Goal: Information Seeking & Learning: Check status

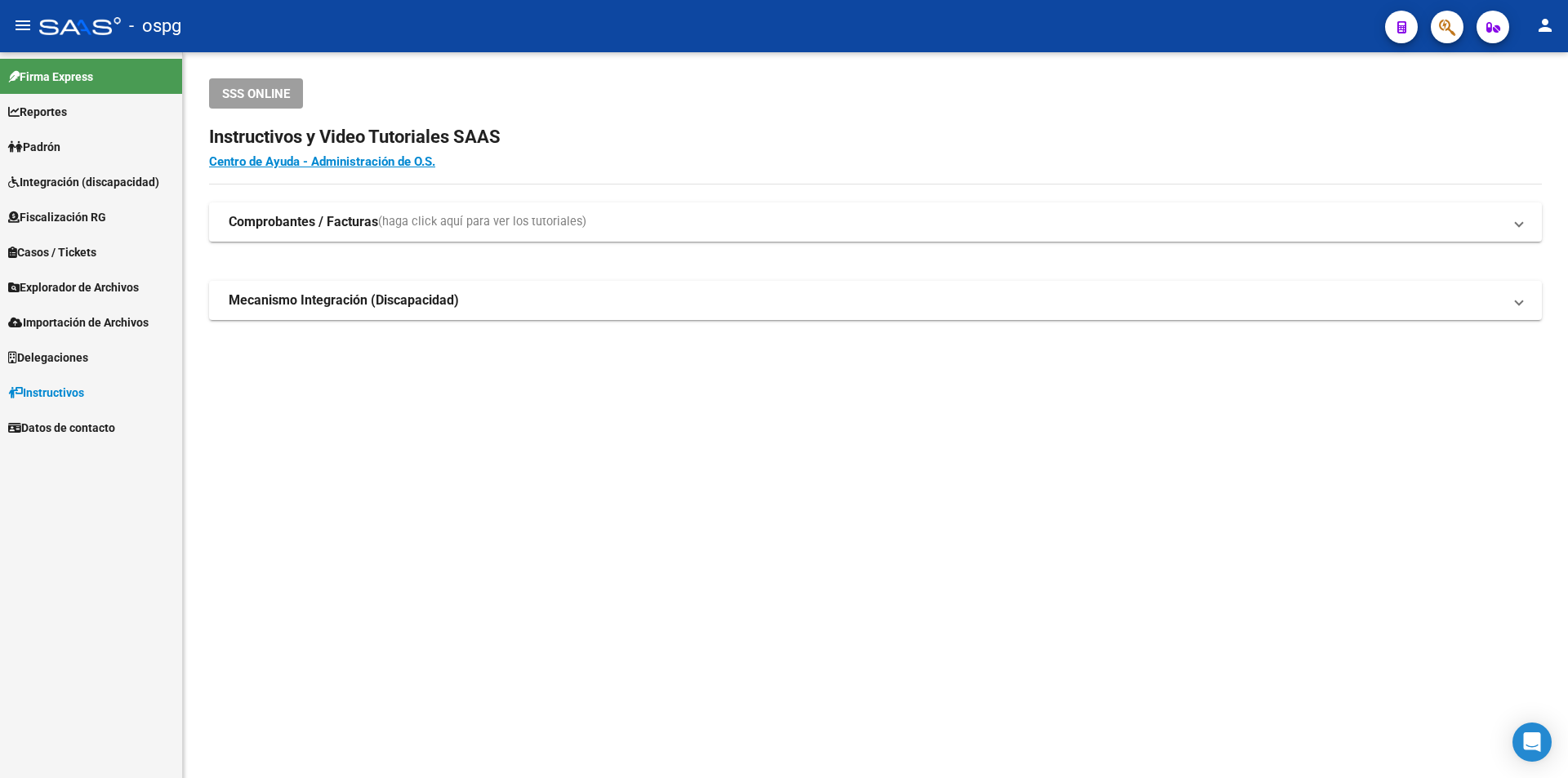
click at [85, 225] on span "Fiscalización RG" at bounding box center [57, 217] width 98 height 18
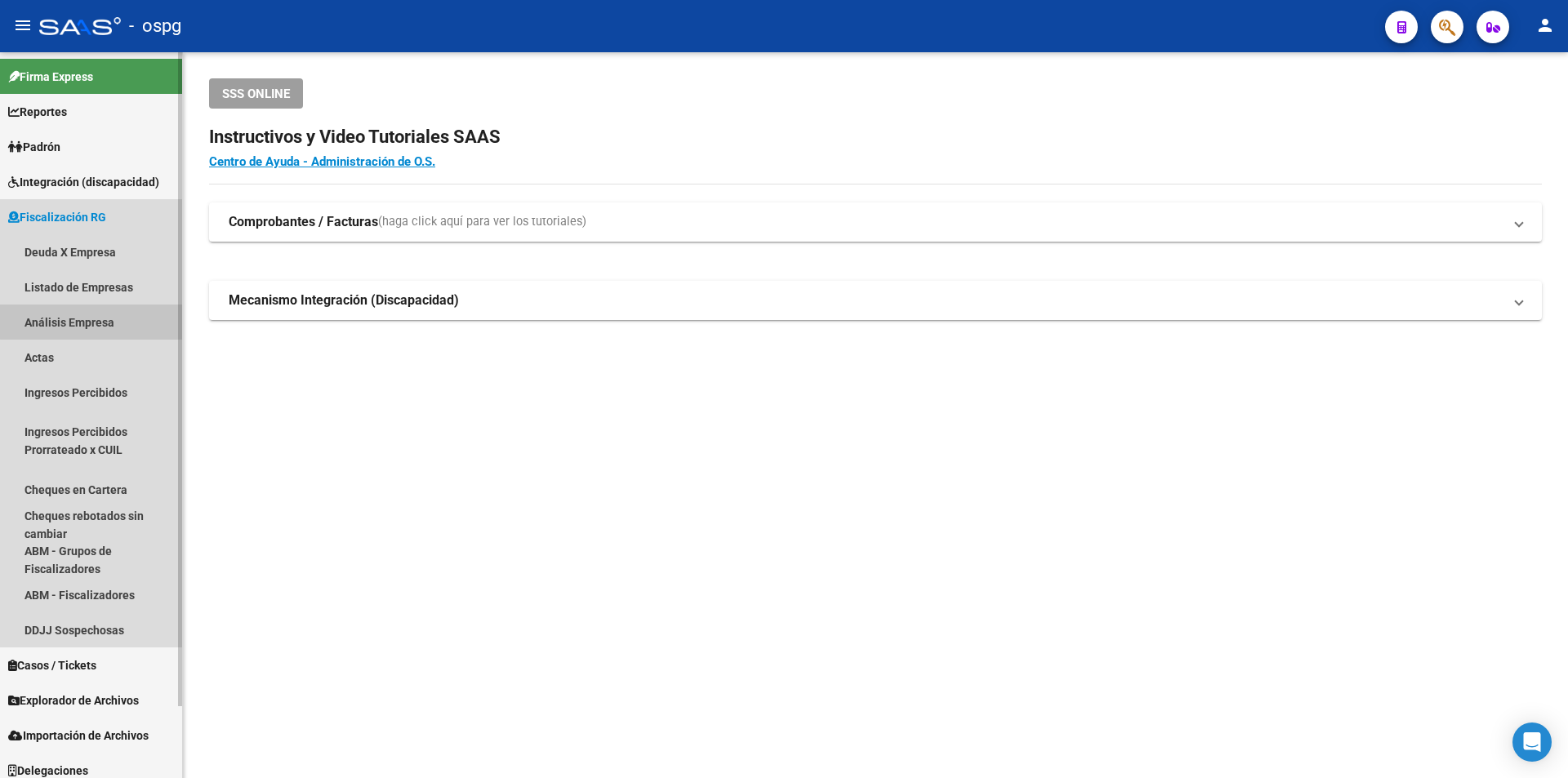
click at [99, 322] on link "Análisis Empresa" at bounding box center [91, 321] width 182 height 35
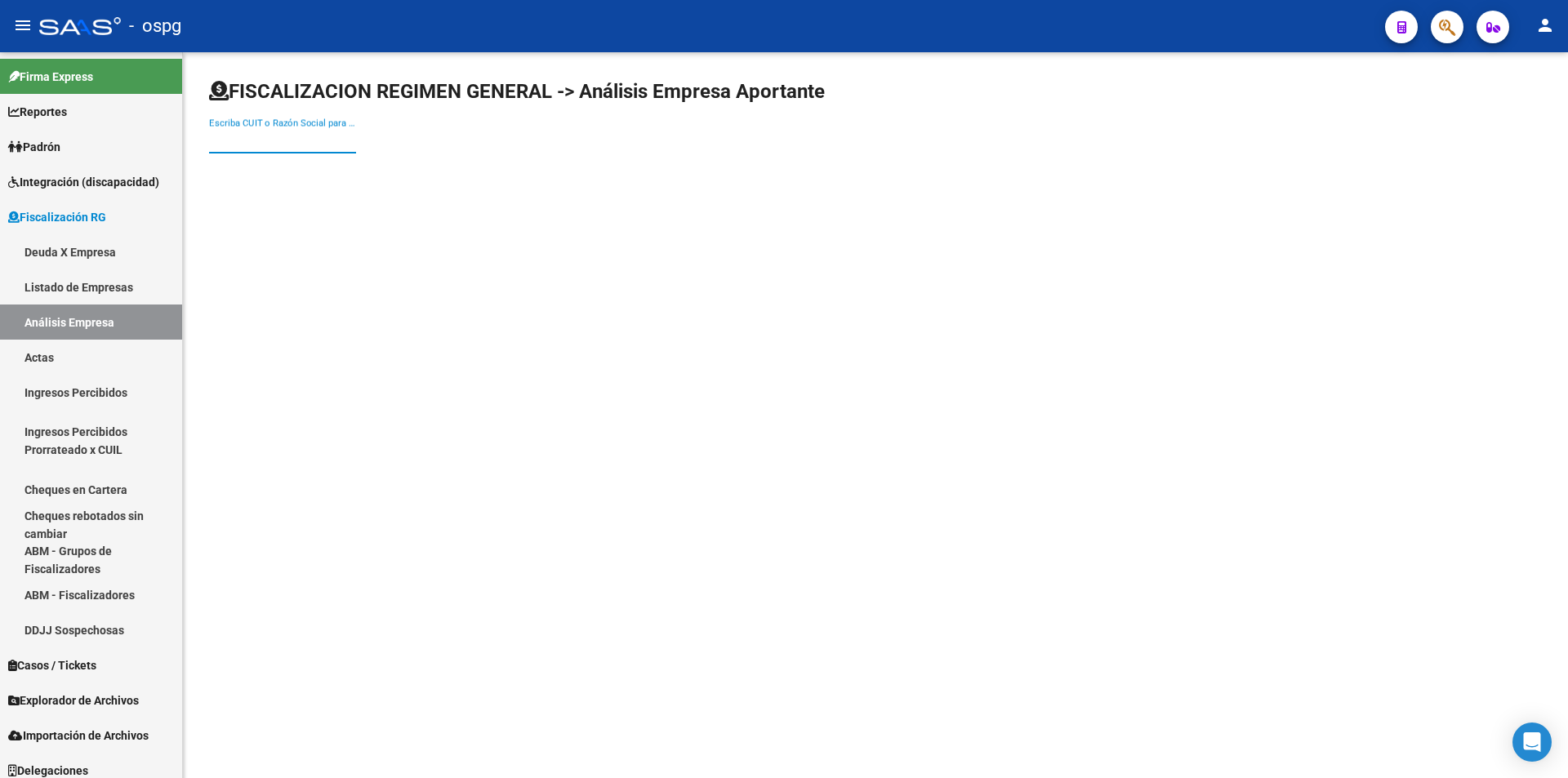
click at [286, 143] on input "Escriba CUIT o Razón Social para buscar" at bounding box center [283, 140] width 147 height 15
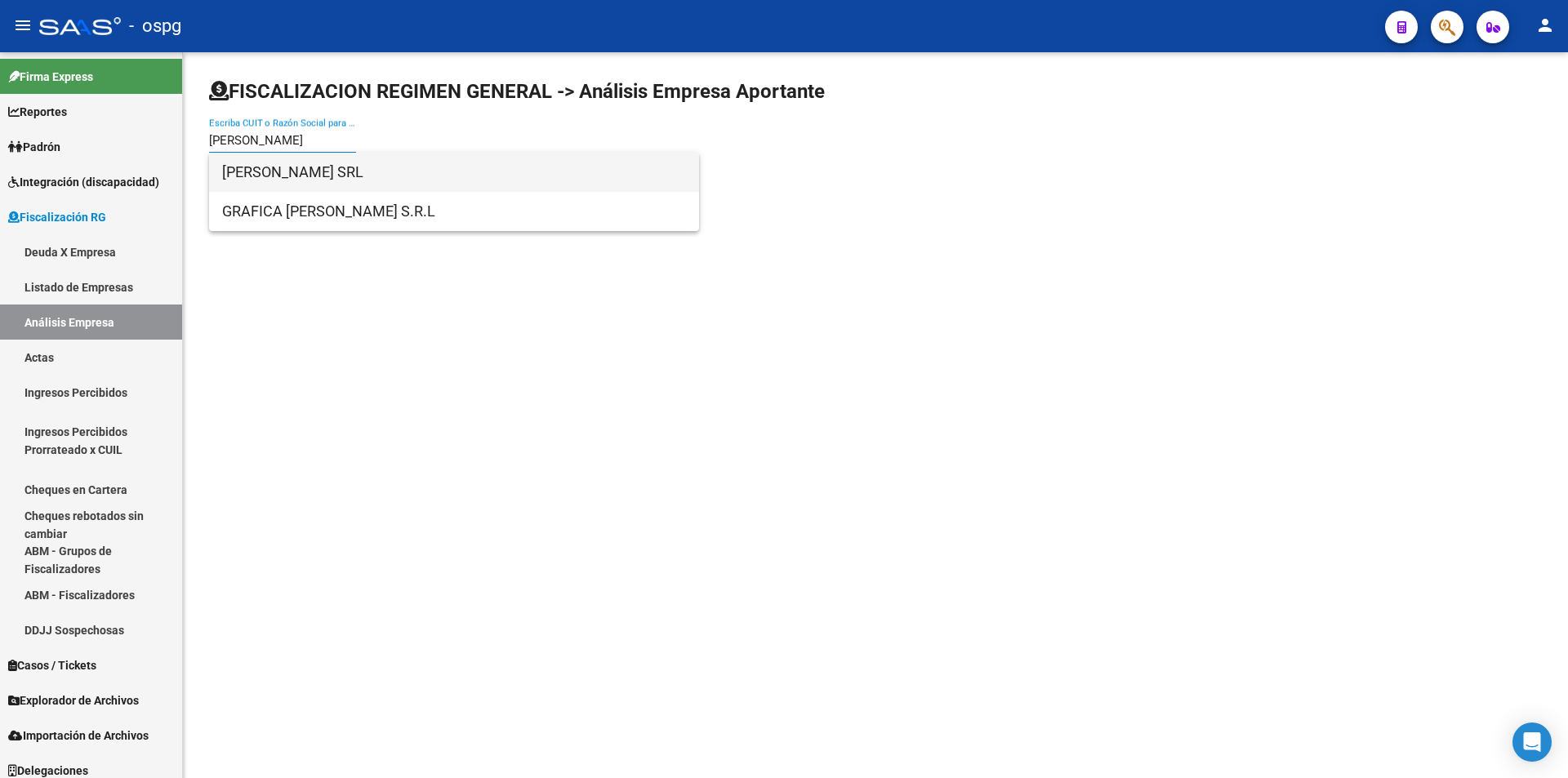
type input "[PERSON_NAME]"
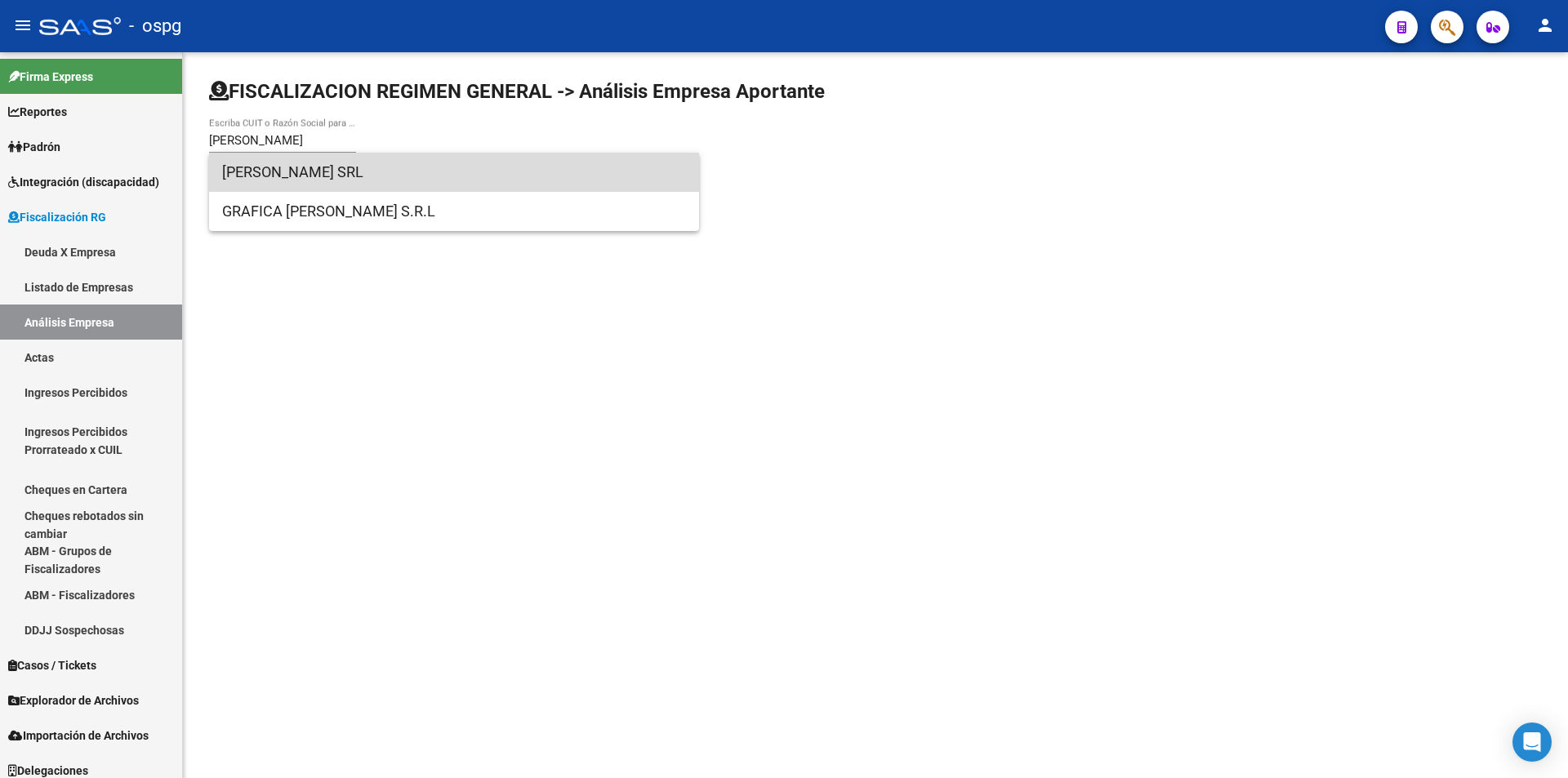
click at [322, 173] on span "[PERSON_NAME] SRL" at bounding box center [454, 173] width 464 height 39
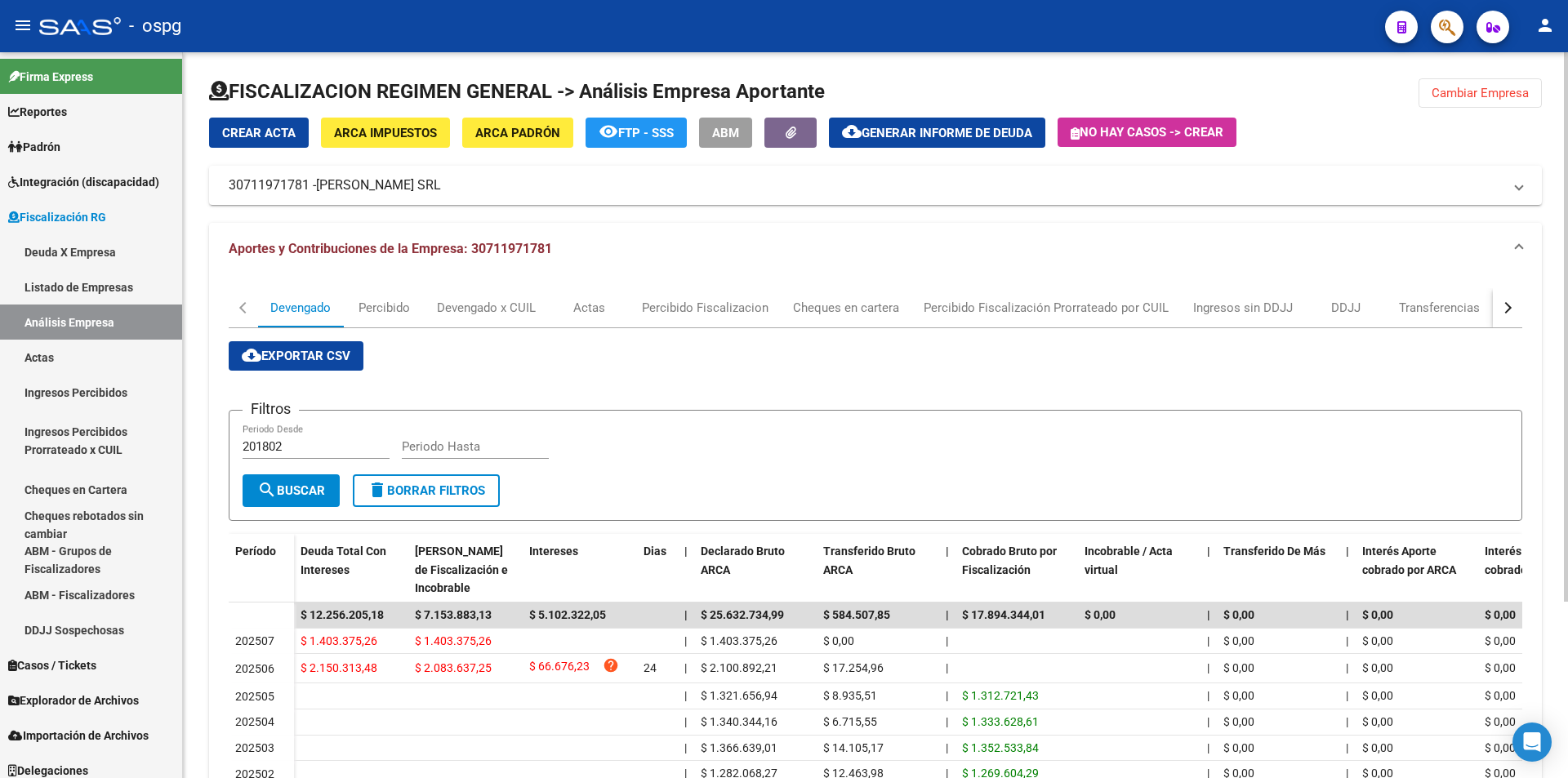
click at [1498, 79] on button "Cambiar Empresa" at bounding box center [1480, 93] width 123 height 29
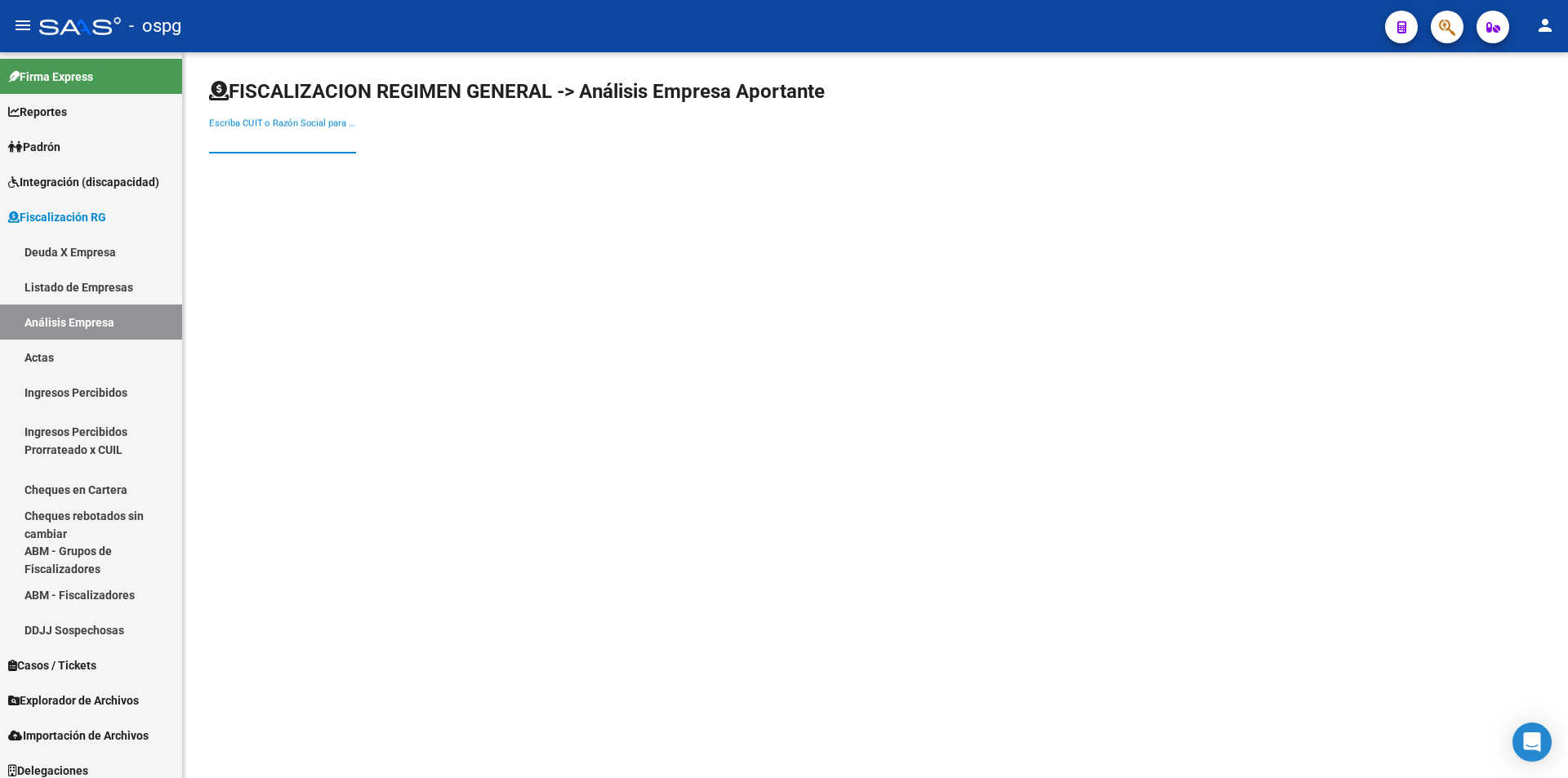
paste input "30552434036"
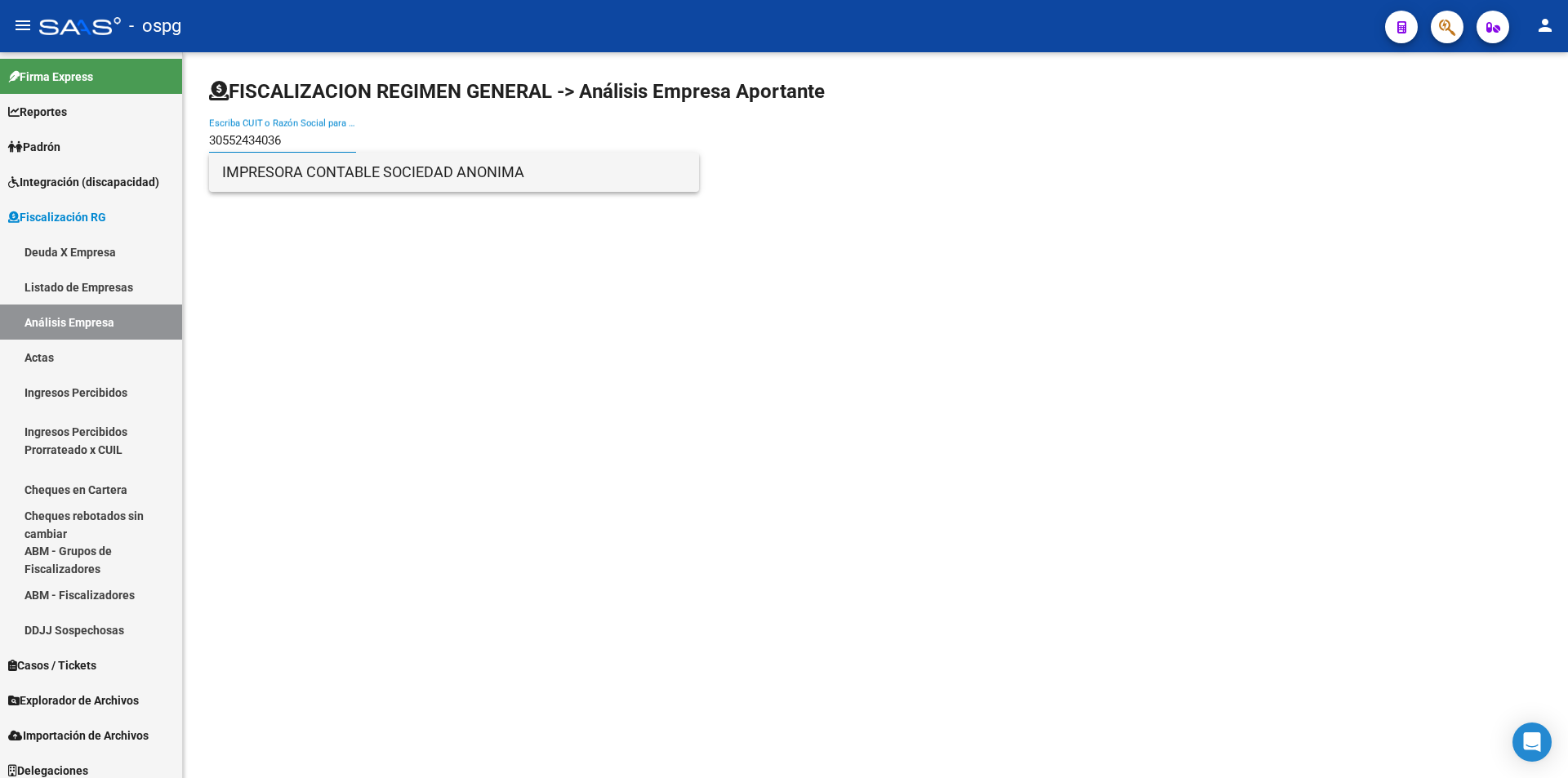
type input "30552434036"
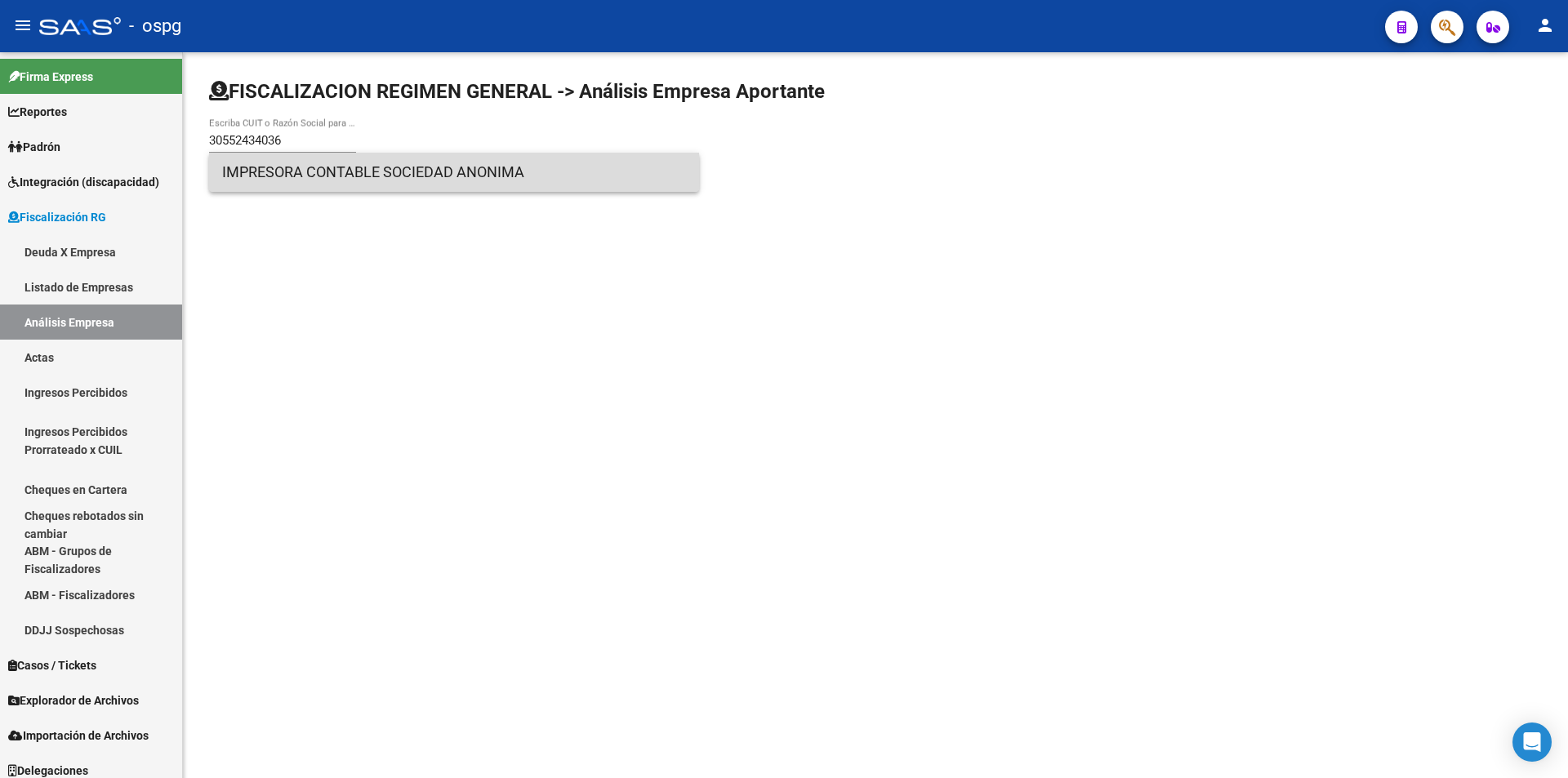
click at [509, 173] on span "IMPRESORA CONTABLE SOCIEDAD ANONIMA" at bounding box center [454, 173] width 464 height 39
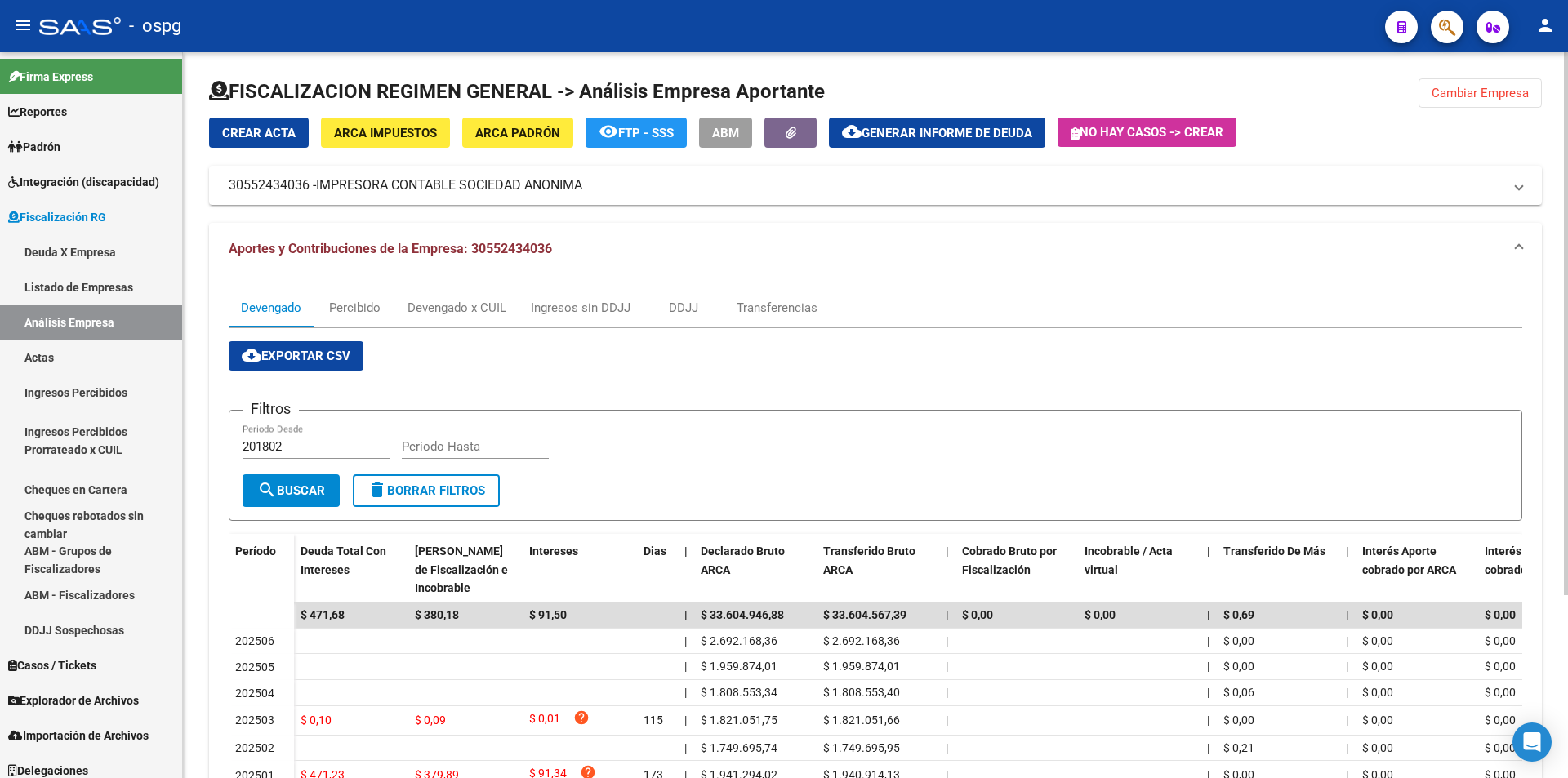
drag, startPoint x: 1471, startPoint y: 98, endPoint x: 980, endPoint y: 309, distance: 534.4
click at [980, 308] on div "Devengado Percibido Devengado x CUIL Ingresos sin DDJJ DDJJ Transferencias" at bounding box center [876, 307] width 1294 height 39
click at [1493, 101] on button "Cambiar Empresa" at bounding box center [1480, 93] width 123 height 29
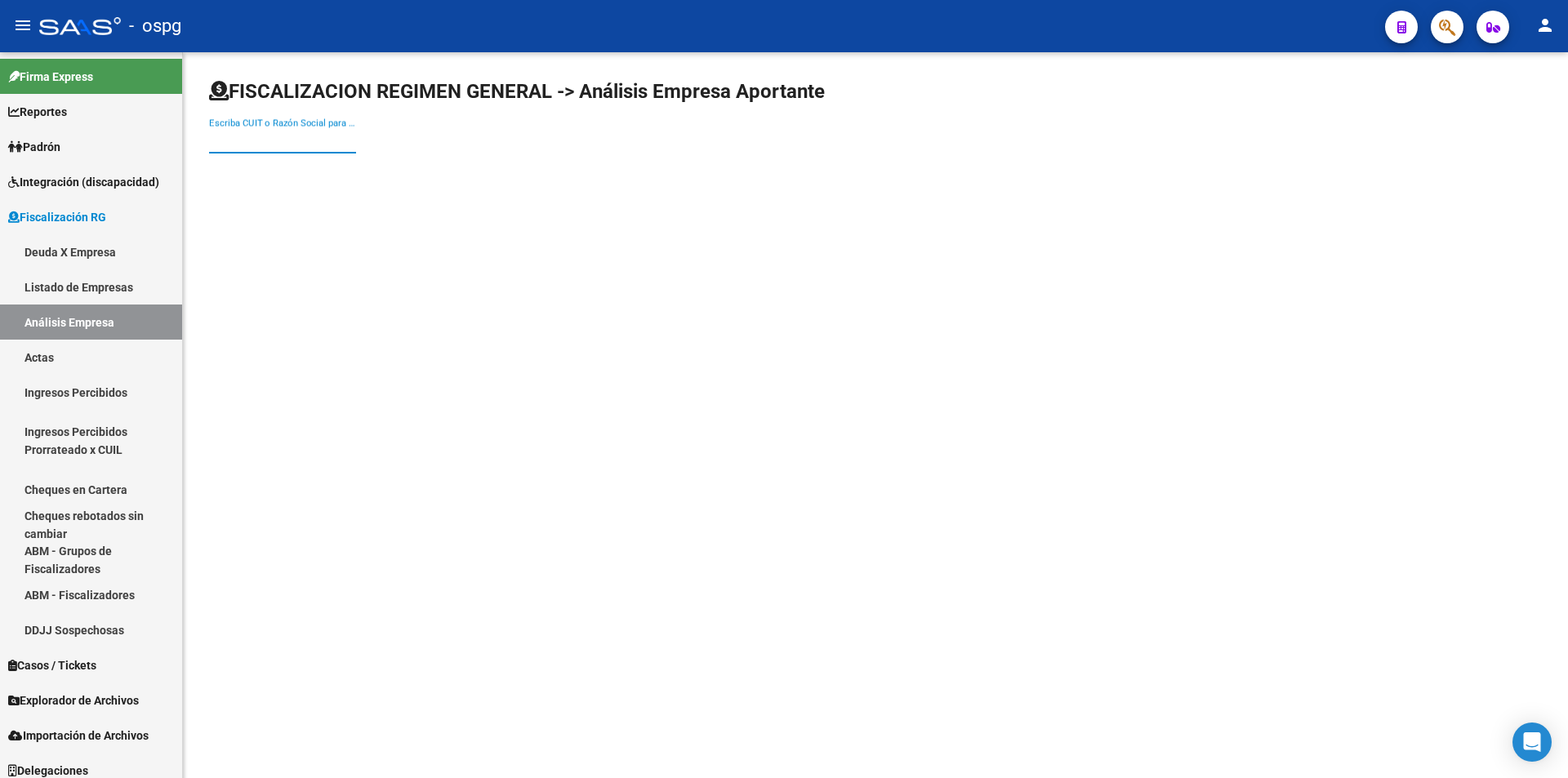
click at [277, 142] on input "Escriba CUIT o Razón Social para buscar" at bounding box center [283, 140] width 147 height 15
type input "LABELGRAF"
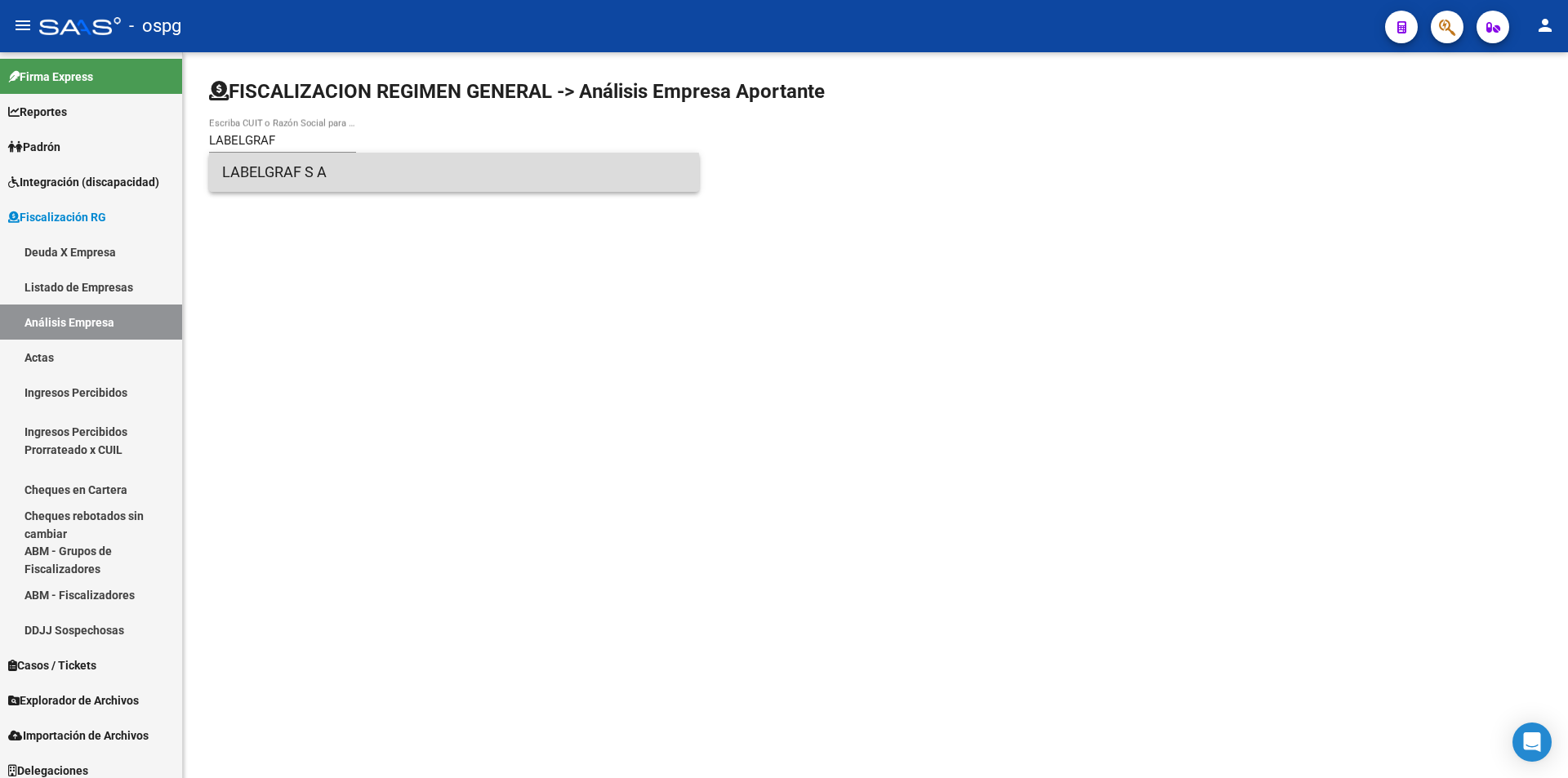
click at [297, 179] on span "LABELGRAF S A" at bounding box center [454, 173] width 464 height 39
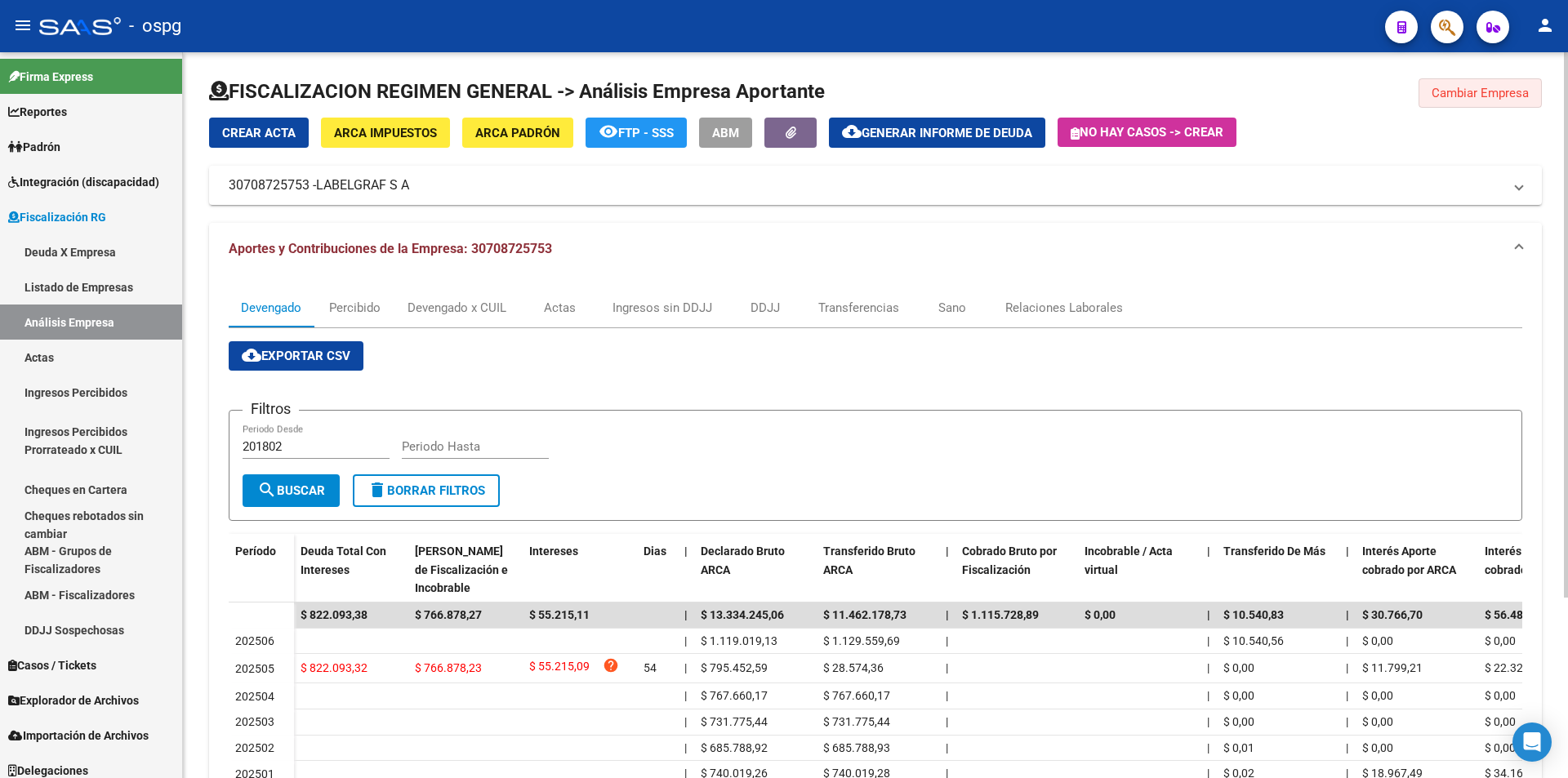
click at [1488, 101] on button "Cambiar Empresa" at bounding box center [1480, 93] width 123 height 29
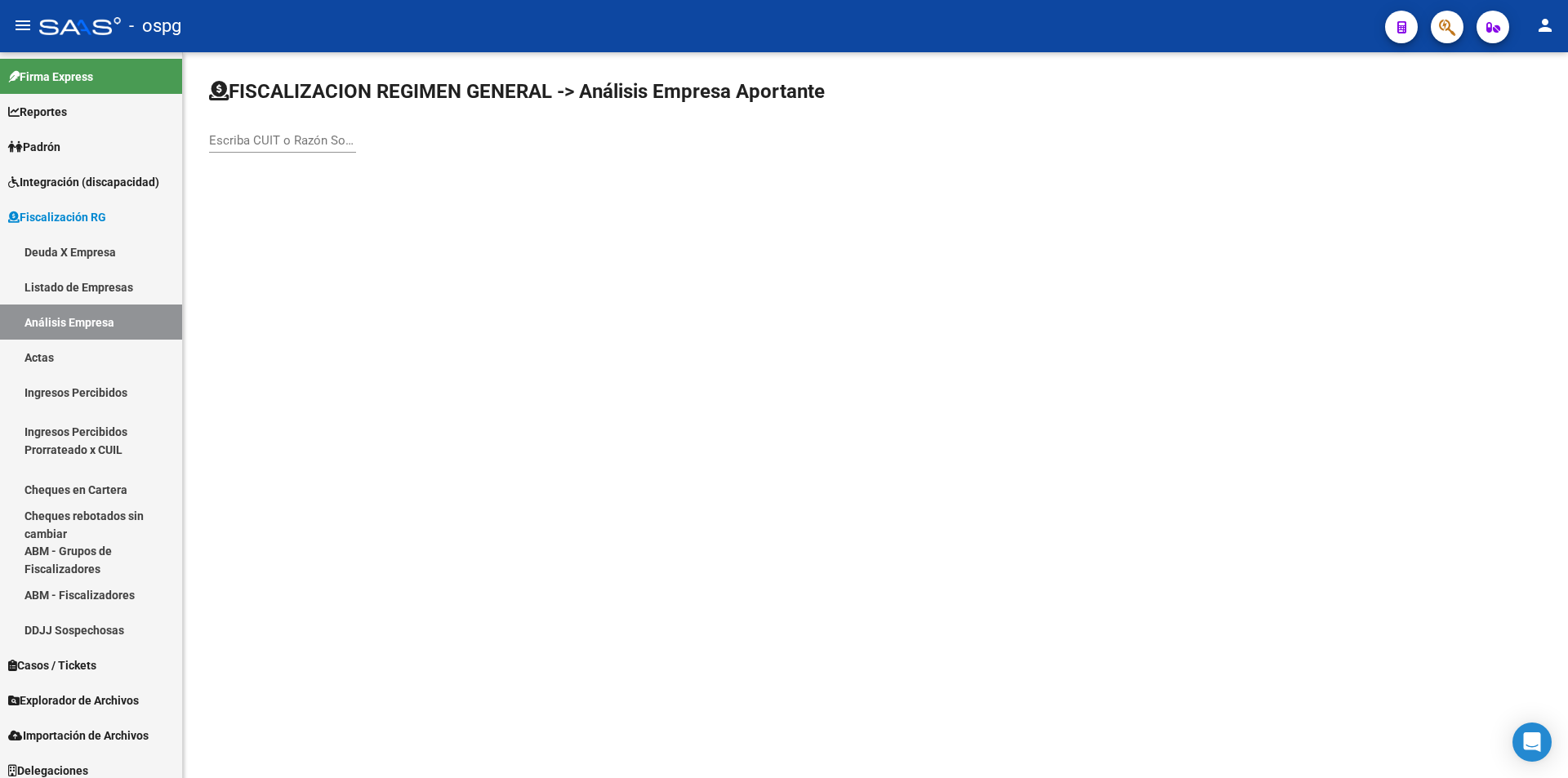
click at [287, 136] on input "Escriba CUIT o Razón Social para buscar" at bounding box center [283, 140] width 147 height 15
type input "GFM"
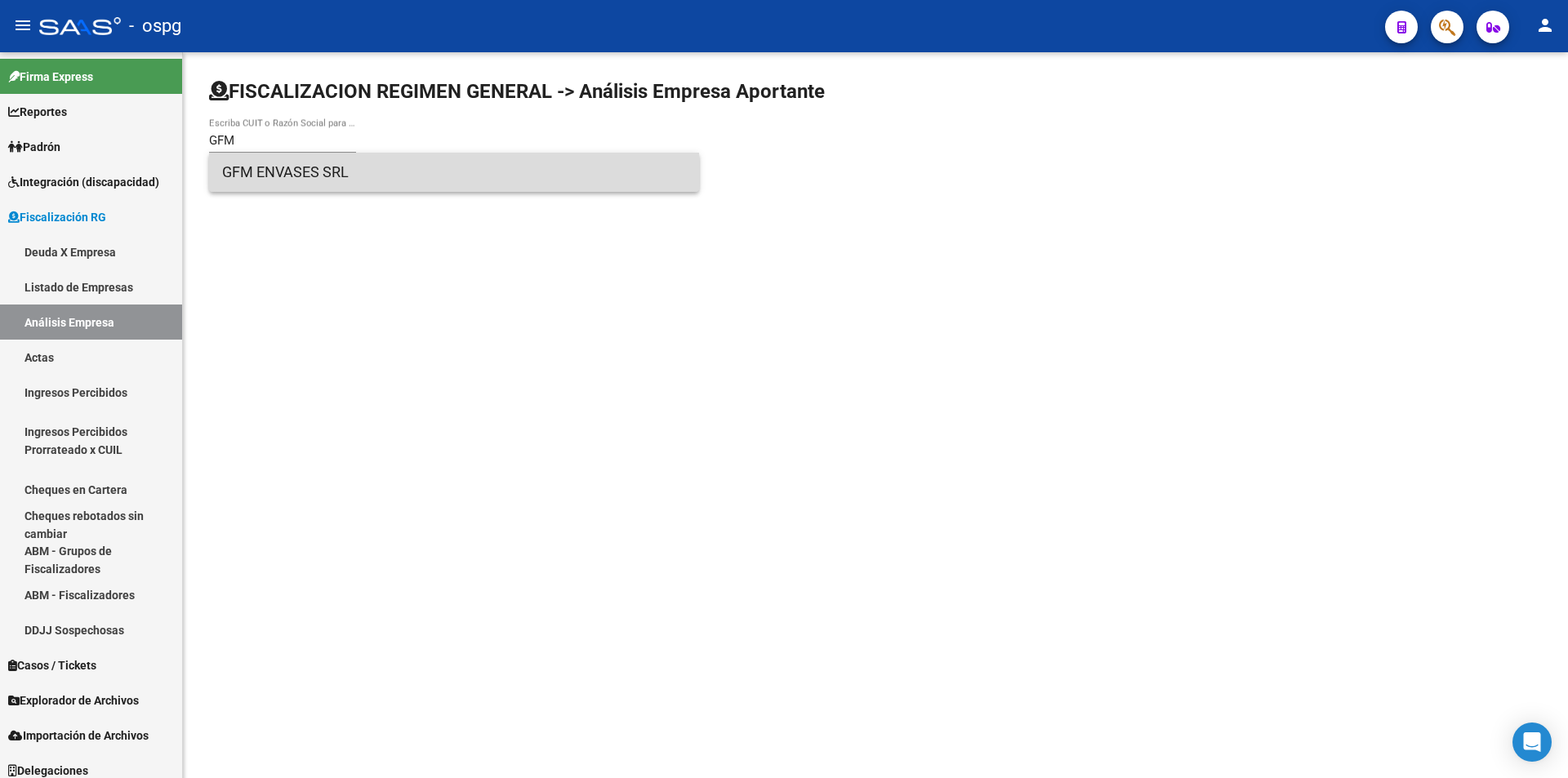
click at [282, 174] on span "GFM ENVASES SRL" at bounding box center [454, 173] width 464 height 39
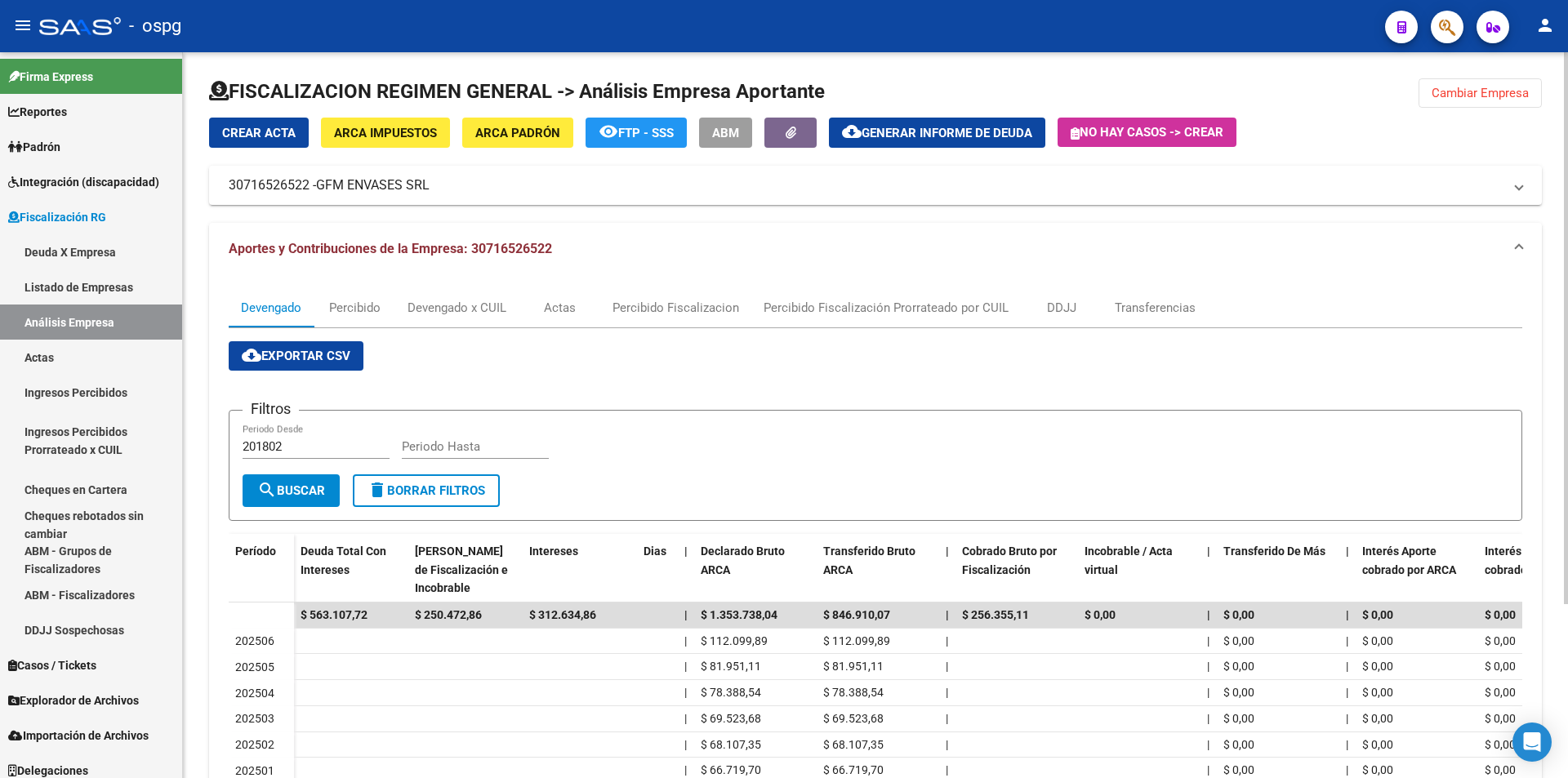
click at [1488, 98] on span "Cambiar Empresa" at bounding box center [1480, 92] width 97 height 15
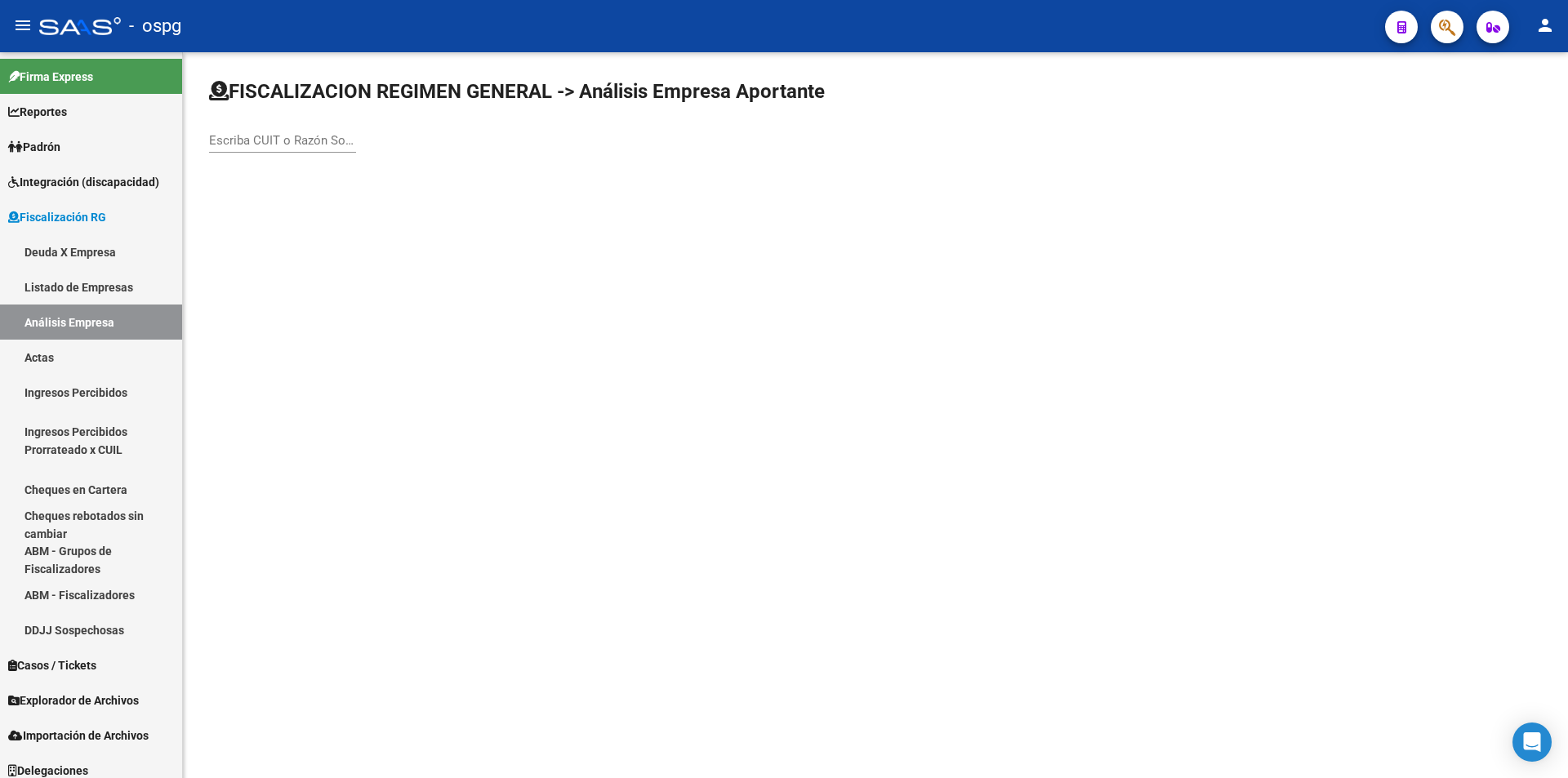
click at [321, 131] on div "Escriba CUIT o Razón Social para buscar" at bounding box center [283, 135] width 147 height 35
type input "NAIPES"
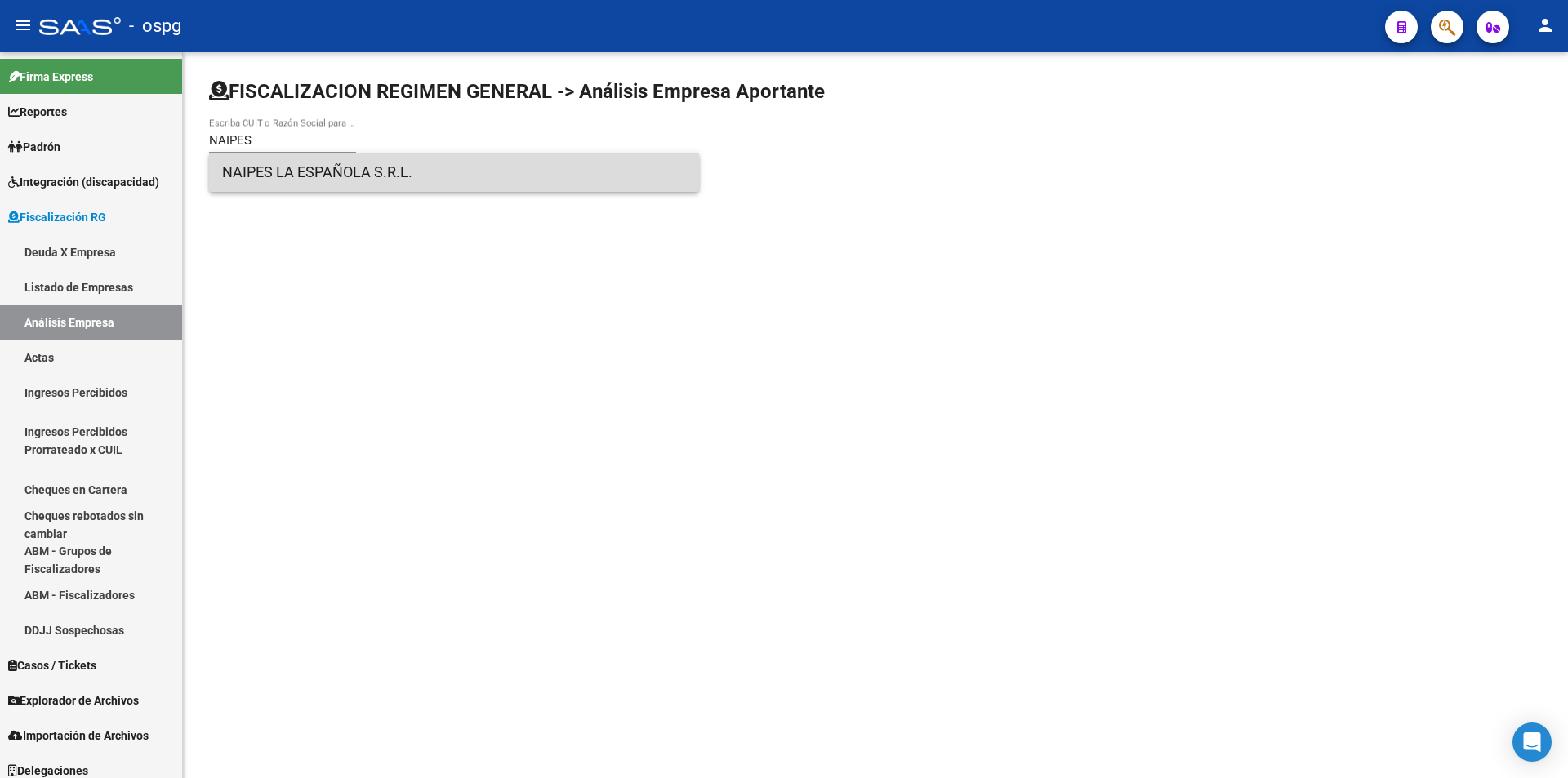
click at [320, 173] on span "NAIPES LA ESPAÑOLA S.R.L." at bounding box center [454, 173] width 464 height 39
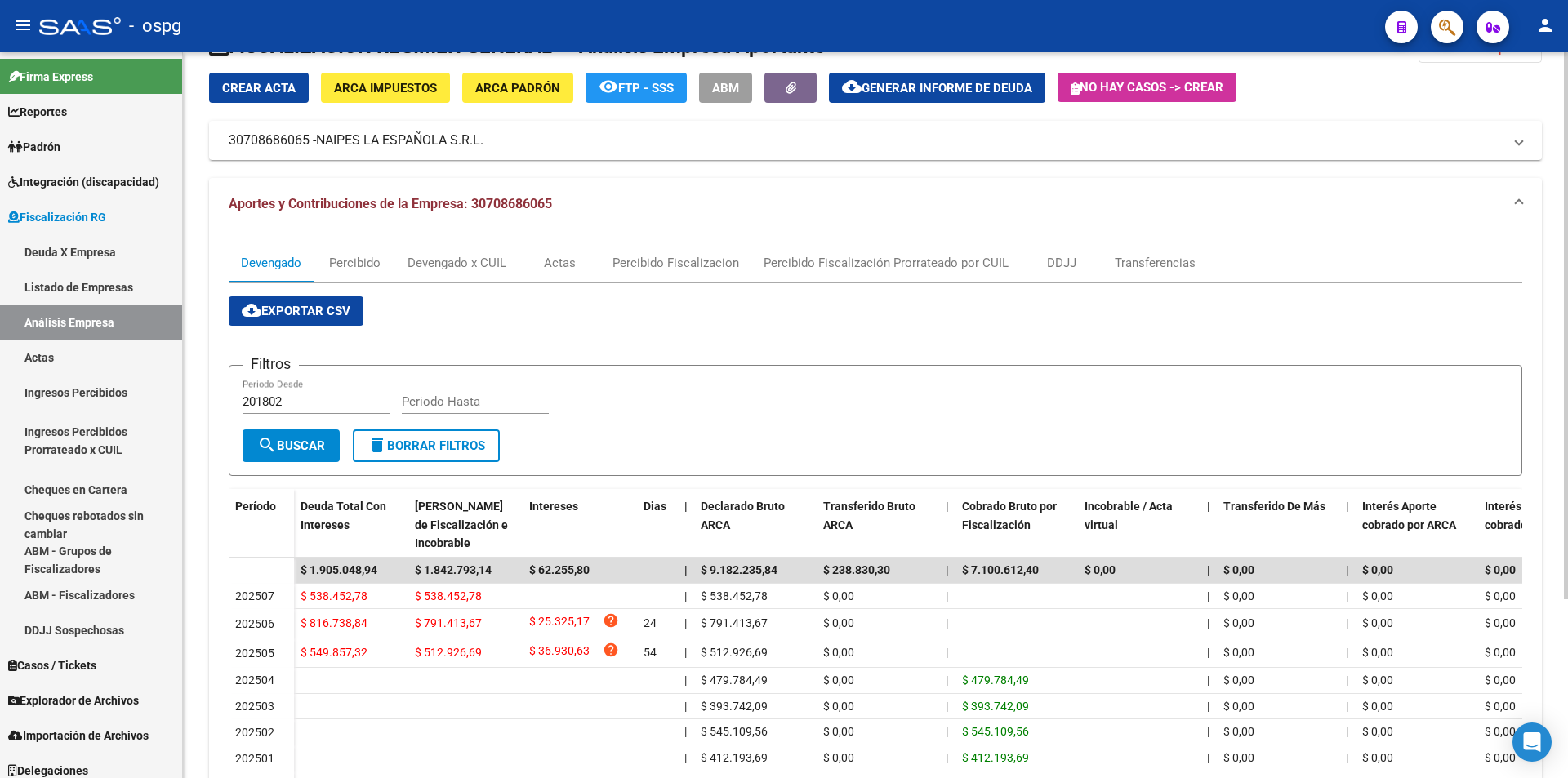
scroll to position [82, 0]
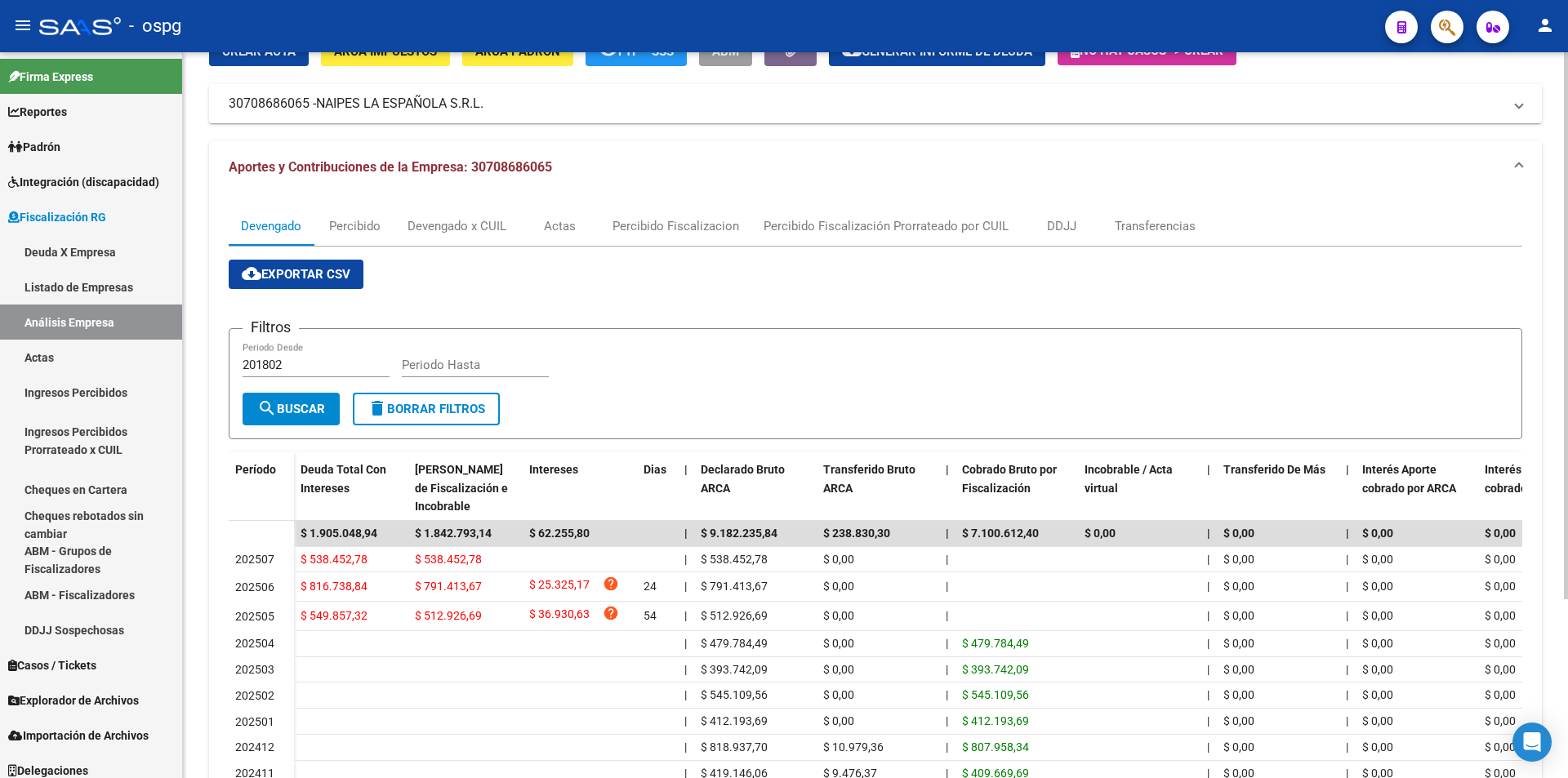
click at [322, 362] on input "201802" at bounding box center [316, 365] width 147 height 15
type input "202504"
click at [419, 370] on input "Periodo Hasta" at bounding box center [475, 365] width 147 height 15
type input "202506"
click at [313, 412] on span "search Buscar" at bounding box center [291, 408] width 68 height 15
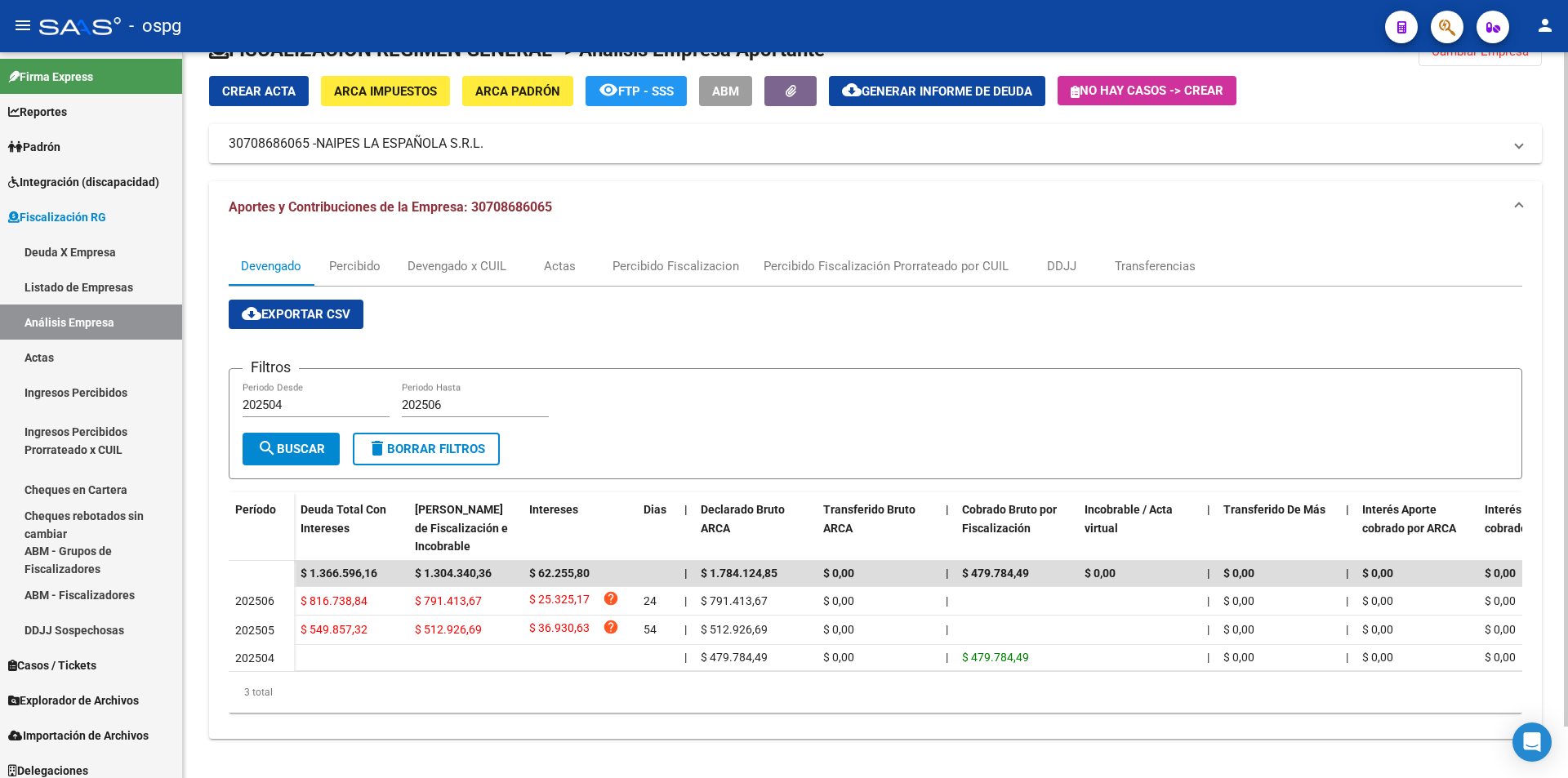
scroll to position [0, 0]
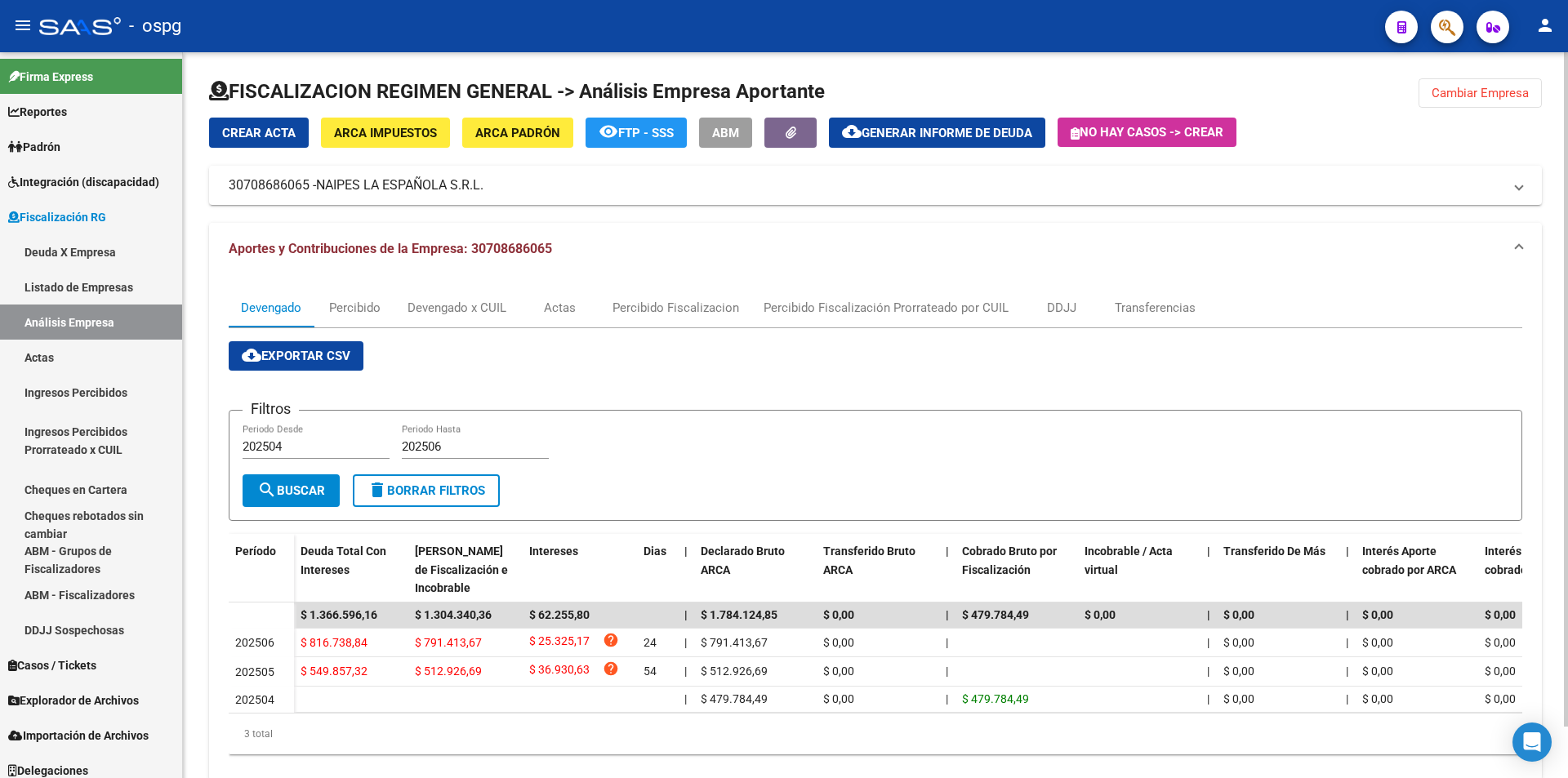
click at [1501, 97] on span "Cambiar Empresa" at bounding box center [1480, 92] width 97 height 15
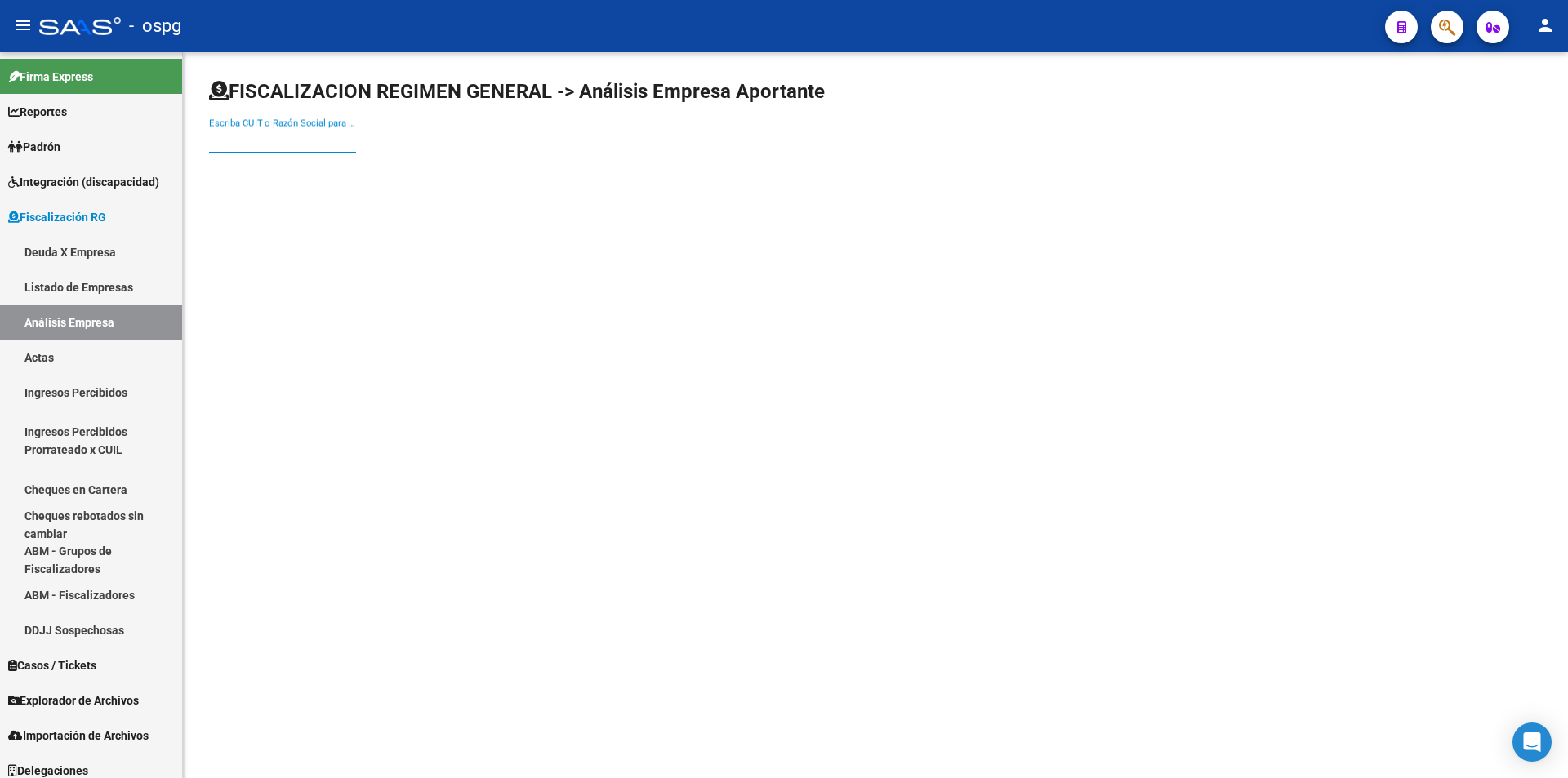
click at [314, 137] on input "Escriba CUIT o Razón Social para buscar" at bounding box center [283, 140] width 147 height 15
type input "[PERSON_NAME]"
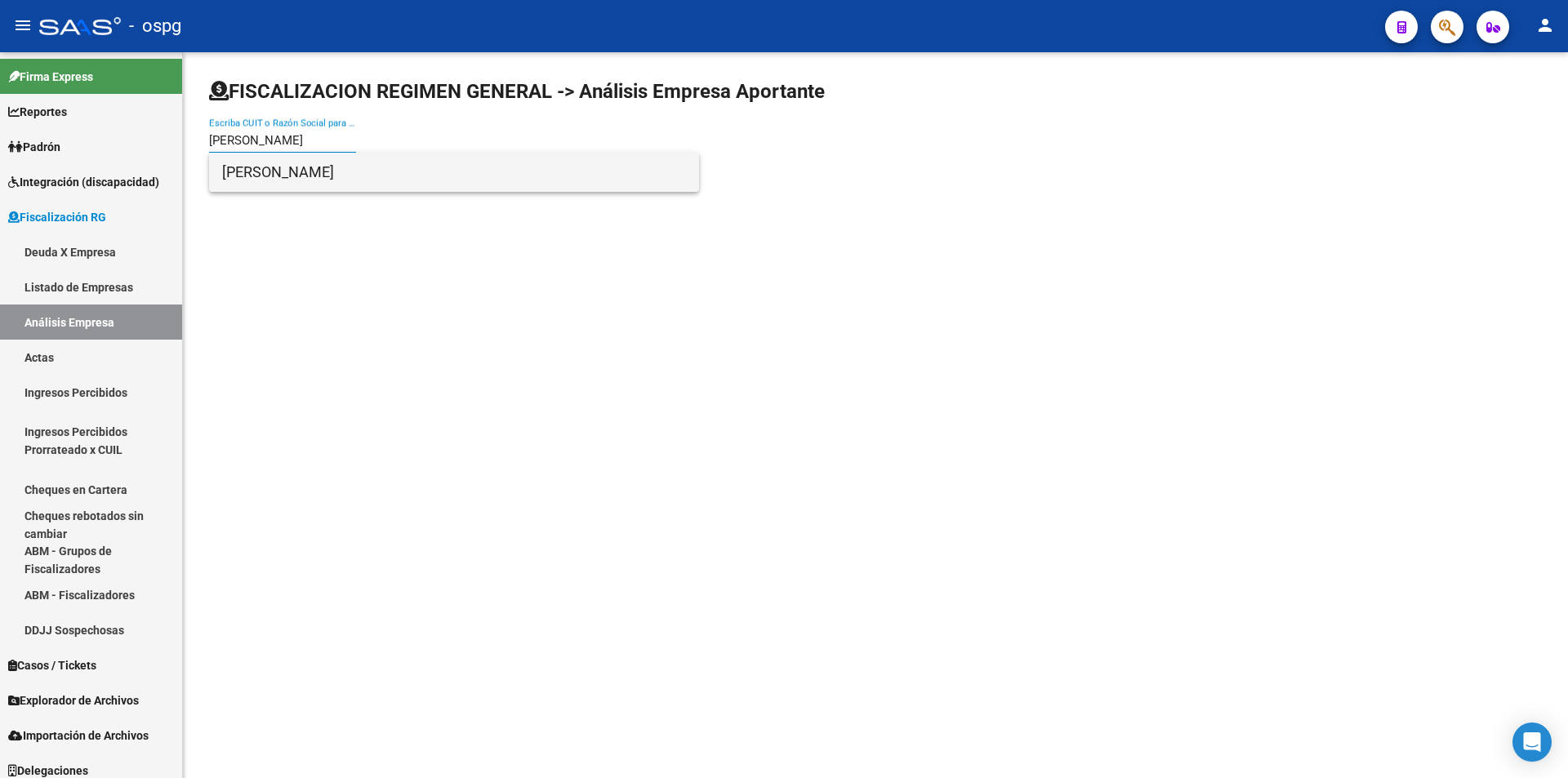
click at [287, 177] on span "[PERSON_NAME]" at bounding box center [454, 173] width 464 height 39
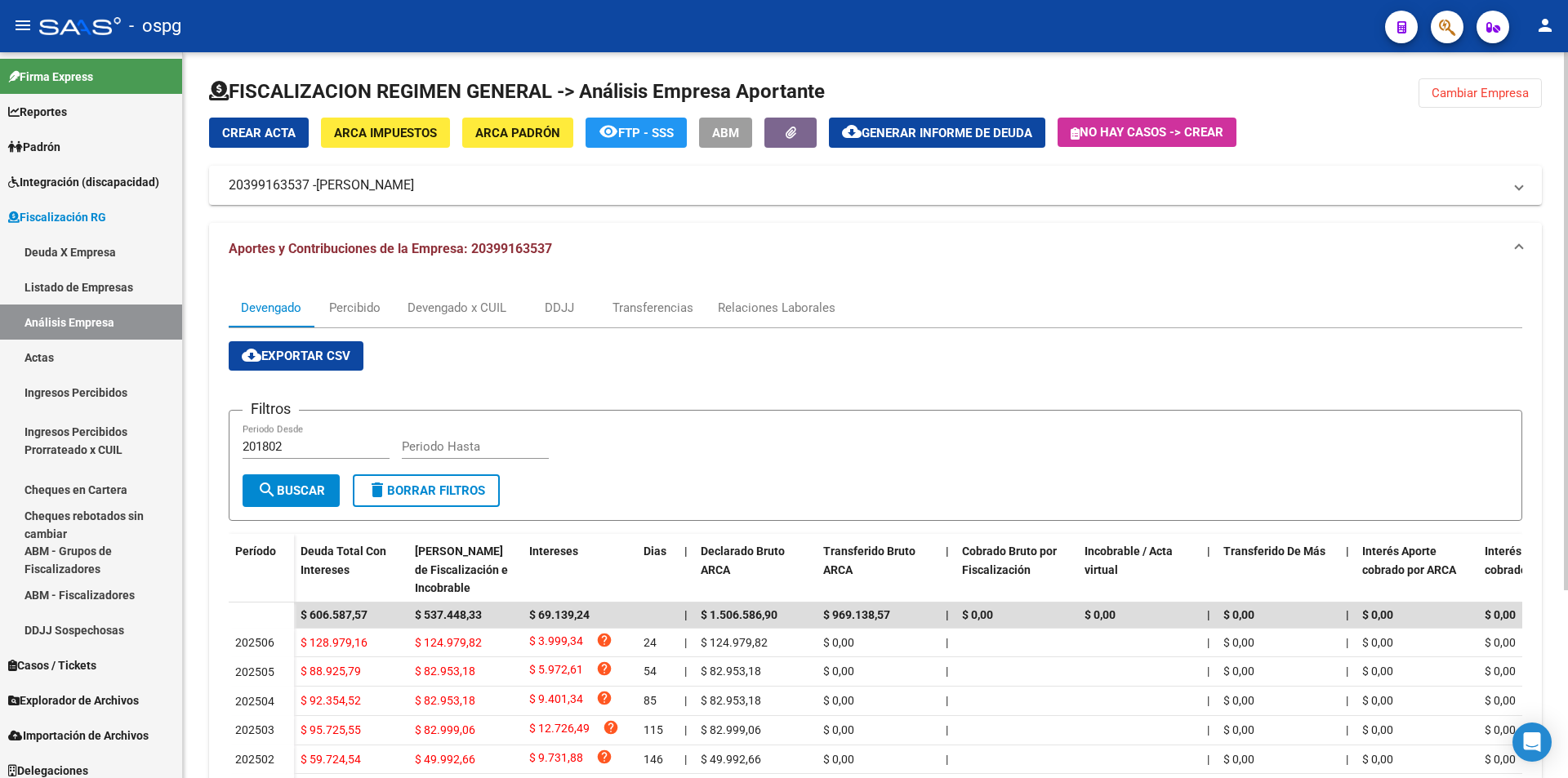
click at [336, 452] on input "201802" at bounding box center [316, 446] width 147 height 15
type input "202505"
click at [420, 453] on input "Periodo Hasta" at bounding box center [475, 446] width 147 height 15
type input "202506"
click at [306, 495] on span "search Buscar" at bounding box center [291, 490] width 68 height 15
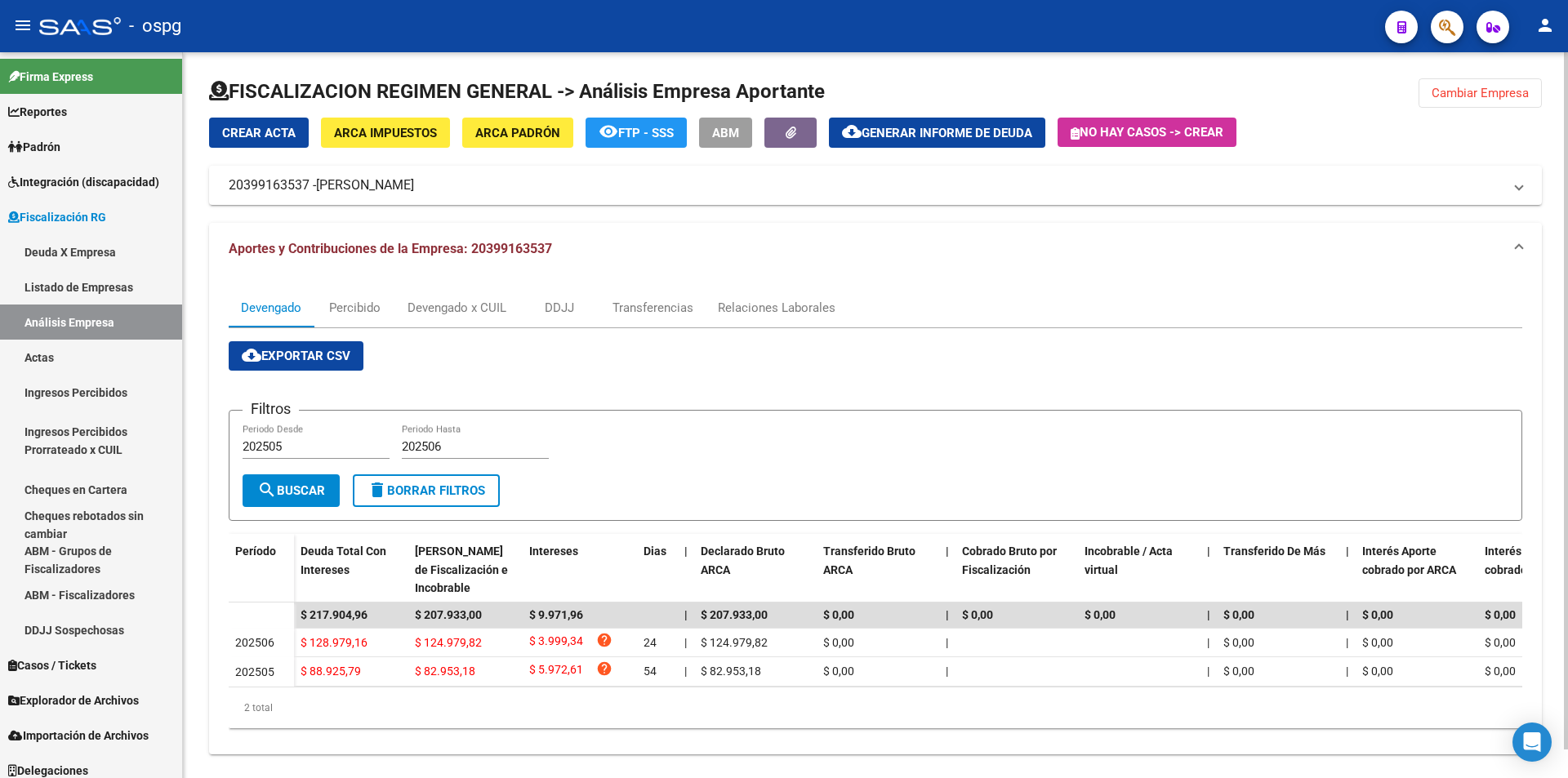
click at [1476, 88] on span "Cambiar Empresa" at bounding box center [1480, 92] width 97 height 15
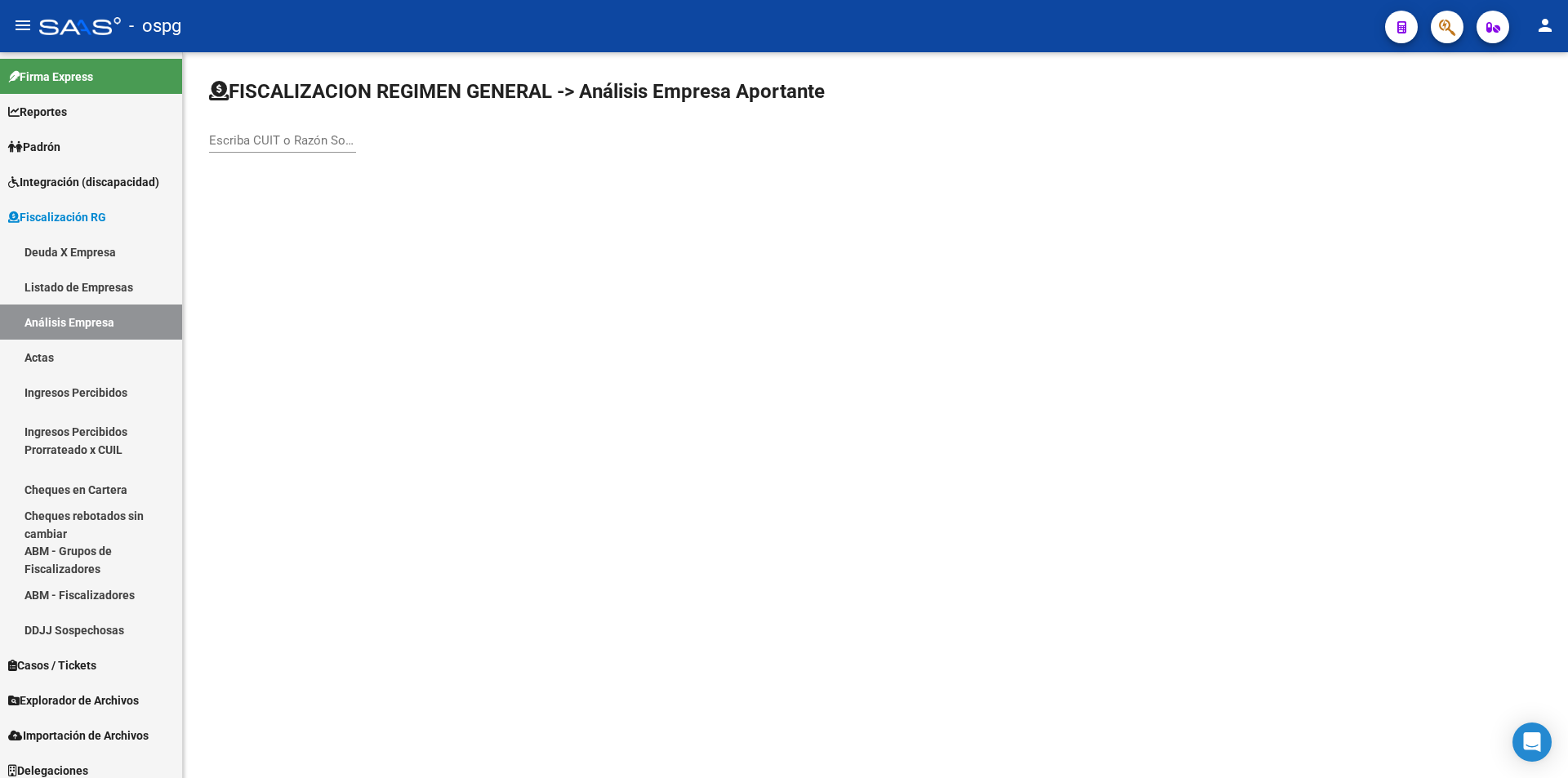
click at [221, 122] on div "Escriba CUIT o Razón Social para buscar" at bounding box center [283, 135] width 147 height 35
type input "FOX"
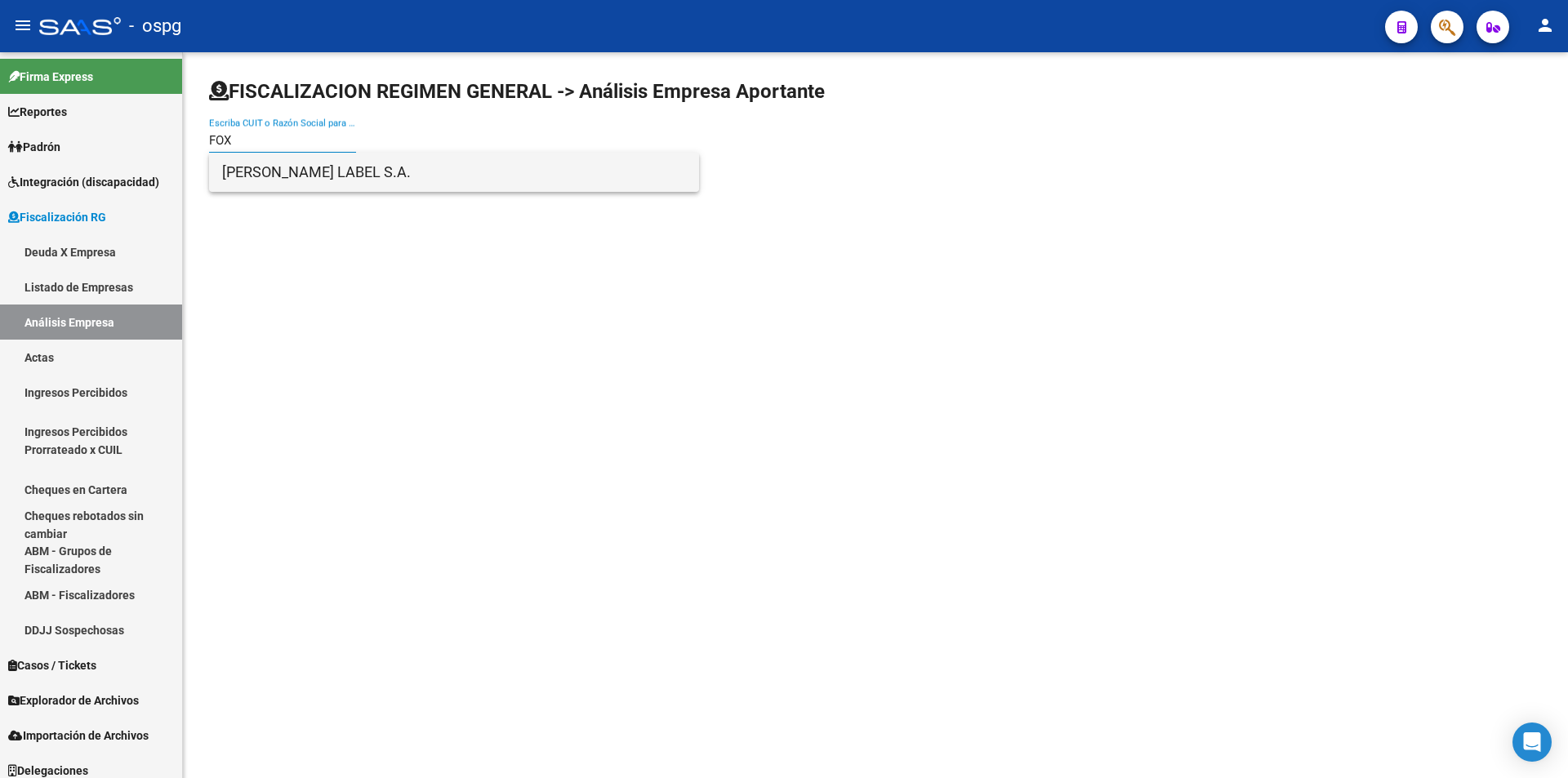
click at [270, 174] on span "[PERSON_NAME] LABEL S.A." at bounding box center [454, 173] width 464 height 39
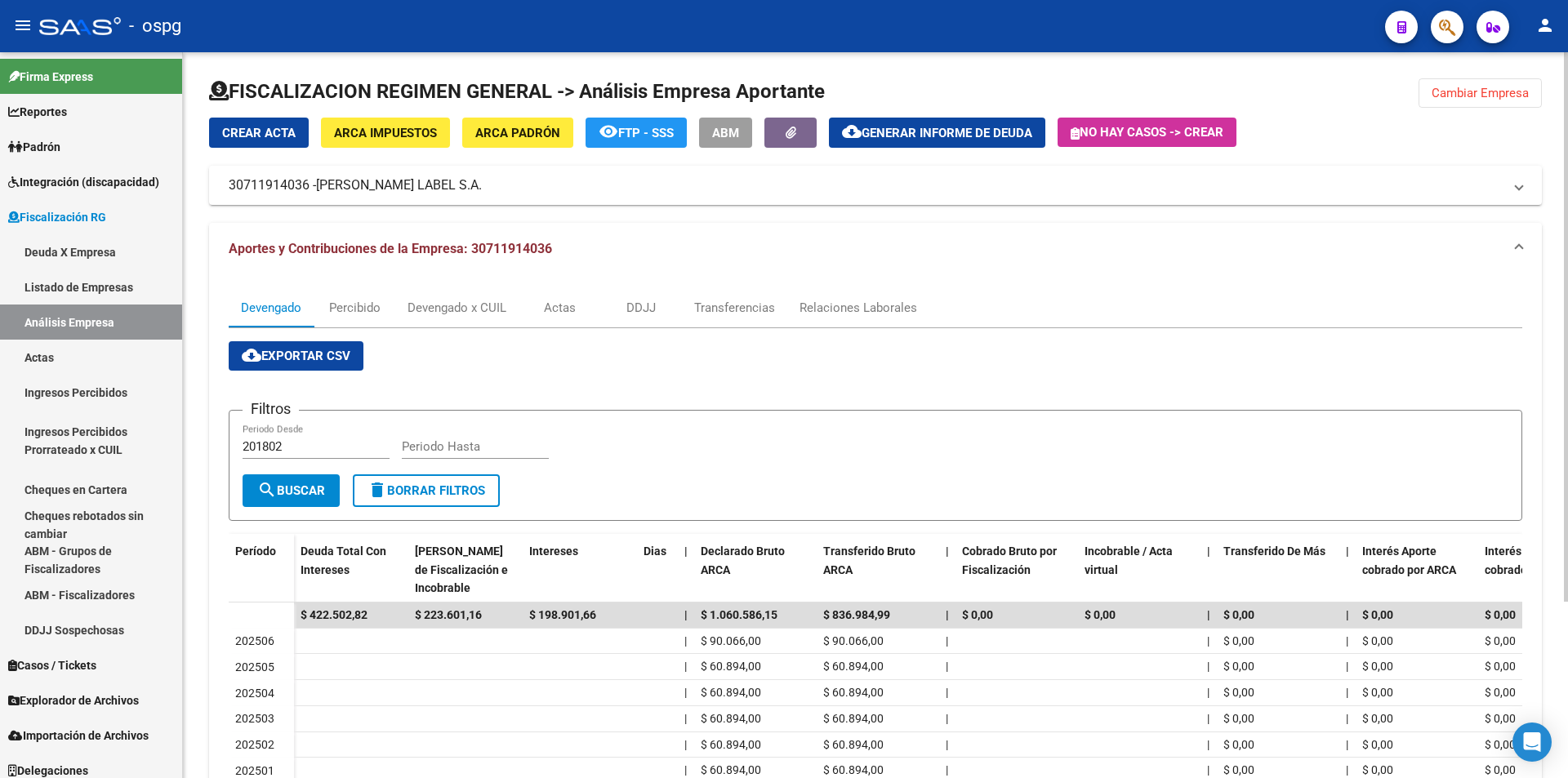
click at [1474, 101] on button "Cambiar Empresa" at bounding box center [1480, 93] width 123 height 29
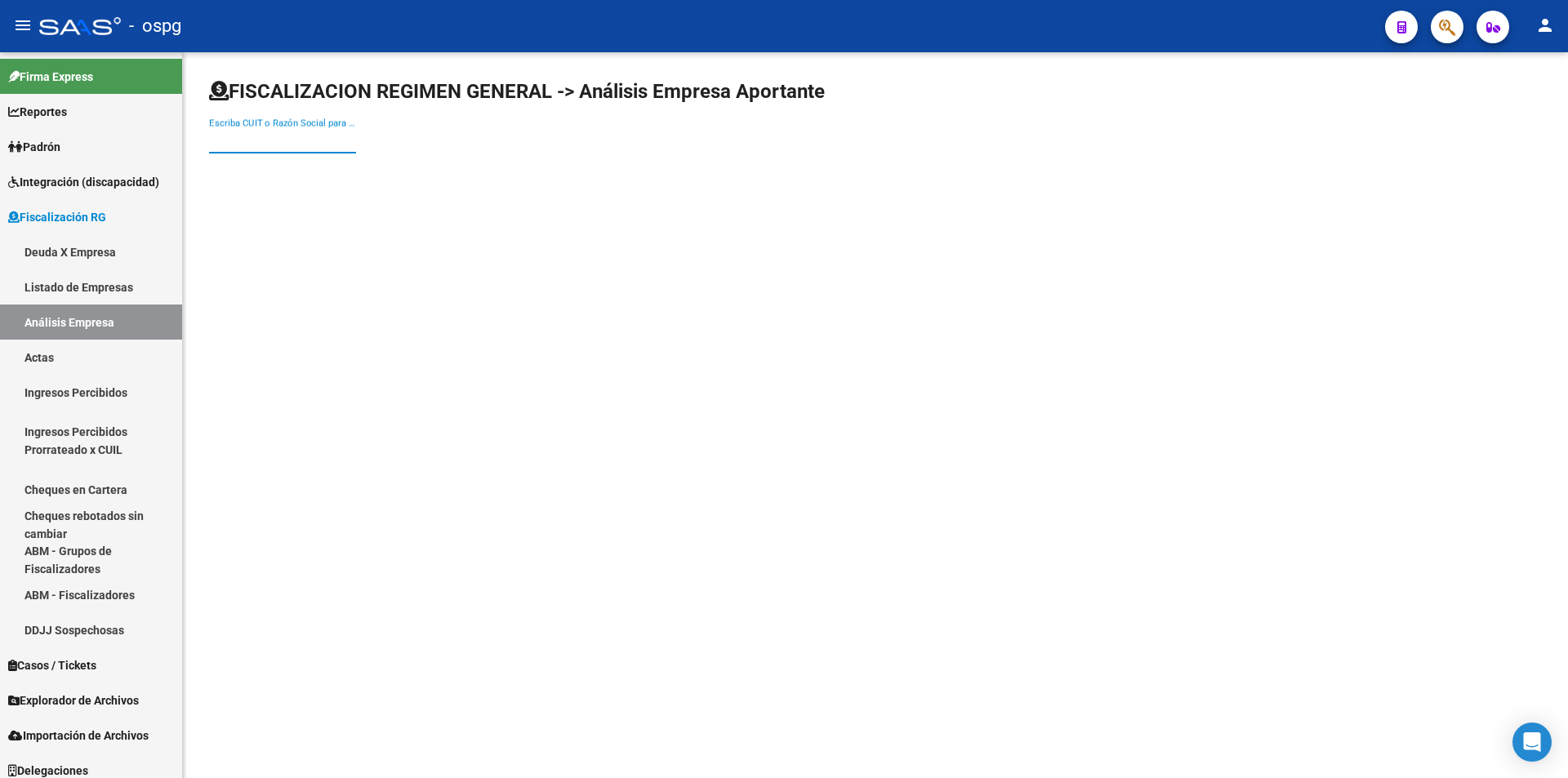
click at [322, 137] on input "Escriba CUIT o Razón Social para buscar" at bounding box center [283, 140] width 147 height 15
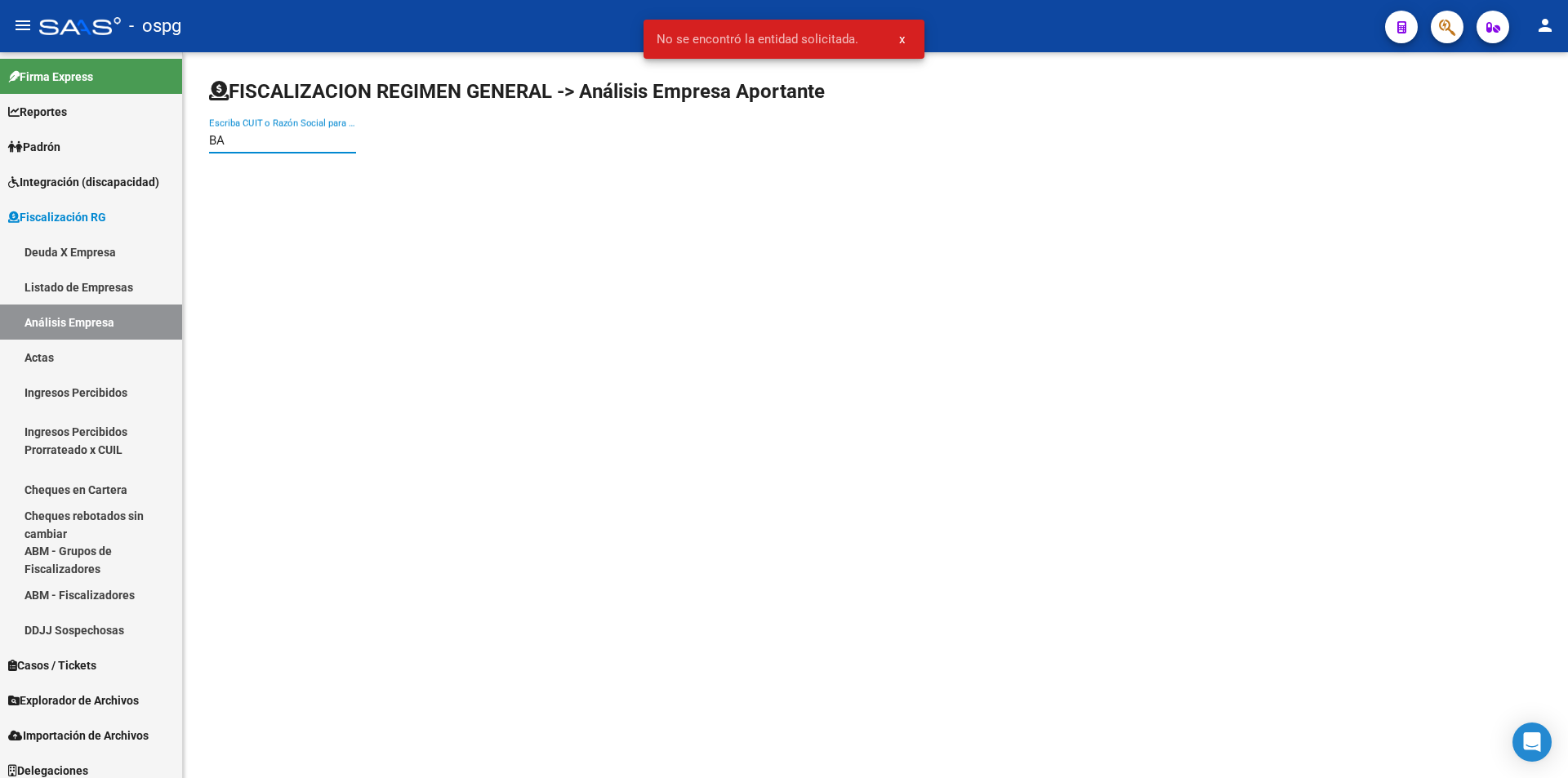
type input "B"
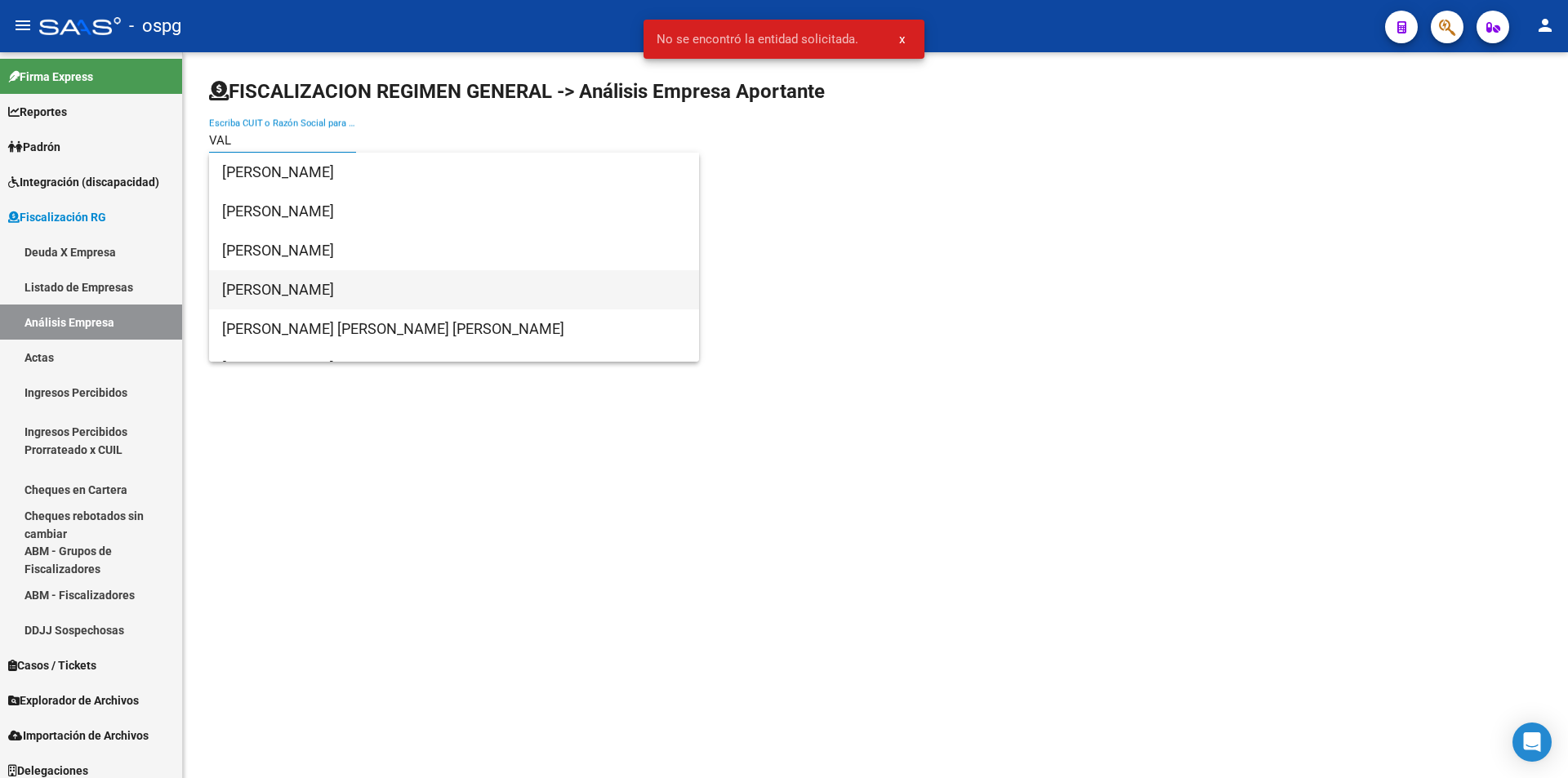
type input "VAL"
click at [388, 289] on span "[PERSON_NAME]" at bounding box center [454, 290] width 464 height 39
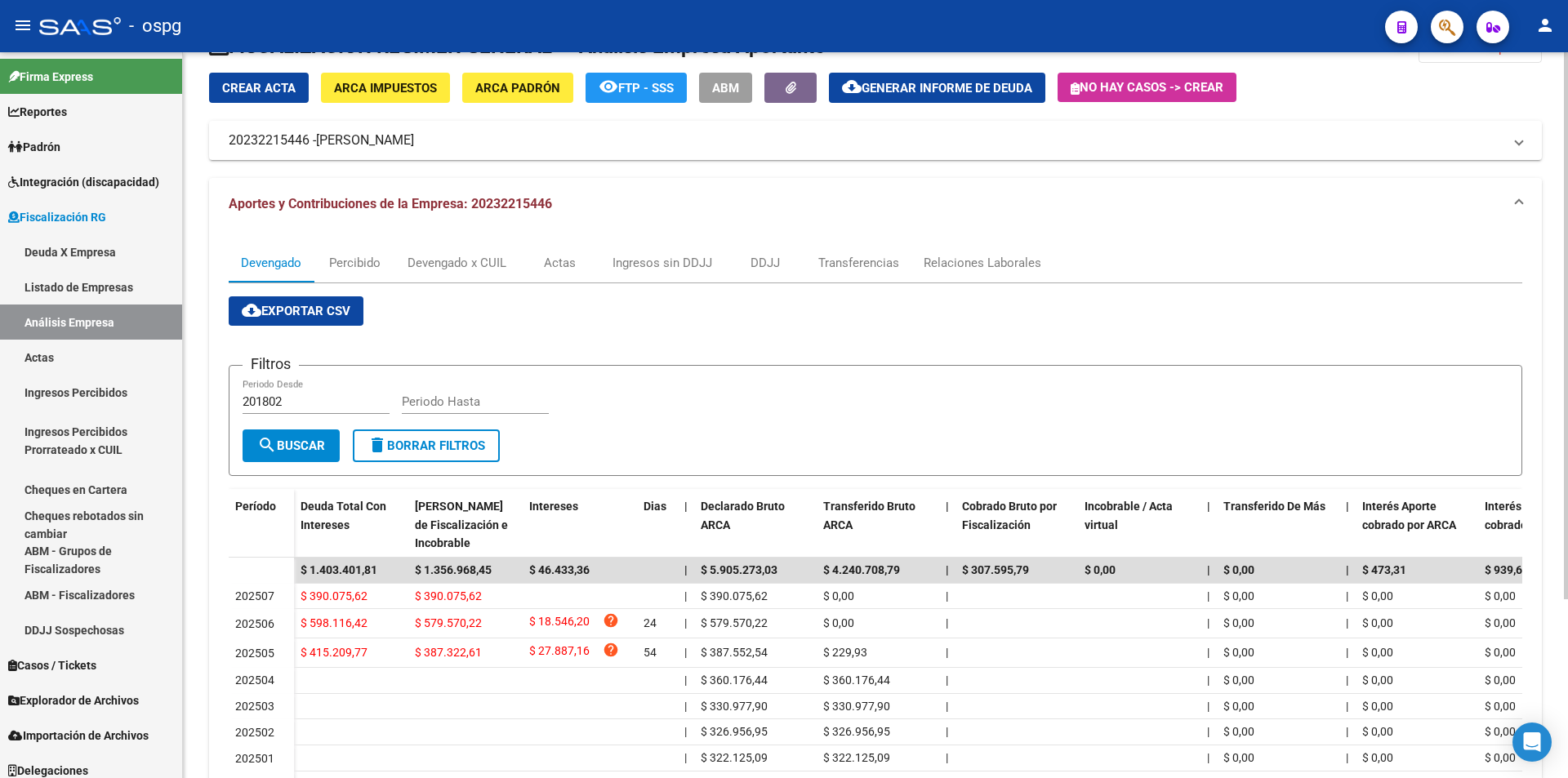
scroll to position [82, 0]
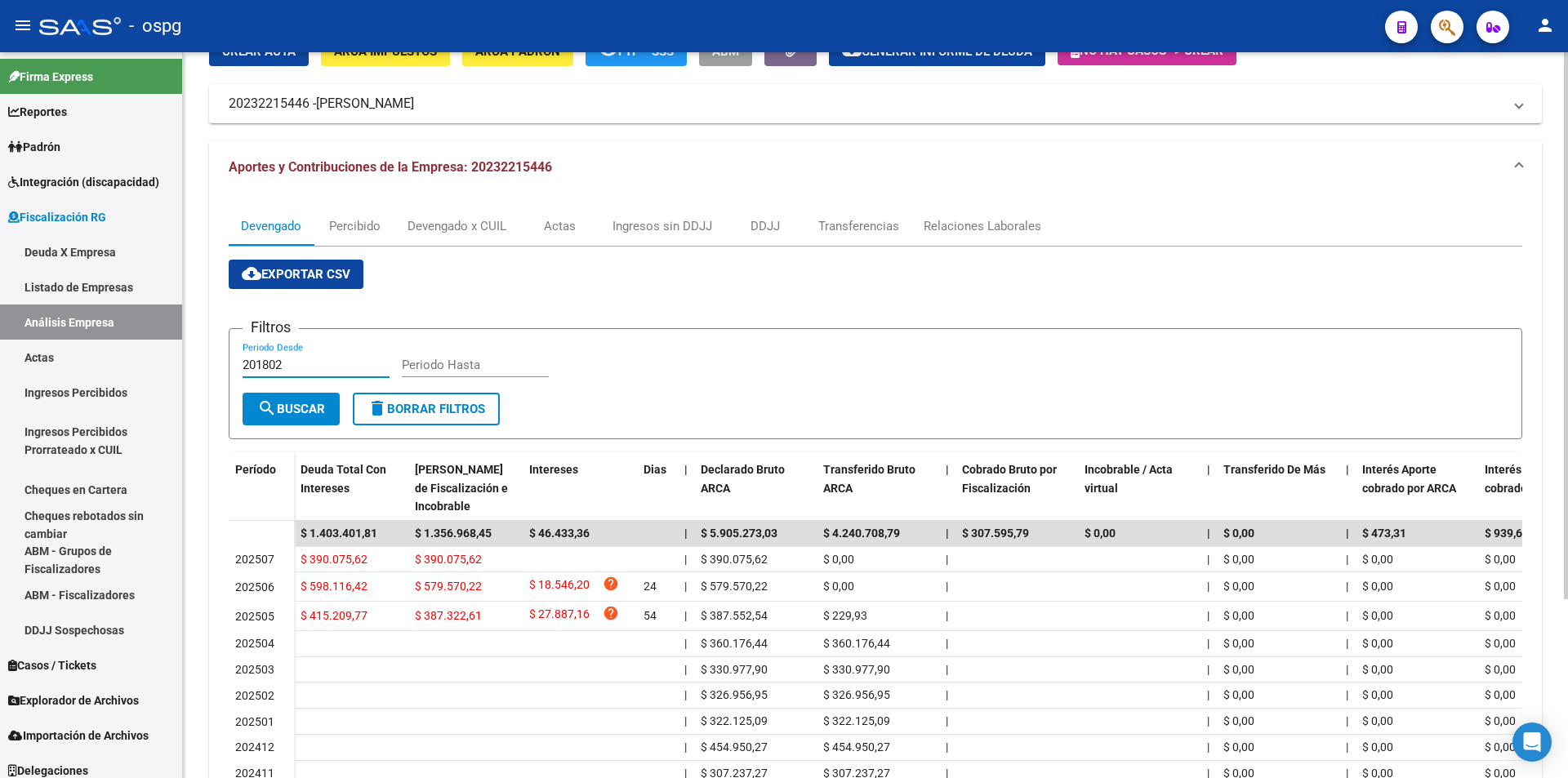
click at [334, 362] on input "201802" at bounding box center [316, 365] width 147 height 15
type input "202505"
click at [434, 363] on input "Periodo Hasta" at bounding box center [475, 365] width 147 height 15
type input "202506"
click at [317, 400] on button "search Buscar" at bounding box center [291, 409] width 97 height 32
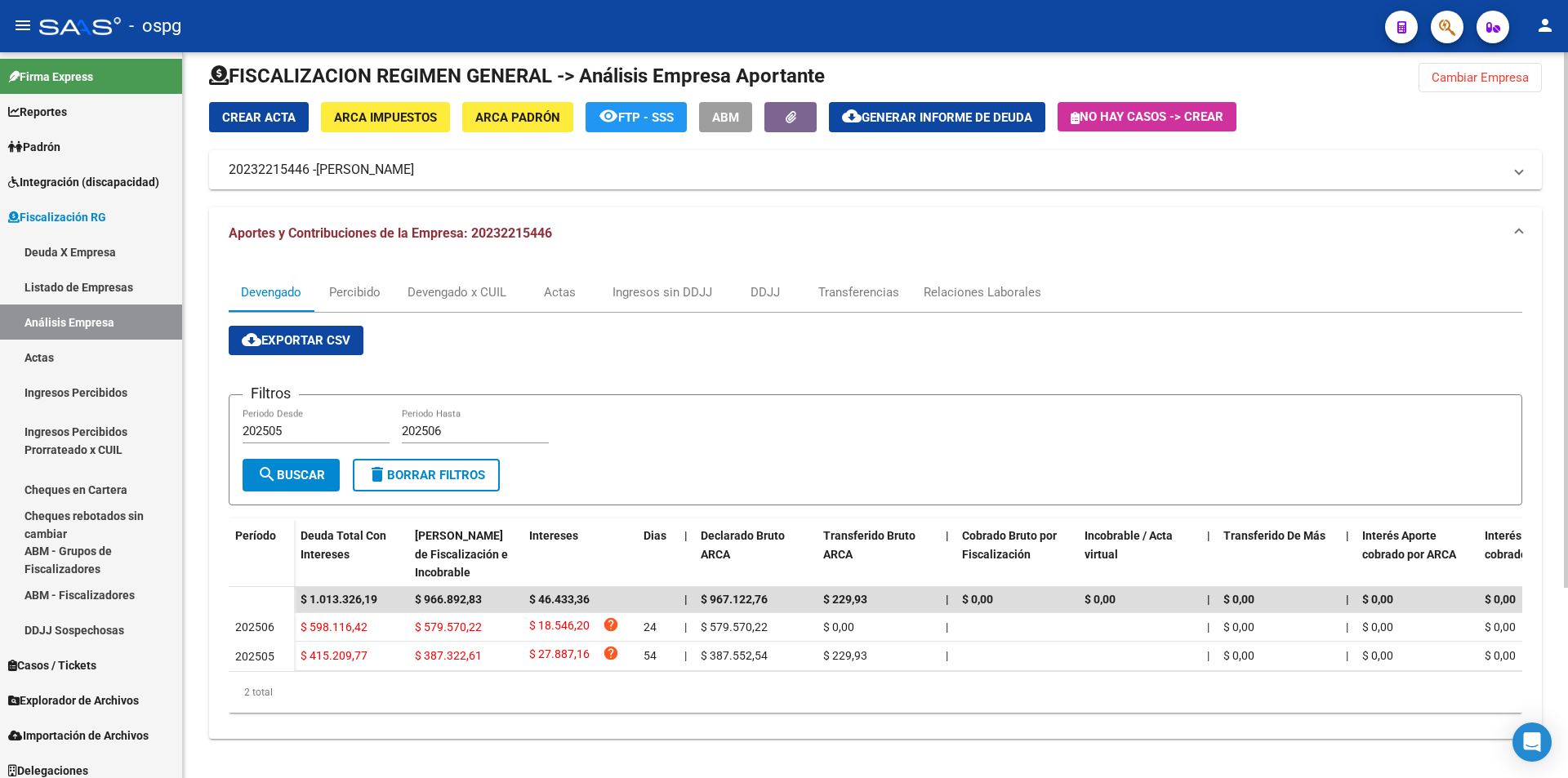
scroll to position [29, 0]
click at [1491, 77] on button "Cambiar Empresa" at bounding box center [1480, 78] width 123 height 29
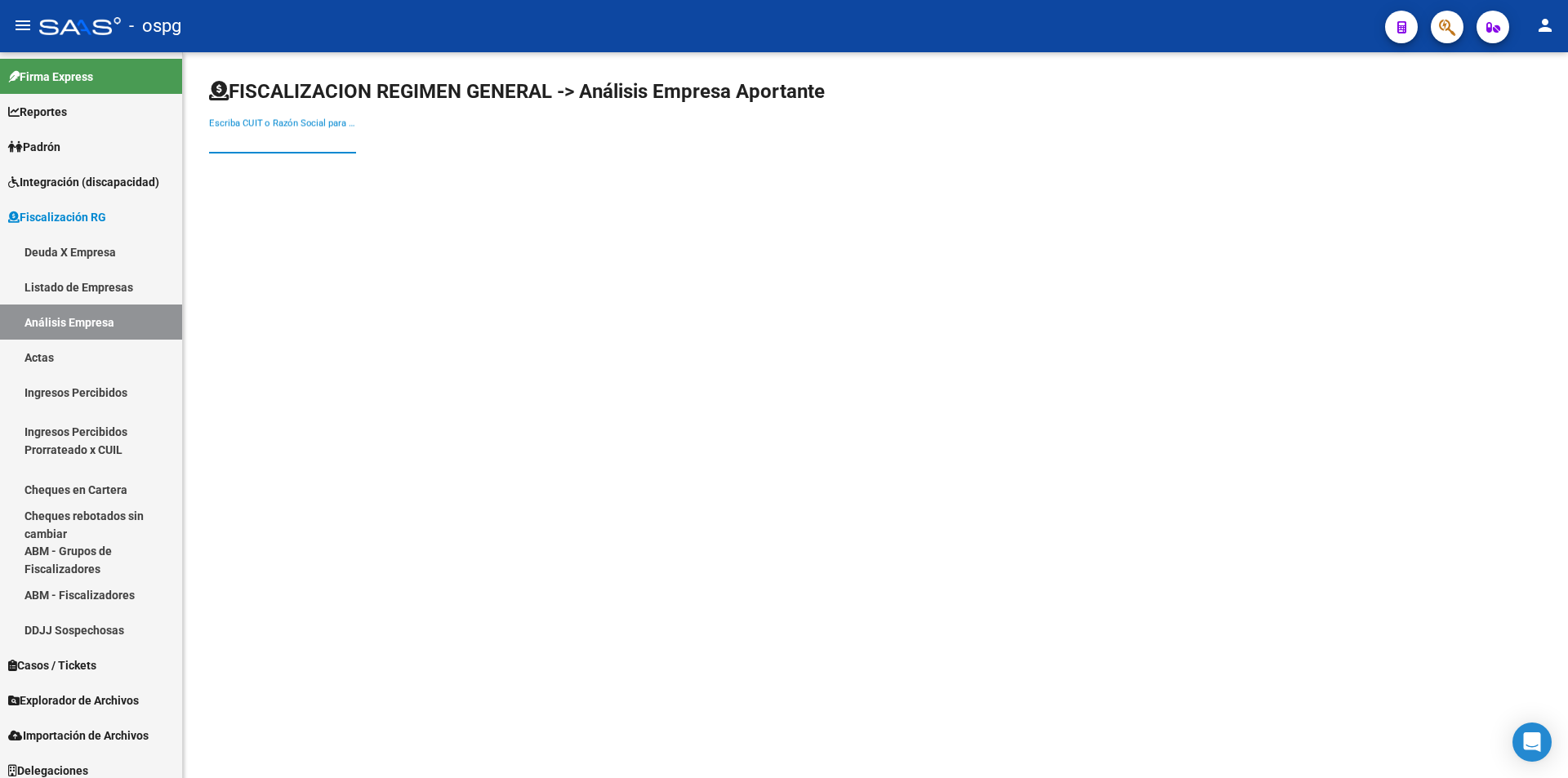
click at [267, 139] on input "Escriba CUIT o Razón Social para buscar" at bounding box center [283, 140] width 147 height 15
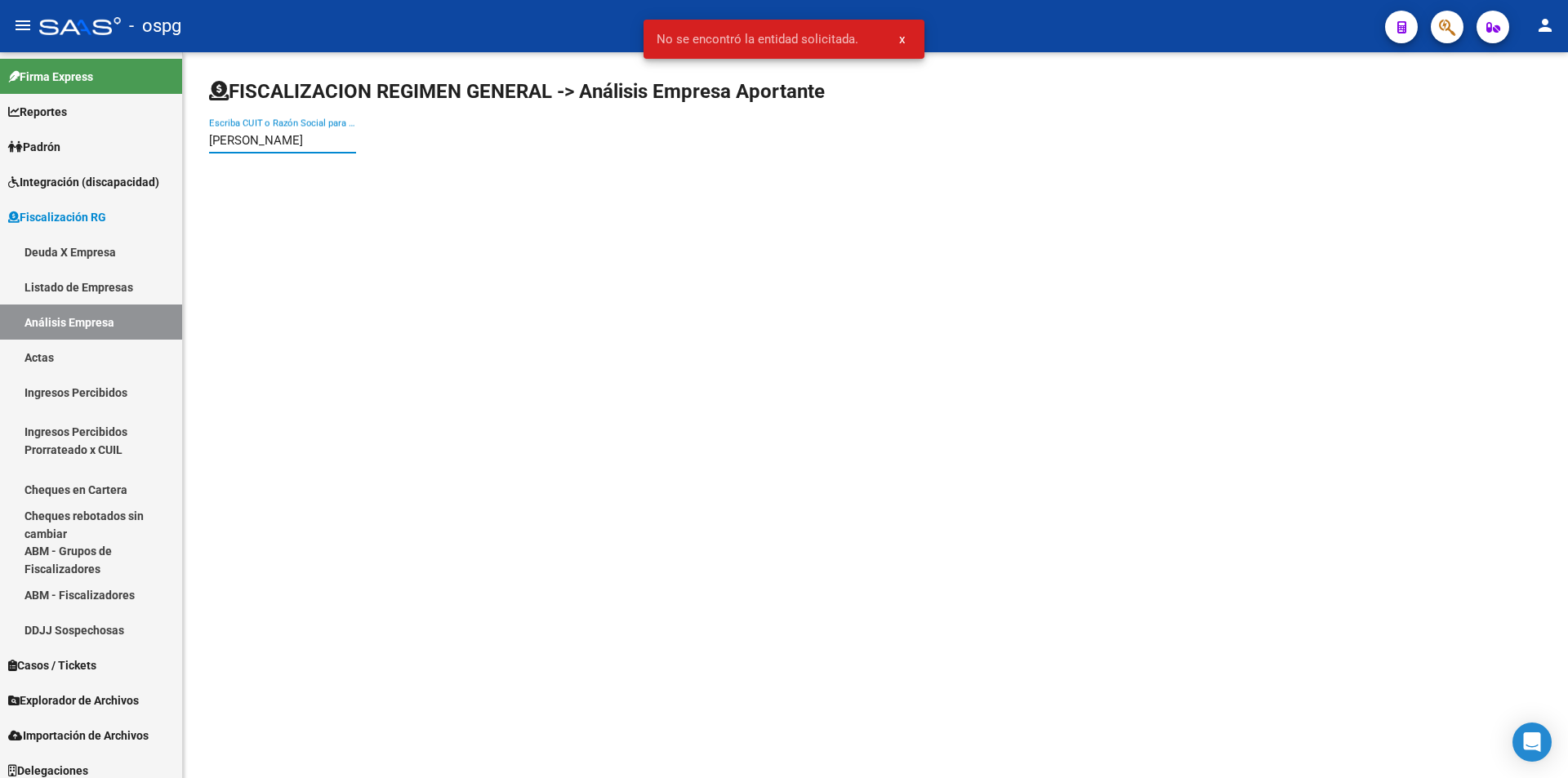
click at [226, 136] on input "[PERSON_NAME]" at bounding box center [283, 140] width 147 height 15
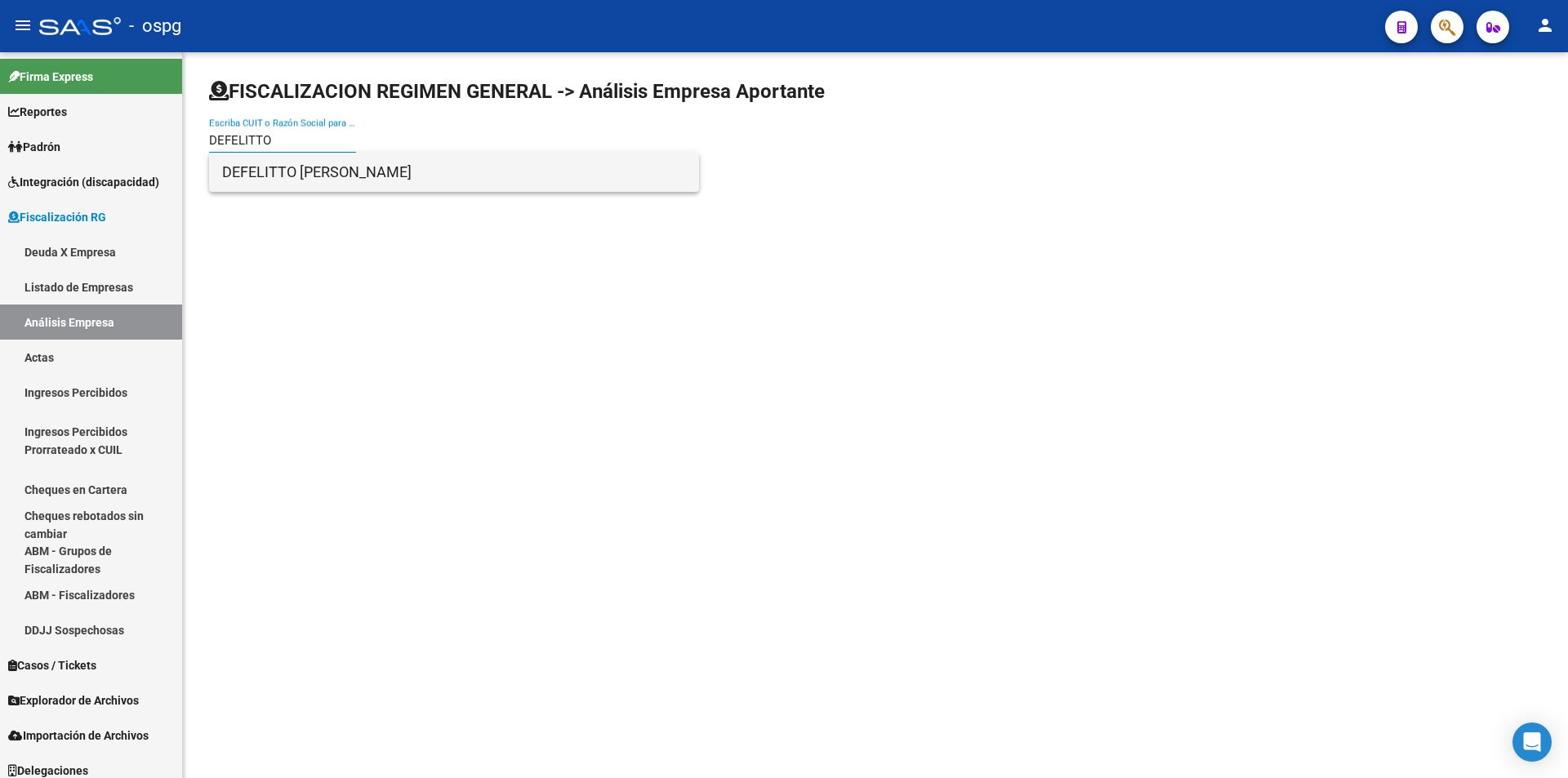
type input "DEFELITTO"
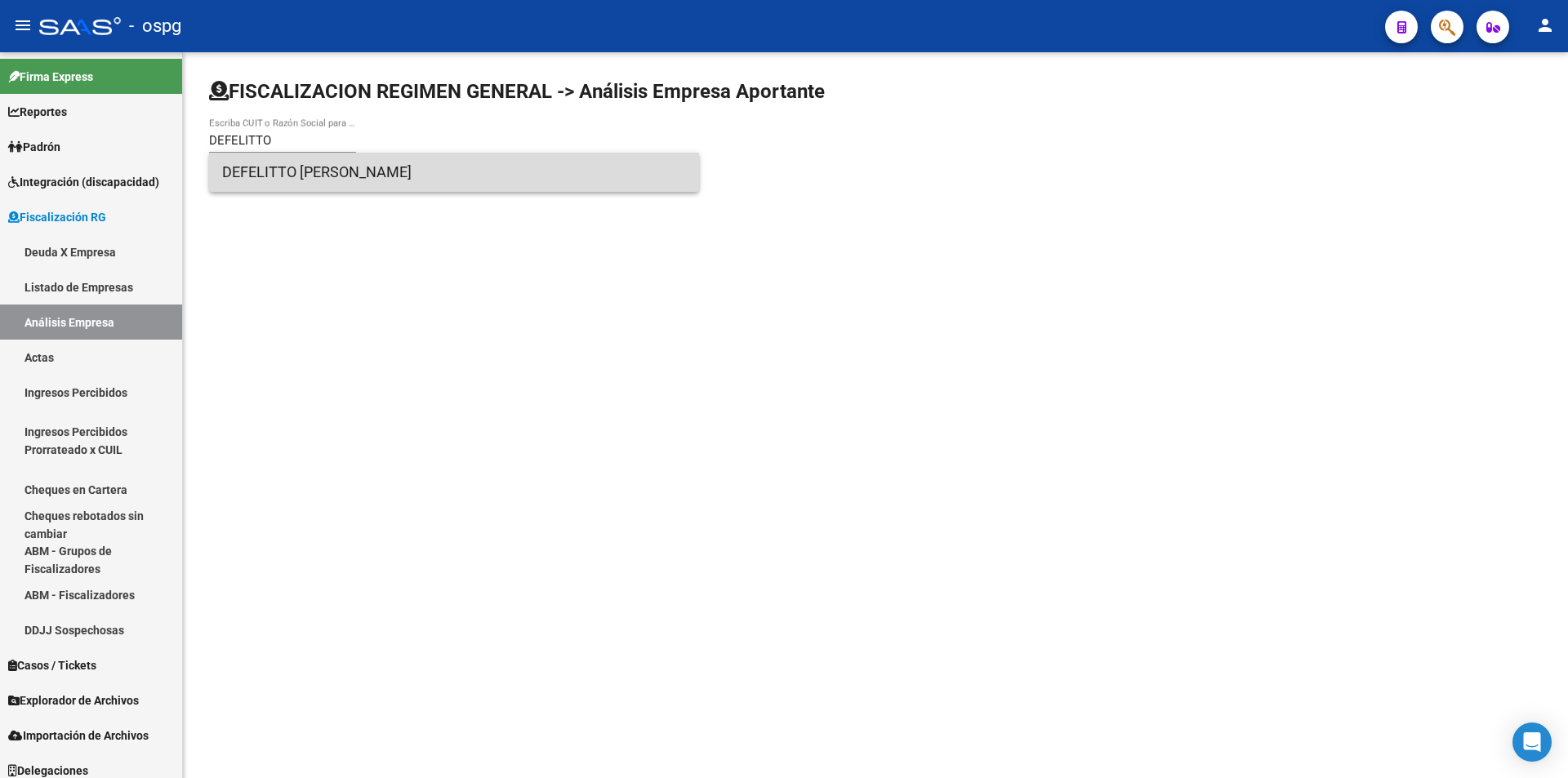
click at [386, 171] on span "DEFELITTO [PERSON_NAME]" at bounding box center [454, 173] width 464 height 39
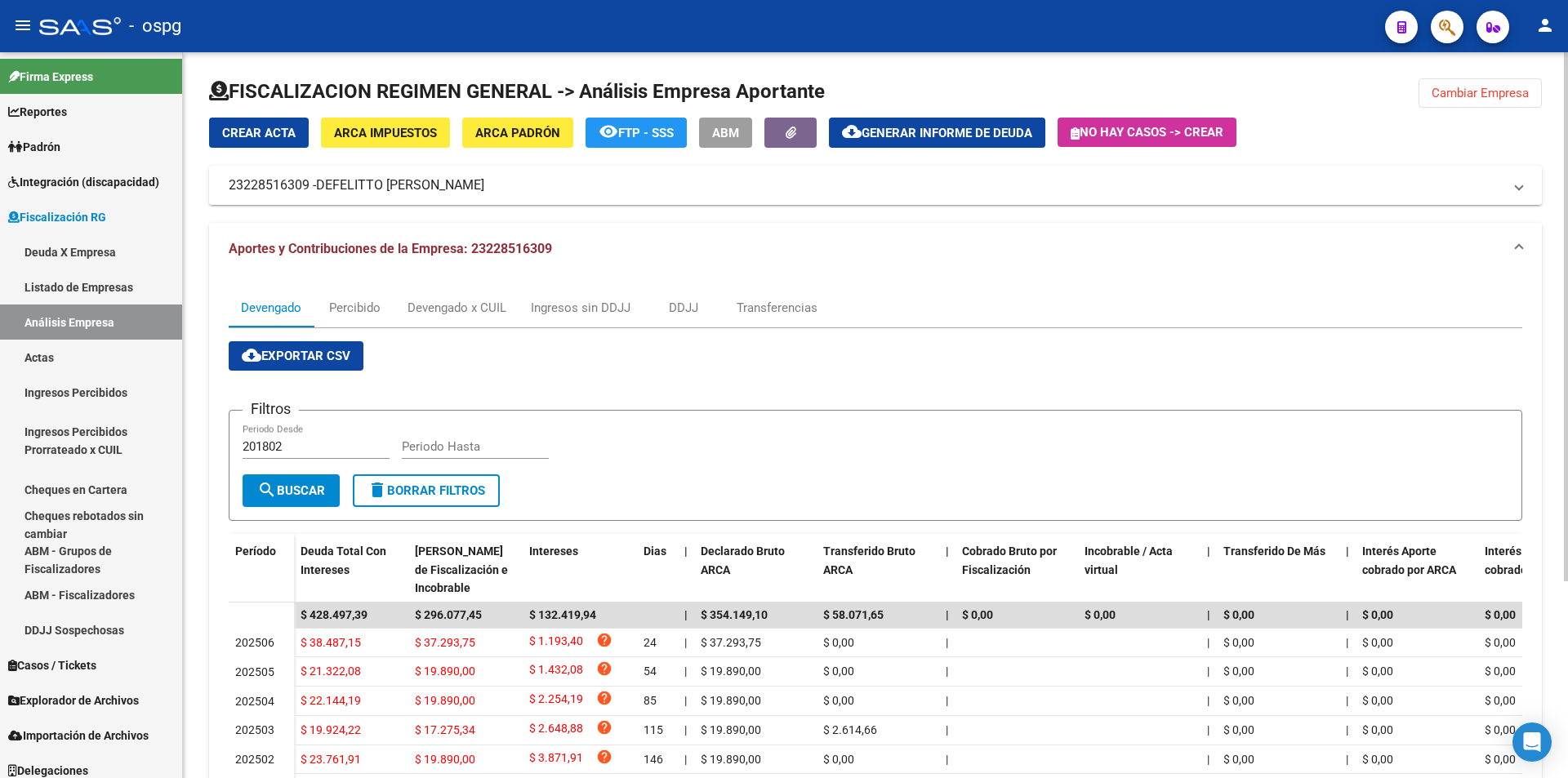
click at [1498, 92] on span "Cambiar Empresa" at bounding box center [1480, 92] width 97 height 15
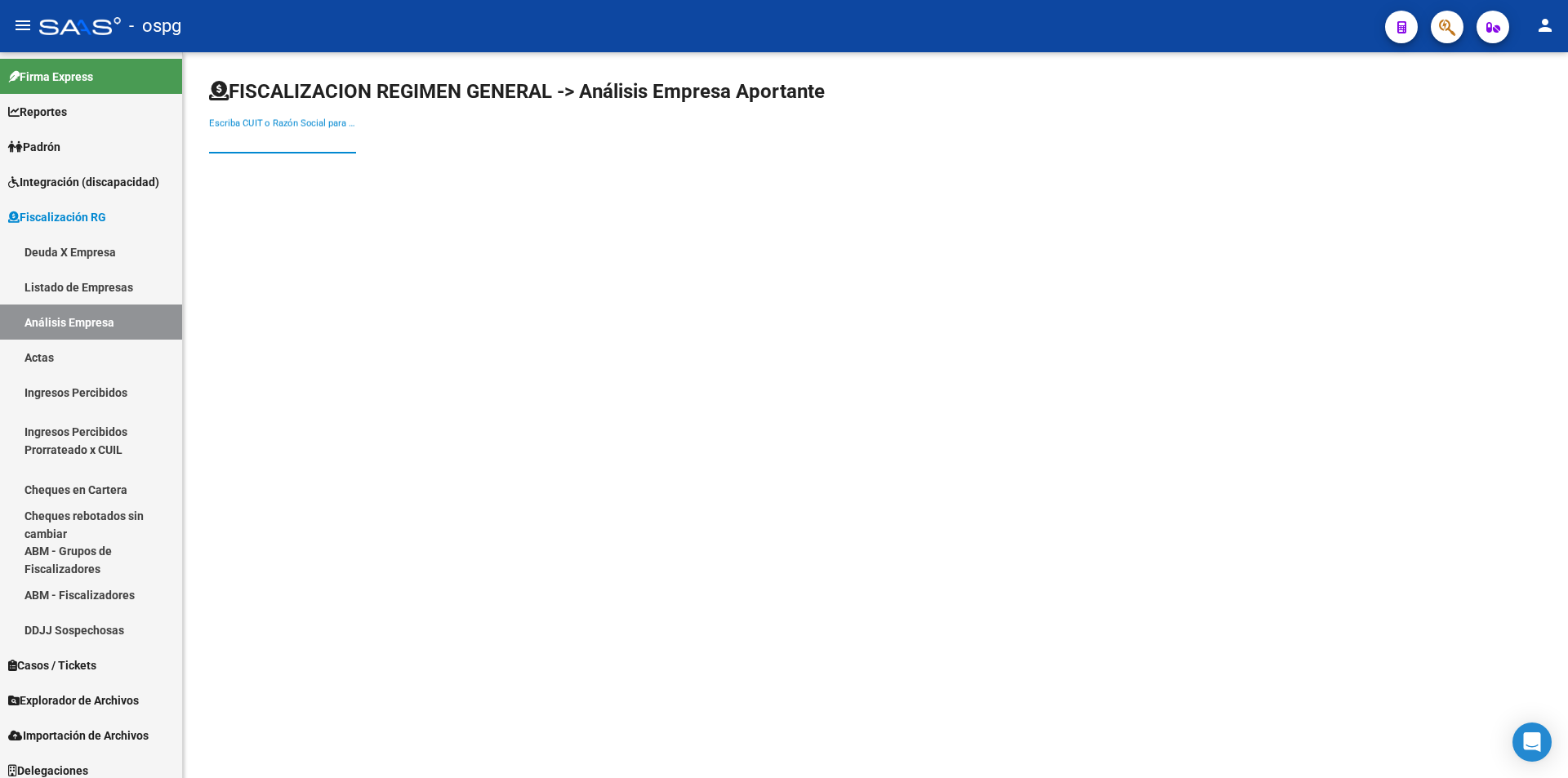
click at [295, 138] on input "Escriba CUIT o Razón Social para buscar" at bounding box center [283, 140] width 147 height 15
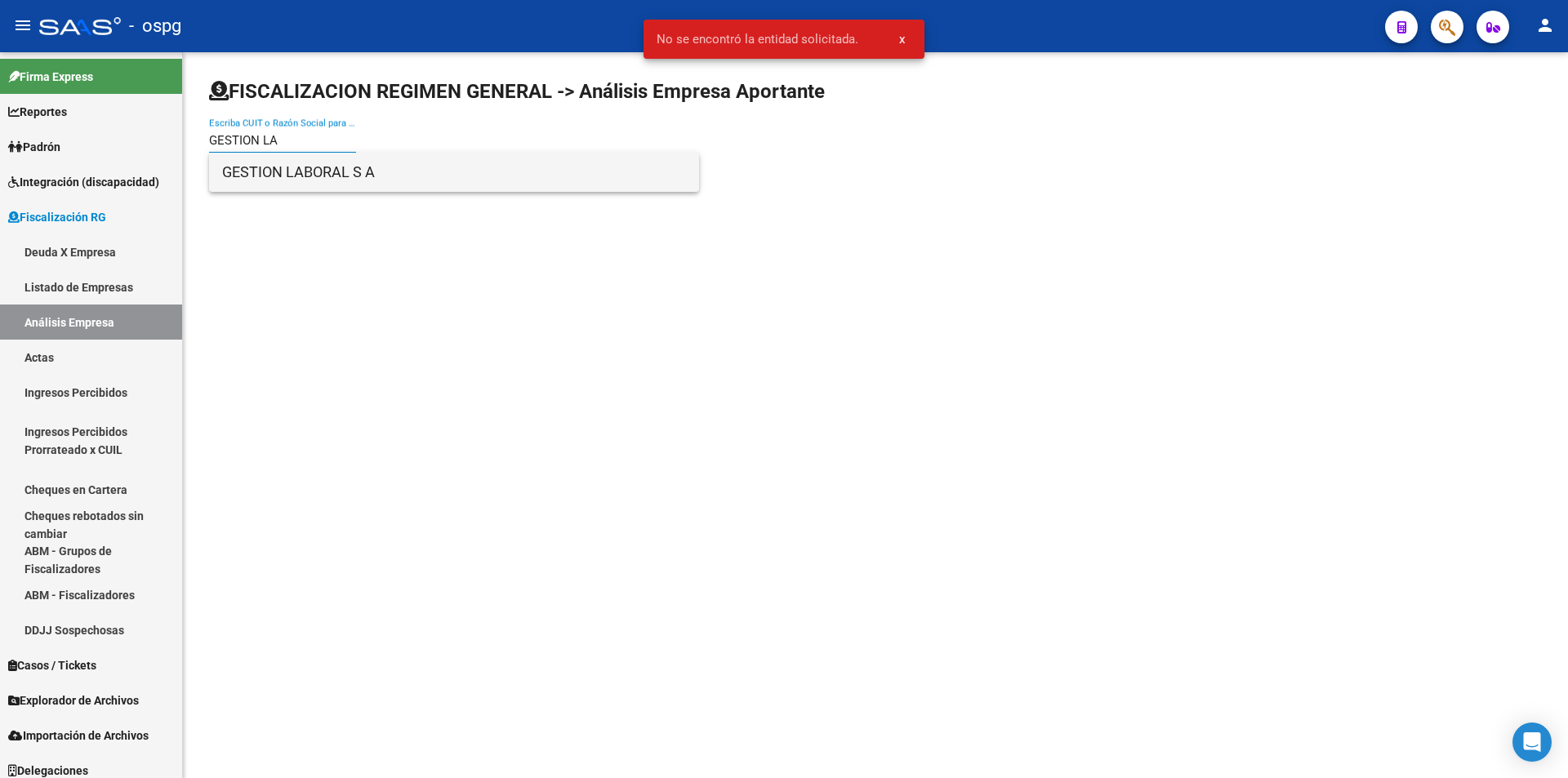
type input "GESTION LA"
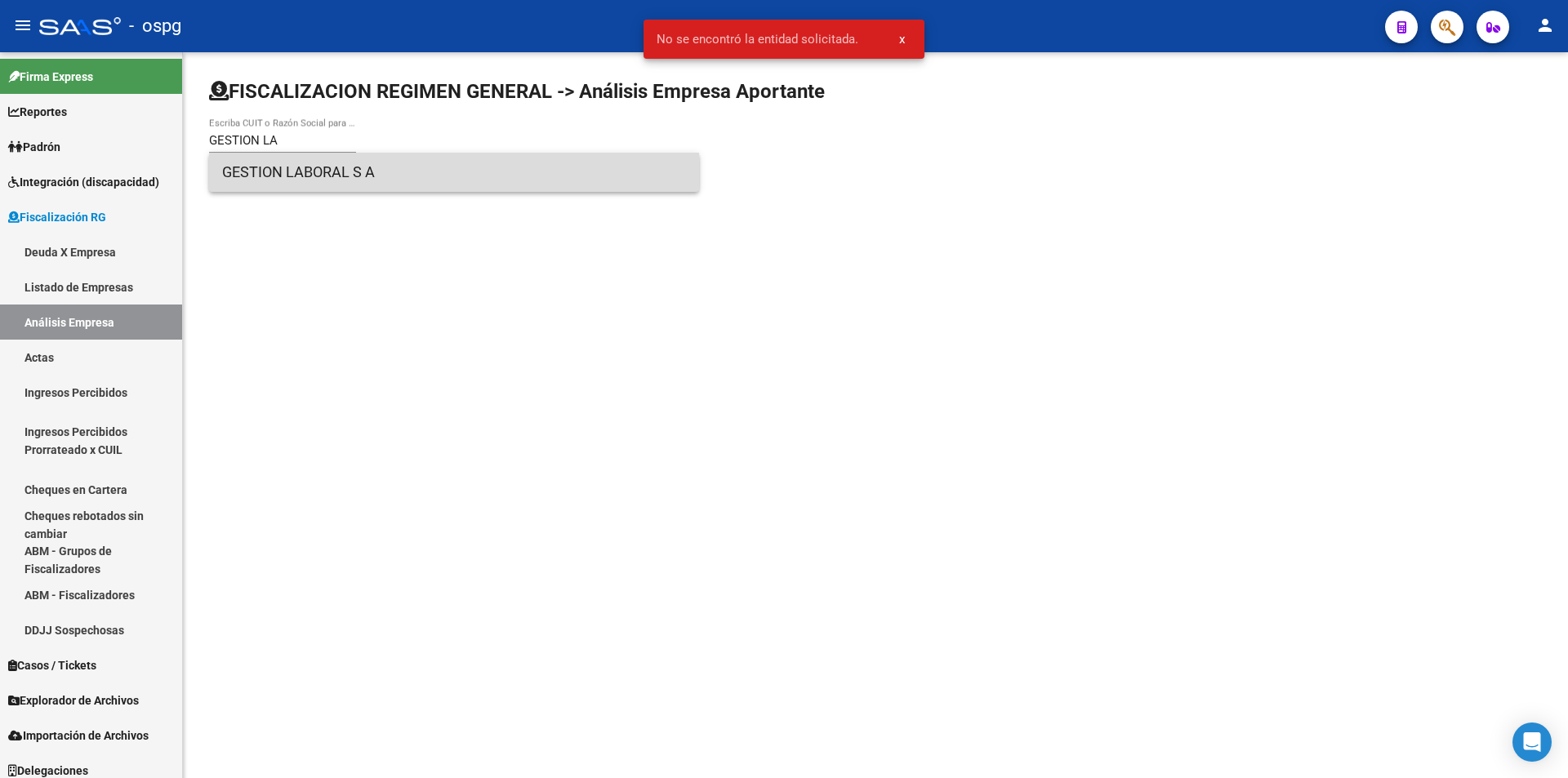
click at [332, 184] on span "GESTION LABORAL S A" at bounding box center [454, 173] width 464 height 39
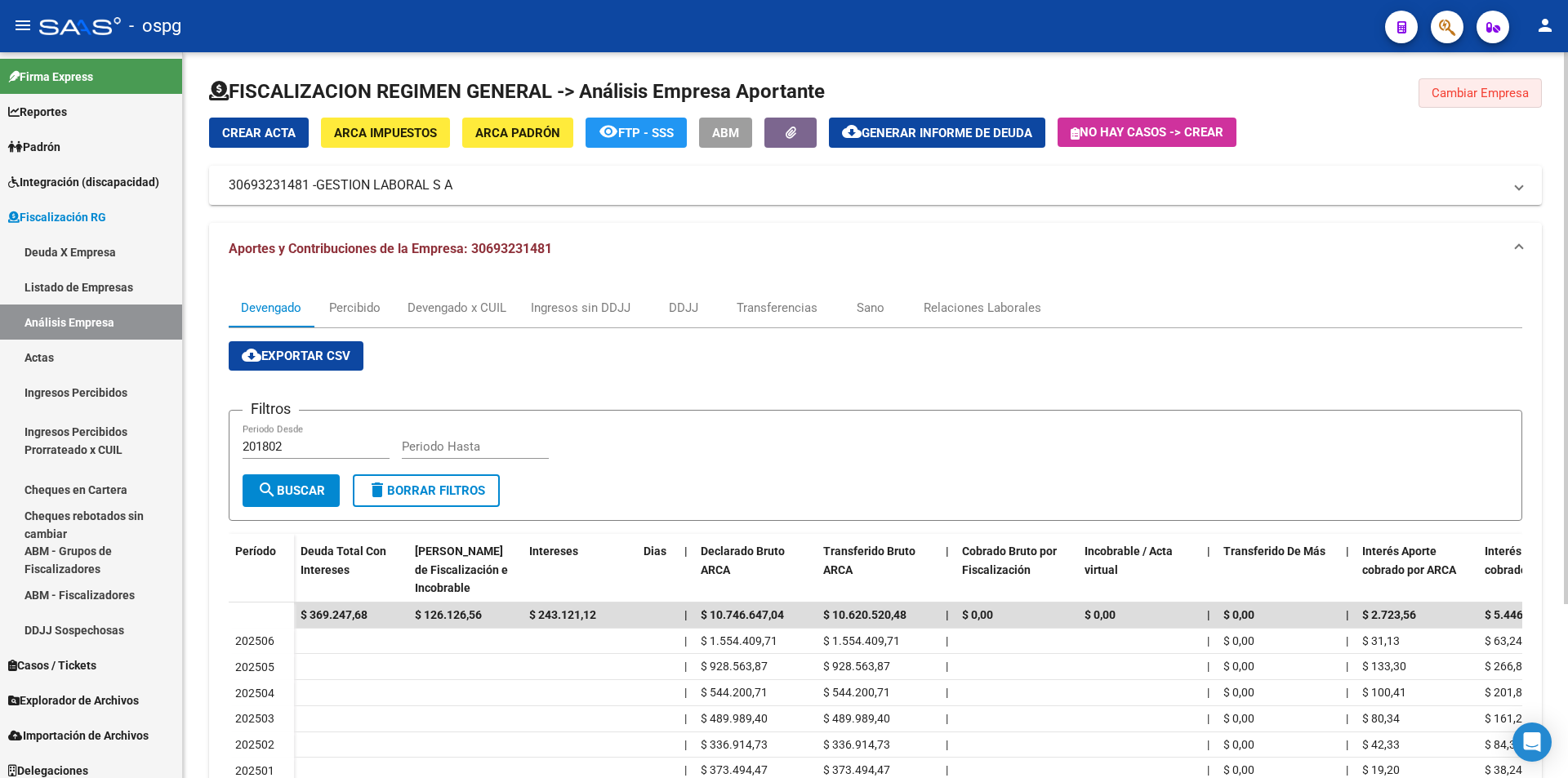
click at [1505, 93] on span "Cambiar Empresa" at bounding box center [1480, 92] width 97 height 15
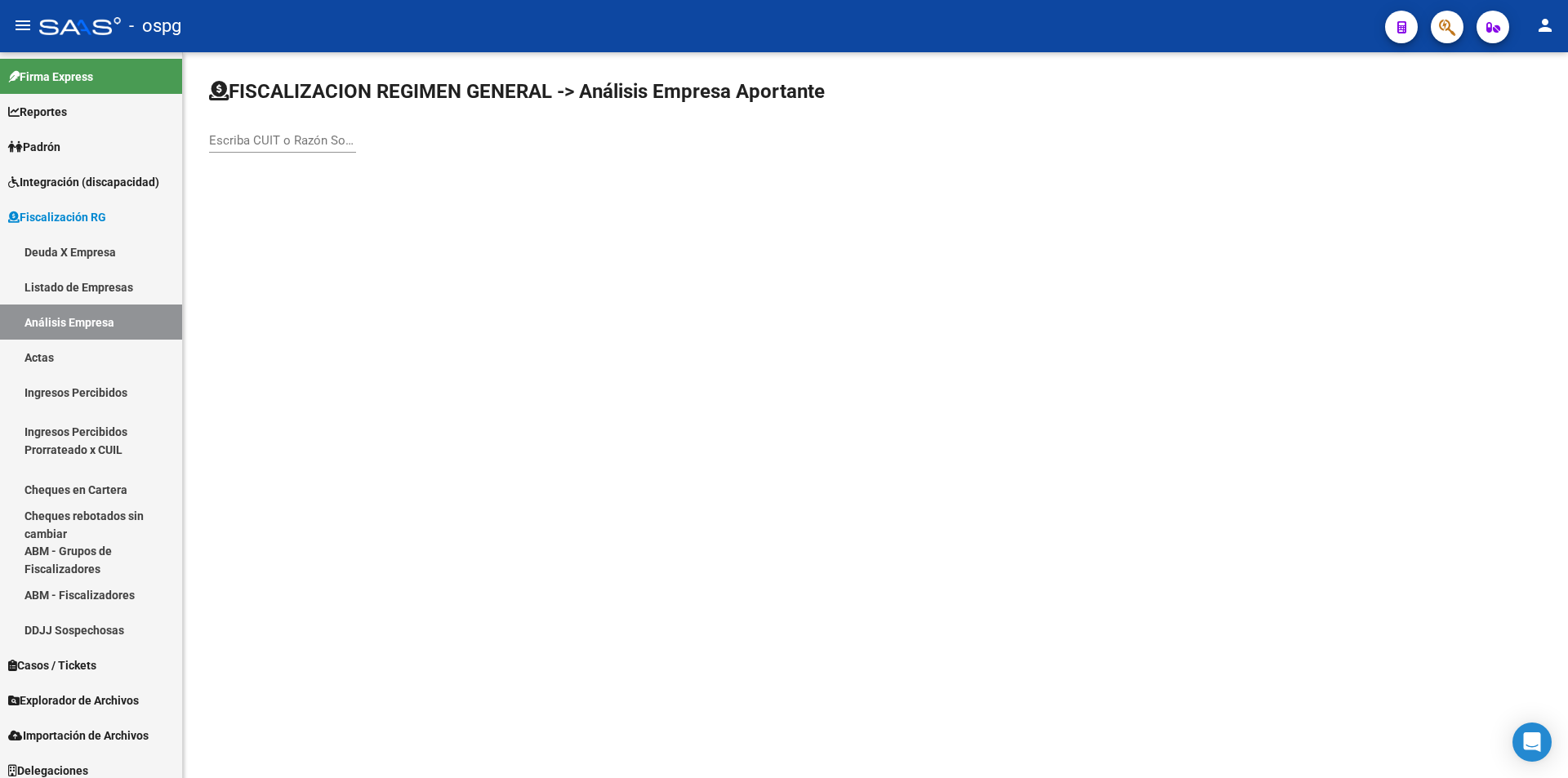
click at [305, 141] on input "Escriba CUIT o Razón Social para buscar" at bounding box center [283, 140] width 147 height 15
click at [349, 138] on input "[PERSON_NAME]" at bounding box center [283, 140] width 147 height 15
type input "C"
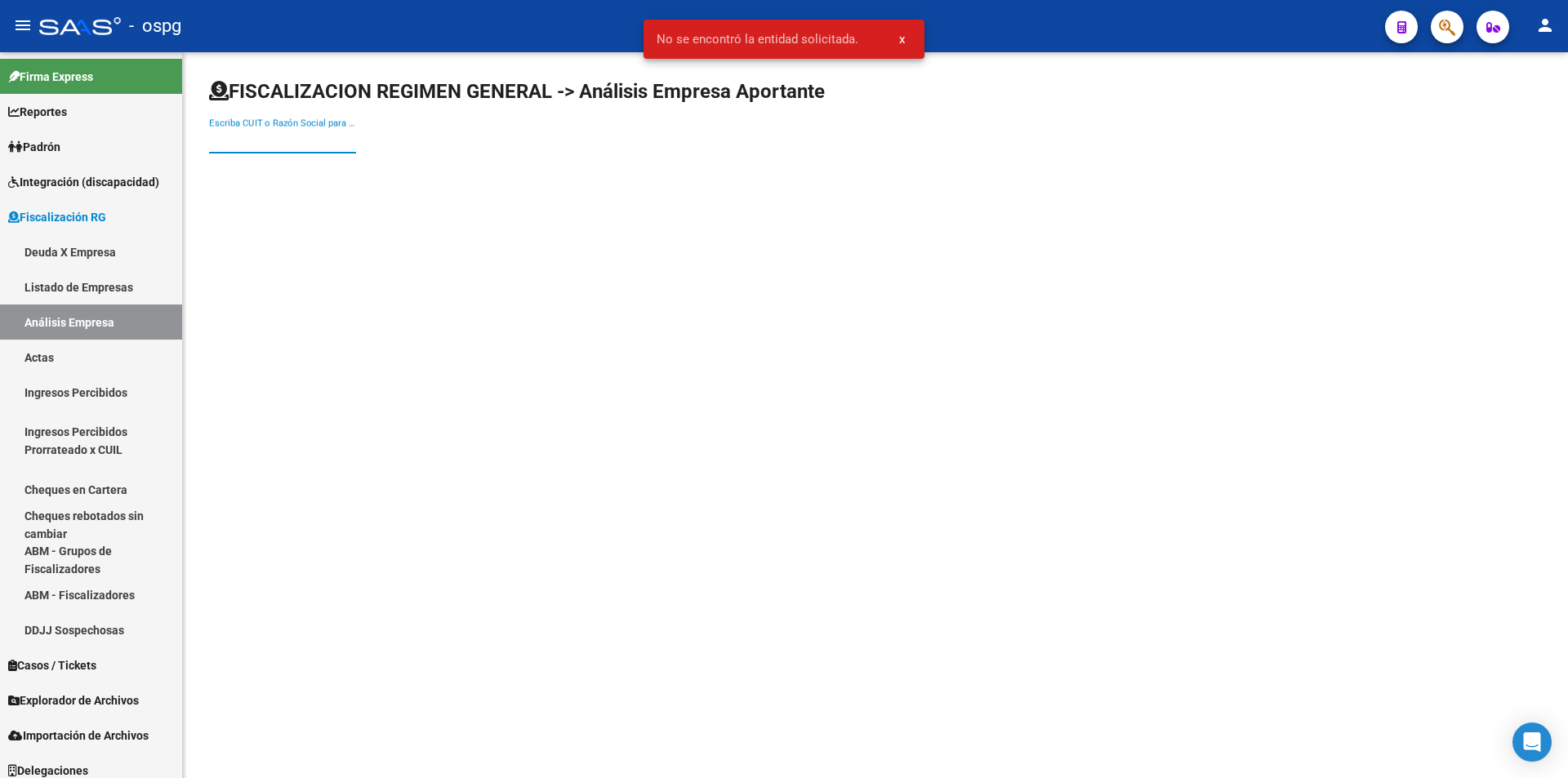
paste input "27-05702397-5"
click at [285, 142] on input "27-05702397-5" at bounding box center [283, 140] width 147 height 15
click at [226, 137] on input "27-057023975" at bounding box center [283, 140] width 147 height 15
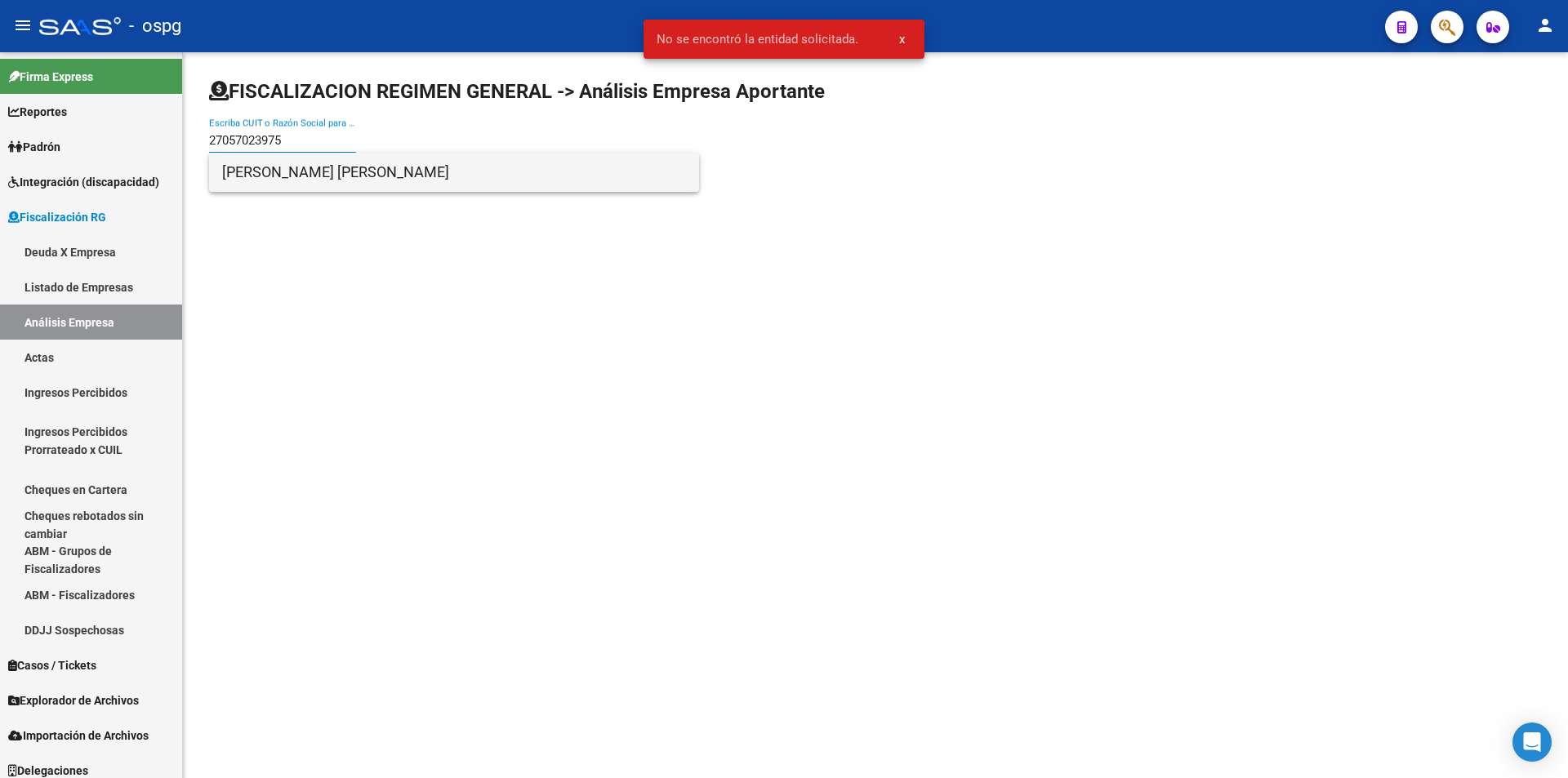
type input "27057023975"
click at [243, 167] on span "[PERSON_NAME] [PERSON_NAME]" at bounding box center [454, 173] width 464 height 39
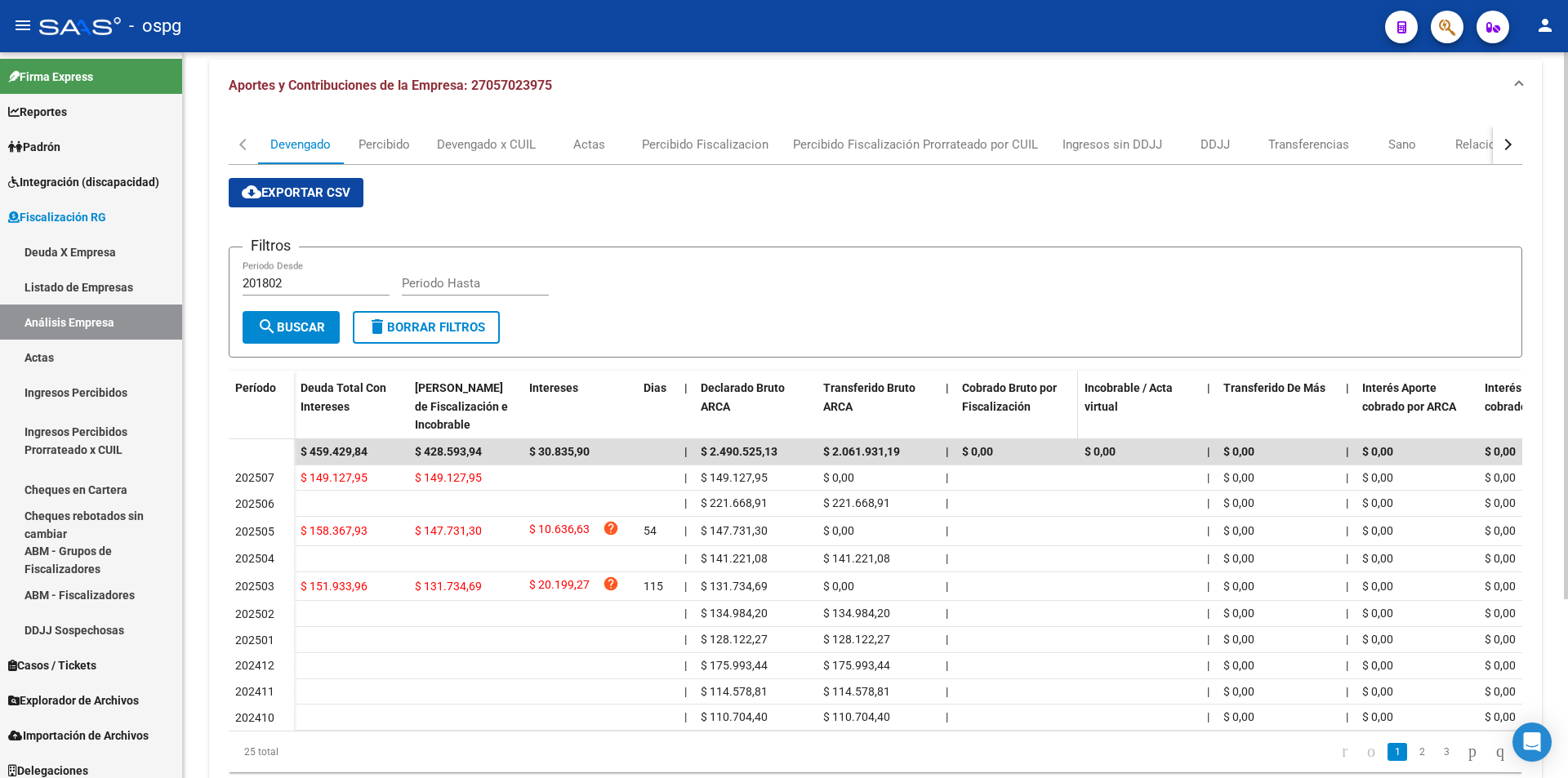
scroll to position [82, 0]
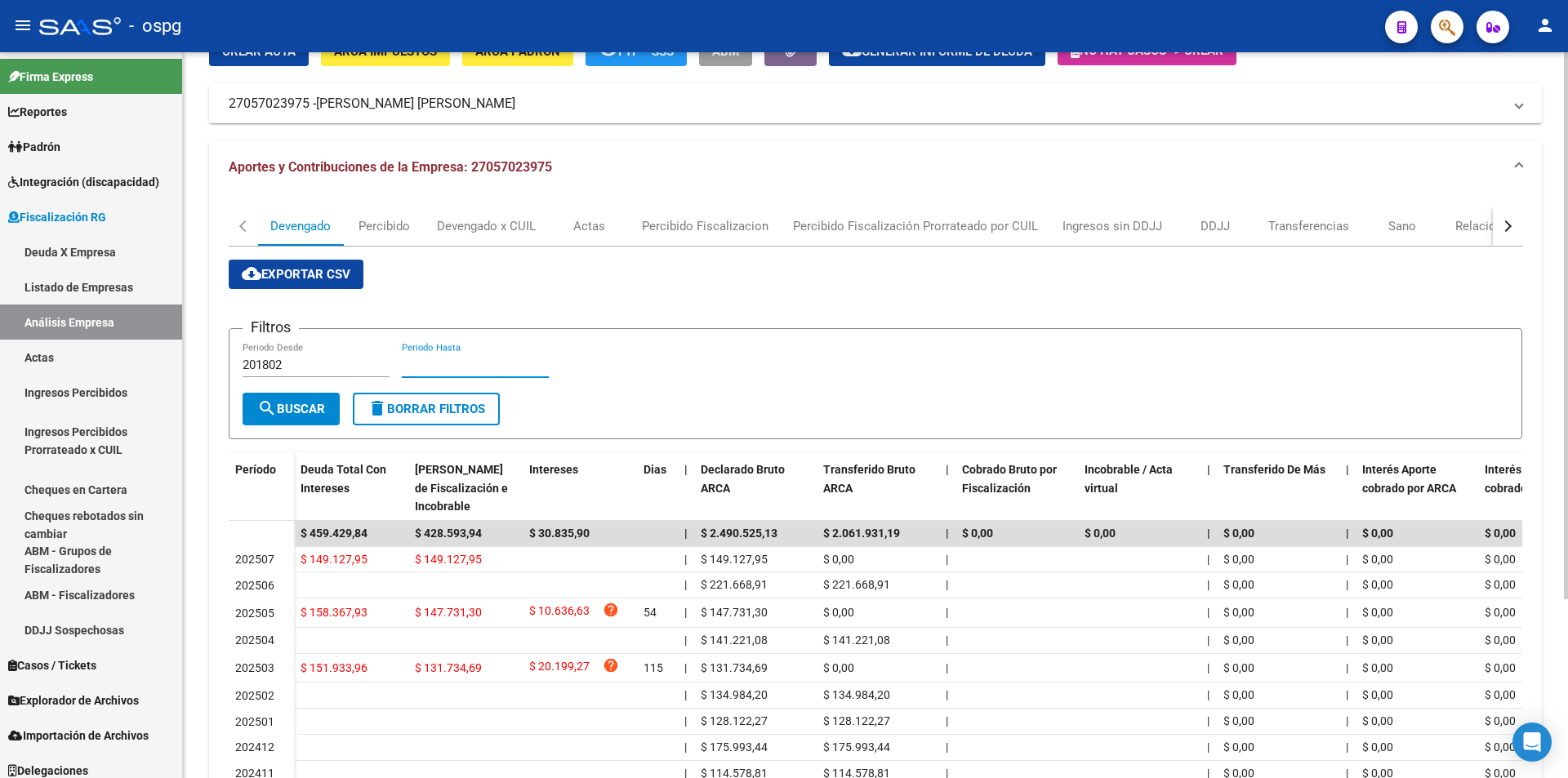
click at [458, 359] on input "Periodo Hasta" at bounding box center [475, 365] width 147 height 15
type input "202506"
click at [290, 402] on span "search Buscar" at bounding box center [291, 408] width 68 height 15
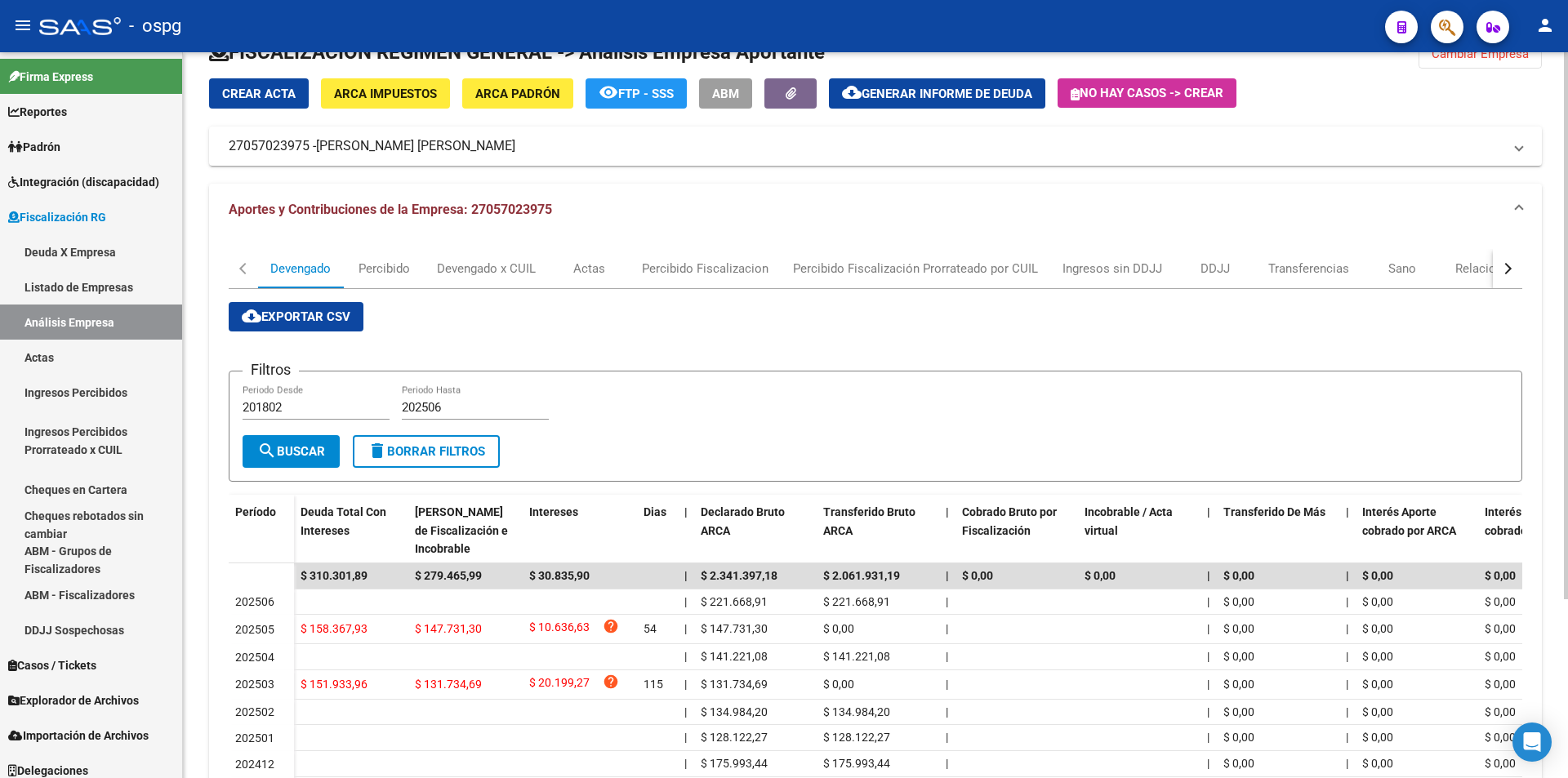
scroll to position [0, 0]
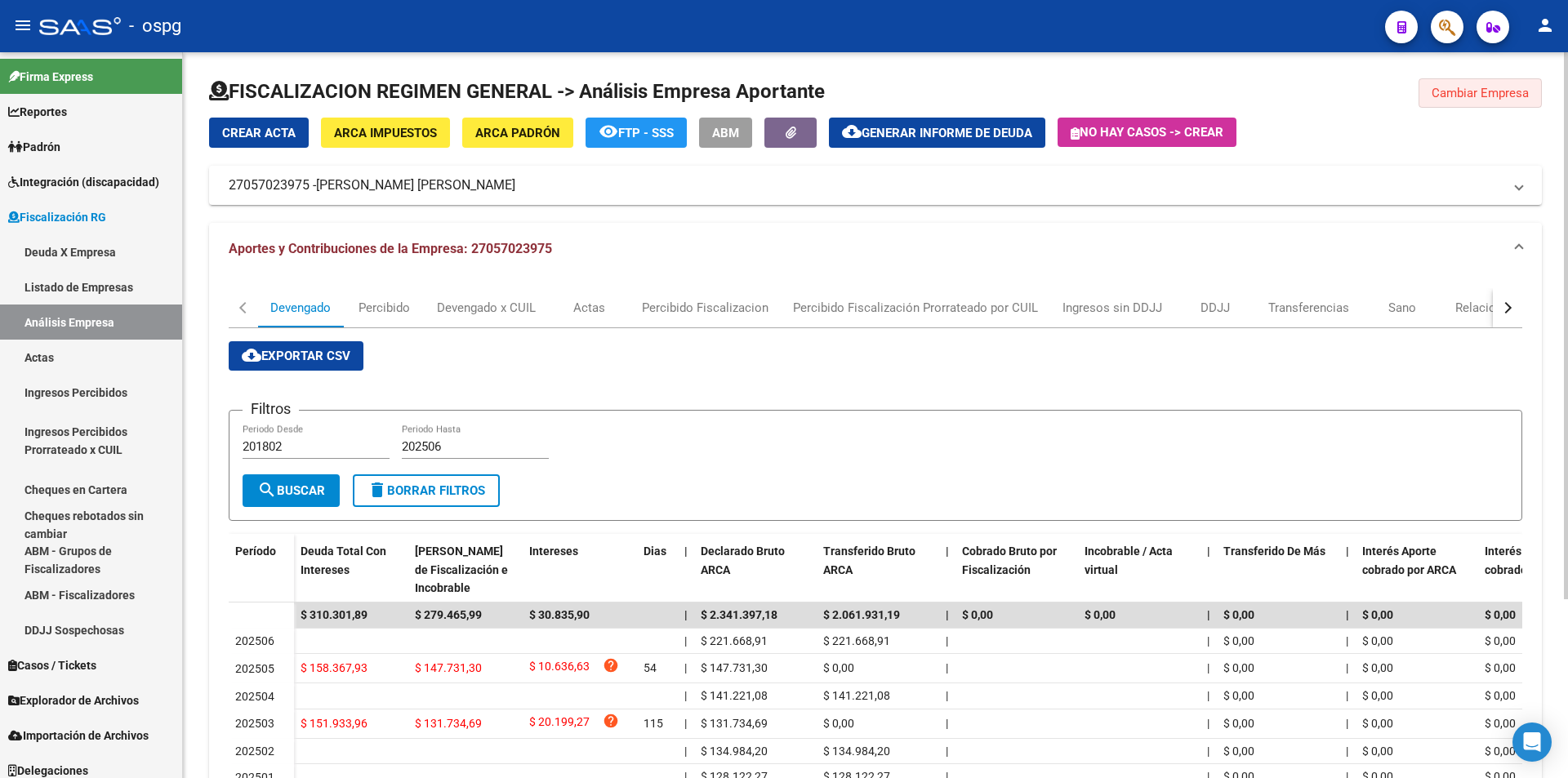
click at [1494, 100] on span "Cambiar Empresa" at bounding box center [1480, 92] width 97 height 15
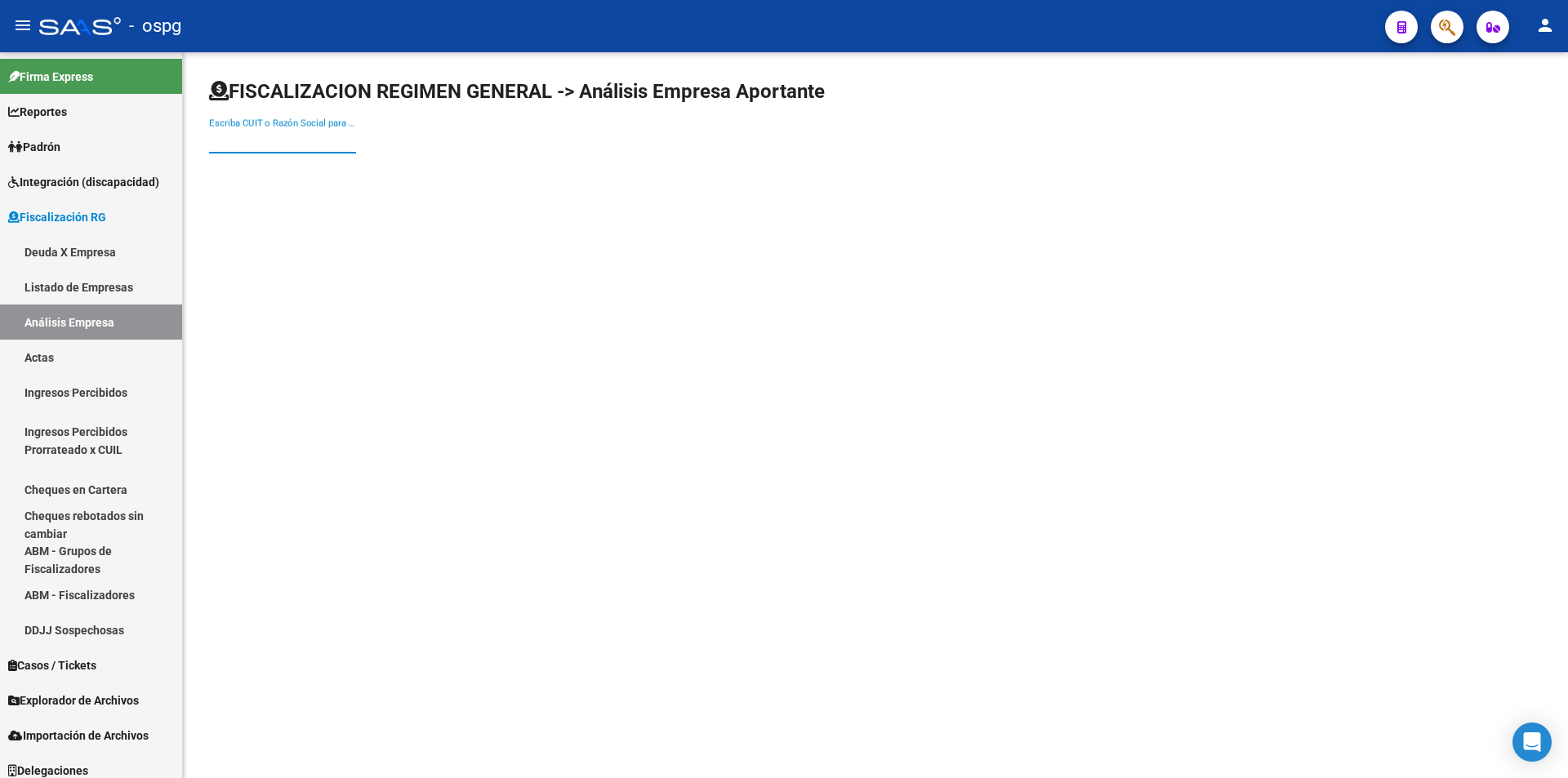
click at [322, 146] on input "Escriba CUIT o Razón Social para buscar" at bounding box center [283, 140] width 147 height 15
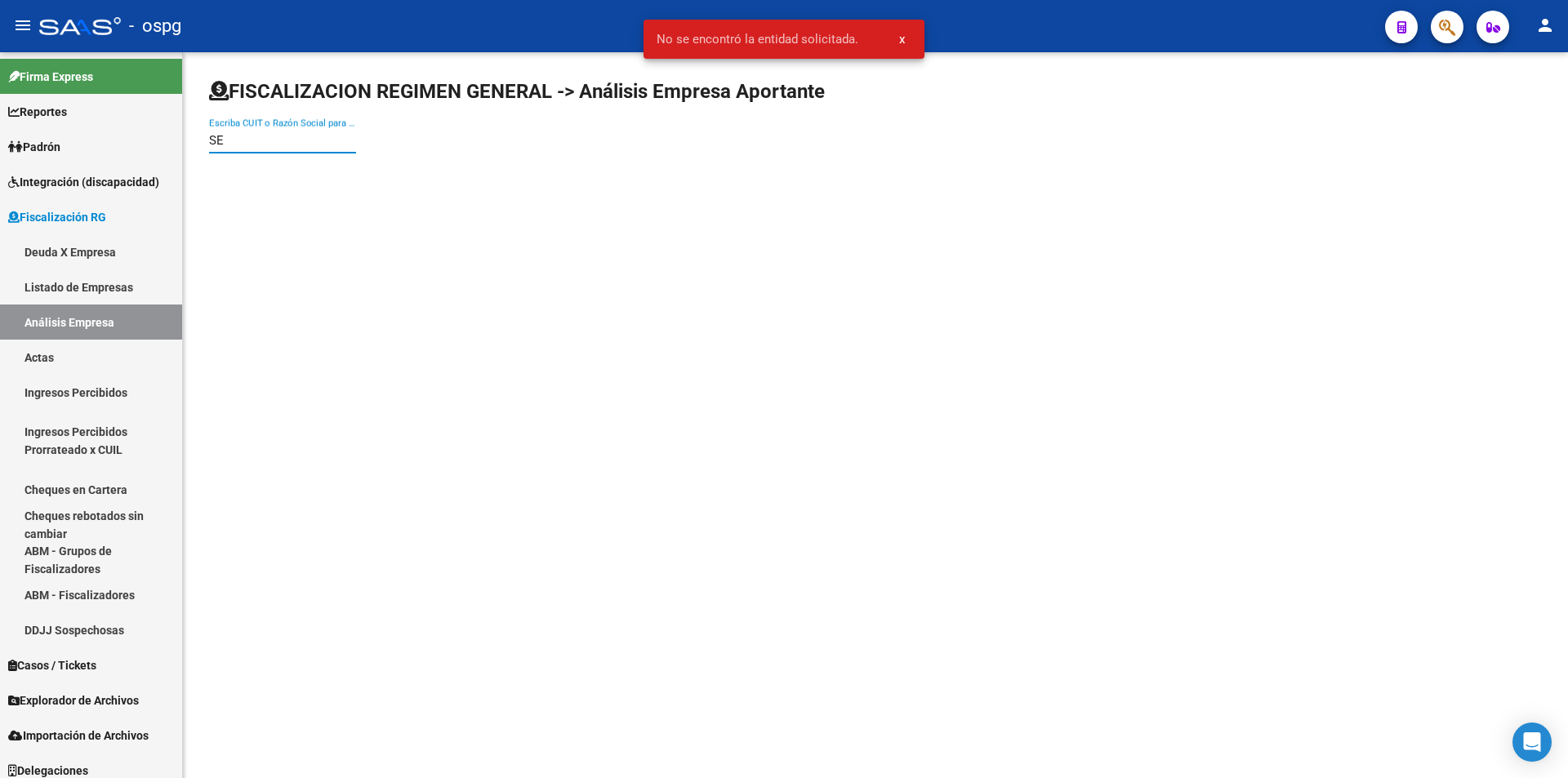
type input "S"
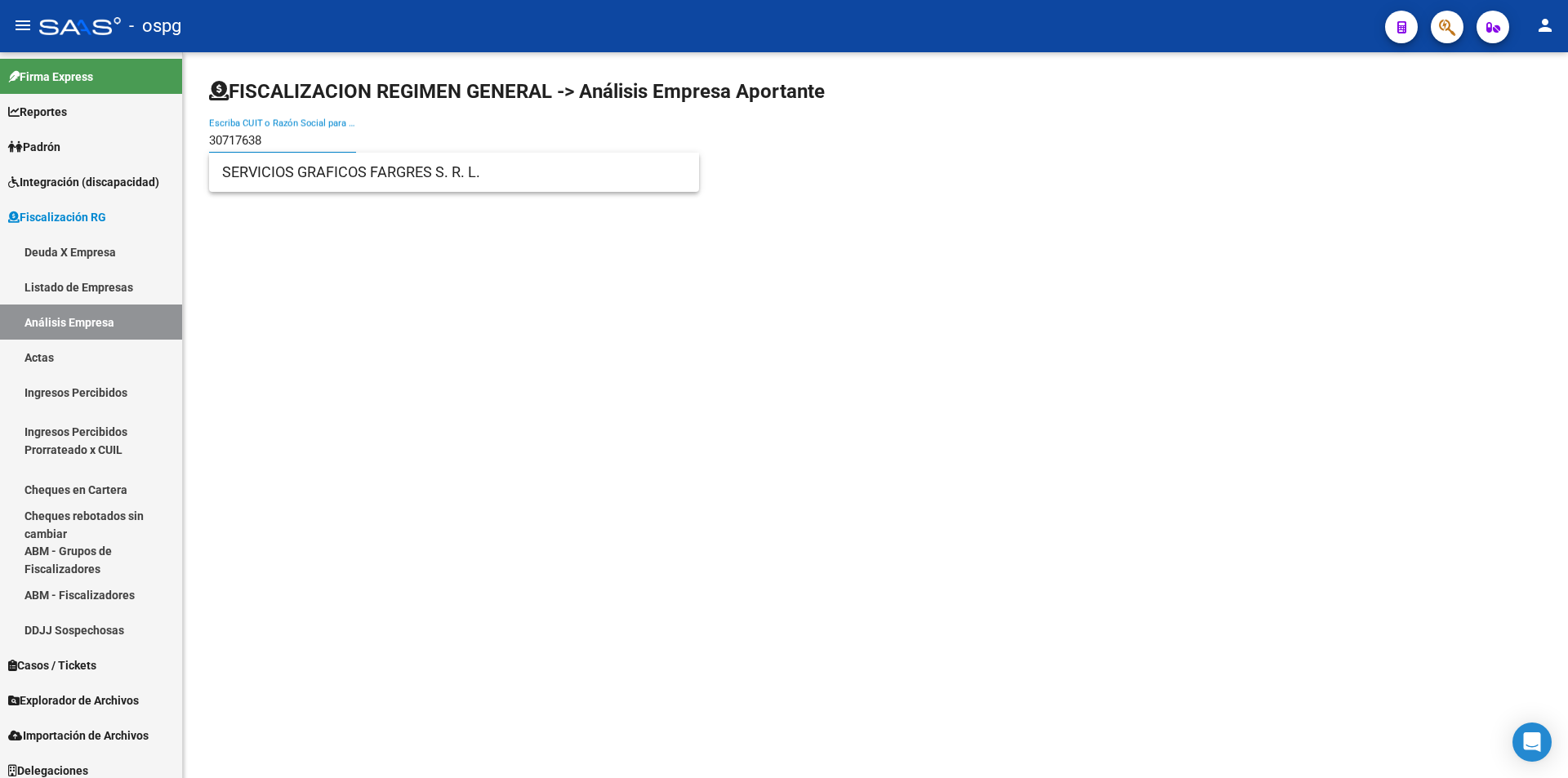
type input "30717638"
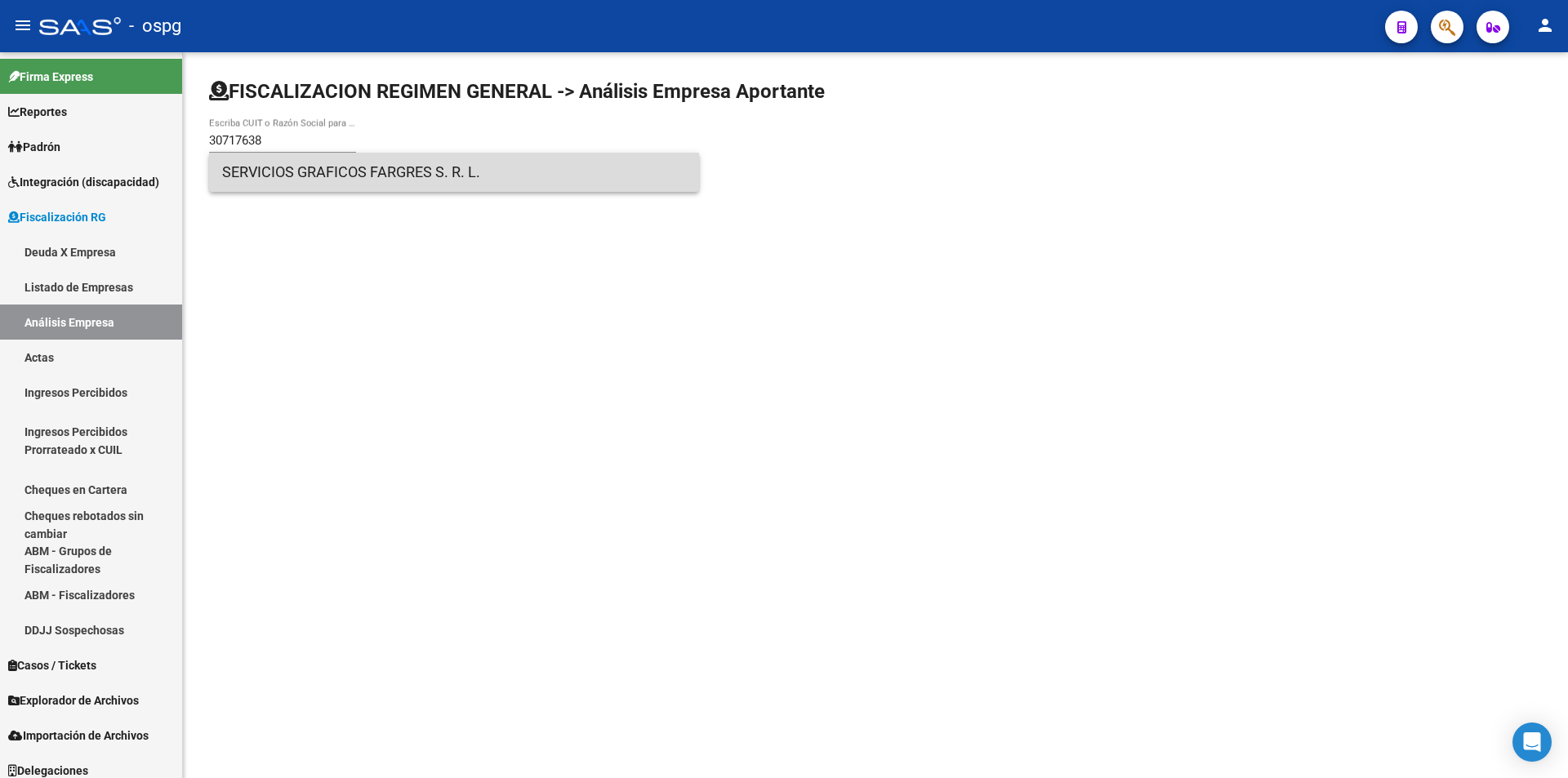
click at [382, 167] on span "SERVICIOS GRAFICOS FARGRES S. R. L." at bounding box center [454, 173] width 464 height 39
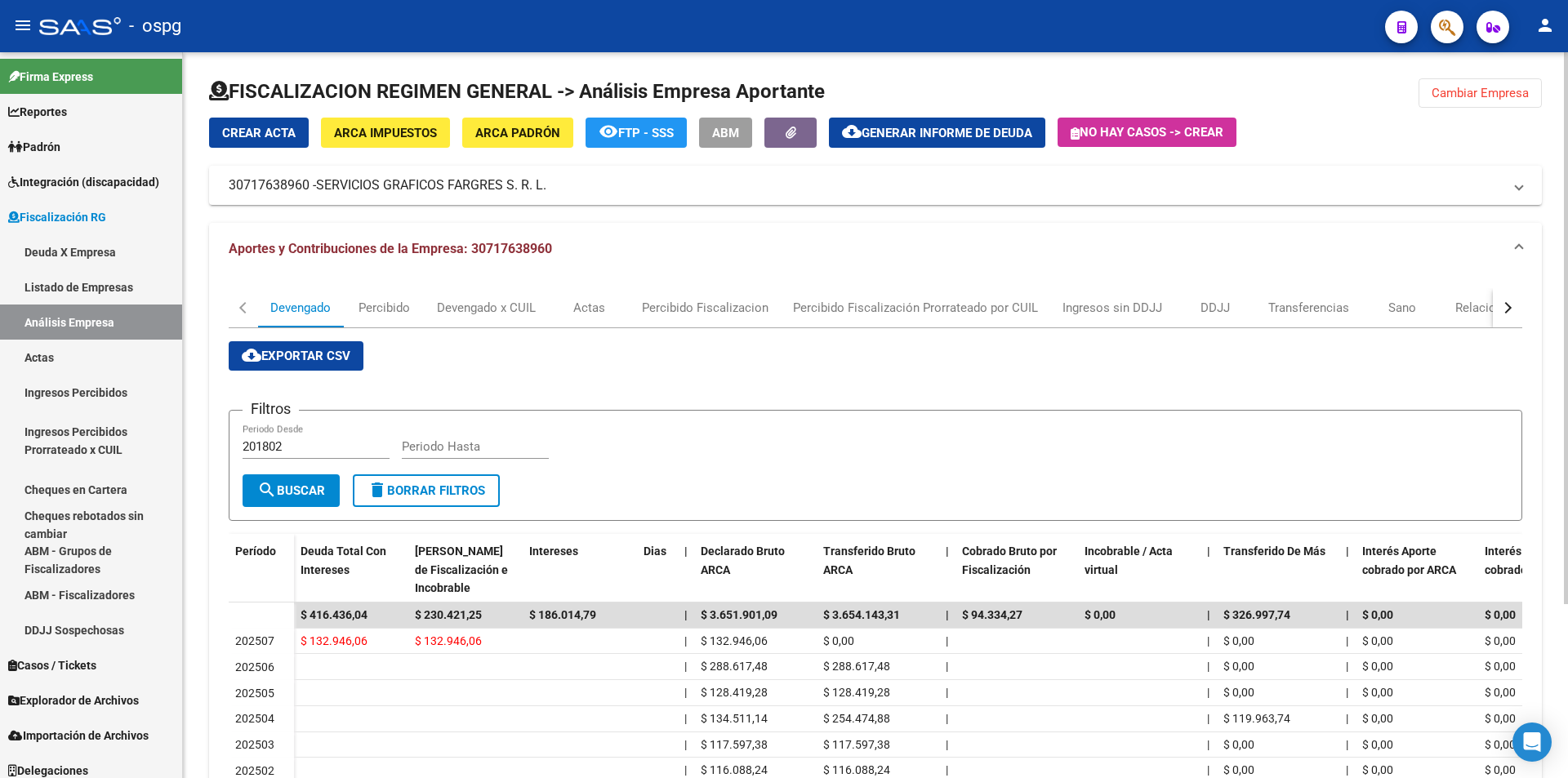
click at [1511, 94] on span "Cambiar Empresa" at bounding box center [1480, 92] width 97 height 15
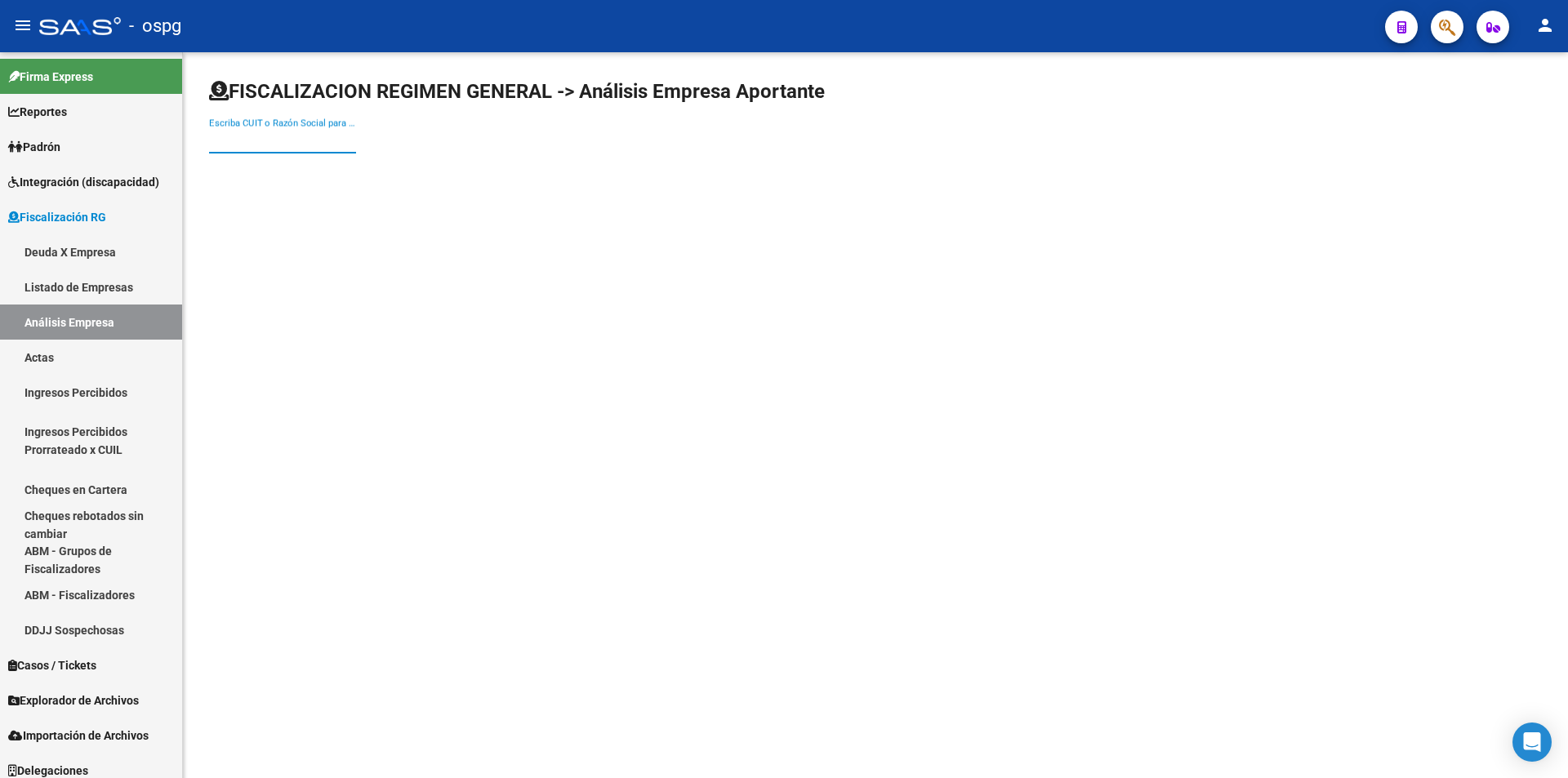
paste input "33-61069390-9"
click at [228, 137] on input "33-61069390-9" at bounding box center [283, 140] width 147 height 15
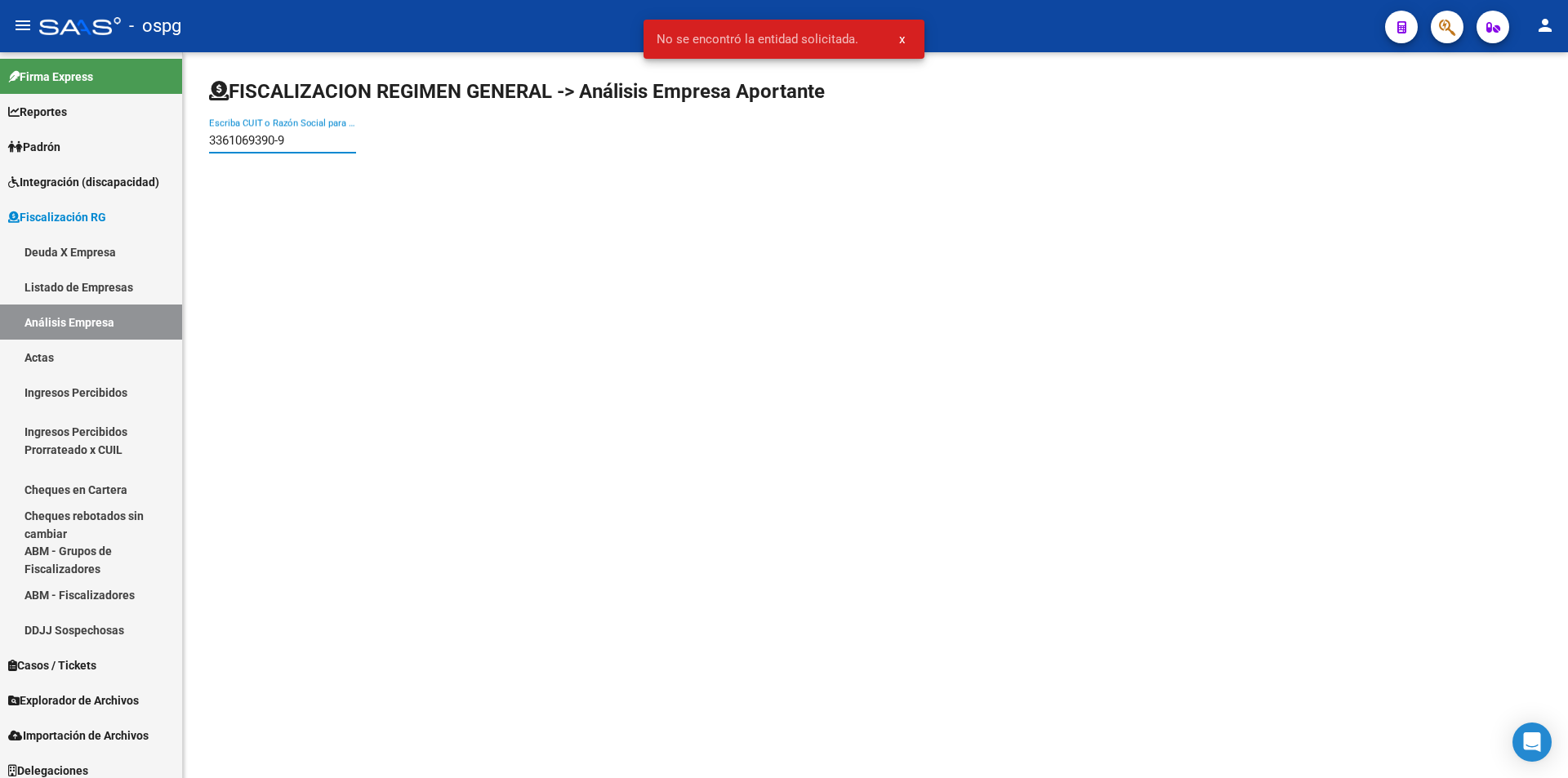
click at [281, 138] on input "3361069390-9" at bounding box center [283, 140] width 147 height 15
type input "33610693909"
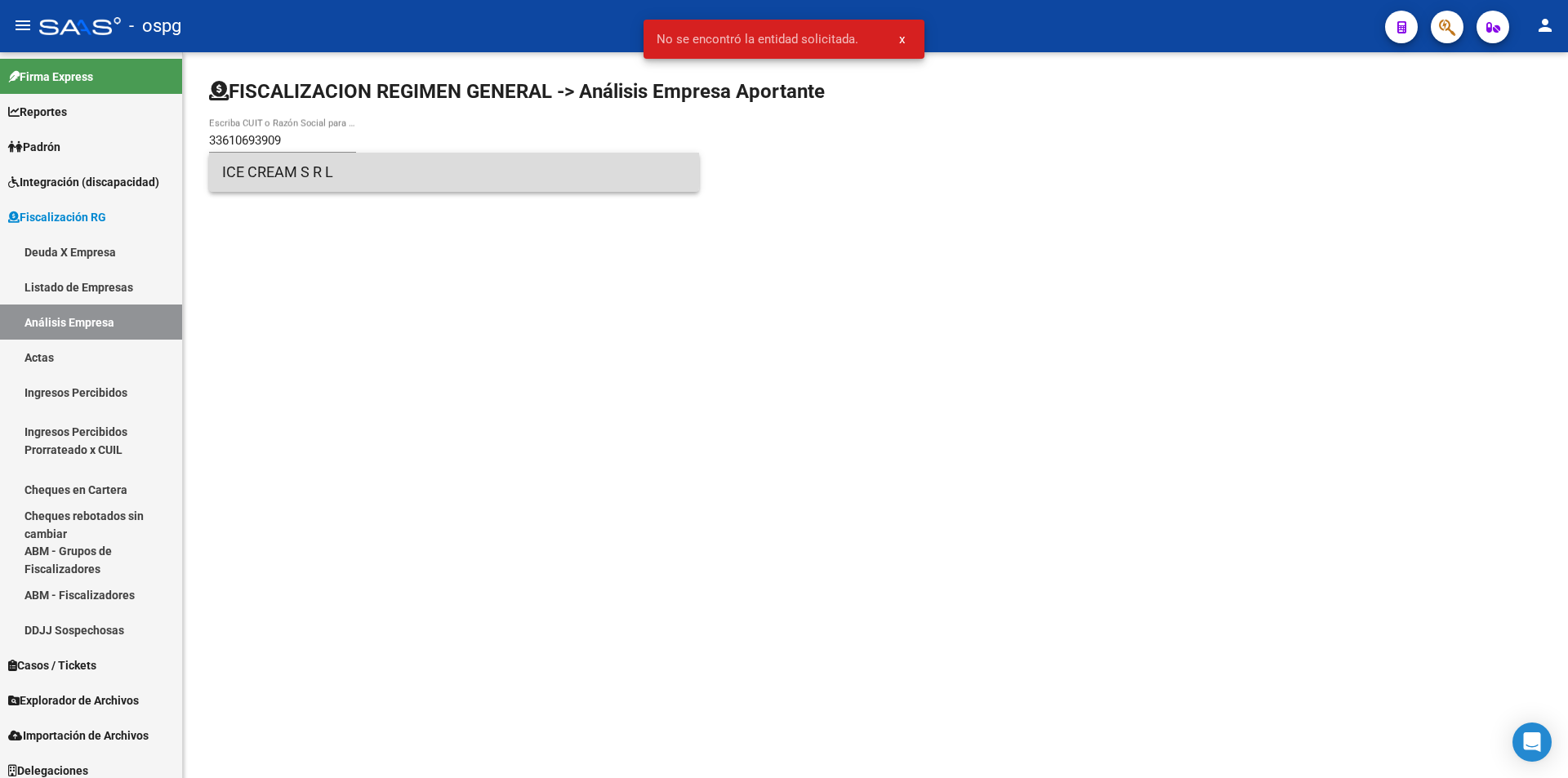
click at [283, 162] on span "ICE CREAM S R L" at bounding box center [454, 173] width 464 height 39
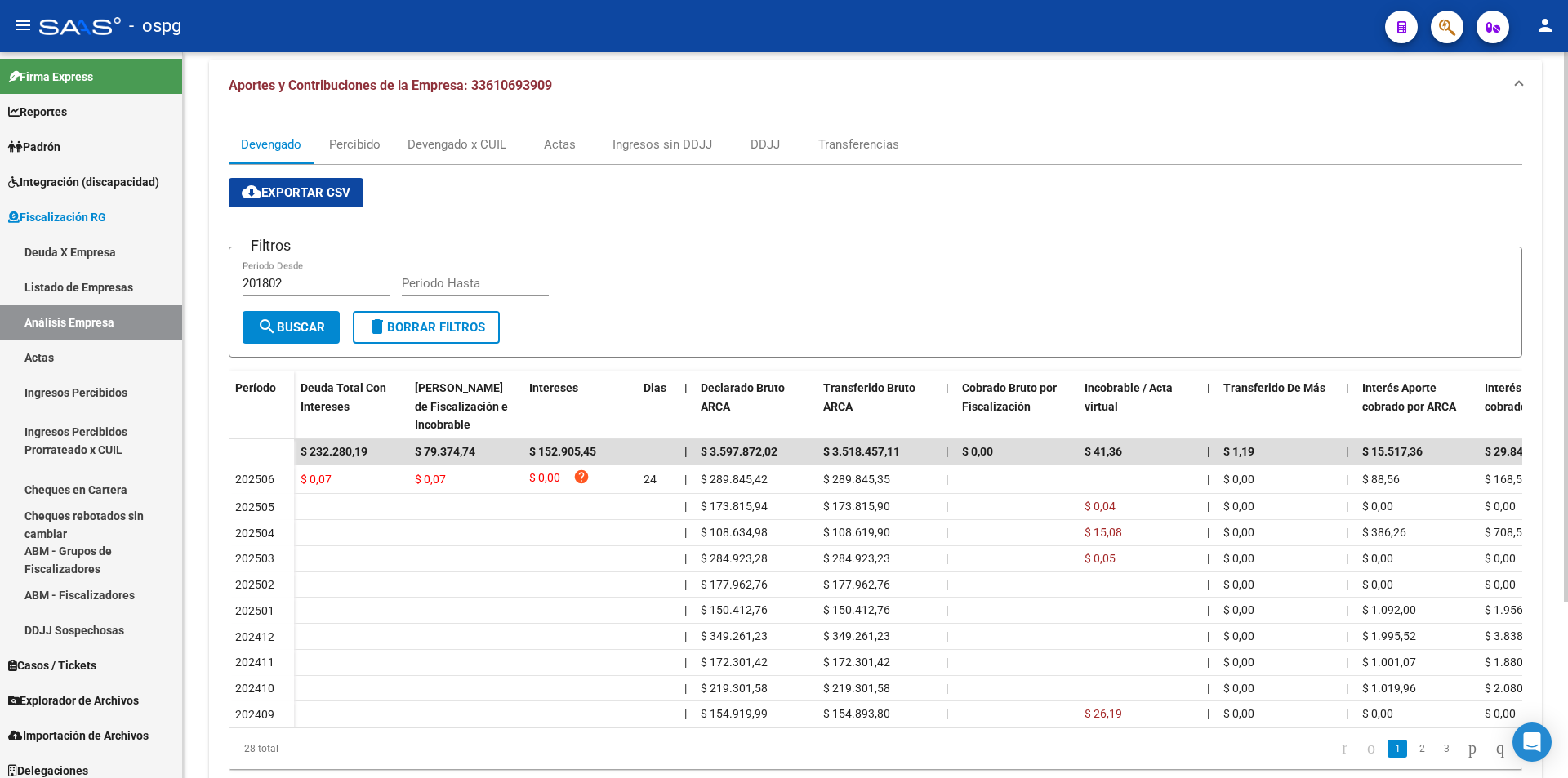
scroll to position [82, 0]
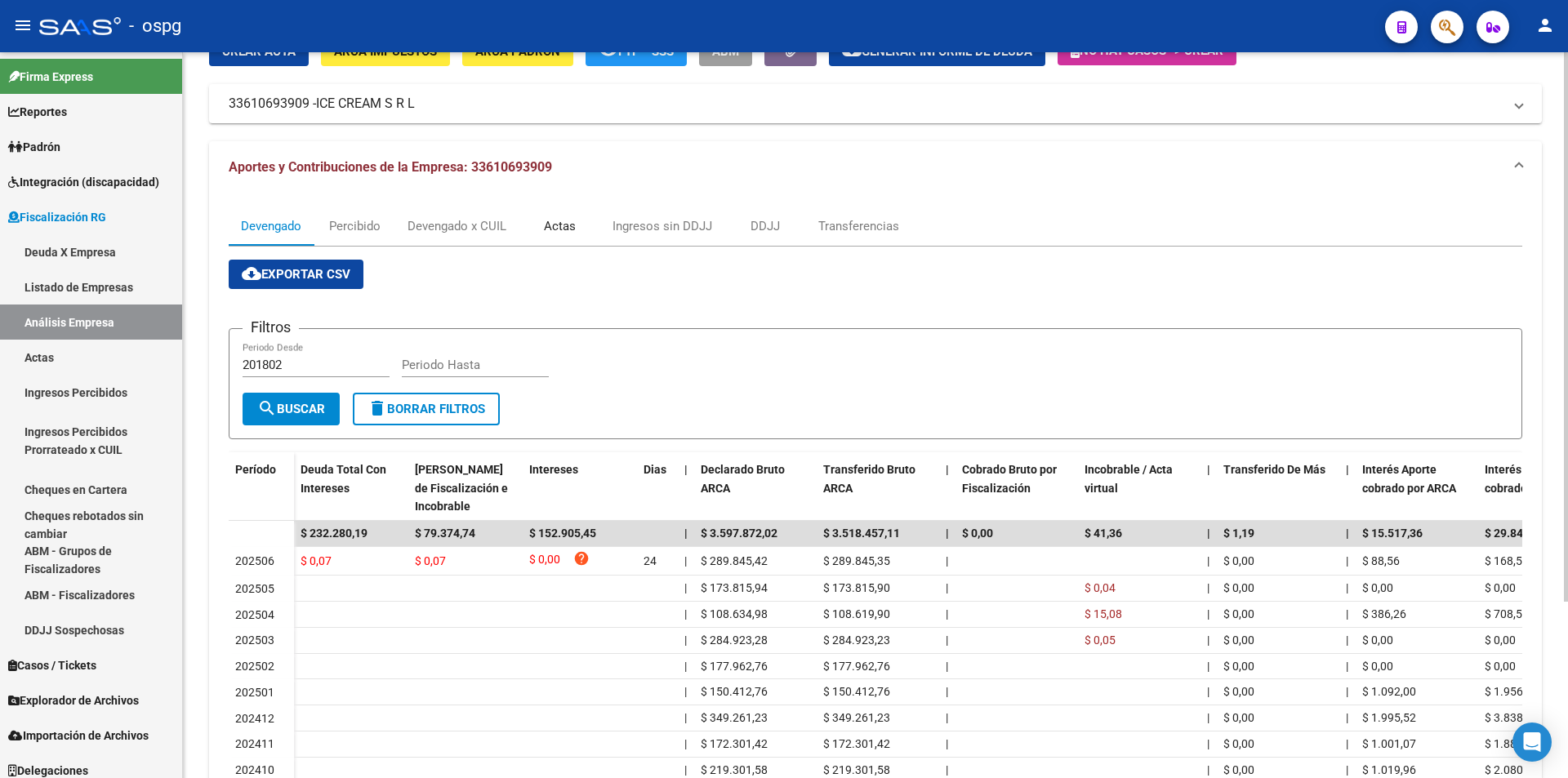
click at [558, 228] on div "Actas" at bounding box center [559, 225] width 32 height 18
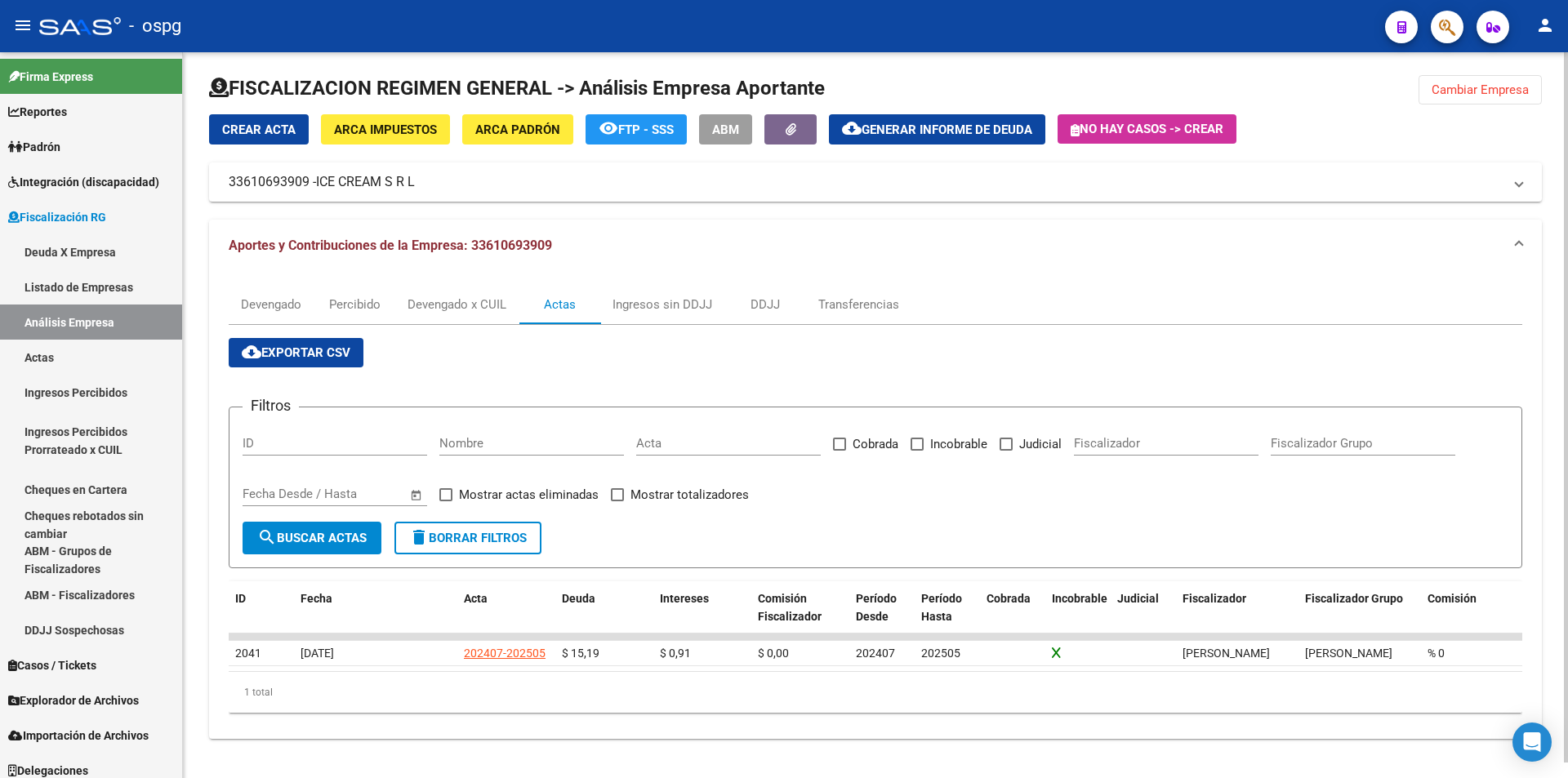
scroll to position [15, 0]
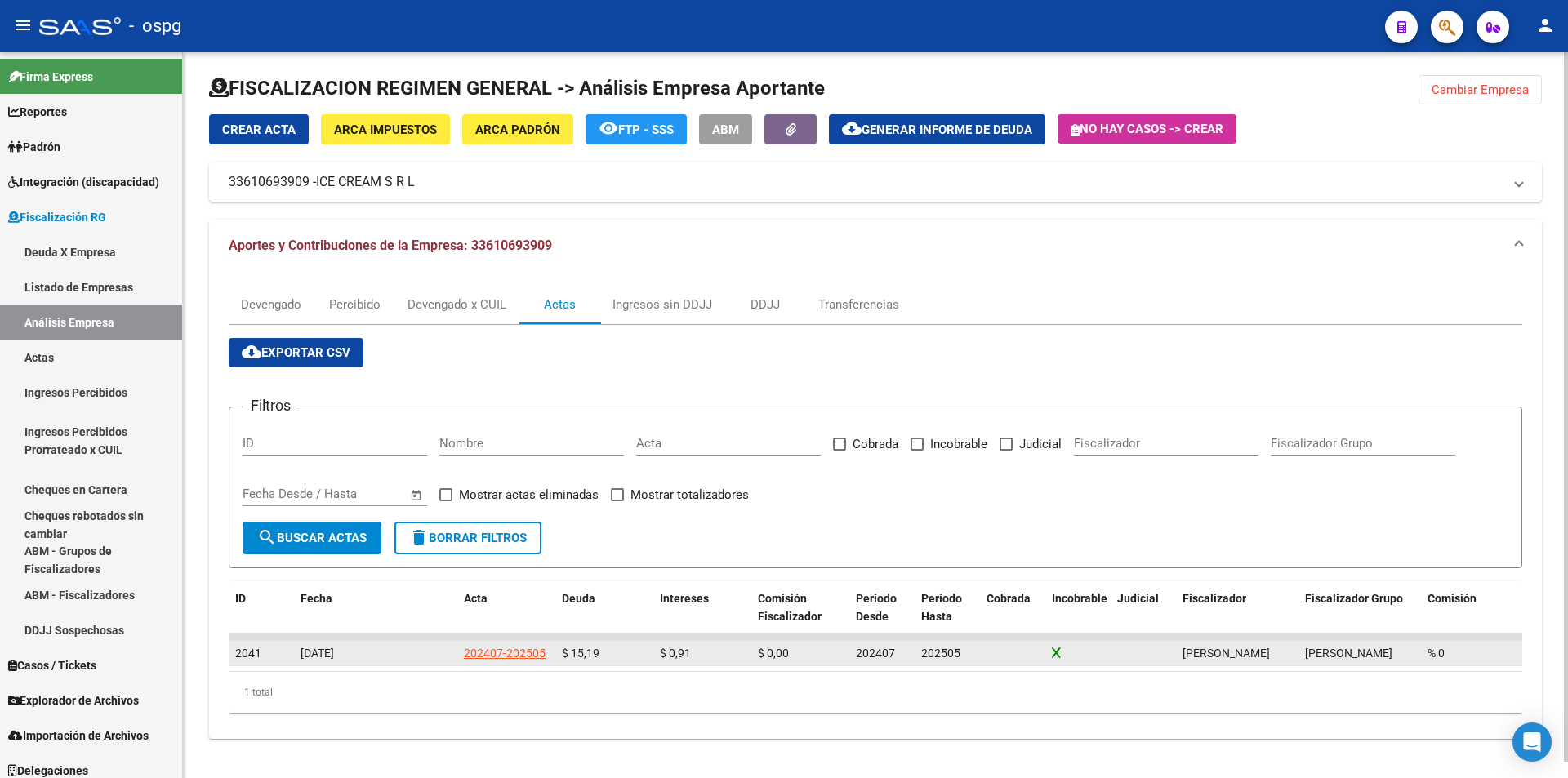
click at [508, 644] on div "202407-202505" at bounding box center [505, 653] width 82 height 19
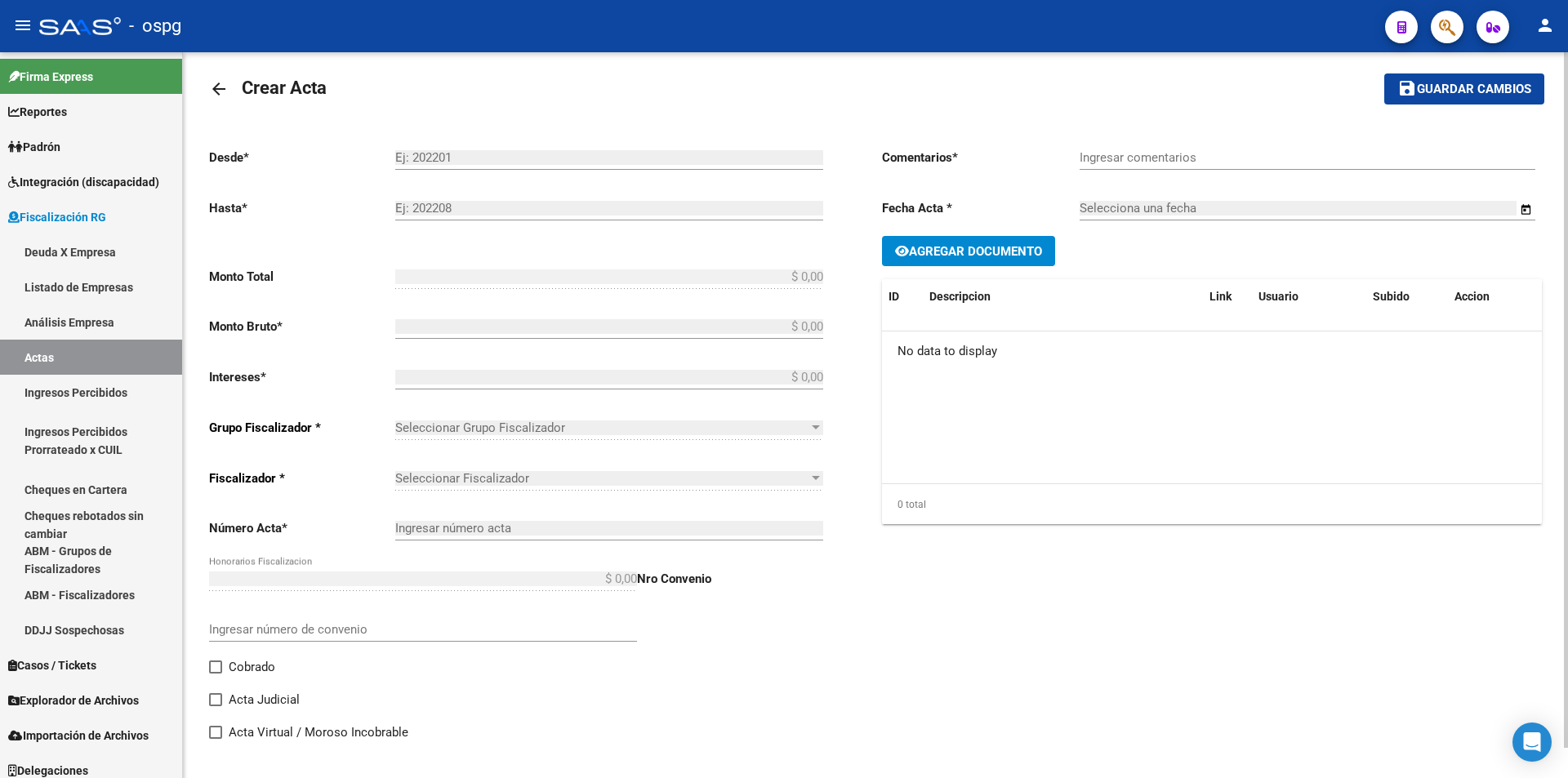
type input "202407"
type input "202505"
type input "$ 16,10"
type input "$ 15,19"
type input "$ 0,91"
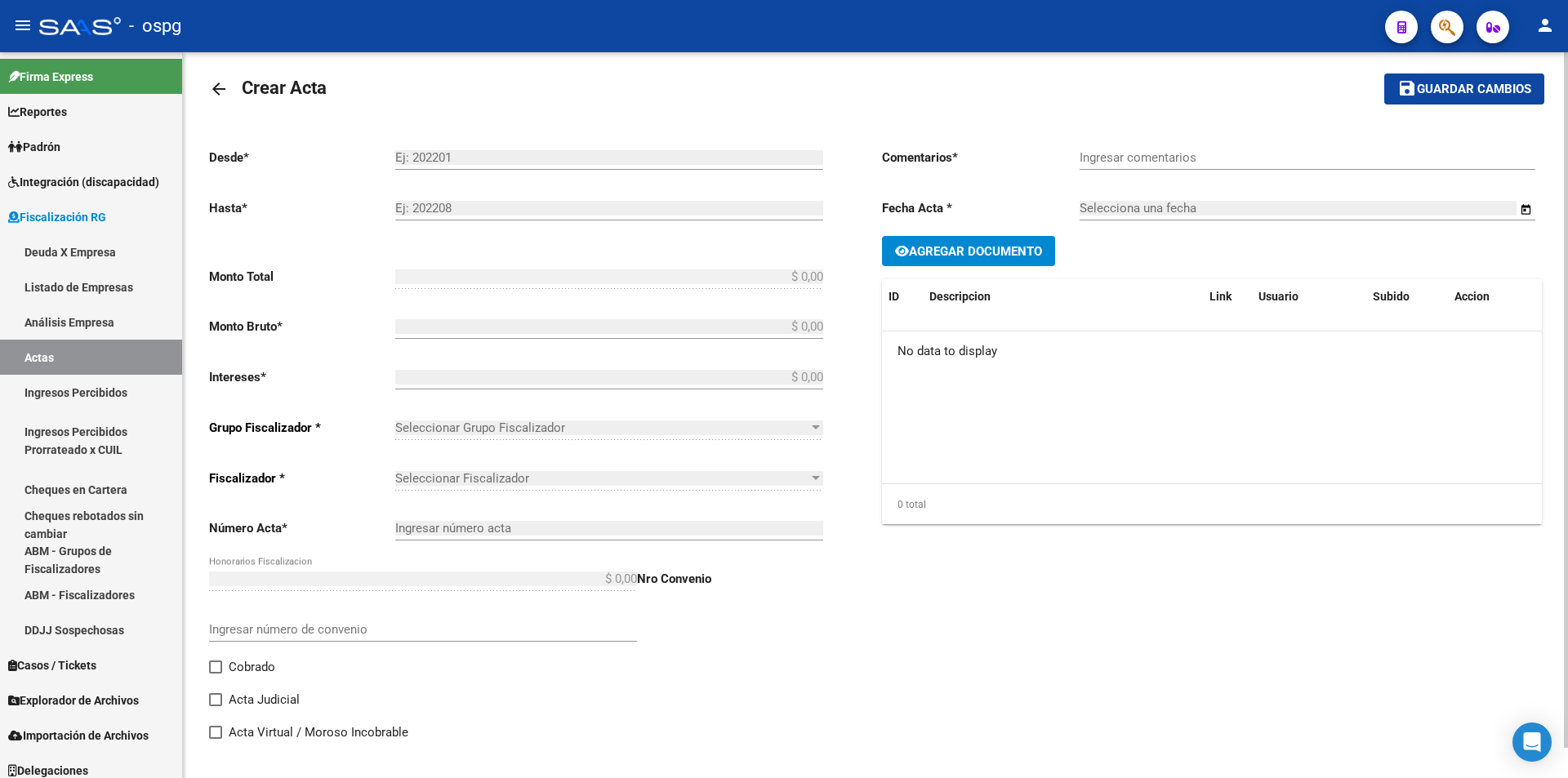
type input "202407-202505"
checkbox input "true"
type input "MPS"
type input "[DATE]"
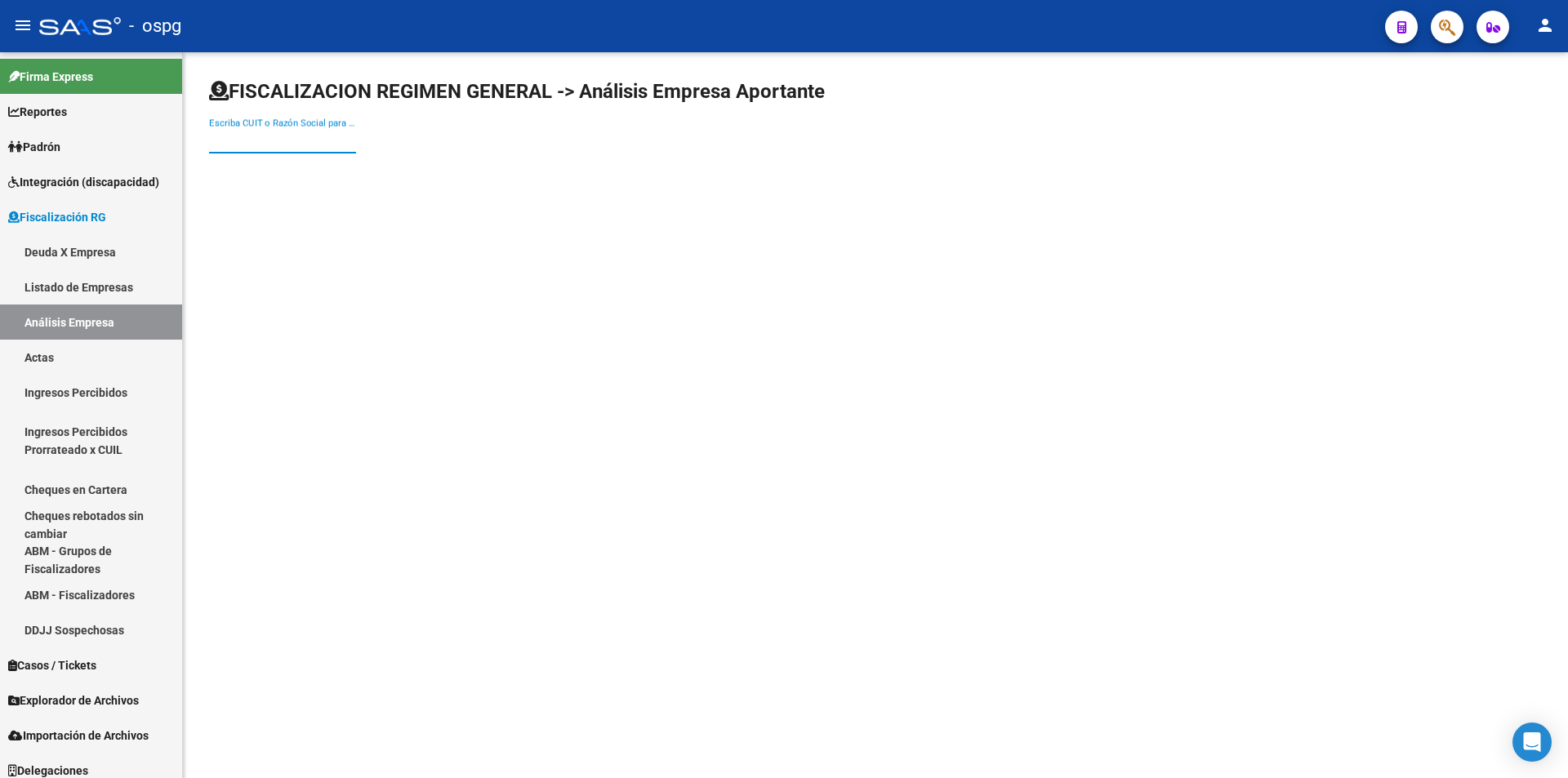
click at [295, 134] on input "Escriba CUIT o Razón Social para buscar" at bounding box center [283, 140] width 147 height 15
type input "FLORES"
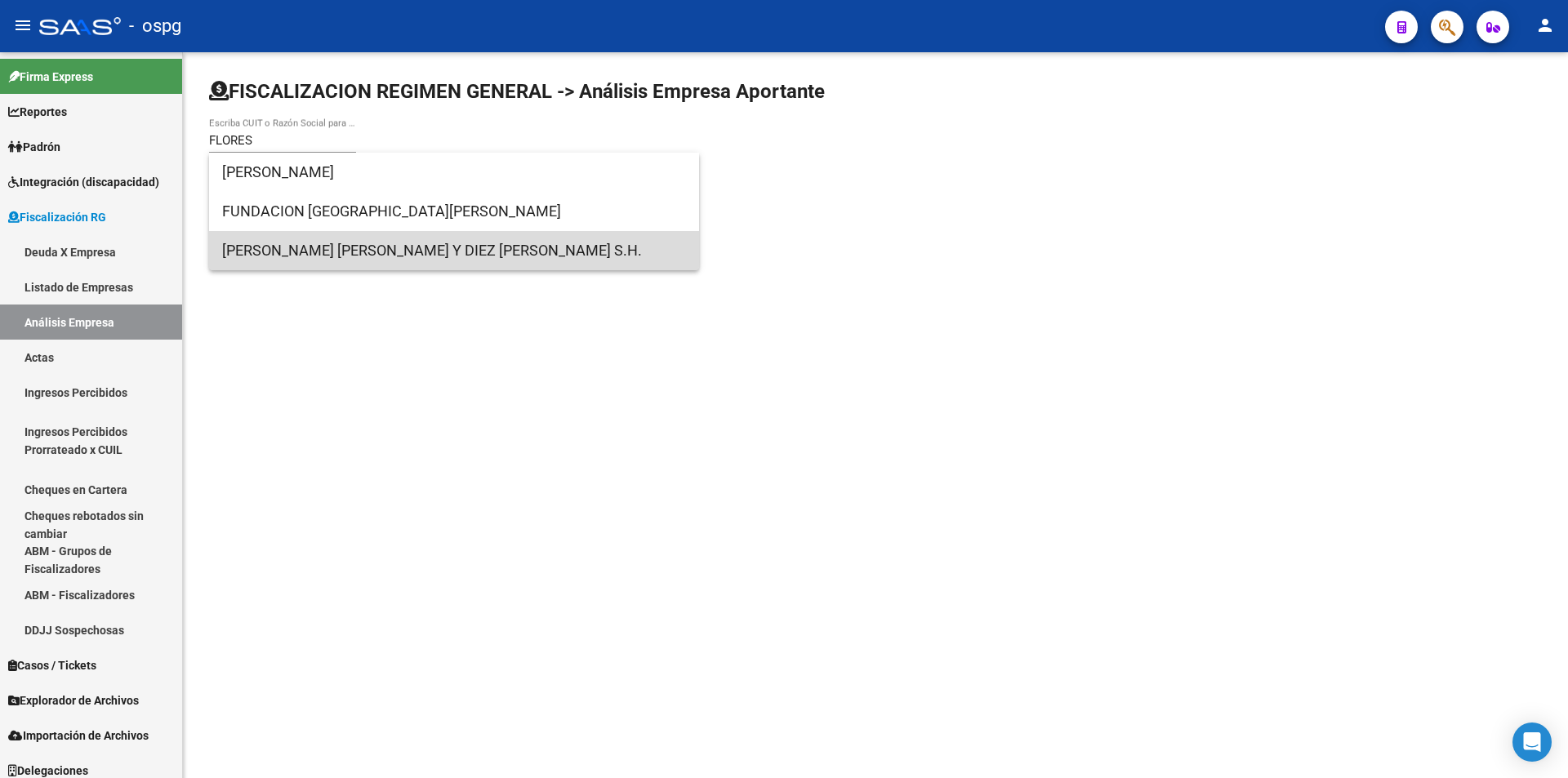
click at [359, 260] on span "[PERSON_NAME] [PERSON_NAME] Y DIEZ [PERSON_NAME] S.H." at bounding box center [454, 250] width 464 height 39
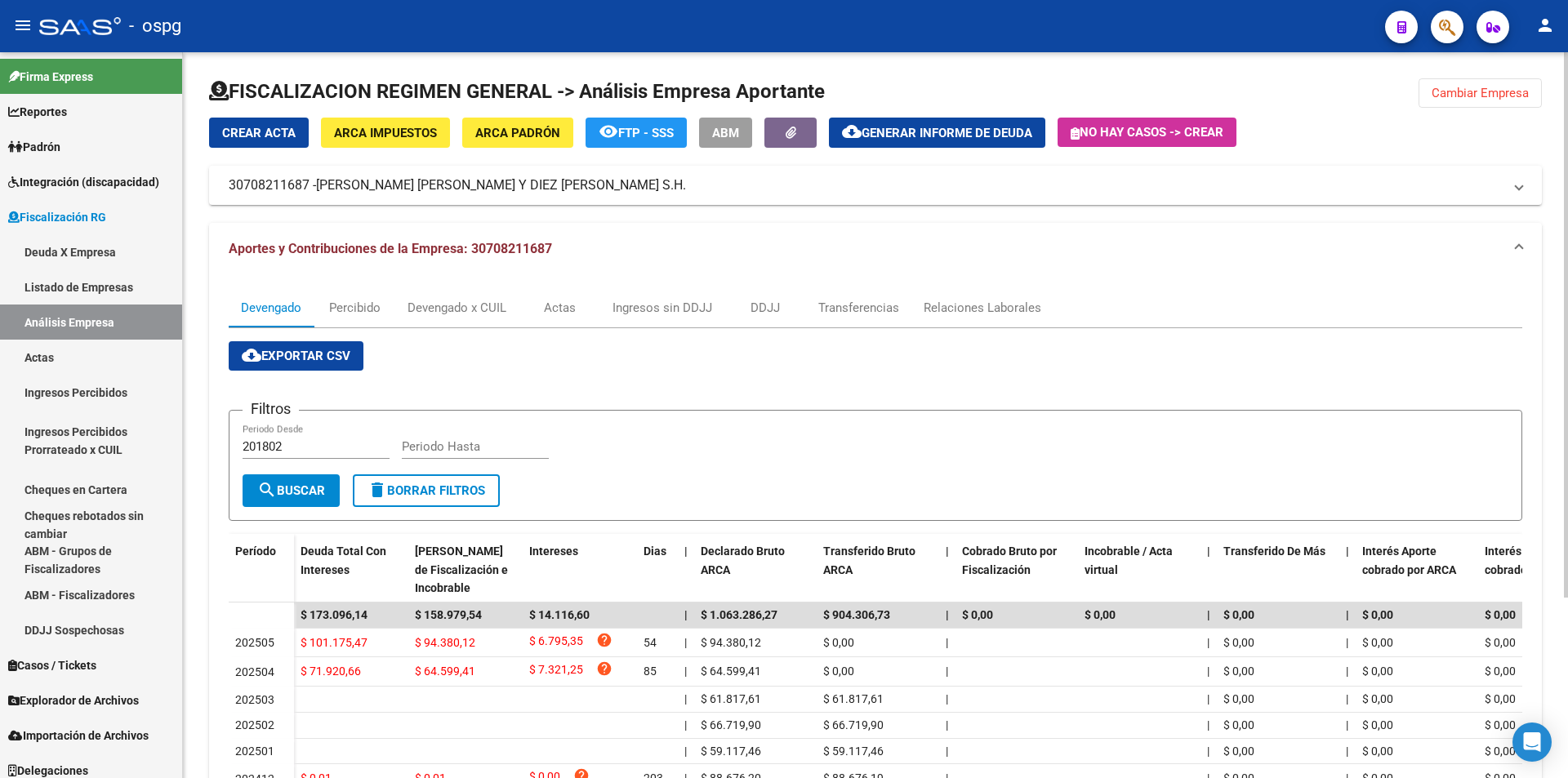
click at [1459, 94] on span "Cambiar Empresa" at bounding box center [1480, 92] width 97 height 15
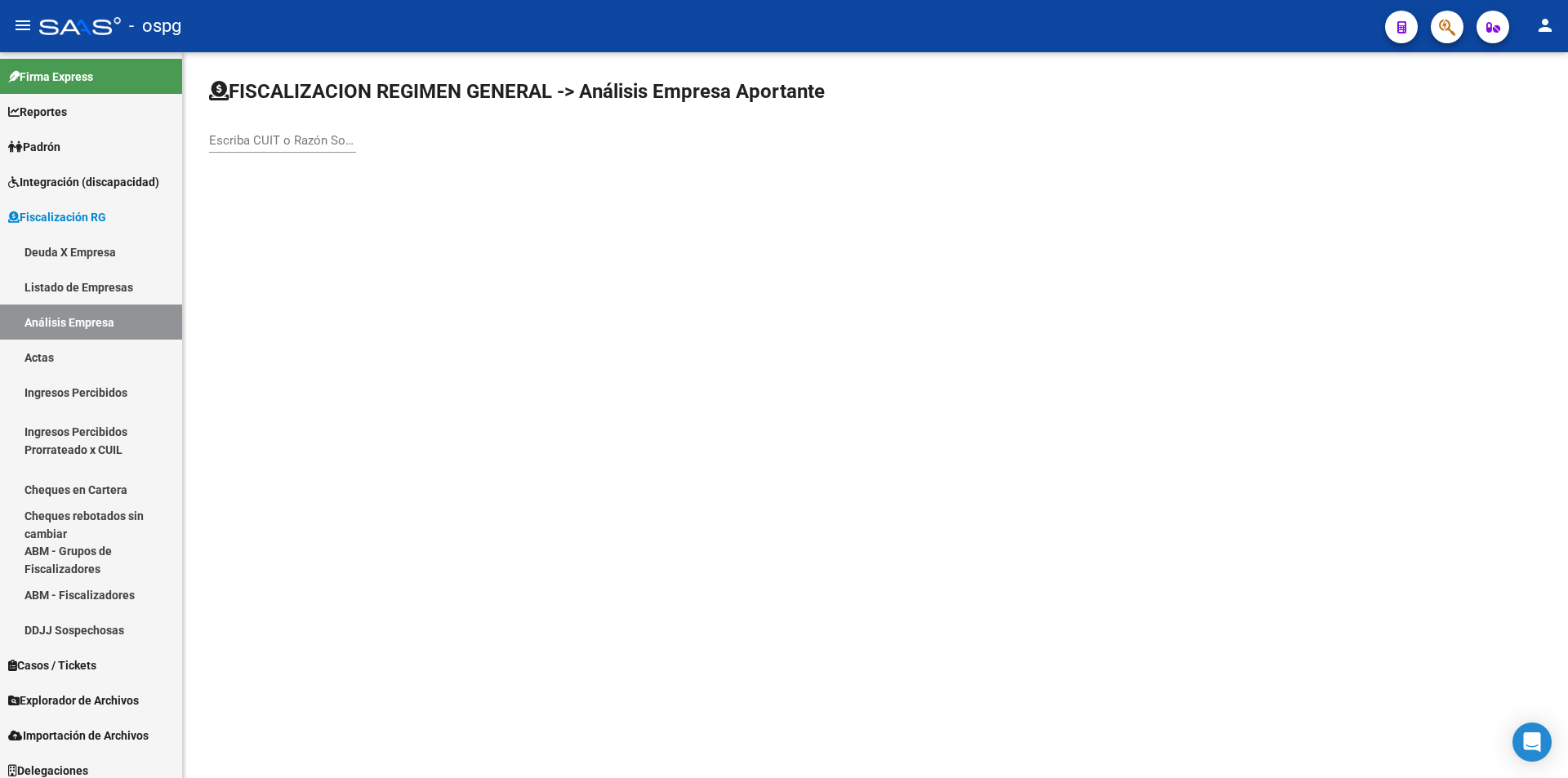
click at [322, 141] on input "Escriba CUIT o Razón Social para buscar" at bounding box center [283, 140] width 147 height 15
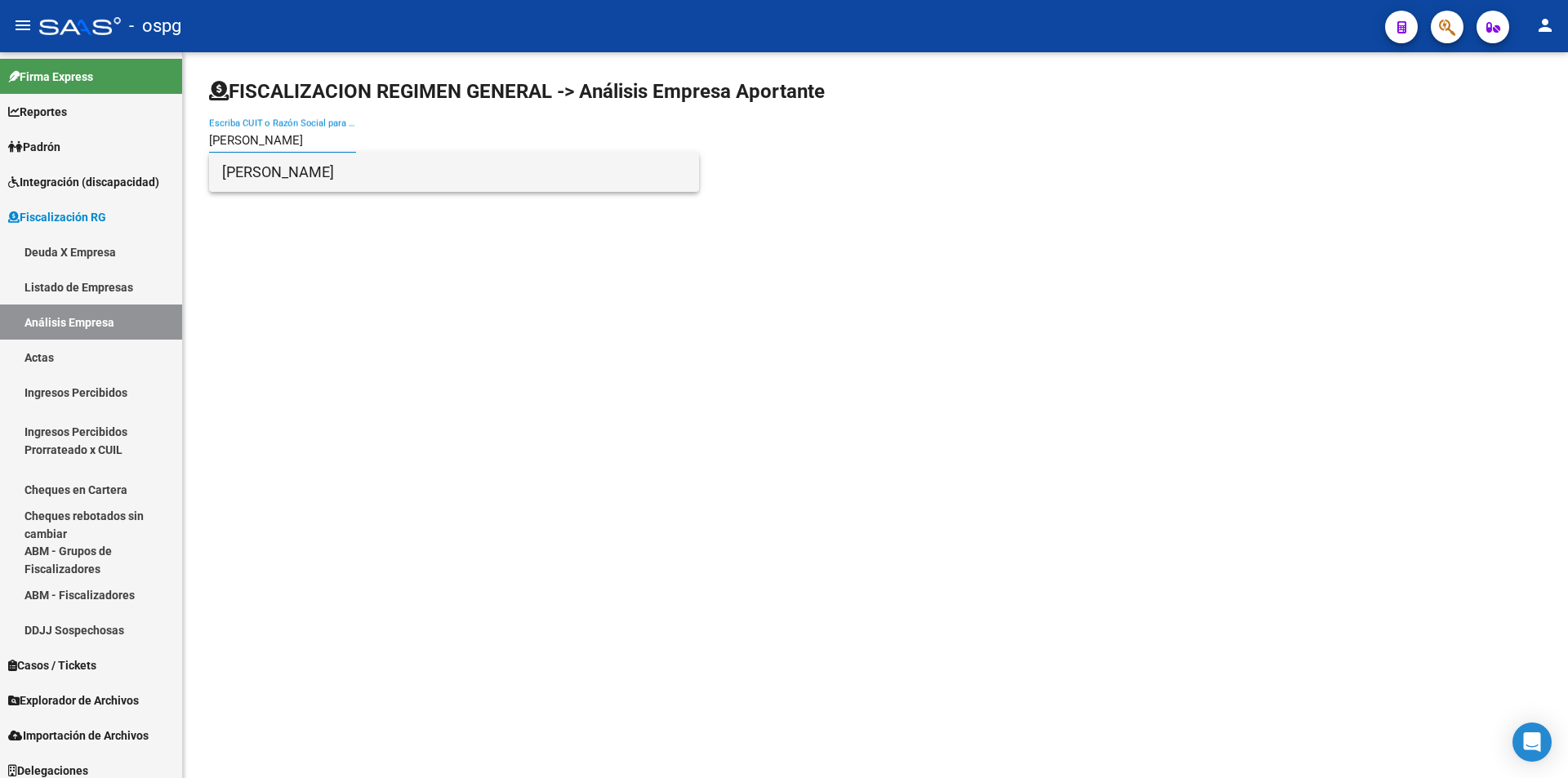
type input "[PERSON_NAME]"
click at [320, 163] on span "[PERSON_NAME]" at bounding box center [454, 173] width 464 height 39
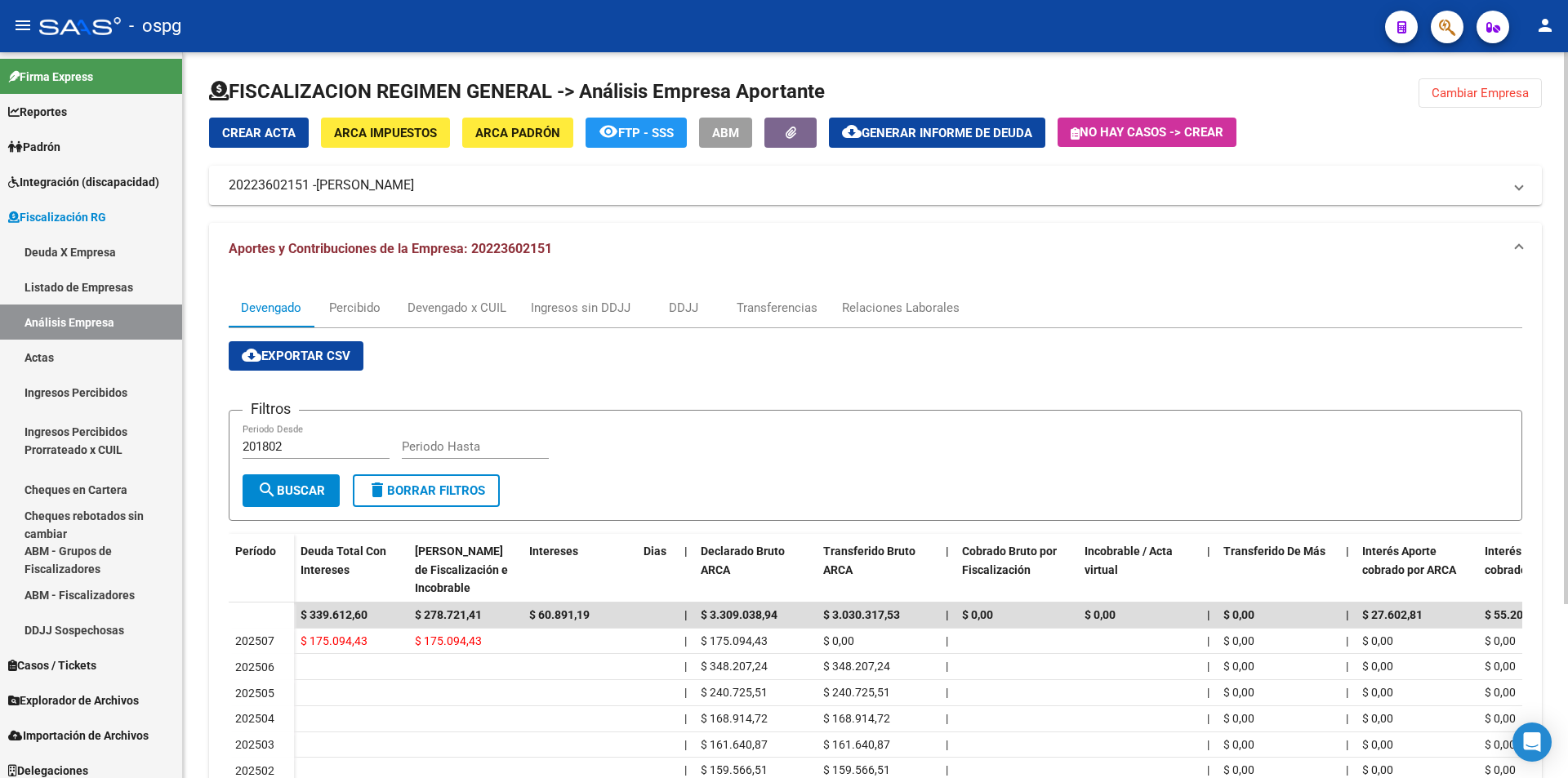
click at [1463, 96] on span "Cambiar Empresa" at bounding box center [1480, 92] width 97 height 15
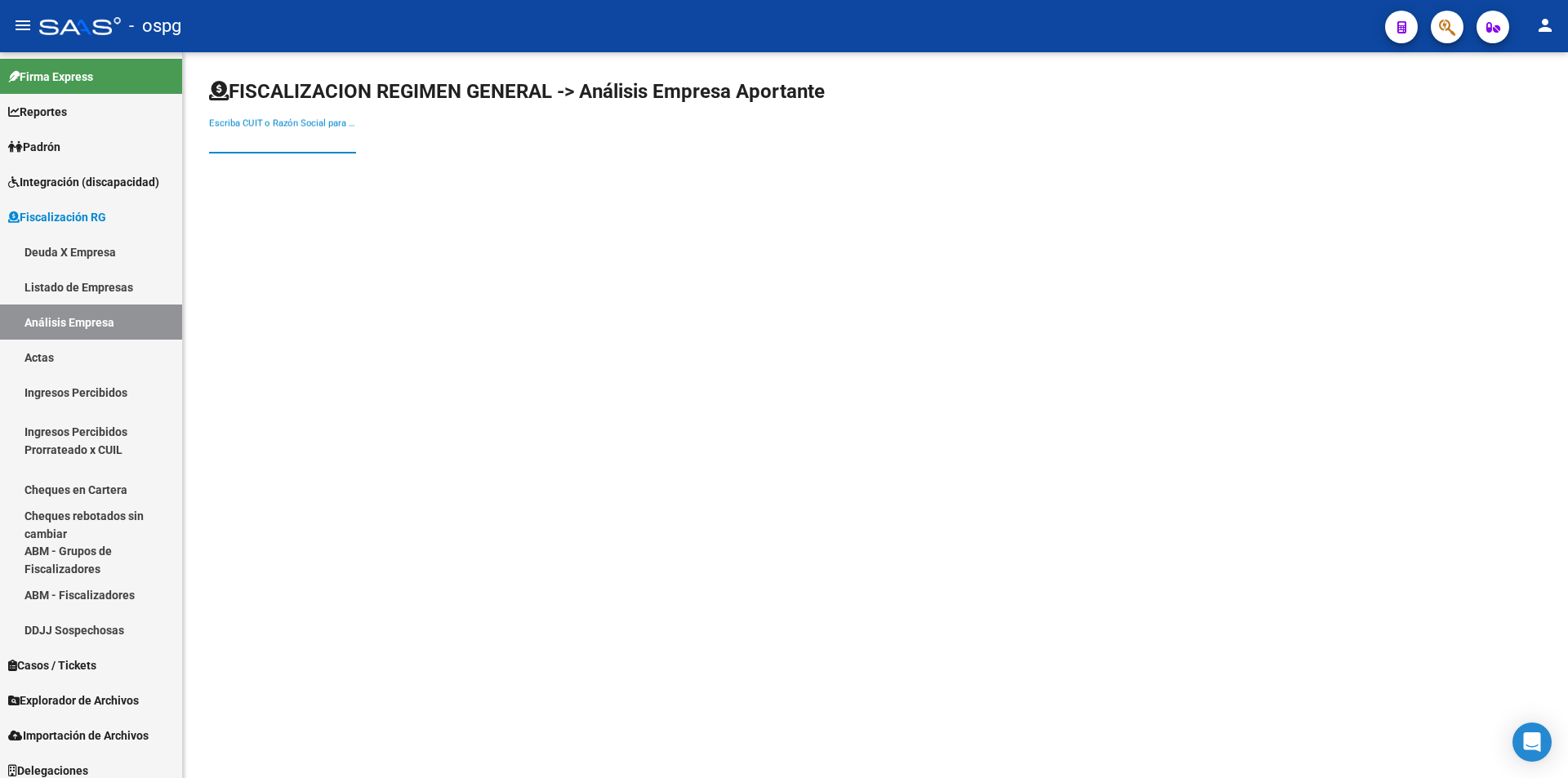
click at [296, 144] on input "Escriba CUIT o Razón Social para buscar" at bounding box center [283, 140] width 147 height 15
type input "[PERSON_NAME]"
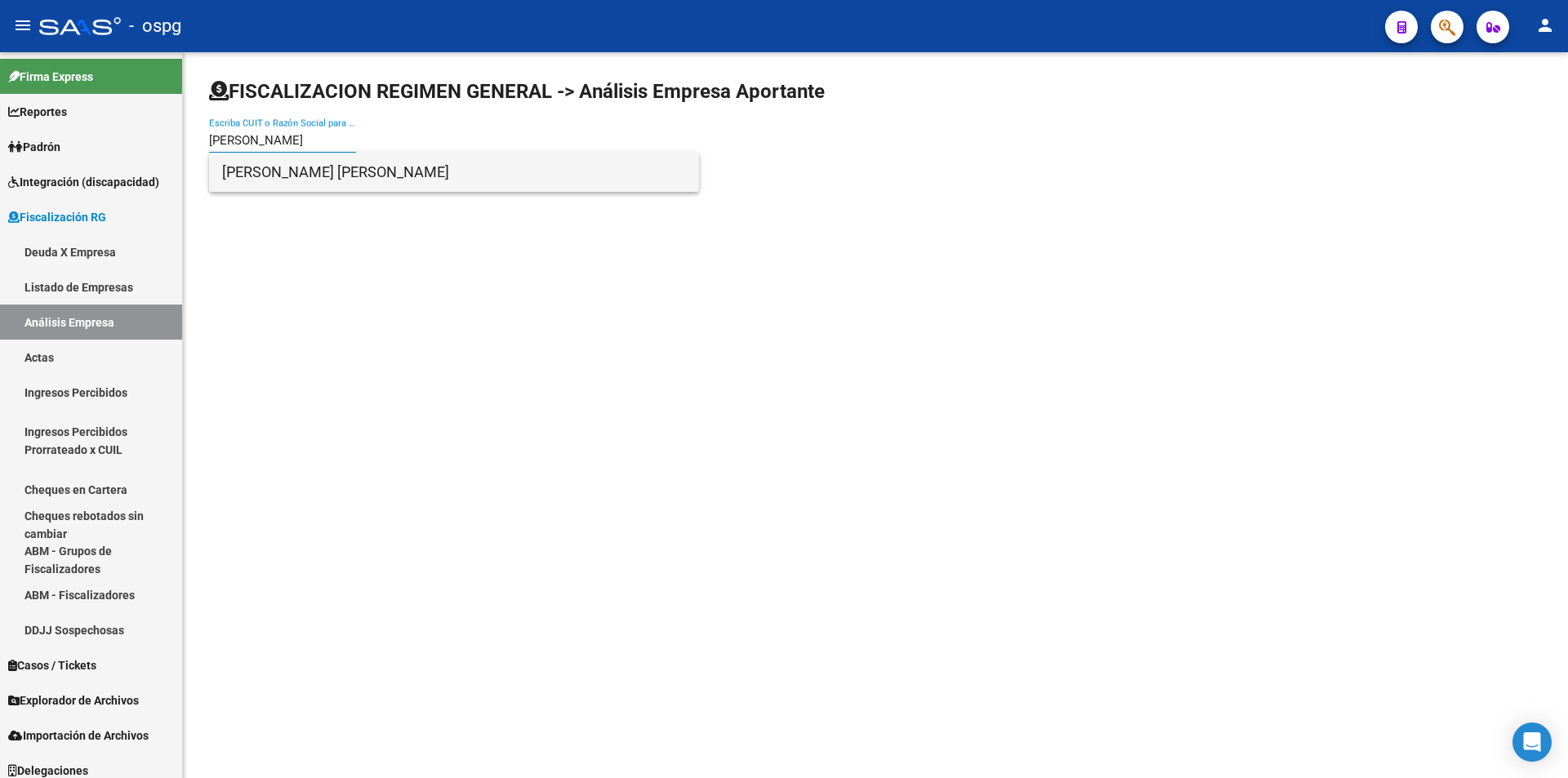
click at [307, 173] on span "[PERSON_NAME] [PERSON_NAME]" at bounding box center [454, 173] width 464 height 39
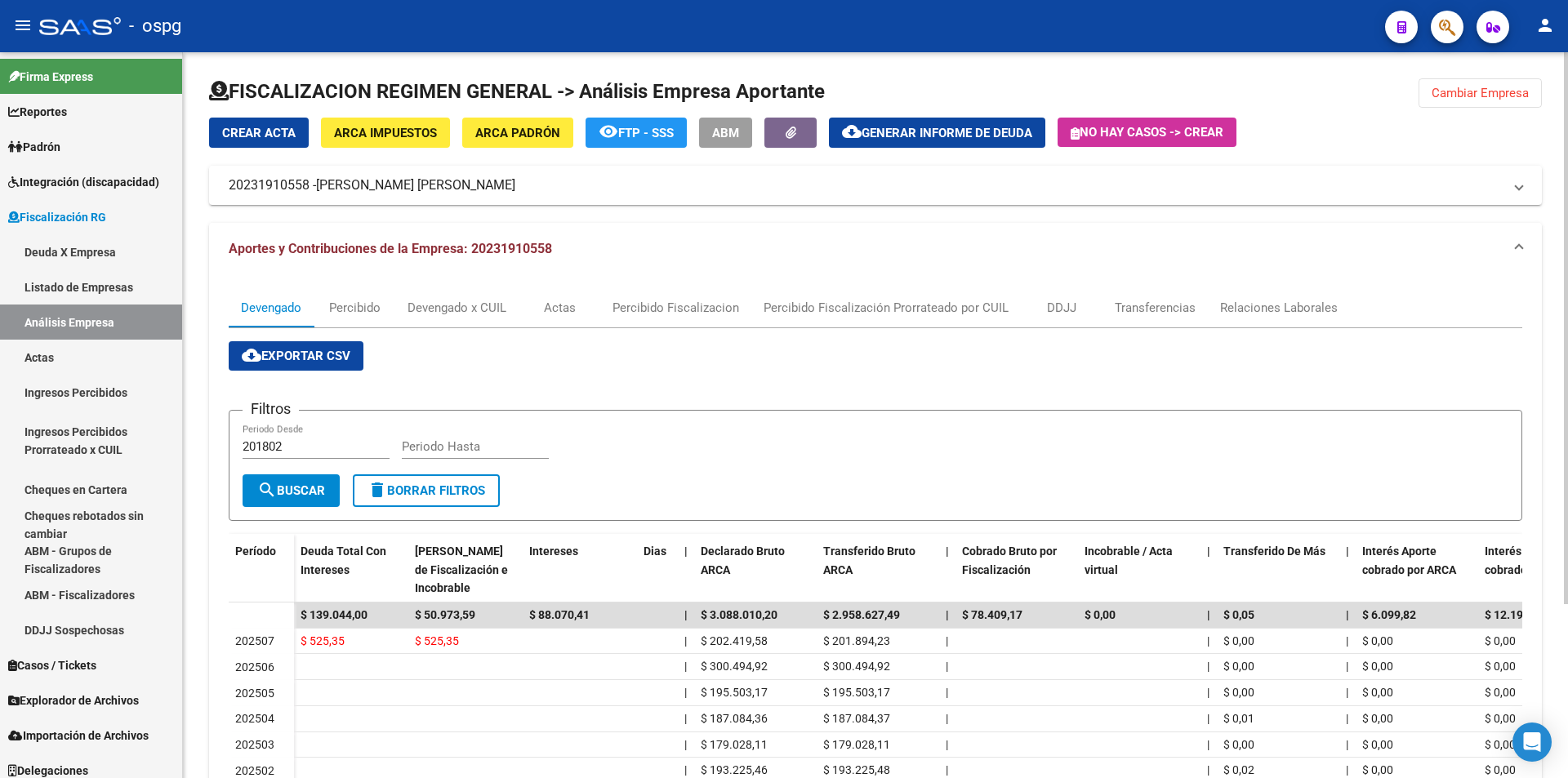
click at [1463, 101] on button "Cambiar Empresa" at bounding box center [1480, 93] width 123 height 29
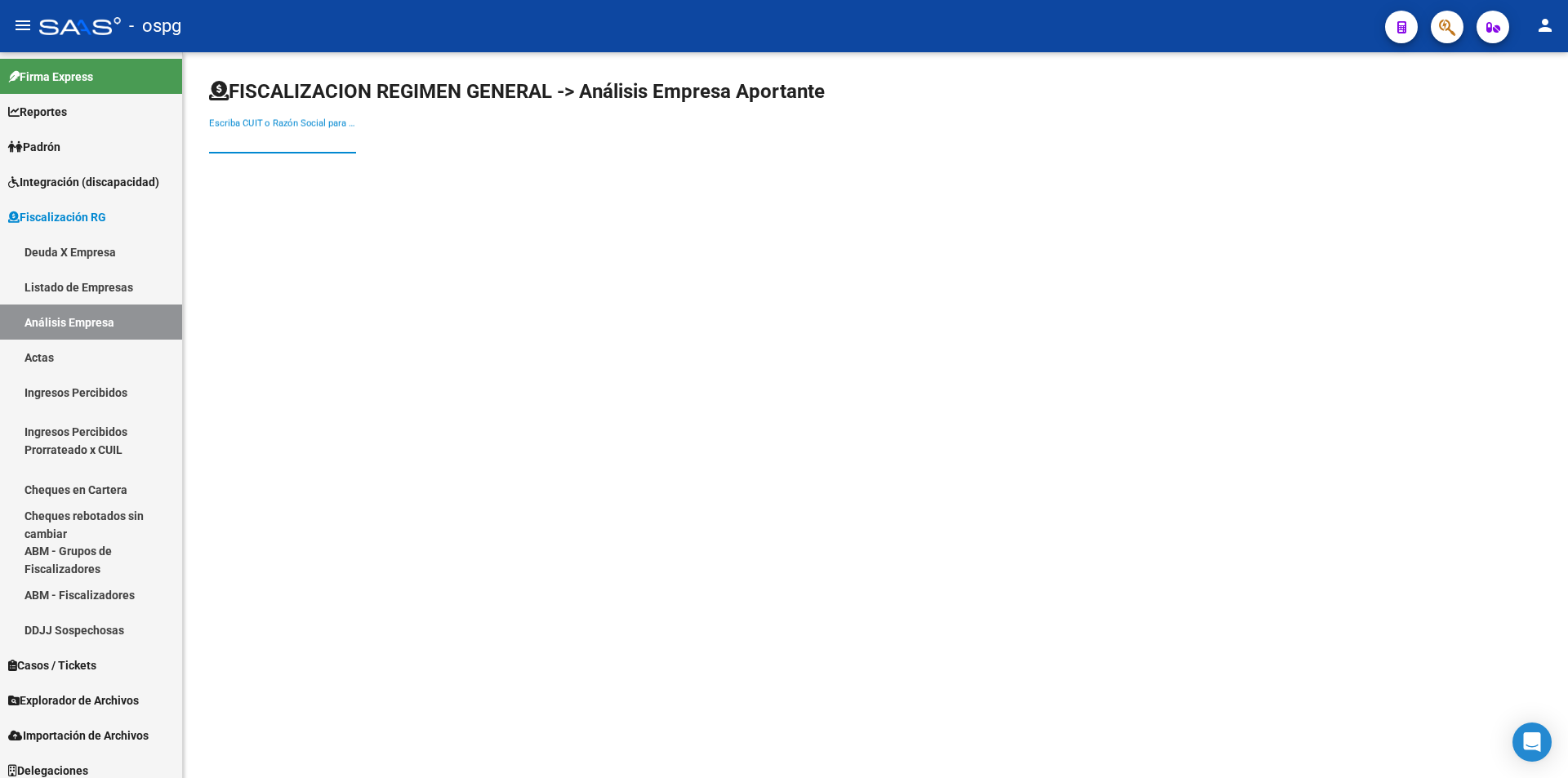
paste input "30709386472"
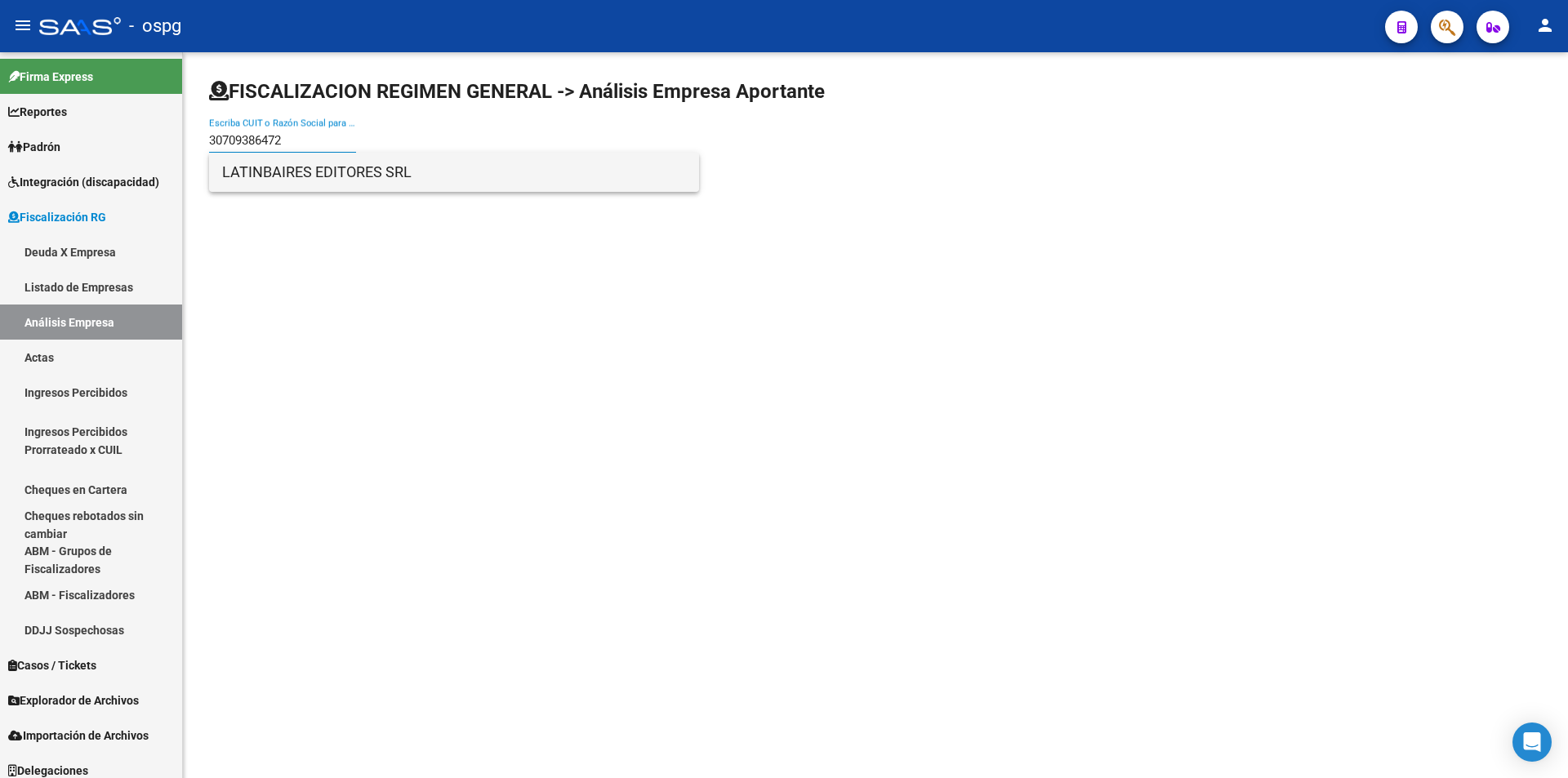
type input "30709386472"
click at [388, 176] on span "LATINBAIRES EDITORES SRL" at bounding box center [454, 173] width 464 height 39
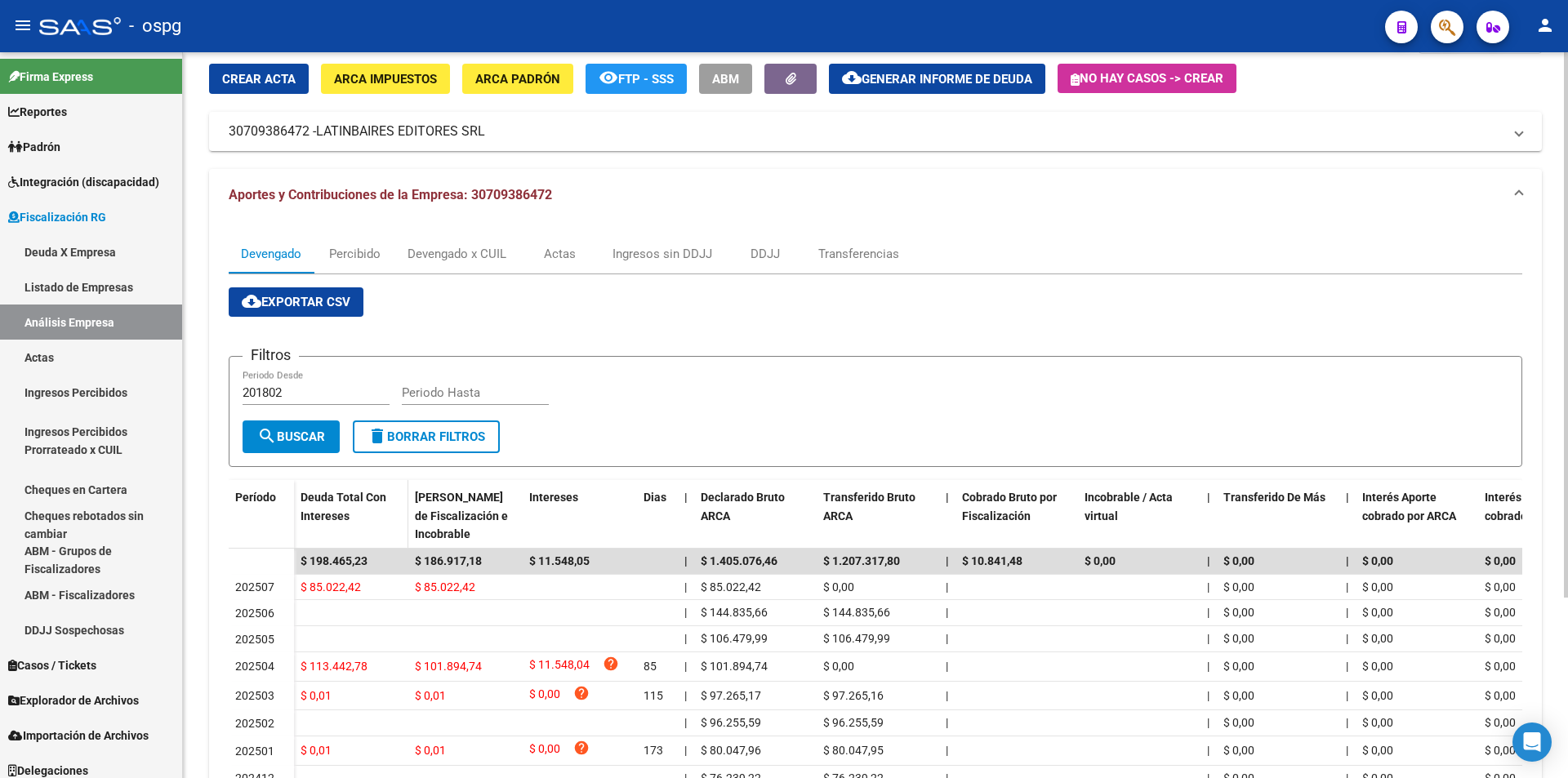
scroll to position [163, 0]
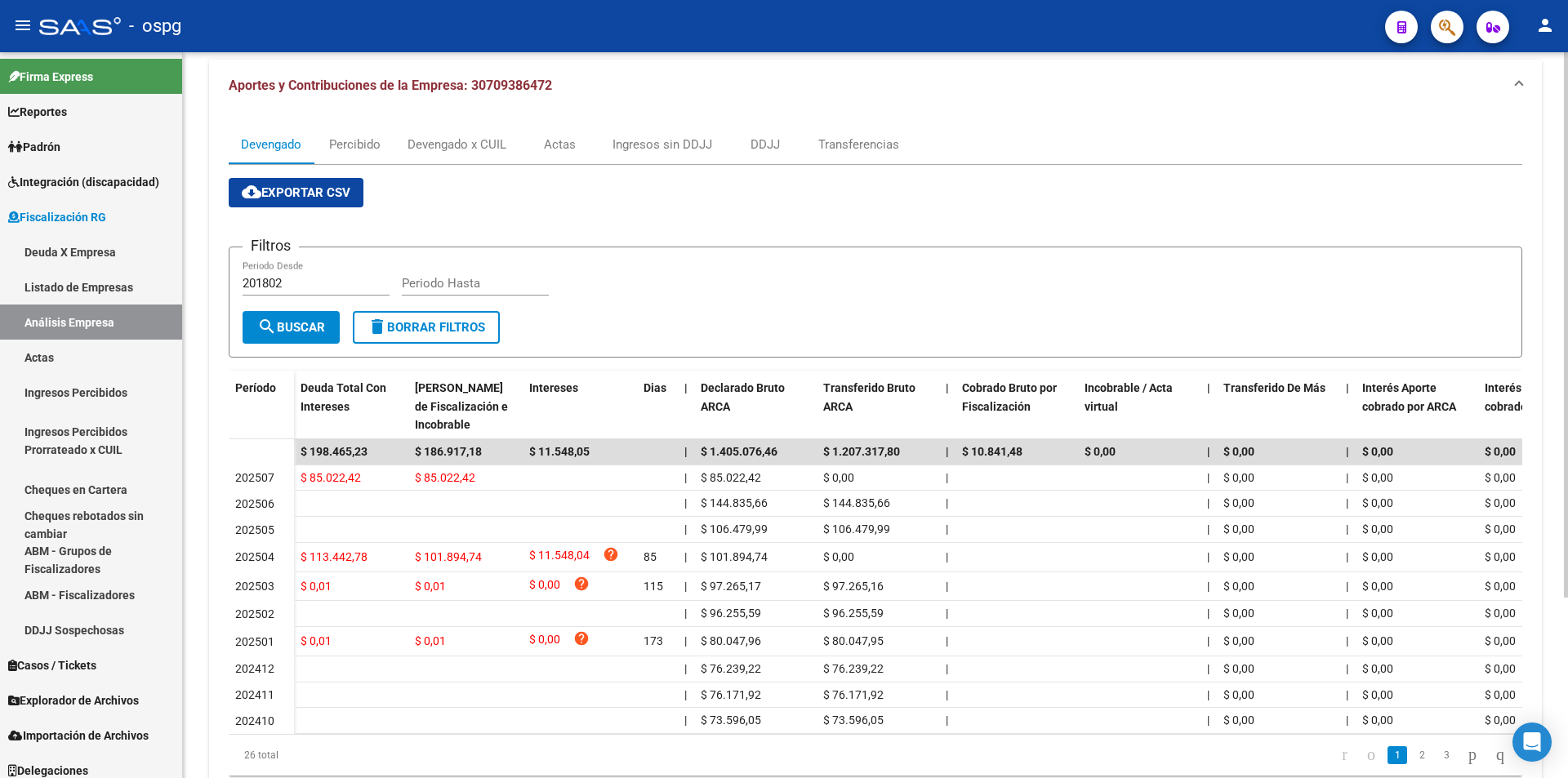
click at [483, 289] on input "Periodo Hasta" at bounding box center [475, 283] width 147 height 15
type input "202506"
click at [306, 323] on span "search Buscar" at bounding box center [291, 327] width 68 height 15
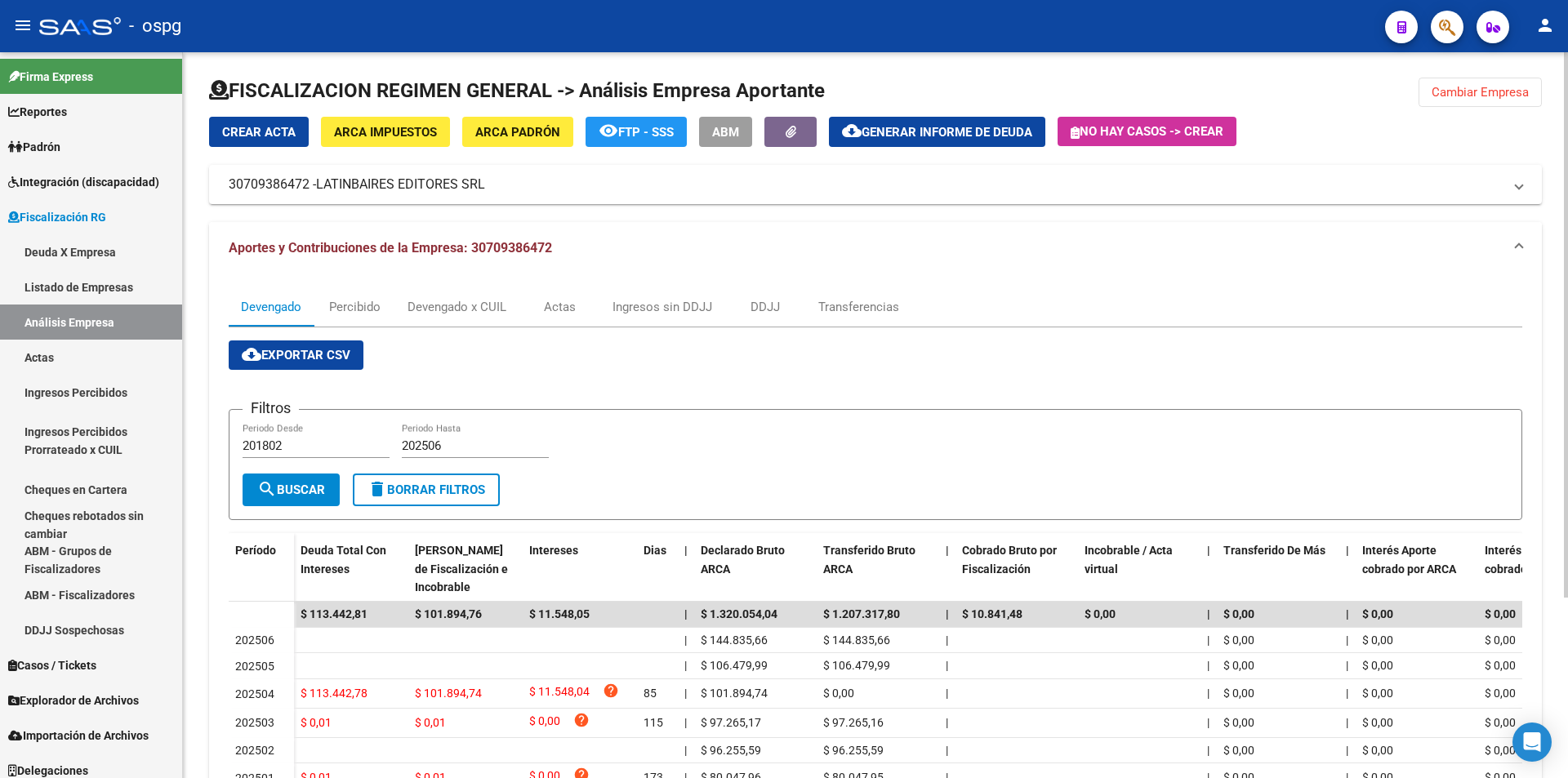
scroll to position [0, 0]
click at [1455, 87] on span "Cambiar Empresa" at bounding box center [1480, 92] width 97 height 15
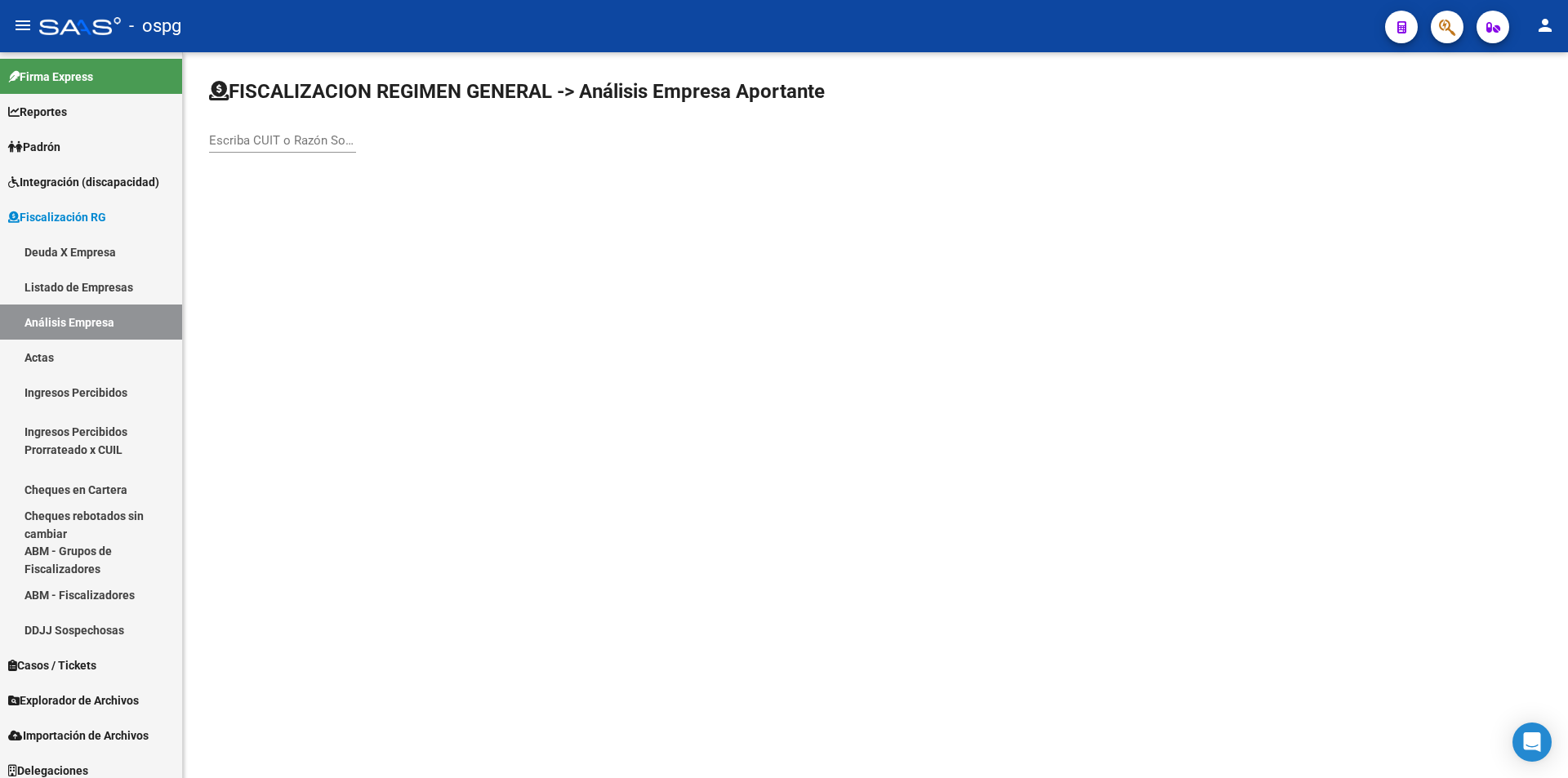
click at [307, 137] on input "Escriba CUIT o Razón Social para buscar" at bounding box center [283, 140] width 147 height 15
type input "FRAVEGA"
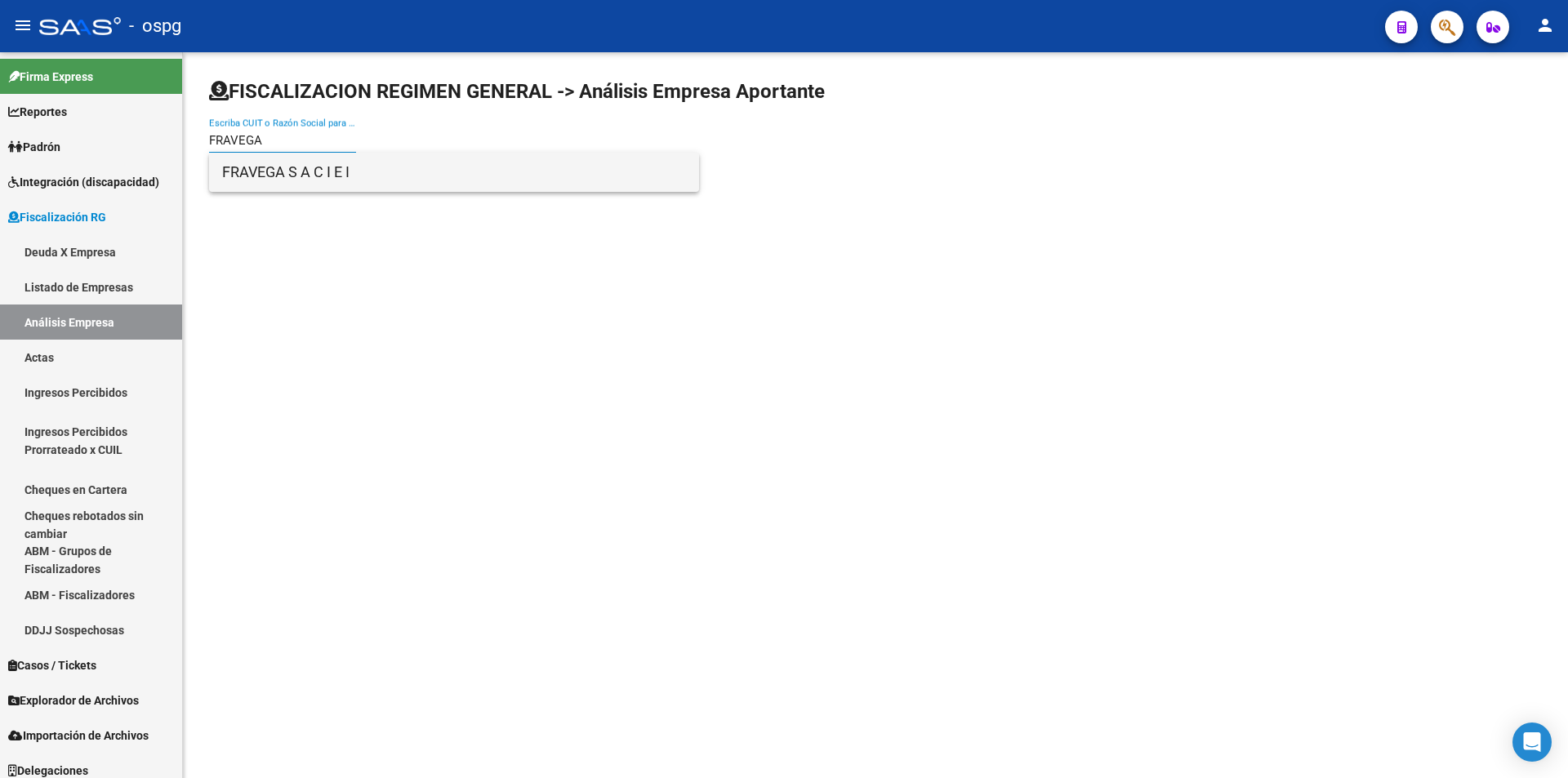
click at [311, 167] on span "FRAVEGA S A C I E I" at bounding box center [454, 173] width 464 height 39
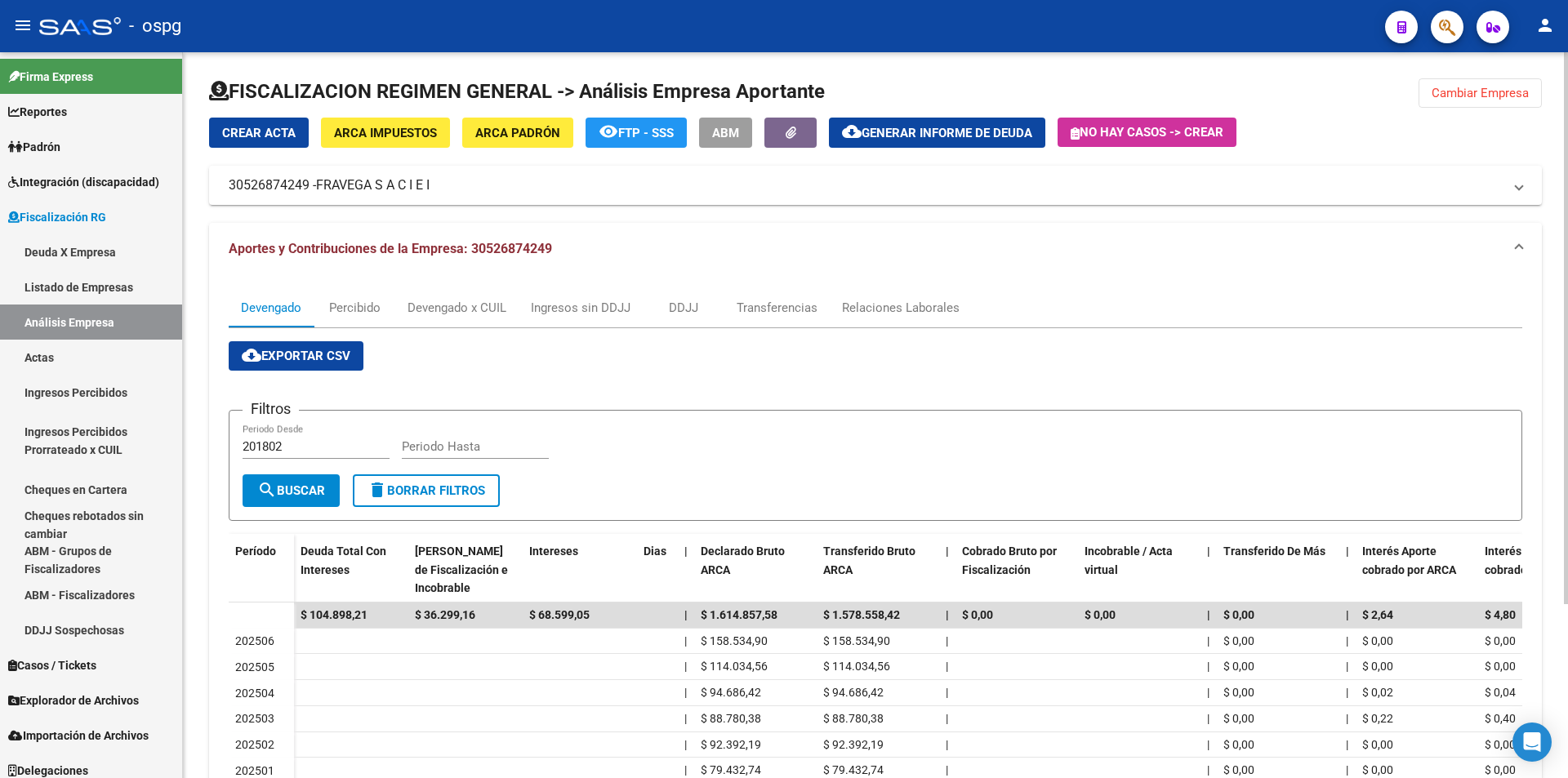
click at [1495, 88] on span "Cambiar Empresa" at bounding box center [1480, 92] width 97 height 15
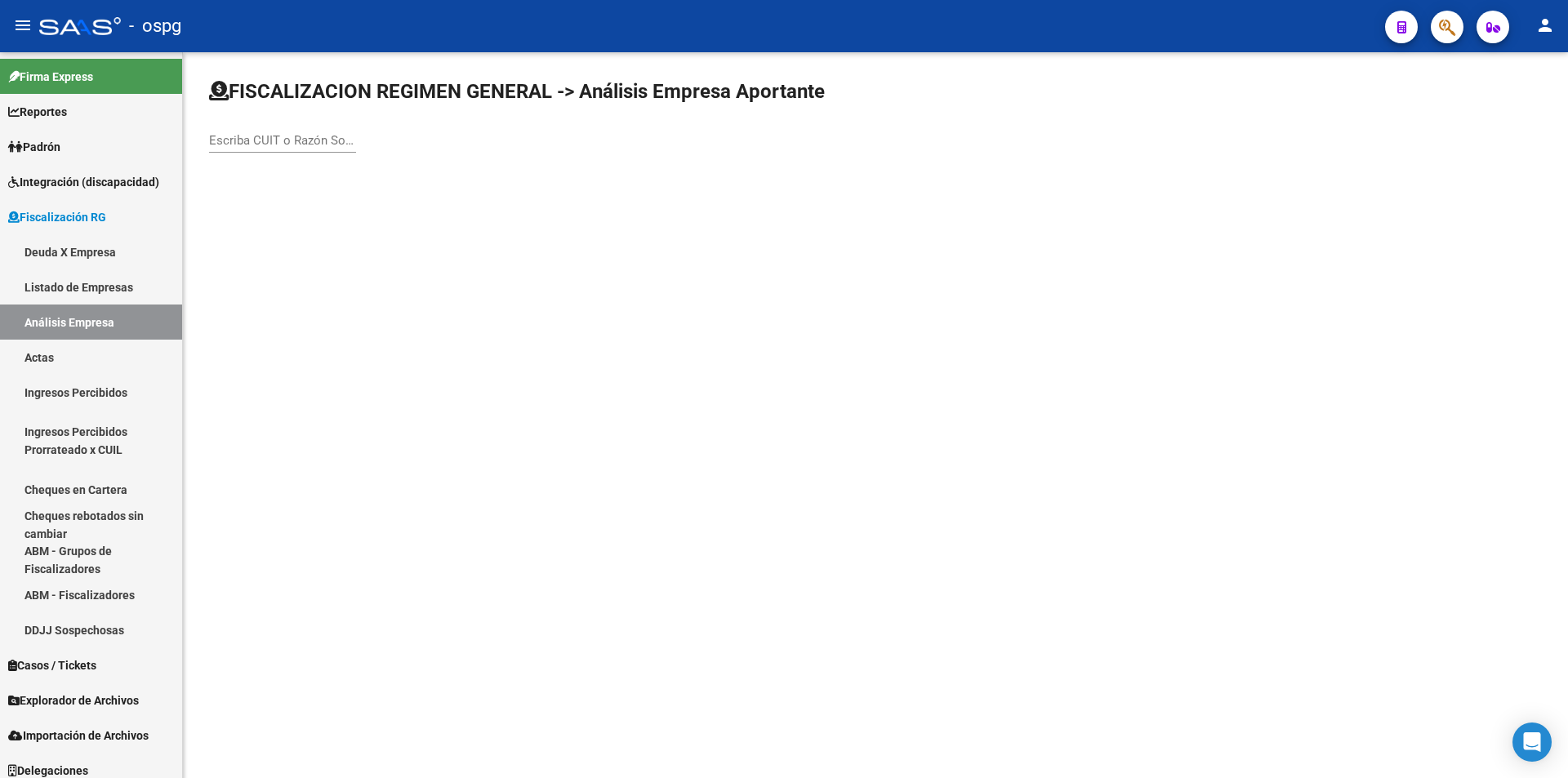
click at [292, 138] on input "Escriba CUIT o Razón Social para buscar" at bounding box center [283, 140] width 147 height 15
type input "ESTA"
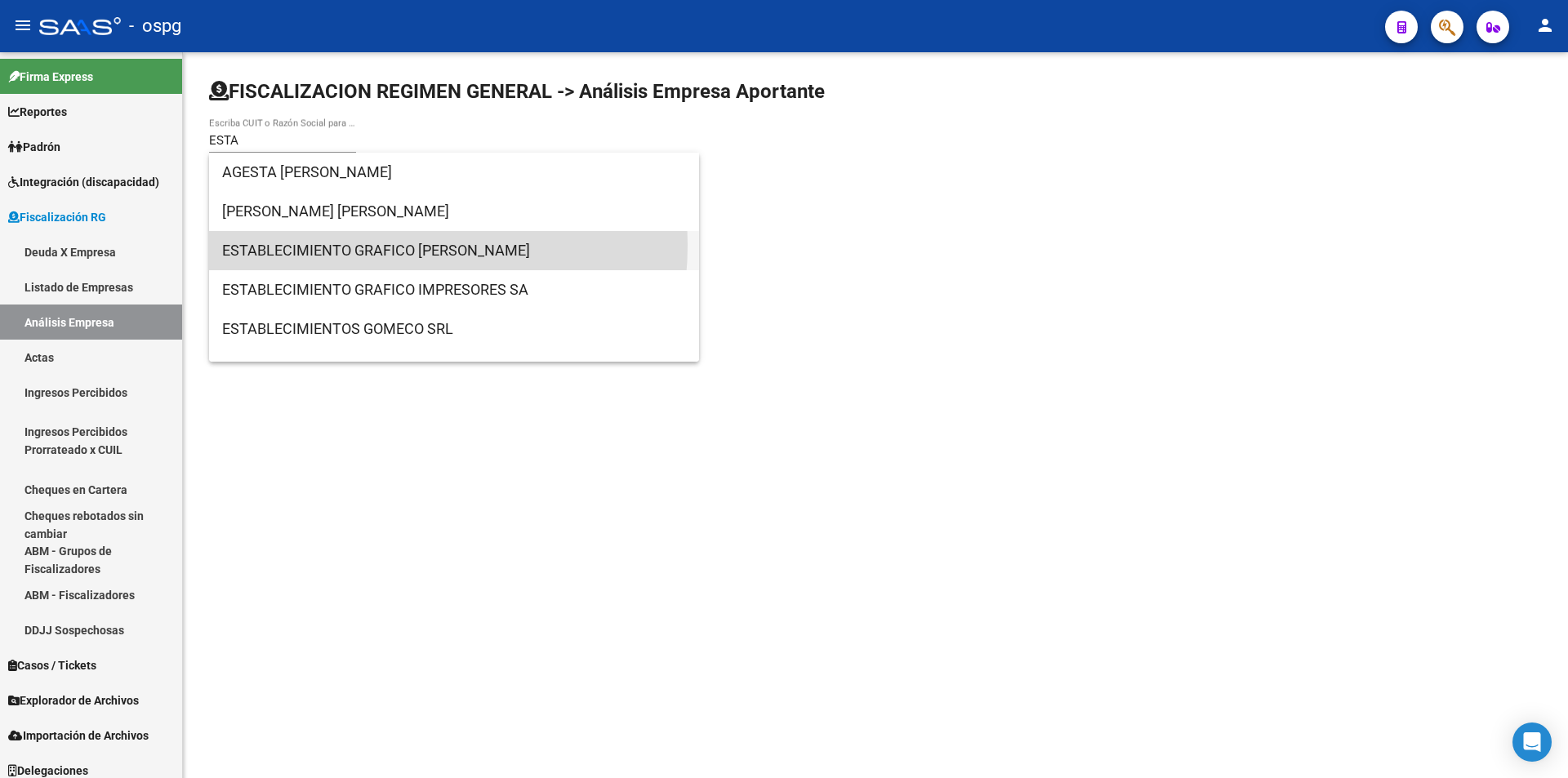
click at [355, 245] on span "ESTABLECIMIENTO GRAFICO [PERSON_NAME]" at bounding box center [454, 250] width 464 height 39
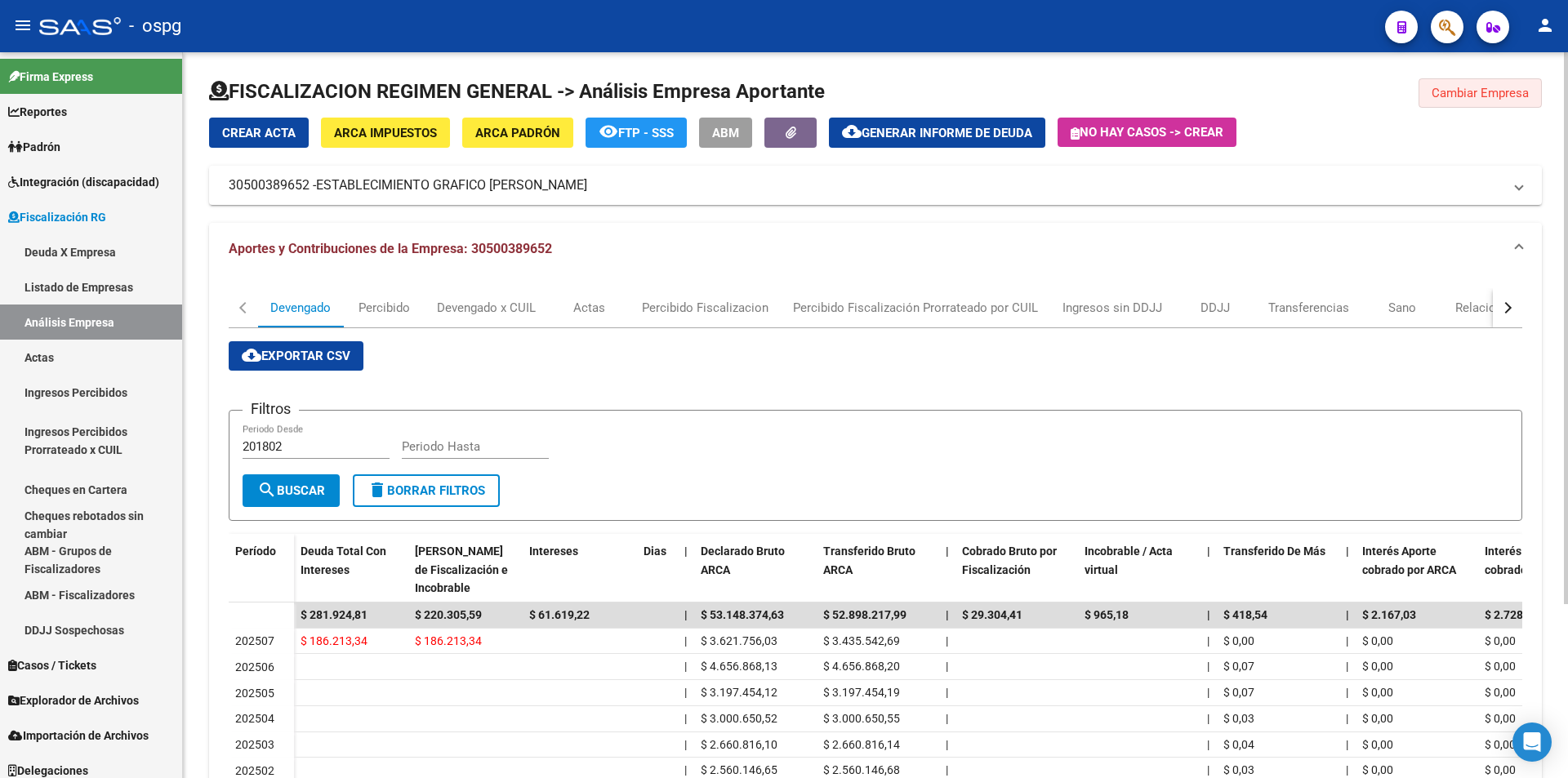
click at [1485, 101] on button "Cambiar Empresa" at bounding box center [1480, 93] width 123 height 29
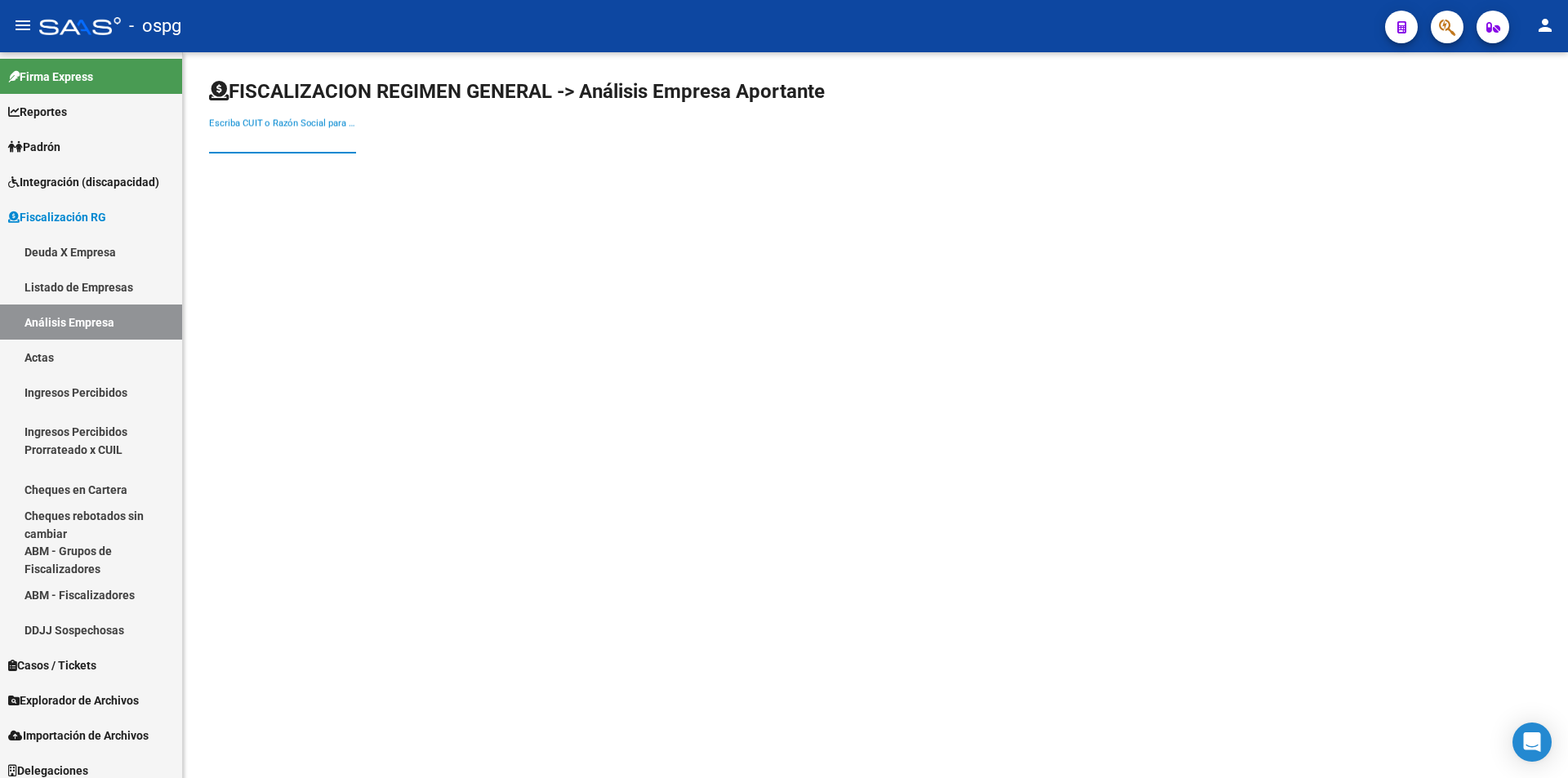
paste input "30-54670727-6"
click at [285, 134] on input "30-54670727-6" at bounding box center [283, 140] width 147 height 15
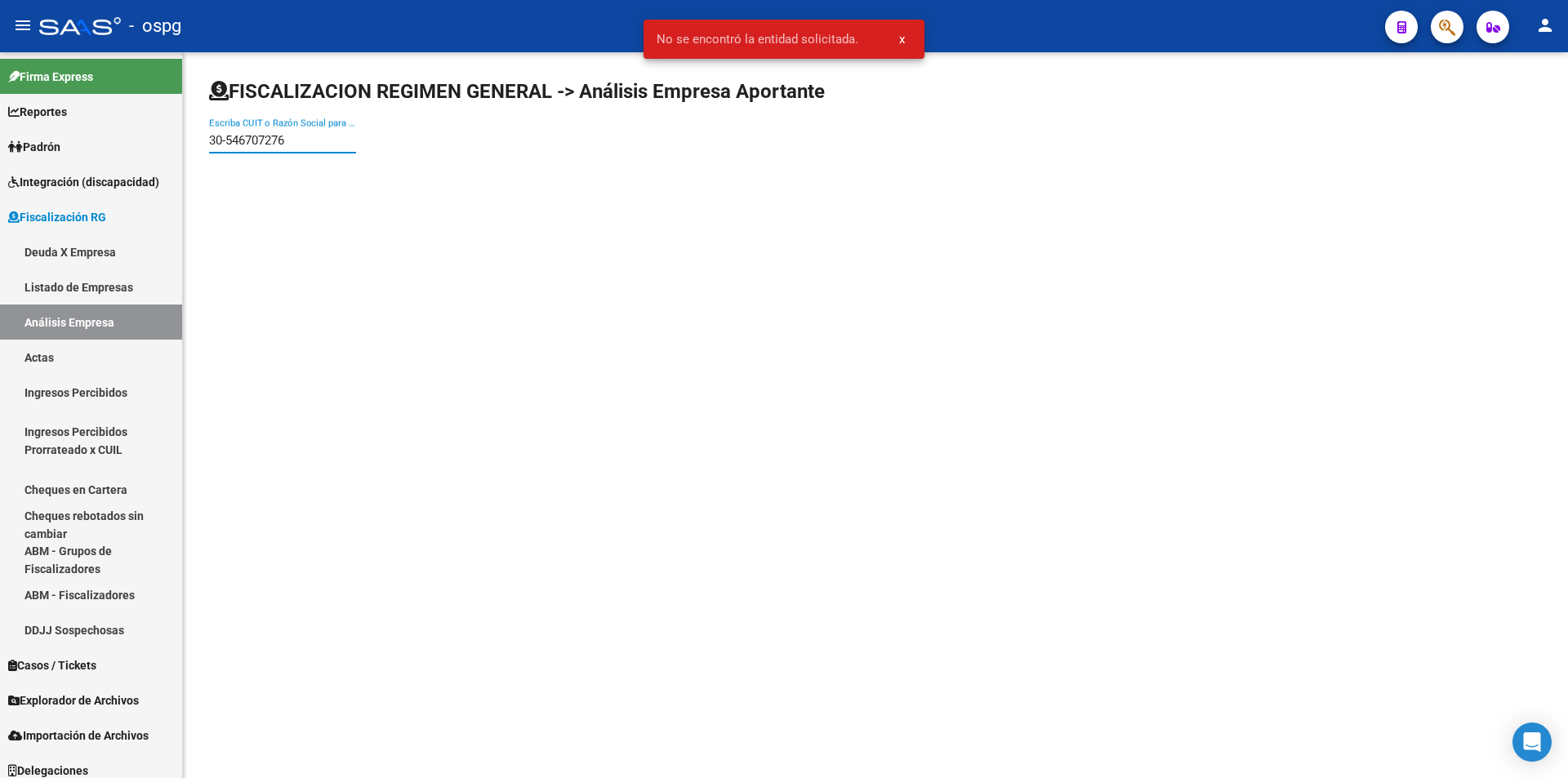
click at [229, 144] on input "30-546707276" at bounding box center [283, 140] width 147 height 15
type input "30546707276"
click at [278, 174] on span "UNION FERROVIARIA" at bounding box center [454, 173] width 464 height 39
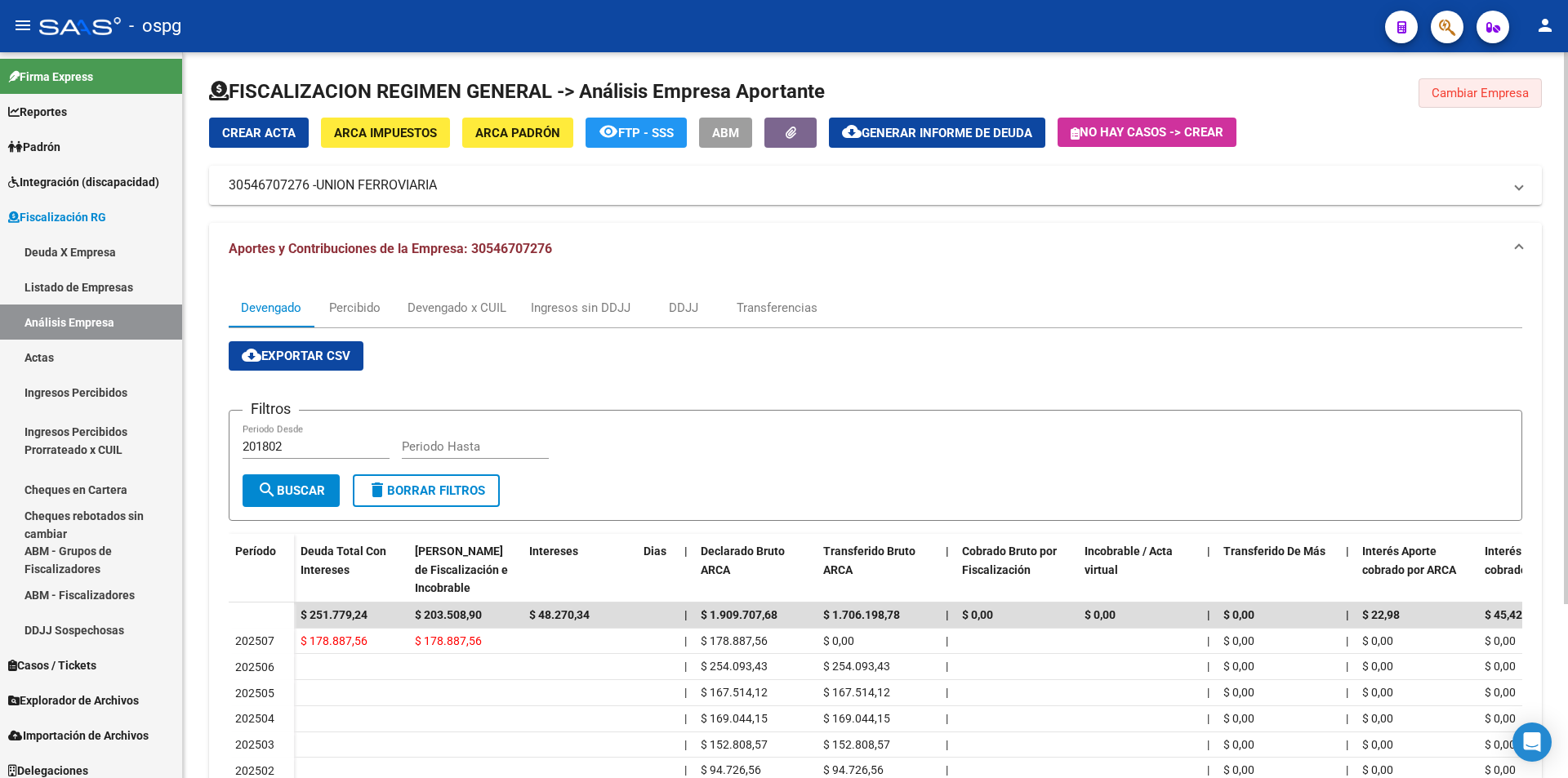
click at [1502, 90] on span "Cambiar Empresa" at bounding box center [1480, 92] width 97 height 15
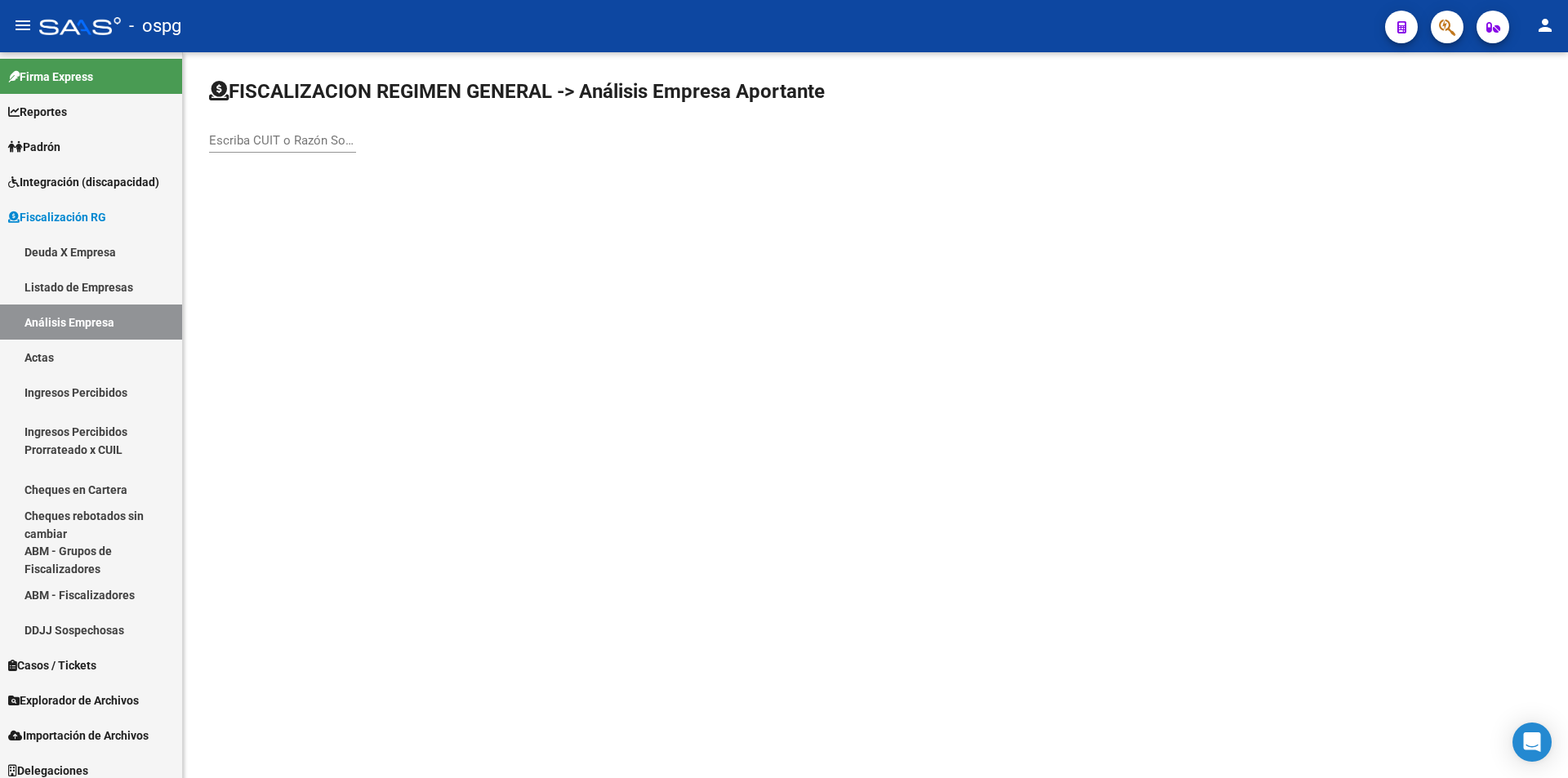
click at [279, 145] on input "Escriba CUIT o Razón Social para buscar" at bounding box center [283, 140] width 147 height 15
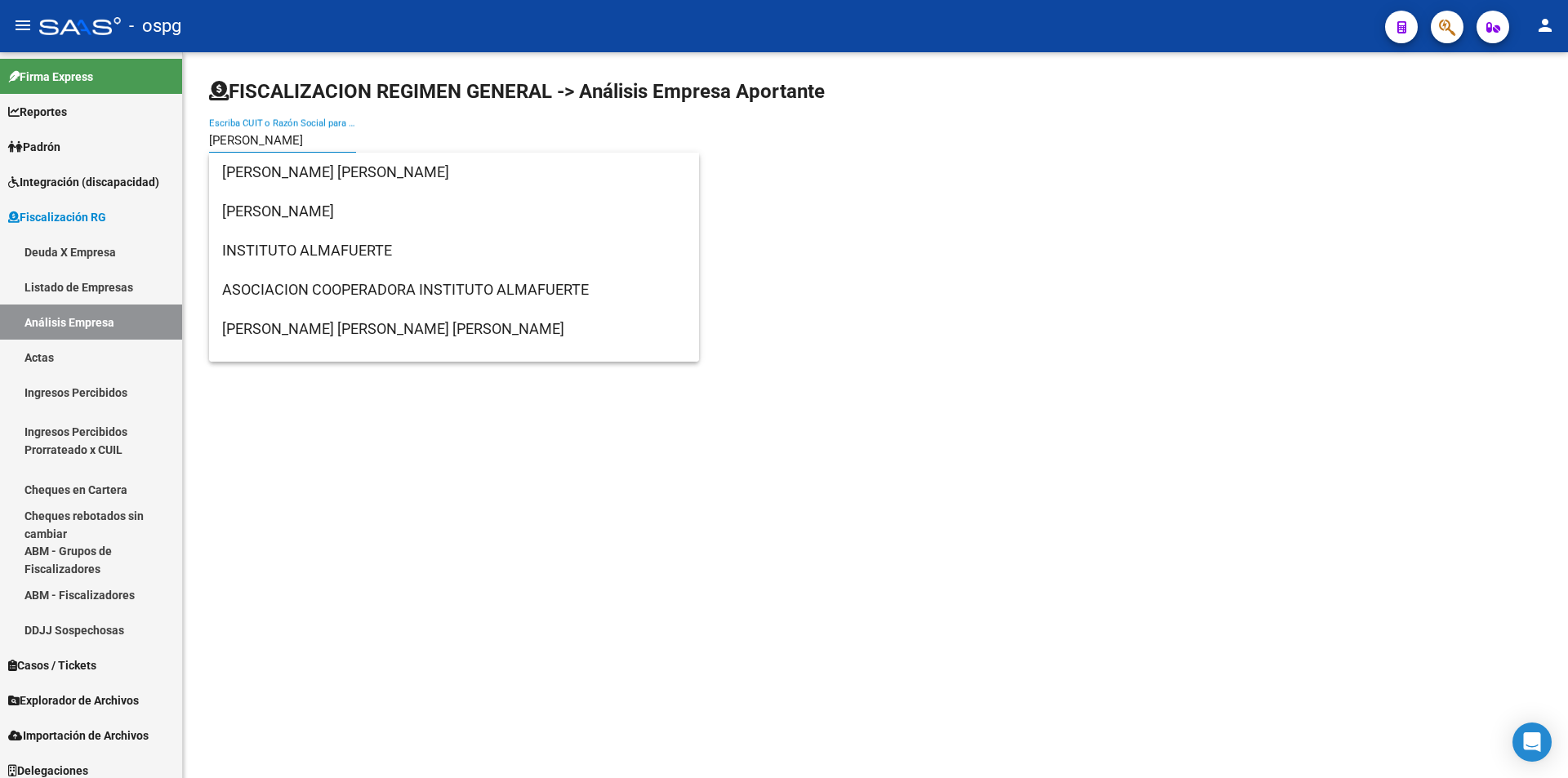
click at [252, 137] on input "[PERSON_NAME]" at bounding box center [283, 140] width 147 height 15
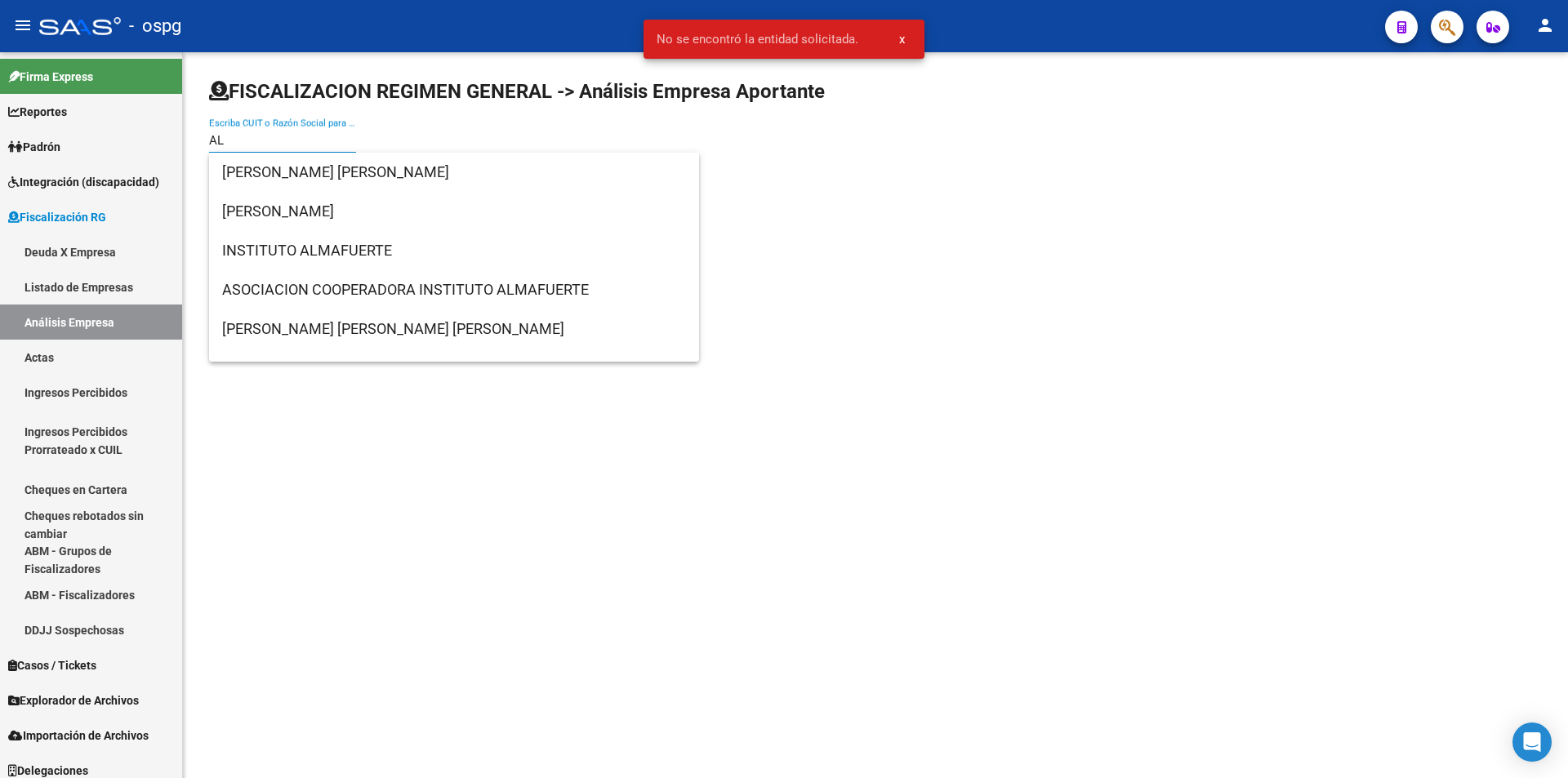
type input "A"
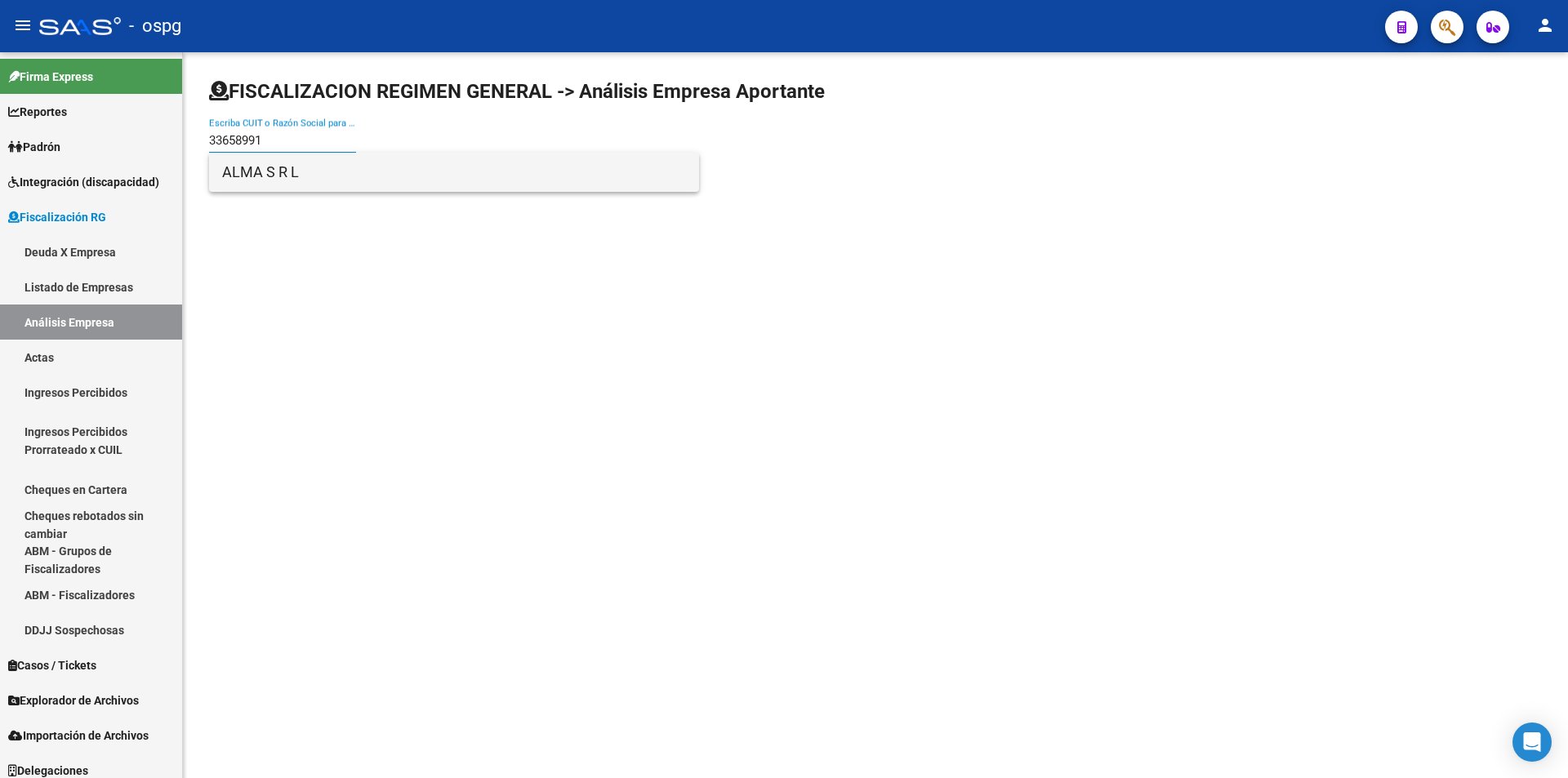
type input "33658991"
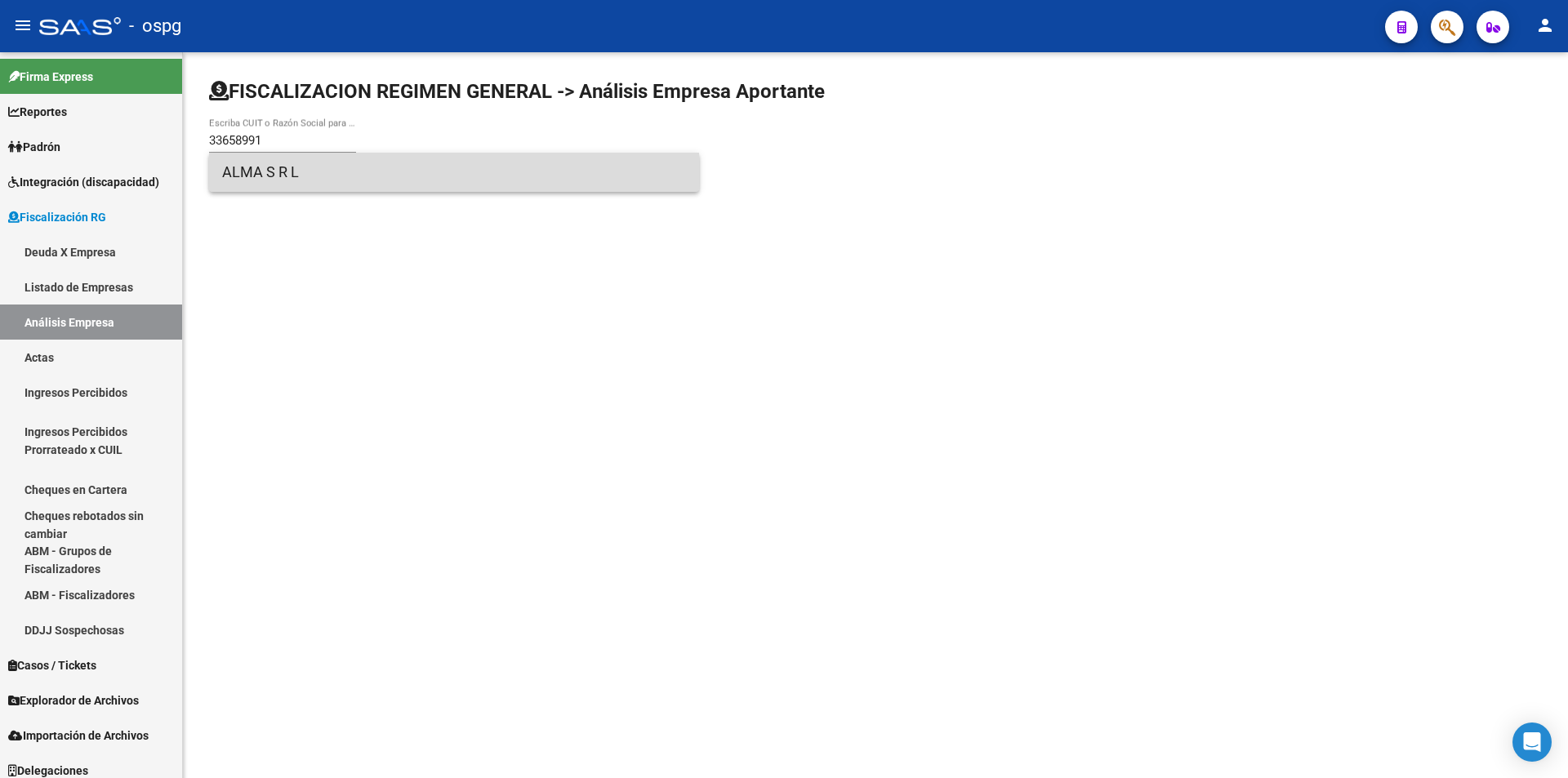
click at [267, 175] on span "ALMA S R L" at bounding box center [454, 173] width 464 height 39
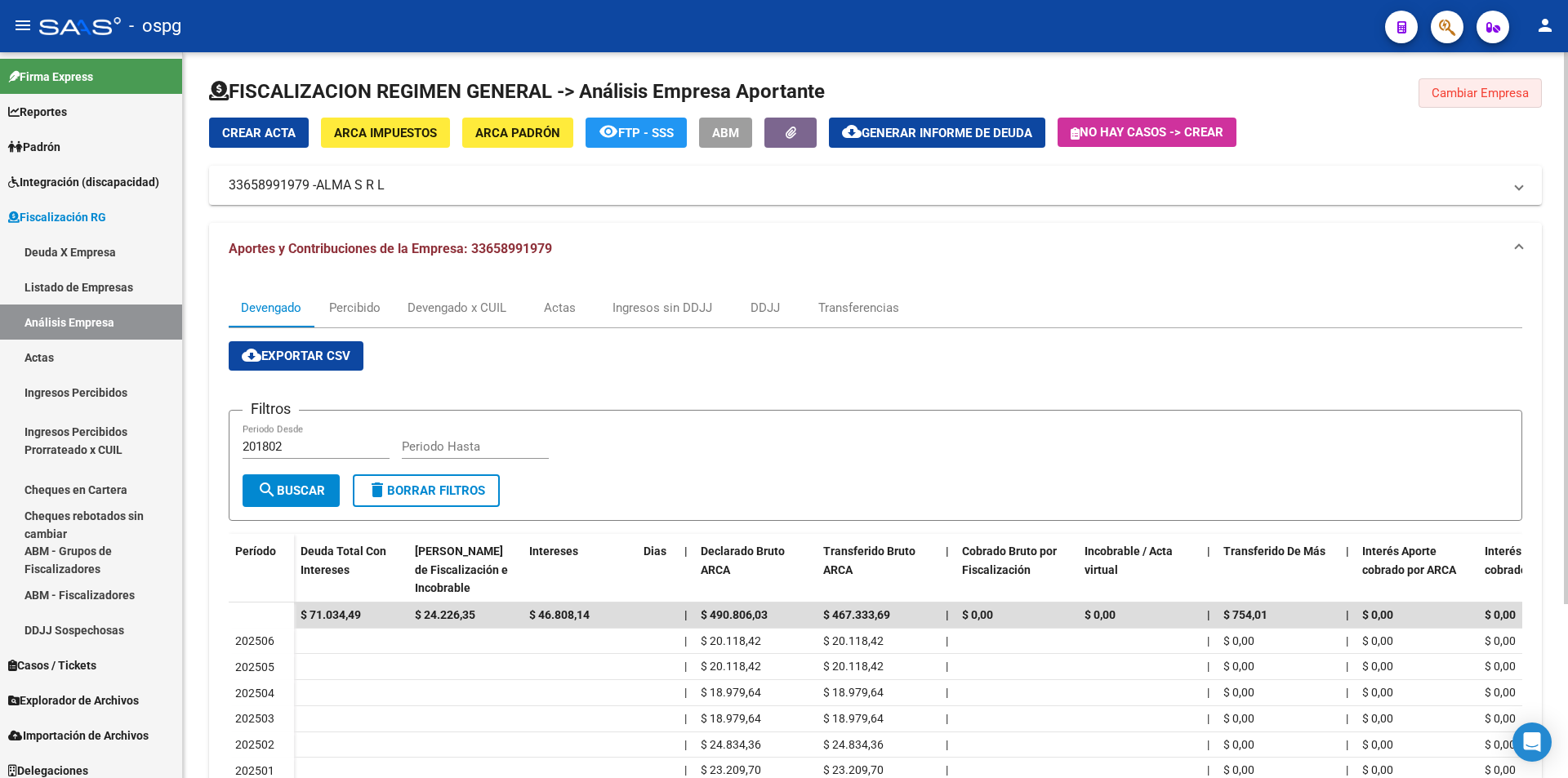
click at [1477, 96] on span "Cambiar Empresa" at bounding box center [1480, 92] width 97 height 15
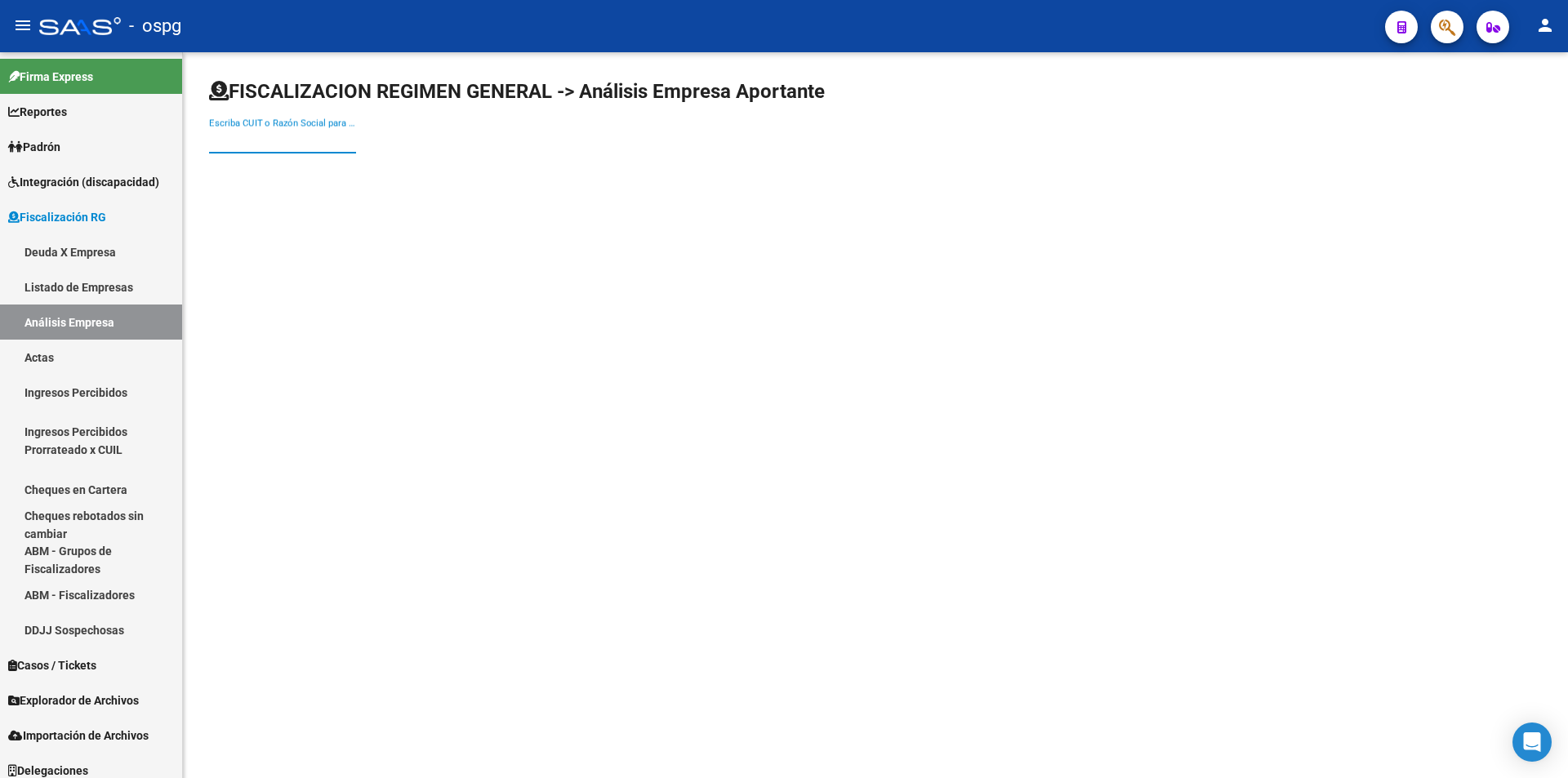
click at [282, 146] on input "Escriba CUIT o Razón Social para buscar" at bounding box center [283, 140] width 147 height 15
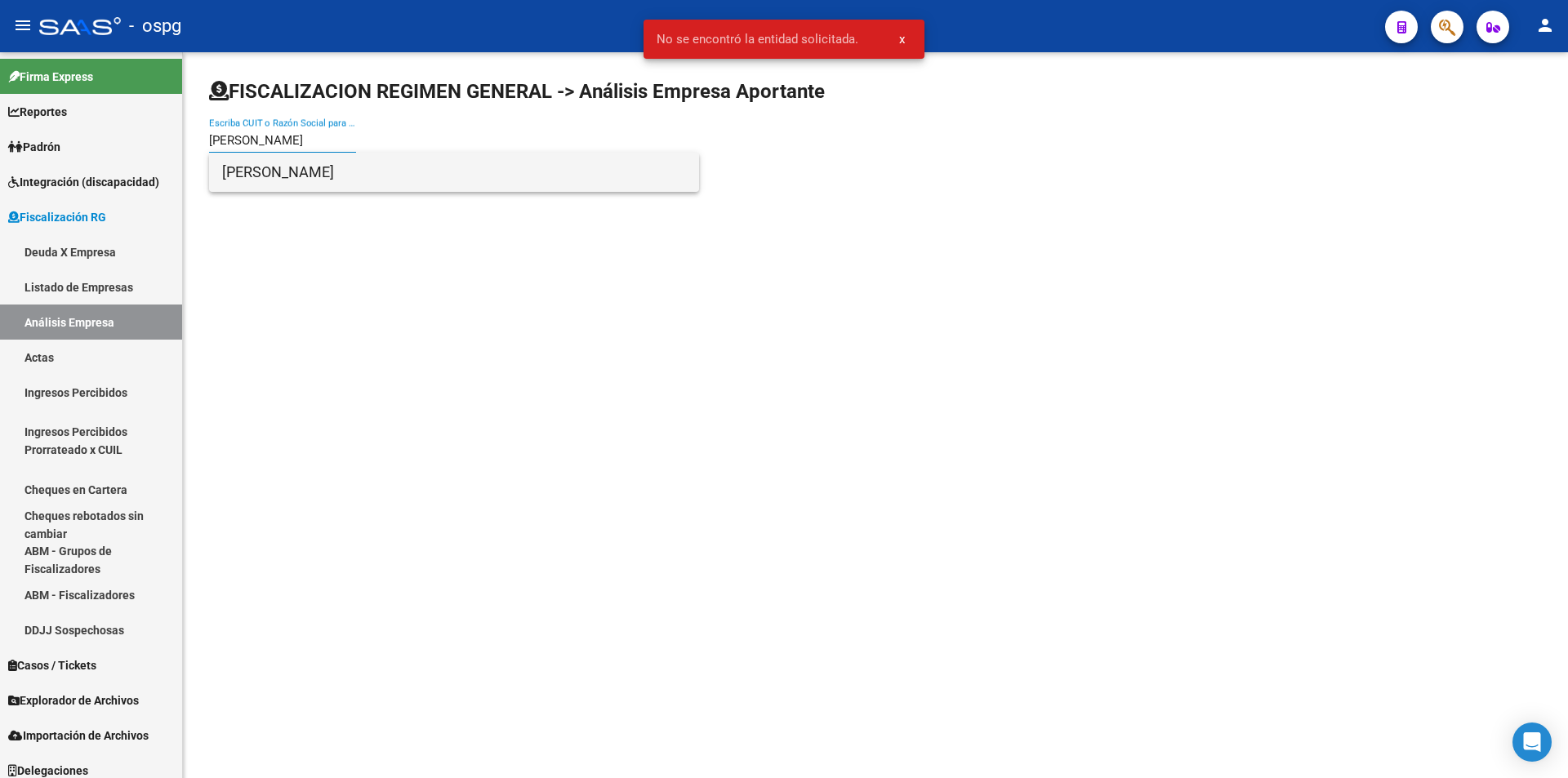
type input "[PERSON_NAME]"
click at [284, 166] on span "[PERSON_NAME]" at bounding box center [454, 173] width 464 height 39
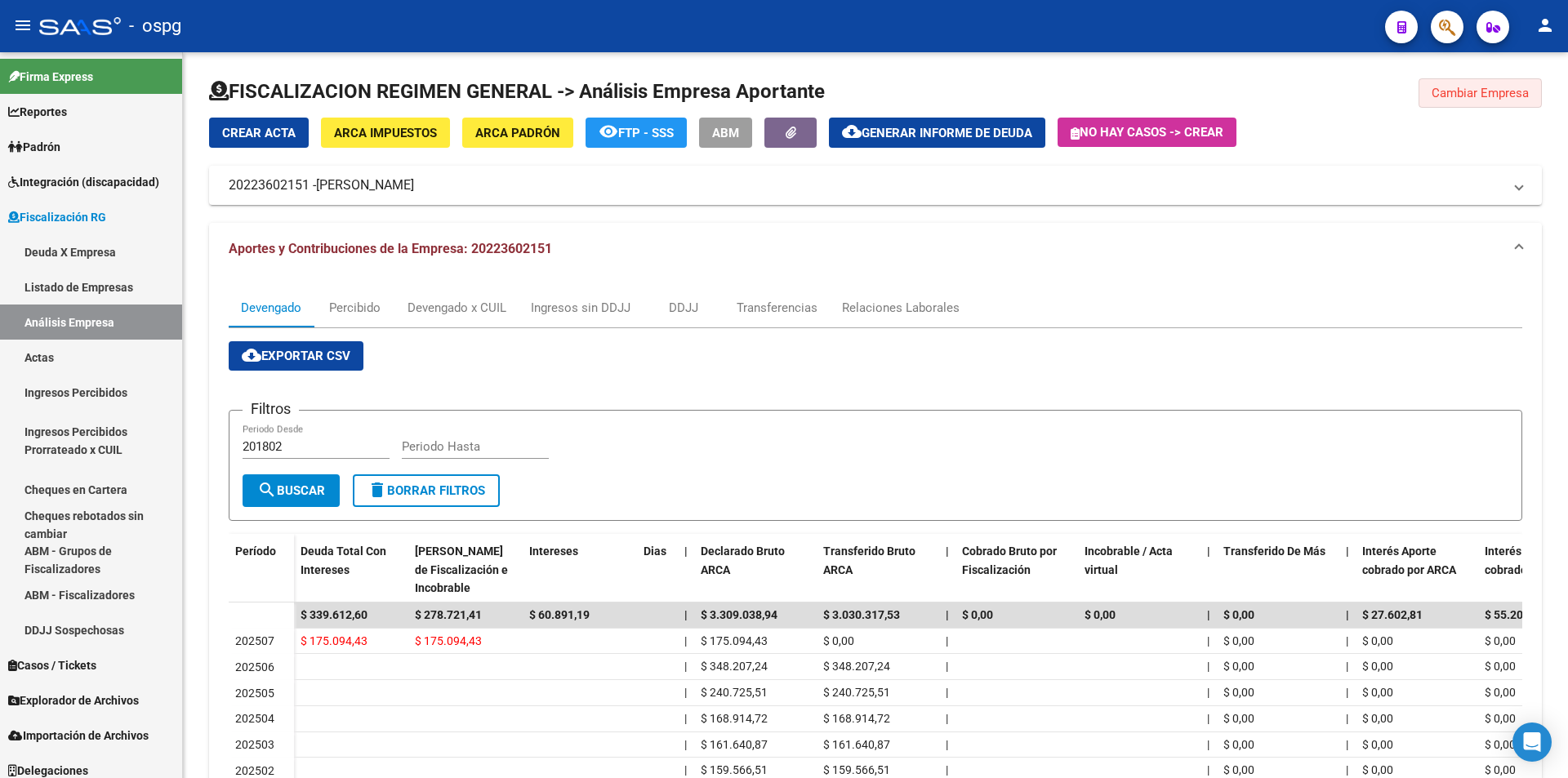
drag, startPoint x: 1510, startPoint y: 88, endPoint x: 1304, endPoint y: 314, distance: 305.8
click at [1512, 89] on span "Cambiar Empresa" at bounding box center [1480, 92] width 97 height 15
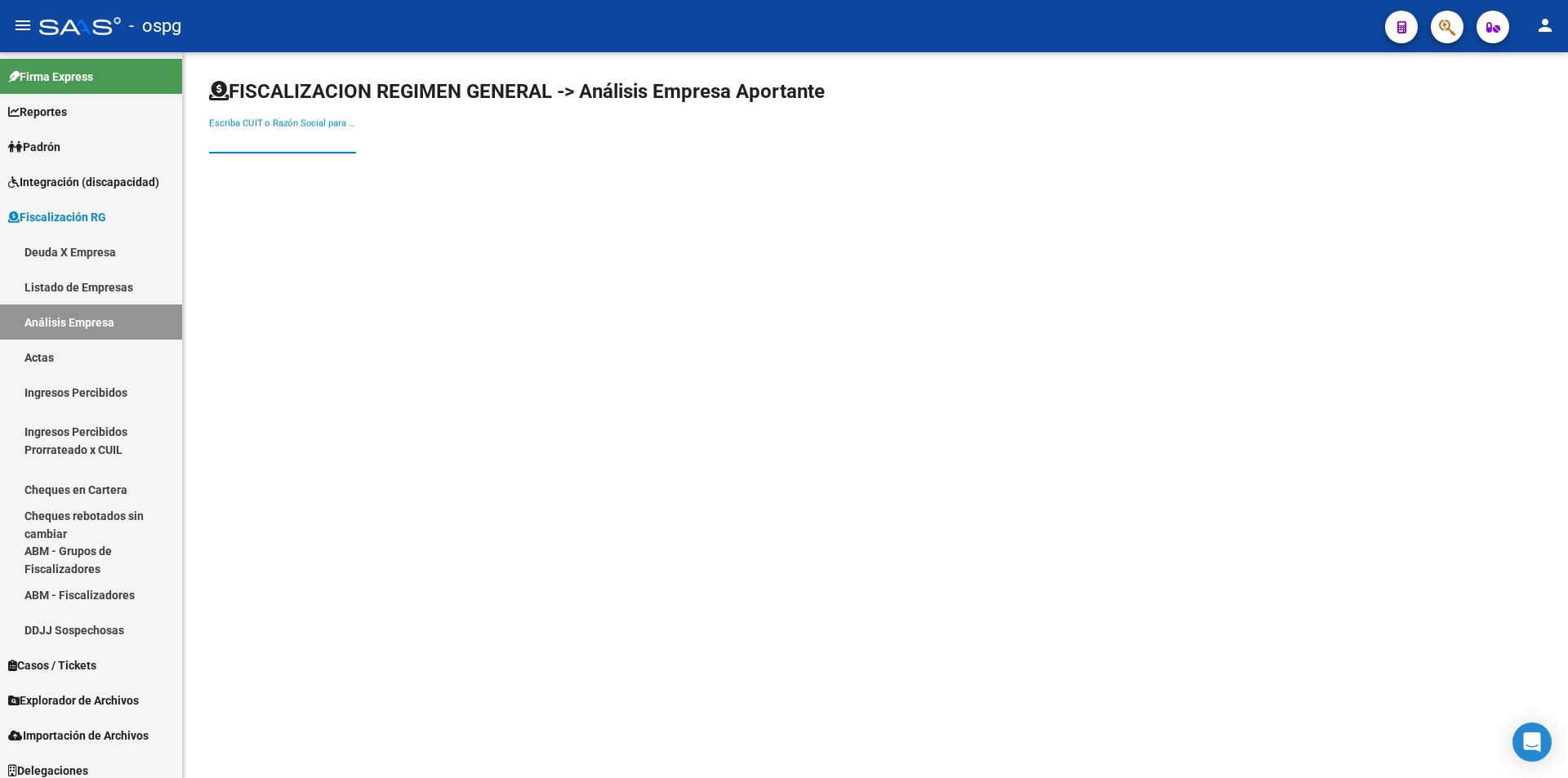
click at [300, 142] on input "Escriba CUIT o Razón Social para buscar" at bounding box center [283, 140] width 147 height 15
paste input "33716582189"
type input "33716582189"
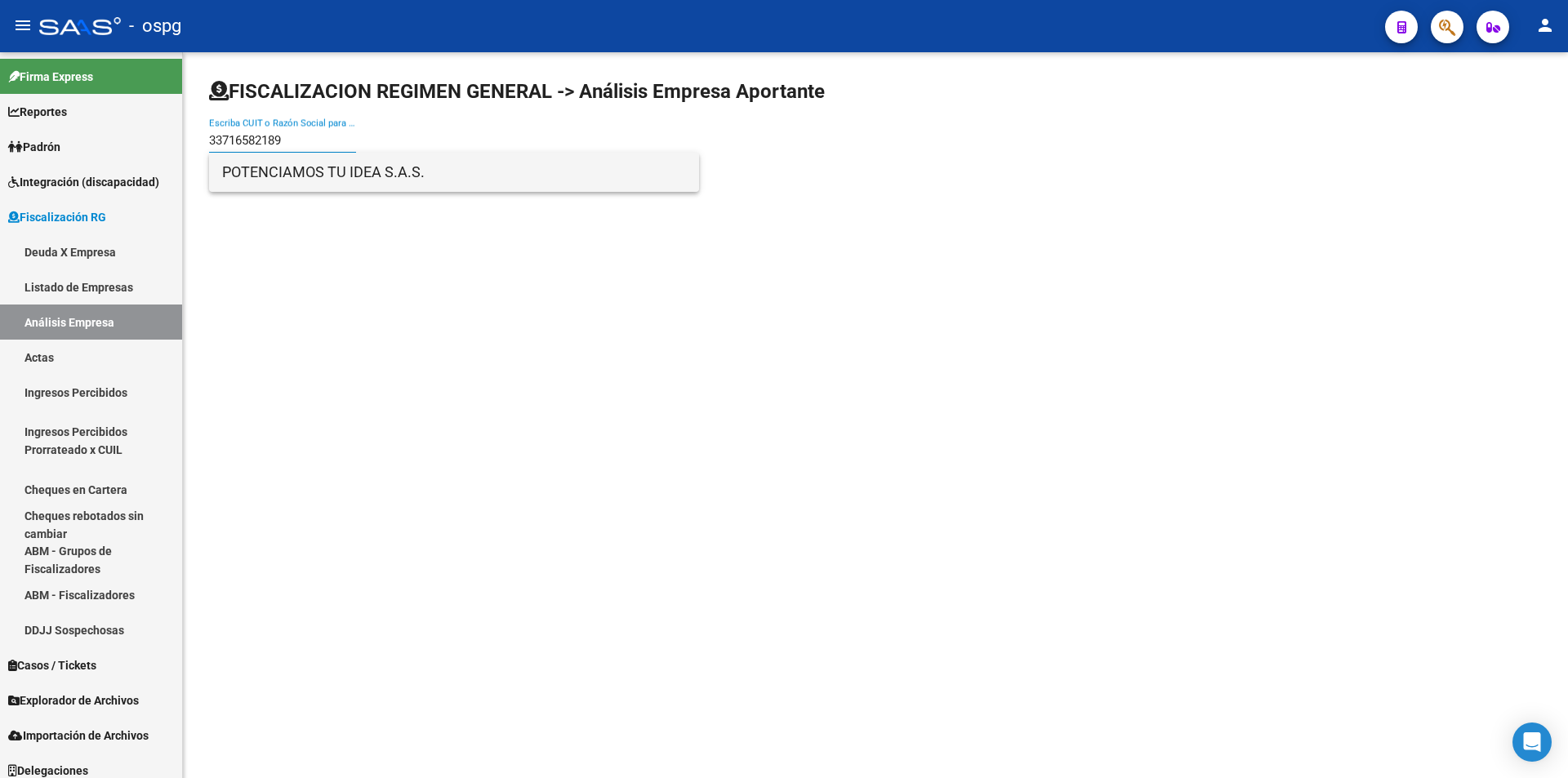
click at [366, 191] on span "POTENCIAMOS TU IDEA S.A.S." at bounding box center [454, 173] width 464 height 39
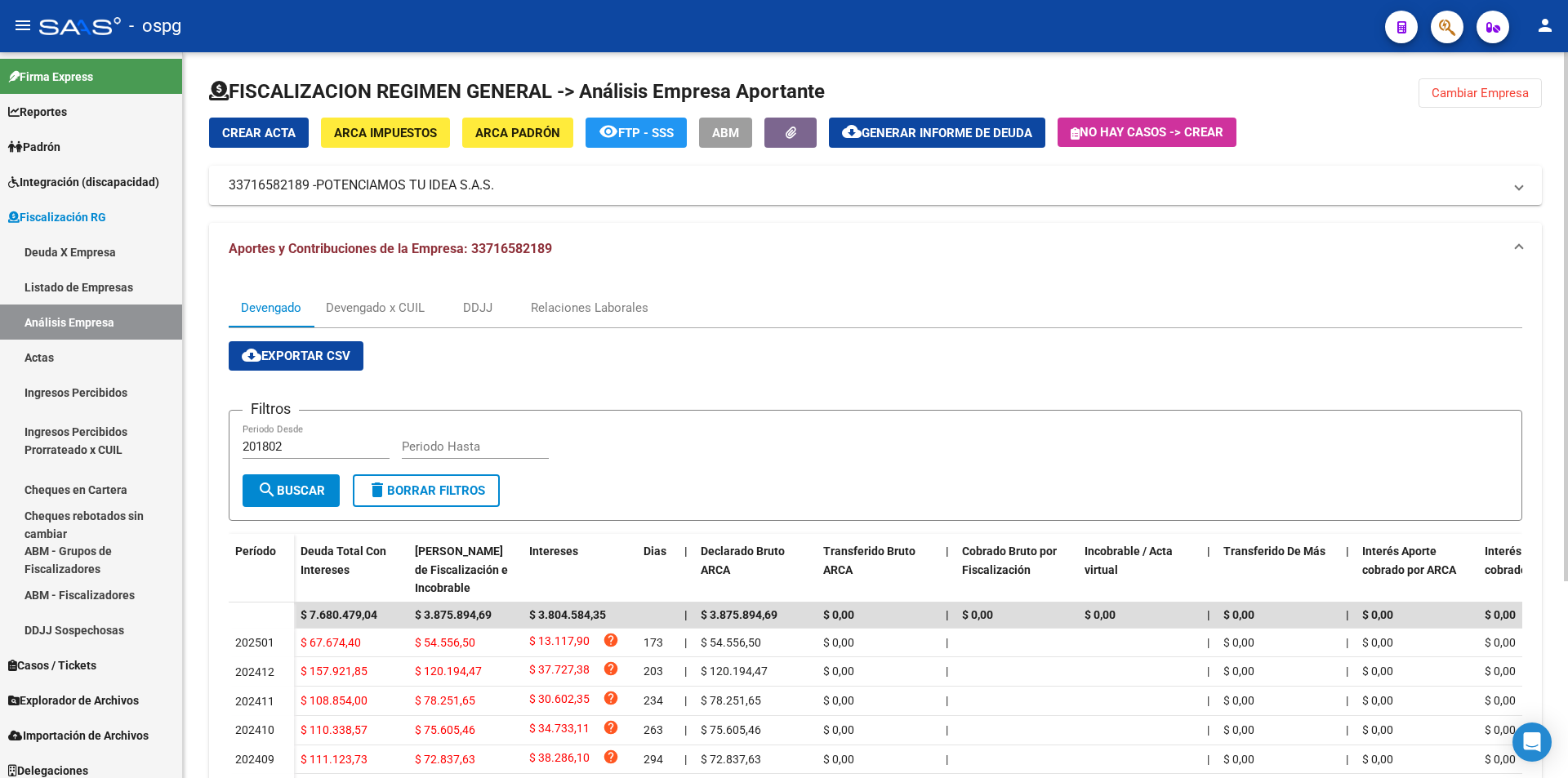
scroll to position [163, 0]
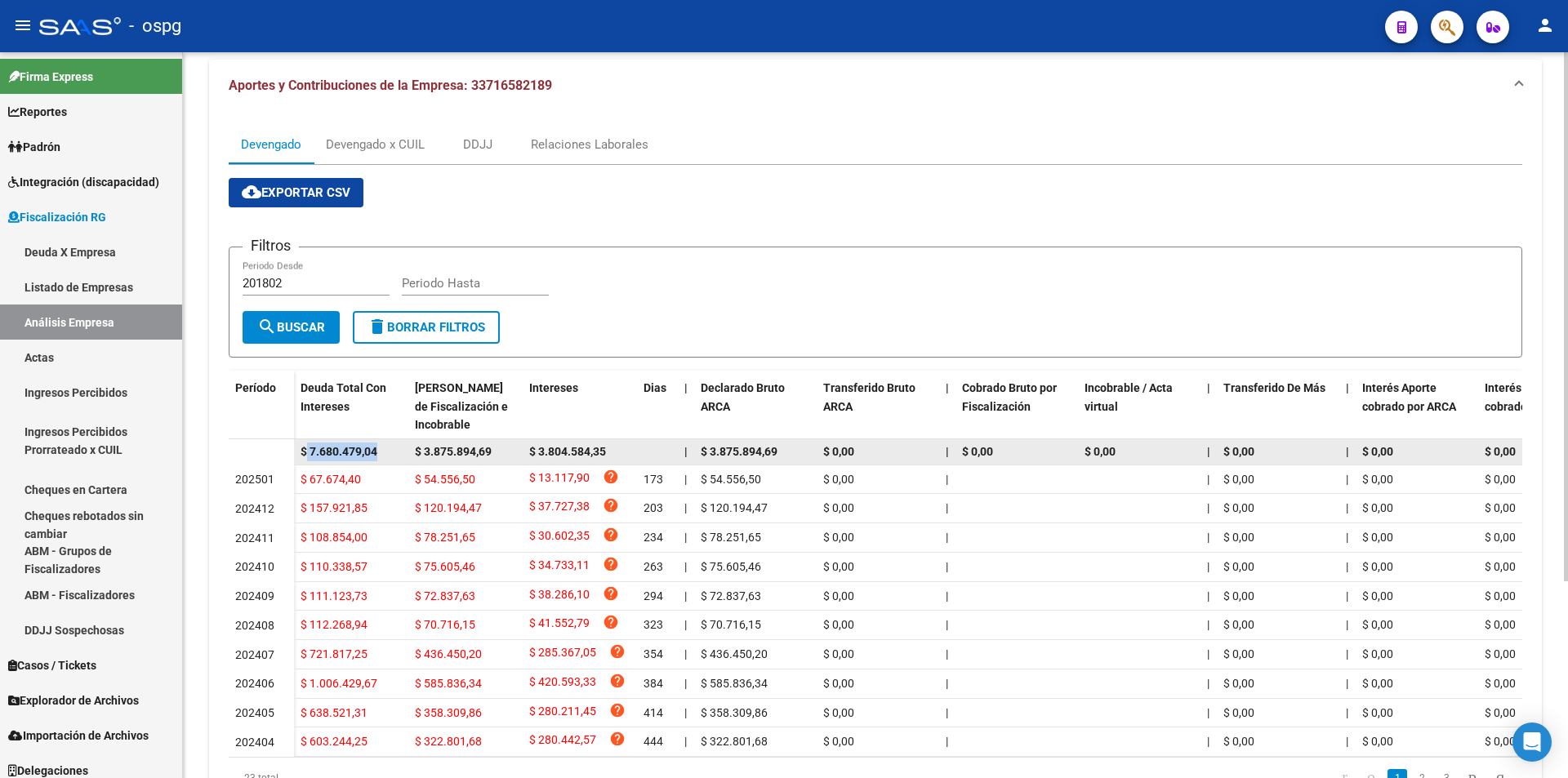
drag, startPoint x: 304, startPoint y: 450, endPoint x: 391, endPoint y: 450, distance: 87.0
click at [391, 450] on div "$ 7.680.479,04" at bounding box center [351, 452] width 101 height 19
copy span "7.680.479,04"
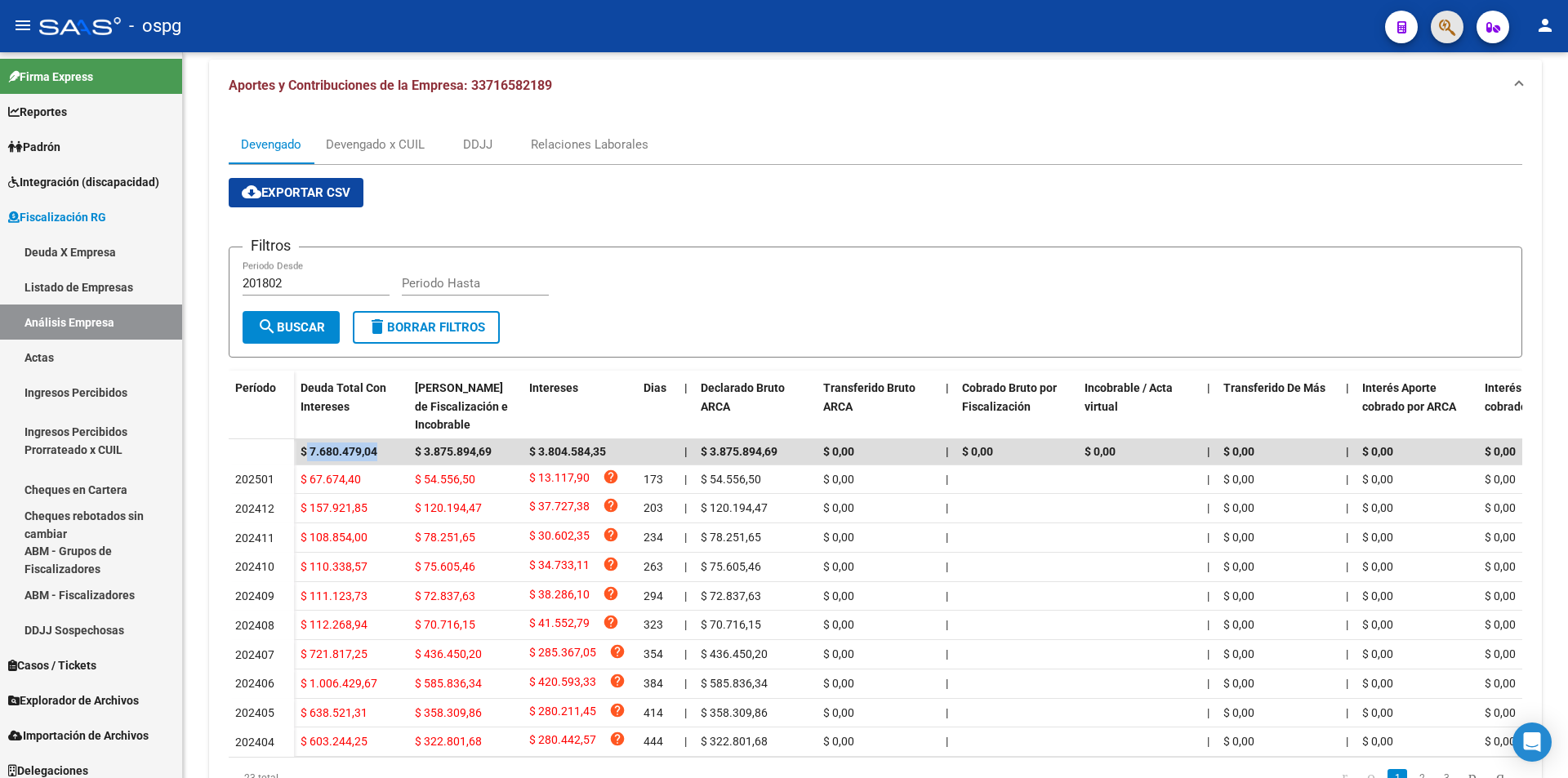
click at [1442, 38] on span "button" at bounding box center [1447, 26] width 16 height 33
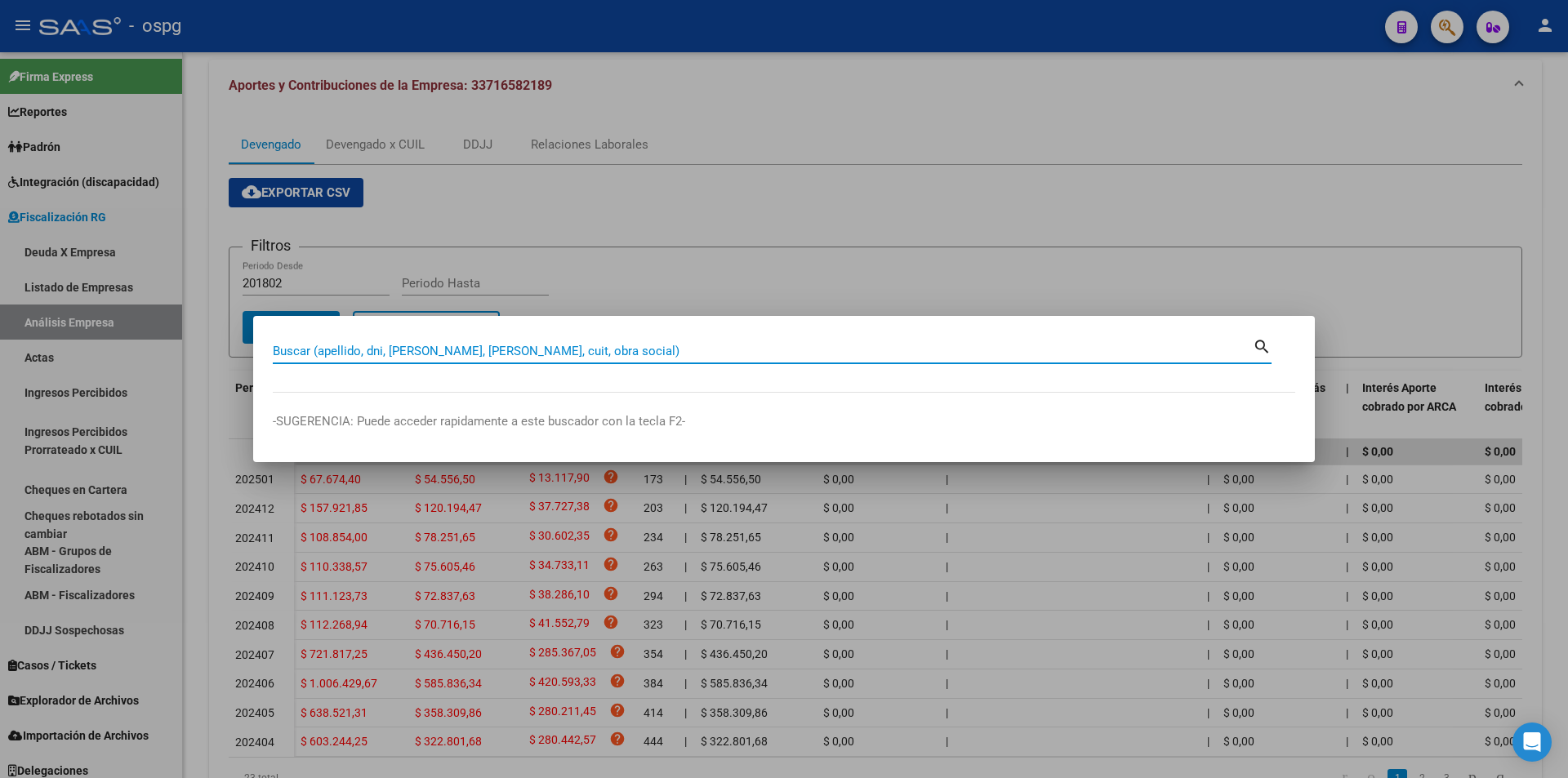
click at [419, 348] on input "Buscar (apellido, dni, [PERSON_NAME], [PERSON_NAME], cuit, obra social)" at bounding box center [762, 350] width 980 height 15
type input "30716267454"
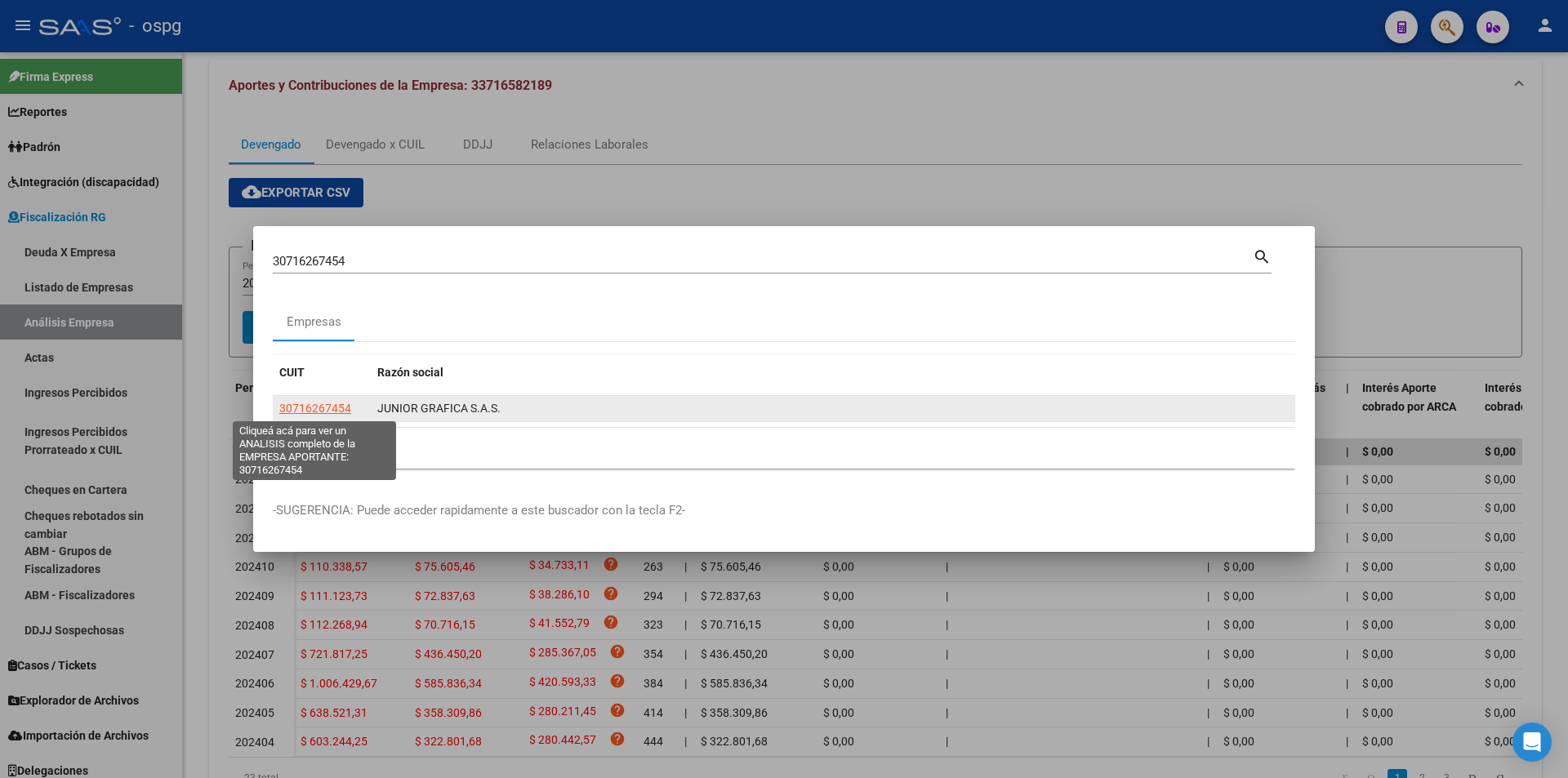
click at [349, 413] on span "30716267454" at bounding box center [315, 407] width 72 height 13
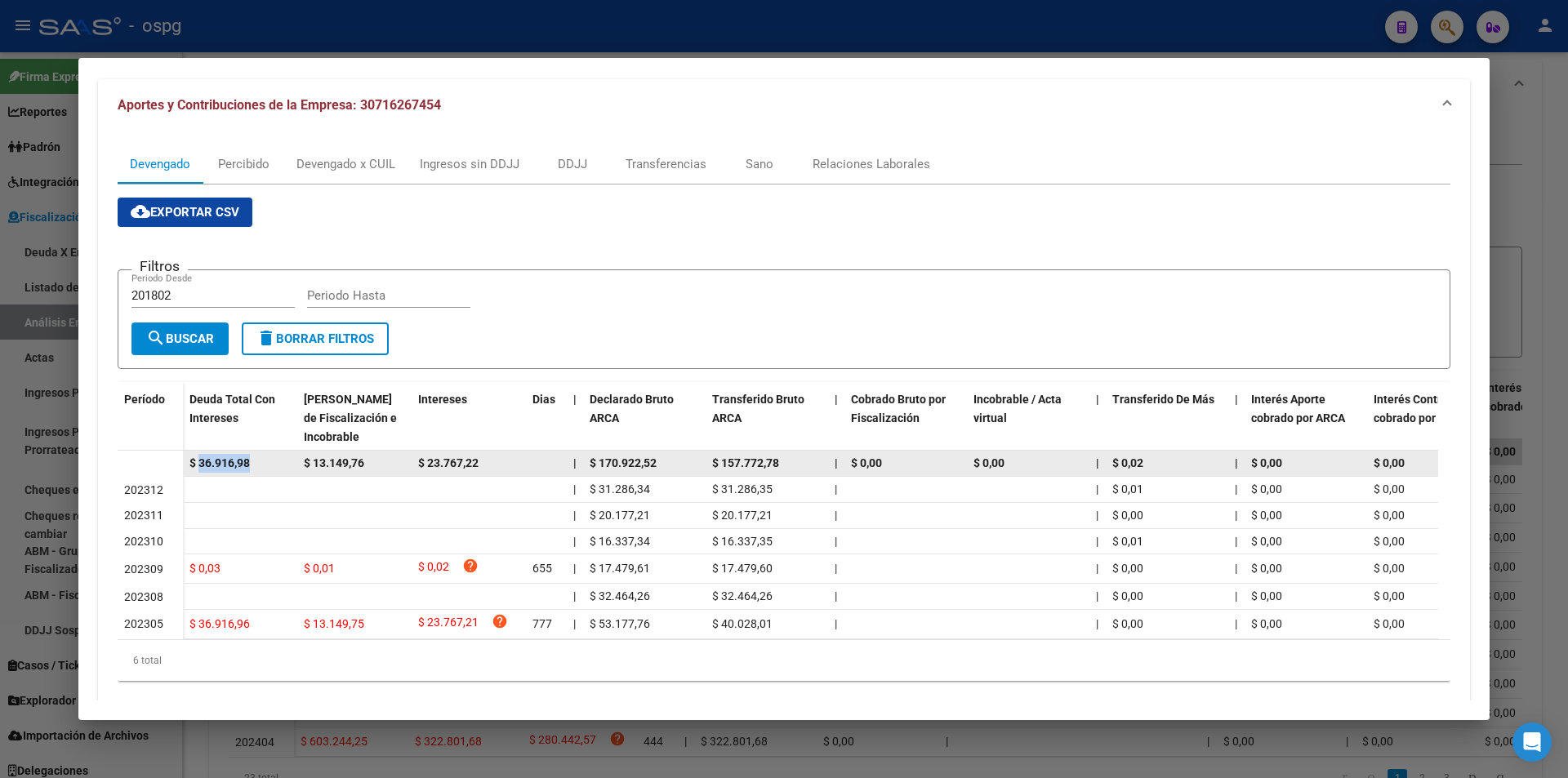
drag, startPoint x: 198, startPoint y: 463, endPoint x: 252, endPoint y: 464, distance: 54.0
click at [252, 464] on div "$ 36.916,98" at bounding box center [240, 463] width 101 height 19
copy span "36.916,98"
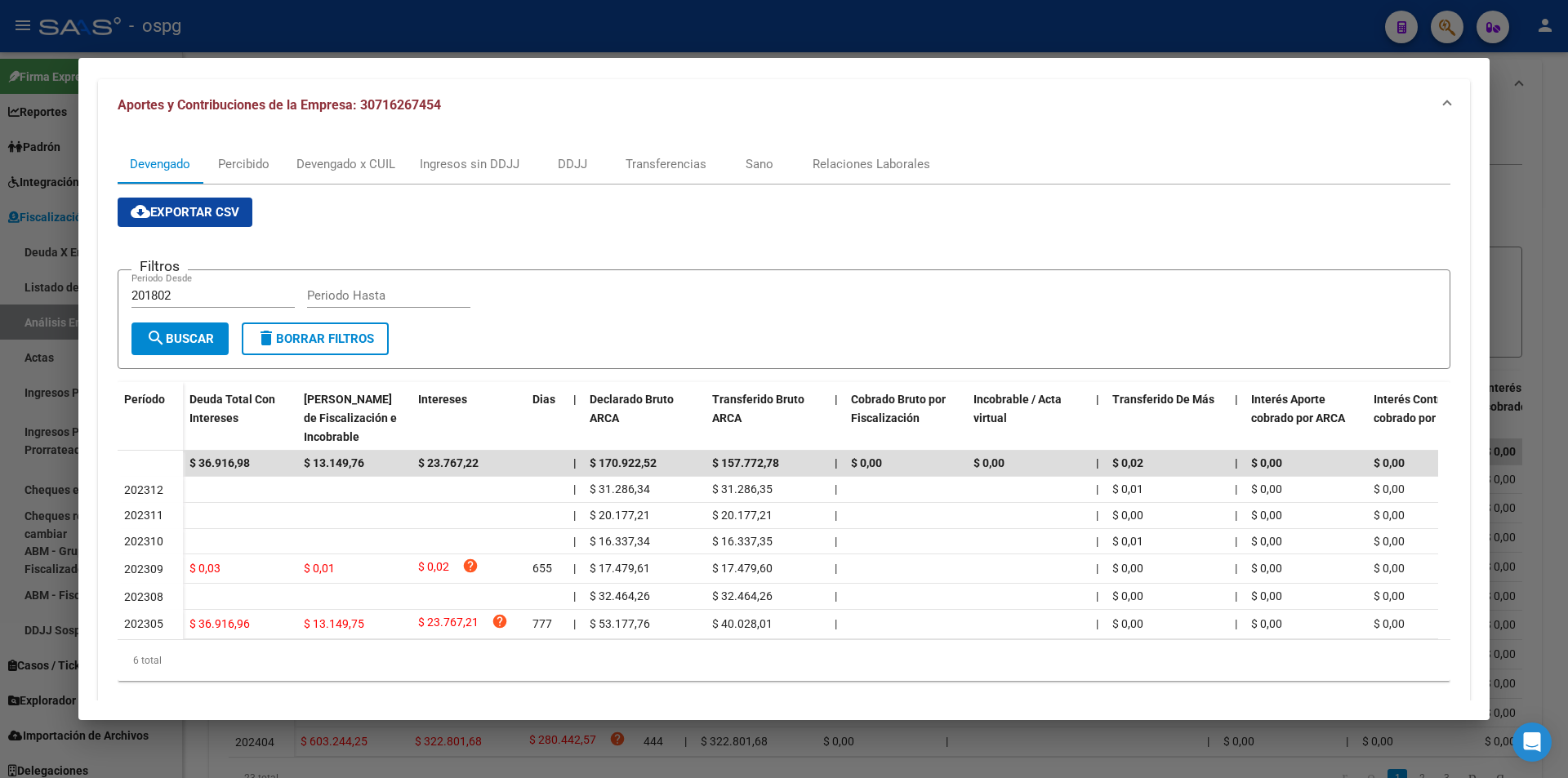
click at [1565, 181] on div at bounding box center [784, 389] width 1568 height 778
click at [1563, 181] on div at bounding box center [784, 389] width 1568 height 778
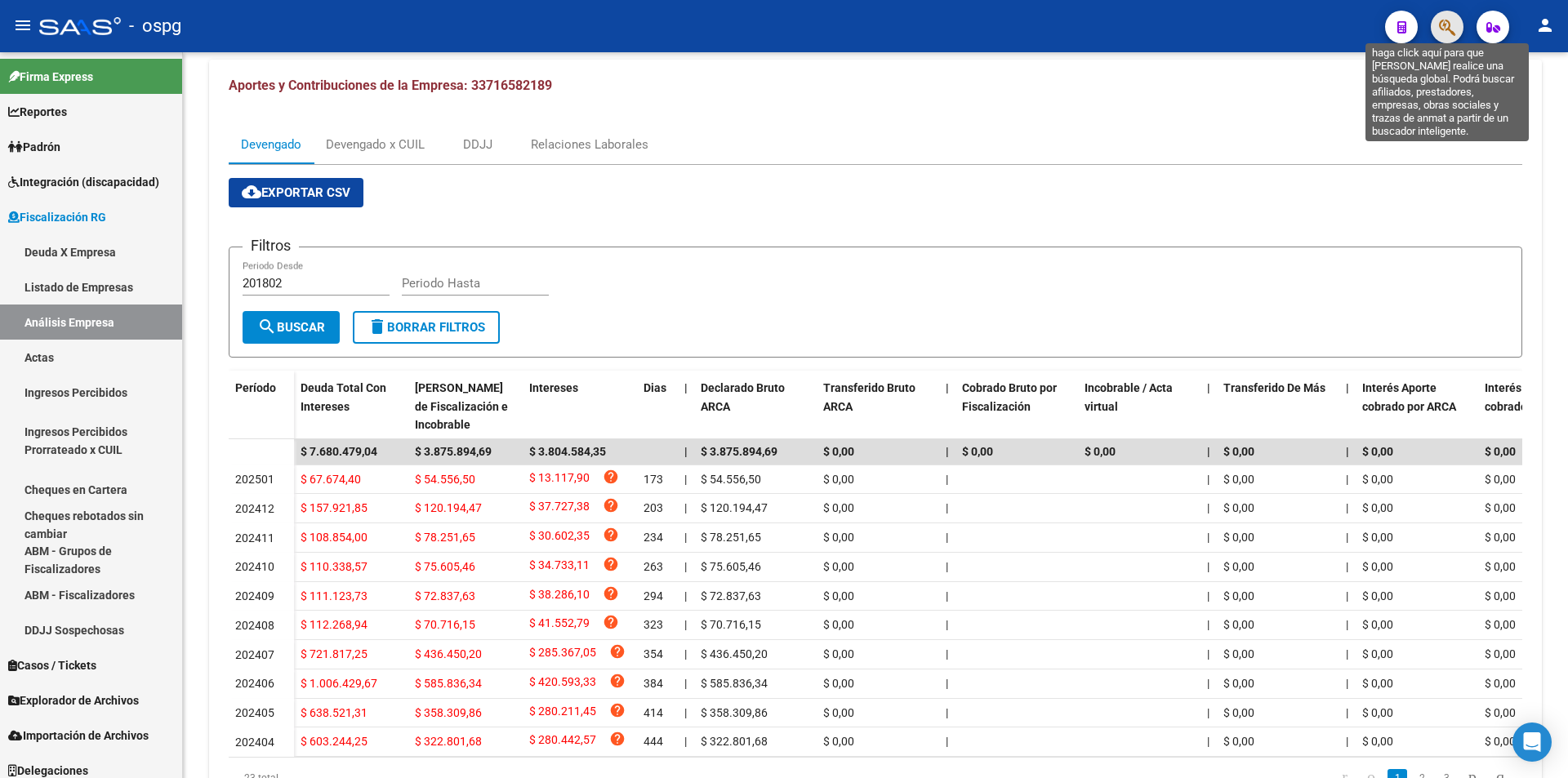
click at [1442, 26] on icon "button" at bounding box center [1447, 27] width 16 height 19
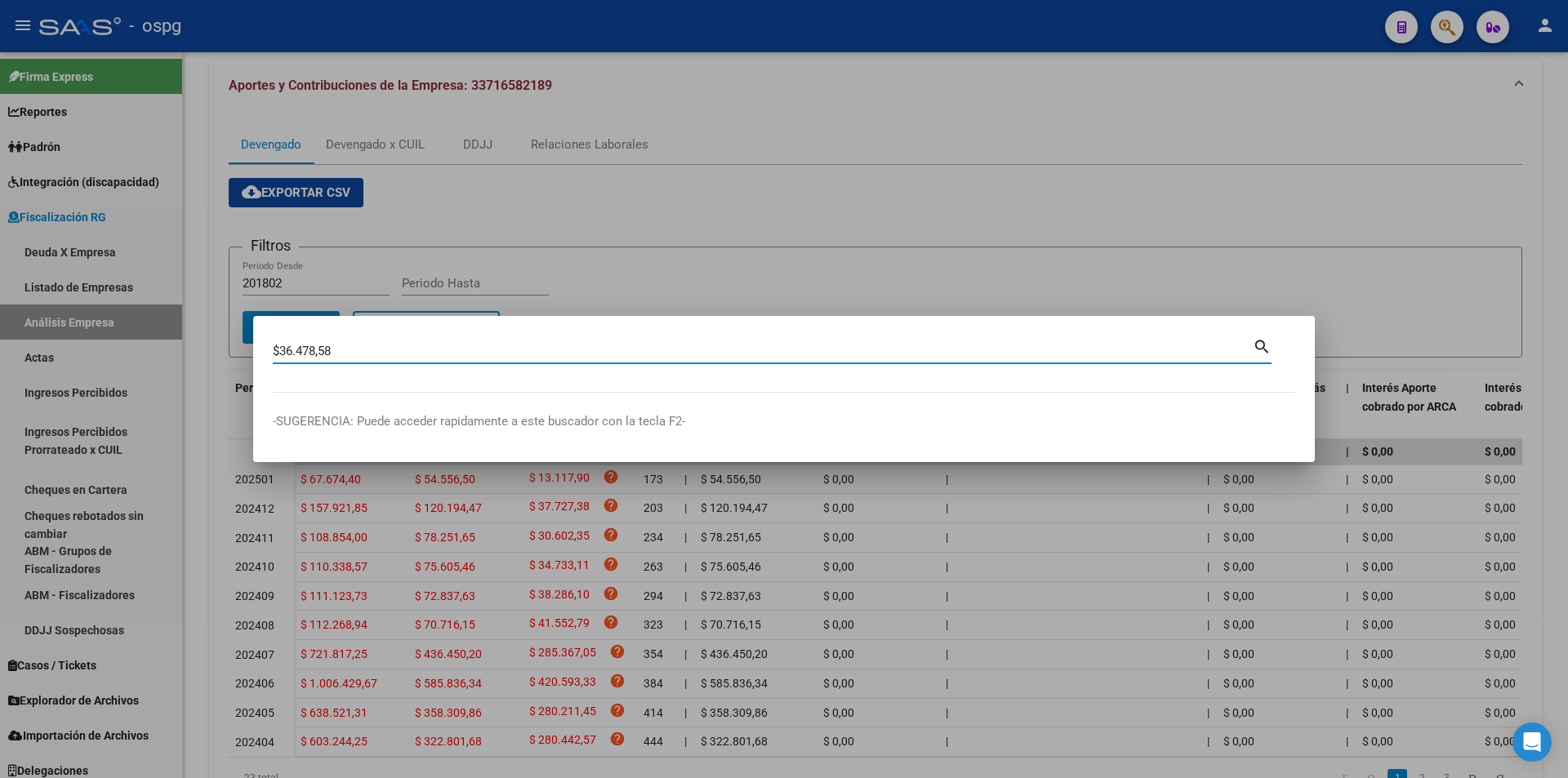
type input "$36.478,58"
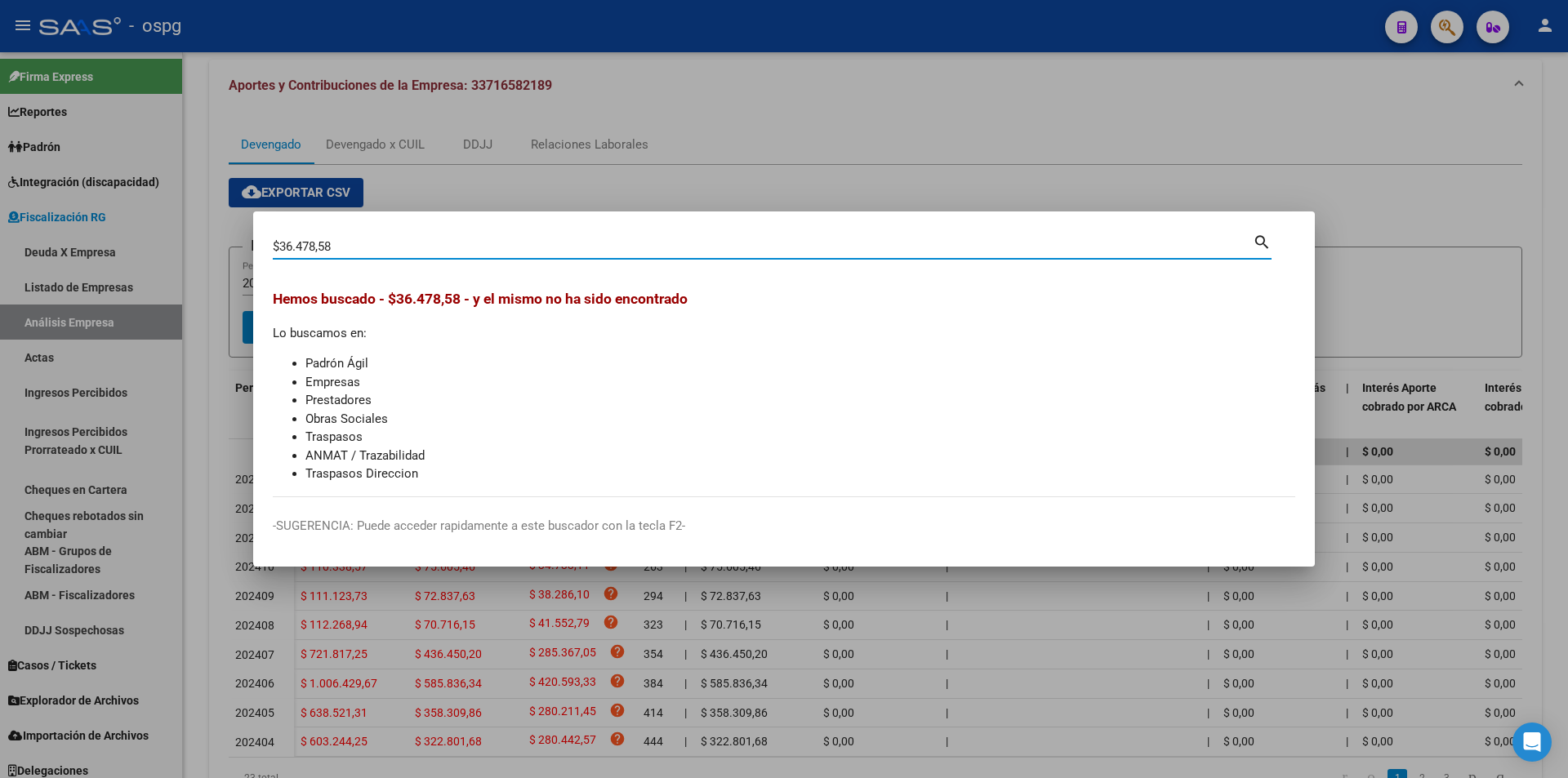
click at [1169, 164] on div at bounding box center [784, 389] width 1568 height 778
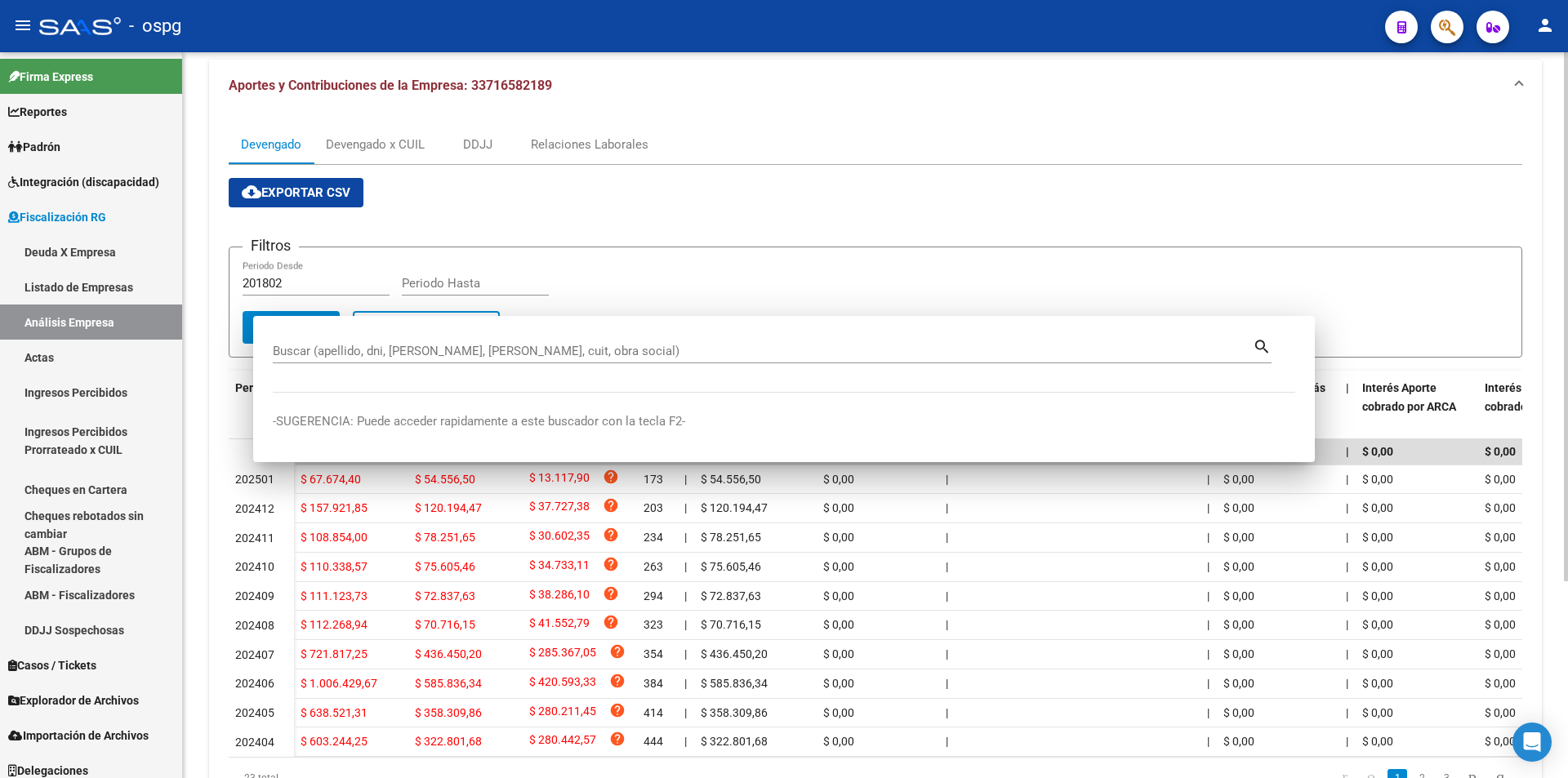
click at [1165, 164] on div "Devengado Devengado x CUIL DDJJ Relaciones Laborales" at bounding box center [876, 144] width 1294 height 39
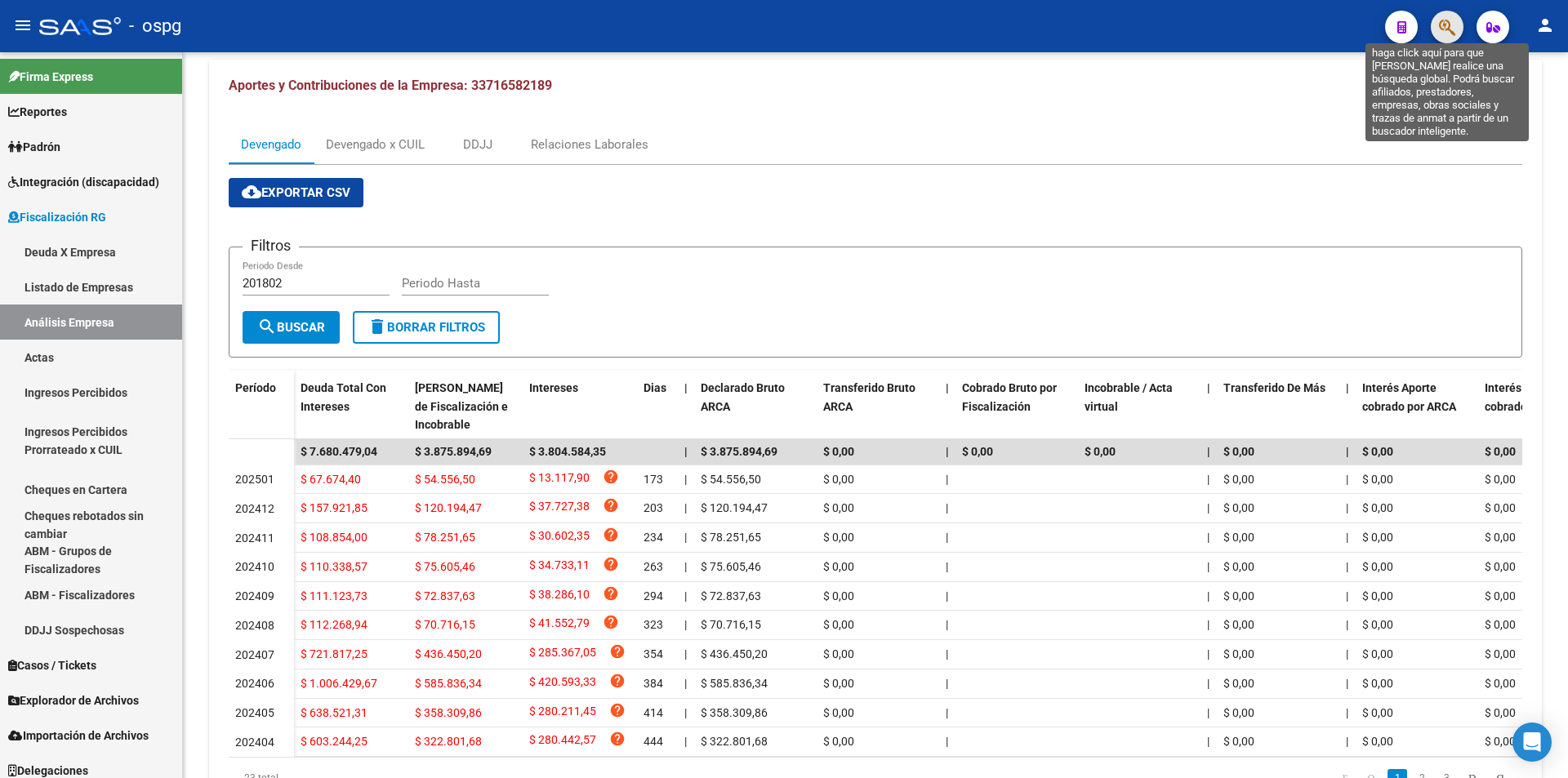
click at [1449, 27] on icon "button" at bounding box center [1447, 27] width 16 height 19
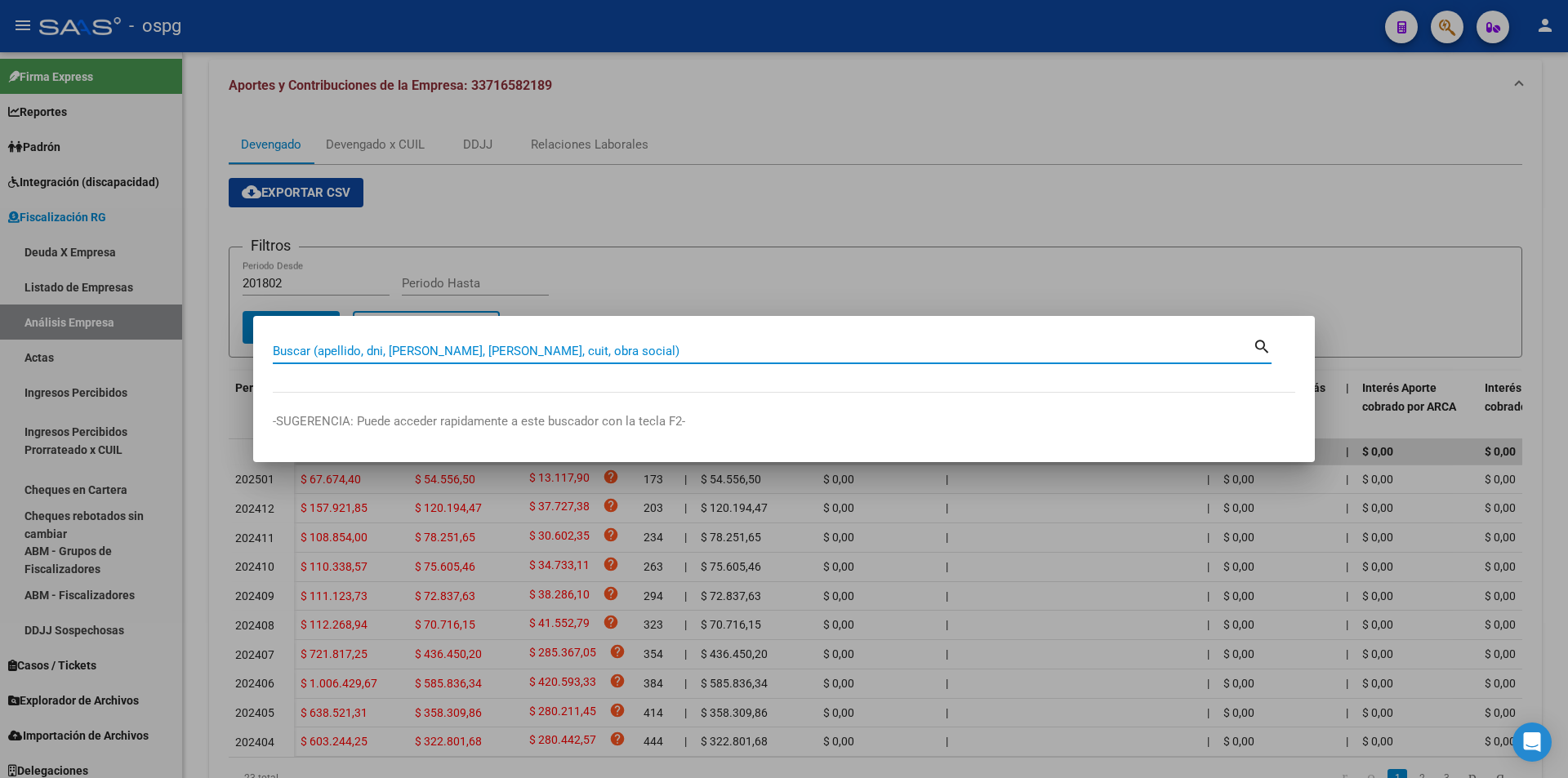
click at [671, 351] on input "Buscar (apellido, dni, [PERSON_NAME], [PERSON_NAME], cuit, obra social)" at bounding box center [762, 350] width 980 height 15
type input "20925633438"
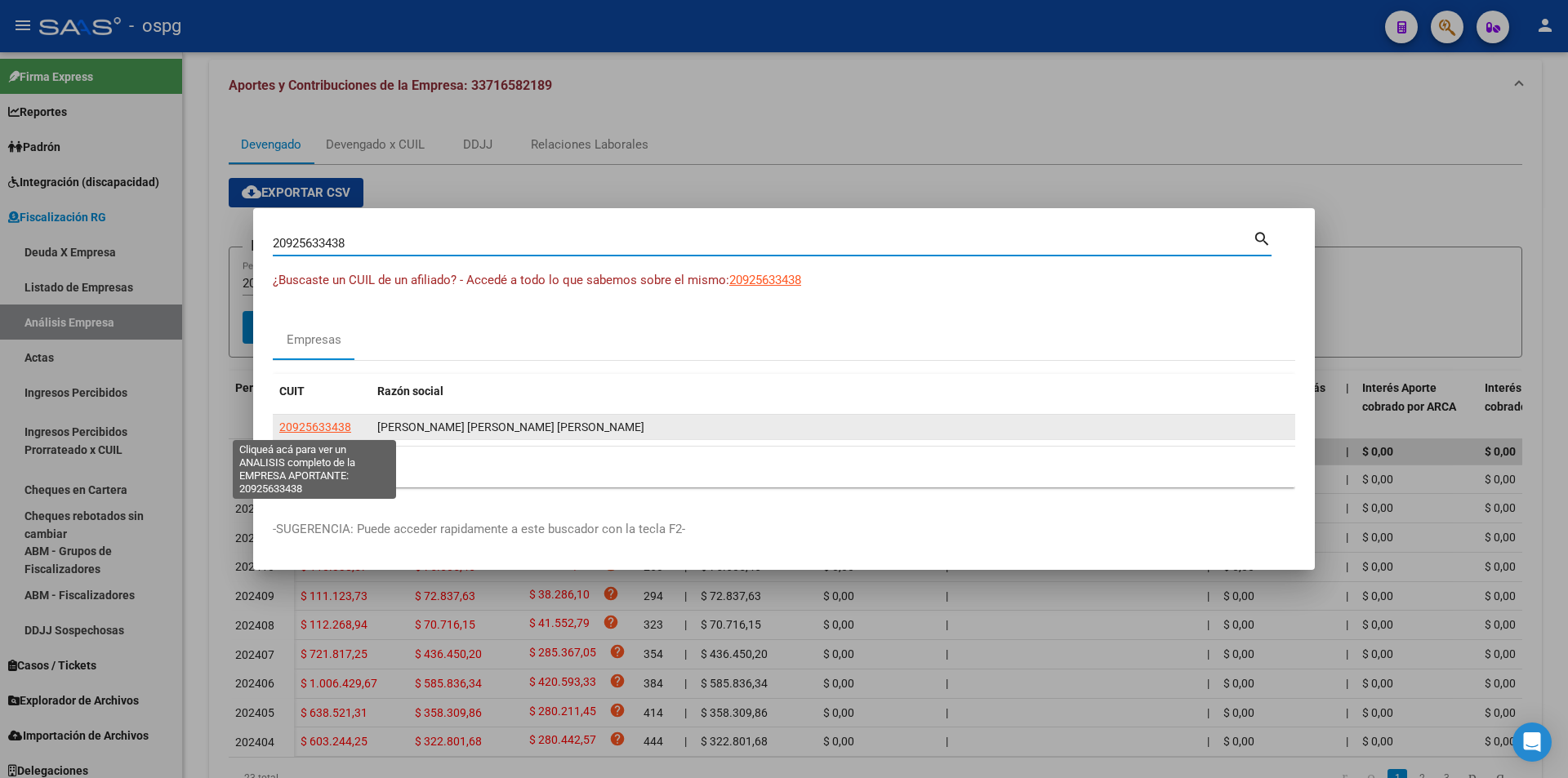
click at [338, 430] on span "20925633438" at bounding box center [315, 426] width 72 height 13
type textarea "20925633438"
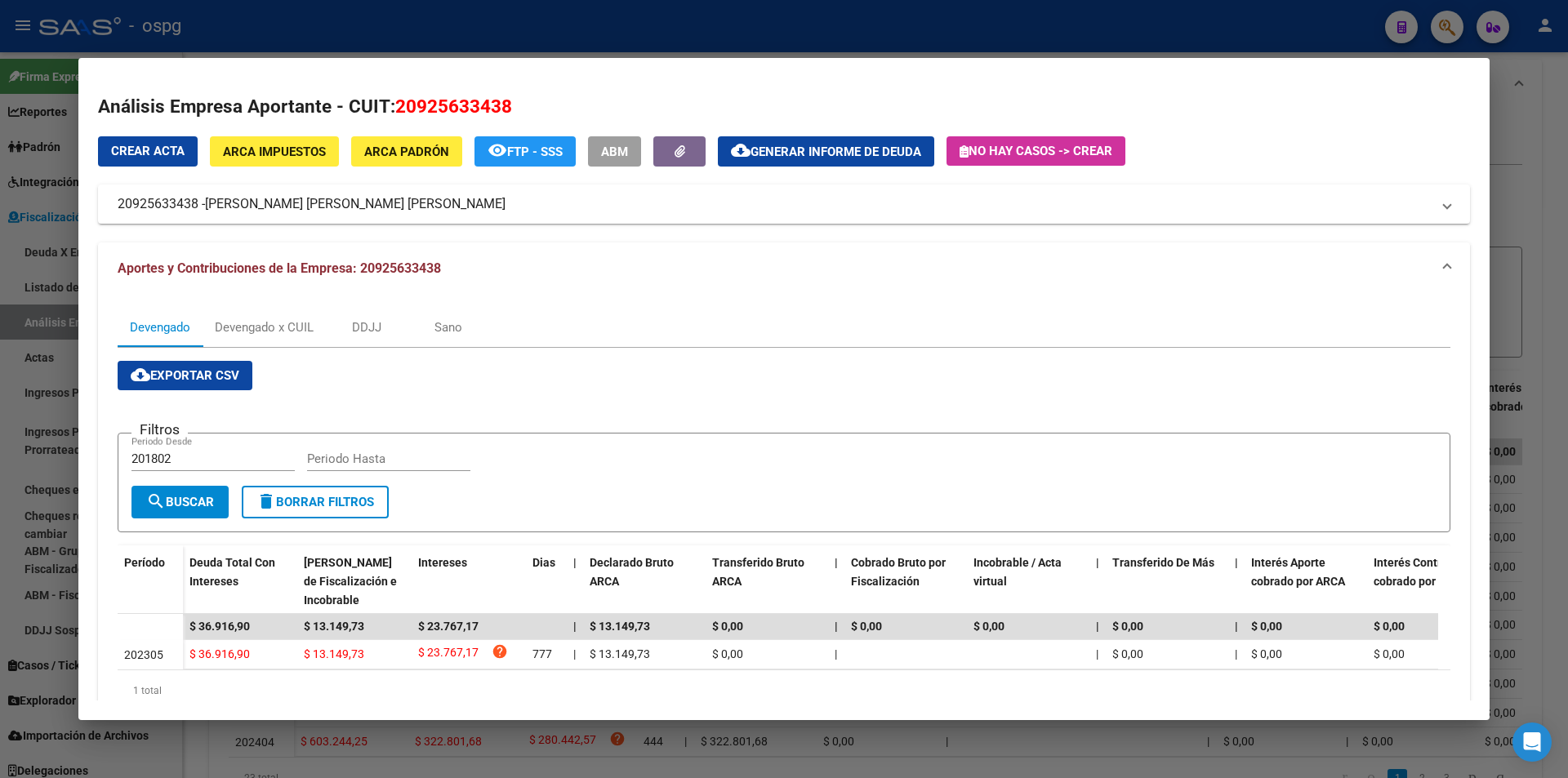
scroll to position [67, 0]
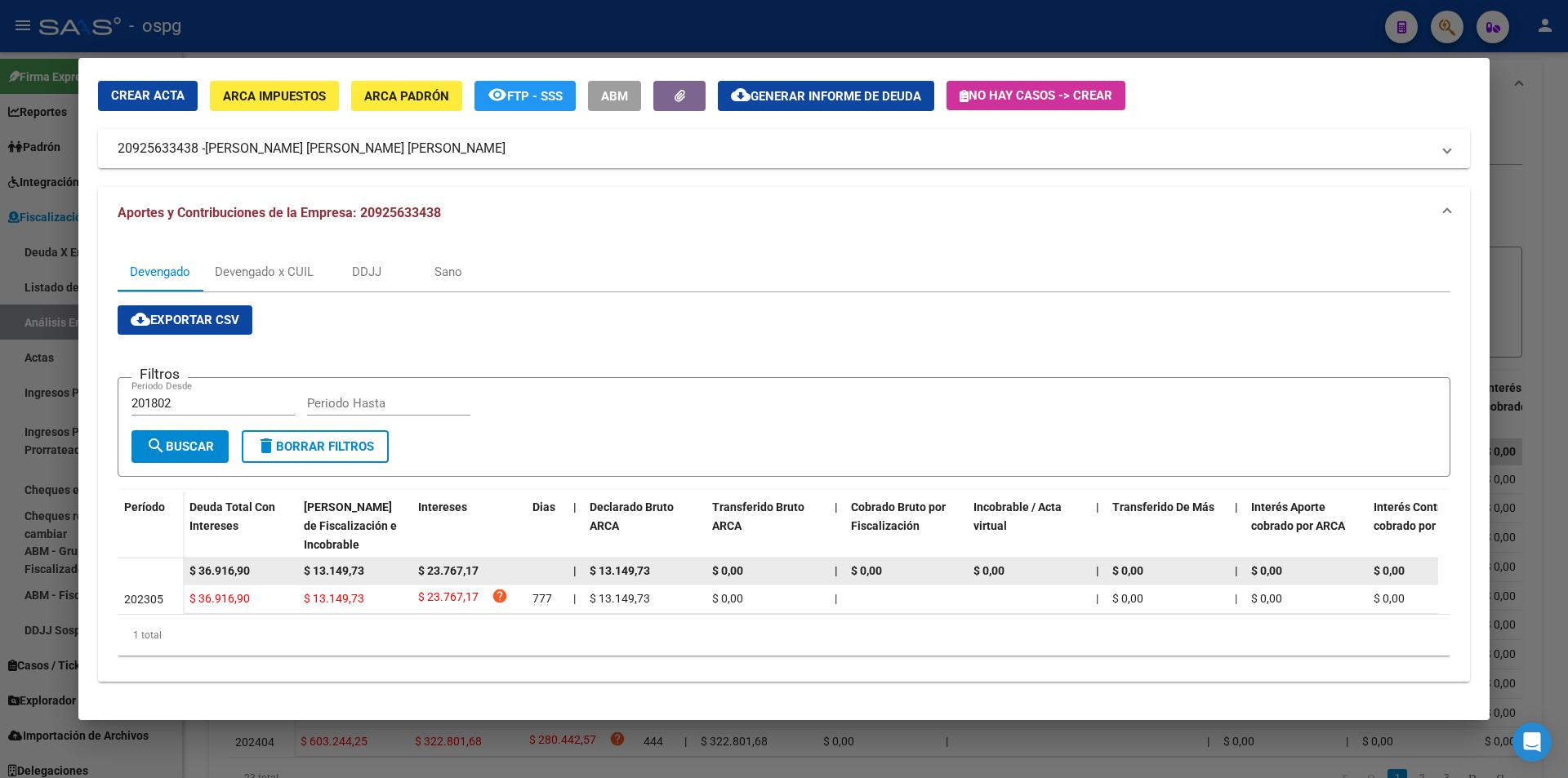
drag, startPoint x: 254, startPoint y: 554, endPoint x: 173, endPoint y: 554, distance: 81.0
click at [173, 559] on datatable-body-row "$ 36.916,90 $ 13.149,73 $ 23.767,17 | $ 13.149,73 $ 0,00 | $ 0,00 $ 0,00 | $ 0,…" at bounding box center [1126, 571] width 2017 height 26
copy span "$ 36.916,90"
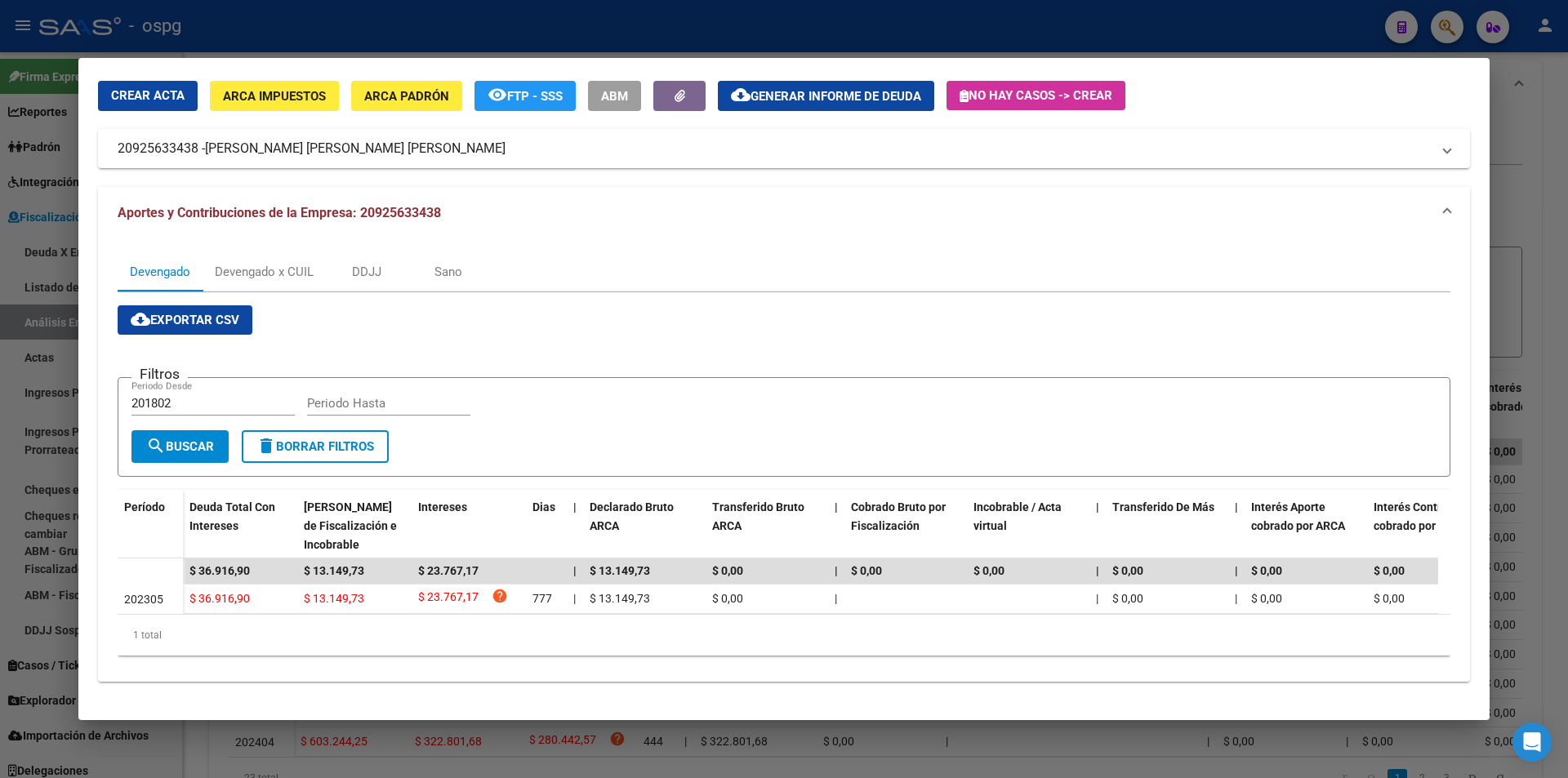
click at [1525, 153] on div at bounding box center [784, 389] width 1568 height 778
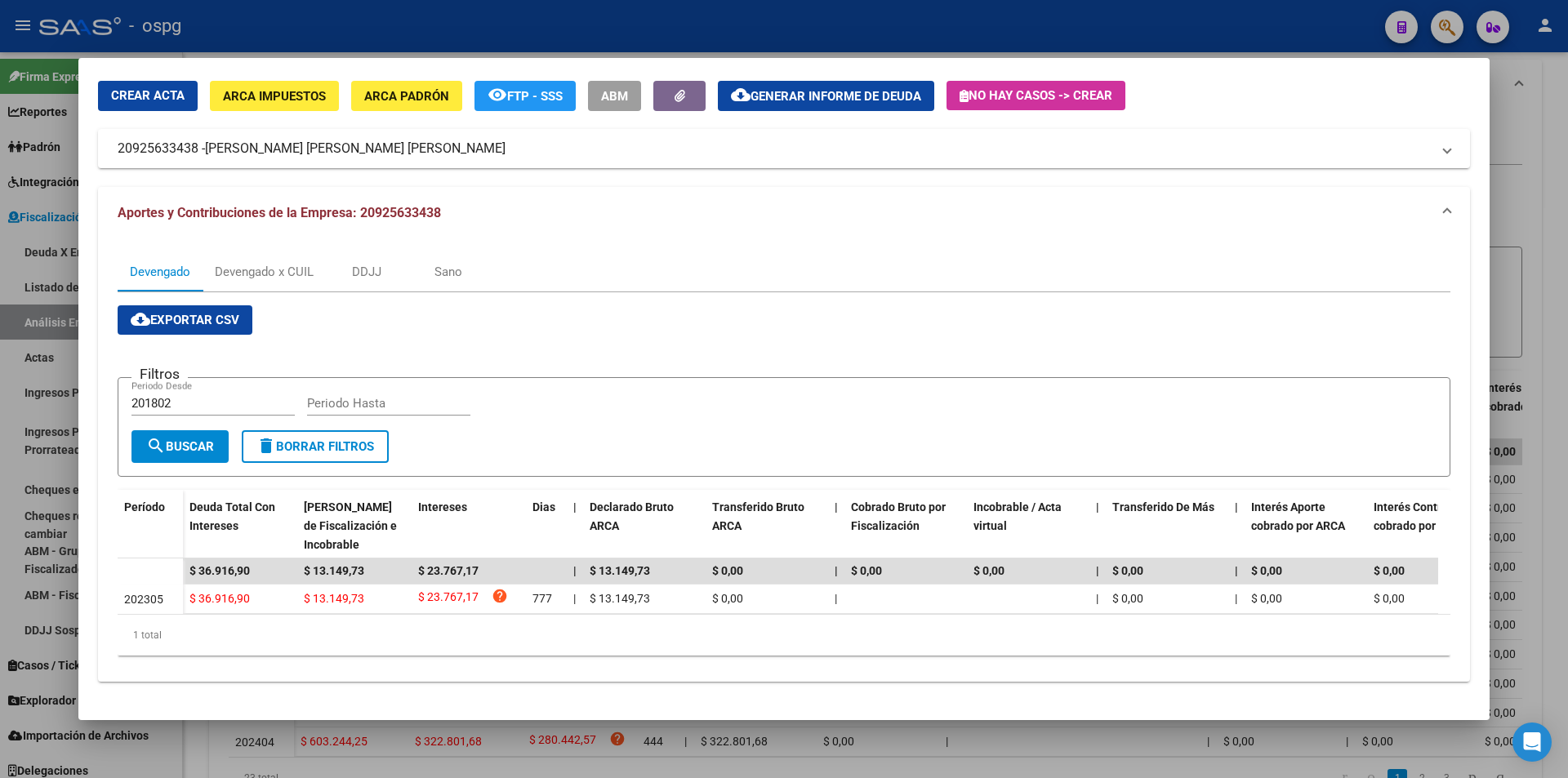
click at [1524, 153] on div at bounding box center [784, 389] width 1568 height 778
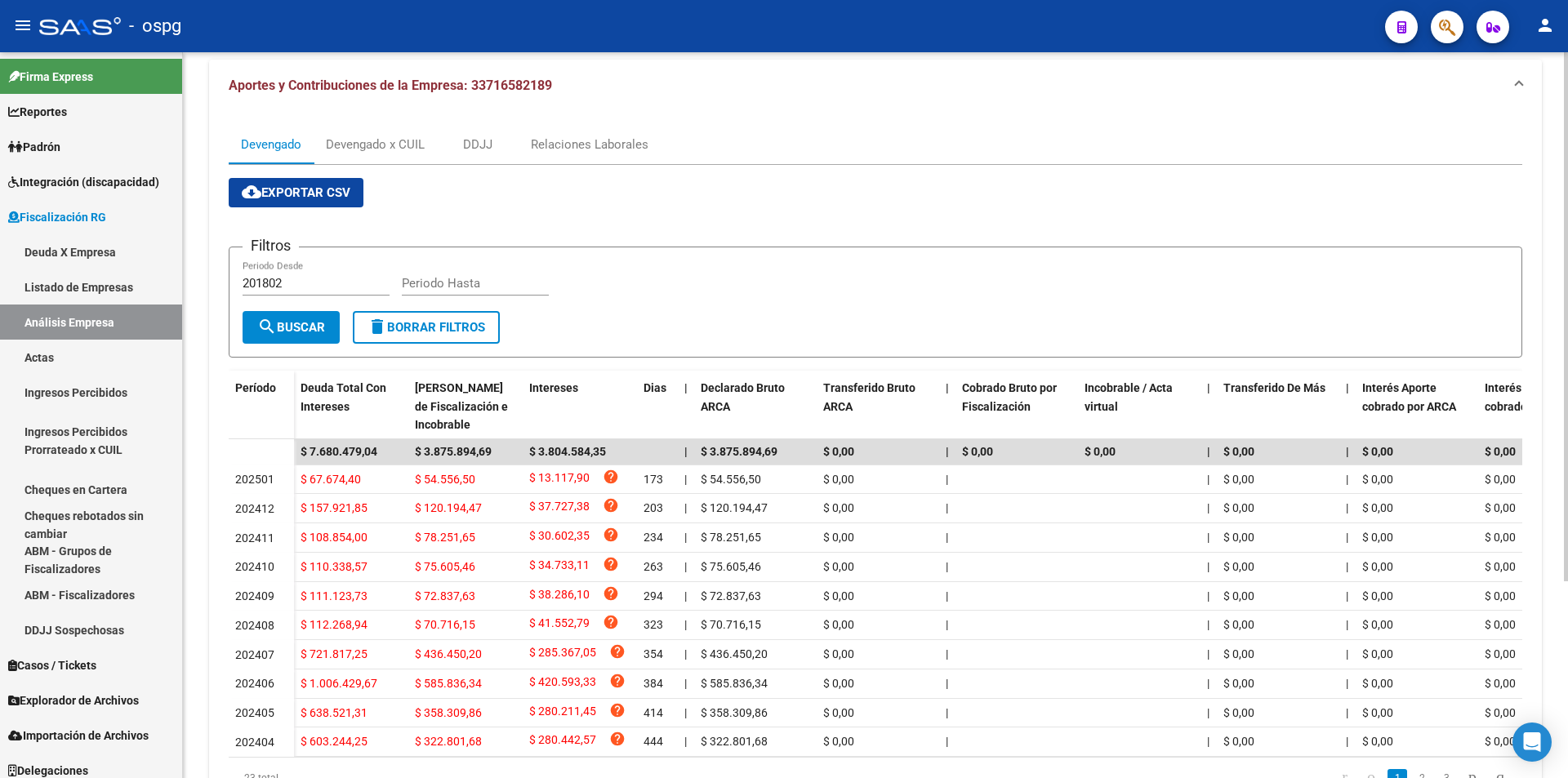
click at [1522, 153] on div "Devengado Devengado x CUIL DDJJ Relaciones Laborales cloud_download Exportar CS…" at bounding box center [876, 468] width 1333 height 712
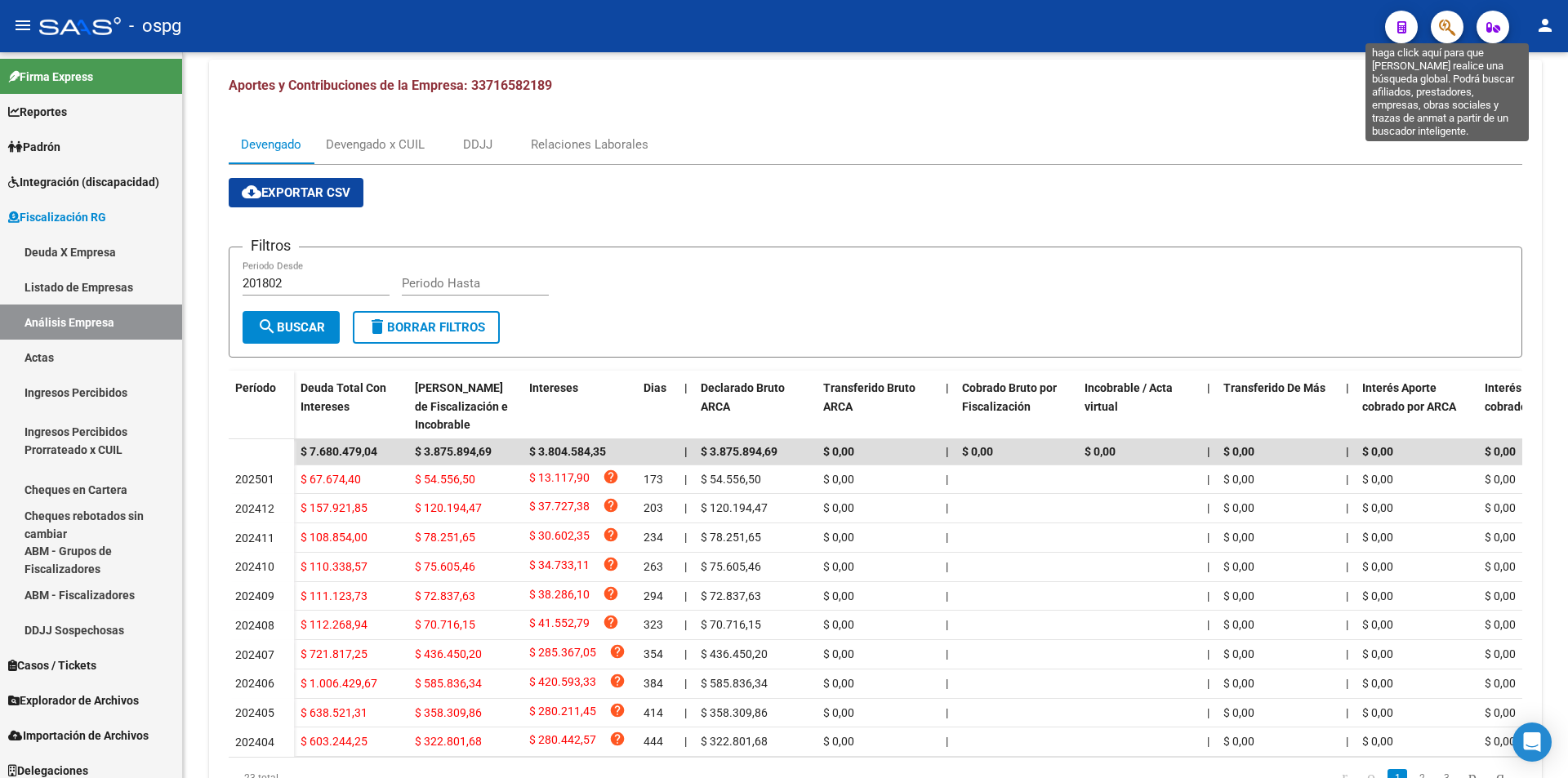
click at [1440, 24] on icon "button" at bounding box center [1447, 27] width 16 height 19
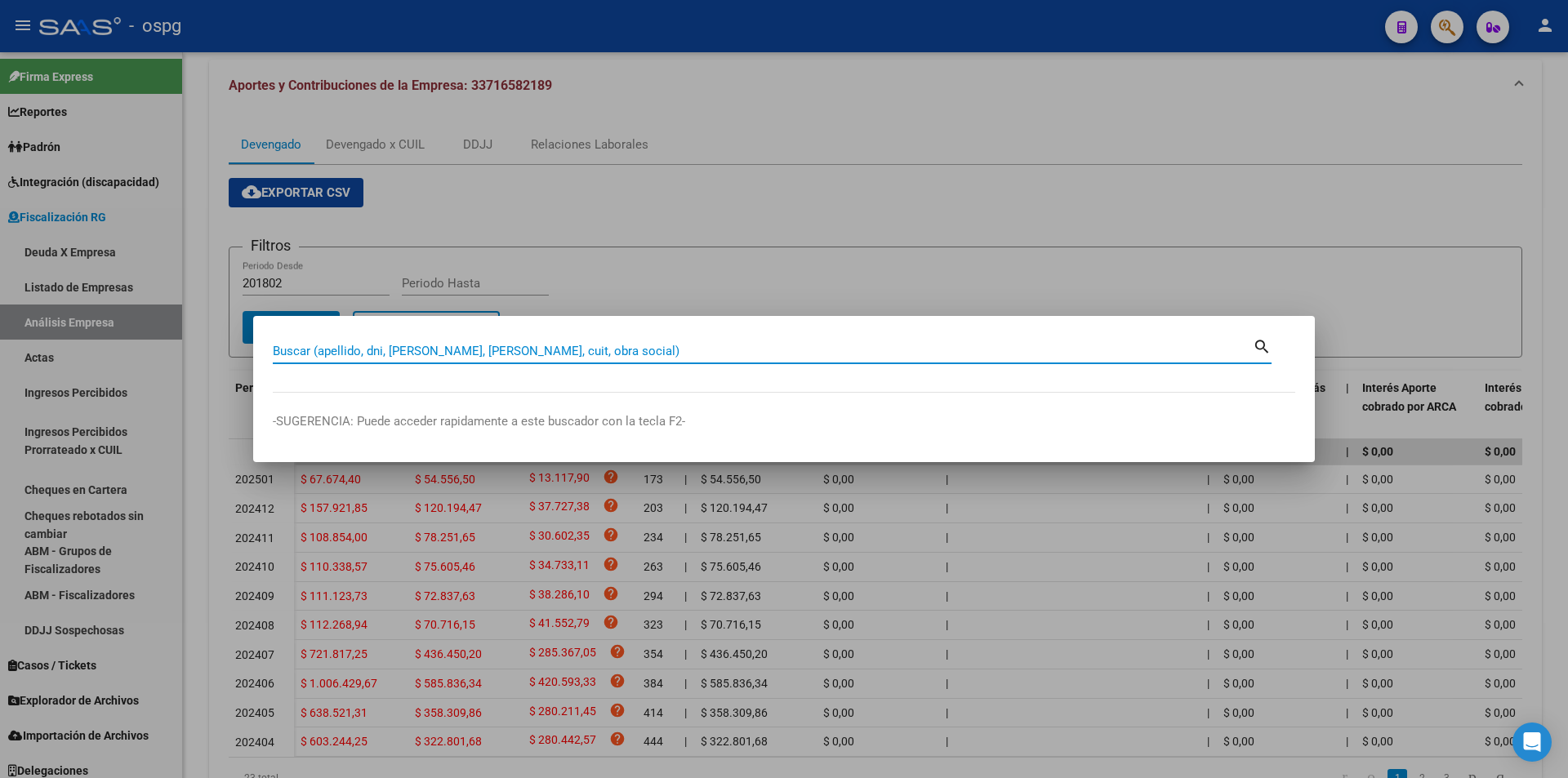
click at [507, 347] on input "Buscar (apellido, dni, [PERSON_NAME], [PERSON_NAME], cuit, obra social)" at bounding box center [762, 350] width 980 height 15
paste input "30711150044"
type input "30711150044"
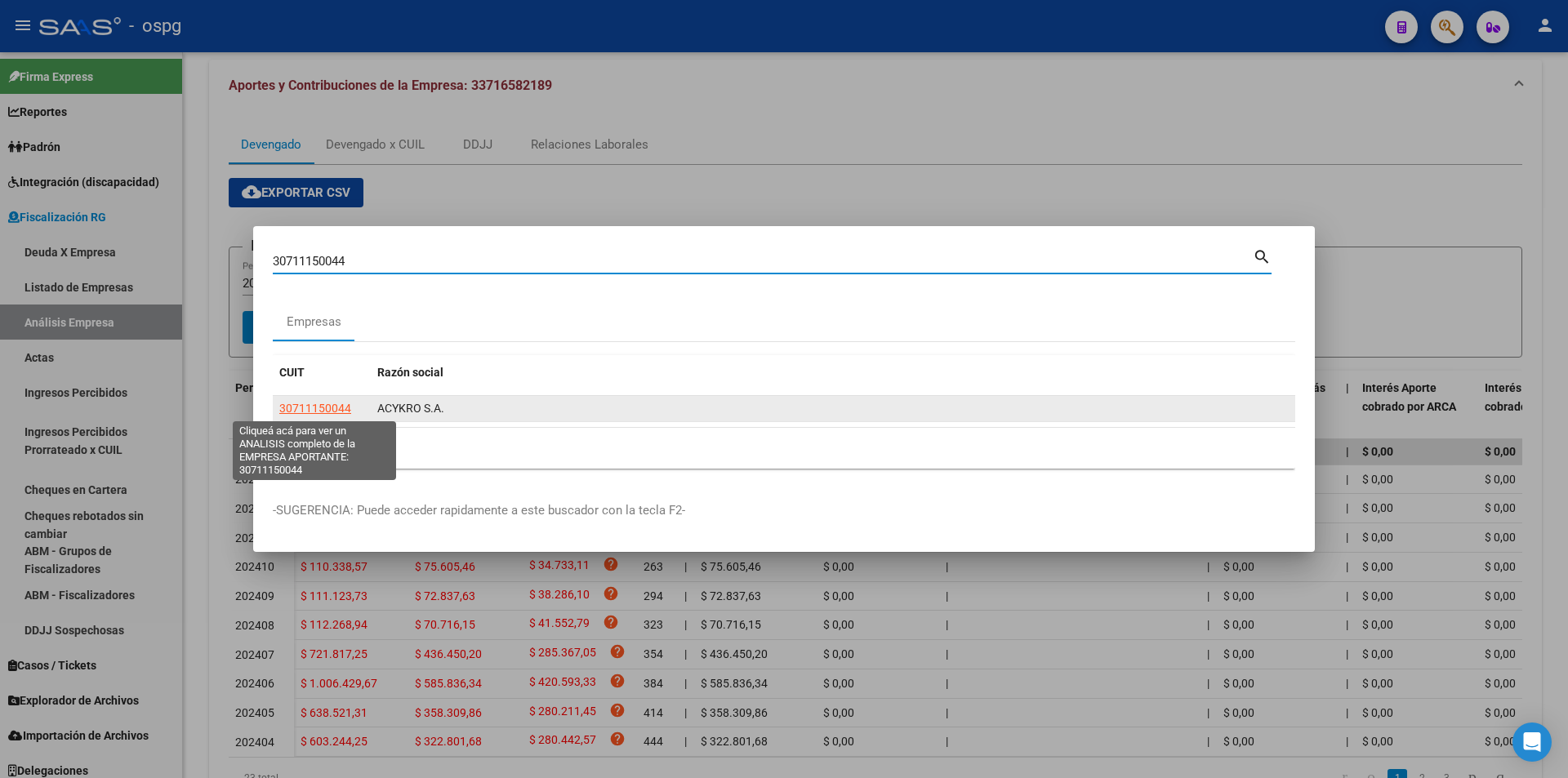
click at [338, 412] on span "30711150044" at bounding box center [315, 407] width 72 height 13
type textarea "30711150044"
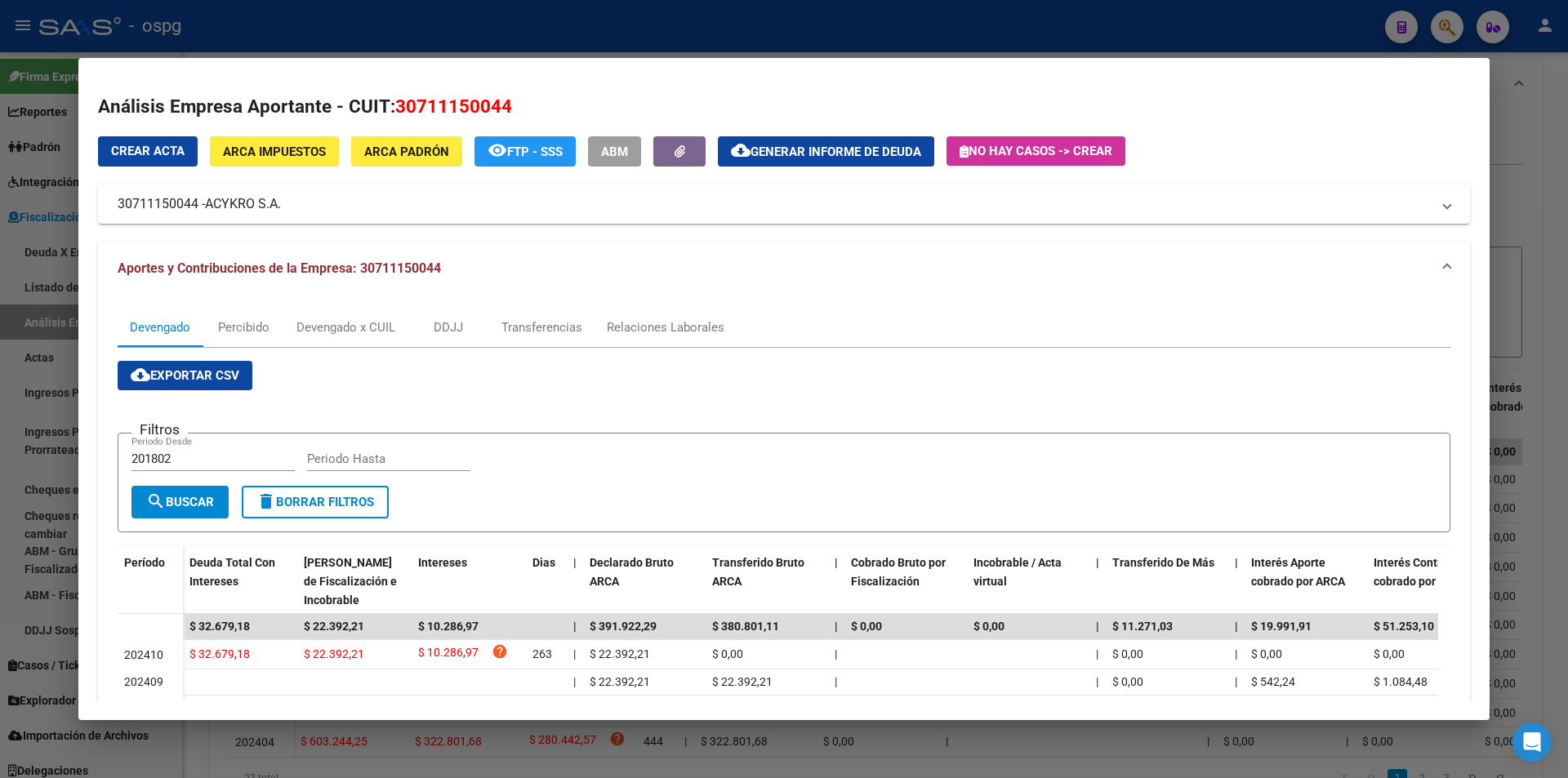
click at [0, 603] on div at bounding box center [784, 389] width 1568 height 778
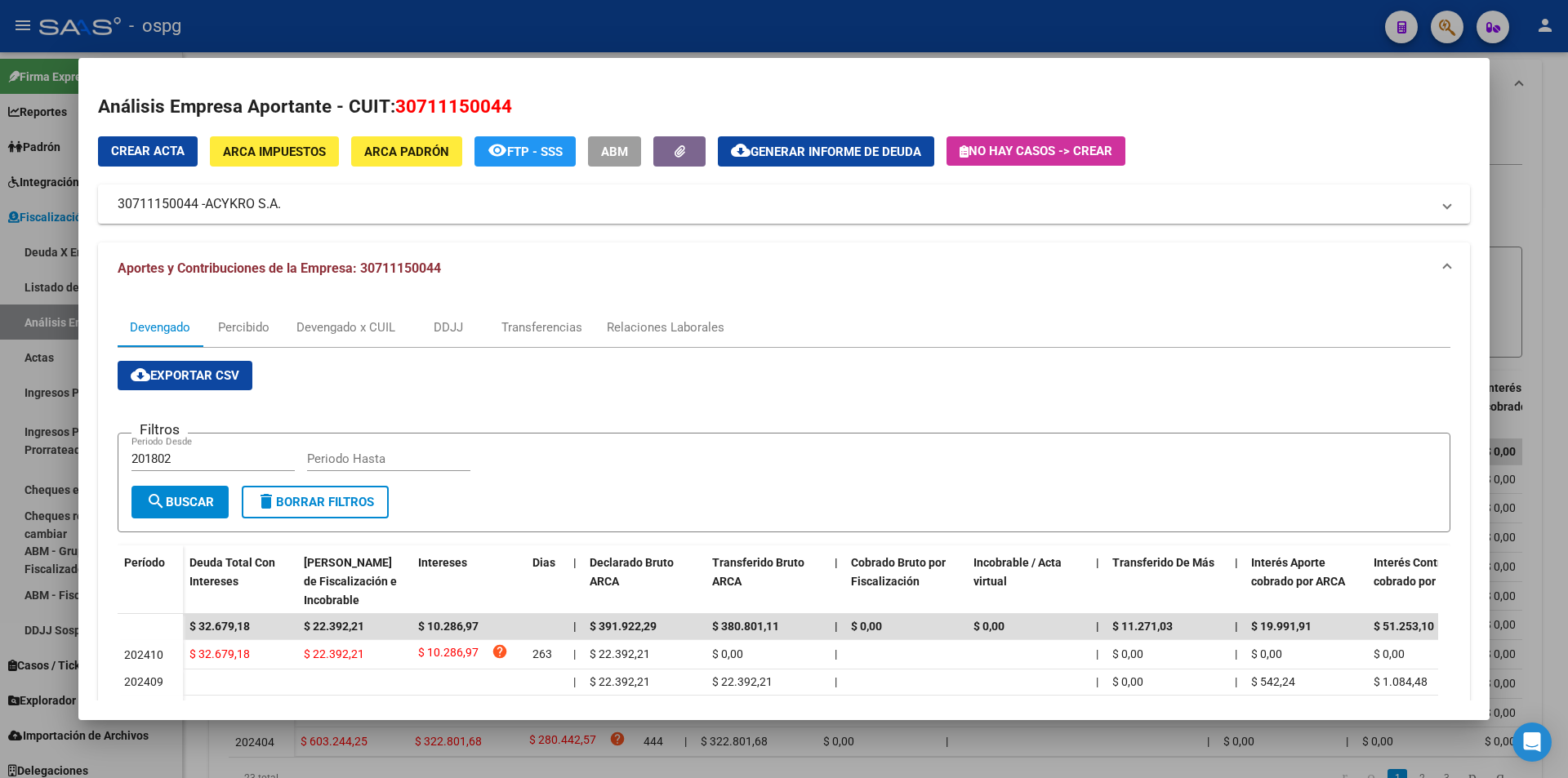
click at [0, 603] on div at bounding box center [784, 389] width 1568 height 778
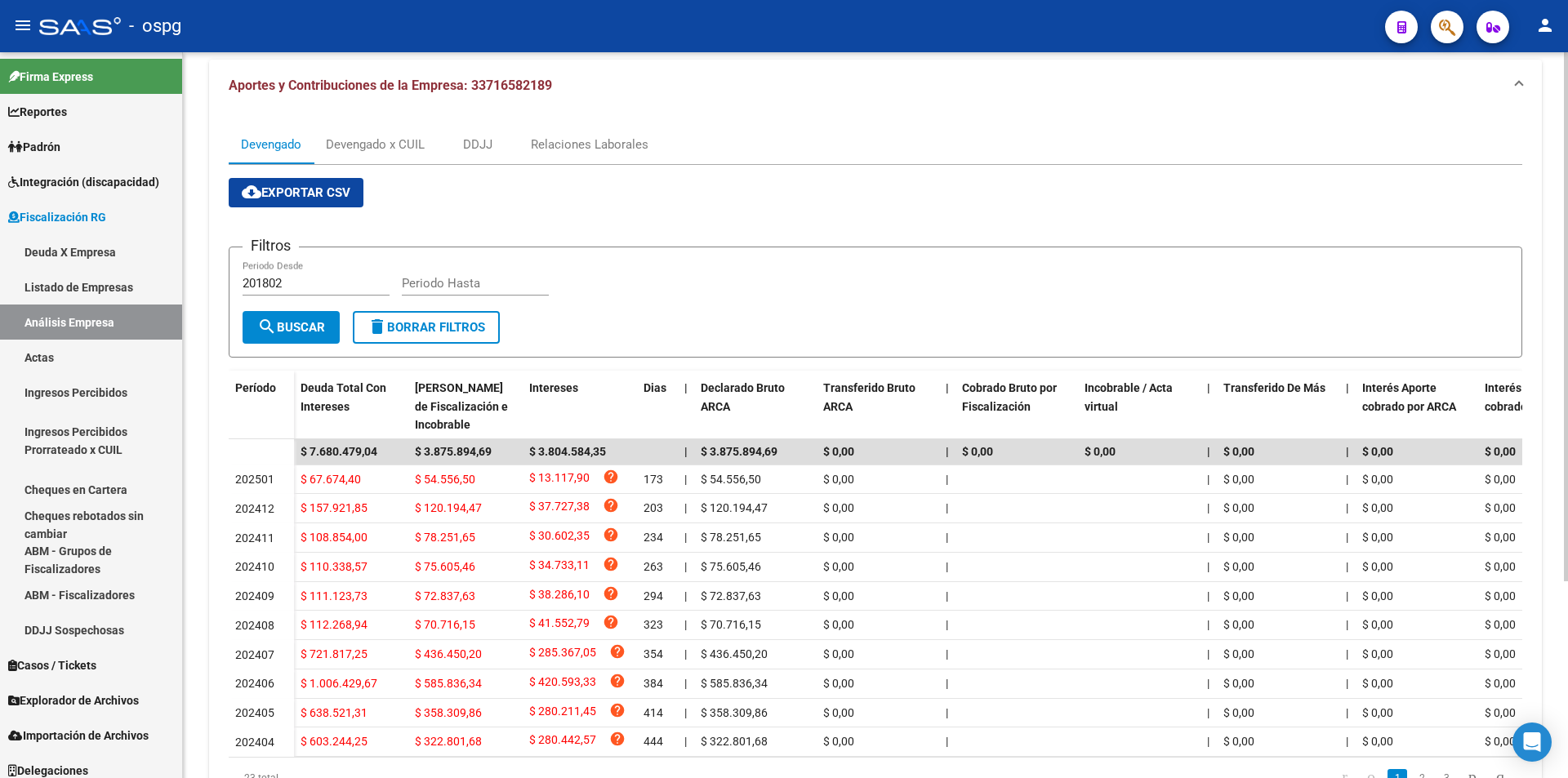
scroll to position [0, 0]
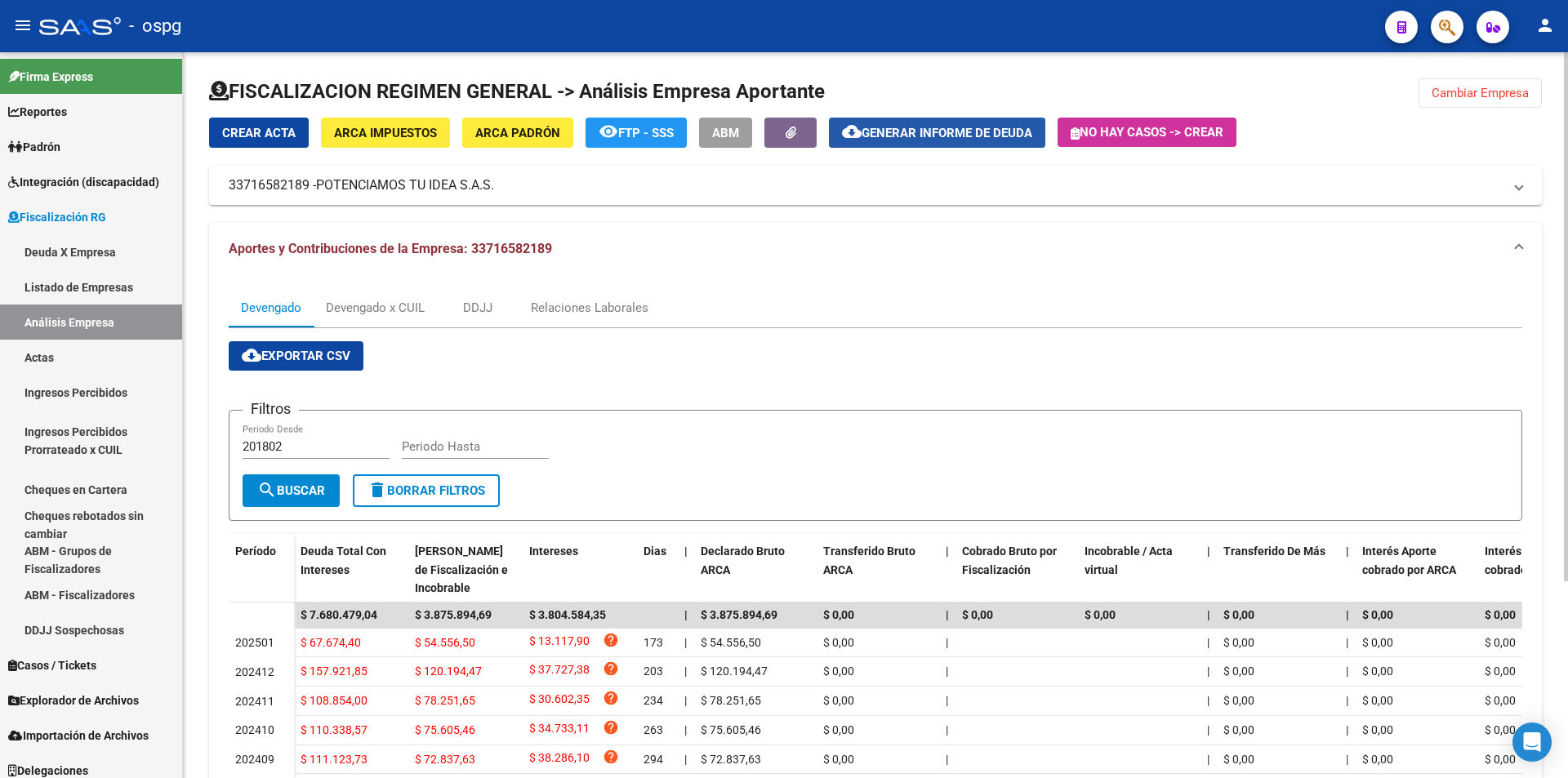
click at [972, 132] on span "Generar informe de deuda" at bounding box center [947, 132] width 171 height 15
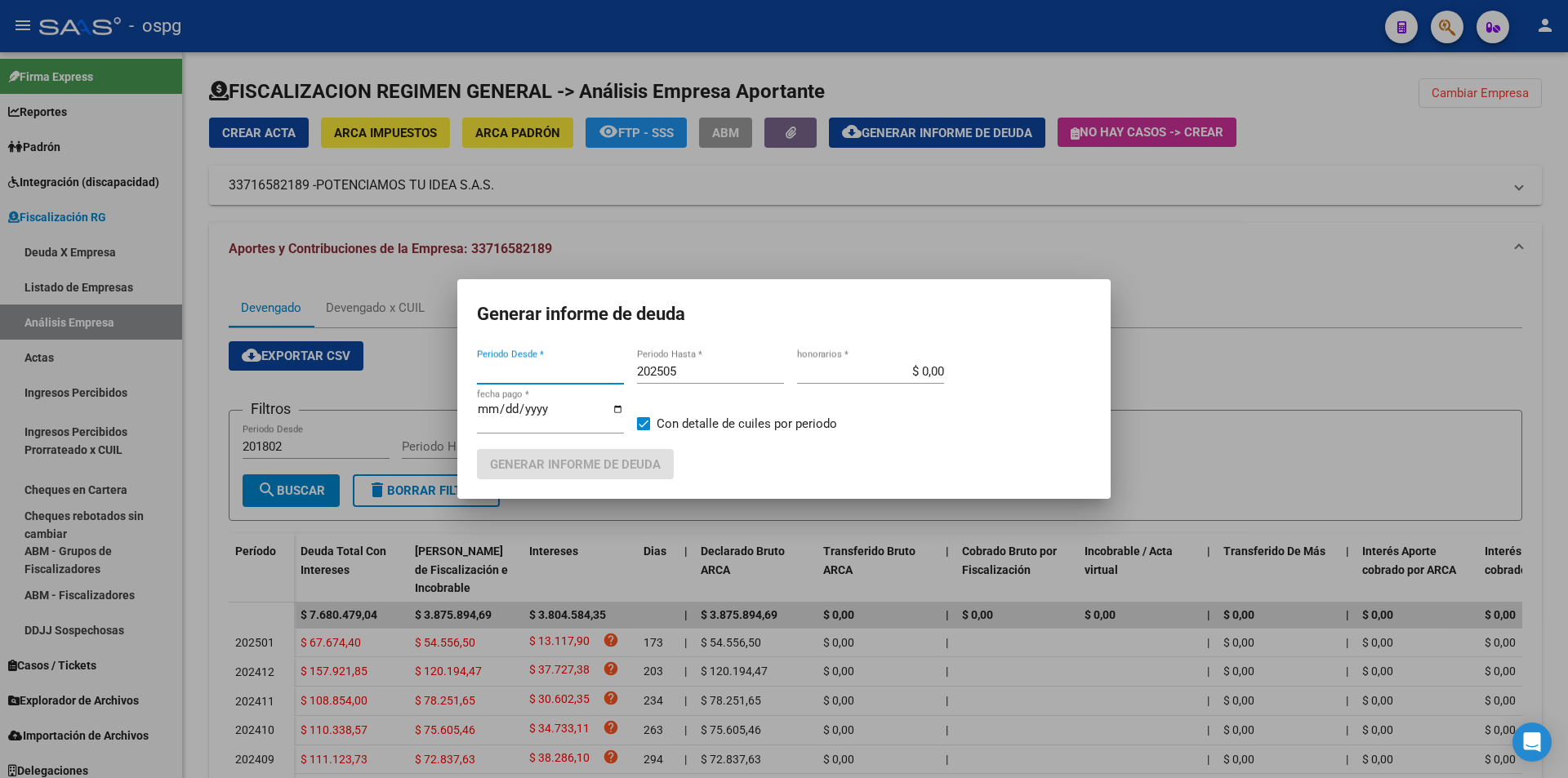
type input "201802"
click at [1389, 313] on div at bounding box center [784, 389] width 1568 height 778
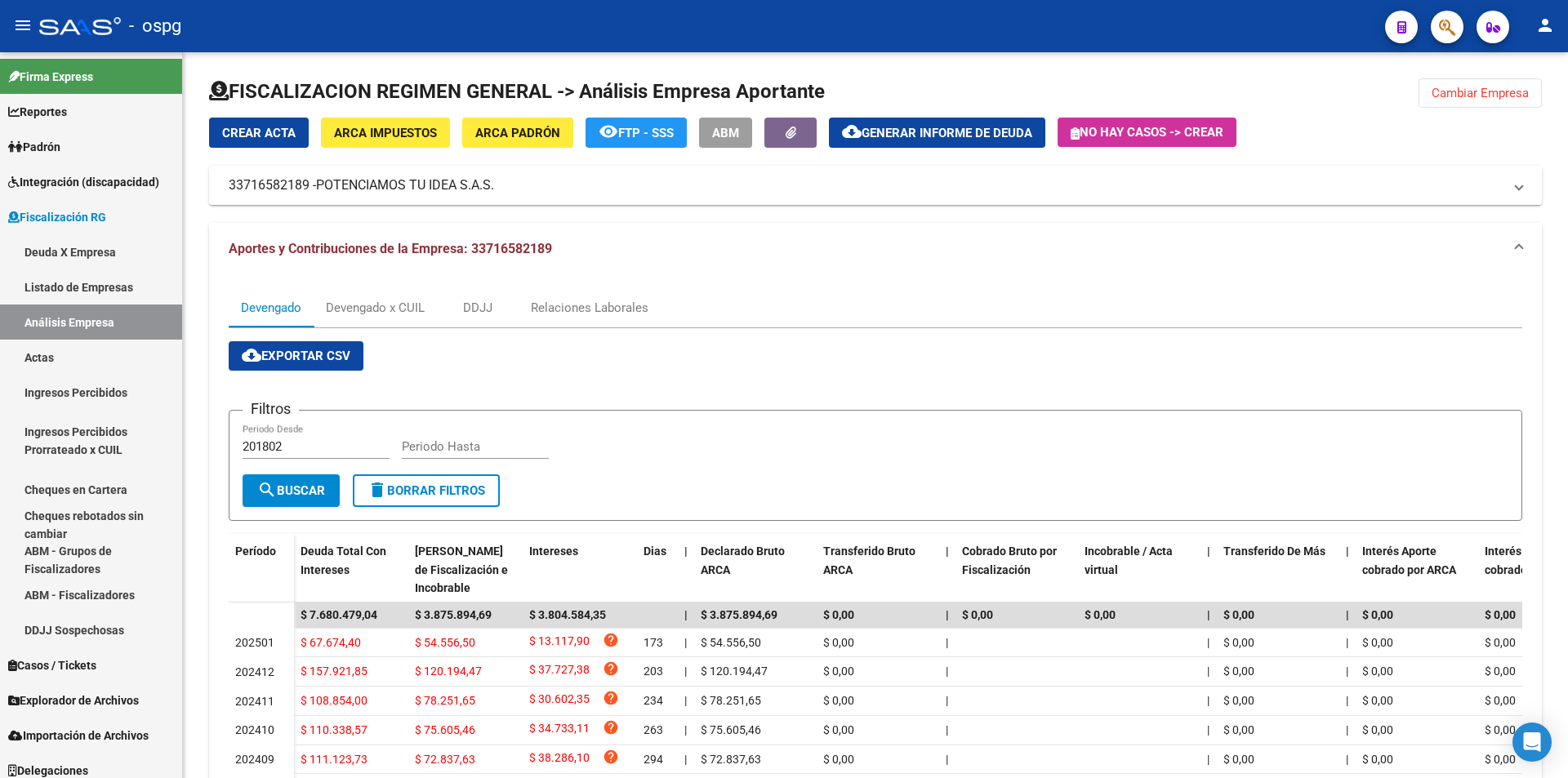
click at [1389, 313] on div "Devengado Devengado x CUIL DDJJ Relaciones Laborales" at bounding box center [876, 307] width 1294 height 39
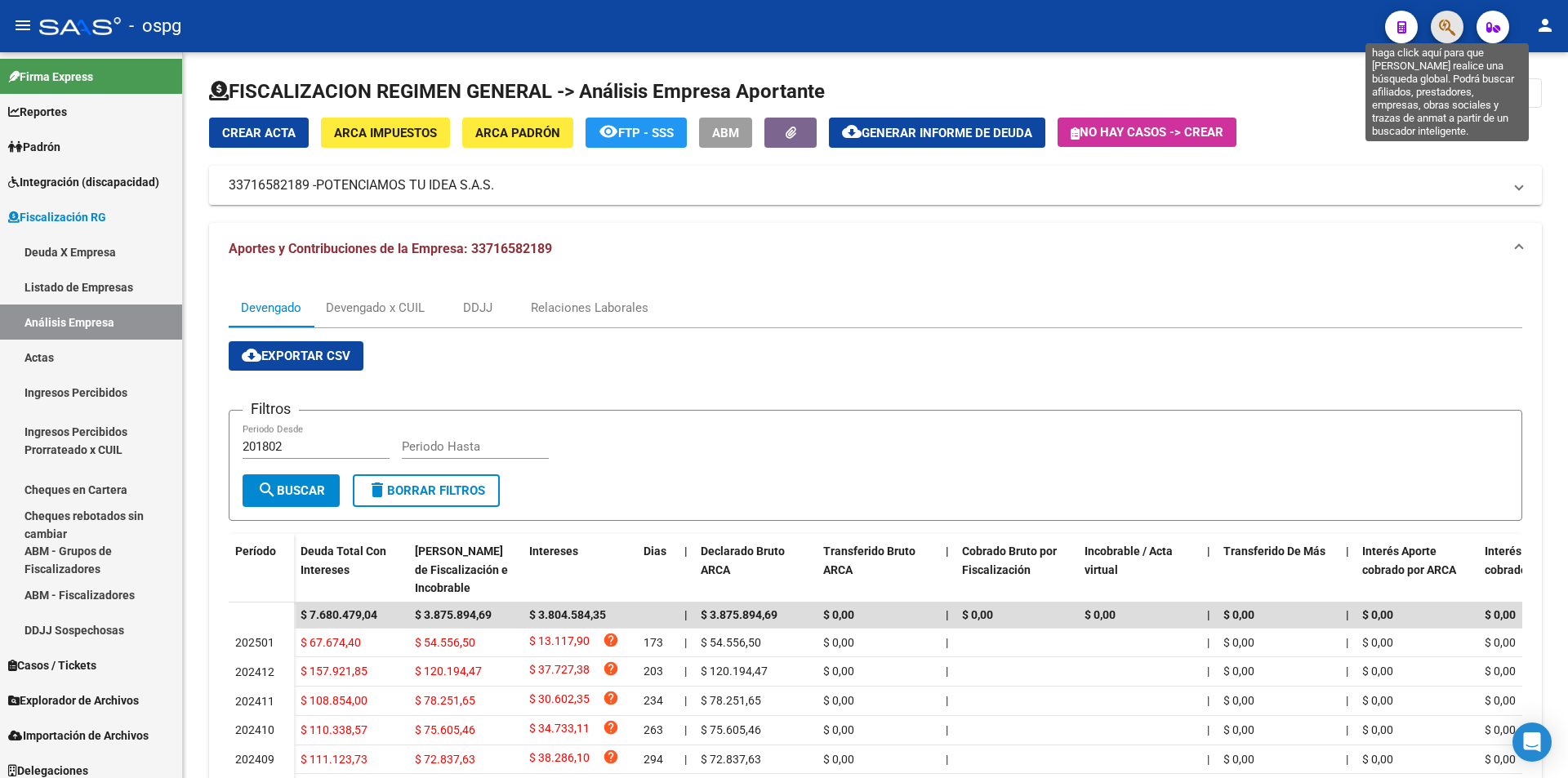
click at [1445, 28] on icon "button" at bounding box center [1447, 27] width 16 height 19
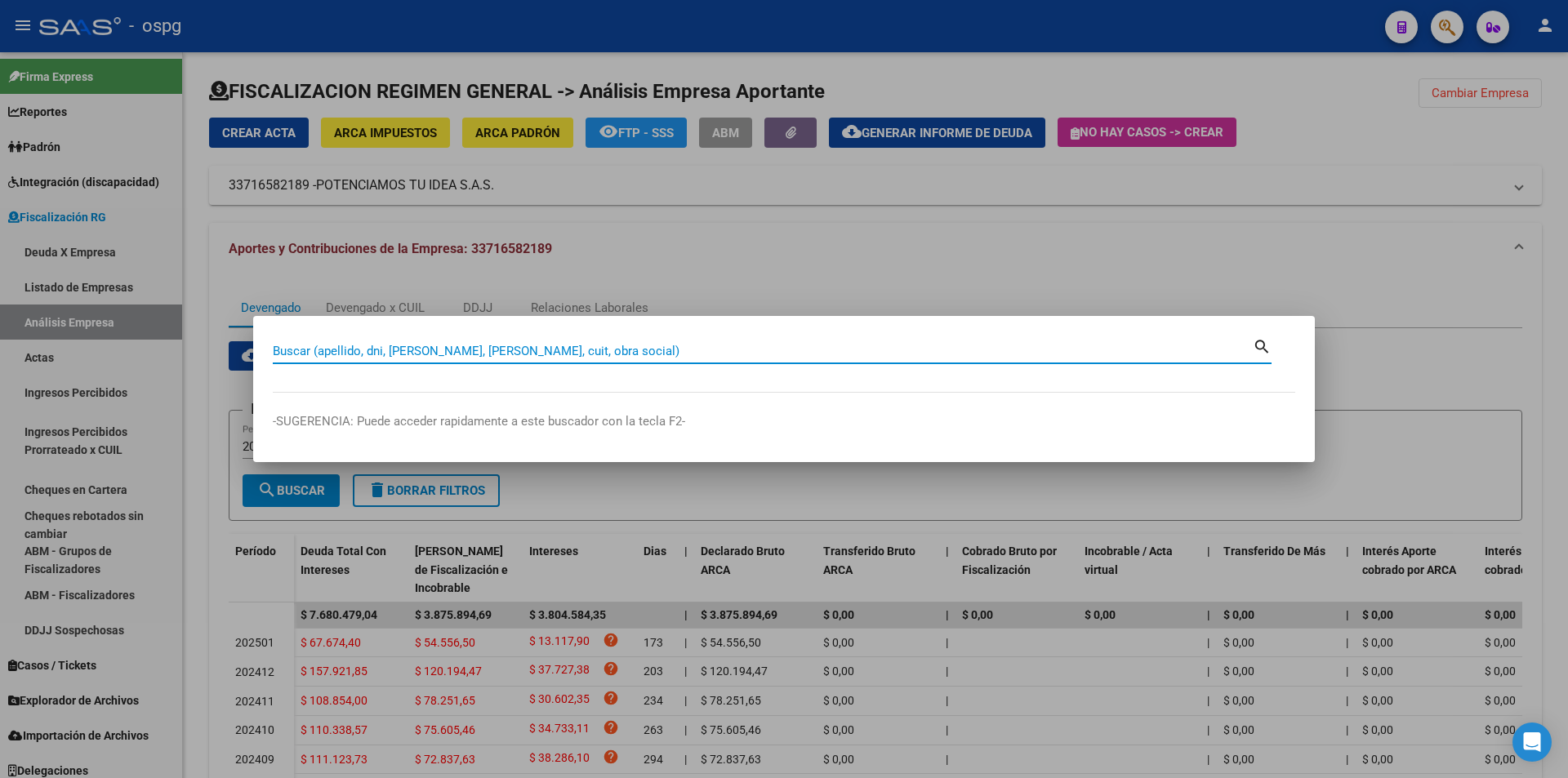
click at [496, 348] on input "Buscar (apellido, dni, [PERSON_NAME], [PERSON_NAME], cuit, obra social)" at bounding box center [762, 350] width 980 height 15
paste input "30711150044"
type input "30711150044"
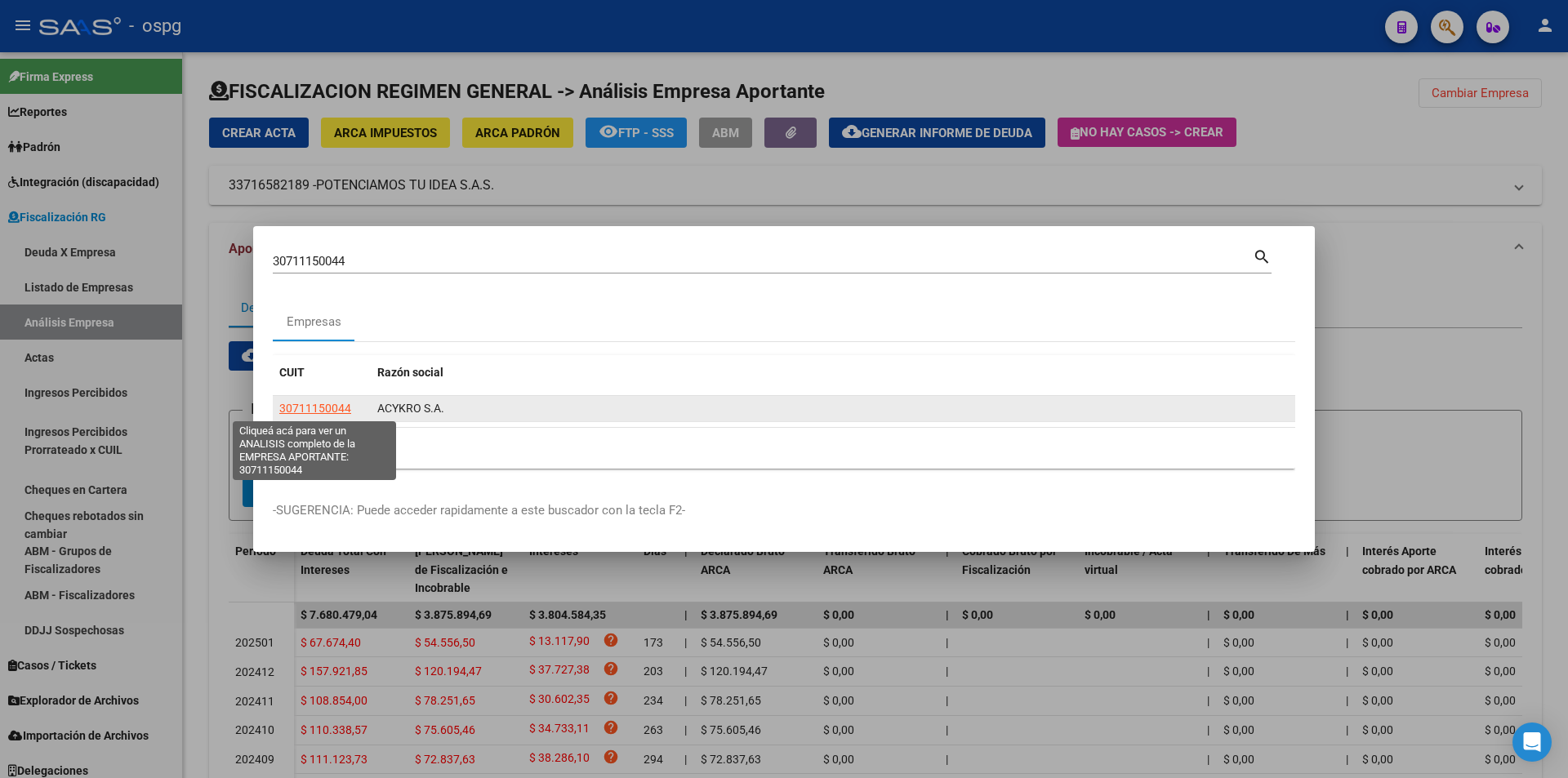
click at [338, 411] on span "30711150044" at bounding box center [315, 407] width 72 height 13
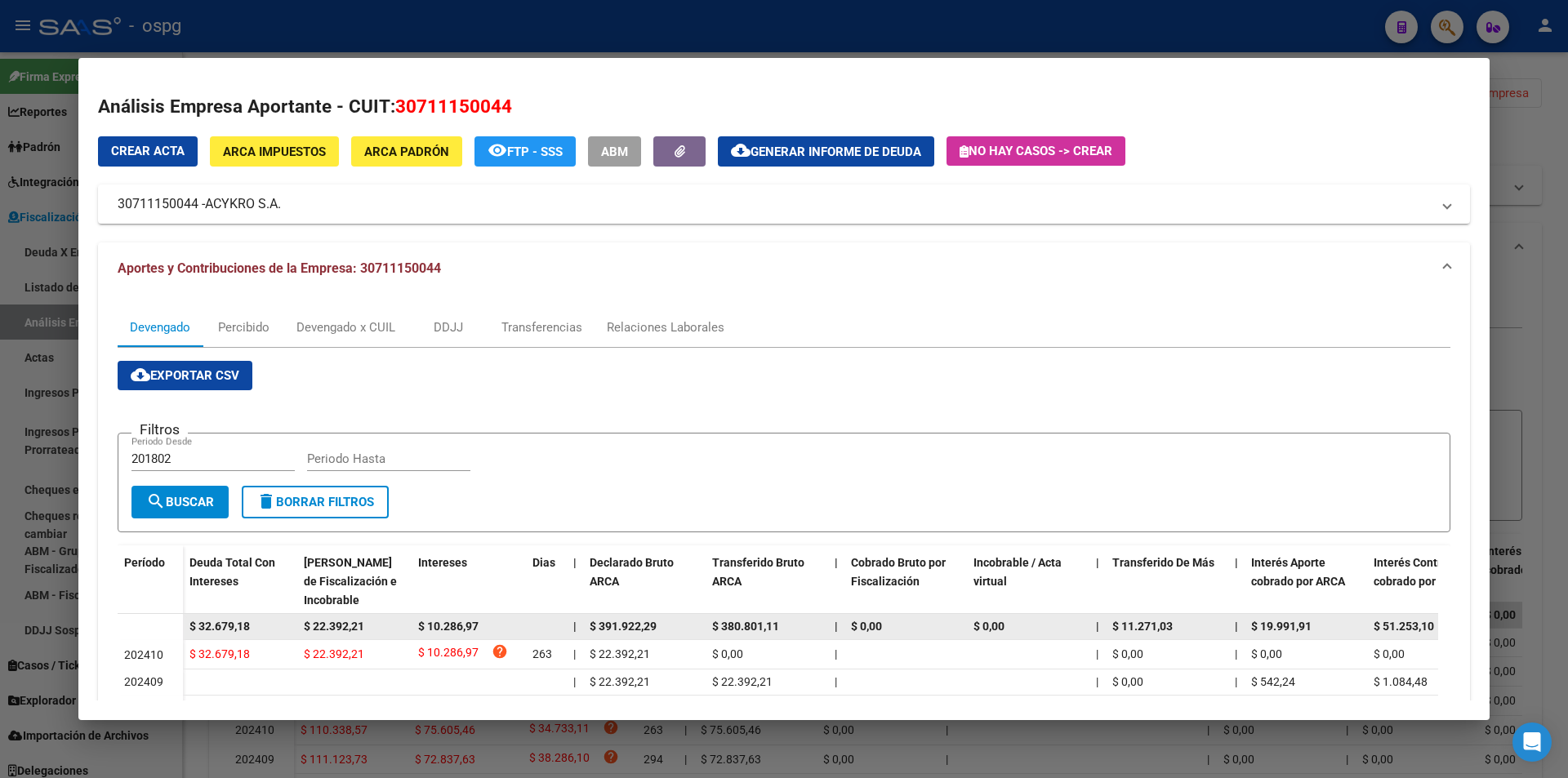
drag, startPoint x: 261, startPoint y: 624, endPoint x: 185, endPoint y: 616, distance: 76.4
click at [185, 616] on datatable-body-cell "$ 32.679,18" at bounding box center [240, 627] width 115 height 26
copy span "$ 32.679,18"
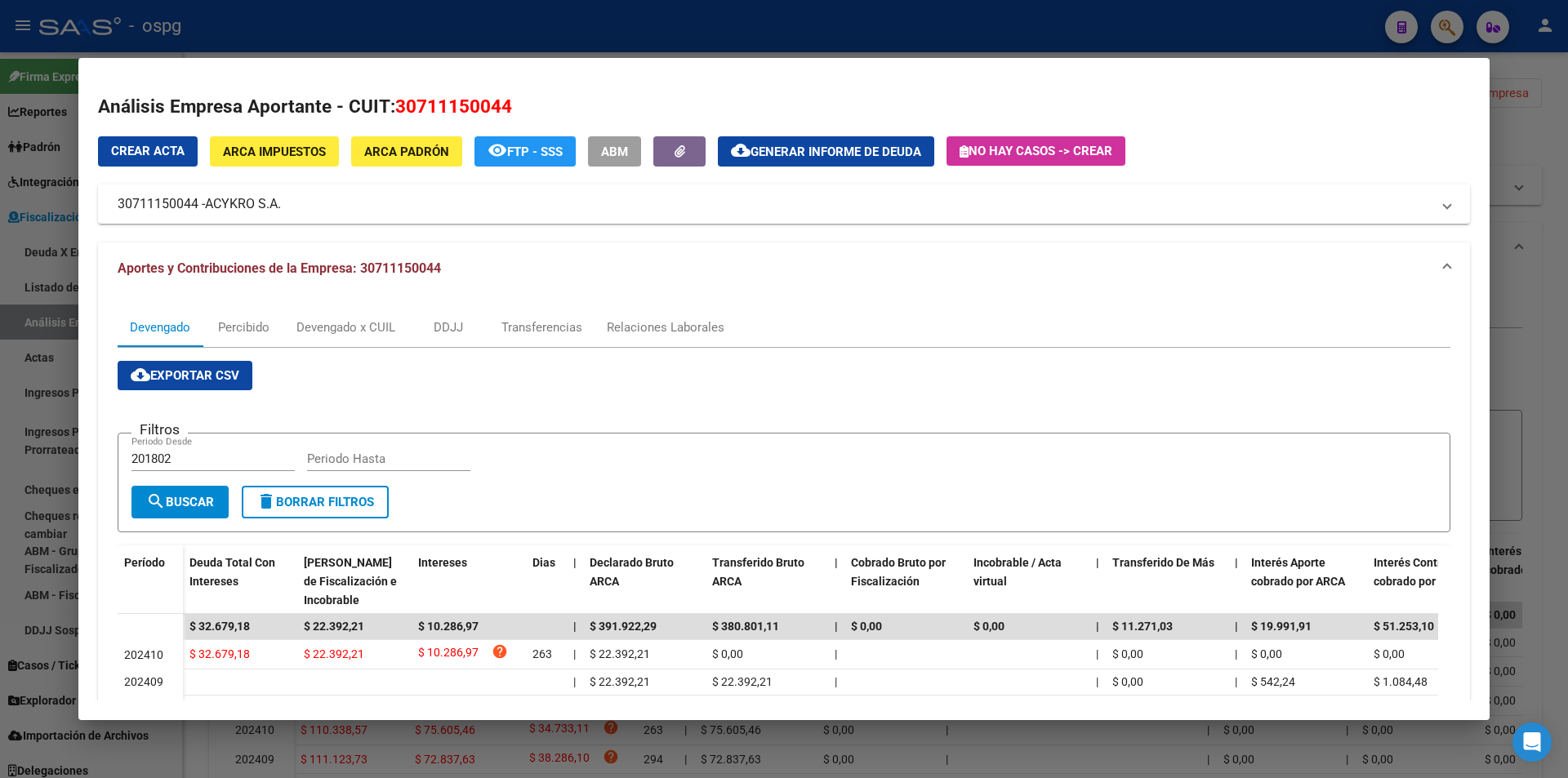
click at [1553, 176] on div at bounding box center [784, 389] width 1568 height 778
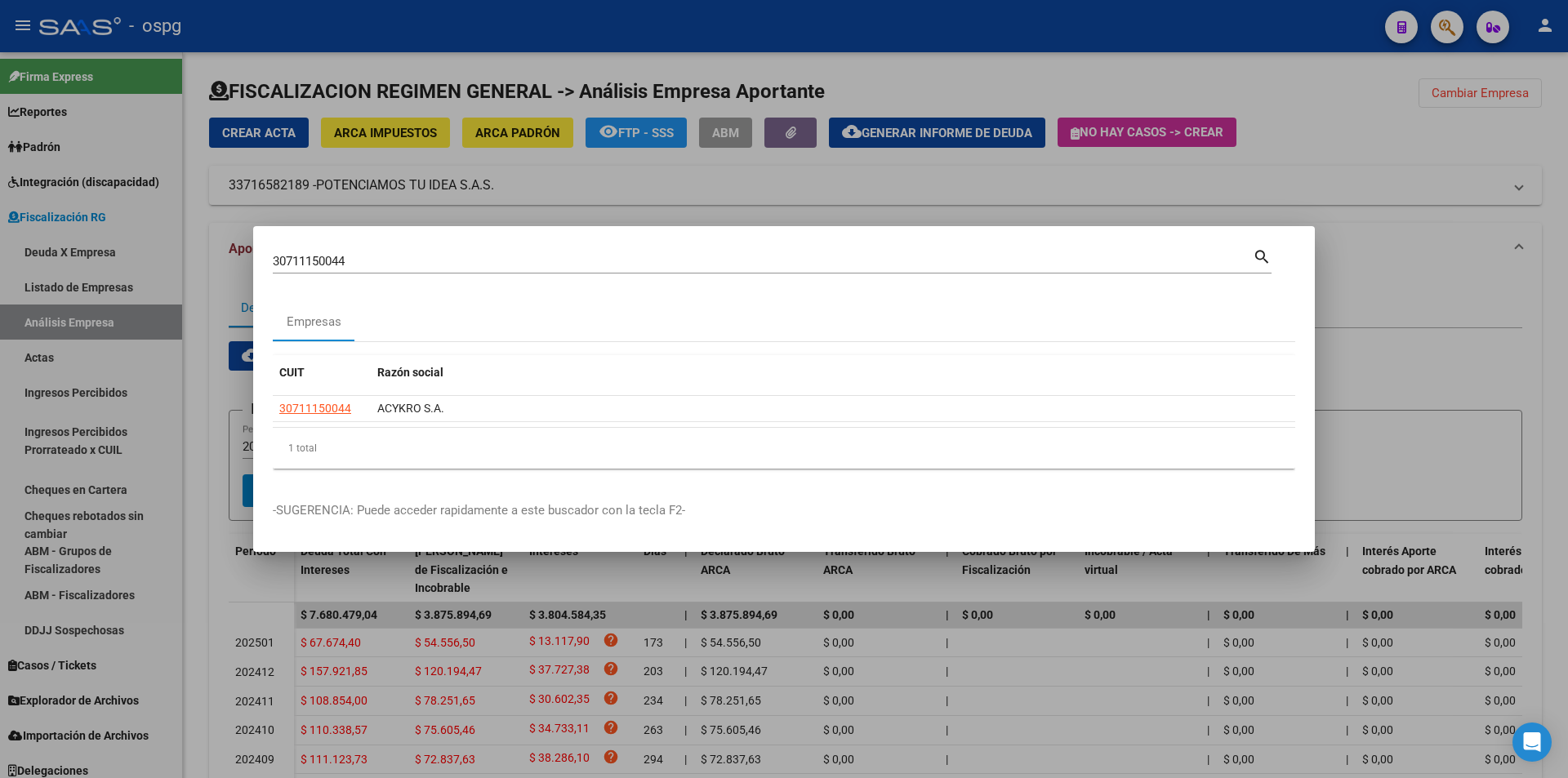
click at [1454, 32] on div at bounding box center [784, 389] width 1568 height 778
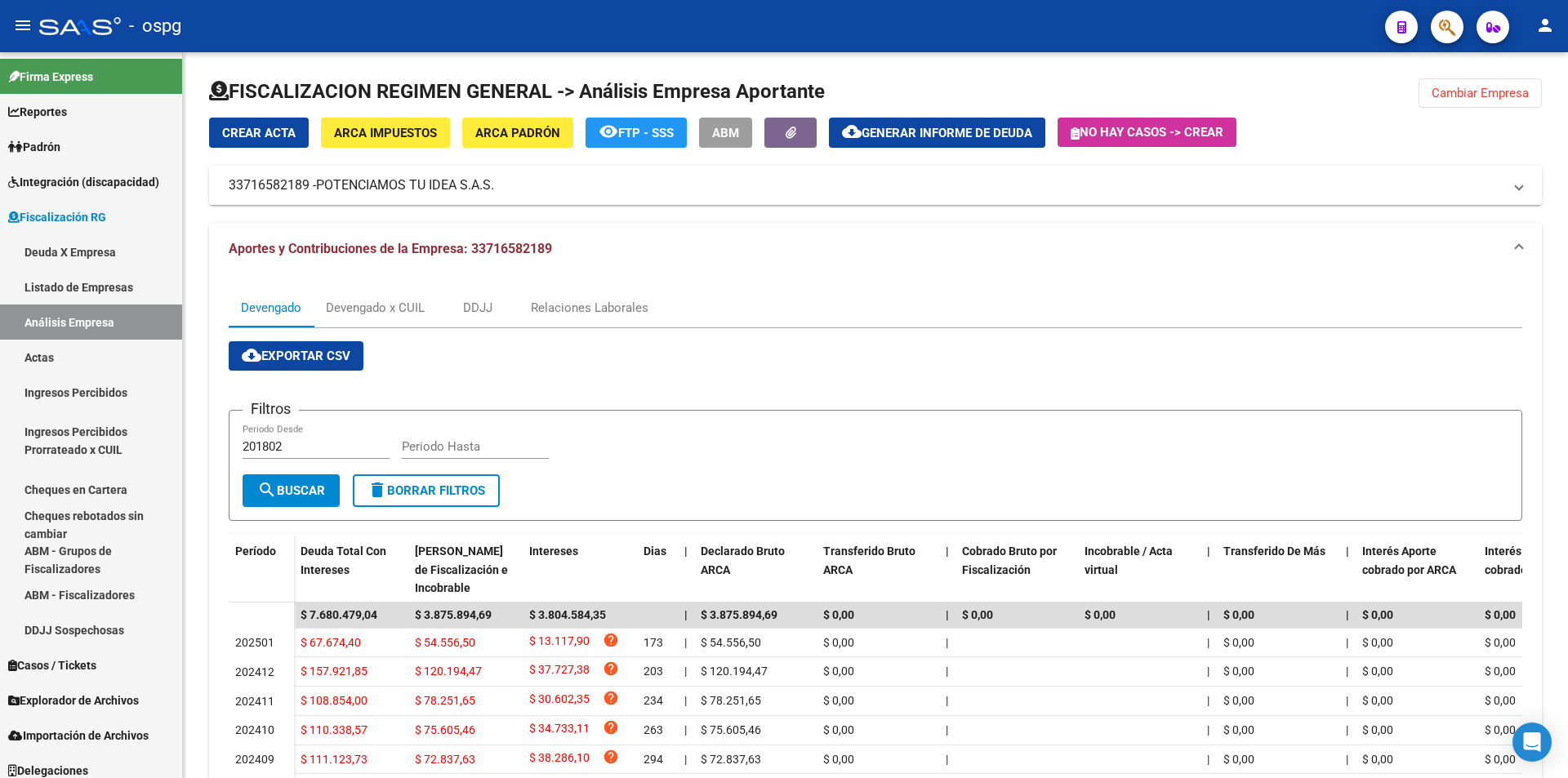
click at [1460, 35] on button "button" at bounding box center [1447, 26] width 32 height 32
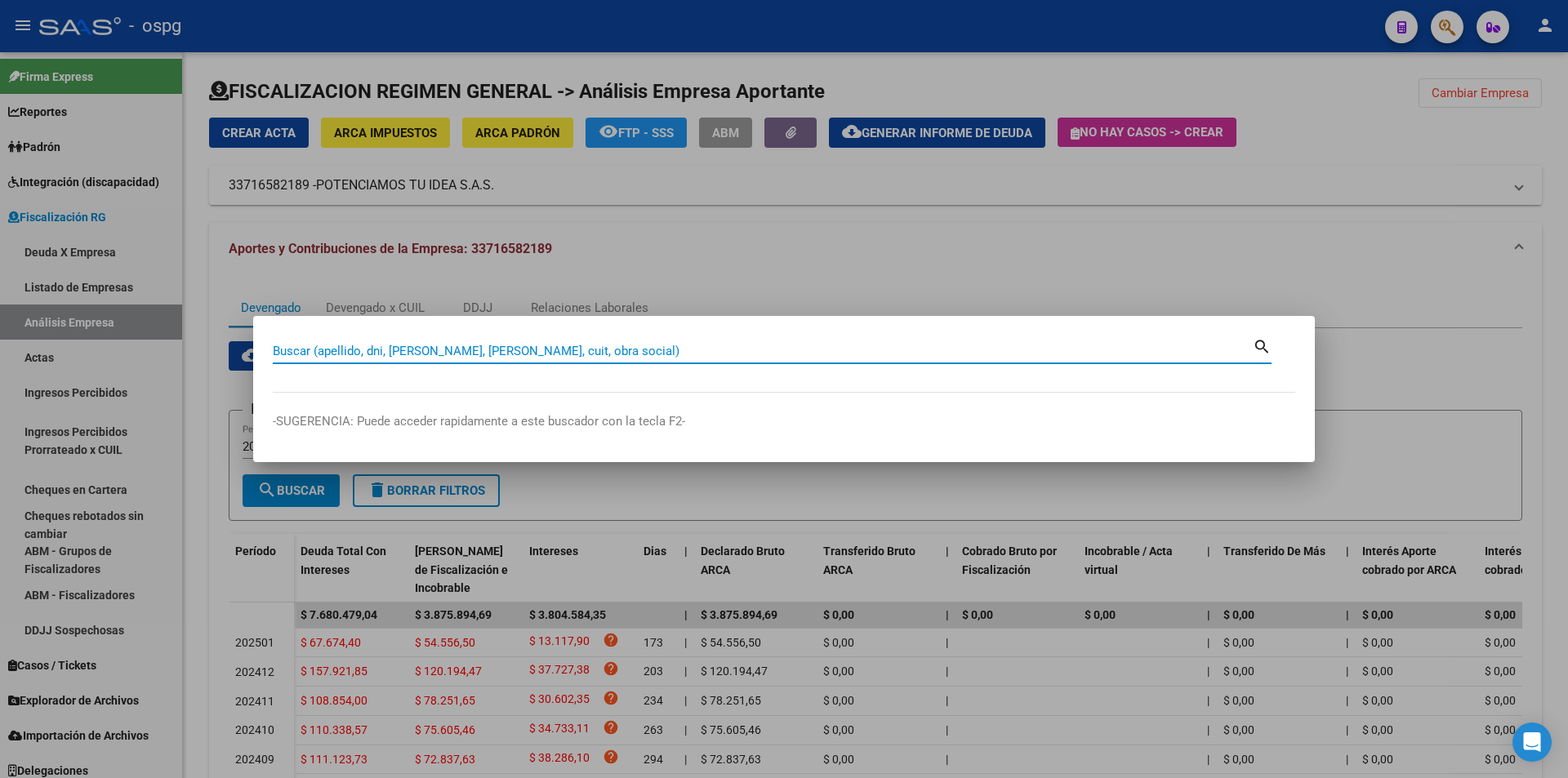
click at [443, 354] on input "Buscar (apellido, dni, [PERSON_NAME], [PERSON_NAME], cuit, obra social)" at bounding box center [762, 350] width 980 height 15
paste input "30718673239"
type input "30718673239"
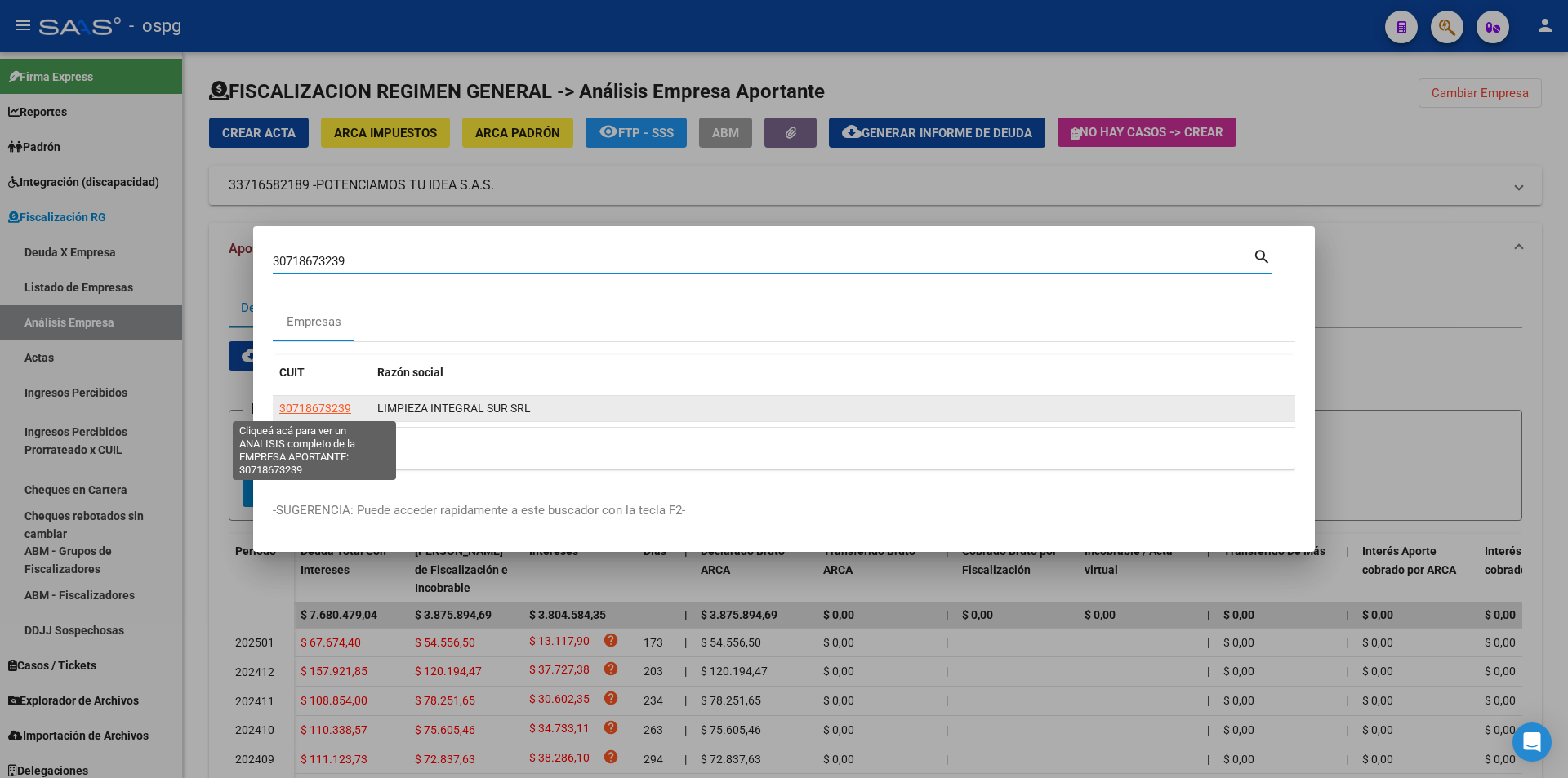
click at [321, 404] on span "30718673239" at bounding box center [315, 407] width 72 height 13
type textarea "30718673239"
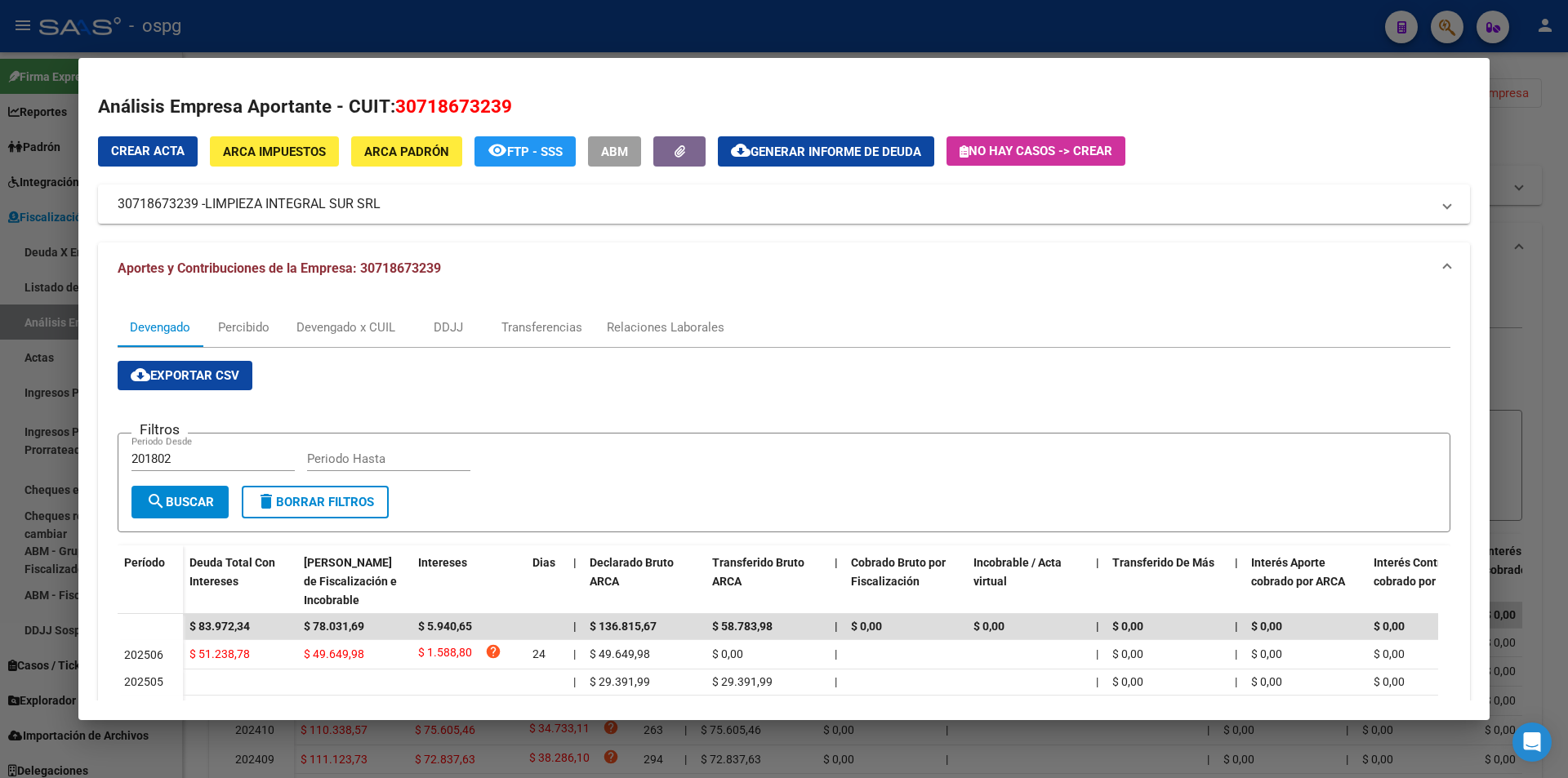
scroll to position [150, 0]
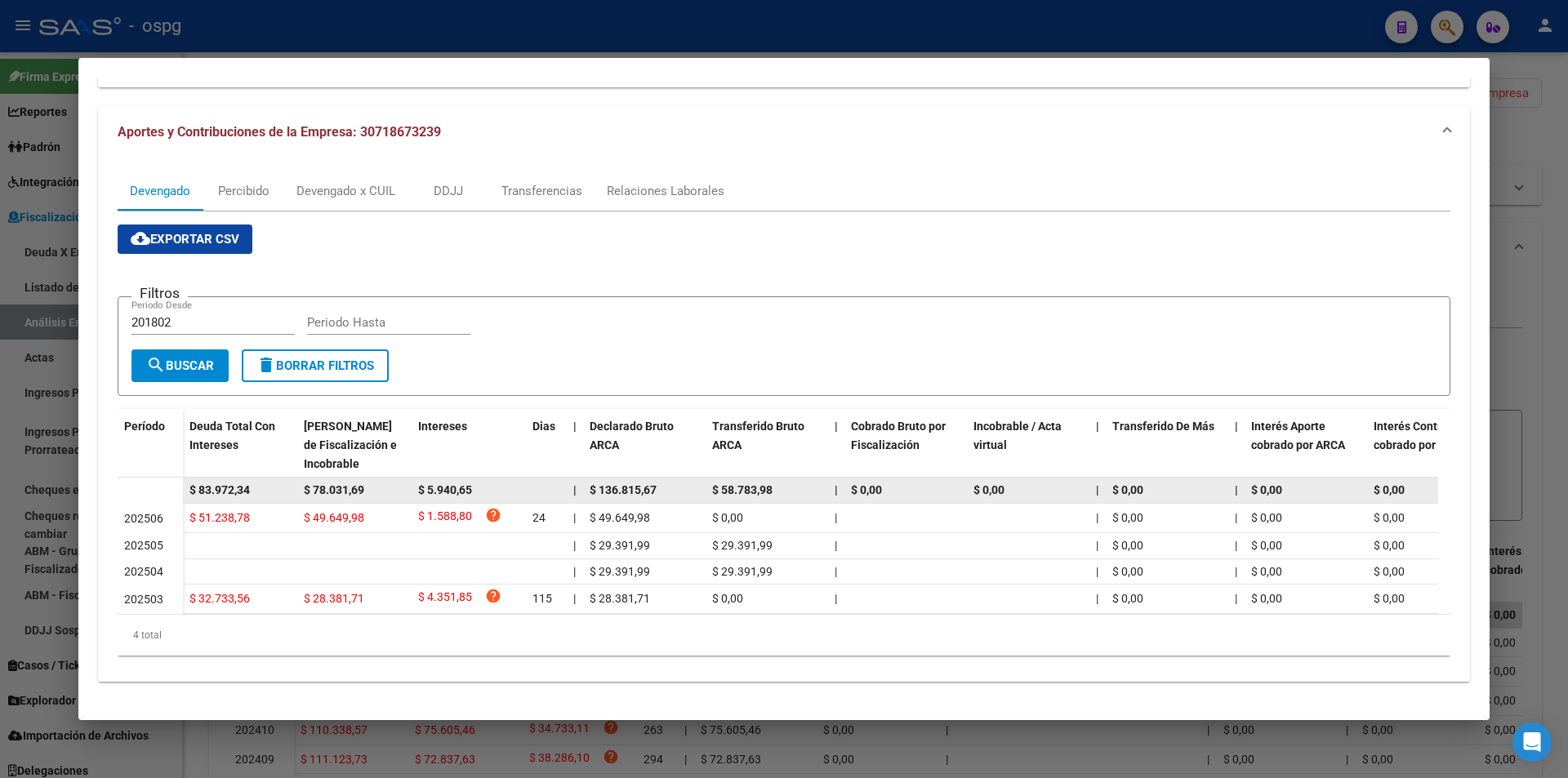
drag, startPoint x: 271, startPoint y: 486, endPoint x: 170, endPoint y: 471, distance: 102.1
click at [170, 477] on datatable-body-row "$ 83.972,34 $ 78.031,69 $ 5.940,65 | $ 136.815,67 $ 58.783,98 | $ 0,00 $ 0,00 |…" at bounding box center [1126, 490] width 2017 height 26
copy span "$ 83.972,34"
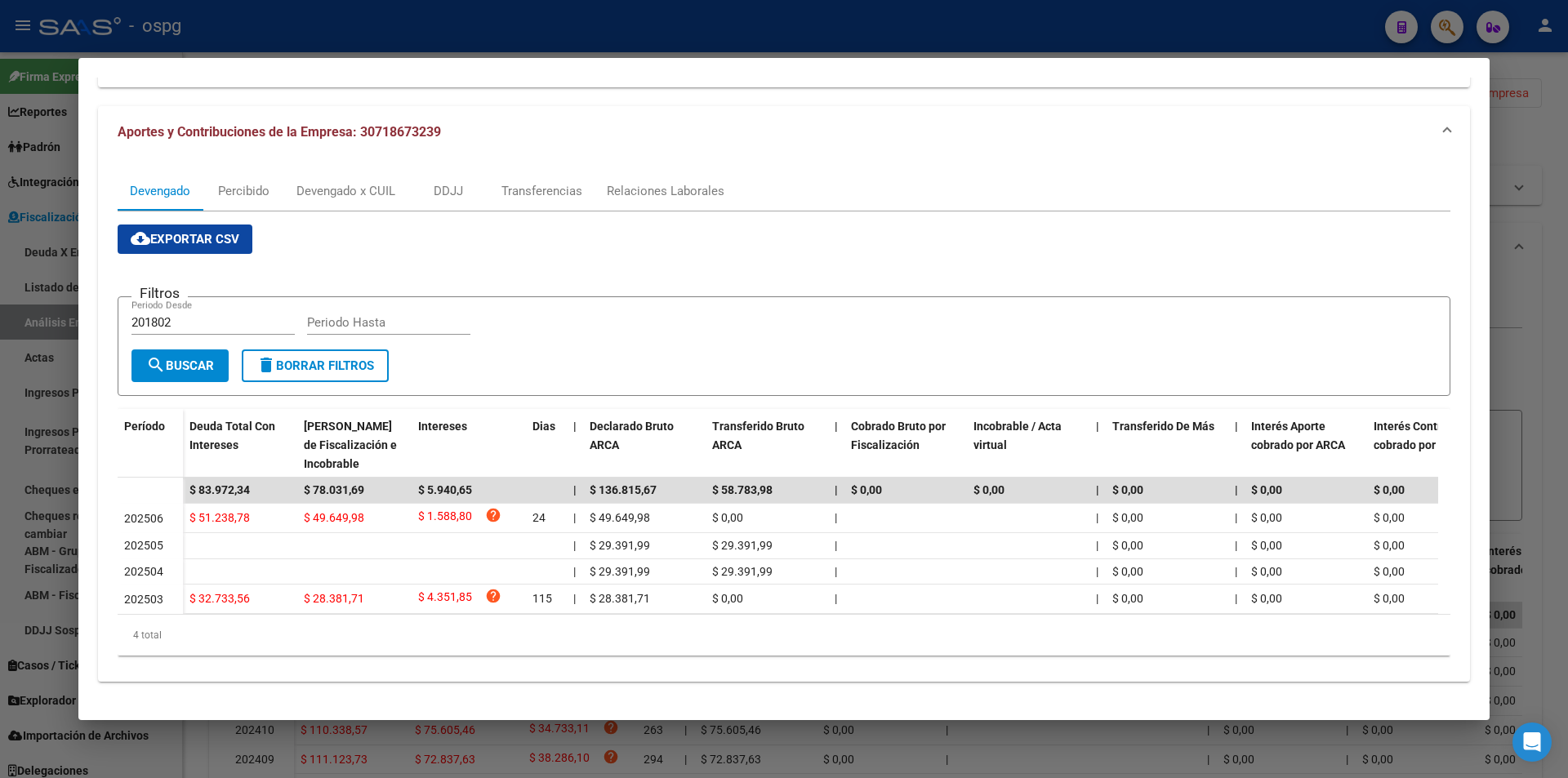
click at [0, 594] on div at bounding box center [784, 389] width 1568 height 778
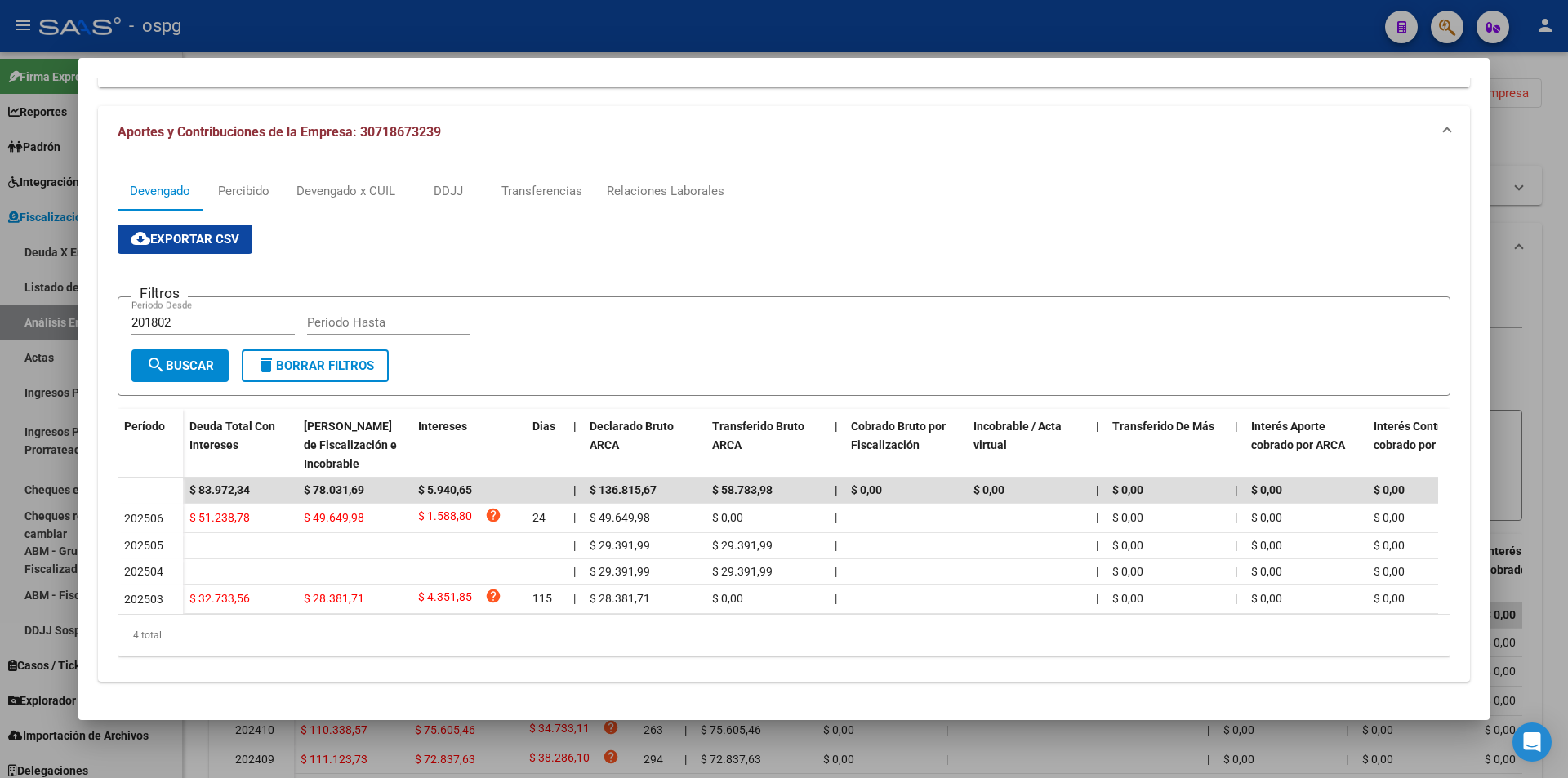
click at [0, 593] on div at bounding box center [784, 389] width 1568 height 778
click at [0, 593] on link "ABM - Fiscalizadores" at bounding box center [91, 594] width 182 height 35
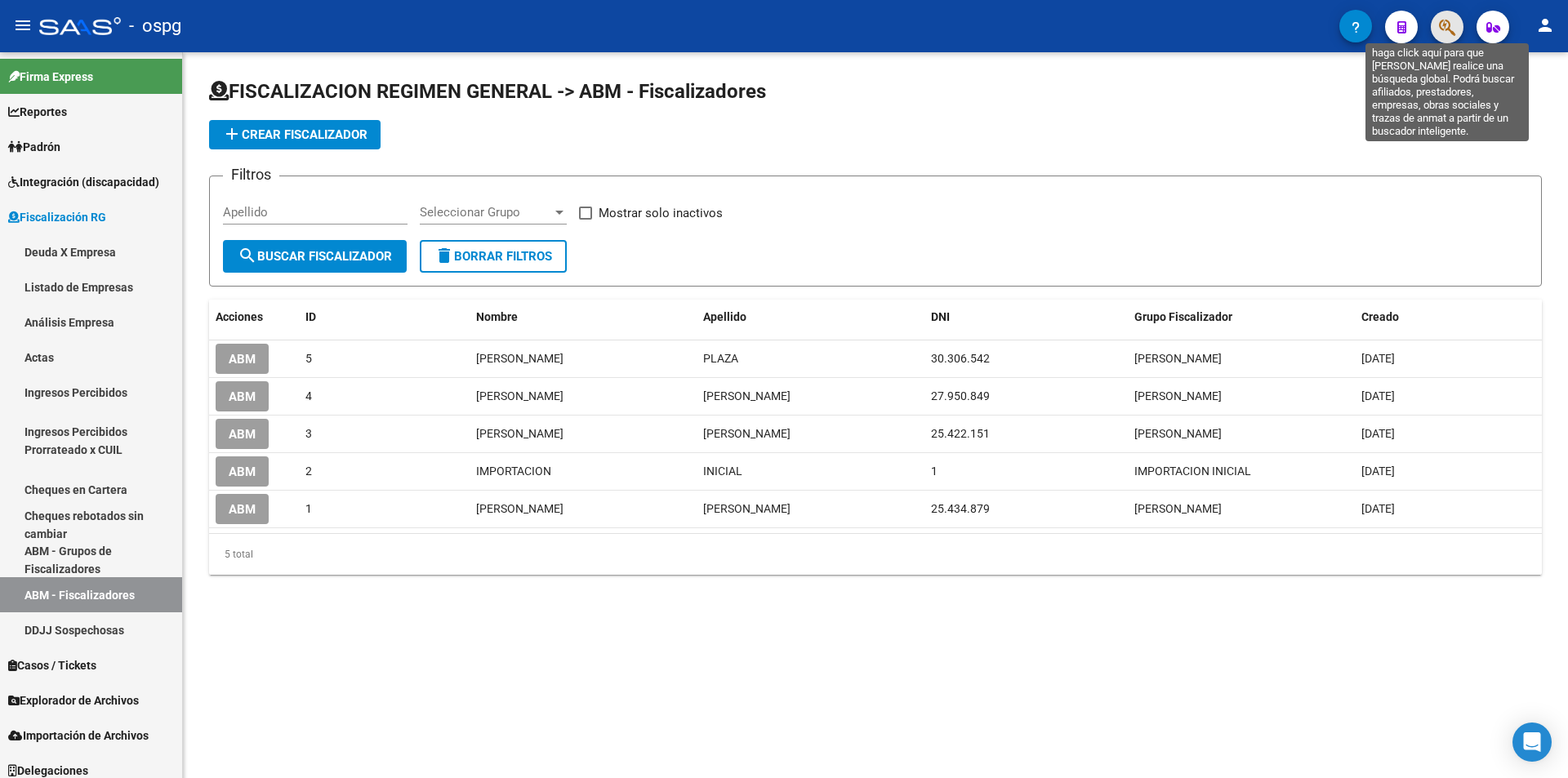
click at [1454, 37] on icon "button" at bounding box center [1447, 27] width 16 height 19
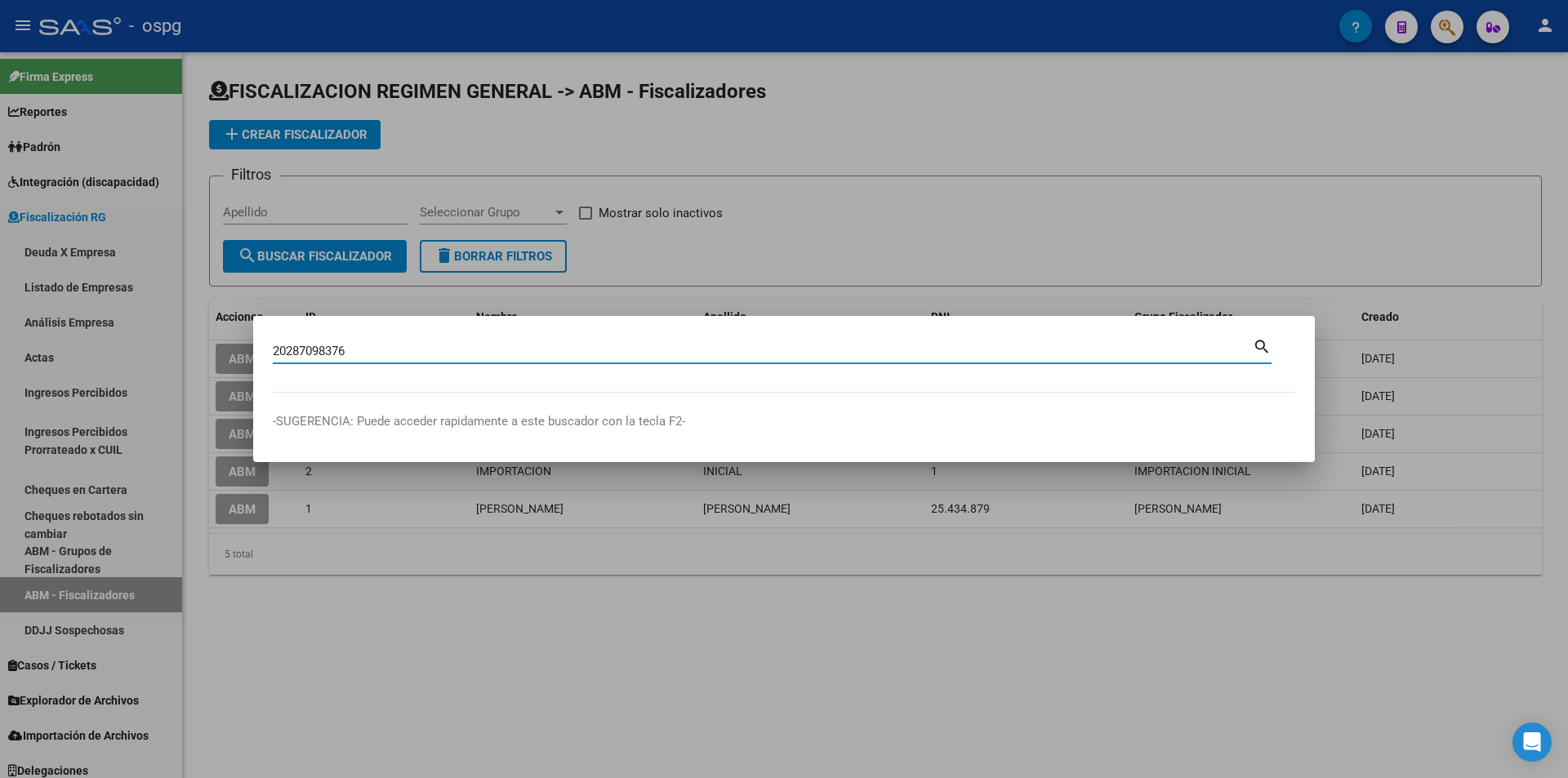
type input "20287098376"
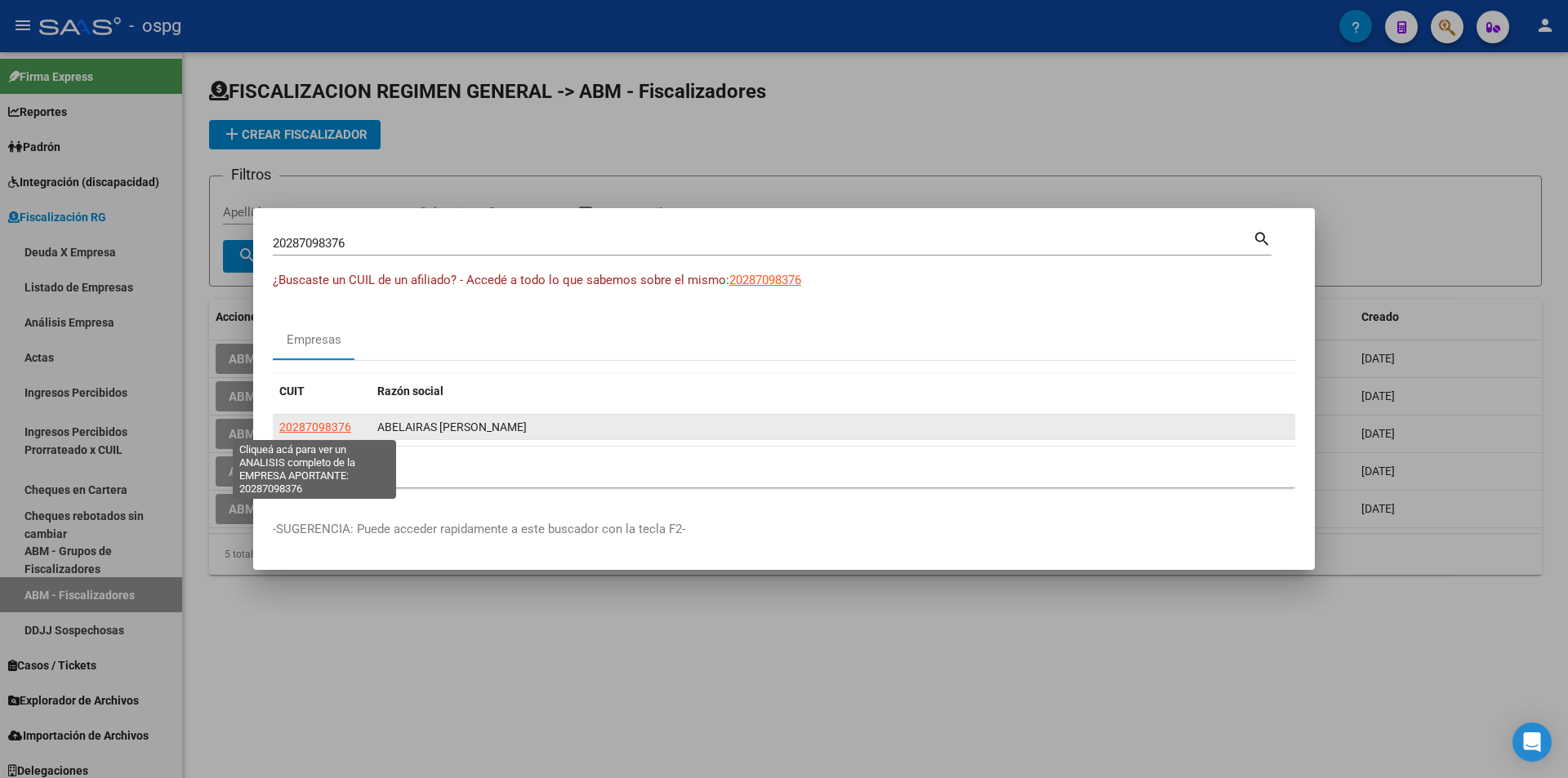
click at [344, 427] on span "20287098376" at bounding box center [315, 426] width 72 height 13
type textarea "20287098376"
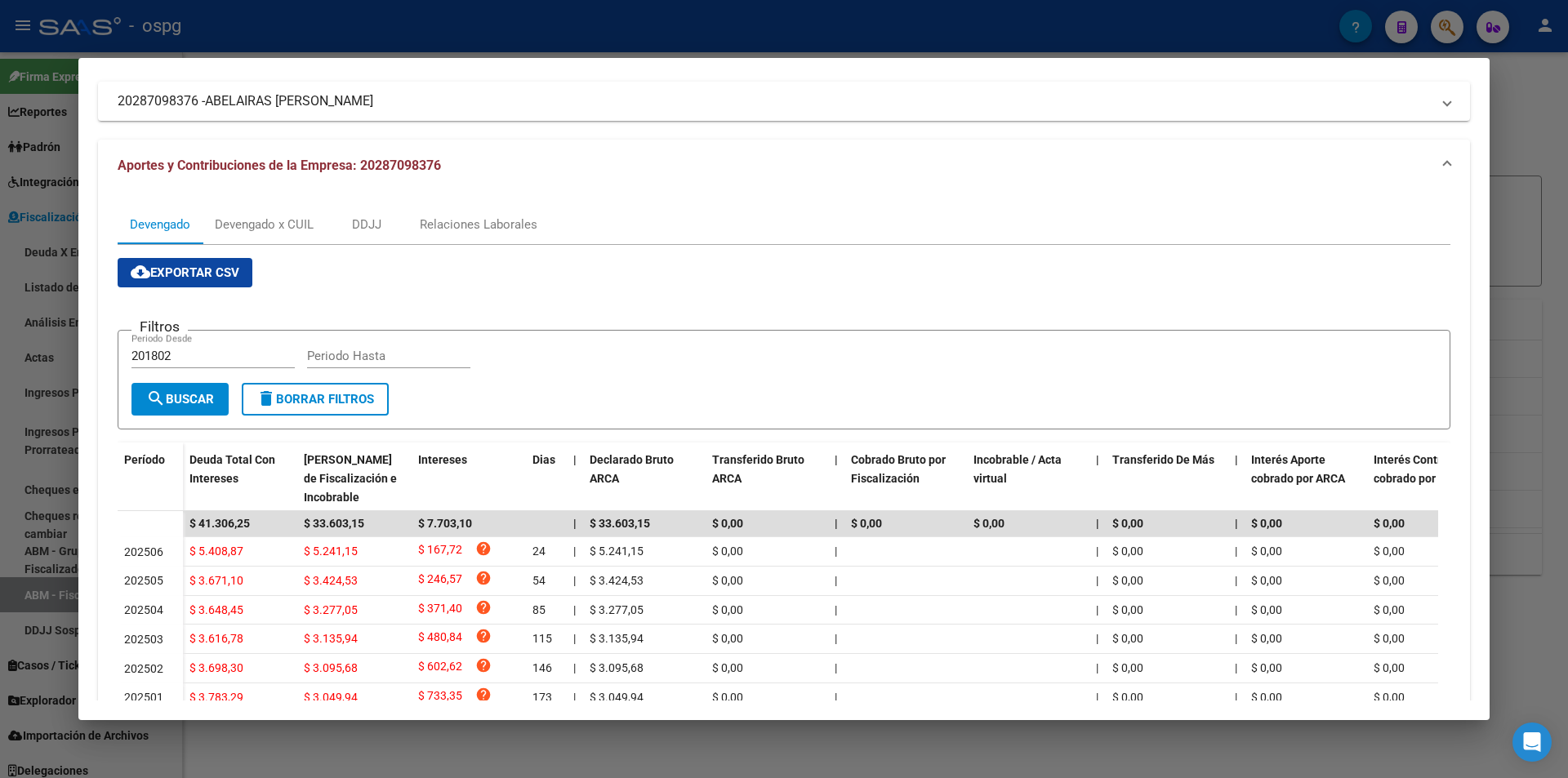
scroll to position [245, 0]
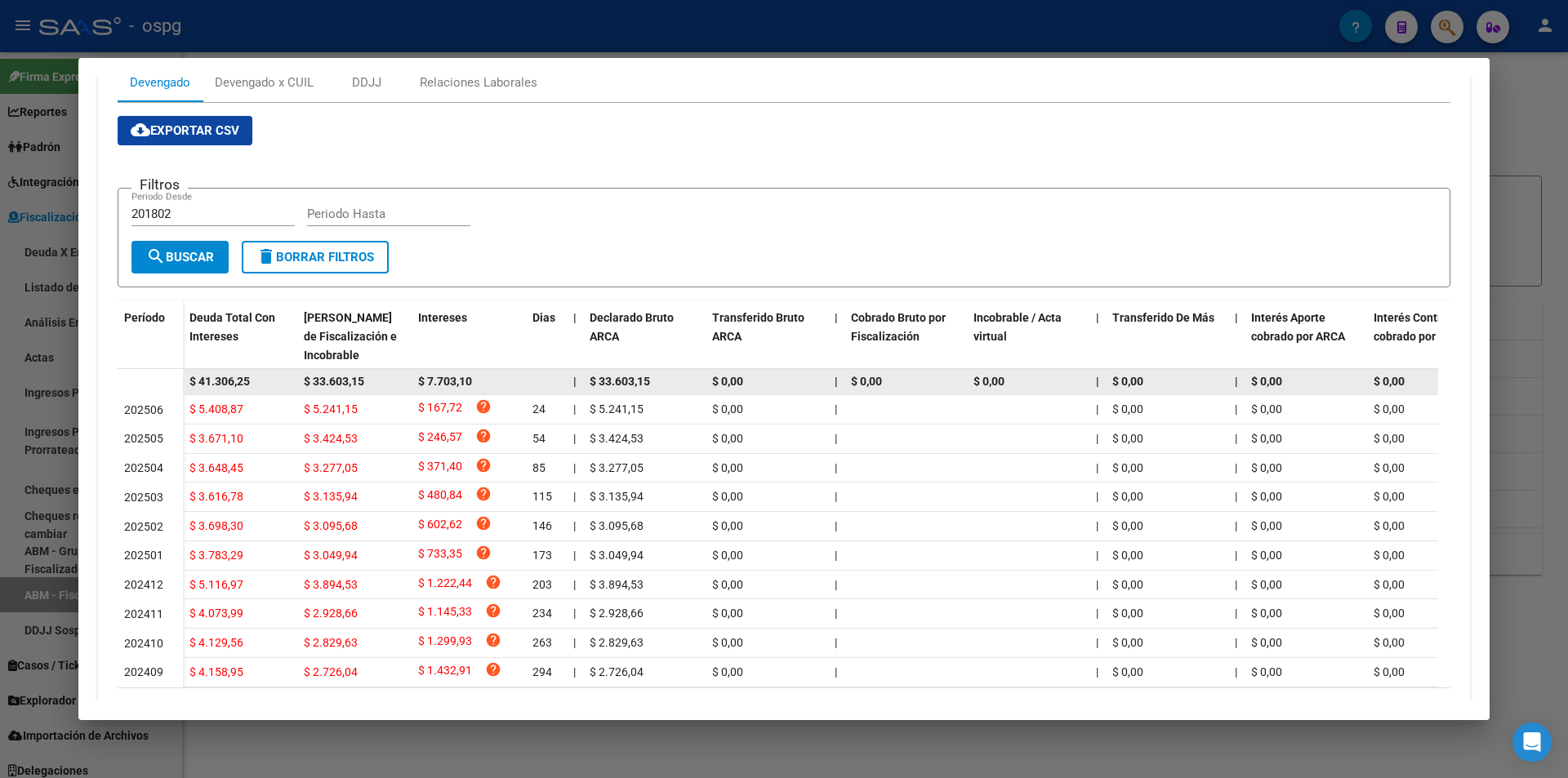
drag, startPoint x: 269, startPoint y: 377, endPoint x: 195, endPoint y: 377, distance: 74.0
click at [195, 377] on div "$ 41.306,25" at bounding box center [240, 382] width 101 height 19
copy span "41.306,25"
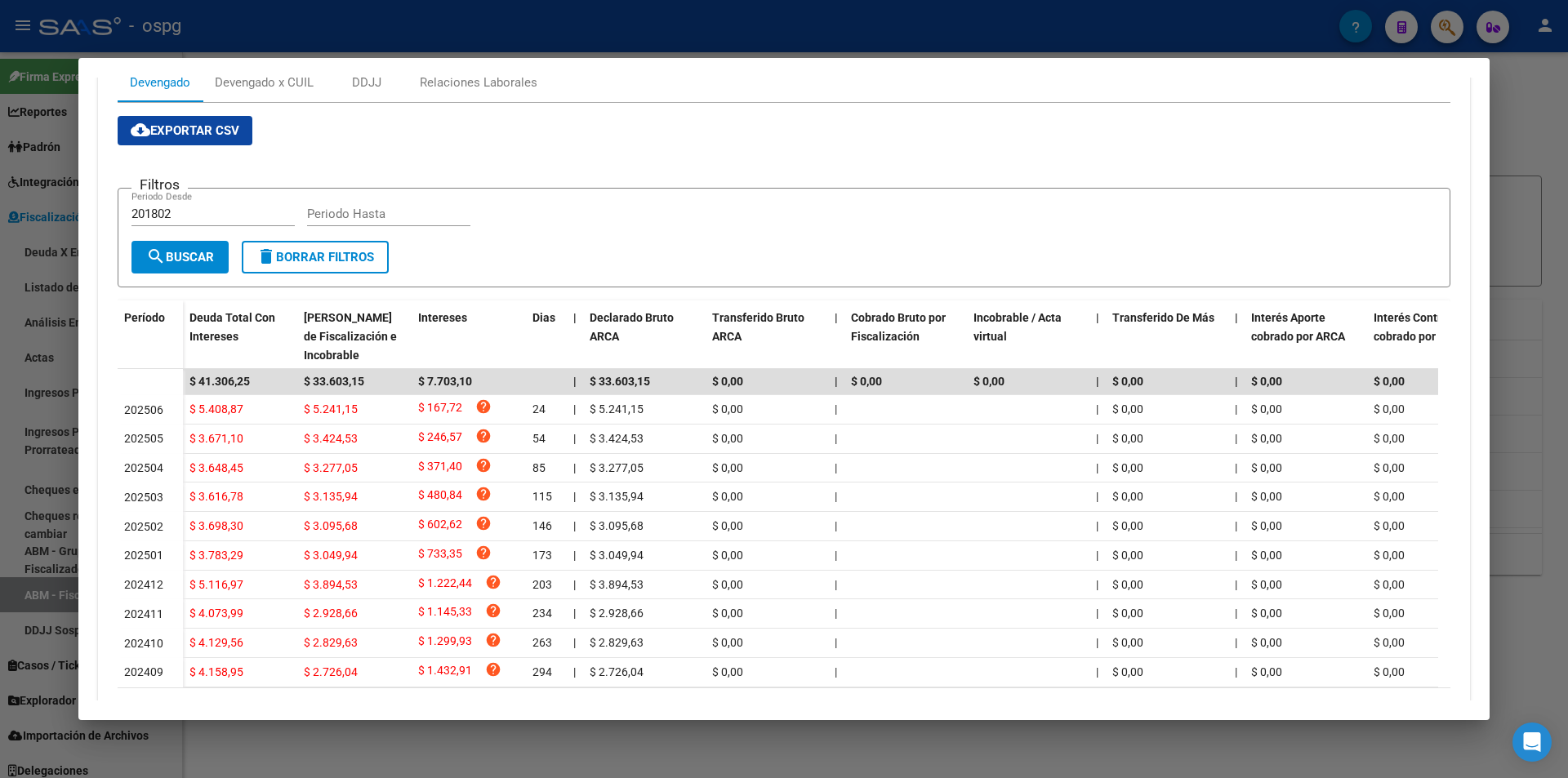
click at [5, 361] on div at bounding box center [784, 389] width 1568 height 778
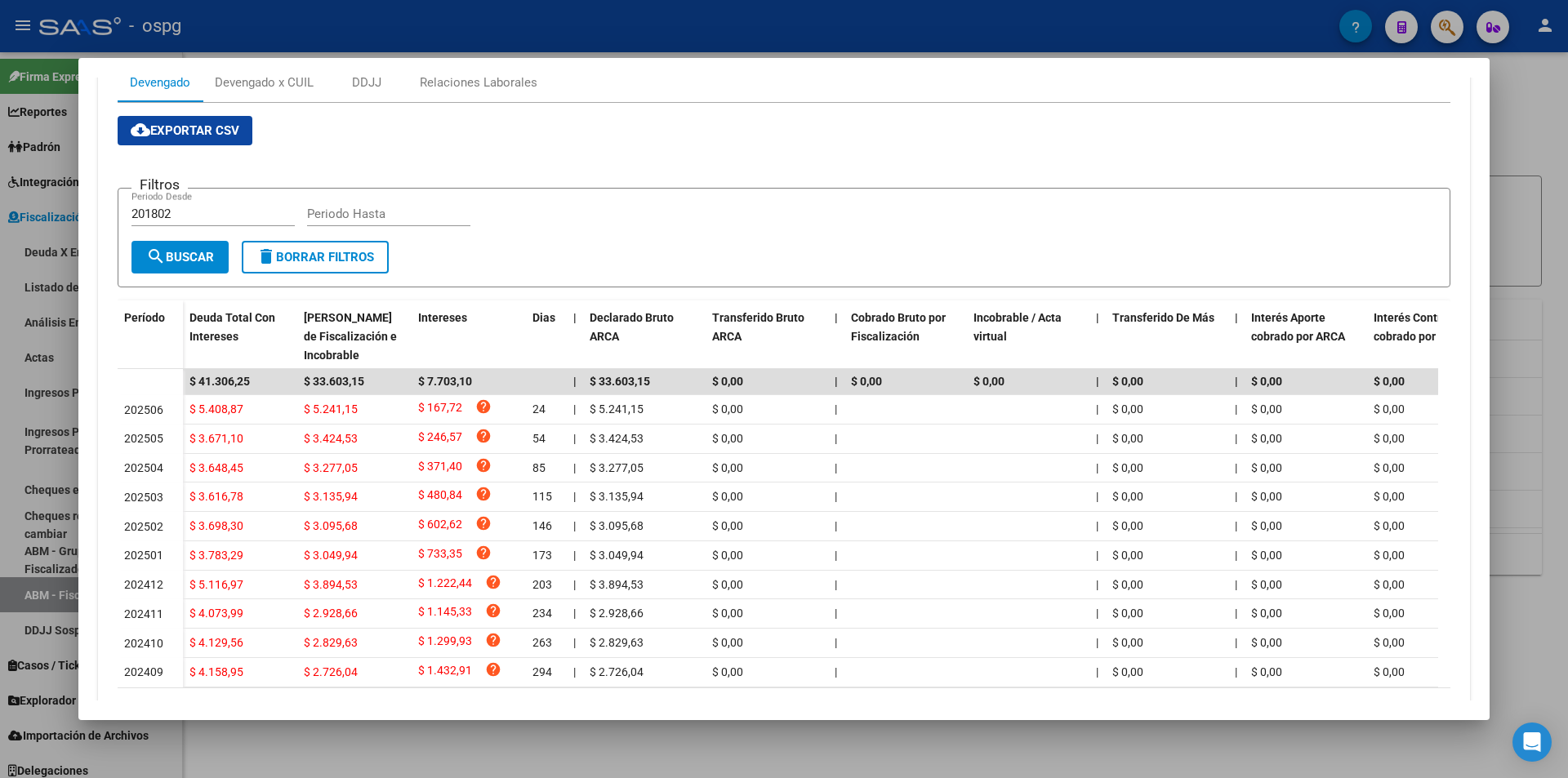
click at [5, 361] on div at bounding box center [784, 389] width 1568 height 778
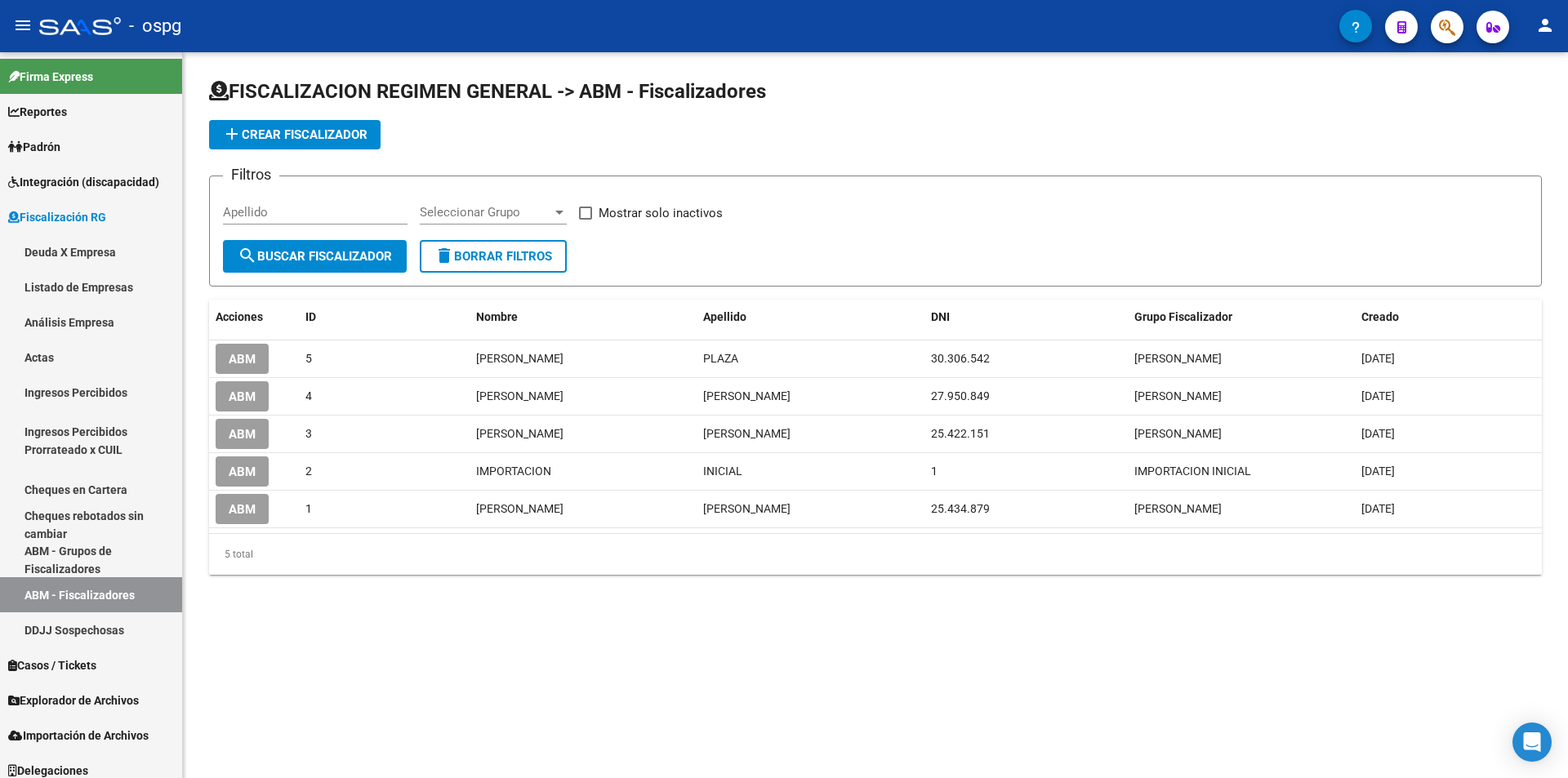
click at [1443, 38] on span "button" at bounding box center [1447, 26] width 16 height 33
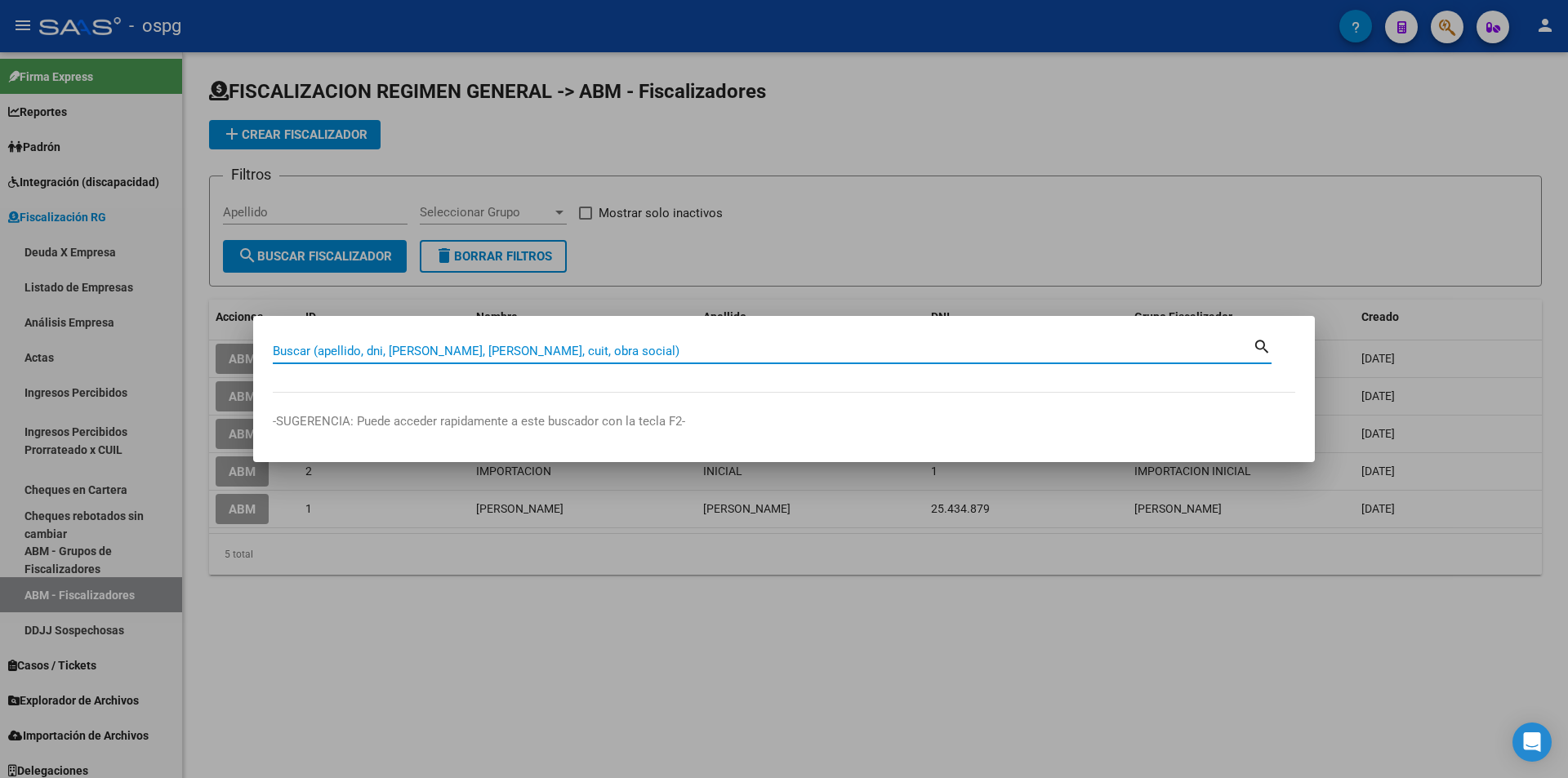
click at [478, 353] on input "Buscar (apellido, dni, [PERSON_NAME], [PERSON_NAME], cuit, obra social)" at bounding box center [762, 350] width 980 height 15
paste input "20954629458"
type input "20954629458"
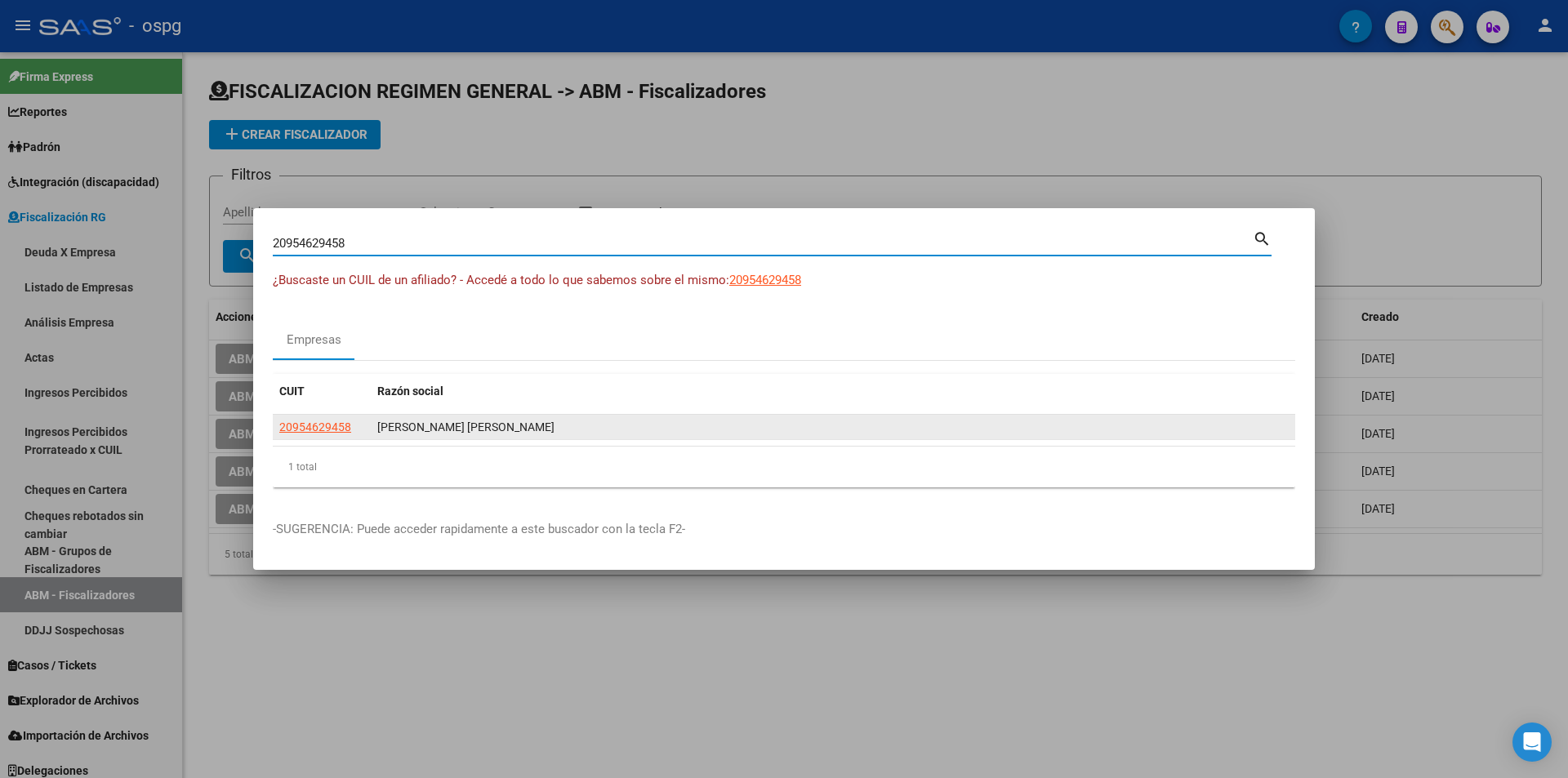
click at [302, 428] on span "20954629458" at bounding box center [315, 426] width 72 height 13
type textarea "20954629458"
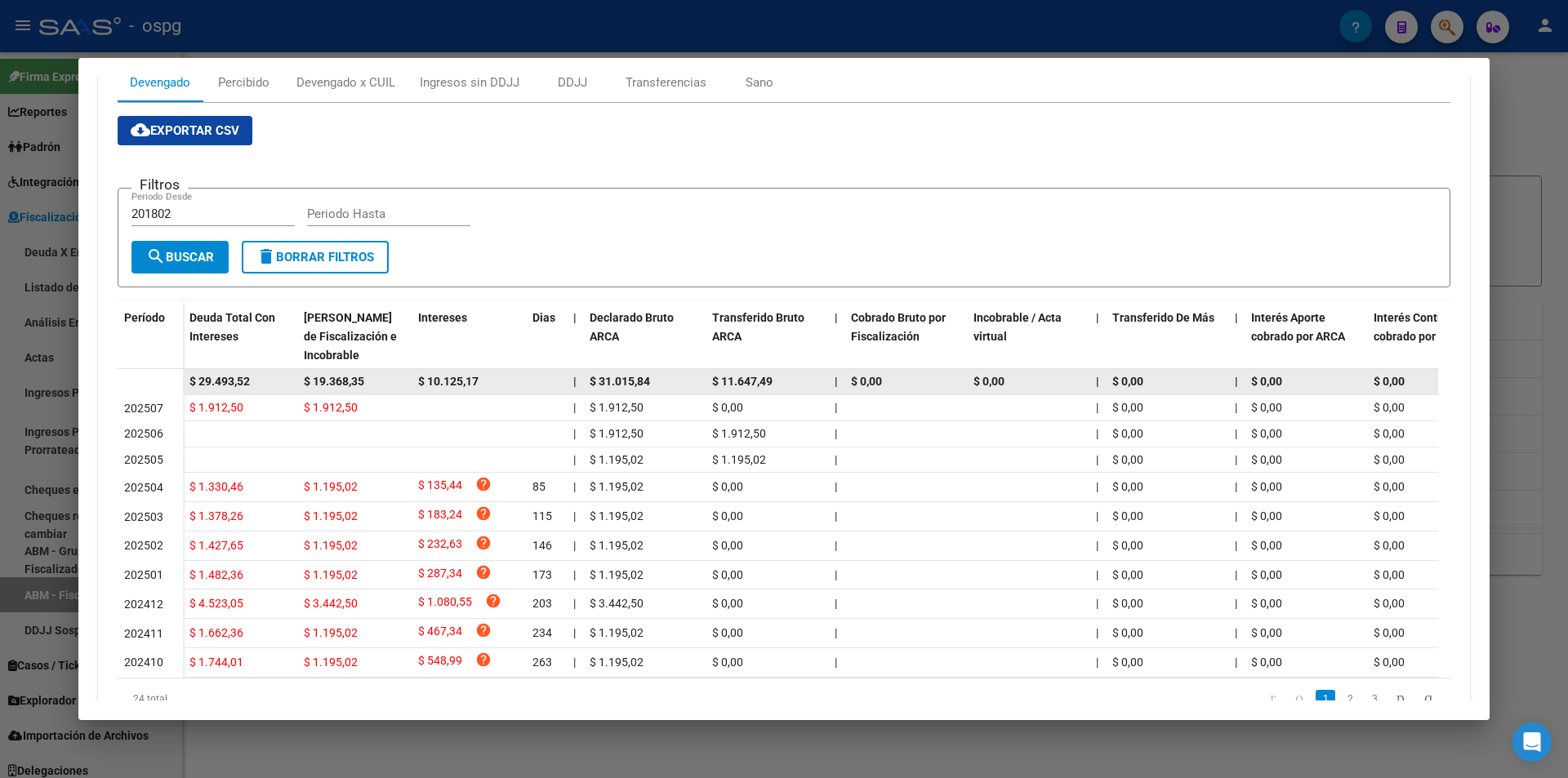
drag, startPoint x: 261, startPoint y: 383, endPoint x: 174, endPoint y: 379, distance: 87.1
click at [174, 379] on datatable-body-row "$ 29.493,52 $ 19.368,35 $ 10.125,17 | $ 31.015,84 $ 11.647,49 | $ 0,00 $ 0,00 |…" at bounding box center [1126, 382] width 2017 height 26
copy span "$ 29.493,52"
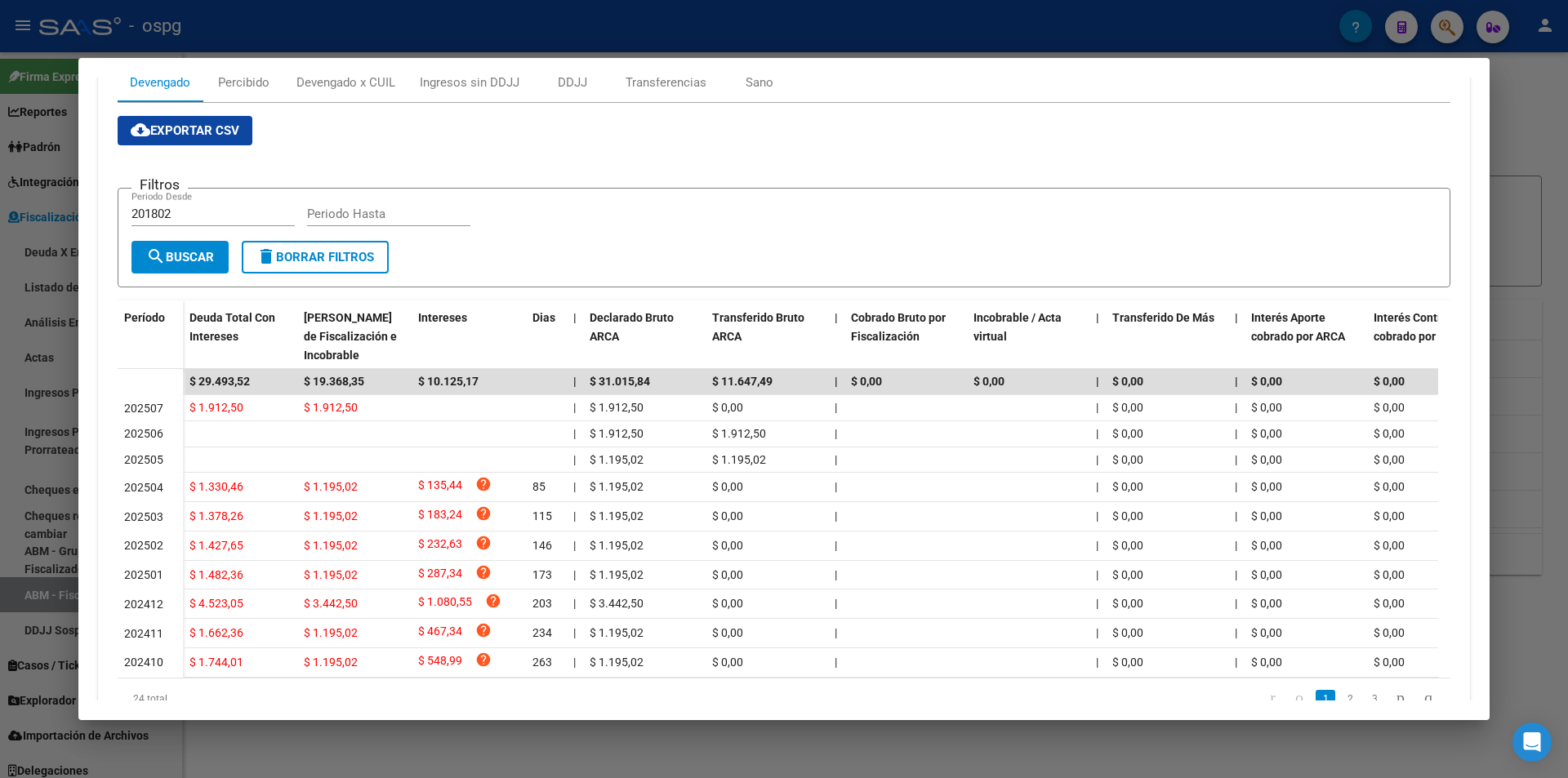
click at [0, 391] on div at bounding box center [784, 389] width 1568 height 778
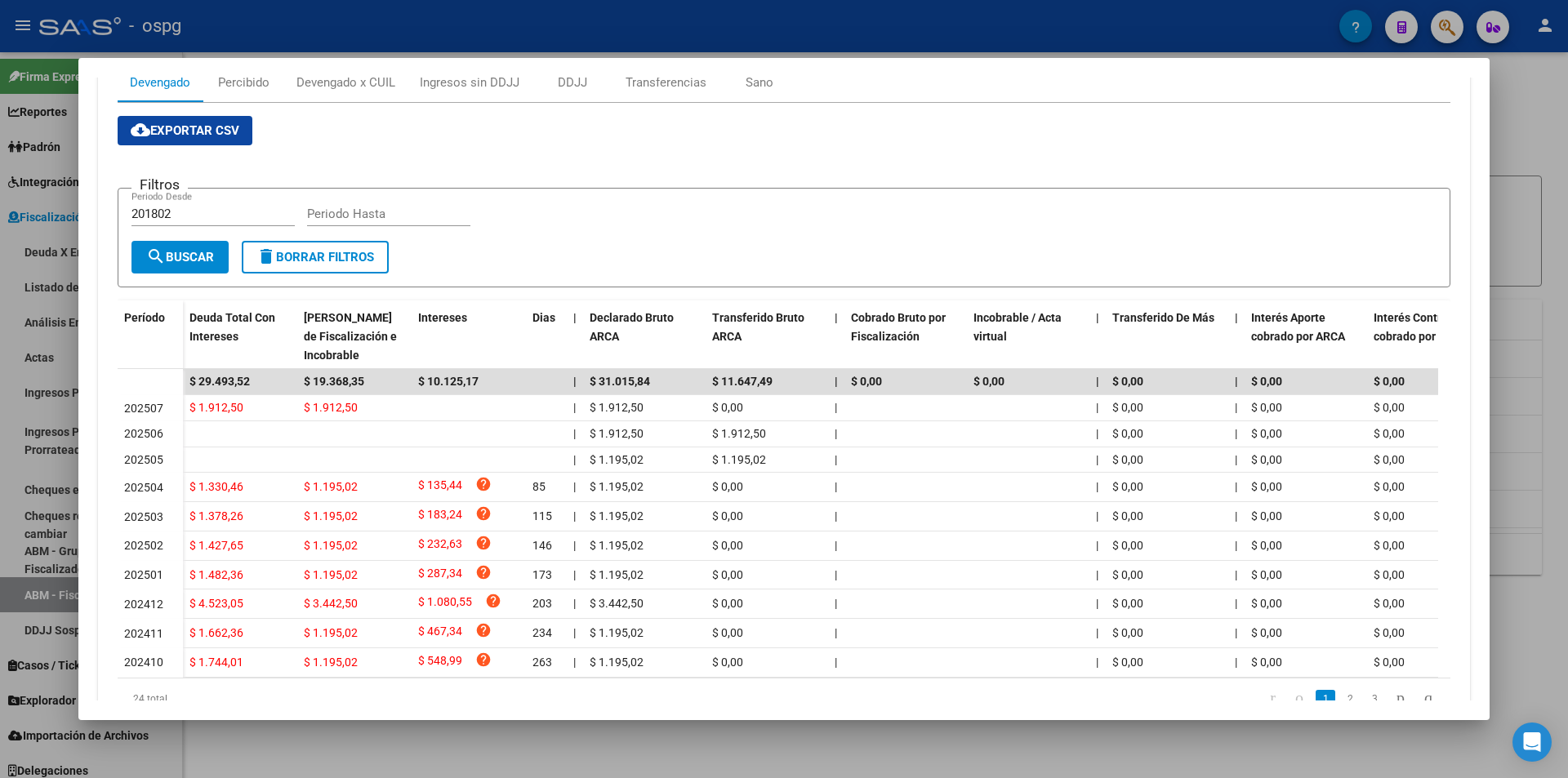
click at [0, 391] on div at bounding box center [784, 389] width 1568 height 778
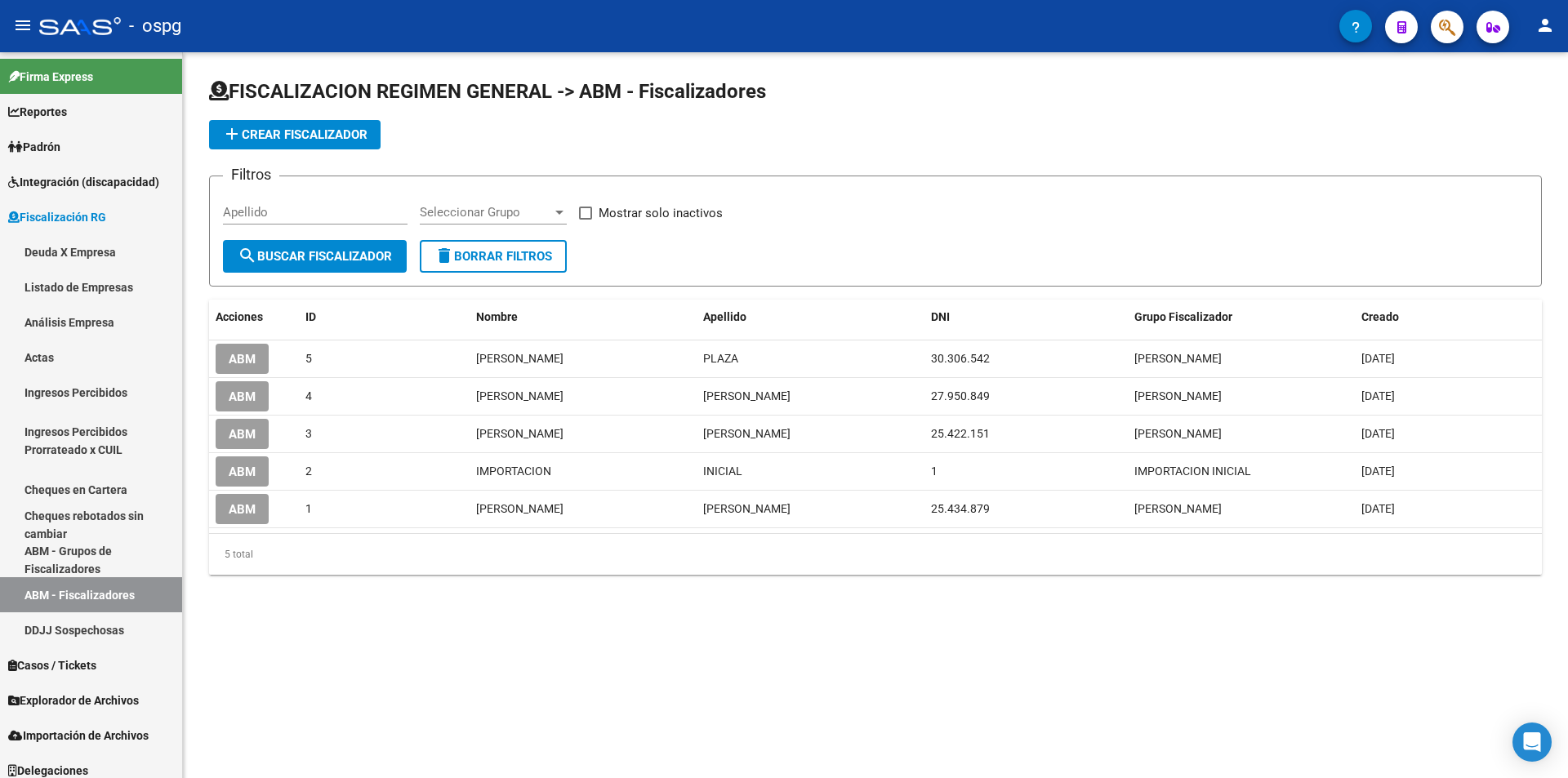
click at [1438, 30] on button "button" at bounding box center [1447, 26] width 32 height 32
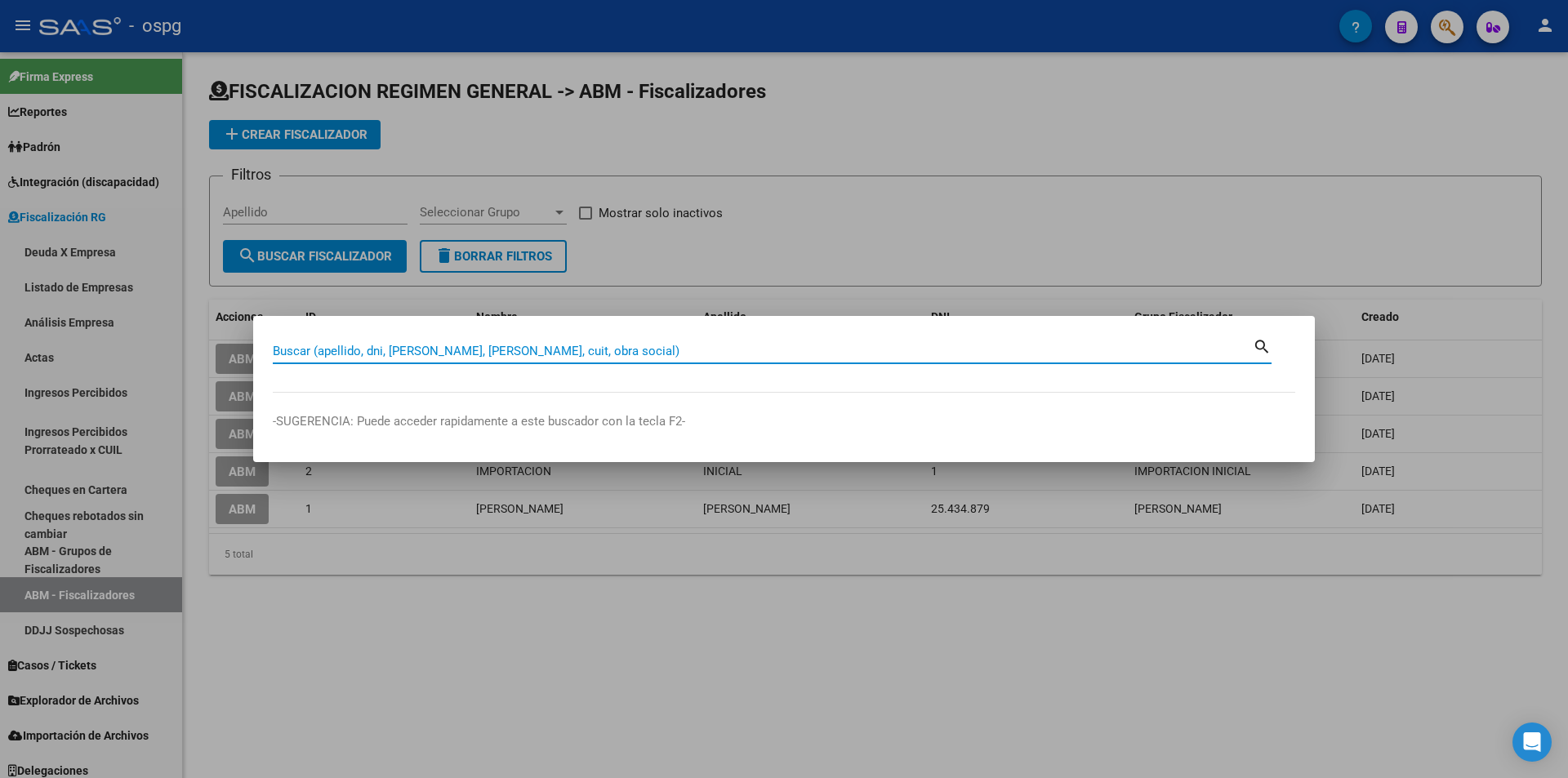
paste input "20287098376"
type input "20287098376"
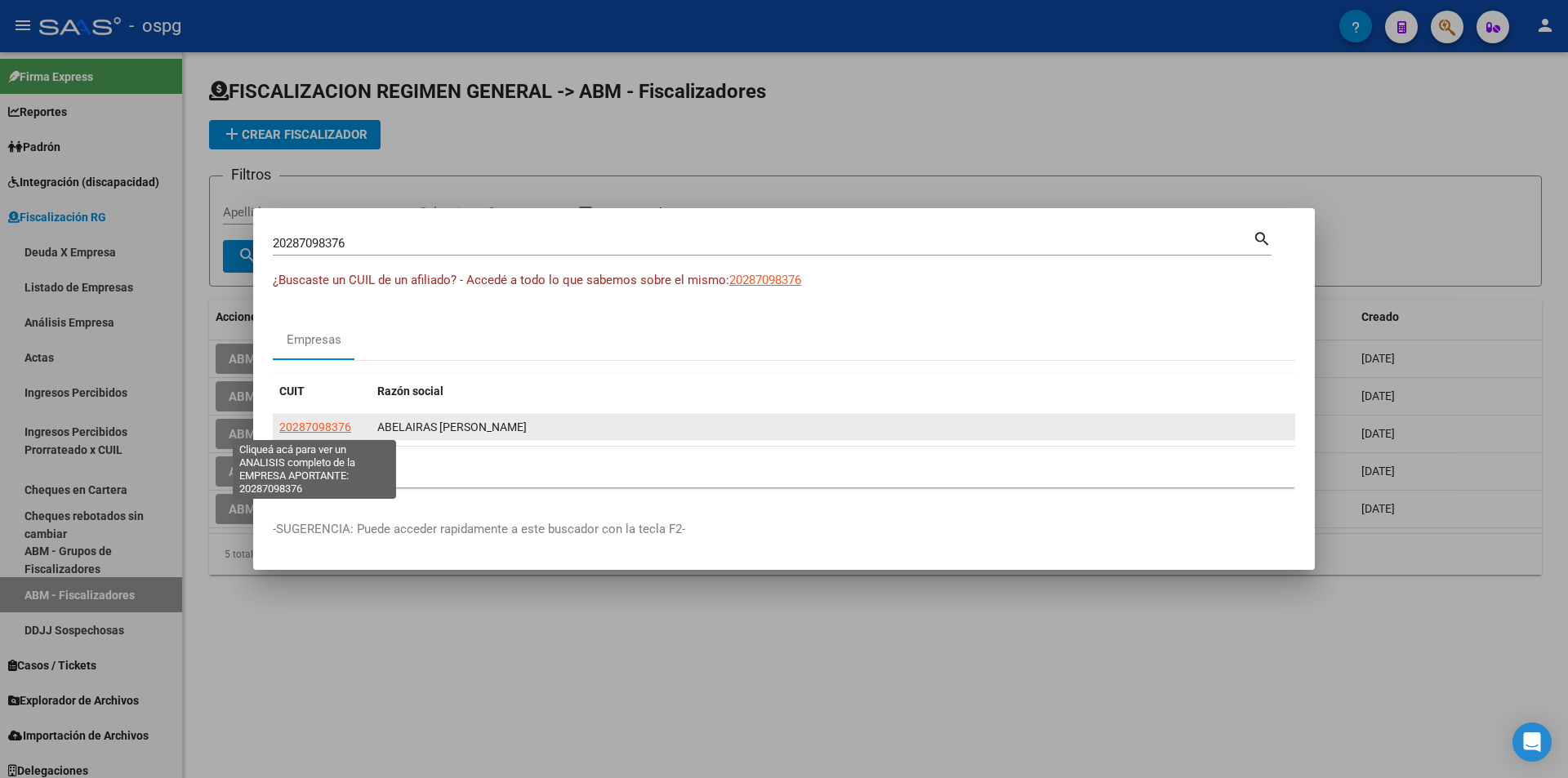
click at [285, 431] on span "20287098376" at bounding box center [315, 426] width 72 height 13
type textarea "20287098376"
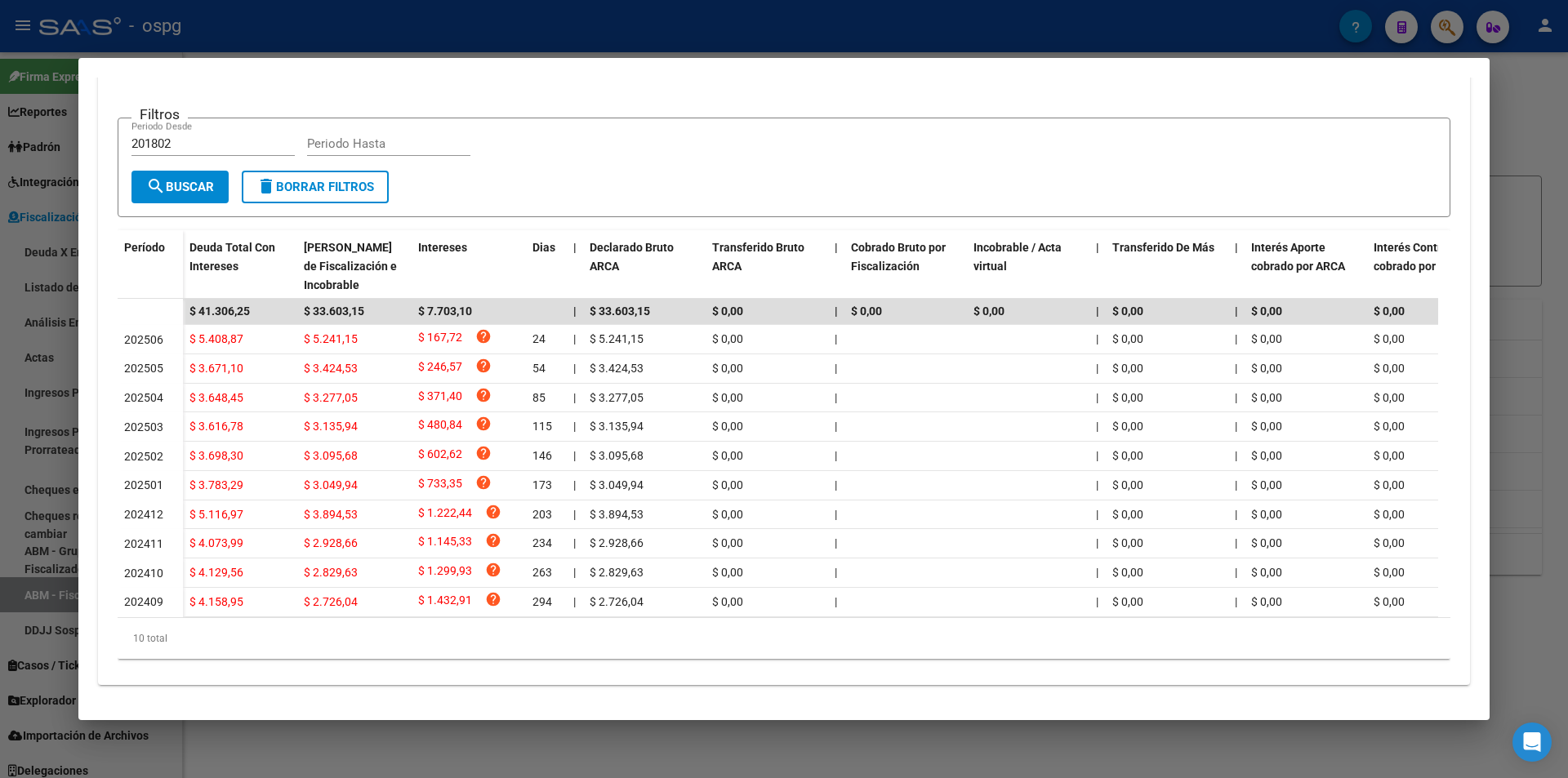
scroll to position [326, 0]
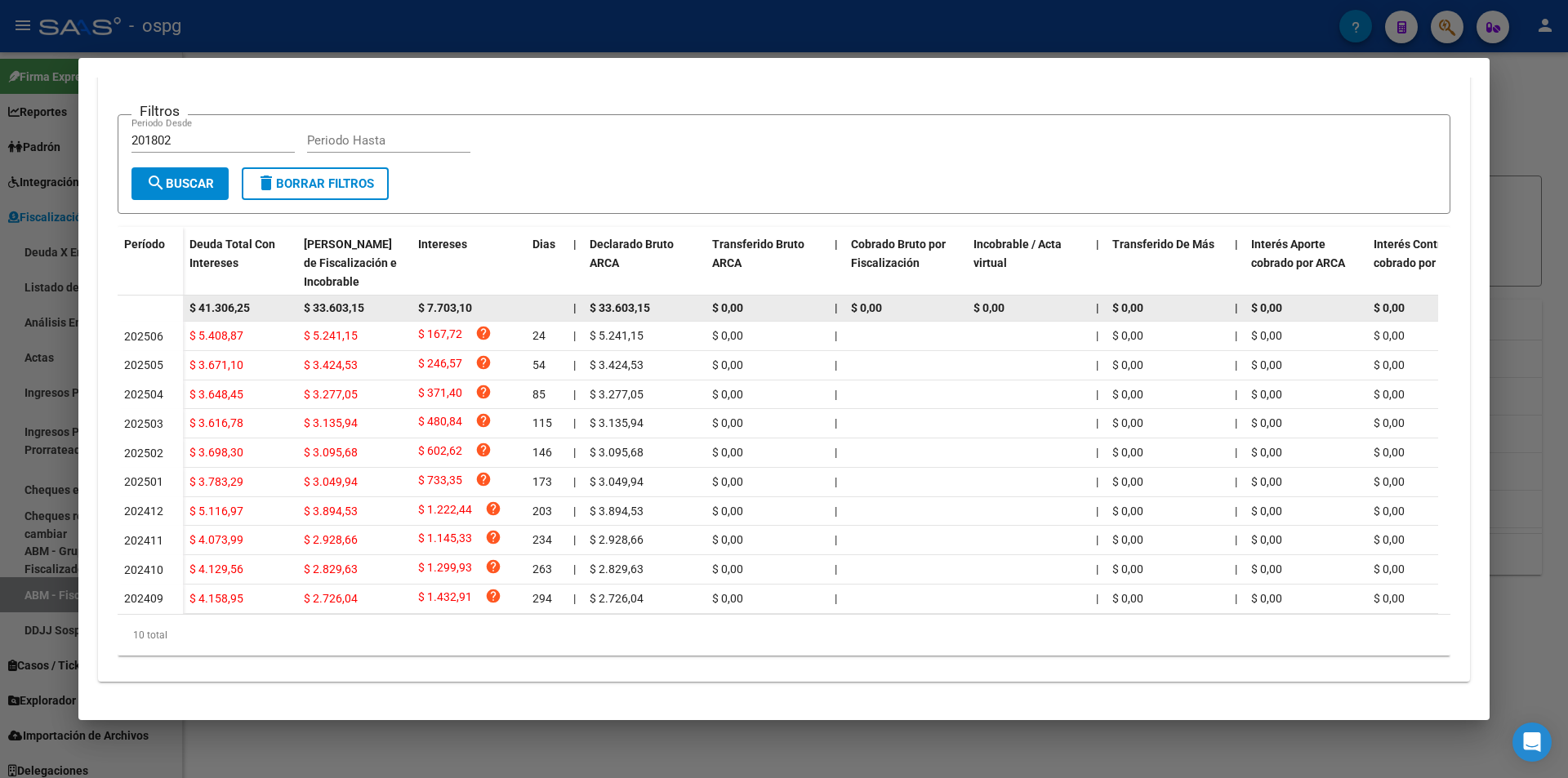
drag, startPoint x: 254, startPoint y: 301, endPoint x: 185, endPoint y: 295, distance: 69.3
click at [185, 295] on datatable-body-cell "$ 41.306,25" at bounding box center [240, 308] width 115 height 26
copy span "$ 41.306,25"
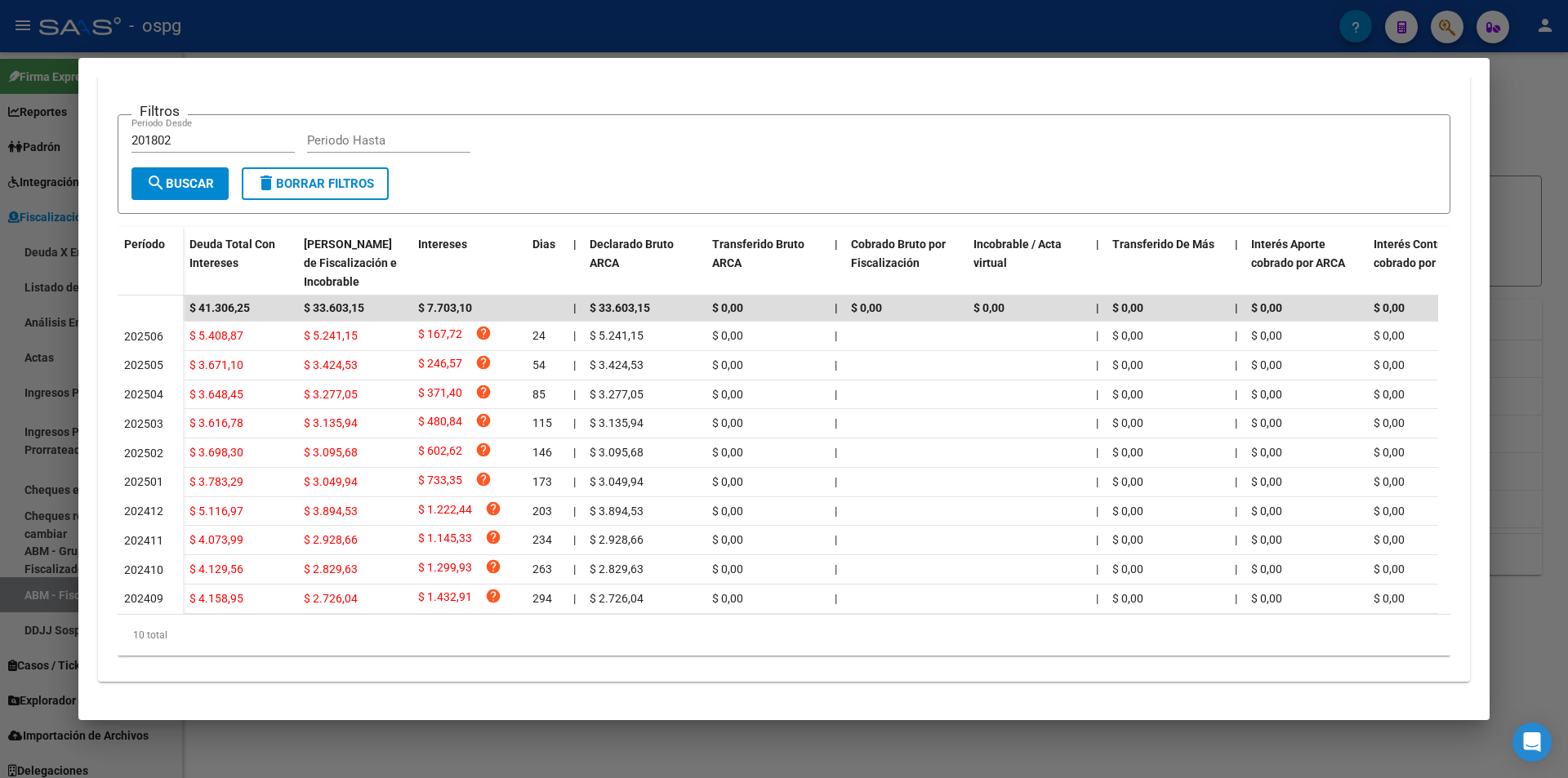
click at [1530, 165] on div at bounding box center [784, 389] width 1568 height 778
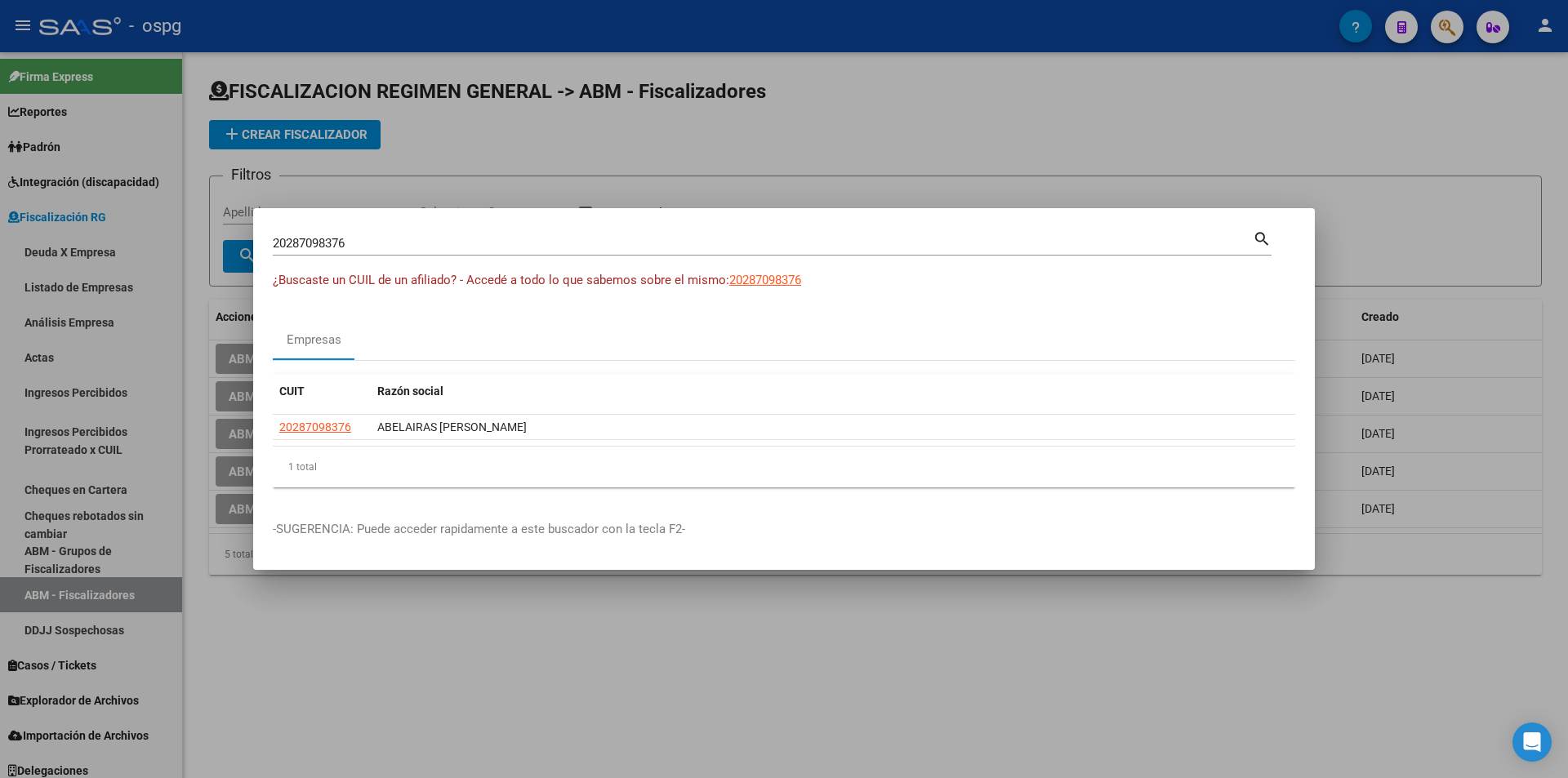
click at [1528, 164] on div at bounding box center [784, 389] width 1568 height 778
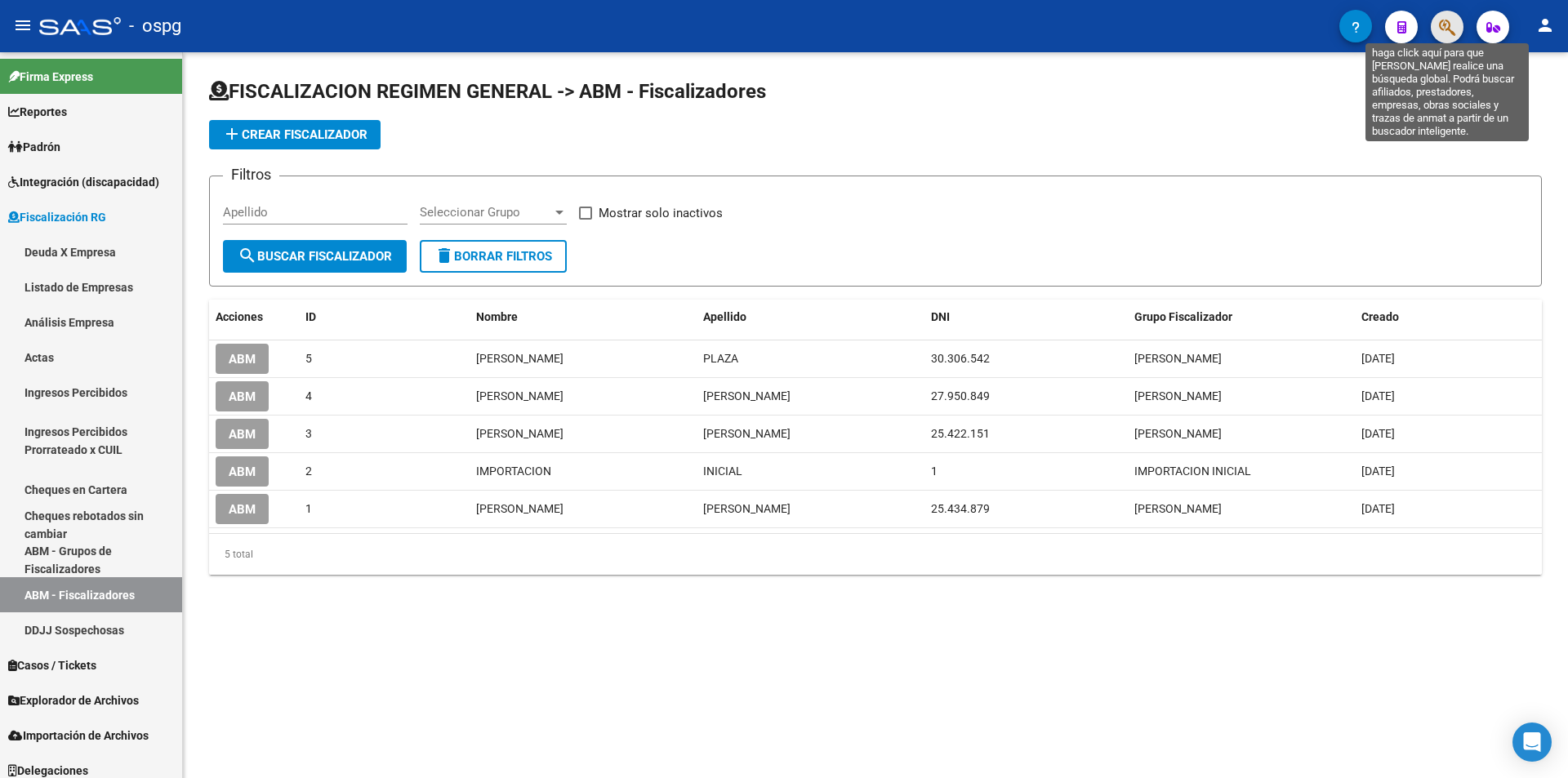
click at [1448, 28] on icon "button" at bounding box center [1447, 27] width 16 height 19
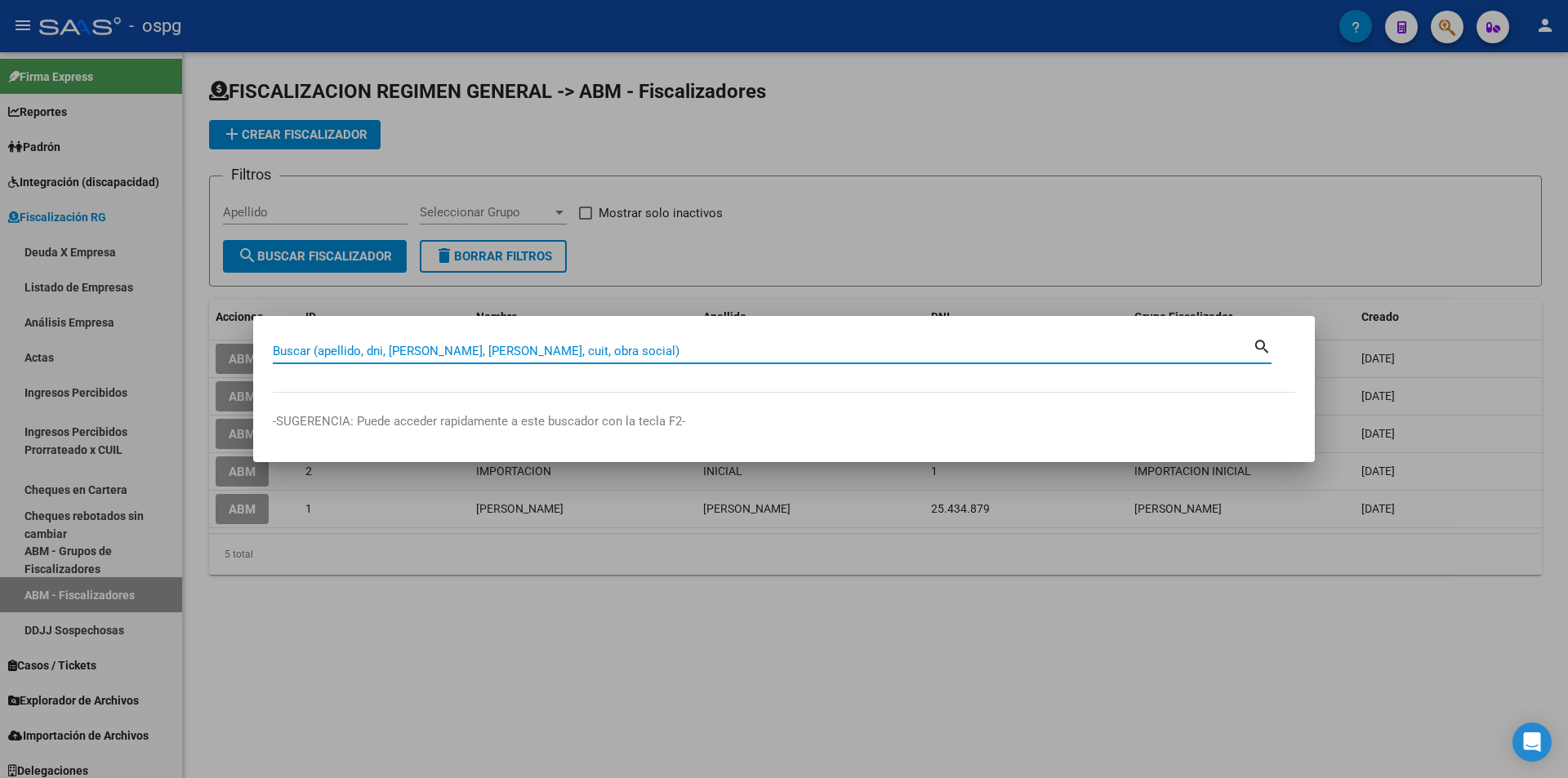
click at [535, 358] on input "Buscar (apellido, dni, [PERSON_NAME], [PERSON_NAME], cuit, obra social)" at bounding box center [762, 350] width 980 height 15
type input "20954629458"
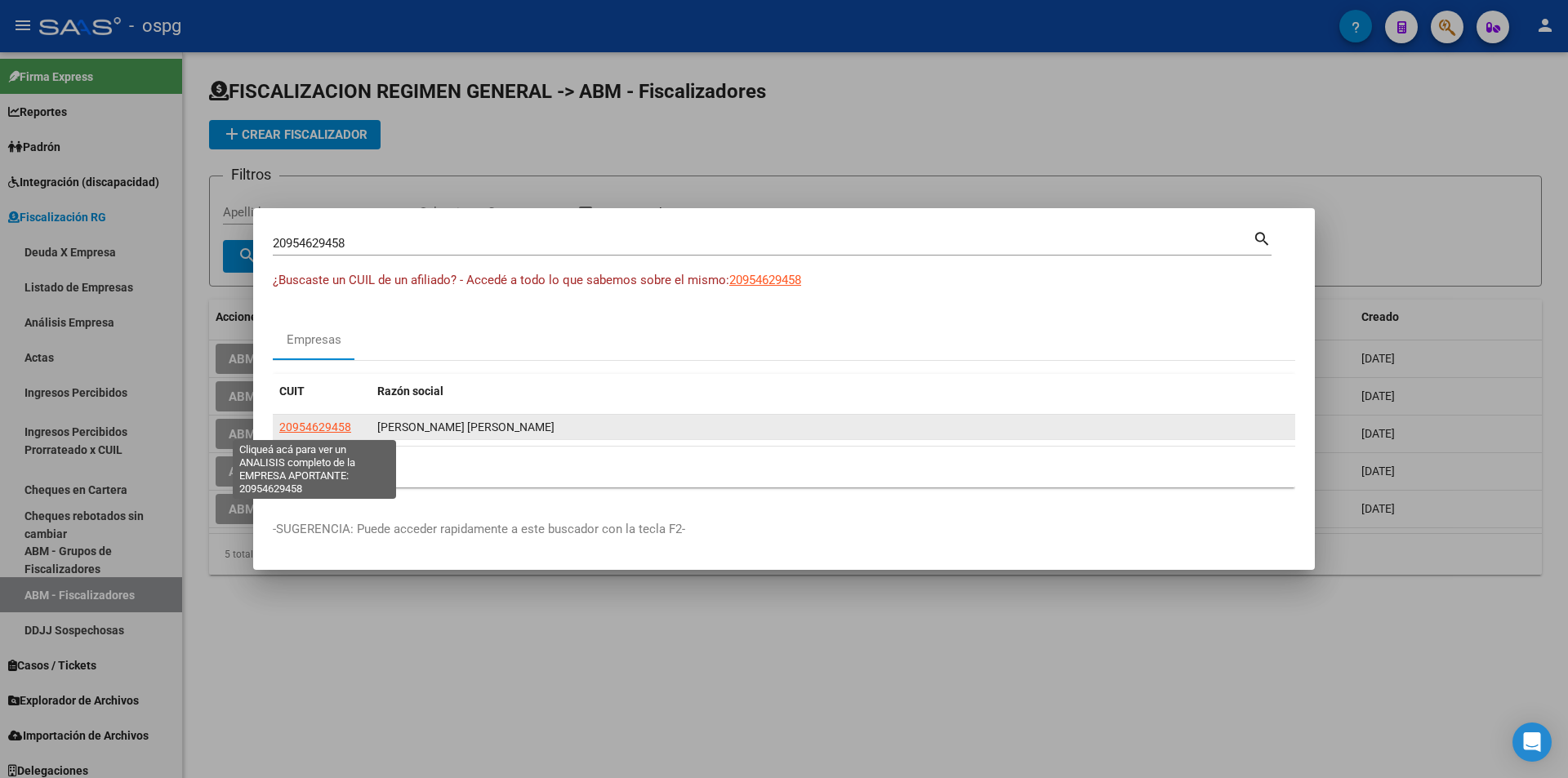
click at [320, 432] on span "20954629458" at bounding box center [315, 426] width 72 height 13
type textarea "20954629458"
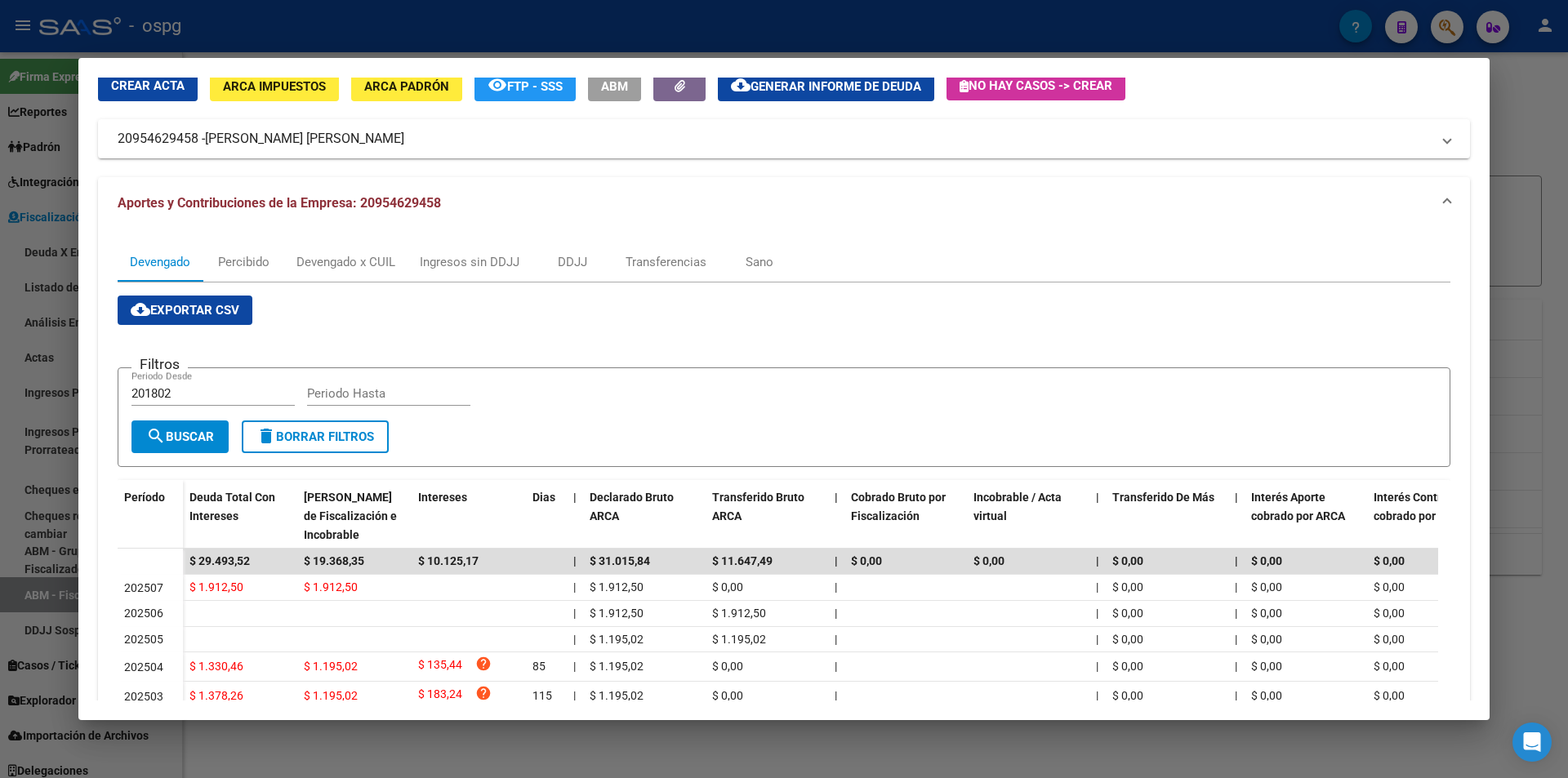
scroll to position [163, 0]
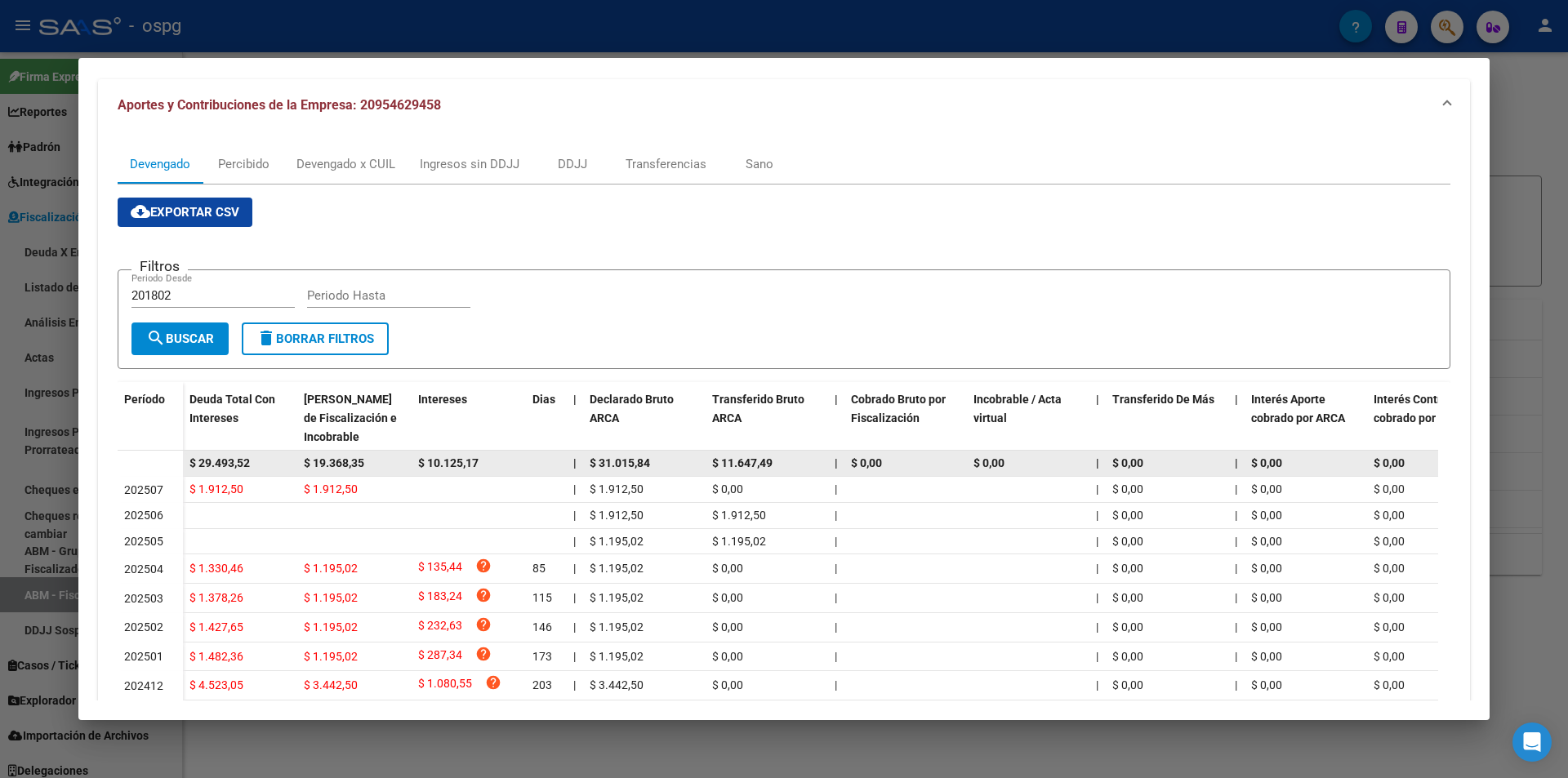
drag, startPoint x: 268, startPoint y: 460, endPoint x: 206, endPoint y: 468, distance: 62.5
click at [170, 463] on datatable-body-row "$ 29.493,52 $ 19.368,35 $ 10.125,17 | $ 31.015,84 $ 11.647,49 | $ 0,00 $ 0,00 |…" at bounding box center [1126, 463] width 2017 height 26
copy span "$ 29.493,52"
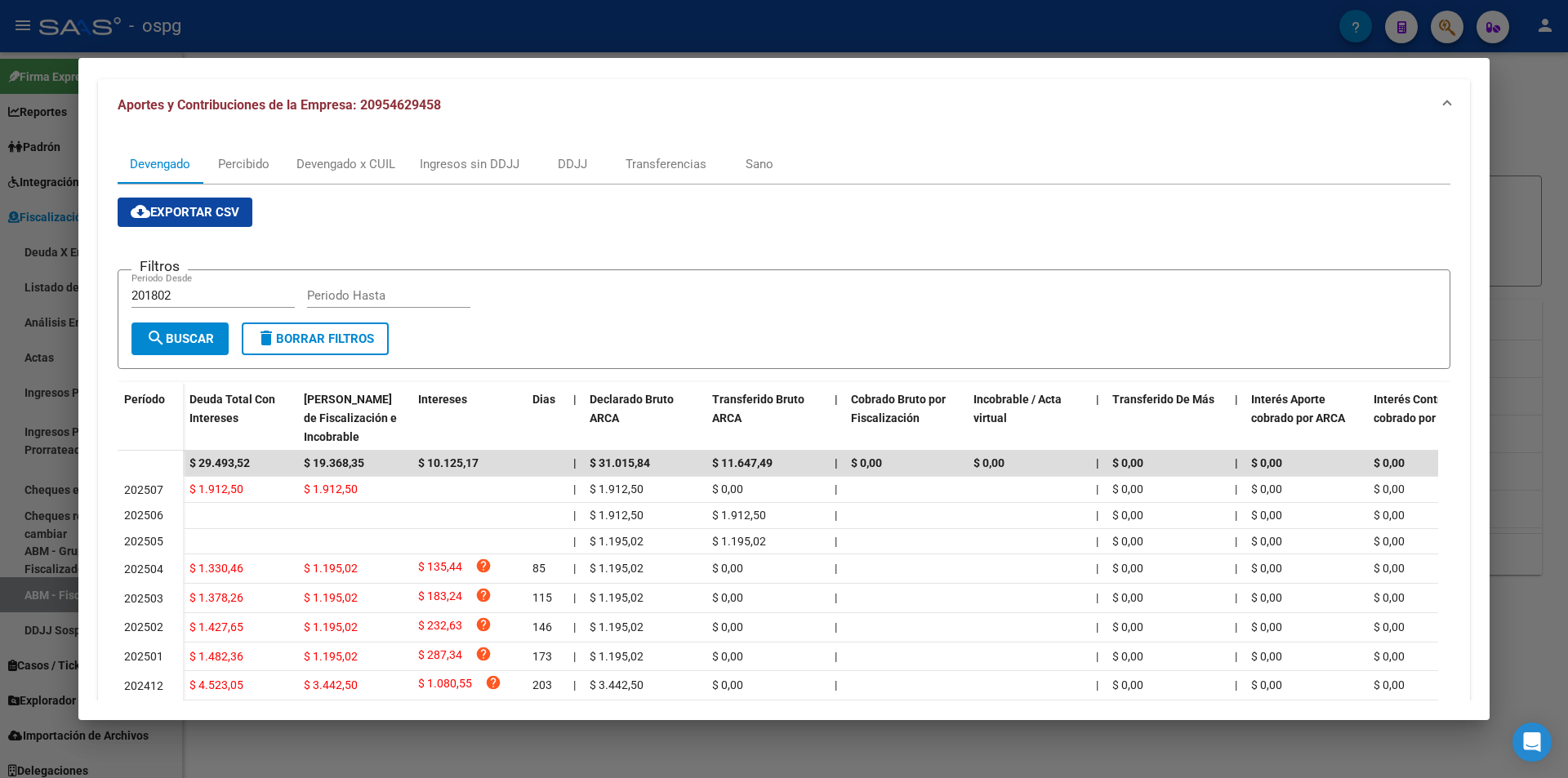
click at [1551, 259] on div at bounding box center [784, 389] width 1568 height 778
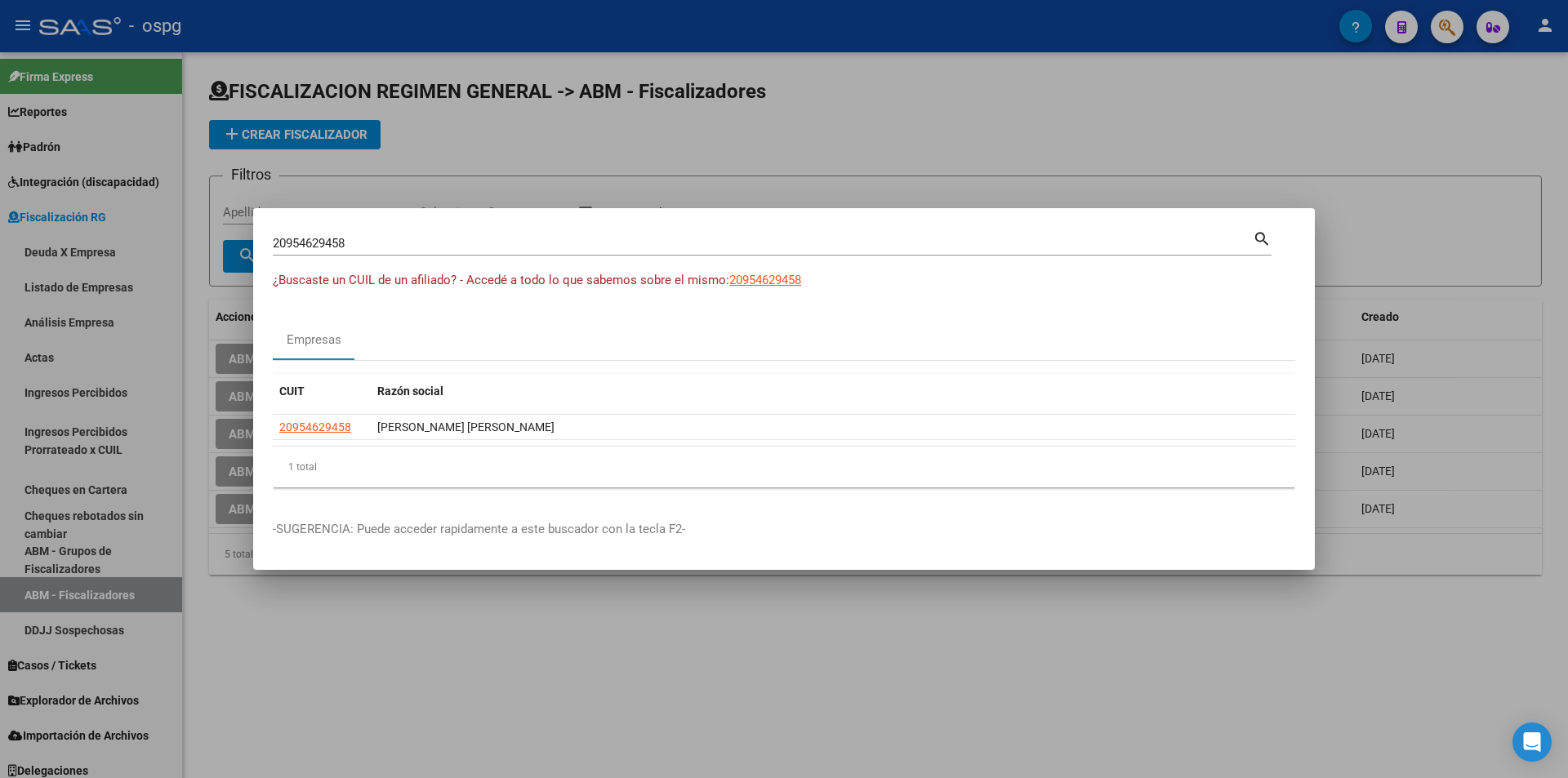
click at [1551, 259] on div at bounding box center [784, 389] width 1568 height 778
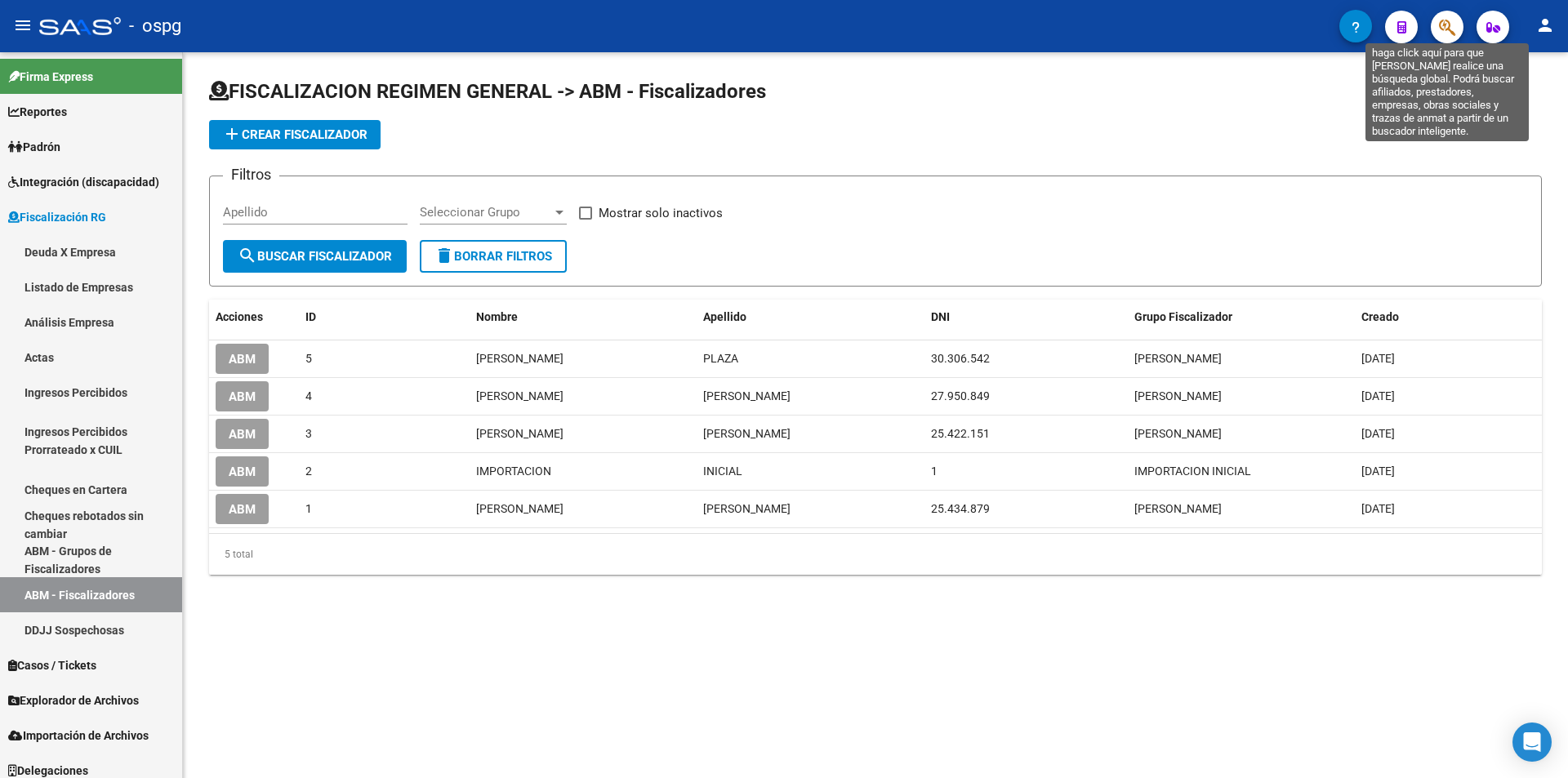
click at [1445, 28] on icon "button" at bounding box center [1447, 27] width 16 height 19
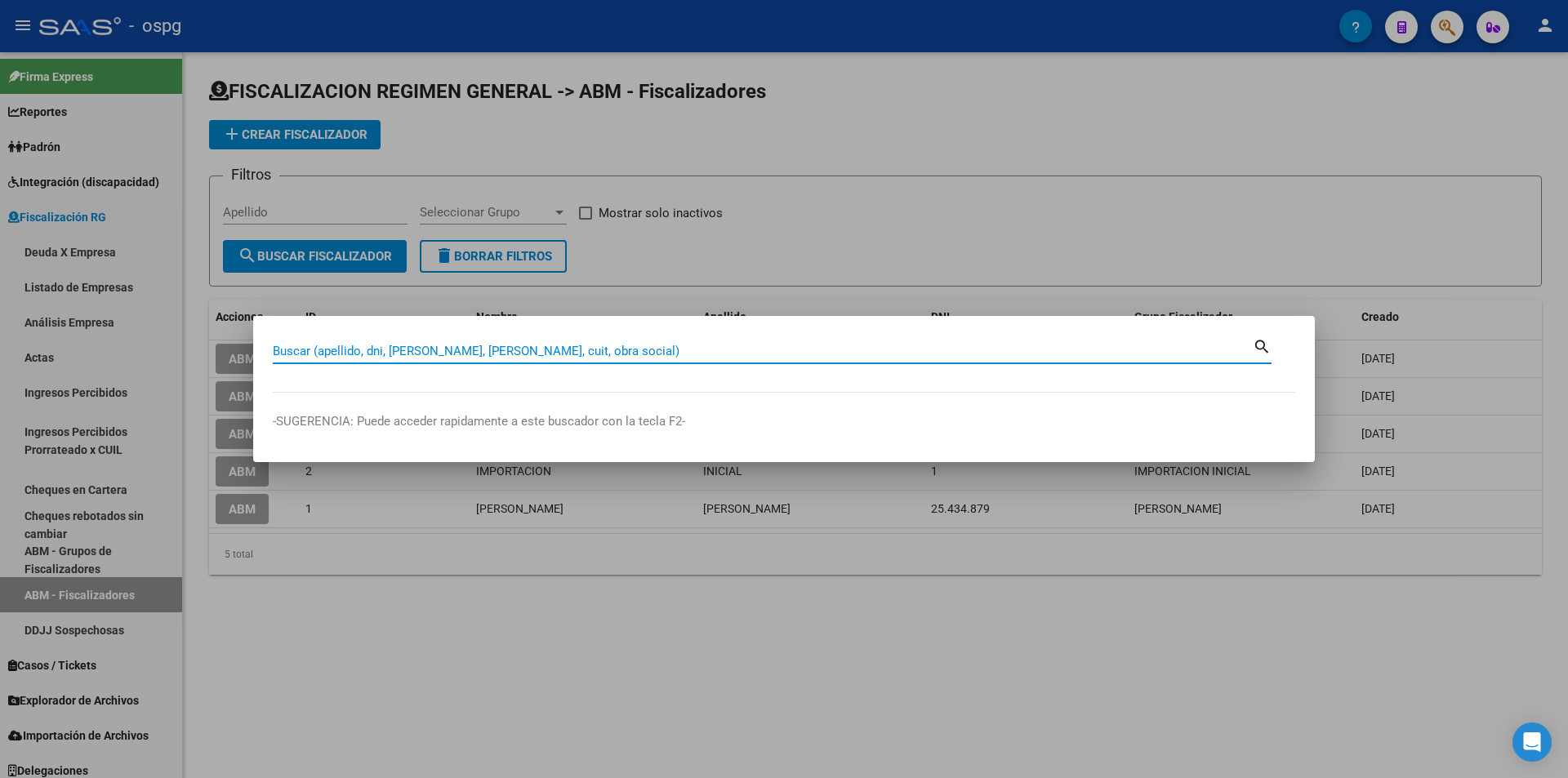
click at [452, 347] on input "Buscar (apellido, dni, [PERSON_NAME], [PERSON_NAME], cuit, obra social)" at bounding box center [762, 350] width 980 height 15
paste input "30538521848"
type input "30538521848"
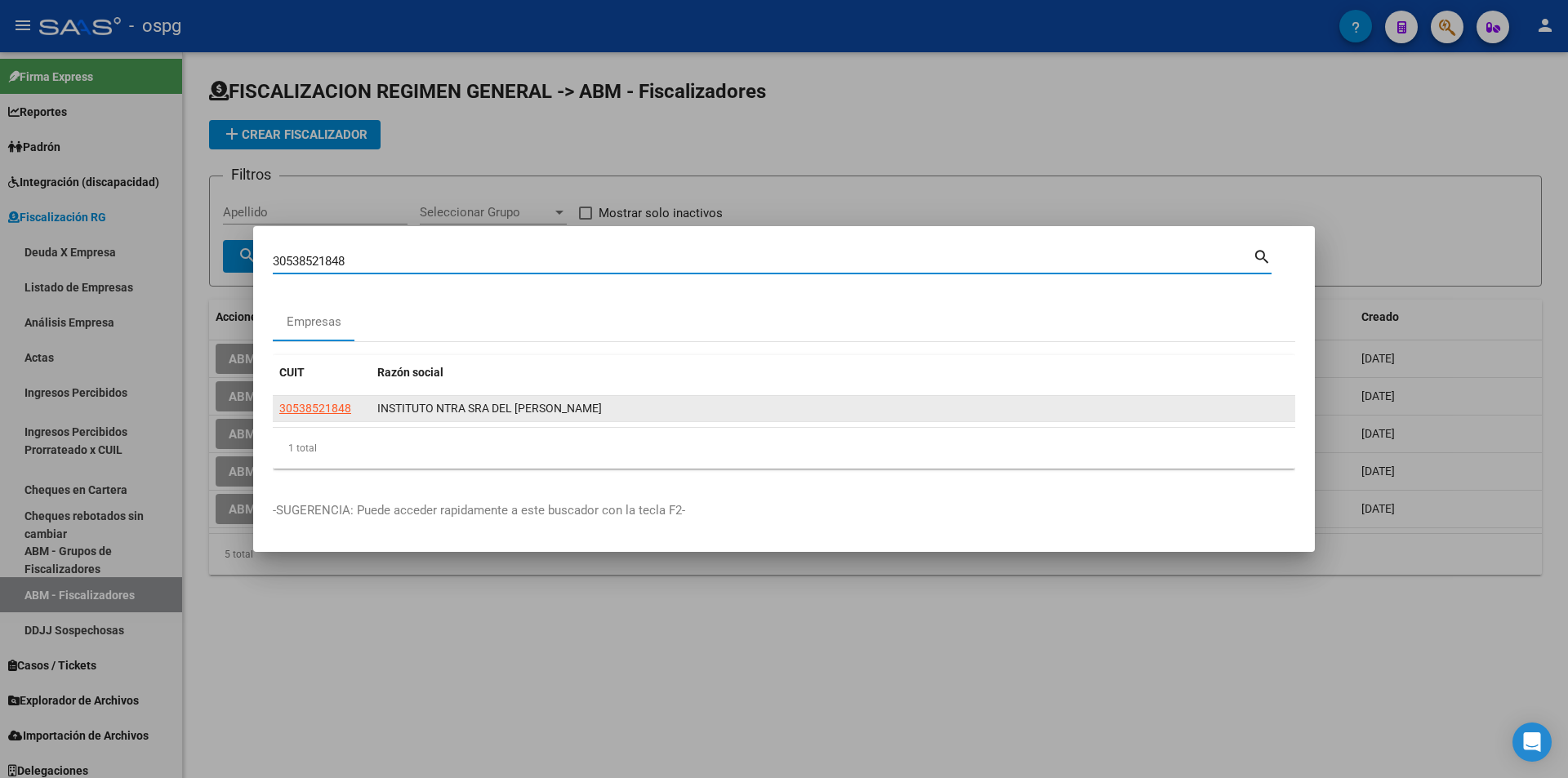
click at [325, 414] on app-link-go-to "30538521848" at bounding box center [315, 408] width 72 height 19
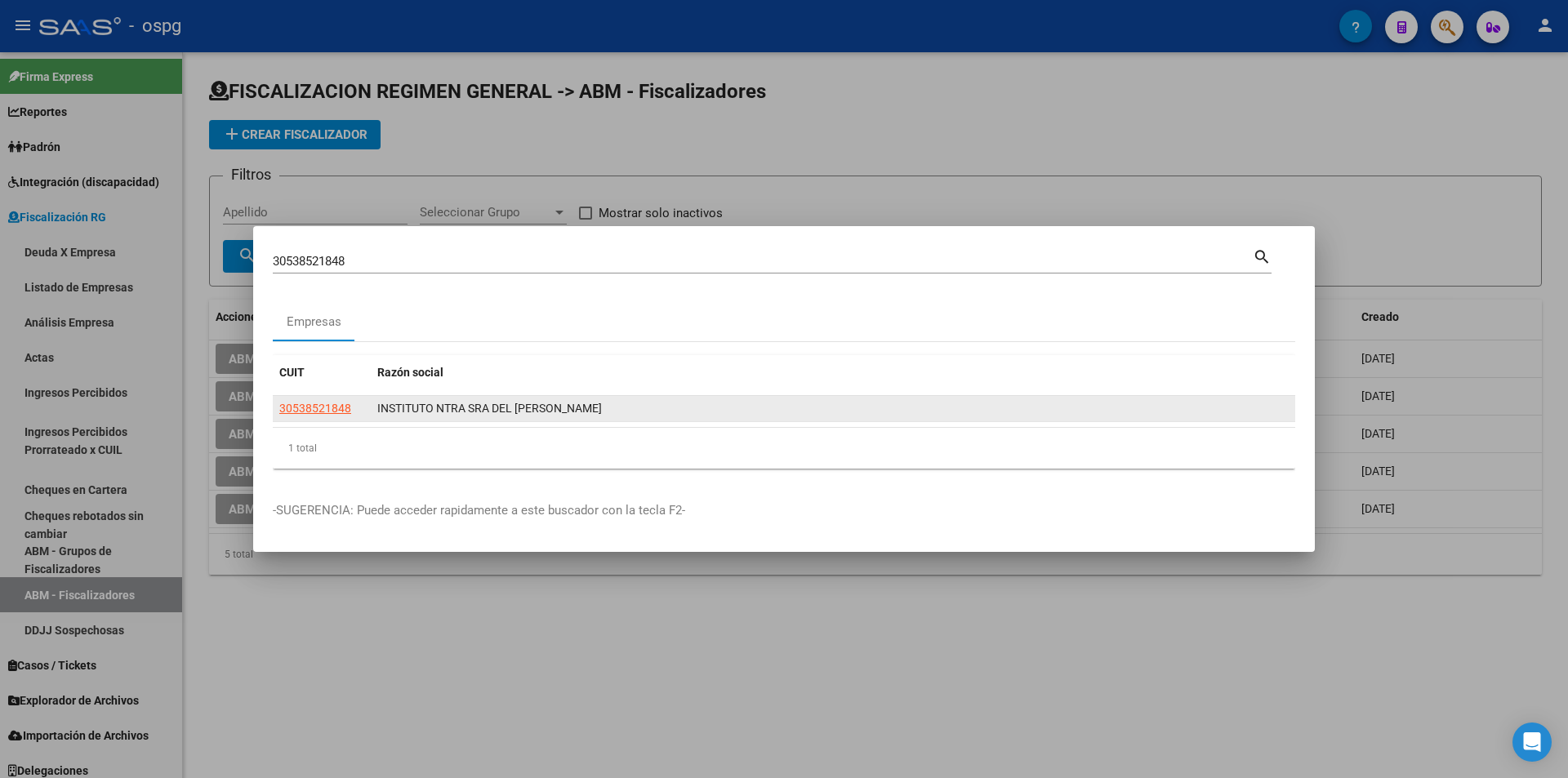
click at [325, 414] on app-link-go-to "30538521848" at bounding box center [315, 408] width 72 height 19
click at [325, 398] on datatable-body-cell "30538521848" at bounding box center [321, 408] width 98 height 26
click at [323, 411] on span "30538521848" at bounding box center [315, 407] width 72 height 13
type textarea "30538521848"
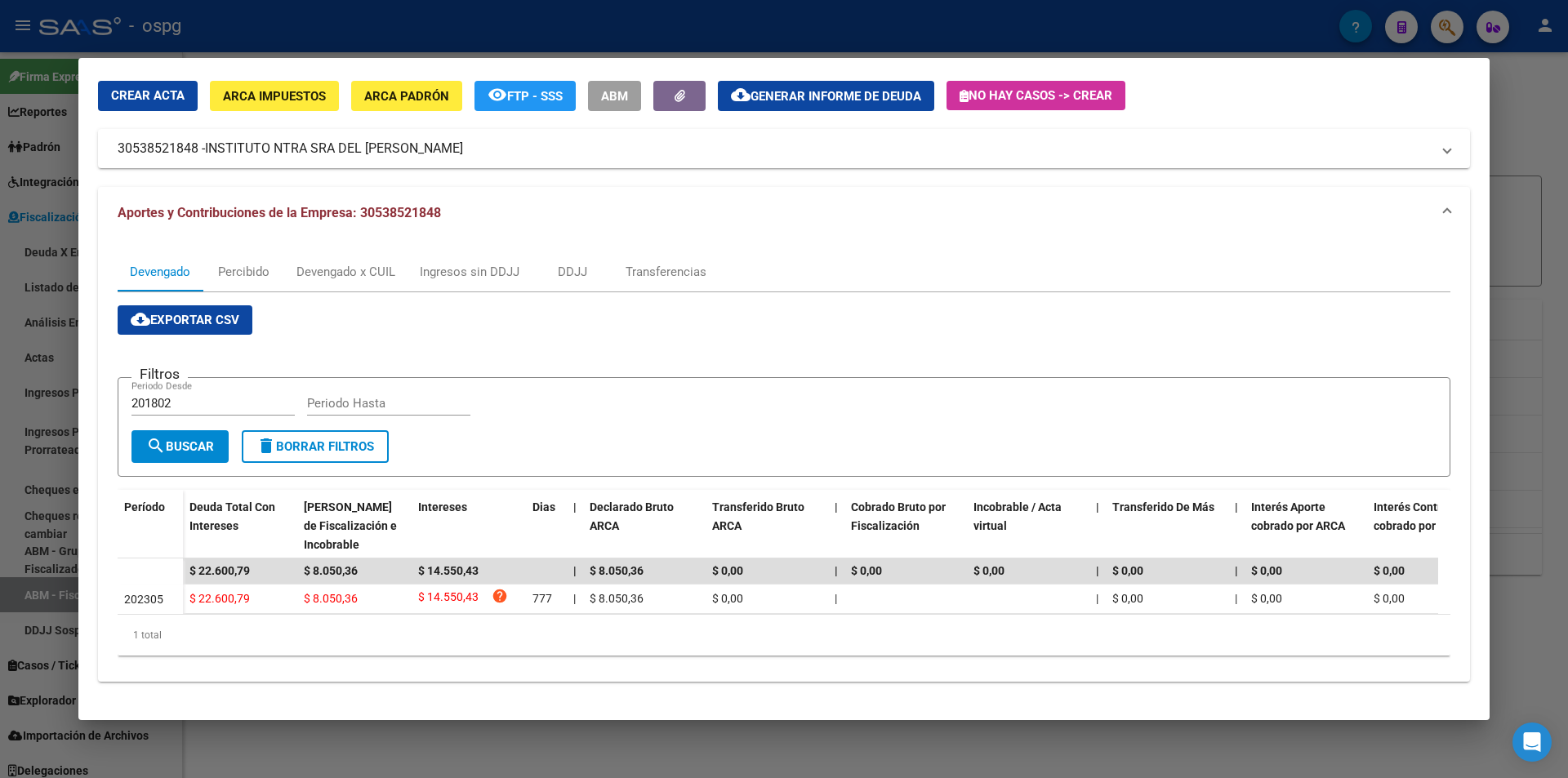
scroll to position [67, 0]
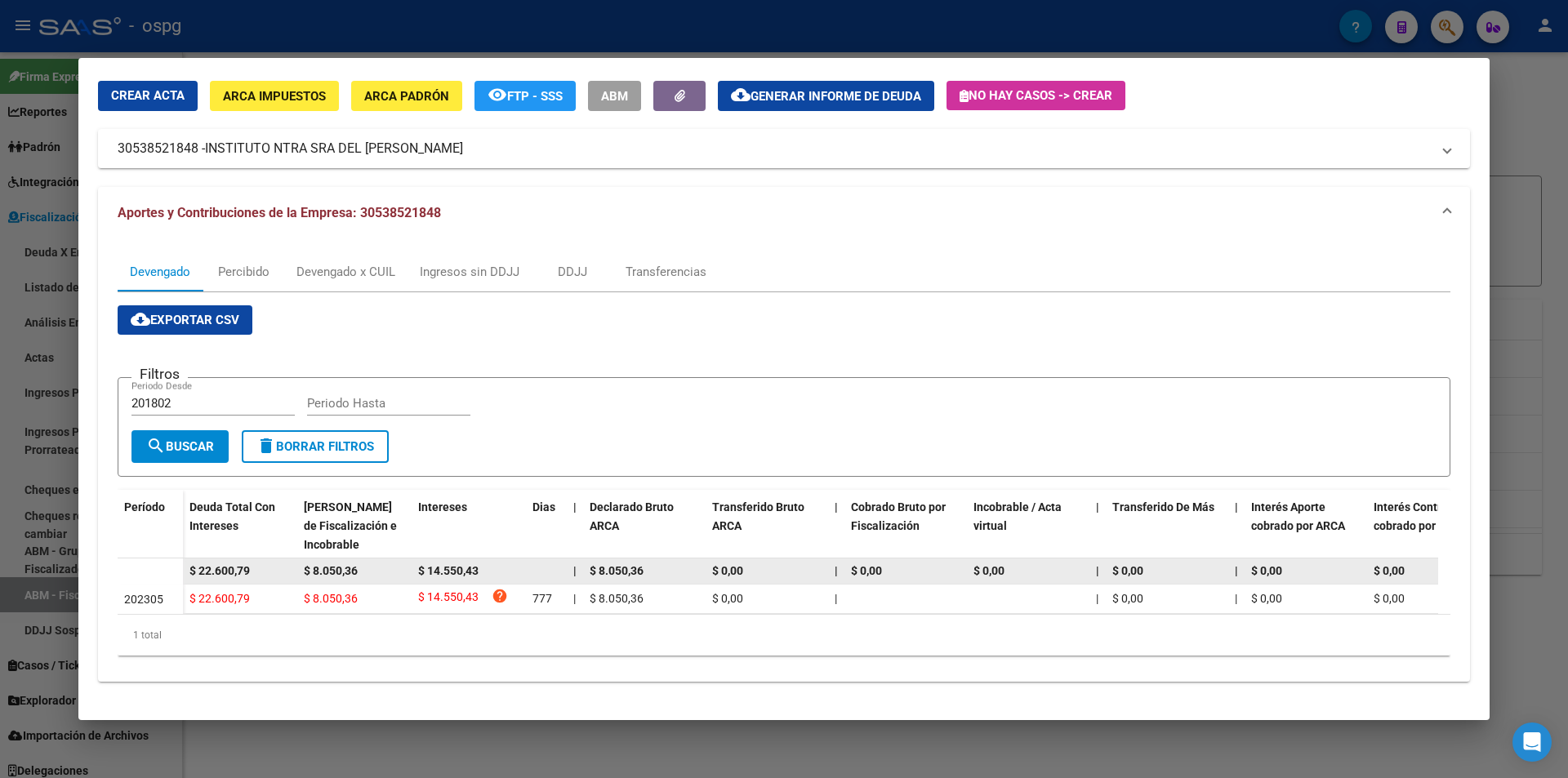
drag, startPoint x: 258, startPoint y: 558, endPoint x: 174, endPoint y: 553, distance: 84.1
click at [174, 559] on datatable-body-row "$ 22.600,79 $ 8.050,36 $ 14.550,43 | $ 8.050,36 $ 0,00 | $ 0,00 $ 0,00 | $ 0,00…" at bounding box center [1126, 571] width 2017 height 26
copy span "$ 22.600,79"
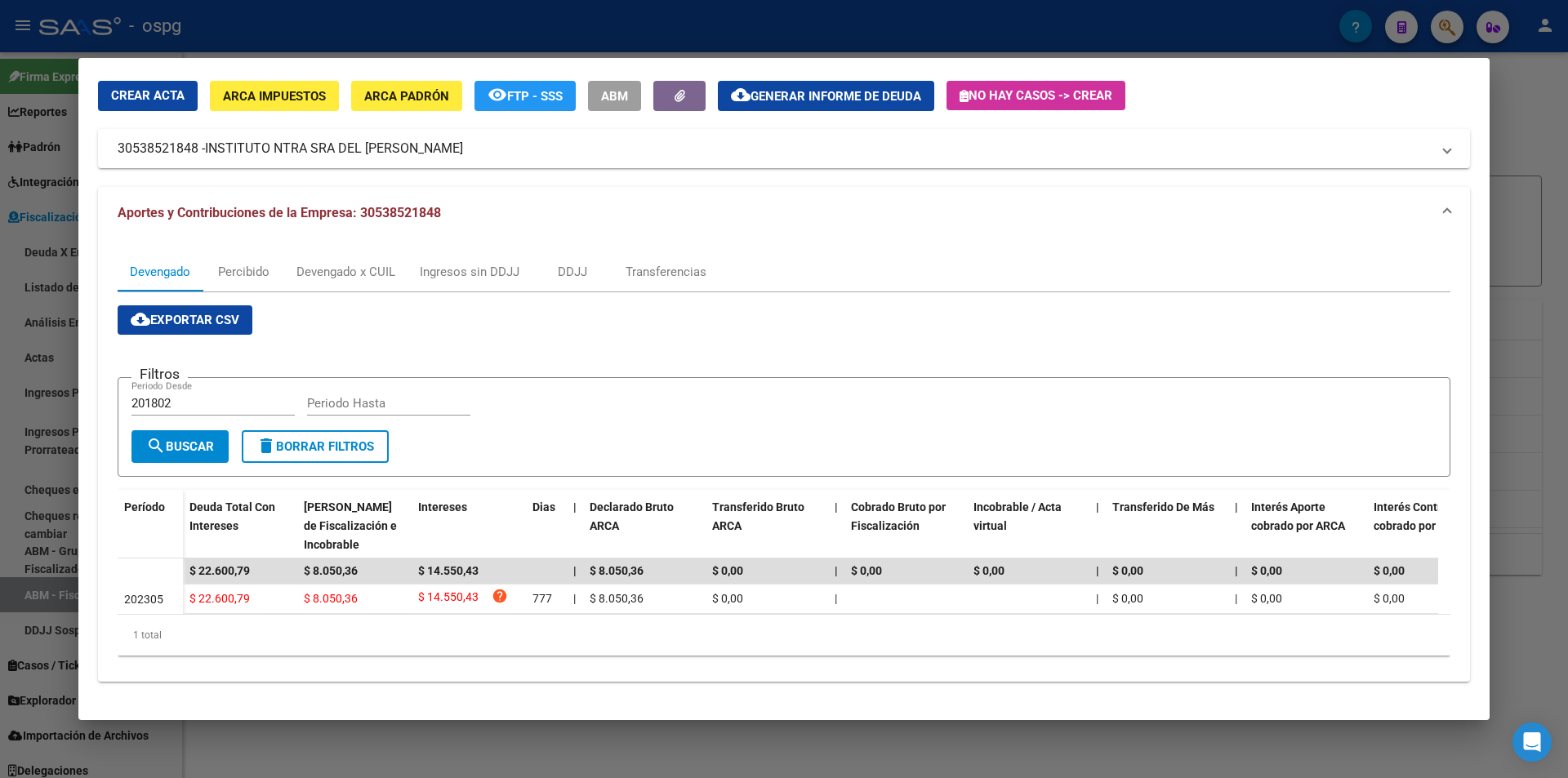
click at [1517, 114] on div at bounding box center [784, 389] width 1568 height 778
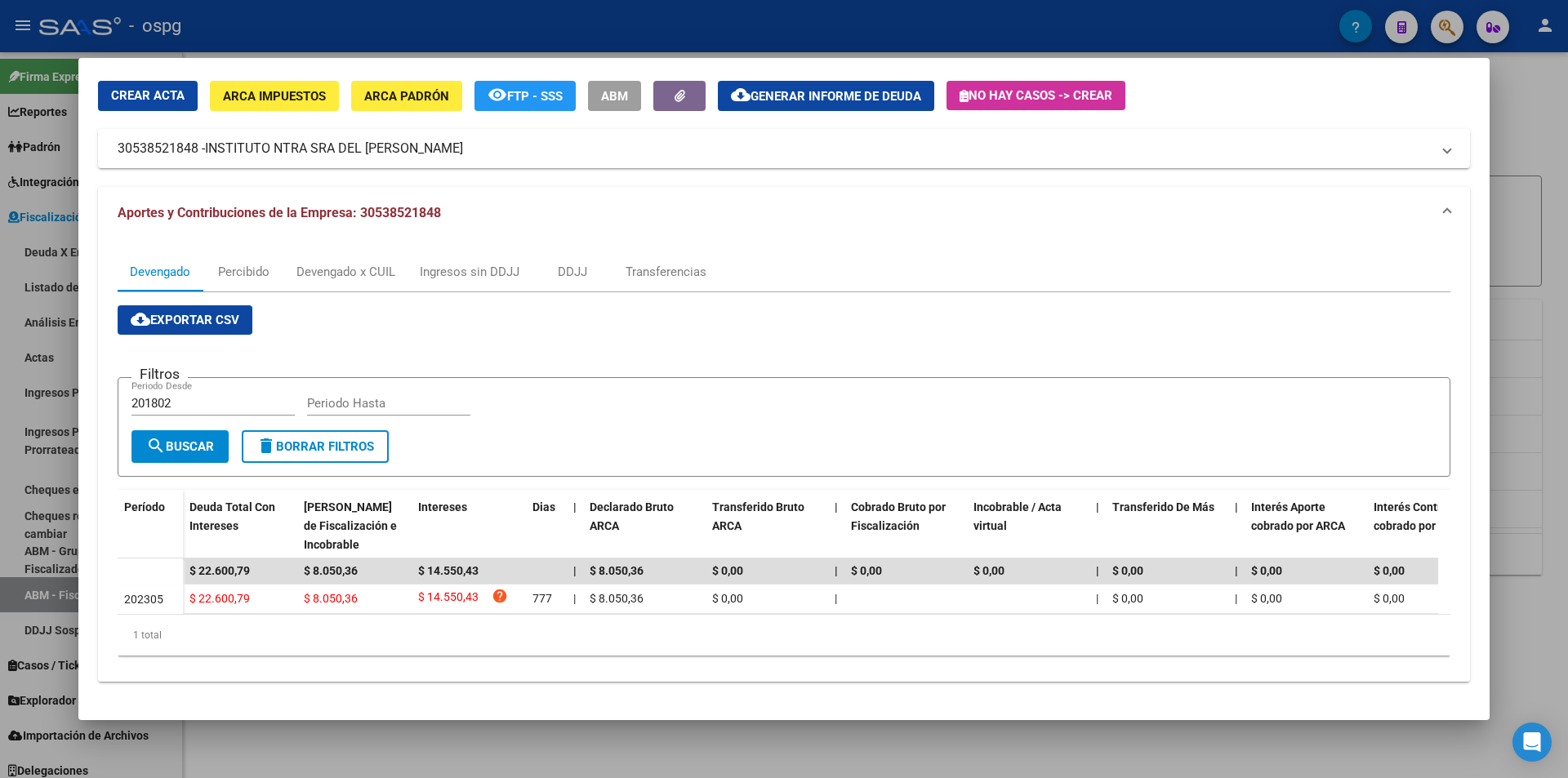
click at [1517, 114] on div at bounding box center [784, 389] width 1568 height 778
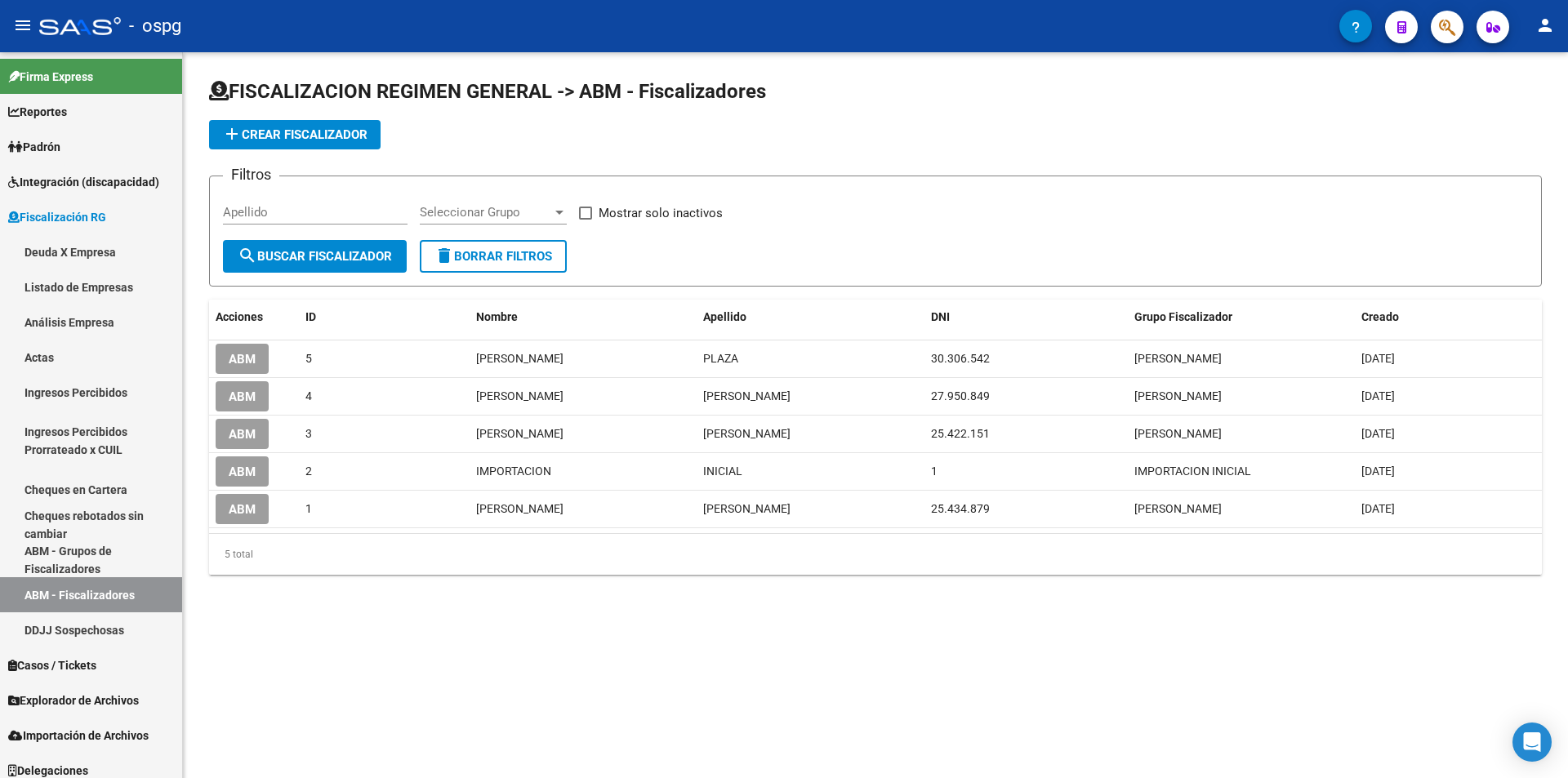
click at [1517, 114] on app-list-header "FISCALIZACION REGIMEN GENERAL -> ABM - Fiscalizadores add Crear Fiscalizador Fi…" at bounding box center [876, 183] width 1333 height 208
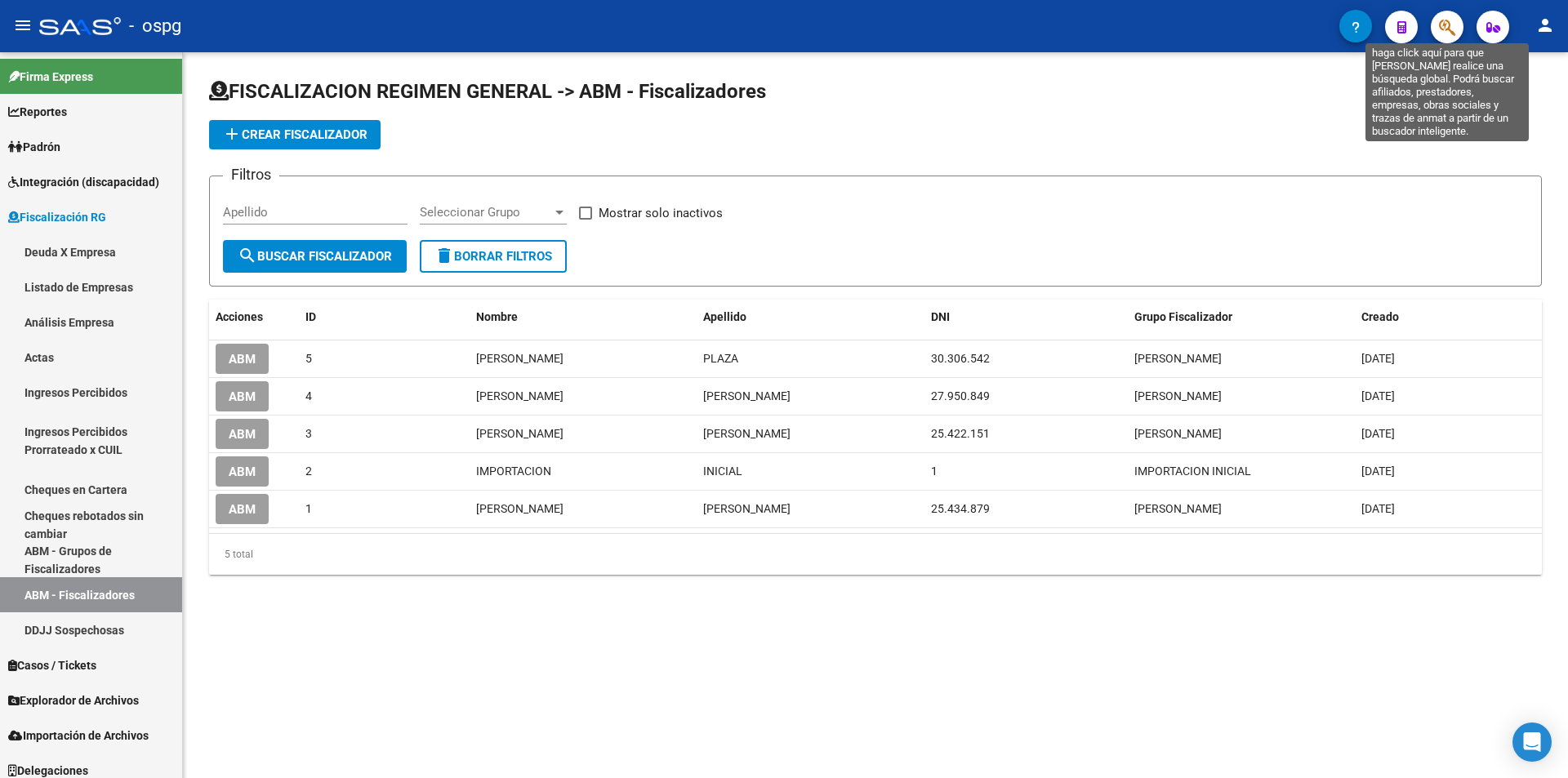
click at [1452, 26] on icon "button" at bounding box center [1447, 27] width 16 height 19
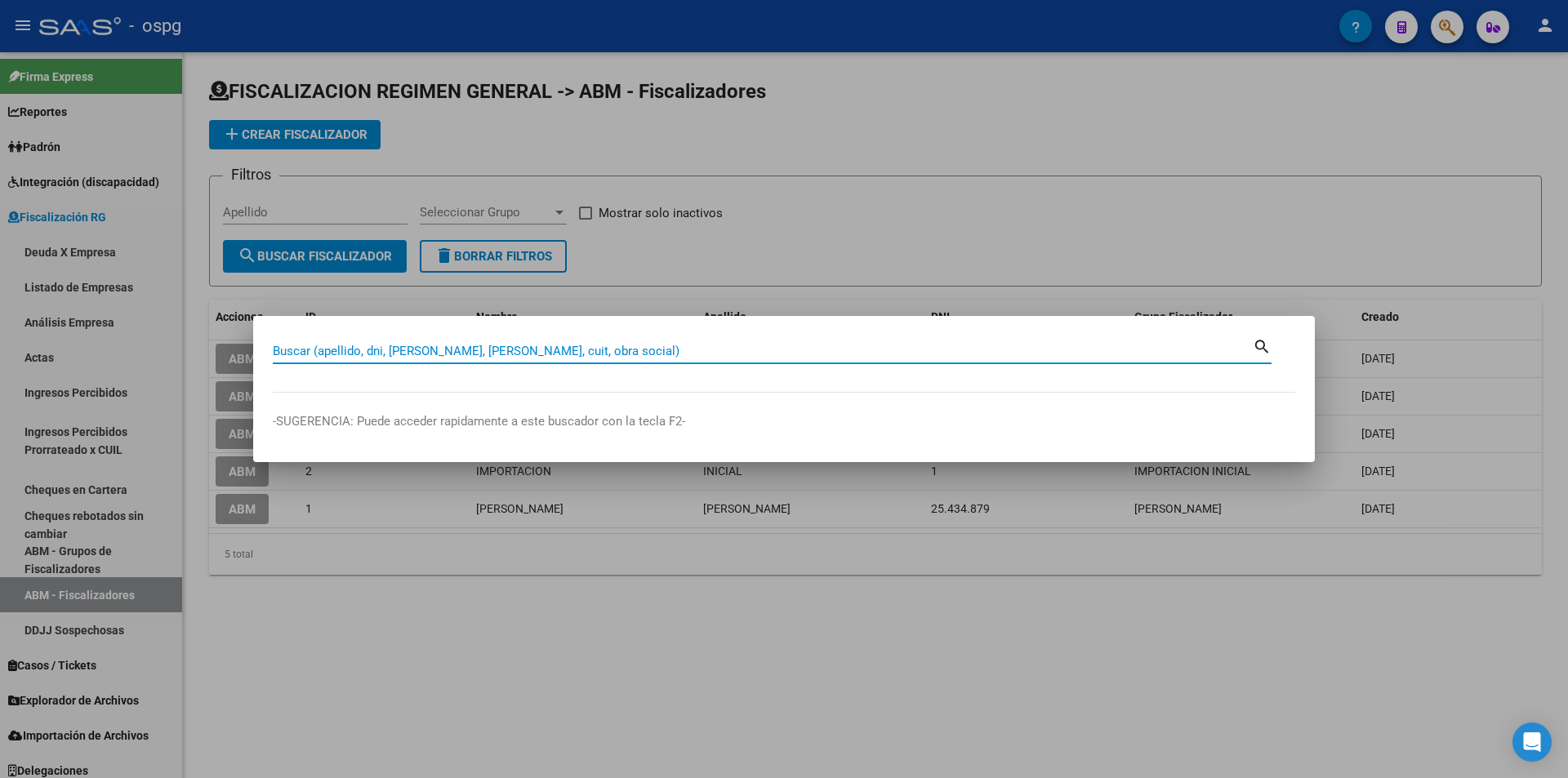
click at [524, 346] on input "Buscar (apellido, dni, [PERSON_NAME], [PERSON_NAME], cuit, obra social)" at bounding box center [762, 350] width 980 height 15
paste input "27271084205"
type input "27271084205"
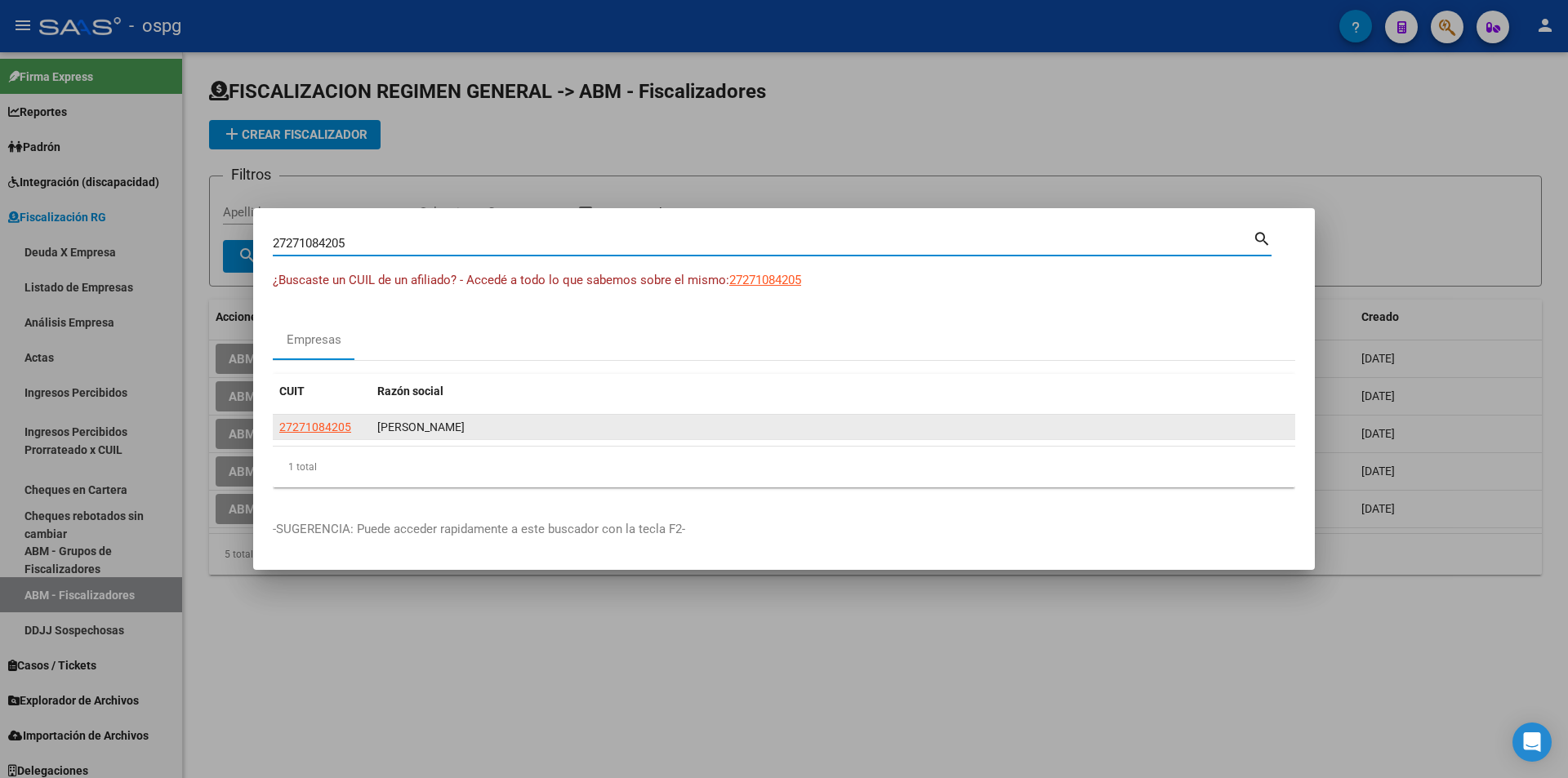
click at [327, 431] on span "27271084205" at bounding box center [315, 426] width 72 height 13
type textarea "27271084205"
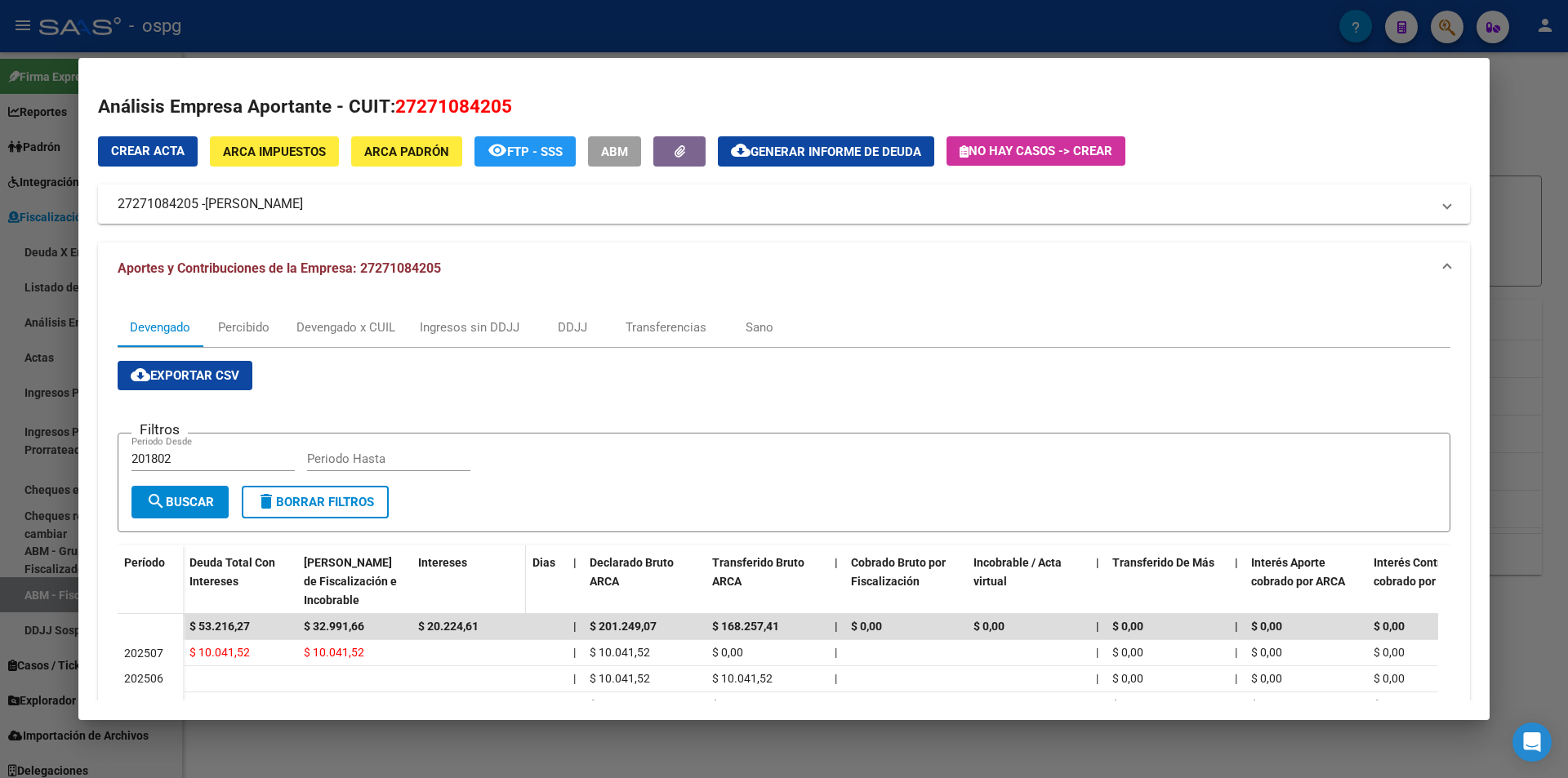
scroll to position [82, 0]
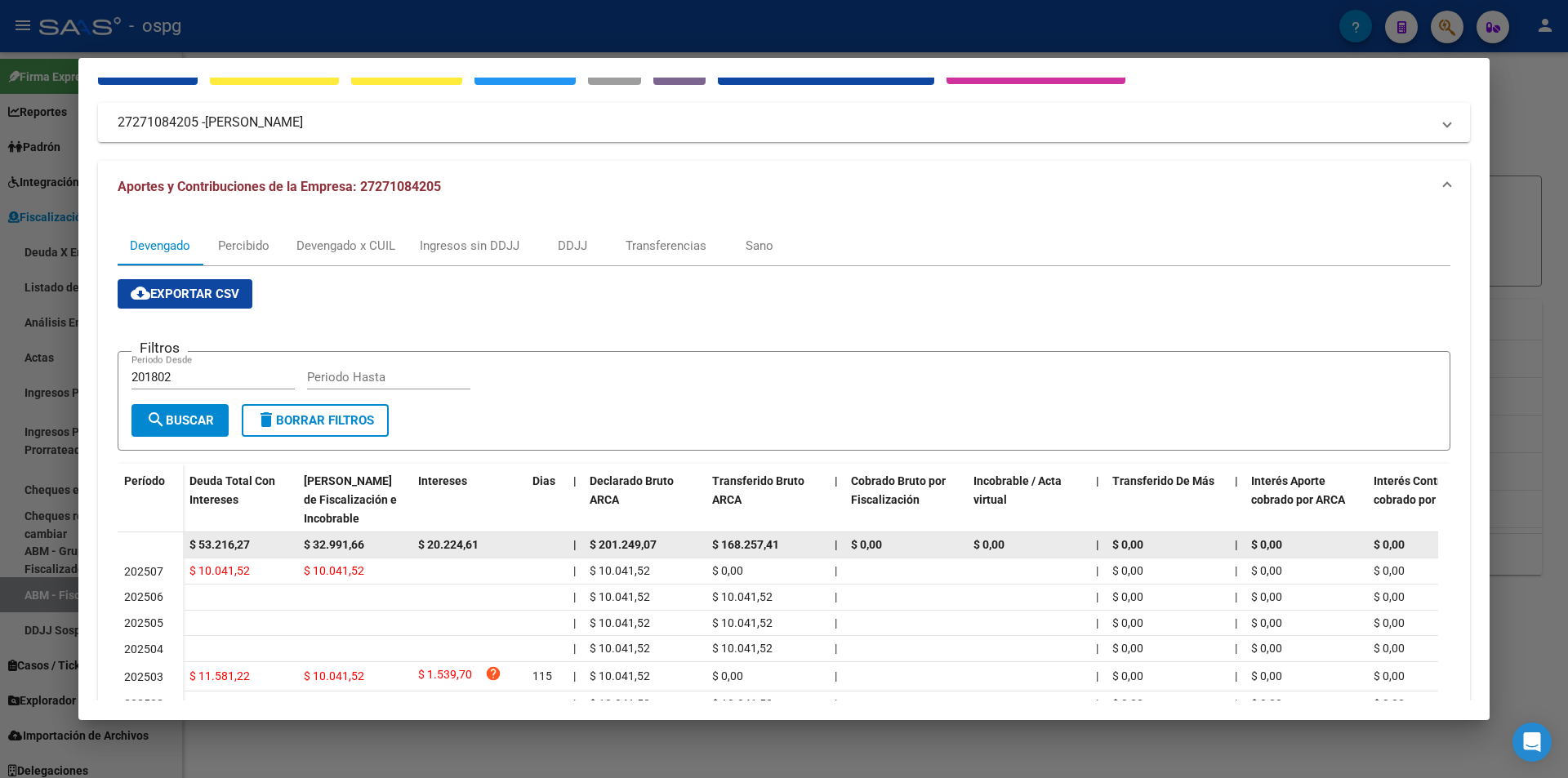
drag, startPoint x: 283, startPoint y: 541, endPoint x: 156, endPoint y: 542, distance: 127.0
click at [156, 542] on datatable-body-row "$ 53.216,27 $ 32.991,66 $ 20.224,61 | $ 201.249,07 $ 168.257,41 | $ 0,00 $ 0,00…" at bounding box center [1126, 545] width 2017 height 26
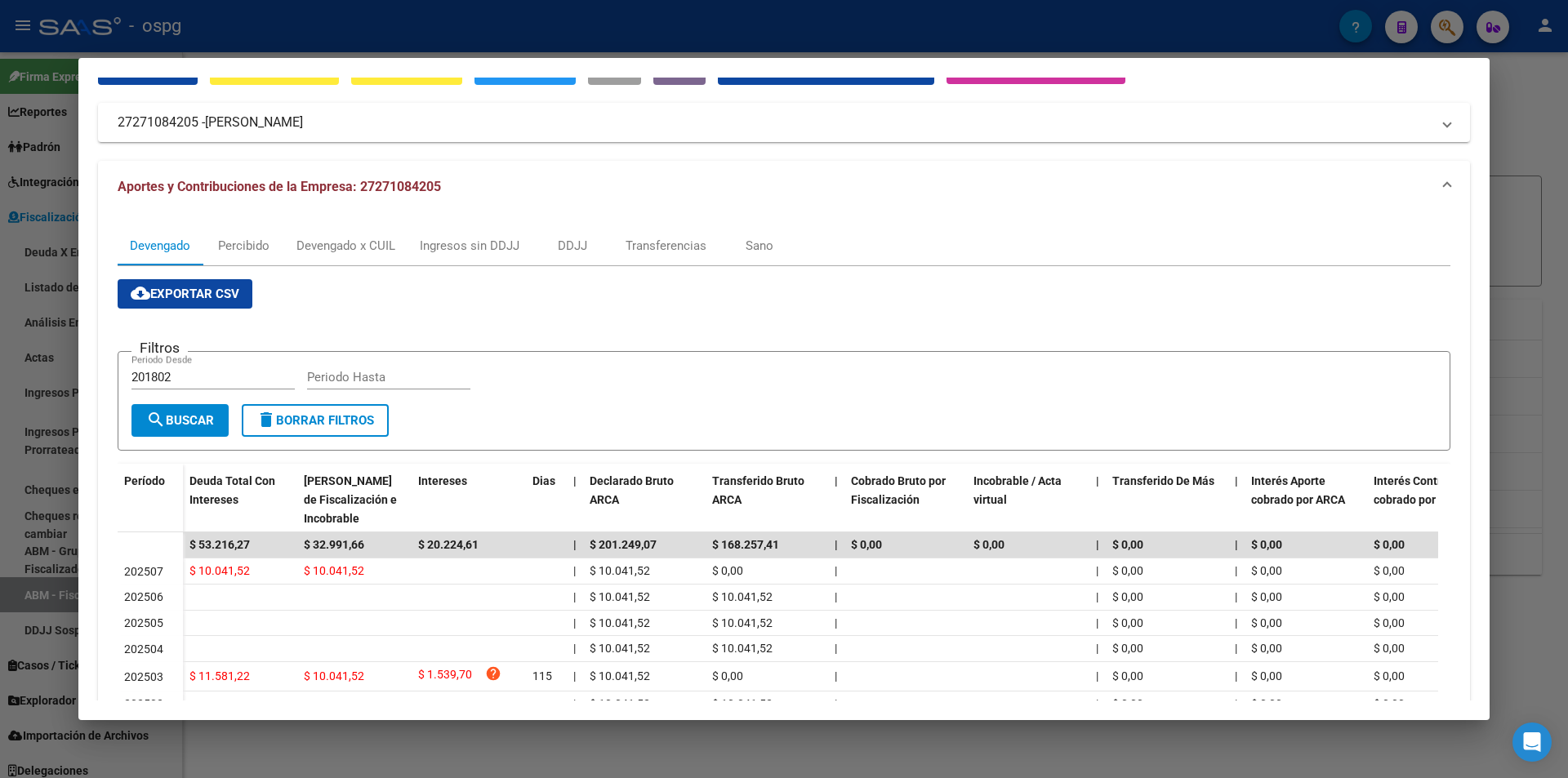
click at [0, 508] on div at bounding box center [784, 389] width 1568 height 778
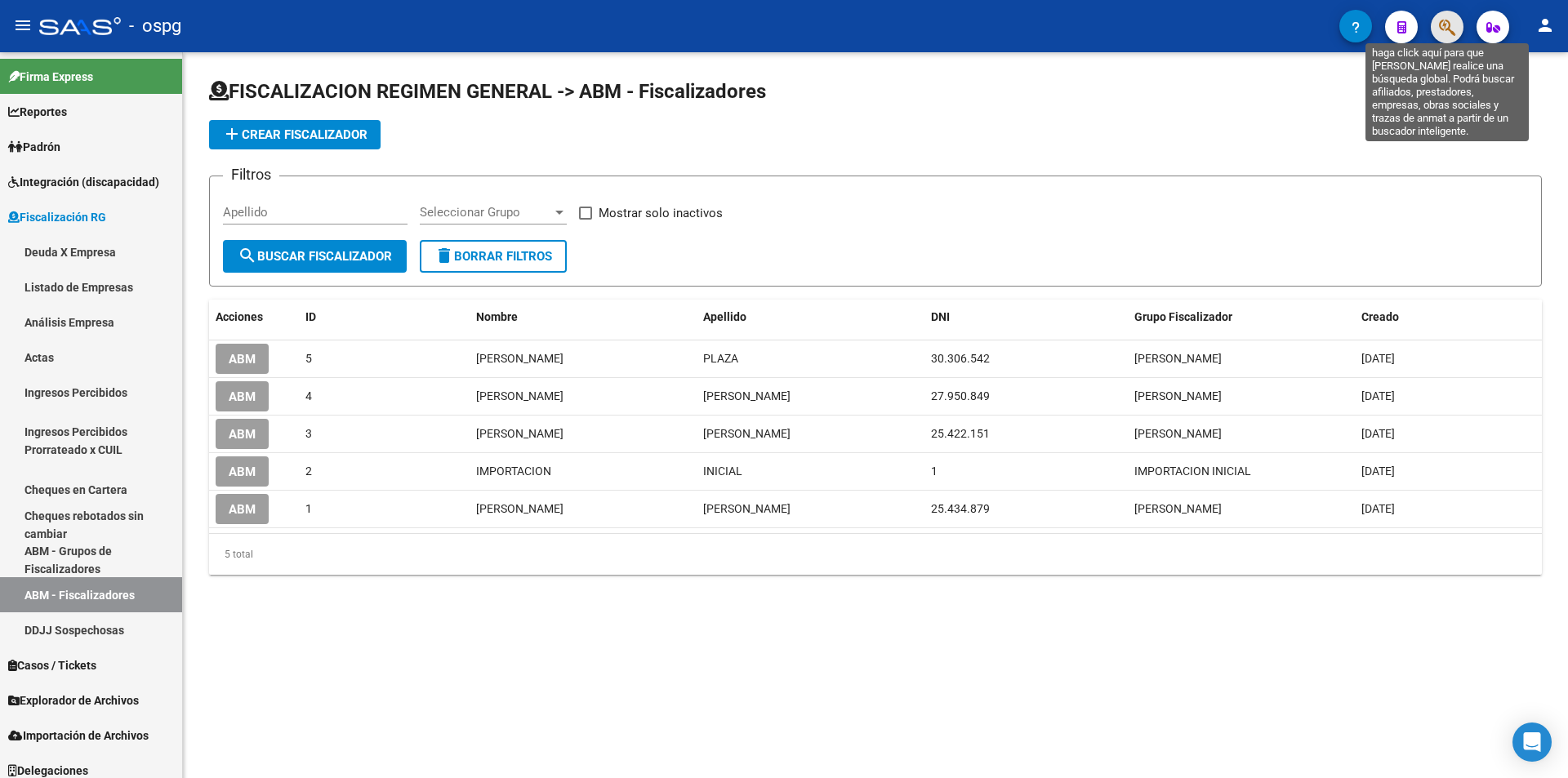
click at [1441, 35] on icon "button" at bounding box center [1447, 27] width 16 height 19
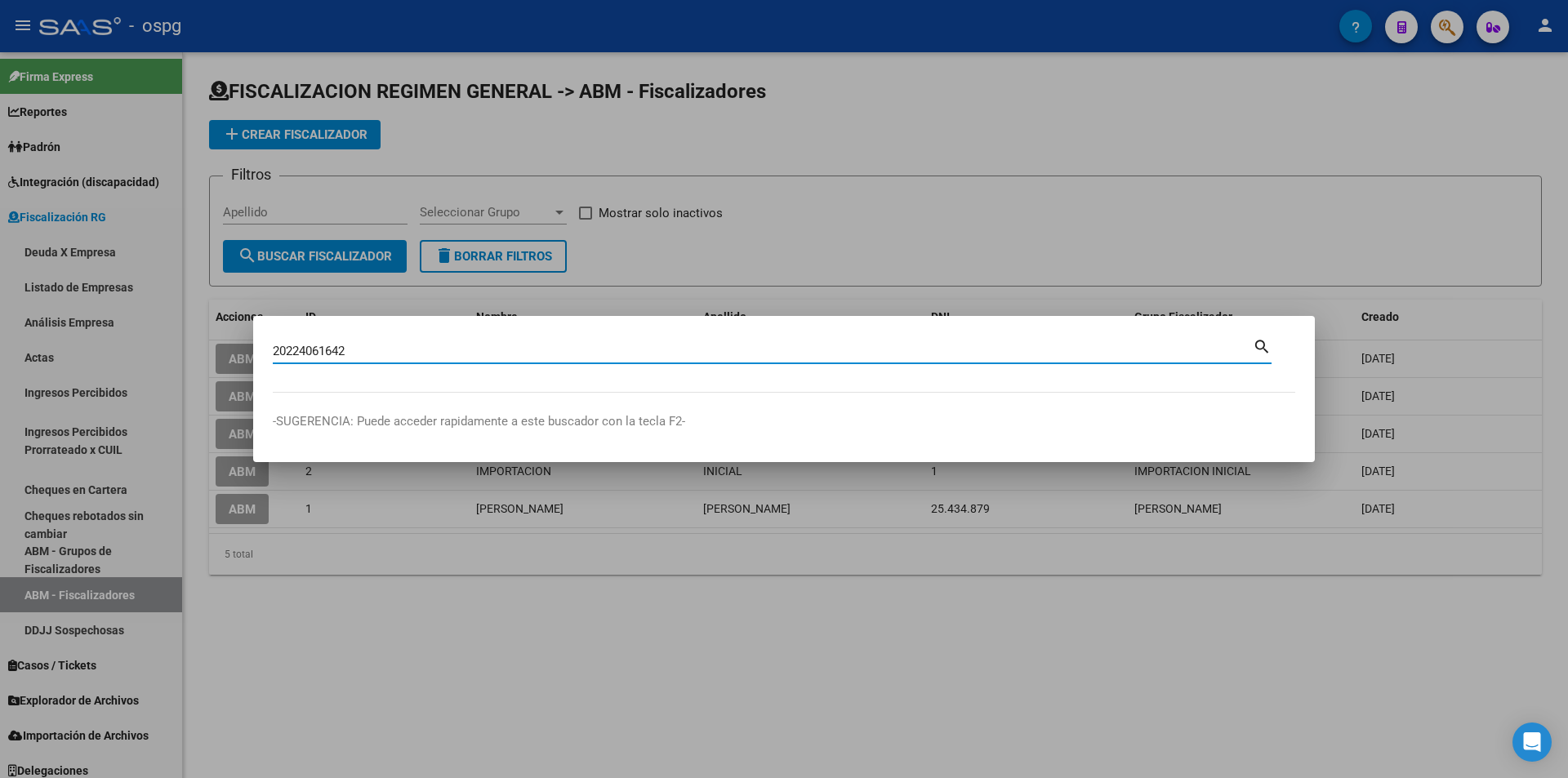
type input "20224061642"
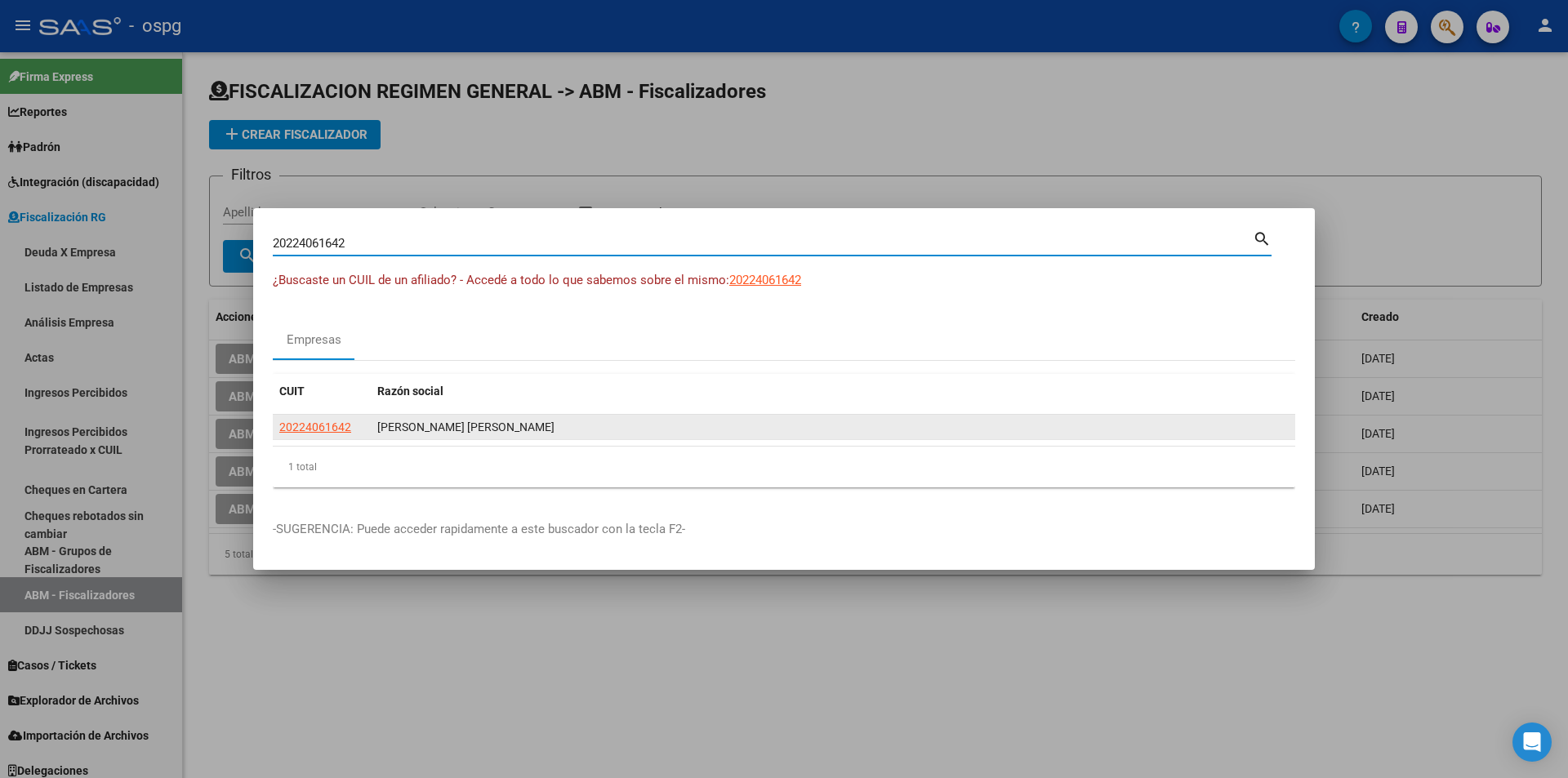
click at [324, 437] on datatable-body-cell "20224061642" at bounding box center [321, 427] width 98 height 26
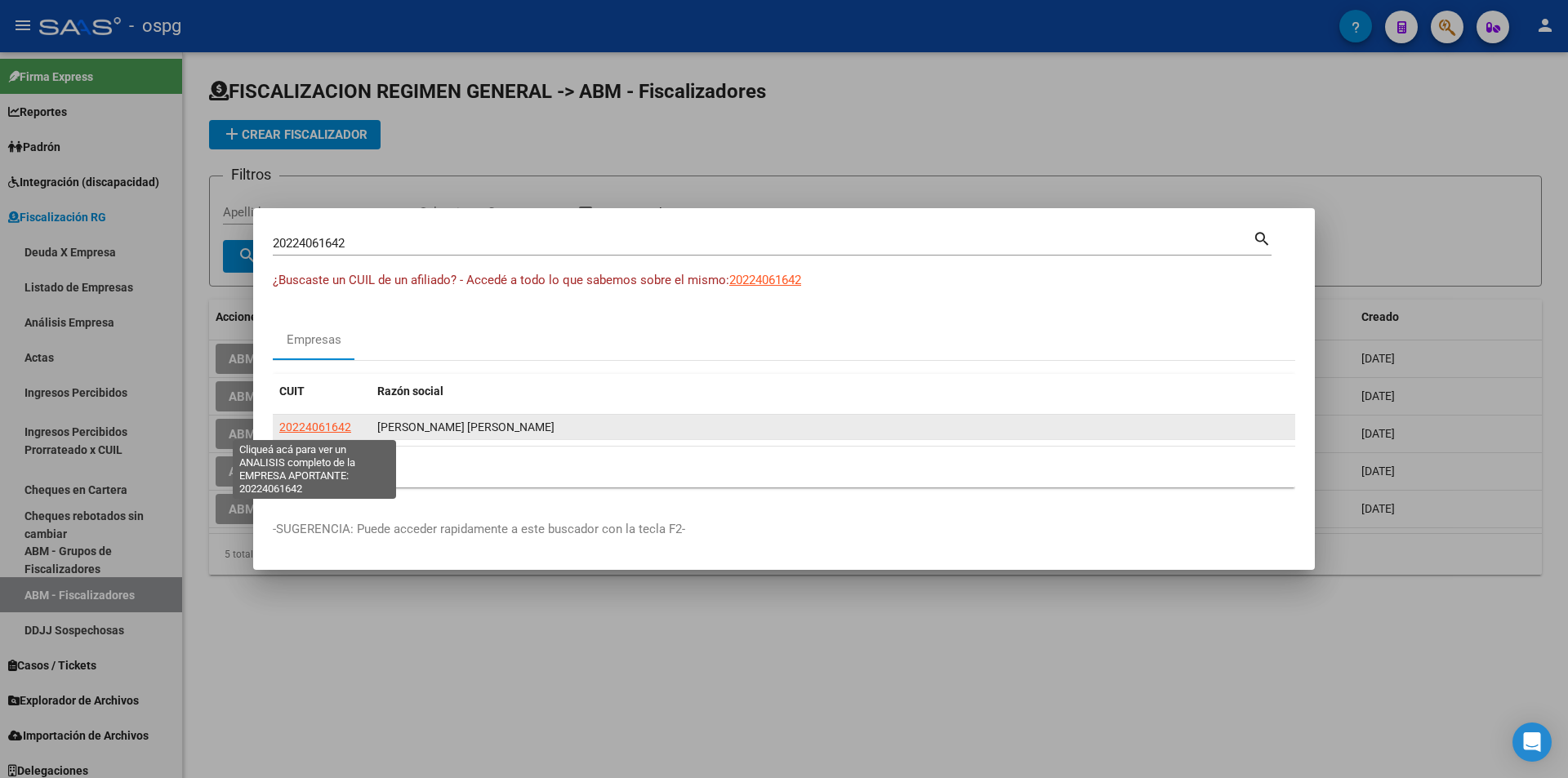
click at [316, 428] on span "20224061642" at bounding box center [315, 426] width 72 height 13
type textarea "20224061642"
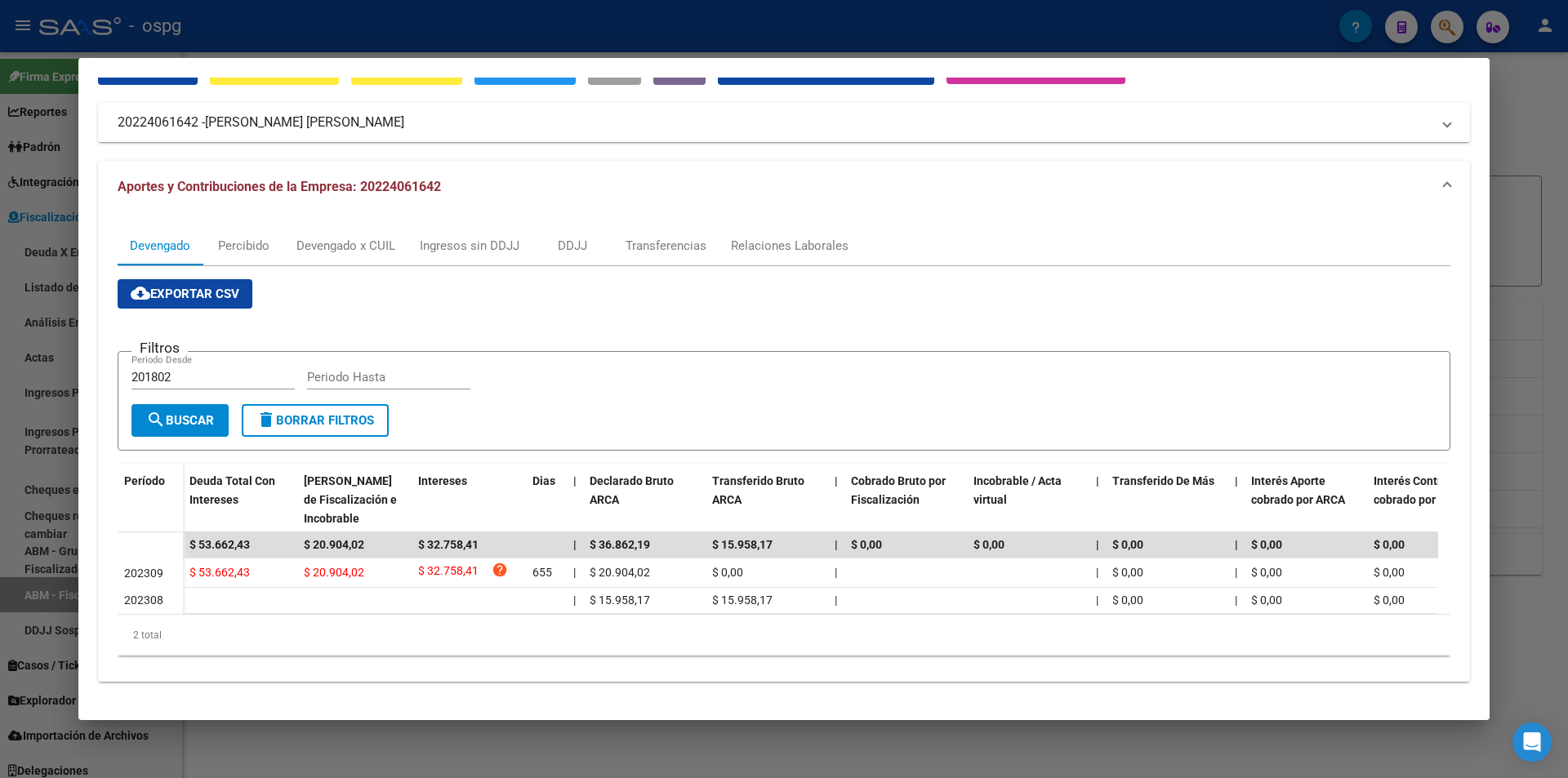
scroll to position [94, 0]
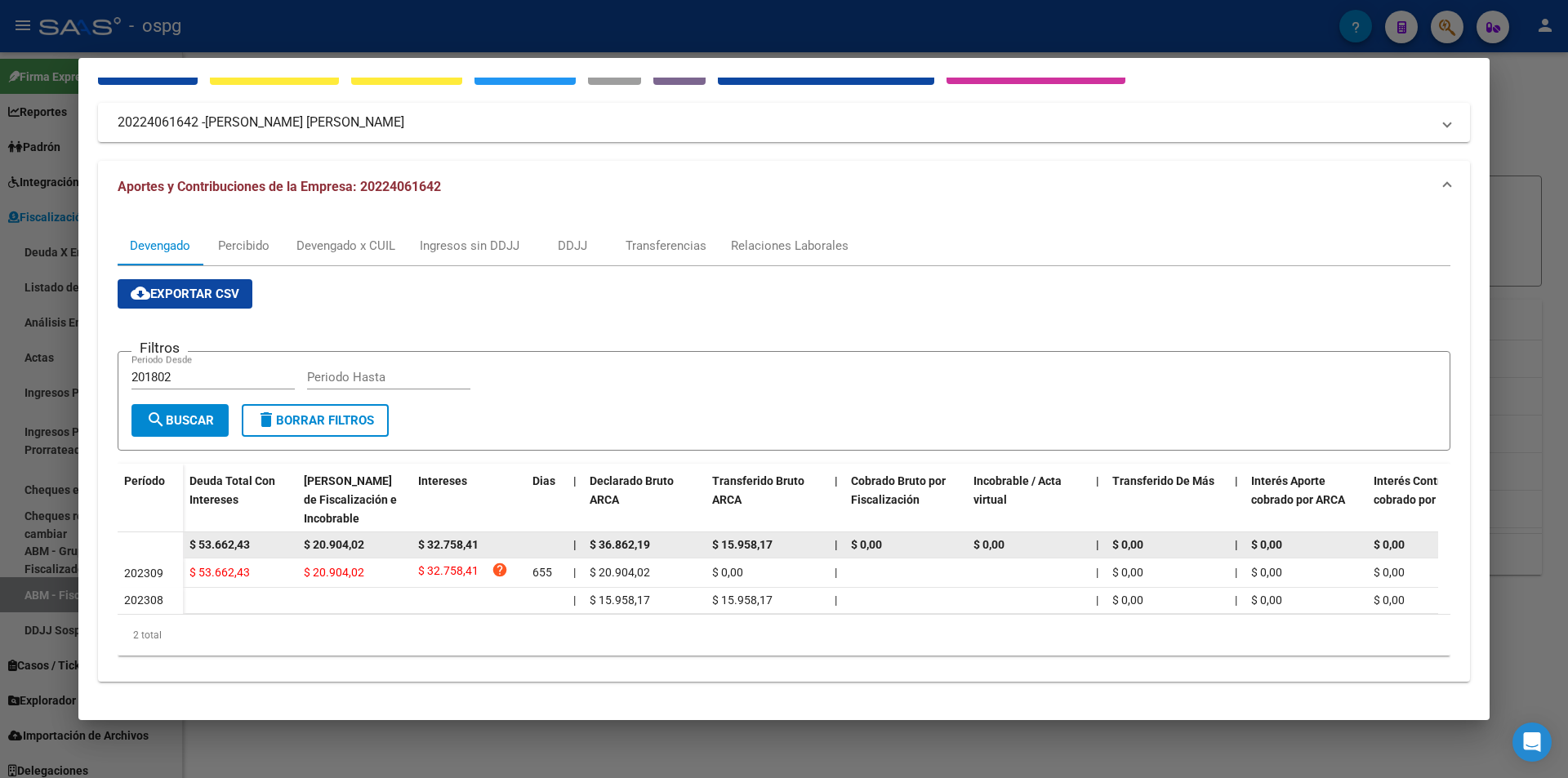
drag, startPoint x: 265, startPoint y: 534, endPoint x: 181, endPoint y: 533, distance: 84.0
click at [181, 533] on datatable-body-row "$ 53.662,43 $ 20.904,02 $ 32.758,41 | $ 36.862,19 $ 15.958,17 | $ 0,00 $ 0,00 |…" at bounding box center [1126, 545] width 2017 height 26
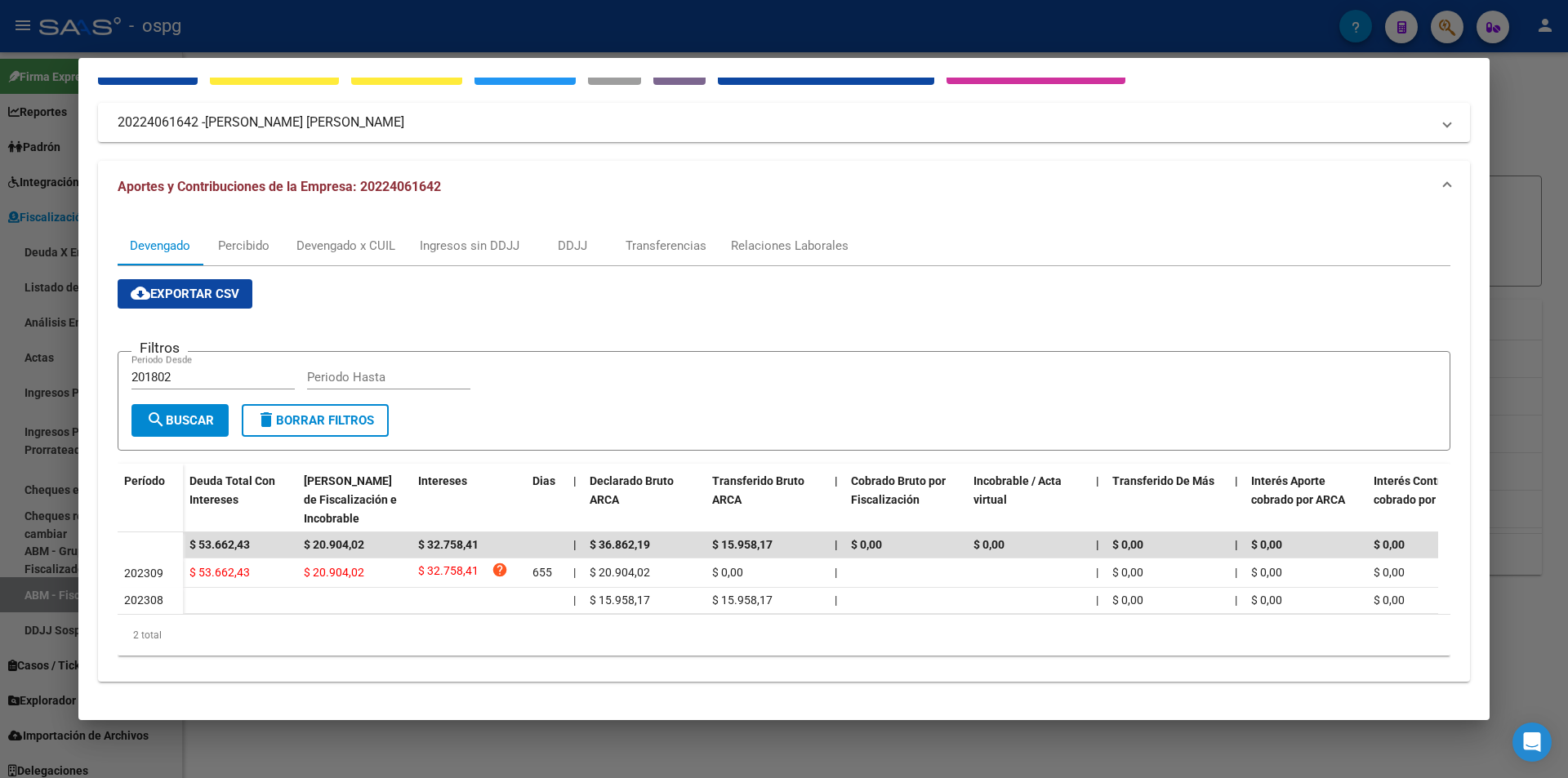
click at [0, 540] on div at bounding box center [784, 389] width 1568 height 778
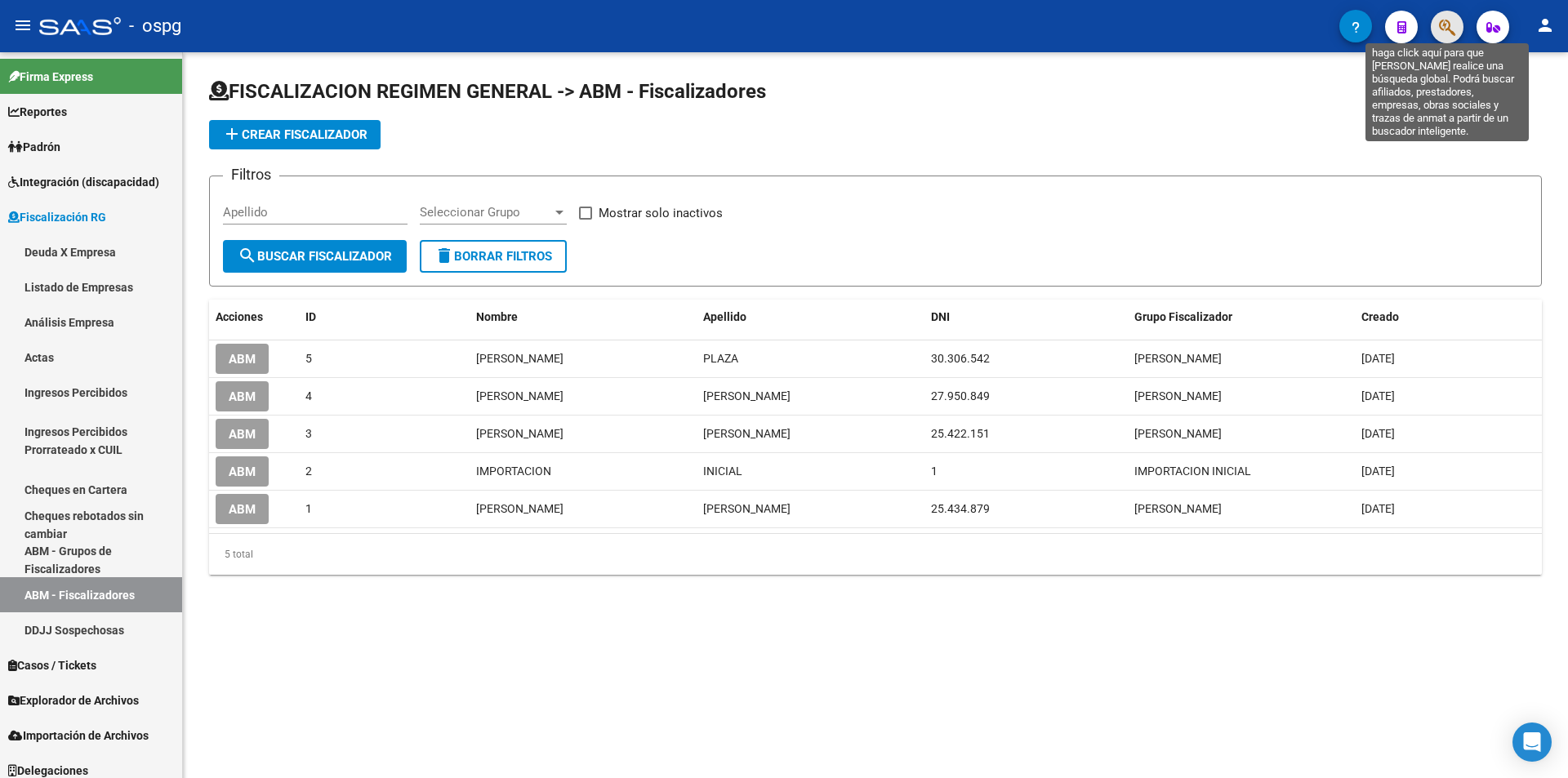
click at [1454, 34] on icon "button" at bounding box center [1447, 27] width 16 height 19
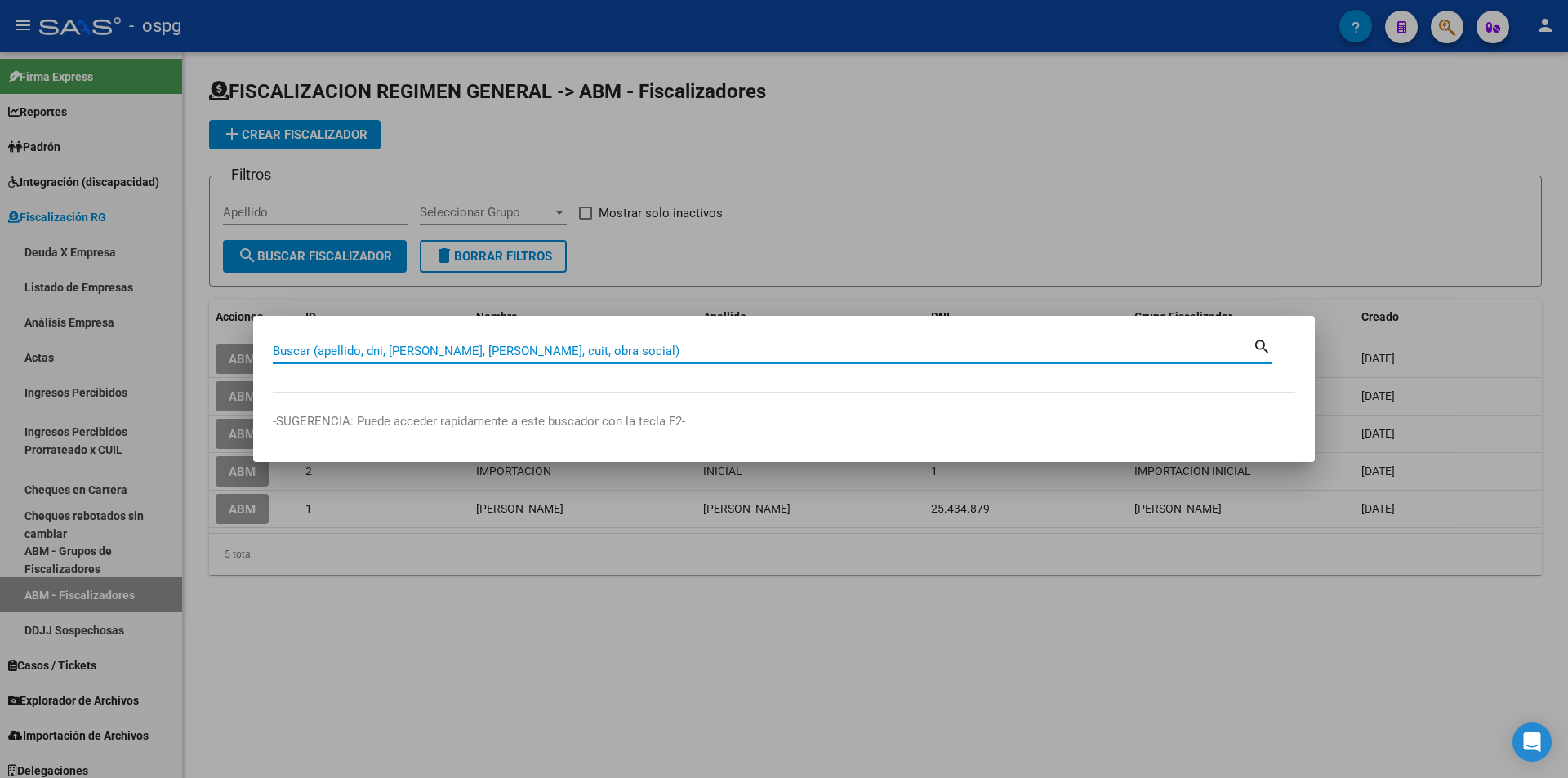
click at [501, 353] on input "Buscar (apellido, dni, [PERSON_NAME], [PERSON_NAME], cuit, obra social)" at bounding box center [762, 350] width 980 height 15
type input "30709877972"
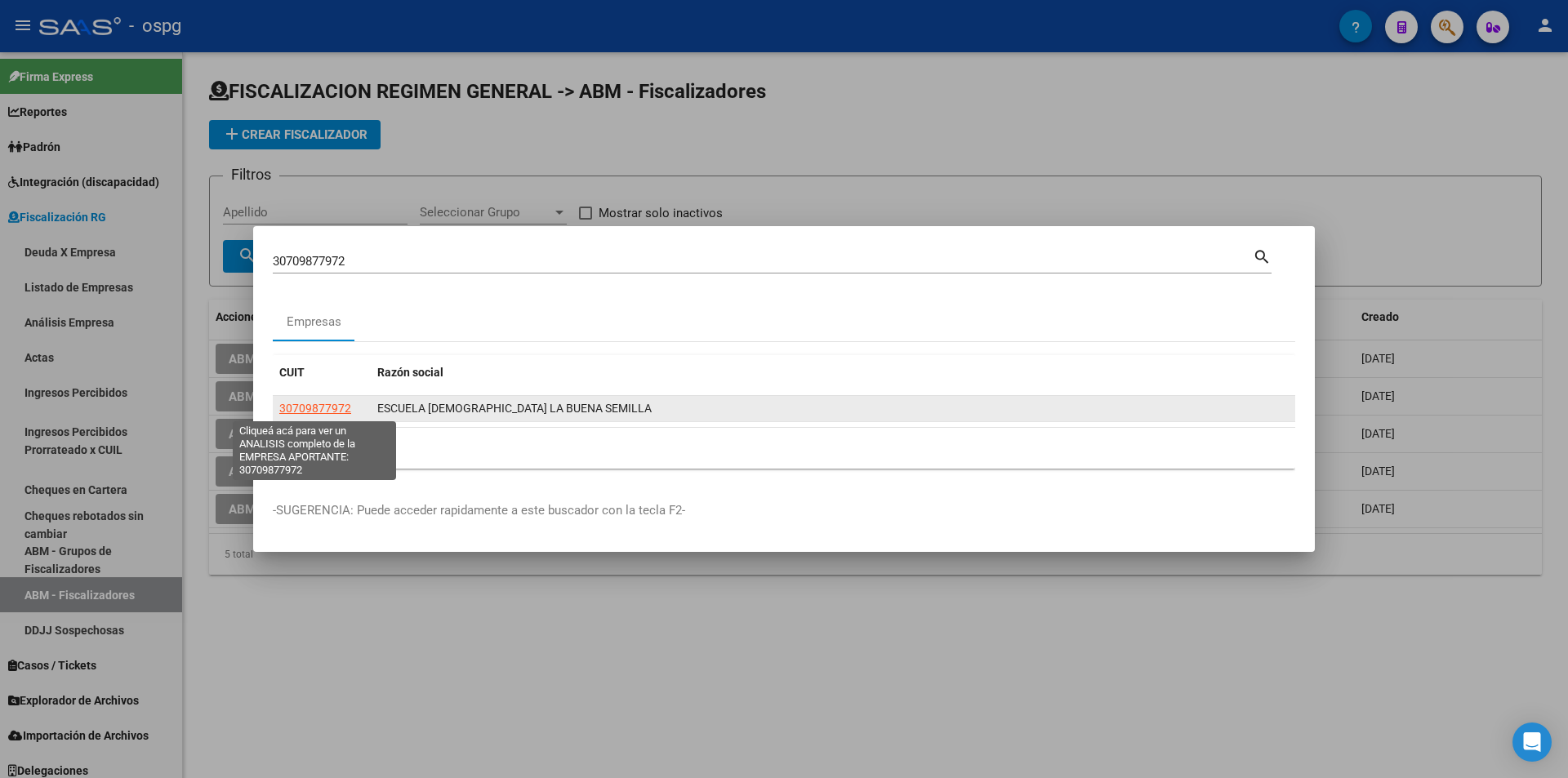
click at [318, 407] on span "30709877972" at bounding box center [315, 407] width 72 height 13
type textarea "30709877972"
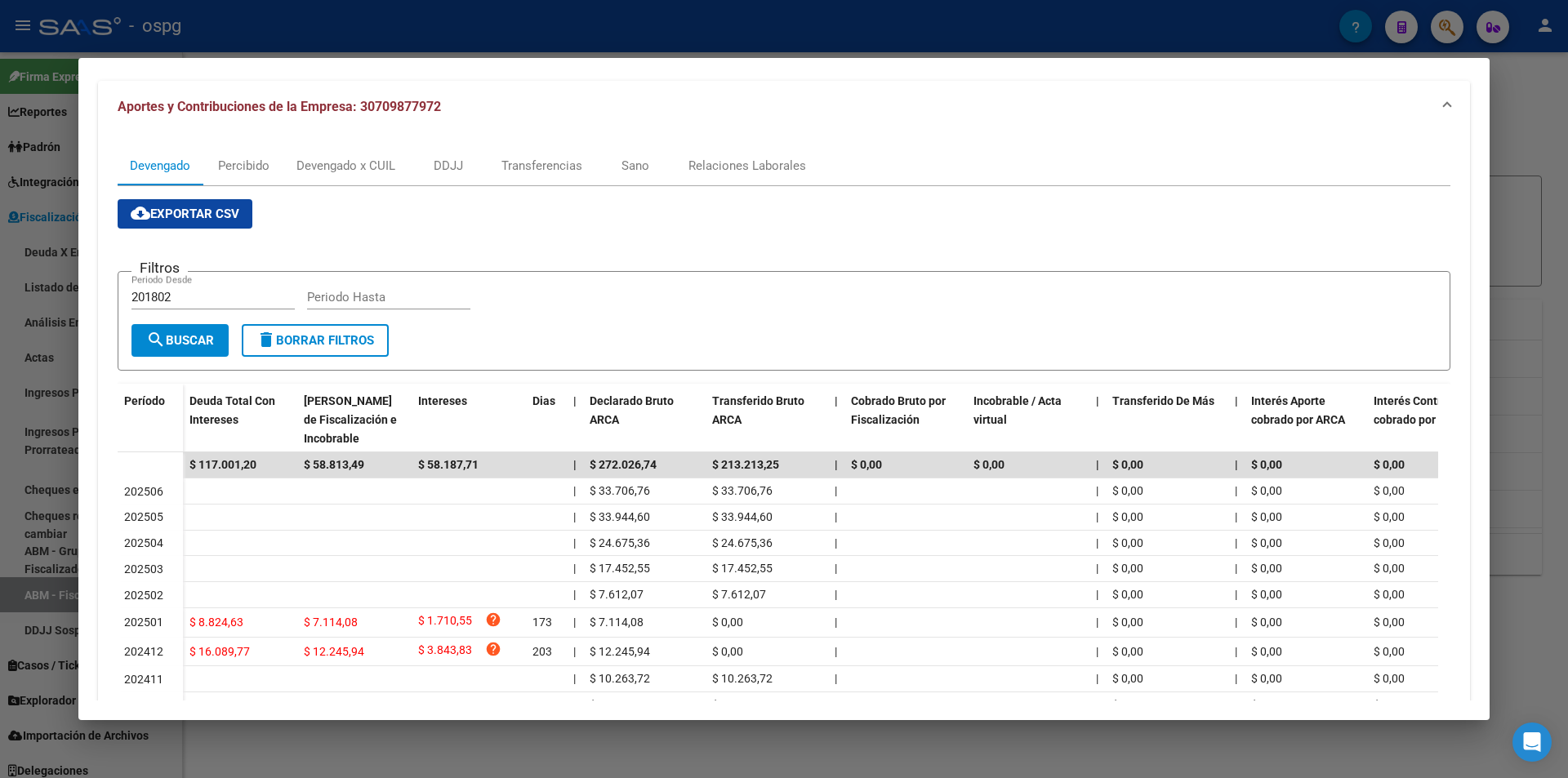
scroll to position [163, 0]
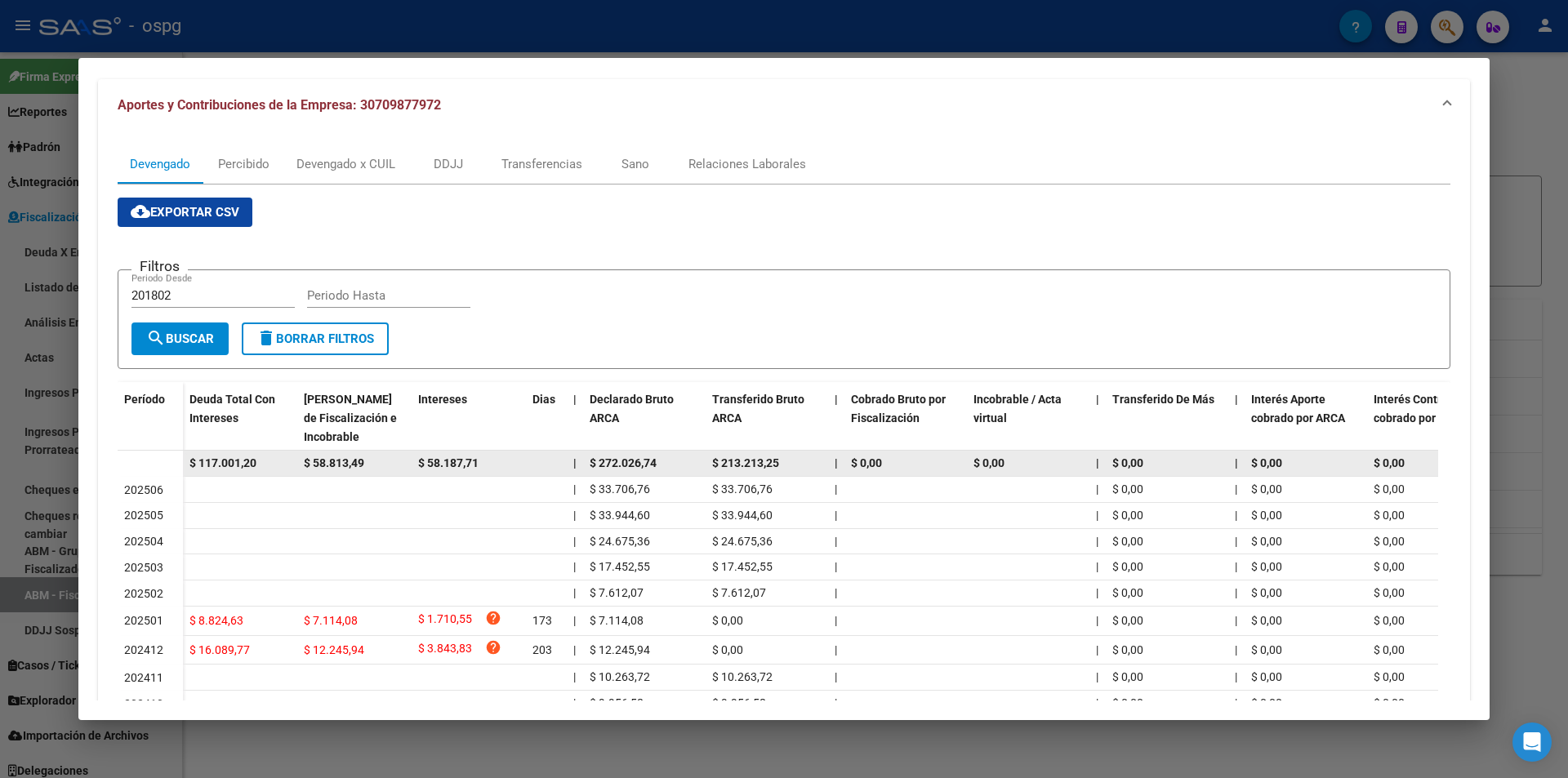
drag, startPoint x: 267, startPoint y: 459, endPoint x: 181, endPoint y: 456, distance: 86.1
click at [181, 456] on datatable-body-row "$ 117.001,20 $ 58.813,49 $ 58.187,71 | $ 272.026,74 $ 213.213,25 | $ 0,00 $ 0,0…" at bounding box center [1126, 463] width 2017 height 26
click at [222, 458] on span "$ 117.001,20" at bounding box center [223, 462] width 67 height 13
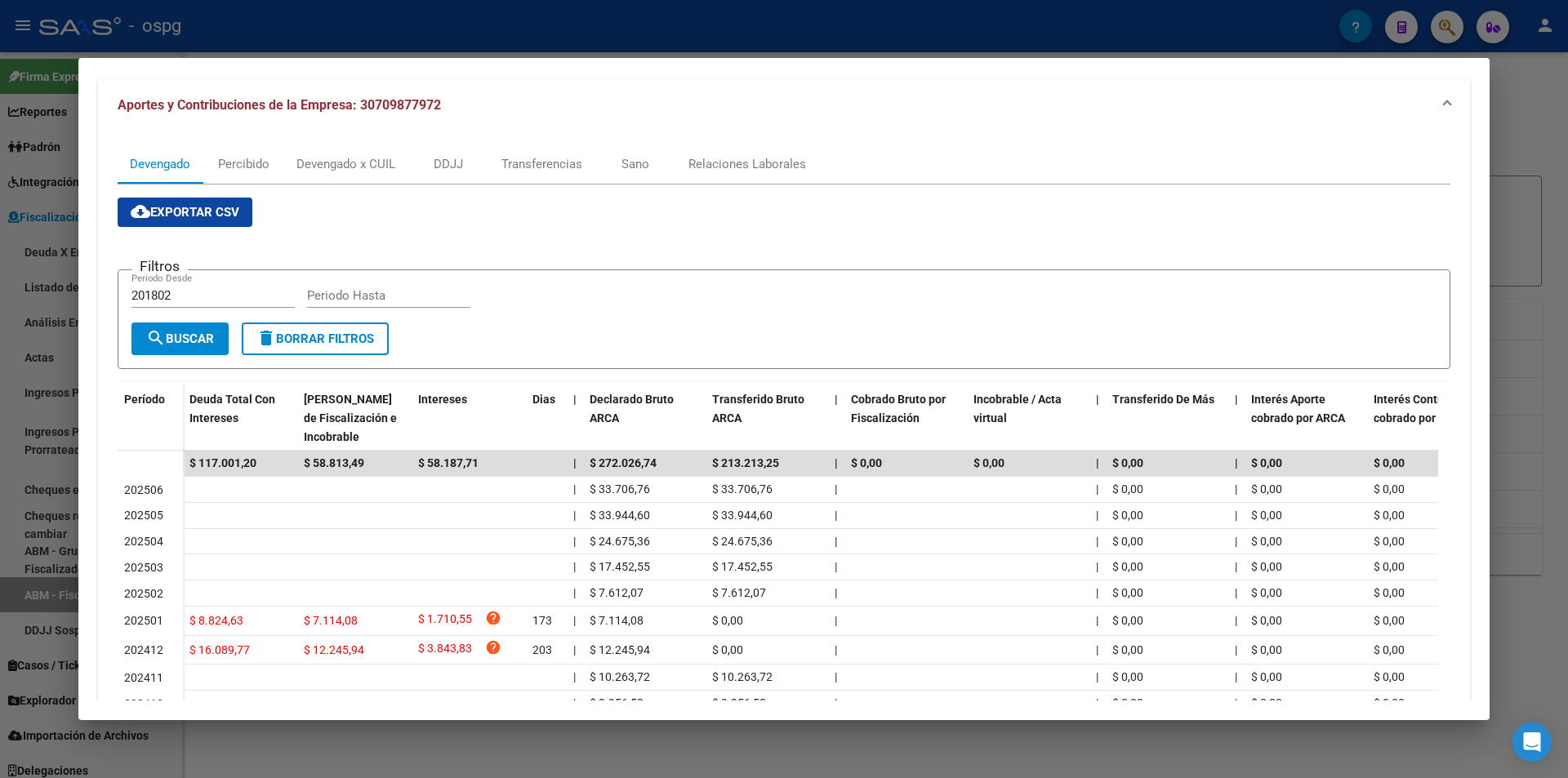
click at [1524, 144] on div at bounding box center [784, 389] width 1568 height 778
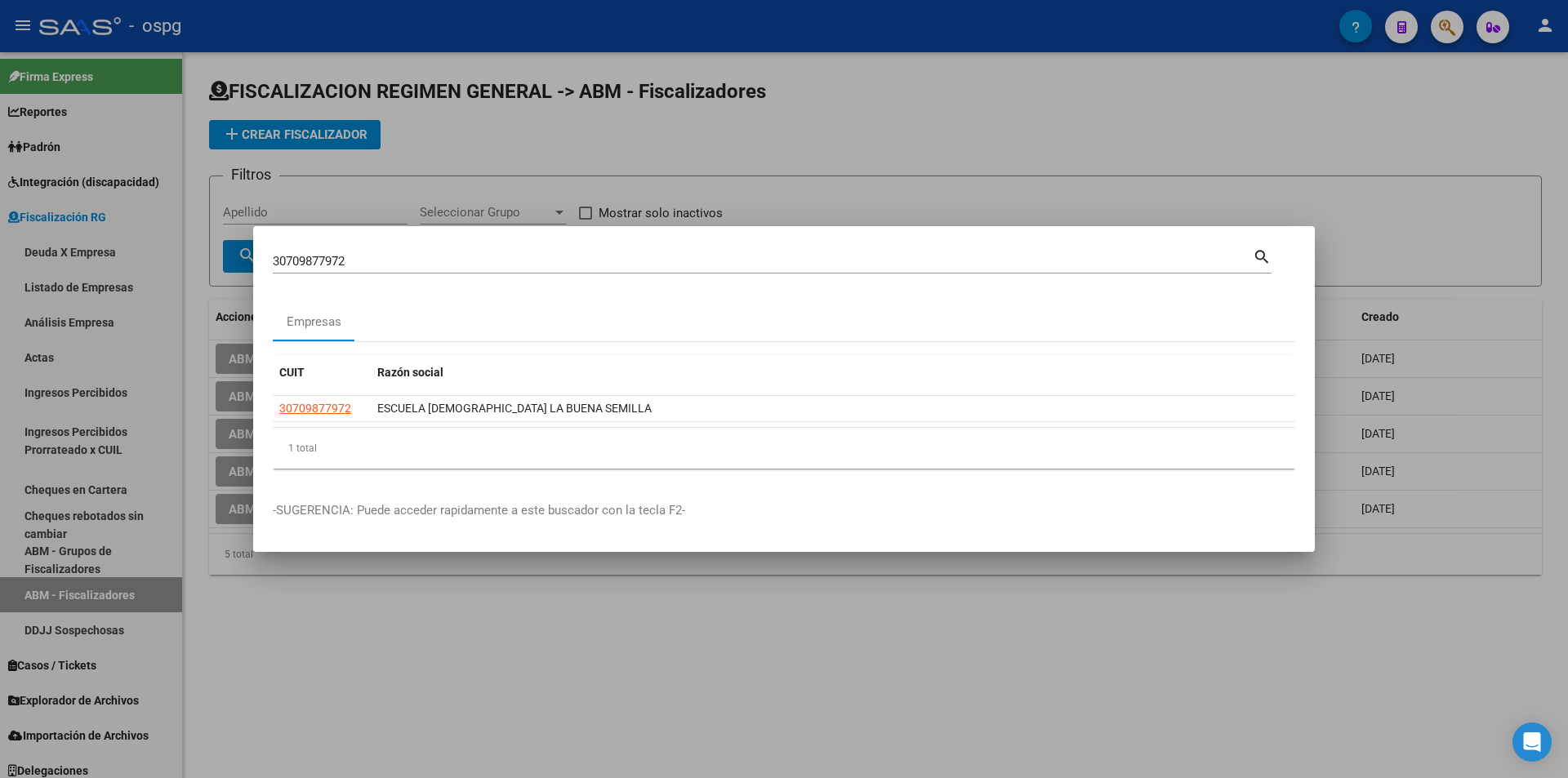
click at [1431, 14] on div at bounding box center [784, 389] width 1568 height 778
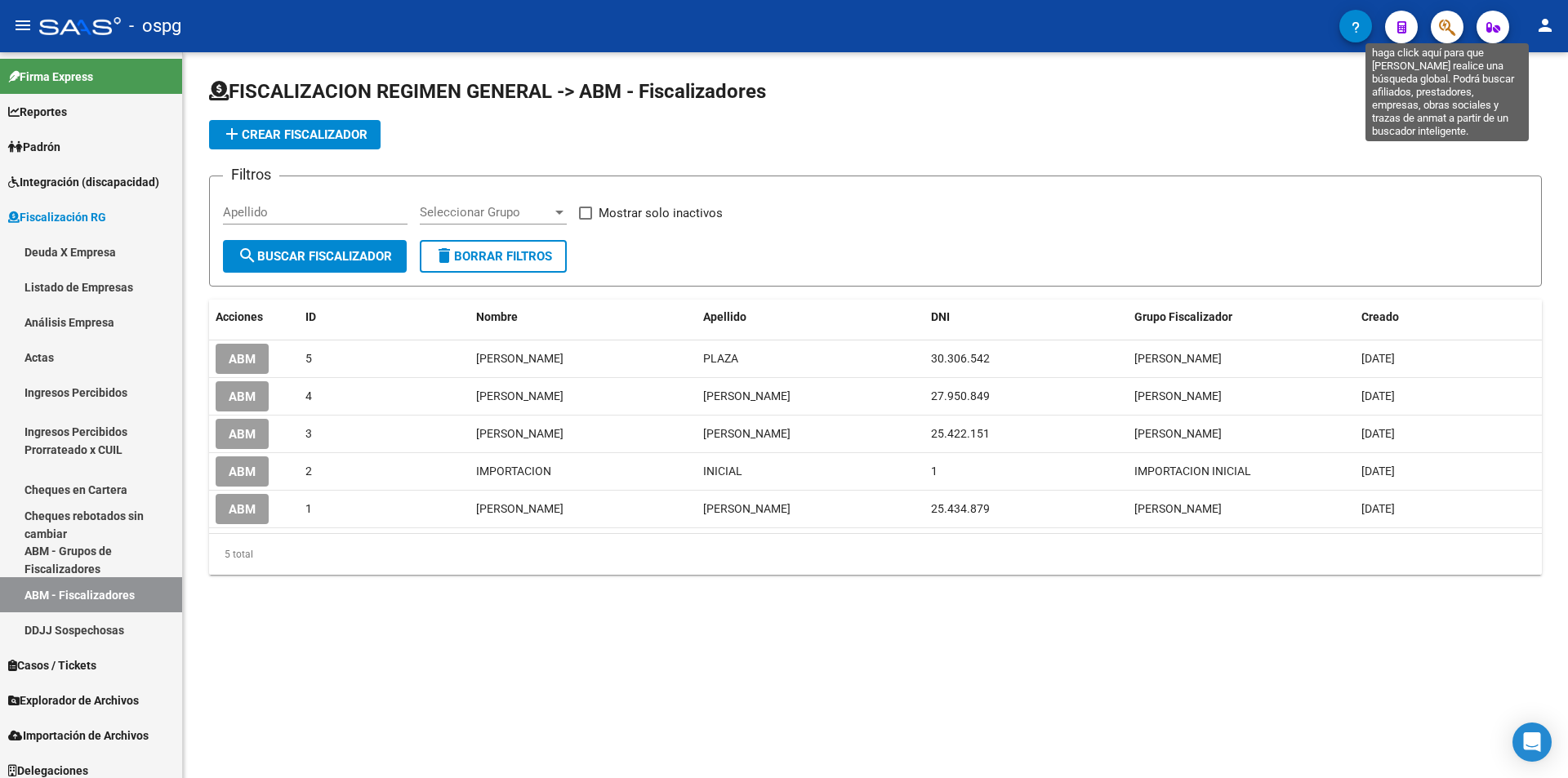
click at [1442, 22] on icon "button" at bounding box center [1447, 27] width 16 height 19
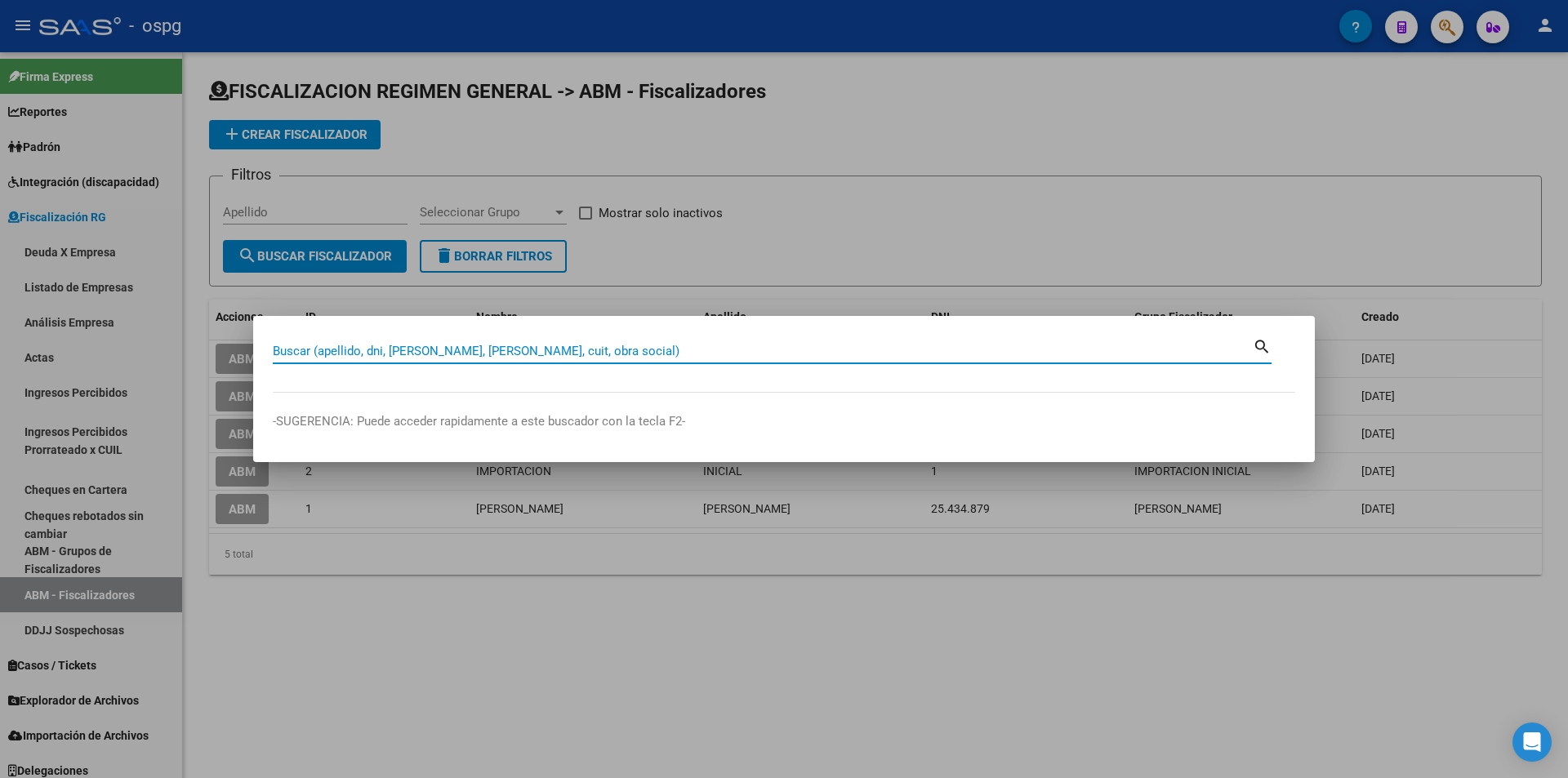
paste input "30709208922"
type input "30709208922"
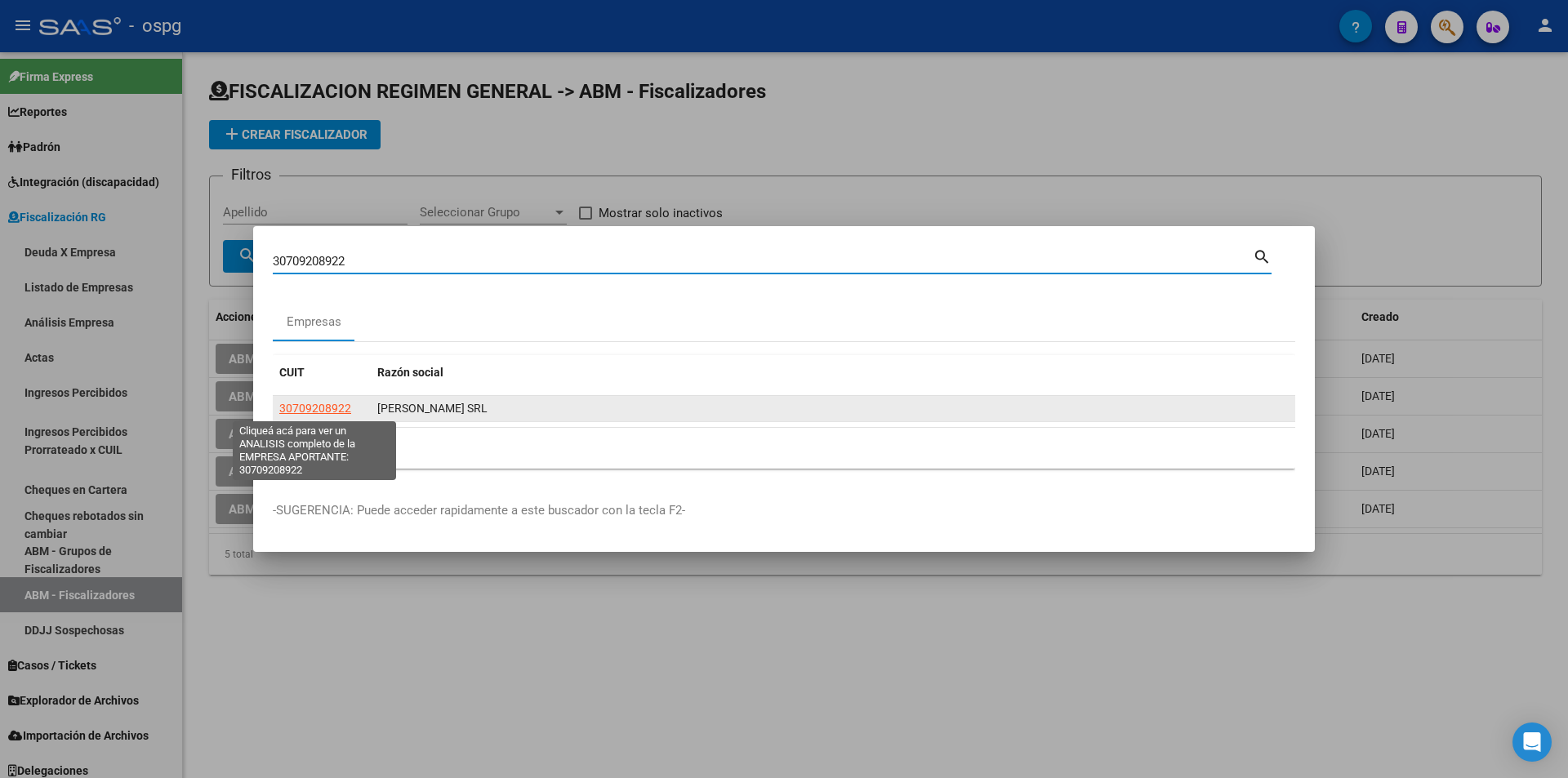
click at [337, 413] on span "30709208922" at bounding box center [315, 407] width 72 height 13
type textarea "30709208922"
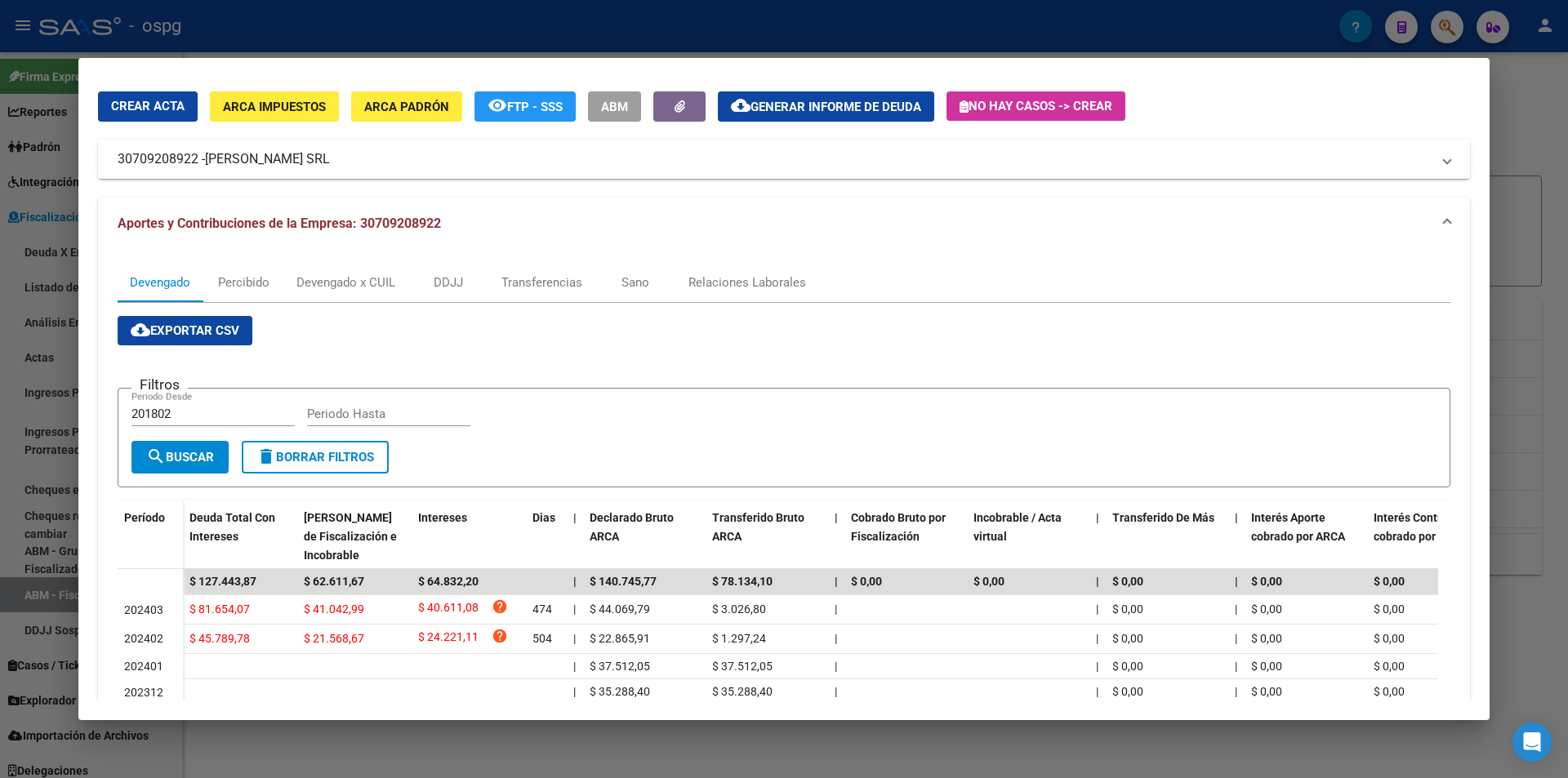
scroll to position [82, 0]
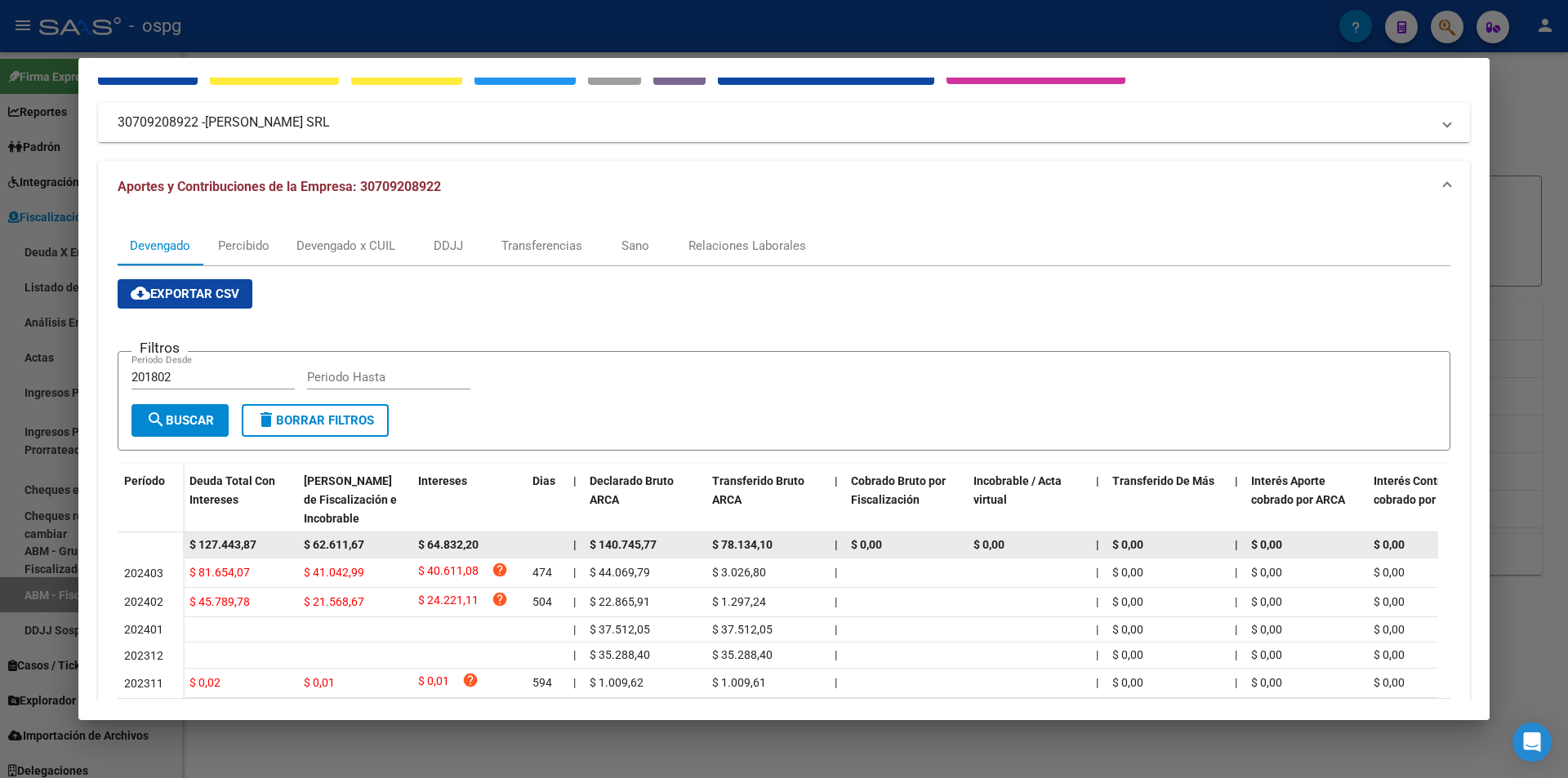
drag, startPoint x: 269, startPoint y: 545, endPoint x: 181, endPoint y: 545, distance: 88.0
click at [181, 545] on datatable-body-row "$ 127.443,87 $ 62.611,67 $ 64.832,20 | $ 140.745,77 $ 78.134,10 | $ 0,00 $ 0,00…" at bounding box center [1126, 545] width 2017 height 26
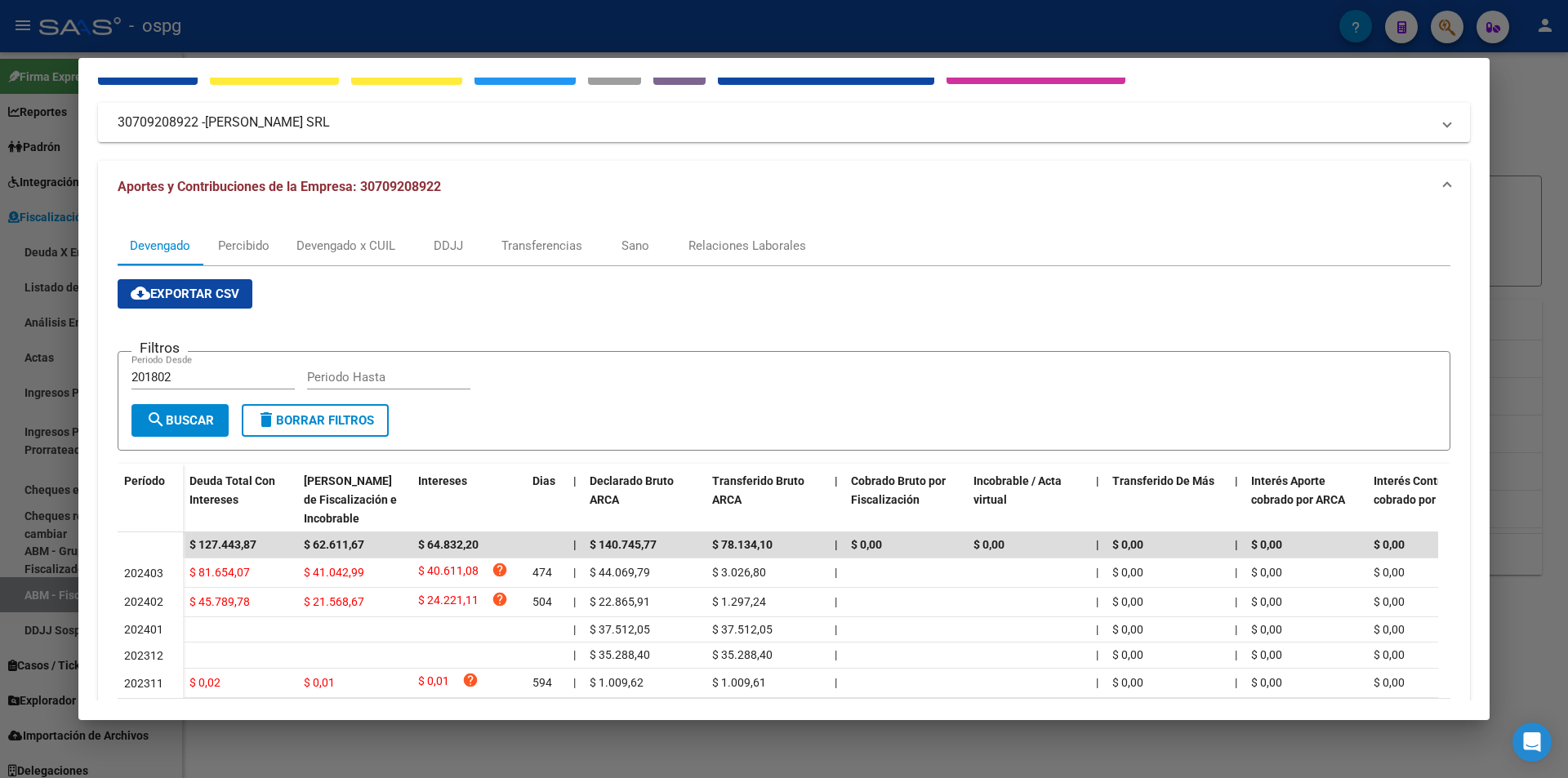
click at [1523, 120] on div at bounding box center [784, 389] width 1568 height 778
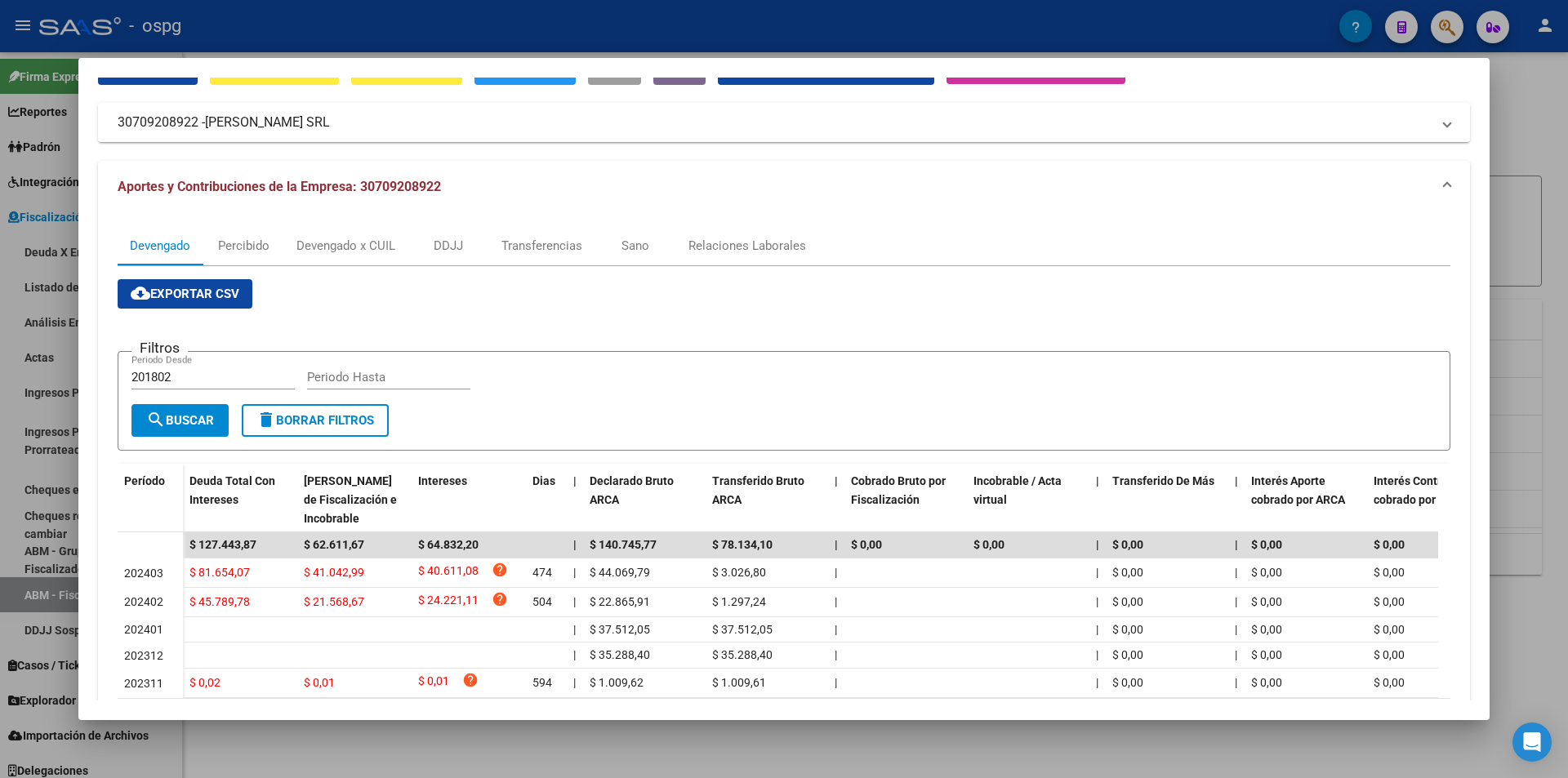
click at [1523, 120] on div at bounding box center [784, 389] width 1568 height 778
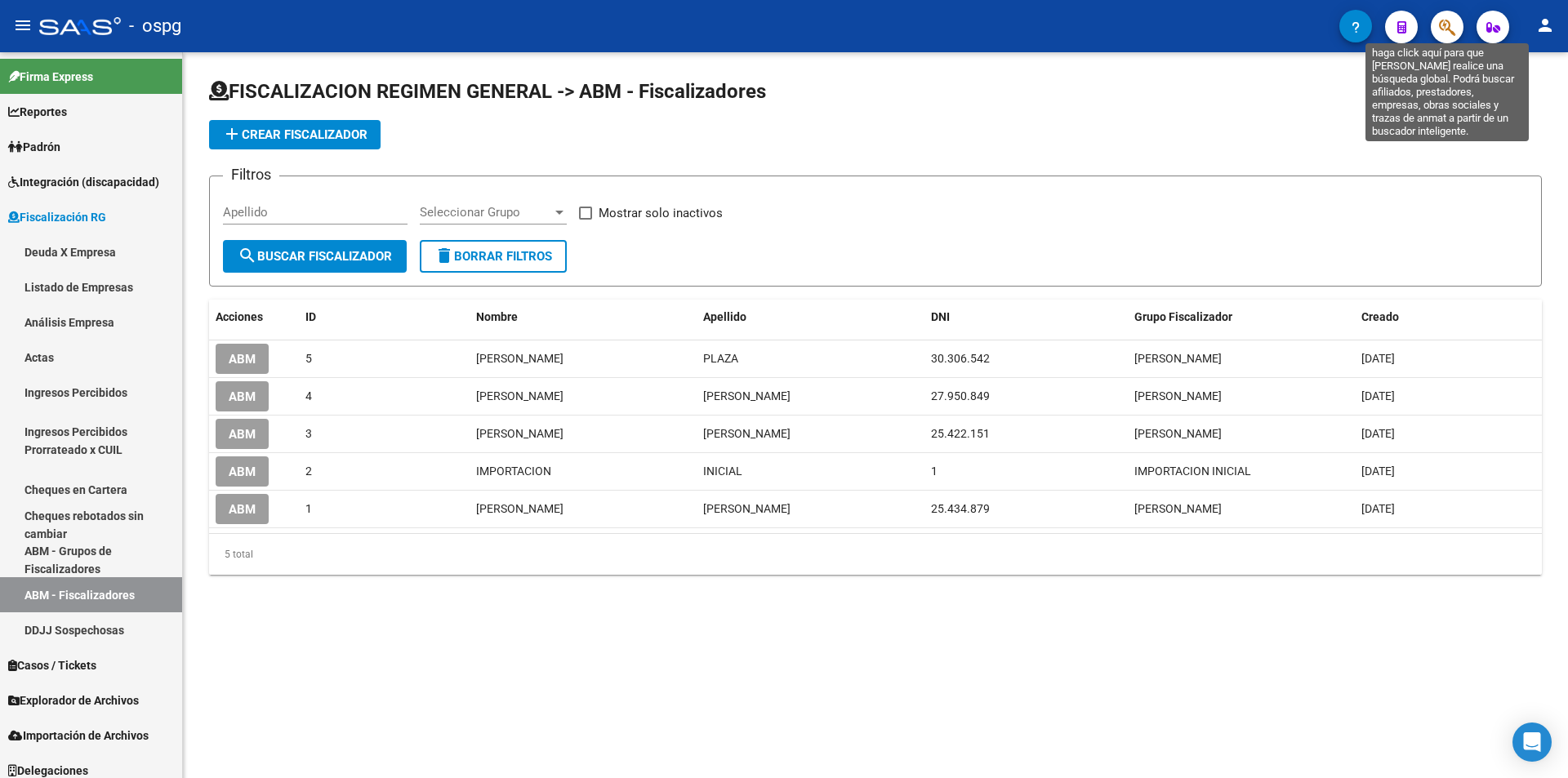
click at [1442, 34] on icon "button" at bounding box center [1447, 27] width 16 height 19
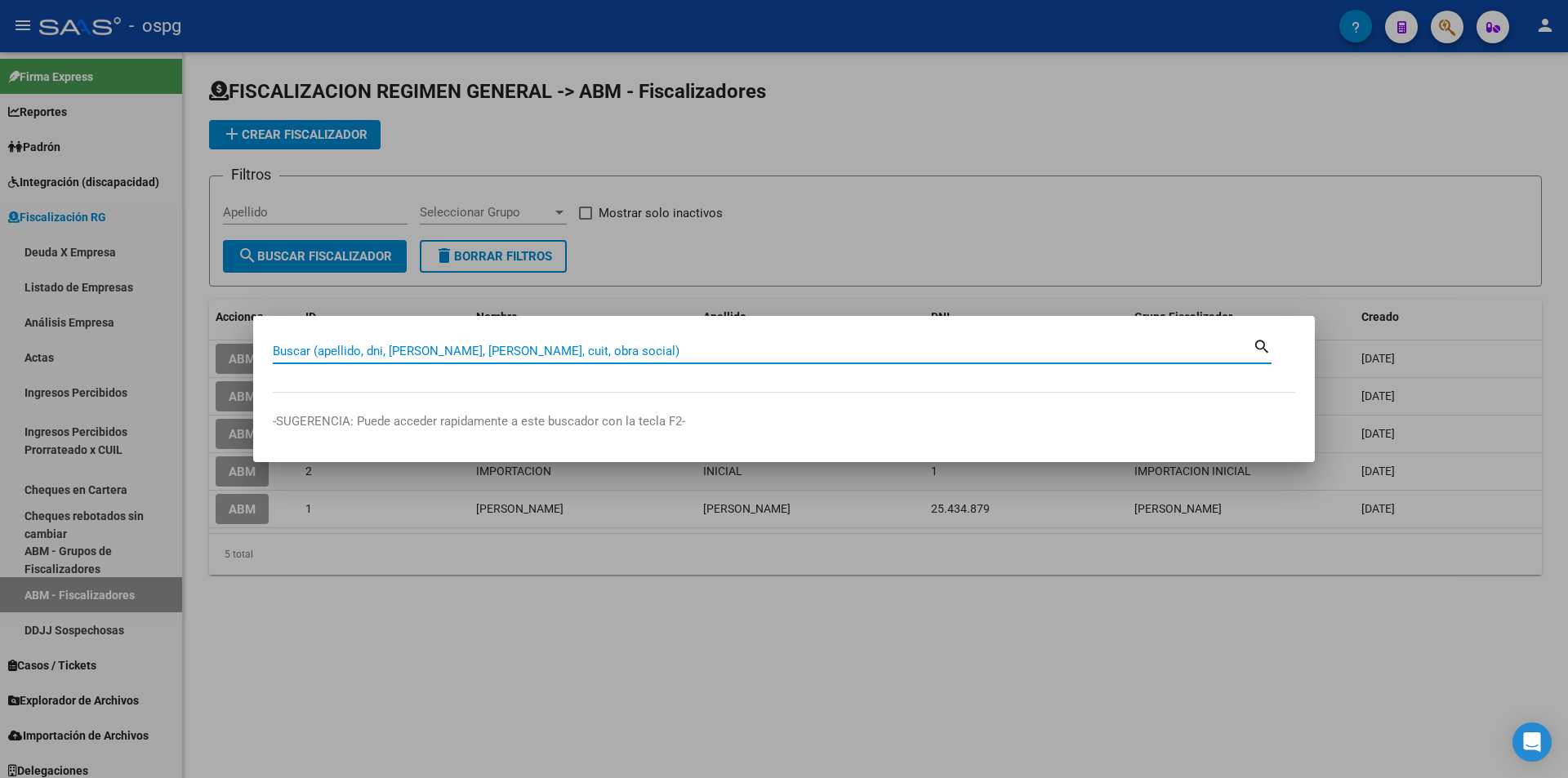
paste input "20928728073"
type input "20928728073"
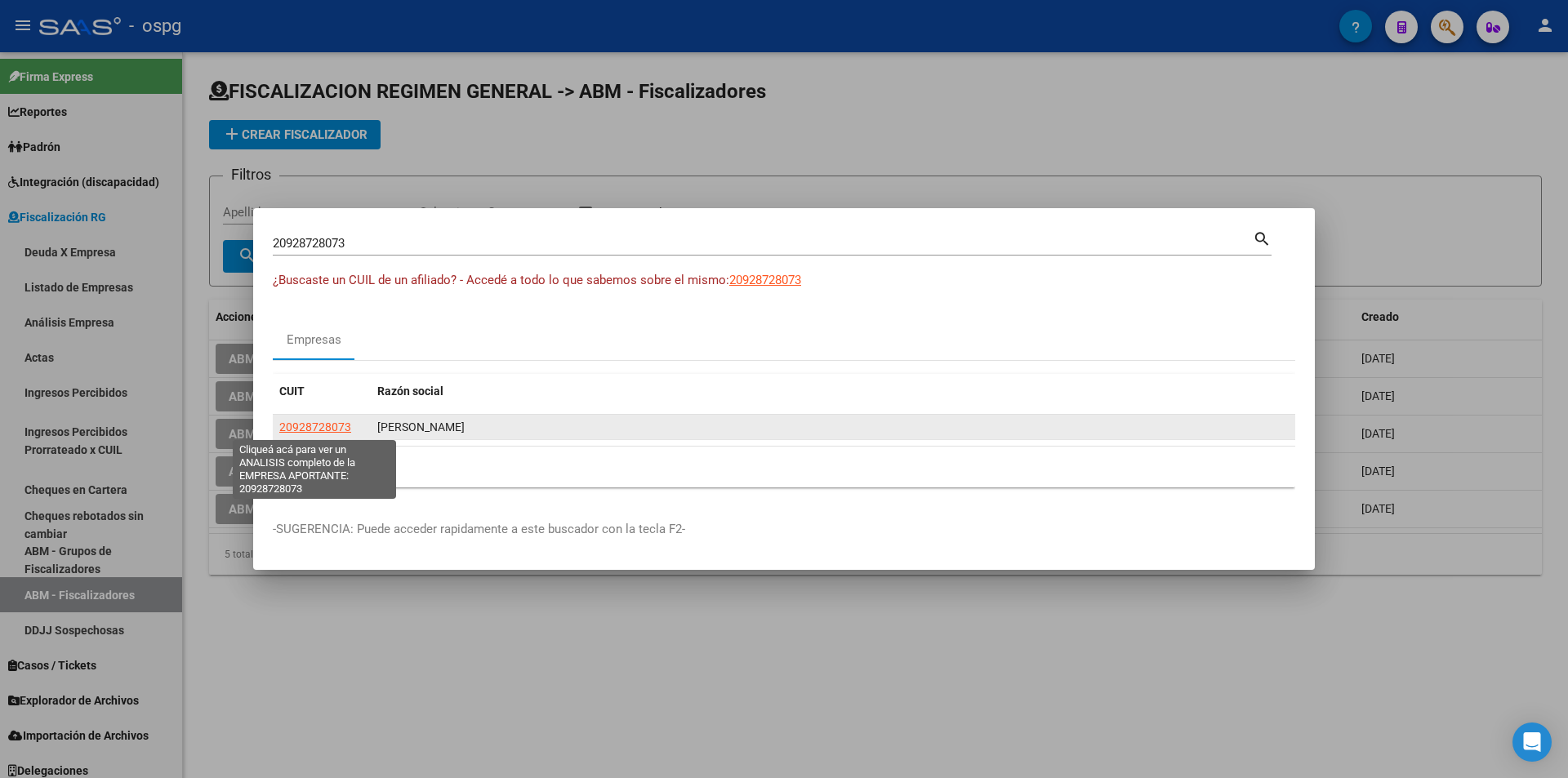
click at [338, 427] on span "20928728073" at bounding box center [315, 426] width 72 height 13
type textarea "20928728073"
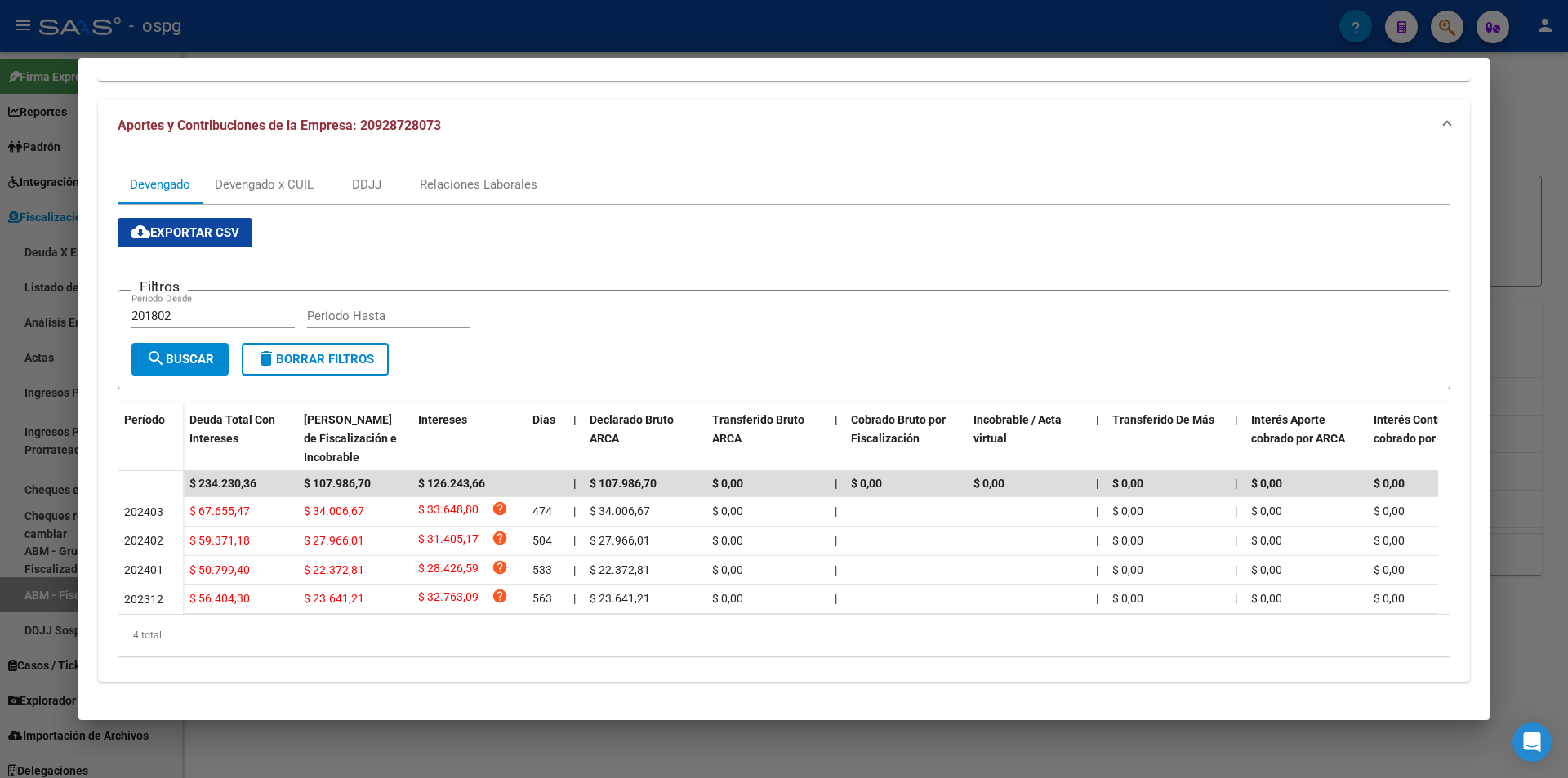
scroll to position [158, 0]
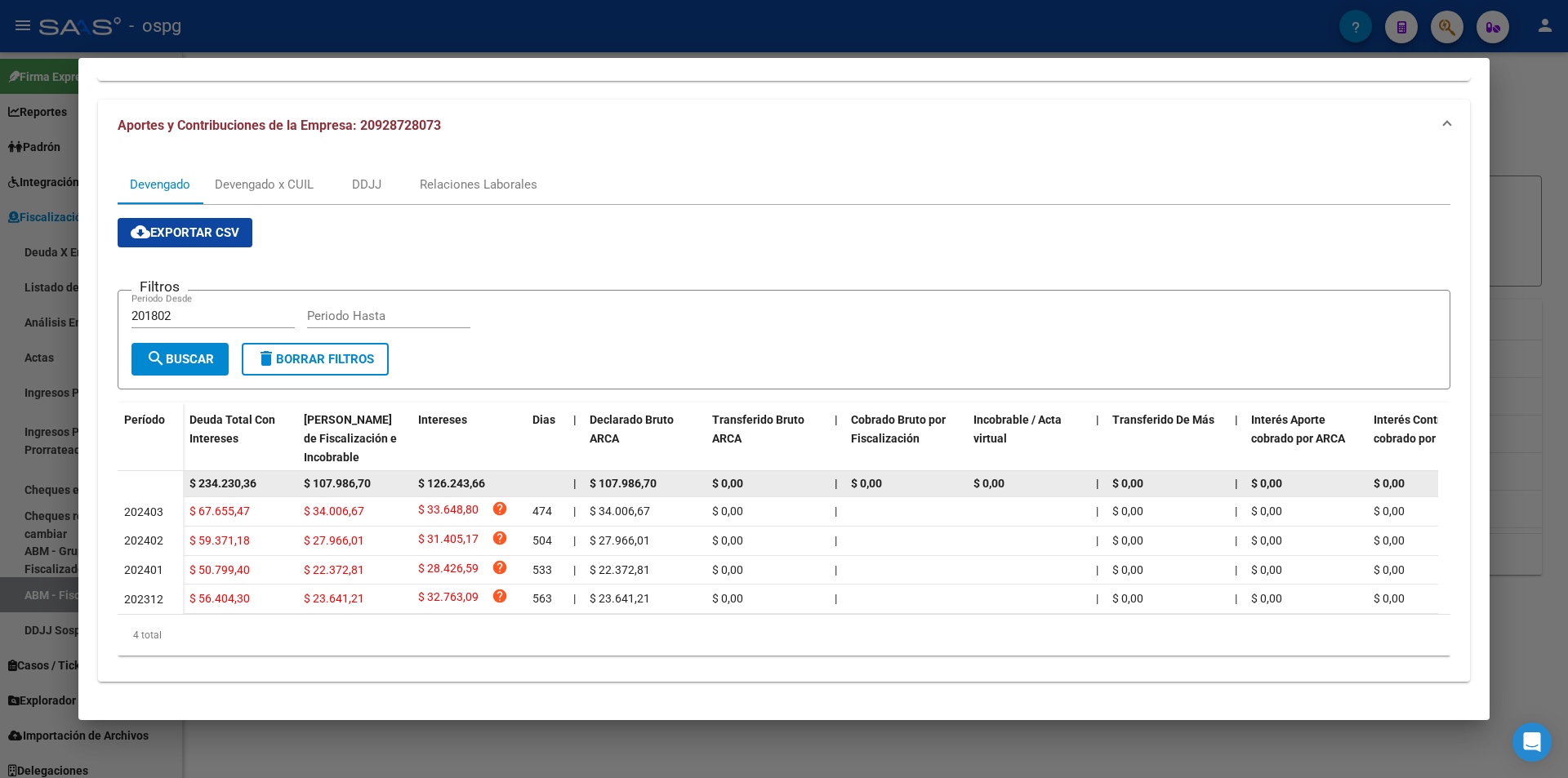
drag, startPoint x: 271, startPoint y: 467, endPoint x: 165, endPoint y: 479, distance: 106.7
click at [165, 479] on datatable-body-row "$ 234.230,36 $ 107.986,70 $ 126.243,66 | $ 107.986,70 $ 0,00 | $ 0,00 $ 0,00 | …" at bounding box center [1126, 483] width 2017 height 26
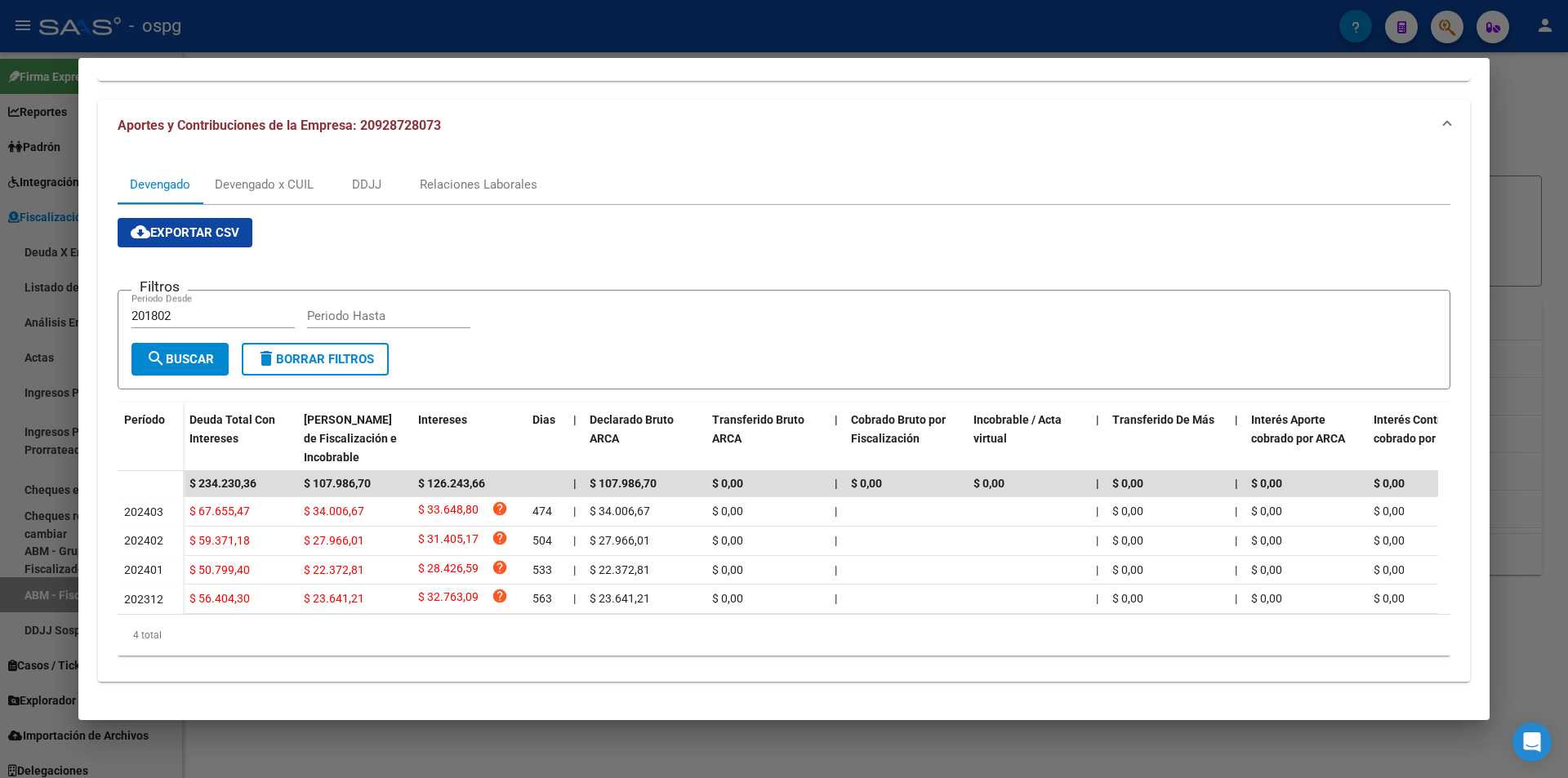
click at [0, 457] on div at bounding box center [784, 389] width 1568 height 778
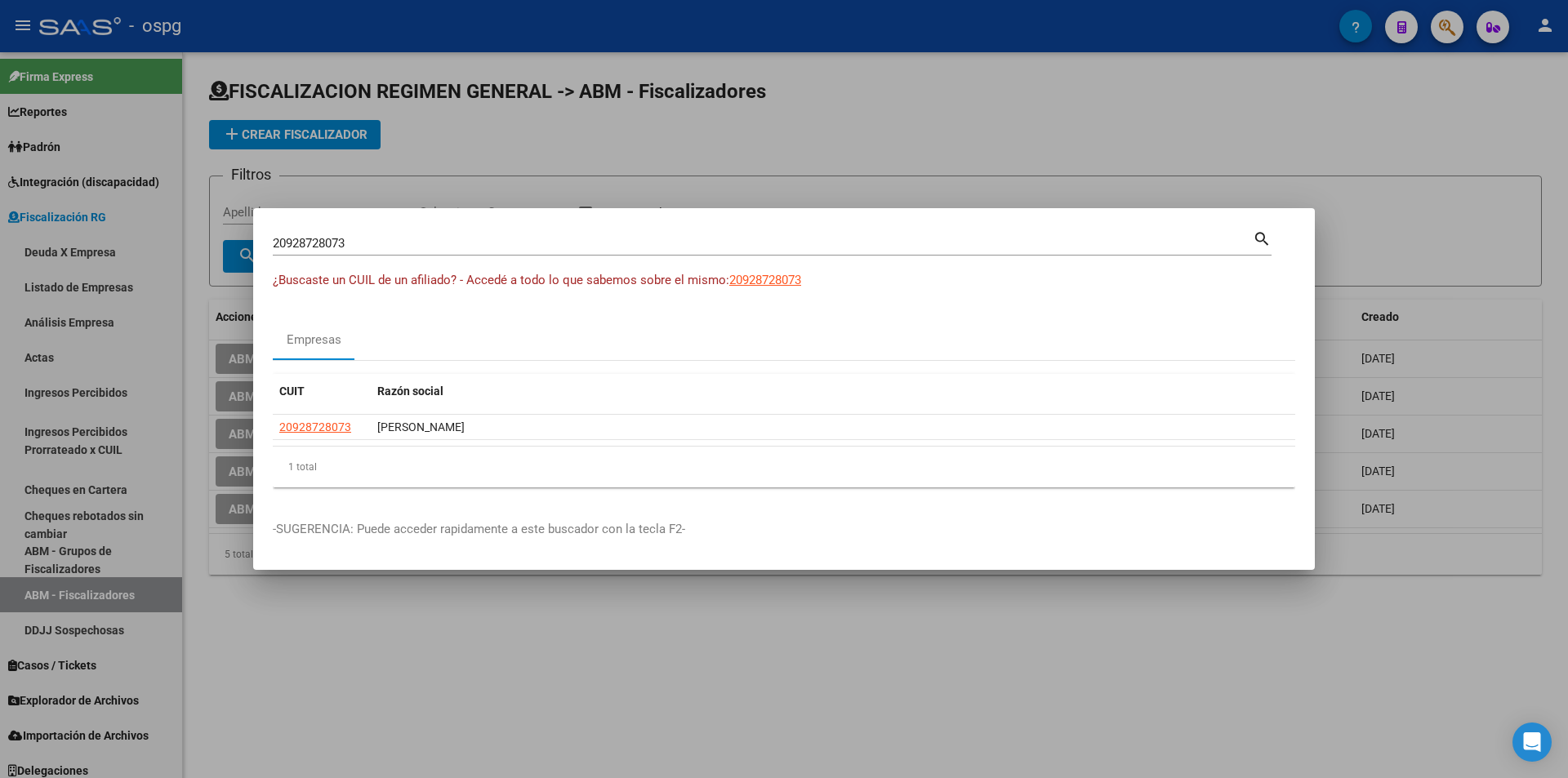
click at [763, 136] on div at bounding box center [784, 389] width 1568 height 778
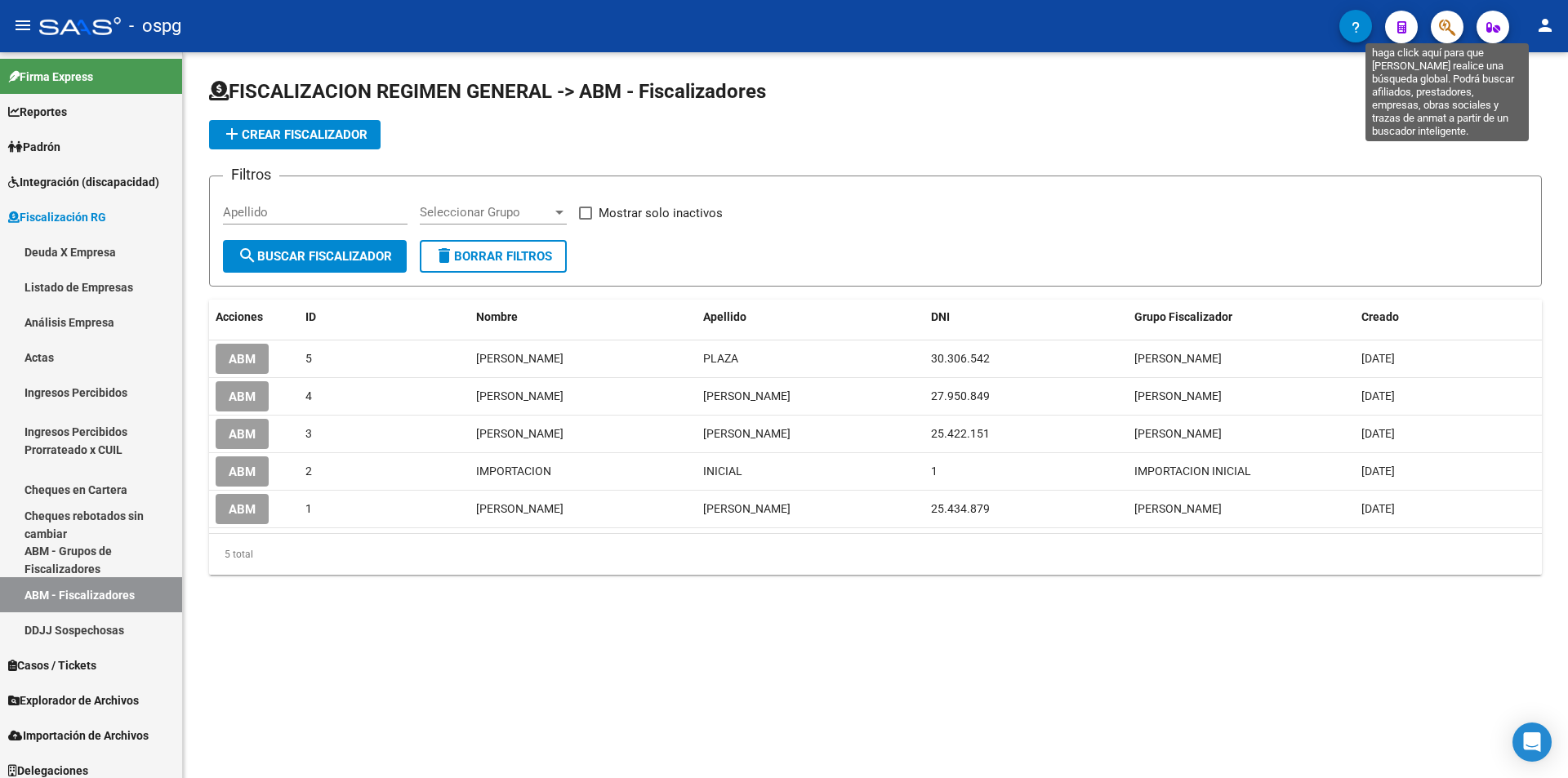
click at [1447, 34] on icon "button" at bounding box center [1447, 27] width 16 height 19
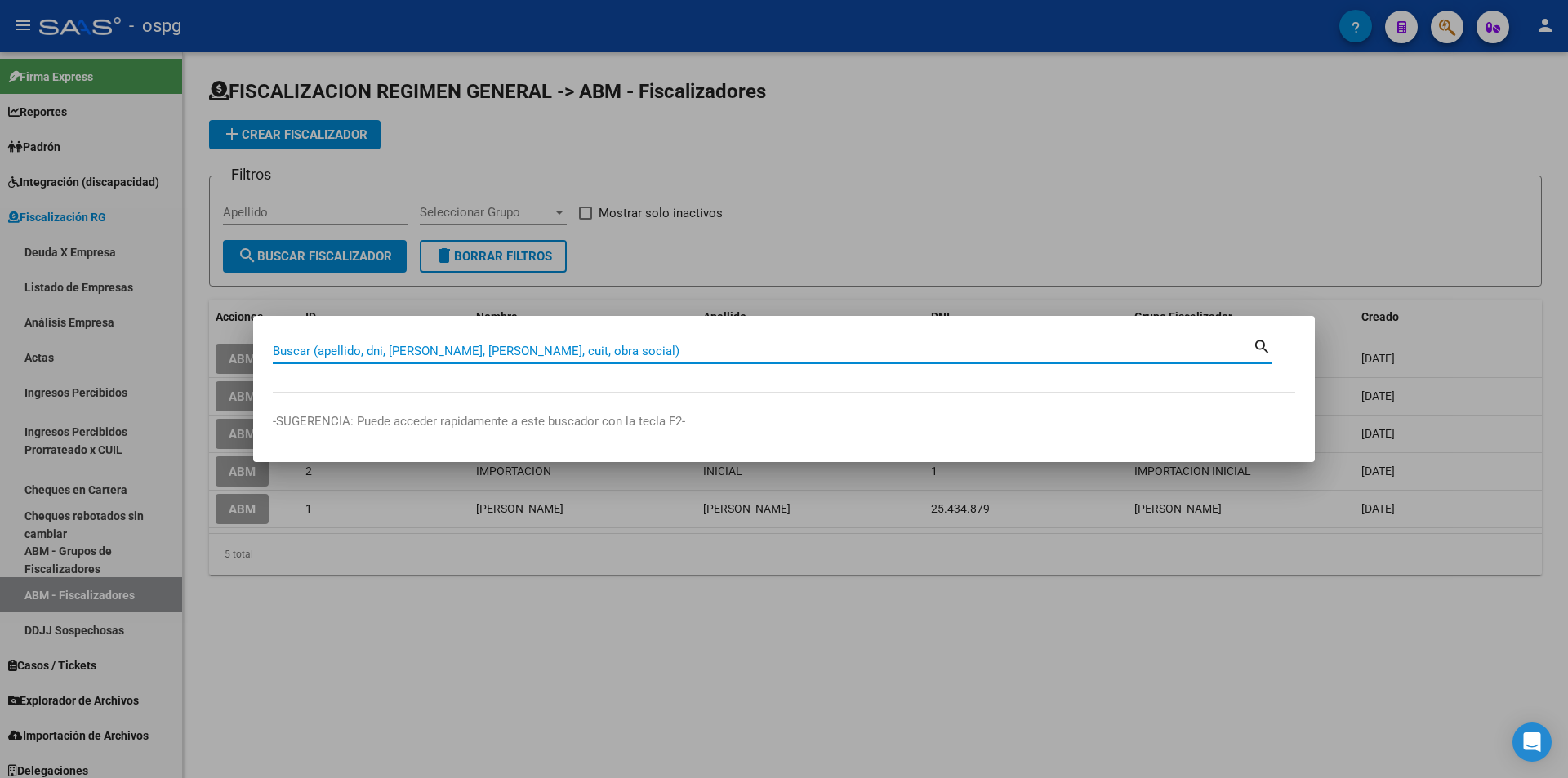
click at [545, 349] on input "Buscar (apellido, dni, [PERSON_NAME], [PERSON_NAME], cuit, obra social)" at bounding box center [762, 350] width 980 height 15
paste input "20273025198"
type input "20273025198"
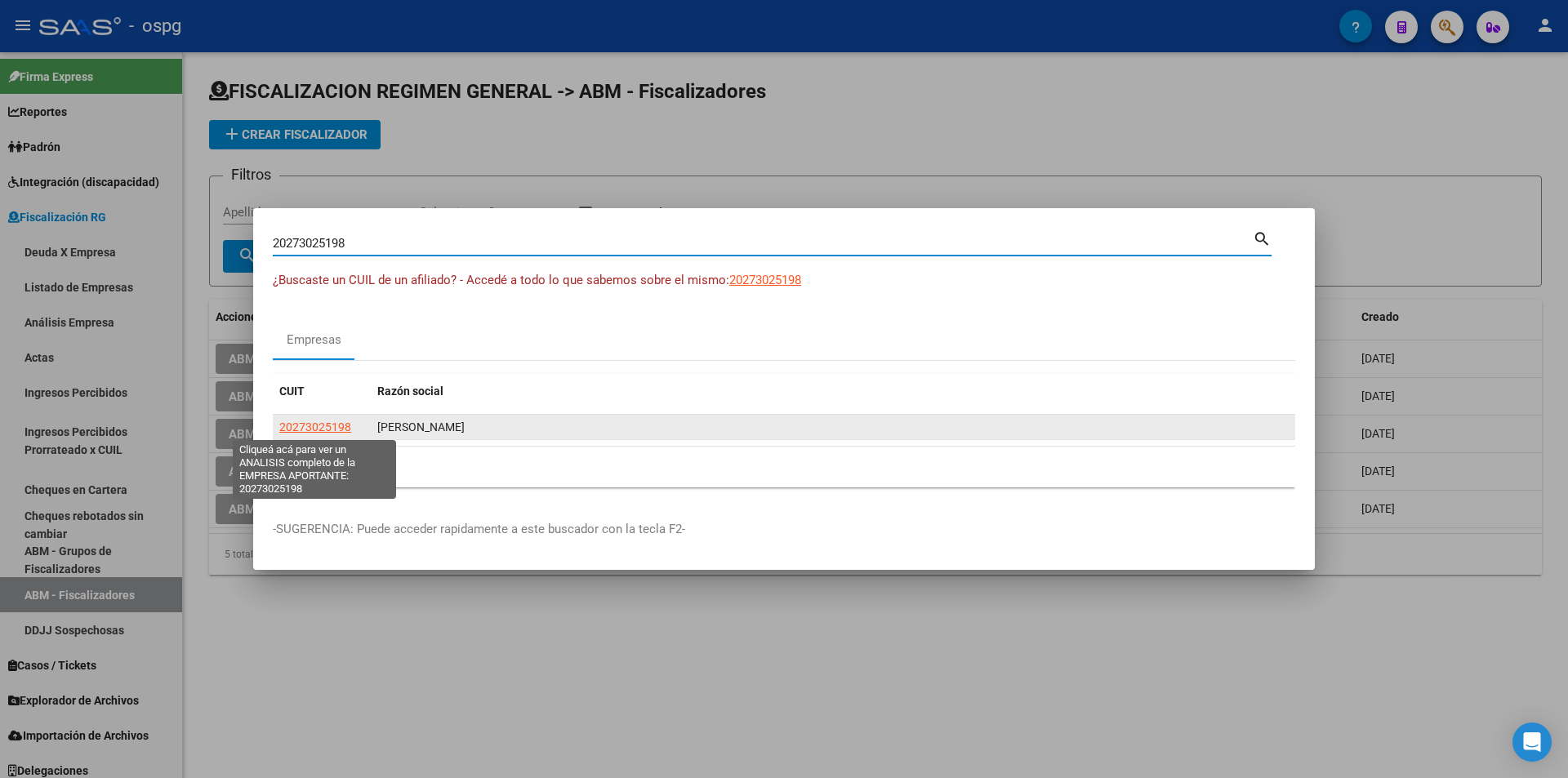
click at [328, 420] on span "20273025198" at bounding box center [315, 426] width 72 height 13
type textarea "20273025198"
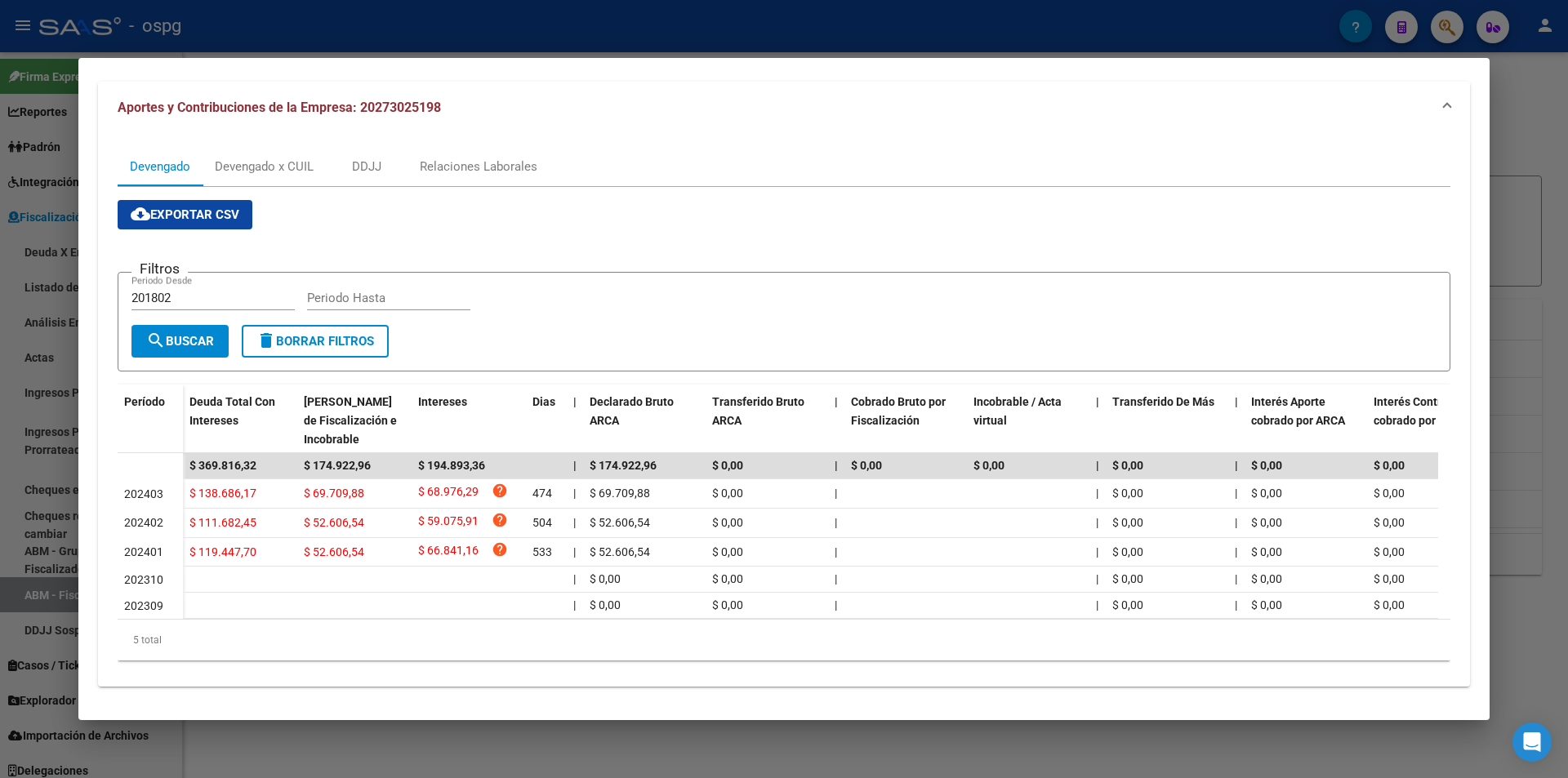
scroll to position [179, 0]
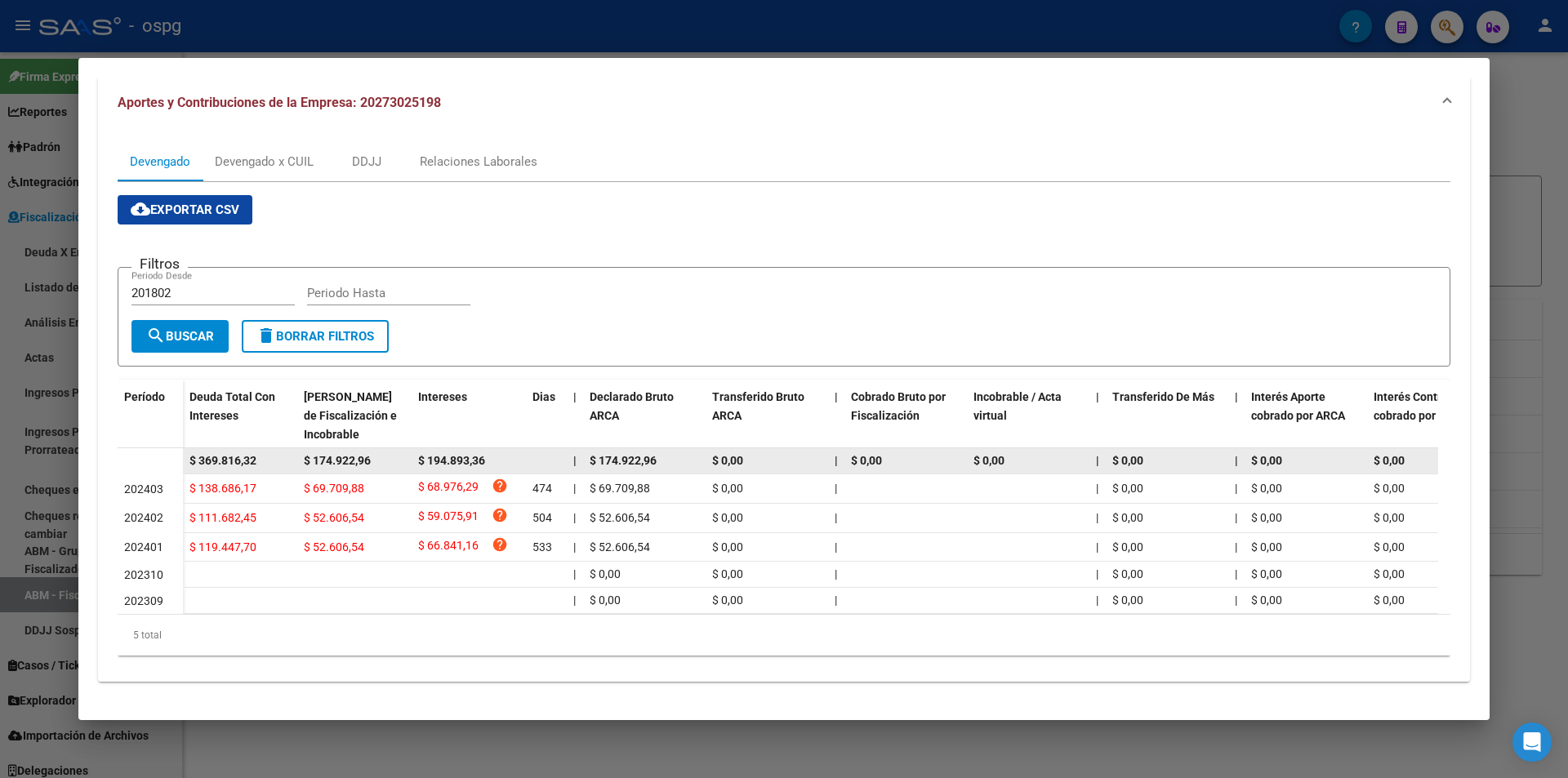
drag, startPoint x: 294, startPoint y: 450, endPoint x: 179, endPoint y: 436, distance: 115.8
click at [154, 448] on datatable-body-row "$ 369.816,32 $ 174.922,96 $ 194.893,36 | $ 174.922,96 $ 0,00 | $ 0,00 $ 0,00 | …" at bounding box center [1126, 461] width 2017 height 26
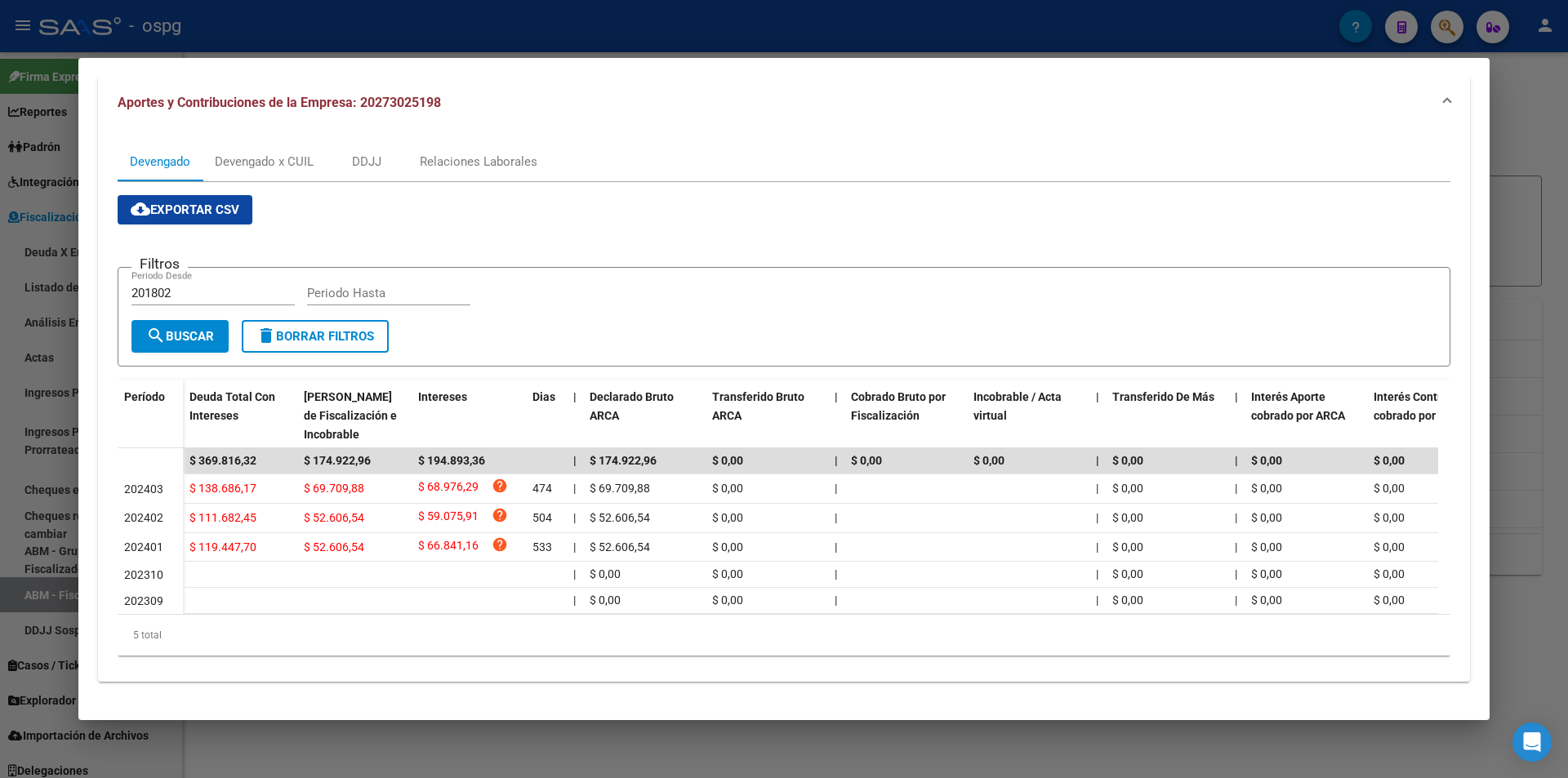
click at [0, 466] on div at bounding box center [784, 389] width 1568 height 778
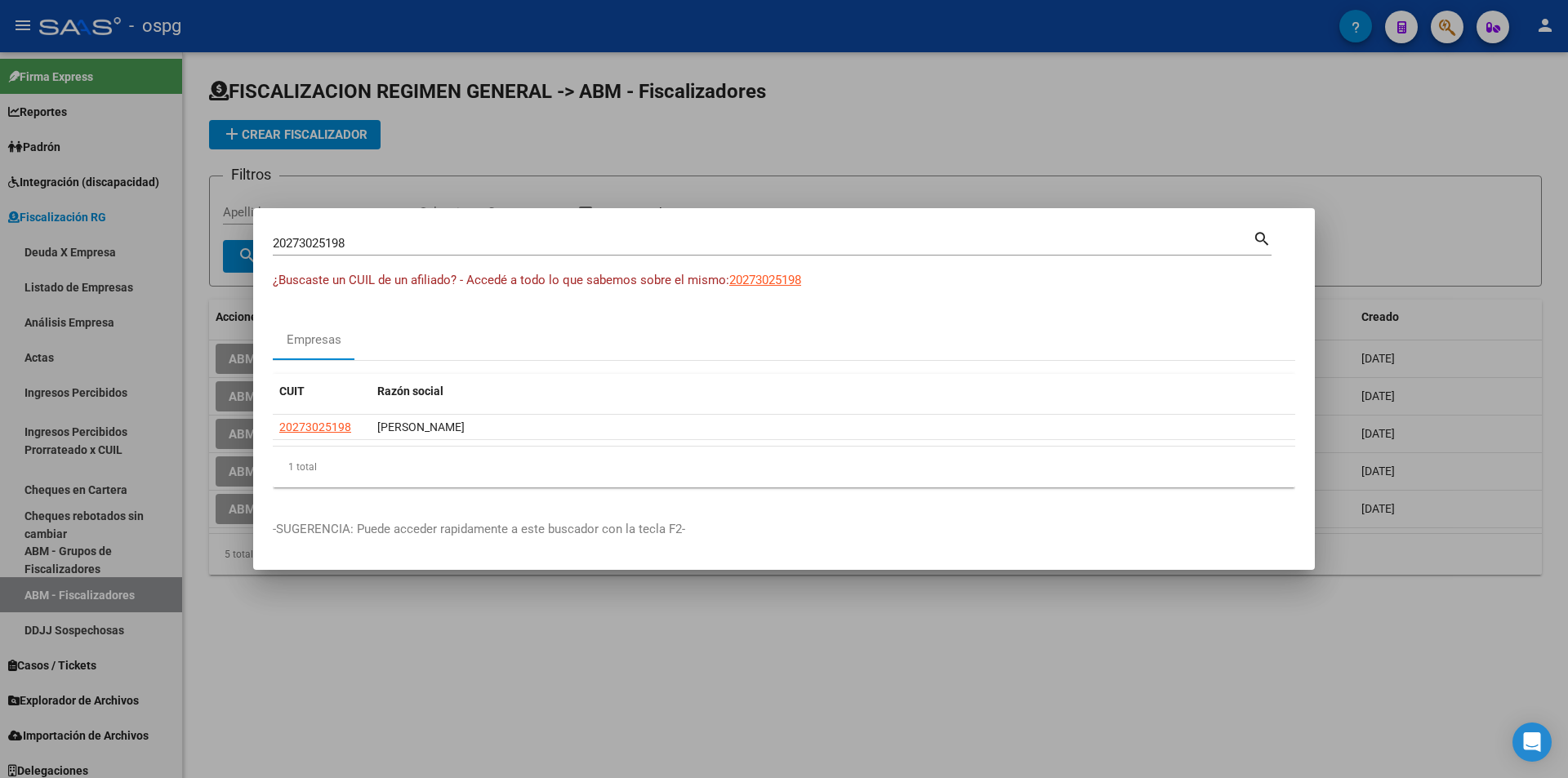
click at [0, 466] on div at bounding box center [784, 389] width 1568 height 778
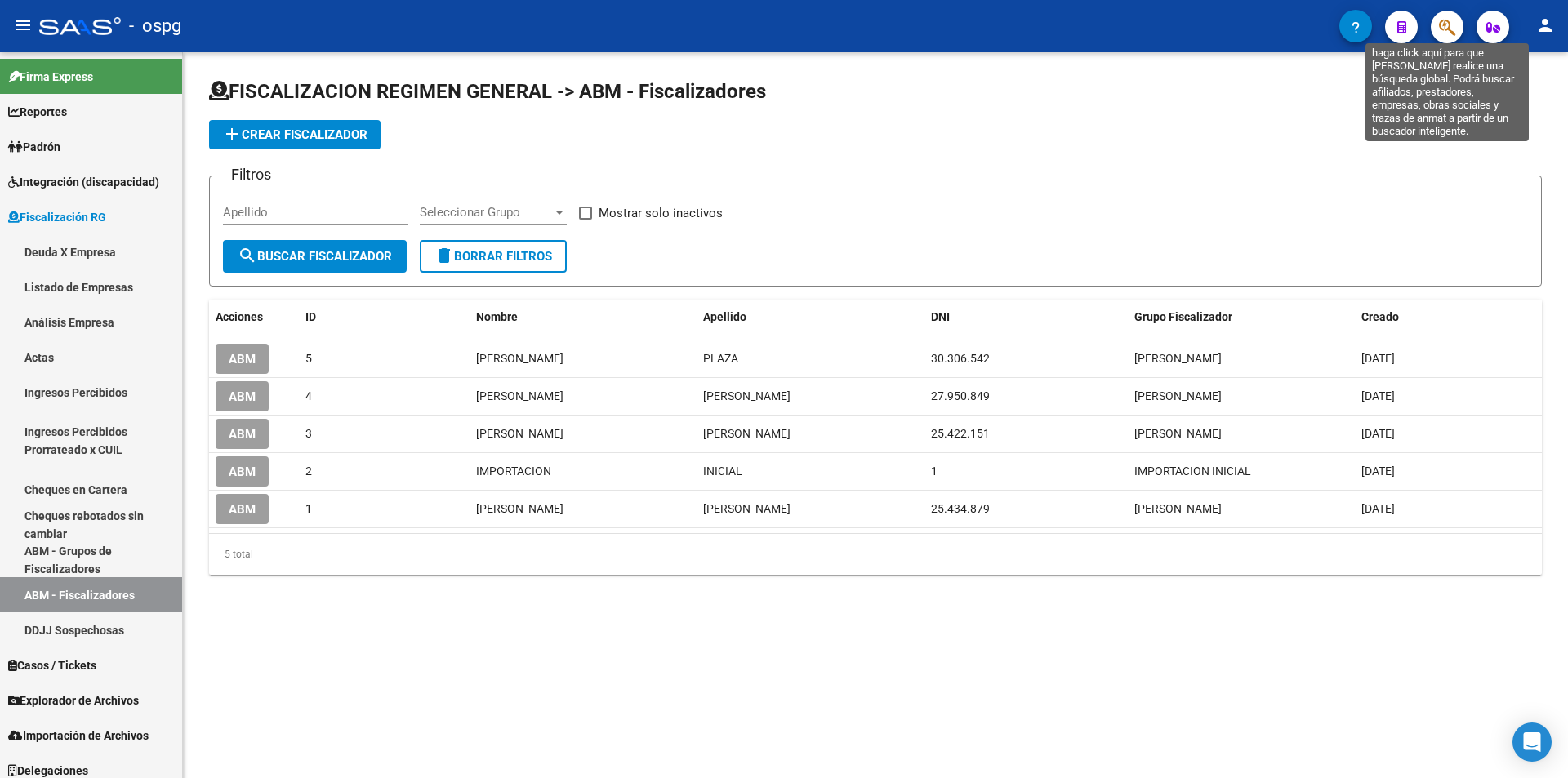
click at [1446, 31] on icon "button" at bounding box center [1447, 27] width 16 height 19
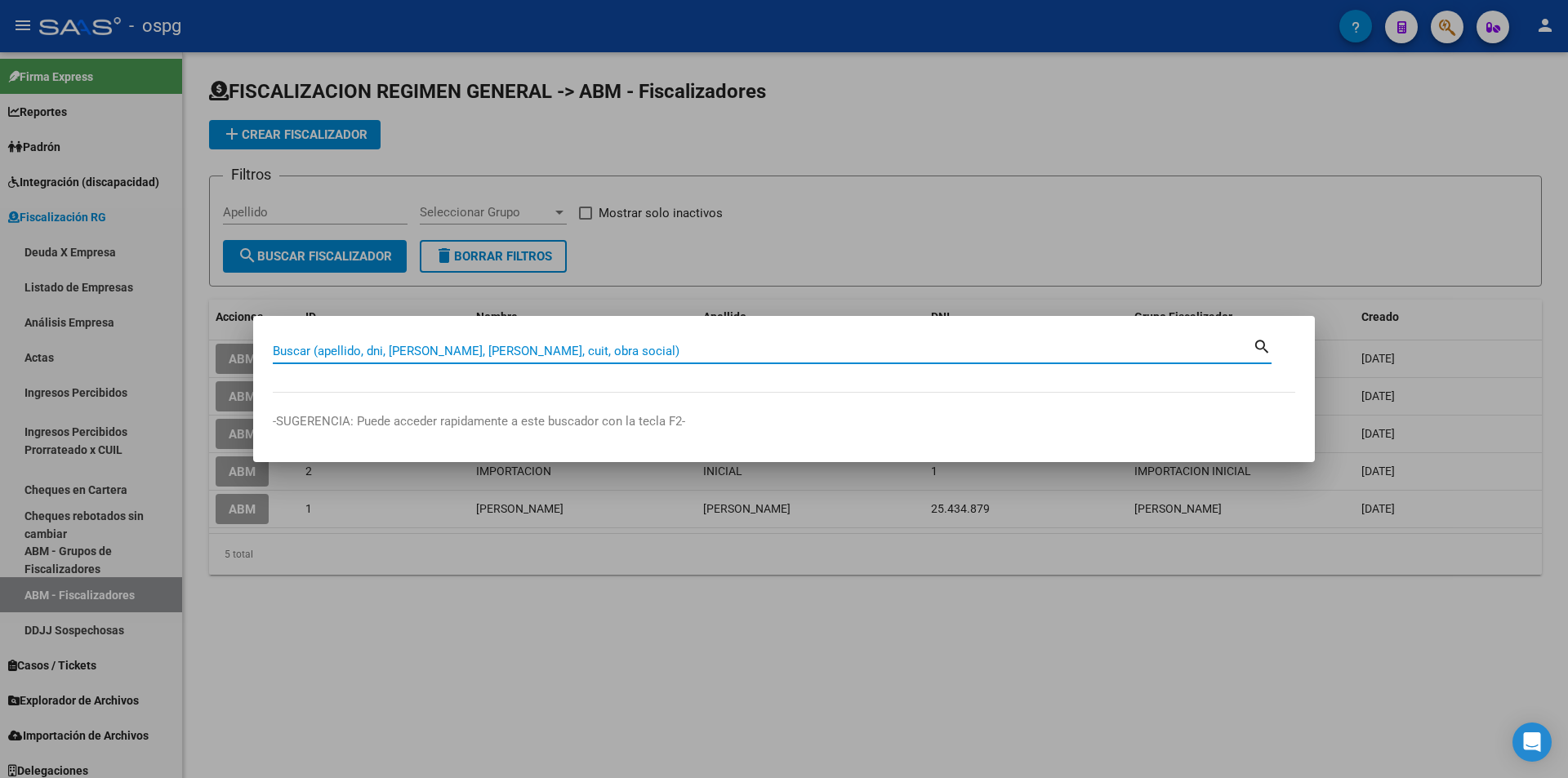
click at [573, 347] on input "Buscar (apellido, dni, [PERSON_NAME], [PERSON_NAME], cuit, obra social)" at bounding box center [762, 350] width 980 height 15
paste input "20161115429"
type input "20161115429"
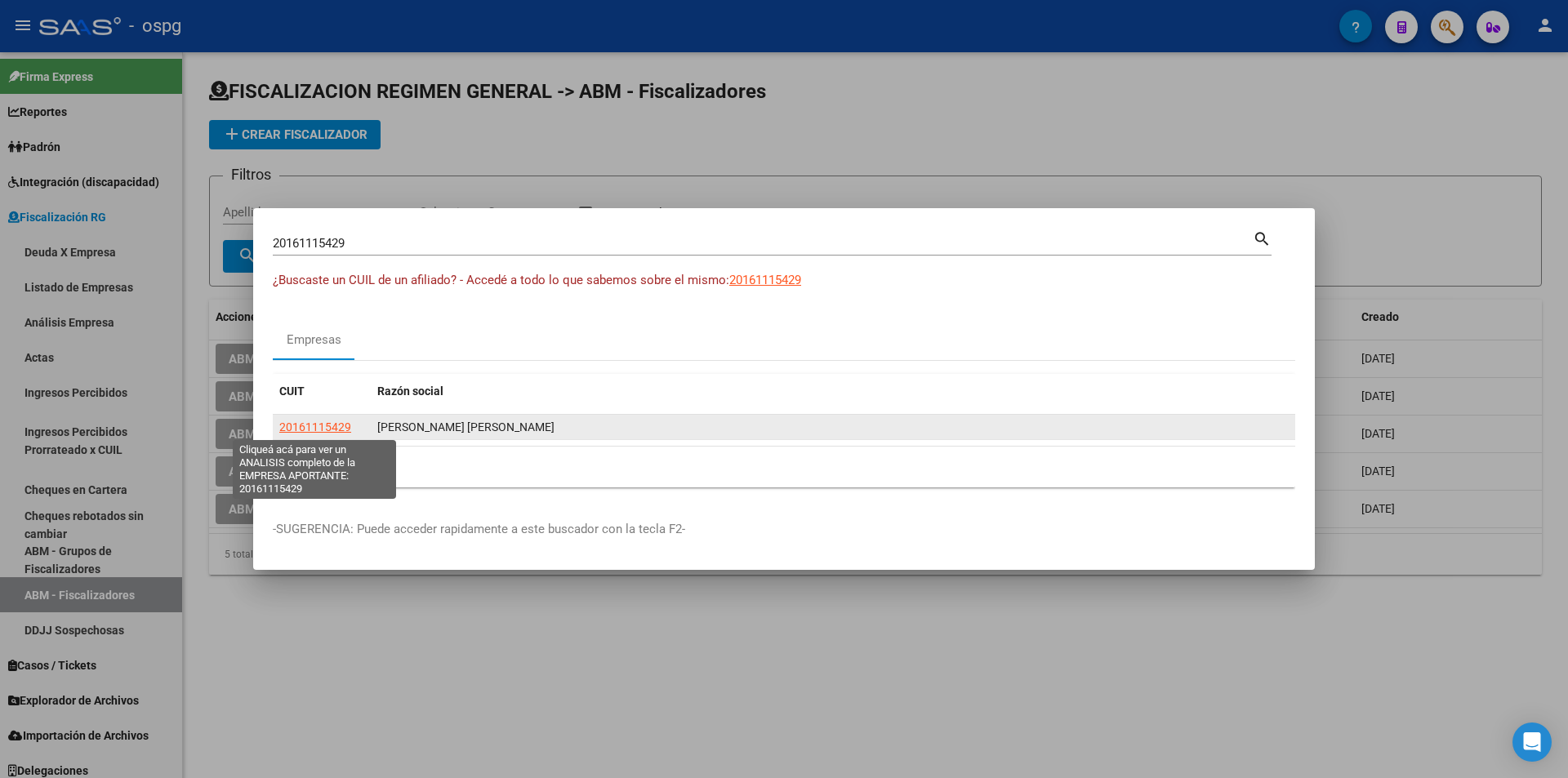
click at [322, 430] on span "20161115429" at bounding box center [315, 426] width 72 height 13
type textarea "20161115429"
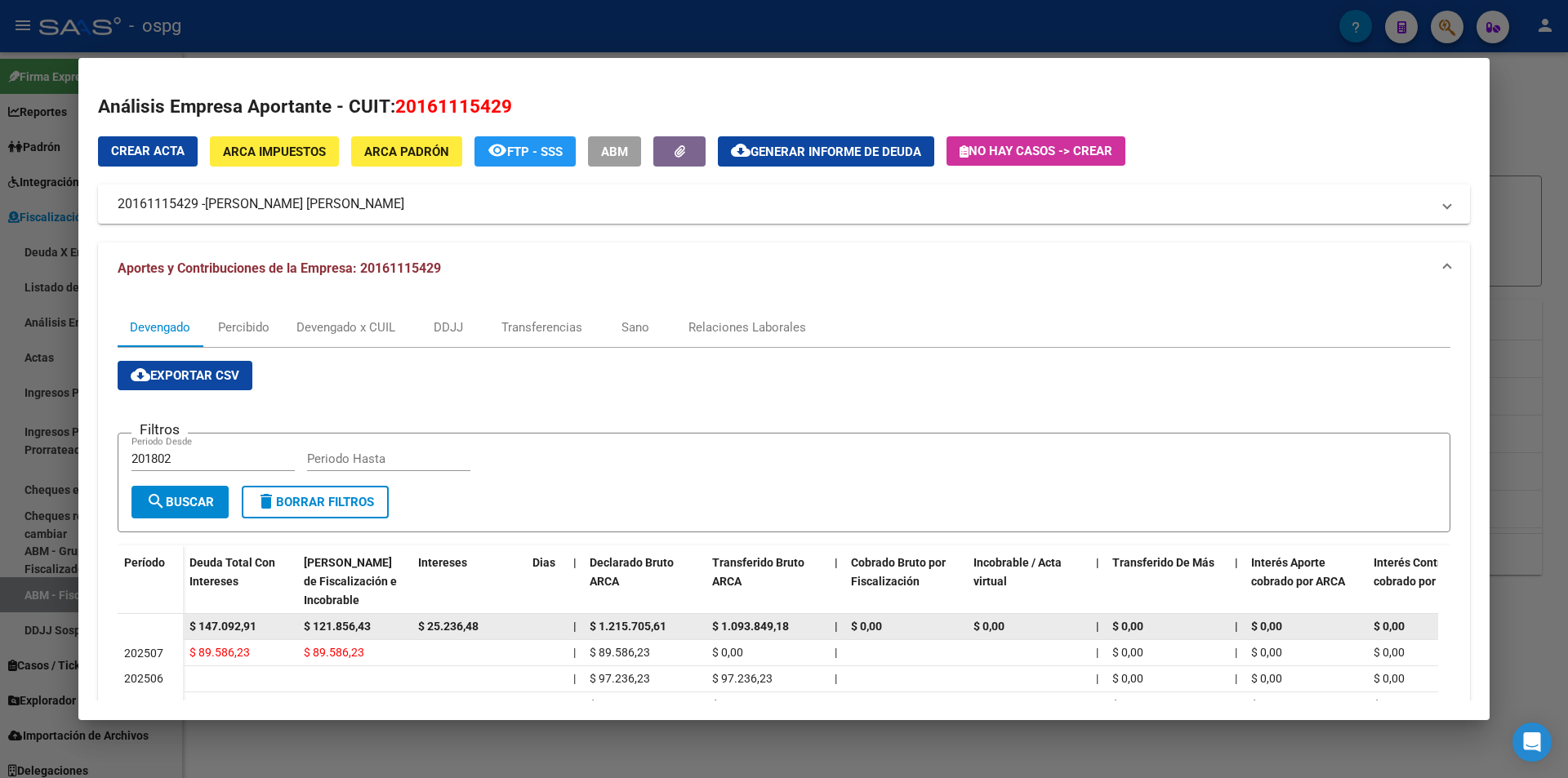
drag, startPoint x: 261, startPoint y: 624, endPoint x: 179, endPoint y: 621, distance: 82.1
click at [179, 621] on datatable-body-row "$ 147.092,91 $ 121.856,43 $ 25.236,48 | $ 1.215.705,61 $ 1.093.849,18 | $ 0,00 …" at bounding box center [1126, 627] width 2017 height 26
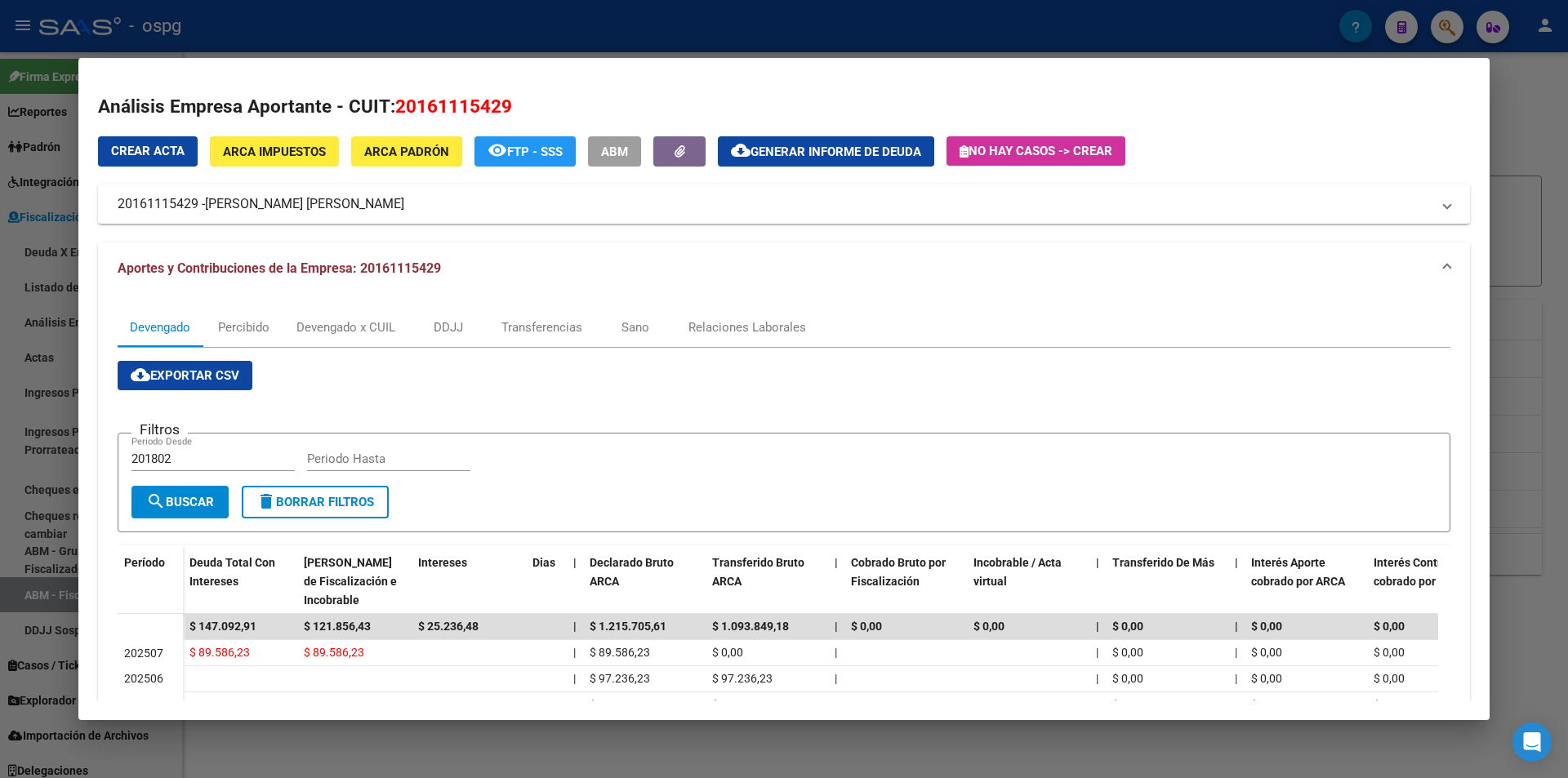
drag, startPoint x: 1567, startPoint y: 176, endPoint x: 1557, endPoint y: 156, distance: 22.4
click at [1567, 174] on div at bounding box center [784, 389] width 1568 height 778
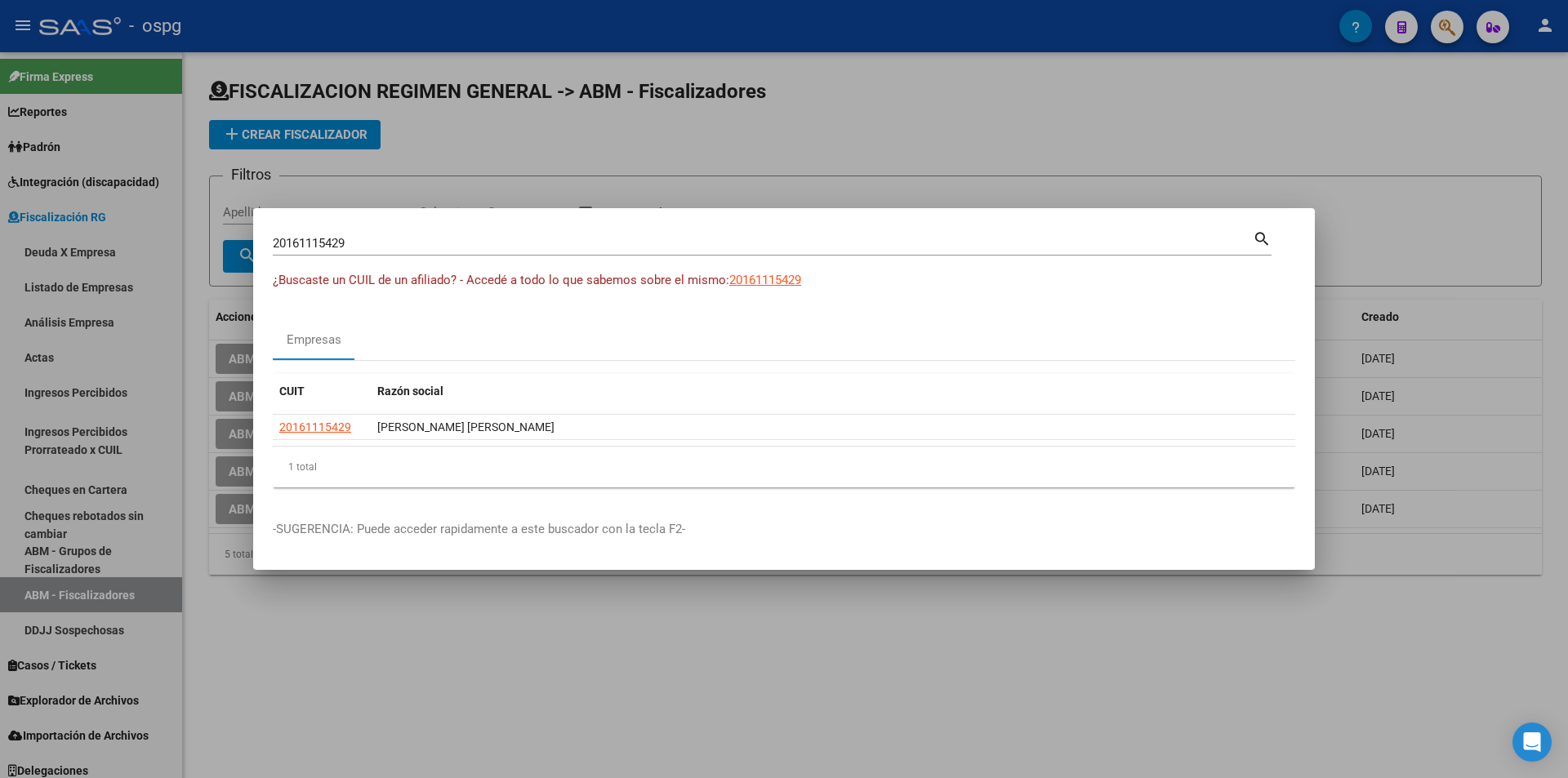
click at [1557, 156] on div at bounding box center [784, 389] width 1568 height 778
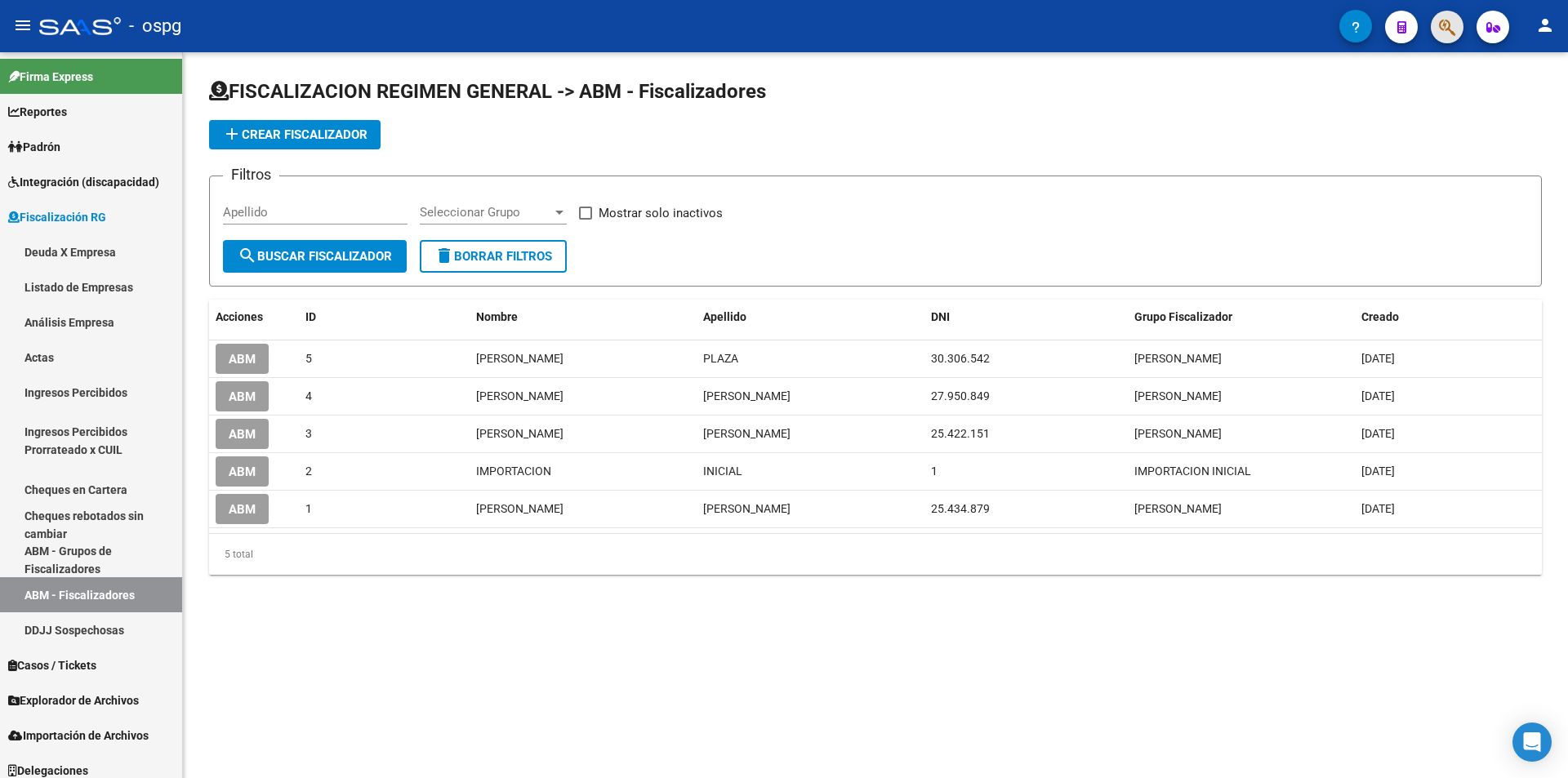
click at [1458, 32] on button "button" at bounding box center [1447, 26] width 32 height 32
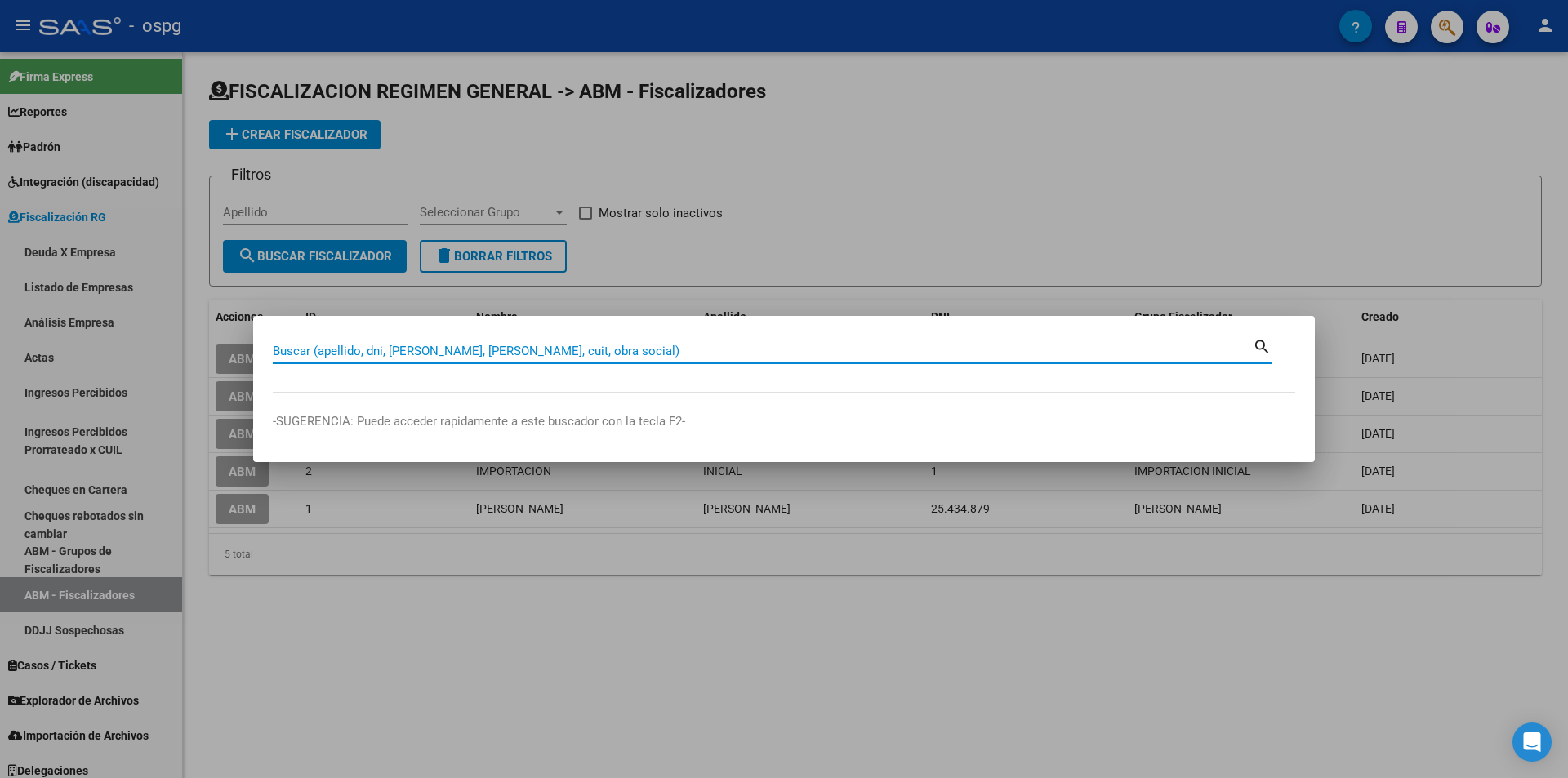
click at [652, 353] on input "Buscar (apellido, dni, [PERSON_NAME], [PERSON_NAME], cuit, obra social)" at bounding box center [762, 350] width 980 height 15
type input "30678921633"
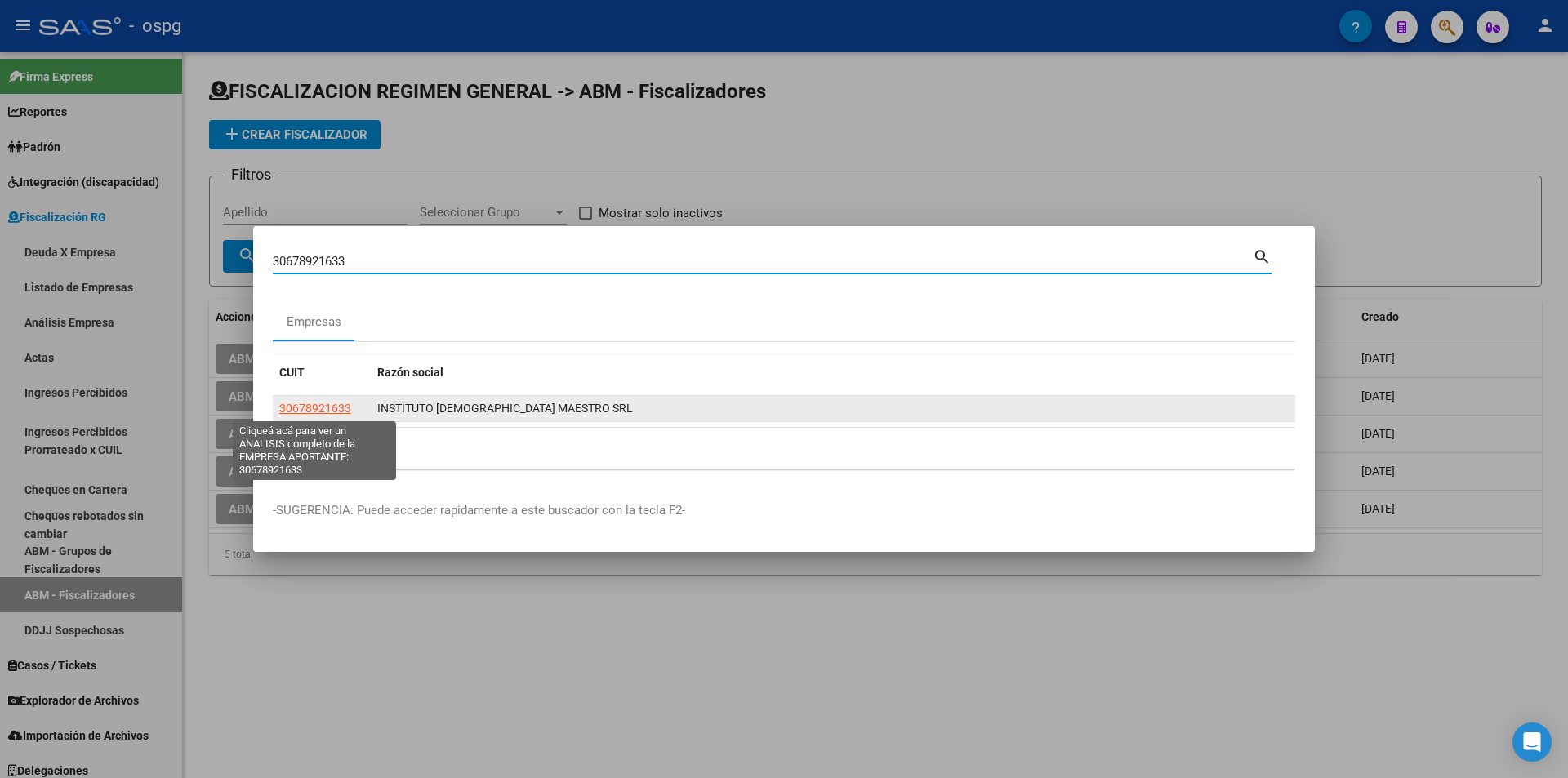
click at [337, 413] on span "30678921633" at bounding box center [315, 407] width 72 height 13
type textarea "30678921633"
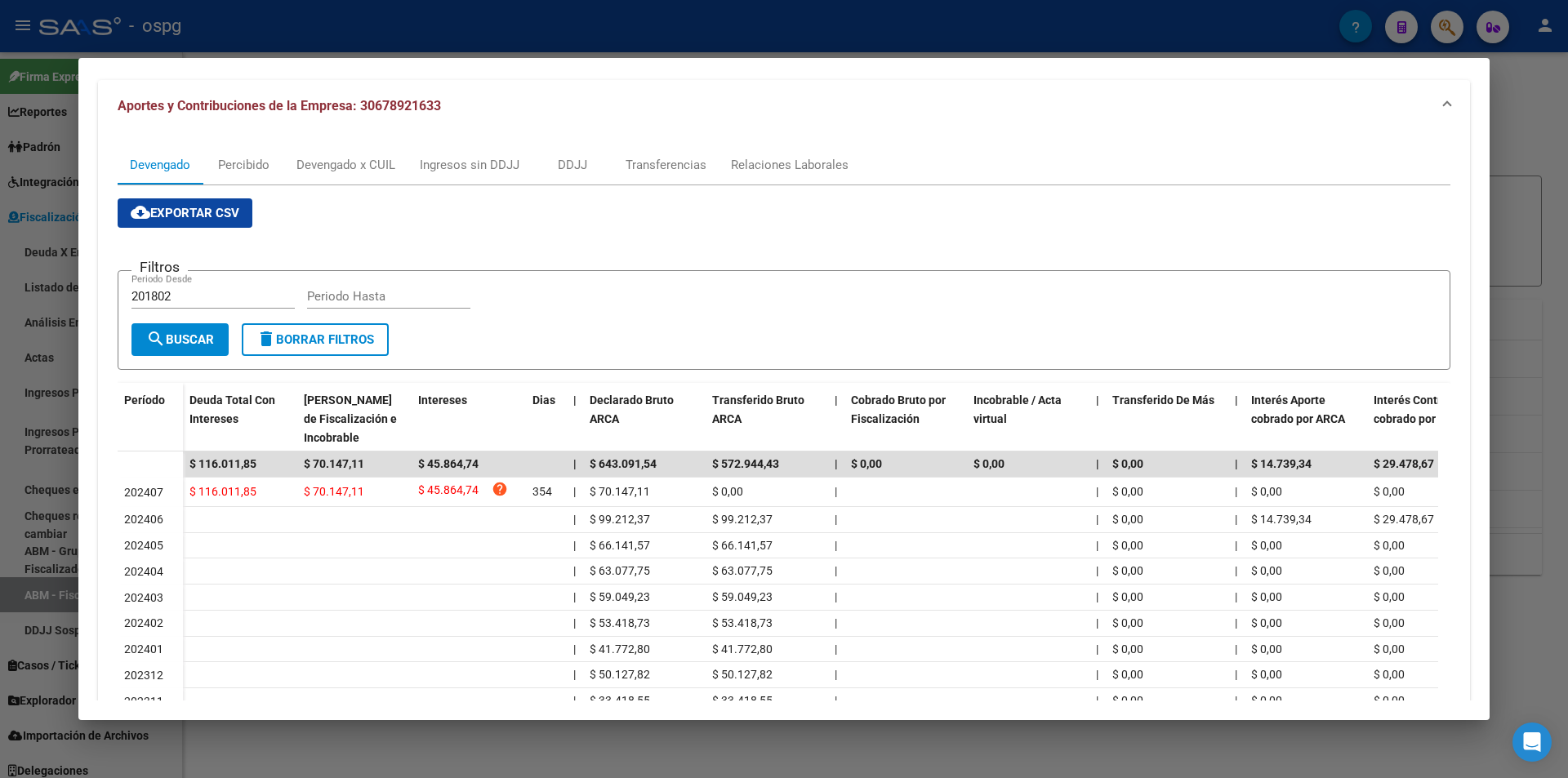
scroll to position [163, 0]
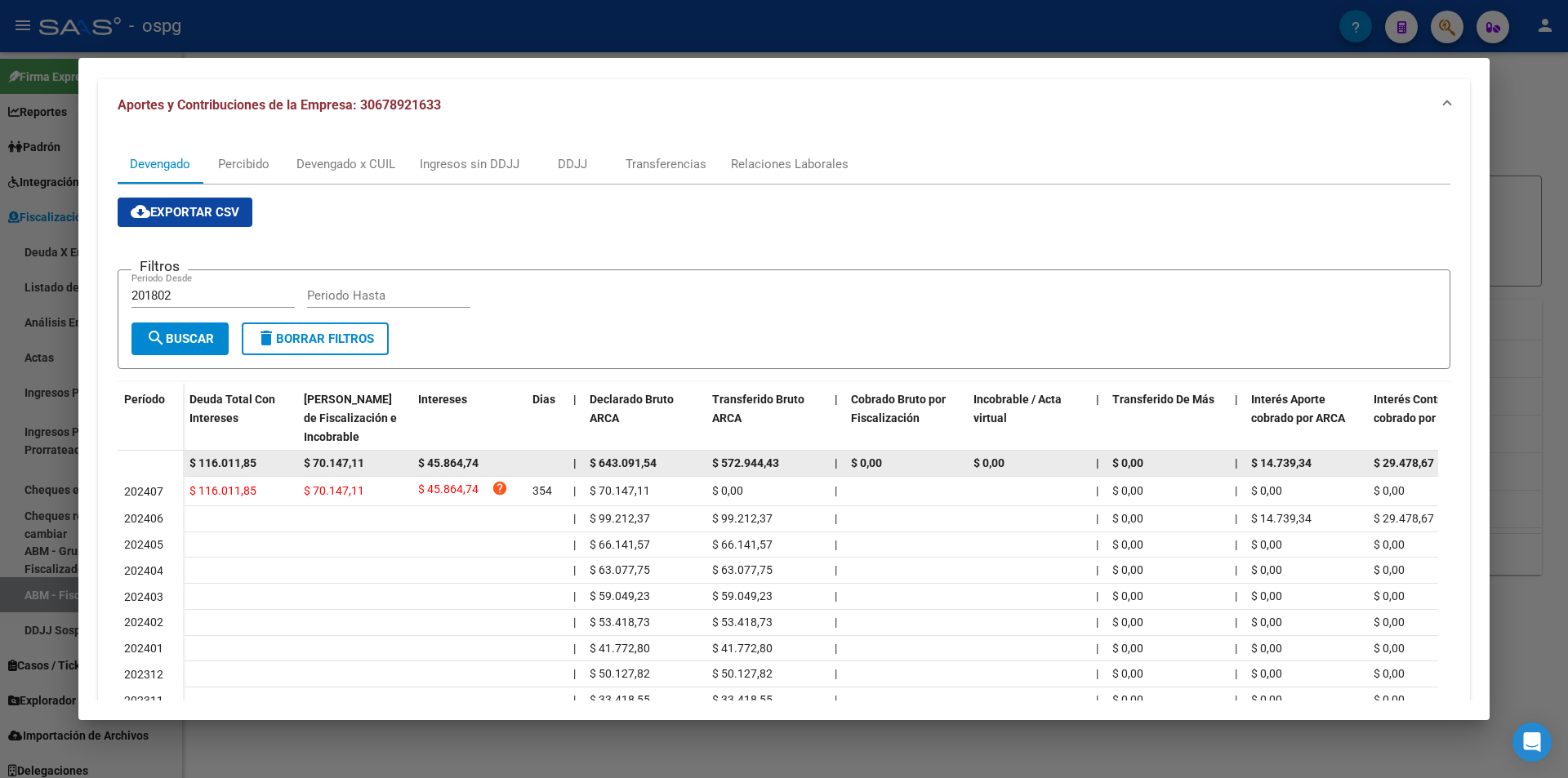
drag, startPoint x: 266, startPoint y: 463, endPoint x: 193, endPoint y: 466, distance: 73.1
click at [193, 466] on div "$ 116.011,85" at bounding box center [240, 463] width 101 height 19
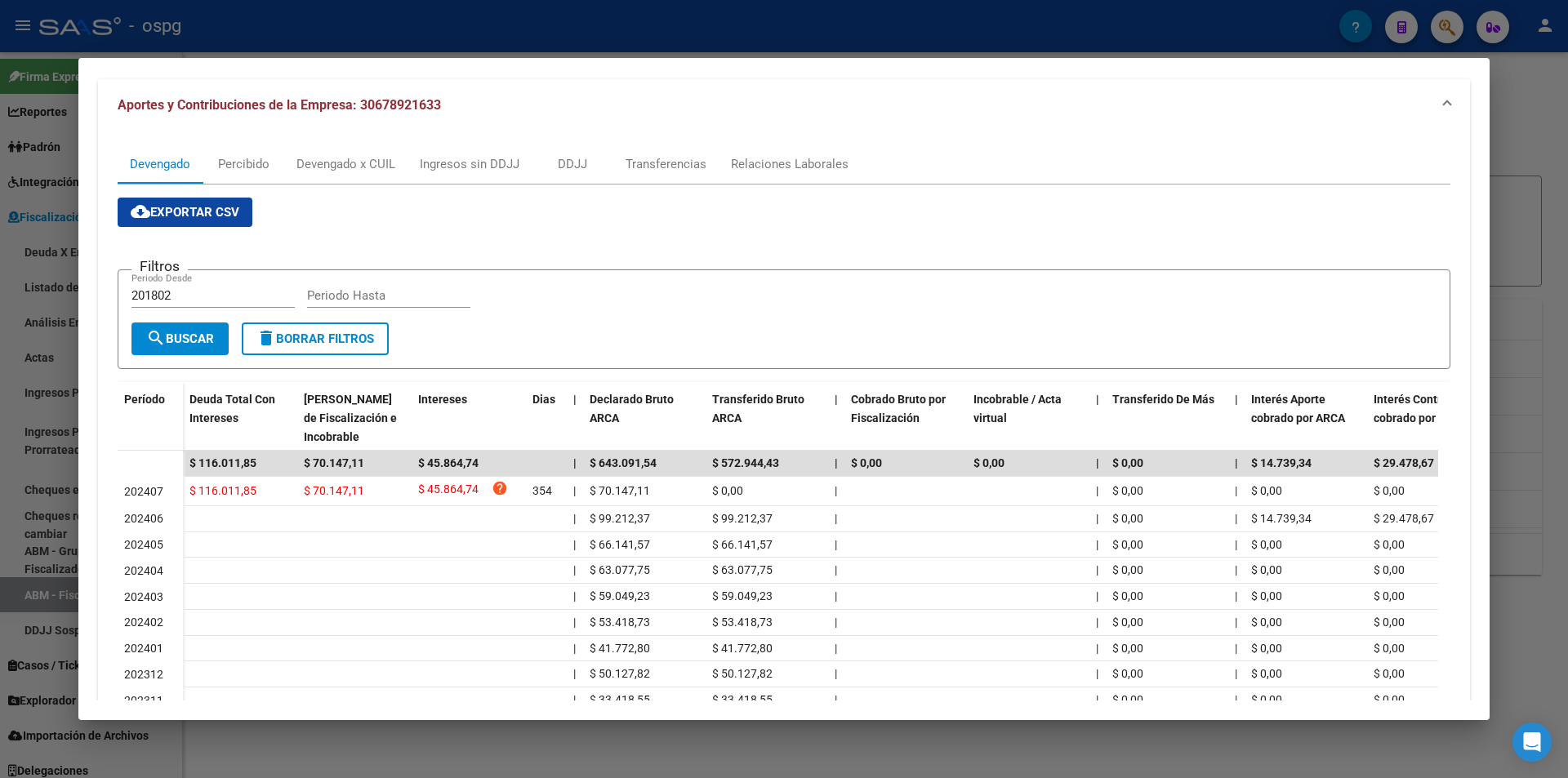
click at [0, 454] on div at bounding box center [784, 389] width 1568 height 778
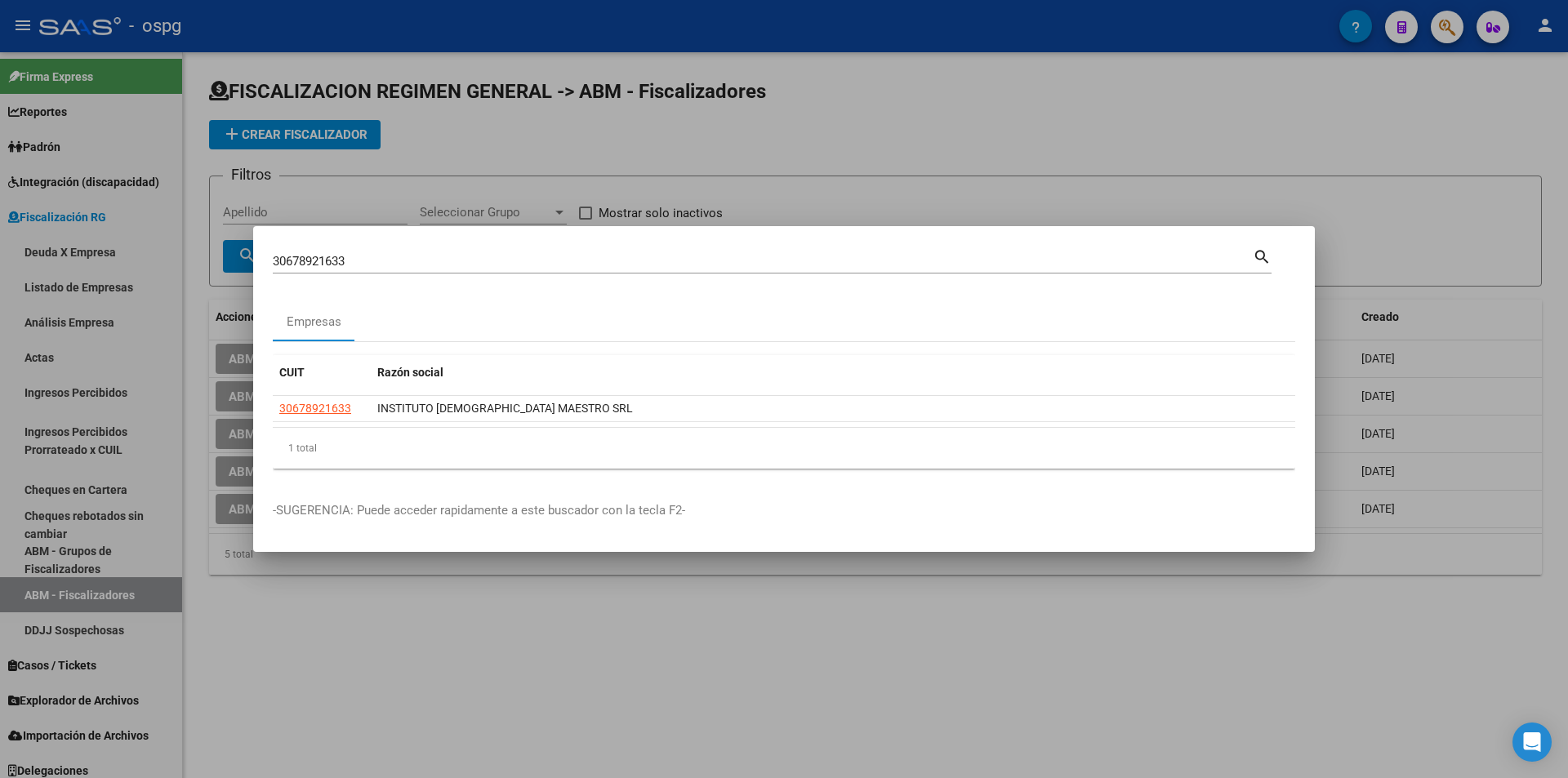
click at [1260, 144] on div at bounding box center [784, 389] width 1568 height 778
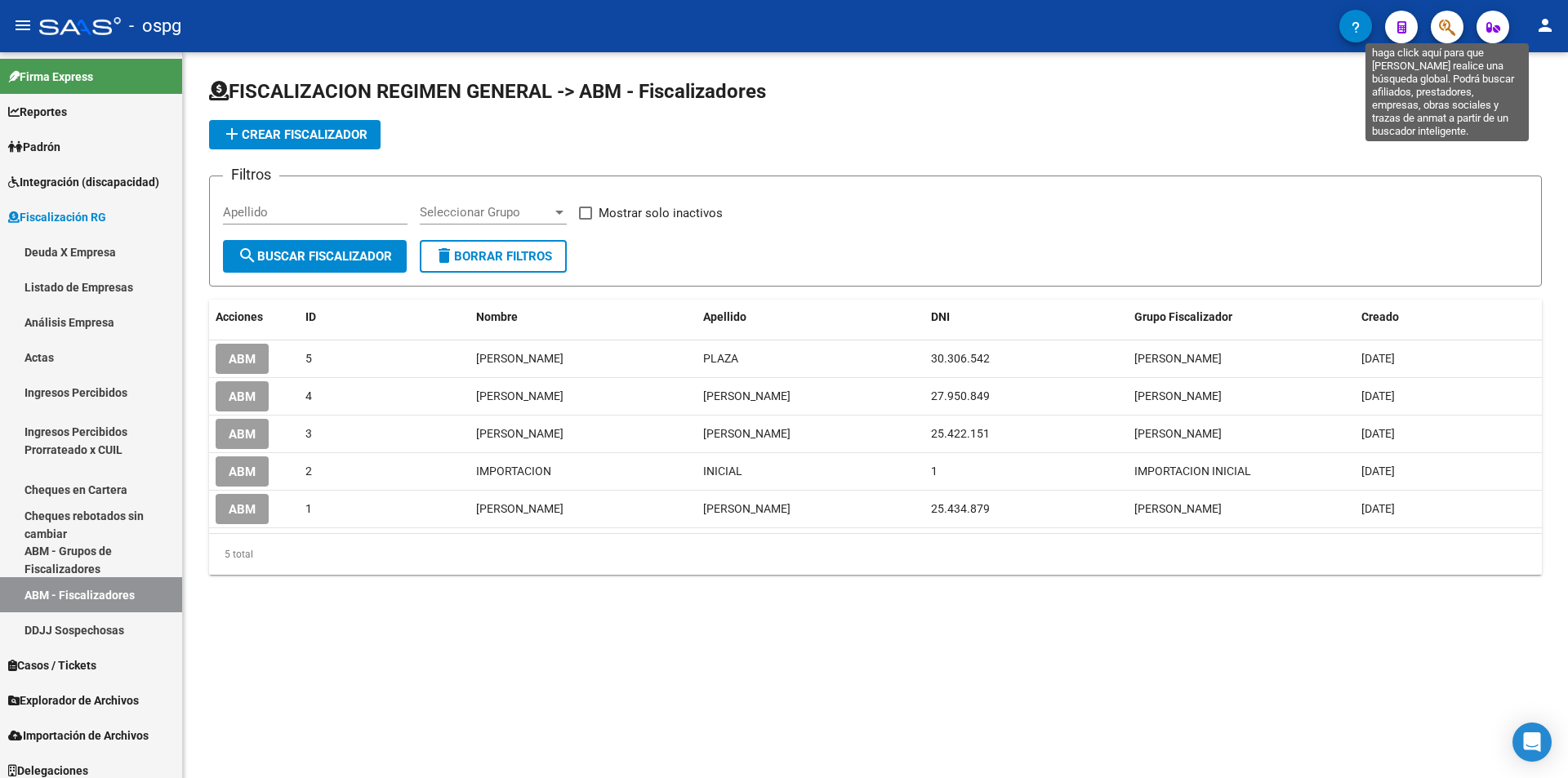
click at [1461, 25] on button "button" at bounding box center [1447, 26] width 32 height 32
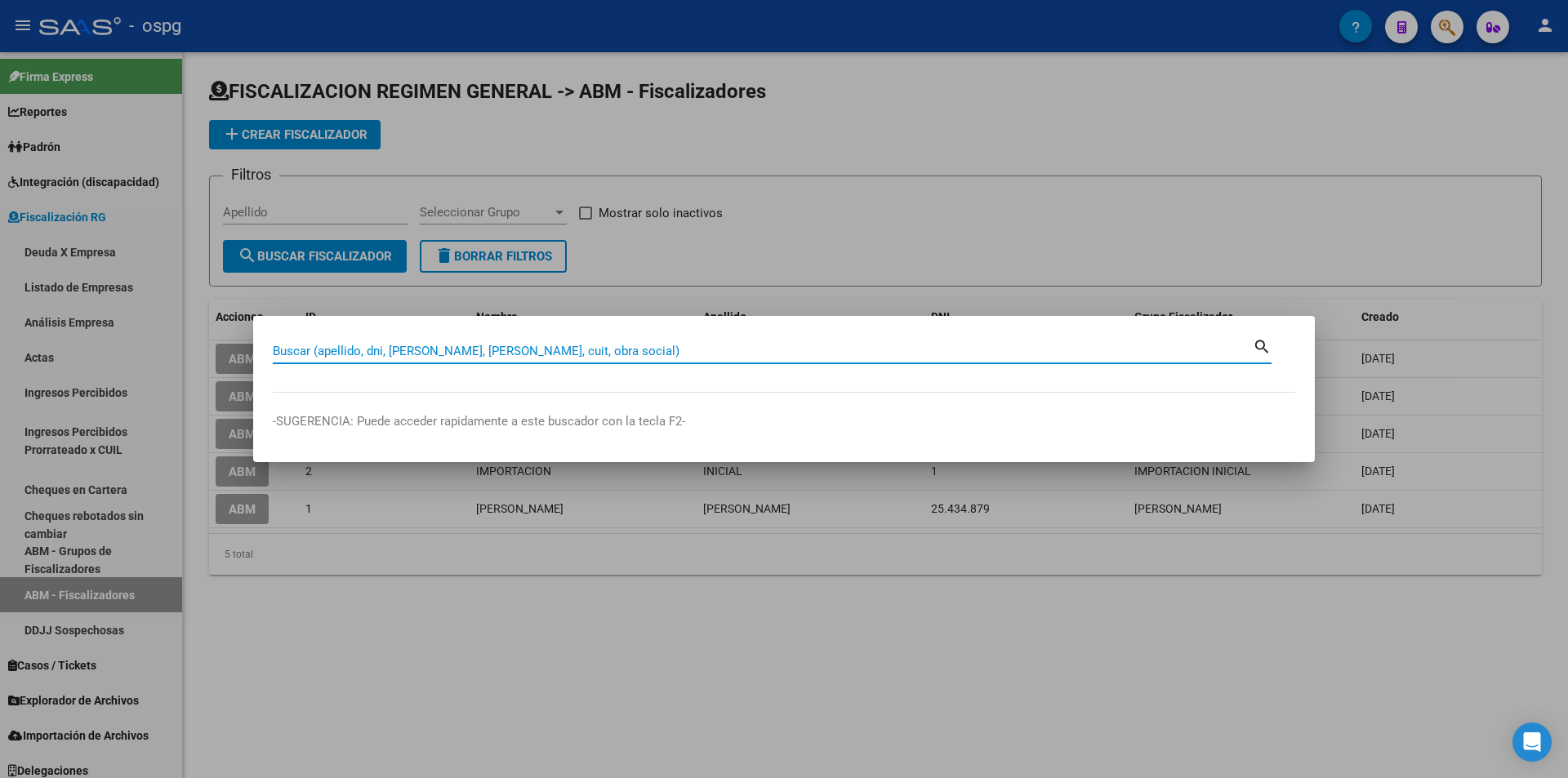
click at [438, 344] on input "Buscar (apellido, dni, [PERSON_NAME], [PERSON_NAME], cuit, obra social)" at bounding box center [762, 350] width 980 height 15
paste input "30685965697"
type input "30685965697"
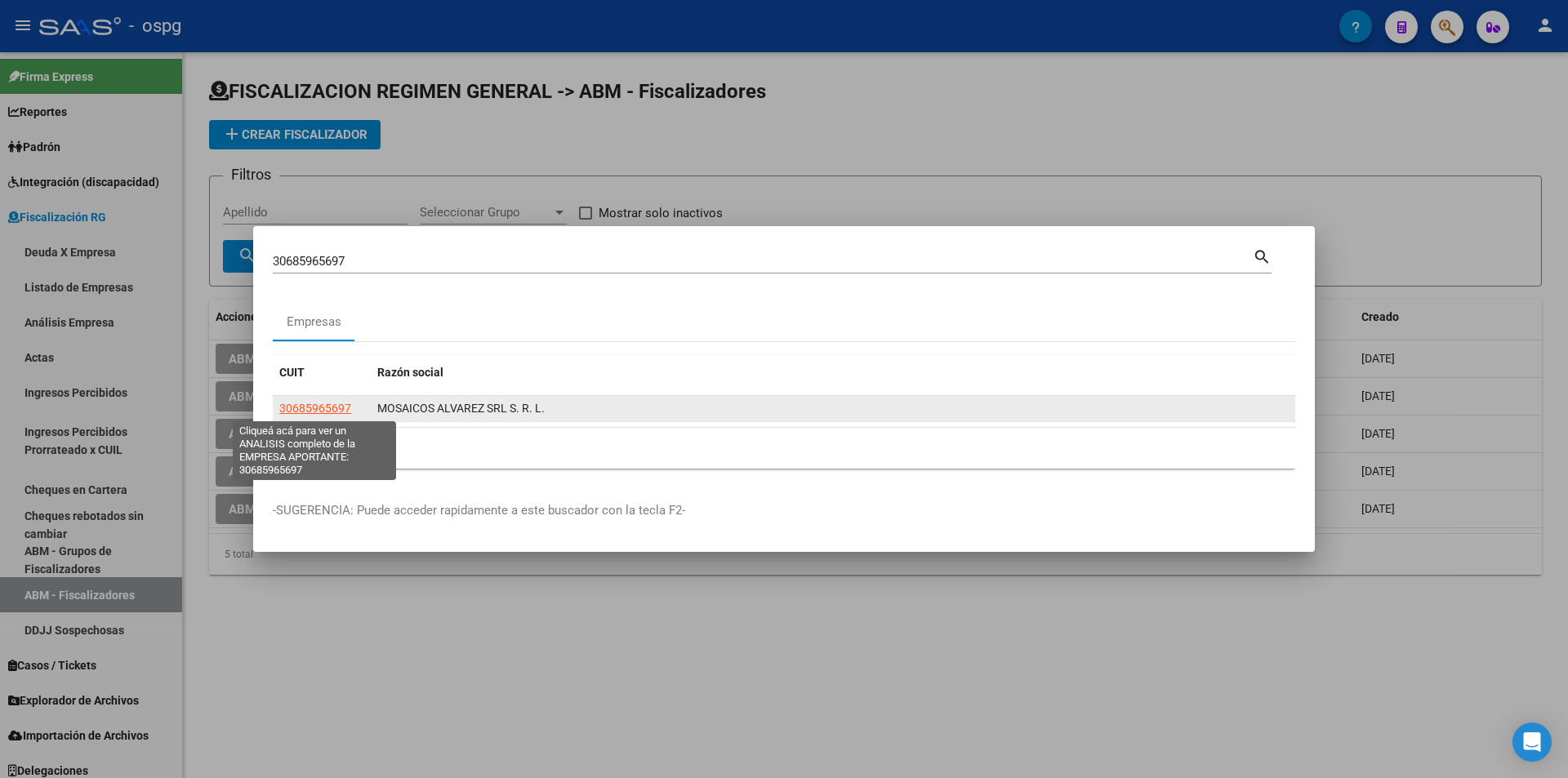
click at [326, 408] on span "30685965697" at bounding box center [315, 407] width 72 height 13
type textarea "30685965697"
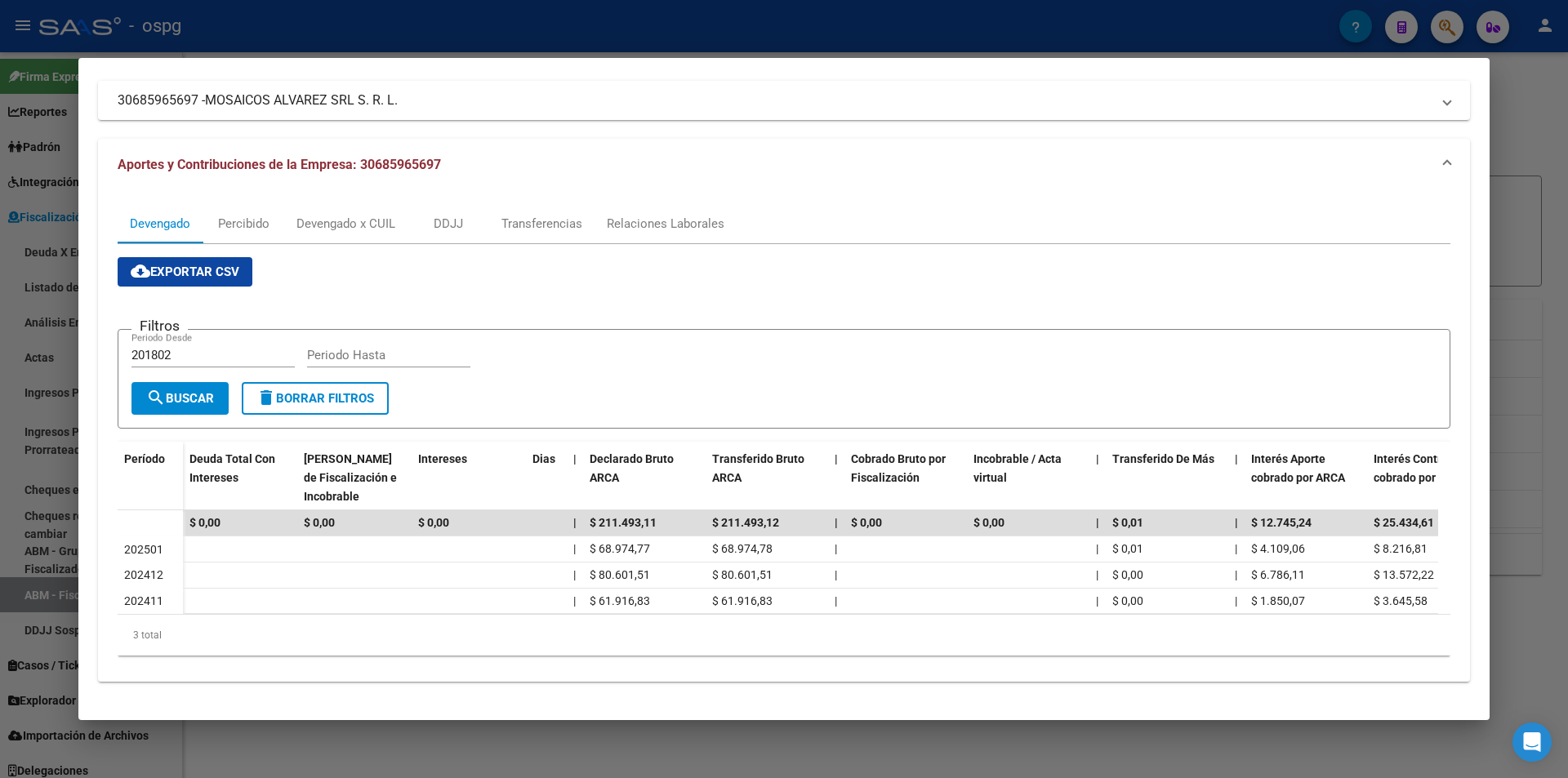
scroll to position [116, 0]
click at [1563, 147] on div at bounding box center [784, 389] width 1568 height 778
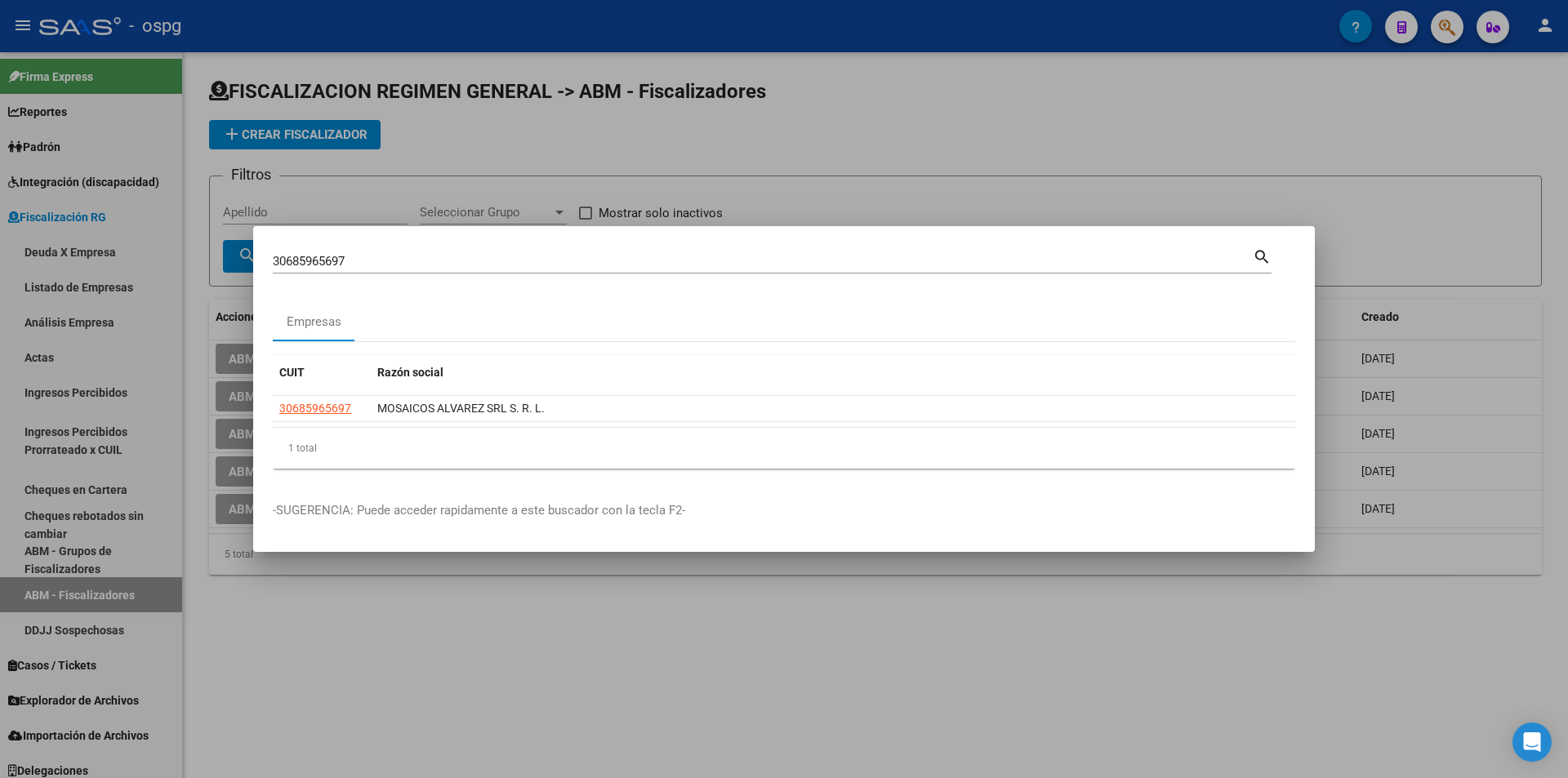
click at [1445, 126] on div at bounding box center [784, 389] width 1568 height 778
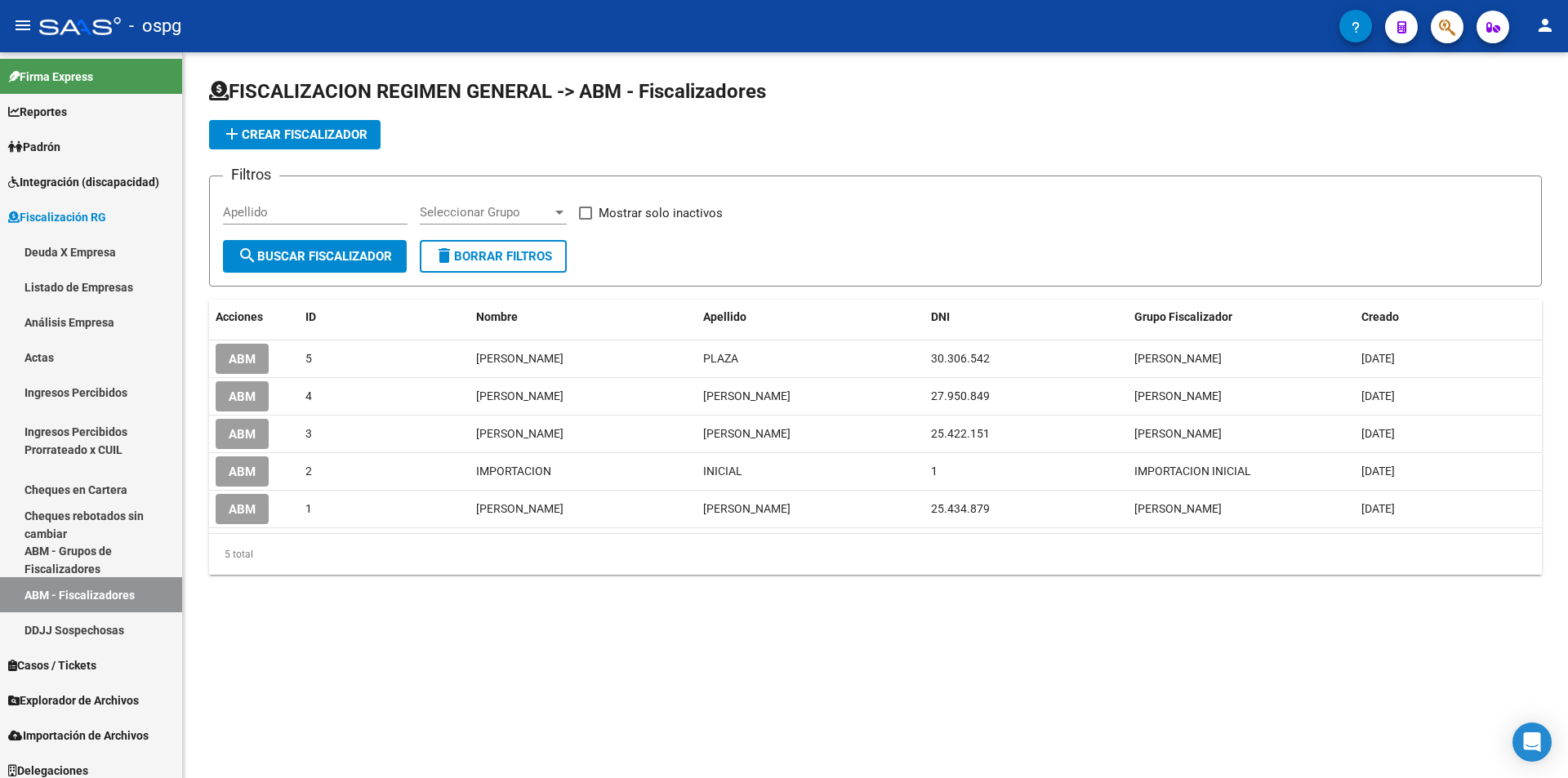
click at [1443, 39] on span "button" at bounding box center [1447, 26] width 16 height 33
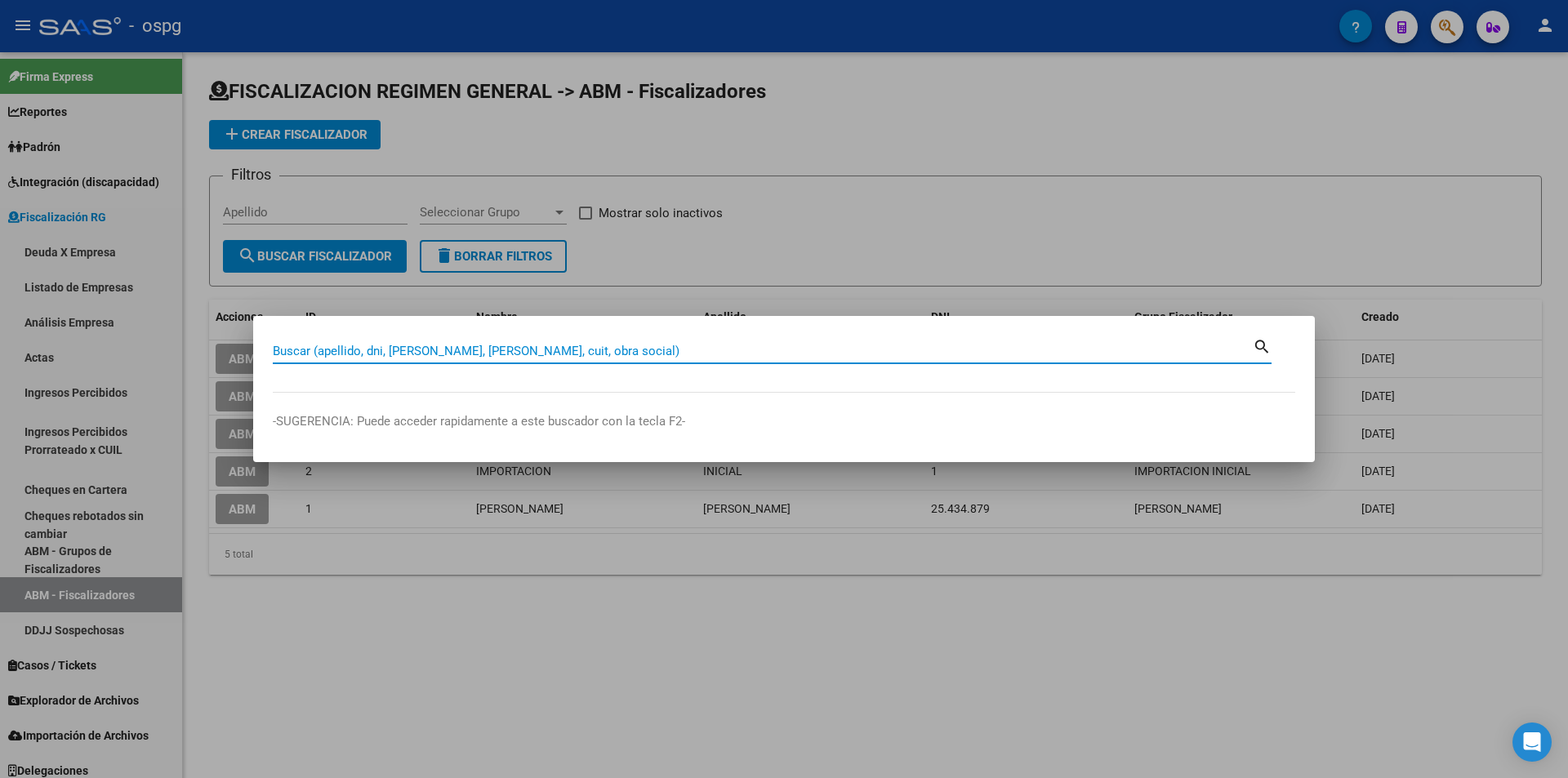
click at [540, 345] on input "Buscar (apellido, dni, [PERSON_NAME], [PERSON_NAME], cuit, obra social)" at bounding box center [762, 350] width 980 height 15
paste input "20319311573"
type input "20319311573"
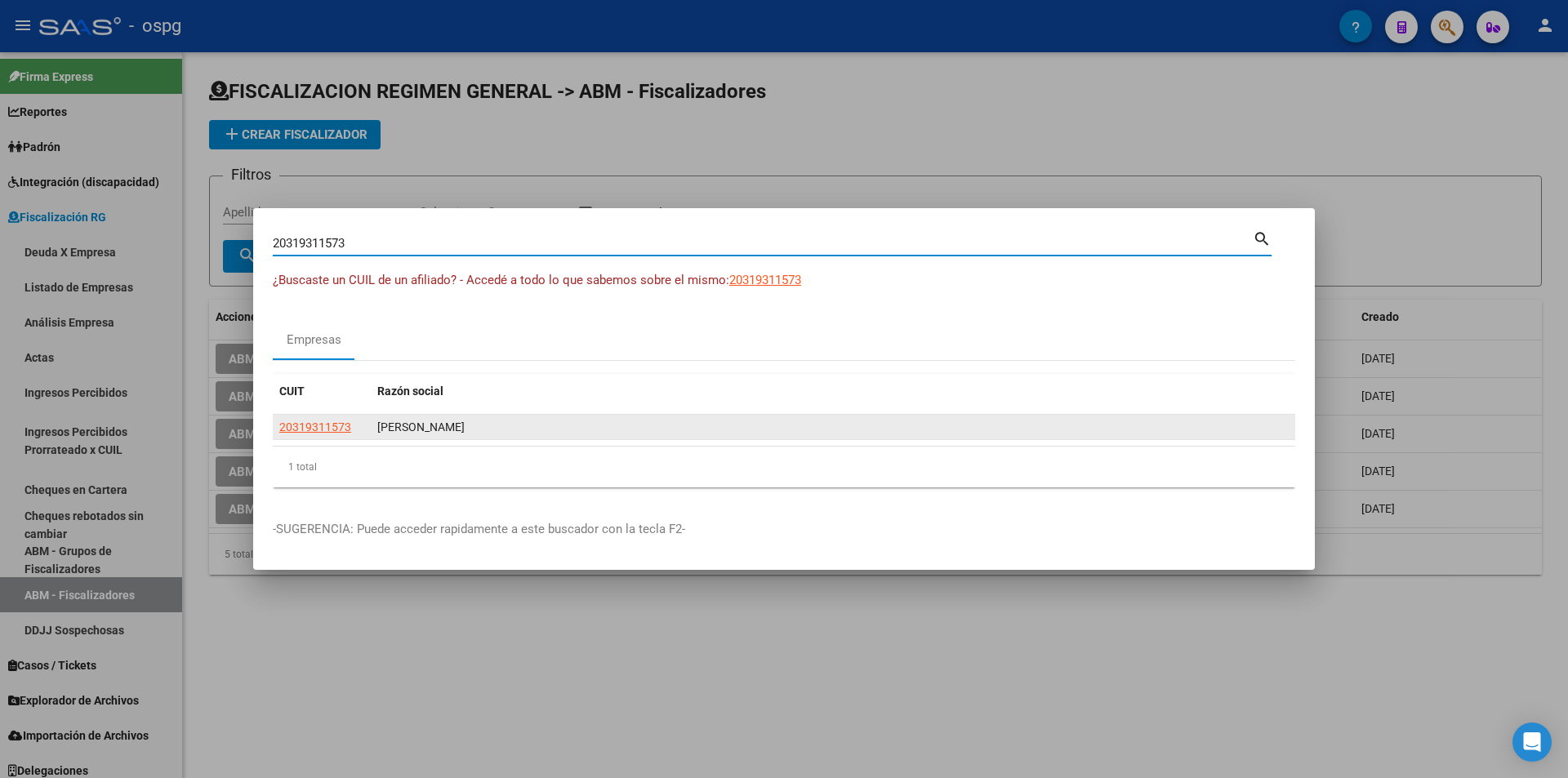
click at [335, 435] on app-link-go-to "20319311573" at bounding box center [315, 427] width 72 height 19
click at [334, 435] on app-link-go-to "20319311573" at bounding box center [315, 427] width 72 height 19
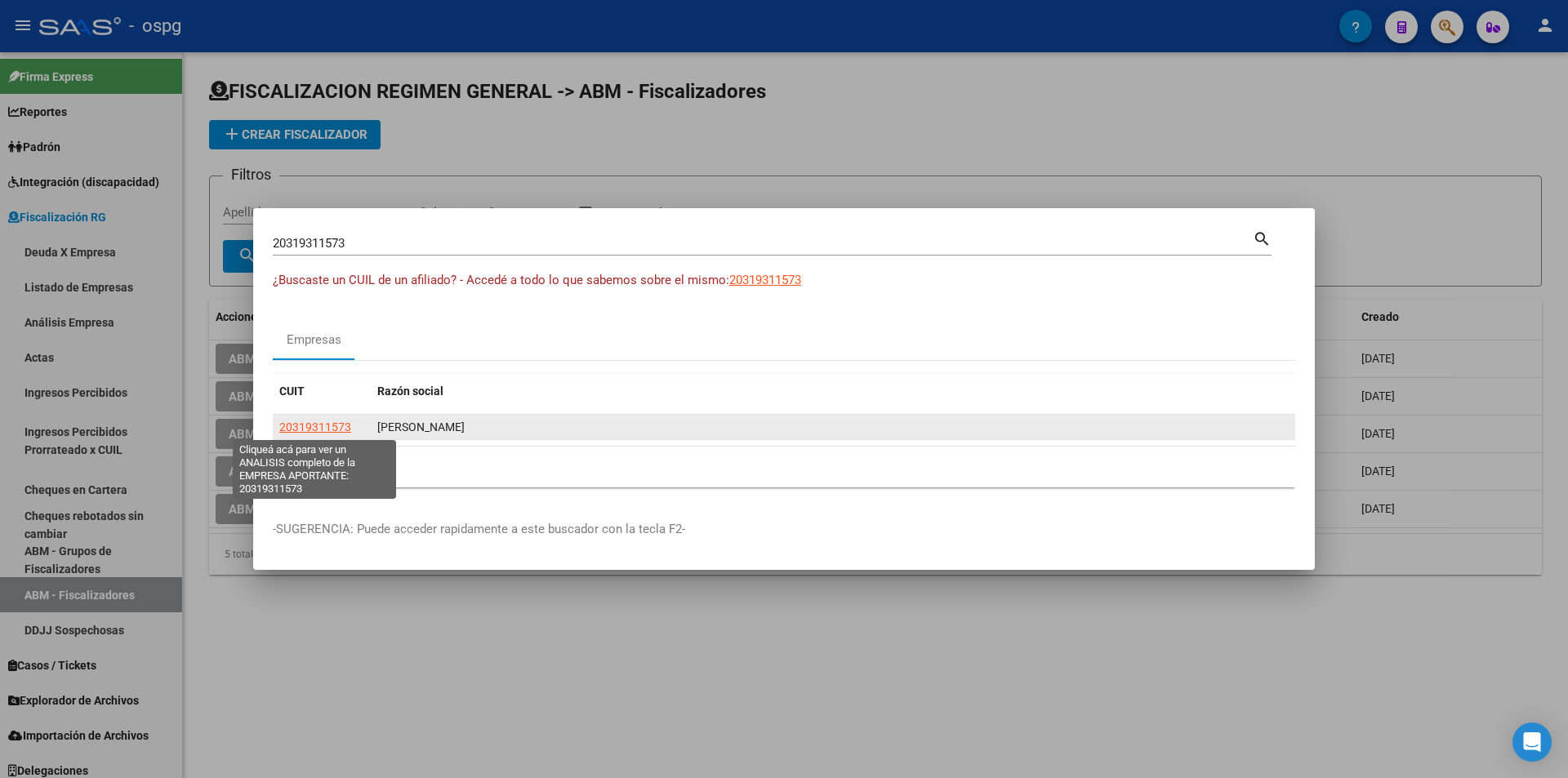
click at [329, 432] on span "20319311573" at bounding box center [315, 426] width 72 height 13
type textarea "20319311573"
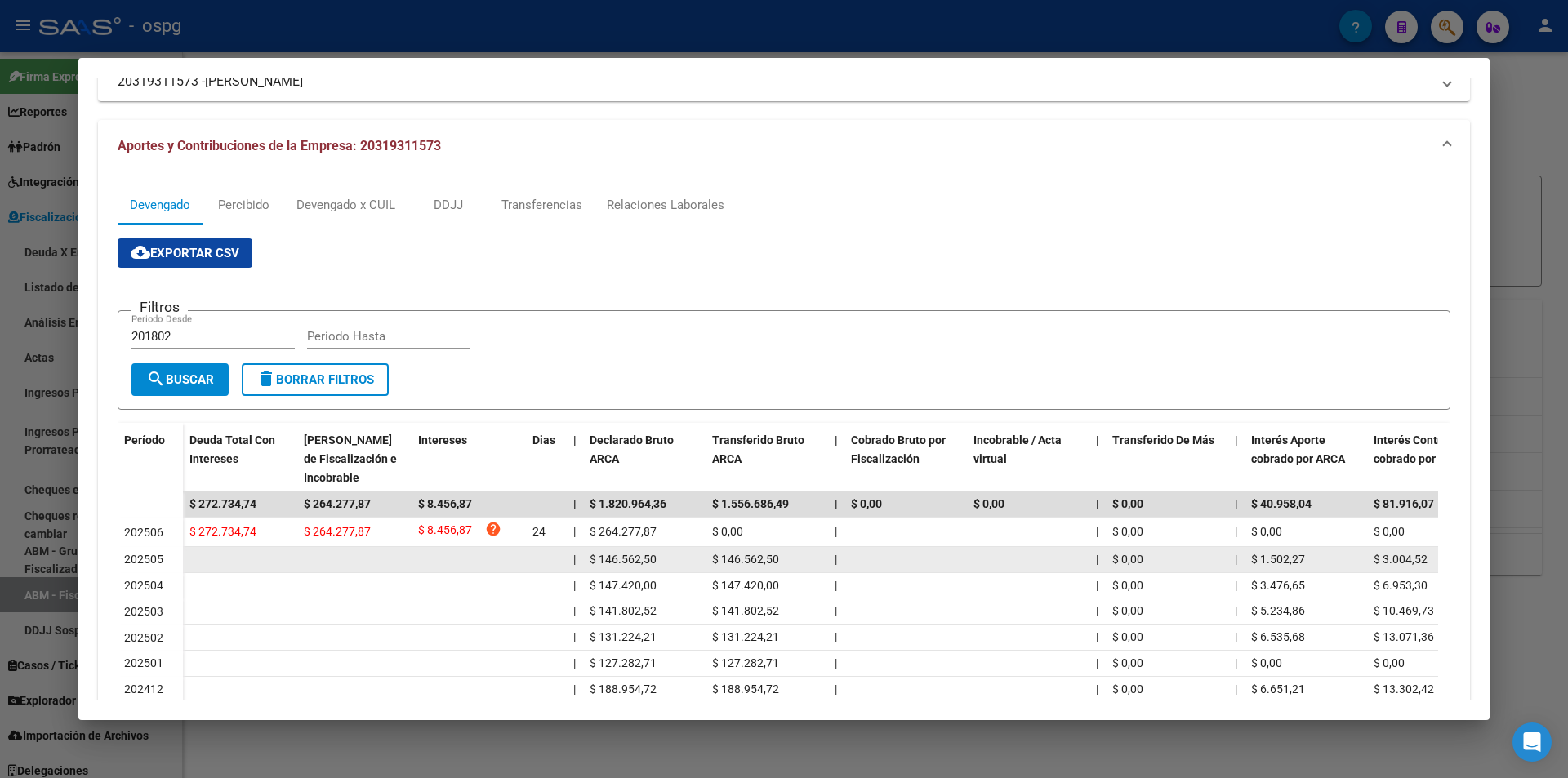
scroll to position [163, 0]
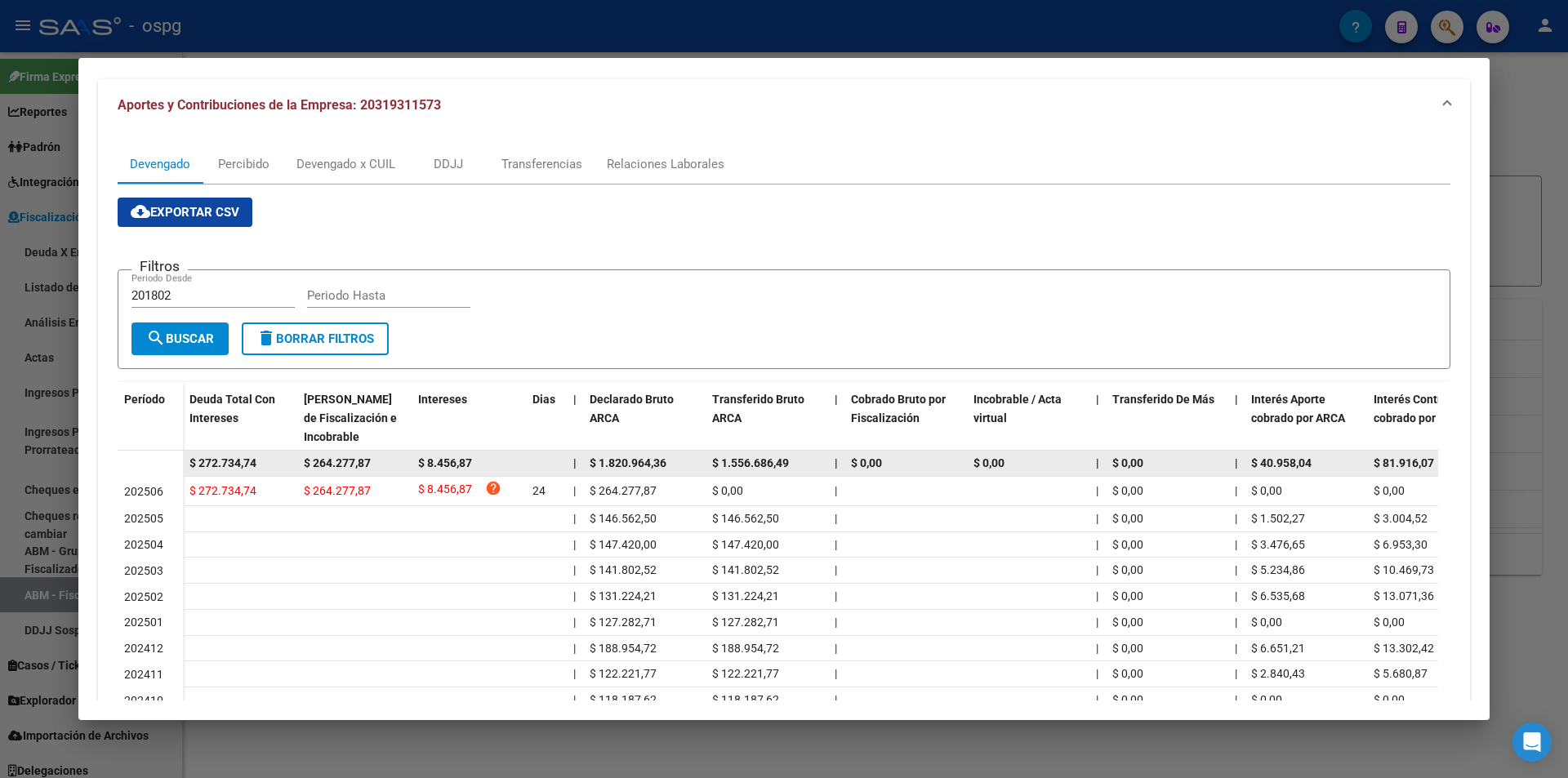
drag, startPoint x: 270, startPoint y: 455, endPoint x: 168, endPoint y: 465, distance: 102.5
click at [168, 465] on datatable-body-row "$ 272.734,74 $ 264.277,87 $ 8.456,87 | $ 1.820.964,36 $ 1.556.686,49 | $ 0,00 $…" at bounding box center [1126, 463] width 2017 height 26
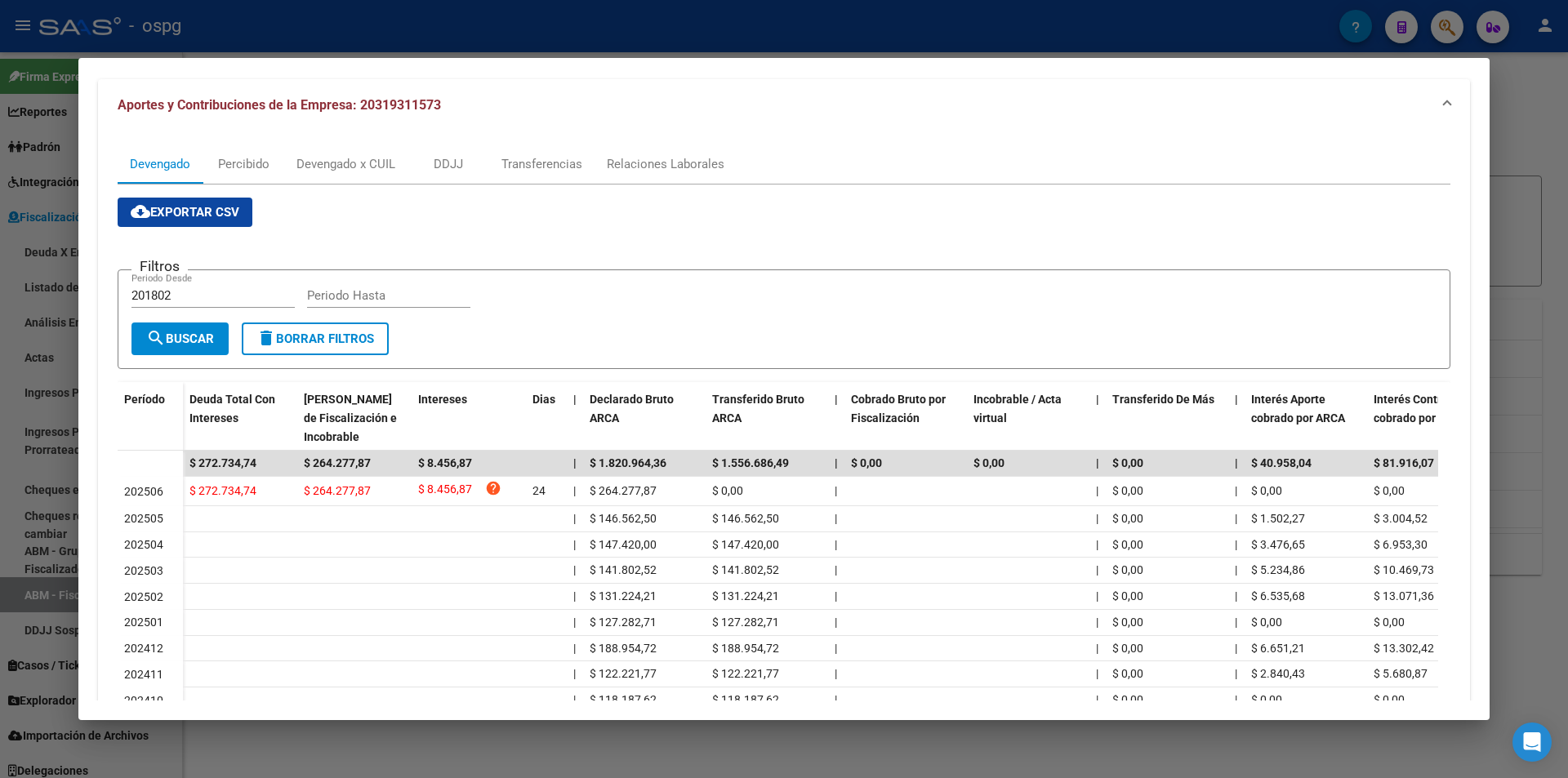
click at [8, 494] on div at bounding box center [784, 389] width 1568 height 778
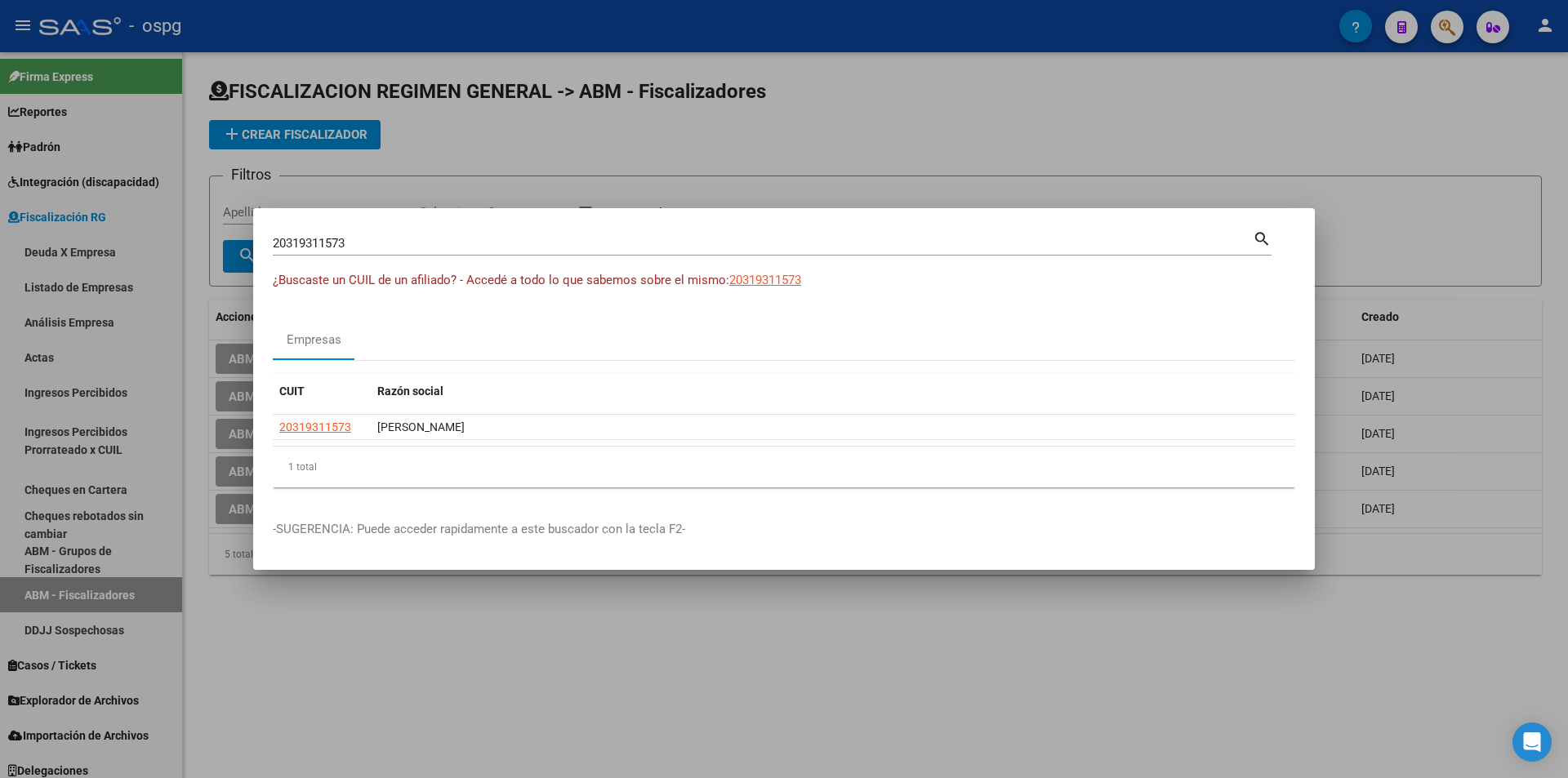
click at [750, 140] on div at bounding box center [784, 389] width 1568 height 778
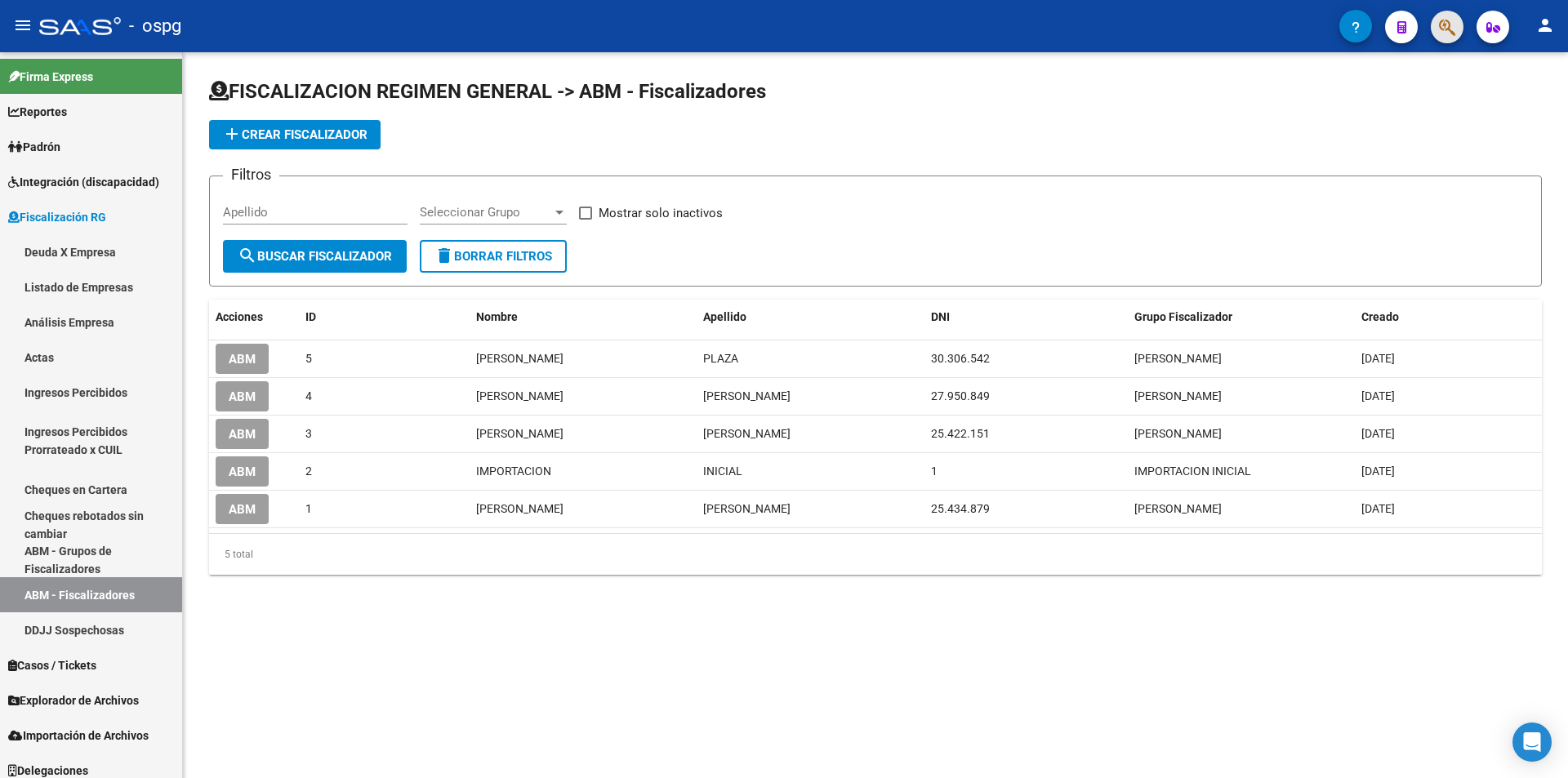
click at [1434, 31] on button "button" at bounding box center [1447, 26] width 32 height 32
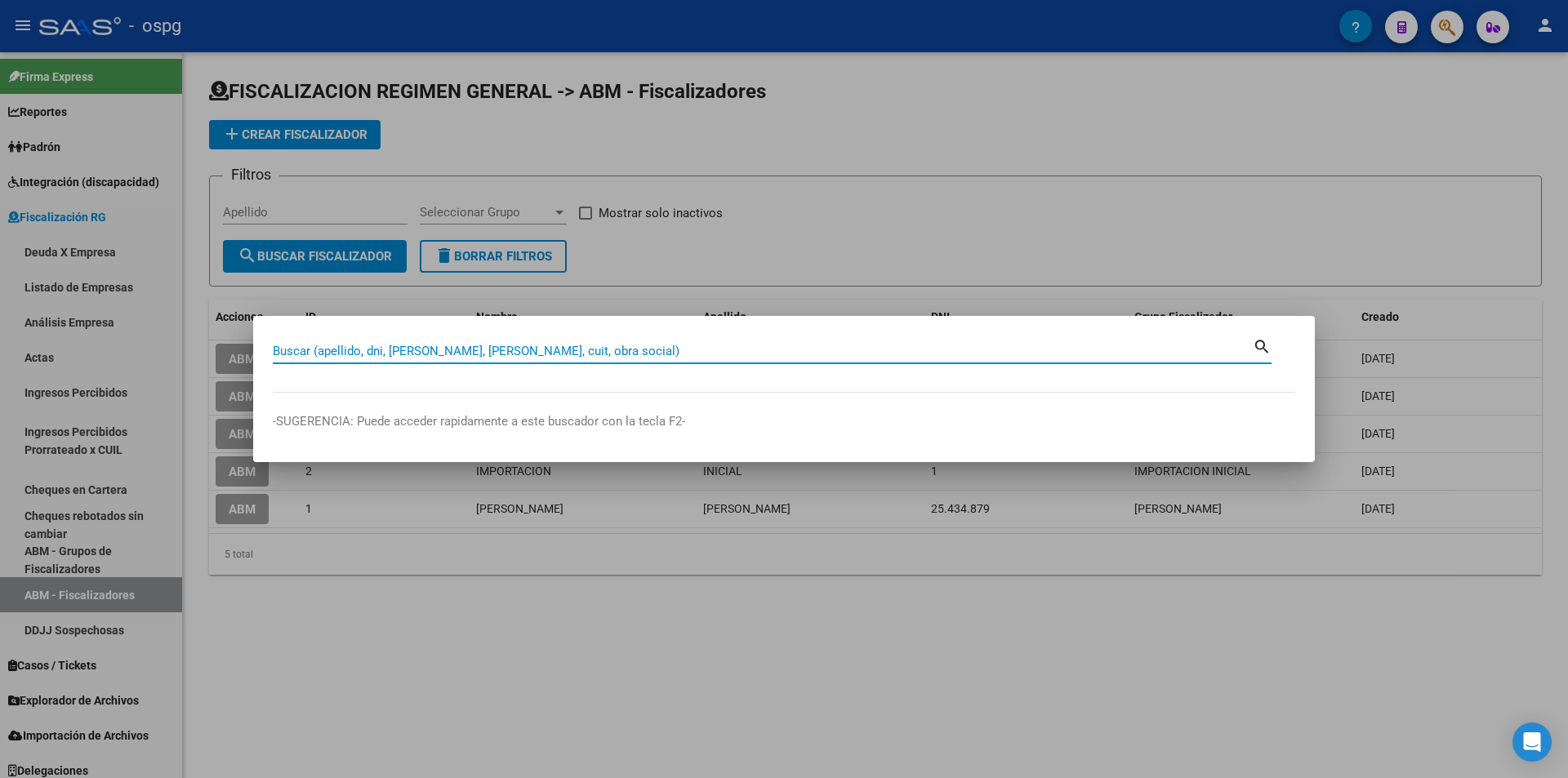
click at [604, 348] on input "Buscar (apellido, dni, [PERSON_NAME], [PERSON_NAME], cuit, obra social)" at bounding box center [762, 350] width 980 height 15
type input "33539719829"
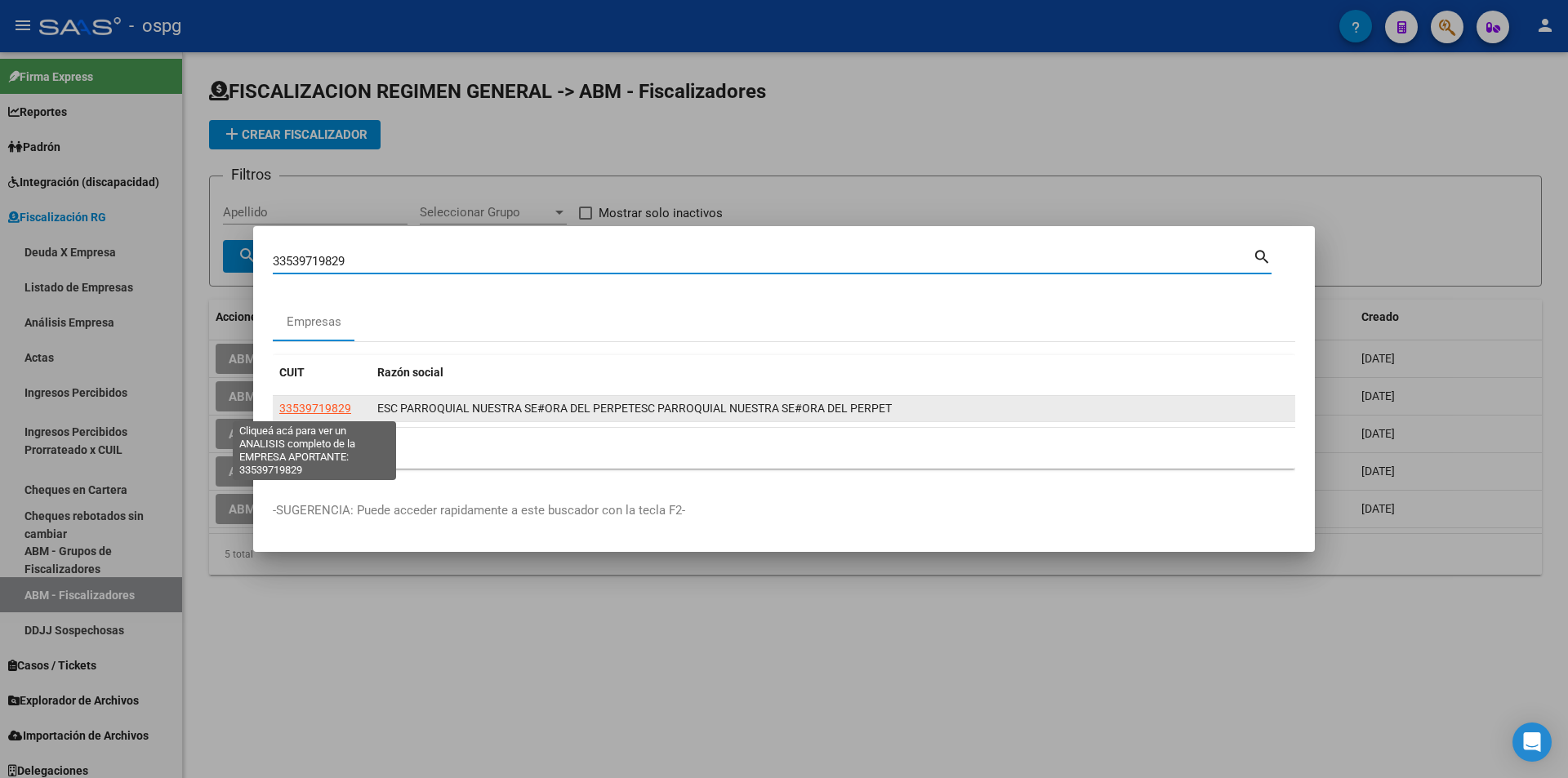
click at [327, 409] on span "33539719829" at bounding box center [315, 407] width 72 height 13
type textarea "33539719829"
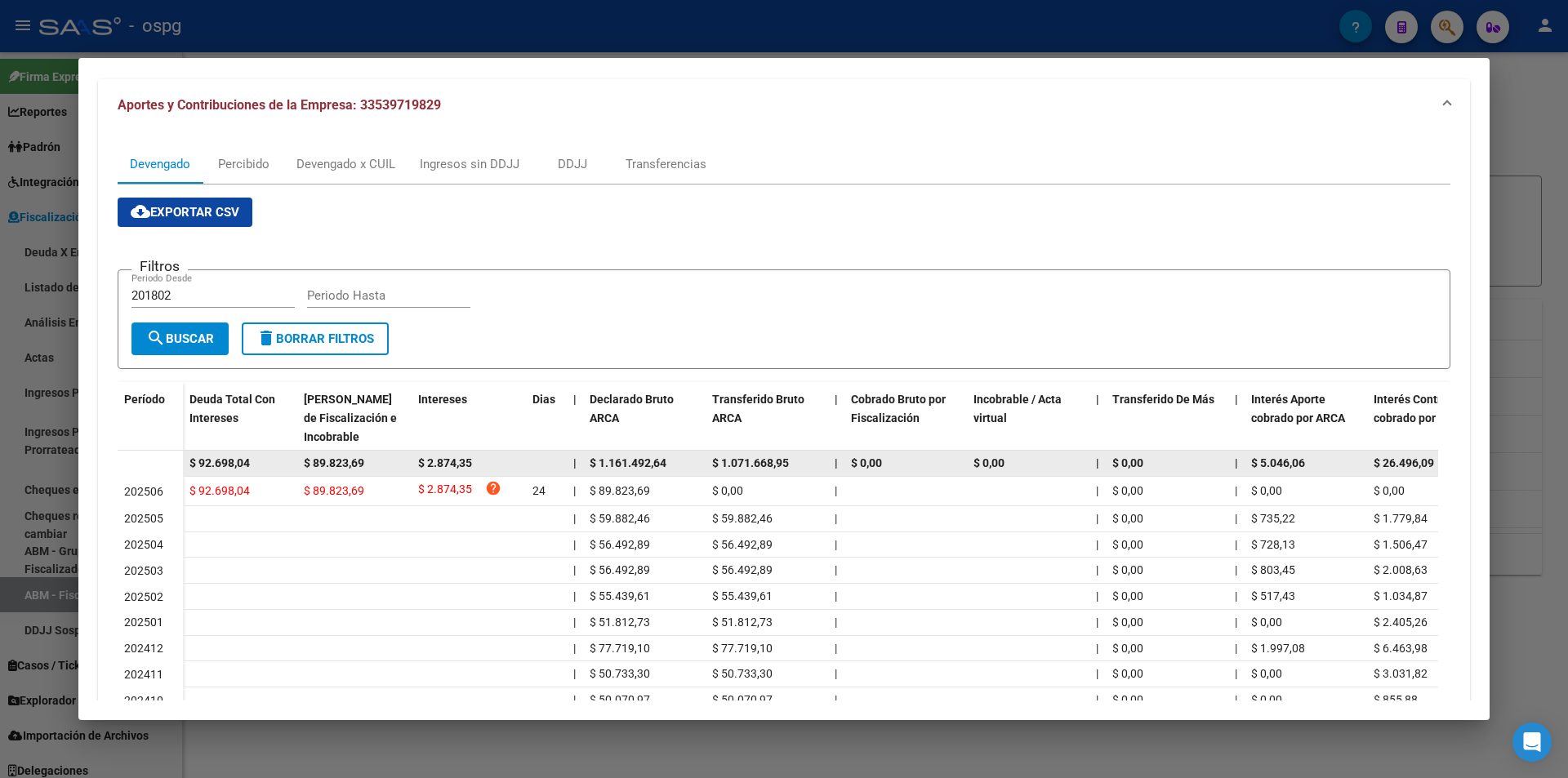
drag, startPoint x: 274, startPoint y: 464, endPoint x: 166, endPoint y: 467, distance: 108.0
click at [166, 467] on datatable-body-row "$ 92.698,04 $ 89.823,69 $ 2.874,35 | $ 1.161.492,64 $ 1.071.668,95 | $ 0,00 $ 0…" at bounding box center [1126, 463] width 2017 height 26
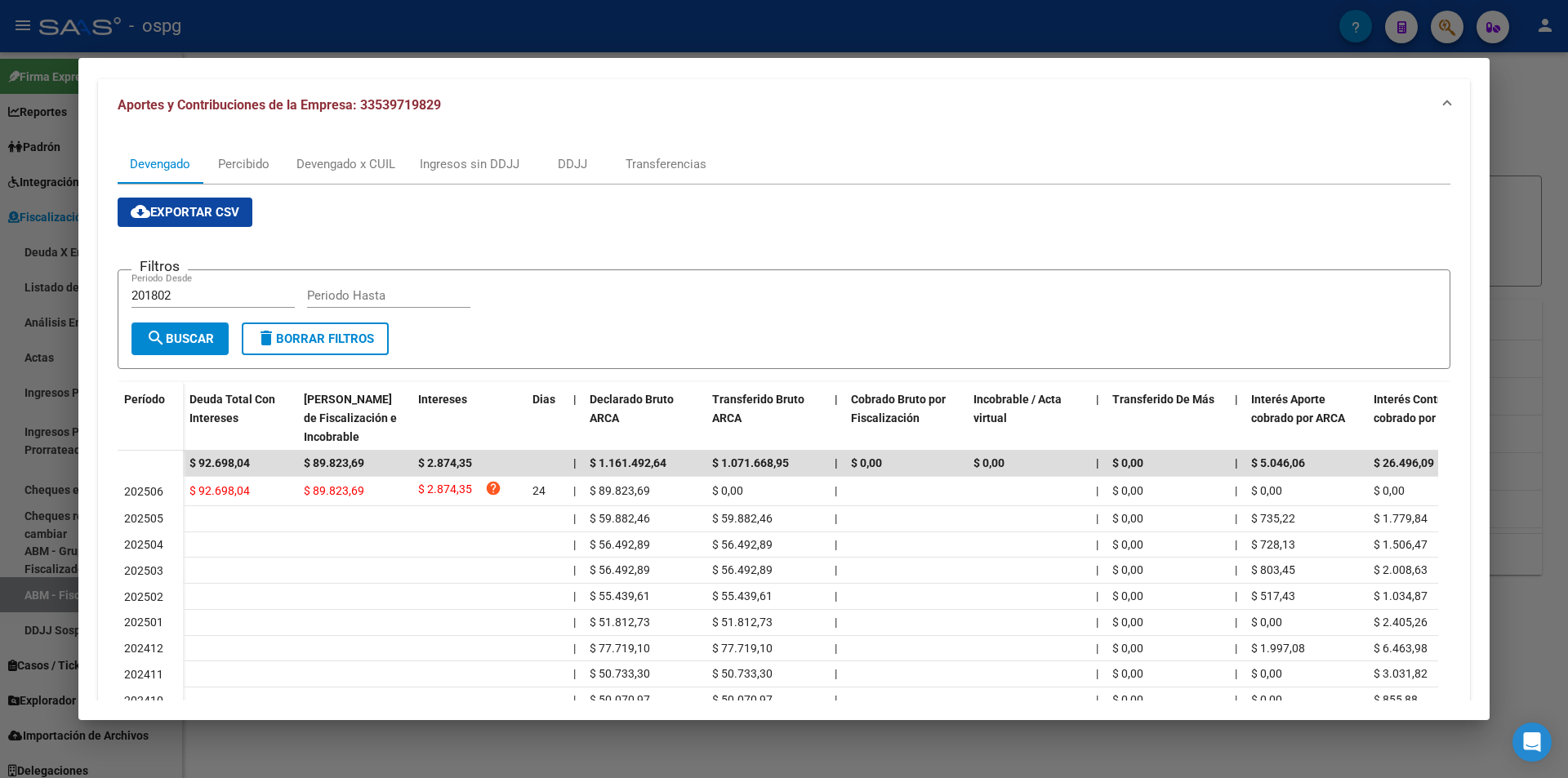
click at [0, 520] on div at bounding box center [784, 389] width 1568 height 778
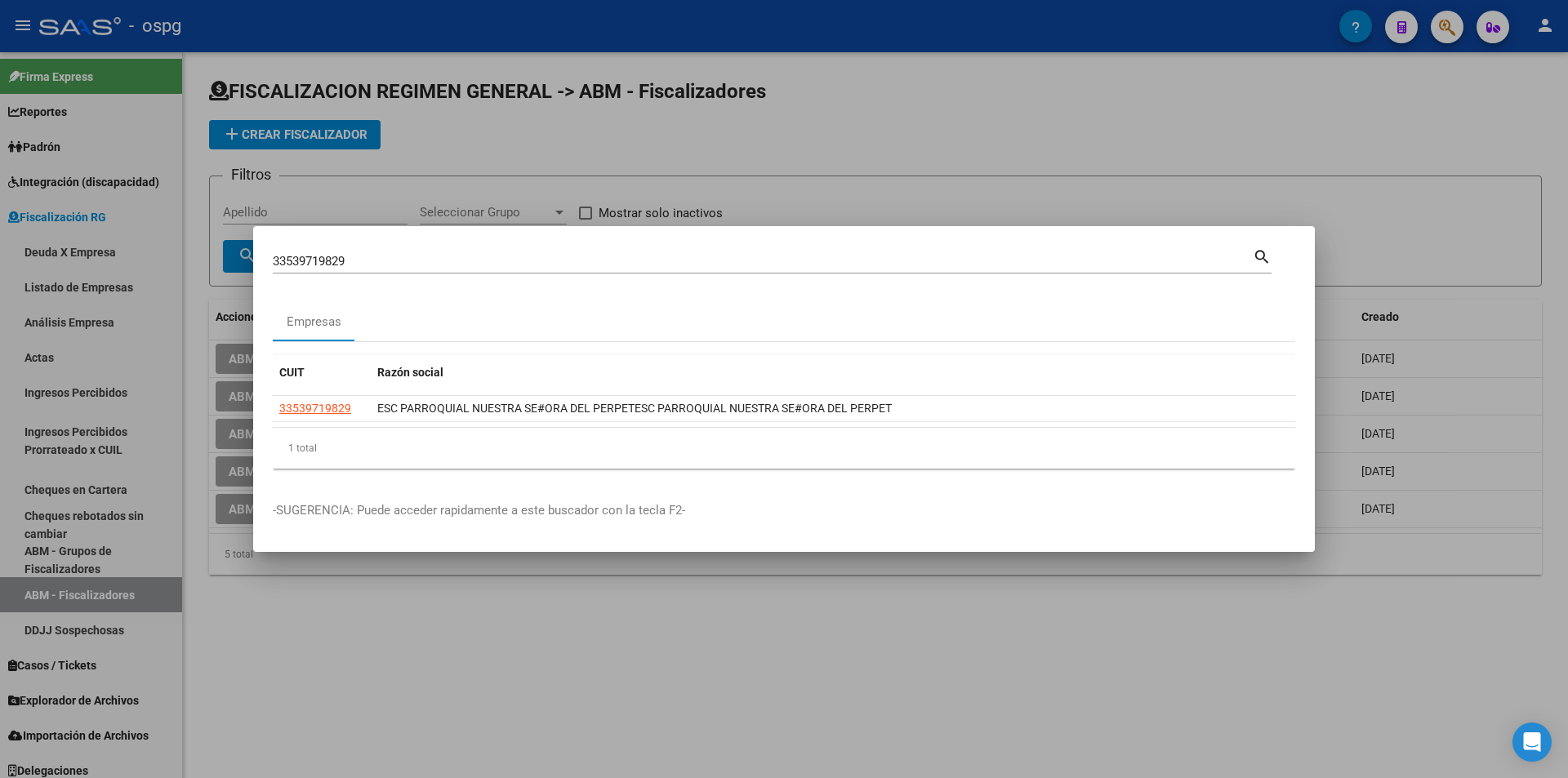
click at [907, 91] on div at bounding box center [784, 389] width 1568 height 778
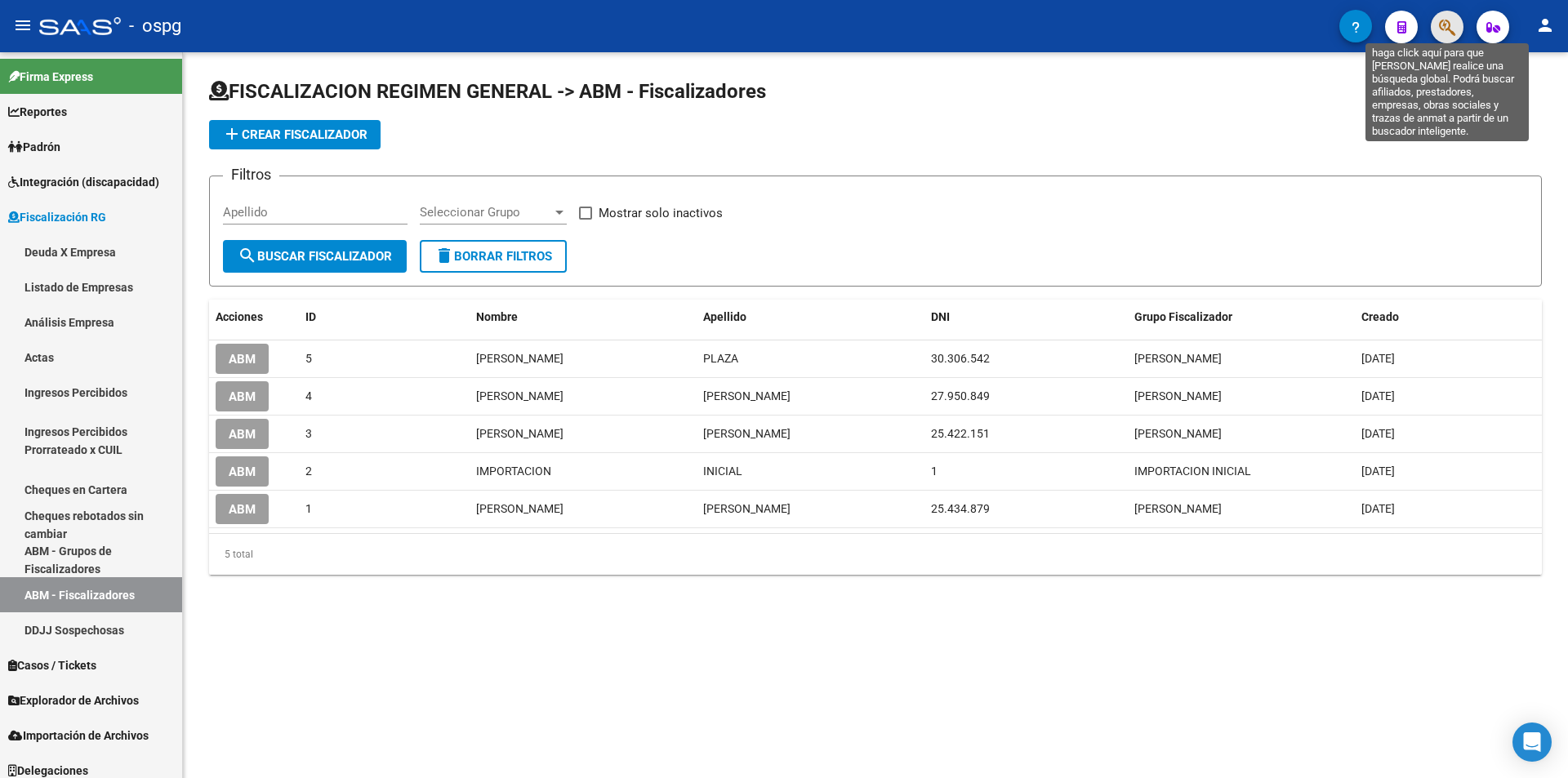
click at [1448, 30] on icon "button" at bounding box center [1447, 27] width 16 height 19
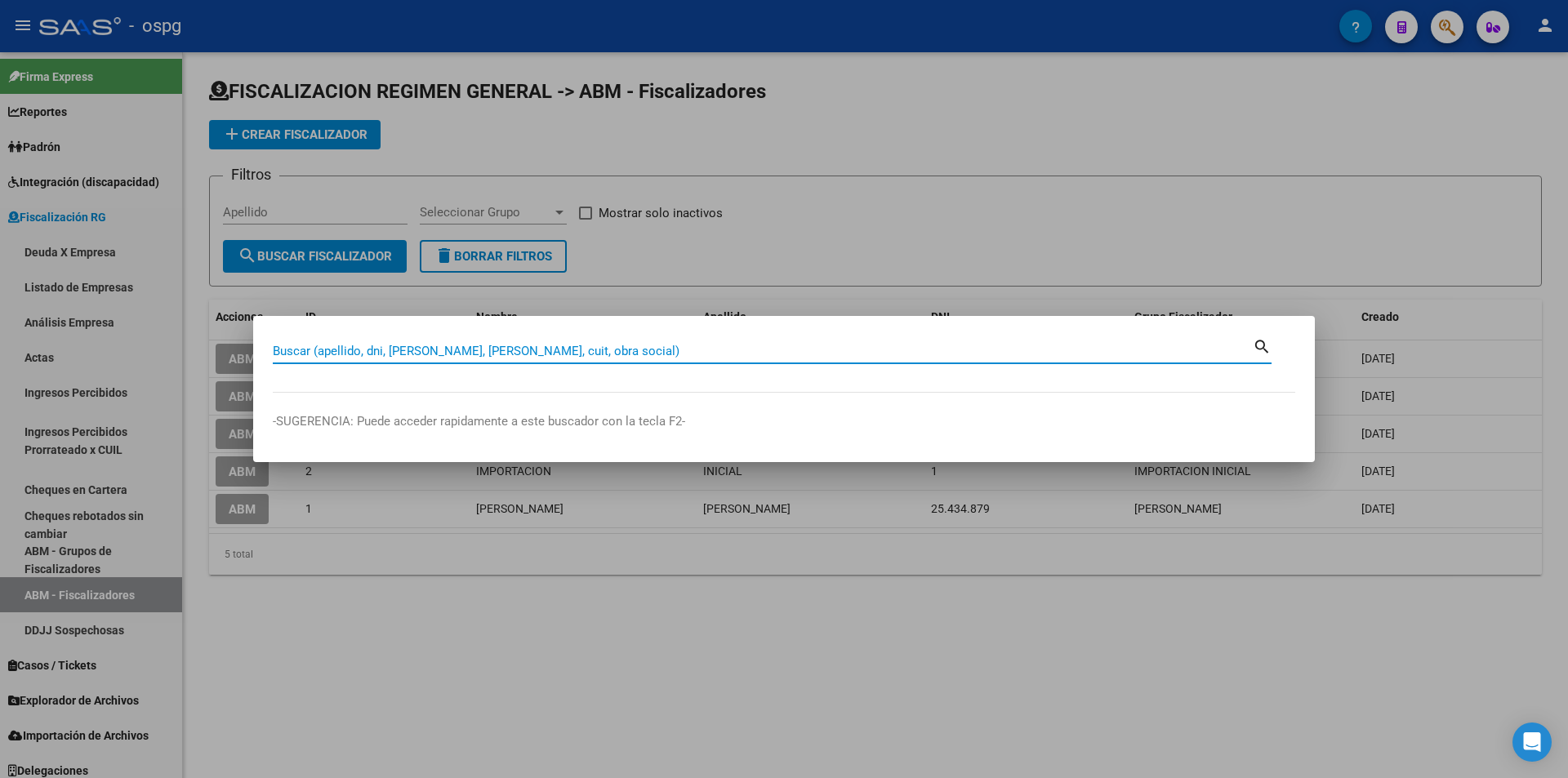
click at [446, 348] on input "Buscar (apellido, dni, [PERSON_NAME], [PERSON_NAME], cuit, obra social)" at bounding box center [762, 350] width 980 height 15
type input "30715814206"
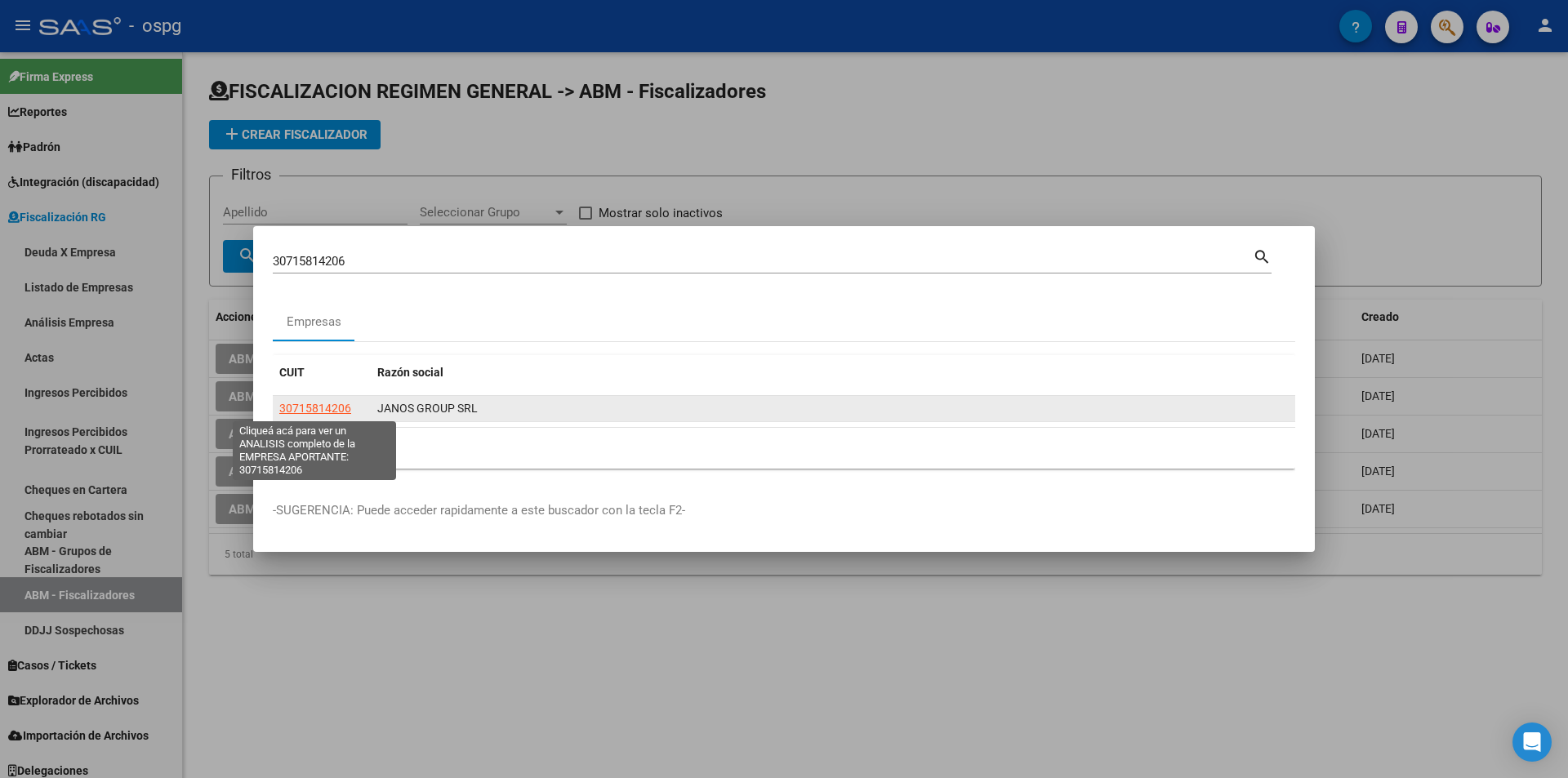
click at [324, 412] on span "30715814206" at bounding box center [315, 407] width 72 height 13
type textarea "30715814206"
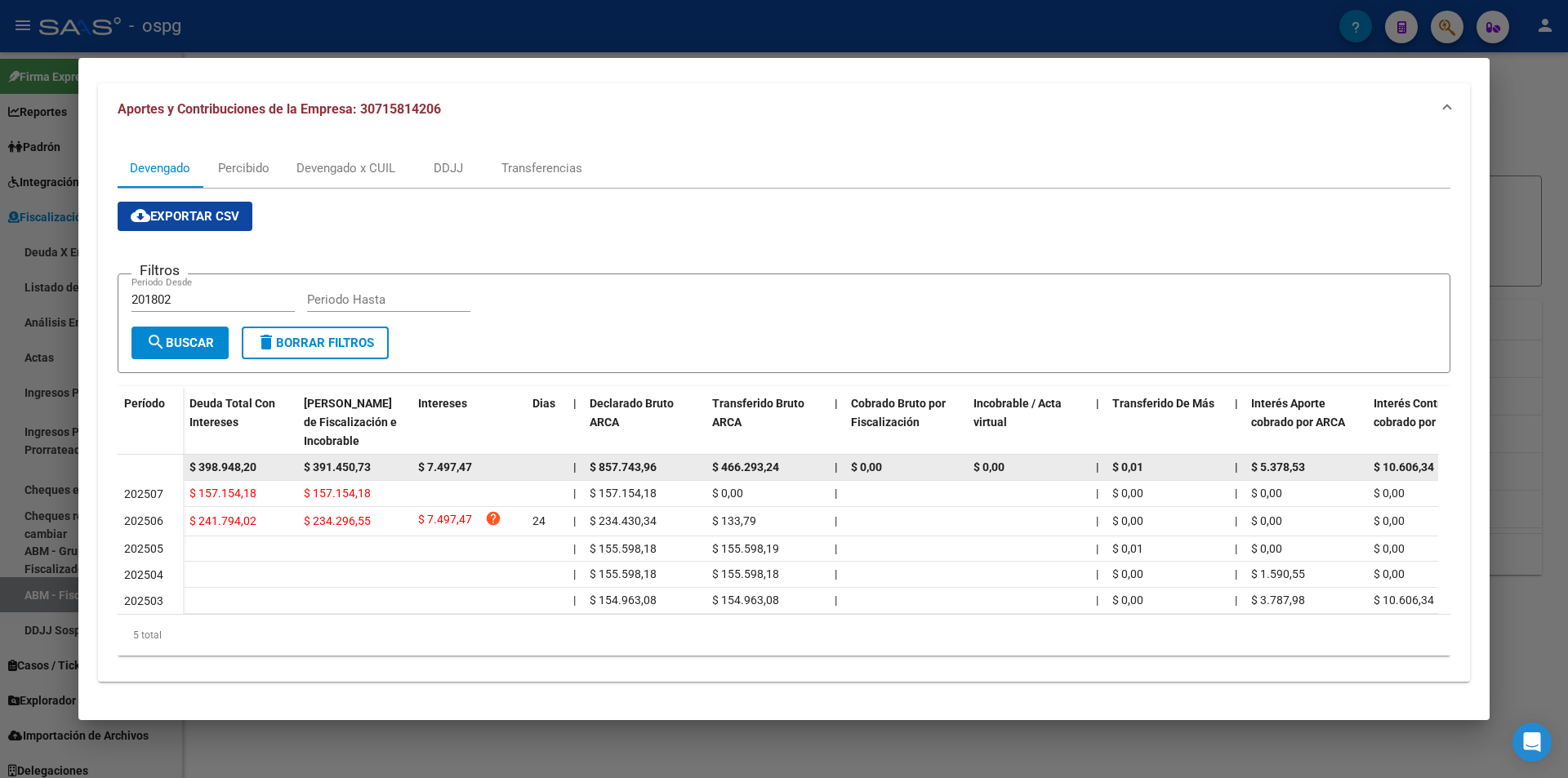
drag, startPoint x: 268, startPoint y: 459, endPoint x: 173, endPoint y: 457, distance: 95.0
click at [173, 457] on datatable-body-row "$ 398.948,20 $ 391.450,73 $ 7.497,47 | $ 857.743,96 $ 466.293,24 | $ 0,00 $ 0,0…" at bounding box center [1126, 467] width 2017 height 26
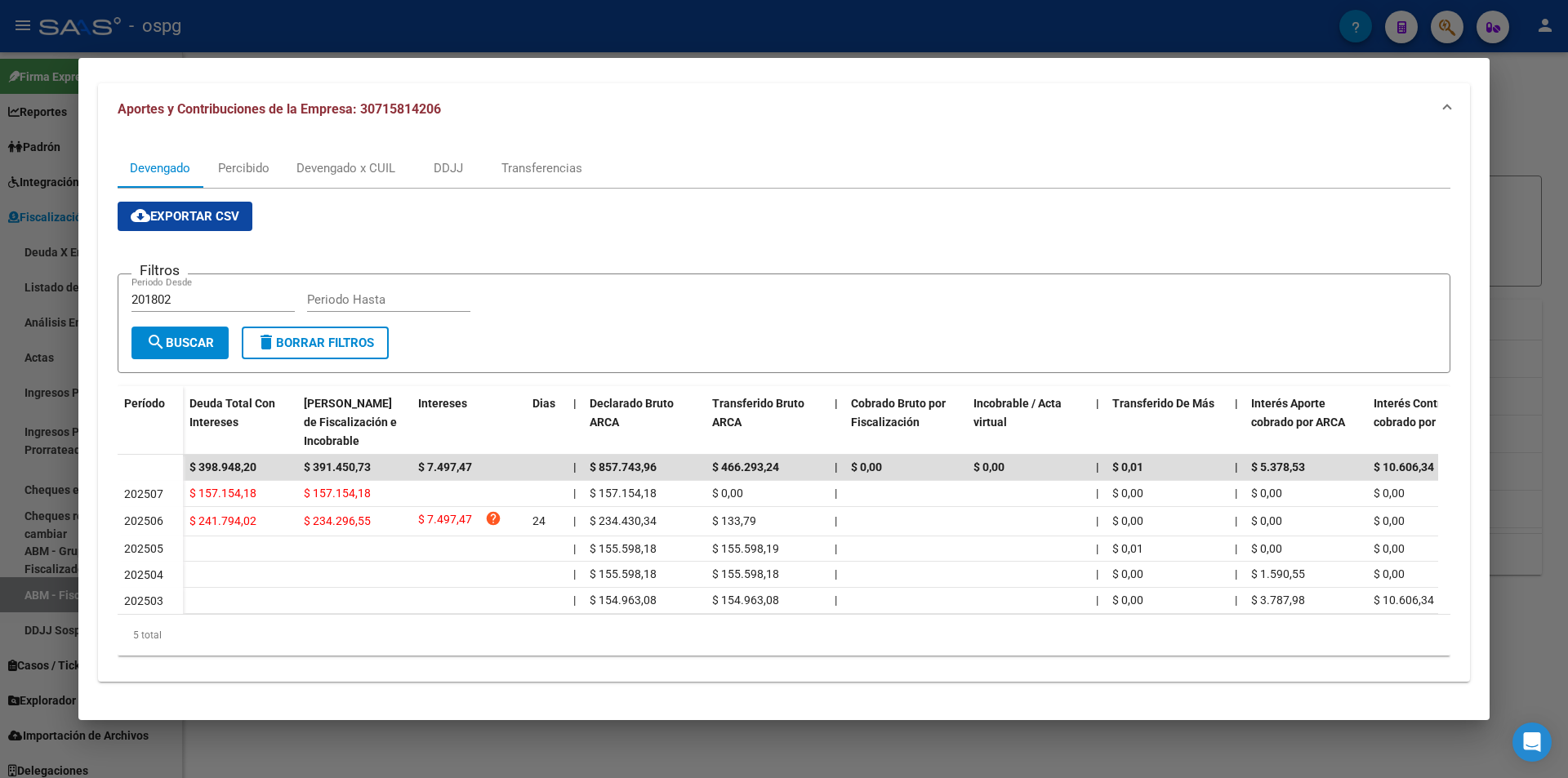
click at [0, 441] on div at bounding box center [784, 389] width 1568 height 778
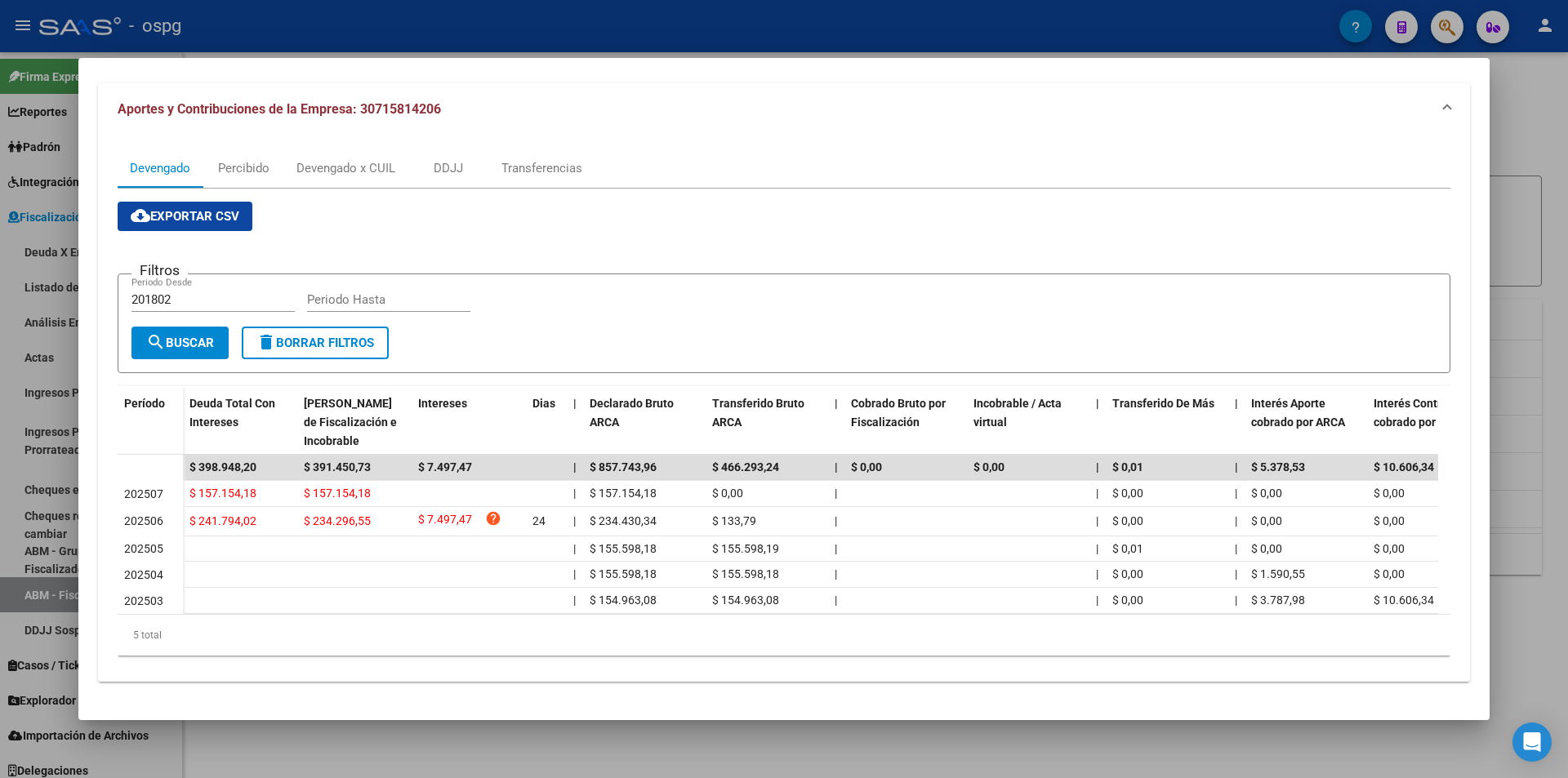
click at [0, 441] on div at bounding box center [784, 389] width 1568 height 778
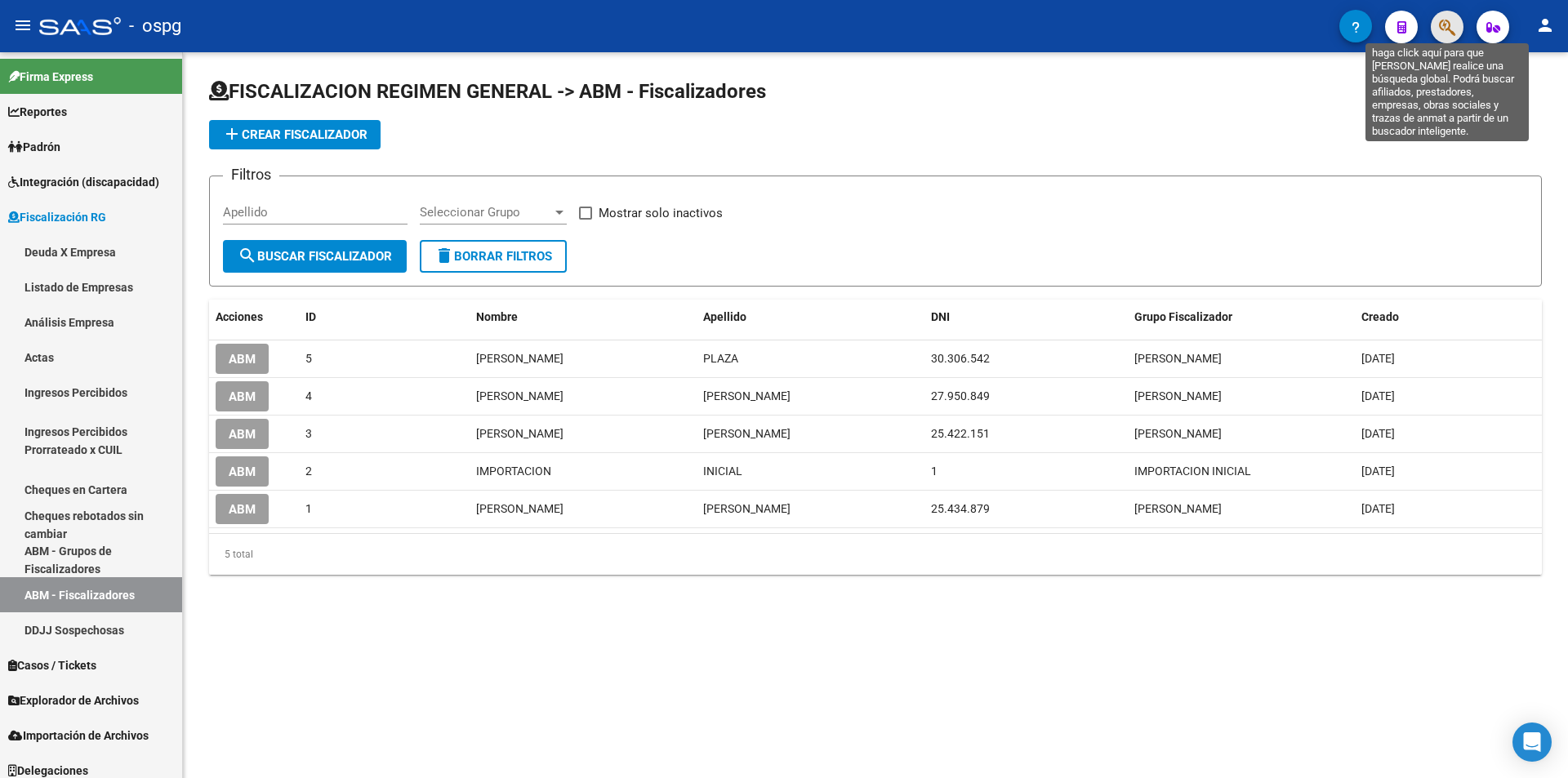
click at [1442, 30] on icon "button" at bounding box center [1447, 27] width 16 height 19
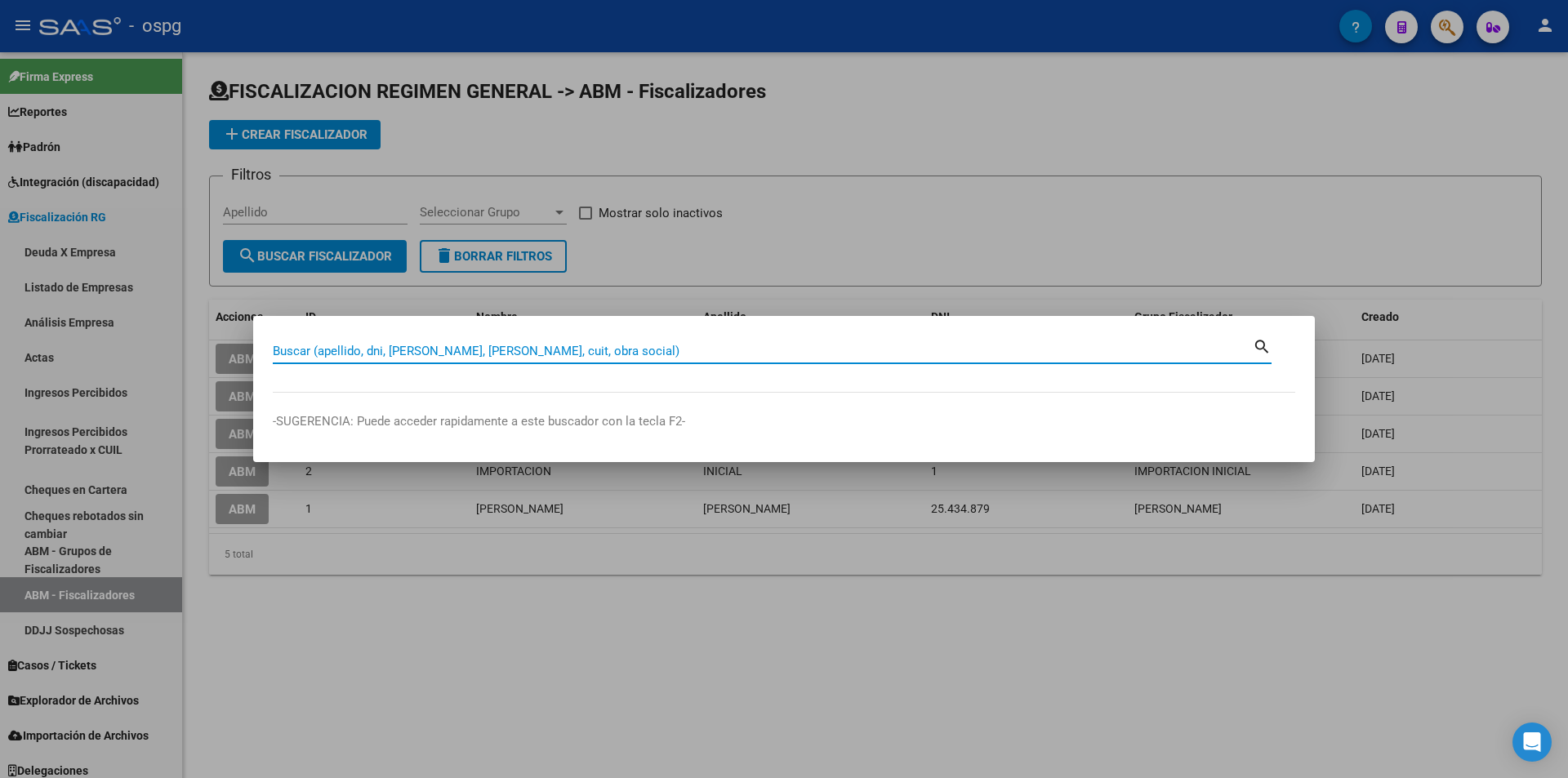
click at [550, 348] on input "Buscar (apellido, dni, [PERSON_NAME], [PERSON_NAME], cuit, obra social)" at bounding box center [762, 350] width 980 height 15
paste input "20215353436"
type input "20215353436"
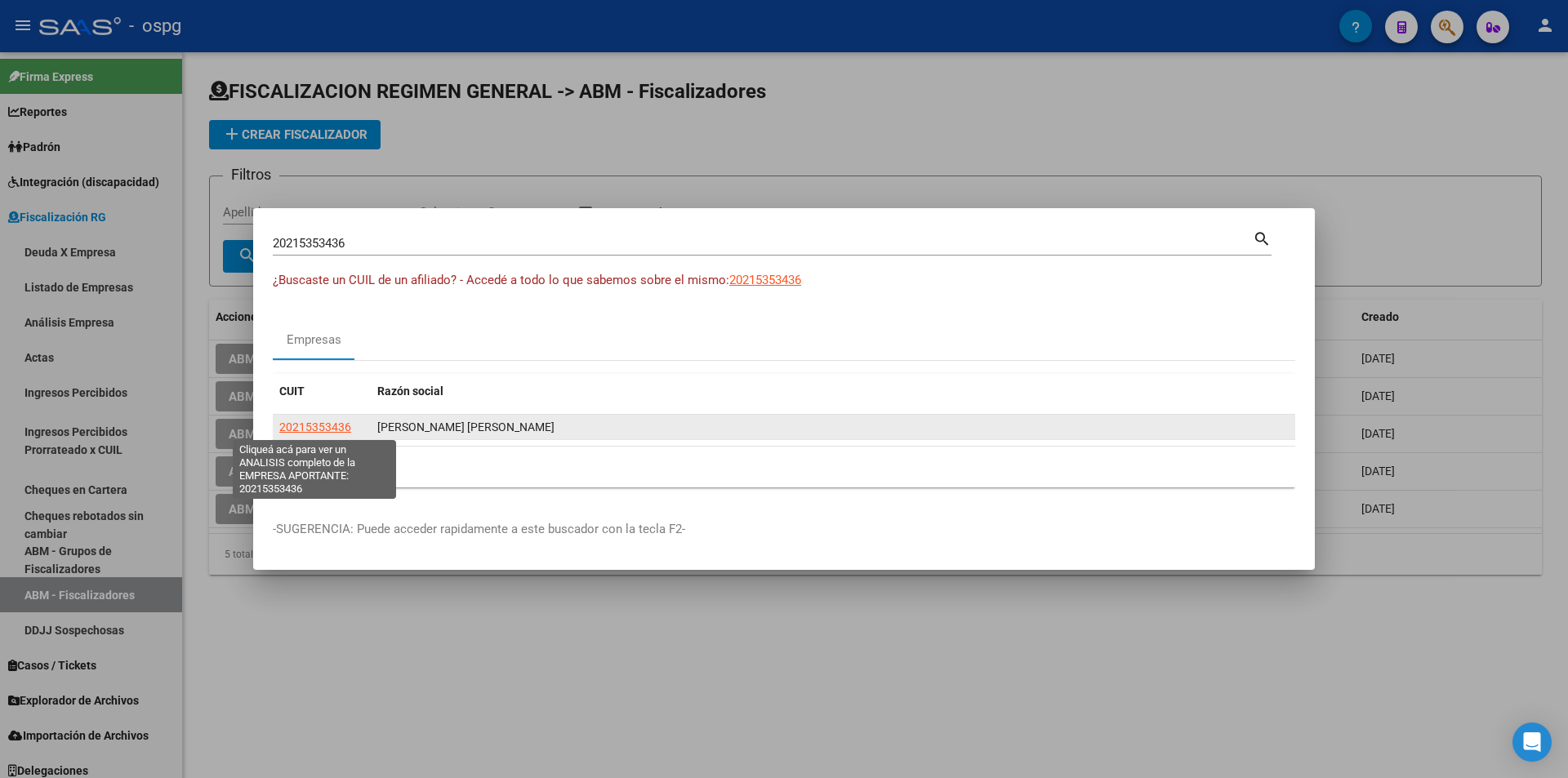
click at [320, 425] on span "20215353436" at bounding box center [315, 426] width 72 height 13
type textarea "20215353436"
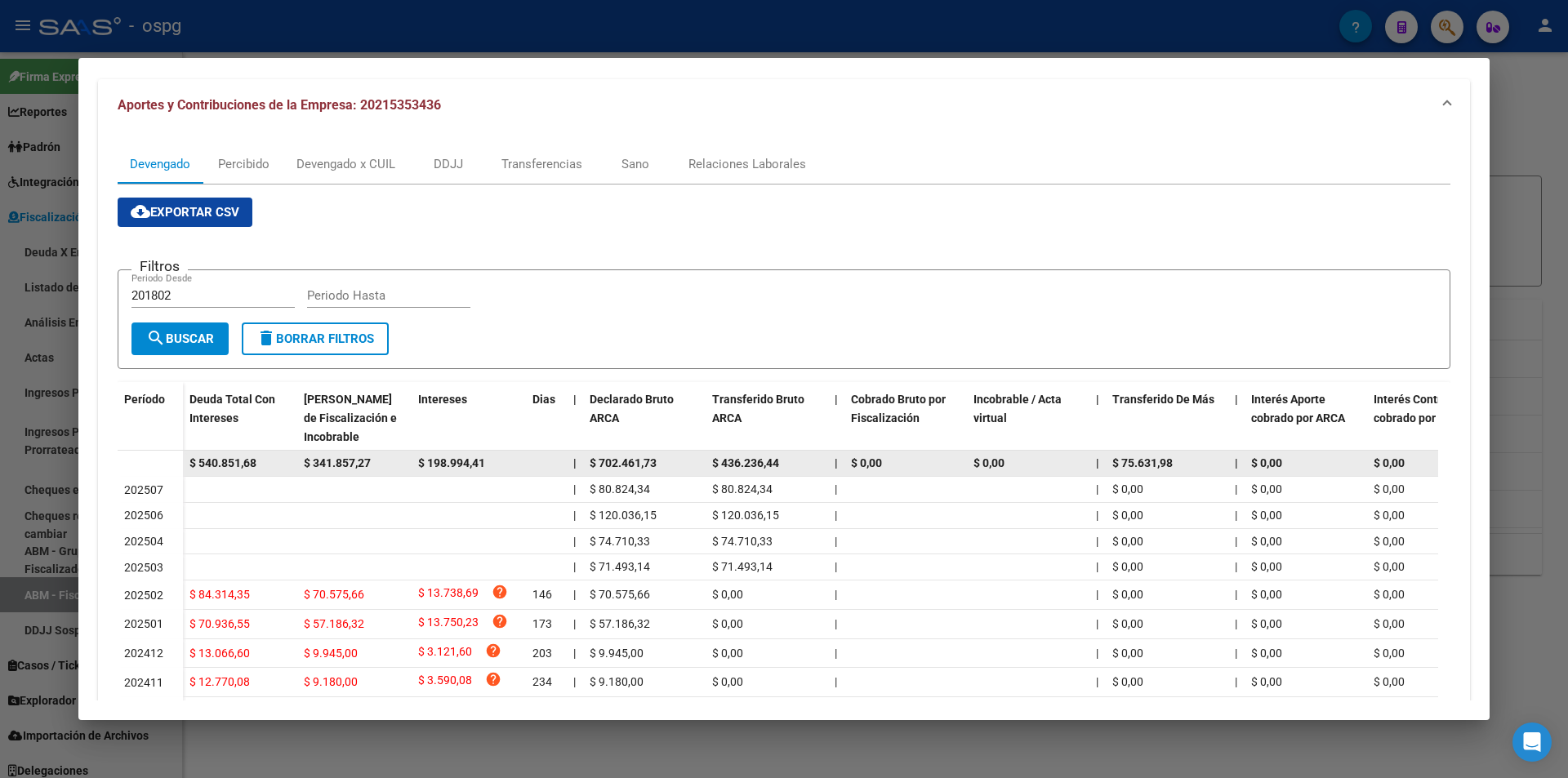
drag, startPoint x: 266, startPoint y: 459, endPoint x: 167, endPoint y: 459, distance: 99.0
click at [167, 459] on datatable-body-row "$ 540.851,68 $ 341.857,27 $ 198.994,41 | $ 702.461,73 $ 436.236,44 | $ 0,00 $ 0…" at bounding box center [1126, 463] width 2017 height 26
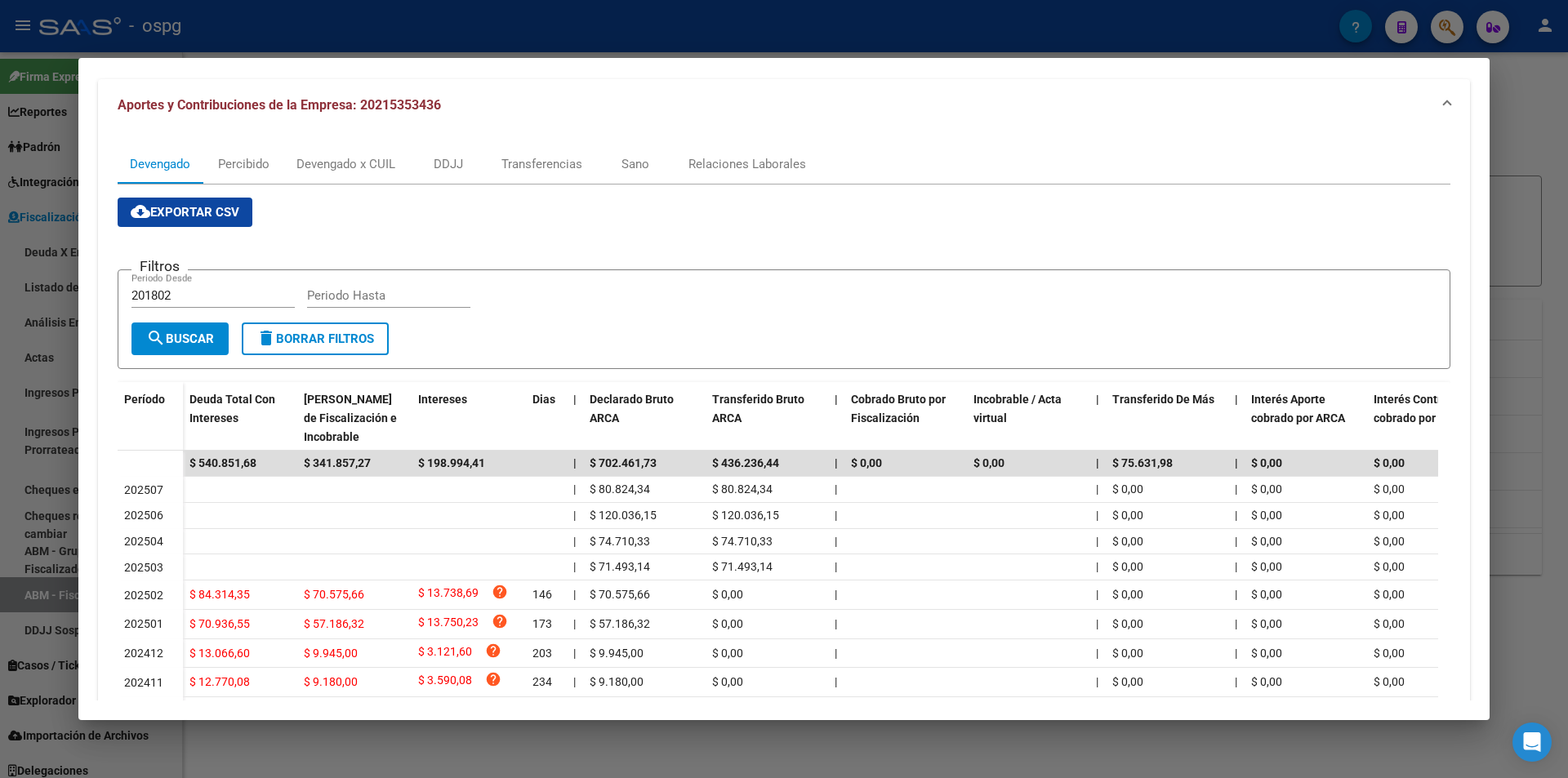
click at [0, 430] on div at bounding box center [784, 389] width 1568 height 778
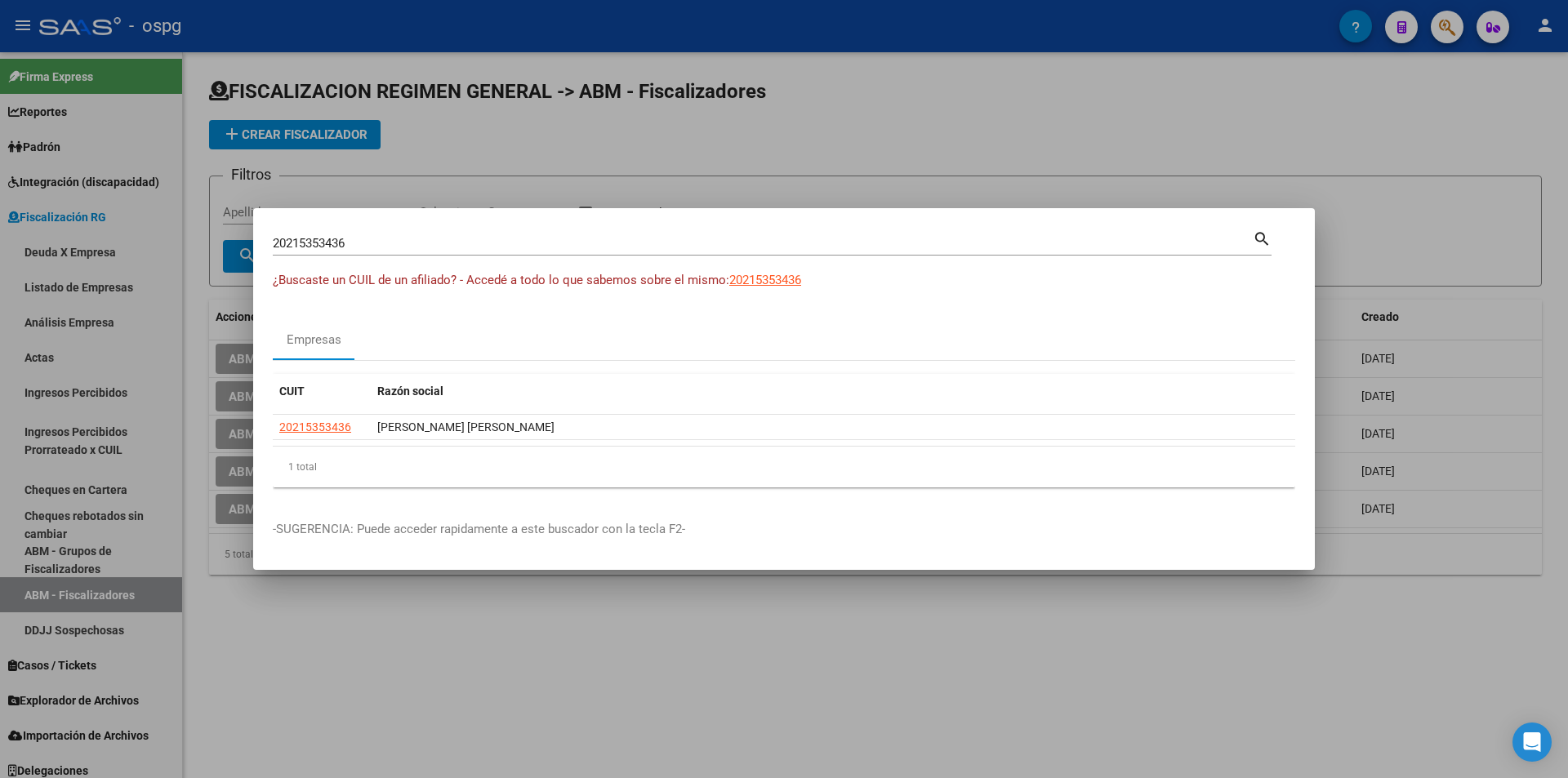
click at [751, 141] on div at bounding box center [784, 389] width 1568 height 778
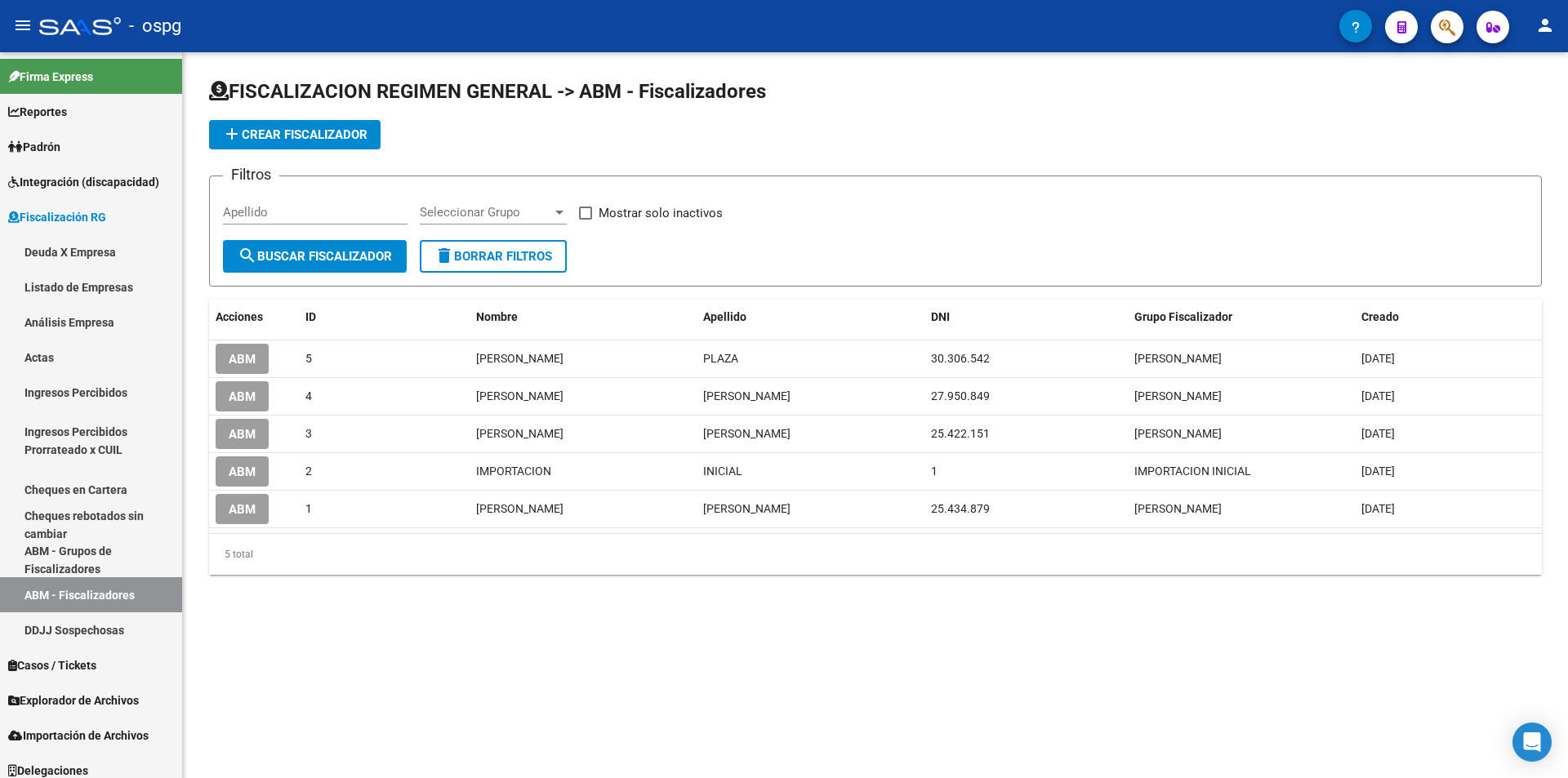
click at [1435, 20] on button "button" at bounding box center [1447, 26] width 32 height 32
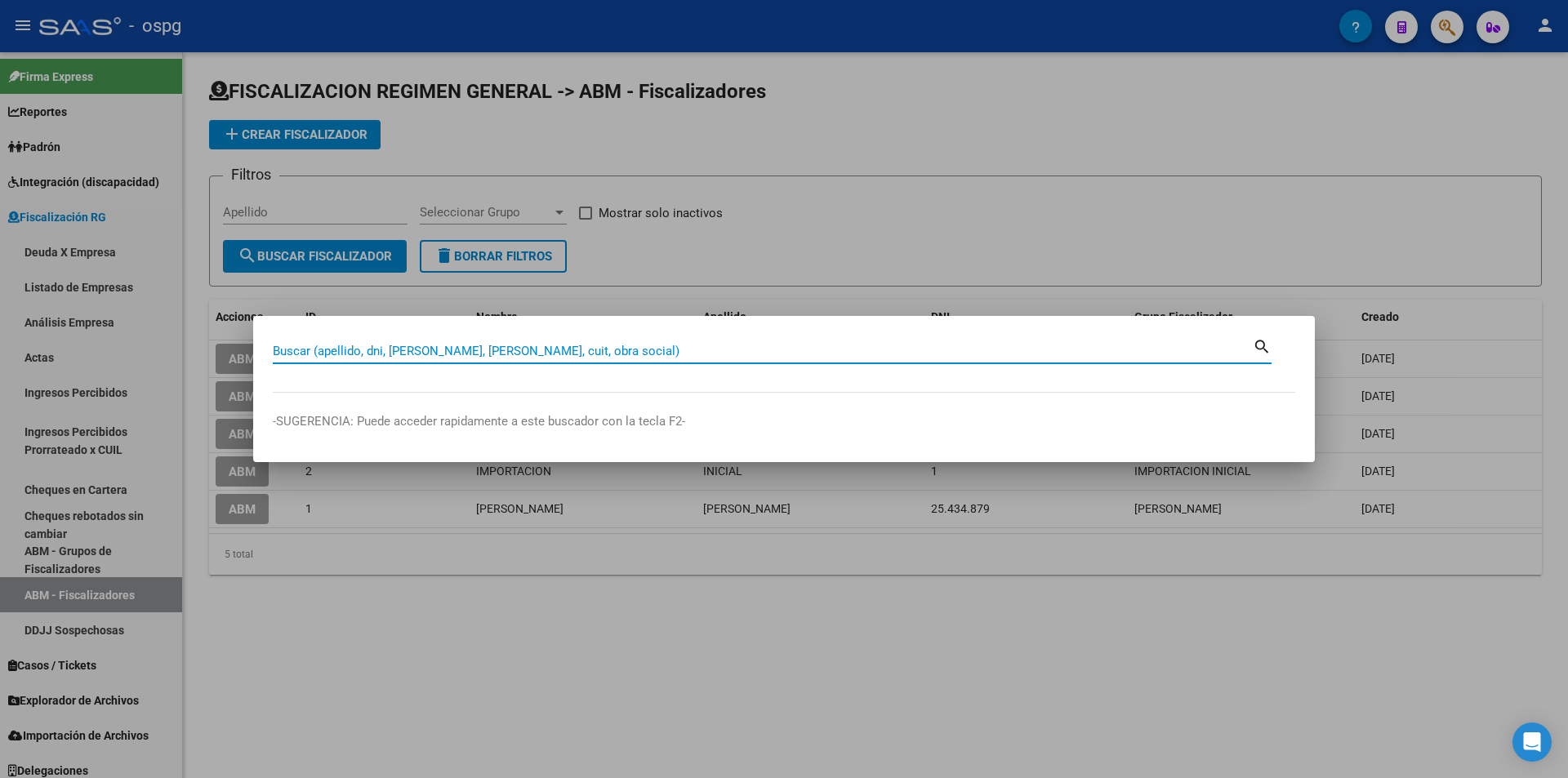
click at [531, 354] on input "Buscar (apellido, dni, [PERSON_NAME], [PERSON_NAME], cuit, obra social)" at bounding box center [762, 350] width 980 height 15
paste input "20265744444"
type input "20265744444"
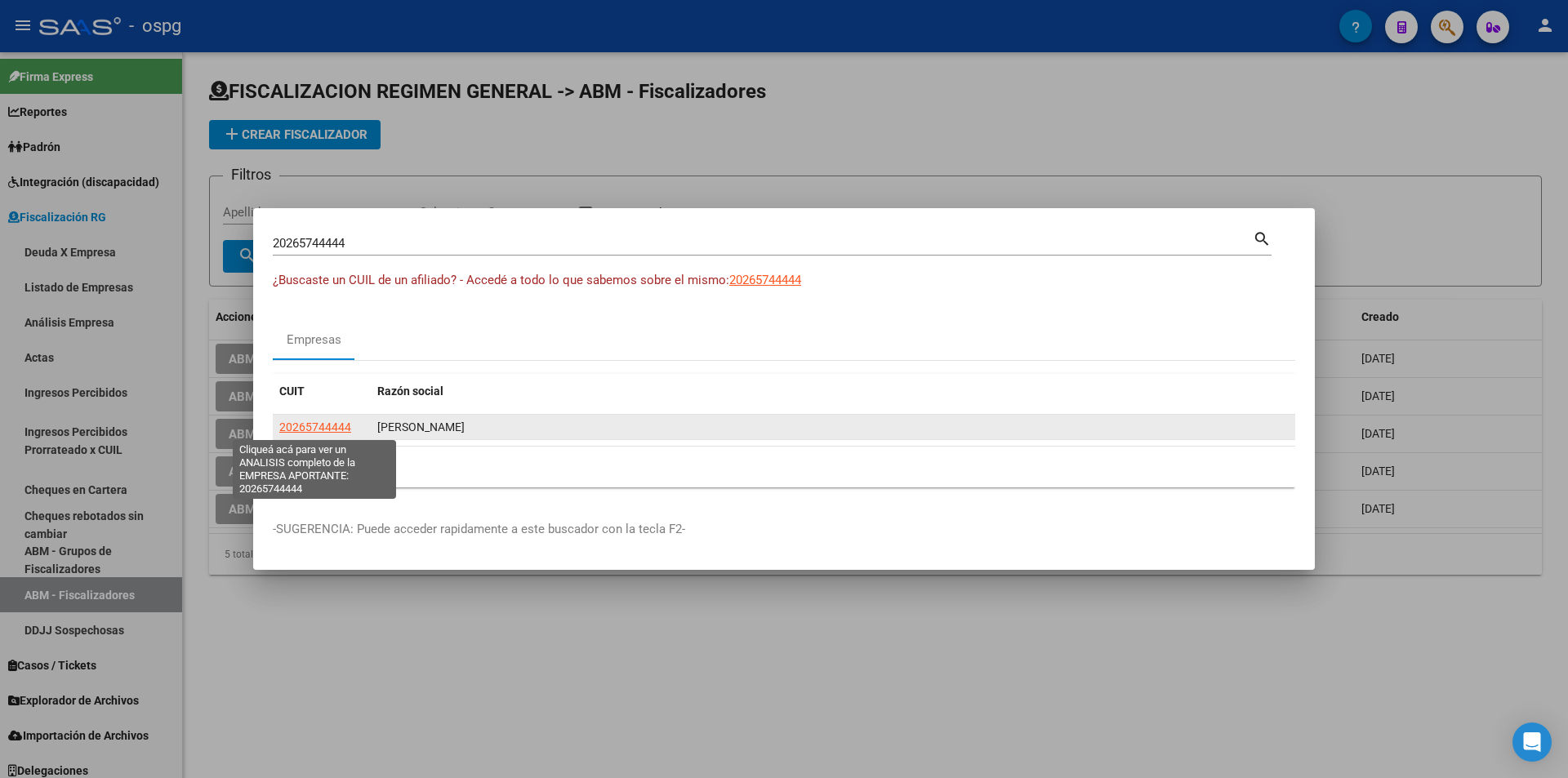
click at [331, 430] on span "20265744444" at bounding box center [315, 426] width 72 height 13
type textarea "20265744444"
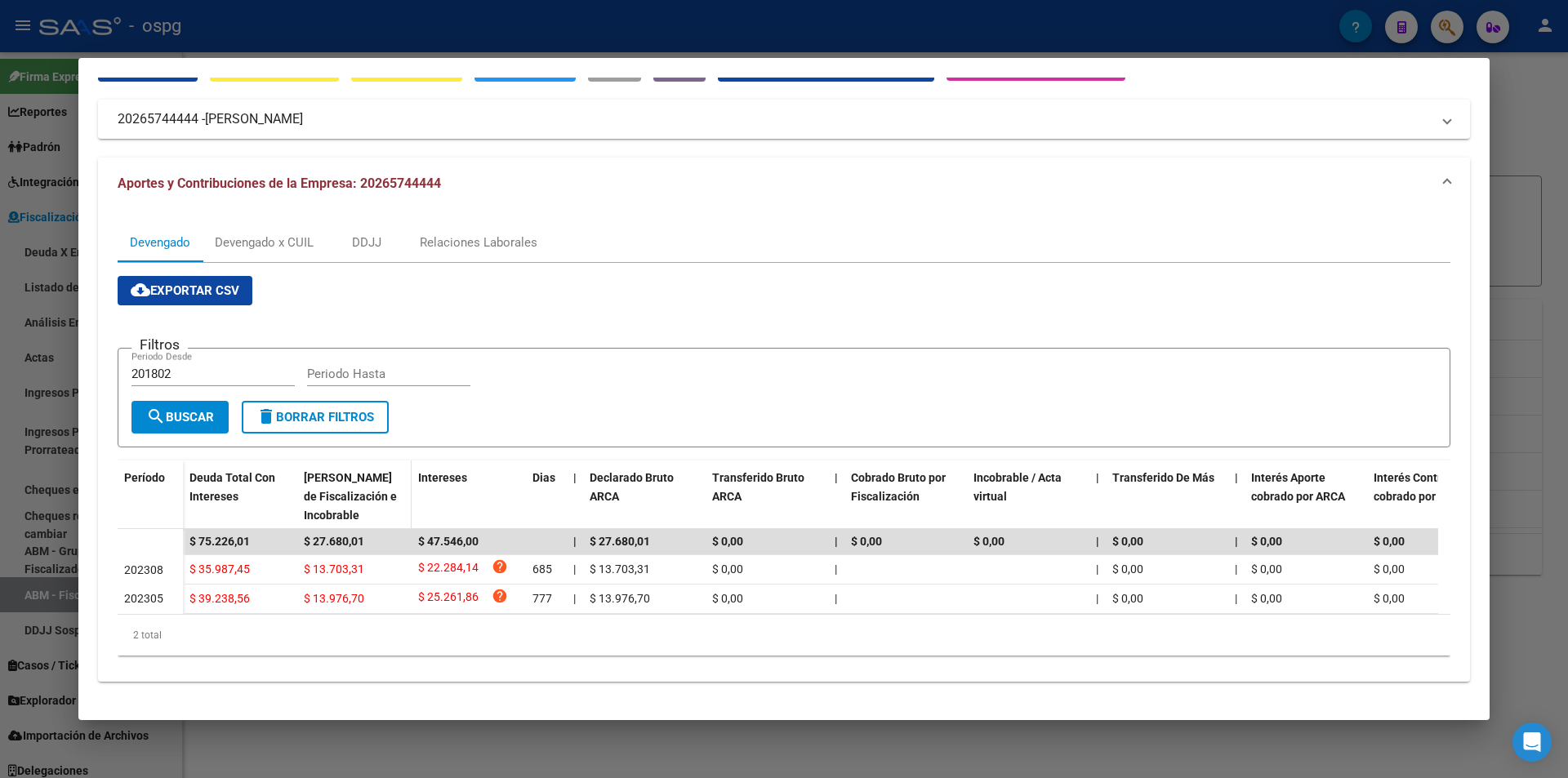
scroll to position [98, 0]
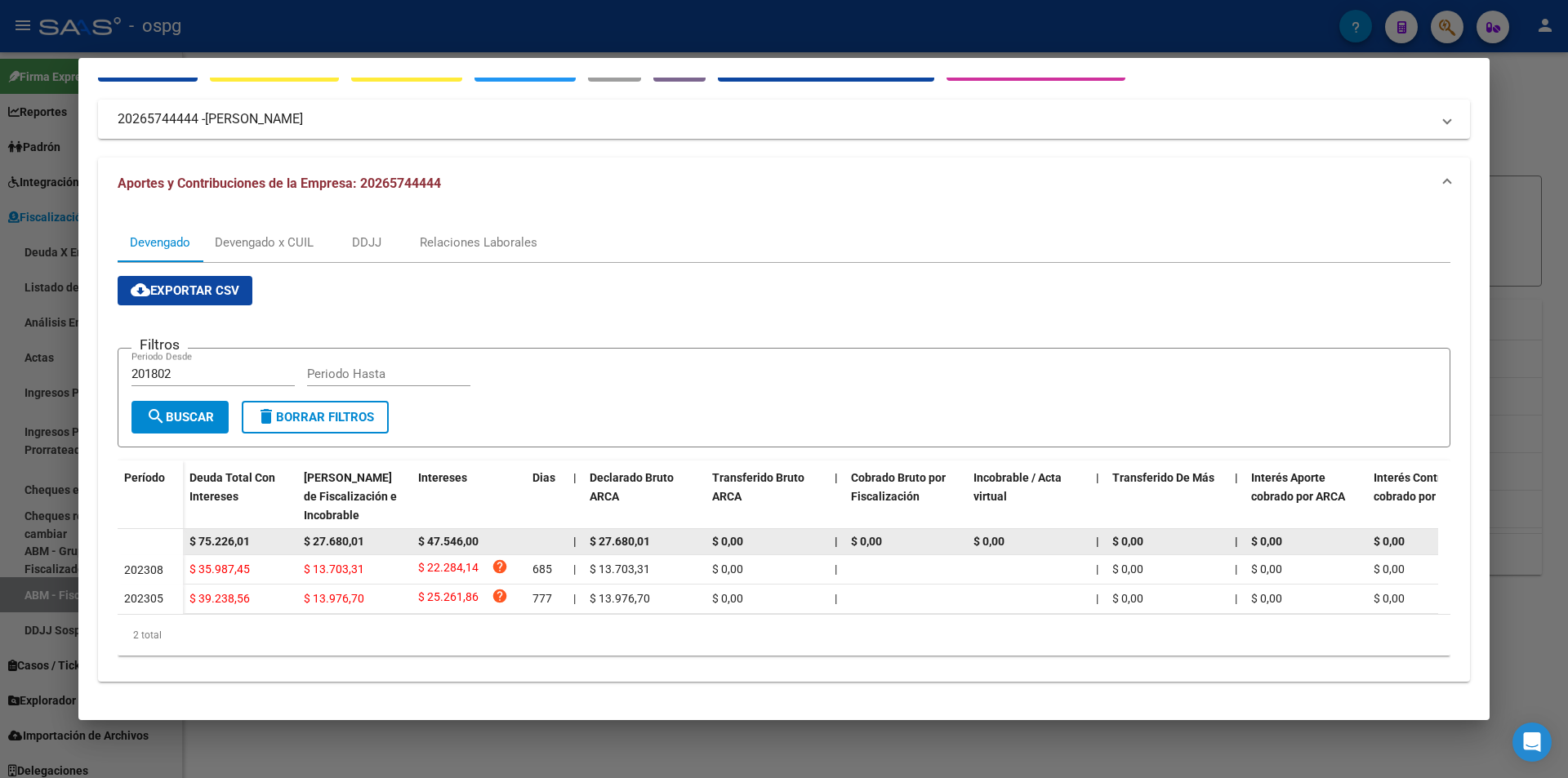
drag, startPoint x: 264, startPoint y: 524, endPoint x: 132, endPoint y: 520, distance: 132.1
click at [132, 529] on datatable-body-row "$ 75.226,01 $ 27.680,01 $ 47.546,00 | $ 27.680,01 $ 0,00 | $ 0,00 $ 0,00 | $ 0,…" at bounding box center [1126, 541] width 2017 height 26
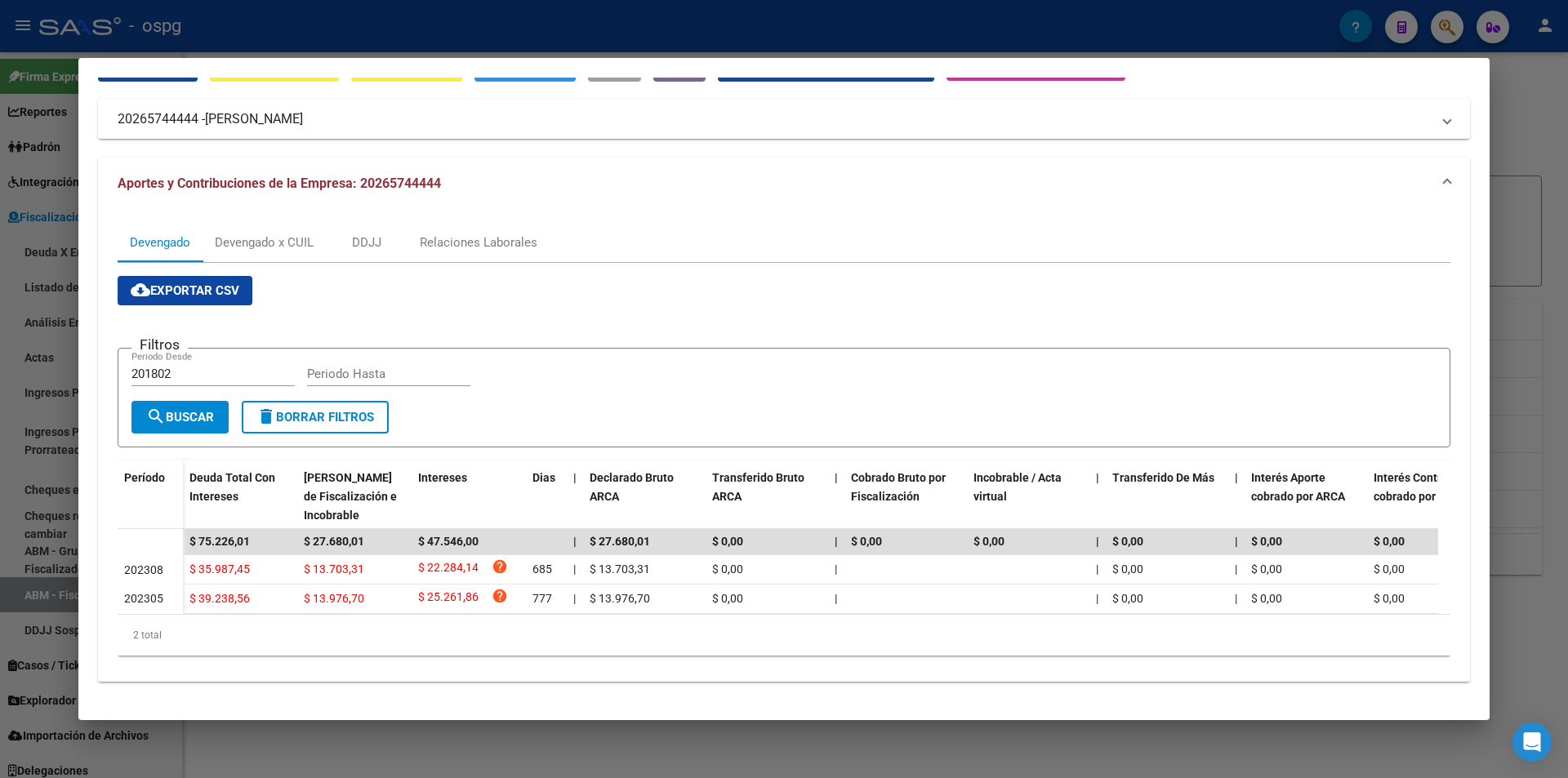
click at [18, 541] on div at bounding box center [784, 389] width 1568 height 778
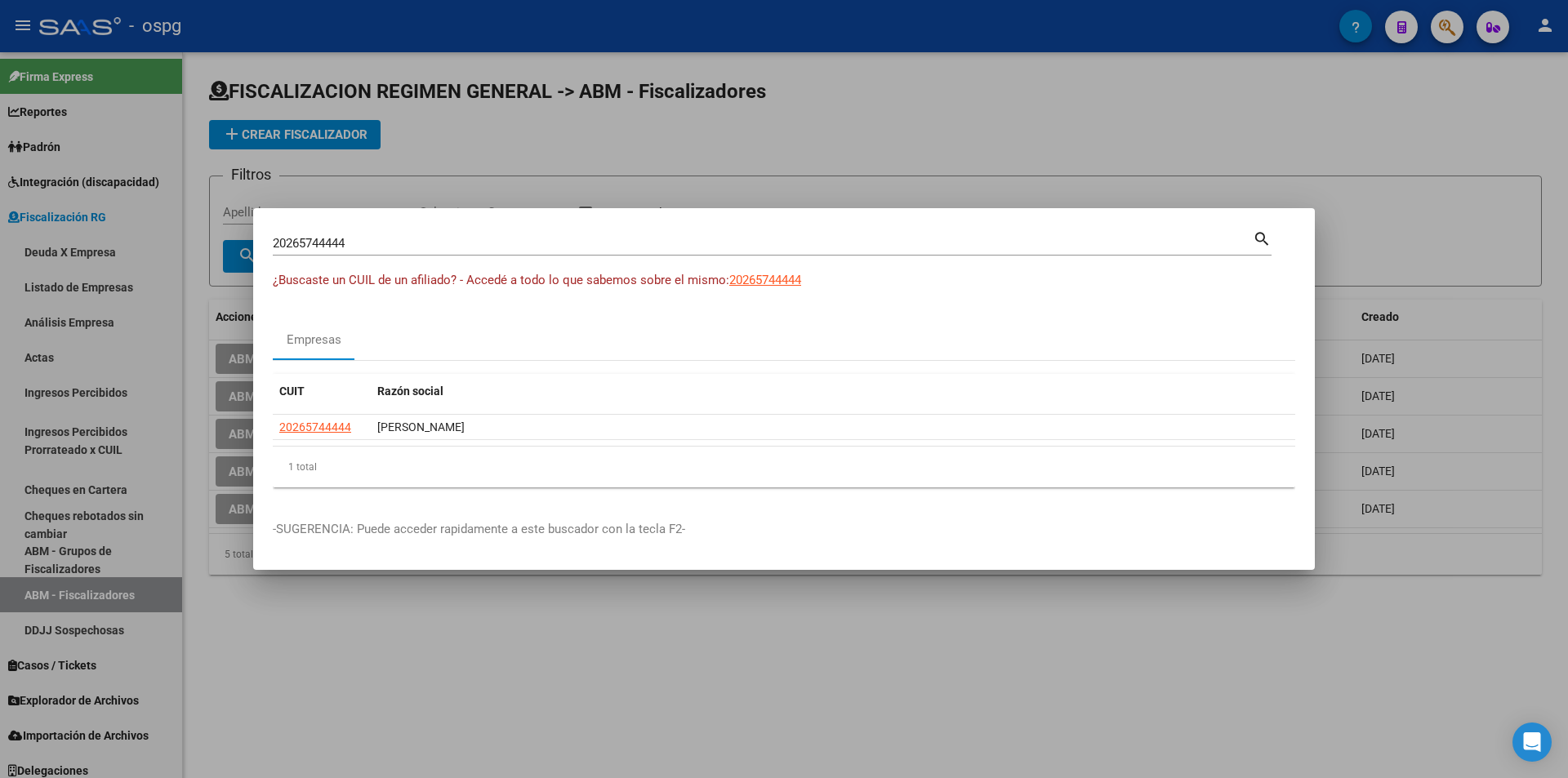
click at [1392, 85] on div at bounding box center [784, 389] width 1568 height 778
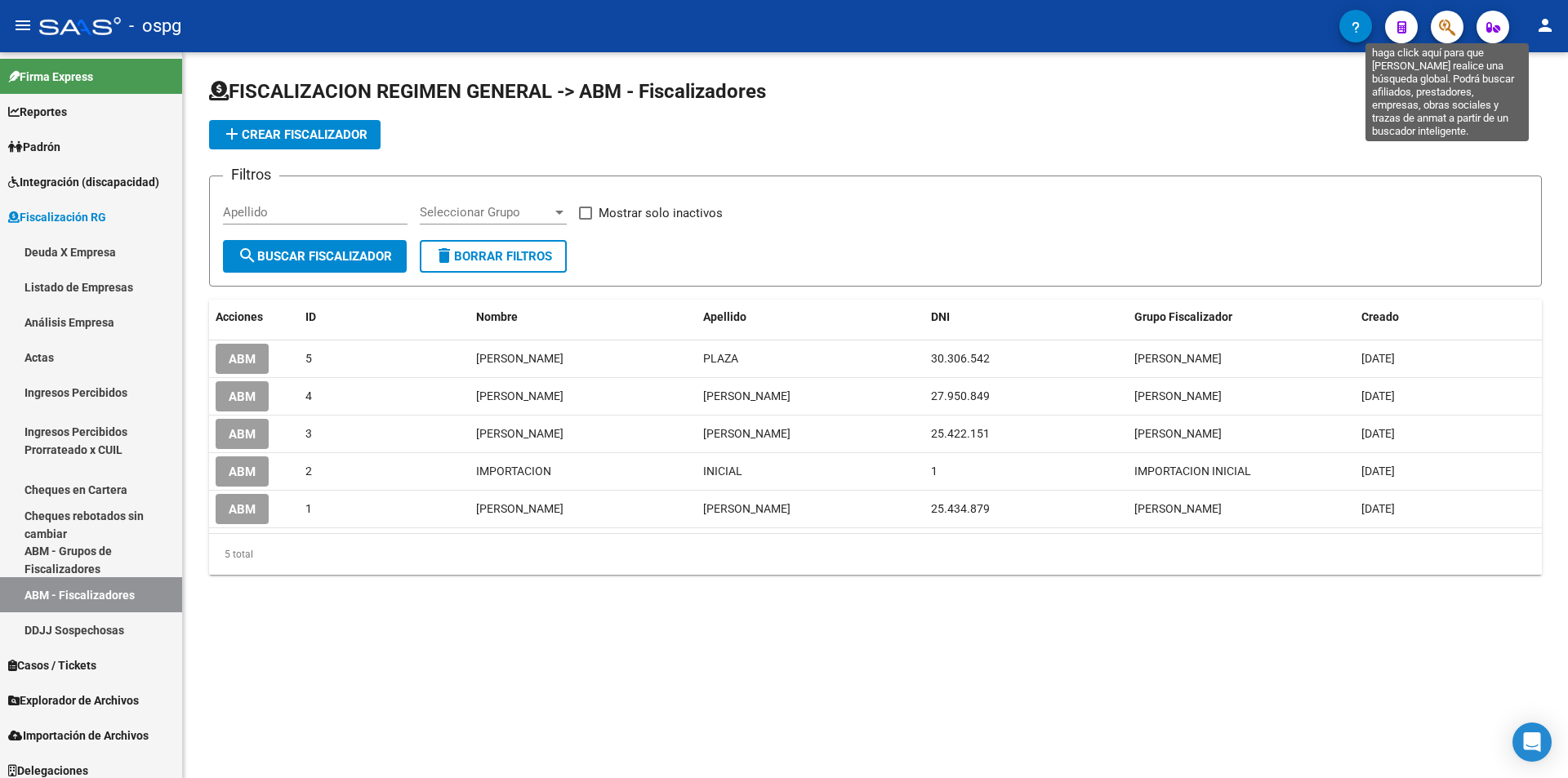
click at [1442, 37] on icon "button" at bounding box center [1447, 27] width 16 height 19
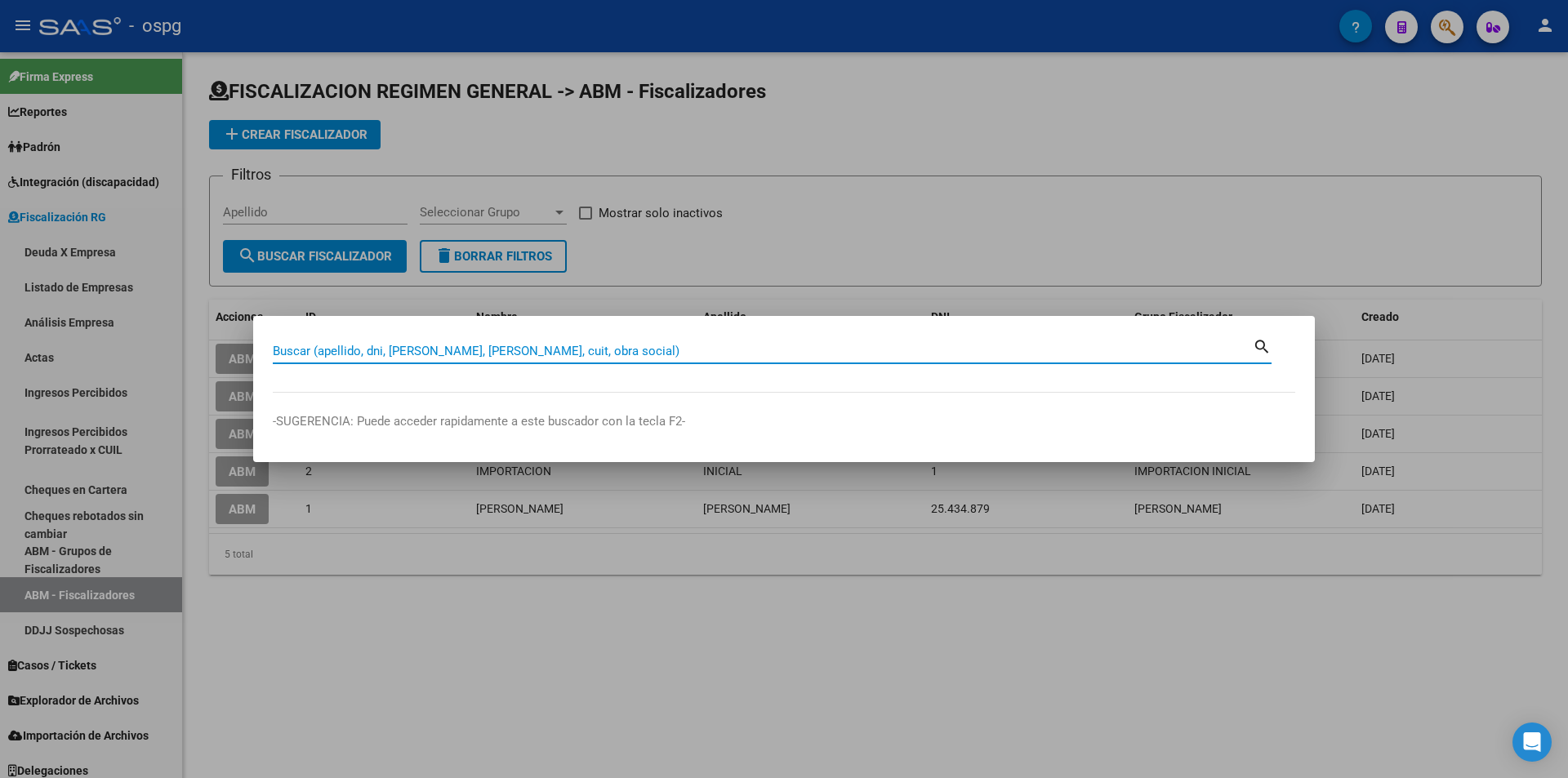
click at [561, 351] on input "Buscar (apellido, dni, [PERSON_NAME], [PERSON_NAME], cuit, obra social)" at bounding box center [762, 350] width 980 height 15
paste input "30626096855"
type input "30626096855"
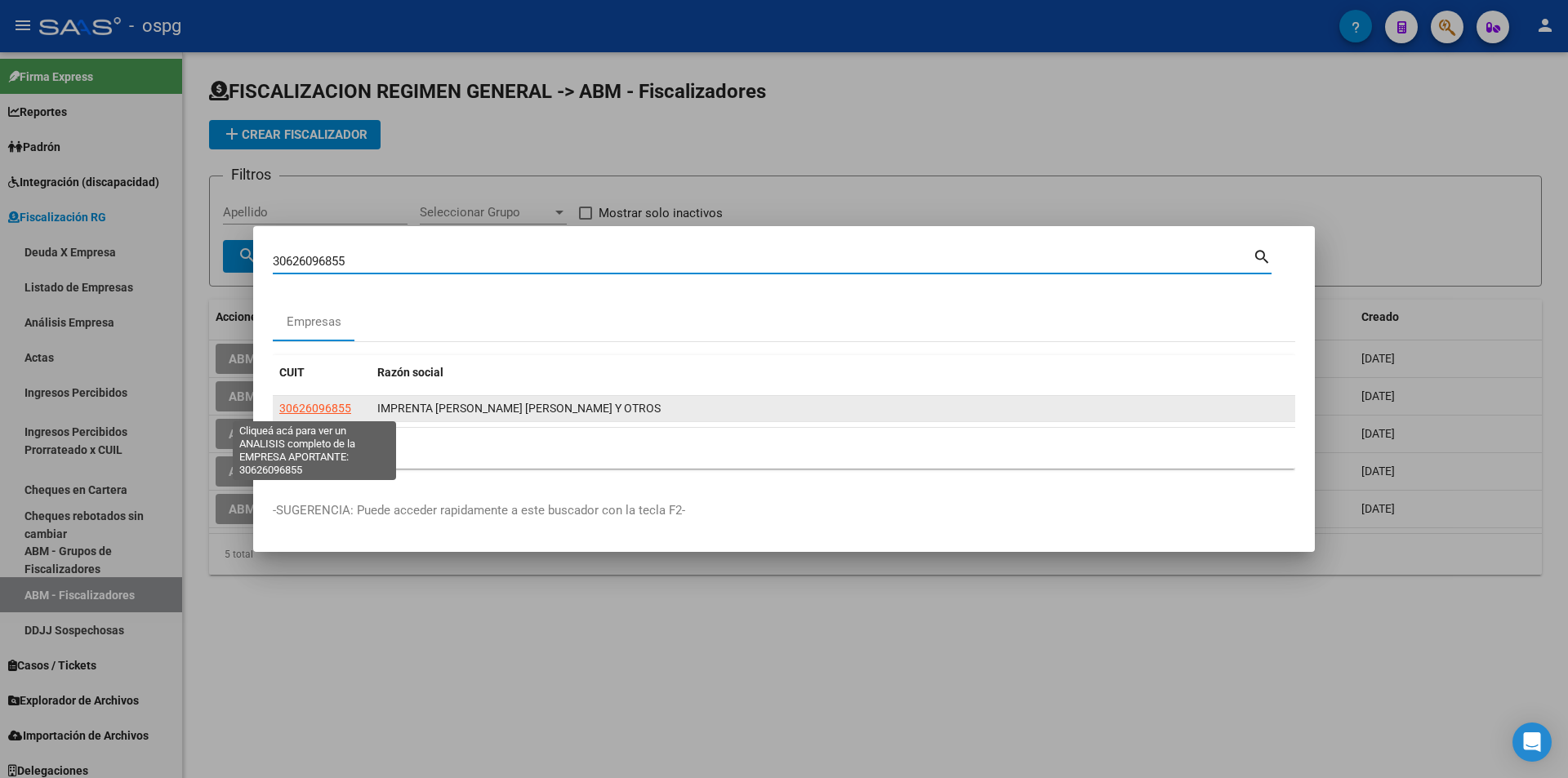
click at [302, 404] on span "30626096855" at bounding box center [315, 407] width 72 height 13
type textarea "30626096855"
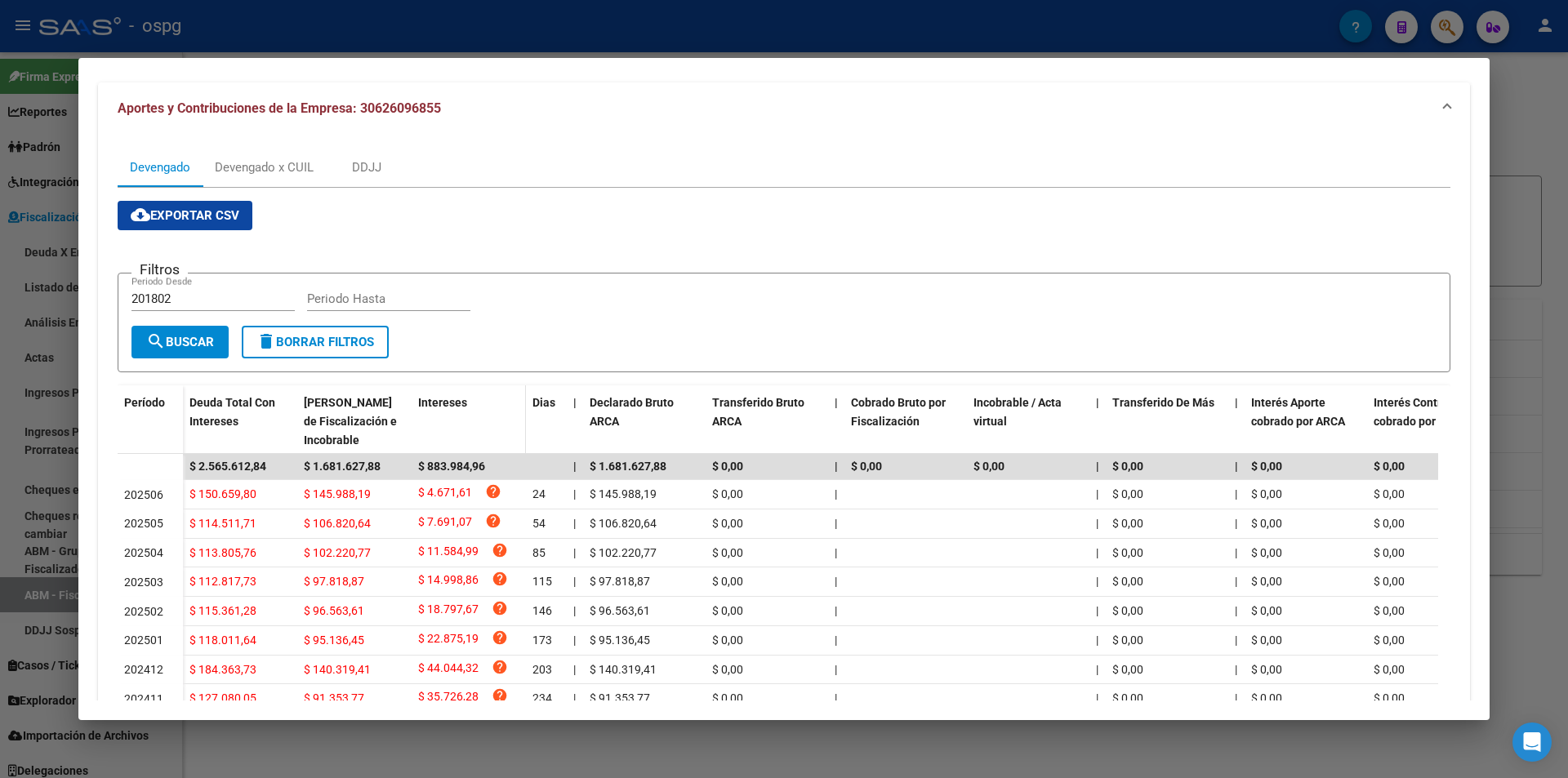
scroll to position [163, 0]
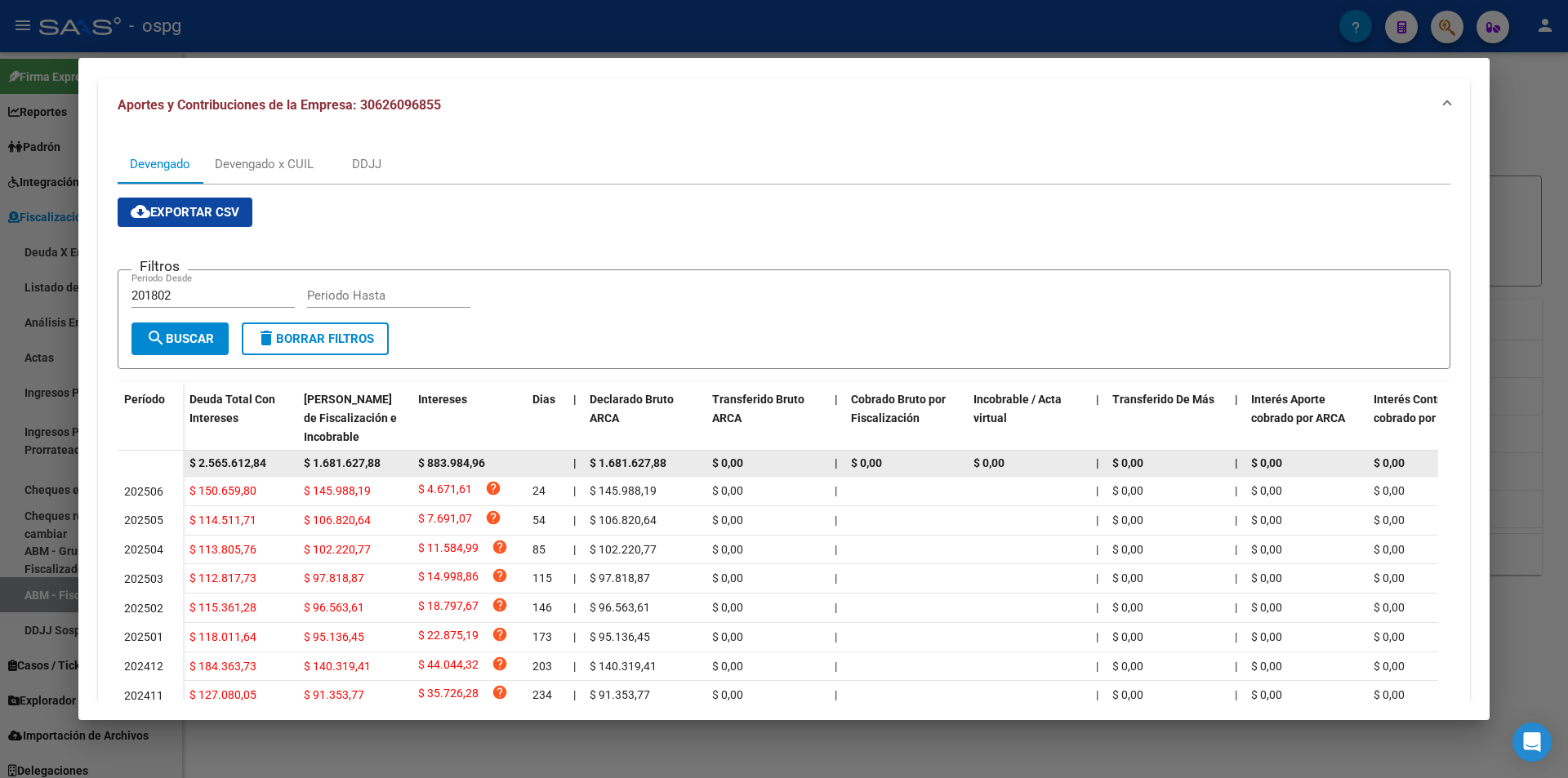
drag, startPoint x: 281, startPoint y: 457, endPoint x: 159, endPoint y: 463, distance: 122.1
click at [159, 463] on datatable-body-row "$ 2.565.612,84 $ 1.681.627,88 $ 883.984,96 | $ 1.681.627,88 $ 0,00 | $ 0,00 $ 0…" at bounding box center [1126, 463] width 2017 height 26
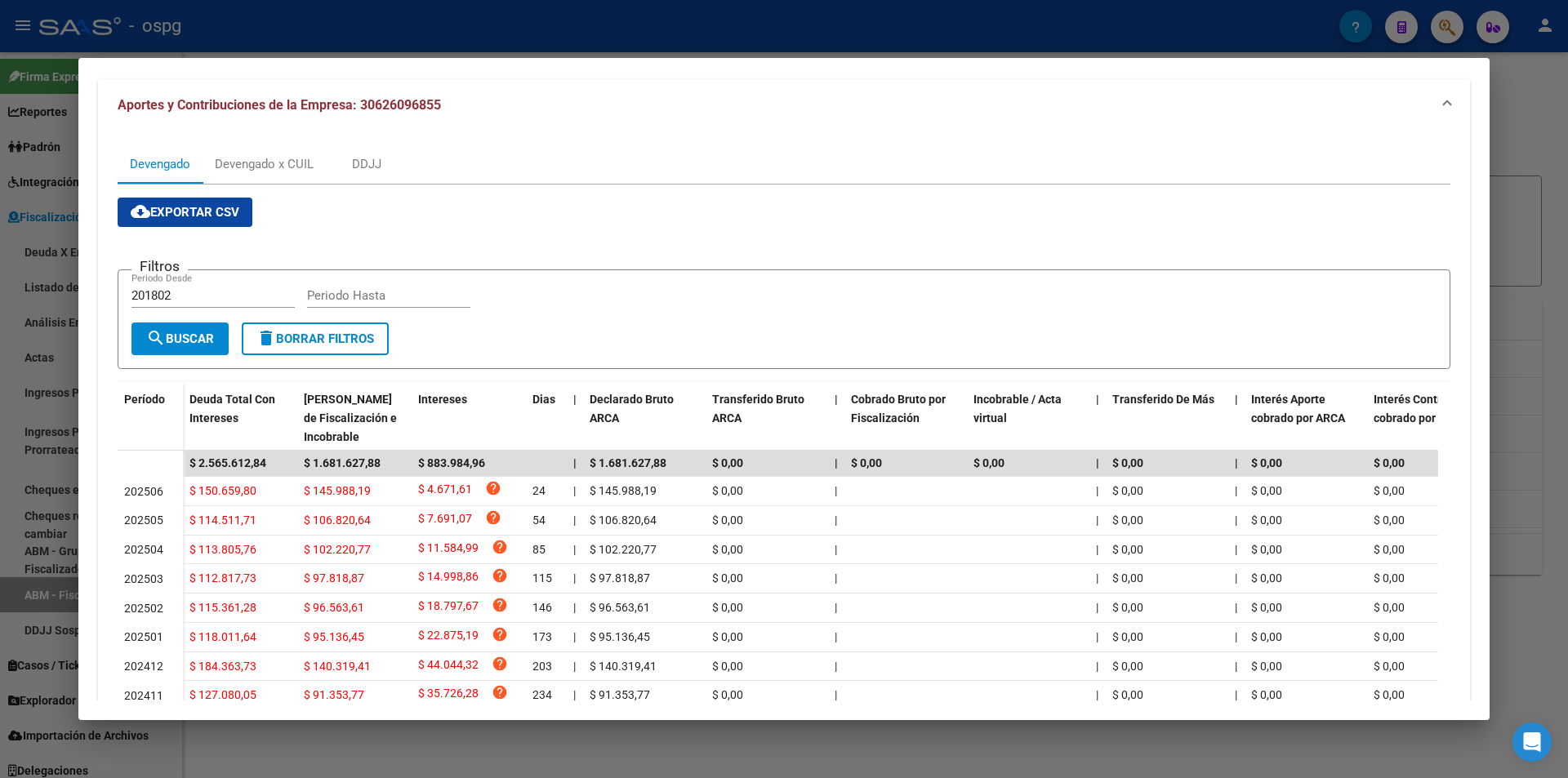
click at [2, 534] on div at bounding box center [784, 389] width 1568 height 778
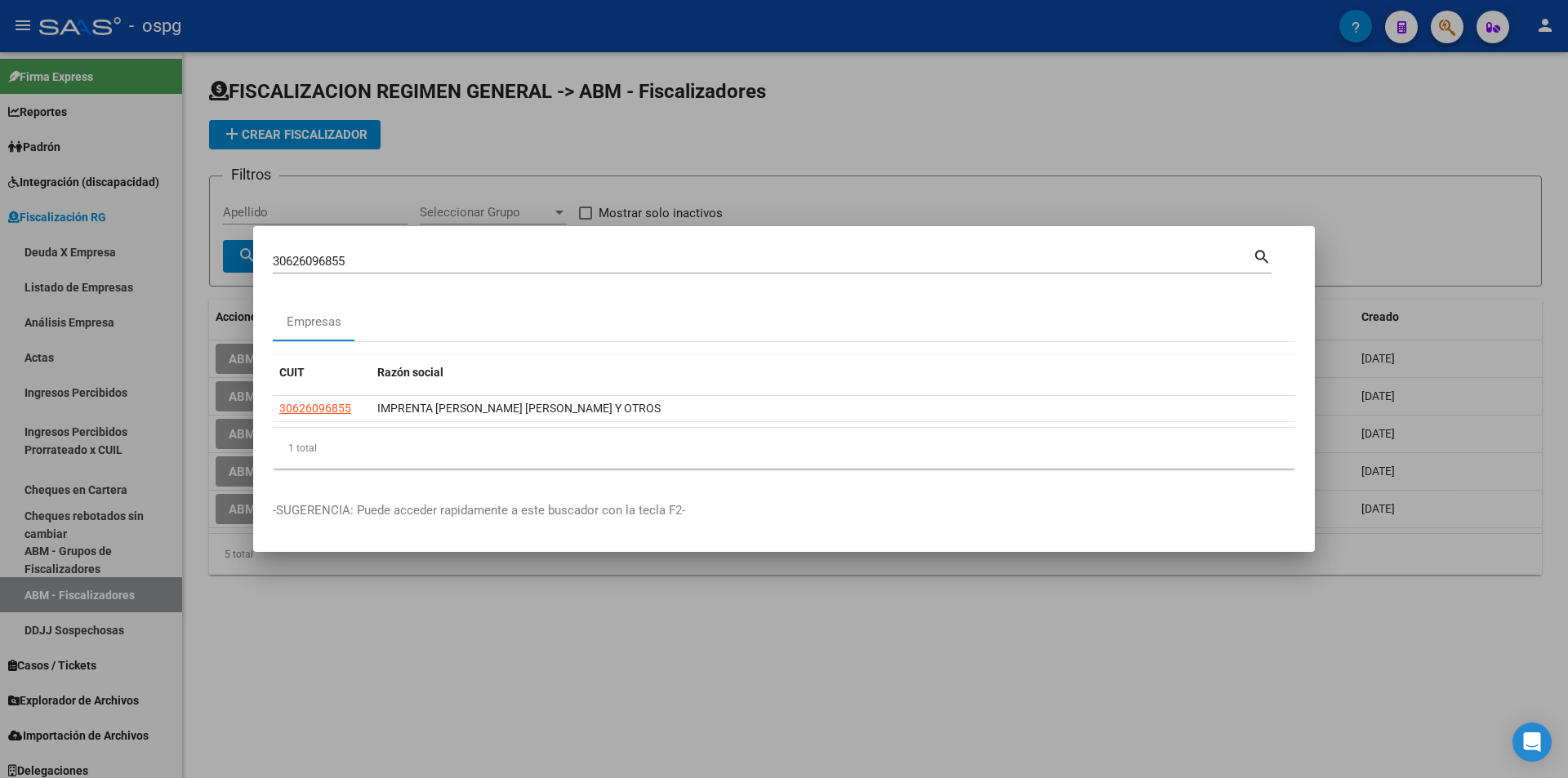
click at [1021, 157] on div at bounding box center [784, 389] width 1568 height 778
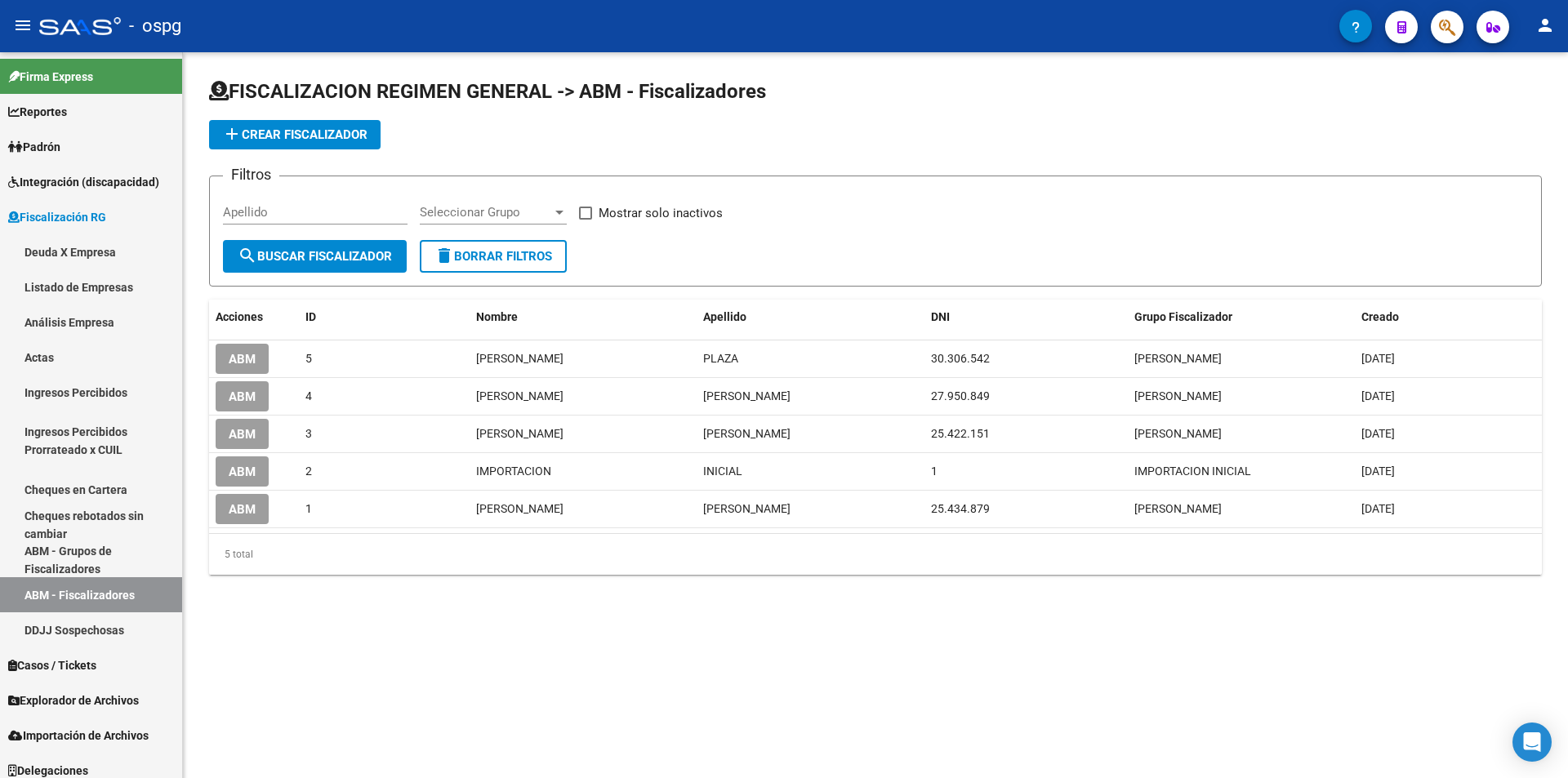
click at [1434, 31] on button "button" at bounding box center [1447, 26] width 32 height 32
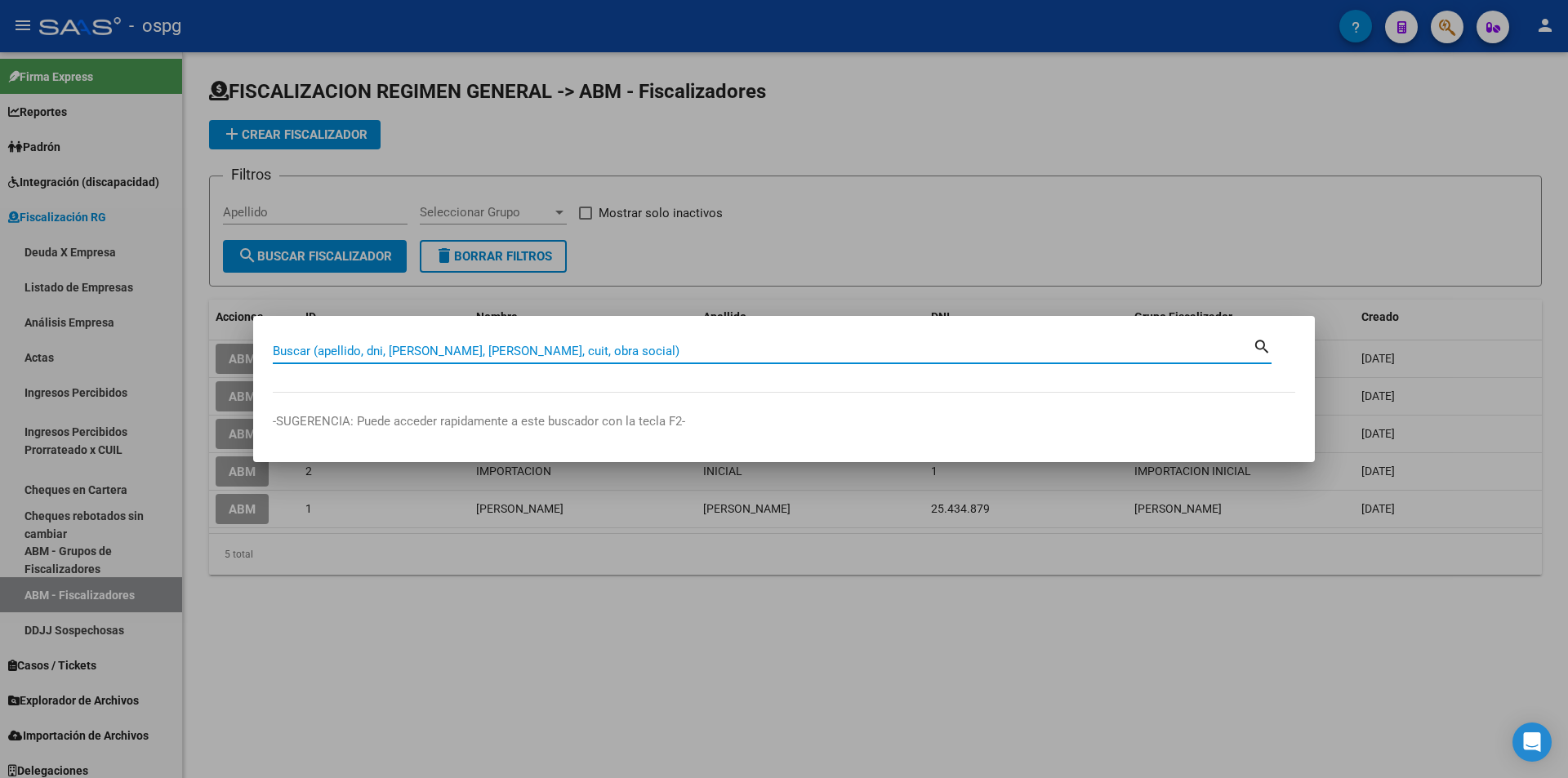
click at [528, 354] on input "Buscar (apellido, dni, [PERSON_NAME], [PERSON_NAME], cuit, obra social)" at bounding box center [762, 350] width 980 height 15
paste input "30643299670"
type input "30643299670"
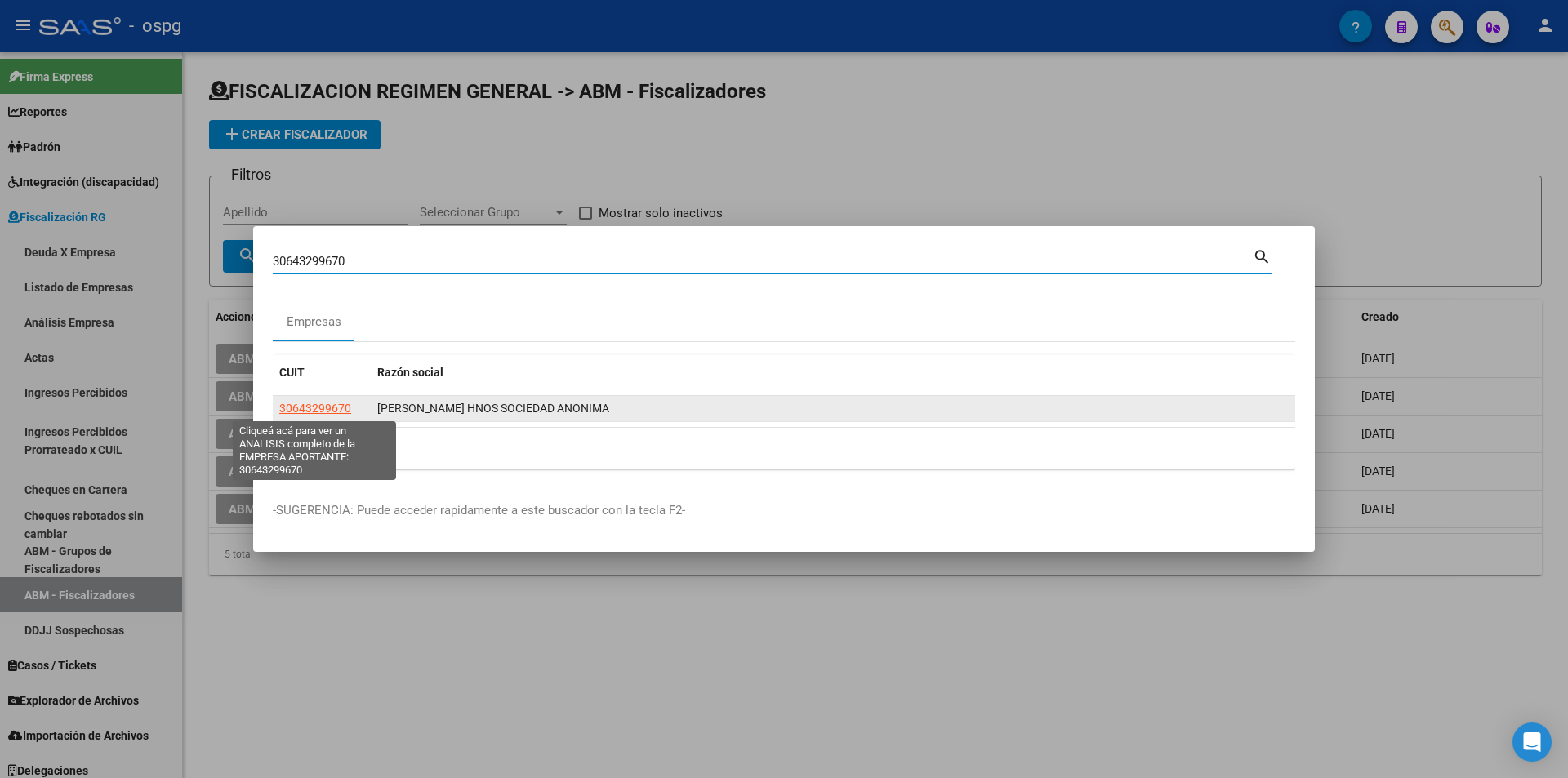
click at [340, 410] on span "30643299670" at bounding box center [315, 407] width 72 height 13
type textarea "30643299670"
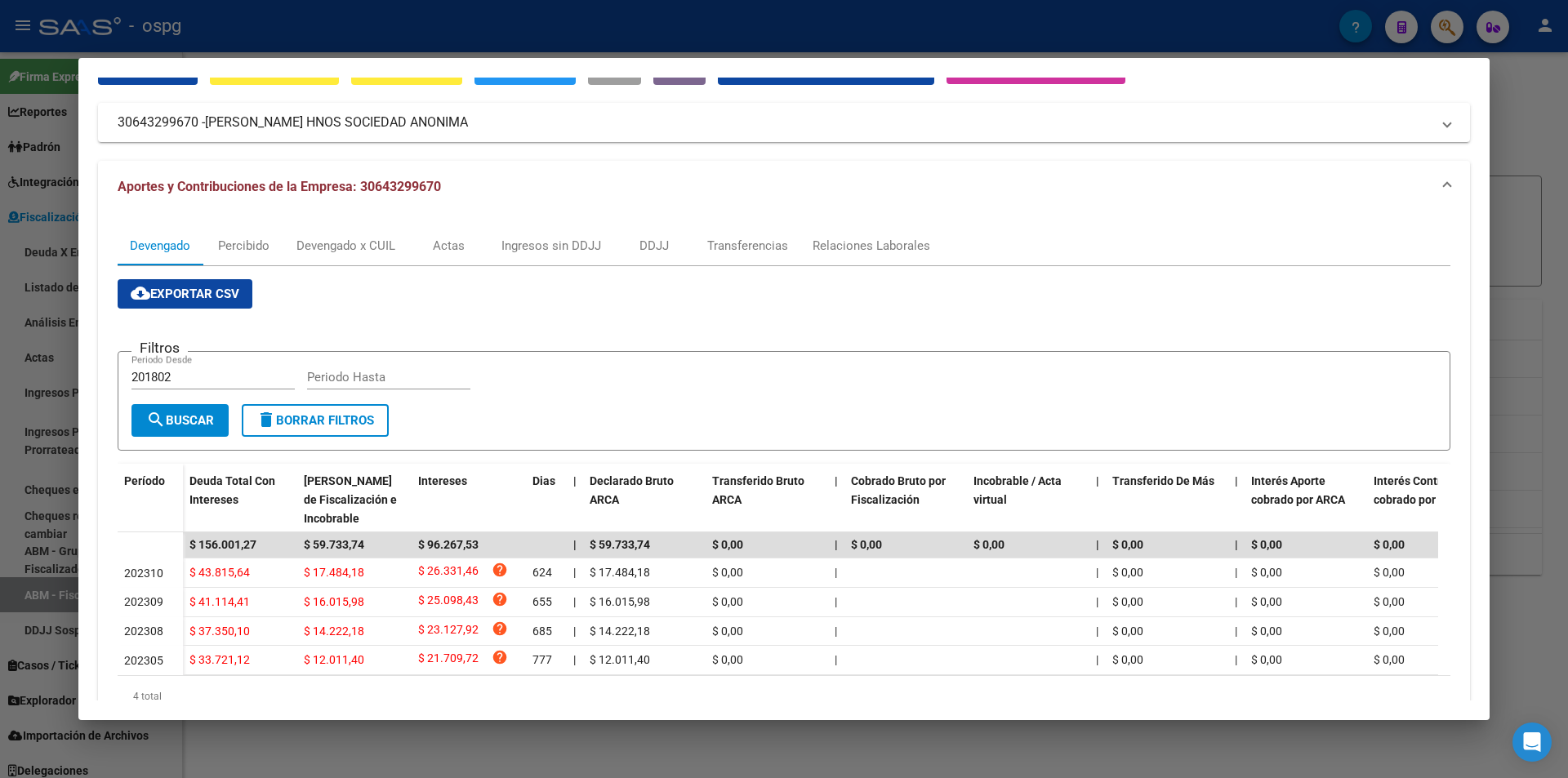
scroll to position [158, 0]
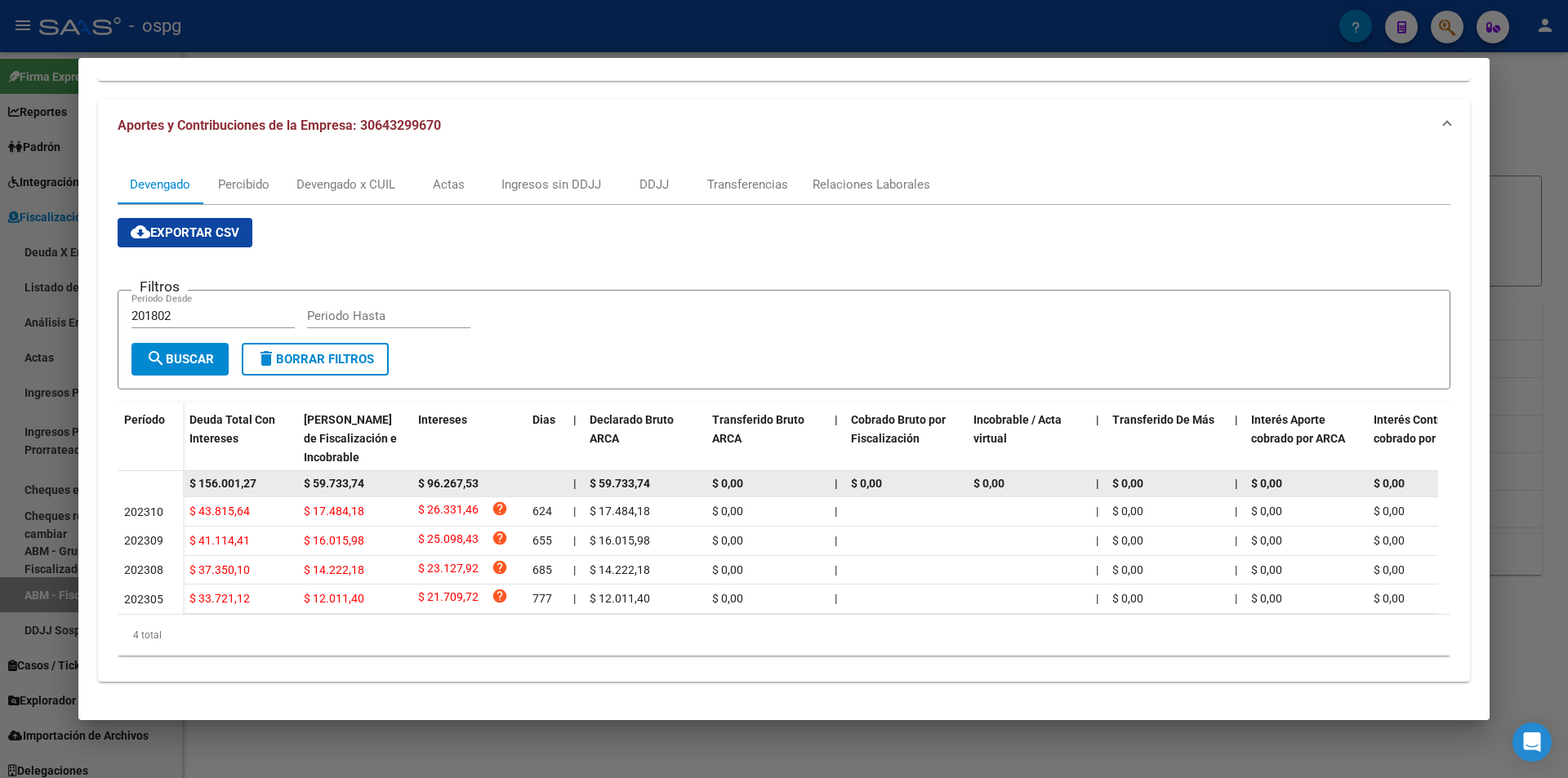
drag, startPoint x: 279, startPoint y: 465, endPoint x: 161, endPoint y: 464, distance: 118.0
click at [161, 471] on datatable-body-row "$ 156.001,27 $ 59.733,74 $ 96.267,53 | $ 59.733,74 $ 0,00 | $ 0,00 $ 0,00 | $ 0…" at bounding box center [1126, 483] width 2017 height 26
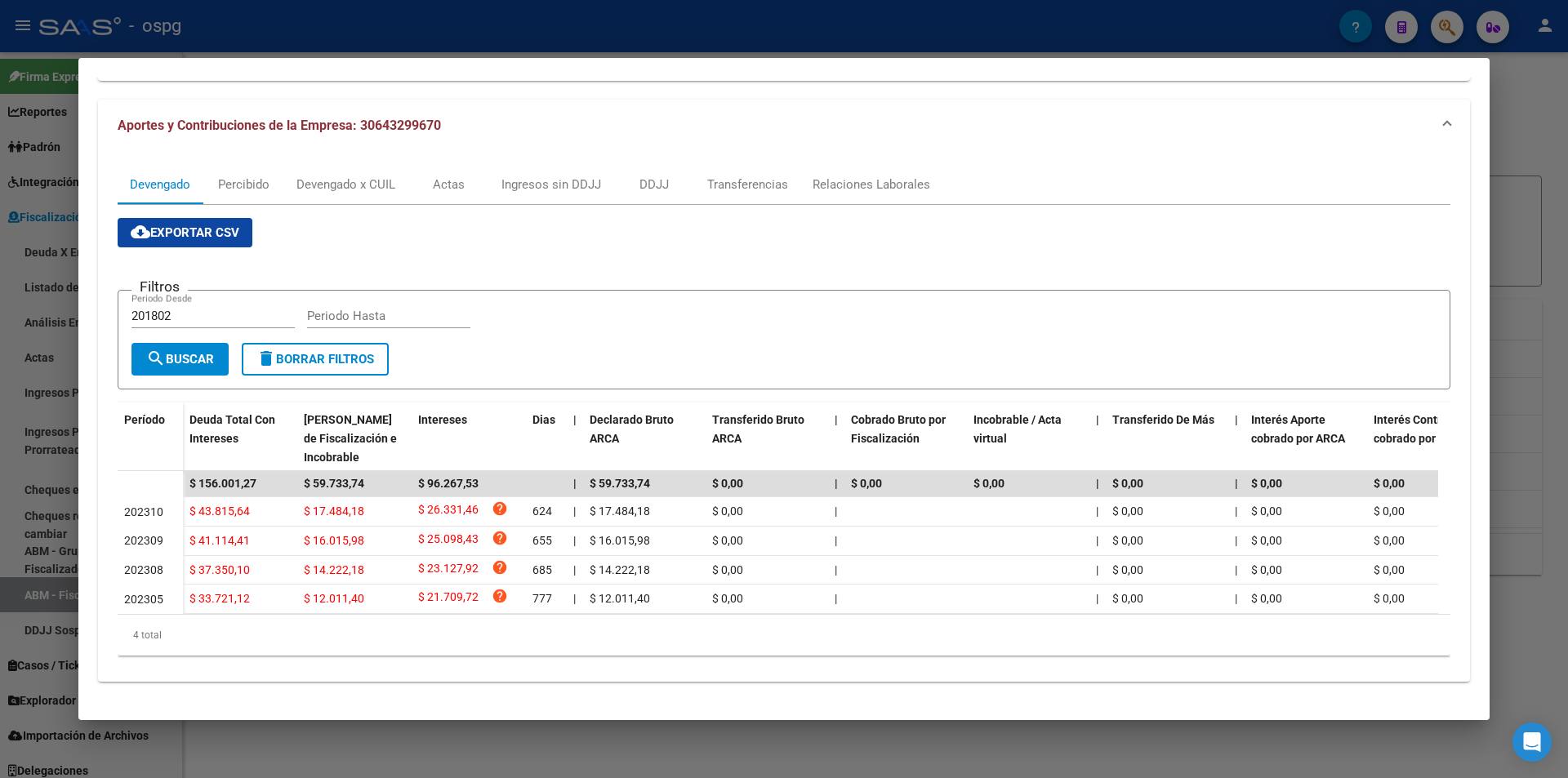
click at [2, 455] on div at bounding box center [784, 389] width 1568 height 778
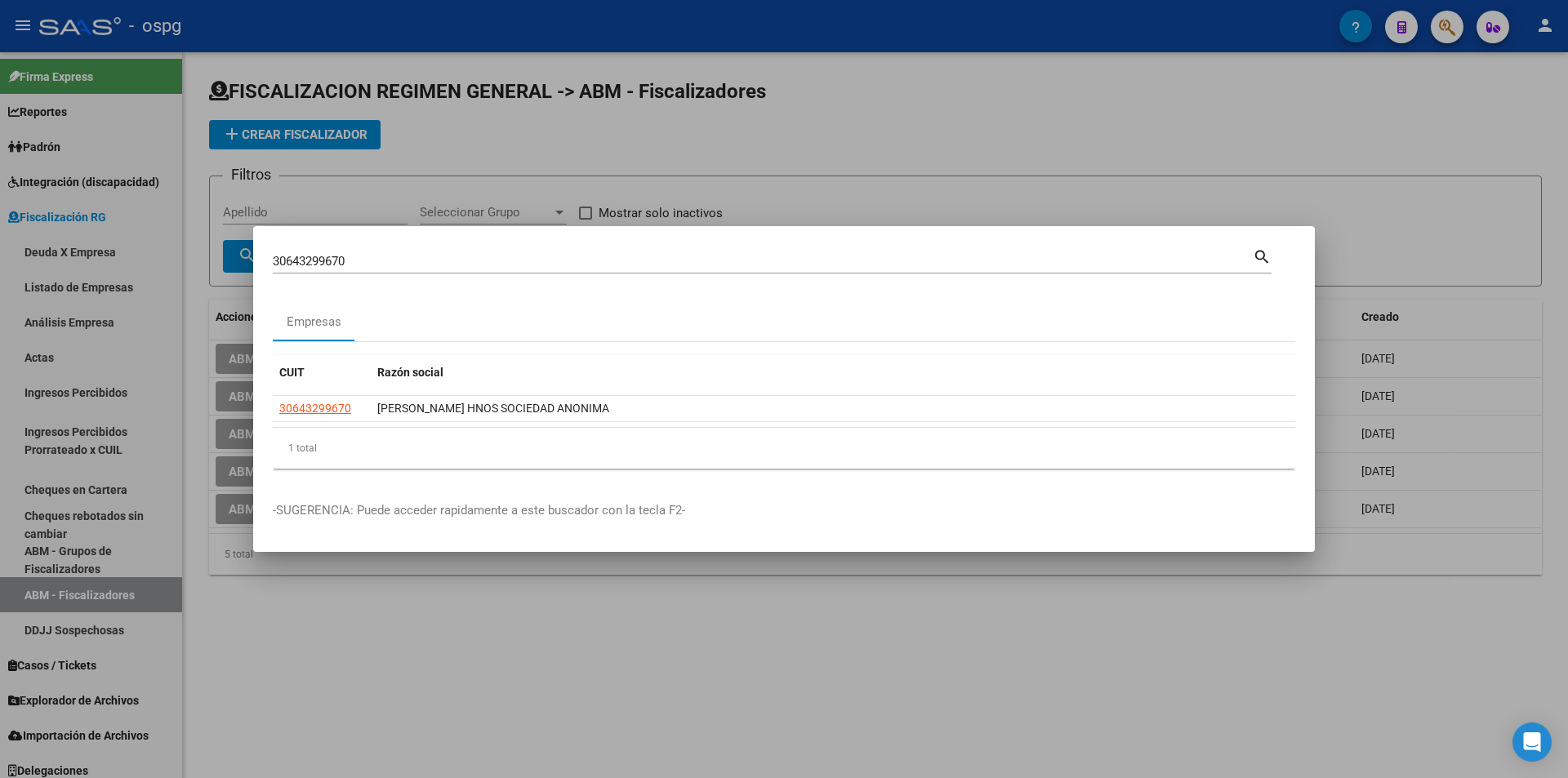
click at [975, 155] on div at bounding box center [784, 389] width 1568 height 778
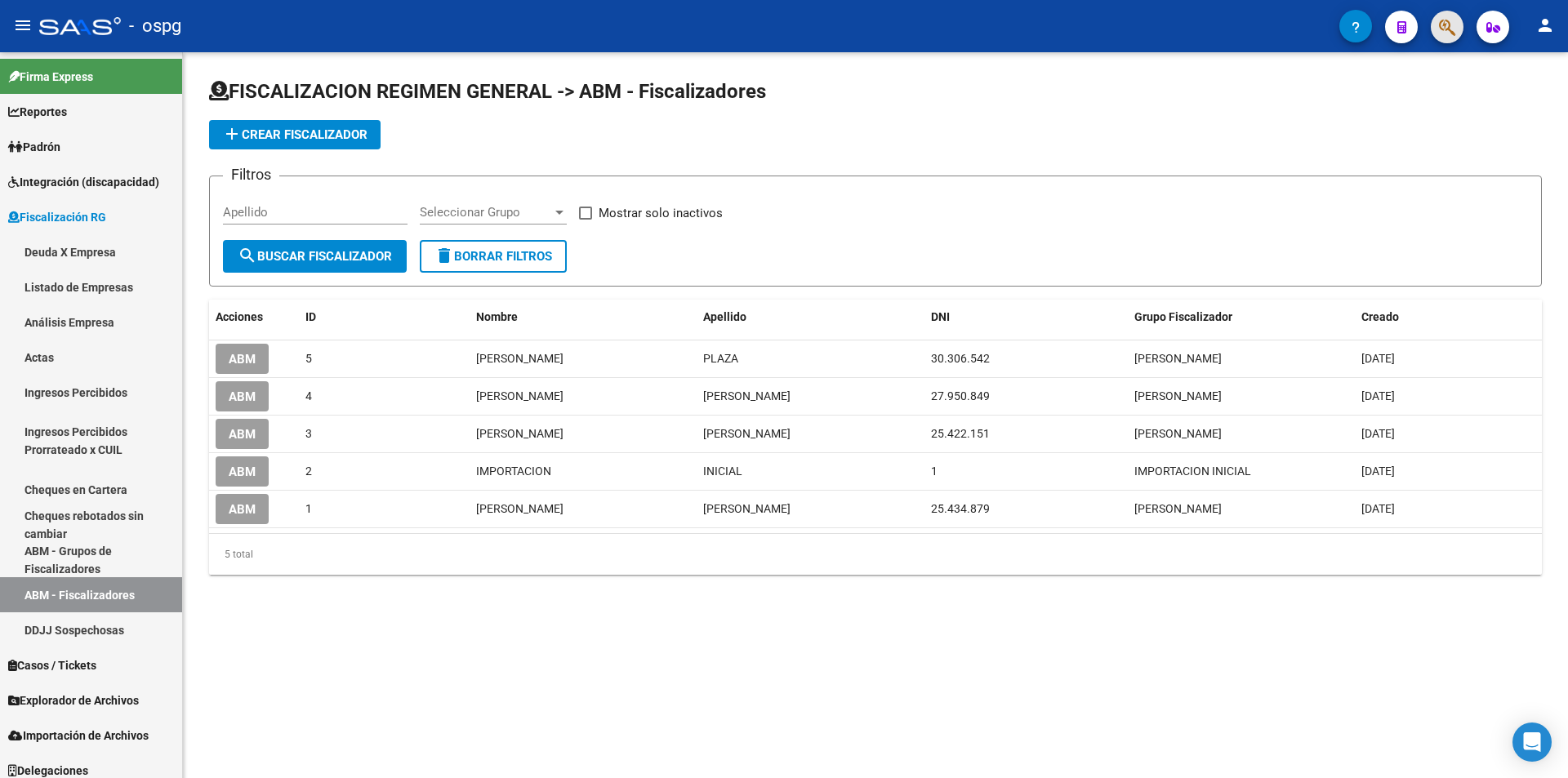
click at [1438, 26] on button "button" at bounding box center [1447, 26] width 32 height 32
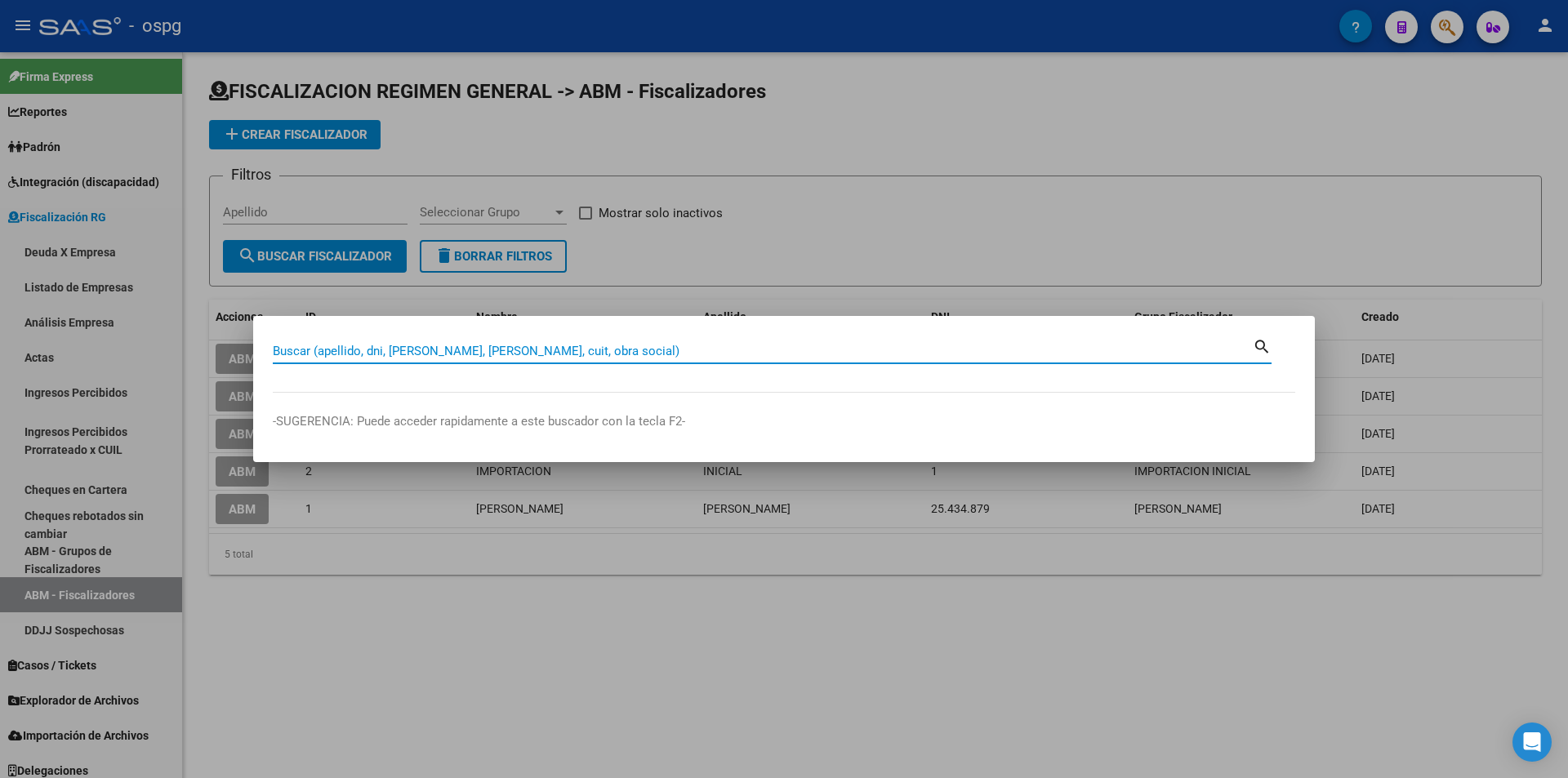
click at [578, 352] on input "Buscar (apellido, dni, [PERSON_NAME], [PERSON_NAME], cuit, obra social)" at bounding box center [762, 350] width 980 height 15
type input "30643299670"
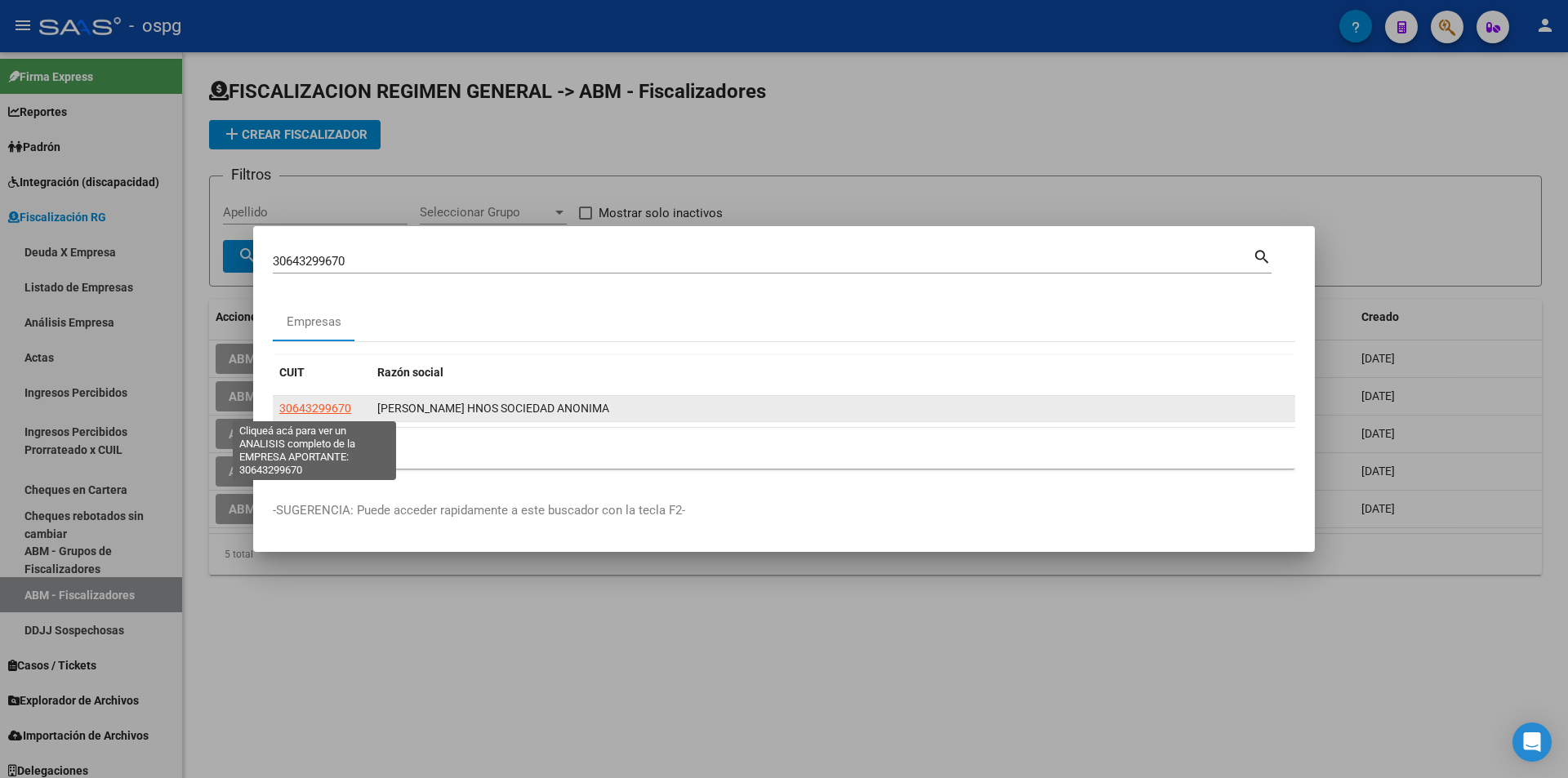
click at [318, 408] on span "30643299670" at bounding box center [315, 407] width 72 height 13
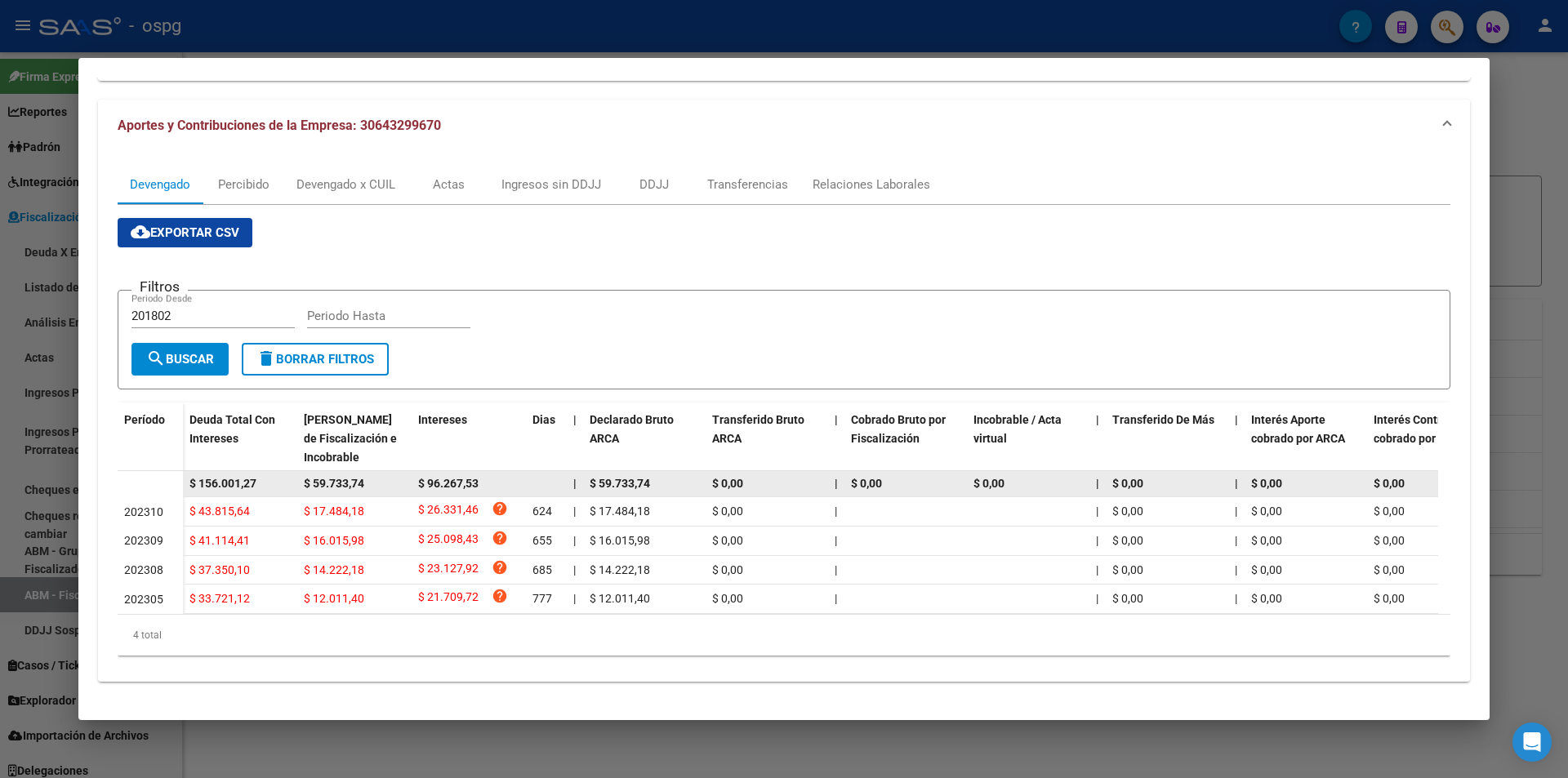
drag, startPoint x: 272, startPoint y: 469, endPoint x: 168, endPoint y: 466, distance: 104.0
click at [168, 471] on datatable-body-row "$ 156.001,27 $ 59.733,74 $ 96.267,53 | $ 59.733,74 $ 0,00 | $ 0,00 $ 0,00 | $ 0…" at bounding box center [1126, 483] width 2017 height 26
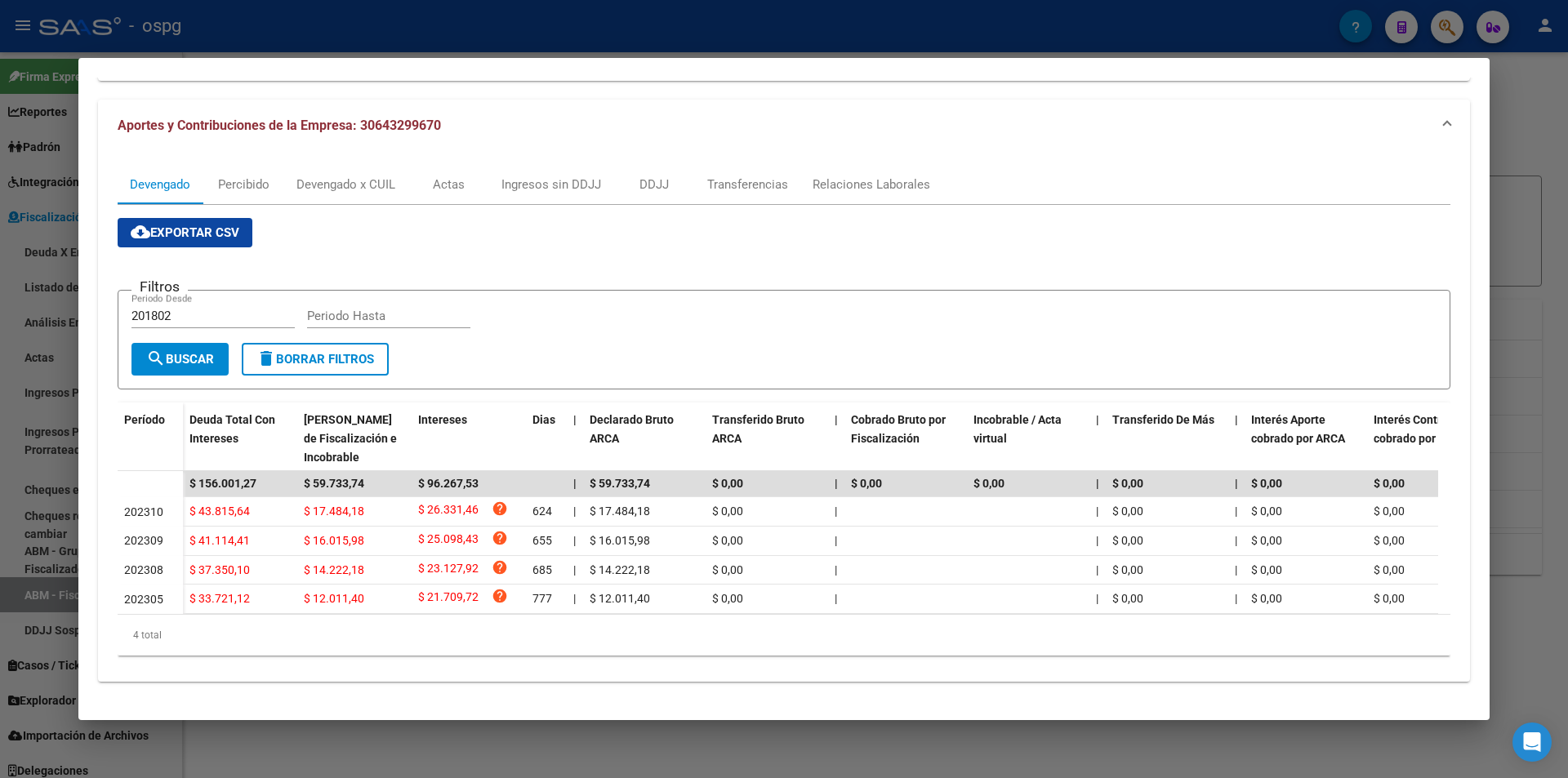
click at [272, 649] on div "4 total" at bounding box center [784, 635] width 1333 height 41
click at [0, 519] on div at bounding box center [784, 389] width 1568 height 778
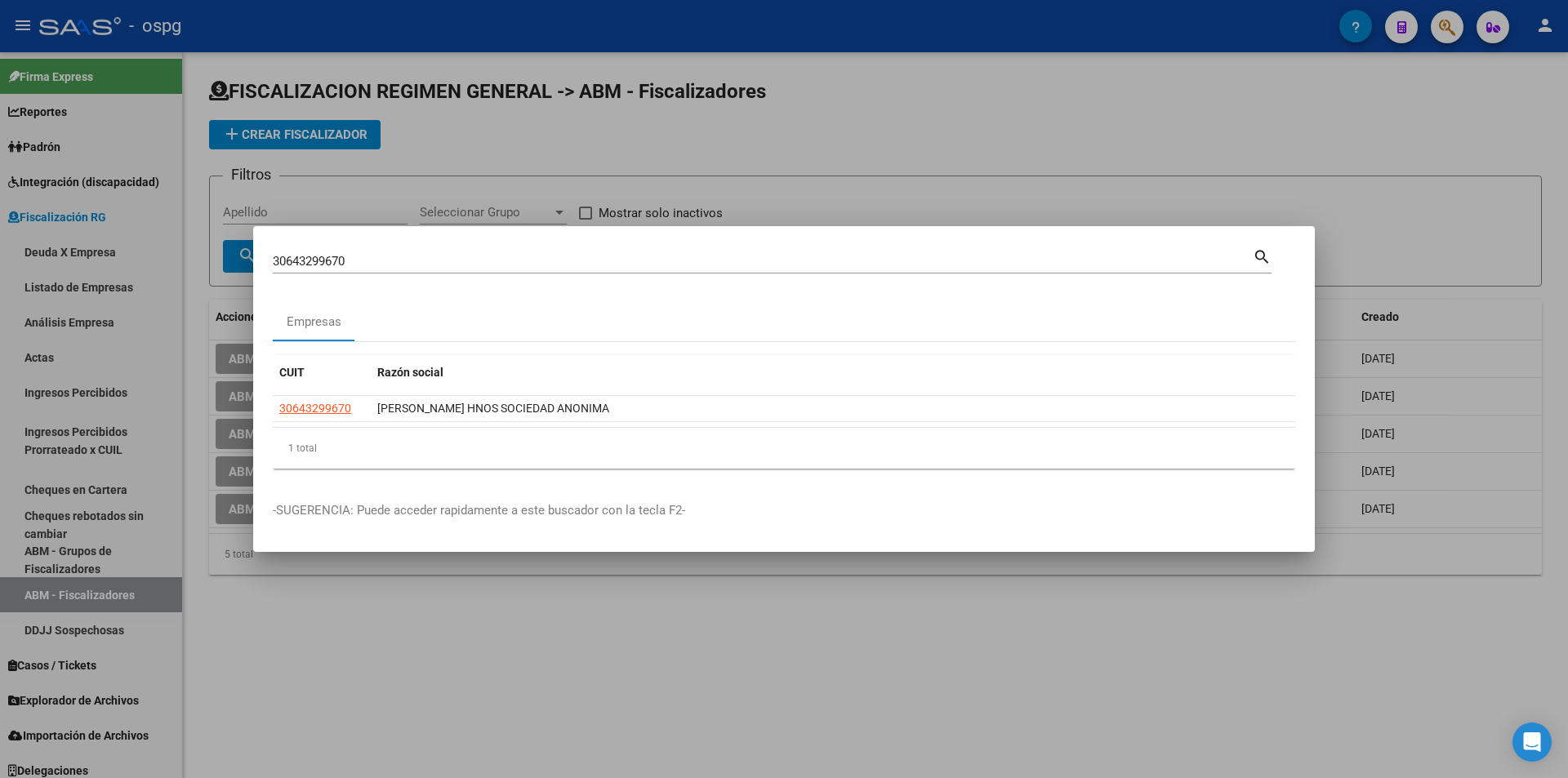
click at [473, 646] on div at bounding box center [784, 389] width 1568 height 778
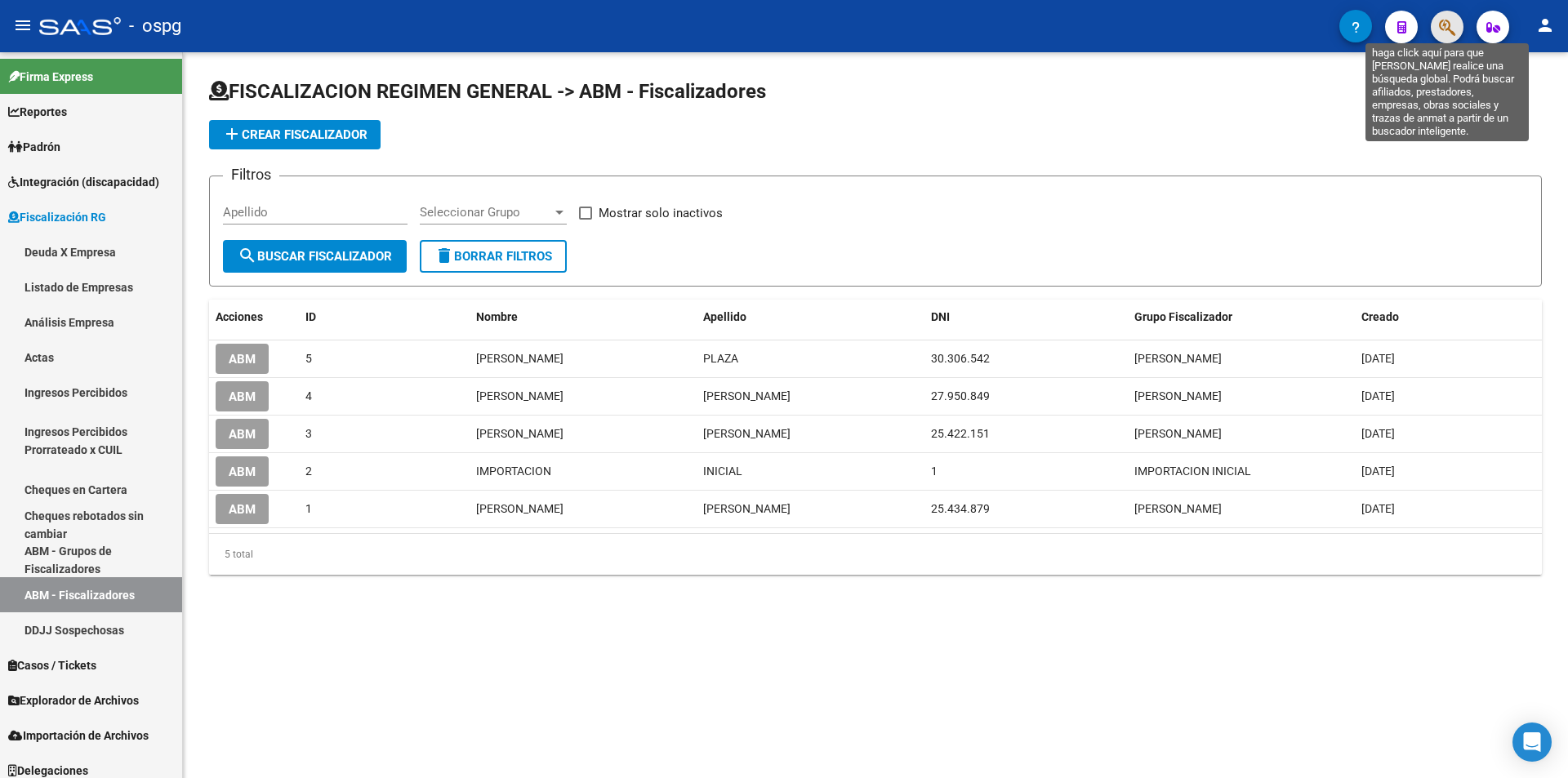
click at [1442, 26] on icon "button" at bounding box center [1447, 27] width 16 height 19
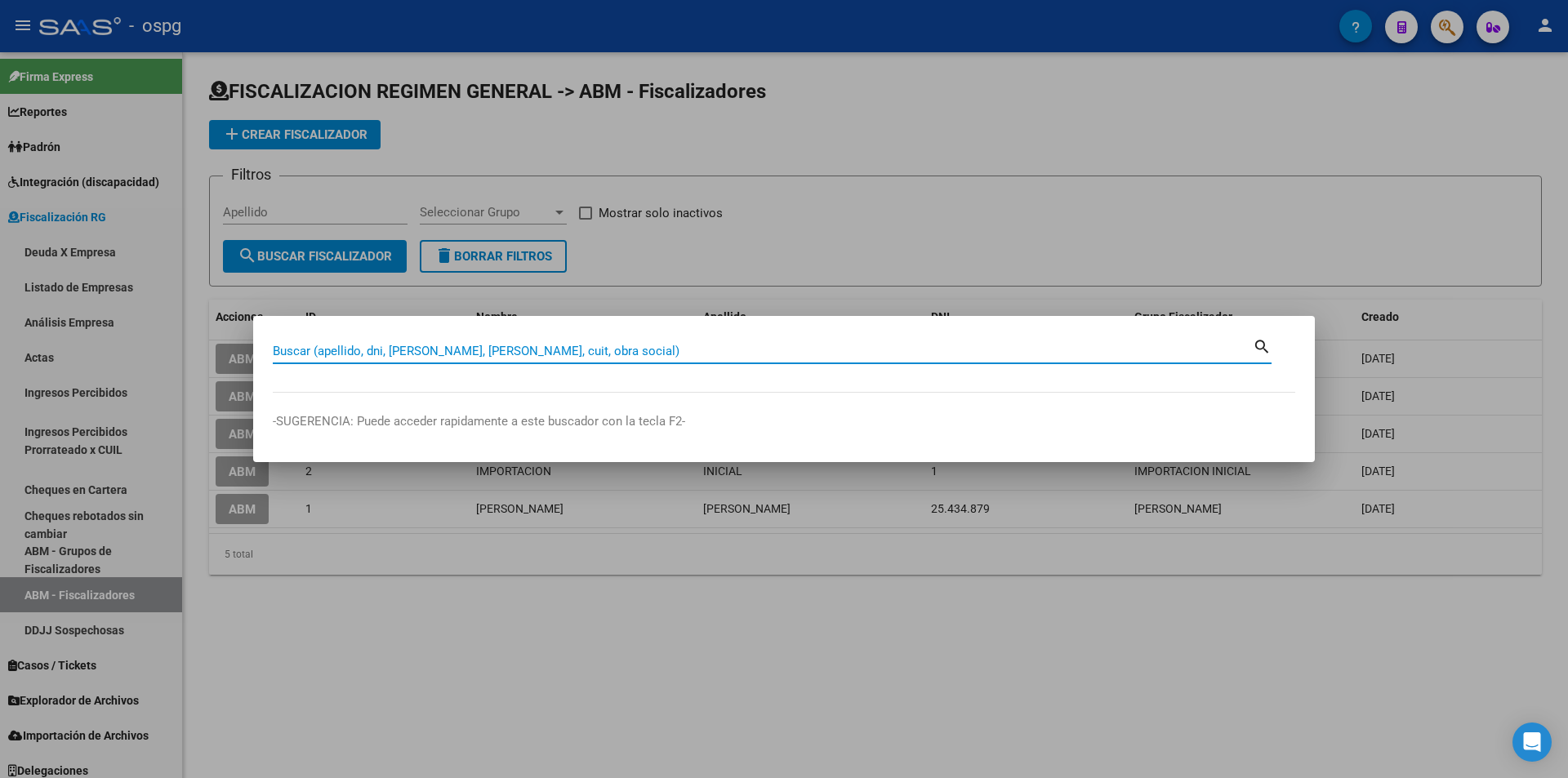
paste input "30712521232"
type input "30712521232"
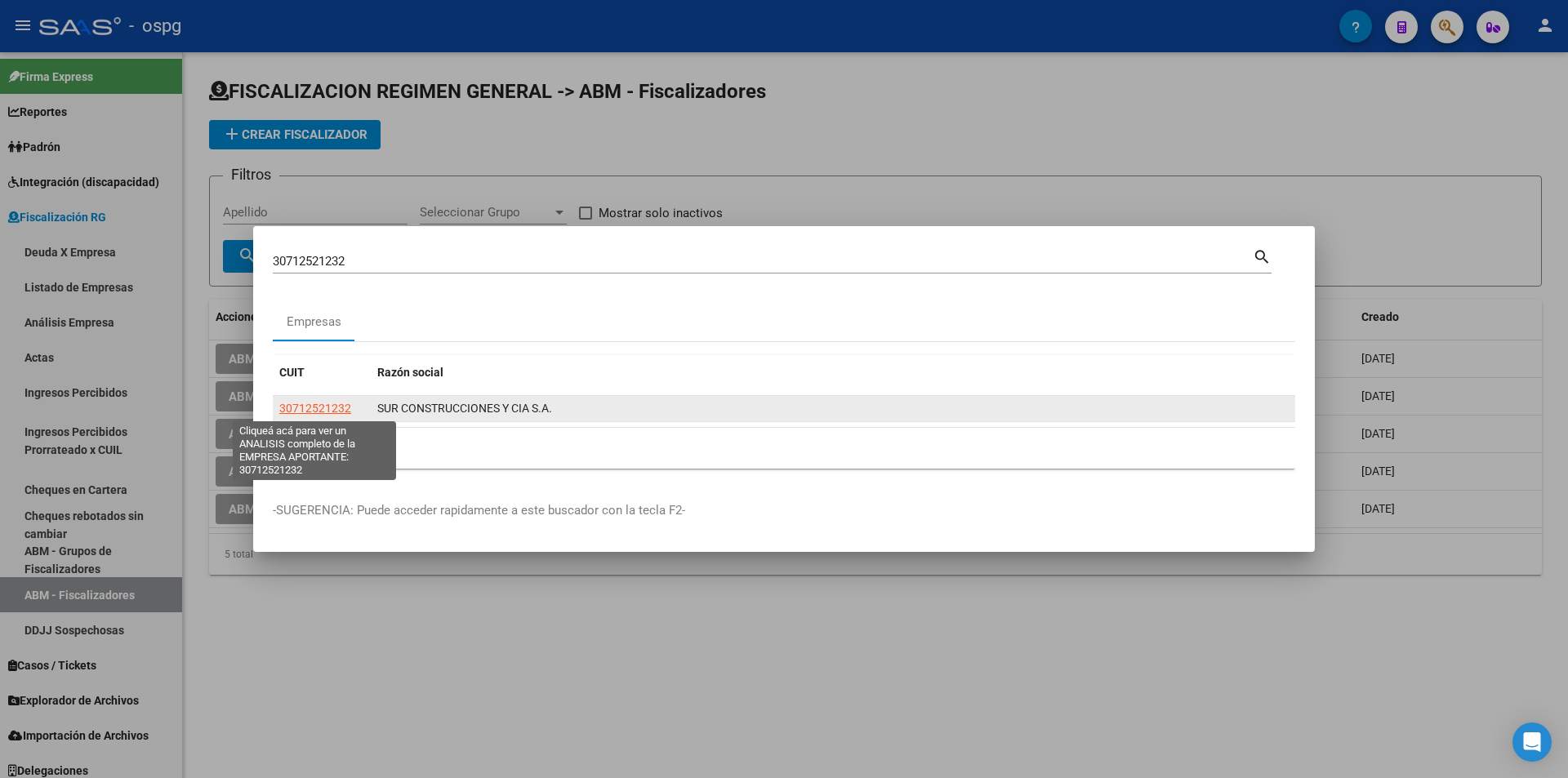
click at [315, 411] on span "30712521232" at bounding box center [315, 407] width 72 height 13
type textarea "30712521232"
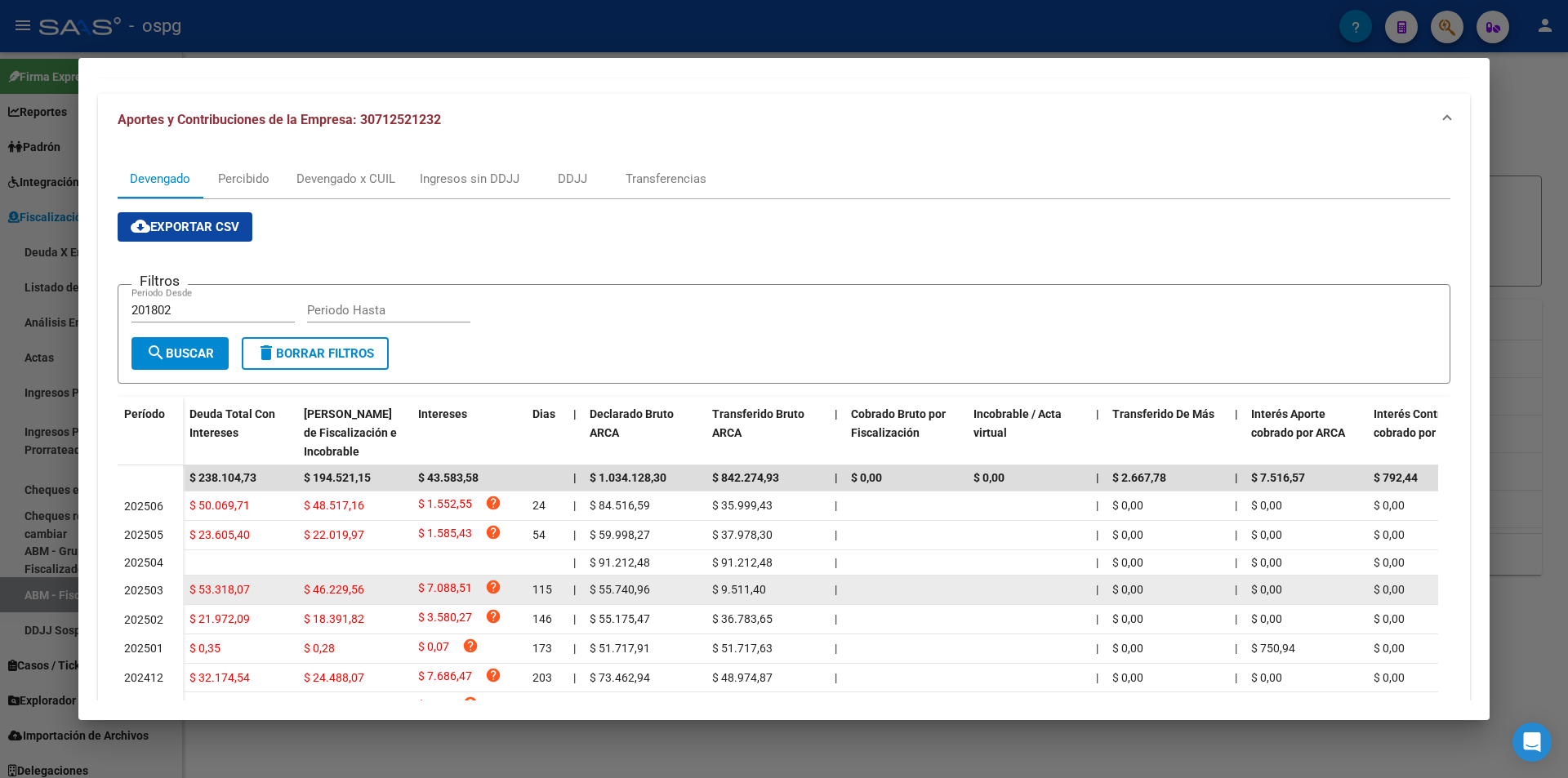
scroll to position [163, 0]
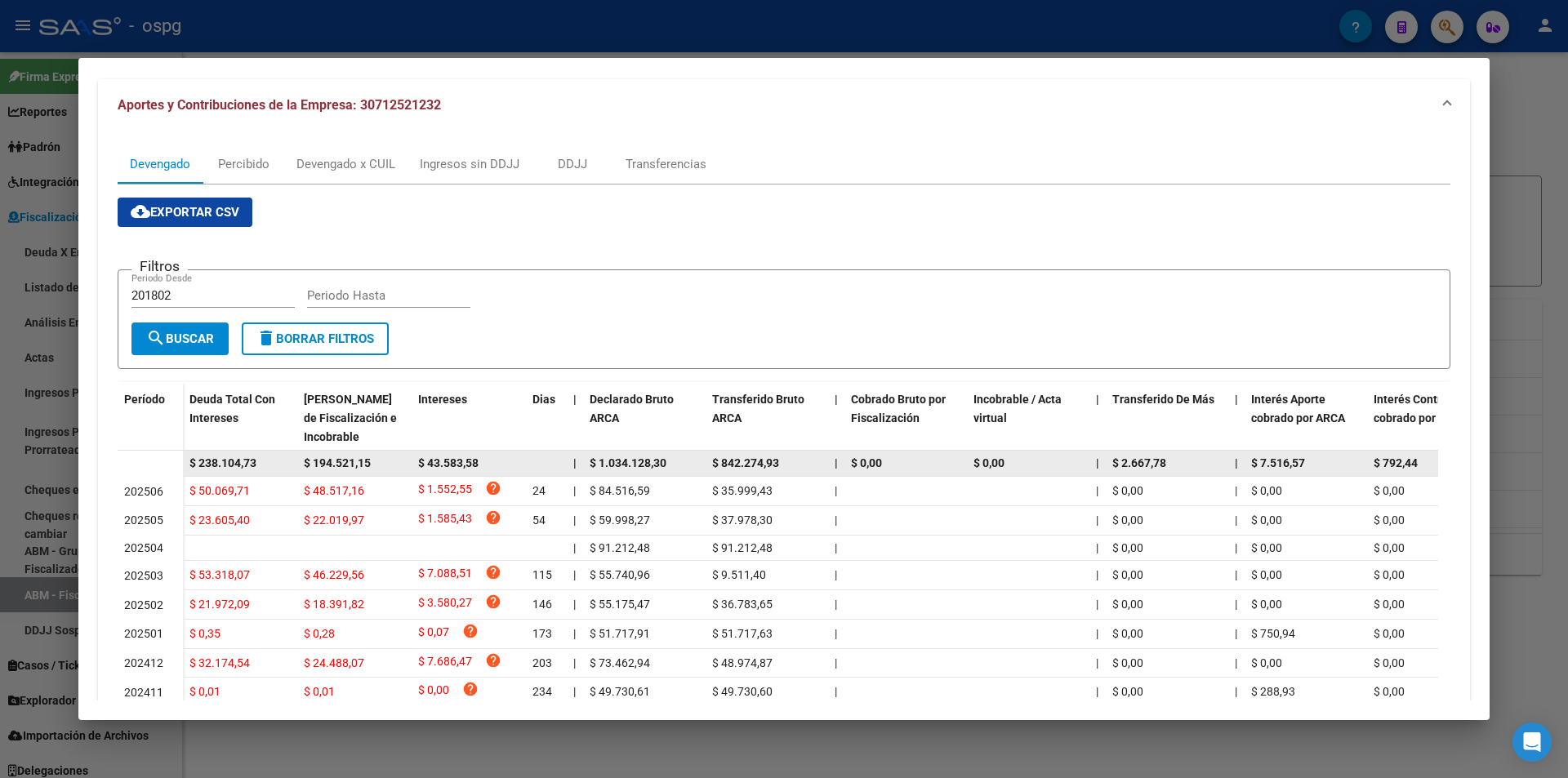
drag, startPoint x: 273, startPoint y: 453, endPoint x: 173, endPoint y: 460, distance: 100.2
click at [172, 458] on datatable-body-row "$ 238.104,73 $ 194.521,15 $ 43.583,58 | $ 1.034.128,30 $ 842.274,93 | $ 0,00 $ …" at bounding box center [1126, 463] width 2017 height 26
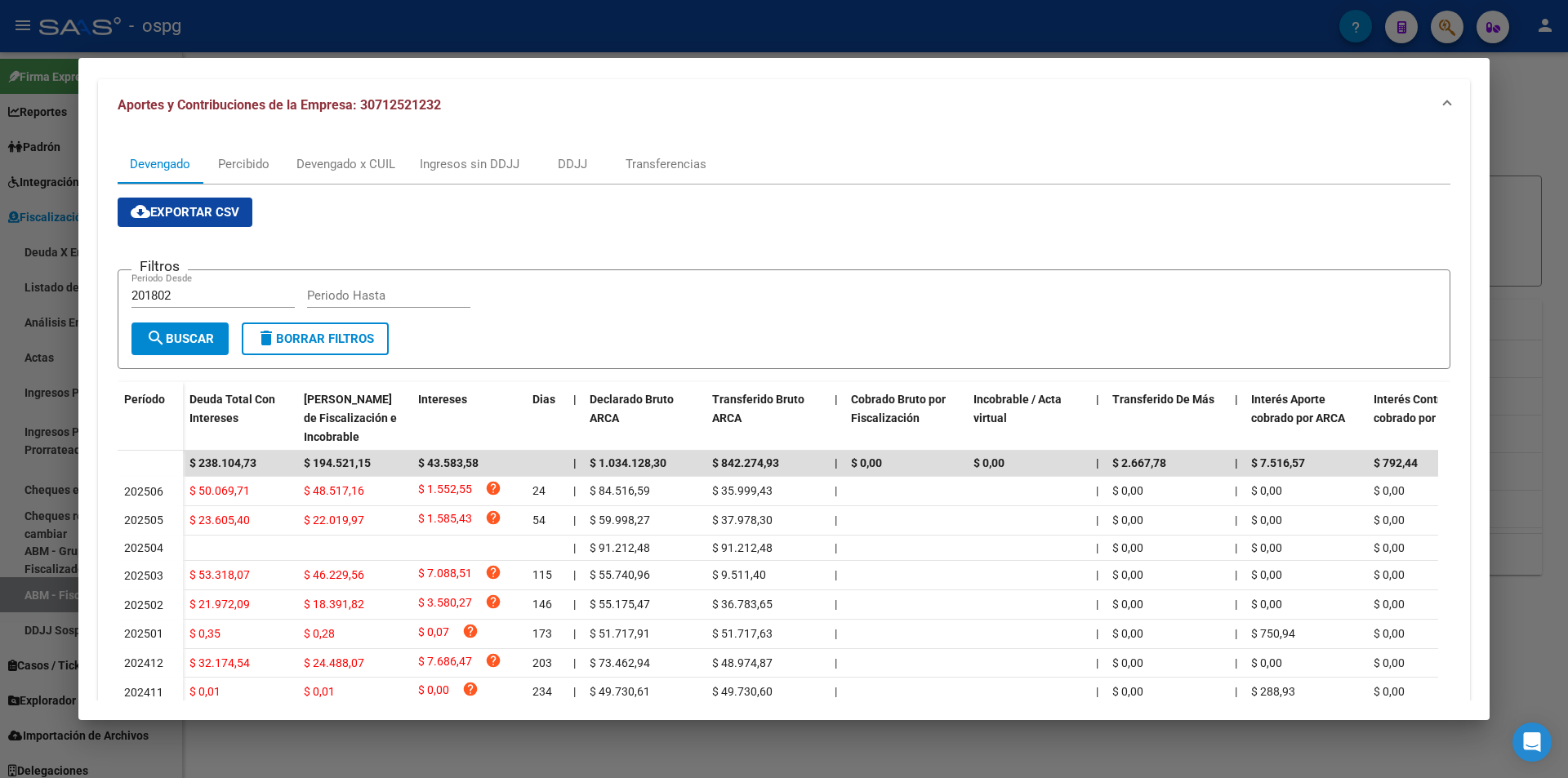
click at [1567, 177] on div at bounding box center [784, 389] width 1568 height 778
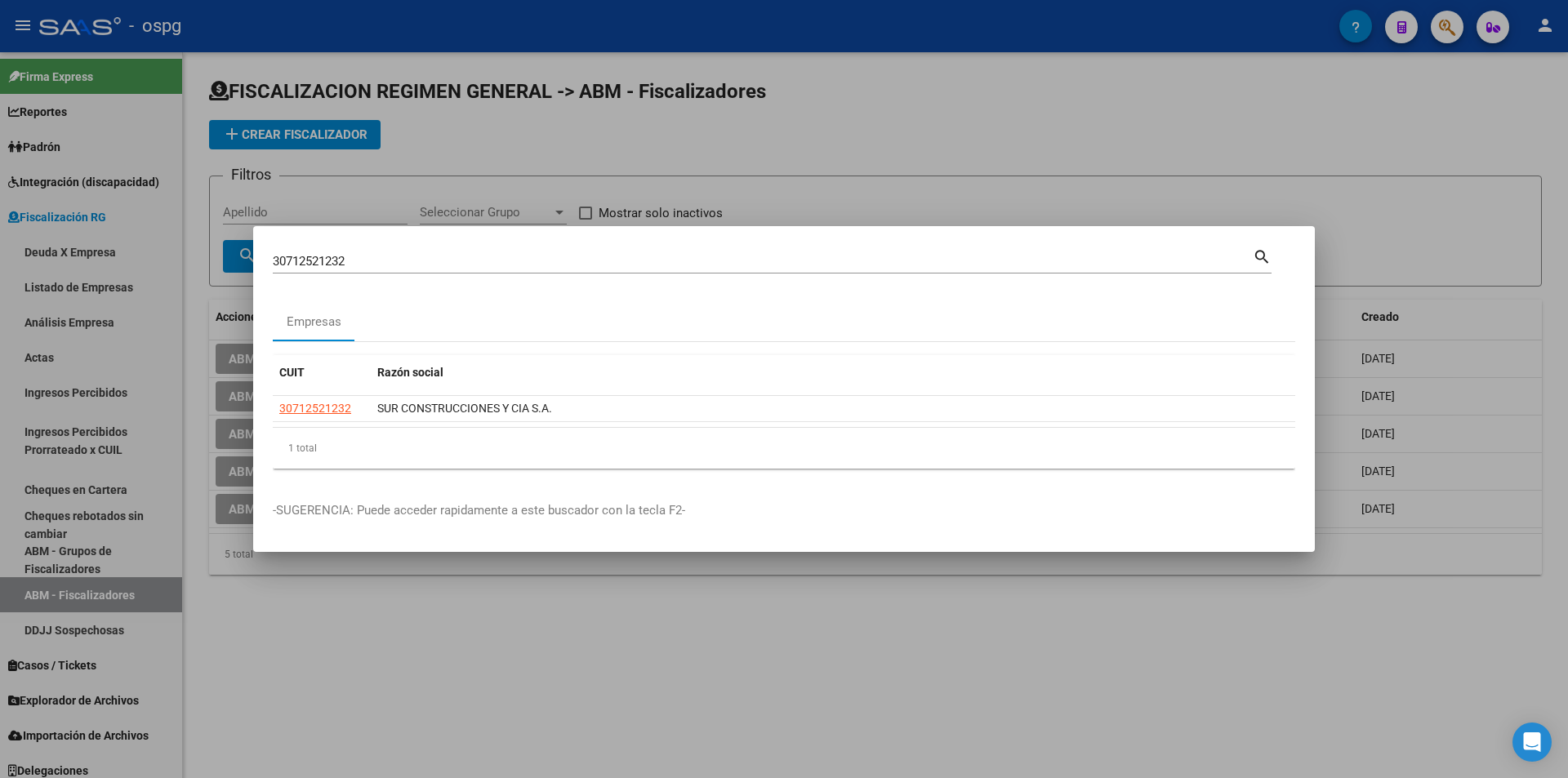
drag, startPoint x: 1479, startPoint y: 90, endPoint x: 1461, endPoint y: 43, distance: 50.3
click at [1481, 83] on div at bounding box center [784, 389] width 1568 height 778
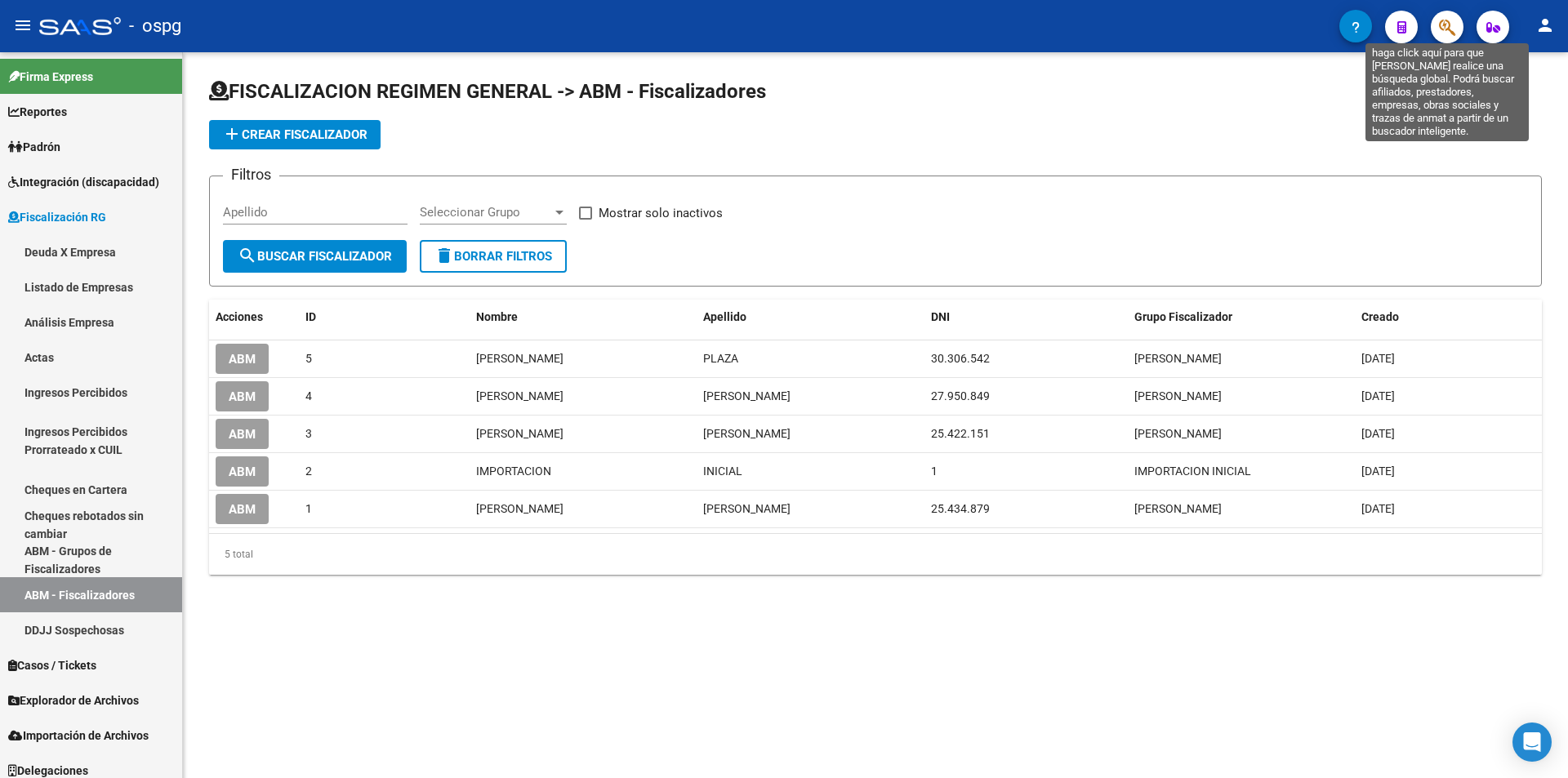
click at [1438, 24] on button "button" at bounding box center [1447, 26] width 32 height 32
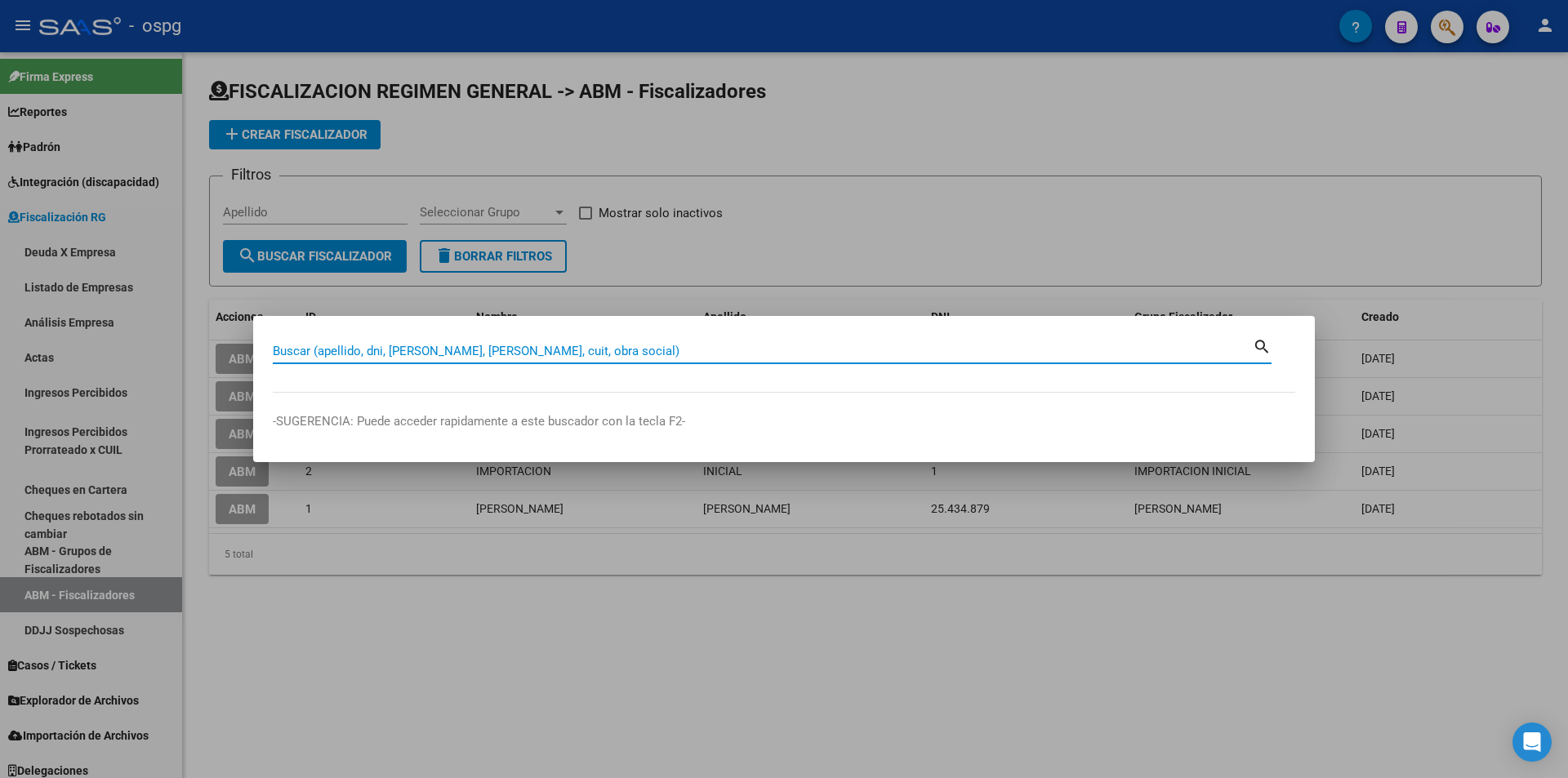
paste input "30715179950"
type input "30715179950"
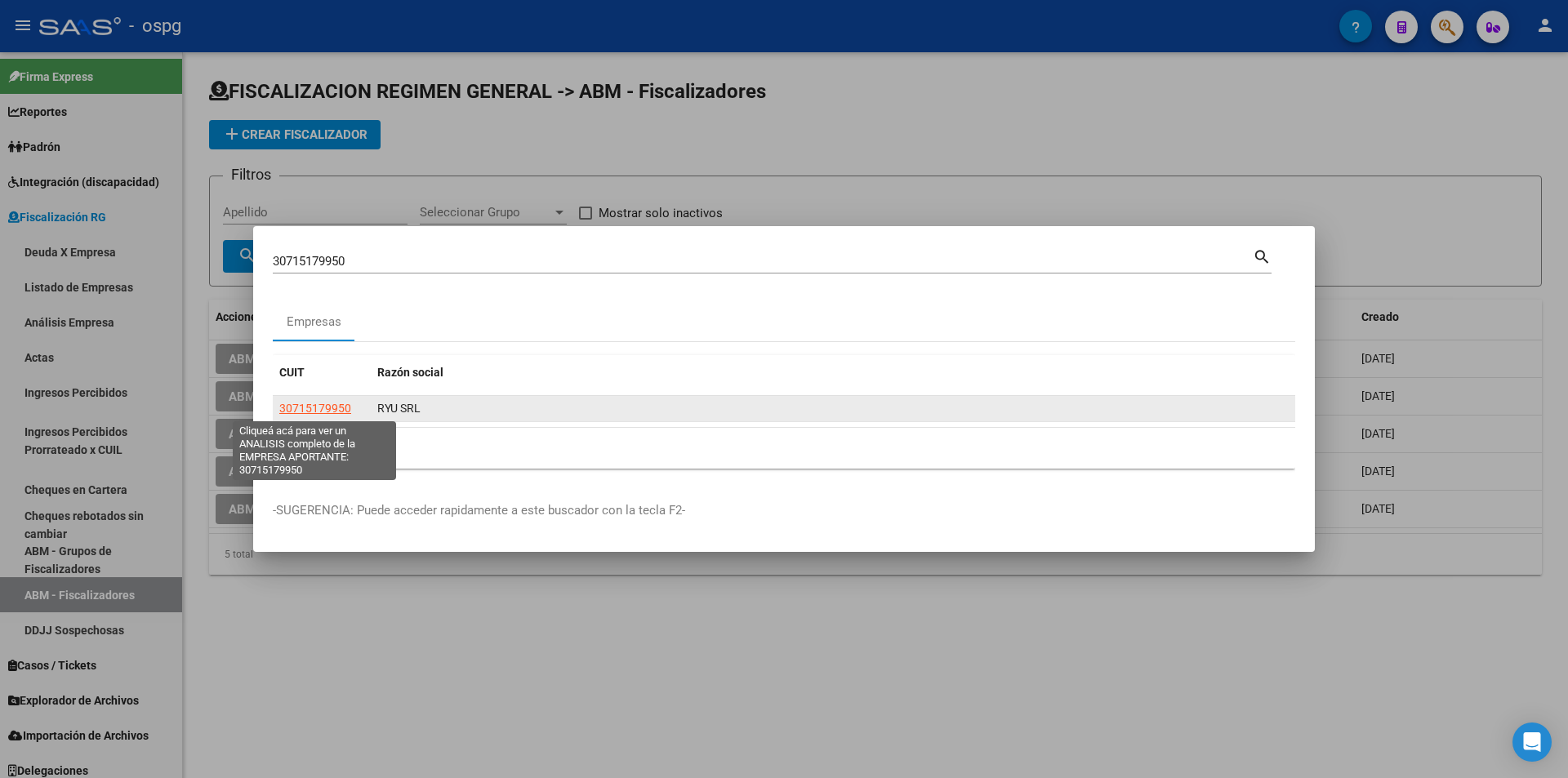
click at [325, 402] on span "30715179950" at bounding box center [315, 407] width 72 height 13
type textarea "30715179950"
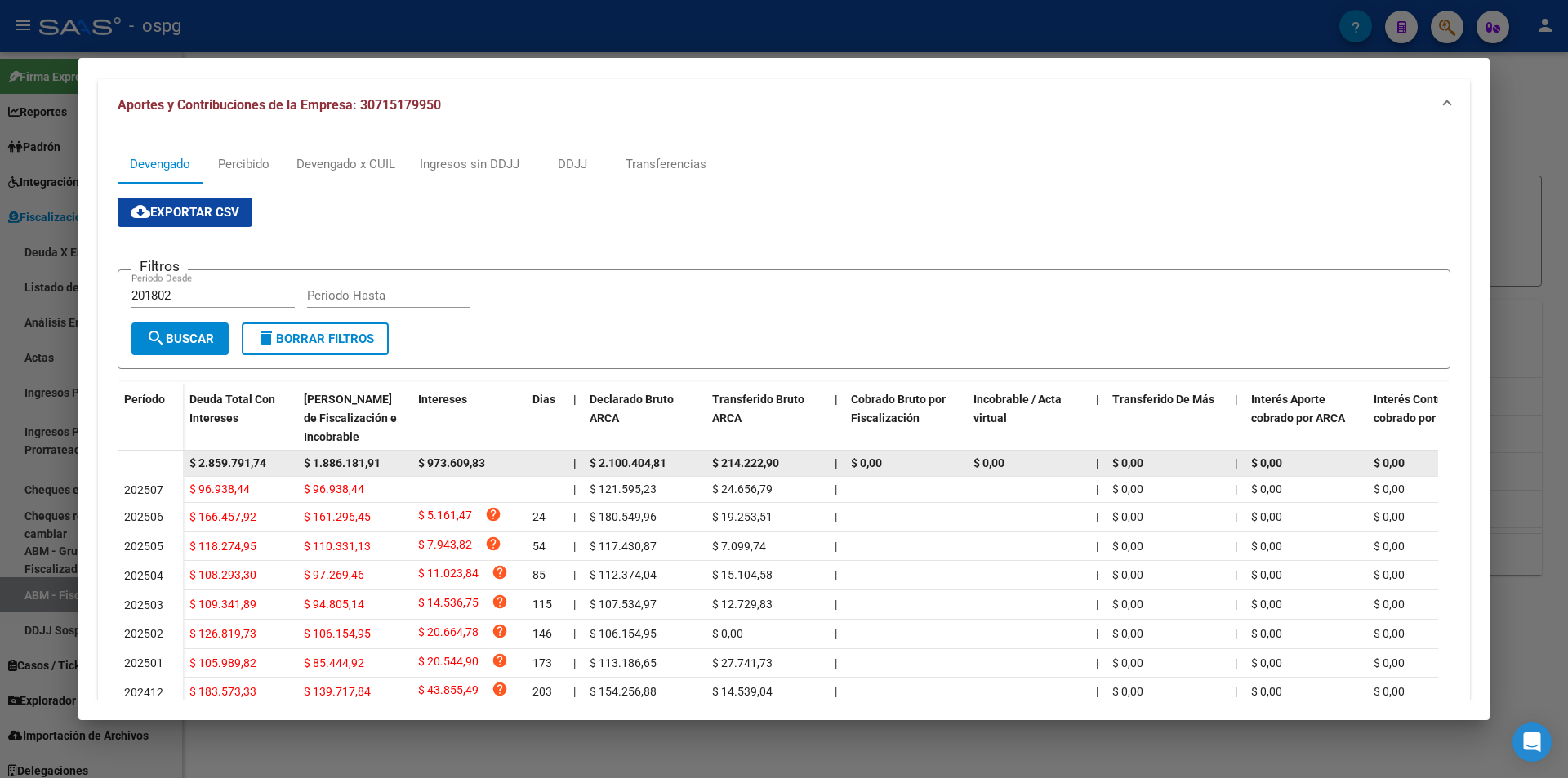
drag, startPoint x: 284, startPoint y: 462, endPoint x: 173, endPoint y: 467, distance: 111.1
click at [173, 467] on datatable-body-row "$ 2.859.791,74 $ 1.886.181,91 $ 973.609,83 | $ 2.100.404,81 $ 214.222,90 | $ 0,…" at bounding box center [1126, 463] width 2017 height 26
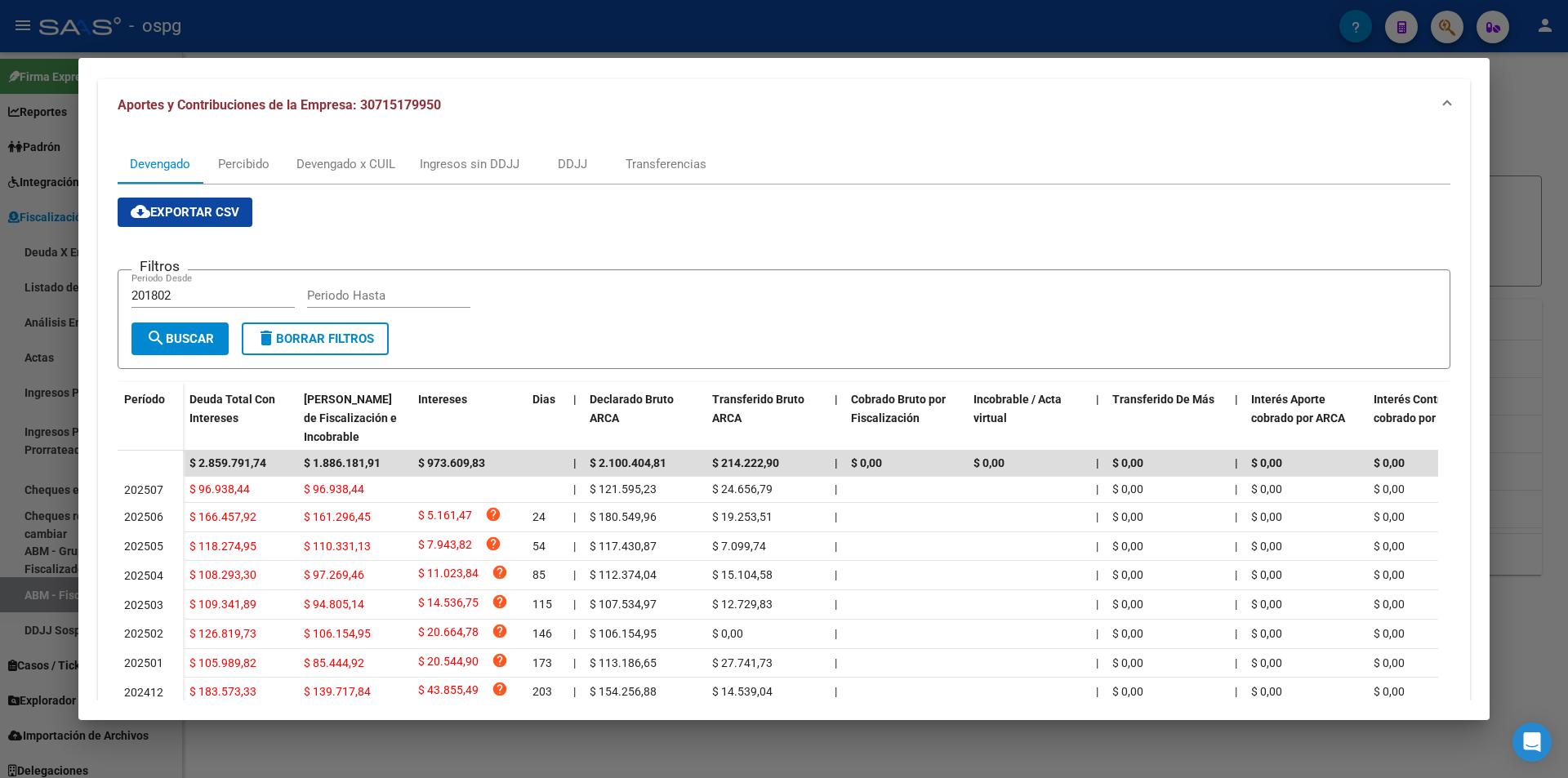
click at [1527, 197] on div at bounding box center [784, 389] width 1568 height 778
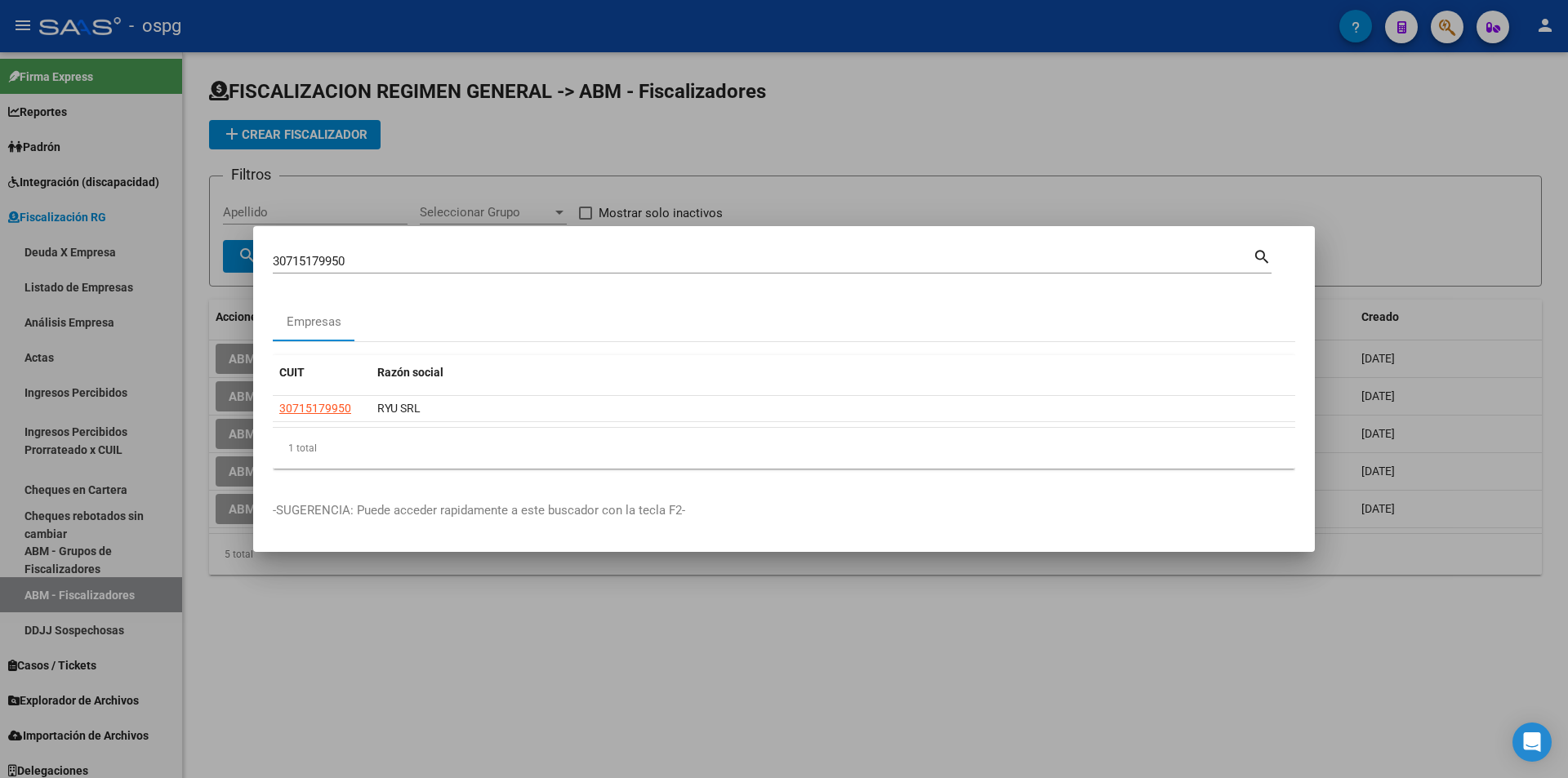
click at [1536, 136] on div at bounding box center [784, 389] width 1568 height 778
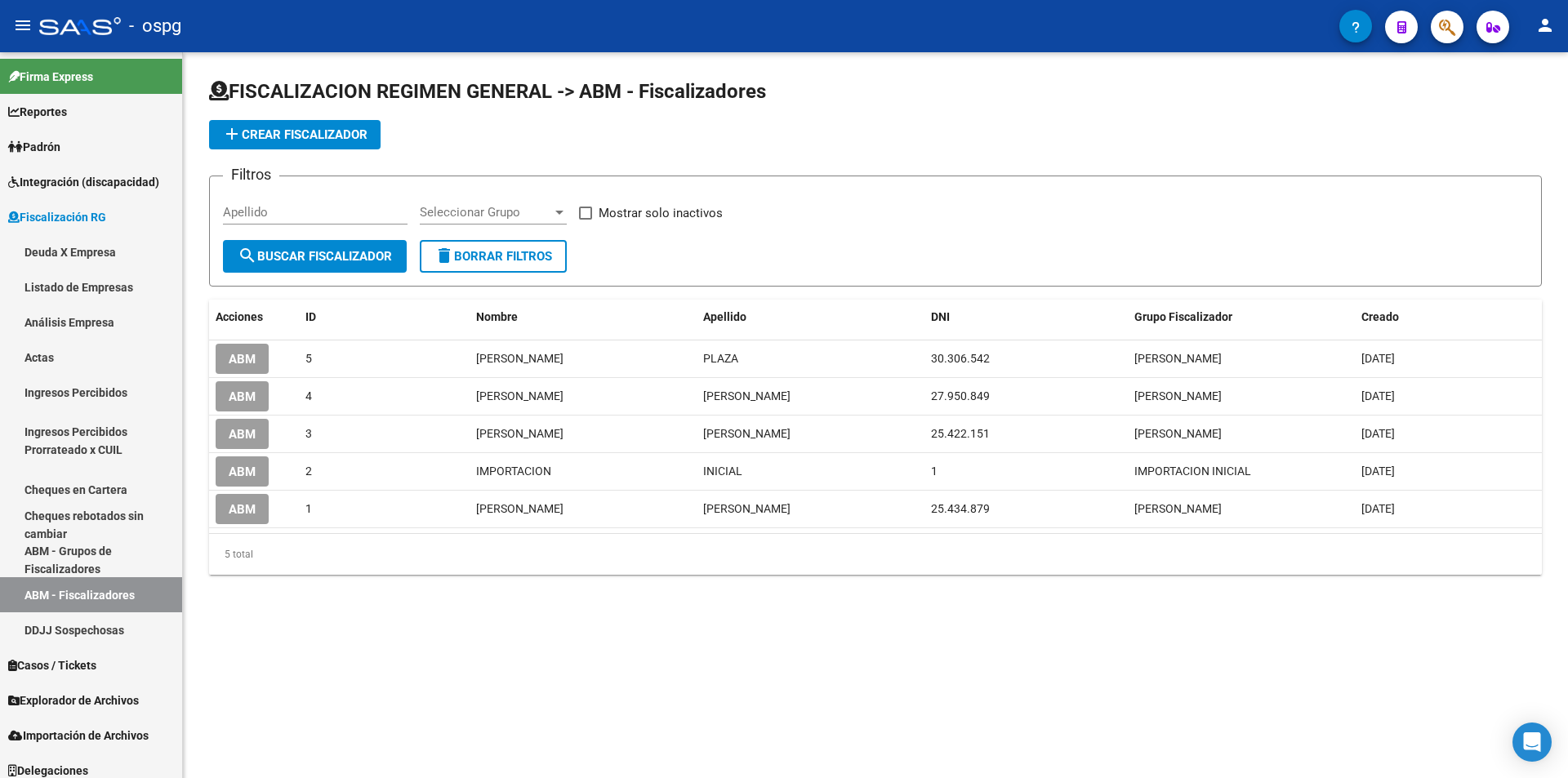
click at [1425, 4] on mat-toolbar "menu - ospg person" at bounding box center [784, 26] width 1568 height 52
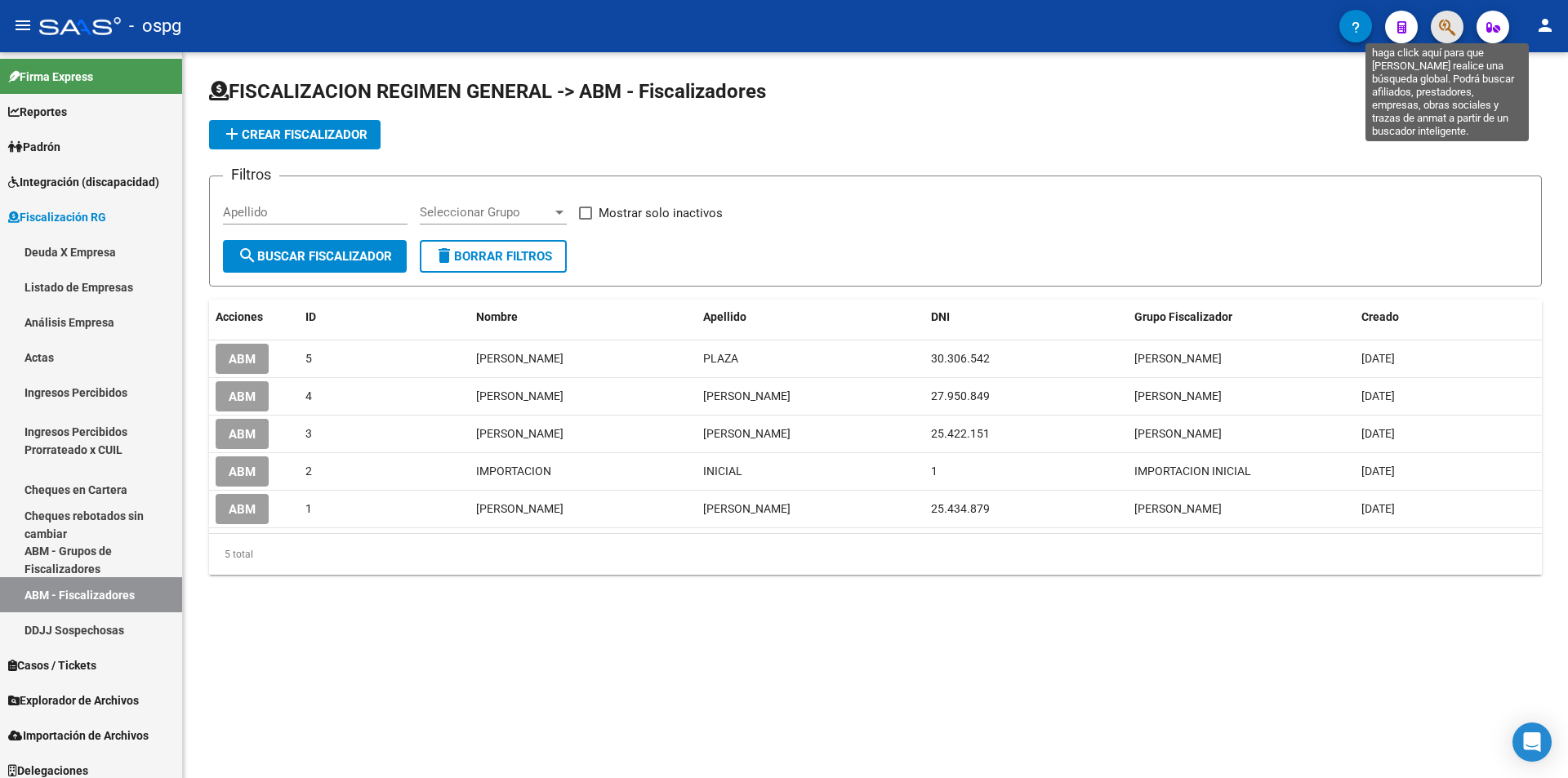
click at [1442, 25] on icon "button" at bounding box center [1447, 27] width 16 height 19
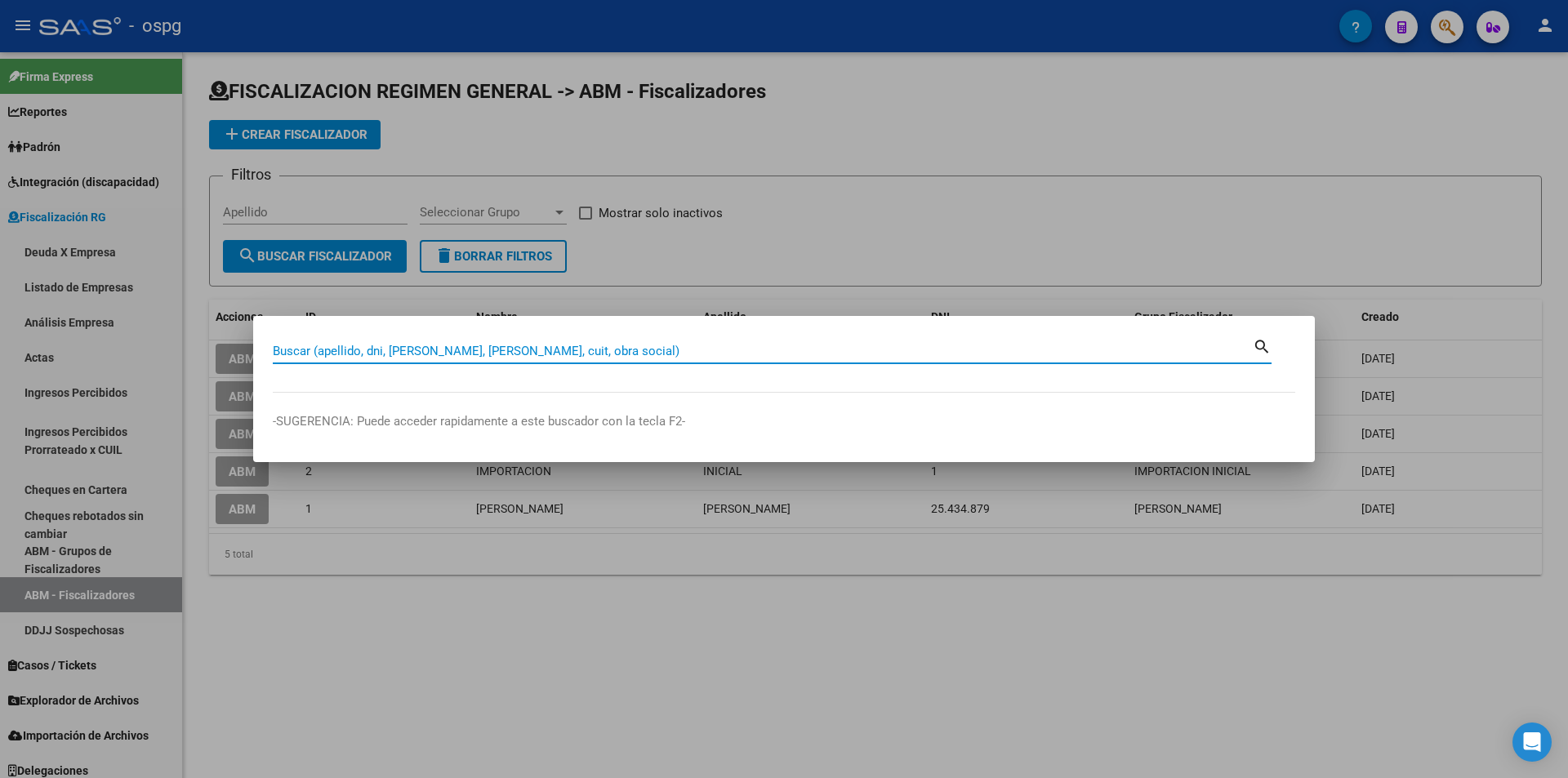
paste input "30717579212"
type input "30717579212"
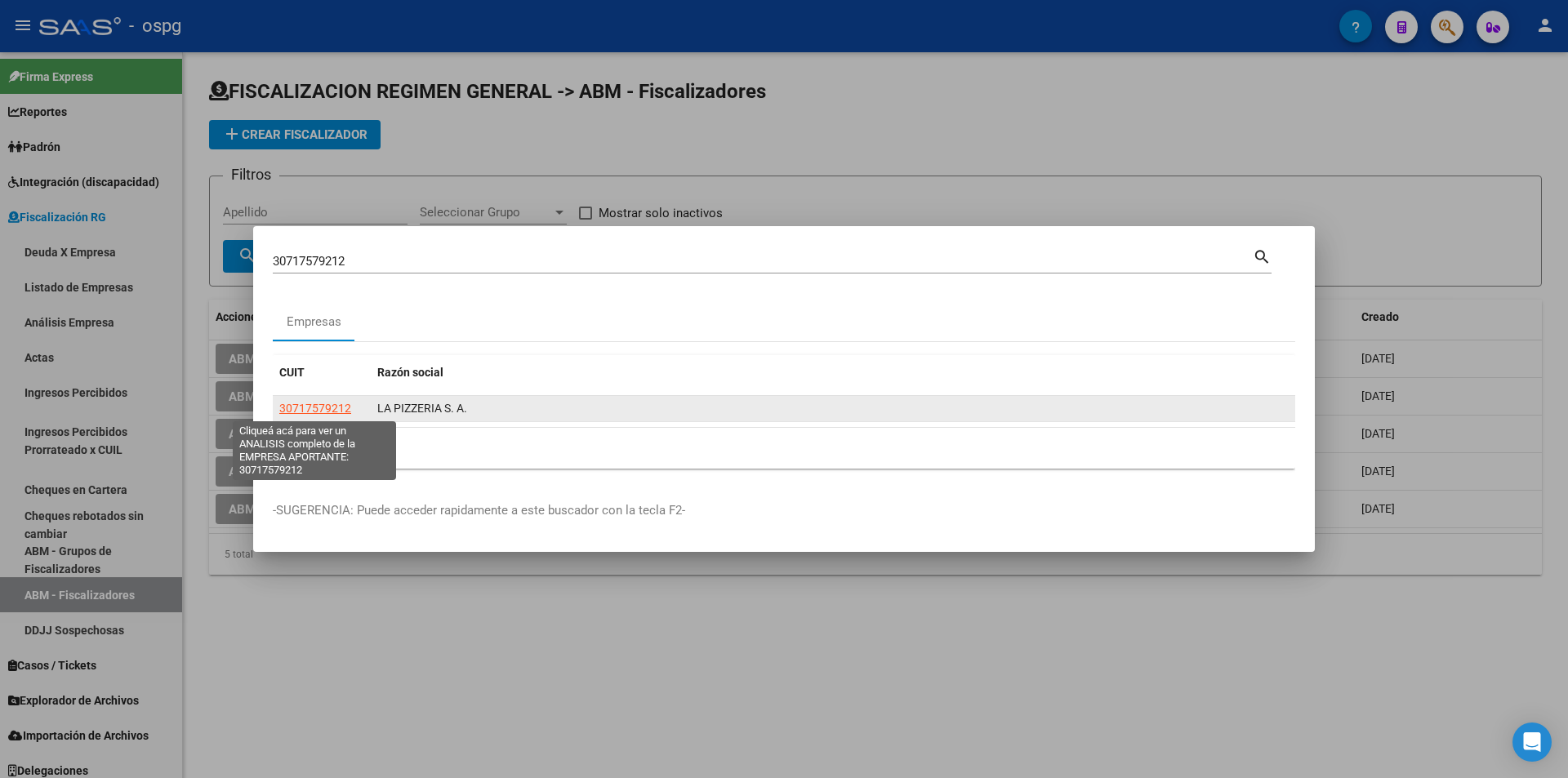
click at [344, 406] on span "30717579212" at bounding box center [315, 407] width 72 height 13
type textarea "30717579212"
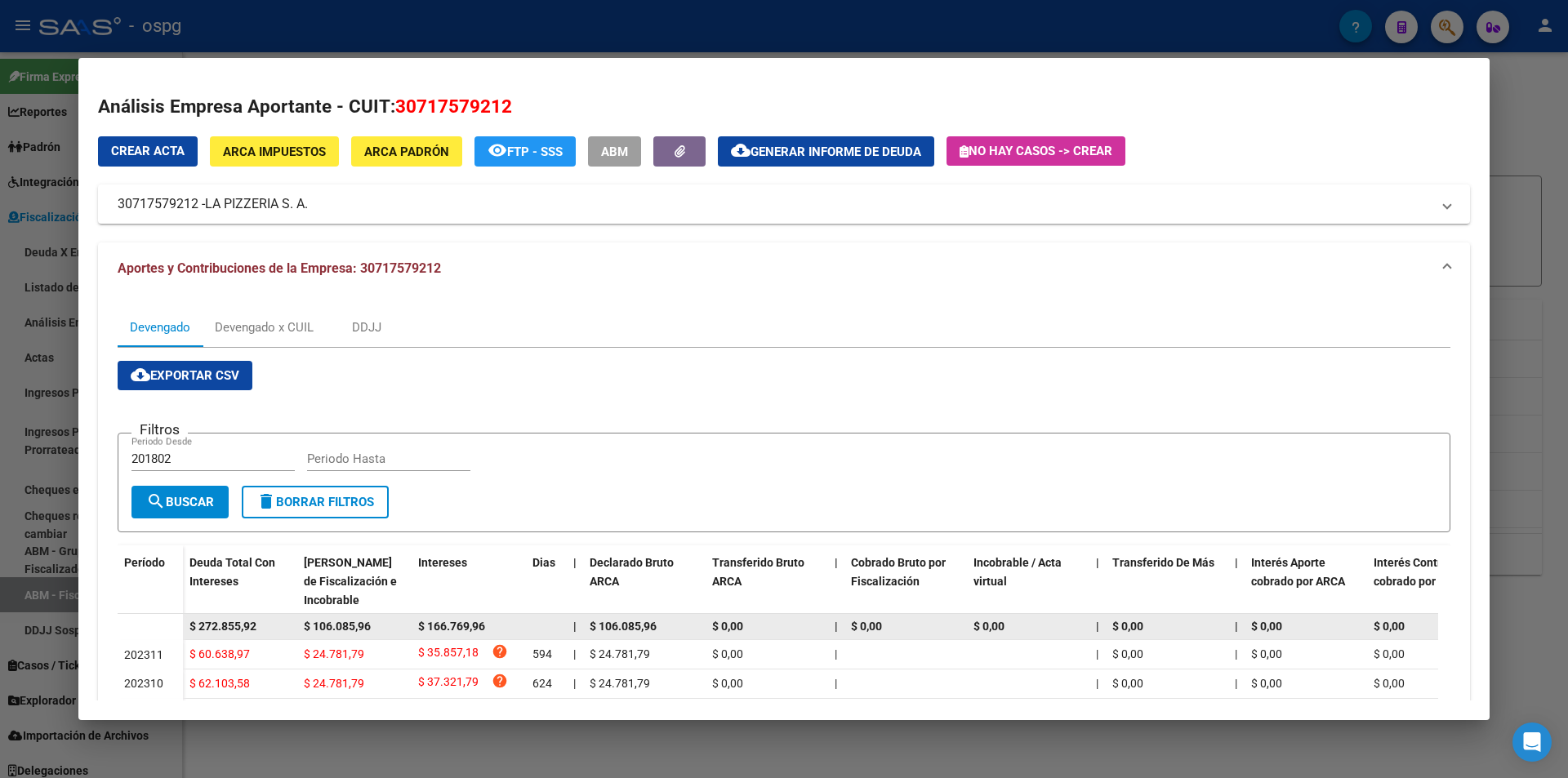
drag, startPoint x: 268, startPoint y: 621, endPoint x: 158, endPoint y: 623, distance: 110.0
click at [158, 623] on datatable-body-row "$ 272.855,92 $ 106.085,96 $ 166.769,96 | $ 106.085,96 $ 0,00 | $ 0,00 $ 0,00 | …" at bounding box center [1126, 627] width 2017 height 26
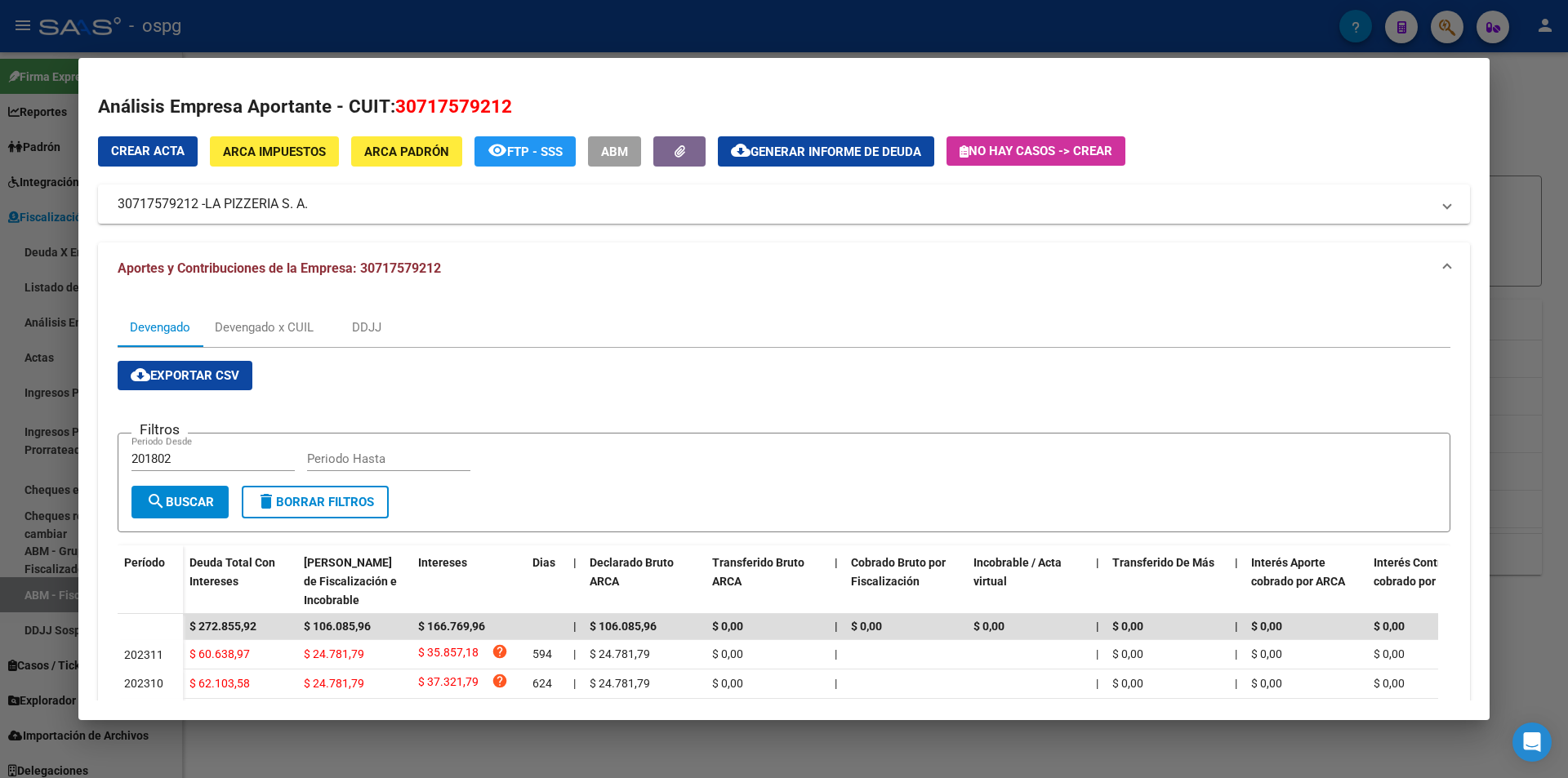
click at [1519, 107] on div at bounding box center [784, 389] width 1568 height 778
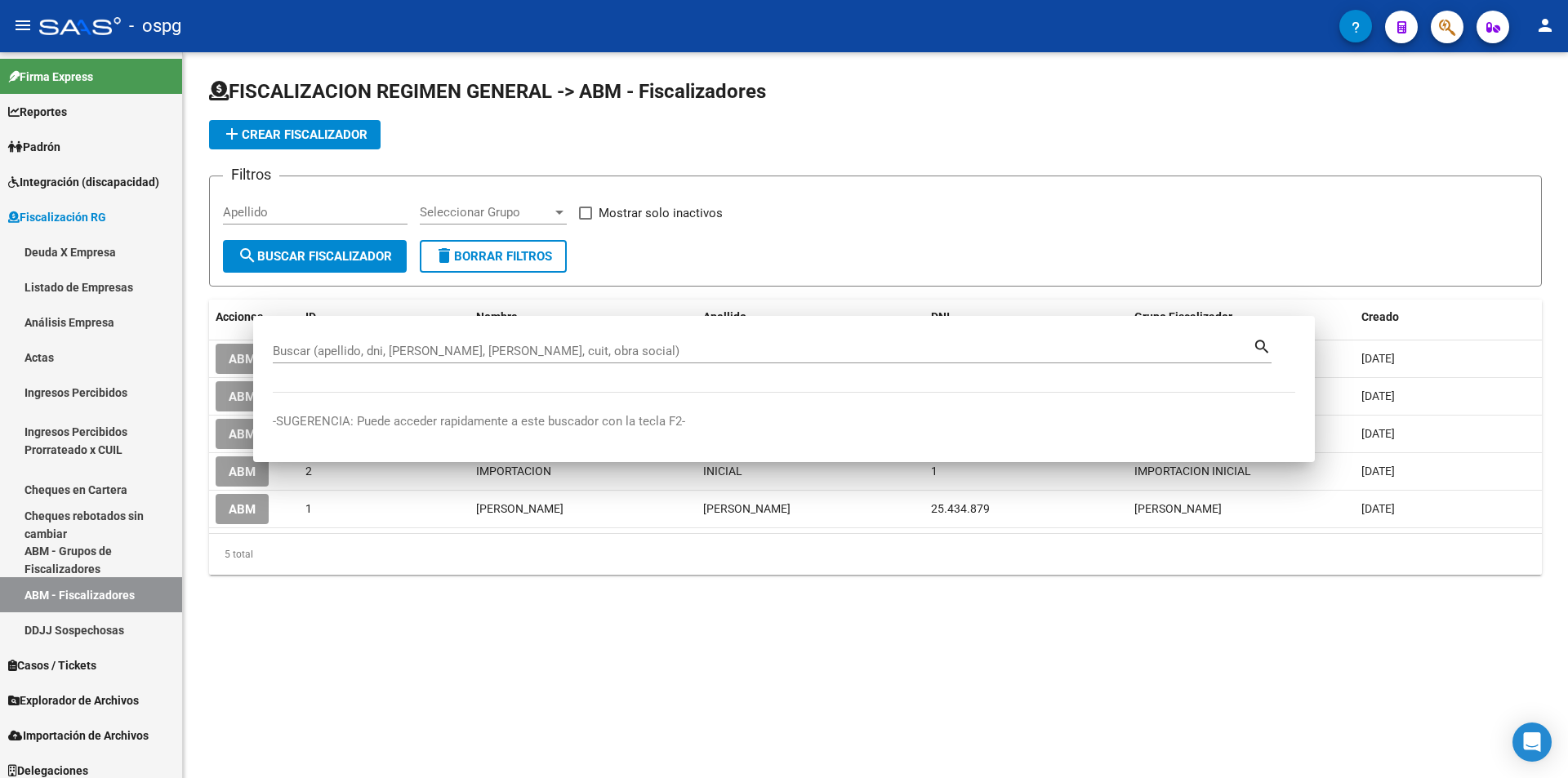
click at [1519, 107] on app-list-header "FISCALIZACION REGIMEN GENERAL -> ABM - Fiscalizadores add Crear Fiscalizador Fi…" at bounding box center [876, 183] width 1333 height 208
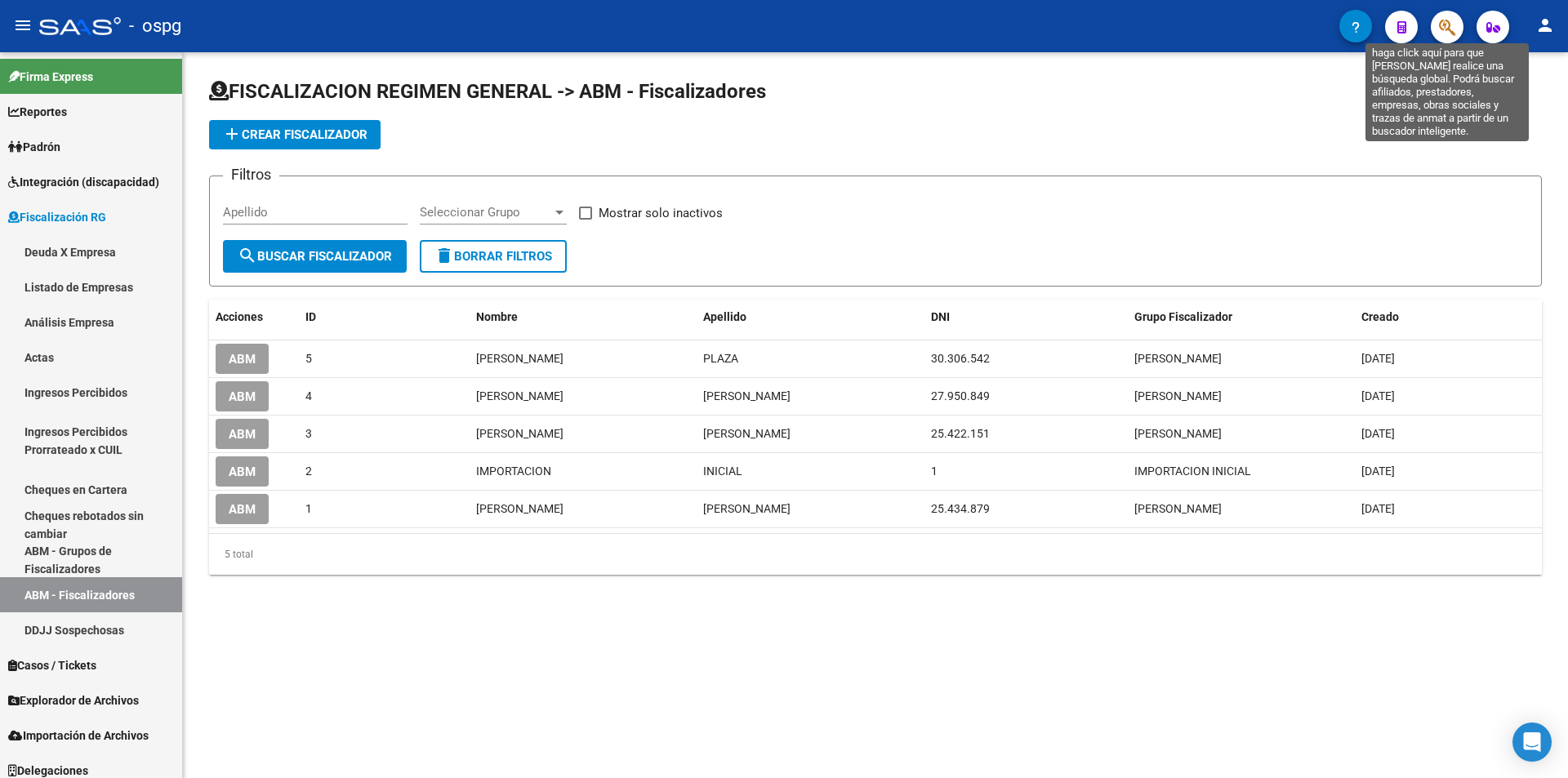
click at [1440, 28] on icon "button" at bounding box center [1447, 27] width 16 height 19
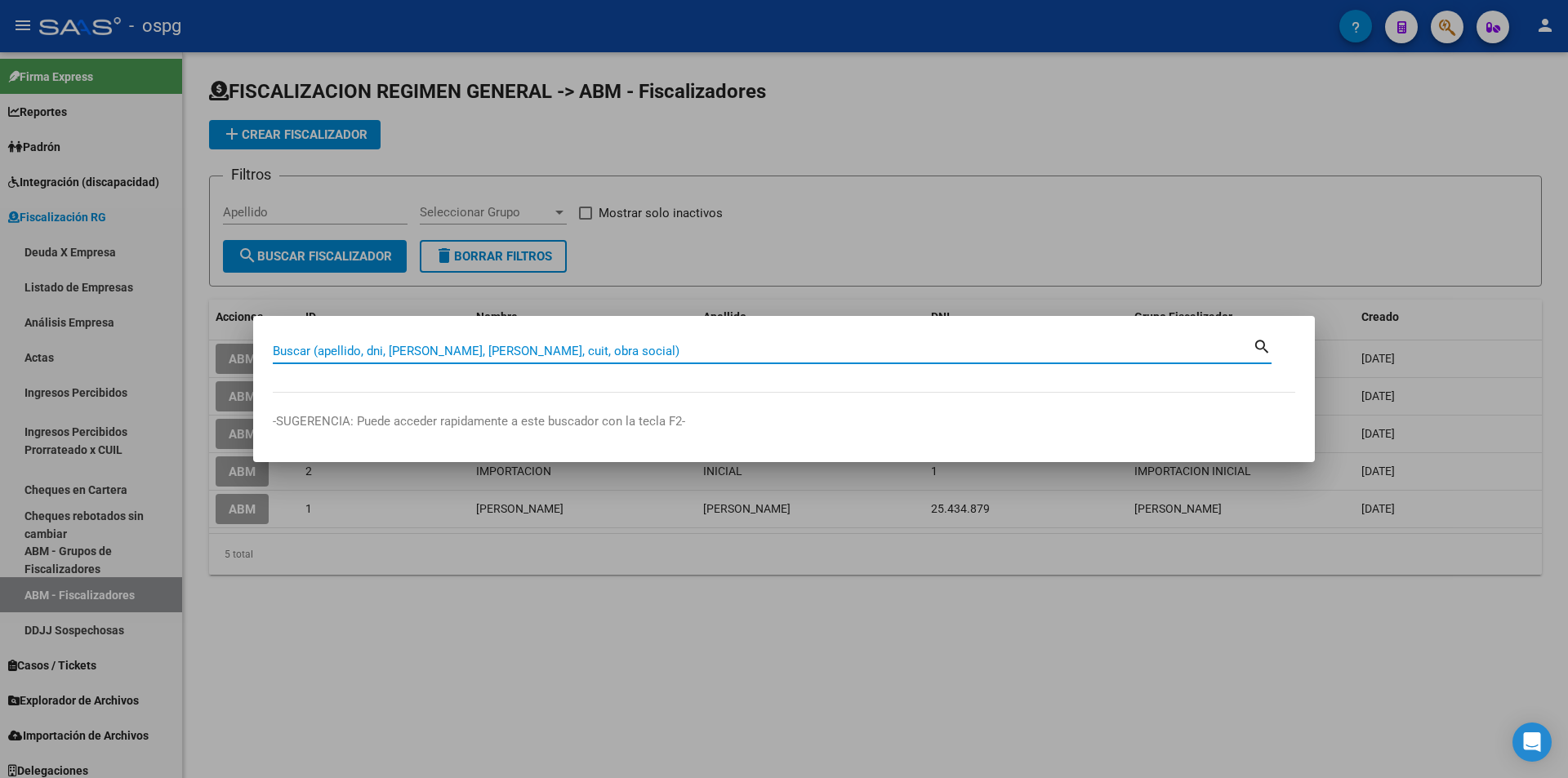
click at [615, 344] on input "Buscar (apellido, dni, [PERSON_NAME], [PERSON_NAME], cuit, obra social)" at bounding box center [762, 350] width 980 height 15
paste input "30708736178"
type input "30708736178"
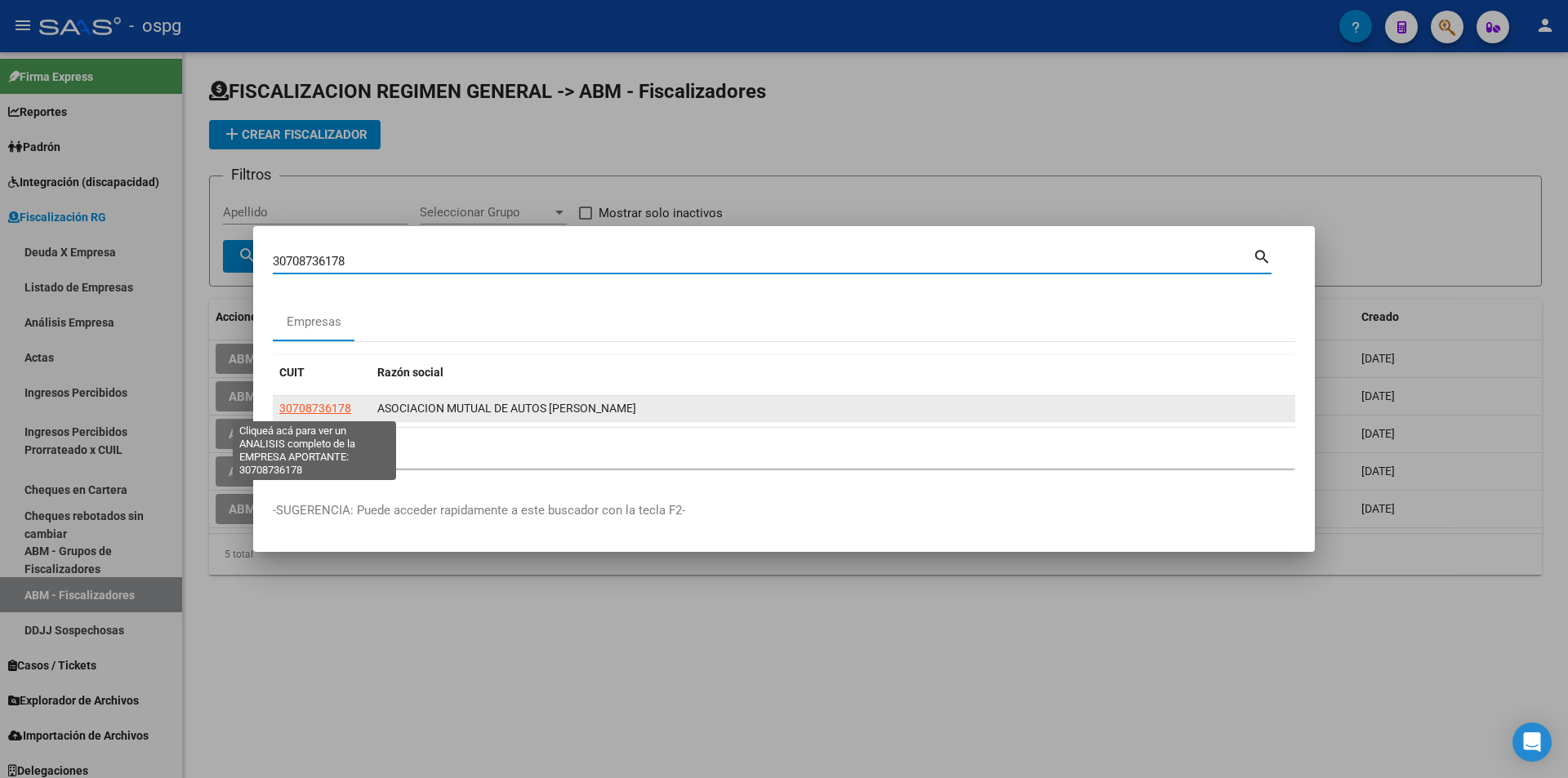
click at [300, 408] on span "30708736178" at bounding box center [315, 407] width 72 height 13
type textarea "30708736178"
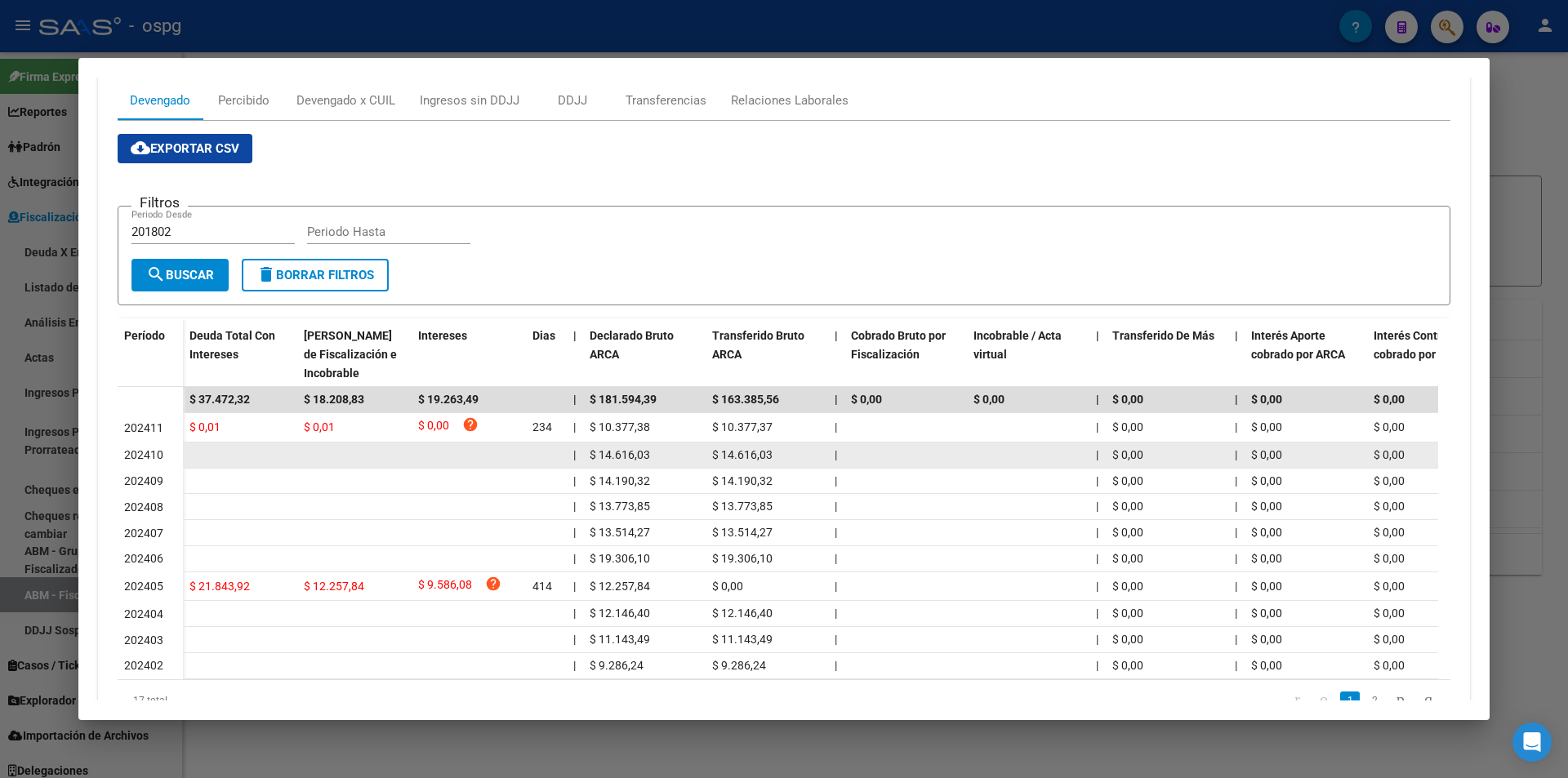
scroll to position [224, 0]
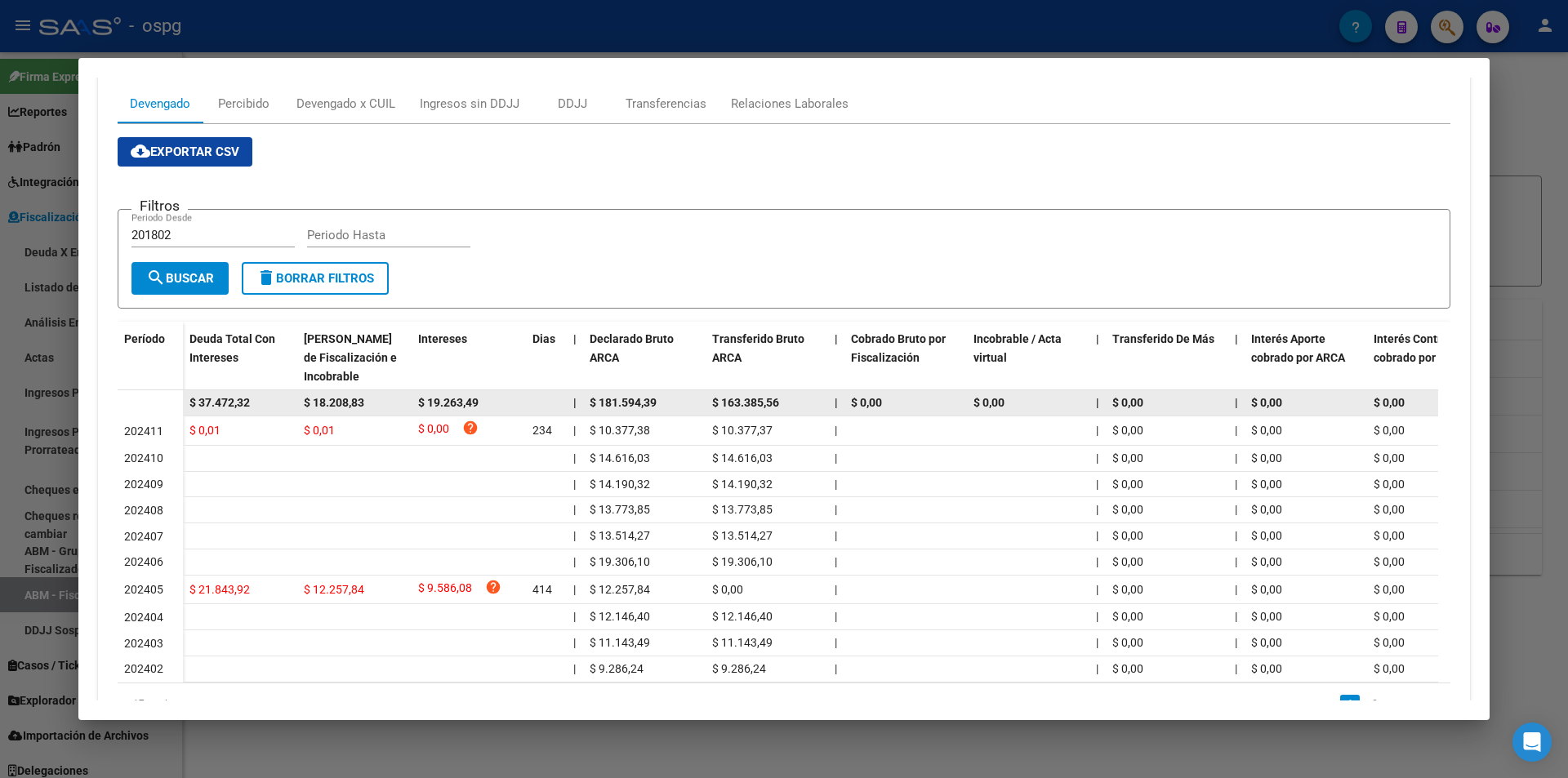
drag, startPoint x: 259, startPoint y: 399, endPoint x: 156, endPoint y: 409, distance: 103.5
click at [156, 409] on datatable-body-row "$ 37.472,32 $ 18.208,83 $ 19.263,49 | $ 181.594,39 $ 163.385,56 | $ 0,00 $ 0,00…" at bounding box center [1126, 403] width 2017 height 26
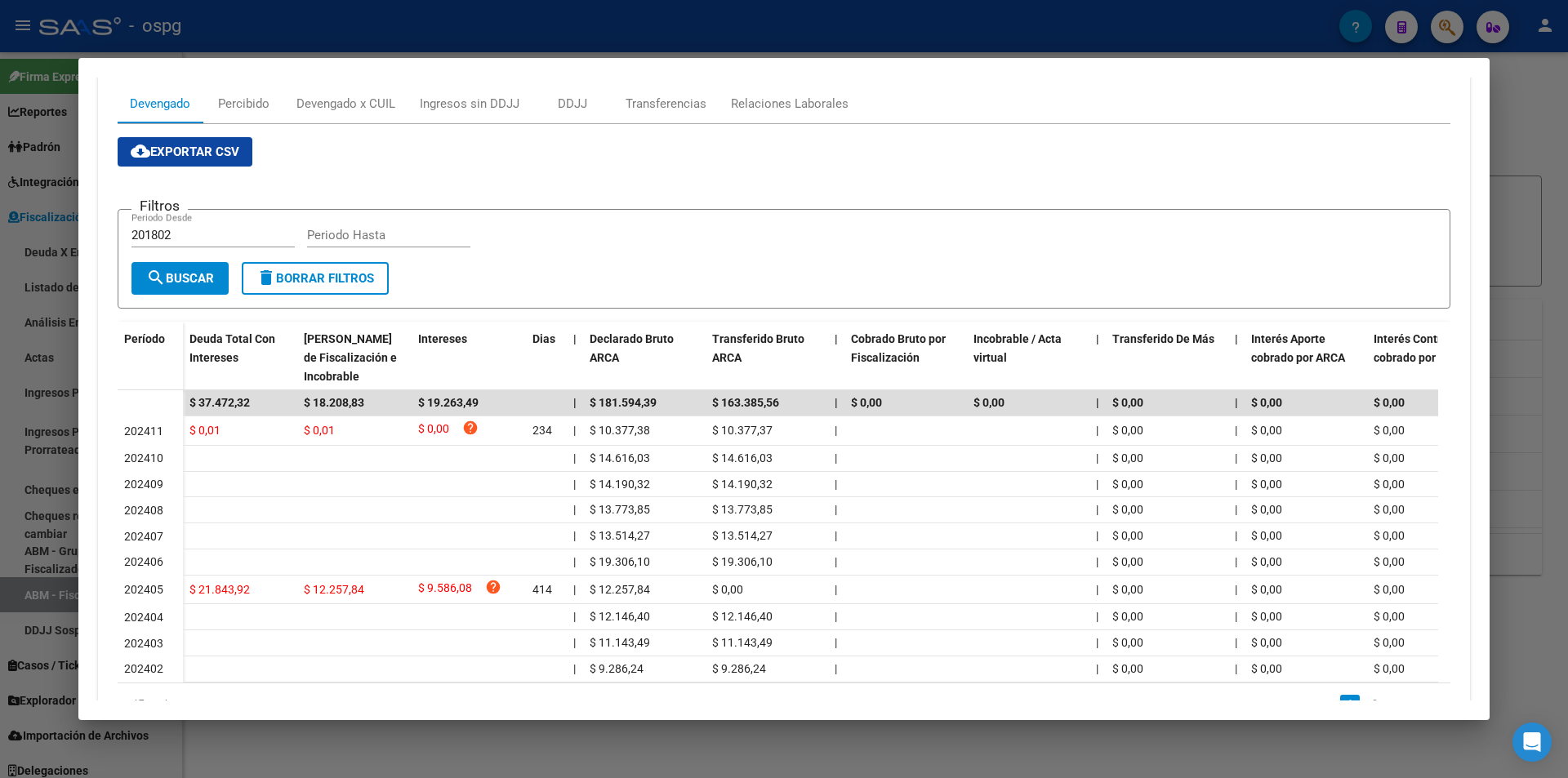
click at [1532, 217] on div at bounding box center [784, 389] width 1568 height 778
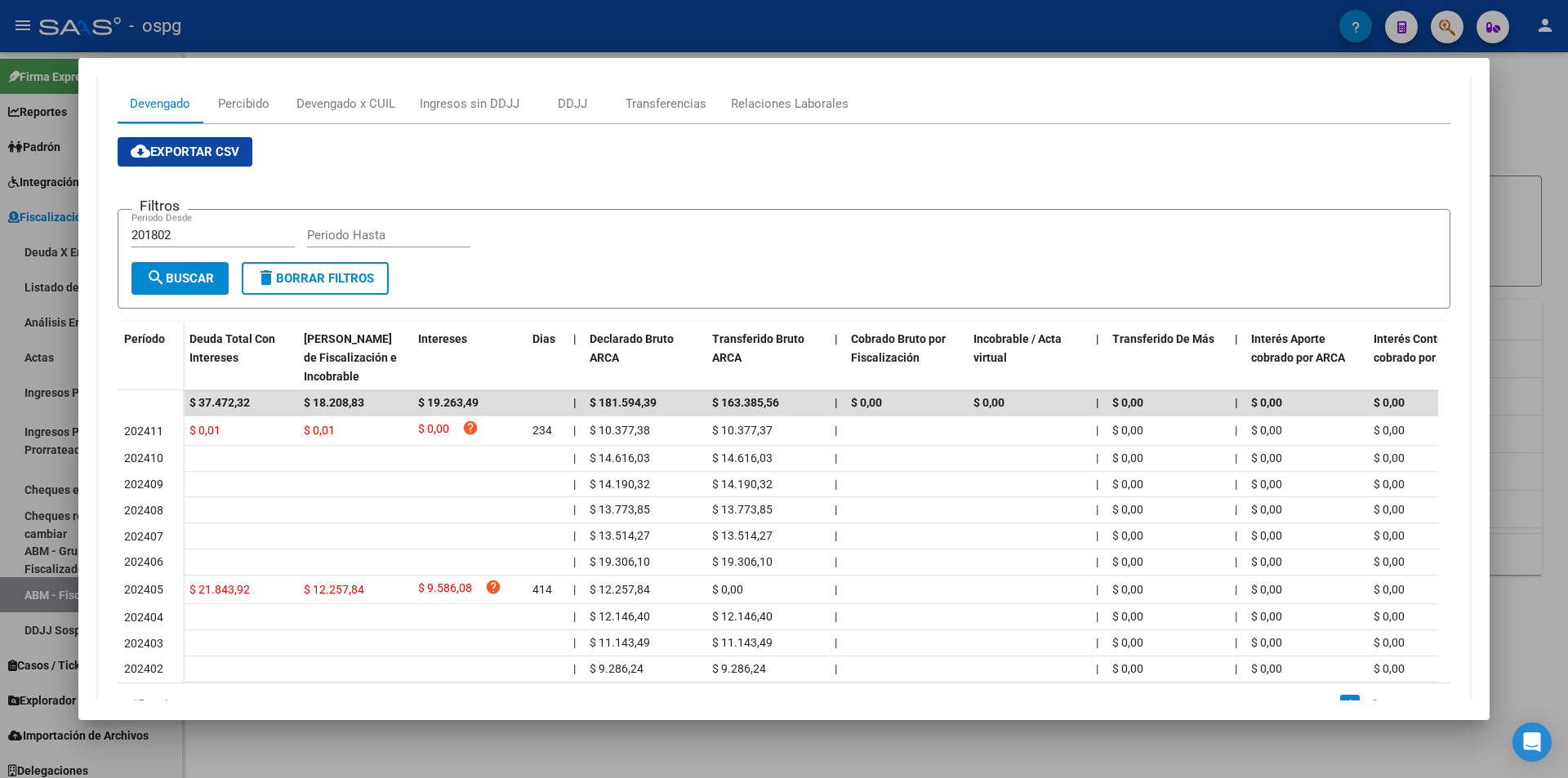
click at [1531, 217] on div at bounding box center [784, 389] width 1568 height 778
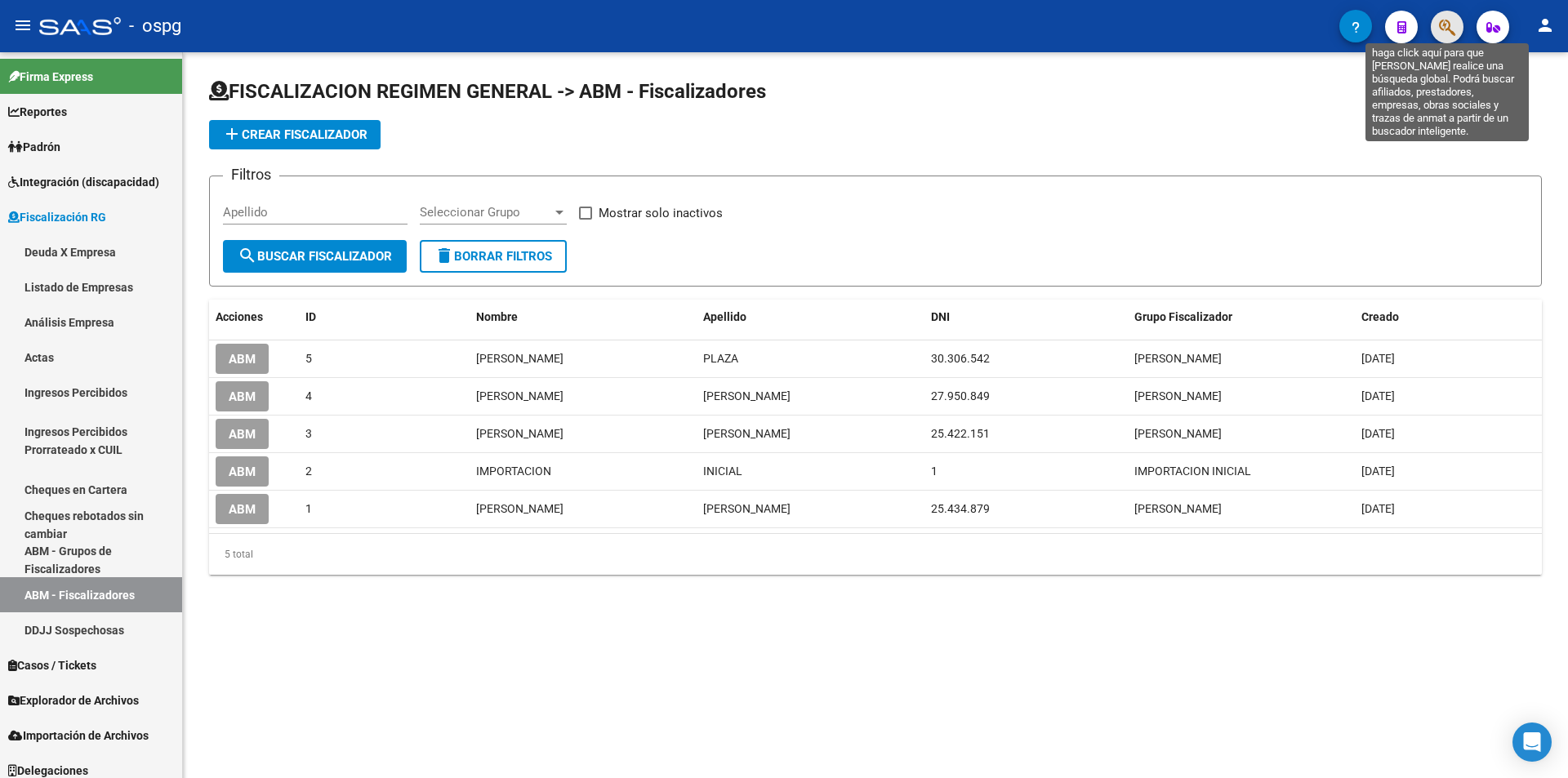
click at [1453, 33] on icon "button" at bounding box center [1447, 27] width 16 height 19
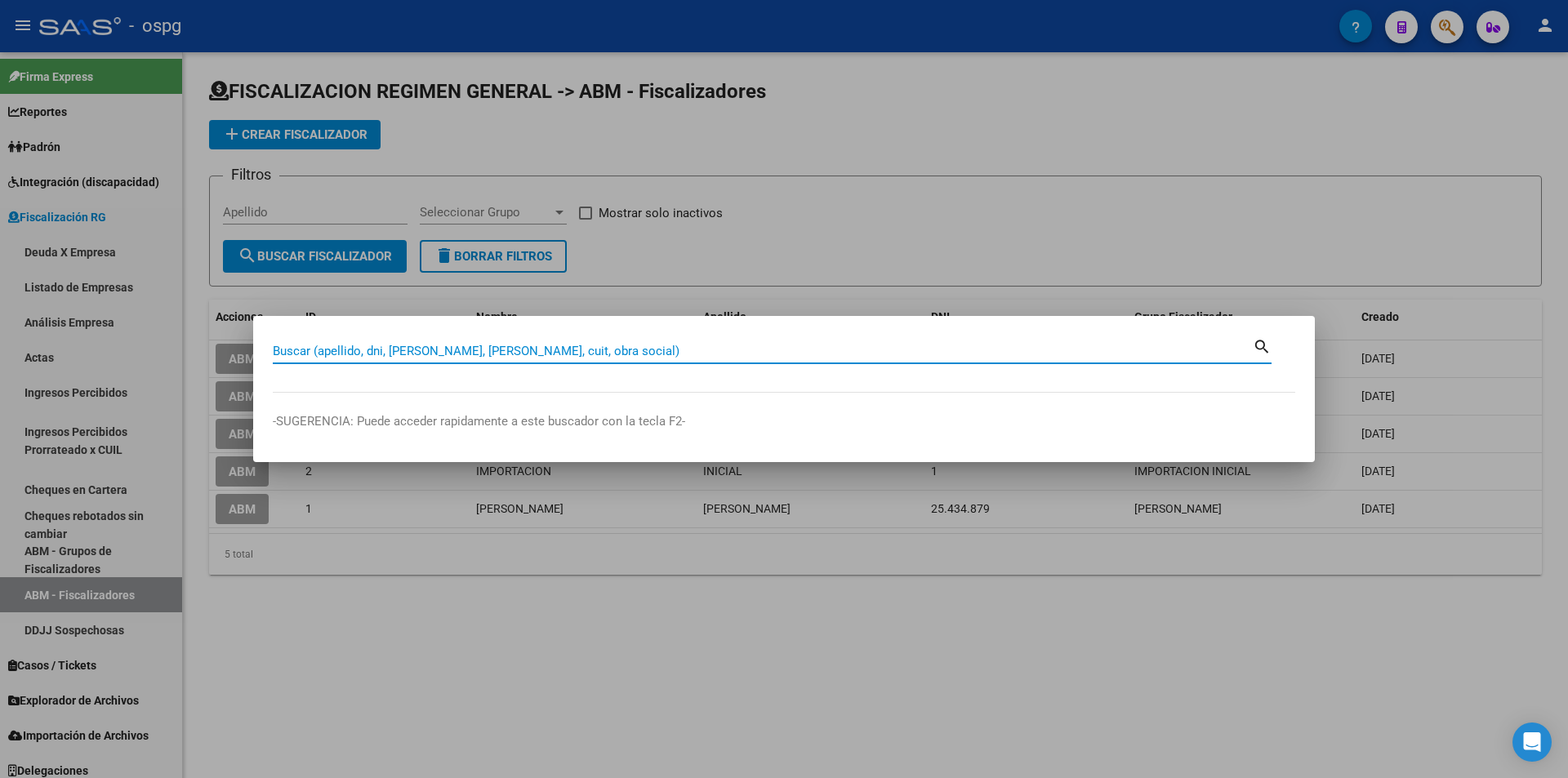
paste input "30709083852"
type input "30709083852"
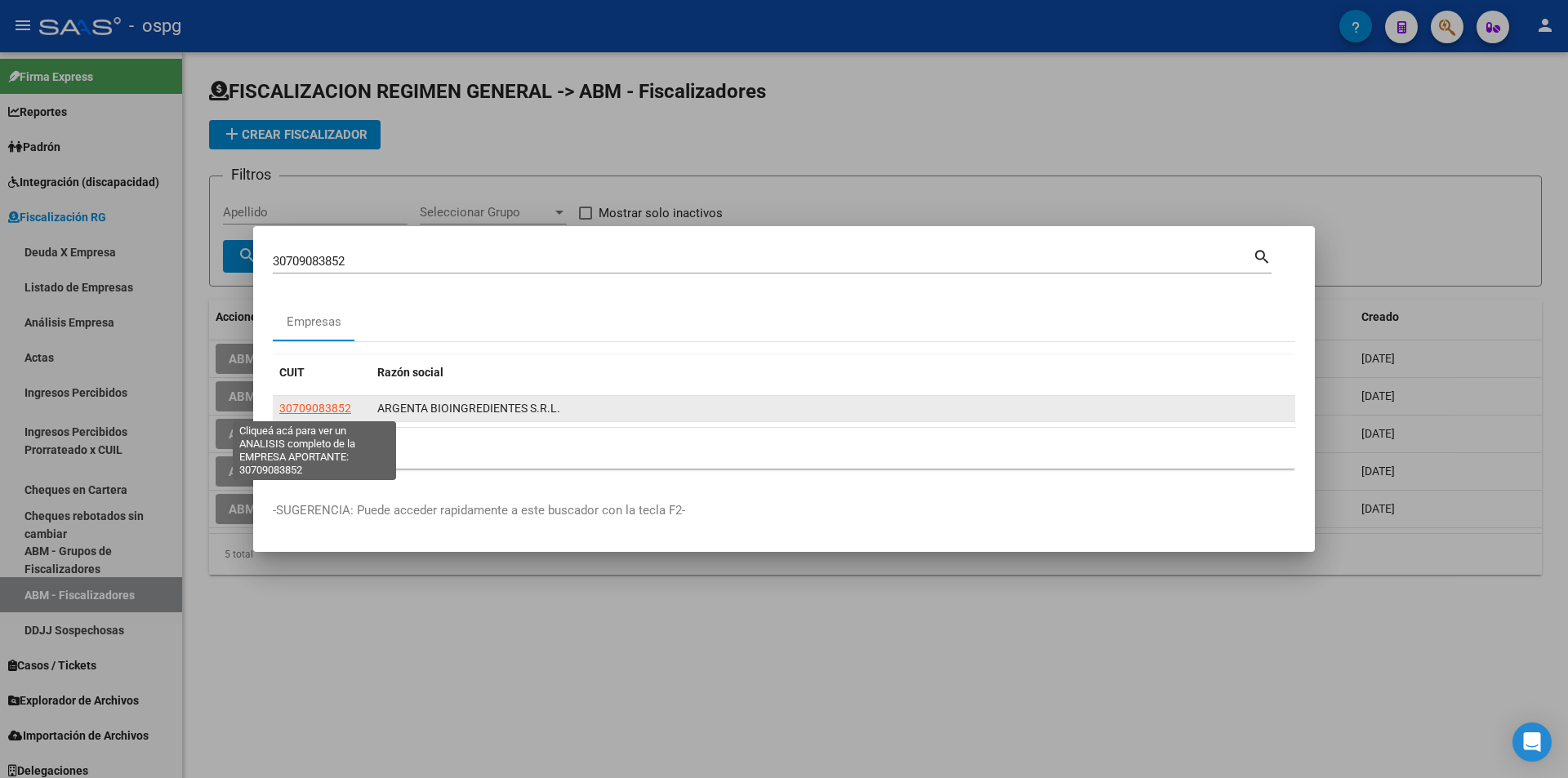
click at [314, 407] on span "30709083852" at bounding box center [315, 407] width 72 height 13
type textarea "30709083852"
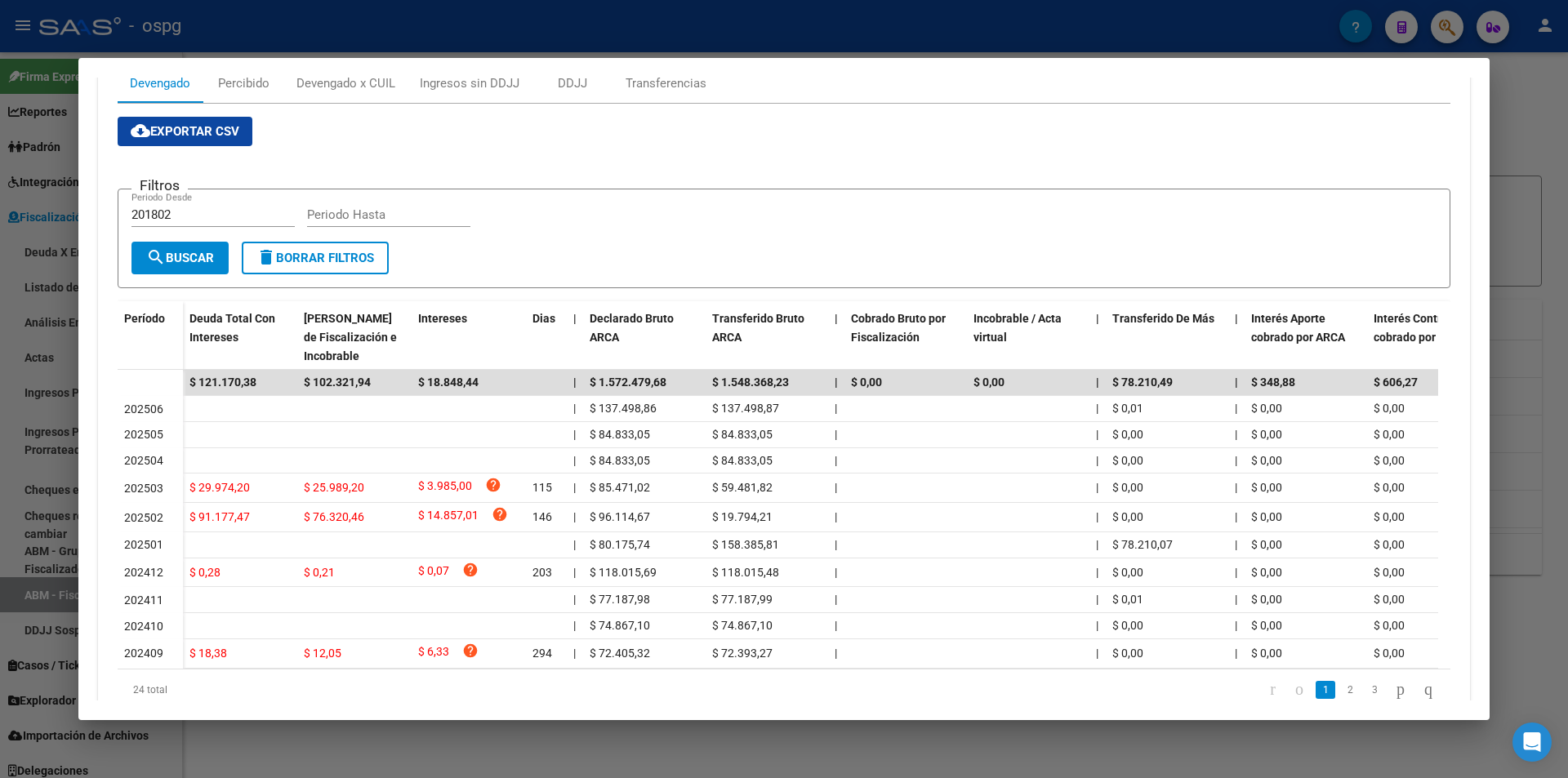
scroll to position [245, 0]
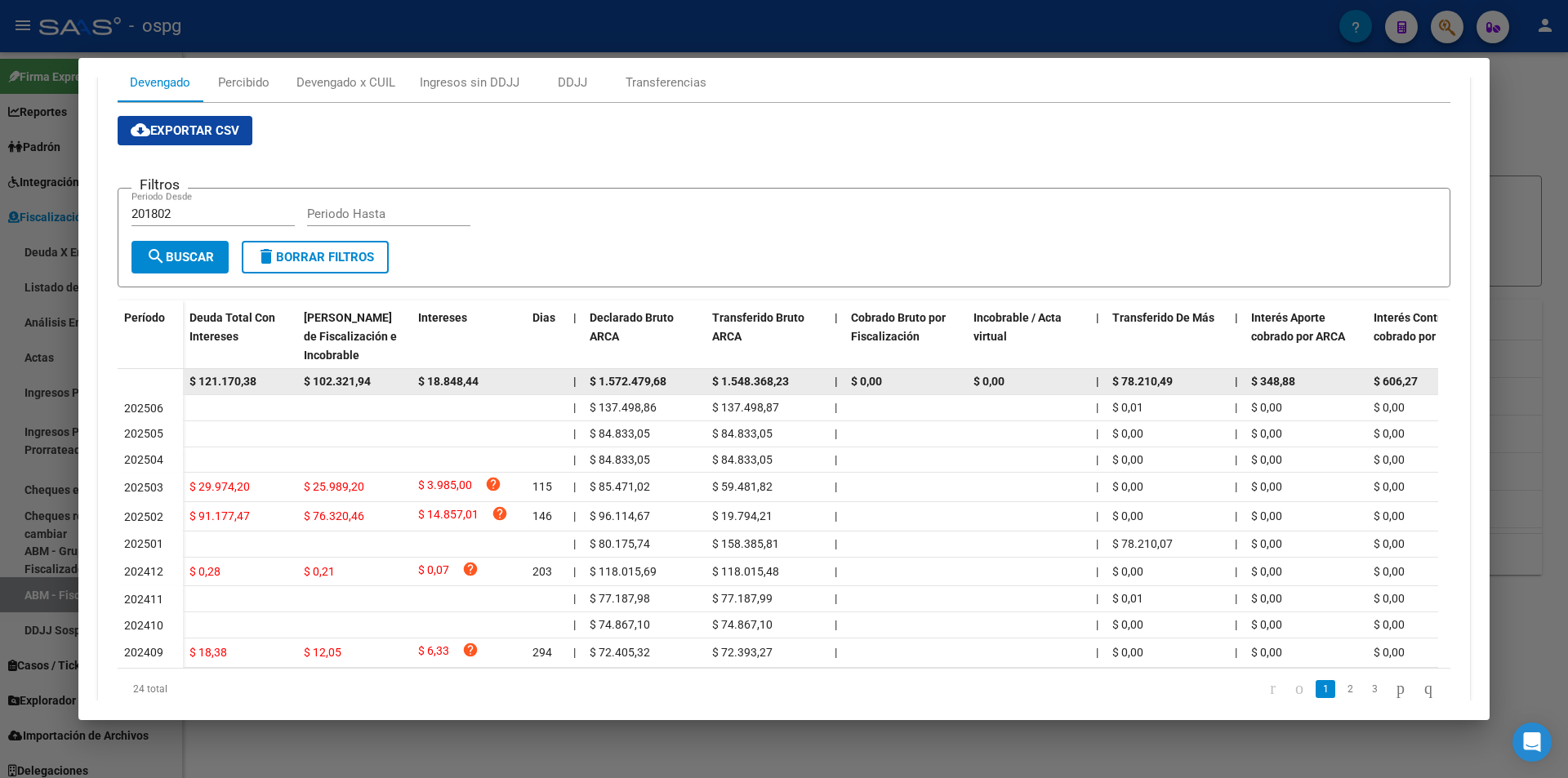
drag, startPoint x: 273, startPoint y: 382, endPoint x: 185, endPoint y: 382, distance: 88.0
click at [185, 382] on datatable-body-cell "$ 121.170,38" at bounding box center [240, 382] width 115 height 26
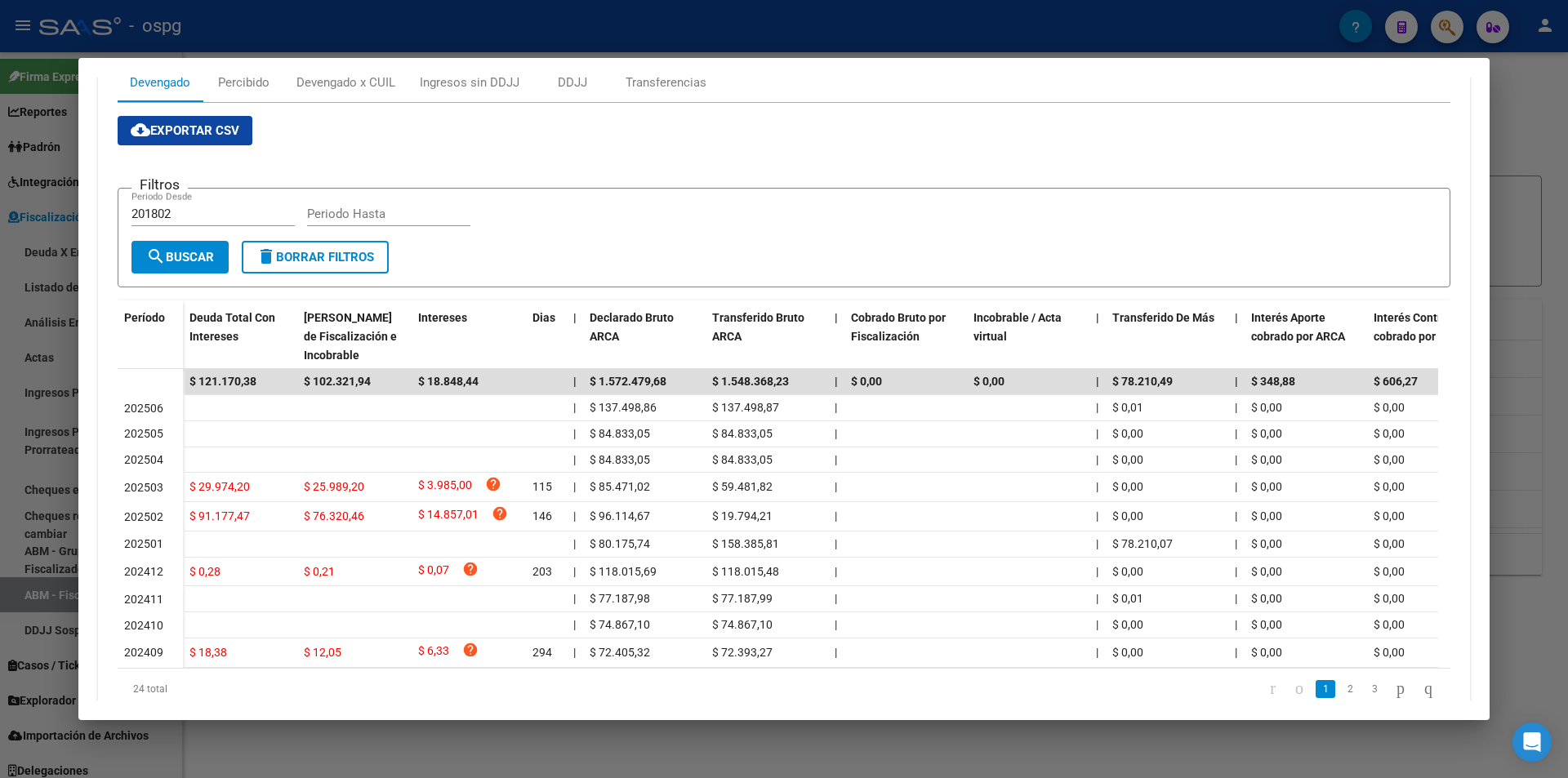
click at [4, 443] on div at bounding box center [784, 389] width 1568 height 778
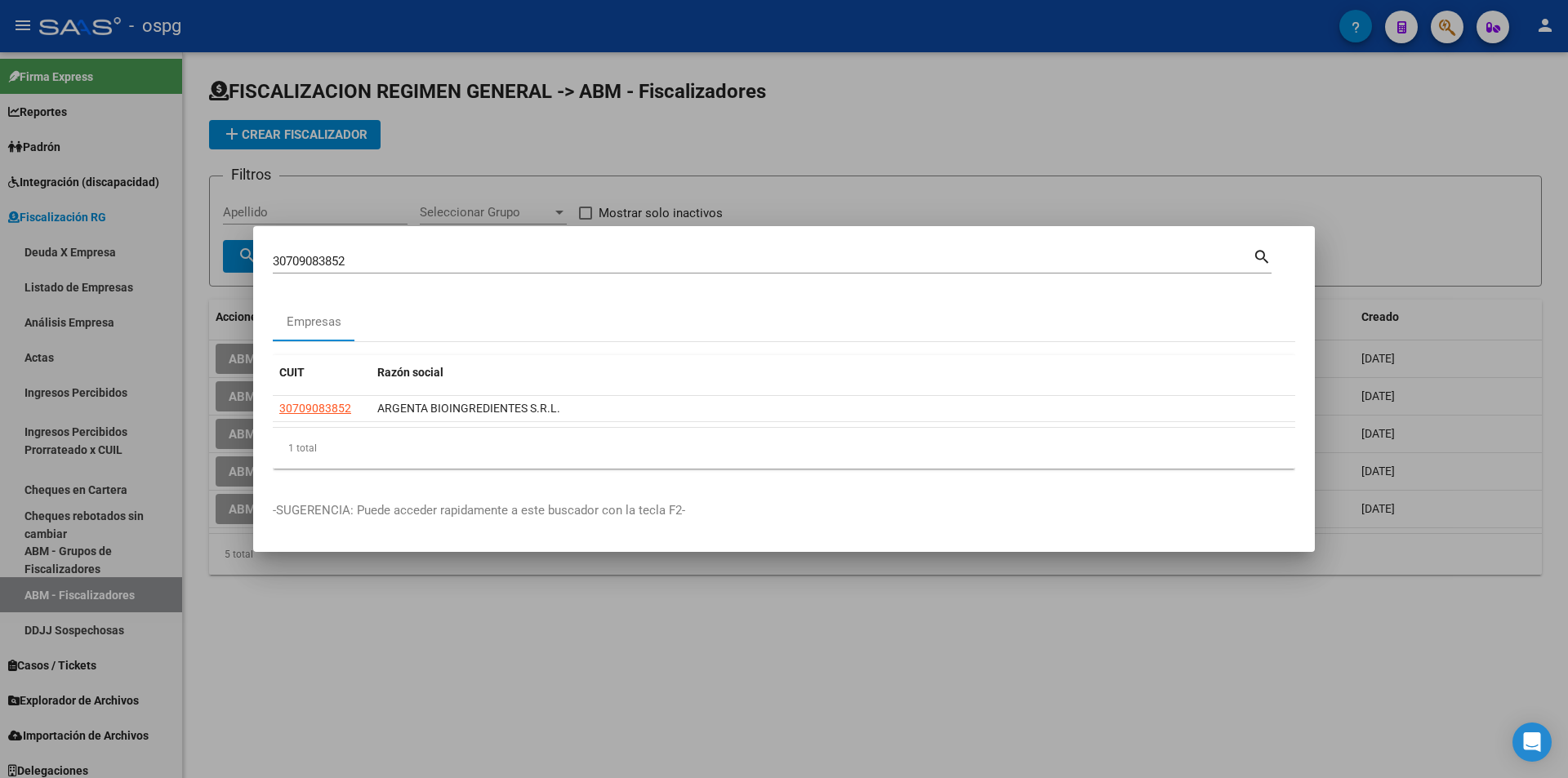
click at [1216, 126] on div at bounding box center [784, 389] width 1568 height 778
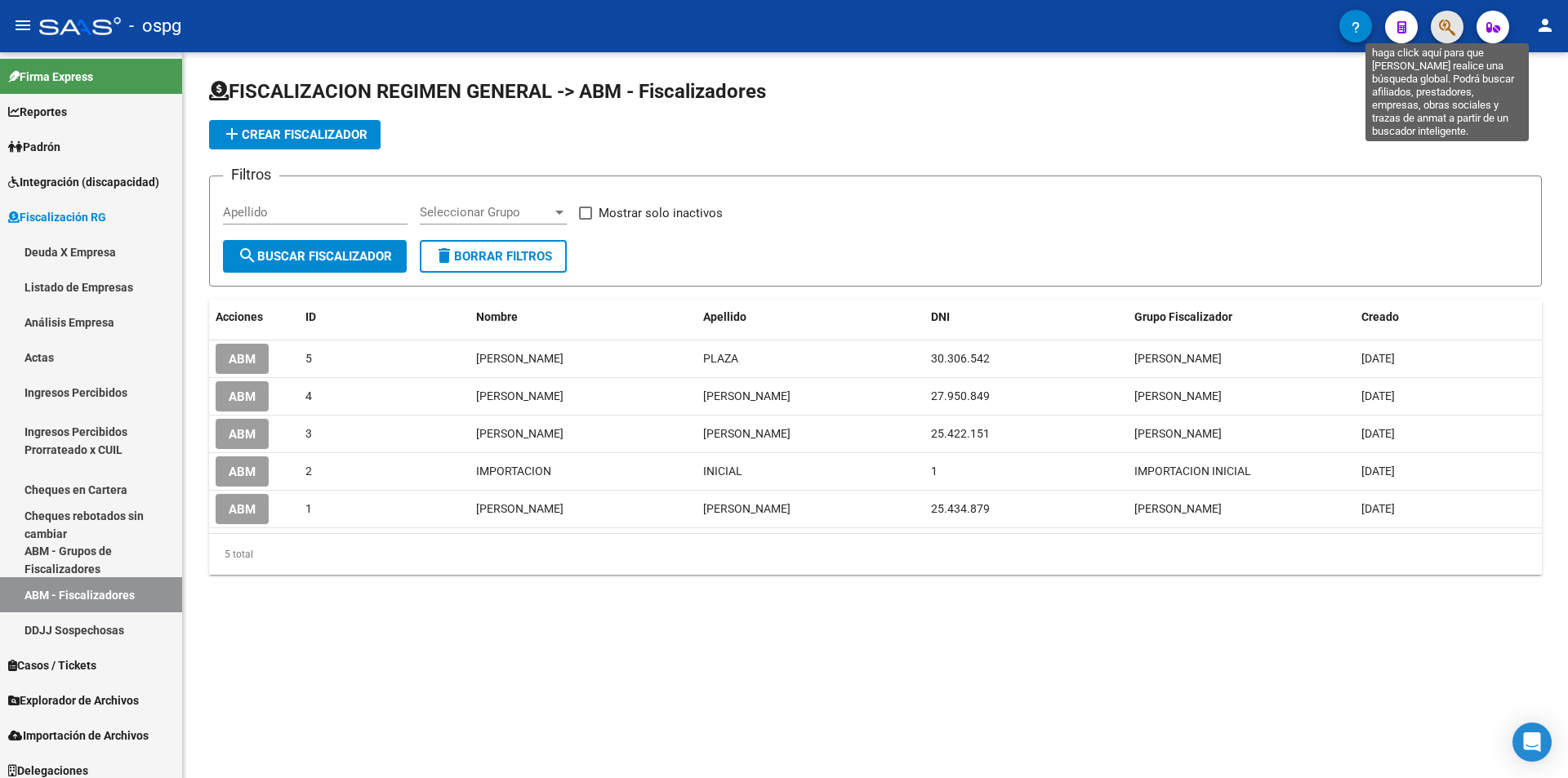
click at [1442, 30] on icon "button" at bounding box center [1447, 27] width 16 height 19
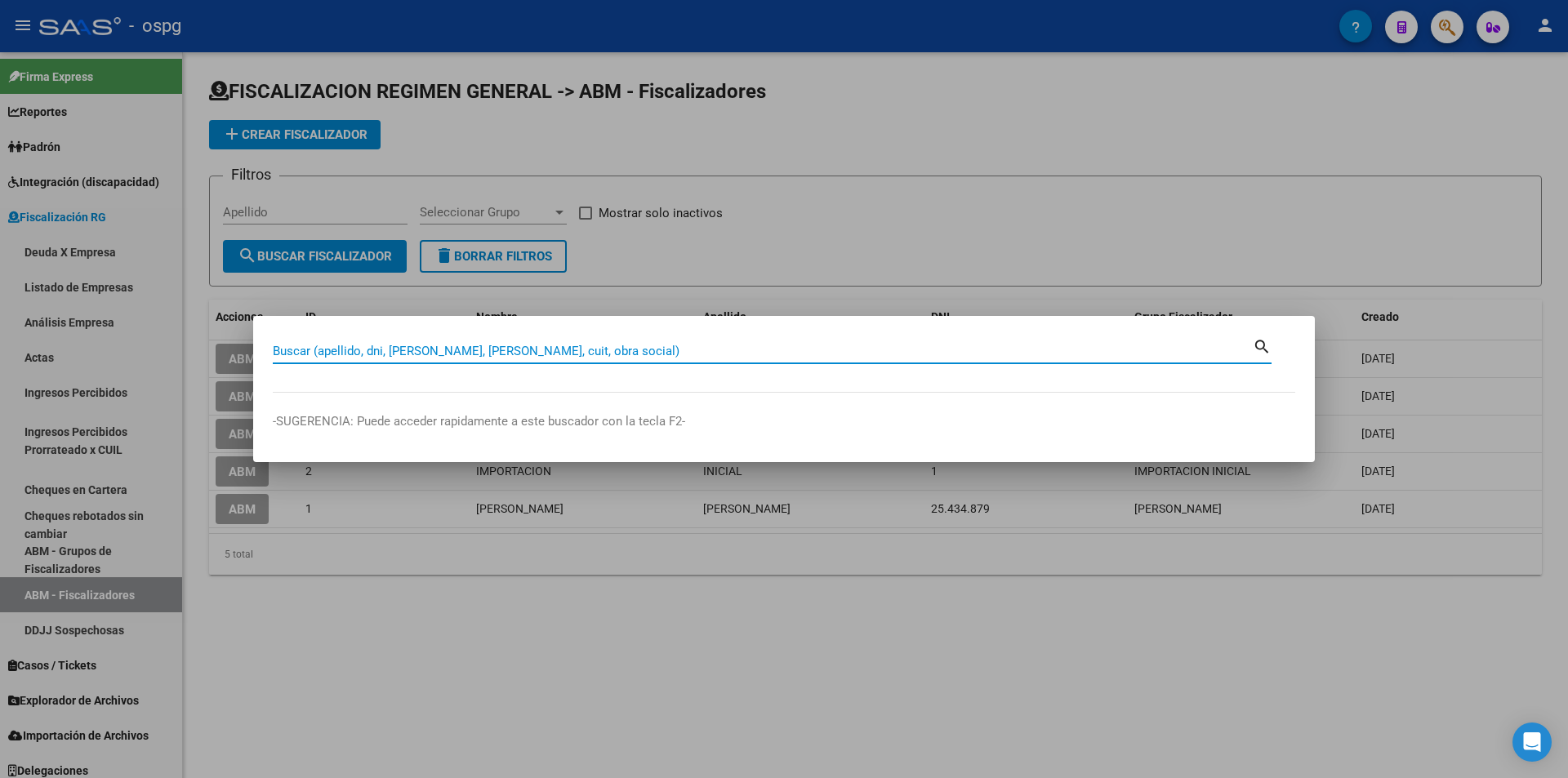
click at [463, 353] on input "Buscar (apellido, dni, [PERSON_NAME], [PERSON_NAME], cuit, obra social)" at bounding box center [762, 350] width 980 height 15
click at [463, 352] on input "Buscar (apellido, dni, [PERSON_NAME], [PERSON_NAME], cuit, obra social)" at bounding box center [762, 350] width 980 height 15
paste input "30717673855"
type input "30717673855"
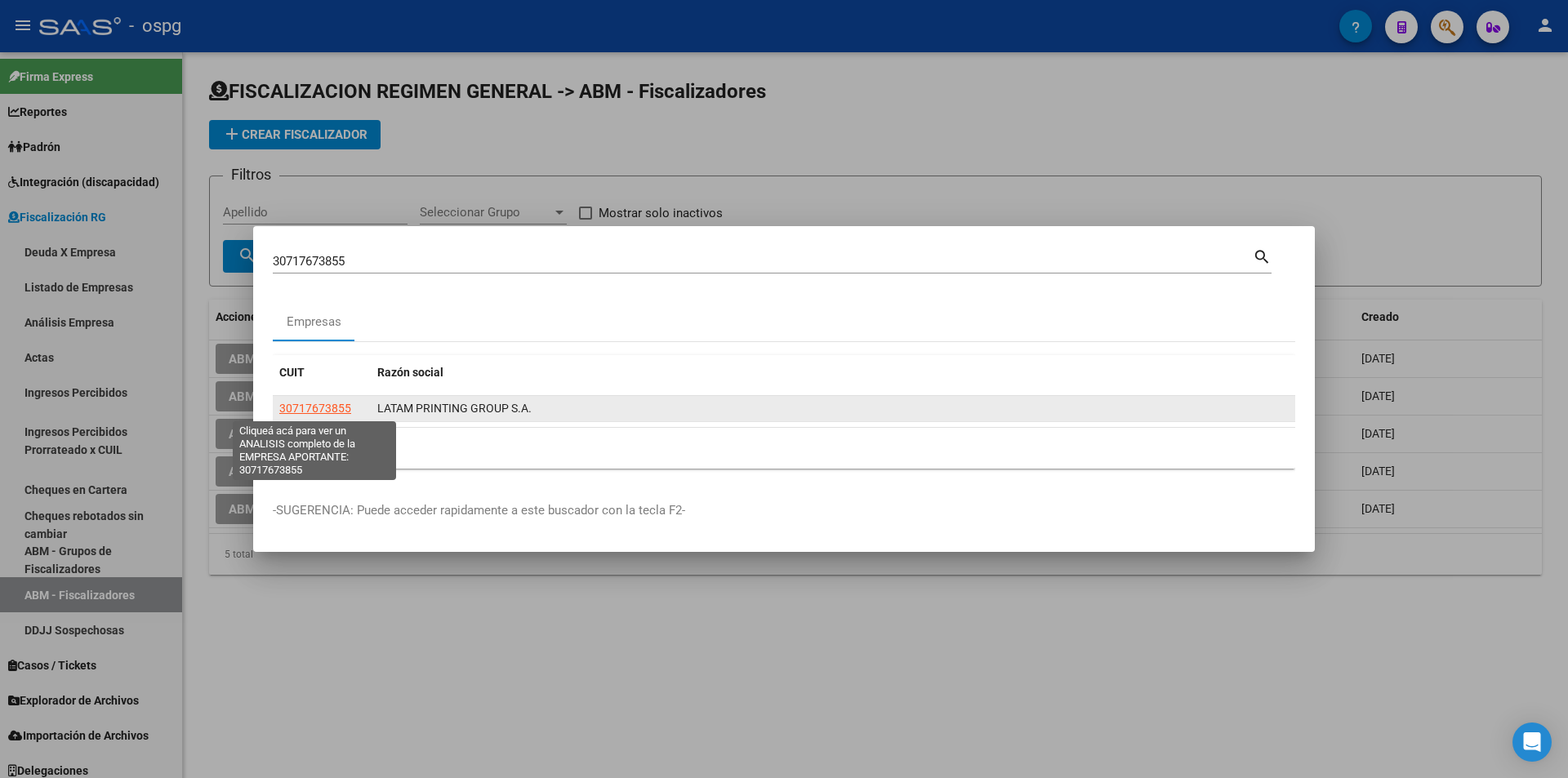
click at [288, 401] on span "30717673855" at bounding box center [315, 407] width 72 height 13
type textarea "30717673855"
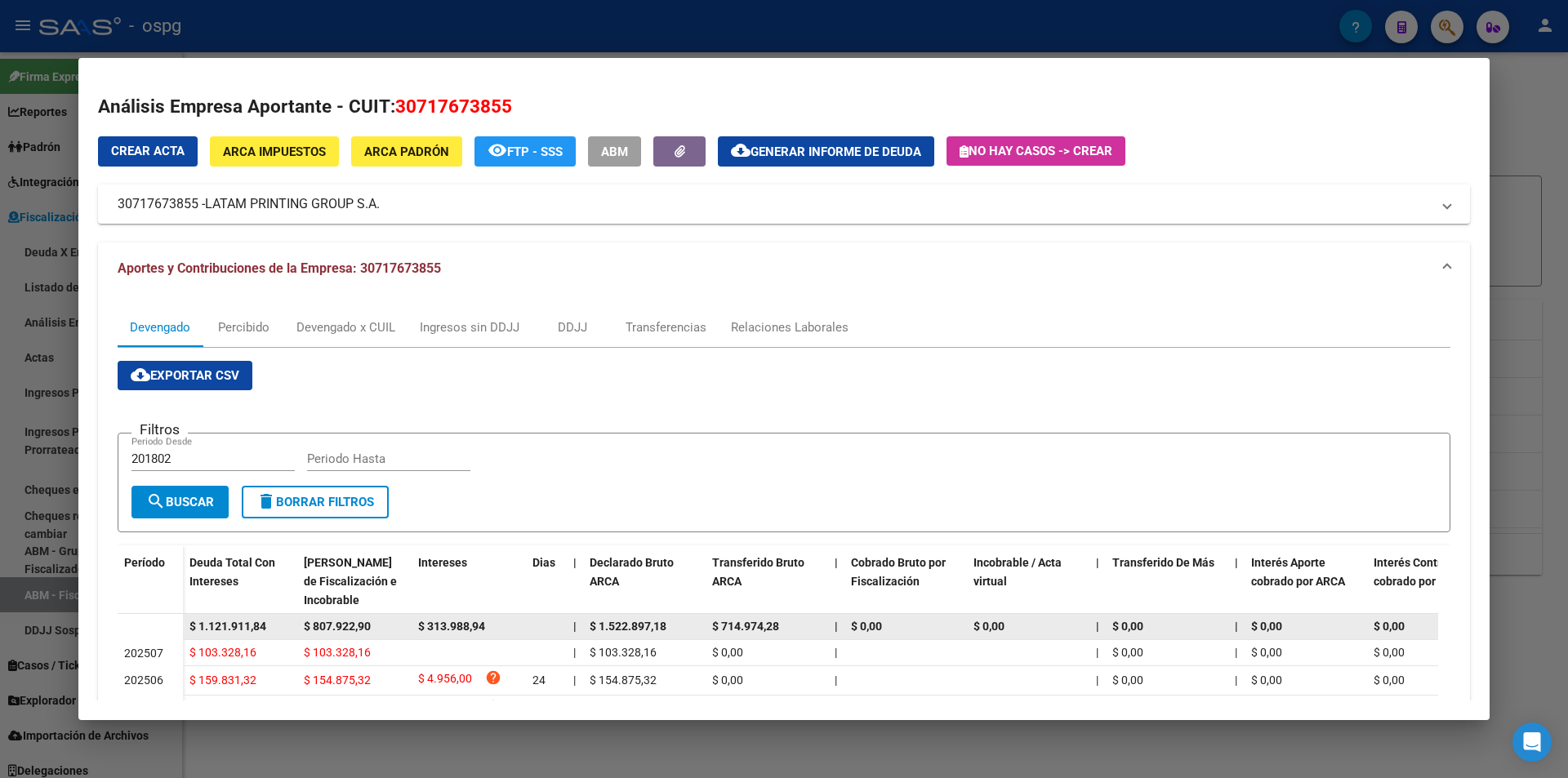
drag, startPoint x: 280, startPoint y: 624, endPoint x: 200, endPoint y: 620, distance: 80.1
click at [200, 620] on div "$ 1.121.911,84" at bounding box center [240, 626] width 101 height 19
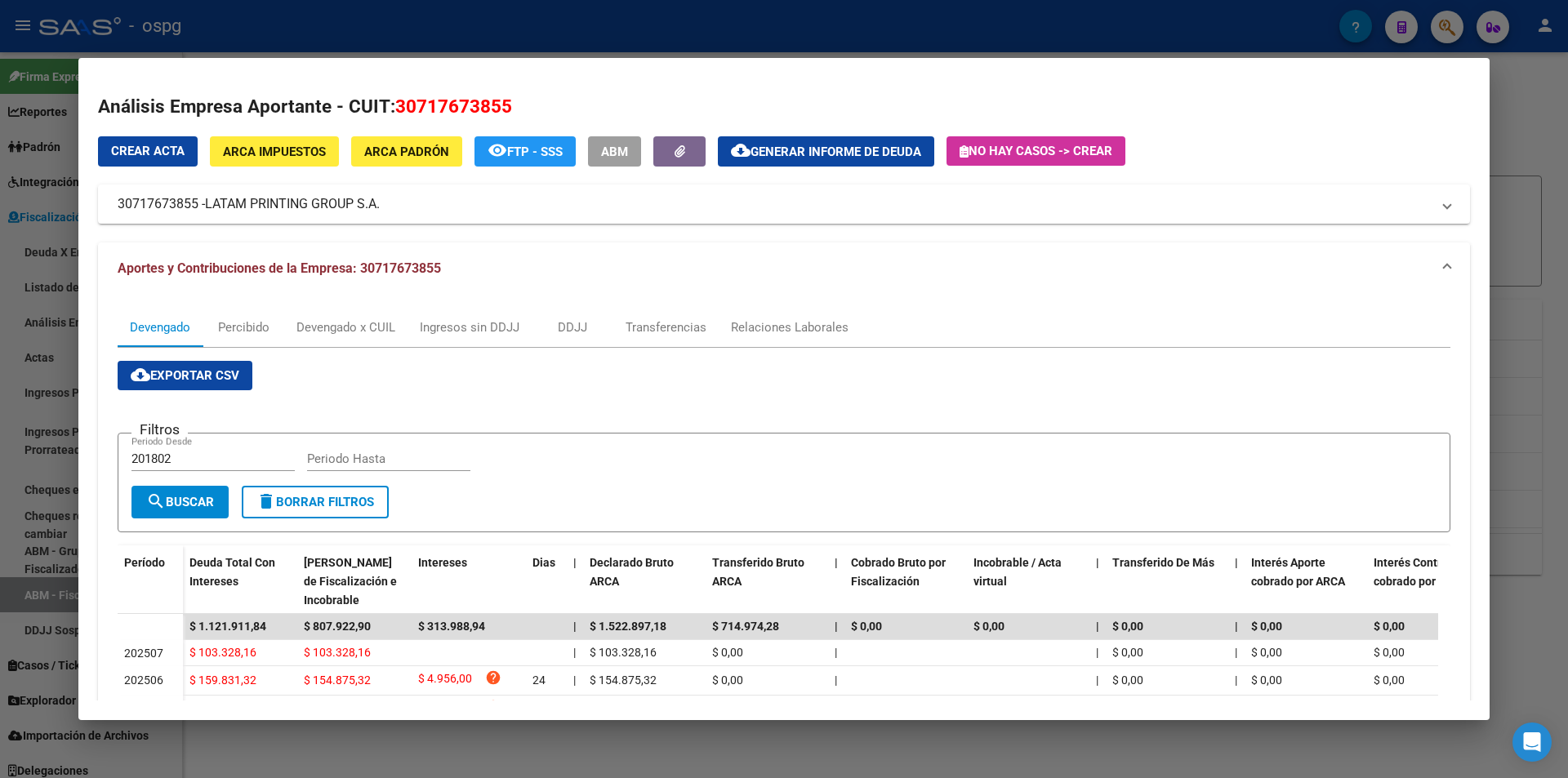
click at [0, 525] on div at bounding box center [784, 389] width 1568 height 778
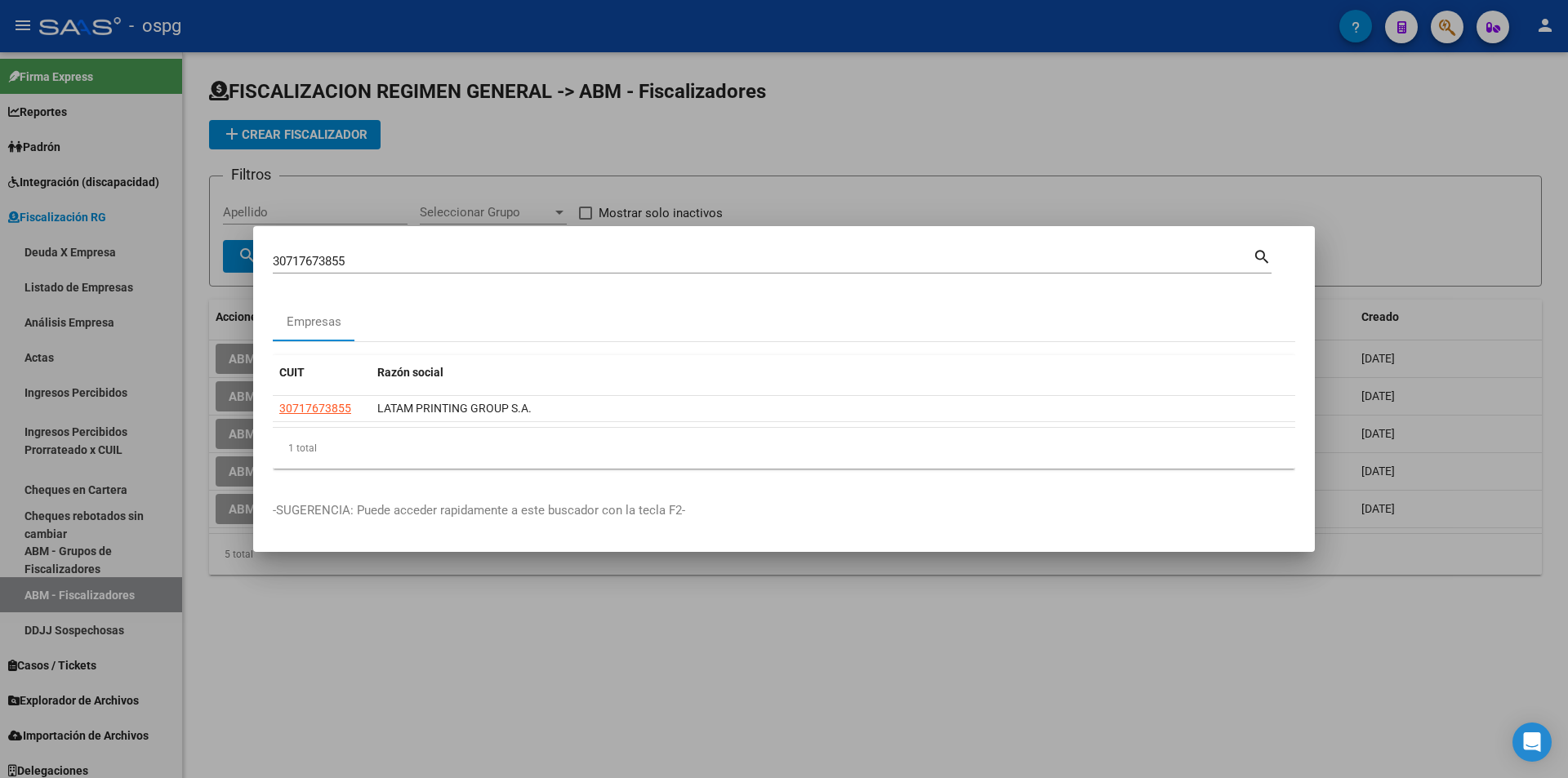
click at [850, 126] on div at bounding box center [784, 389] width 1568 height 778
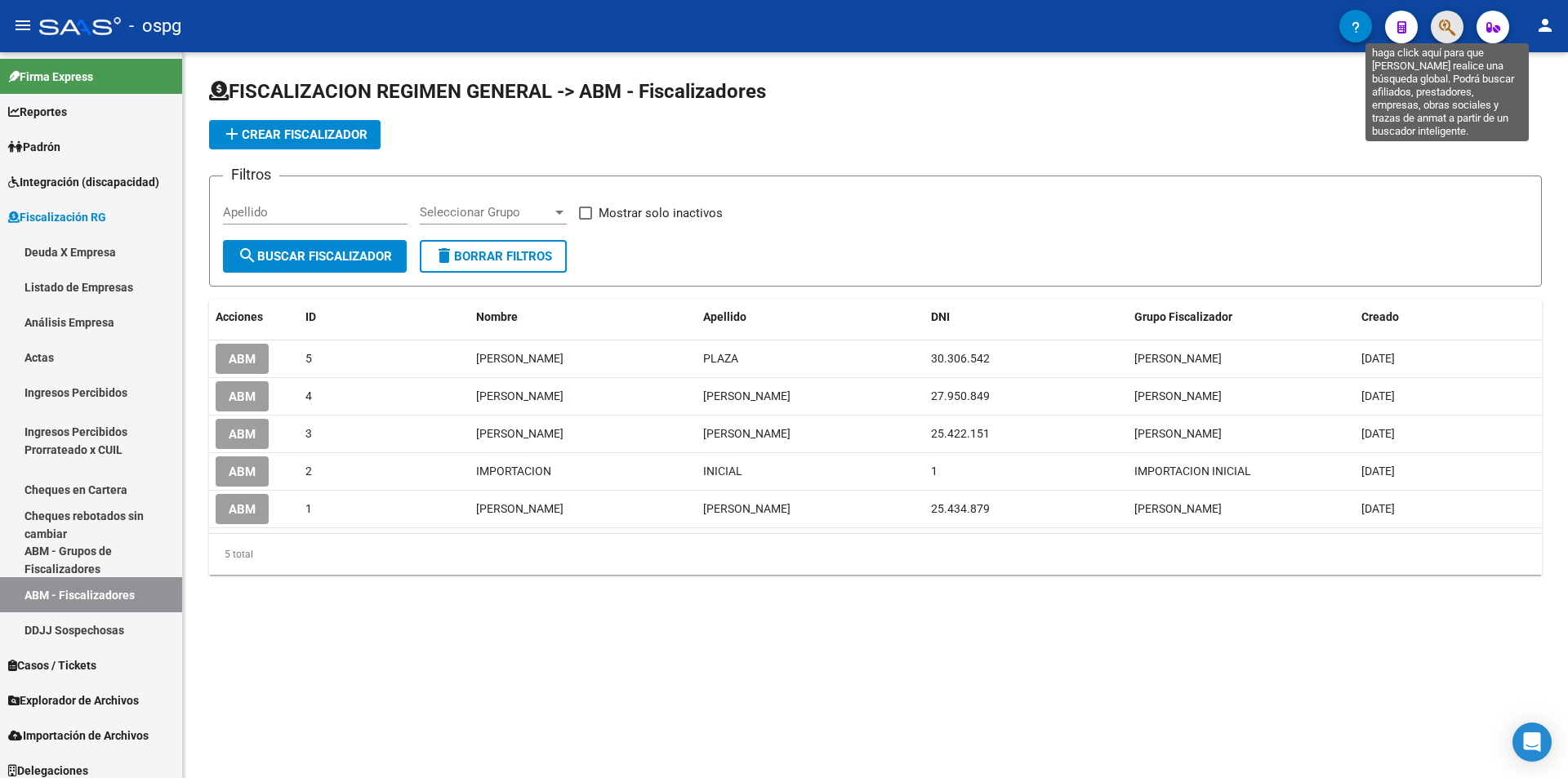
click at [1446, 27] on icon "button" at bounding box center [1447, 27] width 16 height 19
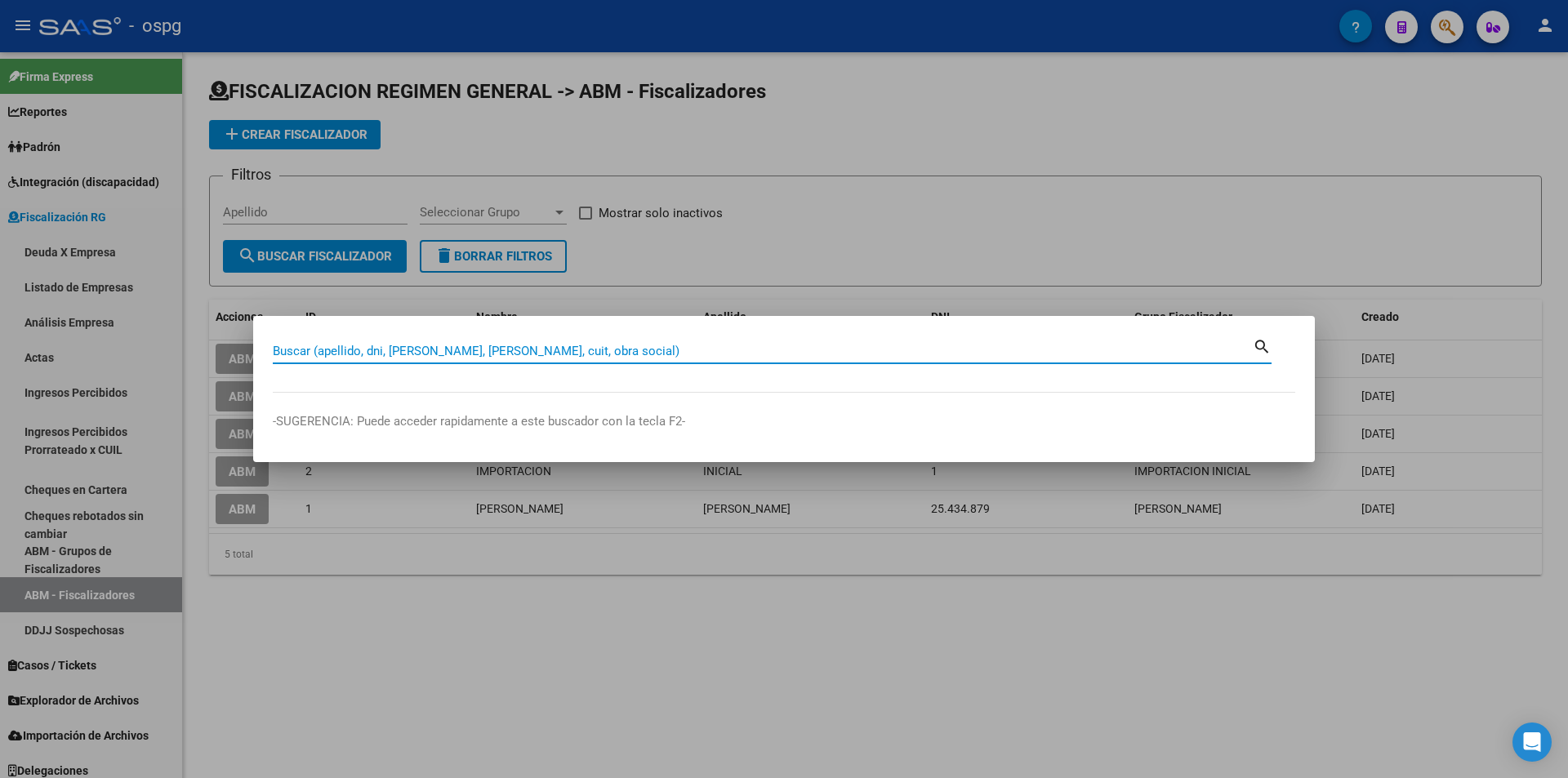
click at [592, 343] on input "Buscar (apellido, dni, [PERSON_NAME], [PERSON_NAME], cuit, obra social)" at bounding box center [762, 350] width 980 height 15
type input "20044389755"
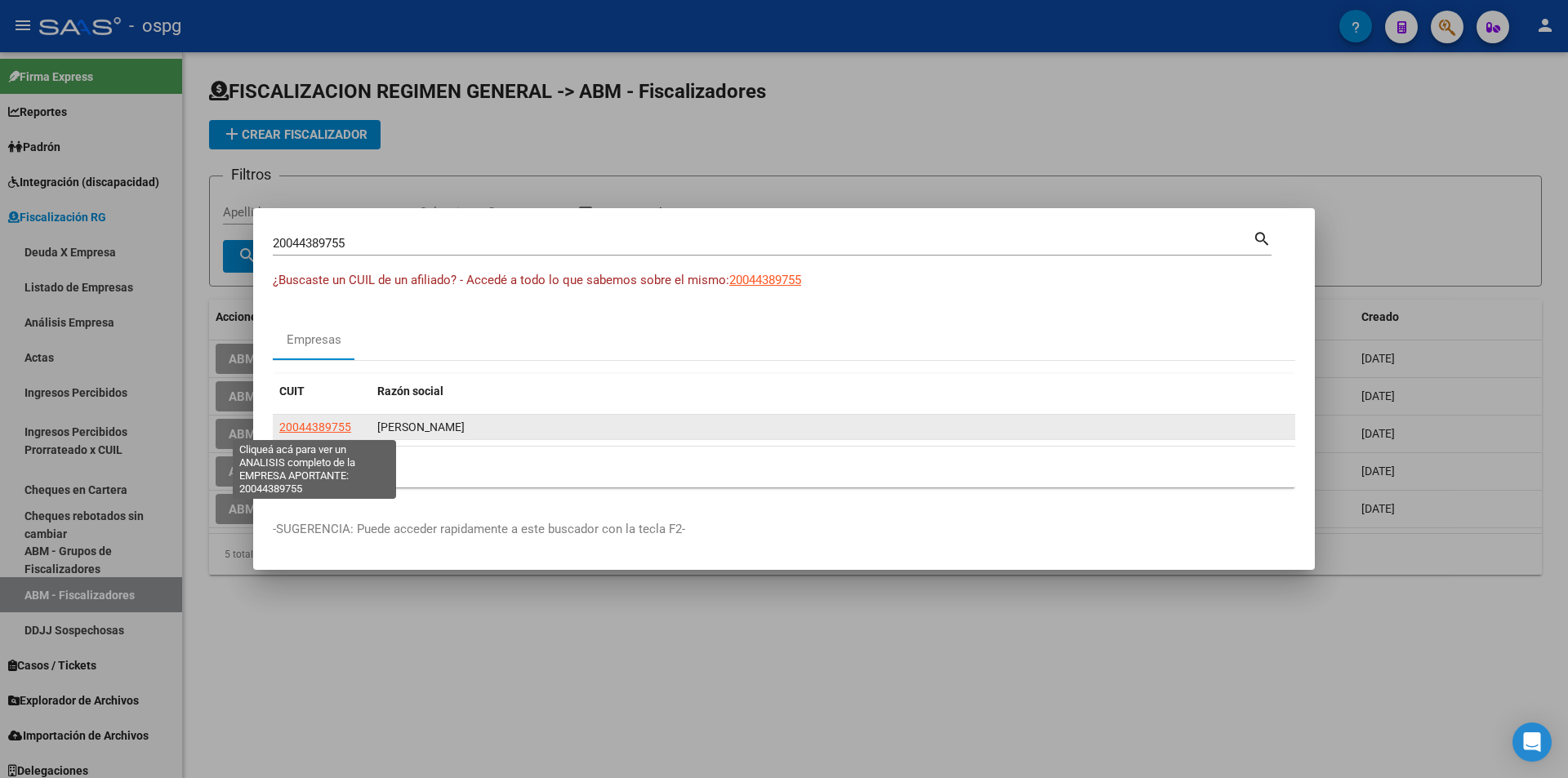
click at [337, 429] on span "20044389755" at bounding box center [315, 426] width 72 height 13
type textarea "20044389755"
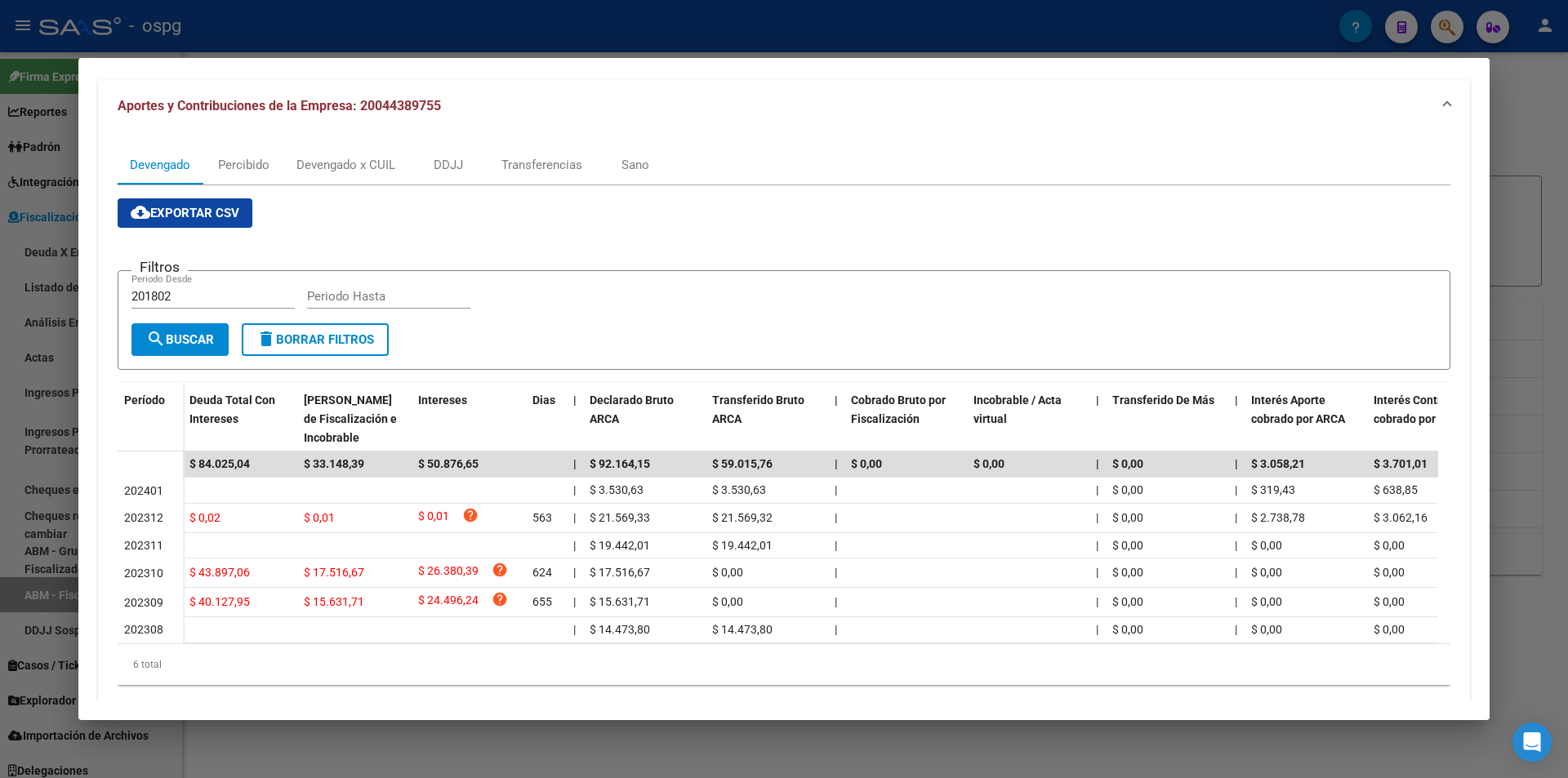
scroll to position [163, 0]
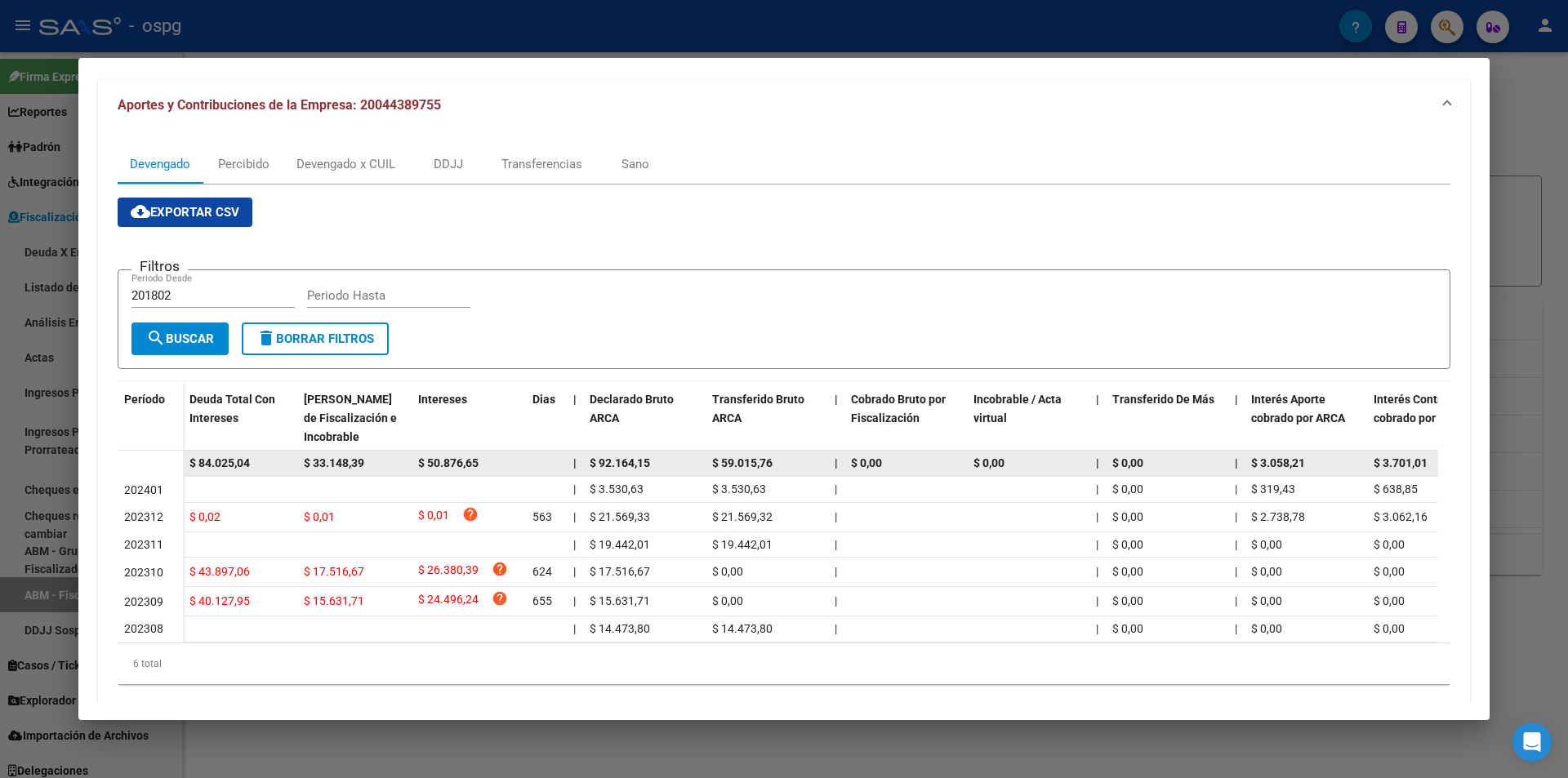
drag, startPoint x: 267, startPoint y: 459, endPoint x: 197, endPoint y: 463, distance: 70.1
click at [197, 463] on div "$ 84.025,04" at bounding box center [240, 463] width 101 height 19
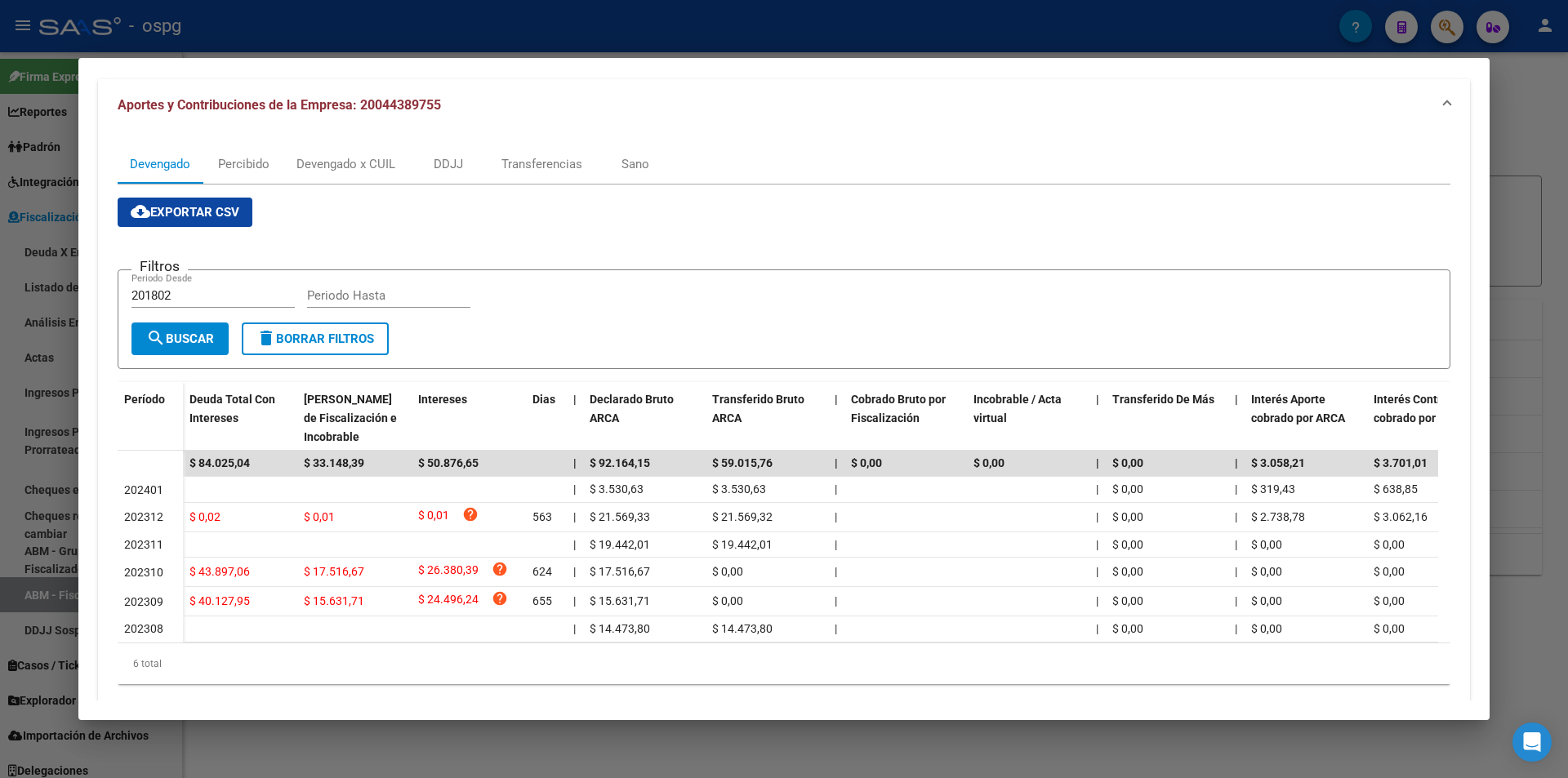
click at [0, 332] on div at bounding box center [784, 389] width 1568 height 778
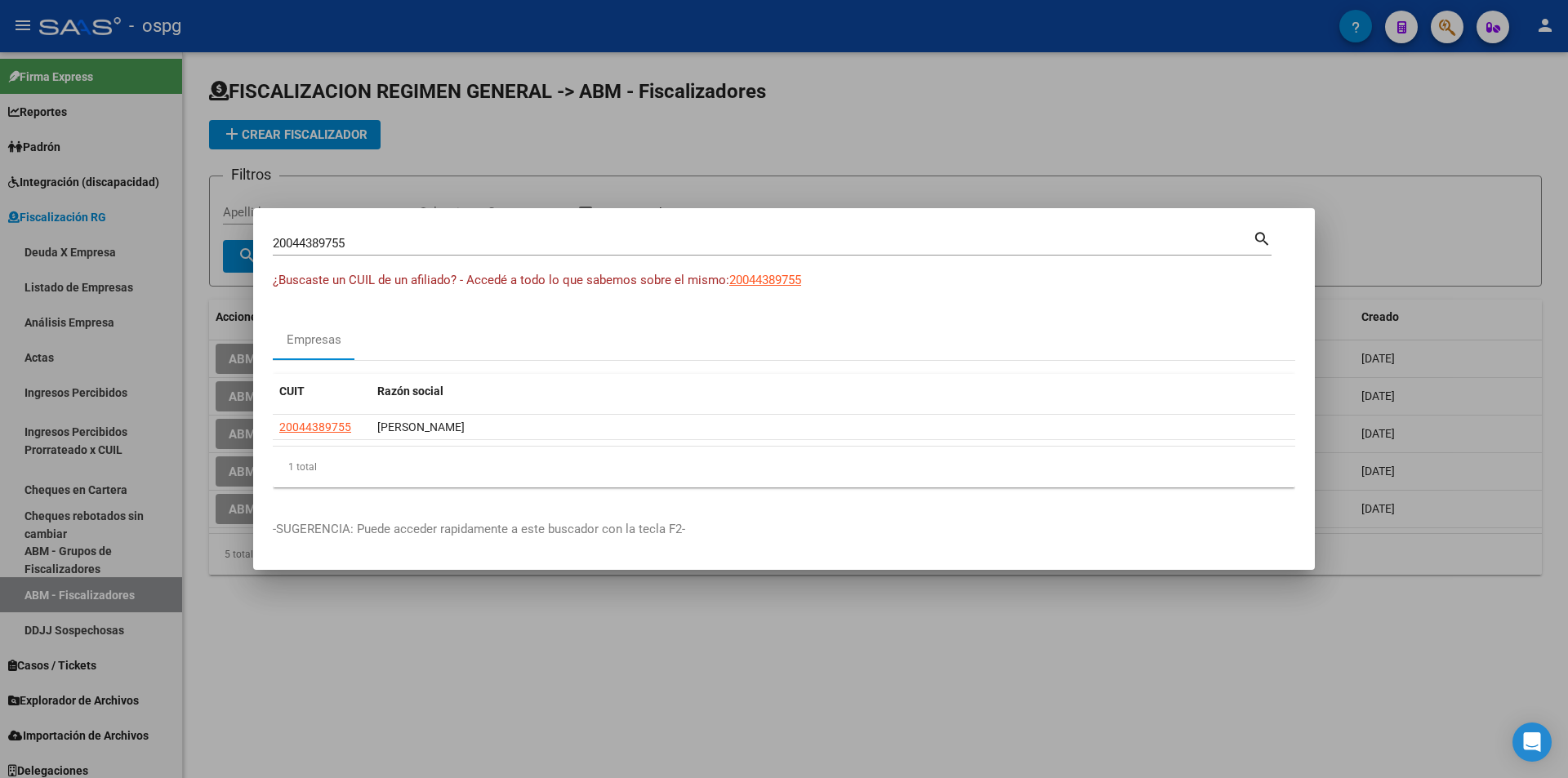
click at [1214, 102] on div at bounding box center [784, 389] width 1568 height 778
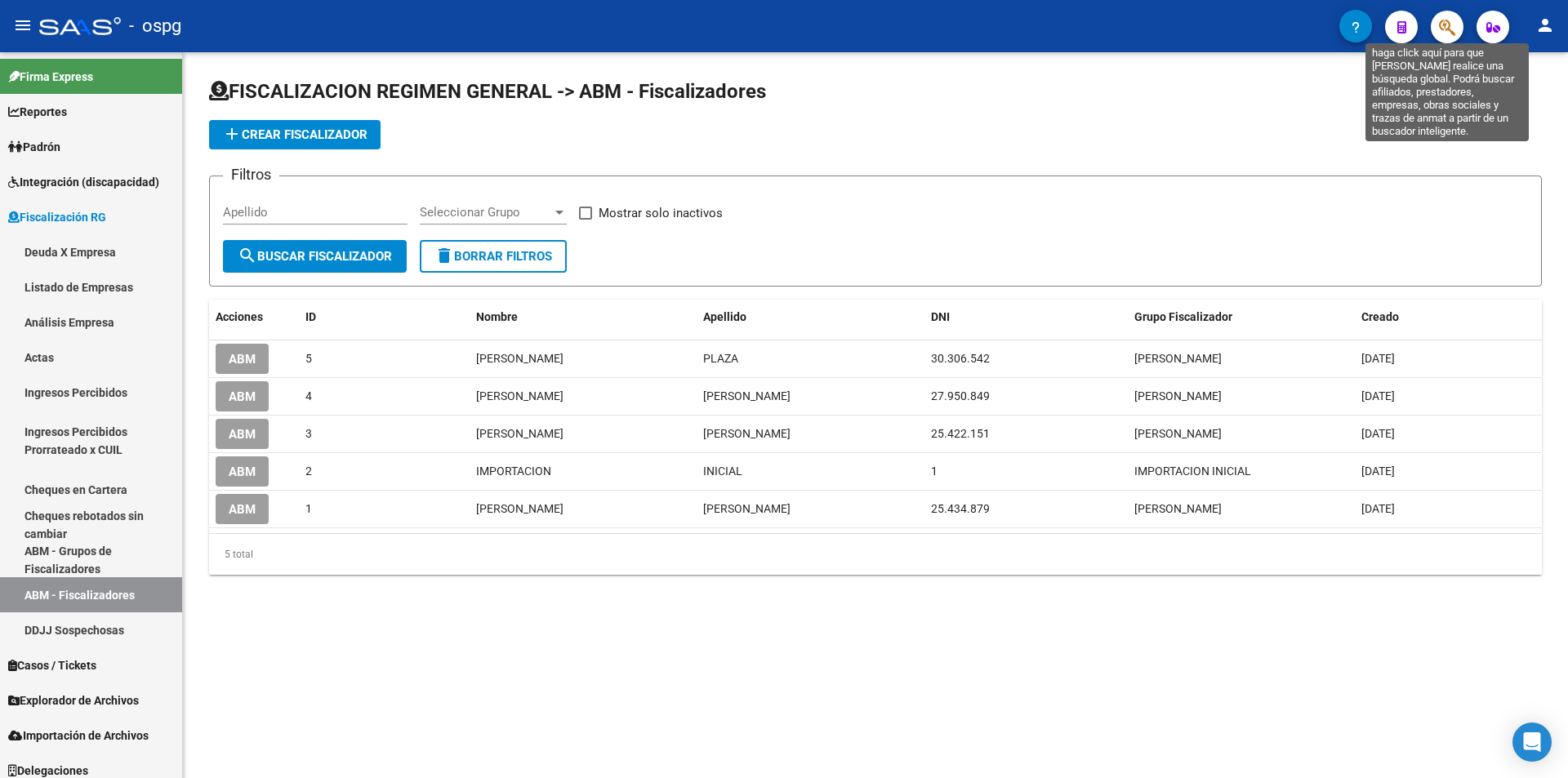
click at [1449, 32] on icon "button" at bounding box center [1447, 27] width 16 height 19
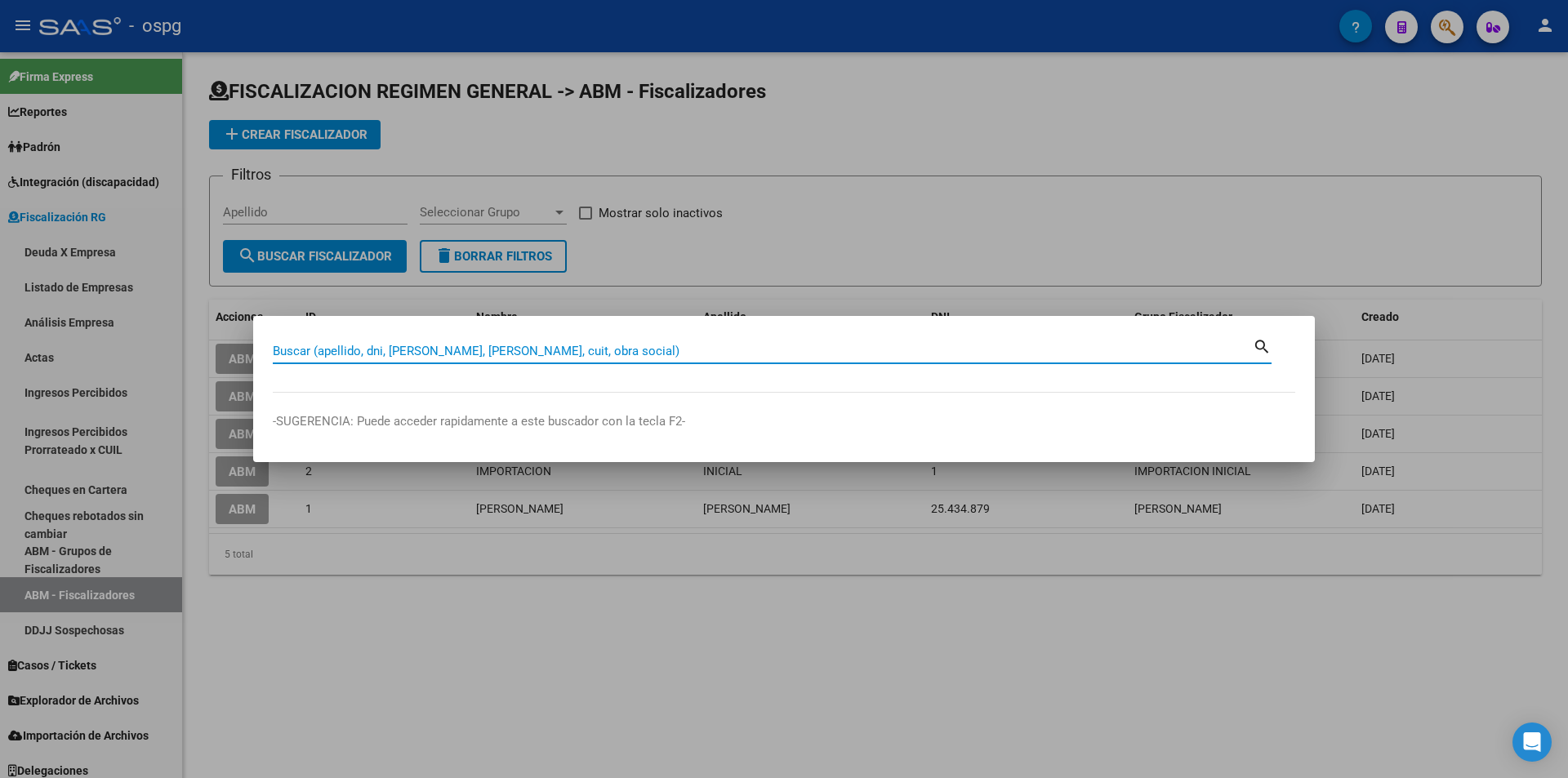
paste input "30717673855"
type input "30717673855"
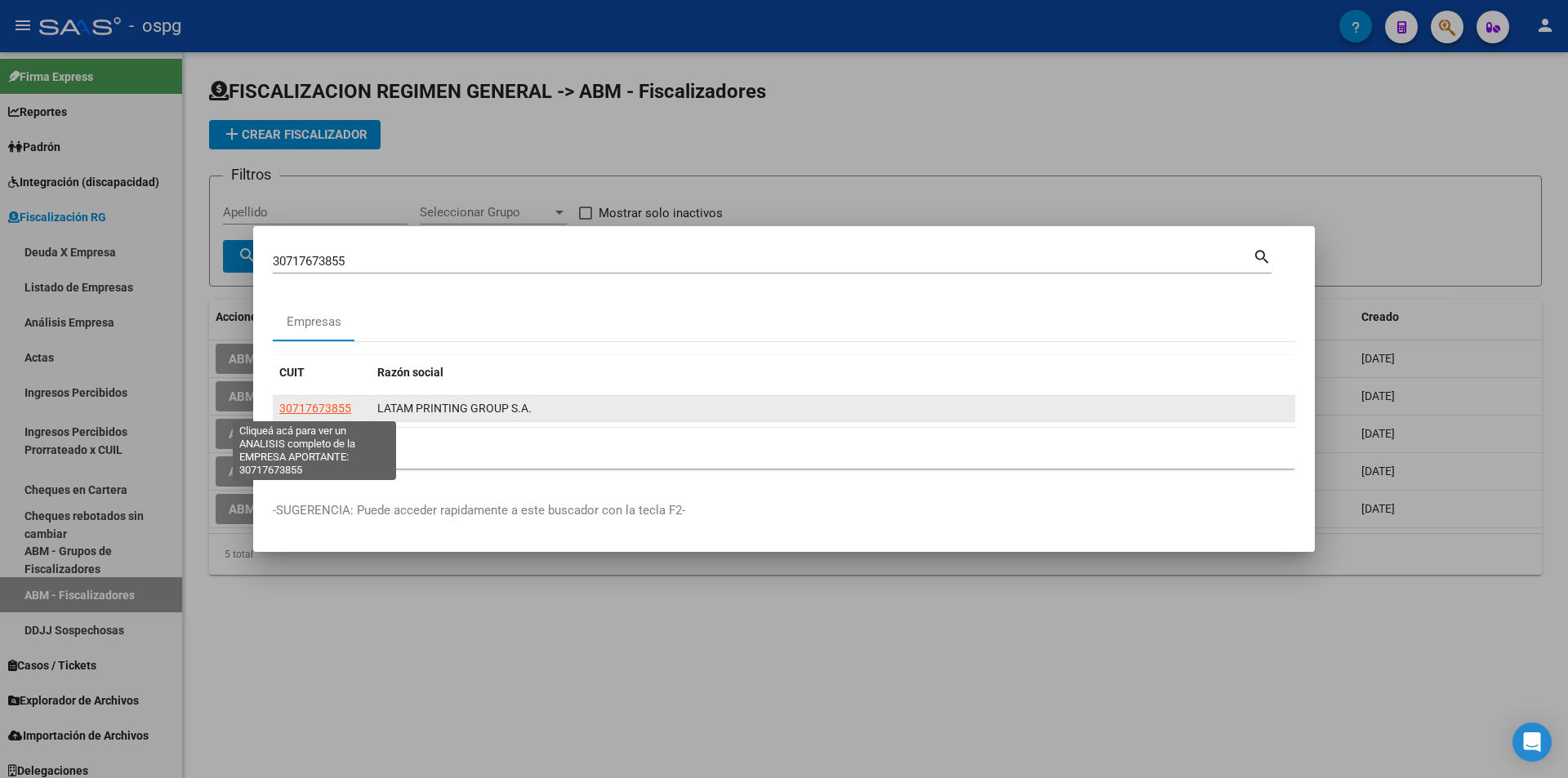
click at [314, 412] on span "30717673855" at bounding box center [315, 407] width 72 height 13
type textarea "30717673855"
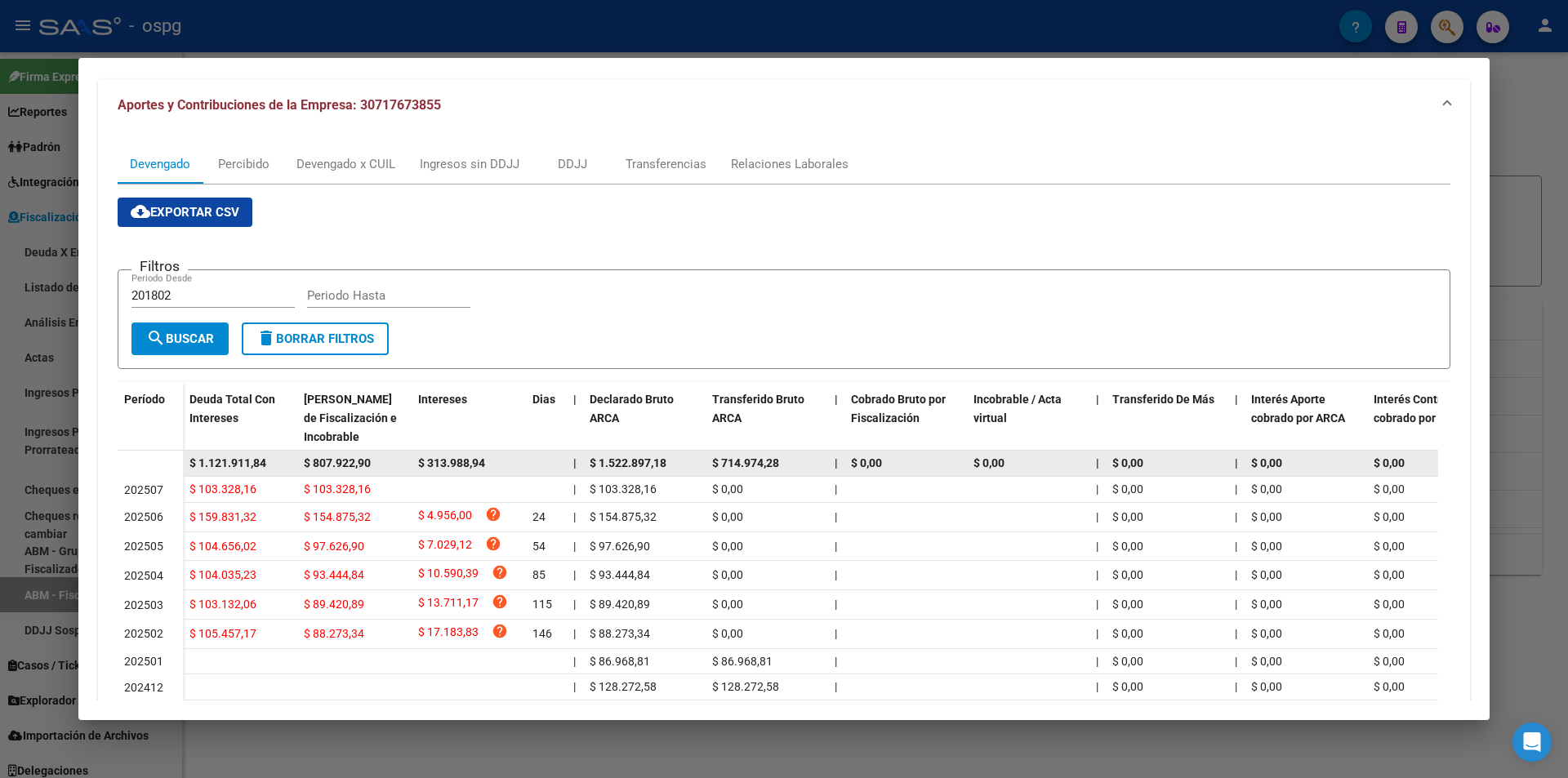
drag, startPoint x: 279, startPoint y: 459, endPoint x: 179, endPoint y: 463, distance: 100.1
click at [179, 463] on datatable-body-row "$ 1.121.911,84 $ 807.922,90 $ 313.988,94 | $ 1.522.897,18 $ 714.974,28 | $ 0,00…" at bounding box center [1126, 463] width 2017 height 26
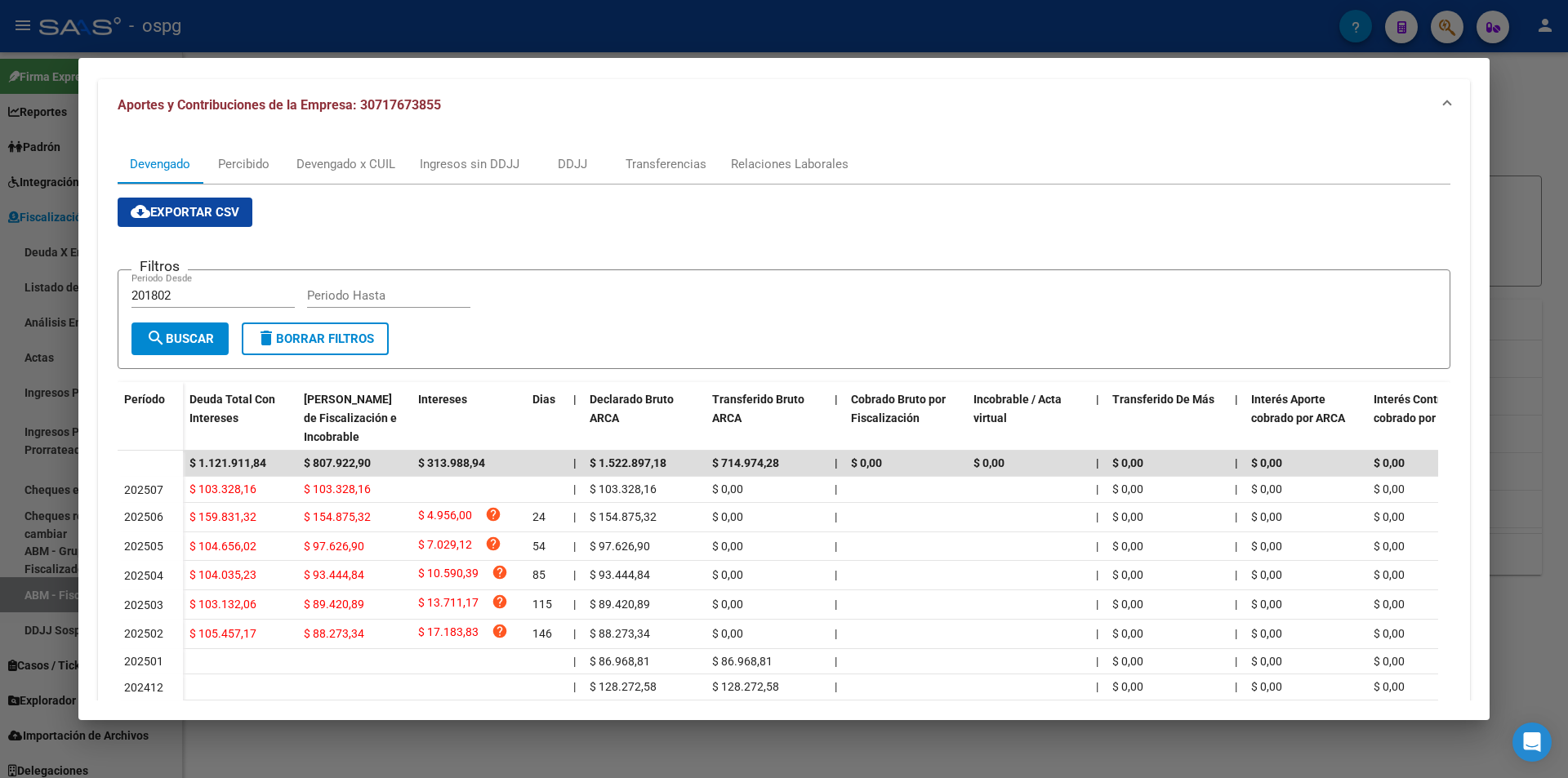
click at [9, 468] on div at bounding box center [784, 389] width 1568 height 778
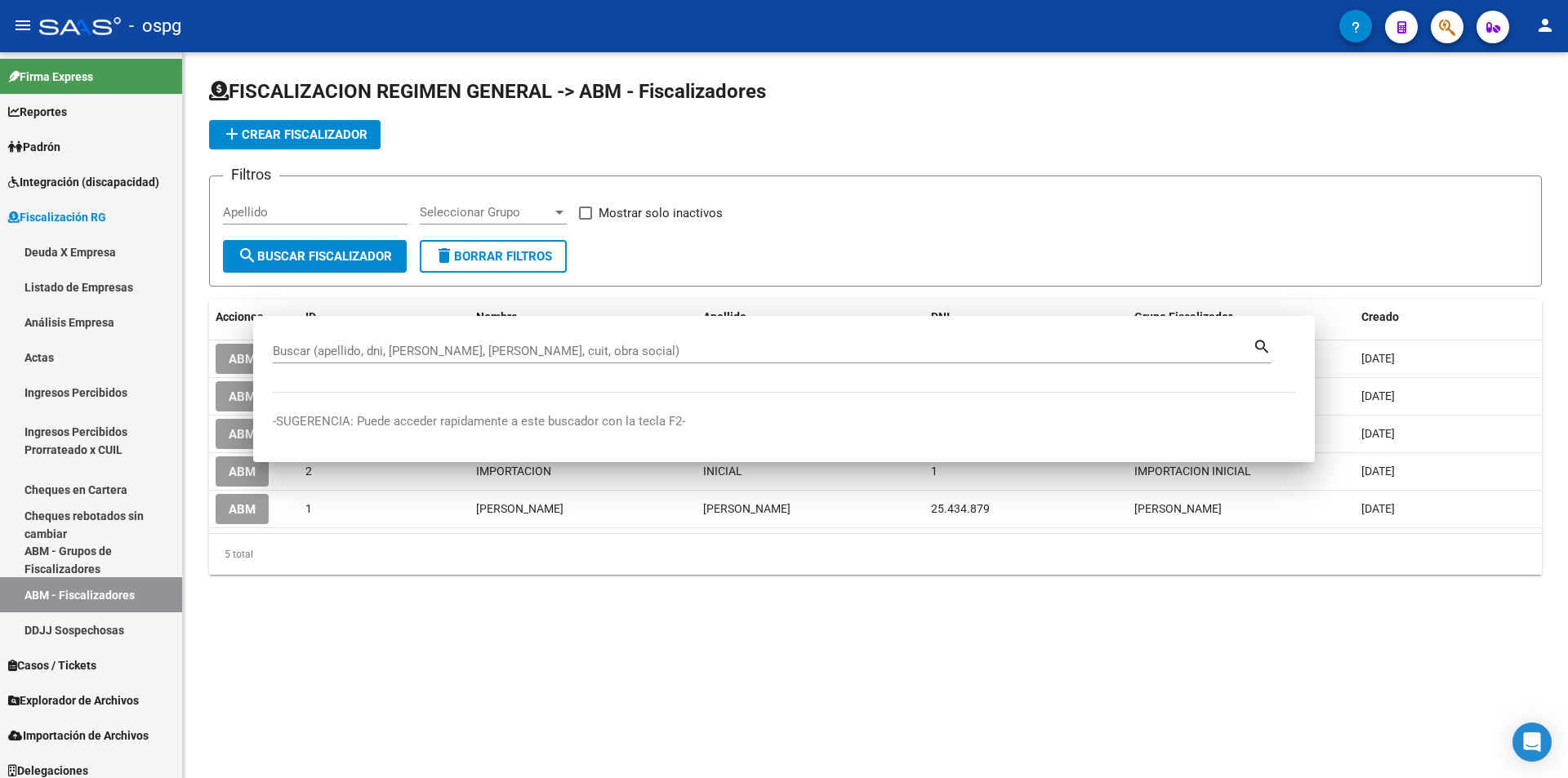
click at [9, 468] on link "Ingresos Percibidos Prorrateado x CUIL" at bounding box center [91, 441] width 182 height 62
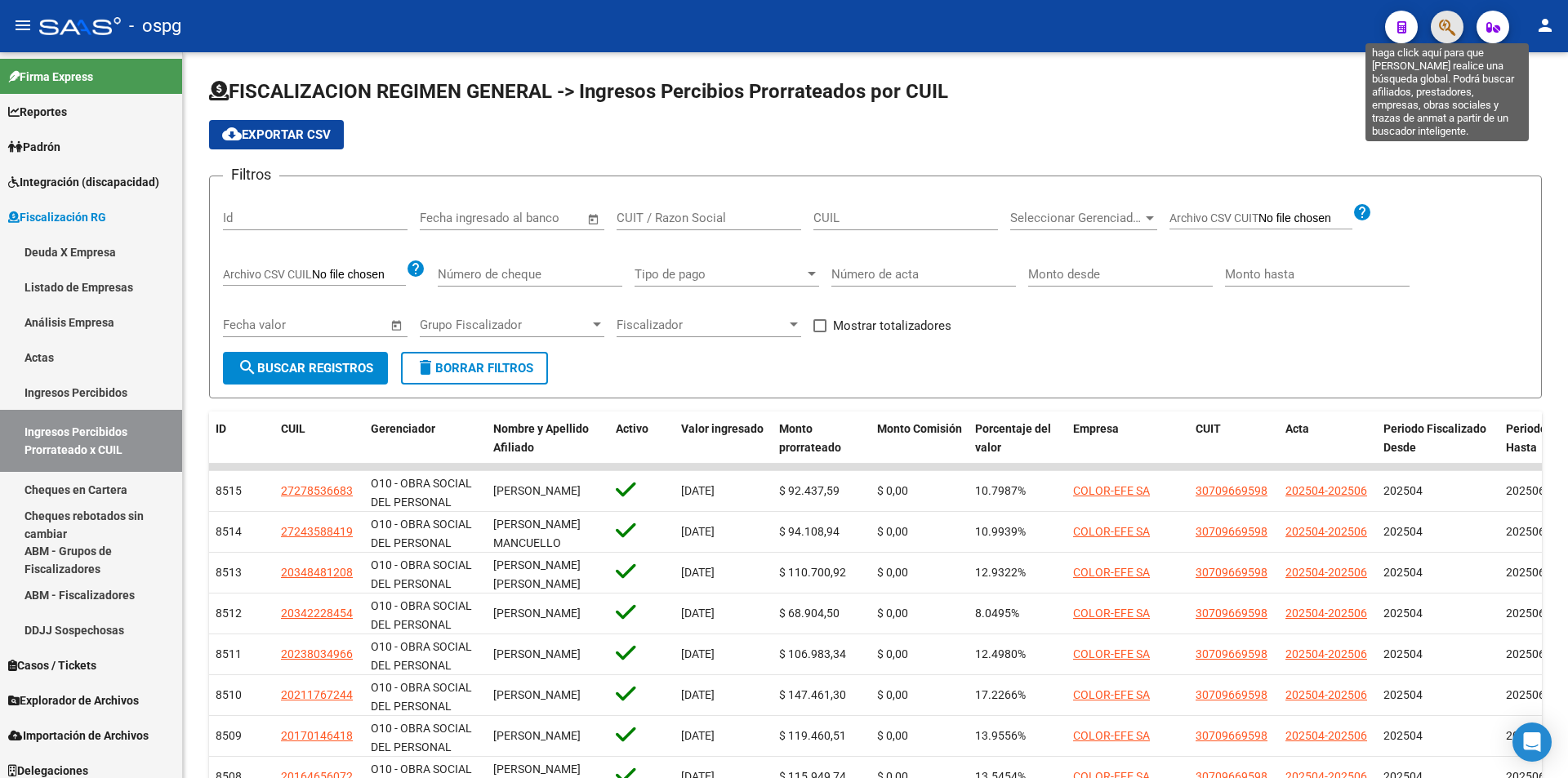
click at [1447, 32] on icon "button" at bounding box center [1447, 27] width 16 height 19
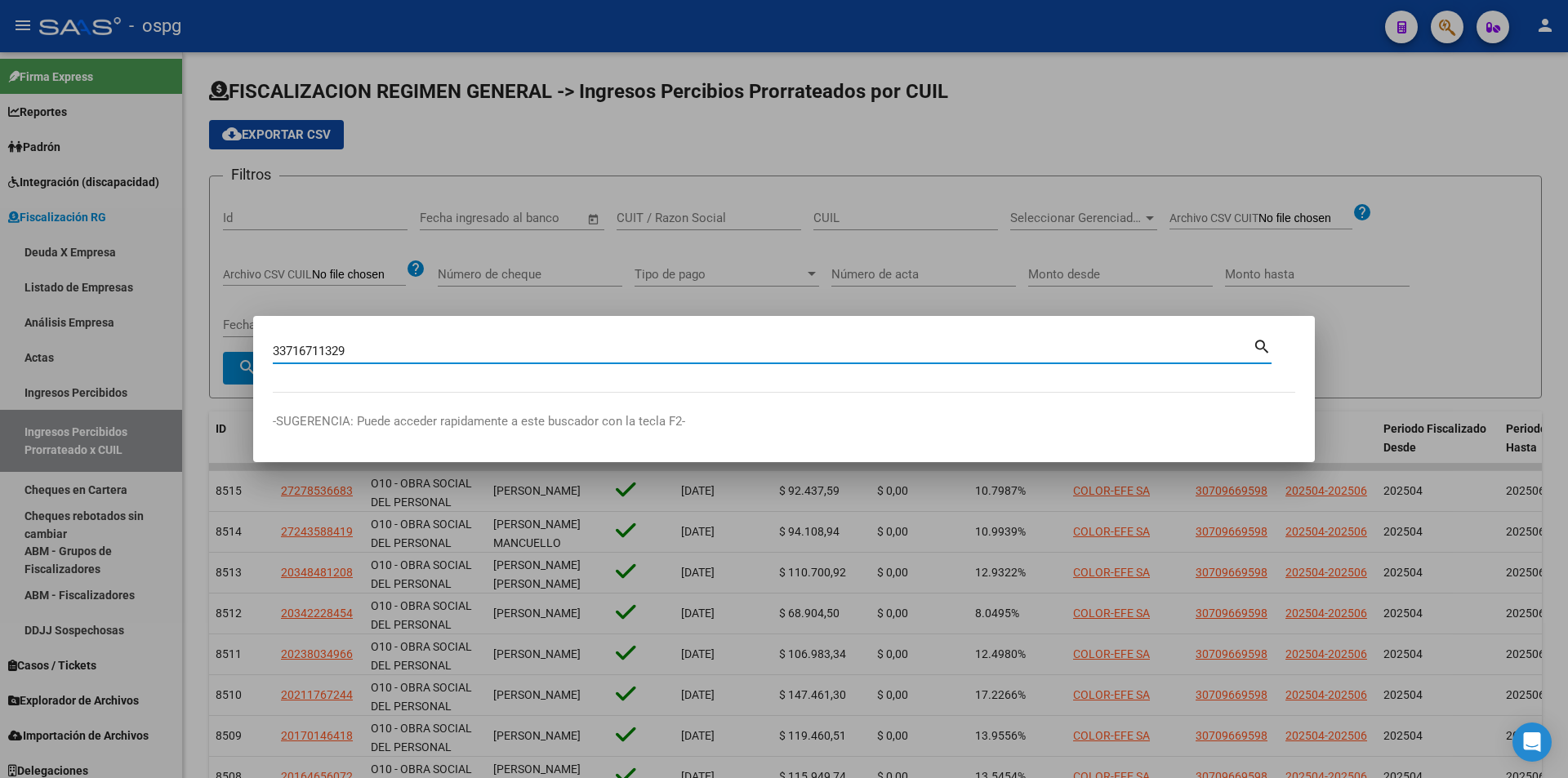
type input "33716711329"
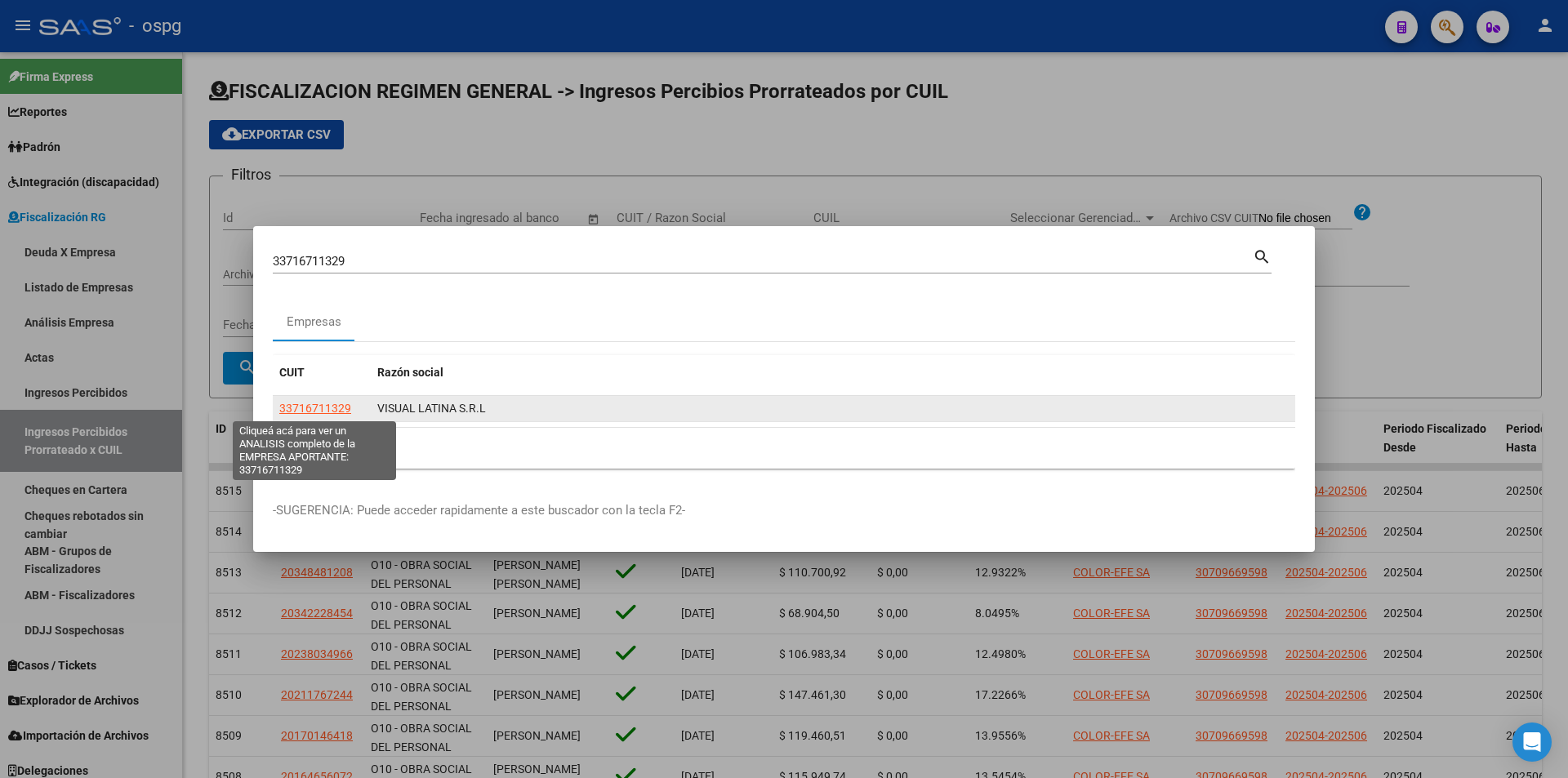
click at [325, 405] on span "33716711329" at bounding box center [315, 407] width 72 height 13
type textarea "33716711329"
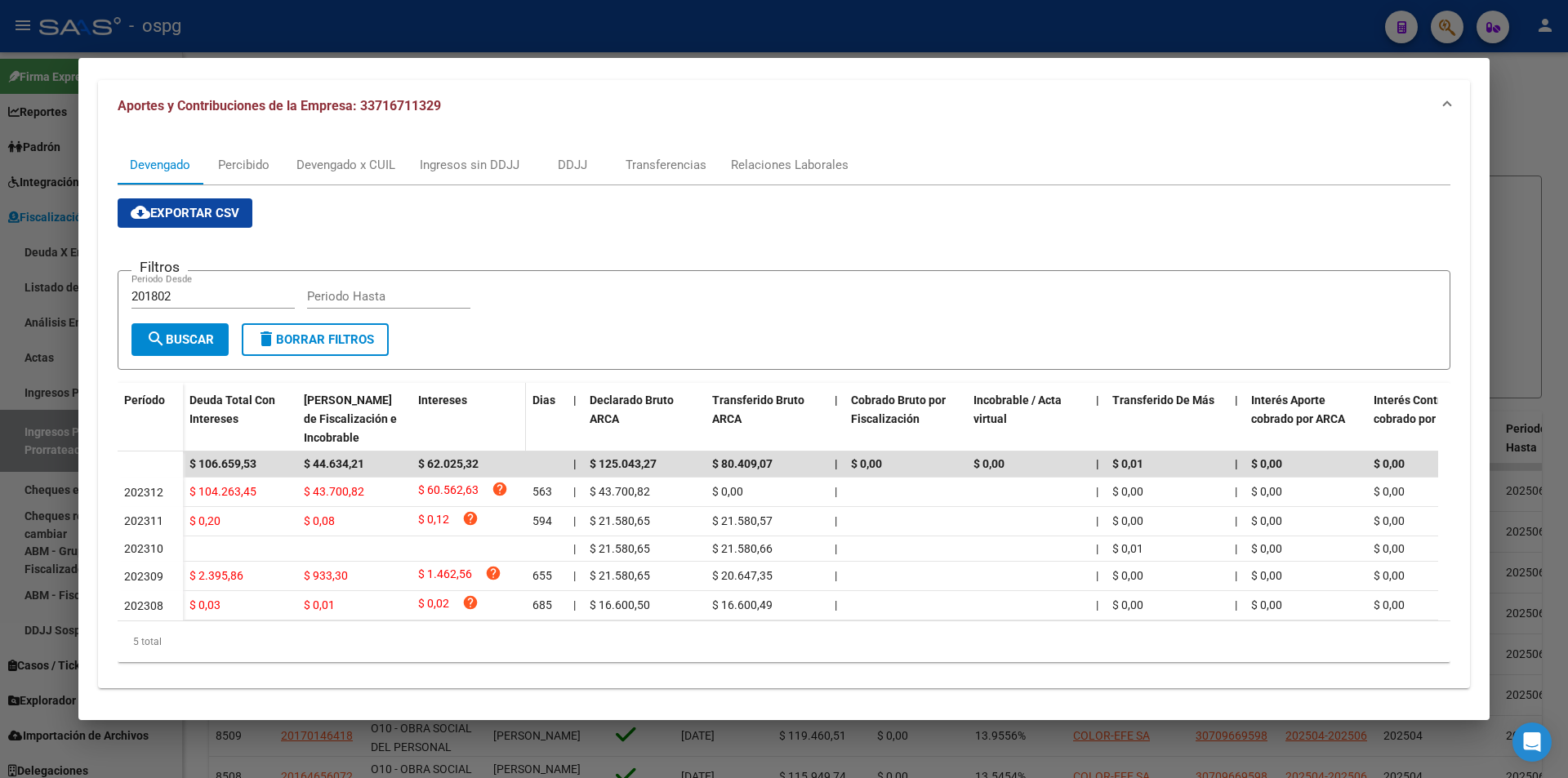
scroll to position [163, 0]
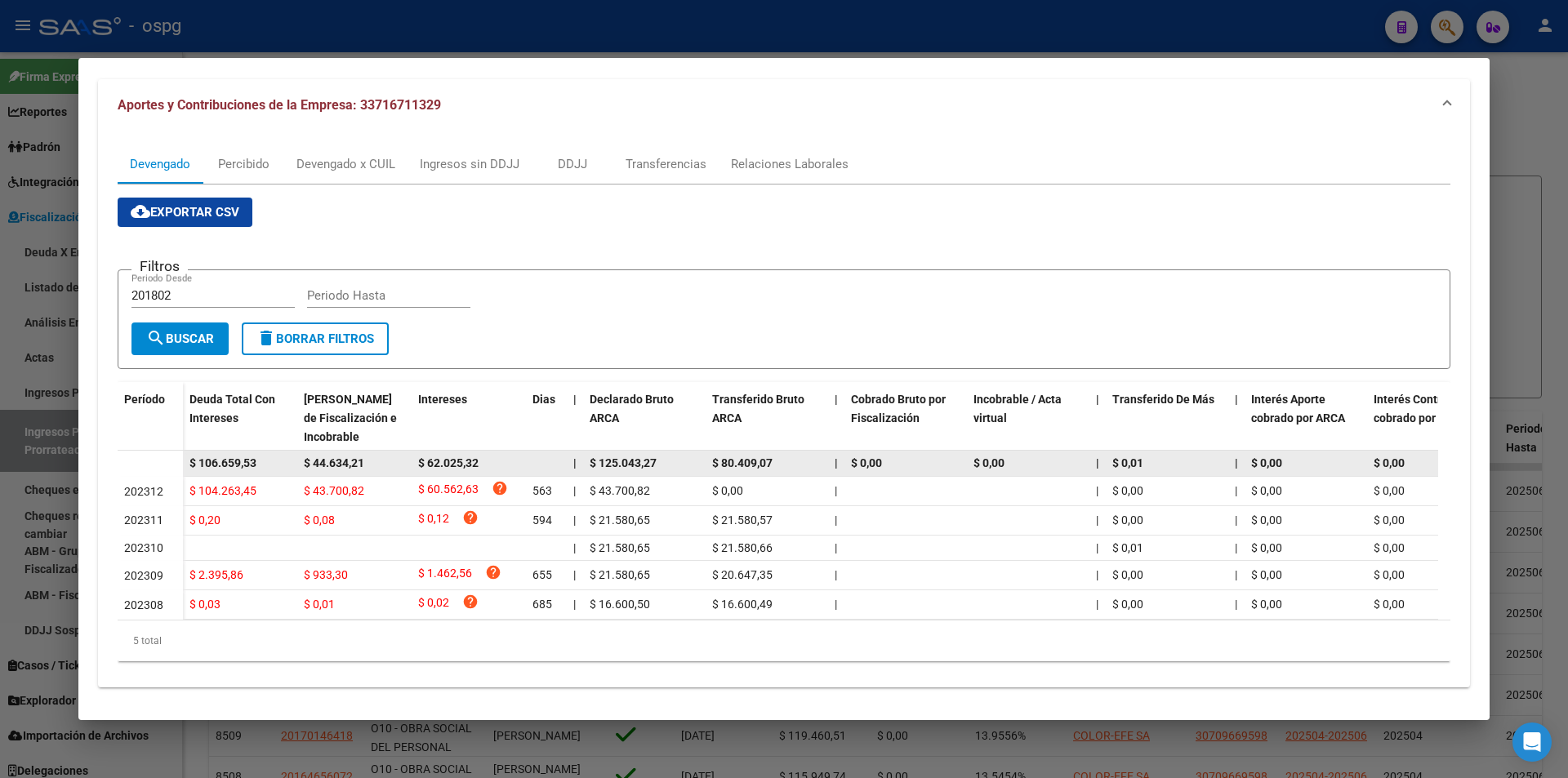
drag, startPoint x: 270, startPoint y: 461, endPoint x: 177, endPoint y: 460, distance: 93.0
click at [177, 460] on datatable-body-row "$ 106.659,53 $ 44.634,21 $ 62.025,32 | $ 125.043,27 $ 80.409,07 | $ 0,00 $ 0,00…" at bounding box center [1126, 463] width 2017 height 26
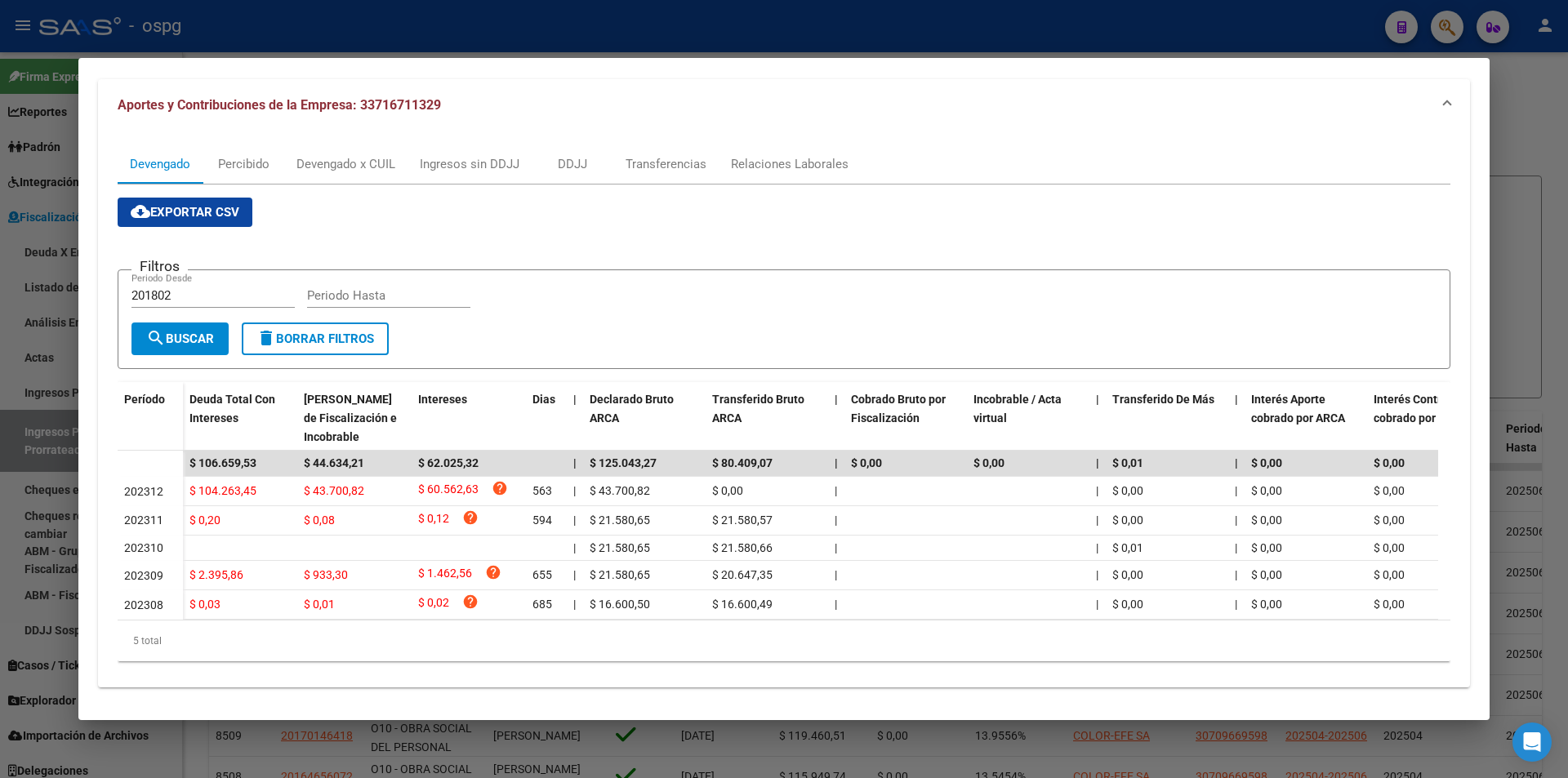
click at [1539, 161] on div at bounding box center [784, 389] width 1568 height 778
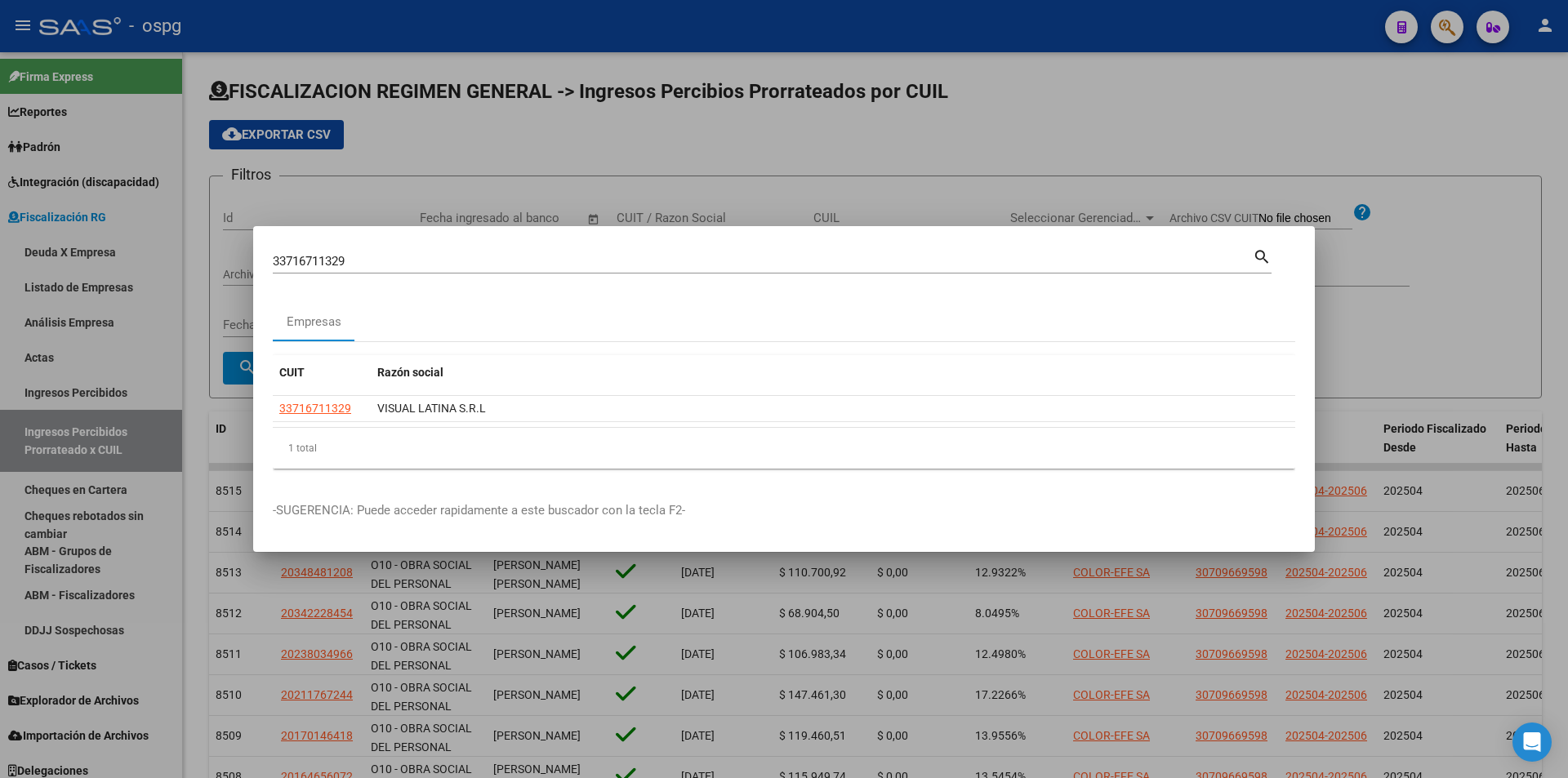
click at [1539, 161] on div at bounding box center [784, 389] width 1568 height 778
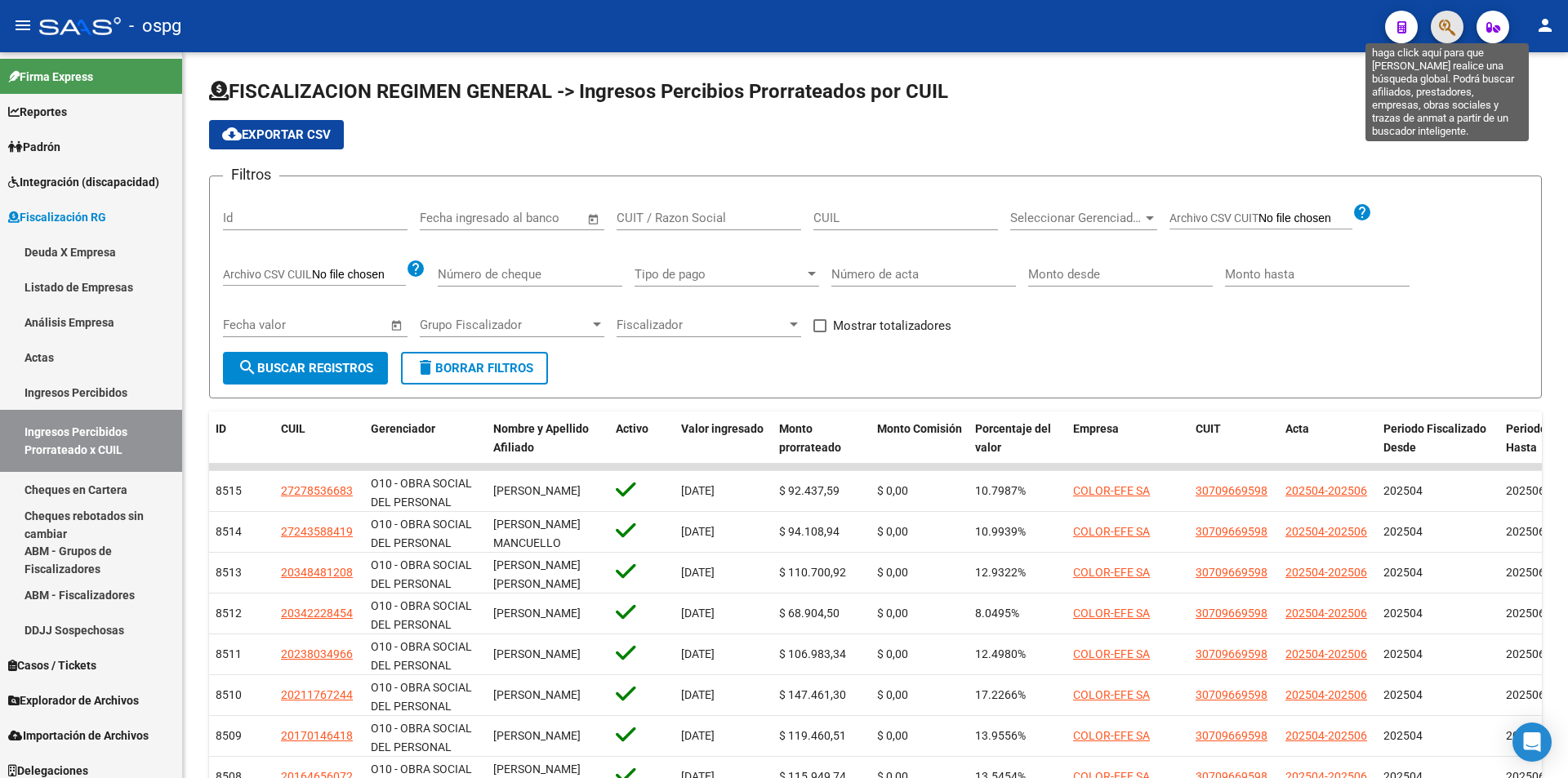
click at [1445, 28] on icon "button" at bounding box center [1447, 27] width 16 height 19
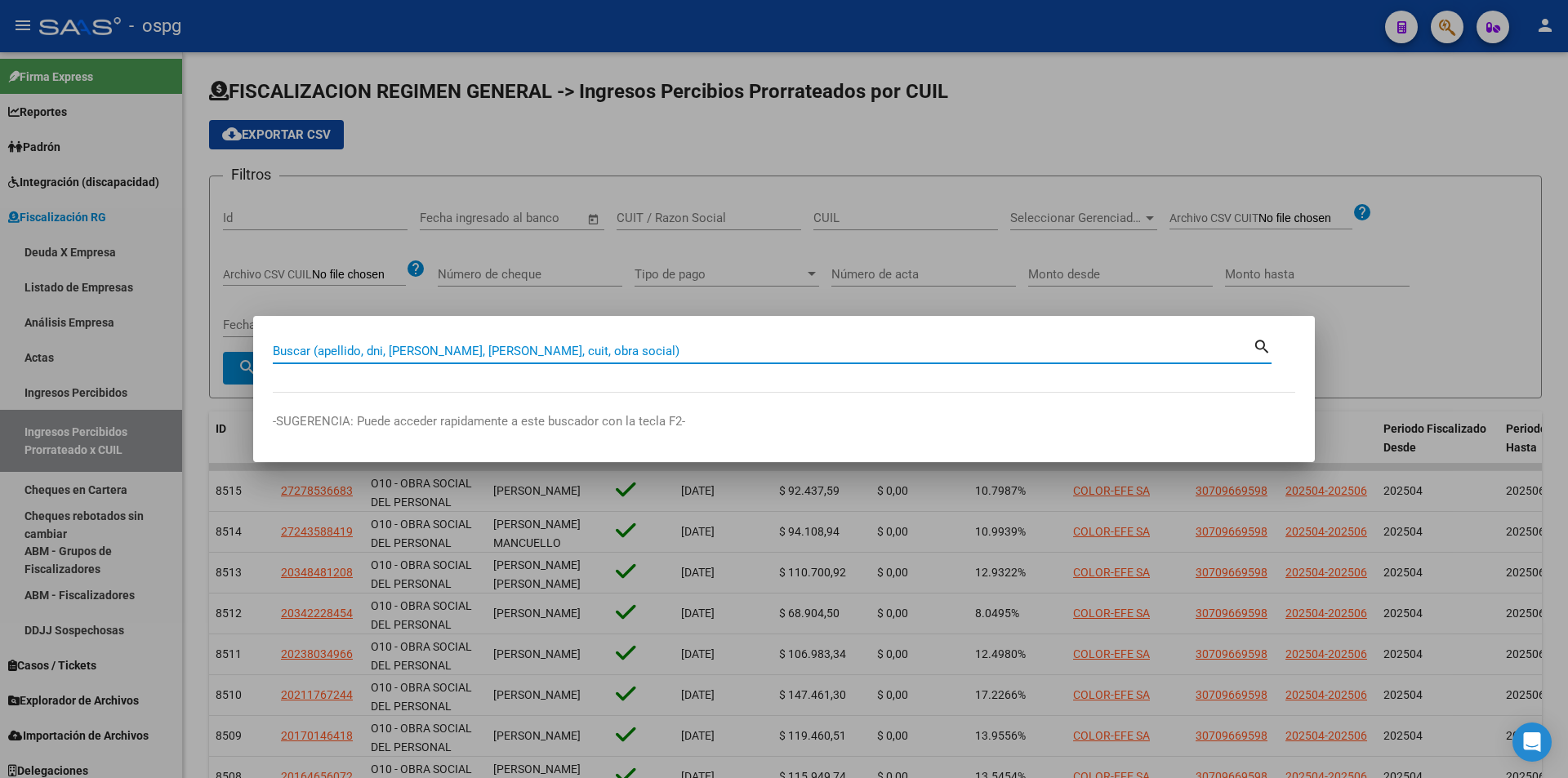
click at [536, 353] on input "Buscar (apellido, dni, [PERSON_NAME], [PERSON_NAME], cuit, obra social)" at bounding box center [762, 350] width 980 height 15
type input "20044389755"
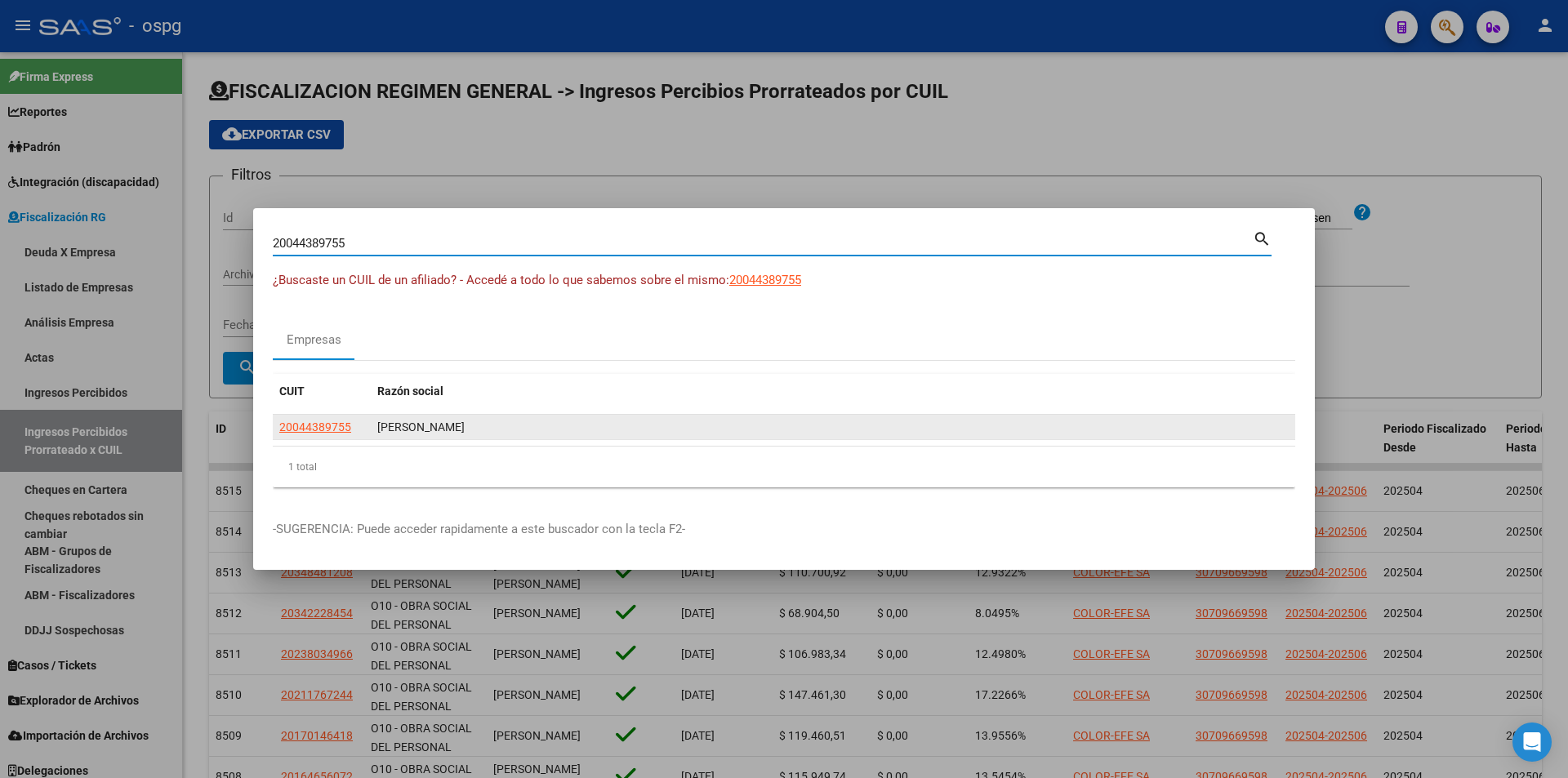
click at [318, 433] on app-link-go-to "20044389755" at bounding box center [315, 427] width 72 height 19
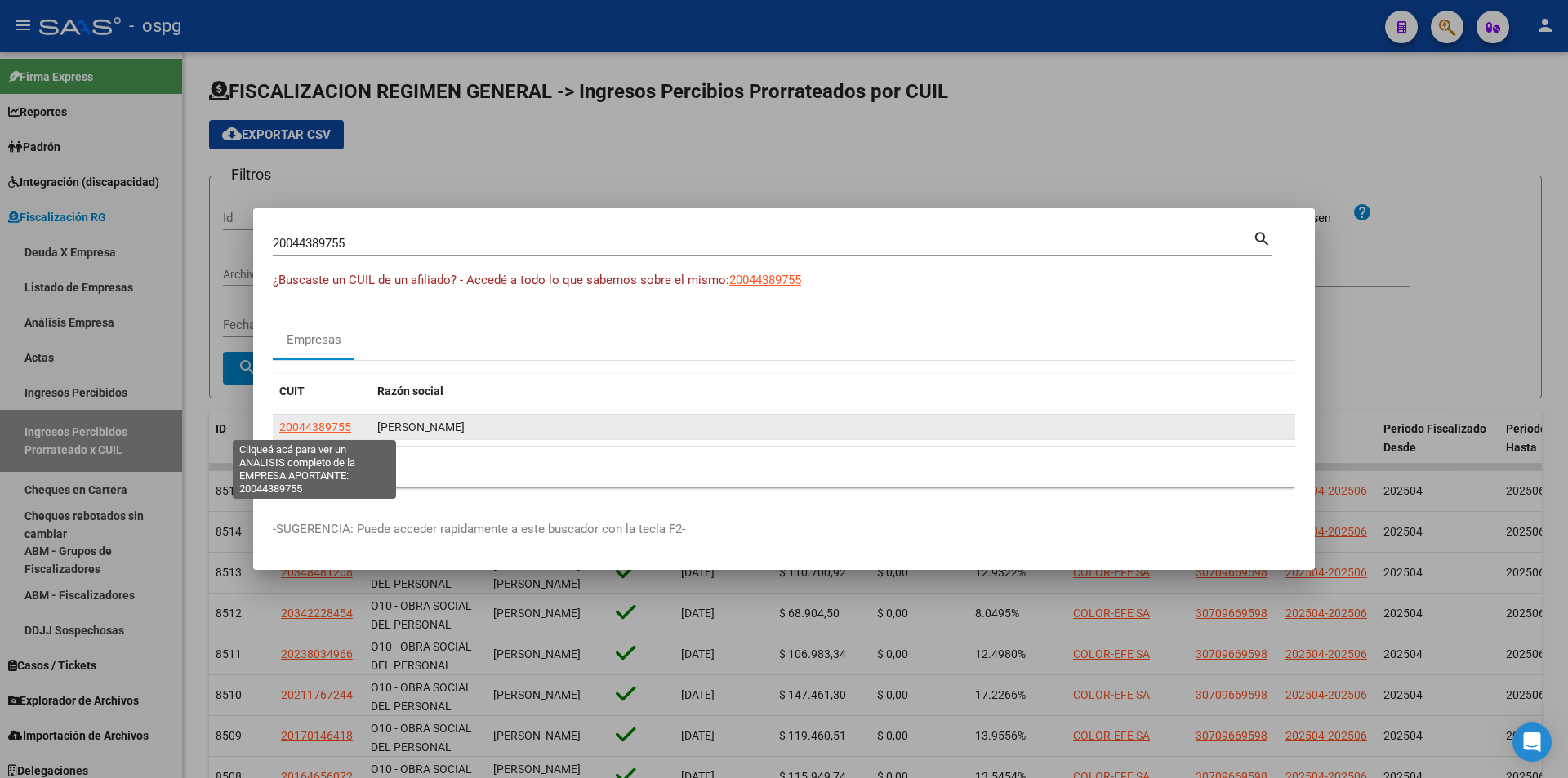
click at [317, 428] on span "20044389755" at bounding box center [315, 426] width 72 height 13
type textarea "20044389755"
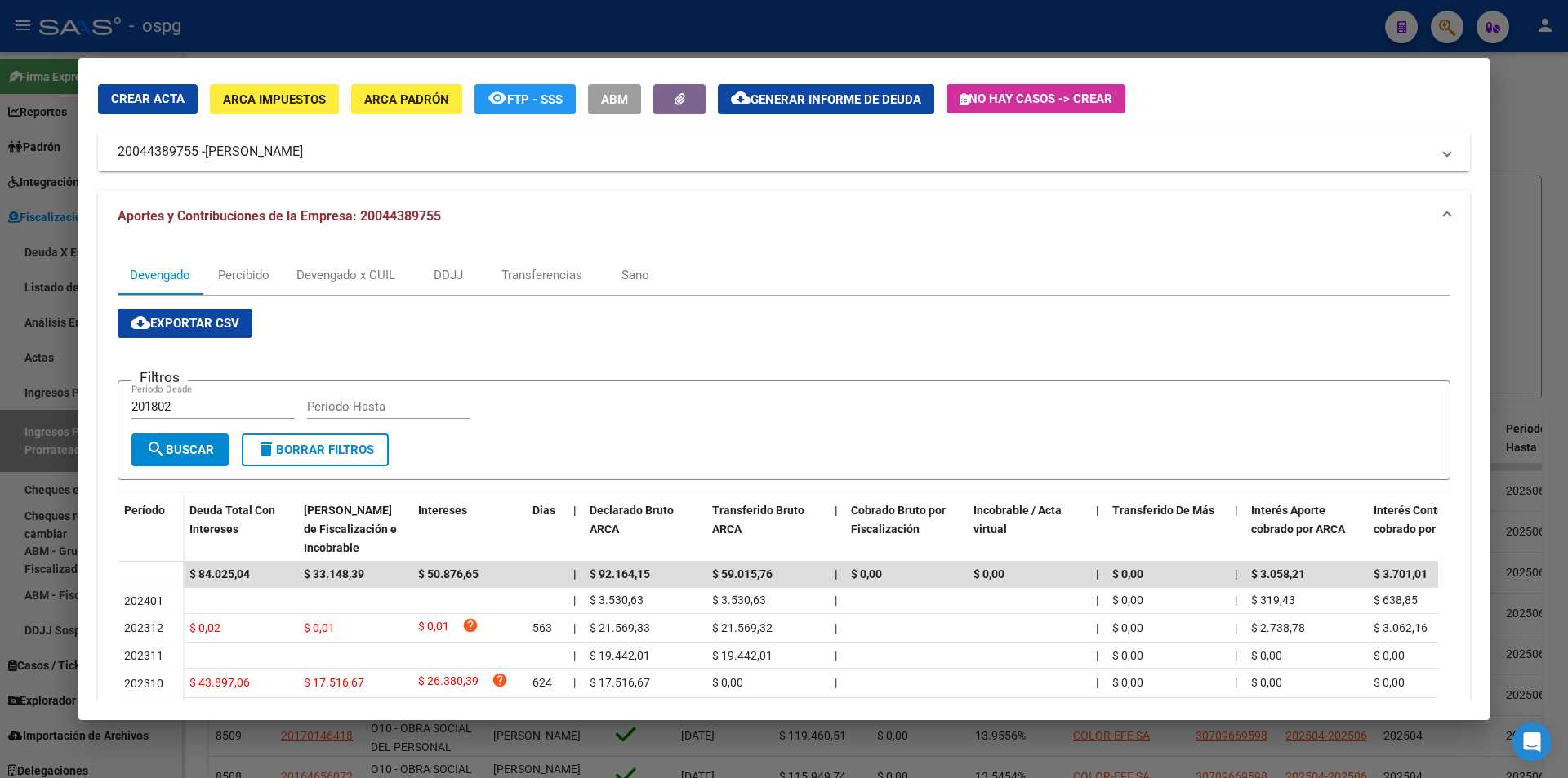
scroll to position [206, 0]
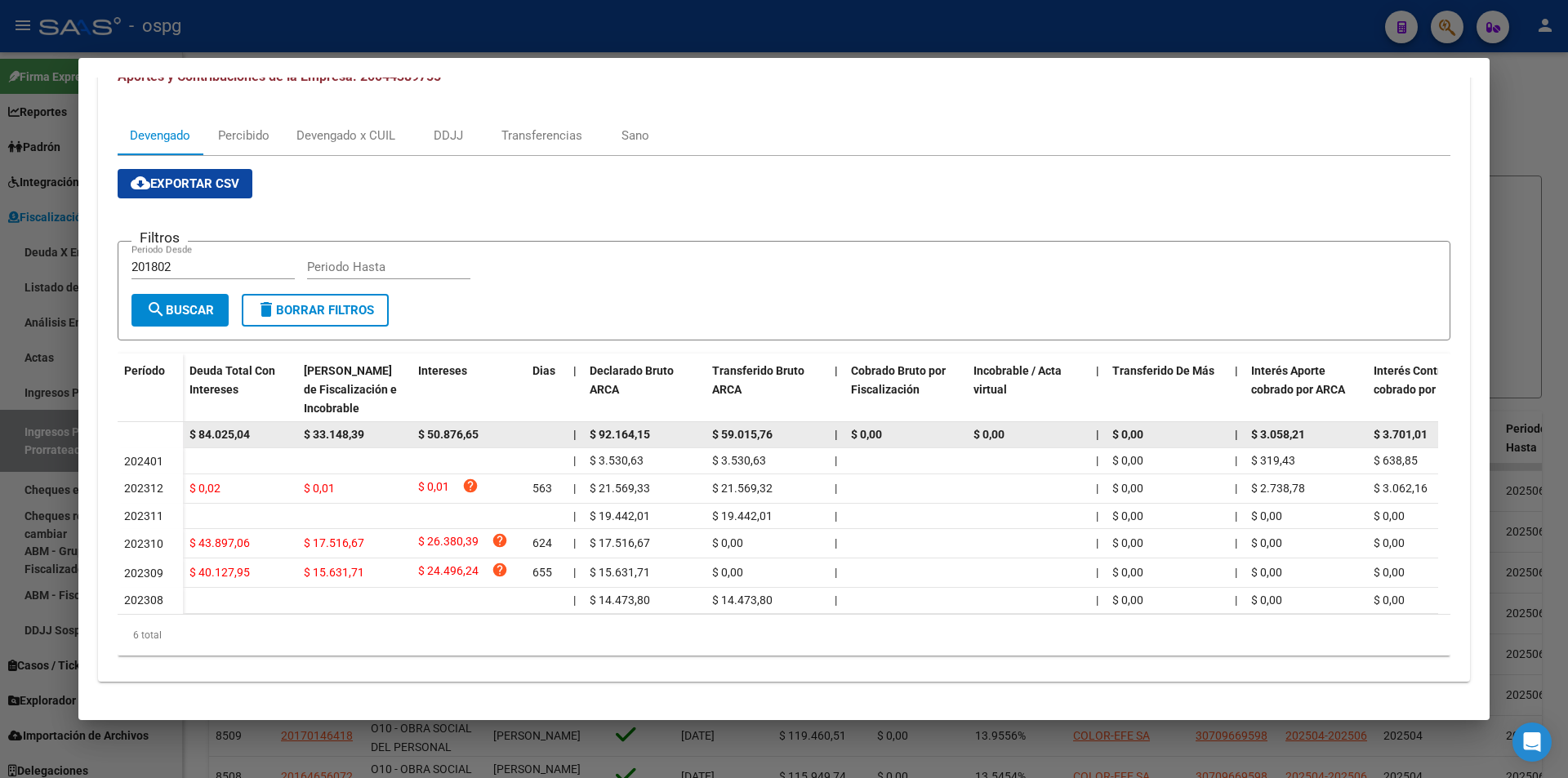
drag, startPoint x: 265, startPoint y: 421, endPoint x: 240, endPoint y: 419, distance: 25.1
click at [177, 422] on datatable-body-row "$ 84.025,04 $ 33.148,39 $ 50.876,65 | $ 92.164,15 $ 59.015,76 | $ 0,00 $ 0,00 |…" at bounding box center [1126, 435] width 2017 height 26
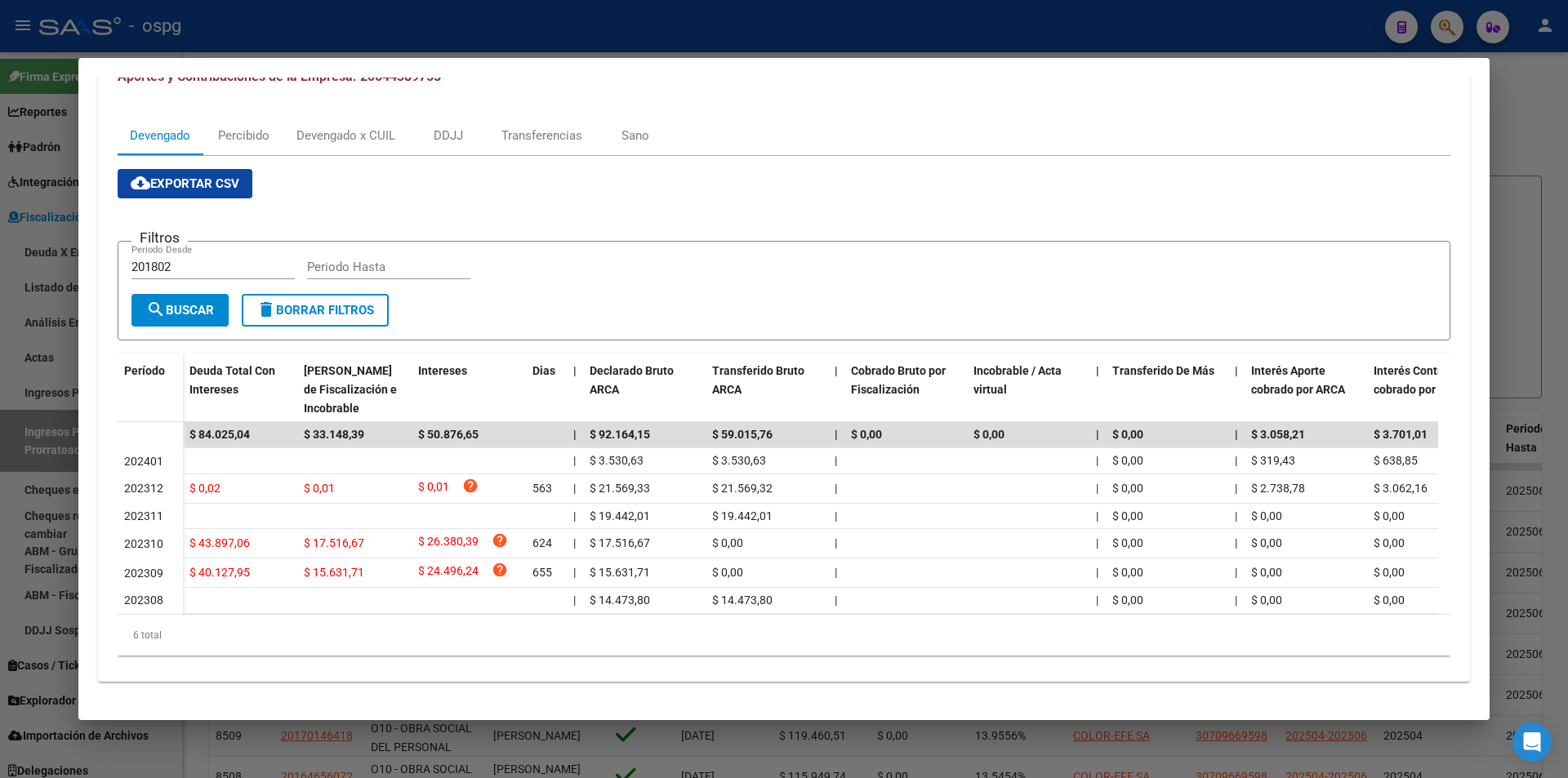
click at [0, 486] on div at bounding box center [784, 389] width 1568 height 778
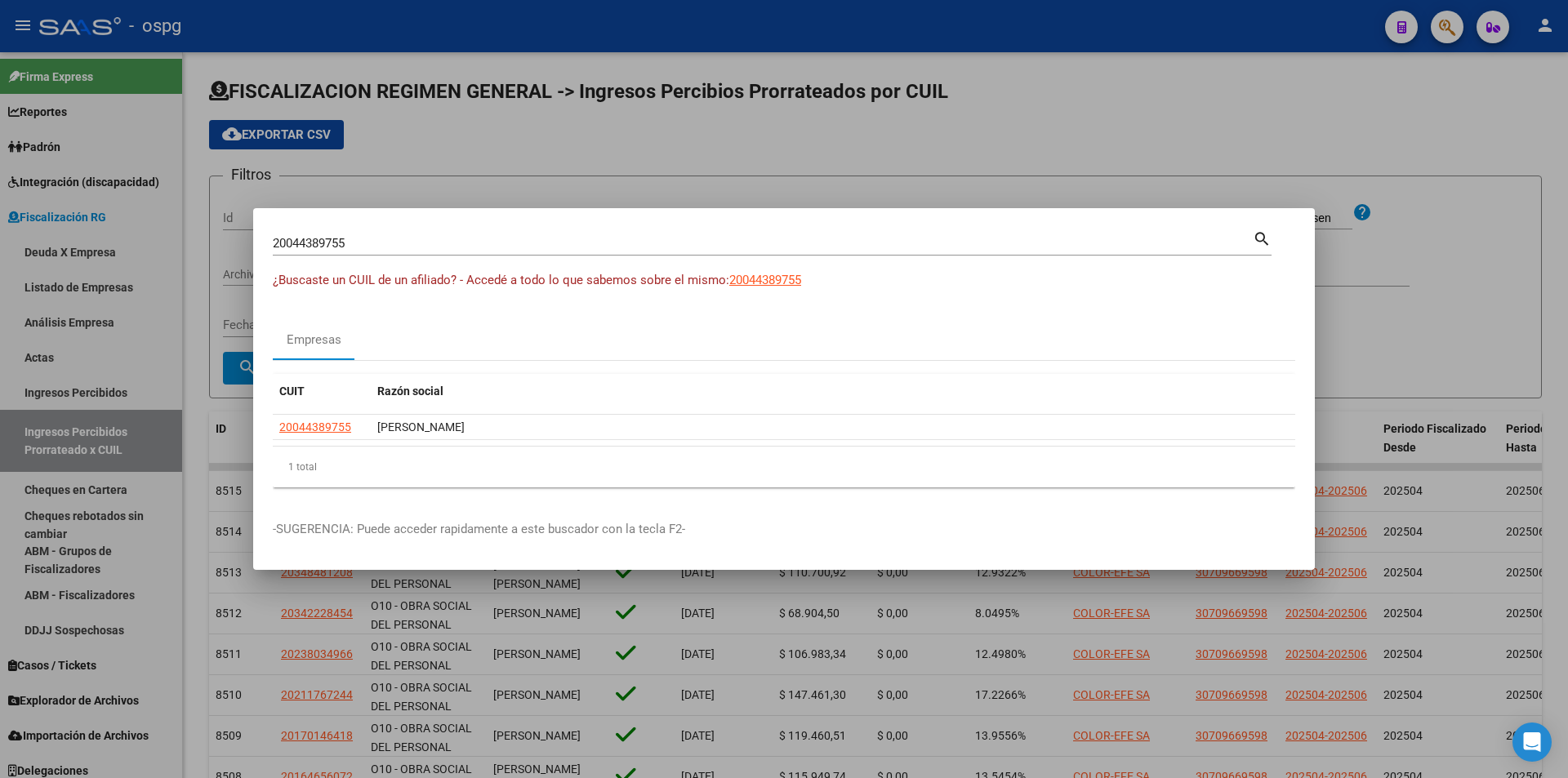
click at [4, 484] on div at bounding box center [784, 389] width 1568 height 778
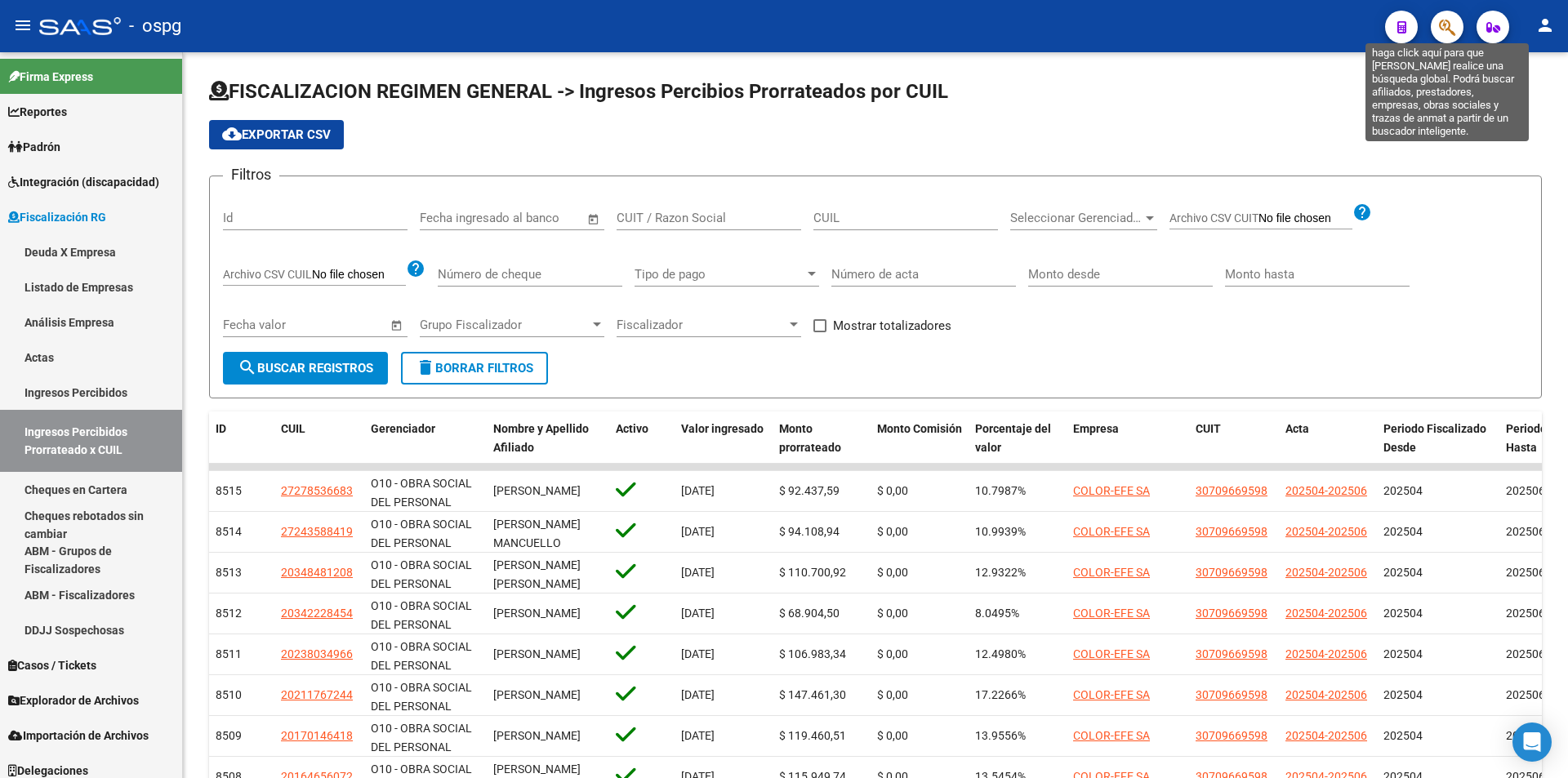
click at [1442, 36] on icon "button" at bounding box center [1447, 27] width 16 height 19
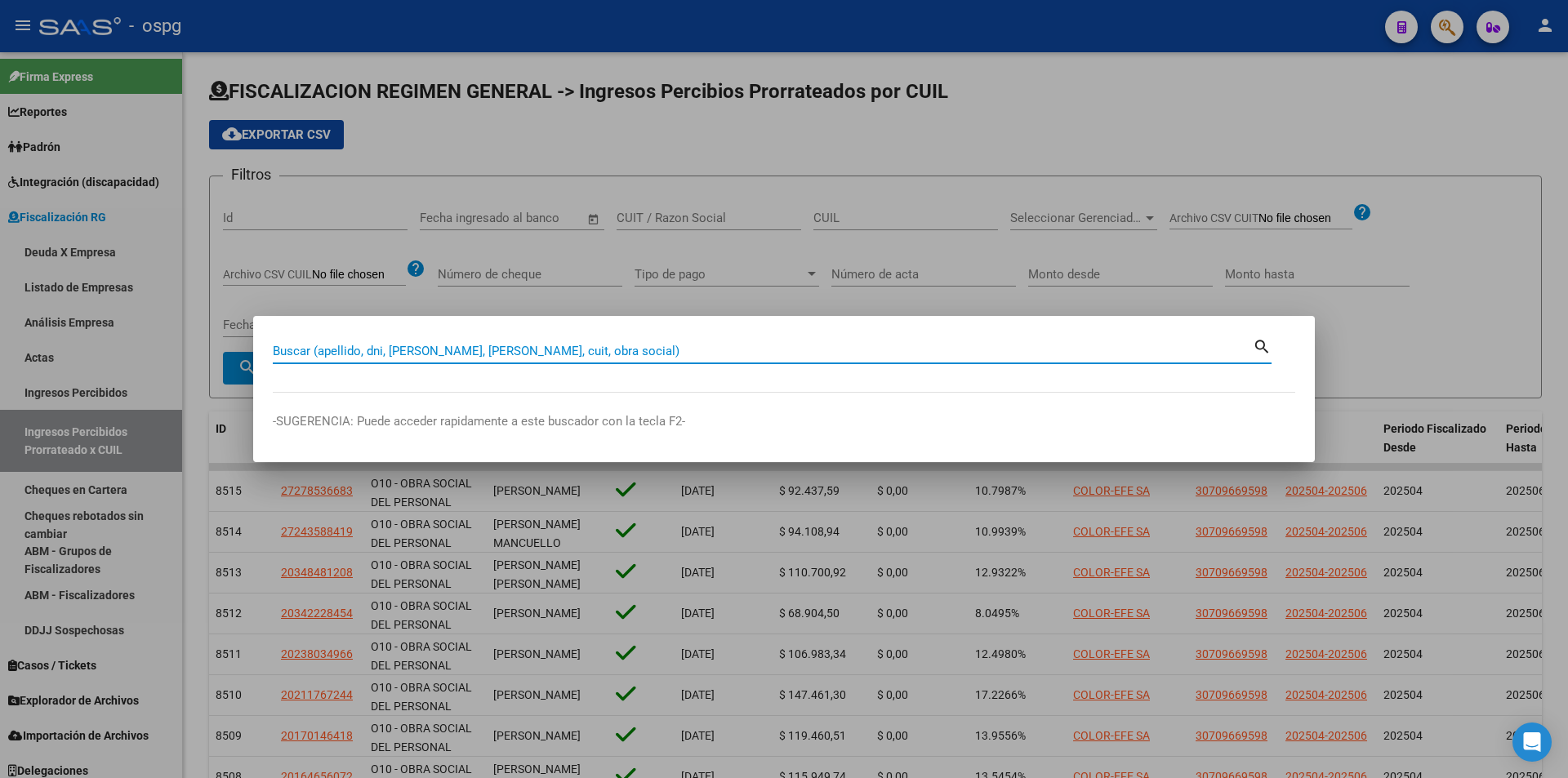
click at [530, 351] on input "Buscar (apellido, dni, [PERSON_NAME], [PERSON_NAME], cuit, obra social)" at bounding box center [762, 350] width 980 height 15
paste input "20925633438"
type input "20925633438"
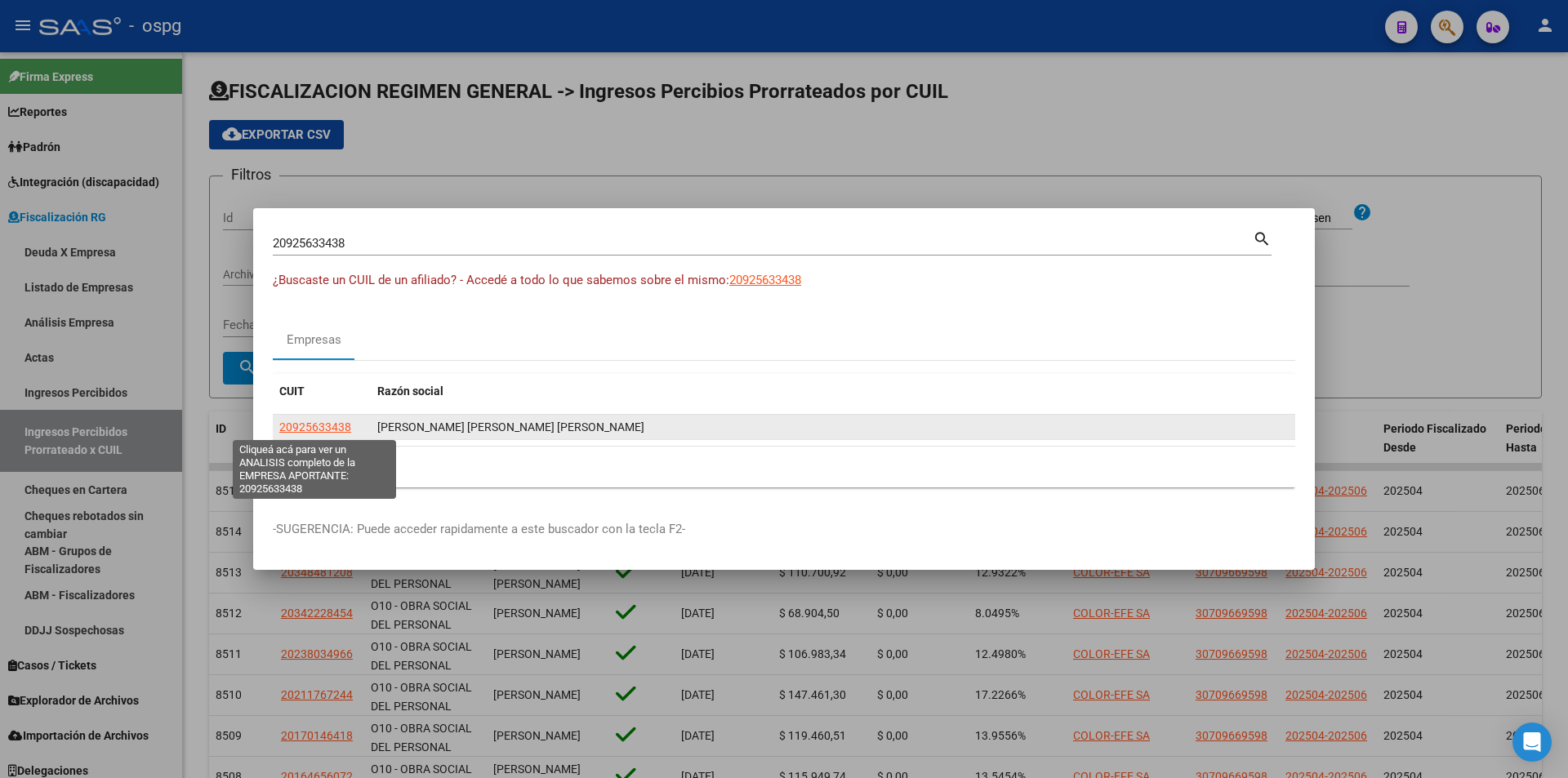
click at [322, 432] on span "20925633438" at bounding box center [315, 426] width 72 height 13
type textarea "20925633438"
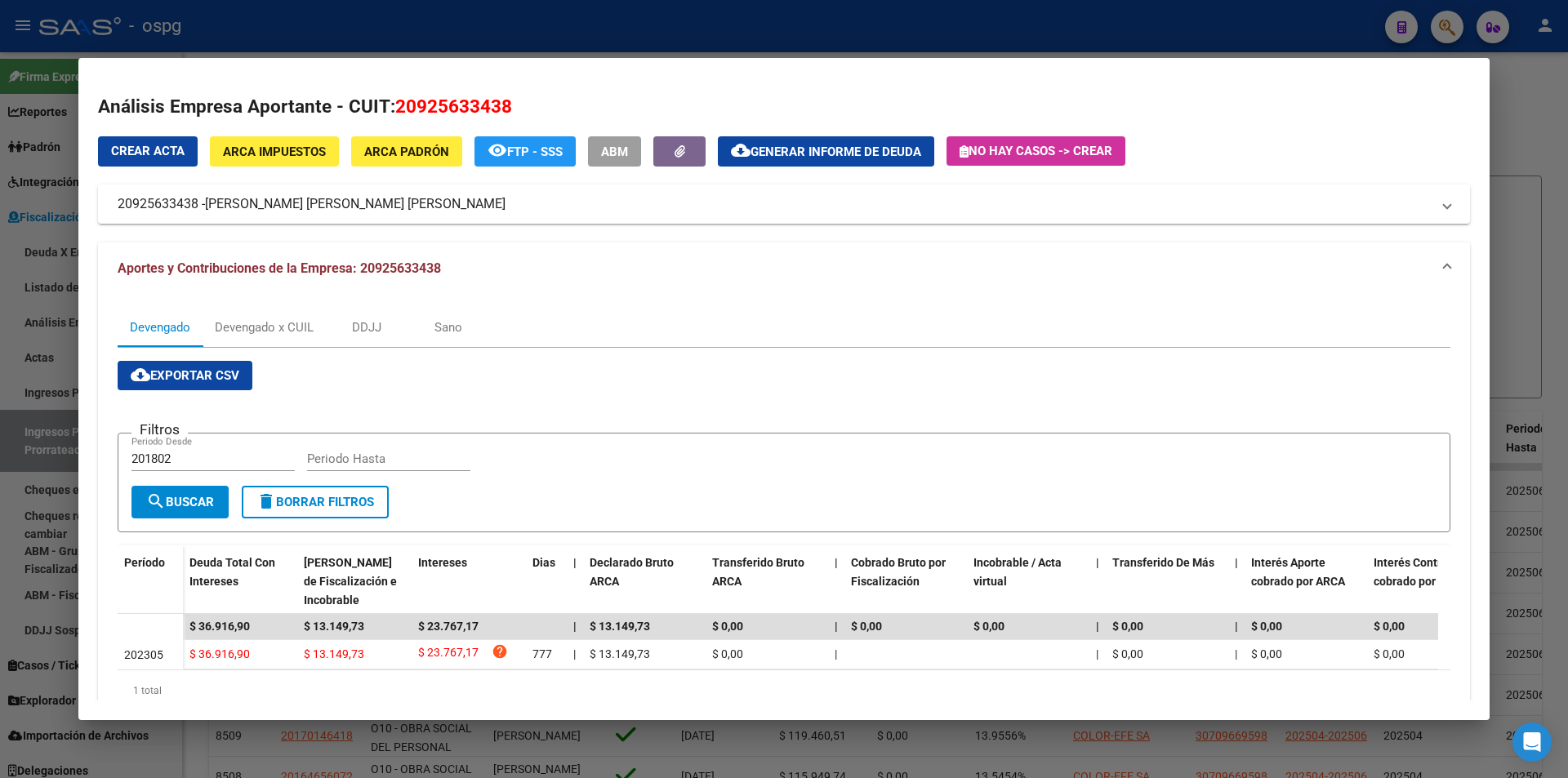
scroll to position [67, 0]
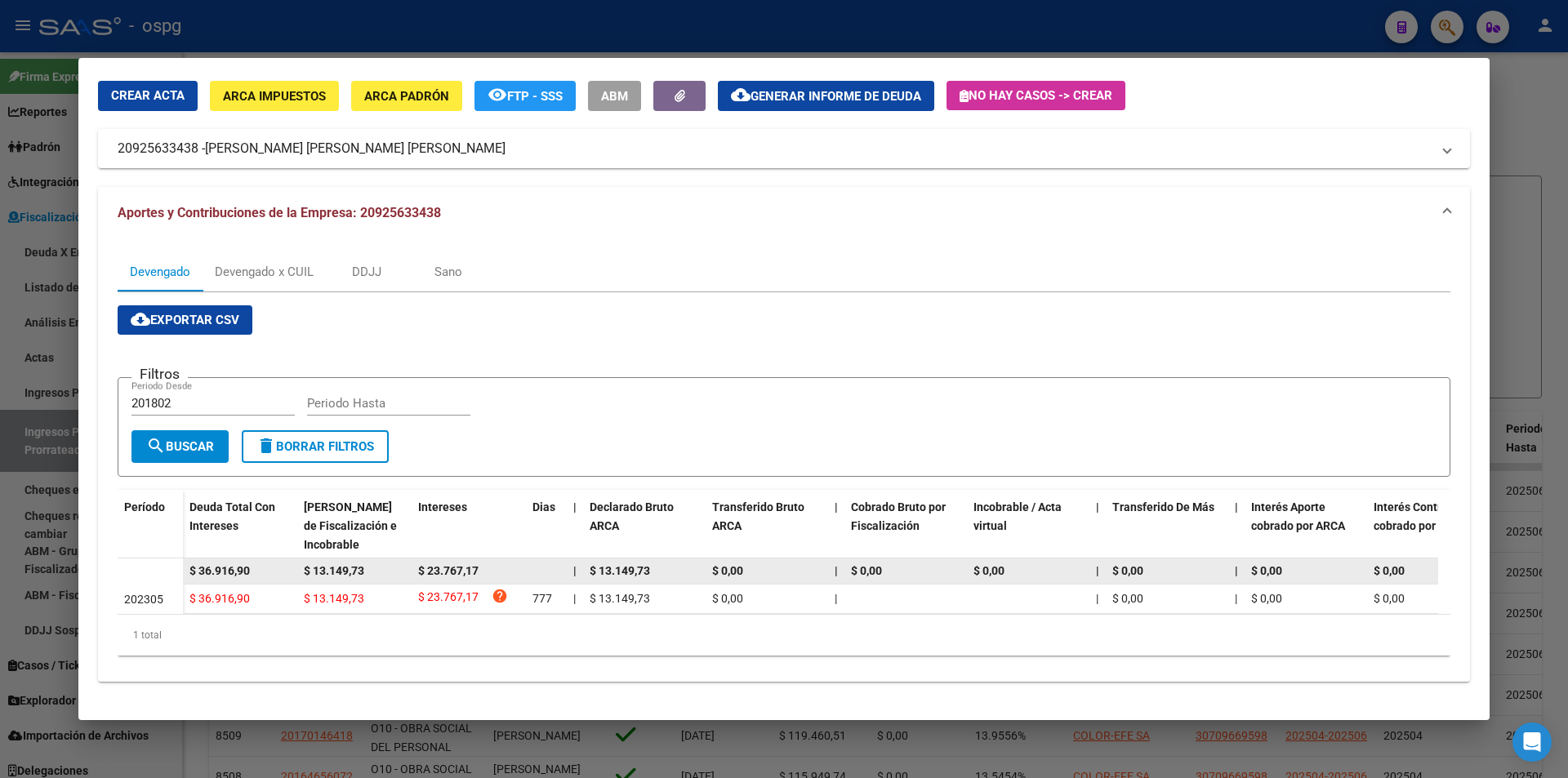
drag, startPoint x: 272, startPoint y: 558, endPoint x: 178, endPoint y: 554, distance: 94.1
click at [178, 559] on datatable-body-row "$ 36.916,90 $ 13.149,73 $ 23.767,17 | $ 13.149,73 $ 0,00 | $ 0,00 $ 0,00 | $ 0,…" at bounding box center [1126, 571] width 2017 height 26
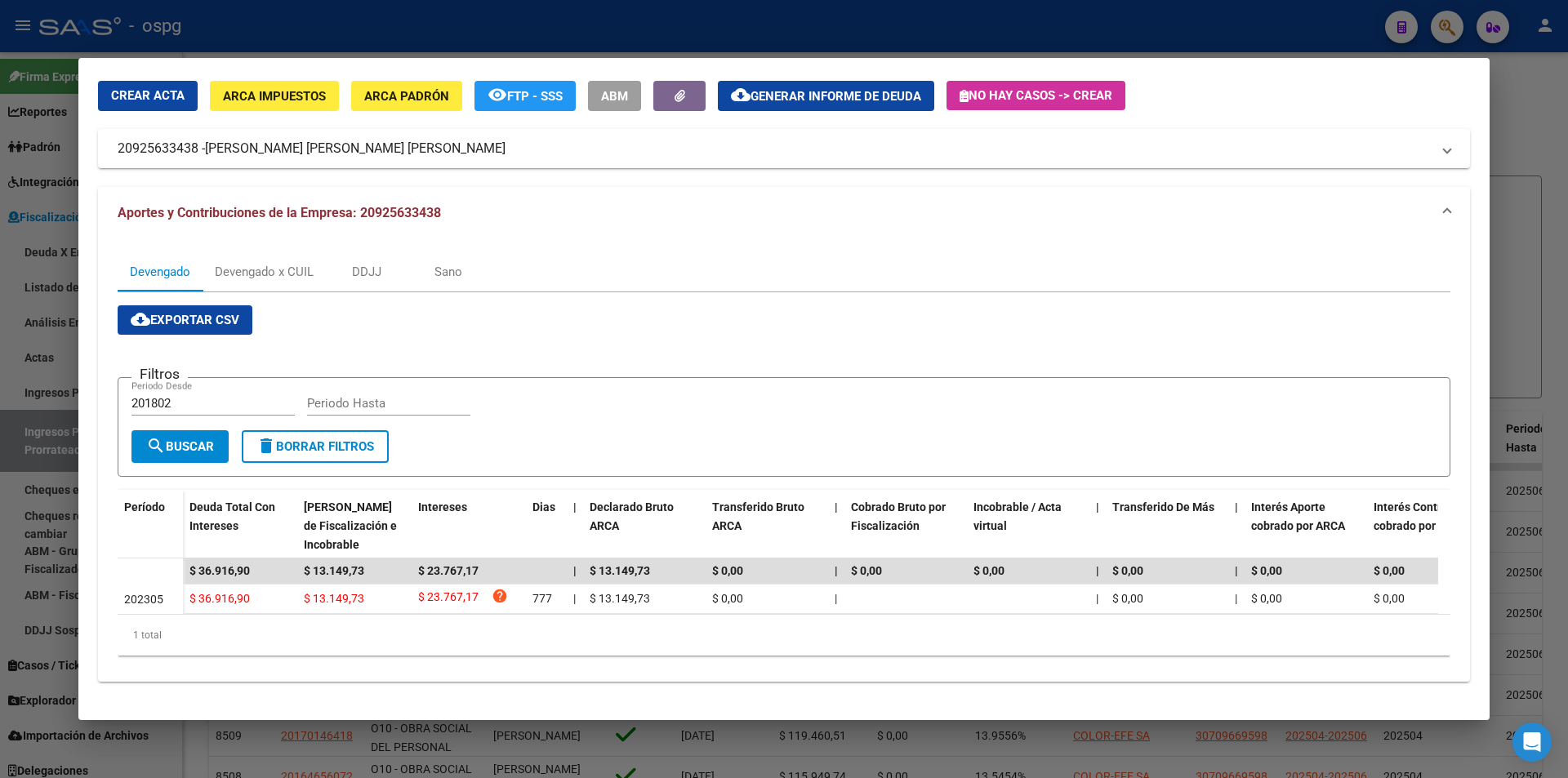
click at [0, 541] on div at bounding box center [784, 389] width 1568 height 778
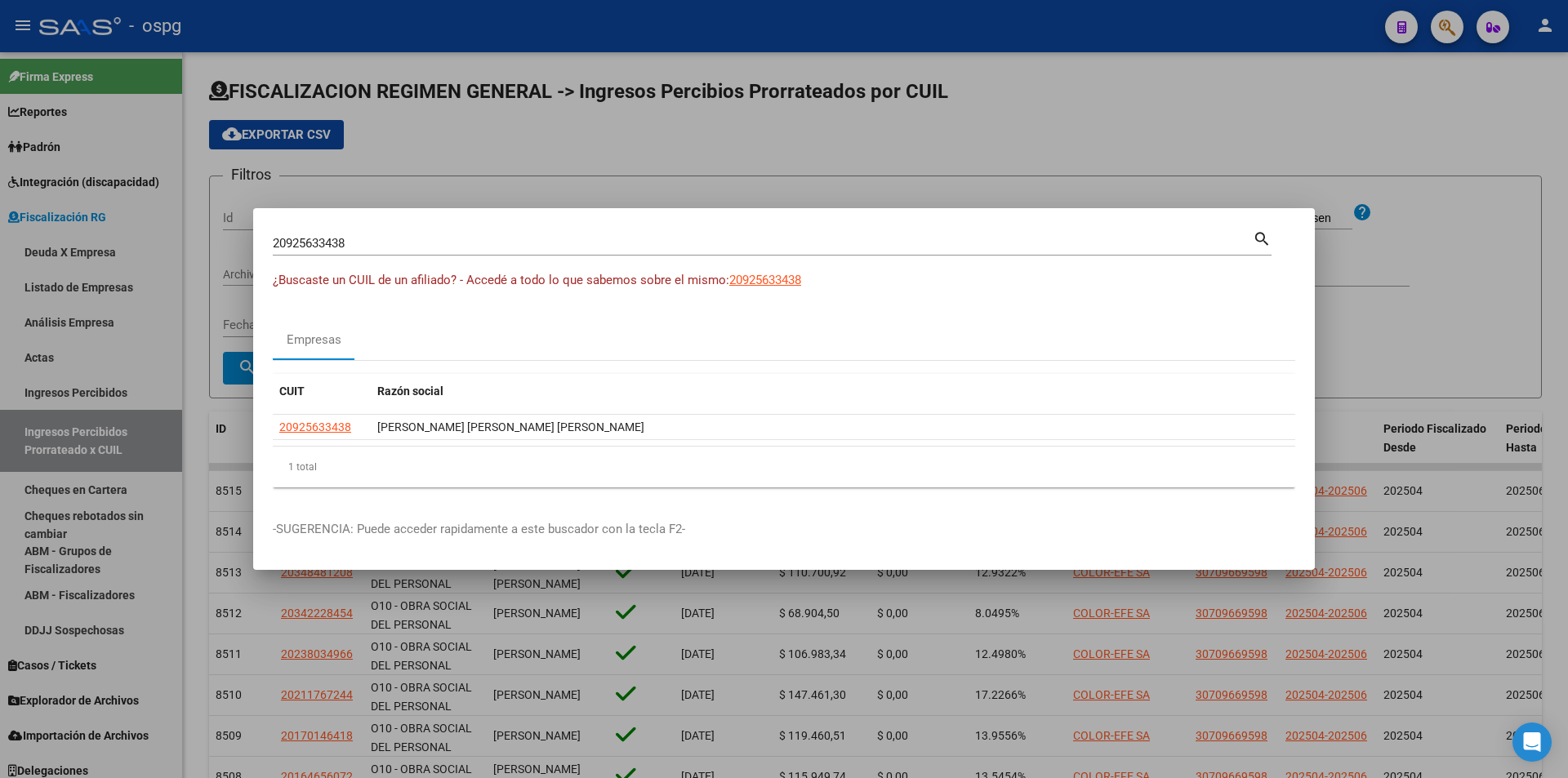
click at [0, 540] on div at bounding box center [784, 389] width 1568 height 778
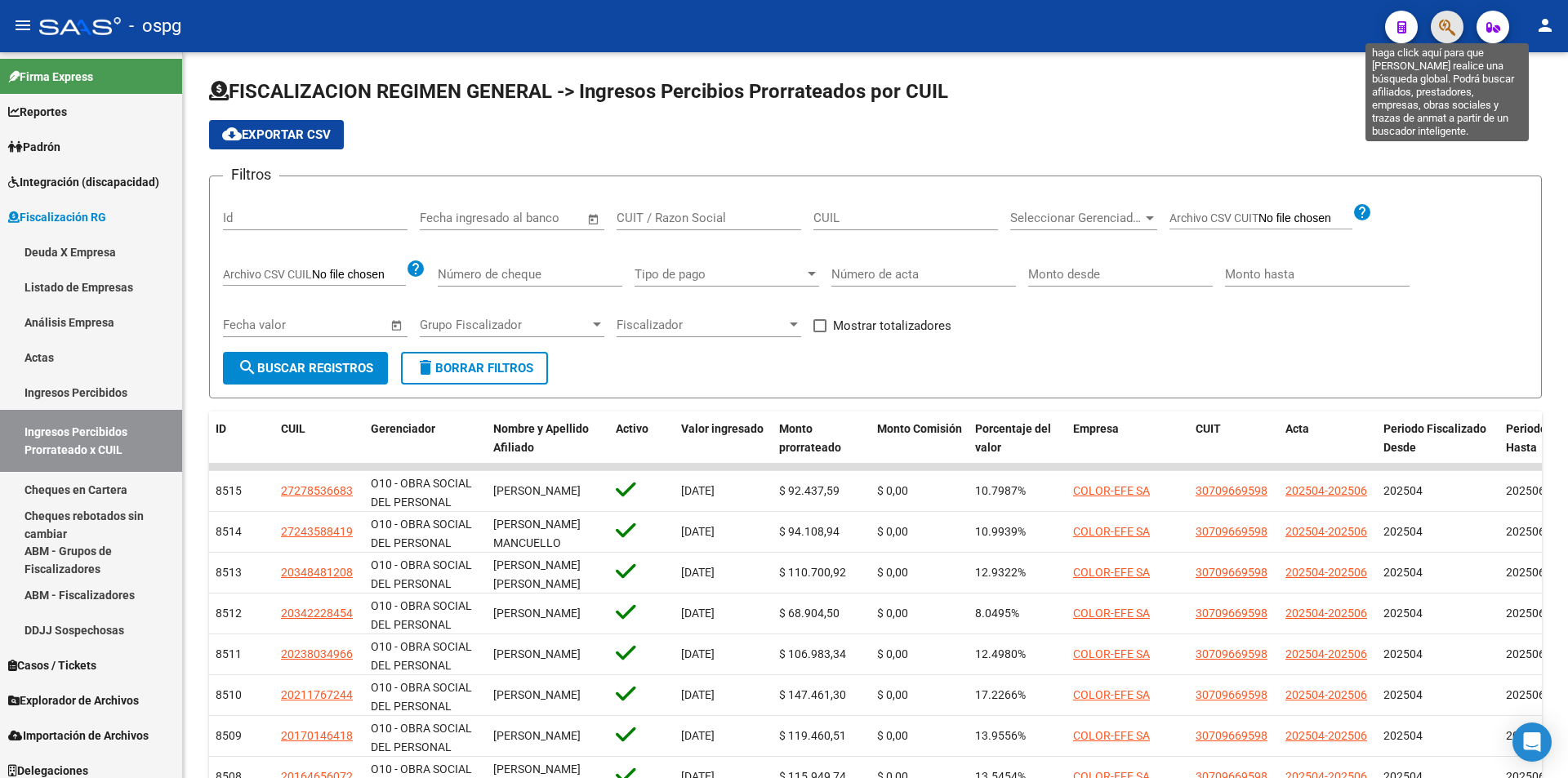
click at [1453, 33] on icon "button" at bounding box center [1447, 27] width 16 height 19
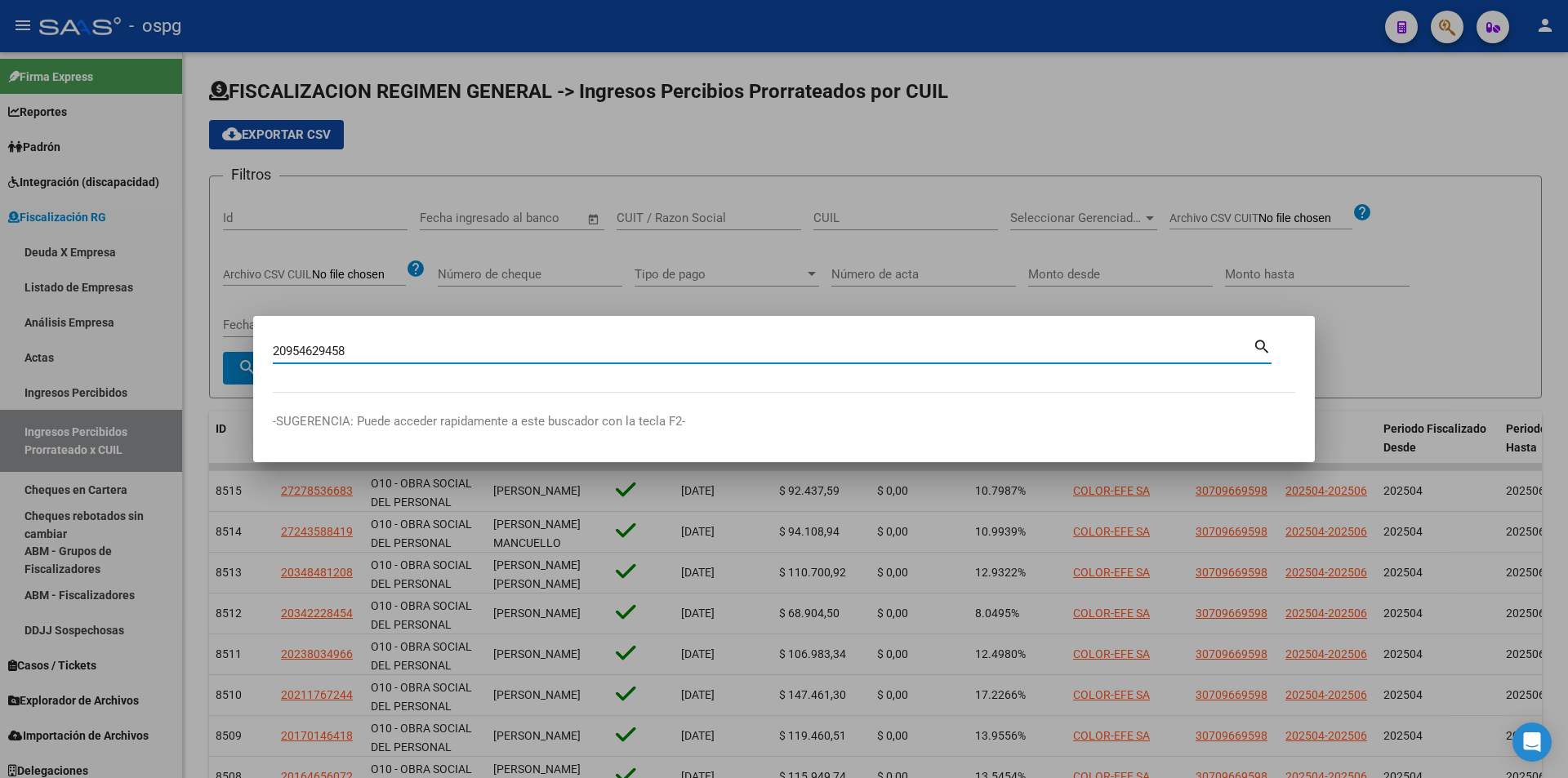
type input "20954629458"
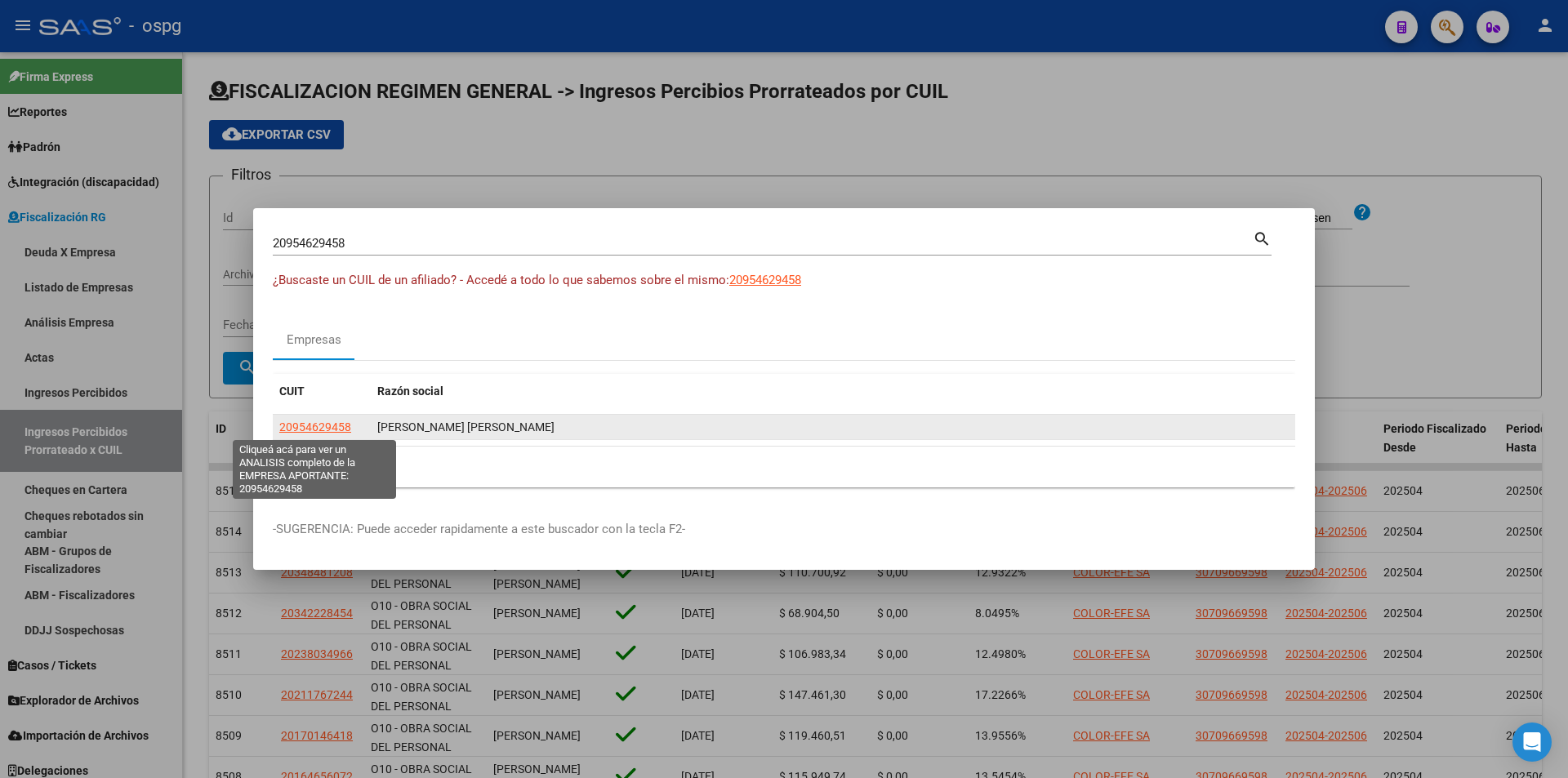
click at [325, 428] on span "20954629458" at bounding box center [315, 426] width 72 height 13
type textarea "20954629458"
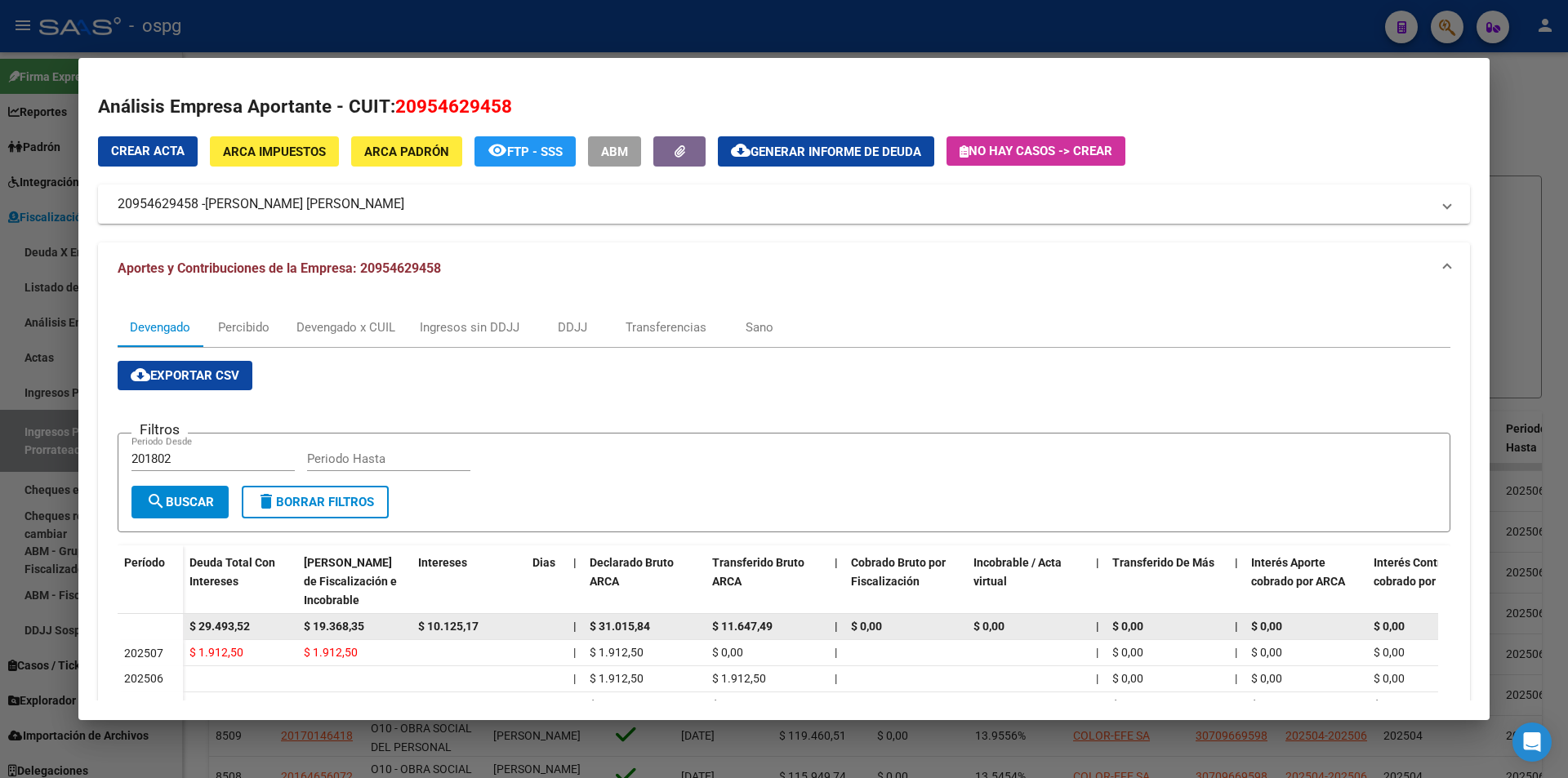
drag, startPoint x: 261, startPoint y: 623, endPoint x: 191, endPoint y: 627, distance: 70.1
click at [191, 627] on div "$ 29.493,52" at bounding box center [240, 626] width 101 height 19
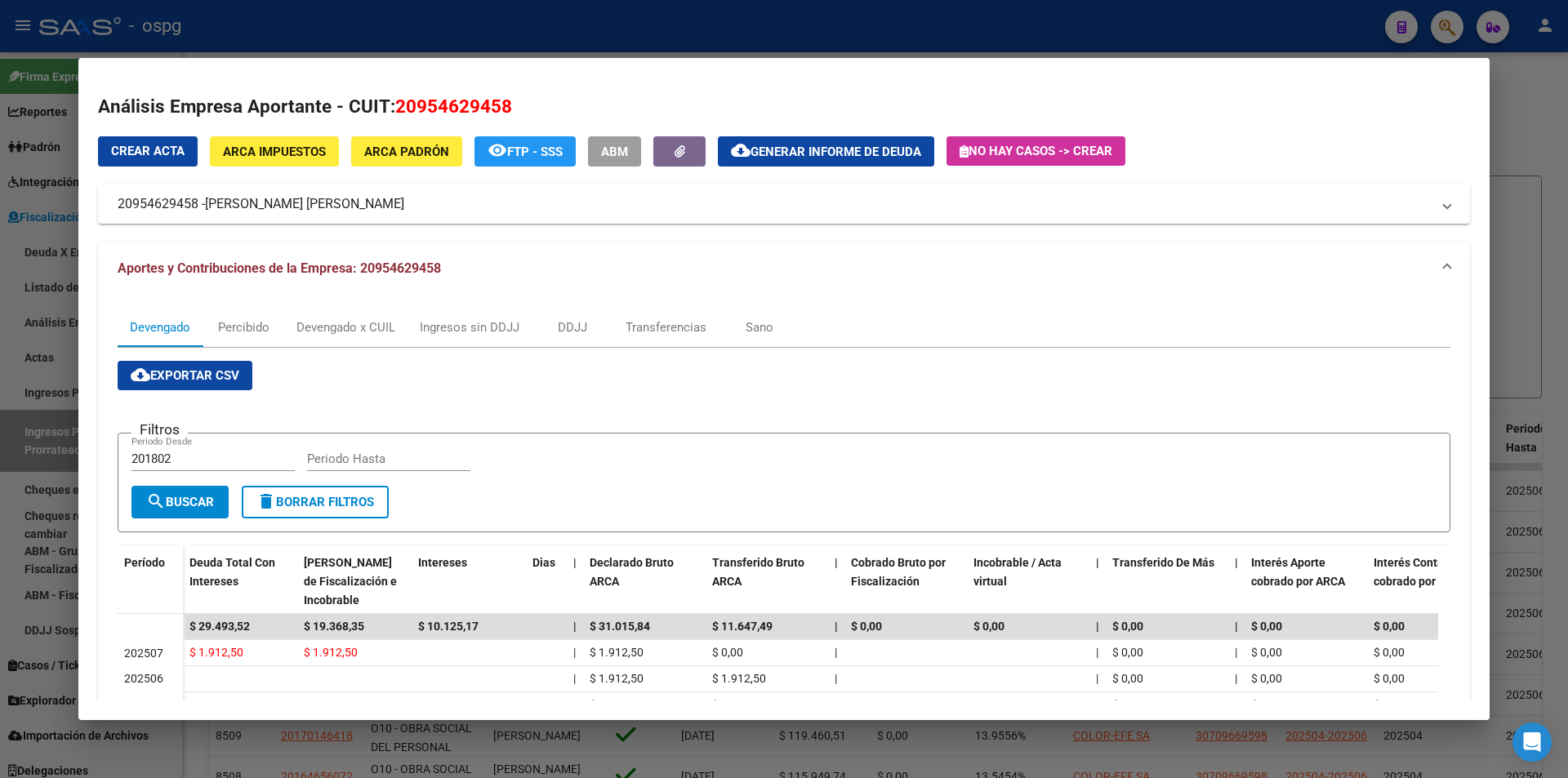
click at [1555, 206] on div at bounding box center [784, 389] width 1568 height 778
click at [1553, 205] on div at bounding box center [784, 389] width 1568 height 778
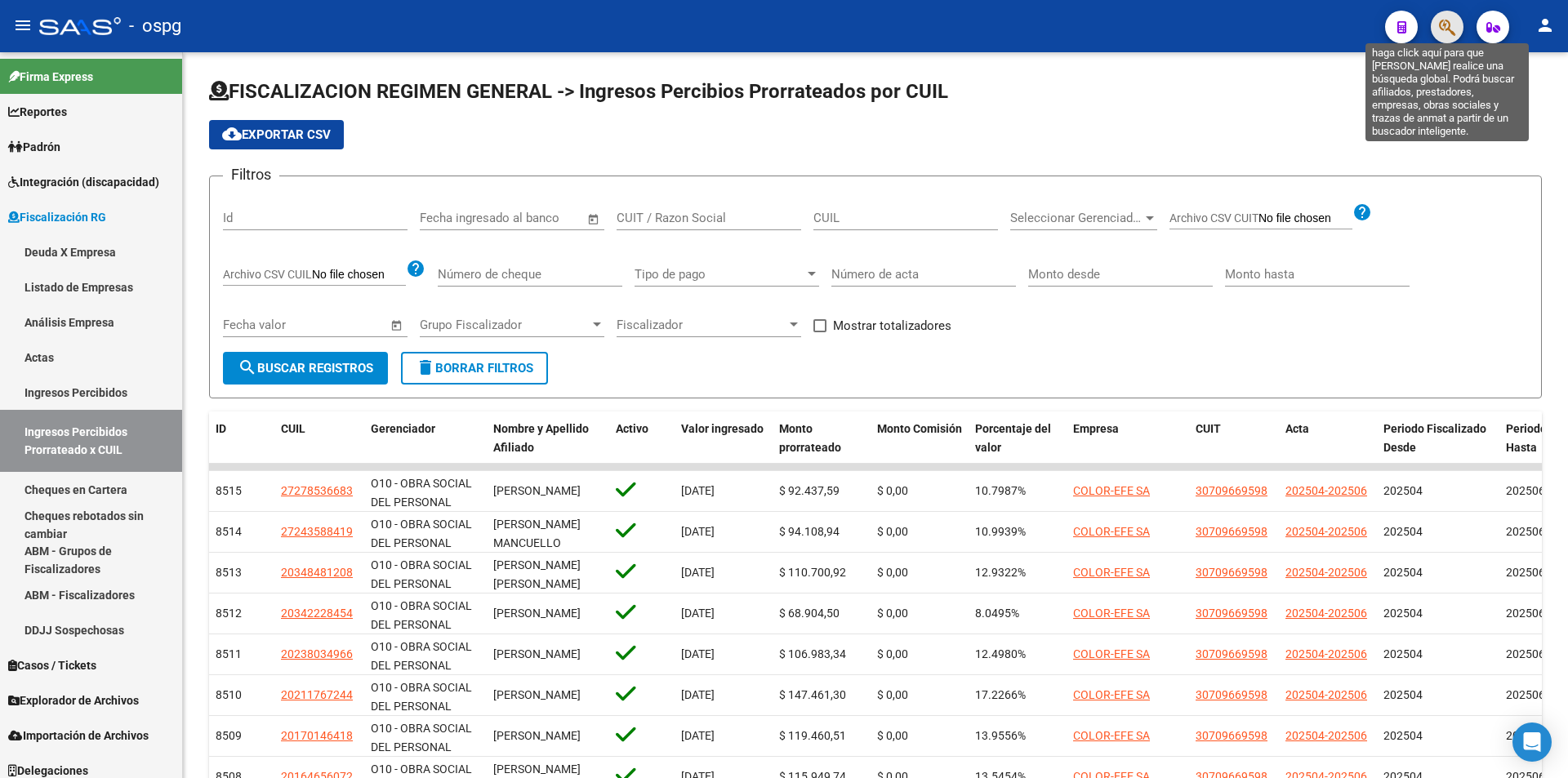
click at [1450, 36] on span "button" at bounding box center [1447, 26] width 16 height 33
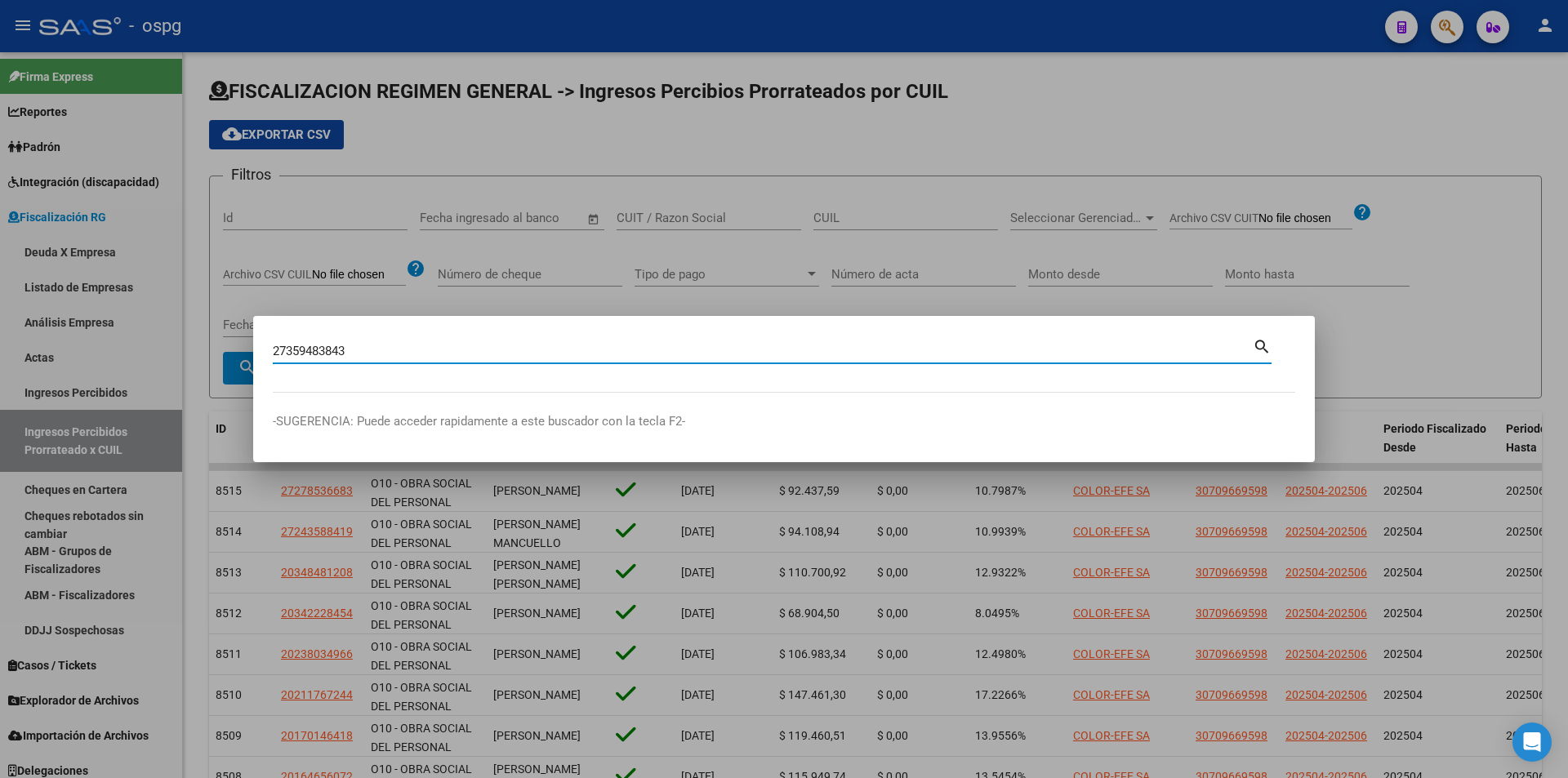
type input "27359483843"
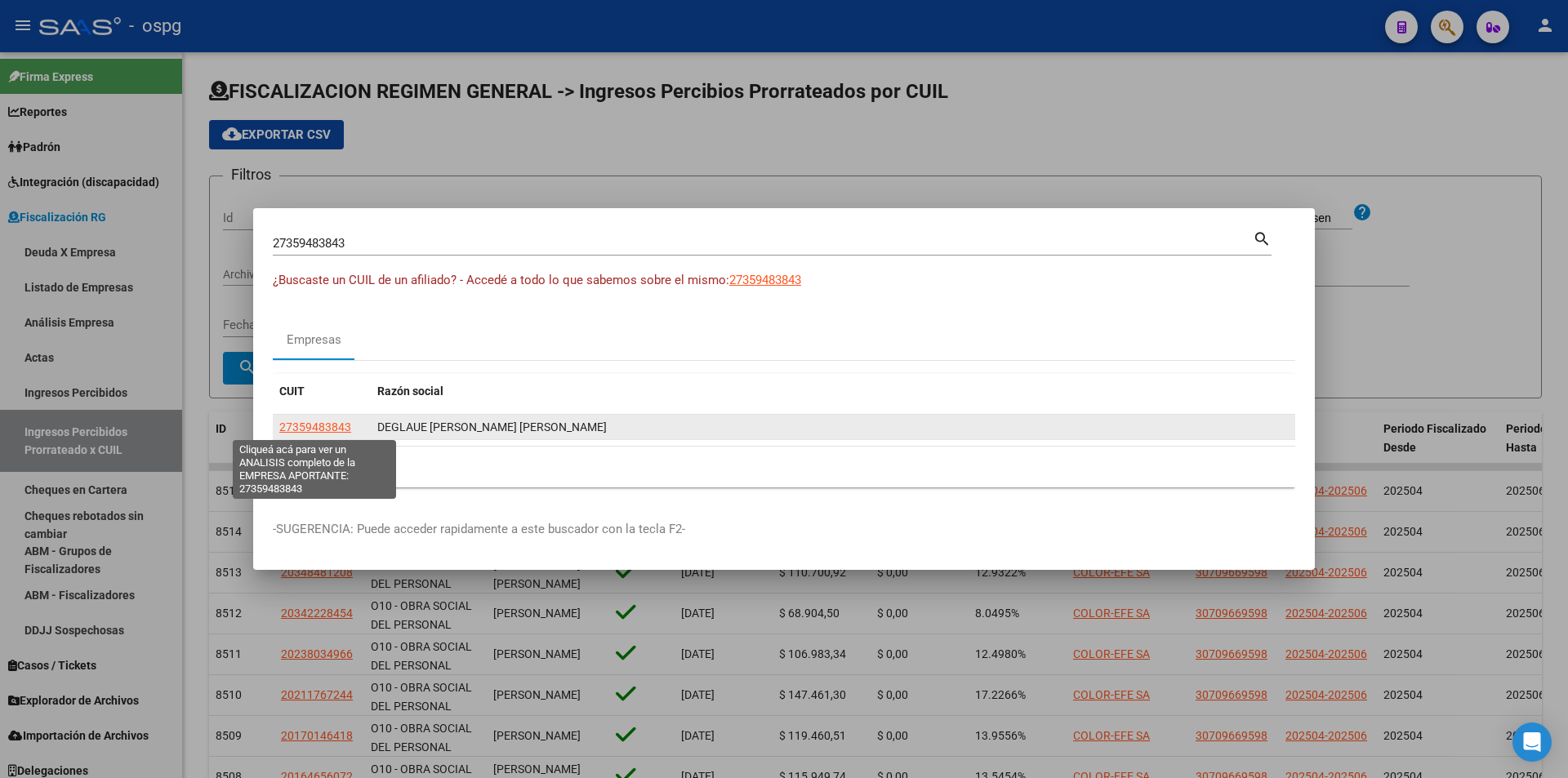
click at [315, 425] on span "27359483843" at bounding box center [315, 426] width 72 height 13
type textarea "27359483843"
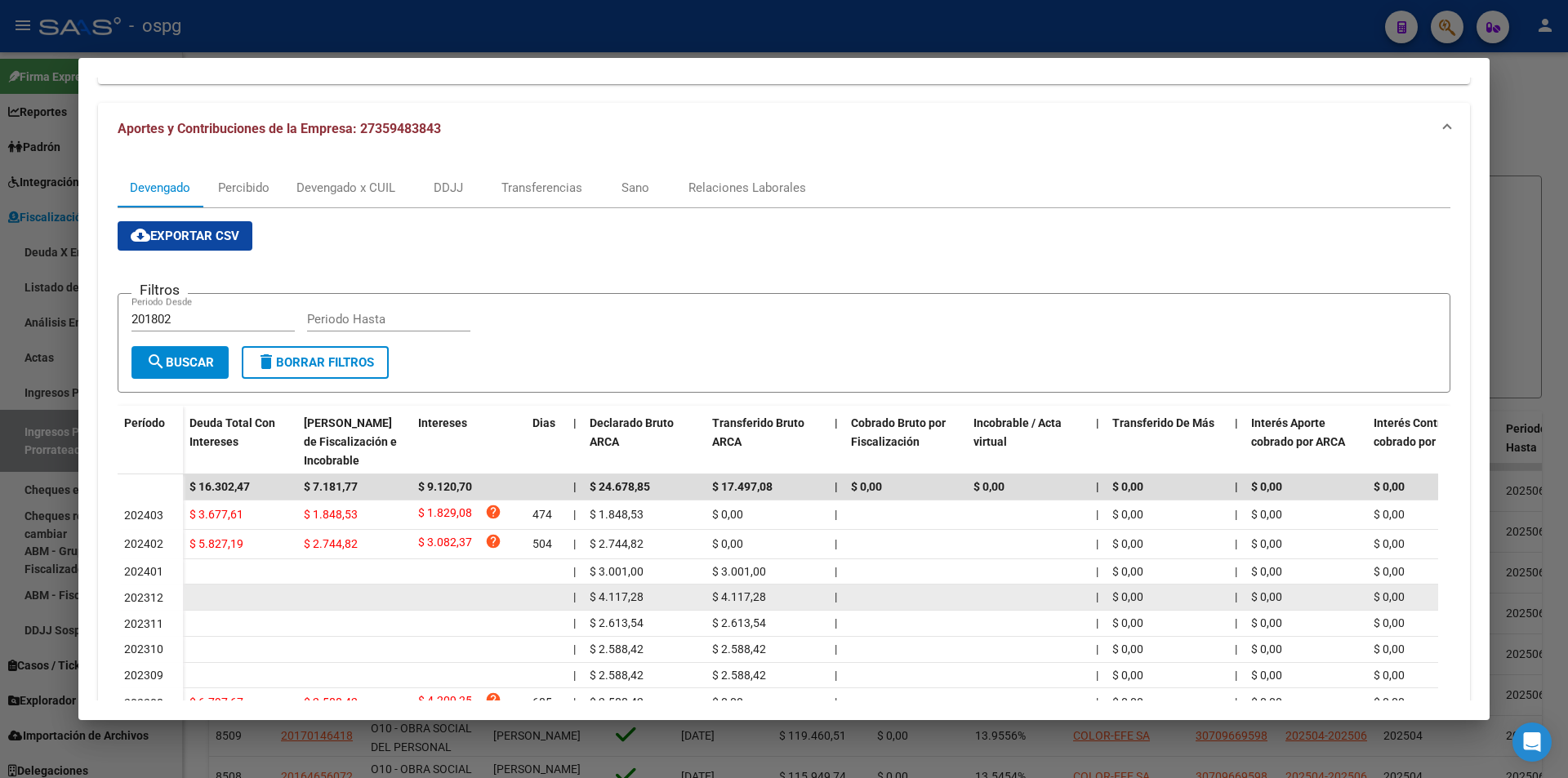
scroll to position [163, 0]
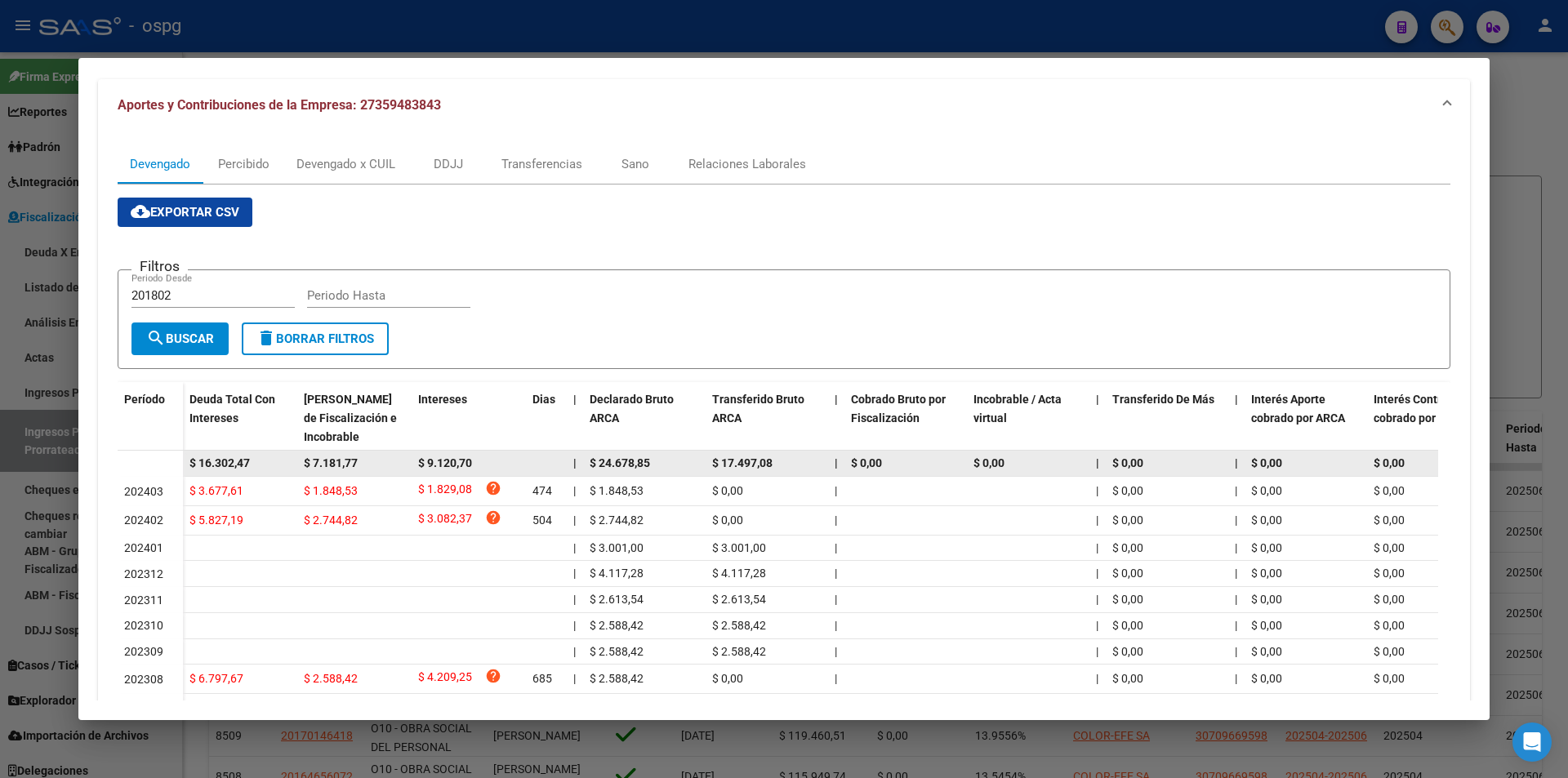
drag, startPoint x: 256, startPoint y: 465, endPoint x: 181, endPoint y: 468, distance: 75.1
click at [181, 468] on datatable-body-row "$ 16.302,47 $ 7.181,77 $ 9.120,70 | $ 24.678,85 $ 17.497,08 | $ 0,00 $ 0,00 | $…" at bounding box center [1126, 463] width 2017 height 26
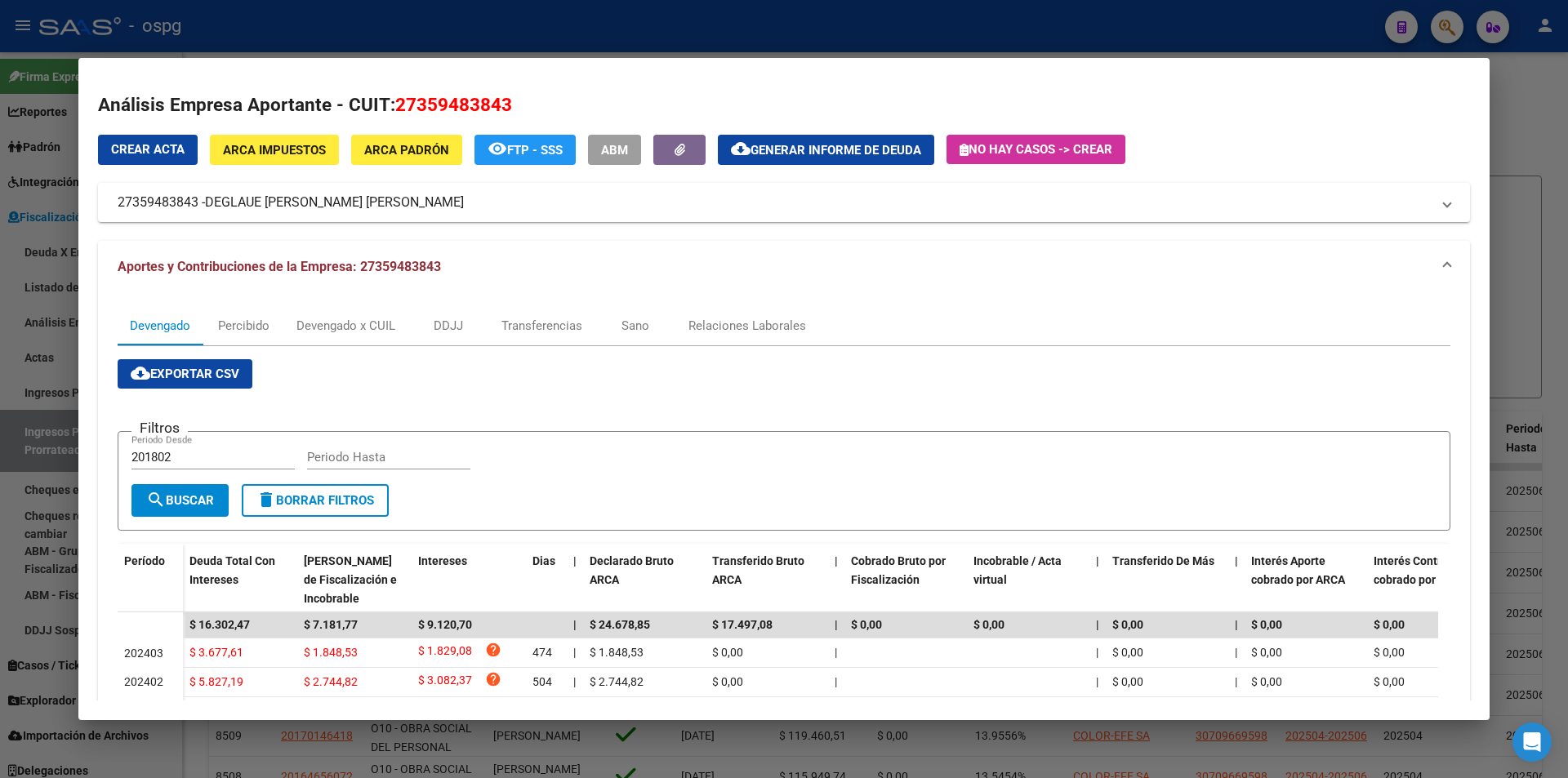
scroll to position [0, 0]
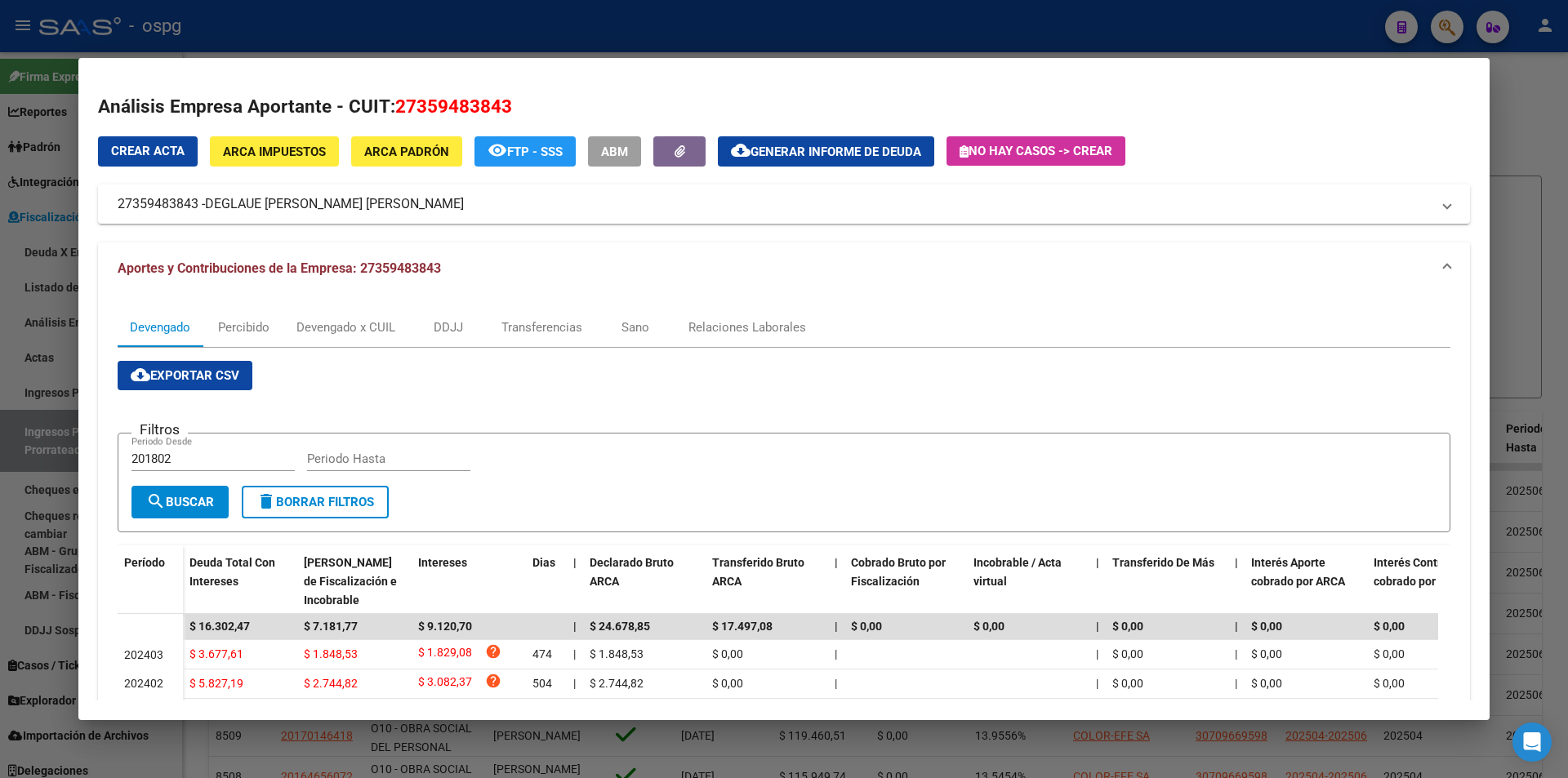
click at [8, 511] on div at bounding box center [784, 389] width 1568 height 778
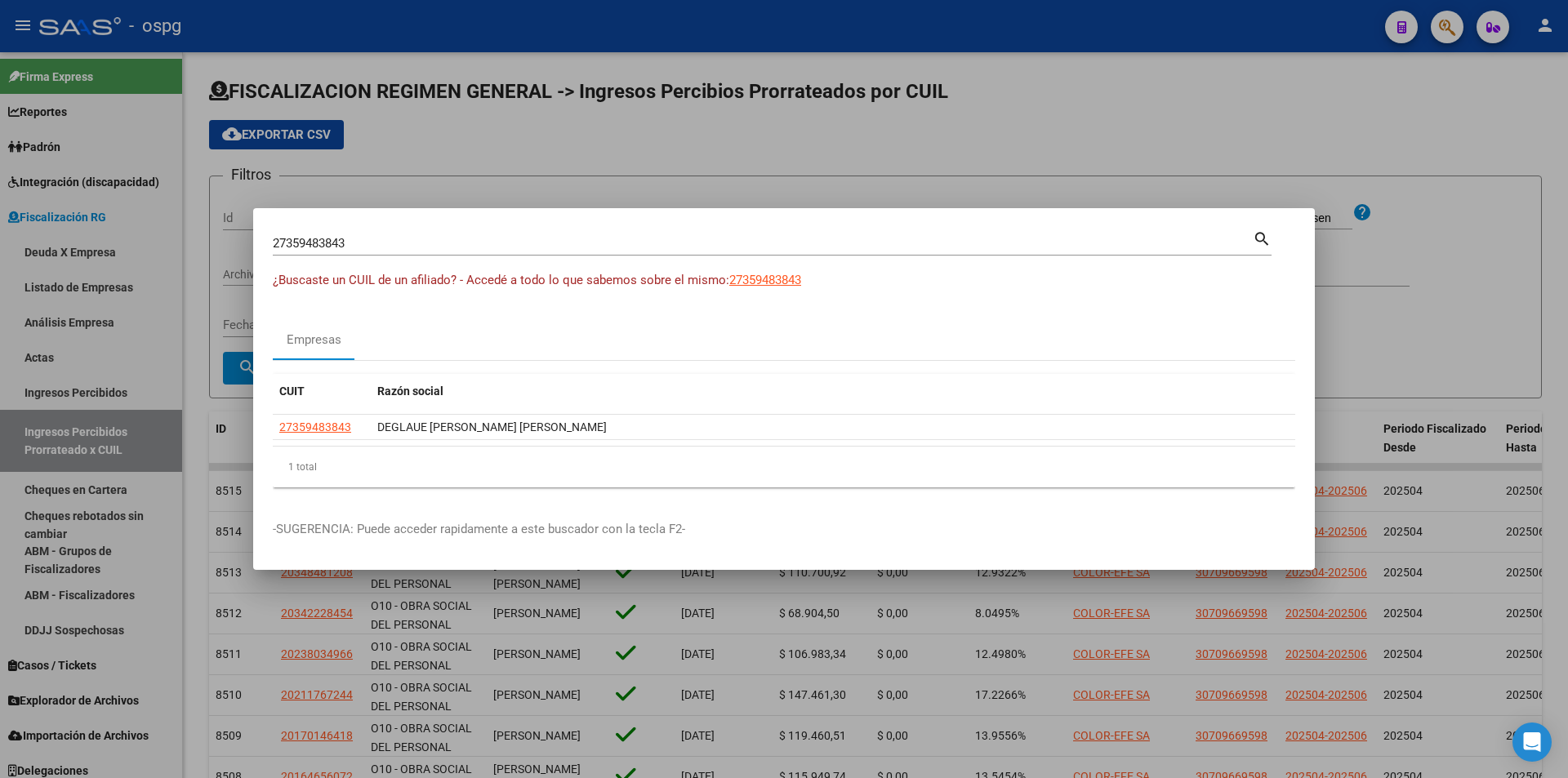
click at [8, 511] on div at bounding box center [784, 389] width 1568 height 778
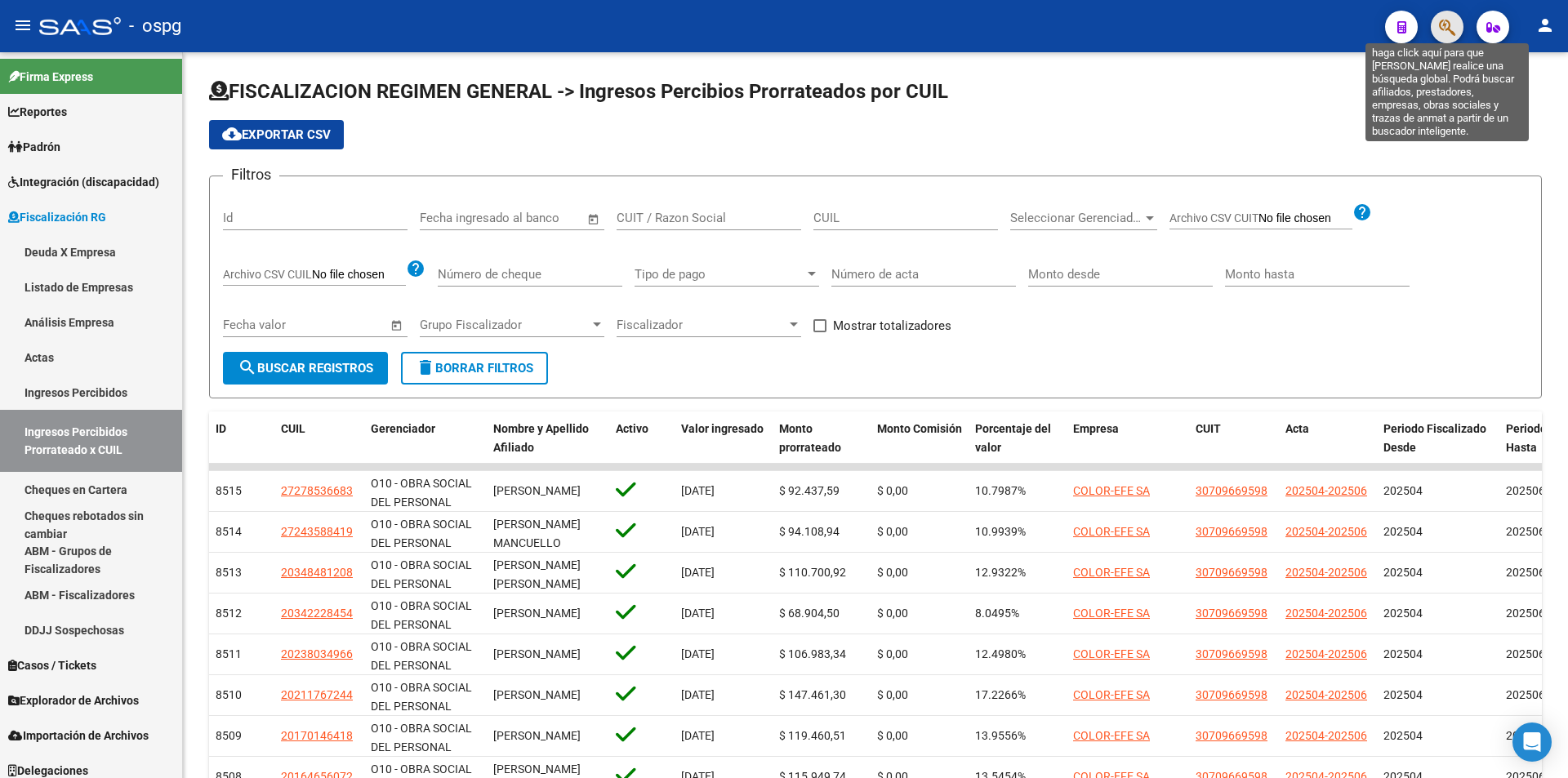
click at [1445, 33] on icon "button" at bounding box center [1447, 27] width 16 height 19
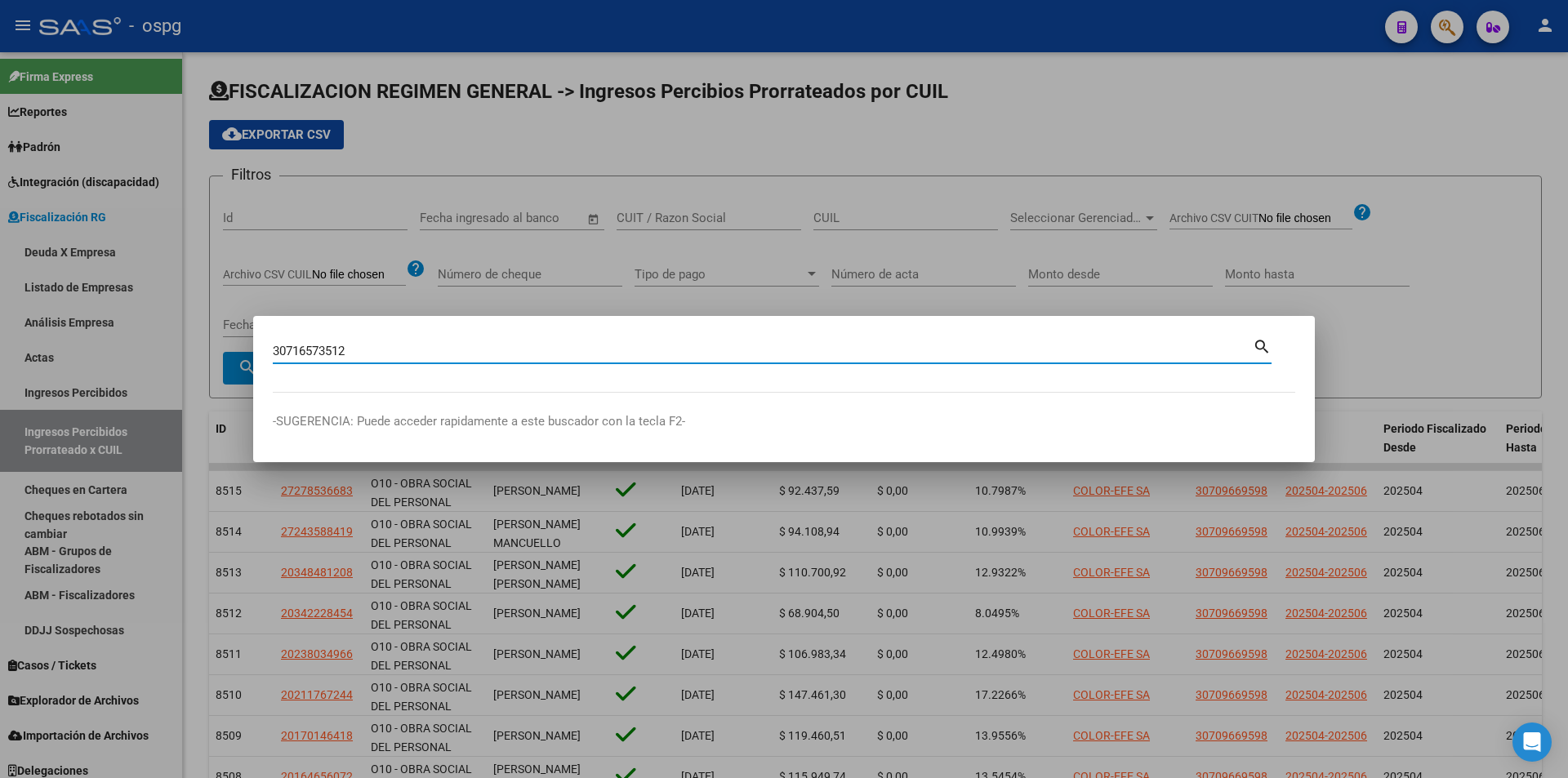
type input "30716573512"
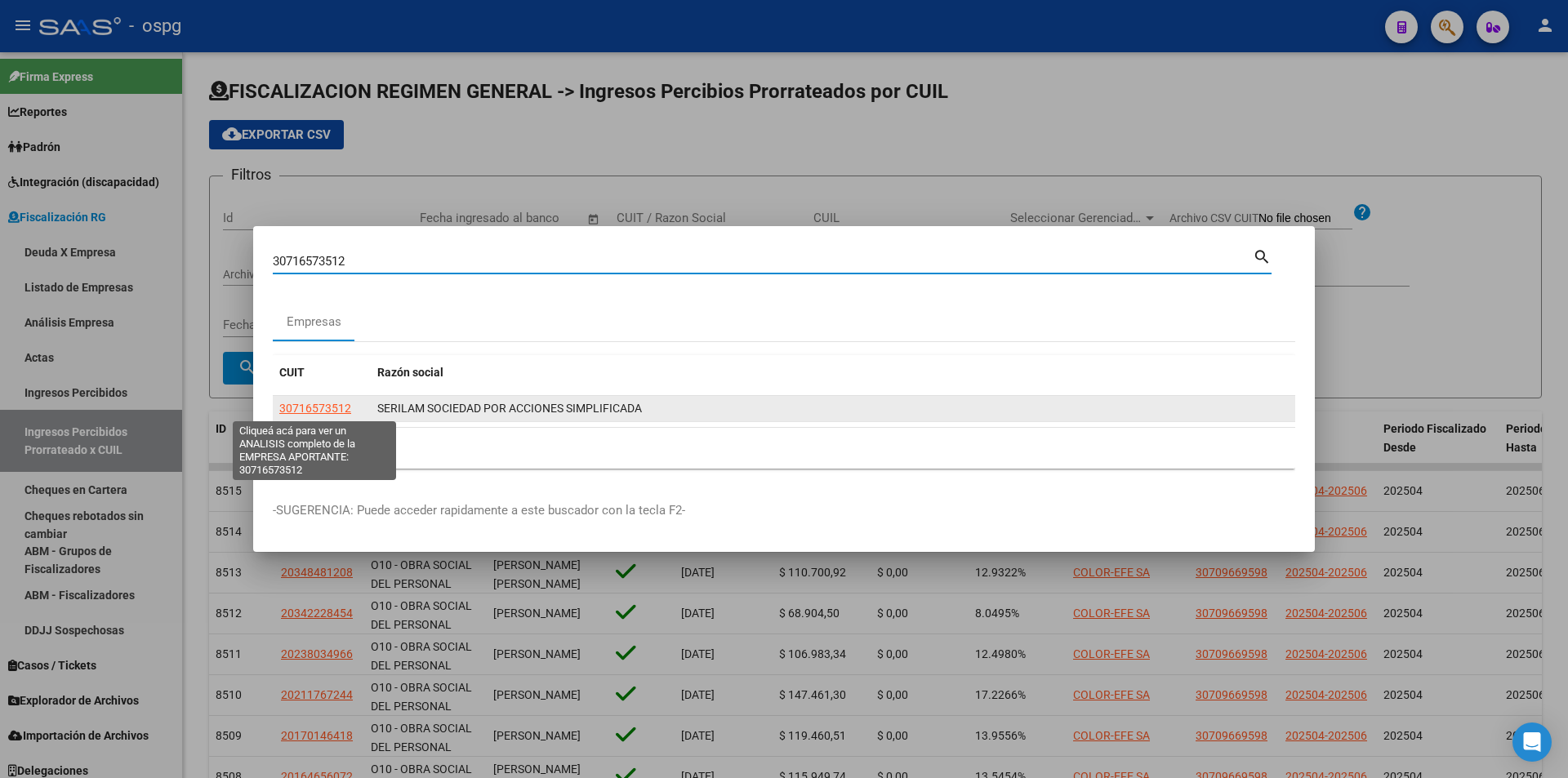
click at [320, 408] on span "30716573512" at bounding box center [315, 407] width 72 height 13
type textarea "30716573512"
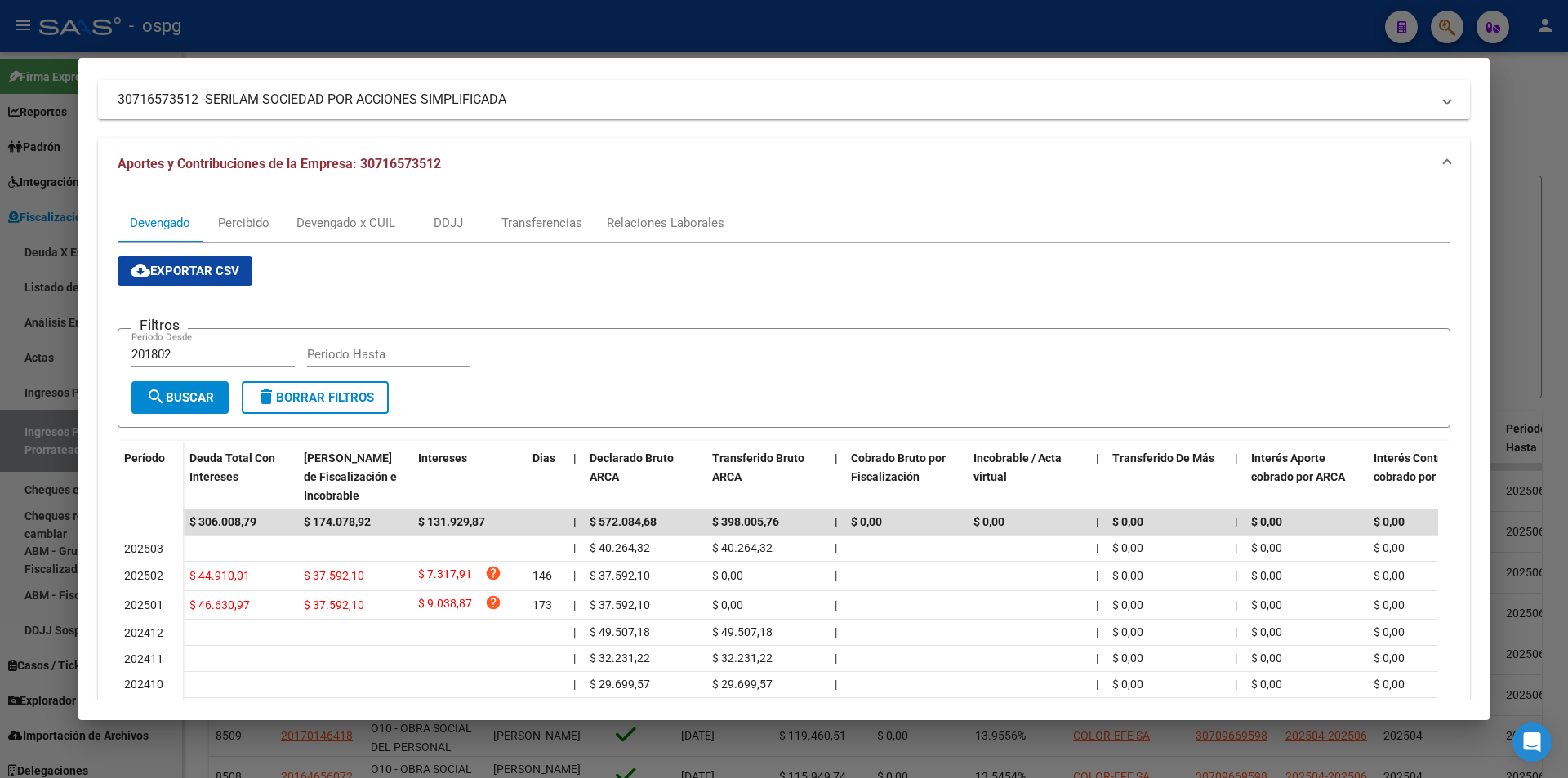
scroll to position [163, 0]
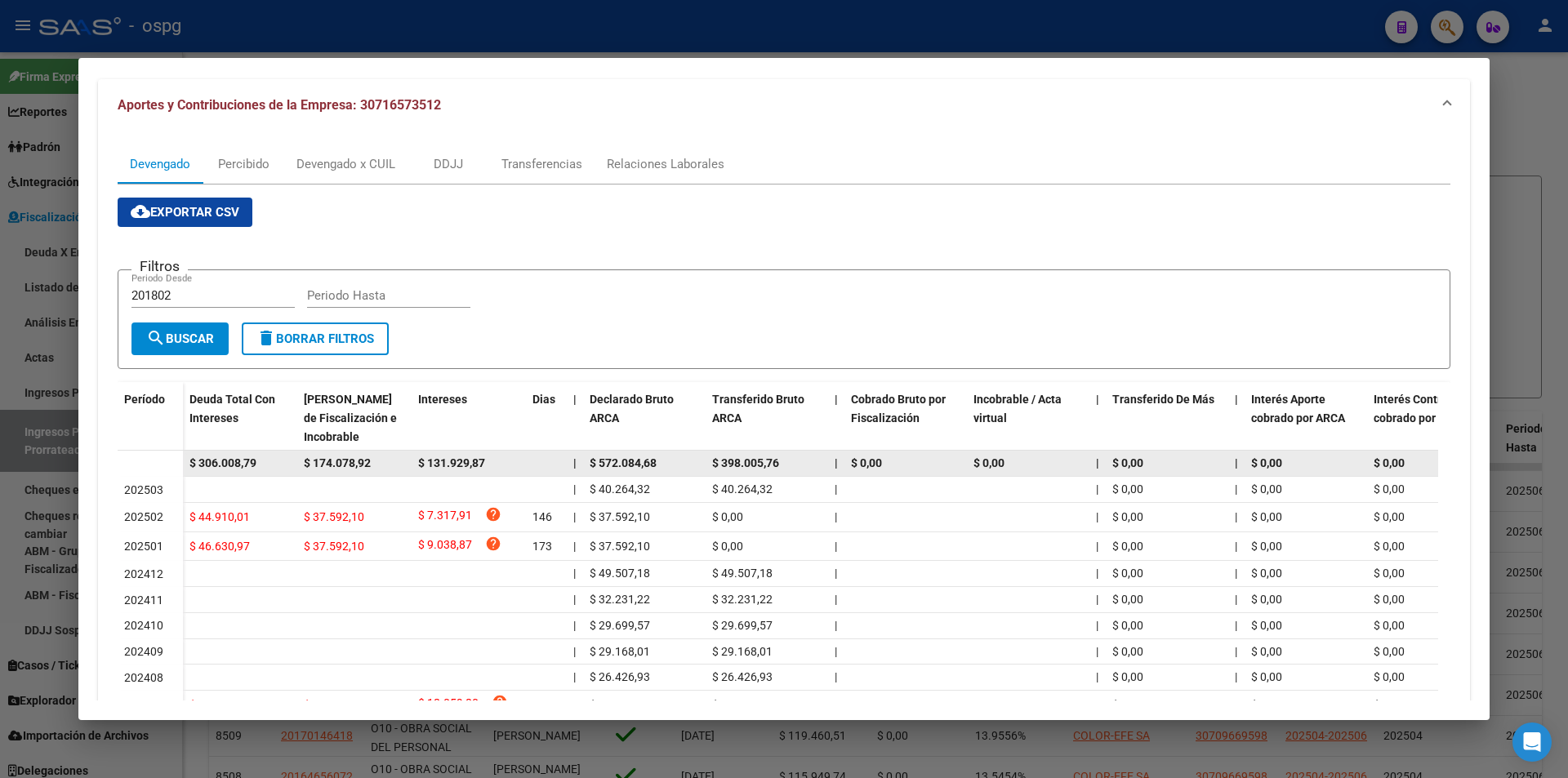
drag, startPoint x: 268, startPoint y: 456, endPoint x: 185, endPoint y: 465, distance: 83.5
click at [185, 465] on datatable-body-cell "$ 306.008,79" at bounding box center [240, 463] width 115 height 26
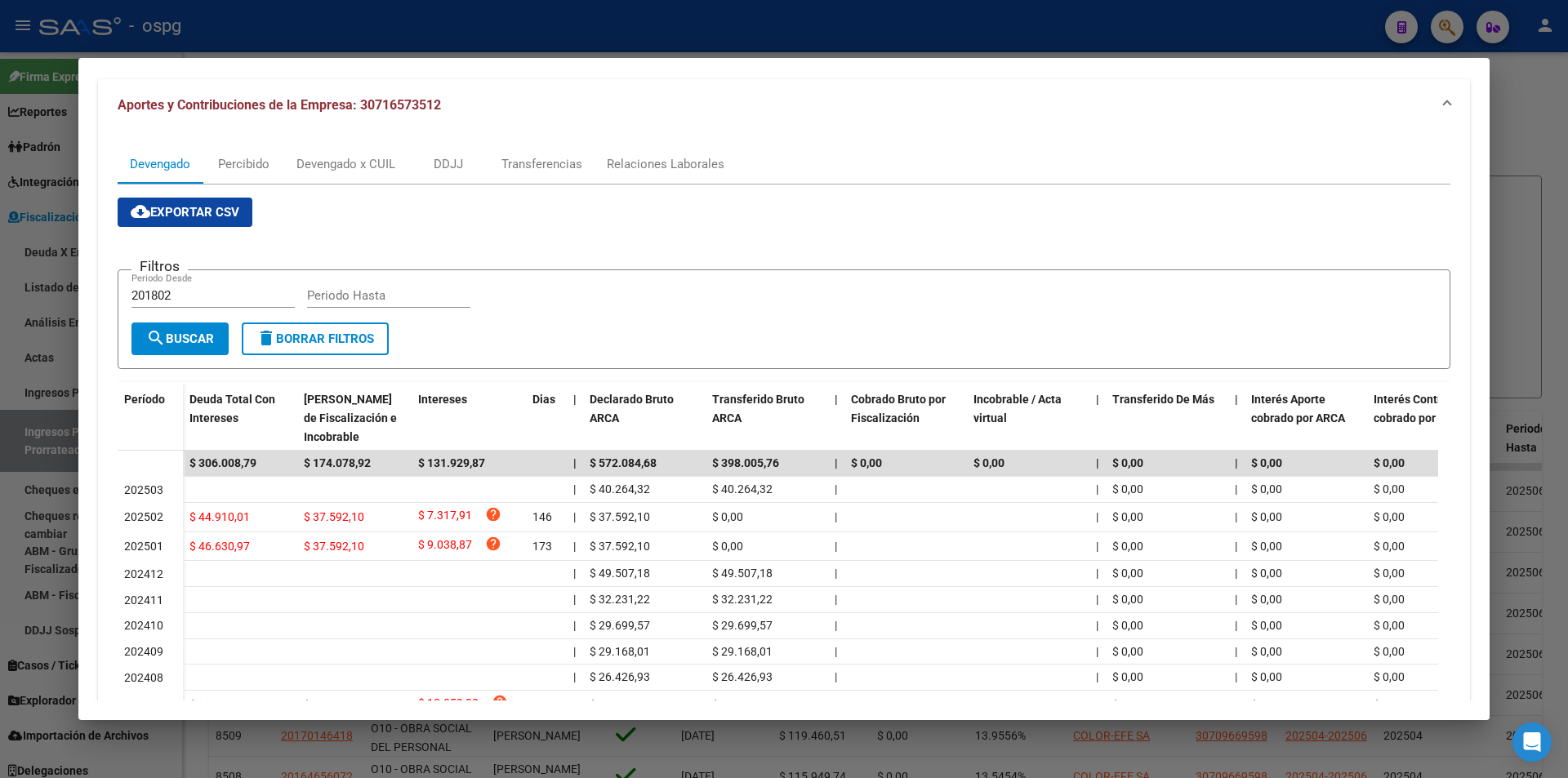
click at [1550, 259] on div at bounding box center [784, 389] width 1568 height 778
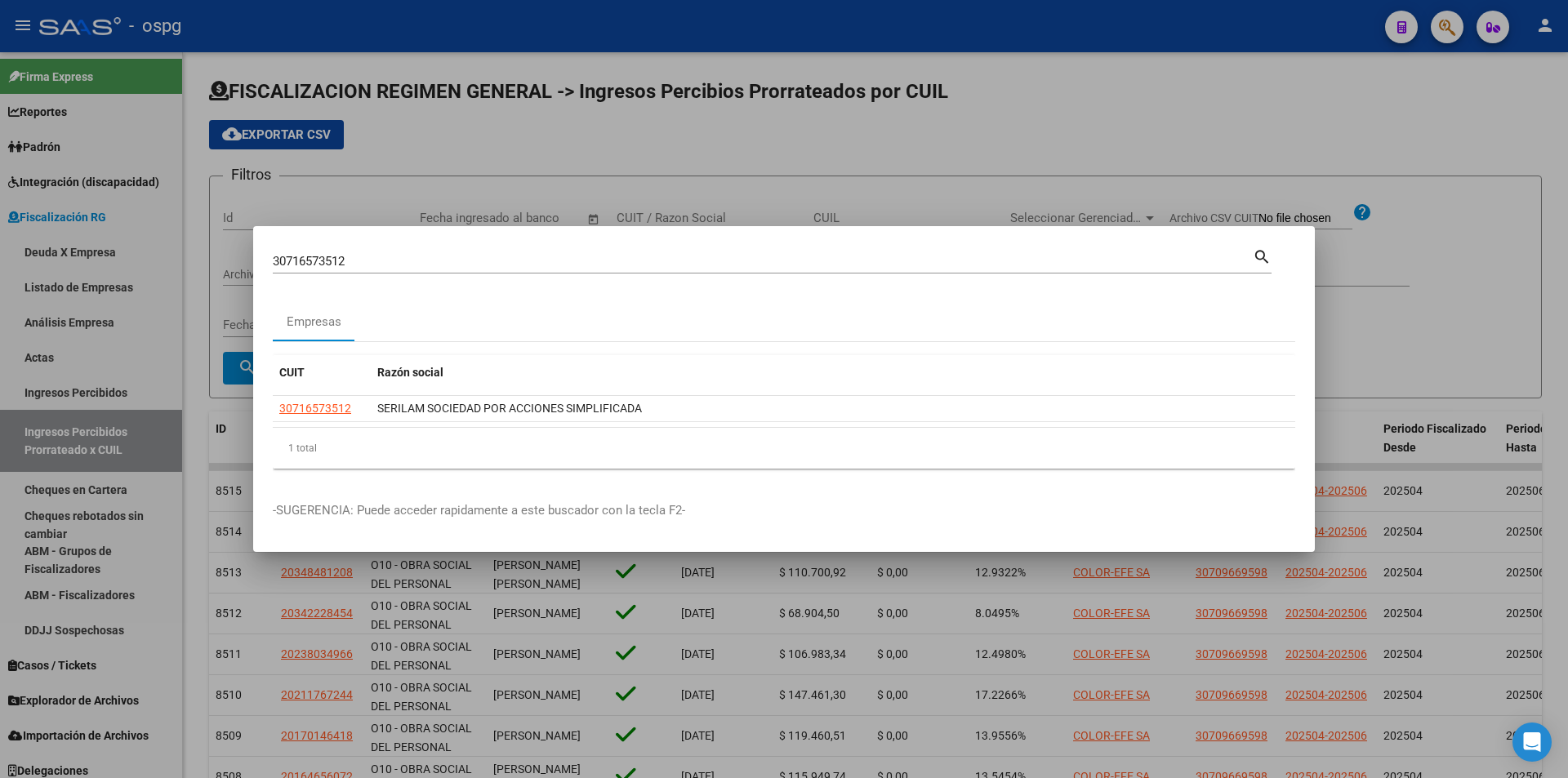
click at [1550, 259] on div at bounding box center [784, 389] width 1568 height 778
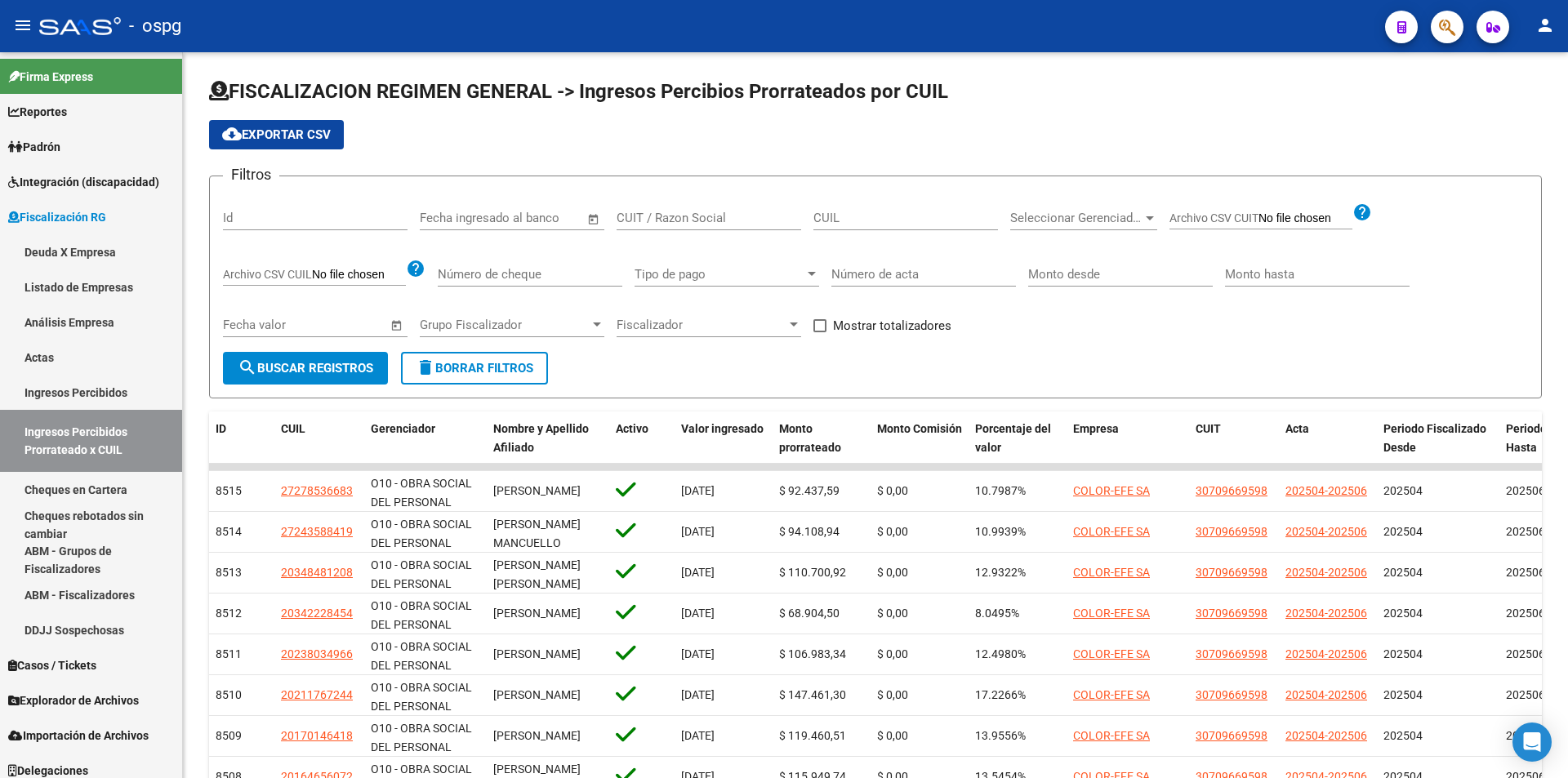
click at [1550, 259] on div "FISCALIZACION REGIMEN GENERAL -> Ingresos Percibios Prorrateados por CUIL cloud…" at bounding box center [875, 515] width 1385 height 926
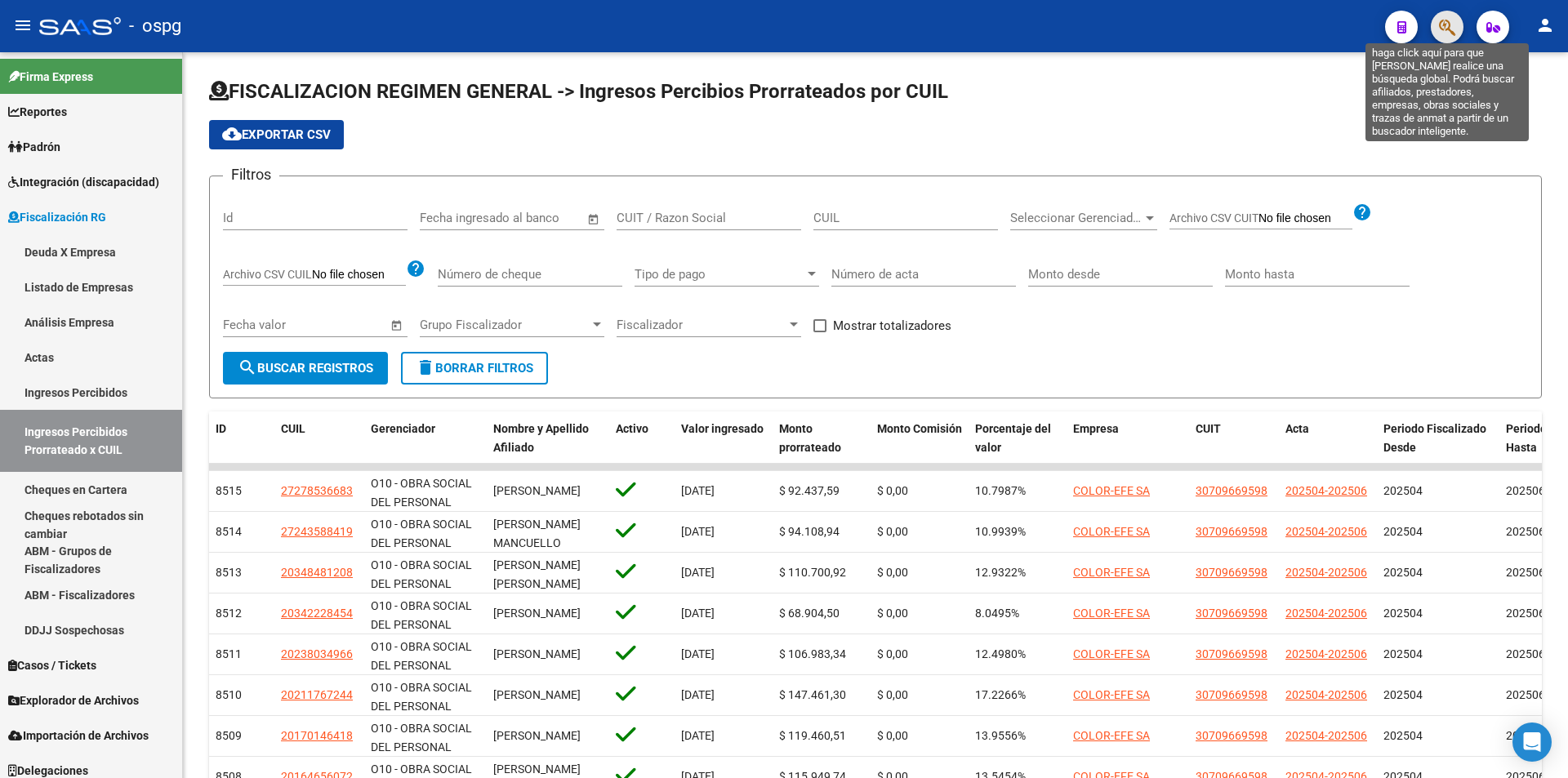
click at [1448, 27] on icon "button" at bounding box center [1447, 27] width 16 height 19
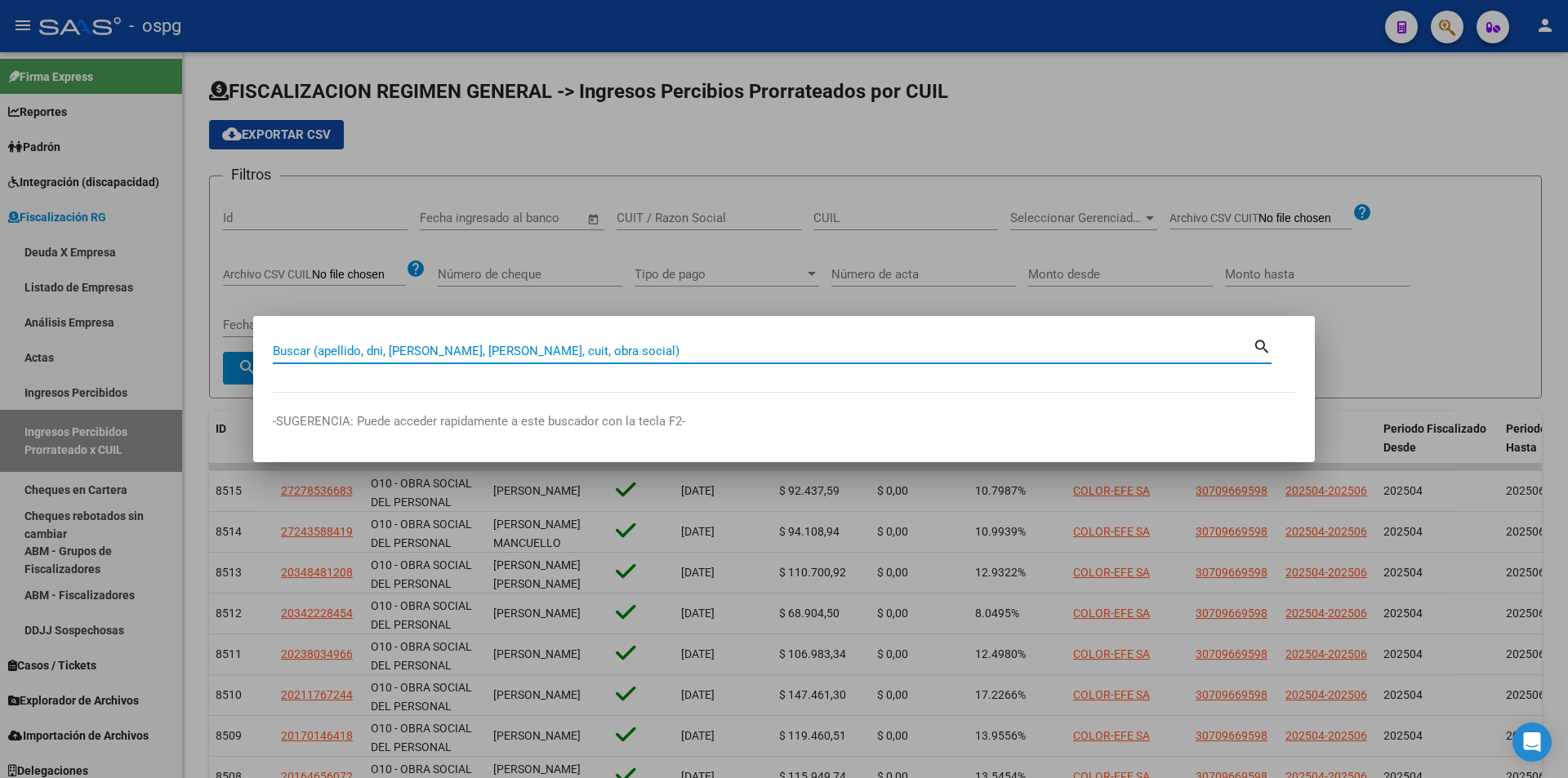
paste input "33717369969"
type input "33717369969"
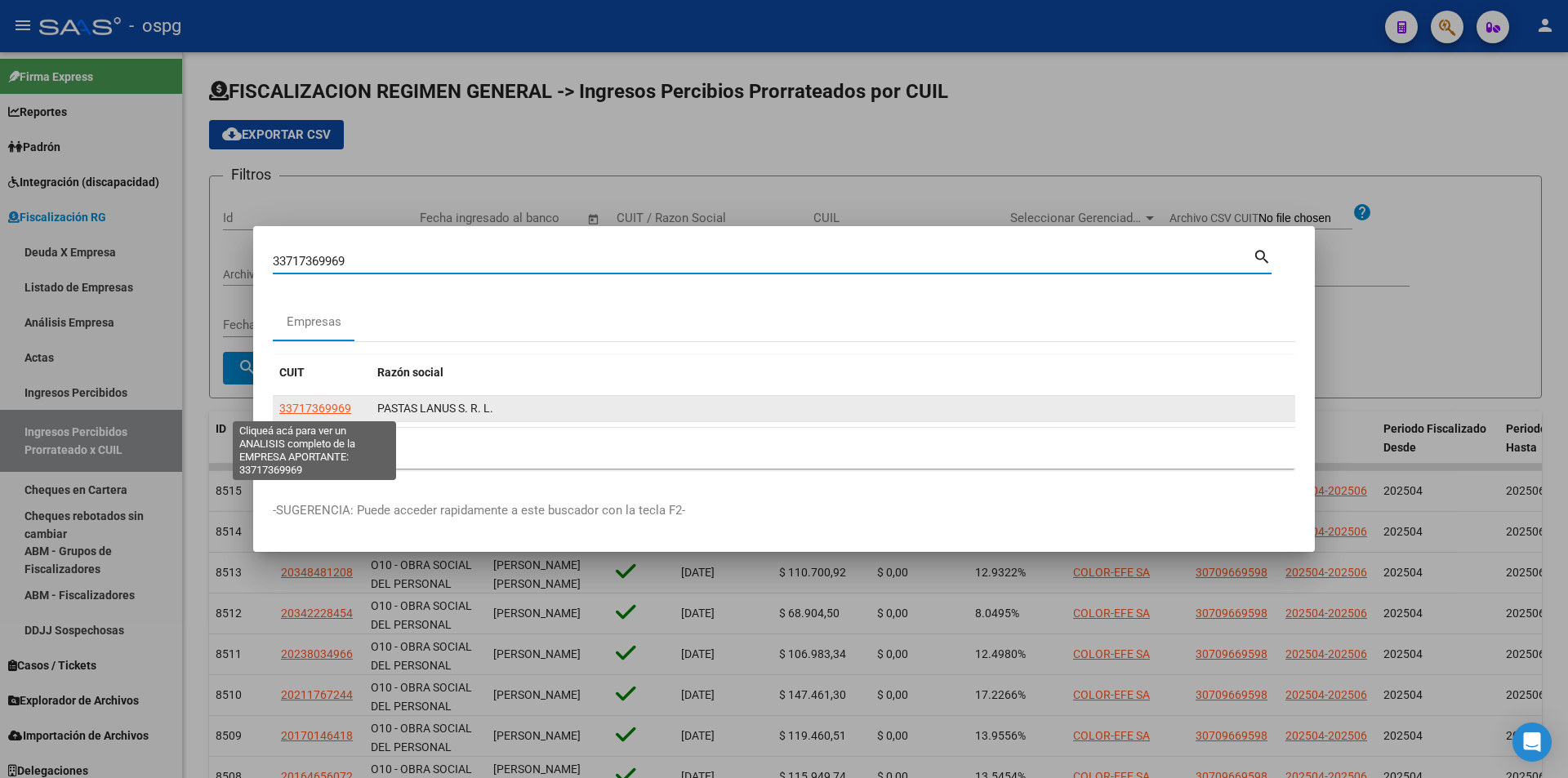
click at [313, 403] on span "33717369969" at bounding box center [315, 407] width 72 height 13
type textarea "33717369969"
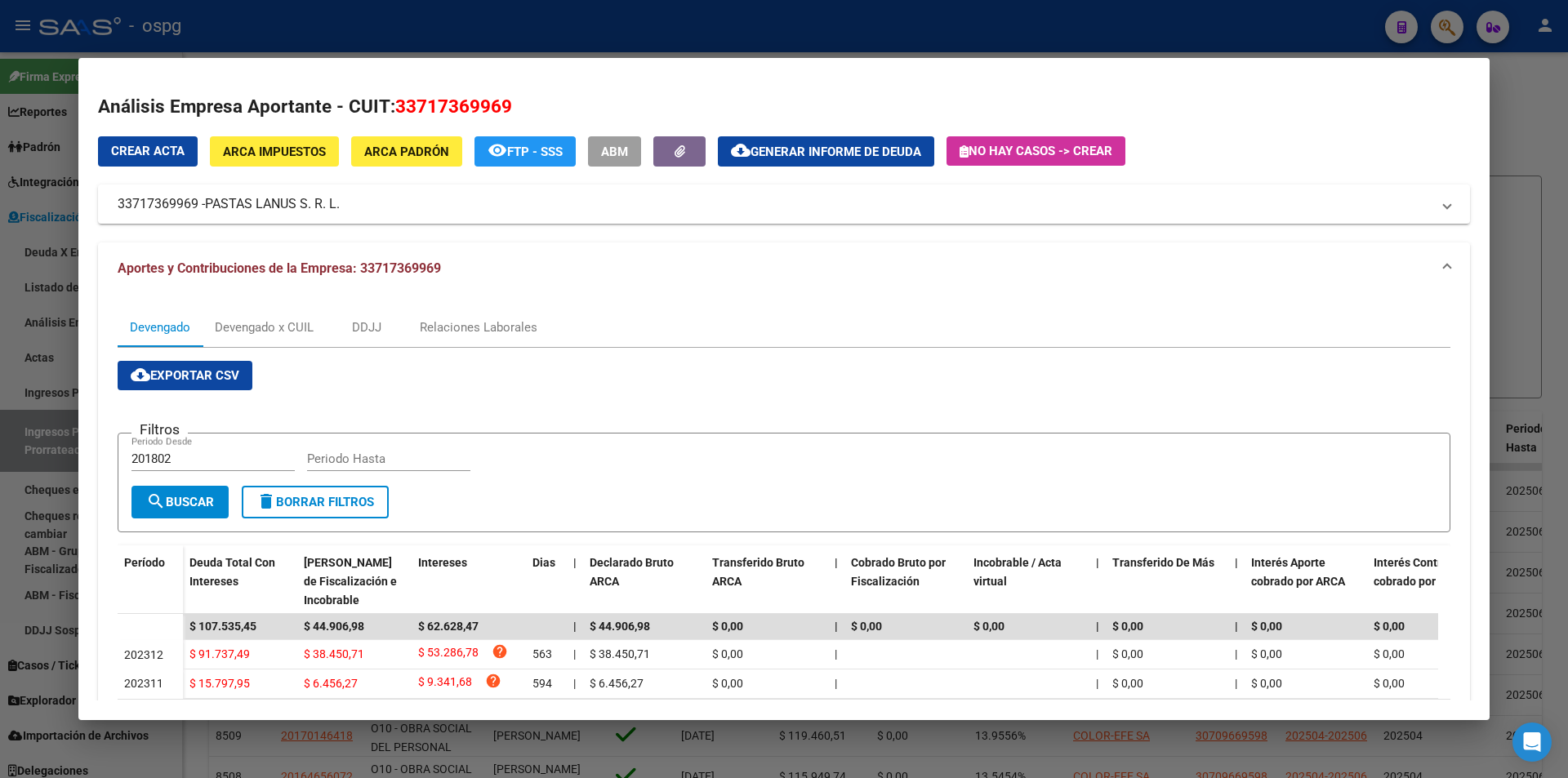
scroll to position [98, 0]
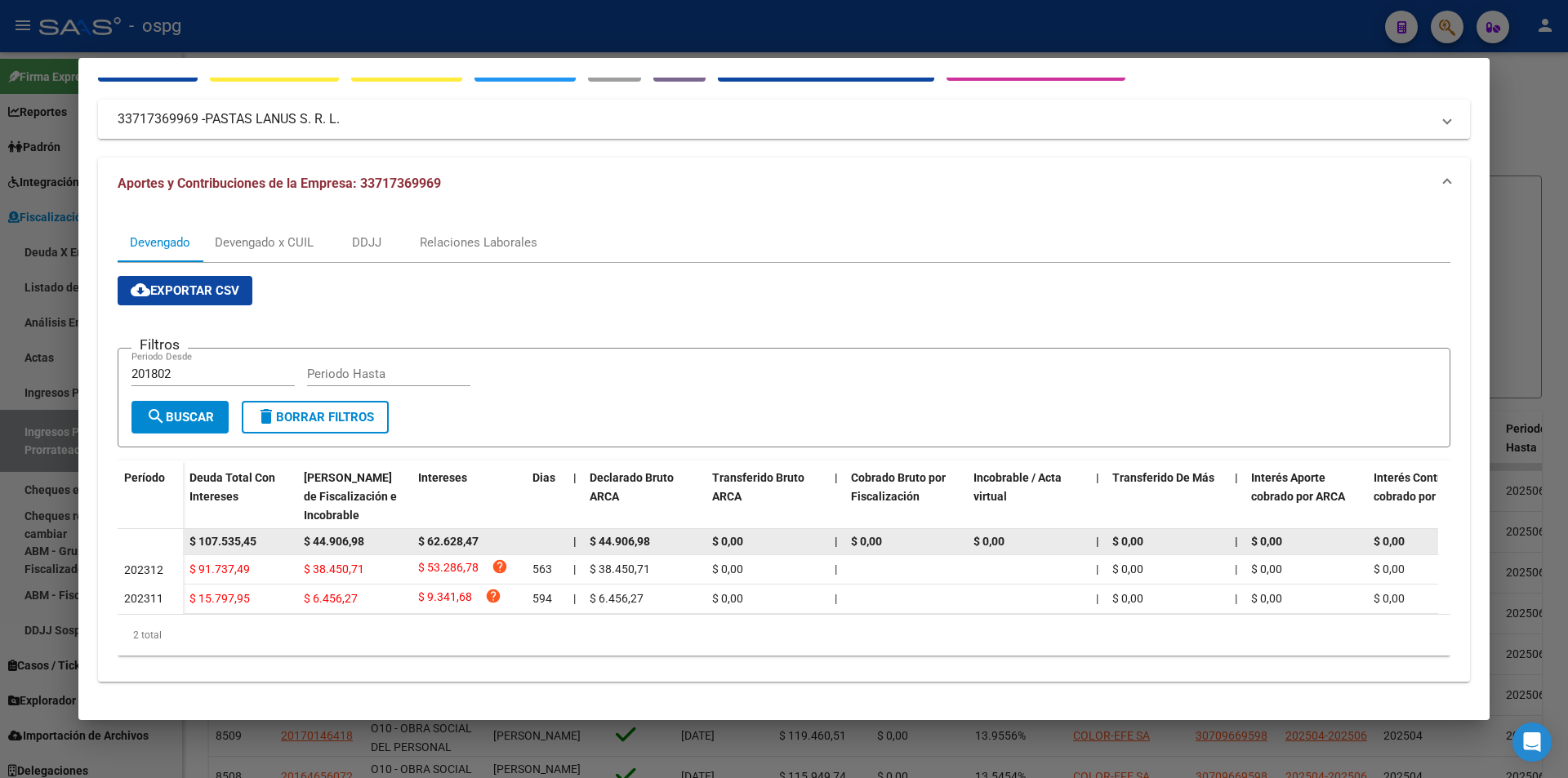
drag, startPoint x: 267, startPoint y: 529, endPoint x: 174, endPoint y: 524, distance: 93.1
click at [174, 529] on datatable-body-row "$ 107.535,45 $ 44.906,98 $ 62.628,47 | $ 44.906,98 $ 0,00 | $ 0,00 $ 0,00 | $ 0…" at bounding box center [1126, 541] width 2017 height 26
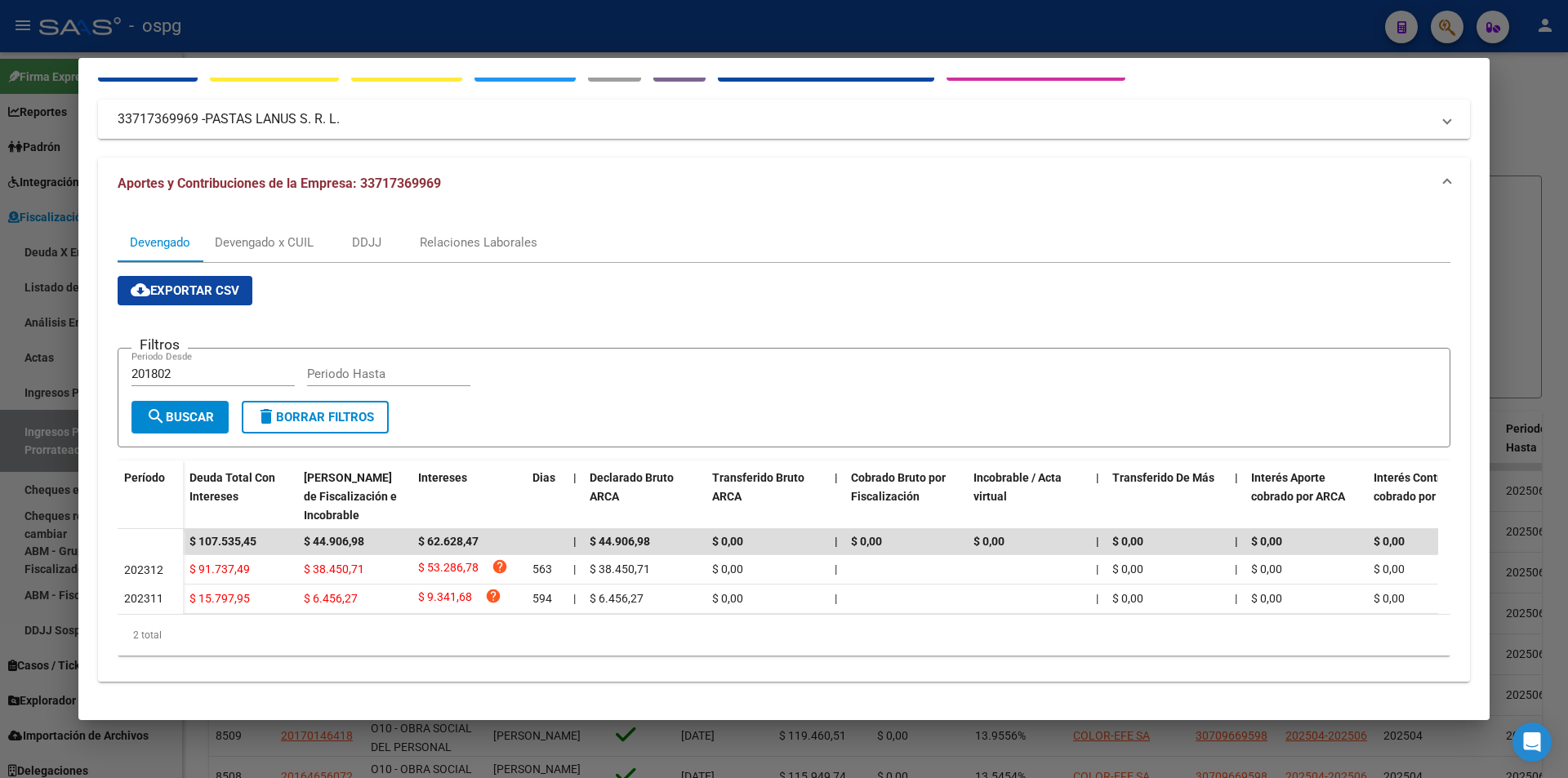
click at [7, 522] on div at bounding box center [784, 389] width 1568 height 778
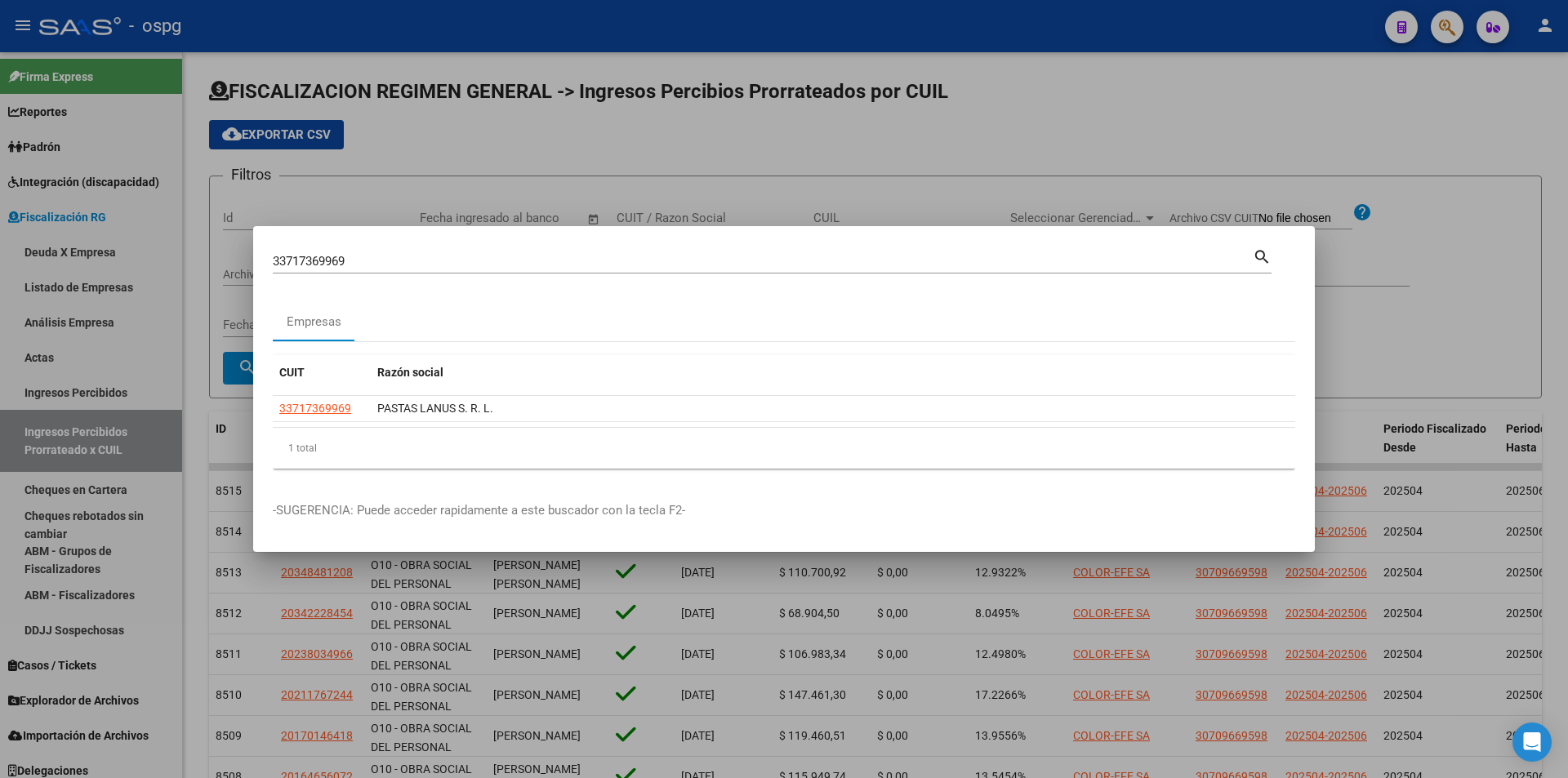
click at [7, 522] on div at bounding box center [784, 389] width 1568 height 778
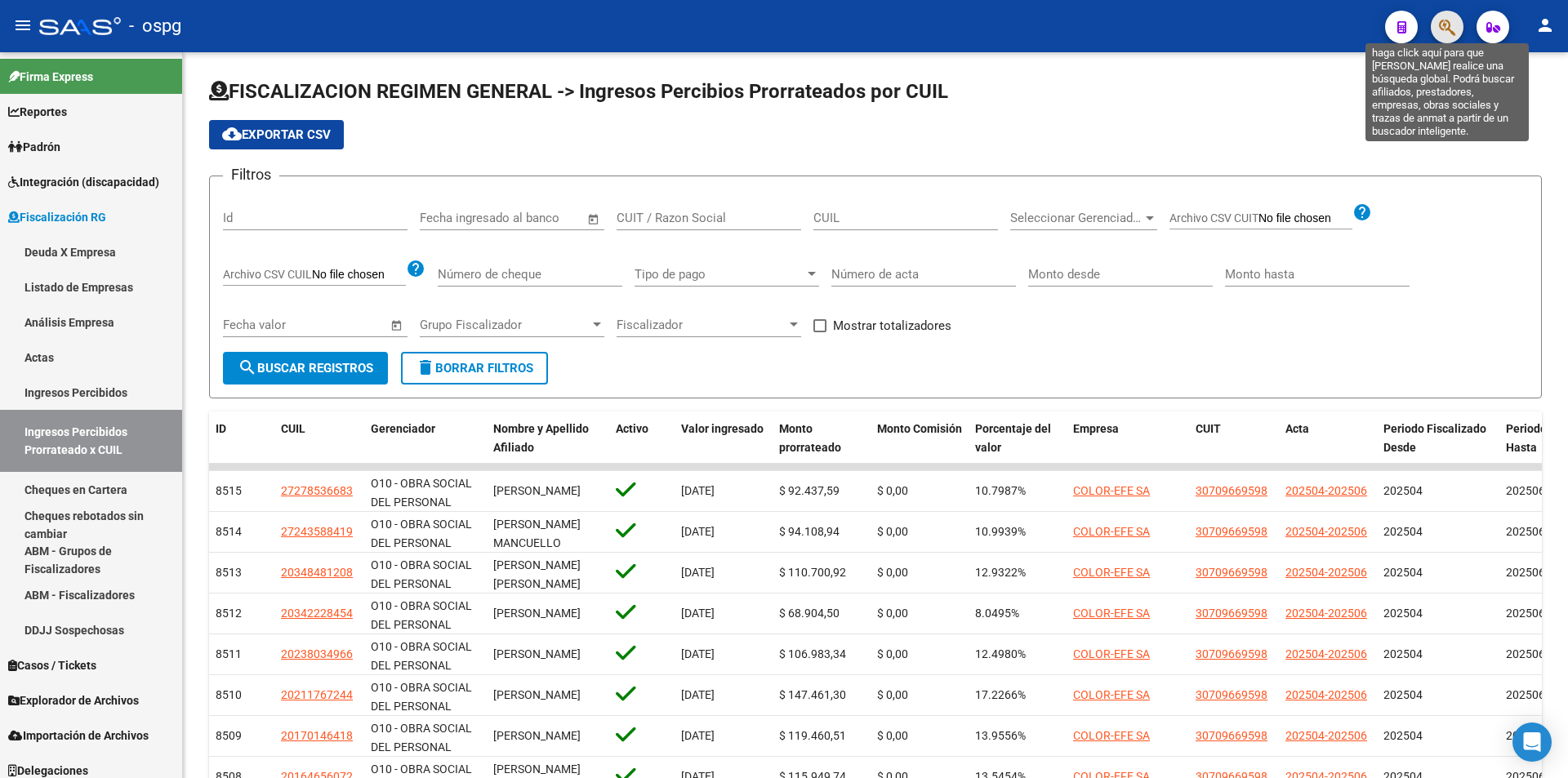
click at [1450, 34] on icon "button" at bounding box center [1447, 27] width 16 height 19
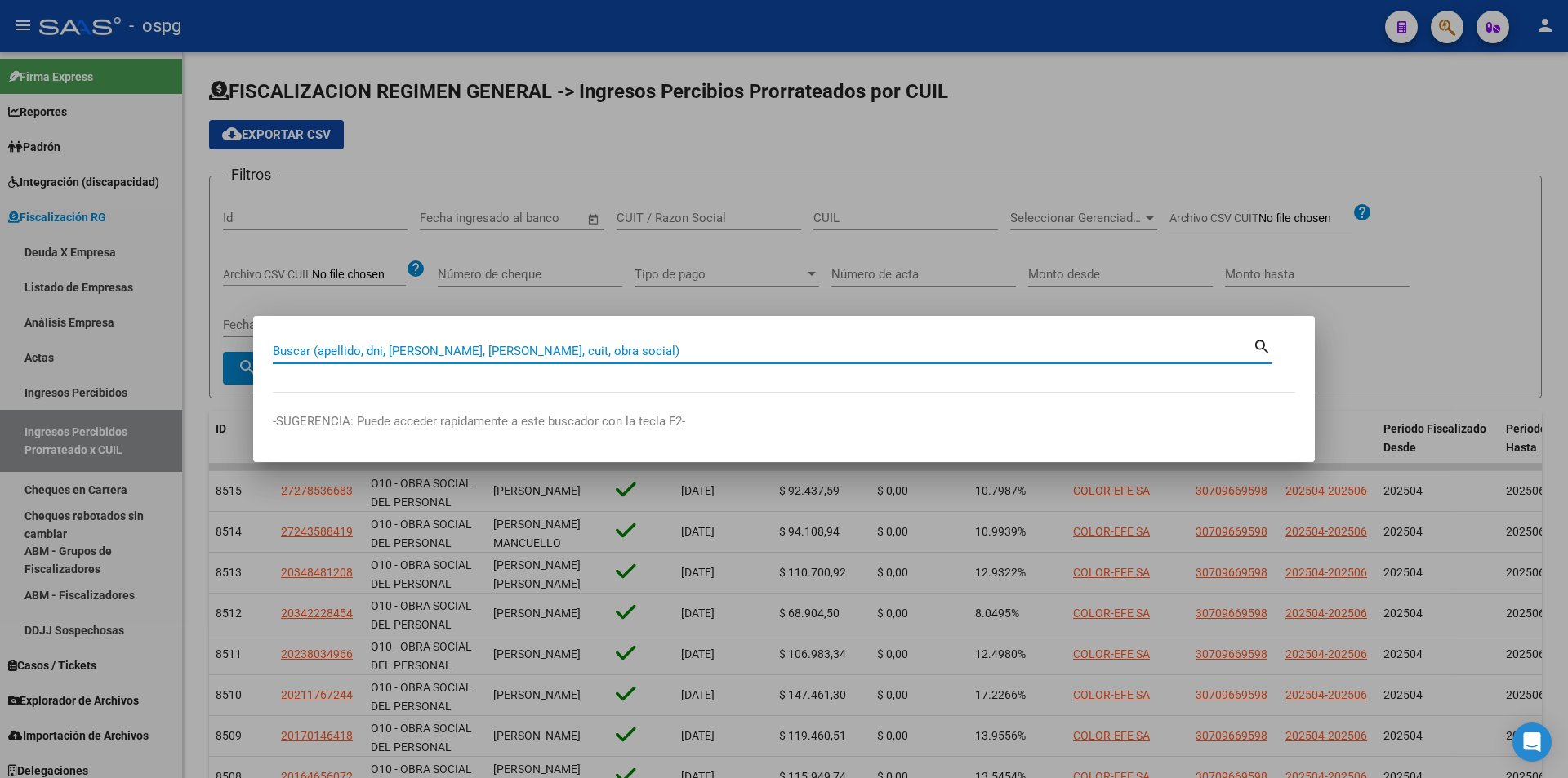
click at [575, 352] on input "Buscar (apellido, dni, [PERSON_NAME], [PERSON_NAME], cuit, obra social)" at bounding box center [762, 350] width 980 height 15
type input "20114147703"
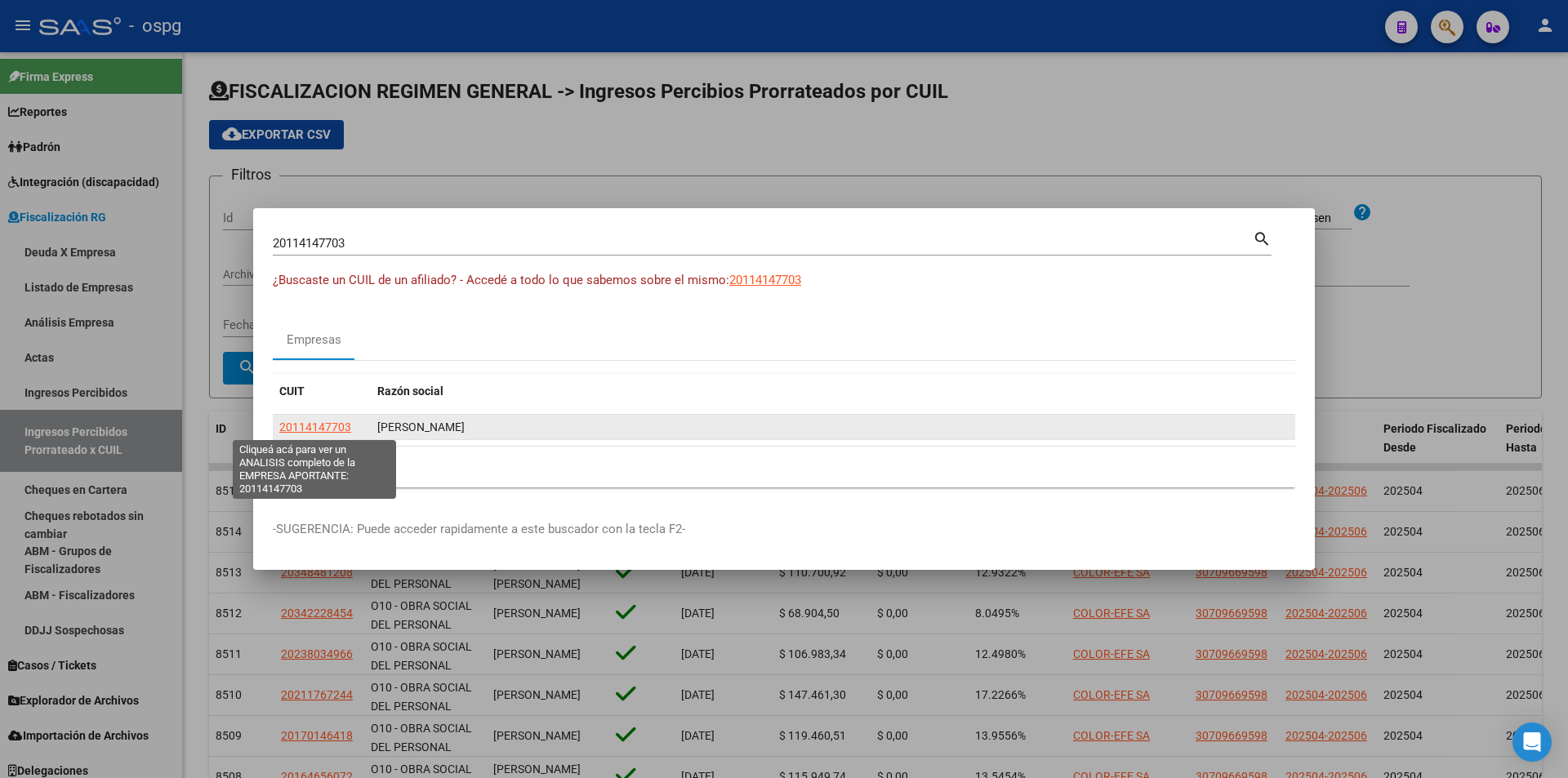
click at [326, 428] on span "20114147703" at bounding box center [315, 426] width 72 height 13
type textarea "20114147703"
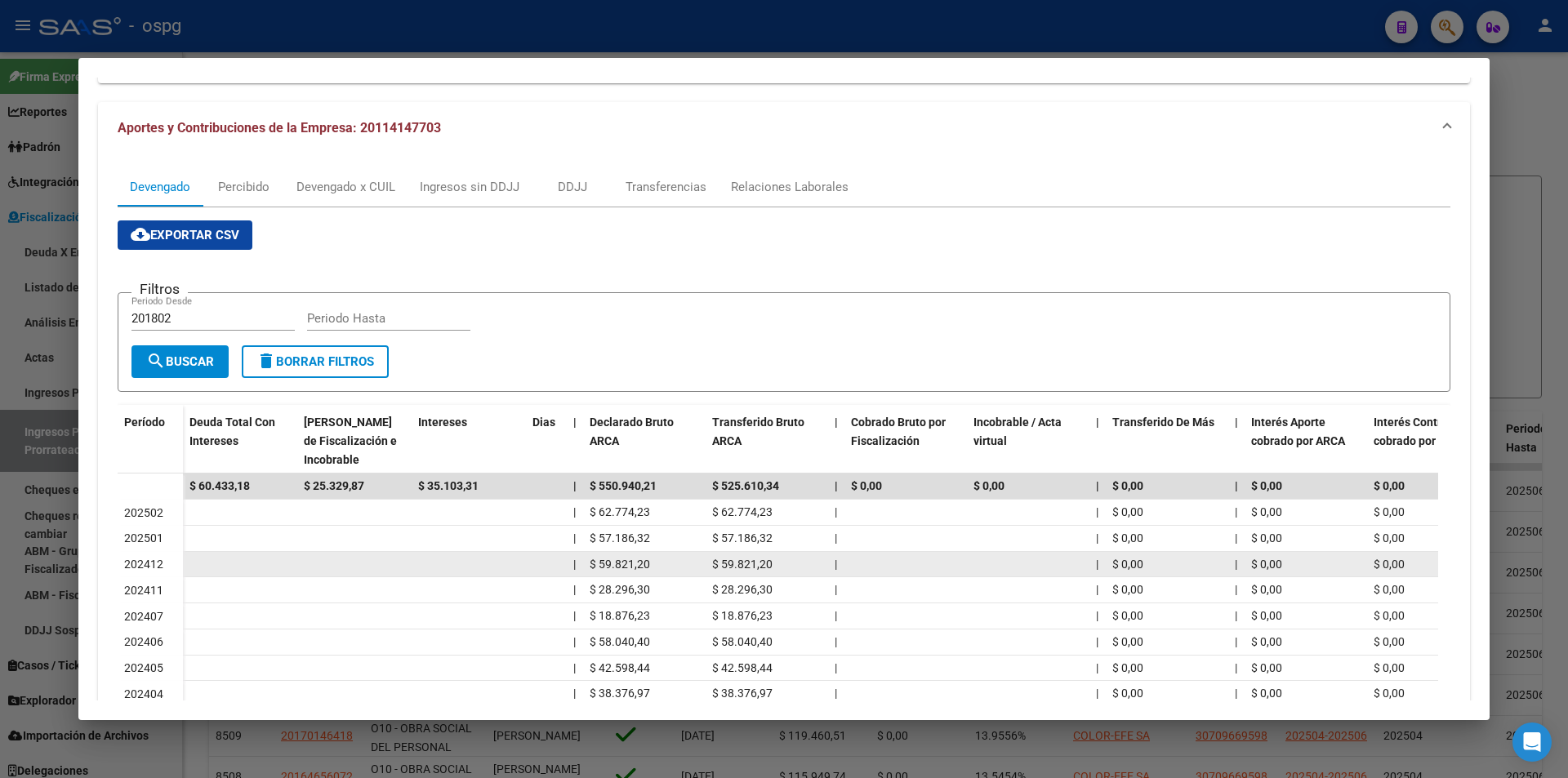
scroll to position [163, 0]
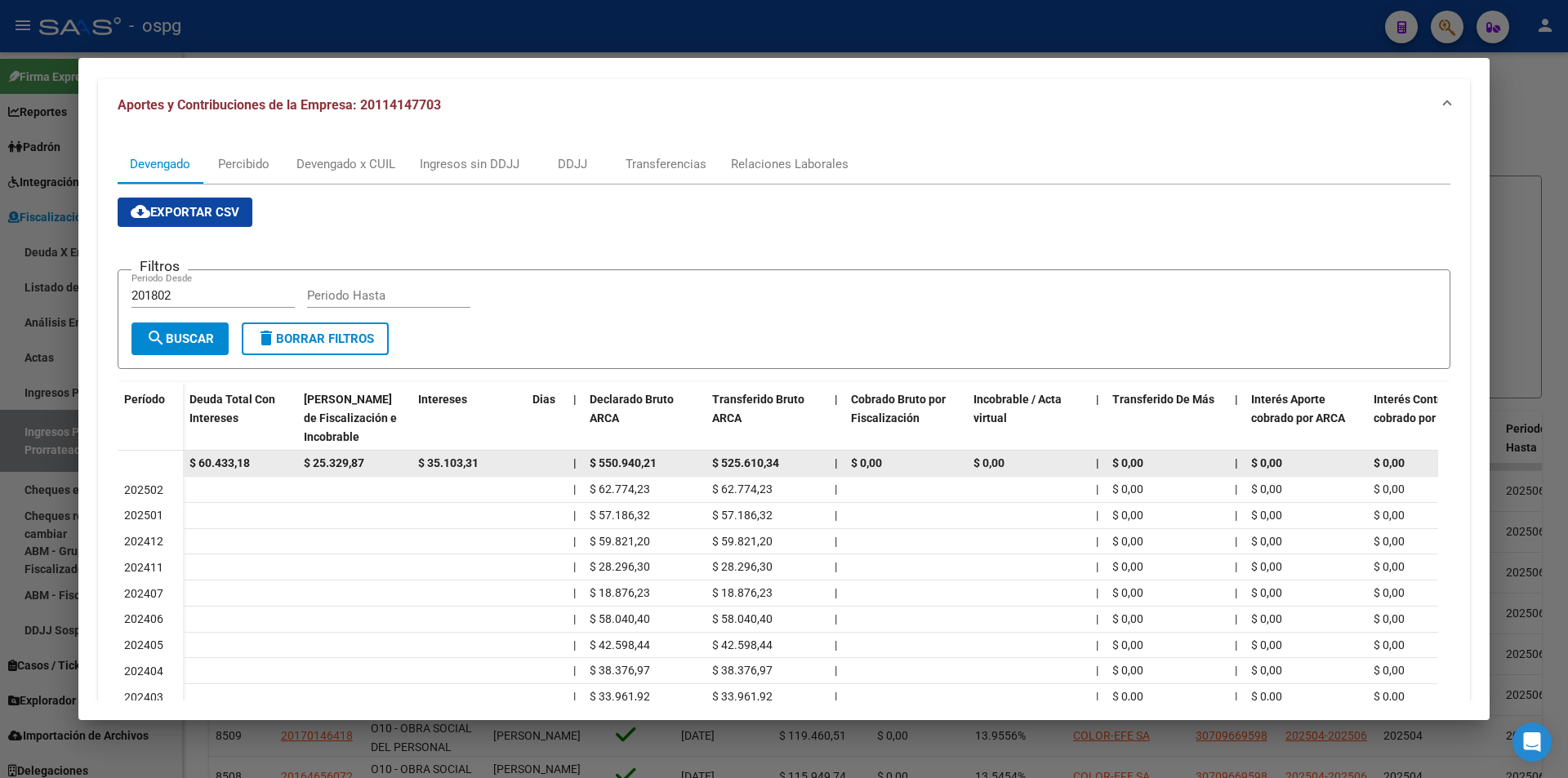
drag, startPoint x: 272, startPoint y: 464, endPoint x: 210, endPoint y: 464, distance: 62.0
click at [191, 469] on div "$ 60.433,18" at bounding box center [240, 463] width 101 height 19
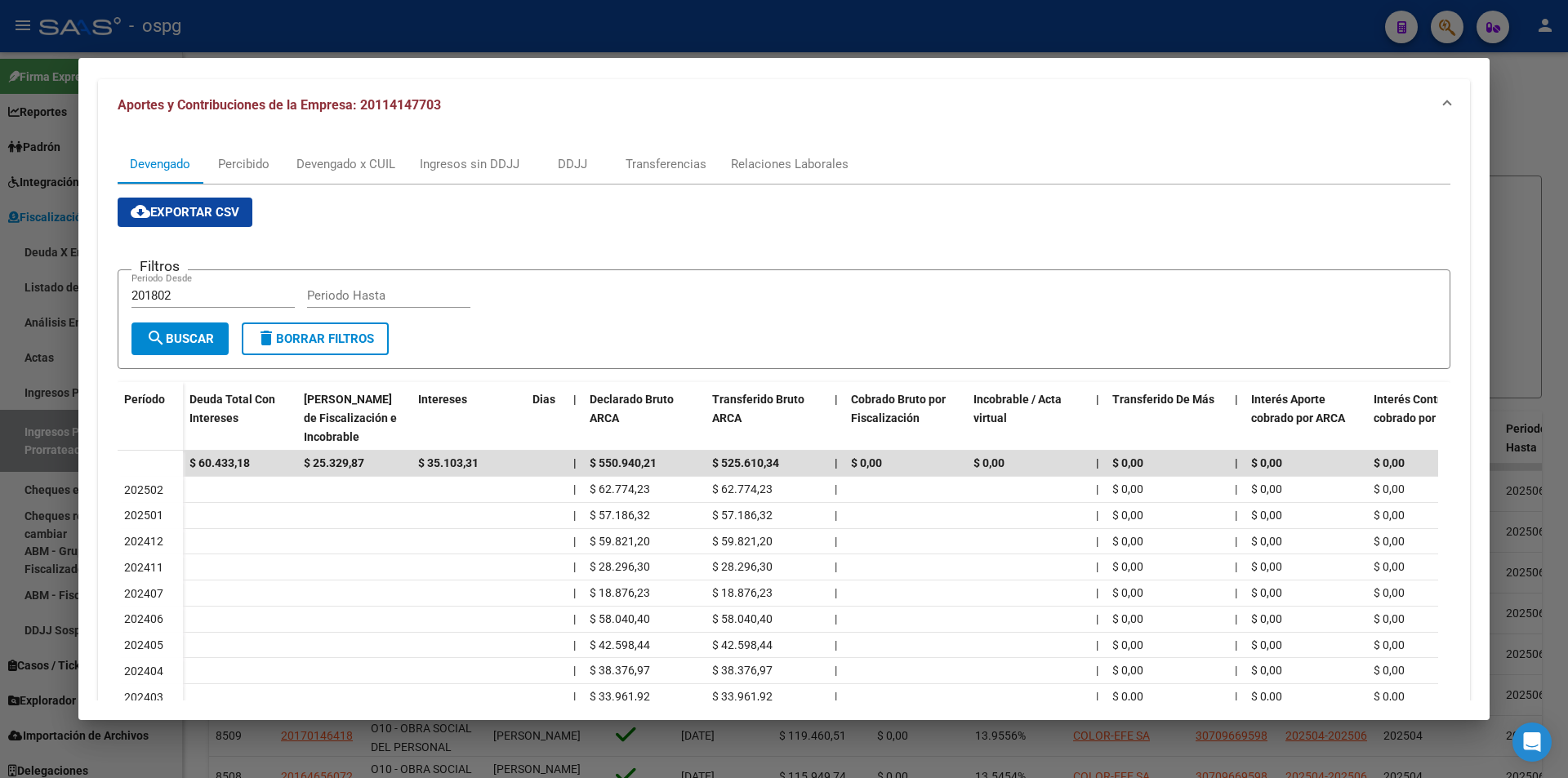
click at [0, 518] on div at bounding box center [784, 389] width 1568 height 778
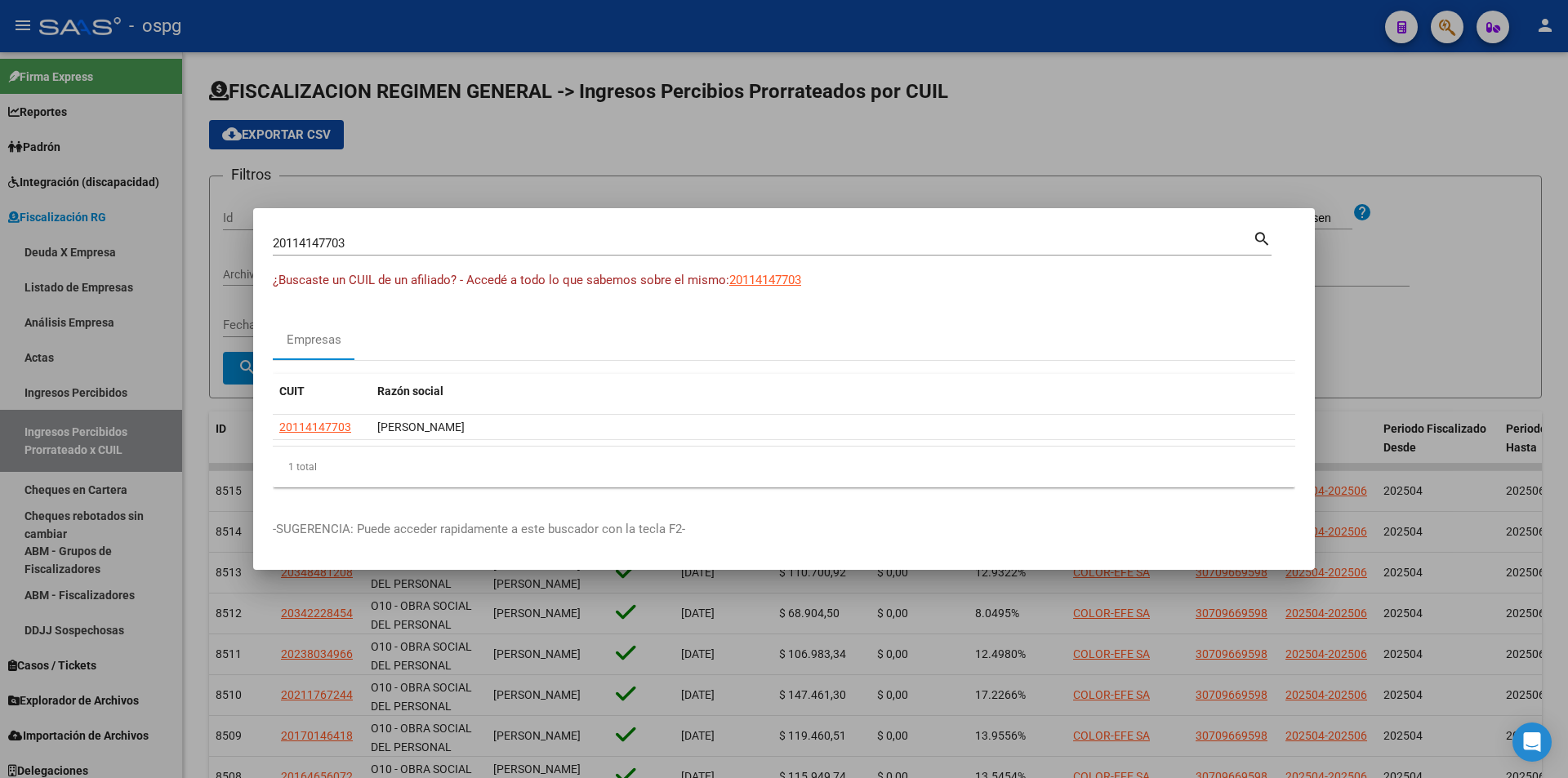
click at [0, 518] on div at bounding box center [784, 389] width 1568 height 778
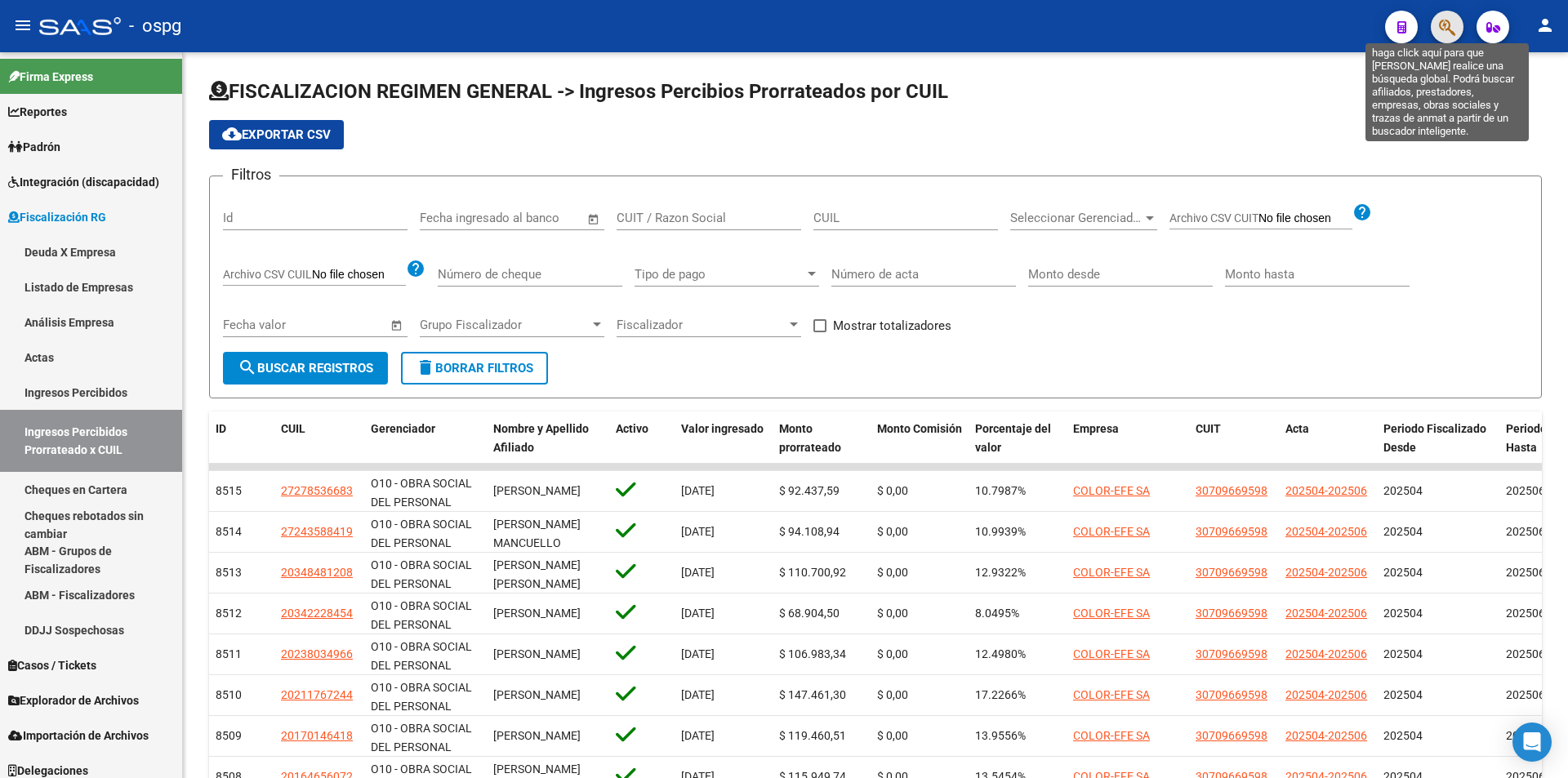
click at [1449, 30] on icon "button" at bounding box center [1447, 27] width 16 height 19
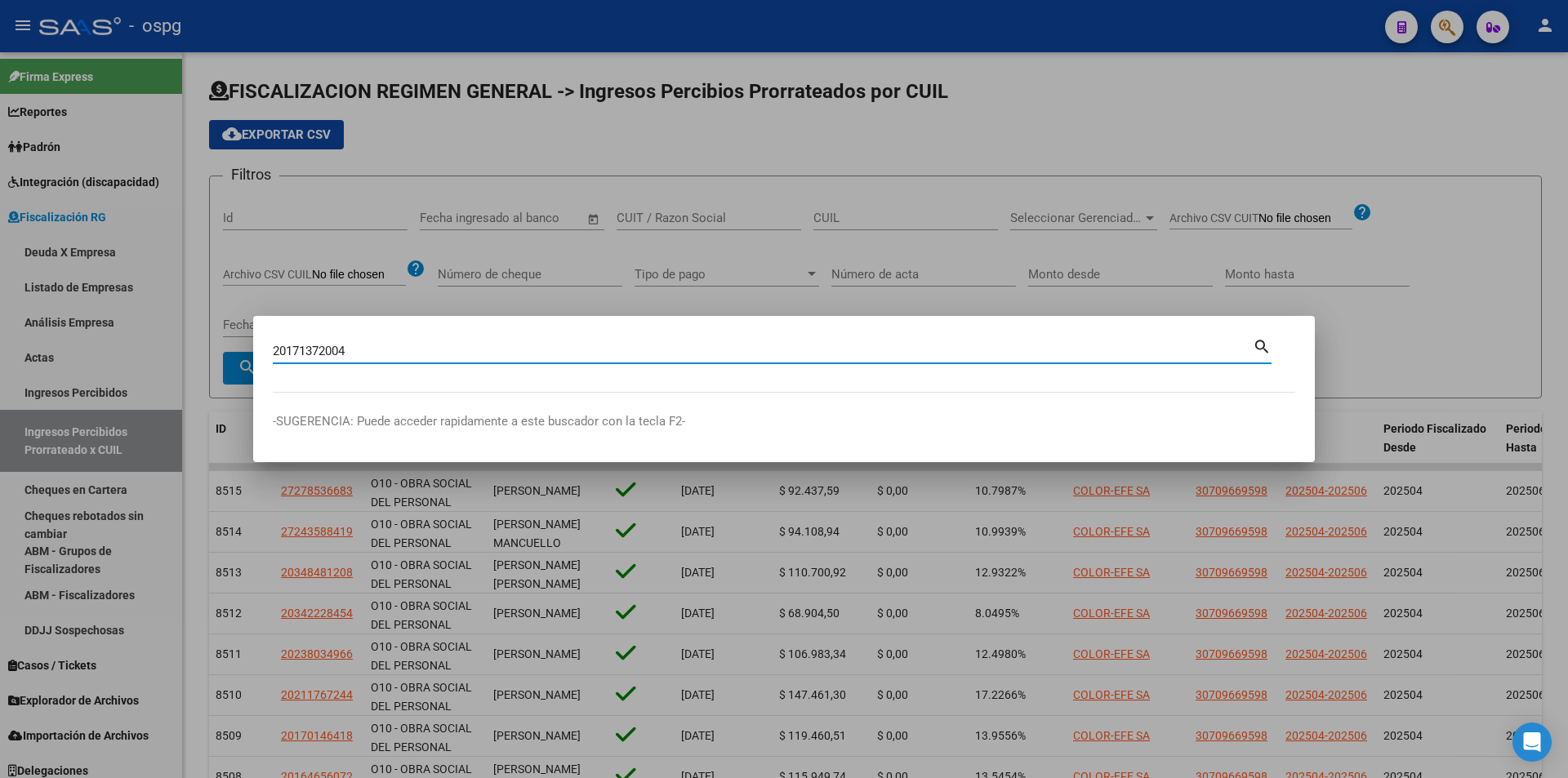
type input "20171372004"
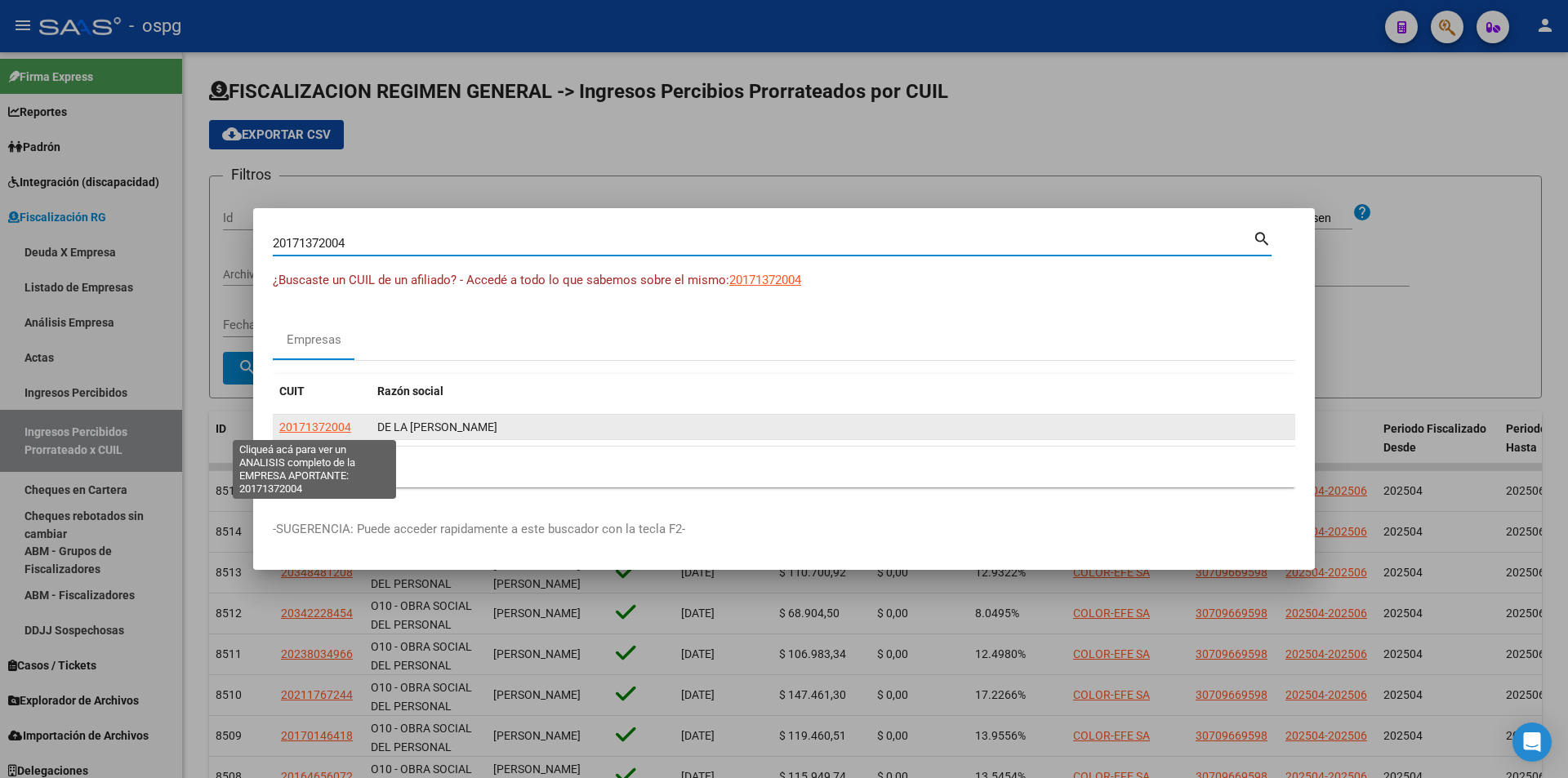
click at [314, 427] on span "20171372004" at bounding box center [315, 426] width 72 height 13
type textarea "20171372004"
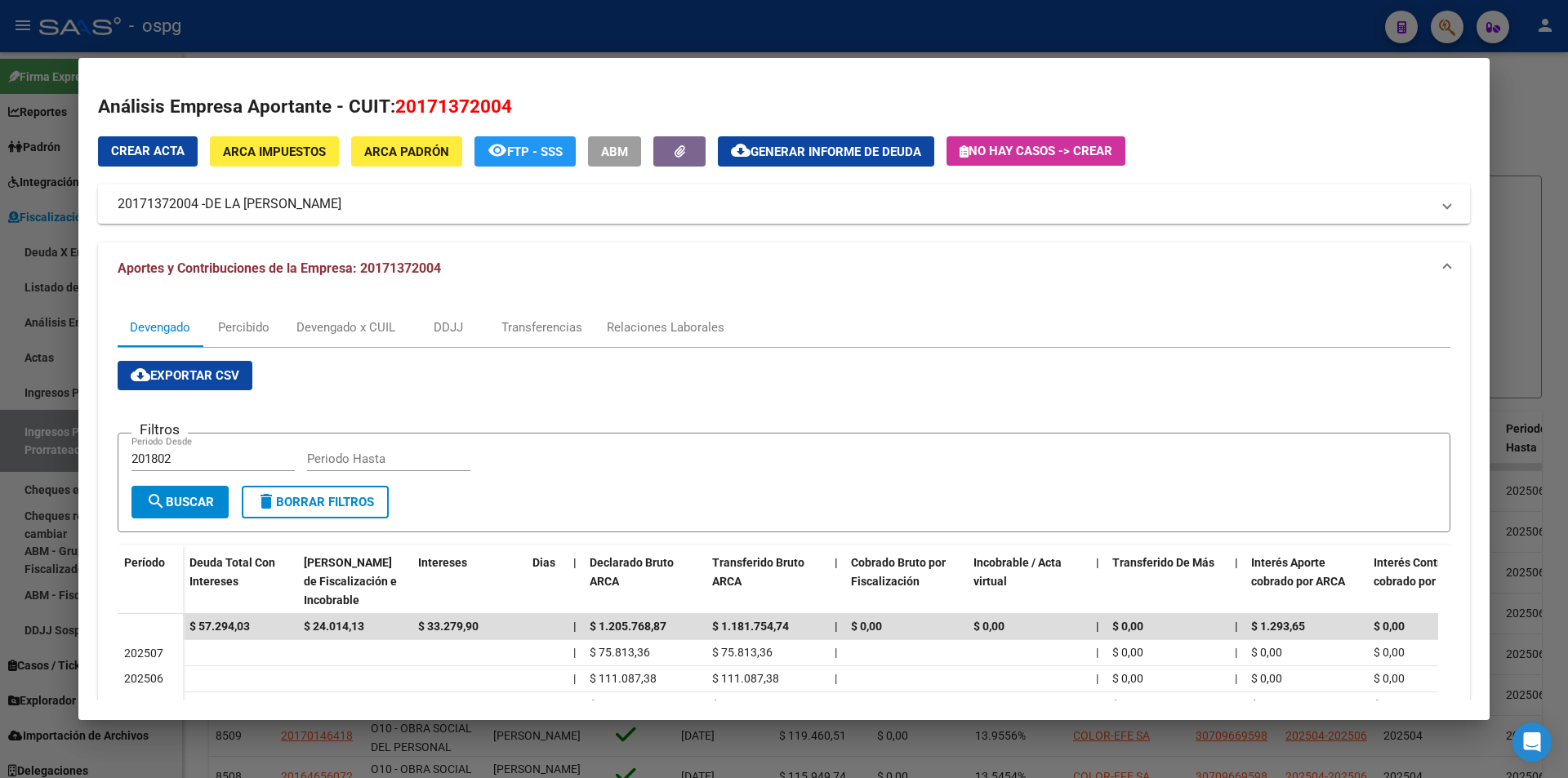
drag, startPoint x: 267, startPoint y: 627, endPoint x: 109, endPoint y: 619, distance: 158.2
click at [109, 619] on div "Devengado Percibido Devengado x CUIL DDJJ Transferencias Relaciones Laborales c…" at bounding box center [784, 630] width 1371 height 672
click at [1566, 178] on div at bounding box center [784, 389] width 1568 height 778
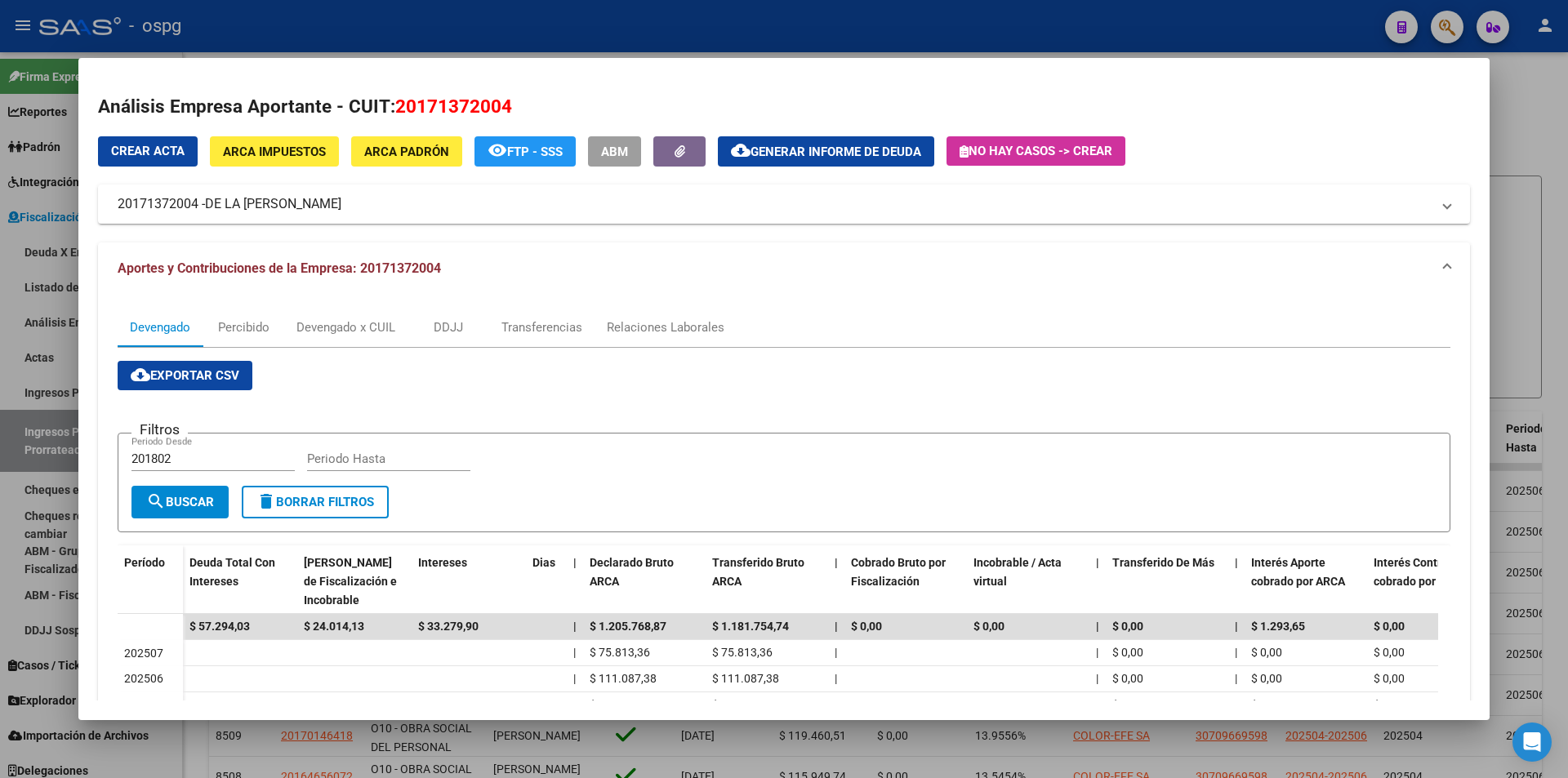
click at [1566, 178] on div at bounding box center [784, 389] width 1568 height 778
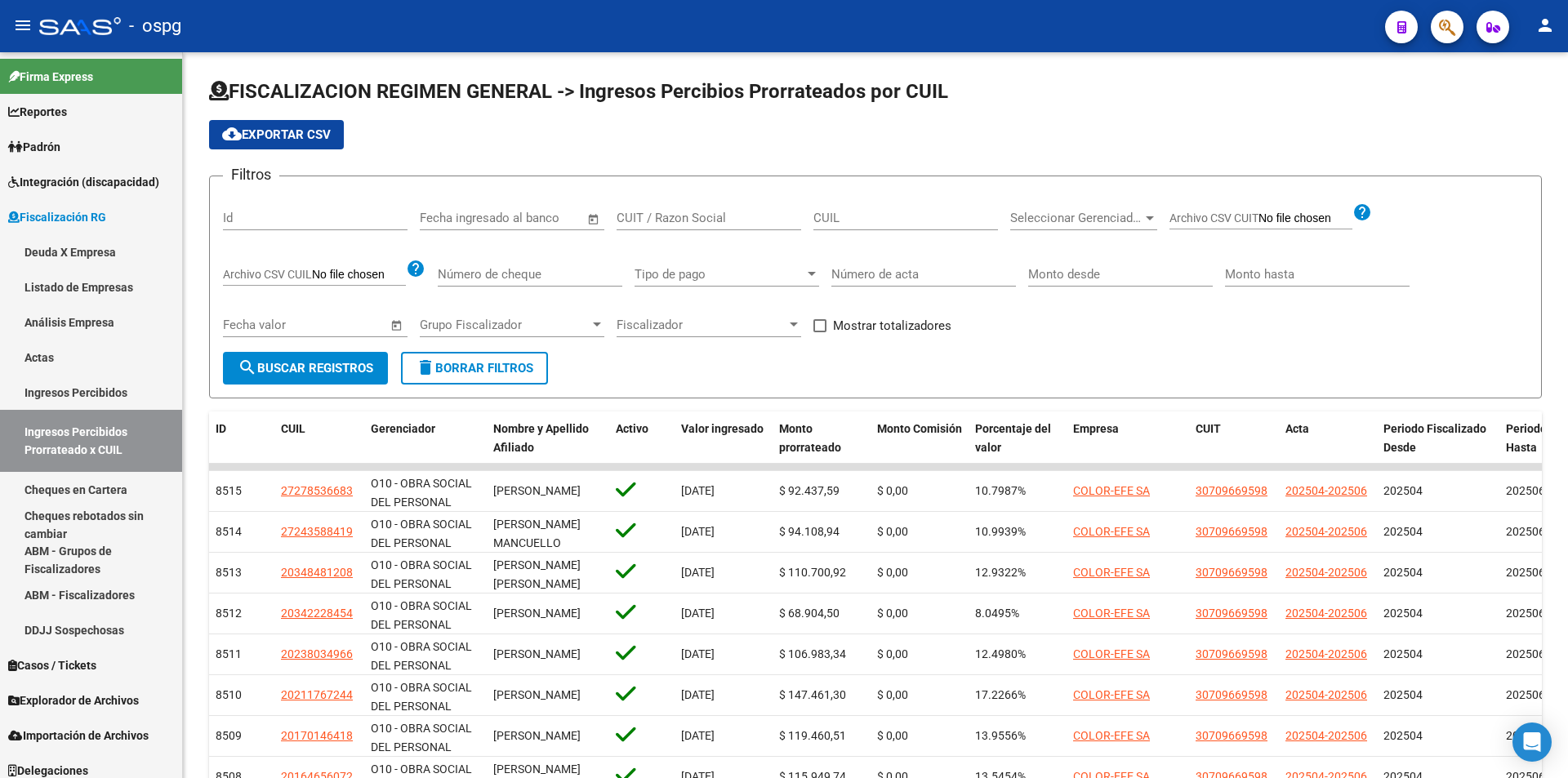
click at [1566, 178] on div at bounding box center [1565, 332] width 4 height 561
click at [1442, 34] on icon "button" at bounding box center [1447, 27] width 16 height 19
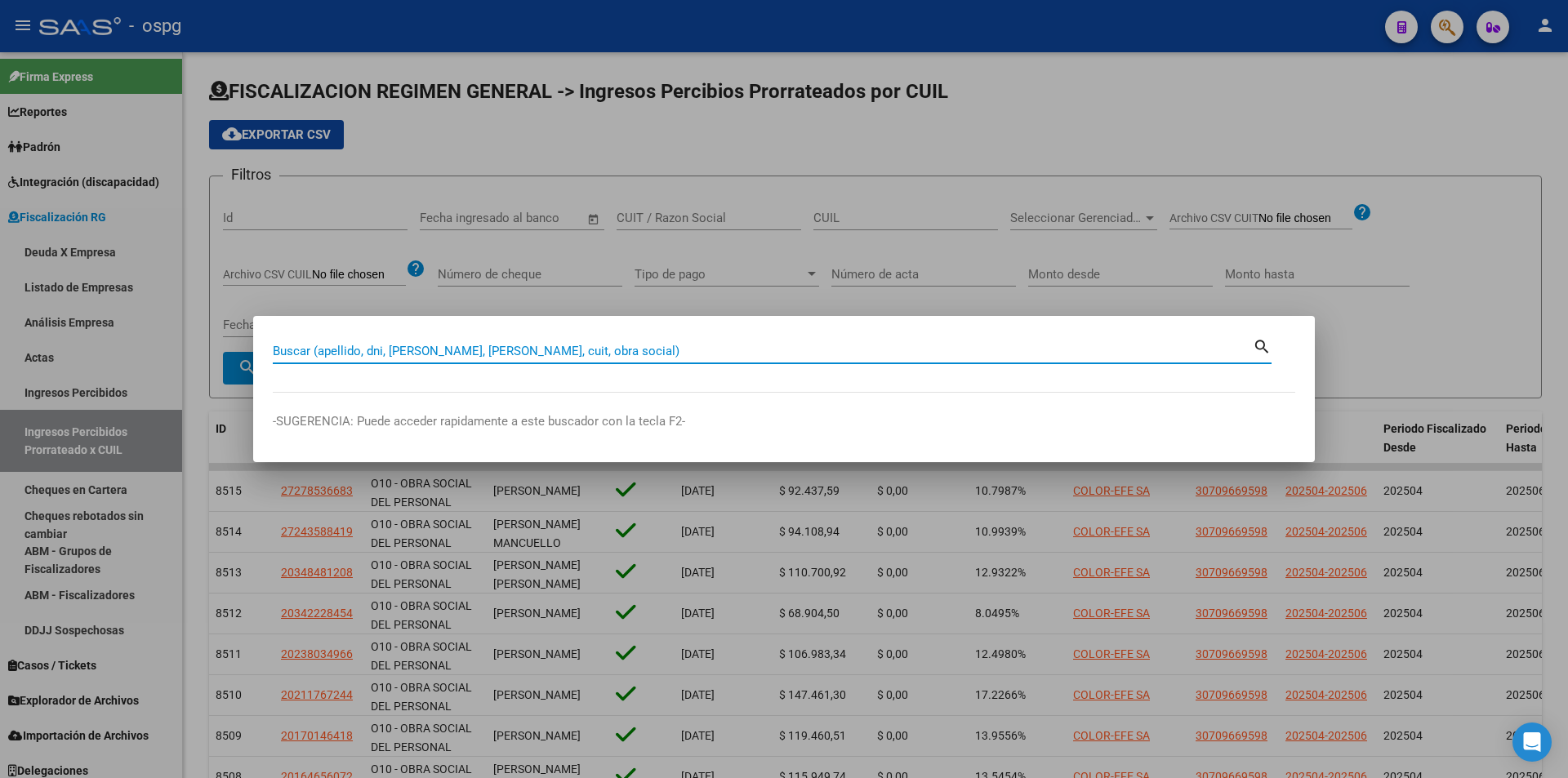
click at [454, 346] on input "Buscar (apellido, dni, [PERSON_NAME], [PERSON_NAME], cuit, obra social)" at bounding box center [762, 350] width 980 height 15
paste input "20962310029"
type input "20962310029"
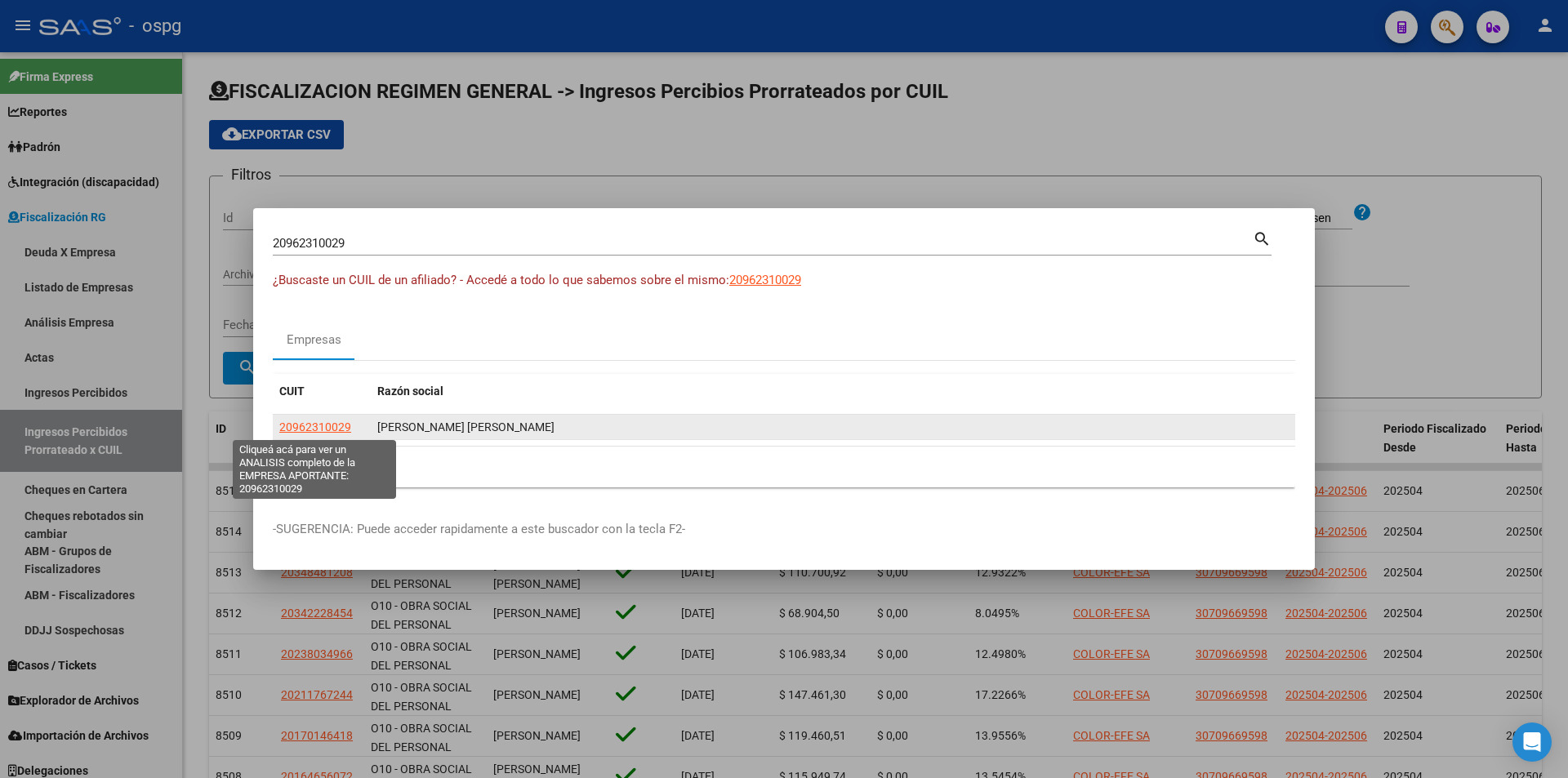
click at [337, 427] on span "20962310029" at bounding box center [315, 426] width 72 height 13
type textarea "20962310029"
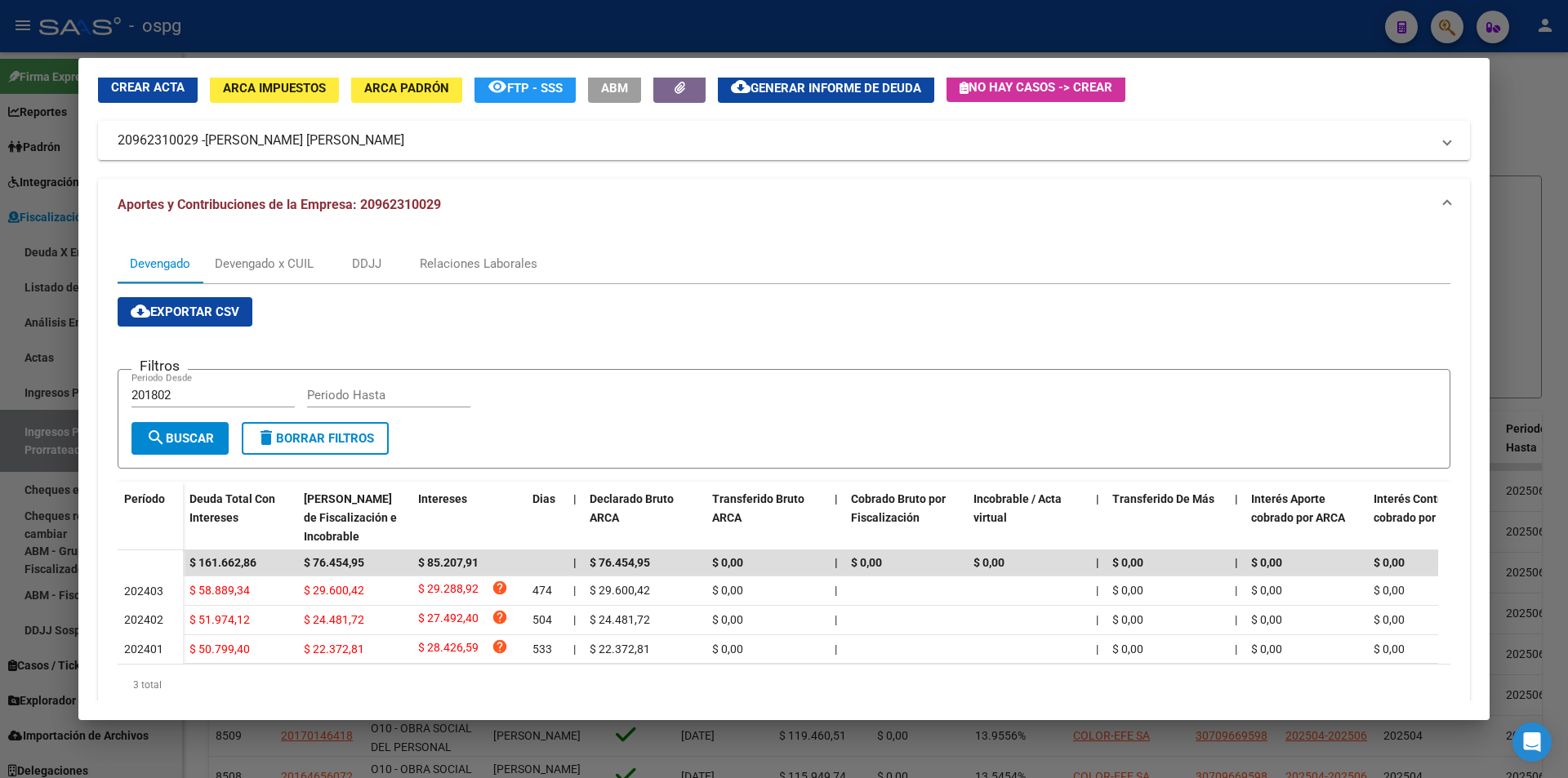
scroll to position [128, 0]
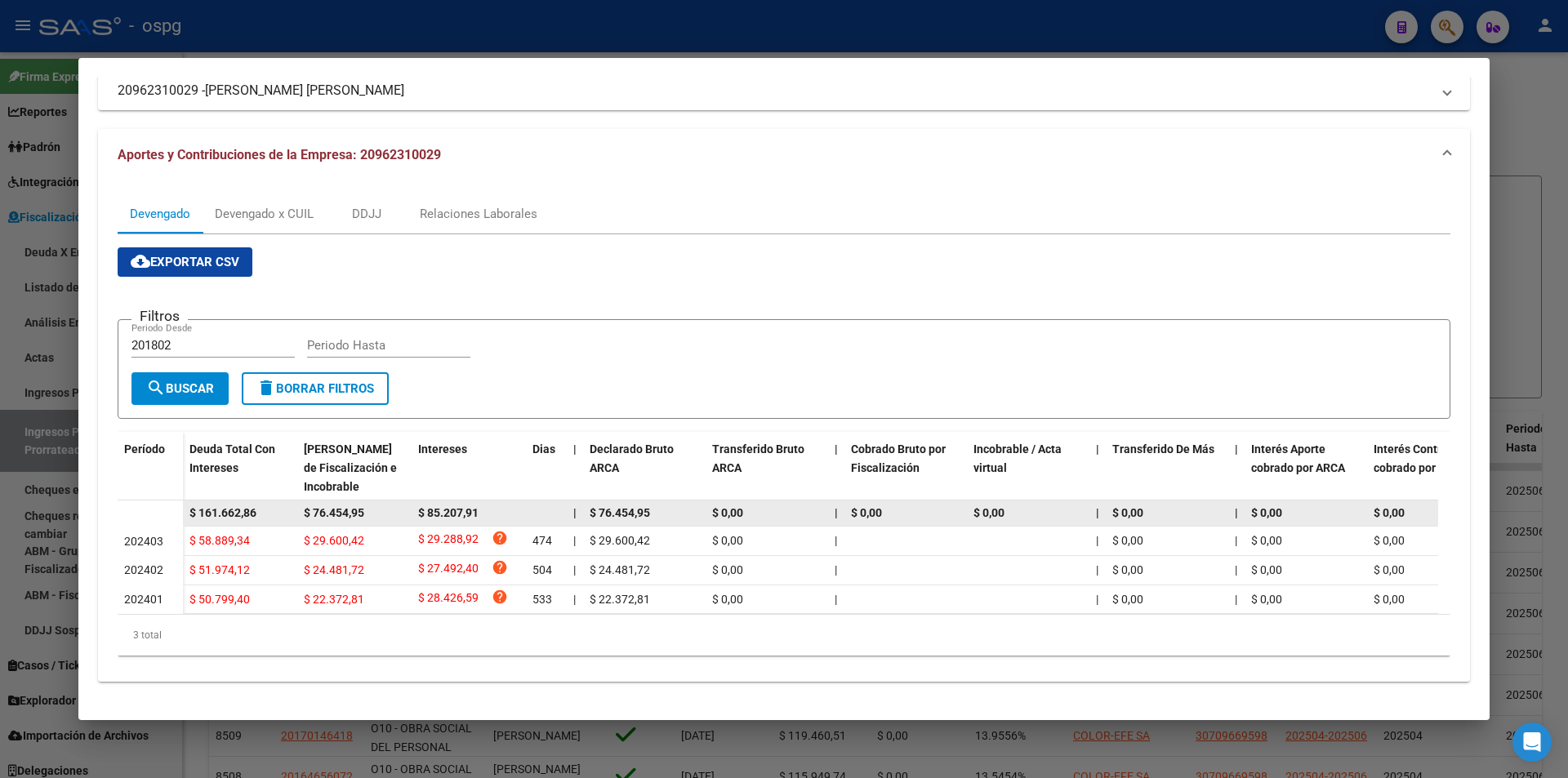
drag, startPoint x: 269, startPoint y: 500, endPoint x: 179, endPoint y: 496, distance: 90.1
click at [179, 500] on datatable-body-row "$ 161.662,86 $ 76.454,95 $ 85.207,91 | $ 76.454,95 $ 0,00 | $ 0,00 $ 0,00 | $ 0…" at bounding box center [1126, 513] width 2017 height 26
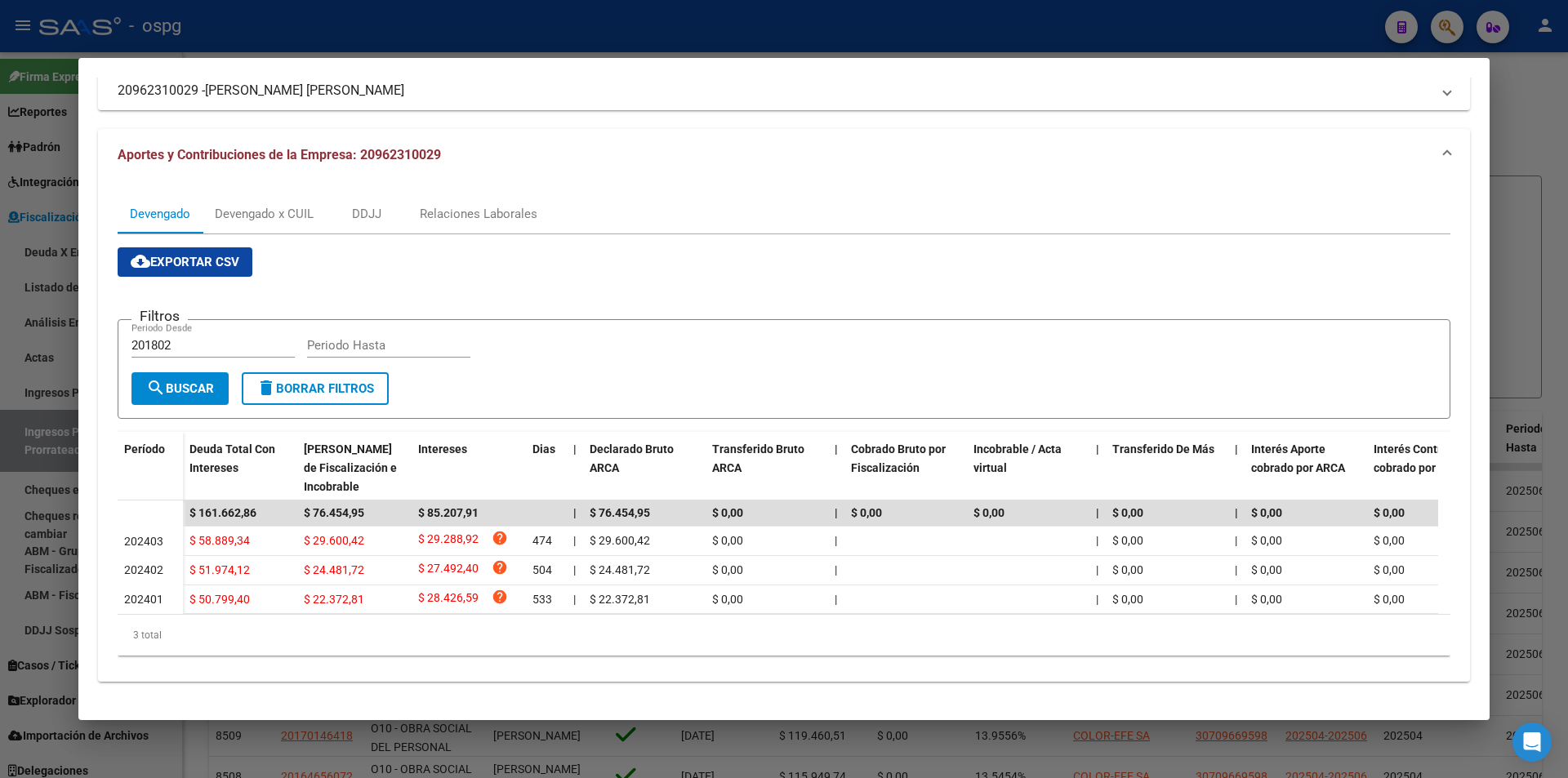
click at [2, 504] on div at bounding box center [784, 389] width 1568 height 778
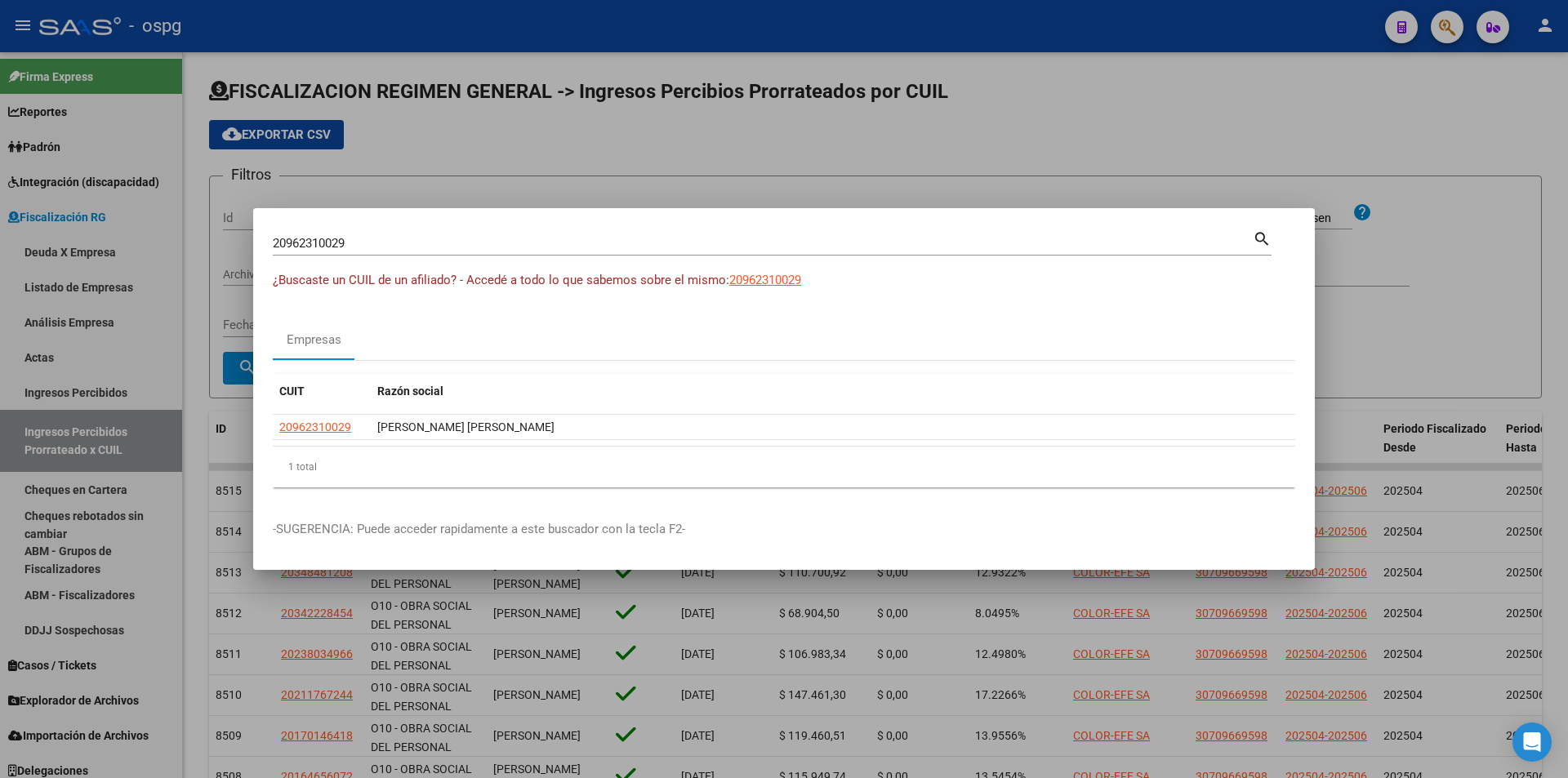
click at [1129, 135] on div at bounding box center [784, 389] width 1568 height 778
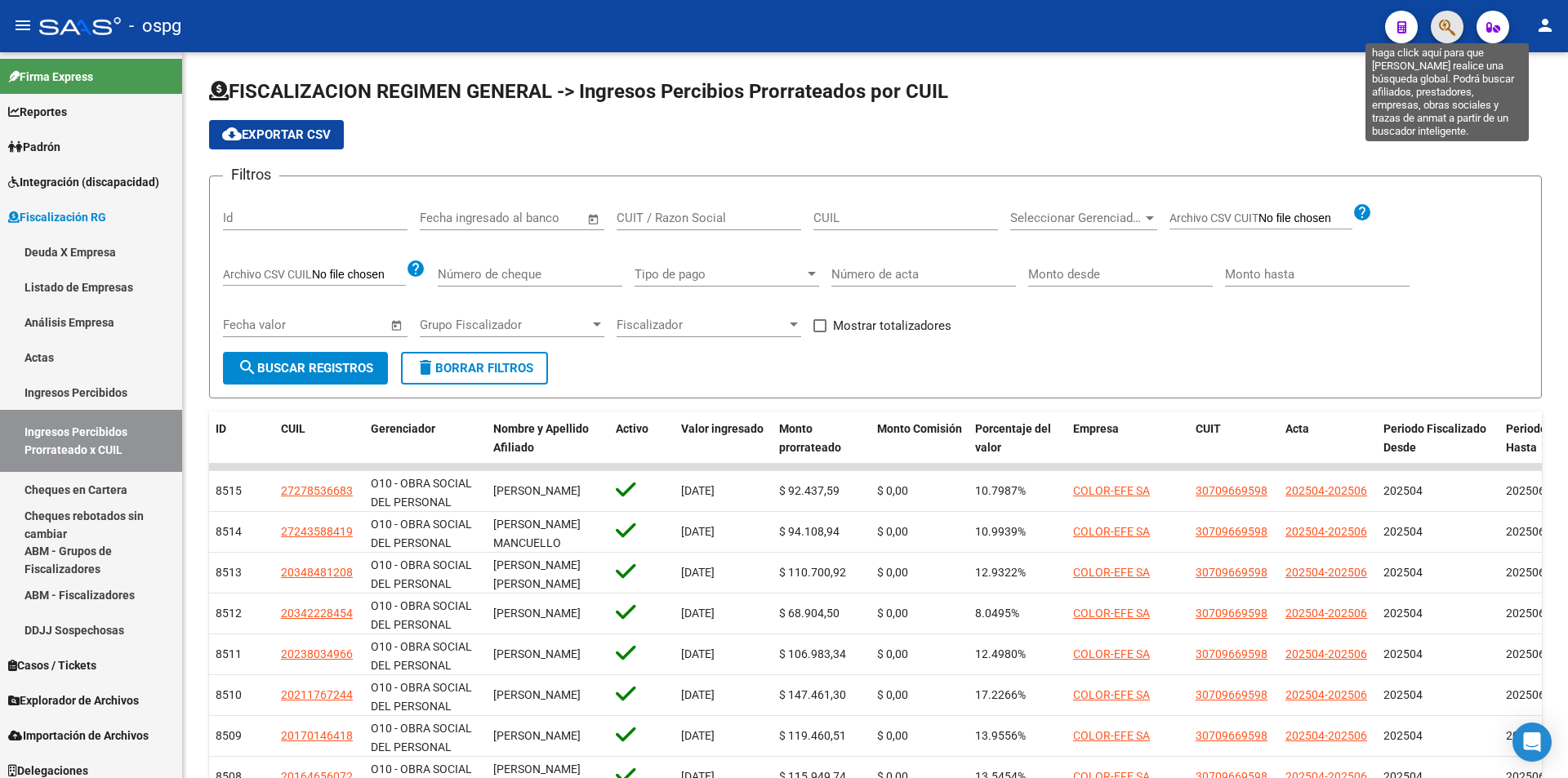
click at [1451, 27] on icon "button" at bounding box center [1447, 27] width 16 height 19
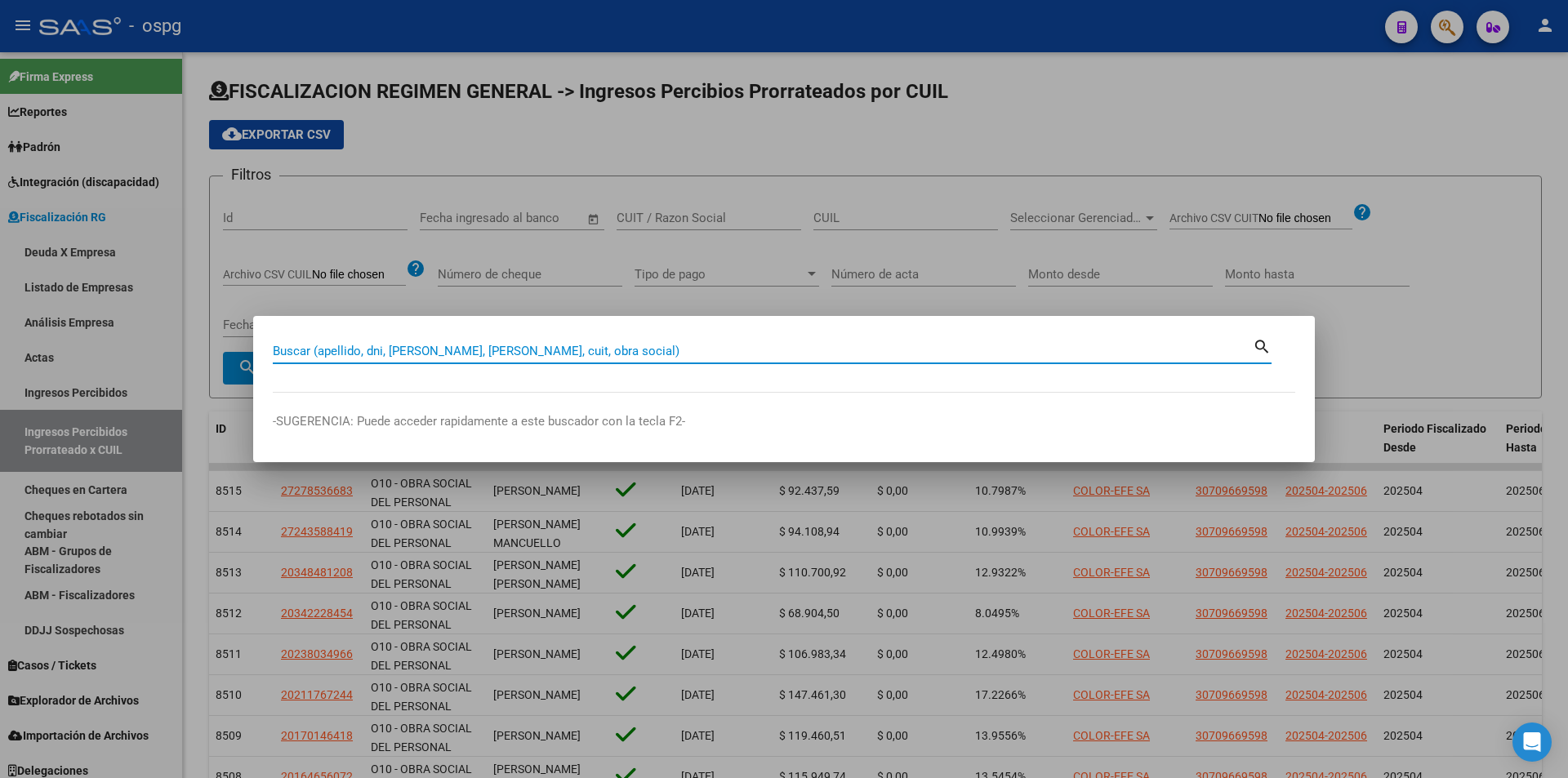
click at [515, 348] on input "Buscar (apellido, dni, [PERSON_NAME], [PERSON_NAME], cuit, obra social)" at bounding box center [762, 350] width 980 height 15
type input "30711960143"
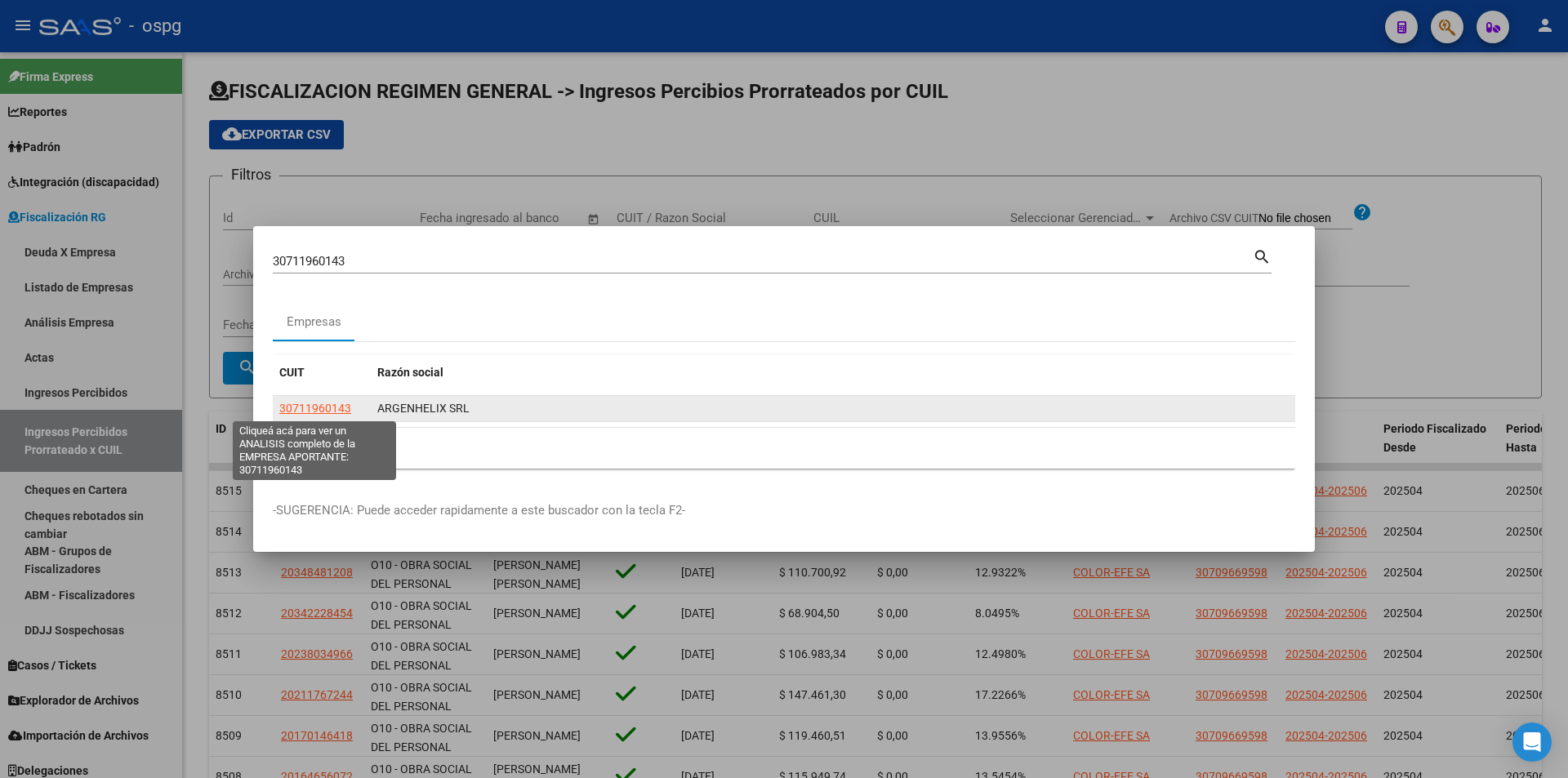
click at [318, 401] on span "30711960143" at bounding box center [315, 407] width 72 height 13
type textarea "30711960143"
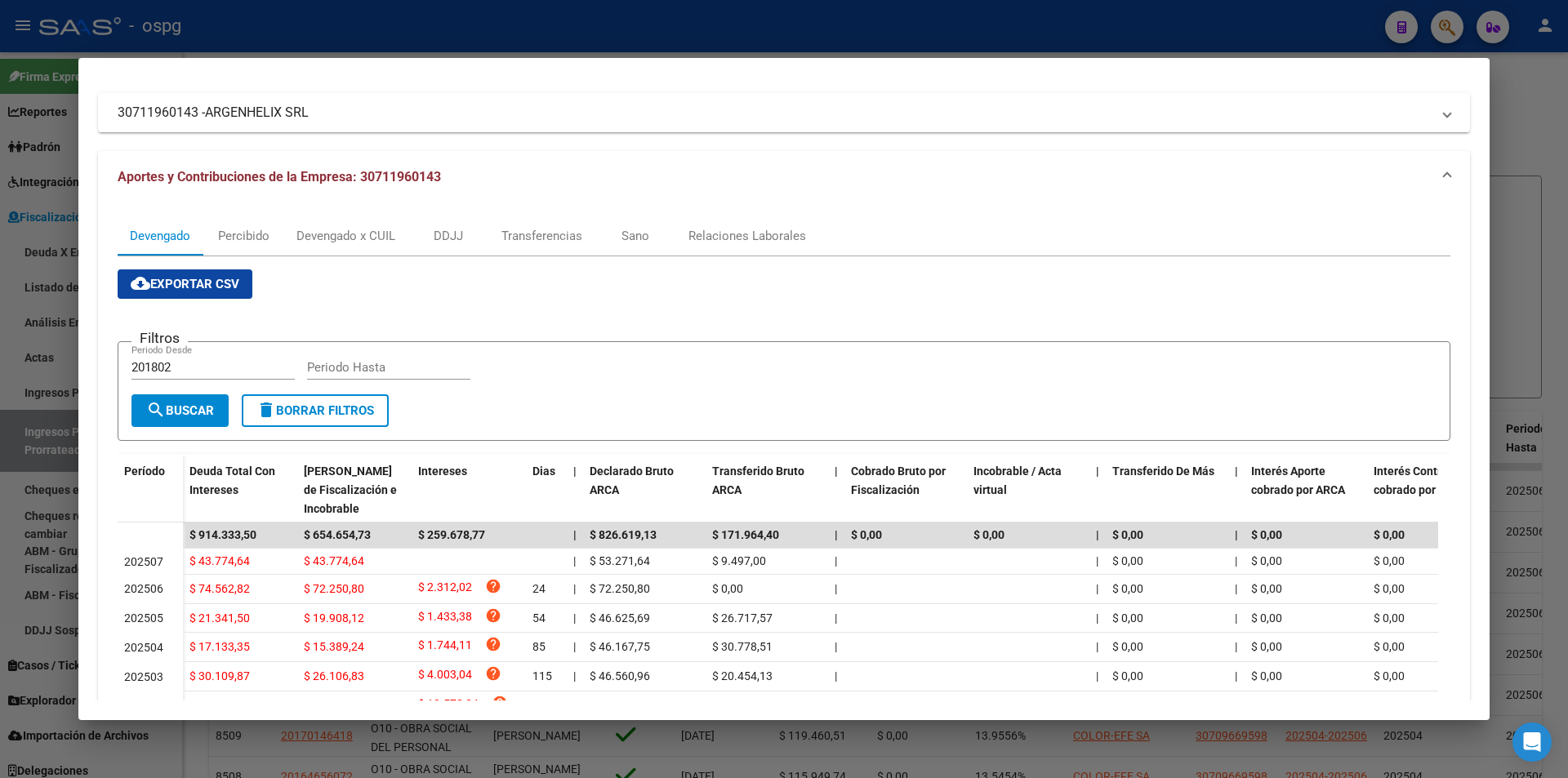
scroll to position [163, 0]
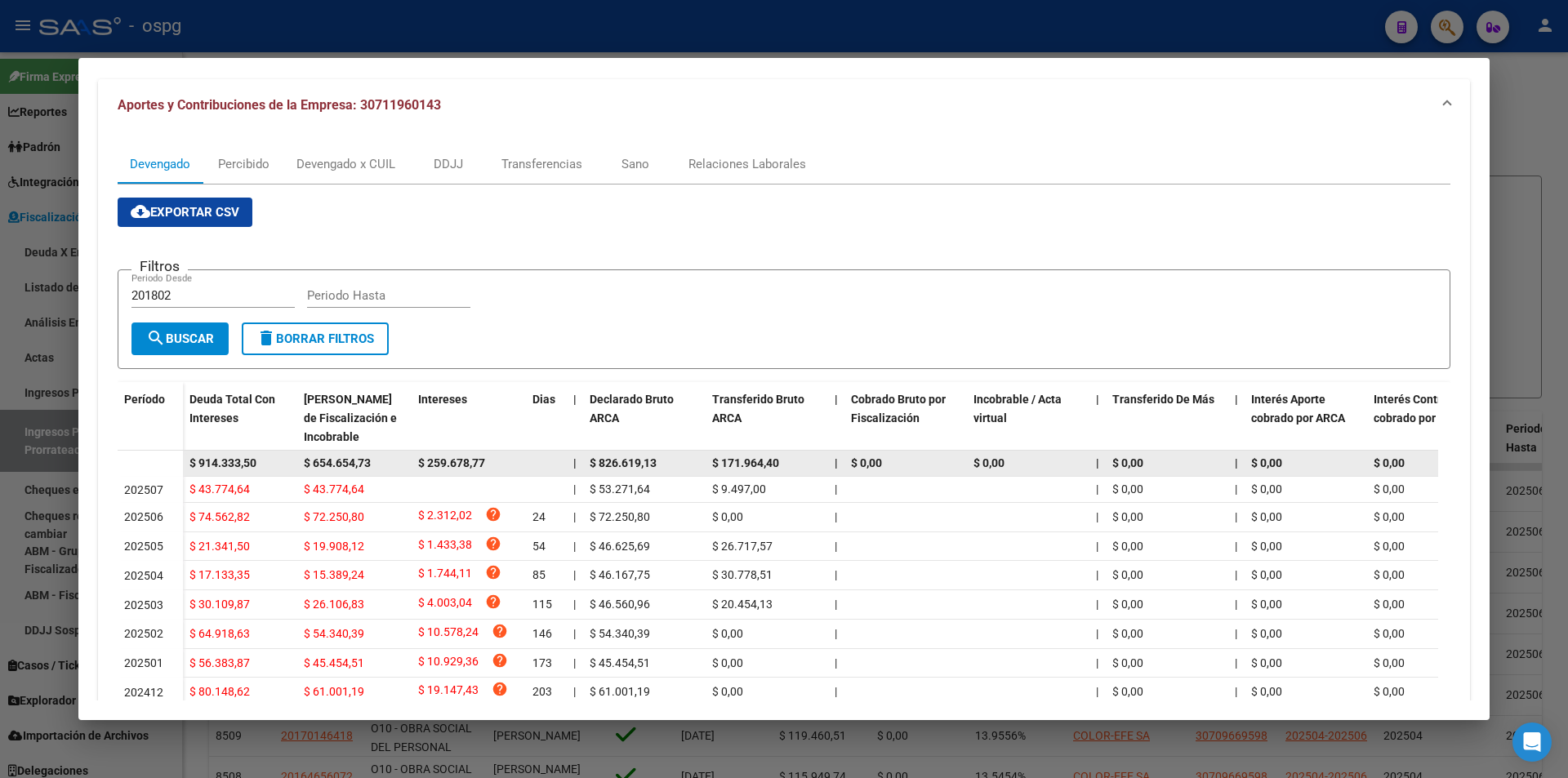
drag, startPoint x: 266, startPoint y: 460, endPoint x: 182, endPoint y: 461, distance: 84.0
click at [182, 461] on datatable-body-row "$ 914.333,50 $ 654.654,73 $ 259.678,77 | $ 826.619,13 $ 171.964,40 | $ 0,00 $ 0…" at bounding box center [1126, 463] width 2017 height 26
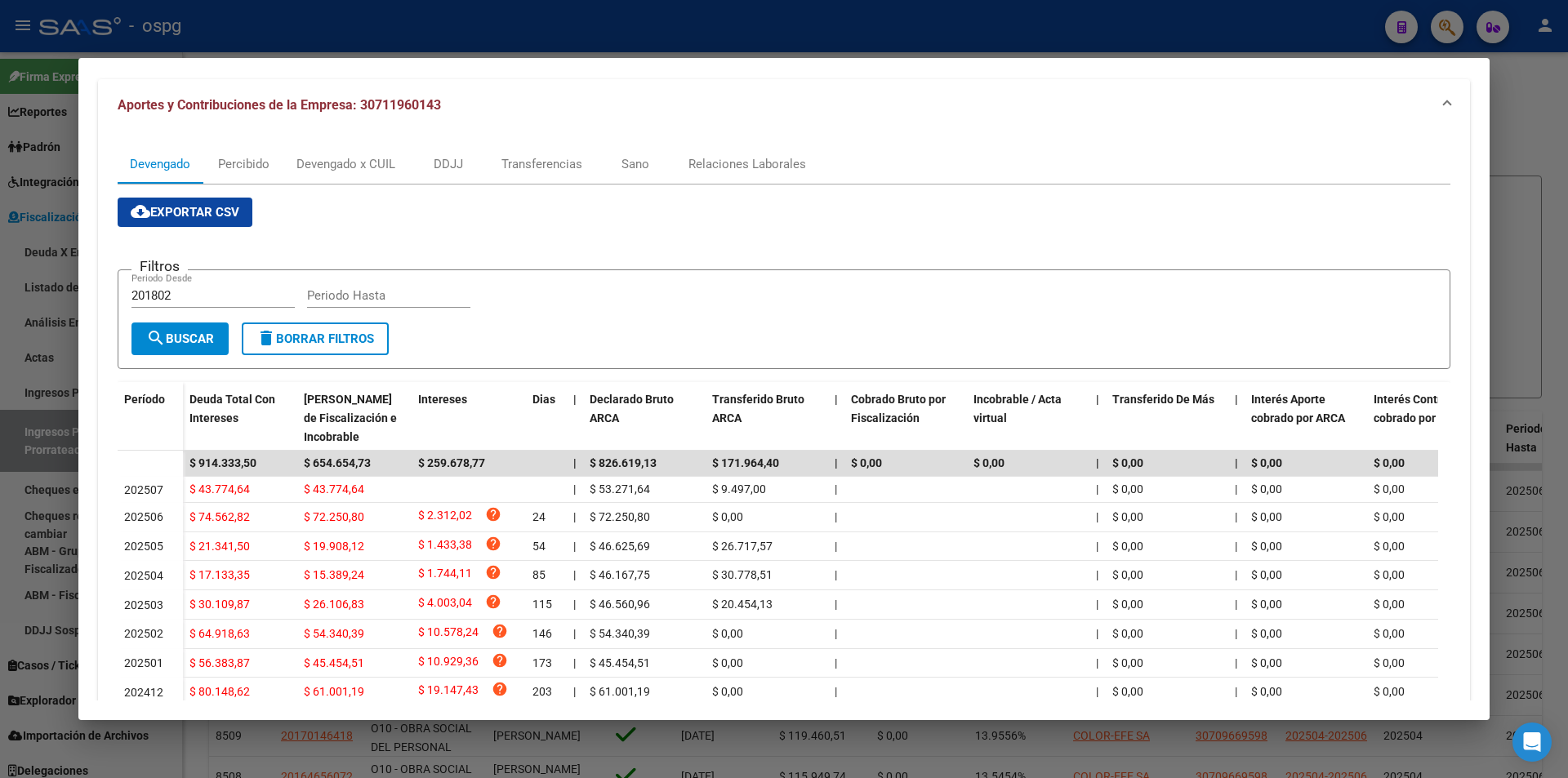
click at [0, 508] on div at bounding box center [784, 389] width 1568 height 778
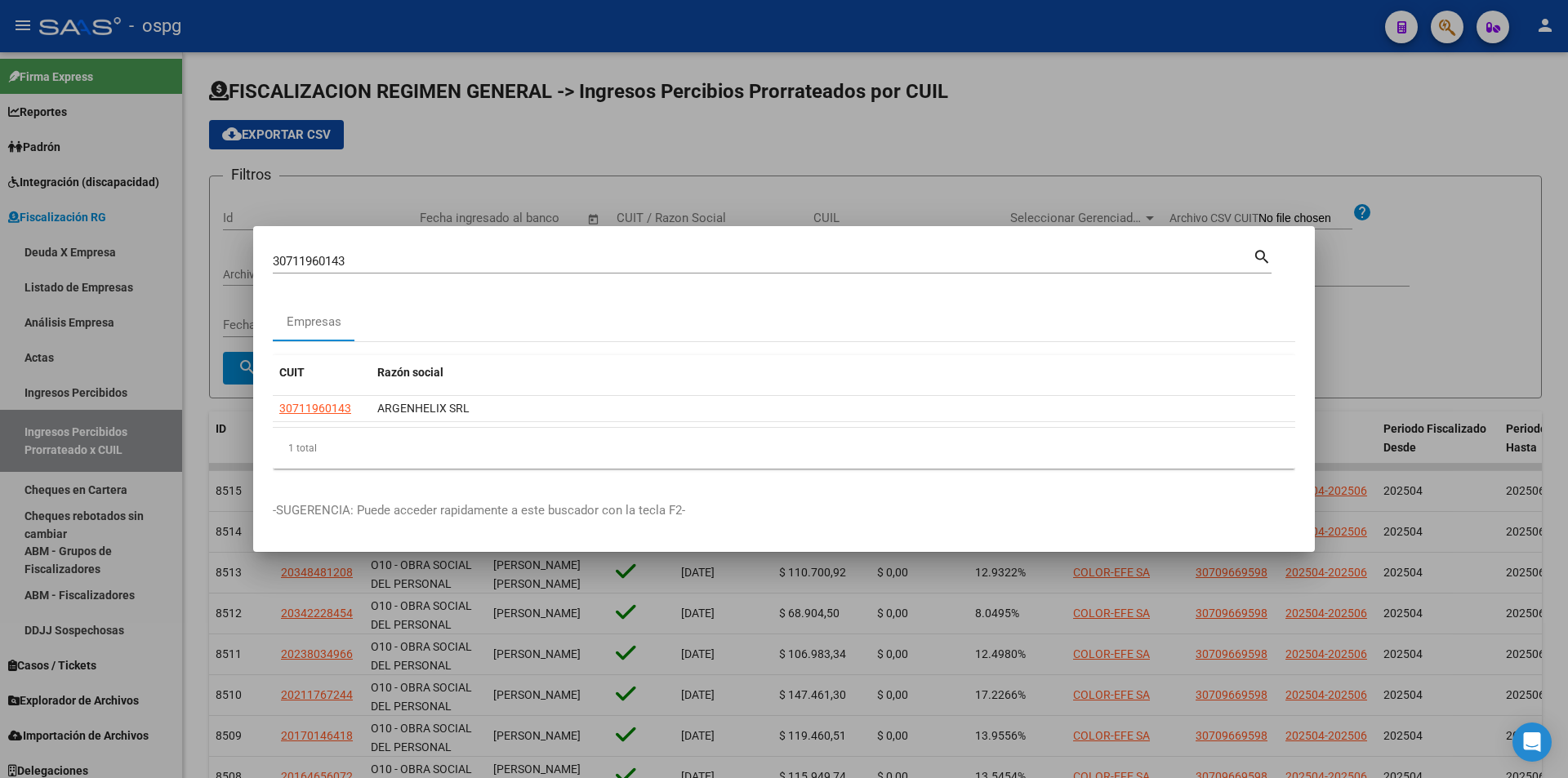
click at [1354, 135] on div at bounding box center [784, 389] width 1568 height 778
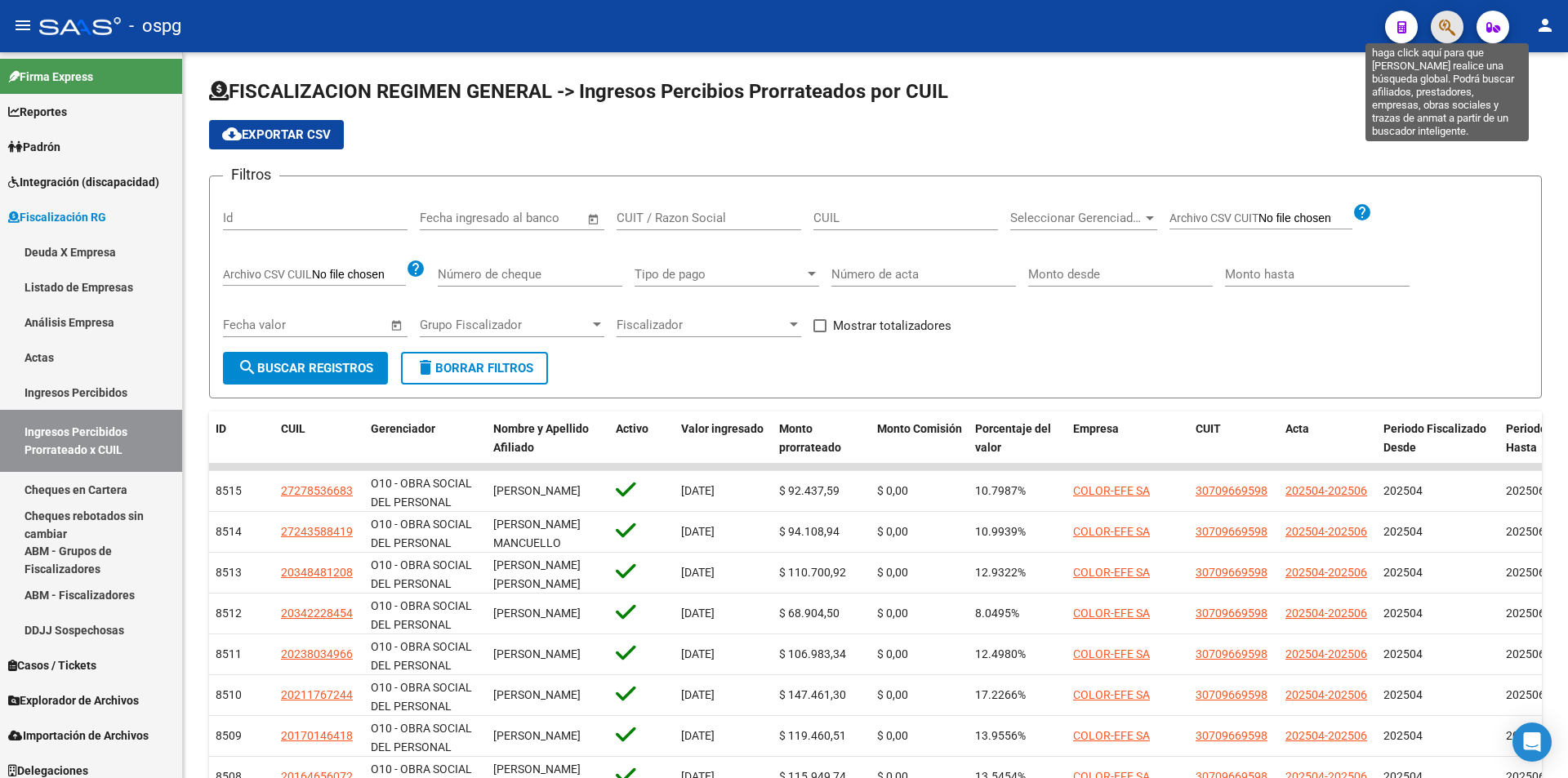
click at [1451, 28] on icon "button" at bounding box center [1447, 27] width 16 height 19
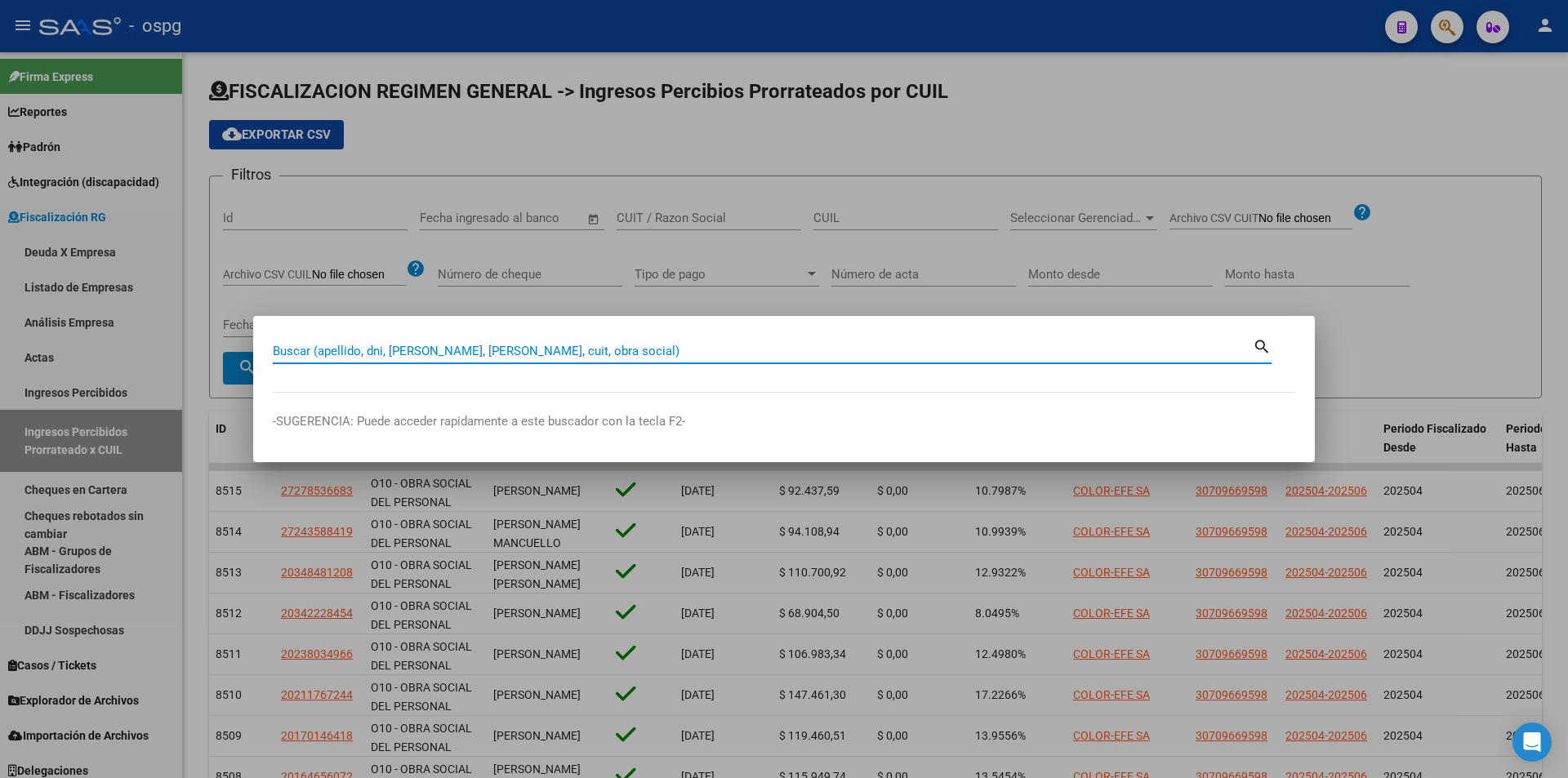
paste input "30712045562"
type input "30712045562"
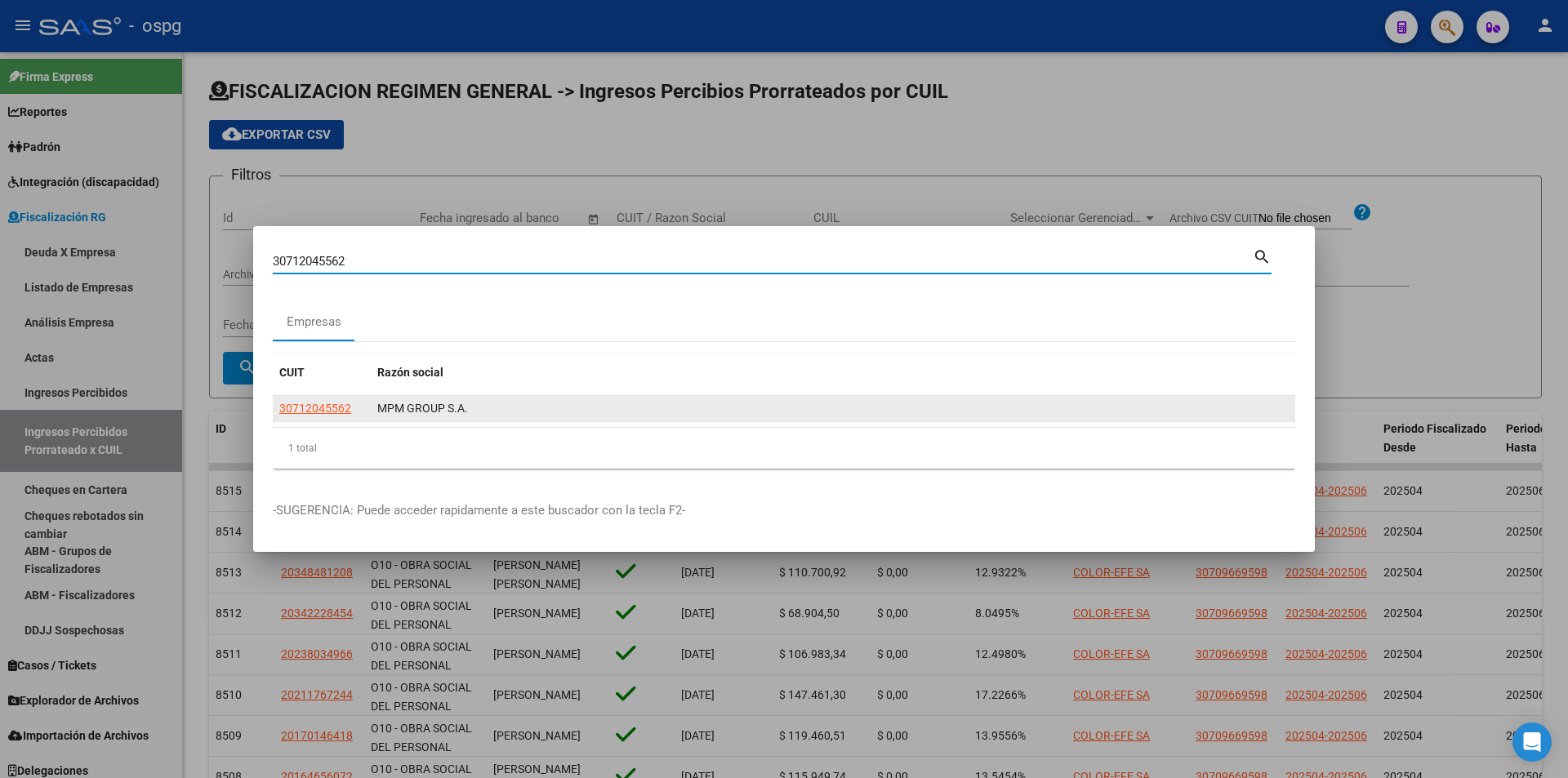
click at [331, 417] on app-link-go-to "30712045562" at bounding box center [315, 408] width 72 height 19
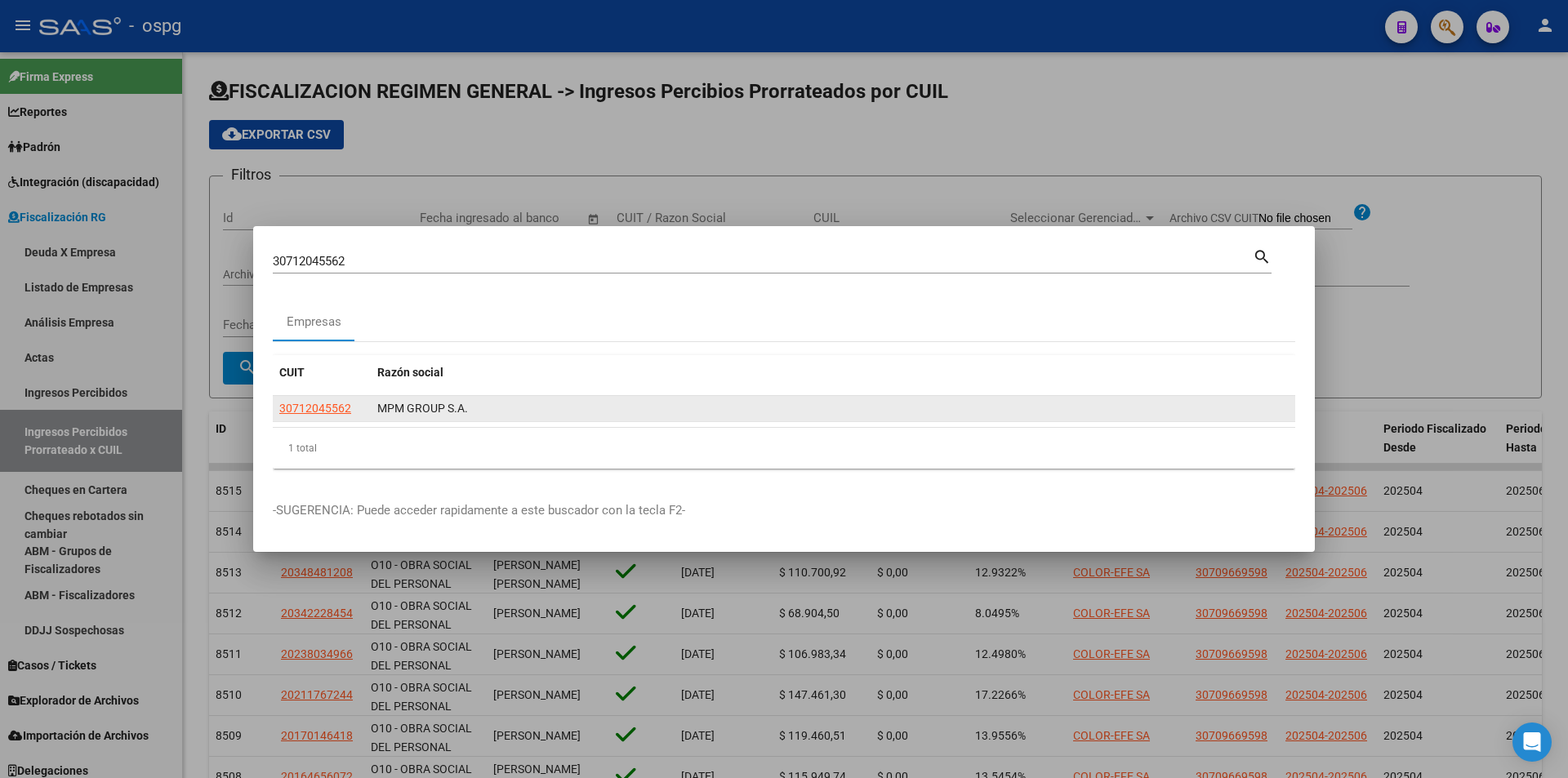
click at [331, 413] on span "30712045562" at bounding box center [315, 407] width 72 height 13
type textarea "30712045562"
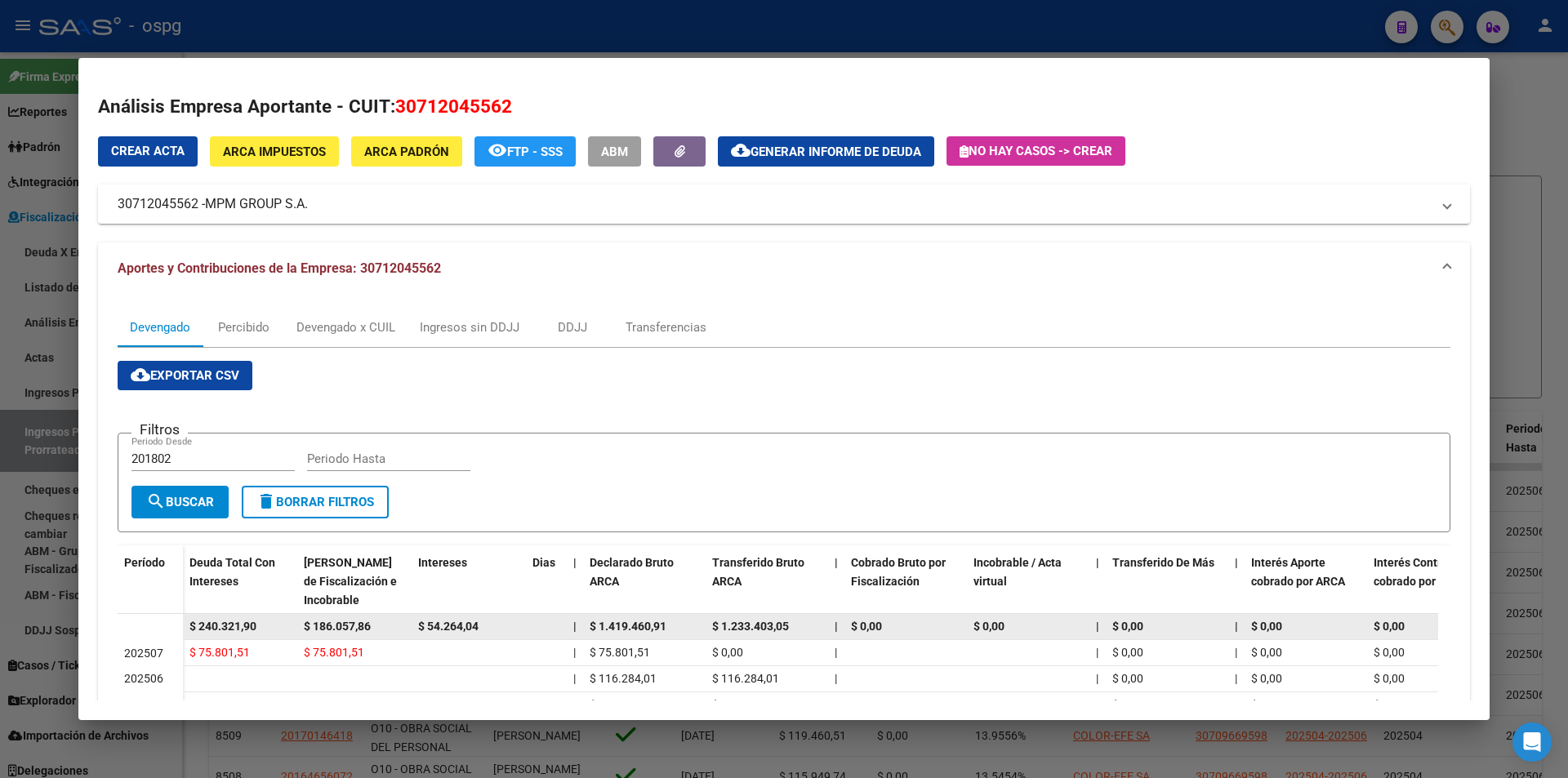
drag, startPoint x: 264, startPoint y: 624, endPoint x: 175, endPoint y: 617, distance: 89.3
click at [175, 617] on datatable-body-row "$ 240.321,90 $ 186.057,86 $ 54.264,04 | $ 1.419.460,91 $ 1.233.403,05 | $ 0,00 …" at bounding box center [1126, 627] width 2017 height 26
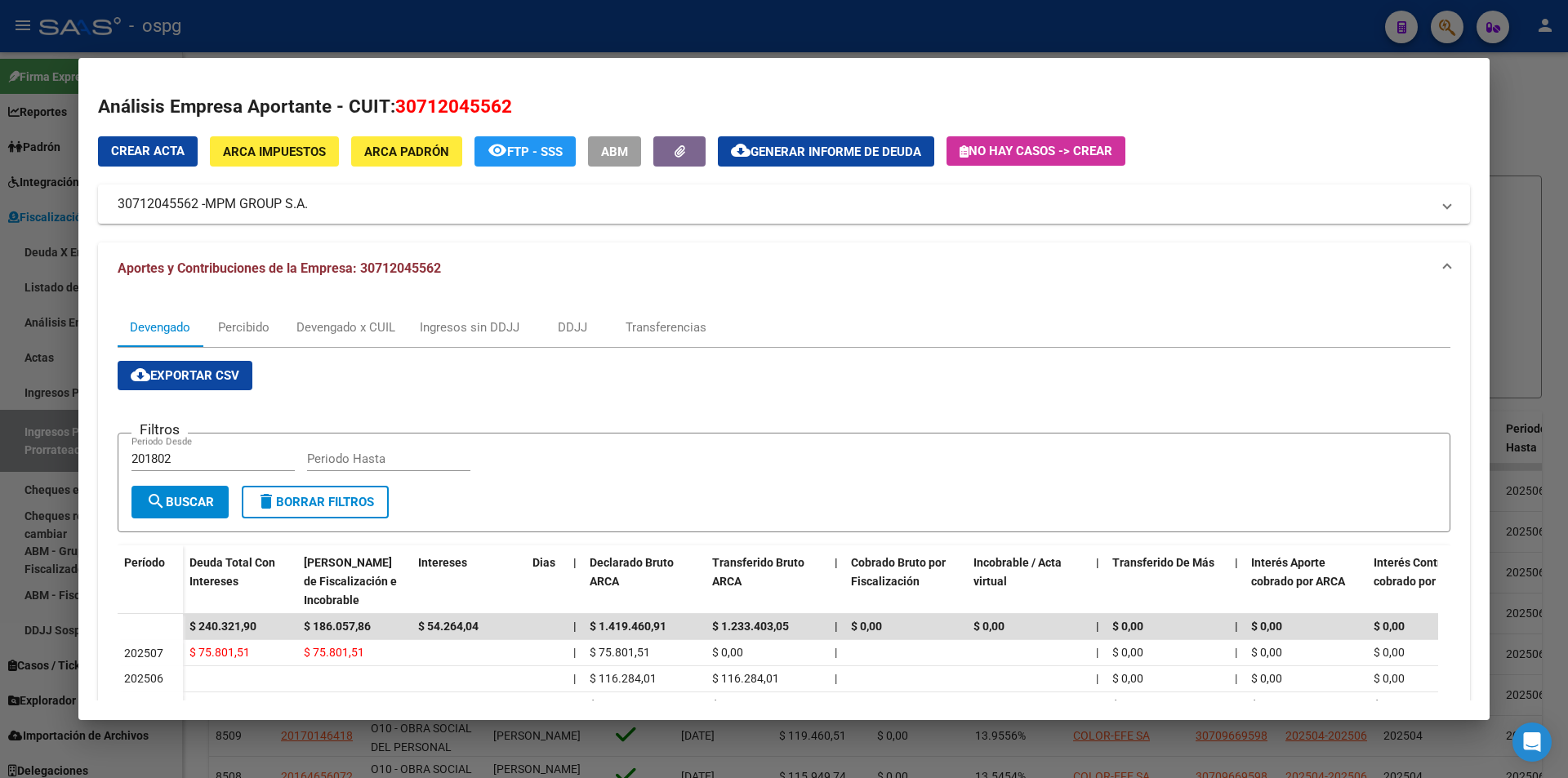
click at [1542, 195] on div at bounding box center [784, 389] width 1568 height 778
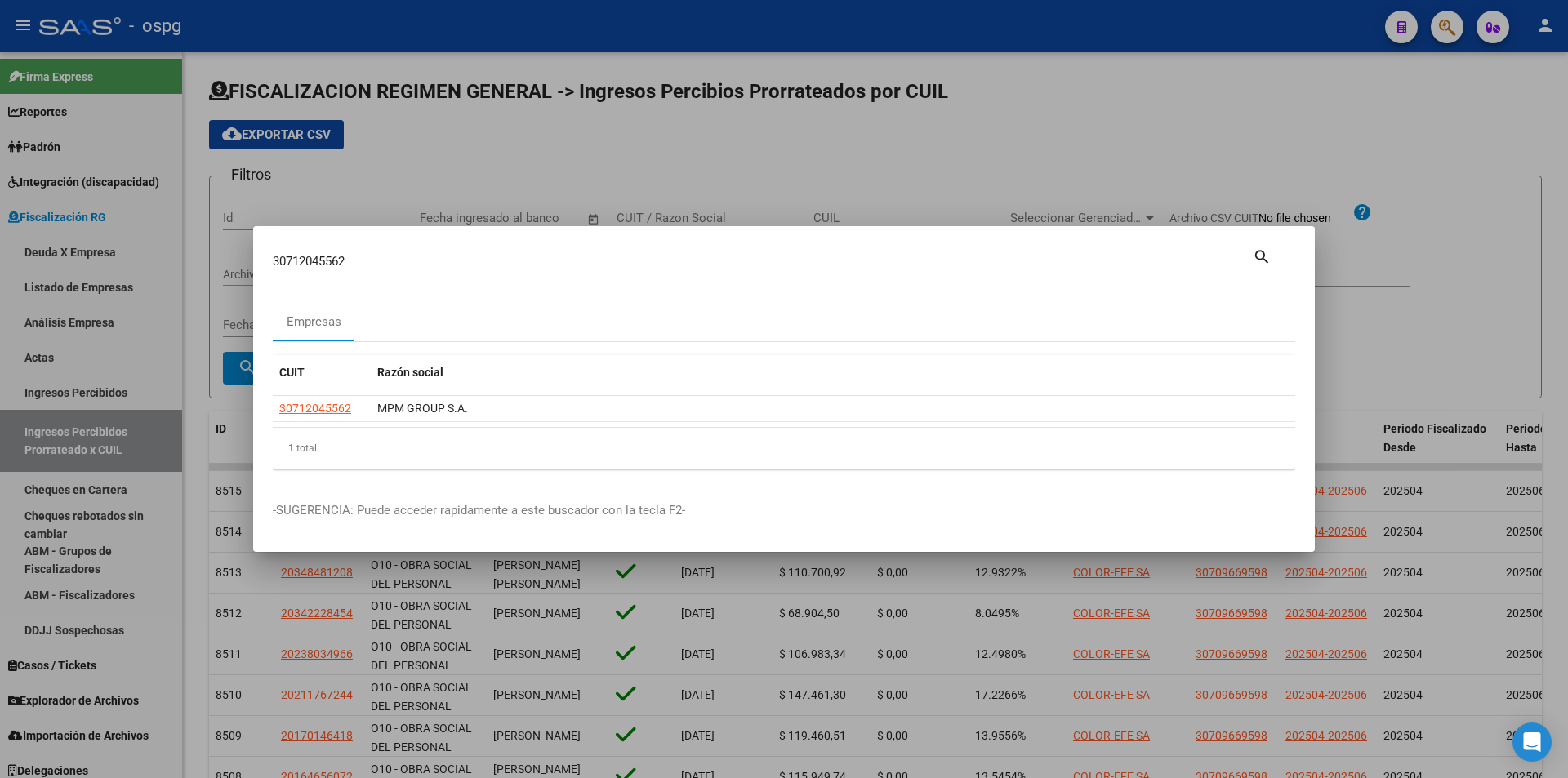
click at [1530, 156] on div at bounding box center [784, 389] width 1568 height 778
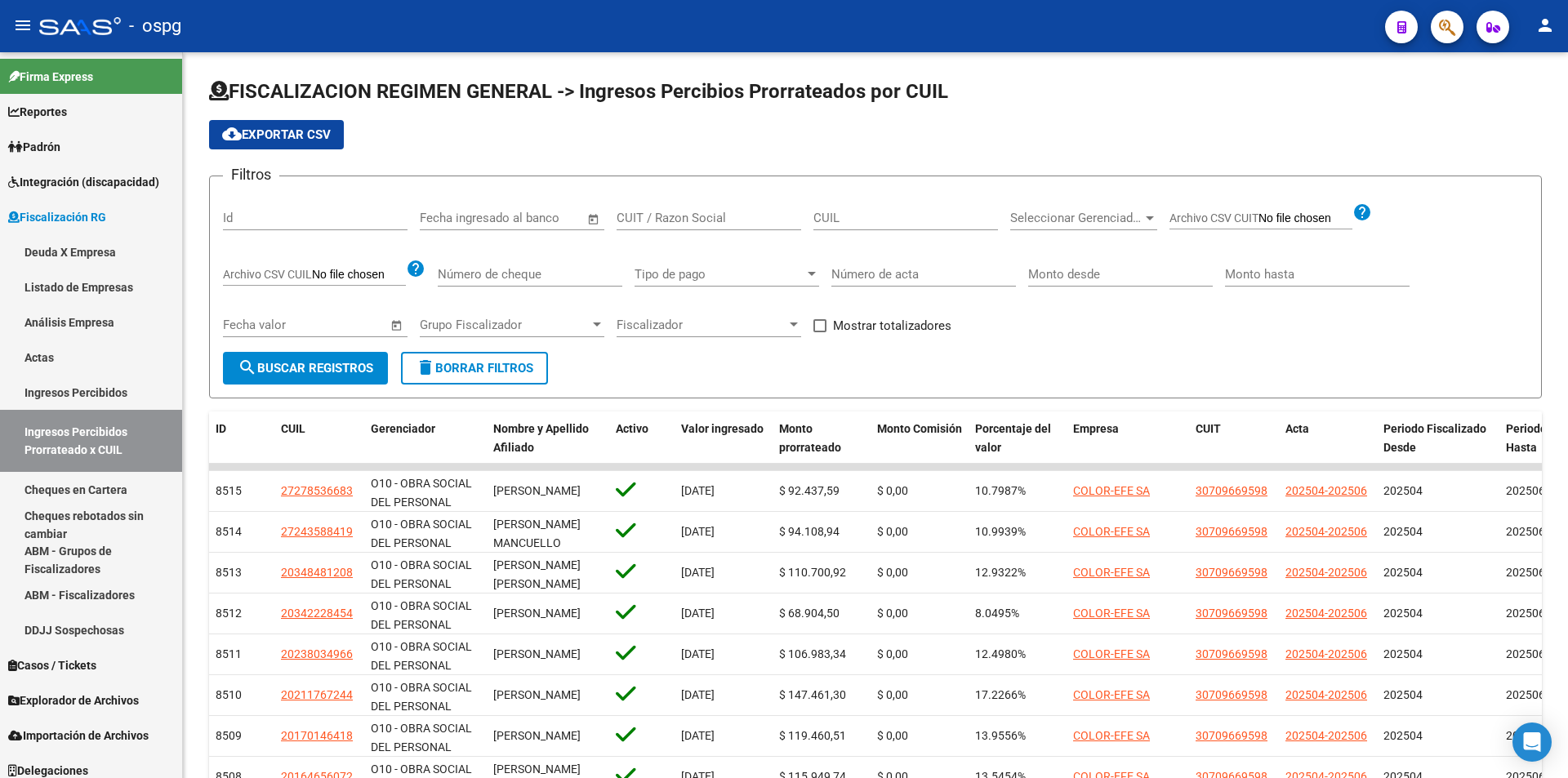
click at [1443, 40] on span "button" at bounding box center [1447, 26] width 16 height 33
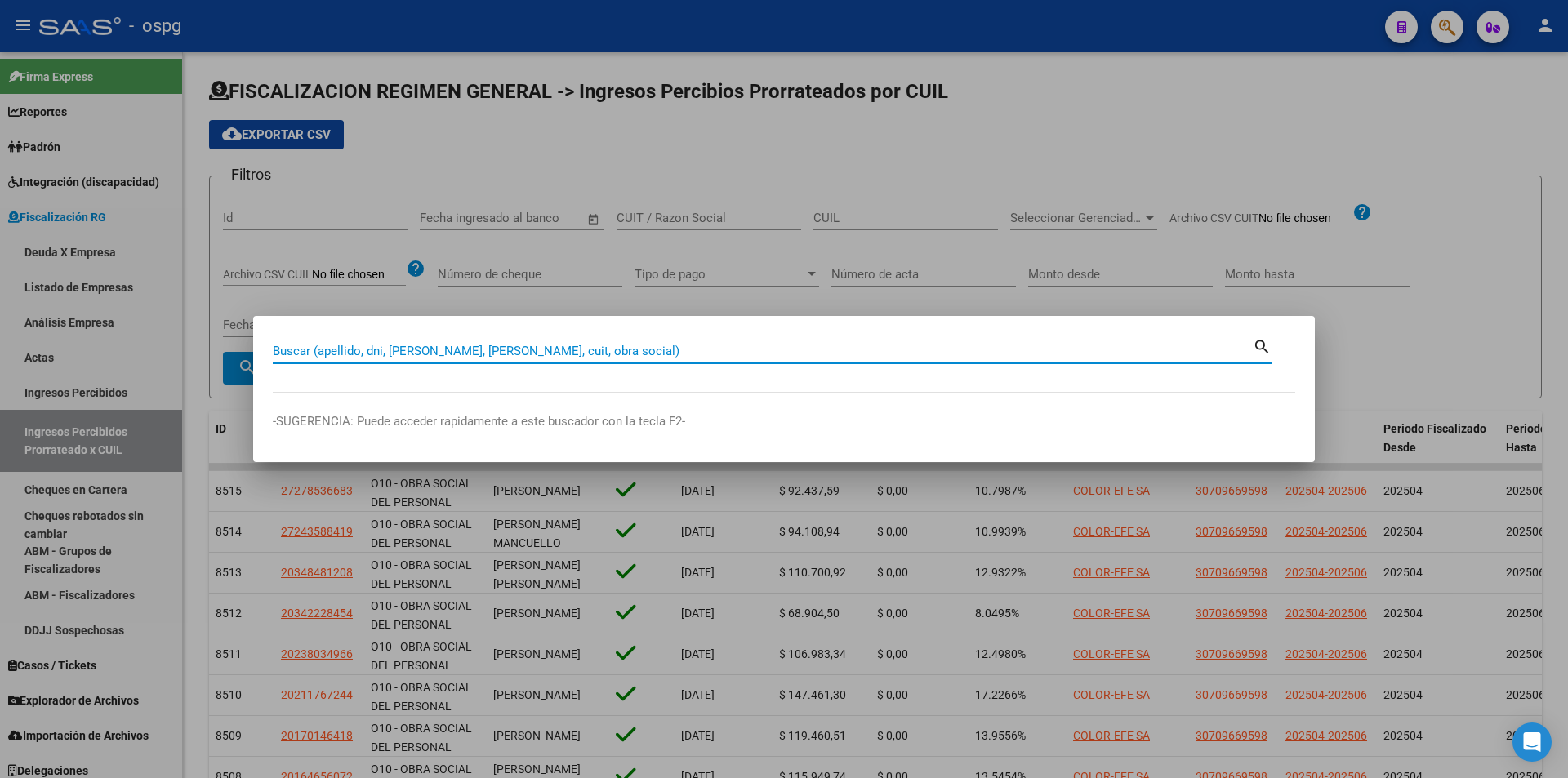
click at [645, 352] on input "Buscar (apellido, dni, [PERSON_NAME], [PERSON_NAME], cuit, obra social)" at bounding box center [762, 350] width 980 height 15
paste input "30717137031"
type input "30717137031"
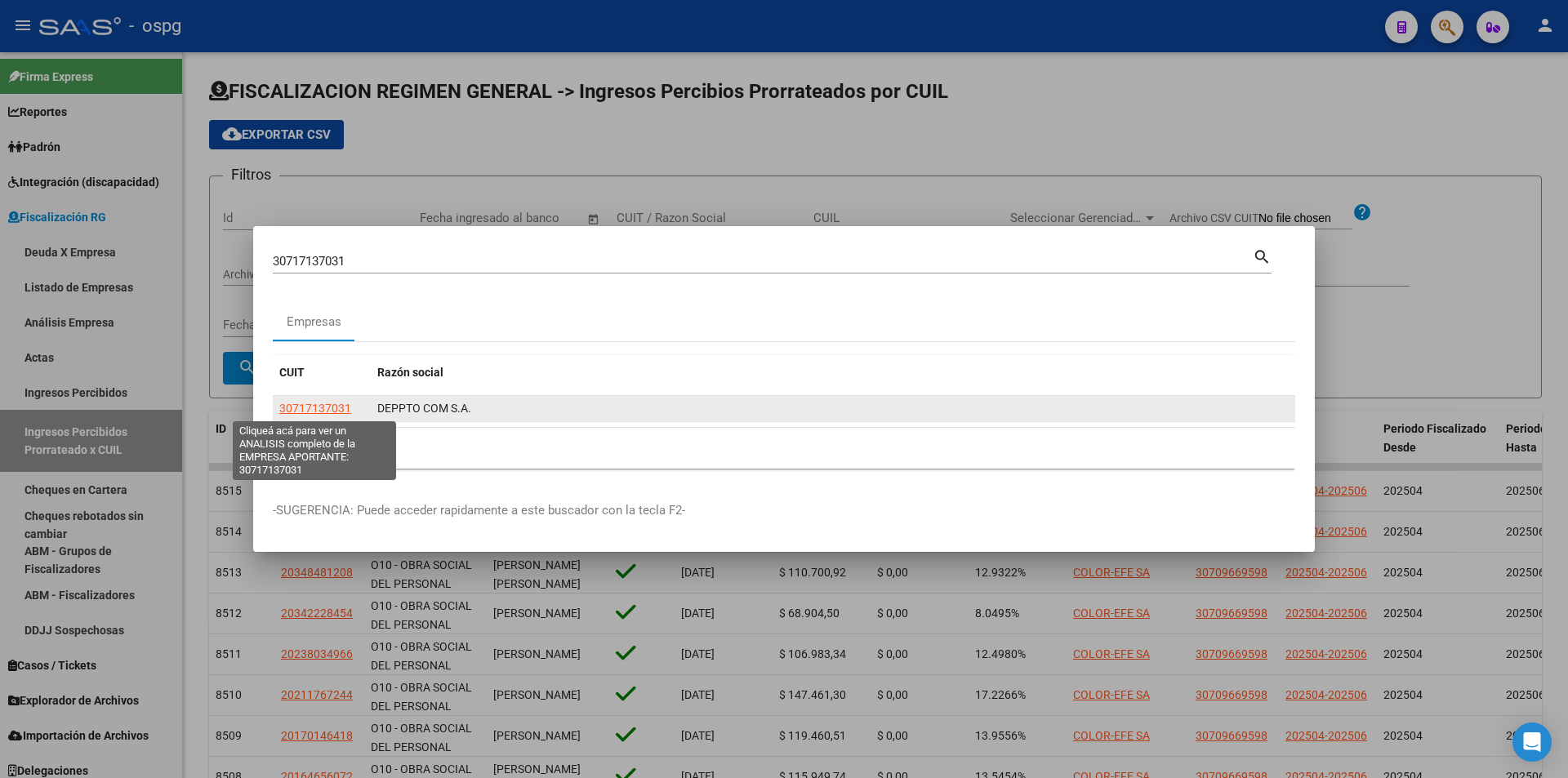
click at [309, 404] on span "30717137031" at bounding box center [315, 407] width 72 height 13
type textarea "30717137031"
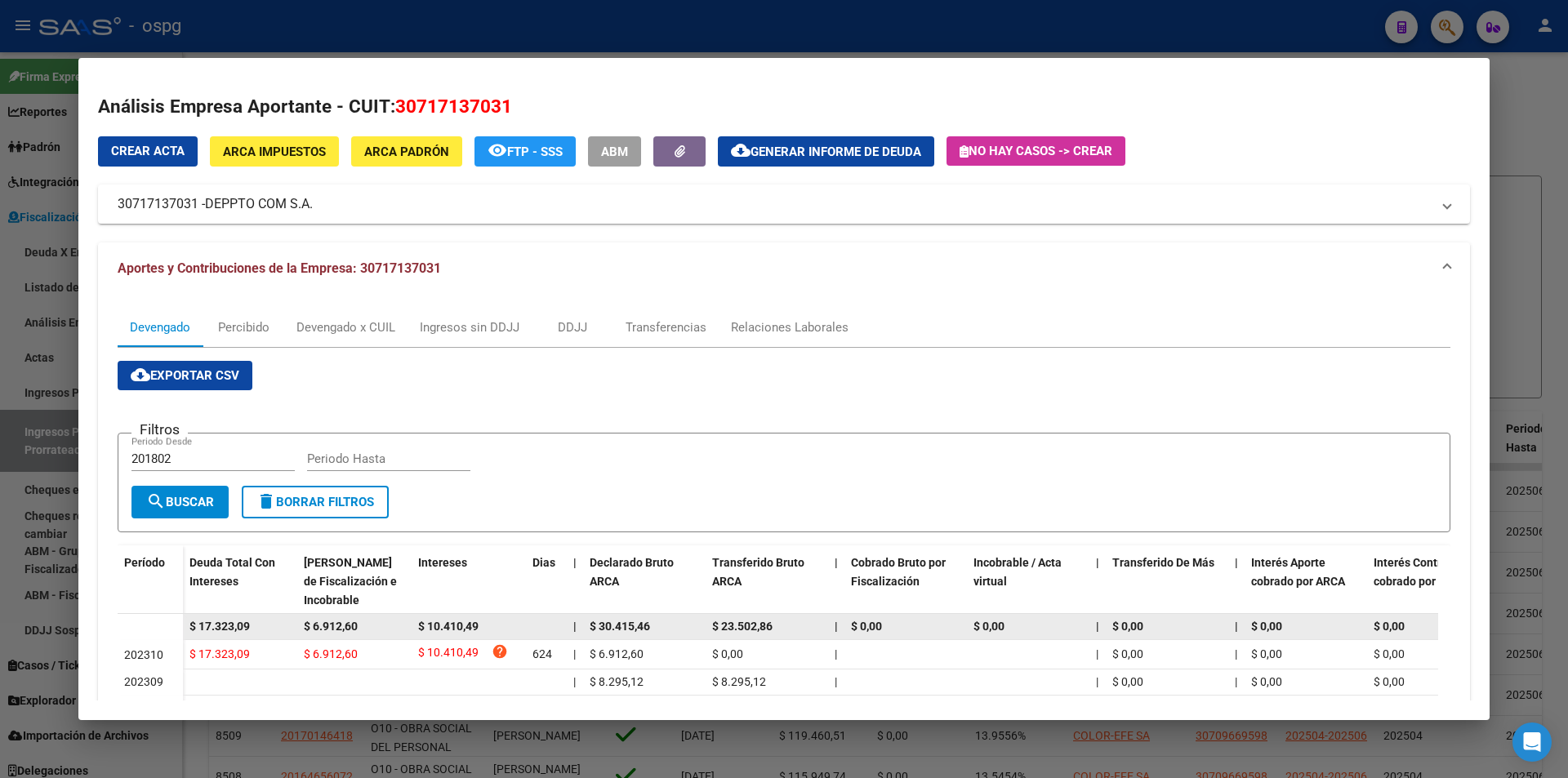
drag, startPoint x: 266, startPoint y: 624, endPoint x: 175, endPoint y: 629, distance: 91.1
click at [175, 629] on datatable-body-row "$ 17.323,09 $ 6.912,60 $ 10.410,49 | $ 30.415,46 $ 23.502,86 | $ 0,00 $ 0,00 | …" at bounding box center [1126, 627] width 2017 height 26
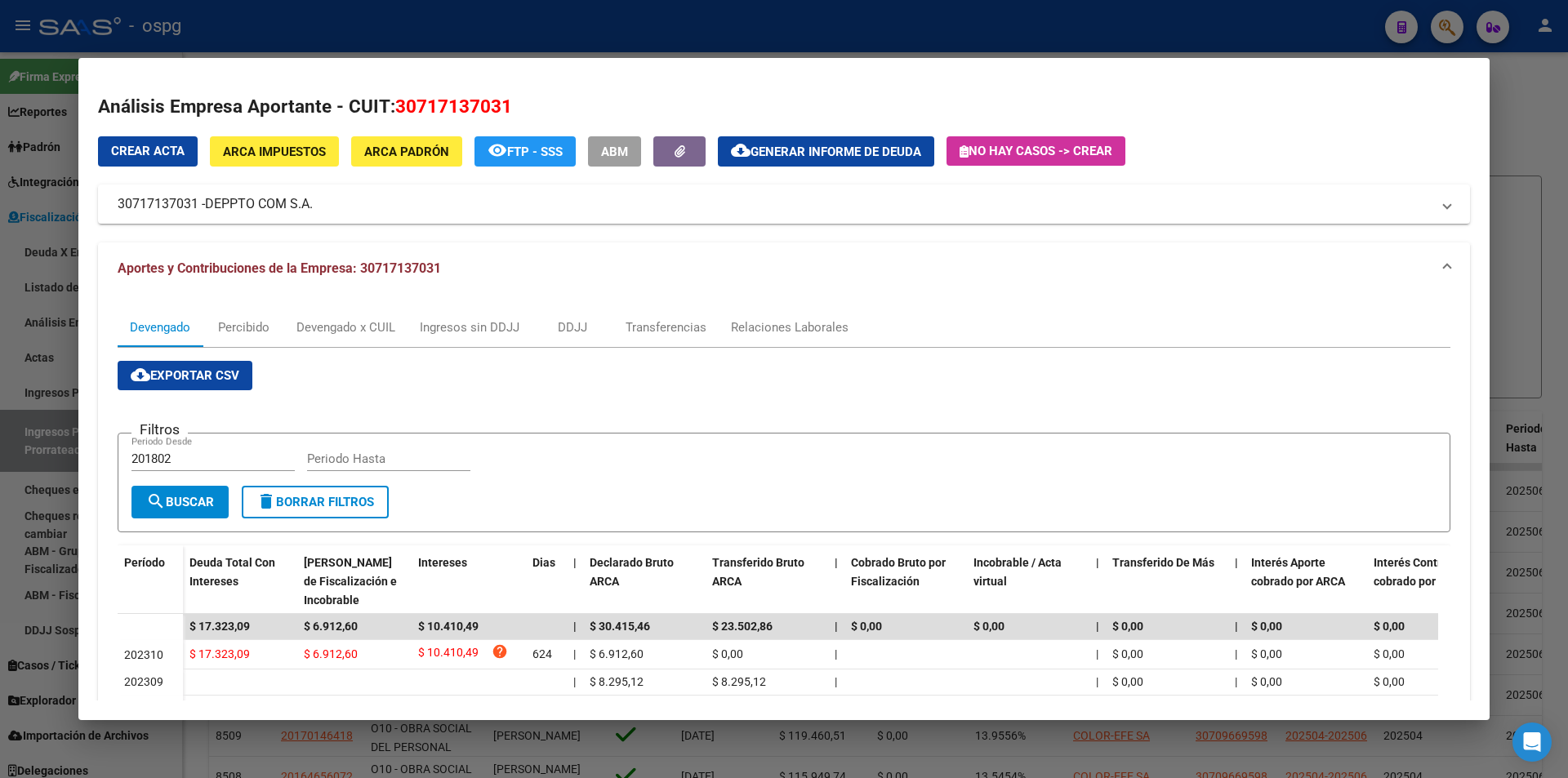
click at [1553, 156] on div at bounding box center [784, 389] width 1568 height 778
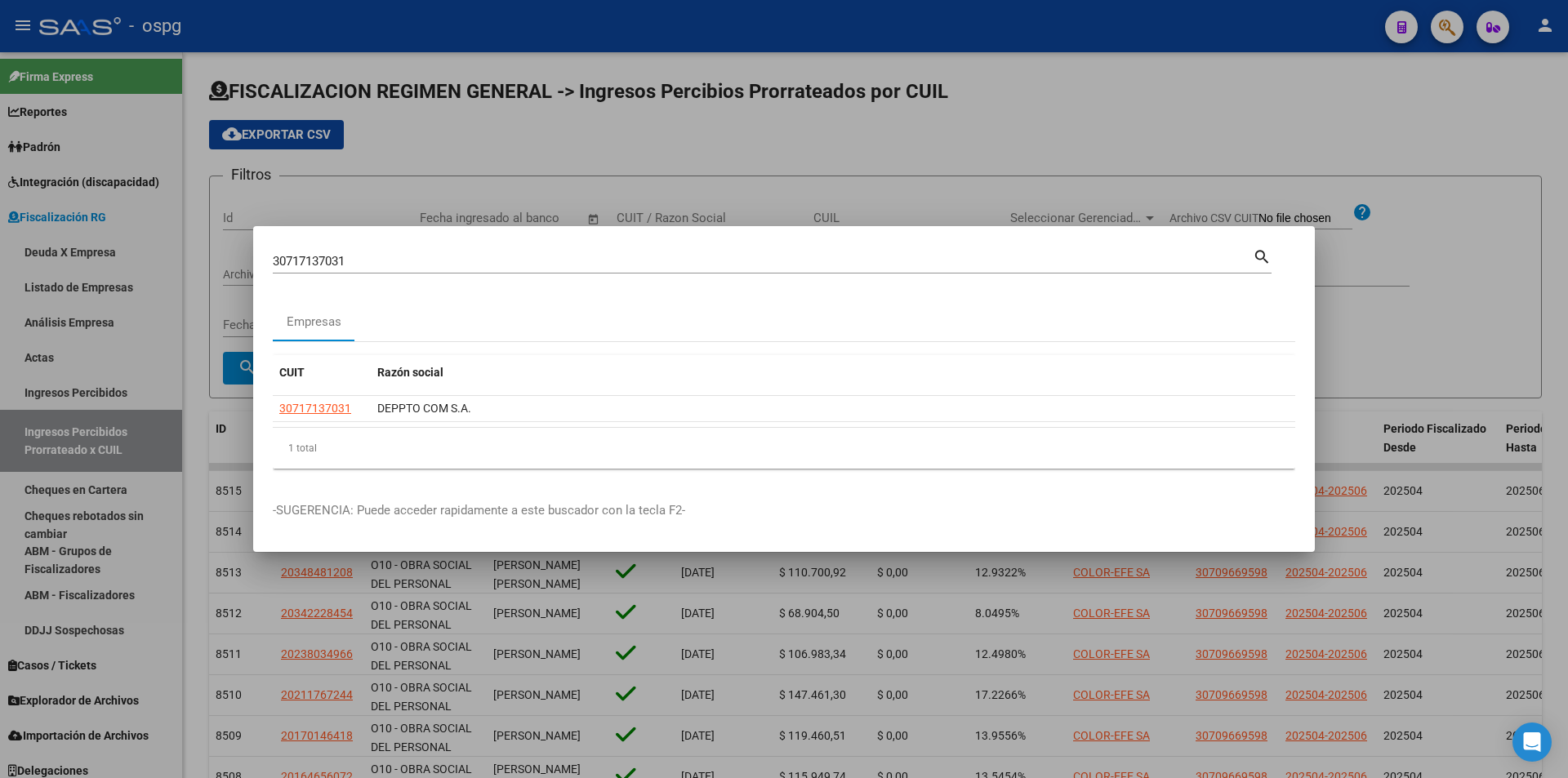
click at [1444, 145] on div at bounding box center [784, 389] width 1568 height 778
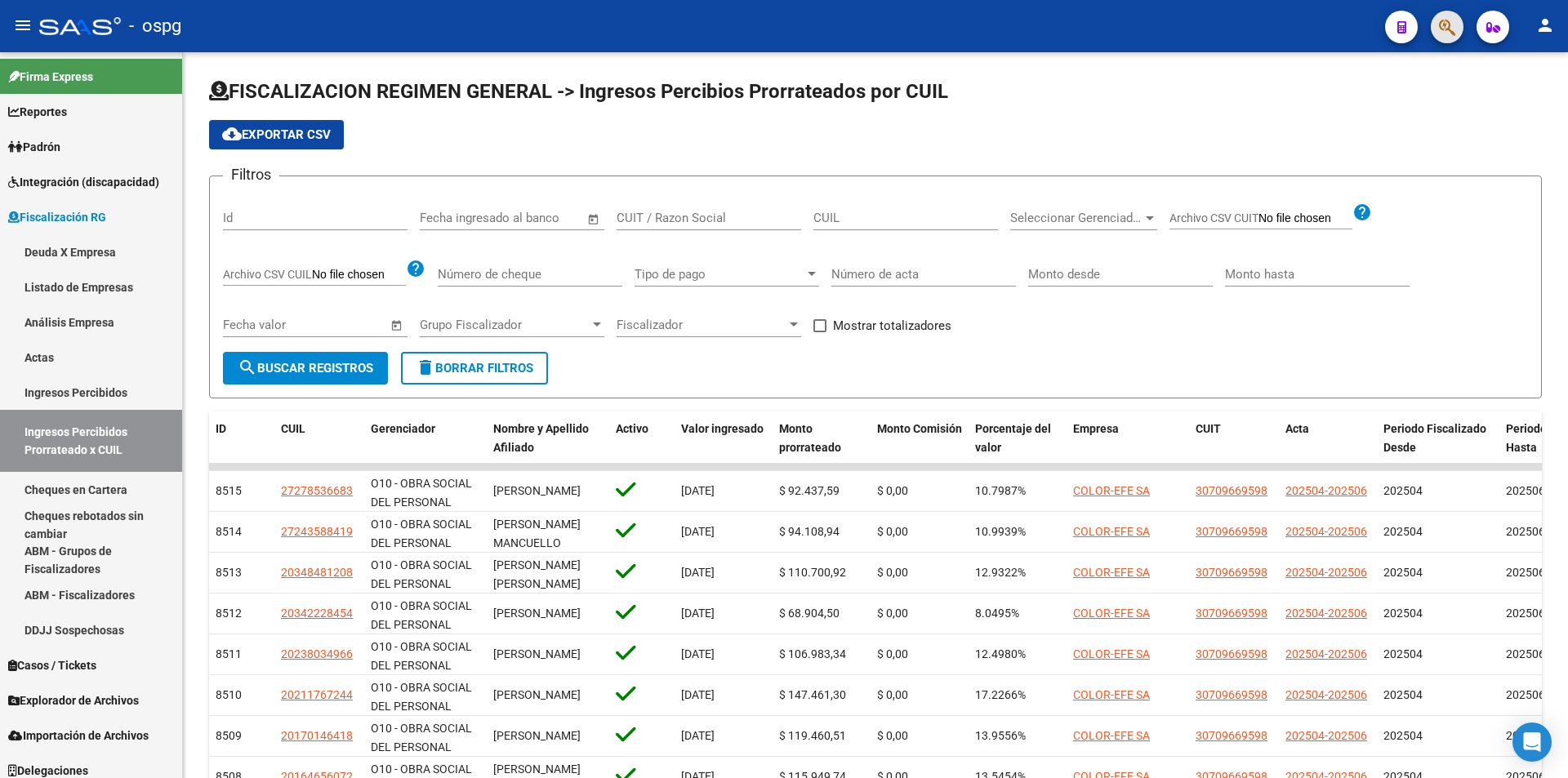
click at [1449, 38] on span "button" at bounding box center [1447, 26] width 16 height 33
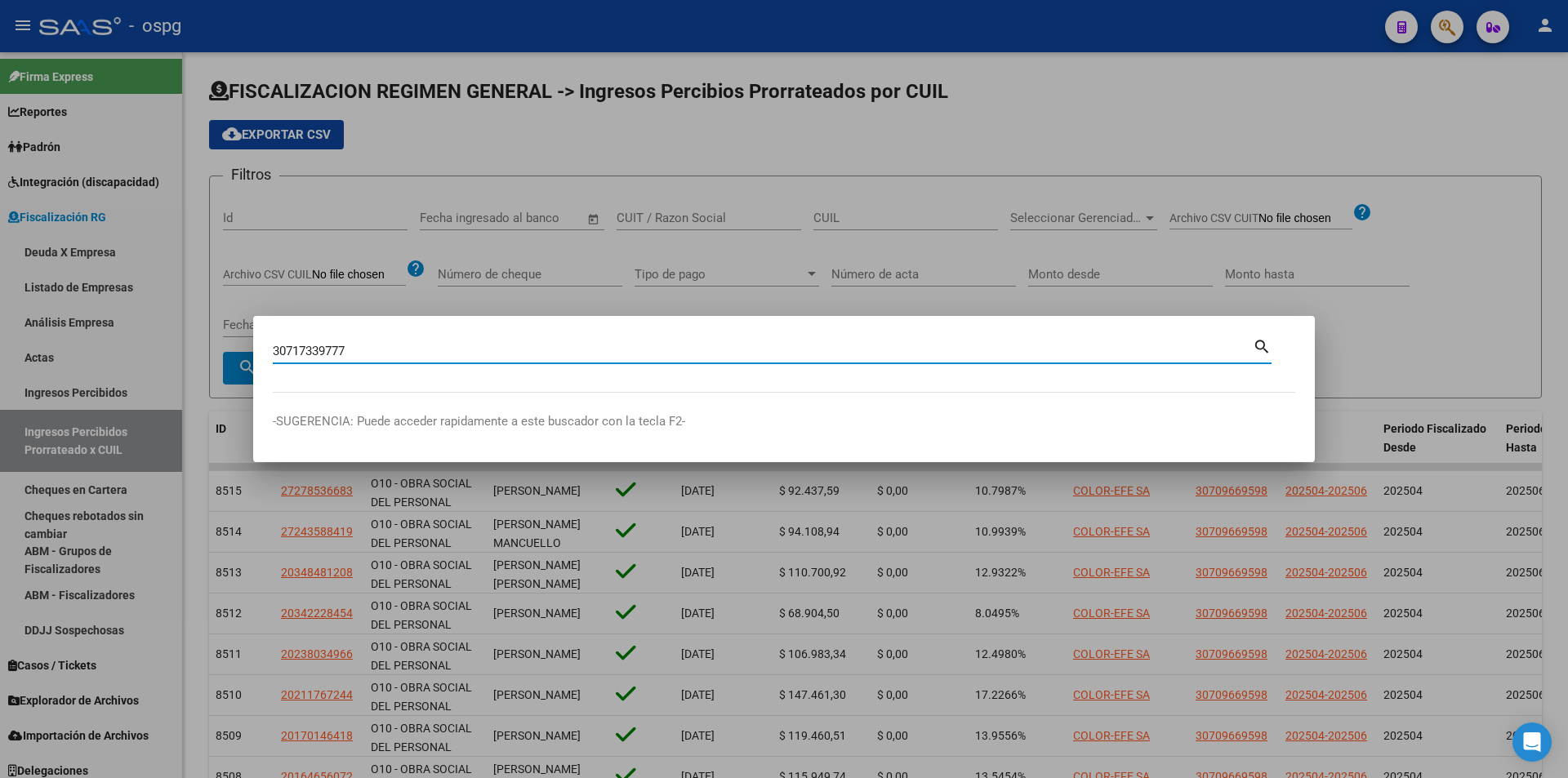
type input "30717339777"
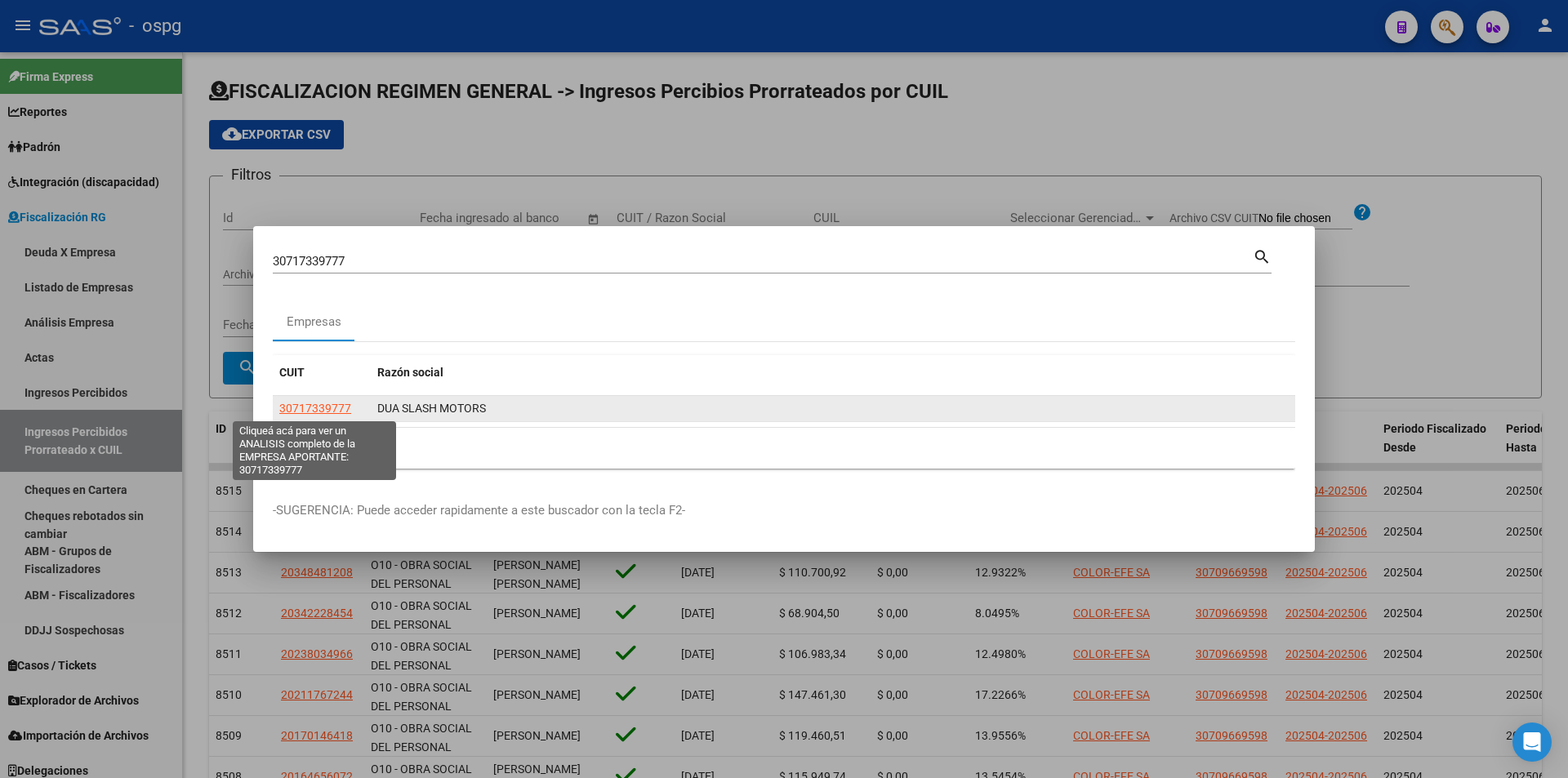
click at [304, 407] on span "30717339777" at bounding box center [315, 407] width 72 height 13
type textarea "30717339777"
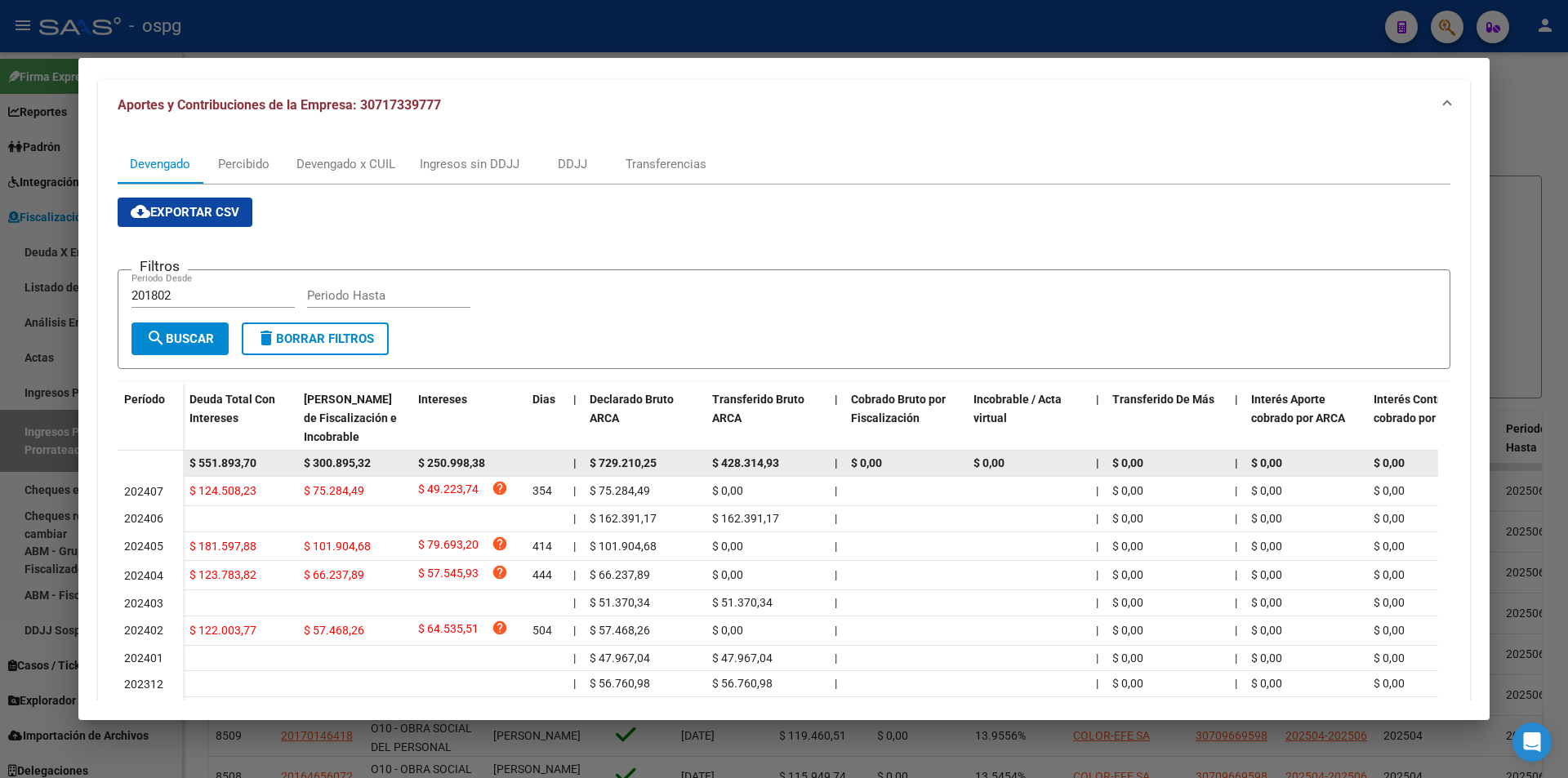
drag, startPoint x: 272, startPoint y: 464, endPoint x: 152, endPoint y: 453, distance: 120.5
click at [152, 453] on datatable-body-row "$ 551.893,70 $ 300.895,32 $ 250.998,38 | $ 729.210,25 $ 428.314,93 | $ 0,00 $ 0…" at bounding box center [1126, 463] width 2017 height 26
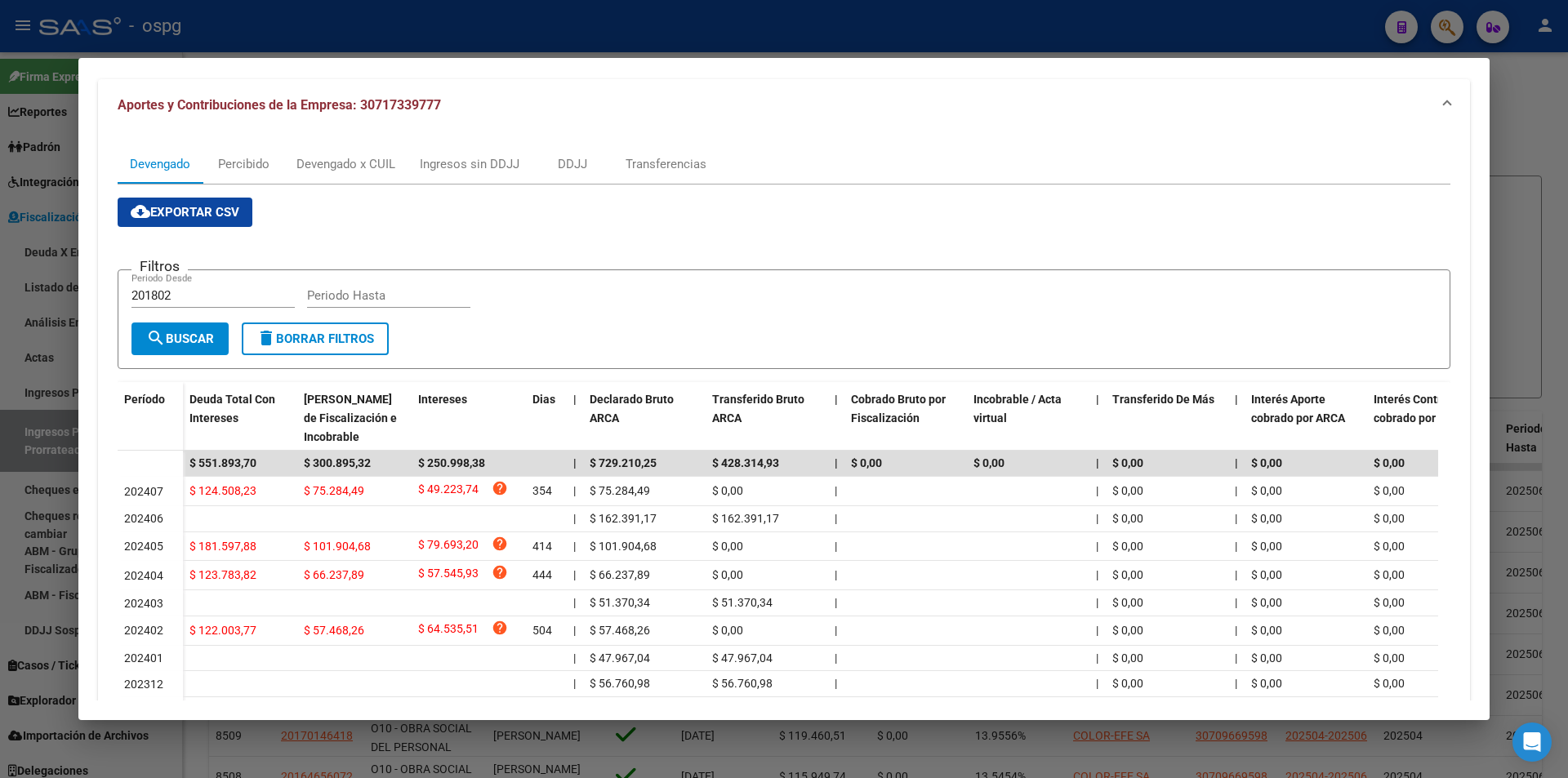
click at [0, 506] on div at bounding box center [784, 389] width 1568 height 778
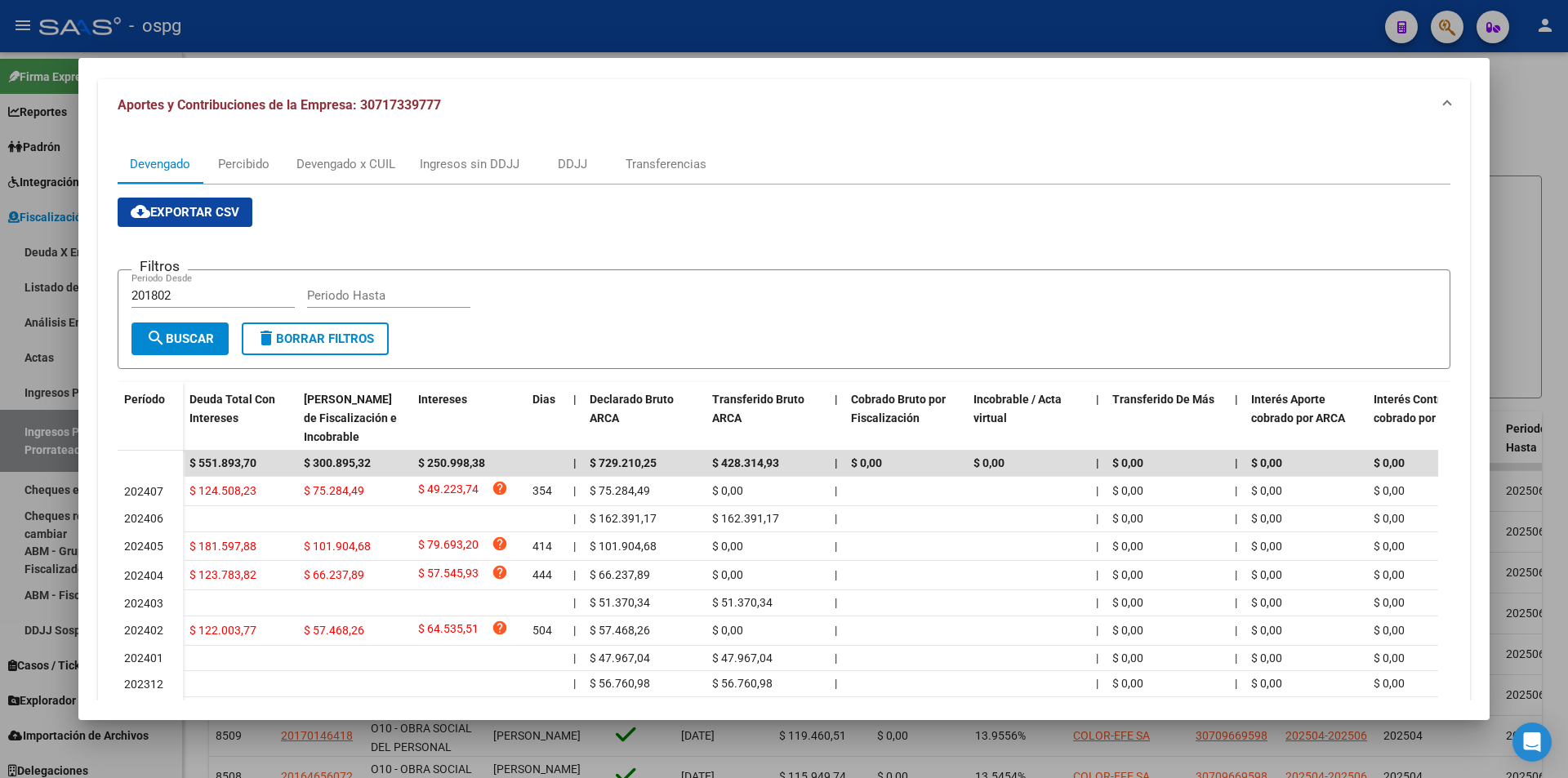
click at [0, 506] on div at bounding box center [784, 389] width 1568 height 778
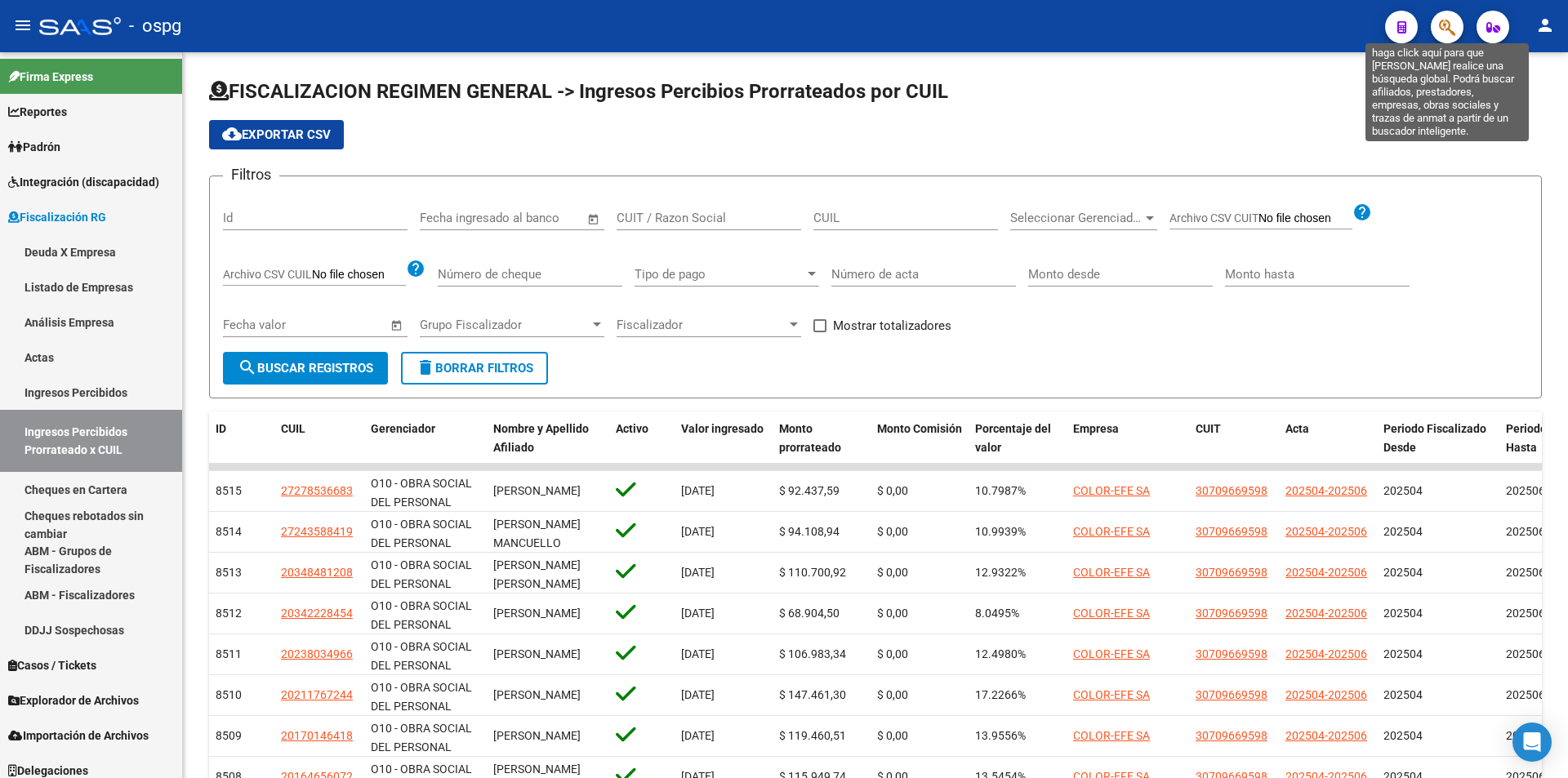
click at [1442, 26] on icon "button" at bounding box center [1447, 27] width 16 height 19
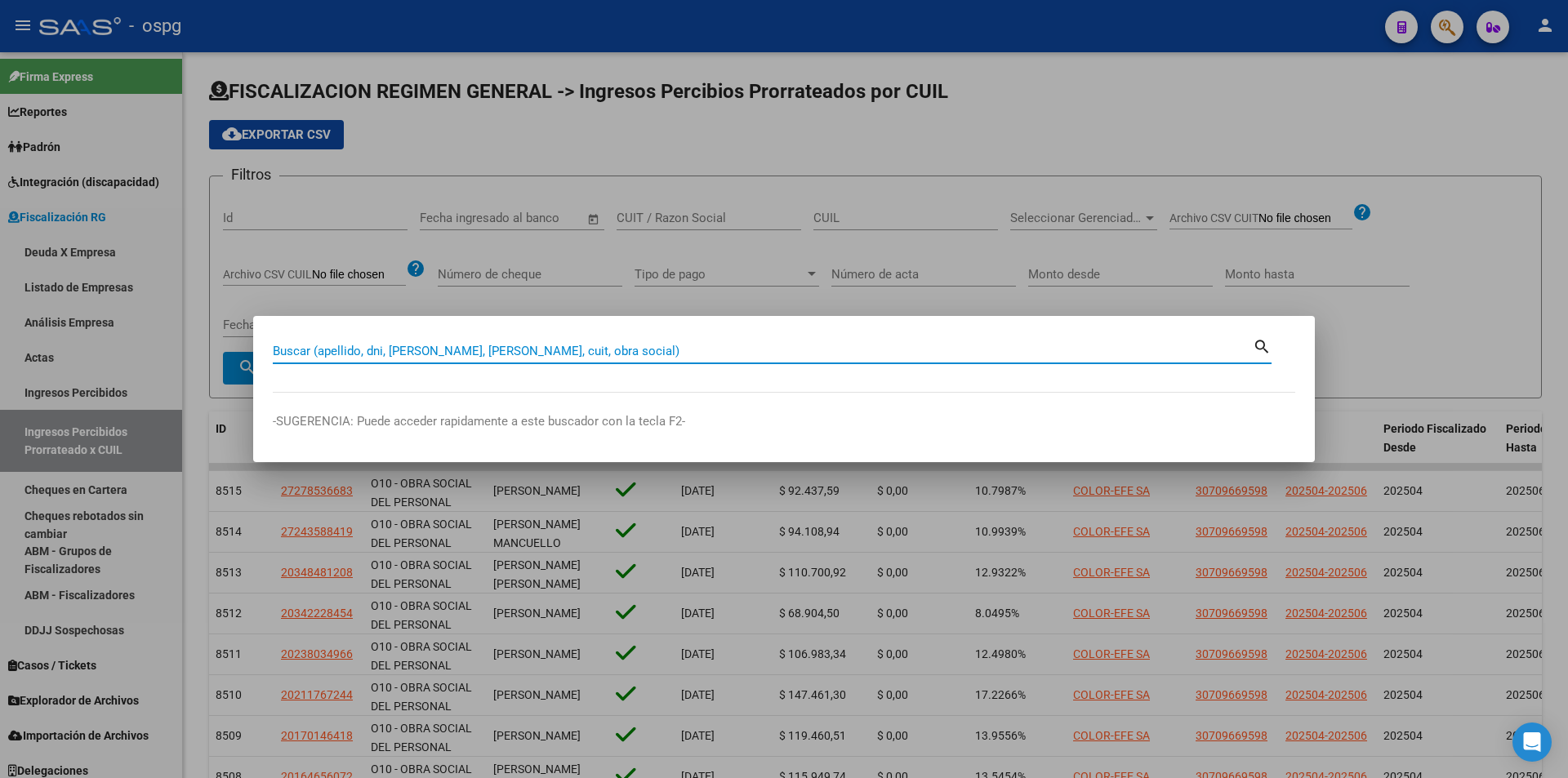
click at [444, 353] on input "Buscar (apellido, dni, [PERSON_NAME], [PERSON_NAME], cuit, obra social)" at bounding box center [762, 350] width 980 height 15
paste input "20308956491"
type input "20308956491"
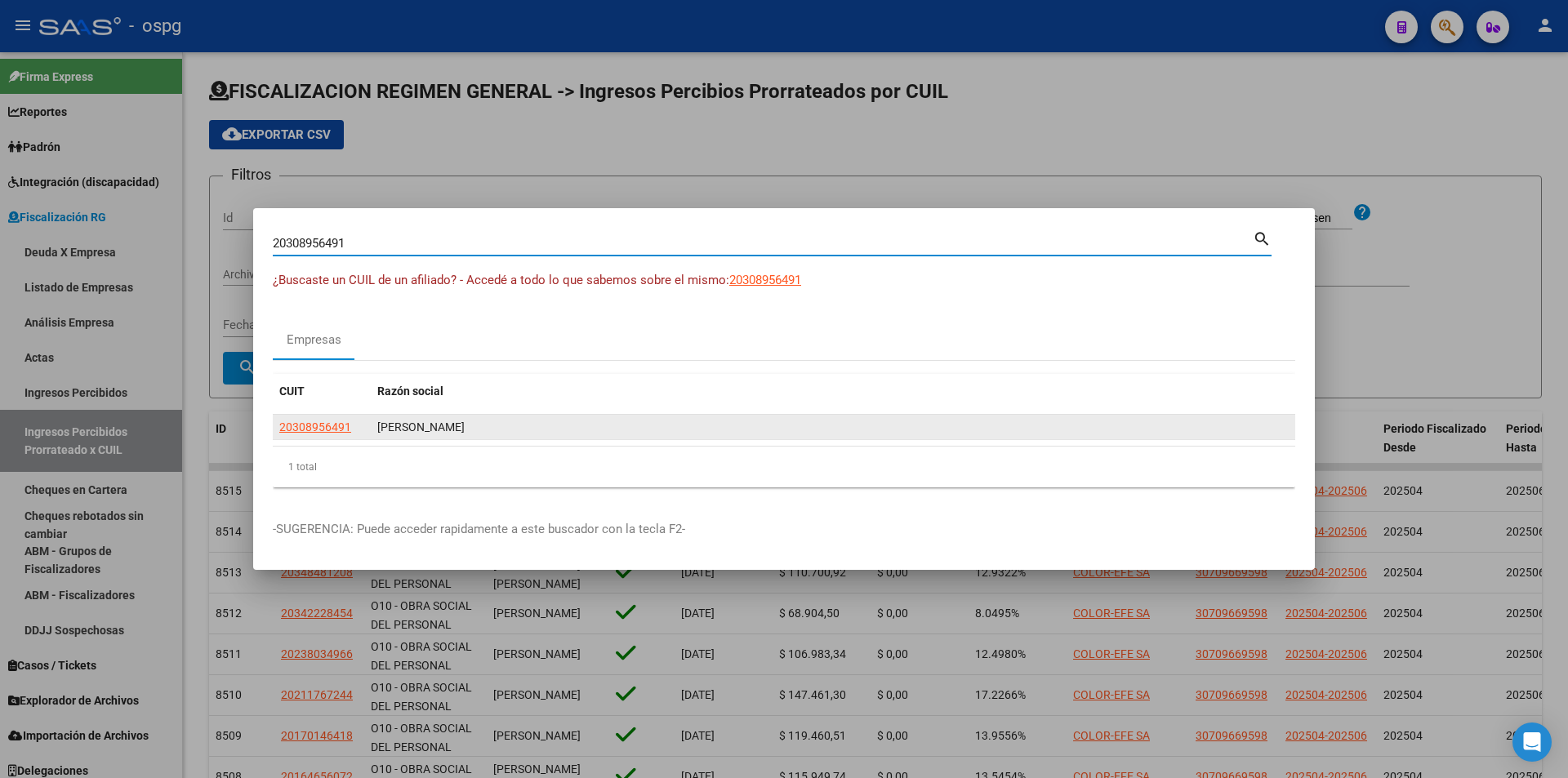
click at [331, 418] on app-link-go-to "20308956491" at bounding box center [315, 427] width 72 height 19
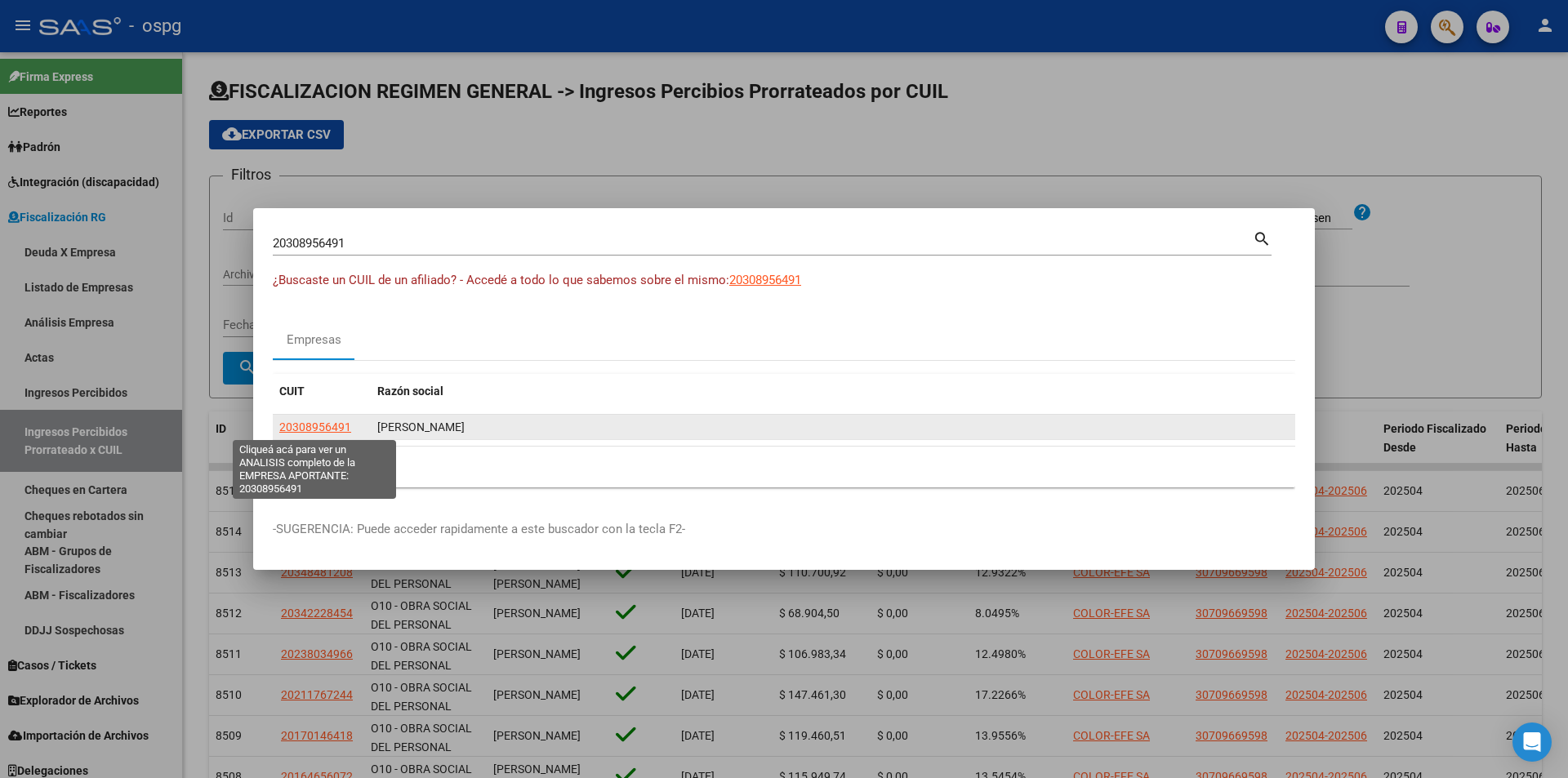
click at [332, 428] on span "20308956491" at bounding box center [315, 426] width 72 height 13
type textarea "20308956491"
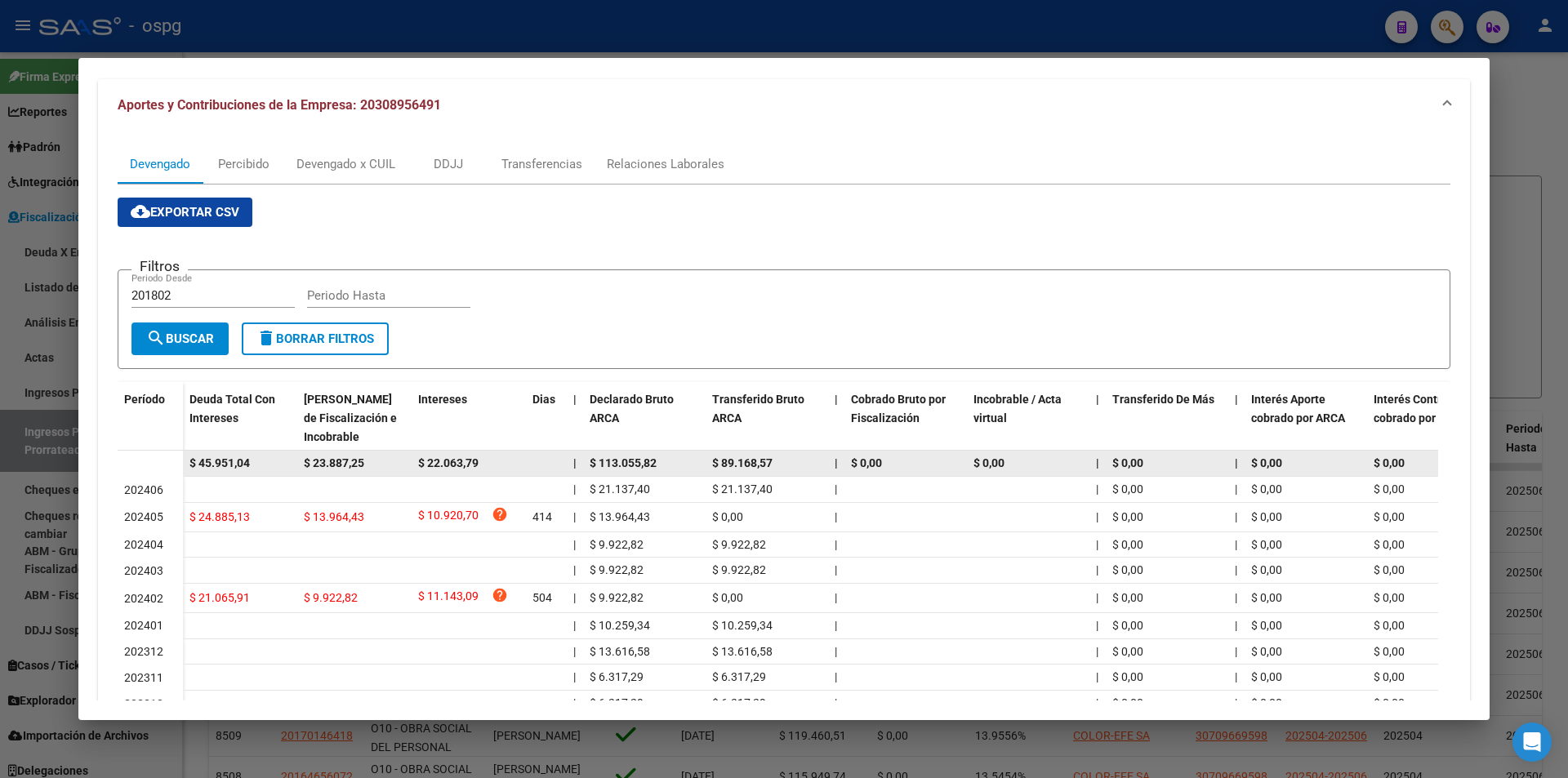
drag, startPoint x: 271, startPoint y: 462, endPoint x: 177, endPoint y: 457, distance: 94.1
click at [177, 457] on datatable-body-row "$ 45.951,04 $ 23.887,25 $ 22.063,79 | $ 113.055,82 $ 89.168,57 | $ 0,00 $ 0,00 …" at bounding box center [1126, 463] width 2017 height 26
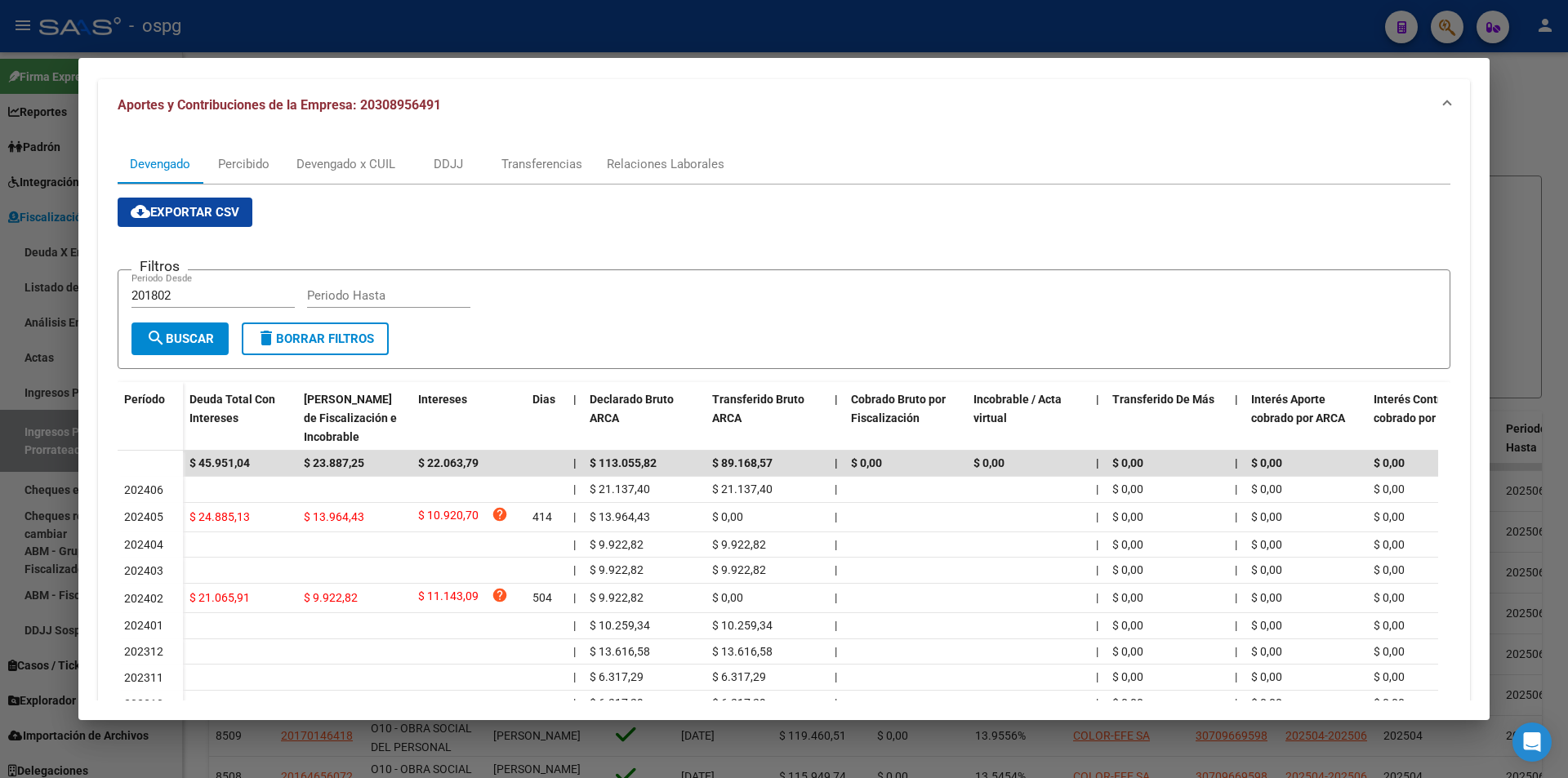
drag, startPoint x: 1557, startPoint y: 154, endPoint x: 1542, endPoint y: 153, distance: 15.0
click at [1552, 153] on div at bounding box center [784, 389] width 1568 height 778
click at [1542, 153] on div at bounding box center [784, 389] width 1568 height 778
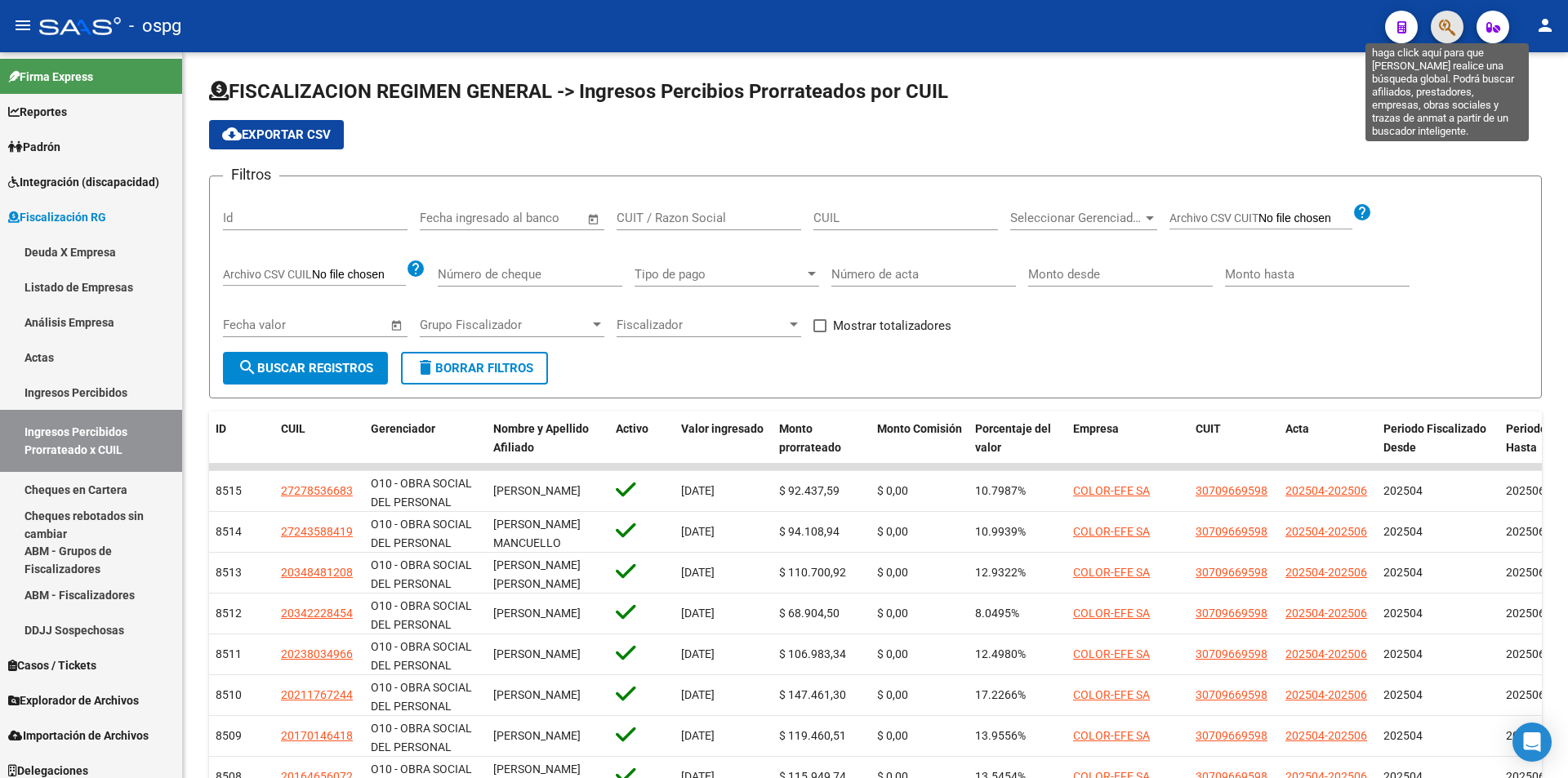
click at [1442, 32] on icon "button" at bounding box center [1447, 27] width 16 height 19
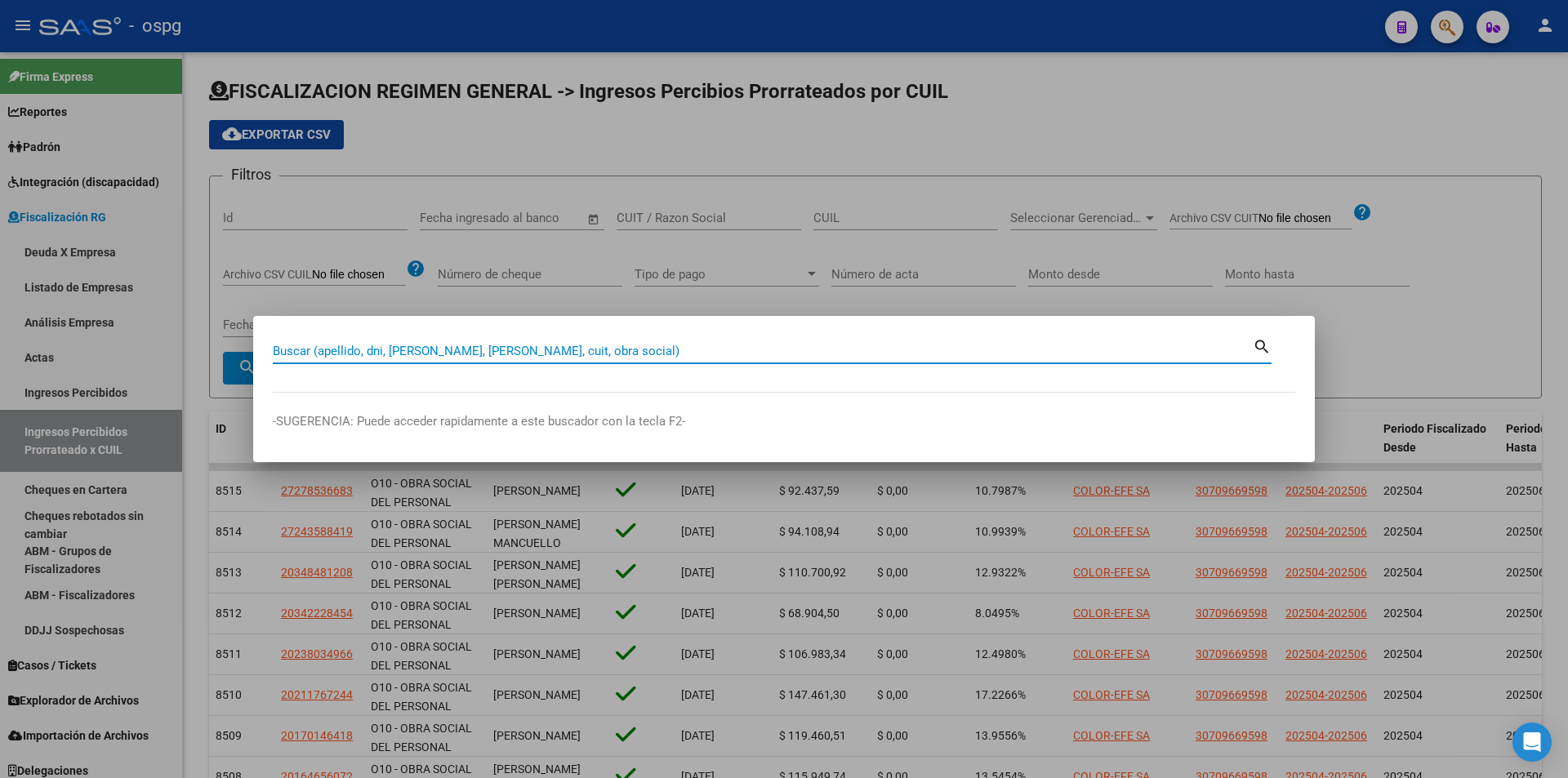
click at [590, 353] on input "Buscar (apellido, dni, [PERSON_NAME], [PERSON_NAME], cuit, obra social)" at bounding box center [762, 350] width 980 height 15
type input "30691025450"
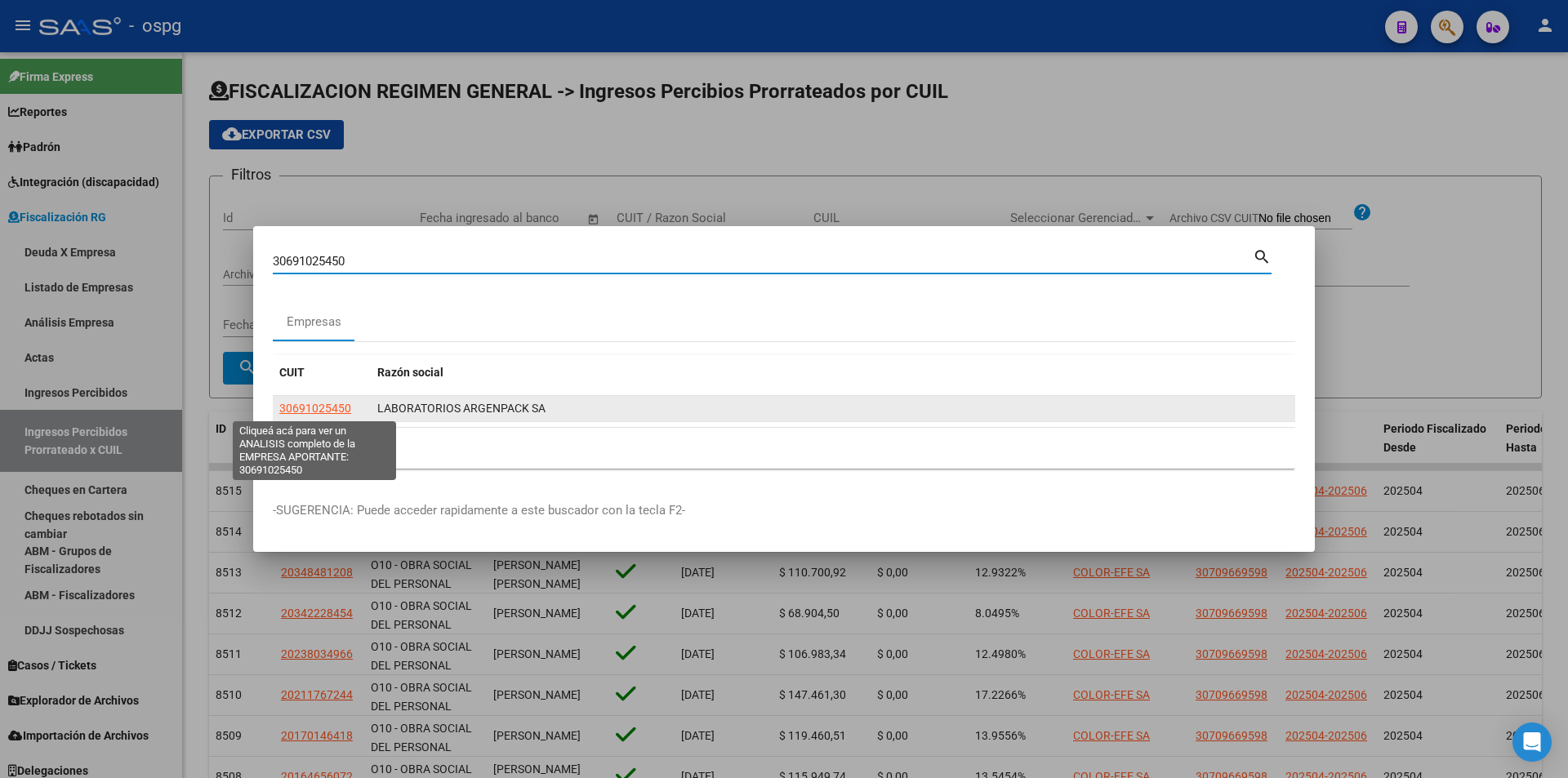
click at [313, 405] on span "30691025450" at bounding box center [315, 407] width 72 height 13
type textarea "30691025450"
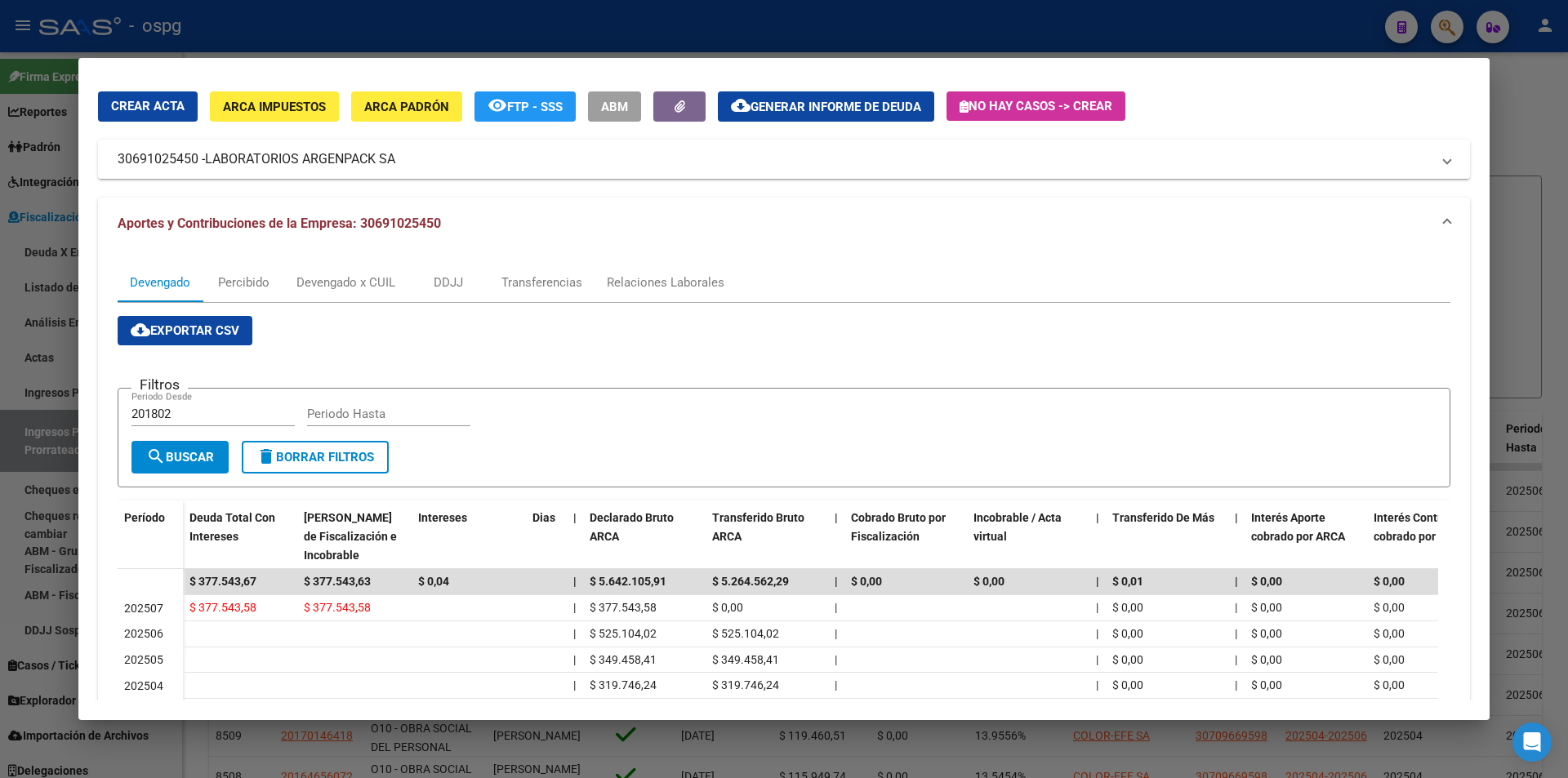
scroll to position [82, 0]
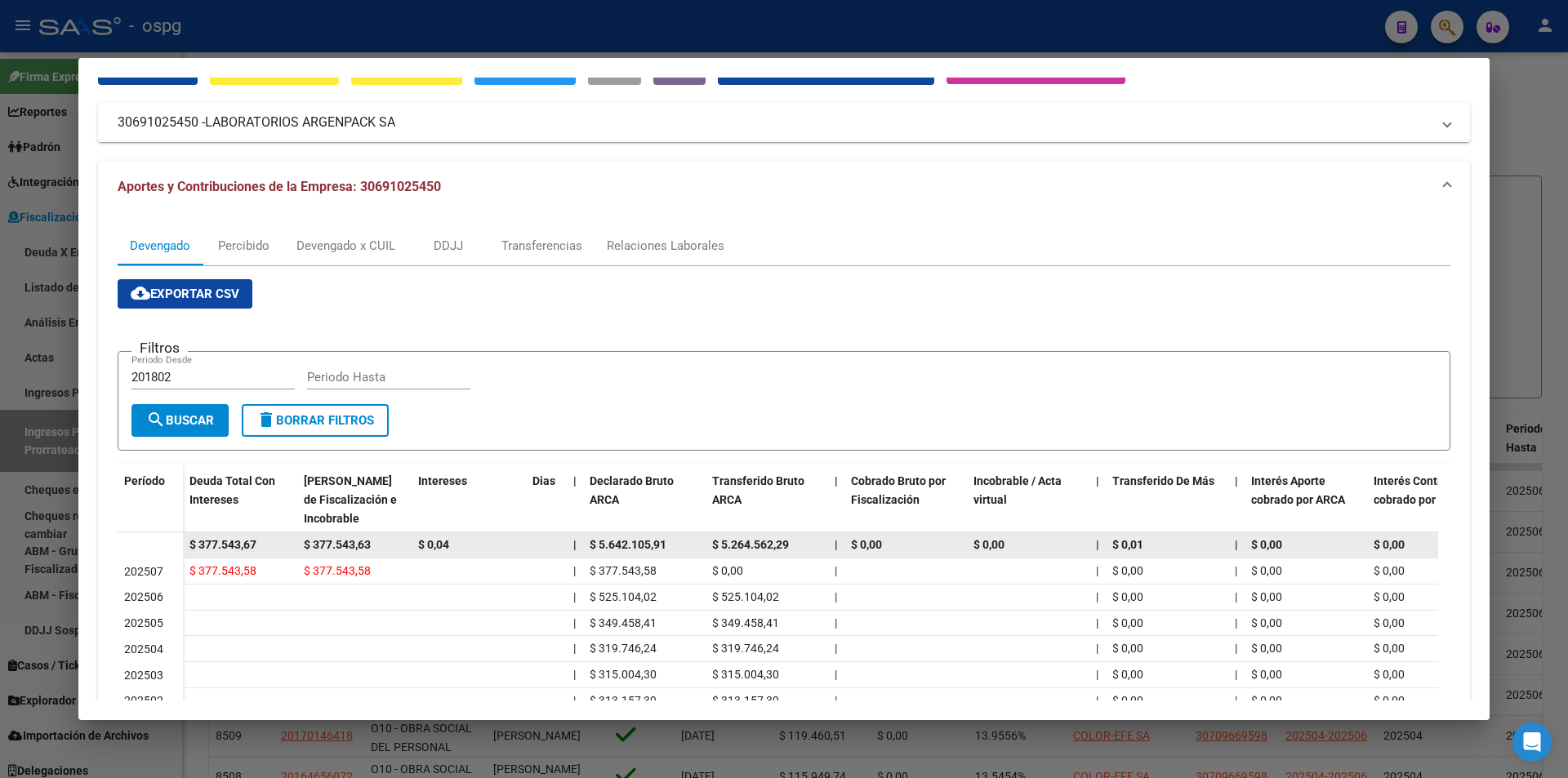
drag, startPoint x: 265, startPoint y: 545, endPoint x: 182, endPoint y: 541, distance: 83.1
click at [182, 541] on datatable-body-row "$ 377.543,67 $ 377.543,63 $ 0,04 | $ 5.642.105,91 $ 5.264.562,29 | $ 0,00 $ 0,0…" at bounding box center [1126, 545] width 2017 height 26
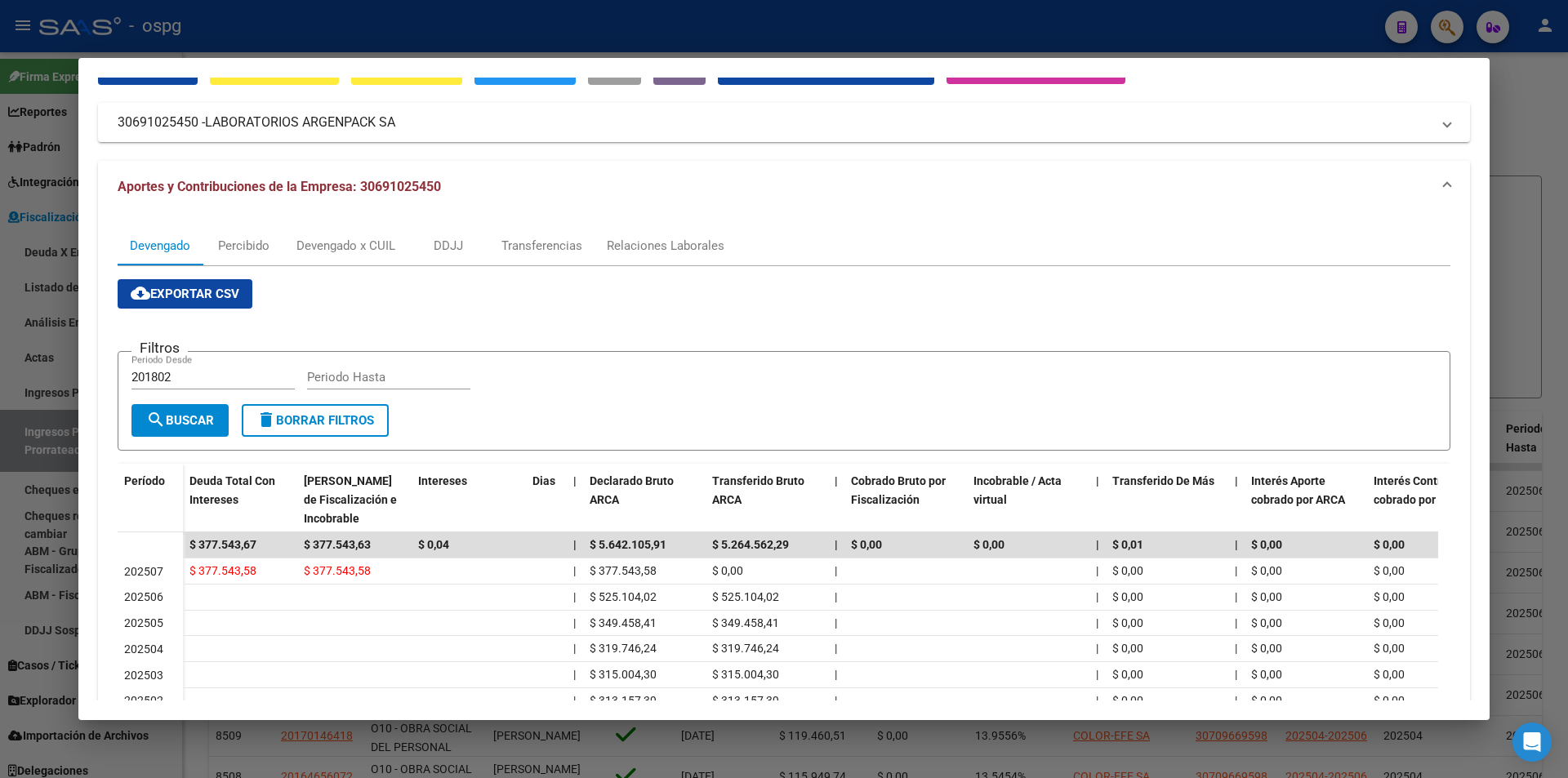
drag, startPoint x: 1548, startPoint y: 157, endPoint x: 1527, endPoint y: 161, distance: 21.4
click at [1547, 158] on div at bounding box center [784, 389] width 1568 height 778
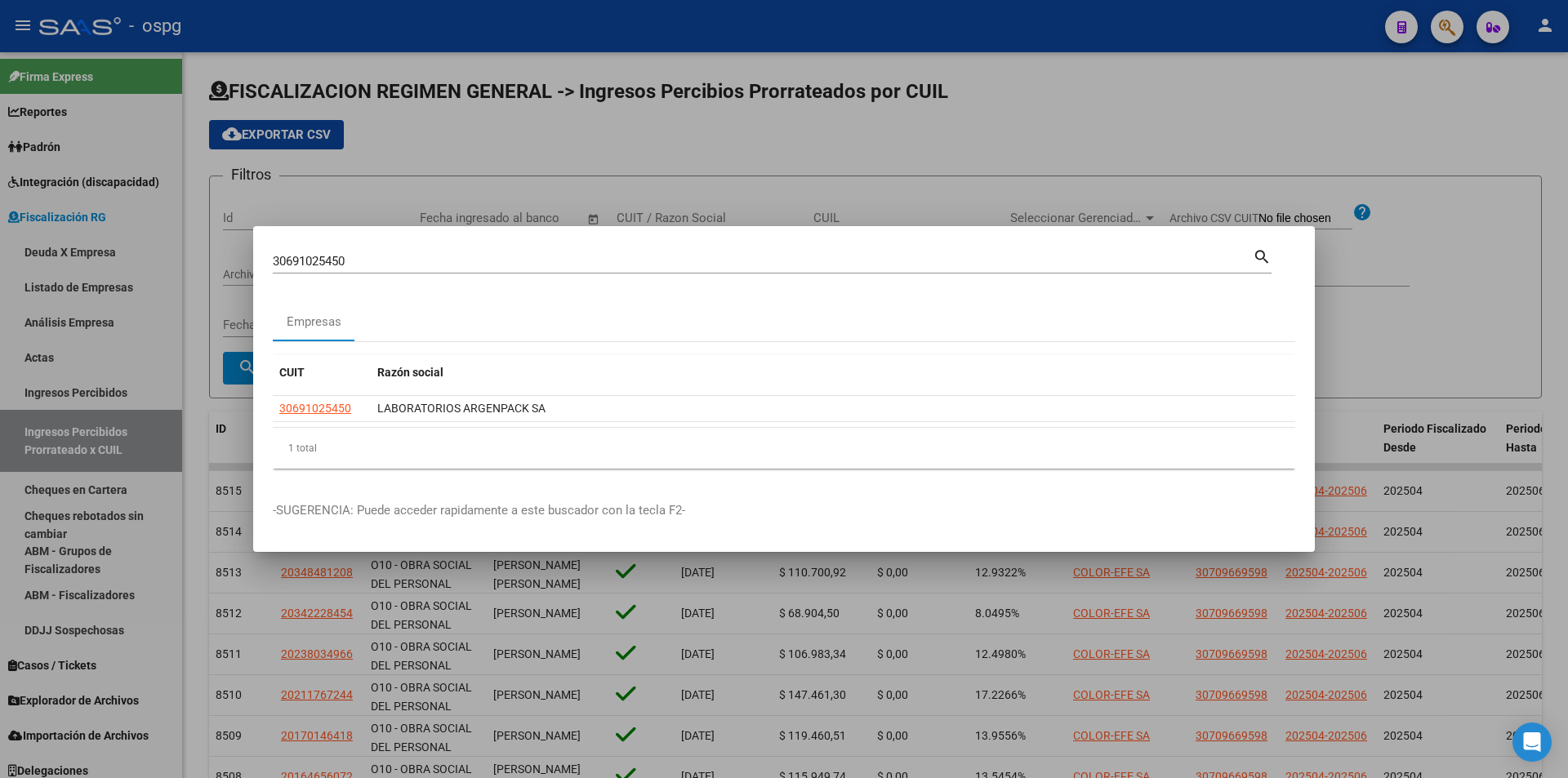
click at [1451, 26] on div at bounding box center [784, 389] width 1568 height 778
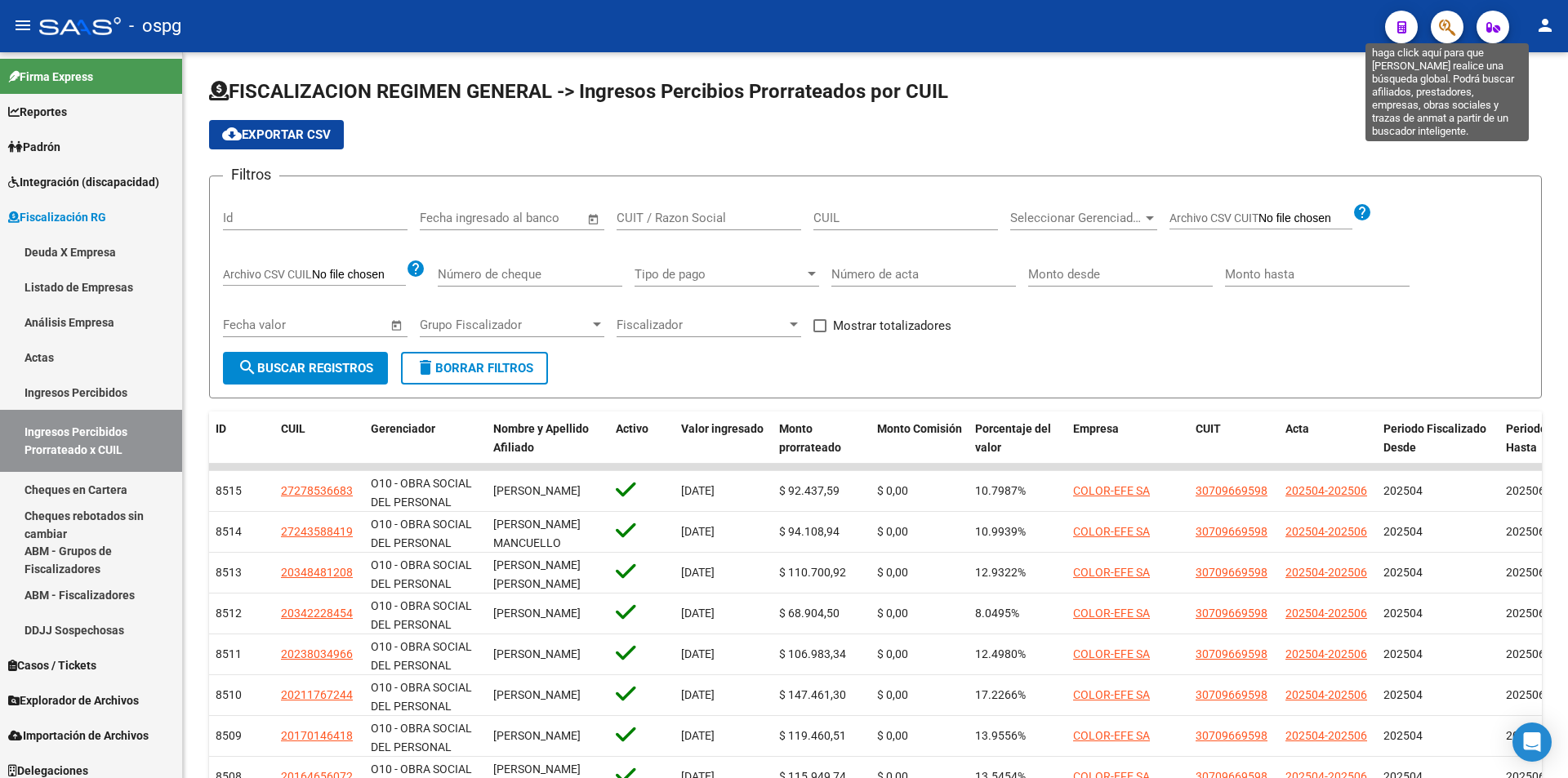
click at [1444, 32] on icon "button" at bounding box center [1447, 27] width 16 height 19
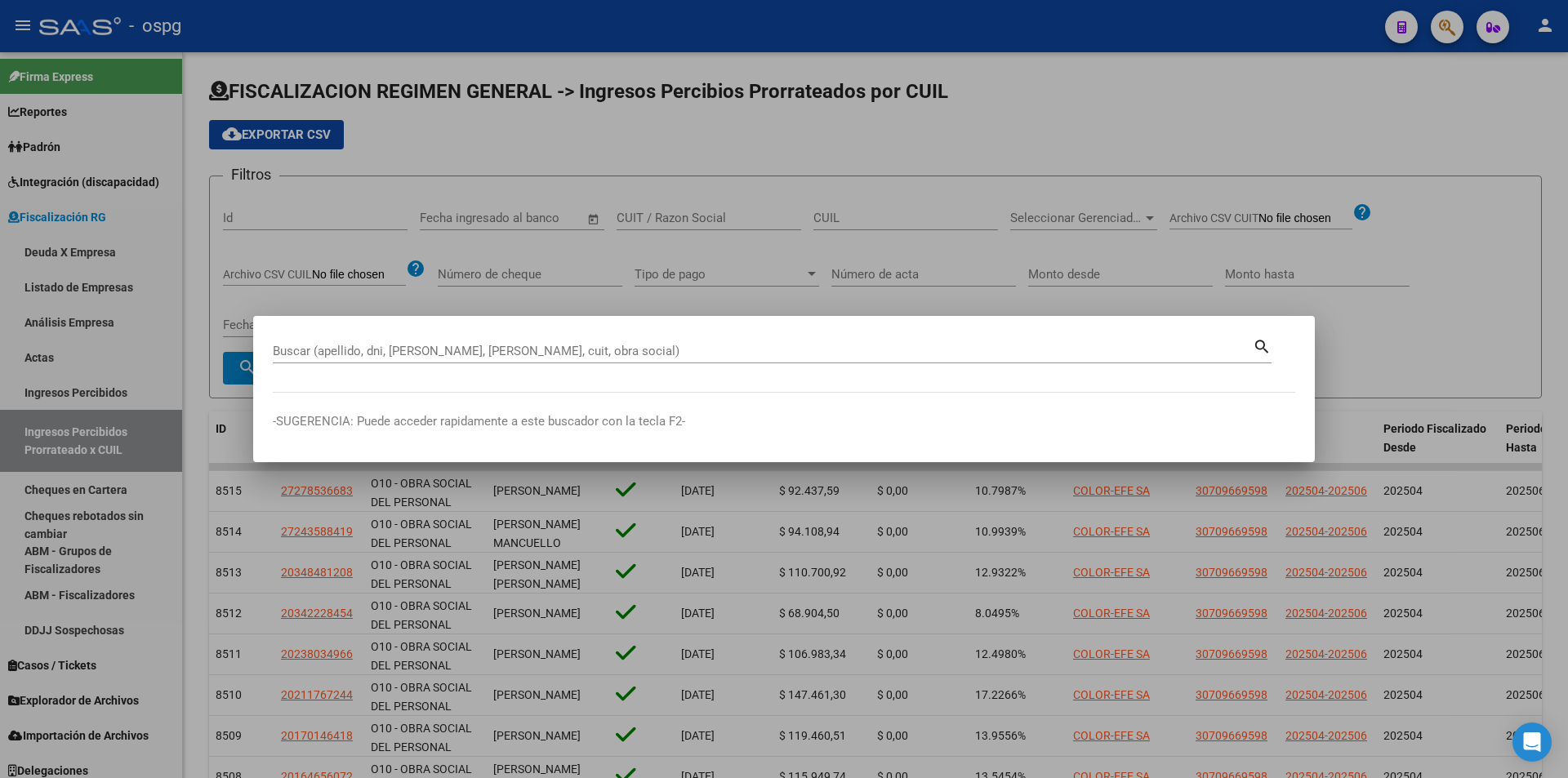
click at [712, 360] on div "Buscar (apellido, dni, [PERSON_NAME], [PERSON_NAME], cuit, obra social)" at bounding box center [762, 351] width 980 height 25
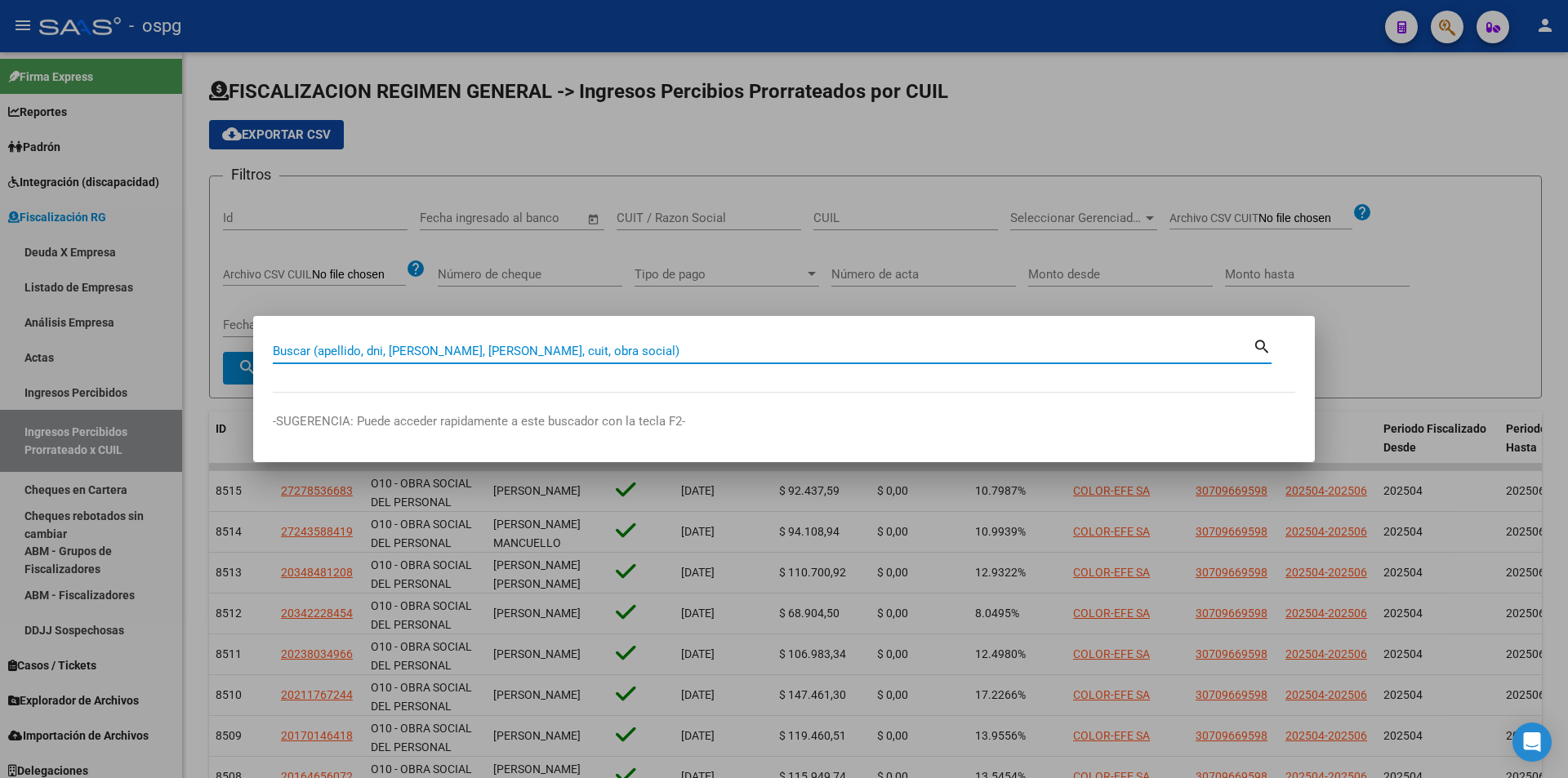
paste input "30715731823"
type input "30715731823"
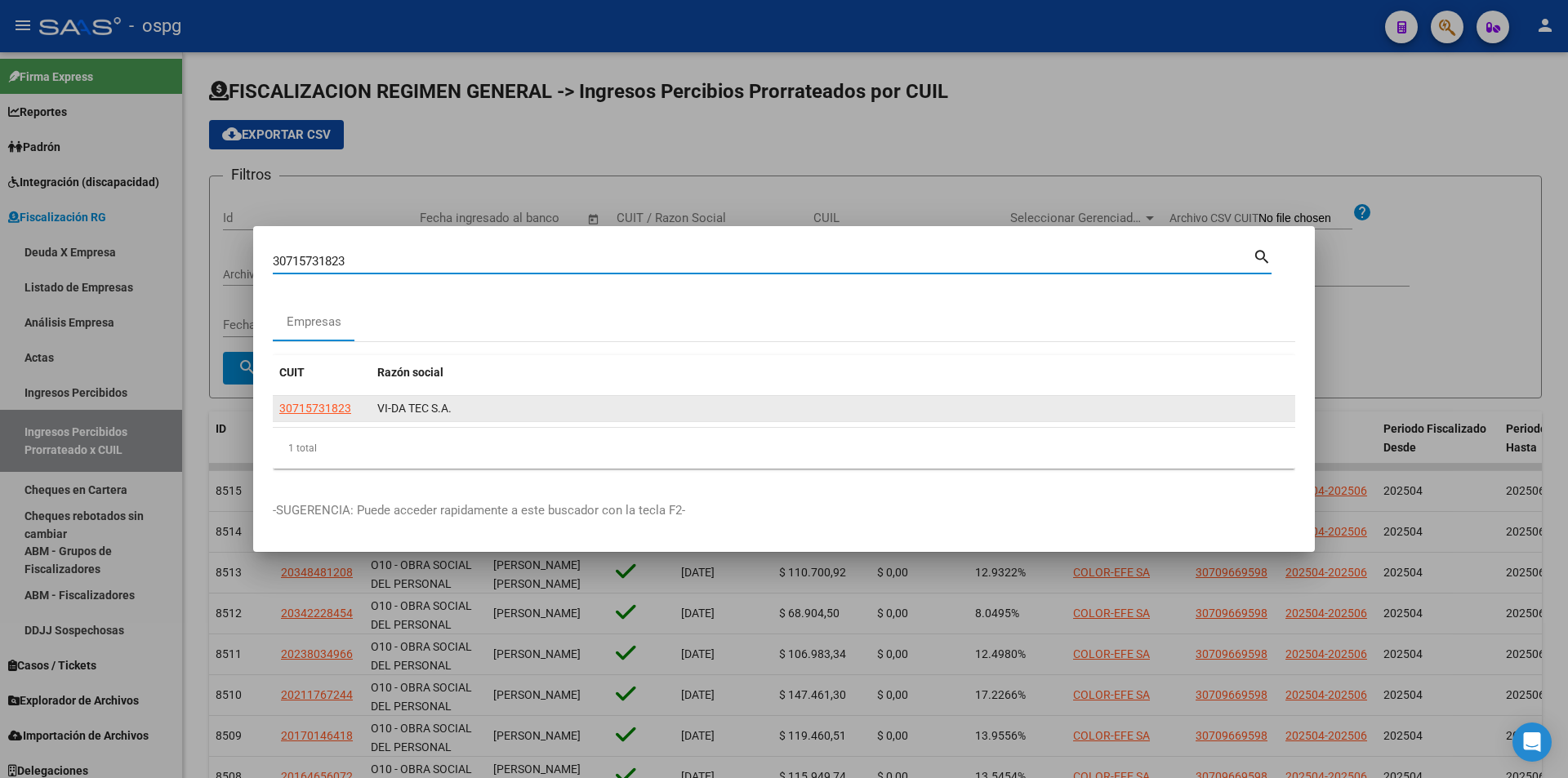
click at [307, 414] on app-link-go-to "30715731823" at bounding box center [315, 408] width 72 height 19
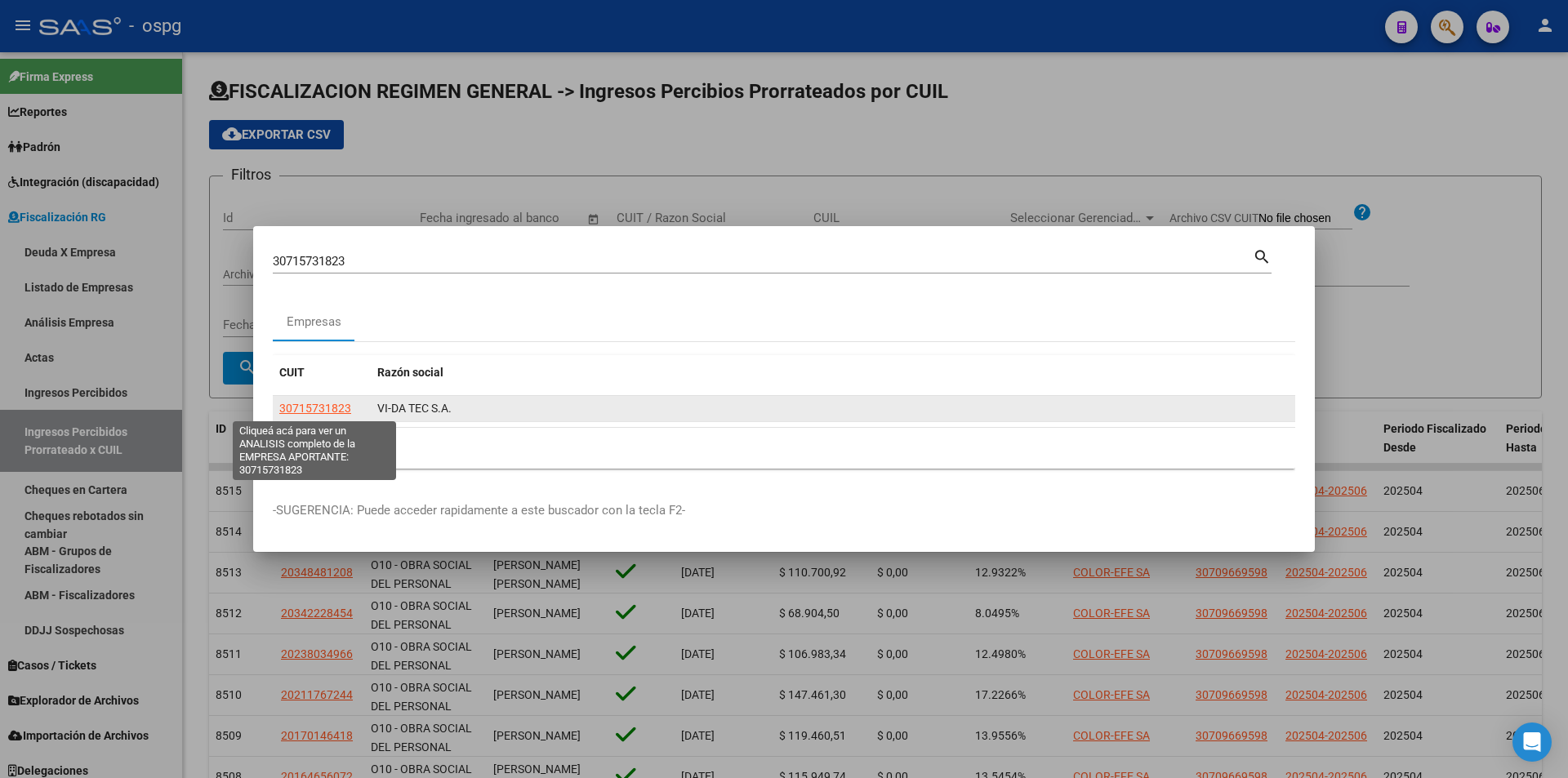
click at [306, 407] on span "30715731823" at bounding box center [315, 407] width 72 height 13
type textarea "30715731823"
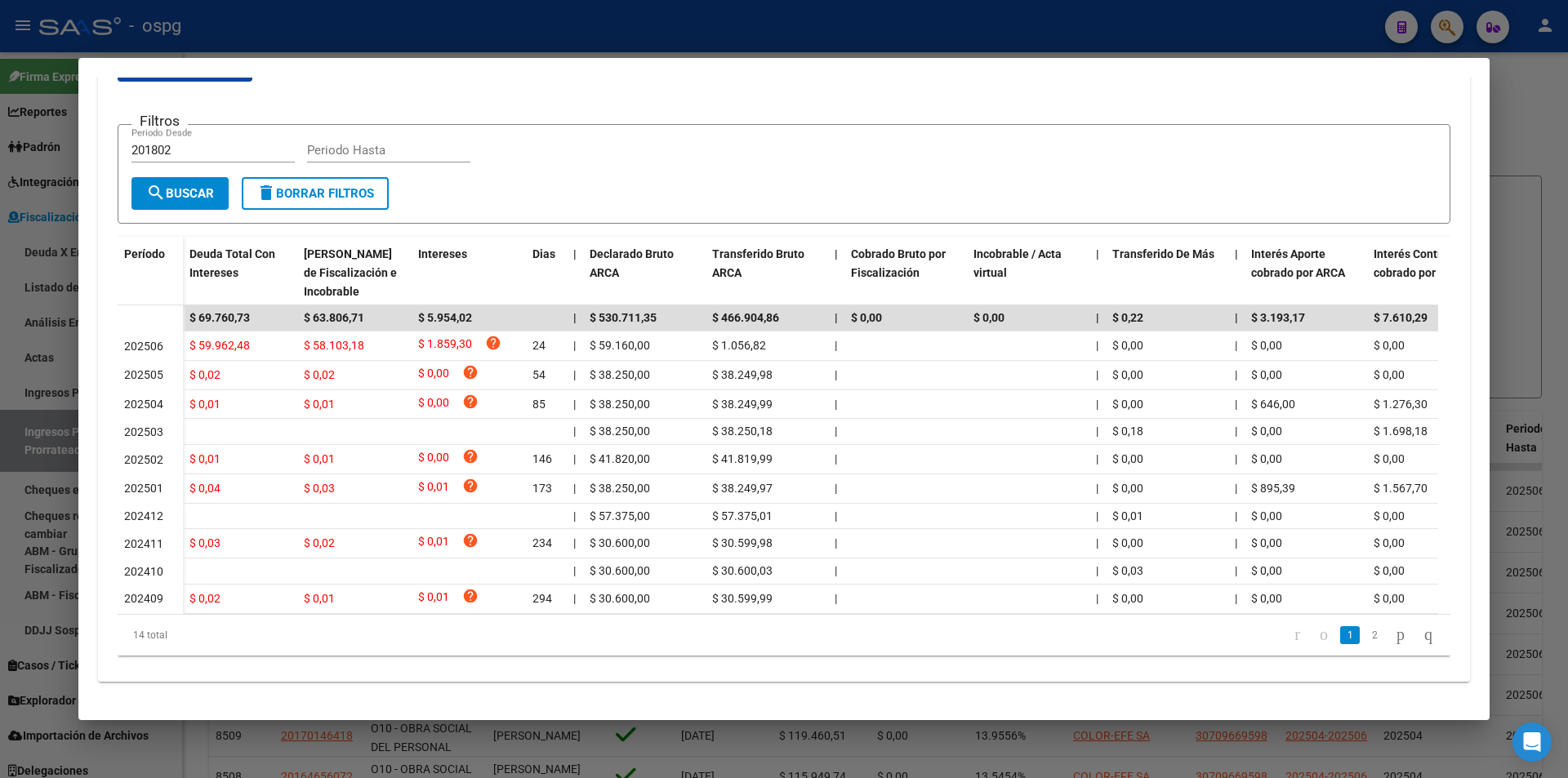
scroll to position [325, 0]
drag, startPoint x: 269, startPoint y: 301, endPoint x: 167, endPoint y: 282, distance: 103.8
click at [167, 282] on div "Período Deuda Total Con Intereses Deuda Bruta Neto de Fiscalización e Incobrabl…" at bounding box center [784, 445] width 1333 height 418
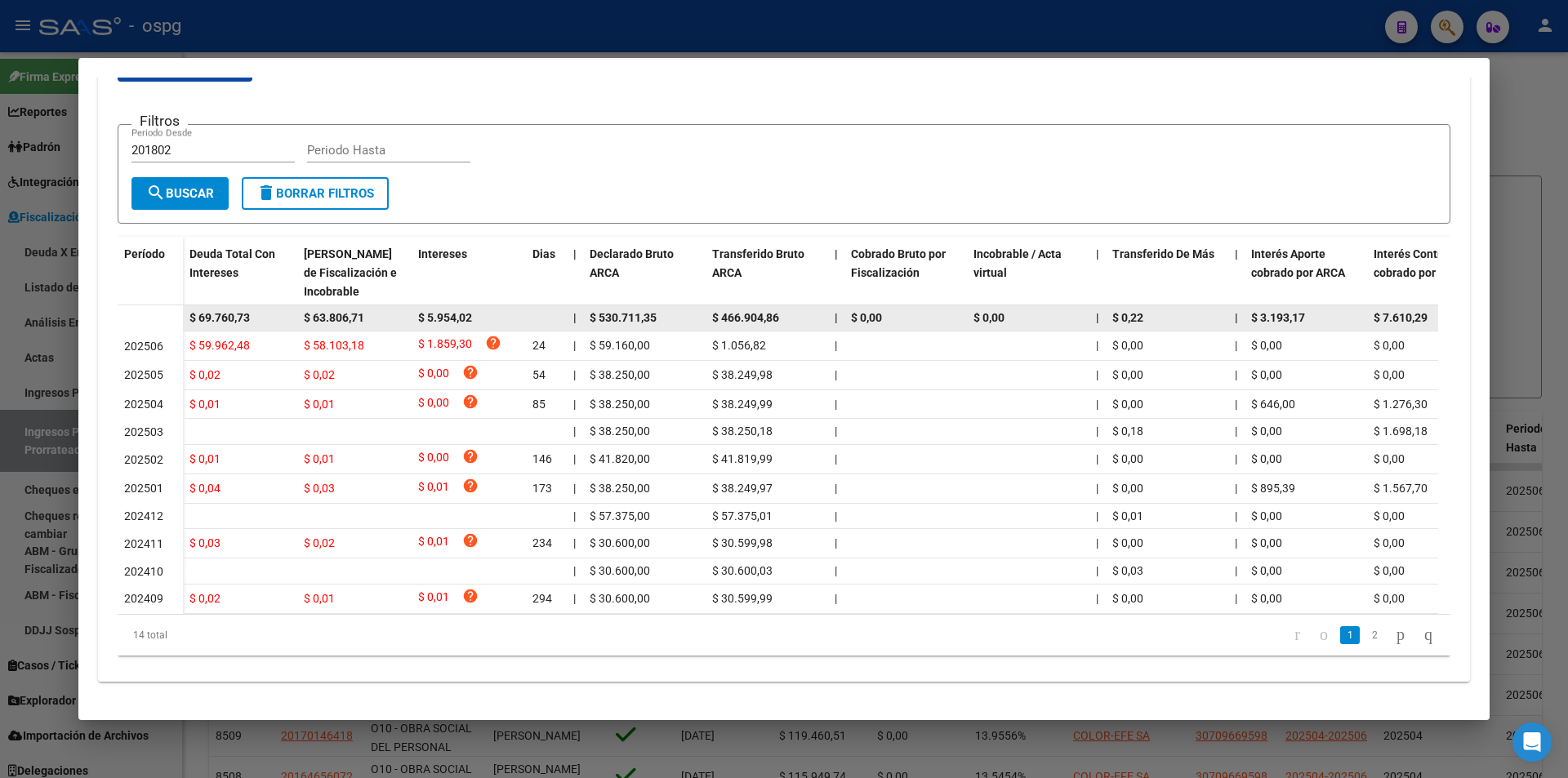
click at [280, 311] on datatable-body-cell "$ 69.760,73" at bounding box center [240, 318] width 115 height 26
drag, startPoint x: 262, startPoint y: 303, endPoint x: 184, endPoint y: 302, distance: 78.0
click at [184, 305] on datatable-body-cell "$ 69.760,73" at bounding box center [240, 318] width 115 height 26
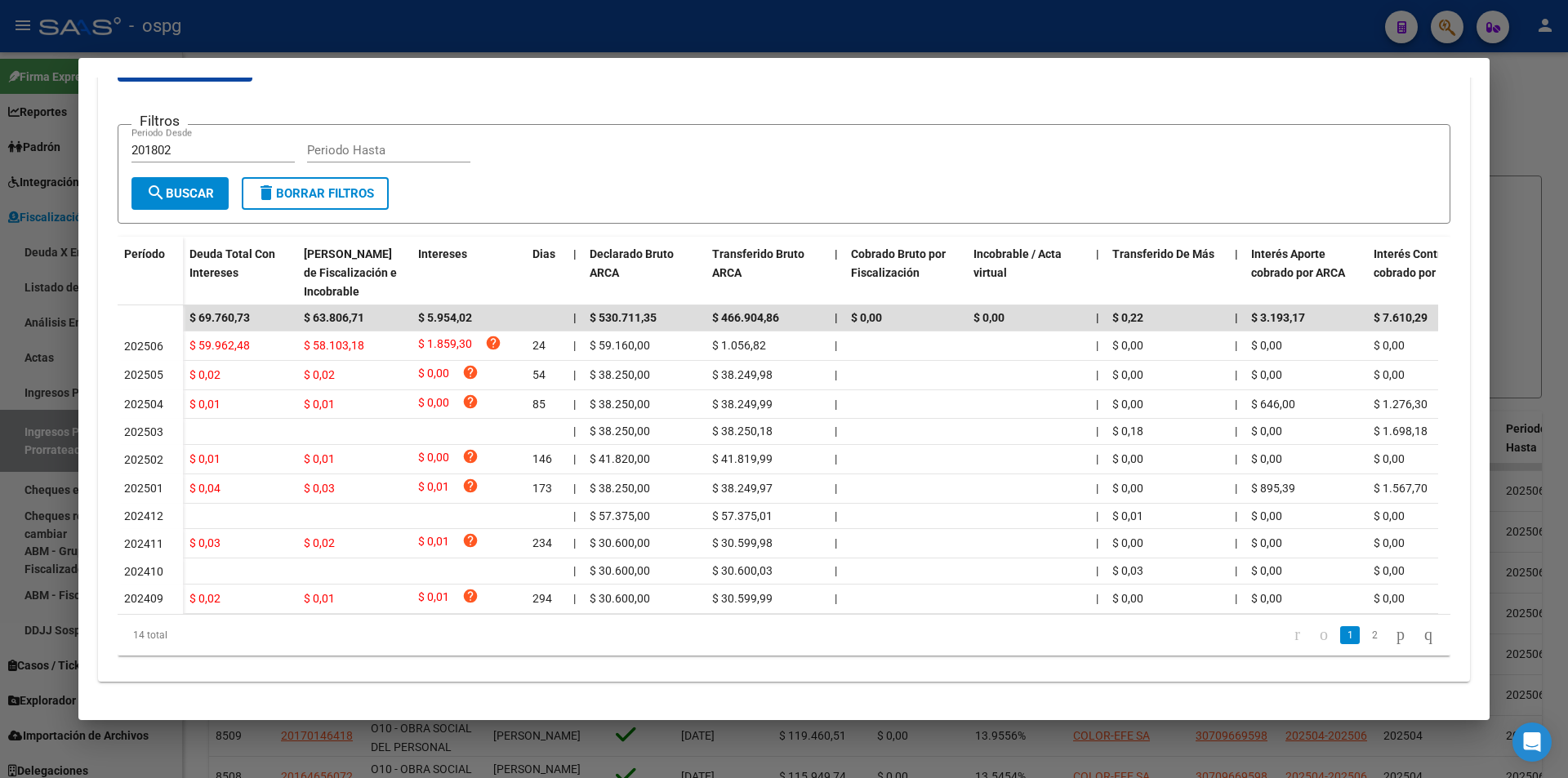
click at [0, 437] on div at bounding box center [784, 389] width 1568 height 778
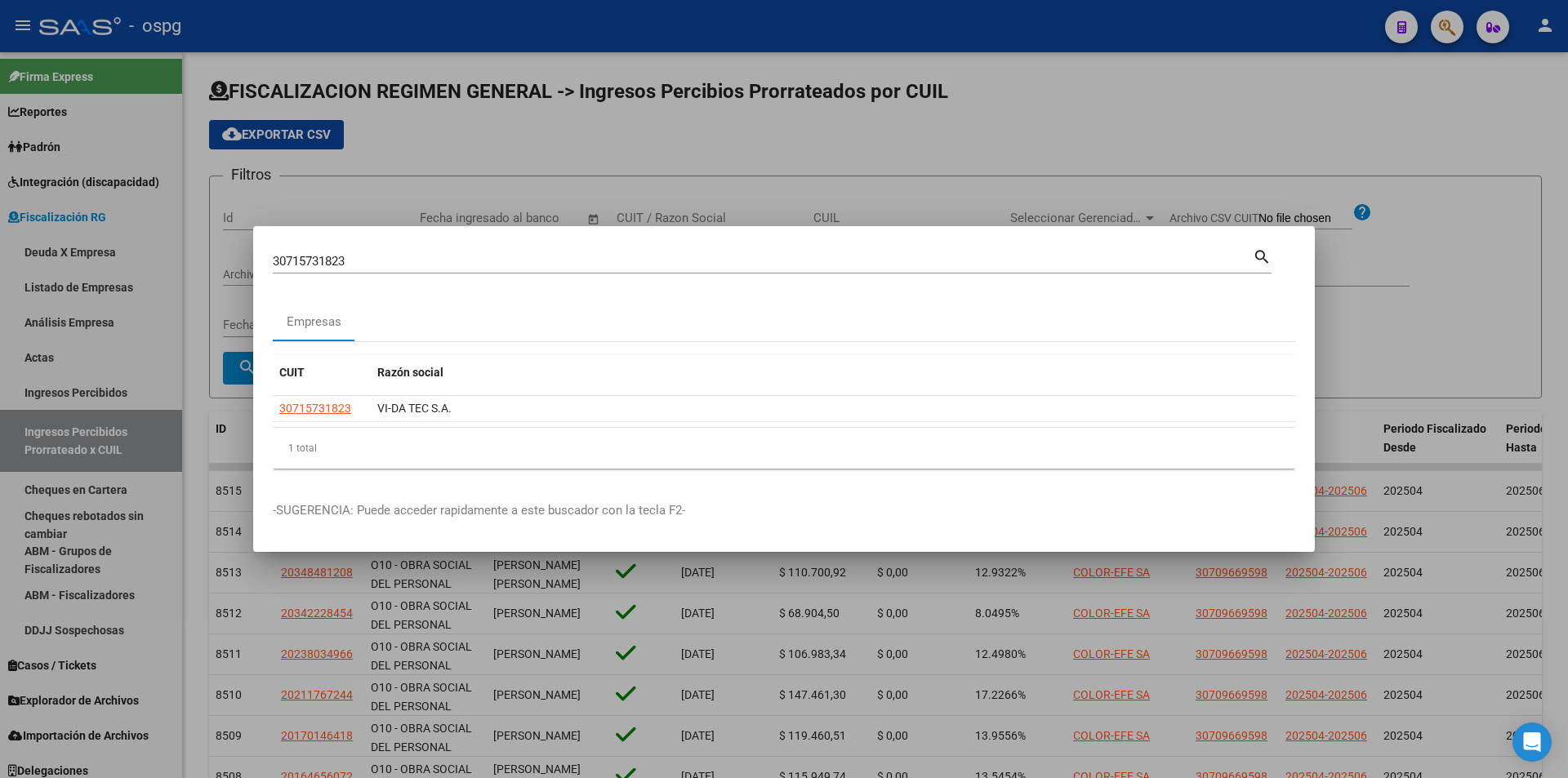
click at [1158, 112] on div at bounding box center [784, 389] width 1568 height 778
click at [1158, 112] on app-list-header "FISCALIZACION REGIMEN GENERAL -> Ingresos Percibios Prorrateados por CUIL cloud…" at bounding box center [876, 238] width 1333 height 320
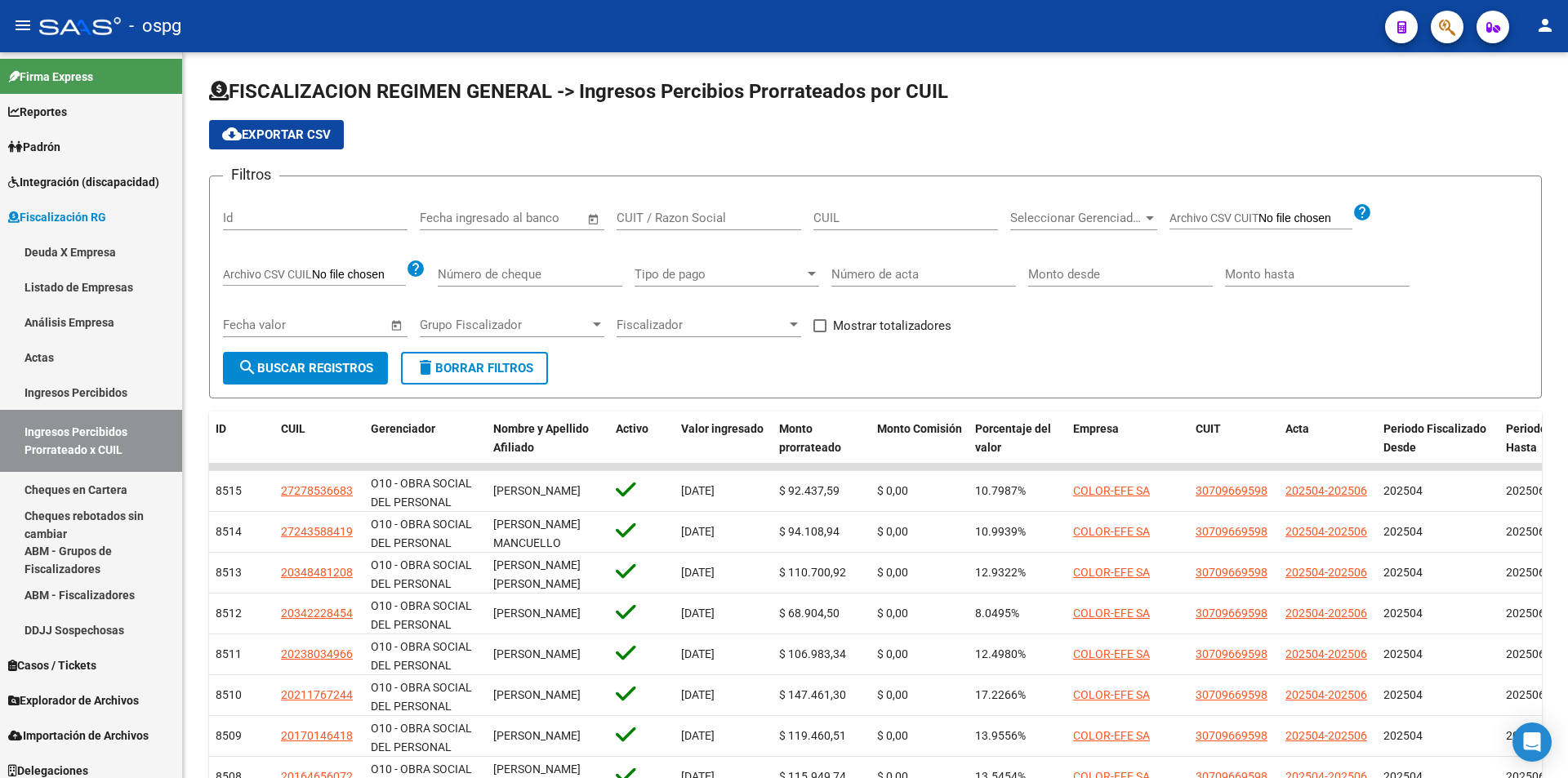
click at [1442, 32] on icon "button" at bounding box center [1447, 27] width 16 height 19
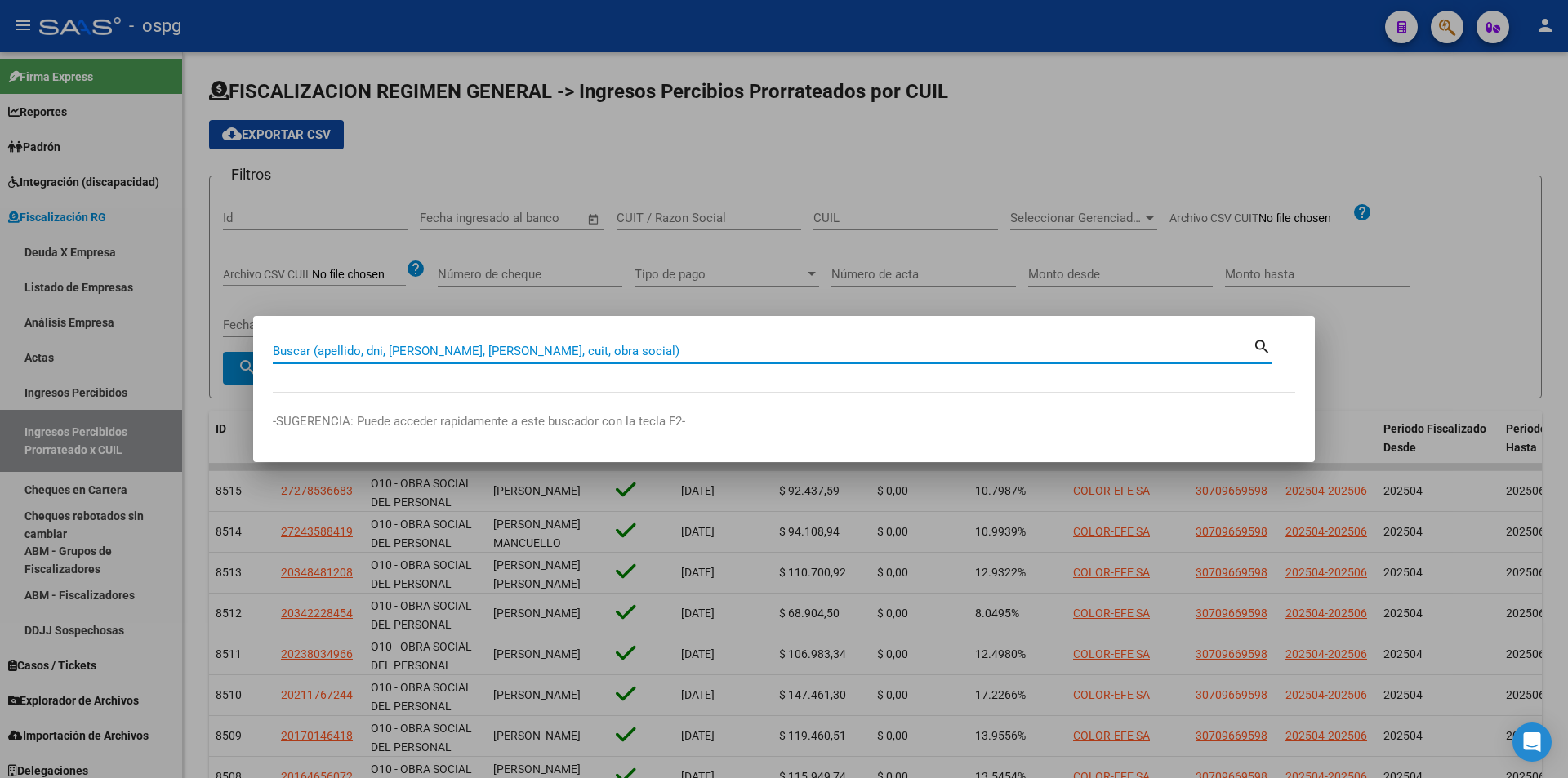
click at [585, 354] on input "Buscar (apellido, dni, [PERSON_NAME], [PERSON_NAME], cuit, obra social)" at bounding box center [762, 350] width 980 height 15
paste input "30715895818"
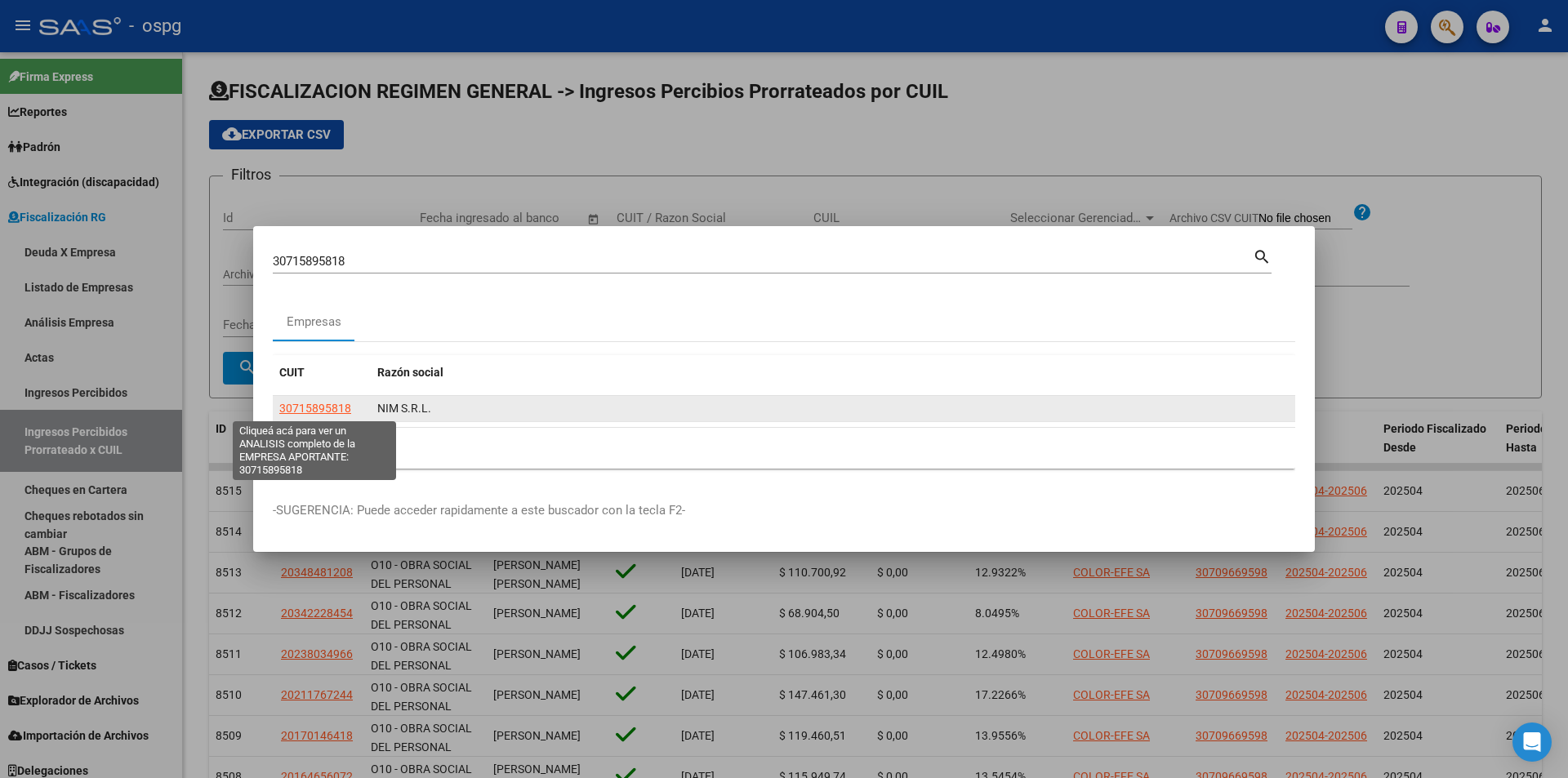
click at [308, 407] on span "30715895818" at bounding box center [315, 407] width 72 height 13
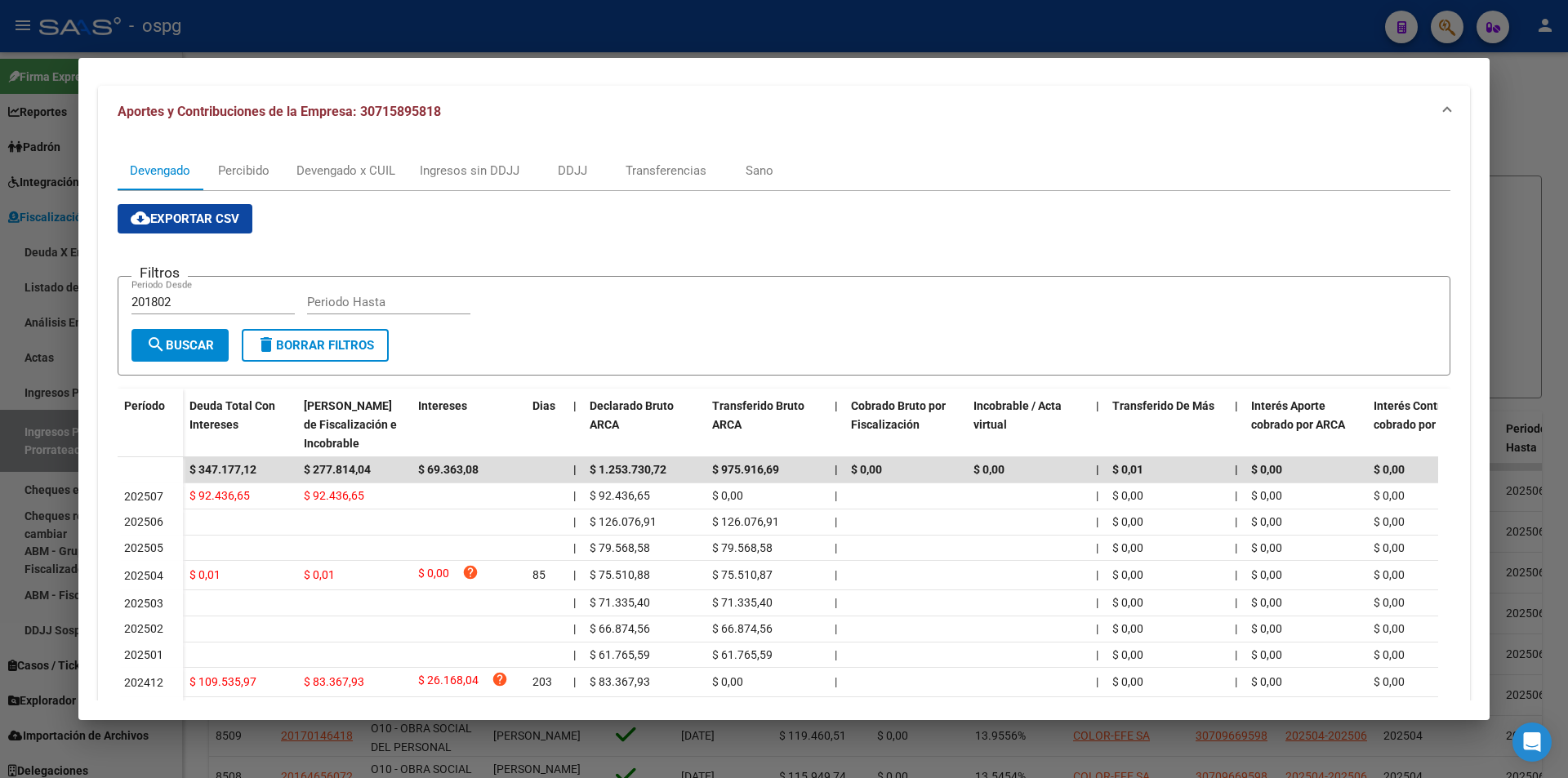
scroll to position [163, 0]
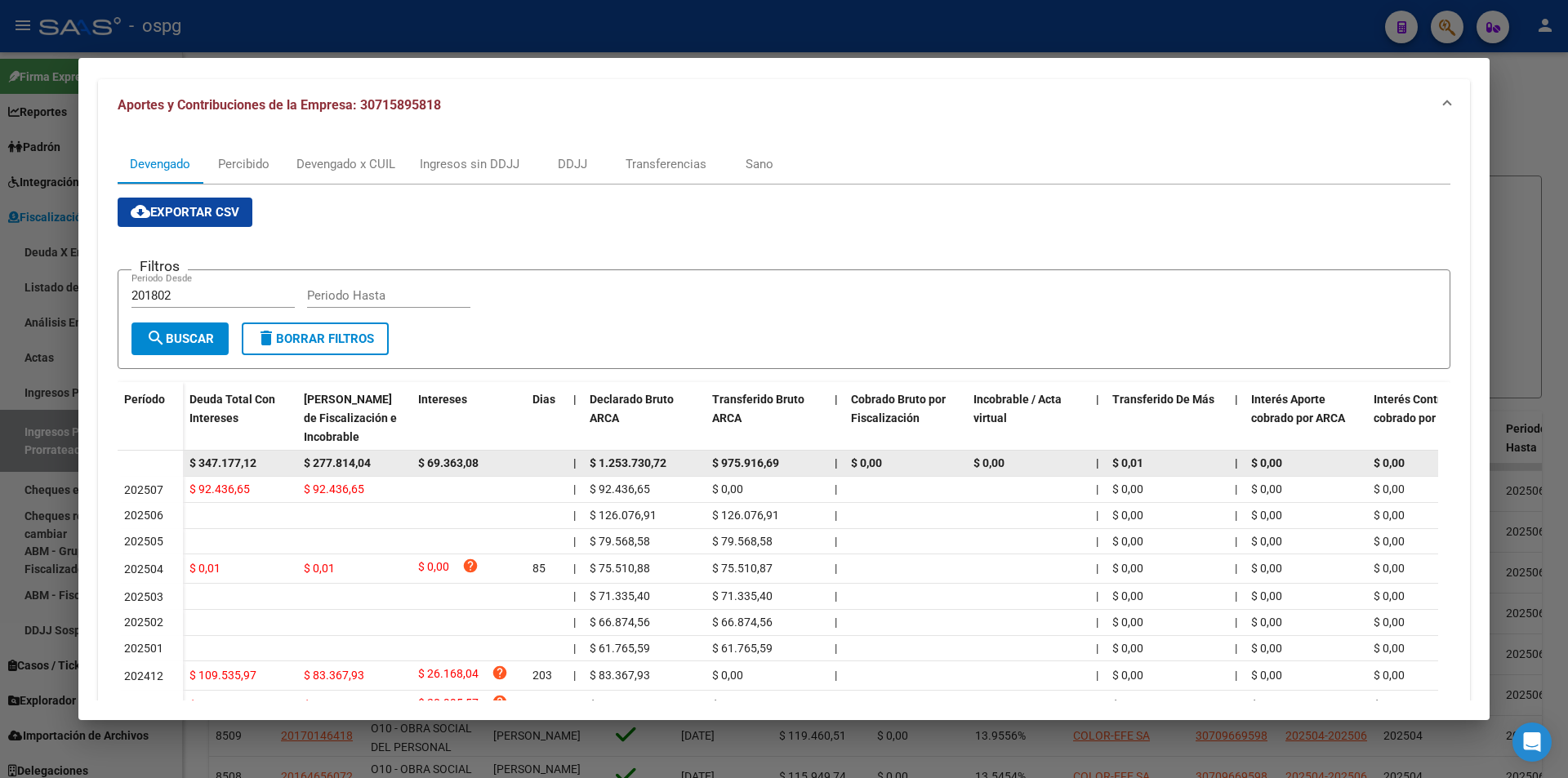
drag, startPoint x: 276, startPoint y: 459, endPoint x: 171, endPoint y: 459, distance: 105.0
click at [170, 459] on datatable-body-row "$ 347.177,12 $ 277.814,04 $ 69.363,08 | $ 1.253.730,72 $ 975.916,69 | $ 0,00 $ …" at bounding box center [1126, 463] width 2017 height 26
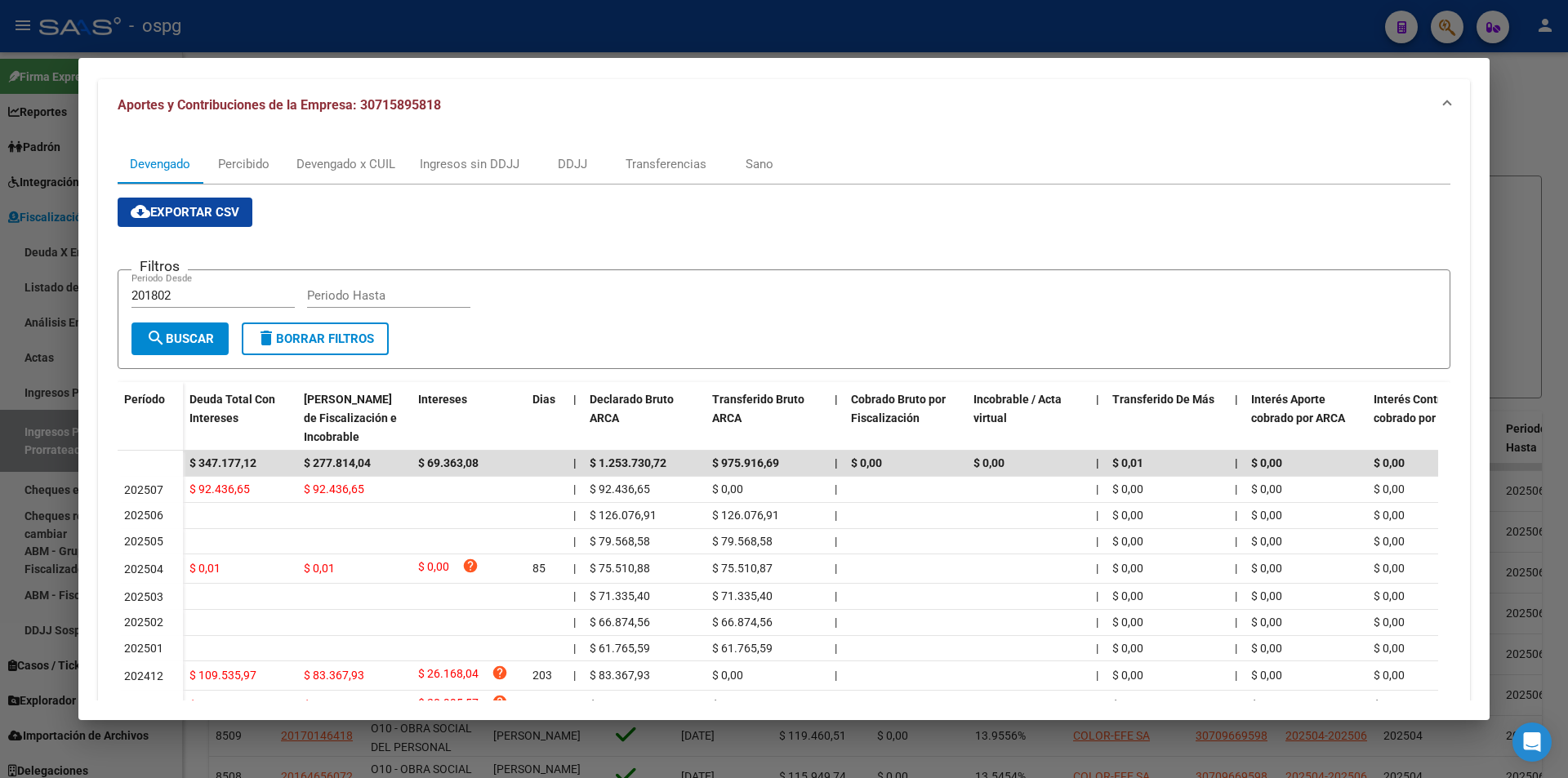
click at [3, 392] on div at bounding box center [784, 389] width 1568 height 778
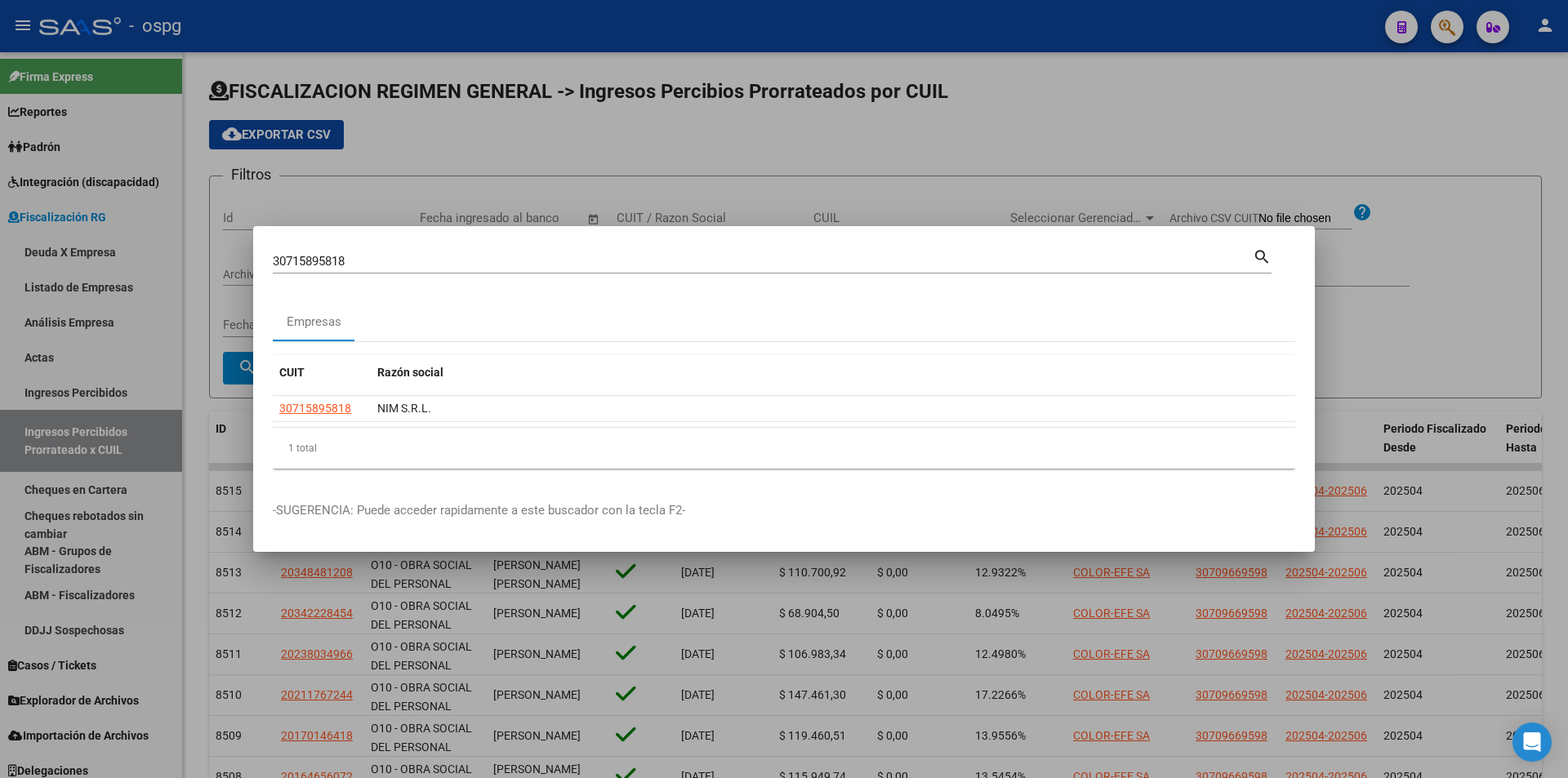
click at [1261, 89] on div at bounding box center [784, 389] width 1568 height 778
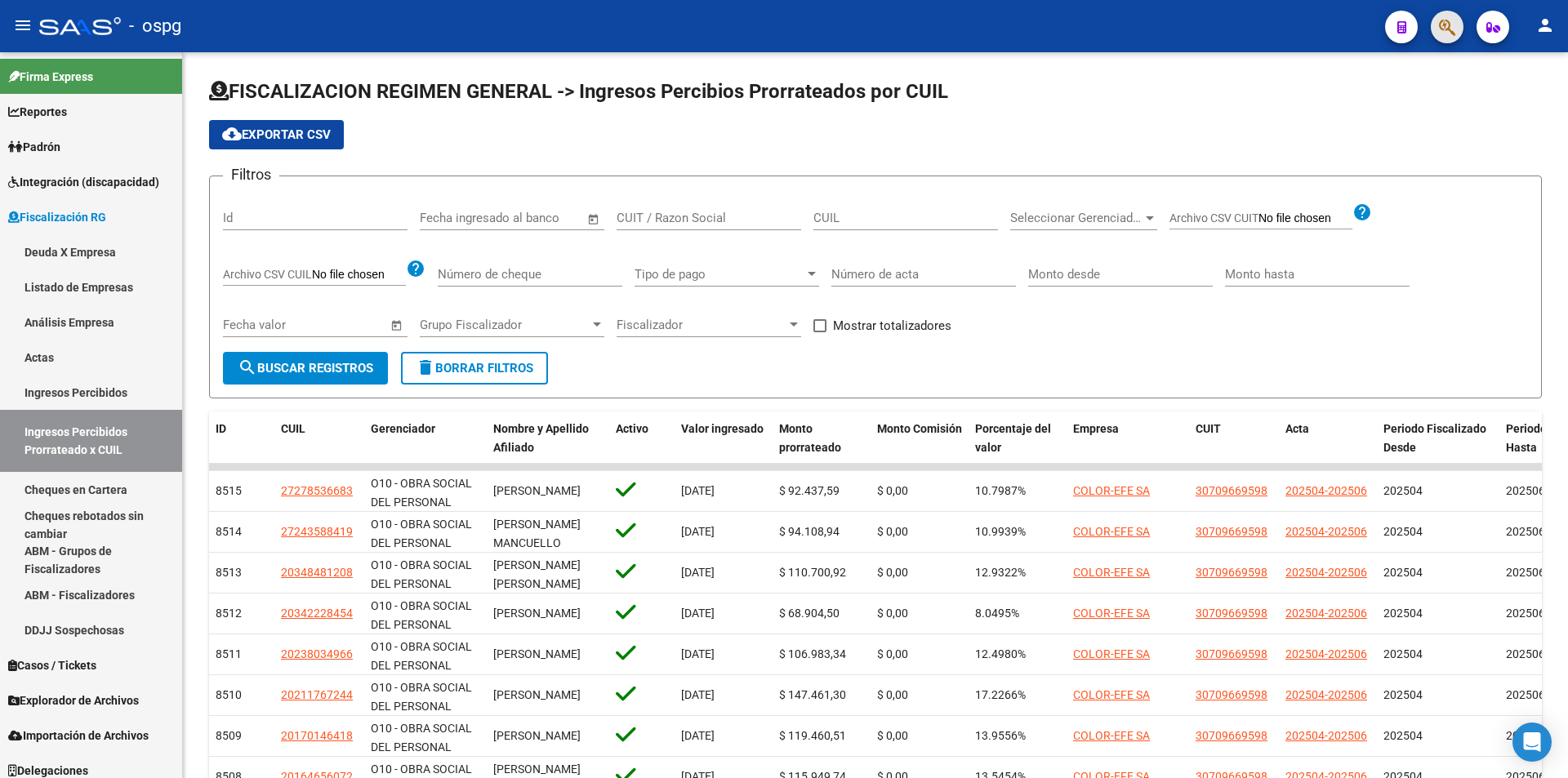
click at [1437, 23] on button "button" at bounding box center [1447, 26] width 32 height 32
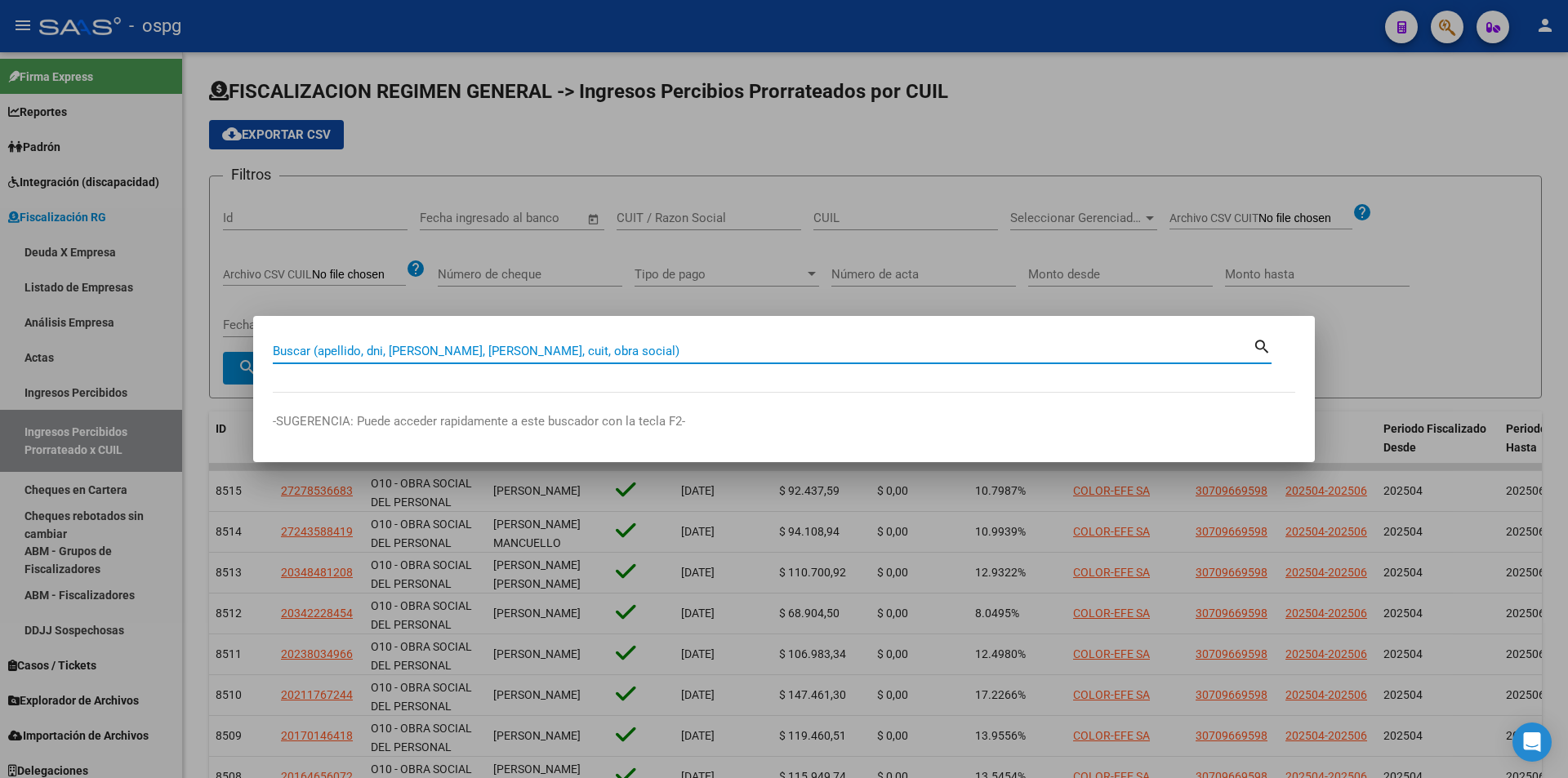
click at [449, 351] on input "Buscar (apellido, dni, [PERSON_NAME], [PERSON_NAME], cuit, obra social)" at bounding box center [762, 350] width 980 height 15
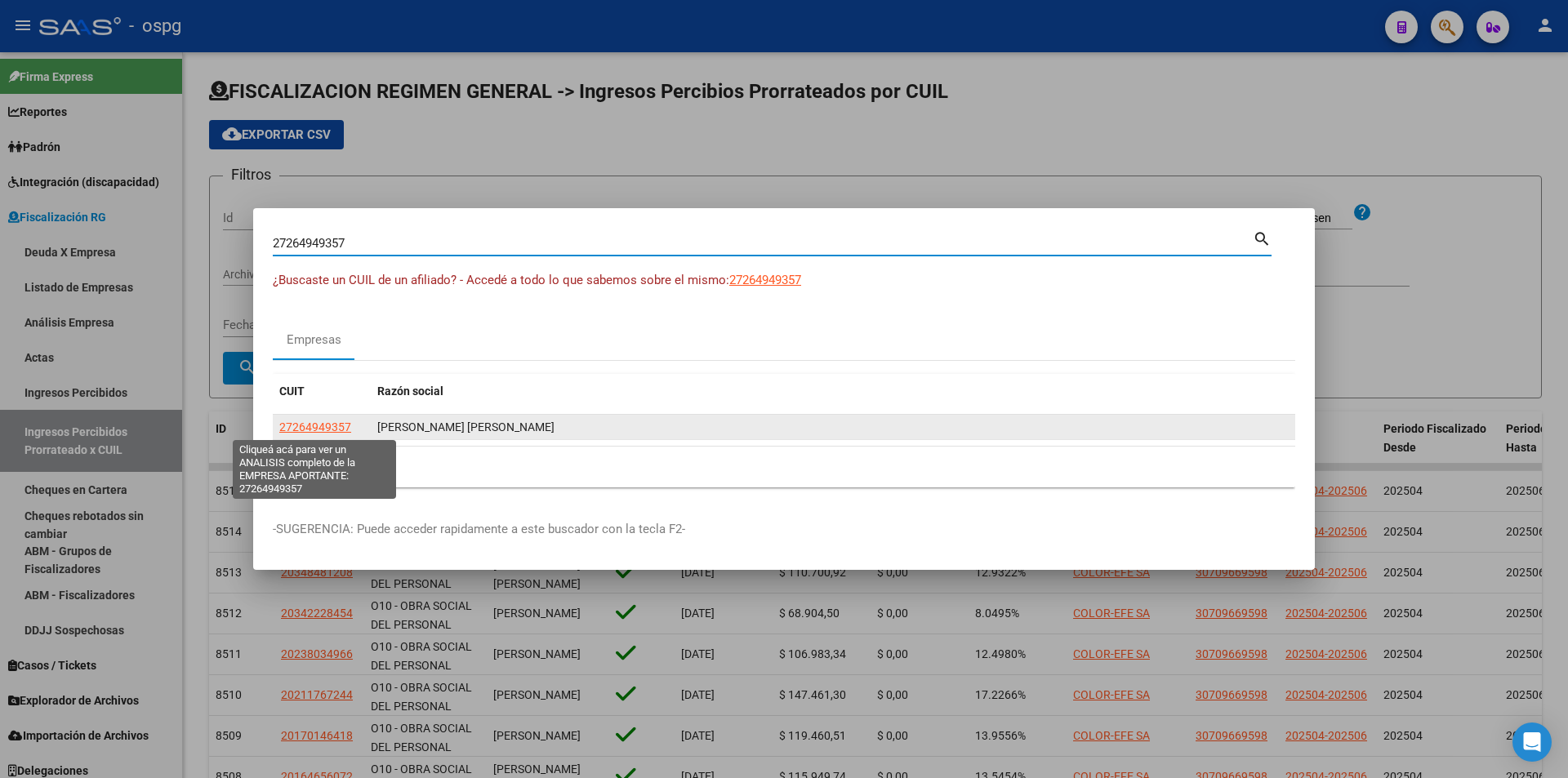
click at [332, 426] on span "27264949357" at bounding box center [315, 426] width 72 height 13
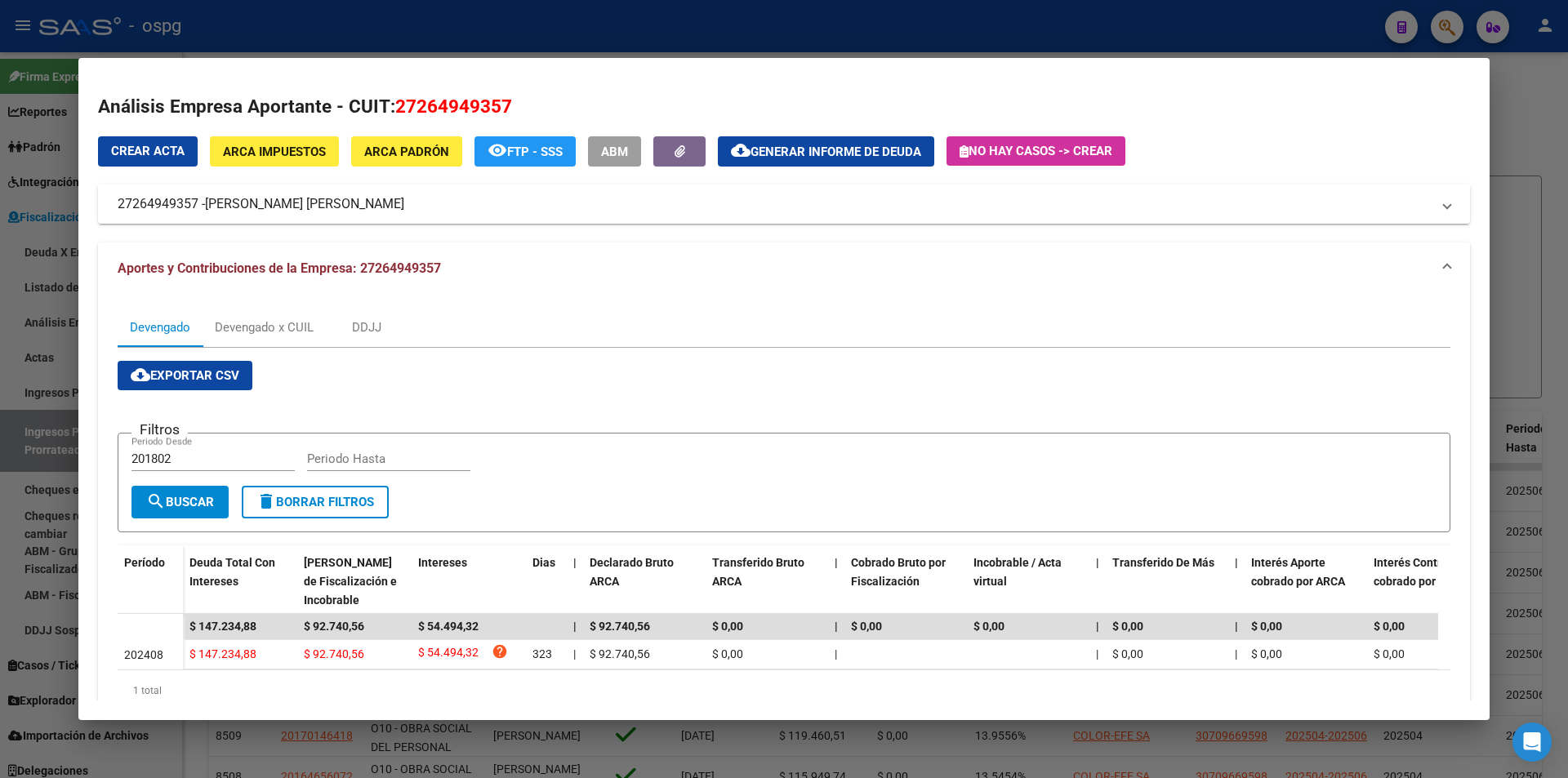
drag, startPoint x: 197, startPoint y: 204, endPoint x: 103, endPoint y: 205, distance: 94.0
click at [103, 205] on mat-expansion-panel-header "27264949357 - [PERSON_NAME]" at bounding box center [784, 204] width 1371 height 39
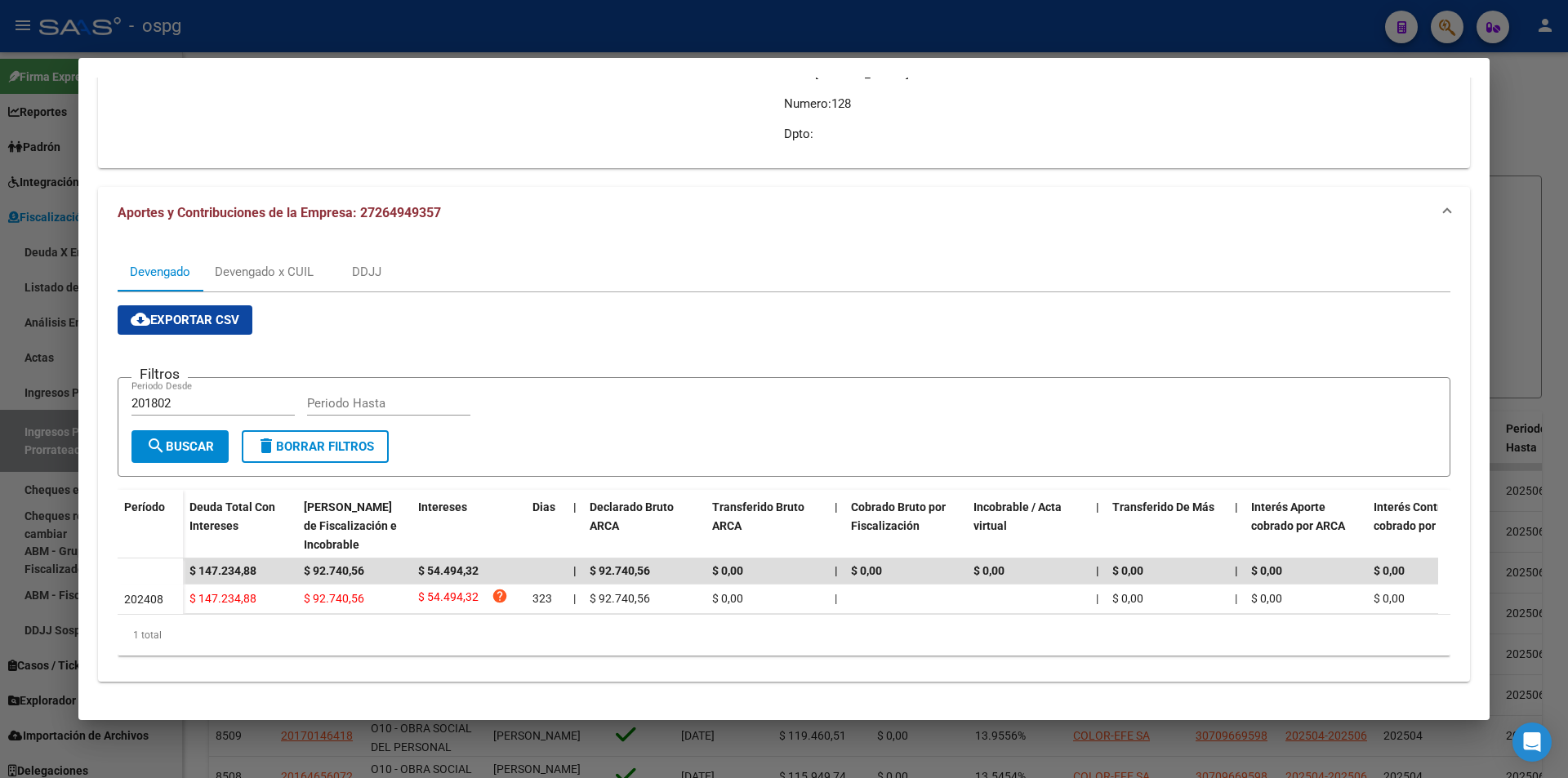
scroll to position [257, 0]
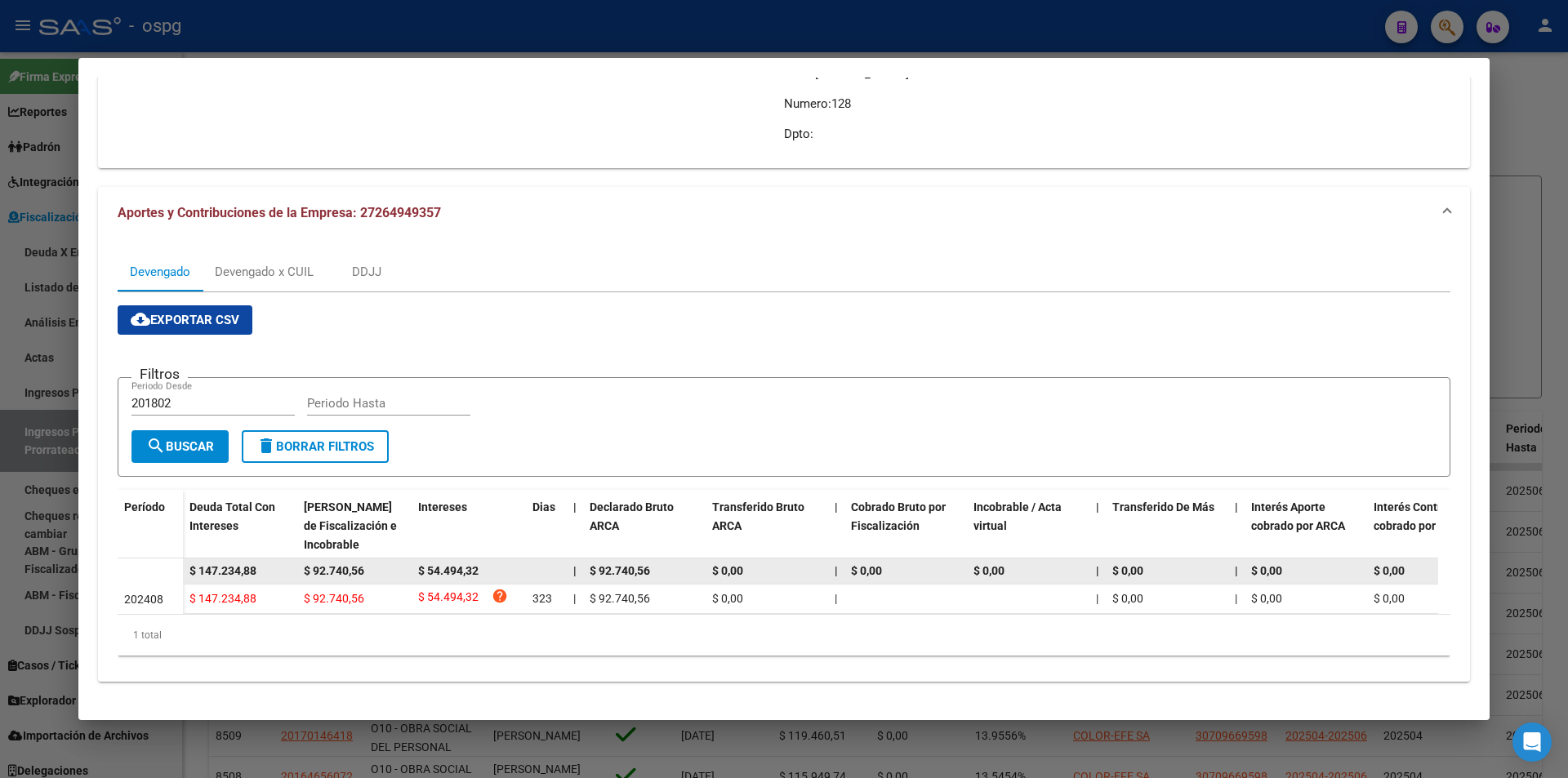
drag, startPoint x: 275, startPoint y: 555, endPoint x: 151, endPoint y: 554, distance: 124.0
click at [151, 559] on datatable-body-row "$ 147.234,88 $ 92.740,56 $ 54.494,32 | $ 92.740,56 $ 0,00 | $ 0,00 $ 0,00 | $ 0…" at bounding box center [1126, 571] width 2017 height 26
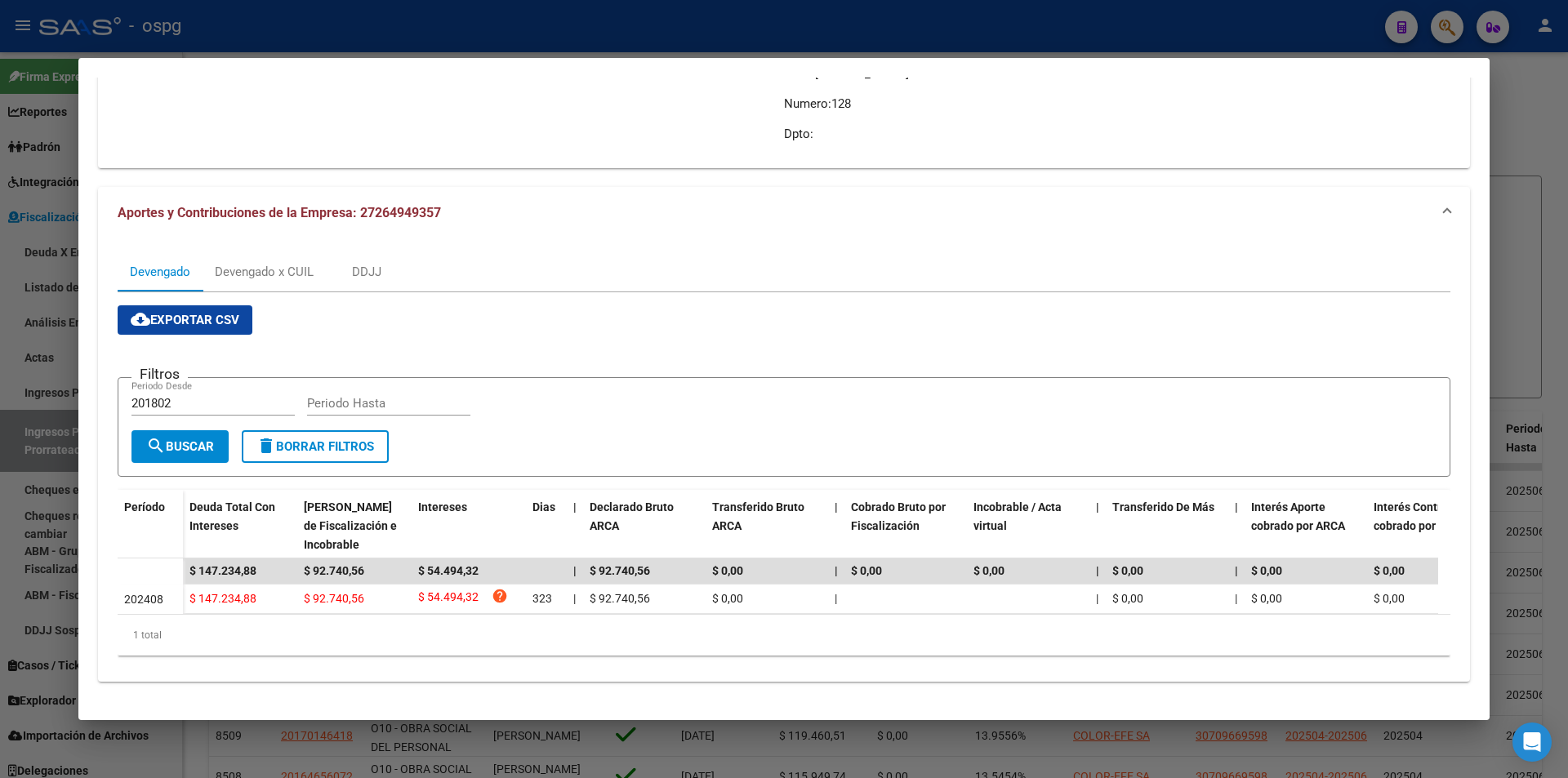
click at [1033, 14] on div at bounding box center [784, 389] width 1568 height 778
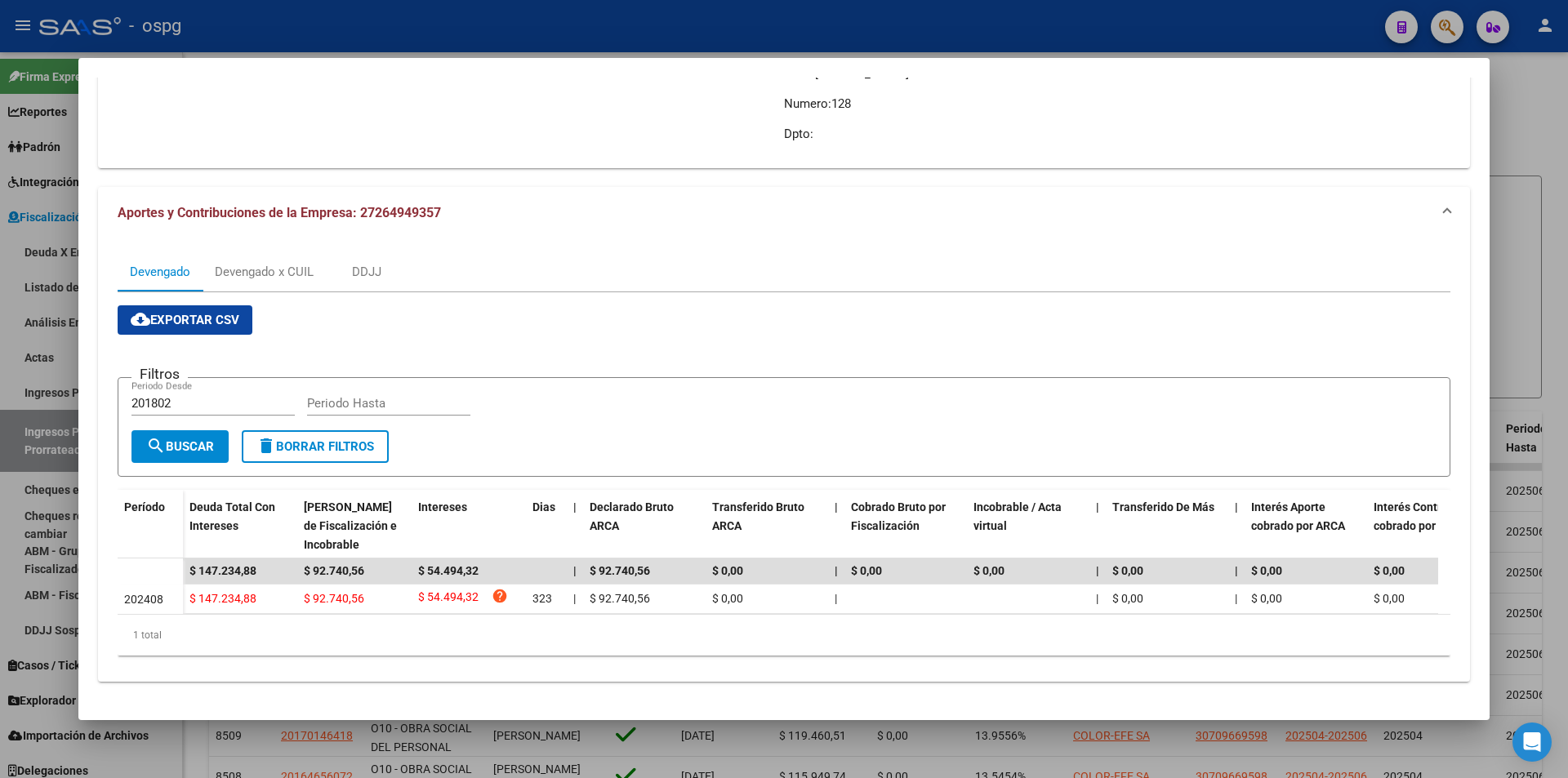
click at [1033, 14] on div at bounding box center [784, 389] width 1568 height 778
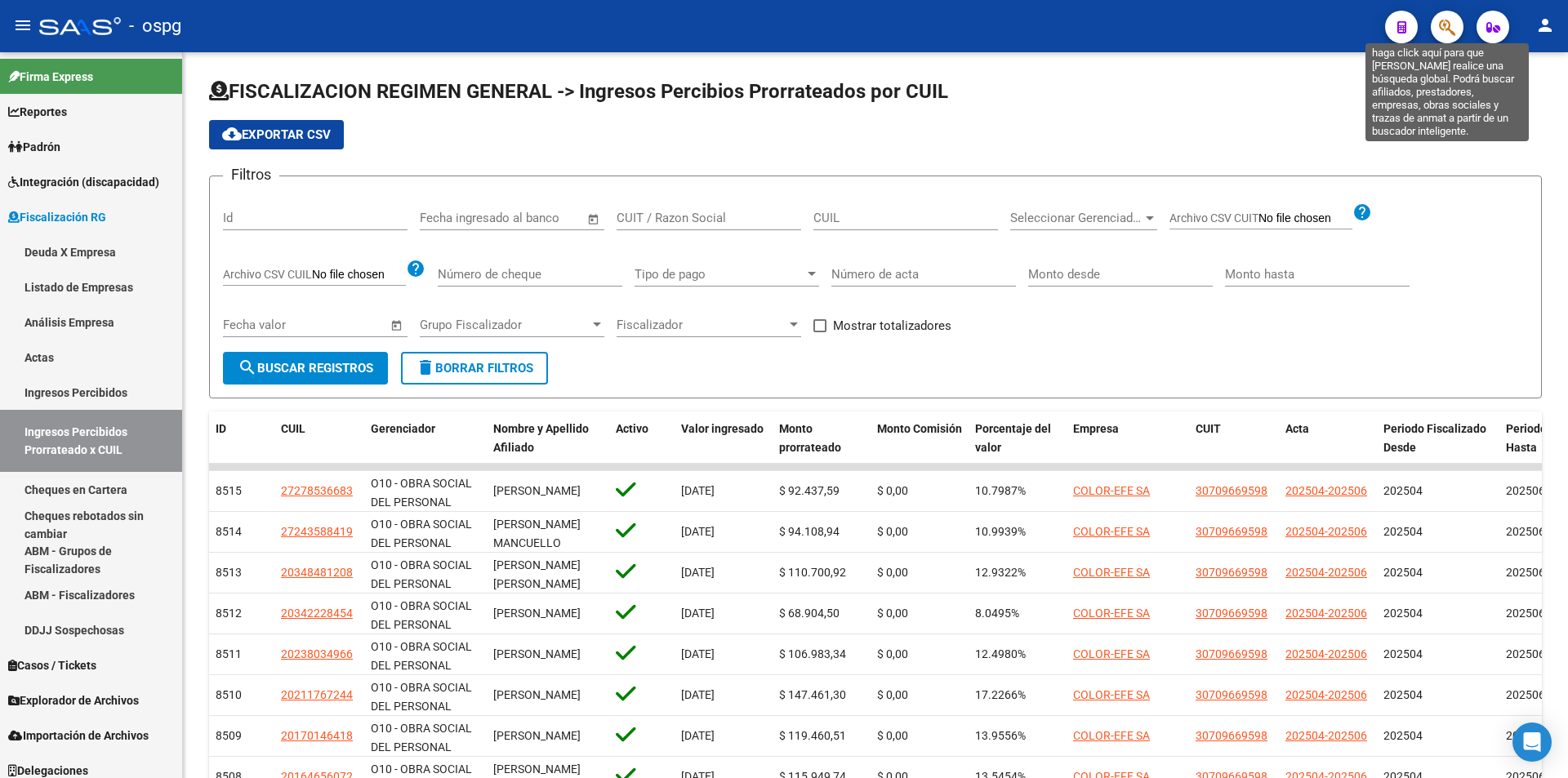
click at [1443, 32] on icon "button" at bounding box center [1447, 27] width 16 height 19
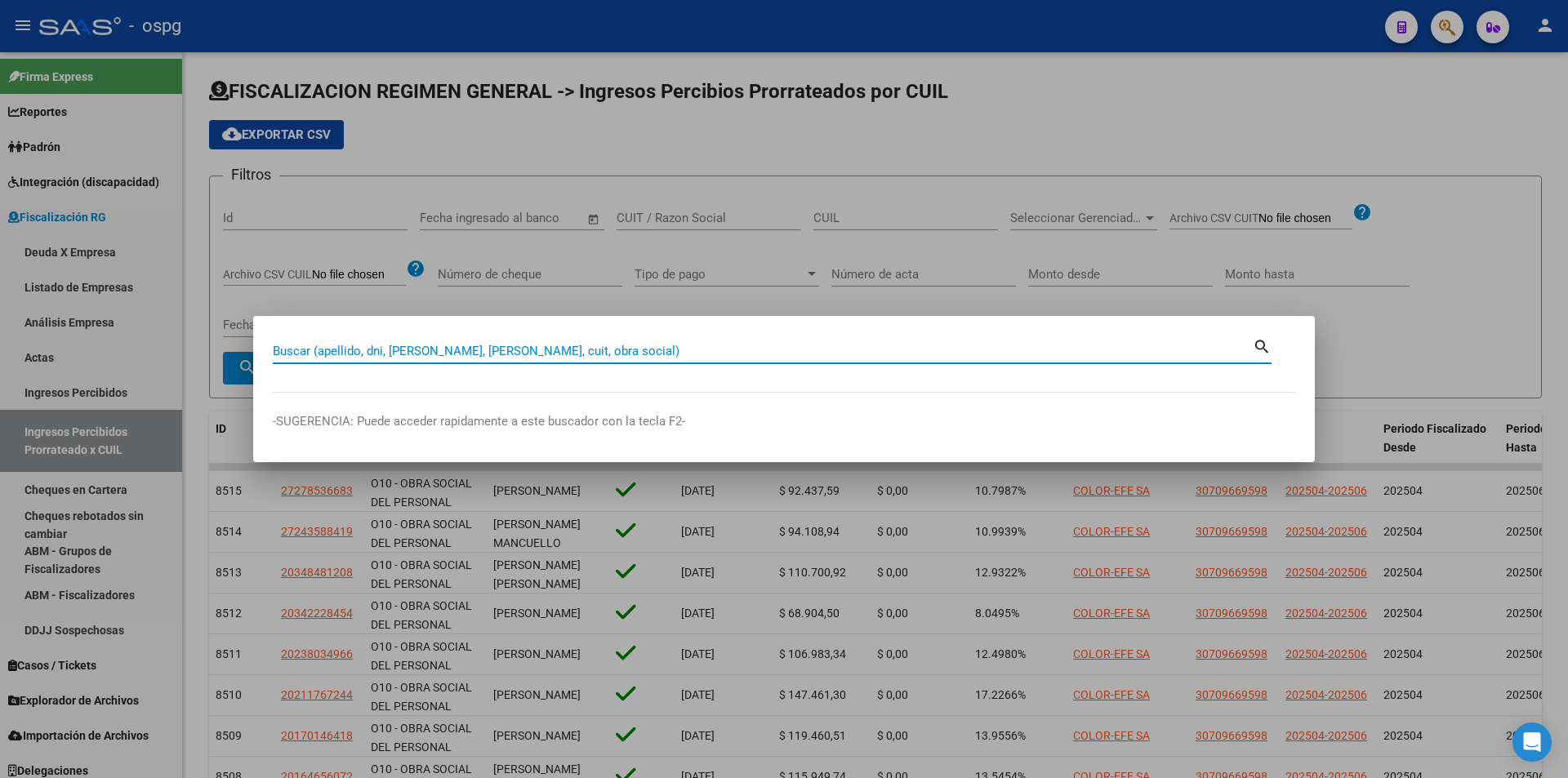
click at [559, 345] on input "Buscar (apellido, dni, [PERSON_NAME], [PERSON_NAME], cuit, obra social)" at bounding box center [762, 350] width 980 height 15
paste input "30714110604"
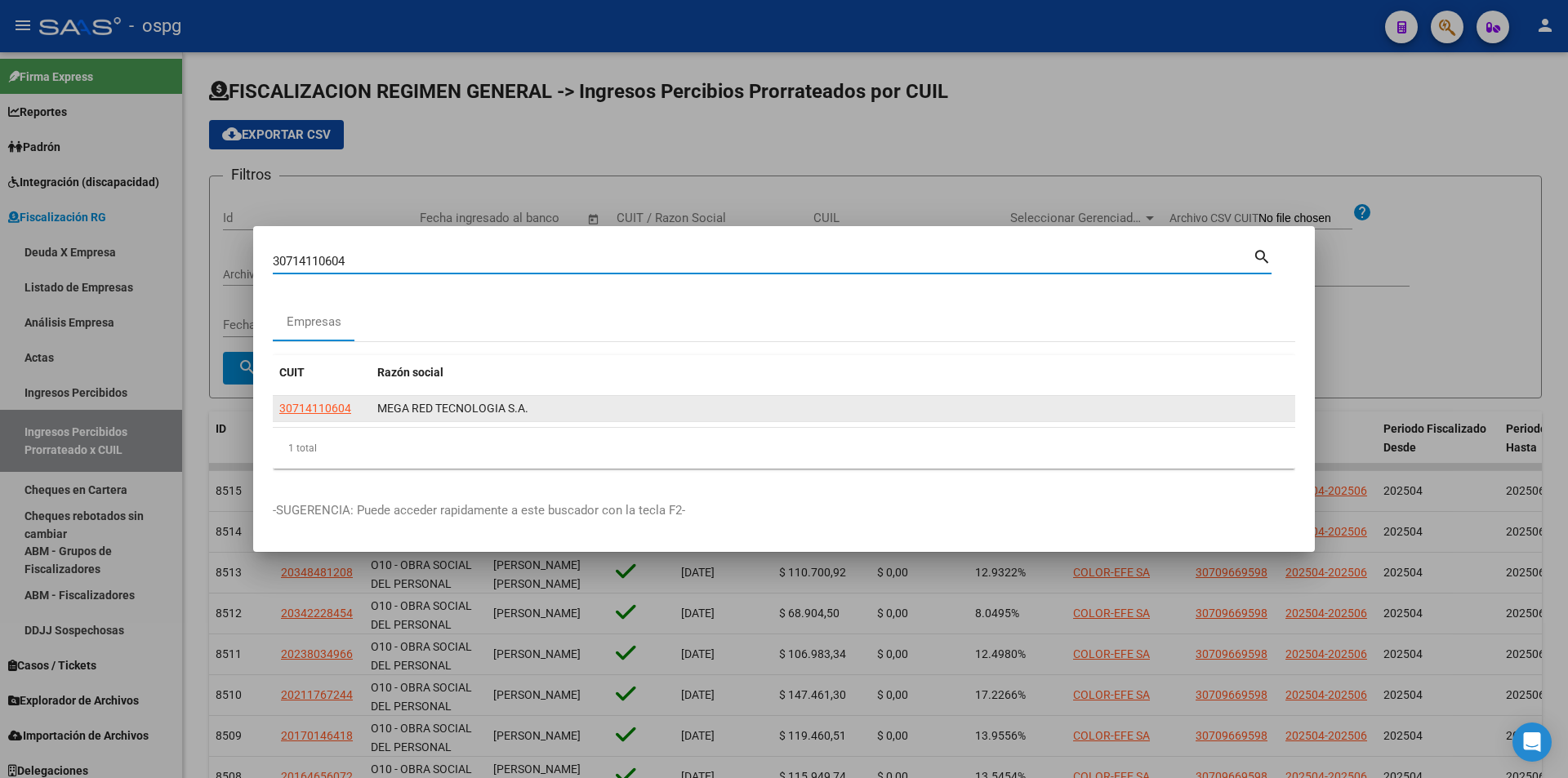
click at [302, 415] on app-link-go-to "30714110604" at bounding box center [315, 408] width 72 height 19
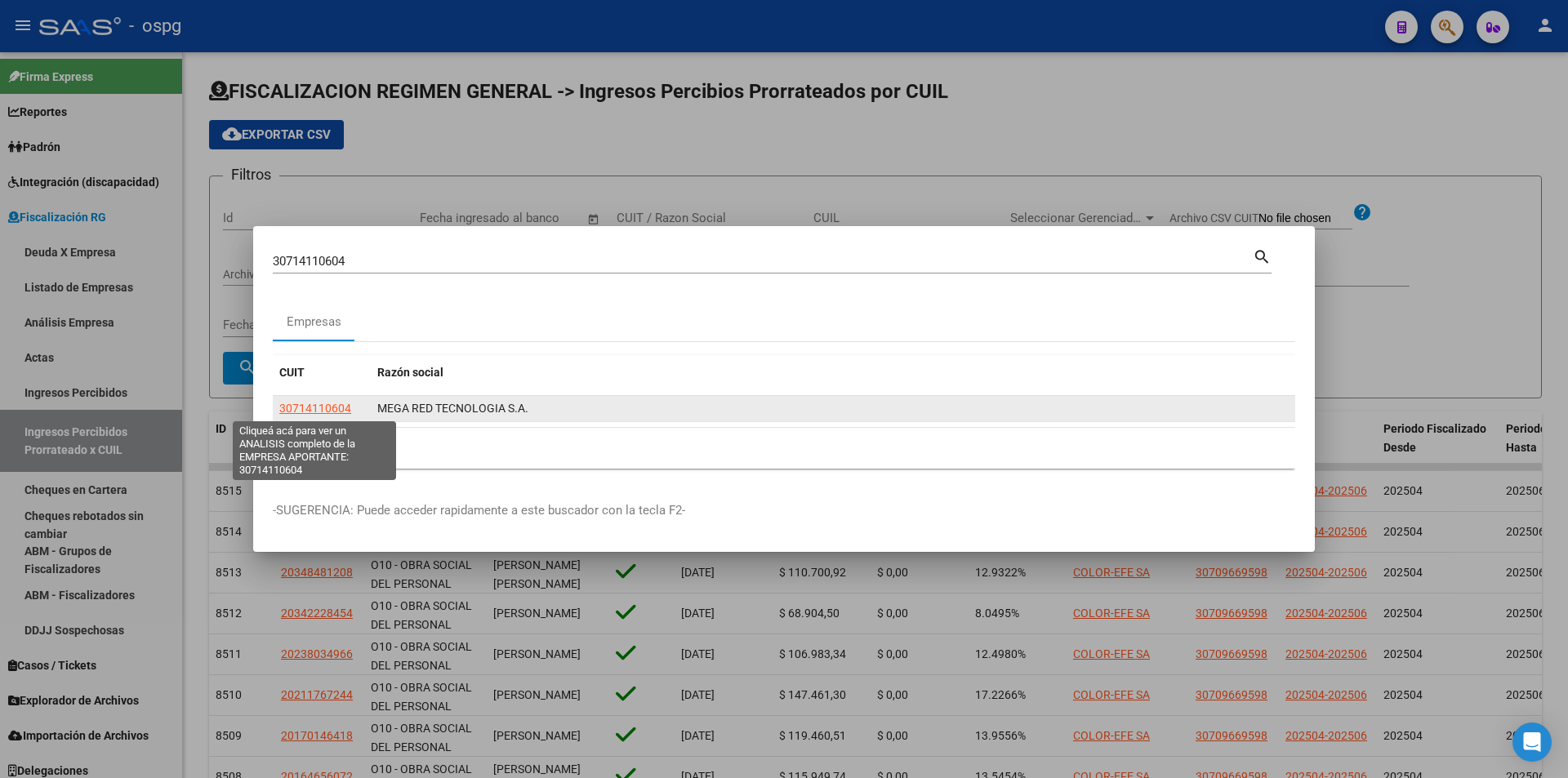
click at [302, 412] on span "30714110604" at bounding box center [315, 407] width 72 height 13
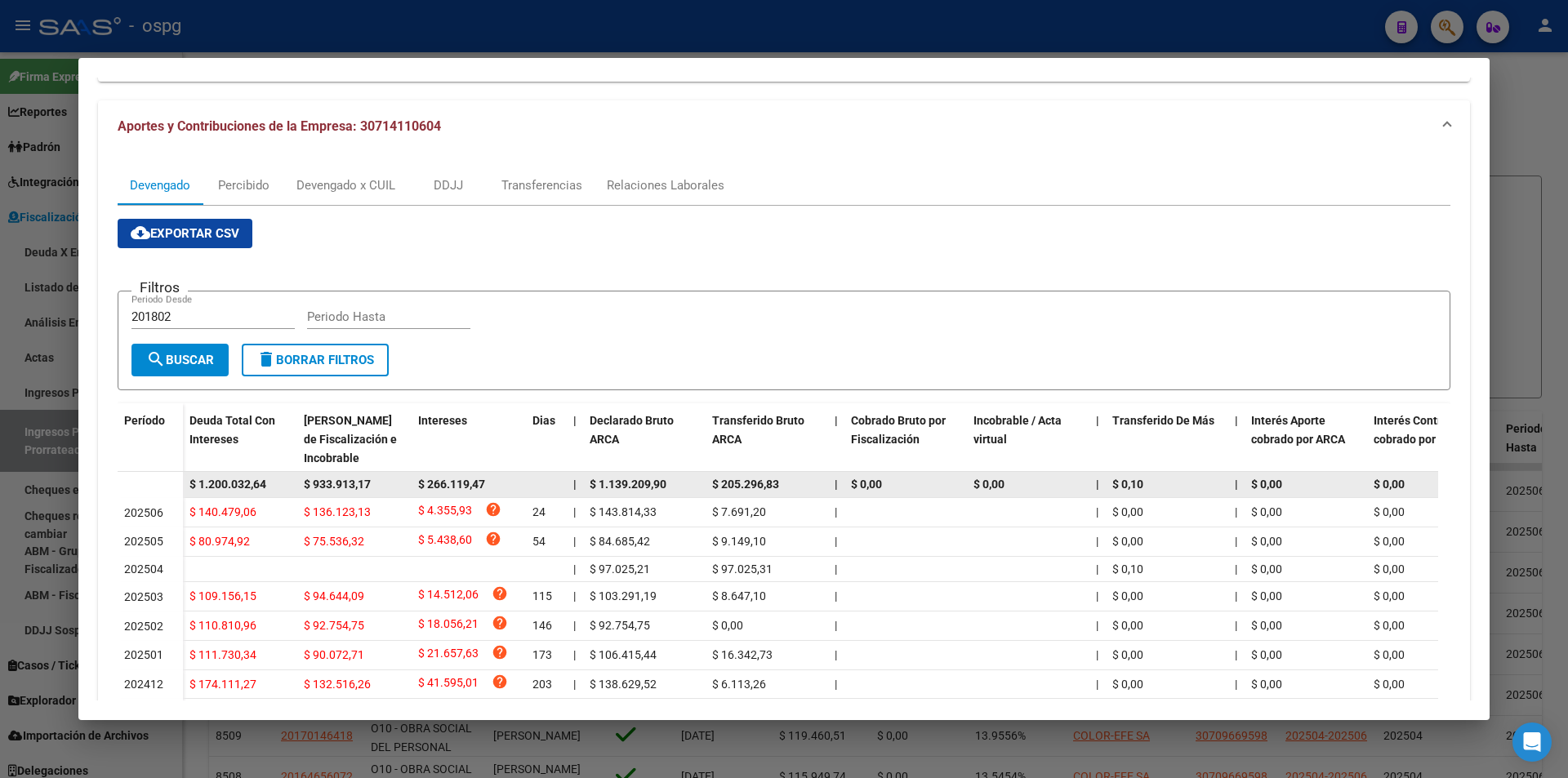
scroll to position [163, 0]
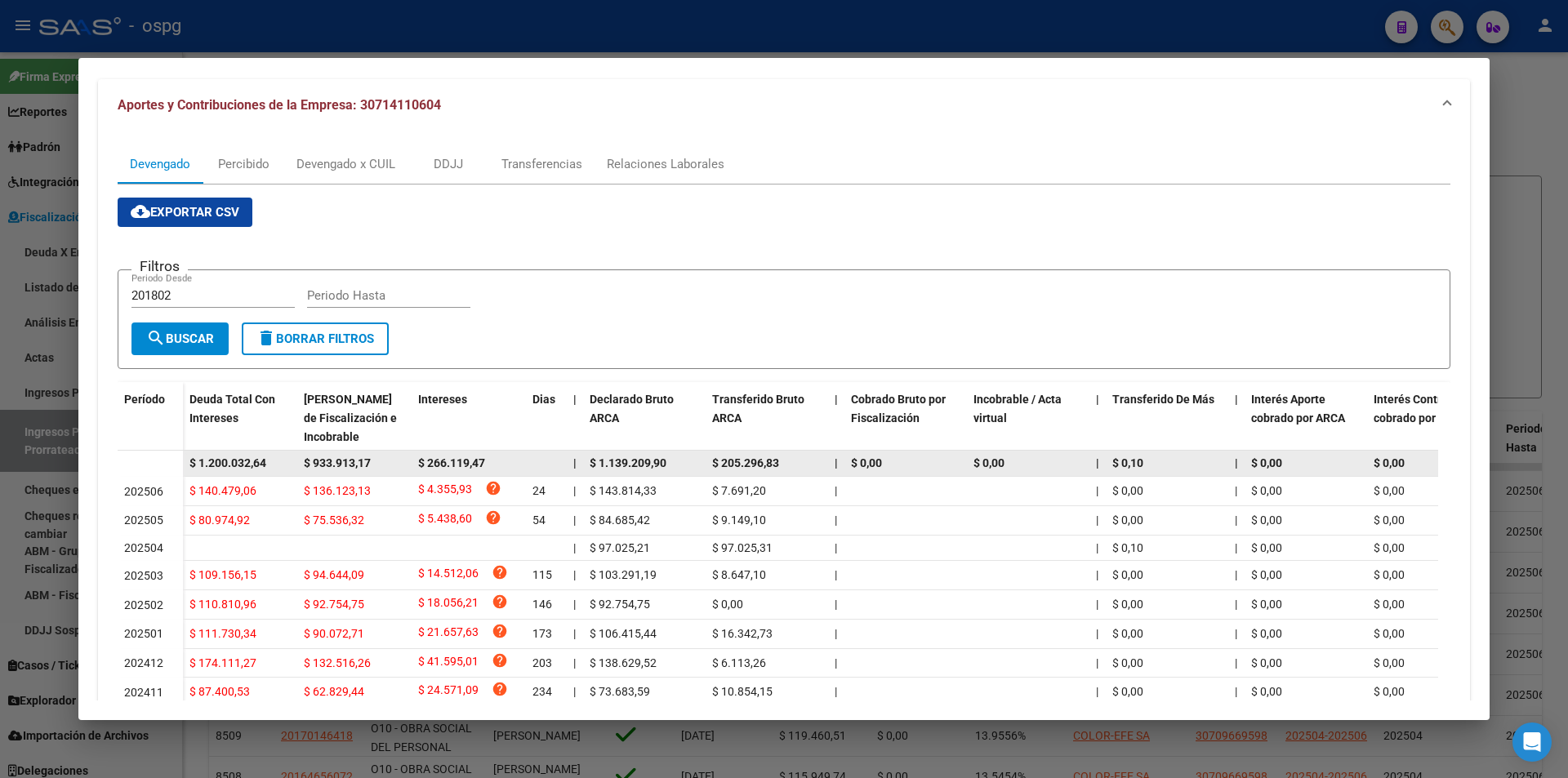
drag, startPoint x: 287, startPoint y: 465, endPoint x: 181, endPoint y: 454, distance: 106.6
click at [181, 454] on datatable-body-row "$ 1.200.032,64 $ 933.913,17 $ 266.119,47 | $ 1.139.209,90 $ 205.296,83 | $ 0,00…" at bounding box center [1126, 463] width 2017 height 26
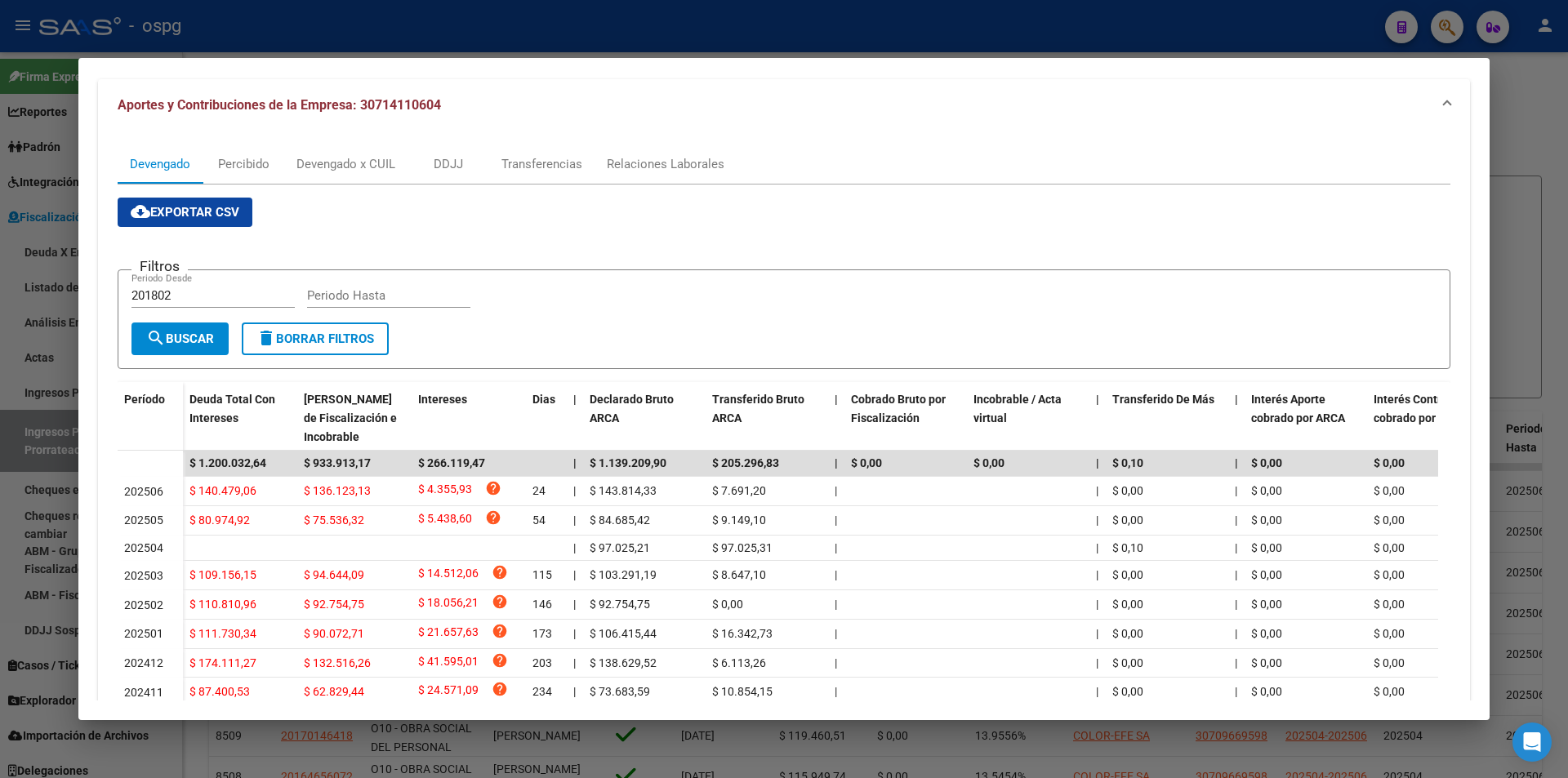
click at [0, 394] on div at bounding box center [784, 389] width 1568 height 778
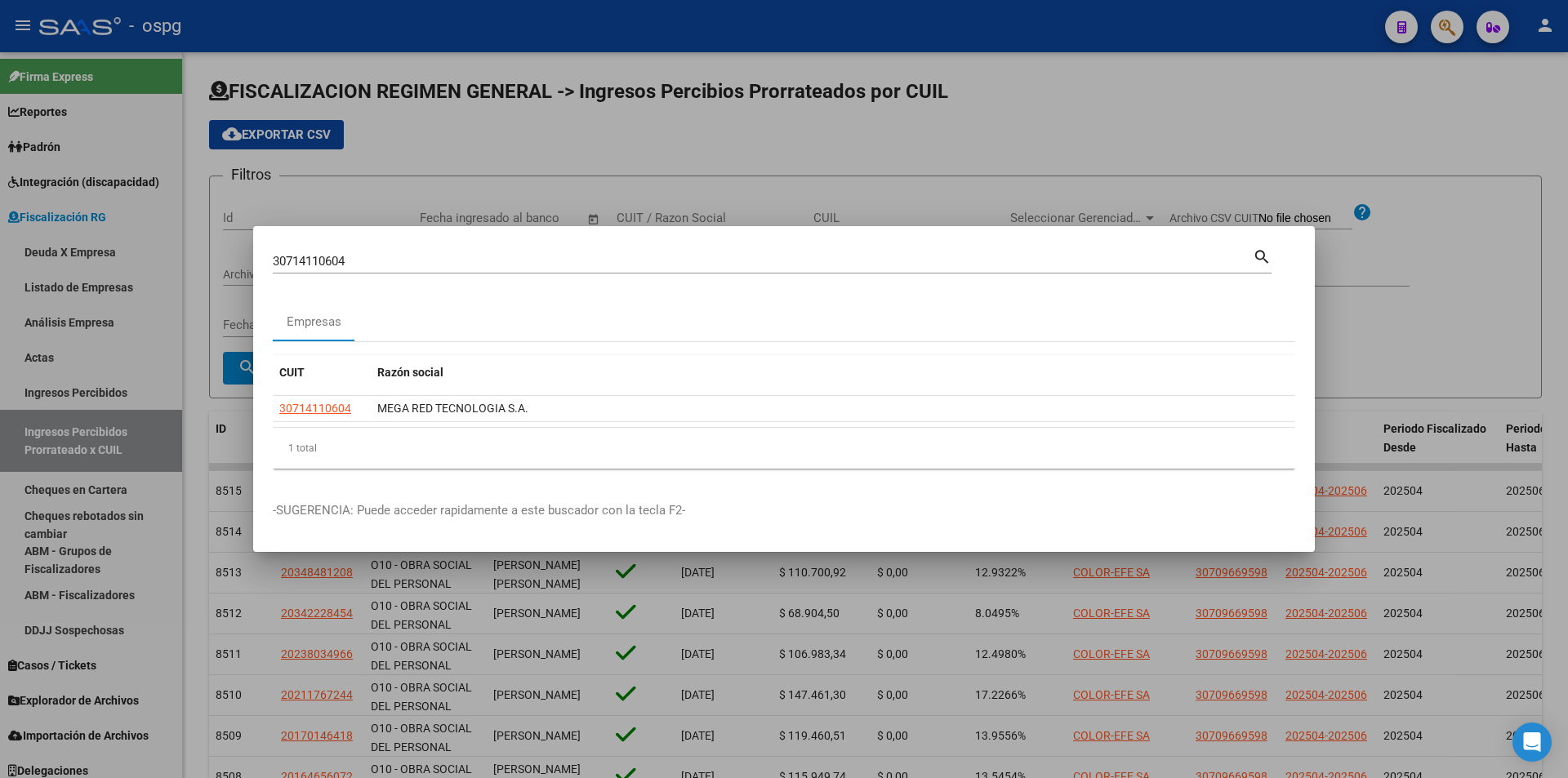
click at [0, 394] on div at bounding box center [784, 389] width 1568 height 778
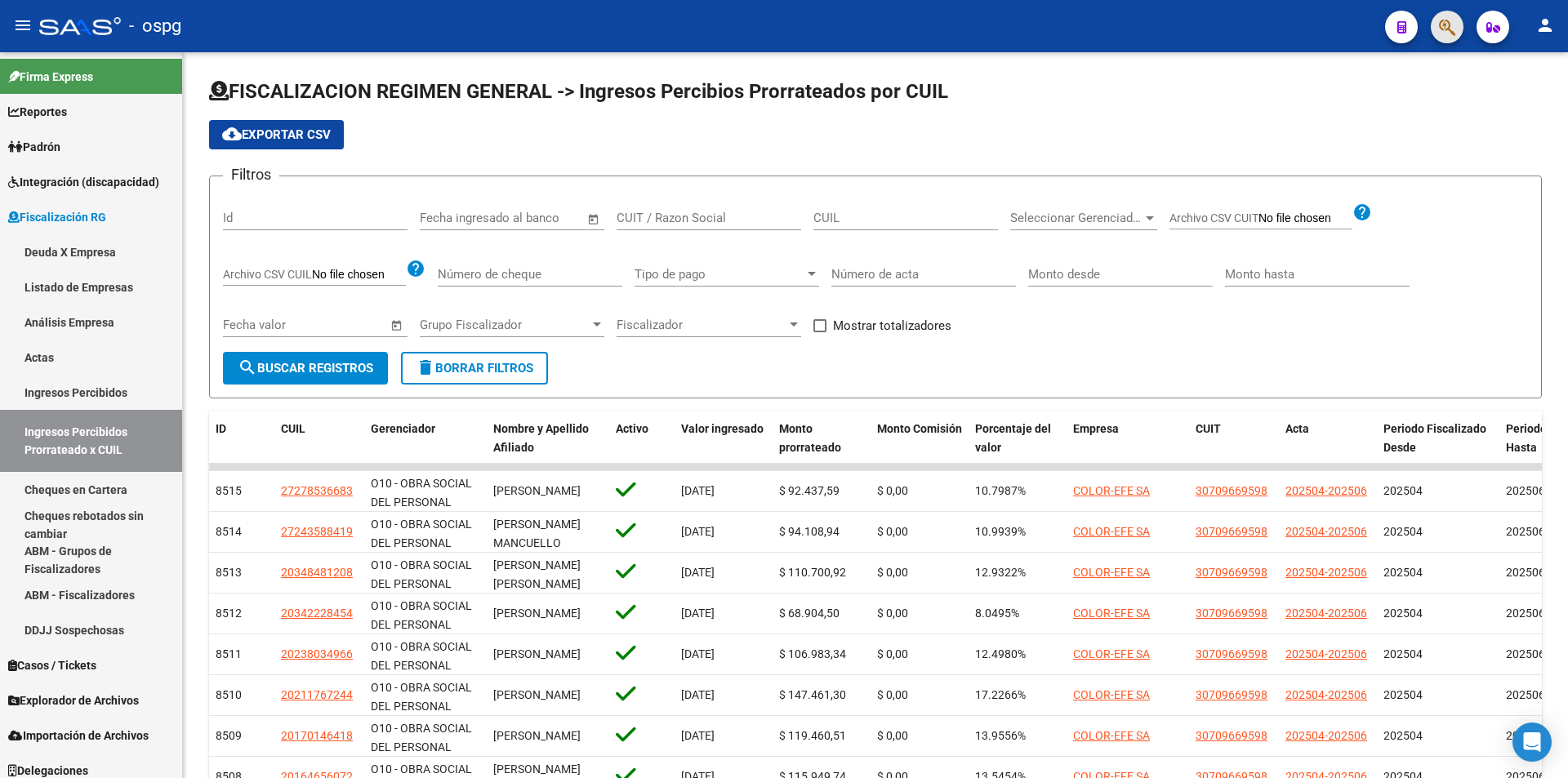
click at [1453, 38] on span "button" at bounding box center [1447, 26] width 16 height 33
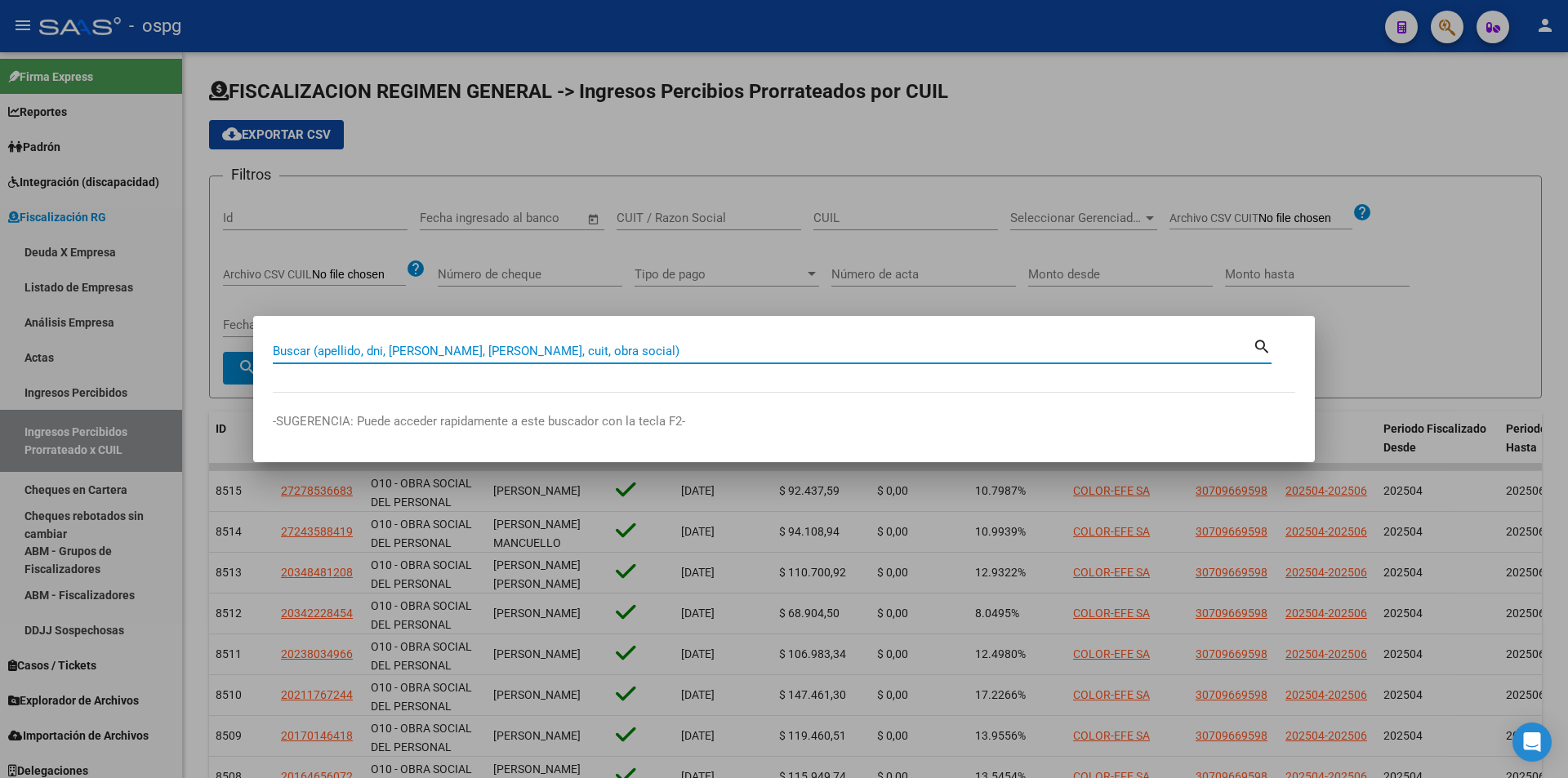
click at [573, 348] on input "Buscar (apellido, dni, [PERSON_NAME], [PERSON_NAME], cuit, obra social)" at bounding box center [762, 350] width 980 height 15
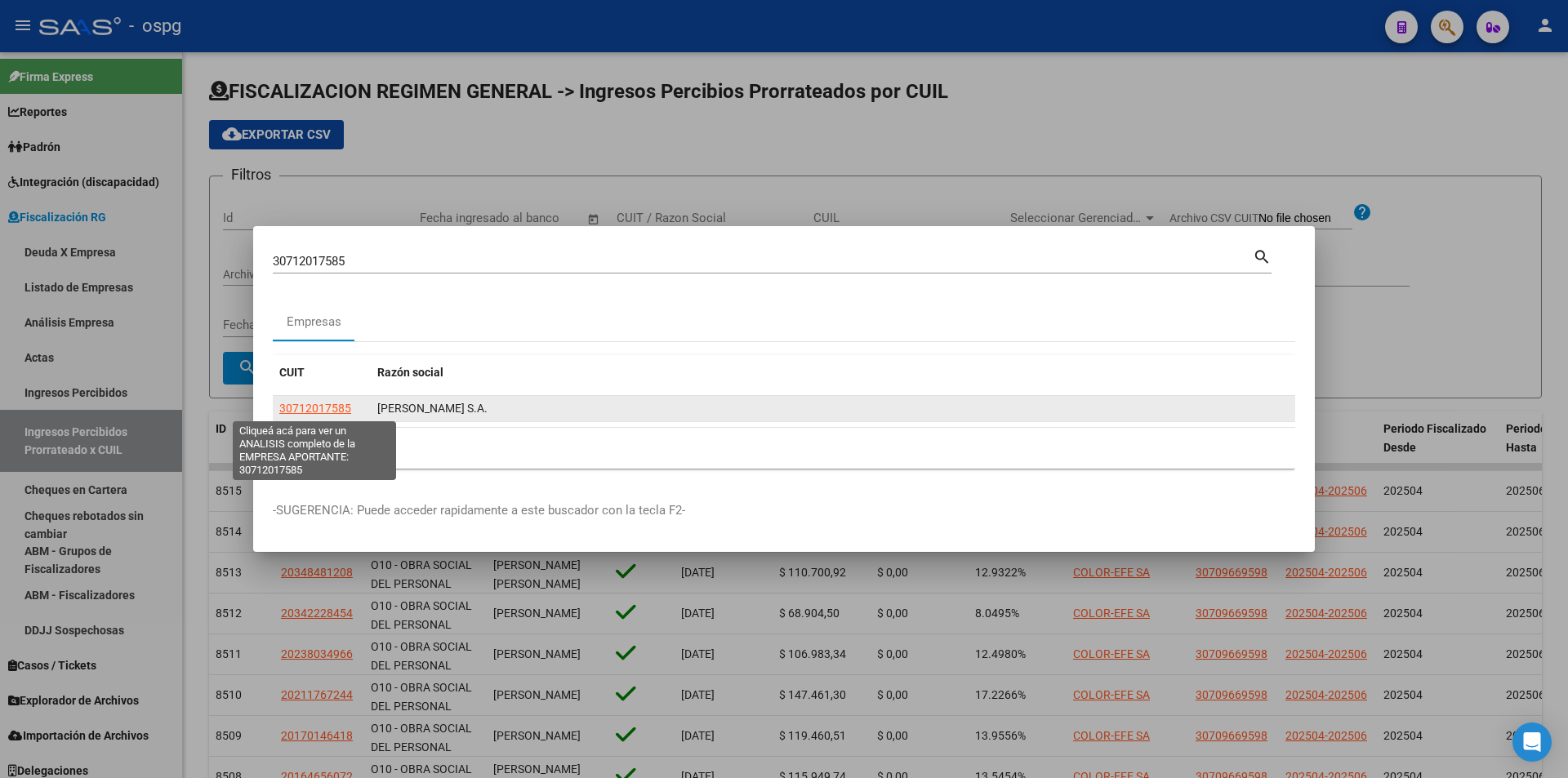
click at [332, 406] on span "30712017585" at bounding box center [315, 407] width 72 height 13
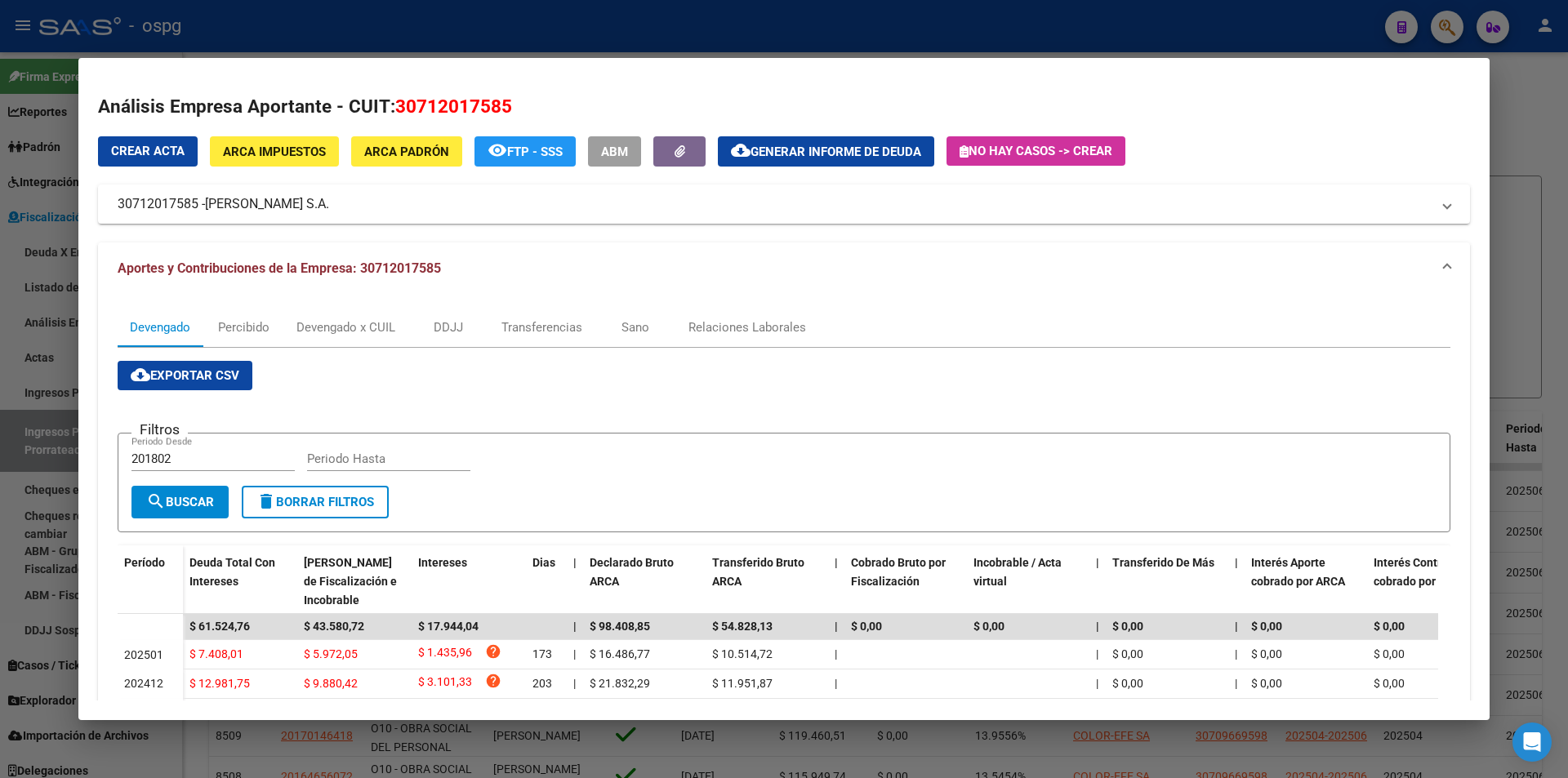
scroll to position [82, 0]
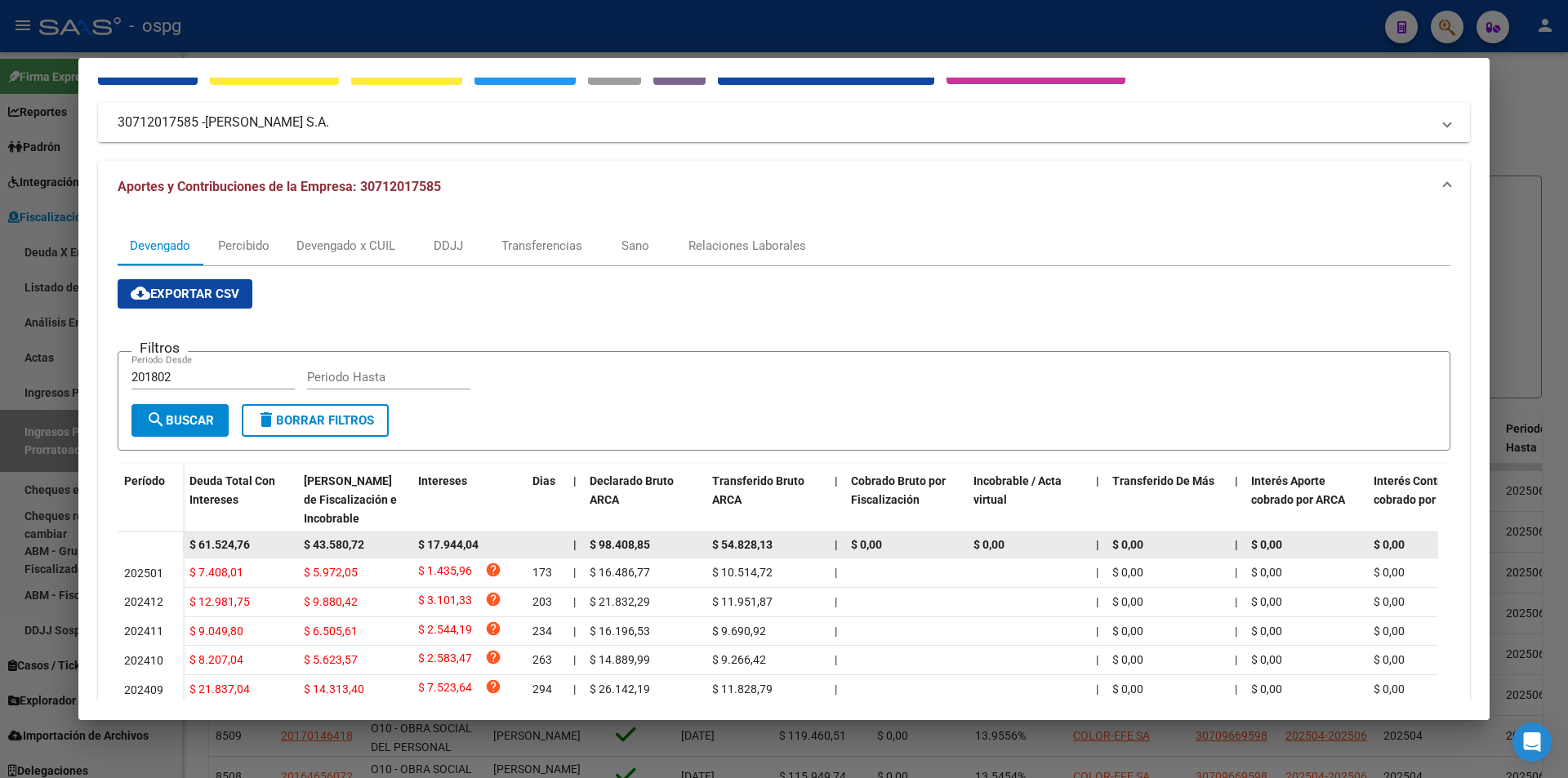
drag, startPoint x: 267, startPoint y: 534, endPoint x: 188, endPoint y: 542, distance: 79.4
click at [188, 542] on datatable-body-cell "$ 61.524,76" at bounding box center [240, 545] width 115 height 26
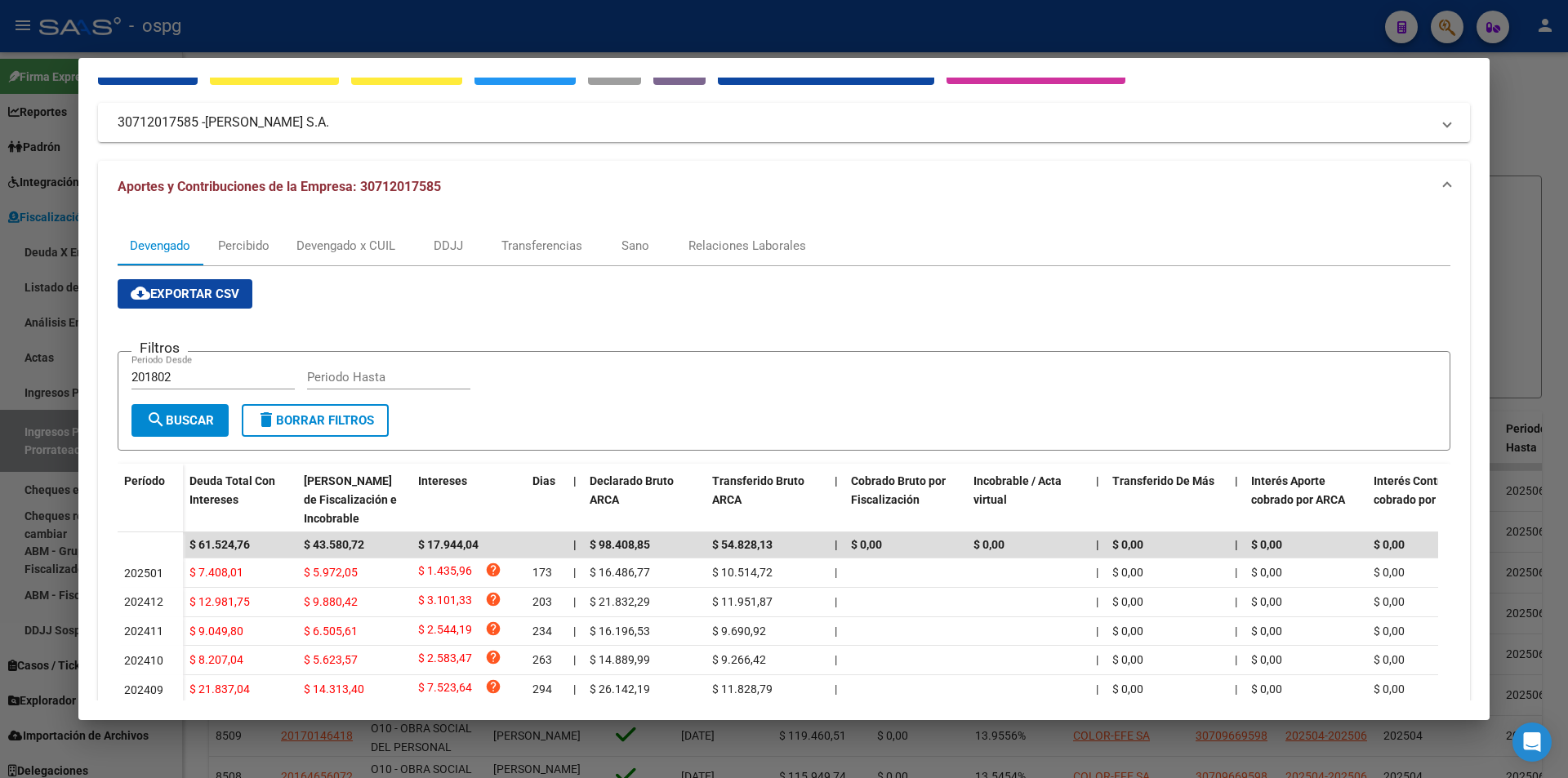
click at [1544, 133] on div at bounding box center [784, 389] width 1568 height 778
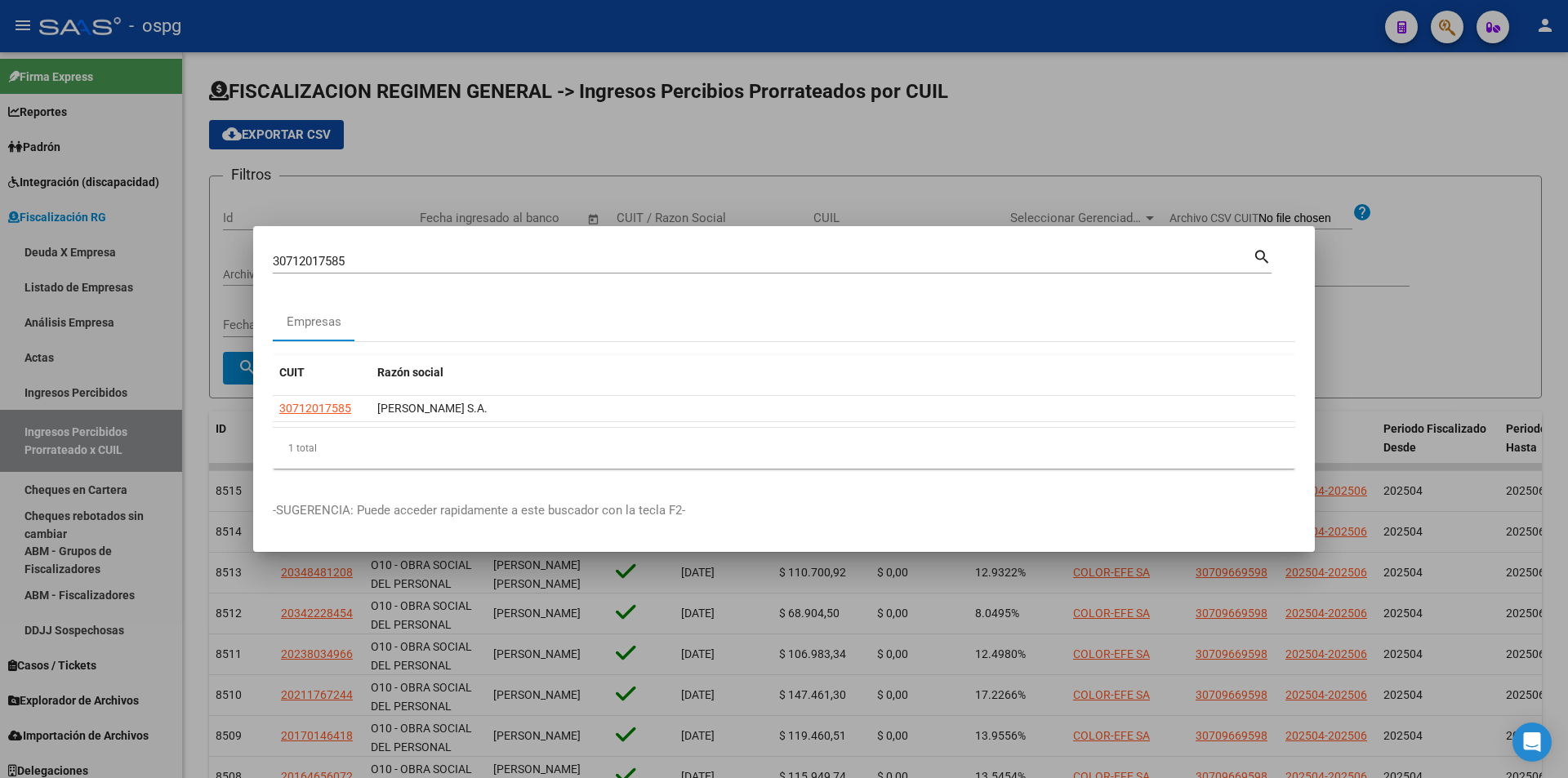
click at [1444, 30] on div at bounding box center [784, 389] width 1568 height 778
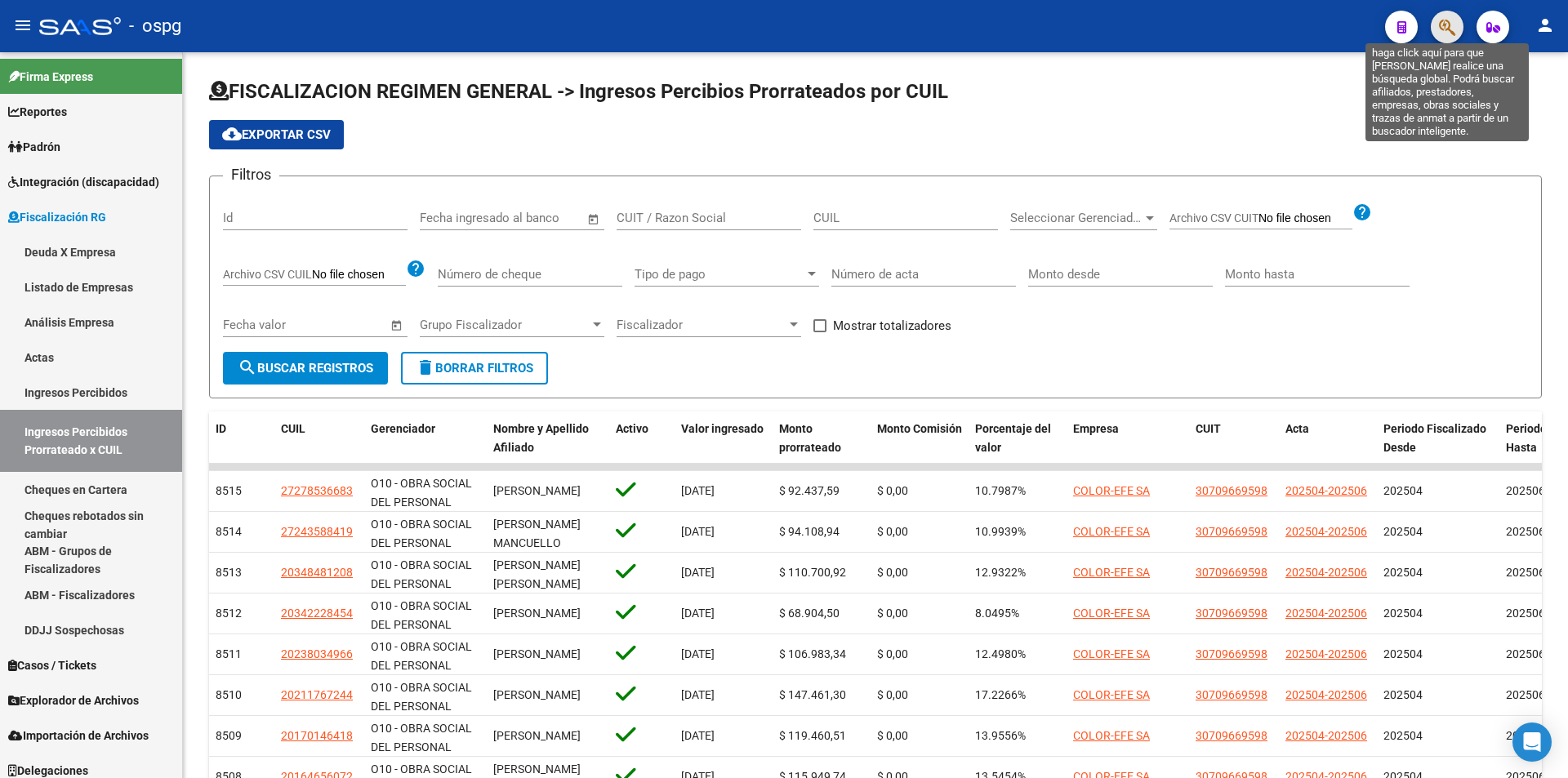
click at [1444, 30] on icon "button" at bounding box center [1447, 27] width 16 height 19
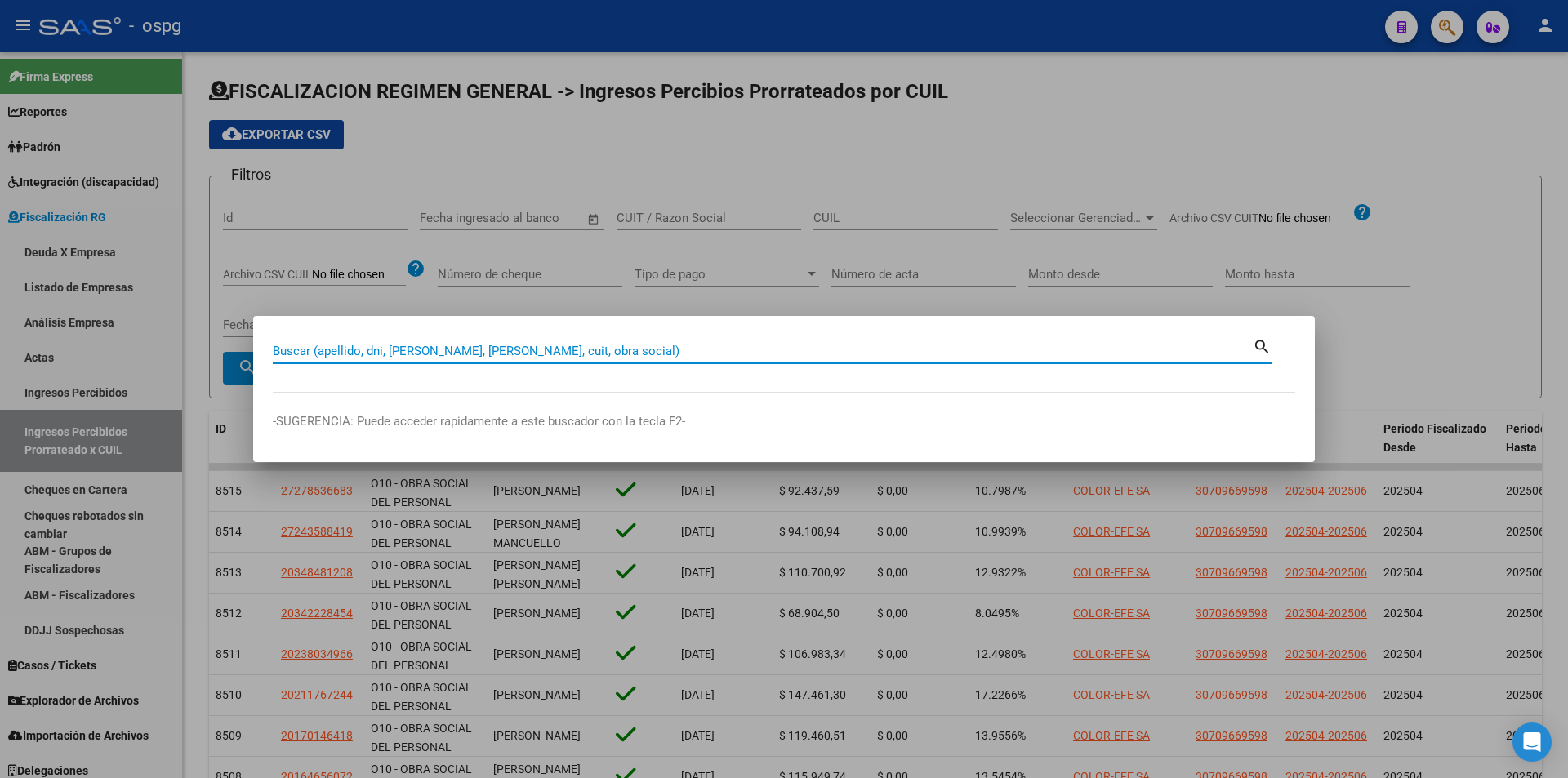
click at [603, 351] on input "Buscar (apellido, dni, [PERSON_NAME], [PERSON_NAME], cuit, obra social)" at bounding box center [762, 350] width 980 height 15
paste input "30717983684"
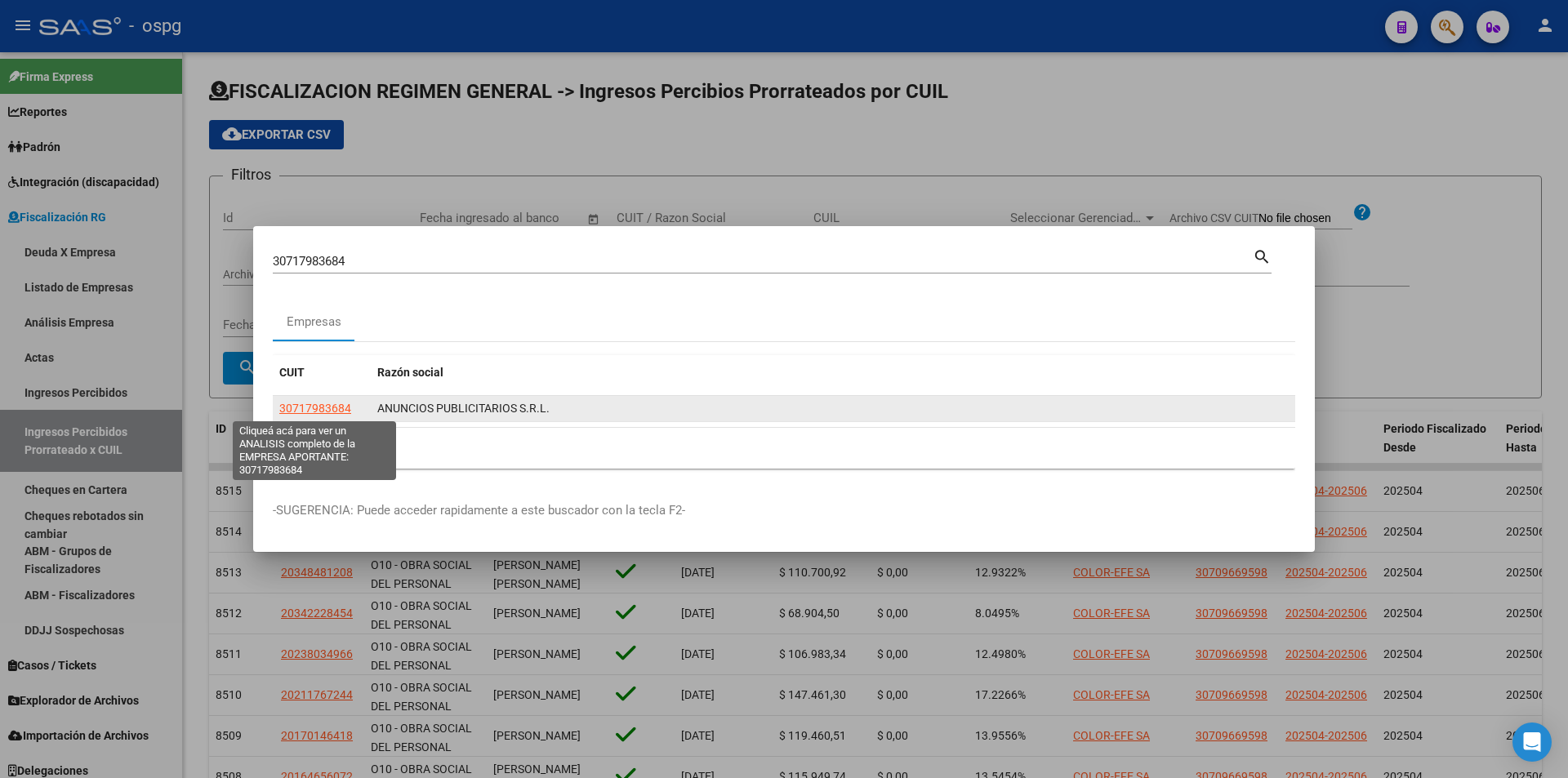
click at [311, 412] on span "30717983684" at bounding box center [315, 407] width 72 height 13
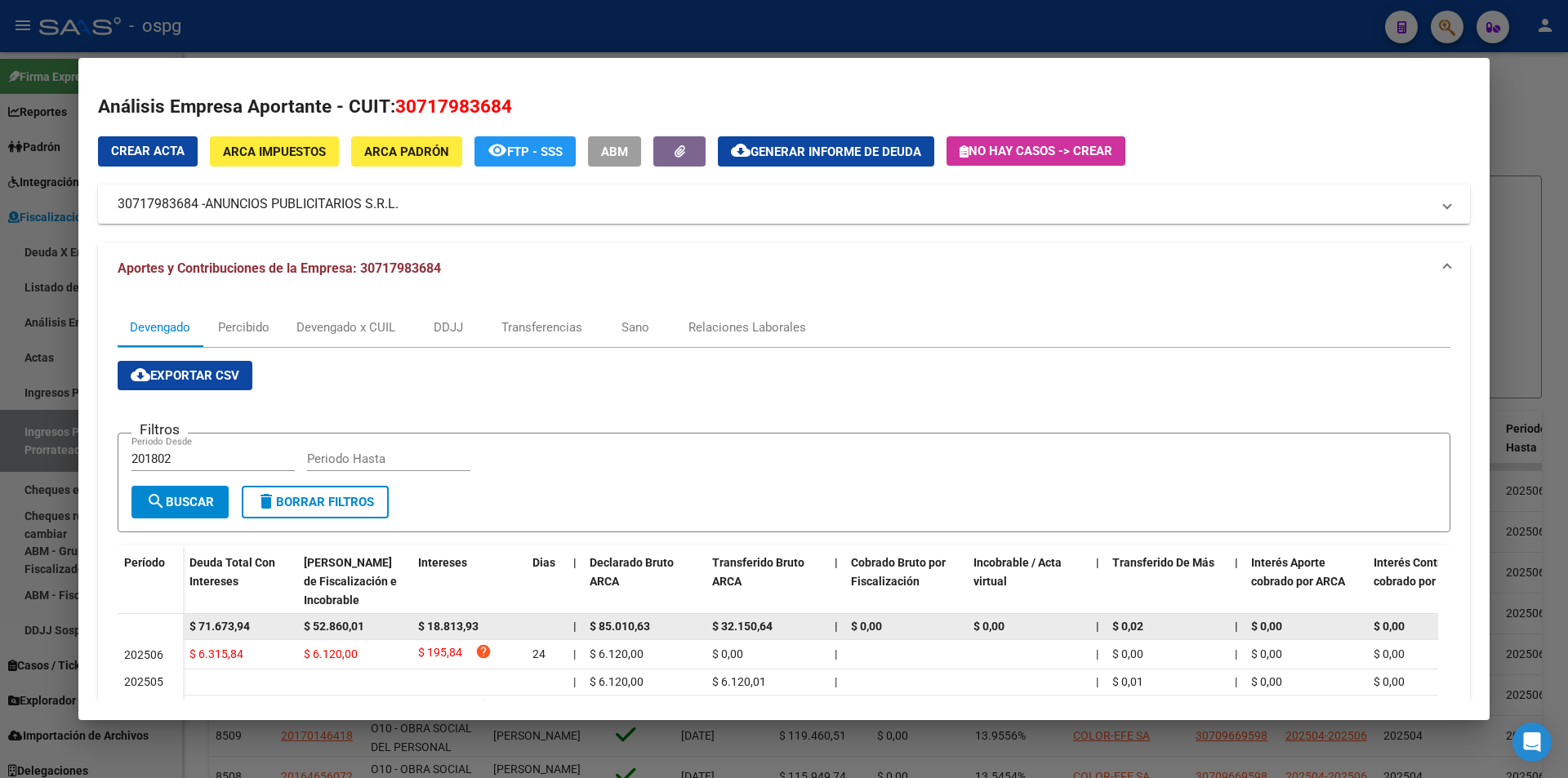
drag, startPoint x: 261, startPoint y: 626, endPoint x: 167, endPoint y: 626, distance: 94.0
click at [167, 625] on datatable-body-row "$ 71.673,94 $ 52.860,01 $ 18.813,93 | $ 85.010,63 $ 32.150,64 | $ 0,00 $ 0,00 |…" at bounding box center [1126, 627] width 2017 height 26
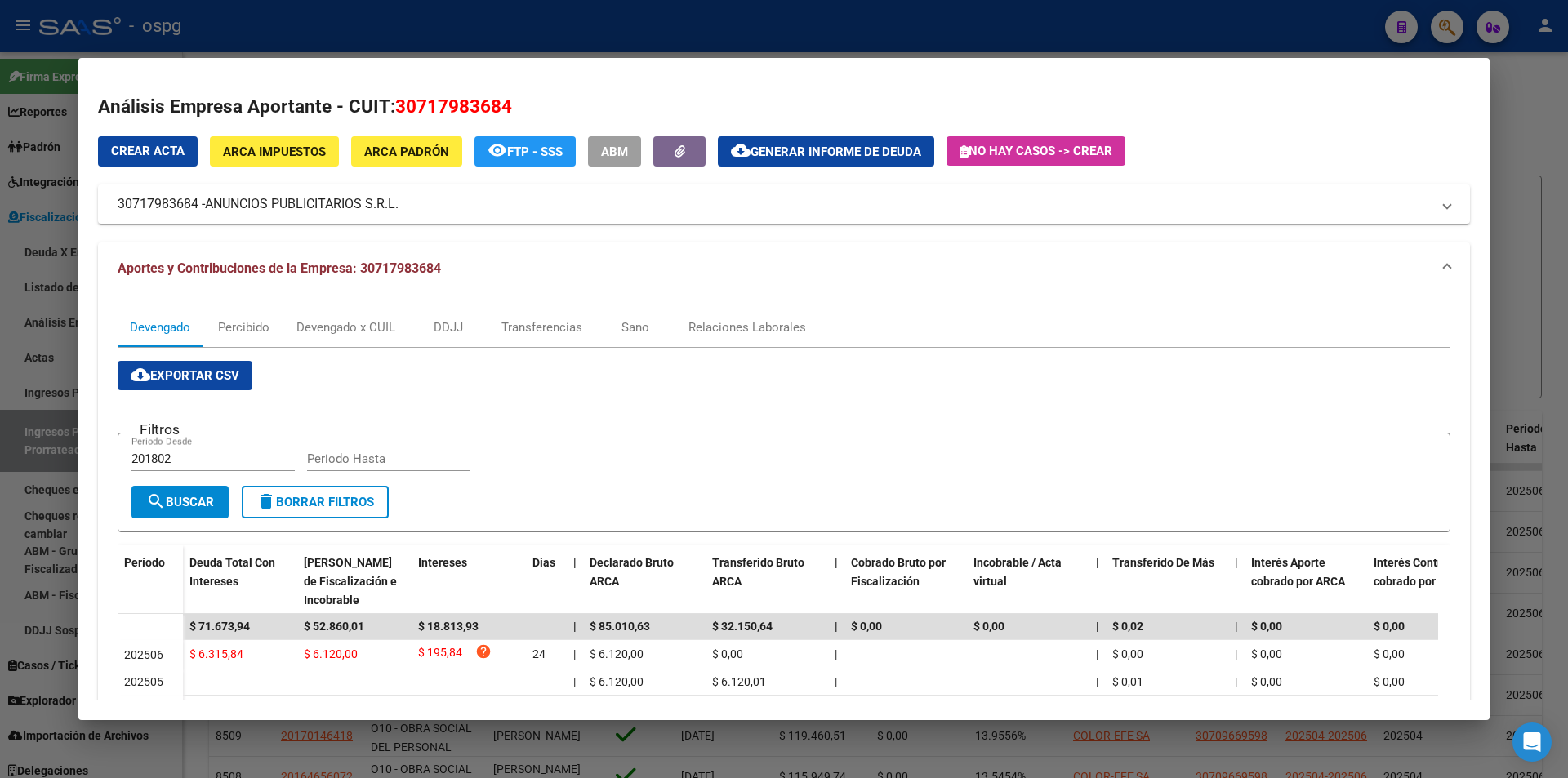
click at [1550, 284] on div at bounding box center [784, 389] width 1568 height 778
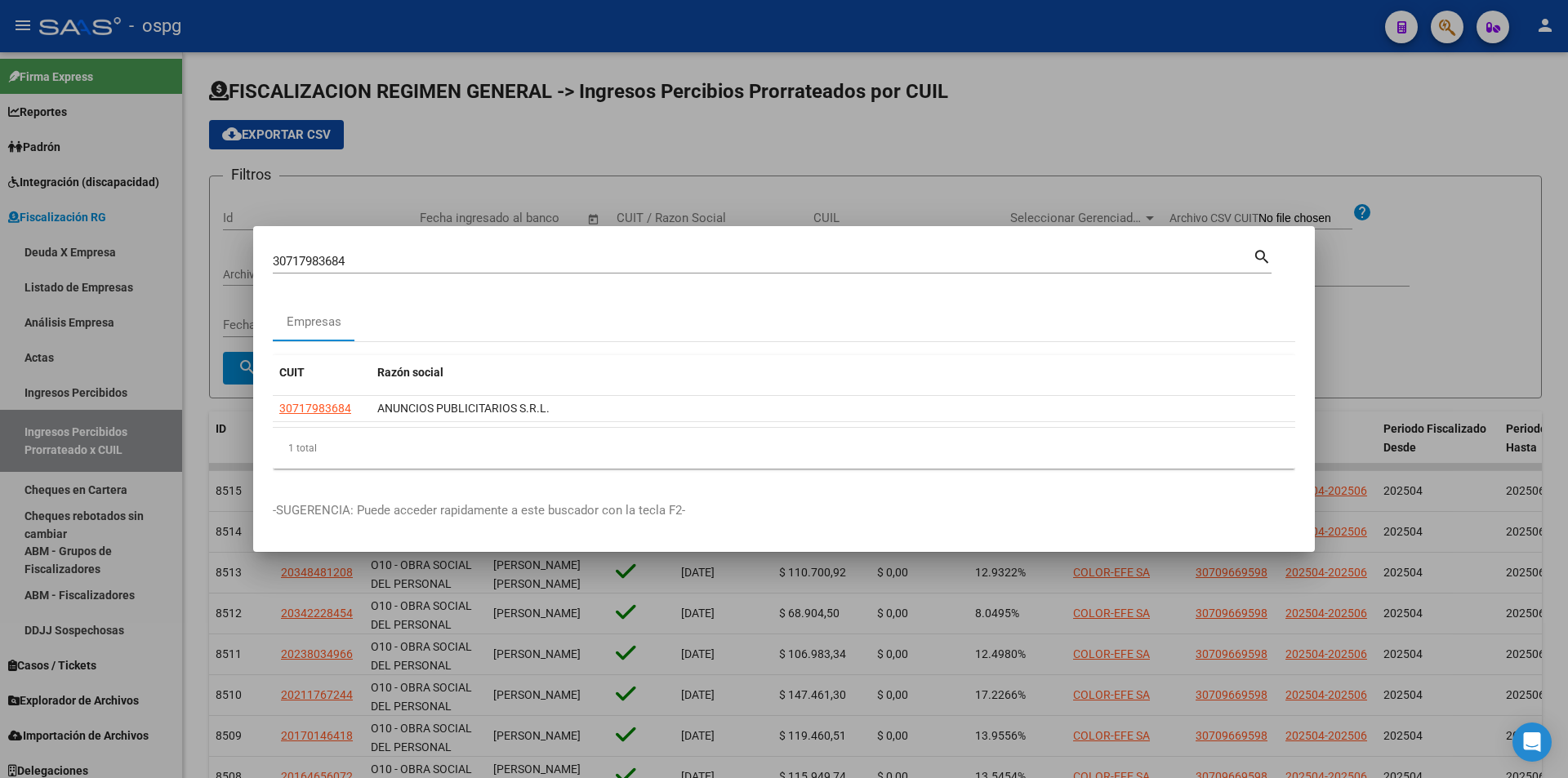
click at [1549, 284] on div at bounding box center [784, 389] width 1568 height 778
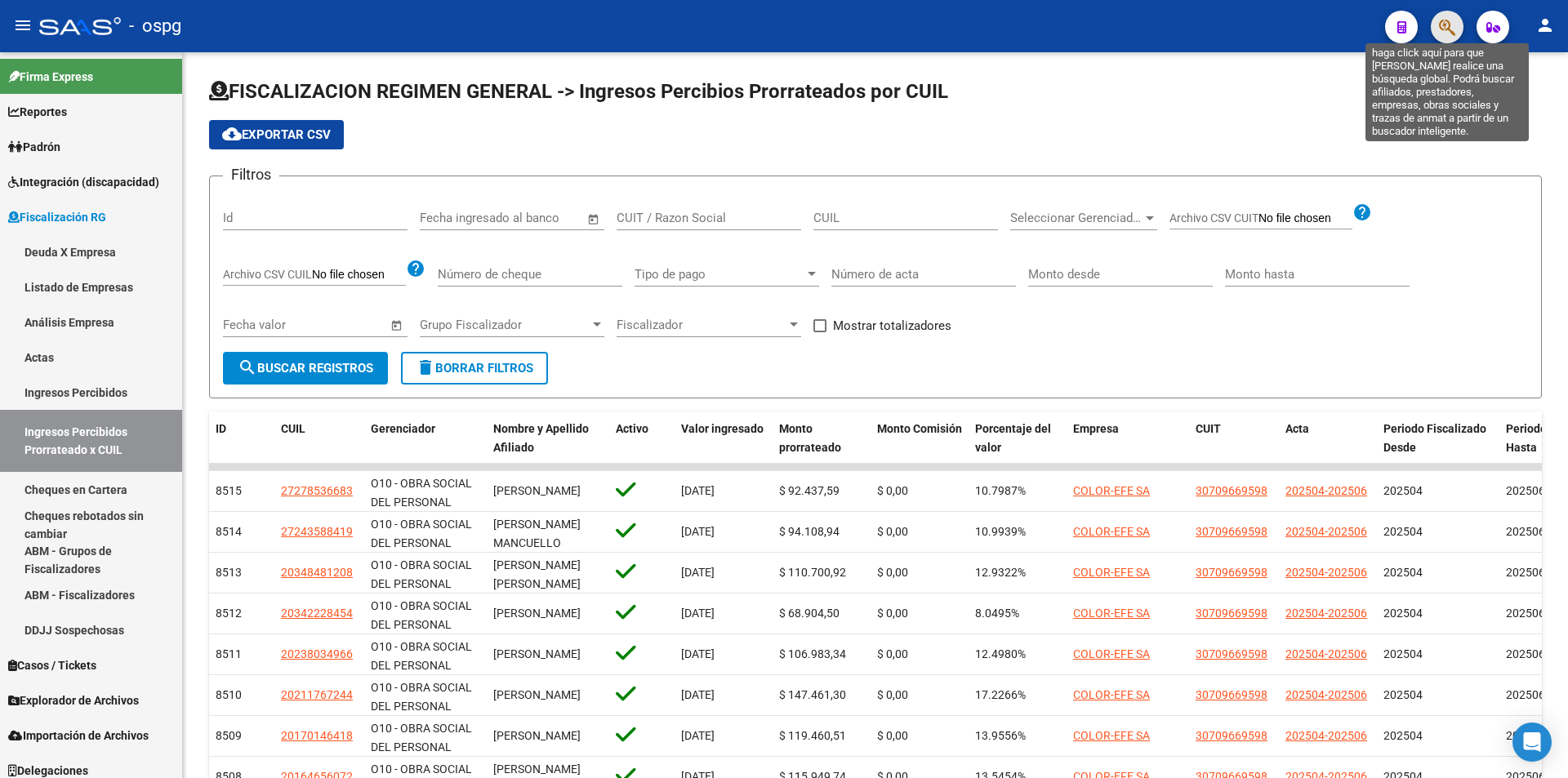
click at [1442, 26] on icon "button" at bounding box center [1447, 27] width 16 height 19
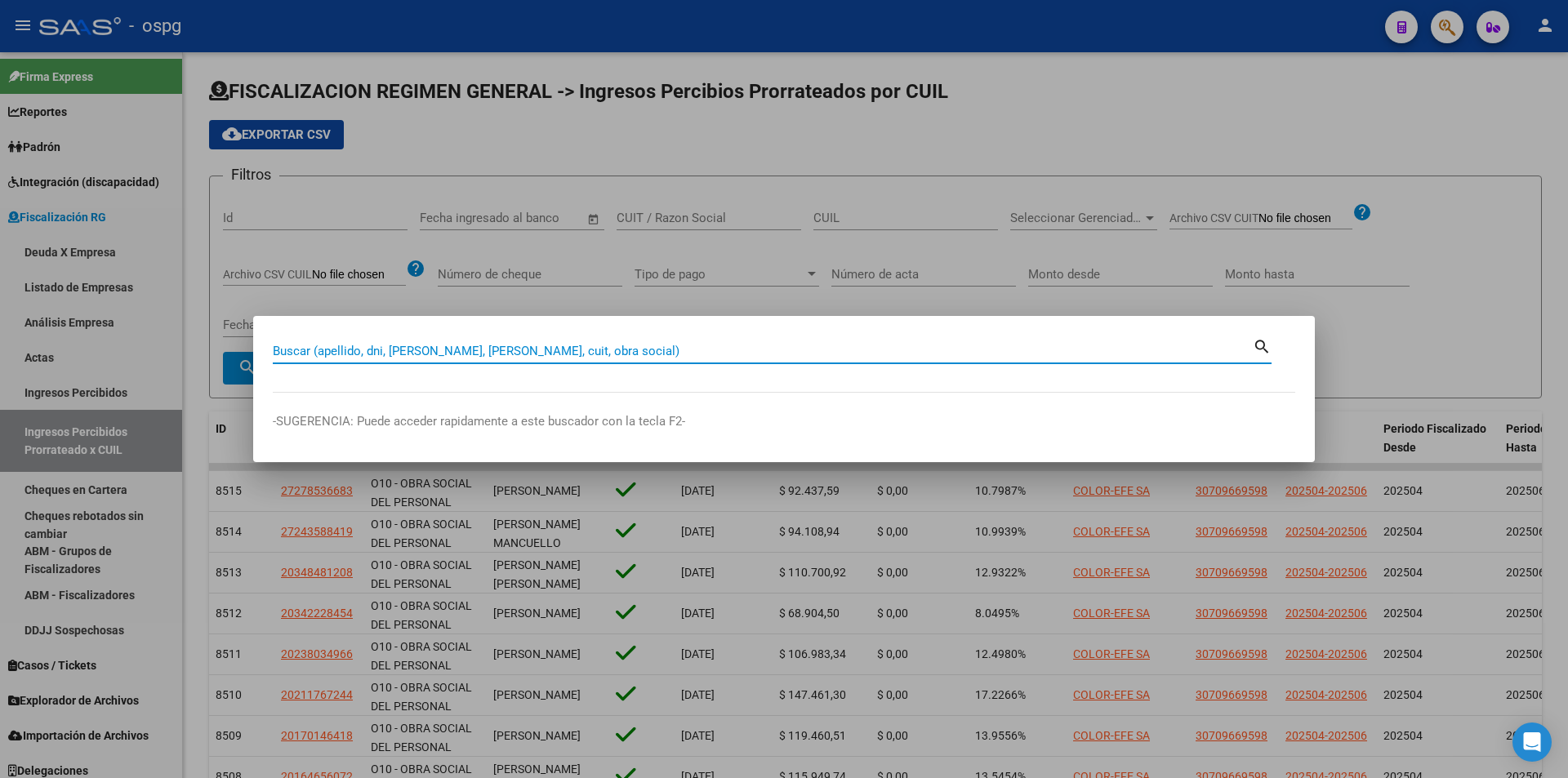
paste input "20287098376"
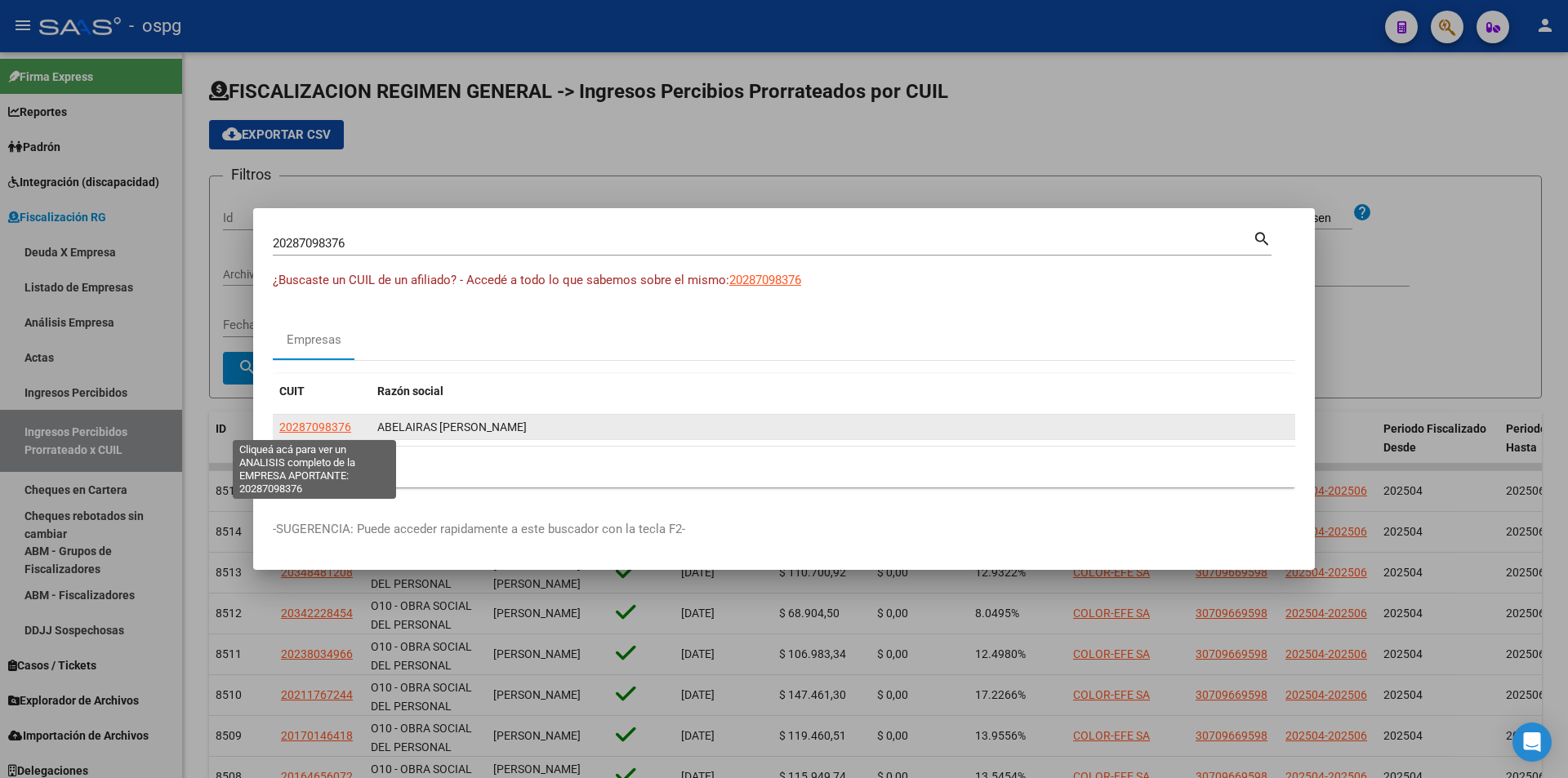
click at [319, 420] on span "20287098376" at bounding box center [315, 426] width 72 height 13
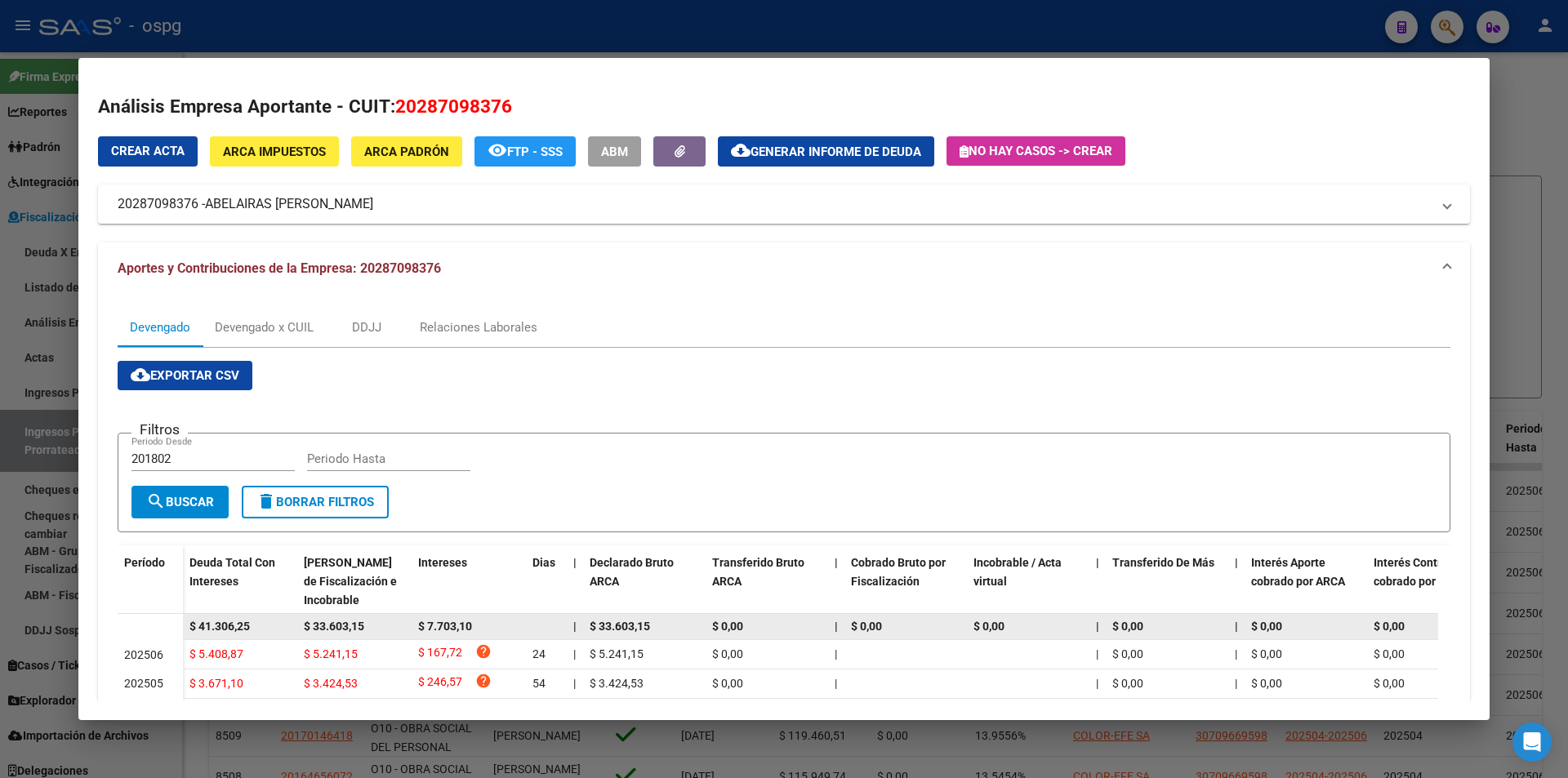
drag, startPoint x: 260, startPoint y: 629, endPoint x: 181, endPoint y: 621, distance: 79.4
click at [181, 621] on datatable-body-row "$ 41.306,25 $ 33.603,15 $ 7.703,10 | $ 33.603,15 $ 0,00 | $ 0,00 $ 0,00 | $ 0,0…" at bounding box center [1126, 627] width 2017 height 26
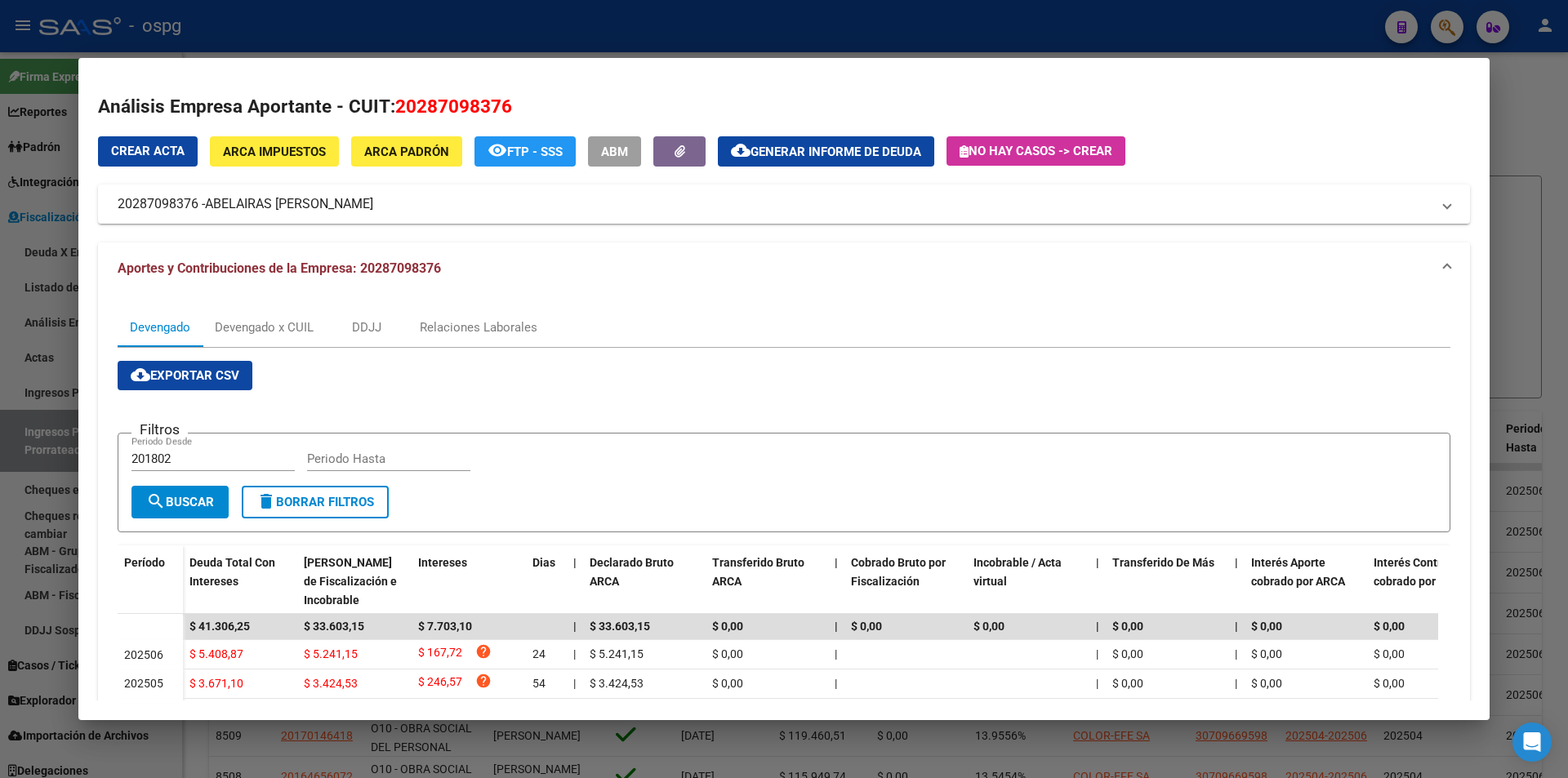
click at [1545, 213] on div at bounding box center [784, 389] width 1568 height 778
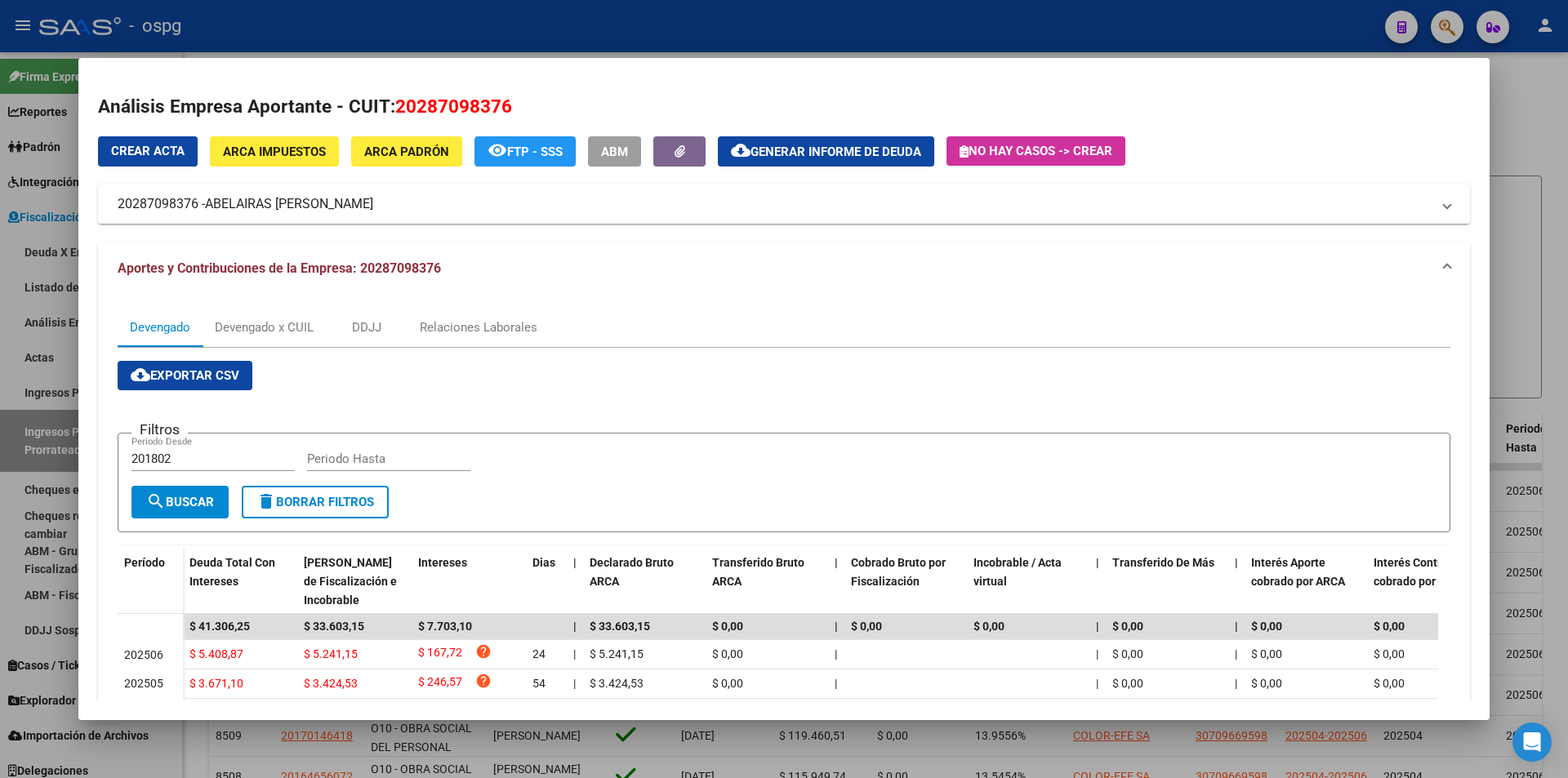
click at [1545, 213] on div at bounding box center [784, 389] width 1568 height 778
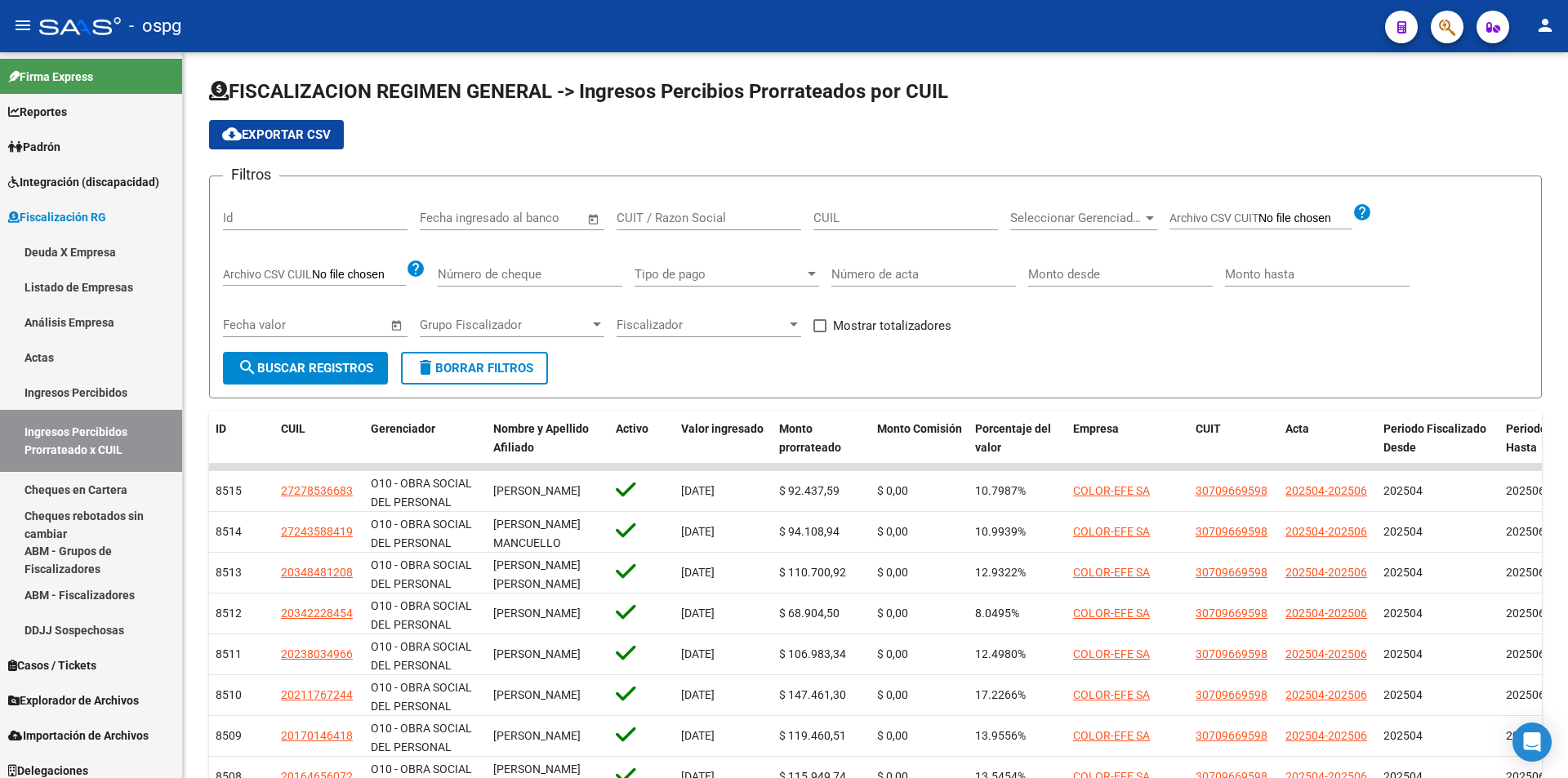
click at [1448, 46] on mat-toolbar "menu - ospg person" at bounding box center [784, 26] width 1568 height 52
click at [1446, 38] on span "button" at bounding box center [1447, 26] width 16 height 33
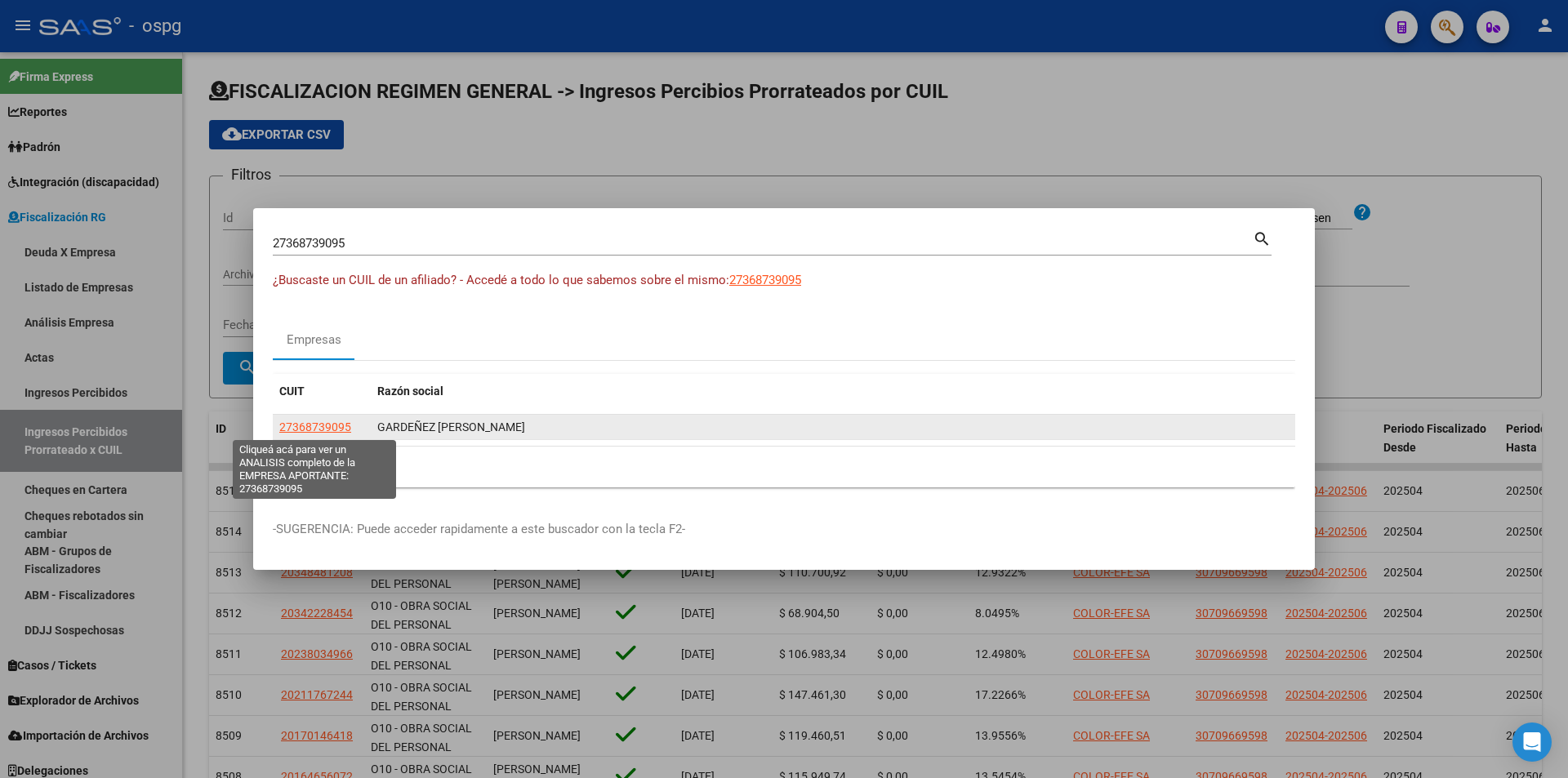
click at [331, 431] on span "27368739095" at bounding box center [315, 426] width 72 height 13
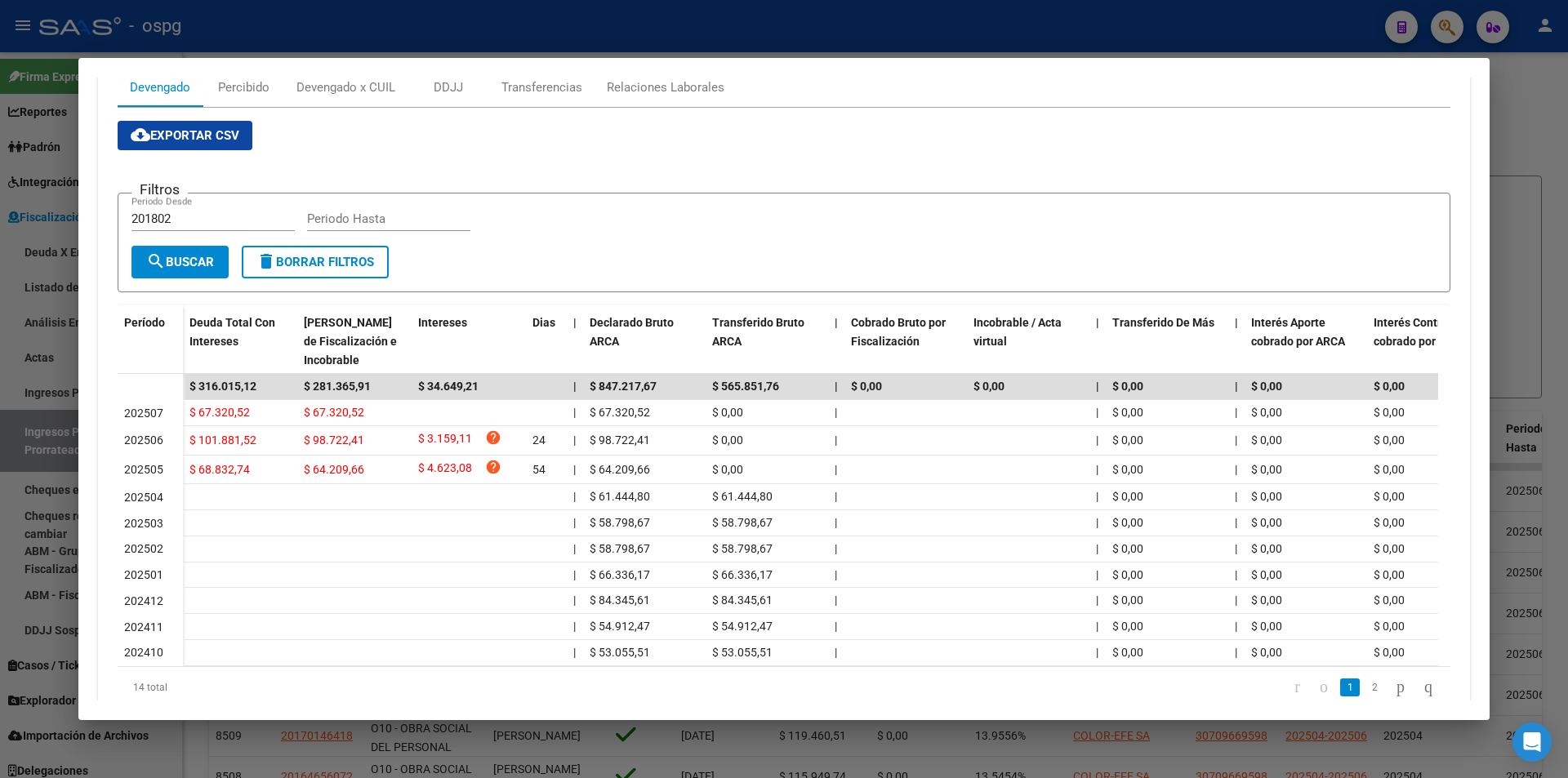
scroll to position [245, 0]
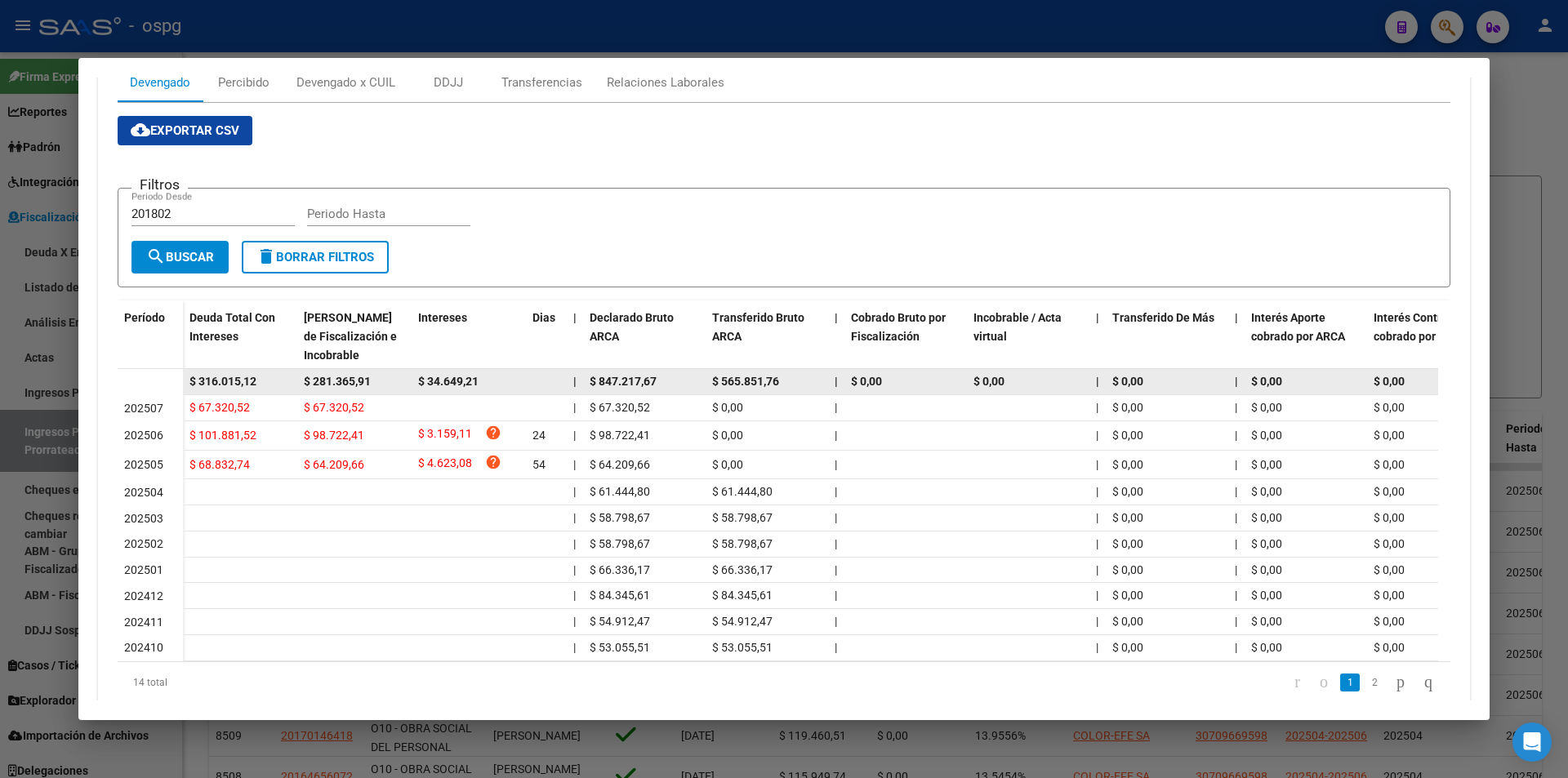
drag, startPoint x: 274, startPoint y: 381, endPoint x: 185, endPoint y: 383, distance: 89.0
click at [185, 383] on datatable-body-cell "$ 316.015,12" at bounding box center [240, 382] width 115 height 26
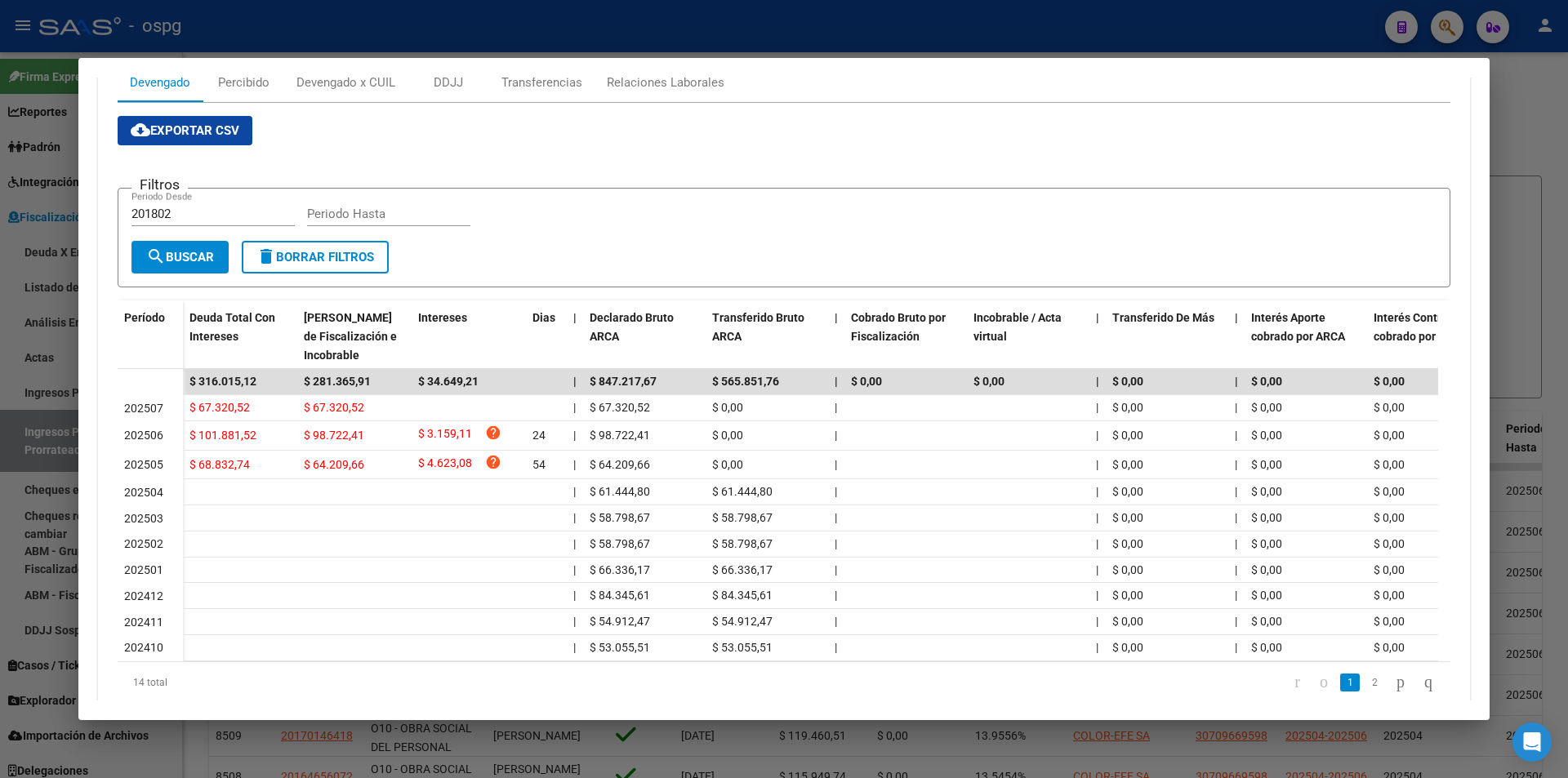
click at [1533, 184] on div at bounding box center [784, 389] width 1568 height 778
click at [1533, 184] on div at bounding box center [784, 389] width 1568 height 778
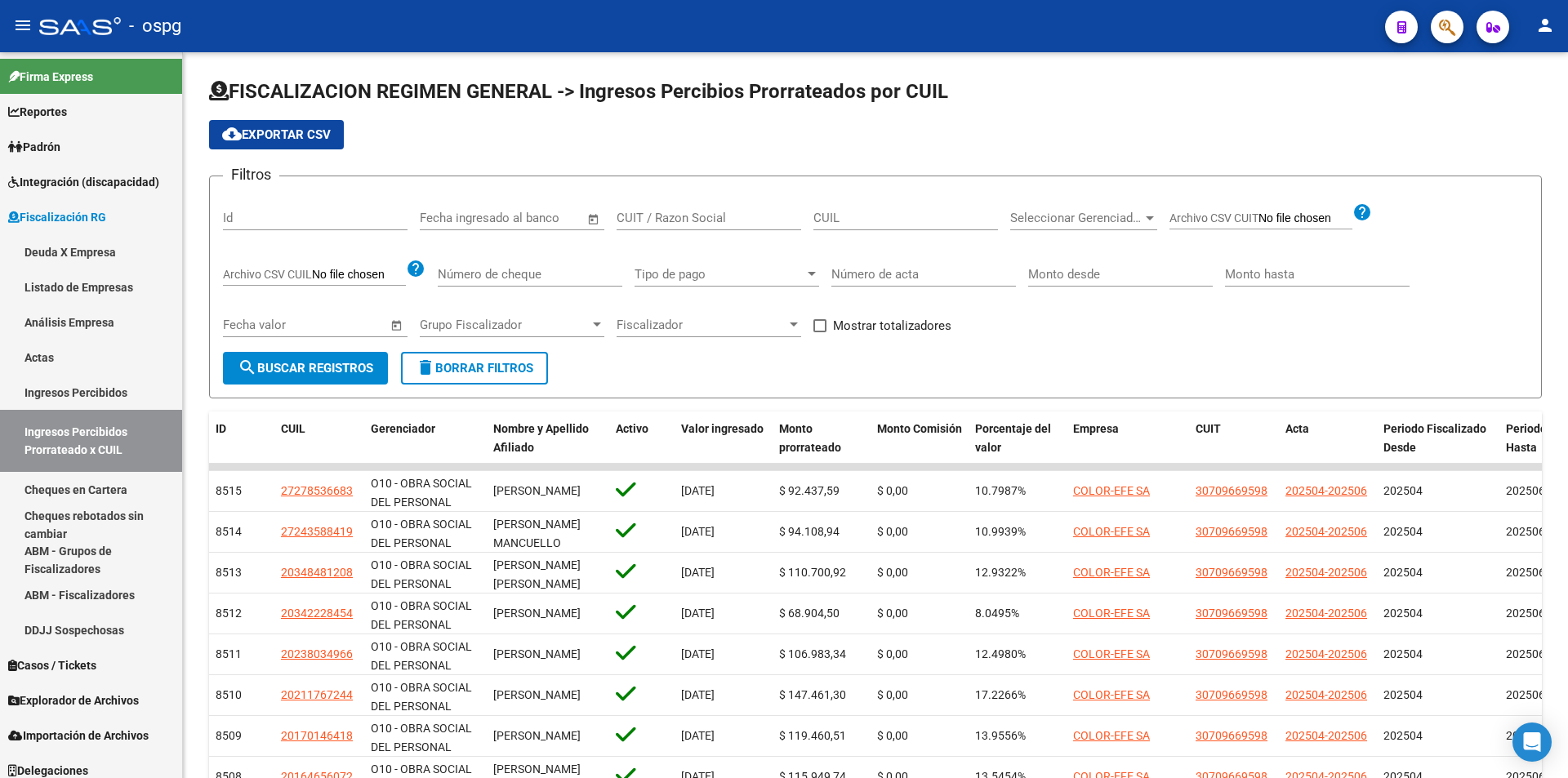
click at [1443, 32] on icon "button" at bounding box center [1447, 27] width 16 height 19
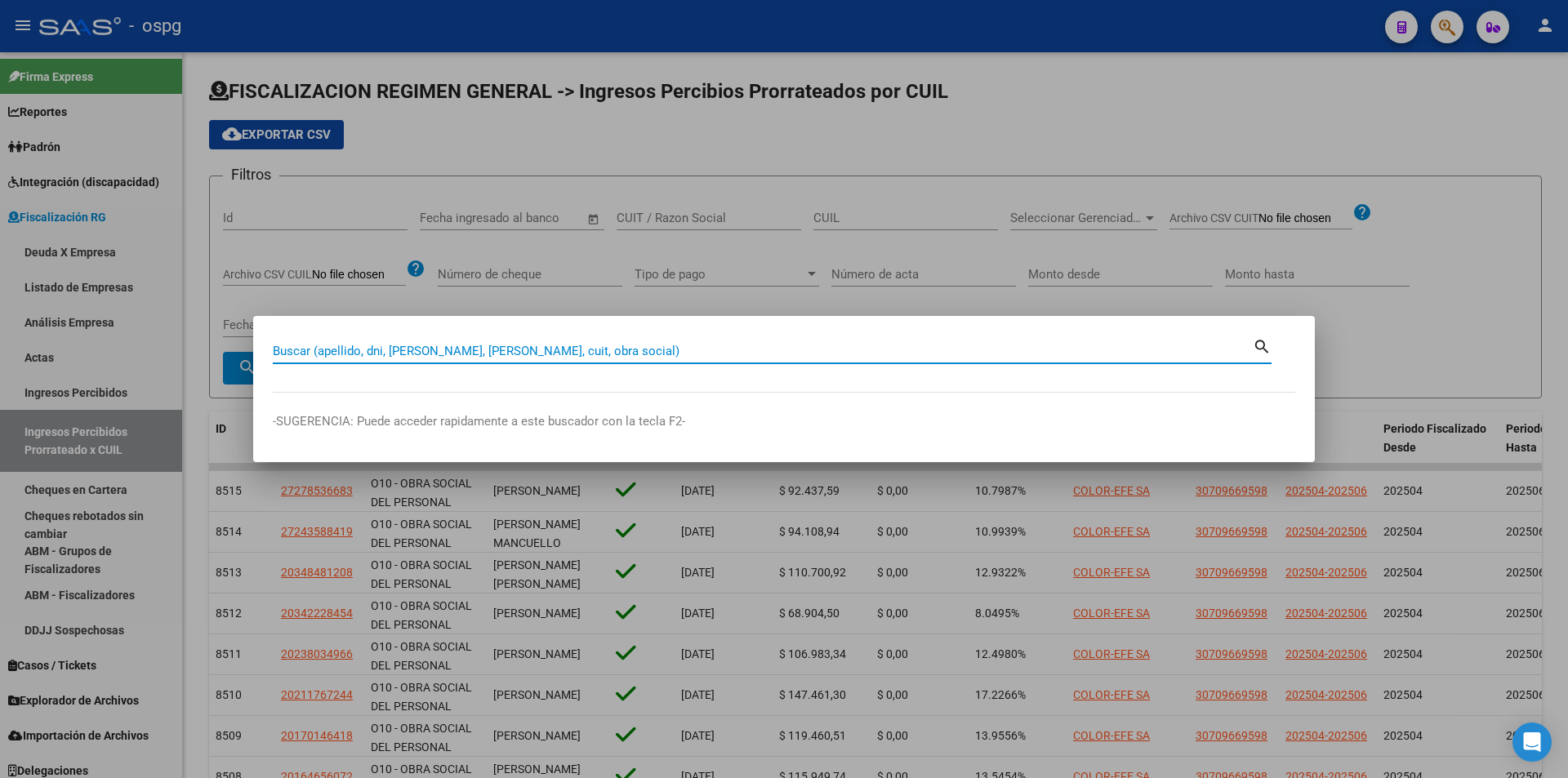
click at [558, 346] on input "Buscar (apellido, dni, [PERSON_NAME], [PERSON_NAME], cuit, obra social)" at bounding box center [762, 350] width 980 height 15
paste input "30715787705"
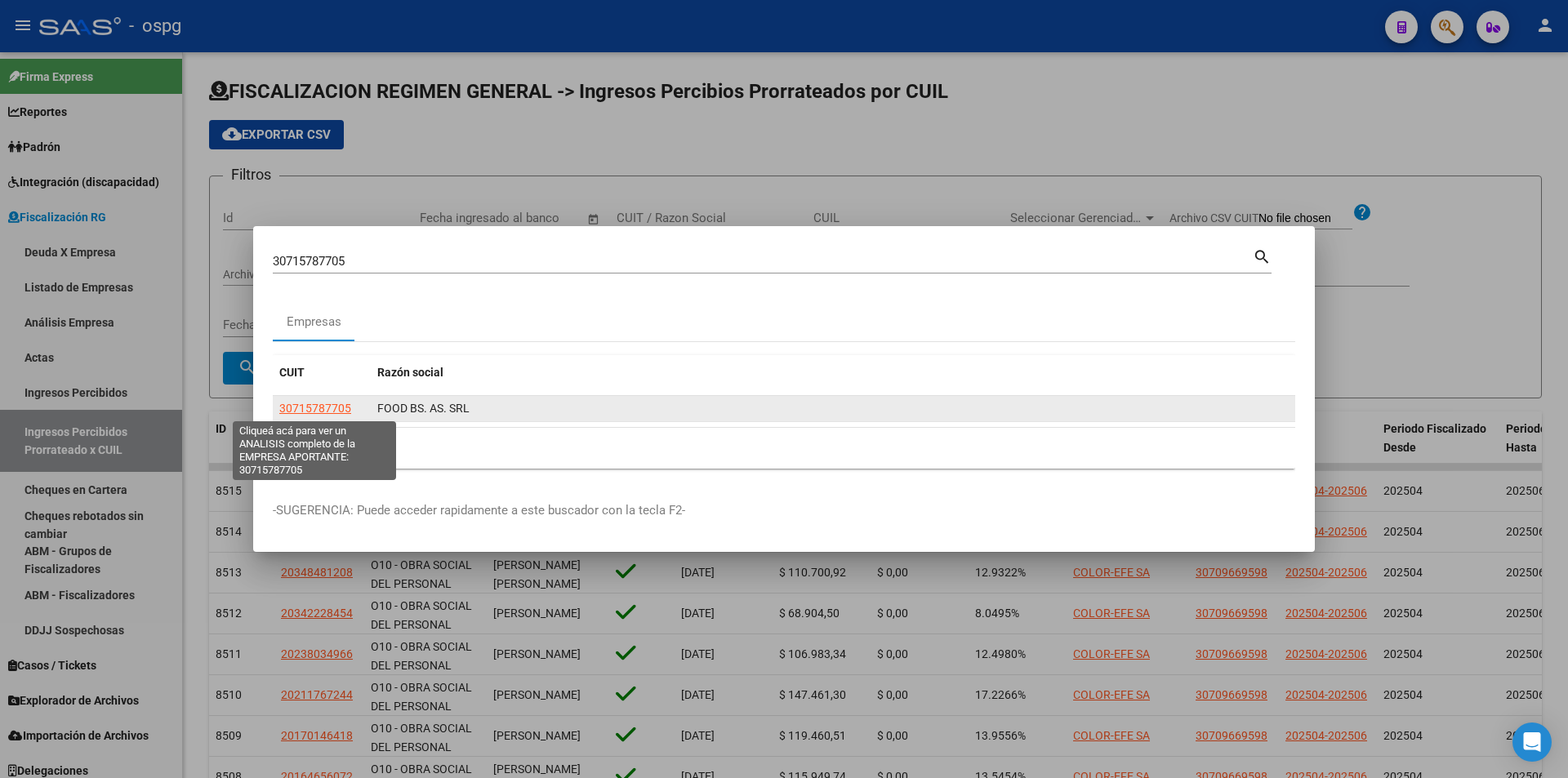
click at [301, 402] on span "30715787705" at bounding box center [315, 407] width 72 height 13
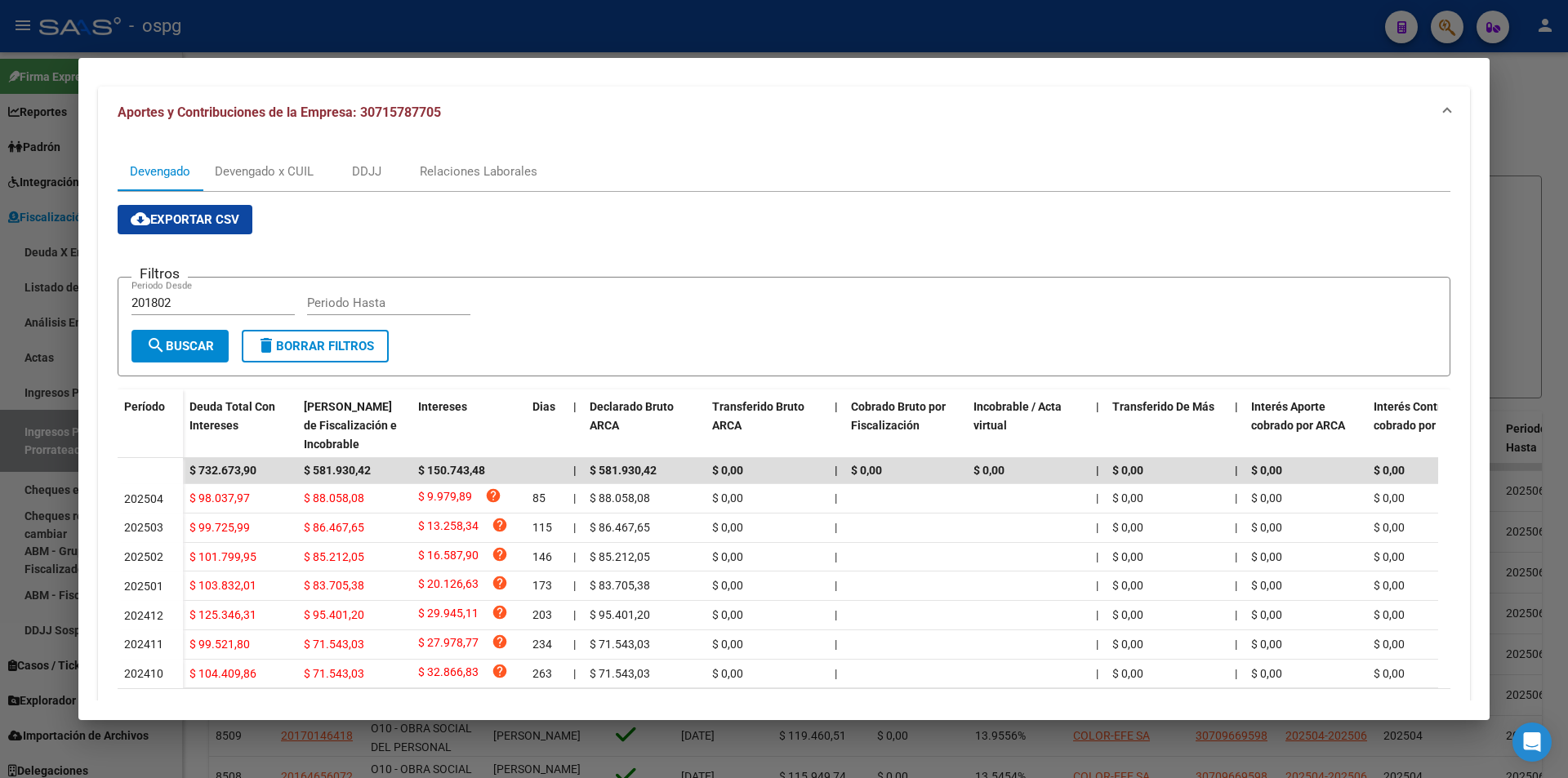
scroll to position [163, 0]
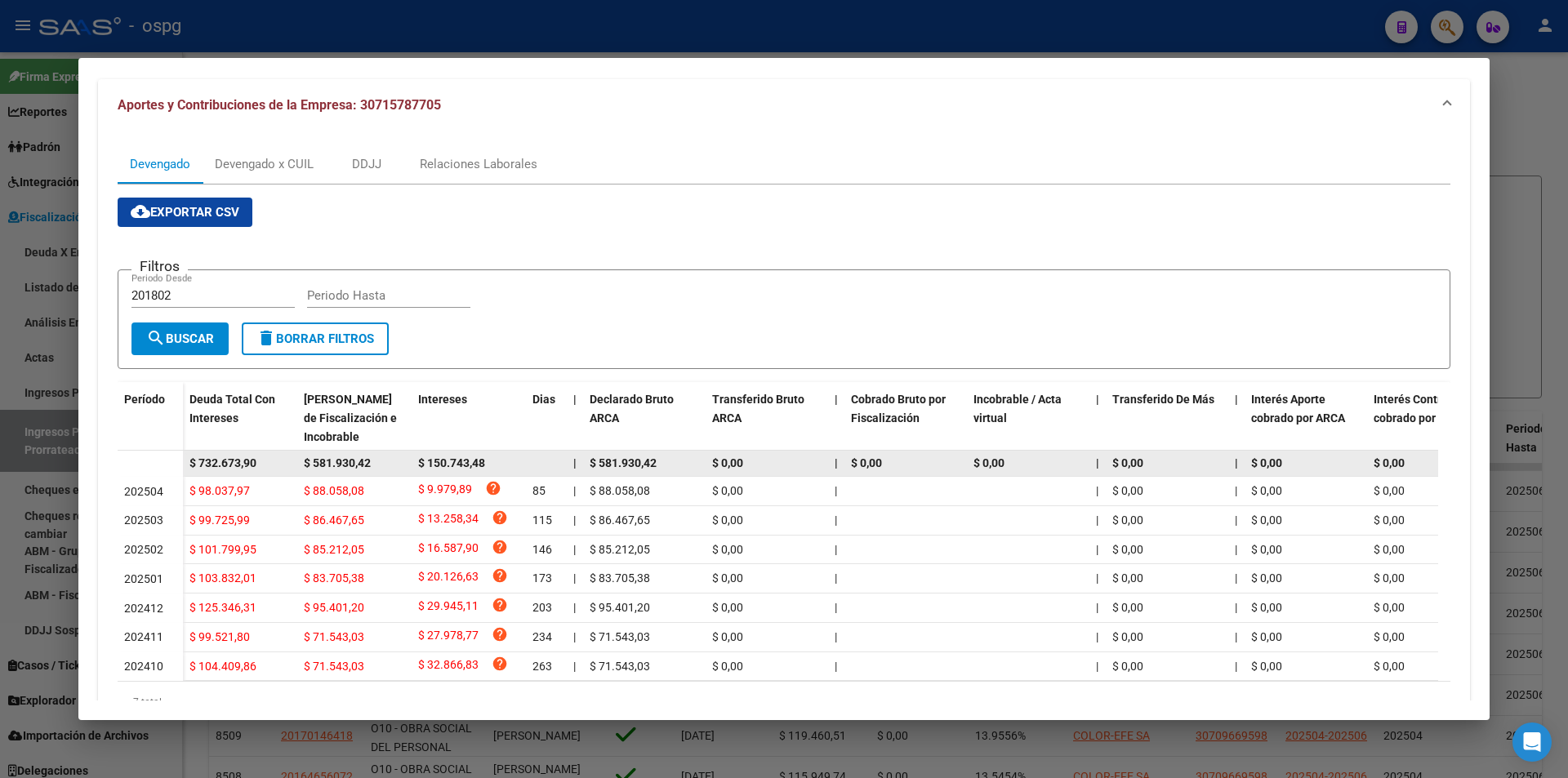
drag, startPoint x: 267, startPoint y: 464, endPoint x: 175, endPoint y: 456, distance: 92.3
click at [175, 456] on datatable-body-row "$ 732.673,90 $ 581.930,42 $ 150.743,48 | $ 581.930,42 $ 0,00 | $ 0,00 $ 0,00 | …" at bounding box center [1126, 463] width 2017 height 26
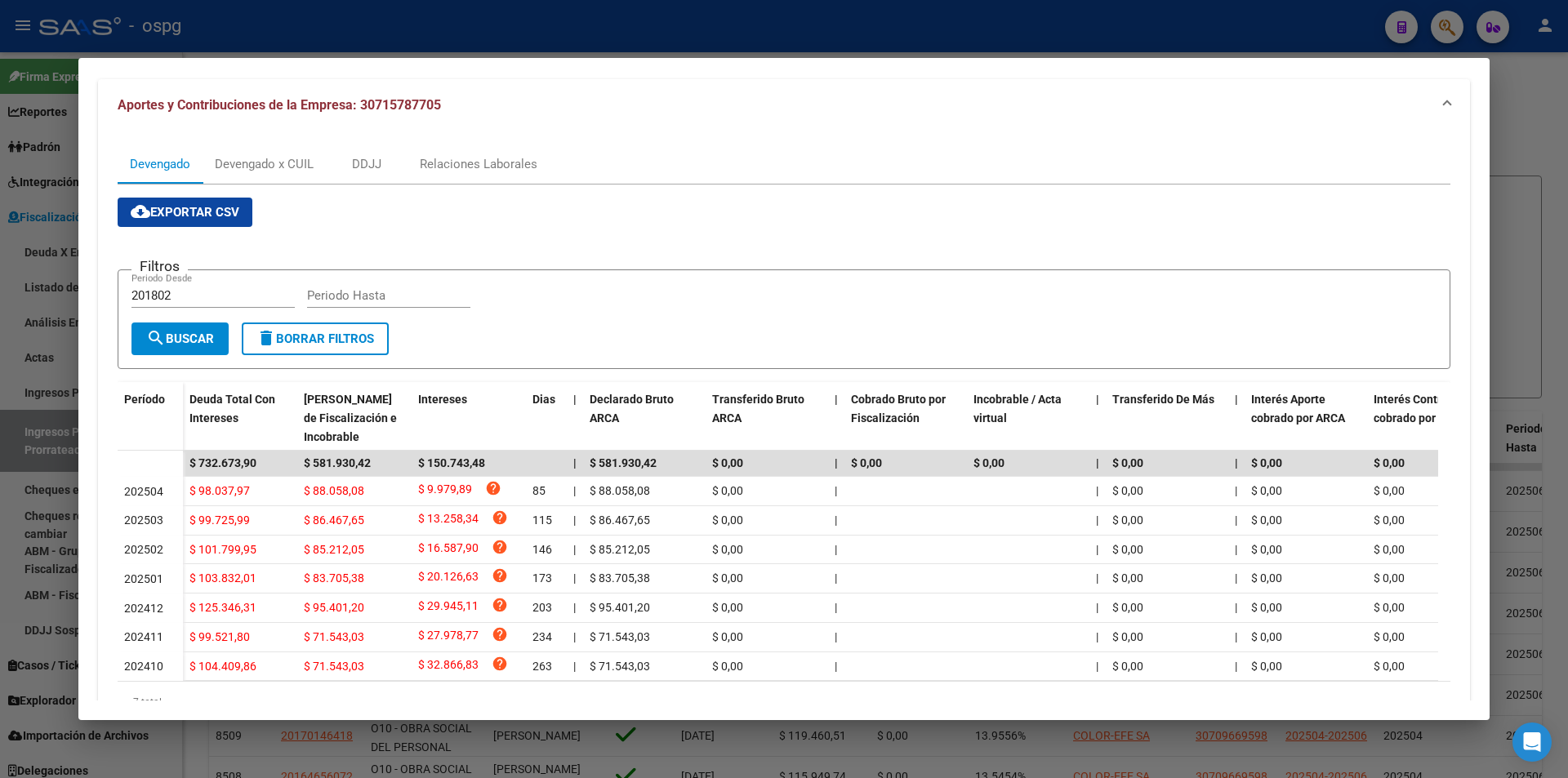
click at [0, 360] on div at bounding box center [784, 389] width 1568 height 778
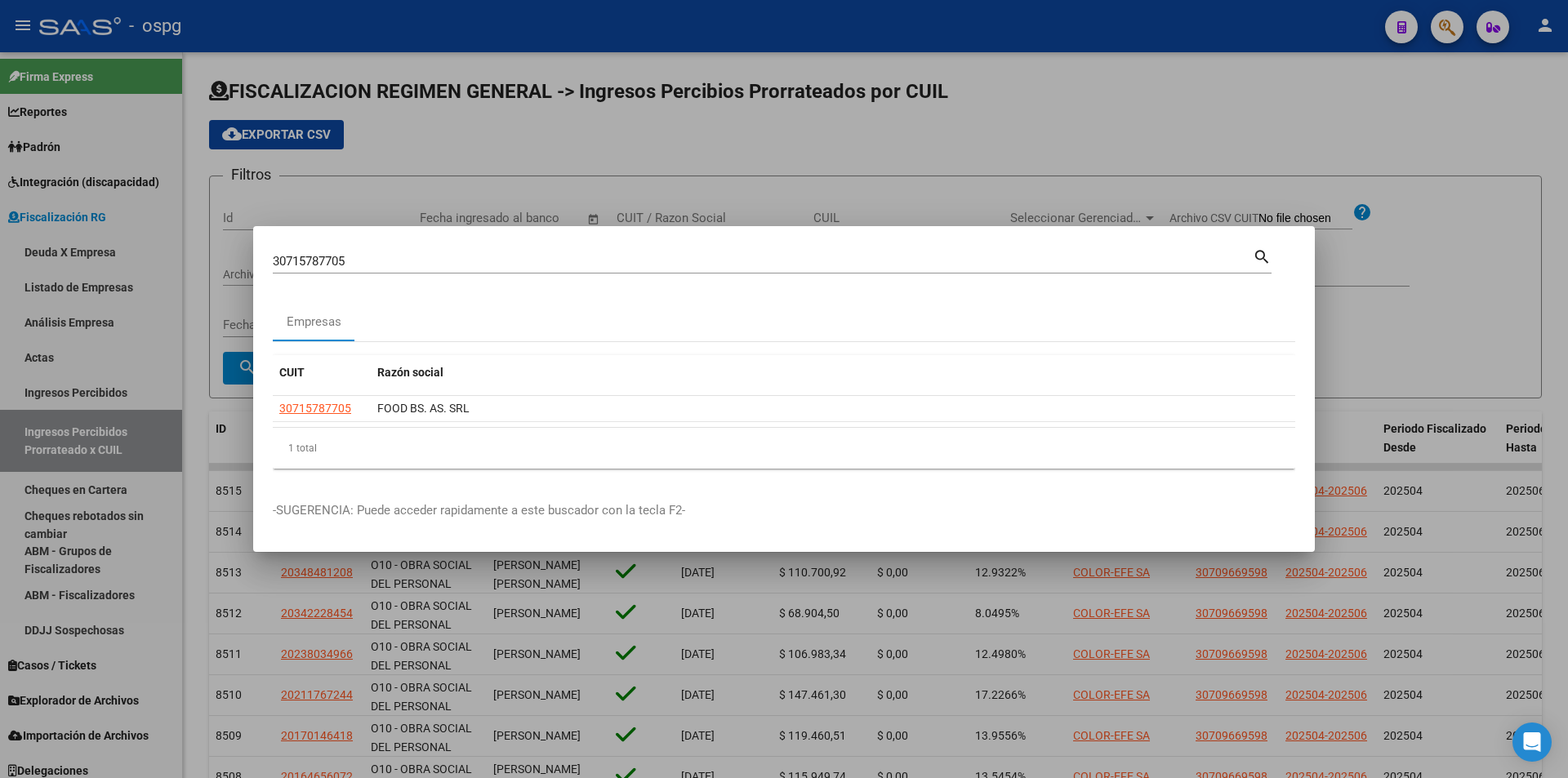
click at [547, 153] on div at bounding box center [784, 389] width 1568 height 778
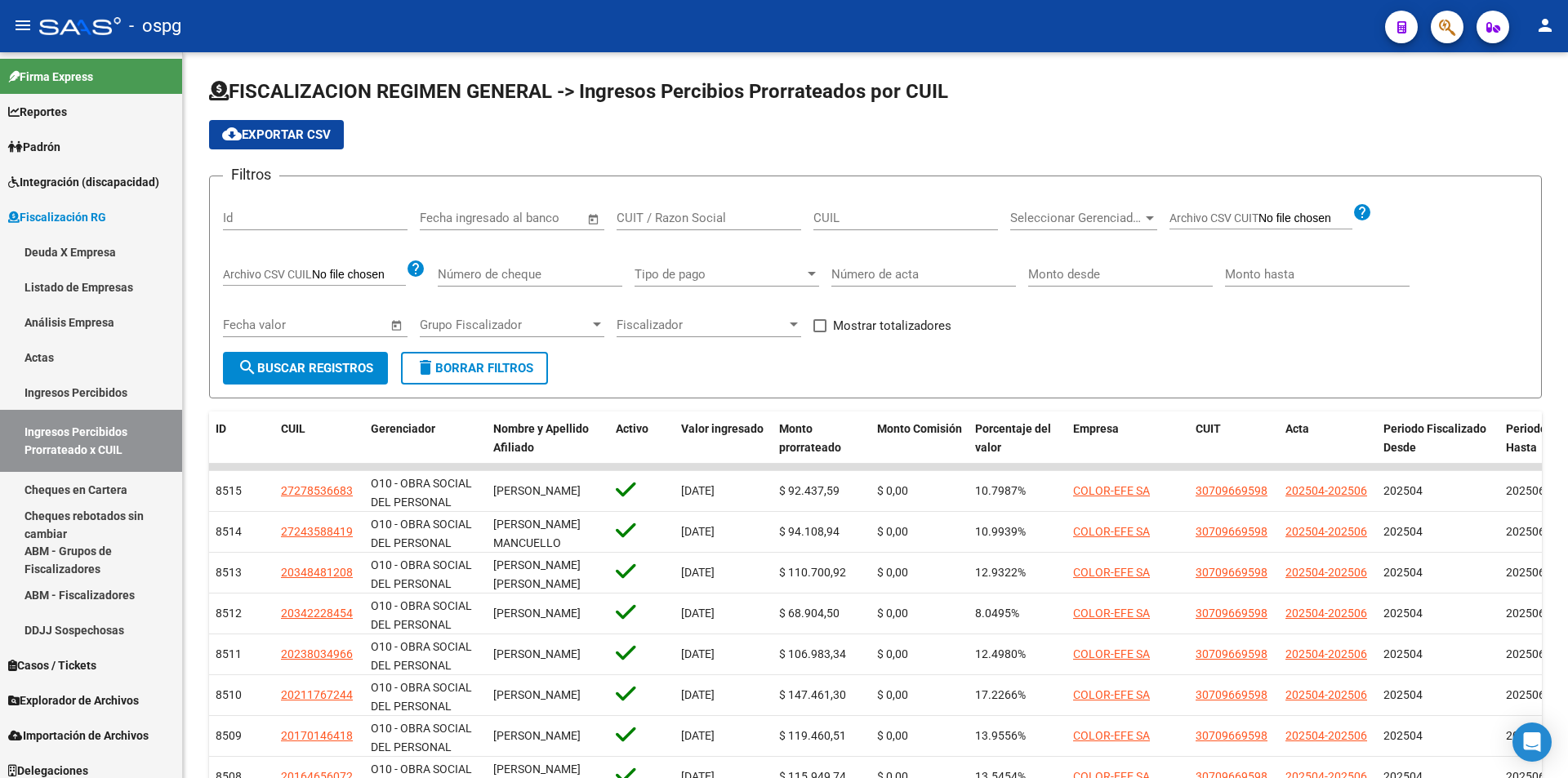
click at [1438, 29] on button "button" at bounding box center [1447, 26] width 32 height 32
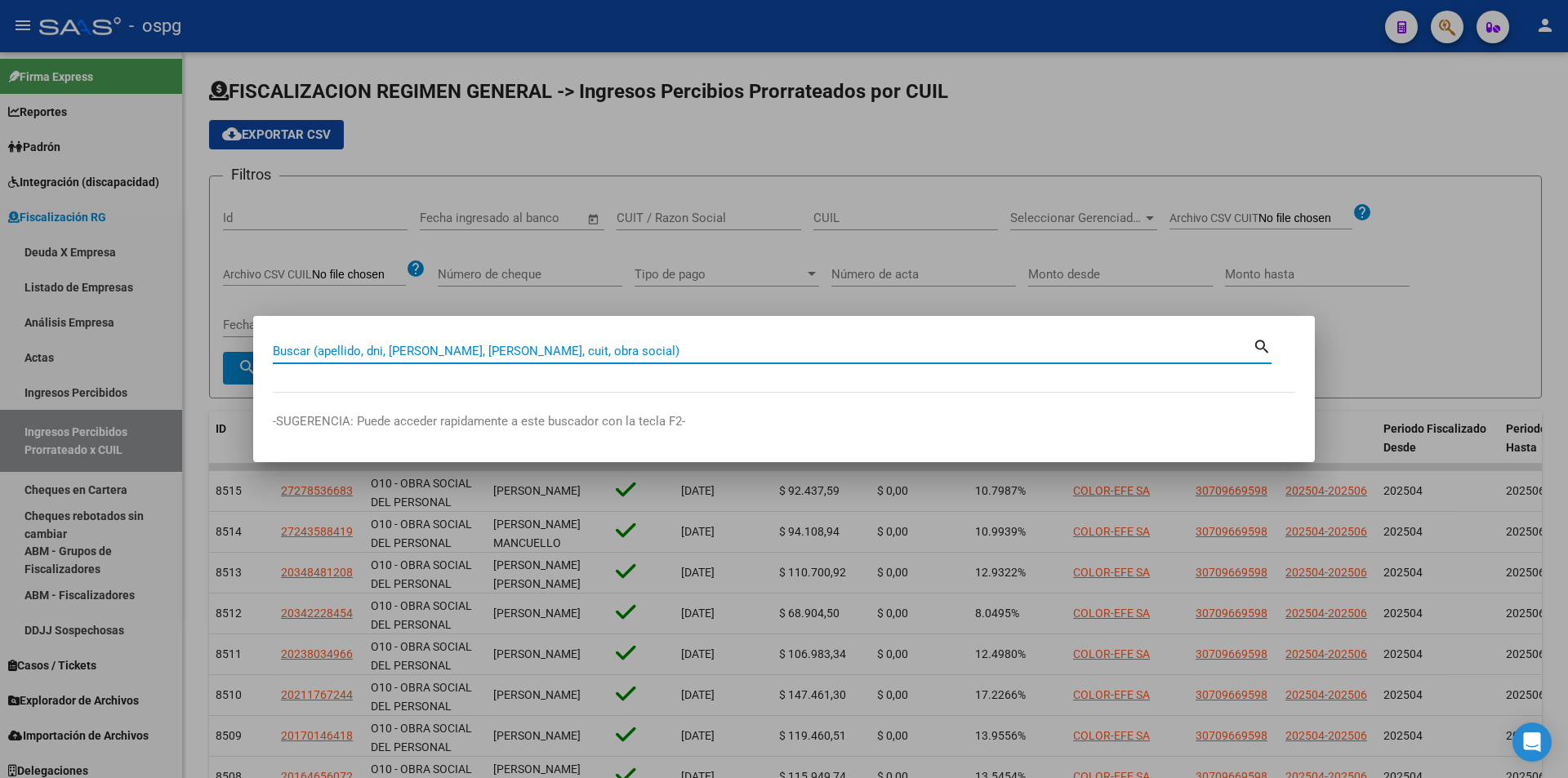
paste input "$ 732.673,90"
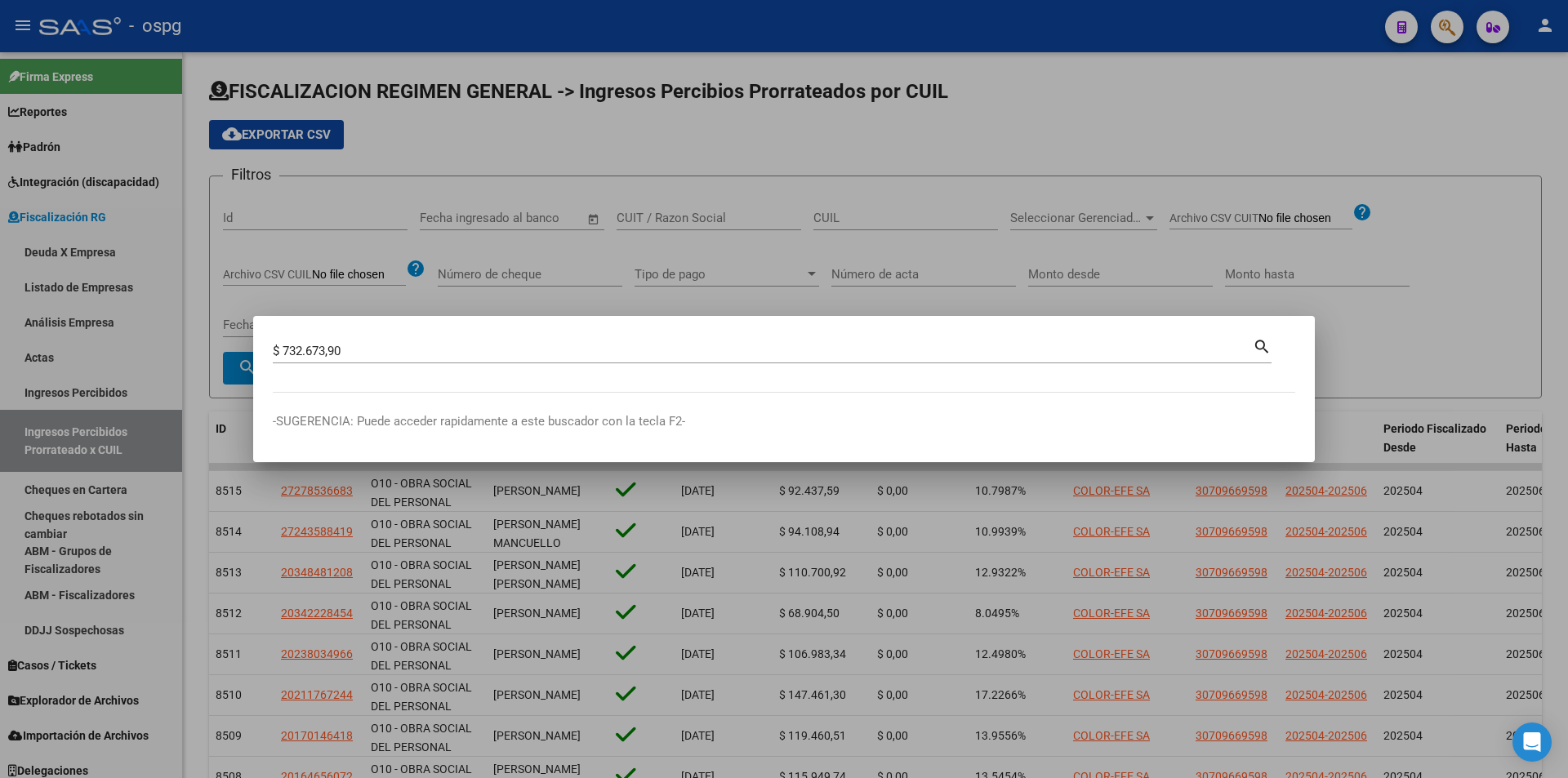
click at [762, 249] on div at bounding box center [784, 389] width 1568 height 778
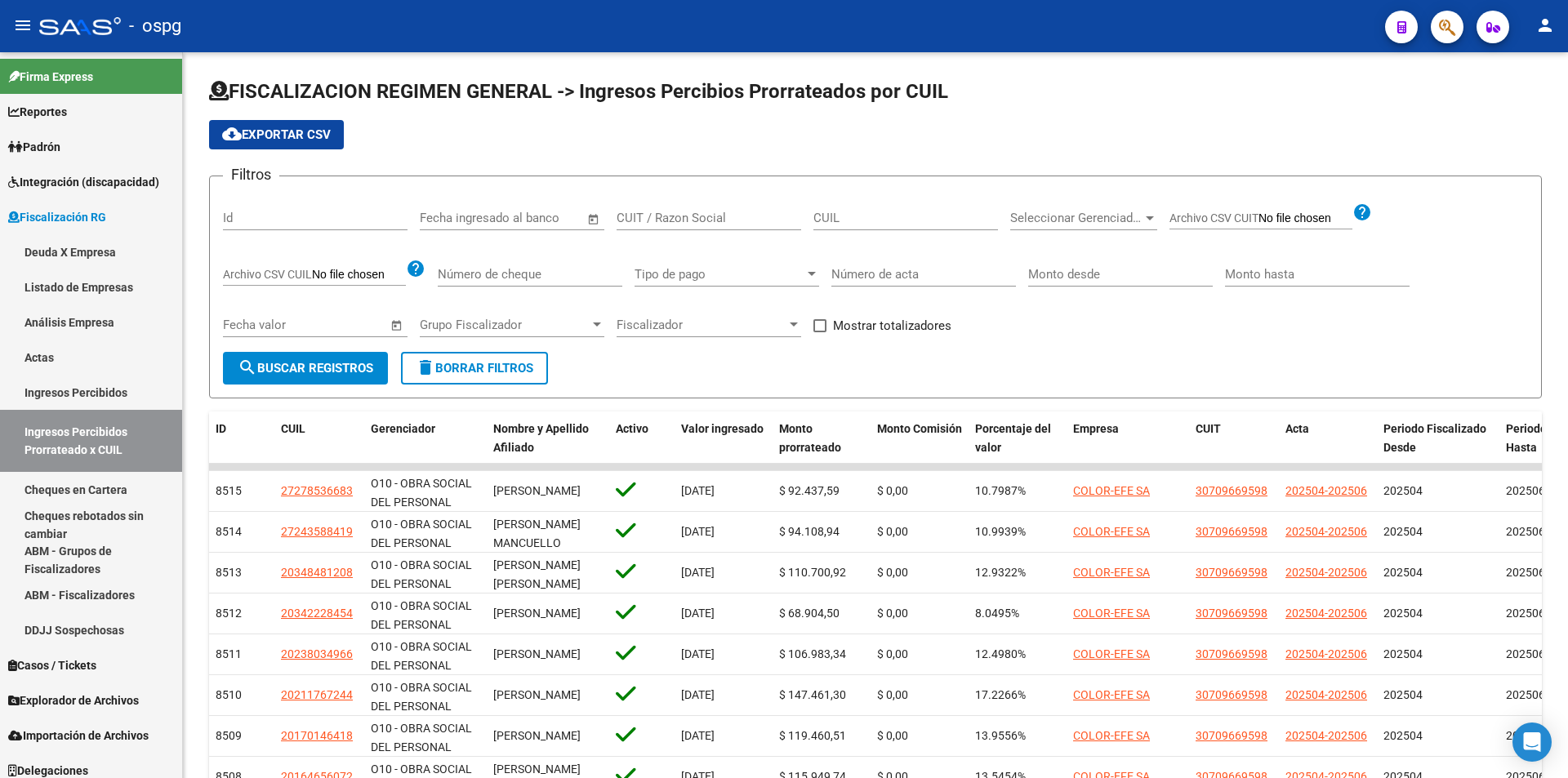
click at [1424, 23] on div at bounding box center [1441, 26] width 46 height 33
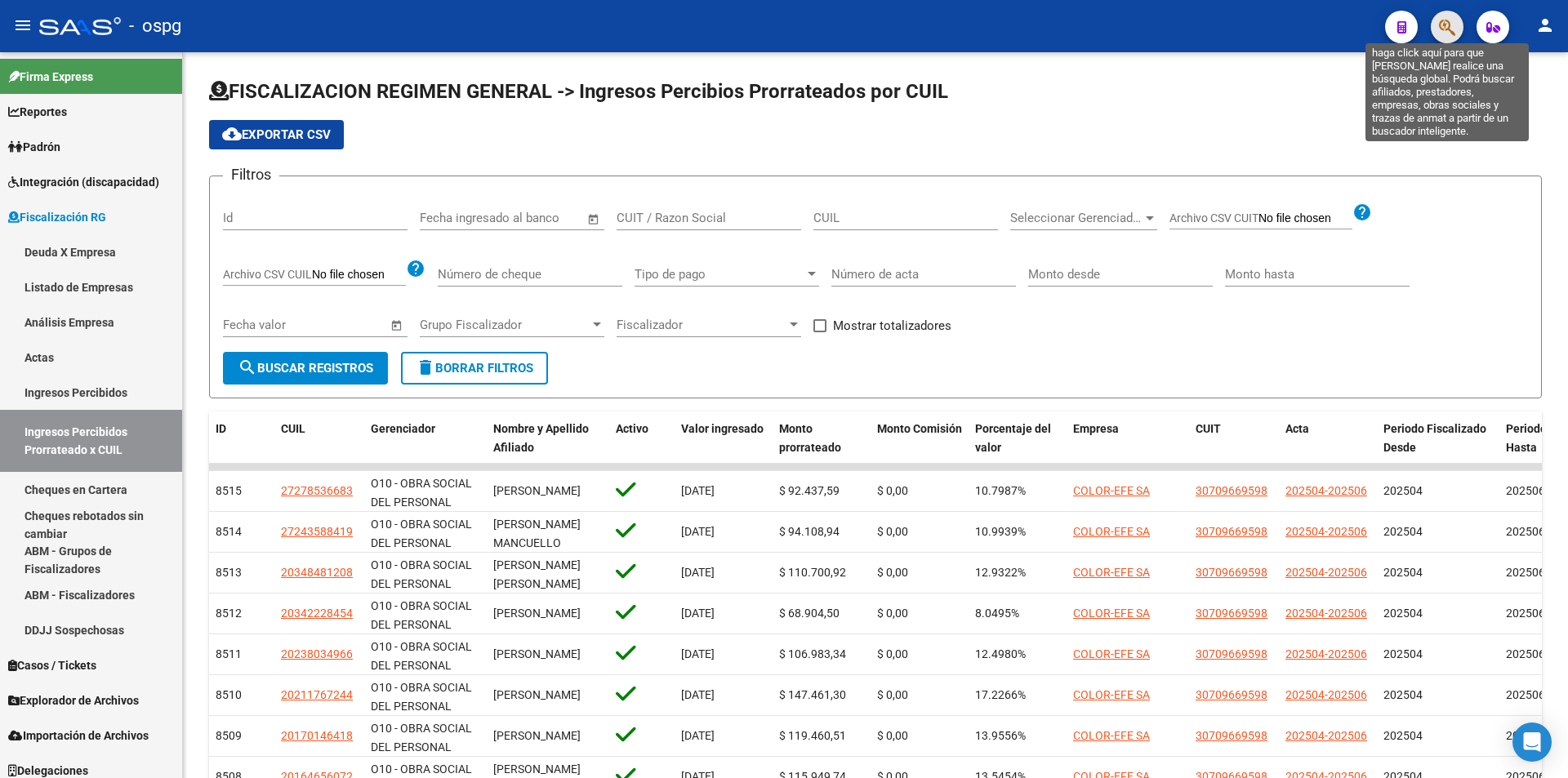
click at [1445, 32] on icon "button" at bounding box center [1447, 27] width 16 height 19
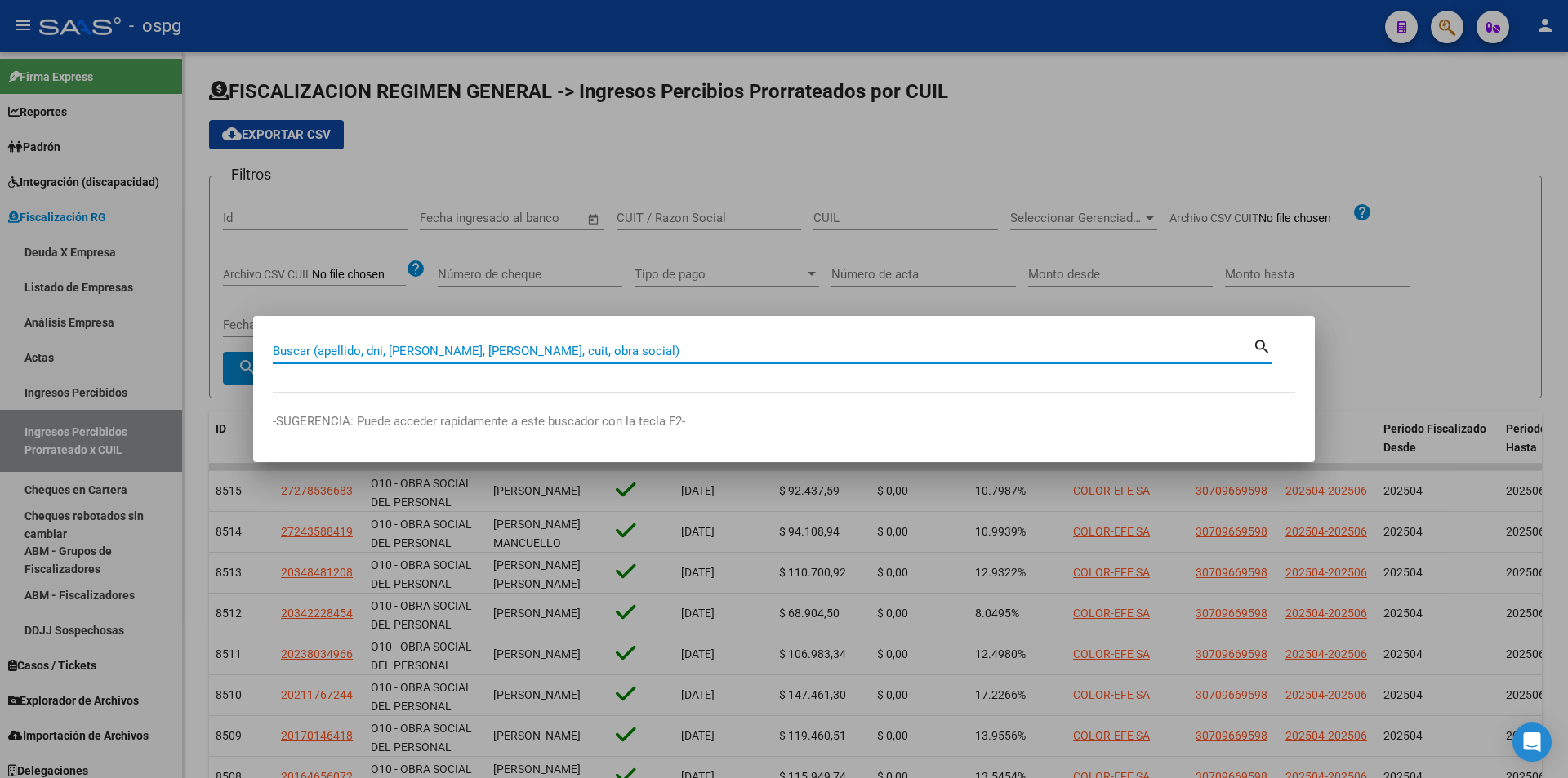
paste input "30500059180"
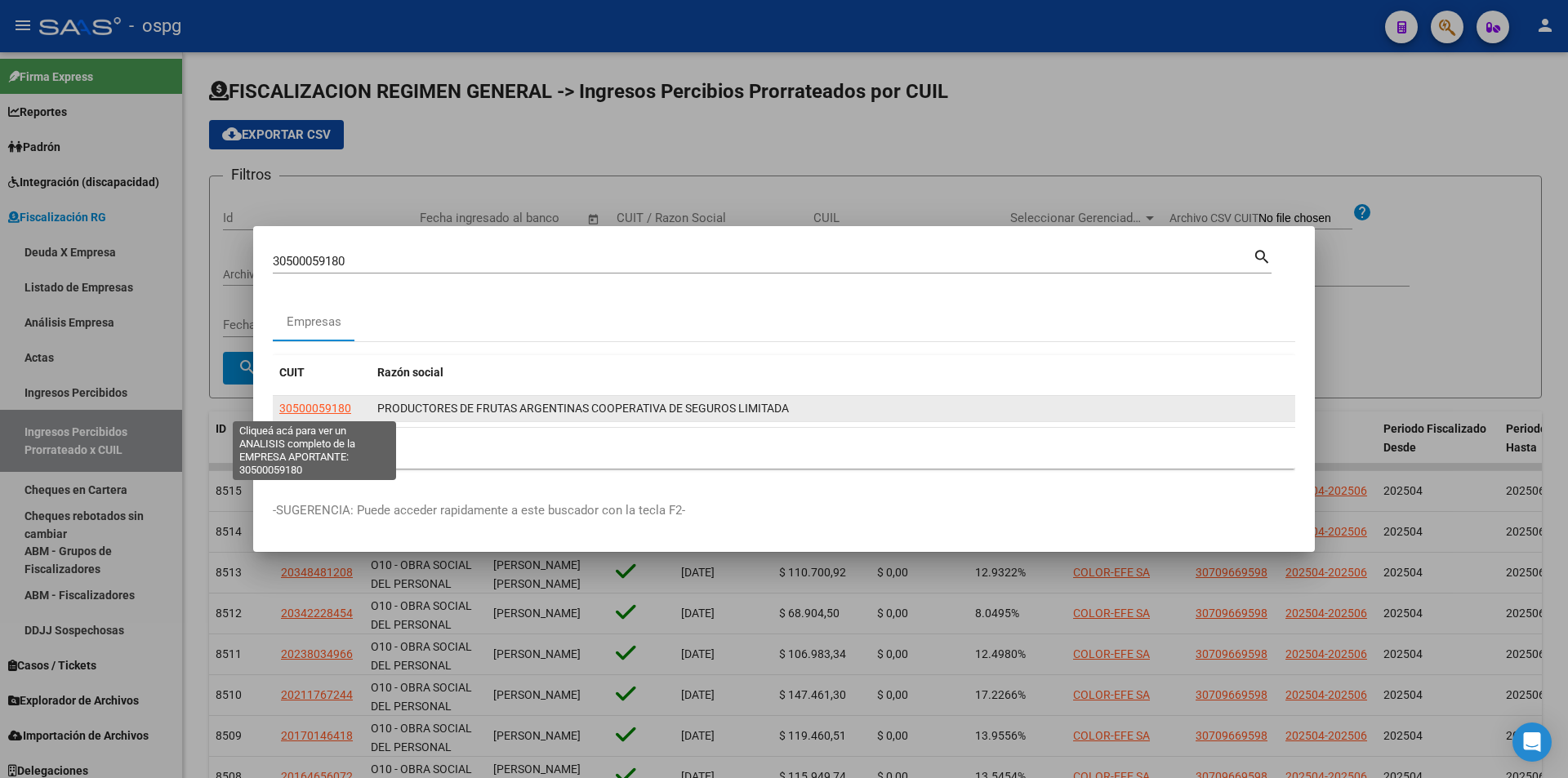
click at [329, 409] on span "30500059180" at bounding box center [315, 407] width 72 height 13
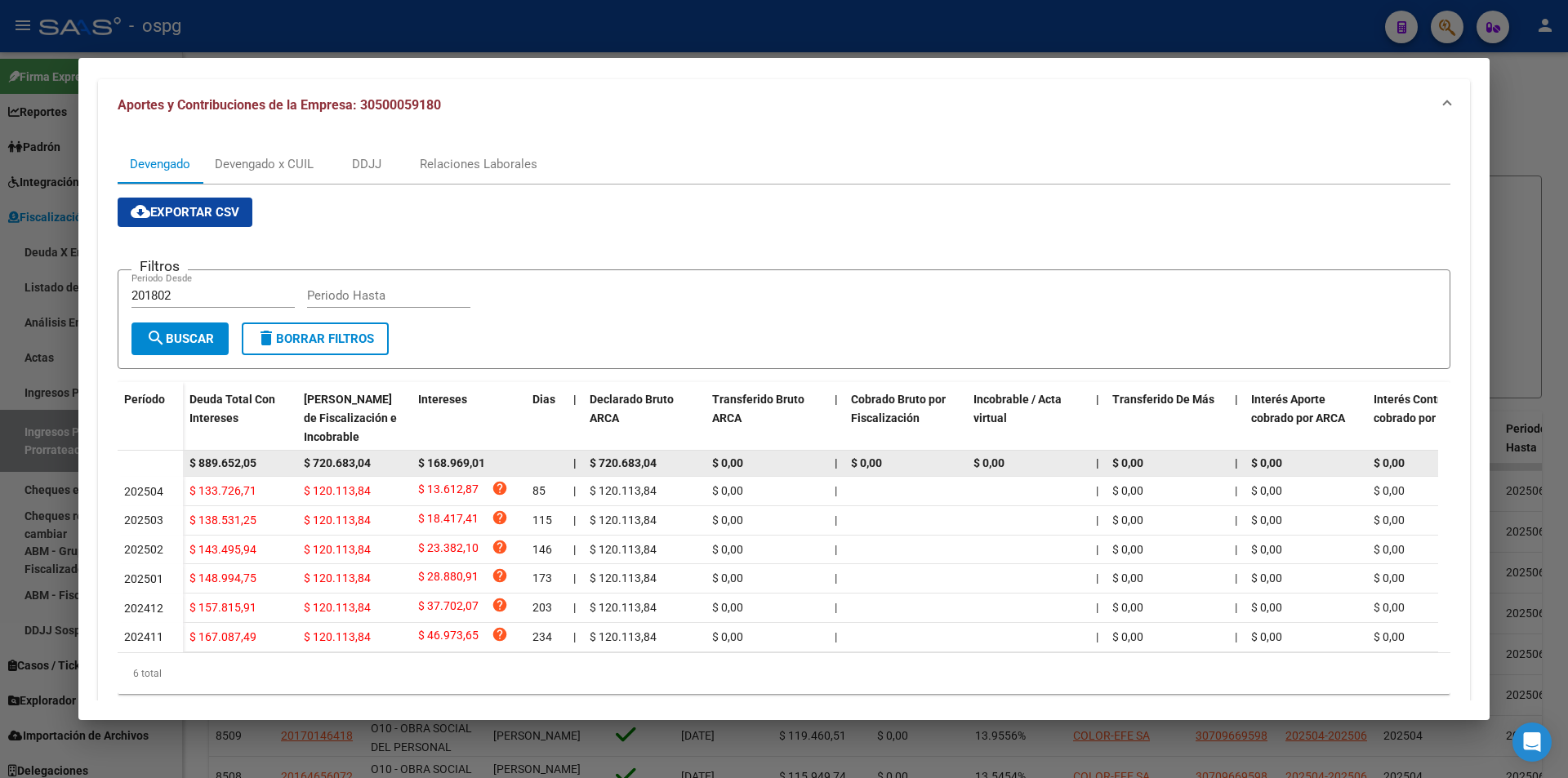
drag, startPoint x: 265, startPoint y: 459, endPoint x: 175, endPoint y: 465, distance: 90.2
click at [175, 465] on datatable-body-row "$ 889.652,05 $ 720.683,04 $ 168.969,01 | $ 720.683,04 $ 0,00 | $ 0,00 $ 0,00 | …" at bounding box center [1126, 463] width 2017 height 26
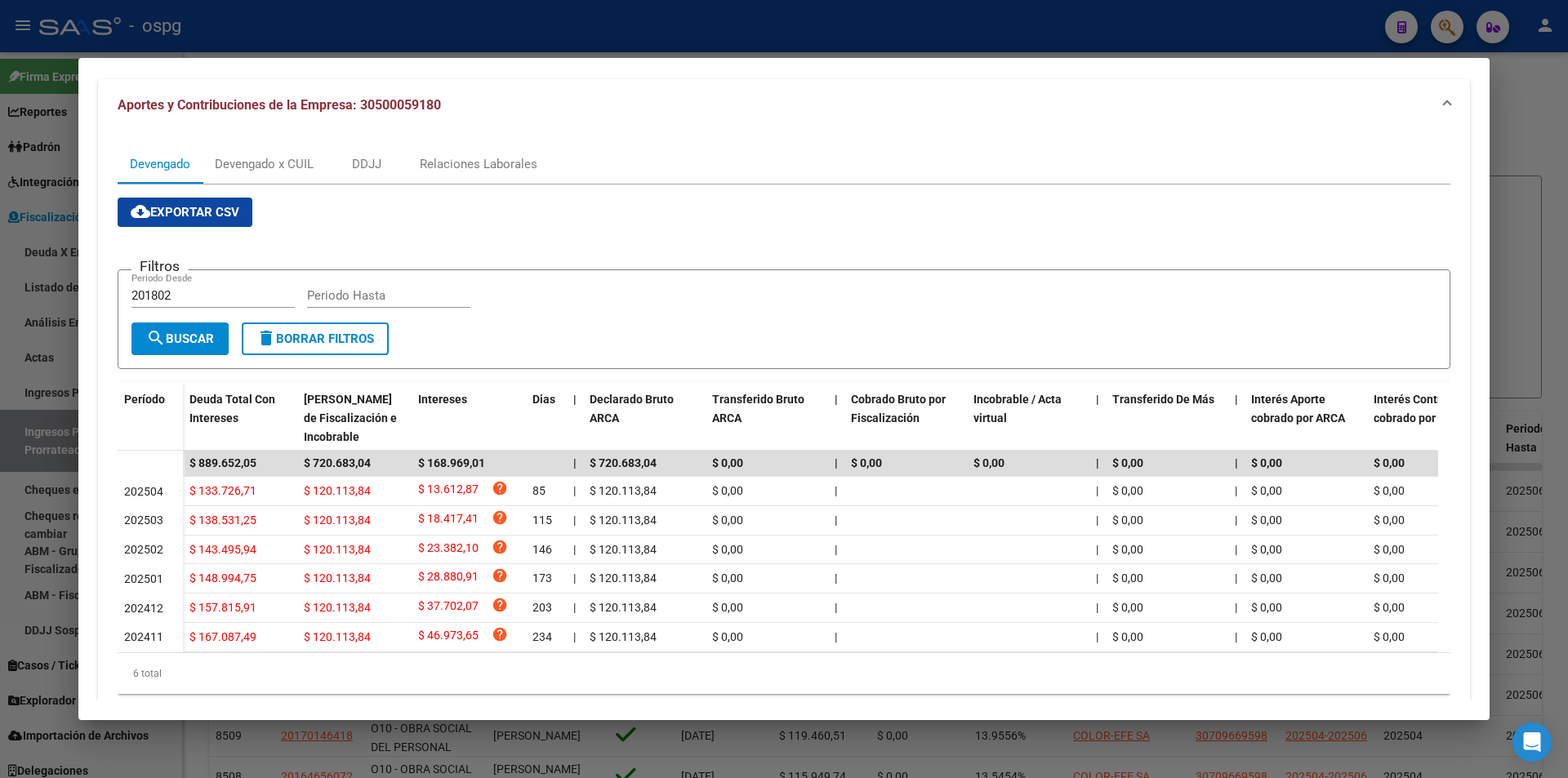
click at [1517, 148] on div at bounding box center [784, 389] width 1568 height 778
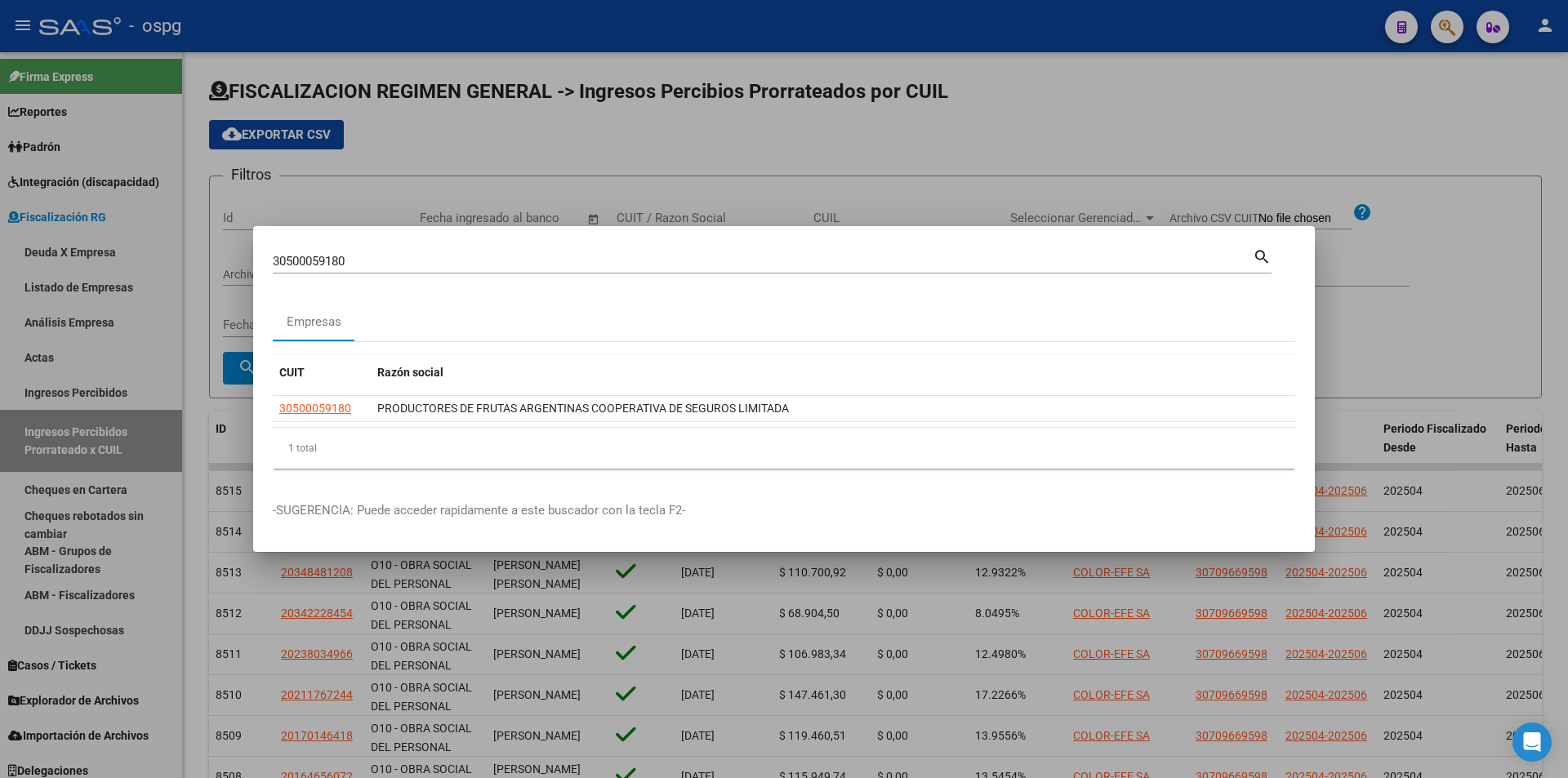
click at [1443, 69] on div at bounding box center [784, 389] width 1568 height 778
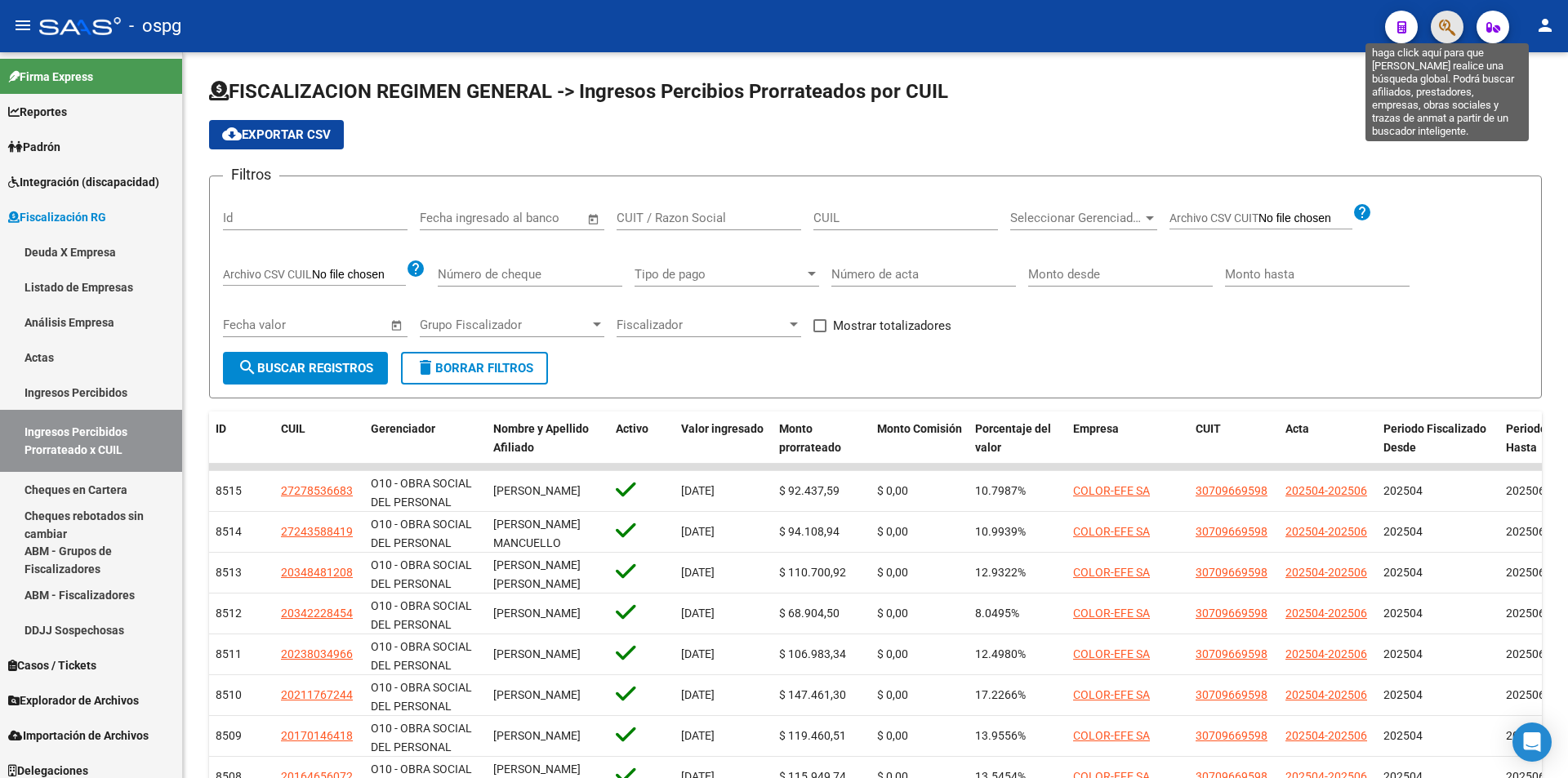
click at [1444, 32] on icon "button" at bounding box center [1447, 27] width 16 height 19
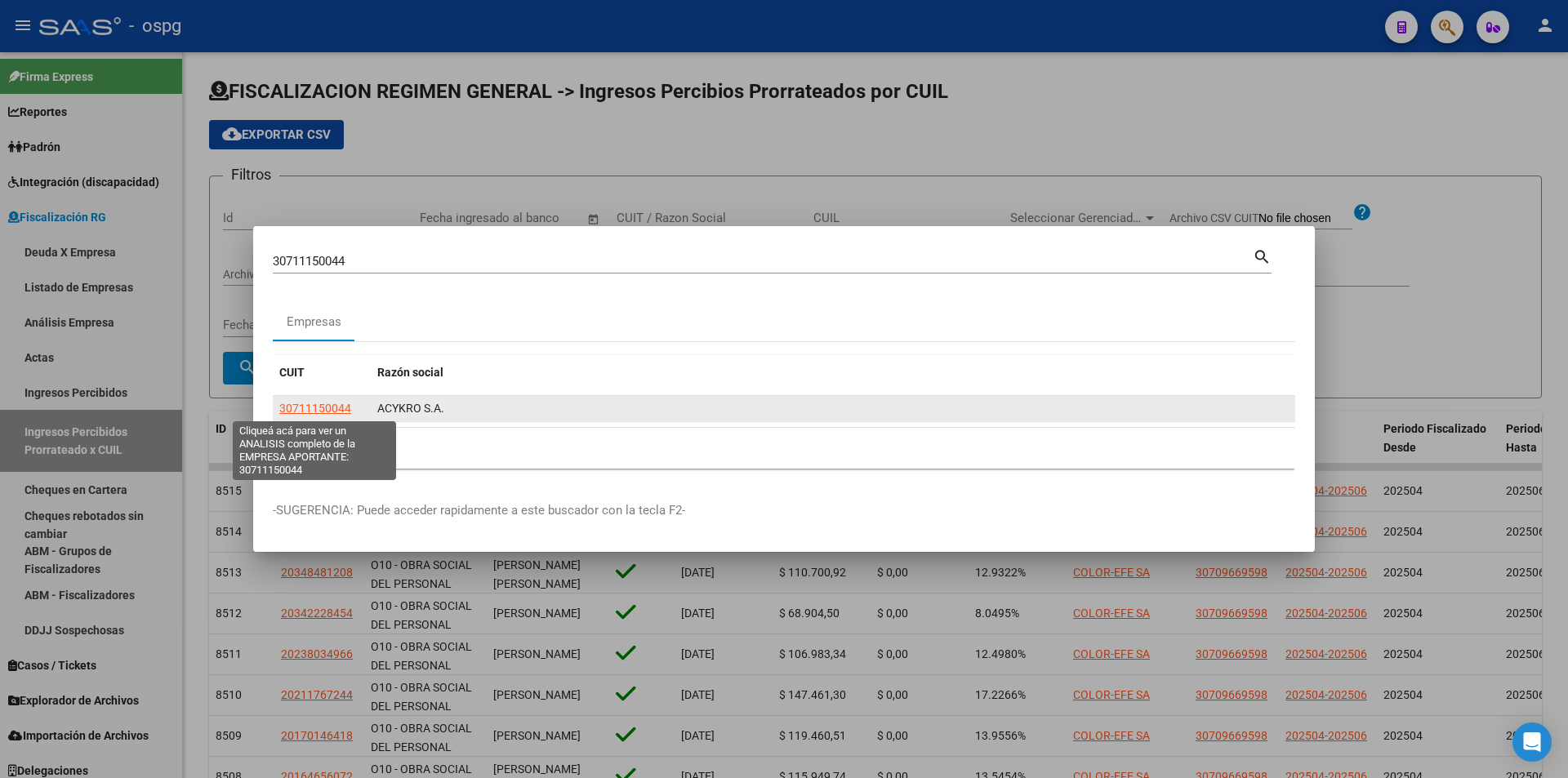
click at [299, 408] on span "30711150044" at bounding box center [315, 407] width 72 height 13
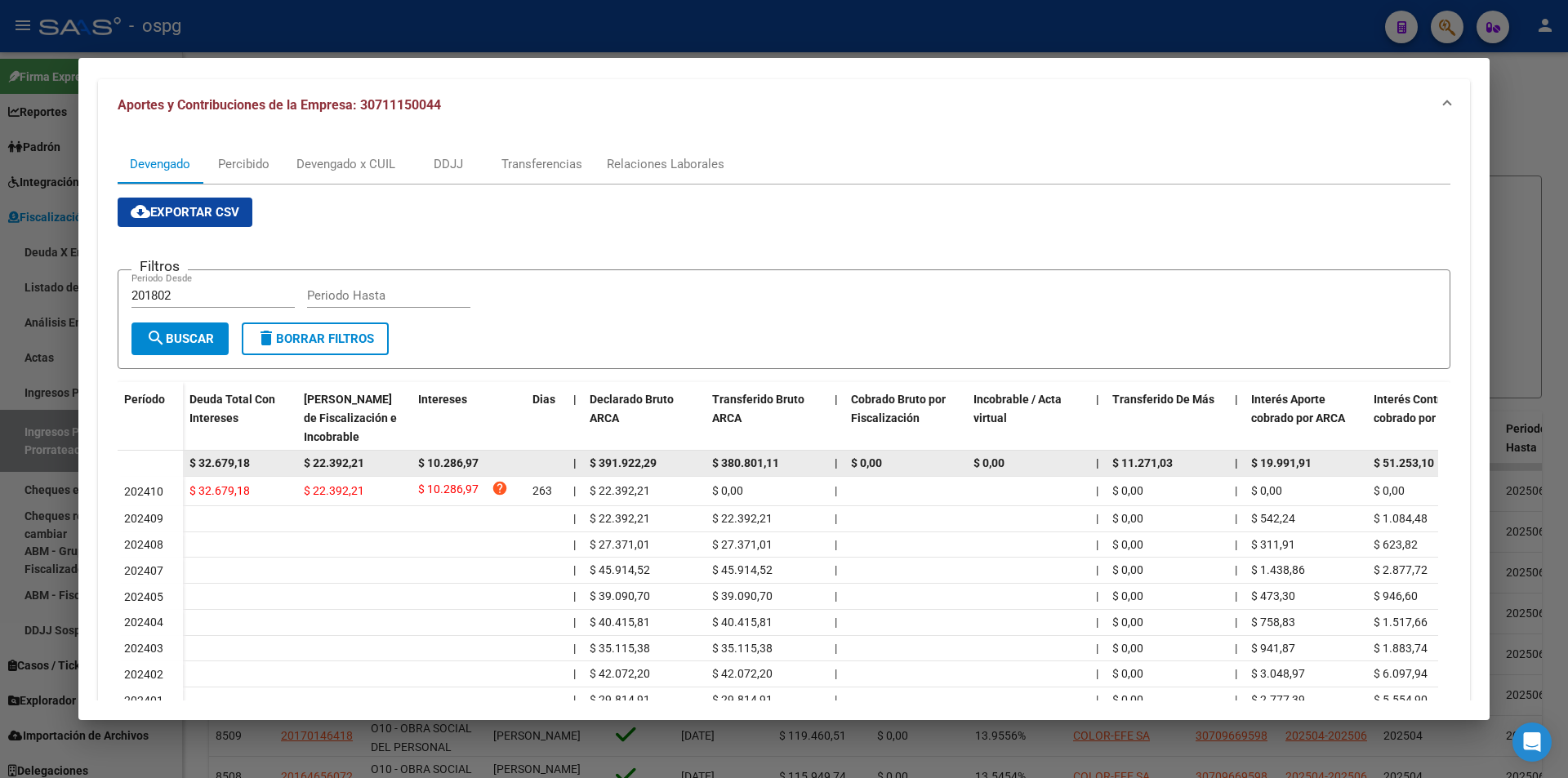
drag, startPoint x: 285, startPoint y: 462, endPoint x: 191, endPoint y: 459, distance: 94.0
click at [191, 459] on div "$ 32.679,18" at bounding box center [240, 463] width 101 height 19
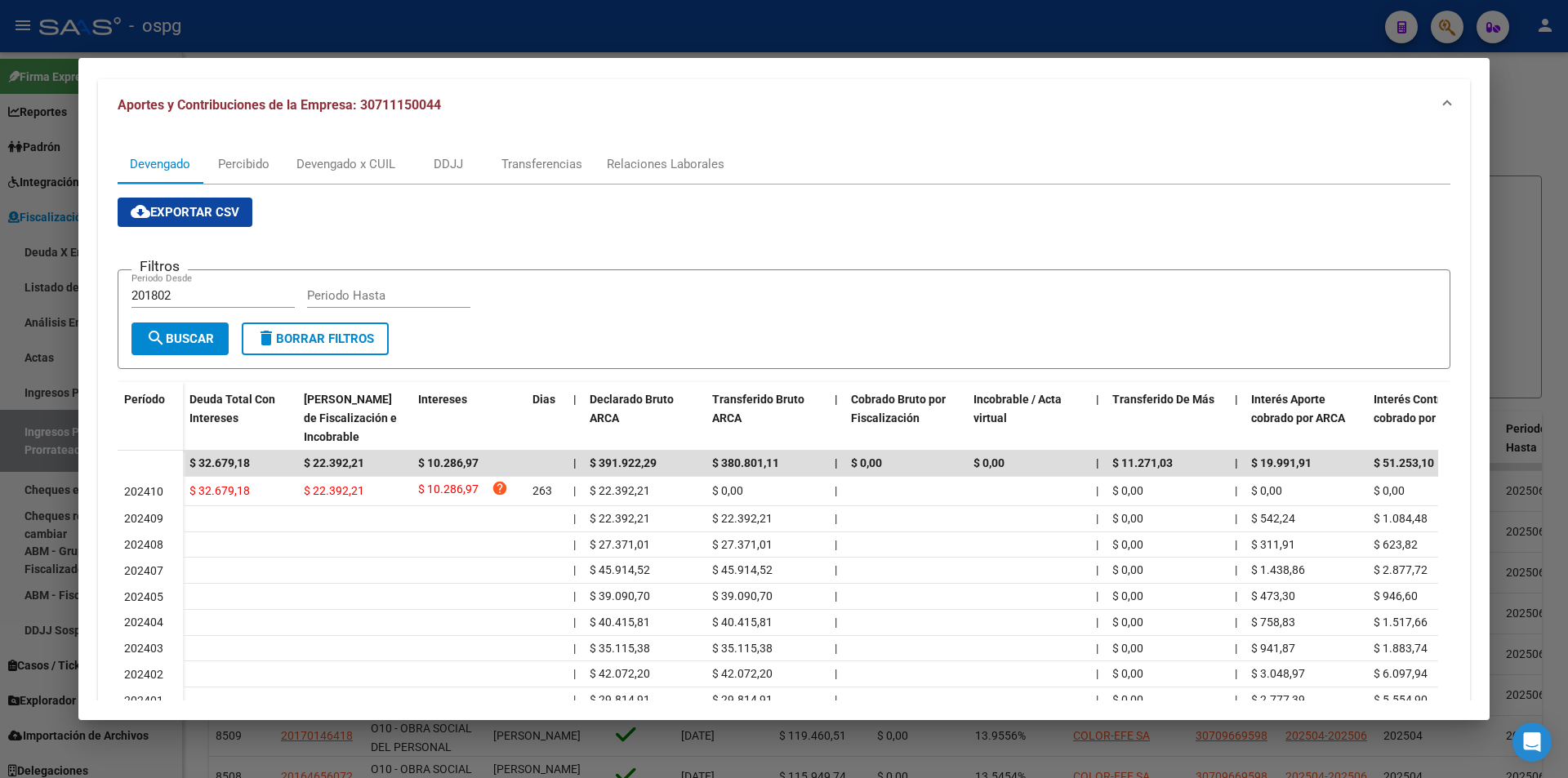
click at [0, 474] on div at bounding box center [784, 389] width 1568 height 778
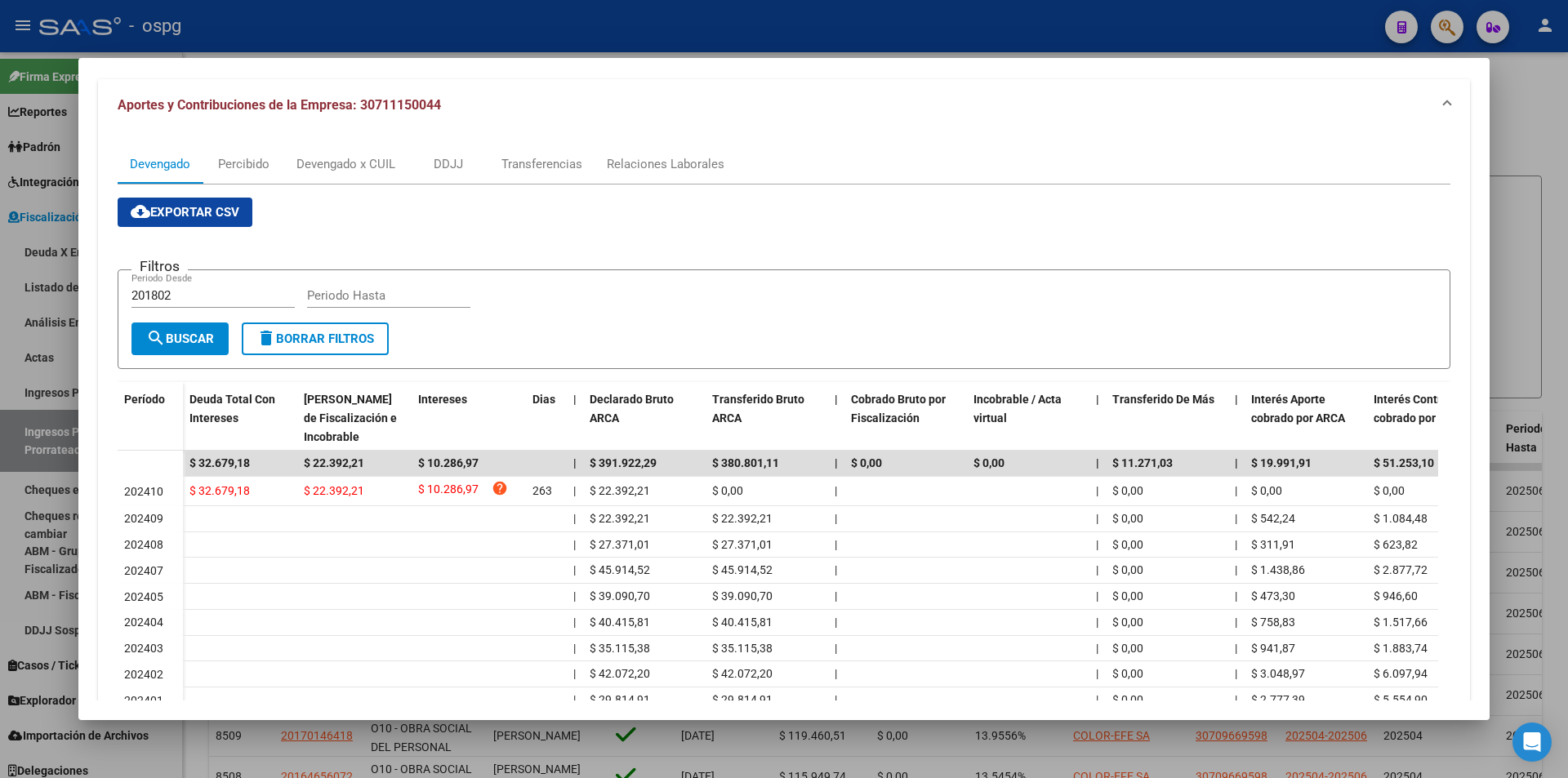
click at [0, 474] on div at bounding box center [784, 389] width 1568 height 778
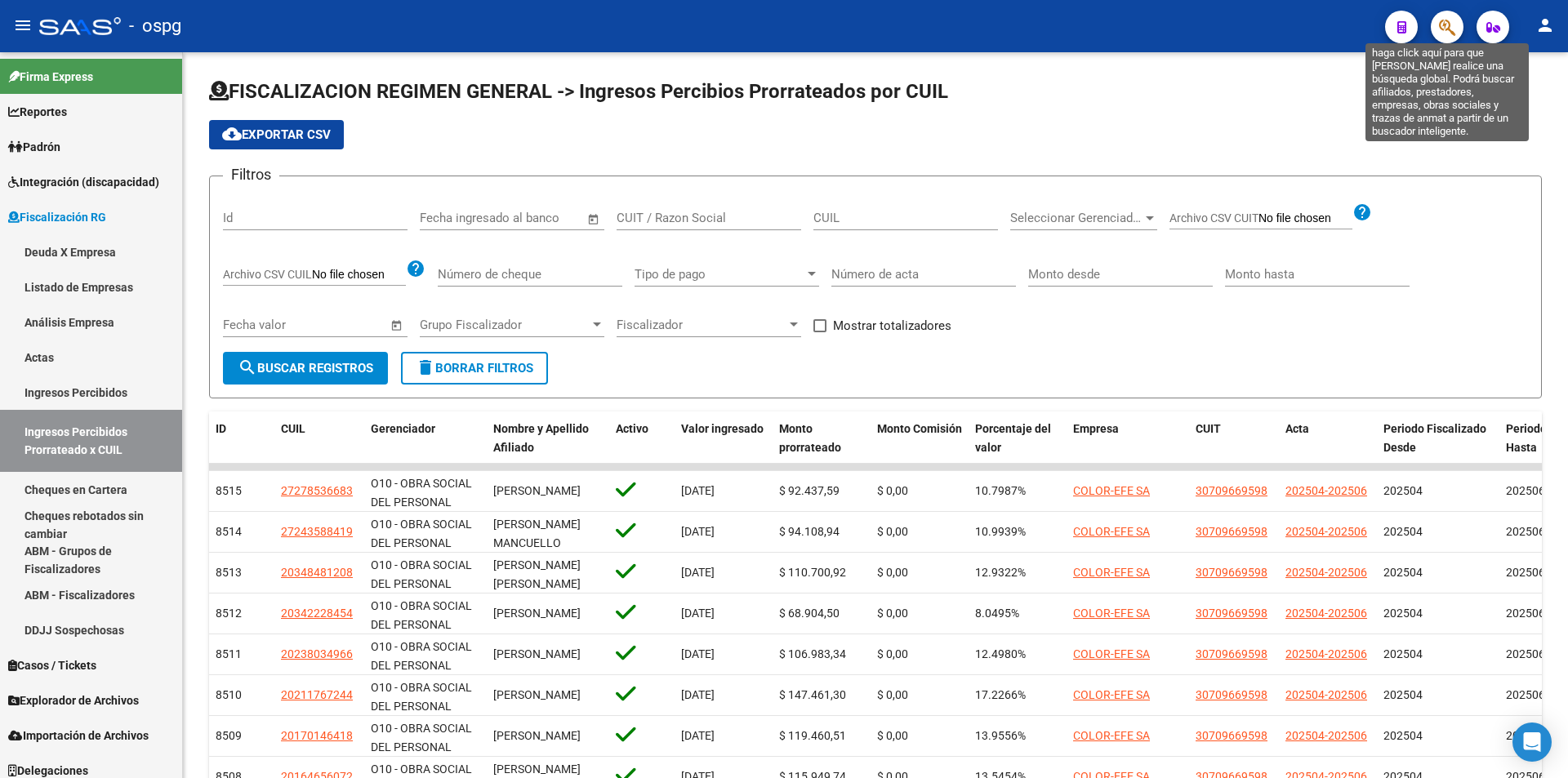
click at [1442, 29] on icon "button" at bounding box center [1447, 27] width 16 height 19
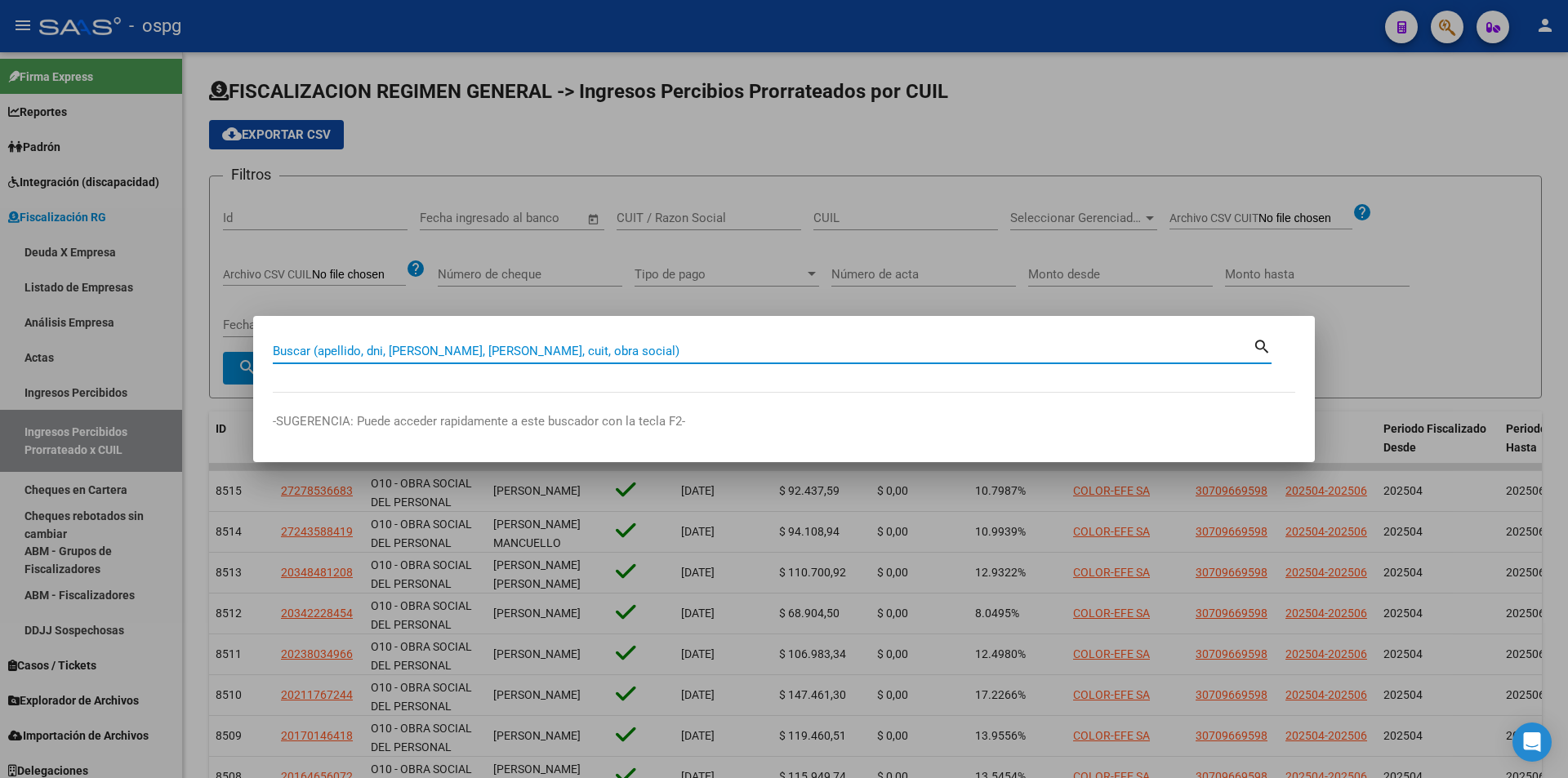
paste input "20364139072"
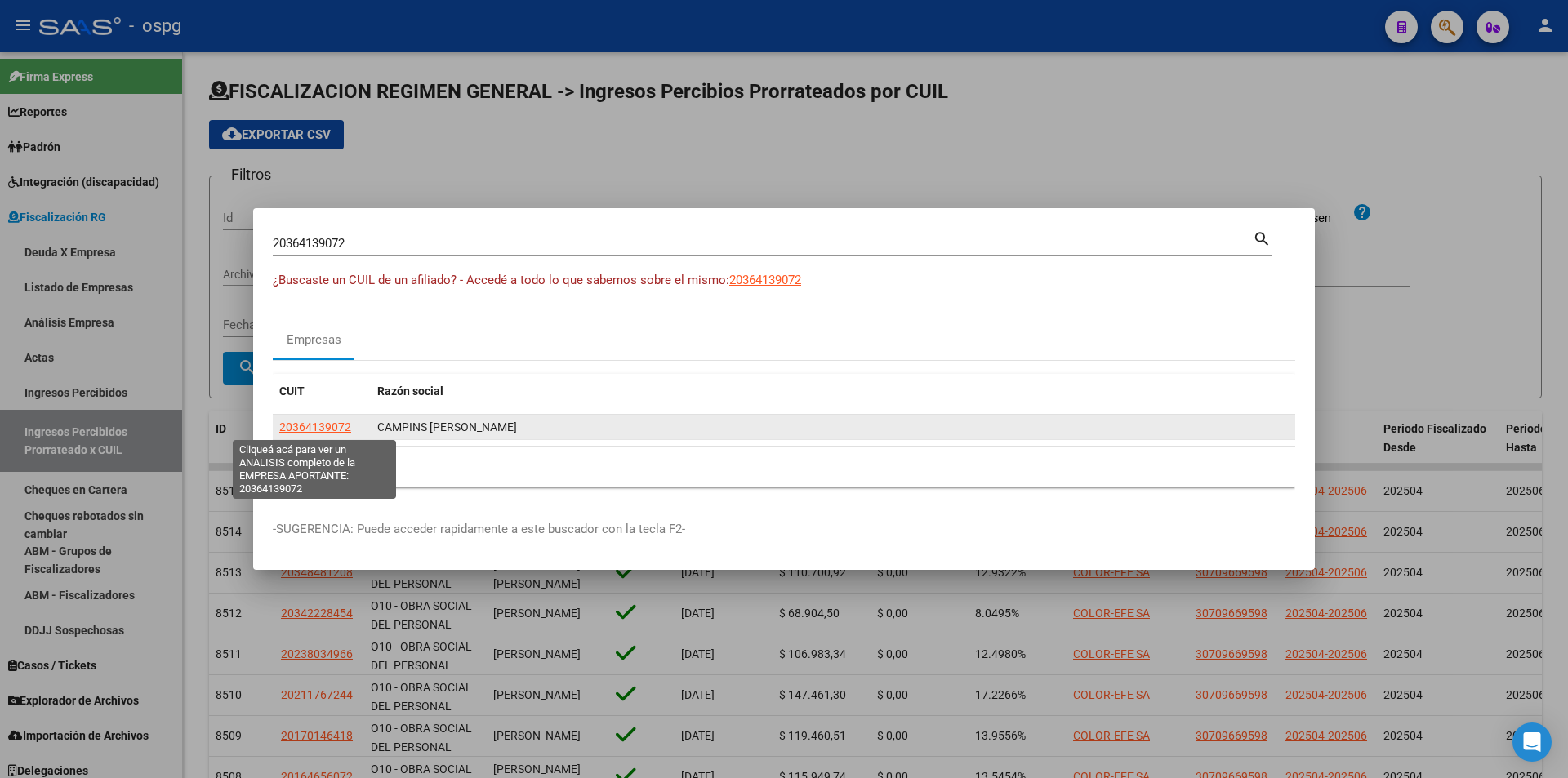
click at [329, 428] on span "20364139072" at bounding box center [315, 426] width 72 height 13
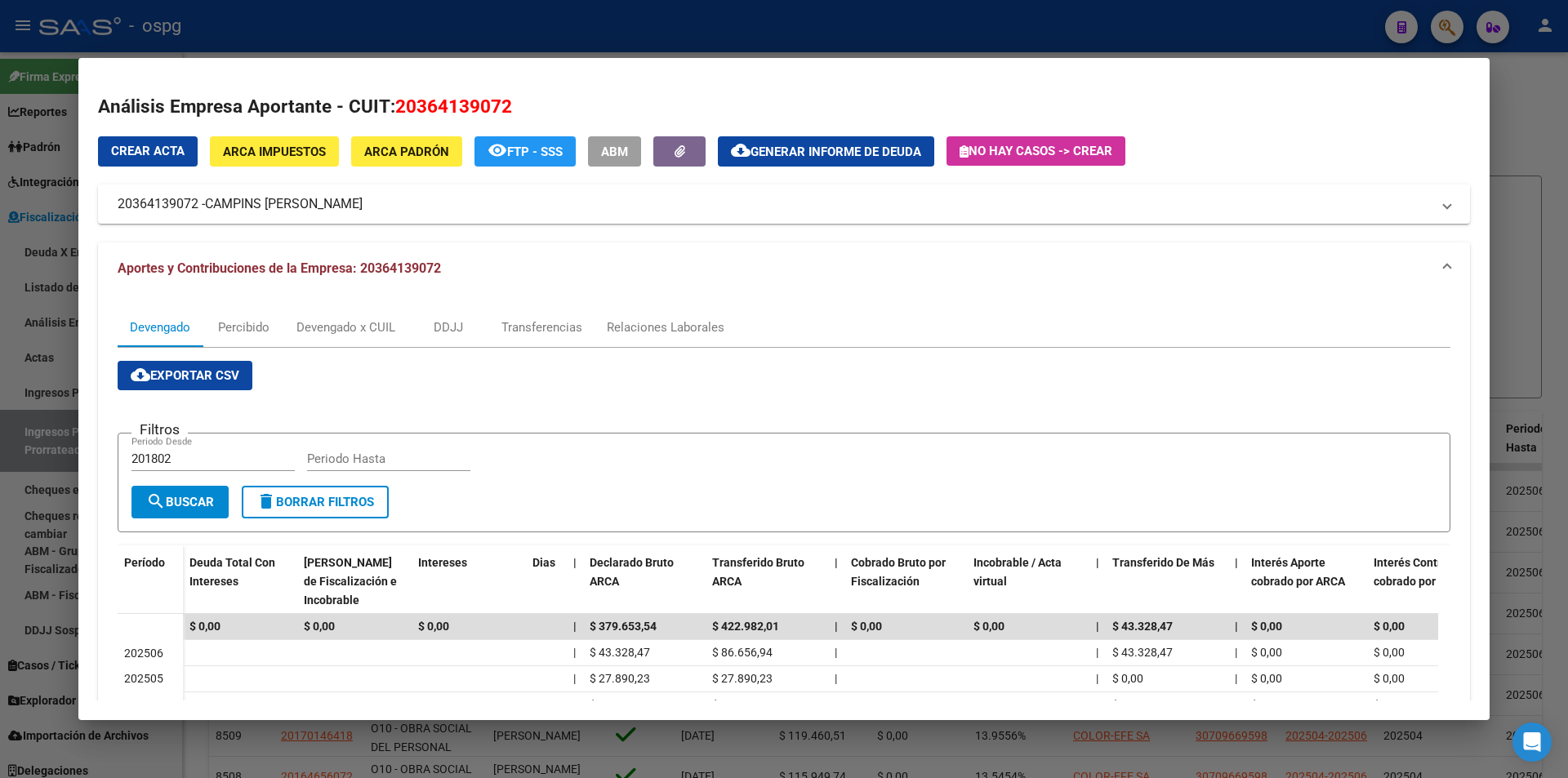
click at [0, 575] on div at bounding box center [784, 389] width 1568 height 778
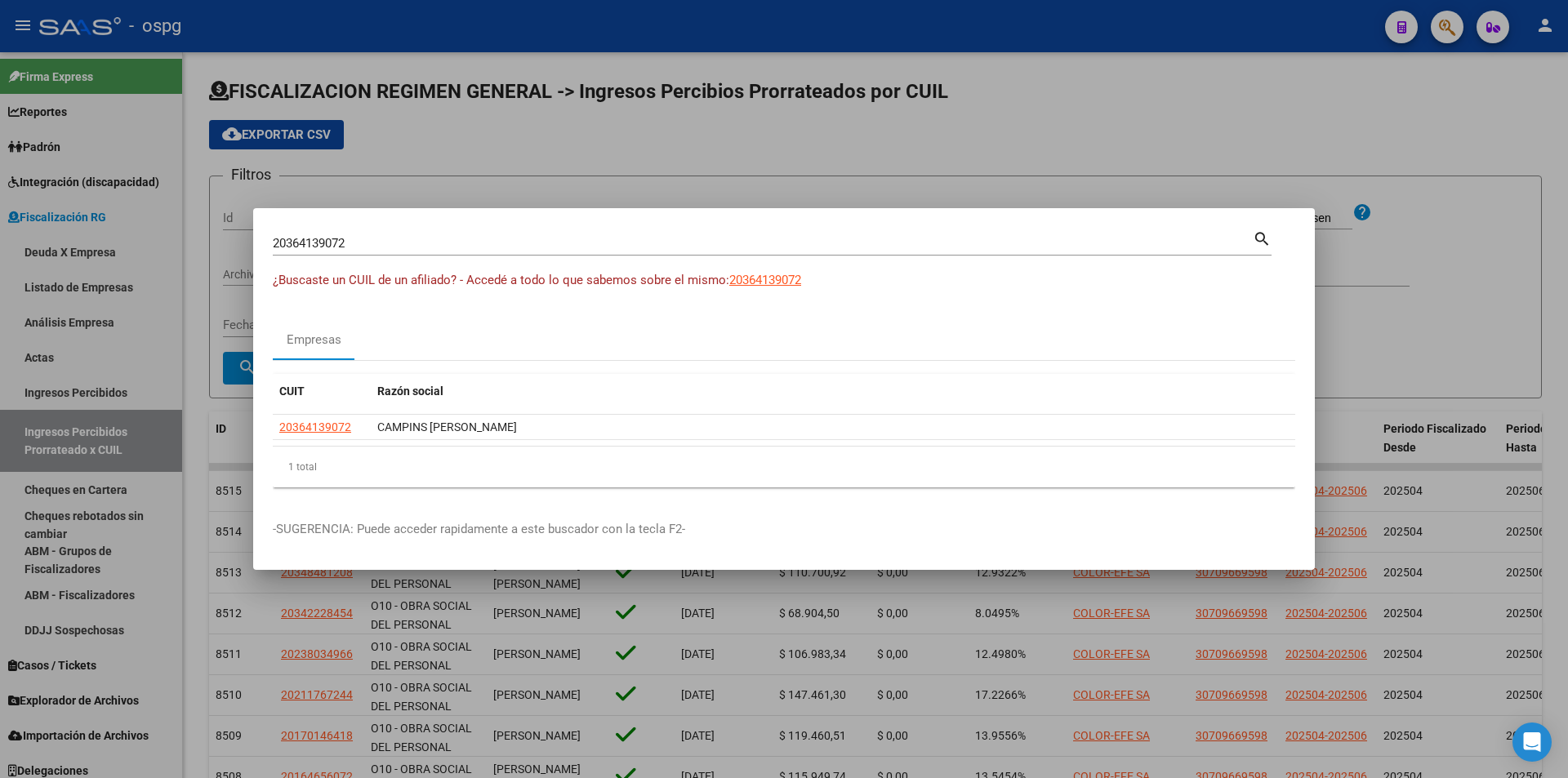
click at [1111, 120] on div at bounding box center [784, 389] width 1568 height 778
click at [1111, 120] on app-list-header "FISCALIZACION REGIMEN GENERAL -> Ingresos Percibios Prorrateados por CUIL cloud…" at bounding box center [876, 238] width 1333 height 320
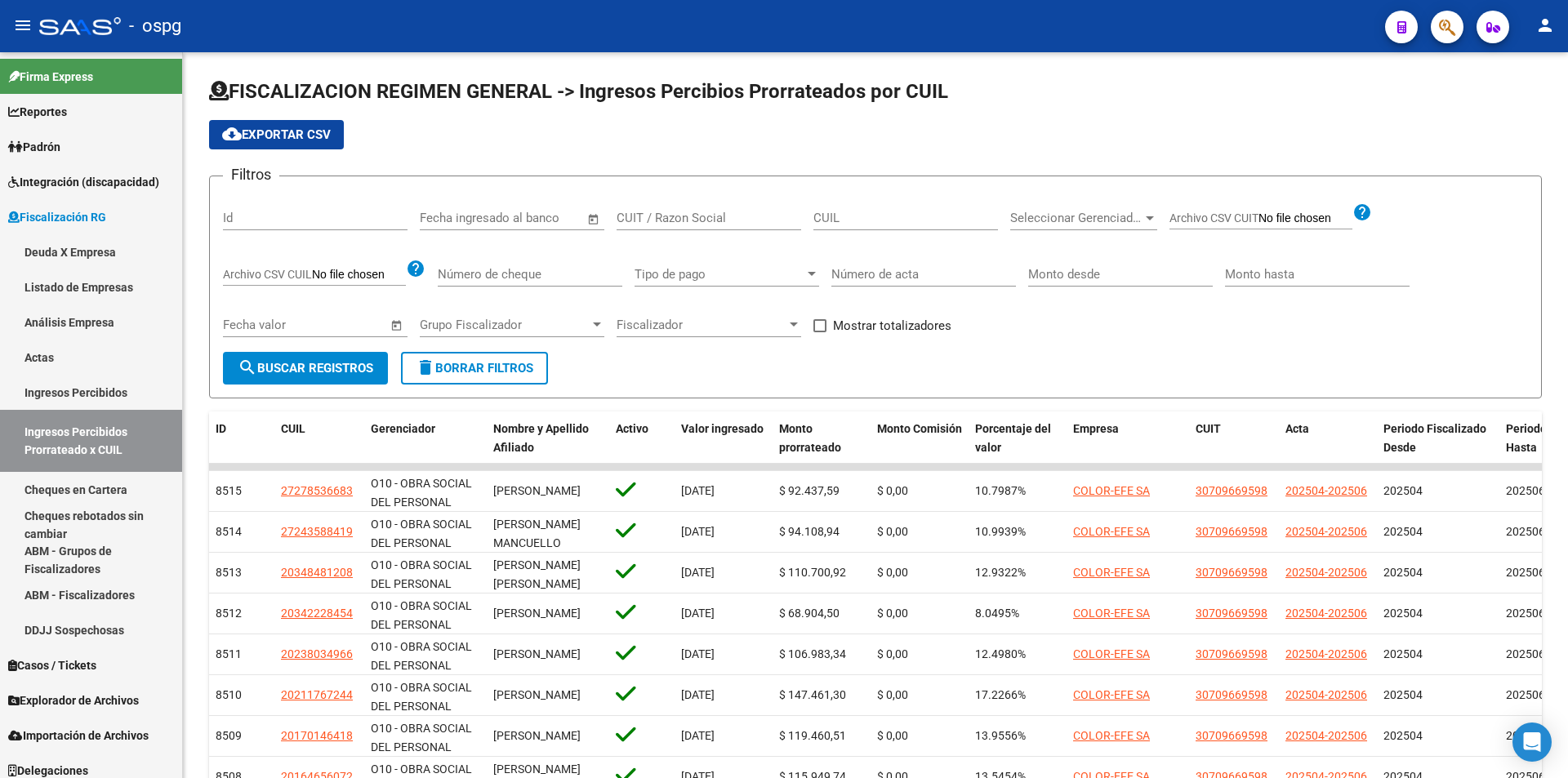
click at [1442, 26] on icon "button" at bounding box center [1447, 27] width 16 height 19
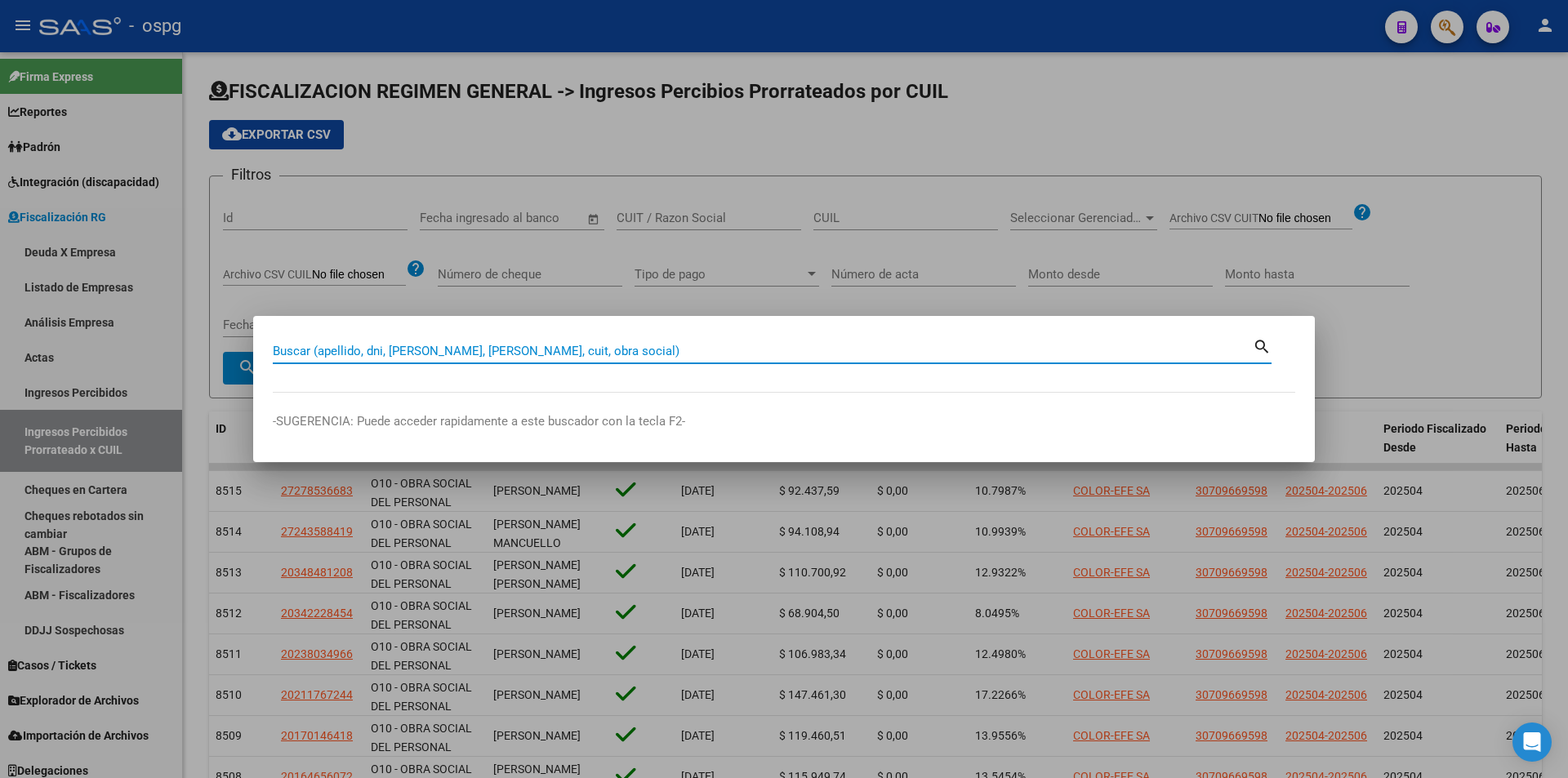
click at [611, 349] on input "Buscar (apellido, dni, [PERSON_NAME], [PERSON_NAME], cuit, obra social)" at bounding box center [762, 350] width 980 height 15
paste input "30548795202"
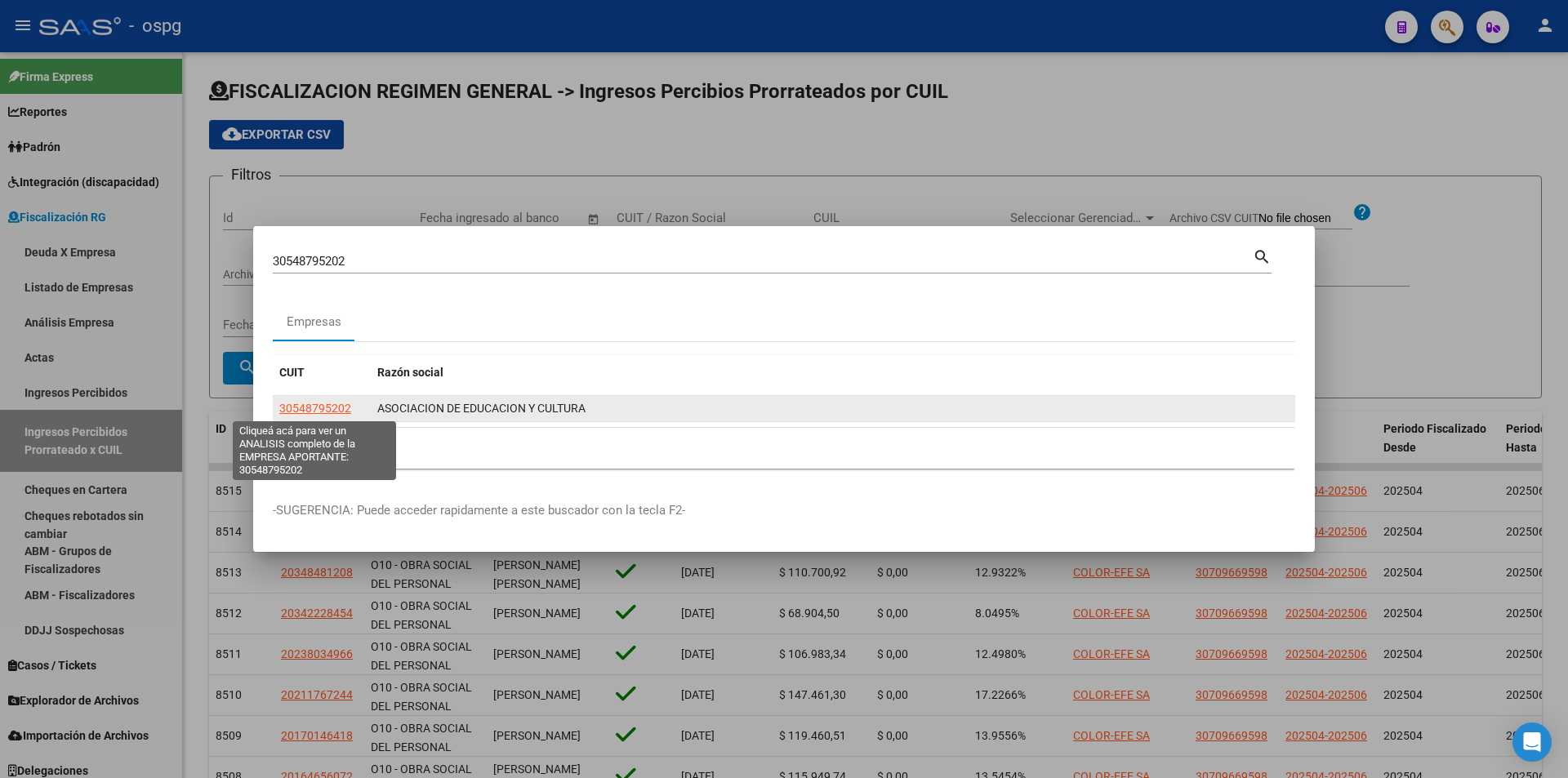
click at [322, 406] on span "30548795202" at bounding box center [315, 407] width 72 height 13
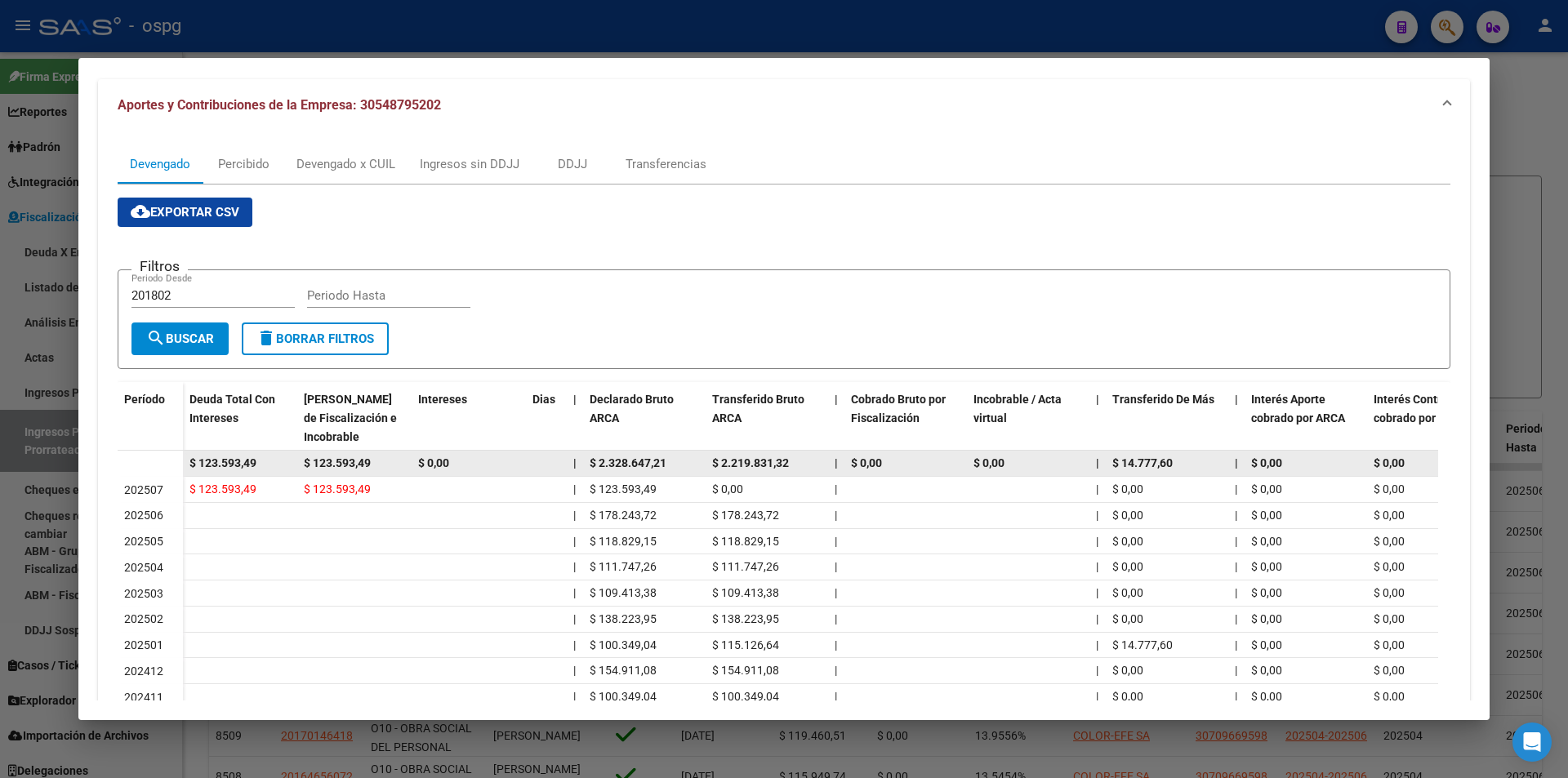
drag, startPoint x: 266, startPoint y: 468, endPoint x: 192, endPoint y: 463, distance: 74.2
click at [192, 463] on div "$ 123.593,49" at bounding box center [240, 463] width 101 height 19
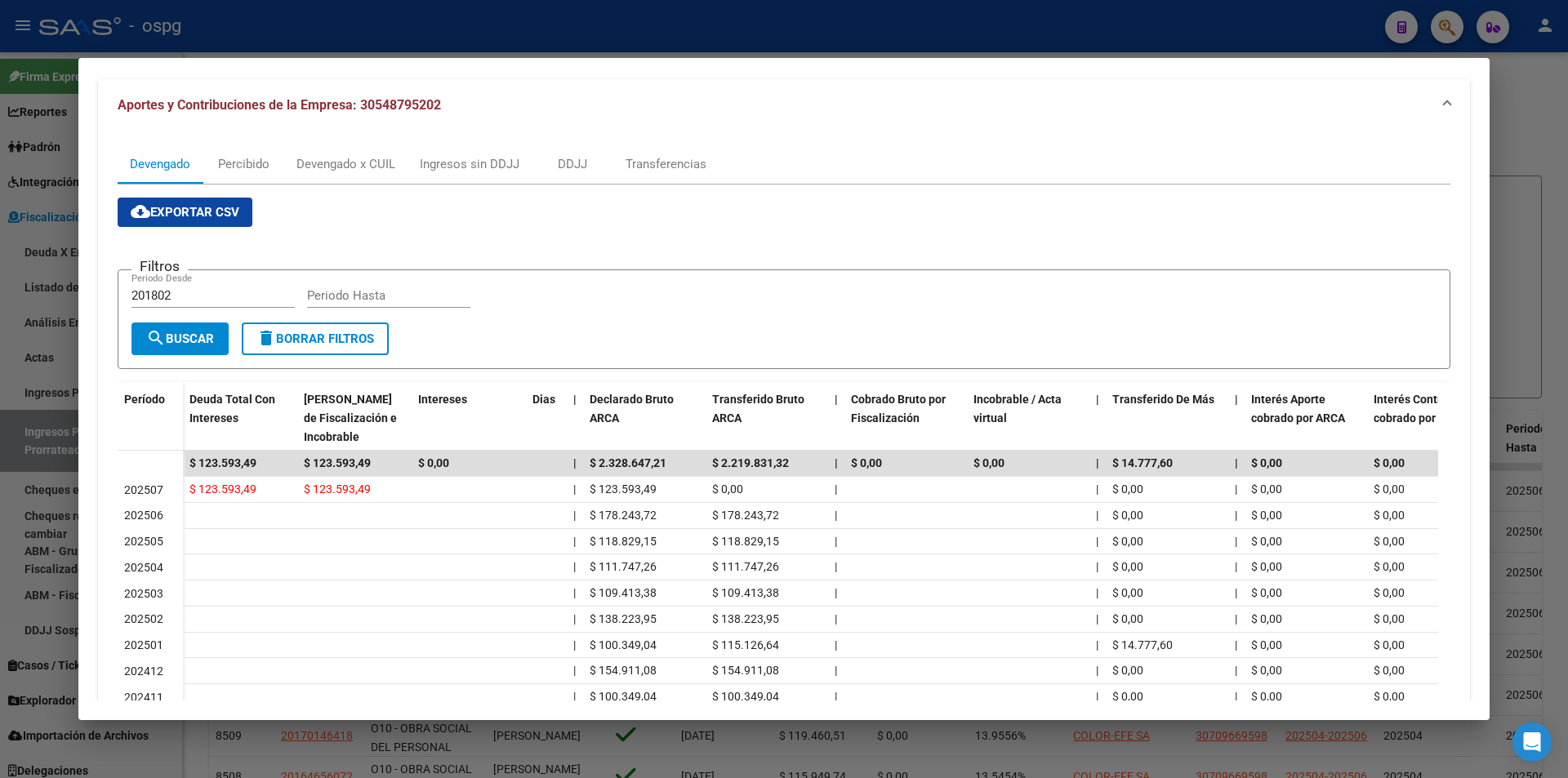
click at [0, 542] on div at bounding box center [784, 389] width 1568 height 778
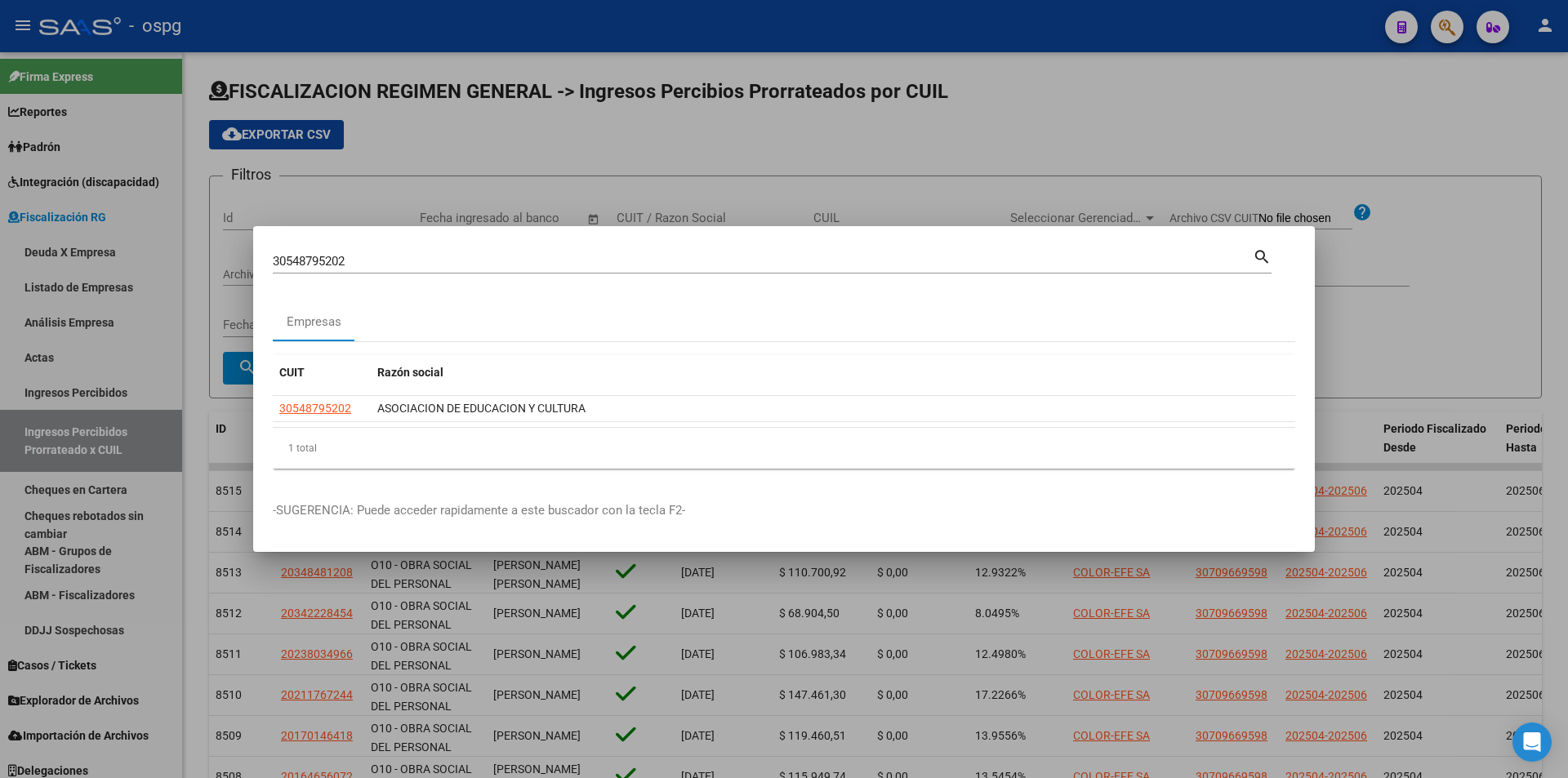
click at [0, 542] on div at bounding box center [784, 389] width 1568 height 778
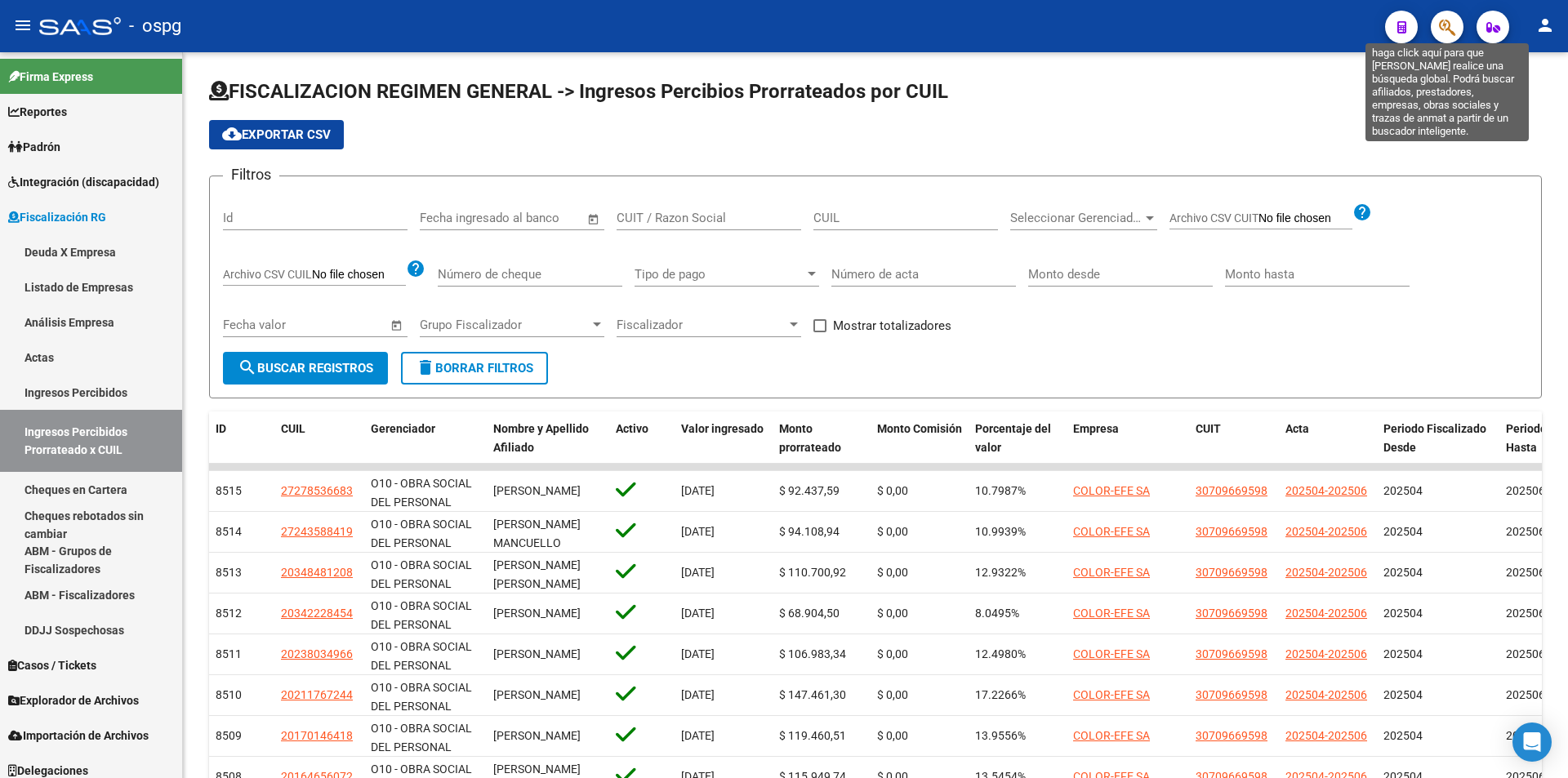
click at [1443, 26] on icon "button" at bounding box center [1447, 27] width 16 height 19
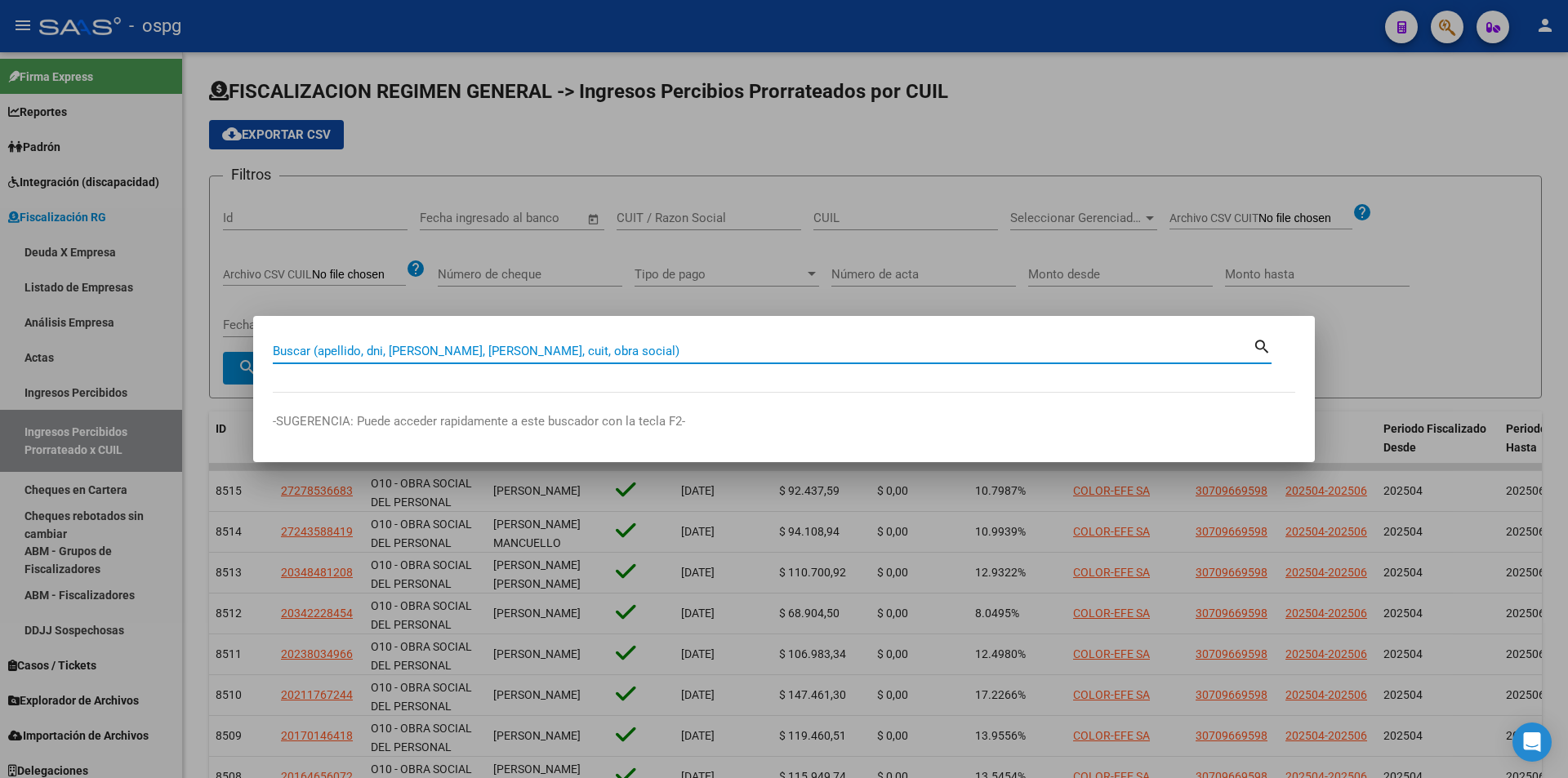
click at [359, 348] on input "Buscar (apellido, dni, [PERSON_NAME], [PERSON_NAME], cuit, obra social)" at bounding box center [762, 350] width 980 height 15
paste input "20141266196"
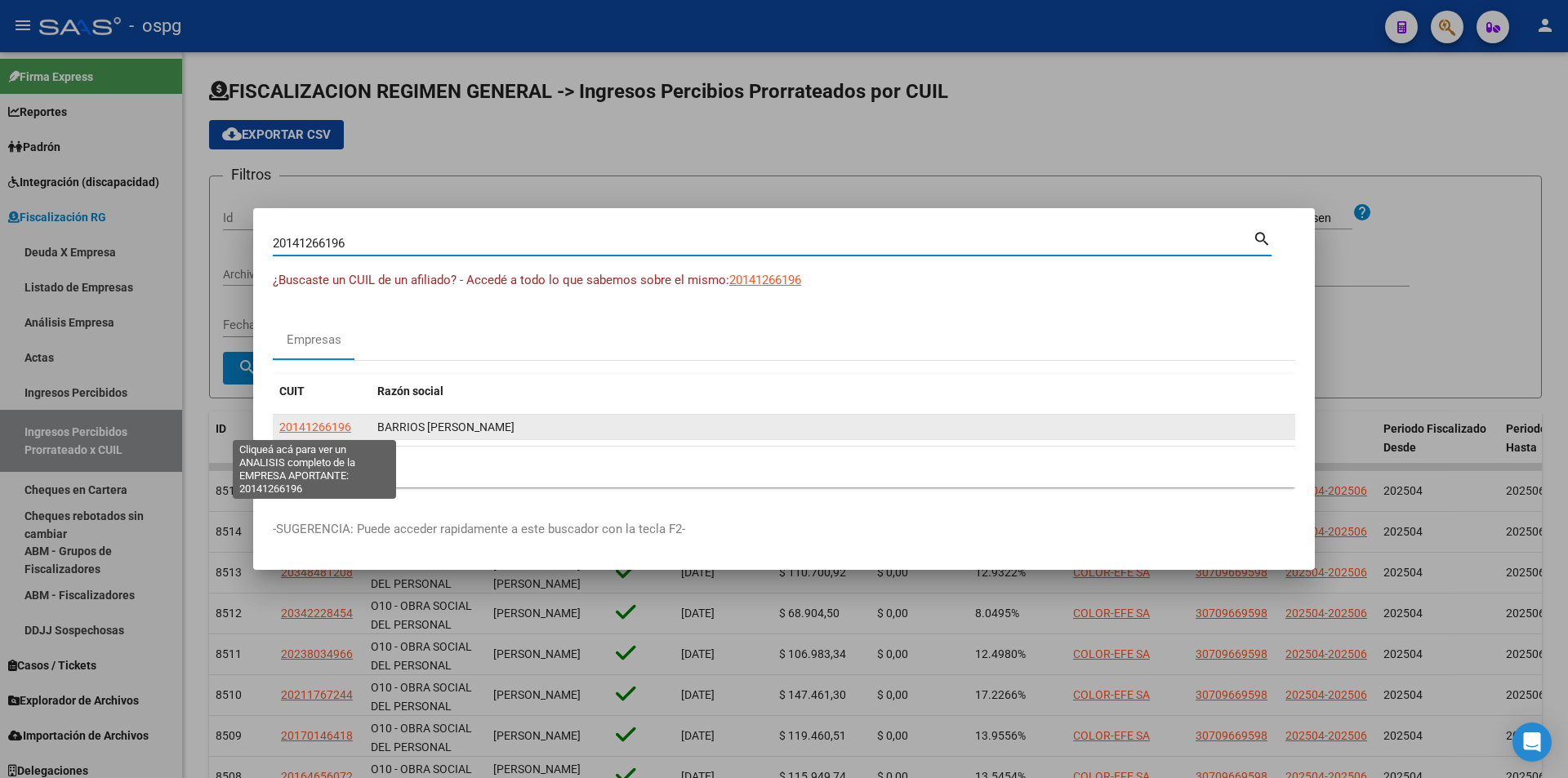
click at [333, 428] on span "20141266196" at bounding box center [315, 426] width 72 height 13
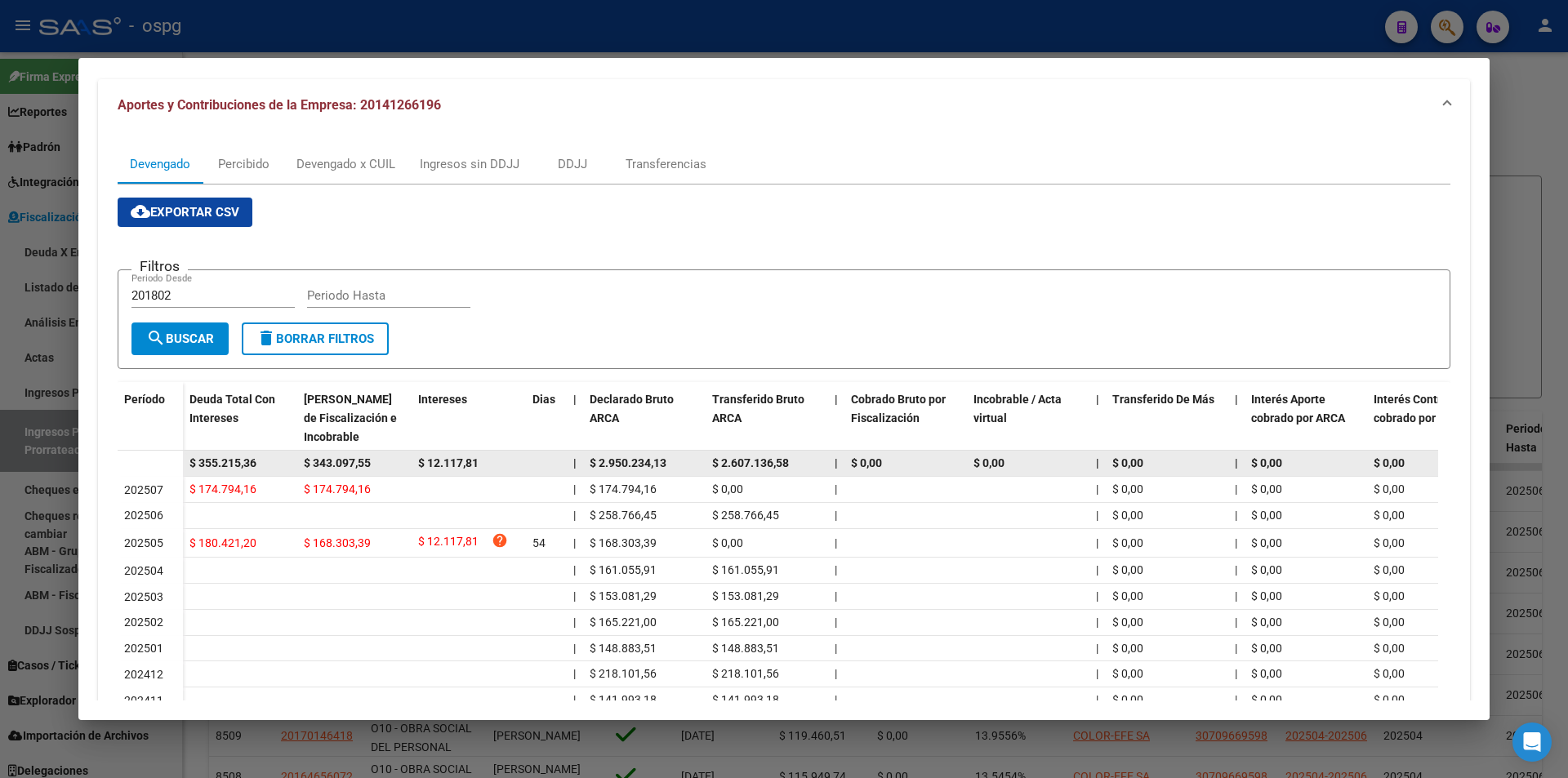
click at [278, 460] on div "$ 355.215,36" at bounding box center [240, 463] width 101 height 19
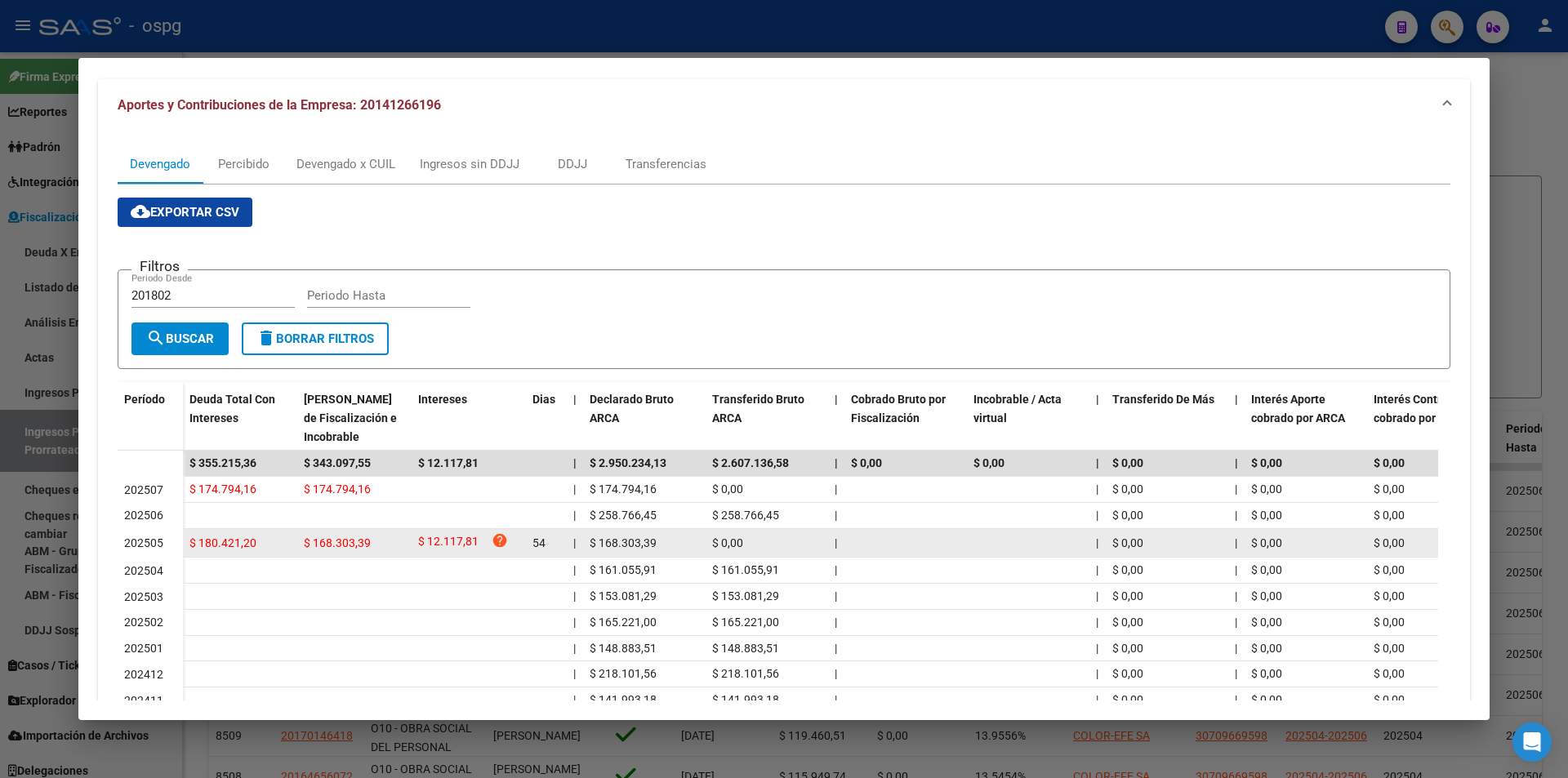
drag, startPoint x: 279, startPoint y: 541, endPoint x: 158, endPoint y: 541, distance: 121.0
click at [158, 541] on datatable-body-row "202505 $ 180.421,20 $ 168.303,39 $ 12.117,81 help 54 | $ 168.303,39 $ 0,00 | | …" at bounding box center [1126, 543] width 2017 height 29
drag, startPoint x: 206, startPoint y: 543, endPoint x: 266, endPoint y: 528, distance: 61.8
click at [267, 524] on datatable-body-cell at bounding box center [240, 516] width 115 height 26
drag, startPoint x: 258, startPoint y: 542, endPoint x: 185, endPoint y: 546, distance: 73.1
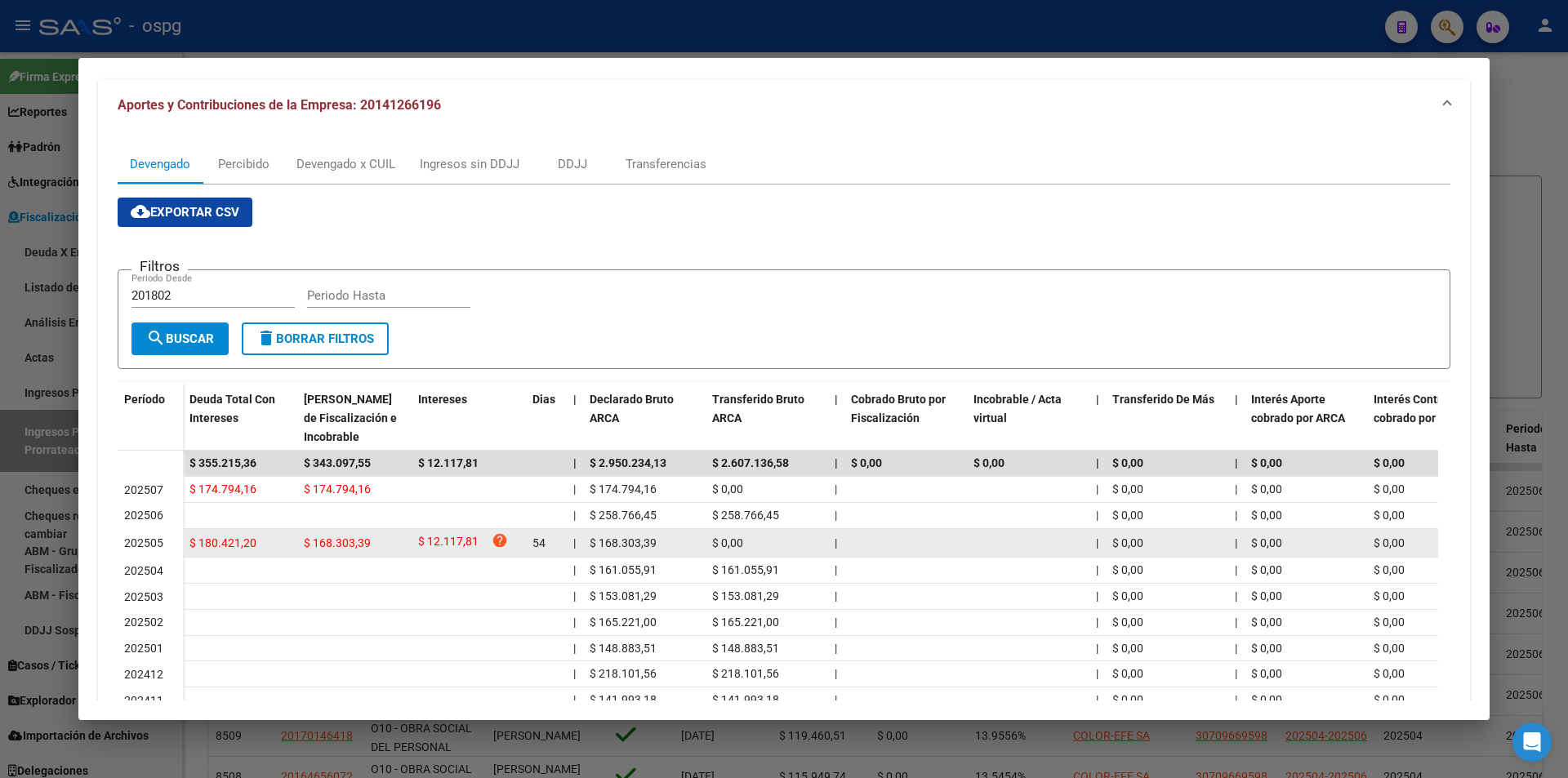
click at [185, 546] on datatable-body-cell "$ 180.421,20" at bounding box center [240, 542] width 115 height 28
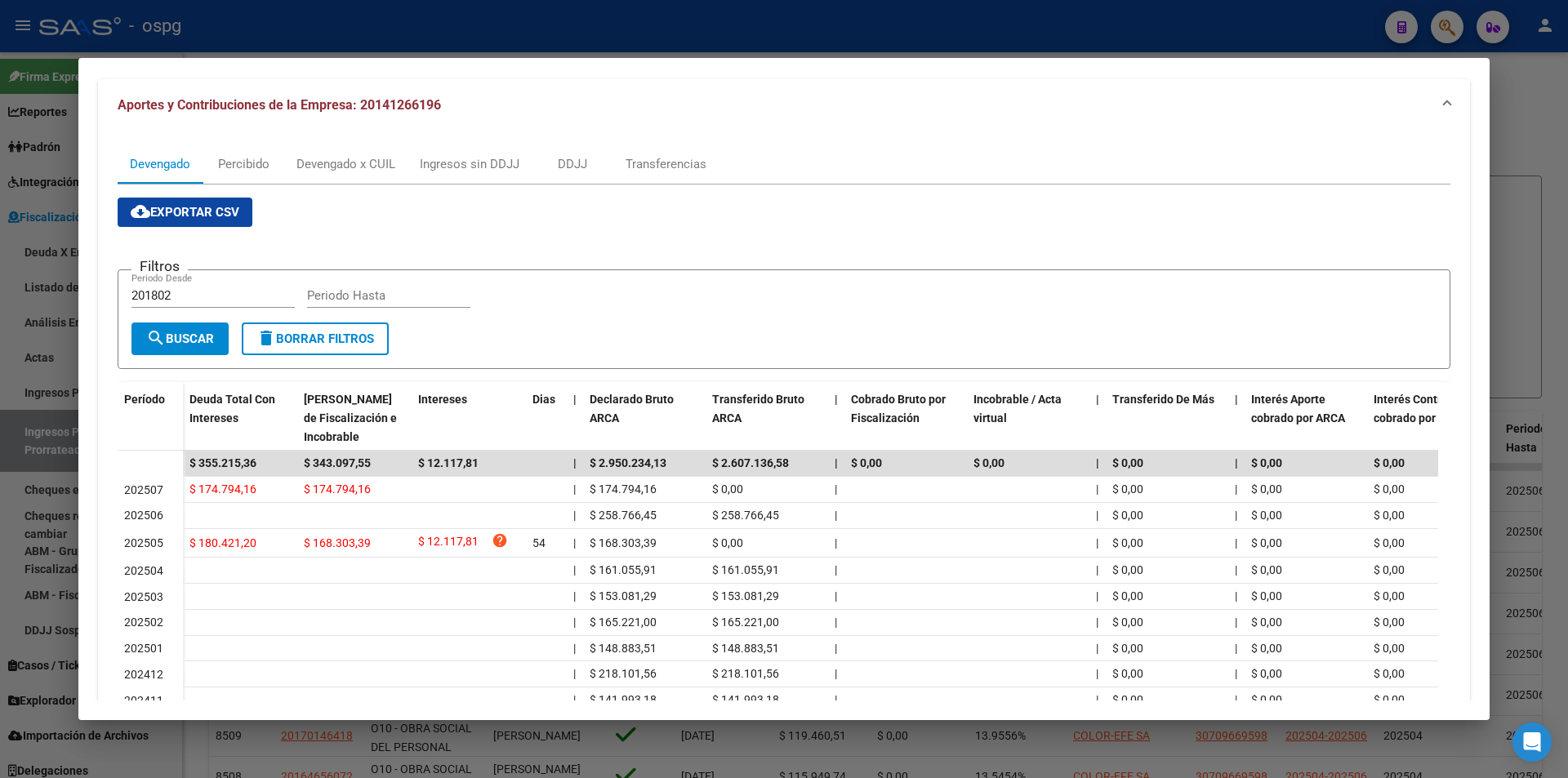
click at [0, 444] on div at bounding box center [784, 389] width 1568 height 778
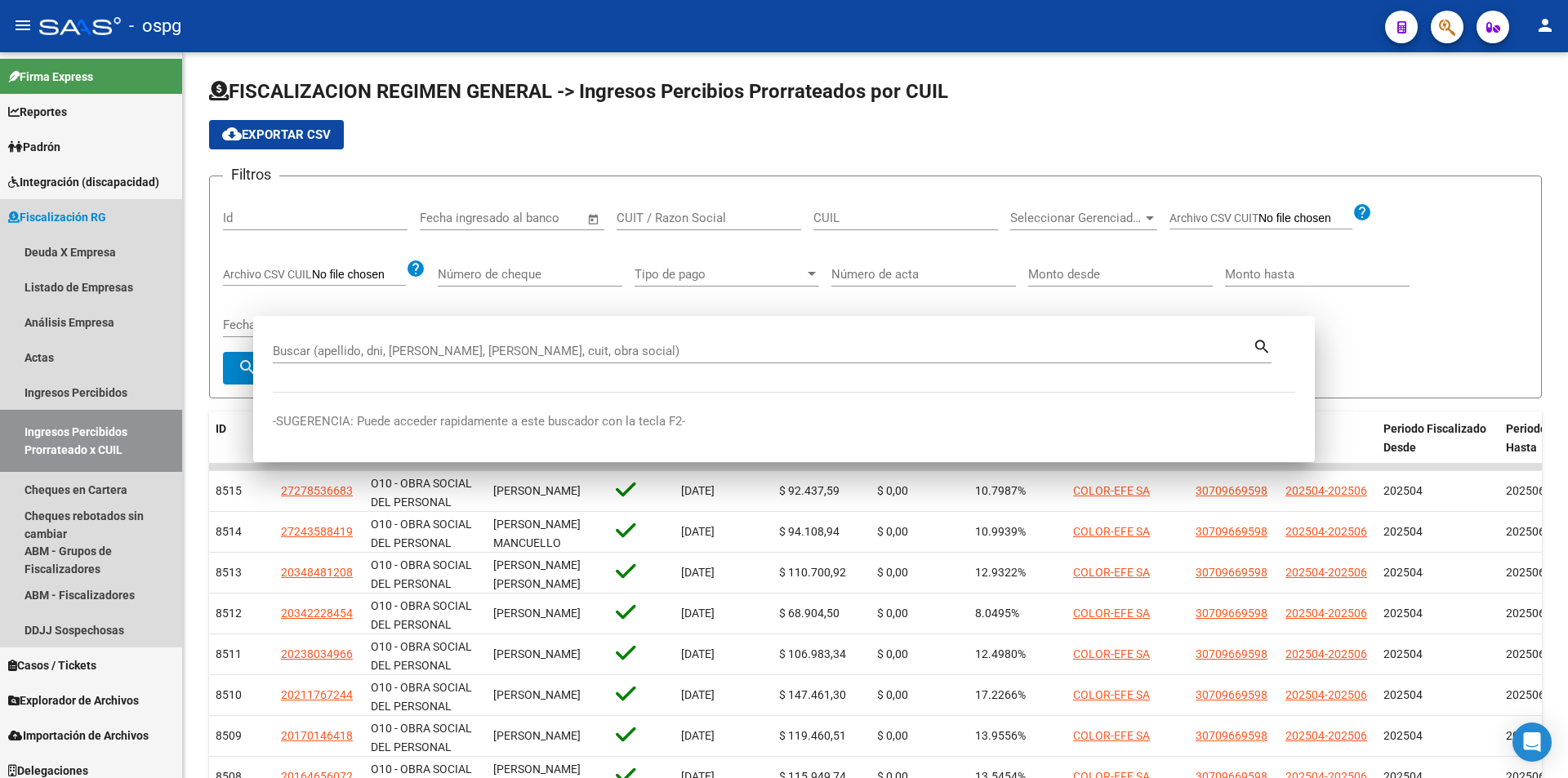
click at [0, 444] on link "Ingresos Percibidos Prorrateado x CUIL" at bounding box center [91, 441] width 182 height 62
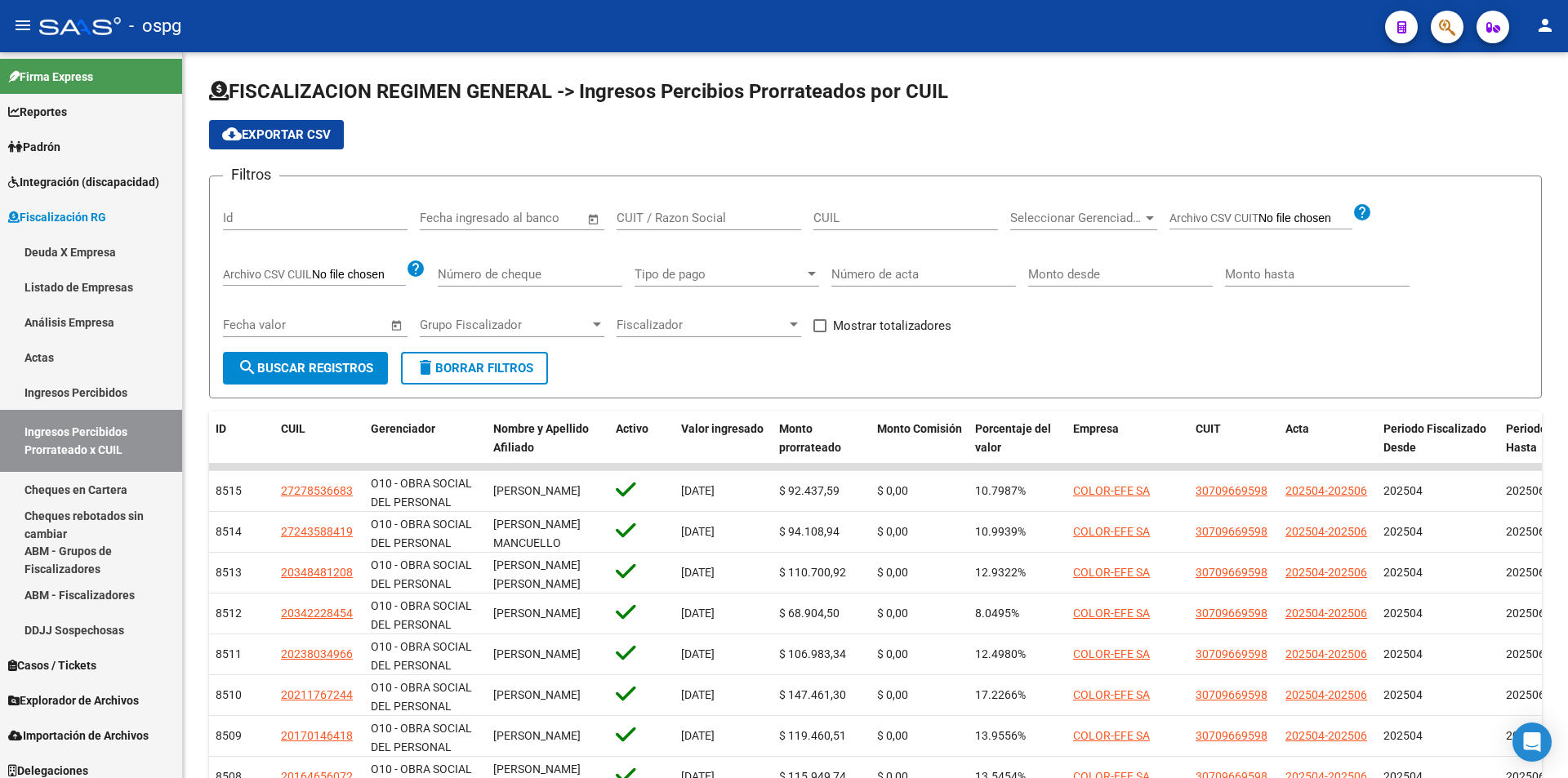
click at [1448, 33] on icon "button" at bounding box center [1447, 27] width 16 height 19
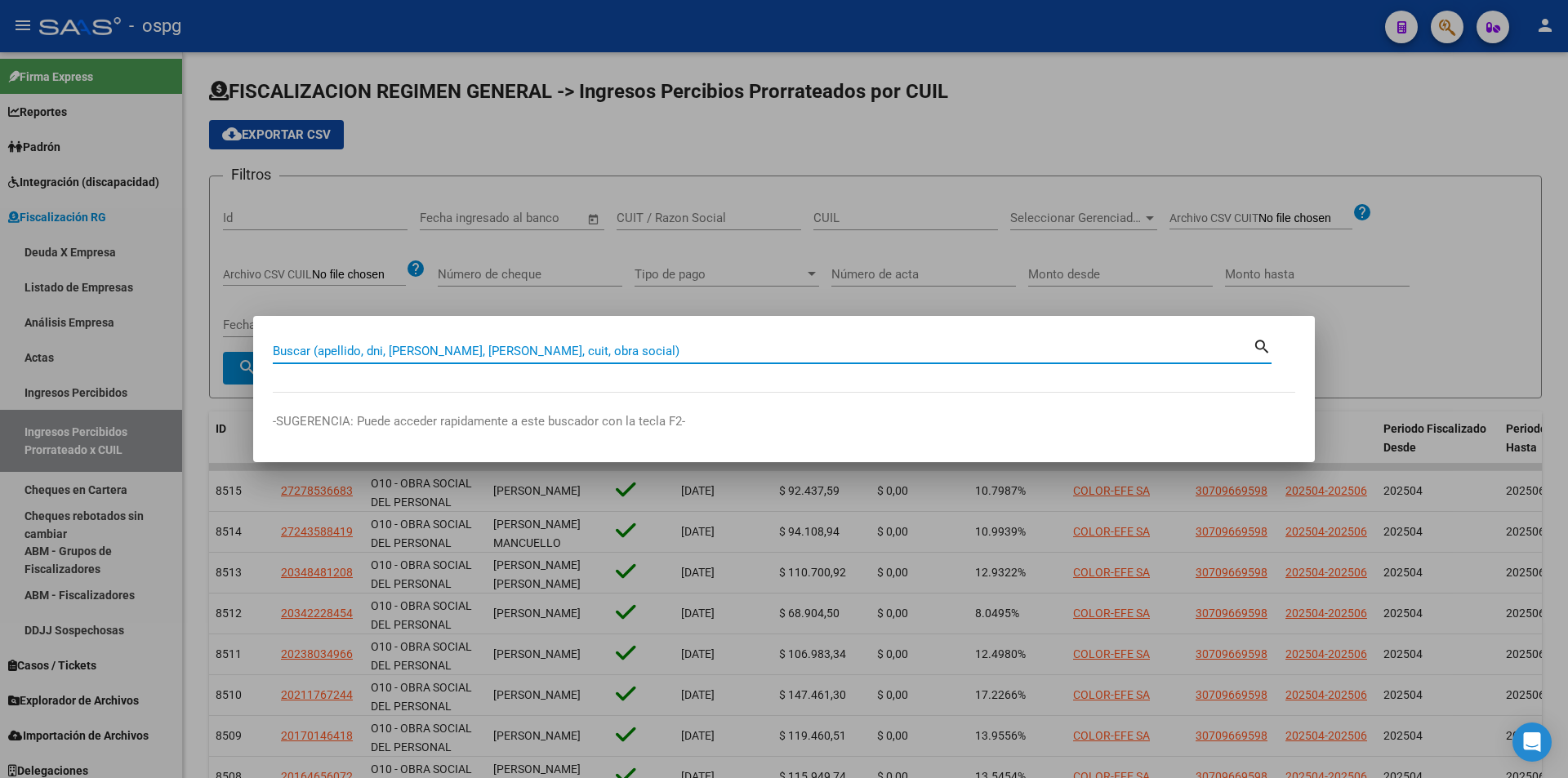
click at [585, 356] on div "Buscar (apellido, dni, [PERSON_NAME], [PERSON_NAME], cuit, obra social)" at bounding box center [762, 351] width 980 height 25
click at [585, 353] on input "Buscar (apellido, dni, [PERSON_NAME], [PERSON_NAME], cuit, obra social)" at bounding box center [762, 350] width 980 height 15
paste input "20178679369"
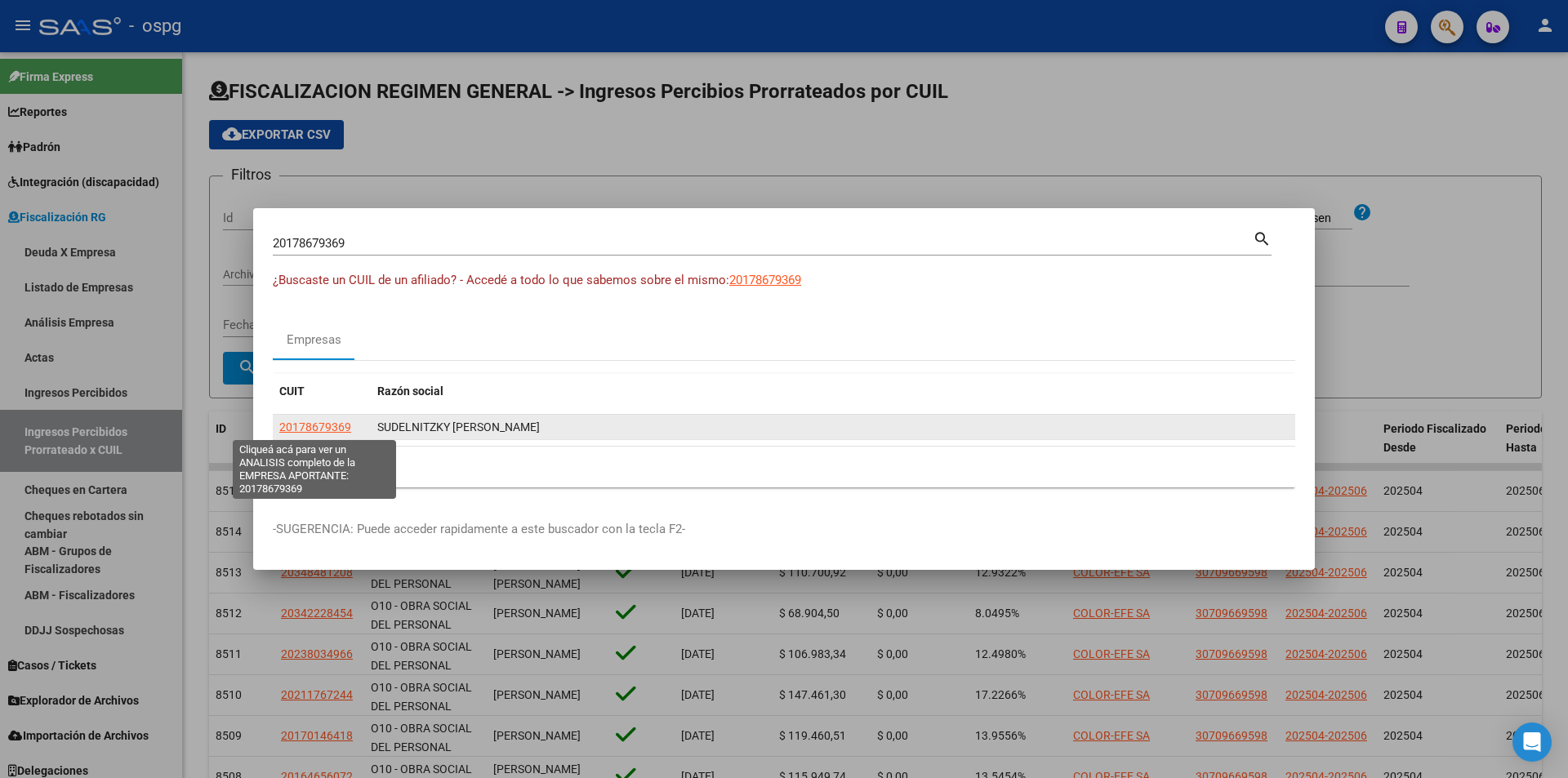
click at [335, 423] on span "20178679369" at bounding box center [315, 426] width 72 height 13
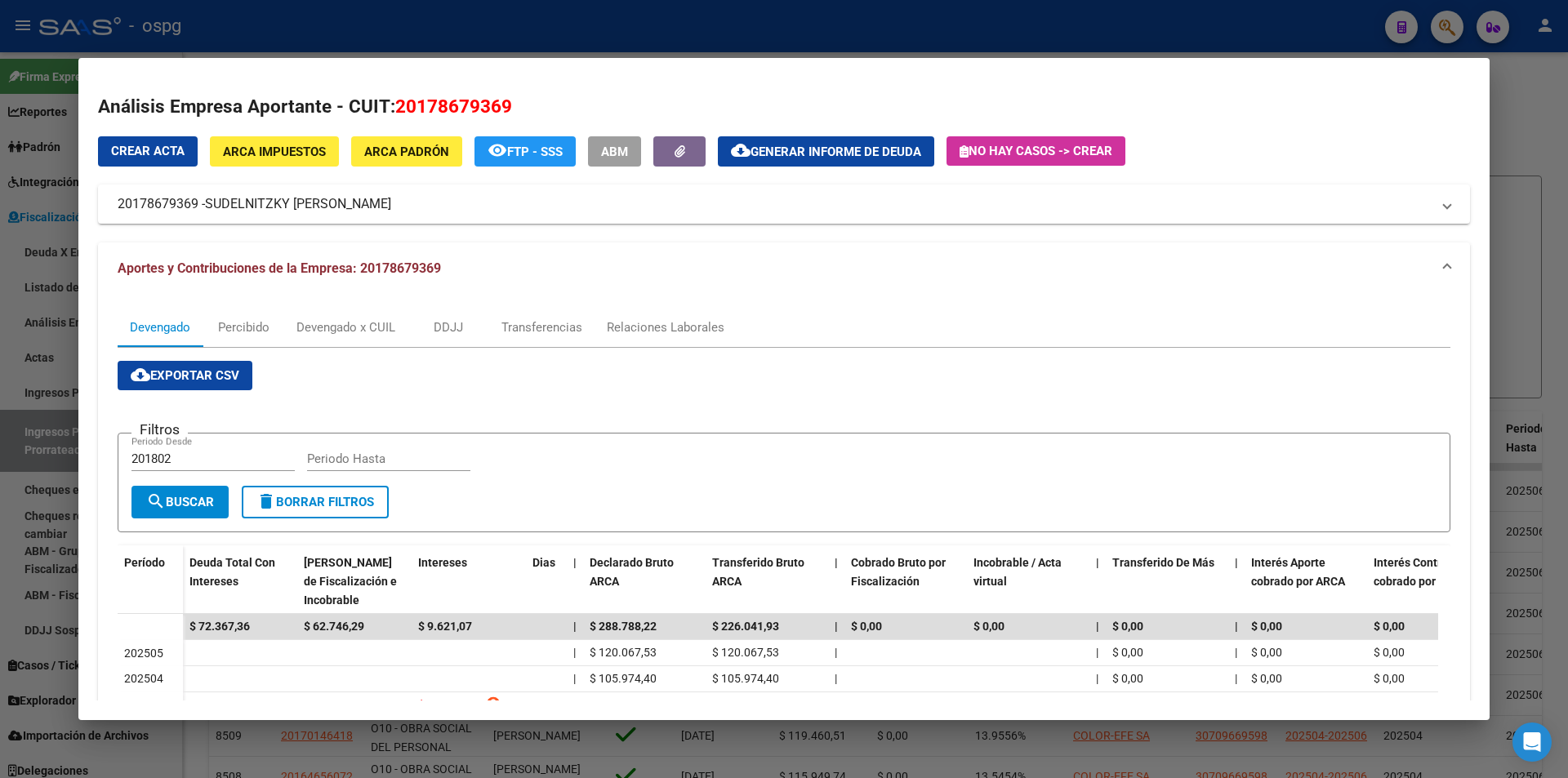
scroll to position [82, 0]
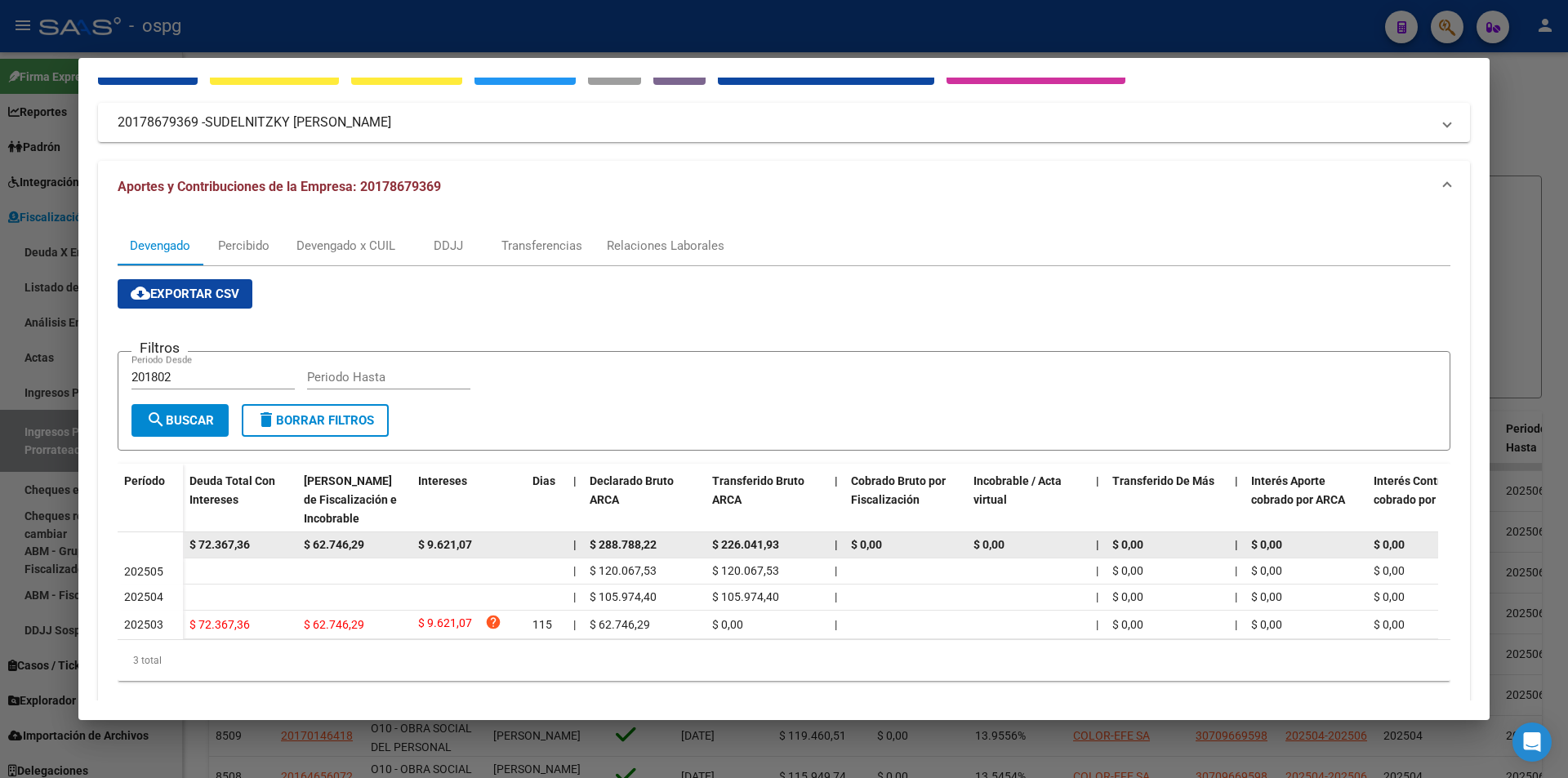
drag, startPoint x: 265, startPoint y: 542, endPoint x: 183, endPoint y: 541, distance: 82.0
click at [183, 541] on datatable-body-cell "$ 72.367,36" at bounding box center [240, 545] width 115 height 26
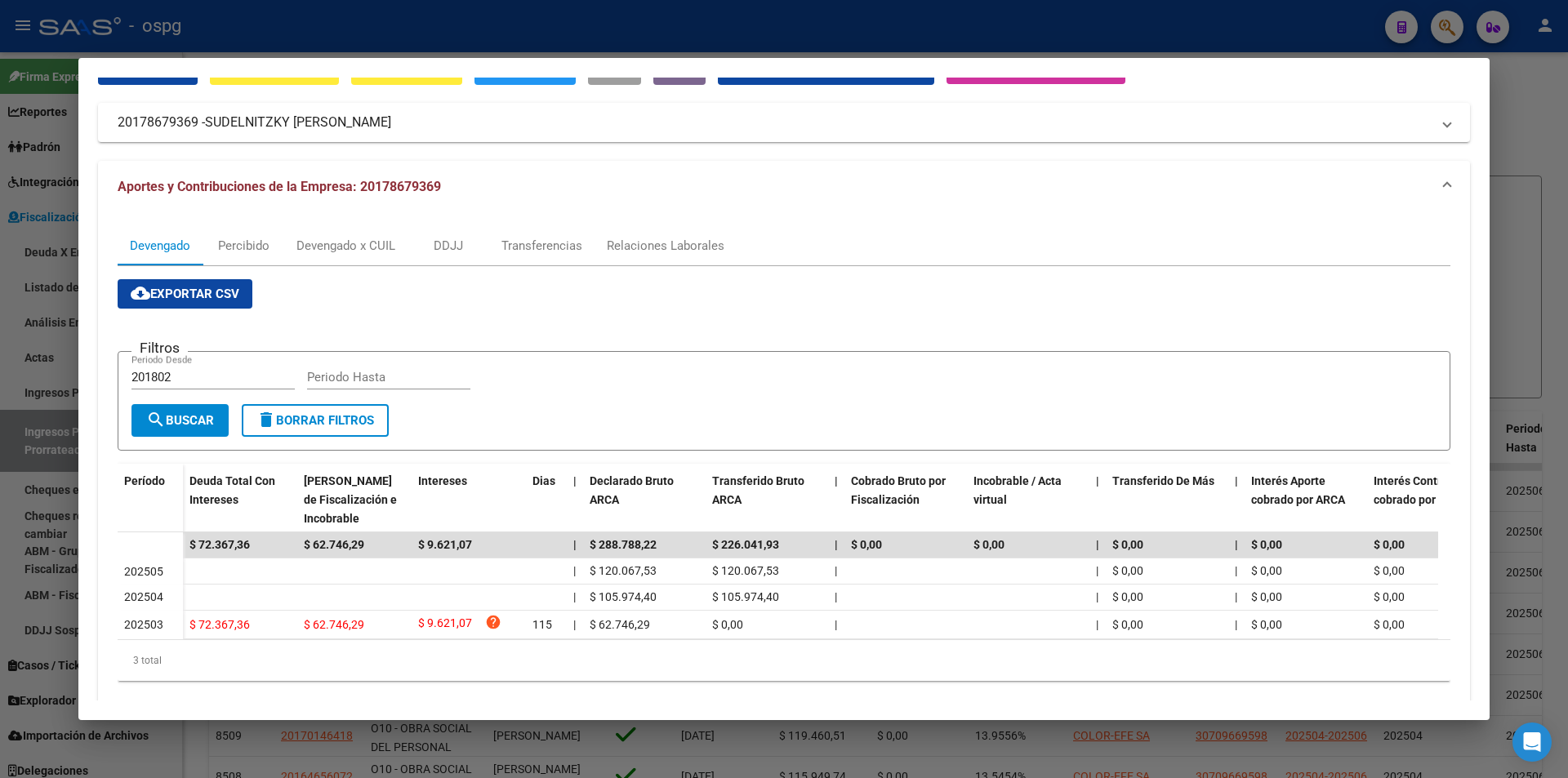
drag, startPoint x: 1558, startPoint y: 19, endPoint x: 1527, endPoint y: 46, distance: 41.1
click at [1556, 19] on div at bounding box center [784, 389] width 1568 height 778
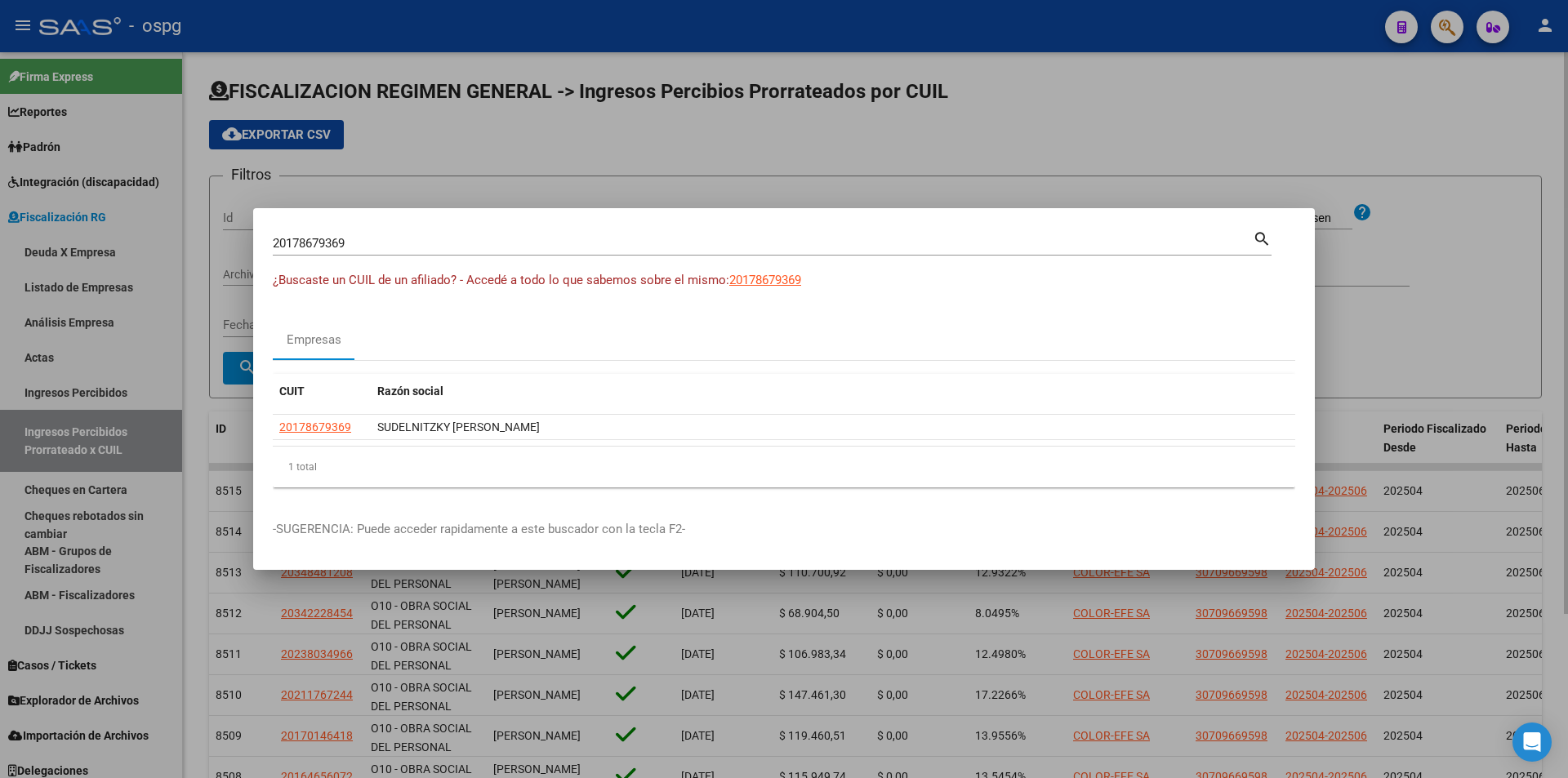
click at [1535, 100] on div at bounding box center [784, 389] width 1568 height 778
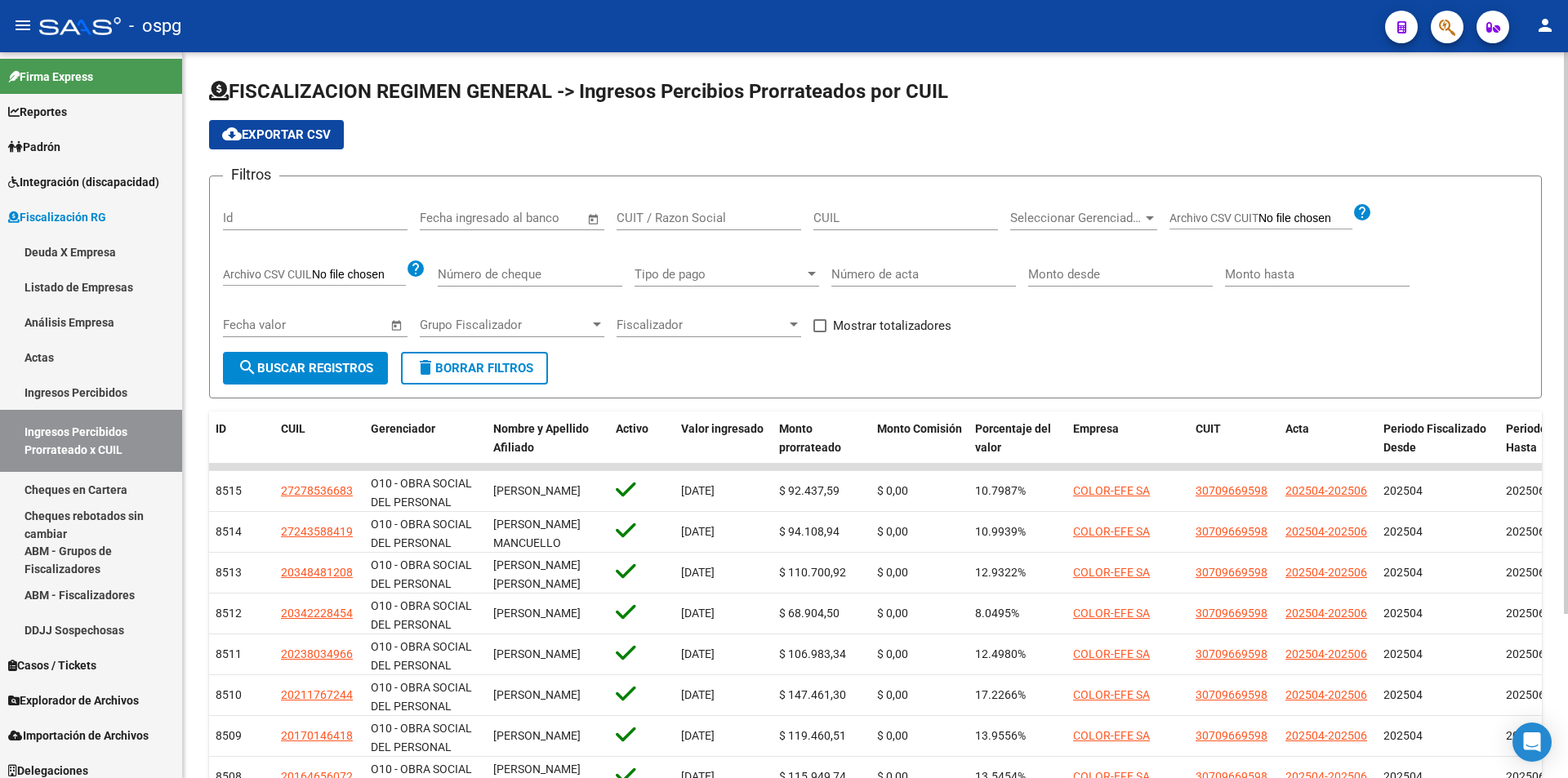
click at [1535, 100] on h1 "FISCALIZACION REGIMEN GENERAL -> Ingresos Percibios Prorrateados por CUIL" at bounding box center [876, 92] width 1333 height 28
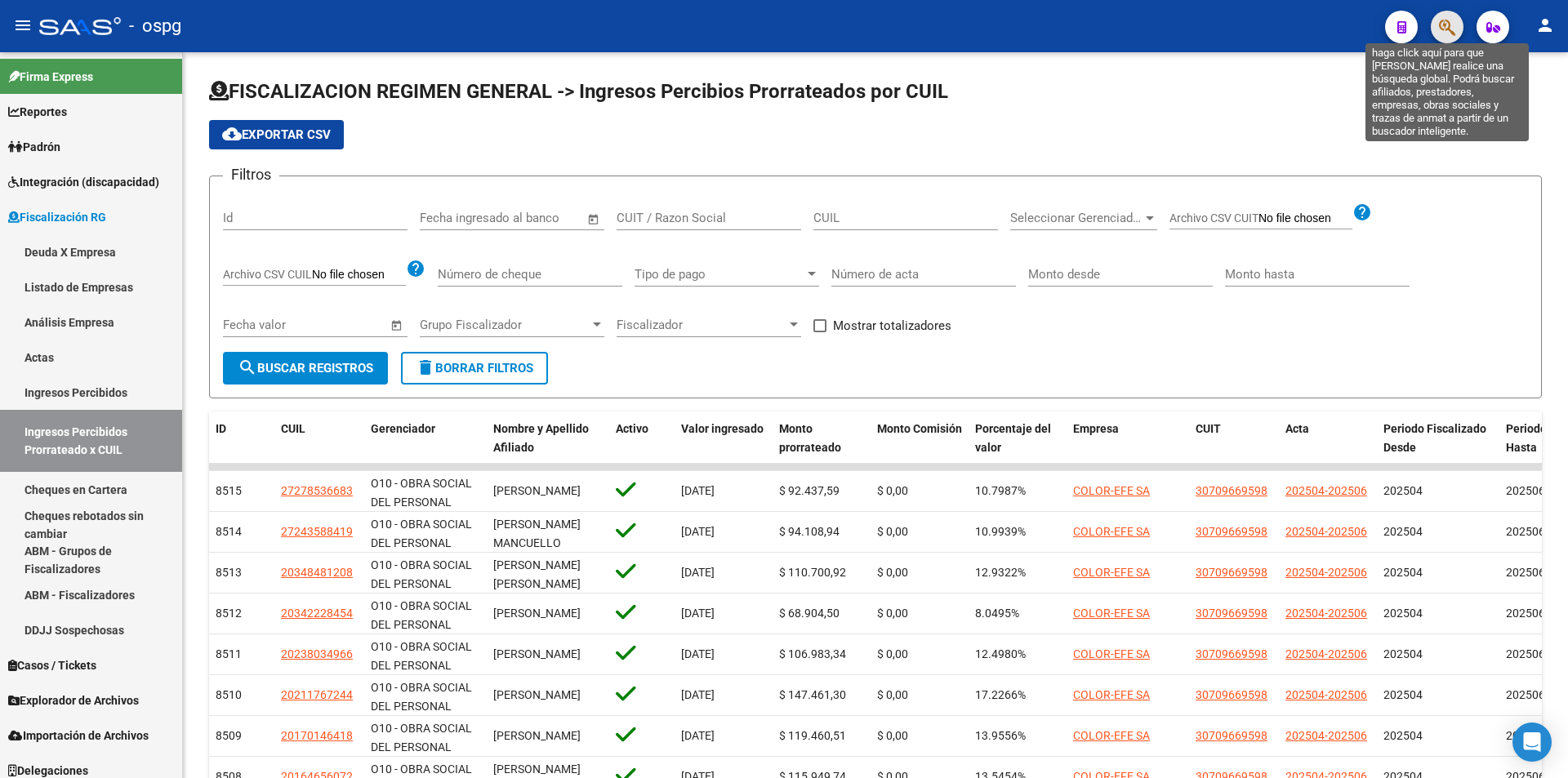
click at [1453, 24] on icon "button" at bounding box center [1447, 27] width 16 height 19
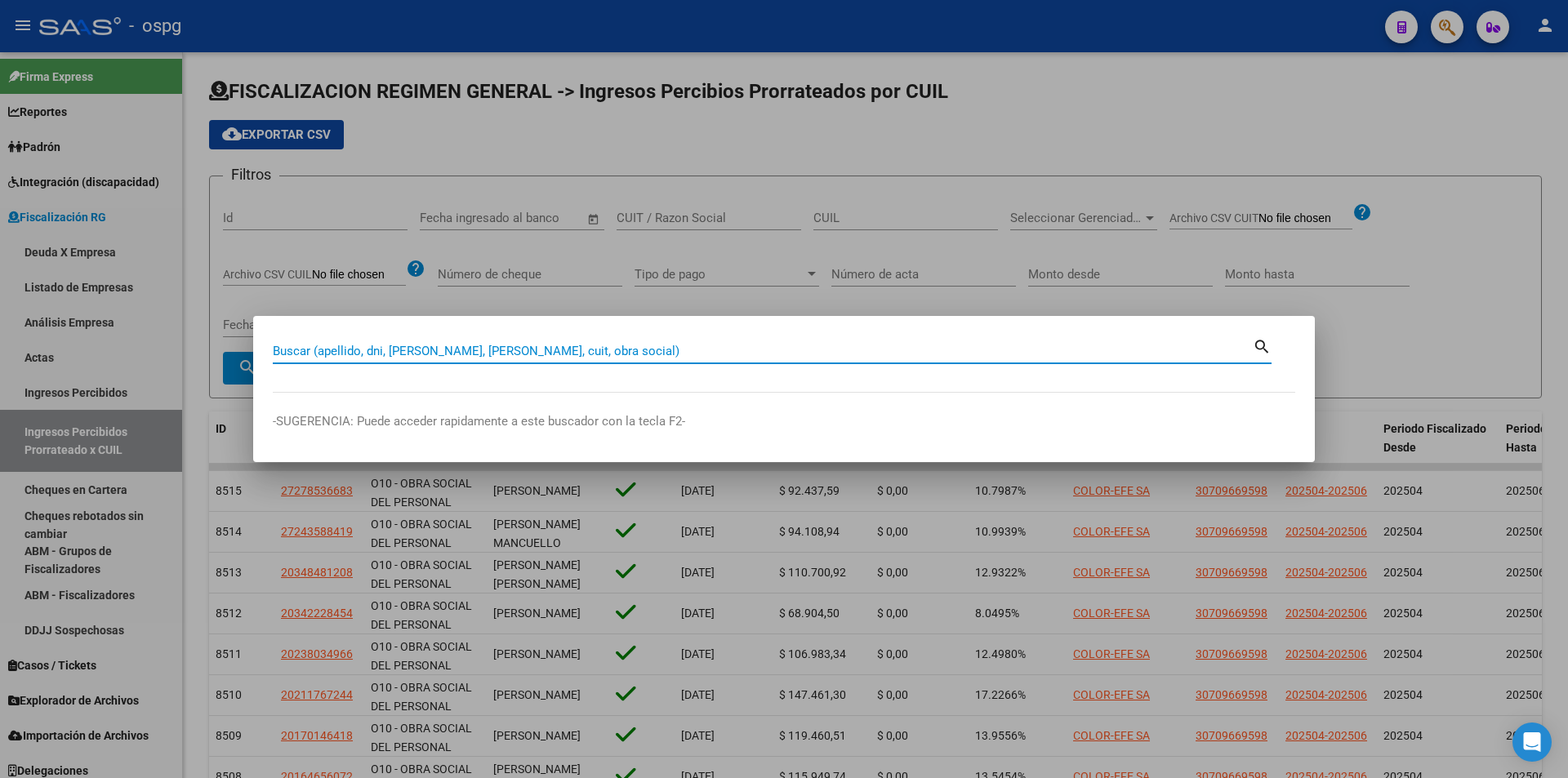
click at [549, 349] on input "Buscar (apellido, dni, [PERSON_NAME], [PERSON_NAME], cuit, obra social)" at bounding box center [762, 350] width 980 height 15
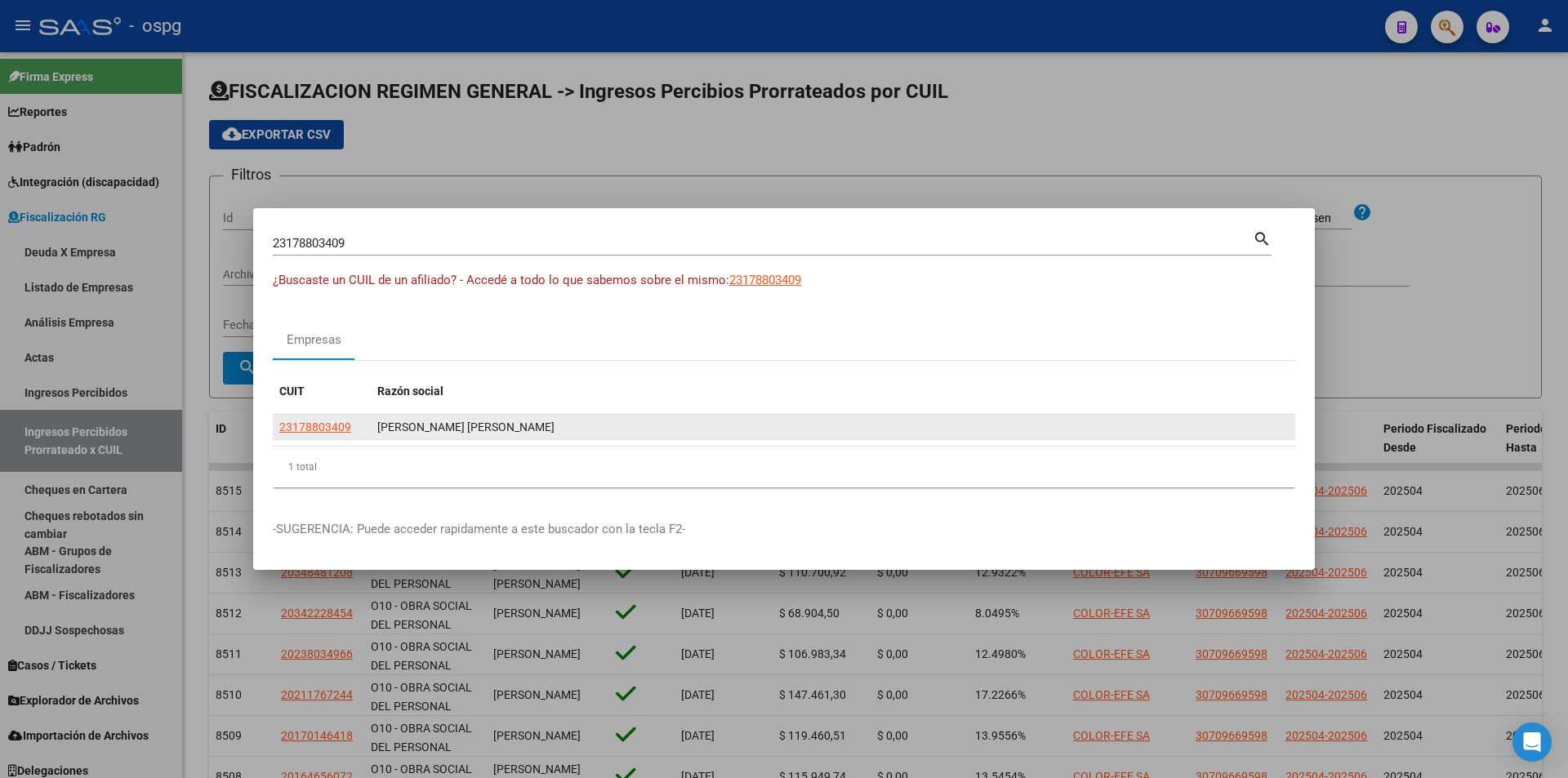
drag, startPoint x: 359, startPoint y: 429, endPoint x: 344, endPoint y: 425, distance: 15.5
click at [356, 429] on div "23178803409" at bounding box center [321, 427] width 85 height 19
click at [337, 425] on span "23178803409" at bounding box center [315, 426] width 72 height 13
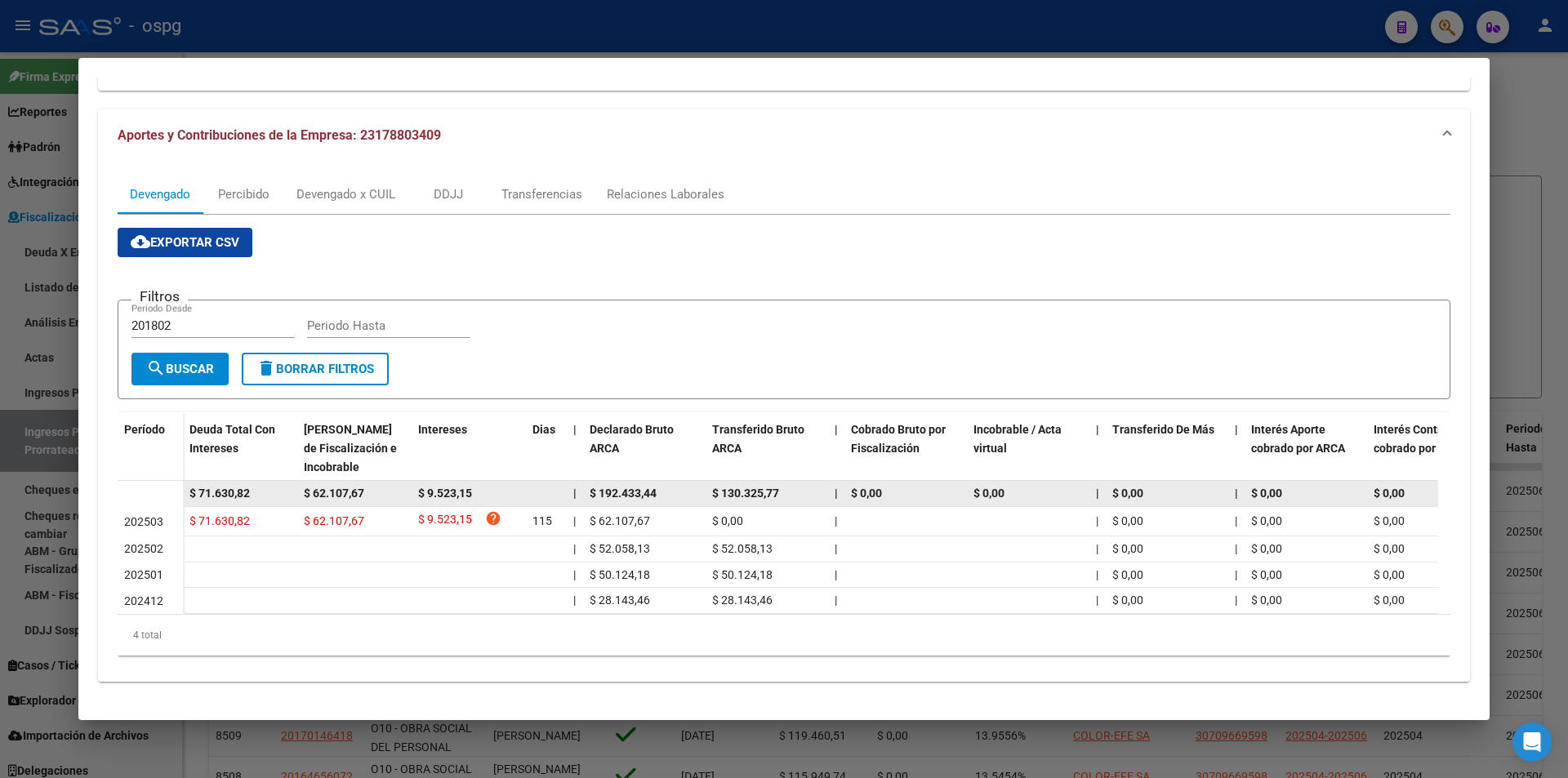
scroll to position [146, 0]
drag, startPoint x: 266, startPoint y: 478, endPoint x: 161, endPoint y: 473, distance: 105.1
click at [161, 481] on datatable-body-row "$ 71.630,82 $ 62.107,67 $ 9.523,15 | $ 192.433,44 $ 130.325,77 | $ 0,00 $ 0,00 …" at bounding box center [1126, 494] width 2017 height 26
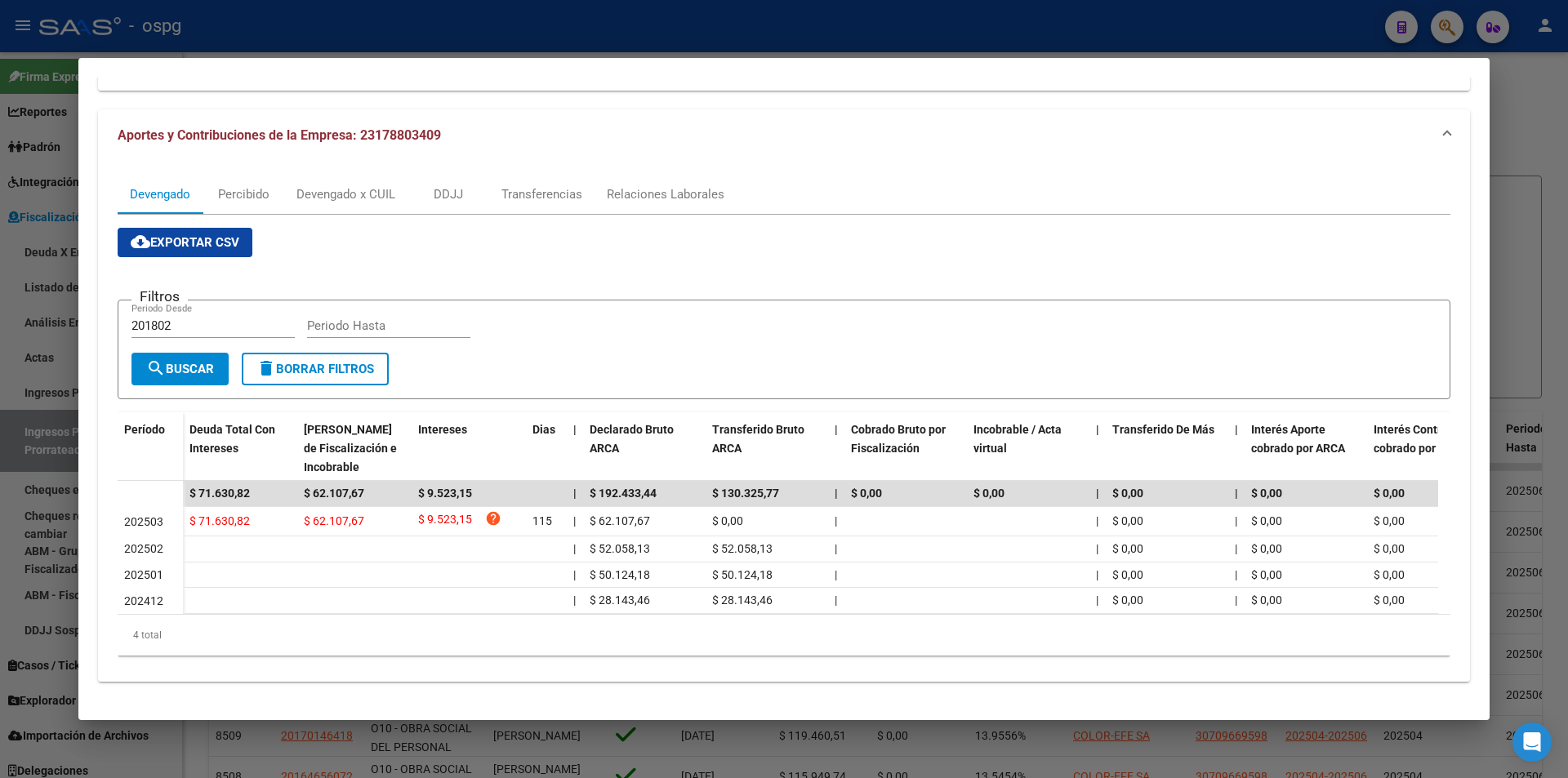
click at [1529, 249] on div at bounding box center [784, 389] width 1568 height 778
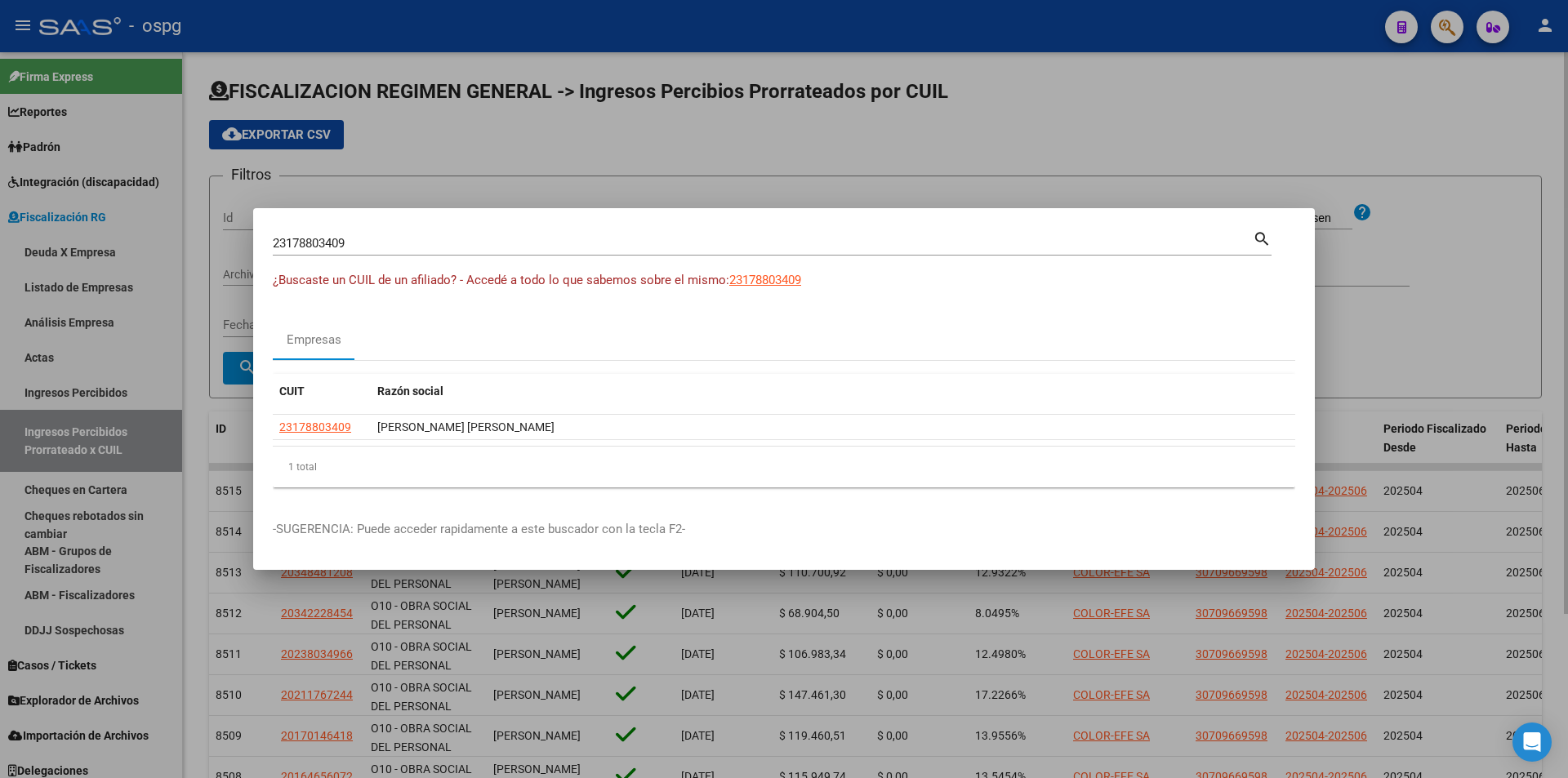
click at [1424, 119] on div at bounding box center [784, 389] width 1568 height 778
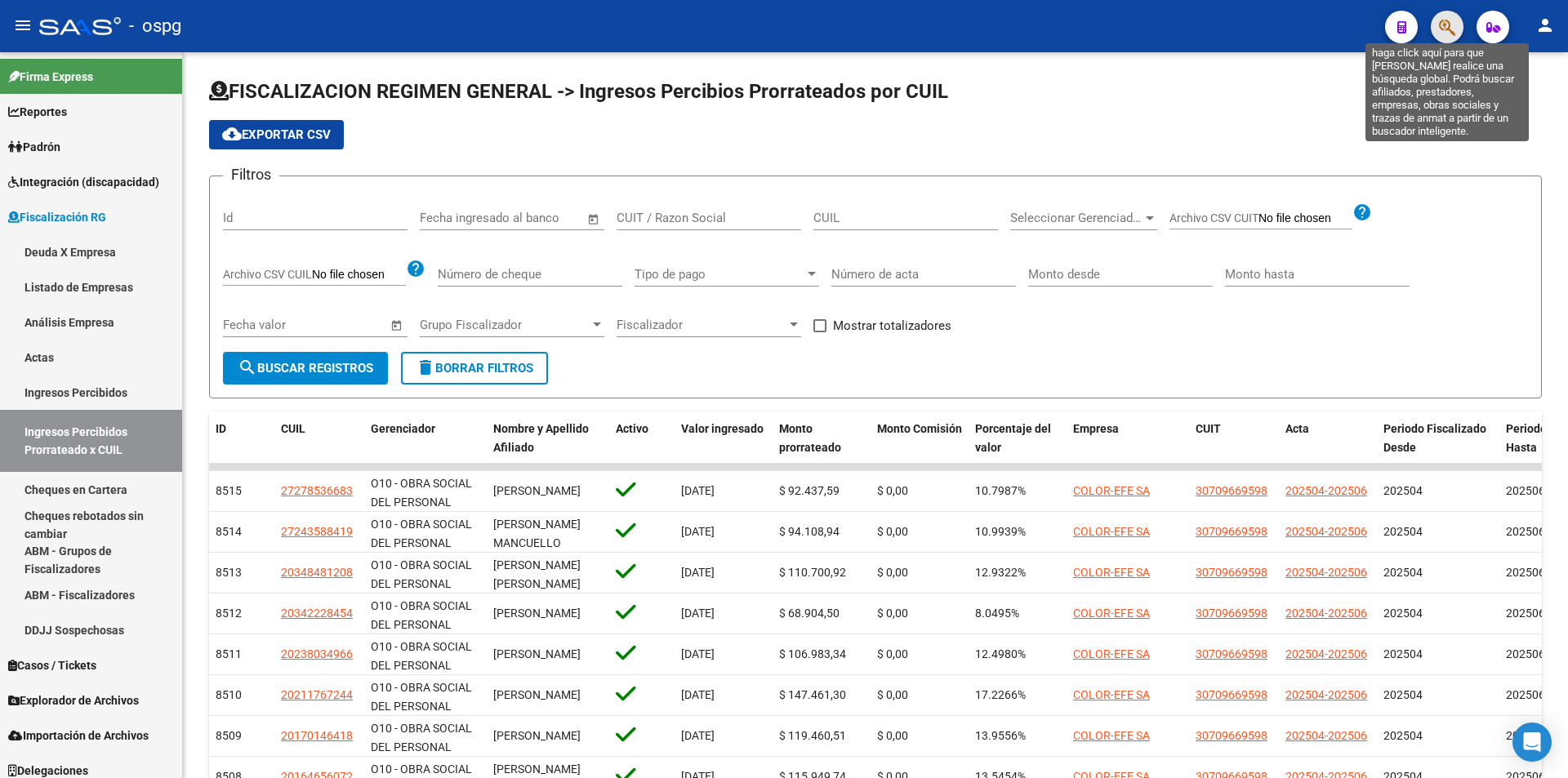
click at [1446, 30] on icon "button" at bounding box center [1447, 27] width 16 height 19
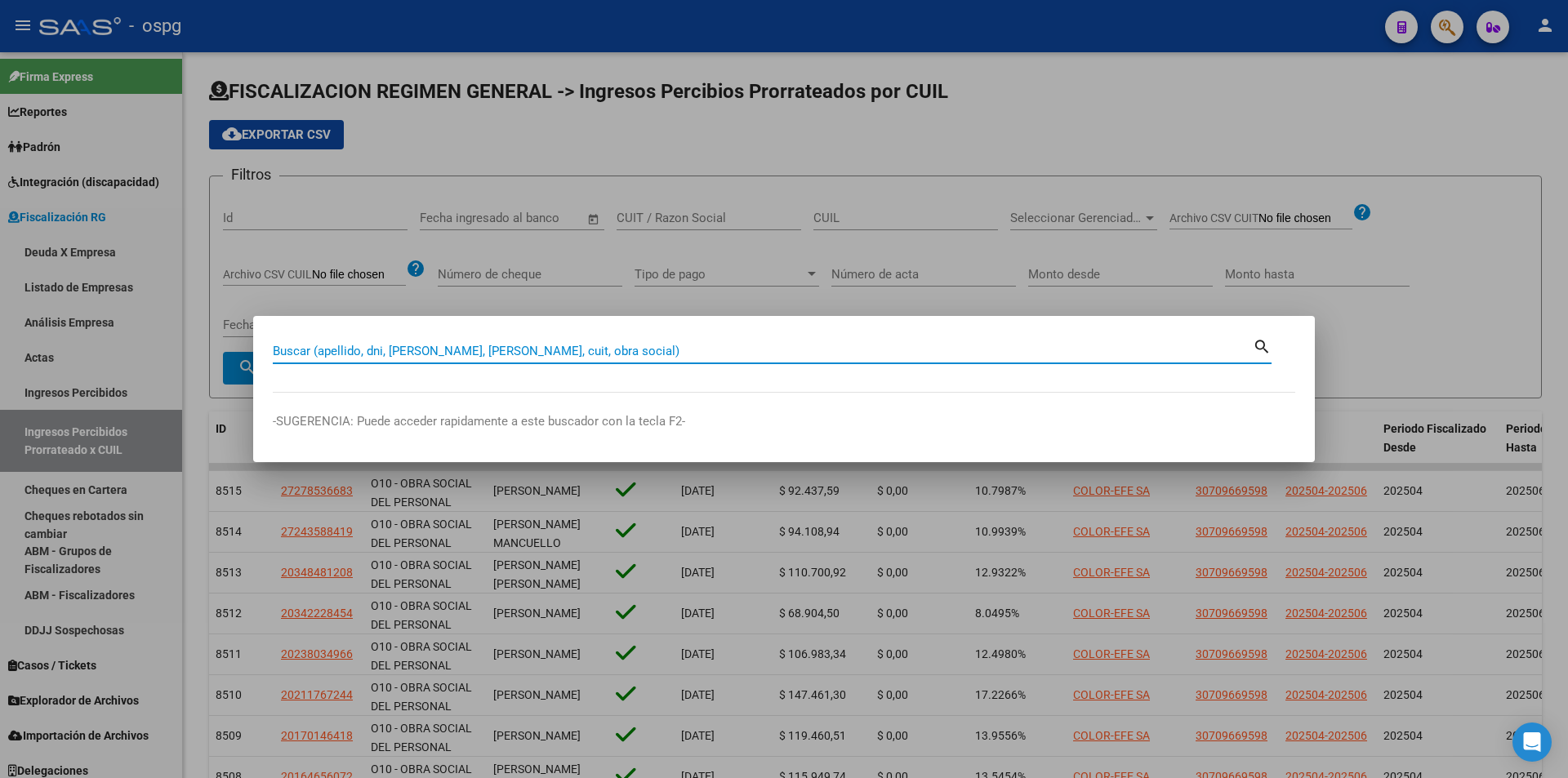
click at [612, 355] on input "Buscar (apellido, dni, [PERSON_NAME], [PERSON_NAME], cuit, obra social)" at bounding box center [762, 350] width 980 height 15
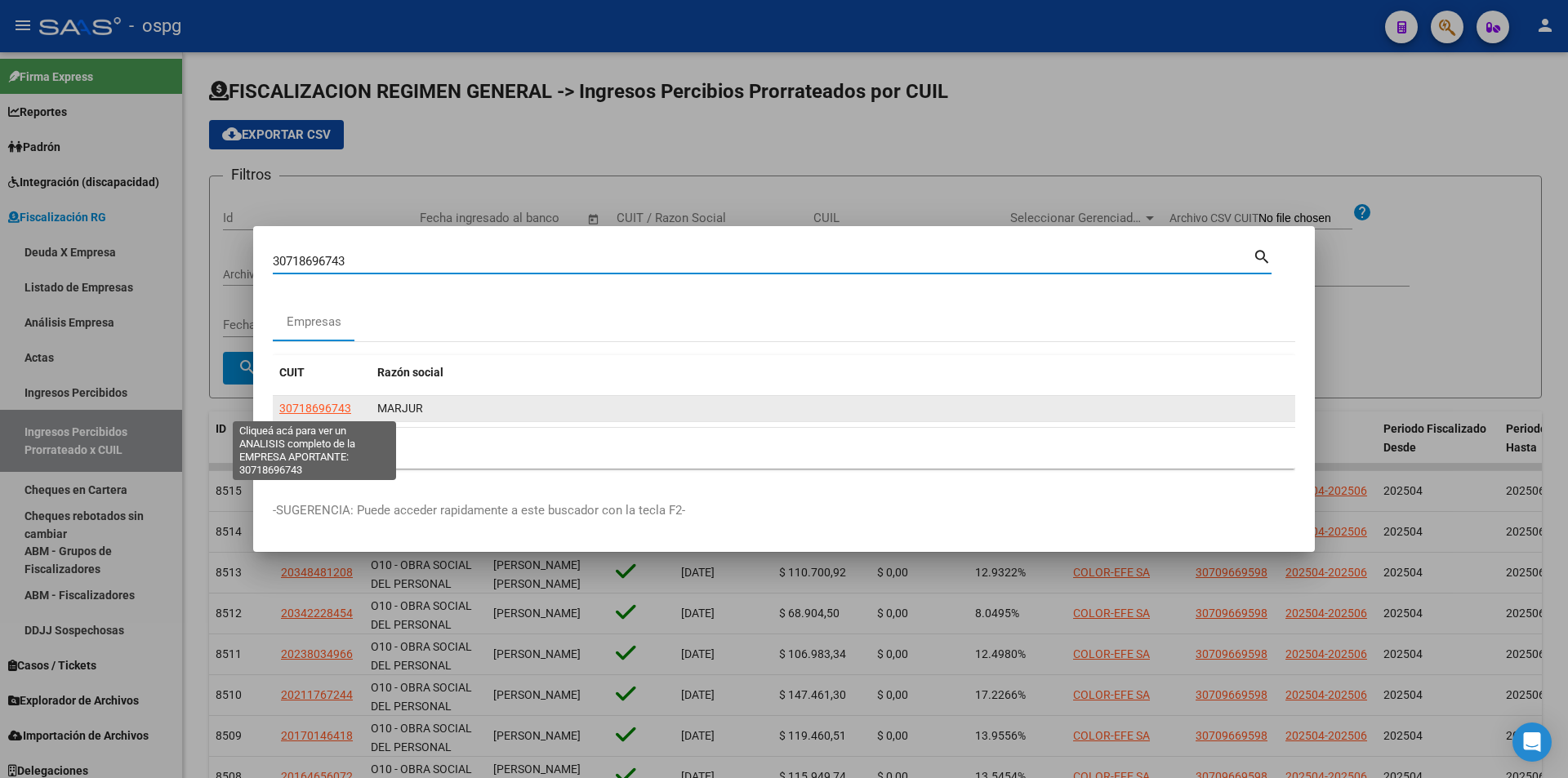
click at [327, 404] on span "30718696743" at bounding box center [315, 407] width 72 height 13
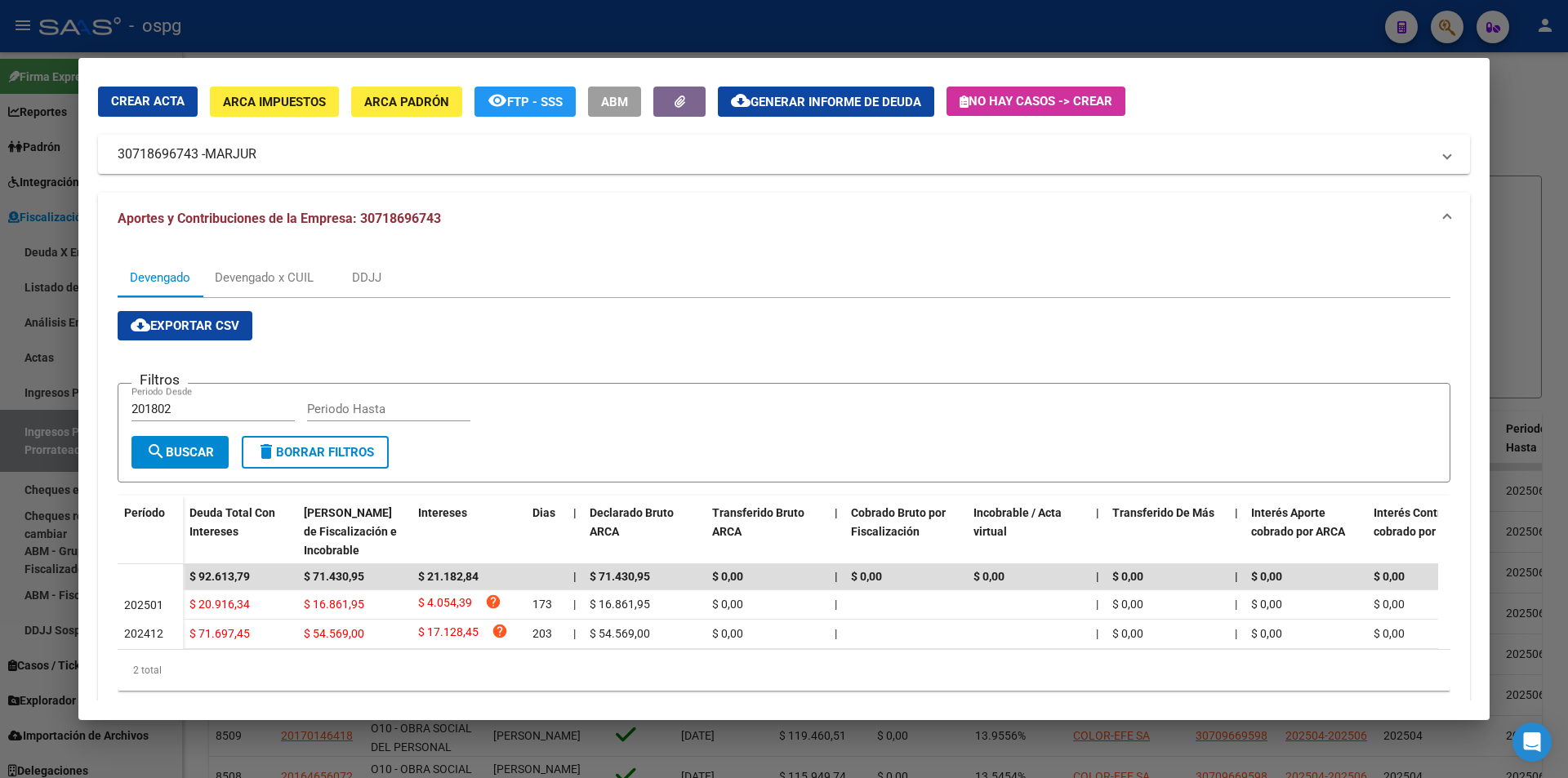
scroll to position [98, 0]
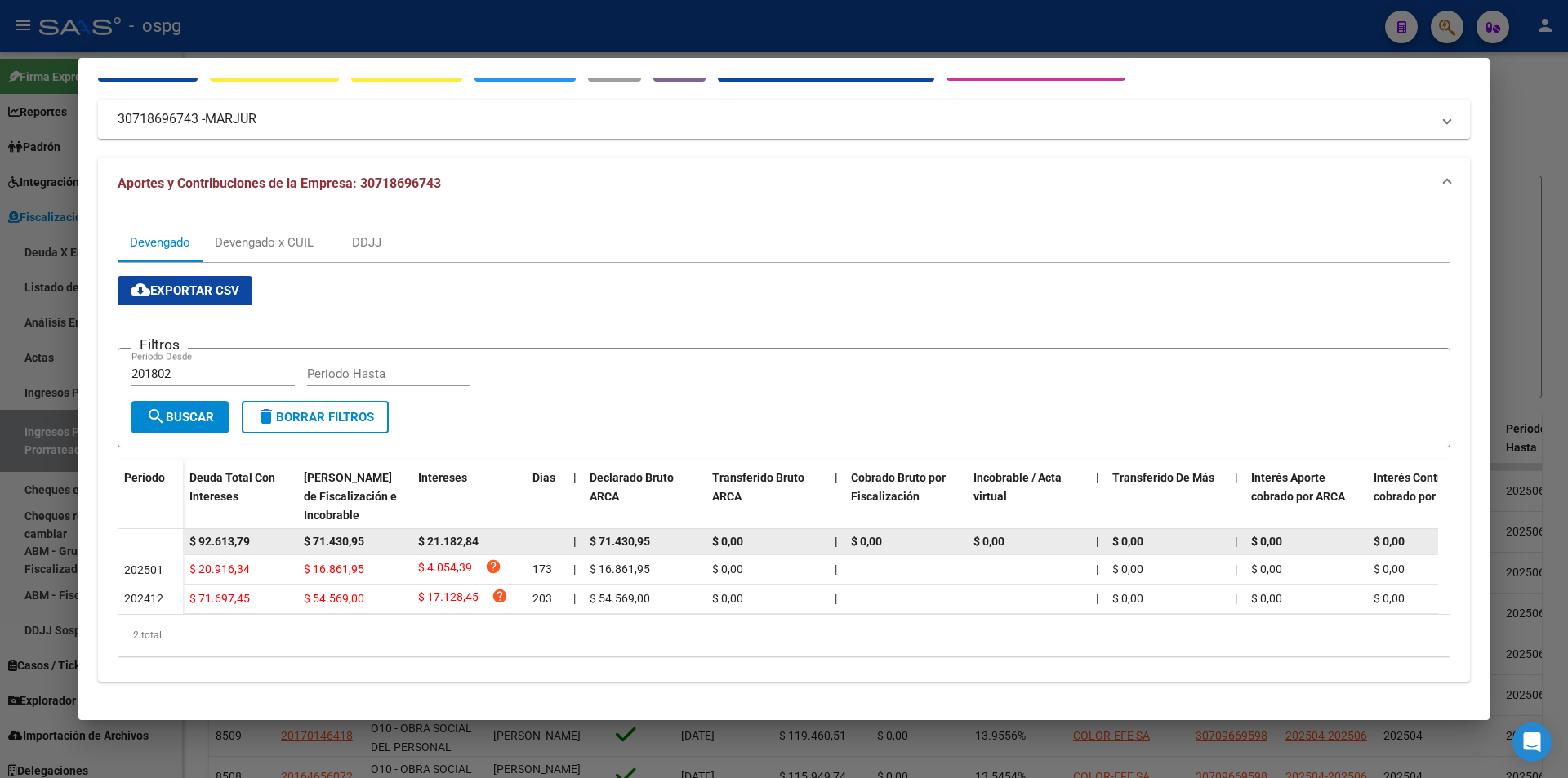
drag, startPoint x: 267, startPoint y: 527, endPoint x: 171, endPoint y: 531, distance: 96.1
click at [171, 531] on datatable-body-row "$ 92.613,79 $ 71.430,95 $ 21.182,84 | $ 71.430,95 $ 0,00 | $ 0,00 $ 0,00 | $ 0,…" at bounding box center [1126, 541] width 2017 height 26
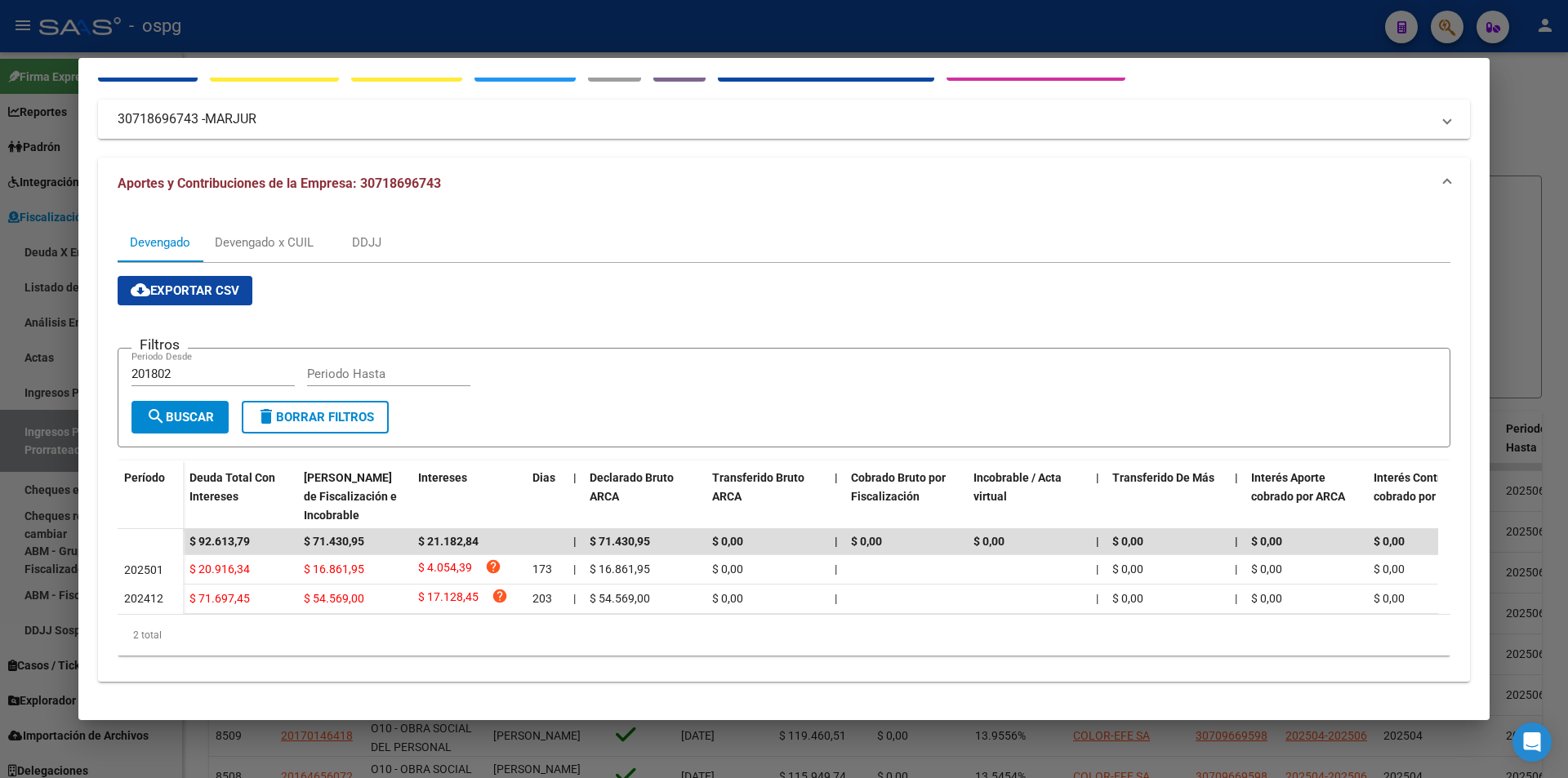
click at [0, 548] on div at bounding box center [784, 389] width 1568 height 778
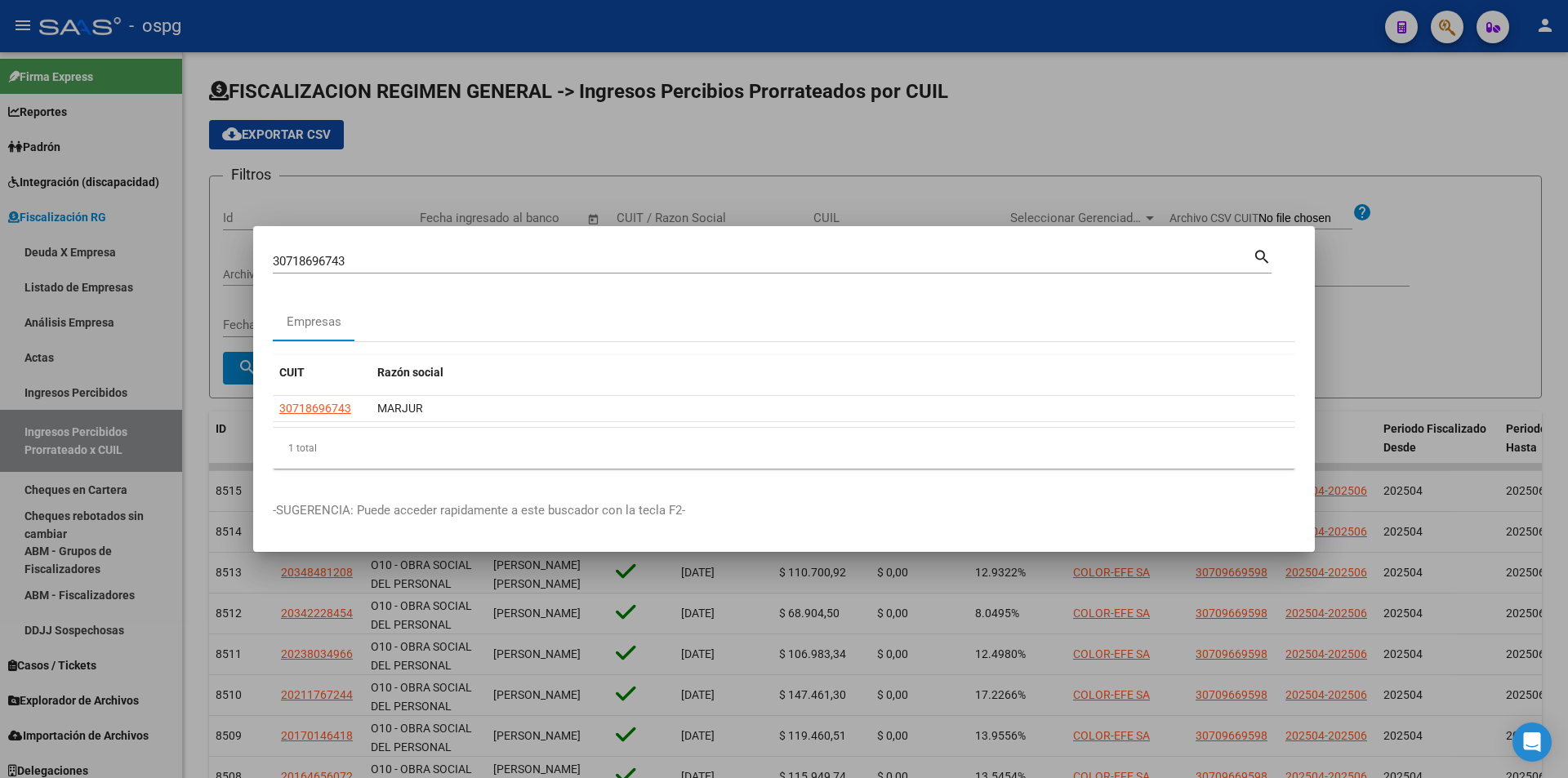
click at [1148, 96] on div at bounding box center [784, 389] width 1568 height 778
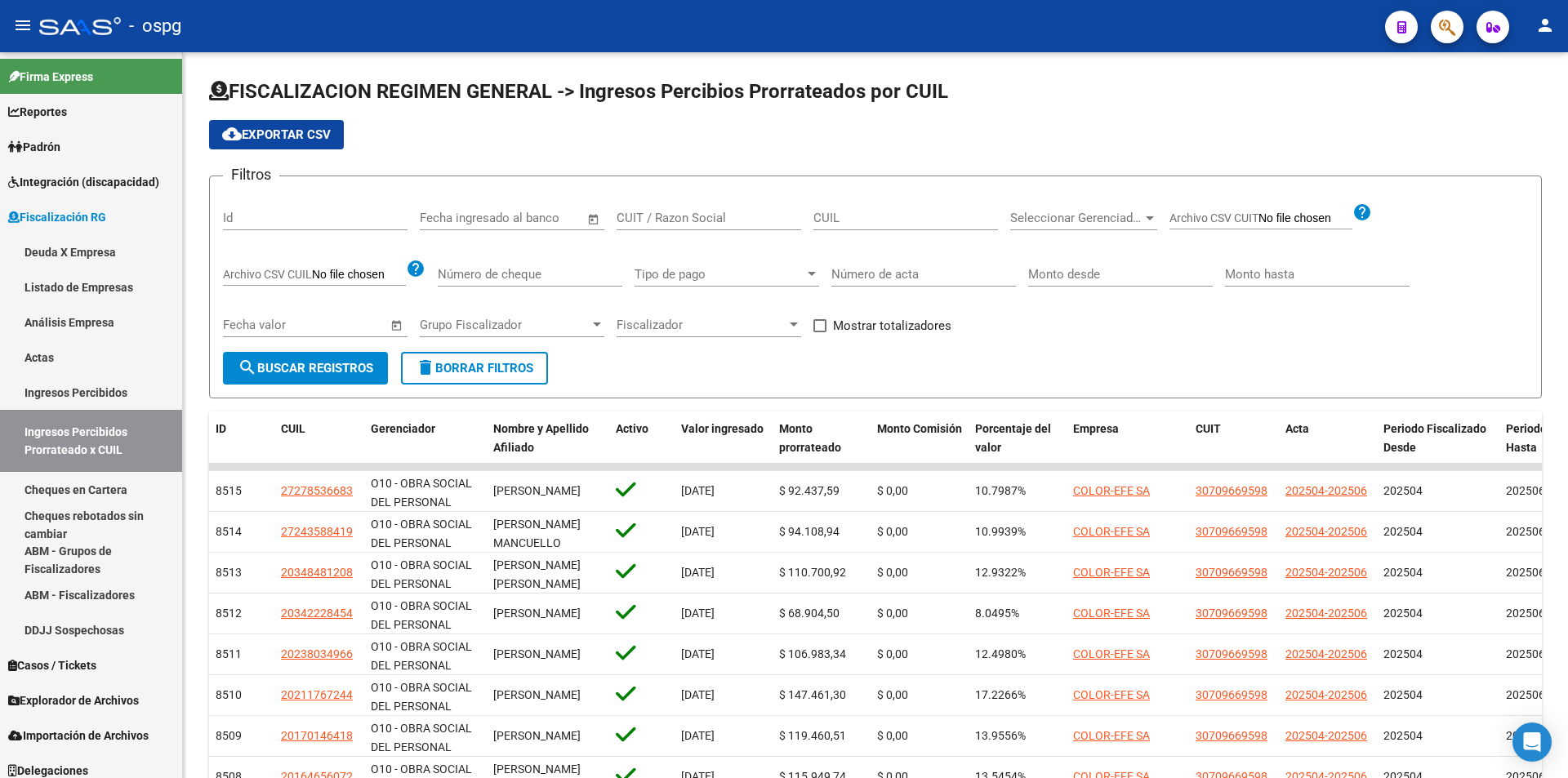
click at [1459, 39] on div at bounding box center [1441, 26] width 46 height 33
click at [1457, 38] on button "button" at bounding box center [1447, 26] width 32 height 32
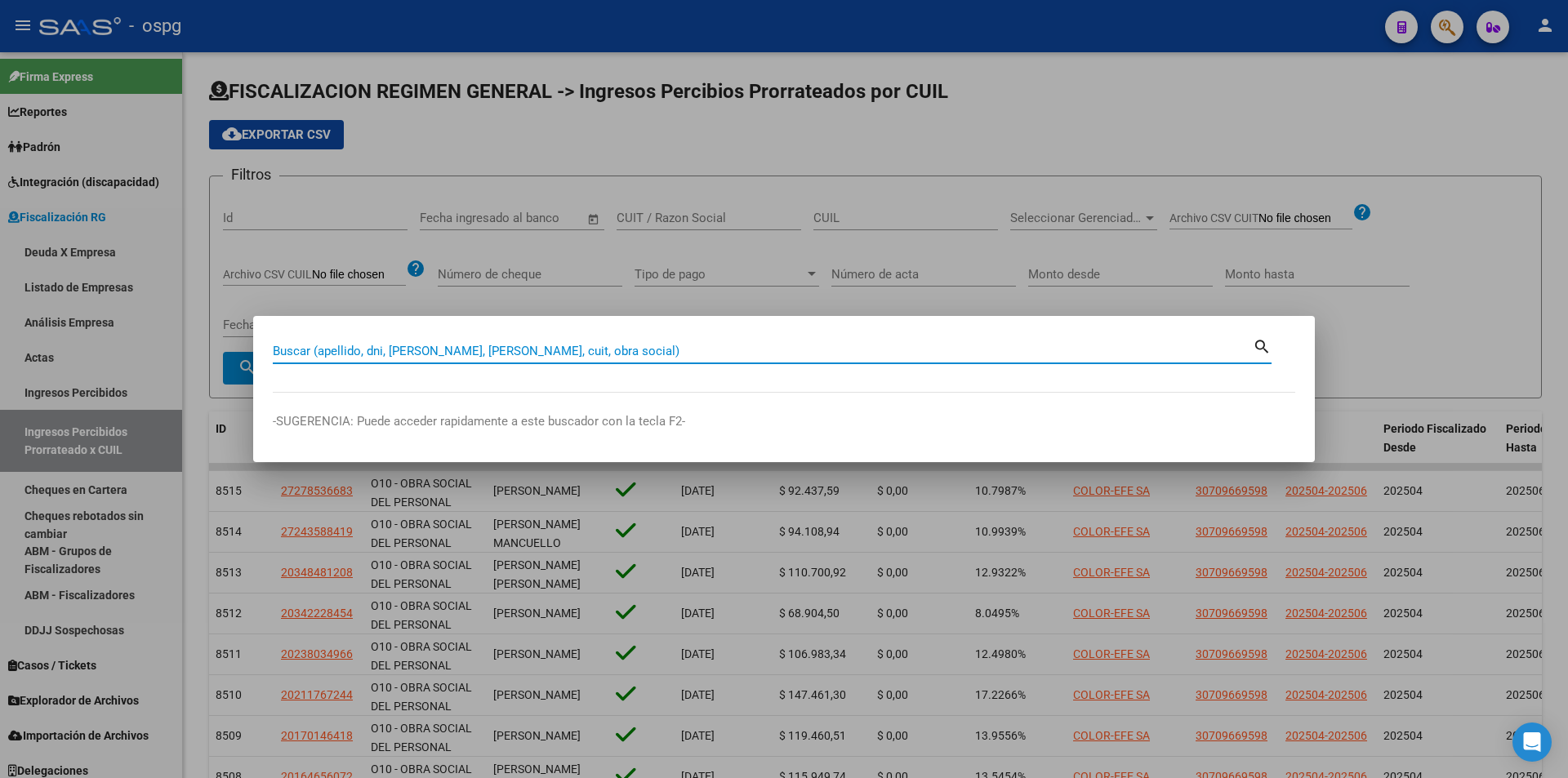
paste input "30716641887"
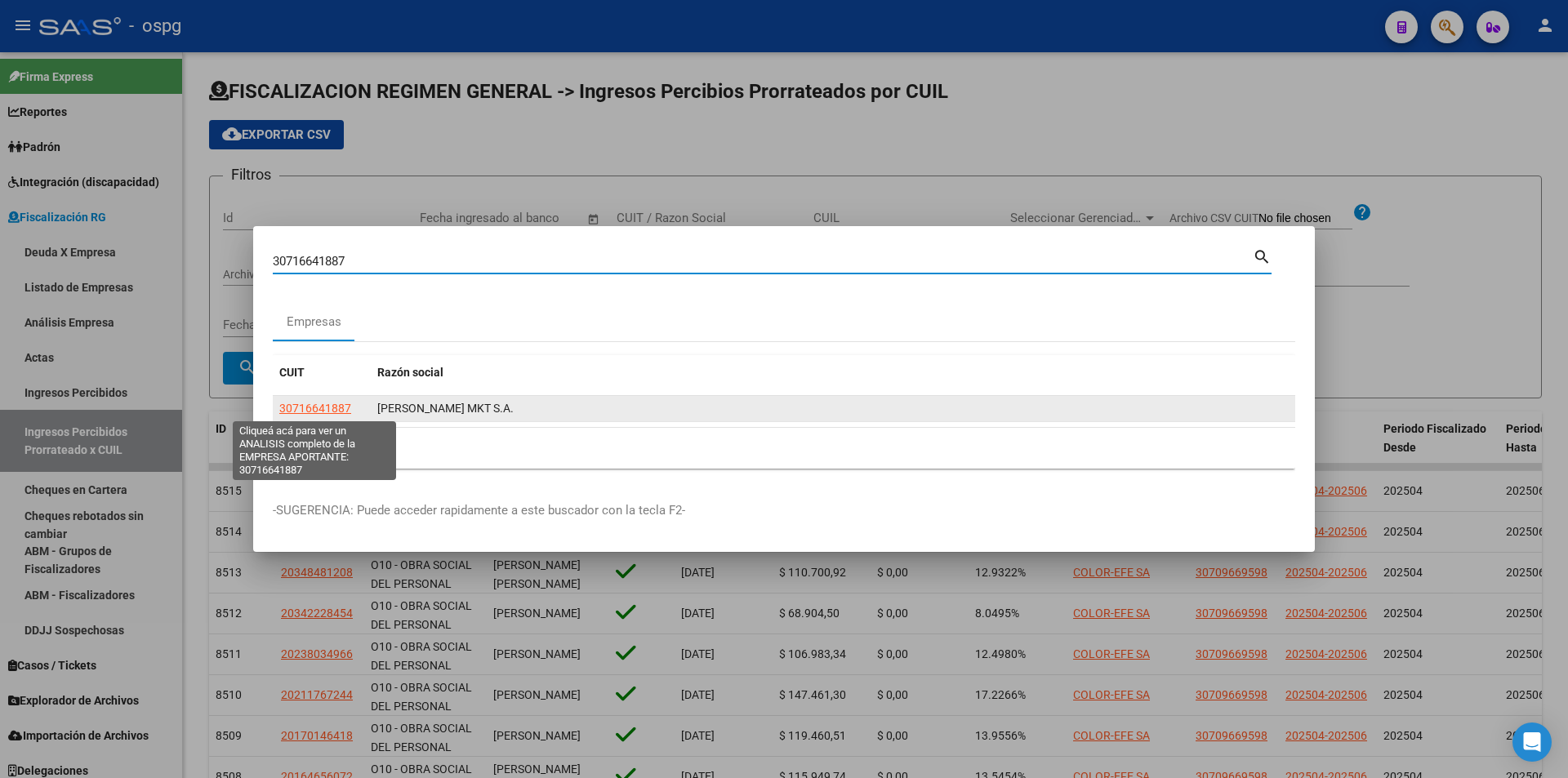
click at [321, 407] on span "30716641887" at bounding box center [315, 407] width 72 height 13
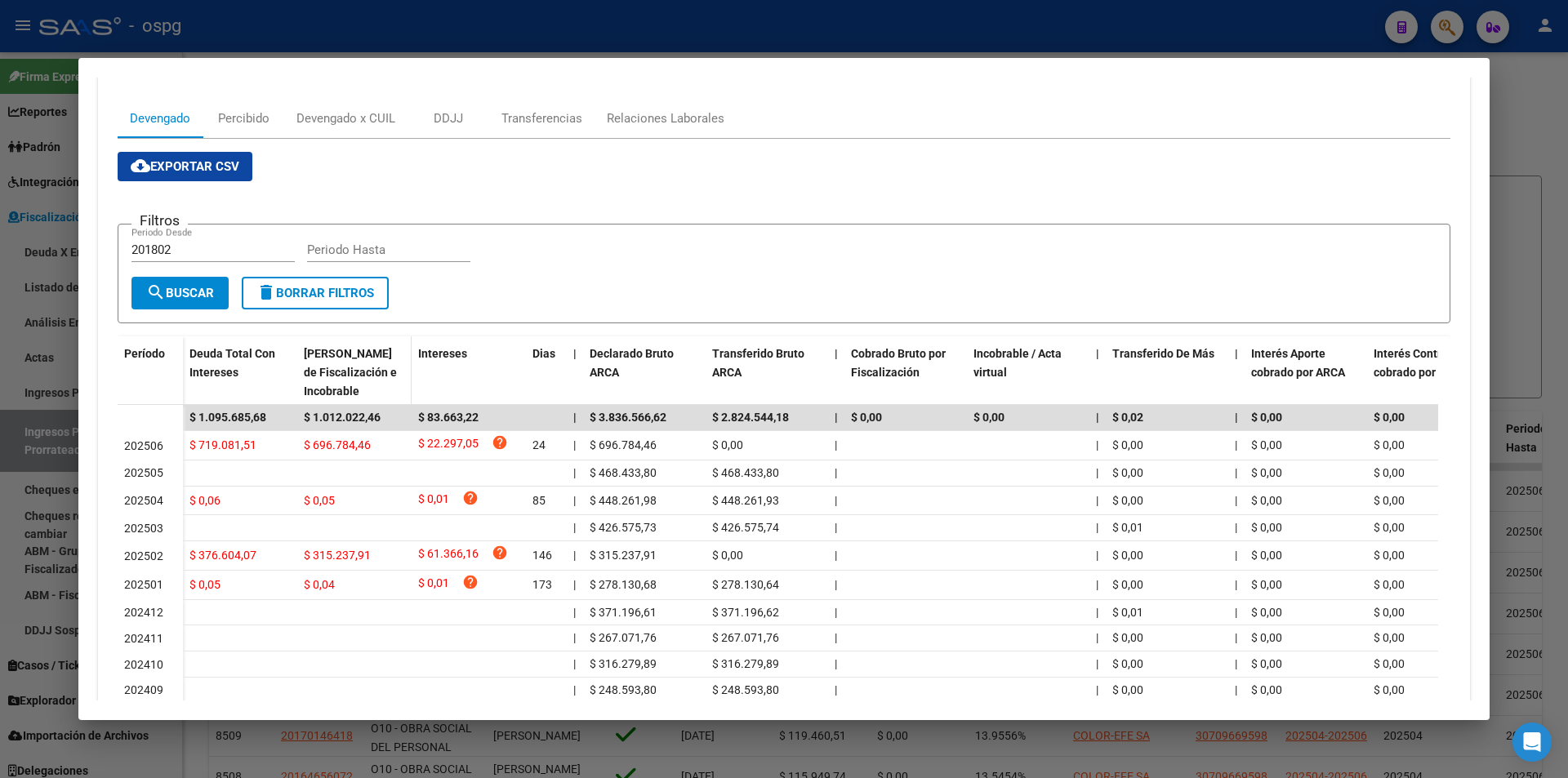
scroll to position [245, 0]
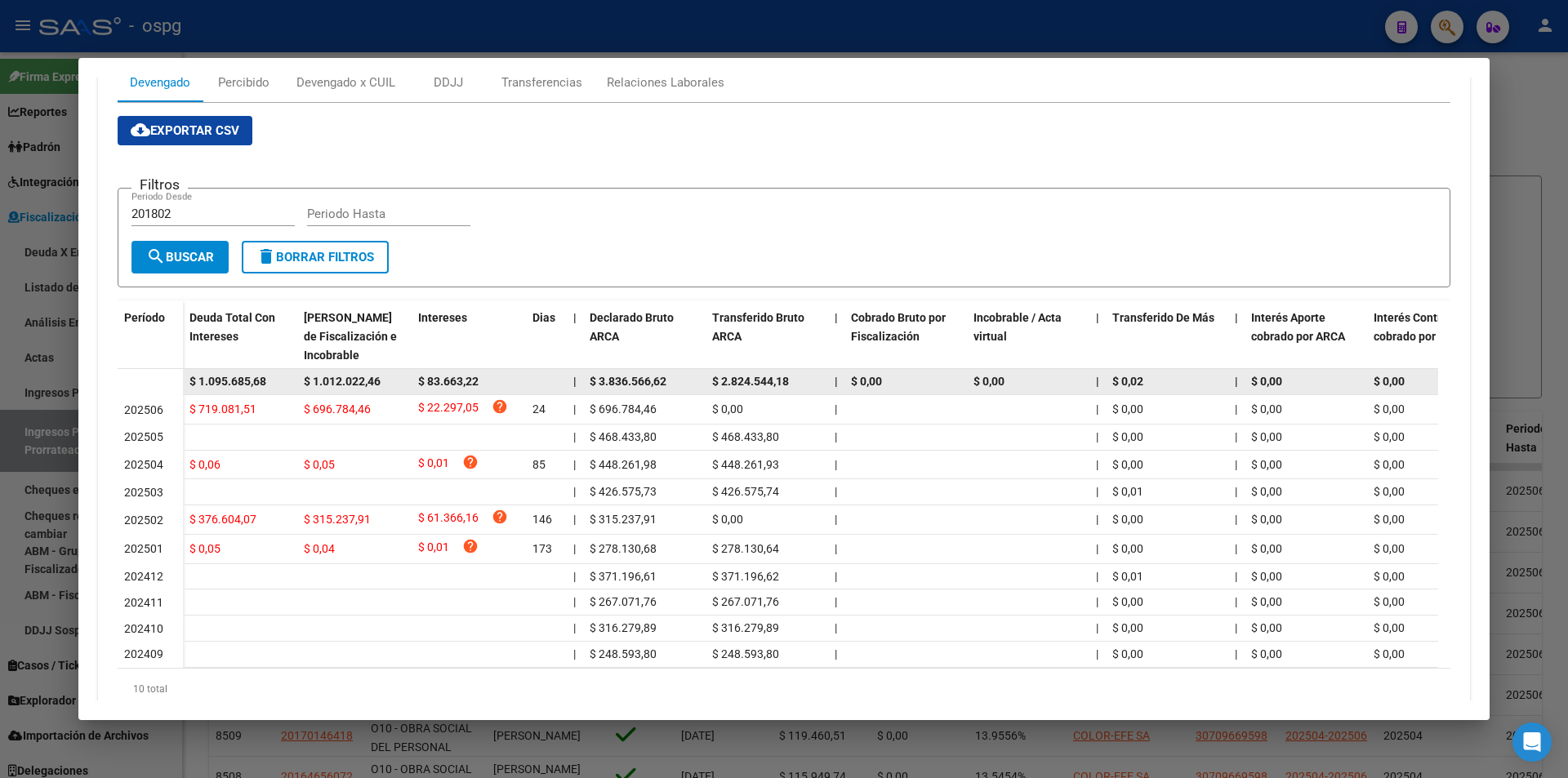
drag, startPoint x: 278, startPoint y: 377, endPoint x: 161, endPoint y: 382, distance: 117.1
click at [153, 377] on datatable-body-row "$ 1.095.685,68 $ 1.012.022,46 $ 83.663,22 | $ 3.836.566,62 $ 2.824.544,18 | $ 0…" at bounding box center [1126, 382] width 2017 height 26
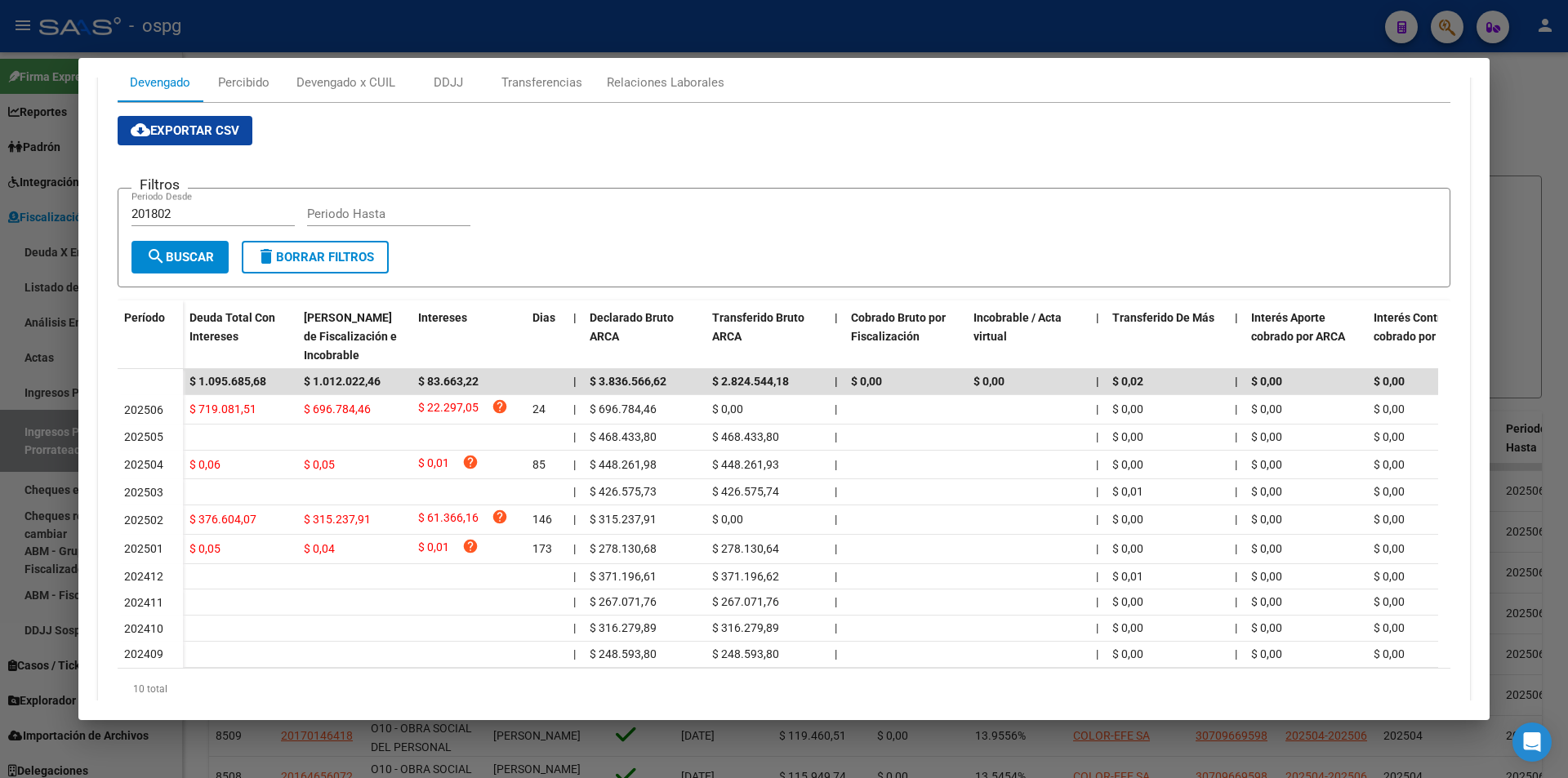
click at [1548, 166] on div at bounding box center [784, 389] width 1568 height 778
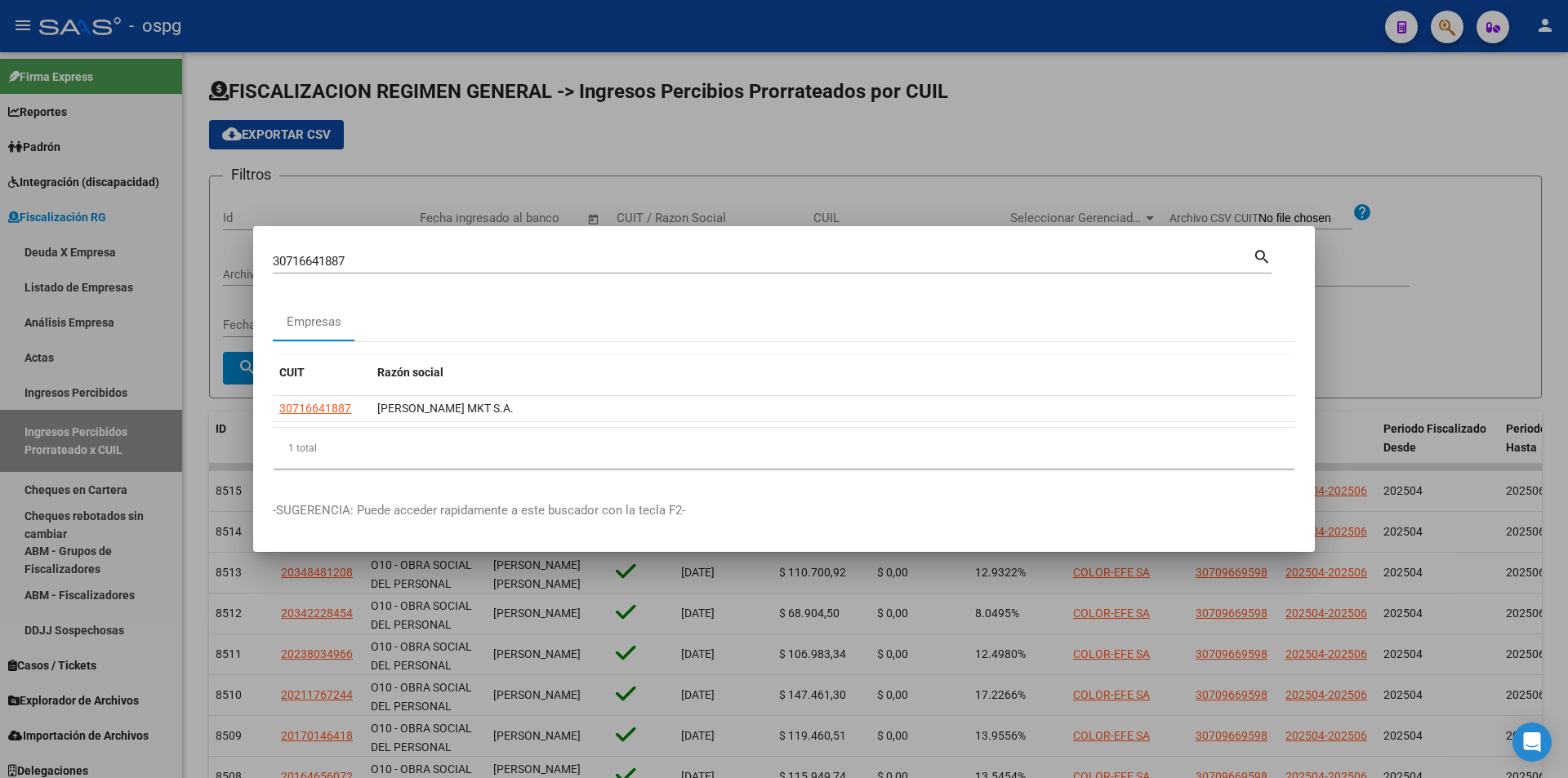
click at [1451, 32] on div at bounding box center [784, 389] width 1568 height 778
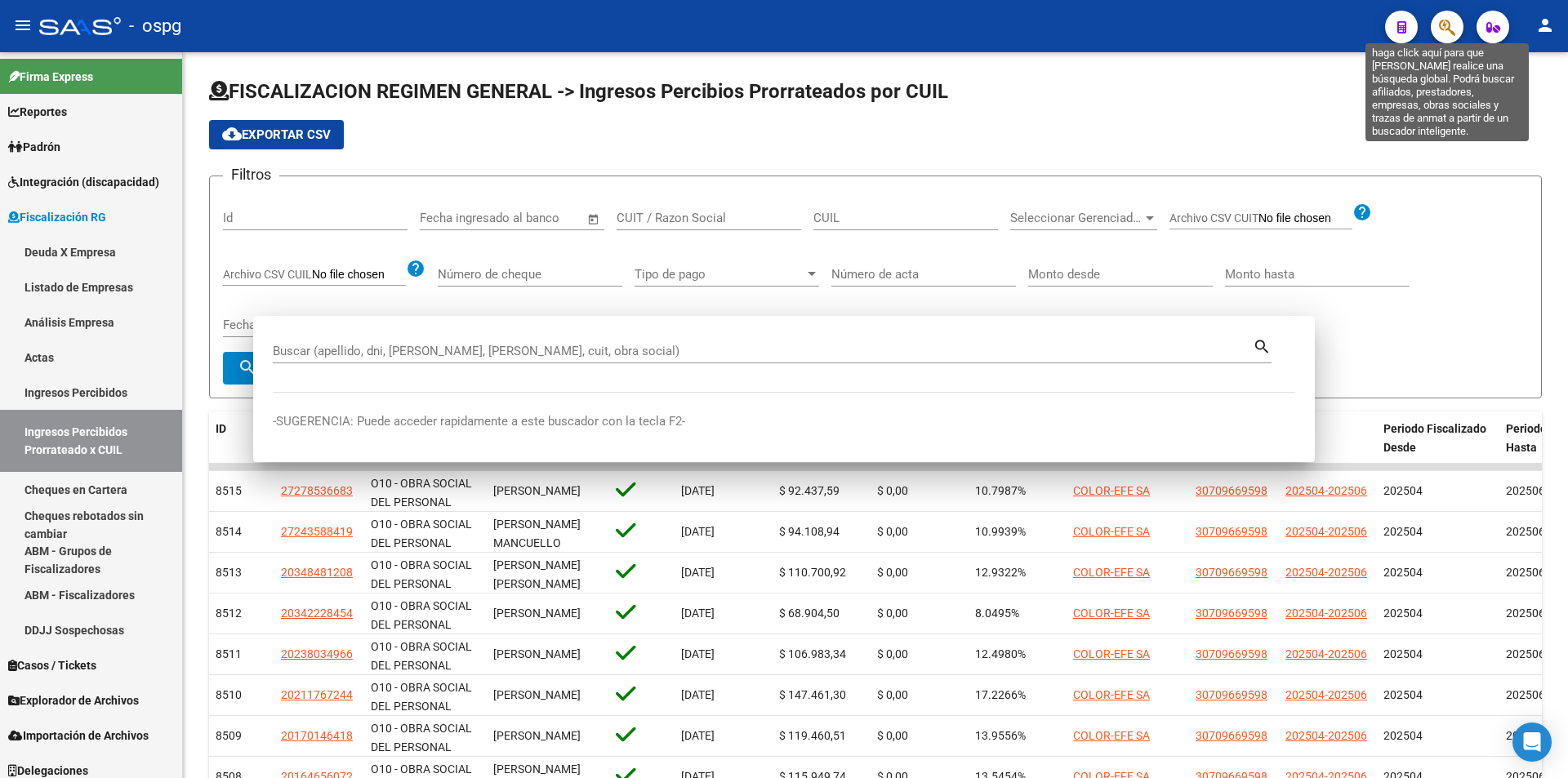
click at [1451, 32] on icon "button" at bounding box center [1447, 27] width 16 height 19
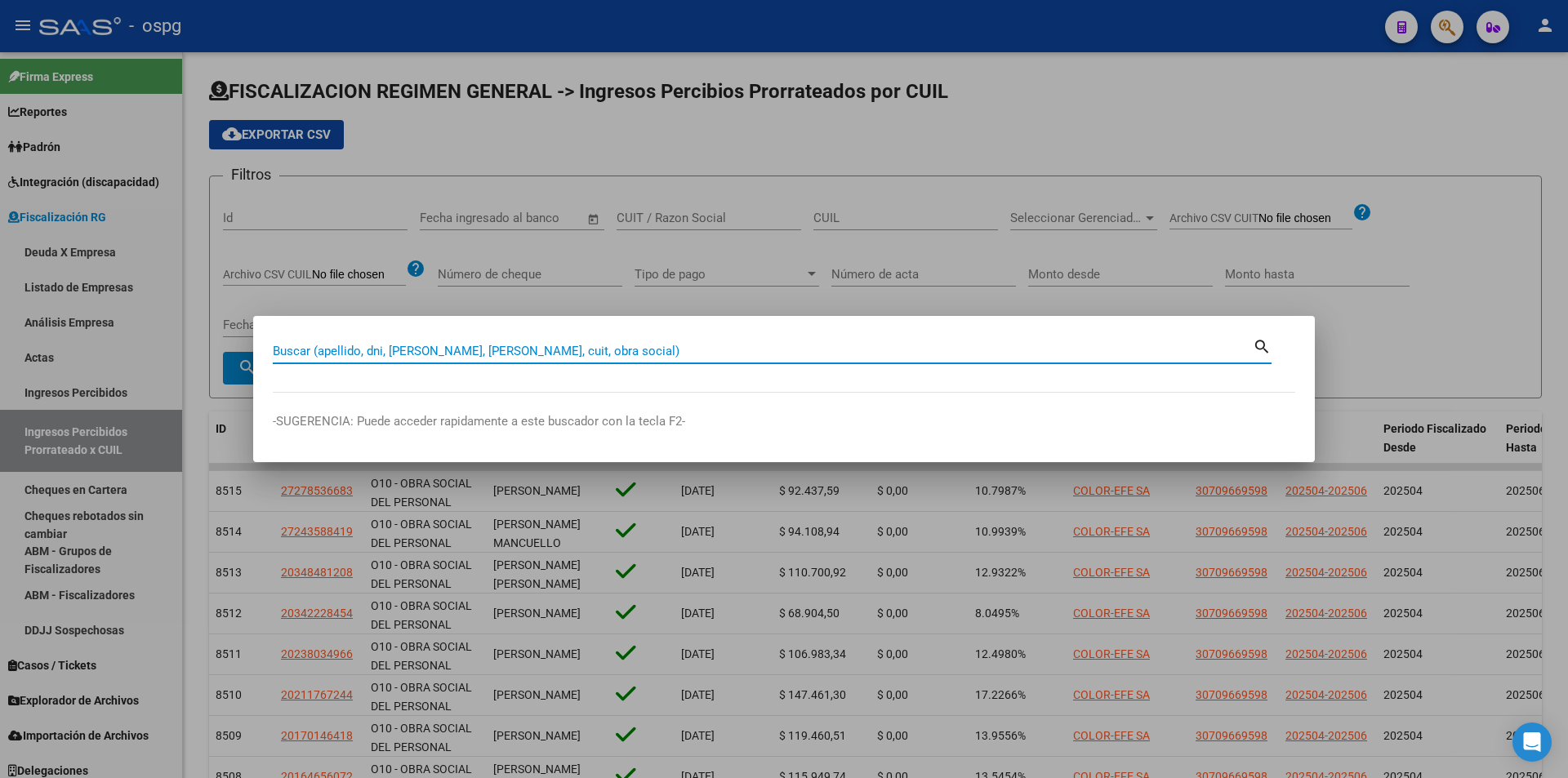
paste input "30717941671"
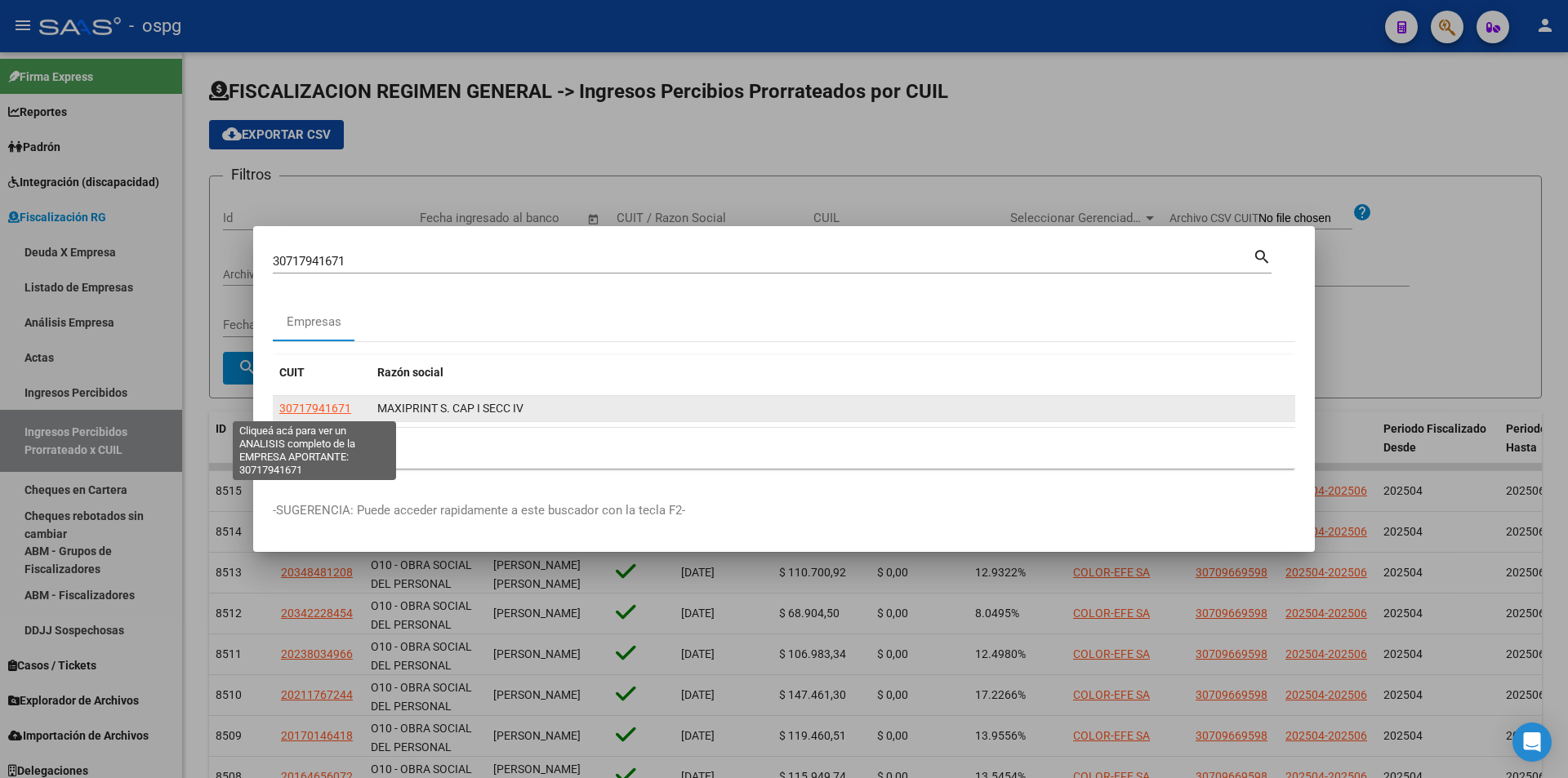
click at [332, 406] on span "30717941671" at bounding box center [315, 407] width 72 height 13
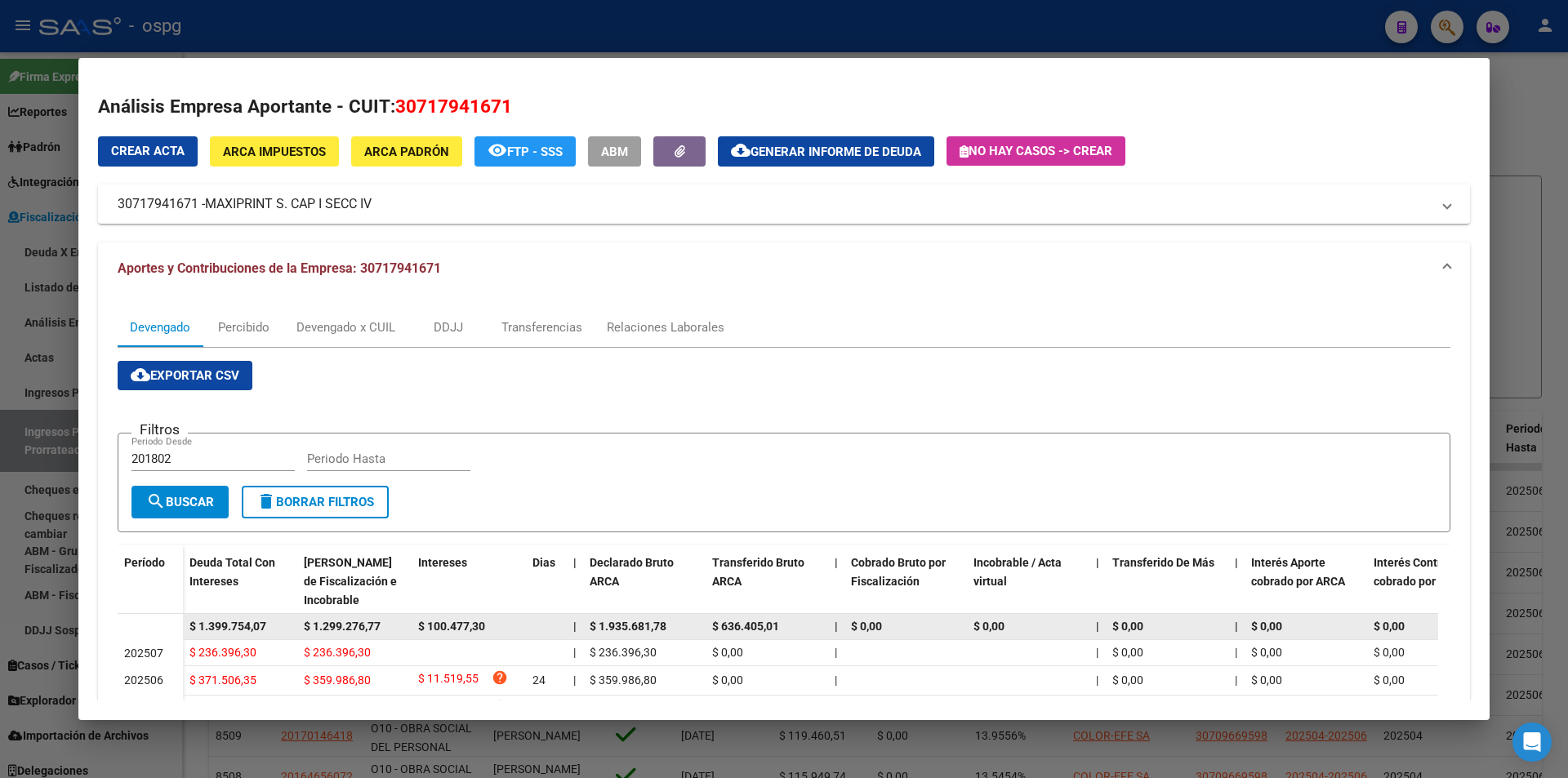
drag, startPoint x: 268, startPoint y: 623, endPoint x: 173, endPoint y: 620, distance: 95.0
click at [173, 620] on datatable-body-row "$ 1.399.754,07 $ 1.299.276,77 $ 100.477,30 | $ 1.935.681,78 $ 636.405,01 | $ 0,…" at bounding box center [1126, 627] width 2017 height 26
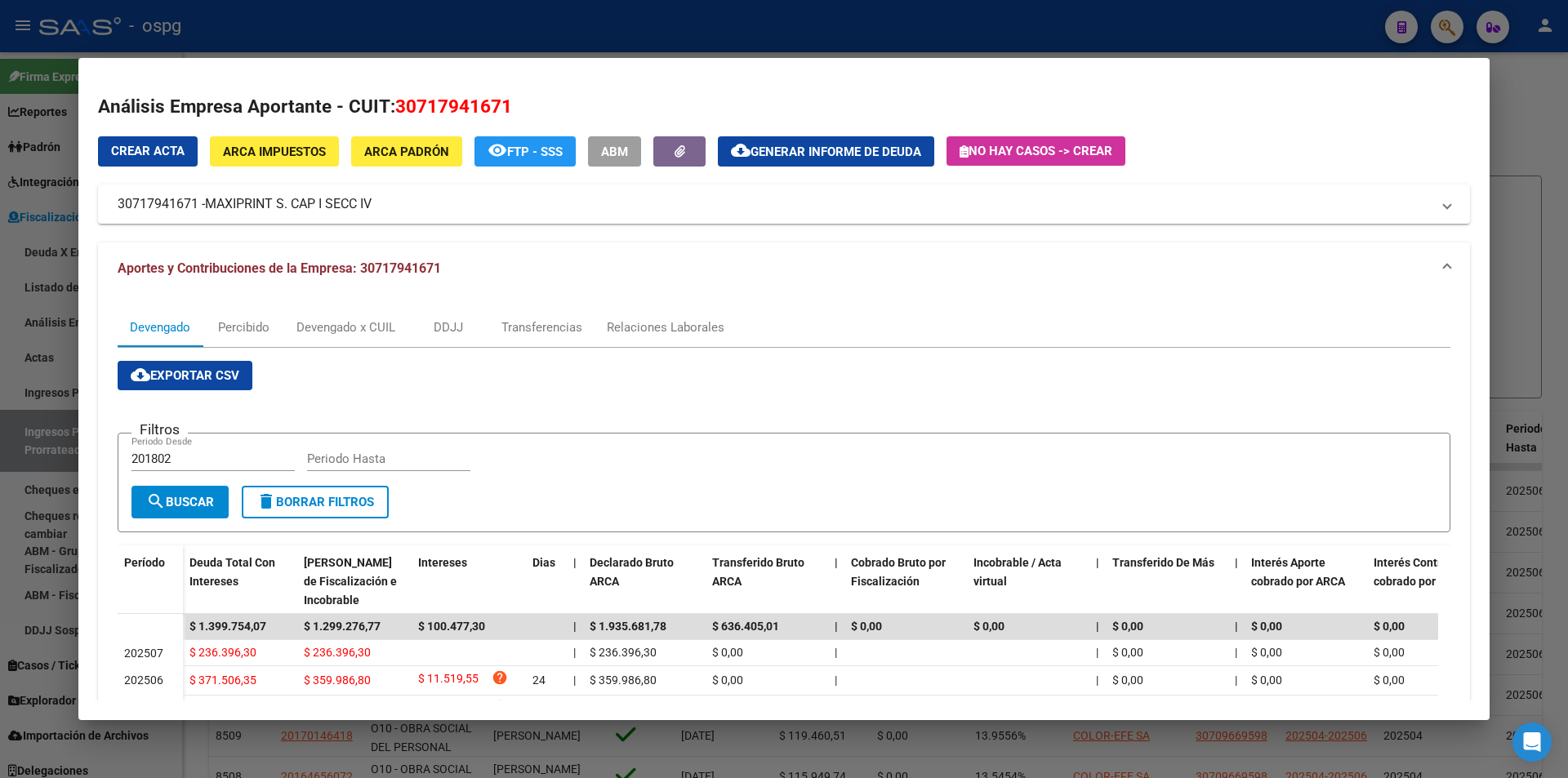
drag, startPoint x: 32, startPoint y: 513, endPoint x: 10, endPoint y: 506, distance: 23.1
click at [32, 512] on div at bounding box center [784, 389] width 1568 height 778
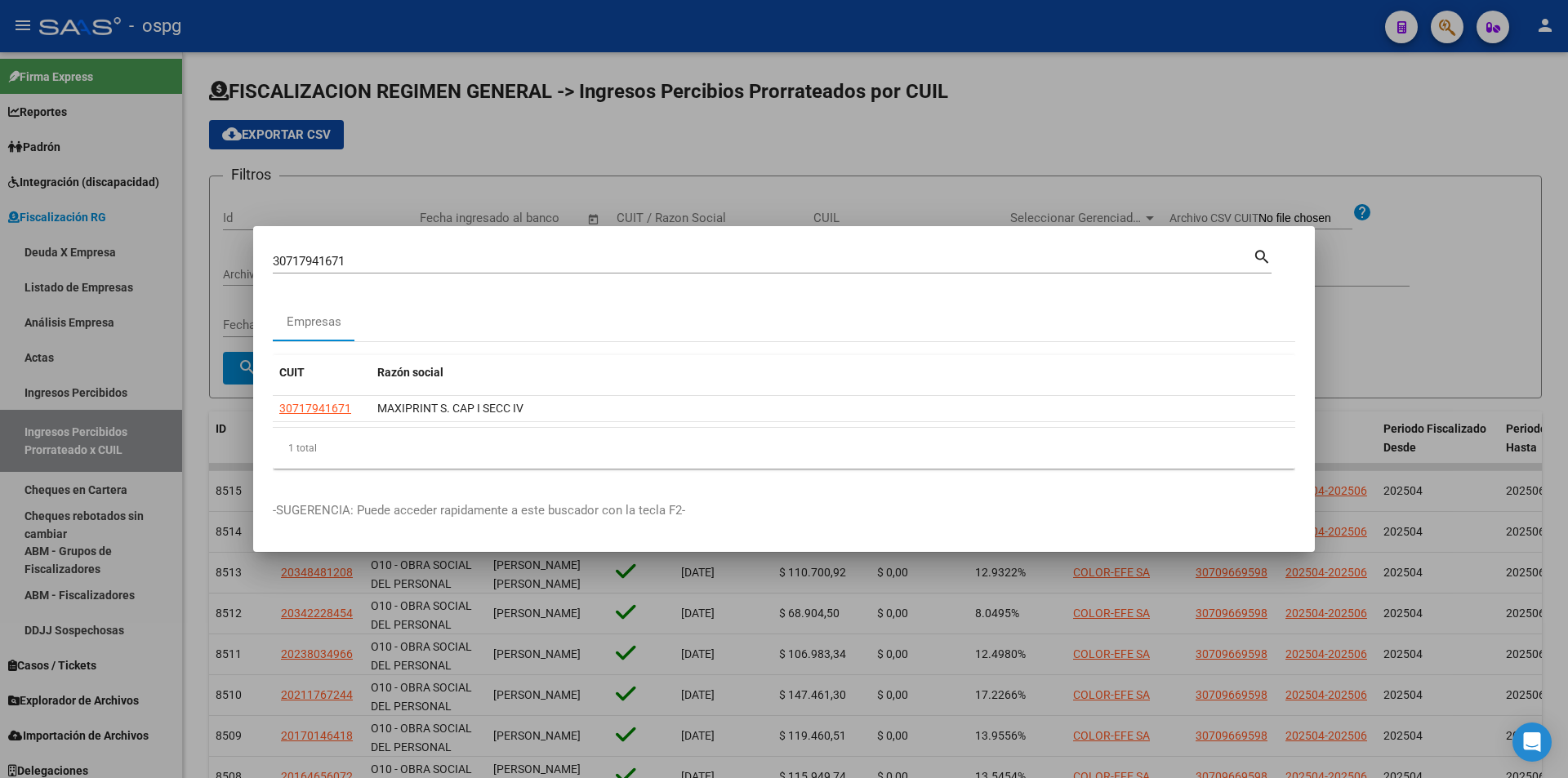
click at [7, 506] on div at bounding box center [784, 389] width 1568 height 778
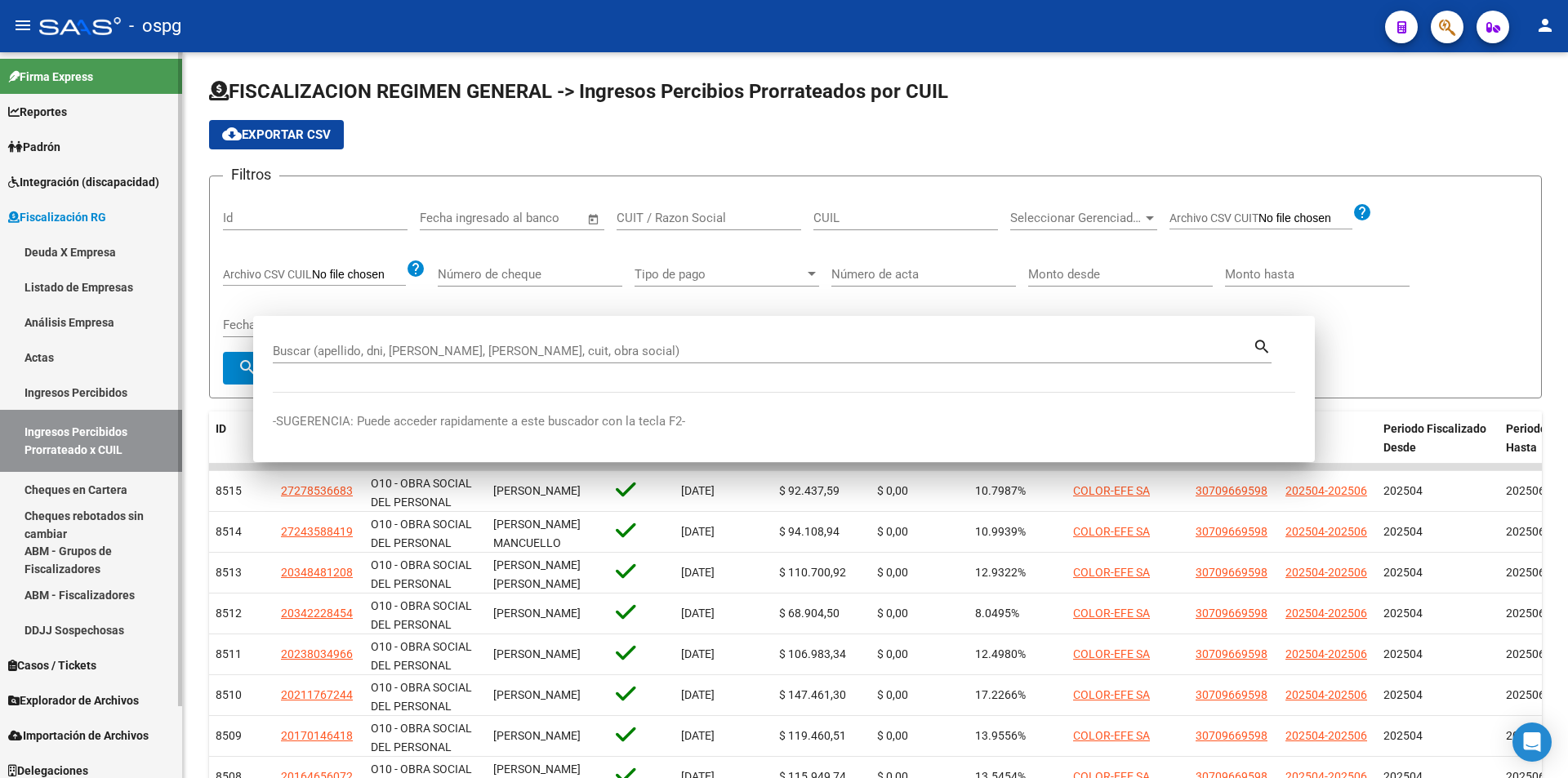
click at [5, 506] on link "Cheques en Cartera" at bounding box center [91, 488] width 182 height 35
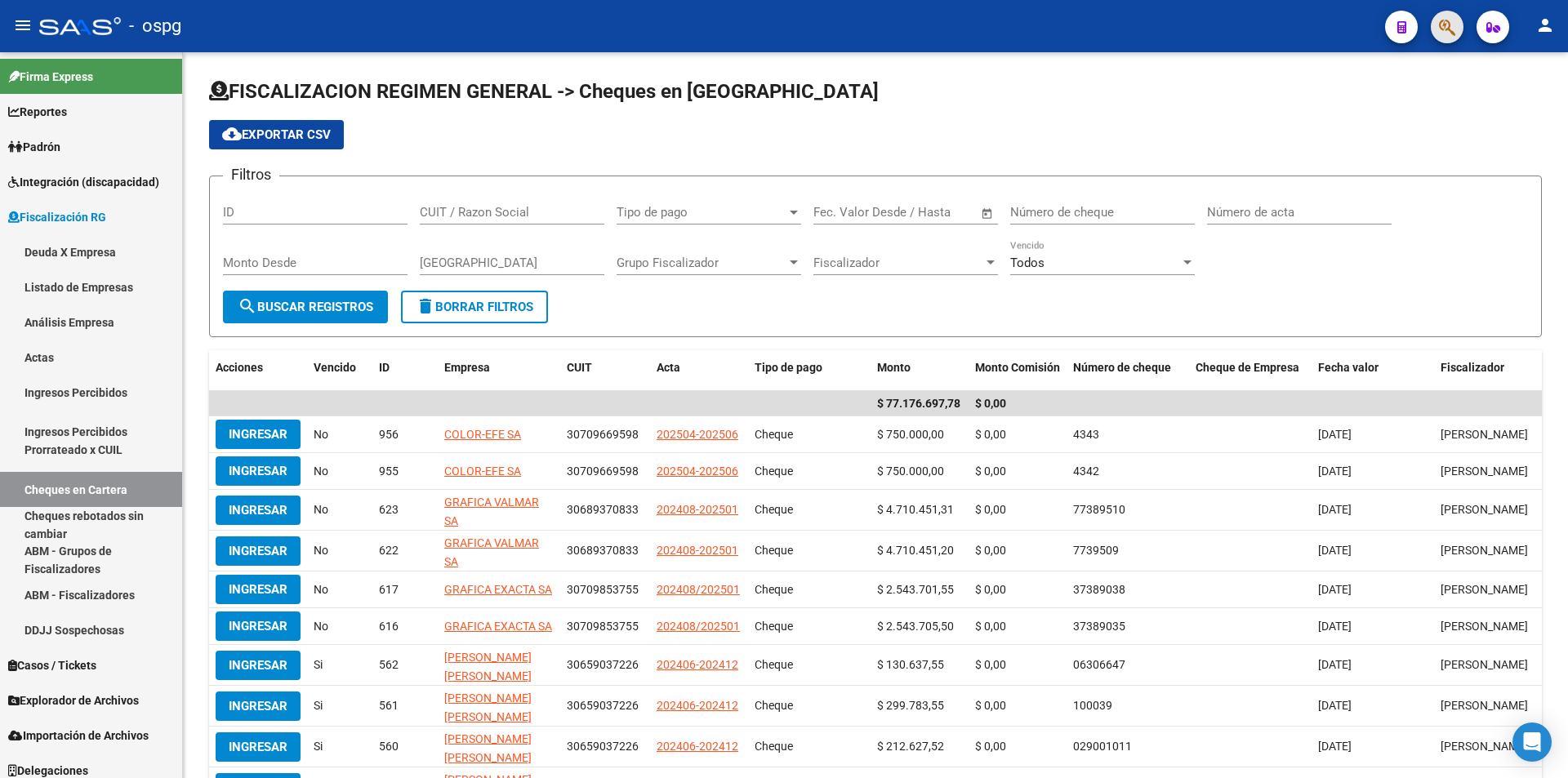
click at [1458, 17] on button "button" at bounding box center [1447, 26] width 32 height 32
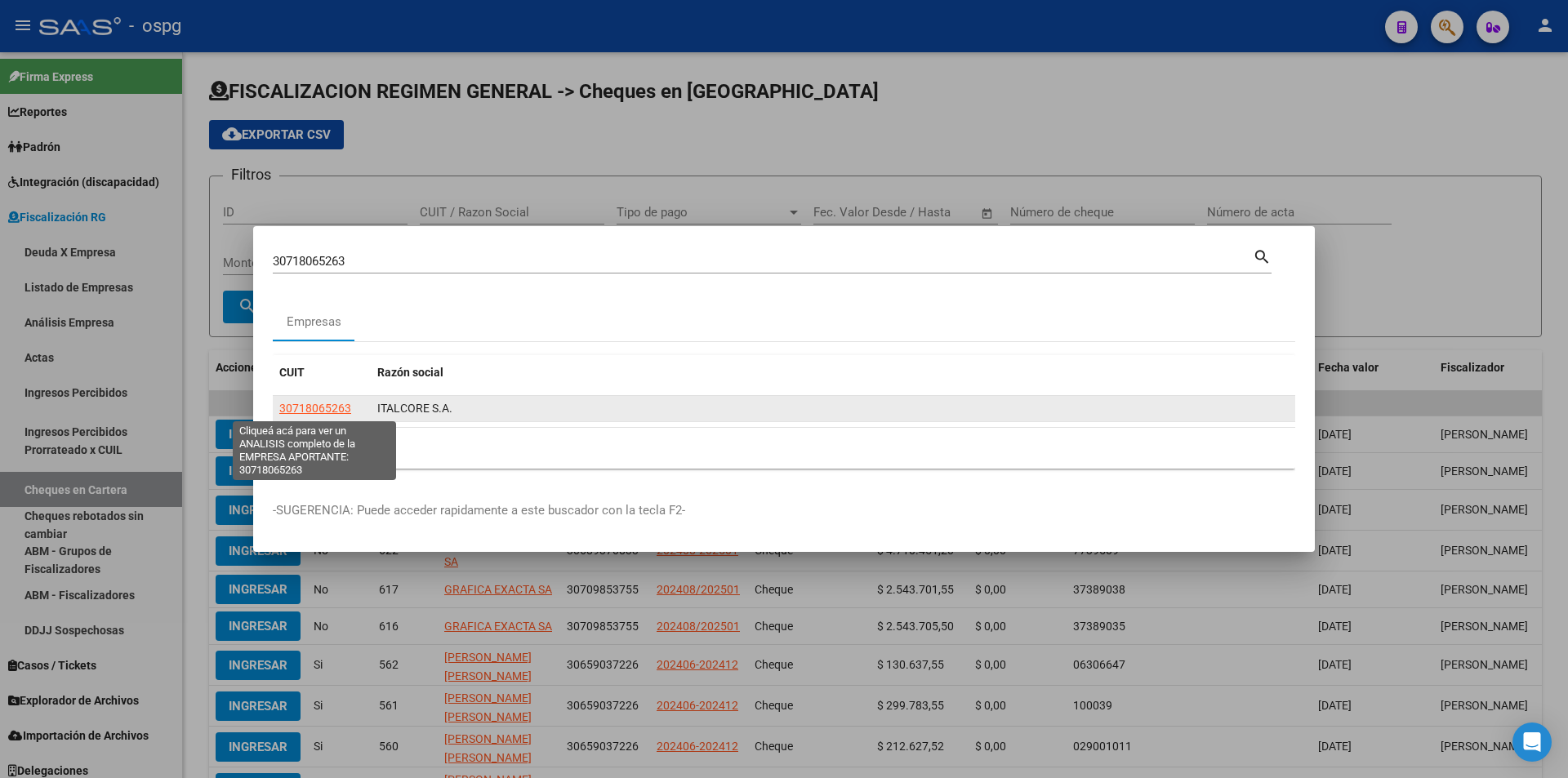
click at [335, 409] on span "30718065263" at bounding box center [315, 407] width 72 height 13
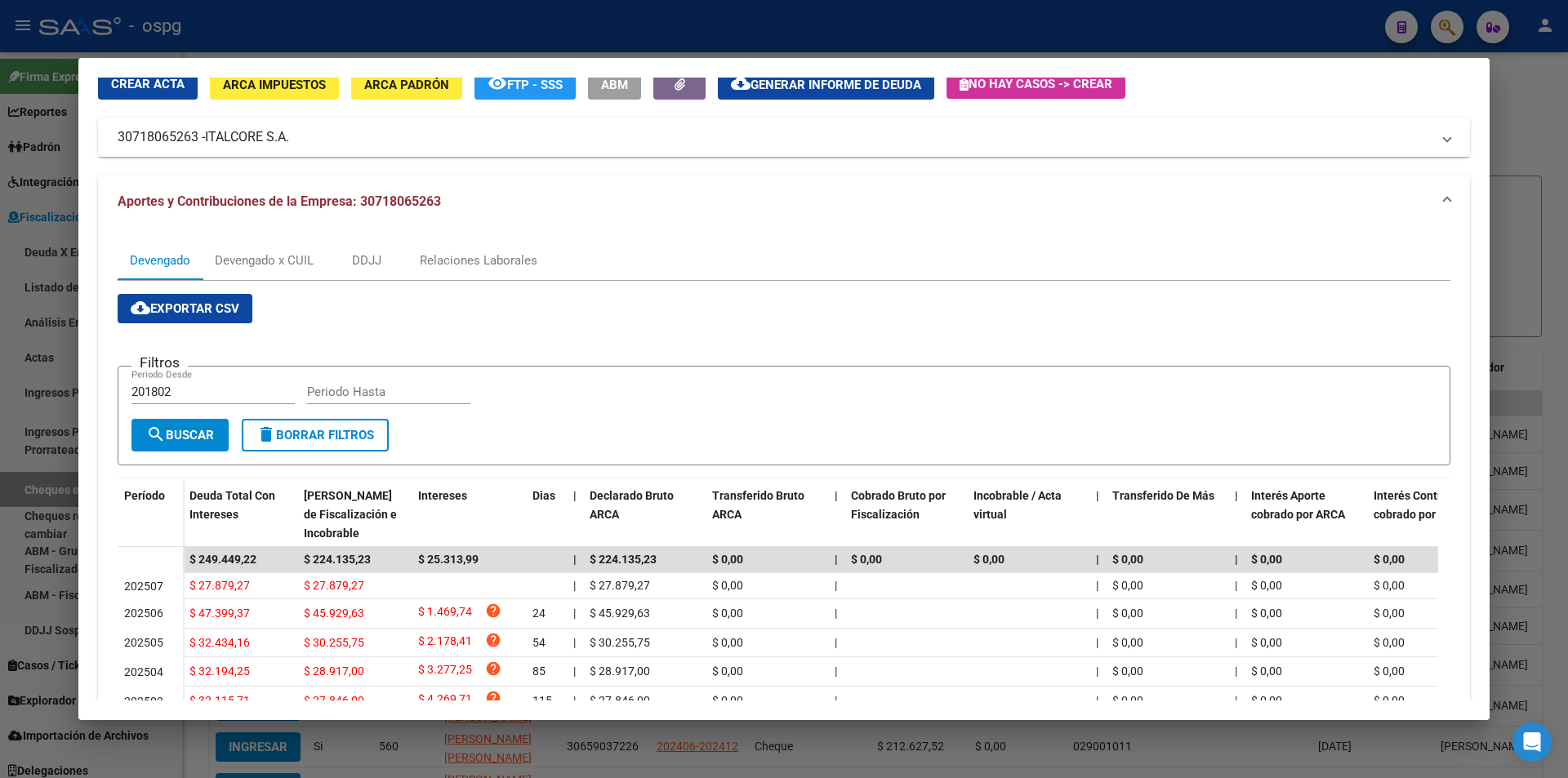
scroll to position [163, 0]
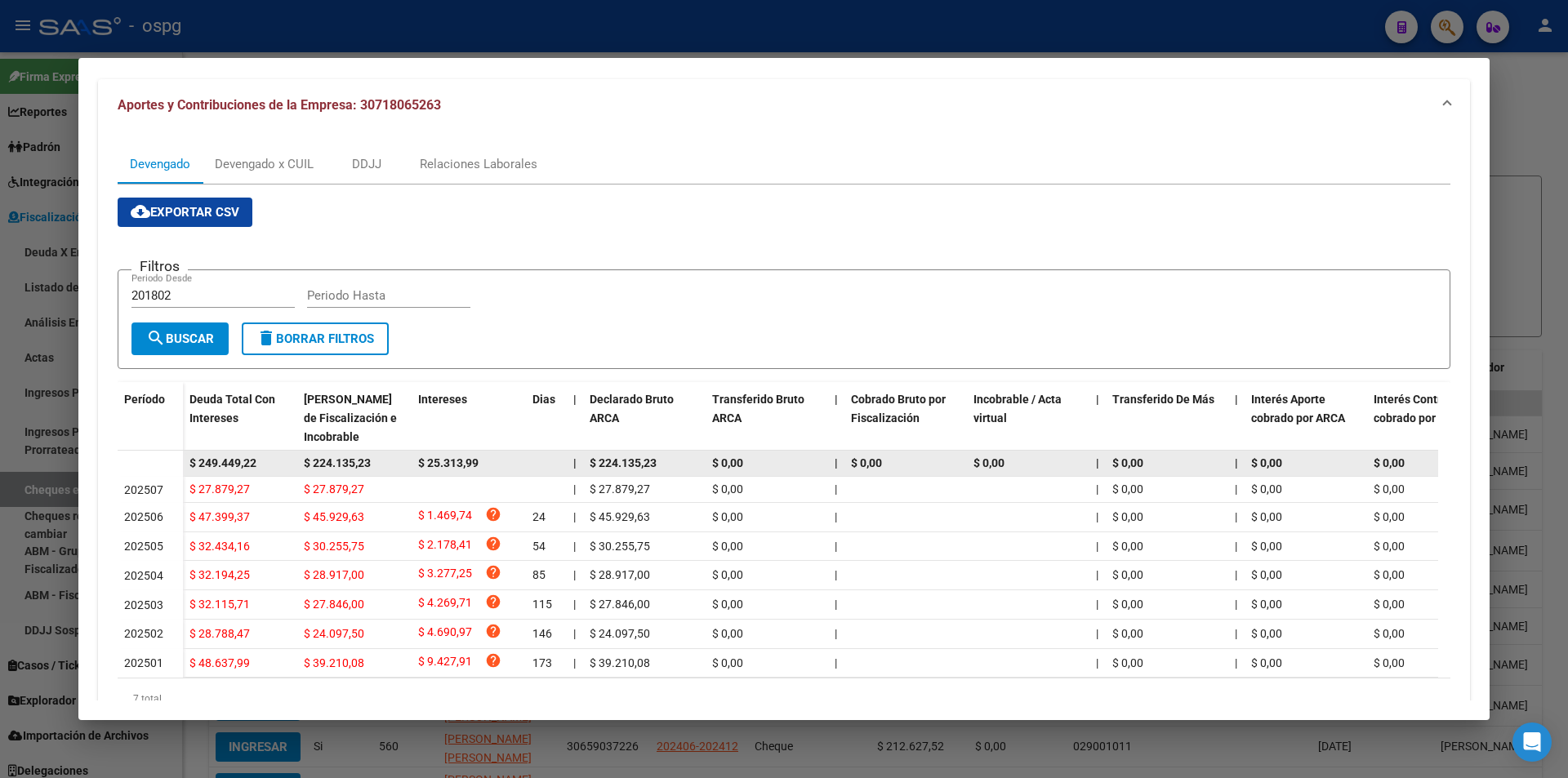
drag, startPoint x: 275, startPoint y: 459, endPoint x: 185, endPoint y: 472, distance: 90.9
click at [185, 472] on datatable-body-cell "$ 249.449,22" at bounding box center [240, 463] width 115 height 26
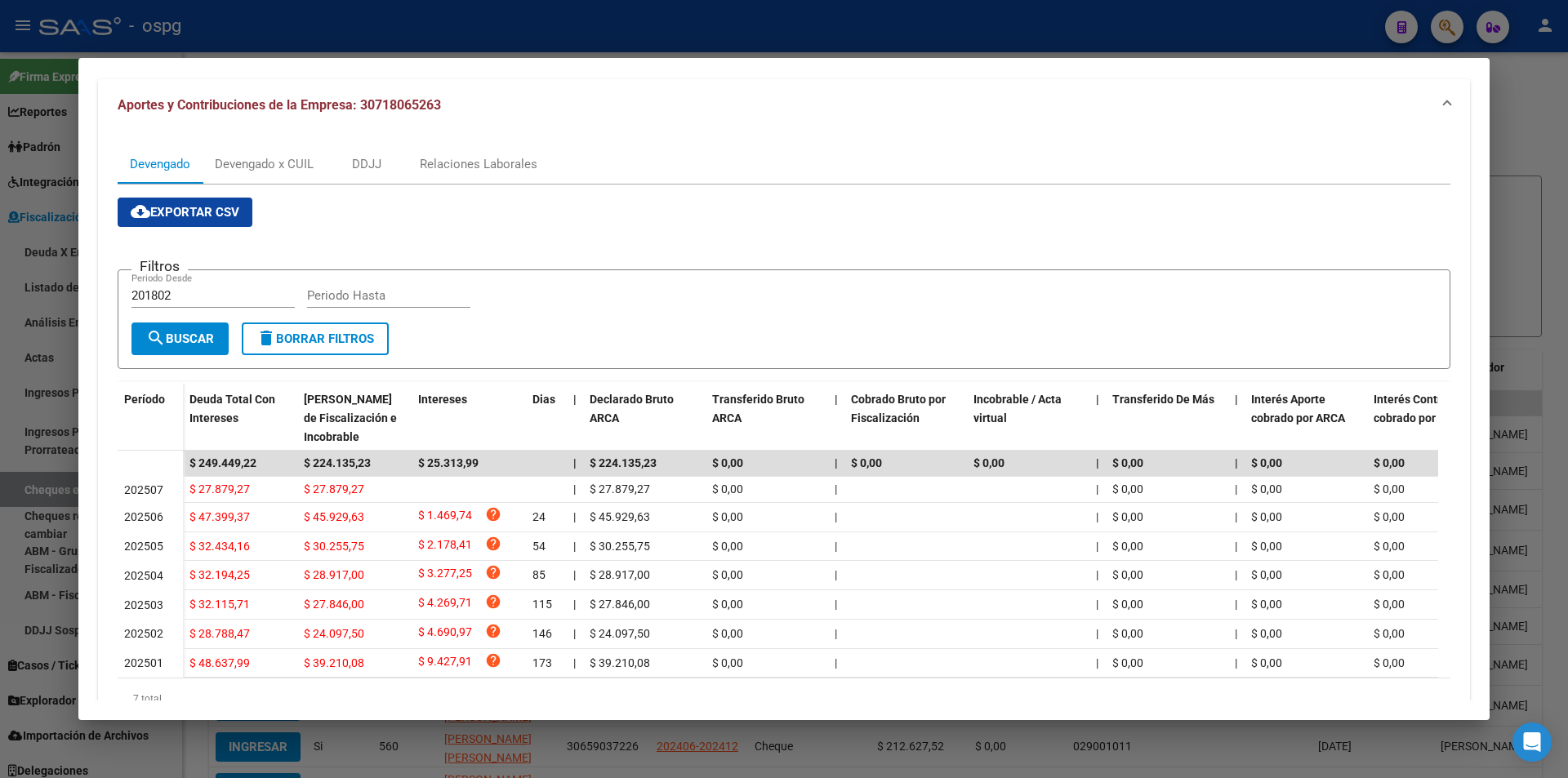
click at [0, 447] on div at bounding box center [784, 389] width 1568 height 778
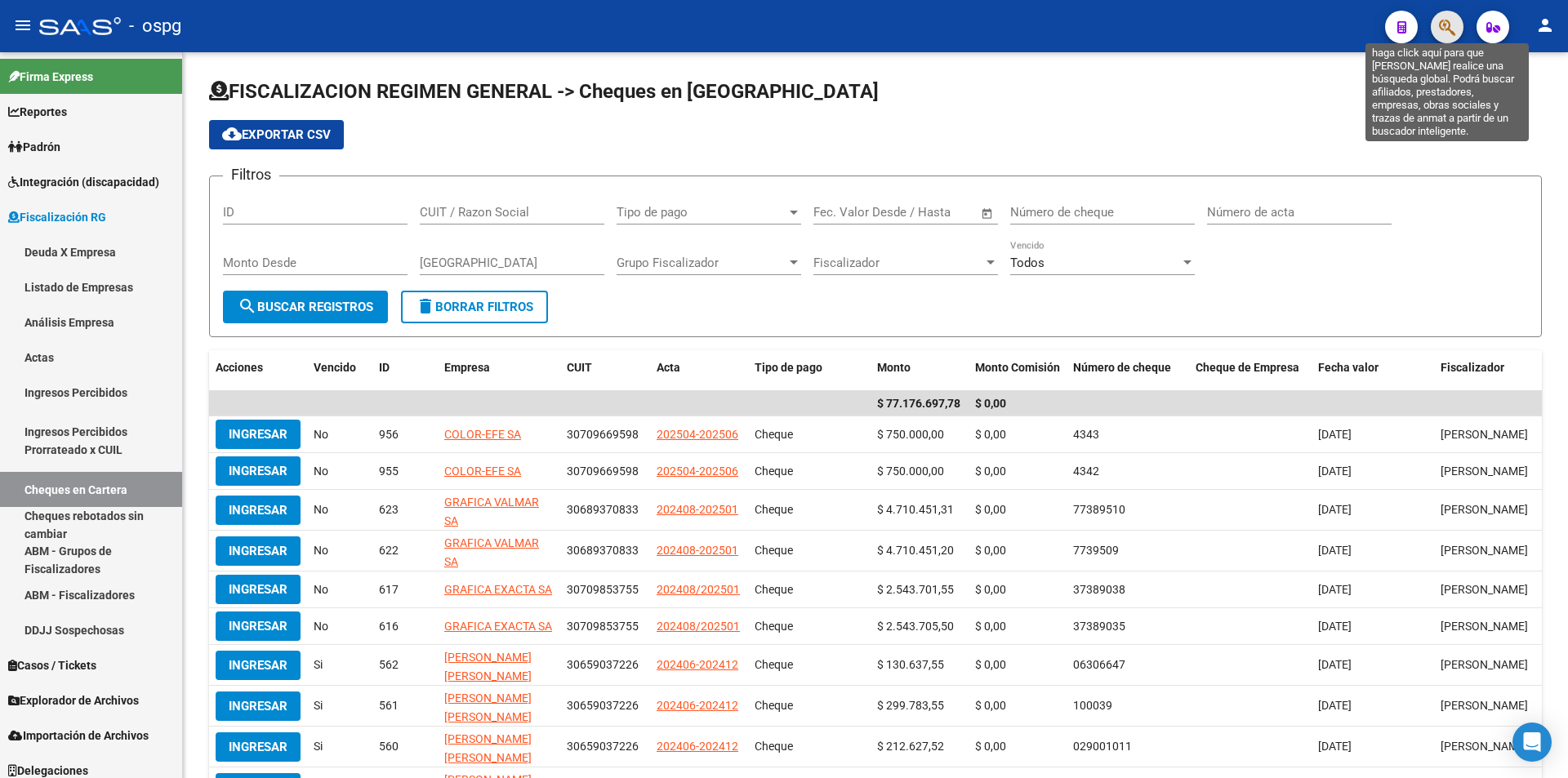
click at [1443, 23] on icon "button" at bounding box center [1447, 27] width 16 height 19
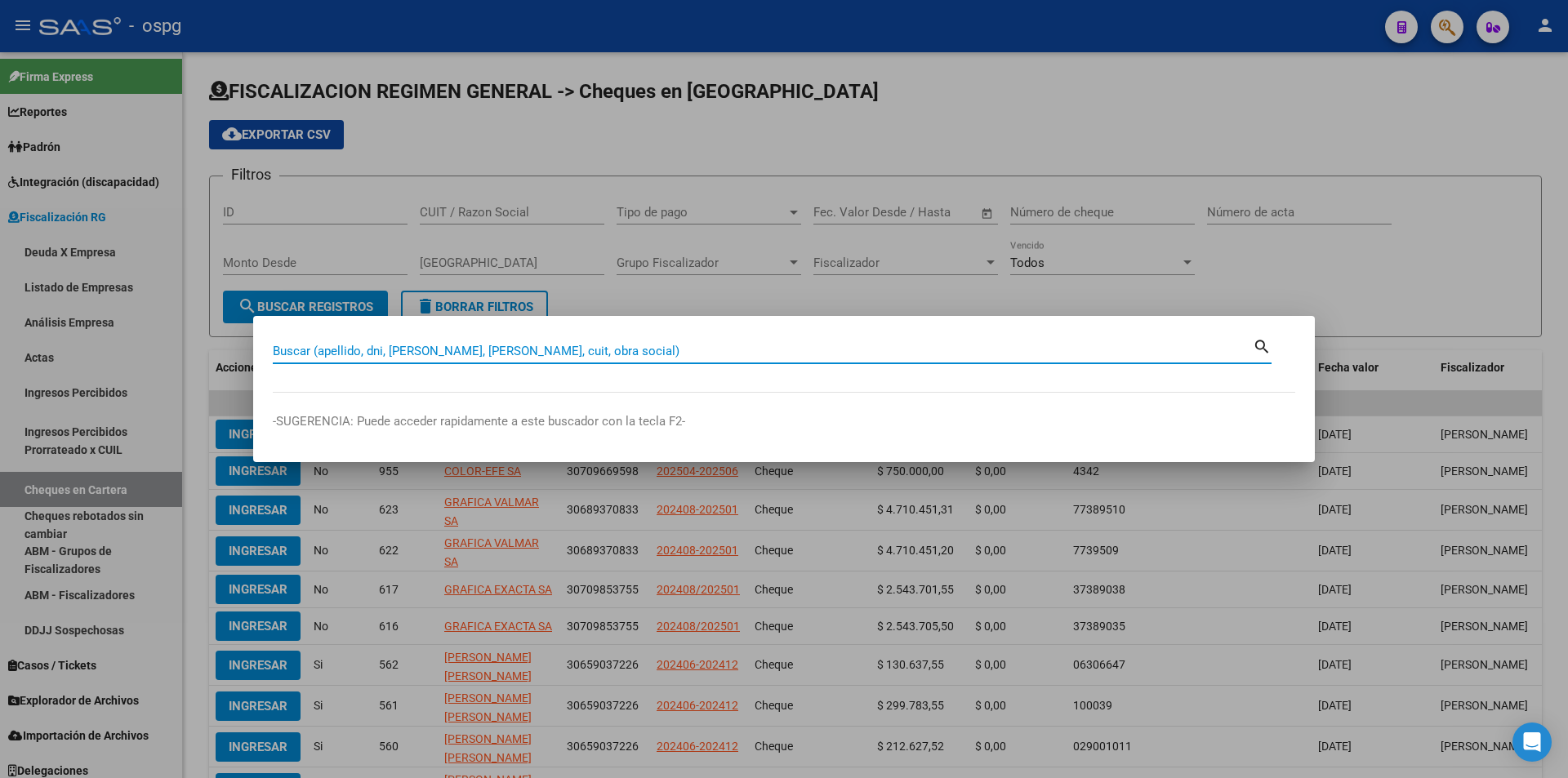
click at [581, 343] on input "Buscar (apellido, dni, [PERSON_NAME], [PERSON_NAME], cuit, obra social)" at bounding box center [762, 350] width 980 height 15
paste input "33662328699"
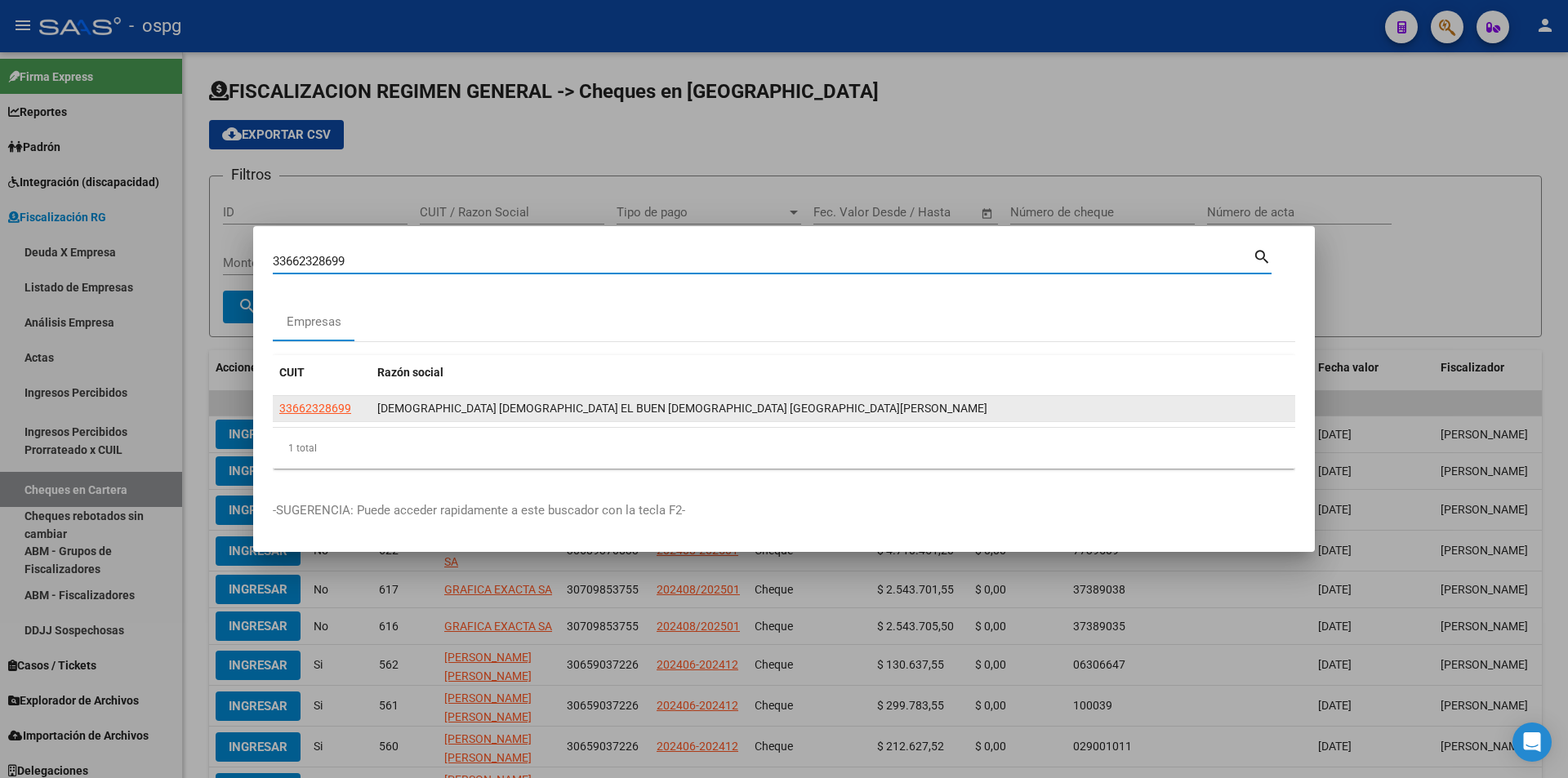
click at [312, 402] on span "33662328699" at bounding box center [315, 407] width 72 height 13
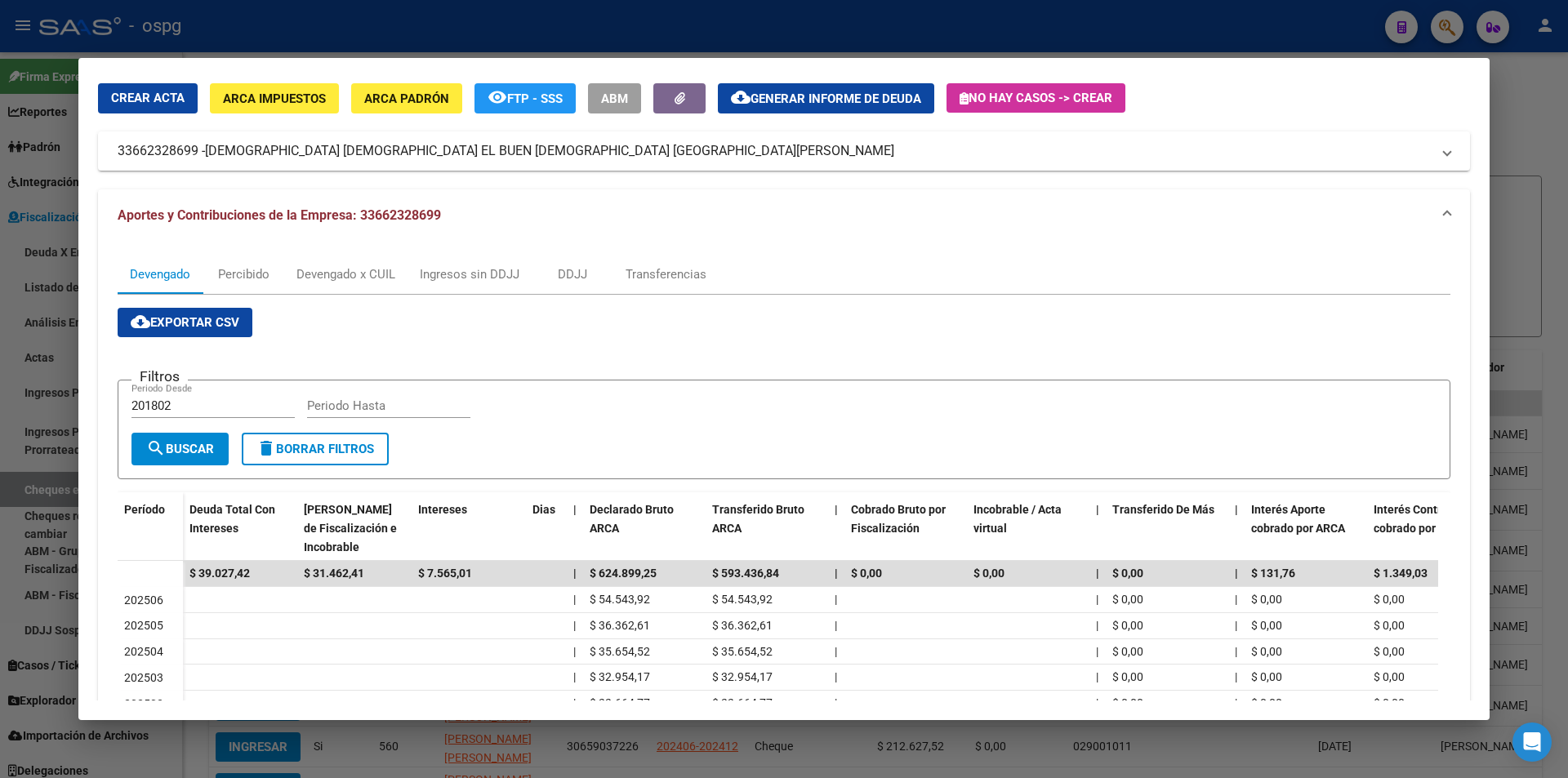
scroll to position [82, 0]
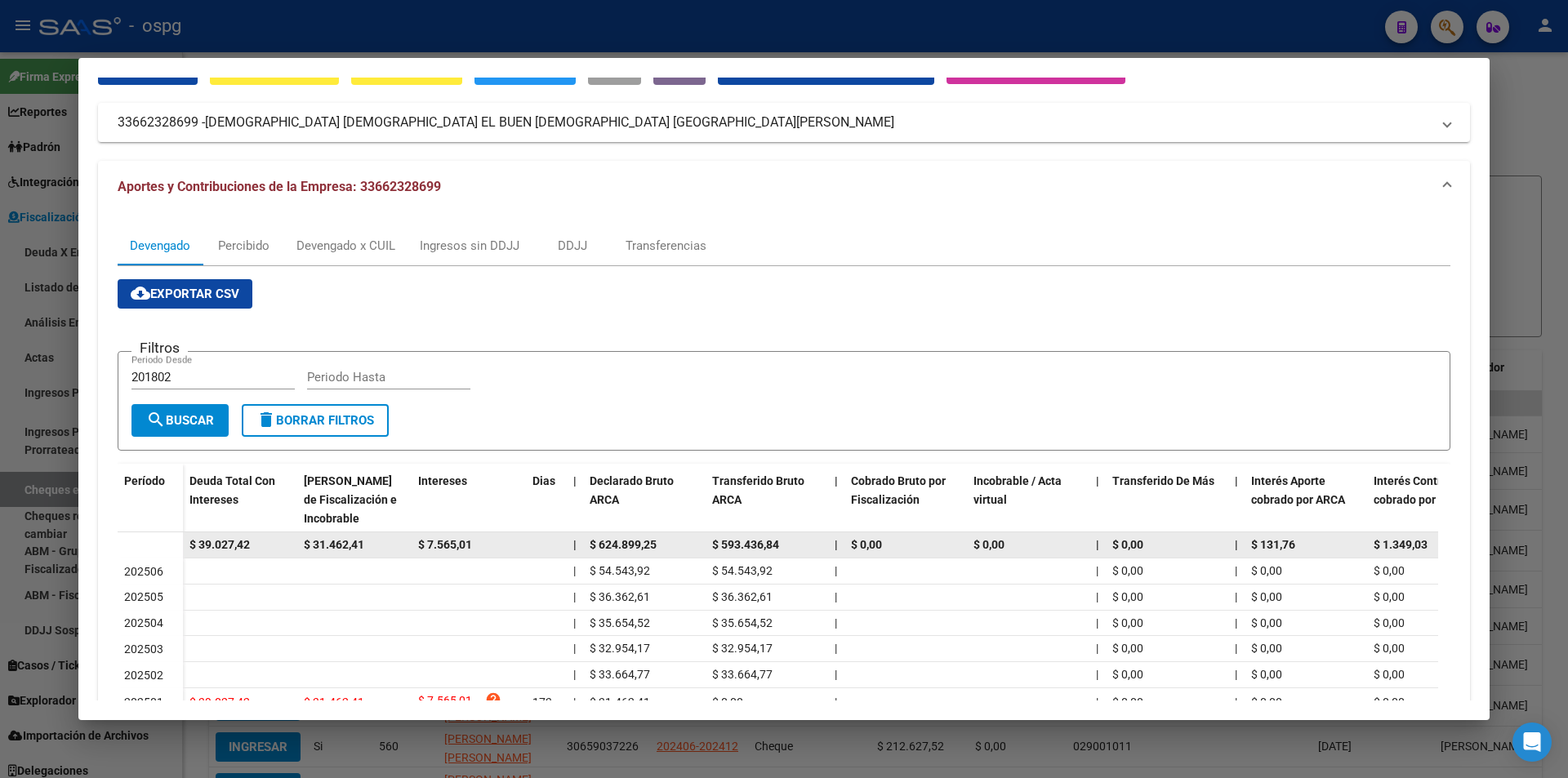
drag, startPoint x: 249, startPoint y: 535, endPoint x: 251, endPoint y: 543, distance: 8.2
click at [251, 543] on div "$ 39.027,42" at bounding box center [240, 545] width 101 height 19
drag, startPoint x: 257, startPoint y: 546, endPoint x: 188, endPoint y: 542, distance: 69.1
click at [189, 541] on datatable-body-cell "$ 39.027,42" at bounding box center [240, 545] width 115 height 26
click at [188, 542] on datatable-body-cell "$ 39.027,42" at bounding box center [240, 545] width 115 height 26
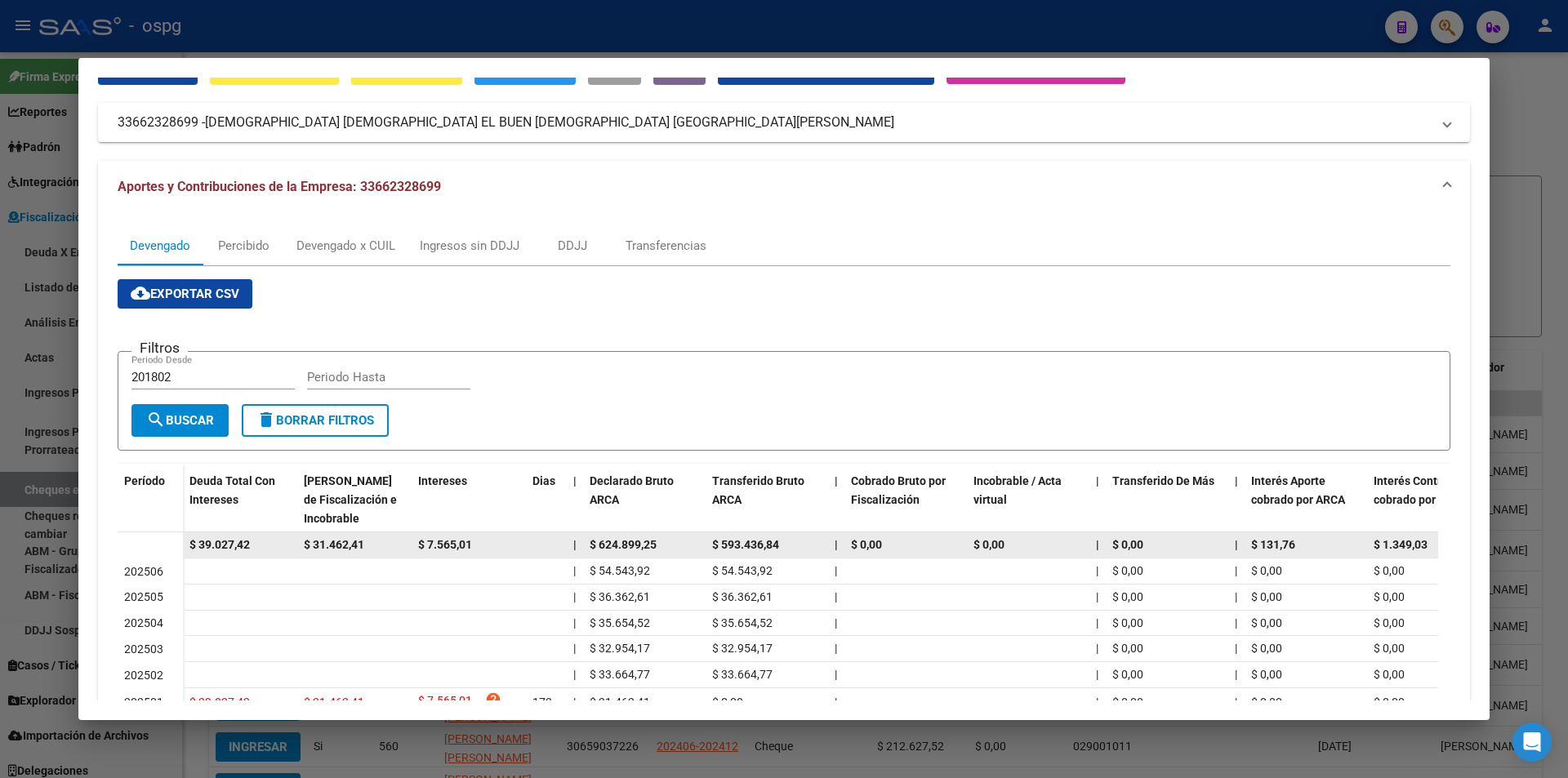
drag, startPoint x: 210, startPoint y: 544, endPoint x: 269, endPoint y: 543, distance: 59.0
click at [269, 543] on div "$ 39.027,42" at bounding box center [240, 545] width 101 height 19
drag, startPoint x: 262, startPoint y: 543, endPoint x: 176, endPoint y: 548, distance: 86.1
click at [176, 548] on datatable-body-row "$ 39.027,42 $ 31.462,41 $ 7.565,01 | $ 624.899,25 $ 593.436,84 | $ 0,00 $ 0,00 …" at bounding box center [1126, 545] width 2017 height 26
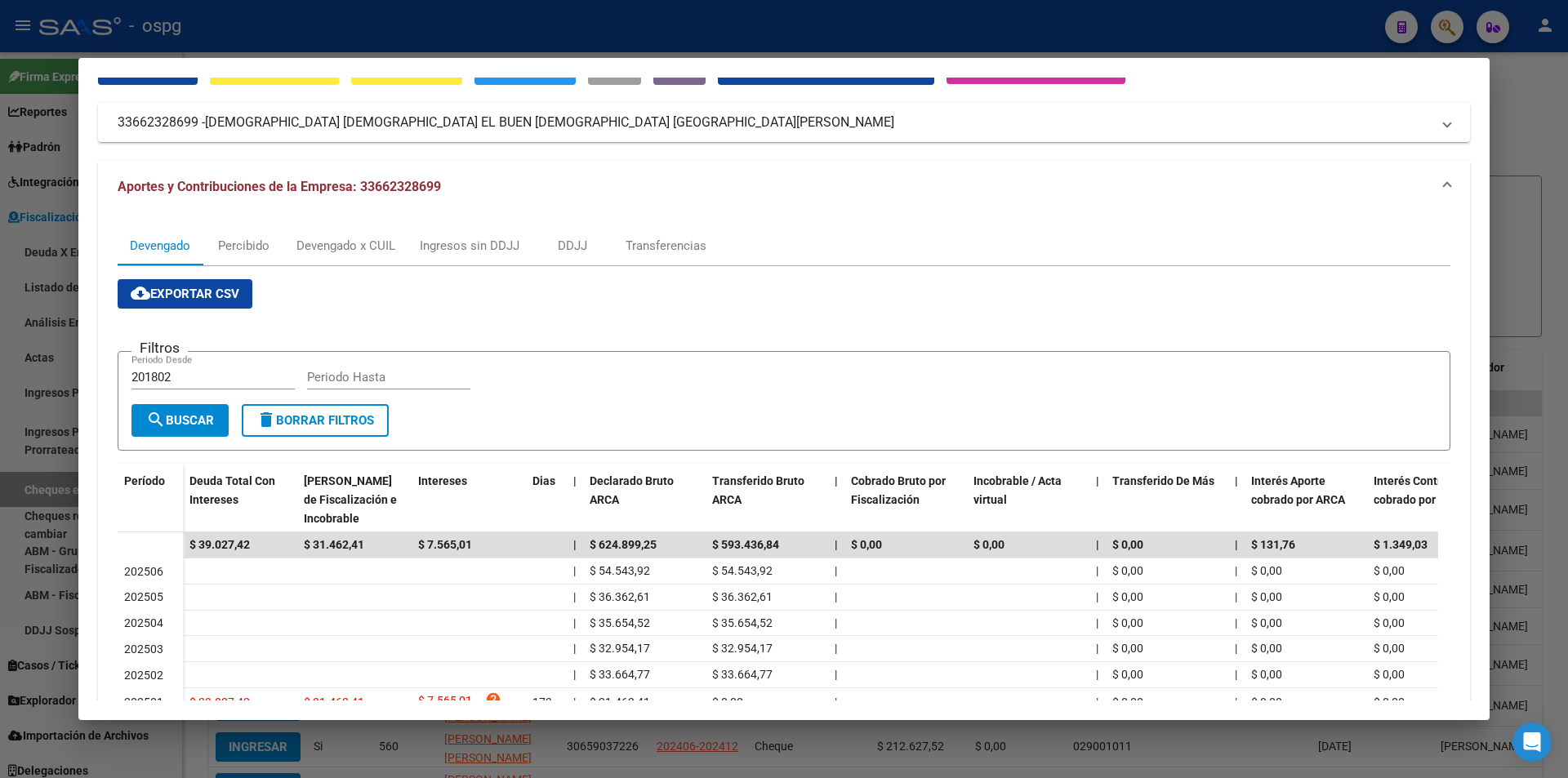
click at [1562, 255] on div at bounding box center [784, 389] width 1568 height 778
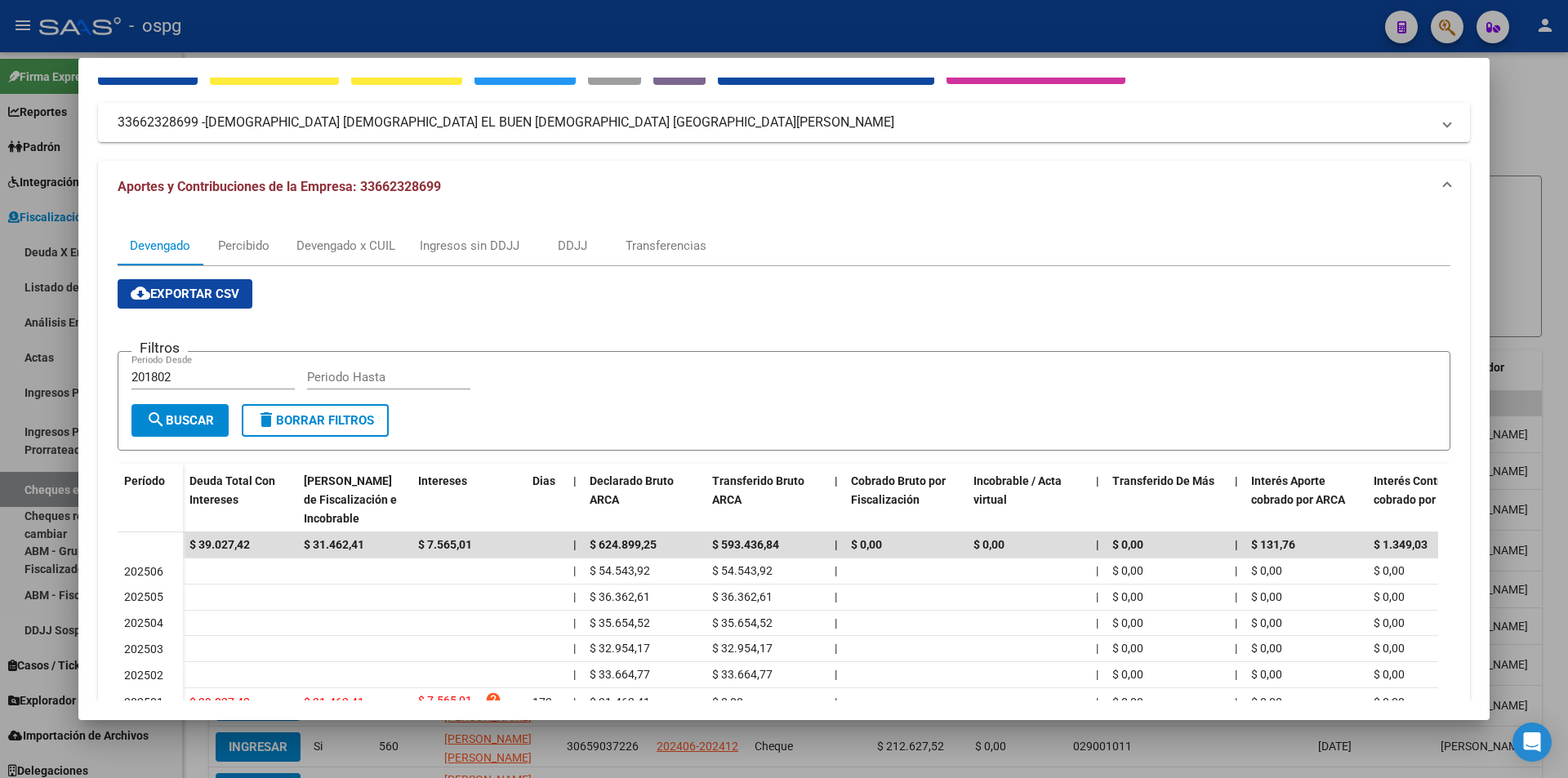
click at [1562, 255] on div at bounding box center [784, 389] width 1568 height 778
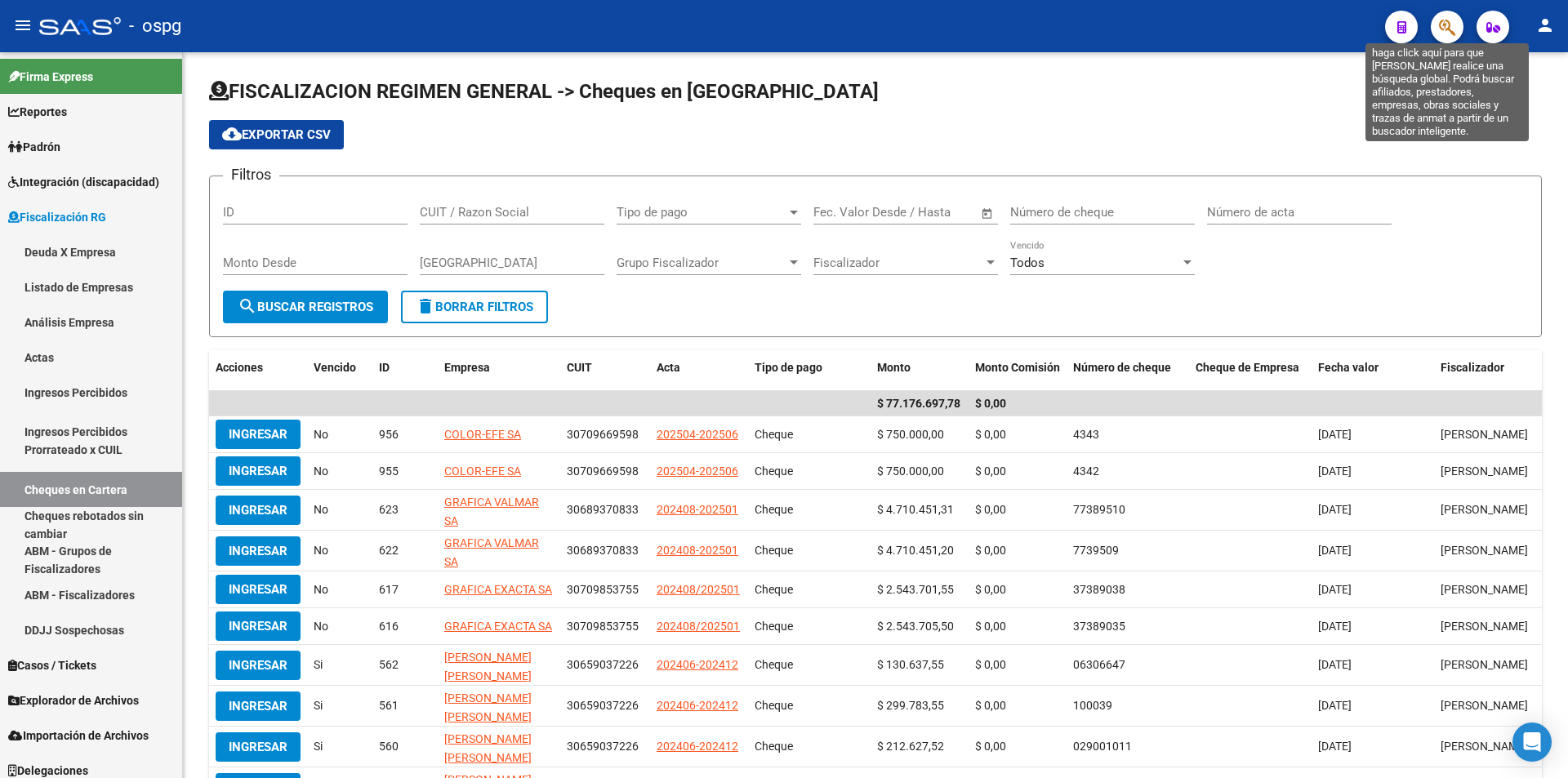
click at [1442, 34] on icon "button" at bounding box center [1447, 27] width 16 height 19
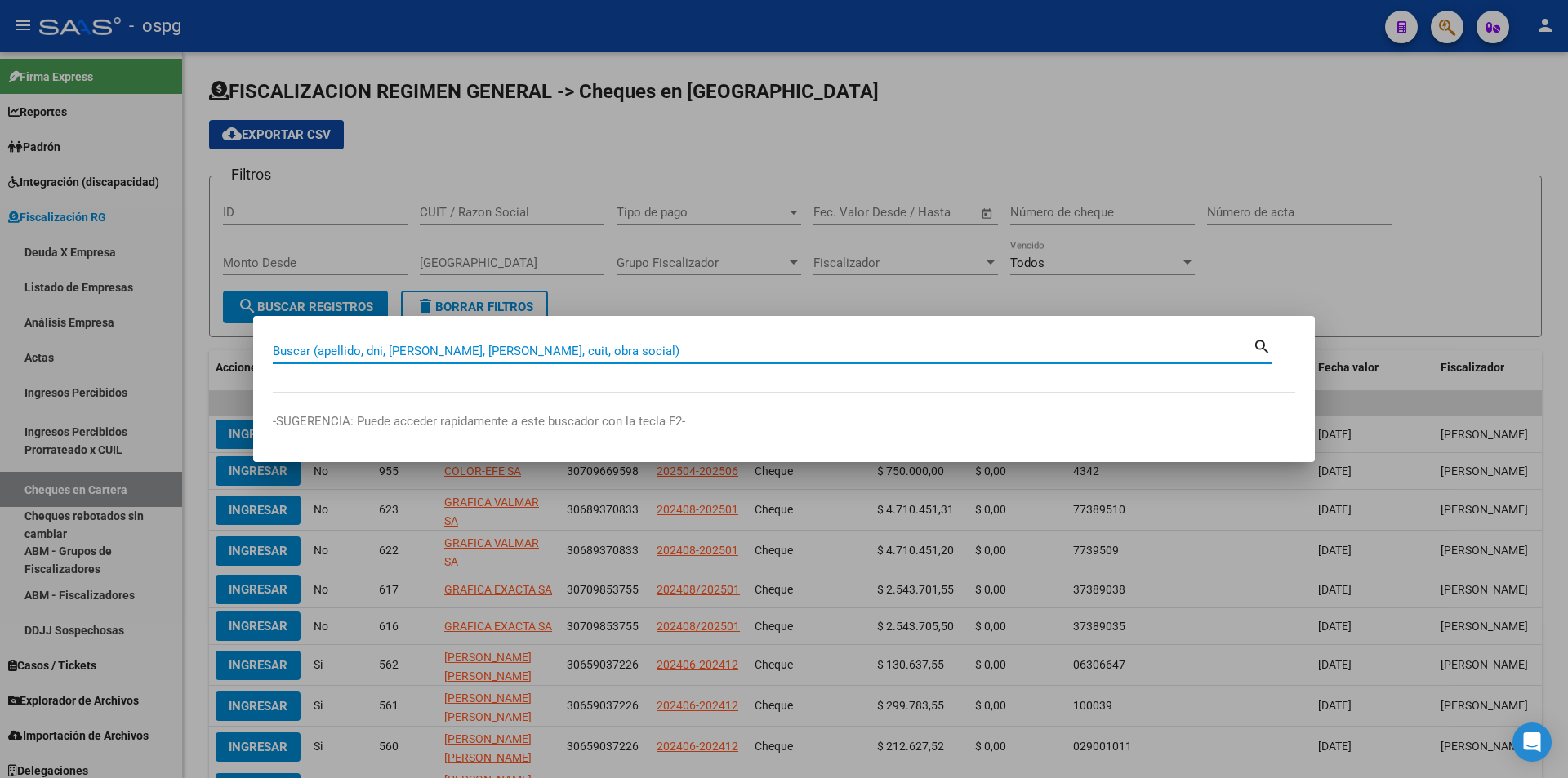
paste input "33718365509"
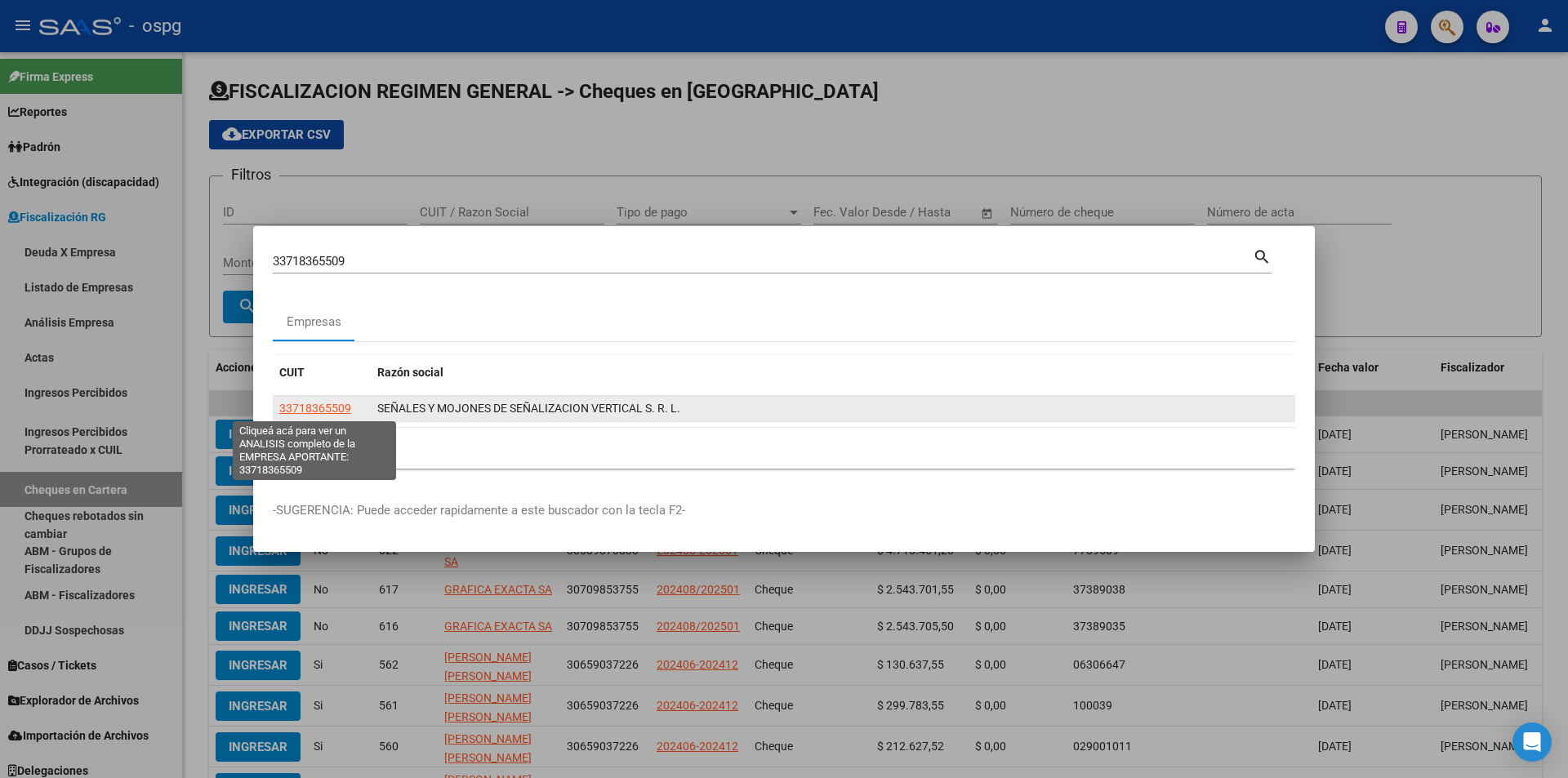
click at [323, 412] on span "33718365509" at bounding box center [315, 407] width 72 height 13
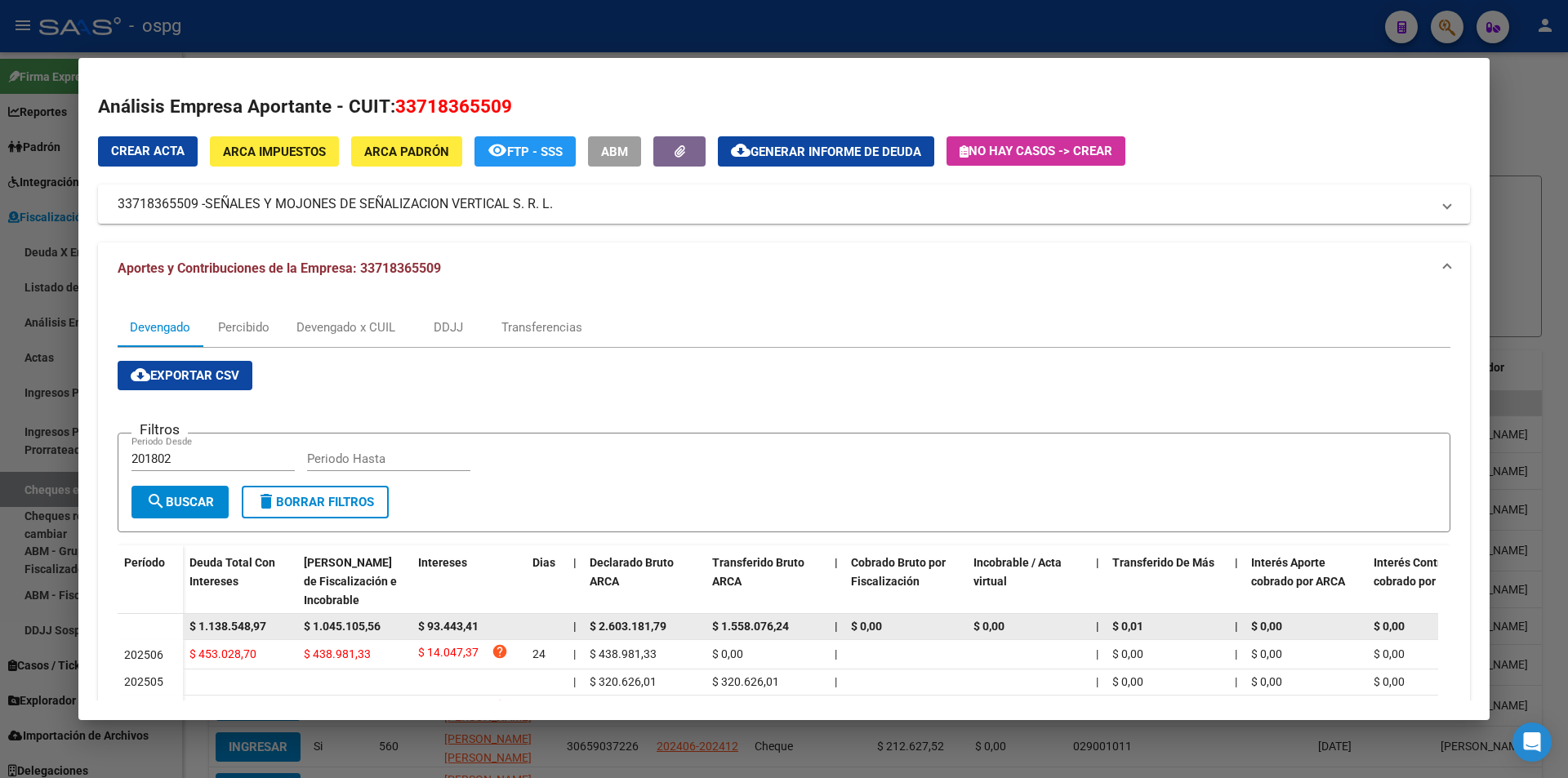
drag, startPoint x: 278, startPoint y: 623, endPoint x: 176, endPoint y: 625, distance: 102.0
click at [176, 625] on datatable-body-row "$ 1.138.548,97 $ 1.045.105,56 $ 93.443,41 | $ 2.603.181,79 $ 1.558.076,24 | $ 0…" at bounding box center [1126, 627] width 2017 height 26
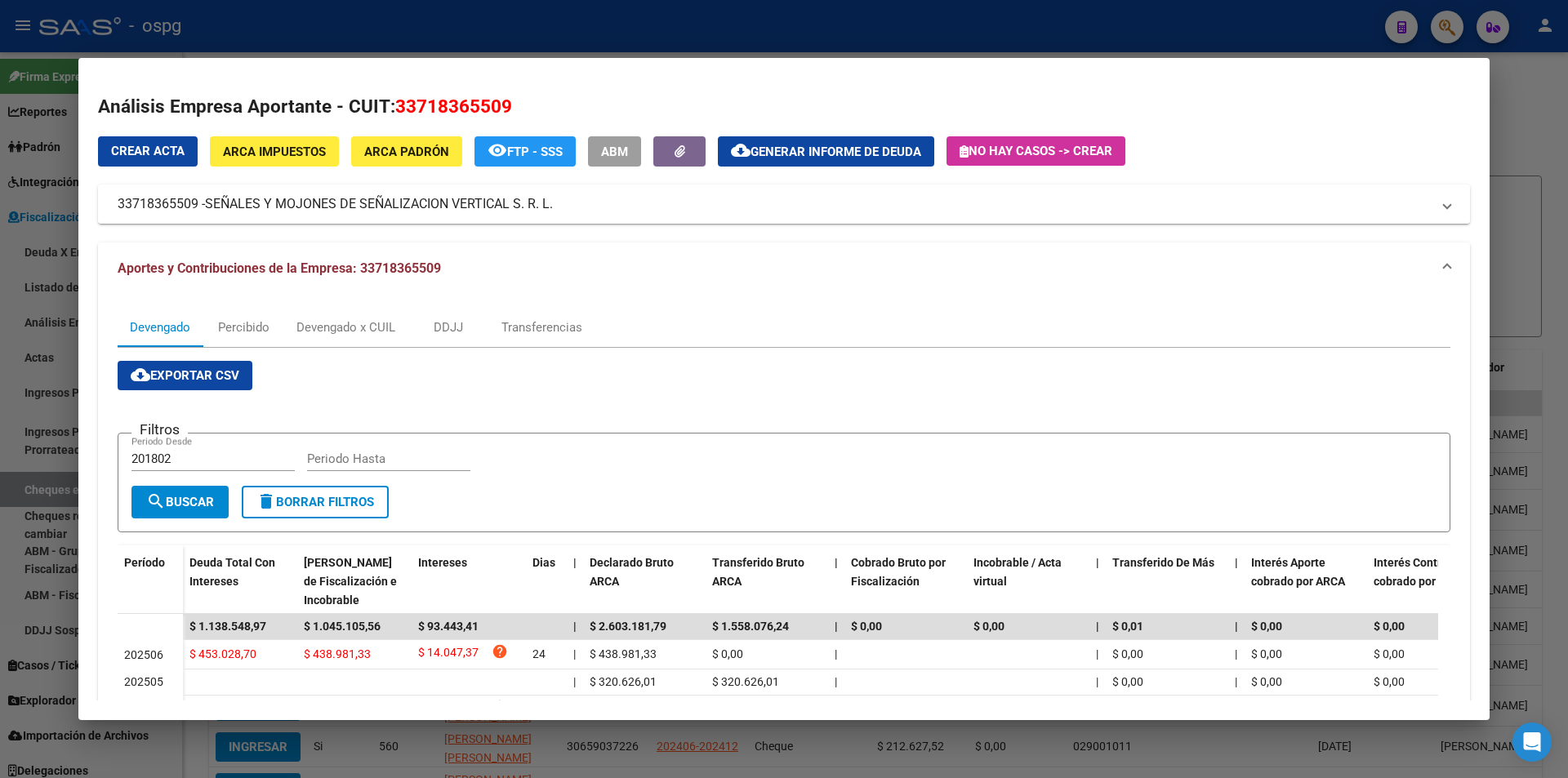
click at [1536, 126] on div at bounding box center [784, 389] width 1568 height 778
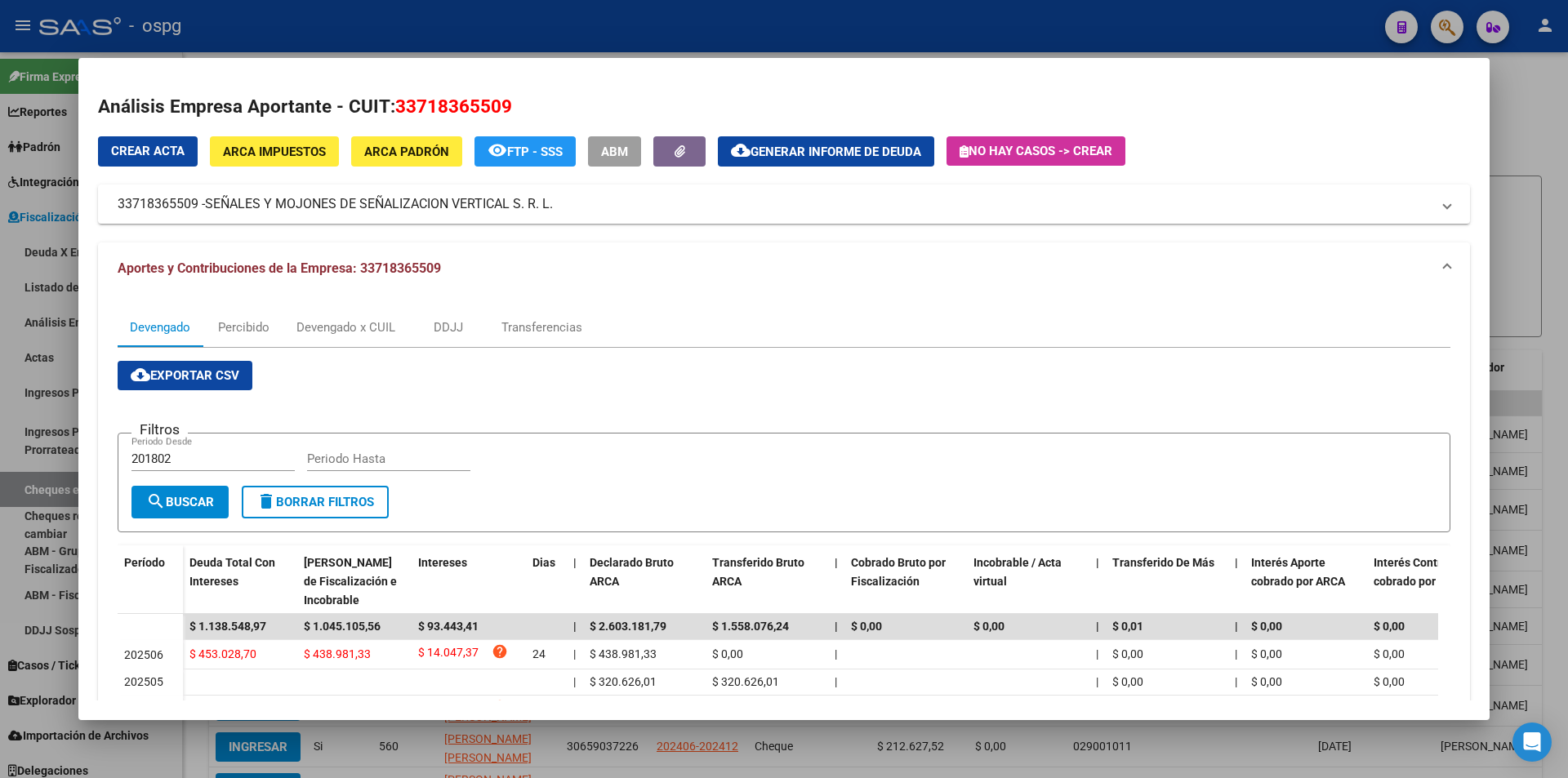
click at [1536, 126] on div at bounding box center [784, 389] width 1568 height 778
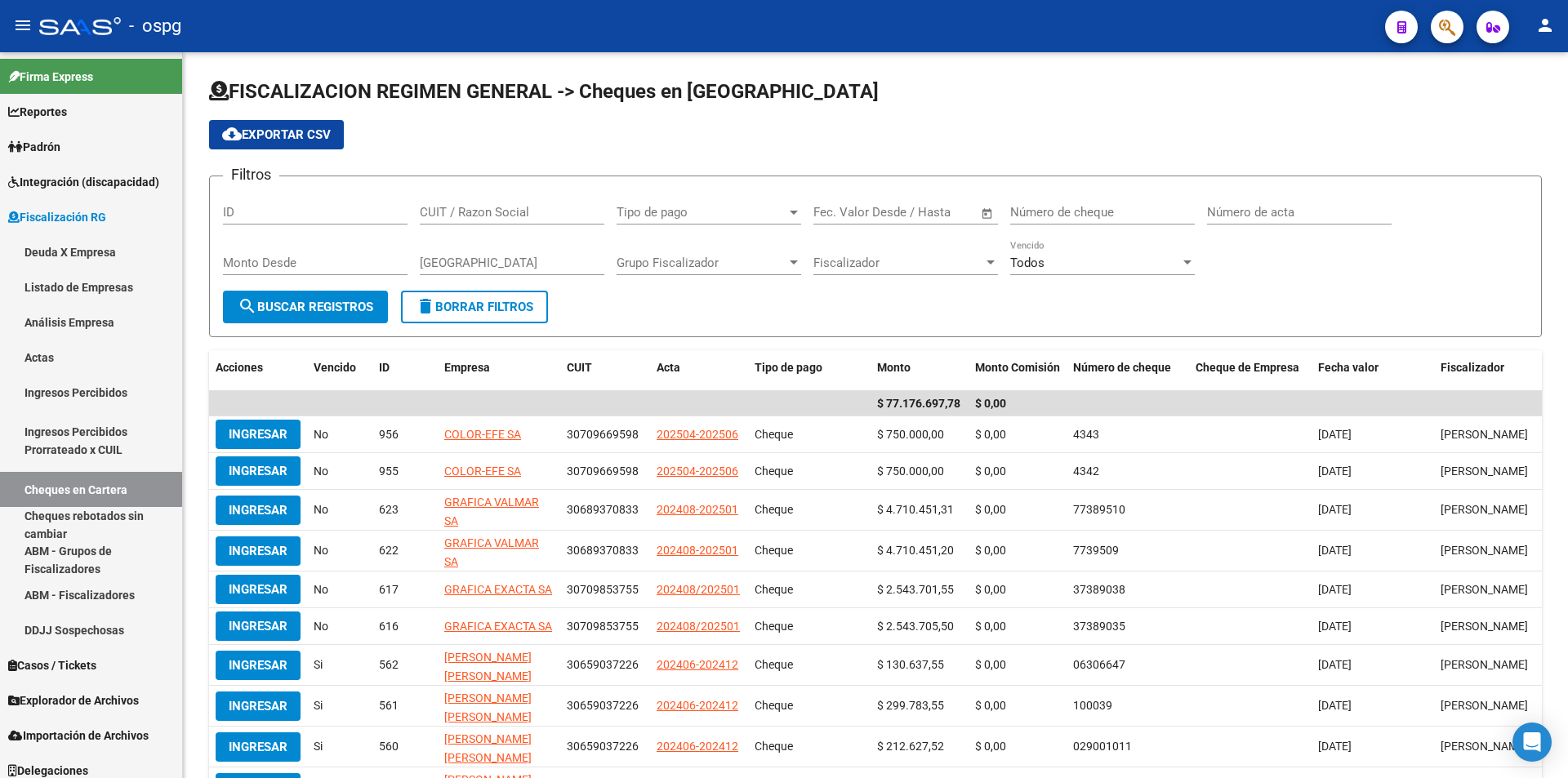
click at [1446, 24] on icon "button" at bounding box center [1447, 27] width 16 height 19
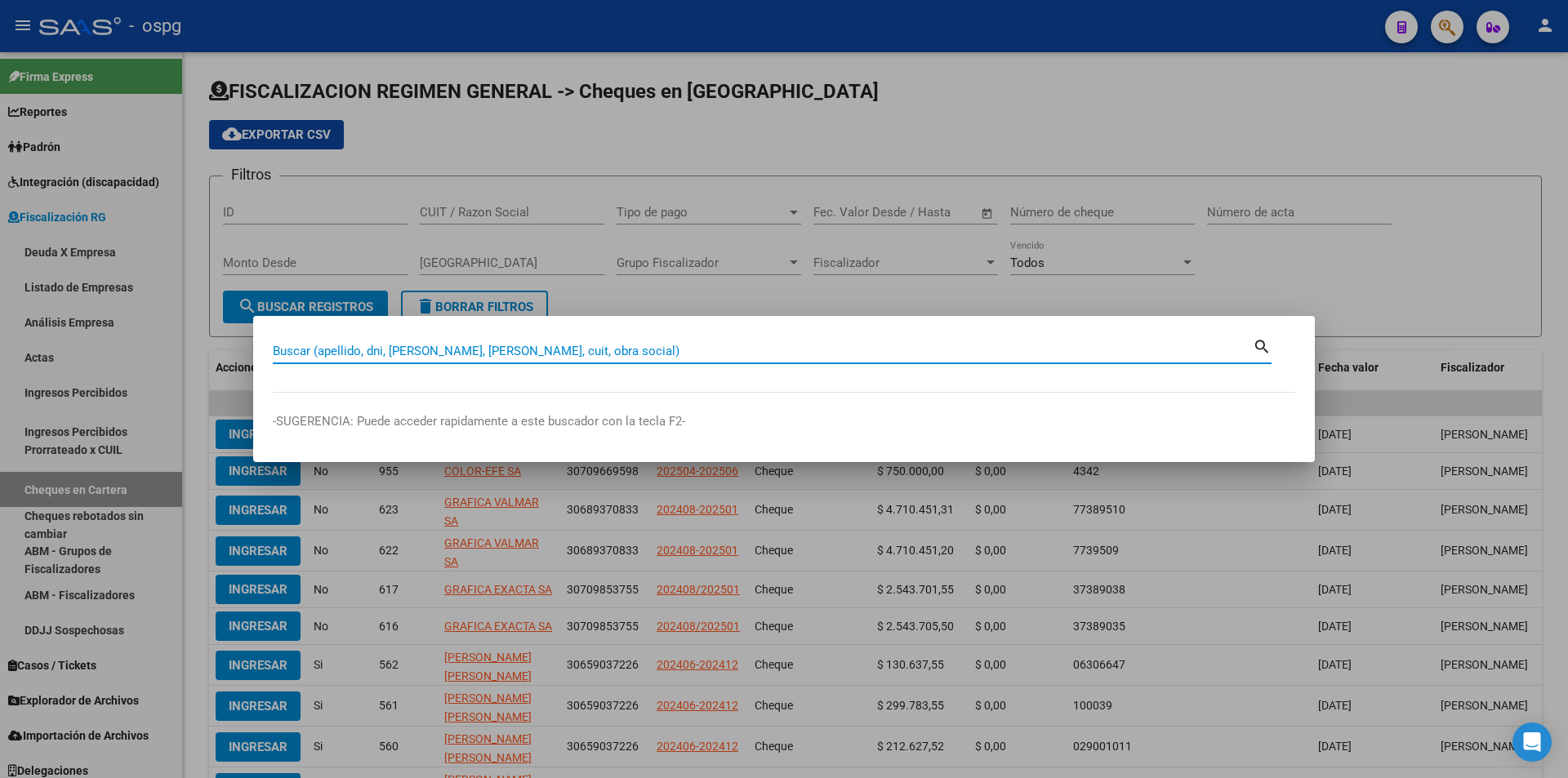
paste input "20317270519"
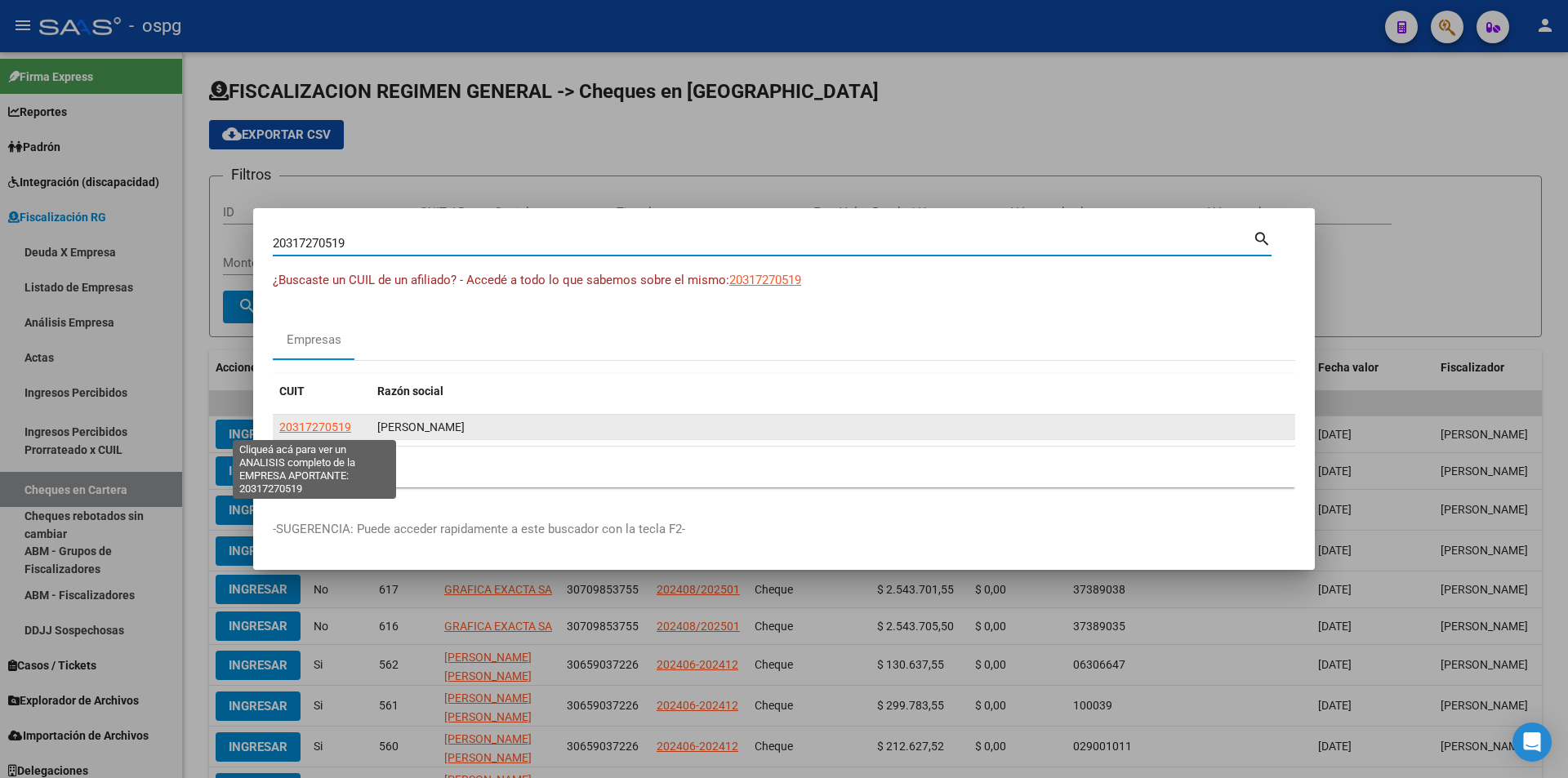
click at [310, 426] on span "20317270519" at bounding box center [315, 426] width 72 height 13
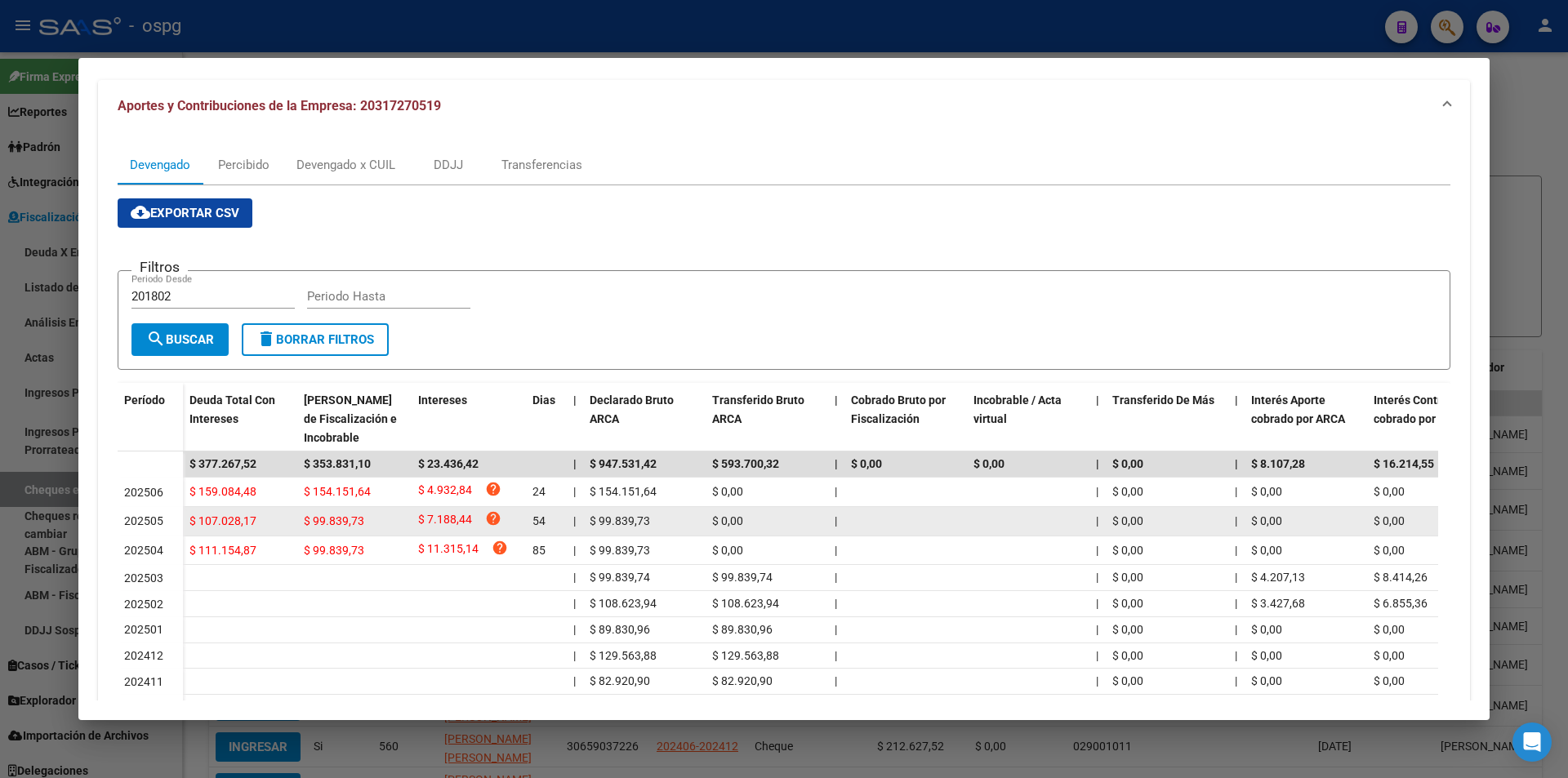
scroll to position [163, 0]
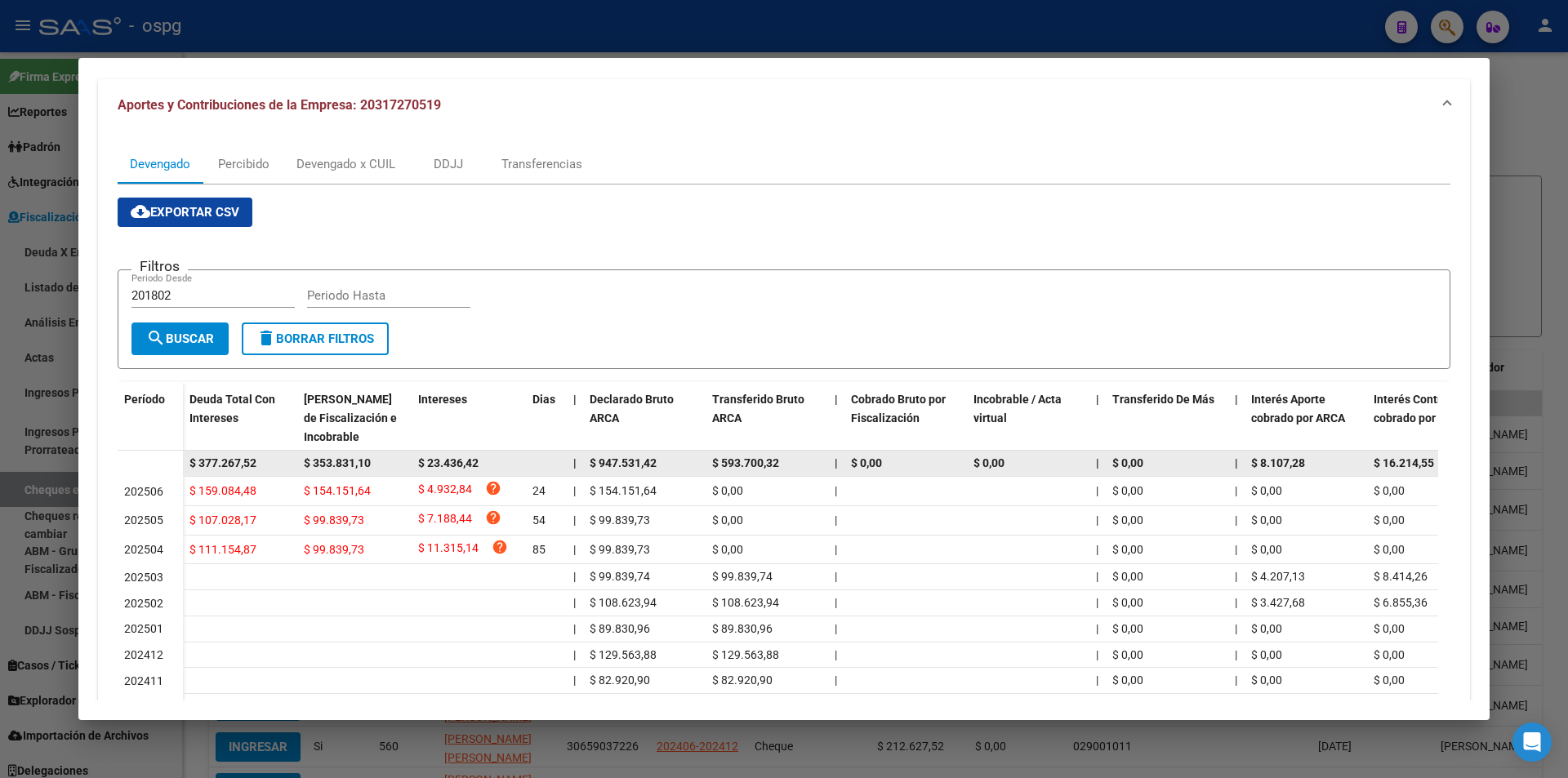
drag, startPoint x: 273, startPoint y: 461, endPoint x: 174, endPoint y: 461, distance: 99.0
click at [174, 461] on datatable-body-row "$ 377.267,52 $ 353.831,10 $ 23.436,42 | $ 947.531,42 $ 593.700,32 | $ 0,00 $ 0,…" at bounding box center [1126, 463] width 2017 height 26
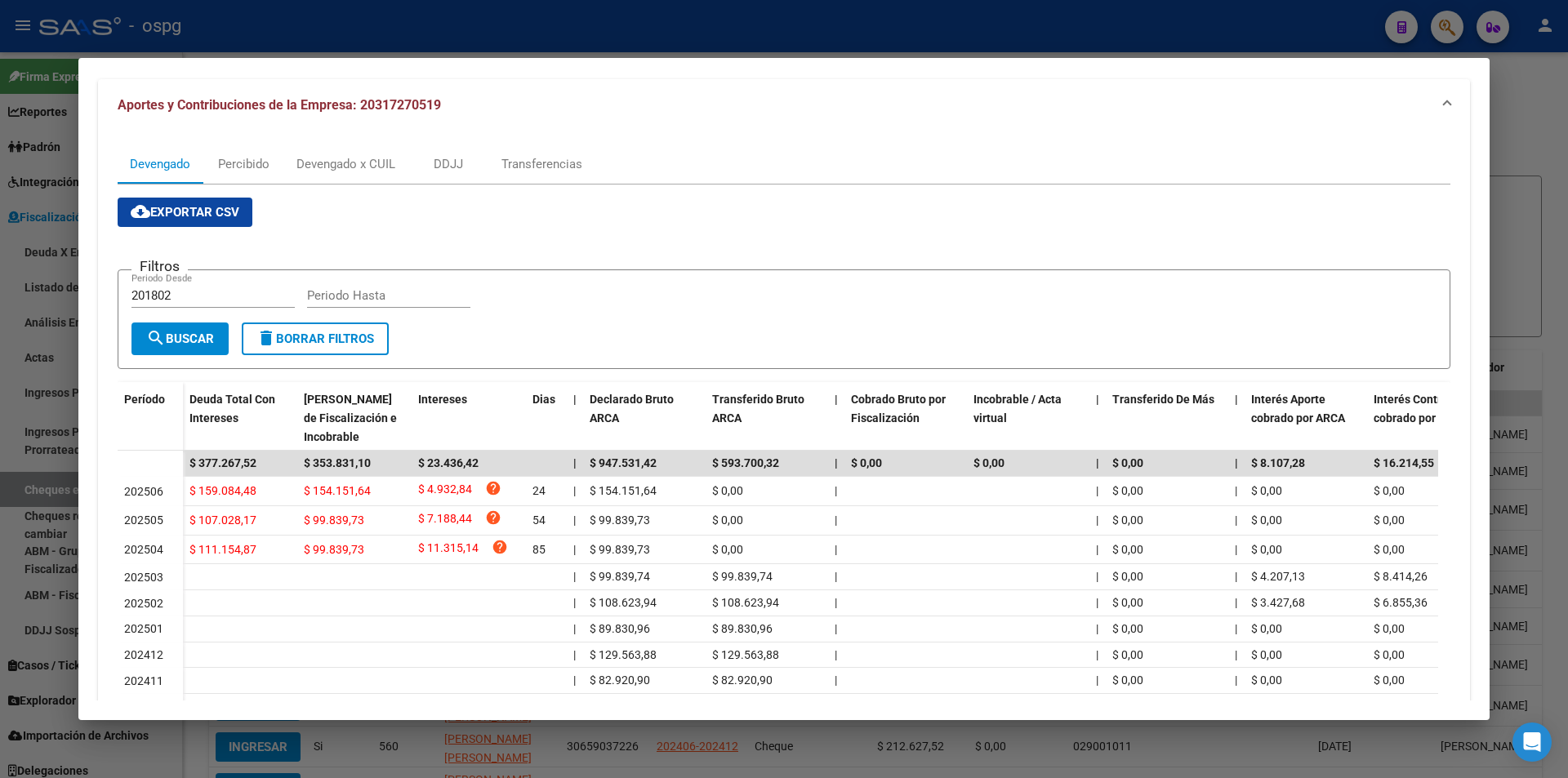
click at [1540, 131] on div at bounding box center [784, 389] width 1568 height 778
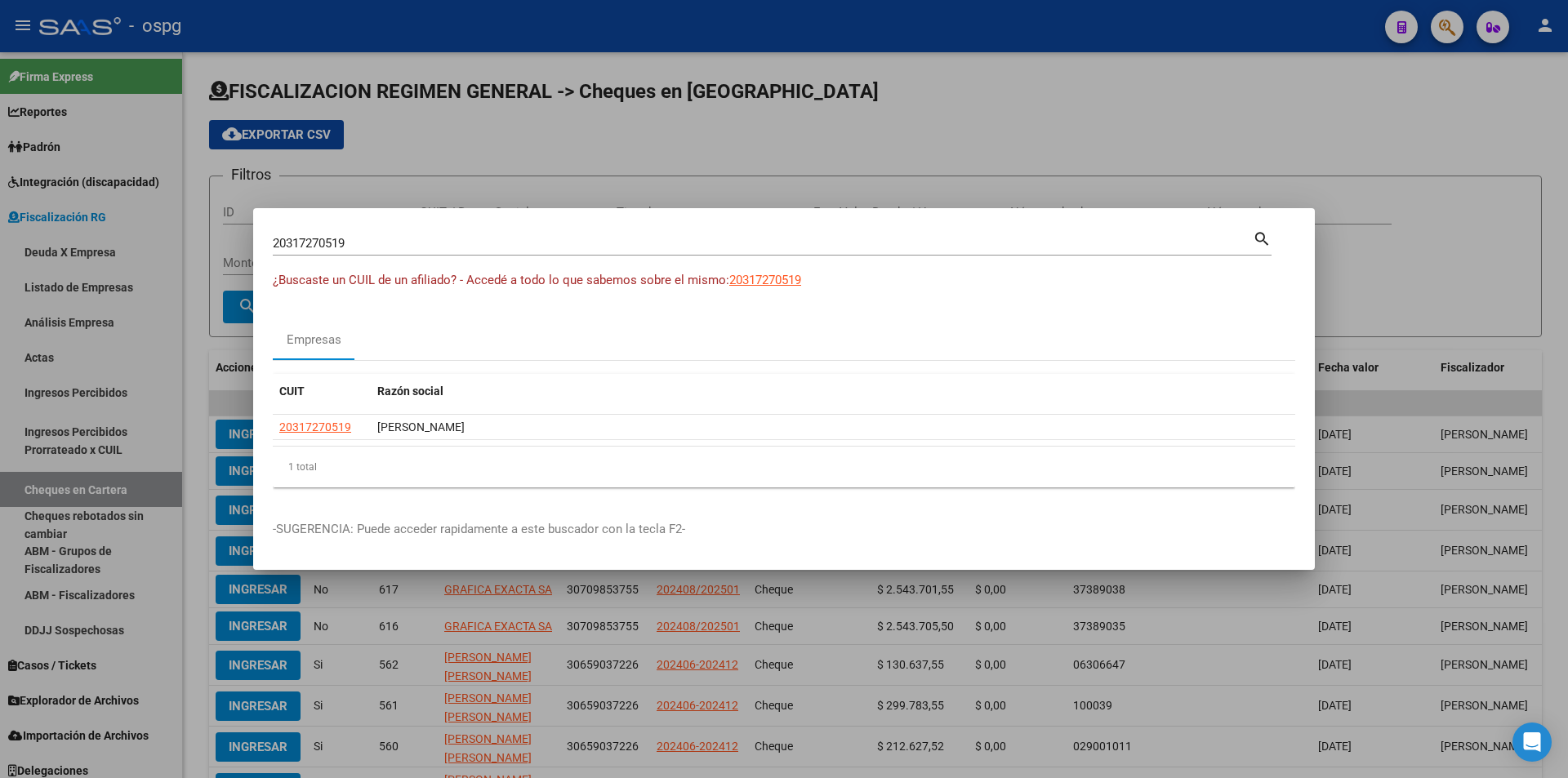
click at [1540, 131] on div at bounding box center [784, 389] width 1568 height 778
click at [1540, 131] on div "cloud_download Exportar CSV" at bounding box center [876, 134] width 1333 height 29
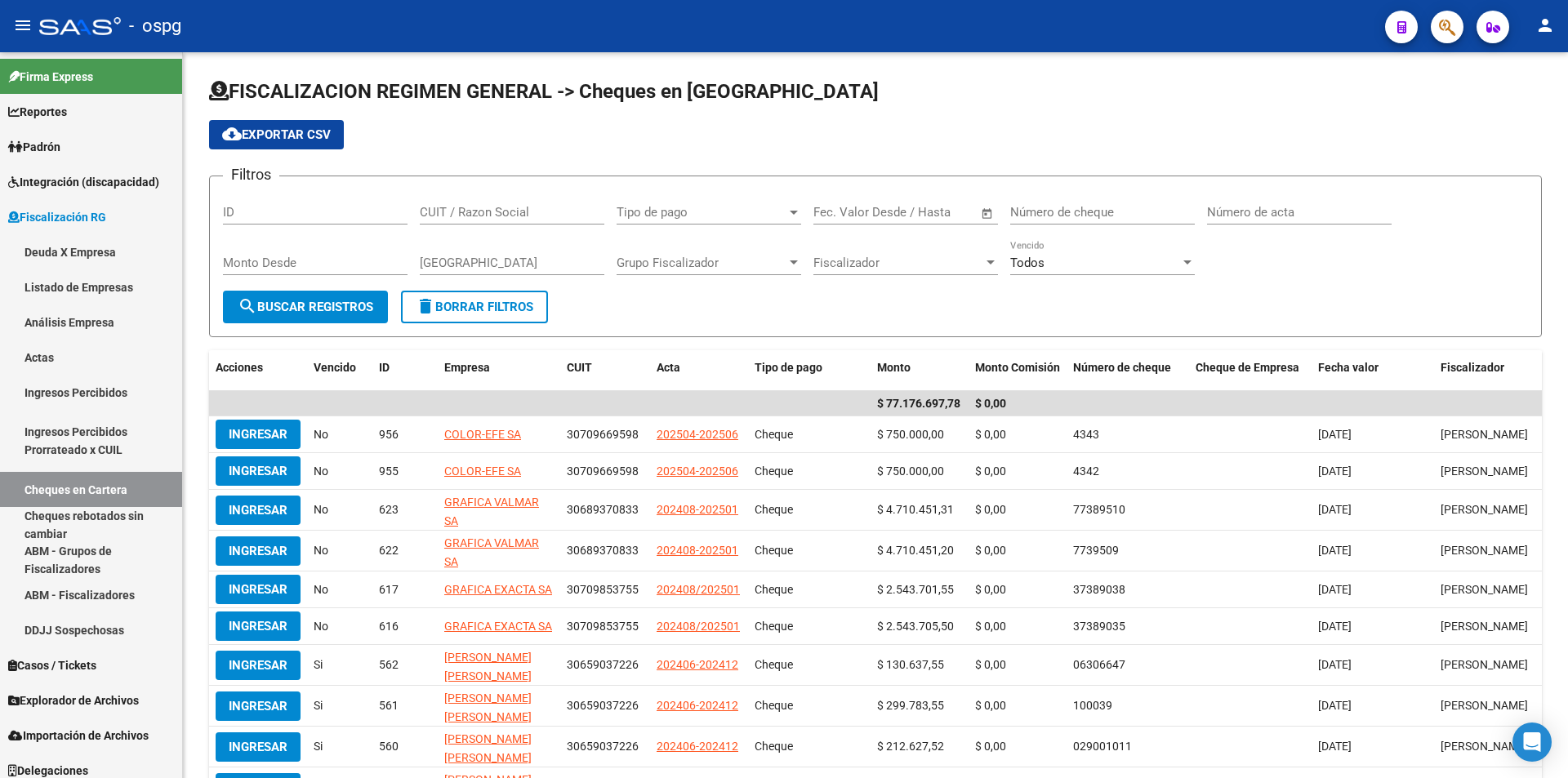
click at [1428, 17] on div at bounding box center [1441, 26] width 46 height 33
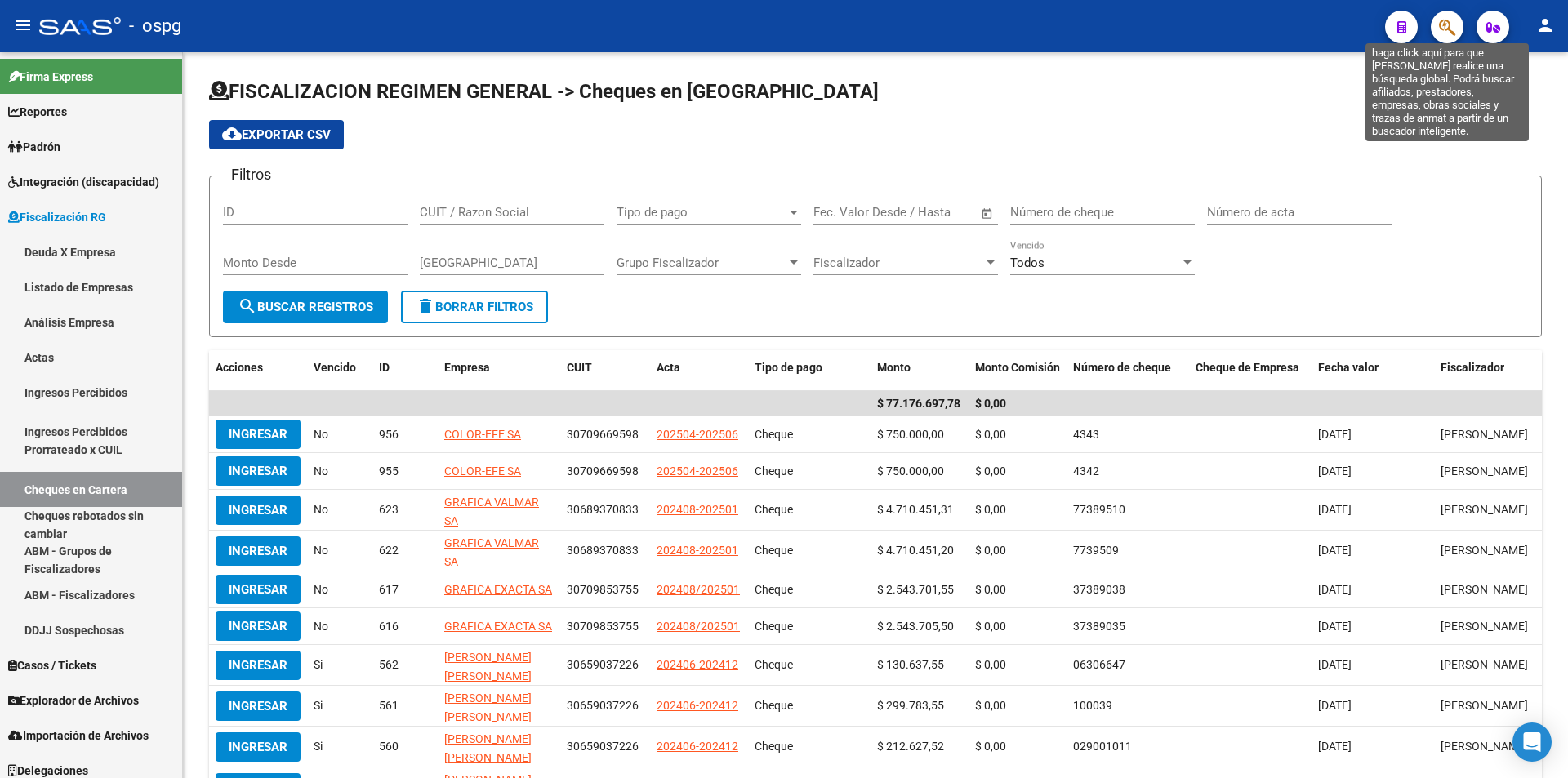
click at [1448, 26] on icon "button" at bounding box center [1447, 27] width 16 height 19
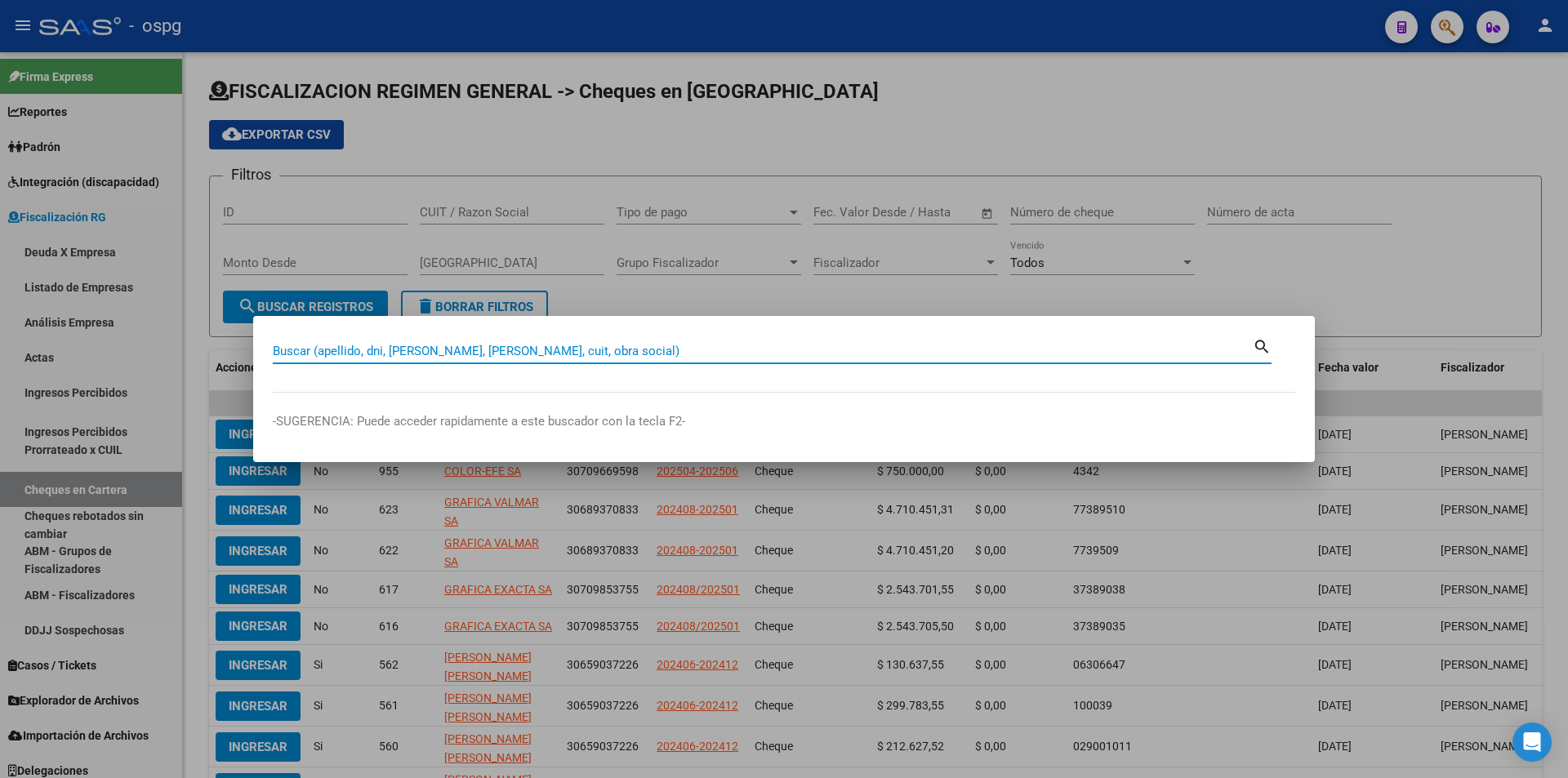
click at [532, 354] on input "Buscar (apellido, dni, [PERSON_NAME], [PERSON_NAME], cuit, obra social)" at bounding box center [762, 350] width 980 height 15
paste input "30707529616"
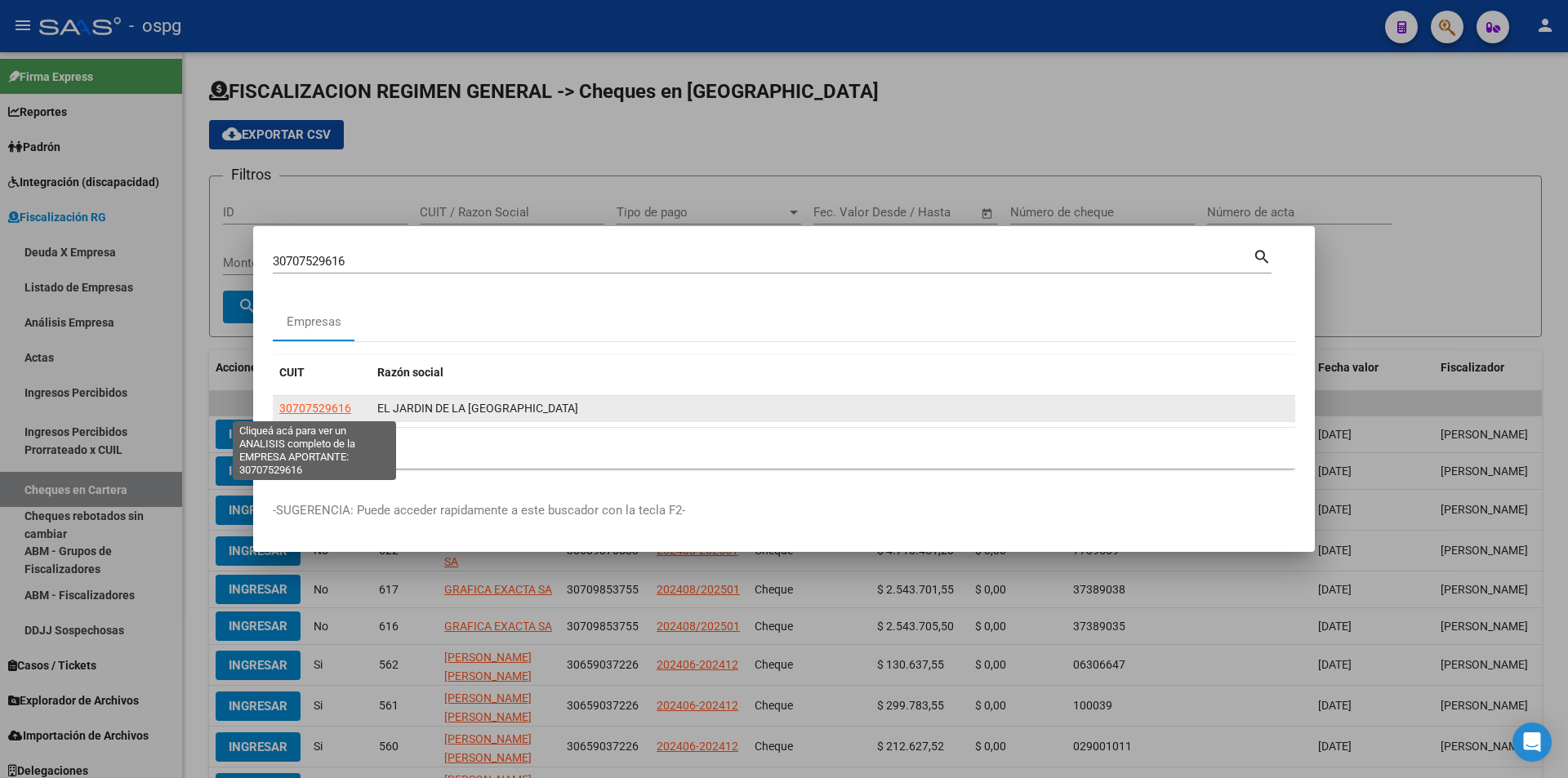
click at [334, 409] on span "30707529616" at bounding box center [315, 407] width 72 height 13
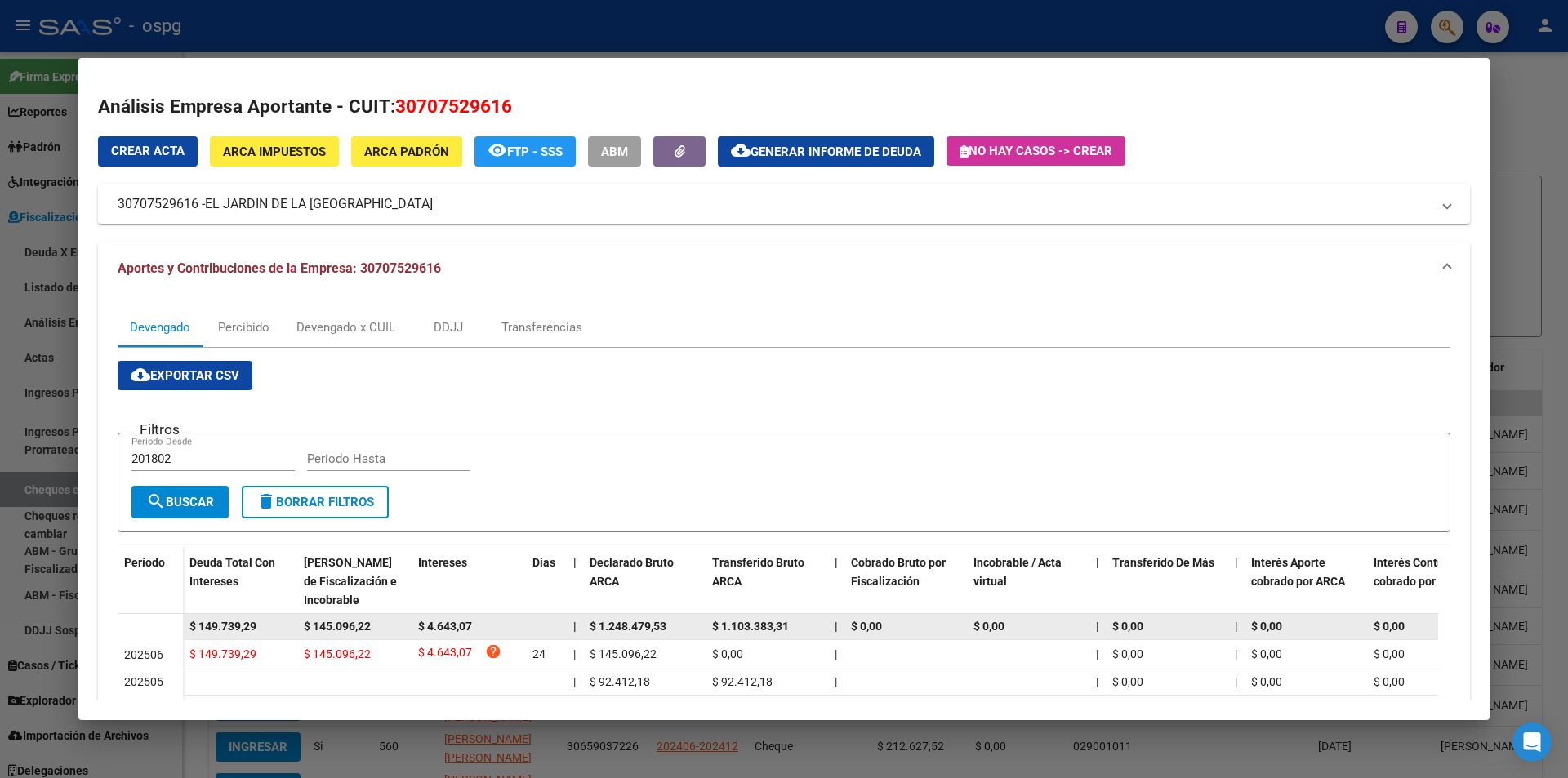
drag, startPoint x: 270, startPoint y: 627, endPoint x: 177, endPoint y: 633, distance: 93.2
click at [177, 633] on datatable-body-row "$ 149.739,29 $ 145.096,22 $ 4.643,07 | $ 1.248.479,53 $ 1.103.383,31 | $ 0,00 $…" at bounding box center [1126, 627] width 2017 height 26
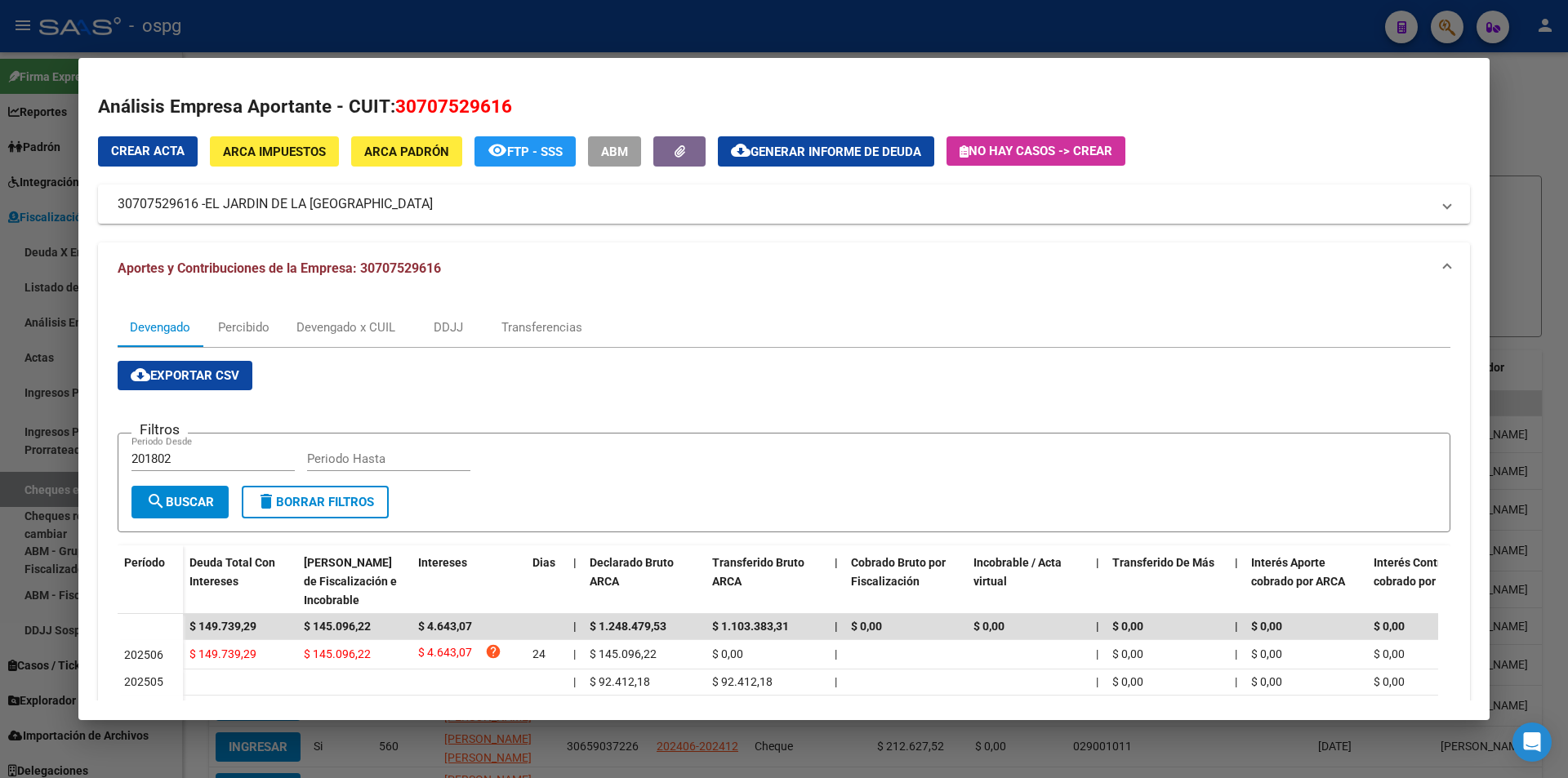
click at [1541, 133] on div at bounding box center [784, 389] width 1568 height 778
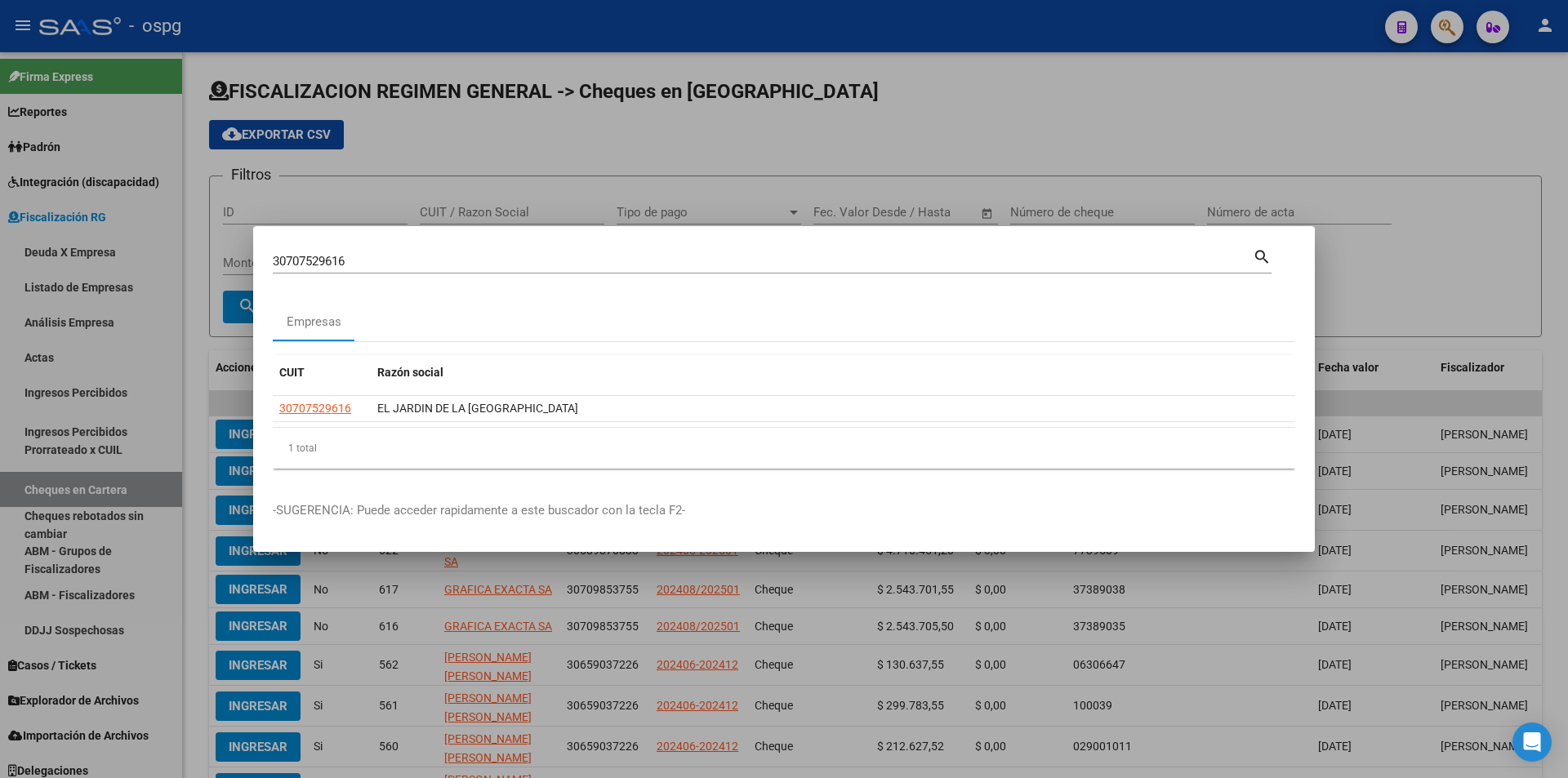
click at [1541, 133] on div at bounding box center [784, 389] width 1568 height 778
click at [1541, 133] on div "cloud_download Exportar CSV" at bounding box center [876, 134] width 1333 height 29
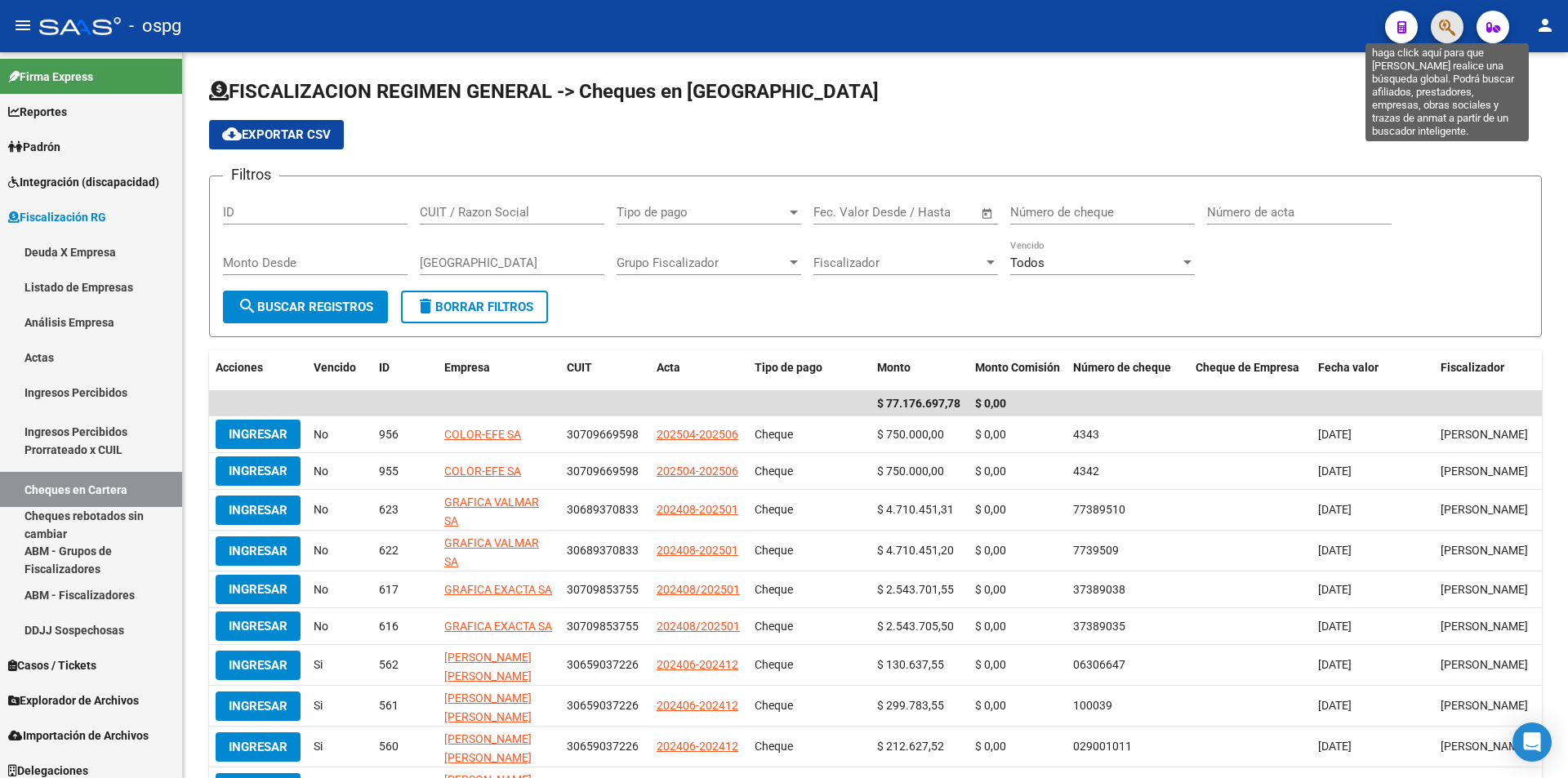
click at [1452, 31] on icon "button" at bounding box center [1447, 27] width 16 height 19
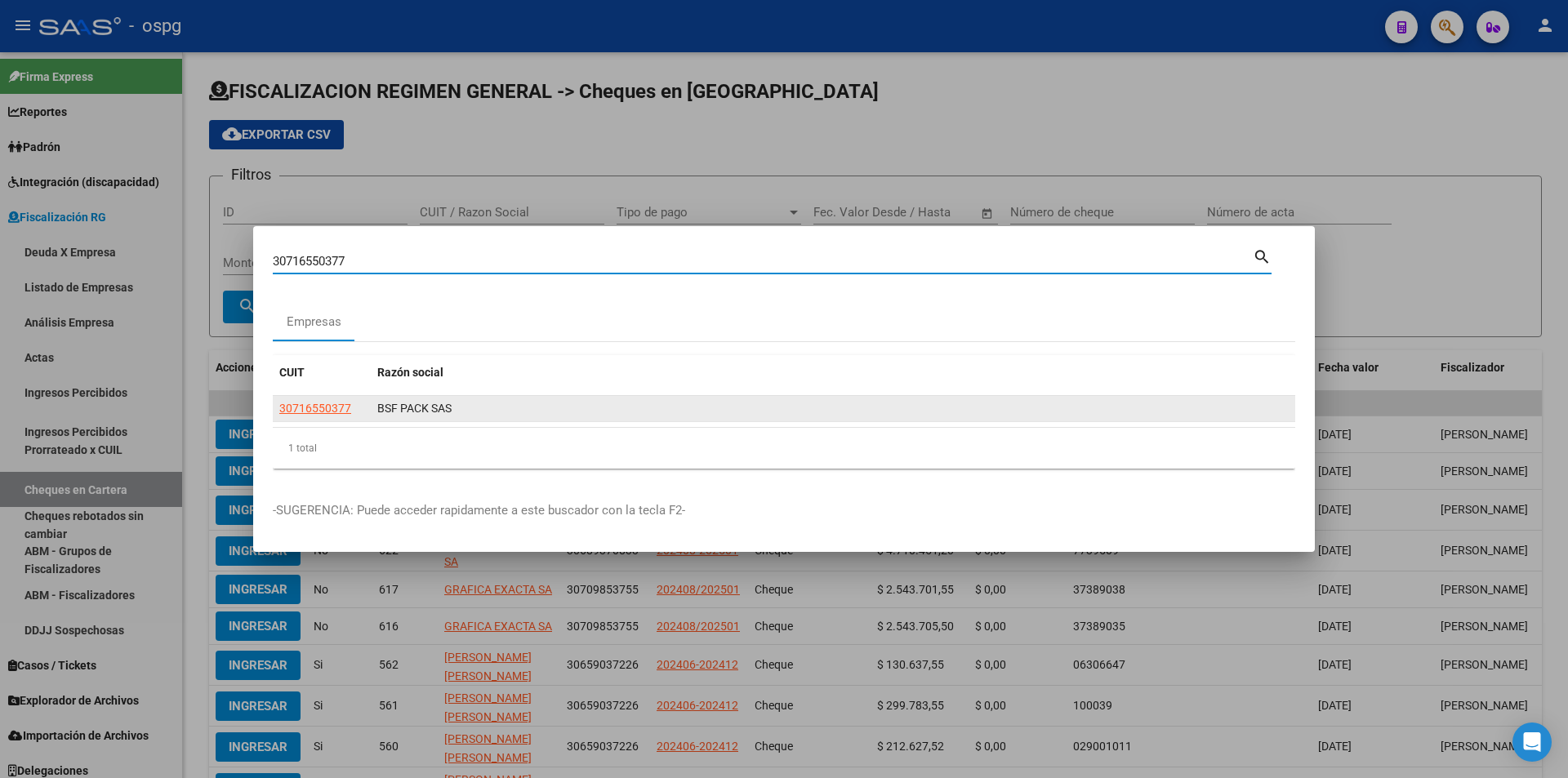
click at [310, 407] on span "30716550377" at bounding box center [315, 407] width 72 height 13
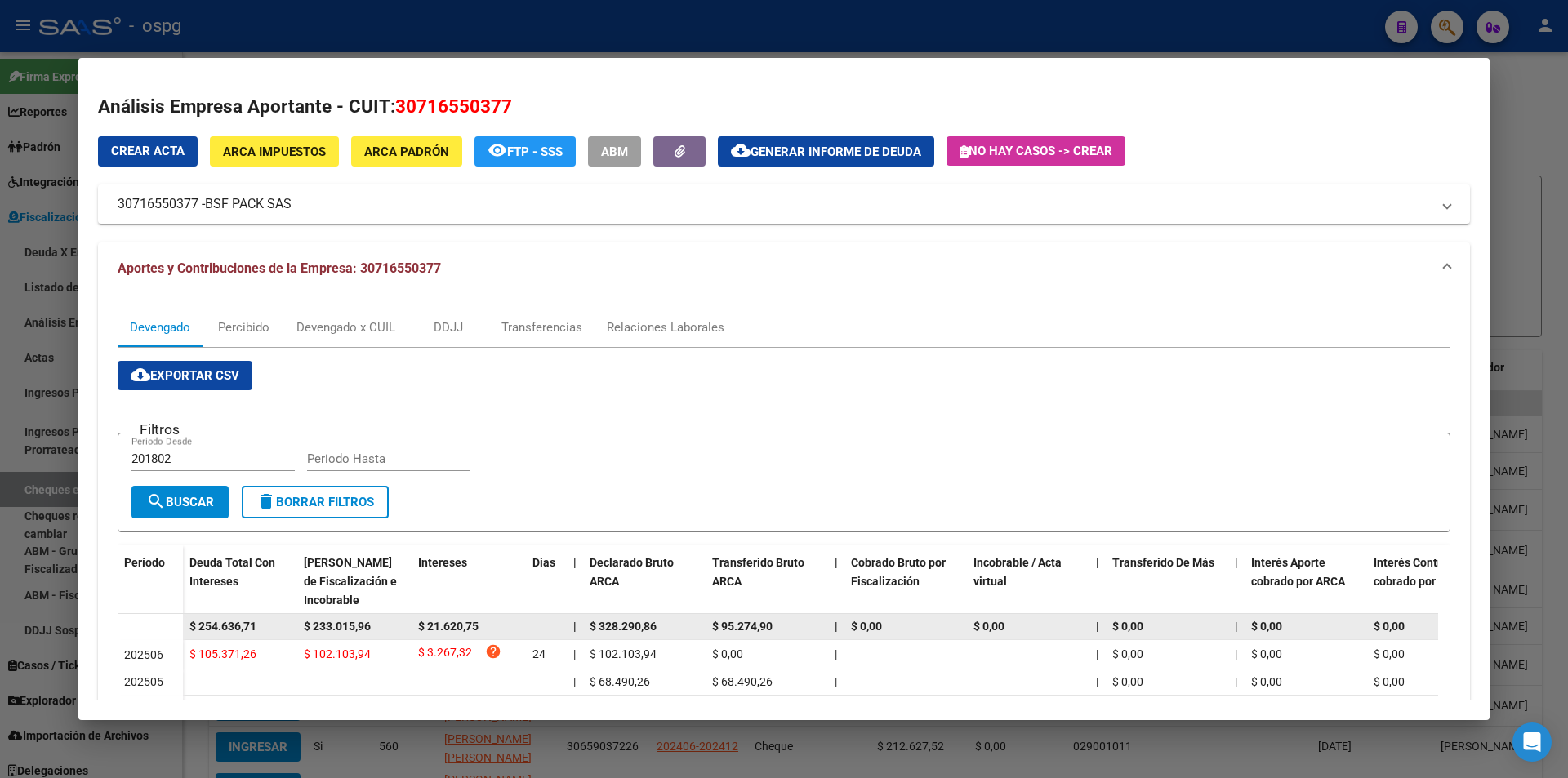
drag, startPoint x: 269, startPoint y: 624, endPoint x: 189, endPoint y: 623, distance: 80.0
click at [189, 623] on datatable-body-cell "$ 254.636,71" at bounding box center [240, 627] width 115 height 26
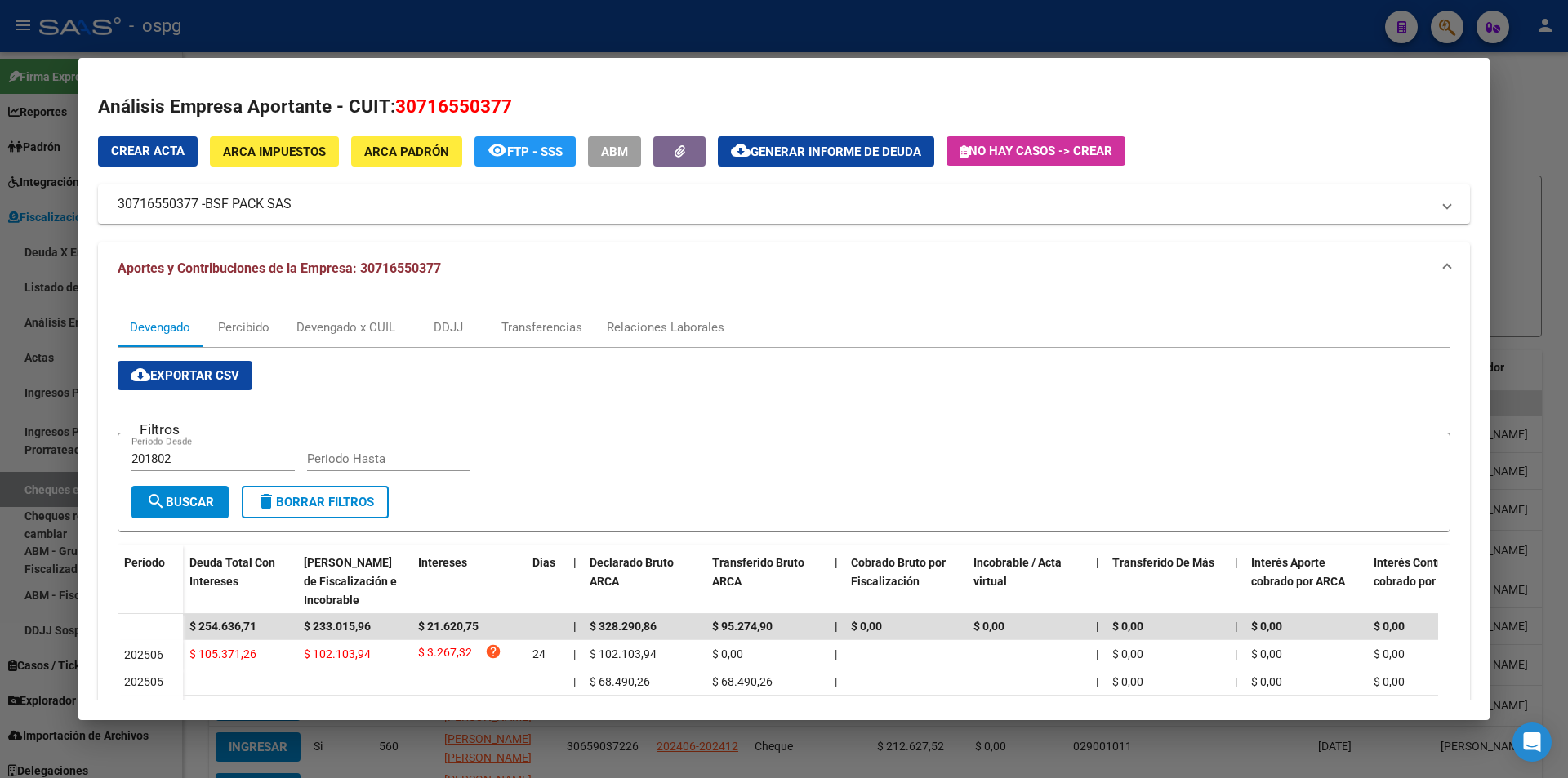
click at [1452, 26] on div at bounding box center [784, 389] width 1568 height 778
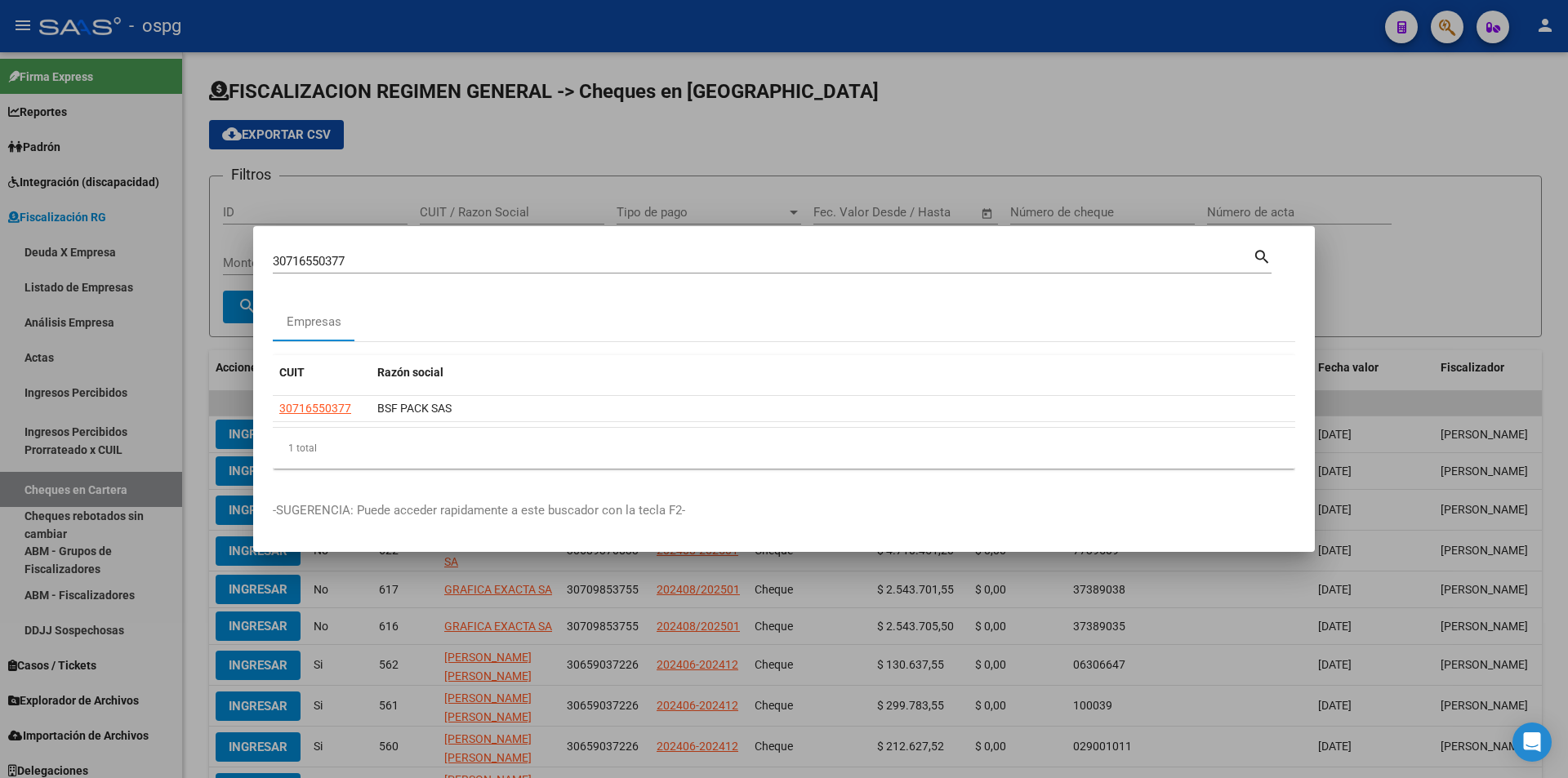
click at [1452, 26] on div at bounding box center [784, 389] width 1568 height 778
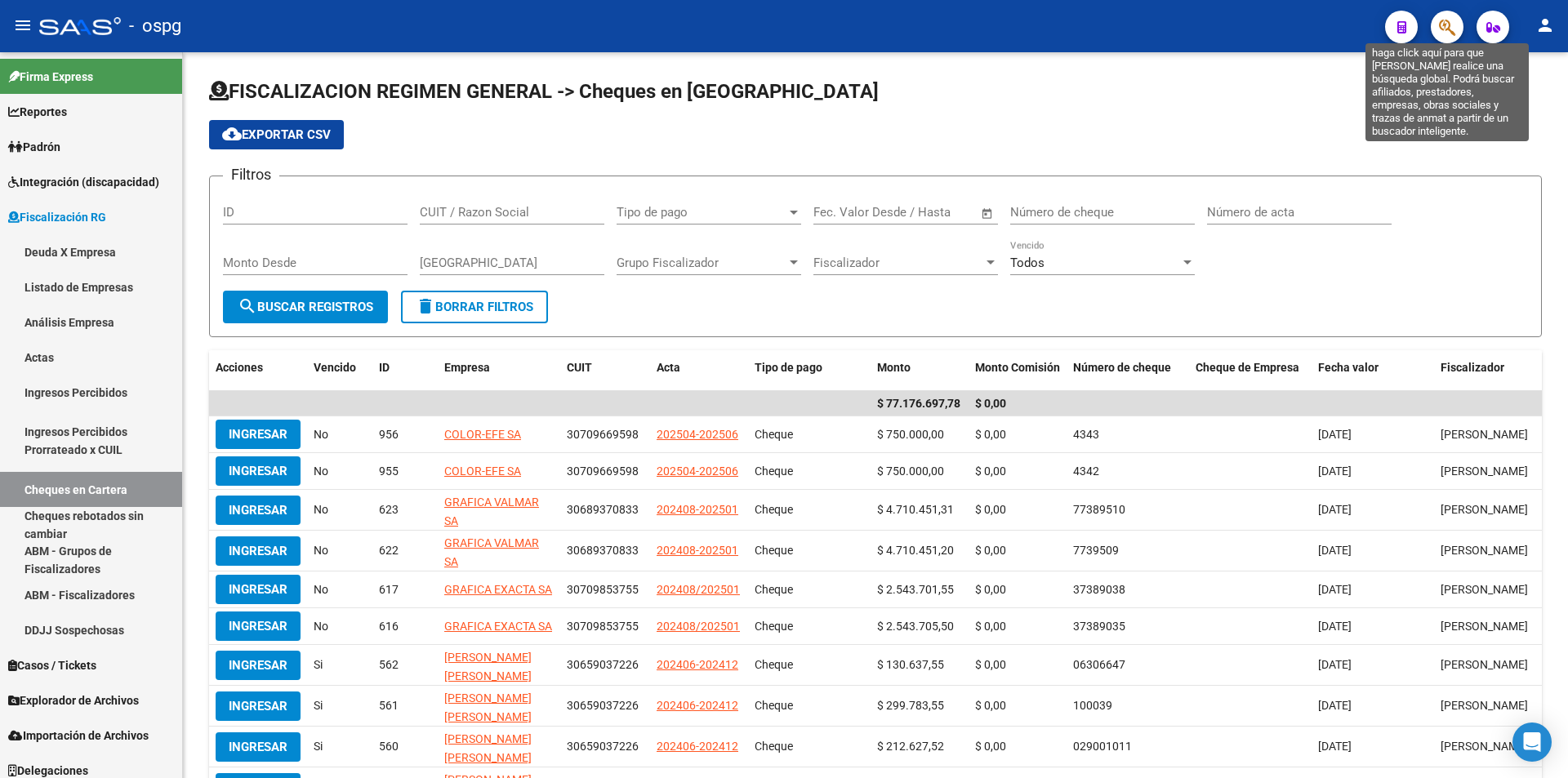
click at [1448, 28] on icon "button" at bounding box center [1447, 27] width 16 height 19
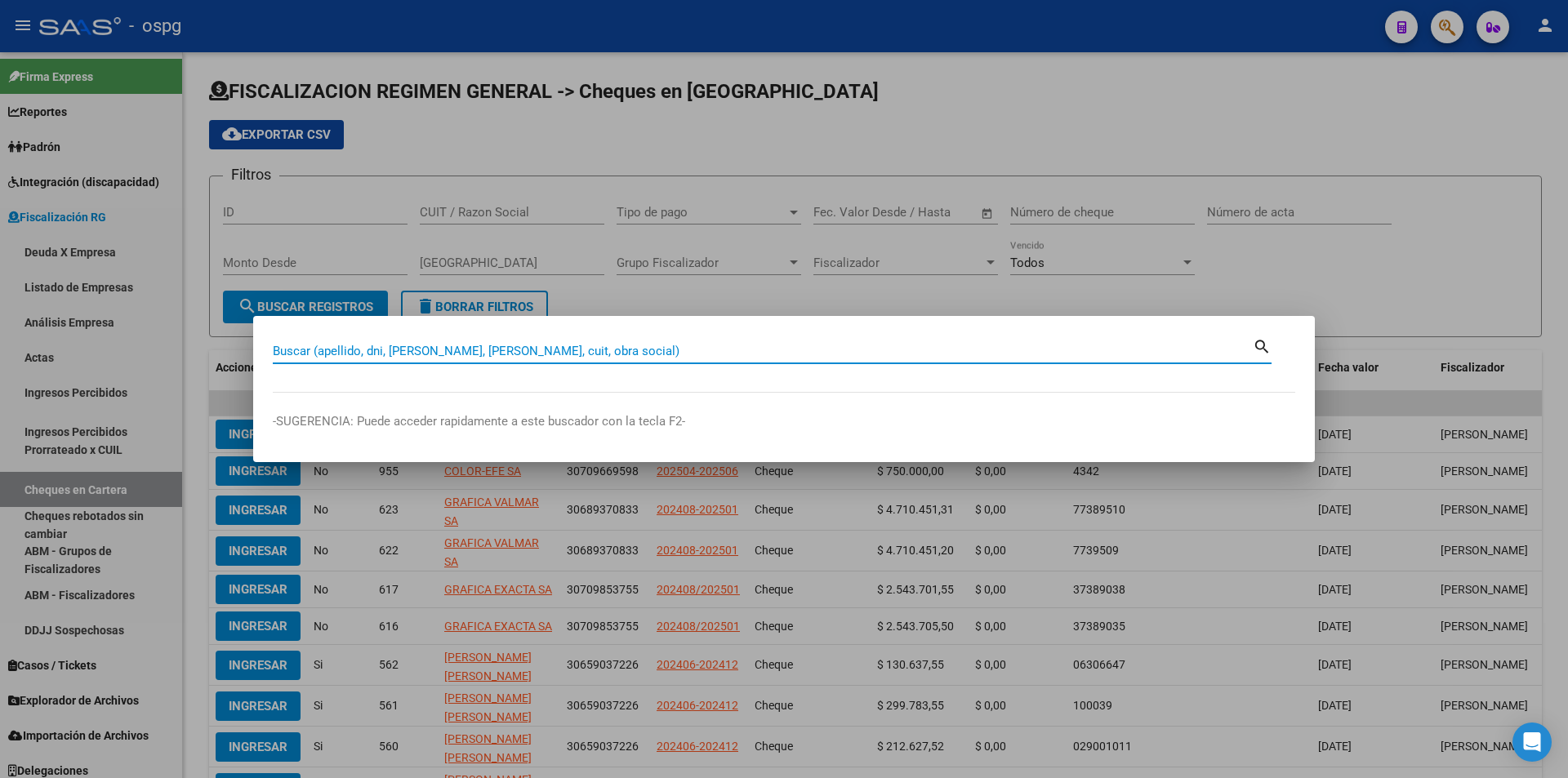
paste input "30707656480"
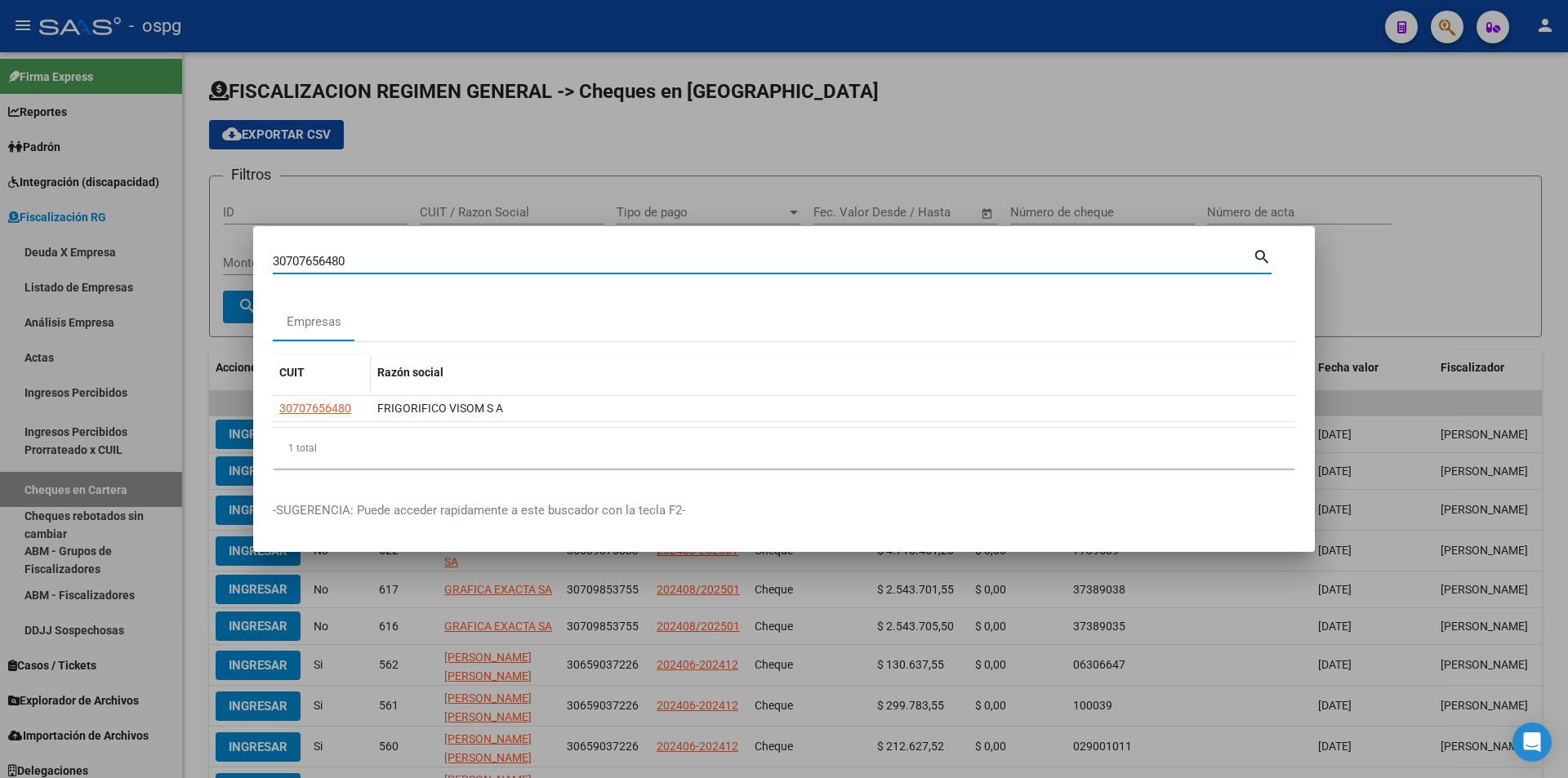
click at [318, 389] on datatable-header "CUIT Razón social" at bounding box center [784, 376] width 1022 height 41
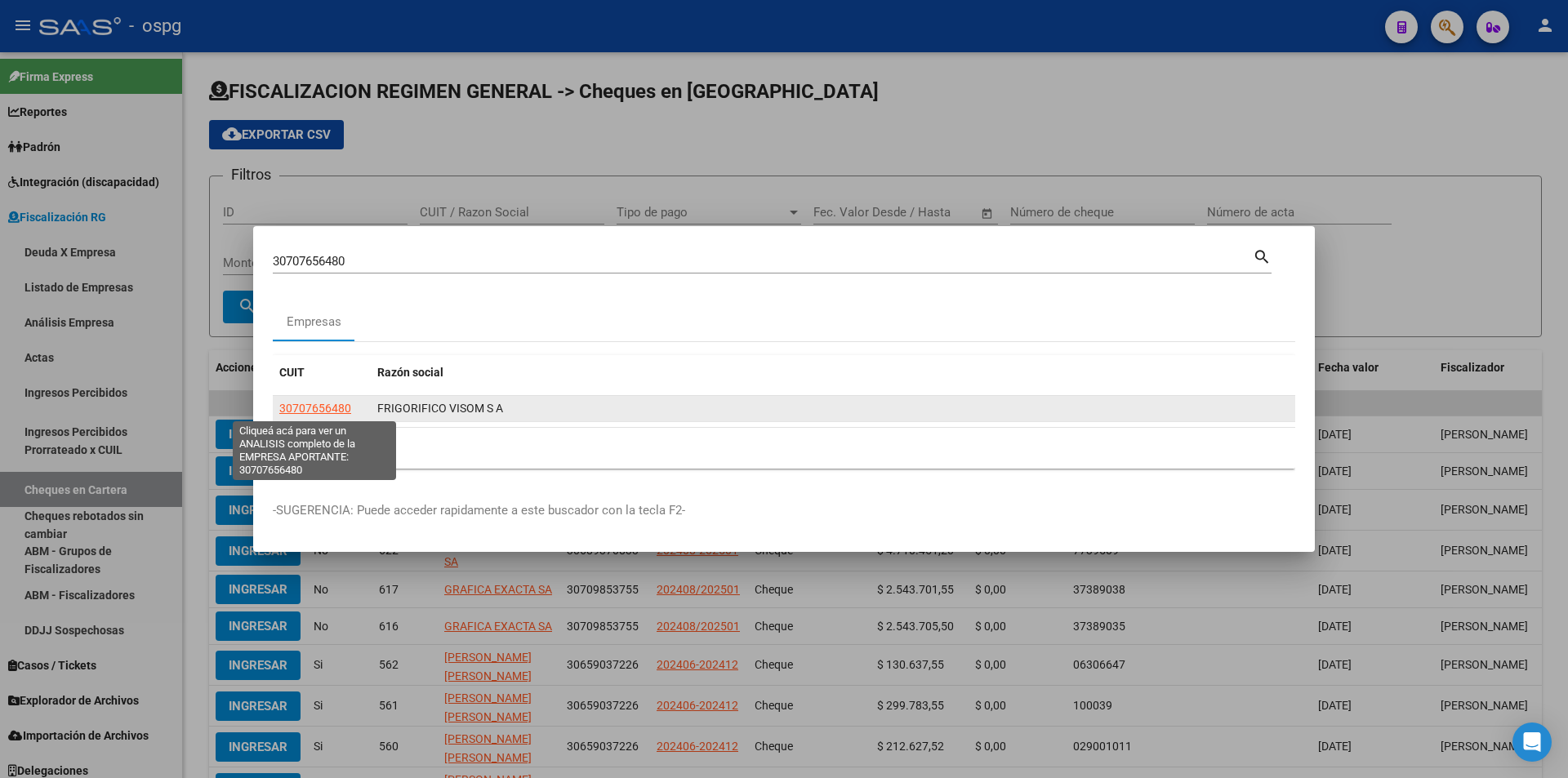
click at [326, 413] on span "30707656480" at bounding box center [315, 407] width 72 height 13
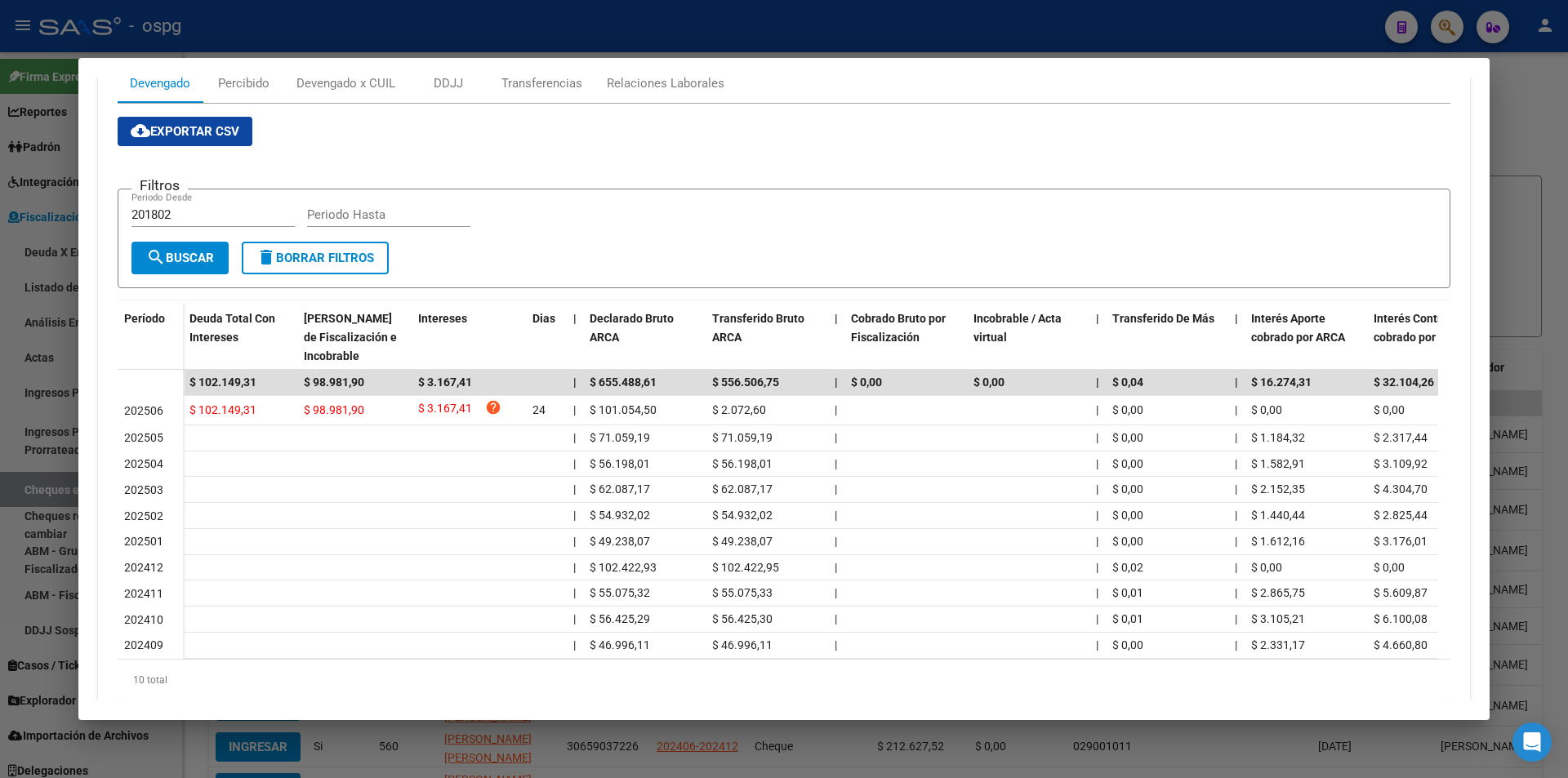
scroll to position [245, 0]
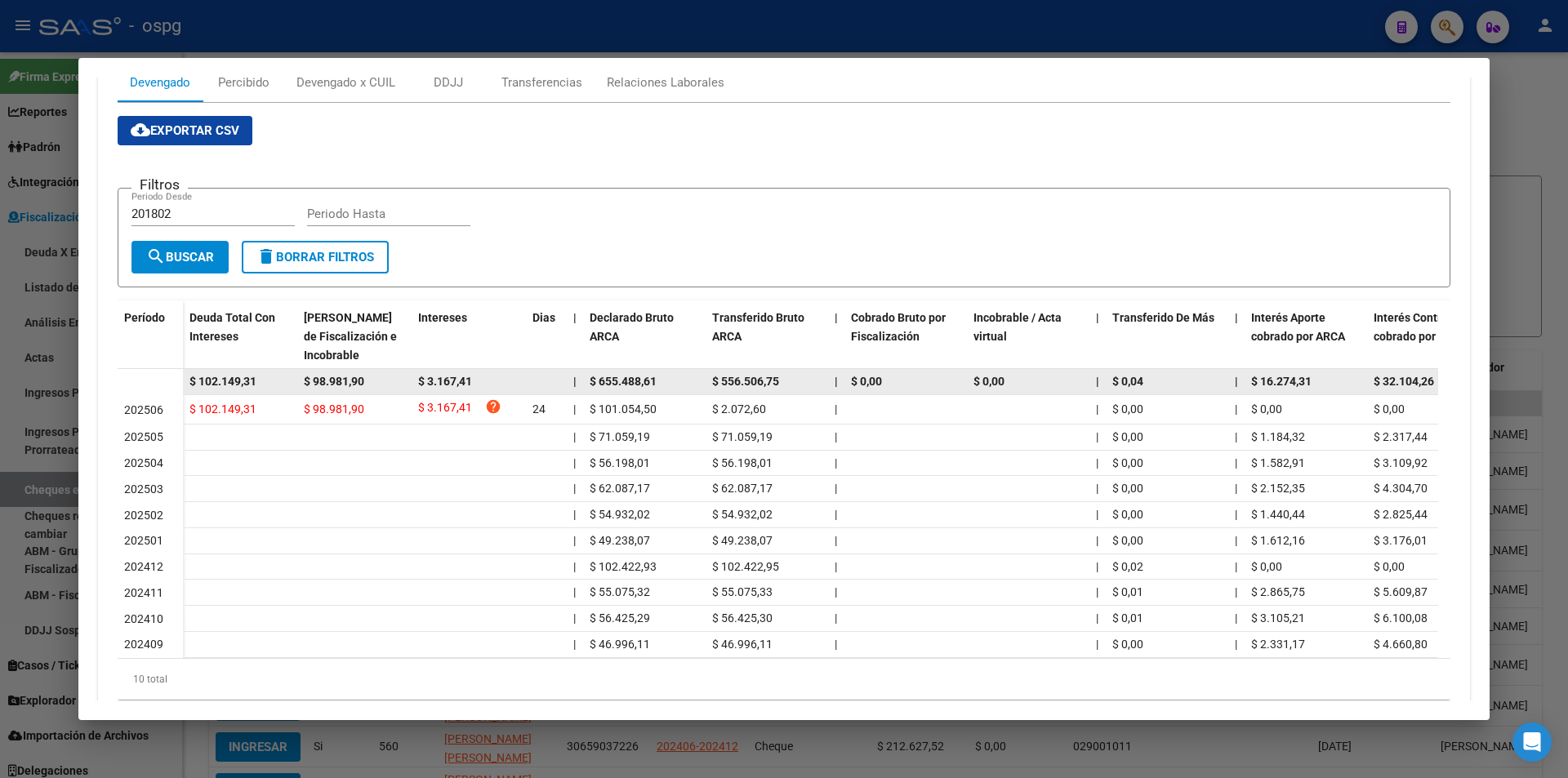
drag, startPoint x: 281, startPoint y: 377, endPoint x: 160, endPoint y: 377, distance: 121.0
click at [160, 377] on datatable-body-row "$ 102.149,31 $ 98.981,90 $ 3.167,41 | $ 655.488,61 $ 556.506,75 | $ 0,00 $ 0,00…" at bounding box center [1126, 382] width 2017 height 26
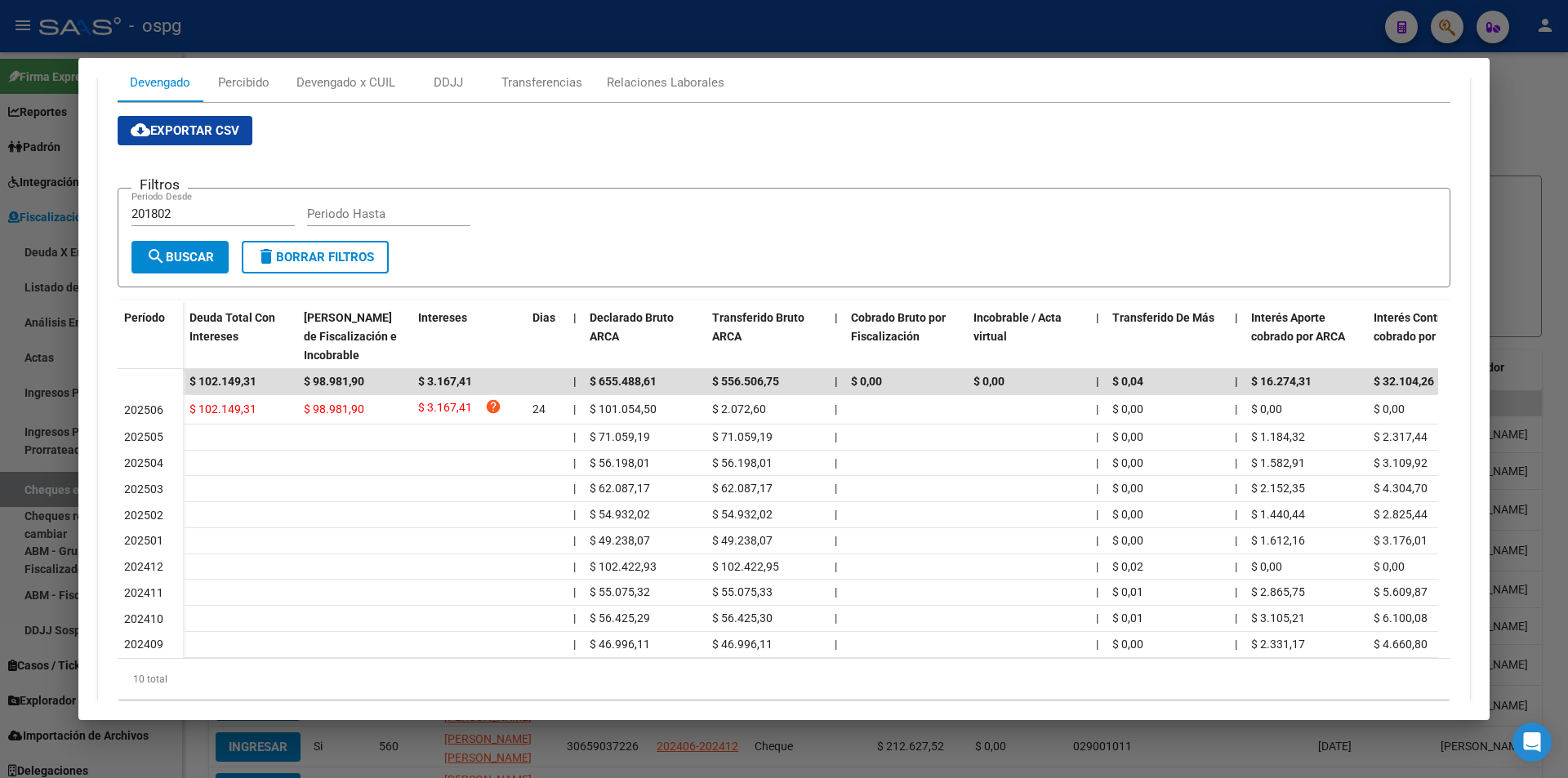
click at [1512, 136] on div at bounding box center [784, 389] width 1568 height 778
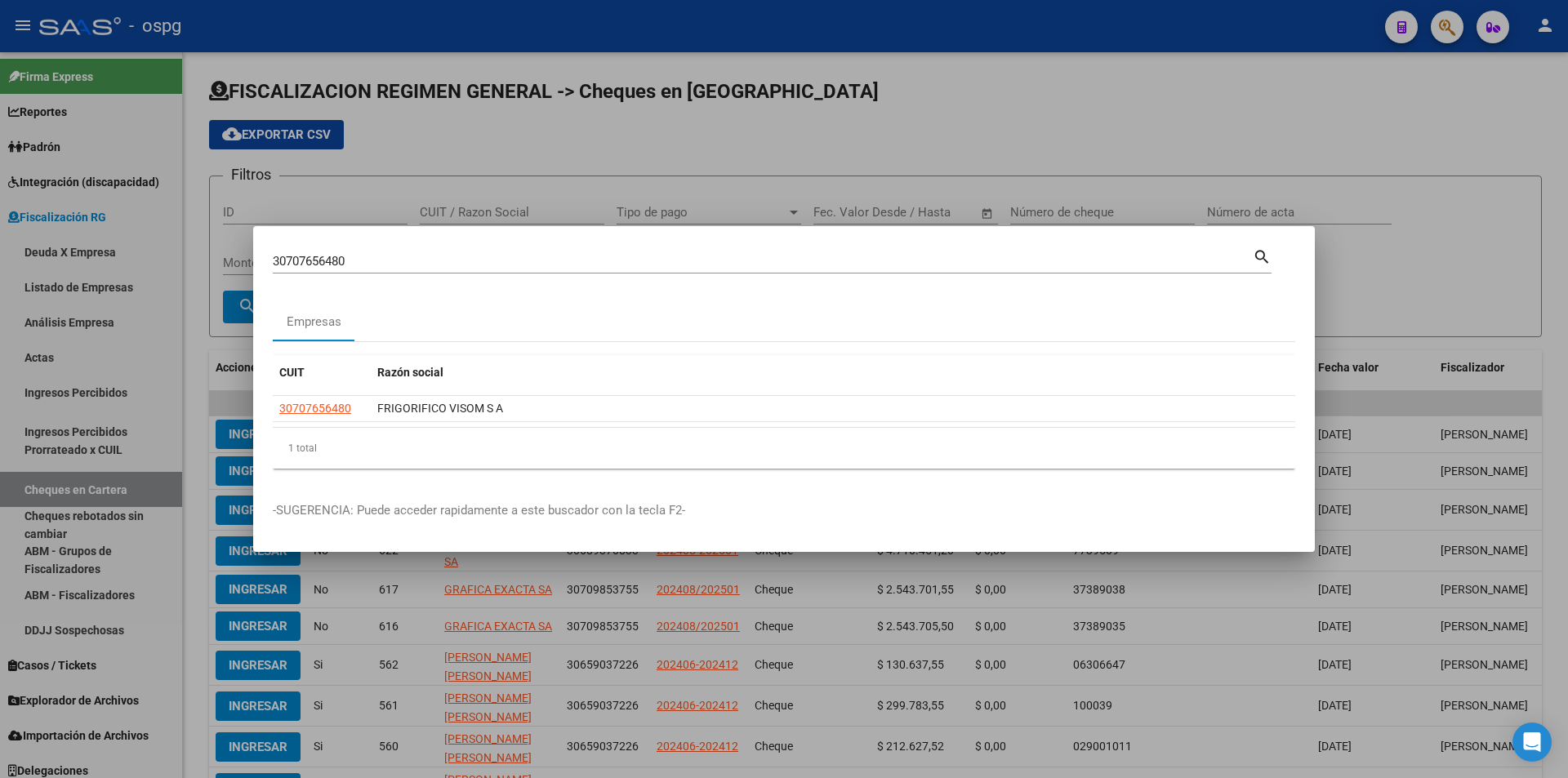
click at [1512, 136] on div at bounding box center [784, 389] width 1568 height 778
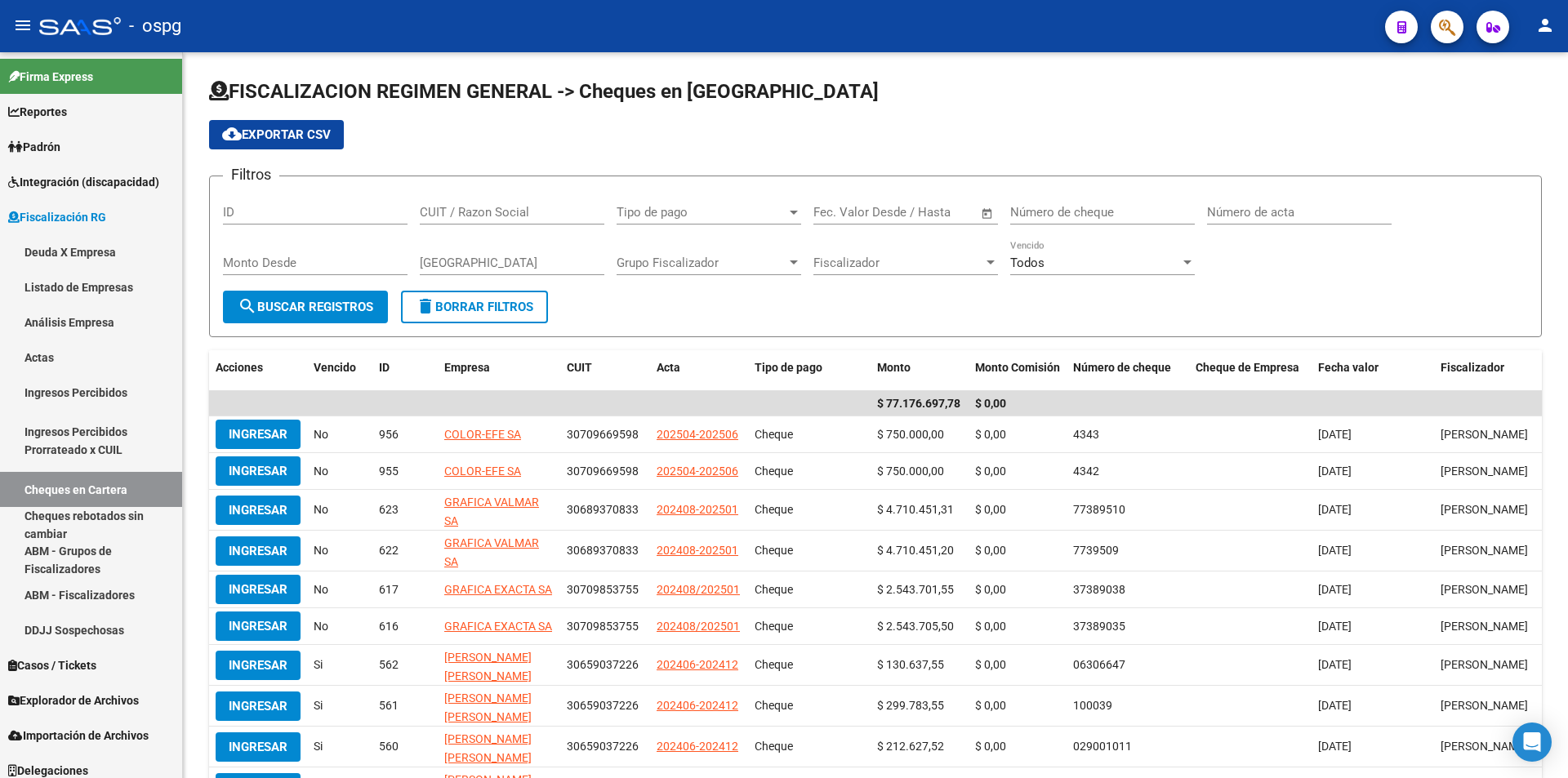
click at [1462, 30] on button "button" at bounding box center [1447, 26] width 32 height 32
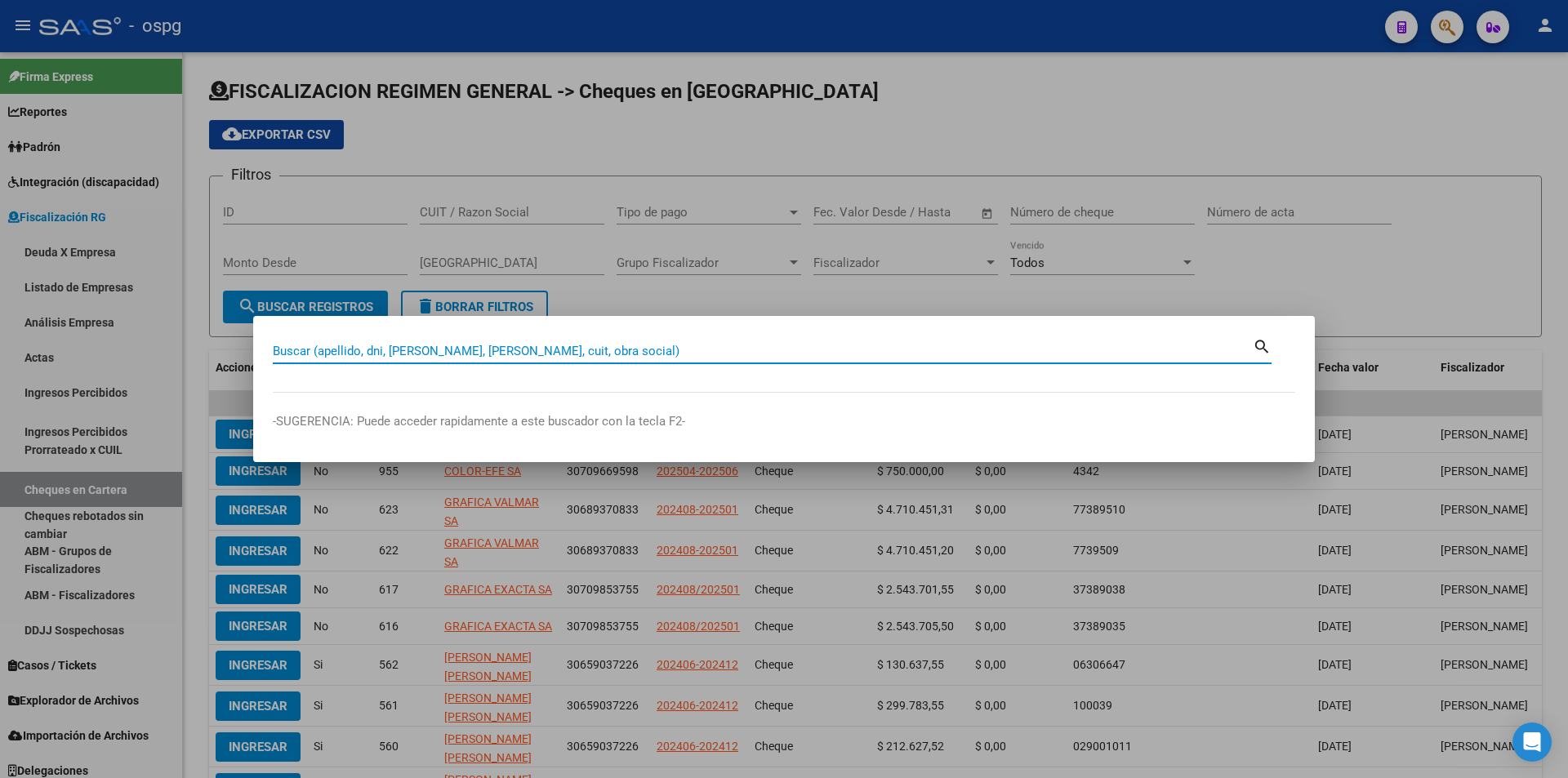
paste input "30716515385"
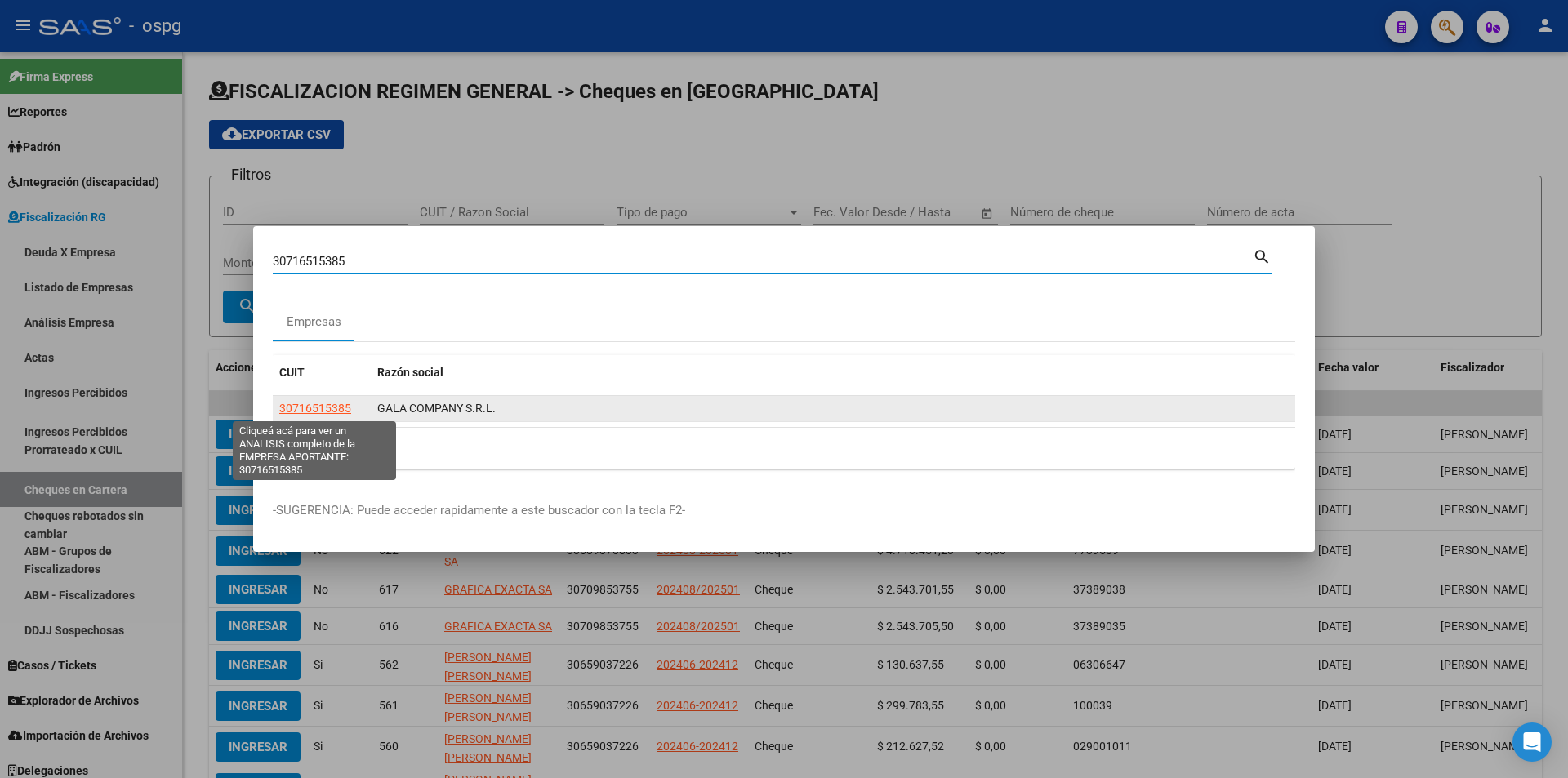
click at [280, 406] on span "30716515385" at bounding box center [315, 407] width 72 height 13
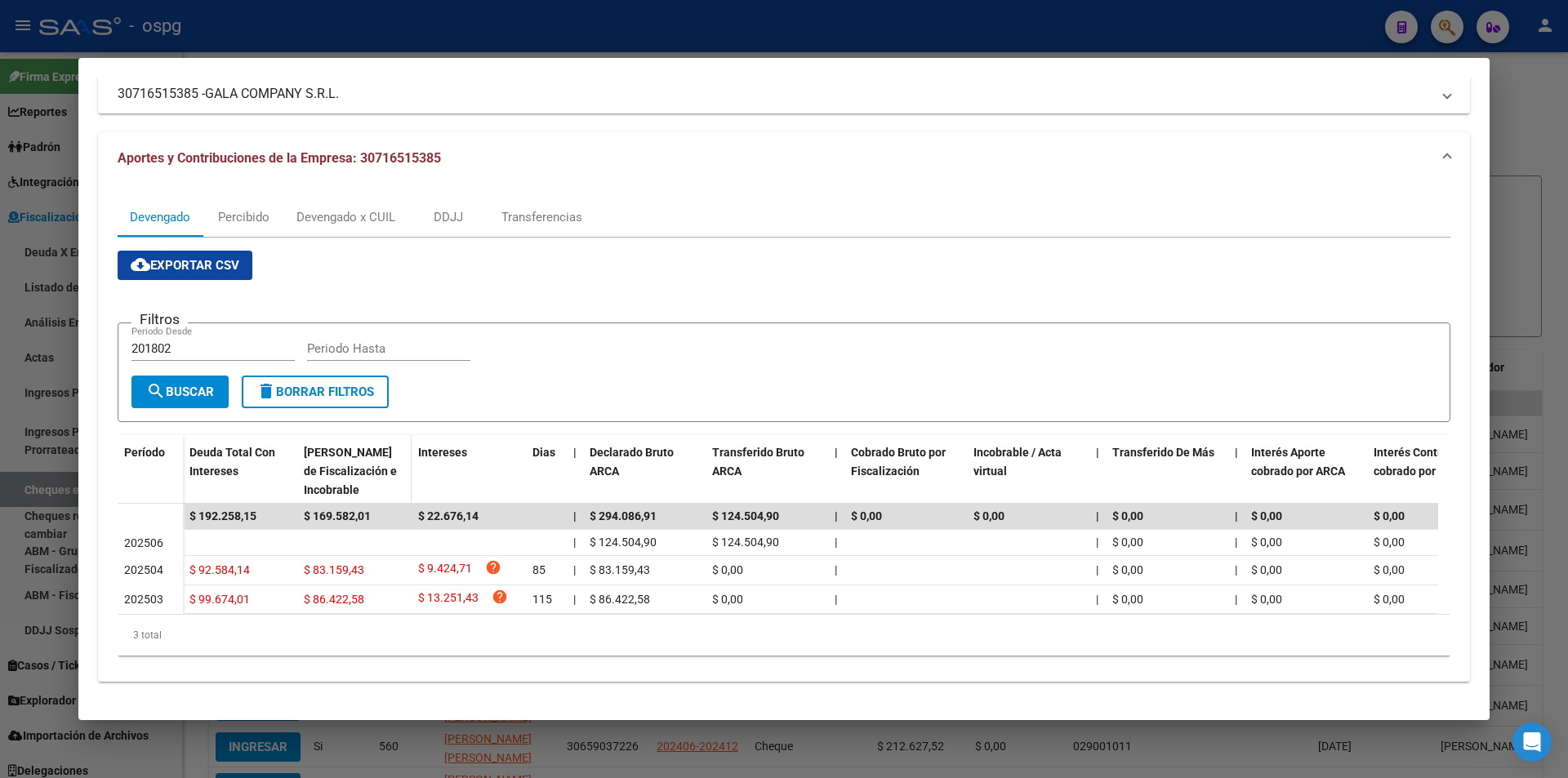
scroll to position [124, 0]
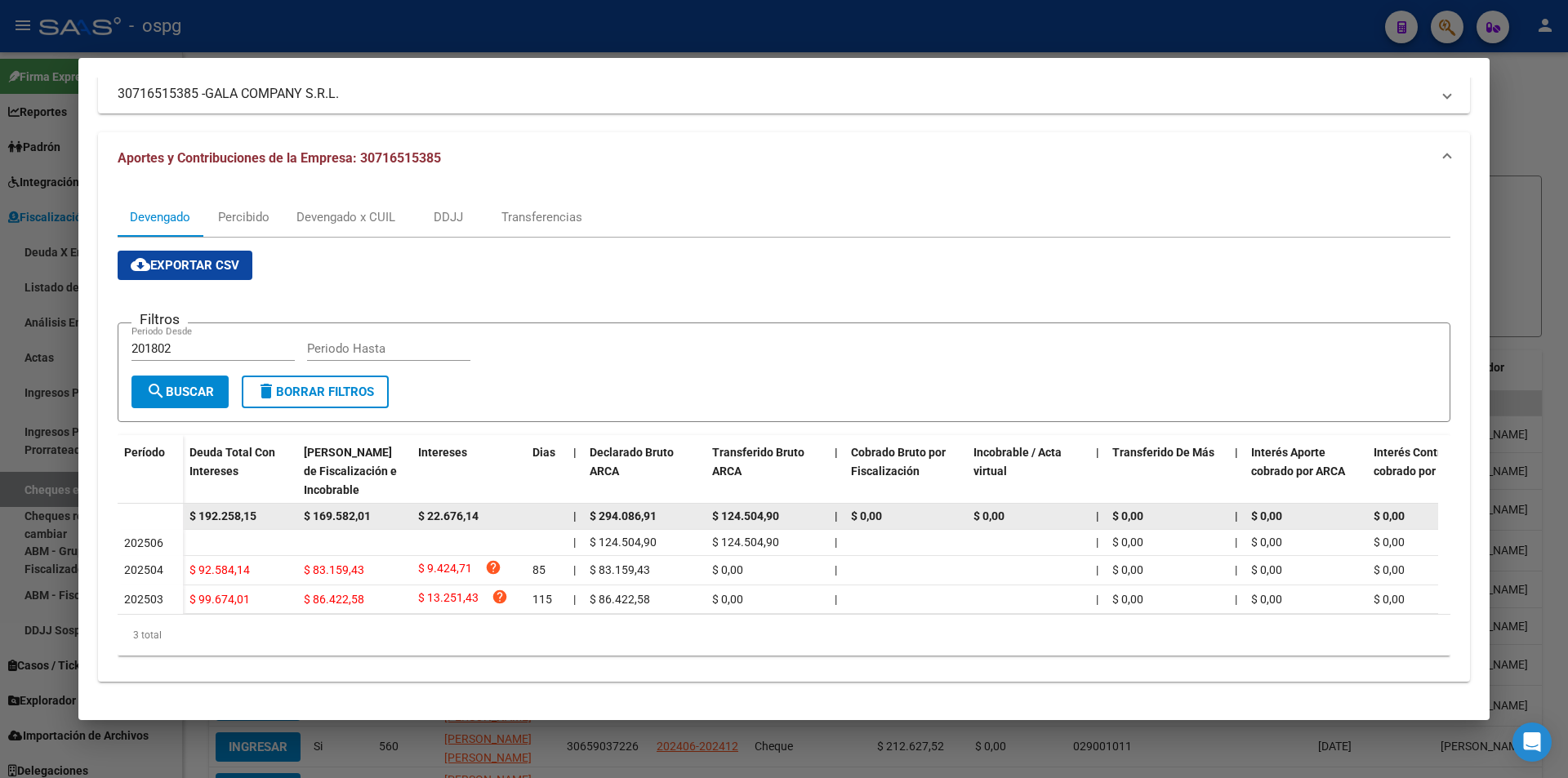
drag, startPoint x: 266, startPoint y: 501, endPoint x: 185, endPoint y: 506, distance: 81.2
click at [185, 506] on datatable-body-cell "$ 192.258,15" at bounding box center [240, 517] width 115 height 26
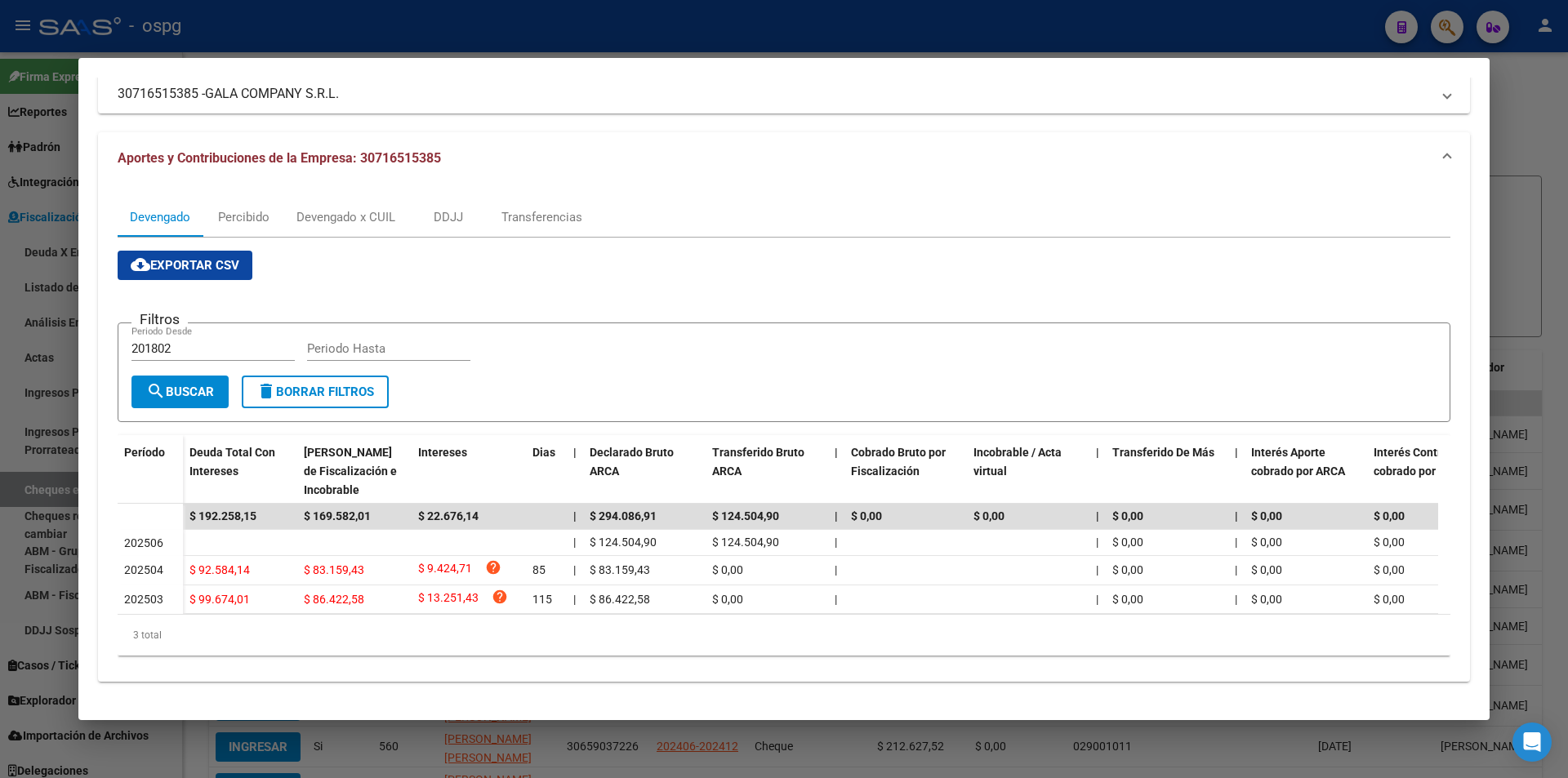
click at [1555, 111] on div at bounding box center [784, 389] width 1568 height 778
click at [1554, 111] on div at bounding box center [784, 389] width 1568 height 778
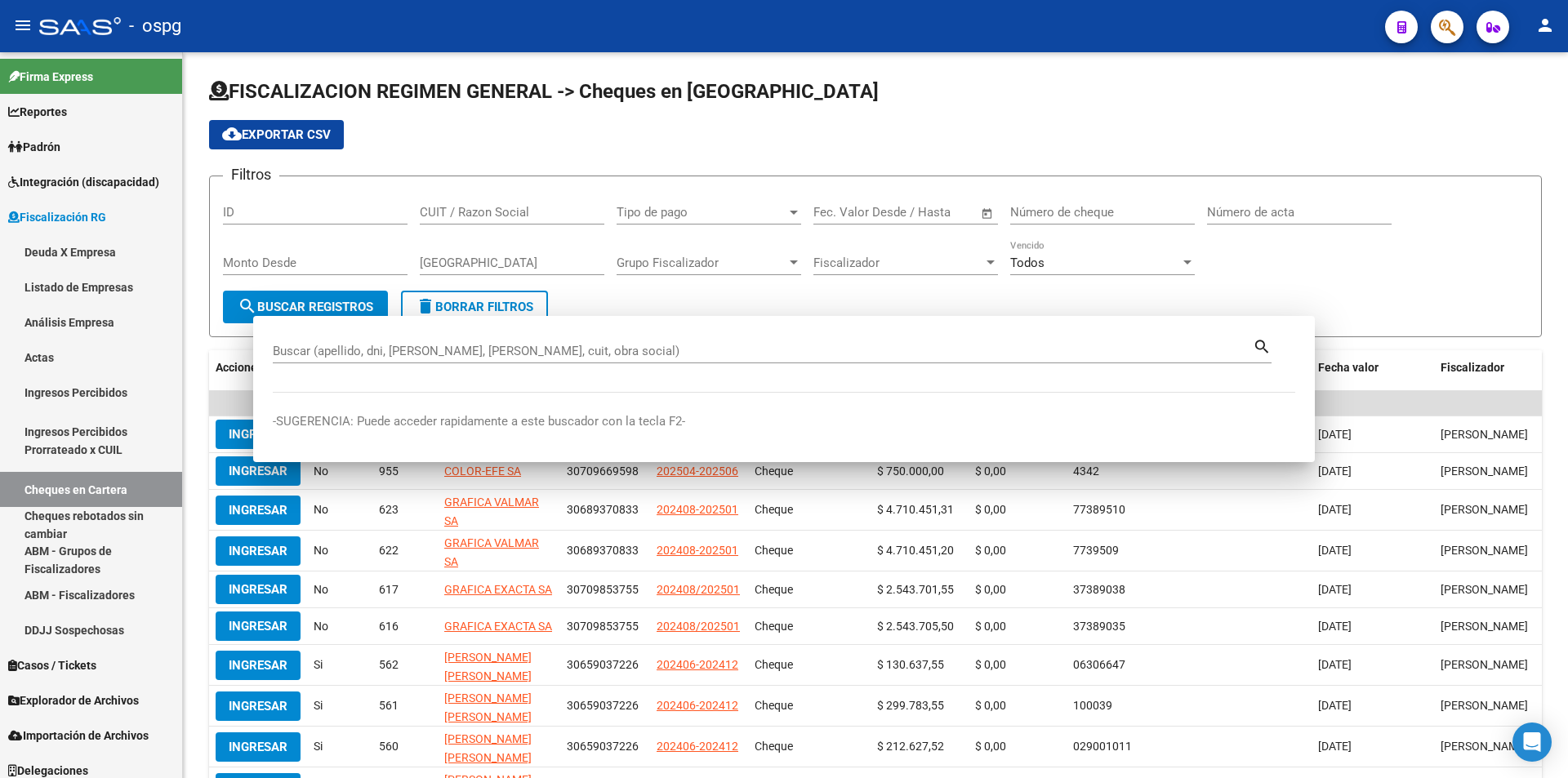
click at [1554, 111] on div "FISCALIZACION REGIMEN GENERAL -> Cheques en Cartera cloud_download Exportar CSV…" at bounding box center [875, 479] width 1385 height 855
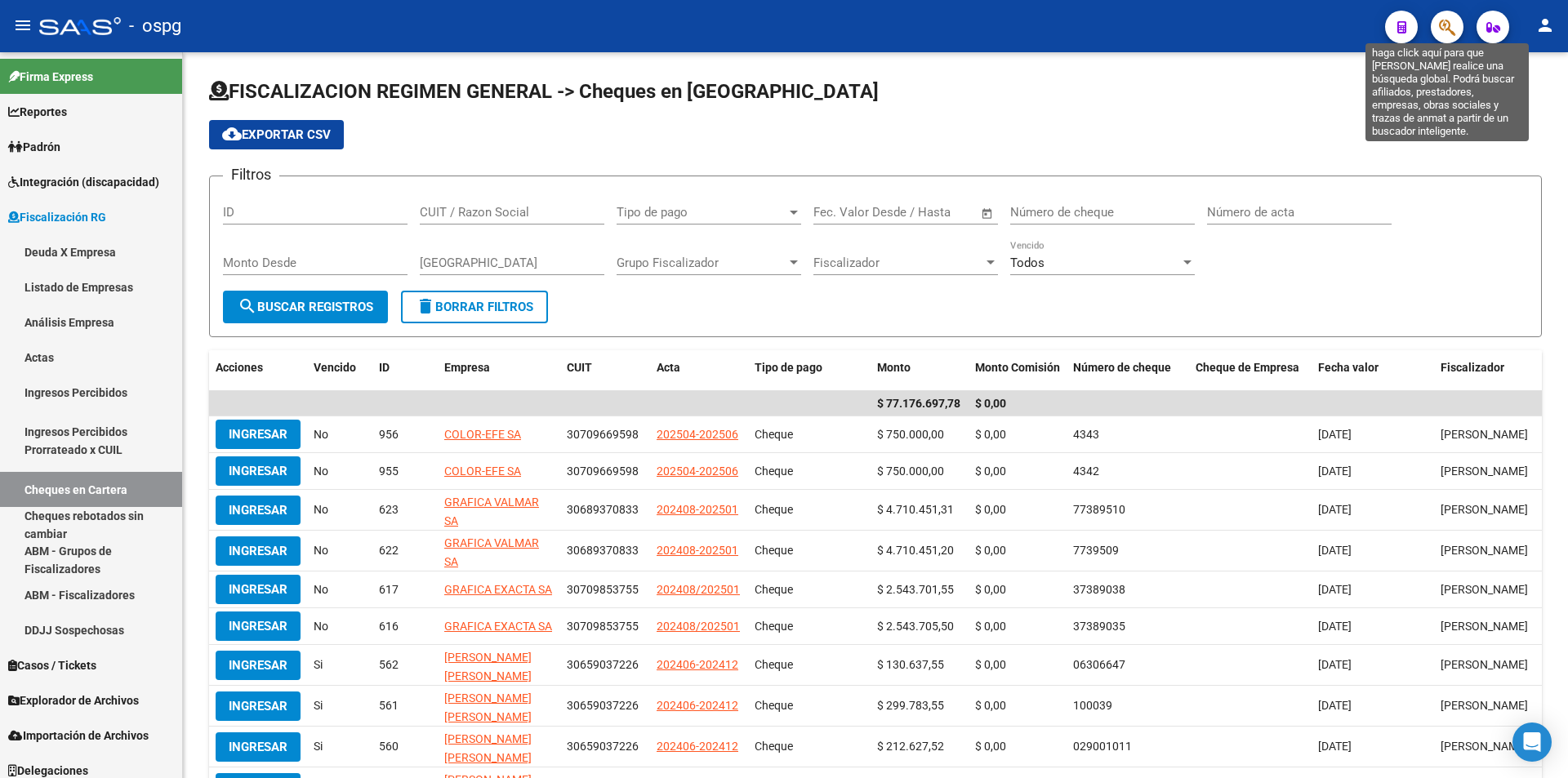
click at [1439, 31] on icon "button" at bounding box center [1447, 27] width 16 height 19
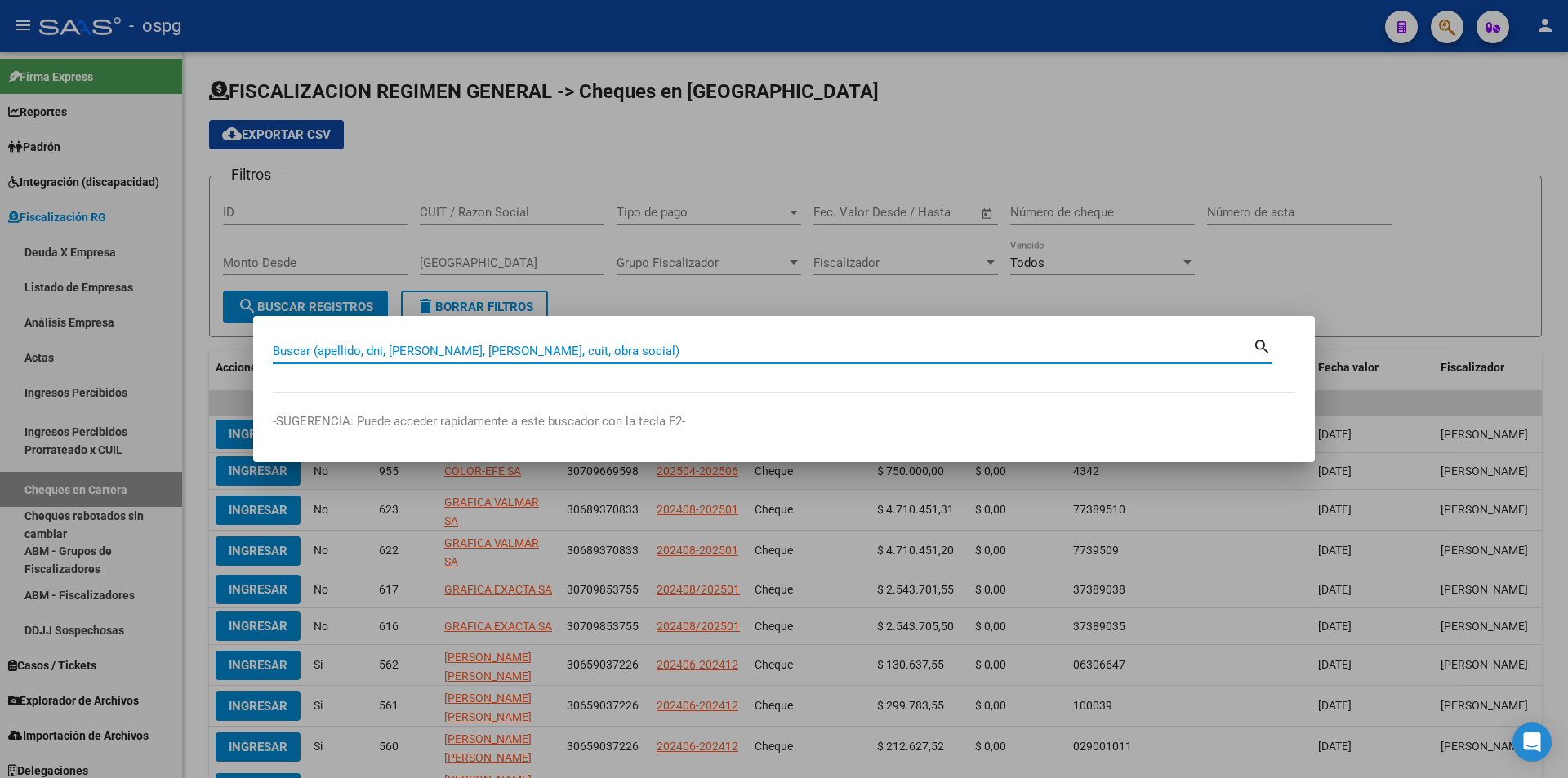
click at [670, 351] on input "Buscar (apellido, dni, [PERSON_NAME], [PERSON_NAME], cuit, obra social)" at bounding box center [762, 350] width 980 height 15
paste input "30718673239"
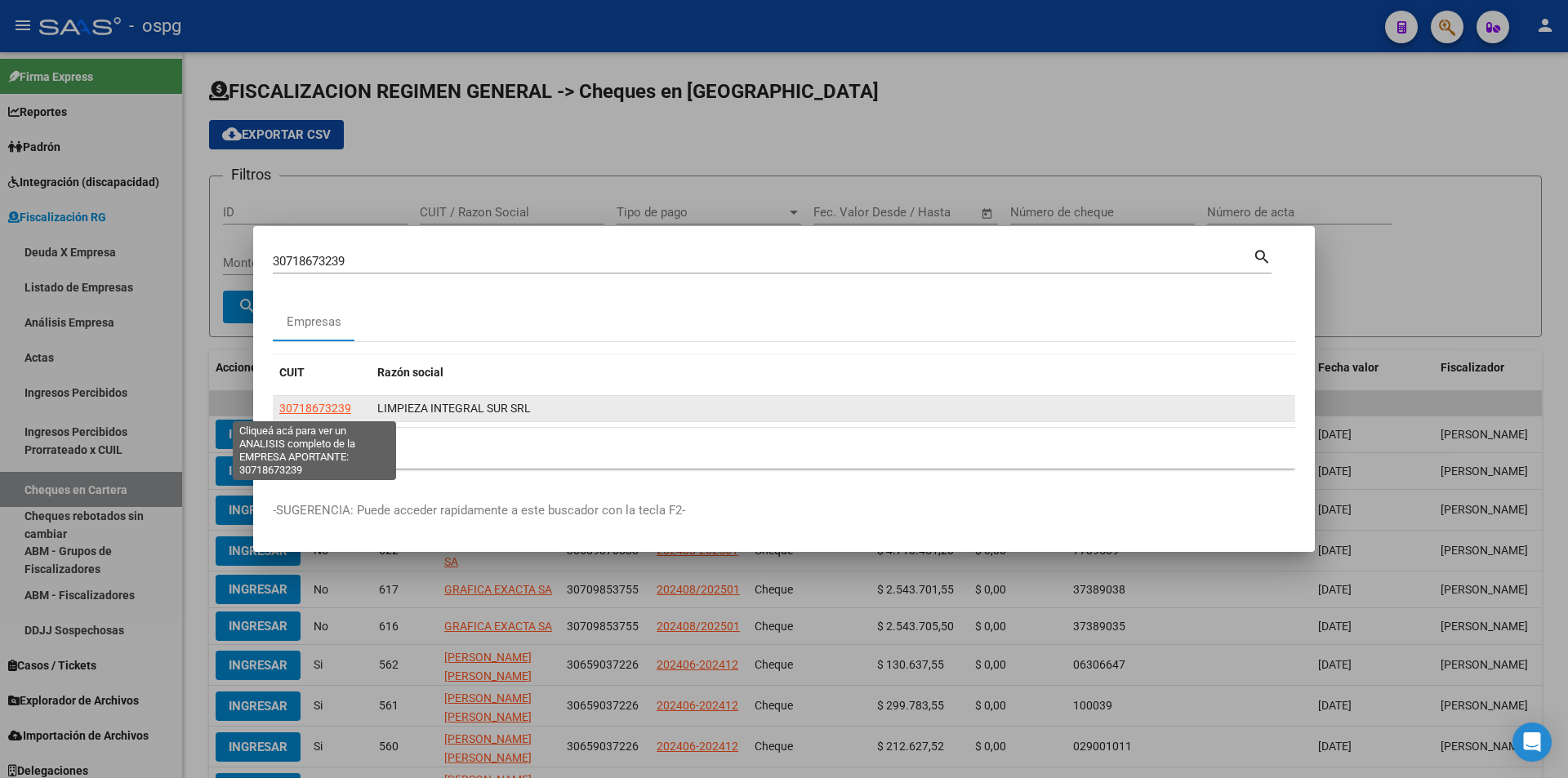
click at [329, 405] on span "30718673239" at bounding box center [315, 407] width 72 height 13
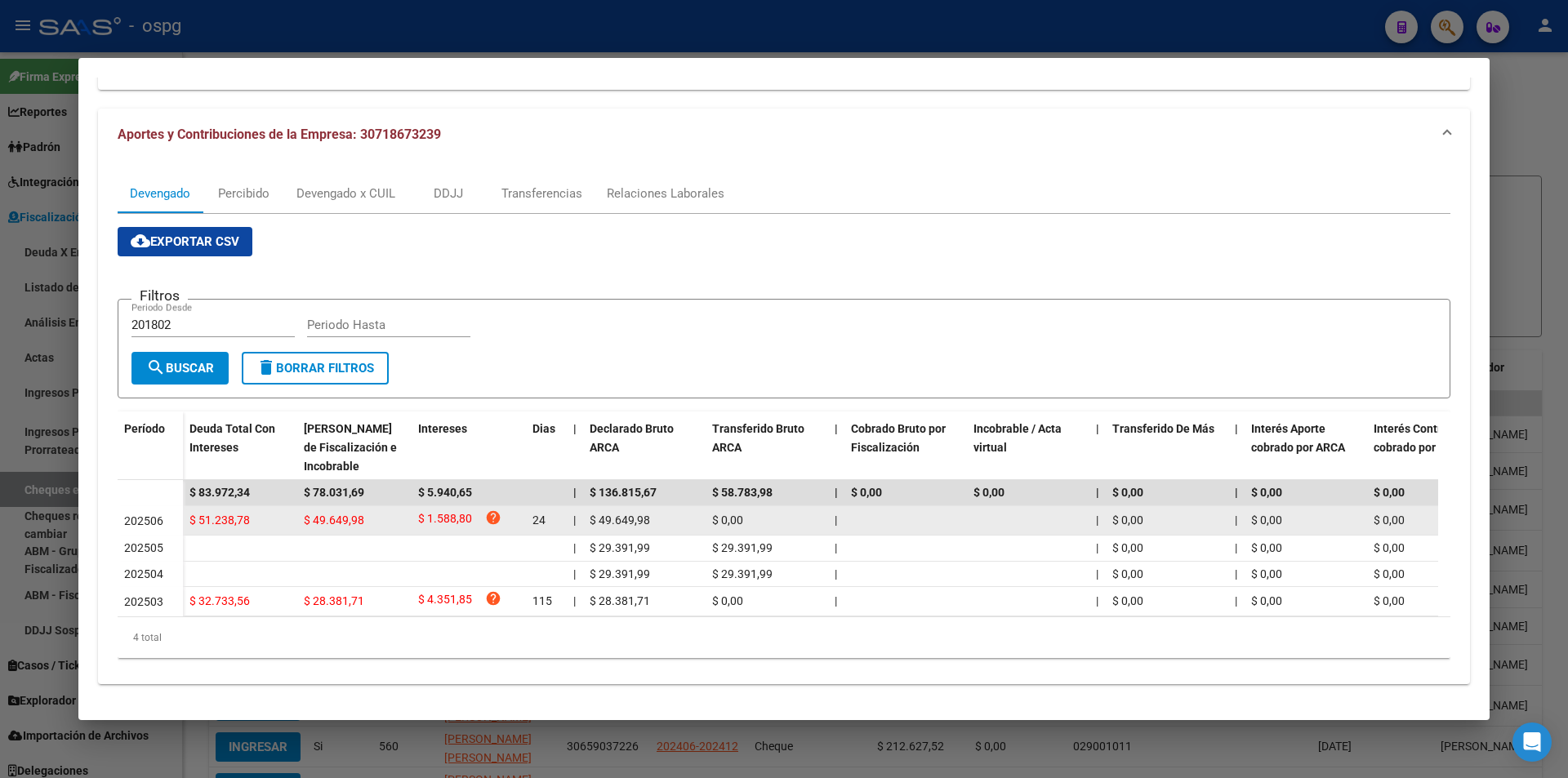
scroll to position [150, 0]
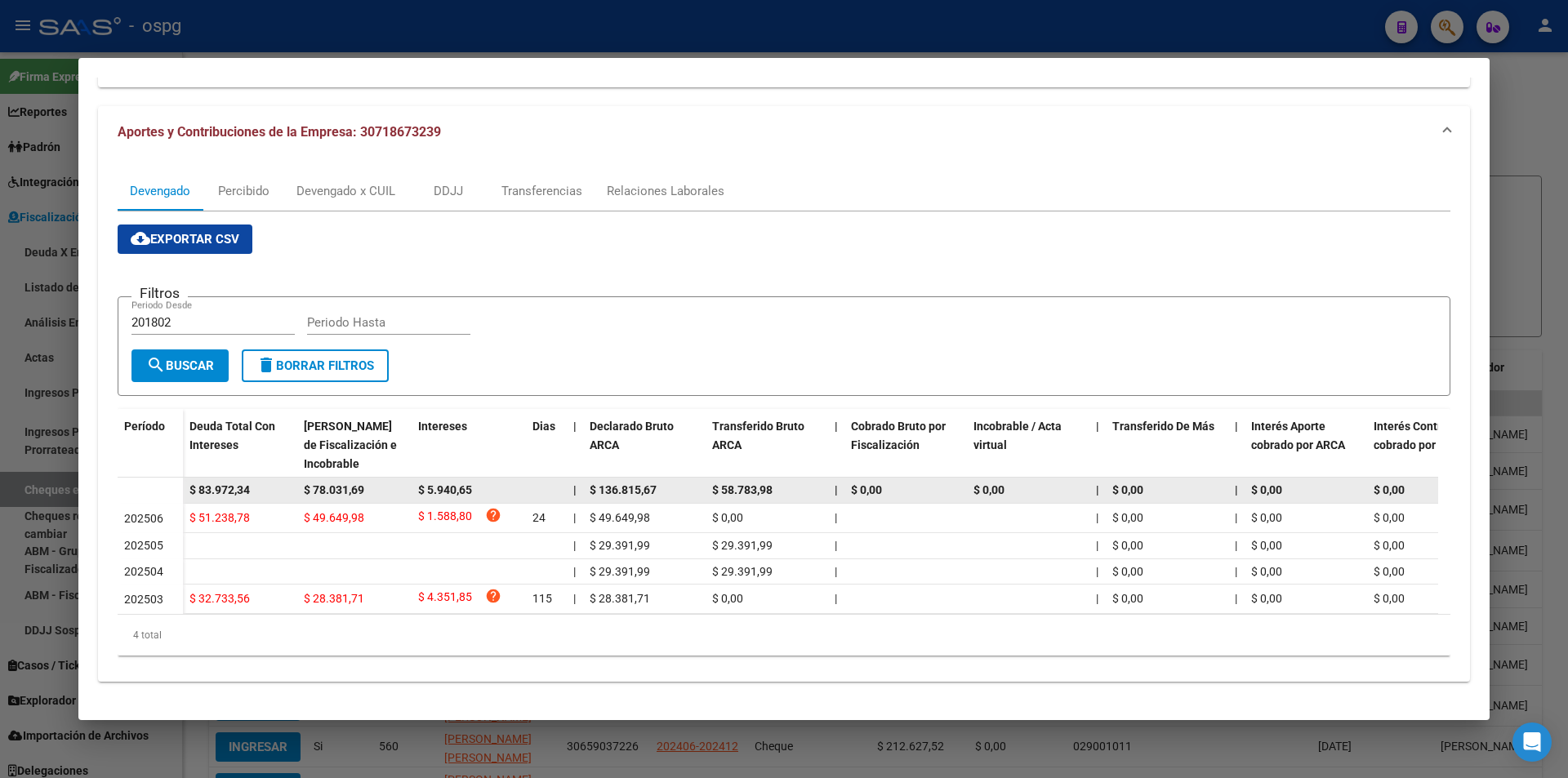
drag, startPoint x: 267, startPoint y: 480, endPoint x: 180, endPoint y: 482, distance: 87.0
click at [180, 482] on datatable-body-row "$ 83.972,34 $ 78.031,69 $ 5.940,65 | $ 136.815,67 $ 58.783,98 | $ 0,00 $ 0,00 |…" at bounding box center [1126, 490] width 2017 height 26
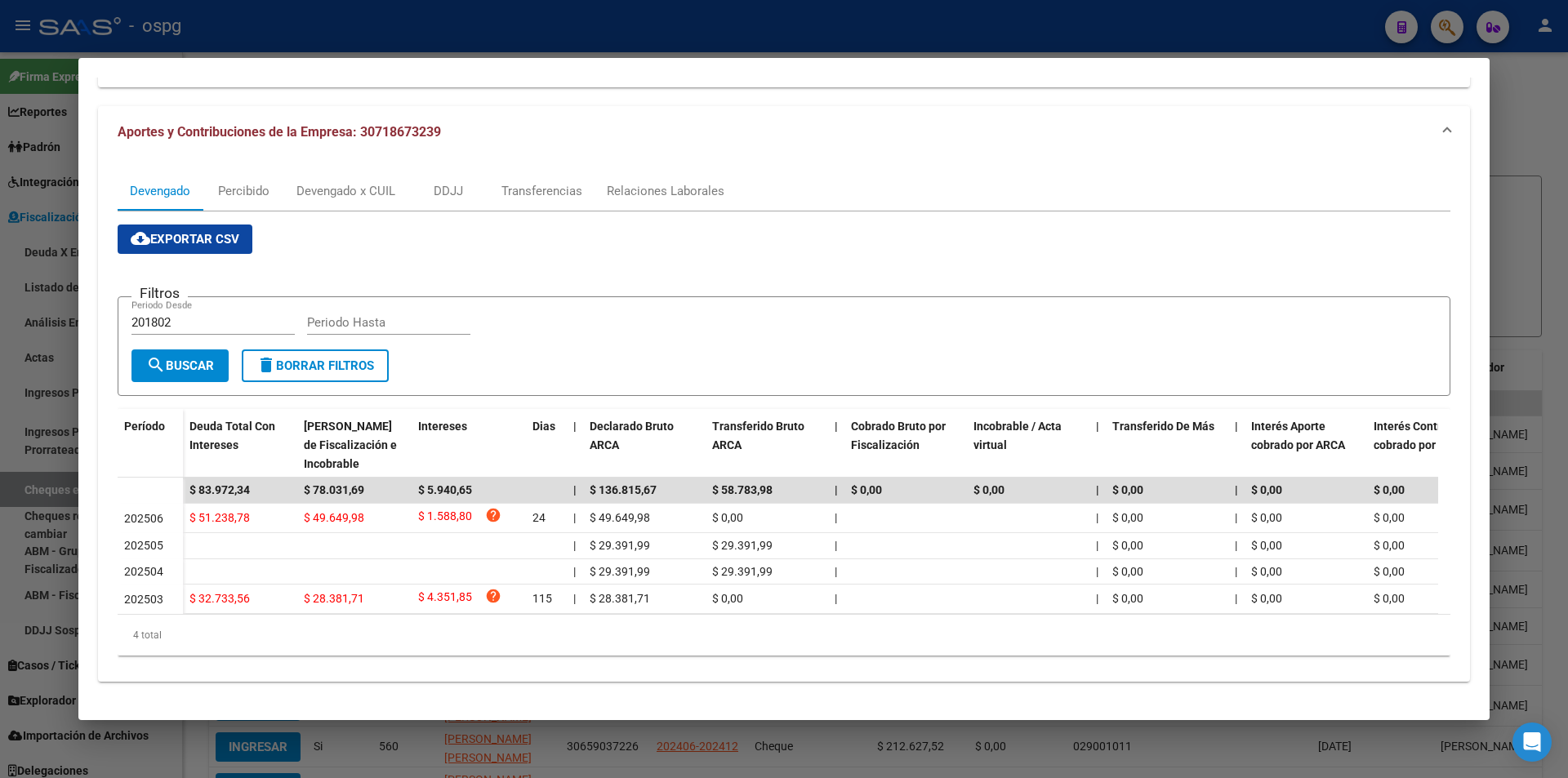
click at [1550, 194] on div at bounding box center [784, 389] width 1568 height 778
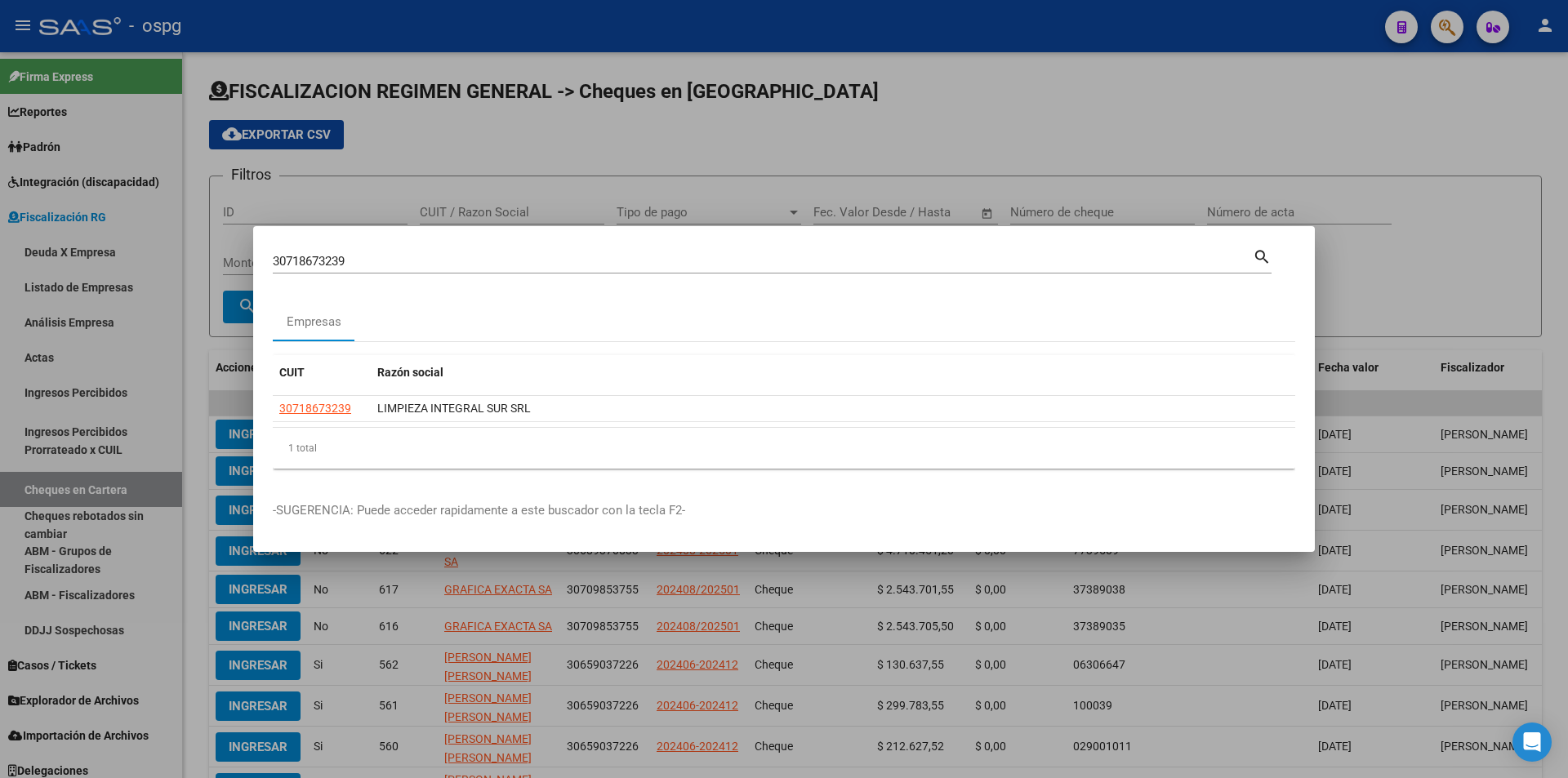
click at [1550, 194] on div at bounding box center [784, 389] width 1568 height 778
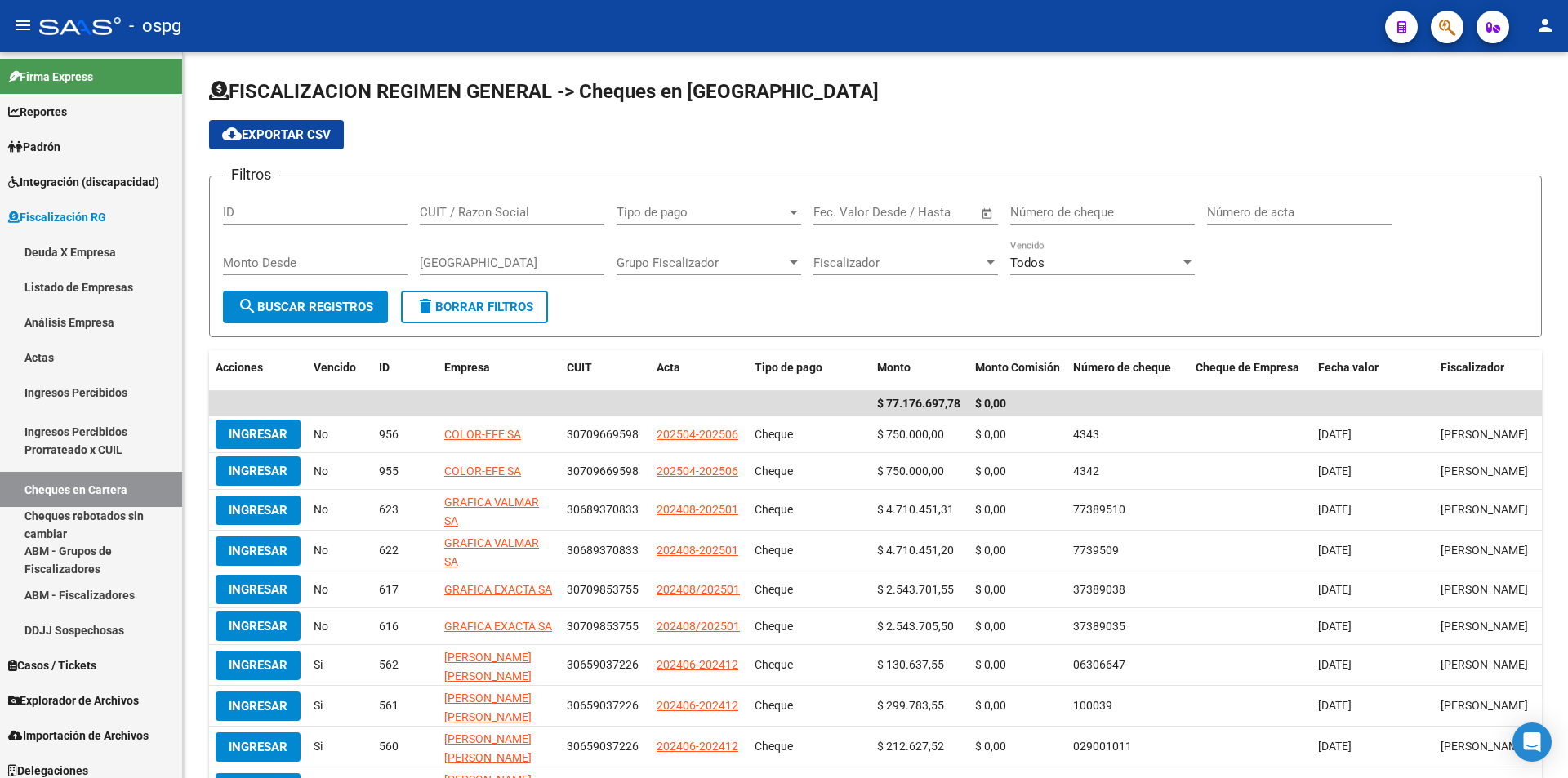
click at [1550, 194] on div "FISCALIZACION REGIMEN GENERAL -> Cheques en Cartera cloud_download Exportar CSV…" at bounding box center [875, 479] width 1385 height 855
click at [1450, 39] on span "button" at bounding box center [1447, 26] width 16 height 33
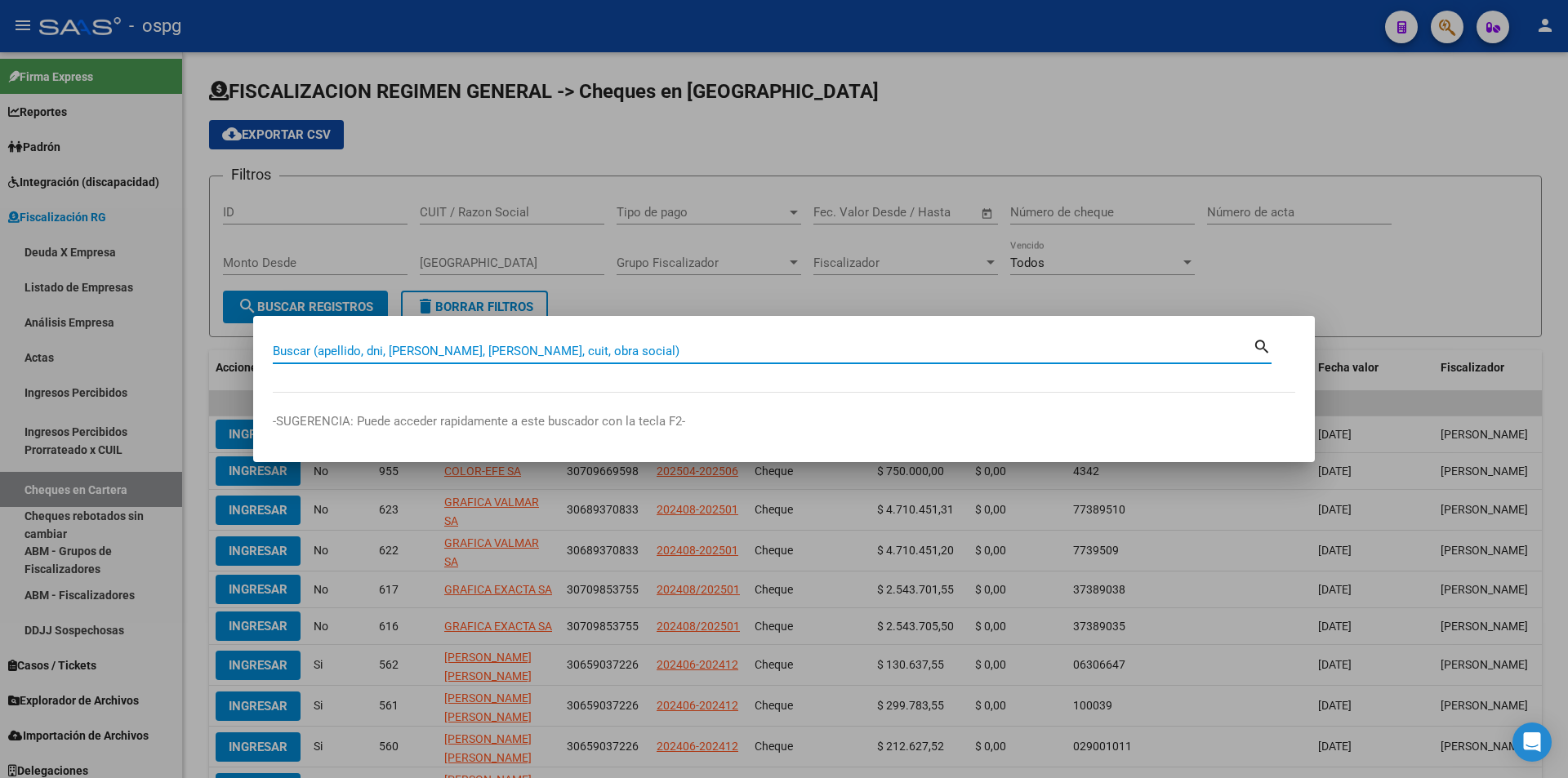
click at [722, 348] on input "Buscar (apellido, dni, [PERSON_NAME], [PERSON_NAME], cuit, obra social)" at bounding box center [762, 350] width 980 height 15
paste input "20292299142"
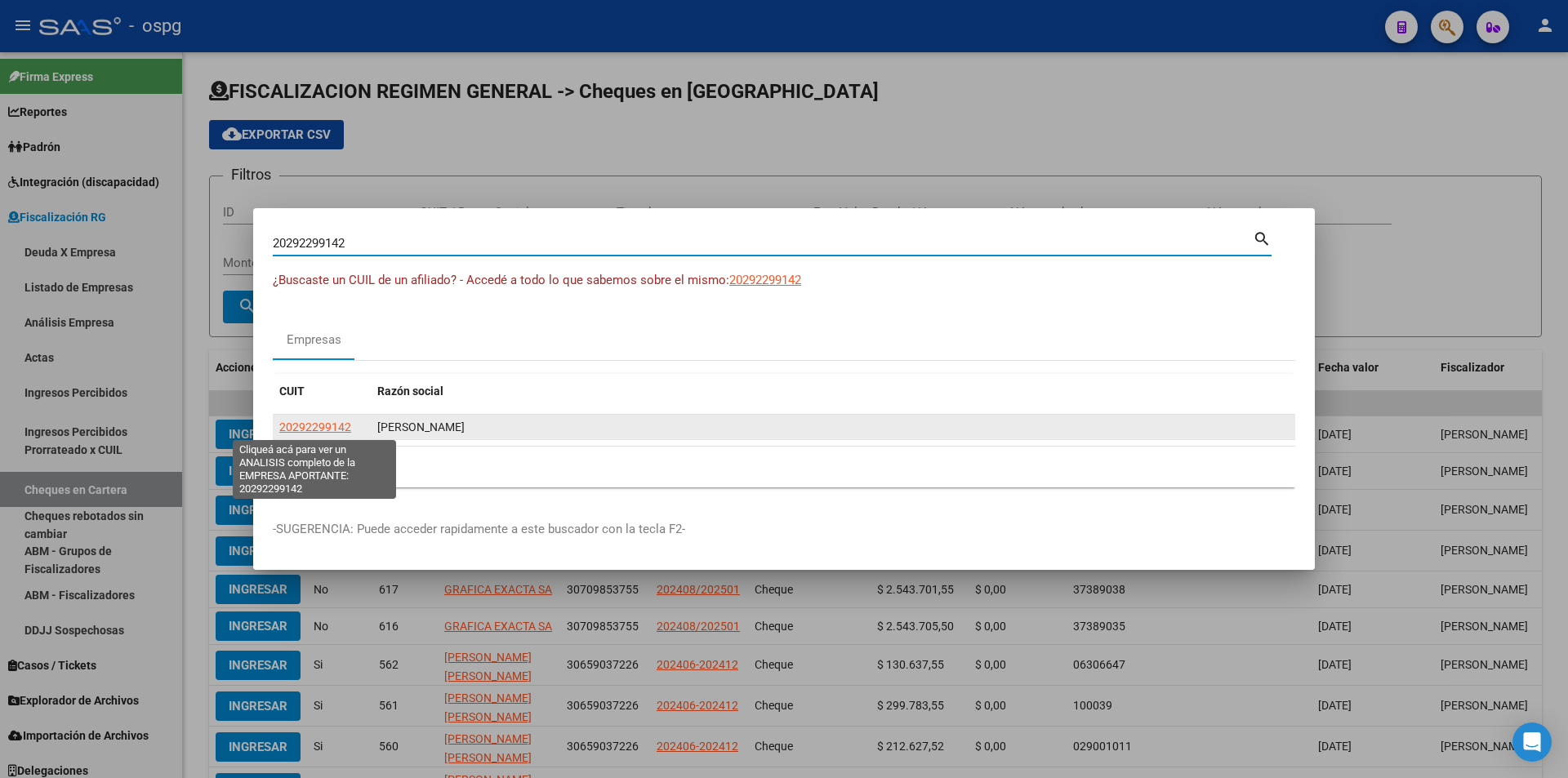
click at [344, 428] on span "20292299142" at bounding box center [315, 426] width 72 height 13
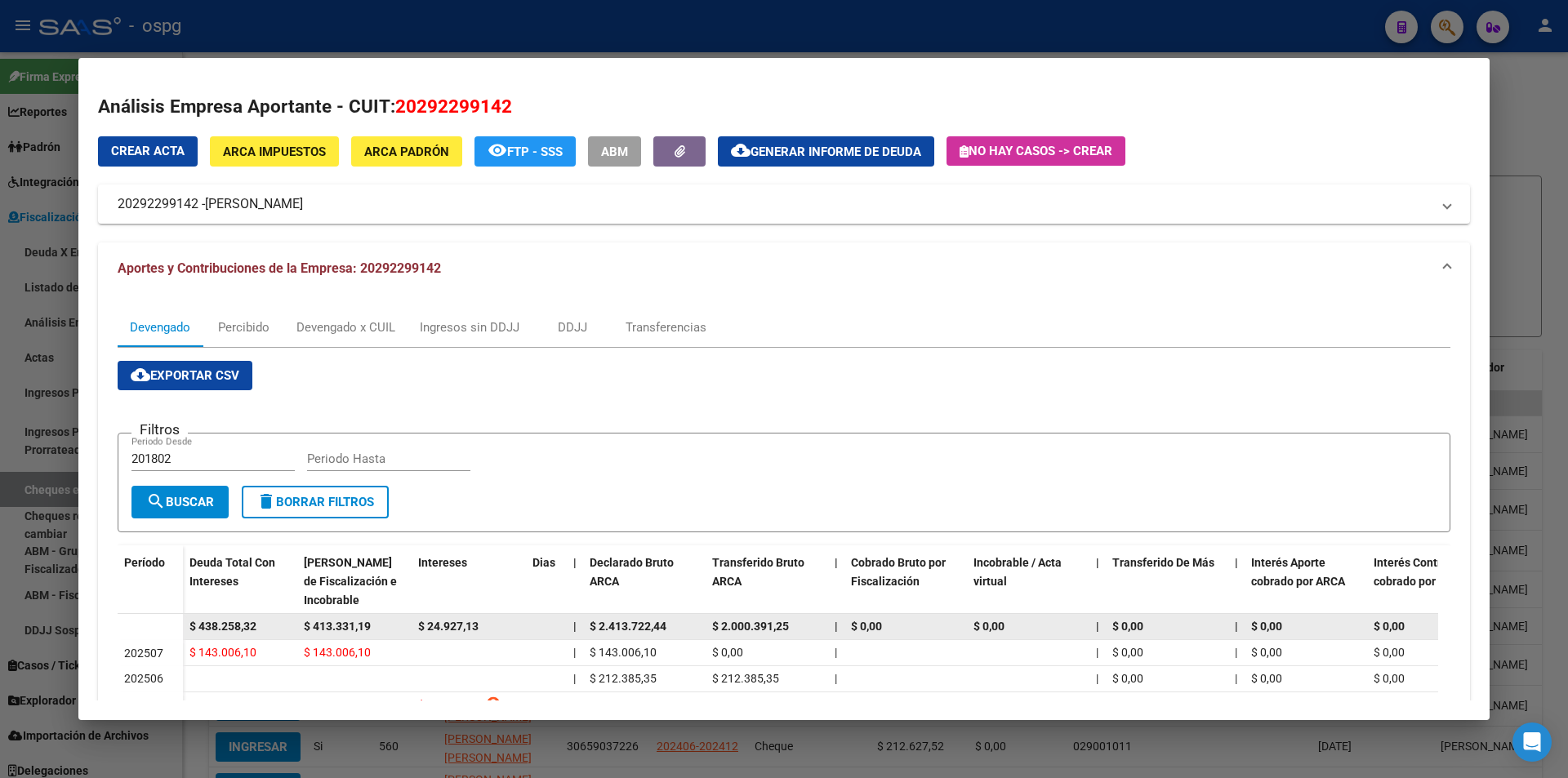
drag, startPoint x: 267, startPoint y: 623, endPoint x: 166, endPoint y: 626, distance: 101.0
click at [166, 626] on datatable-body-row "$ 438.258,32 $ 413.331,19 $ 24.927,13 | $ 2.413.722,44 $ 2.000.391,25 | $ 0,00 …" at bounding box center [1126, 627] width 2017 height 26
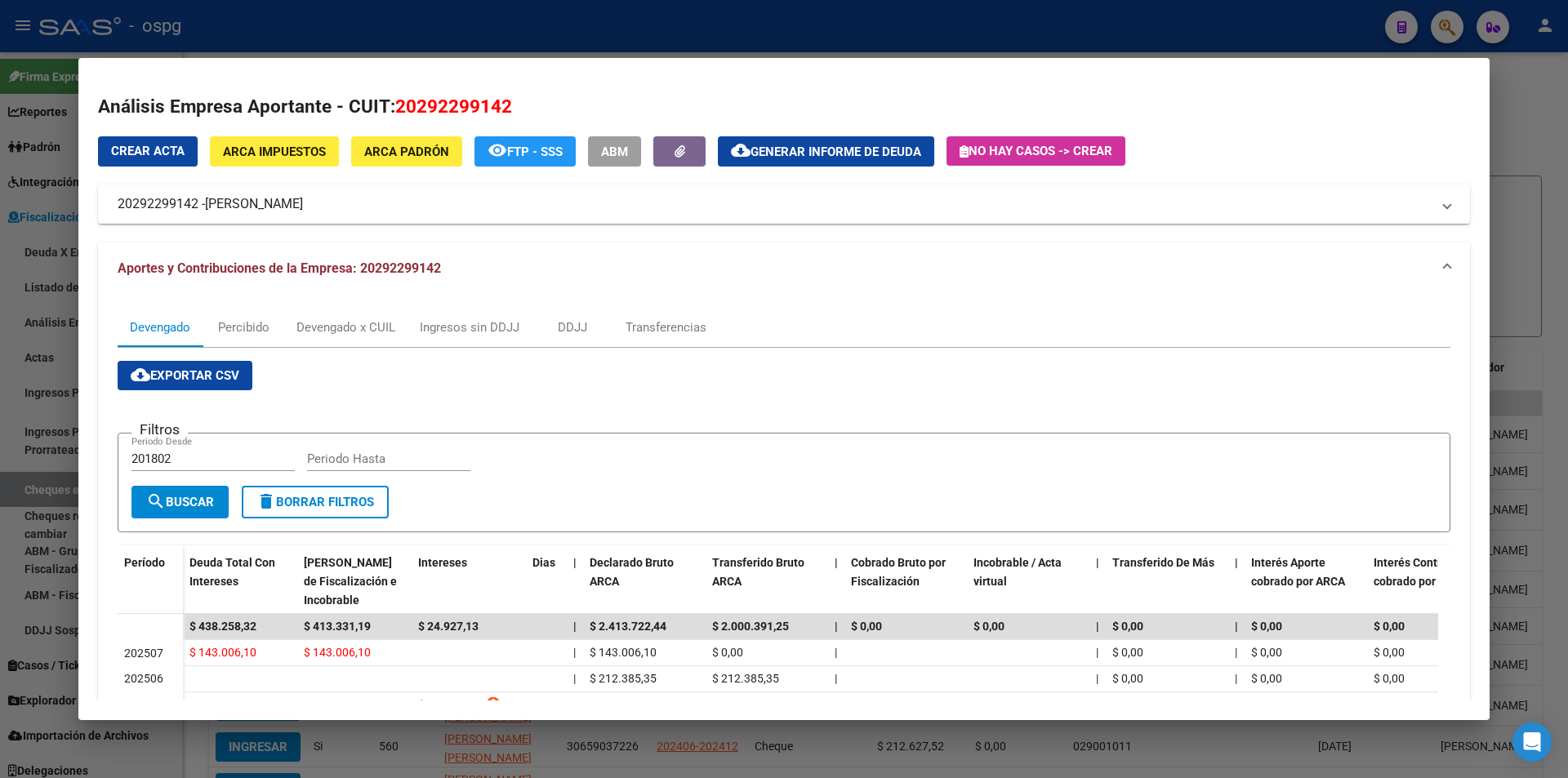
click at [1548, 211] on div at bounding box center [784, 389] width 1568 height 778
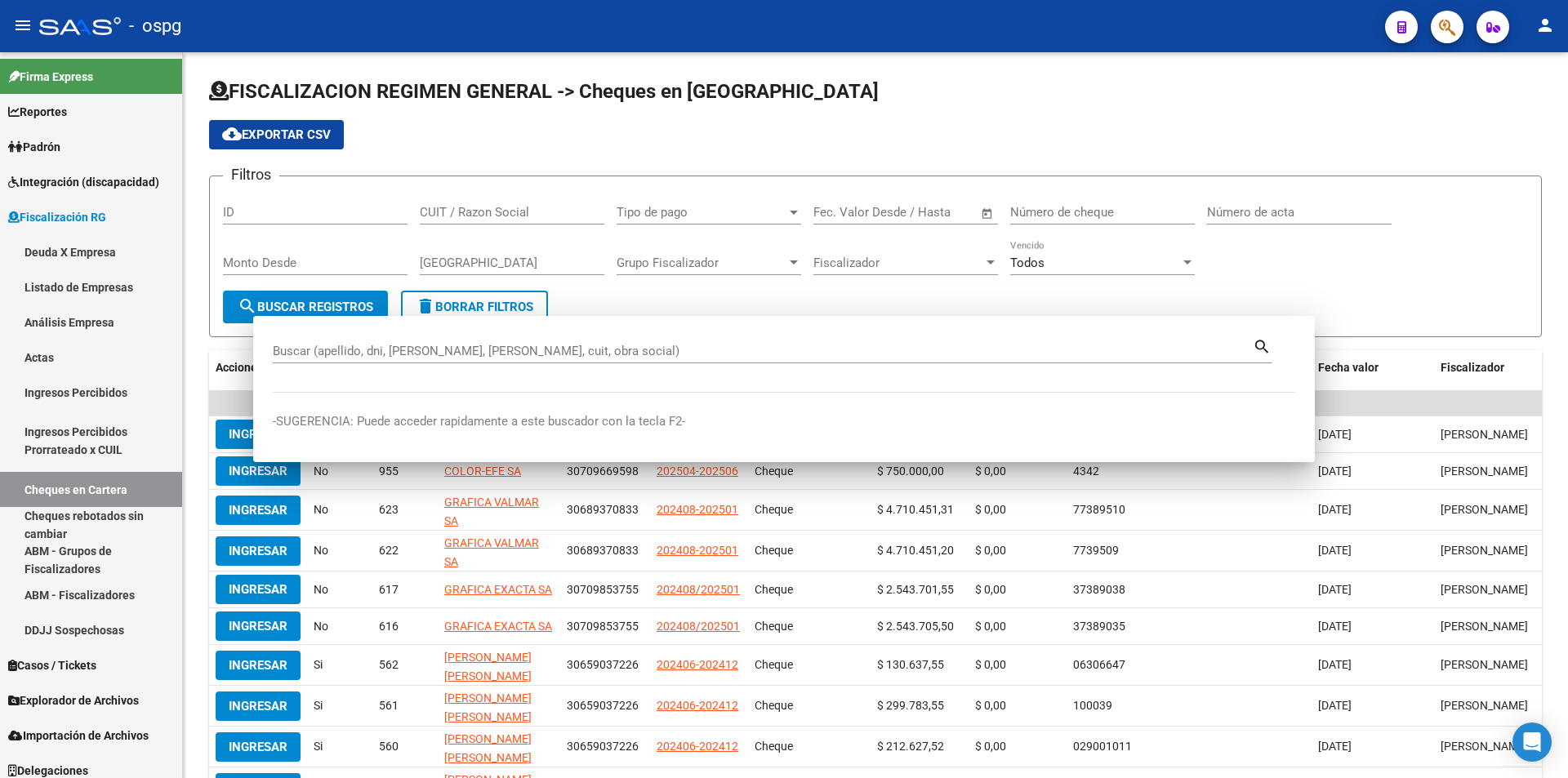
click at [1548, 211] on div "FISCALIZACION REGIMEN GENERAL -> Cheques en Cartera cloud_download Exportar CSV…" at bounding box center [875, 479] width 1385 height 855
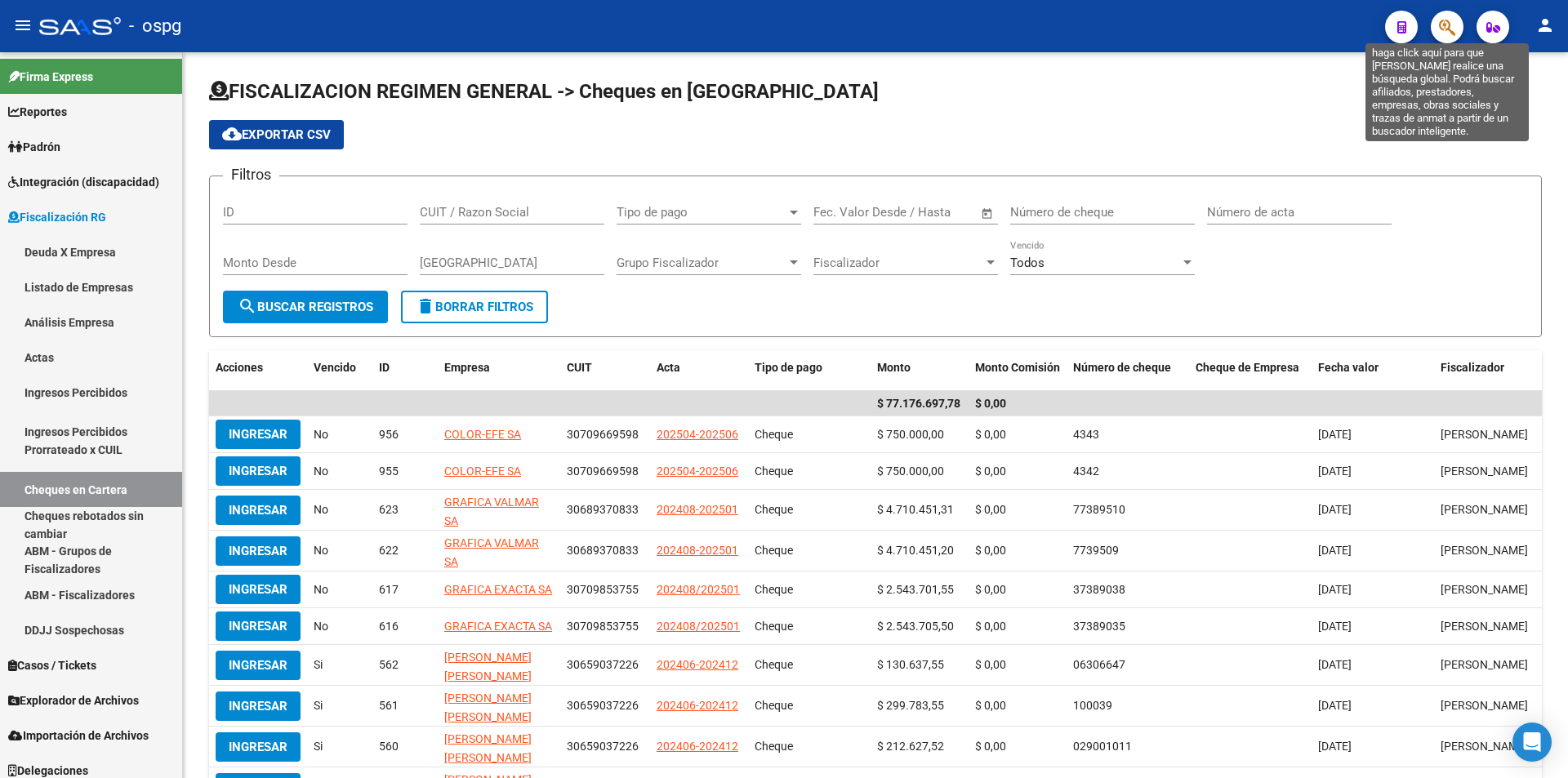
click at [1449, 33] on icon "button" at bounding box center [1447, 27] width 16 height 19
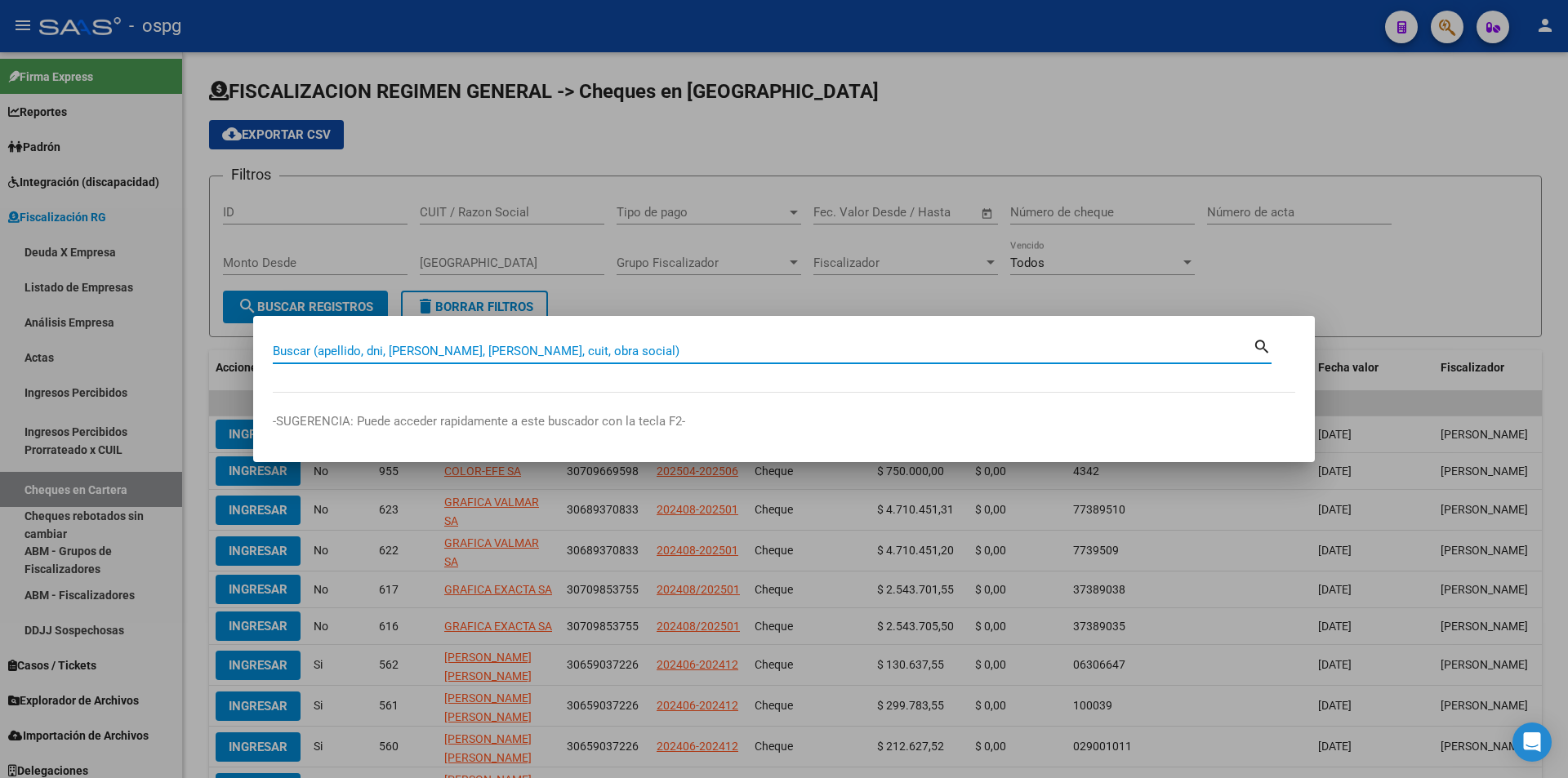
paste input "20310352641"
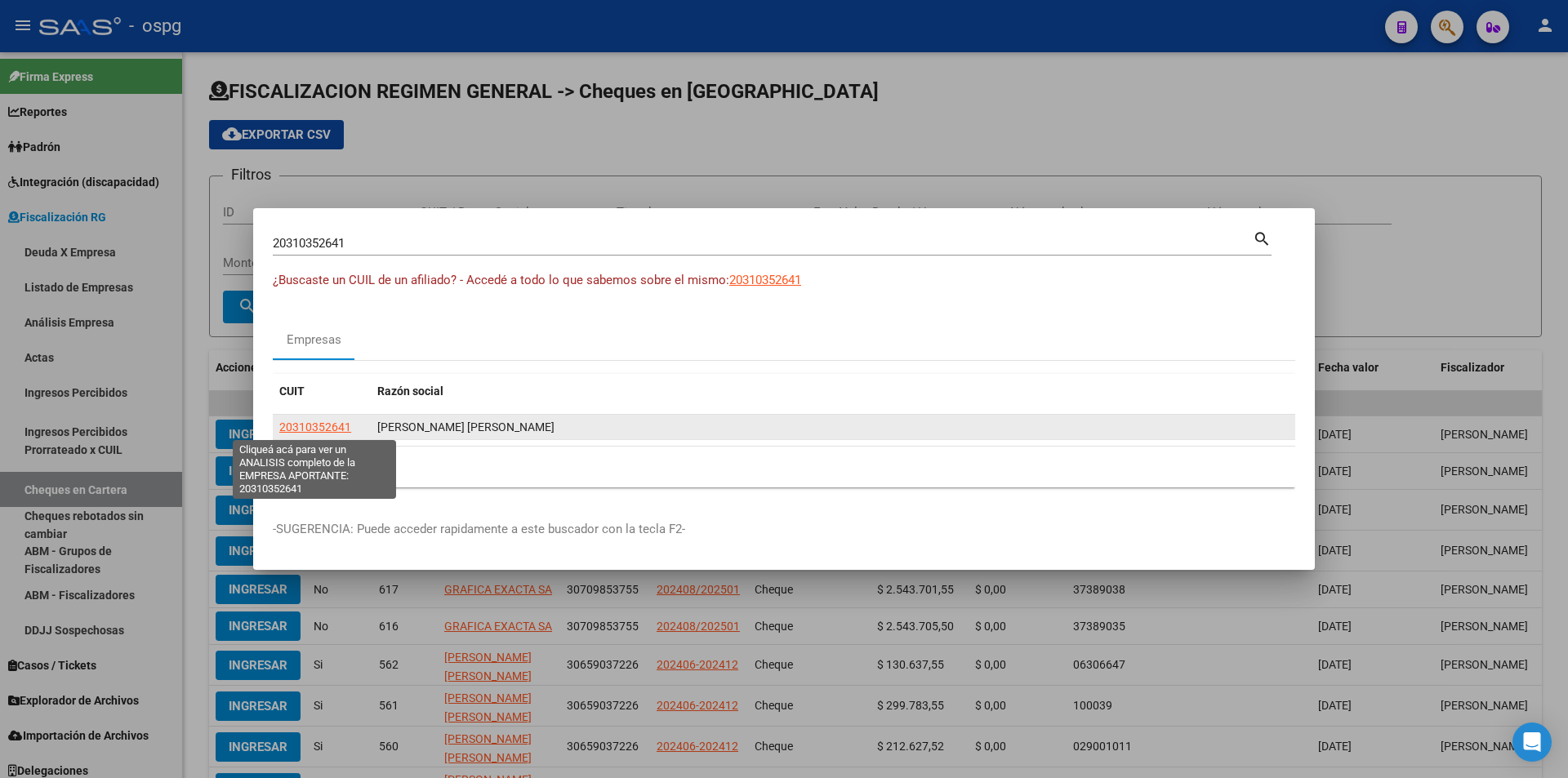
click at [322, 430] on span "20310352641" at bounding box center [315, 426] width 72 height 13
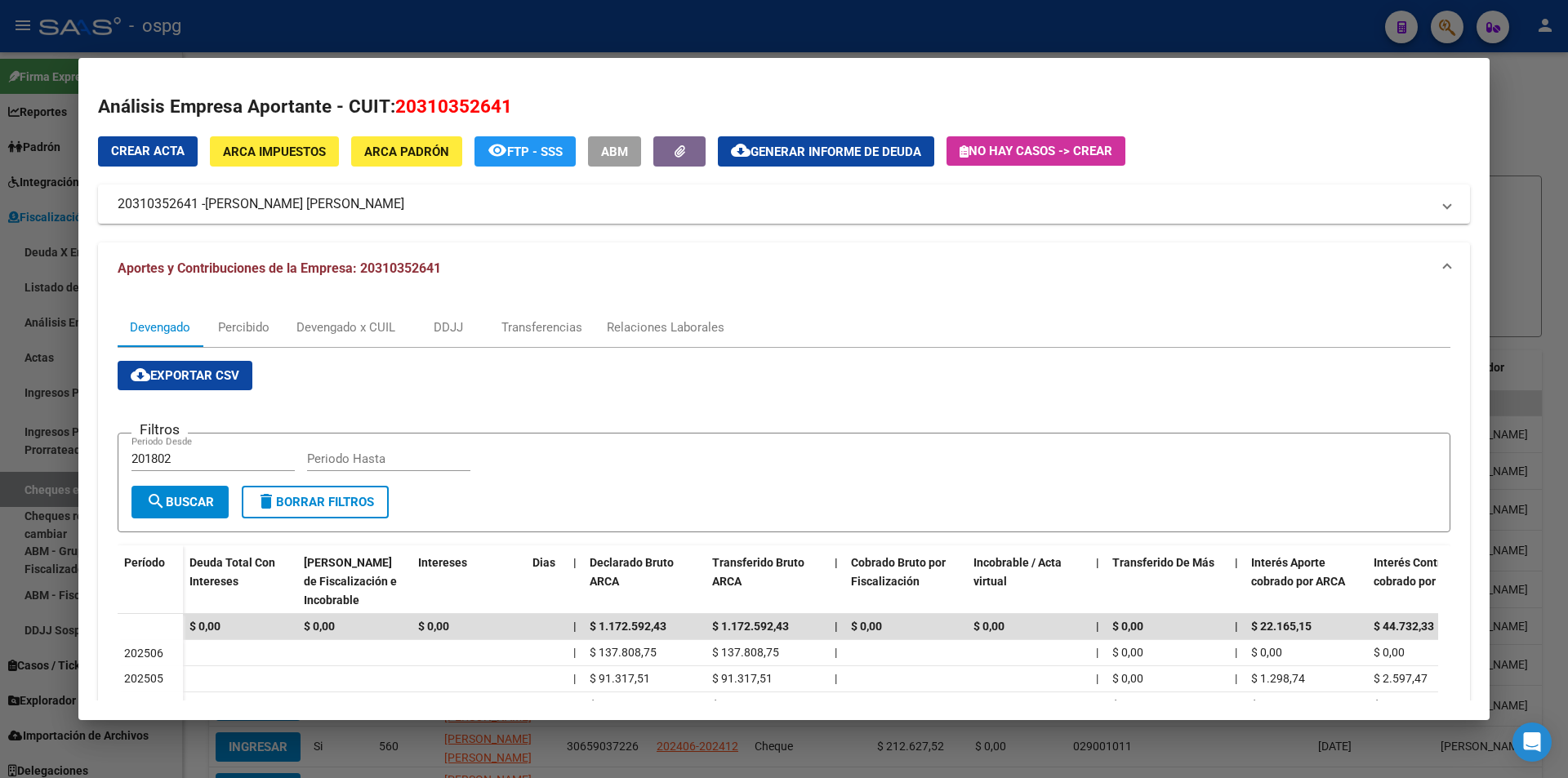
click at [1533, 127] on div at bounding box center [784, 389] width 1568 height 778
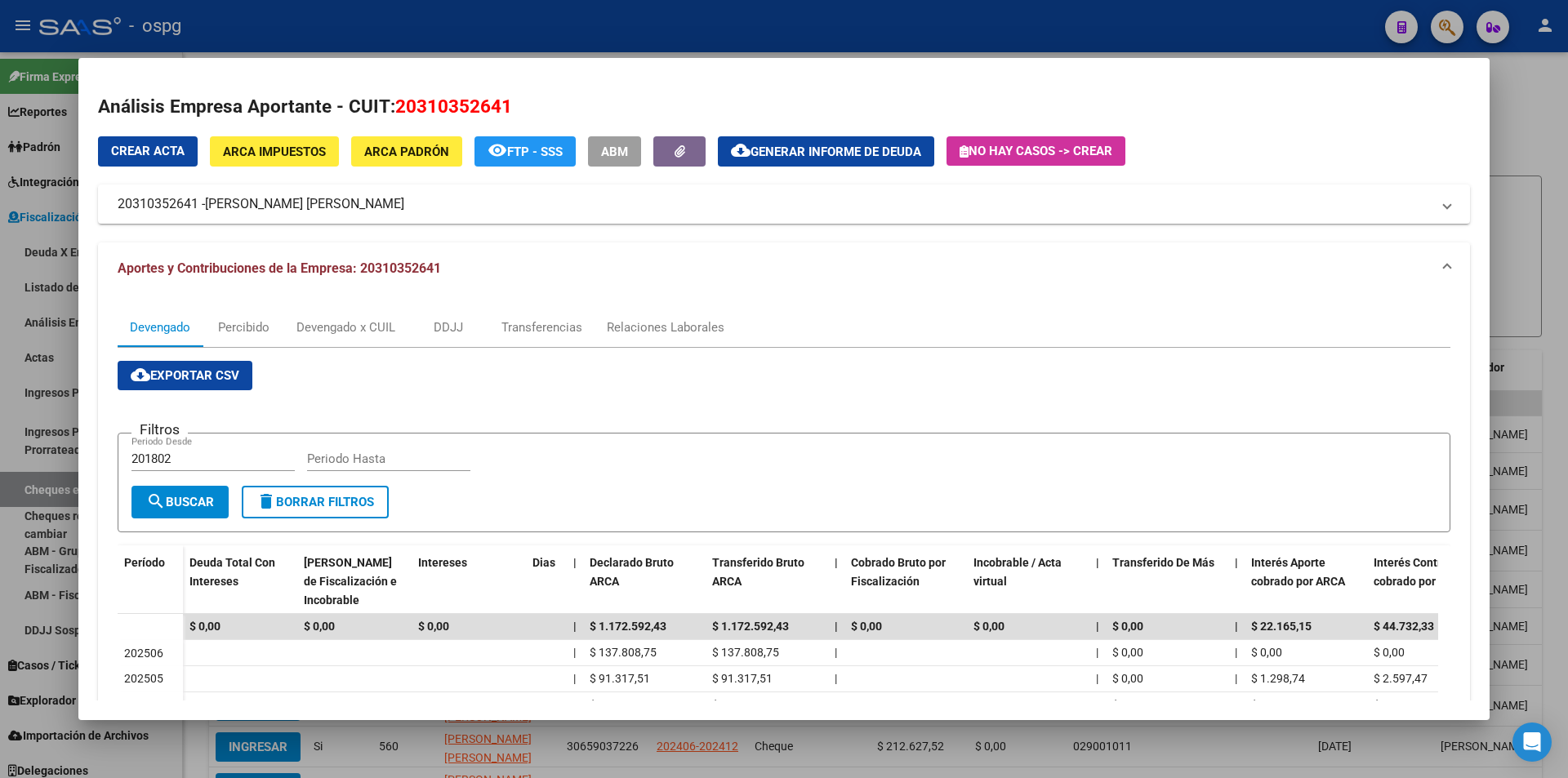
click at [1533, 126] on div at bounding box center [784, 389] width 1568 height 778
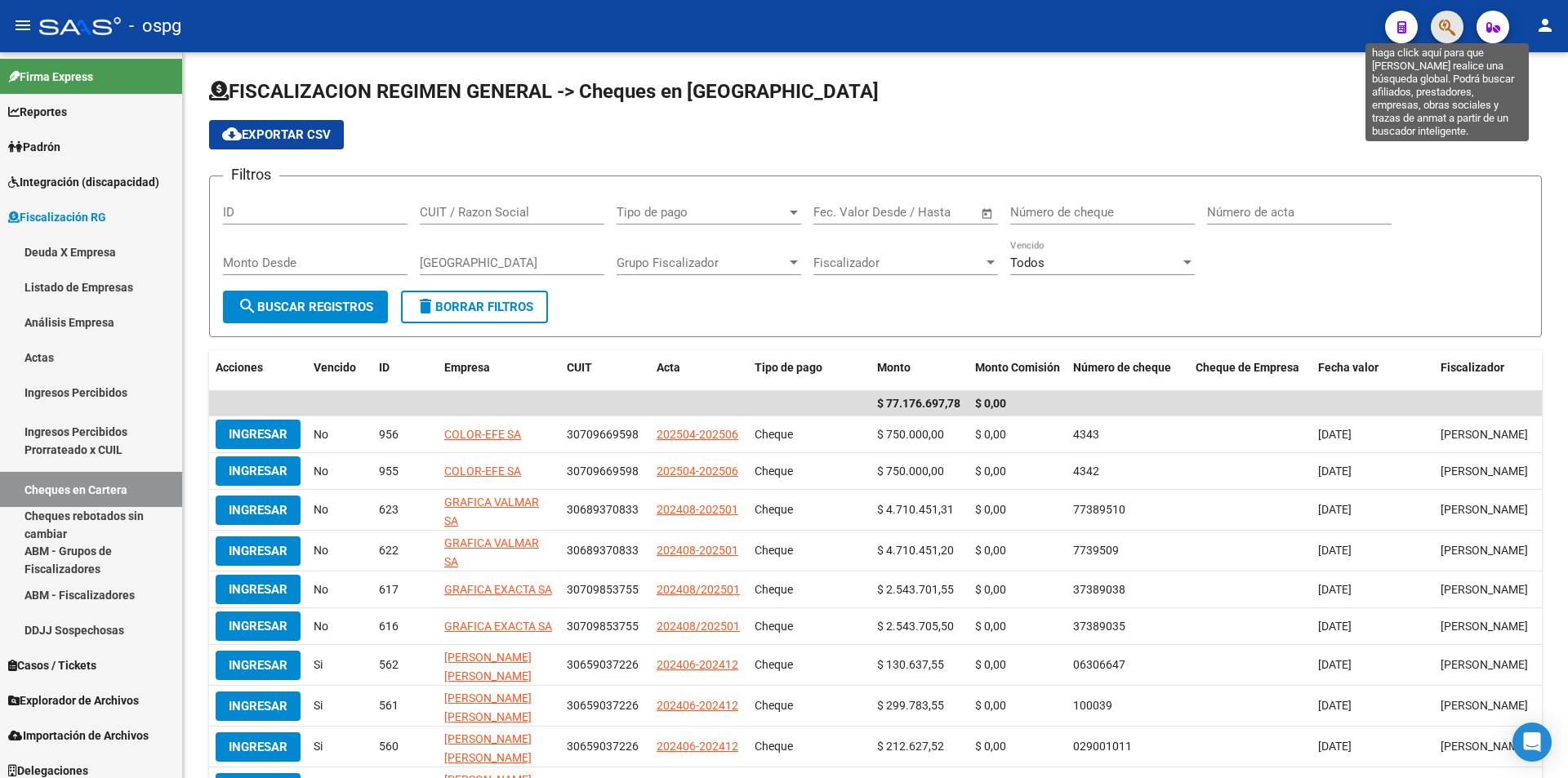
click at [1445, 24] on icon "button" at bounding box center [1447, 27] width 16 height 19
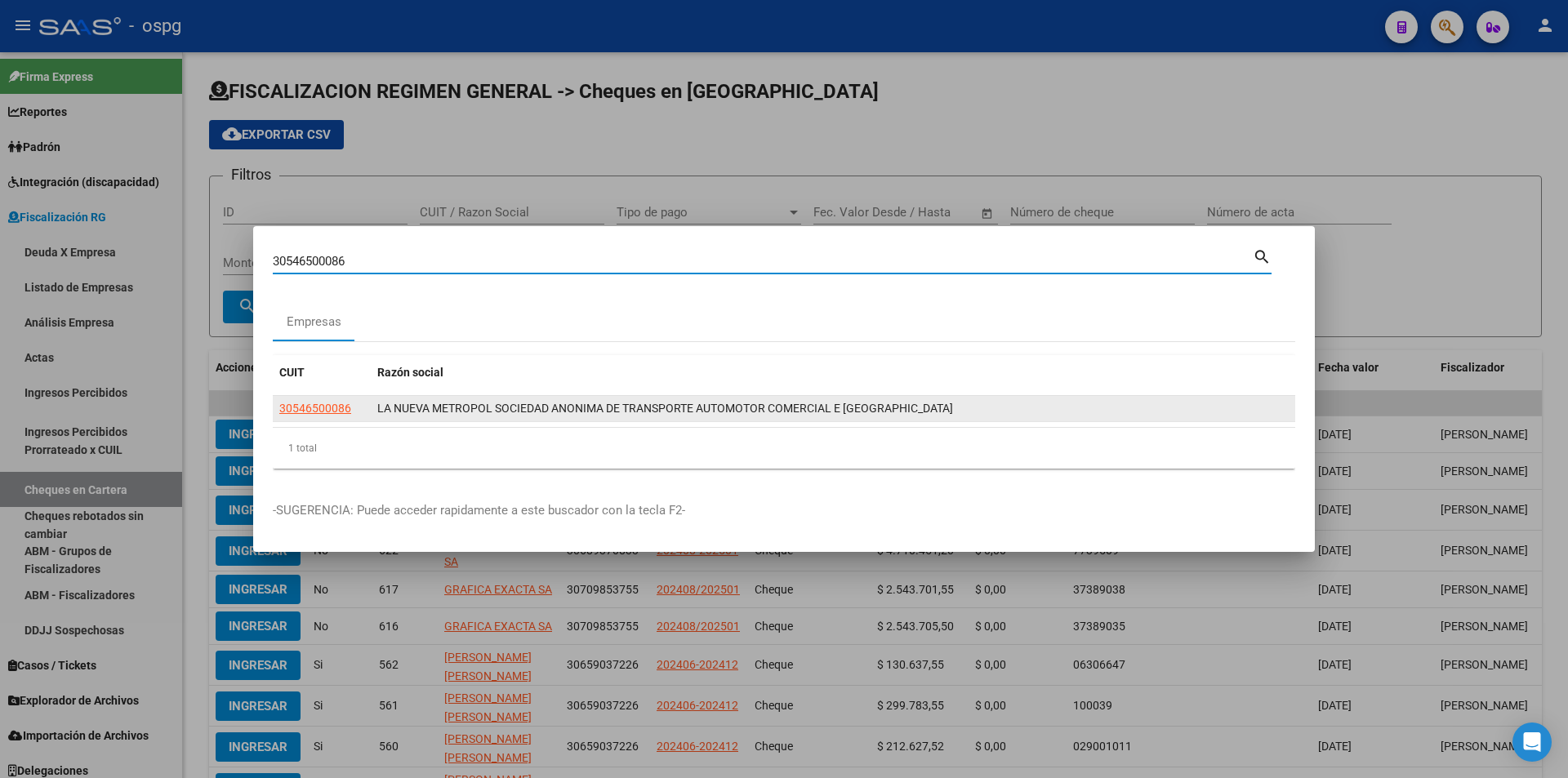
click at [338, 412] on span "30546500086" at bounding box center [315, 407] width 72 height 13
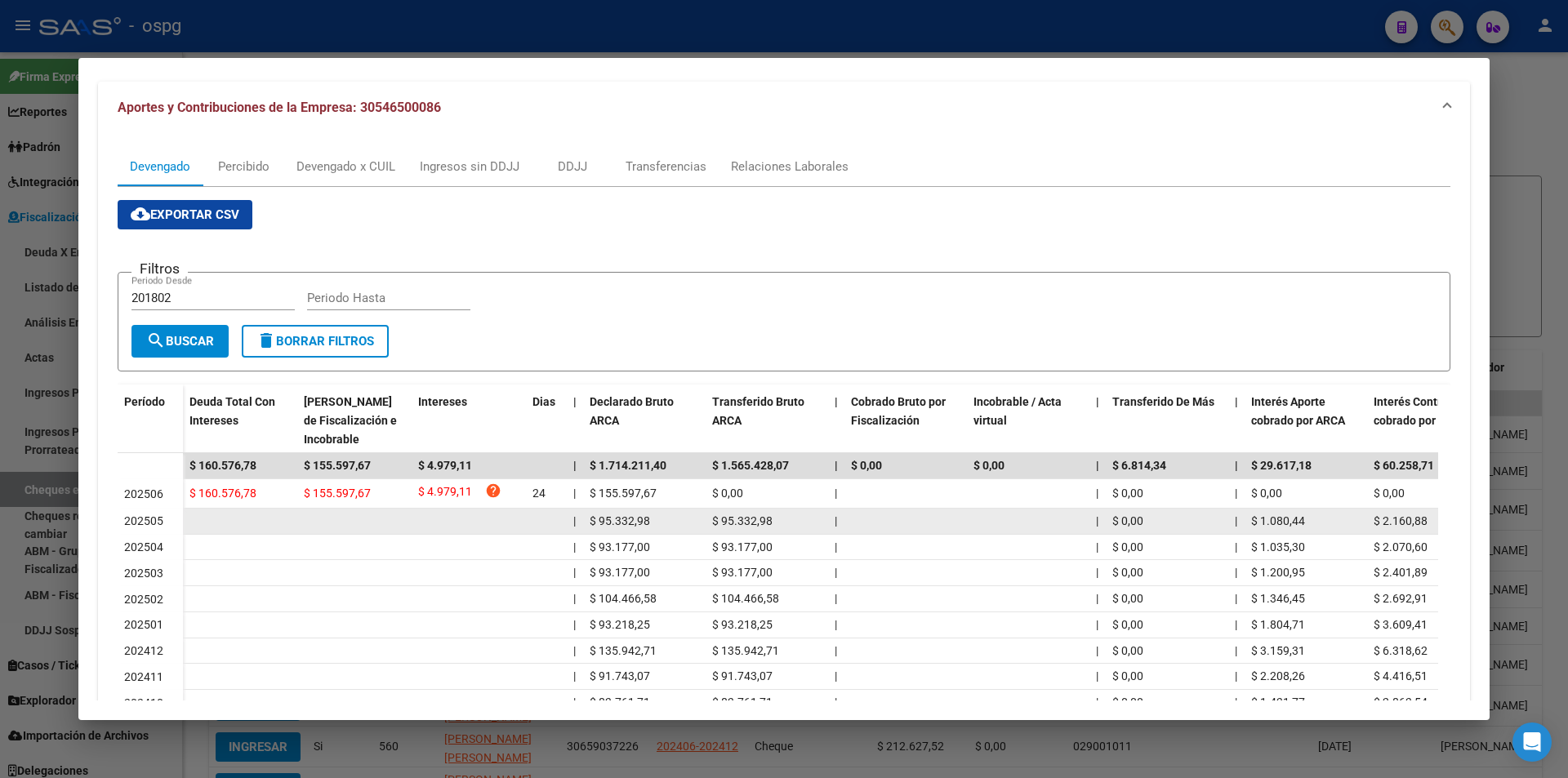
scroll to position [163, 0]
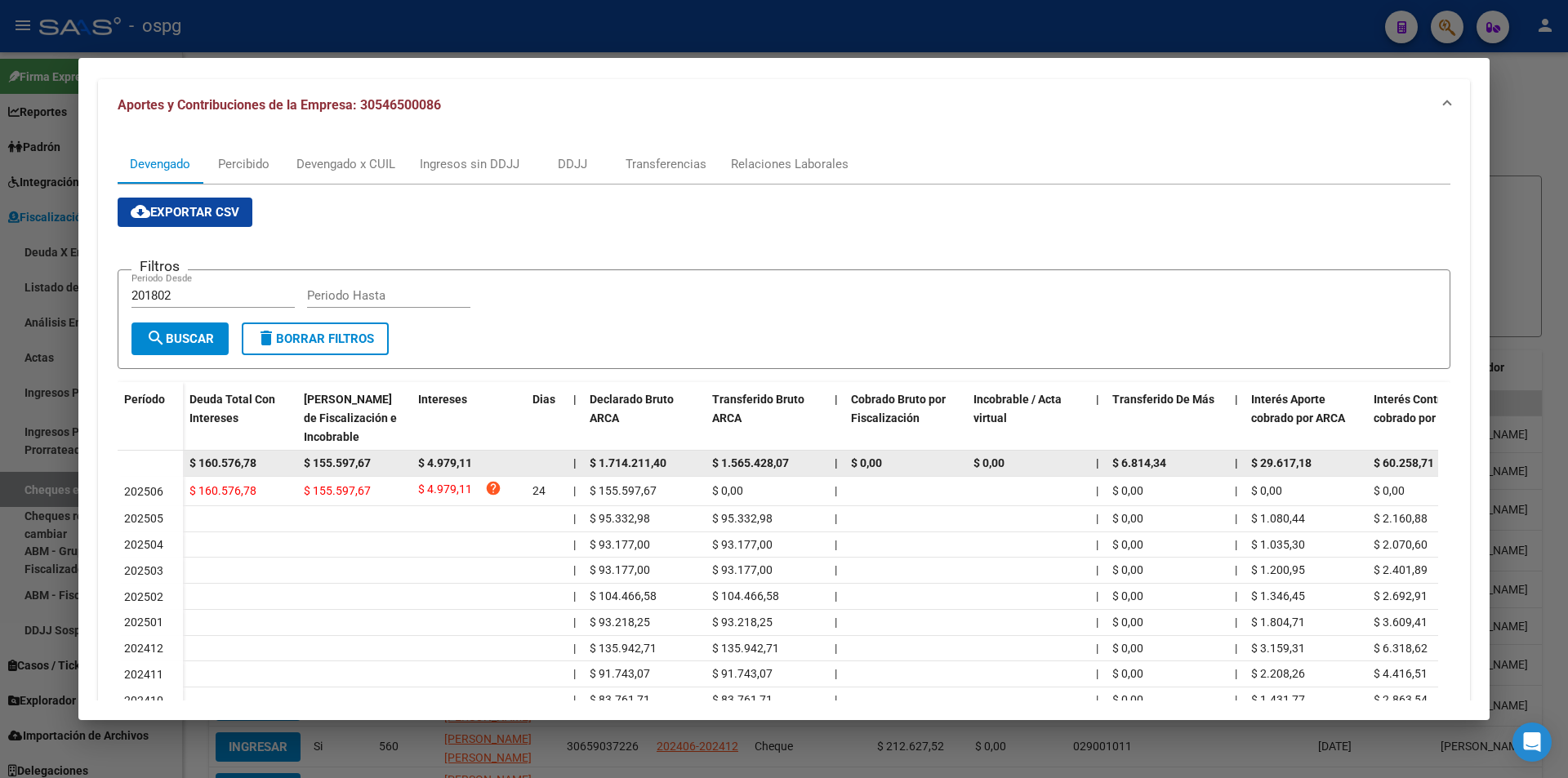
drag, startPoint x: 273, startPoint y: 465, endPoint x: 155, endPoint y: 461, distance: 118.1
click at [155, 461] on datatable-body-row "$ 160.576,78 $ 155.597,67 $ 4.979,11 | $ 1.714.211,40 $ 1.565.428,07 | $ 0,00 $…" at bounding box center [1126, 463] width 2017 height 26
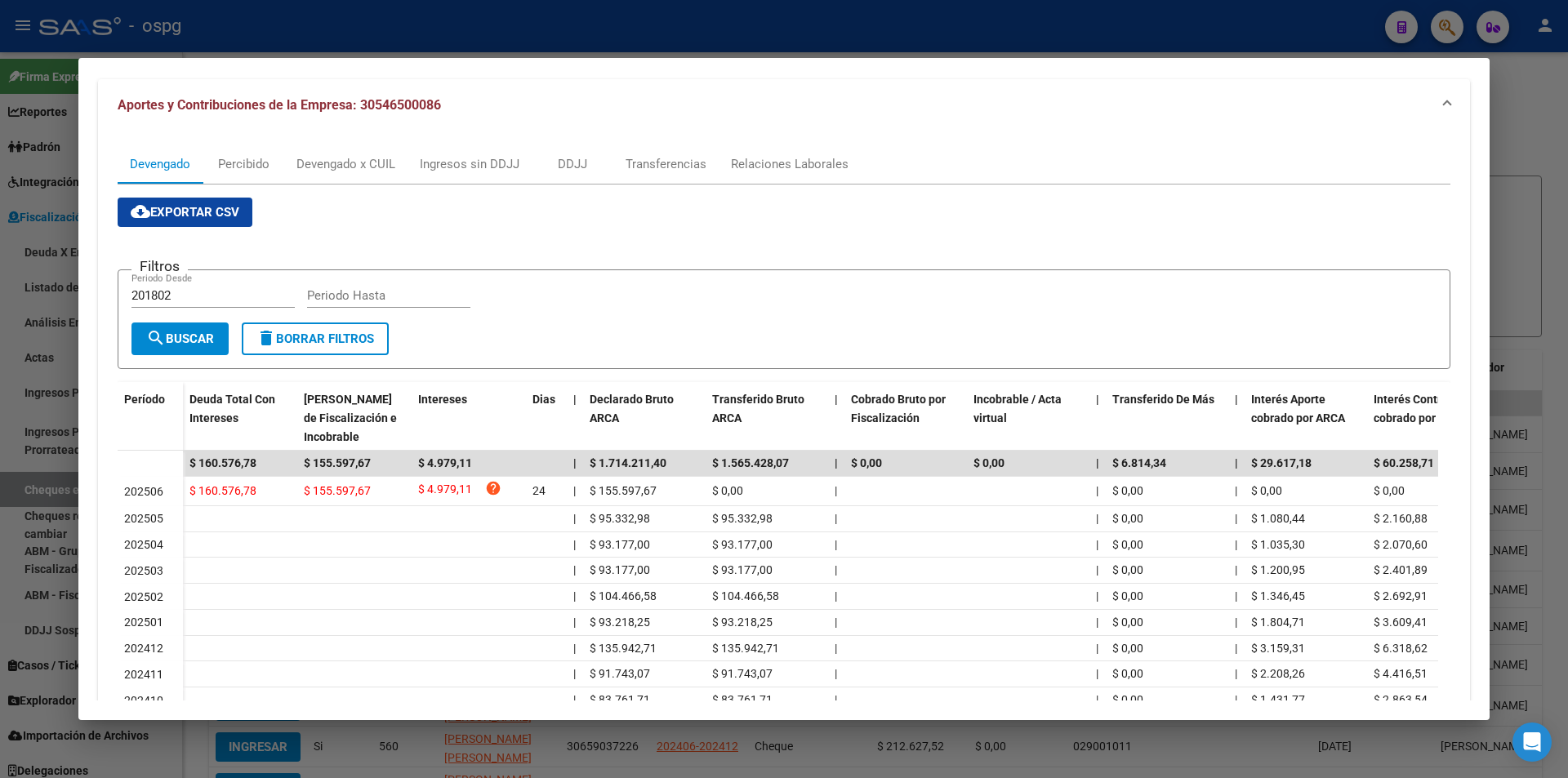
click at [1548, 260] on div at bounding box center [784, 389] width 1568 height 778
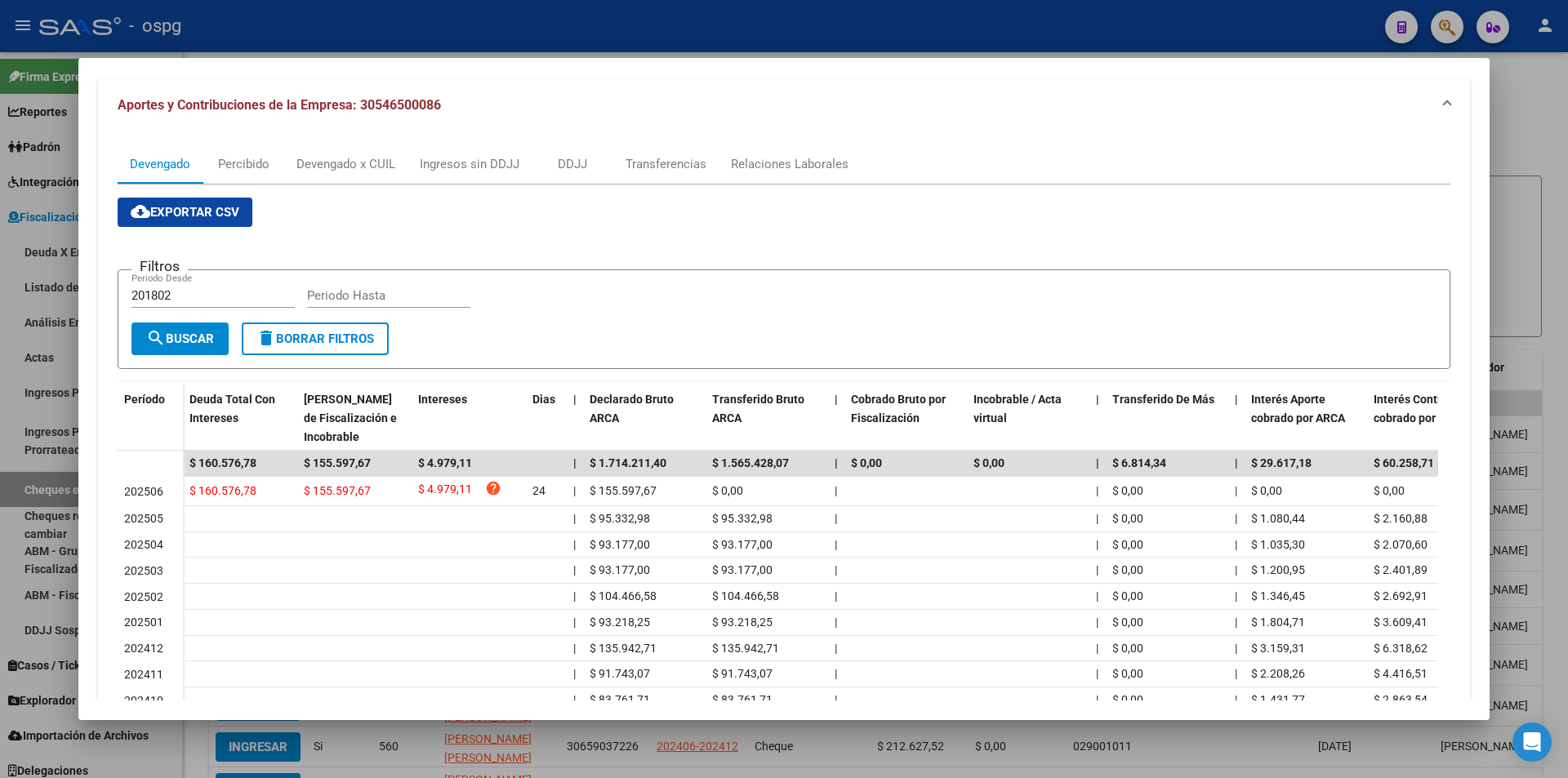
click at [1548, 260] on div at bounding box center [784, 389] width 1568 height 778
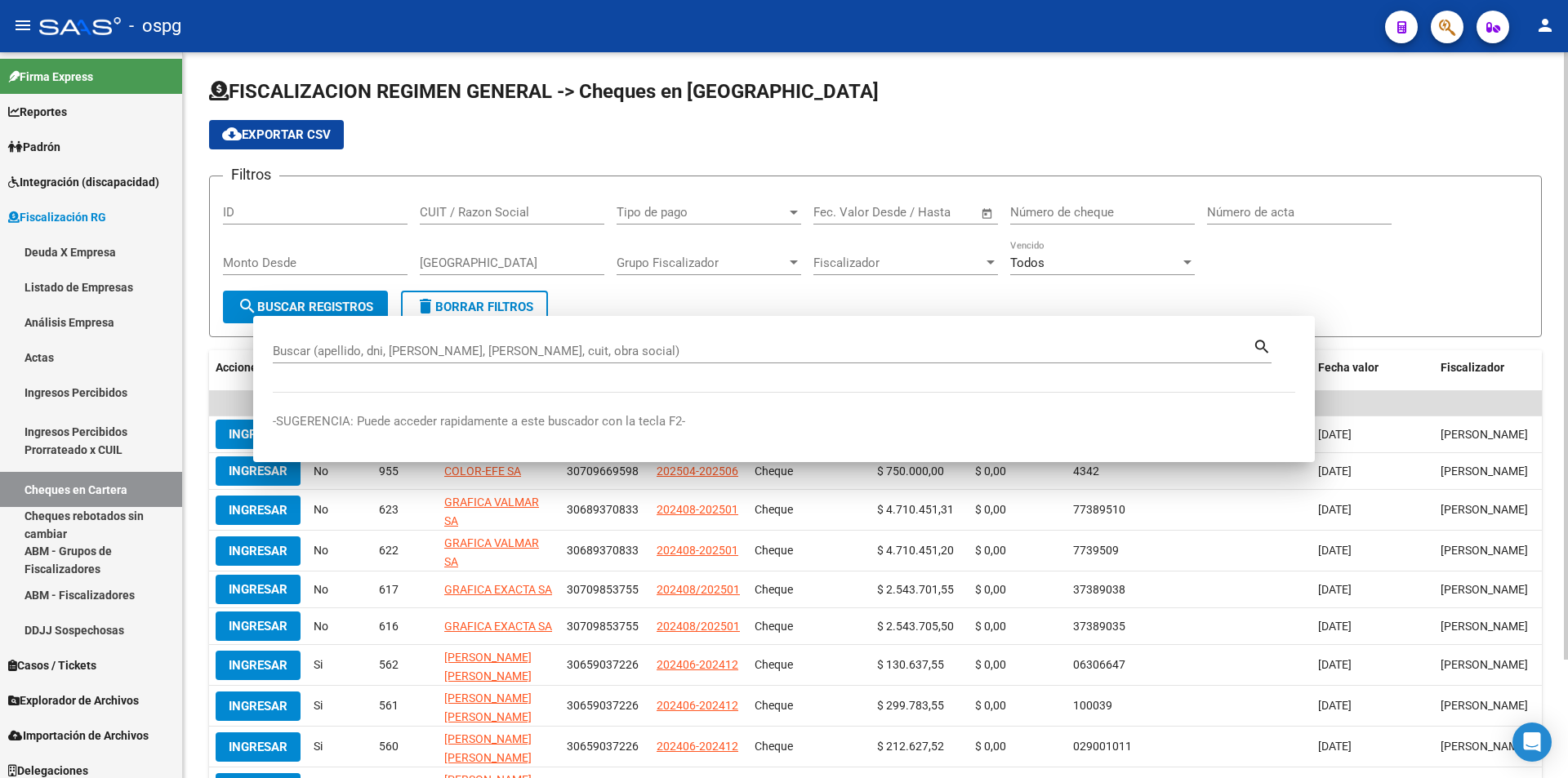
click at [1547, 260] on div "FISCALIZACION REGIMEN GENERAL -> Cheques en Cartera cloud_download Exportar CSV…" at bounding box center [875, 479] width 1385 height 855
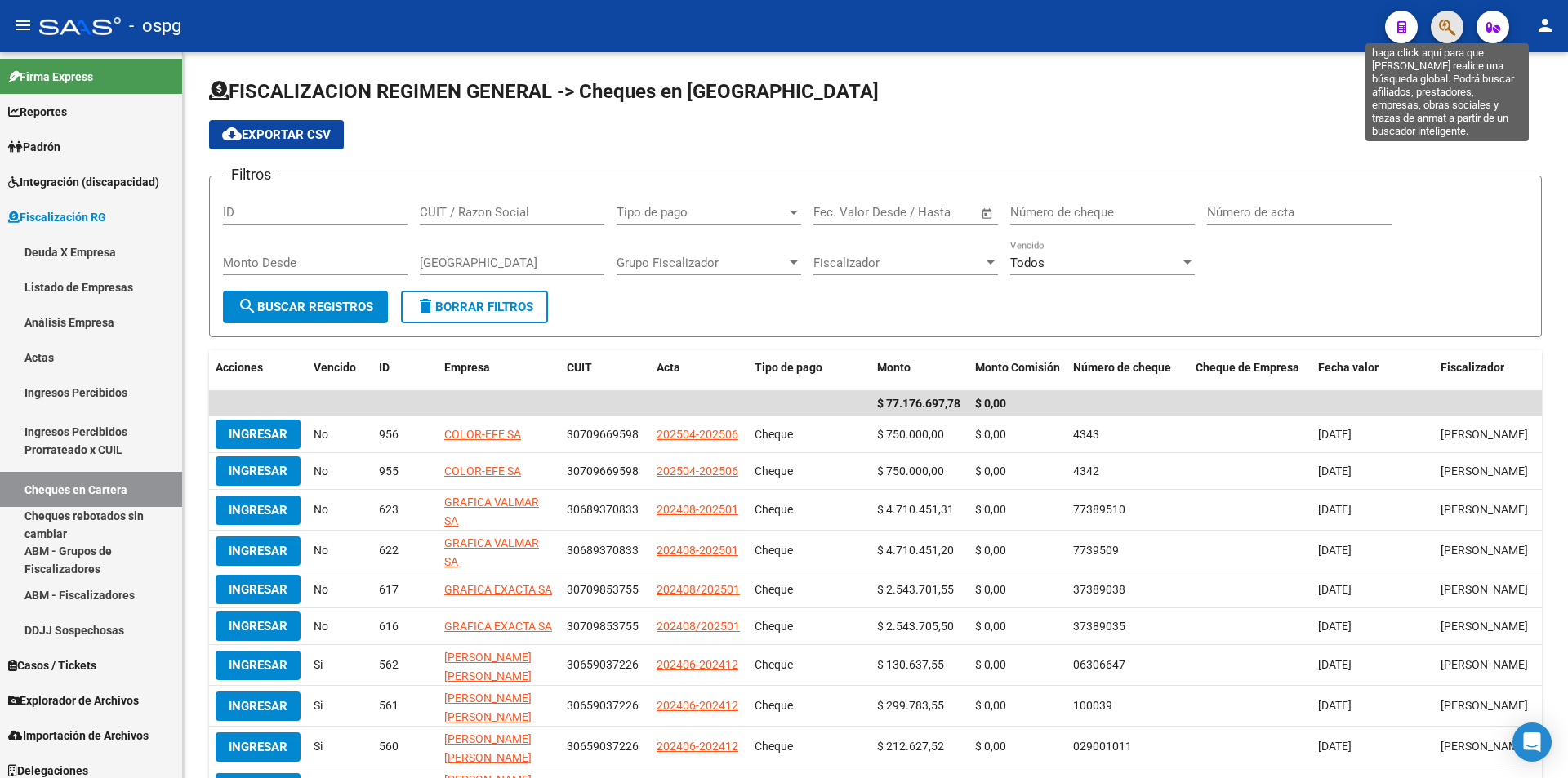
click at [1448, 24] on icon "button" at bounding box center [1447, 27] width 16 height 19
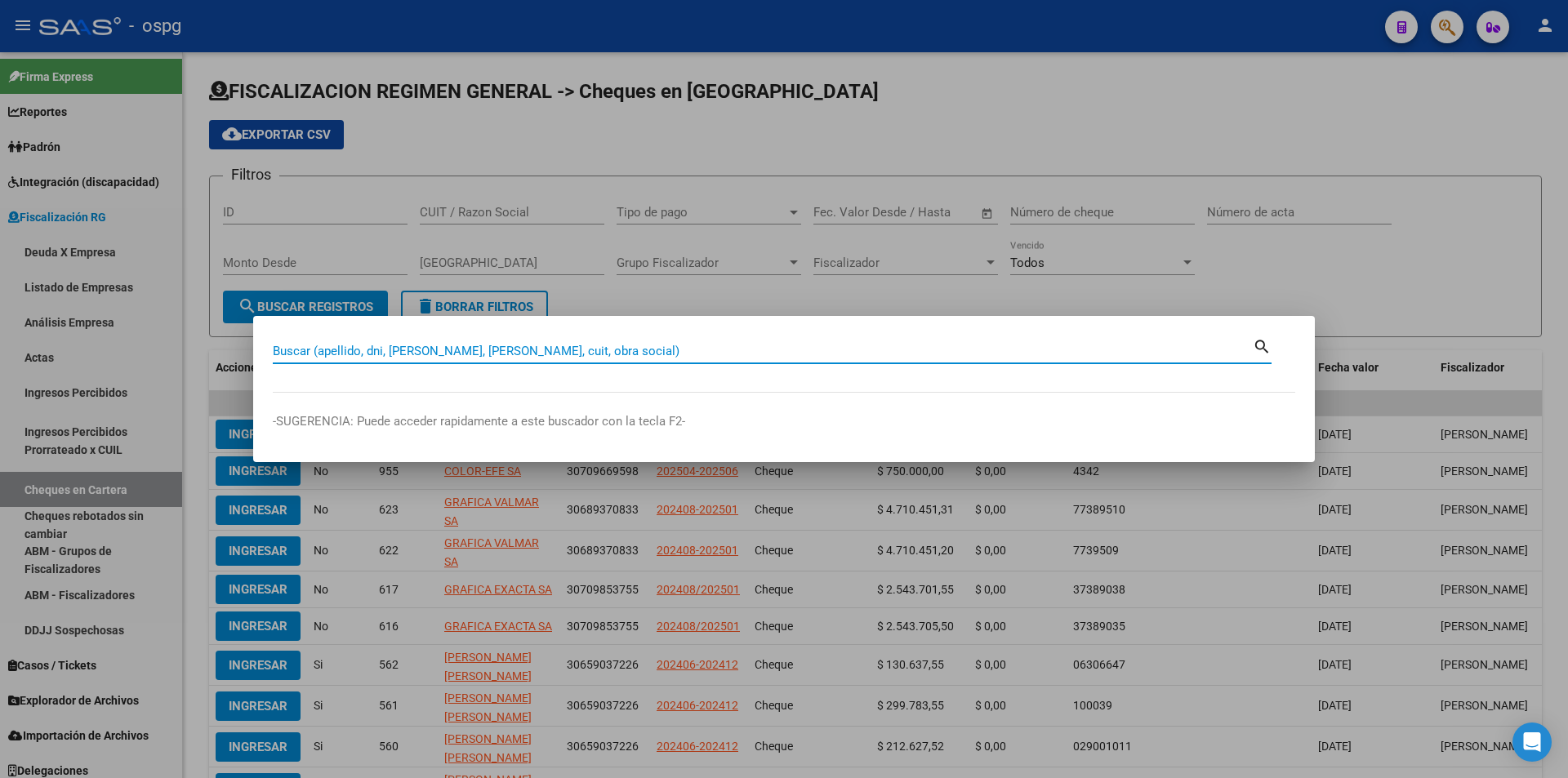
drag, startPoint x: 638, startPoint y: 341, endPoint x: 625, endPoint y: 351, distance: 16.4
drag, startPoint x: 624, startPoint y: 351, endPoint x: 584, endPoint y: 342, distance: 41.0
drag, startPoint x: 584, startPoint y: 342, endPoint x: 569, endPoint y: 354, distance: 19.2
drag, startPoint x: 569, startPoint y: 354, endPoint x: 506, endPoint y: 348, distance: 63.3
click at [506, 348] on input "Buscar (apellido, dni, [PERSON_NAME], [PERSON_NAME], cuit, obra social)" at bounding box center [762, 350] width 980 height 15
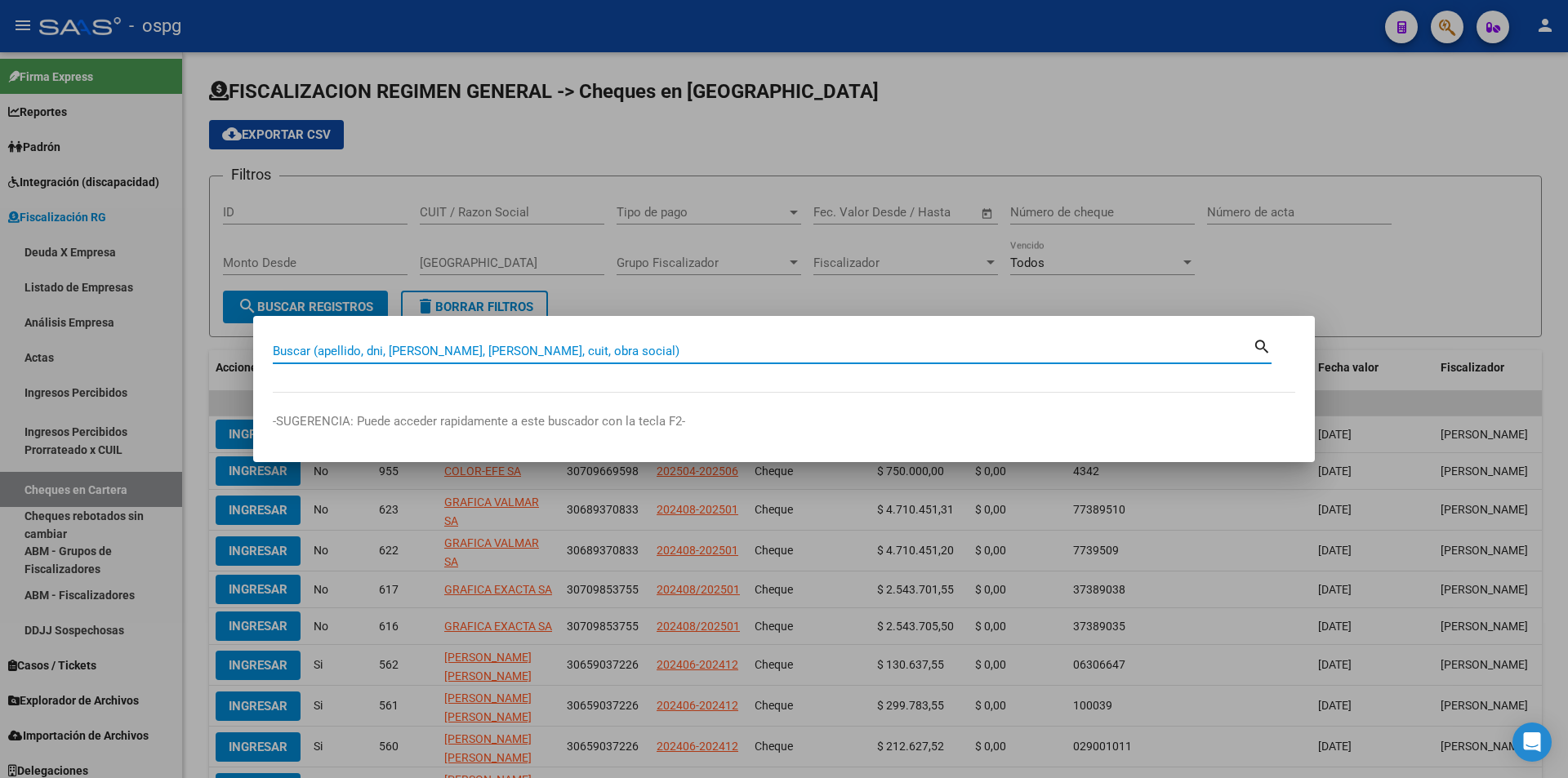
paste input "30714958166"
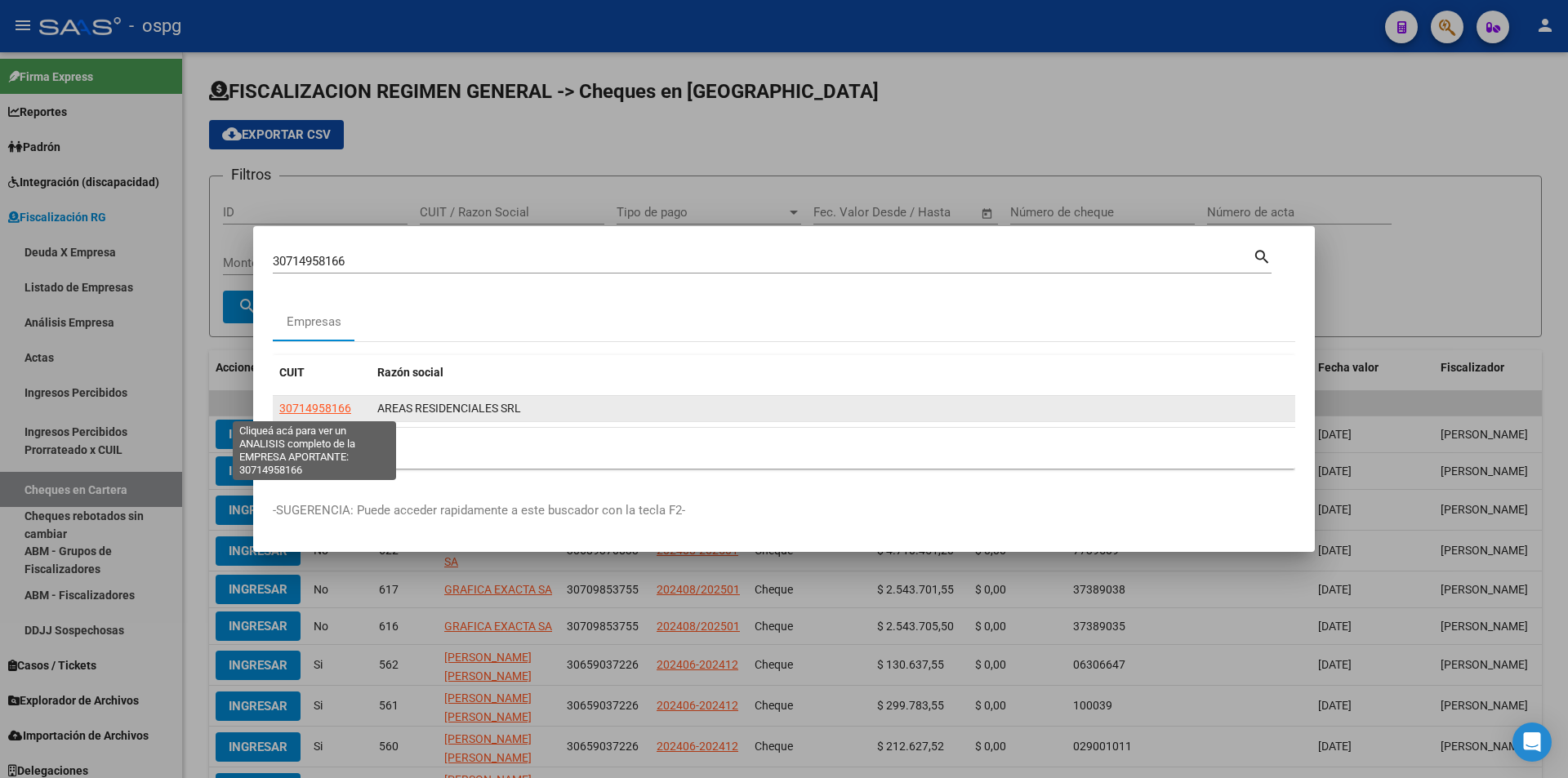
click at [321, 407] on span "30714958166" at bounding box center [315, 407] width 72 height 13
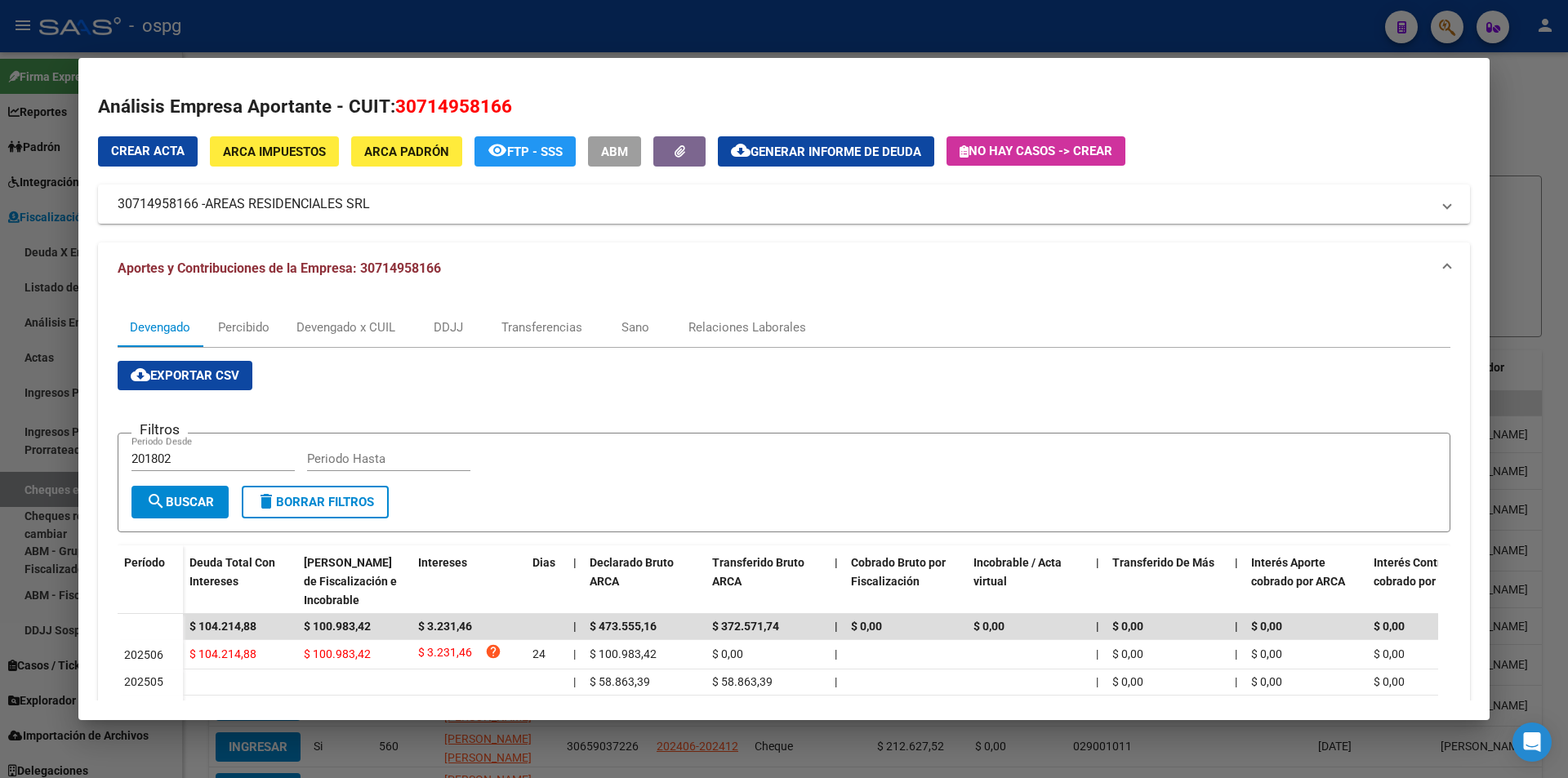
scroll to position [82, 0]
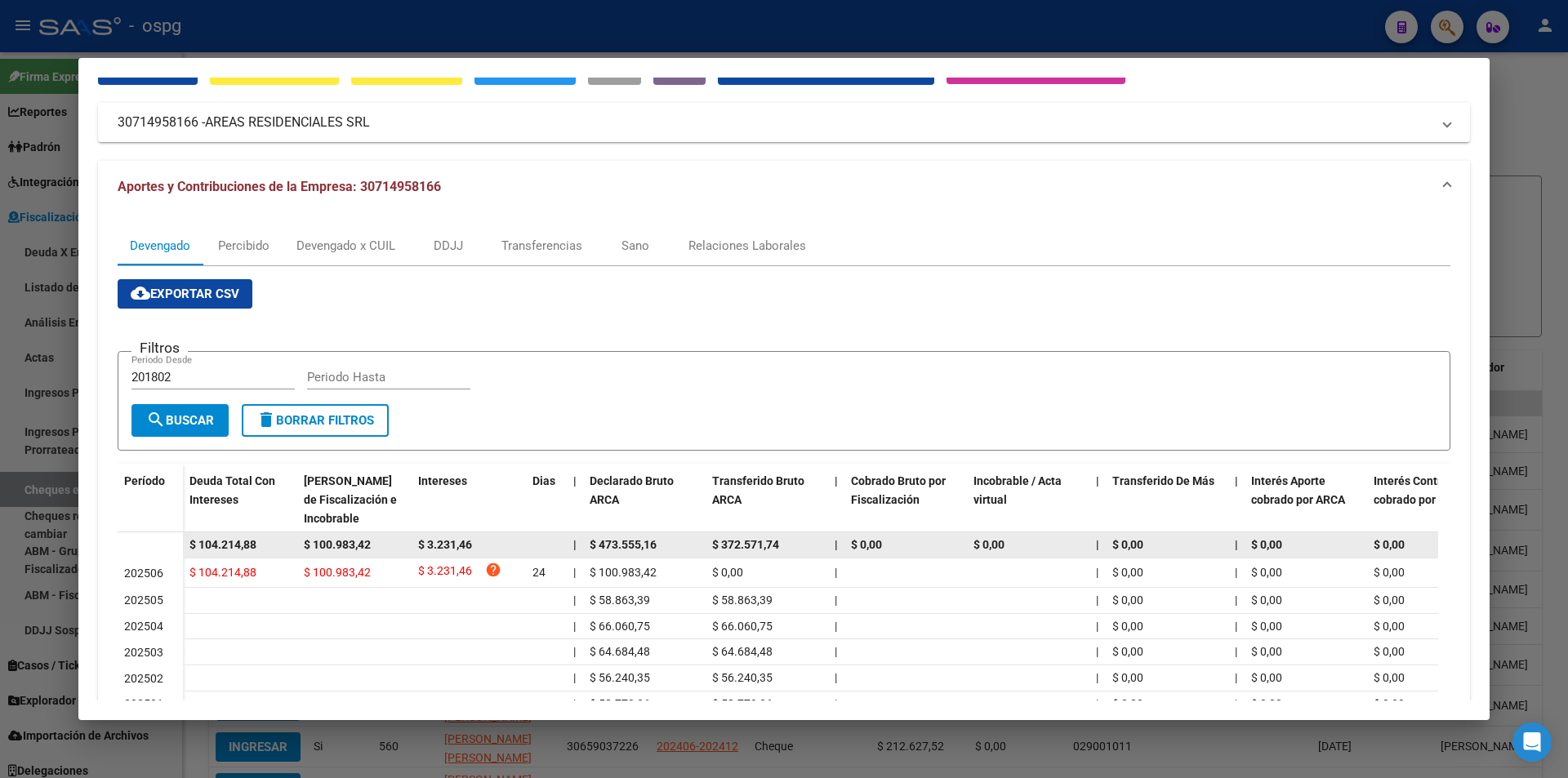
drag, startPoint x: 270, startPoint y: 544, endPoint x: 177, endPoint y: 548, distance: 93.1
click at [177, 548] on datatable-body-row "$ 104.214,88 $ 100.983,42 $ 3.231,46 | $ 473.555,16 $ 372.571,74 | $ 0,00 $ 0,0…" at bounding box center [1126, 545] width 2017 height 26
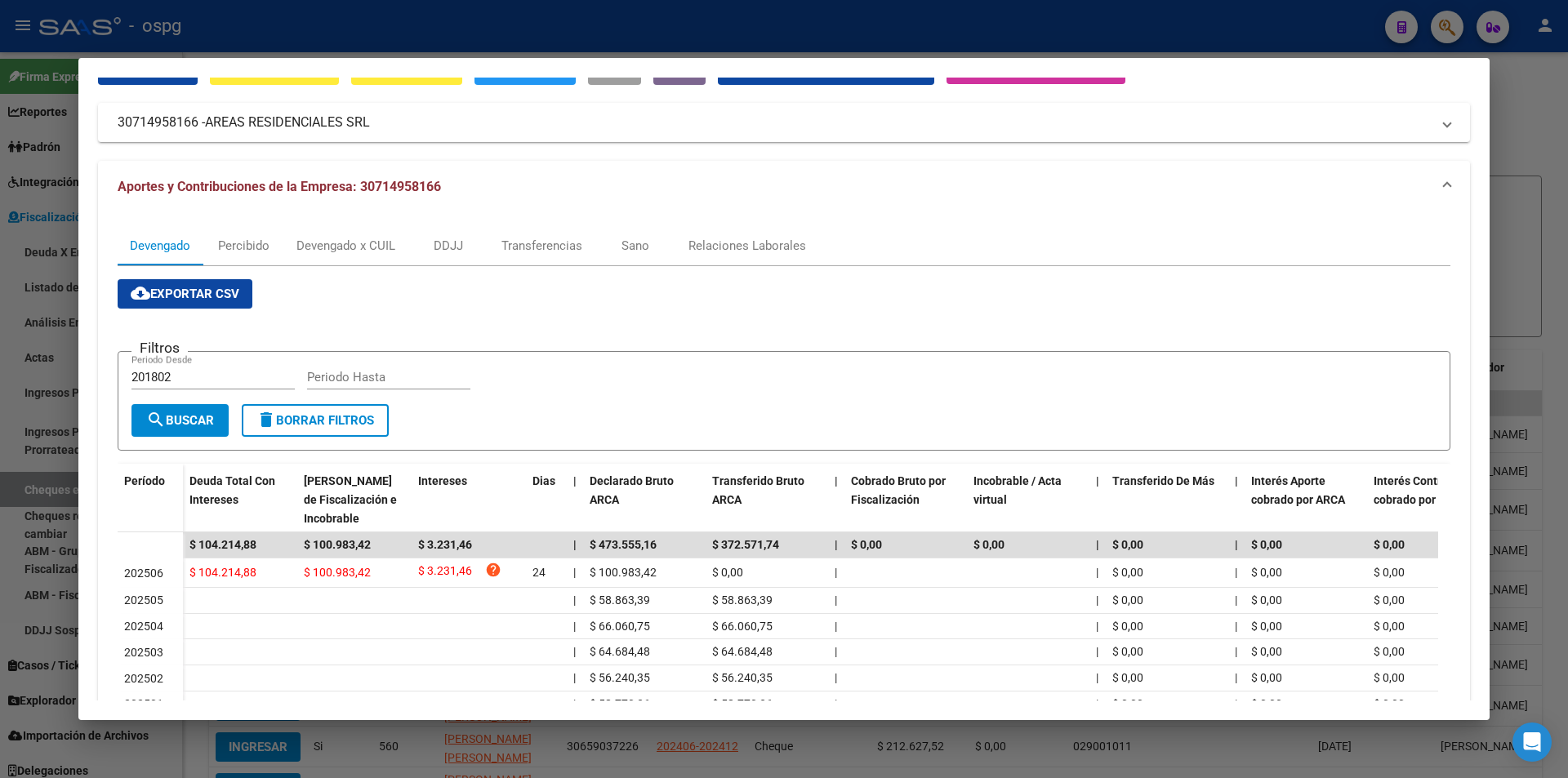
click at [1557, 188] on div at bounding box center [784, 389] width 1568 height 778
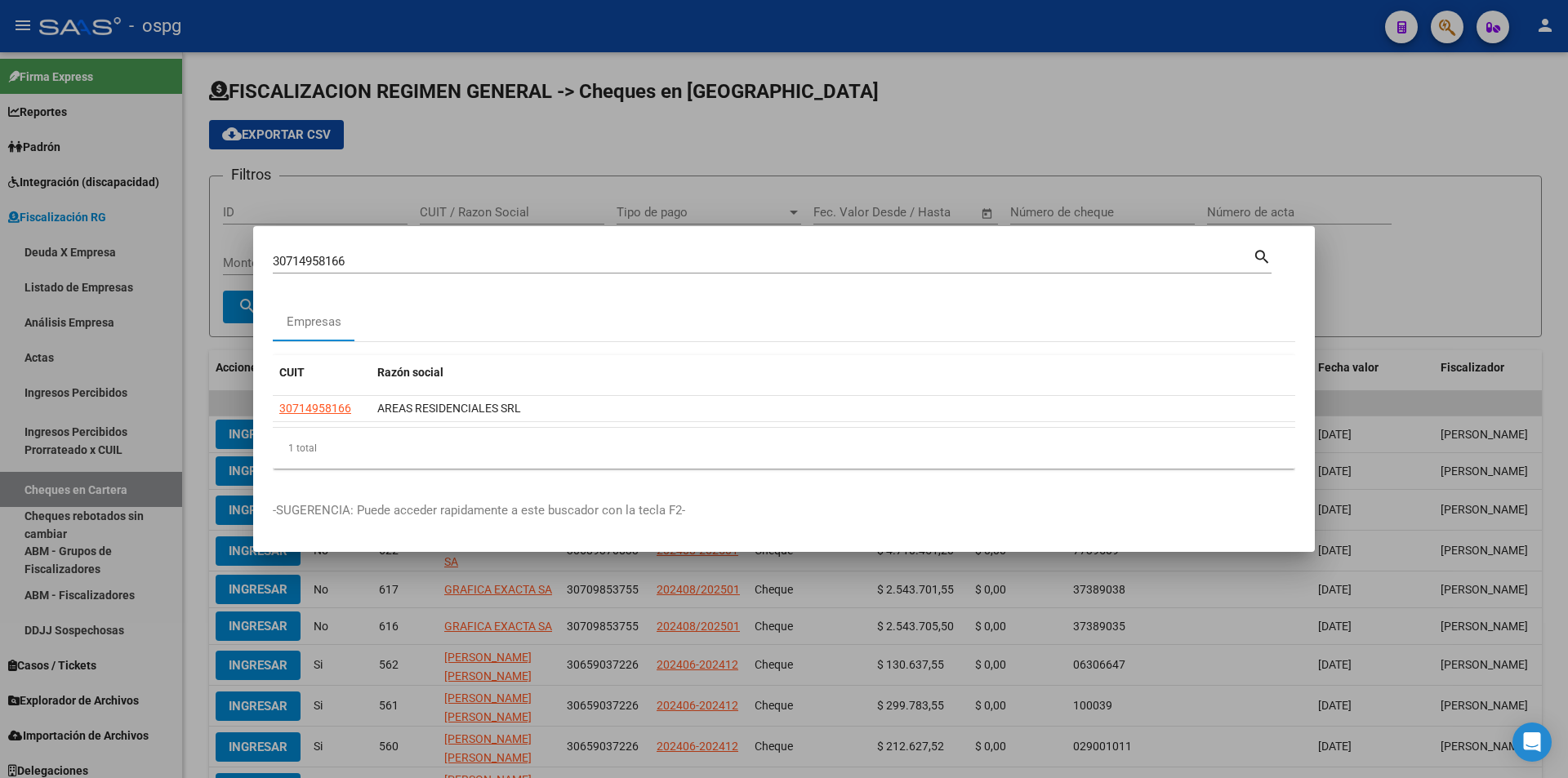
click at [1555, 188] on div at bounding box center [784, 389] width 1568 height 778
click at [1555, 188] on div "FISCALIZACION REGIMEN GENERAL -> Cheques en Cartera cloud_download Exportar CSV…" at bounding box center [875, 479] width 1385 height 855
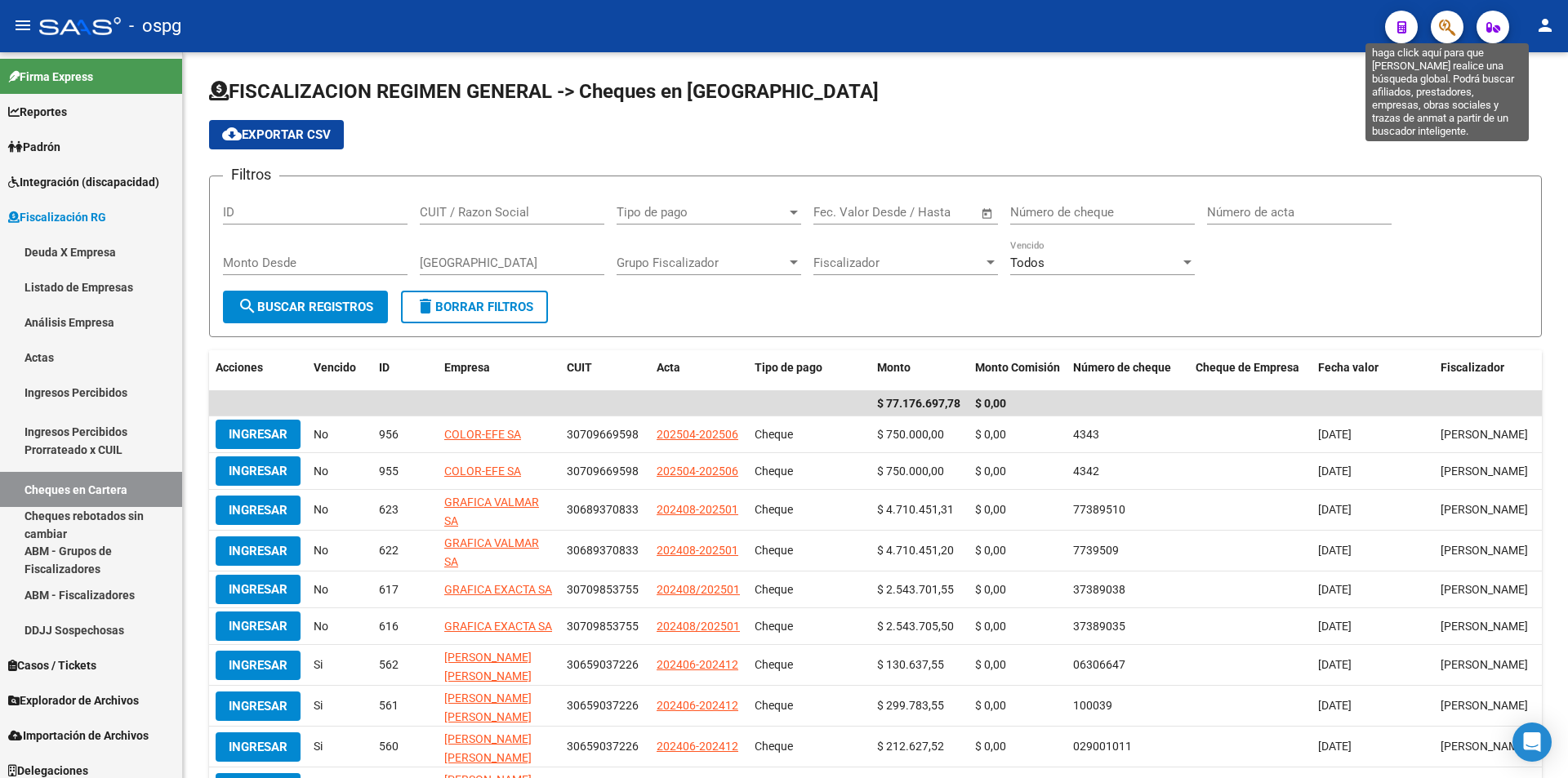
click at [1447, 32] on icon "button" at bounding box center [1447, 27] width 16 height 19
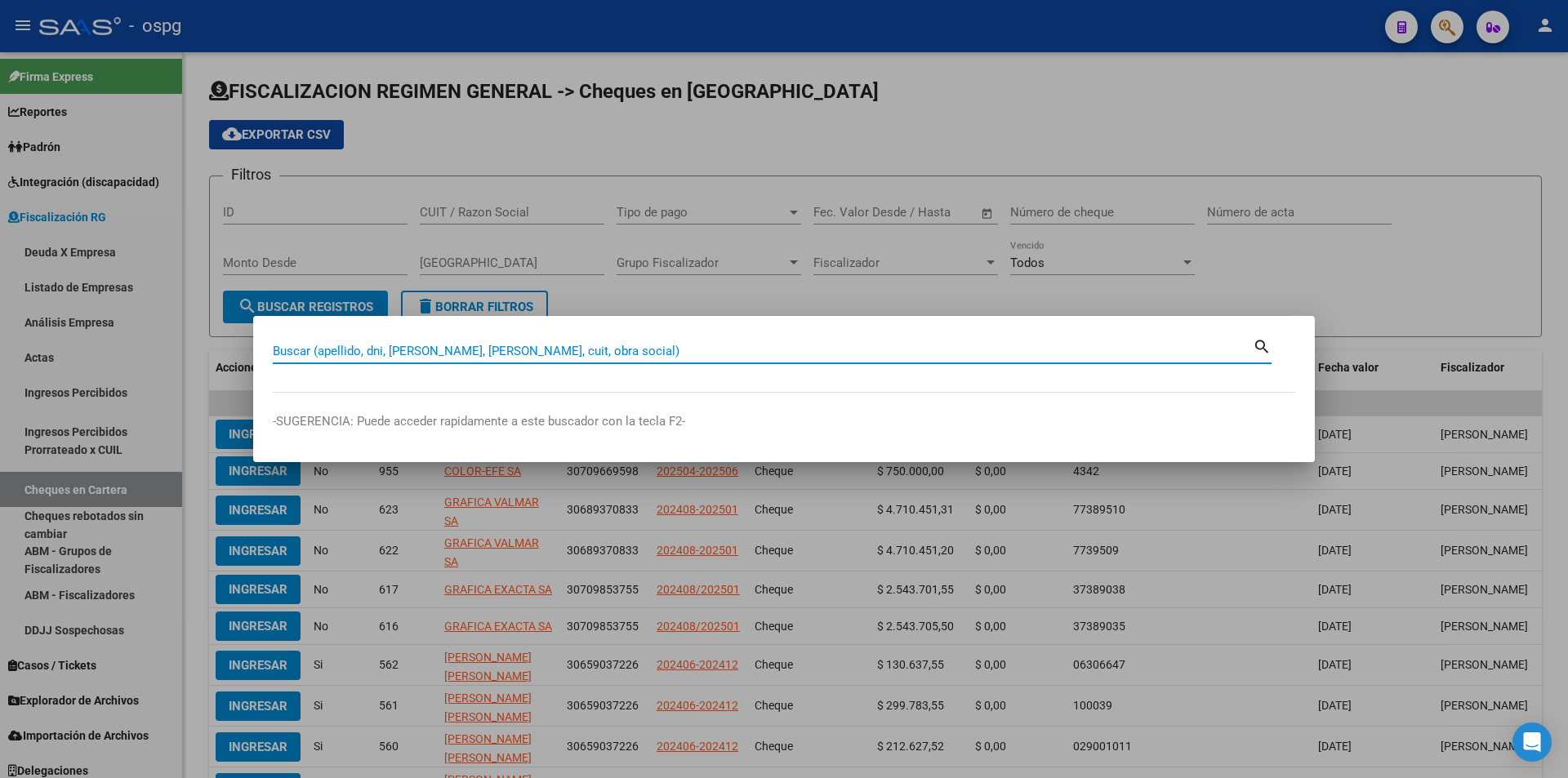
paste input "30715748807"
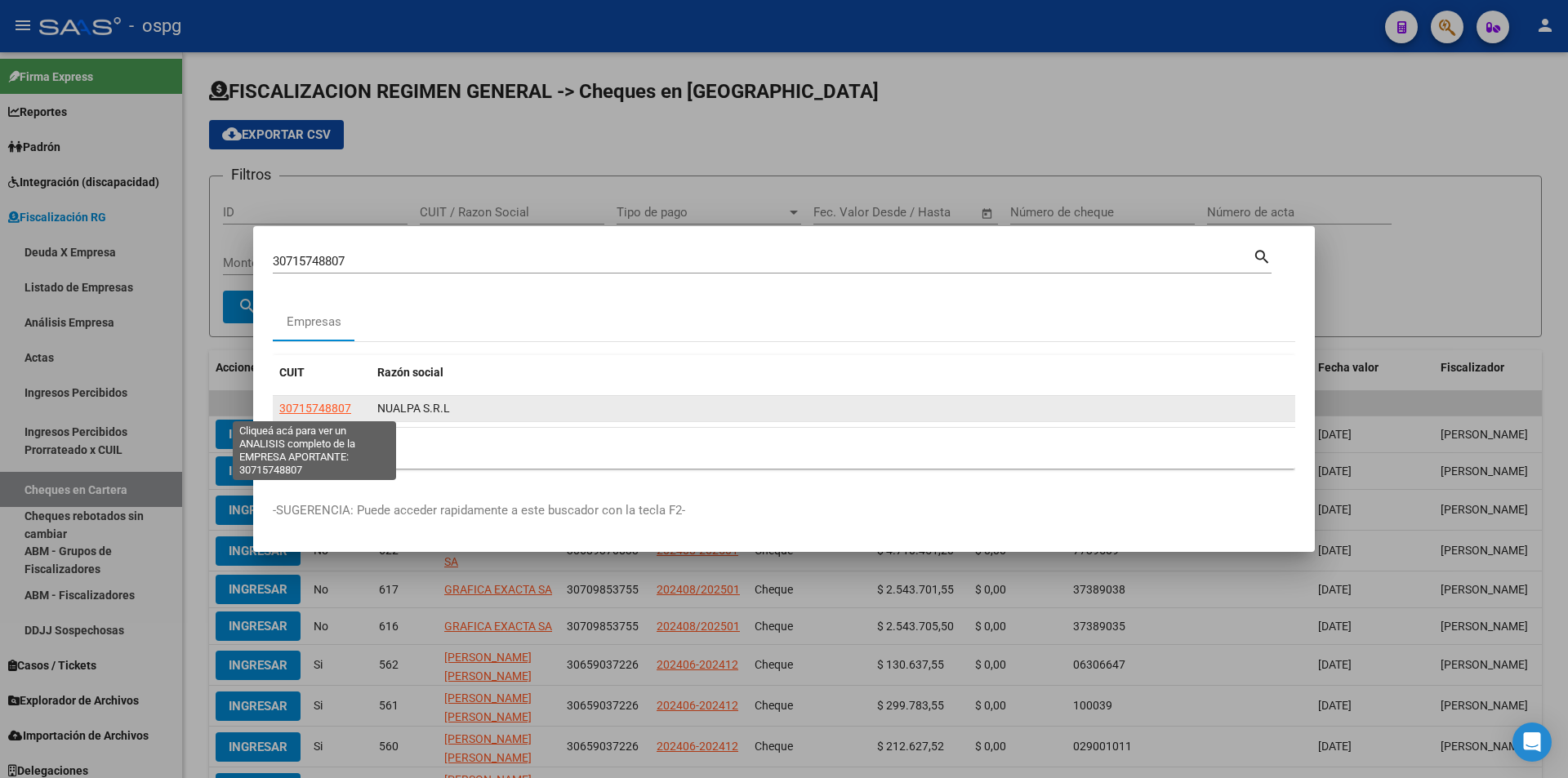
click at [329, 407] on span "30715748807" at bounding box center [315, 407] width 72 height 13
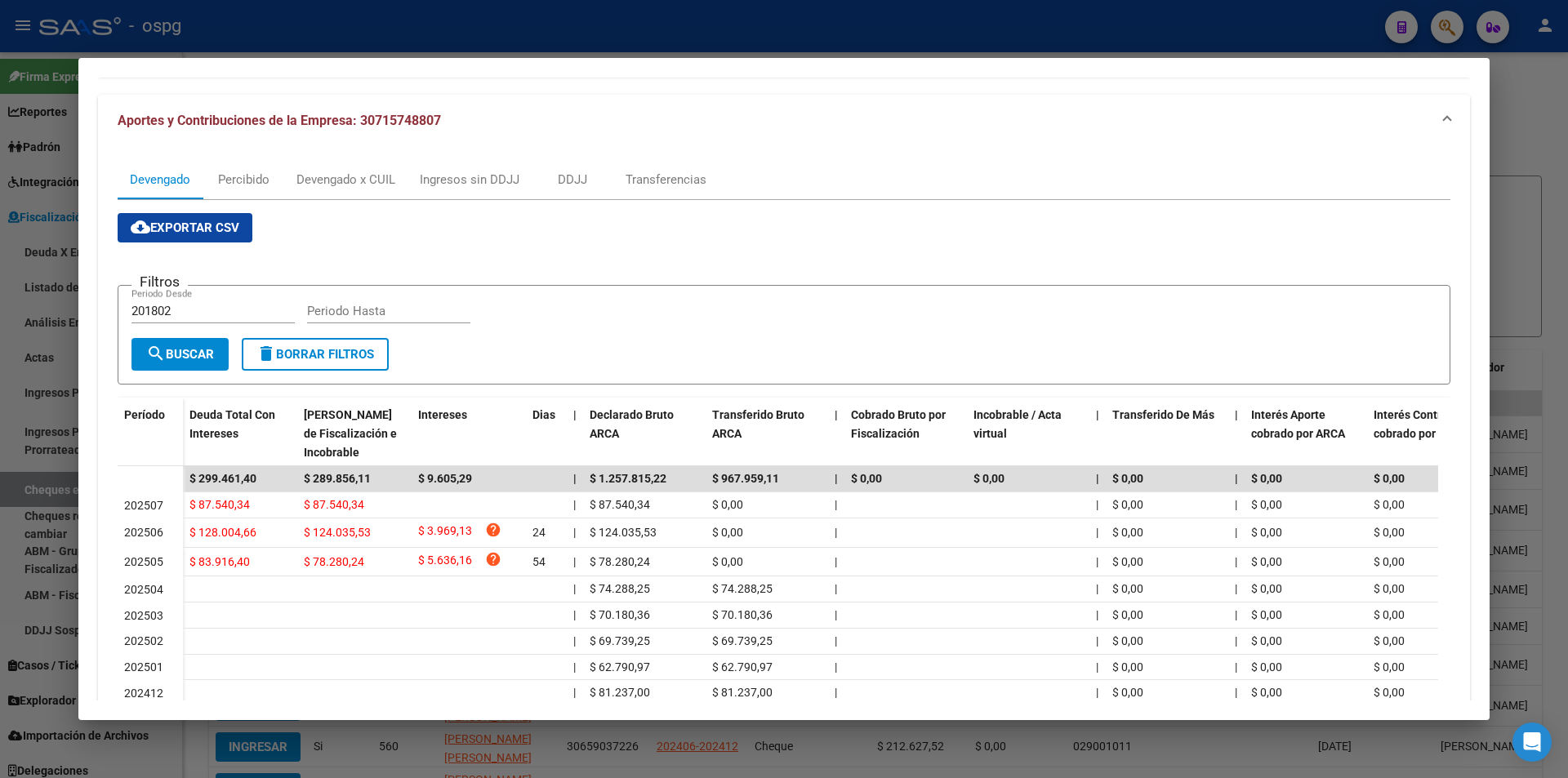
scroll to position [163, 0]
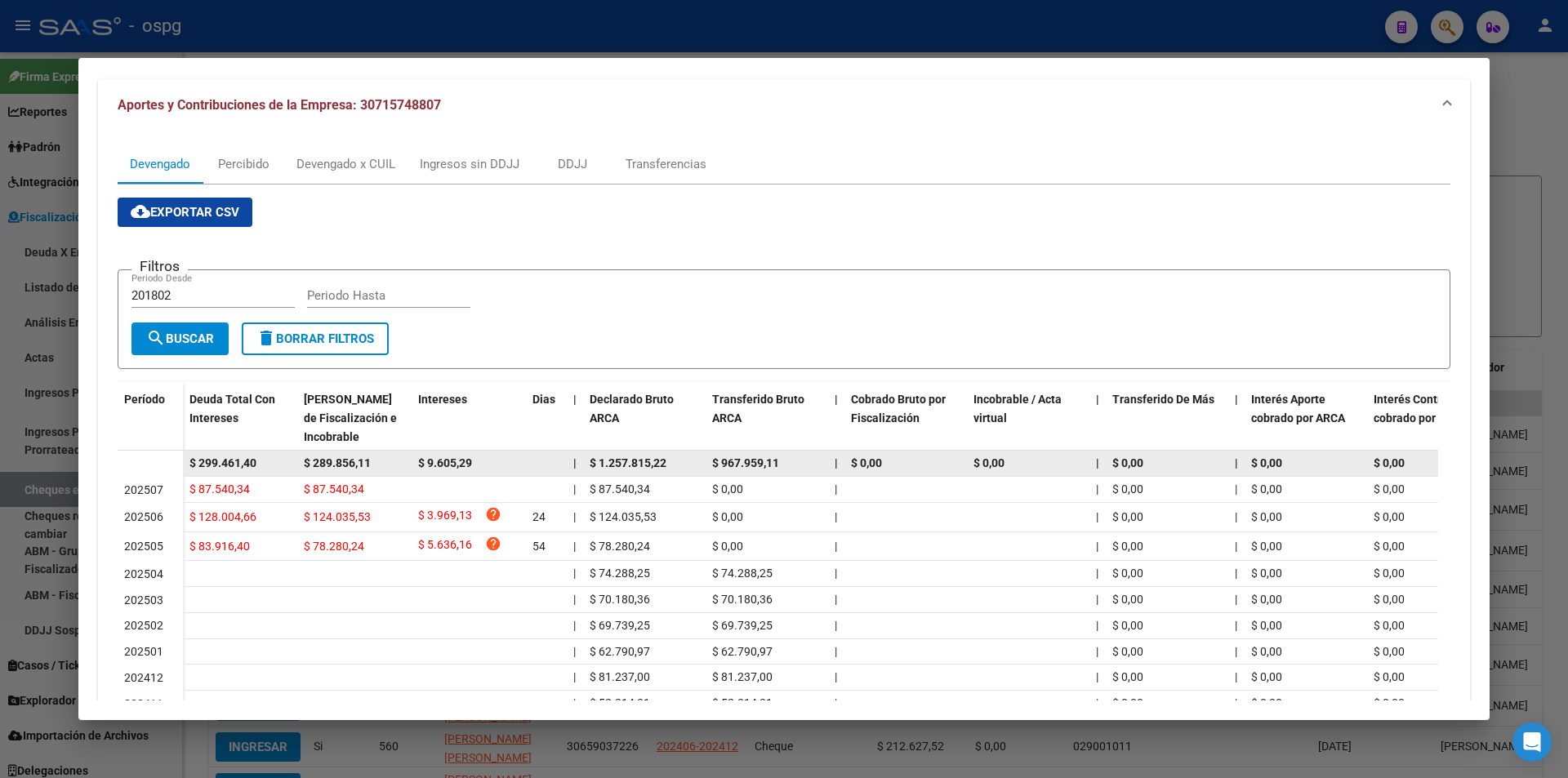
drag, startPoint x: 268, startPoint y: 462, endPoint x: 180, endPoint y: 459, distance: 88.1
click at [180, 459] on datatable-body-row "$ 299.461,40 $ 289.856,11 $ 9.605,29 | $ 1.257.815,22 $ 967.959,11 | $ 0,00 $ 0…" at bounding box center [1126, 463] width 2017 height 26
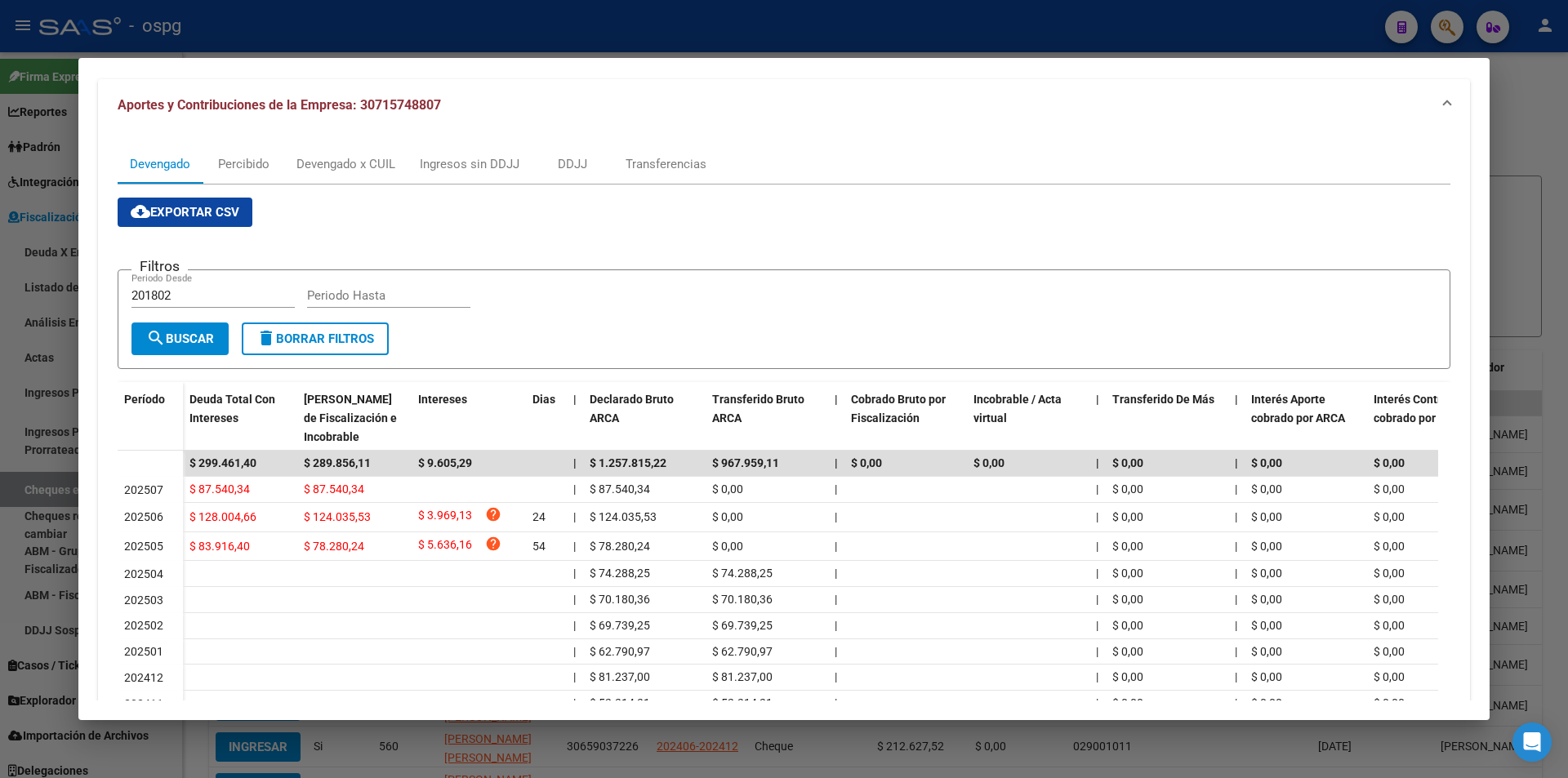
click at [1566, 180] on div at bounding box center [784, 389] width 1568 height 778
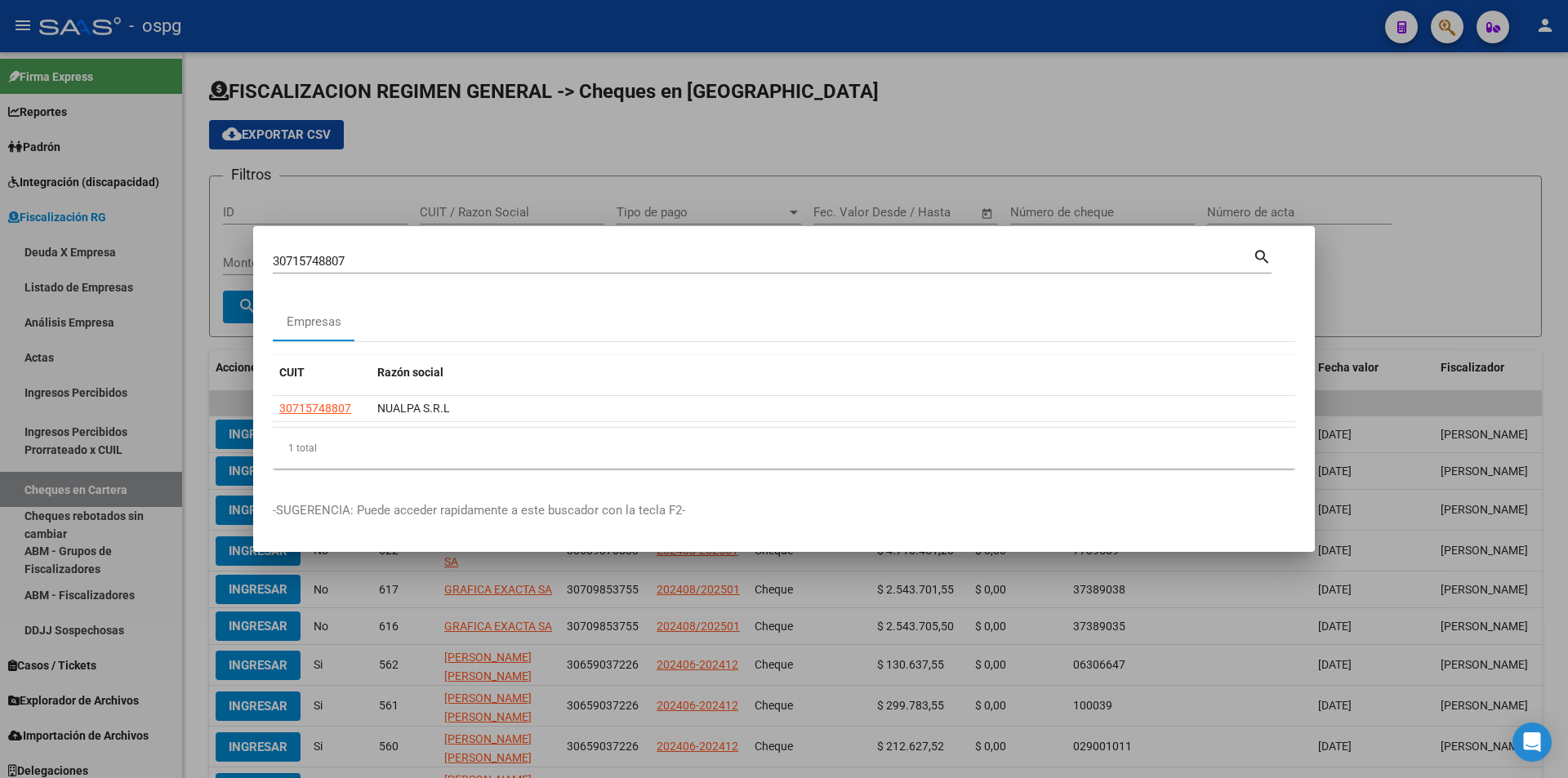
click at [1565, 180] on div at bounding box center [784, 389] width 1568 height 778
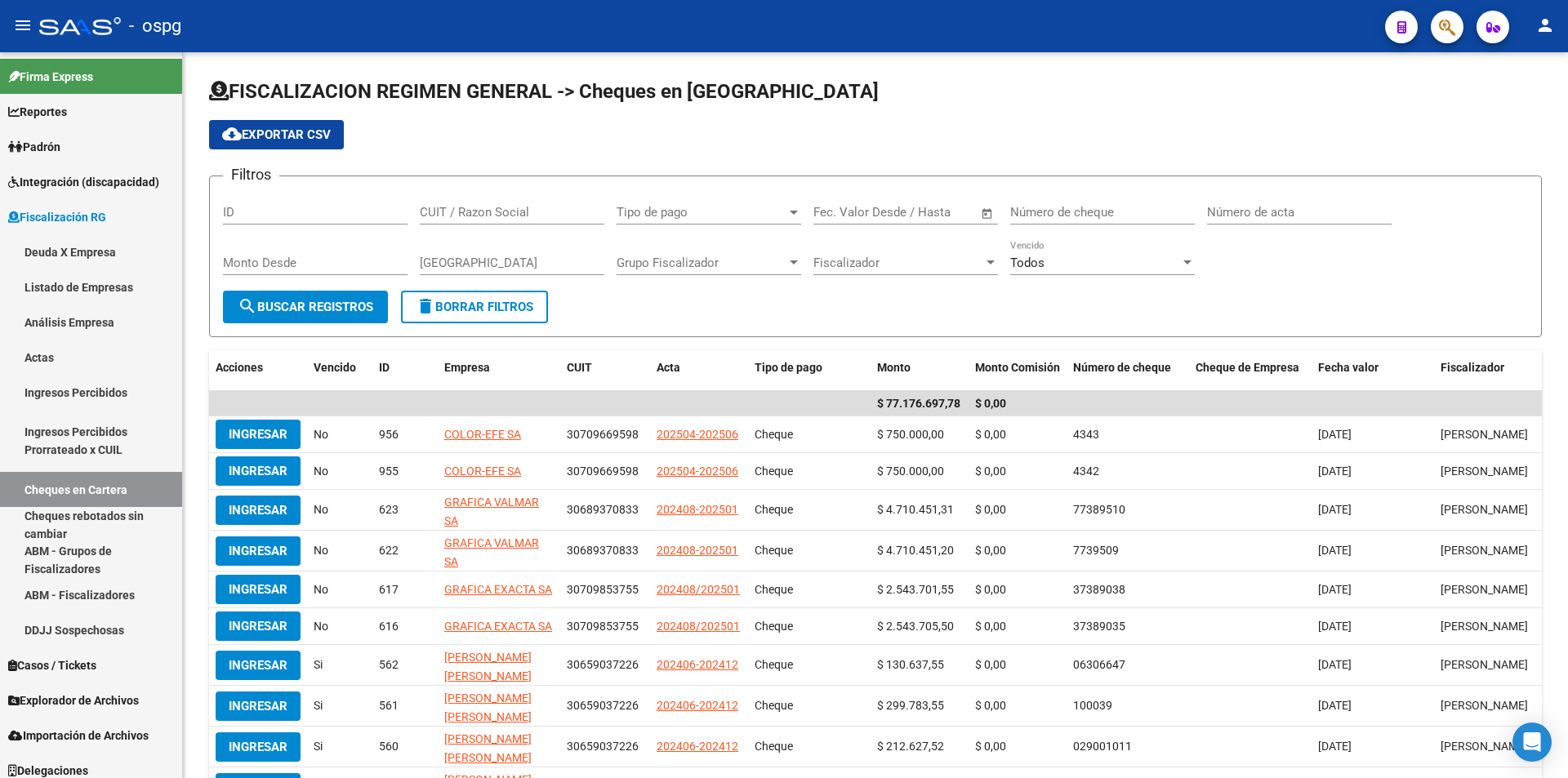
click at [1444, 32] on icon "button" at bounding box center [1447, 27] width 16 height 19
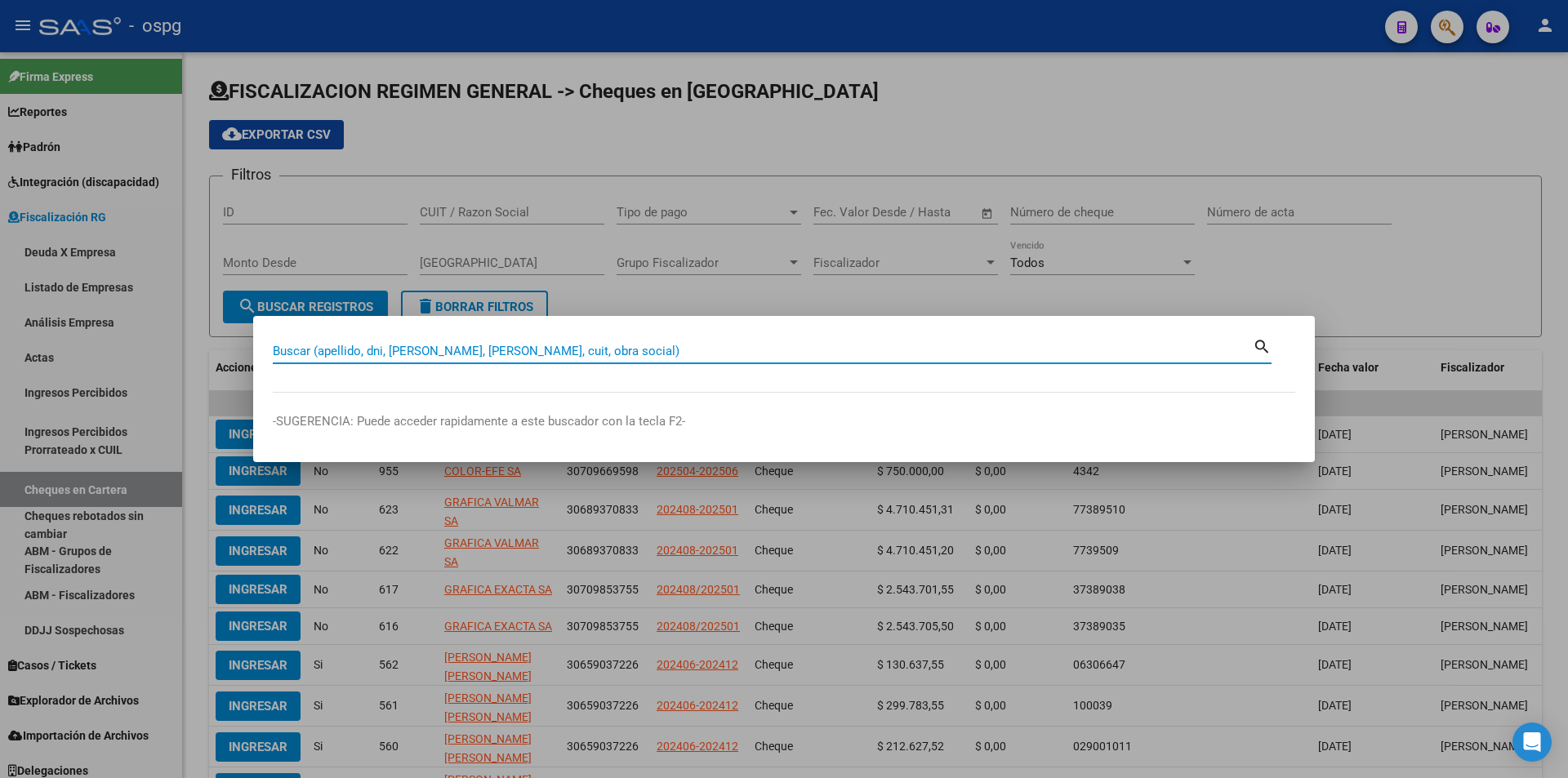
paste input "30715878883"
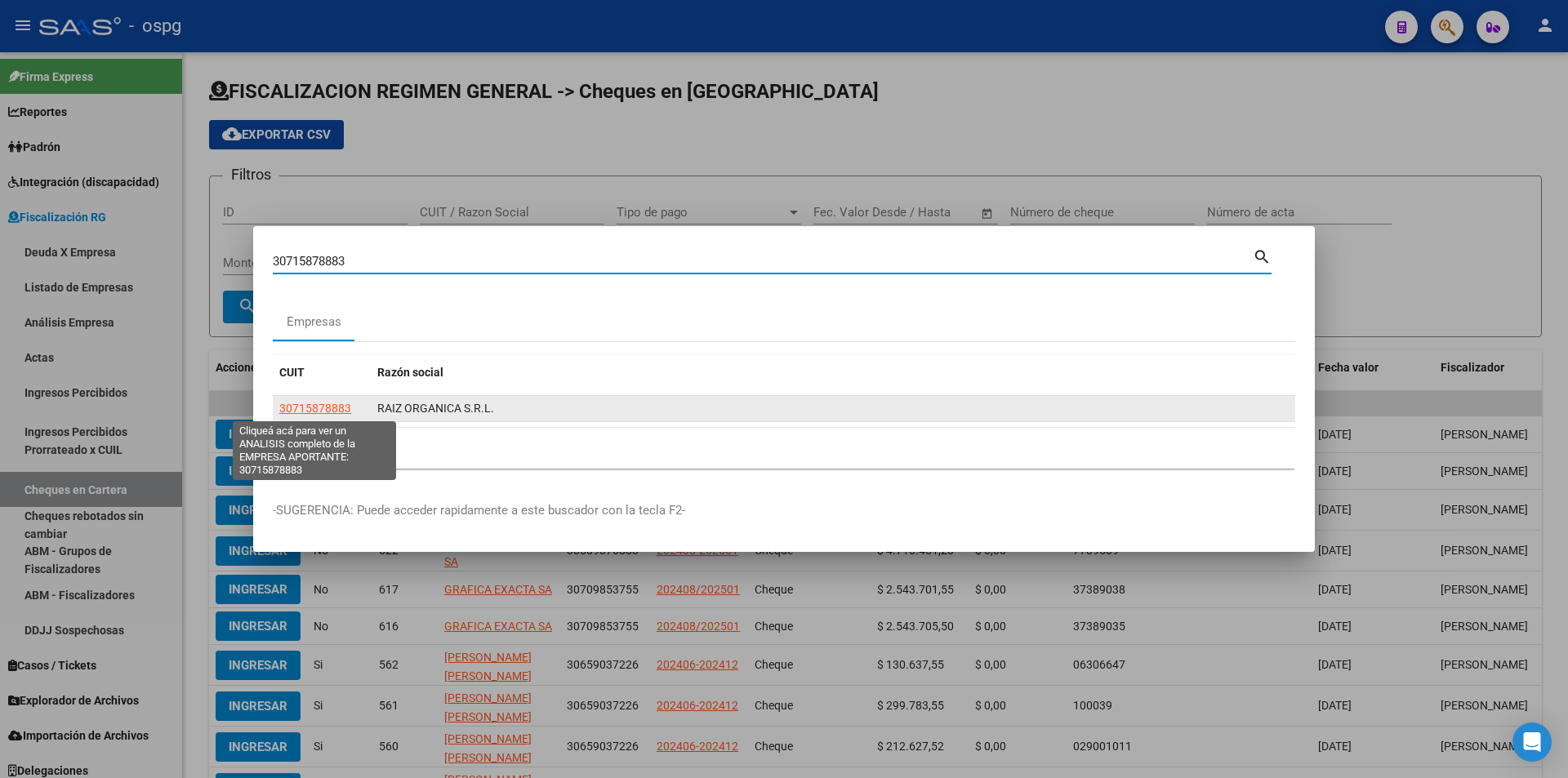
click at [308, 406] on span "30715878883" at bounding box center [315, 407] width 72 height 13
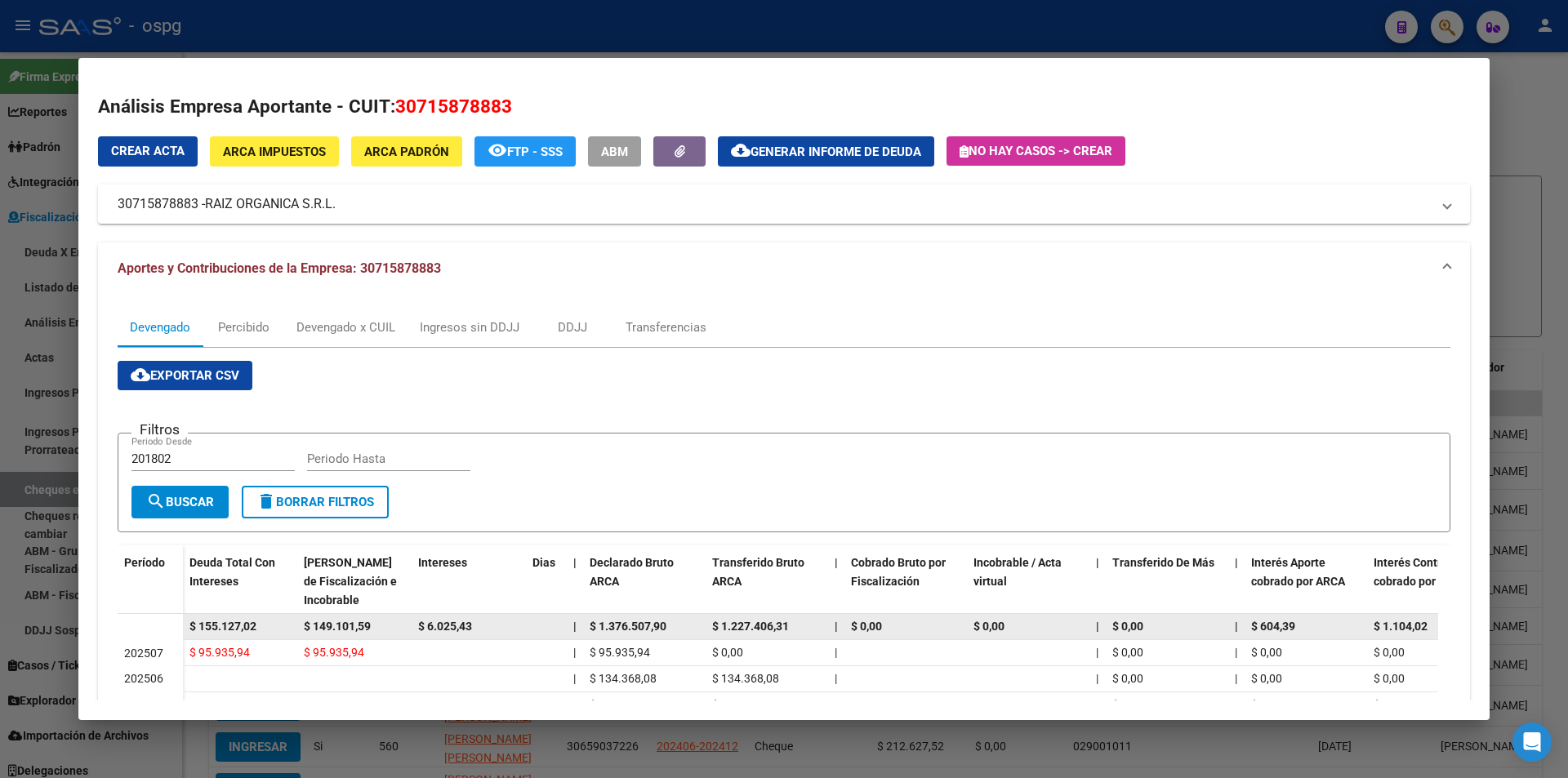
drag, startPoint x: 267, startPoint y: 622, endPoint x: 175, endPoint y: 627, distance: 92.1
click at [175, 627] on datatable-body-row "$ 155.127,02 $ 149.101,59 $ 6.025,43 | $ 1.376.507,90 $ 1.227.406,31 | $ 0,00 $…" at bounding box center [1126, 627] width 2017 height 26
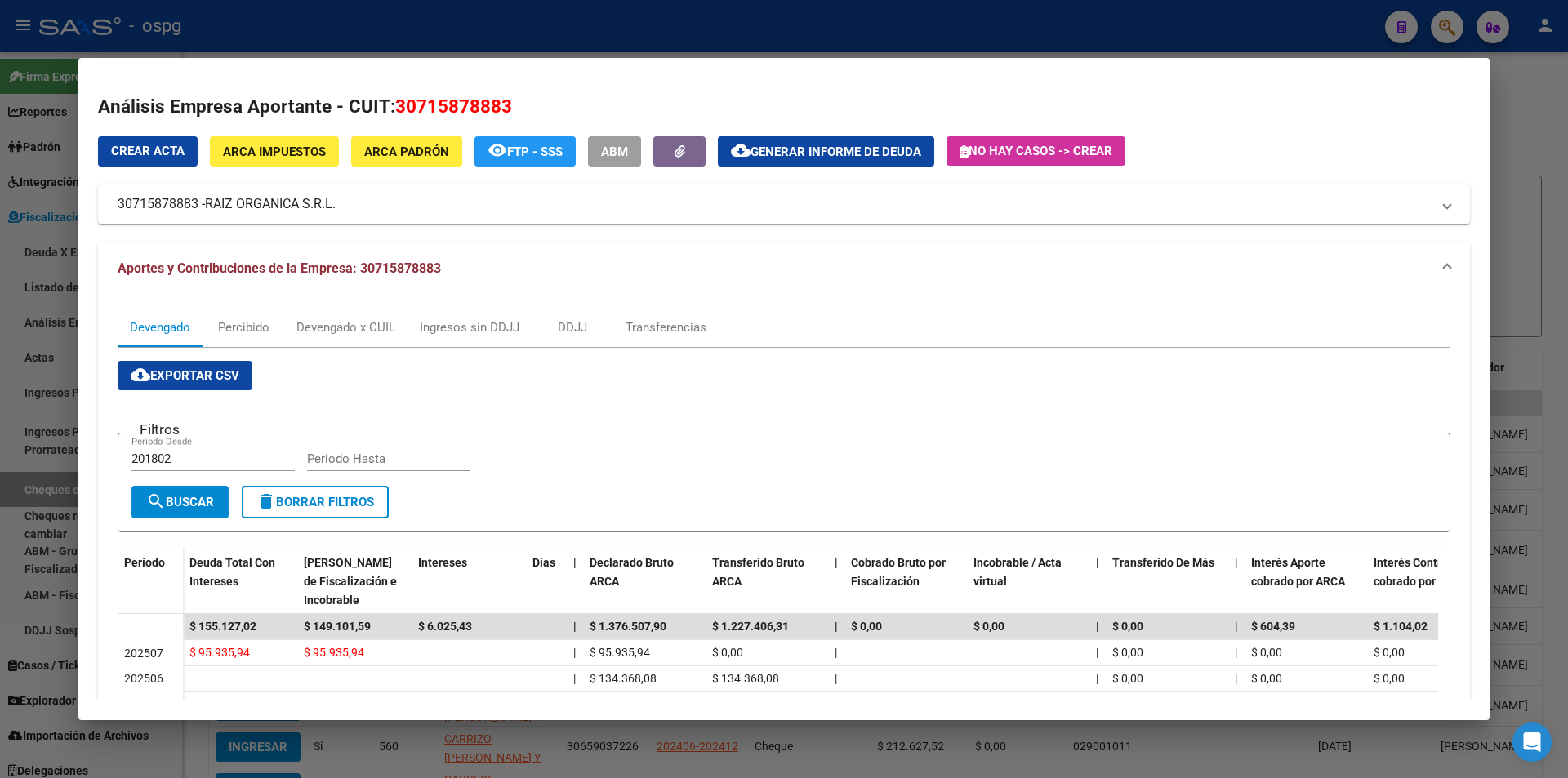
click at [1534, 108] on div at bounding box center [784, 389] width 1568 height 778
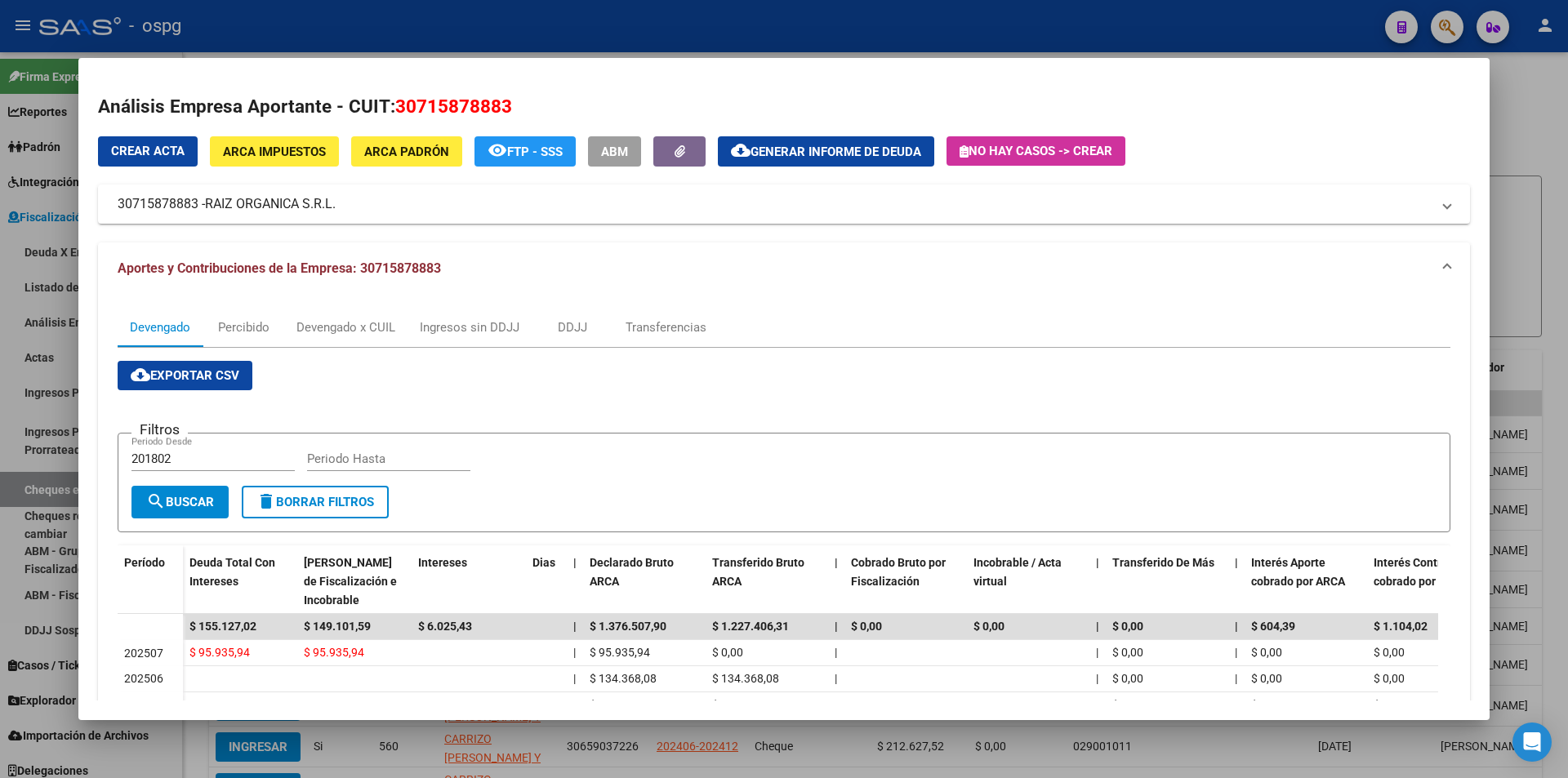
click at [1534, 108] on div at bounding box center [784, 389] width 1568 height 778
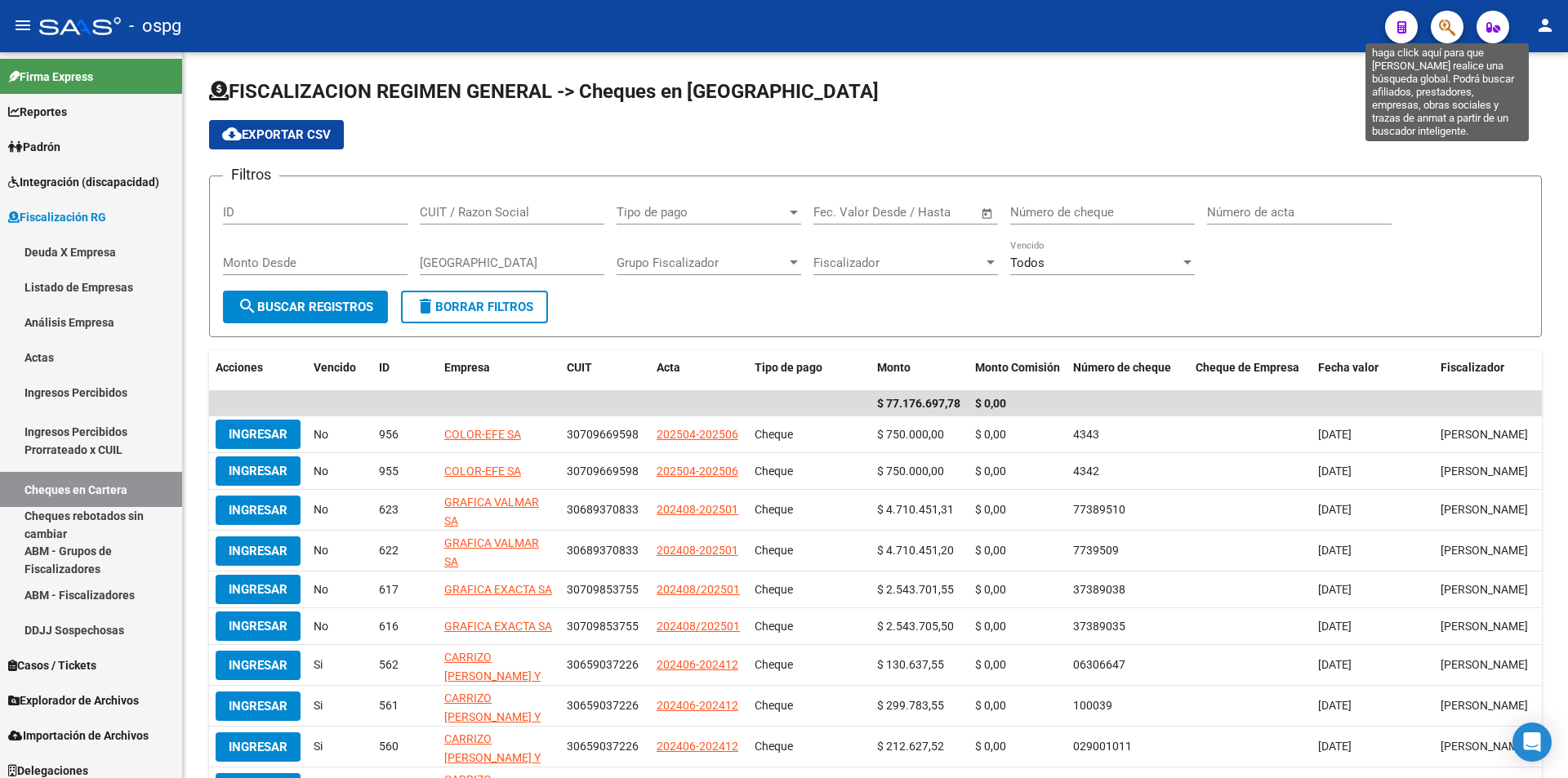
click at [1453, 27] on icon "button" at bounding box center [1447, 27] width 16 height 19
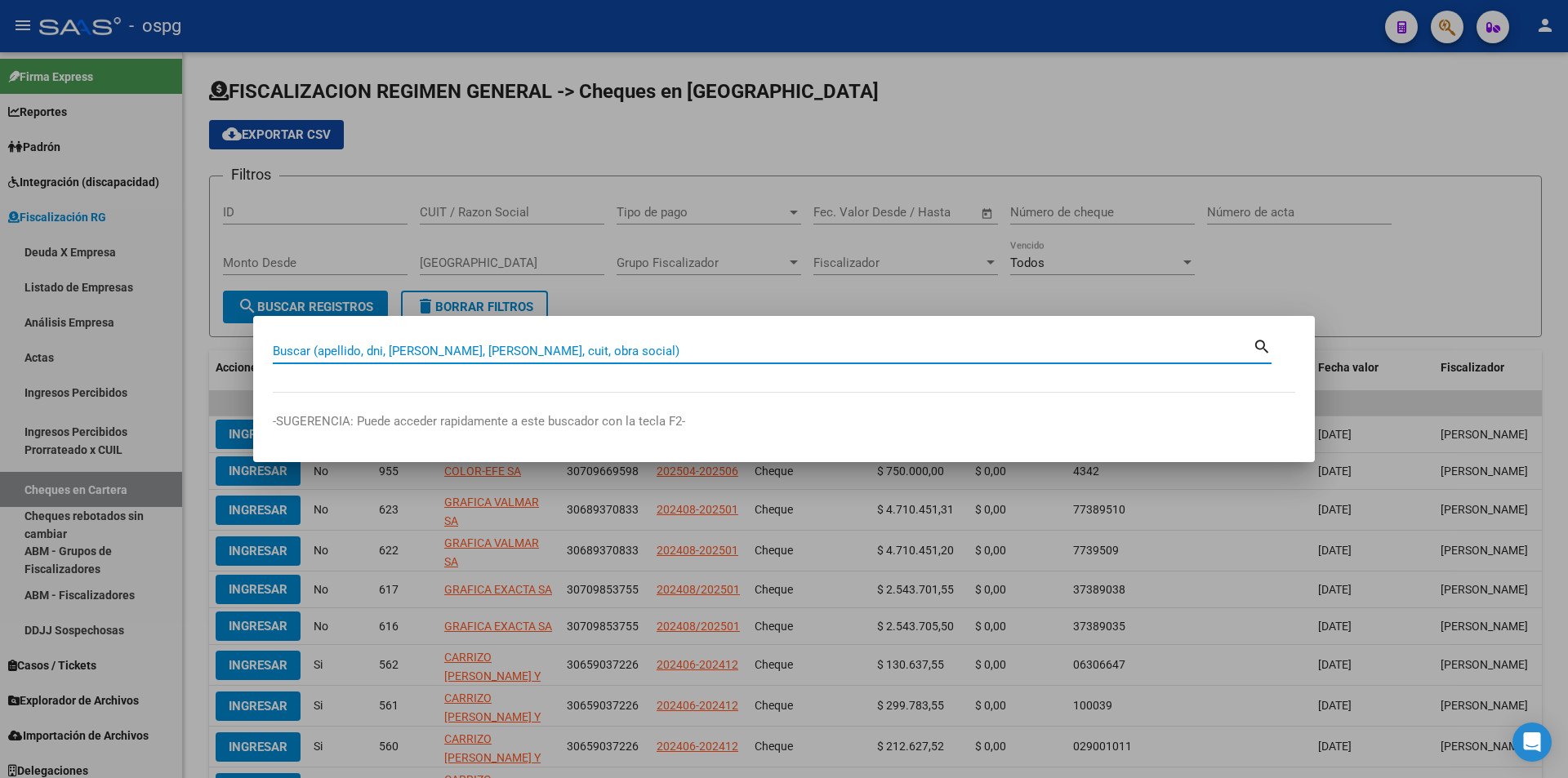
click at [532, 347] on input "Buscar (apellido, dni, [PERSON_NAME], [PERSON_NAME], cuit, obra social)" at bounding box center [762, 350] width 980 height 15
paste input "30717579212"
type input "30717579212"
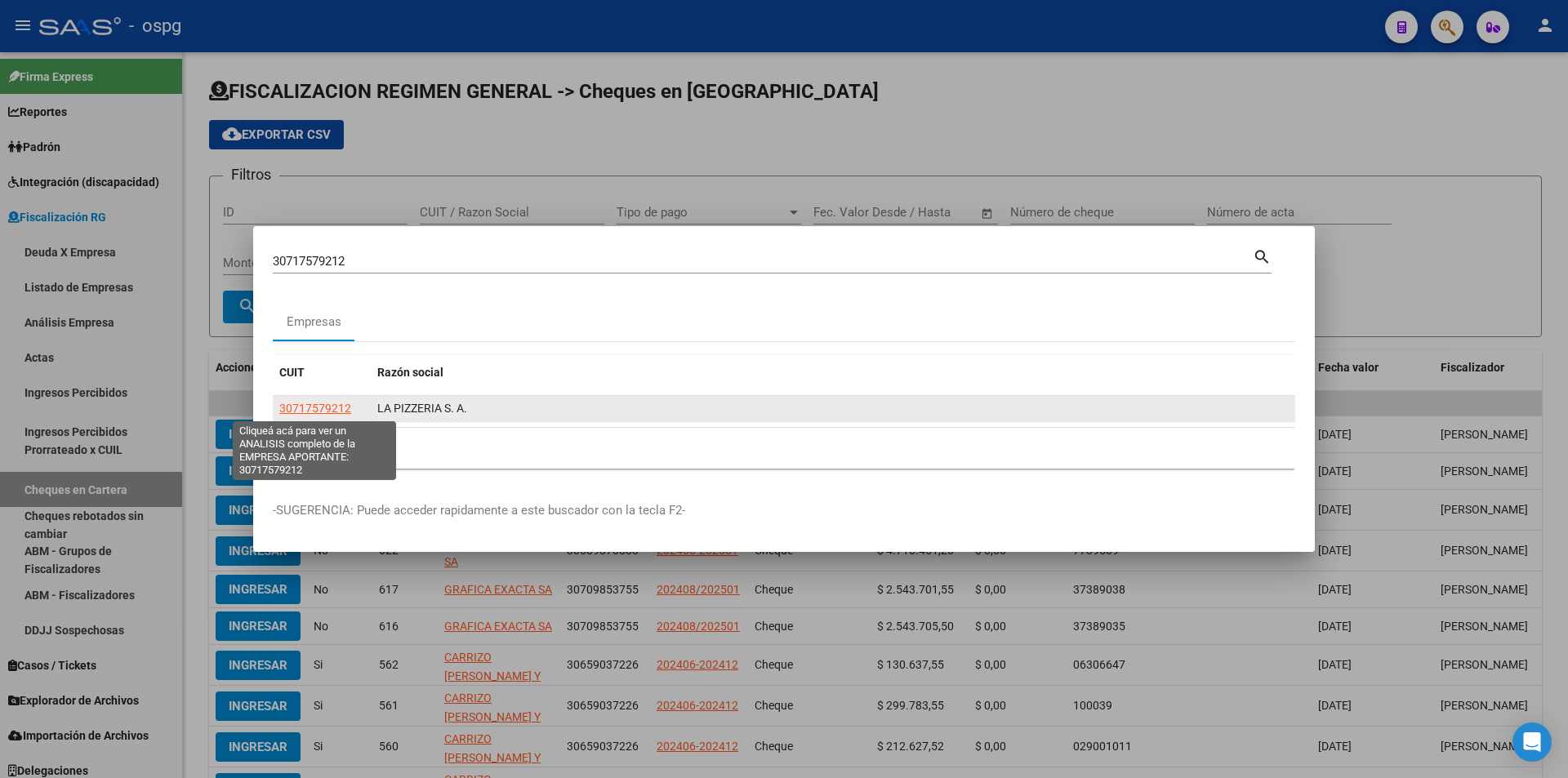
click at [314, 410] on span "30717579212" at bounding box center [315, 407] width 72 height 13
type textarea "30717579212"
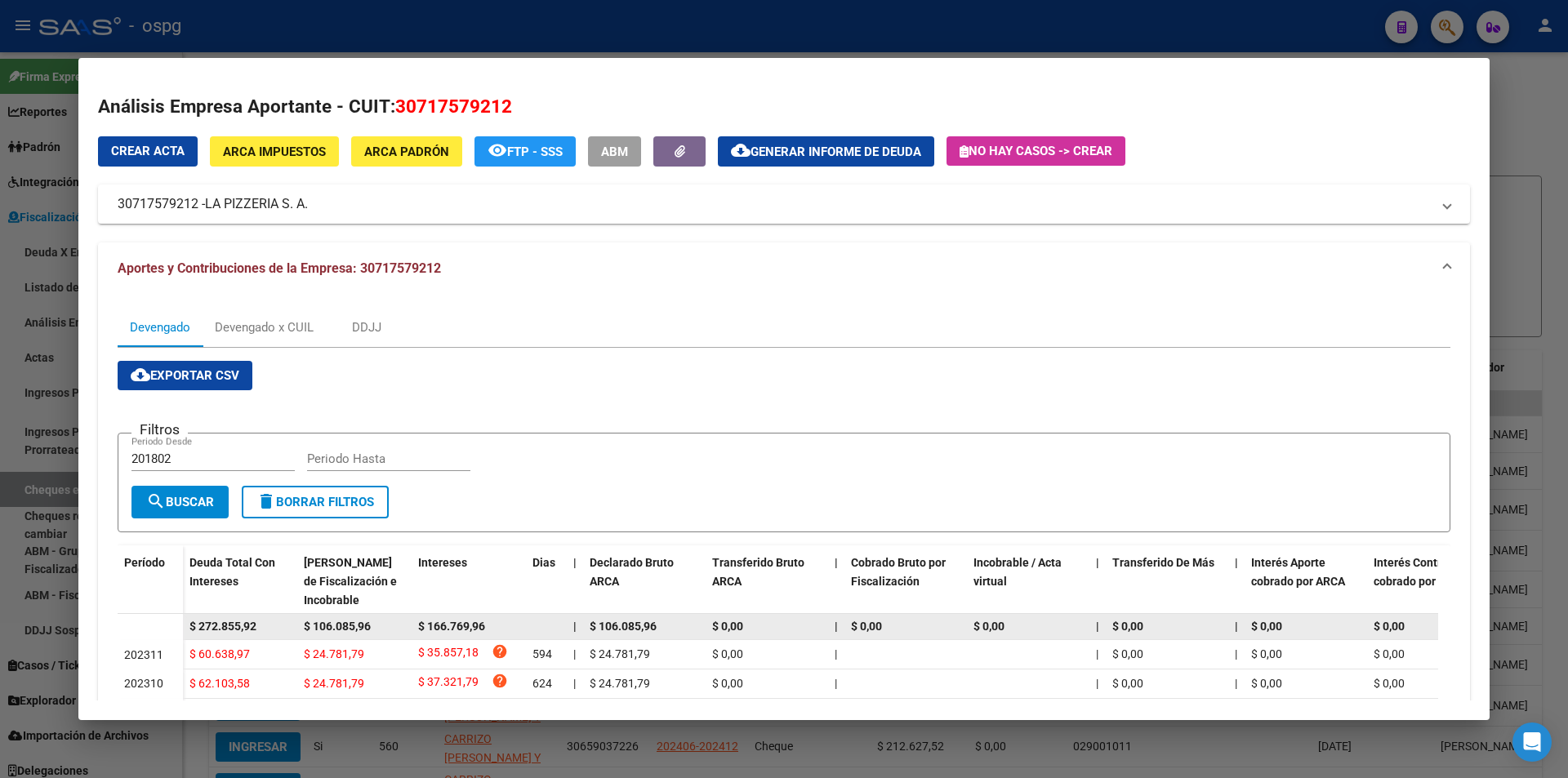
drag, startPoint x: 269, startPoint y: 623, endPoint x: 170, endPoint y: 623, distance: 99.0
click at [172, 623] on datatable-body-row "$ 272.855,92 $ 106.085,96 $ 166.769,96 | $ 106.085,96 $ 0,00 | $ 0,00 $ 0,00 | …" at bounding box center [1126, 627] width 2017 height 26
copy span "$ 272.855,92"
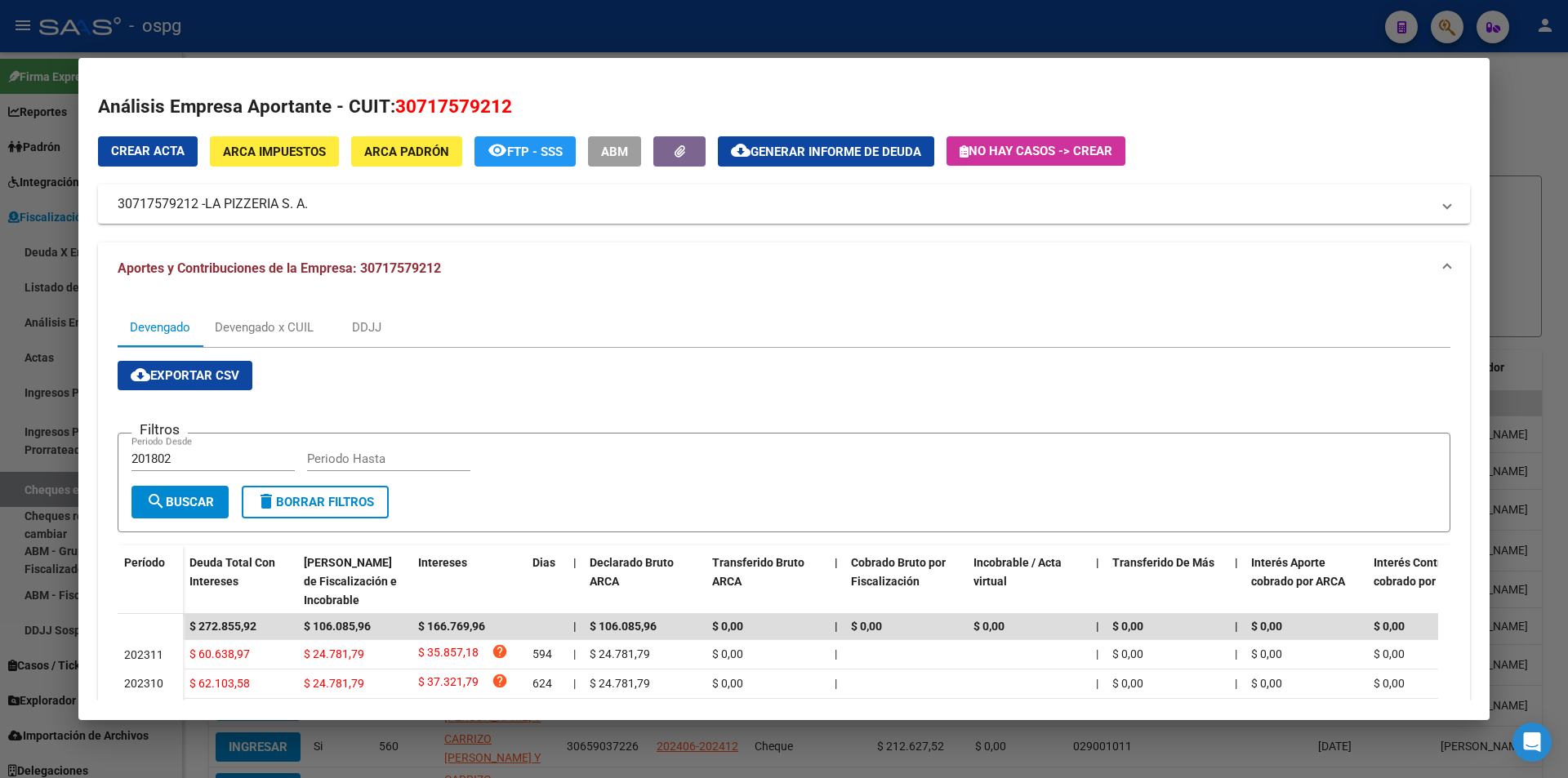
click at [1544, 192] on div at bounding box center [784, 389] width 1568 height 778
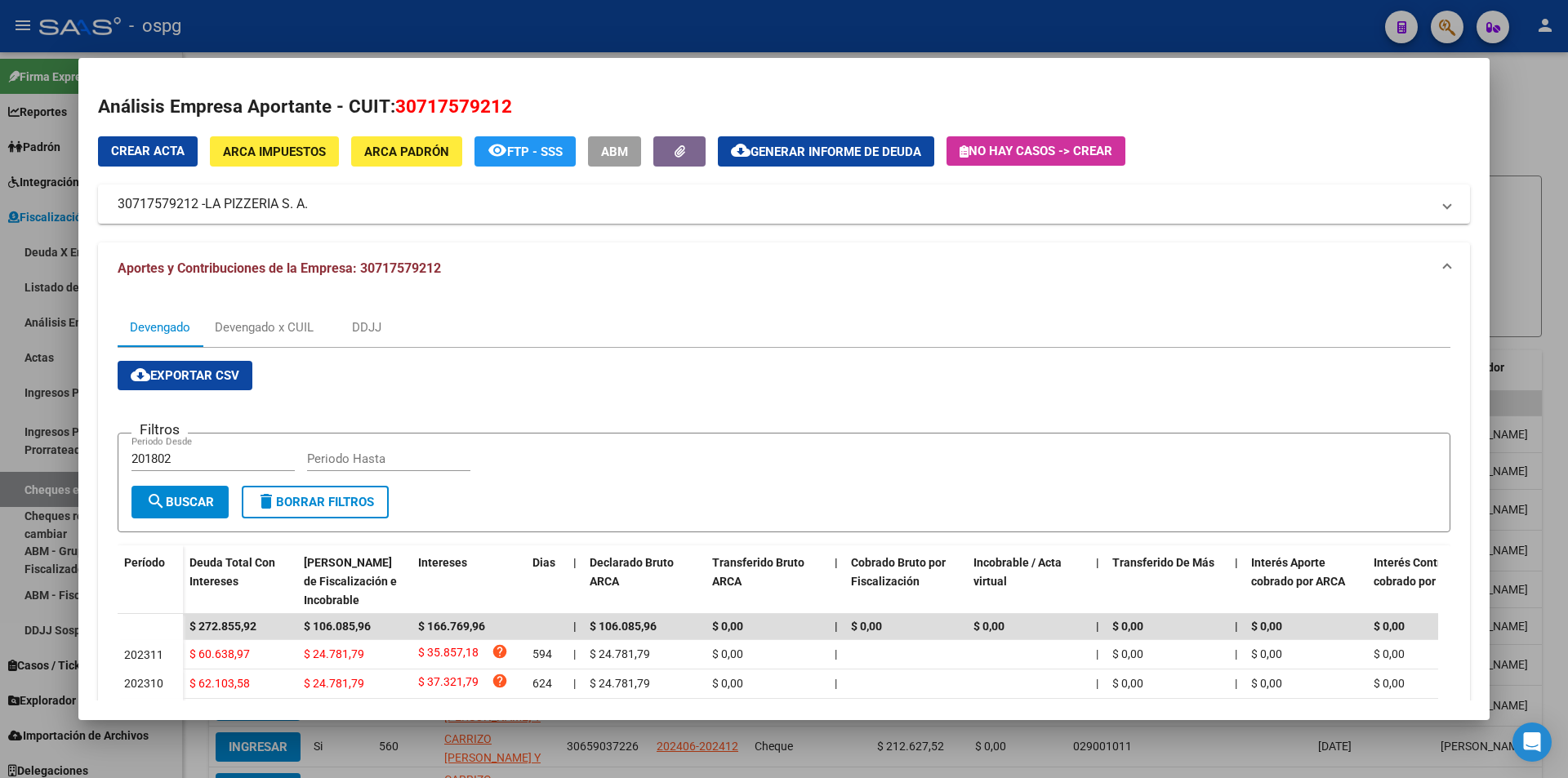
click at [1542, 192] on div at bounding box center [784, 389] width 1568 height 778
click at [1542, 192] on div "FISCALIZACION REGIMEN GENERAL -> Cheques en Cartera cloud_download Exportar CSV…" at bounding box center [875, 479] width 1385 height 855
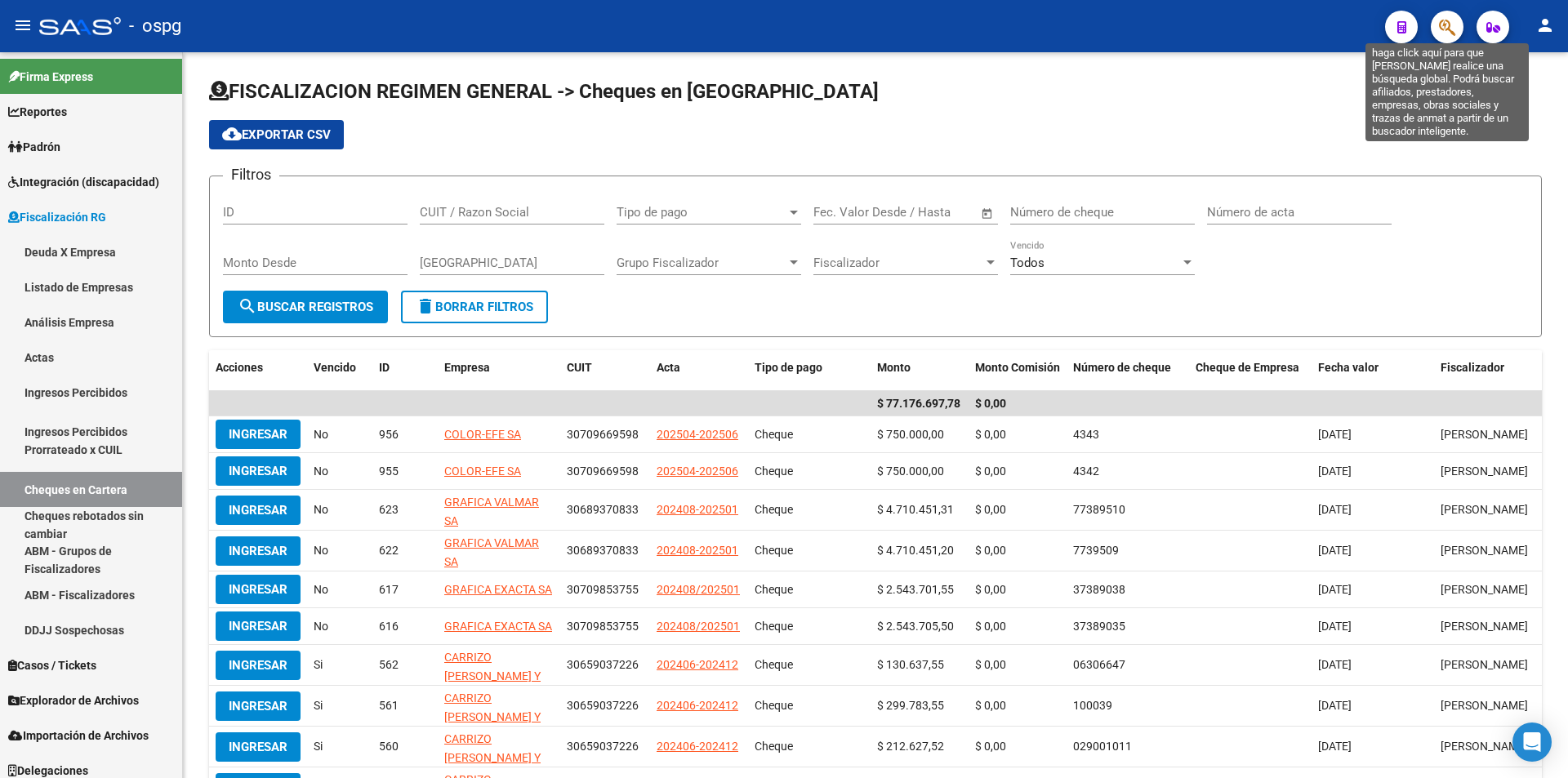
click at [1449, 32] on icon "button" at bounding box center [1447, 27] width 16 height 19
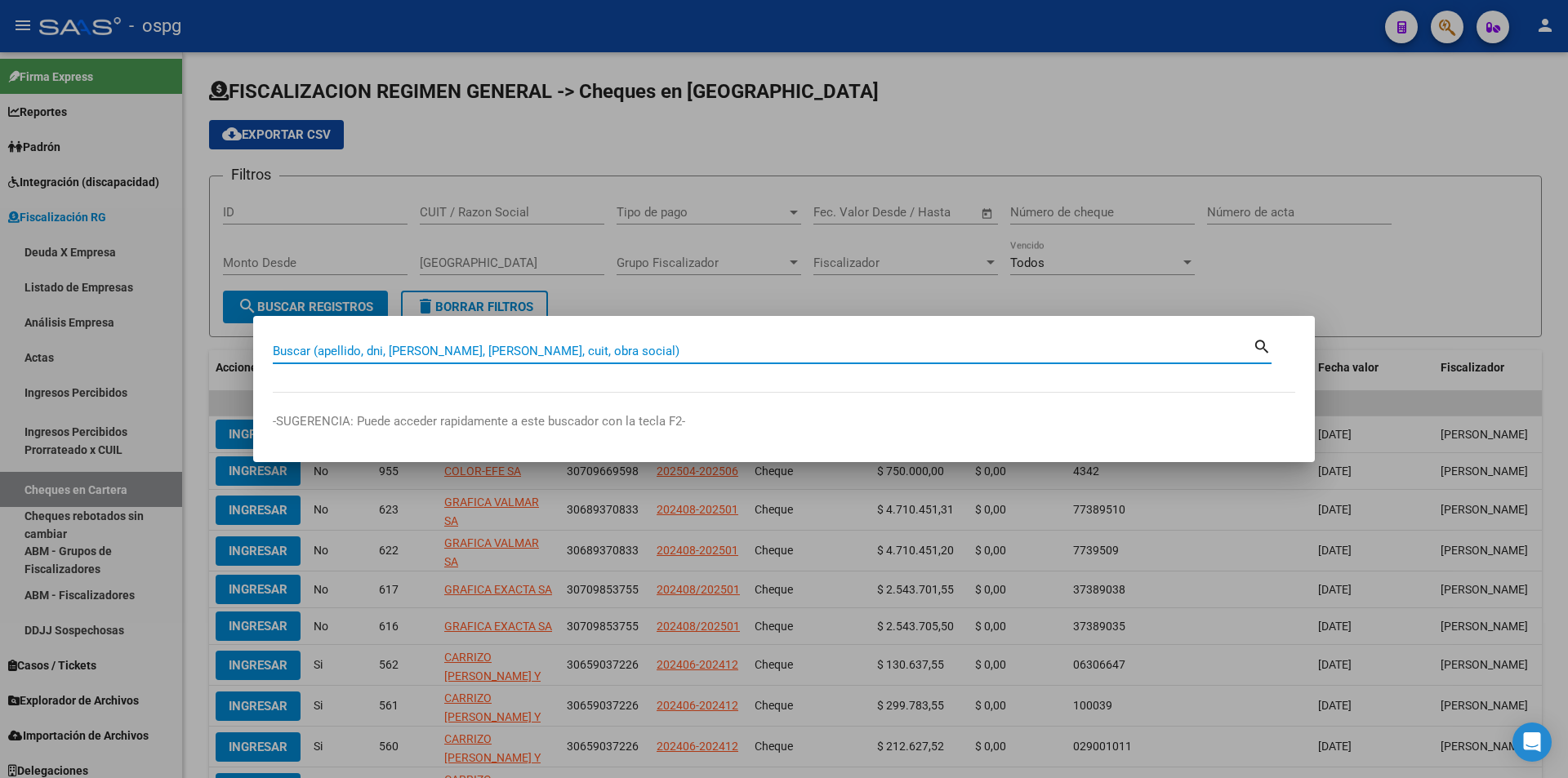
click at [573, 350] on input "Buscar (apellido, dni, [PERSON_NAME], [PERSON_NAME], cuit, obra social)" at bounding box center [762, 350] width 980 height 15
paste input "30712215689"
type input "30712215689"
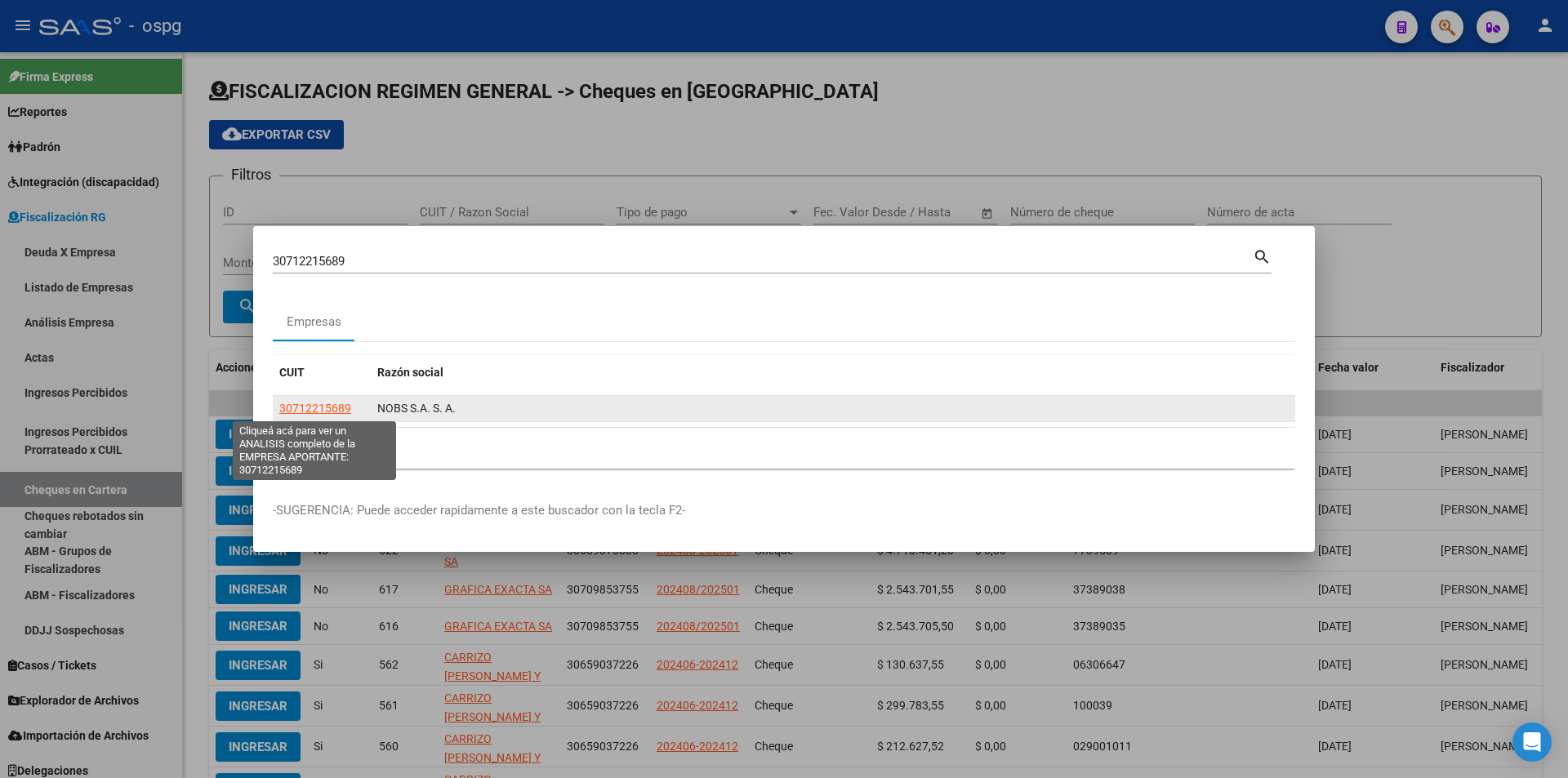
click at [311, 409] on span "30712215689" at bounding box center [315, 407] width 72 height 13
type textarea "30712215689"
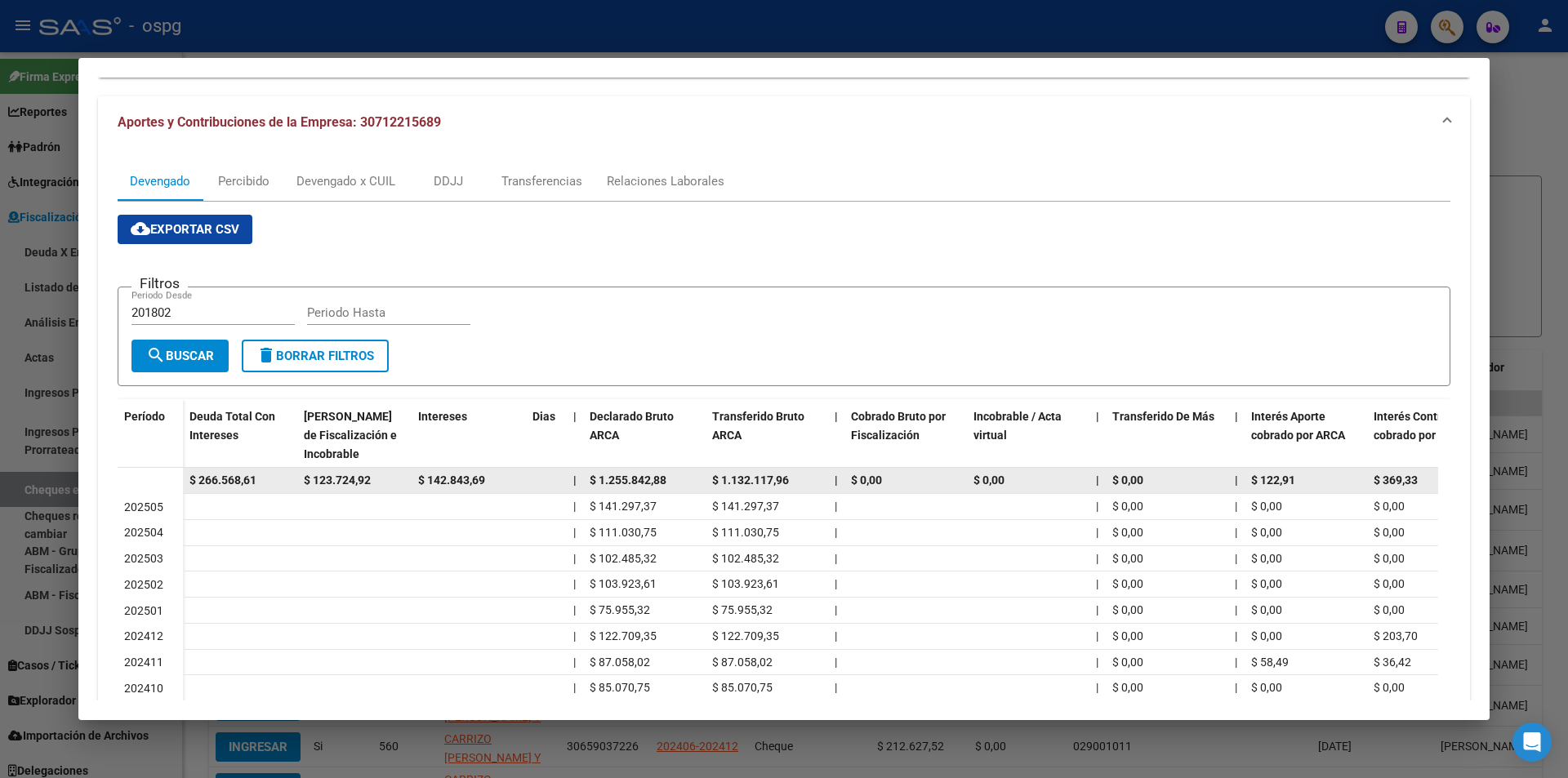
scroll to position [163, 0]
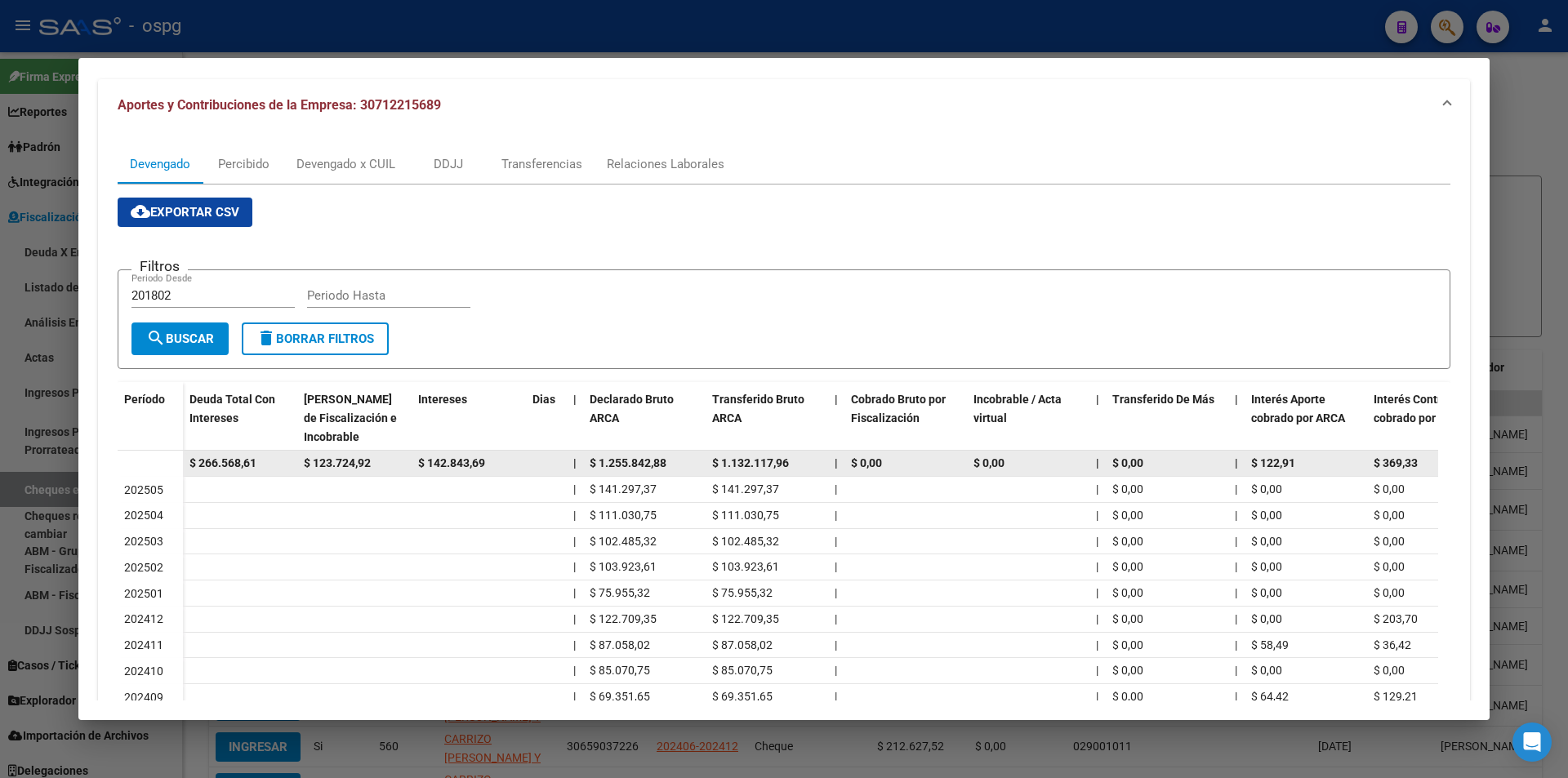
drag, startPoint x: 264, startPoint y: 459, endPoint x: 145, endPoint y: 468, distance: 119.3
click at [145, 468] on datatable-body-row "$ 266.568,61 $ 123.724,92 $ 142.843,69 | $ 1.255.842,88 $ 1.132.117,96 | $ 0,00…" at bounding box center [1126, 463] width 2017 height 26
copy span "$ 266.568,61"
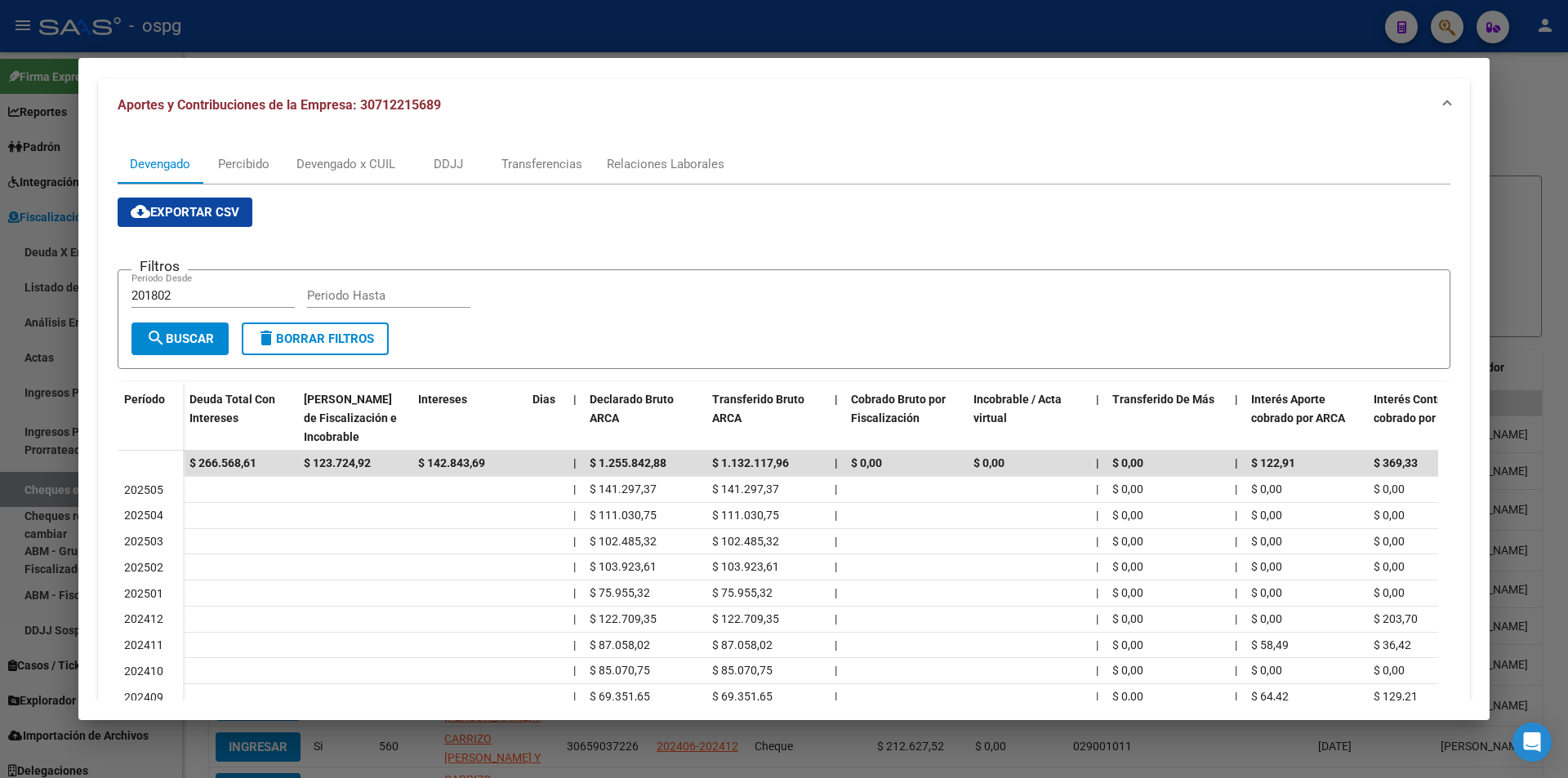
click at [1562, 214] on div at bounding box center [784, 389] width 1568 height 778
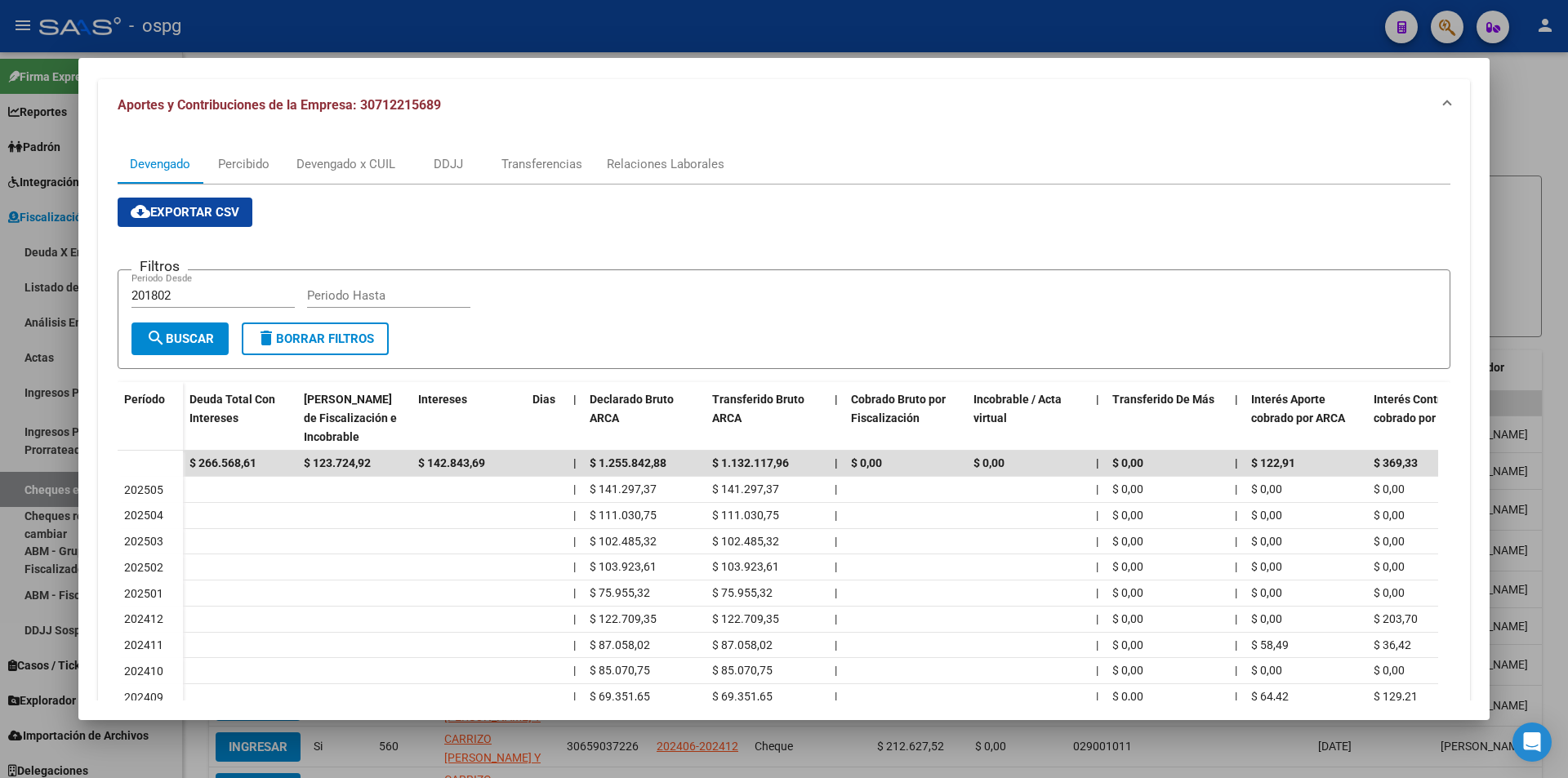
click at [1560, 214] on div at bounding box center [784, 389] width 1568 height 778
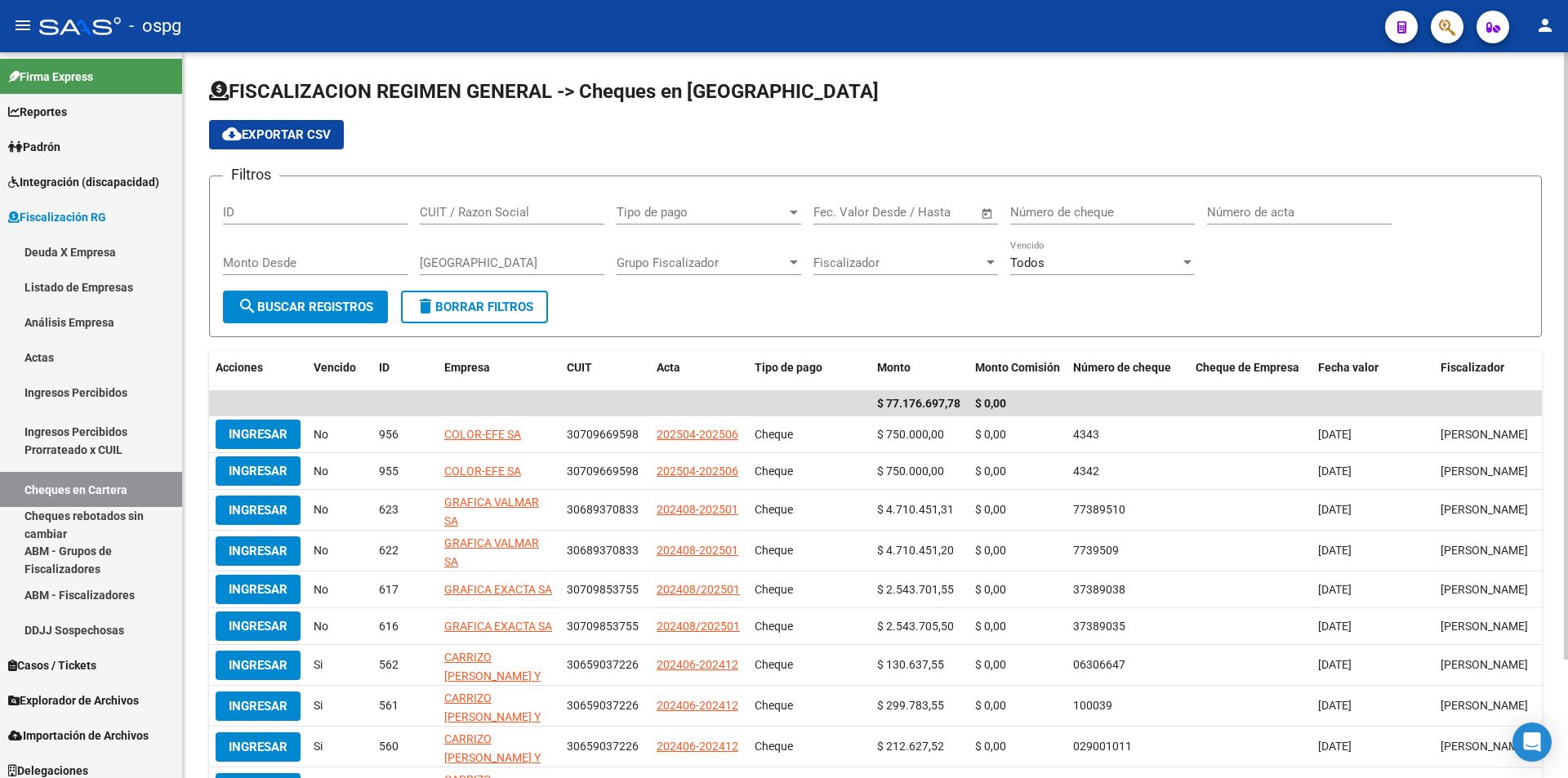
click at [1559, 214] on div "FISCALIZACION REGIMEN GENERAL -> Cheques en Cartera cloud_download Exportar CSV…" at bounding box center [875, 479] width 1385 height 855
click at [1459, 24] on button "button" at bounding box center [1447, 26] width 32 height 32
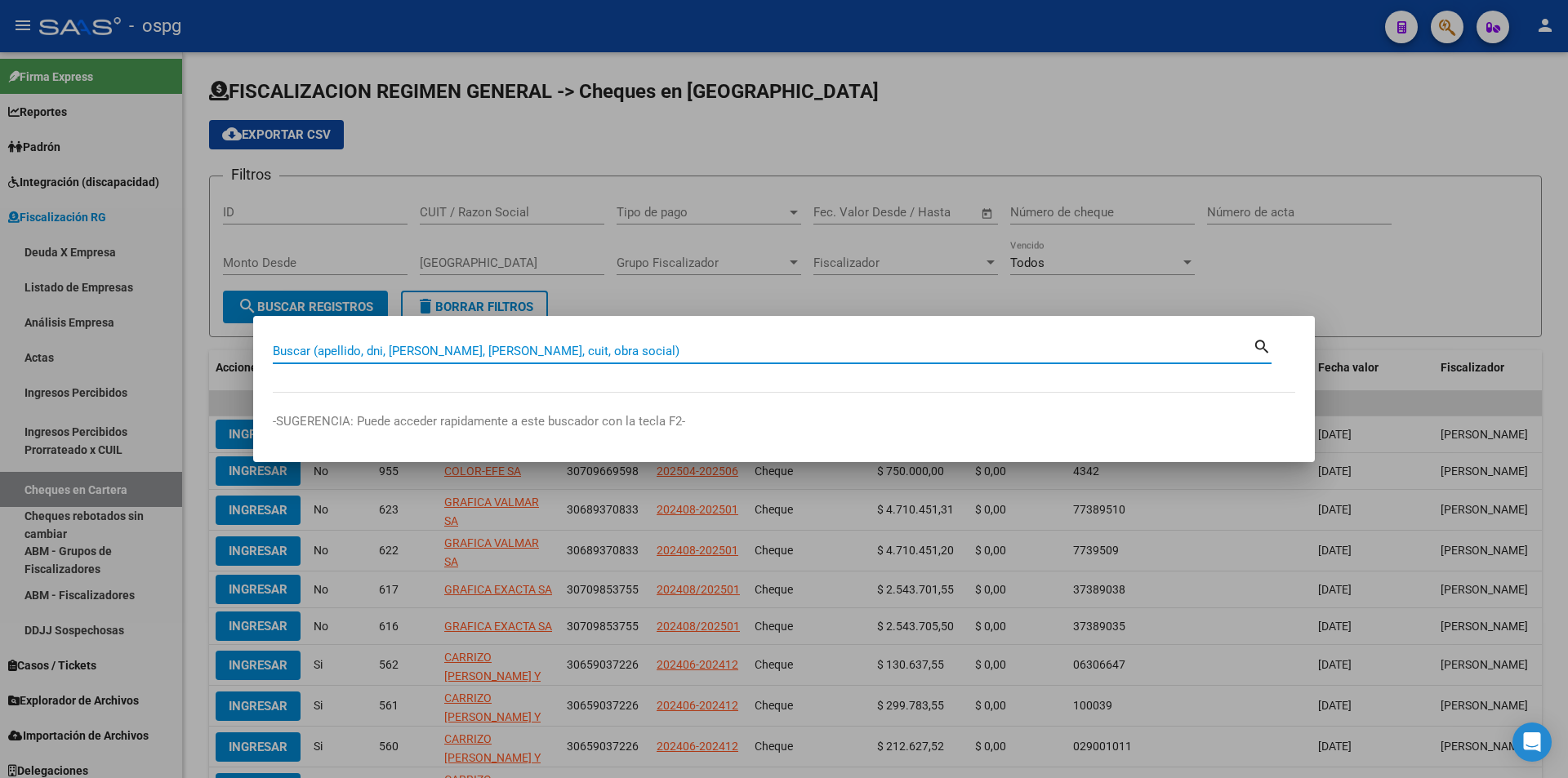
paste input "30548939689"
type input "30548939689"
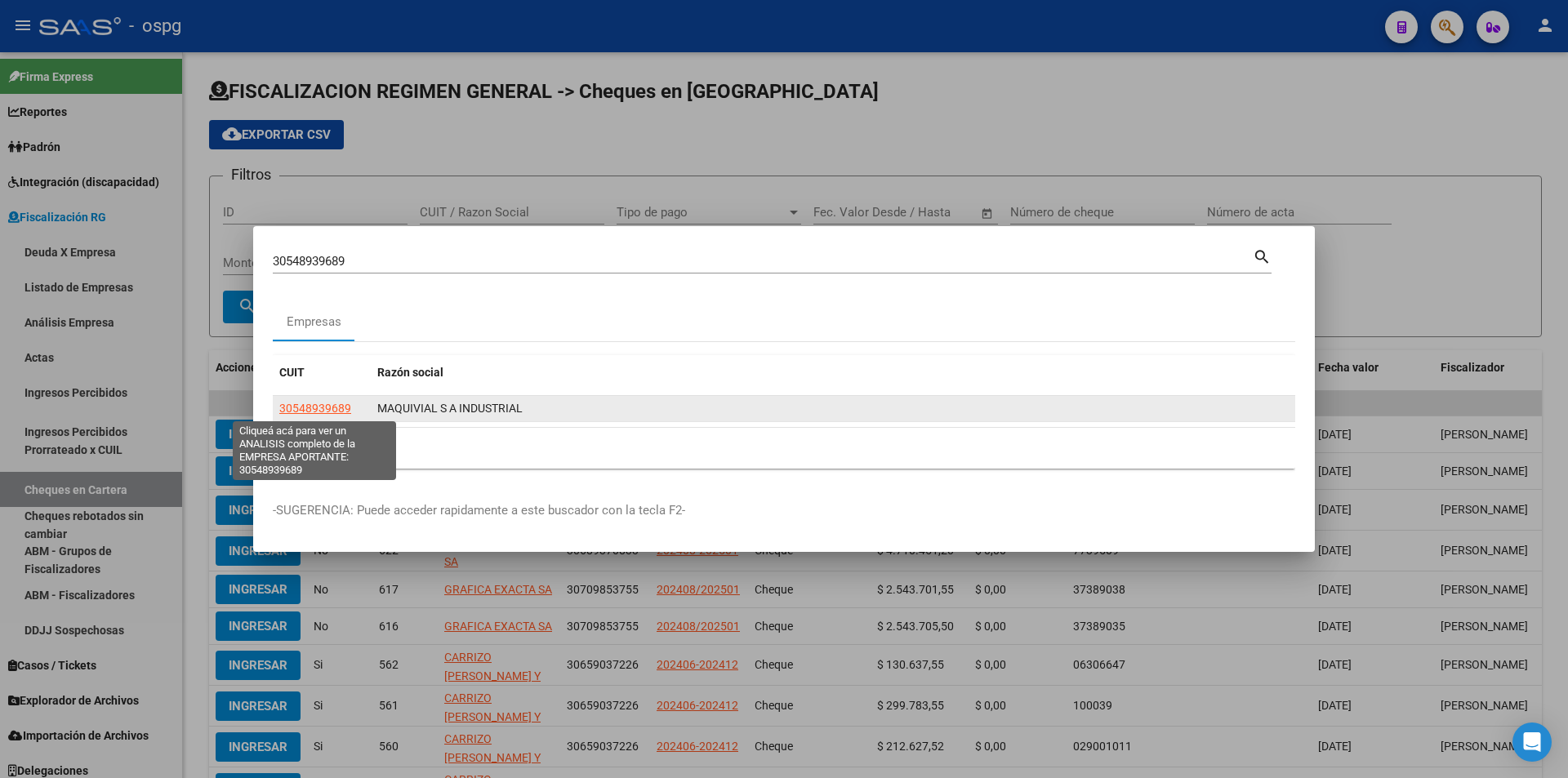
click at [326, 401] on span "30548939689" at bounding box center [315, 407] width 72 height 13
type textarea "30548939689"
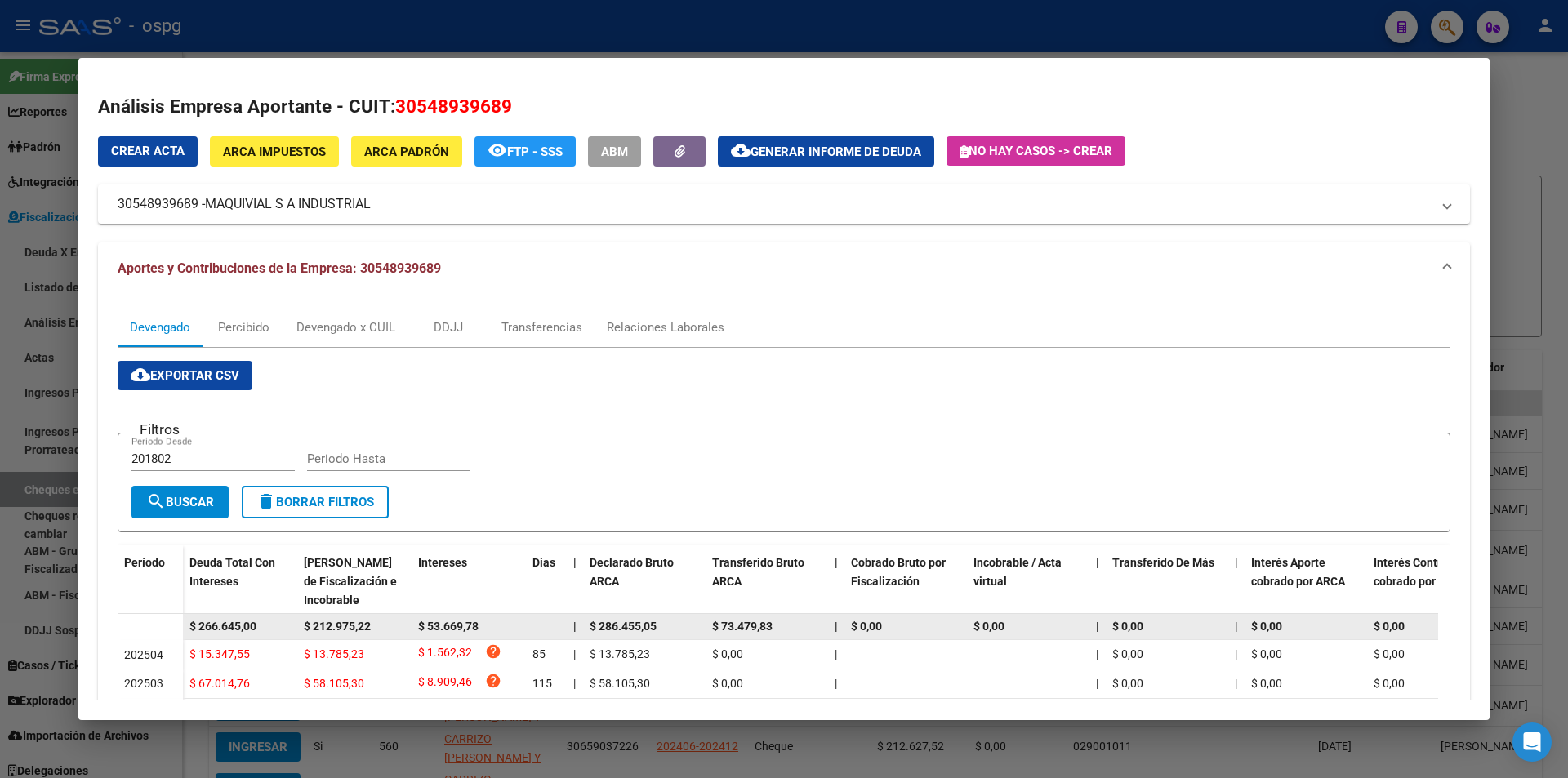
drag, startPoint x: 279, startPoint y: 629, endPoint x: 182, endPoint y: 620, distance: 97.4
click at [182, 620] on datatable-body-row "$ 266.645,00 $ 212.975,22 $ 53.669,78 | $ 286.455,05 $ 73.479,83 | $ 0,00 $ 0,0…" at bounding box center [1126, 627] width 2017 height 26
copy span "$ 266.645,00"
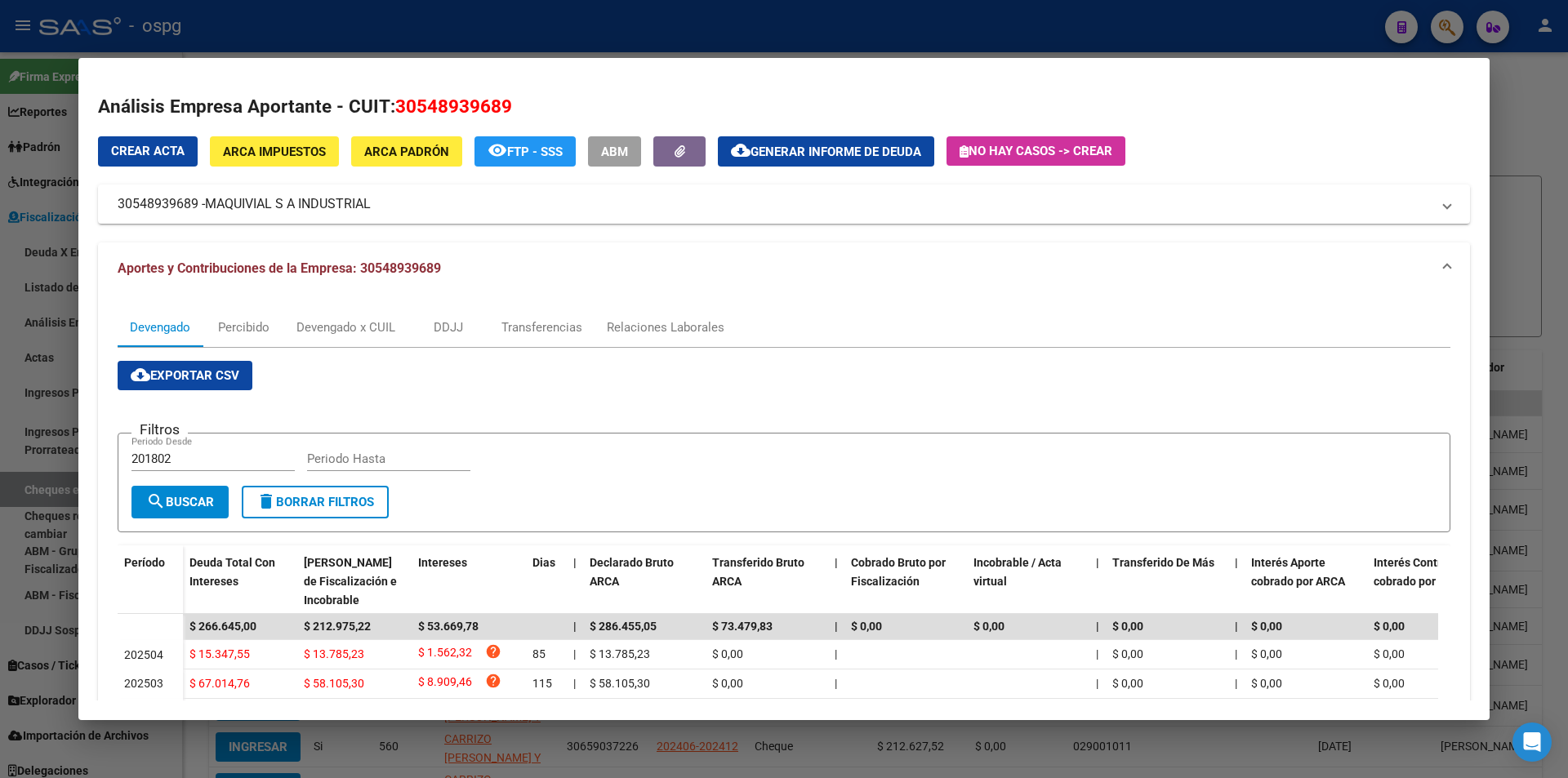
click at [1515, 278] on div at bounding box center [784, 389] width 1568 height 778
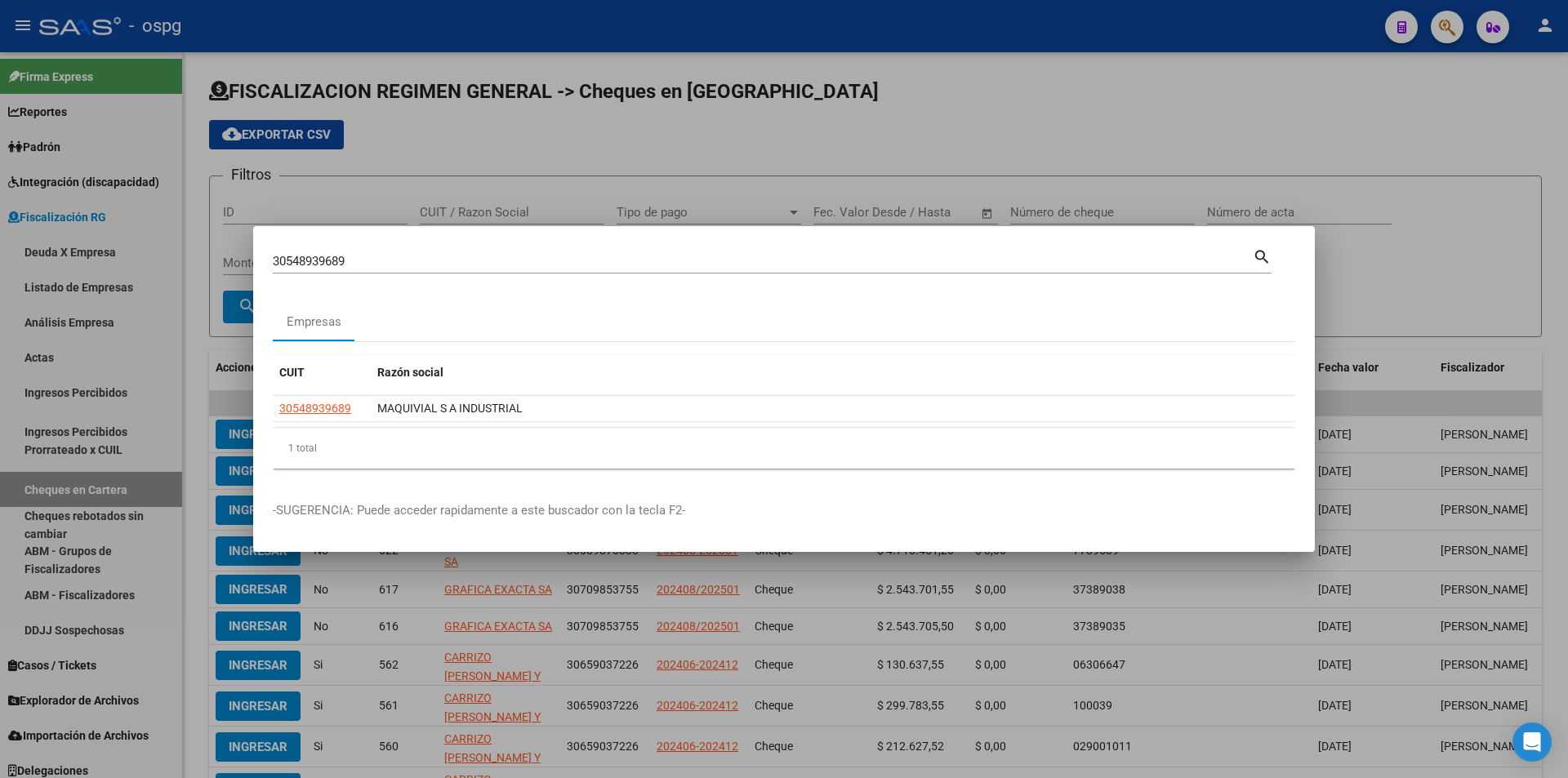
click at [1515, 278] on div at bounding box center [784, 389] width 1568 height 778
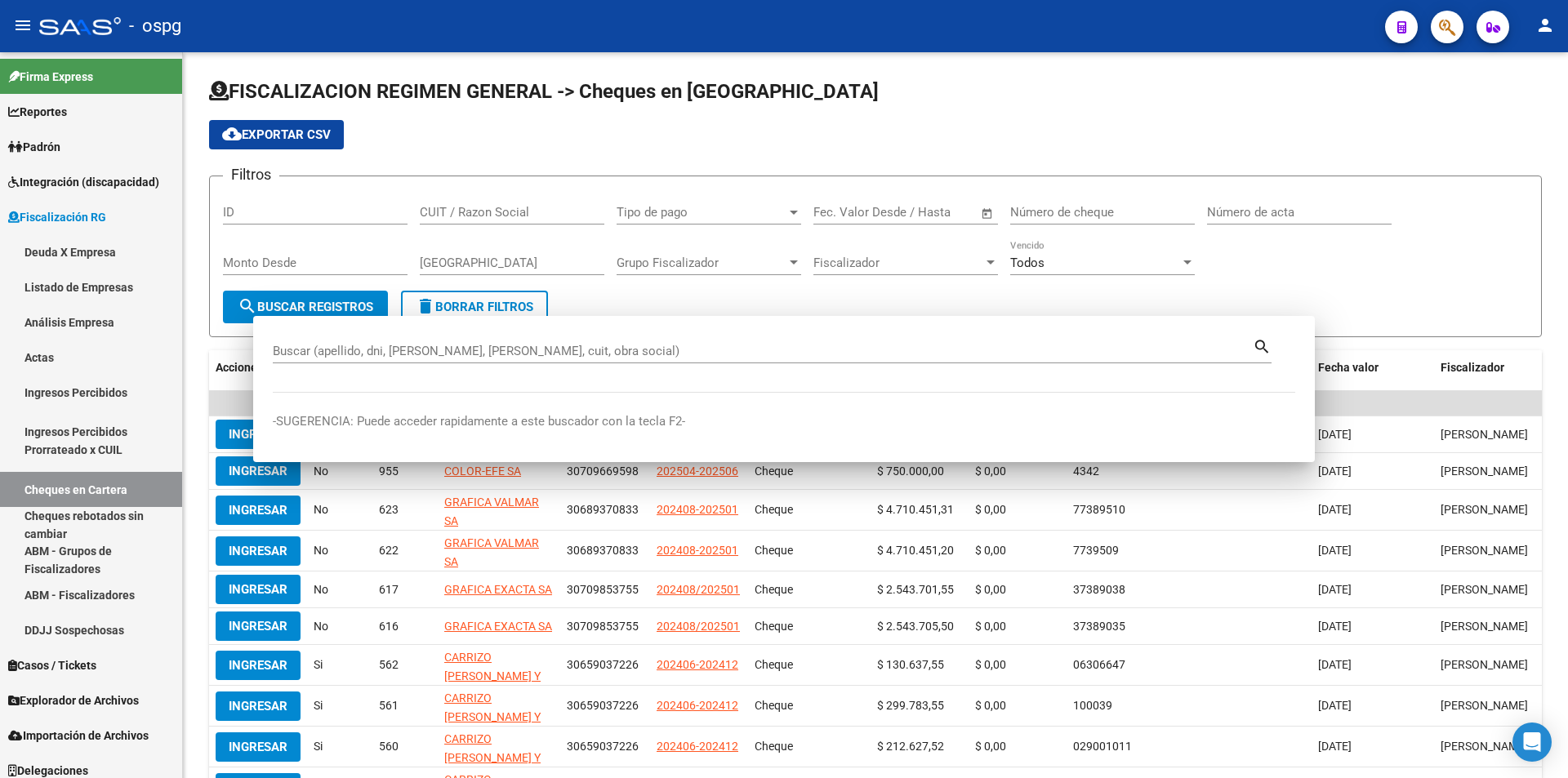
click at [1515, 278] on div "Filtros ID CUIT / Razon Social Tipo de pago Tipo de pago Start date – End date …" at bounding box center [875, 240] width 1305 height 101
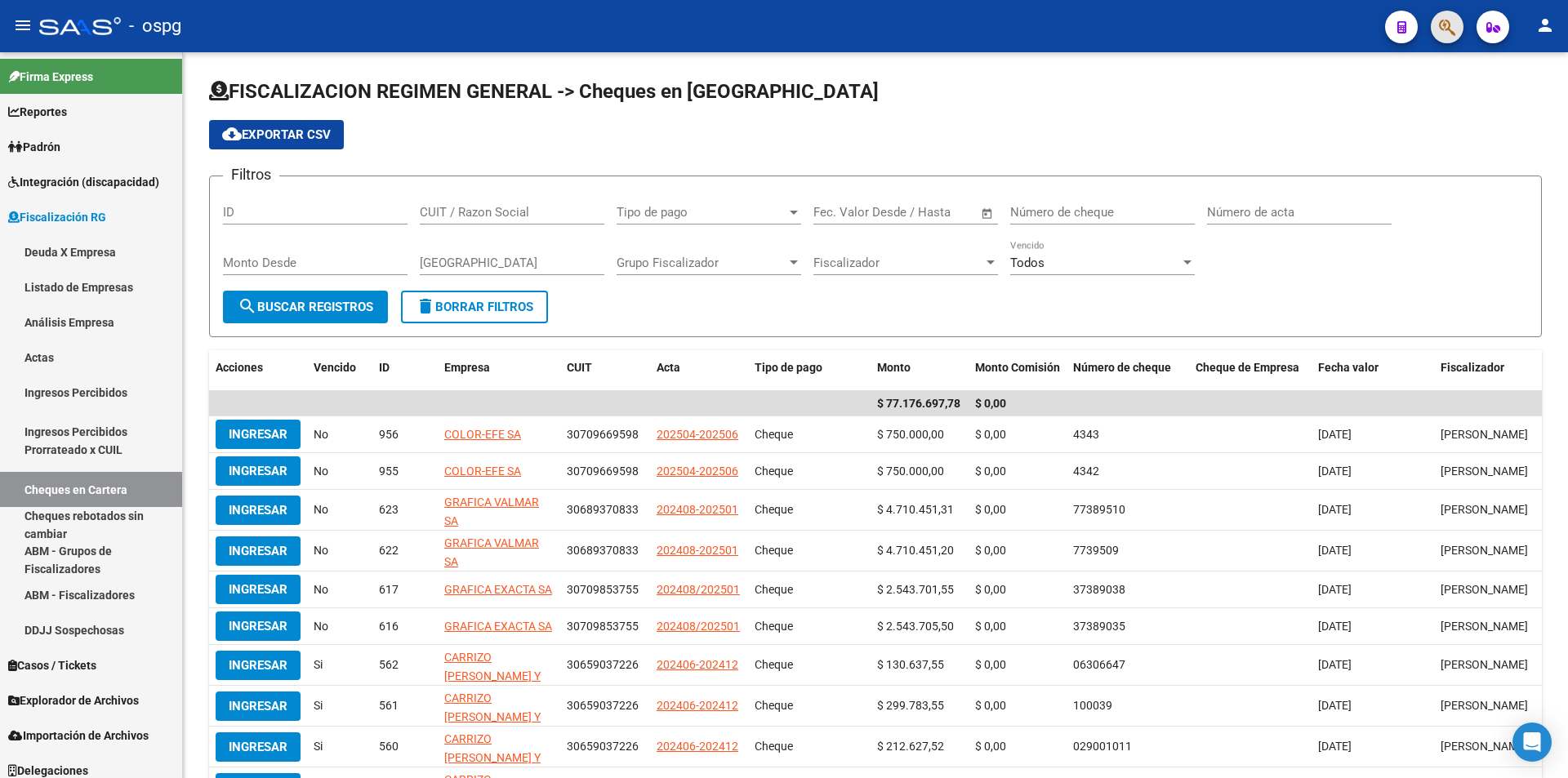
click at [1459, 31] on button "button" at bounding box center [1447, 26] width 32 height 32
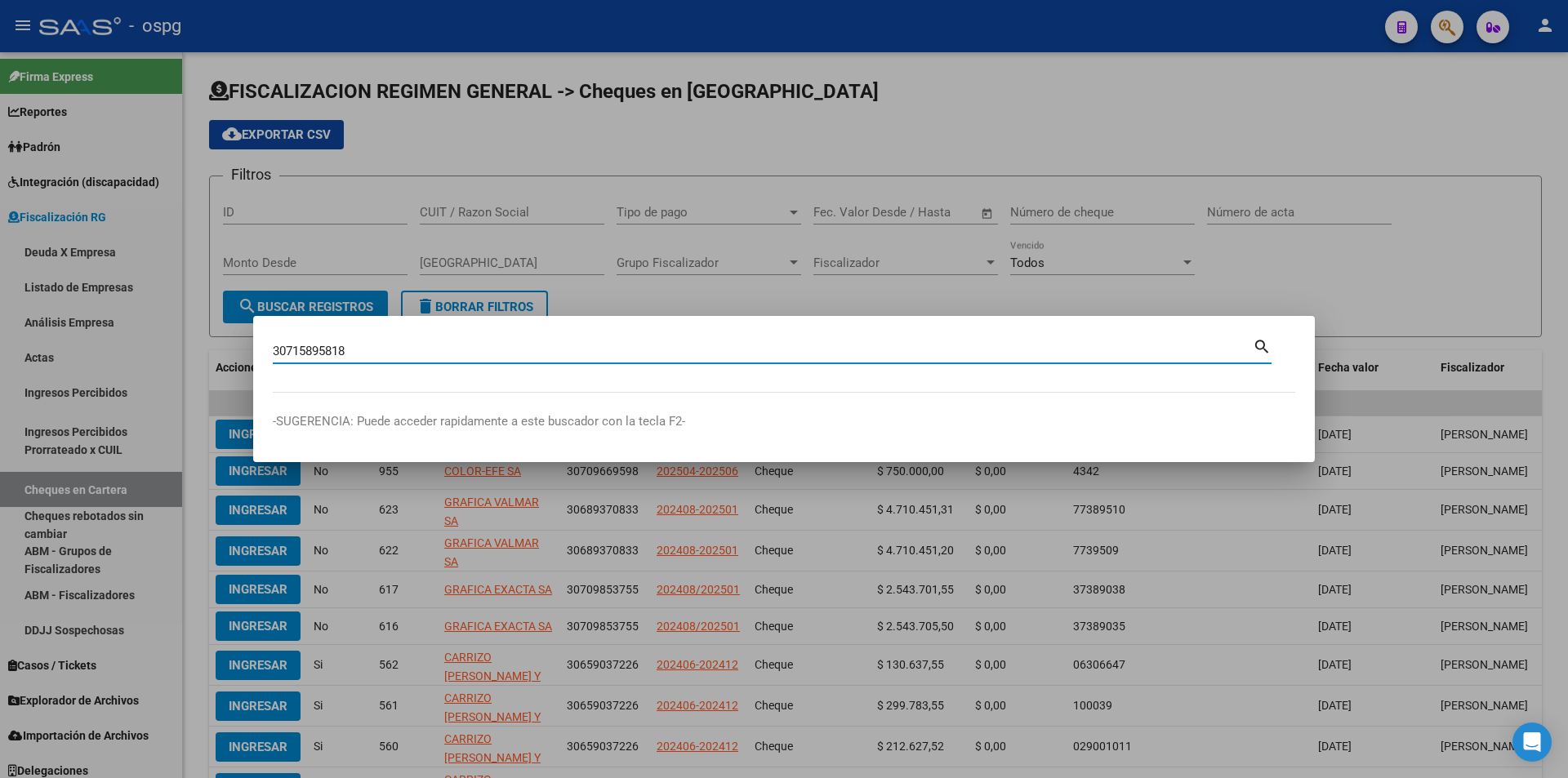
type input "30715895818"
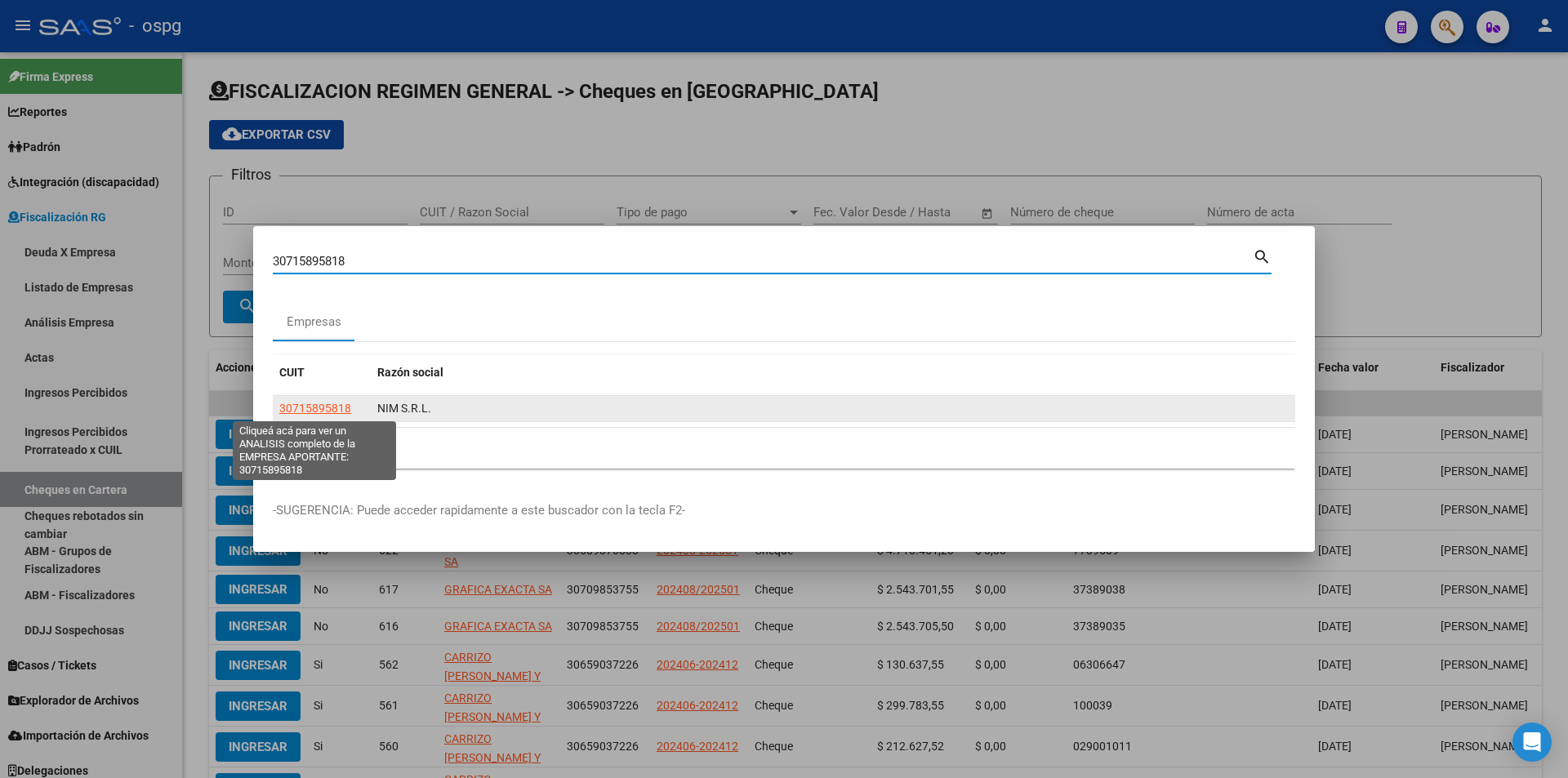
click at [330, 407] on span "30715895818" at bounding box center [315, 407] width 72 height 13
type textarea "30715895818"
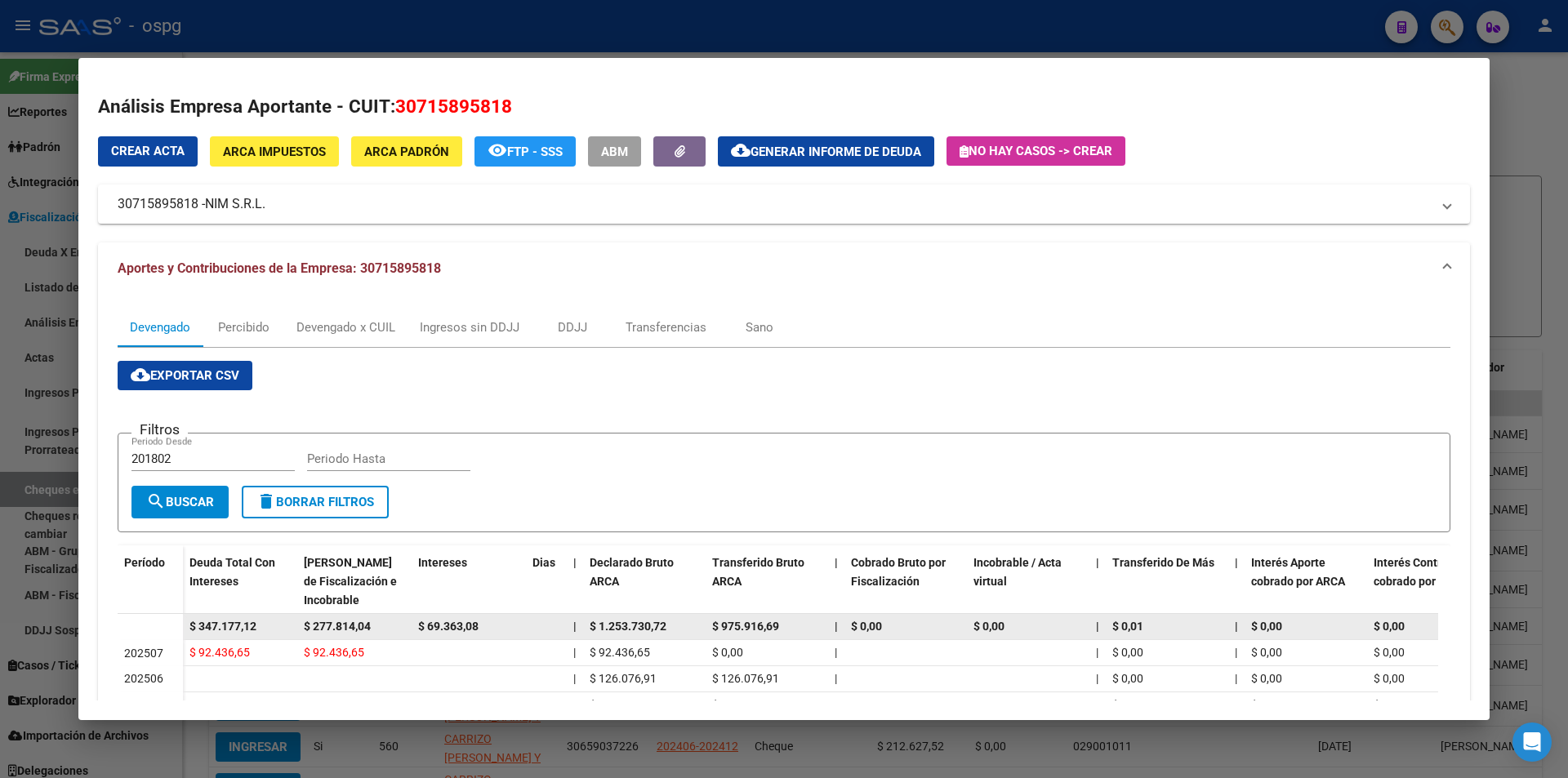
drag, startPoint x: 270, startPoint y: 622, endPoint x: 152, endPoint y: 622, distance: 118.0
click at [152, 622] on datatable-body-row "$ 347.177,12 $ 277.814,04 $ 69.363,08 | $ 1.253.730,72 $ 975.916,69 | $ 0,00 $ …" at bounding box center [1126, 627] width 2017 height 26
copy span "$ 347.177,12"
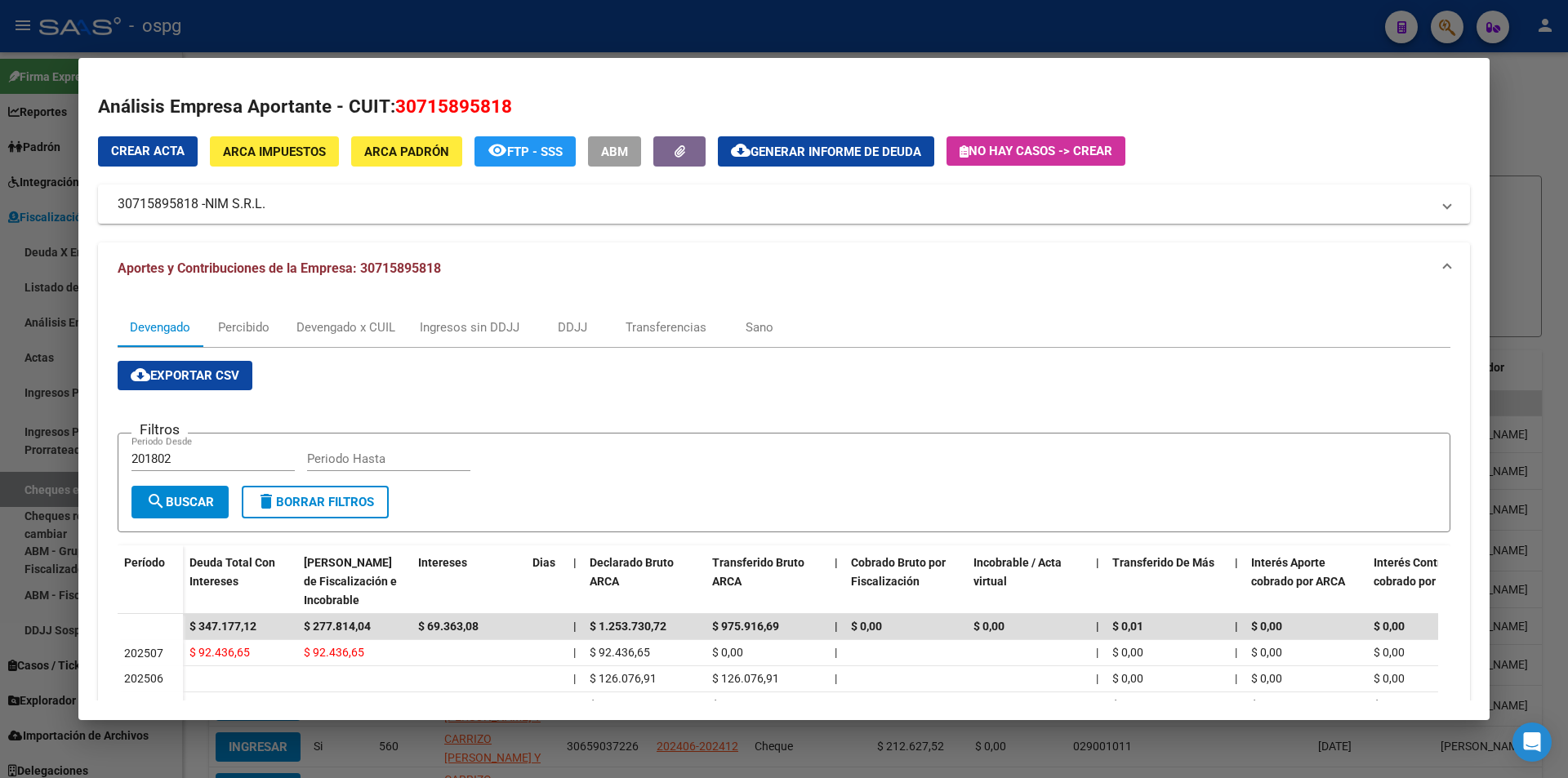
click at [1494, 177] on div at bounding box center [784, 389] width 1568 height 778
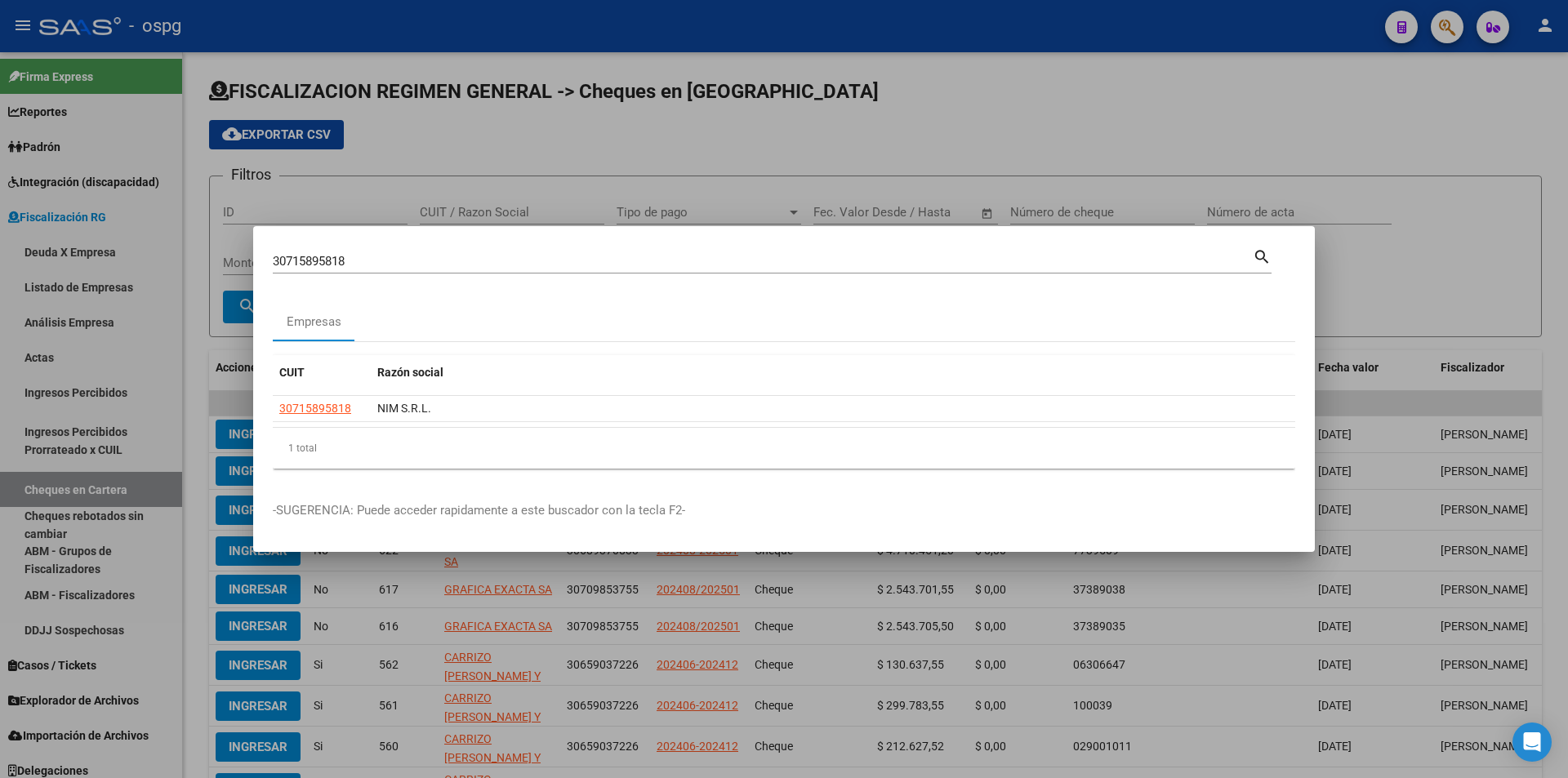
click at [1494, 173] on div at bounding box center [784, 389] width 1568 height 778
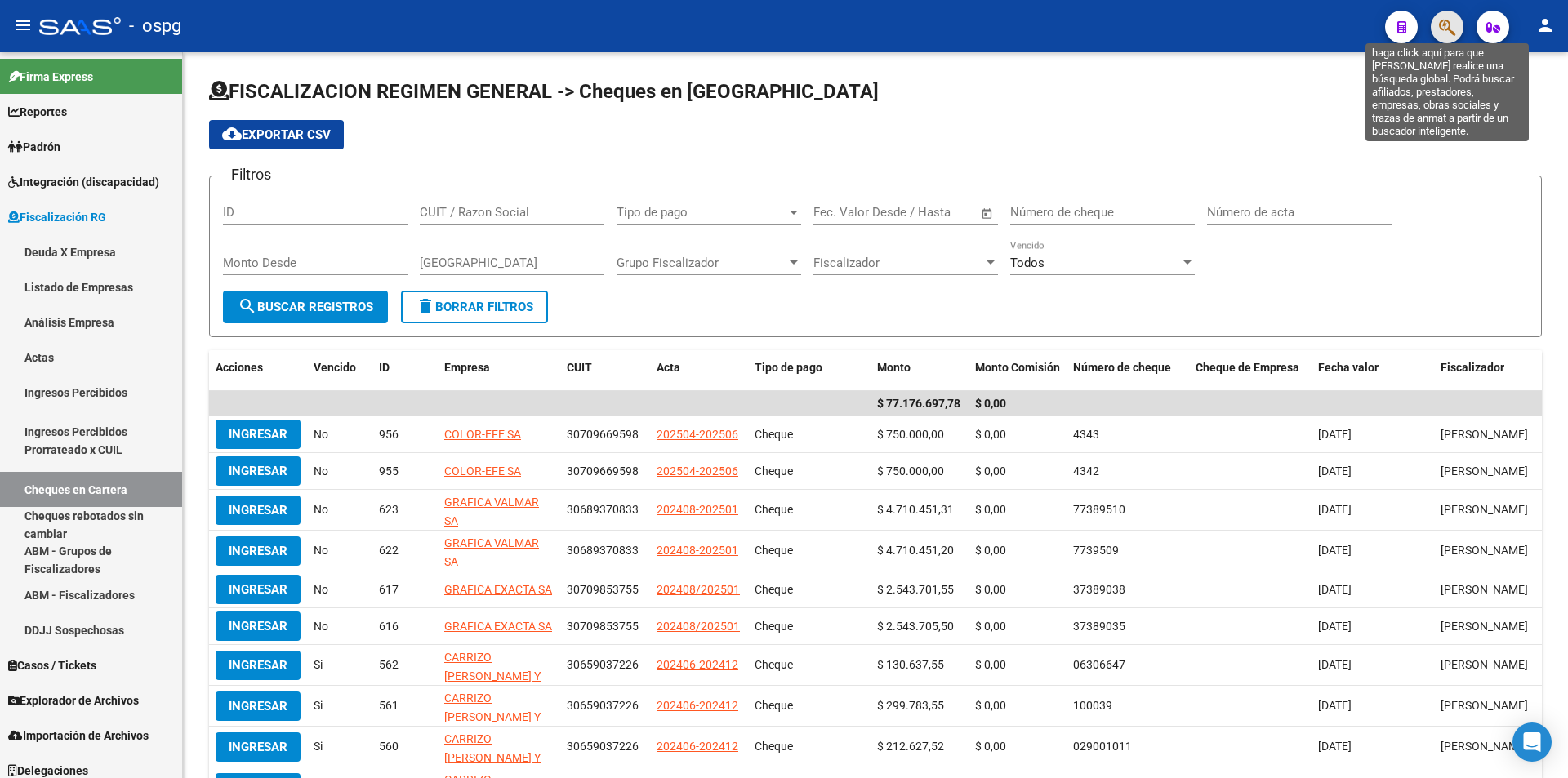
click at [1446, 23] on icon "button" at bounding box center [1447, 27] width 16 height 19
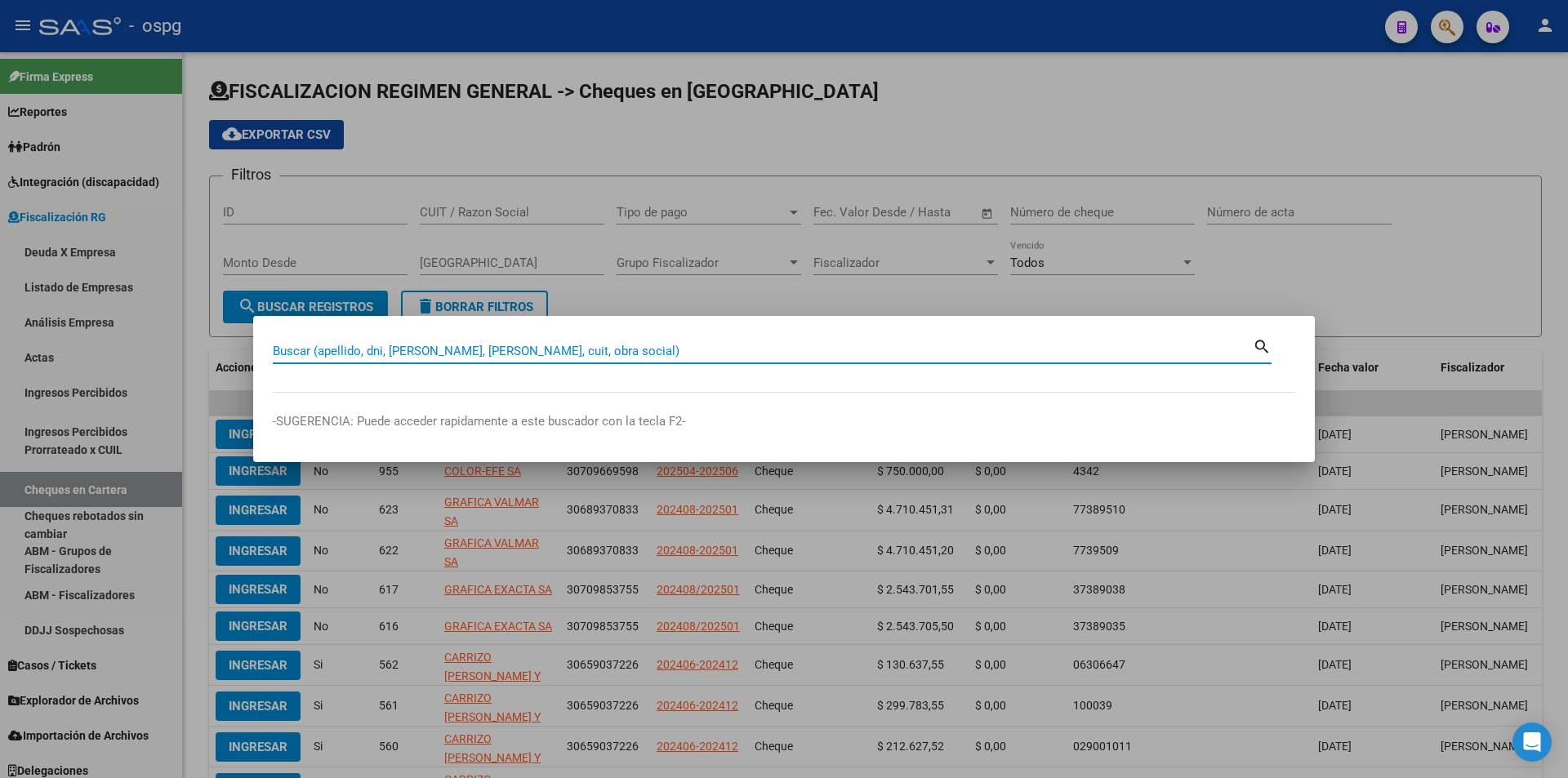
paste input "30711056846"
type input "30711056846"
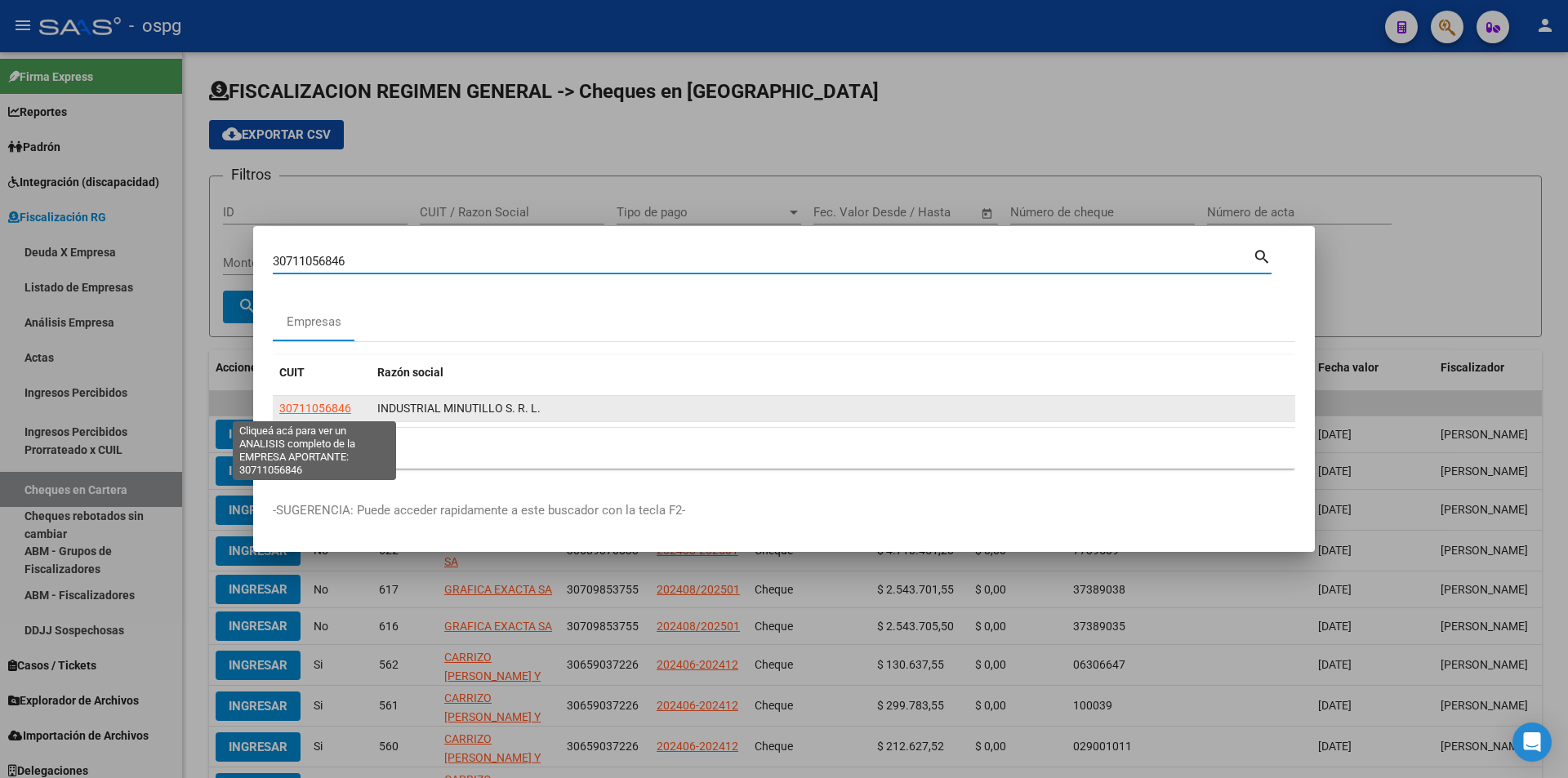
click at [314, 403] on span "30711056846" at bounding box center [315, 407] width 72 height 13
type textarea "30711056846"
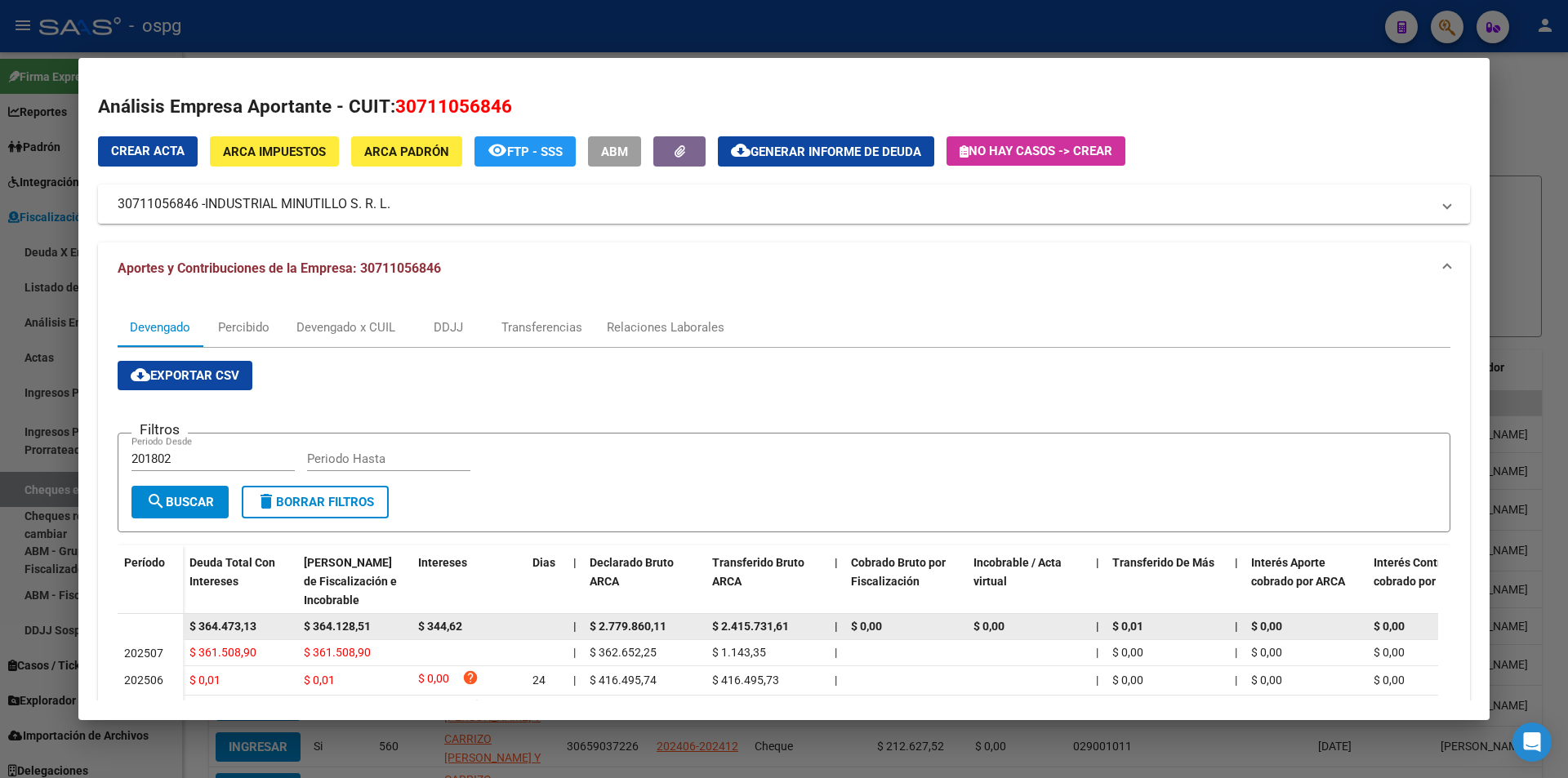
drag, startPoint x: 262, startPoint y: 628, endPoint x: 171, endPoint y: 629, distance: 91.0
click at [172, 629] on datatable-body-row "$ 364.473,13 $ 364.128,51 $ 344,62 | $ 2.779.860,11 $ 2.415.731,61 | $ 0,00 $ 0…" at bounding box center [1126, 627] width 2017 height 26
copy span "$ 364.473,13"
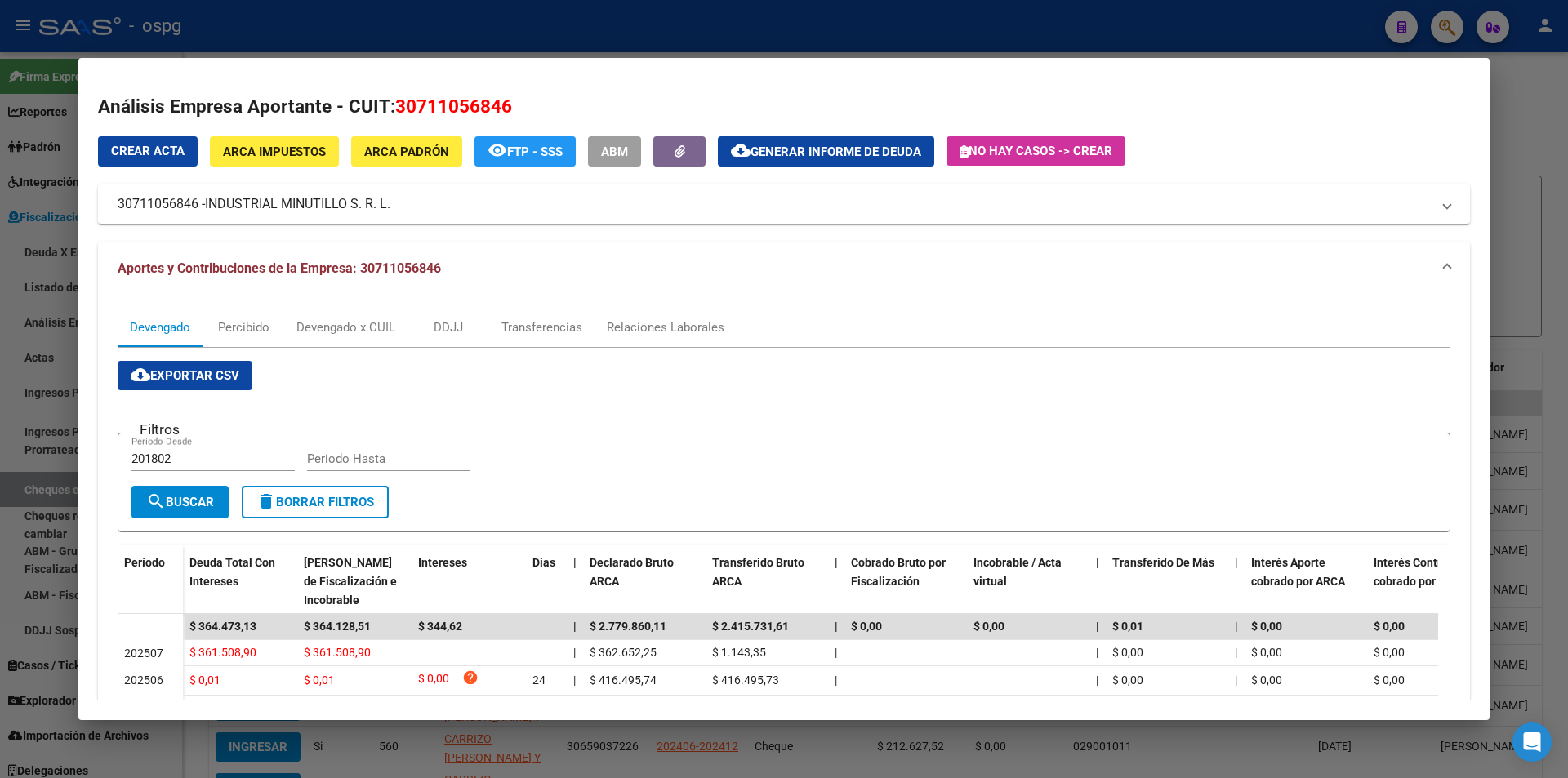
click at [1524, 183] on div at bounding box center [784, 389] width 1568 height 778
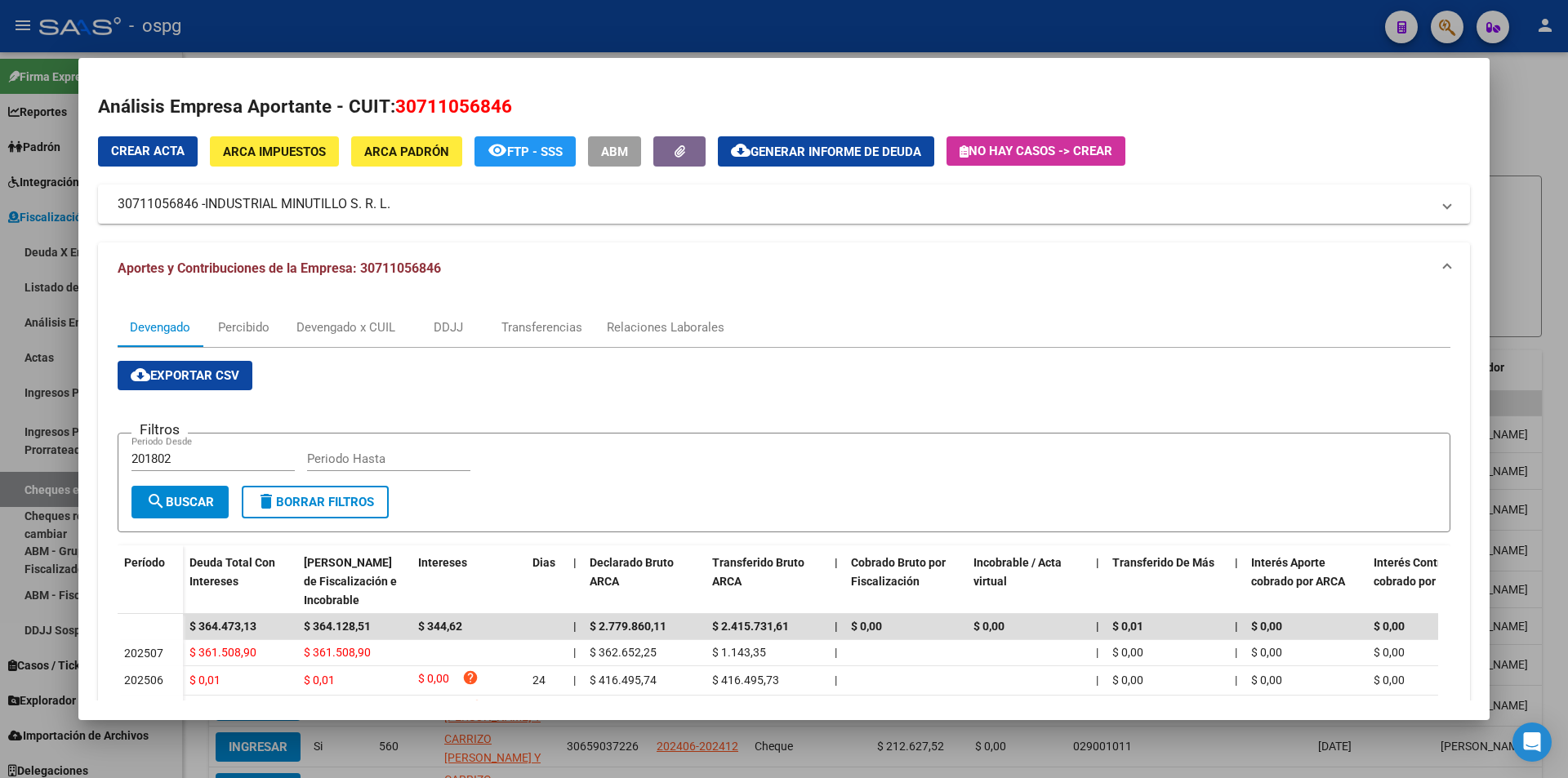
click at [1524, 183] on div at bounding box center [784, 389] width 1568 height 778
click at [1524, 183] on form "Filtros ID CUIT / Razon Social Tipo de pago Tipo de pago Start date – End date …" at bounding box center [876, 255] width 1333 height 161
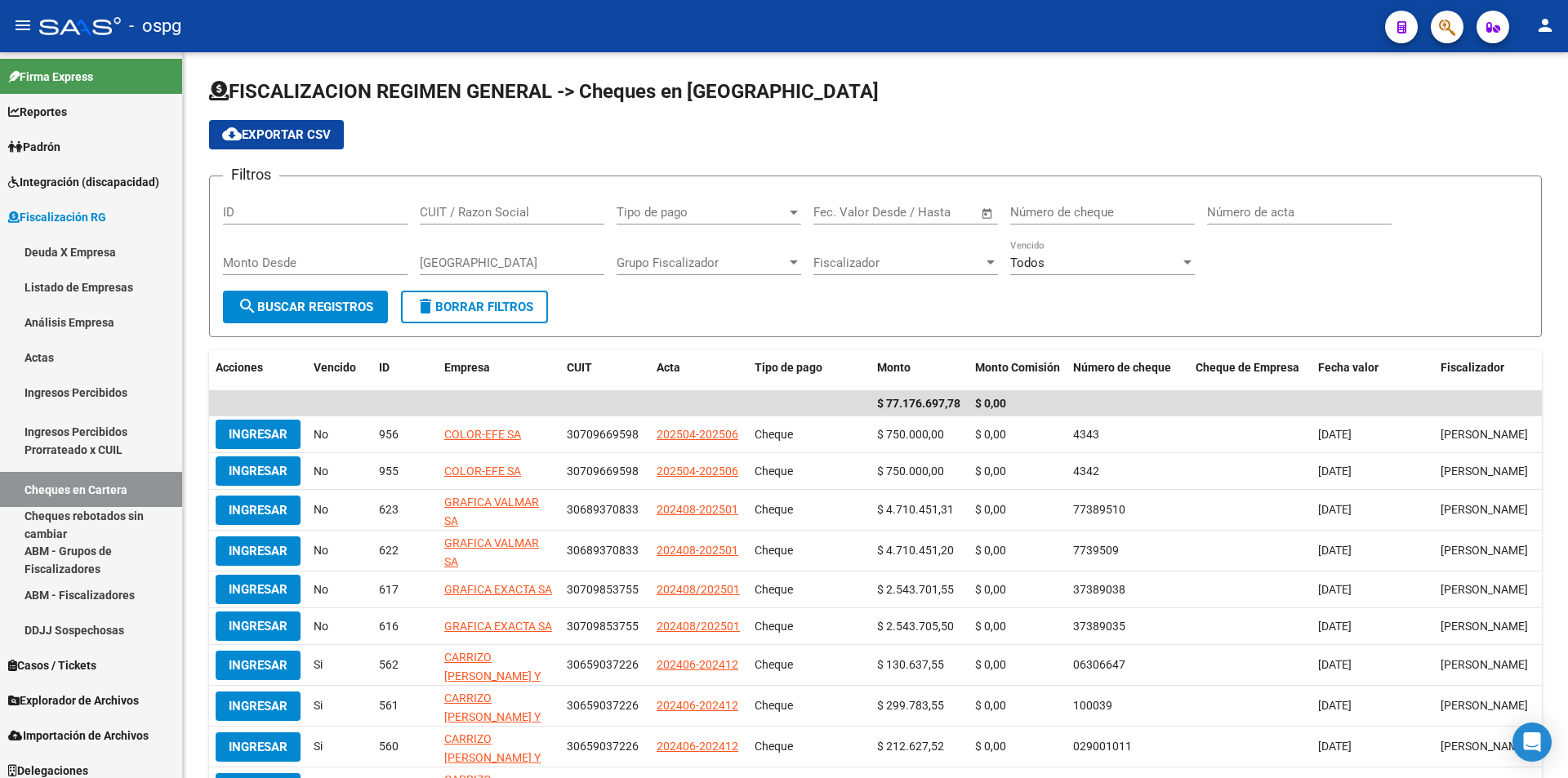
click at [1524, 183] on form "Filtros ID CUIT / Razon Social Tipo de pago Tipo de pago Start date – End date …" at bounding box center [876, 255] width 1333 height 161
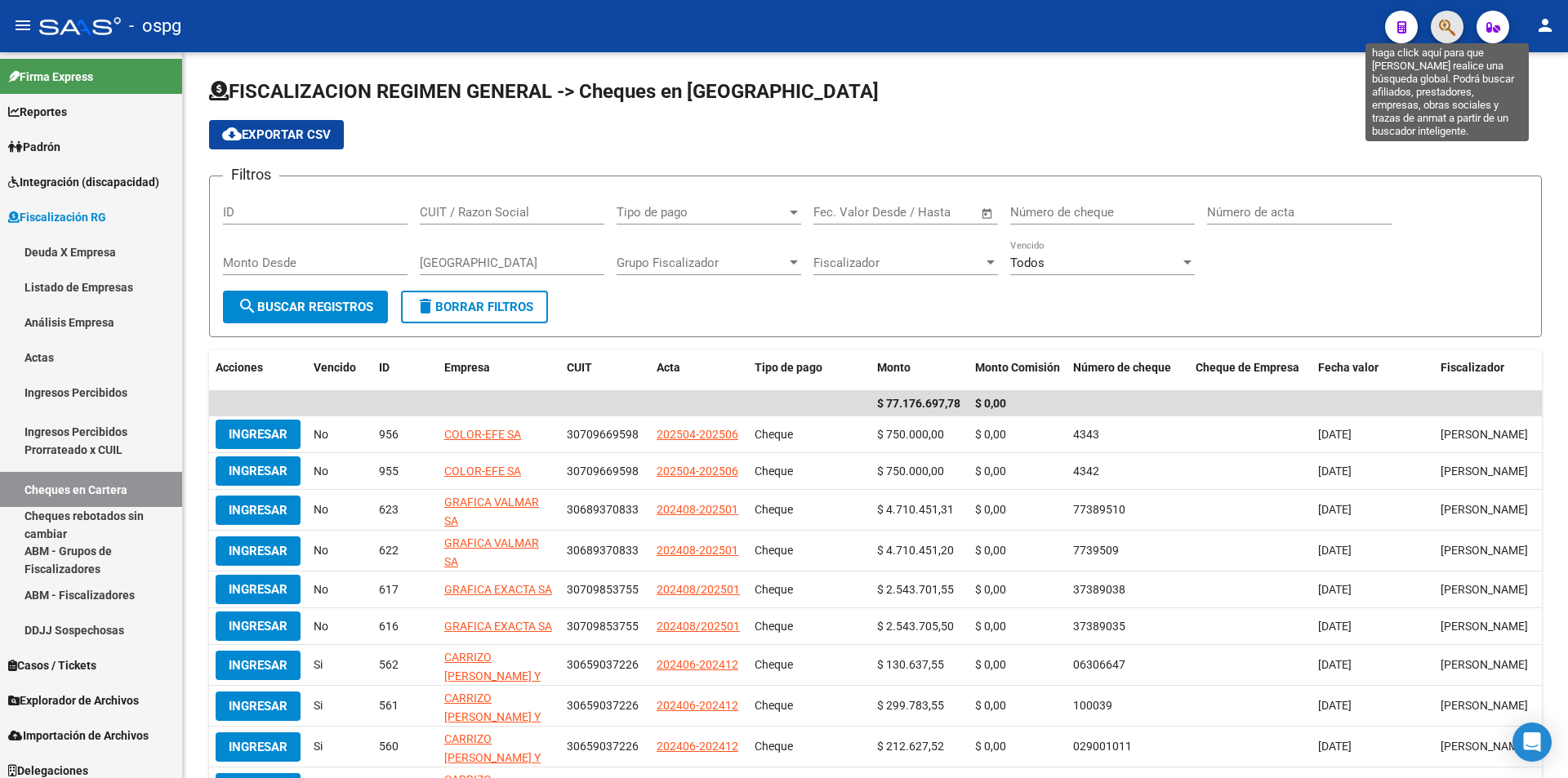
click at [1450, 32] on icon "button" at bounding box center [1447, 27] width 16 height 19
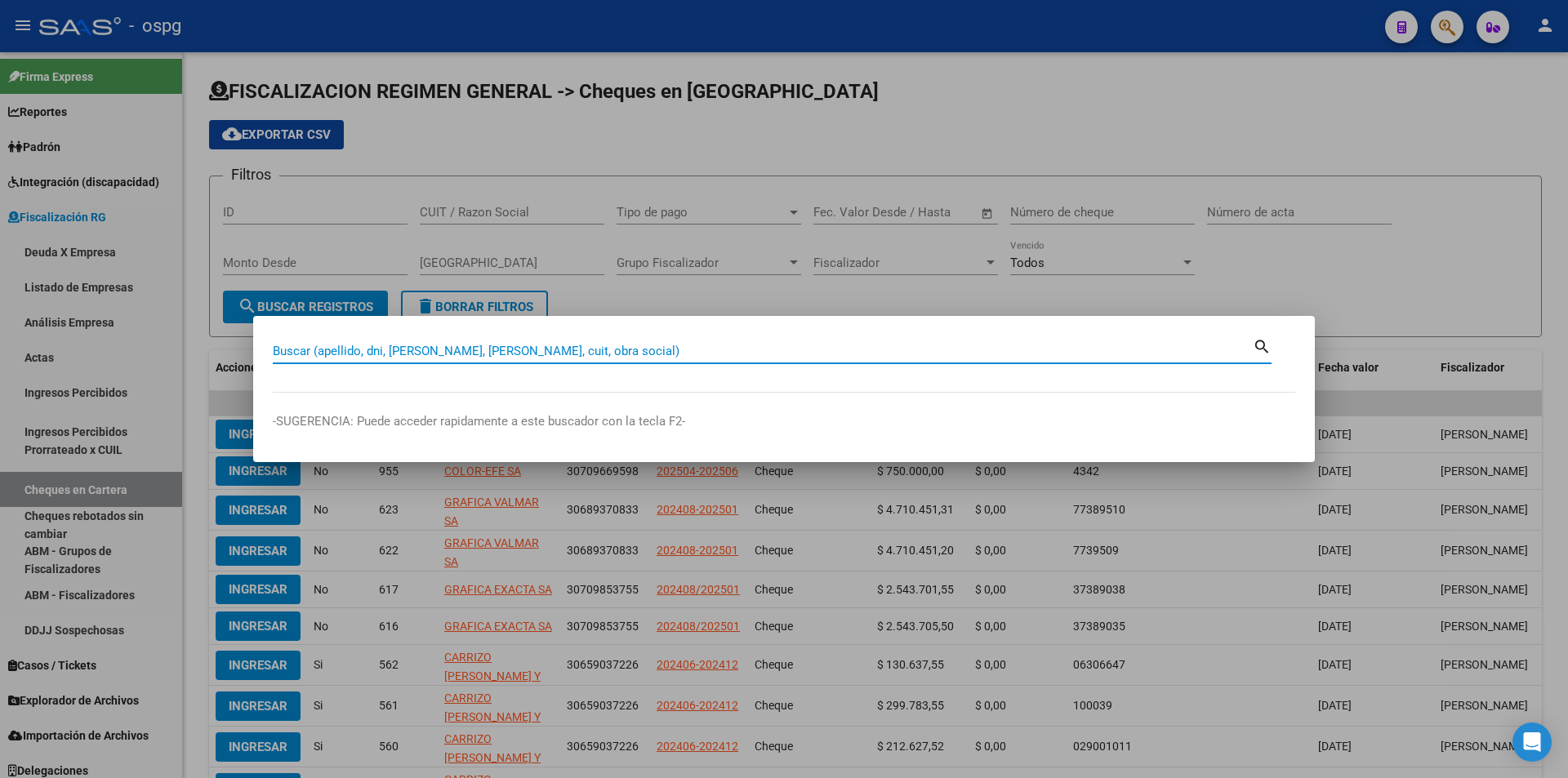
paste input "20928728073"
type input "20928728073"
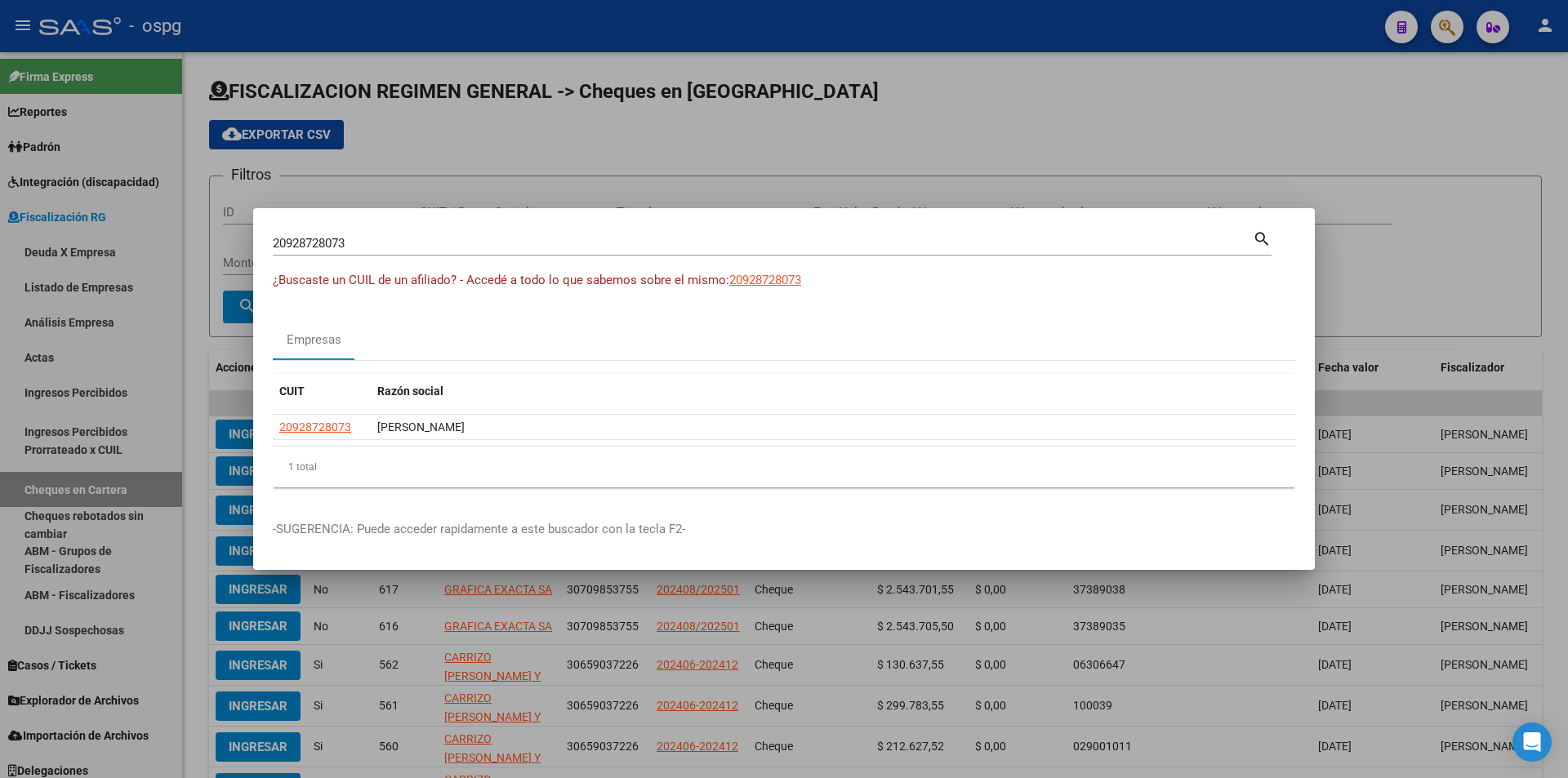
drag, startPoint x: 333, startPoint y: 431, endPoint x: 866, endPoint y: 353, distance: 538.7
click at [866, 353] on div "Empresas" at bounding box center [784, 341] width 1022 height 39
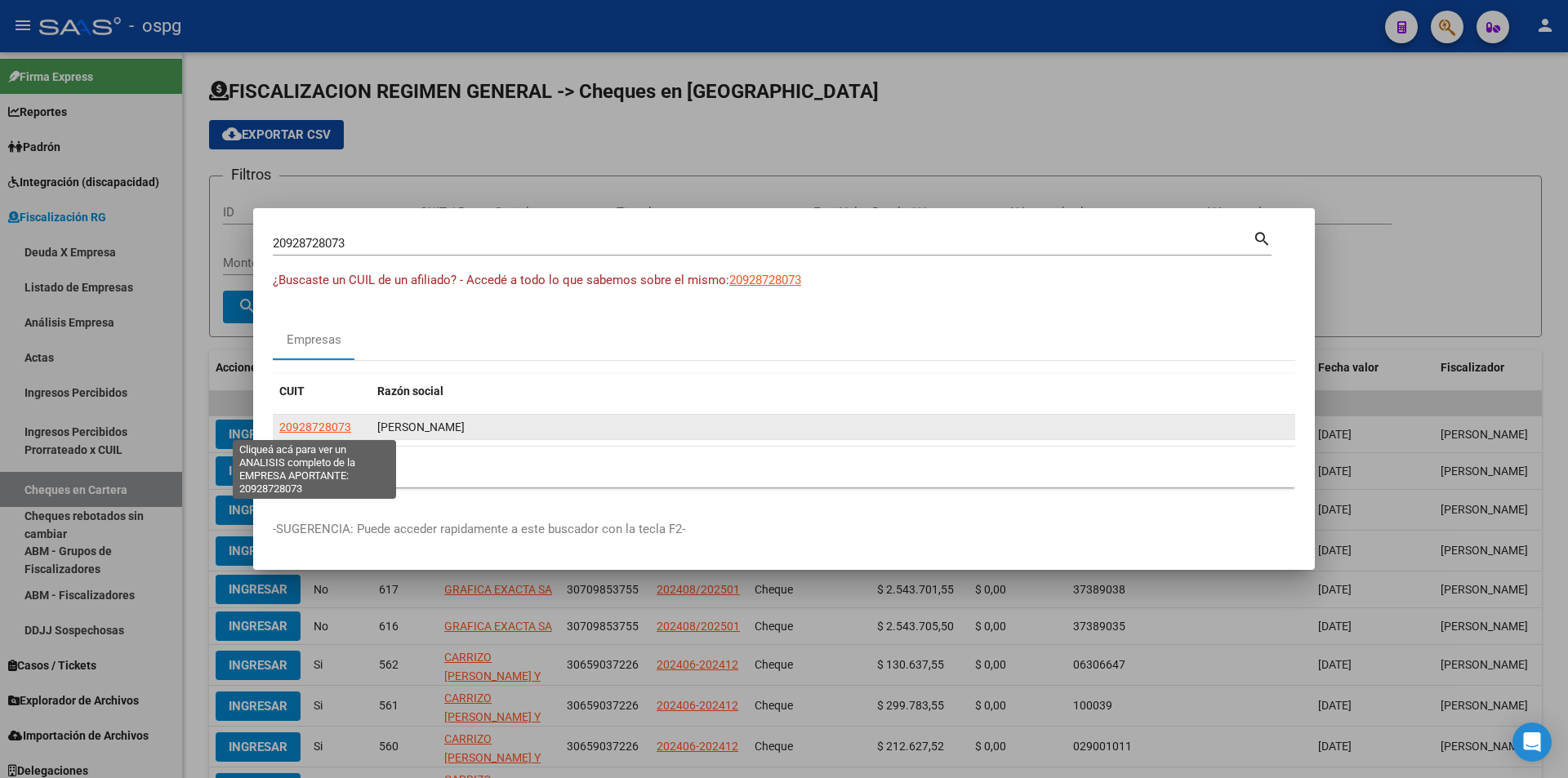
click at [315, 427] on span "20928728073" at bounding box center [315, 426] width 72 height 13
type textarea "20928728073"
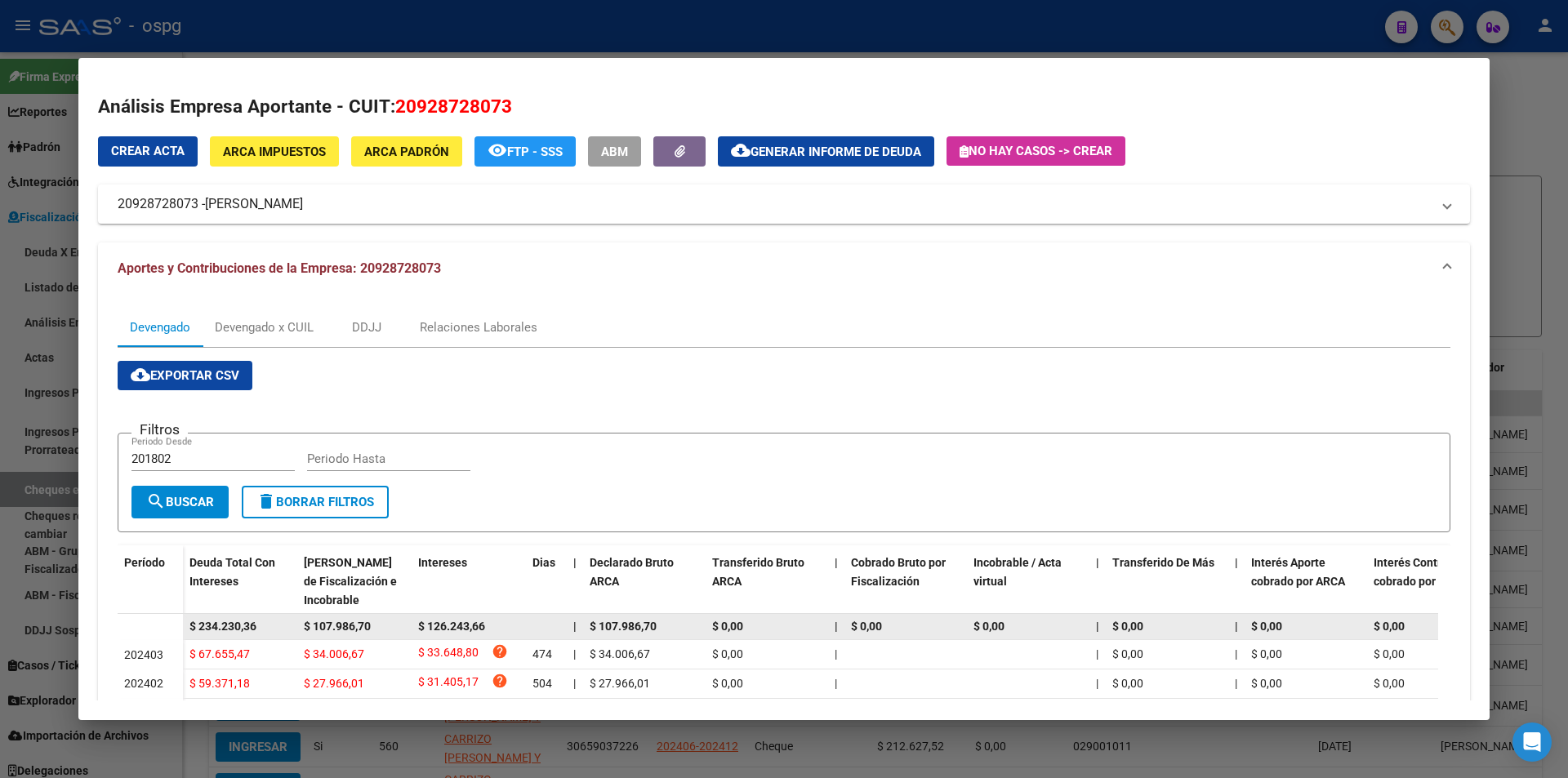
drag, startPoint x: 271, startPoint y: 624, endPoint x: 152, endPoint y: 625, distance: 119.0
click at [152, 625] on datatable-body-row "$ 234.230,36 $ 107.986,70 $ 126.243,66 | $ 107.986,70 $ 0,00 | $ 0,00 $ 0,00 | …" at bounding box center [1126, 627] width 2017 height 26
copy span "$ 234.230,36"
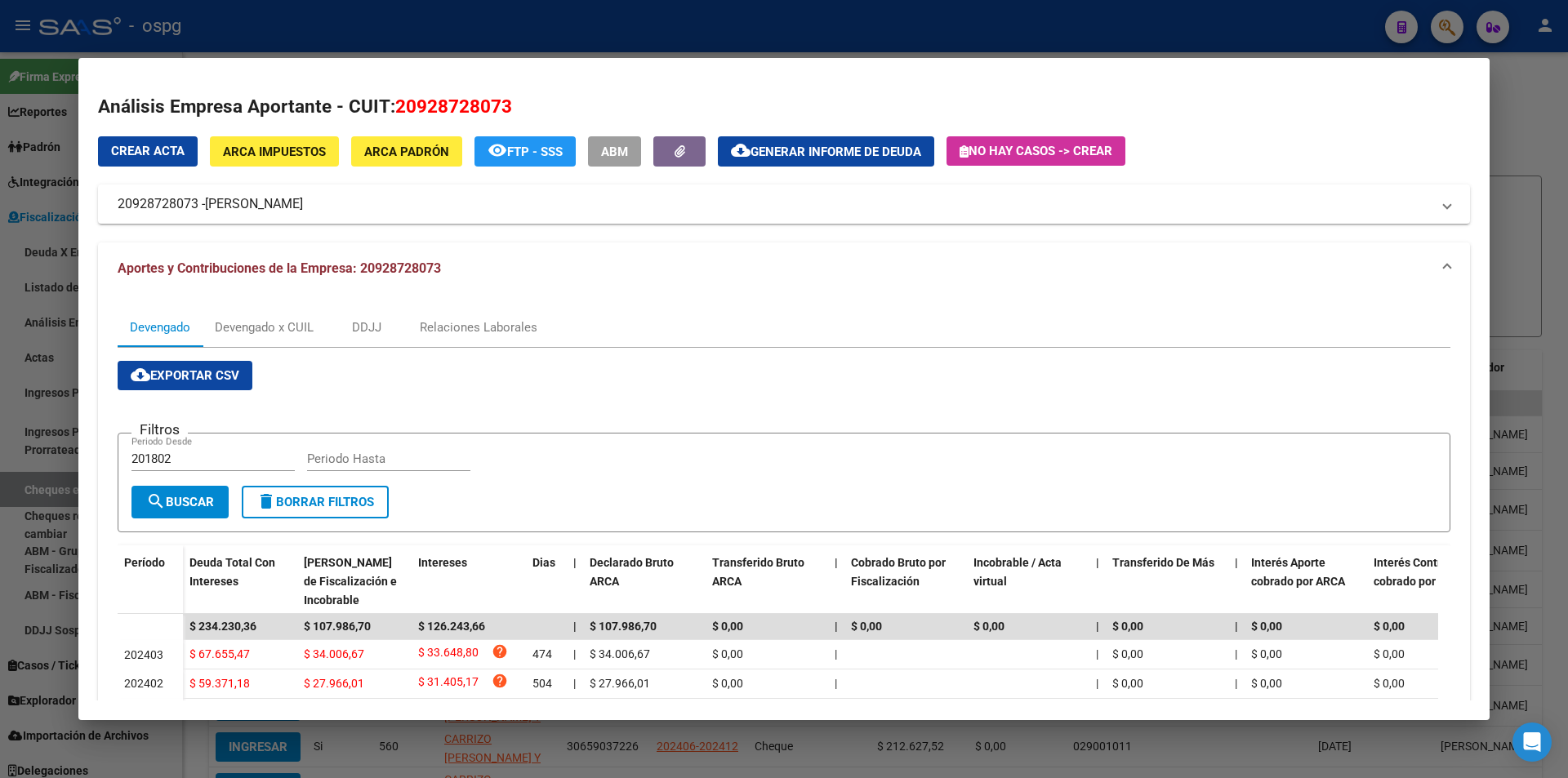
click at [1546, 92] on div at bounding box center [784, 389] width 1568 height 778
click at [1545, 93] on div at bounding box center [784, 389] width 1568 height 778
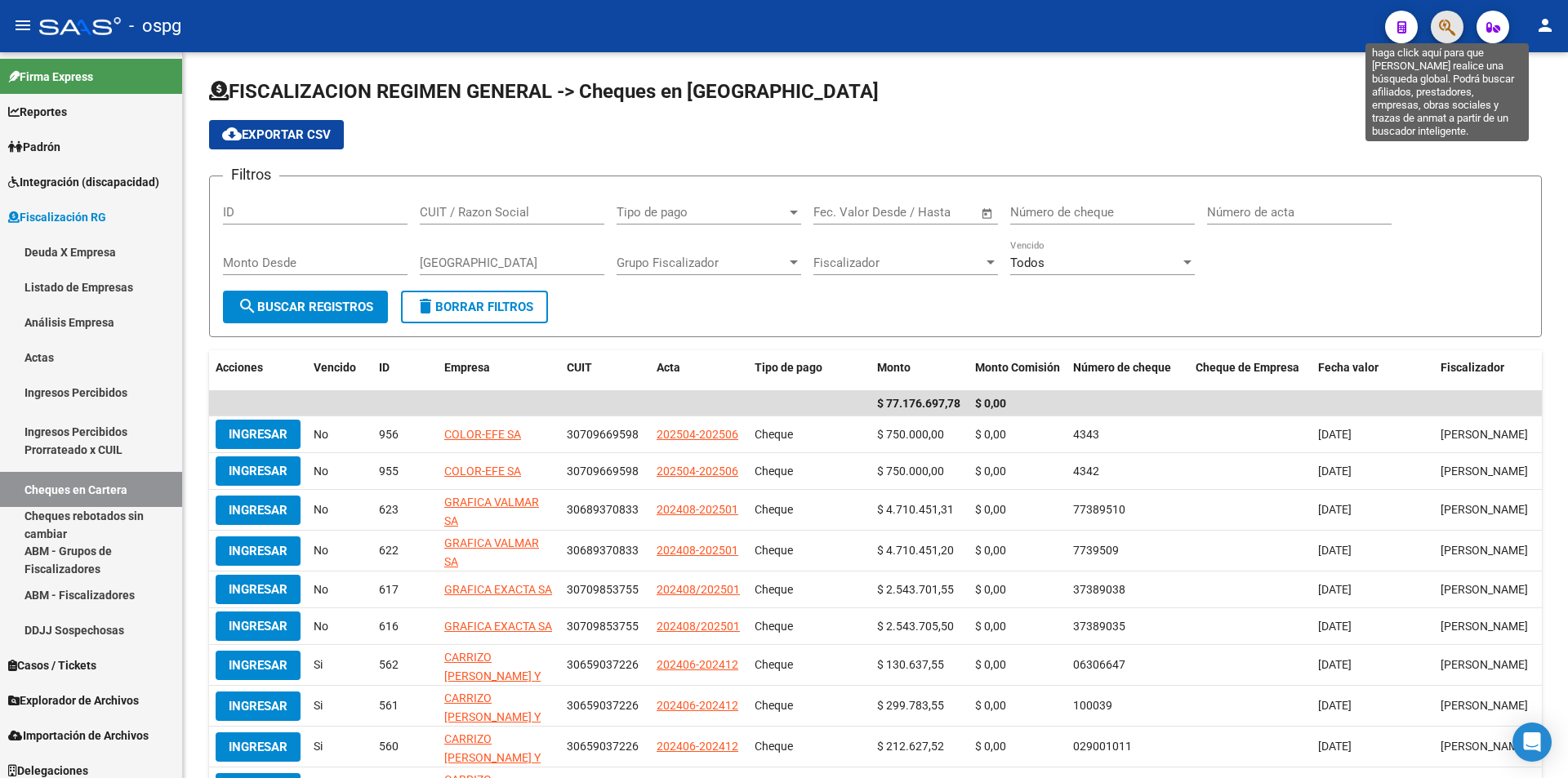
click at [1448, 33] on icon "button" at bounding box center [1447, 27] width 16 height 19
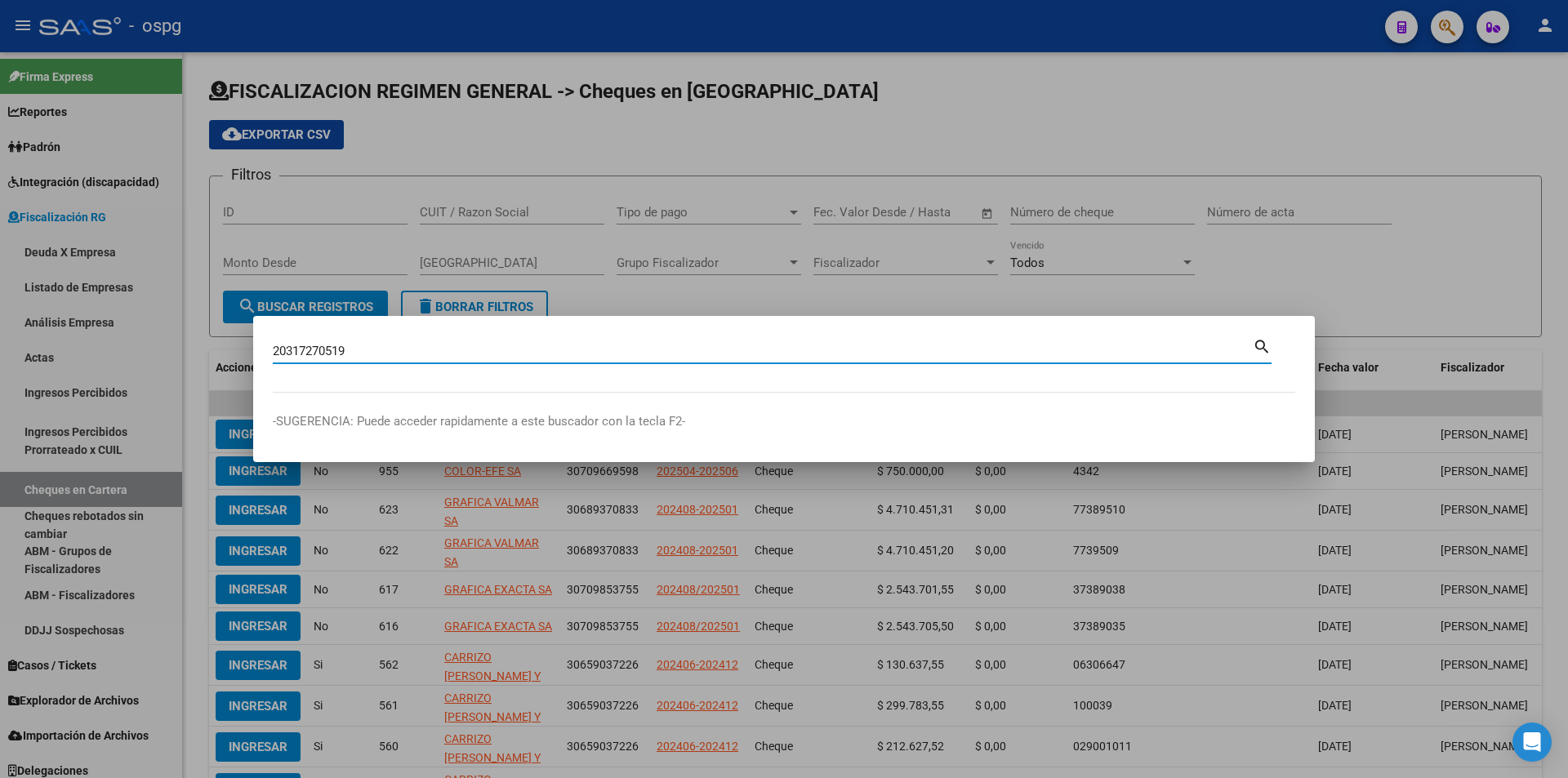
type input "20317270519"
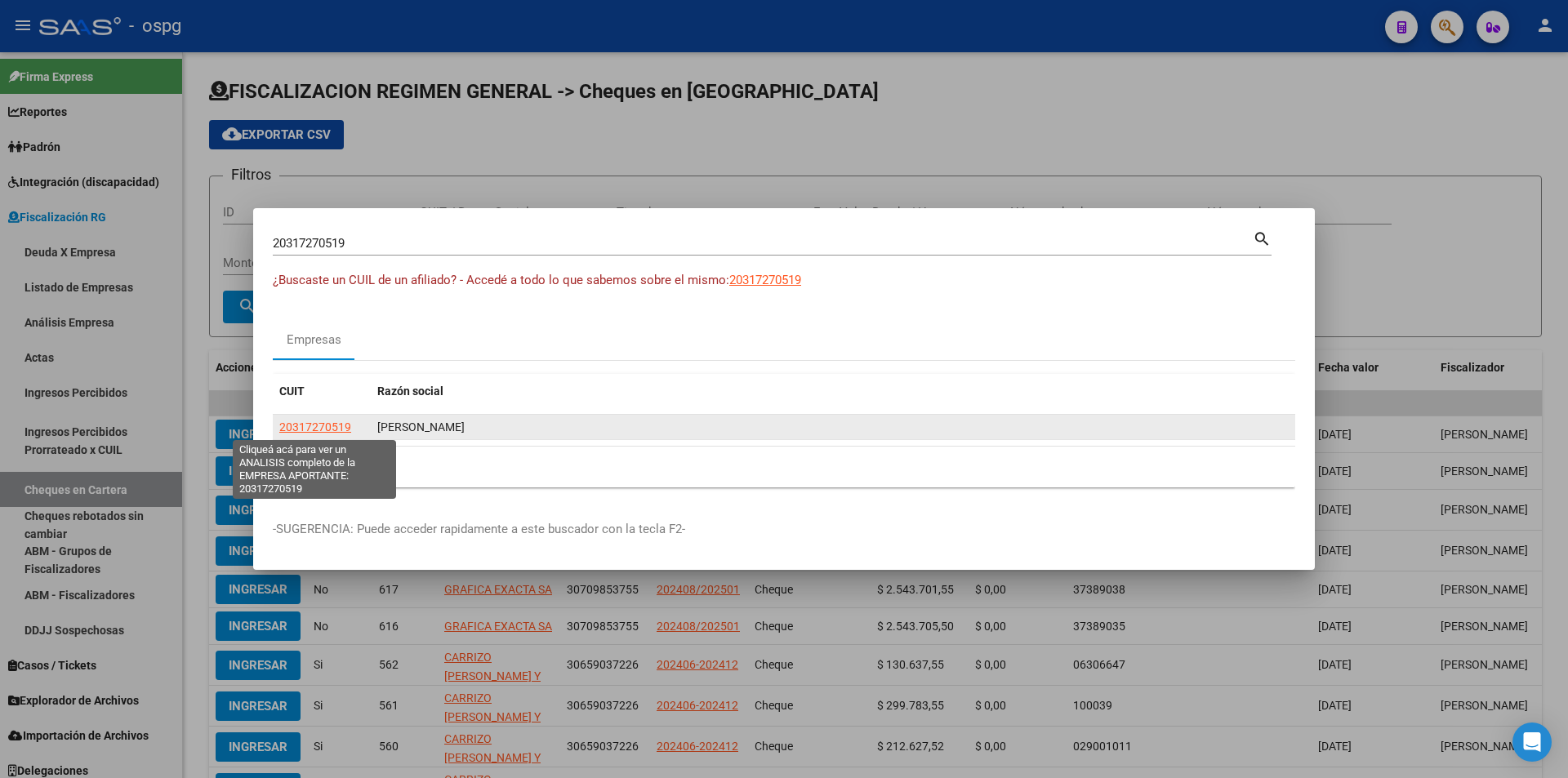
click at [323, 432] on span "20317270519" at bounding box center [315, 426] width 72 height 13
type textarea "20317270519"
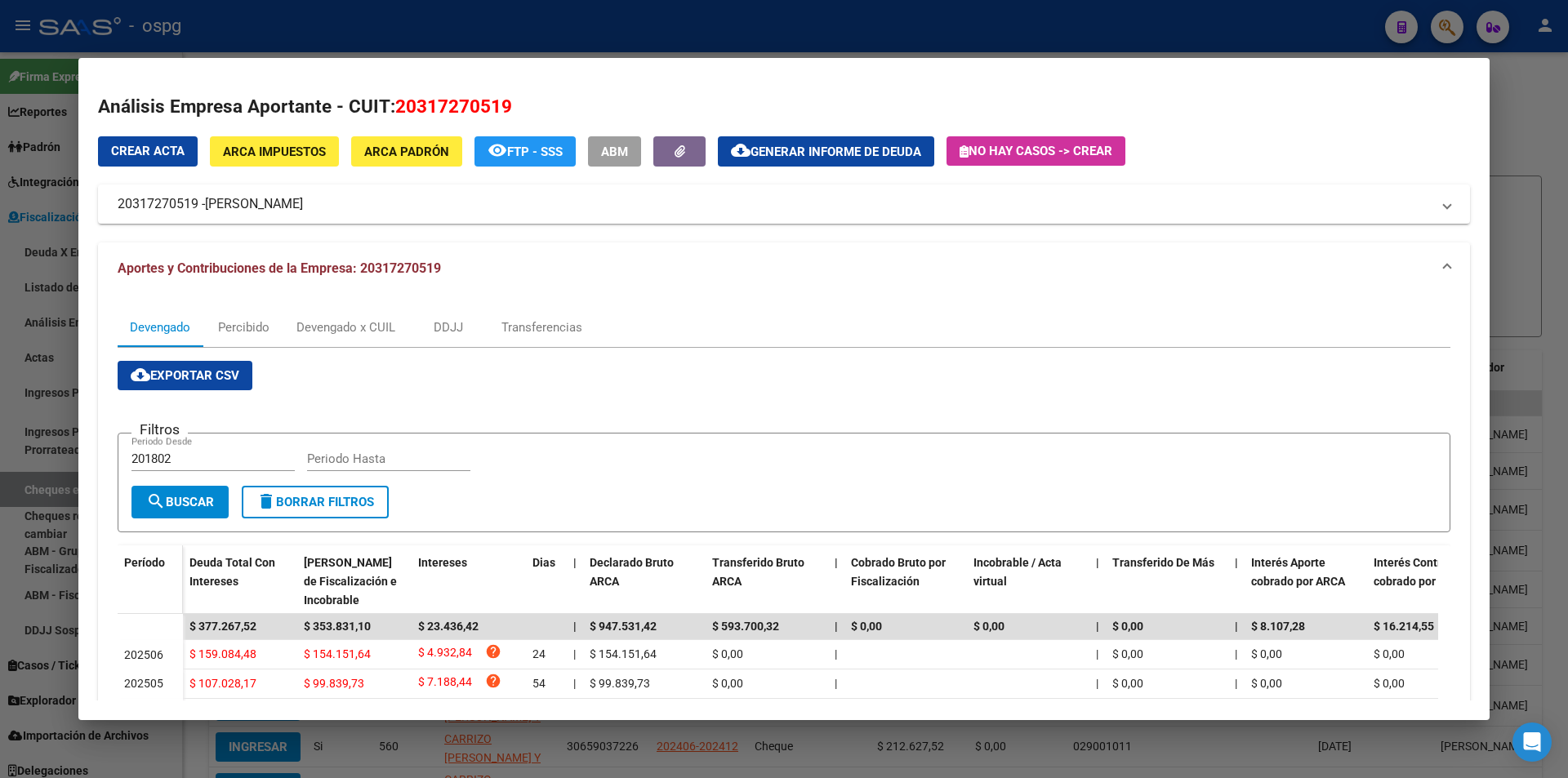
drag, startPoint x: 262, startPoint y: 623, endPoint x: 171, endPoint y: 613, distance: 91.5
click at [171, 613] on div "Período Deuda Total Con Intereses Deuda Bruta Neto de Fiscalización e Incobrabl…" at bounding box center [784, 734] width 1333 height 379
click at [266, 611] on datatable-header-cell "Deuda Total Con Intereses" at bounding box center [240, 581] width 115 height 72
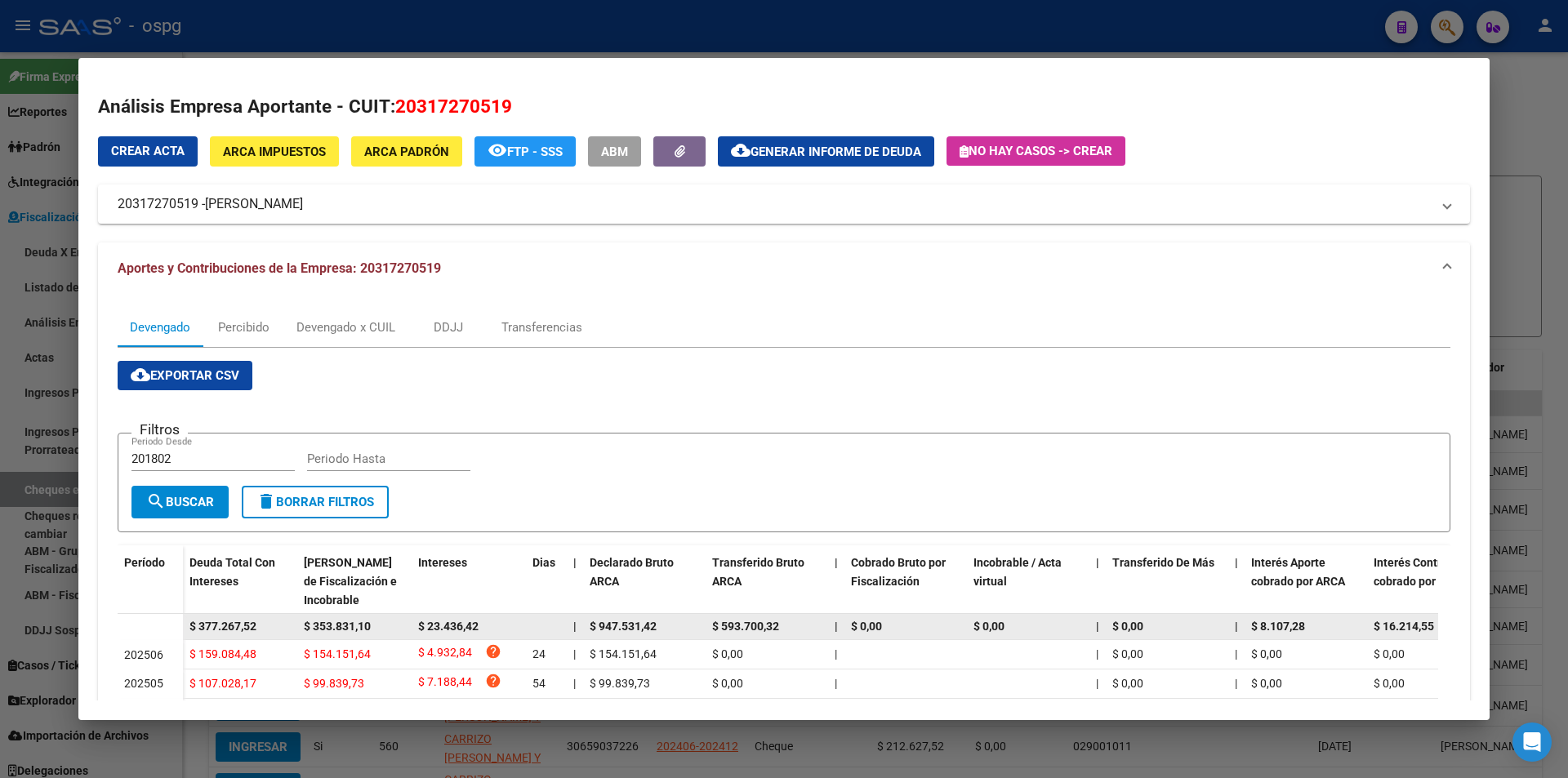
drag, startPoint x: 263, startPoint y: 623, endPoint x: 183, endPoint y: 629, distance: 80.2
click at [183, 629] on datatable-body-cell "$ 377.267,52" at bounding box center [240, 627] width 115 height 26
copy span "$ 377.267,52"
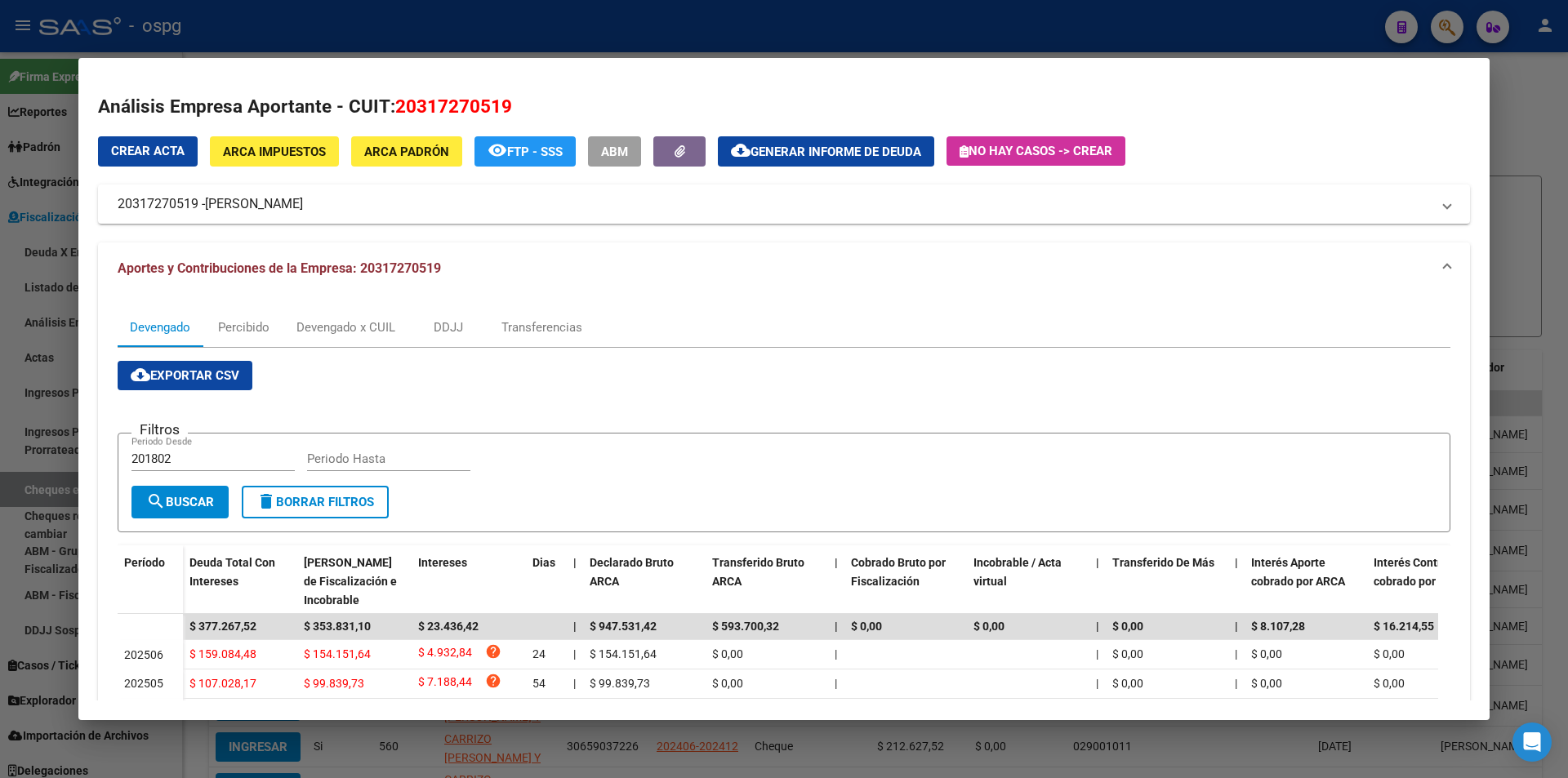
click at [1513, 143] on div at bounding box center [784, 389] width 1568 height 778
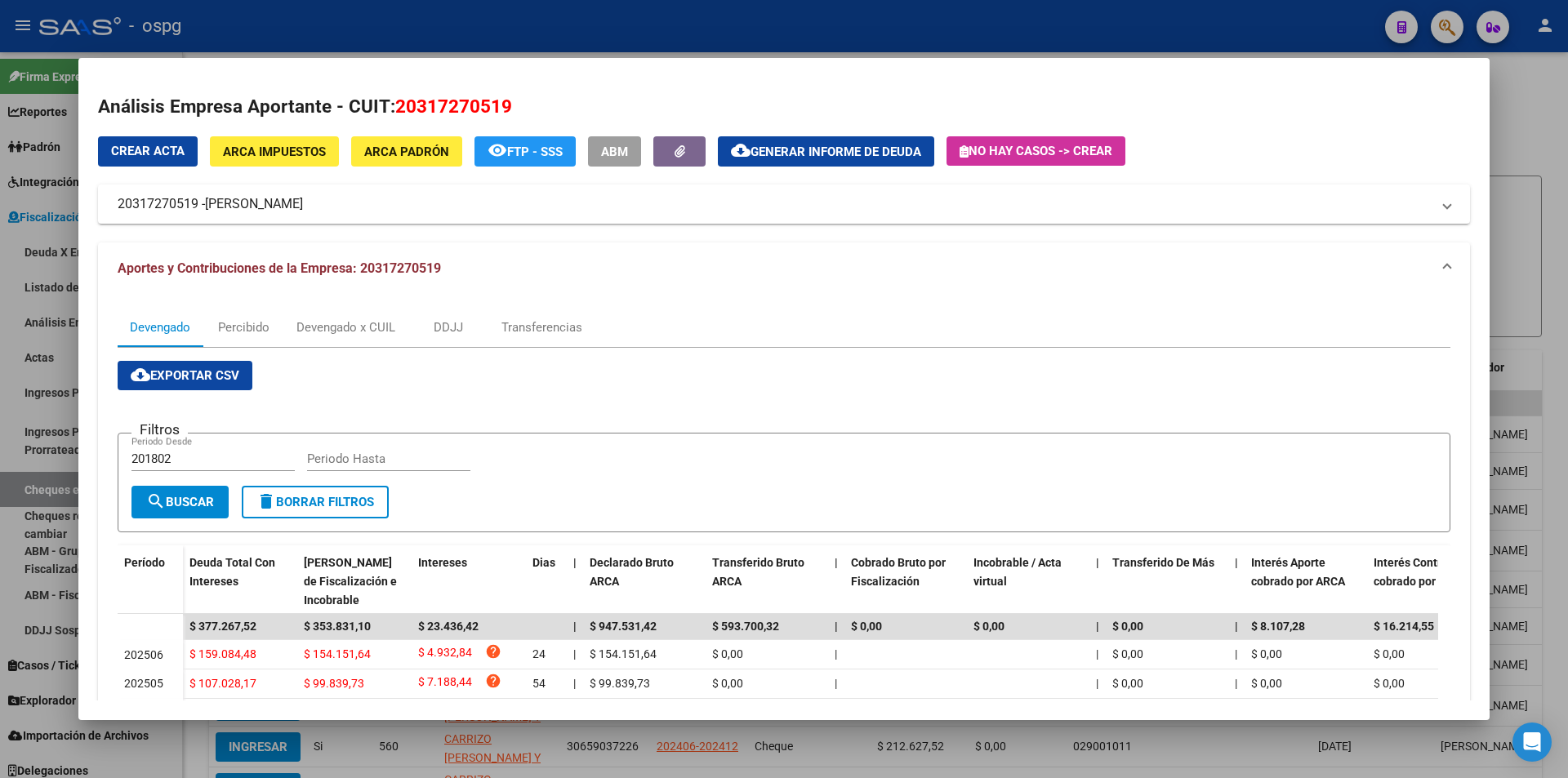
click at [1514, 143] on div at bounding box center [784, 389] width 1568 height 778
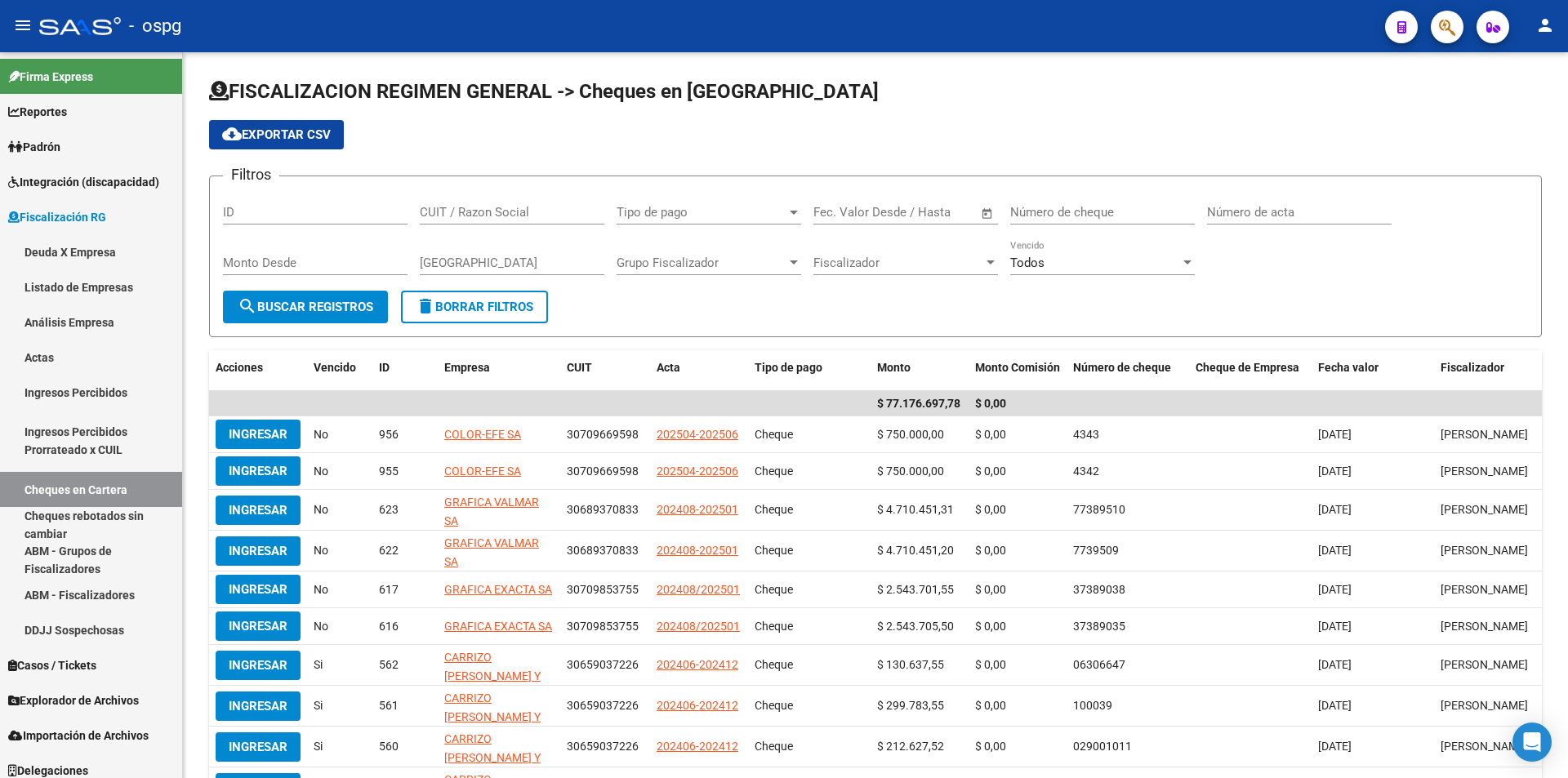
click at [1514, 143] on div "cloud_download Exportar CSV" at bounding box center [876, 134] width 1333 height 29
click at [1457, 27] on button "button" at bounding box center [1447, 26] width 32 height 32
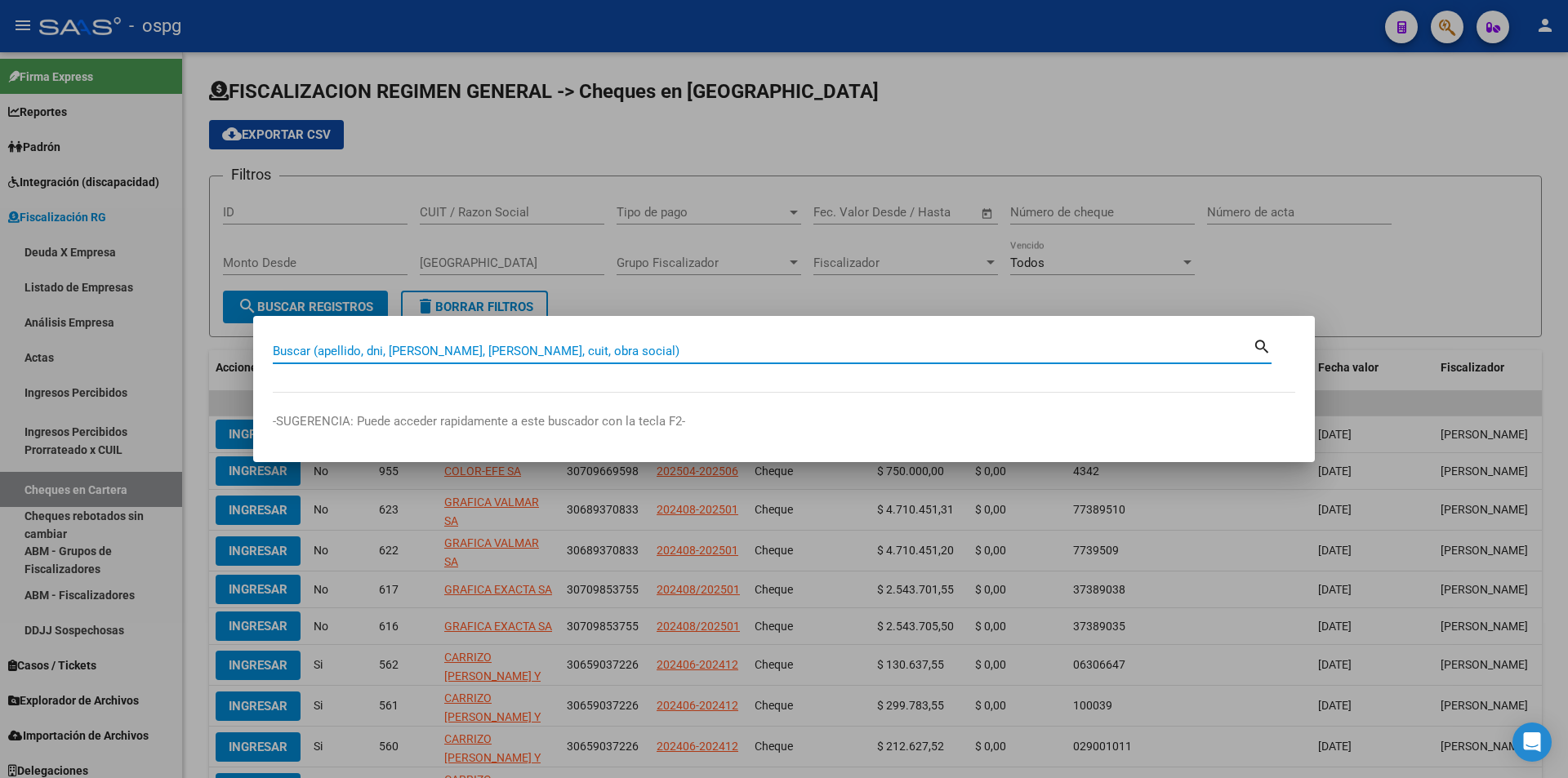
click at [674, 346] on input "Buscar (apellido, dni, [PERSON_NAME], [PERSON_NAME], cuit, obra social)" at bounding box center [762, 350] width 980 height 15
paste input "30685965697"
type input "30685965697"
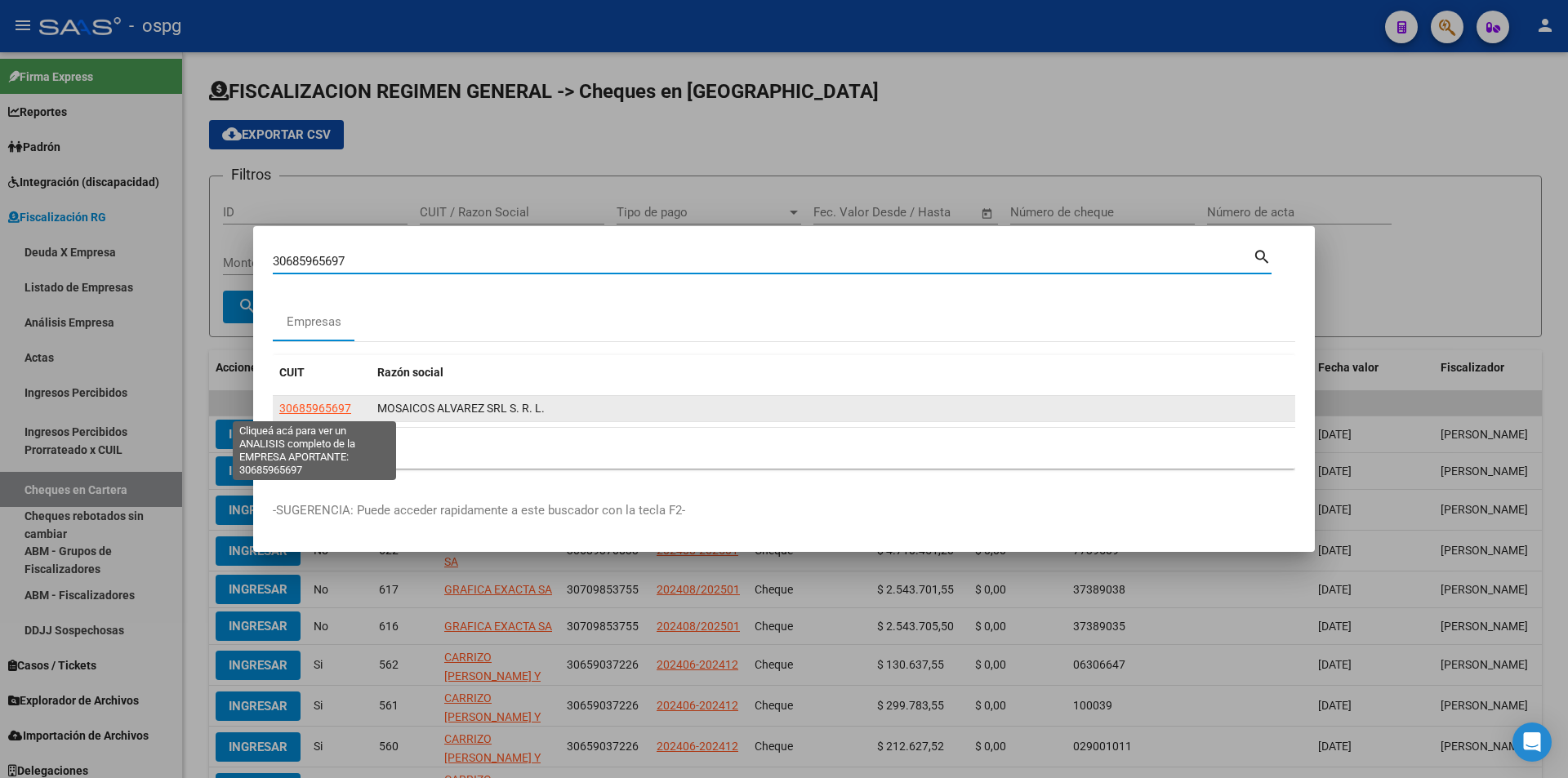
click at [332, 412] on span "30685965697" at bounding box center [315, 407] width 72 height 13
type textarea "30685965697"
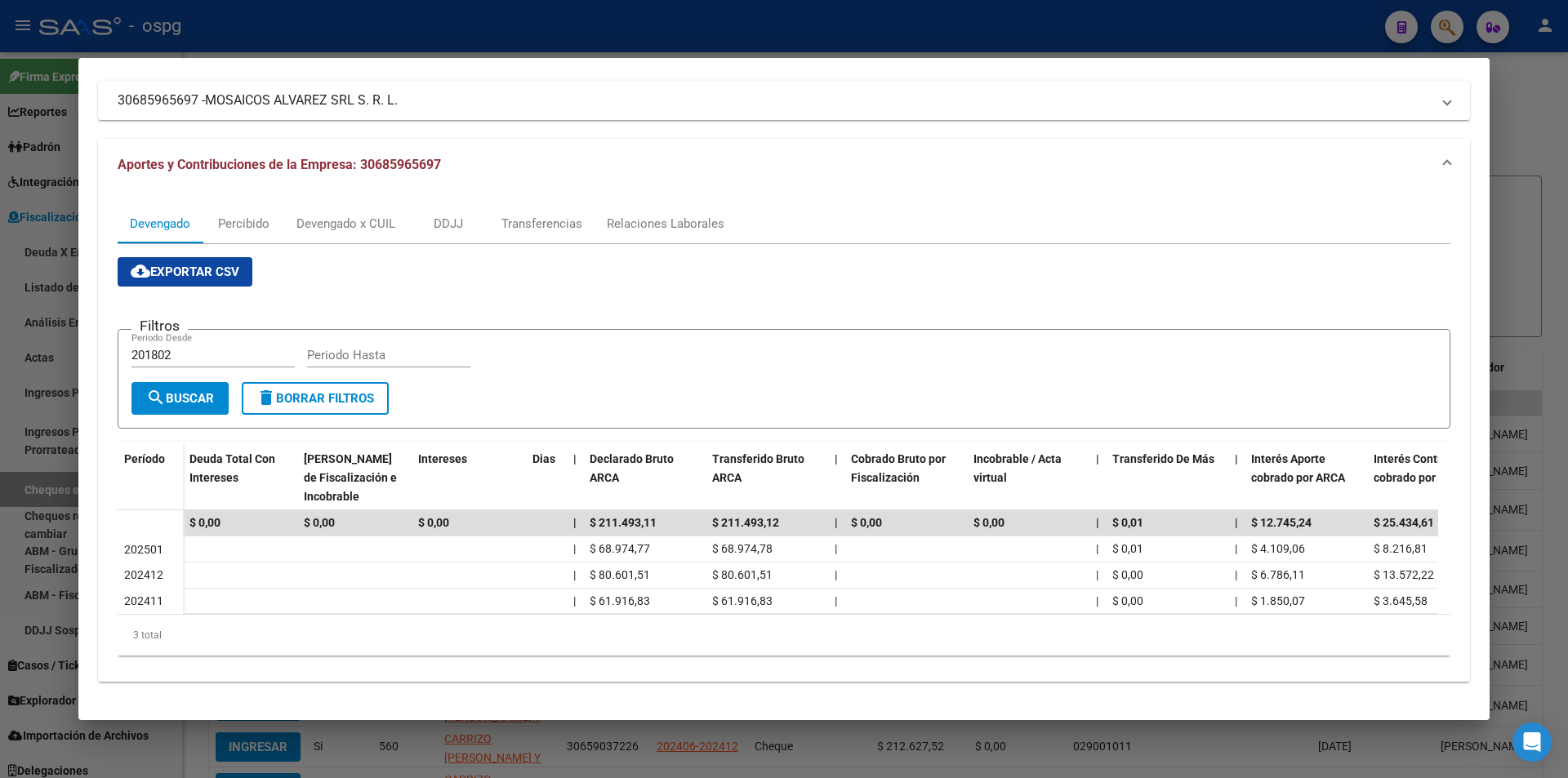
scroll to position [116, 0]
click at [1559, 284] on div at bounding box center [784, 389] width 1568 height 778
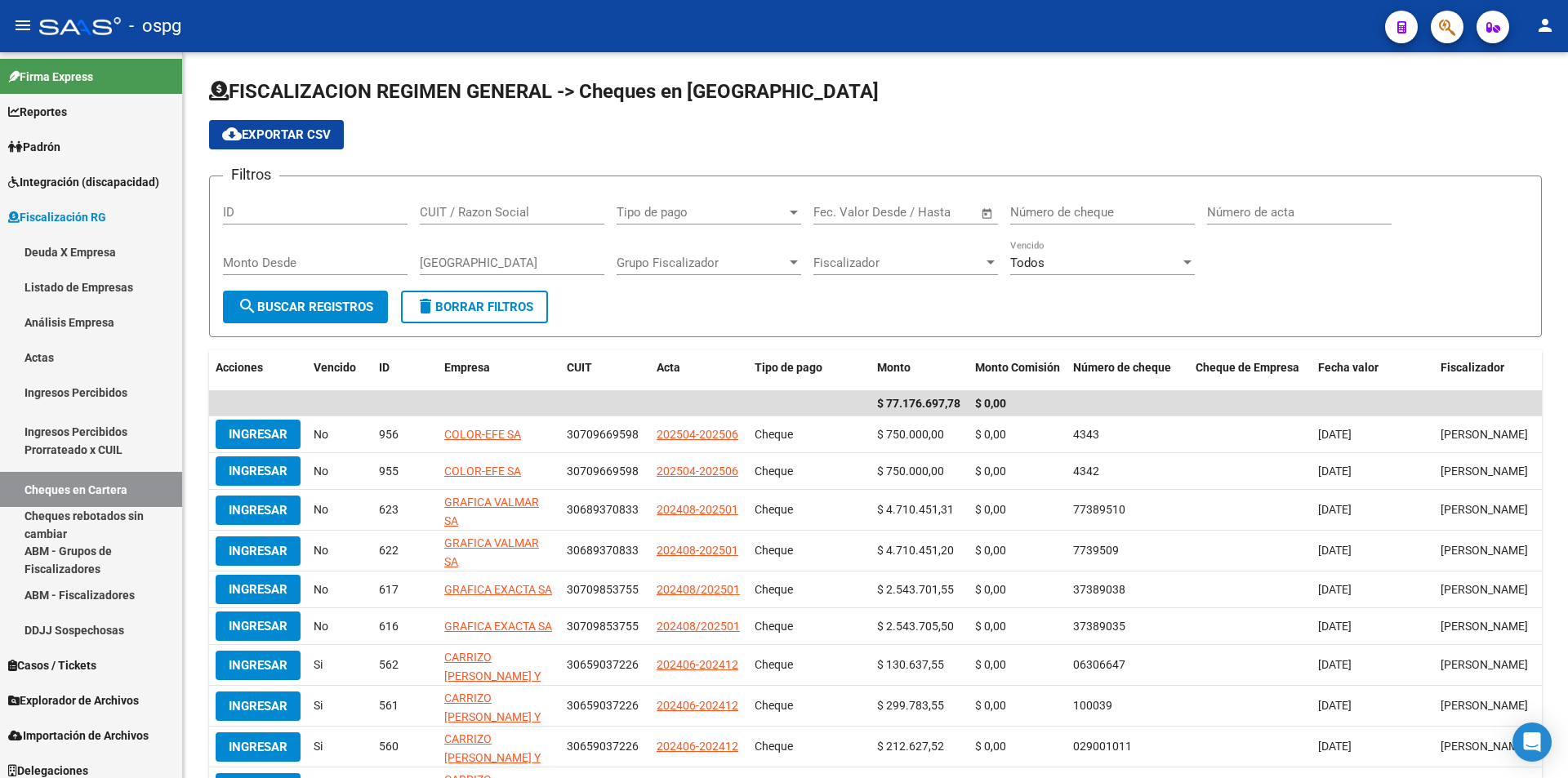
click at [1428, 24] on div at bounding box center [1441, 26] width 46 height 33
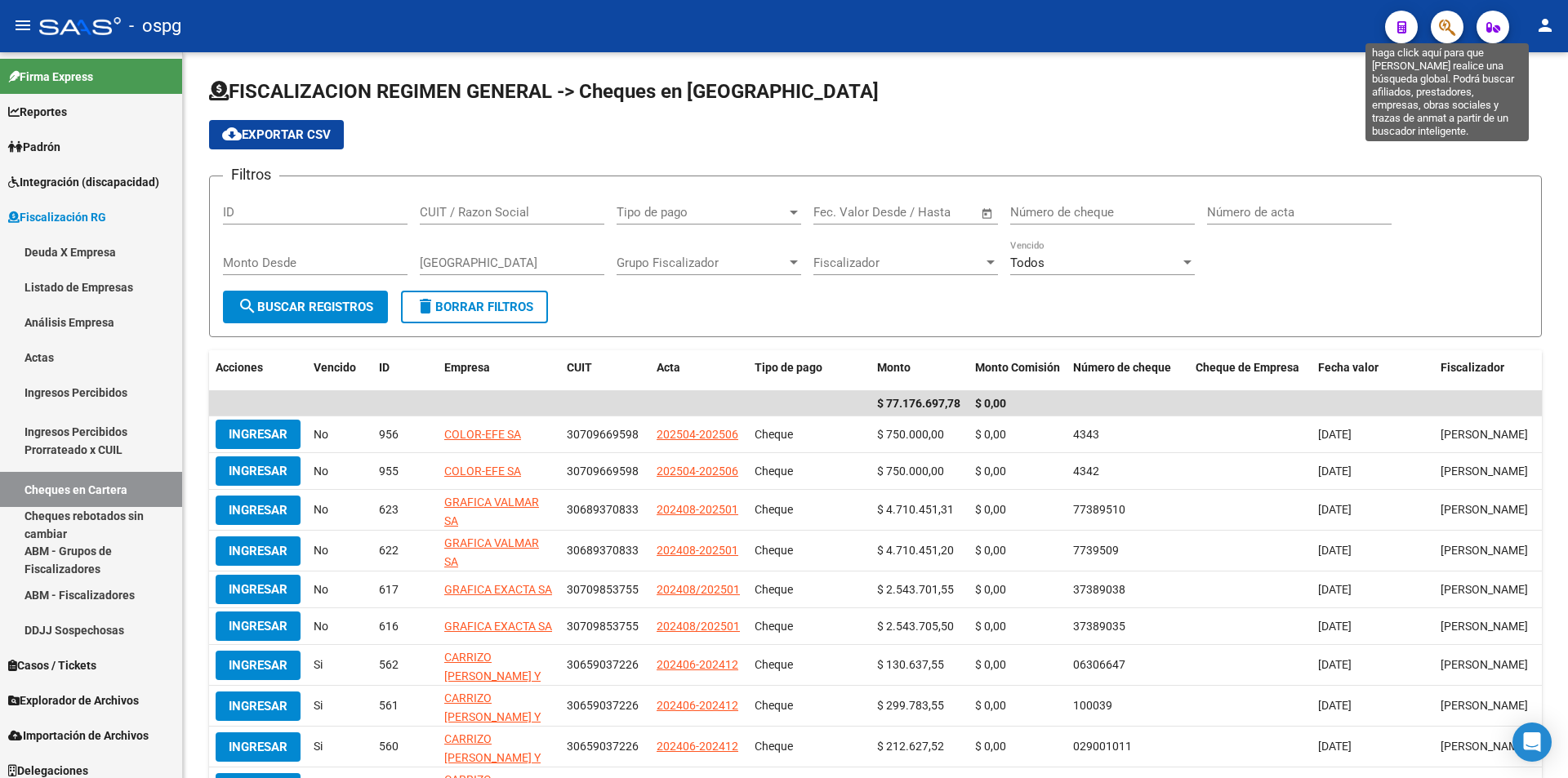
click at [1445, 27] on icon "button" at bounding box center [1447, 27] width 16 height 19
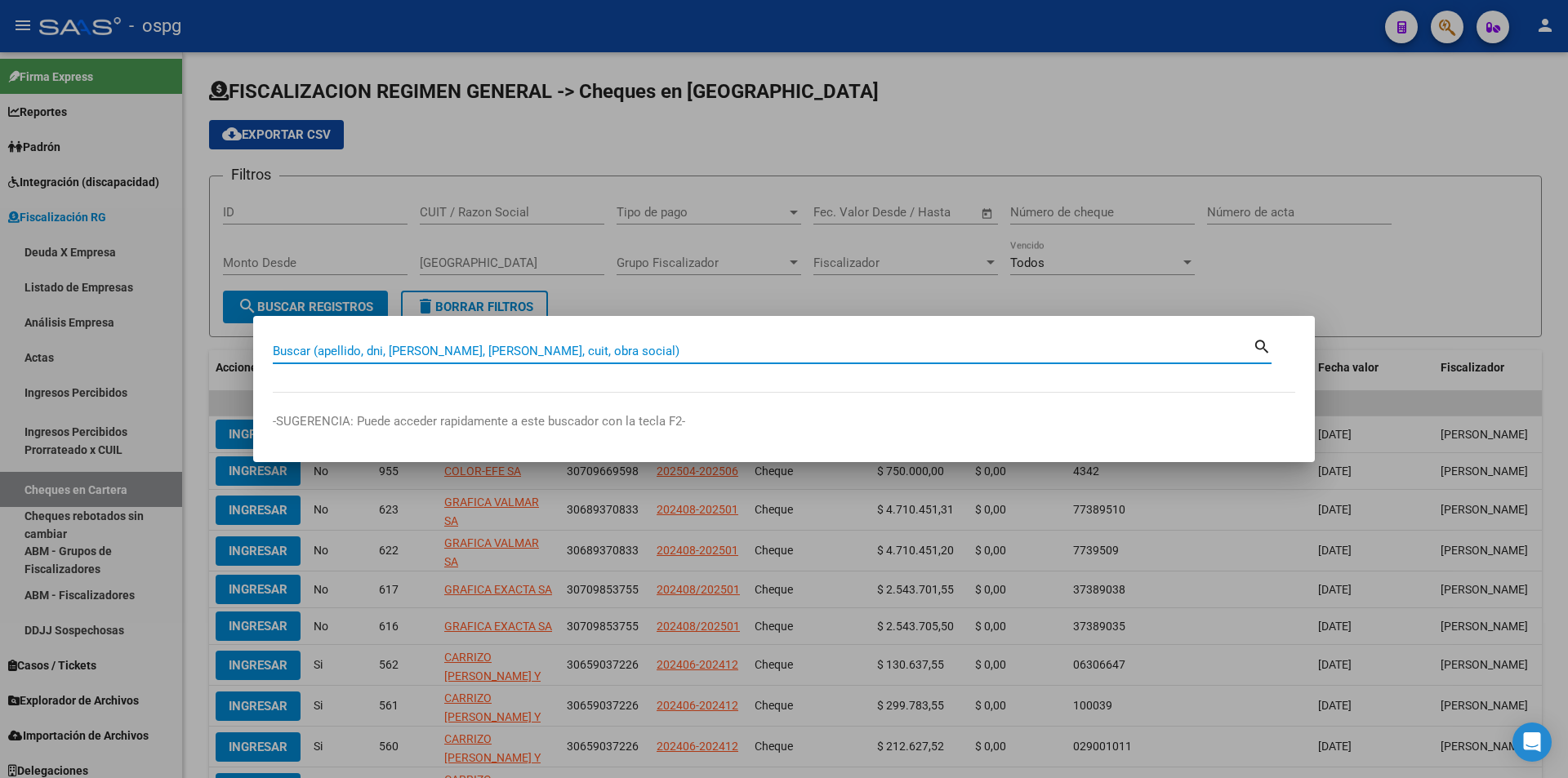
click at [726, 348] on input "Buscar (apellido, dni, [PERSON_NAME], [PERSON_NAME], cuit, obra social)" at bounding box center [762, 350] width 980 height 15
paste input "30716515385"
type input "30716515385"
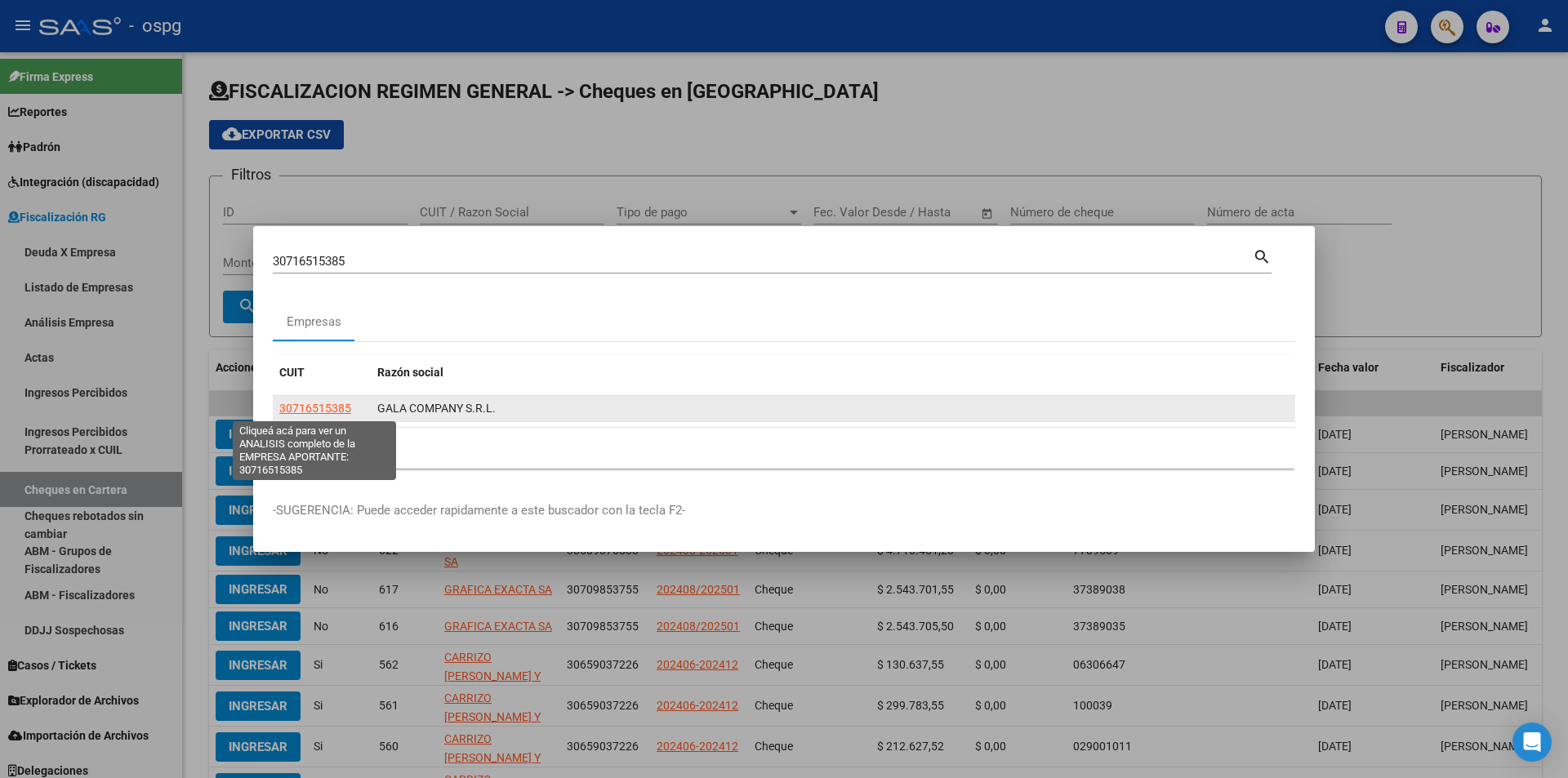
click at [332, 408] on span "30716515385" at bounding box center [315, 407] width 72 height 13
copy span "3"
type textarea "30716515385"
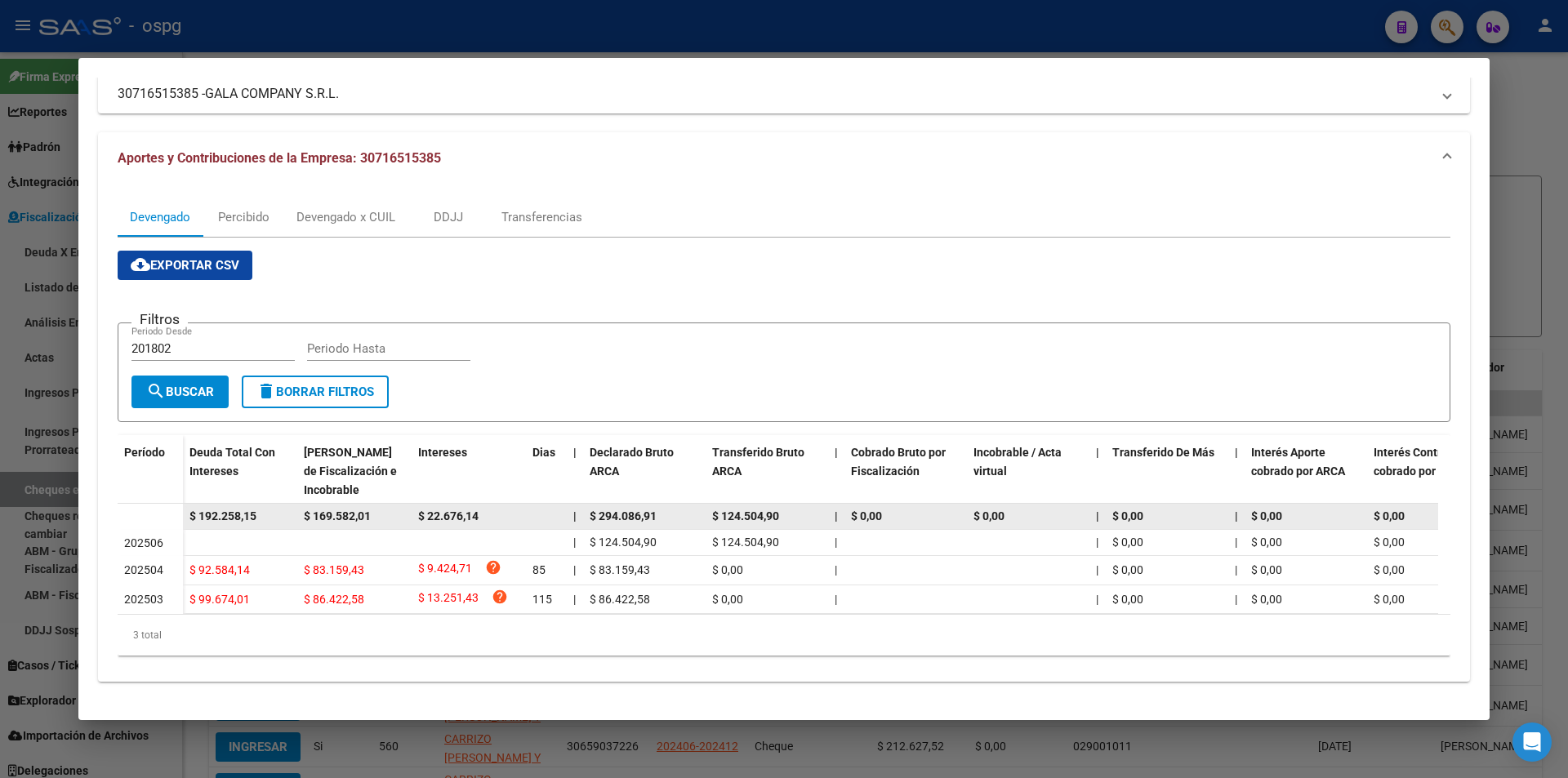
scroll to position [124, 0]
drag, startPoint x: 276, startPoint y: 506, endPoint x: 171, endPoint y: 500, distance: 105.2
click at [171, 504] on datatable-body-row "$ 192.258,15 $ 169.582,01 $ 22.676,14 | $ 294.086,91 $ 124.504,90 | $ 0,00 $ 0,…" at bounding box center [1126, 517] width 2017 height 26
copy span "$ 192.258,15"
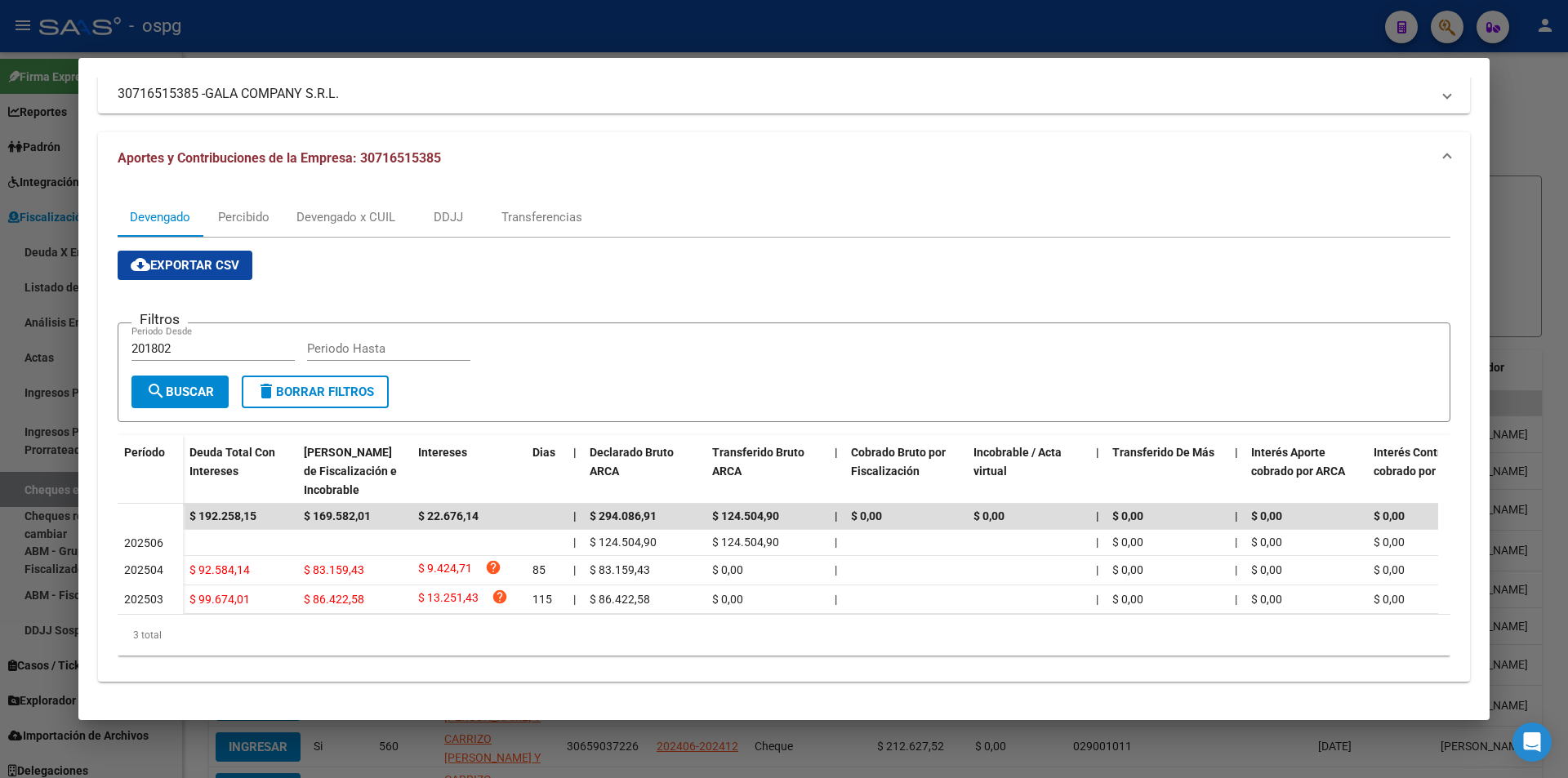
click at [1565, 239] on div at bounding box center [784, 389] width 1568 height 778
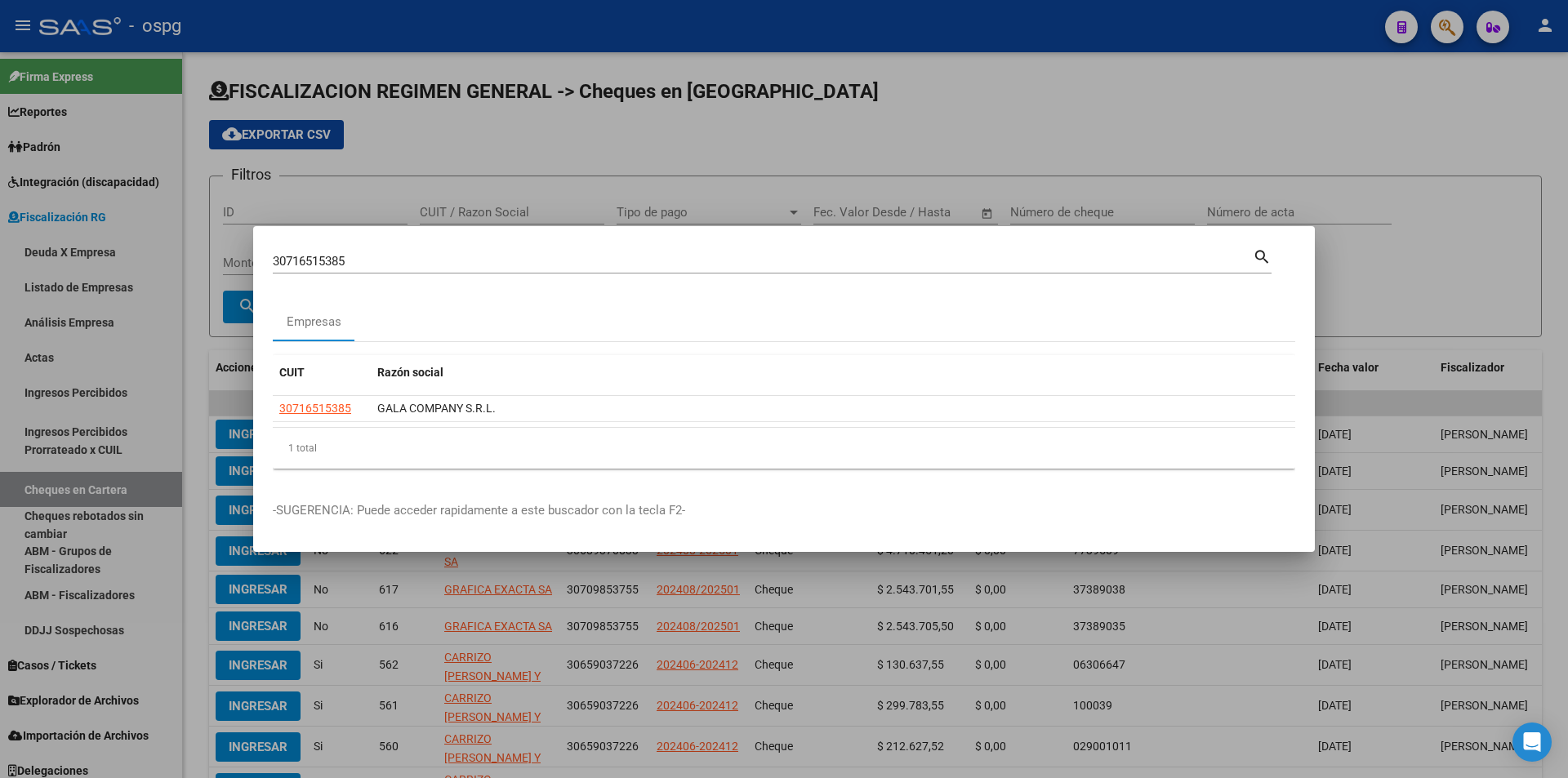
click at [1562, 239] on div at bounding box center [784, 389] width 1568 height 778
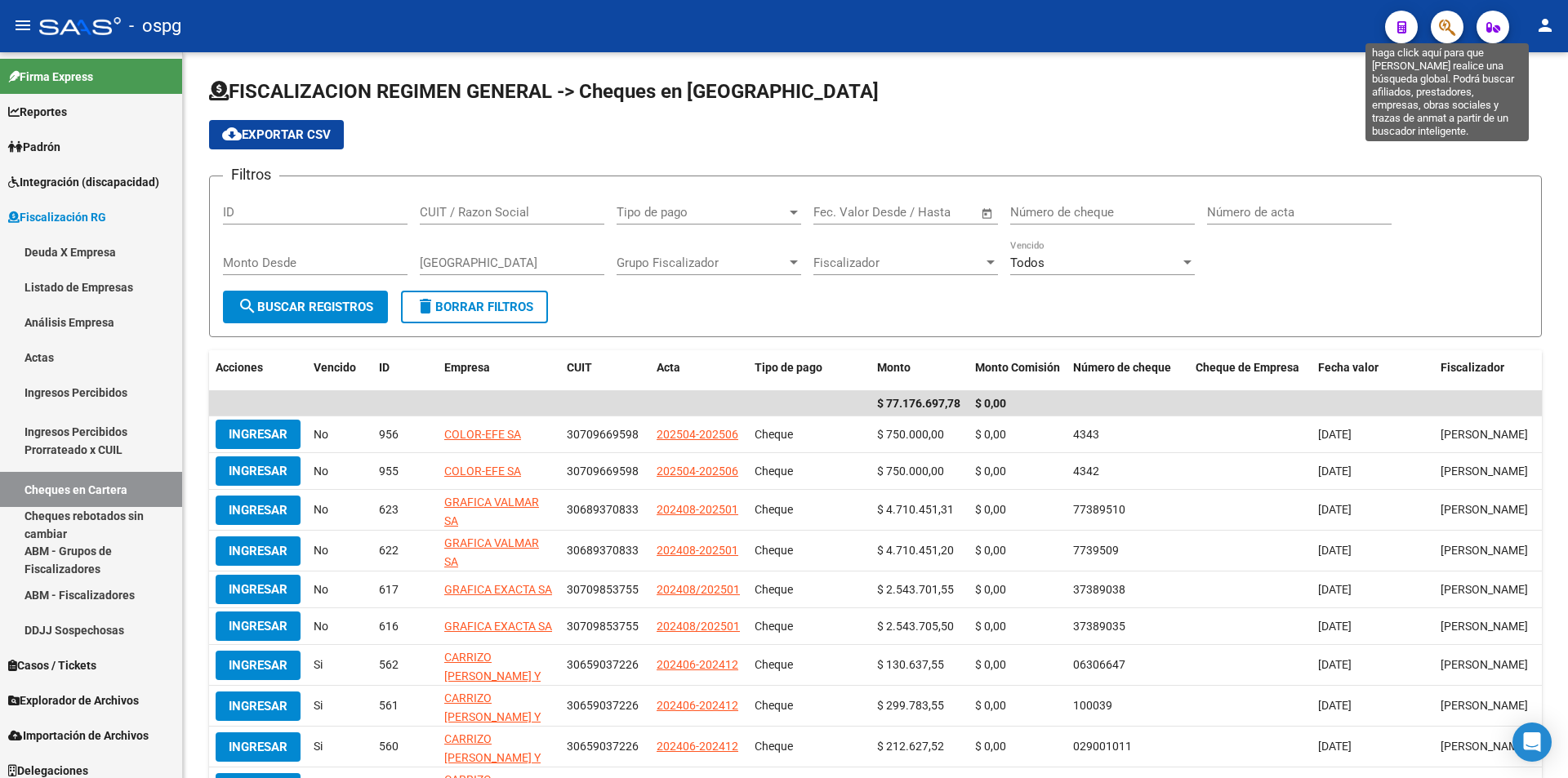
click at [1438, 17] on button "button" at bounding box center [1447, 26] width 32 height 32
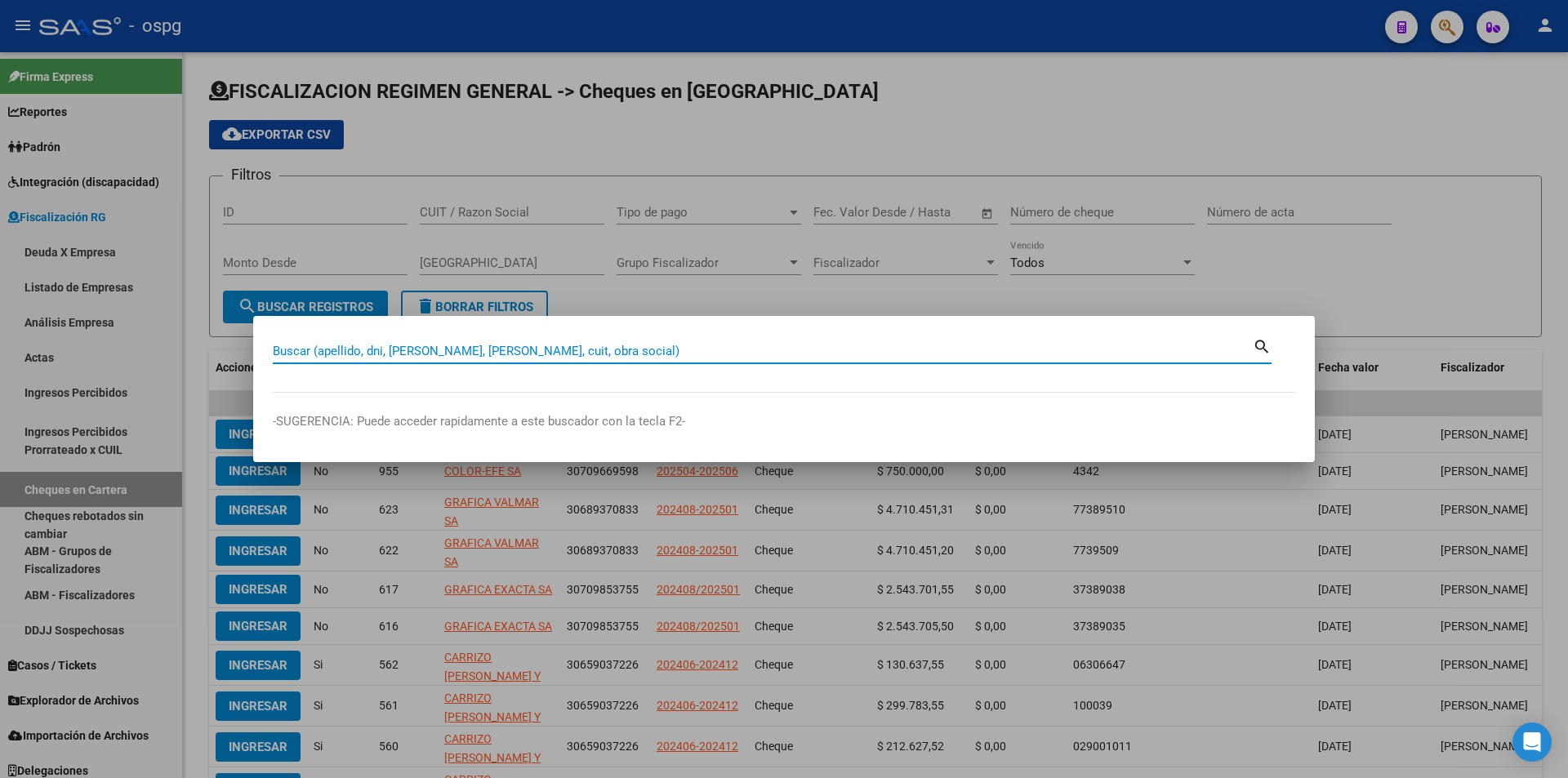
click at [502, 350] on input "Buscar (apellido, dni, [PERSON_NAME], [PERSON_NAME], cuit, obra social)" at bounding box center [762, 350] width 980 height 15
paste input "20962310029"
type input "20962310029"
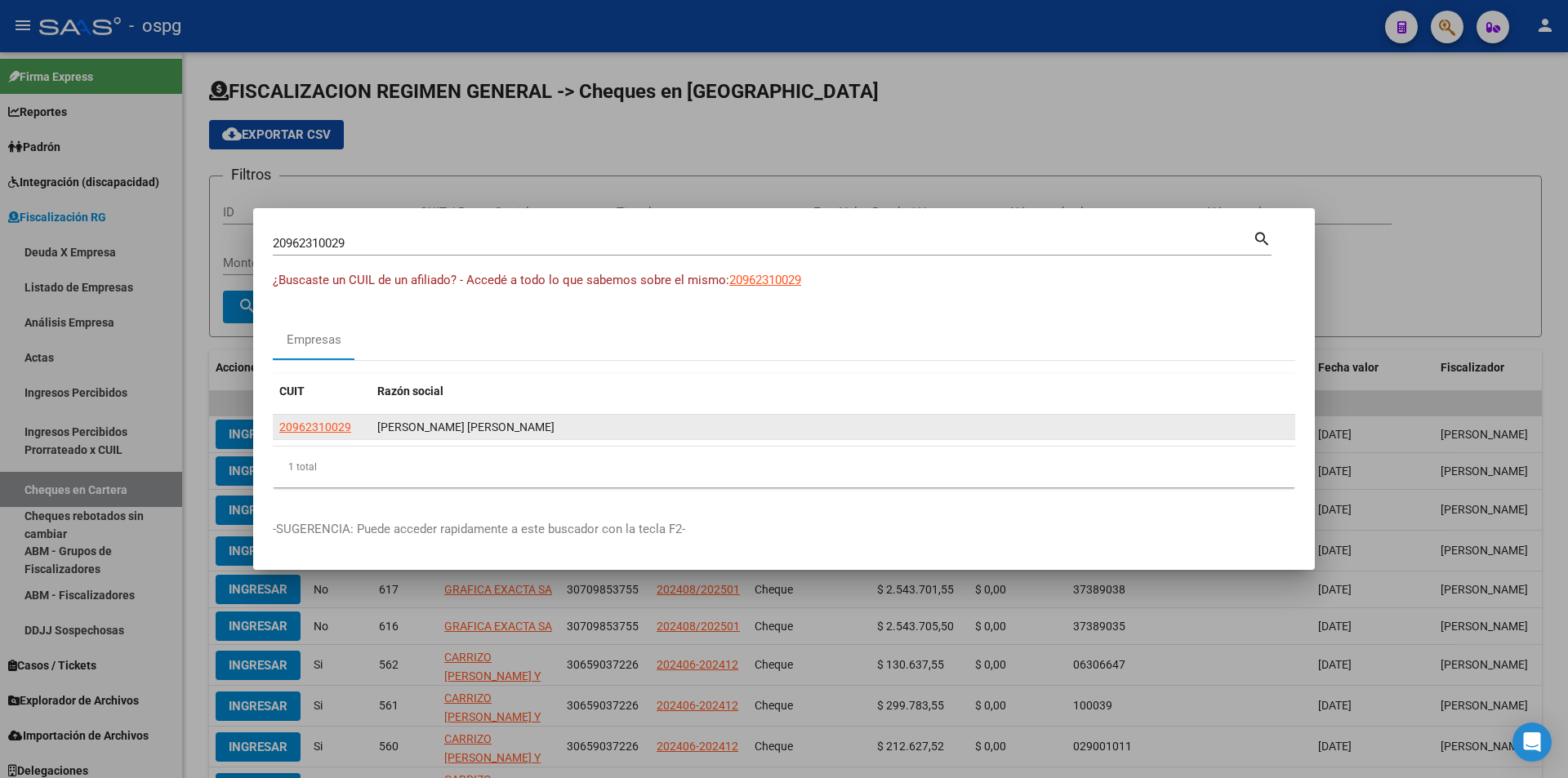
click at [327, 416] on datatable-body-cell "20962310029" at bounding box center [321, 427] width 98 height 26
click at [333, 427] on span "20962310029" at bounding box center [315, 426] width 72 height 13
type textarea "20962310029"
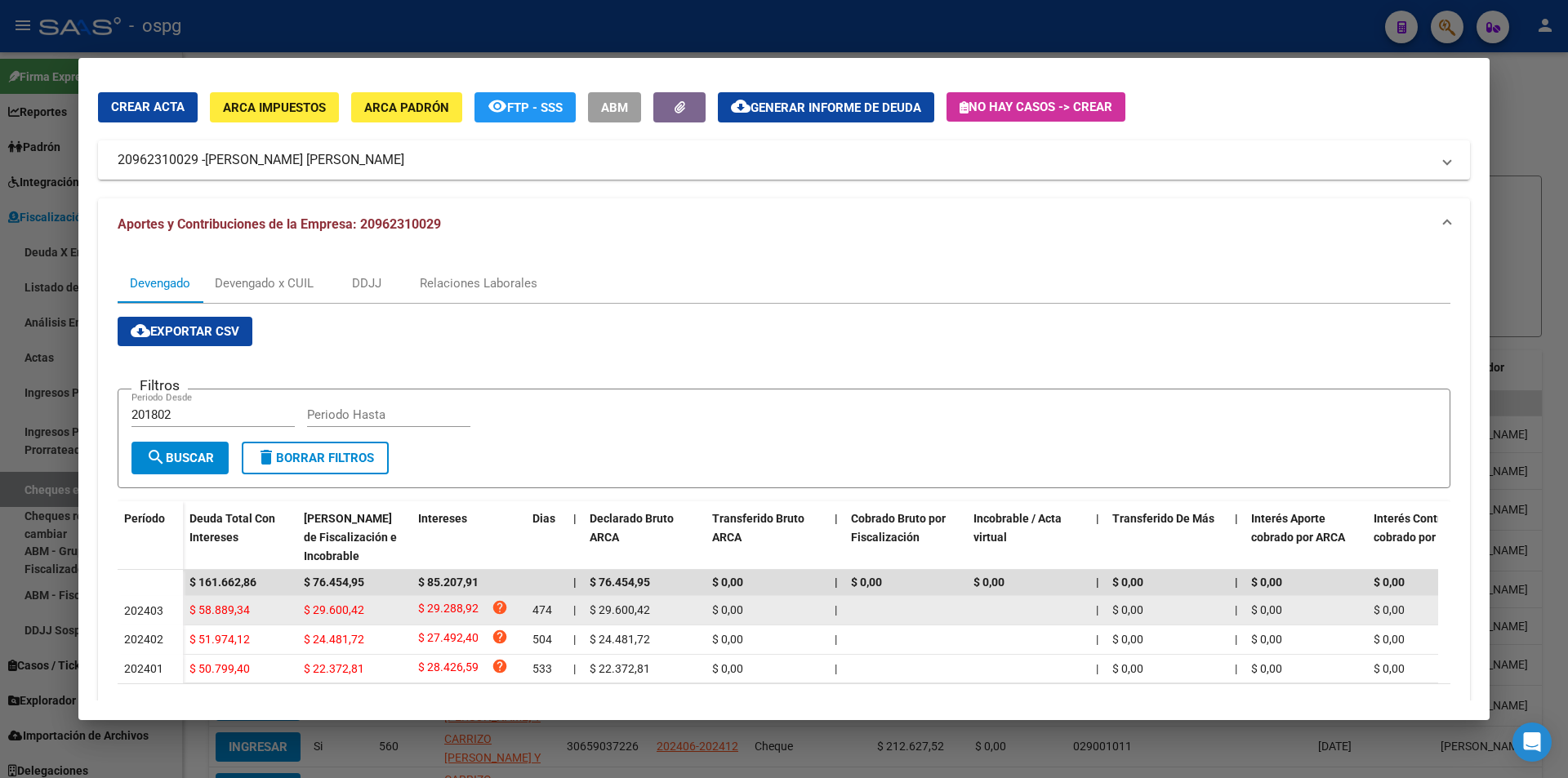
scroll to position [82, 0]
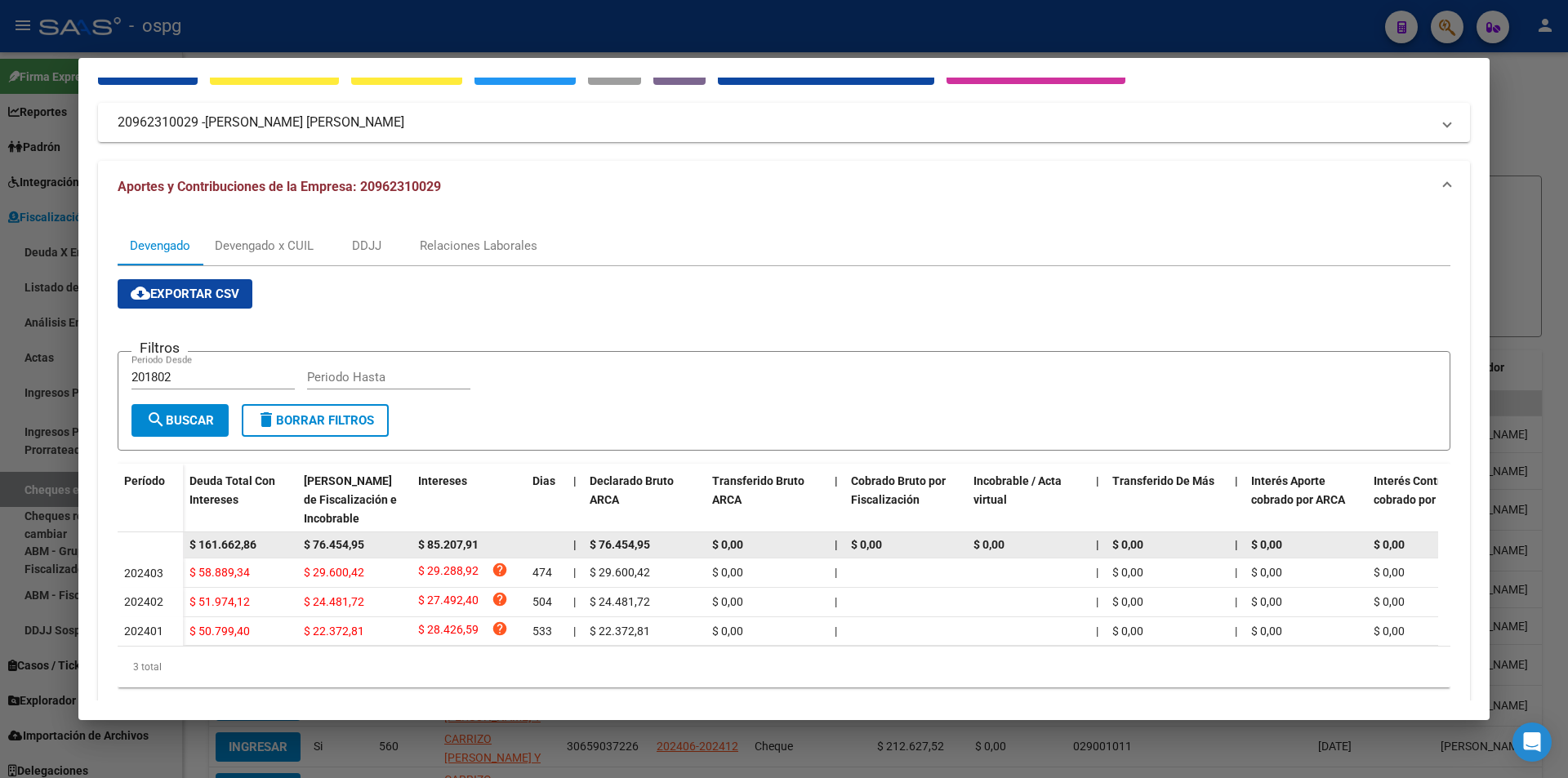
drag, startPoint x: 275, startPoint y: 547, endPoint x: 160, endPoint y: 545, distance: 115.0
click at [160, 545] on datatable-body-row "$ 161.662,86 $ 76.454,95 $ 85.207,91 | $ 76.454,95 $ 0,00 | $ 0,00 $ 0,00 | $ 0…" at bounding box center [1126, 545] width 2017 height 26
copy span "$ 161.662,86"
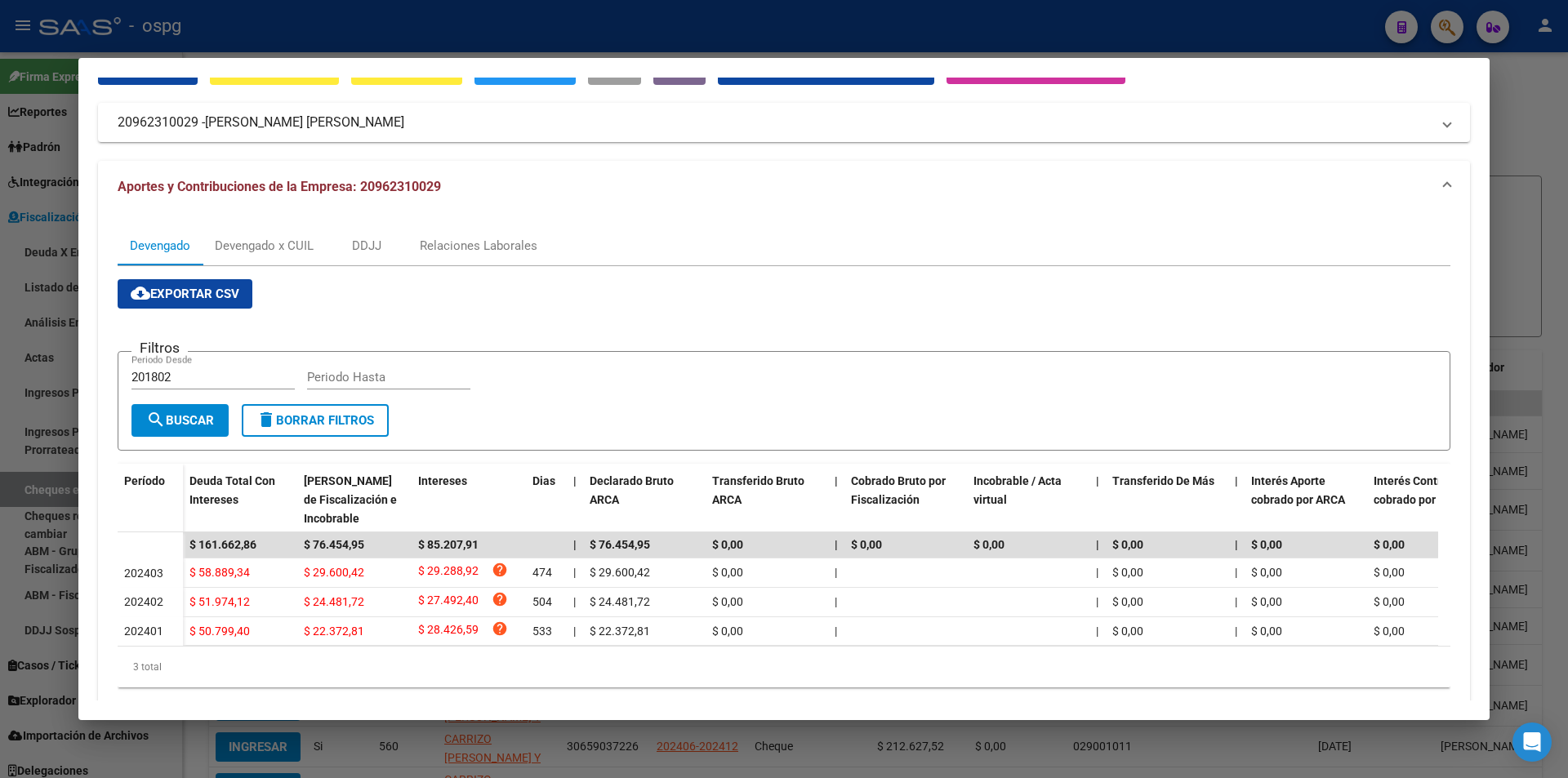
click at [1547, 159] on div at bounding box center [784, 389] width 1568 height 778
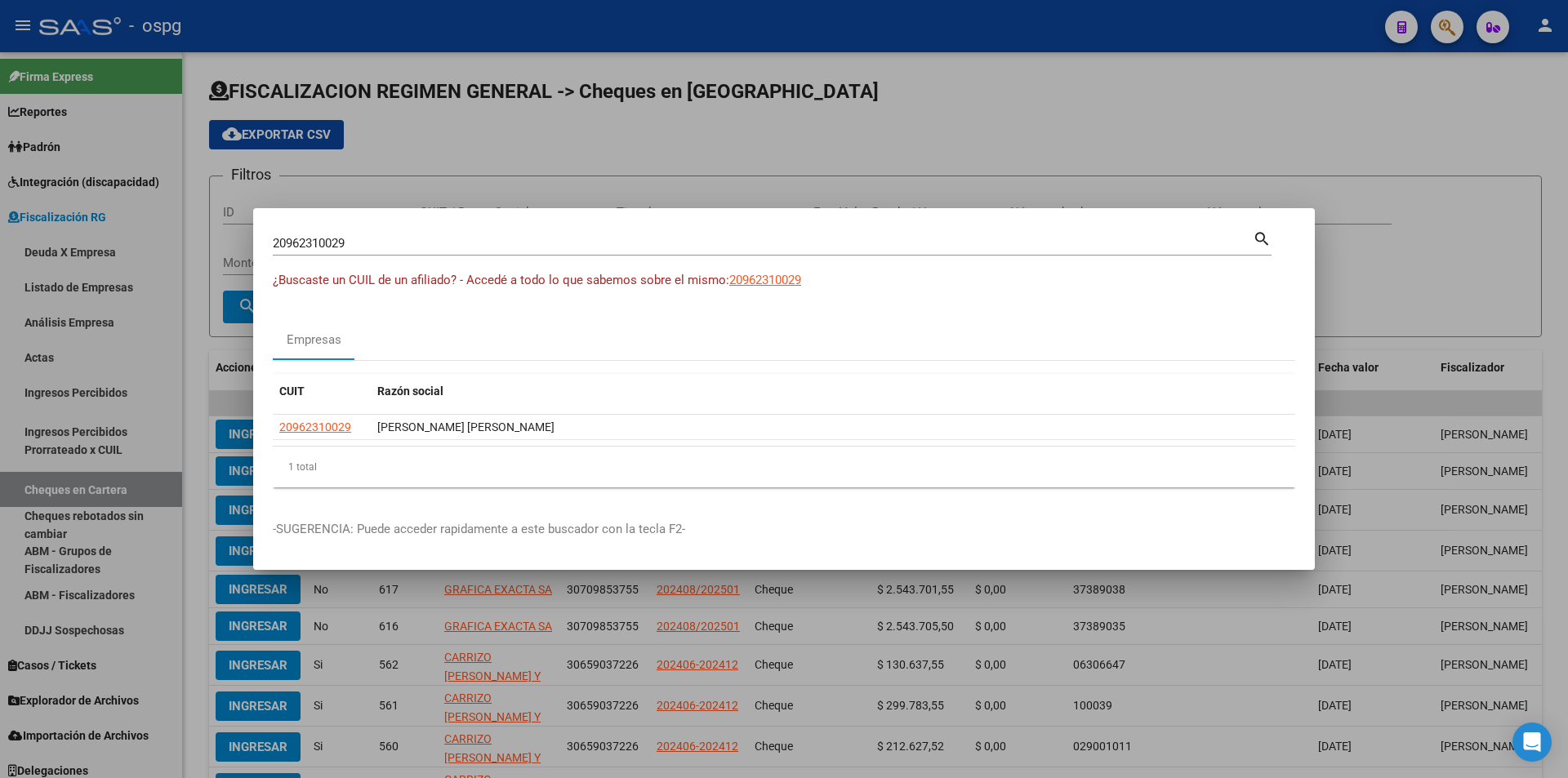
click at [1547, 159] on div at bounding box center [784, 389] width 1568 height 778
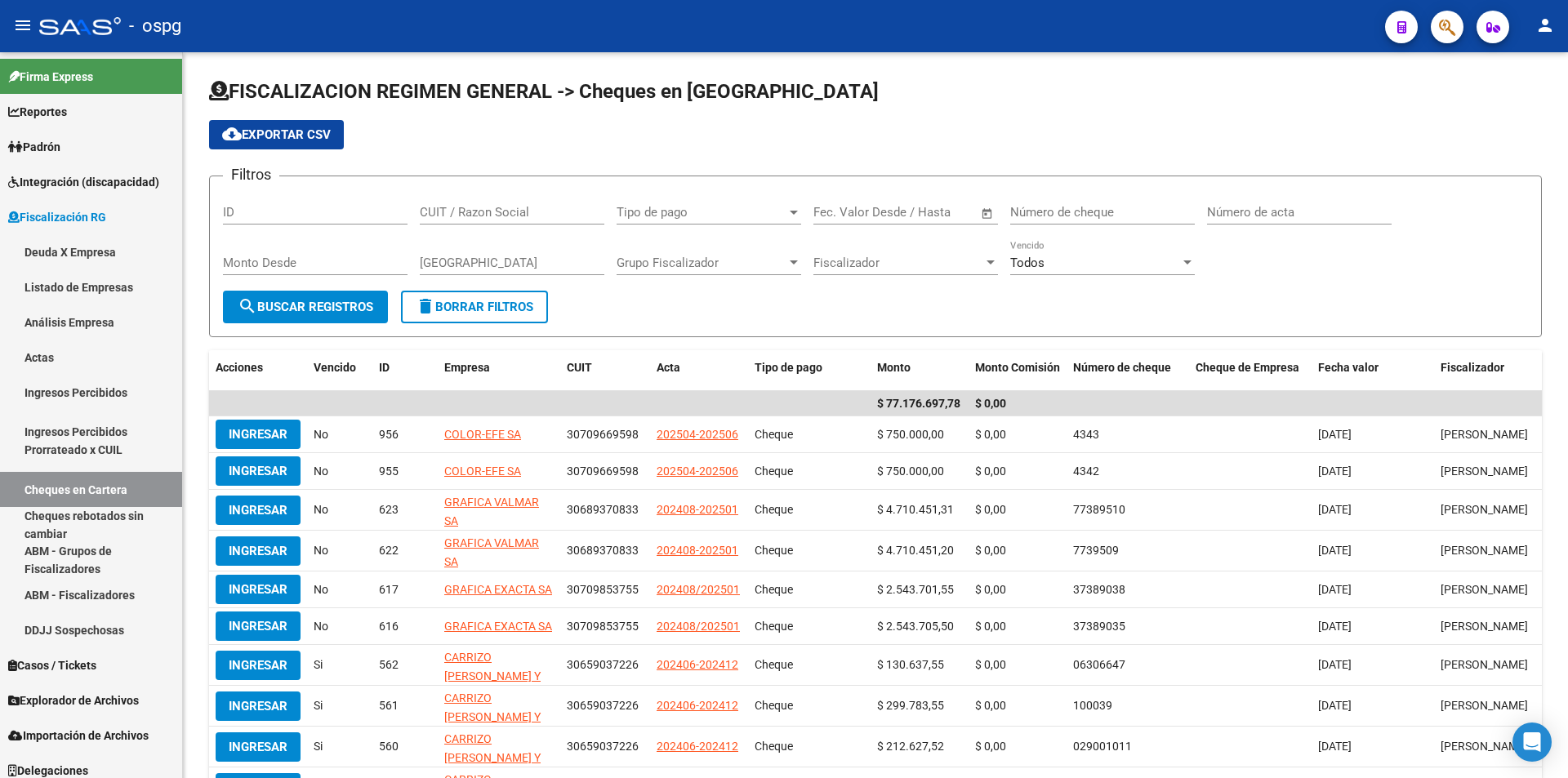
click at [1547, 159] on div "FISCALIZACION REGIMEN GENERAL -> Cheques en Cartera cloud_download Exportar CSV…" at bounding box center [875, 479] width 1385 height 855
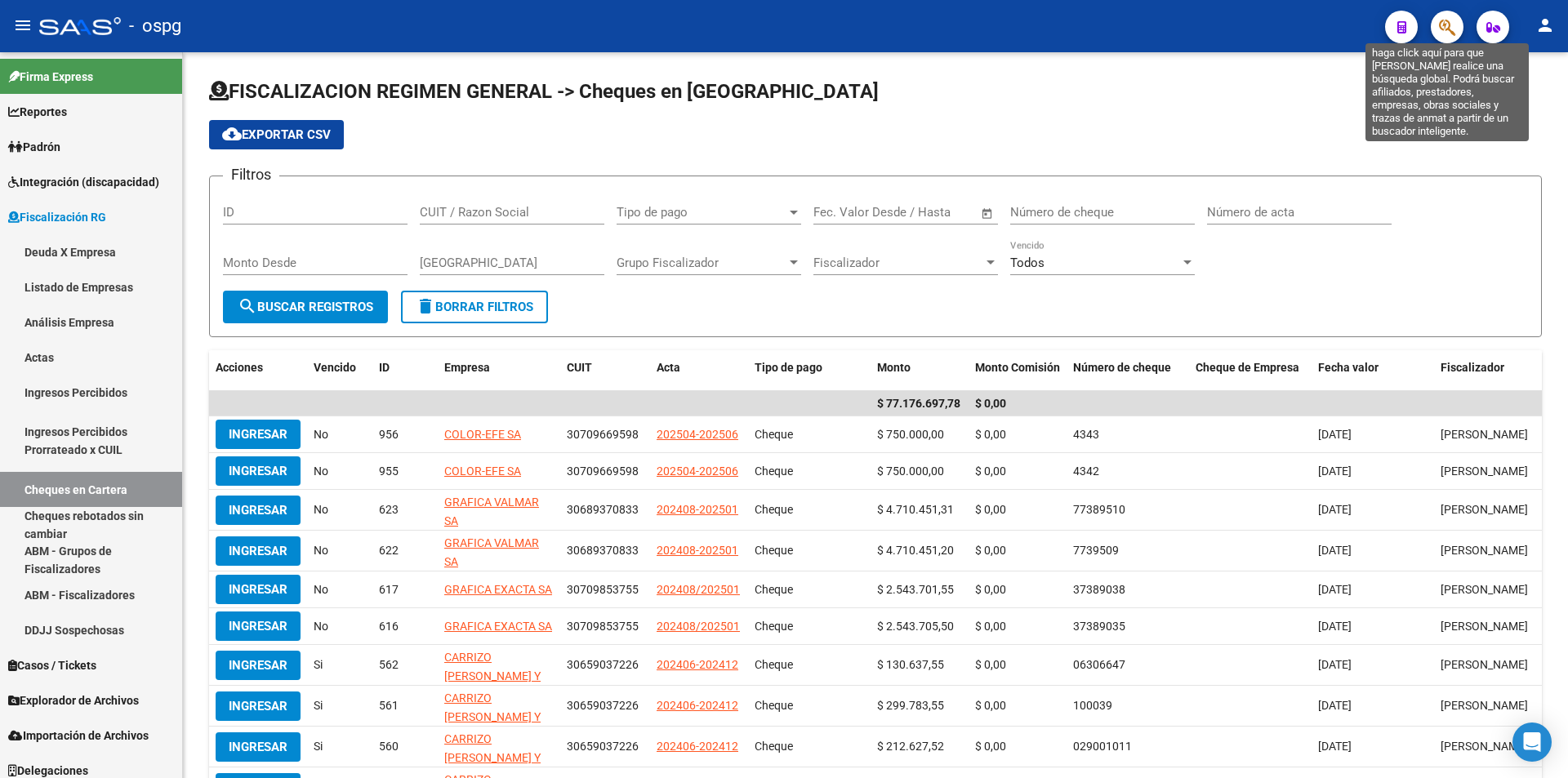
click at [1450, 26] on icon "button" at bounding box center [1447, 27] width 16 height 19
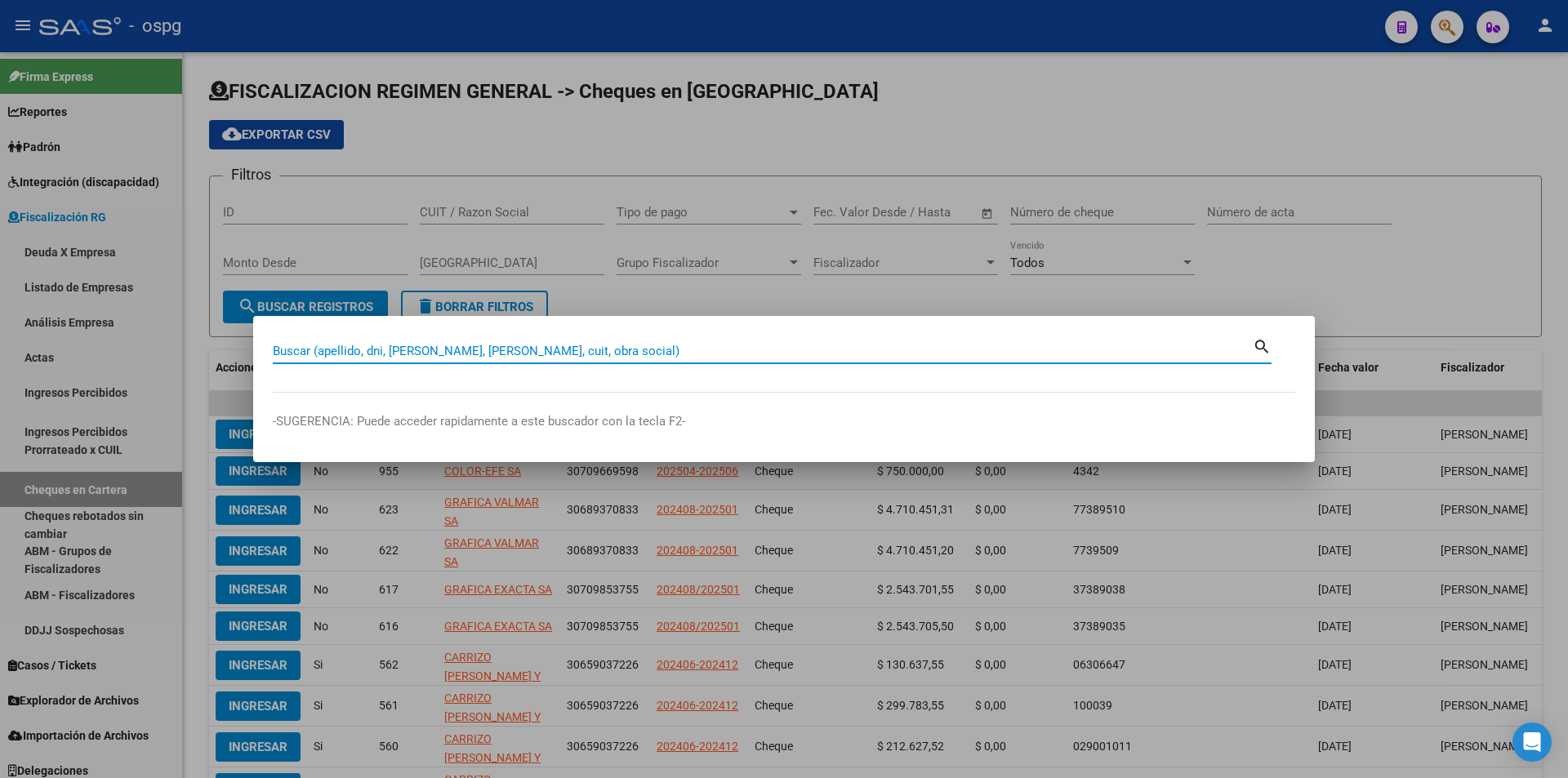
paste input "30715940635"
type input "30715940635"
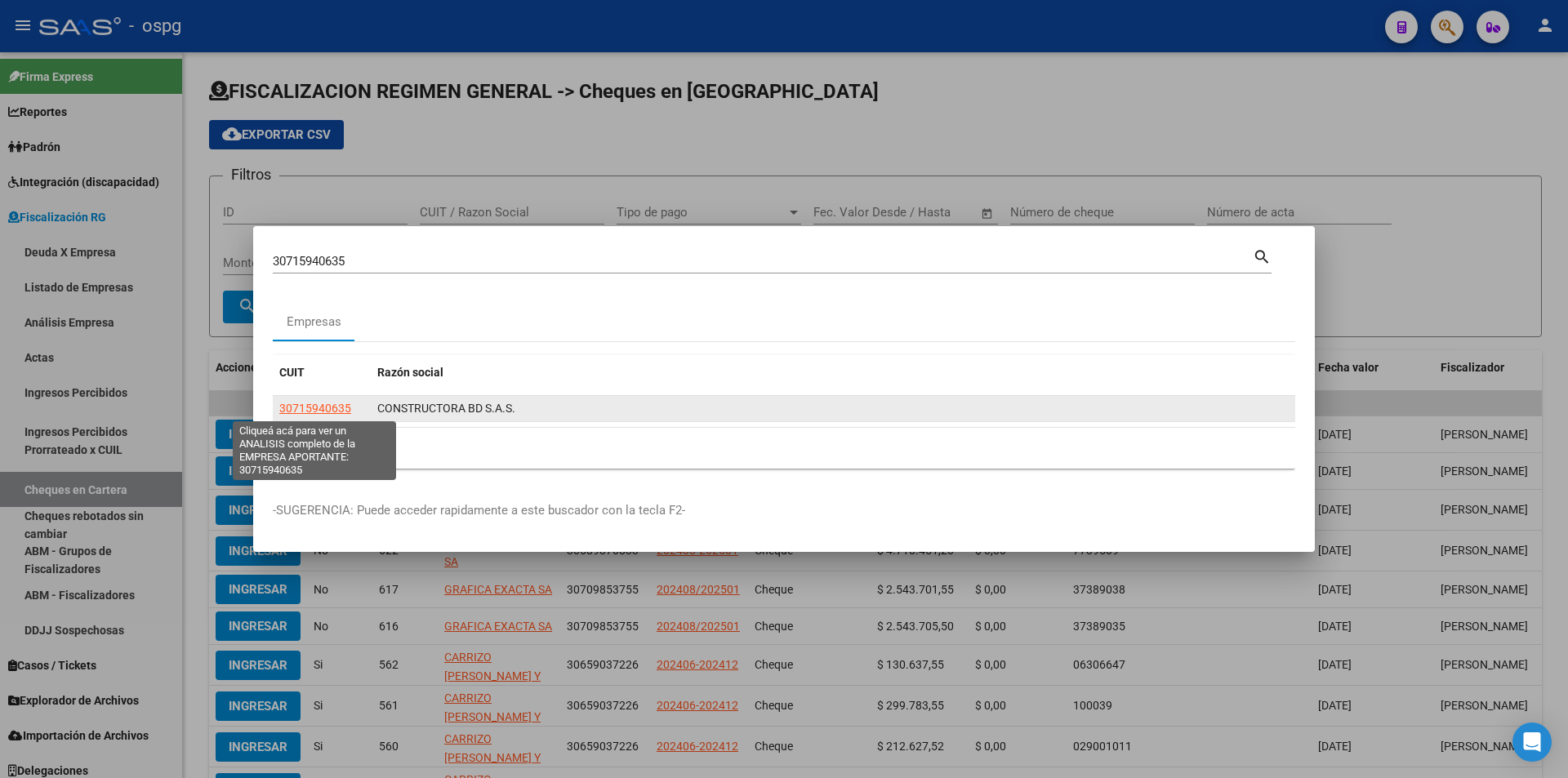
click at [339, 408] on span "30715940635" at bounding box center [315, 407] width 72 height 13
type textarea "30715940635"
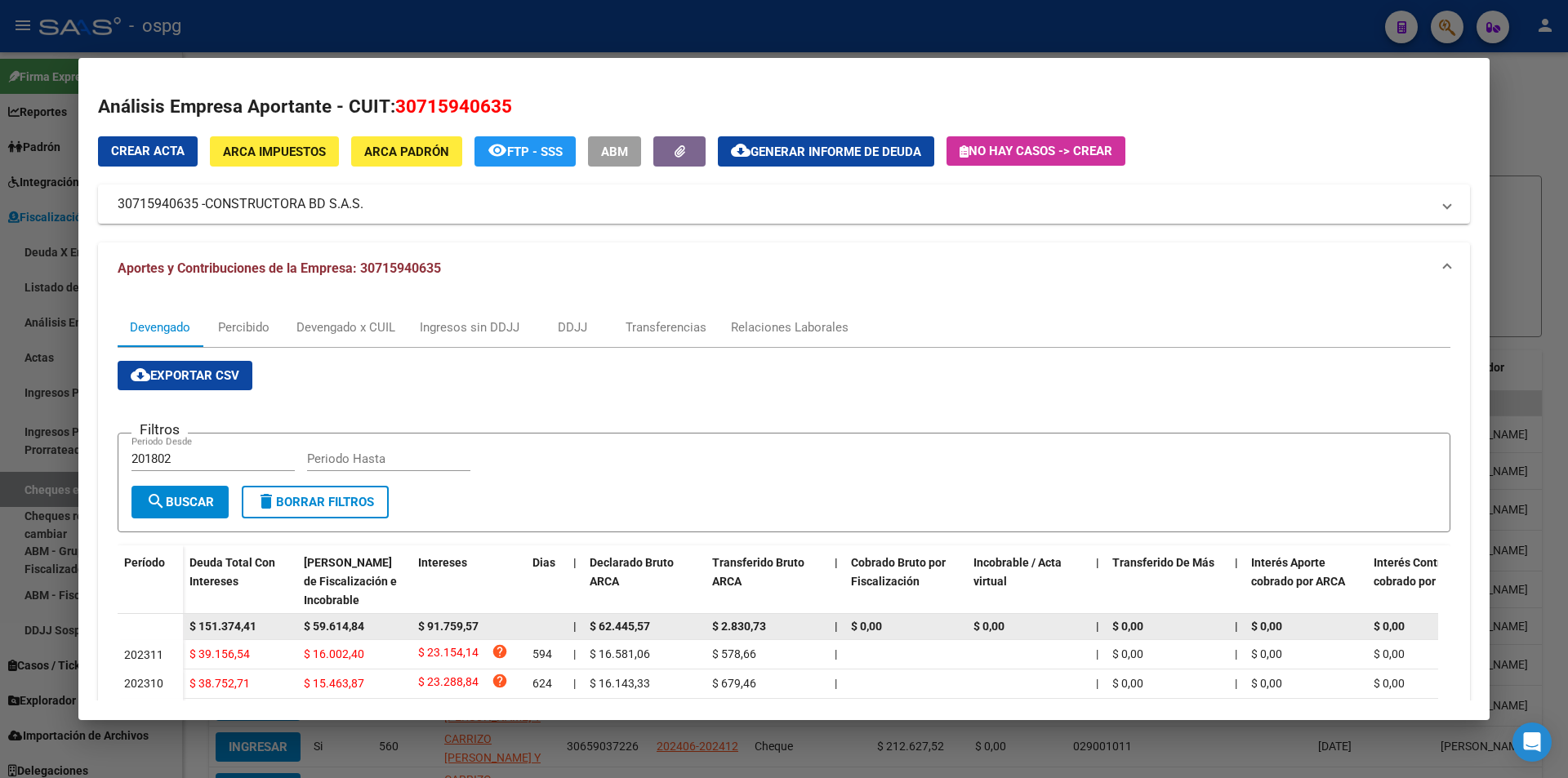
drag, startPoint x: 265, startPoint y: 626, endPoint x: 156, endPoint y: 623, distance: 109.0
click at [156, 623] on datatable-body-row "$ 151.374,41 $ 59.614,84 $ 91.759,57 | $ 62.445,57 $ 2.830,73 | $ 0,00 $ 0,00 |…" at bounding box center [1126, 627] width 2017 height 26
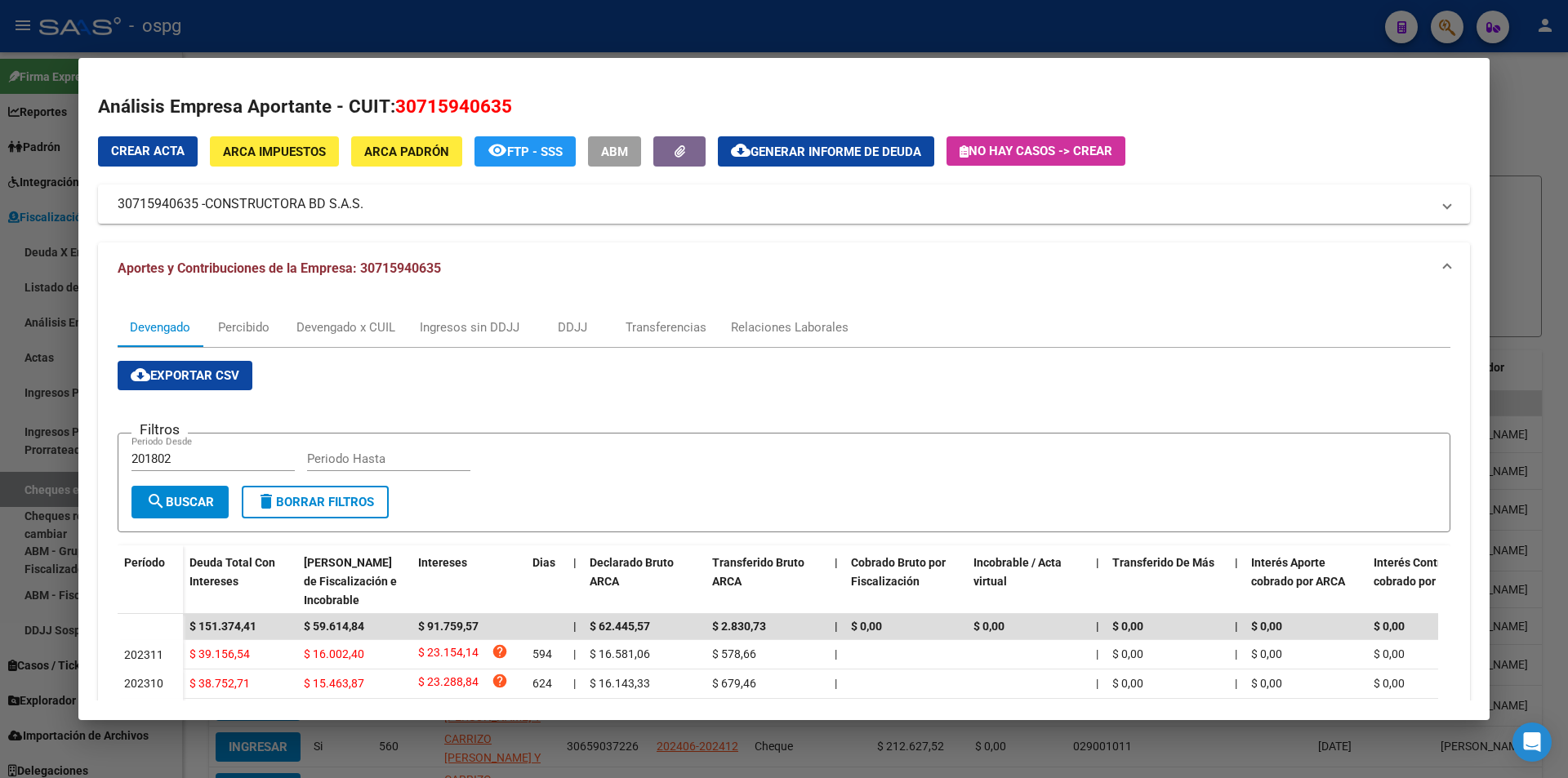
click at [1548, 194] on div at bounding box center [784, 389] width 1568 height 778
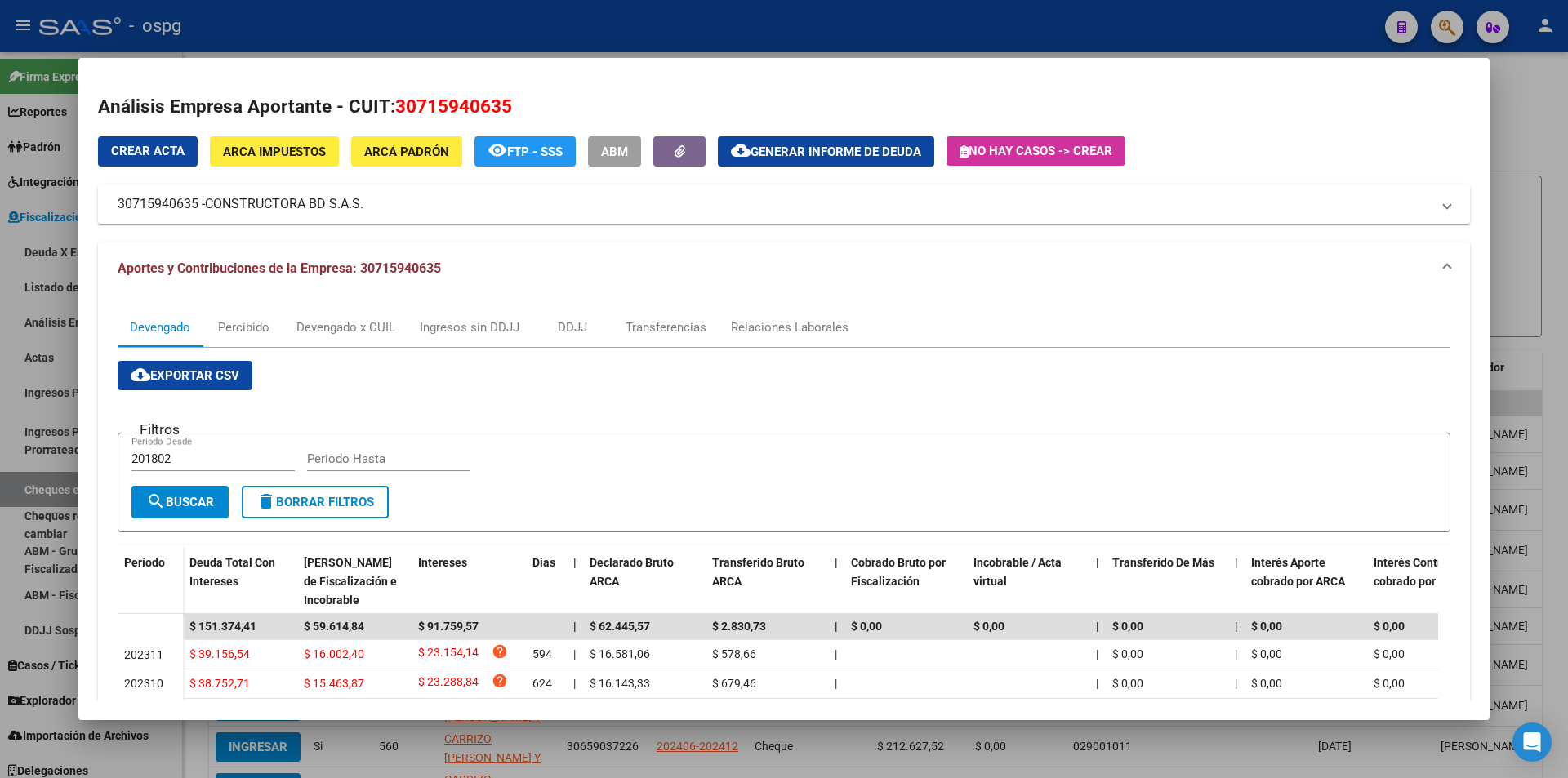
click at [1547, 194] on div at bounding box center [784, 389] width 1568 height 778
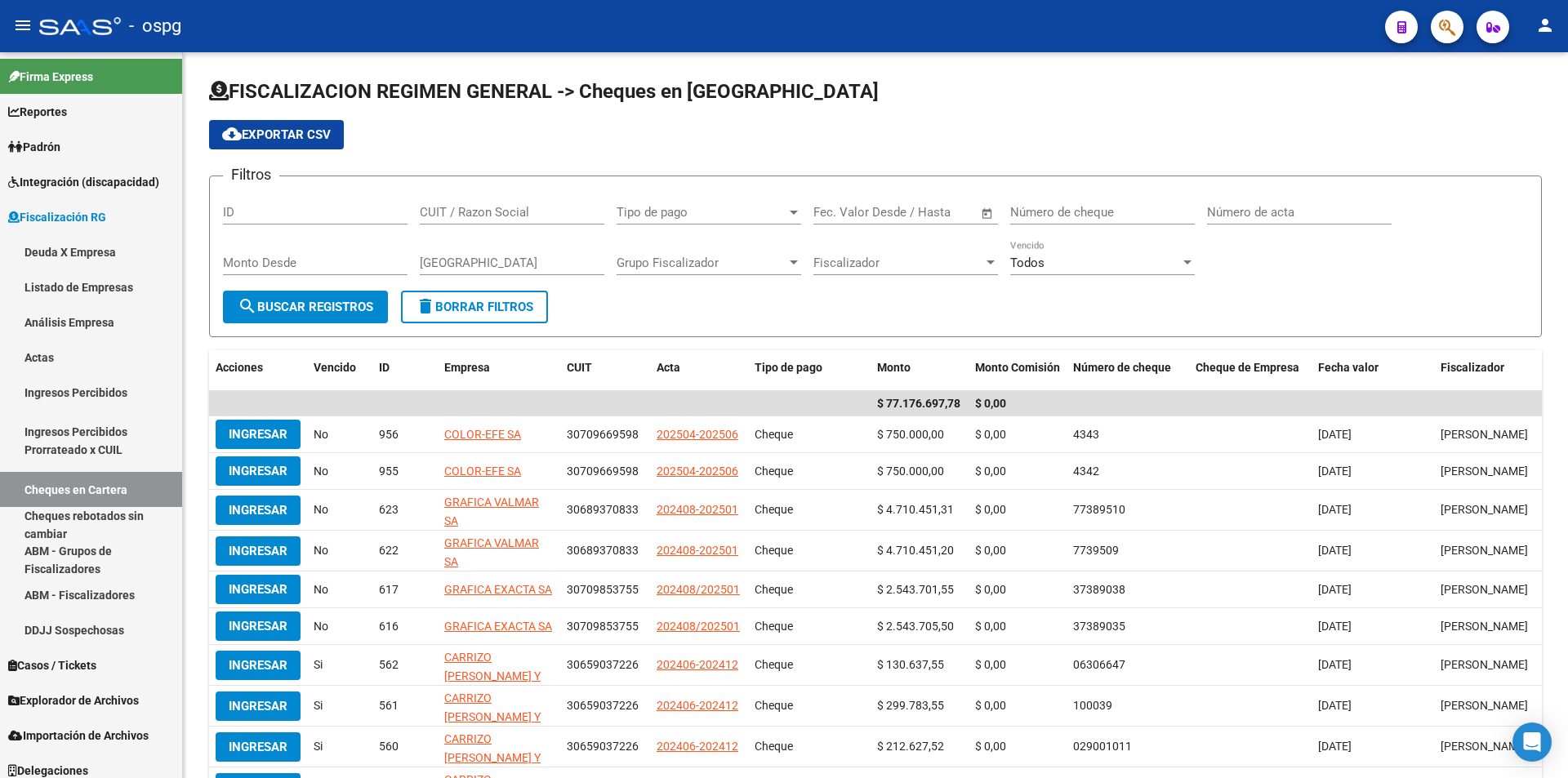
click at [1547, 194] on div "FISCALIZACION REGIMEN GENERAL -> Cheques en Cartera cloud_download Exportar CSV…" at bounding box center [875, 479] width 1385 height 855
click at [1454, 36] on icon "button" at bounding box center [1447, 27] width 16 height 19
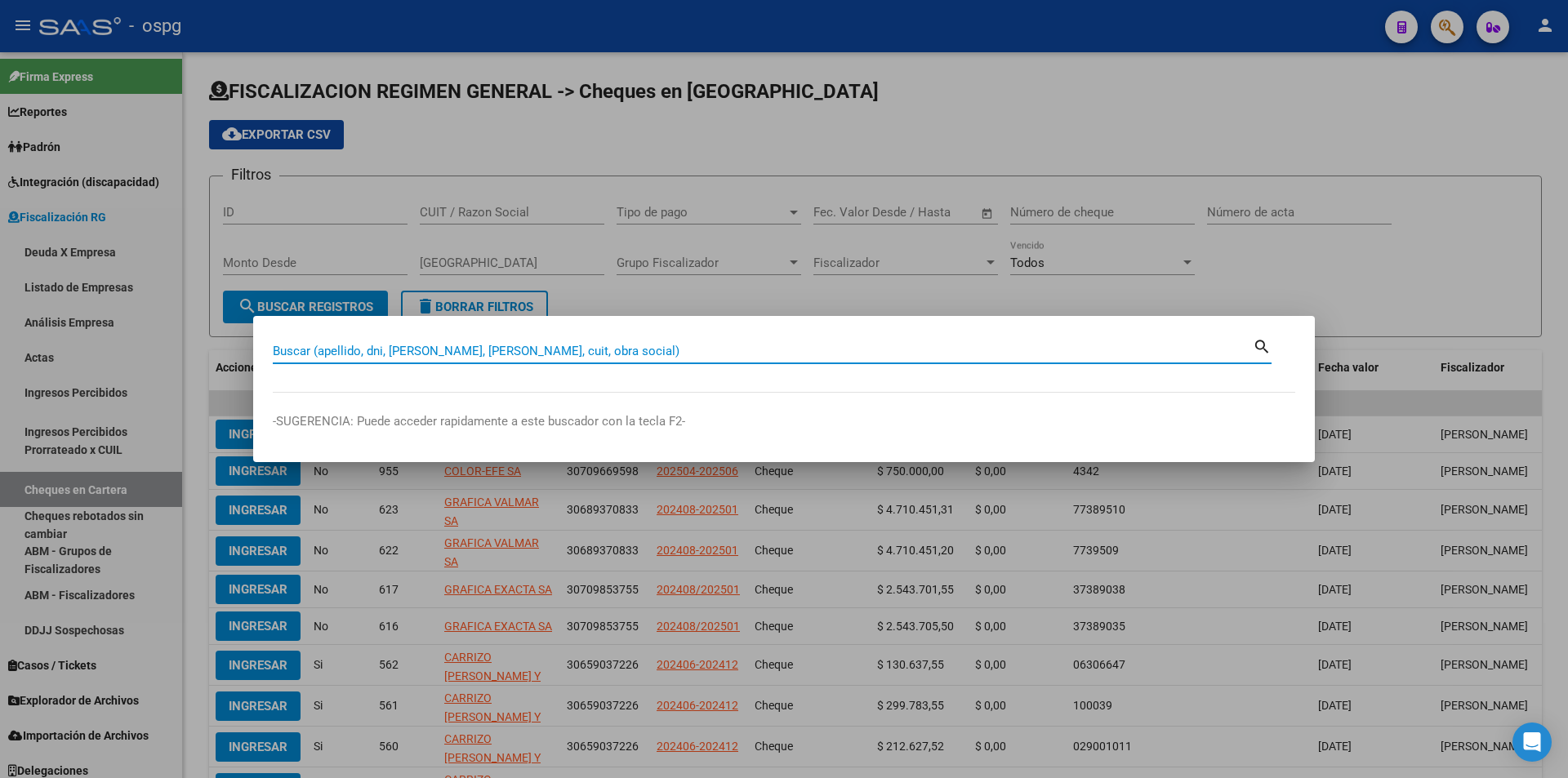
paste input "30716550377"
type input "30716550377"
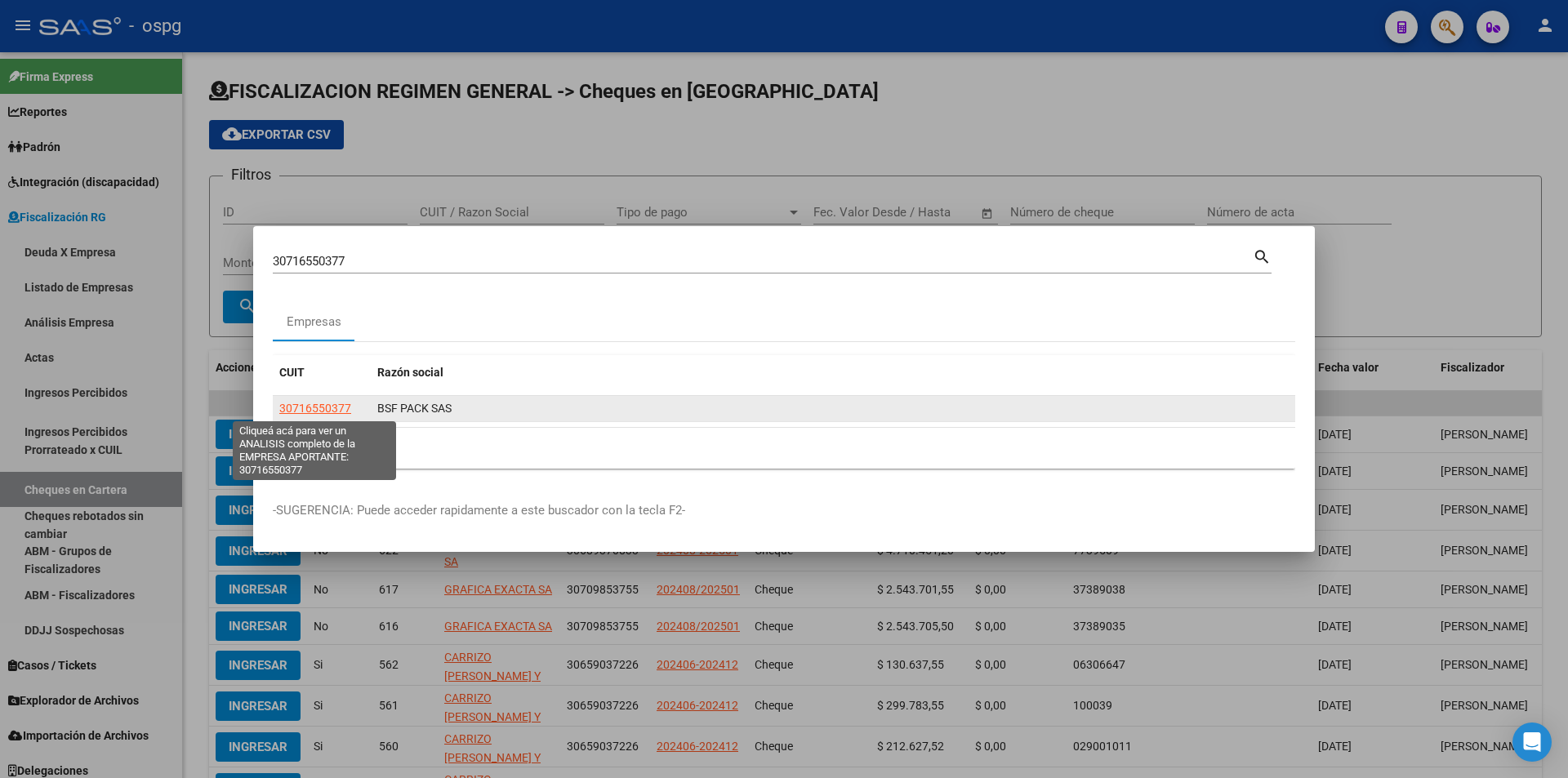
click at [336, 408] on span "30716550377" at bounding box center [315, 407] width 72 height 13
type textarea "30716550377"
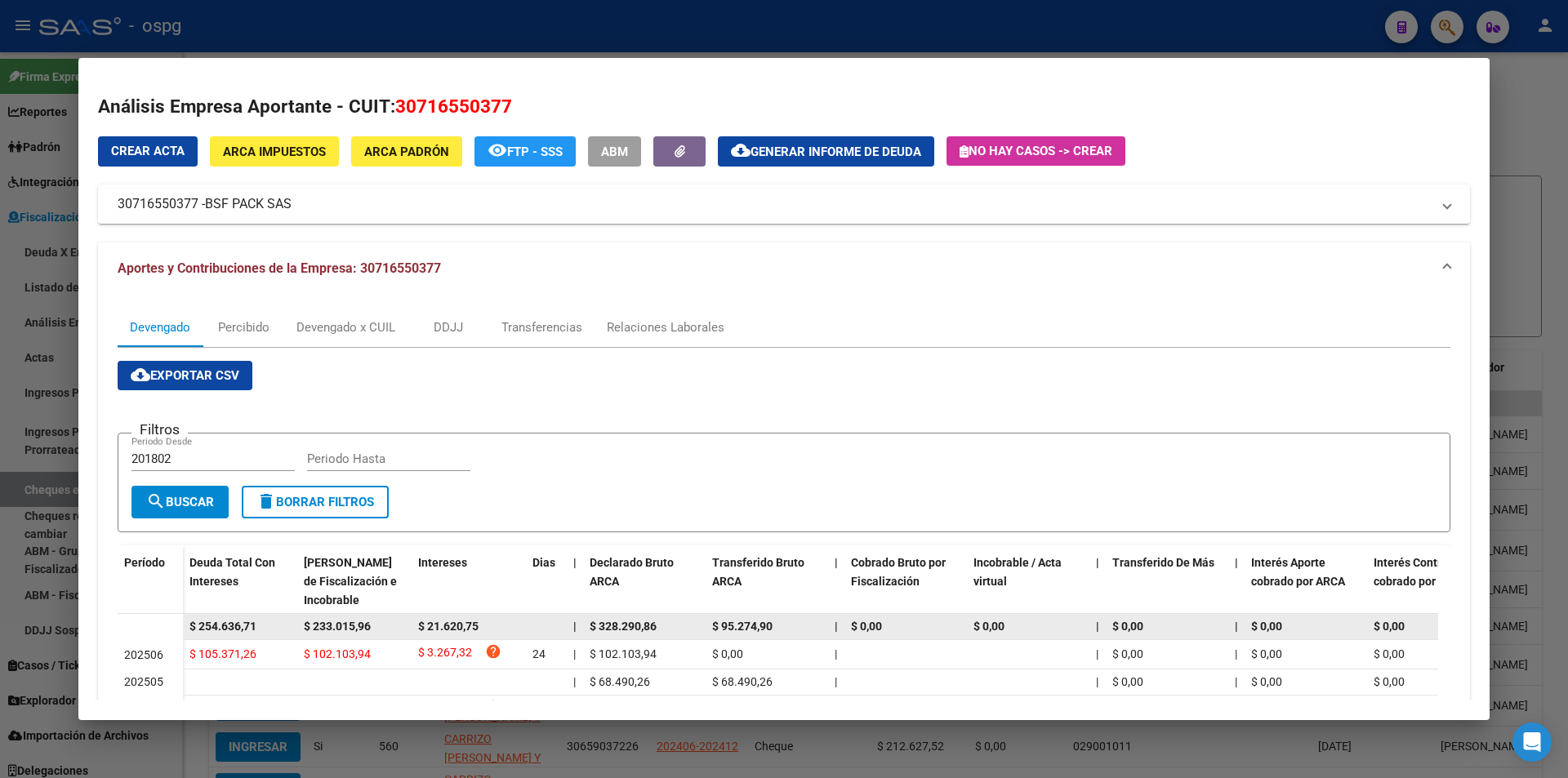
drag, startPoint x: 266, startPoint y: 620, endPoint x: 170, endPoint y: 621, distance: 96.0
click at [170, 622] on datatable-body-row "$ 254.636,71 $ 233.015,96 $ 21.620,75 | $ 328.290,86 $ 95.274,90 | $ 0,00 $ 0,0…" at bounding box center [1126, 627] width 2017 height 26
drag, startPoint x: 210, startPoint y: 616, endPoint x: 239, endPoint y: 626, distance: 30.7
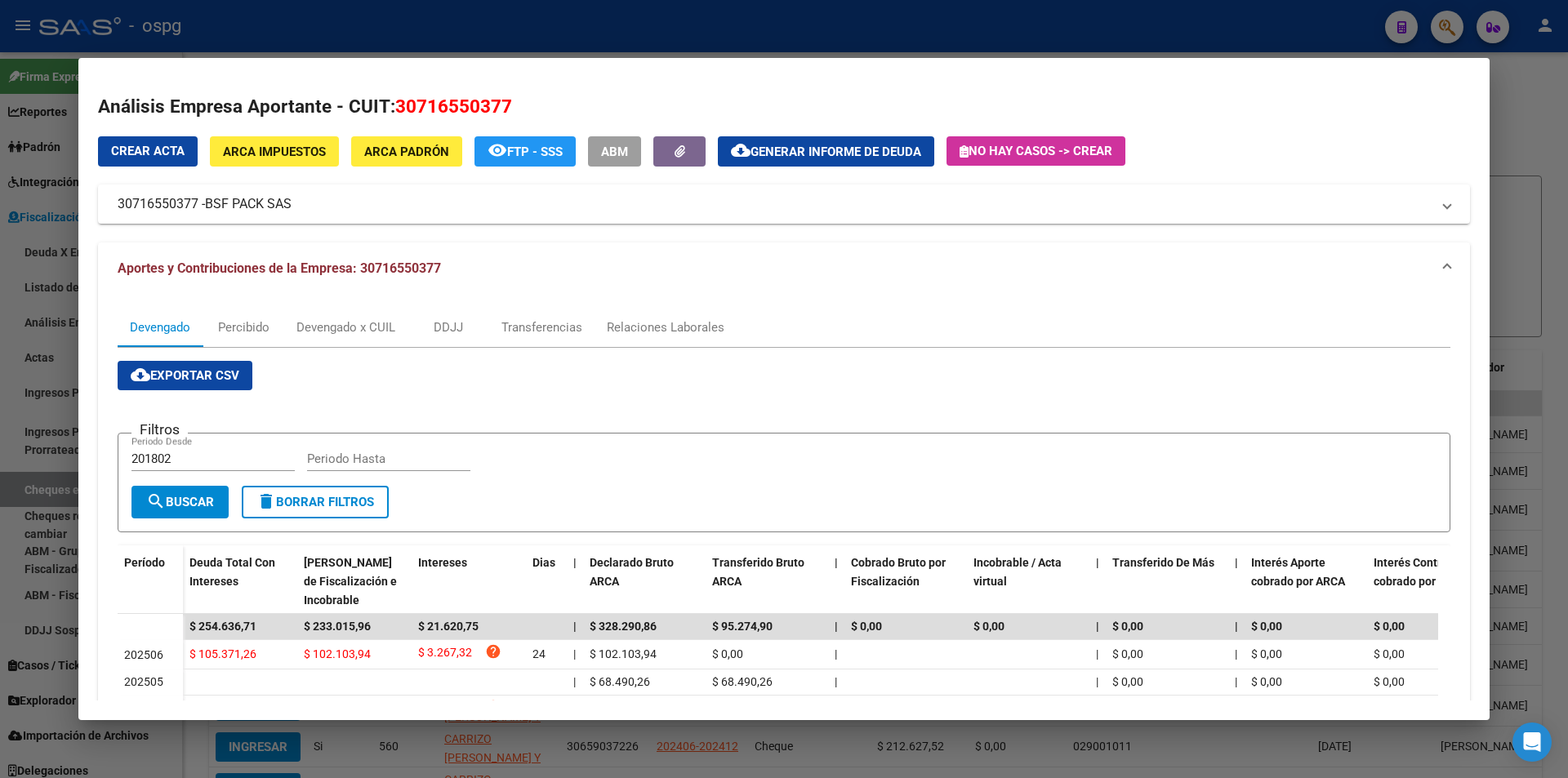
click at [1534, 240] on div at bounding box center [784, 389] width 1568 height 778
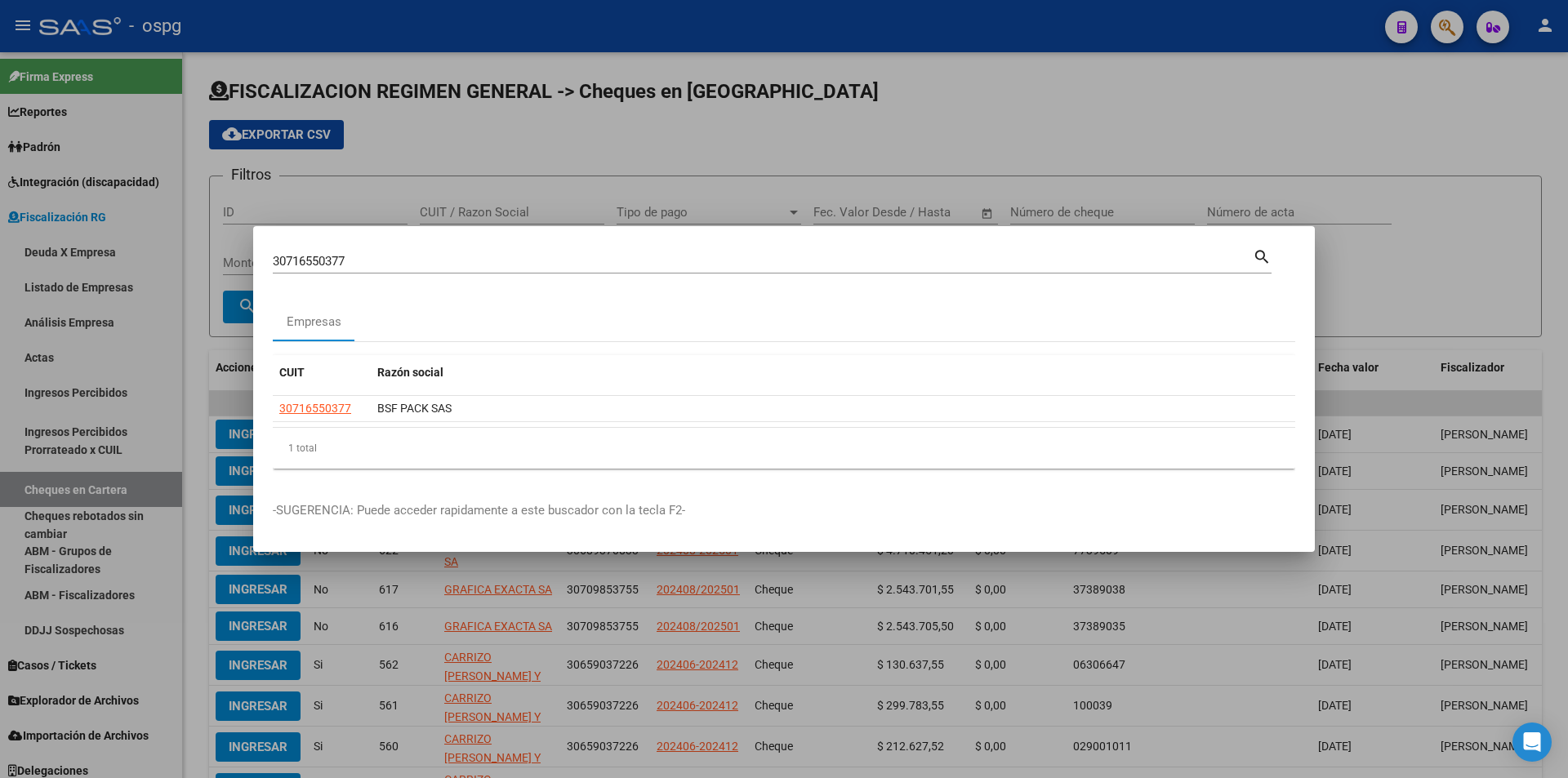
click at [1534, 240] on div at bounding box center [784, 389] width 1568 height 778
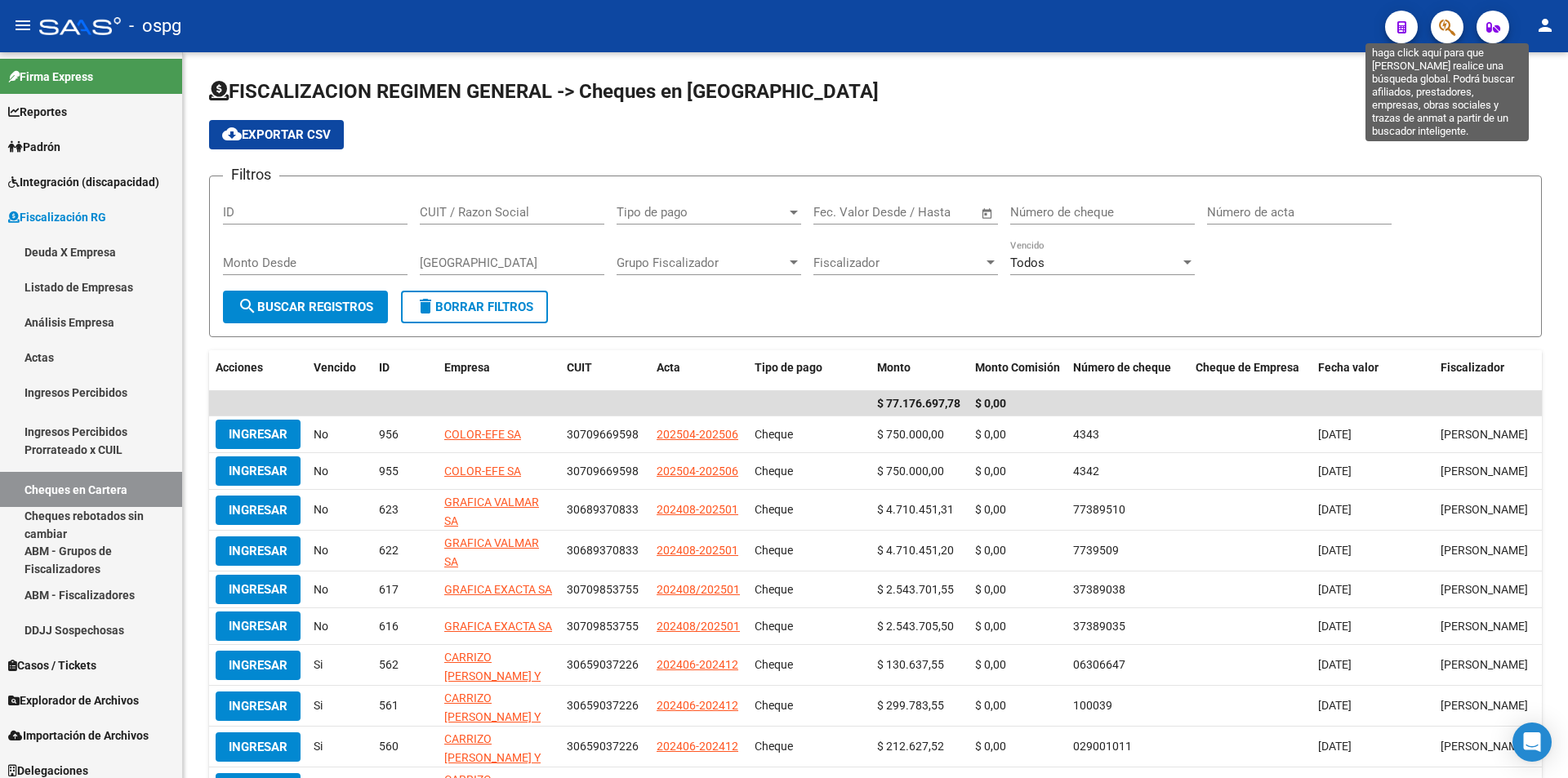
click at [1442, 20] on icon "button" at bounding box center [1447, 27] width 16 height 19
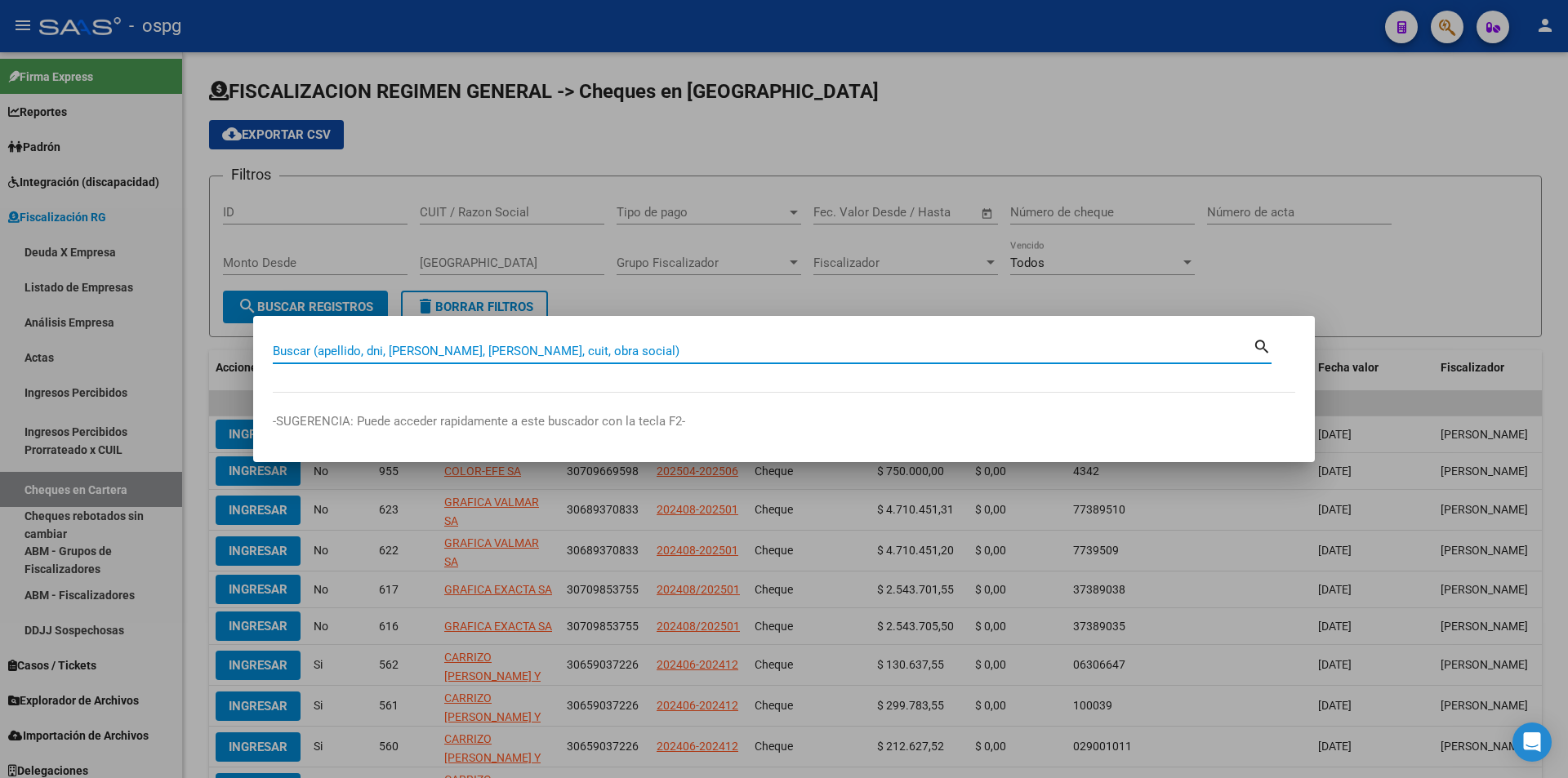
paste input "20292299142"
type input "20292299142"
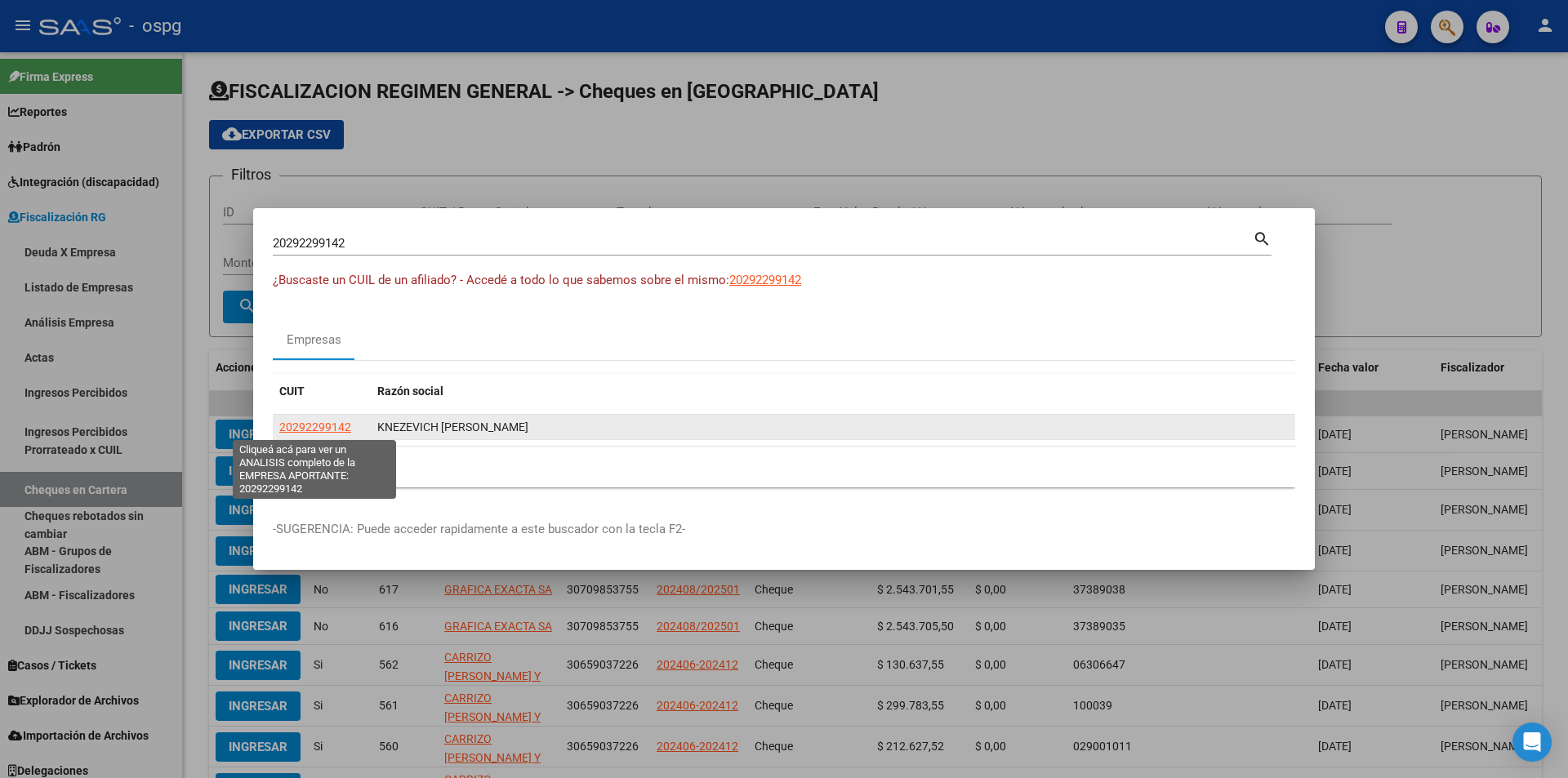
click at [317, 427] on span "20292299142" at bounding box center [315, 426] width 72 height 13
type textarea "20292299142"
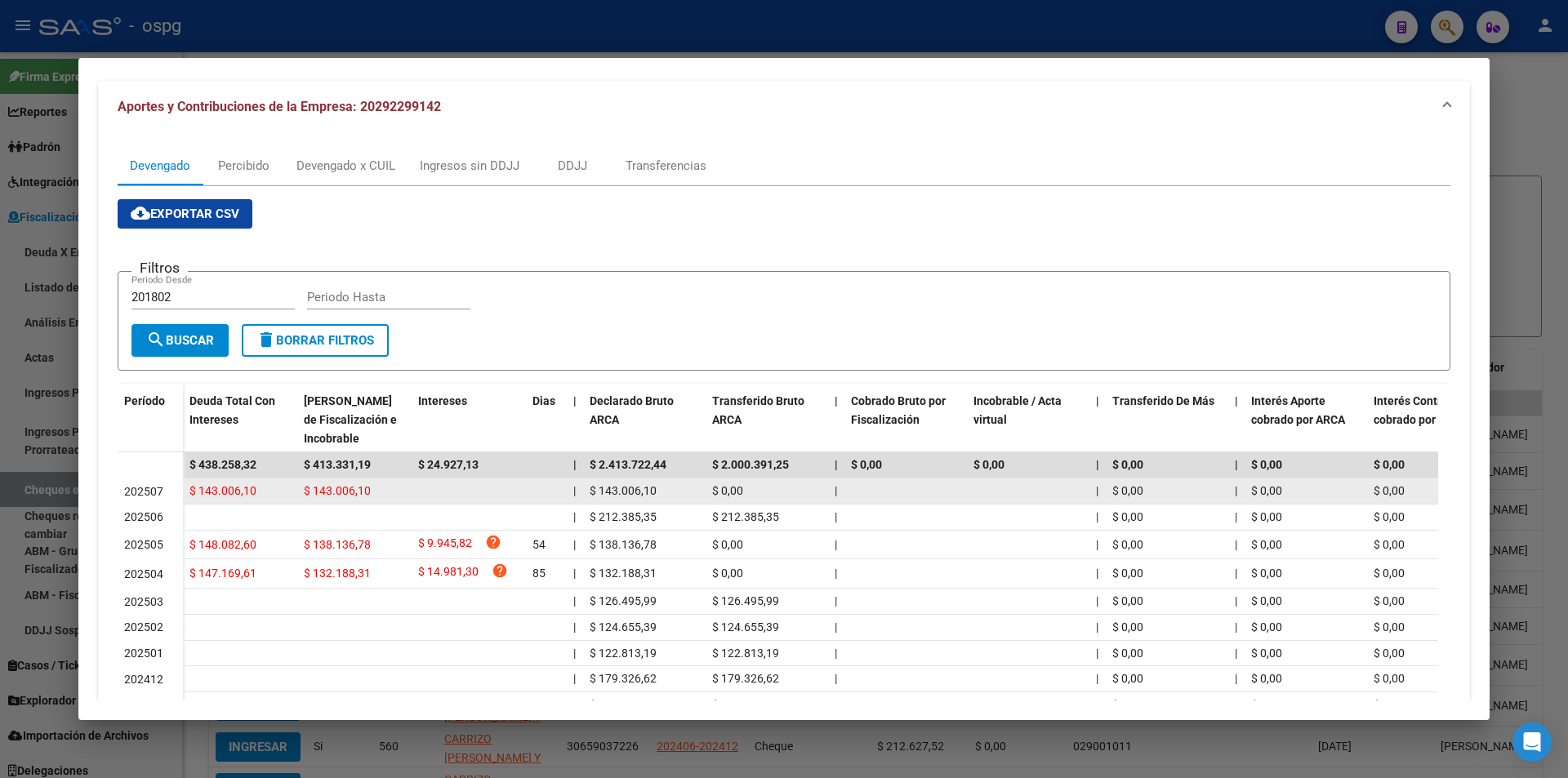
scroll to position [163, 0]
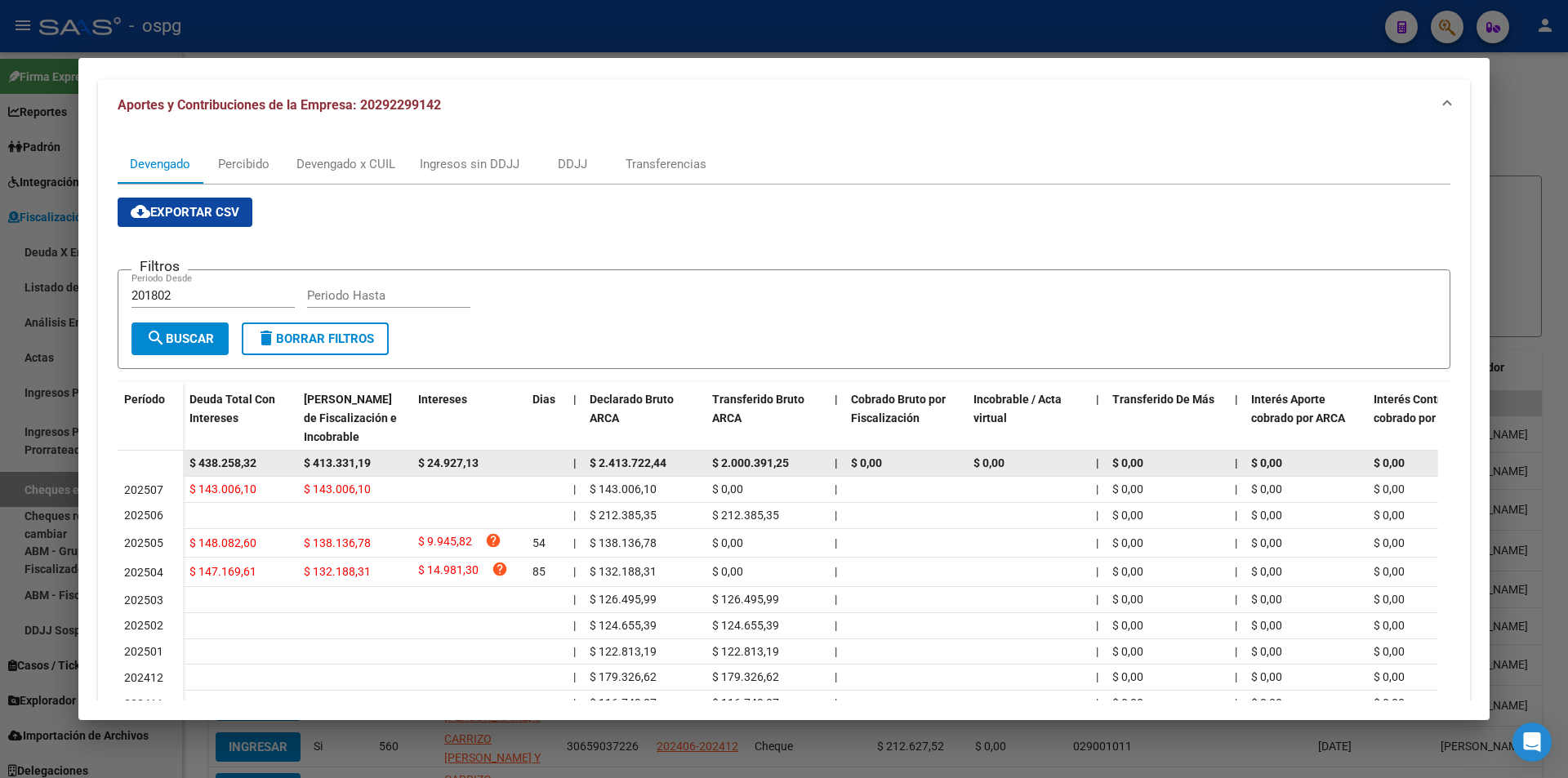
drag, startPoint x: 279, startPoint y: 464, endPoint x: 174, endPoint y: 476, distance: 105.7
click at [174, 476] on datatable-body-row "$ 438.258,32 $ 413.331,19 $ 24.927,13 | $ 2.413.722,44 $ 2.000.391,25 | $ 0,00 …" at bounding box center [1126, 463] width 2017 height 26
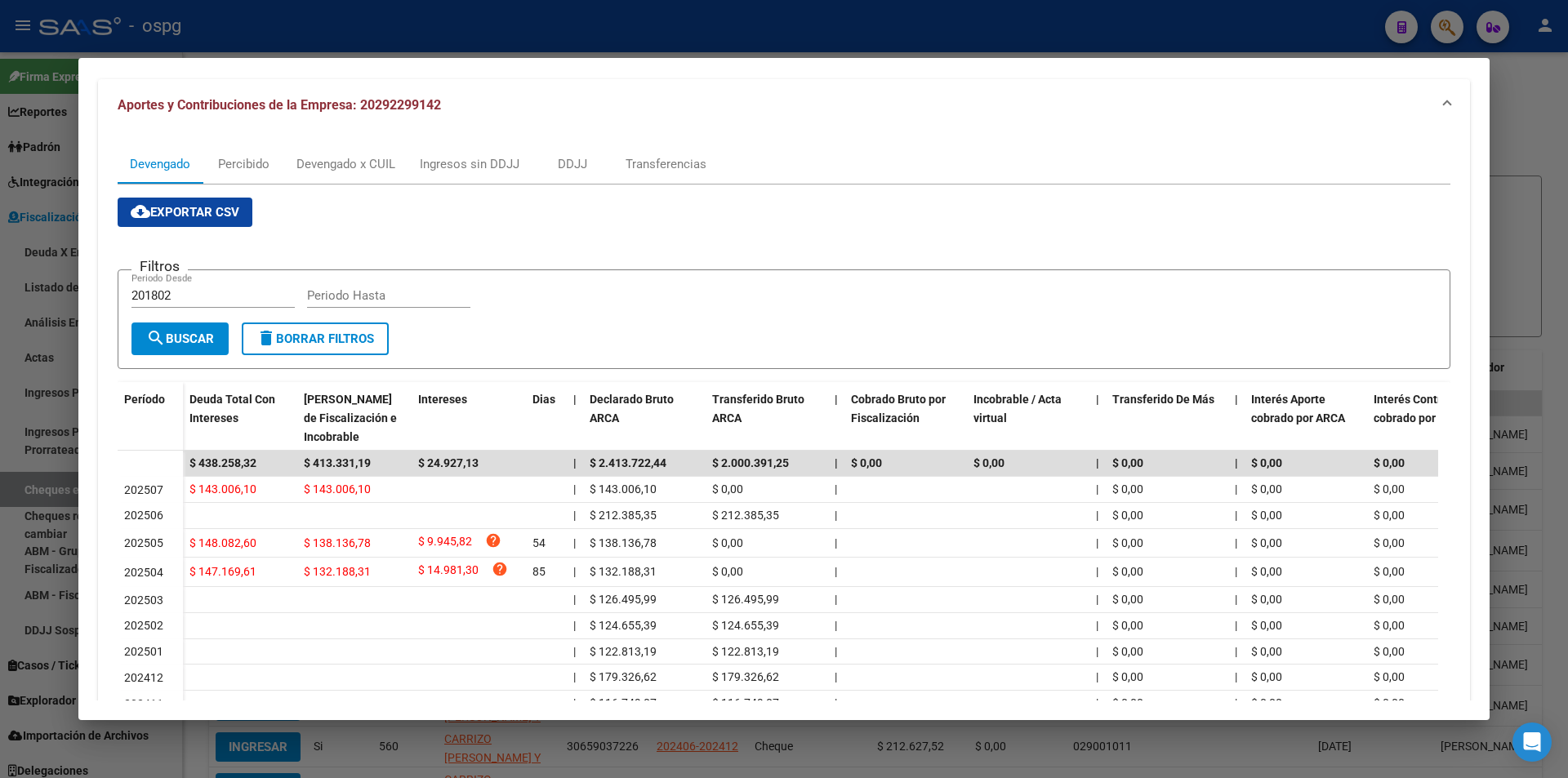
click at [1560, 234] on div at bounding box center [784, 389] width 1568 height 778
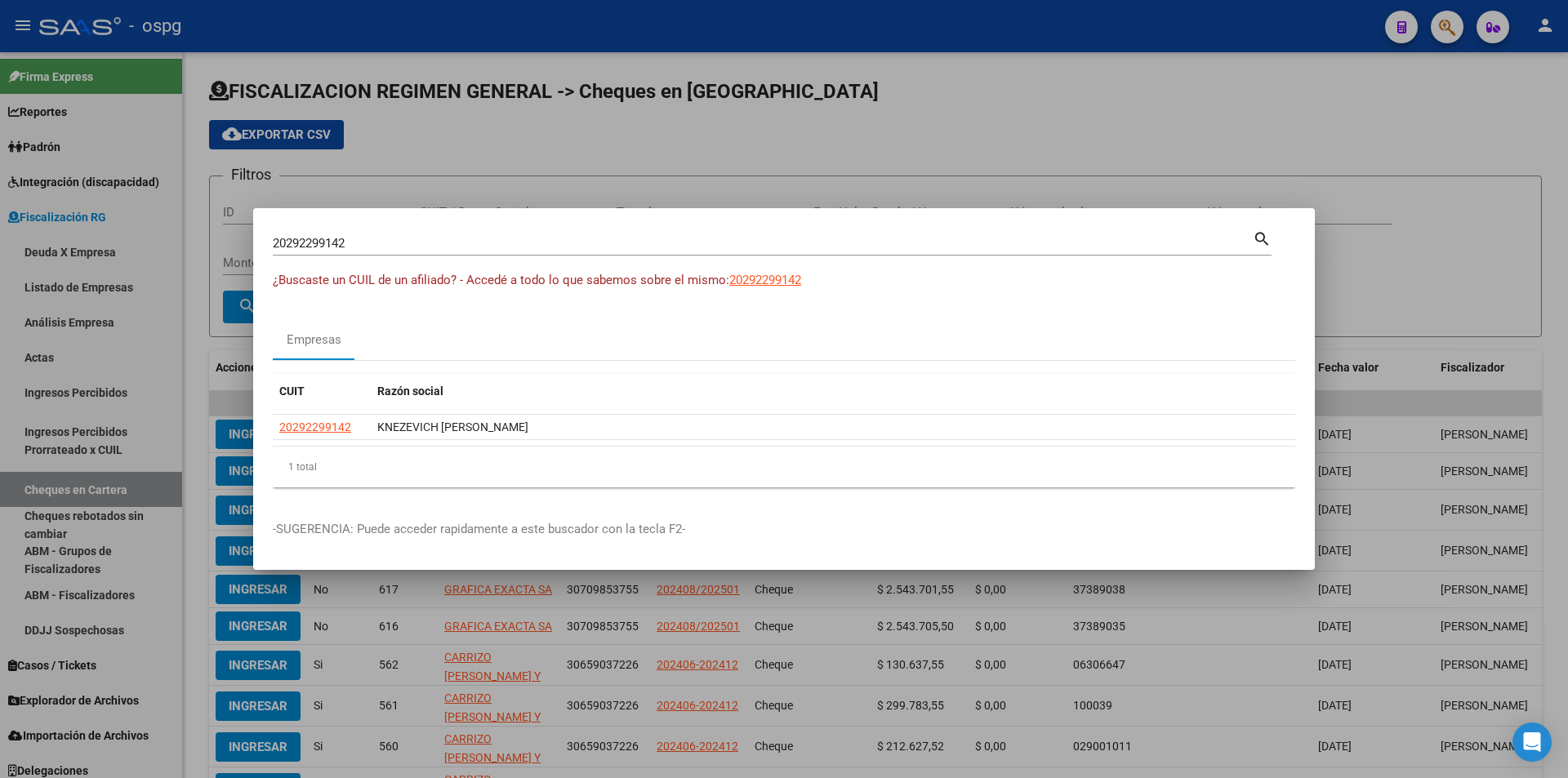
click at [1559, 234] on div at bounding box center [784, 389] width 1568 height 778
click at [1559, 234] on div "FISCALIZACION REGIMEN GENERAL -> Cheques en Cartera cloud_download Exportar CSV…" at bounding box center [875, 479] width 1385 height 855
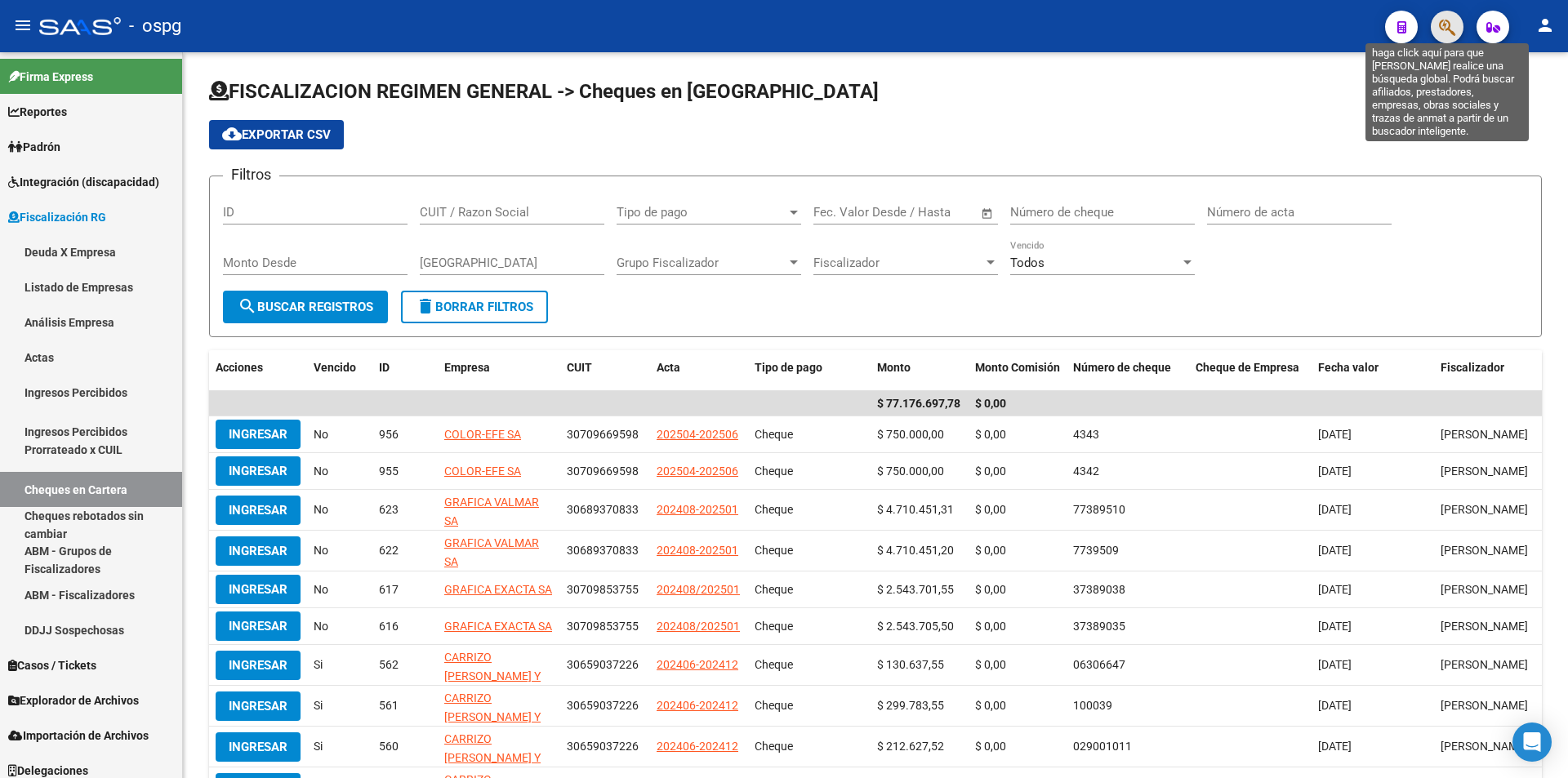
click at [1446, 36] on icon "button" at bounding box center [1447, 27] width 16 height 19
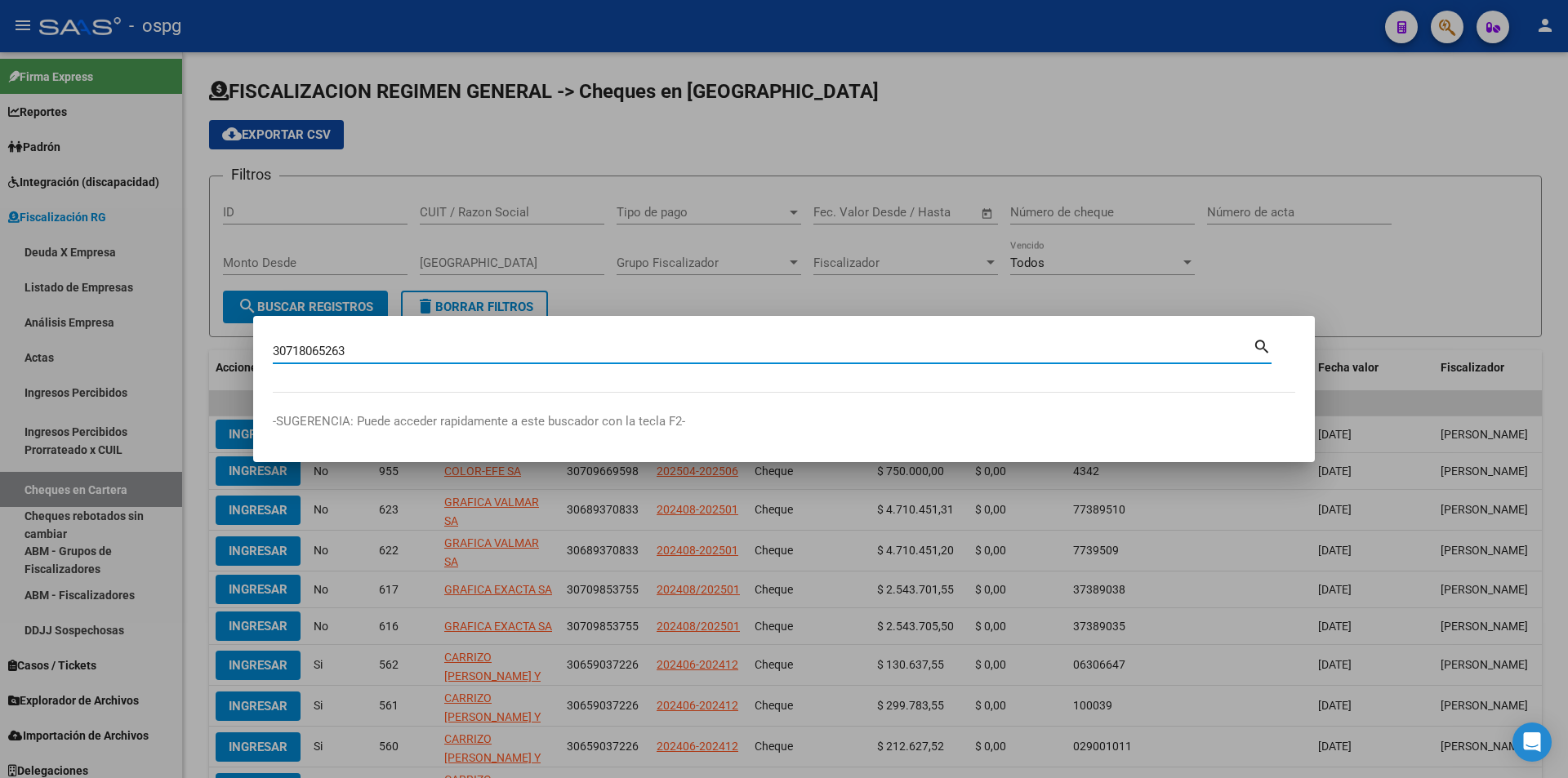
type input "30718065263"
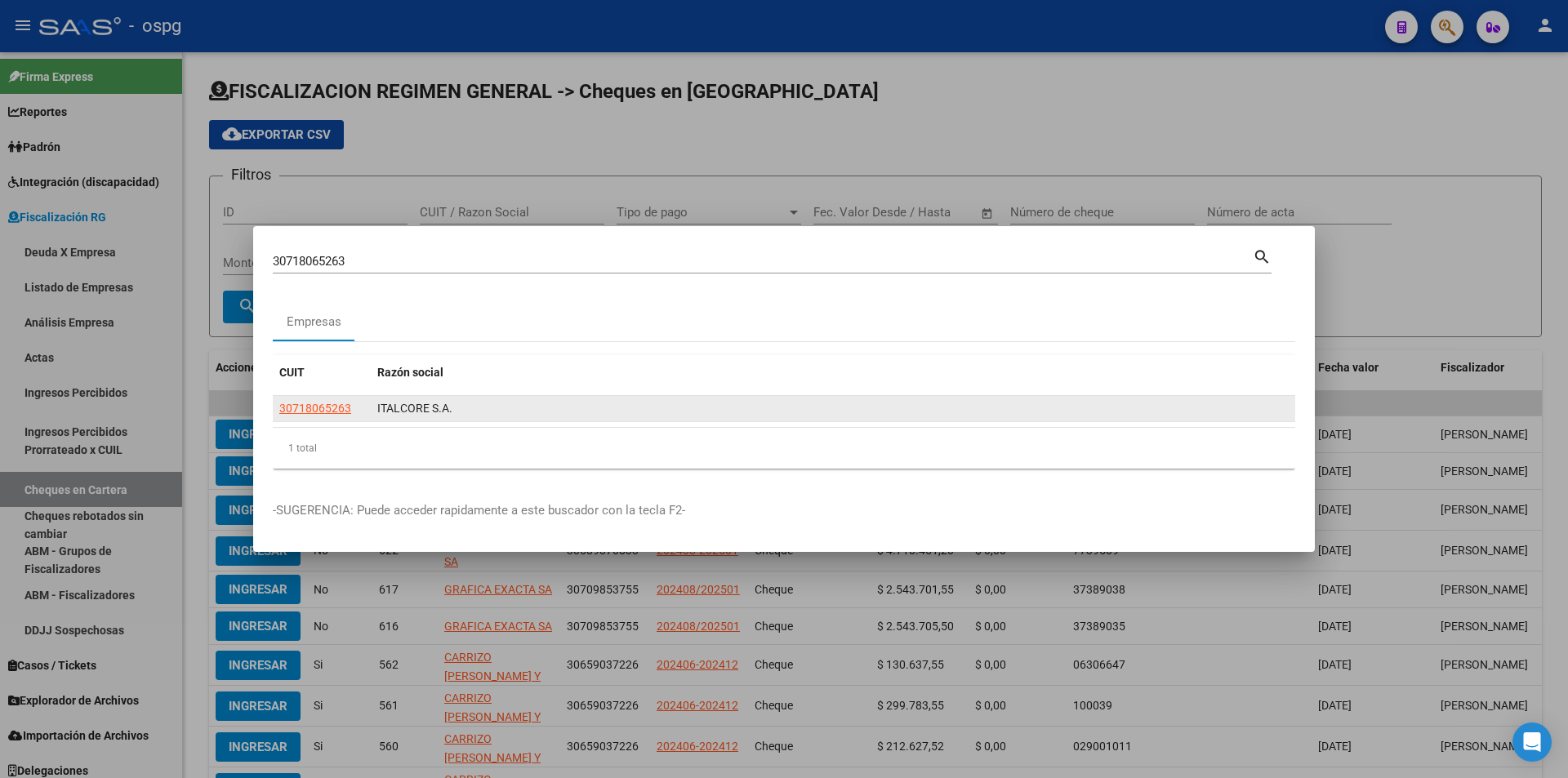
click at [313, 419] on datatable-body-cell "30718065263" at bounding box center [321, 408] width 98 height 26
click at [313, 406] on span "30718065263" at bounding box center [315, 407] width 72 height 13
type textarea "30718065263"
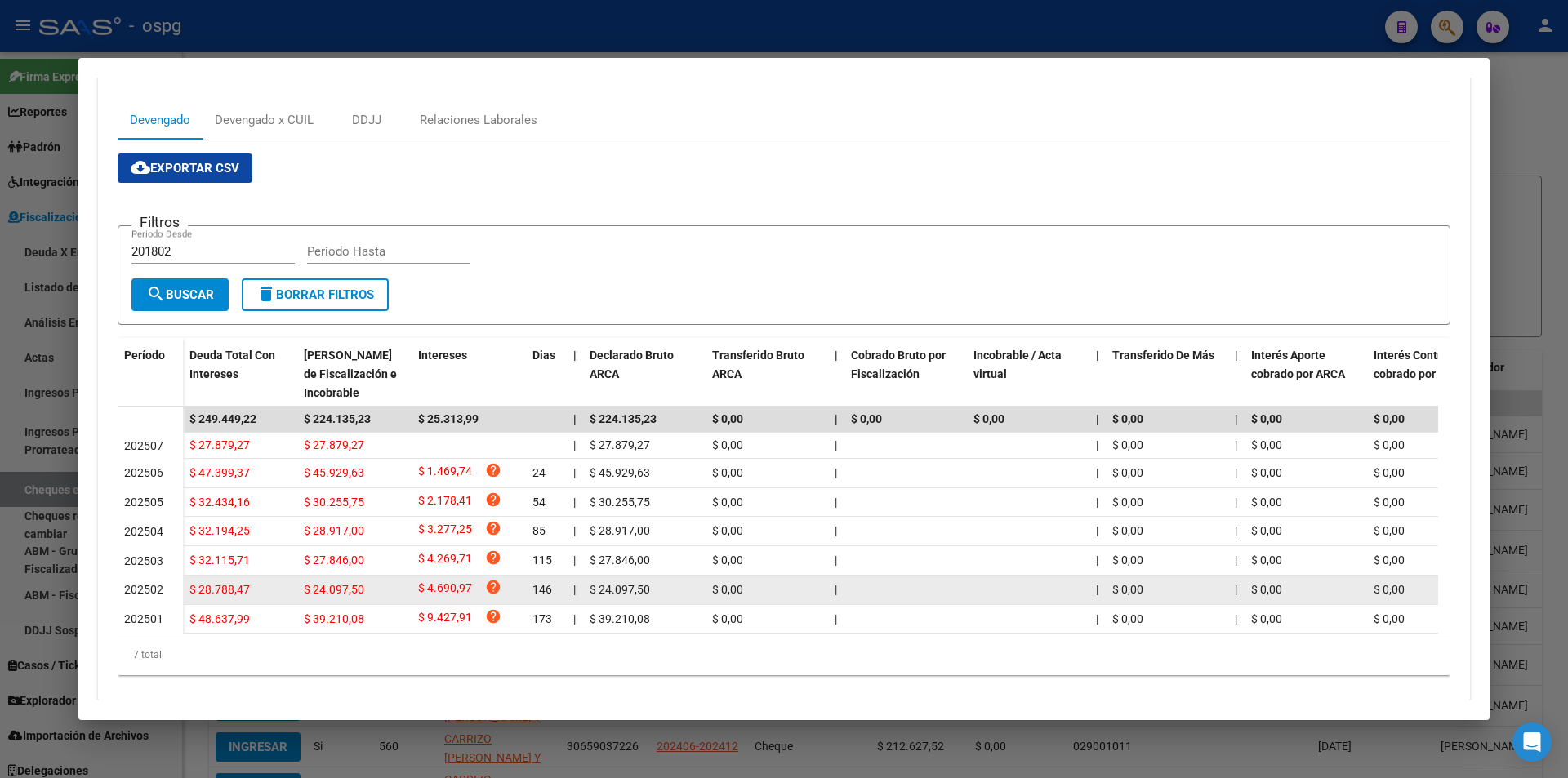
scroll to position [244, 0]
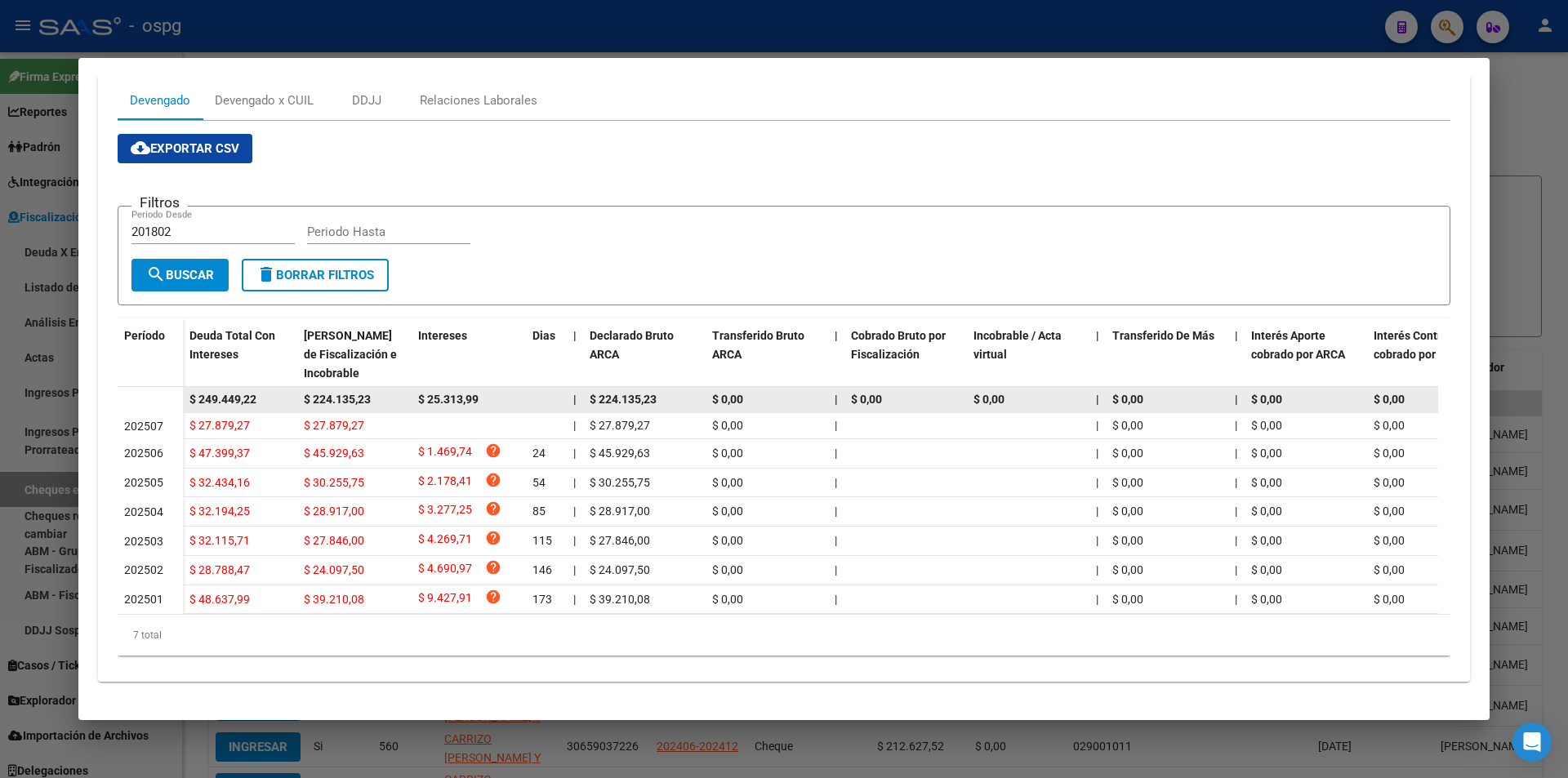
click at [393, 390] on div "$ 224.135,23" at bounding box center [354, 400] width 101 height 19
drag, startPoint x: 282, startPoint y: 383, endPoint x: 177, endPoint y: 383, distance: 105.0
click at [177, 387] on datatable-body-row "$ 249.449,22 $ 224.135,23 $ 25.313,99 | $ 224.135,23 $ 0,00 | $ 0,00 $ 0,00 | $…" at bounding box center [1126, 400] width 2017 height 26
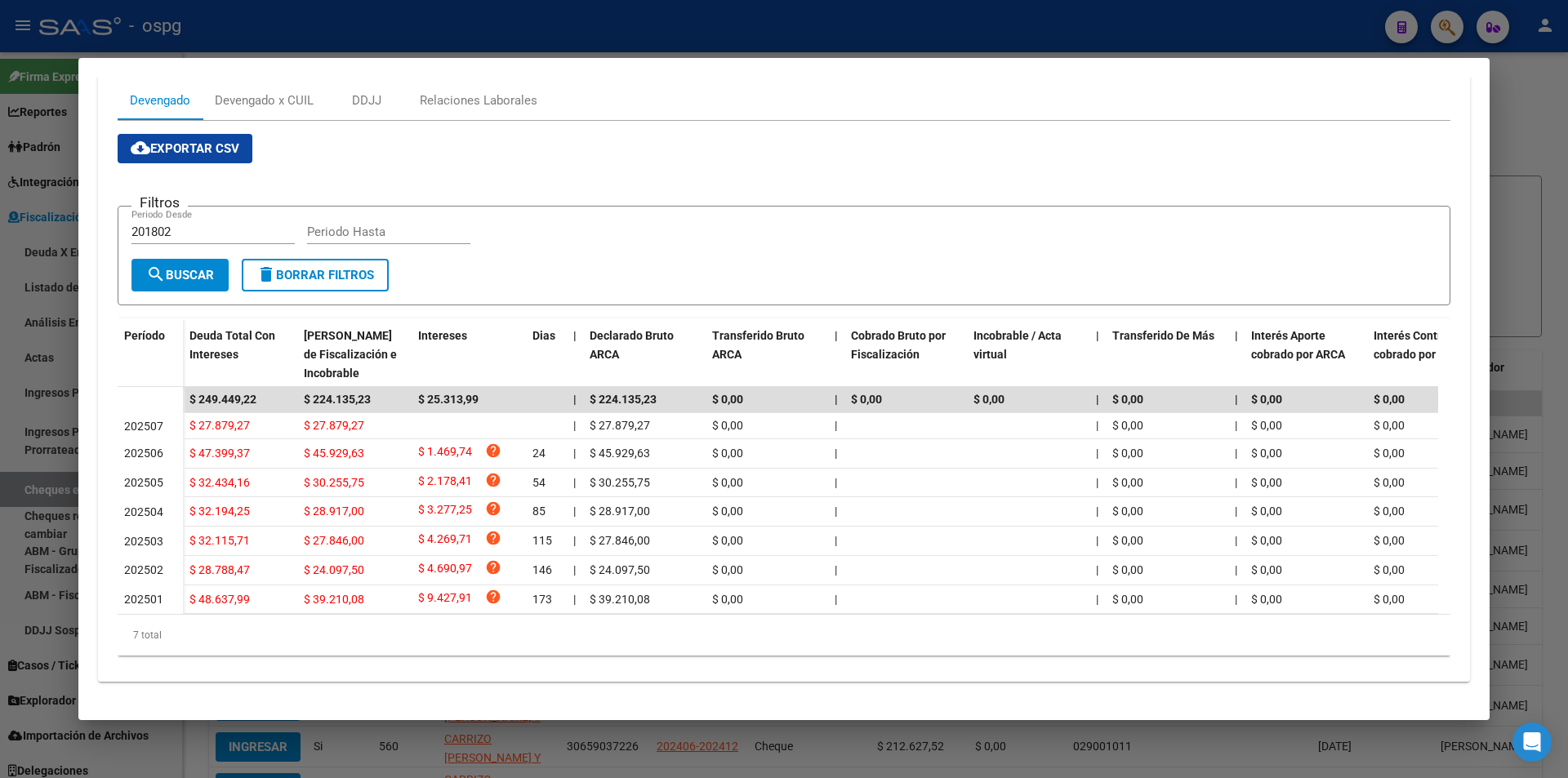
click at [1543, 196] on div at bounding box center [784, 389] width 1568 height 778
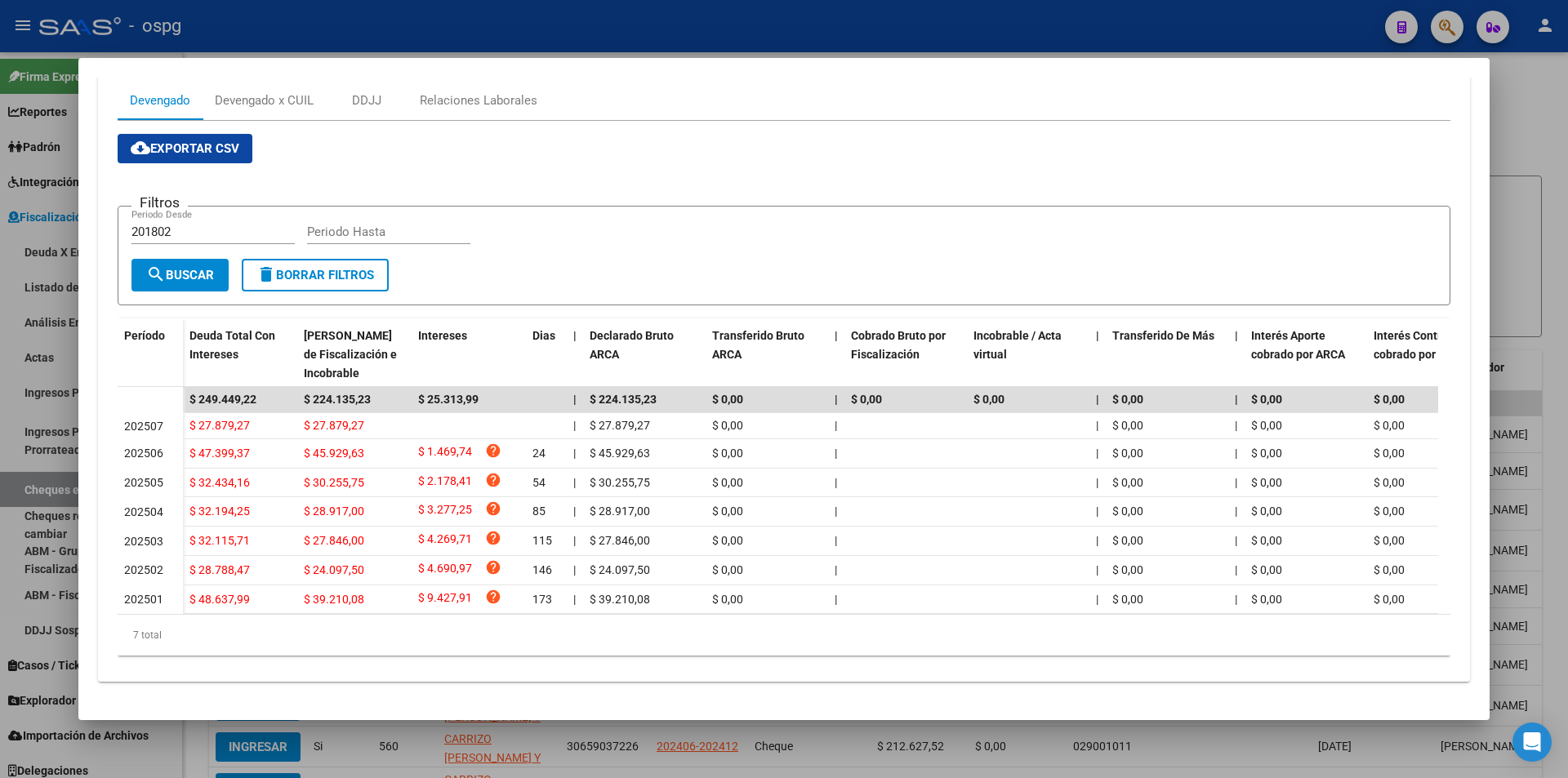
click at [1543, 196] on div at bounding box center [784, 389] width 1568 height 778
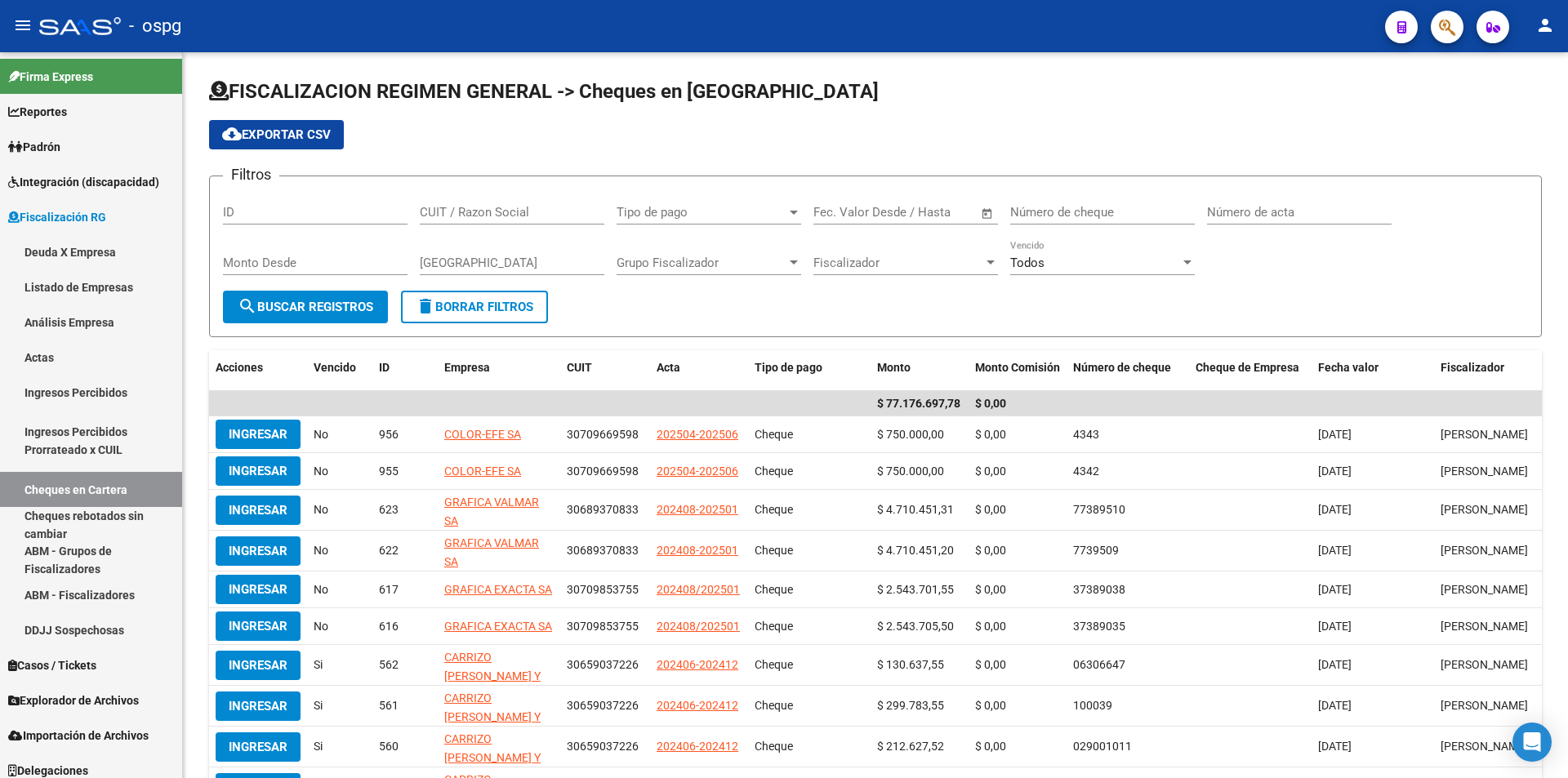
click at [1543, 196] on div "FISCALIZACION REGIMEN GENERAL -> Cheques en Cartera cloud_download Exportar CSV…" at bounding box center [875, 479] width 1385 height 855
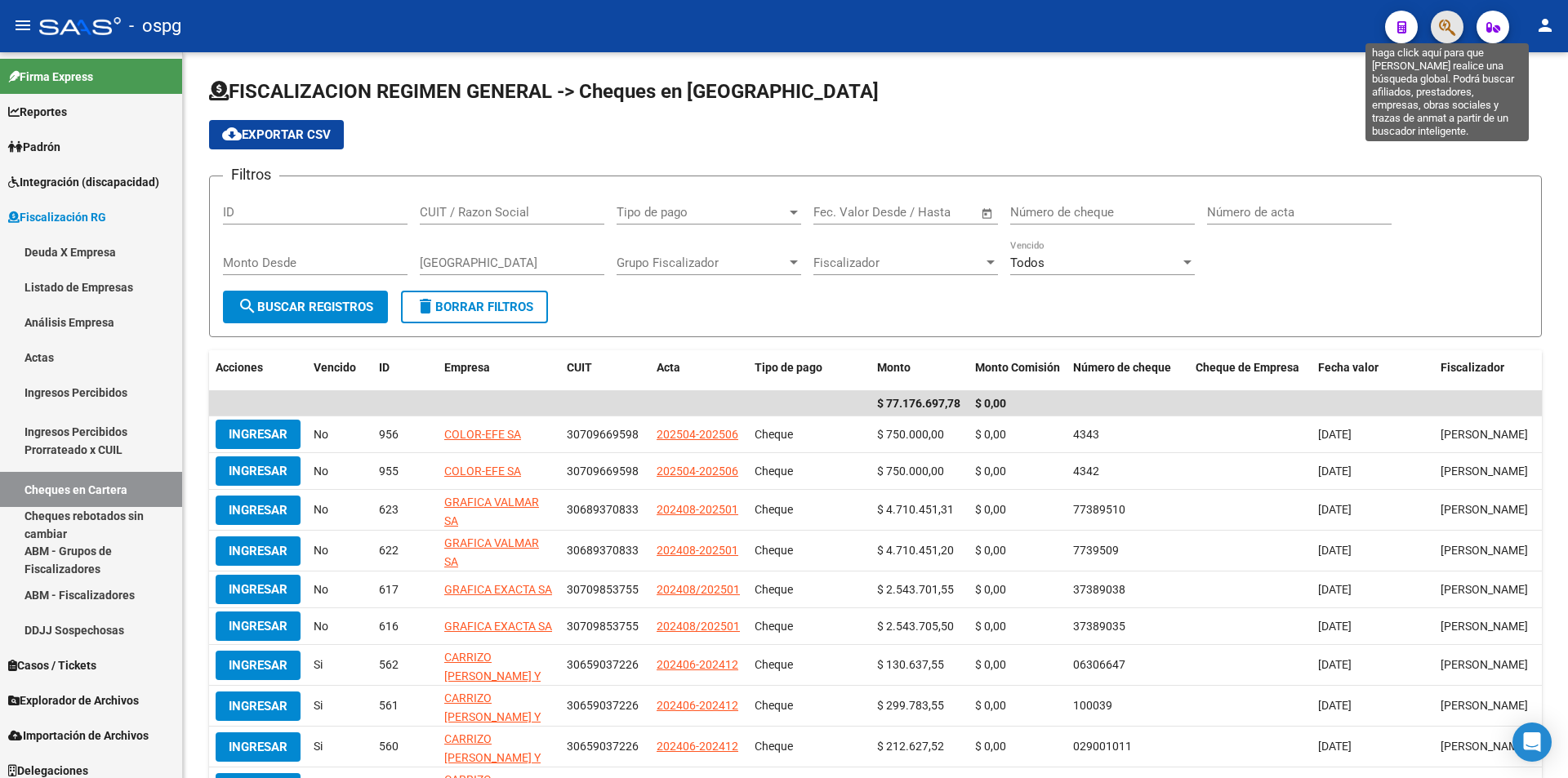
click at [1455, 33] on icon "button" at bounding box center [1447, 27] width 16 height 19
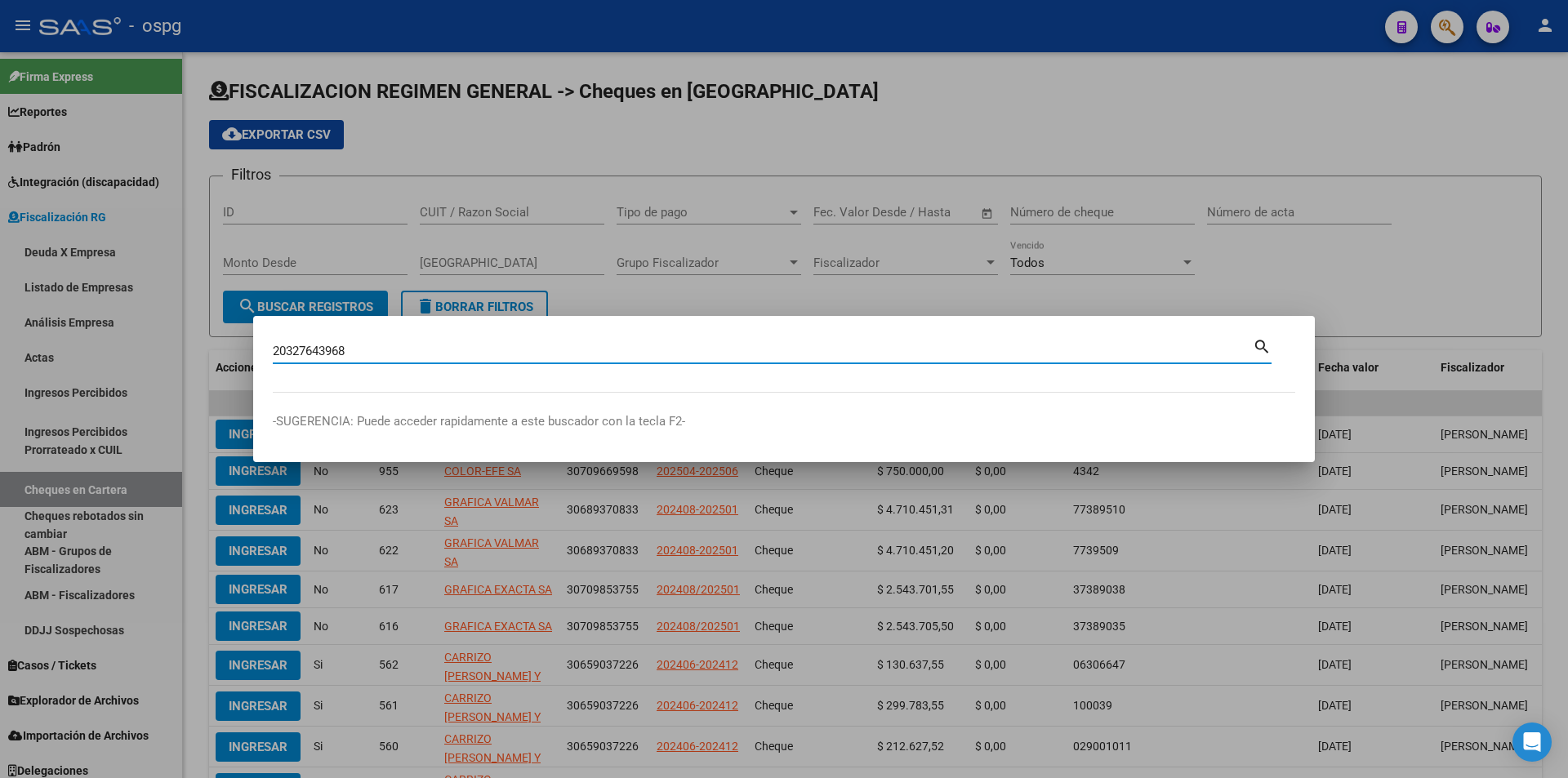
type input "20327643968"
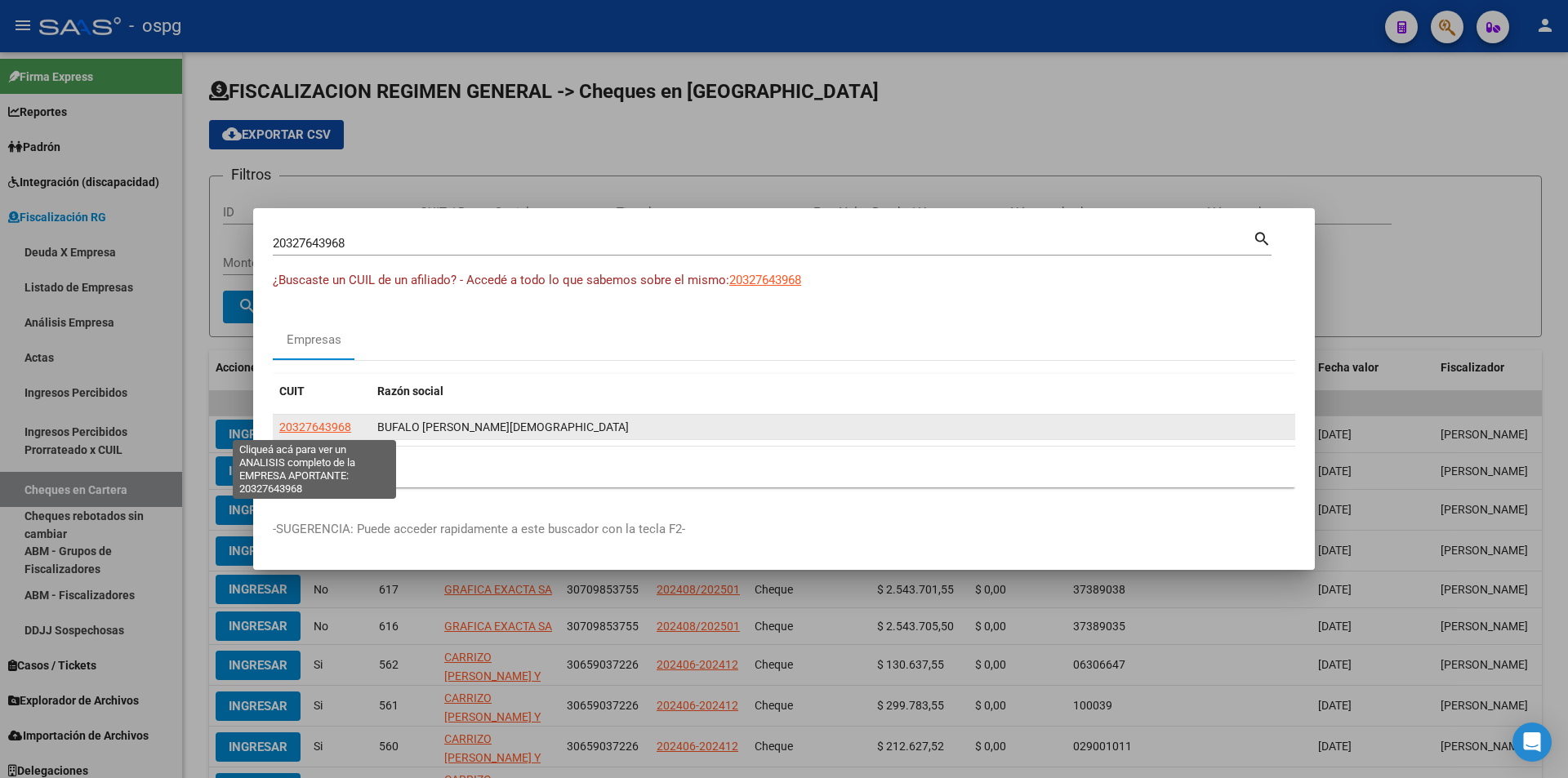
click at [315, 422] on span "20327643968" at bounding box center [315, 426] width 72 height 13
type textarea "20327643968"
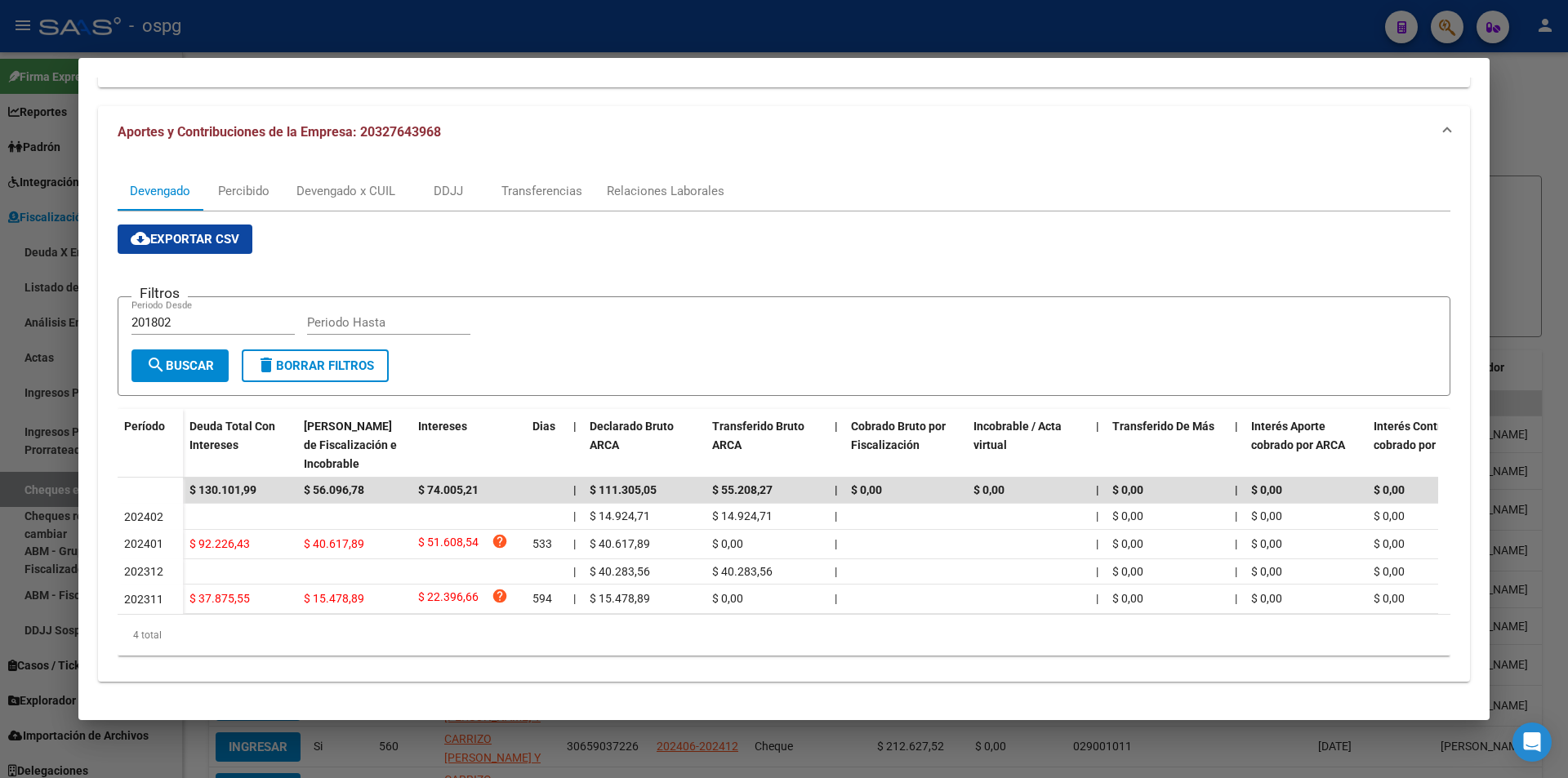
scroll to position [150, 0]
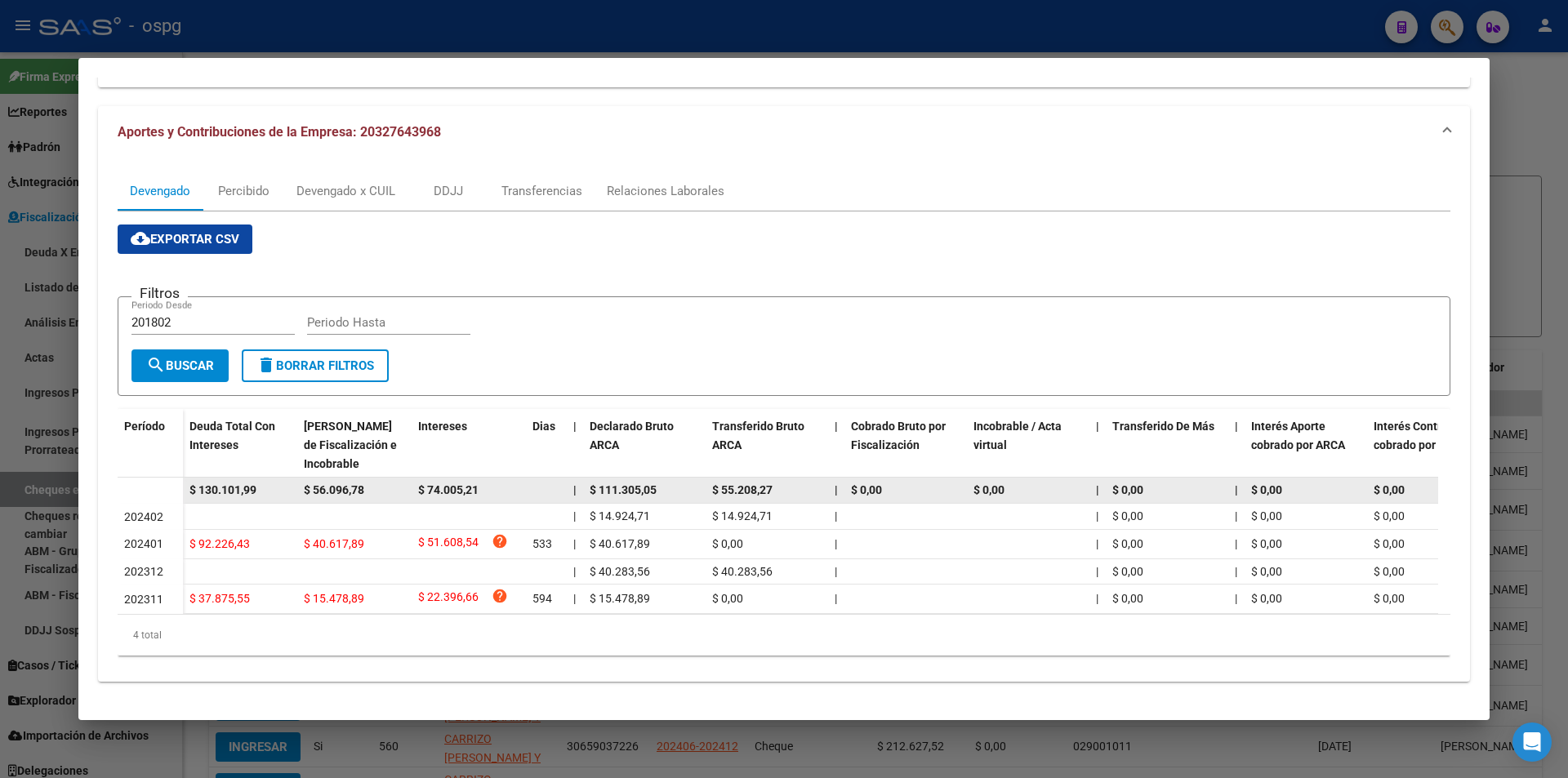
drag, startPoint x: 275, startPoint y: 471, endPoint x: 175, endPoint y: 479, distance: 100.3
click at [175, 479] on datatable-body-row "$ 130.101,99 $ 56.096,78 $ 74.005,21 | $ 111.305,05 $ 55.208,27 | $ 0,00 $ 0,00…" at bounding box center [1126, 490] width 2017 height 26
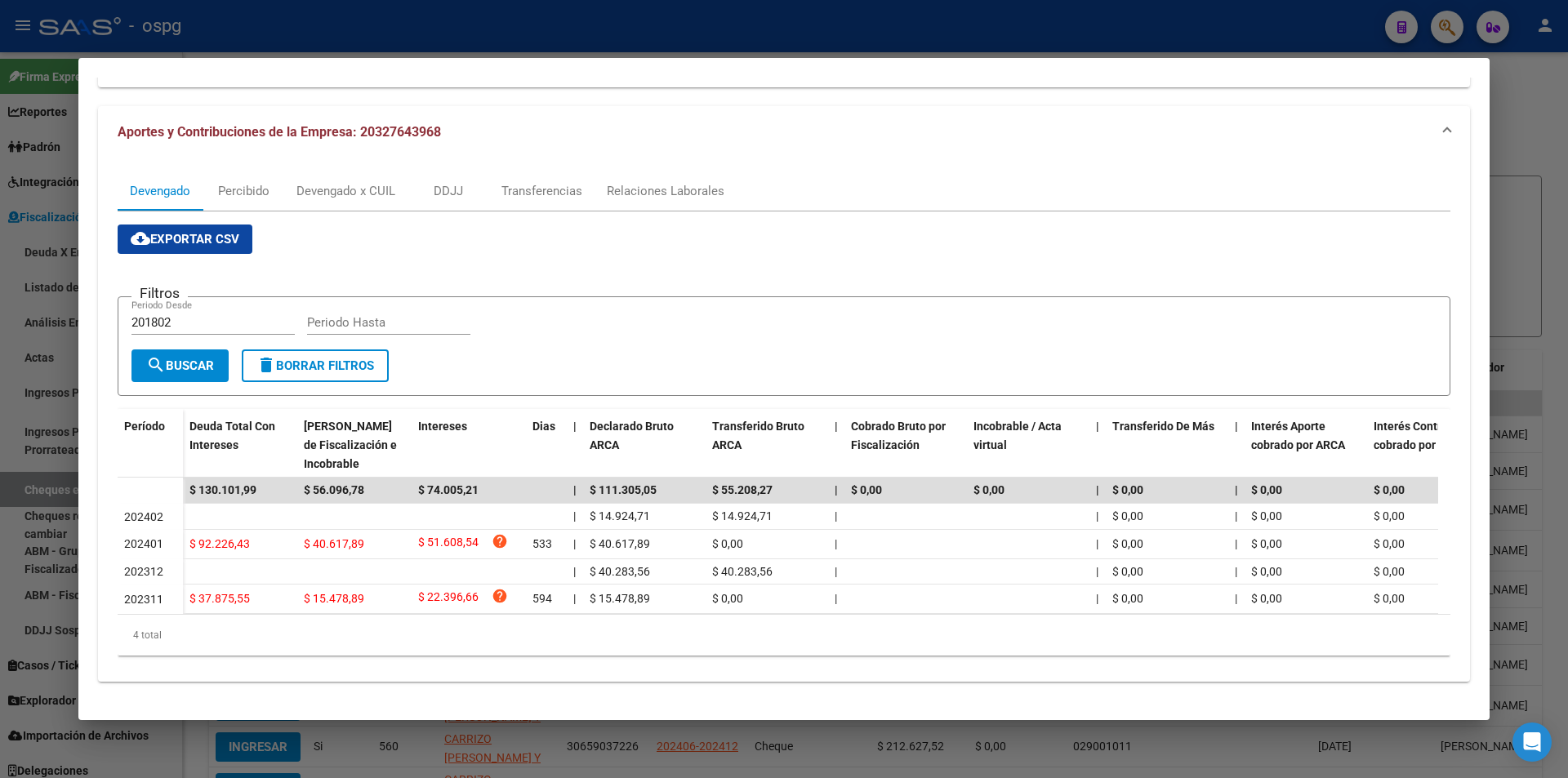
click at [1525, 257] on div at bounding box center [784, 389] width 1568 height 778
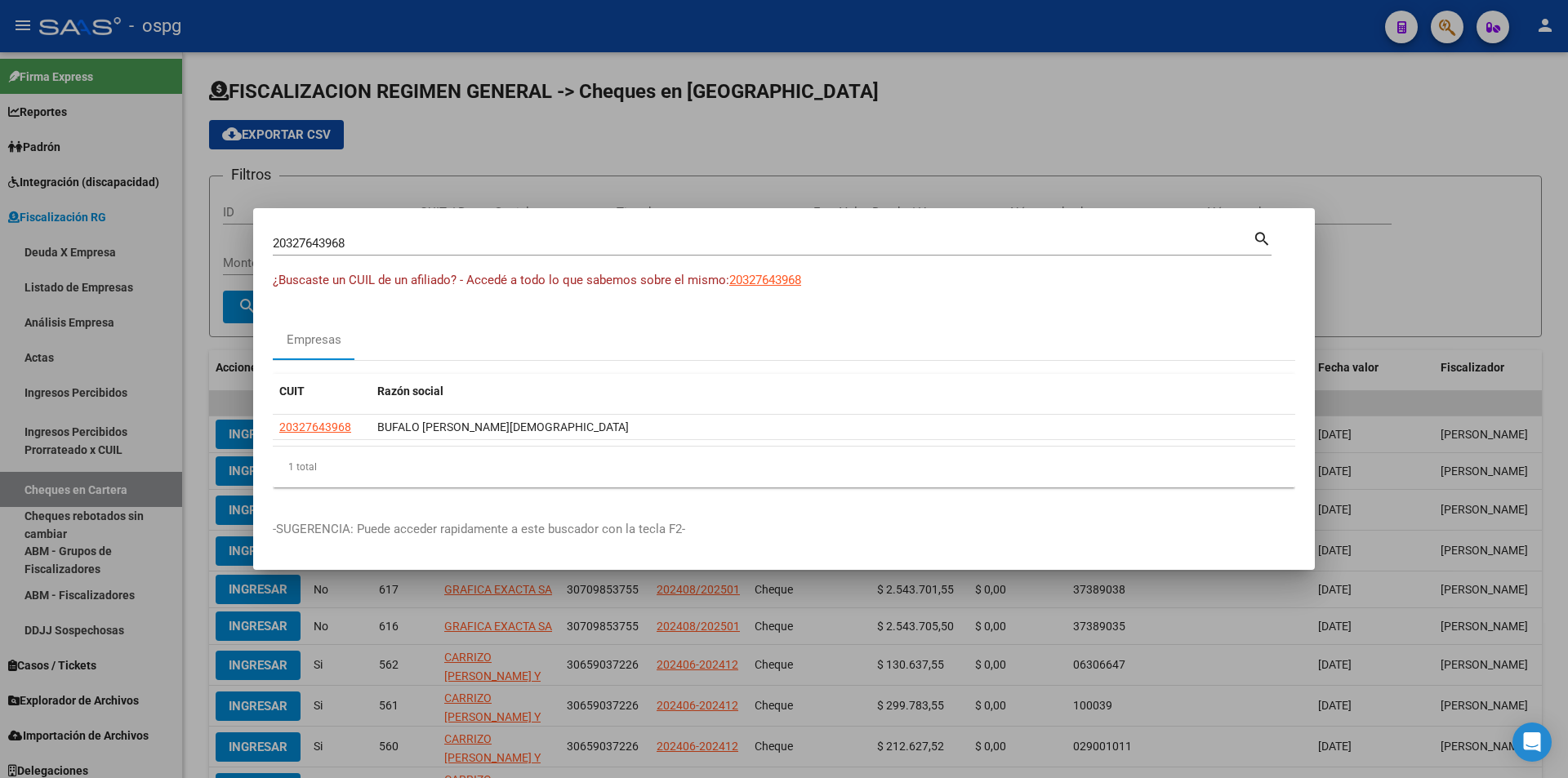
click at [1525, 257] on div at bounding box center [784, 389] width 1568 height 778
click at [1525, 257] on div "Filtros ID CUIT / Razon Social Tipo de pago Tipo de pago Start date – End date …" at bounding box center [875, 240] width 1305 height 101
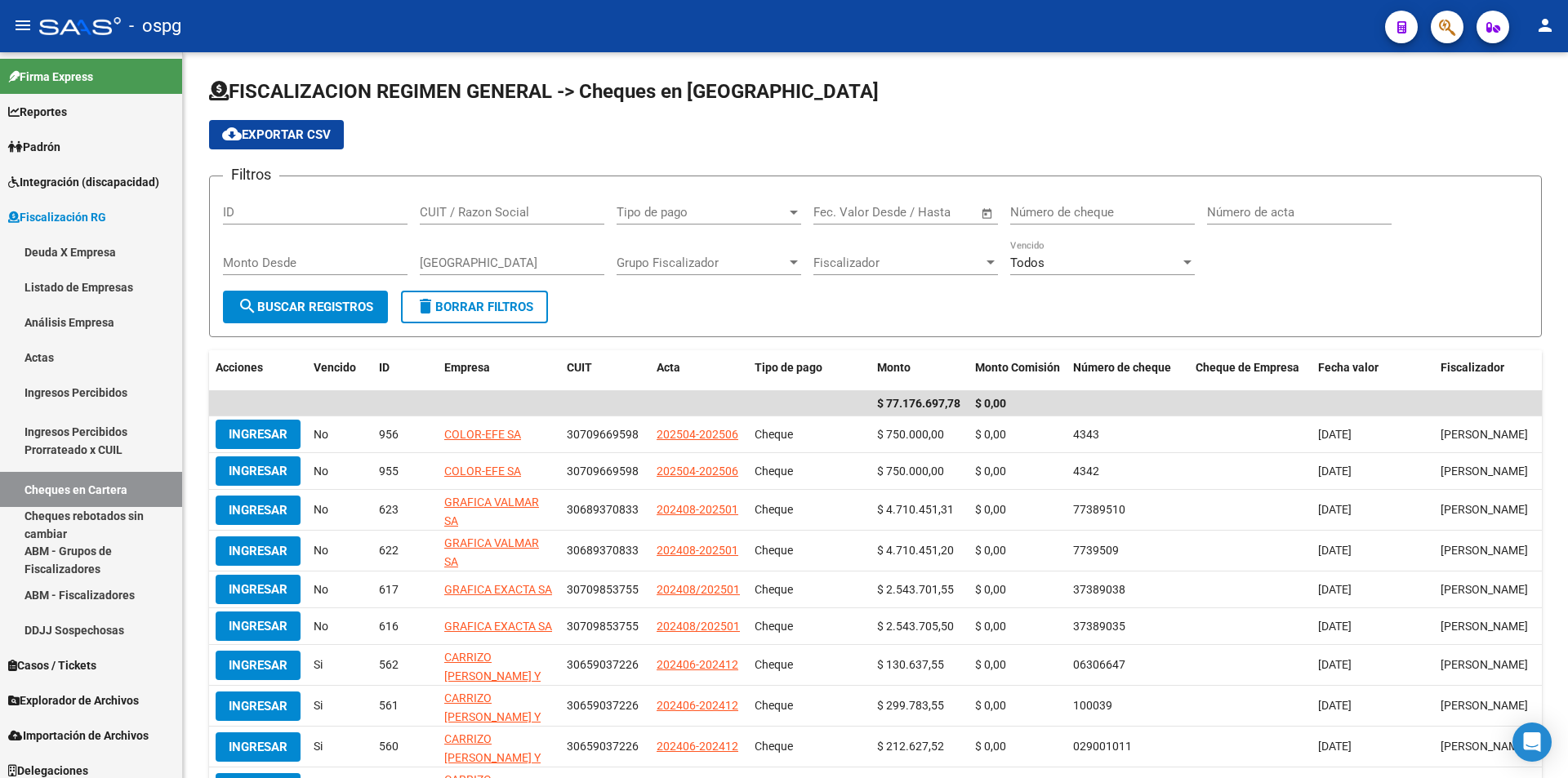
click at [1434, 30] on button "button" at bounding box center [1447, 26] width 32 height 32
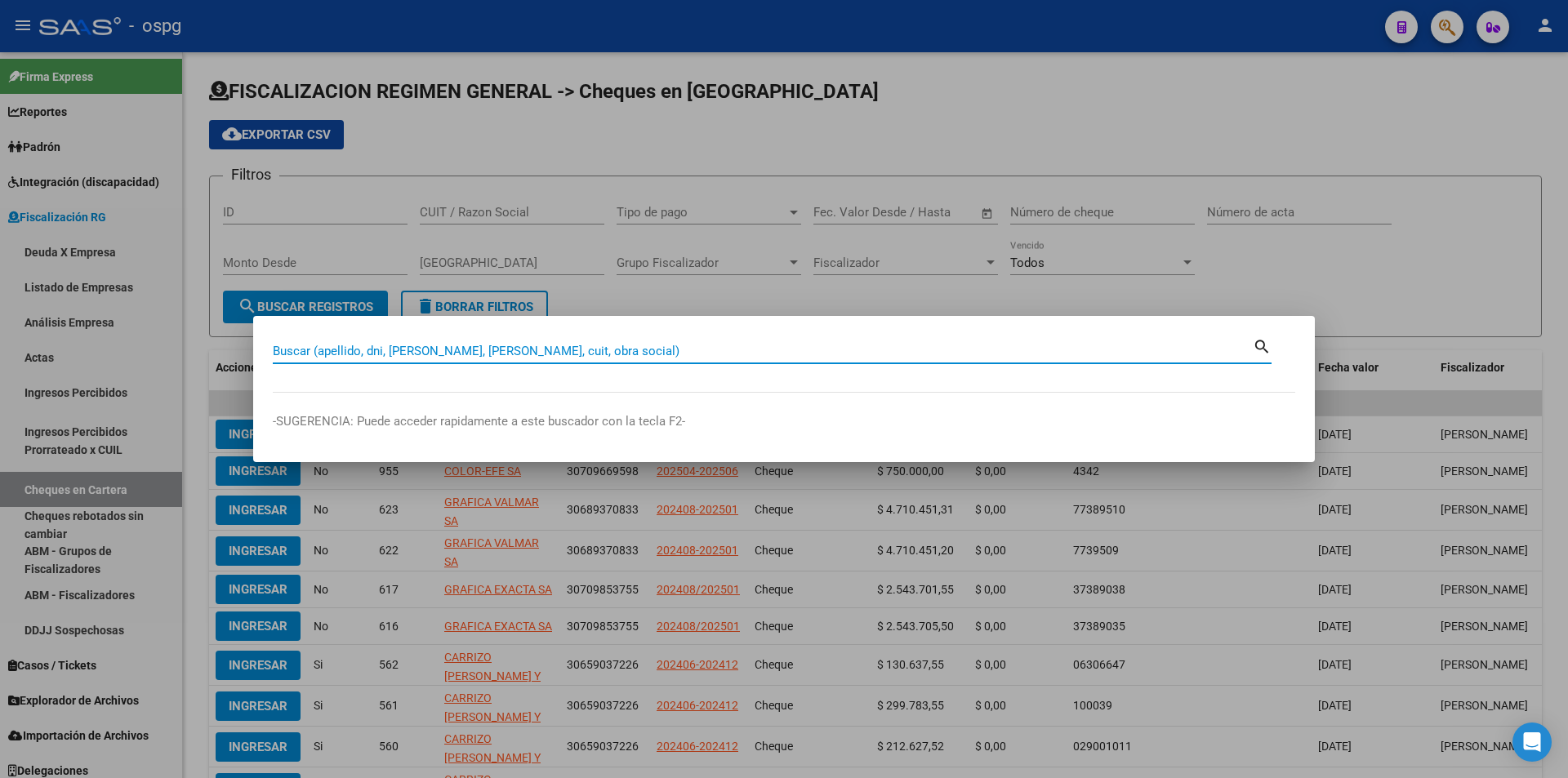
click at [595, 345] on input "Buscar (apellido, dni, [PERSON_NAME], [PERSON_NAME], cuit, obra social)" at bounding box center [762, 350] width 980 height 15
paste input "$ 130.101,99"
type input "$ 130.101,99"
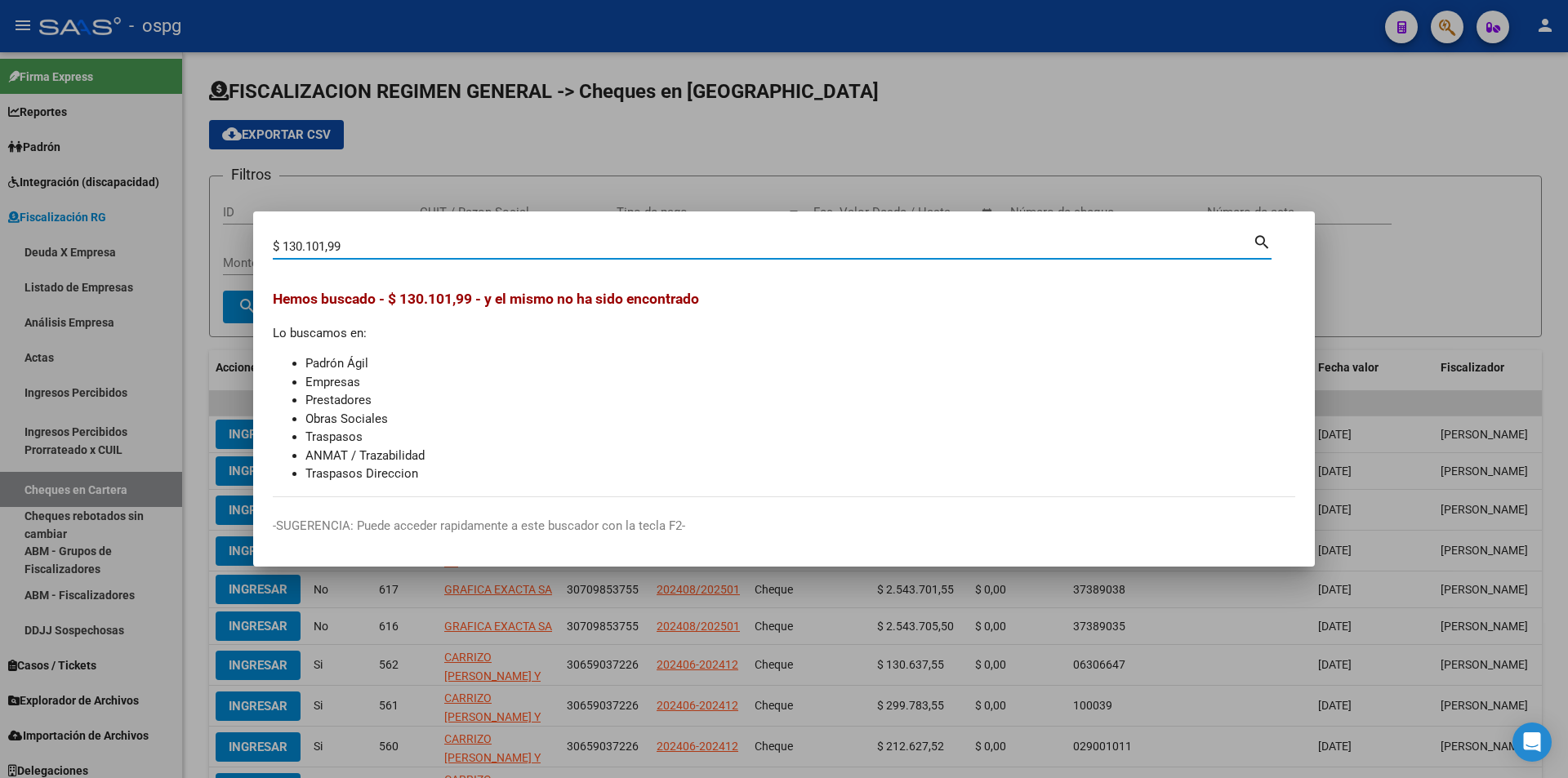
click at [1375, 178] on div at bounding box center [784, 389] width 1568 height 778
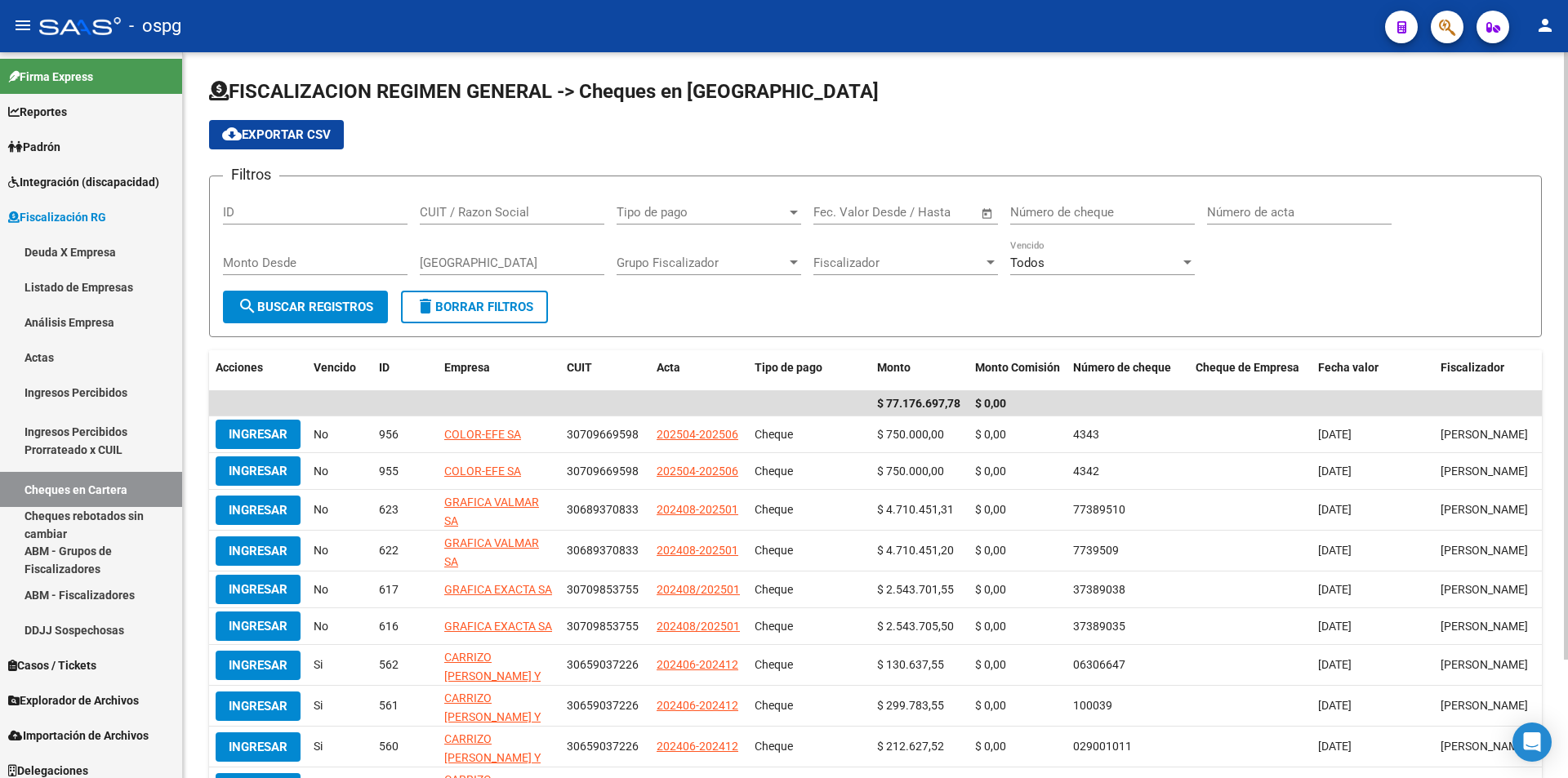
drag, startPoint x: 1407, startPoint y: 169, endPoint x: 1450, endPoint y: 57, distance: 120.0
click at [1408, 167] on app-list-header "FISCALIZACION REGIMEN GENERAL -> Cheques en Cartera cloud_download Exportar CSV…" at bounding box center [876, 208] width 1333 height 259
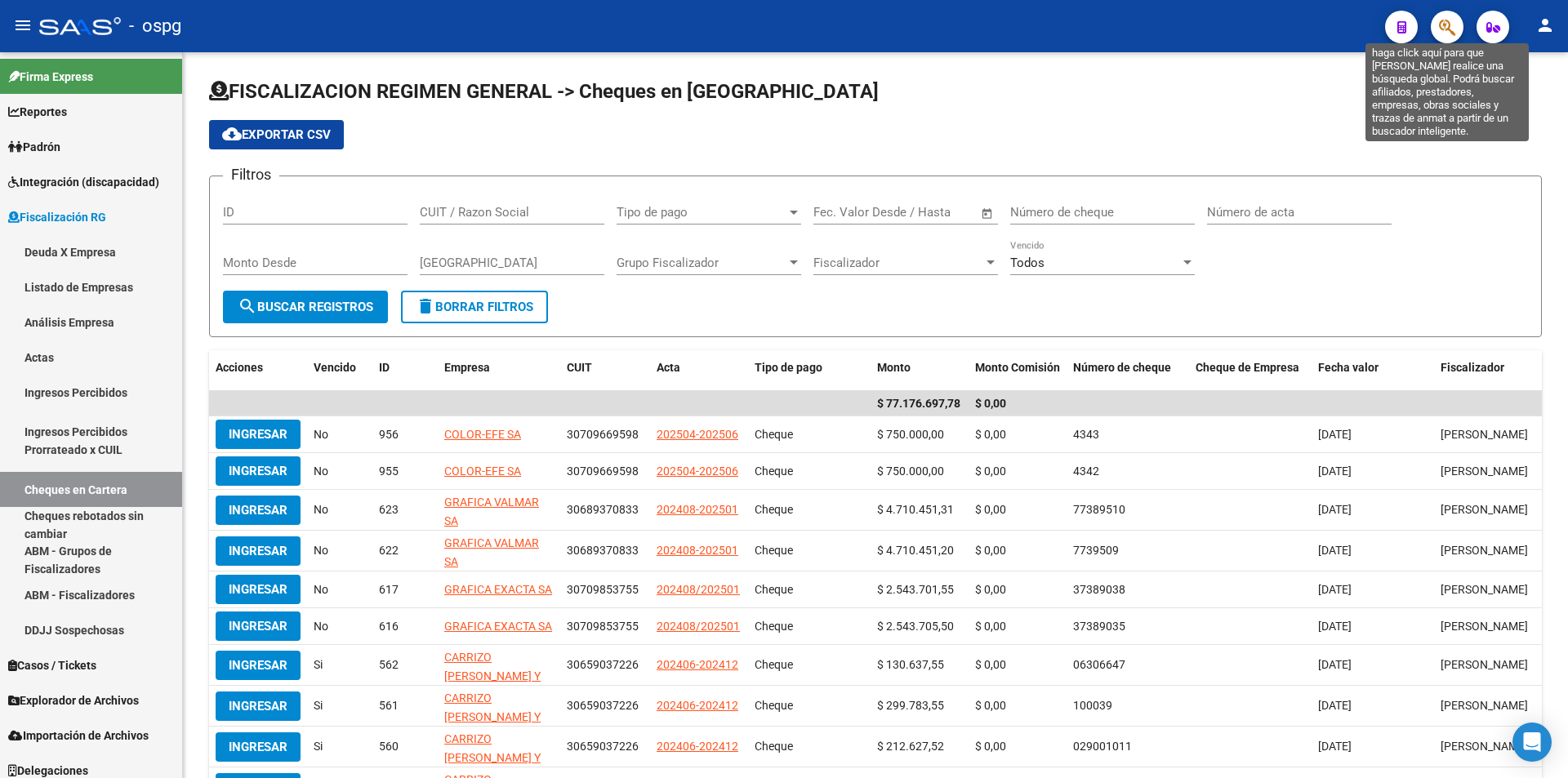
click at [1452, 28] on icon "button" at bounding box center [1447, 27] width 16 height 19
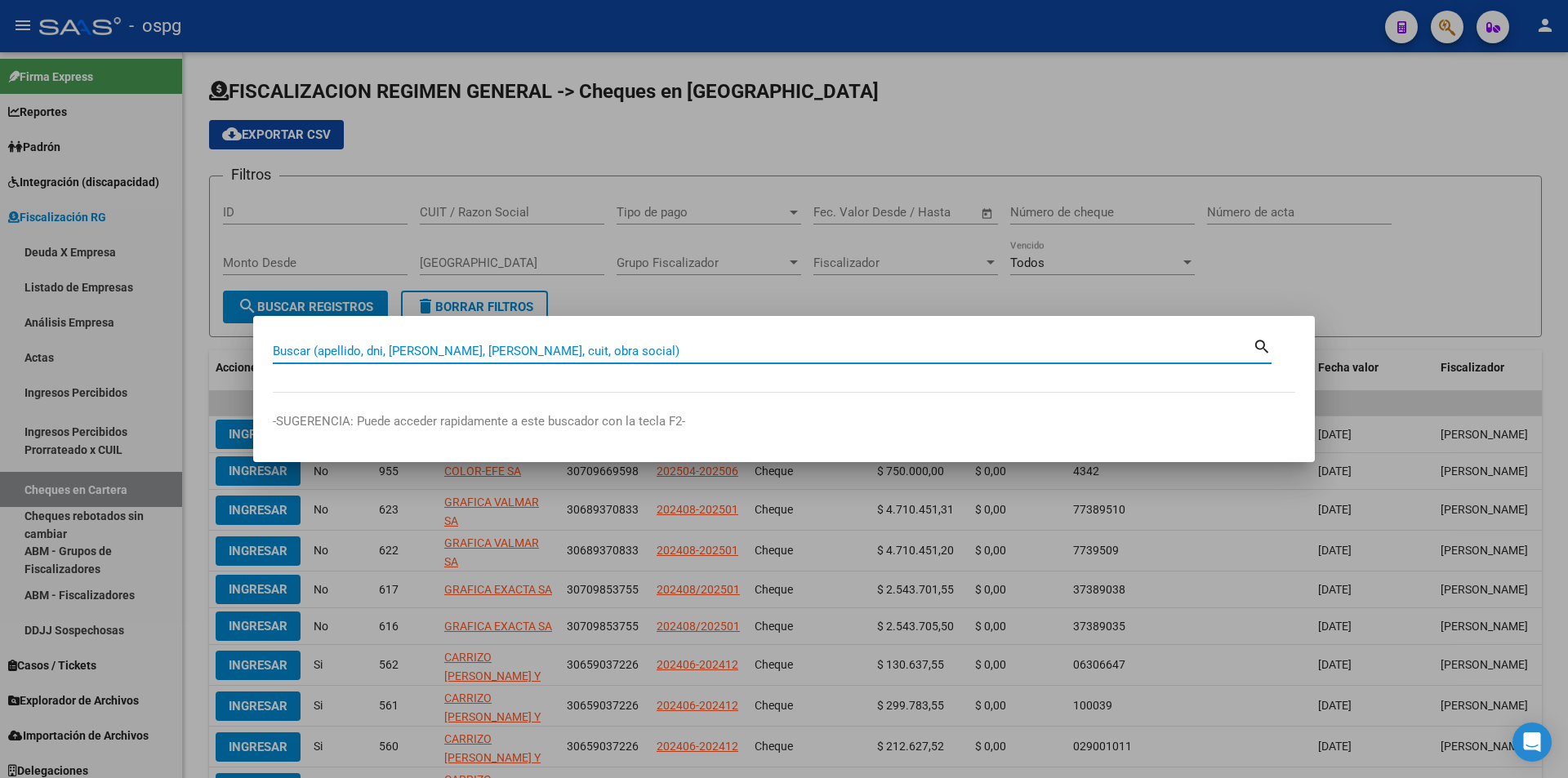
paste input "30707656480"
type input "30707656480"
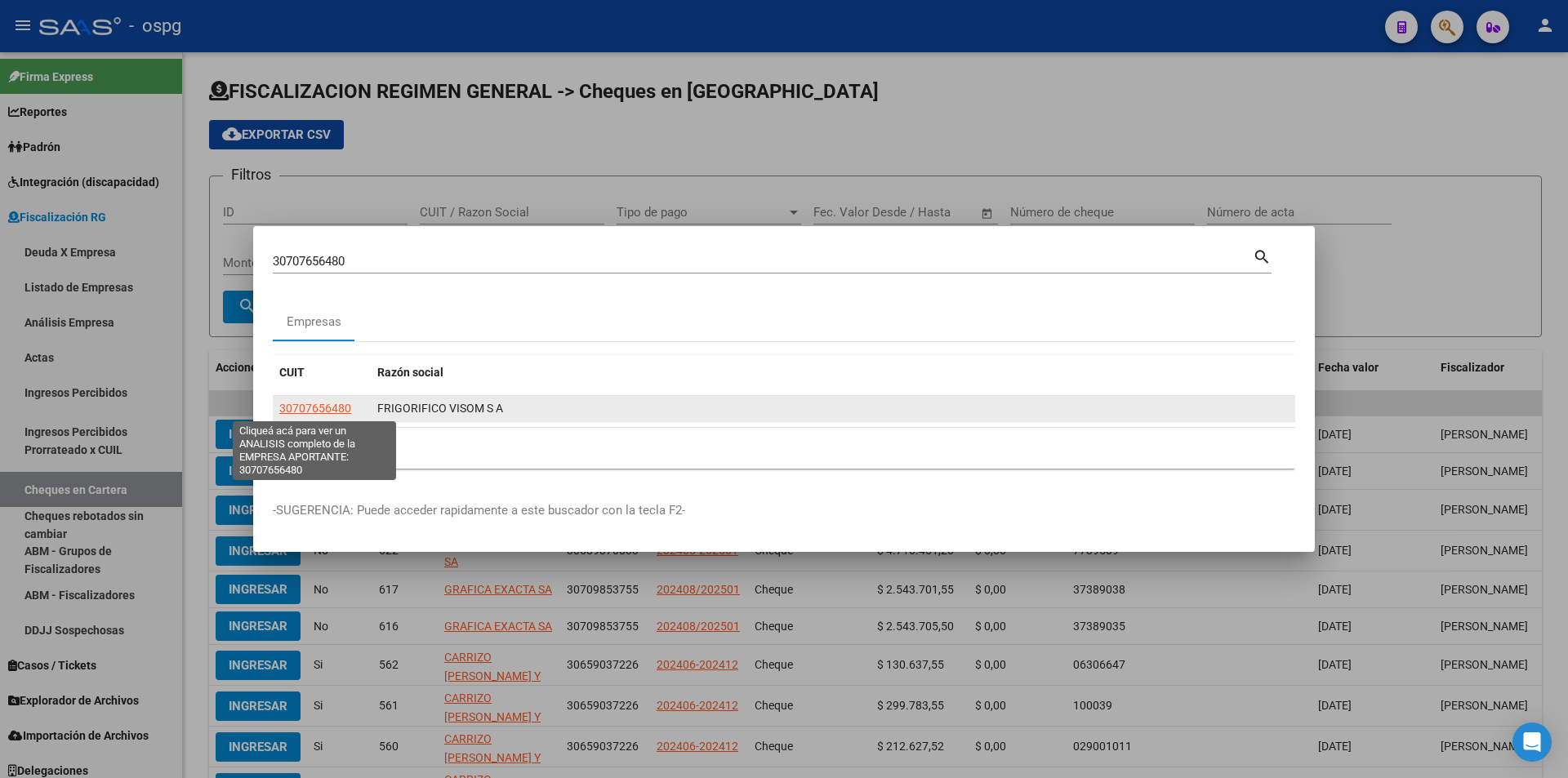
click at [336, 412] on span "30707656480" at bounding box center [315, 407] width 72 height 13
type textarea "30707656480"
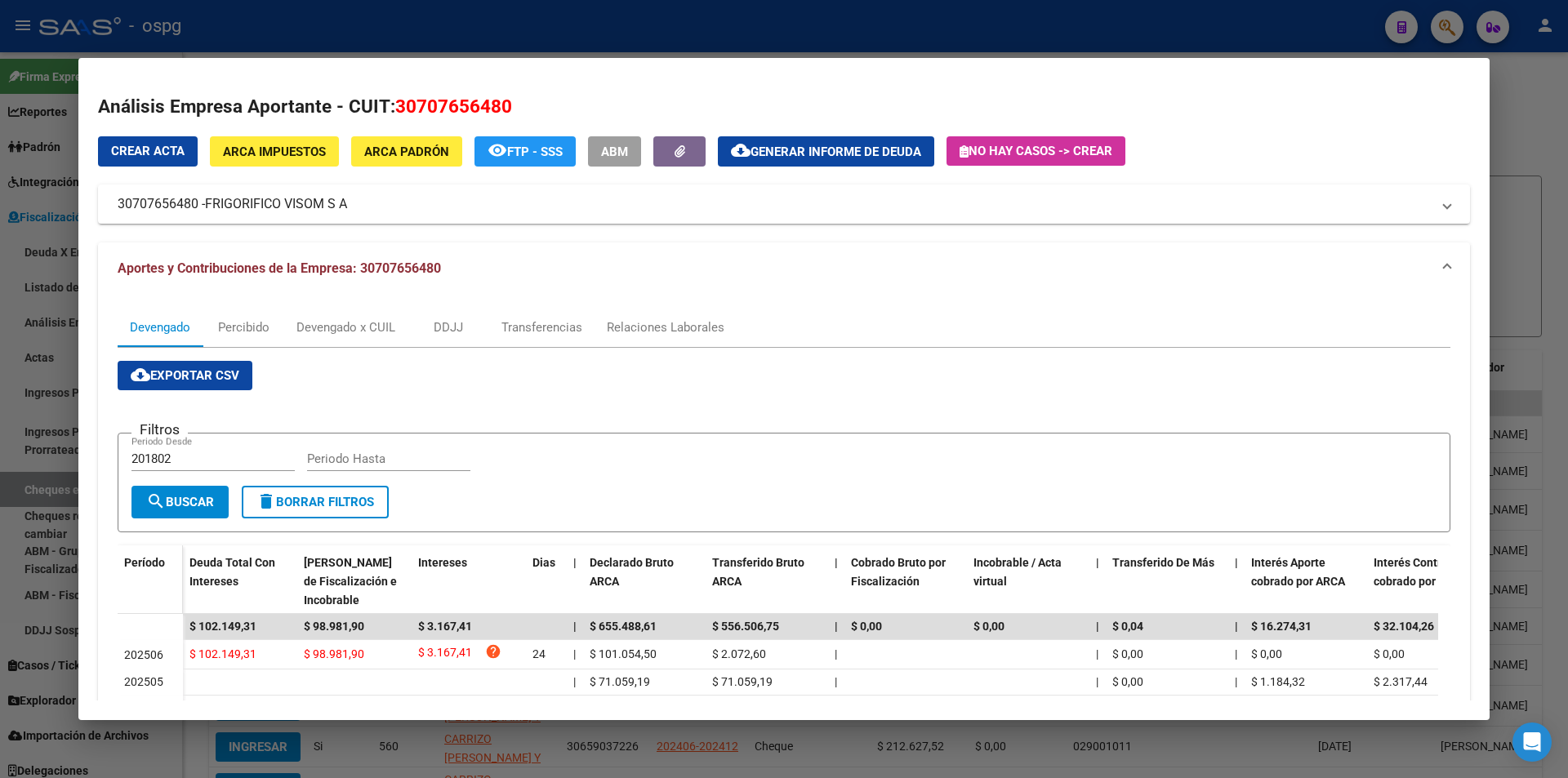
drag, startPoint x: 220, startPoint y: 614, endPoint x: 174, endPoint y: 613, distance: 46.0
click at [174, 613] on div "Período Deuda Total Con Intereses Deuda Bruta Neto de Fiscalización e Incobrabl…" at bounding box center [784, 744] width 1333 height 398
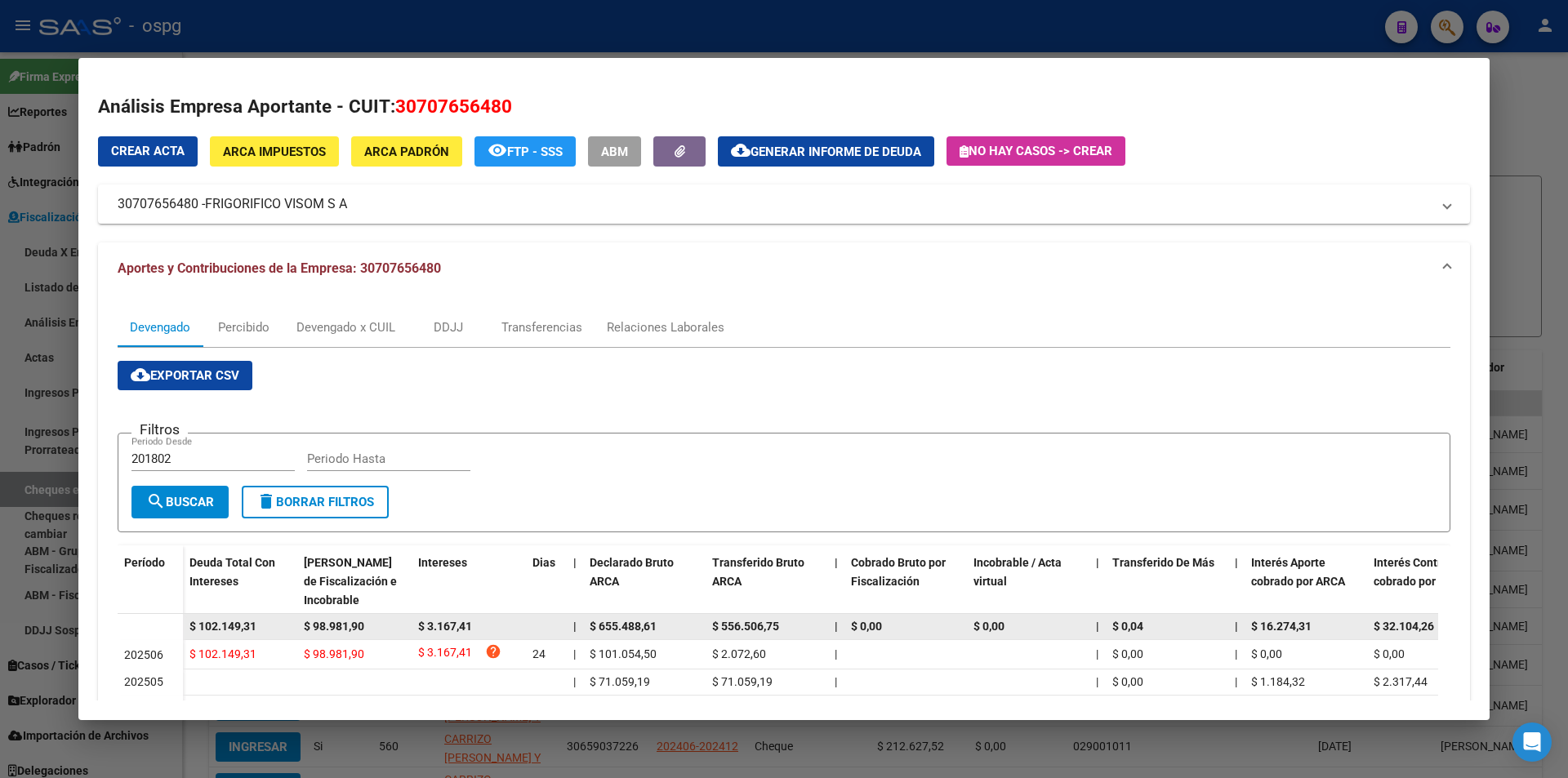
click at [255, 624] on span "$ 102.149,31" at bounding box center [223, 625] width 67 height 13
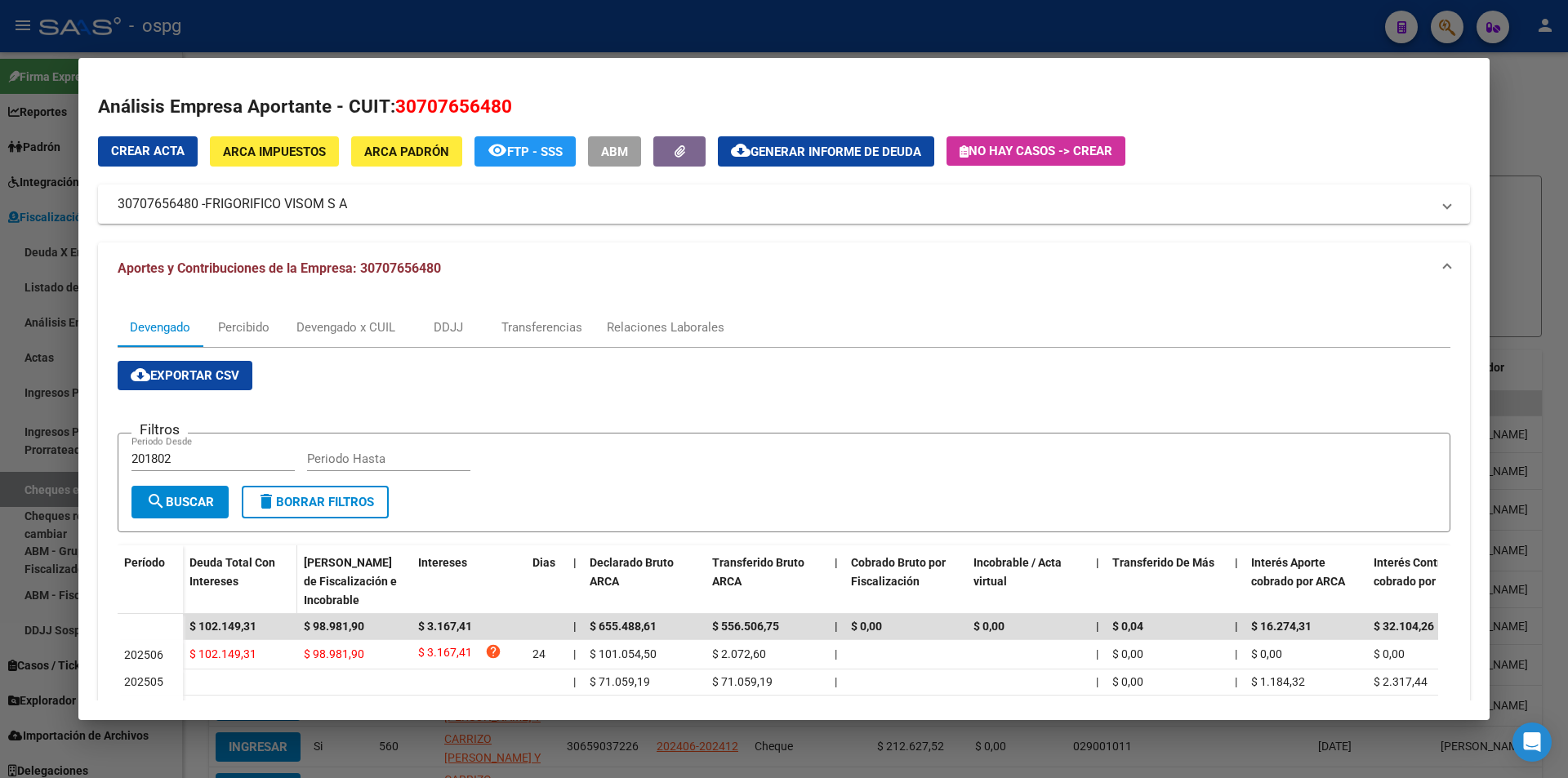
click at [270, 588] on div "Deuda Total Con Intereses" at bounding box center [240, 572] width 101 height 38
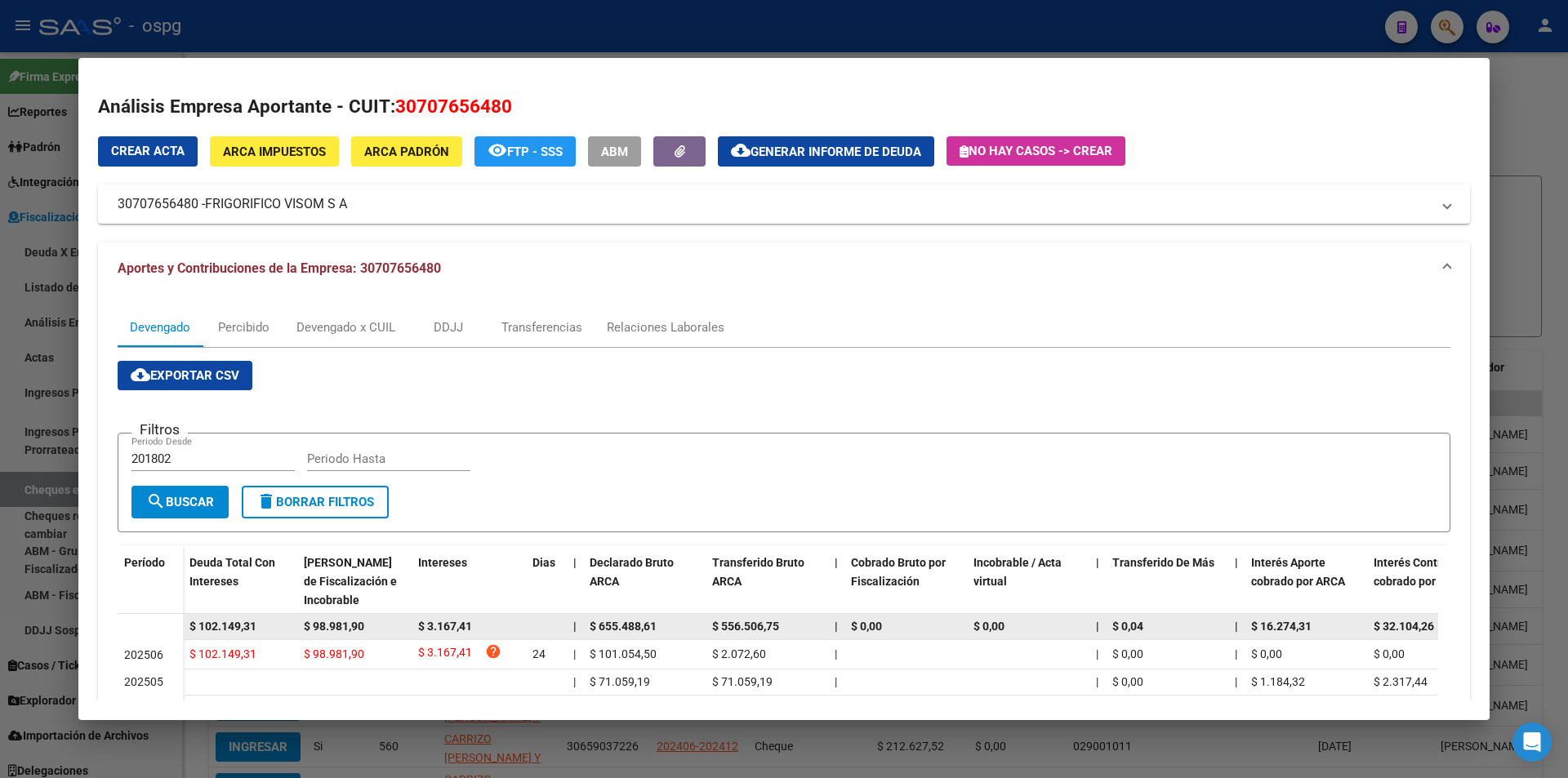
drag, startPoint x: 261, startPoint y: 623, endPoint x: 184, endPoint y: 626, distance: 77.1
click at [184, 626] on datatable-body-cell "$ 102.149,31" at bounding box center [240, 627] width 115 height 26
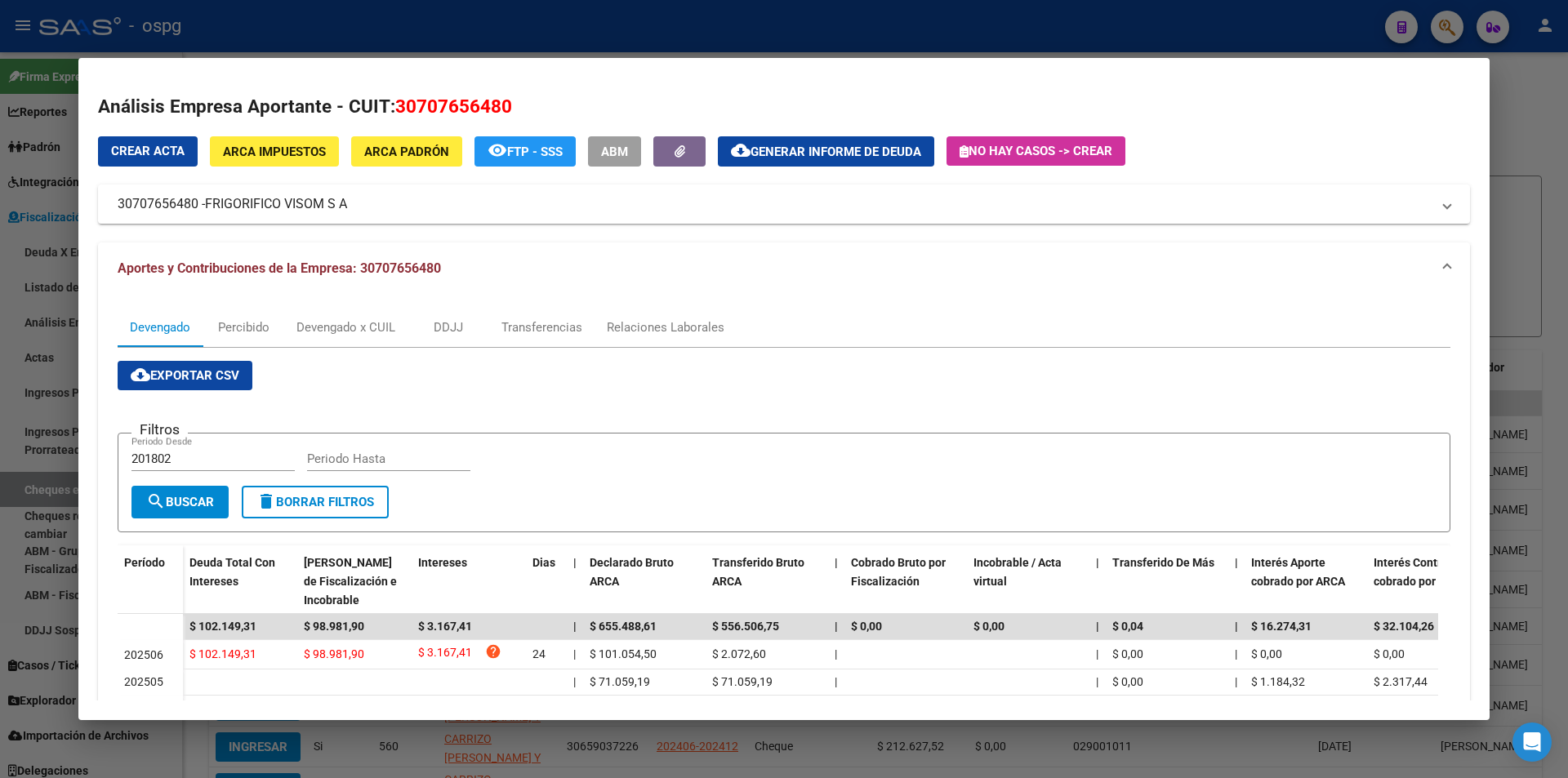
click at [1503, 201] on div at bounding box center [784, 389] width 1568 height 778
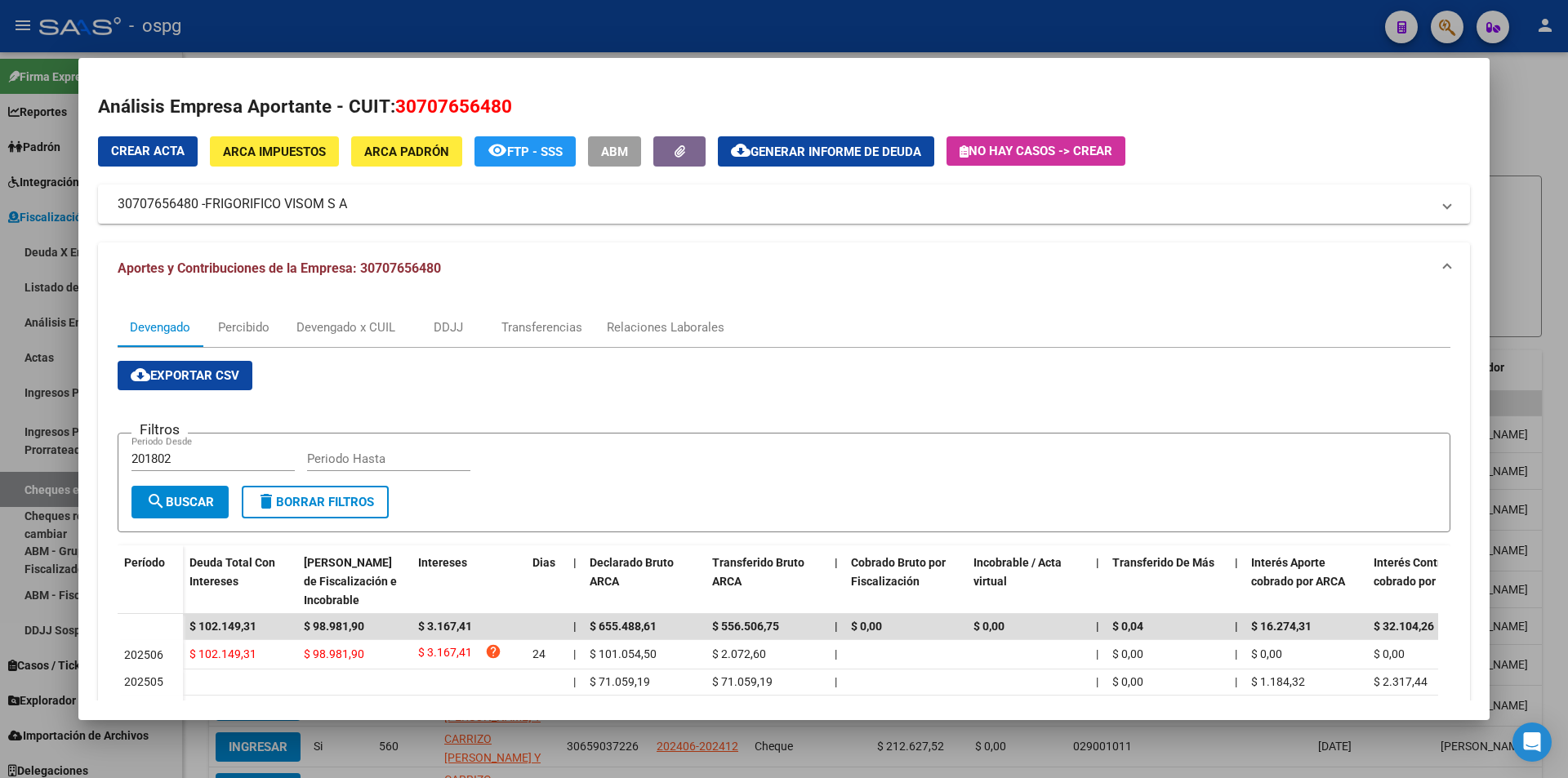
click at [1503, 201] on div at bounding box center [784, 389] width 1568 height 778
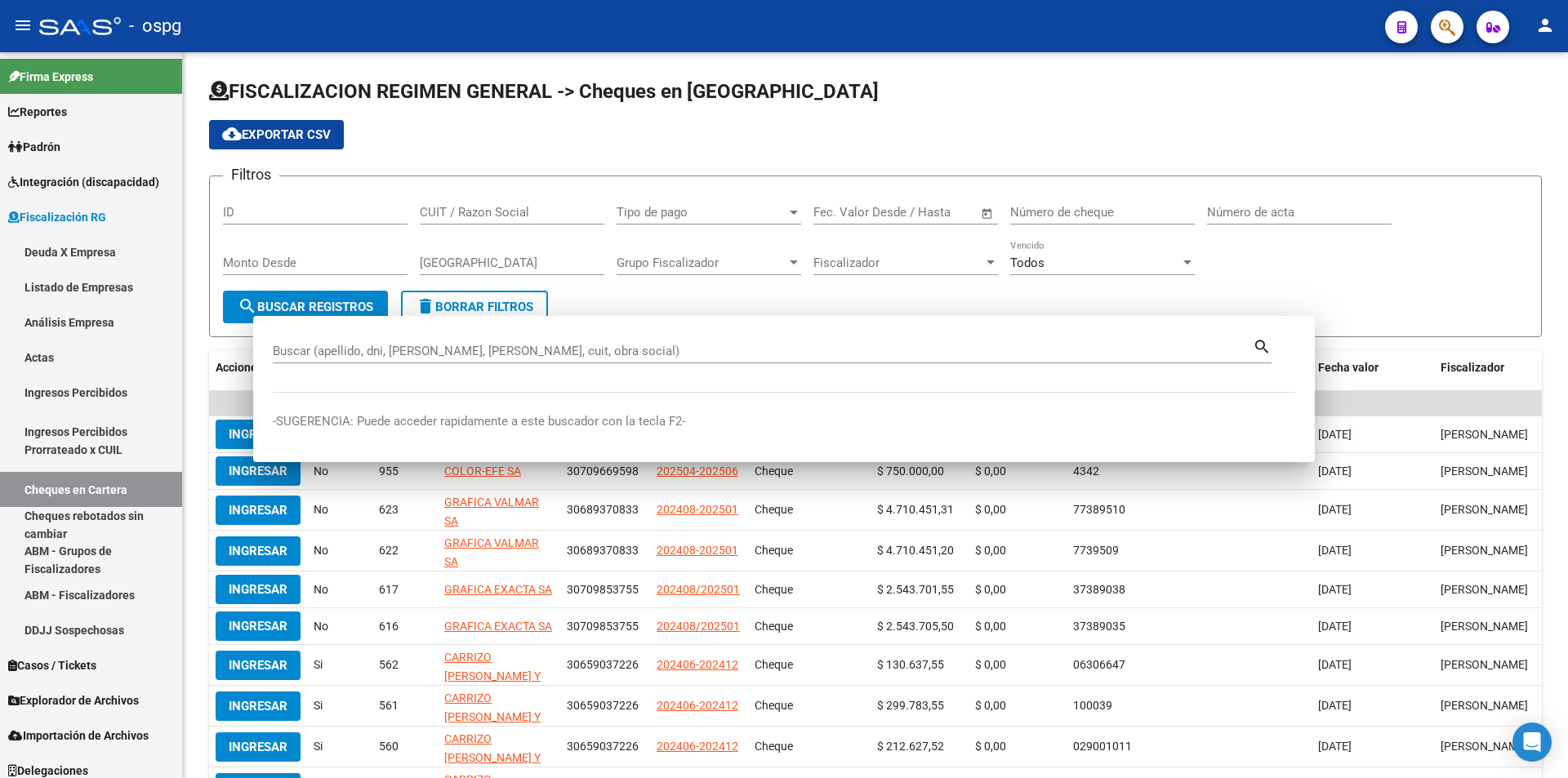
click at [1503, 201] on div "Filtros ID CUIT / Razon Social Tipo de pago Tipo de pago Start date – End date …" at bounding box center [875, 240] width 1305 height 101
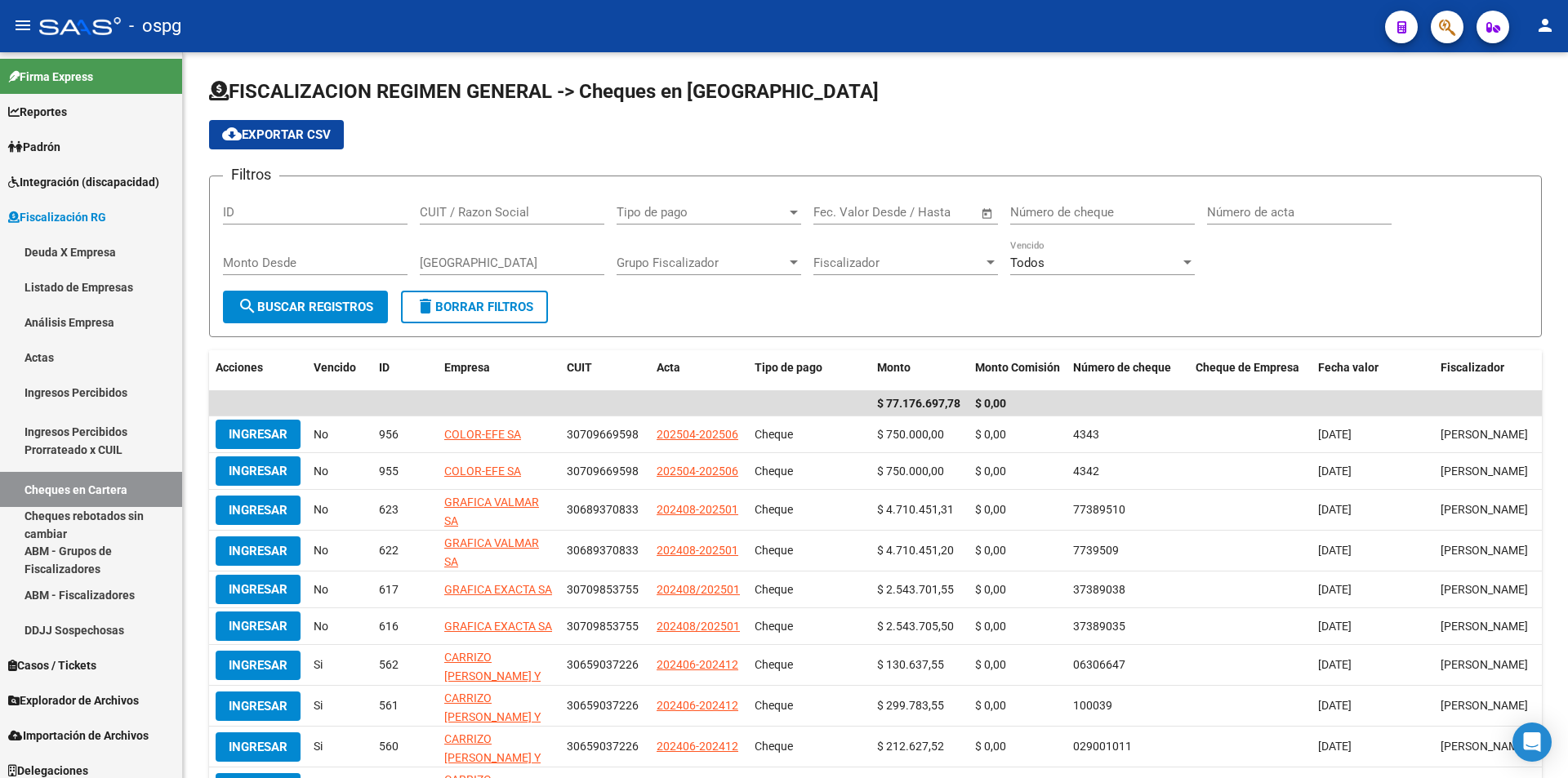
click at [1458, 27] on button "button" at bounding box center [1447, 26] width 32 height 32
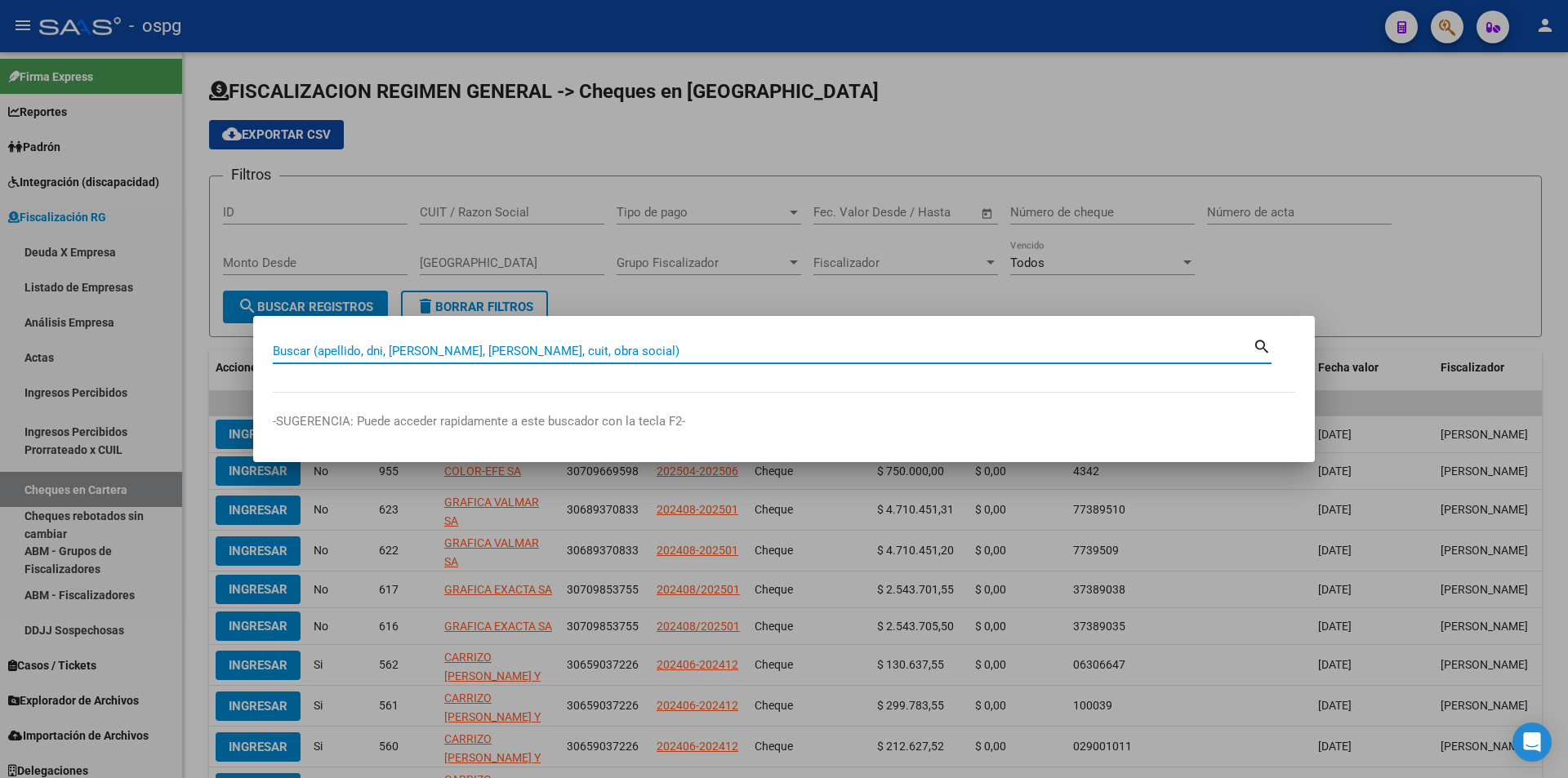
click at [553, 349] on input "Buscar (apellido, dni, [PERSON_NAME], [PERSON_NAME], cuit, obra social)" at bounding box center [762, 350] width 980 height 15
paste input "30709208922"
type input "30709208922"
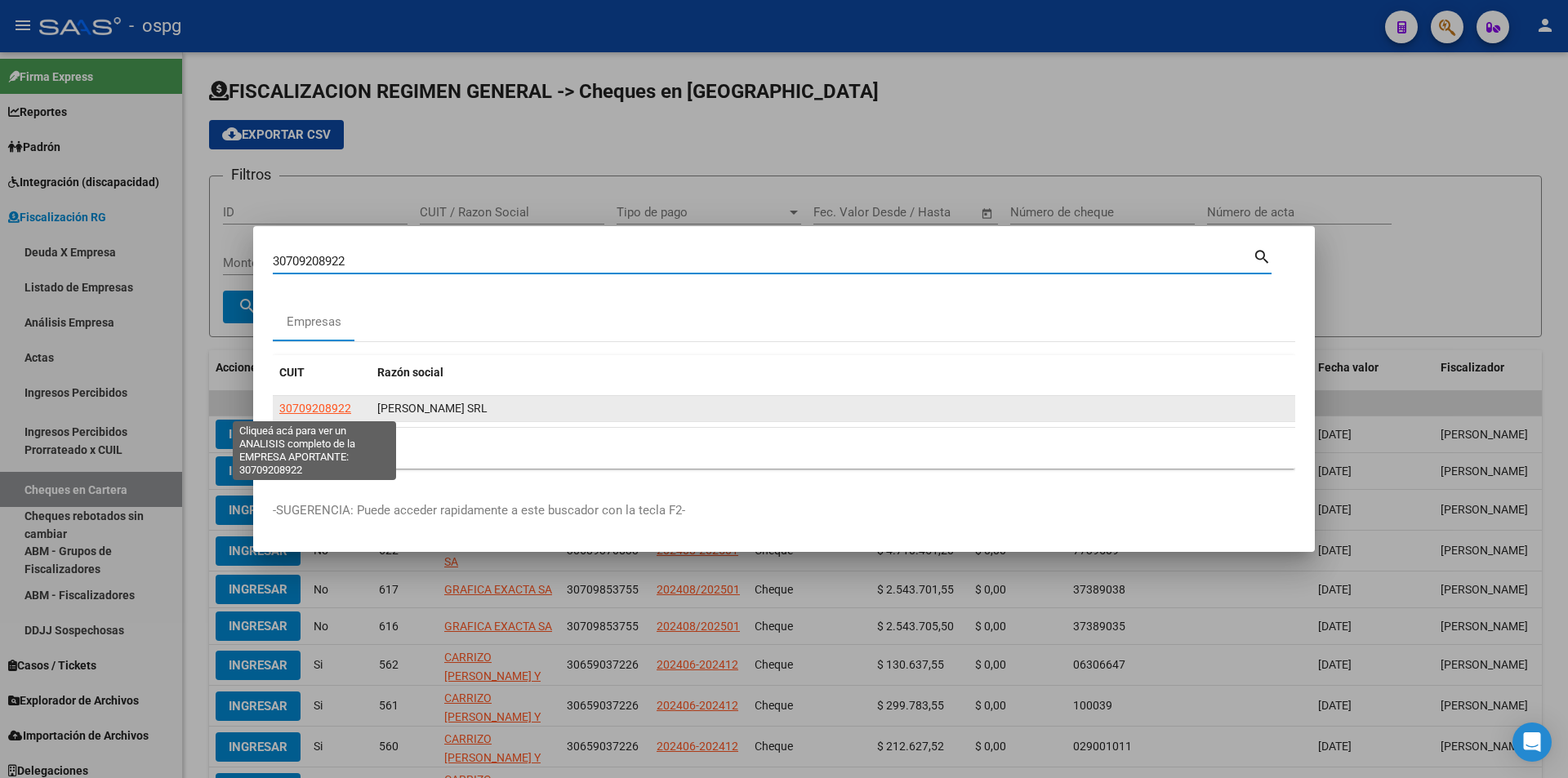
click at [314, 407] on span "30709208922" at bounding box center [315, 407] width 72 height 13
type textarea "30709208922"
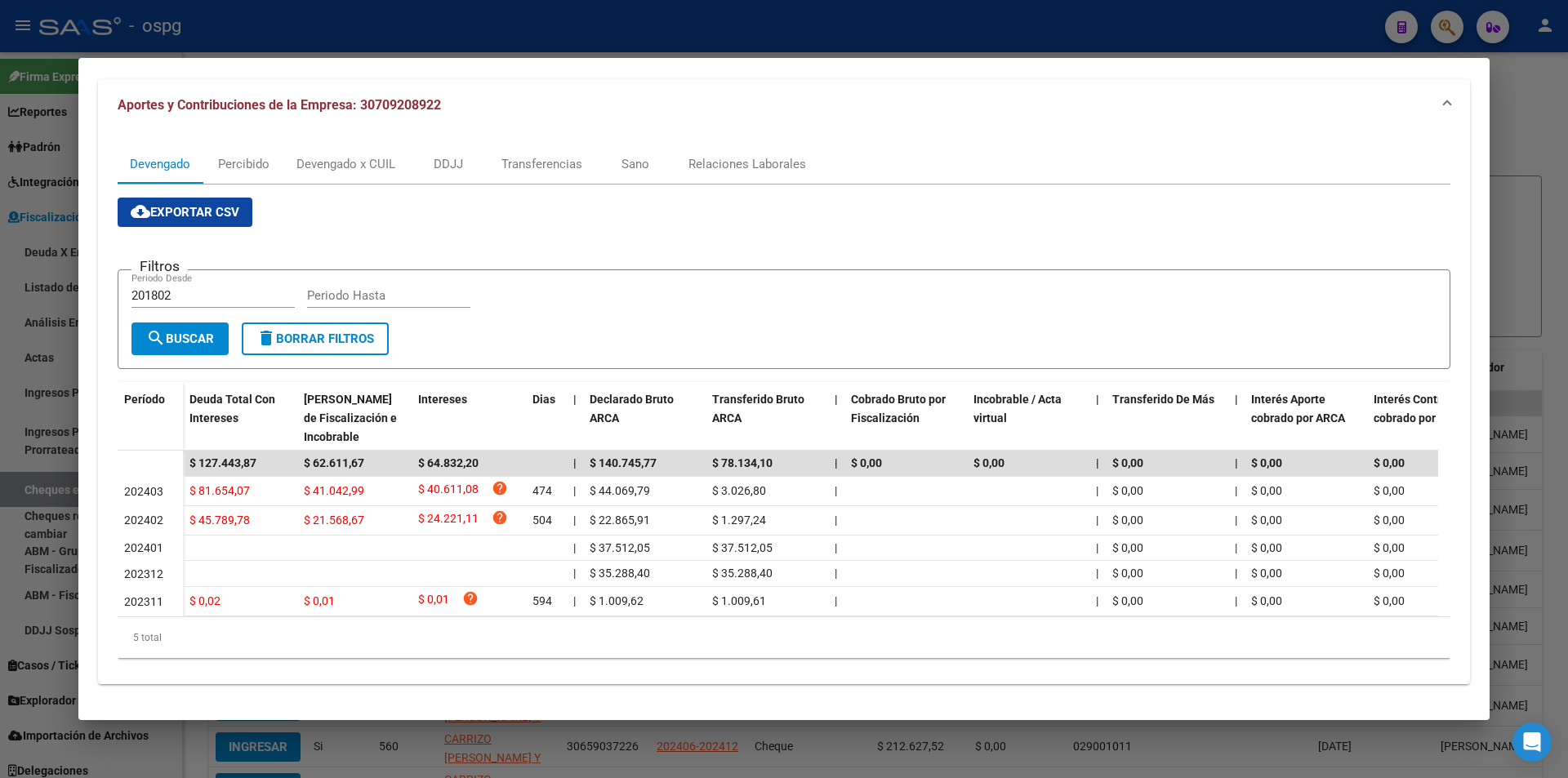
scroll to position [179, 0]
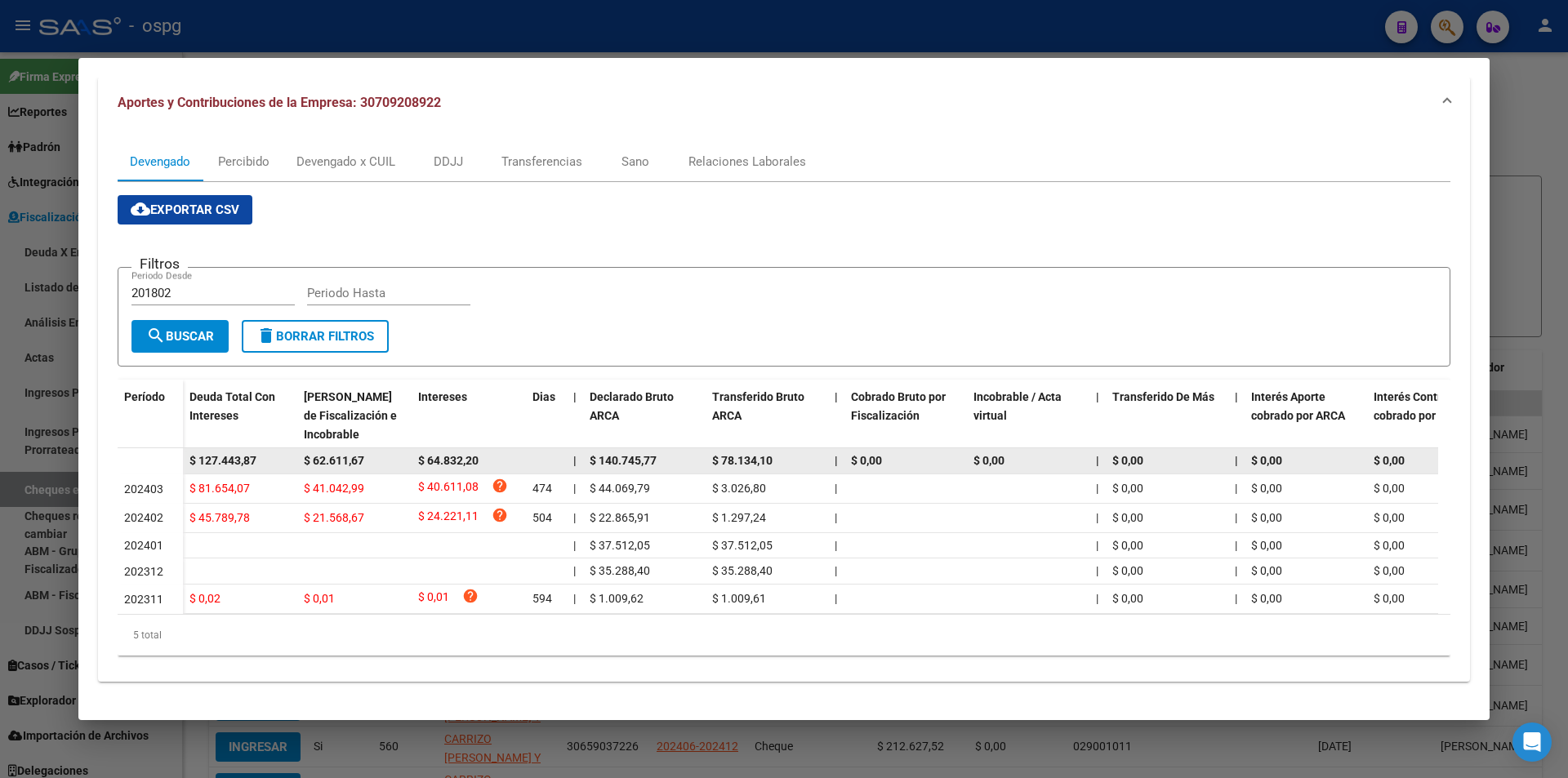
drag, startPoint x: 266, startPoint y: 447, endPoint x: 184, endPoint y: 446, distance: 82.0
click at [184, 448] on datatable-body-cell "$ 127.443,87" at bounding box center [240, 461] width 115 height 26
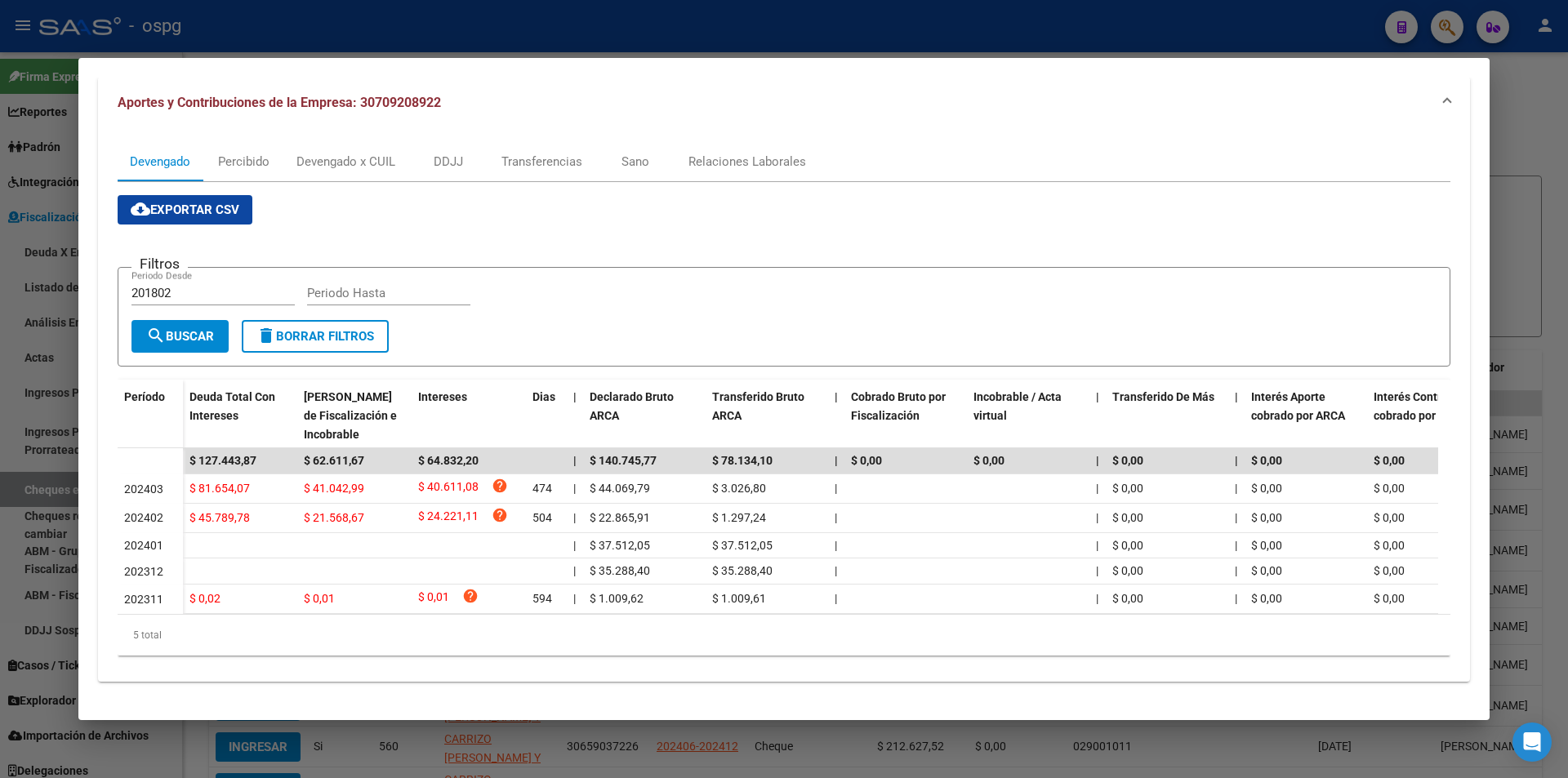
click at [1559, 237] on div at bounding box center [784, 389] width 1568 height 778
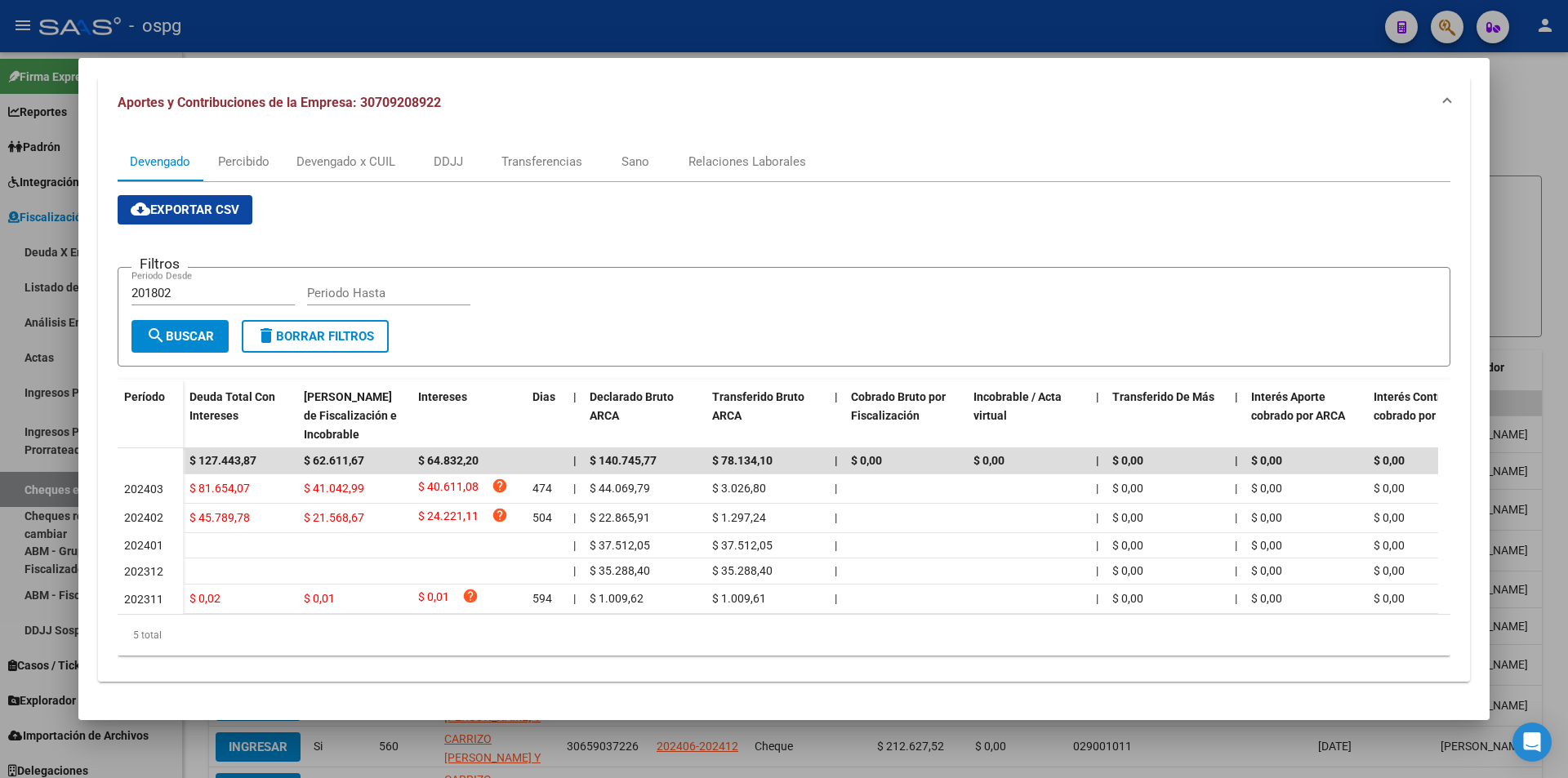
click at [1559, 237] on div at bounding box center [784, 389] width 1568 height 778
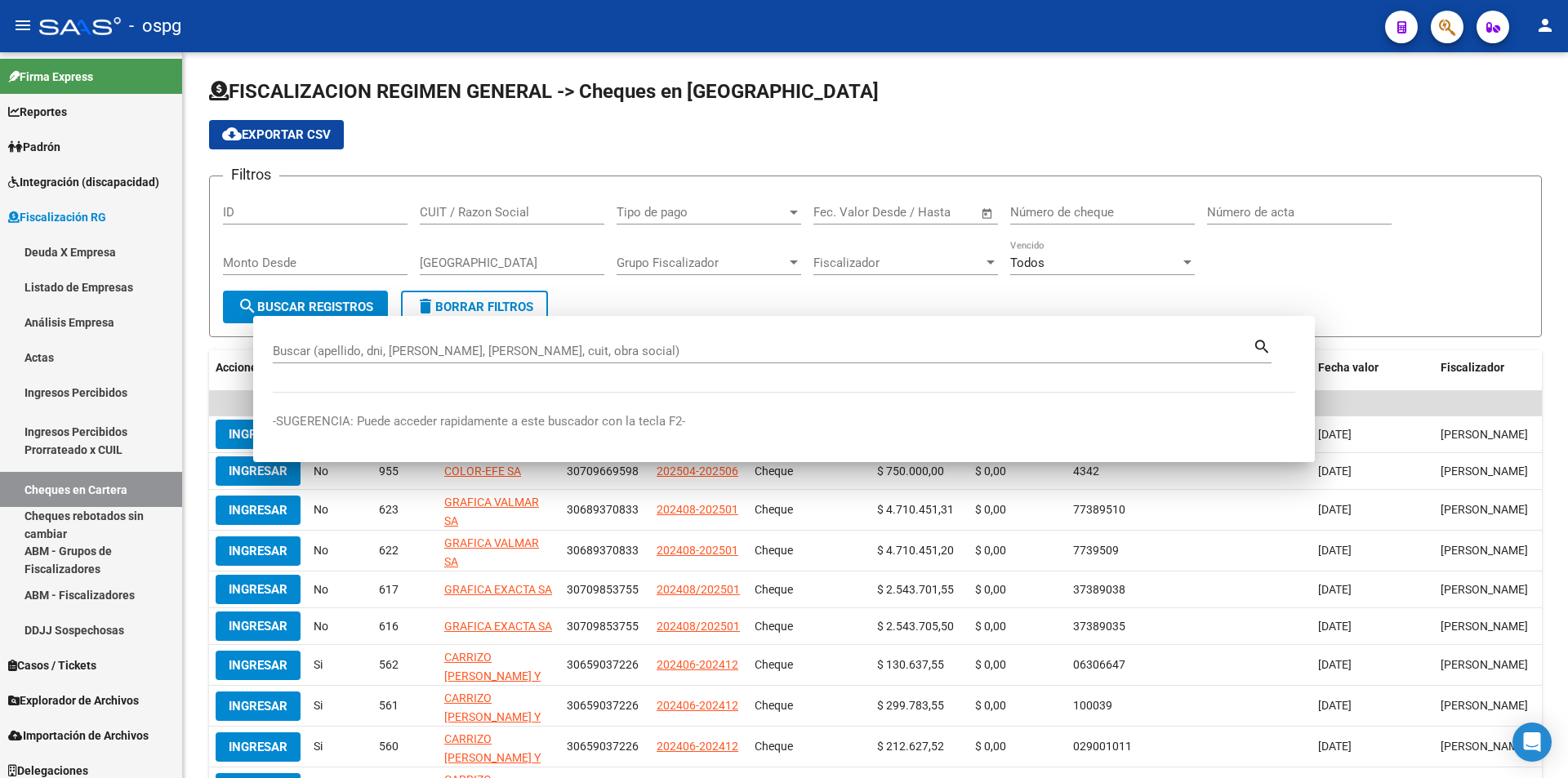
click at [1559, 237] on div "FISCALIZACION REGIMEN GENERAL -> Cheques en Cartera cloud_download Exportar CSV…" at bounding box center [875, 479] width 1385 height 855
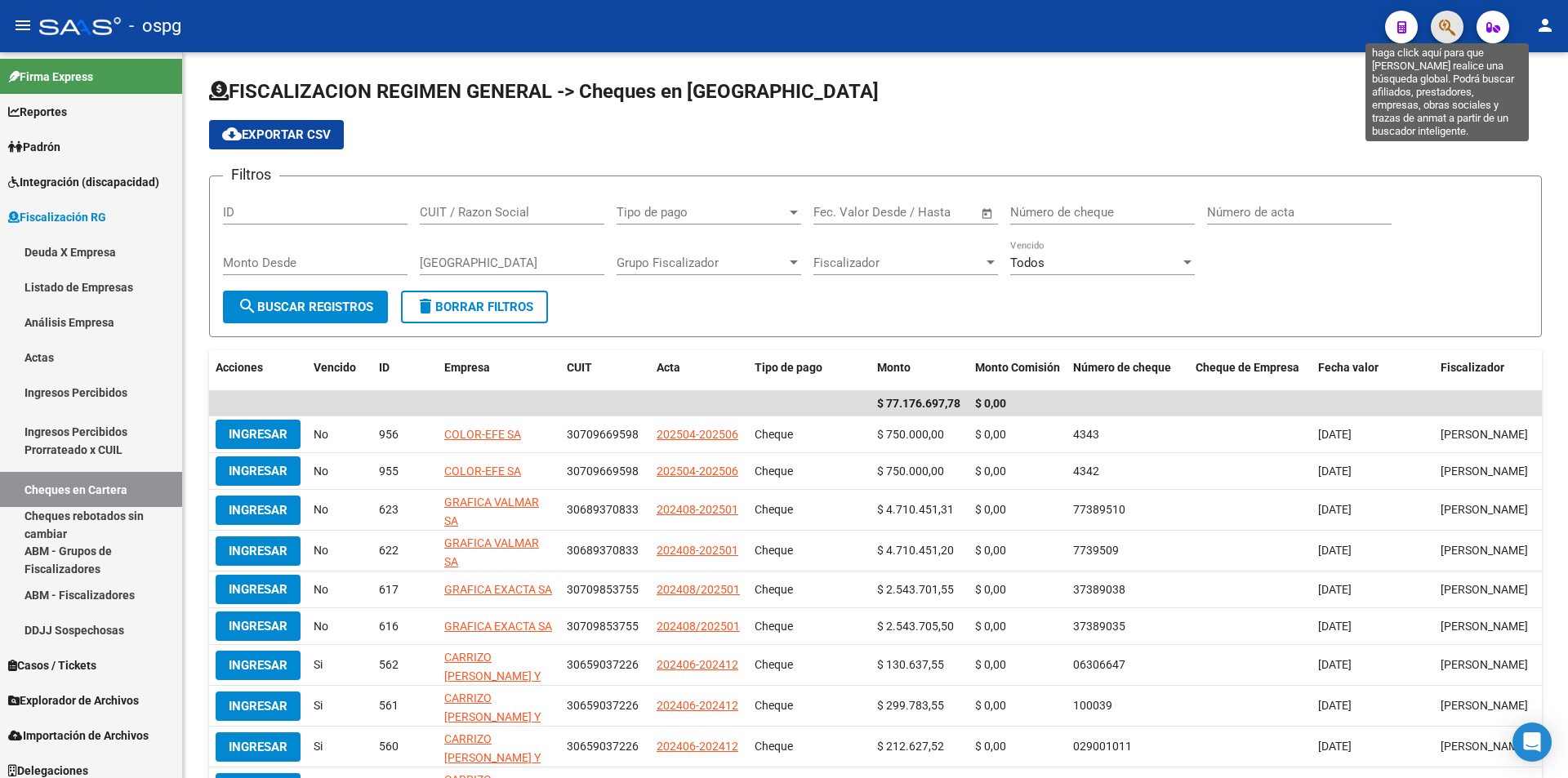
click at [1449, 36] on icon "button" at bounding box center [1447, 27] width 16 height 19
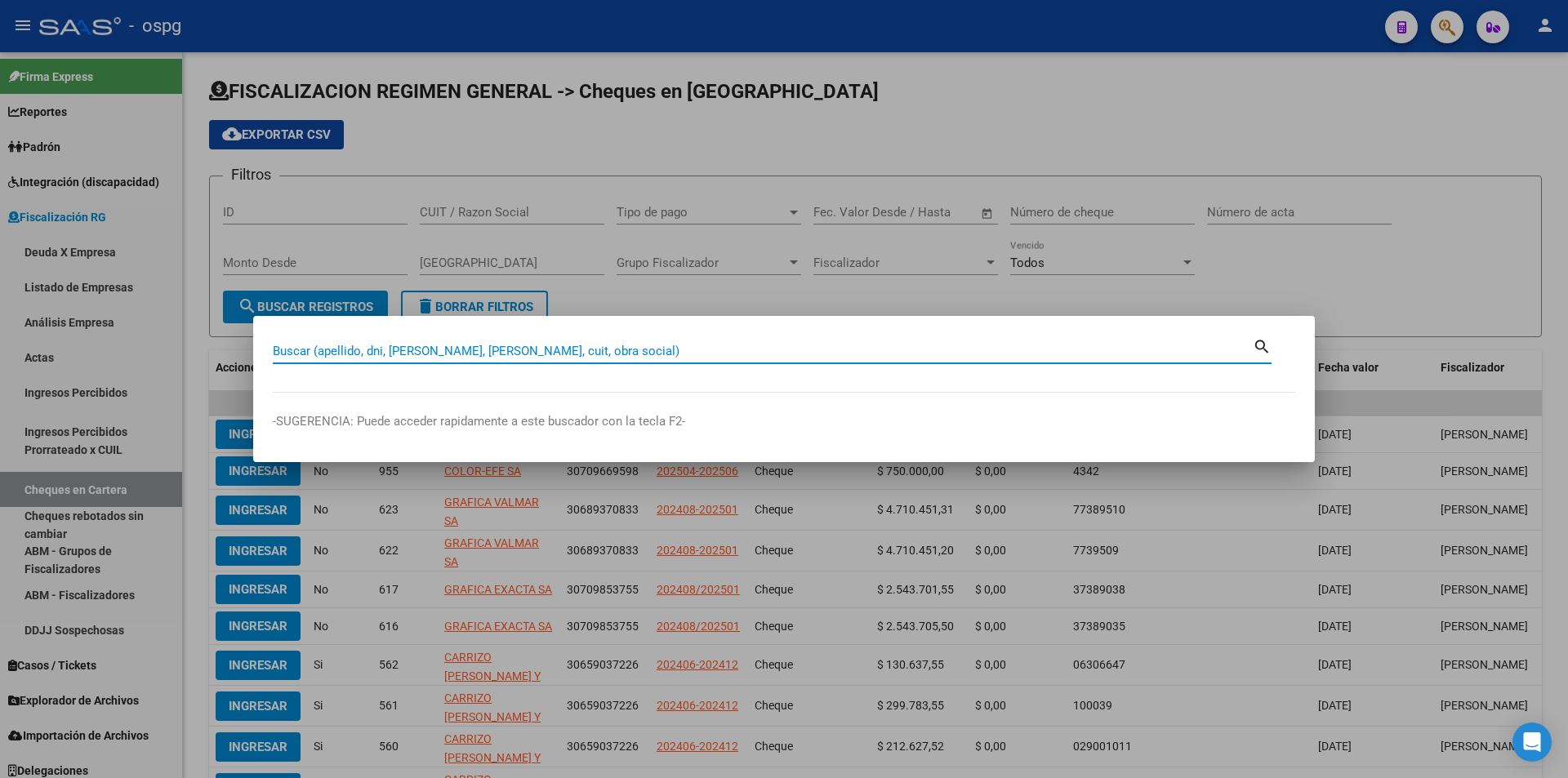
paste input "20364139072"
type input "20364139072"
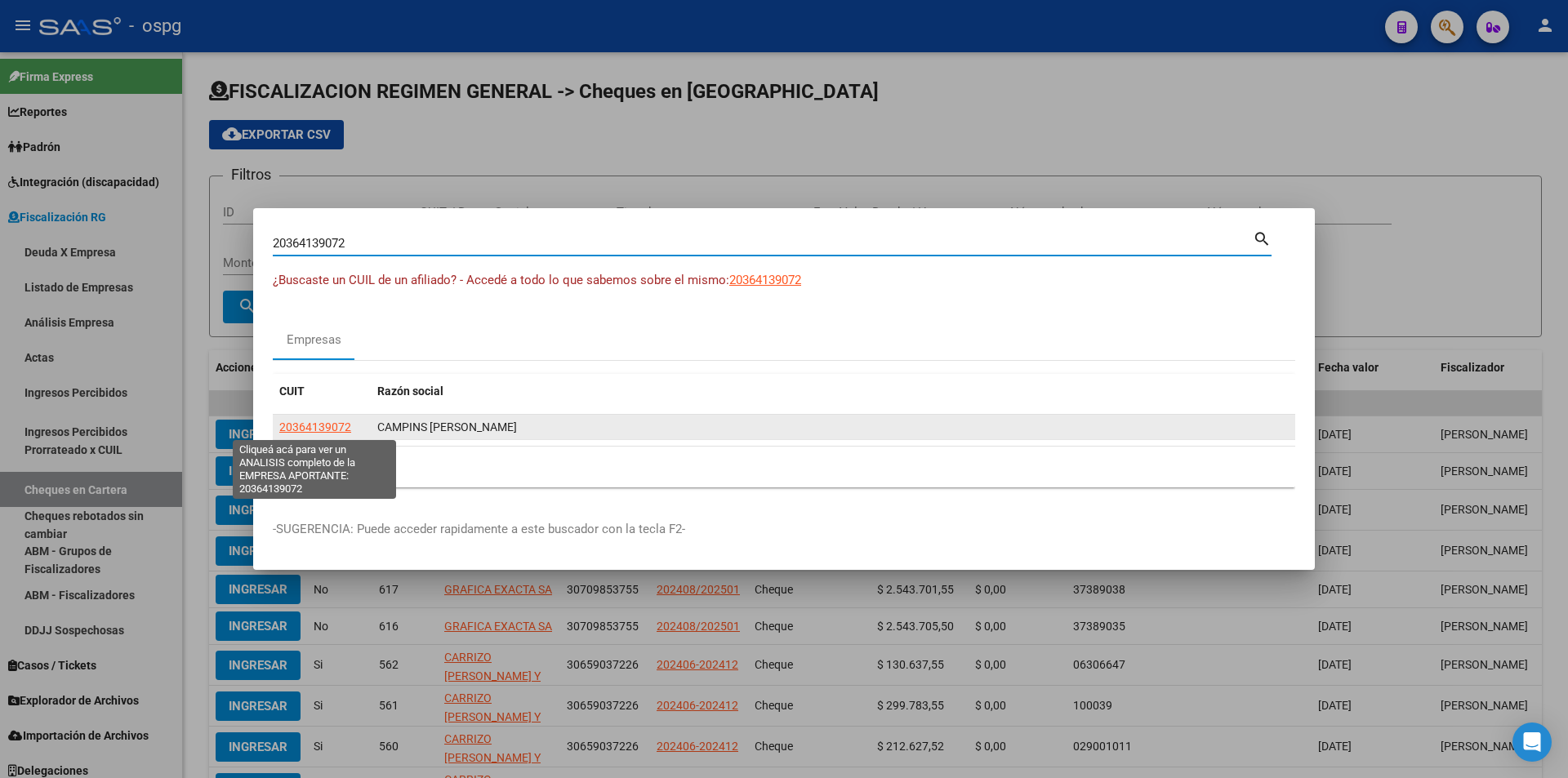
click at [307, 431] on span "20364139072" at bounding box center [315, 426] width 72 height 13
type textarea "20364139072"
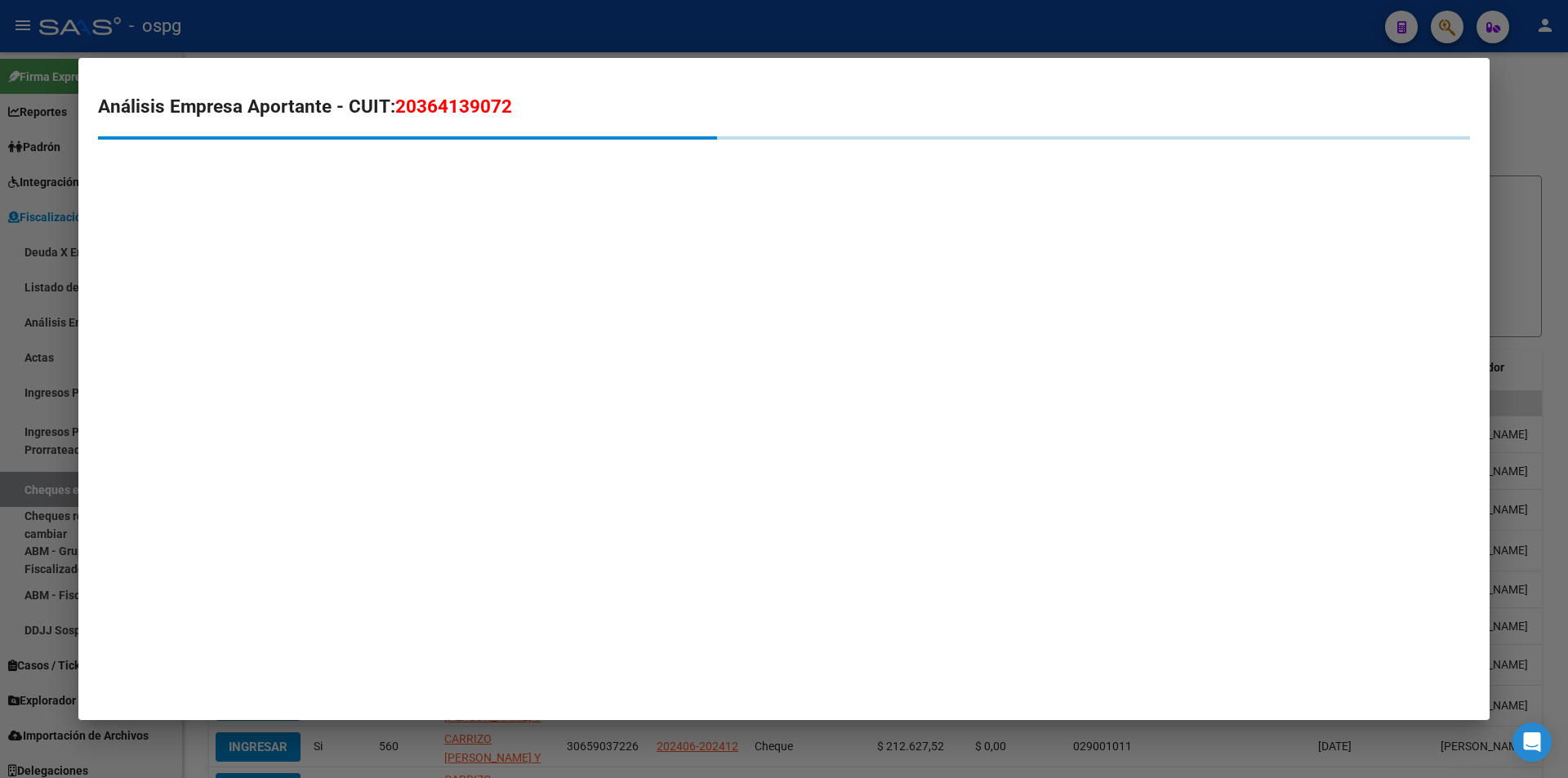
click at [3, 442] on div at bounding box center [784, 389] width 1568 height 778
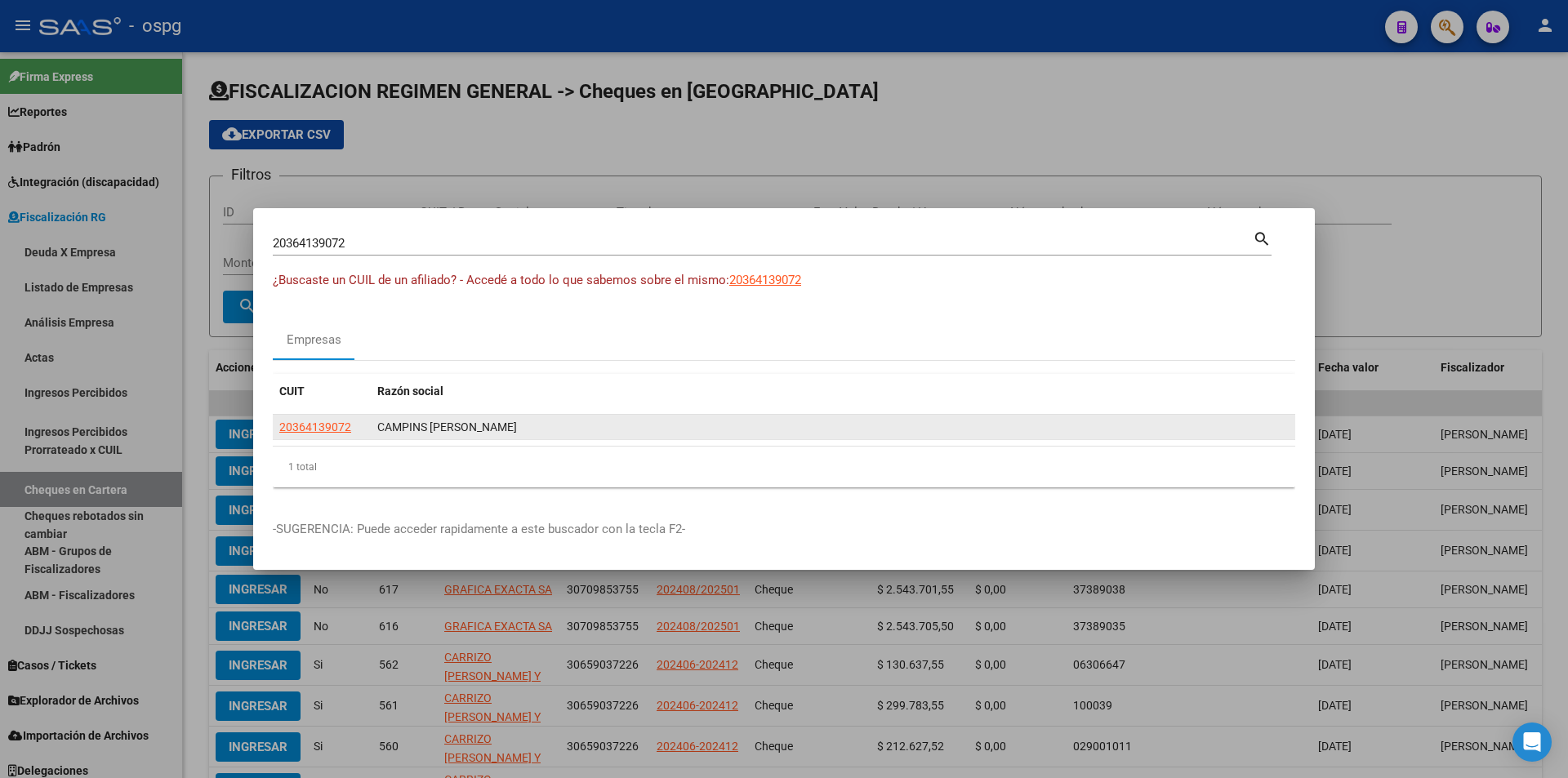
click at [303, 432] on app-link-go-to "20364139072" at bounding box center [315, 427] width 72 height 19
click at [306, 426] on span "20364139072" at bounding box center [315, 426] width 72 height 13
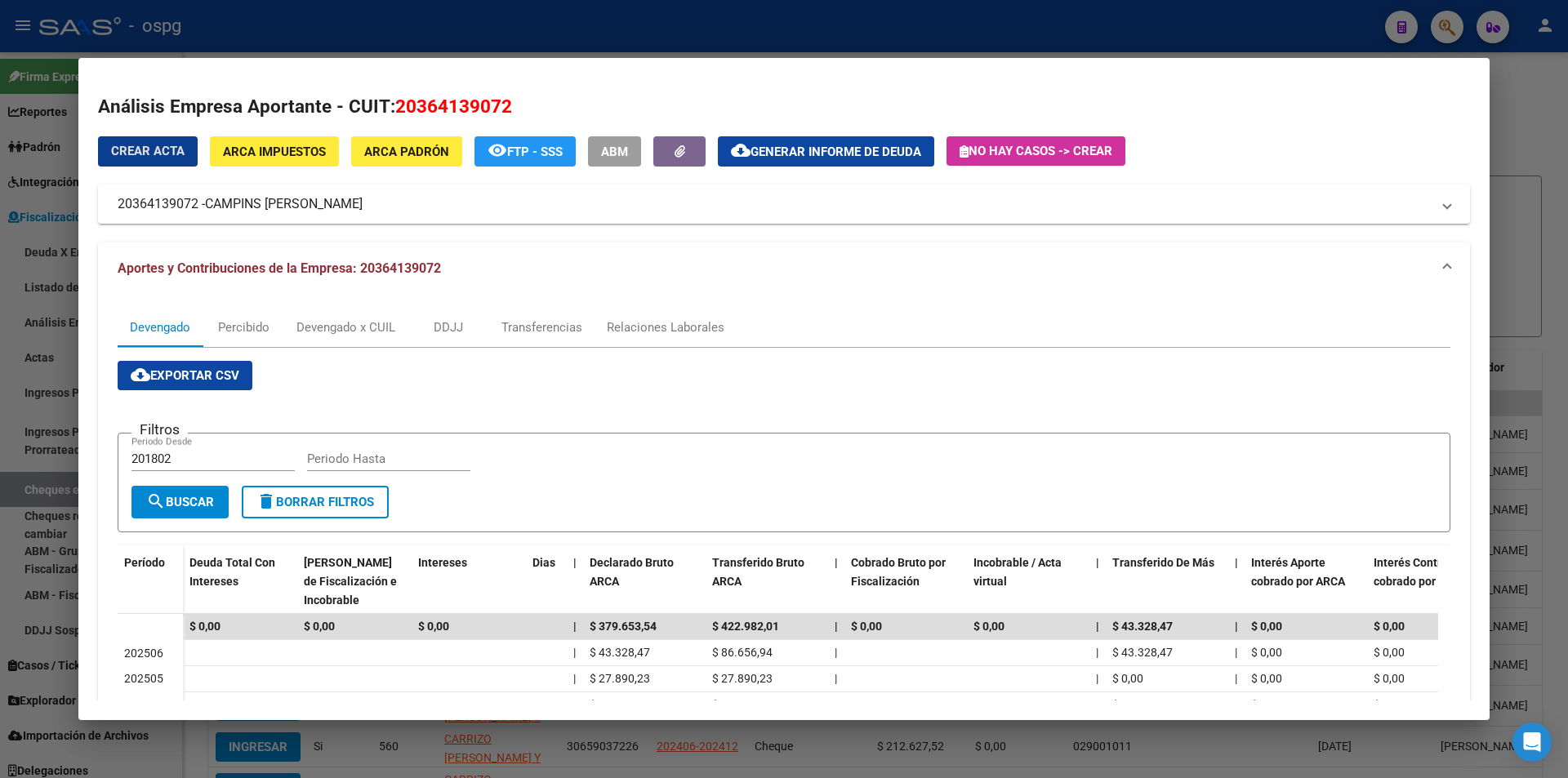
click at [1552, 176] on div at bounding box center [784, 389] width 1568 height 778
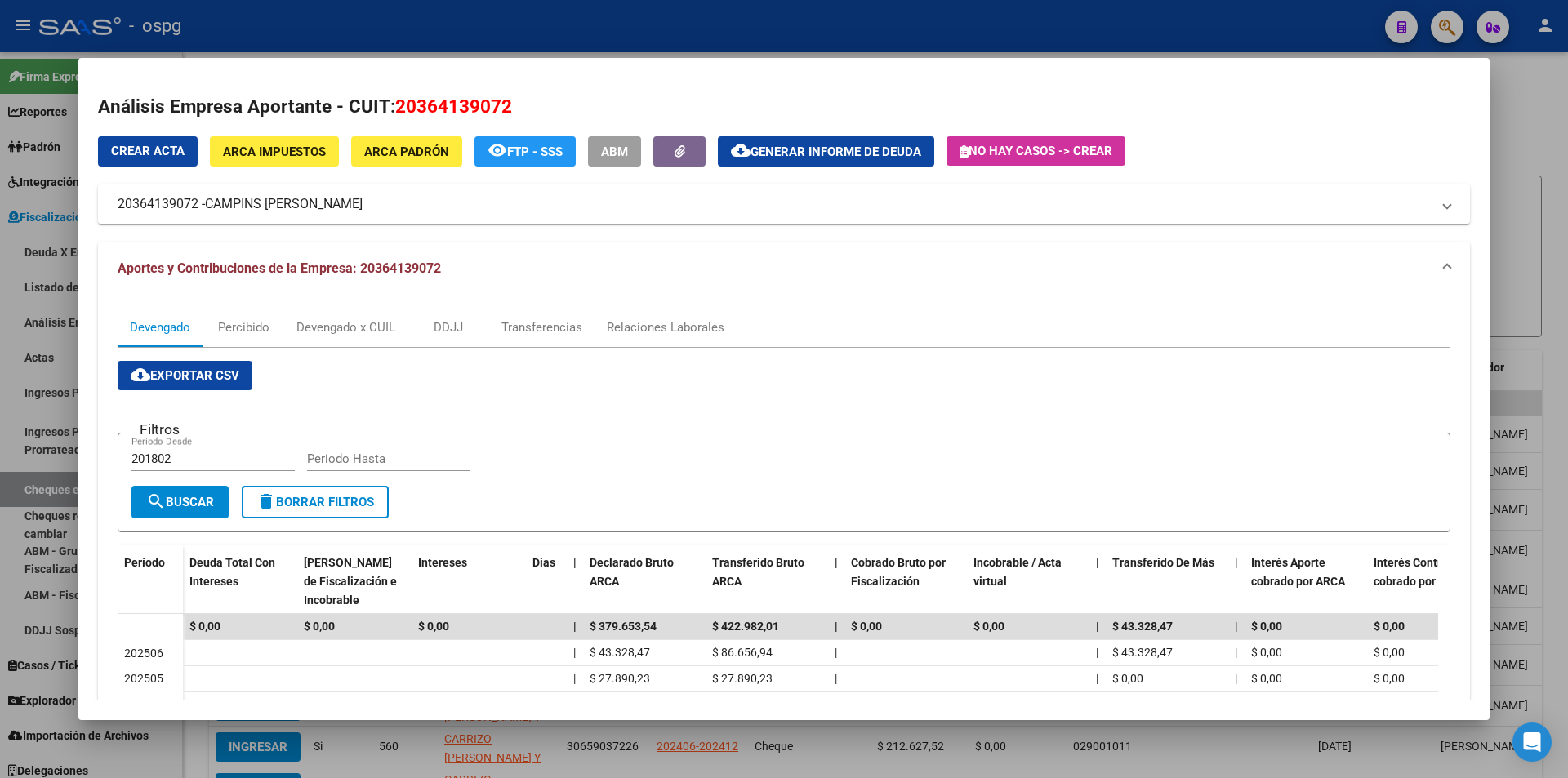
click at [1552, 174] on div at bounding box center [784, 389] width 1568 height 778
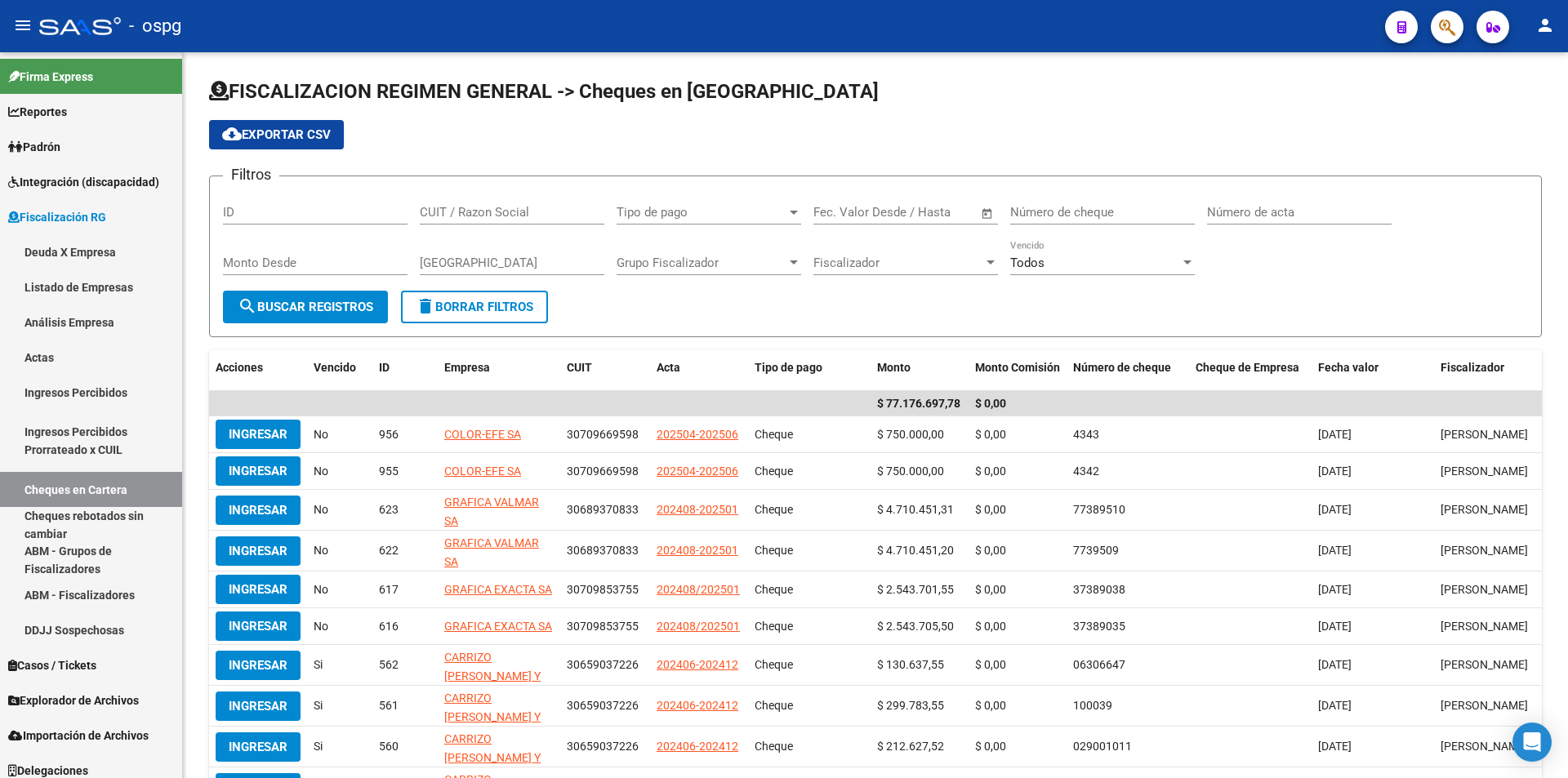
click at [1453, 34] on icon "button" at bounding box center [1447, 27] width 16 height 19
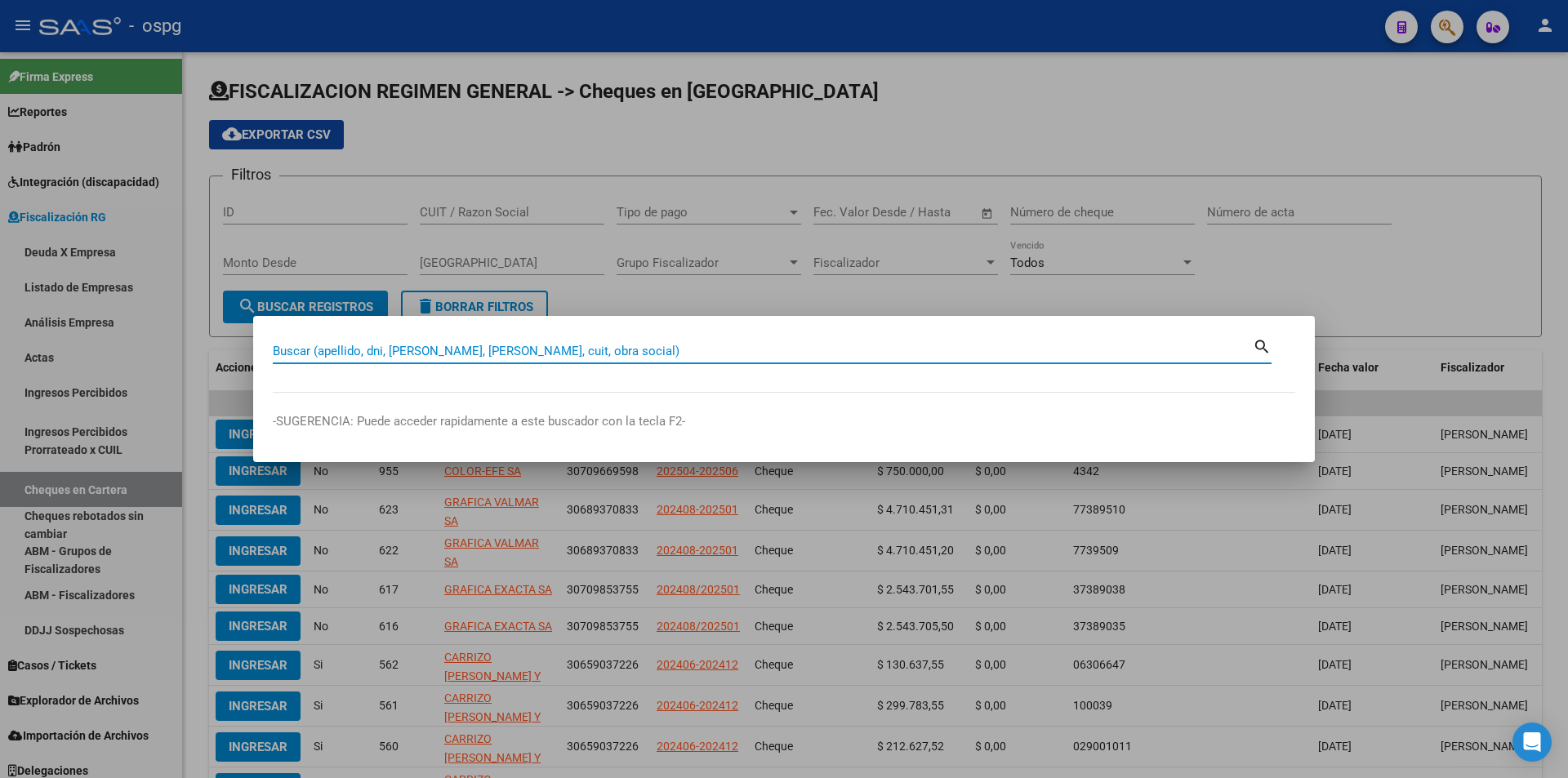
paste input "30716940396"
type input "30716940396"
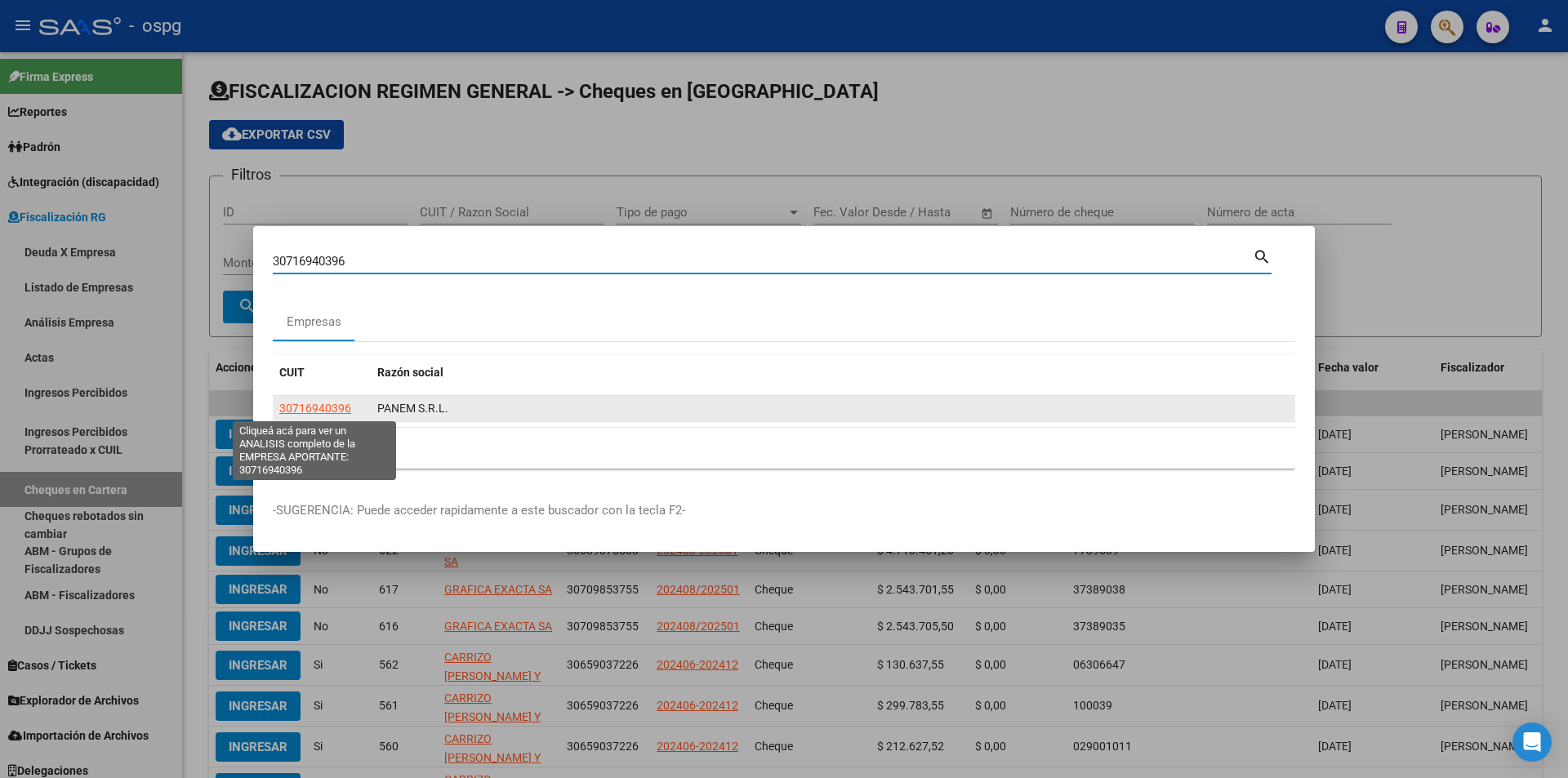
click at [342, 405] on span "30716940396" at bounding box center [315, 407] width 72 height 13
type textarea "30716940396"
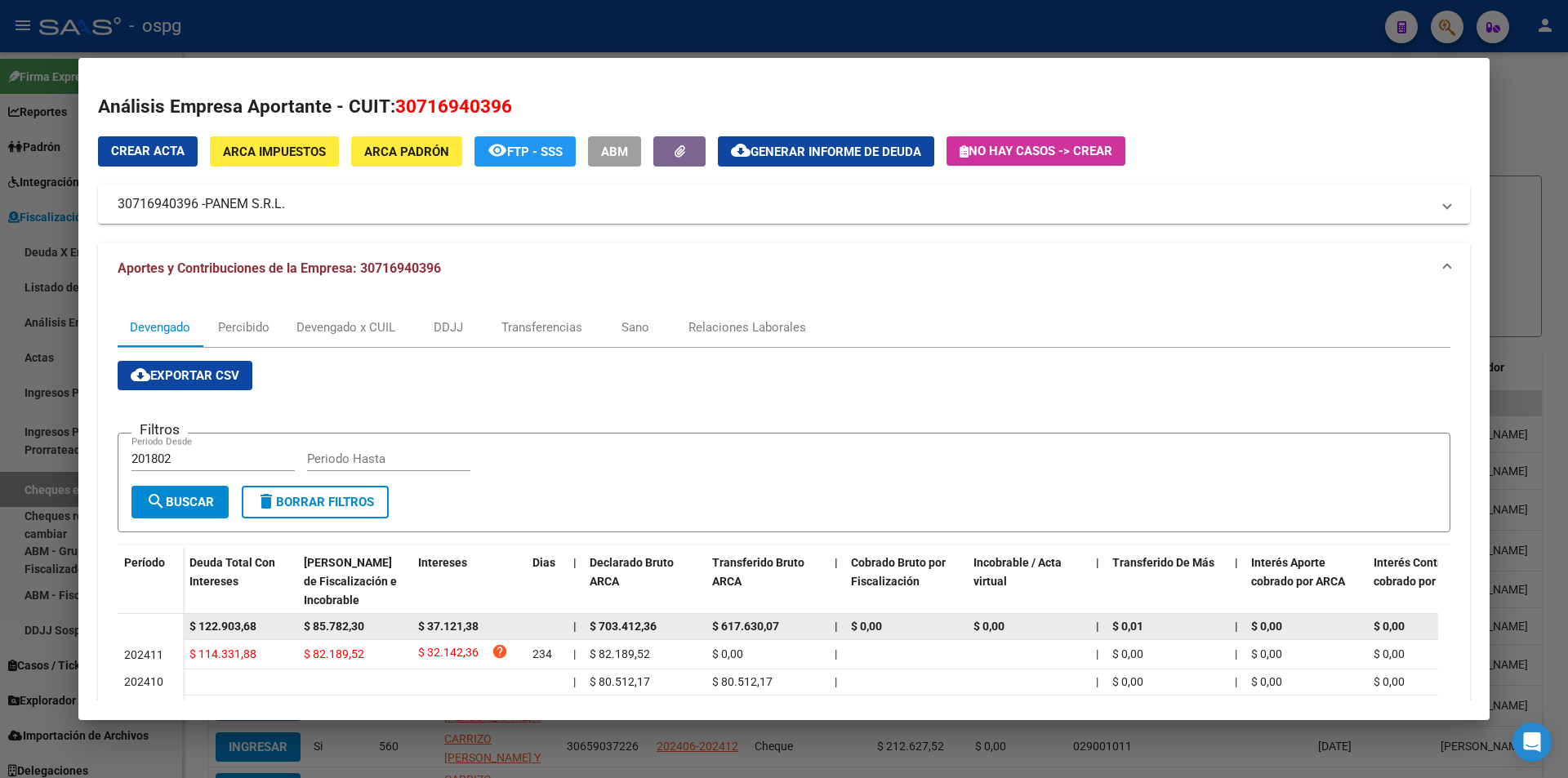
drag, startPoint x: 274, startPoint y: 624, endPoint x: 163, endPoint y: 630, distance: 111.2
click at [163, 630] on datatable-body-row "$ 122.903,68 $ 85.782,30 $ 37.121,38 | $ 703.412,36 $ 617.630,07 | $ 0,00 $ 0,0…" at bounding box center [1126, 627] width 2017 height 26
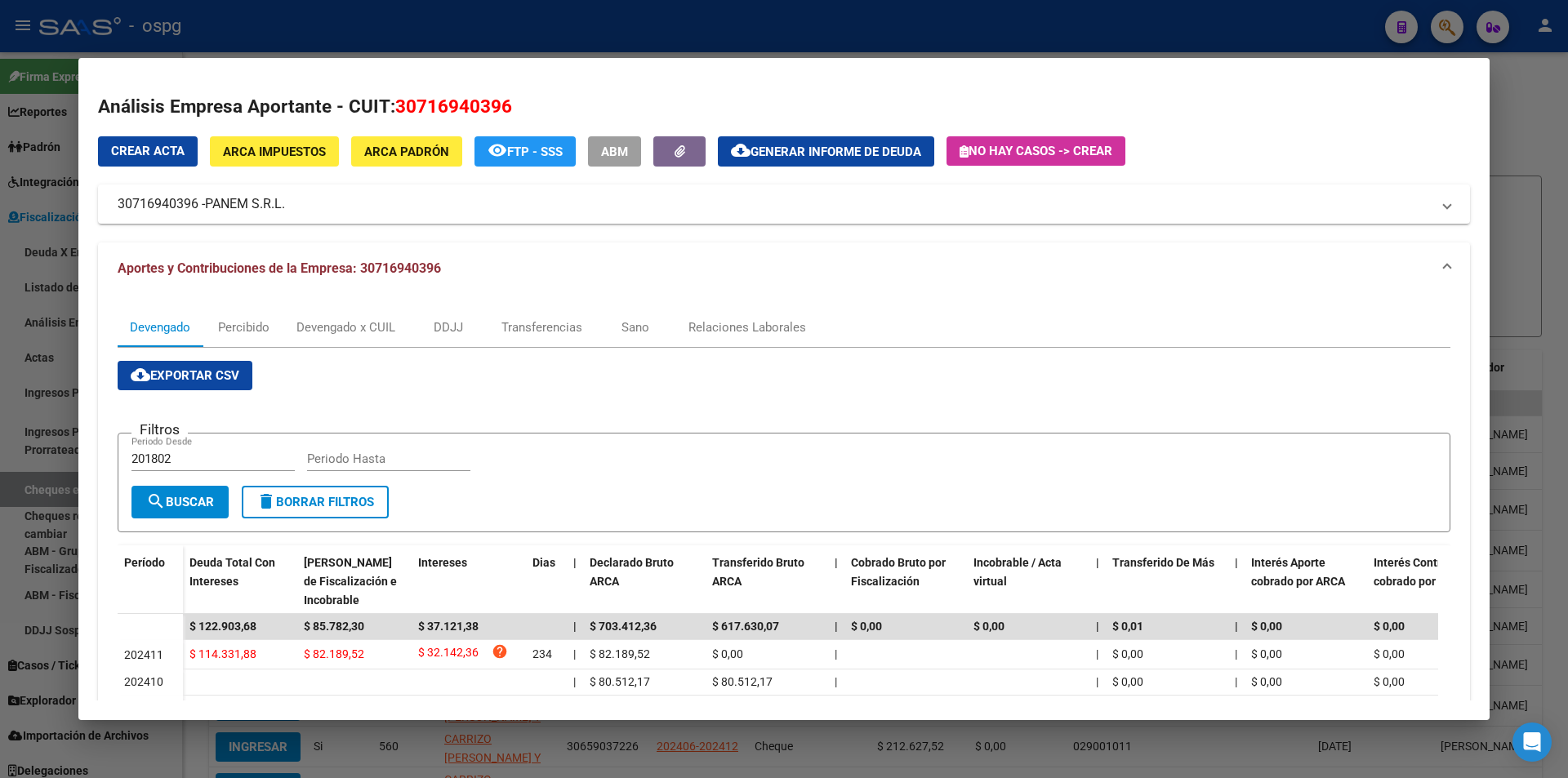
click at [1567, 102] on div at bounding box center [784, 389] width 1568 height 778
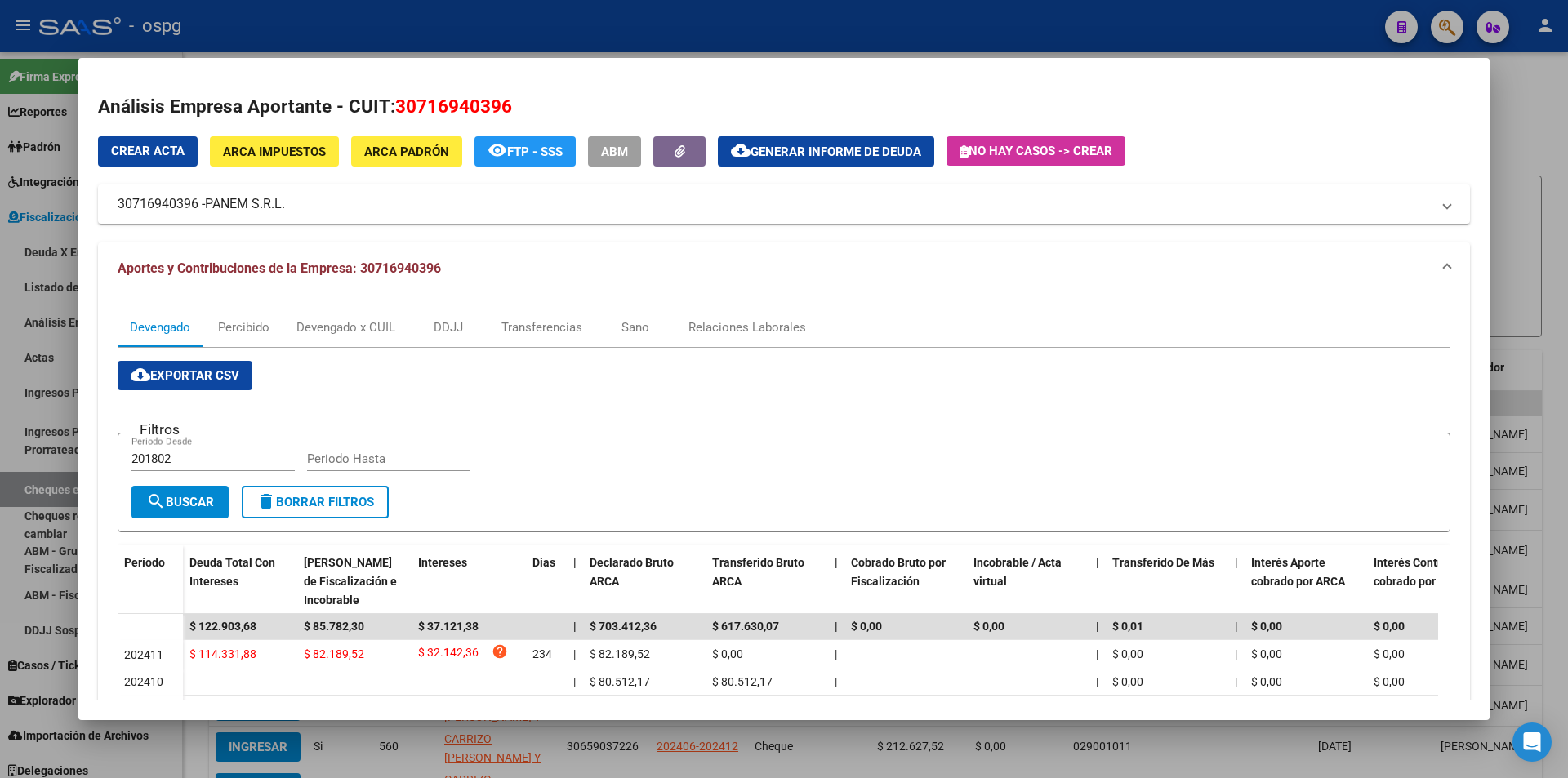
click at [1567, 102] on div at bounding box center [784, 389] width 1568 height 778
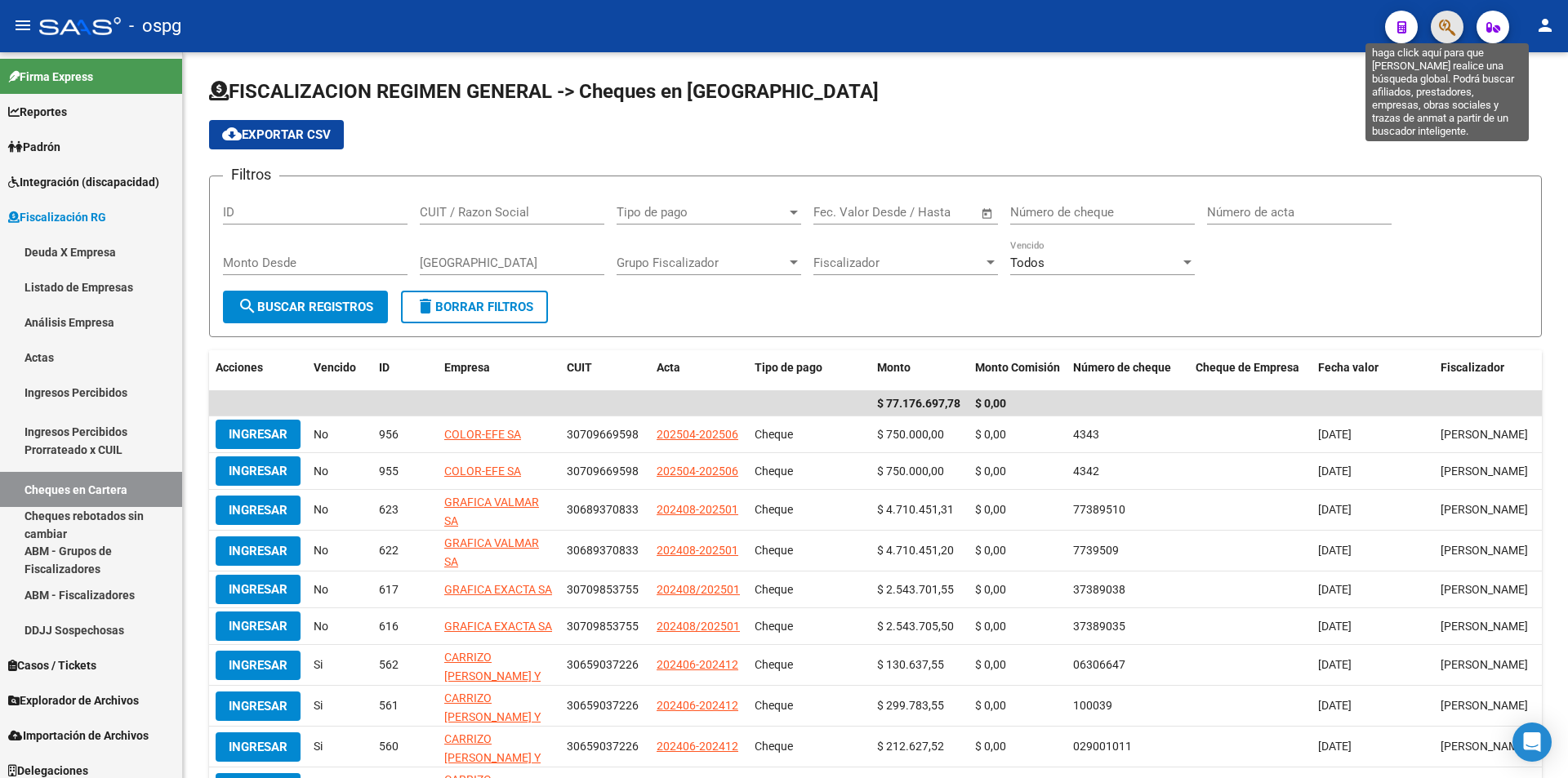
click at [1447, 28] on icon "button" at bounding box center [1447, 27] width 16 height 19
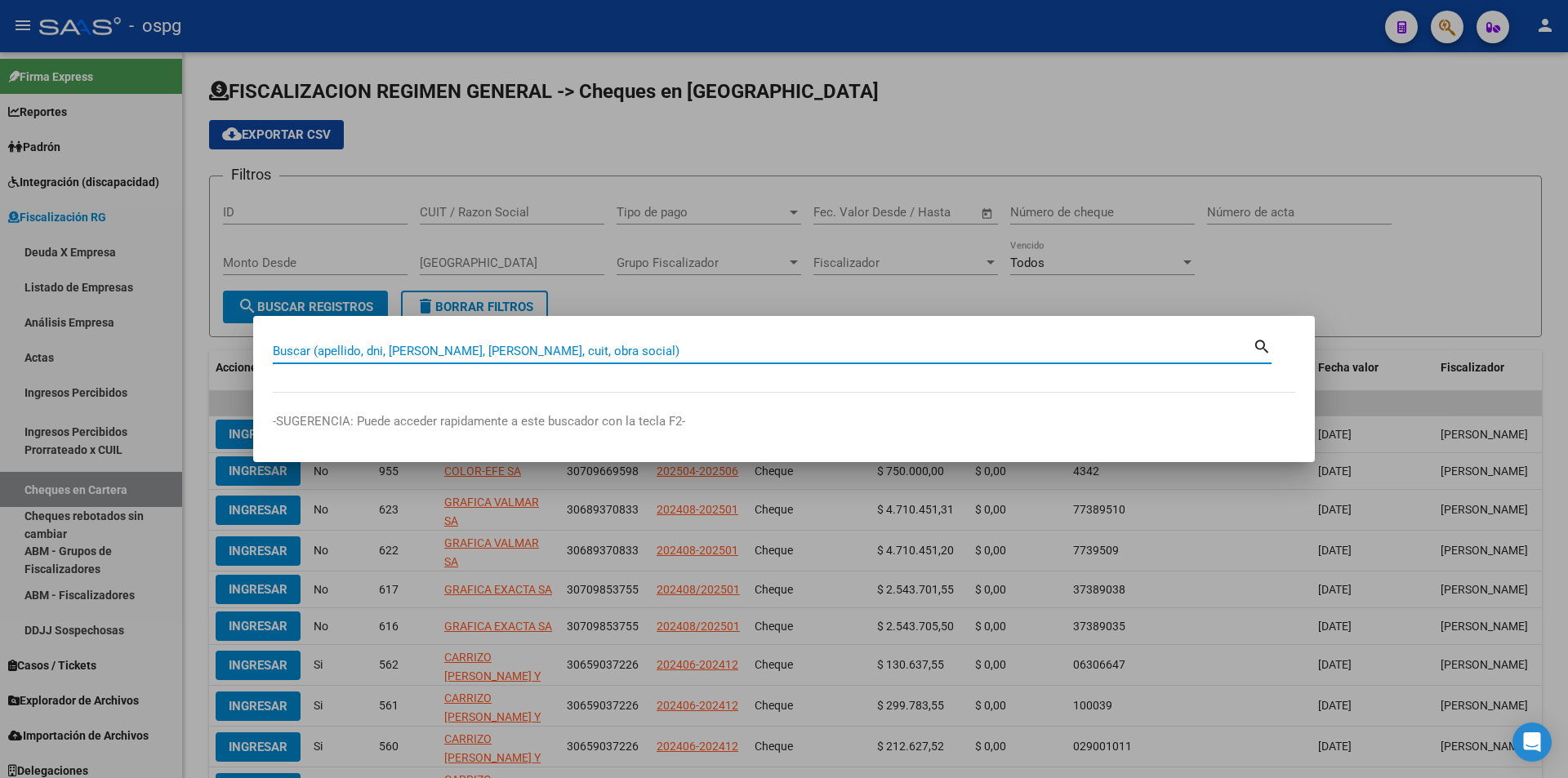
click at [409, 344] on input "Buscar (apellido, dni, [PERSON_NAME], [PERSON_NAME], cuit, obra social)" at bounding box center [762, 350] width 980 height 15
type input "30709083852"
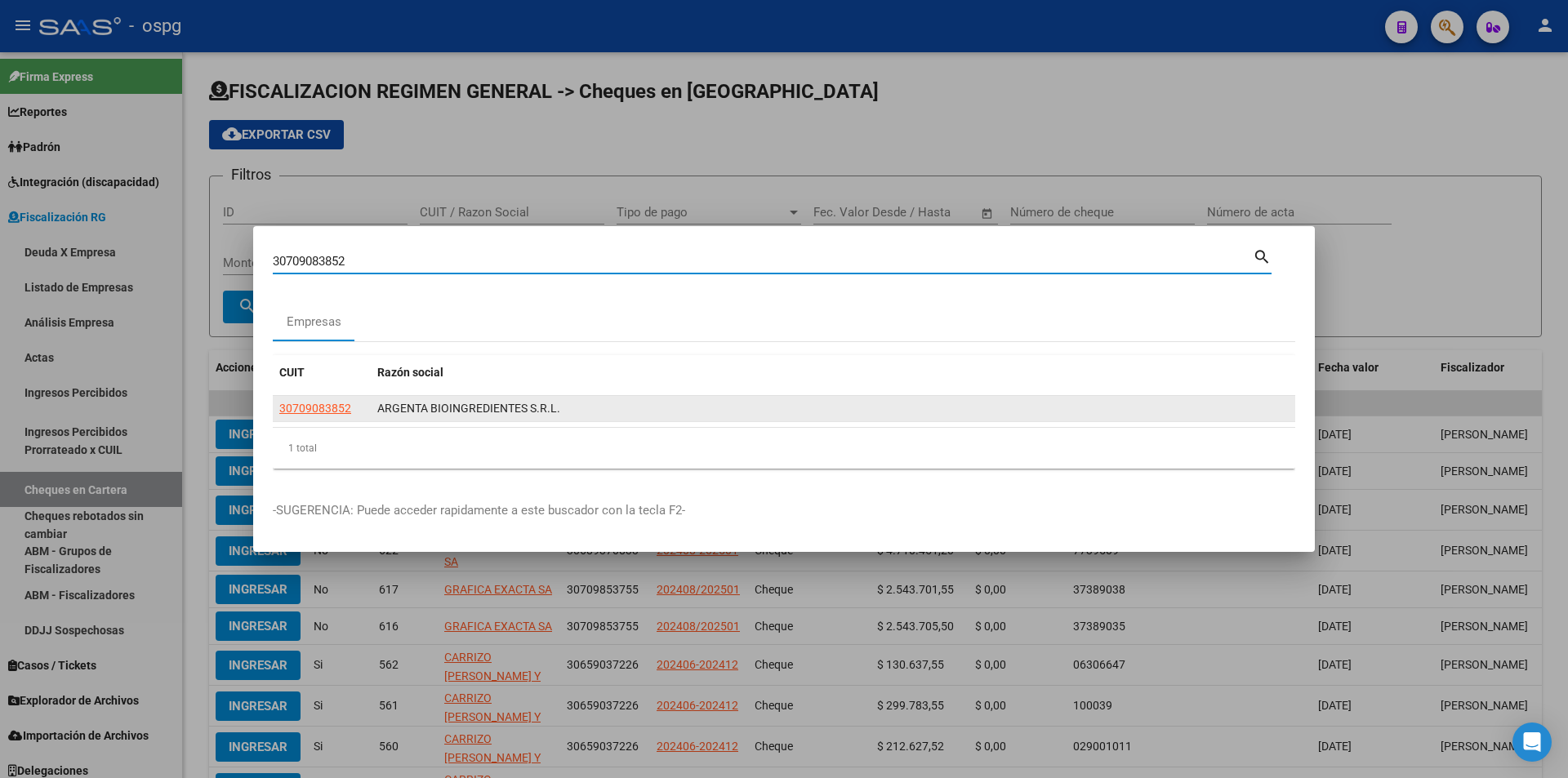
click at [317, 399] on app-link-go-to "30709083852" at bounding box center [315, 408] width 72 height 19
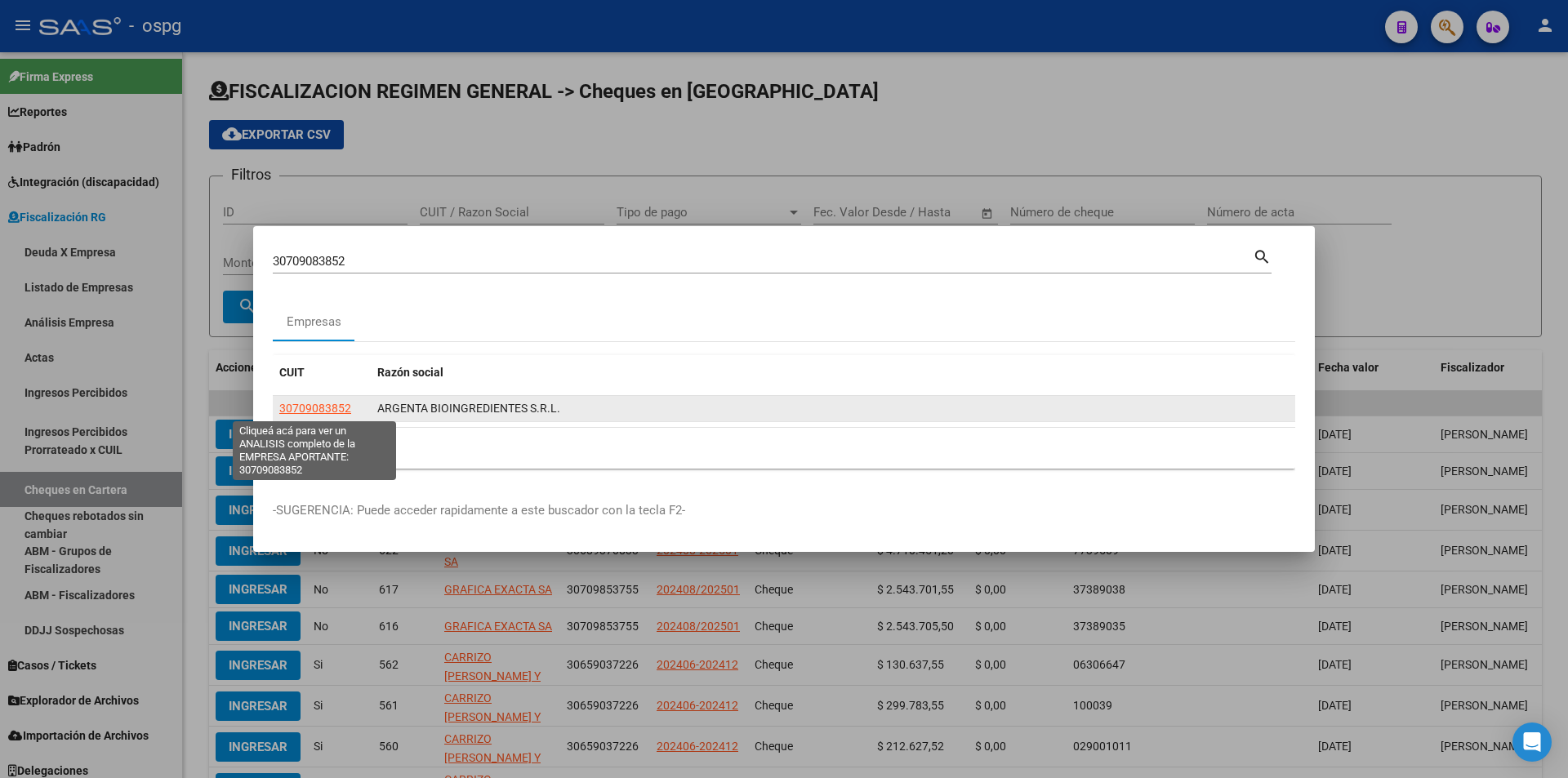
click at [326, 408] on span "30709083852" at bounding box center [315, 407] width 72 height 13
type textarea "30709083852"
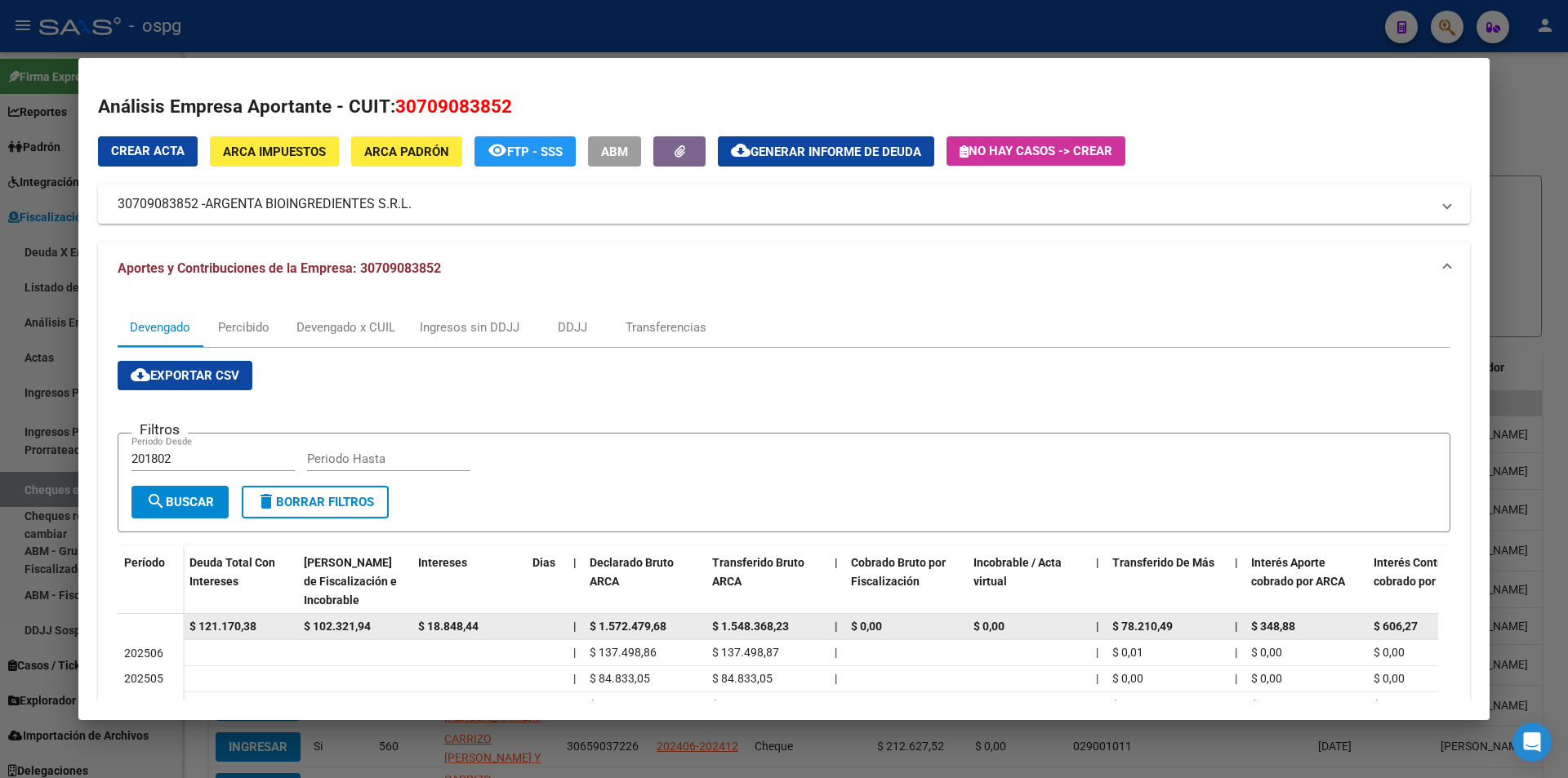
drag, startPoint x: 271, startPoint y: 632, endPoint x: 175, endPoint y: 631, distance: 96.0
click at [175, 631] on datatable-body-row "$ 121.170,38 $ 102.321,94 $ 18.848,44 | $ 1.572.479,68 $ 1.548.368,23 | $ 0,00 …" at bounding box center [1126, 627] width 2017 height 26
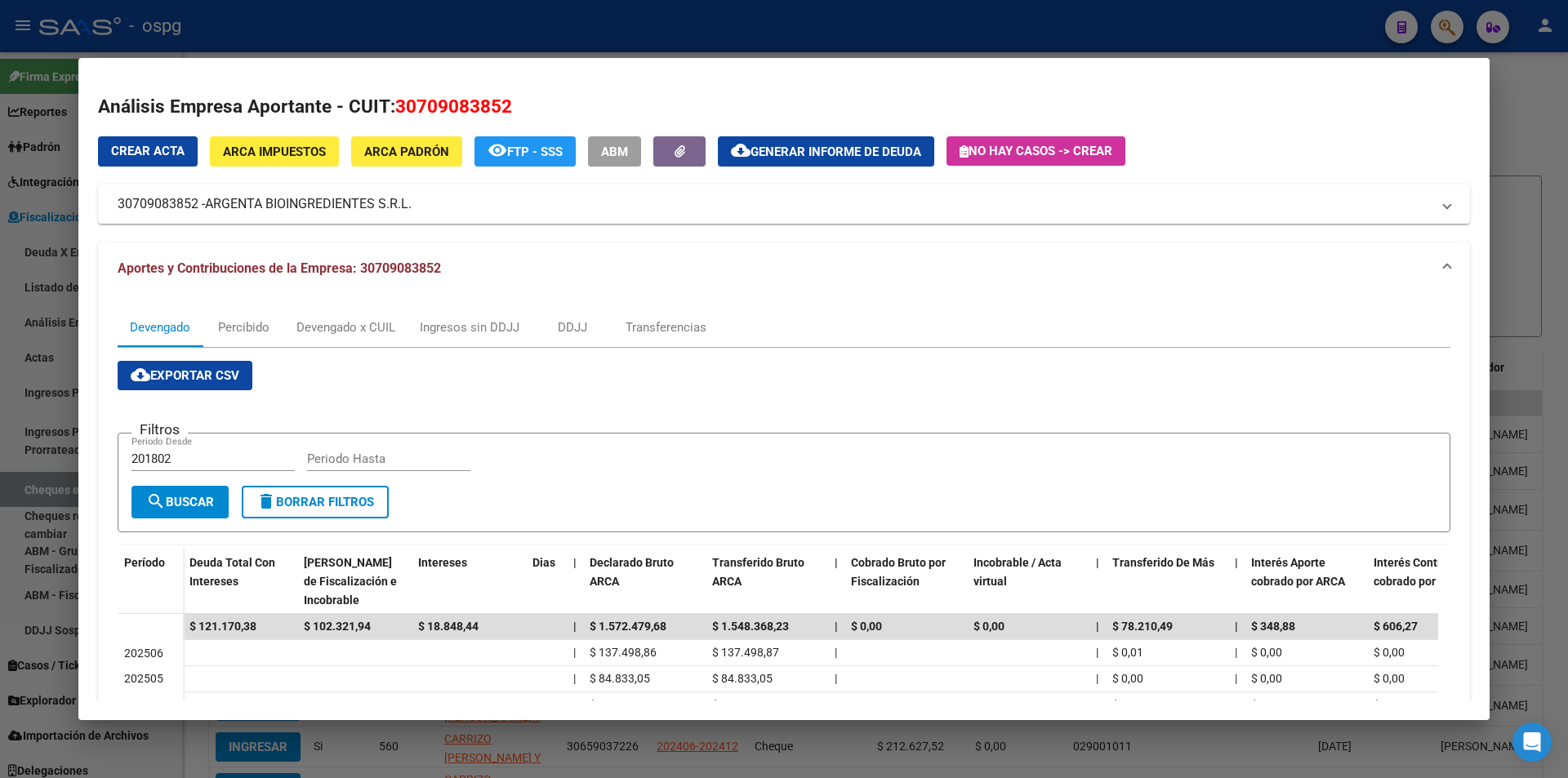
click at [1516, 143] on div at bounding box center [784, 389] width 1568 height 778
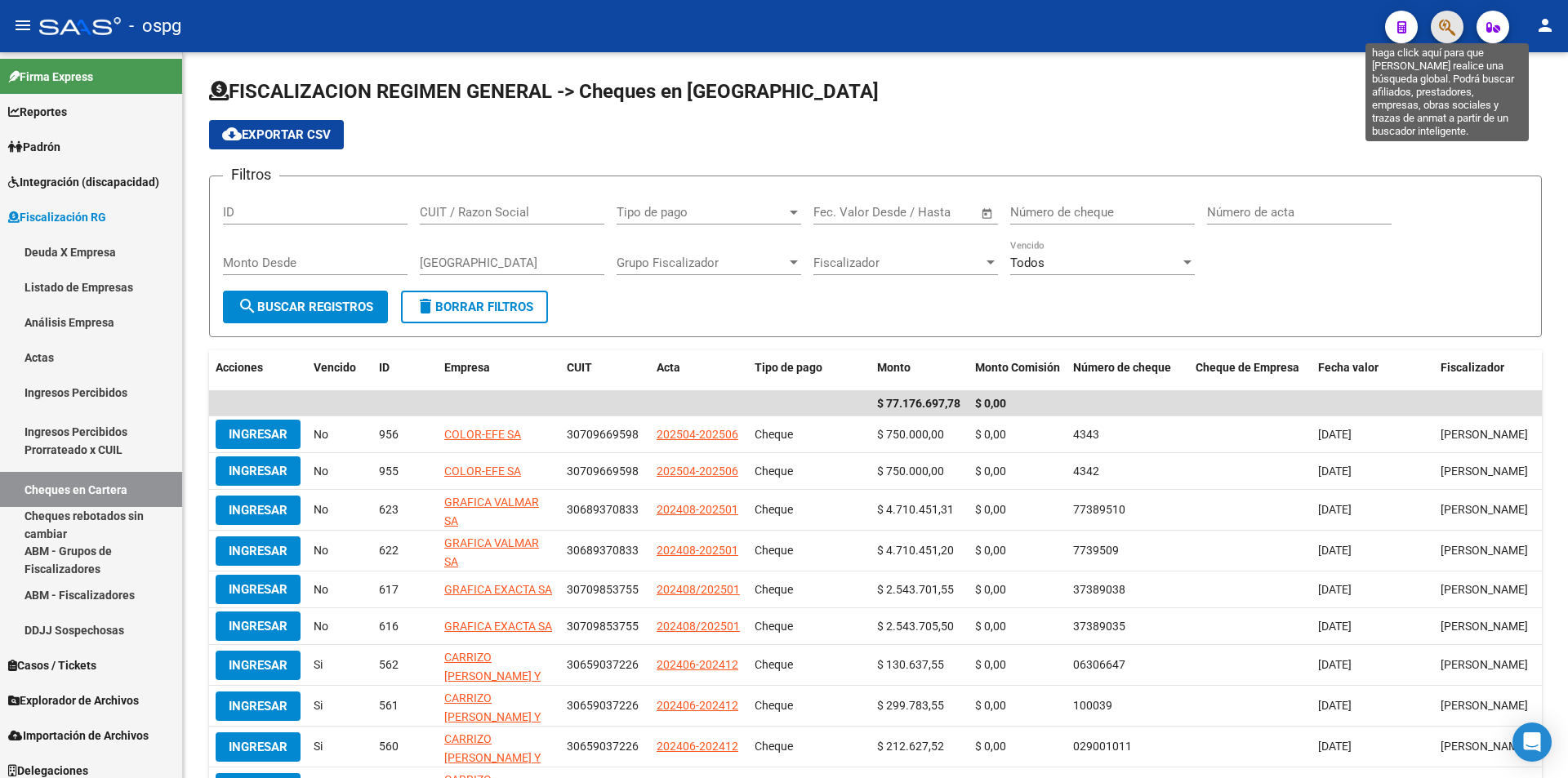
click at [1453, 28] on icon "button" at bounding box center [1447, 27] width 16 height 19
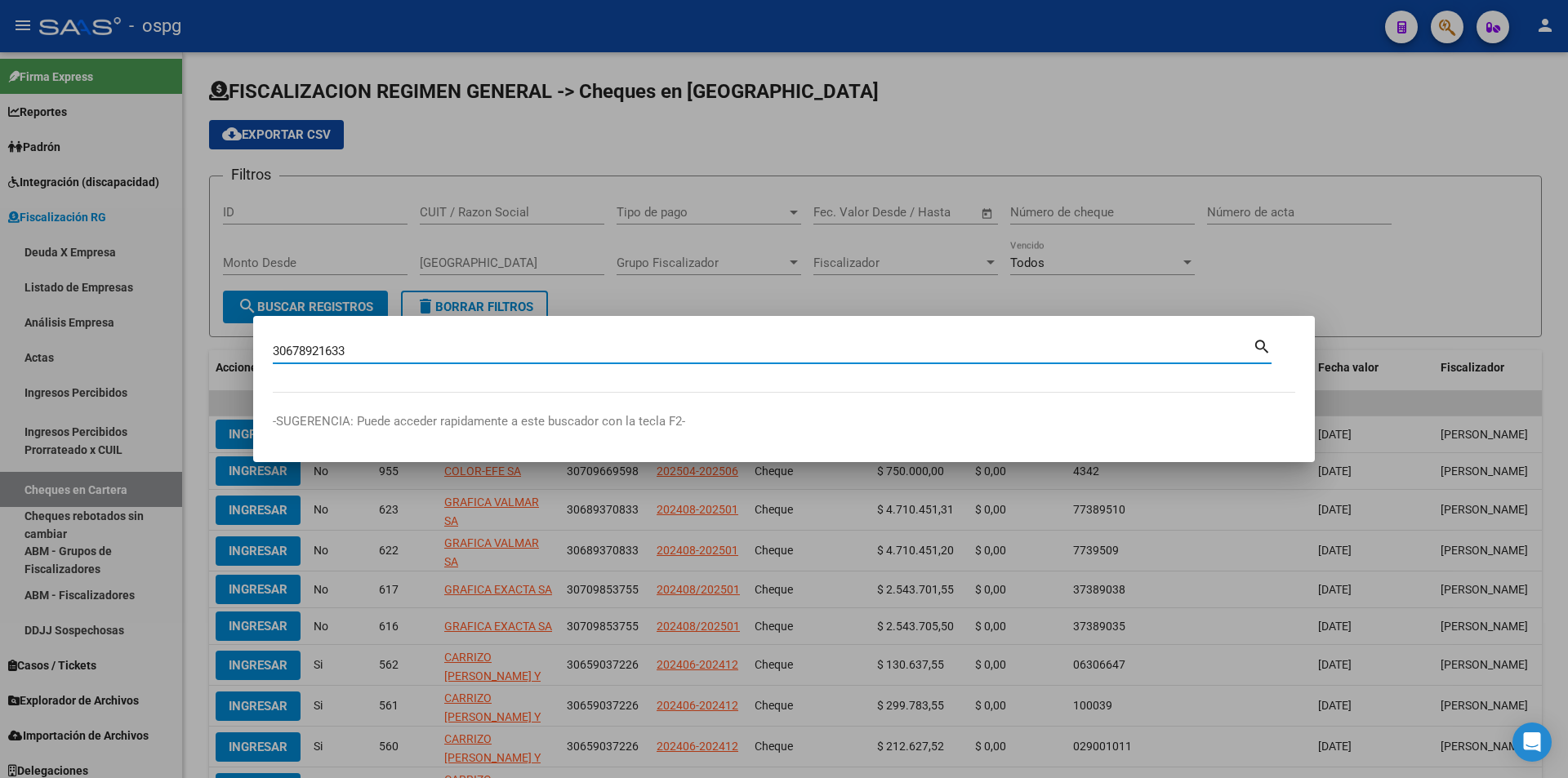
type input "30678921633"
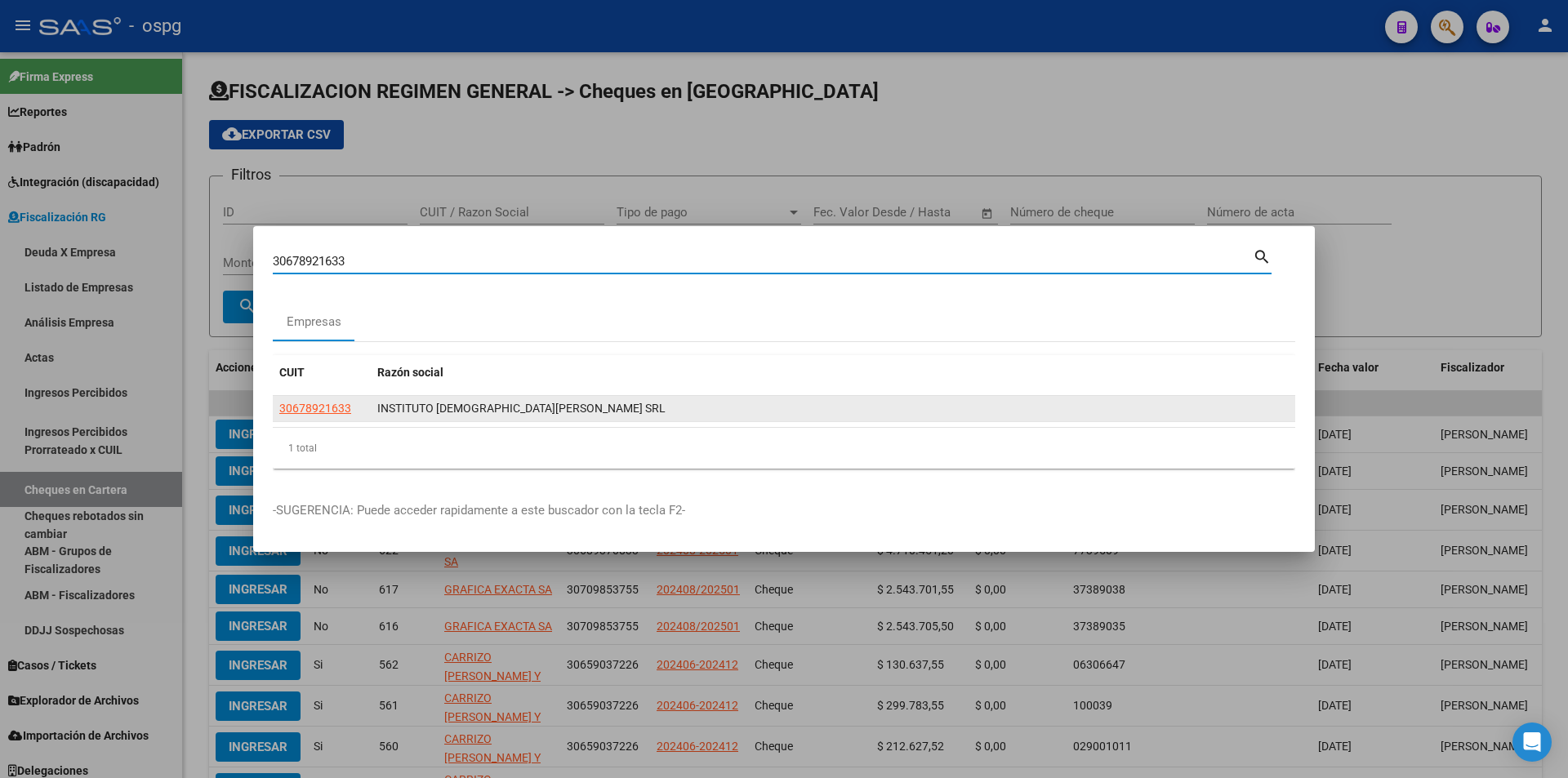
click at [322, 400] on app-link-go-to "30678921633" at bounding box center [315, 408] width 72 height 19
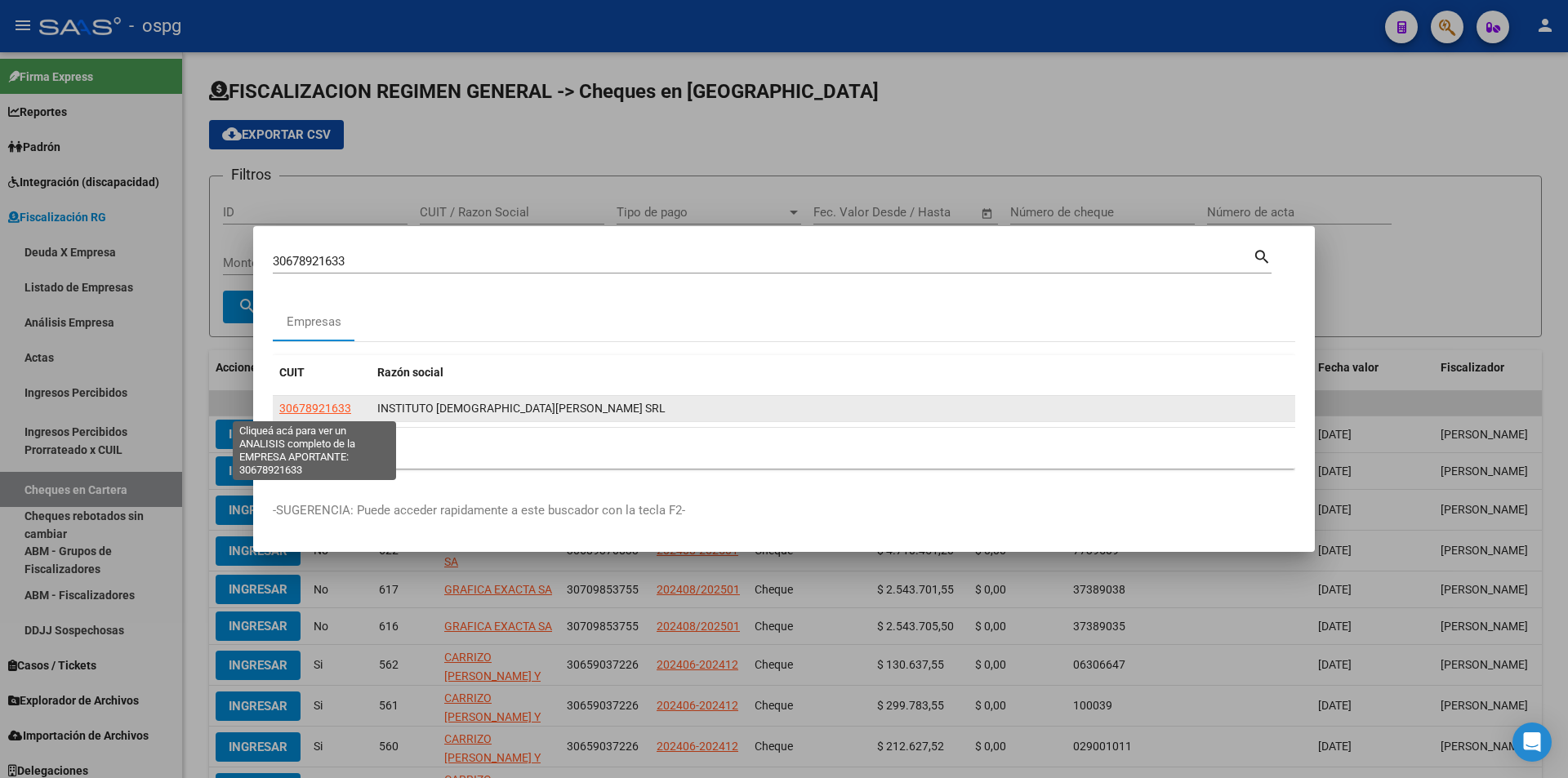
click at [322, 404] on span "30678921633" at bounding box center [315, 407] width 72 height 13
type textarea "30678921633"
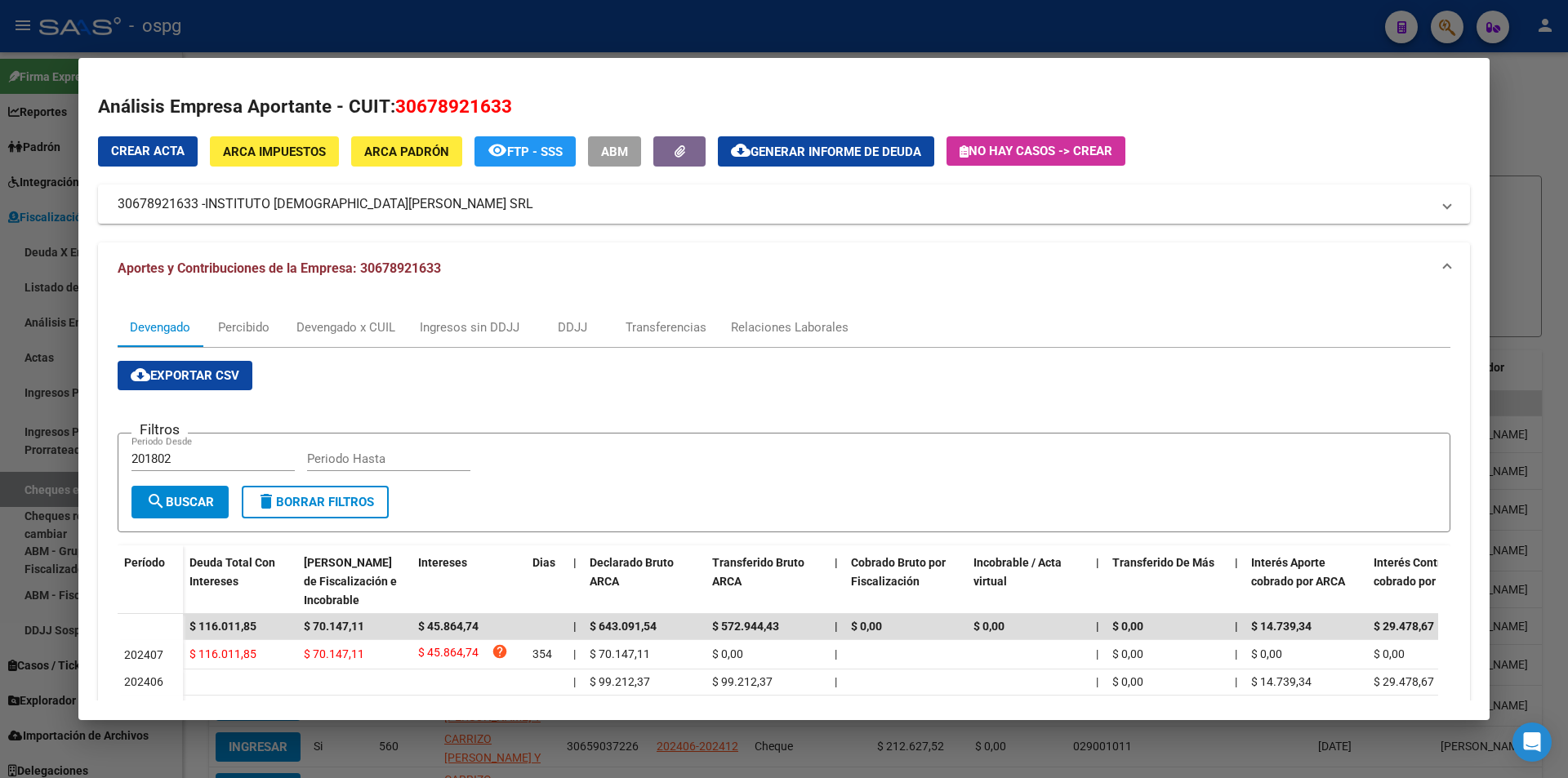
drag, startPoint x: 270, startPoint y: 626, endPoint x: 76, endPoint y: 597, distance: 196.2
click at [76, 597] on div "30678921633 Buscar (apellido, dni, cuil, nro traspaso, cuit, obra social) searc…" at bounding box center [784, 389] width 1568 height 778
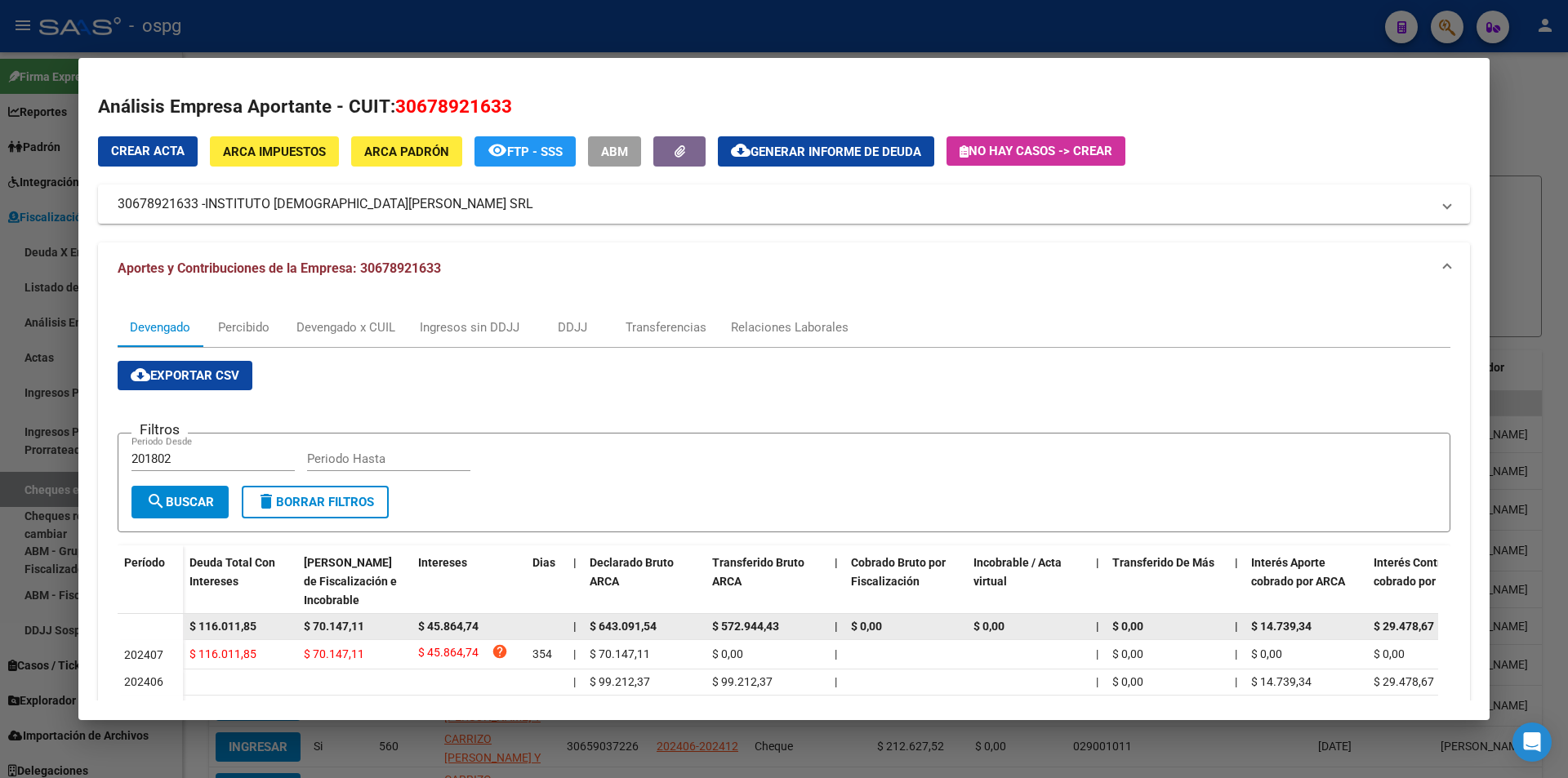
click at [267, 615] on datatable-body-cell "$ 116.011,85" at bounding box center [240, 627] width 115 height 26
drag, startPoint x: 268, startPoint y: 626, endPoint x: 168, endPoint y: 634, distance: 100.3
click at [169, 633] on datatable-body-row "$ 116.011,85 $ 70.147,11 $ 45.864,74 | $ 643.091,54 $ 572.944,43 | $ 0,00 $ 0,0…" at bounding box center [1126, 627] width 2017 height 26
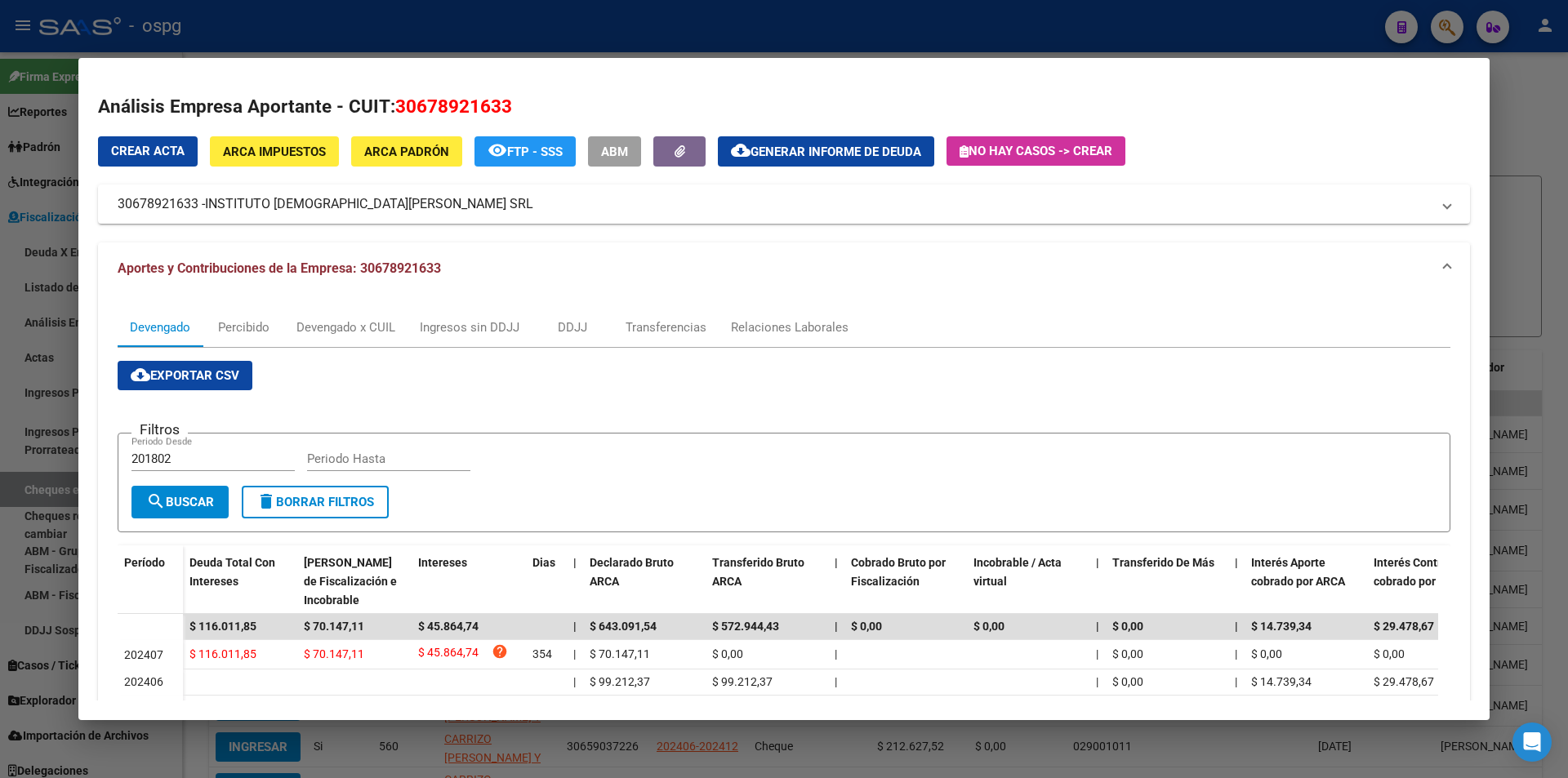
click at [1523, 93] on div at bounding box center [784, 389] width 1568 height 778
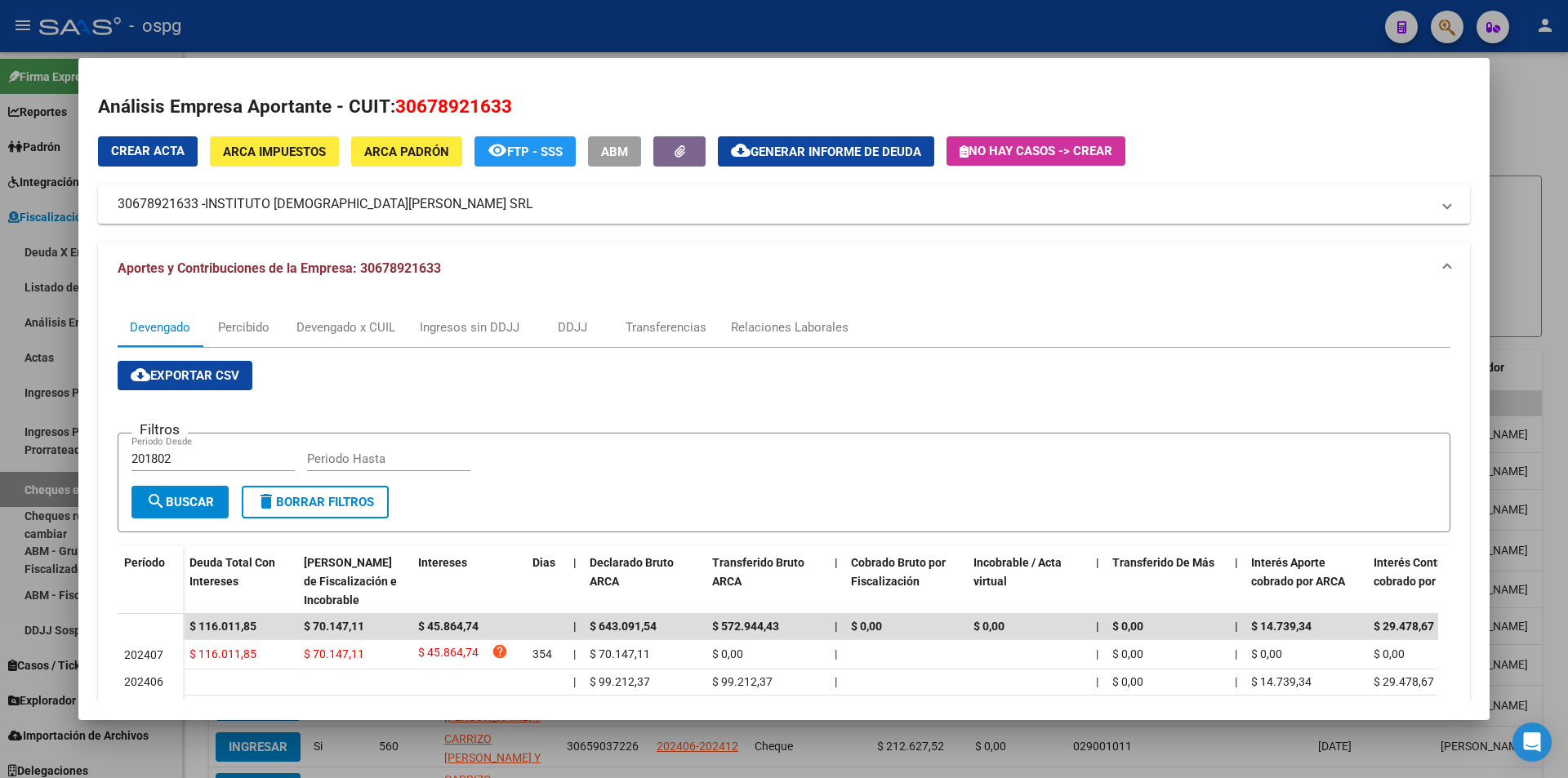
click at [1523, 94] on div at bounding box center [784, 389] width 1568 height 778
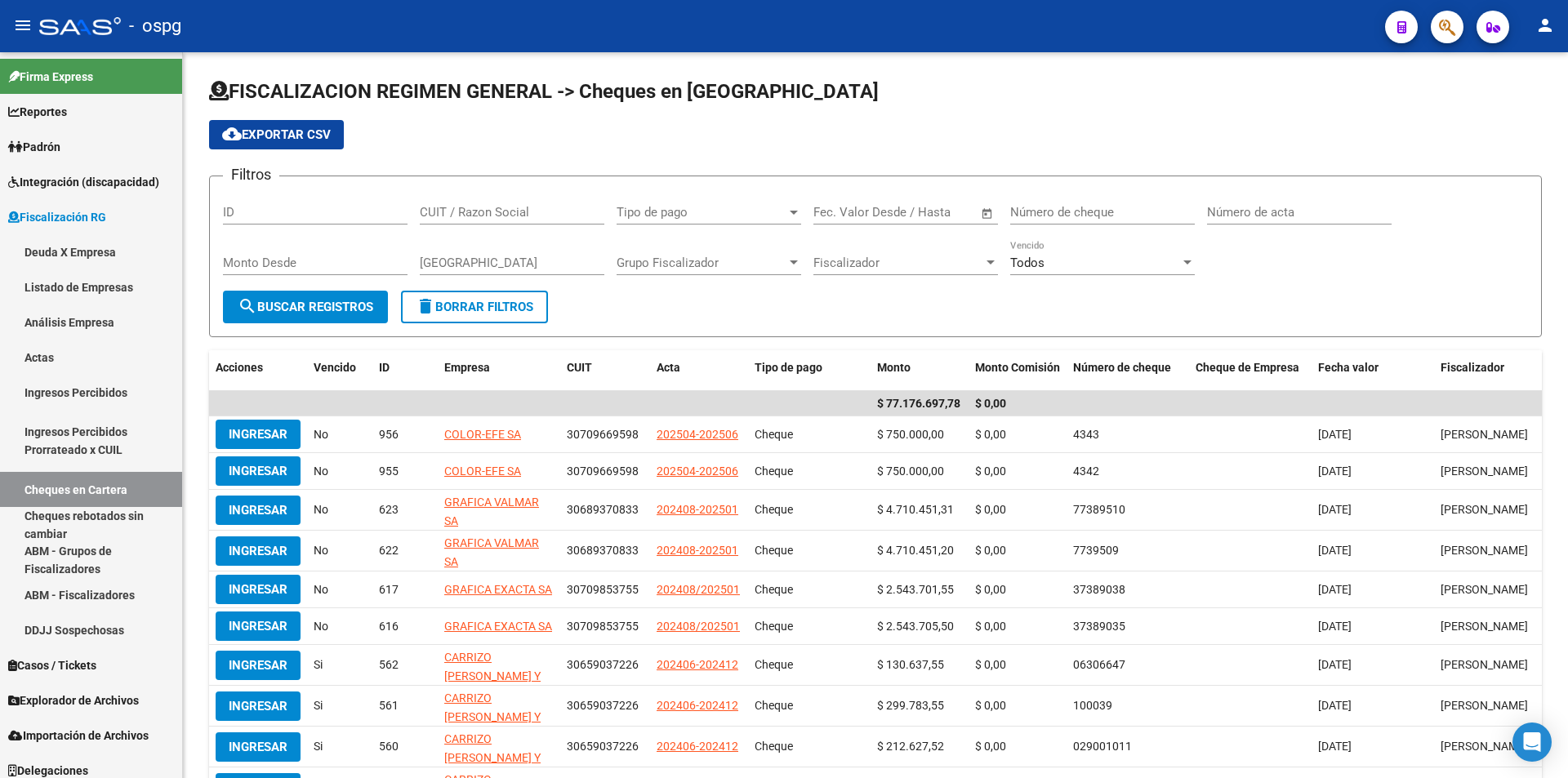
click at [1454, 31] on icon "button" at bounding box center [1447, 27] width 16 height 19
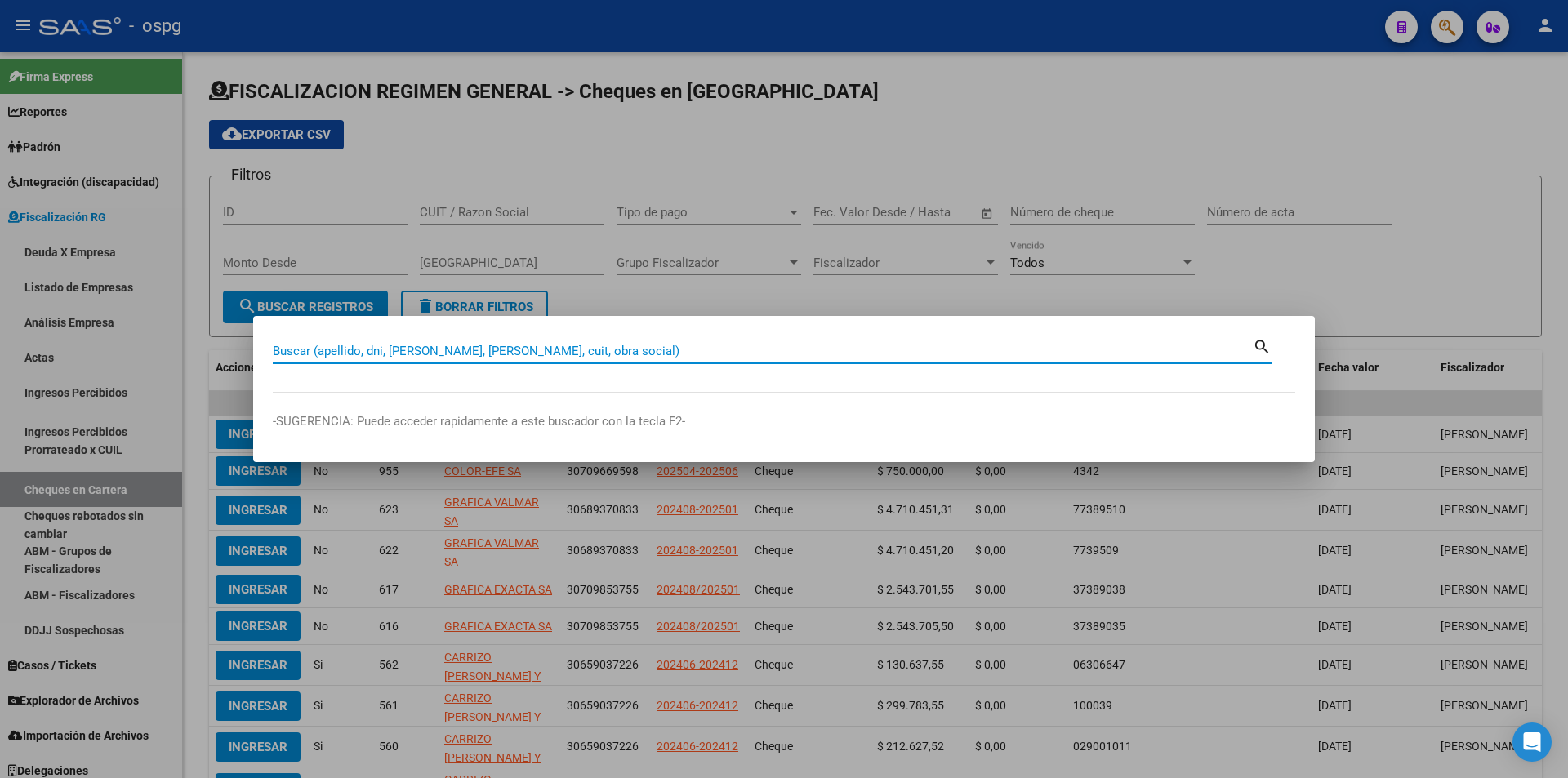
paste input "33717369969"
type input "33717369969"
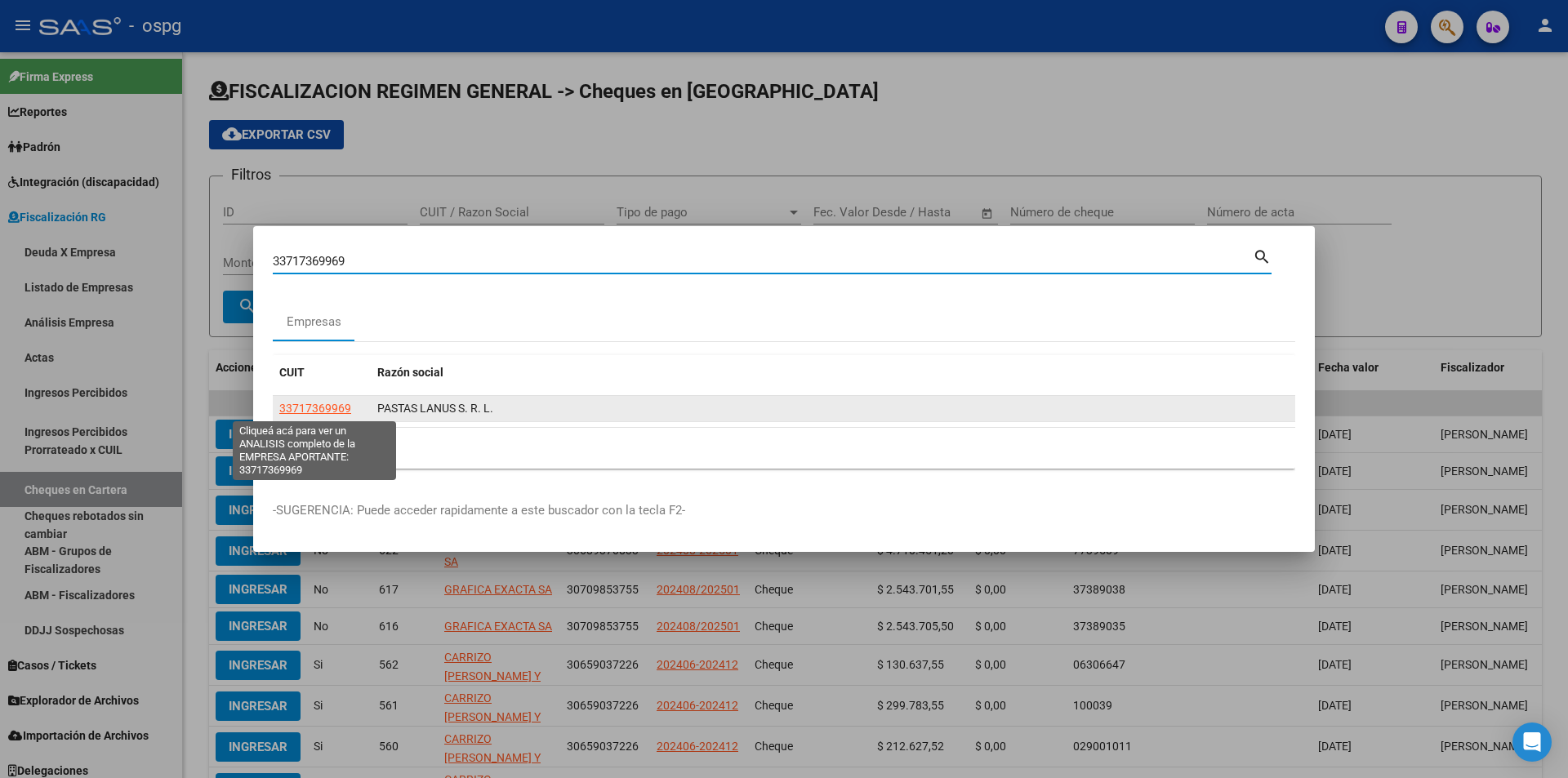
click at [326, 407] on span "33717369969" at bounding box center [315, 407] width 72 height 13
type textarea "33717369969"
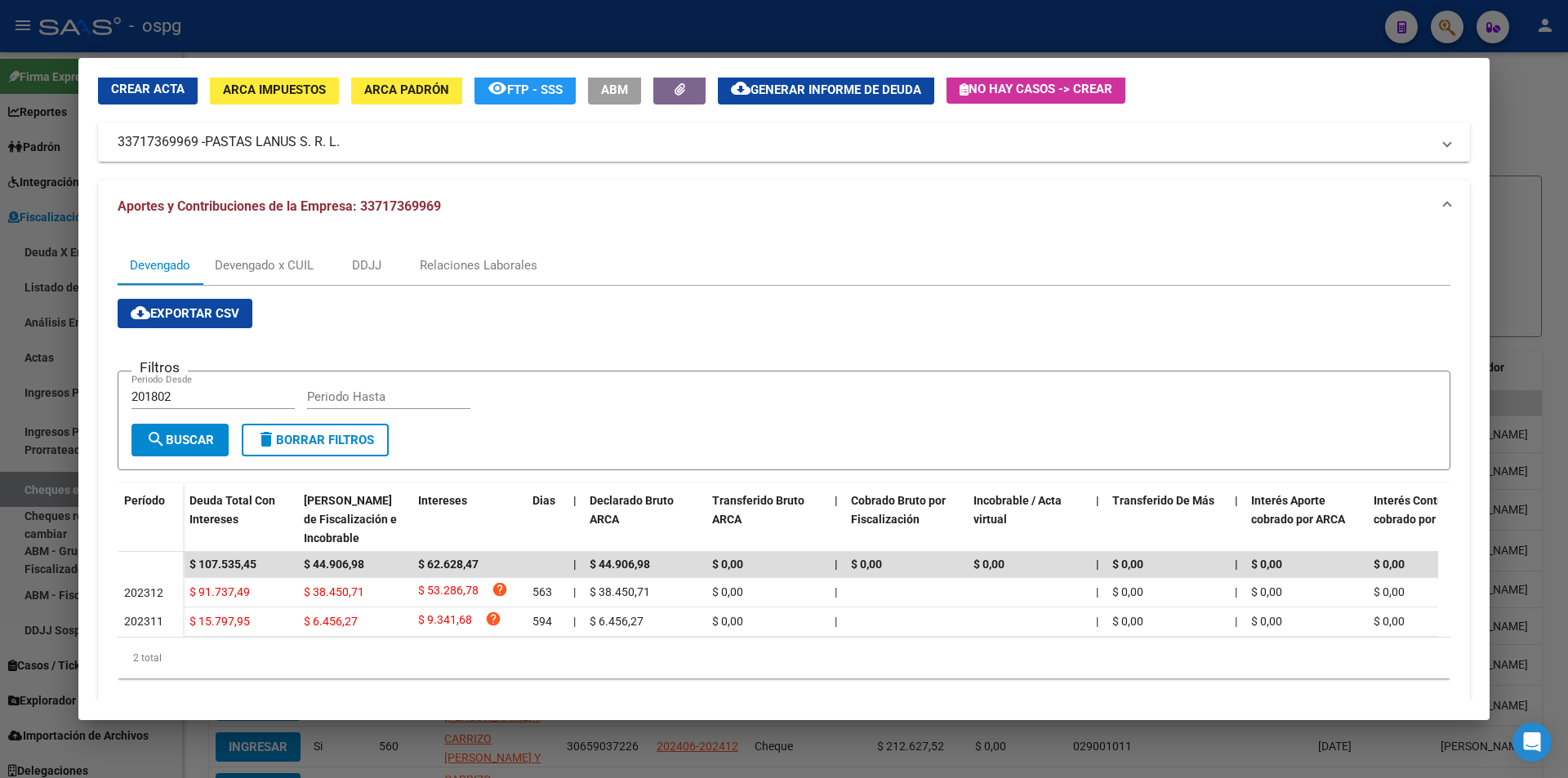
scroll to position [98, 0]
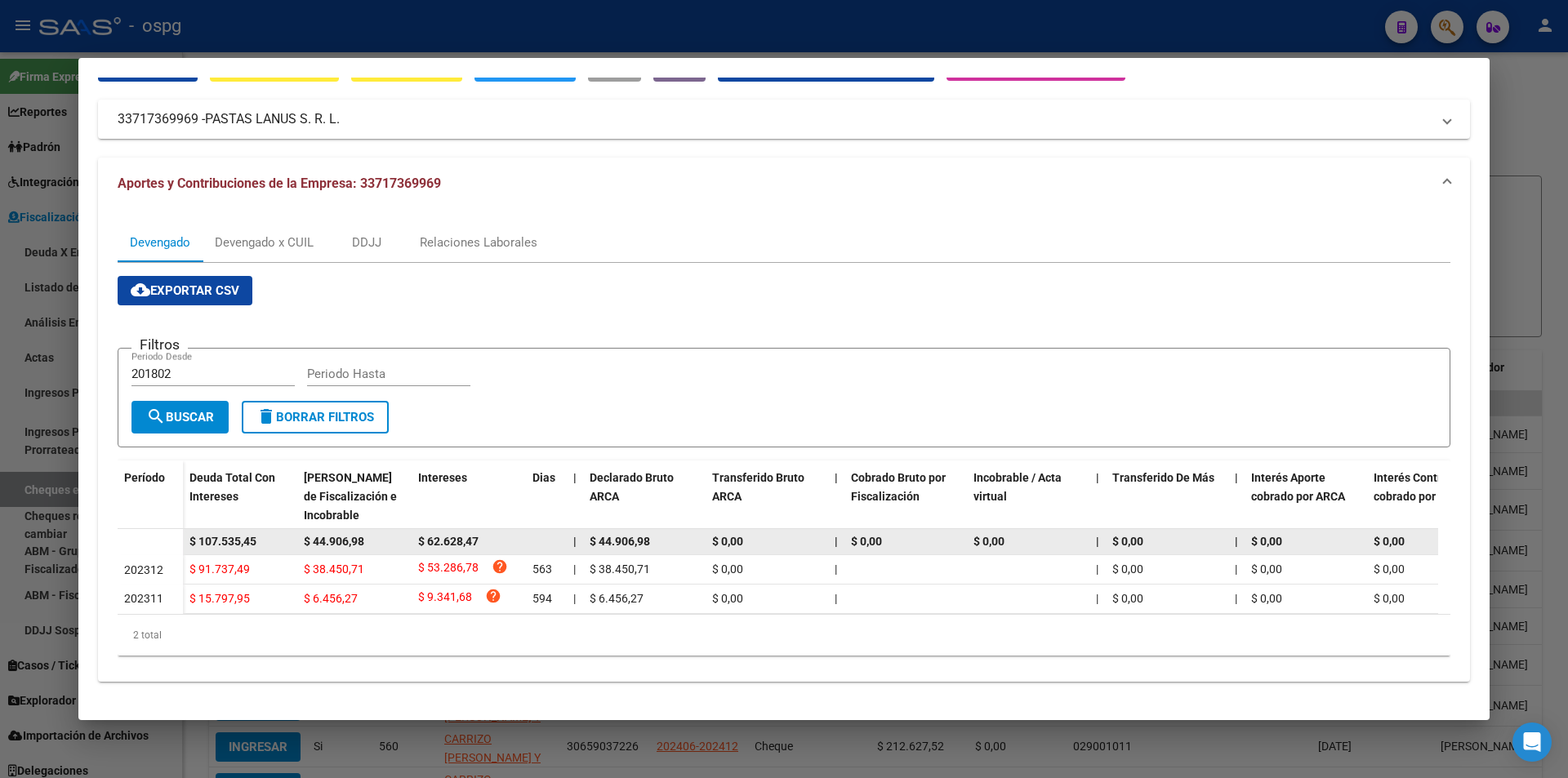
drag, startPoint x: 263, startPoint y: 526, endPoint x: 155, endPoint y: 527, distance: 108.0
click at [155, 529] on datatable-body-row "$ 107.535,45 $ 44.906,98 $ 62.628,47 | $ 44.906,98 $ 0,00 | $ 0,00 $ 0,00 | $ 0…" at bounding box center [1126, 541] width 2017 height 26
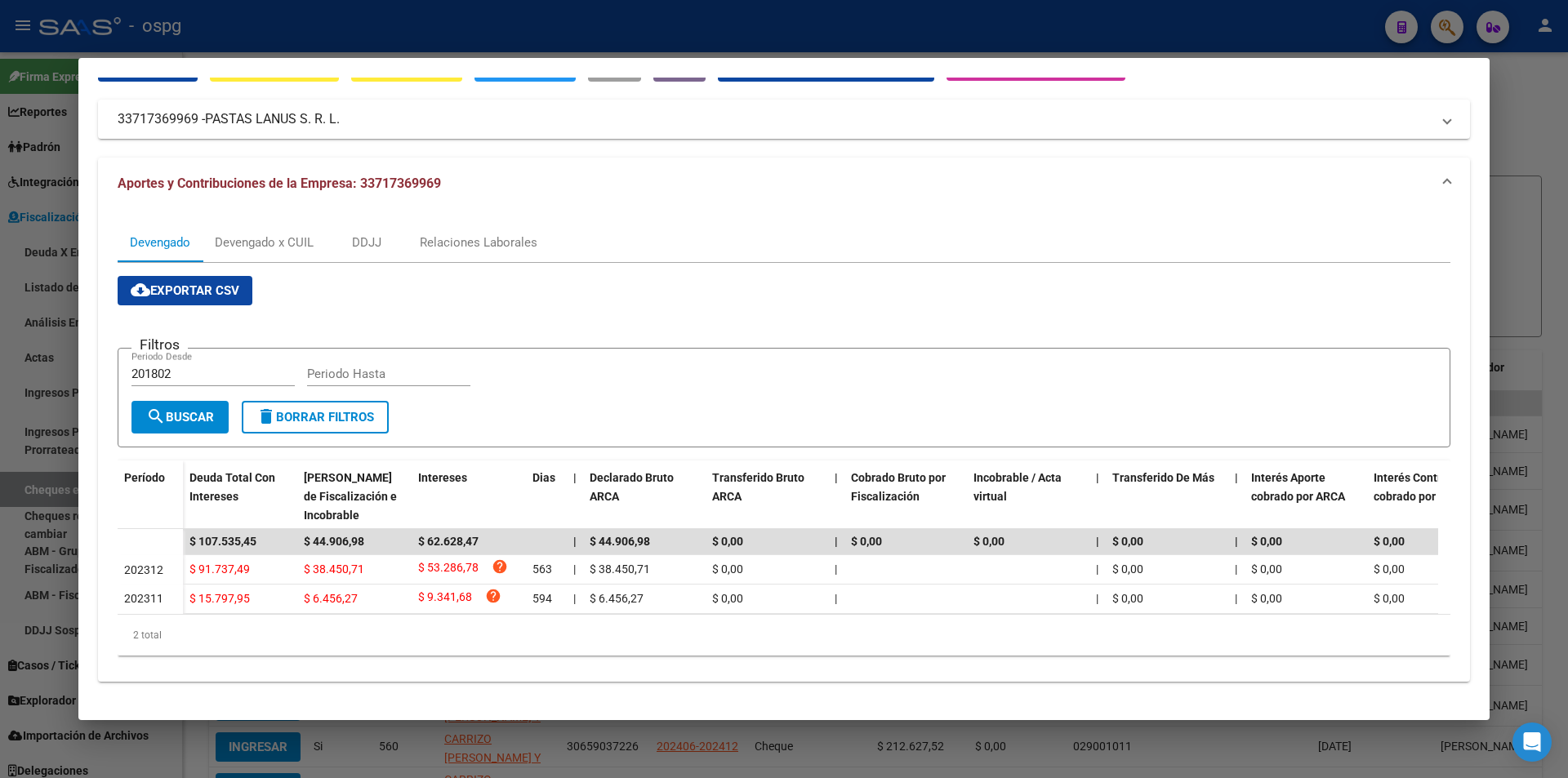
drag, startPoint x: 1553, startPoint y: 174, endPoint x: 1546, endPoint y: 177, distance: 7.6
click at [1549, 174] on div at bounding box center [784, 389] width 1568 height 778
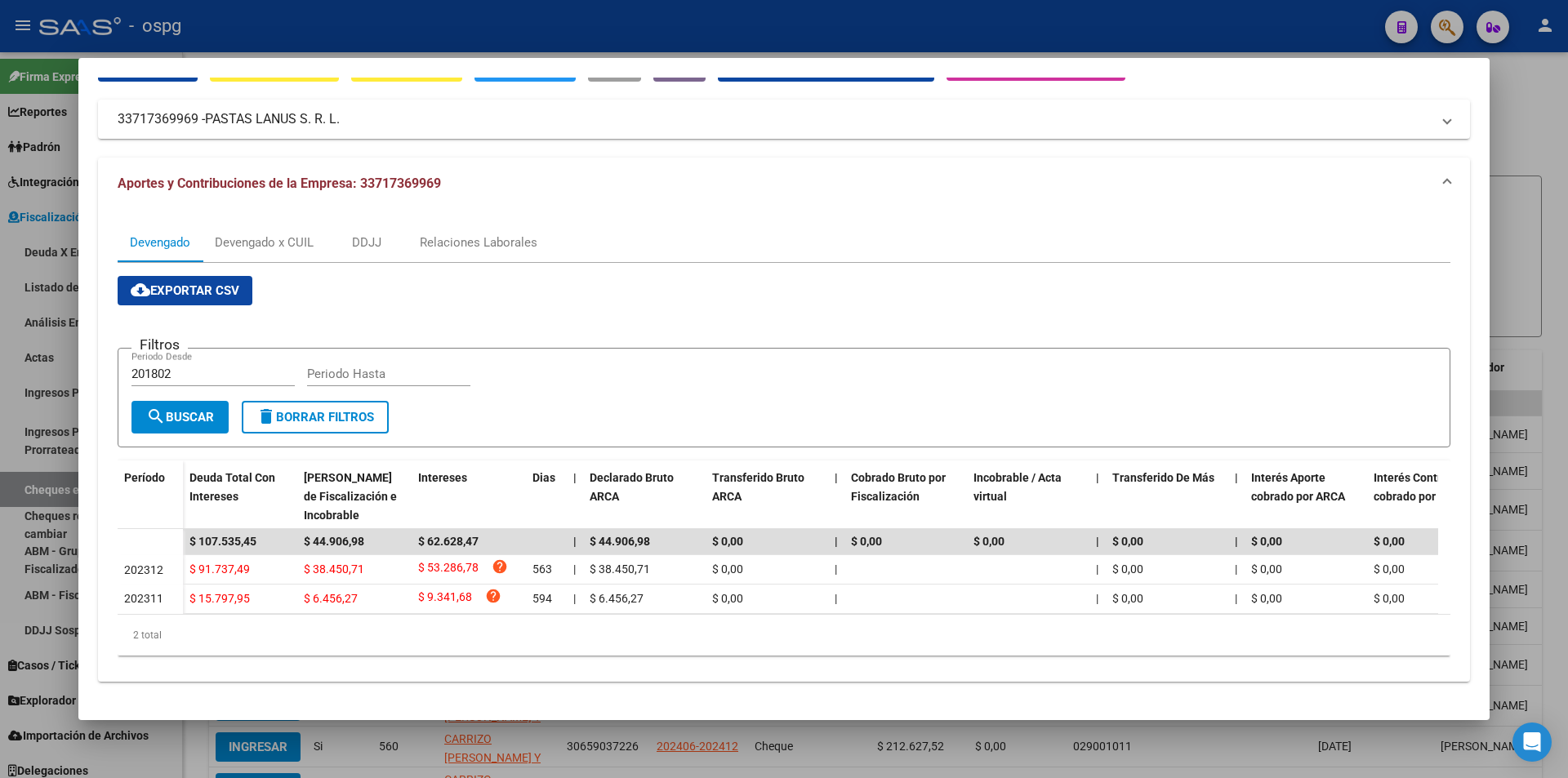
click at [1546, 177] on div at bounding box center [784, 389] width 1568 height 778
click at [1546, 177] on div "FISCALIZACION REGIMEN GENERAL -> Cheques en Cartera cloud_download Exportar CSV…" at bounding box center [875, 479] width 1385 height 855
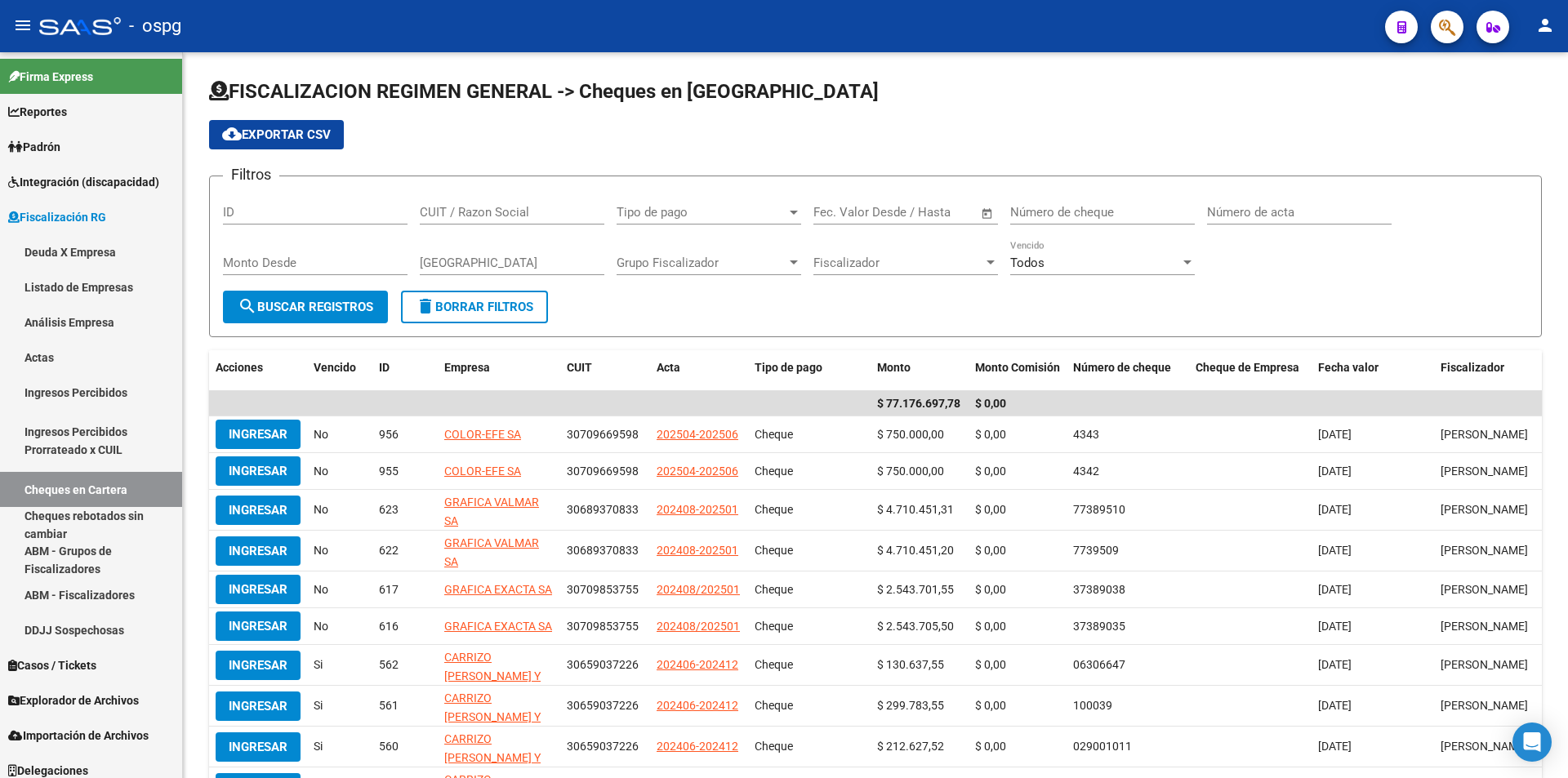
click at [1454, 28] on icon "button" at bounding box center [1447, 27] width 16 height 19
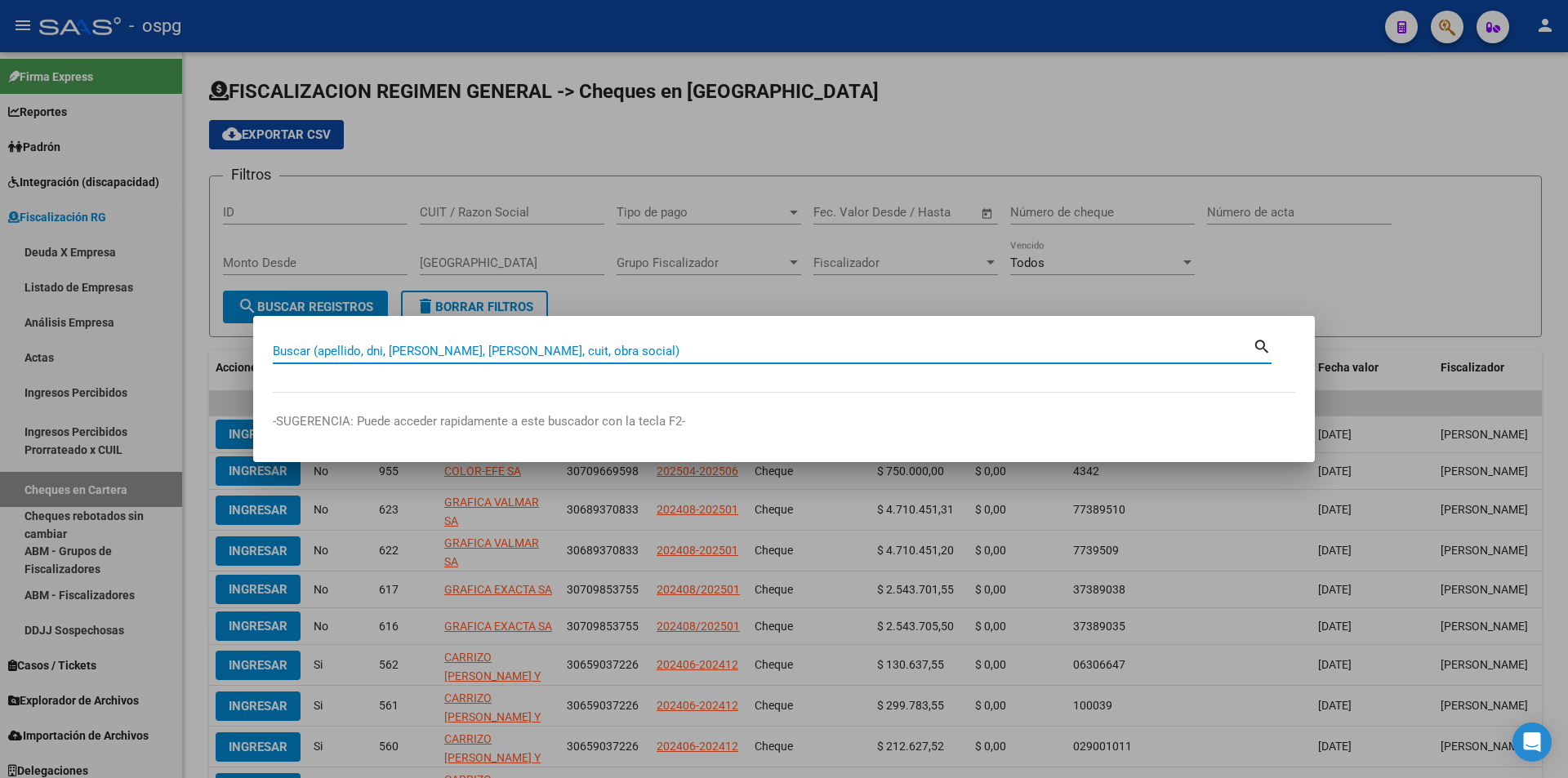
click at [586, 347] on input "Buscar (apellido, dni, [PERSON_NAME], [PERSON_NAME], cuit, obra social)" at bounding box center [762, 350] width 980 height 15
paste input "33716711329"
type input "33716711329"
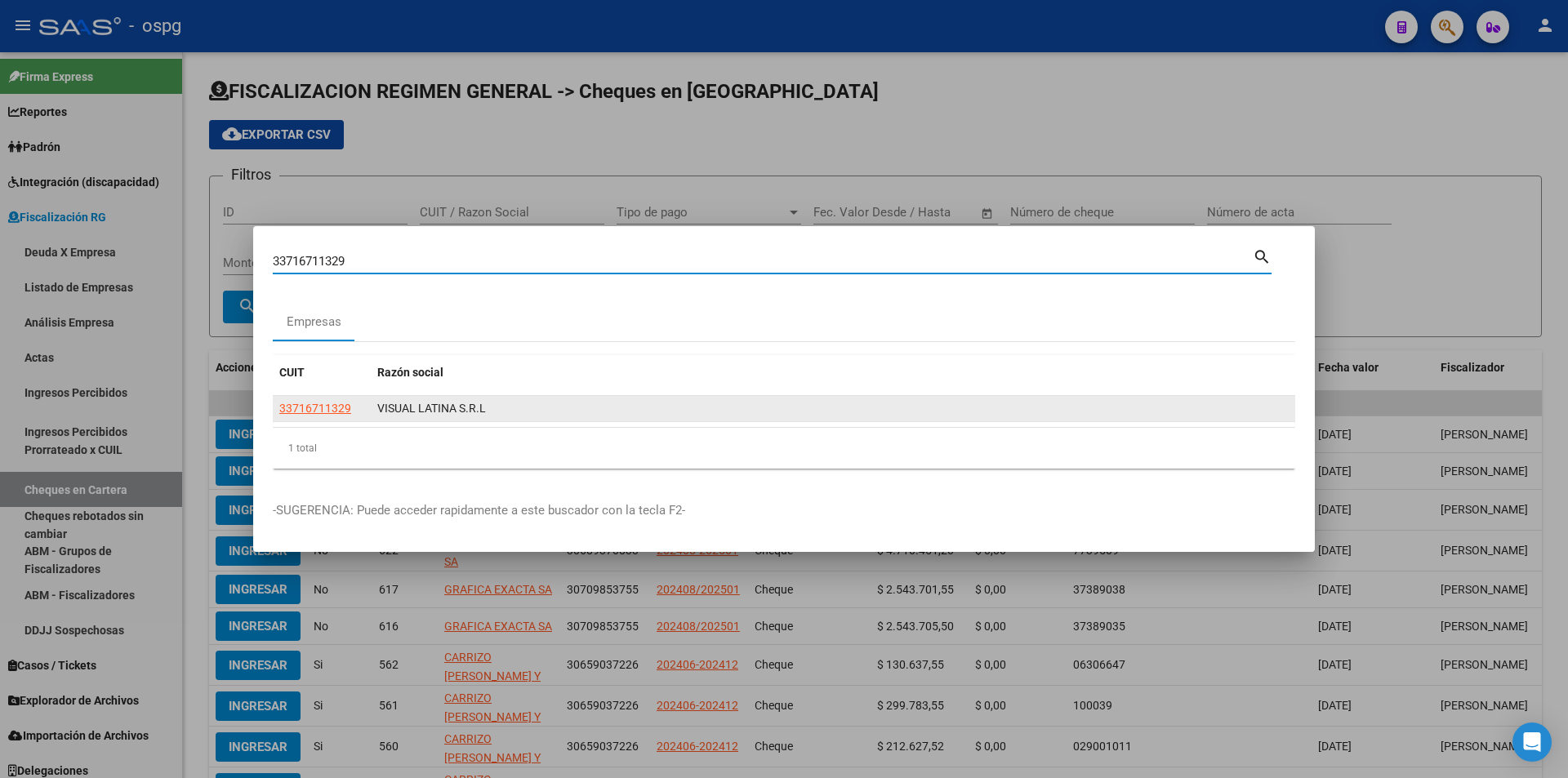
click at [313, 397] on datatable-body-cell "33716711329" at bounding box center [321, 408] width 98 height 26
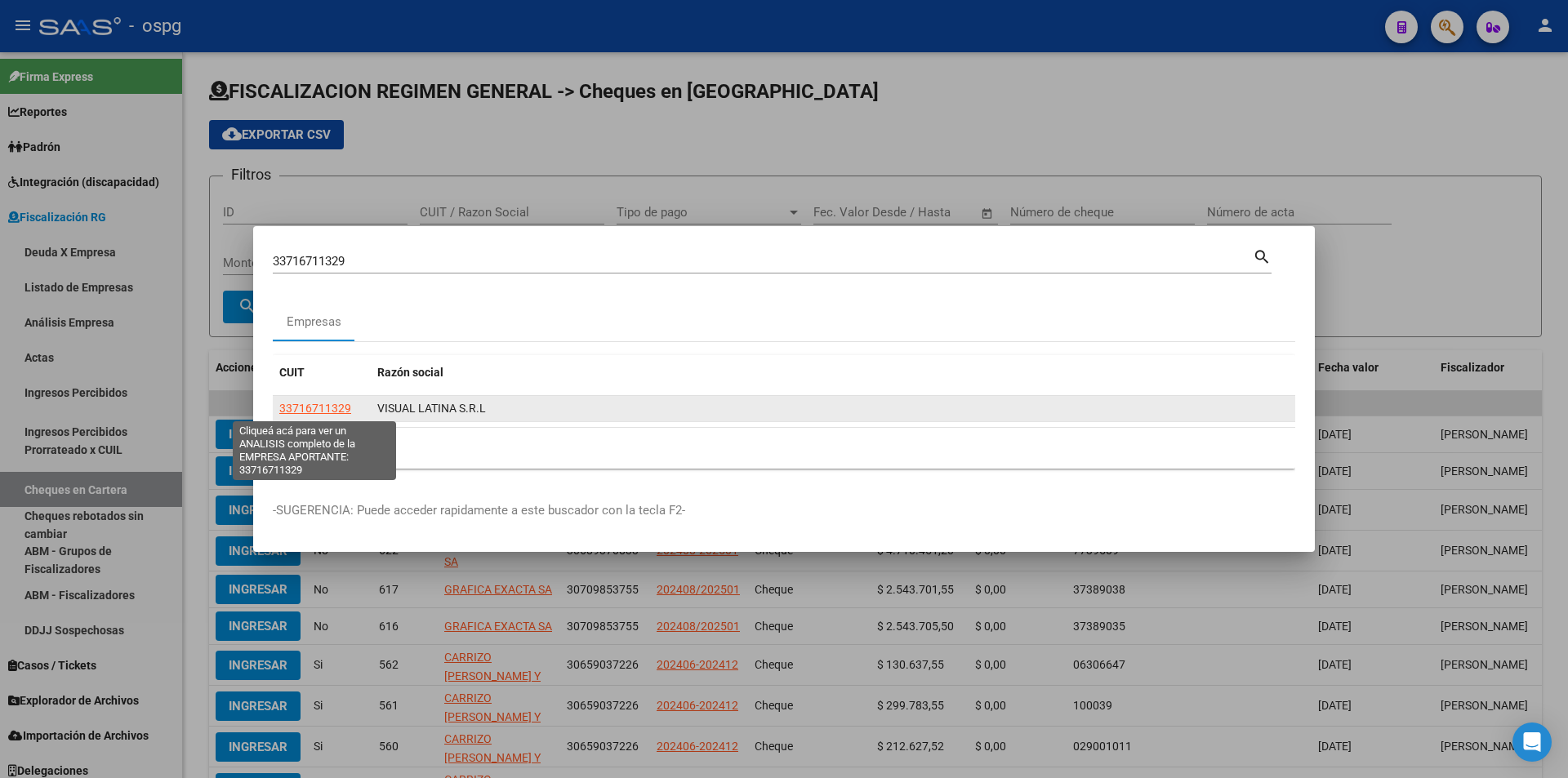
click at [315, 406] on span "33716711329" at bounding box center [315, 407] width 72 height 13
type textarea "33716711329"
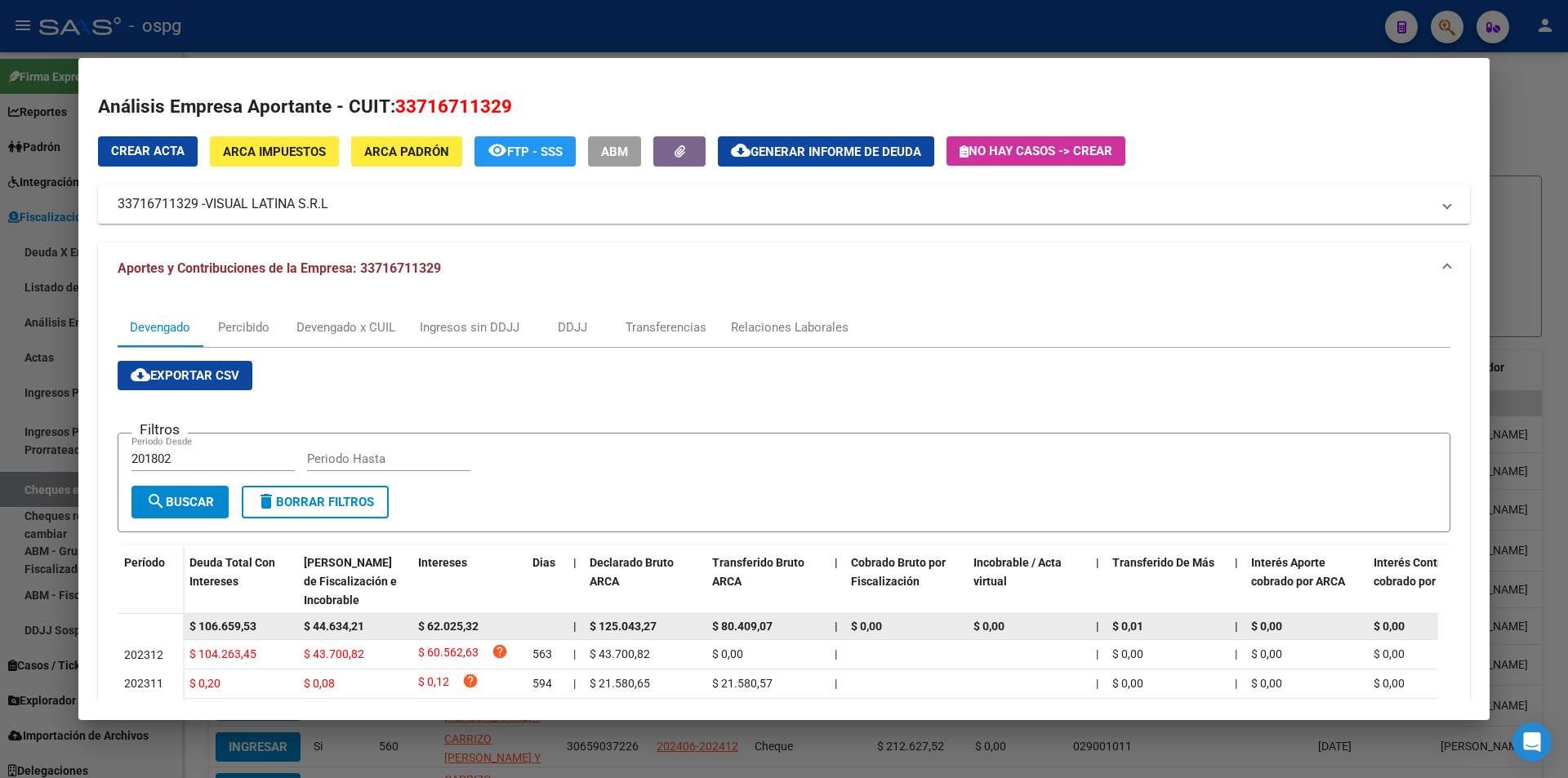
drag, startPoint x: 274, startPoint y: 629, endPoint x: 173, endPoint y: 628, distance: 101.0
click at [173, 628] on datatable-body-row "$ 106.659,53 $ 44.634,21 $ 62.025,32 | $ 125.043,27 $ 80.409,07 | $ 0,00 $ 0,00…" at bounding box center [1126, 627] width 2017 height 26
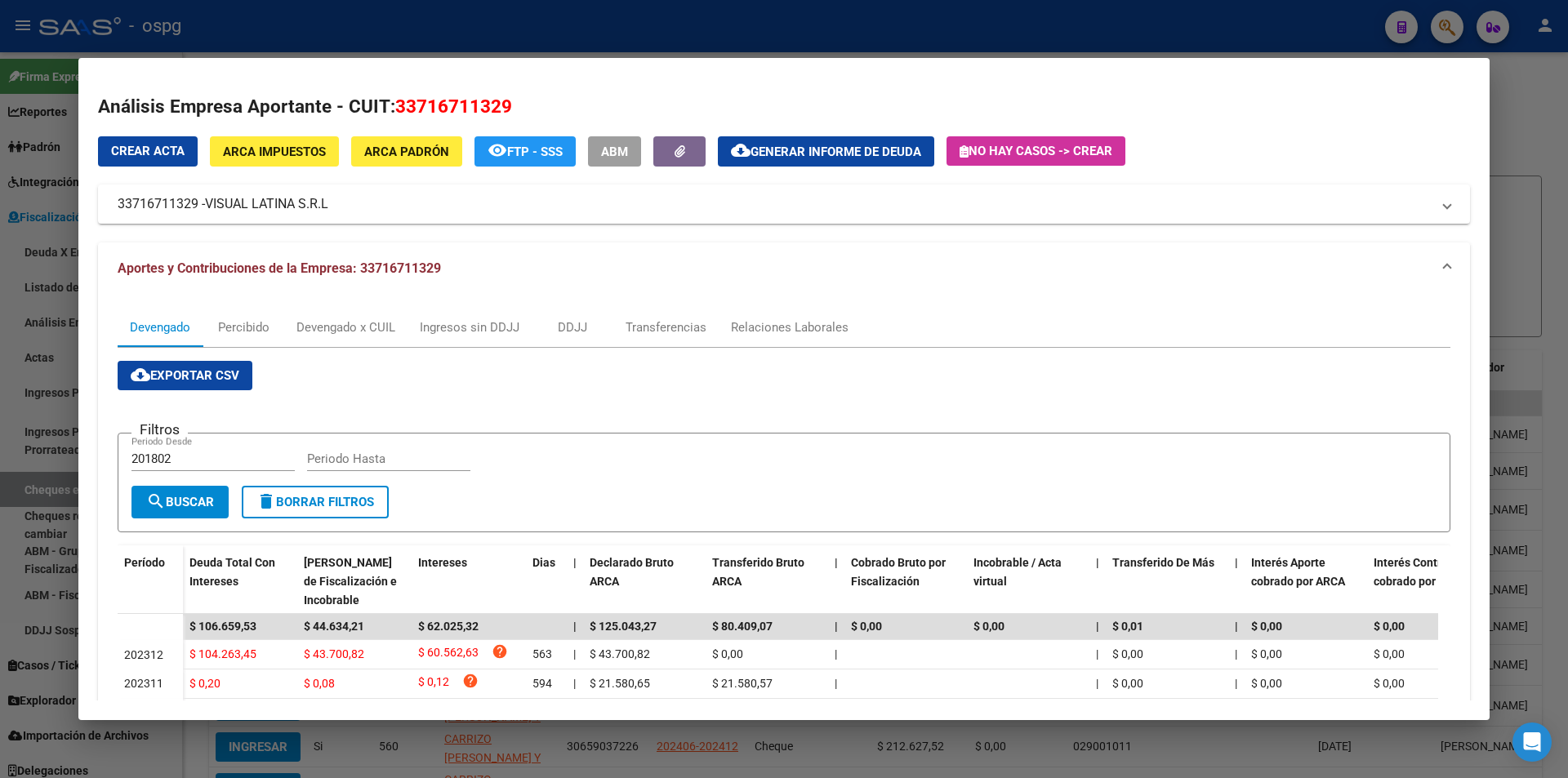
click at [1567, 196] on div at bounding box center [784, 389] width 1568 height 778
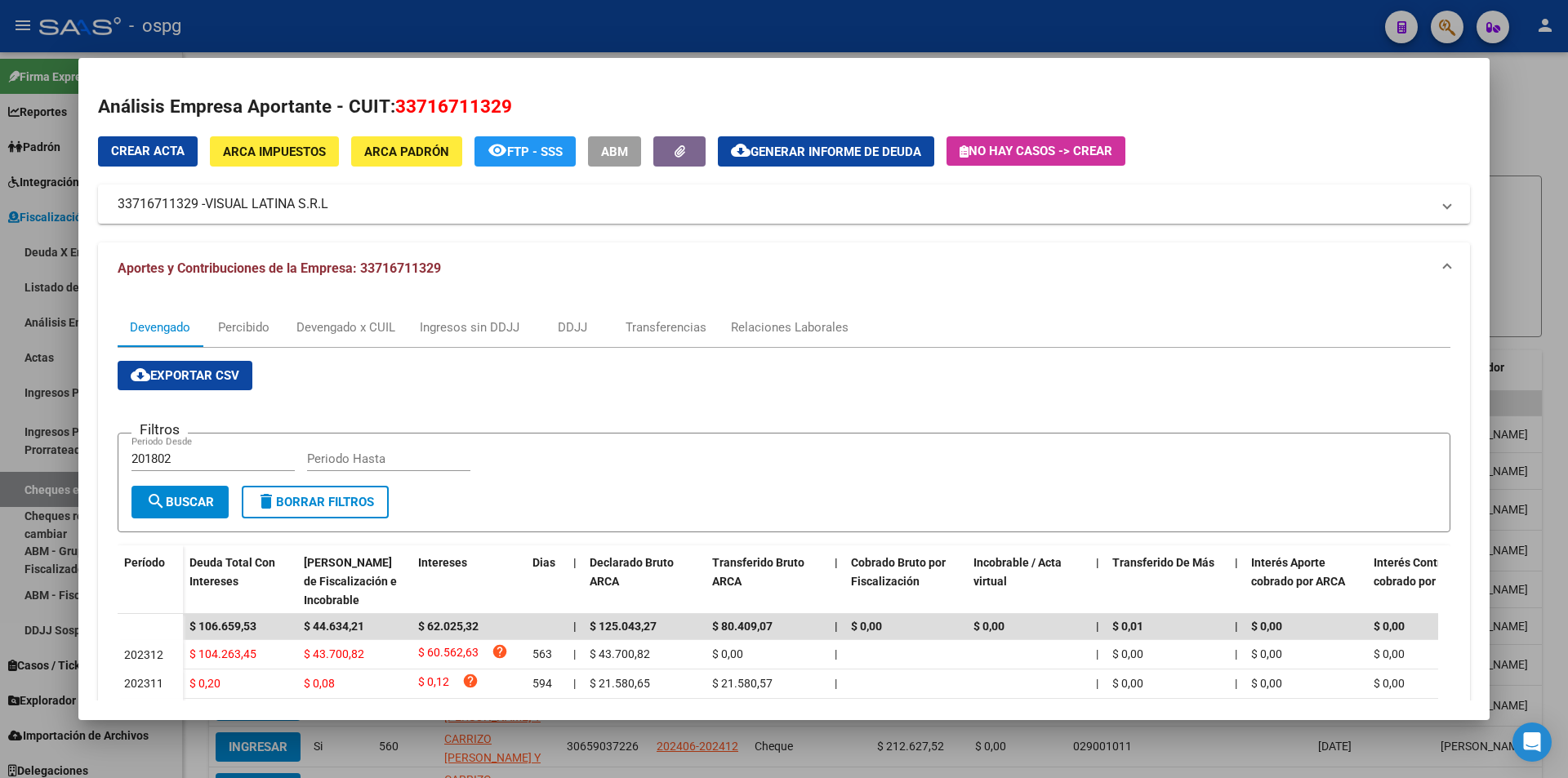
click at [1567, 196] on div at bounding box center [784, 389] width 1568 height 778
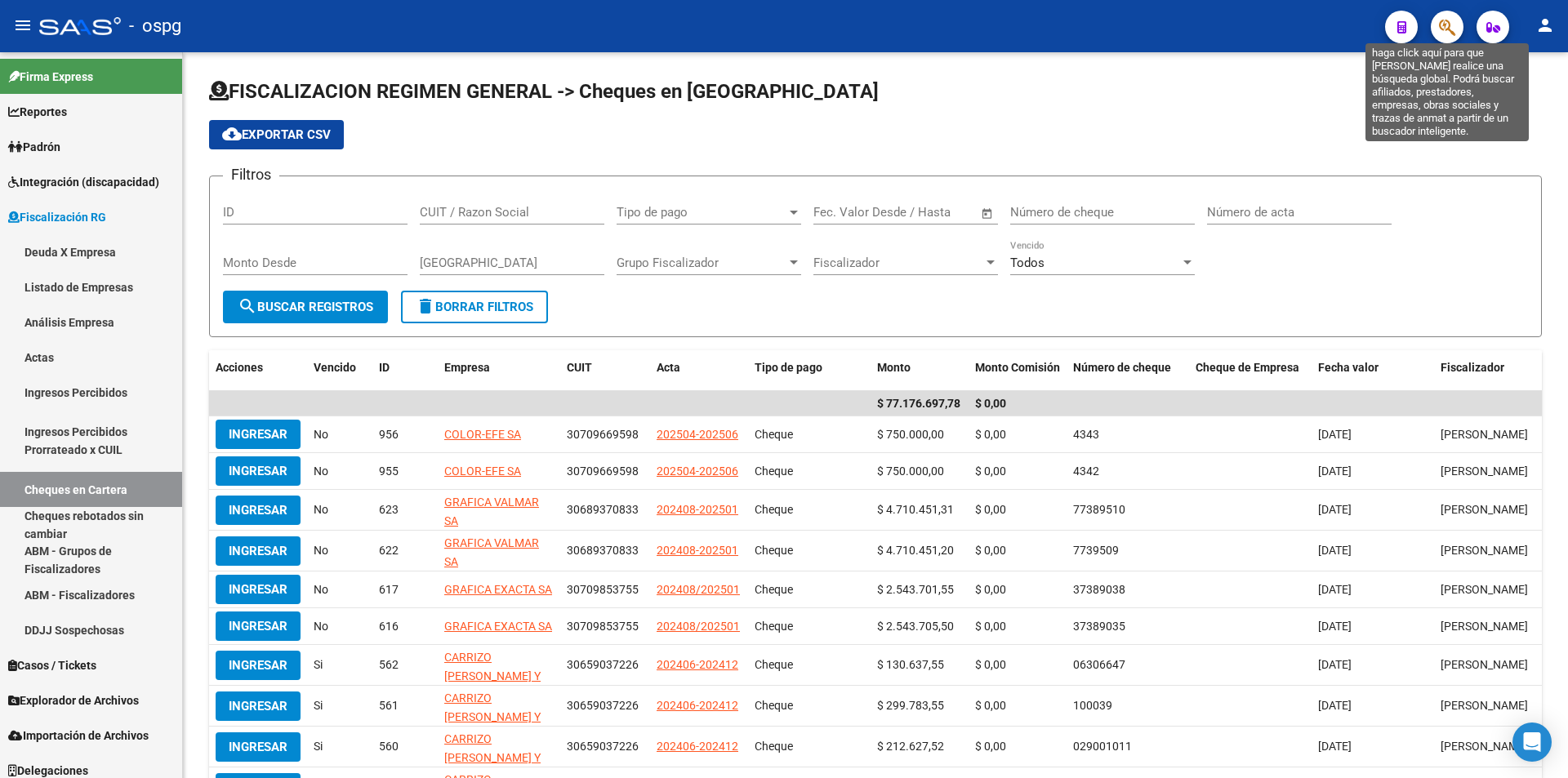
click at [1443, 28] on icon "button" at bounding box center [1447, 27] width 16 height 19
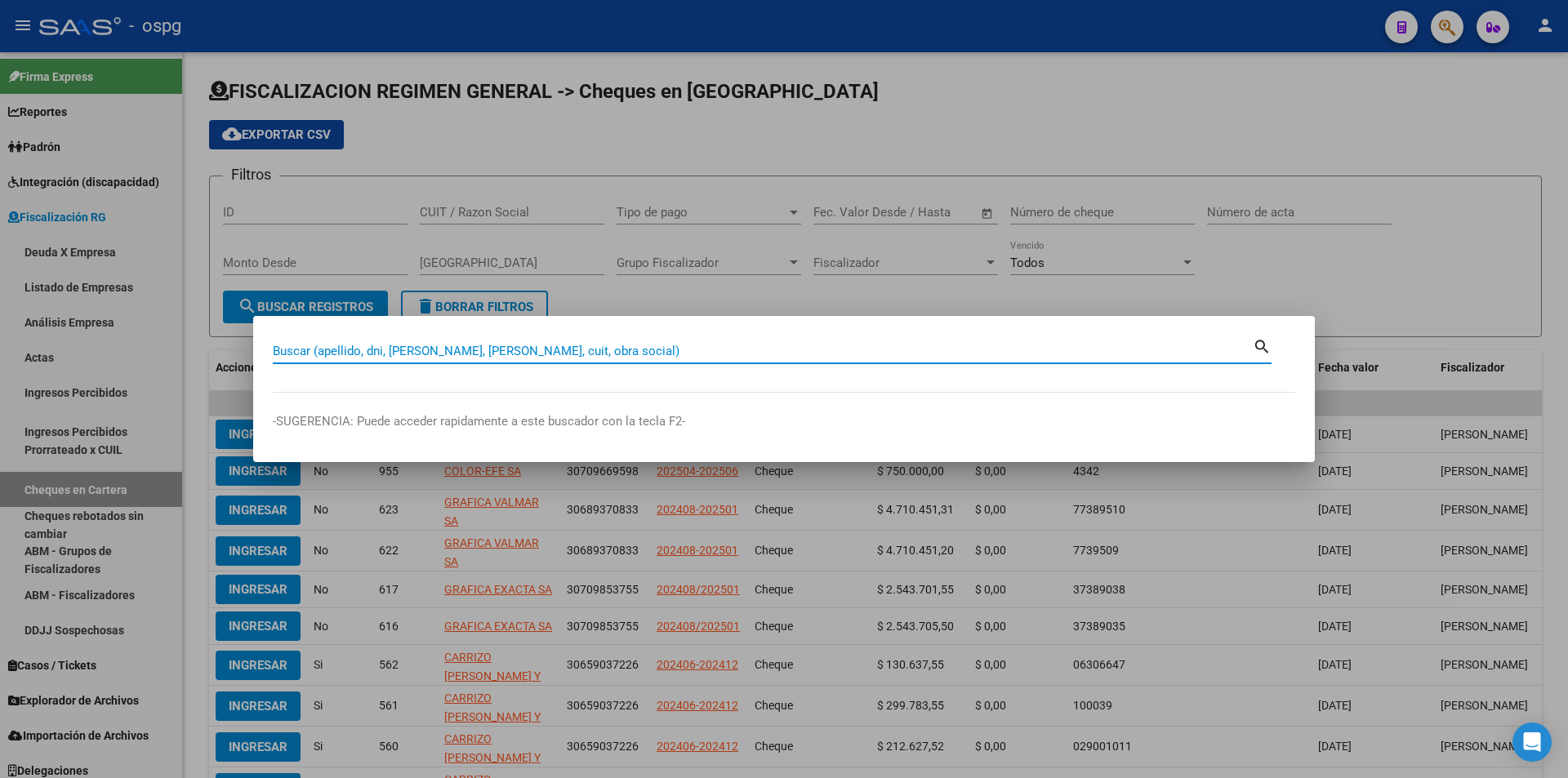
paste input "30718696743"
type input "30718696743"
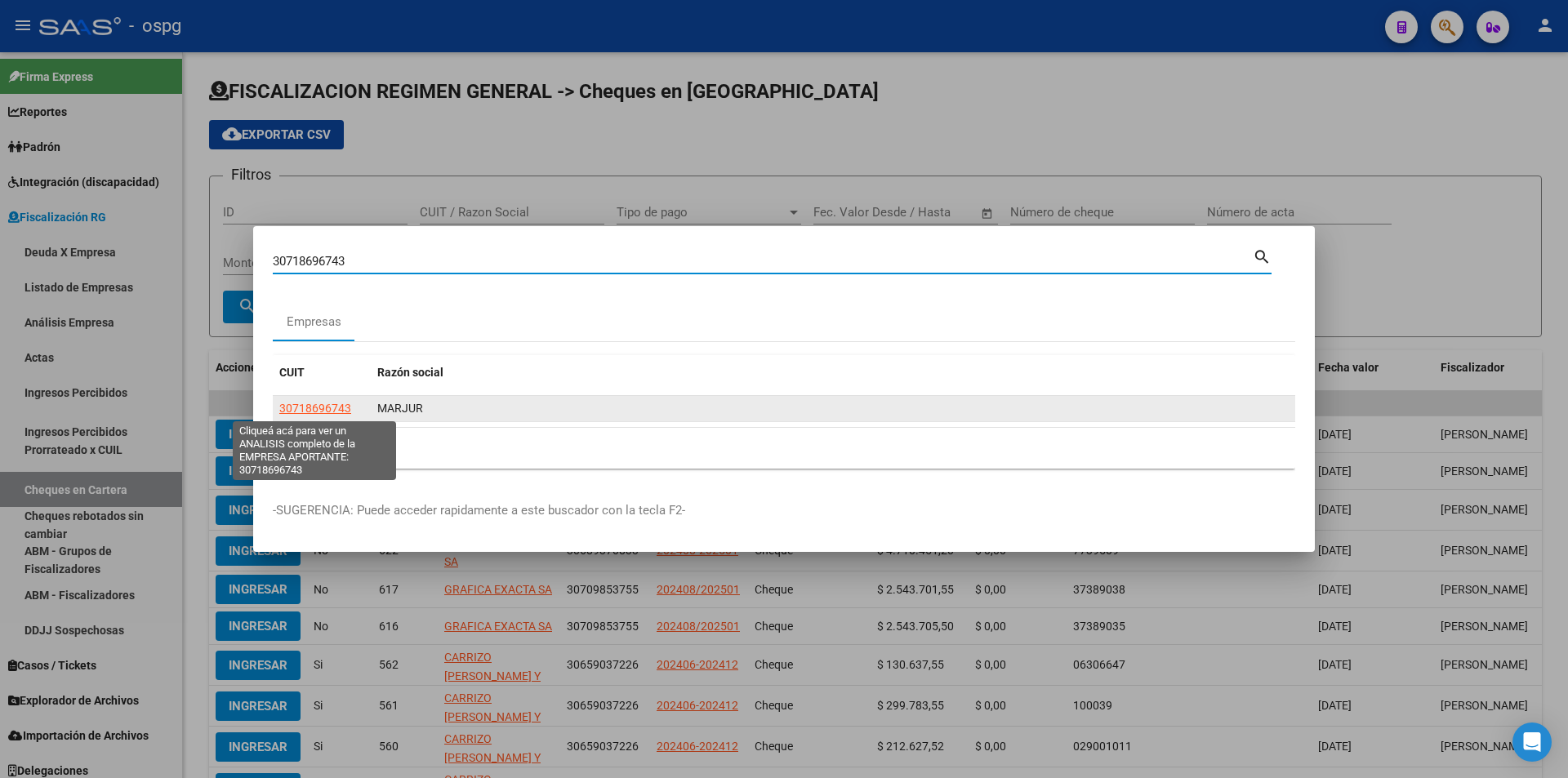
click at [320, 403] on span "30718696743" at bounding box center [315, 407] width 72 height 13
type textarea "30718696743"
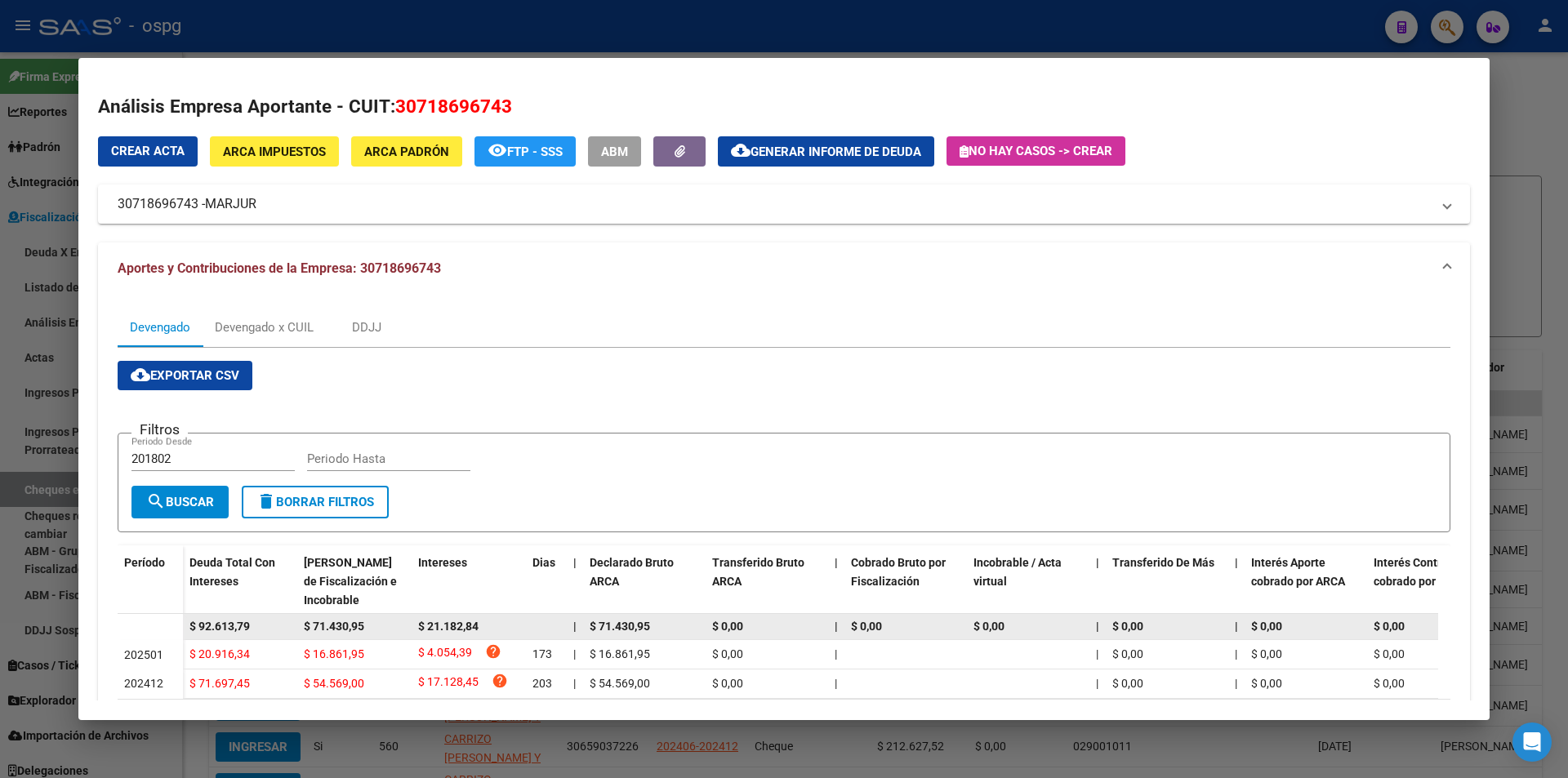
drag, startPoint x: 253, startPoint y: 623, endPoint x: 191, endPoint y: 624, distance: 62.0
click at [191, 624] on div "$ 92.613,79" at bounding box center [240, 626] width 101 height 19
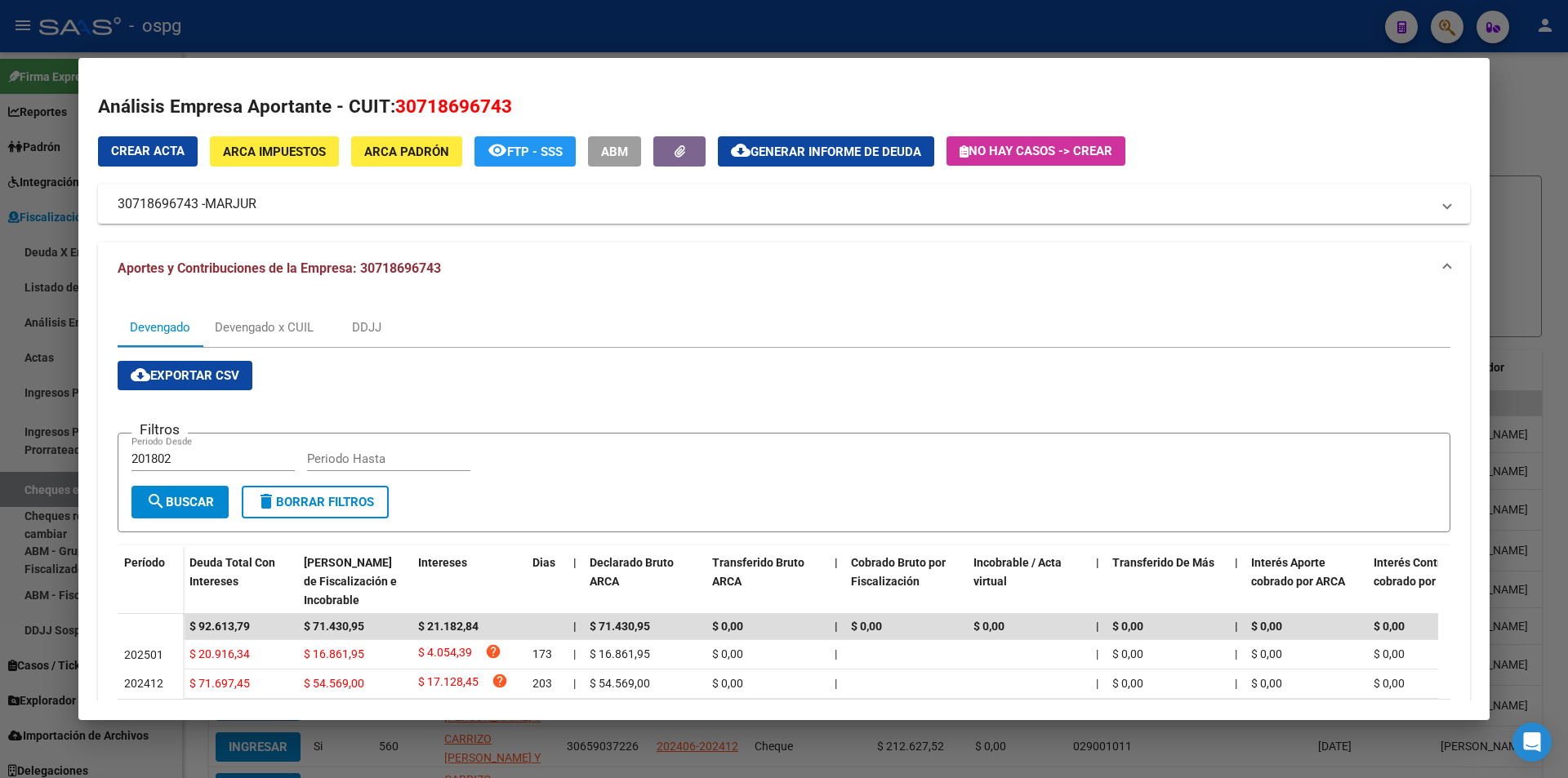
click at [1525, 215] on div at bounding box center [784, 389] width 1568 height 778
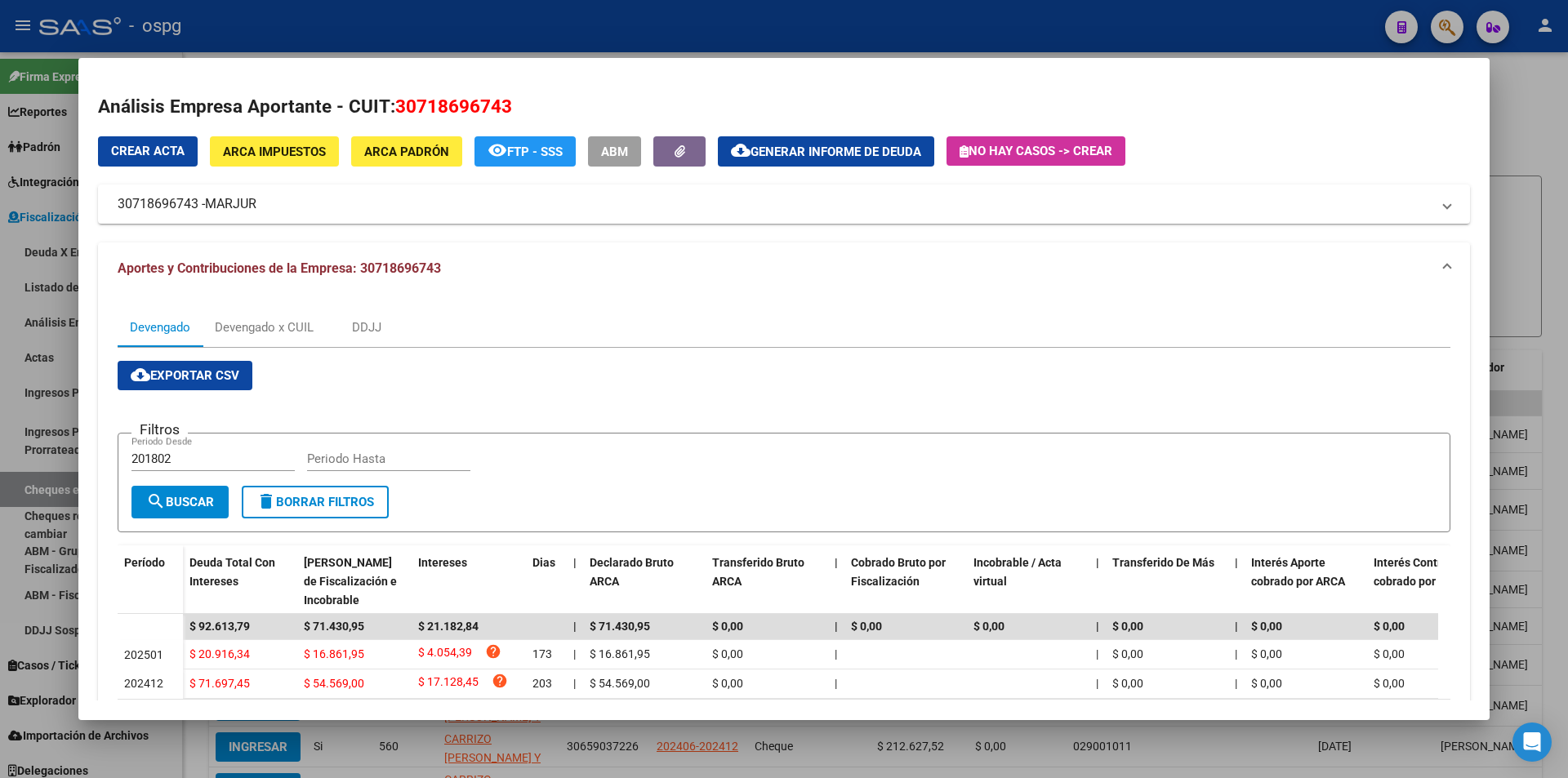
click at [1525, 215] on div at bounding box center [784, 389] width 1568 height 778
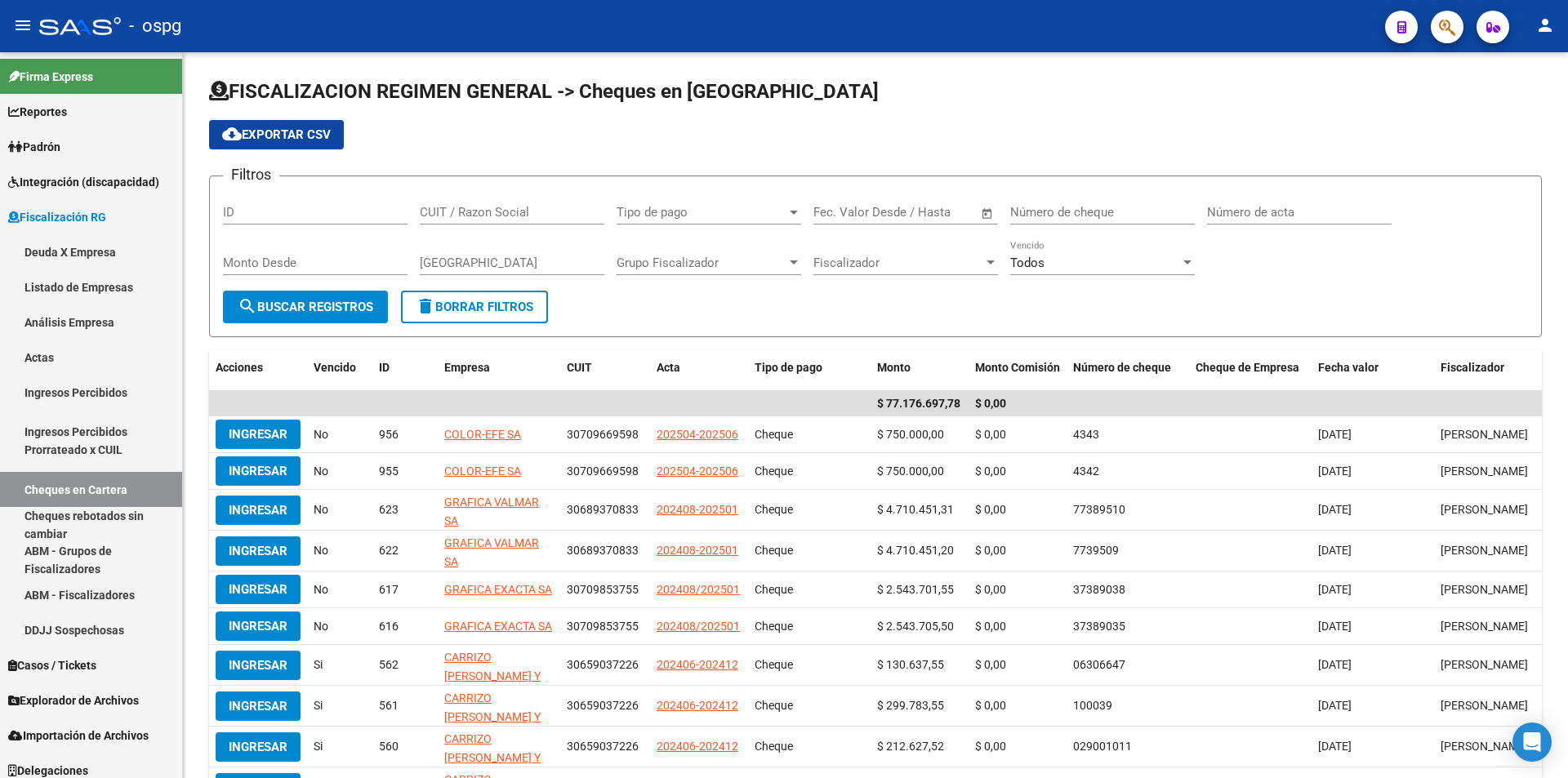
click at [1451, 34] on icon "button" at bounding box center [1447, 27] width 16 height 19
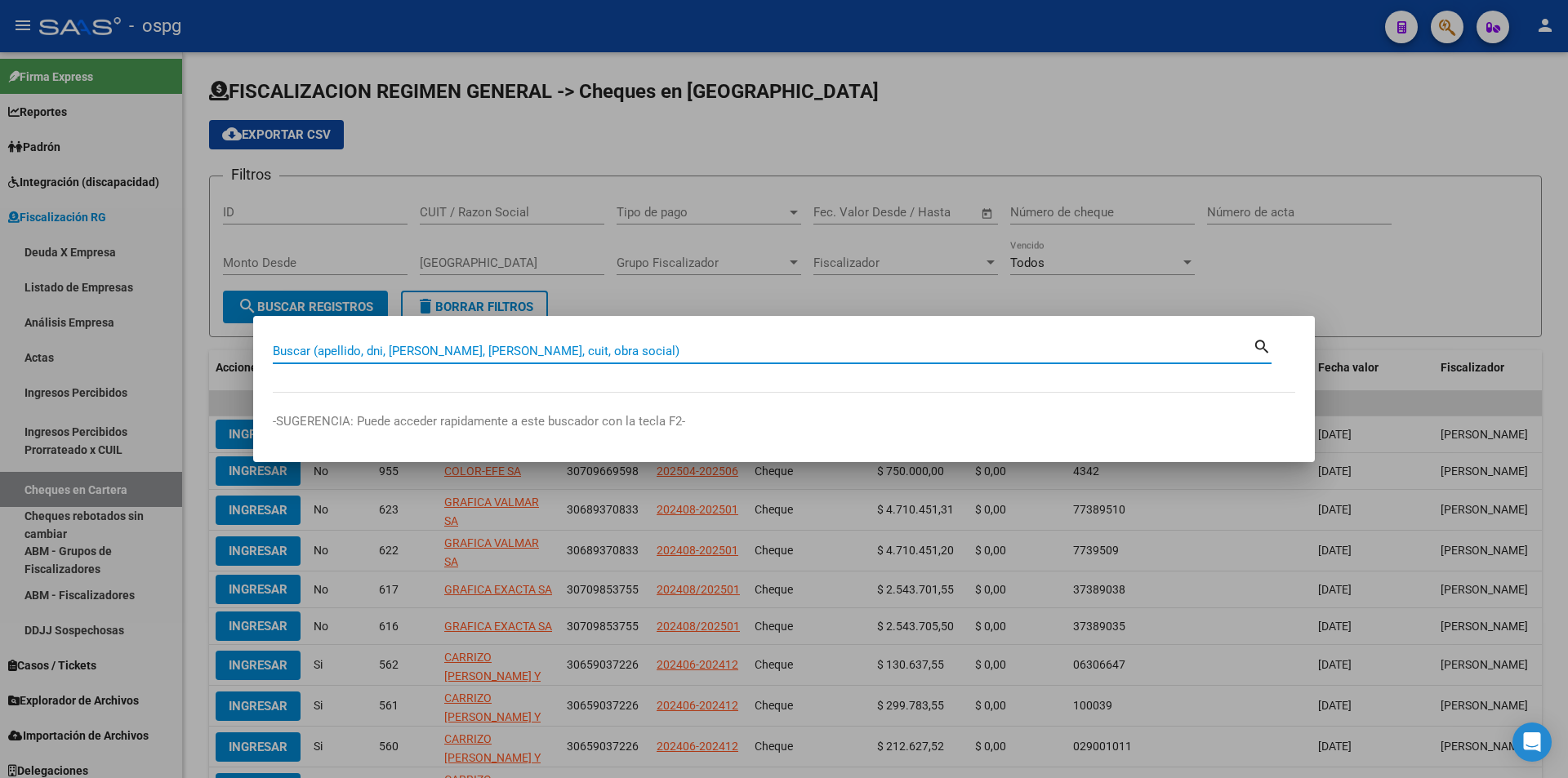
paste input "20044389755"
type input "20044389755"
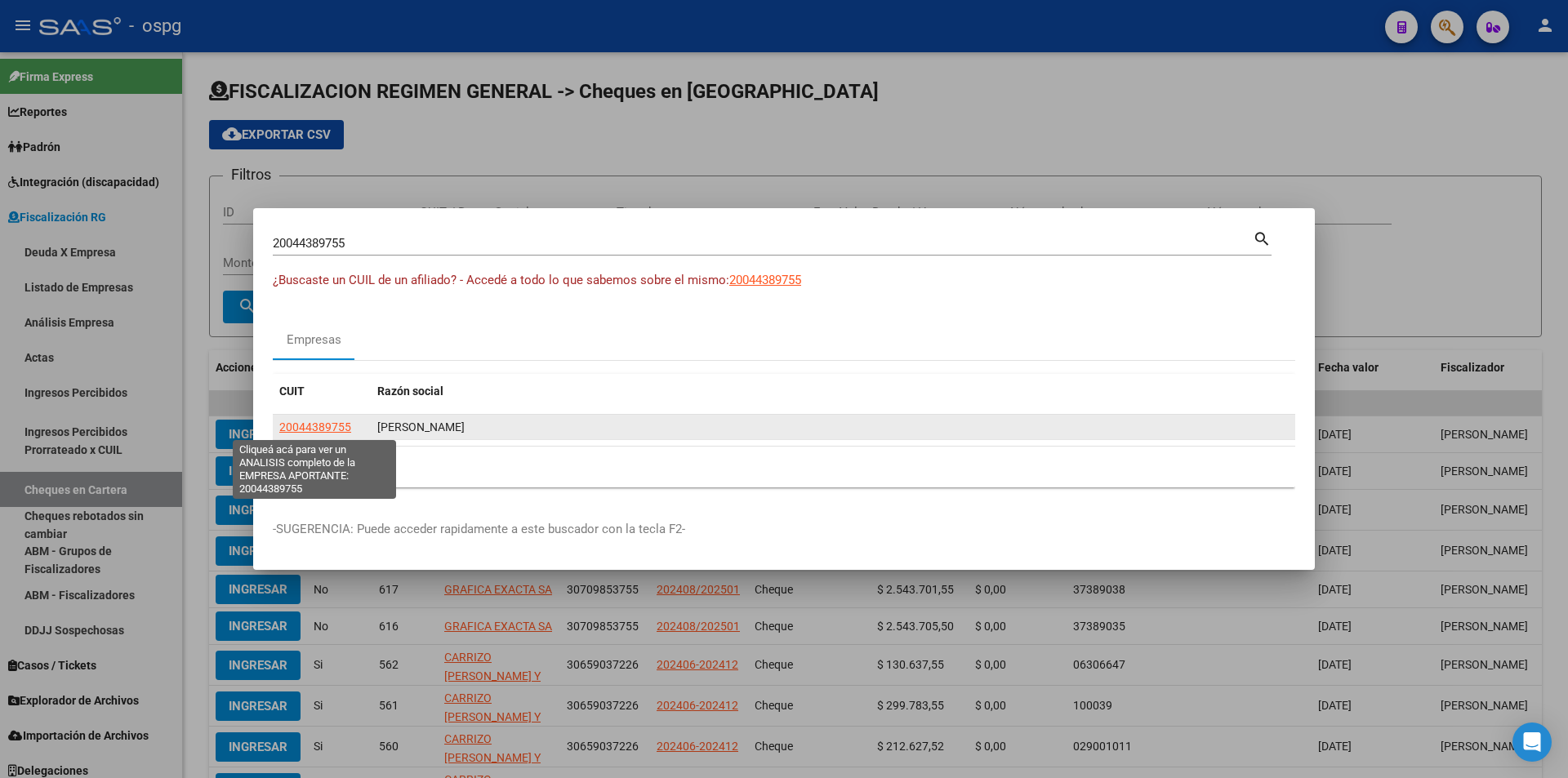
click at [310, 432] on span "20044389755" at bounding box center [315, 426] width 72 height 13
type textarea "20044389755"
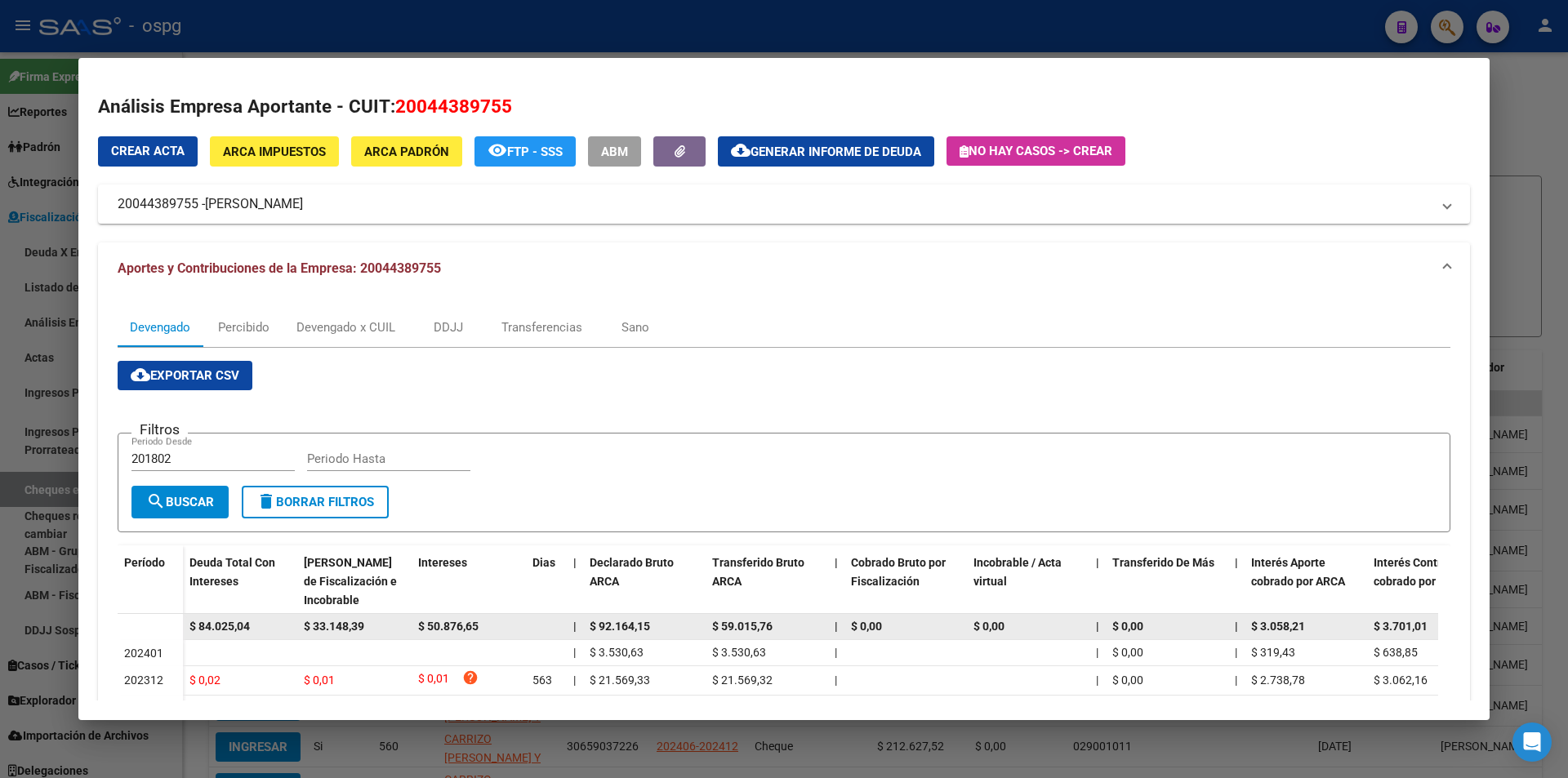
drag, startPoint x: 267, startPoint y: 629, endPoint x: 169, endPoint y: 634, distance: 98.1
click at [169, 634] on datatable-body-row "$ 84.025,04 $ 33.148,39 $ 50.876,65 | $ 92.164,15 $ 59.015,76 | $ 0,00 $ 0,00 |…" at bounding box center [1126, 627] width 2017 height 26
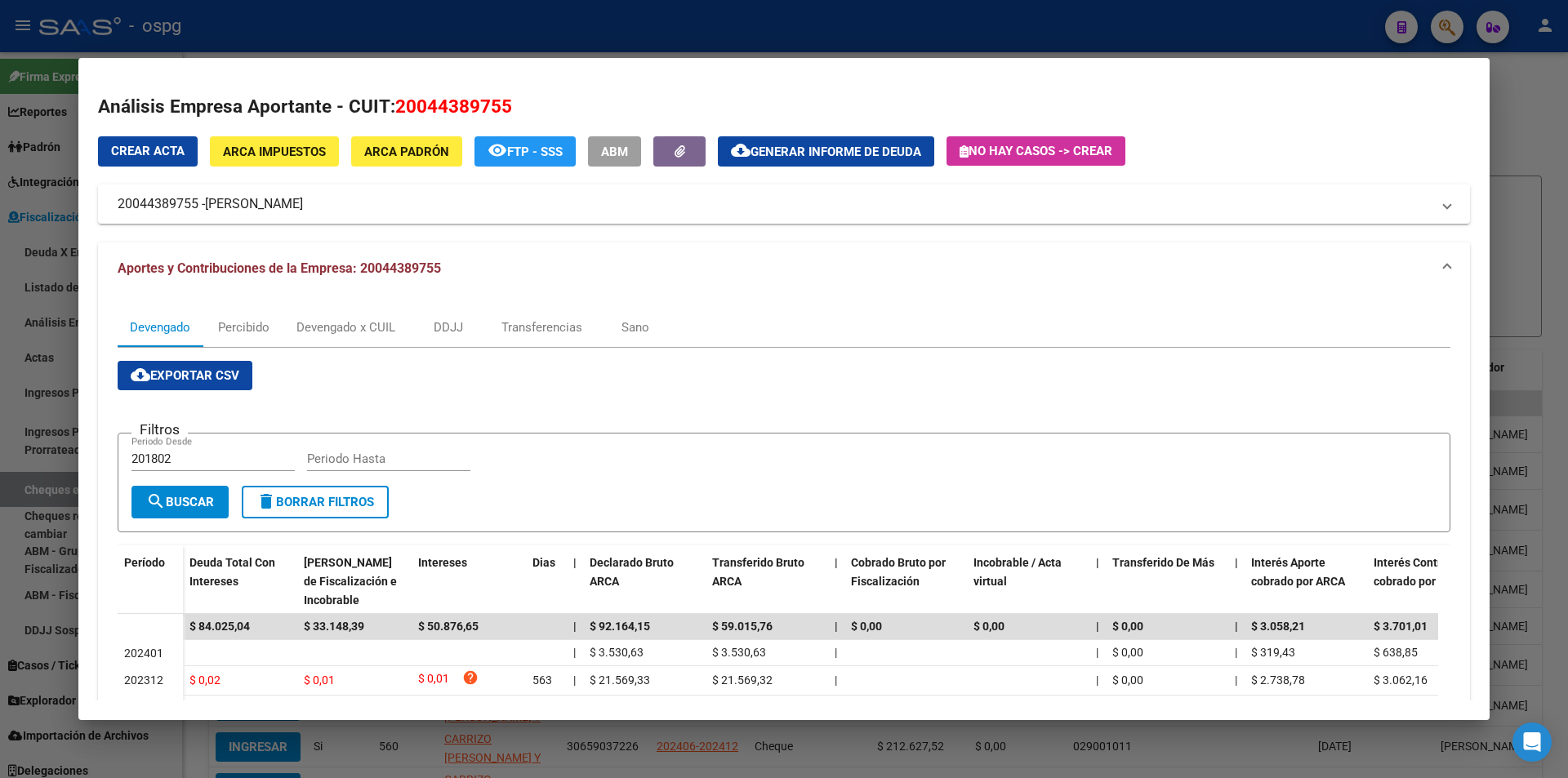
click at [1547, 154] on div at bounding box center [784, 389] width 1568 height 778
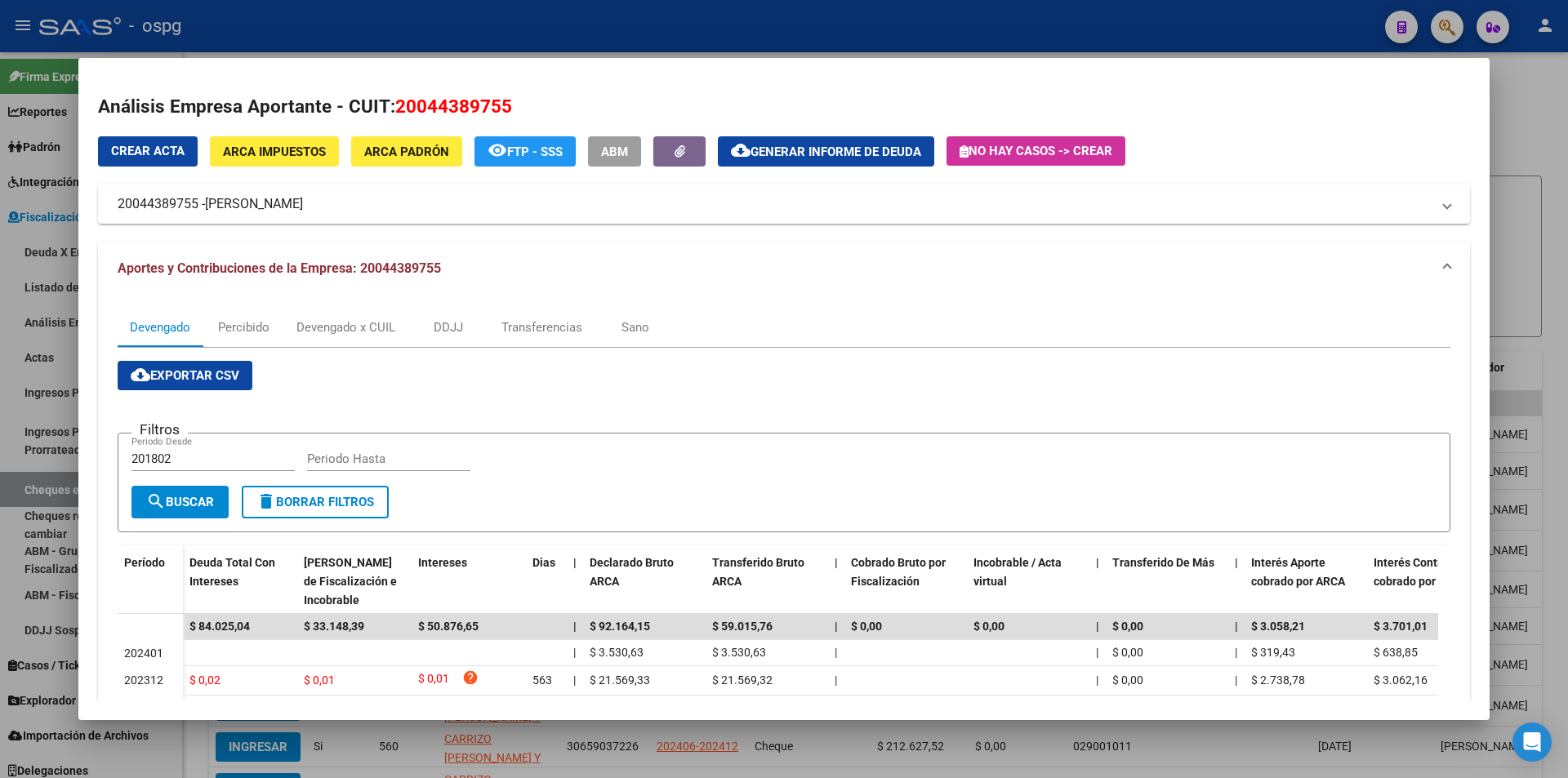
click at [1547, 154] on div at bounding box center [784, 389] width 1568 height 778
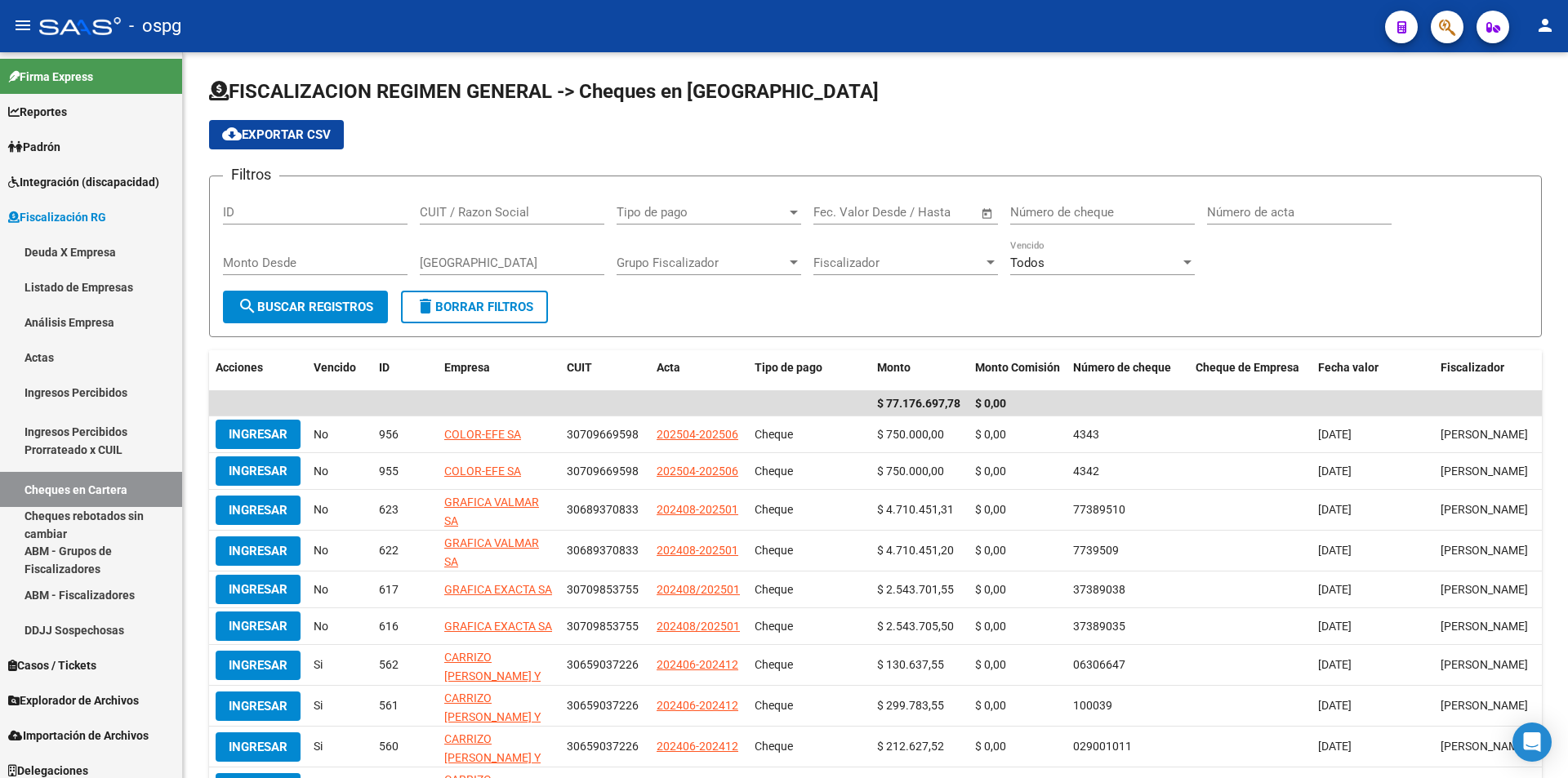
click at [1453, 29] on icon "button" at bounding box center [1447, 27] width 16 height 19
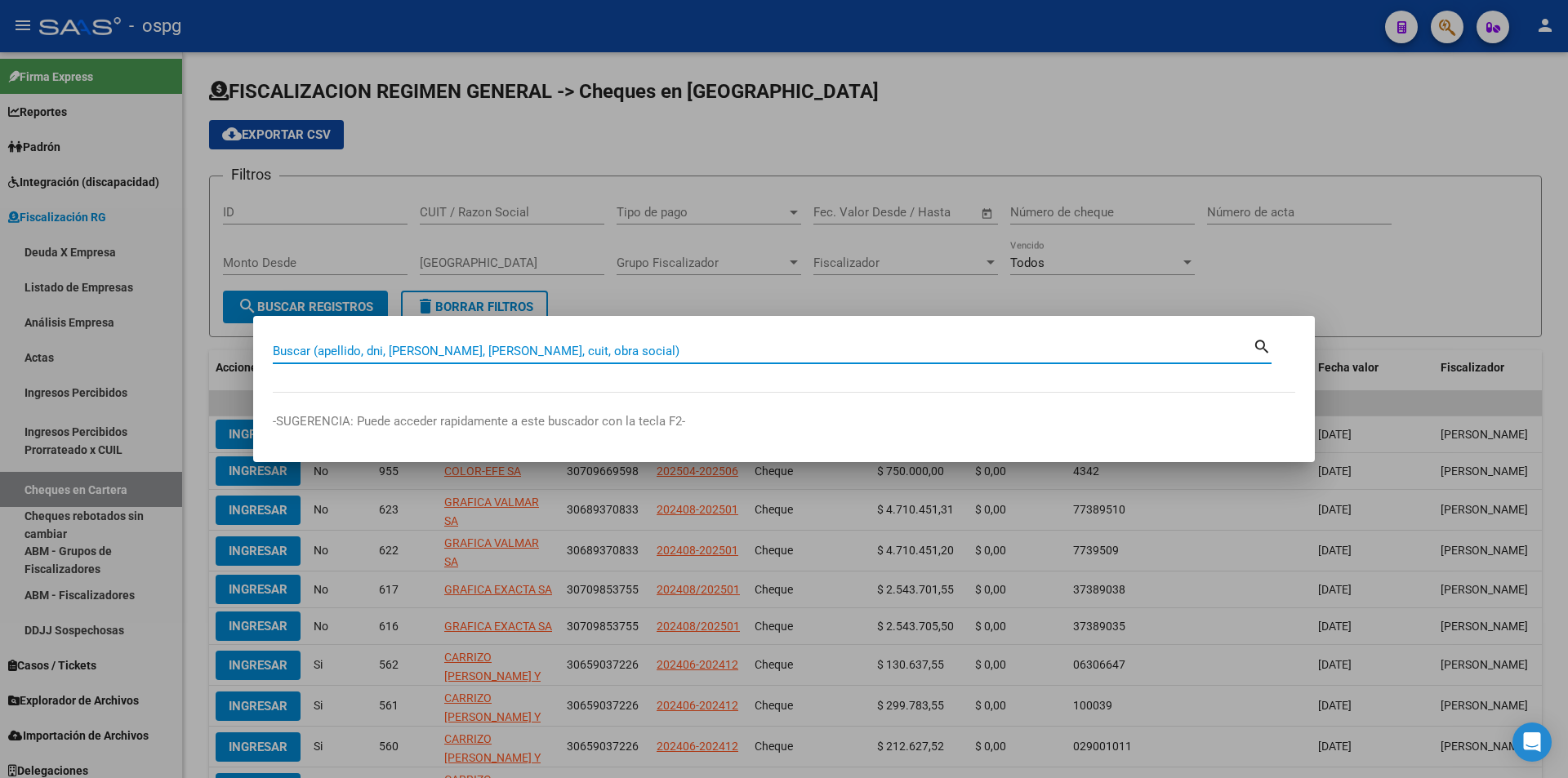
paste input "27232820425"
type input "27232820425"
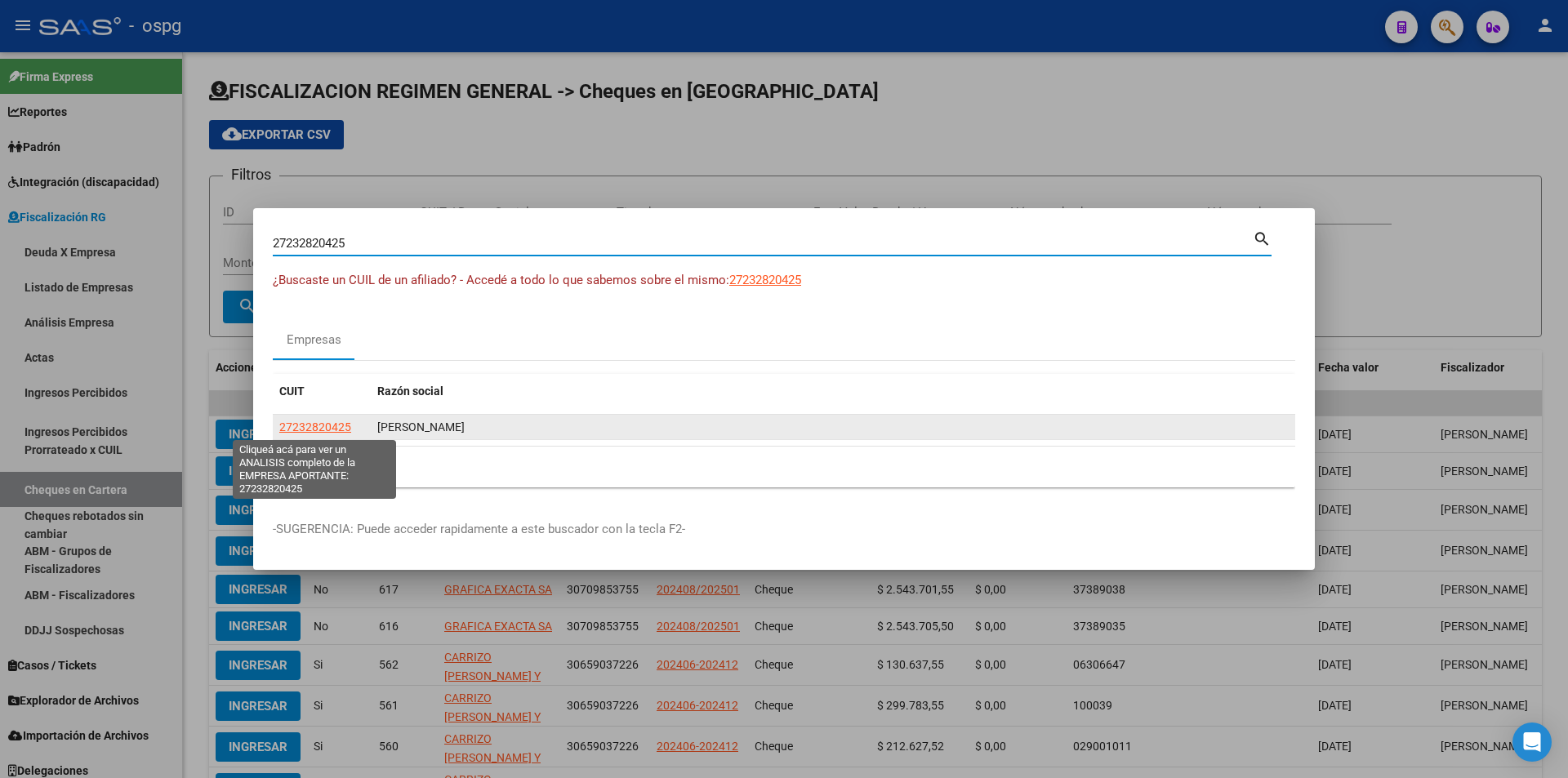
click at [328, 416] on datatable-body-cell "27232820425" at bounding box center [321, 427] width 98 height 26
click at [324, 423] on span "27232820425" at bounding box center [315, 426] width 72 height 13
type textarea "27232820425"
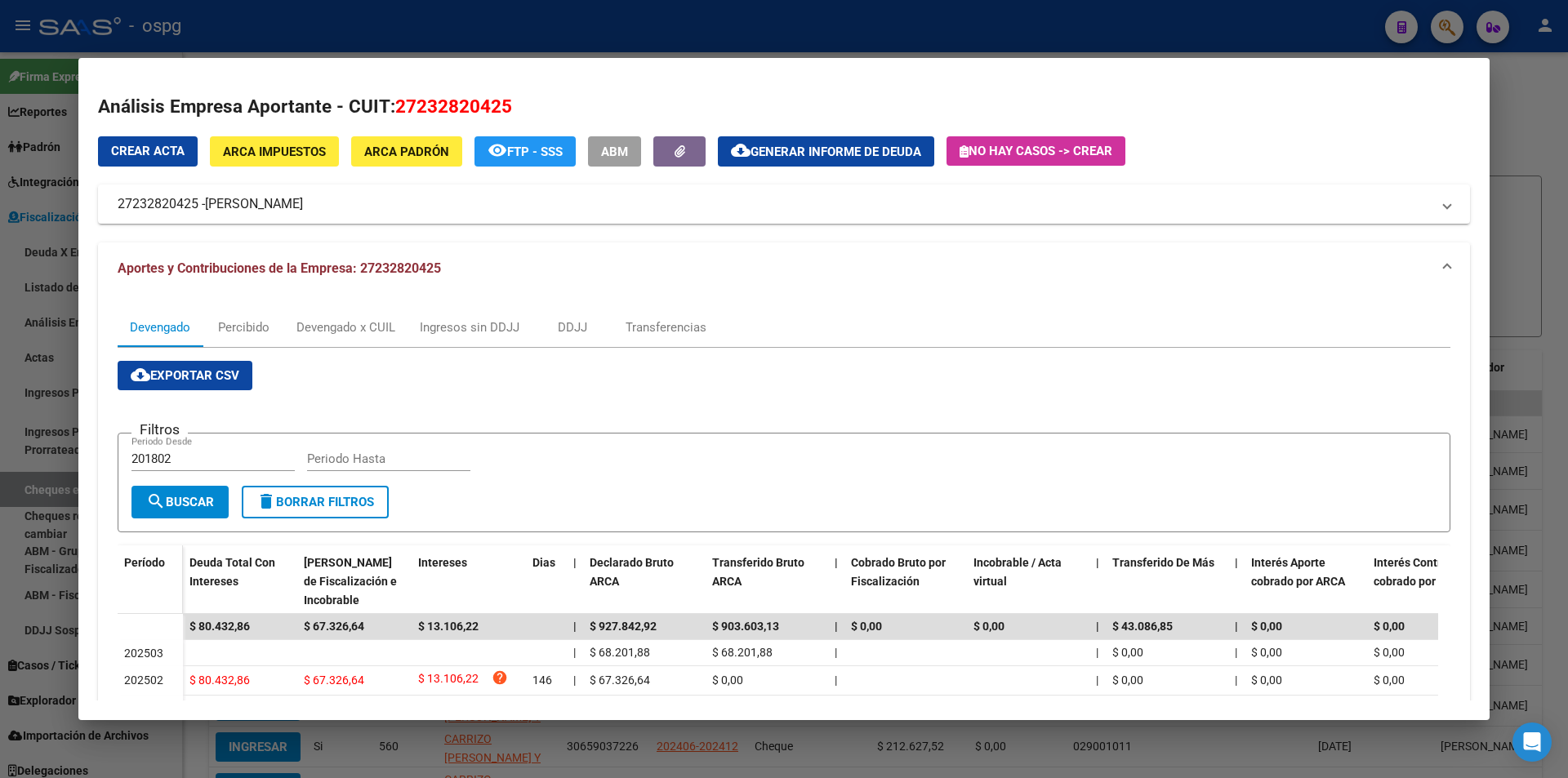
drag, startPoint x: 270, startPoint y: 628, endPoint x: 171, endPoint y: 612, distance: 100.3
click at [171, 612] on div "Período Deuda Total Con Intereses Deuda Bruta Neto de Fiscalización e Incobrabl…" at bounding box center [784, 744] width 1333 height 398
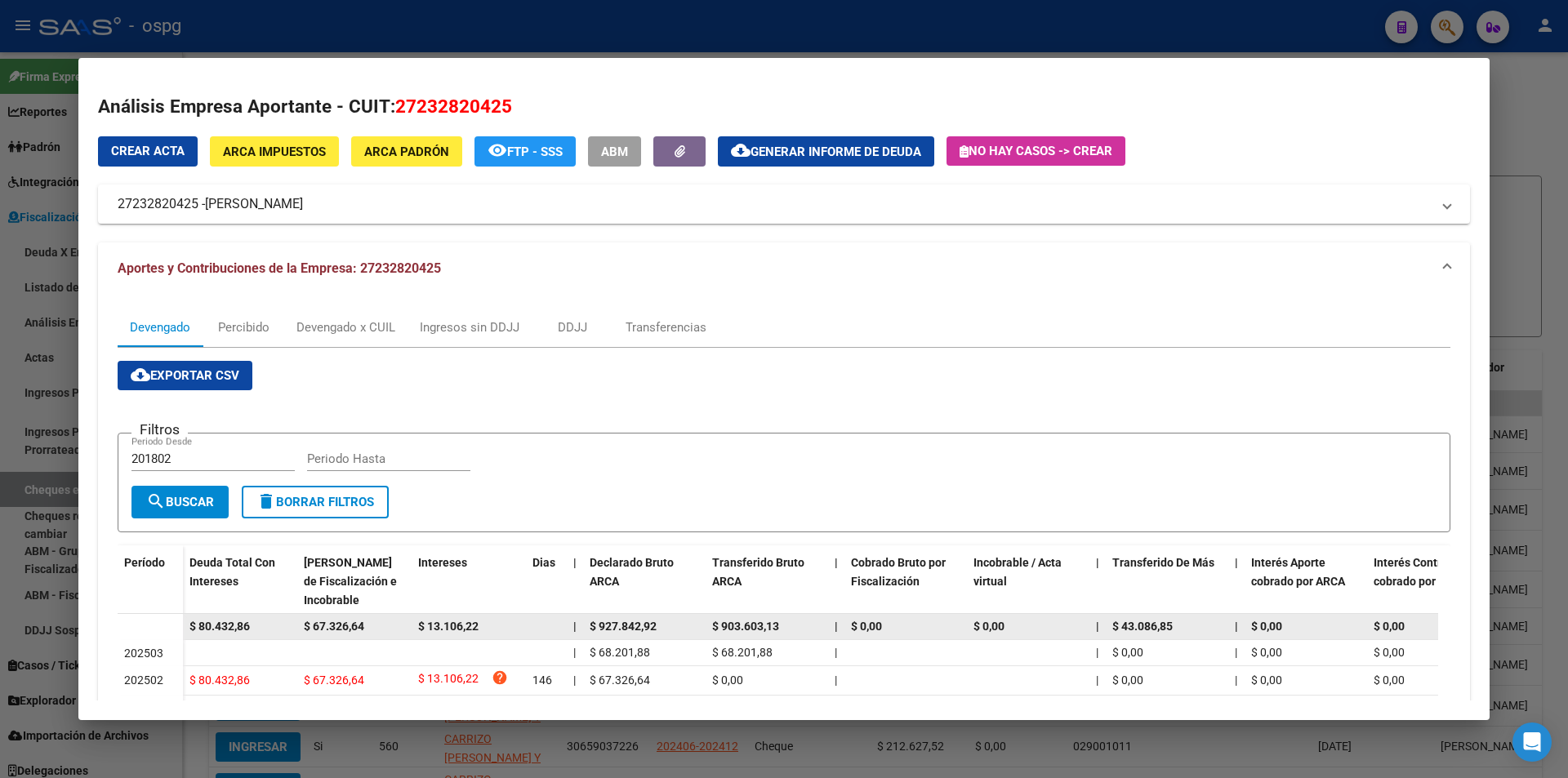
click at [257, 629] on div "$ 80.432,86" at bounding box center [240, 626] width 101 height 19
drag, startPoint x: 250, startPoint y: 629, endPoint x: 170, endPoint y: 625, distance: 80.1
click at [170, 625] on datatable-body-row "$ 80.432,86 $ 67.326,64 $ 13.106,22 | $ 927.842,92 $ 903.603,13 | $ 0,00 $ 0,00…" at bounding box center [1126, 627] width 2017 height 26
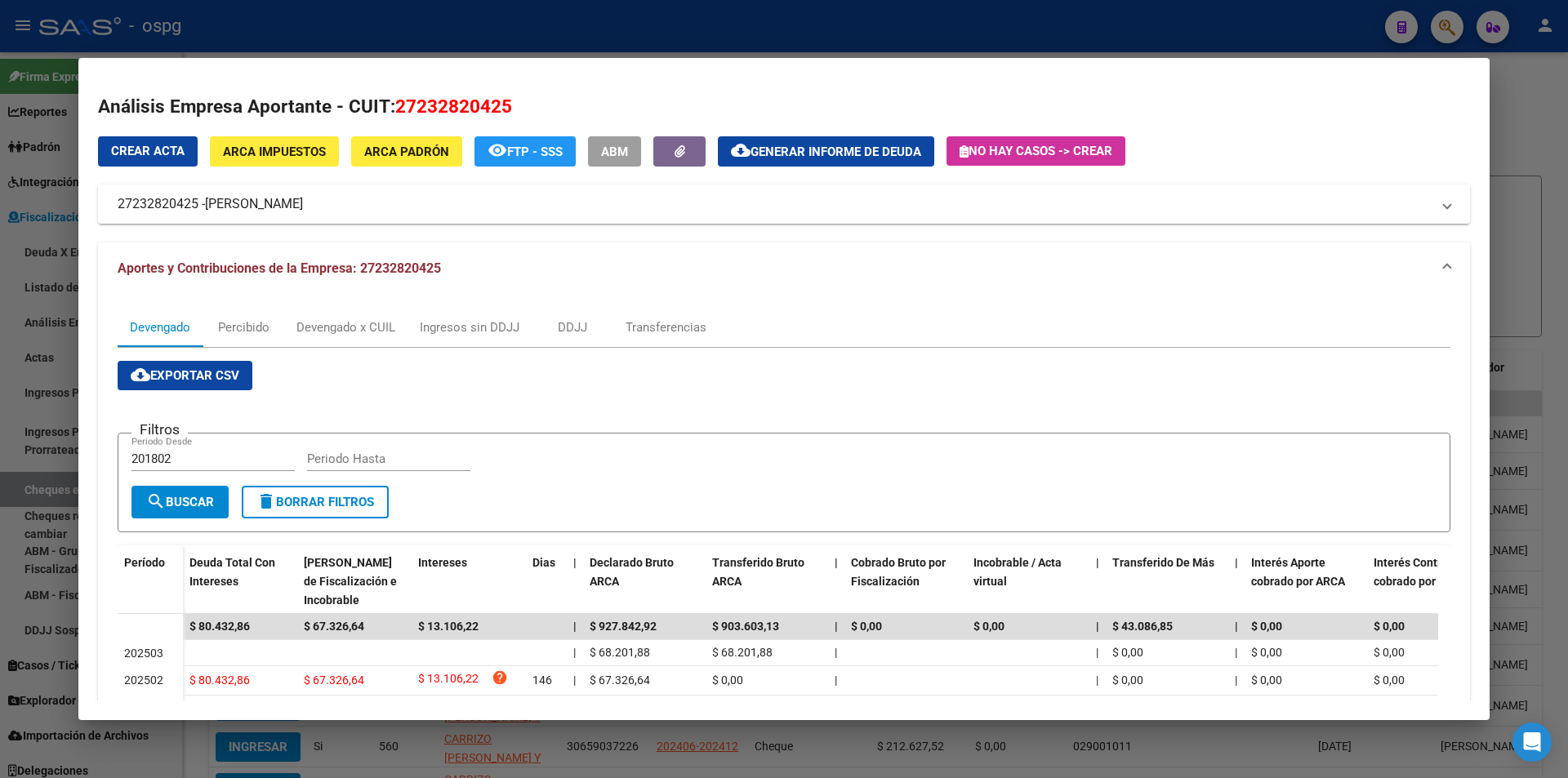
click at [1522, 143] on div at bounding box center [784, 389] width 1568 height 778
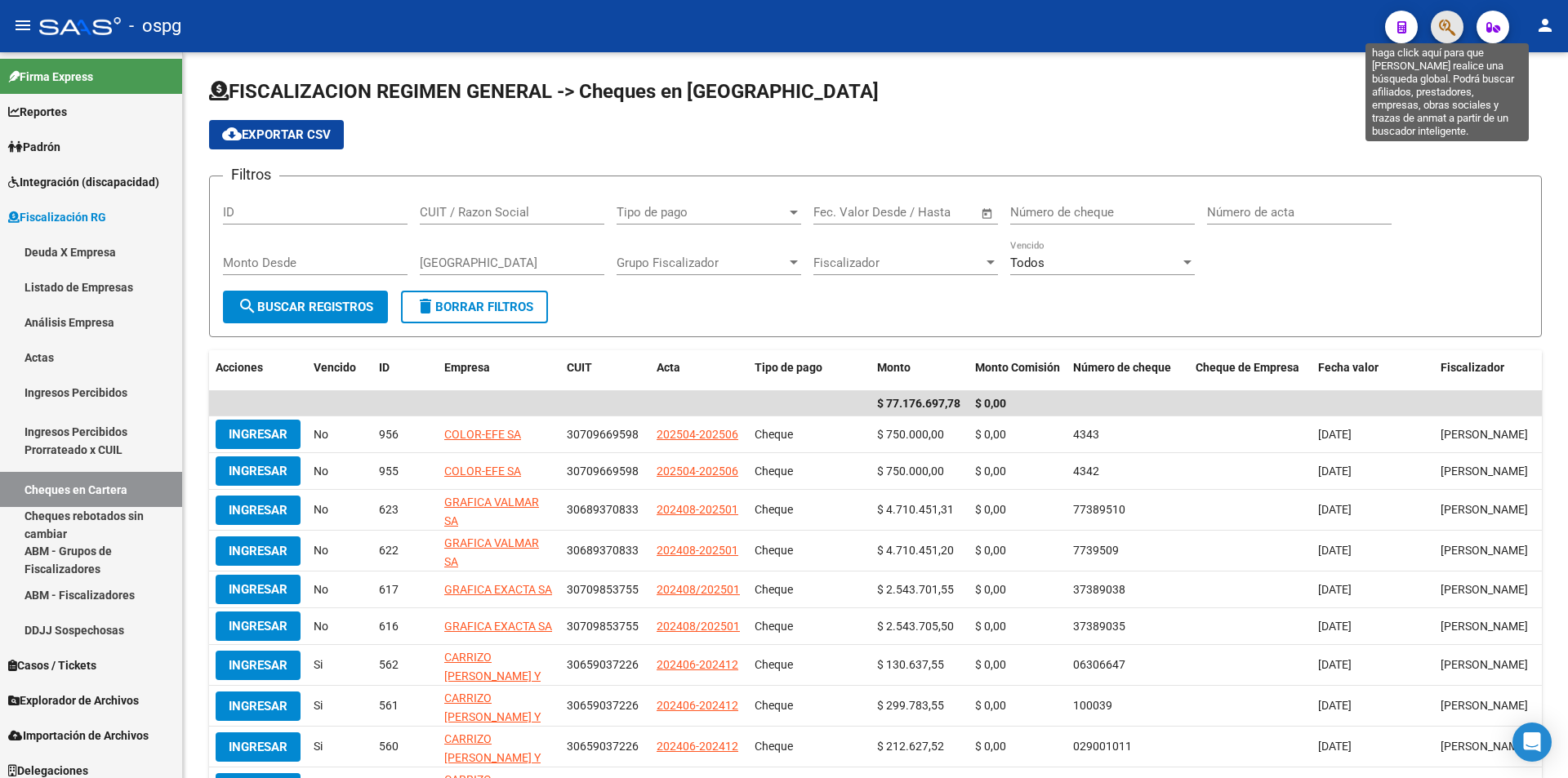
click at [1447, 34] on icon "button" at bounding box center [1447, 27] width 16 height 19
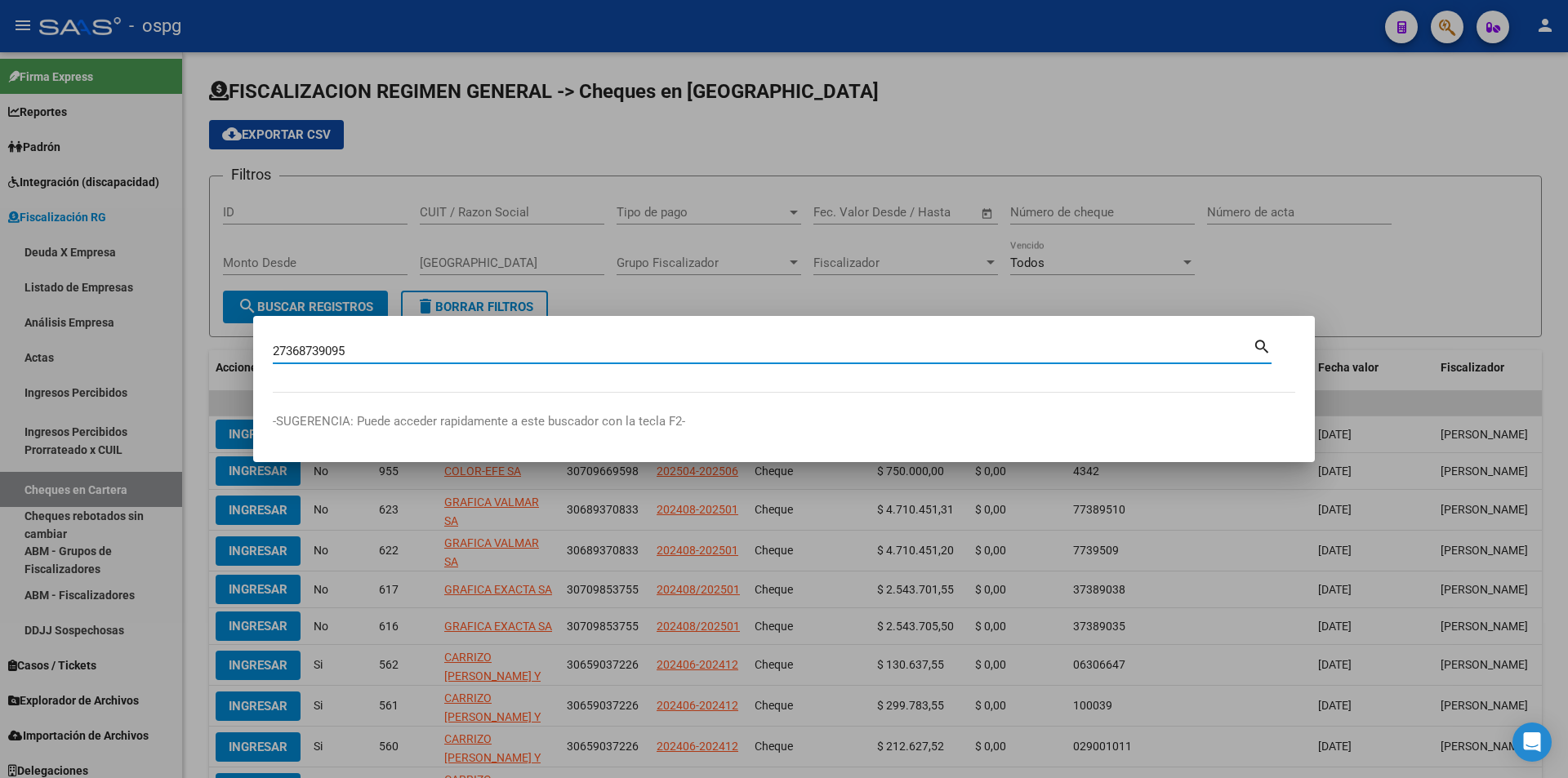
type input "27368739095"
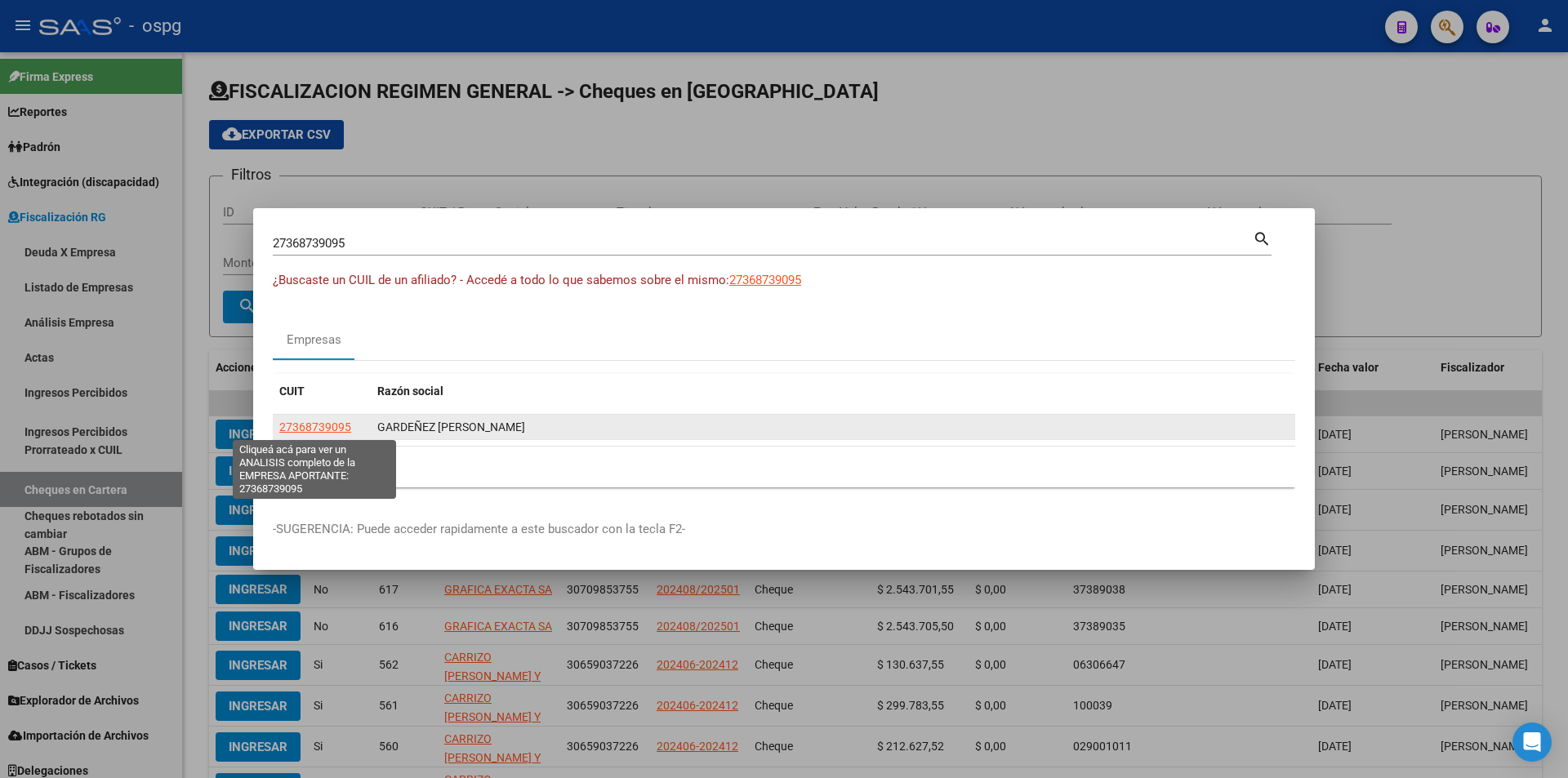
click at [318, 423] on span "27368739095" at bounding box center [315, 426] width 72 height 13
type textarea "27368739095"
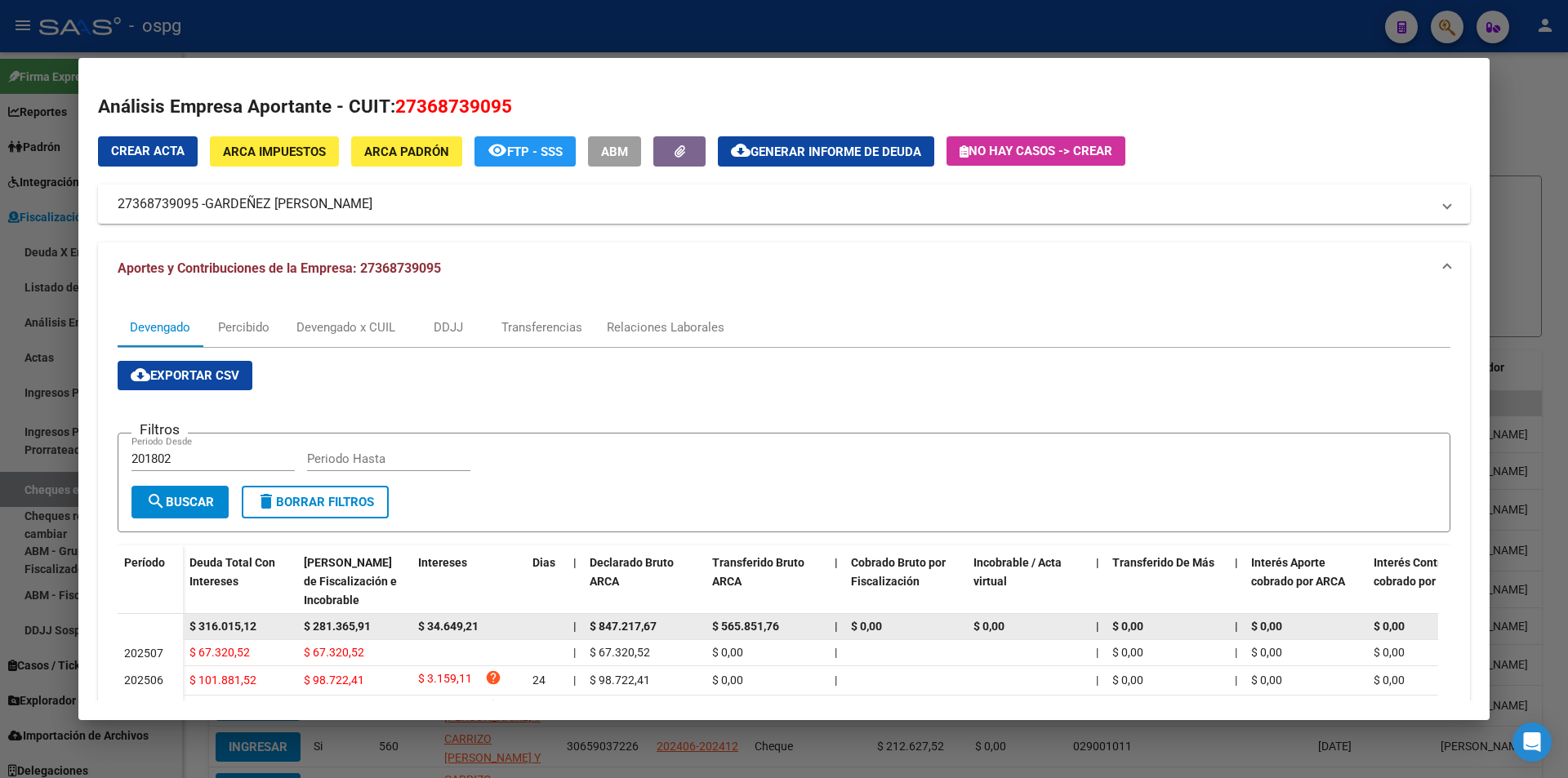
drag, startPoint x: 261, startPoint y: 629, endPoint x: 184, endPoint y: 624, distance: 77.2
click at [184, 624] on datatable-body-cell "$ 316.015,12" at bounding box center [240, 627] width 115 height 26
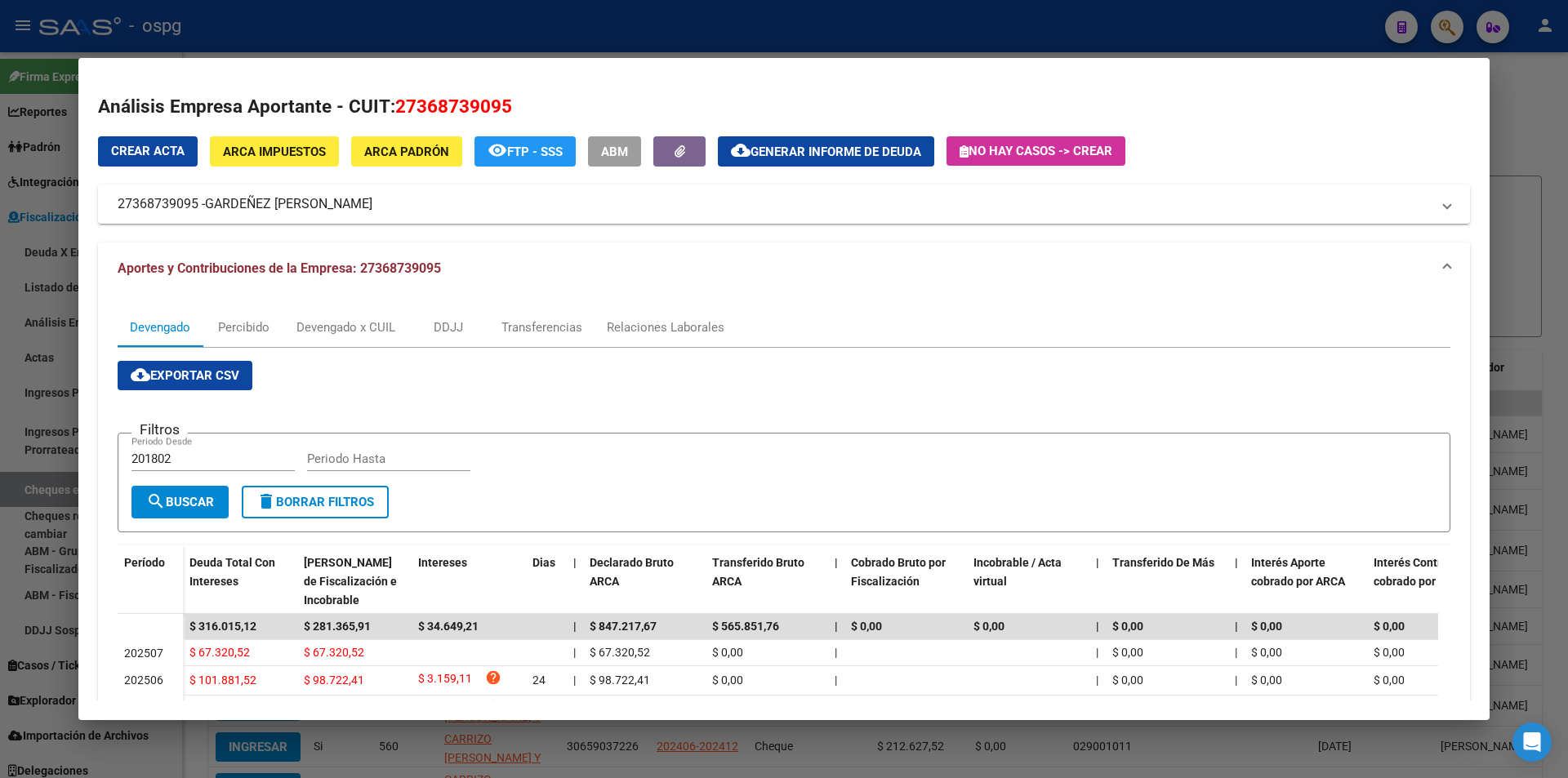
click at [1520, 167] on div at bounding box center [784, 389] width 1568 height 778
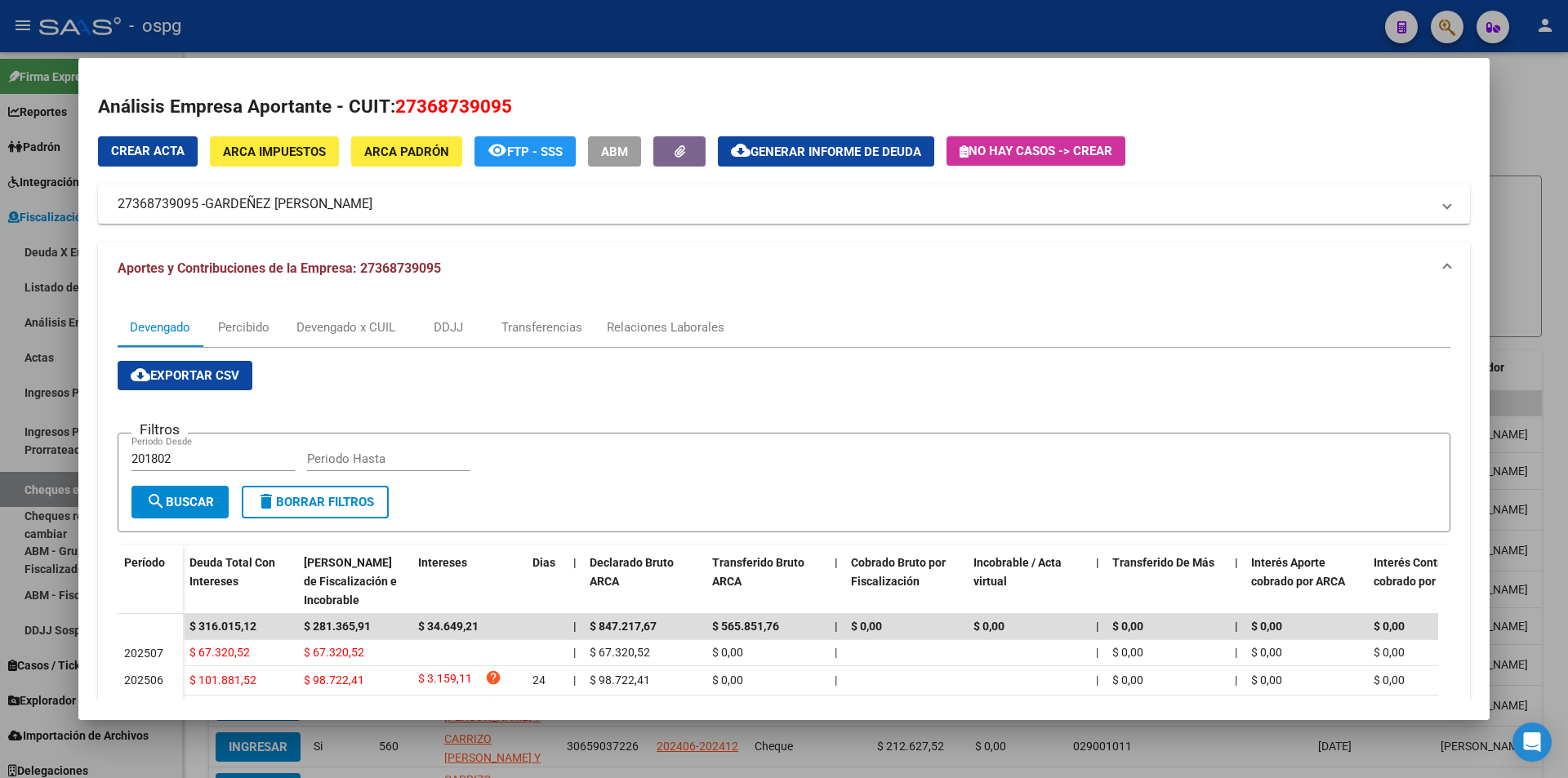
click at [1520, 167] on div at bounding box center [784, 389] width 1568 height 778
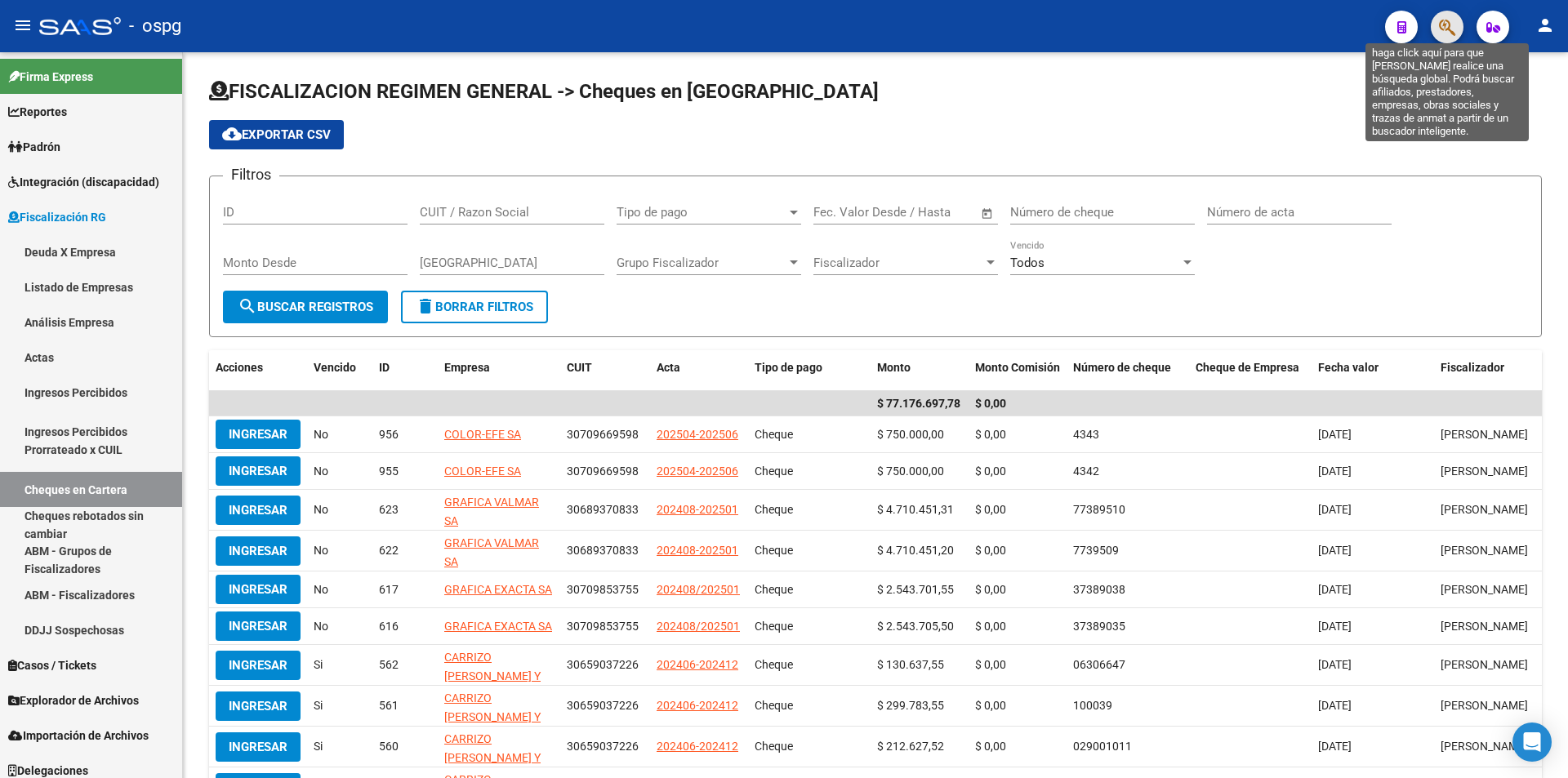
click at [1451, 26] on icon "button" at bounding box center [1447, 27] width 16 height 19
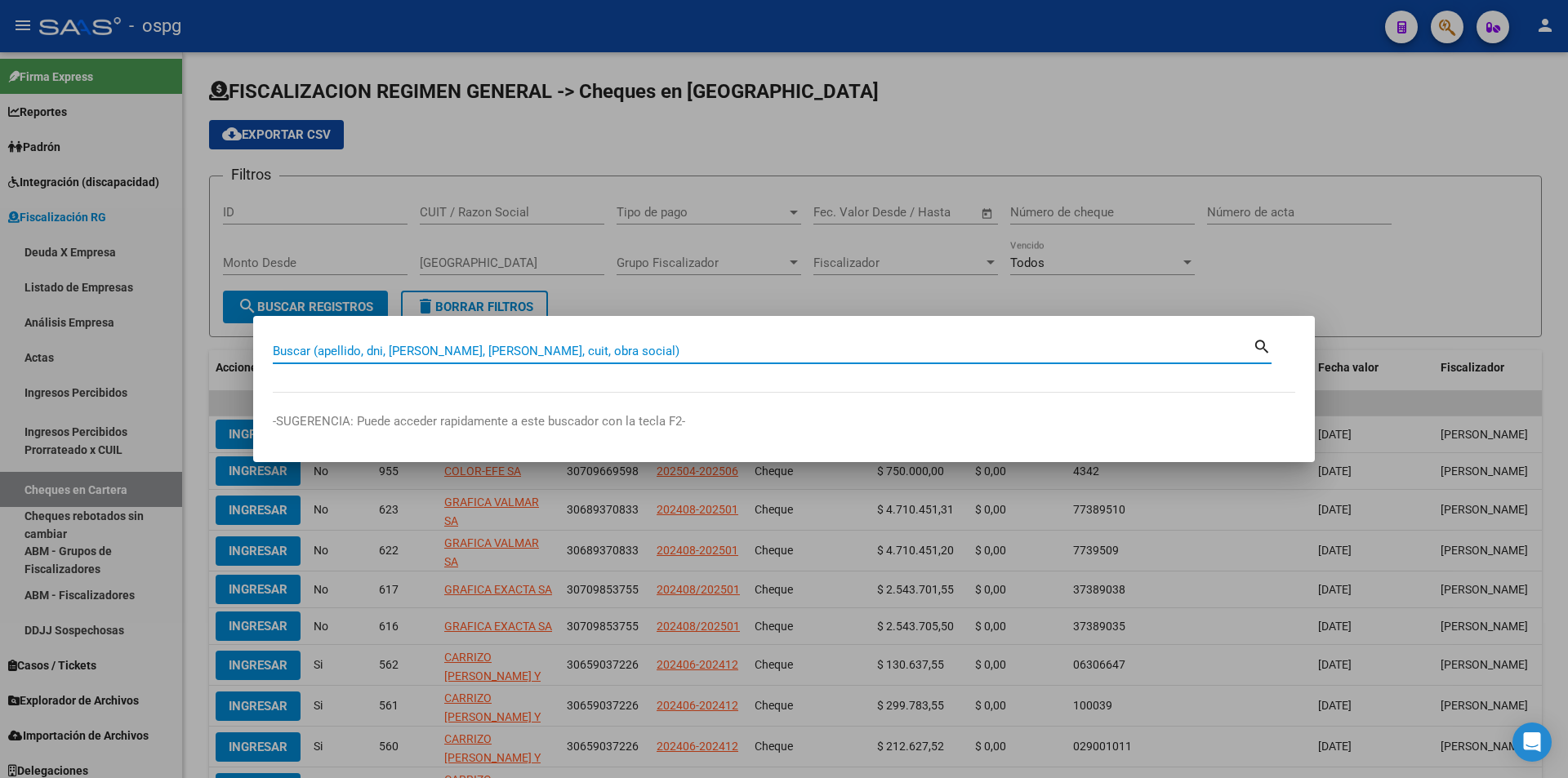
click at [563, 347] on input "Buscar (apellido, dni, [PERSON_NAME], [PERSON_NAME], cuit, obra social)" at bounding box center [762, 350] width 980 height 15
type input "20265744444"
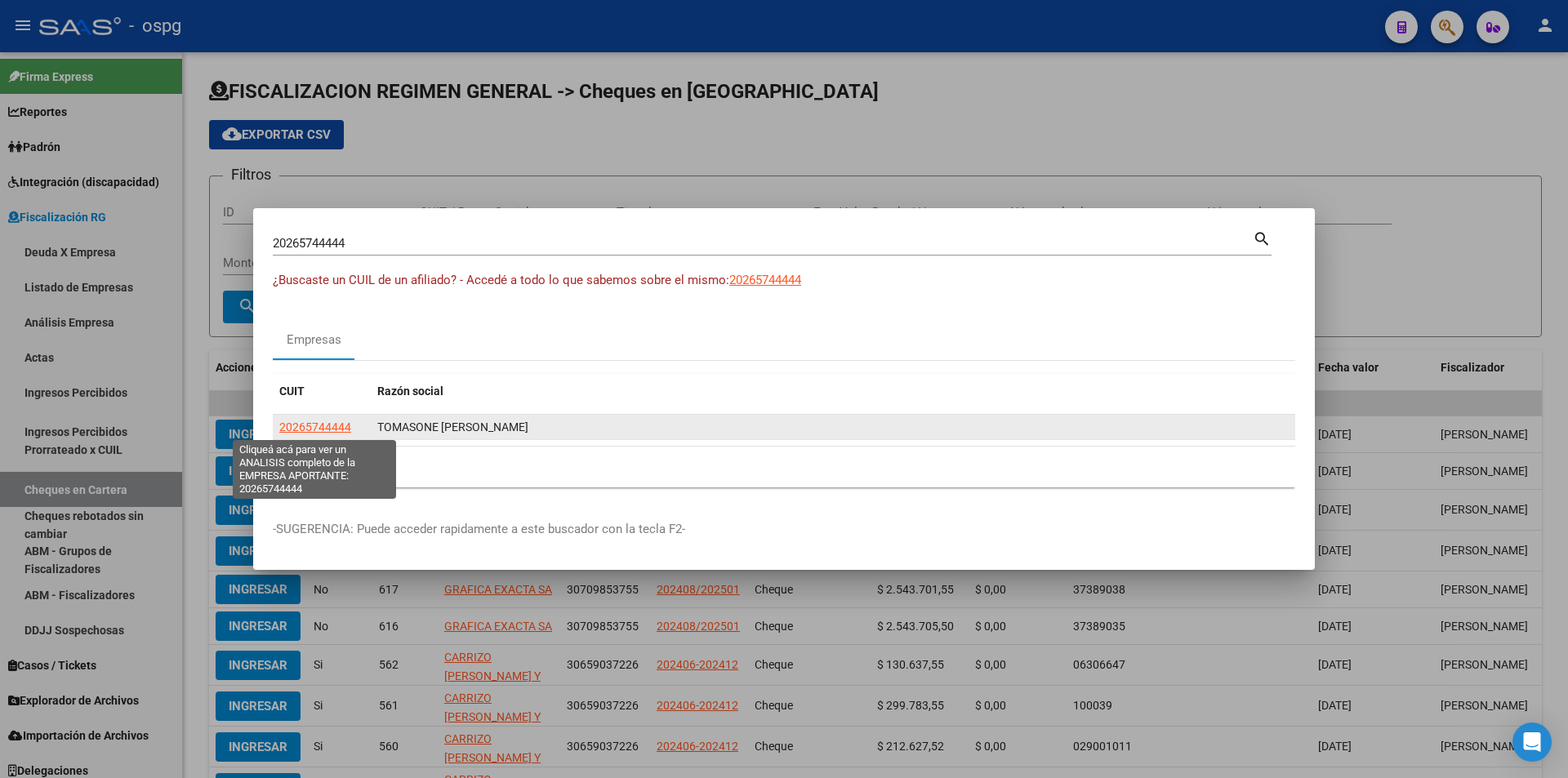
click at [342, 428] on span "20265744444" at bounding box center [315, 426] width 72 height 13
type textarea "20265744444"
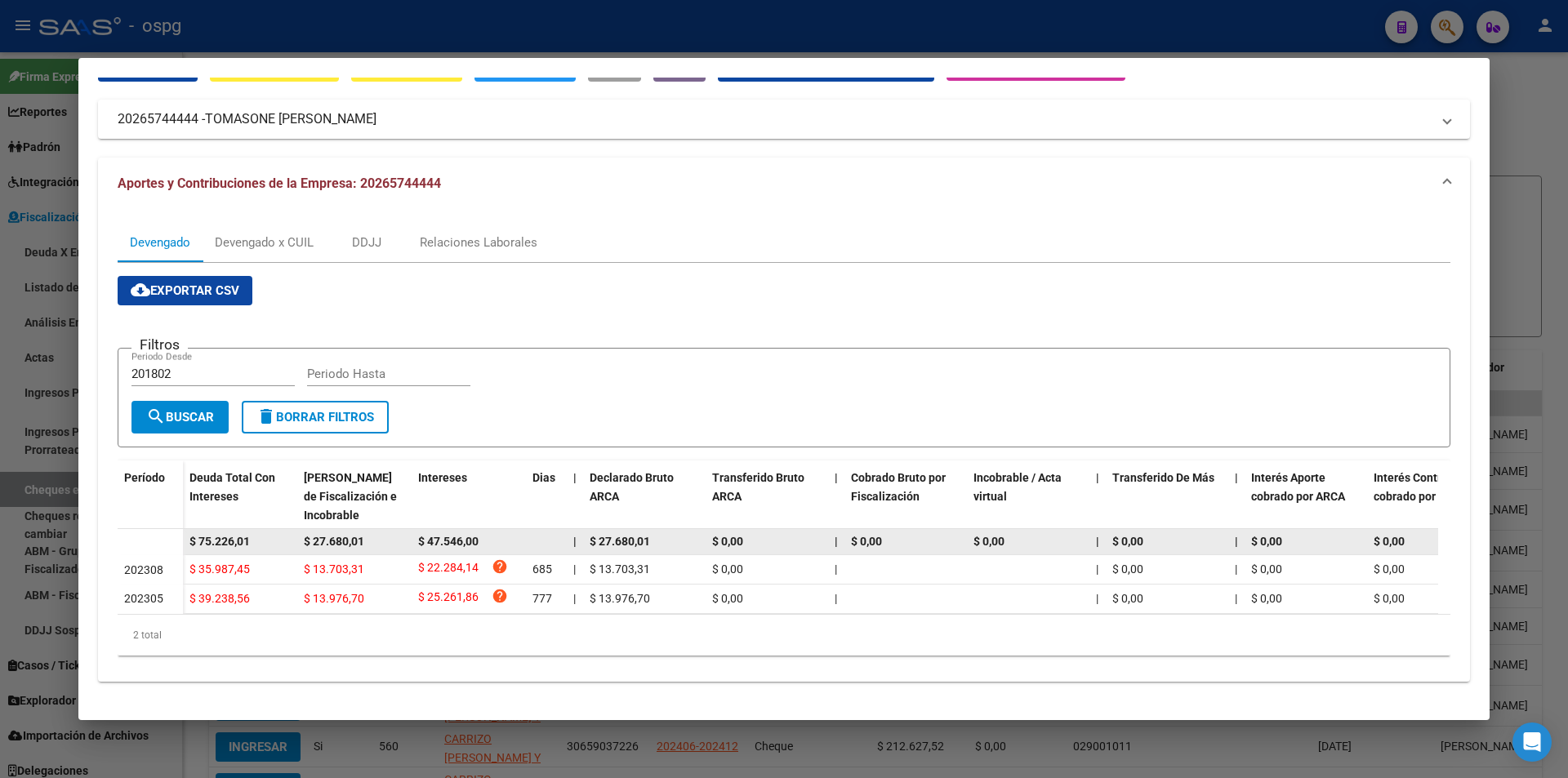
drag, startPoint x: 266, startPoint y: 530, endPoint x: 170, endPoint y: 522, distance: 96.3
click at [170, 529] on datatable-body-row "$ 75.226,01 $ 27.680,01 $ 47.546,00 | $ 27.680,01 $ 0,00 | $ 0,00 $ 0,00 | $ 0,…" at bounding box center [1126, 541] width 2017 height 26
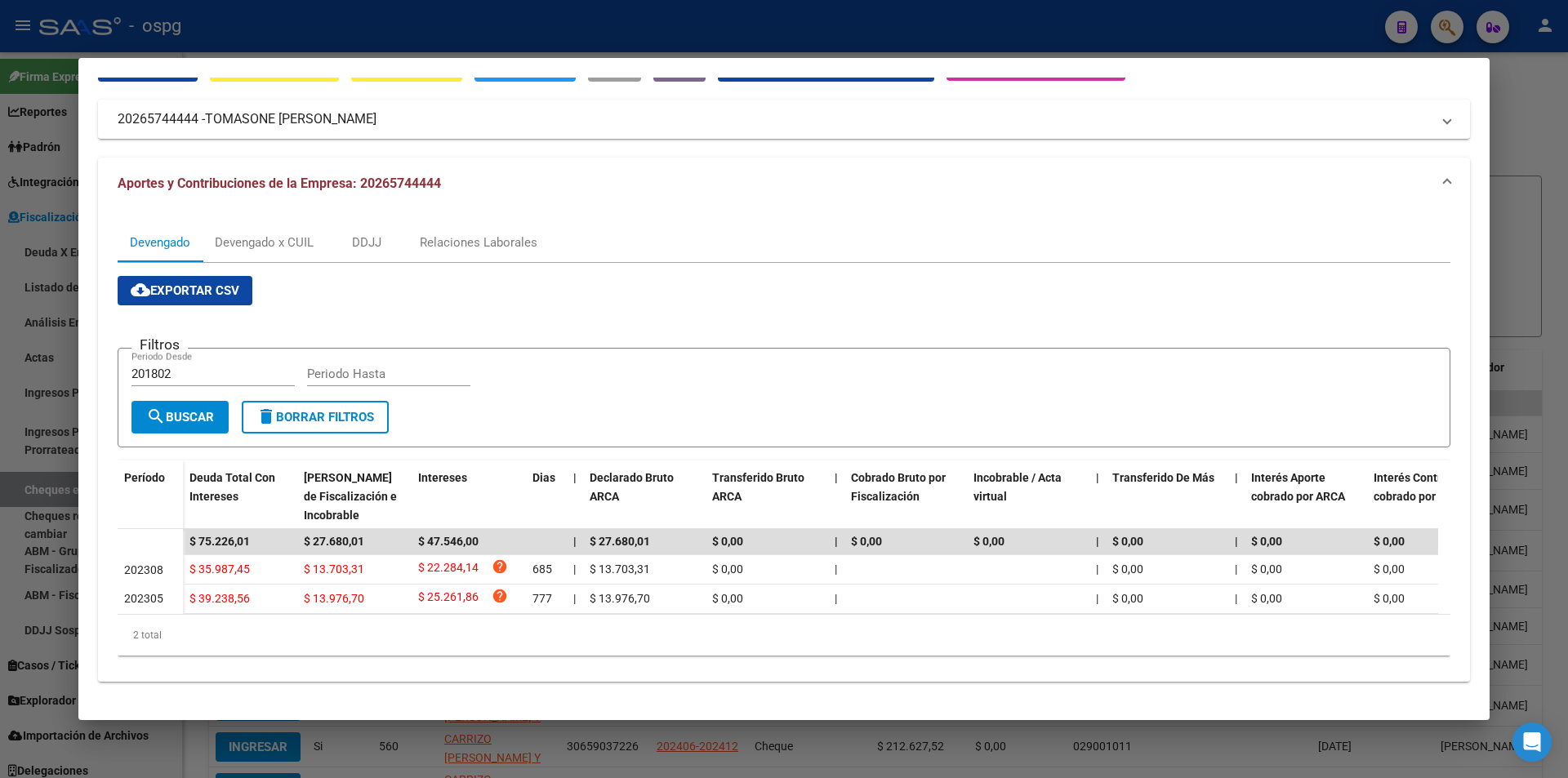
click at [1450, 43] on div at bounding box center [784, 389] width 1568 height 778
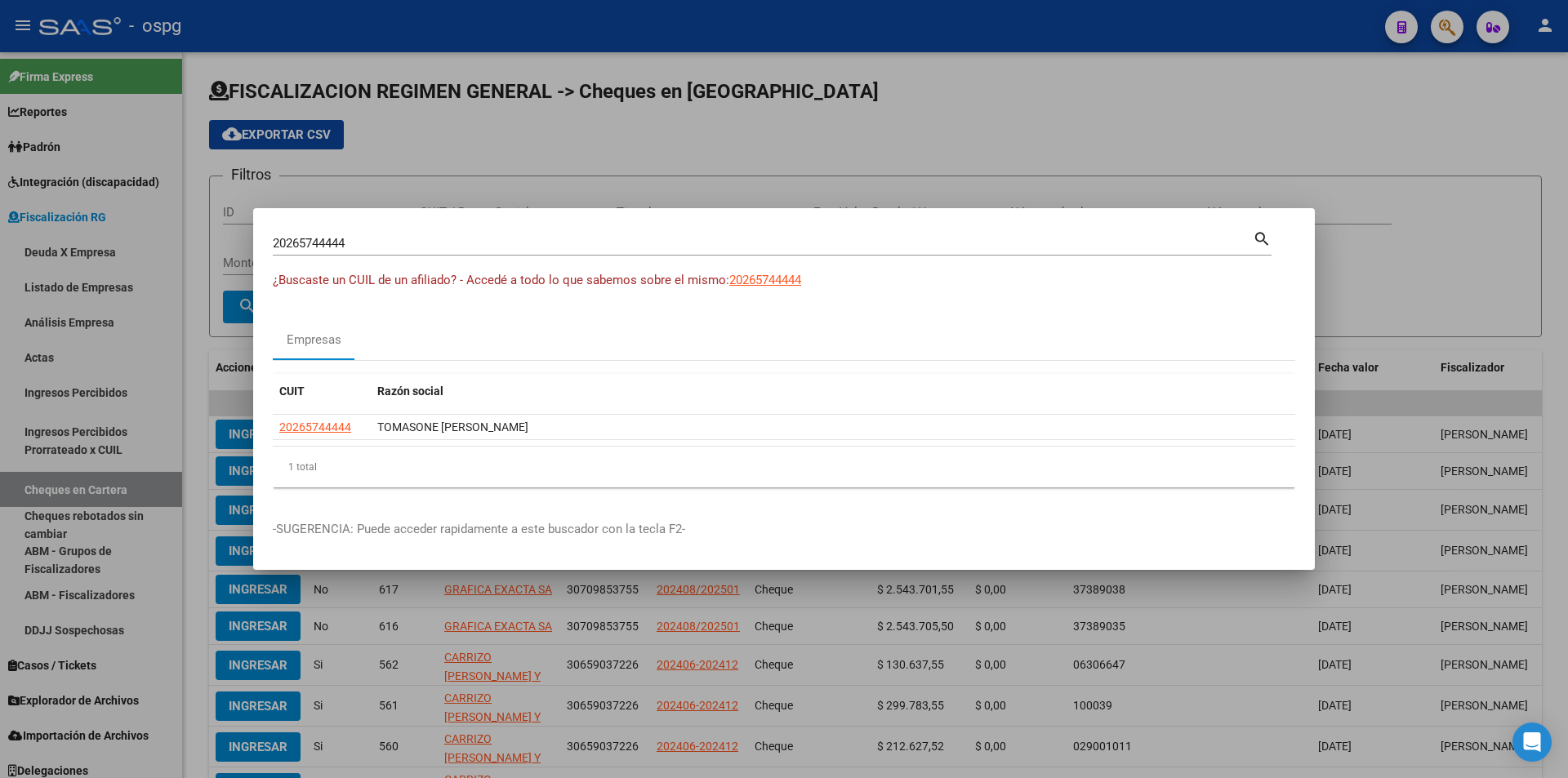
click at [1483, 132] on div at bounding box center [784, 389] width 1568 height 778
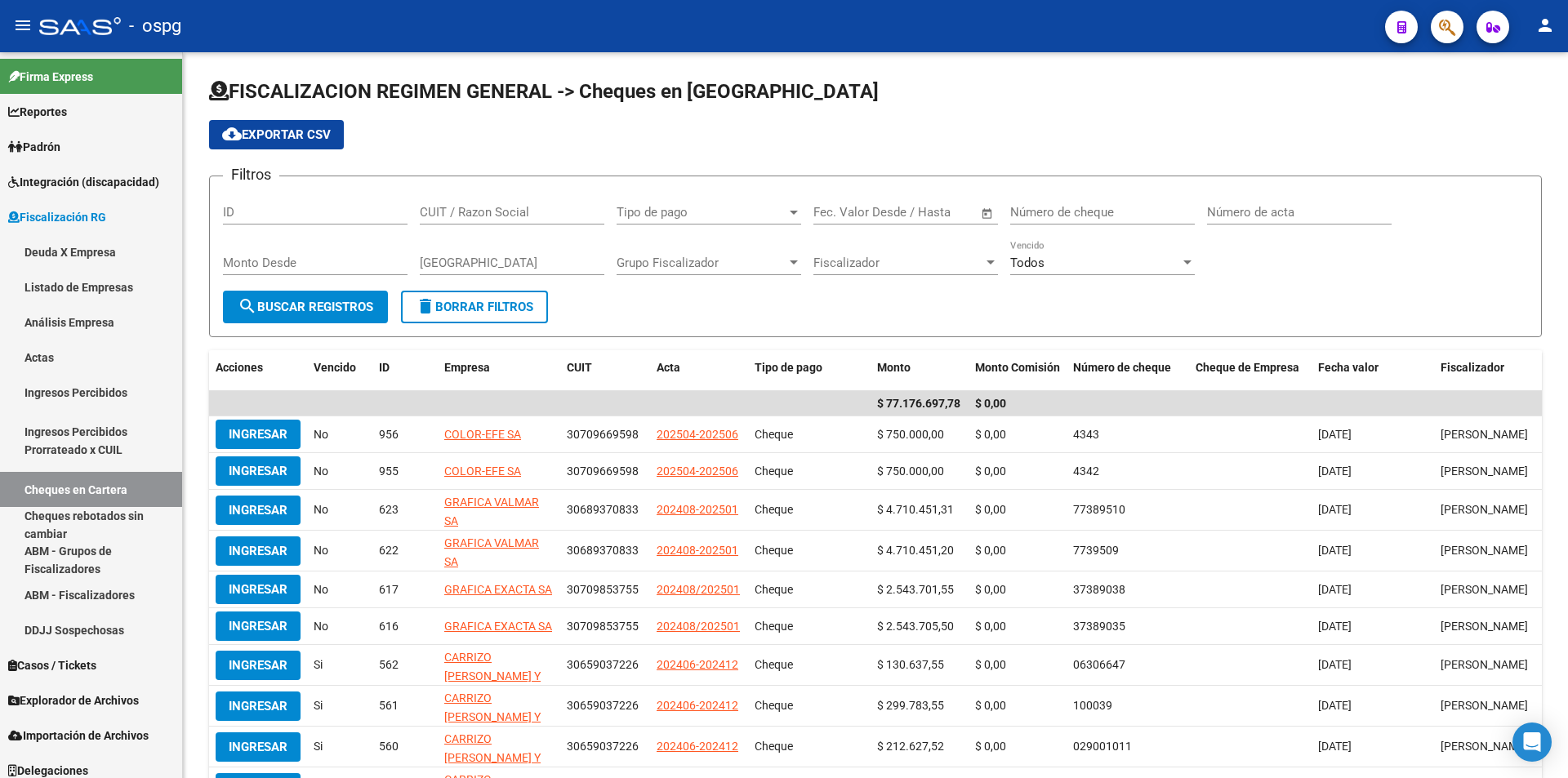
click at [1455, 39] on span "button" at bounding box center [1447, 26] width 16 height 33
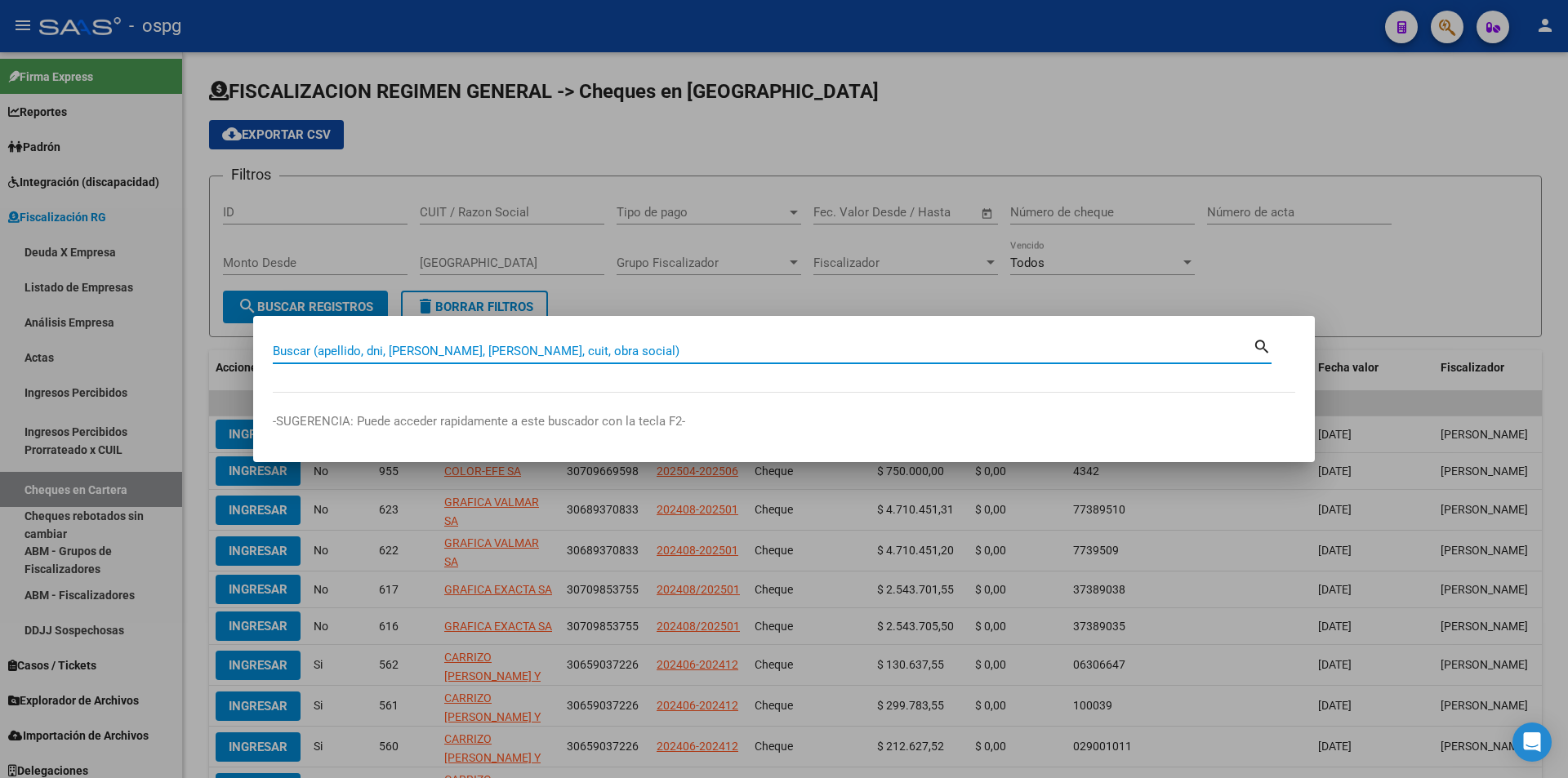
paste input "20178679369"
type input "20178679369"
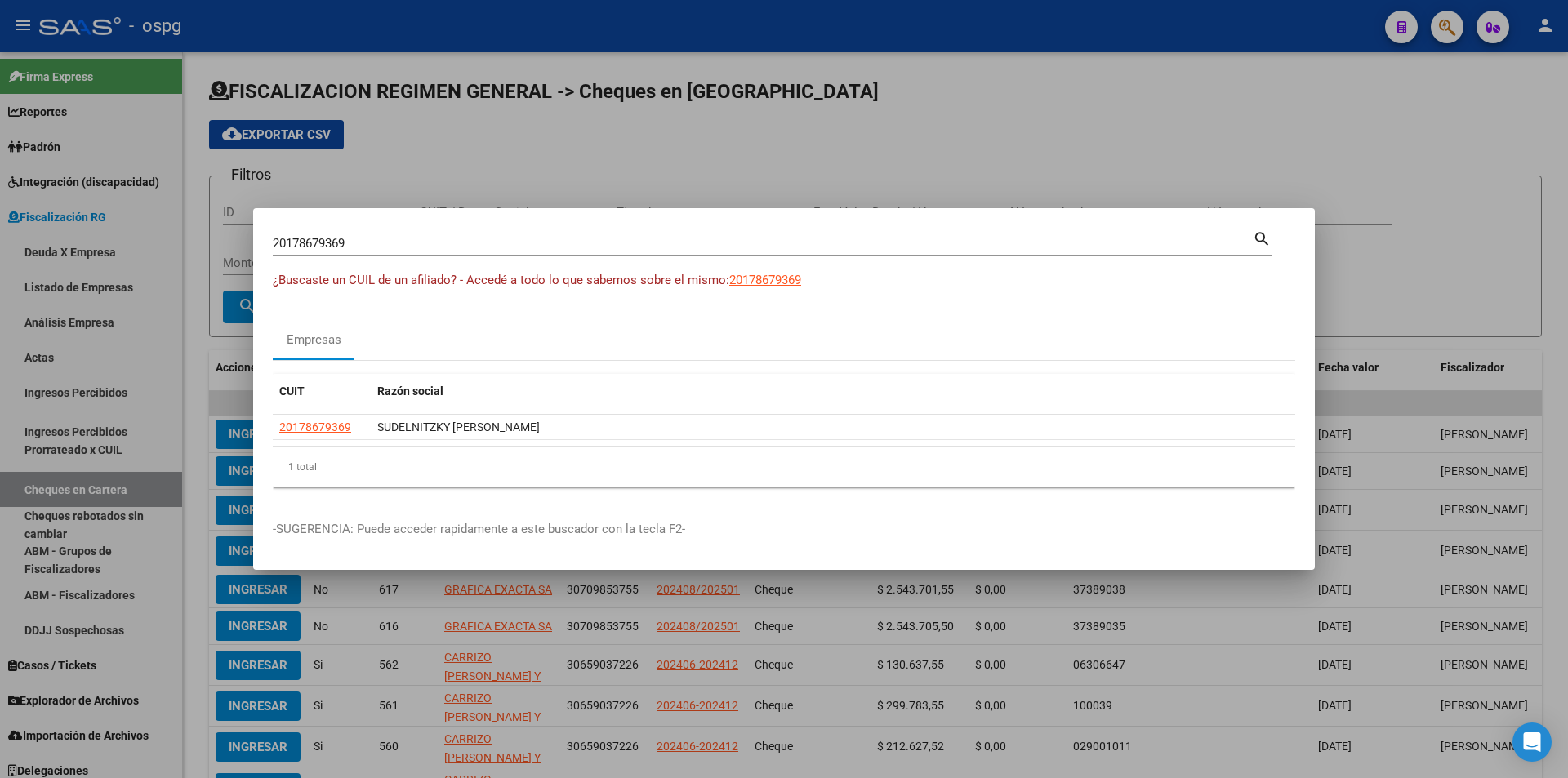
drag, startPoint x: 355, startPoint y: 425, endPoint x: 247, endPoint y: 430, distance: 108.1
click at [247, 430] on div "20178679369 Buscar (apellido, dni, cuil, nro traspaso, cuit, obra social) searc…" at bounding box center [784, 389] width 1568 height 778
click at [547, 469] on div "1 total" at bounding box center [784, 467] width 1022 height 41
drag, startPoint x: 360, startPoint y: 427, endPoint x: 264, endPoint y: 432, distance: 96.1
click at [264, 432] on mat-dialog-content "20178679369 Buscar (apellido, dni, cuil, nro traspaso, cuit, obra social) searc…" at bounding box center [784, 364] width 1061 height 272
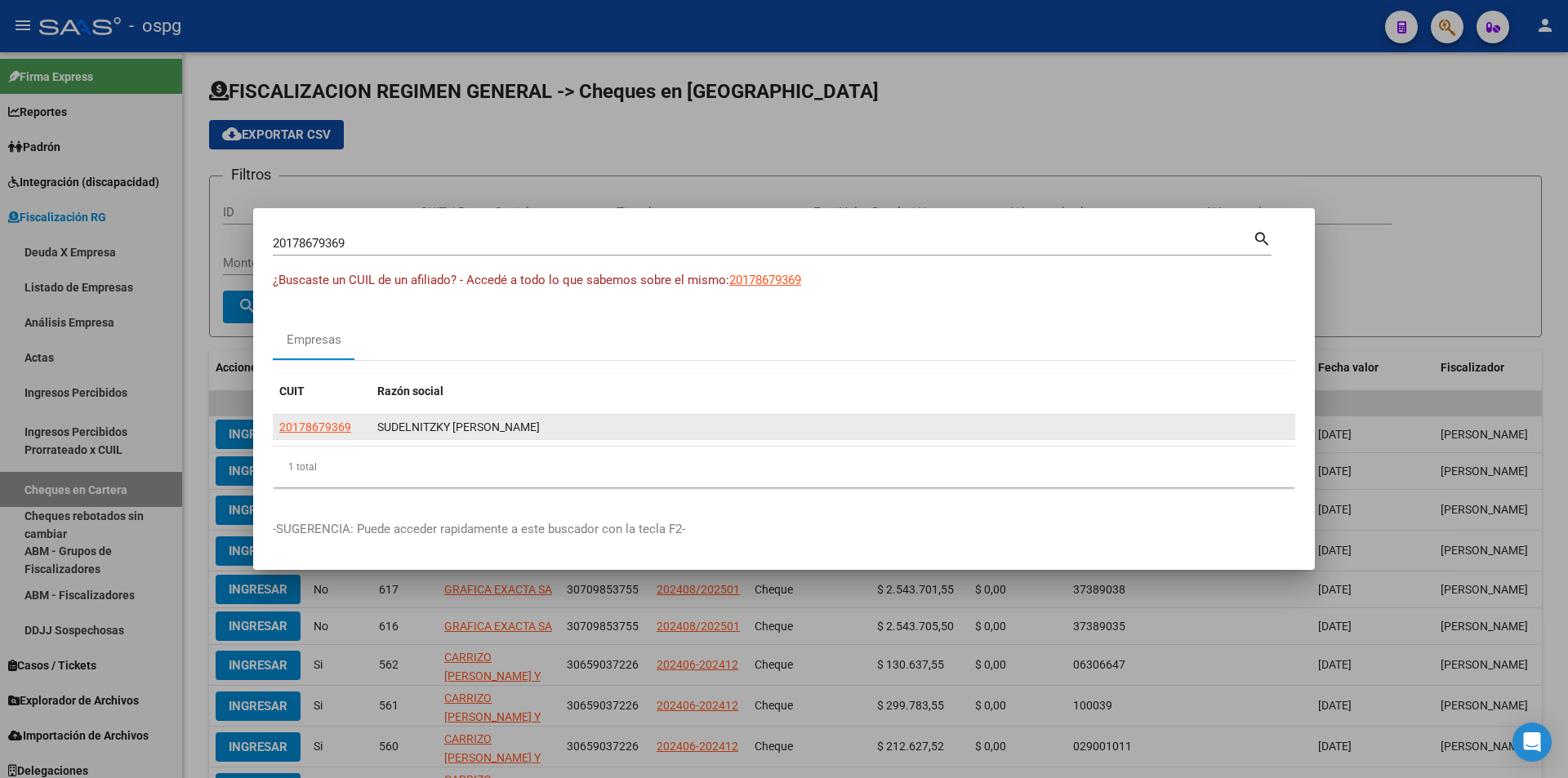
click at [311, 432] on span "20178679369" at bounding box center [315, 426] width 72 height 13
type textarea "20178679369"
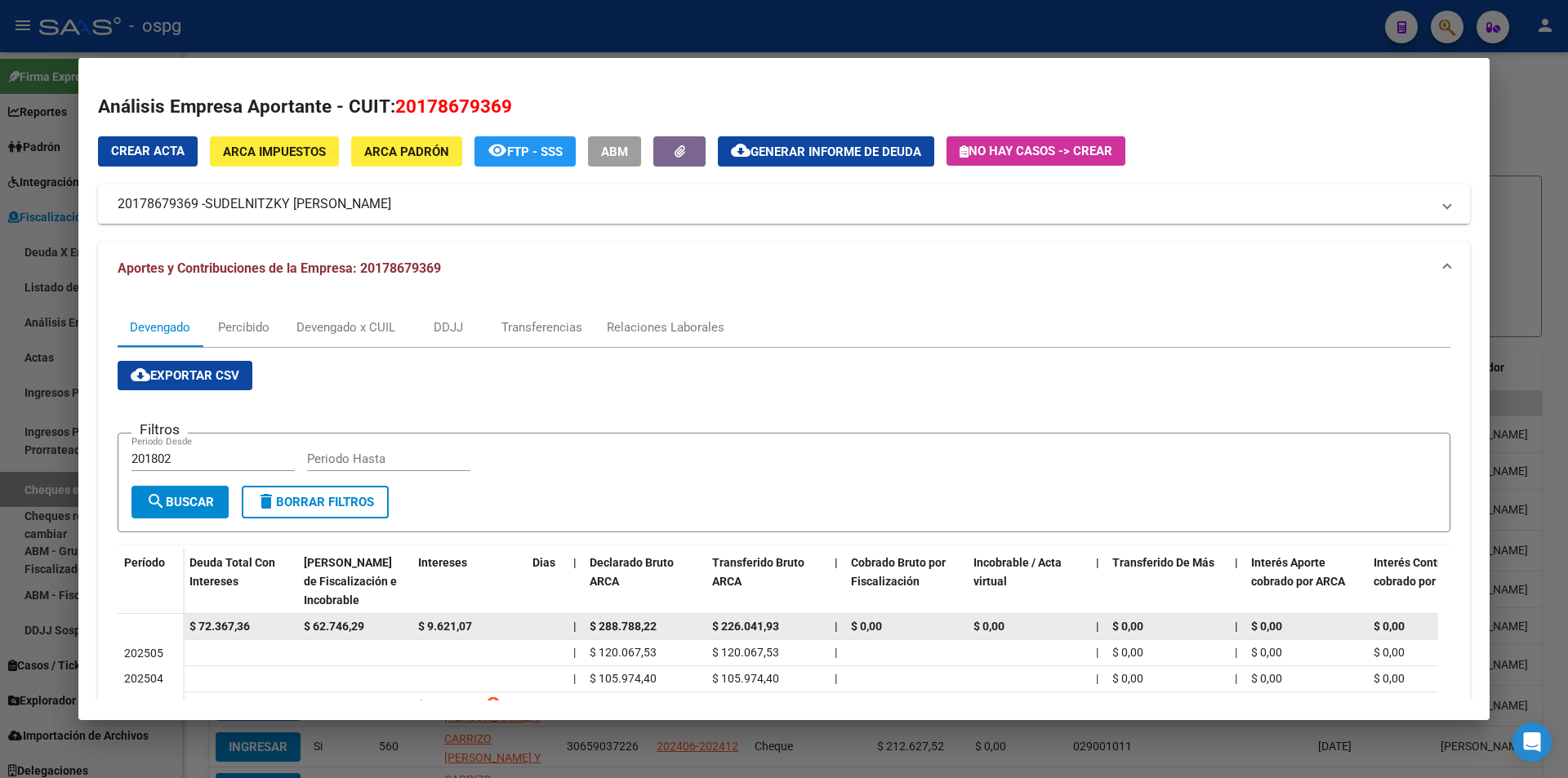
drag, startPoint x: 249, startPoint y: 624, endPoint x: 177, endPoint y: 625, distance: 72.0
click at [177, 625] on datatable-body-row "$ 72.367,36 $ 62.746,29 $ 9.621,07 | $ 288.788,22 $ 226.041,93 | $ 0,00 $ 0,00 …" at bounding box center [1126, 627] width 2017 height 26
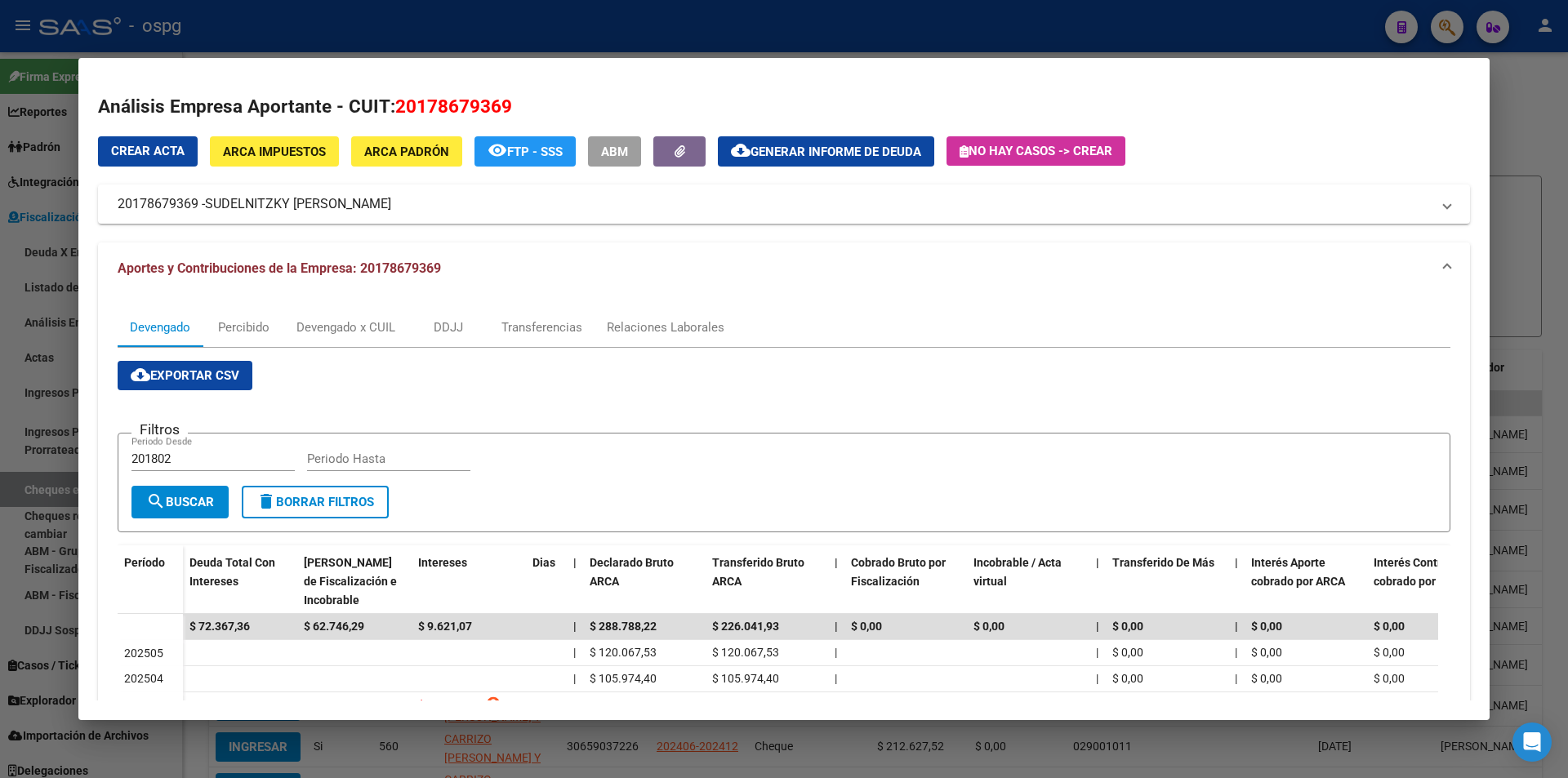
click at [1538, 230] on div at bounding box center [784, 389] width 1568 height 778
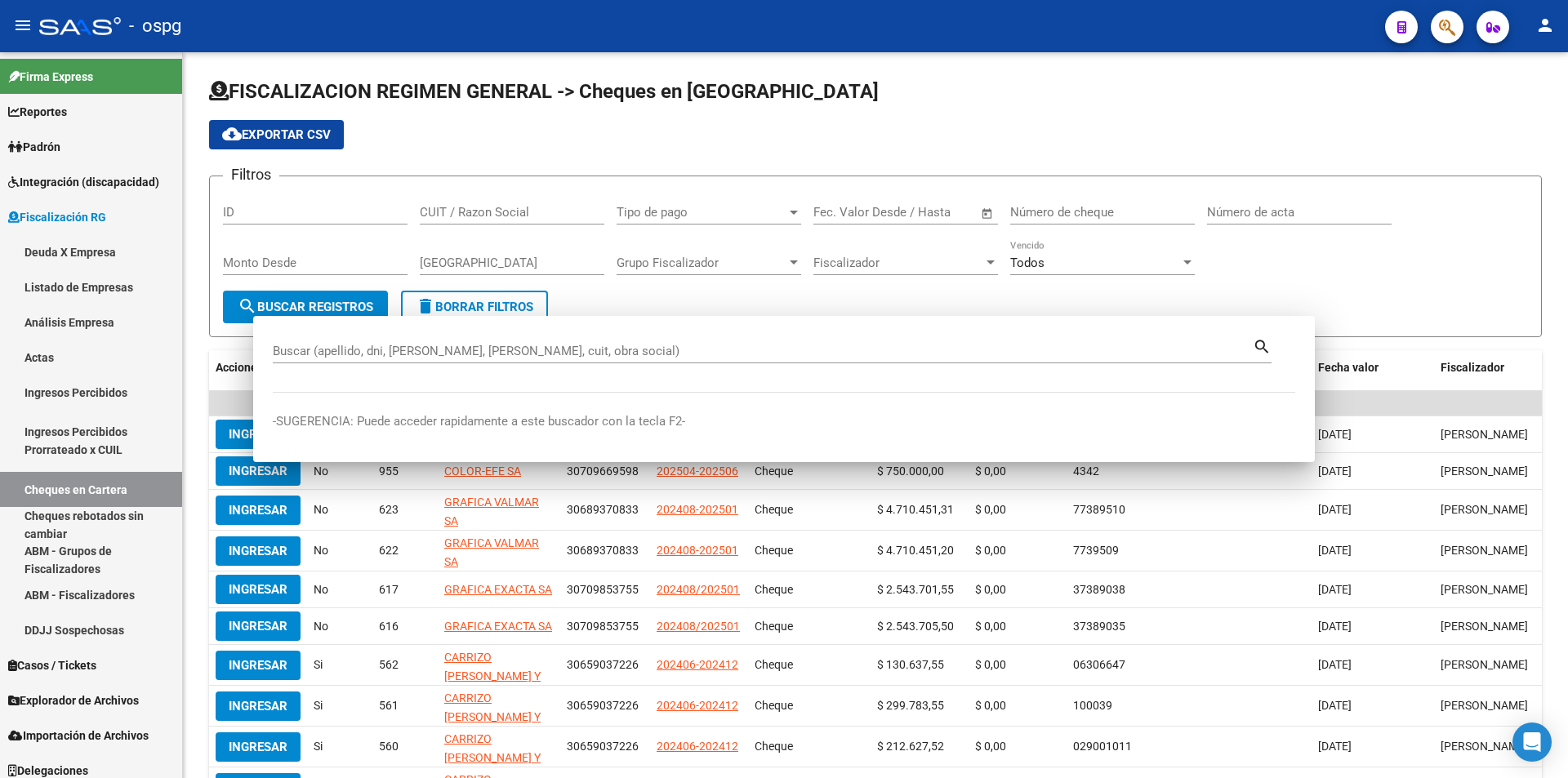
click at [1538, 230] on form "Filtros ID CUIT / Razon Social Tipo de pago Tipo de pago Start date – End date …" at bounding box center [876, 255] width 1333 height 161
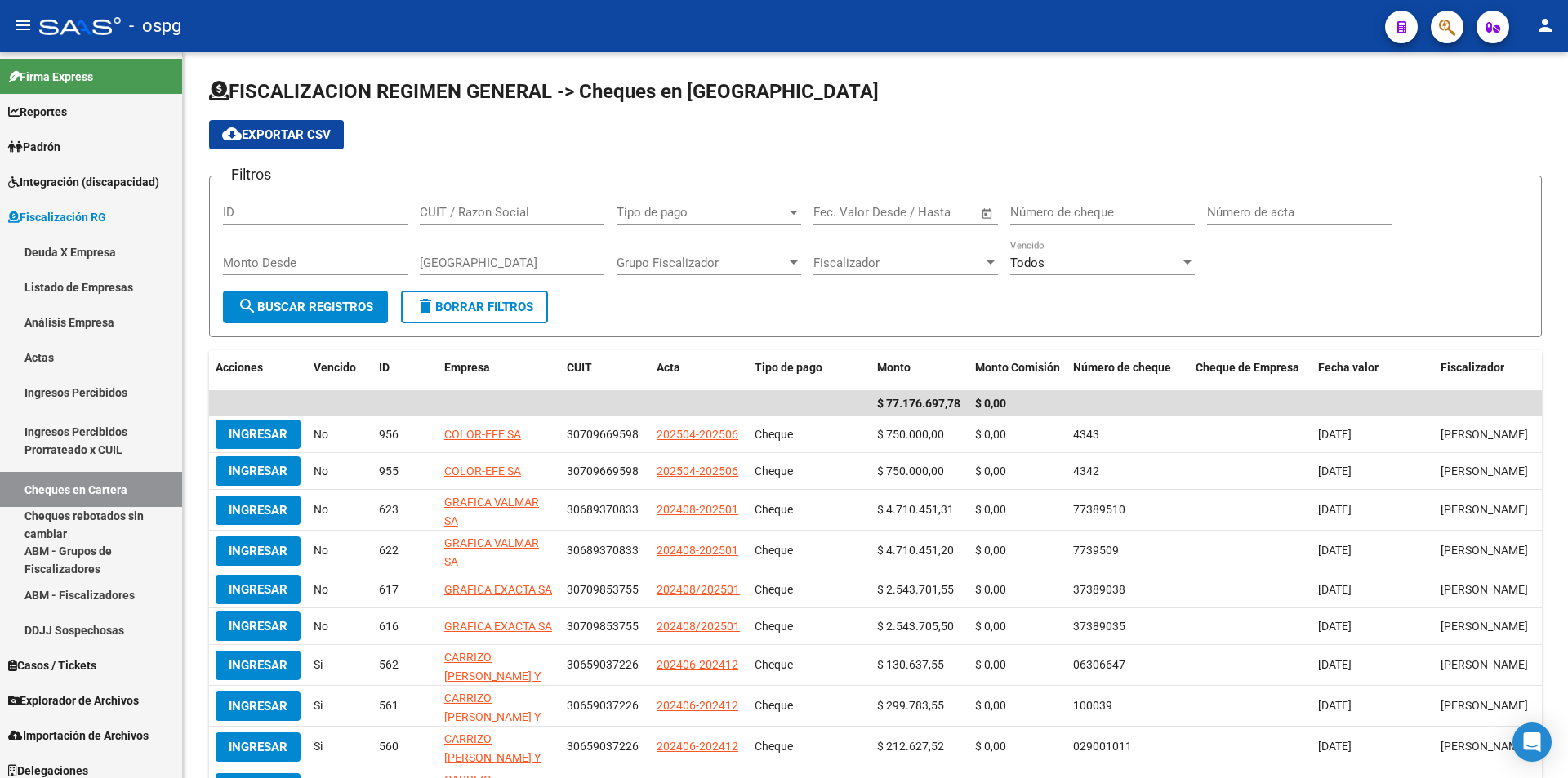
click at [1452, 28] on icon "button" at bounding box center [1447, 27] width 16 height 19
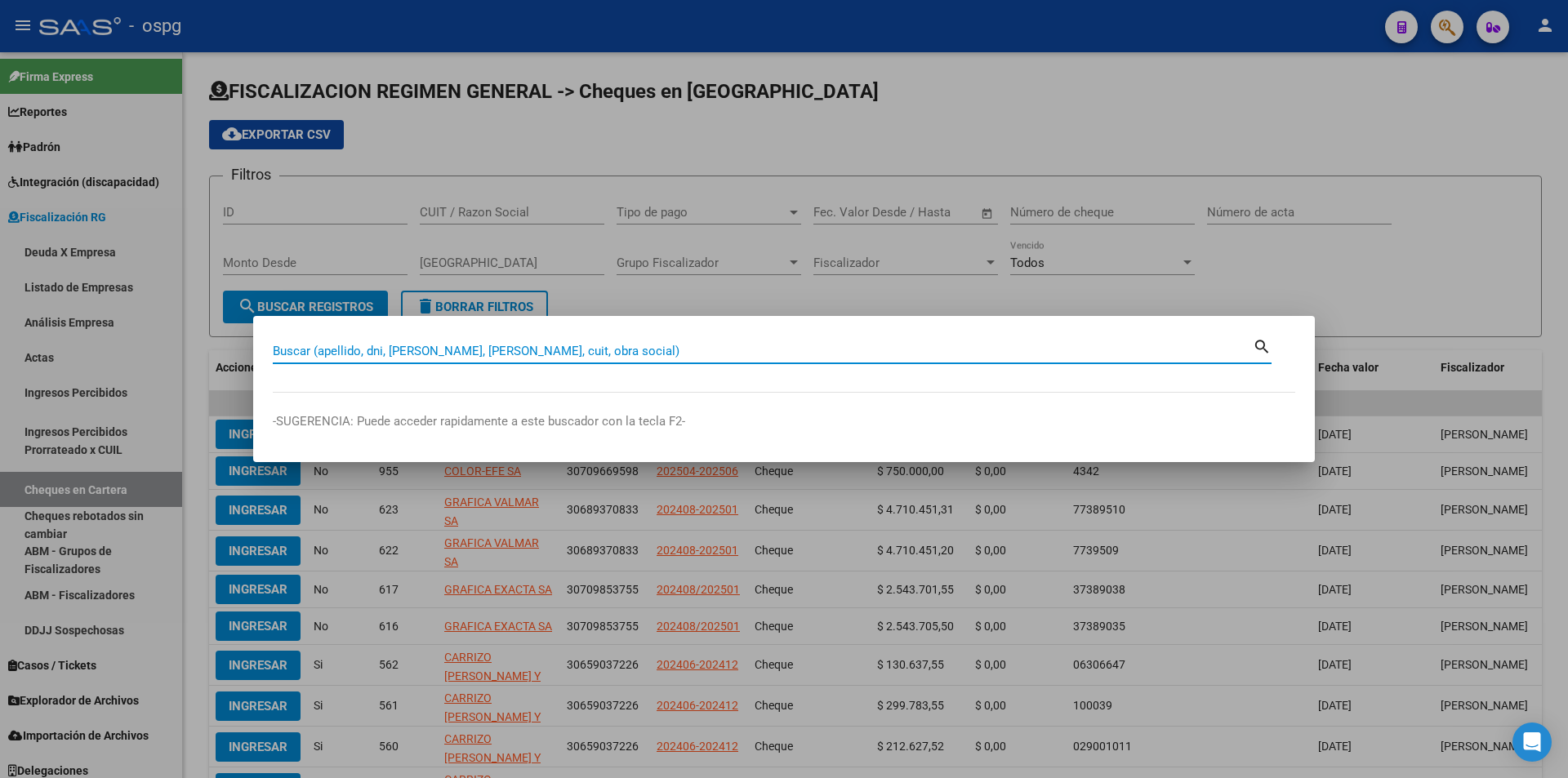
paste input "23178803409"
type input "23178803409"
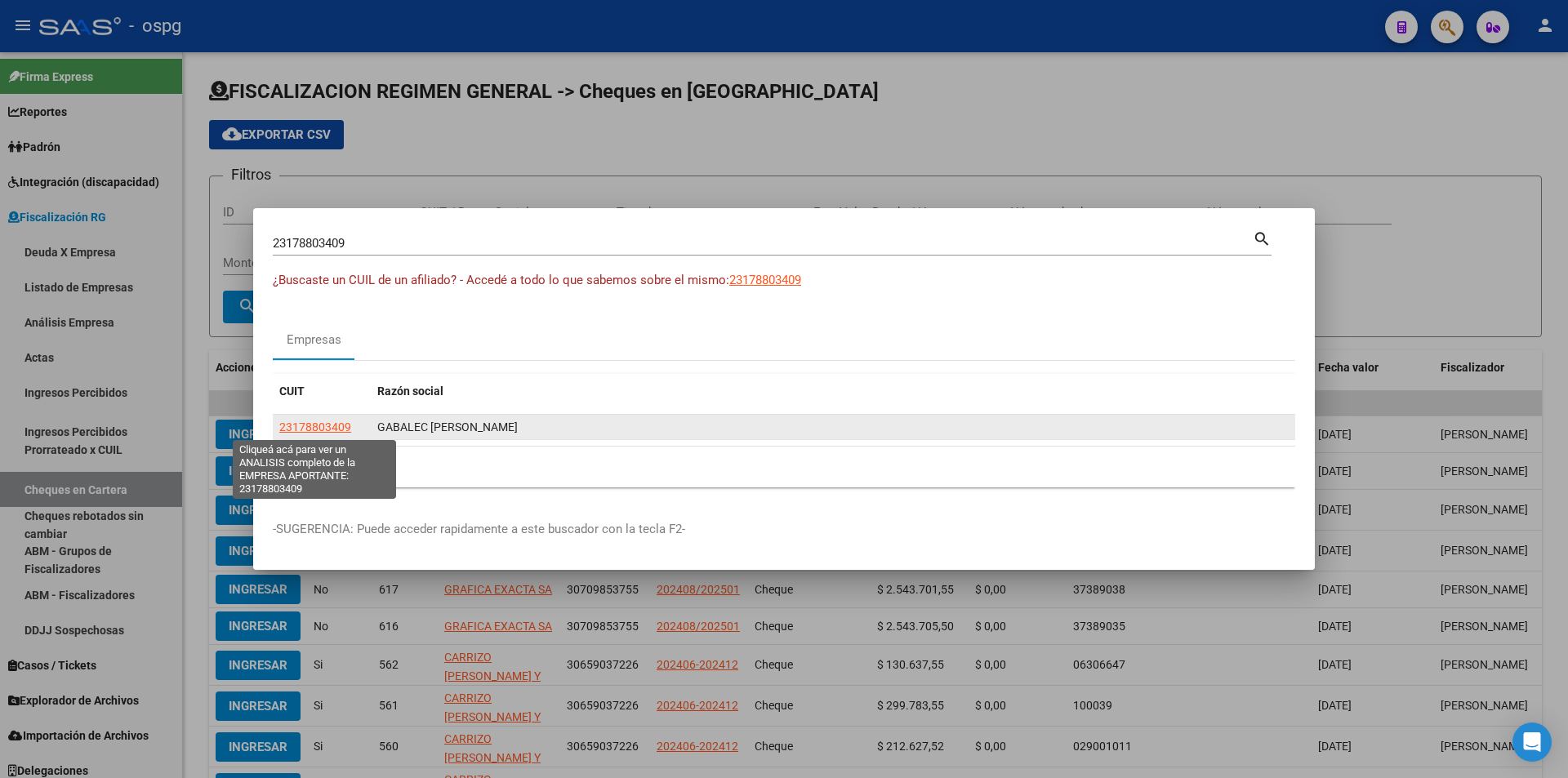
click at [310, 423] on span "23178803409" at bounding box center [315, 426] width 72 height 13
type textarea "23178803409"
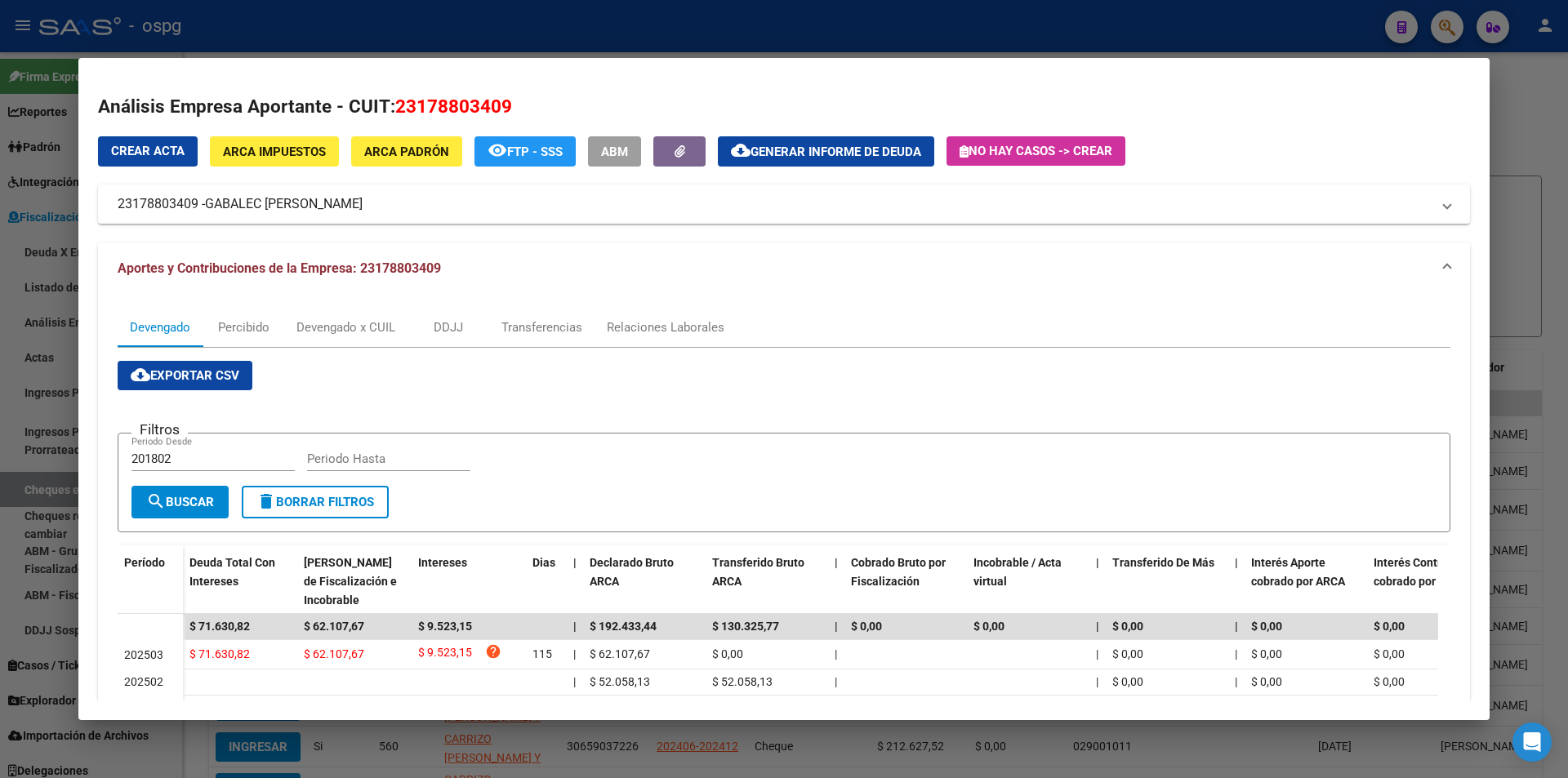
scroll to position [146, 0]
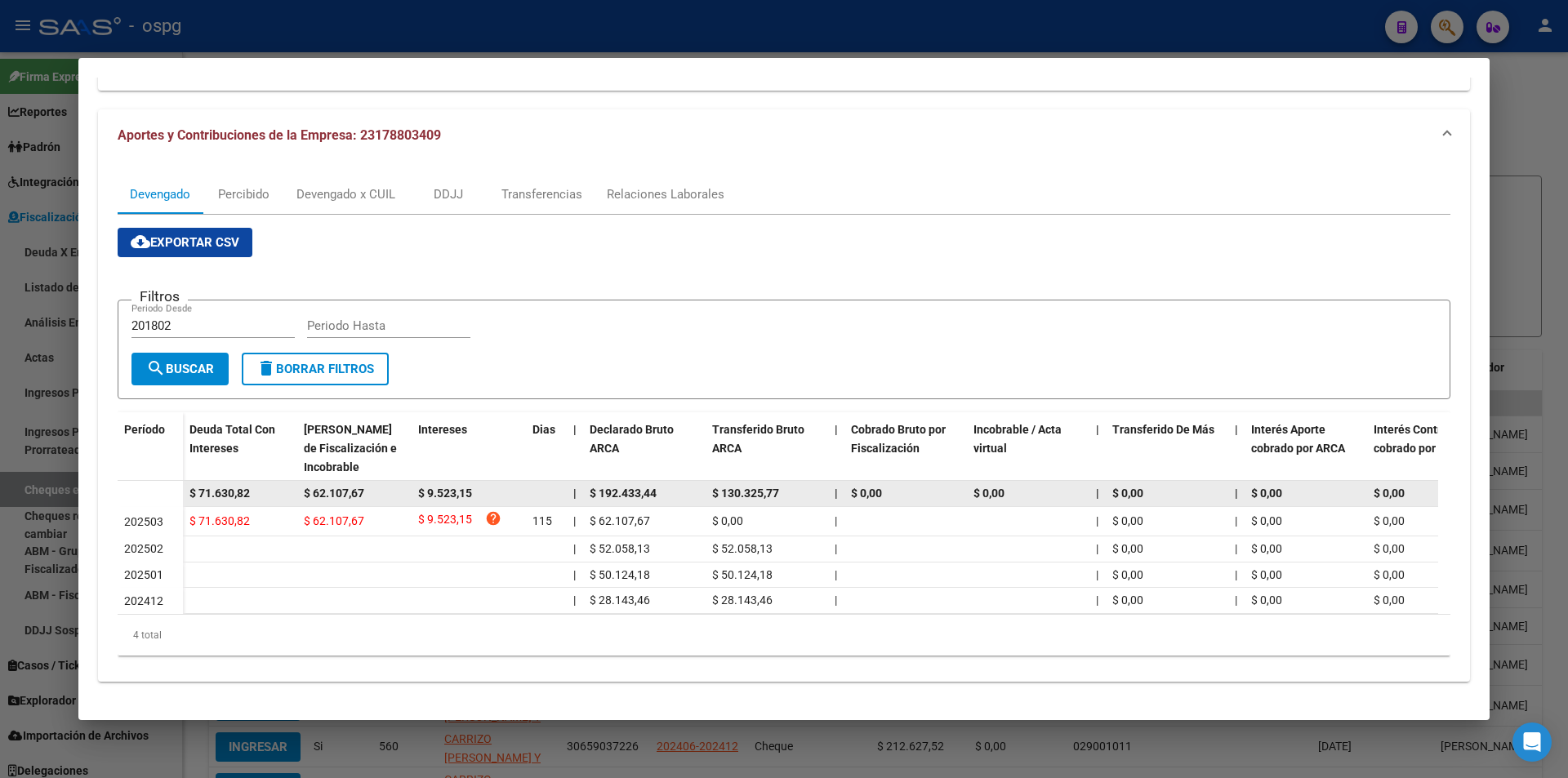
drag, startPoint x: 262, startPoint y: 477, endPoint x: 157, endPoint y: 477, distance: 105.0
click at [157, 481] on datatable-body-row "$ 71.630,82 $ 62.107,67 $ 9.523,15 | $ 192.433,44 $ 130.325,77 | $ 0,00 $ 0,00 …" at bounding box center [1126, 494] width 2017 height 26
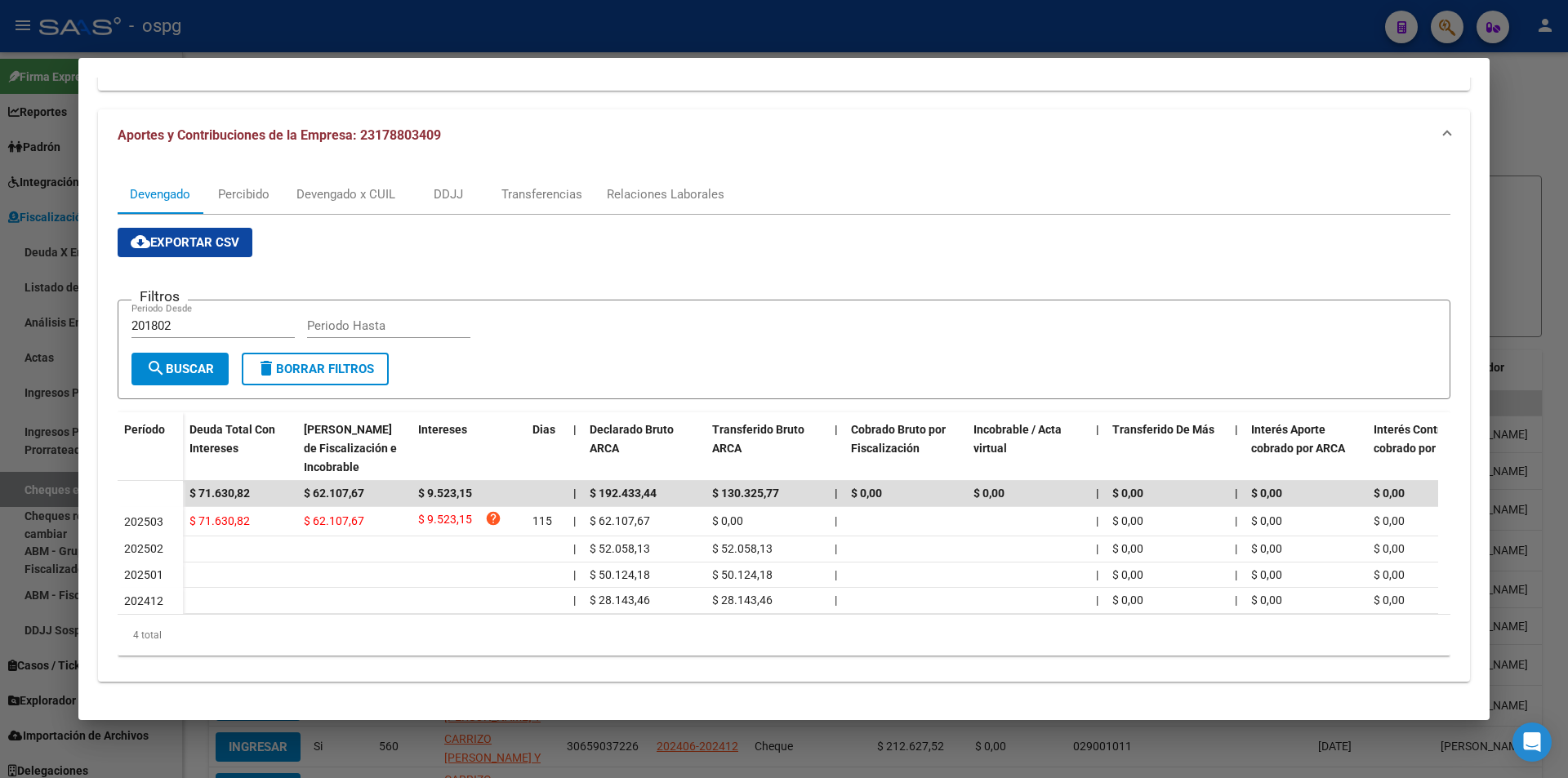
click at [1543, 173] on div at bounding box center [784, 389] width 1568 height 778
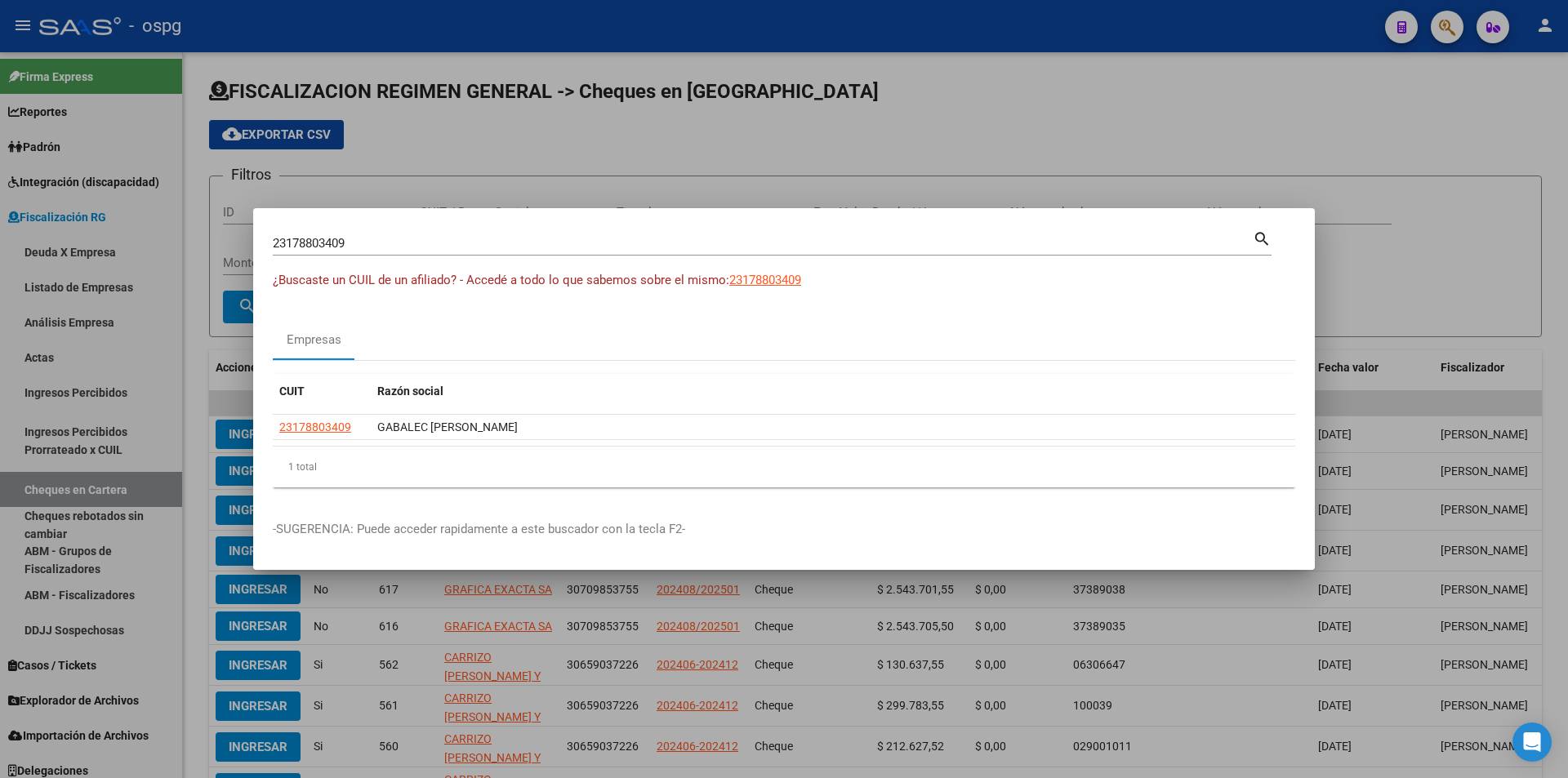
click at [1459, 30] on div at bounding box center [784, 389] width 1568 height 778
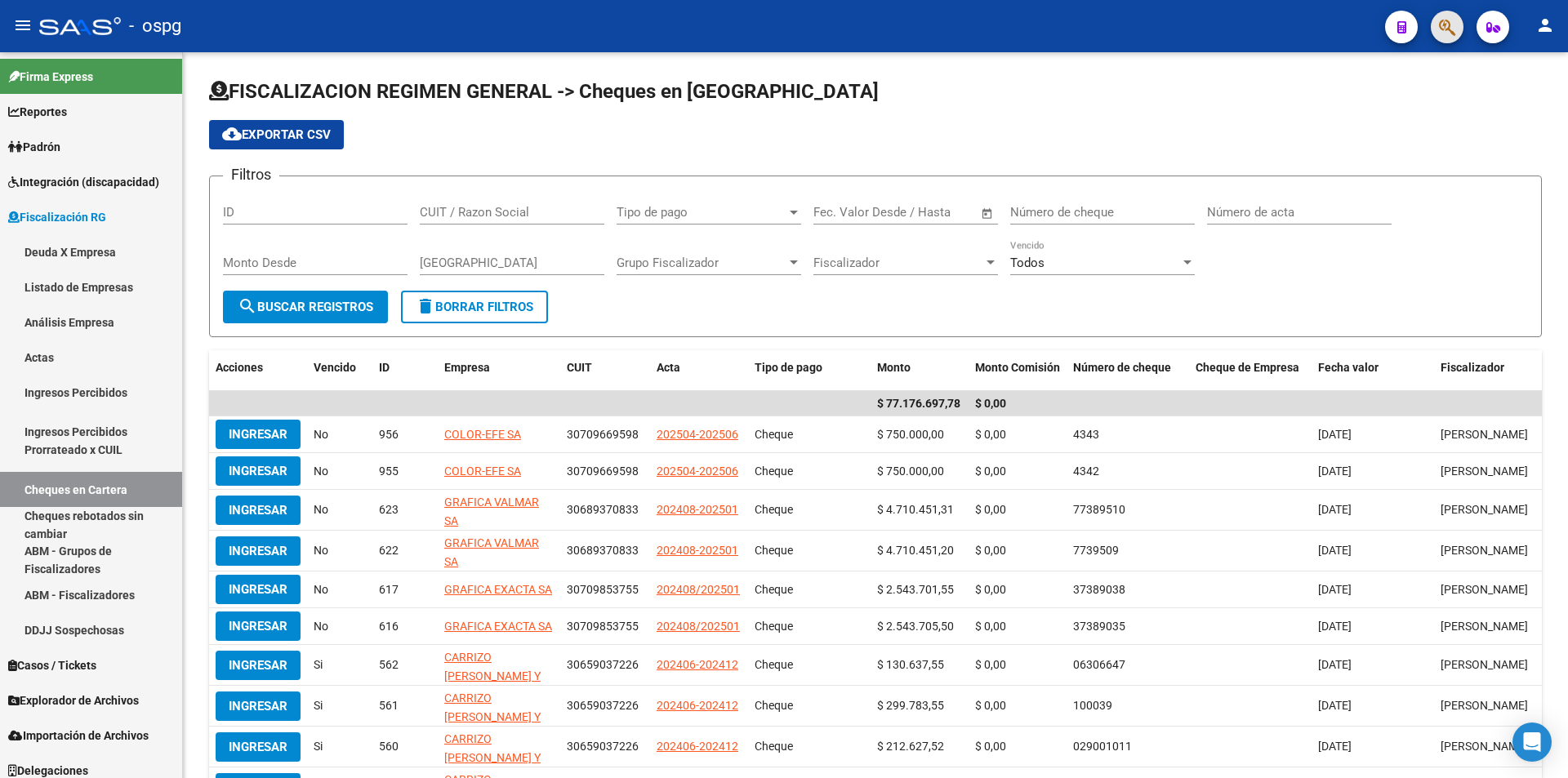
click at [1459, 30] on button "button" at bounding box center [1447, 26] width 32 height 32
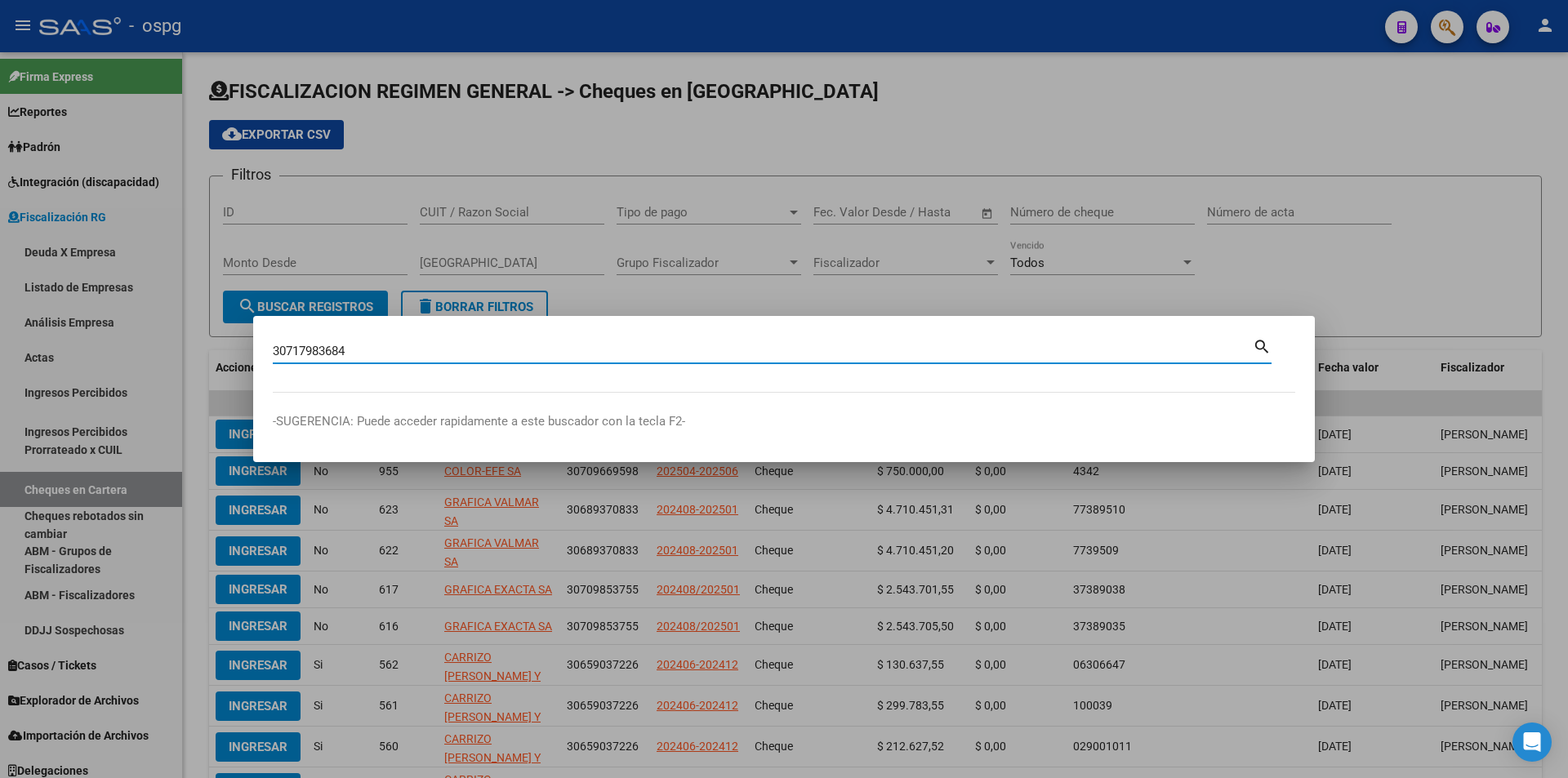
type input "30717983684"
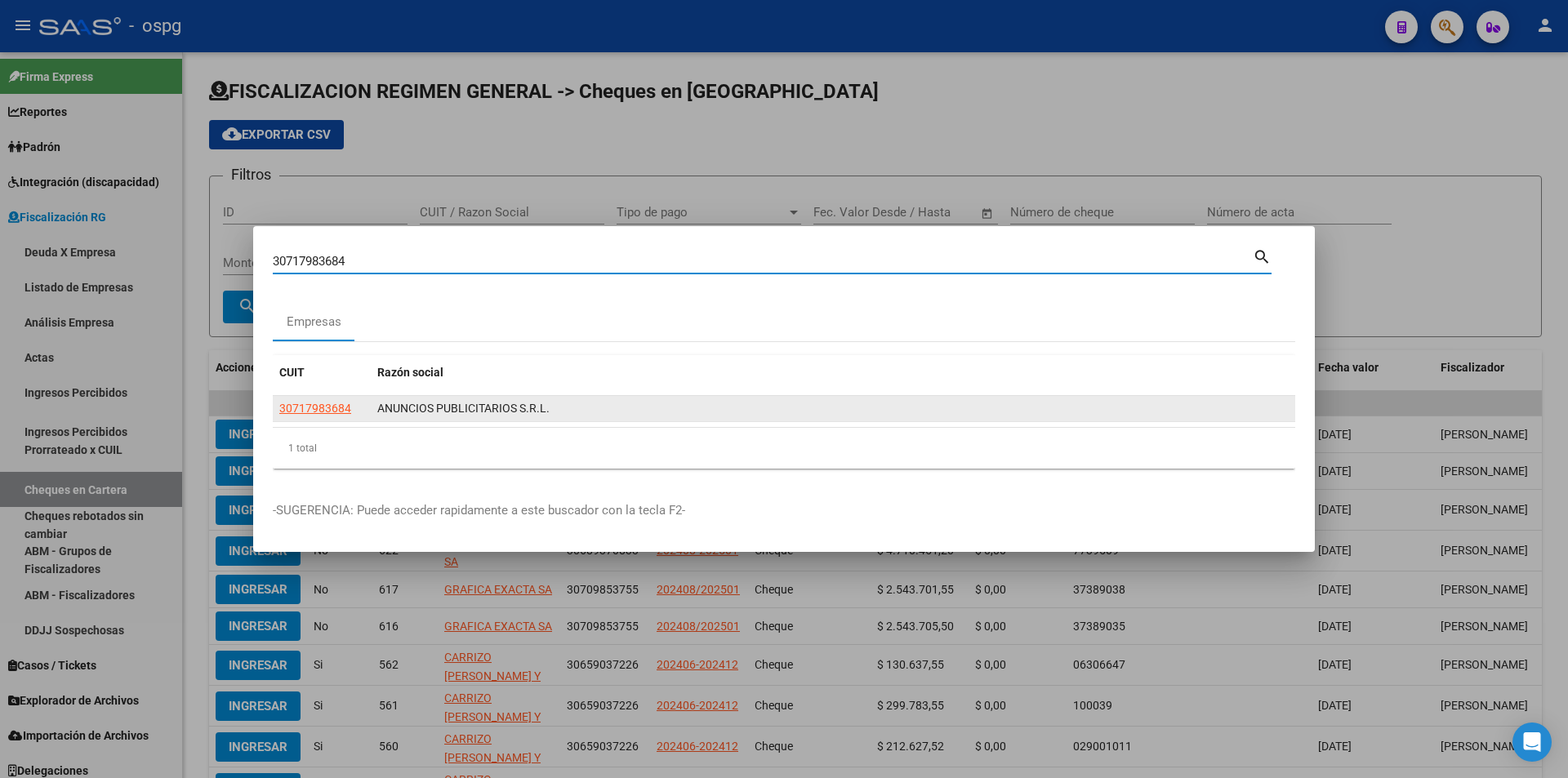
click at [331, 414] on app-link-go-to "30717983684" at bounding box center [315, 408] width 72 height 19
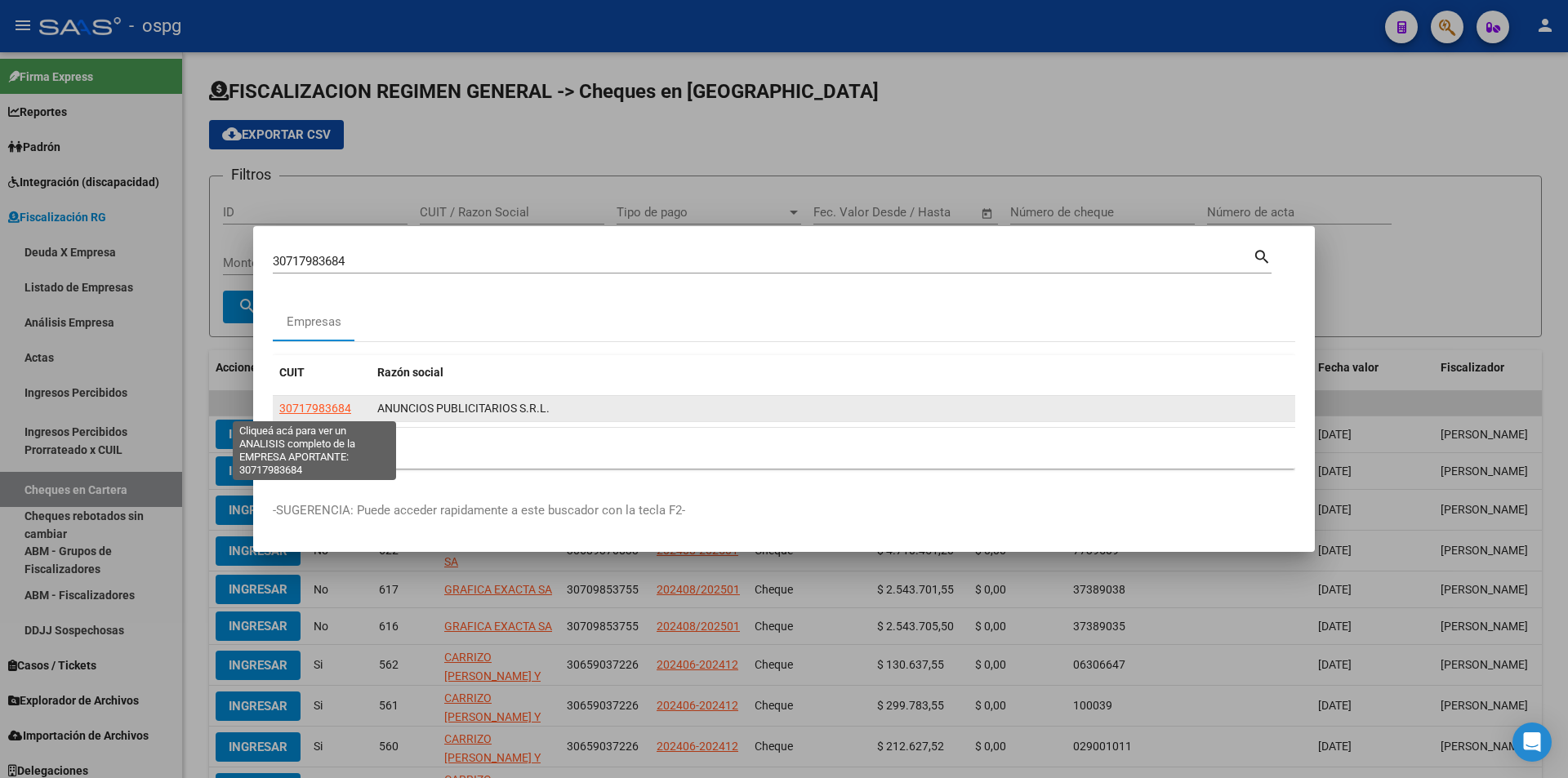
click at [334, 411] on span "30717983684" at bounding box center [315, 407] width 72 height 13
type textarea "30717983684"
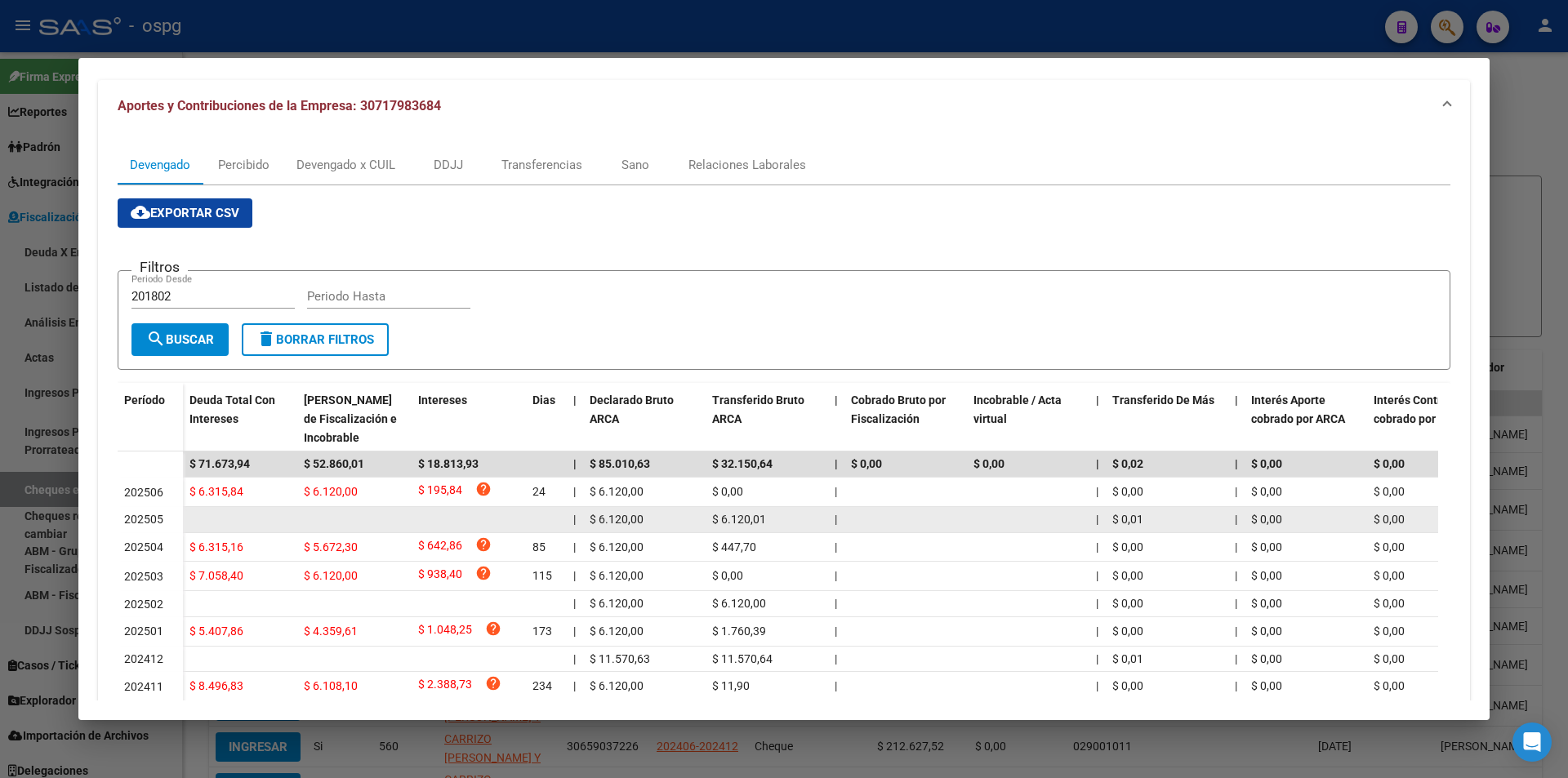
scroll to position [163, 0]
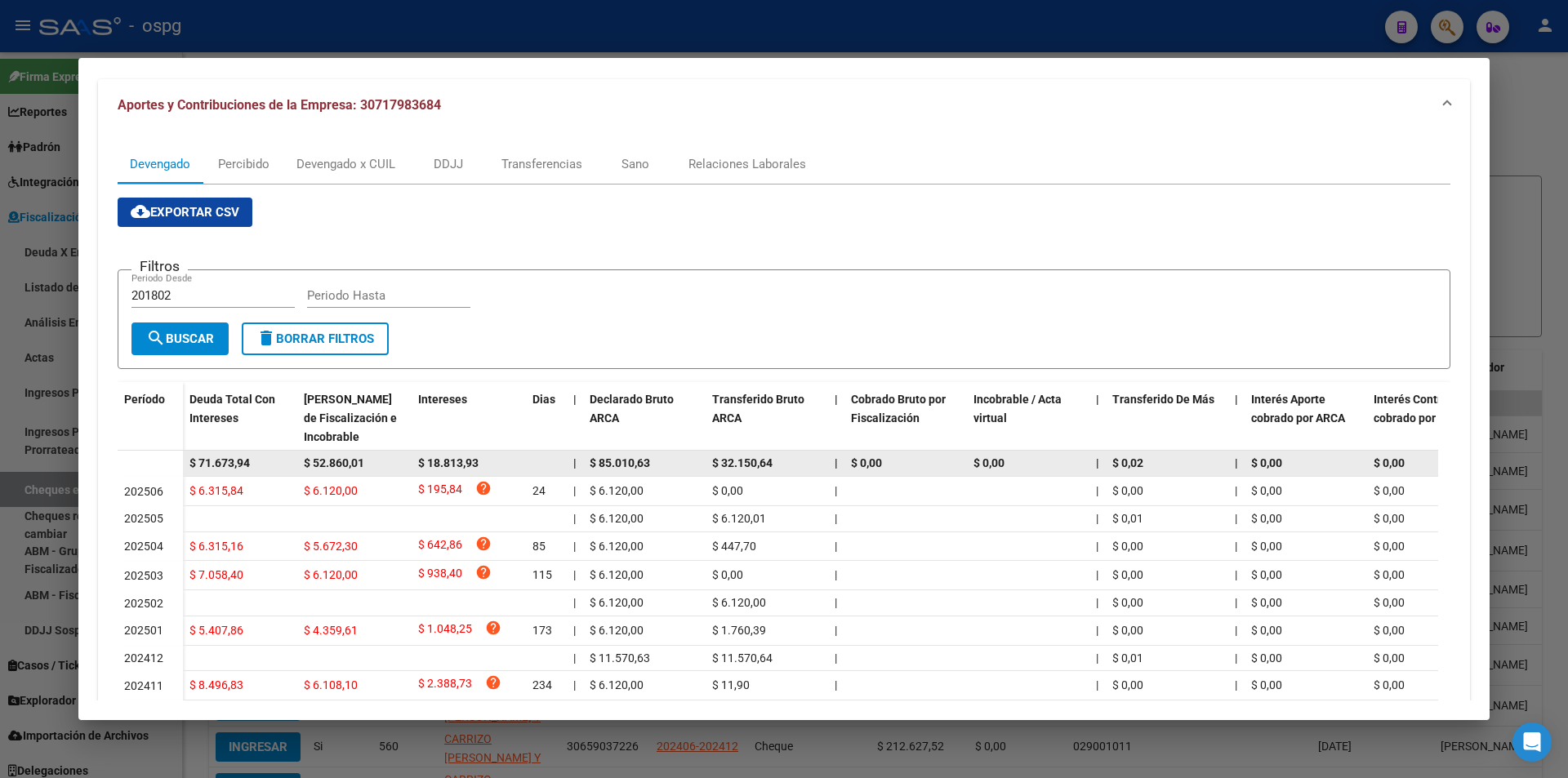
drag, startPoint x: 279, startPoint y: 459, endPoint x: 183, endPoint y: 456, distance: 96.0
click at [183, 456] on datatable-body-cell "$ 71.673,94" at bounding box center [240, 463] width 115 height 26
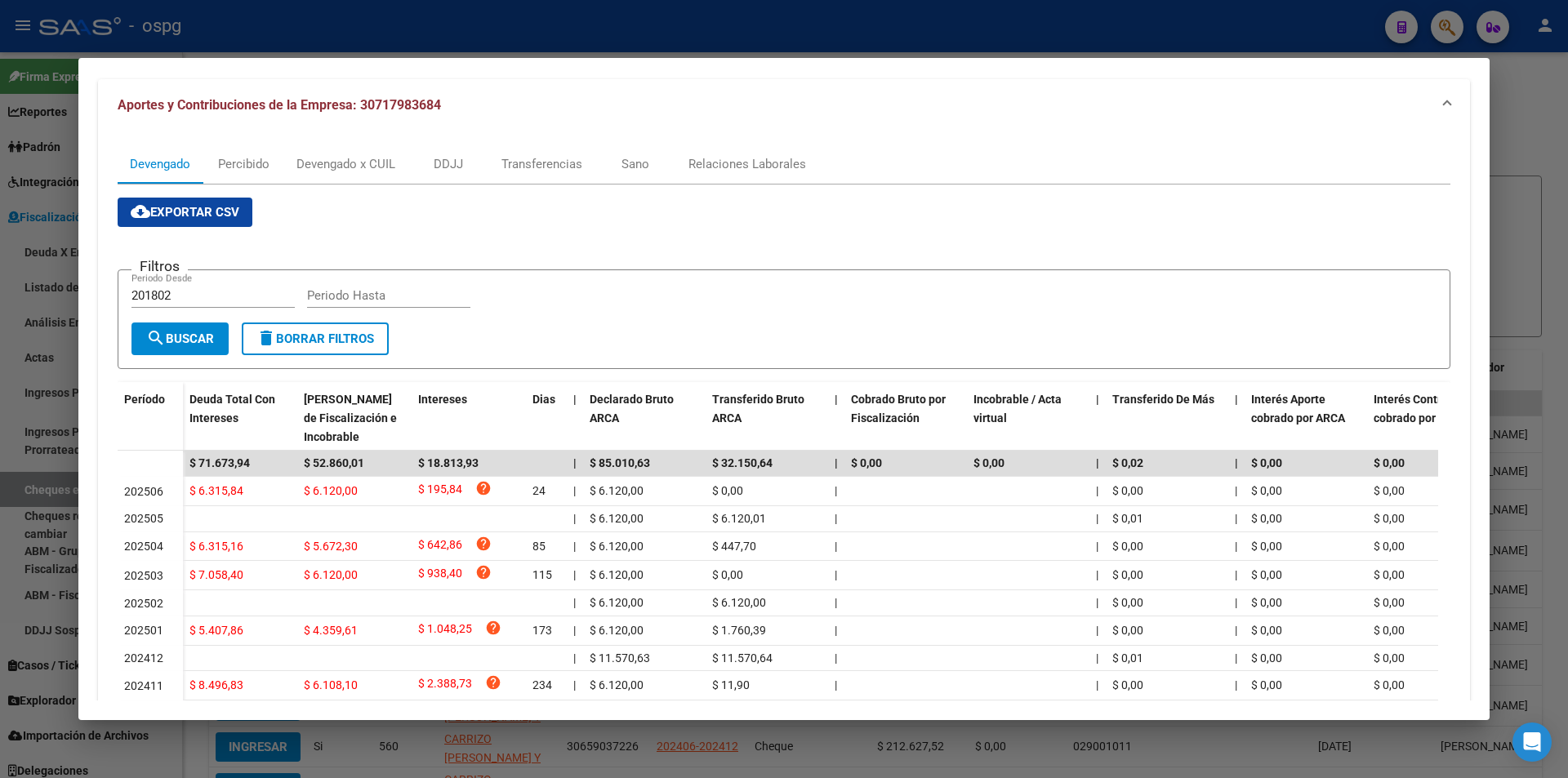
click at [1552, 202] on div at bounding box center [784, 389] width 1568 height 778
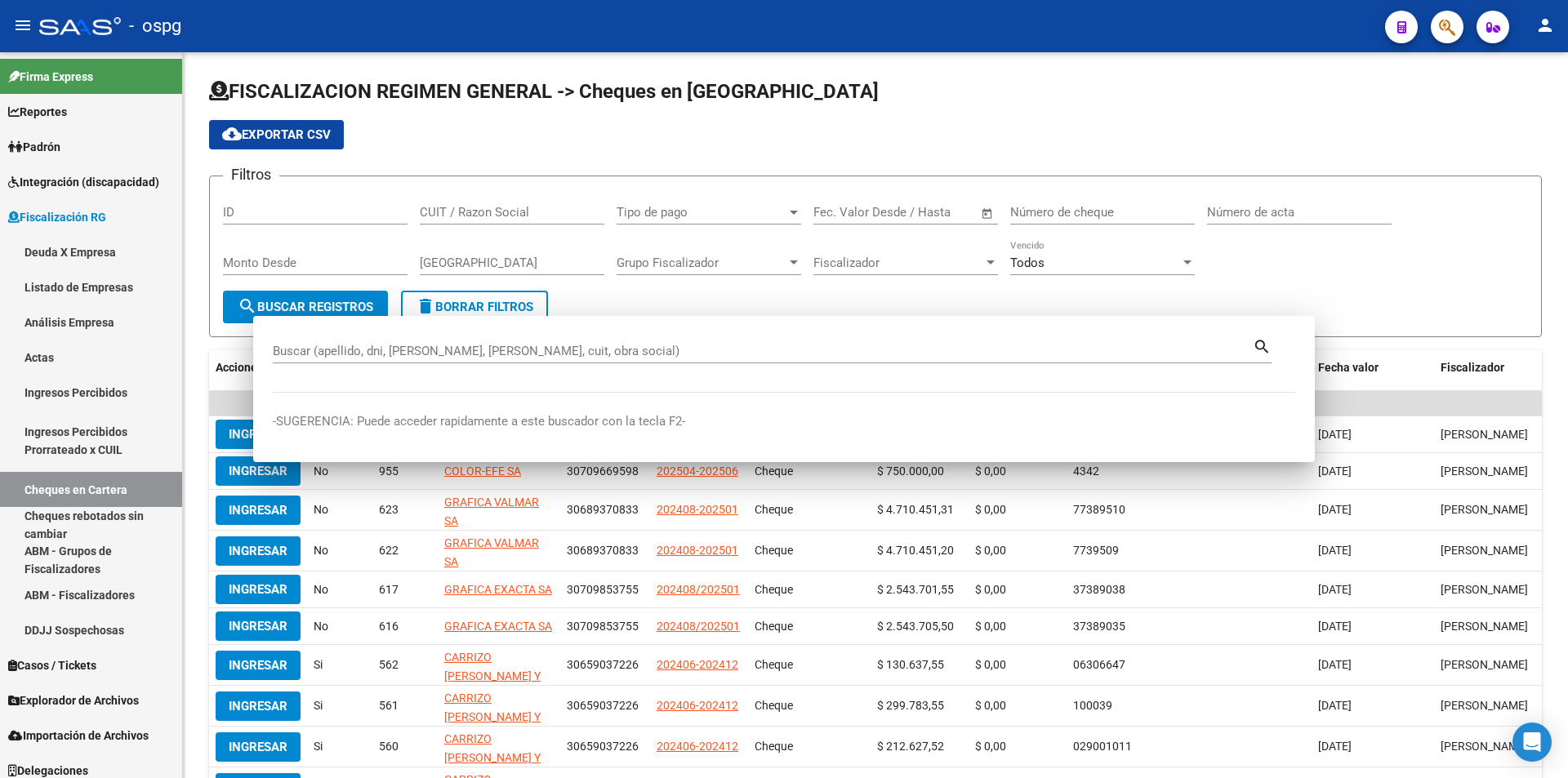
click at [1552, 202] on div "FISCALIZACION REGIMEN GENERAL -> Cheques en Cartera cloud_download Exportar CSV…" at bounding box center [875, 479] width 1385 height 855
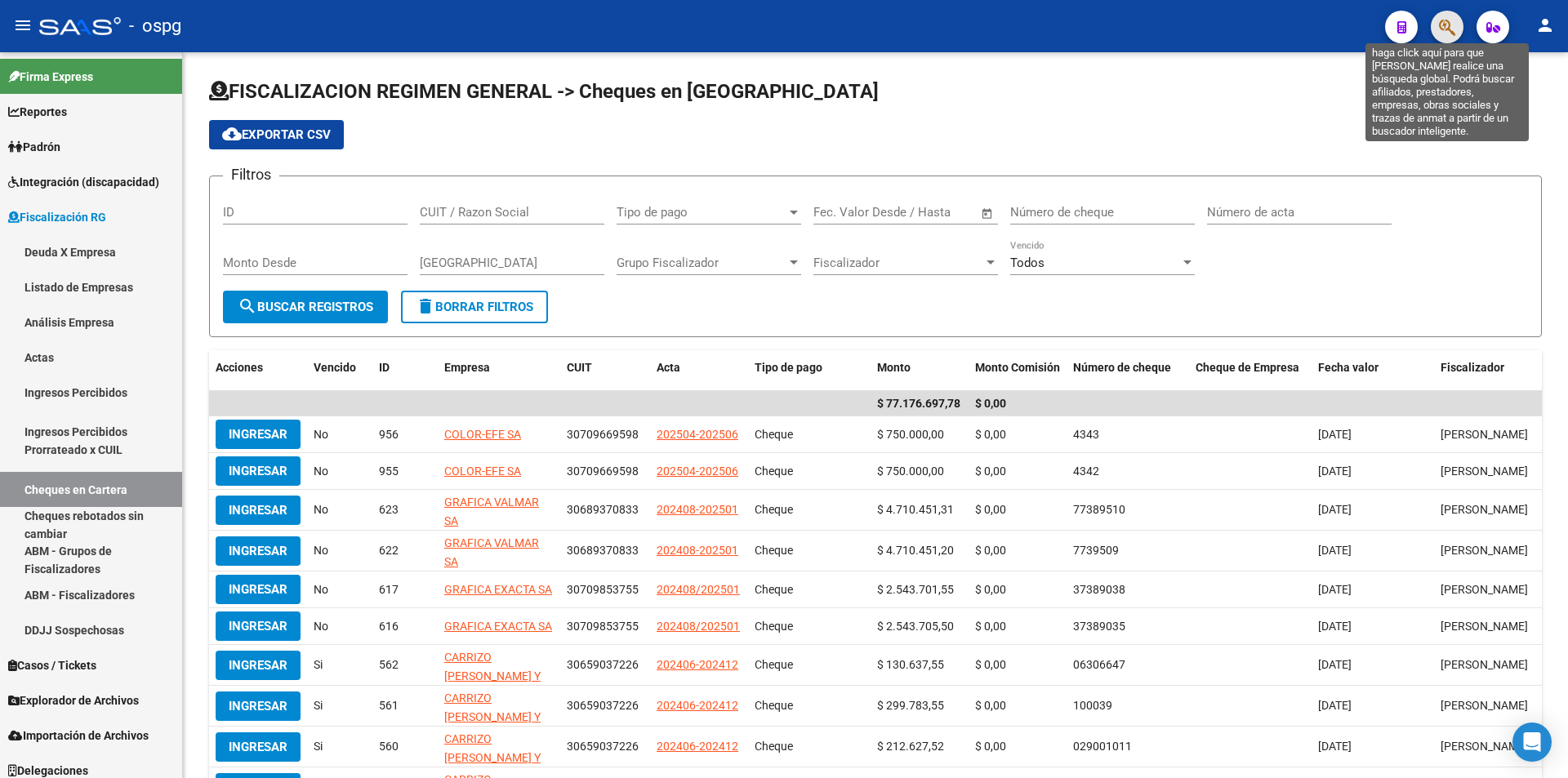
click at [1453, 30] on icon "button" at bounding box center [1447, 27] width 16 height 19
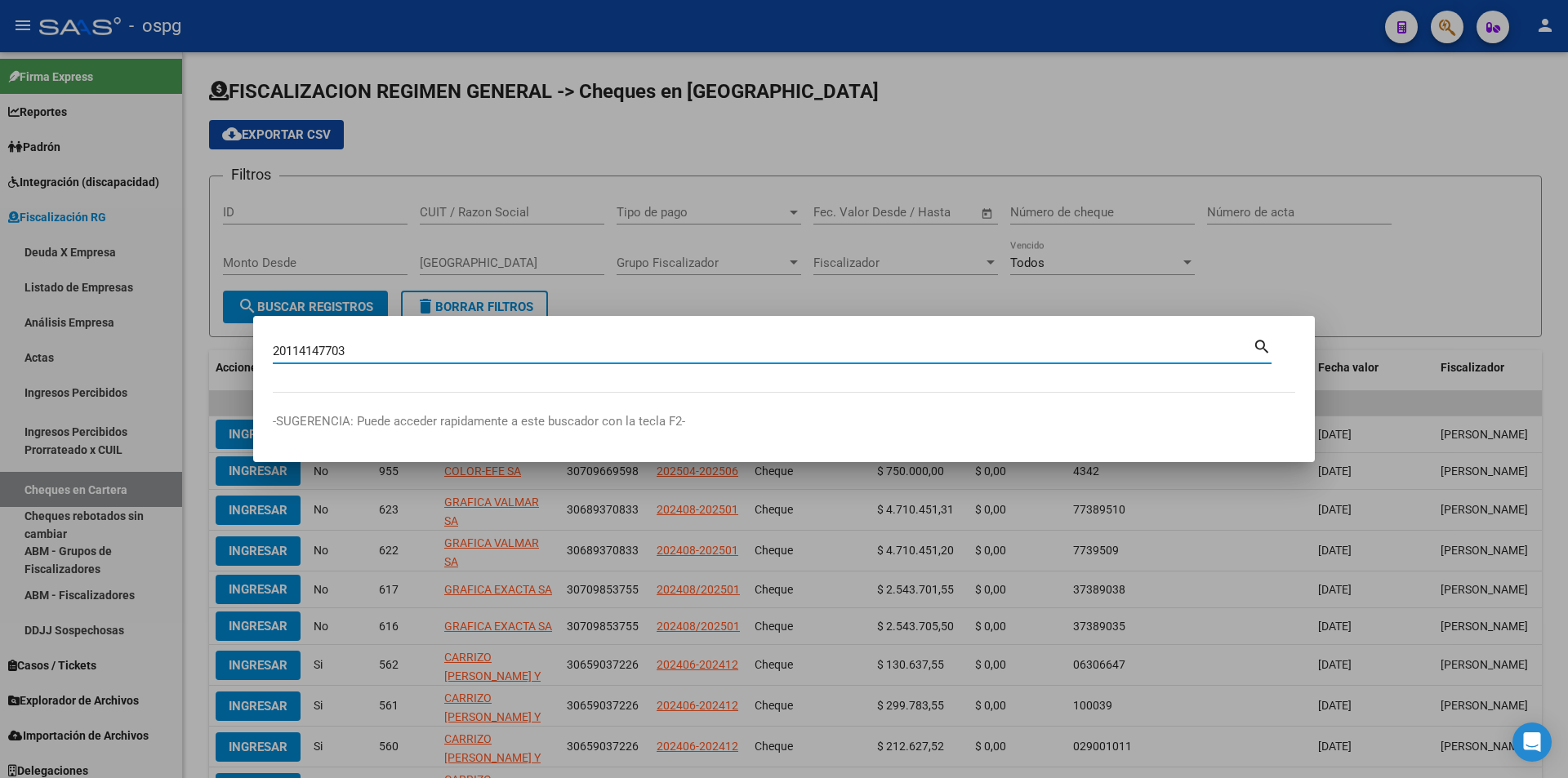
type input "20114147703"
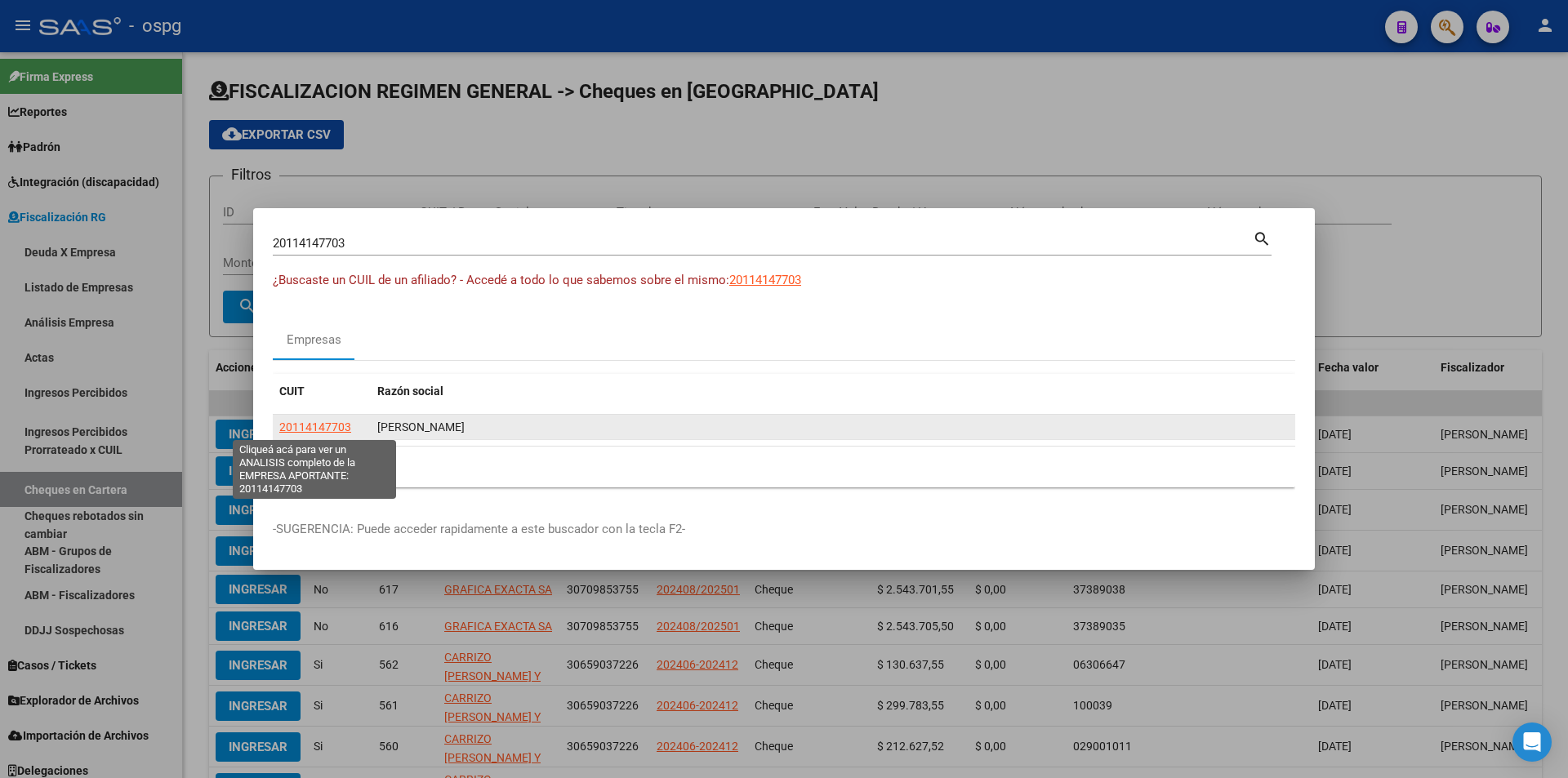
click at [332, 421] on span "20114147703" at bounding box center [315, 426] width 72 height 13
type textarea "20114147703"
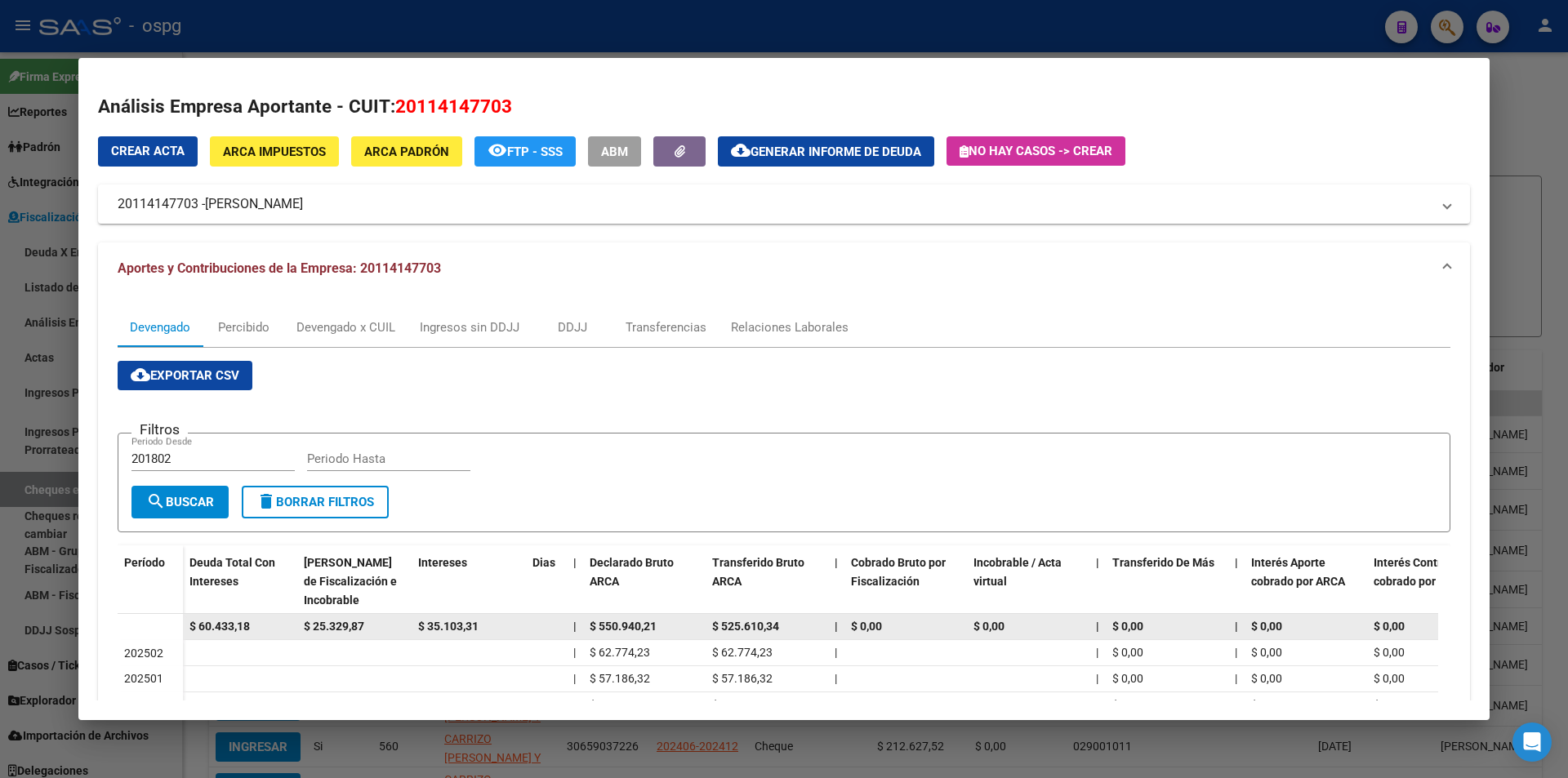
drag, startPoint x: 270, startPoint y: 628, endPoint x: 181, endPoint y: 634, distance: 89.2
click at [181, 634] on datatable-body-row "$ 60.433,18 $ 25.329,87 $ 35.103,31 | $ 550.940,21 $ 525.610,34 | $ 0,00 $ 0,00…" at bounding box center [1126, 627] width 2017 height 26
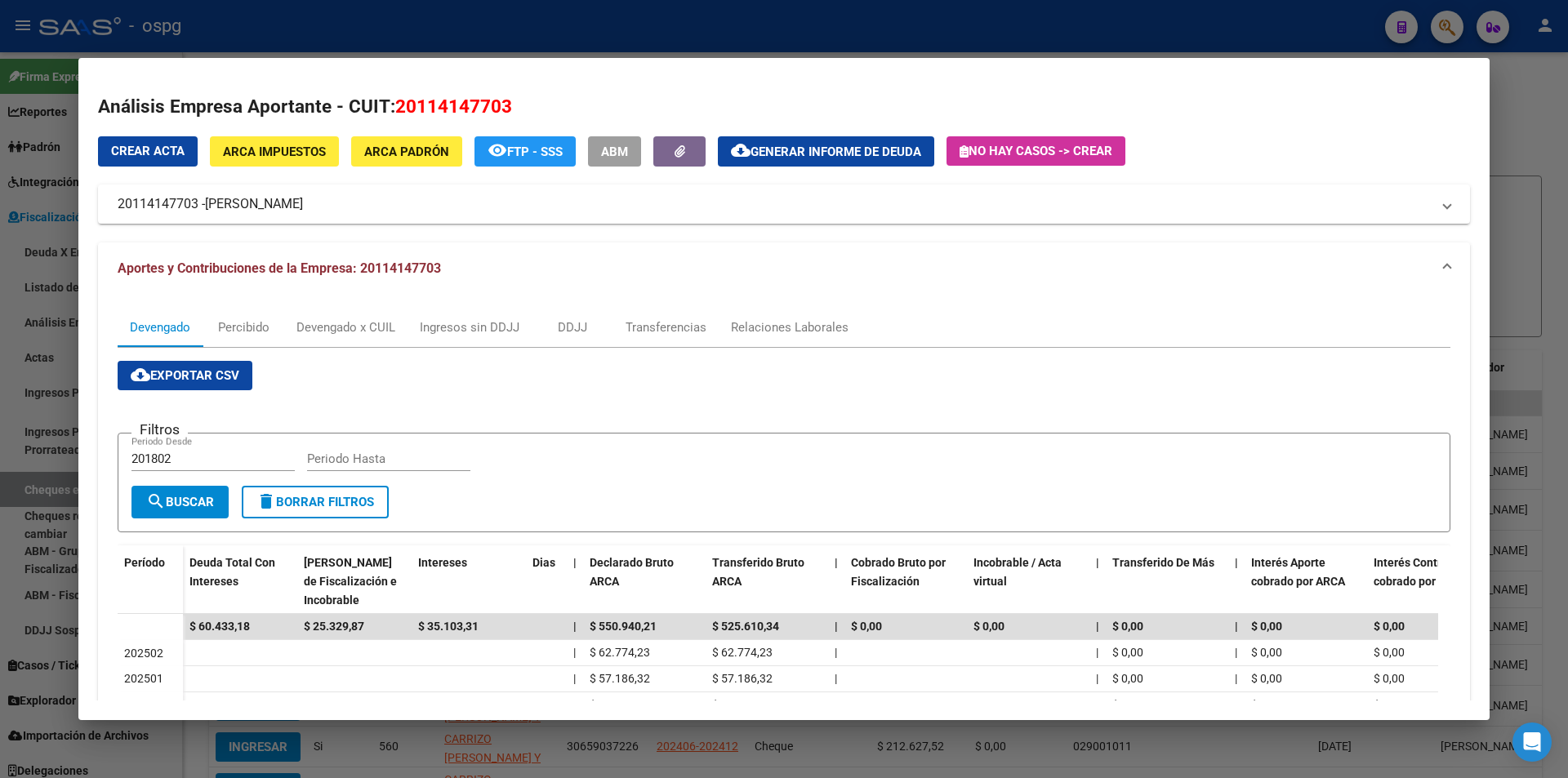
click at [1530, 105] on div at bounding box center [784, 389] width 1568 height 778
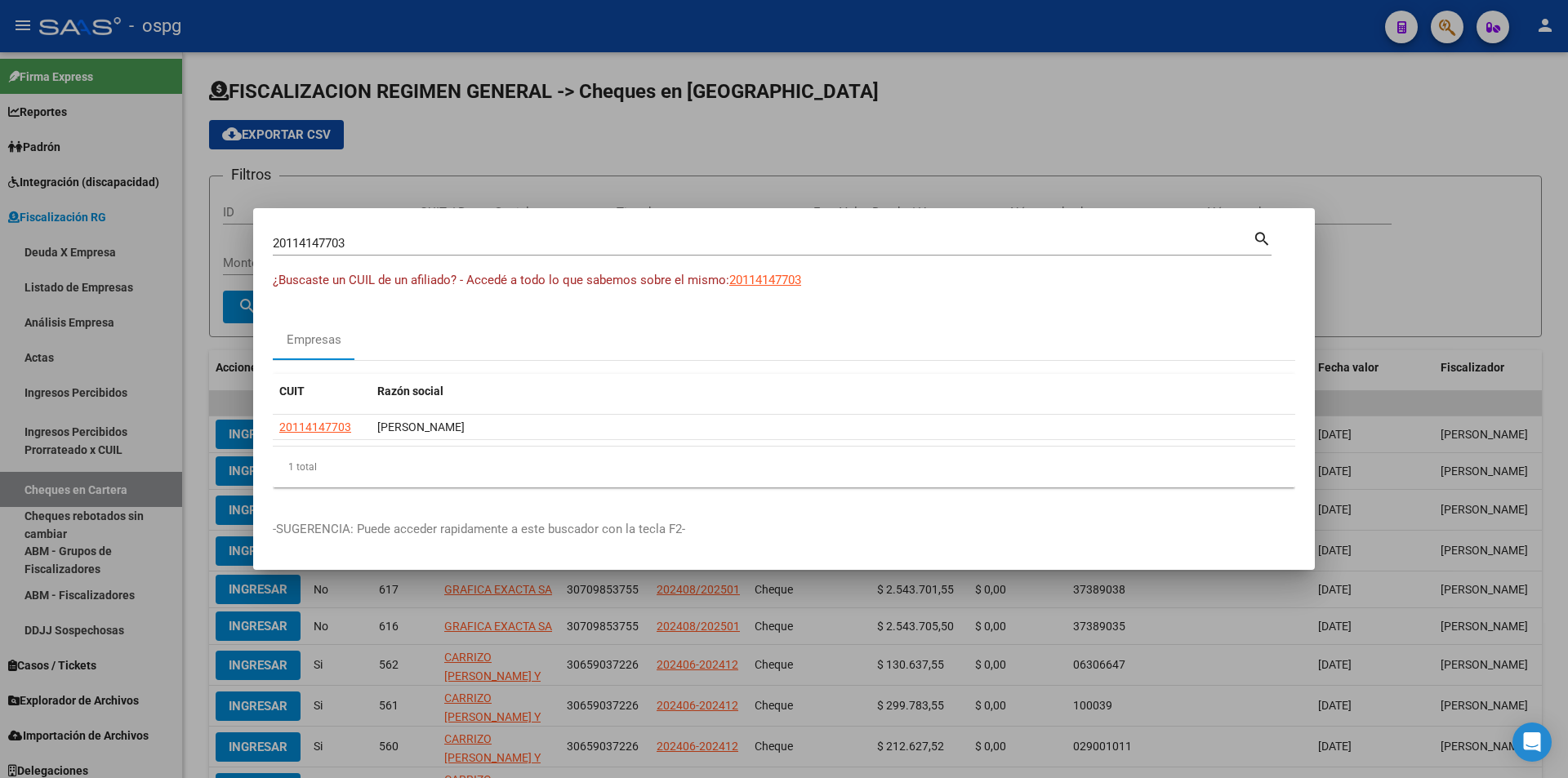
drag, startPoint x: 1449, startPoint y: 108, endPoint x: 1449, endPoint y: 75, distance: 33.0
click at [1449, 107] on div at bounding box center [784, 389] width 1568 height 778
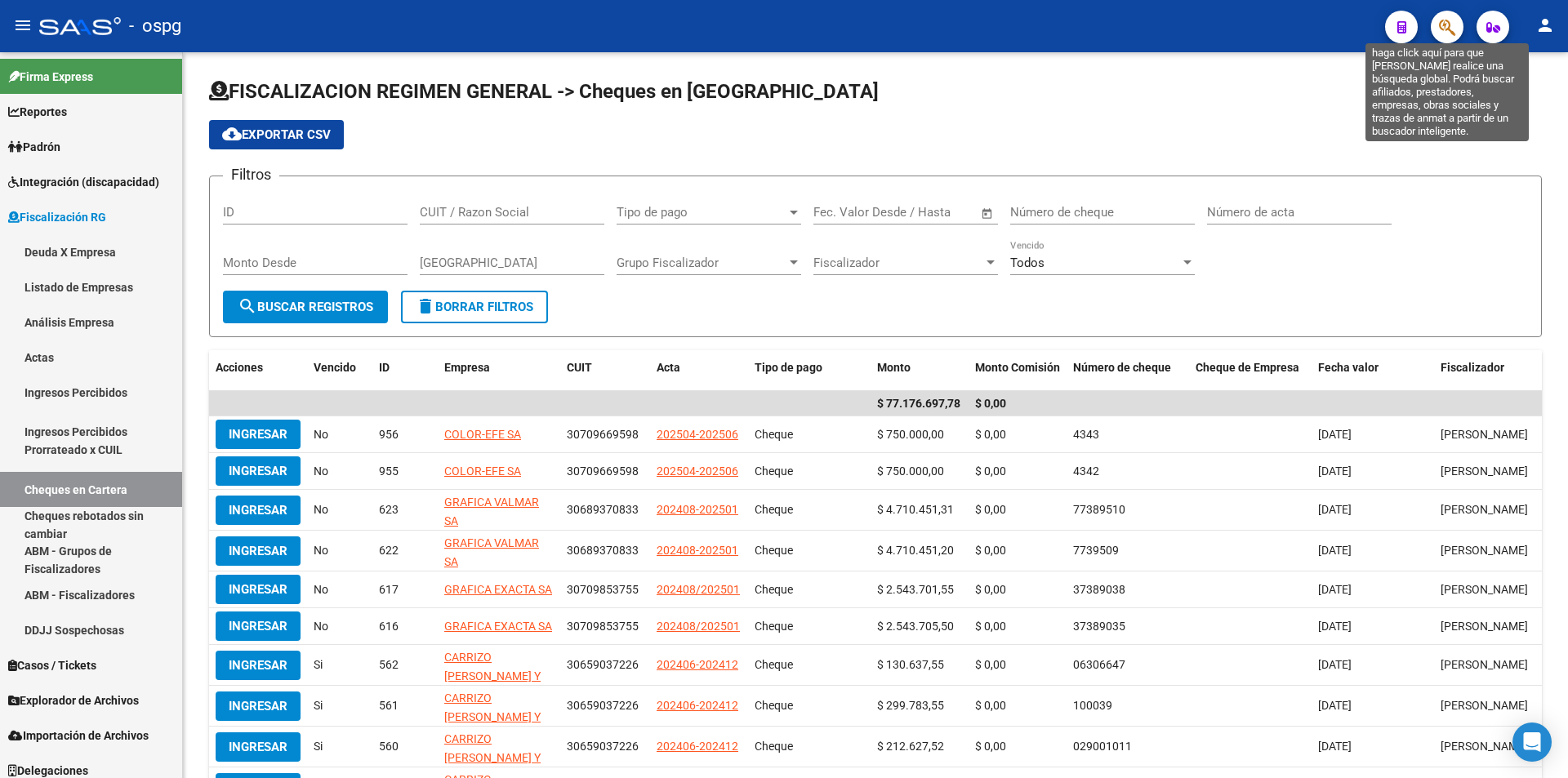
click at [1449, 28] on icon "button" at bounding box center [1447, 27] width 16 height 19
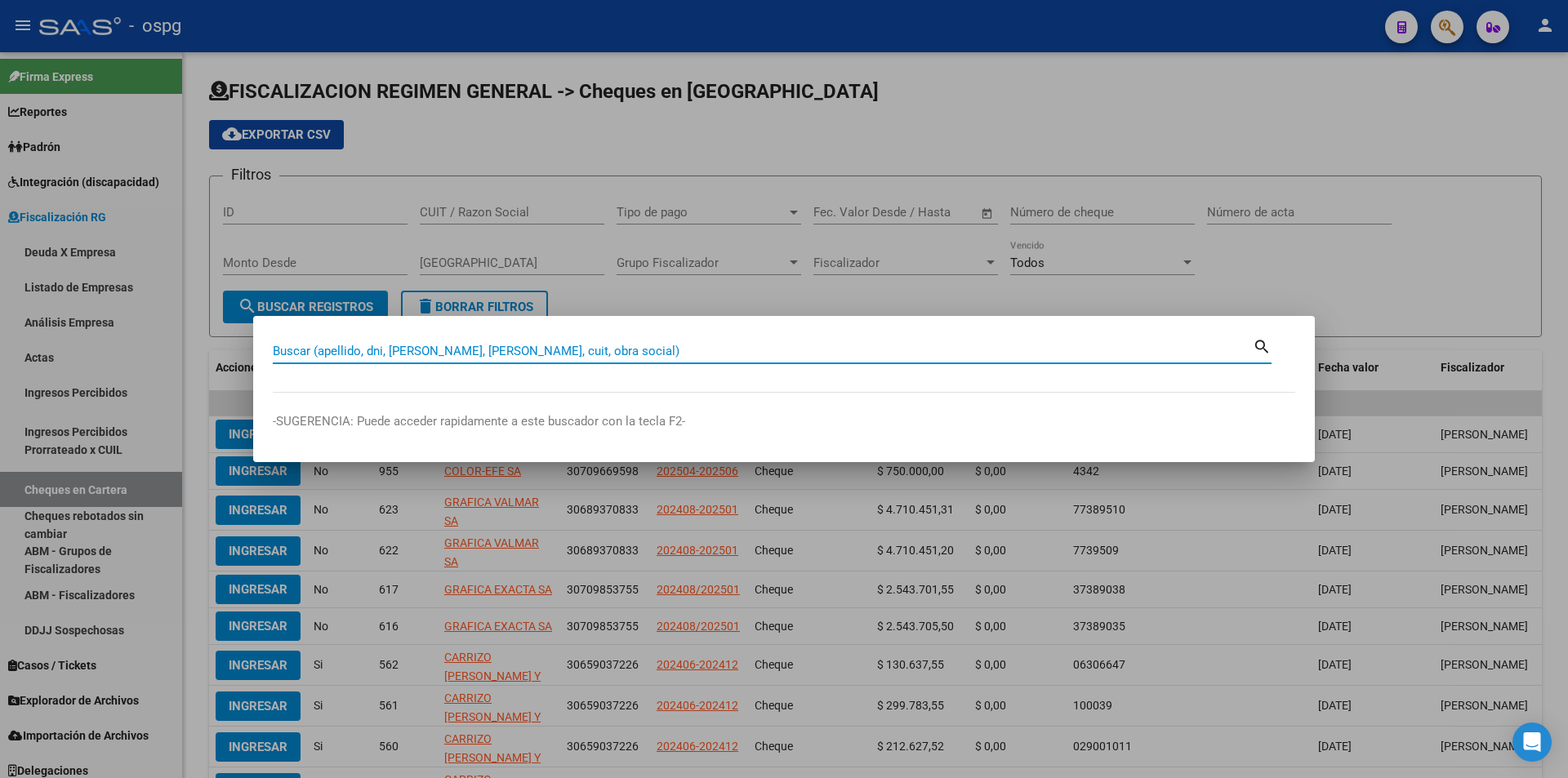
paste input "33539719829"
type input "33539719829"
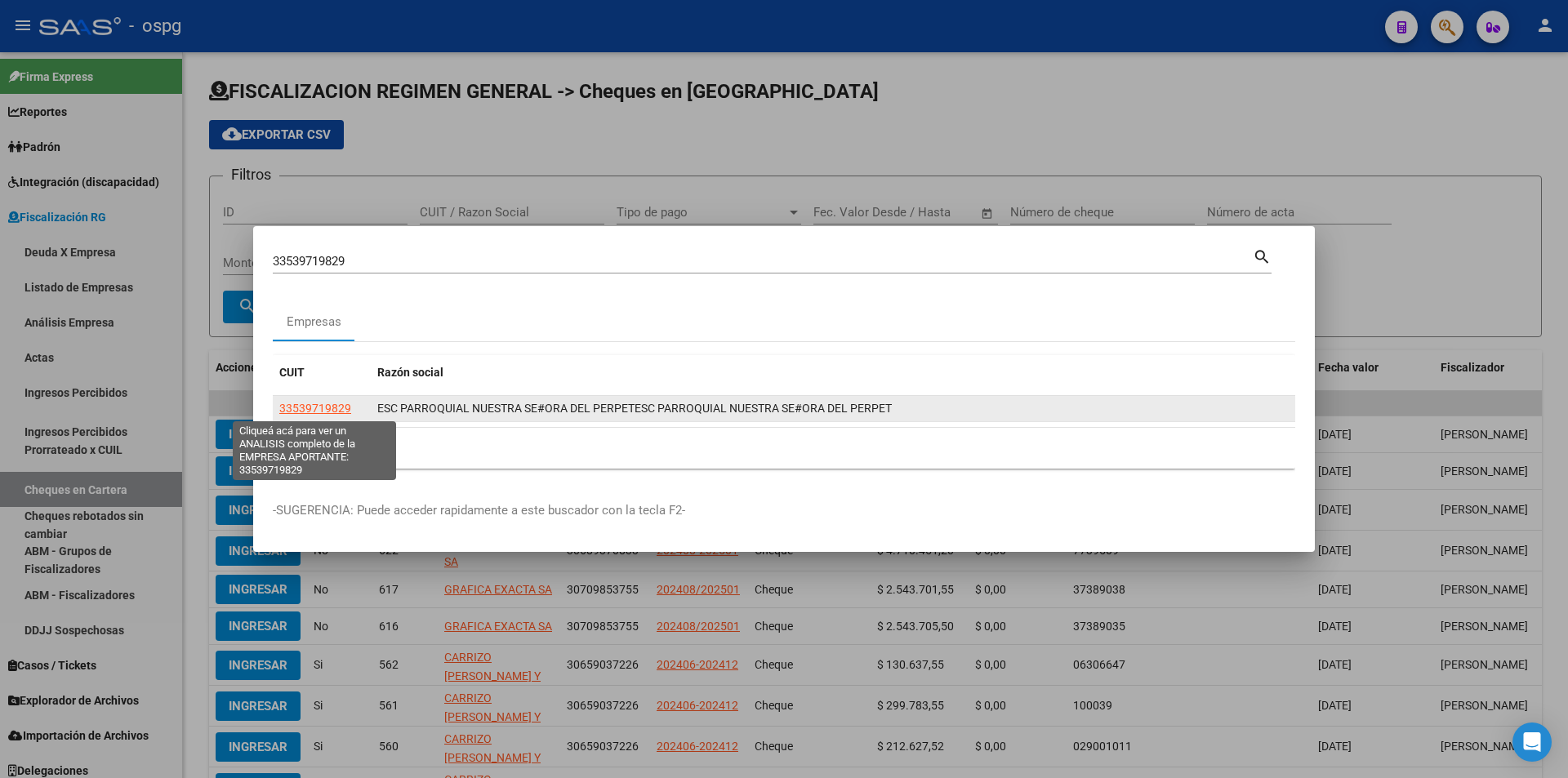
click at [319, 410] on span "33539719829" at bounding box center [315, 407] width 72 height 13
type textarea "33539719829"
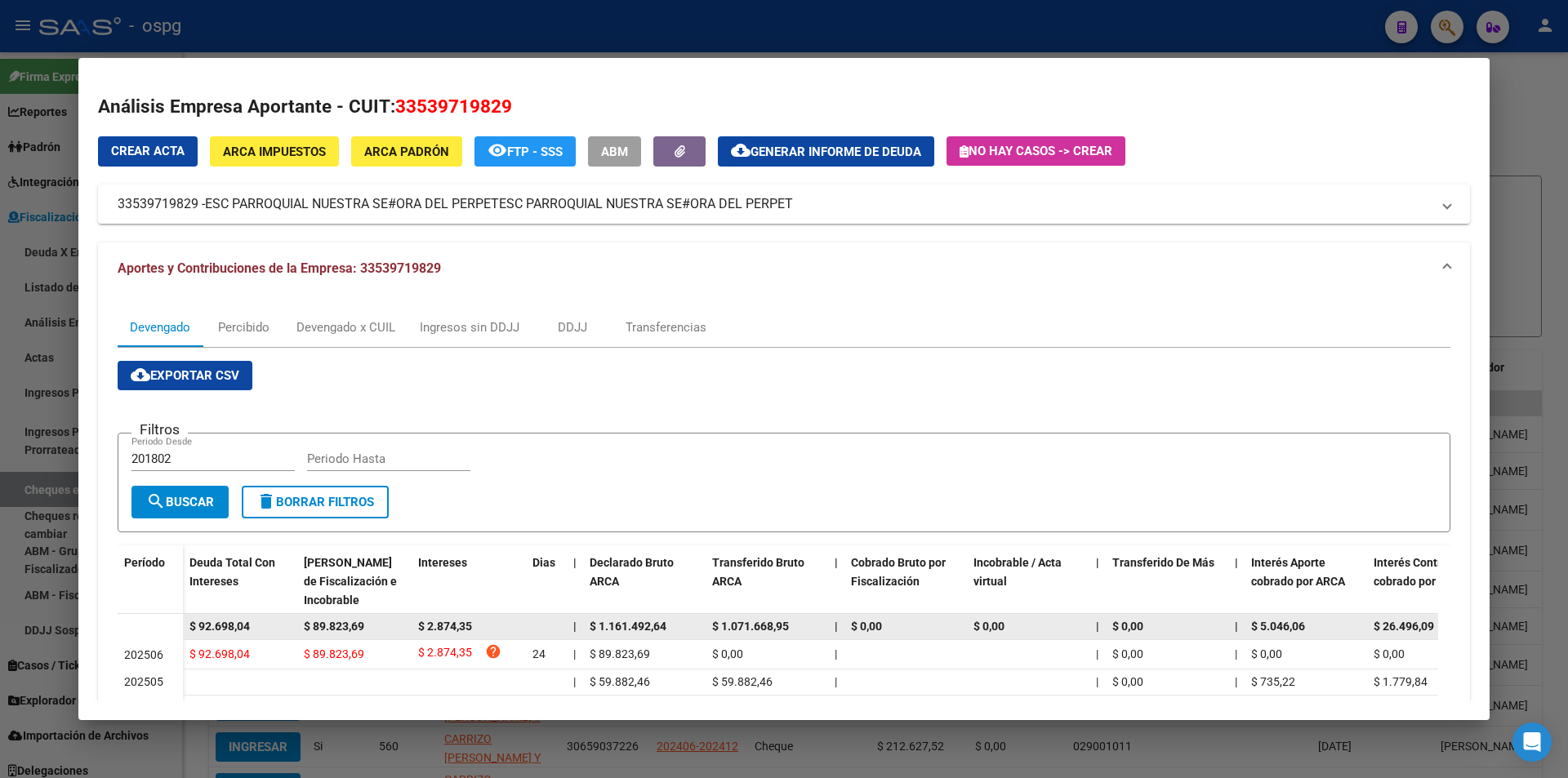
drag, startPoint x: 266, startPoint y: 626, endPoint x: 174, endPoint y: 622, distance: 92.1
click at [171, 622] on datatable-body-row "$ 92.698,04 $ 89.823,69 $ 2.874,35 | $ 1.161.492,64 $ 1.071.668,95 | $ 0,00 $ 0…" at bounding box center [1126, 627] width 2017 height 26
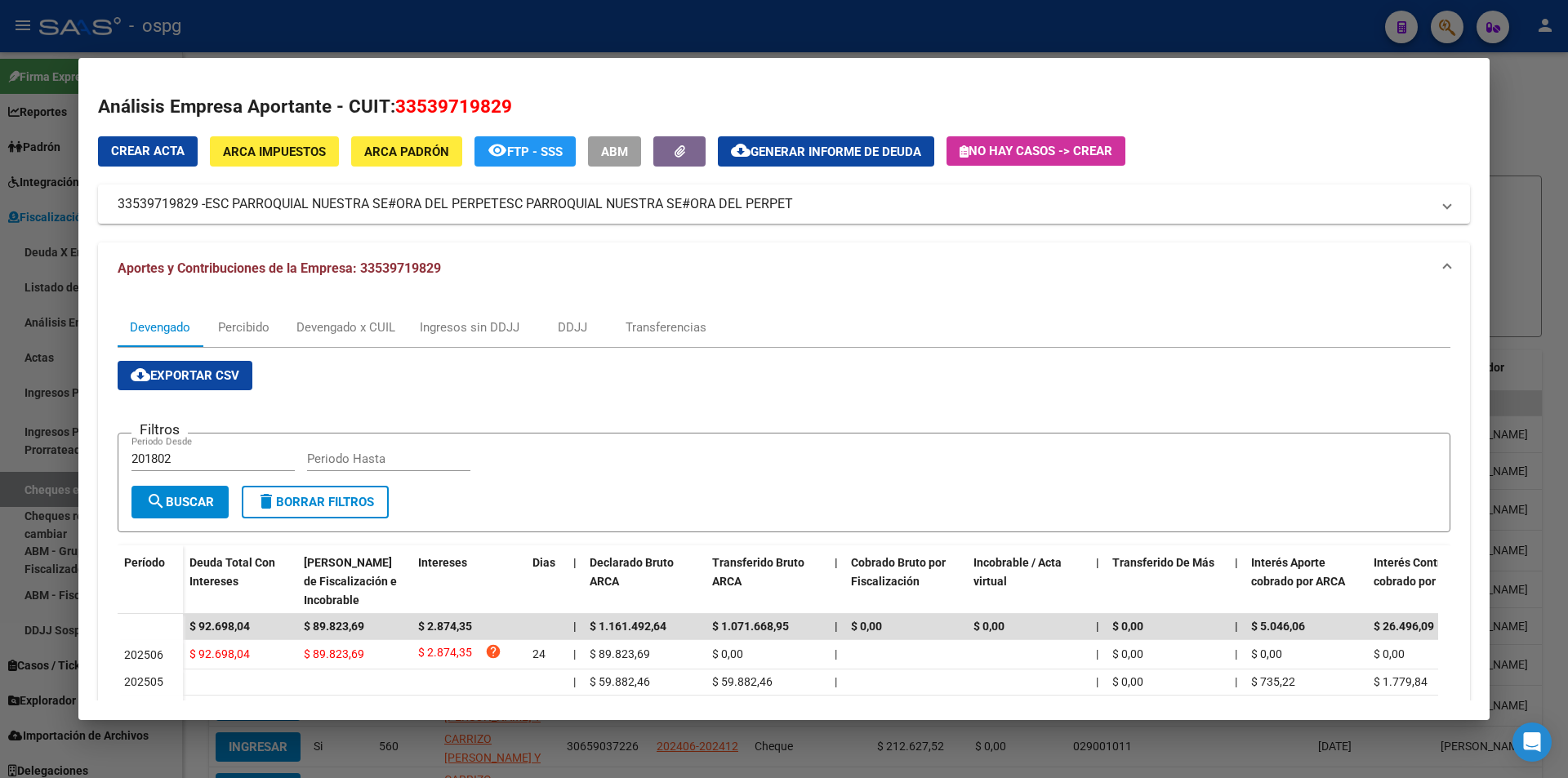
click at [1519, 78] on div at bounding box center [784, 389] width 1568 height 778
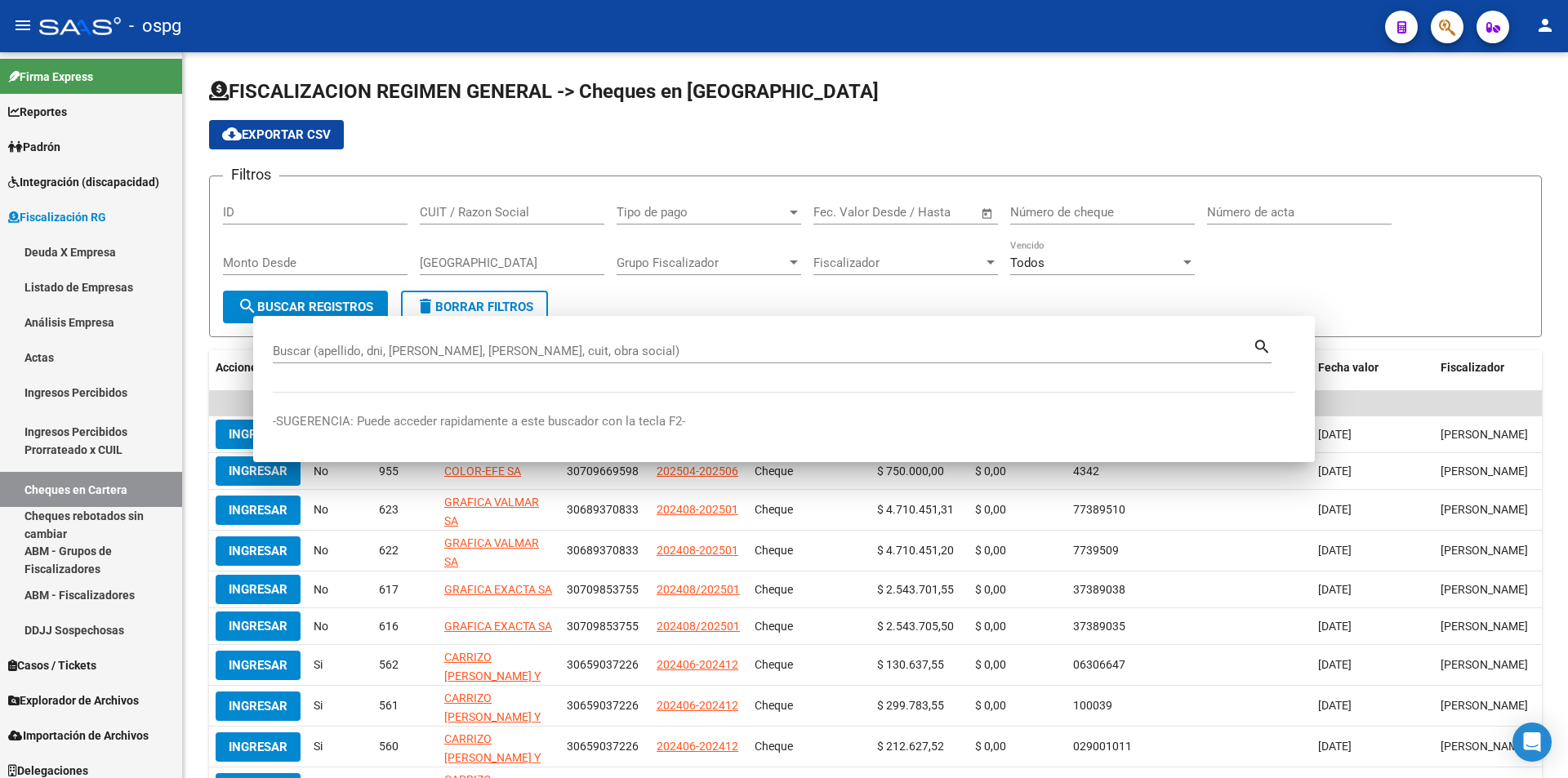
click at [1519, 78] on div "FISCALIZACION REGIMEN GENERAL -> Cheques en Cartera cloud_download Exportar CSV…" at bounding box center [875, 479] width 1385 height 855
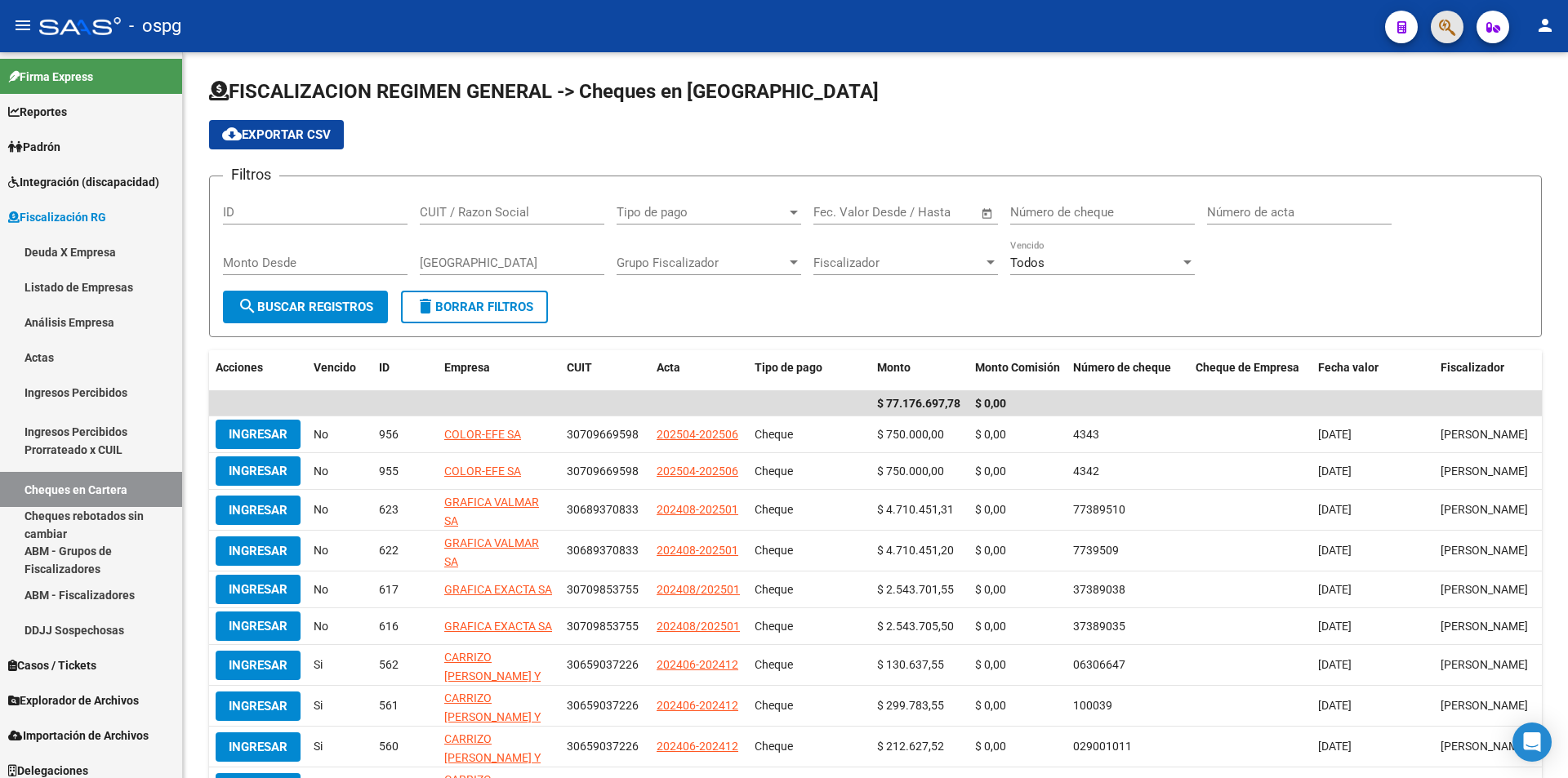
click at [1456, 33] on button "button" at bounding box center [1447, 26] width 32 height 32
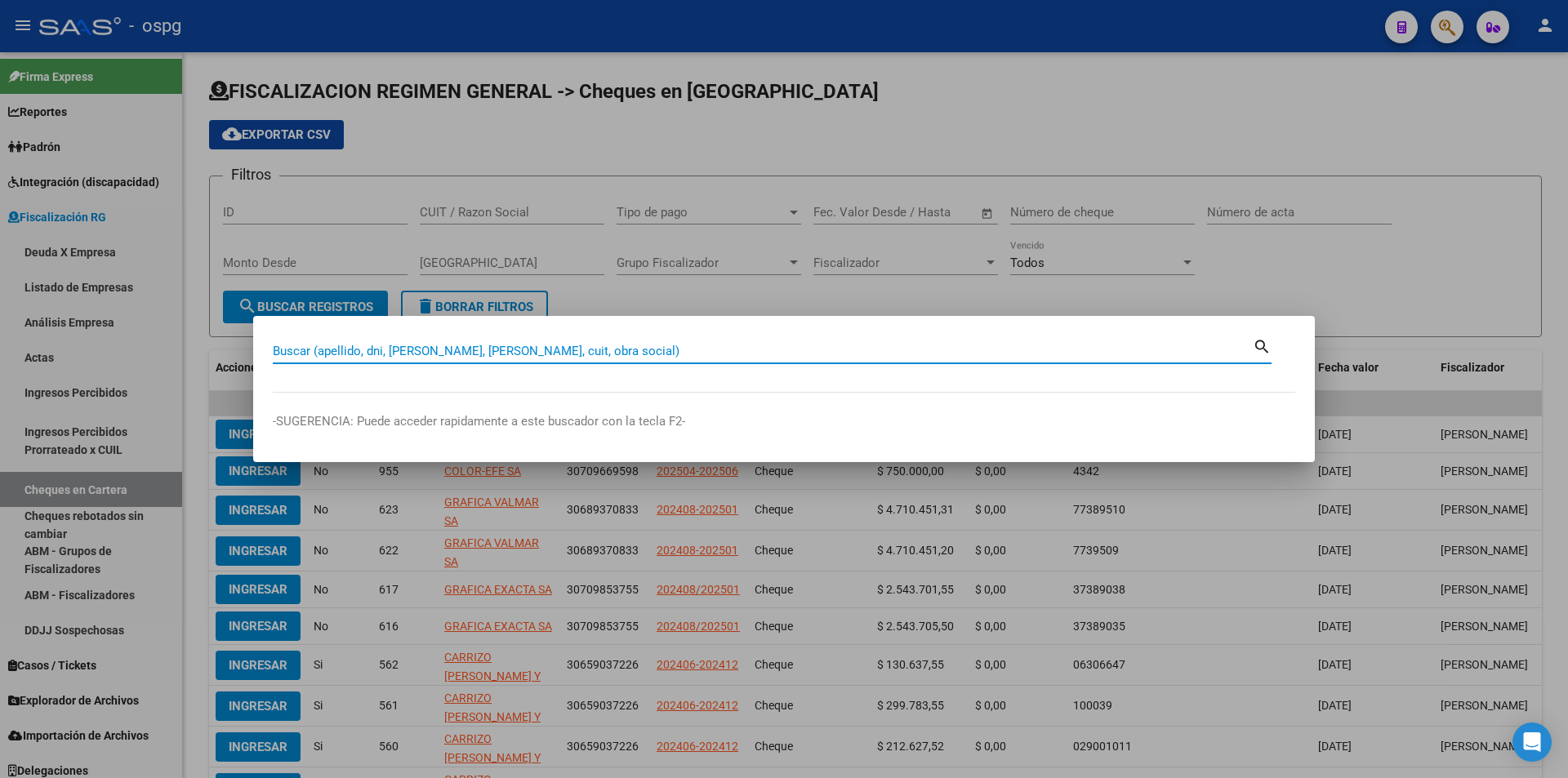
paste input "30712017585"
type input "30712017585"
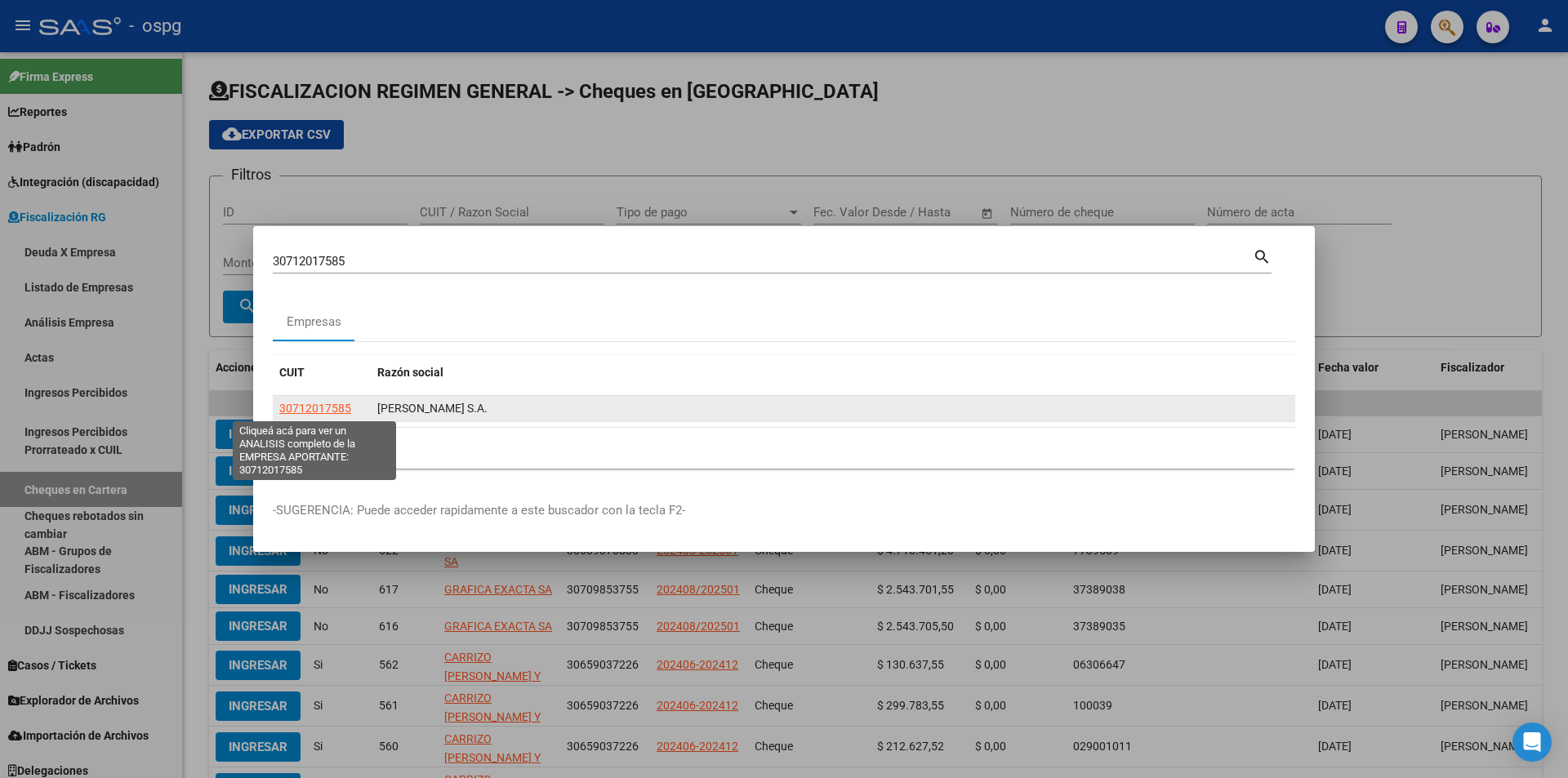
click at [323, 407] on span "30712017585" at bounding box center [315, 407] width 72 height 13
type textarea "30712017585"
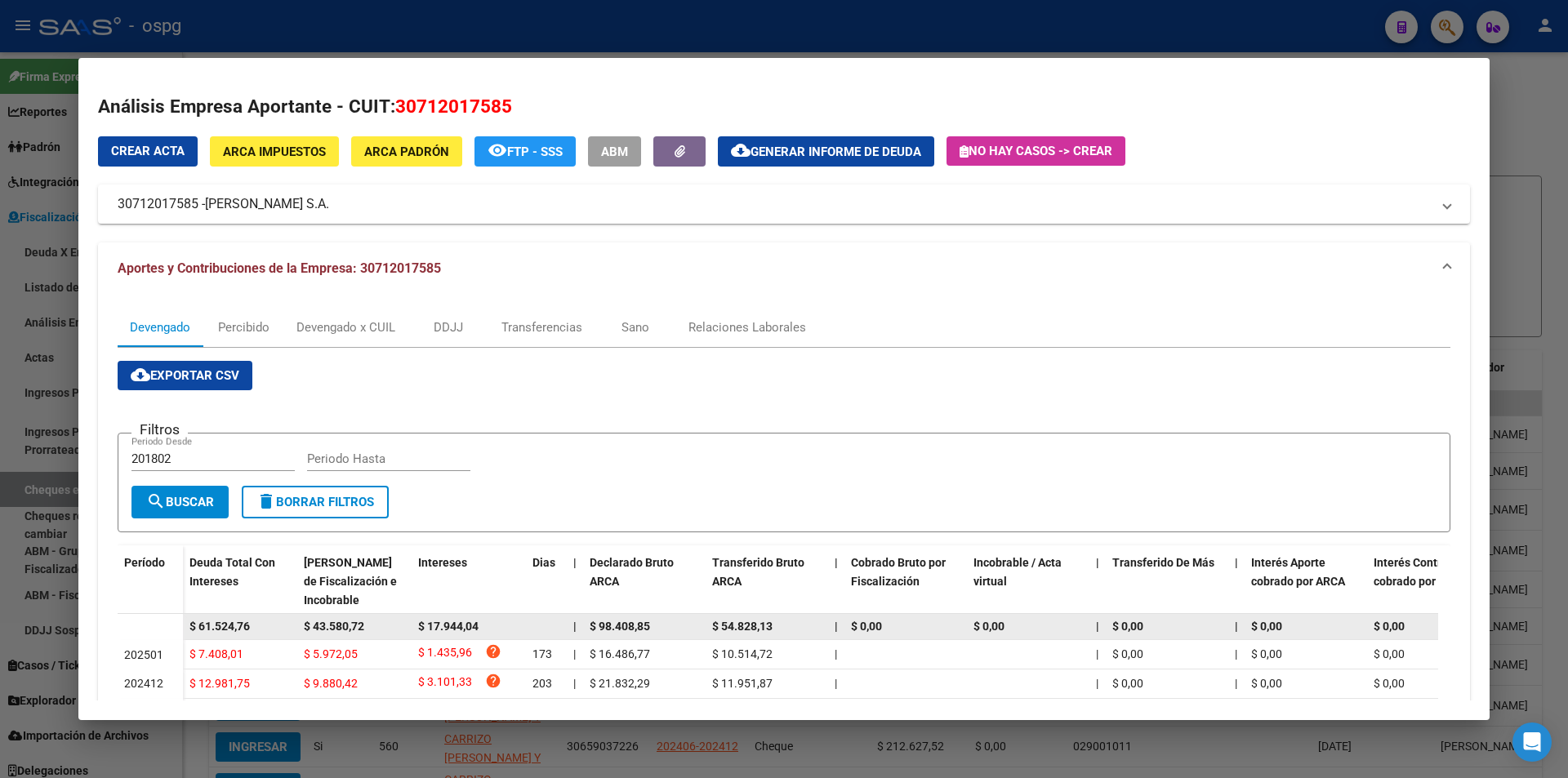
drag, startPoint x: 260, startPoint y: 624, endPoint x: 176, endPoint y: 623, distance: 84.0
click at [176, 623] on datatable-body-row "$ 61.524,76 $ 43.580,72 $ 17.944,04 | $ 98.408,85 $ 54.828,13 | $ 0,00 $ 0,00 |…" at bounding box center [1126, 627] width 2017 height 26
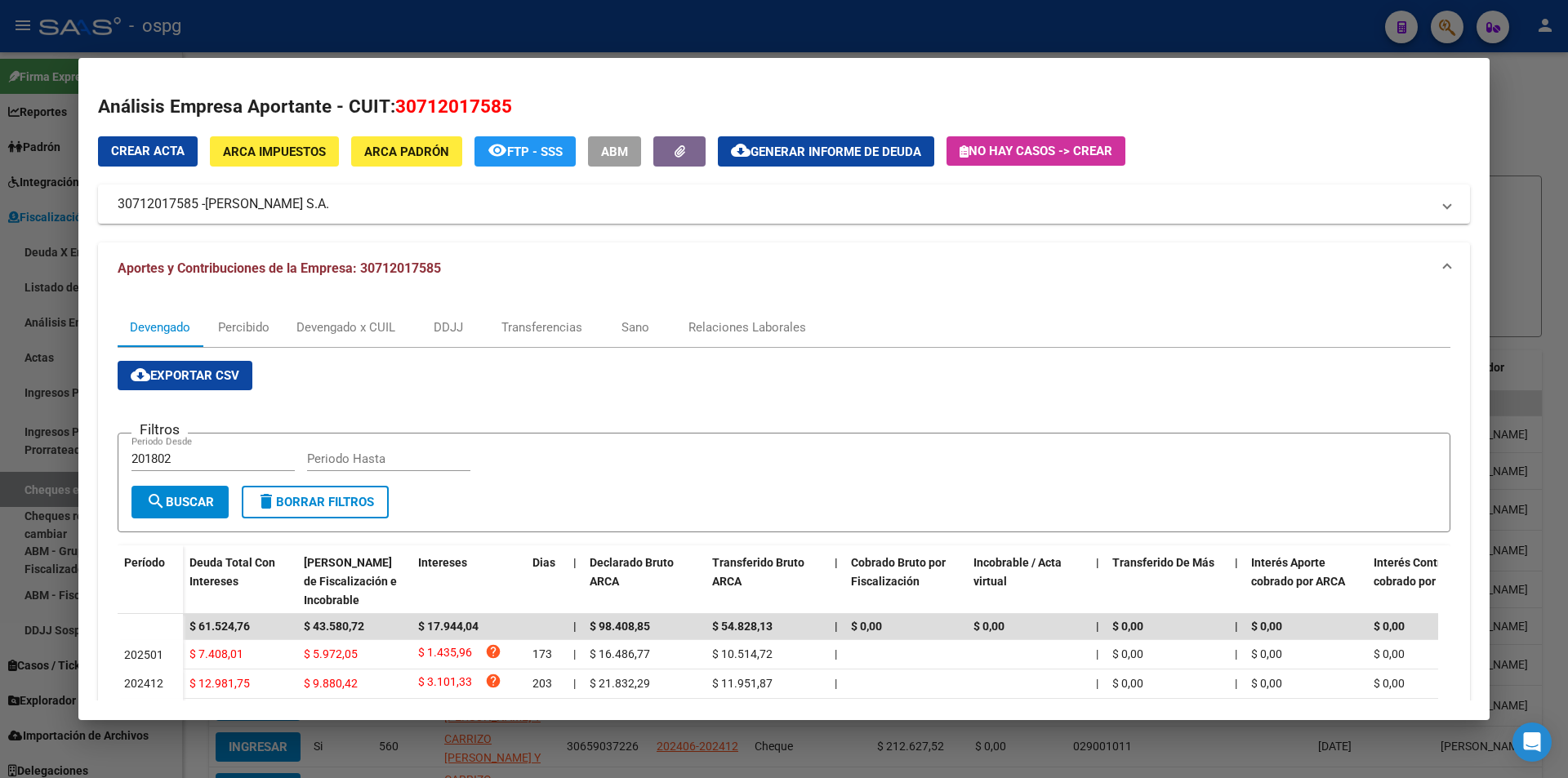
click at [1500, 68] on div at bounding box center [784, 389] width 1568 height 778
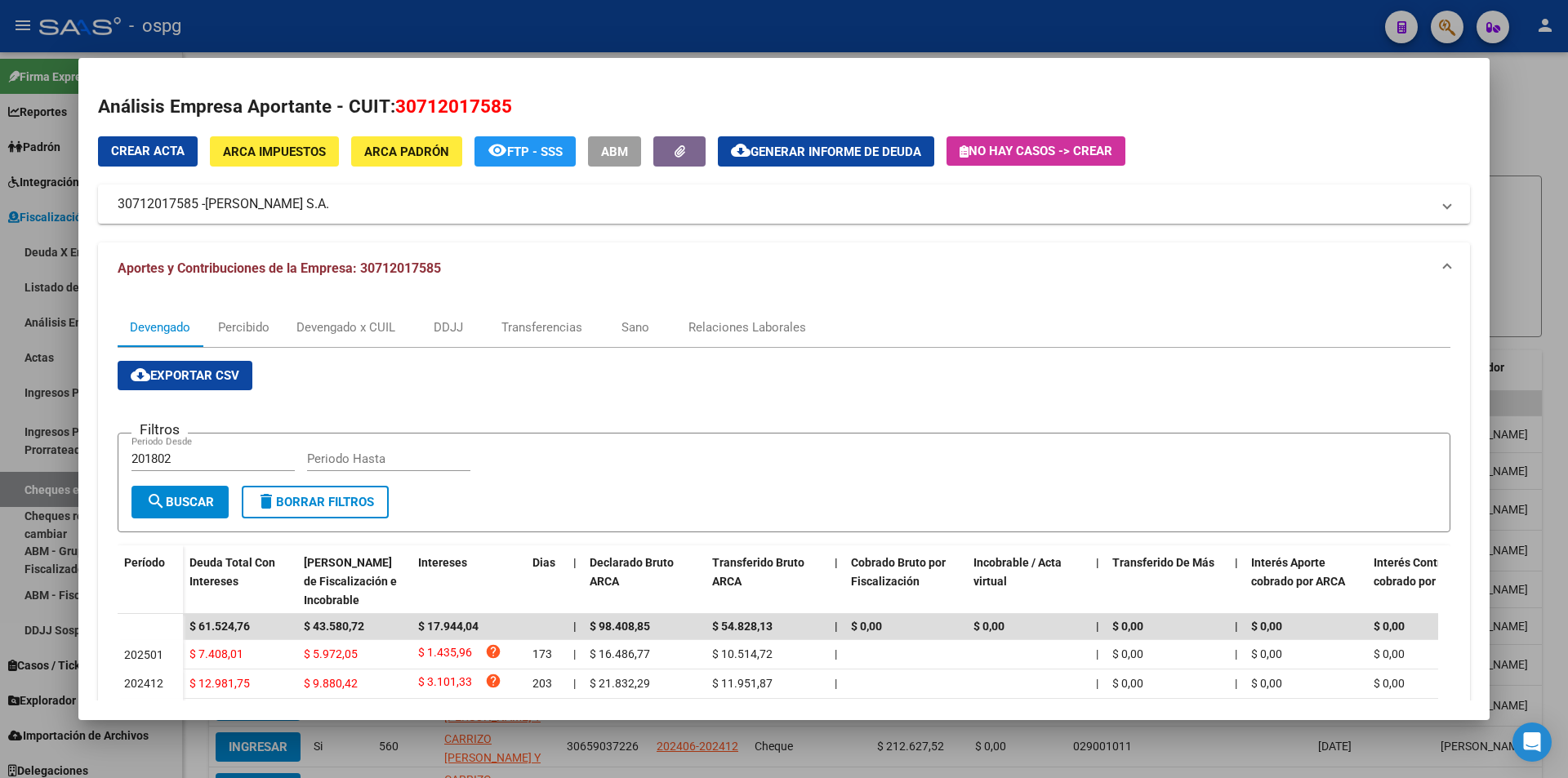
click at [1500, 68] on div at bounding box center [784, 389] width 1568 height 778
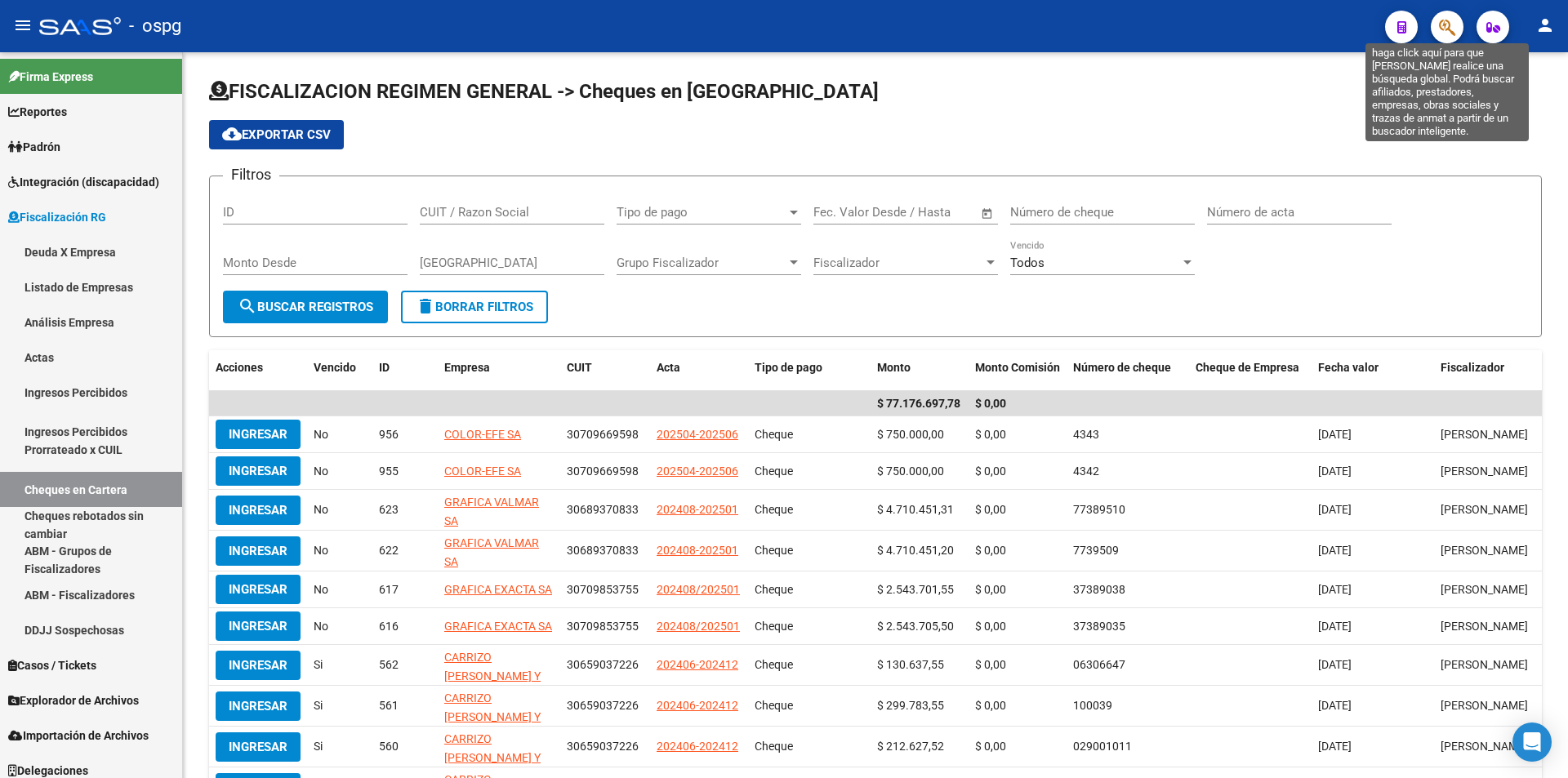
click at [1454, 29] on icon "button" at bounding box center [1447, 27] width 16 height 19
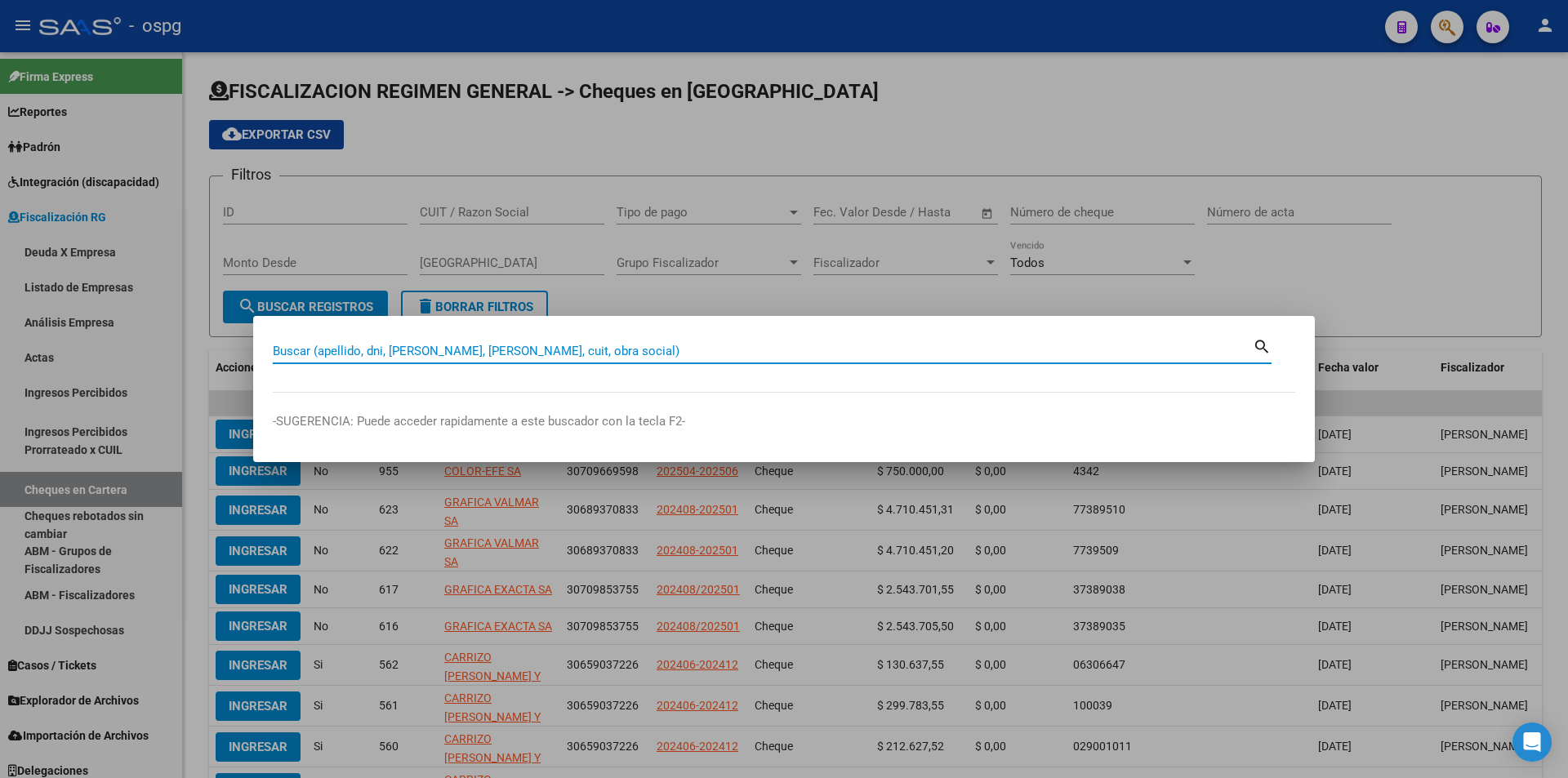
paste input "20161115429"
type input "20161115429"
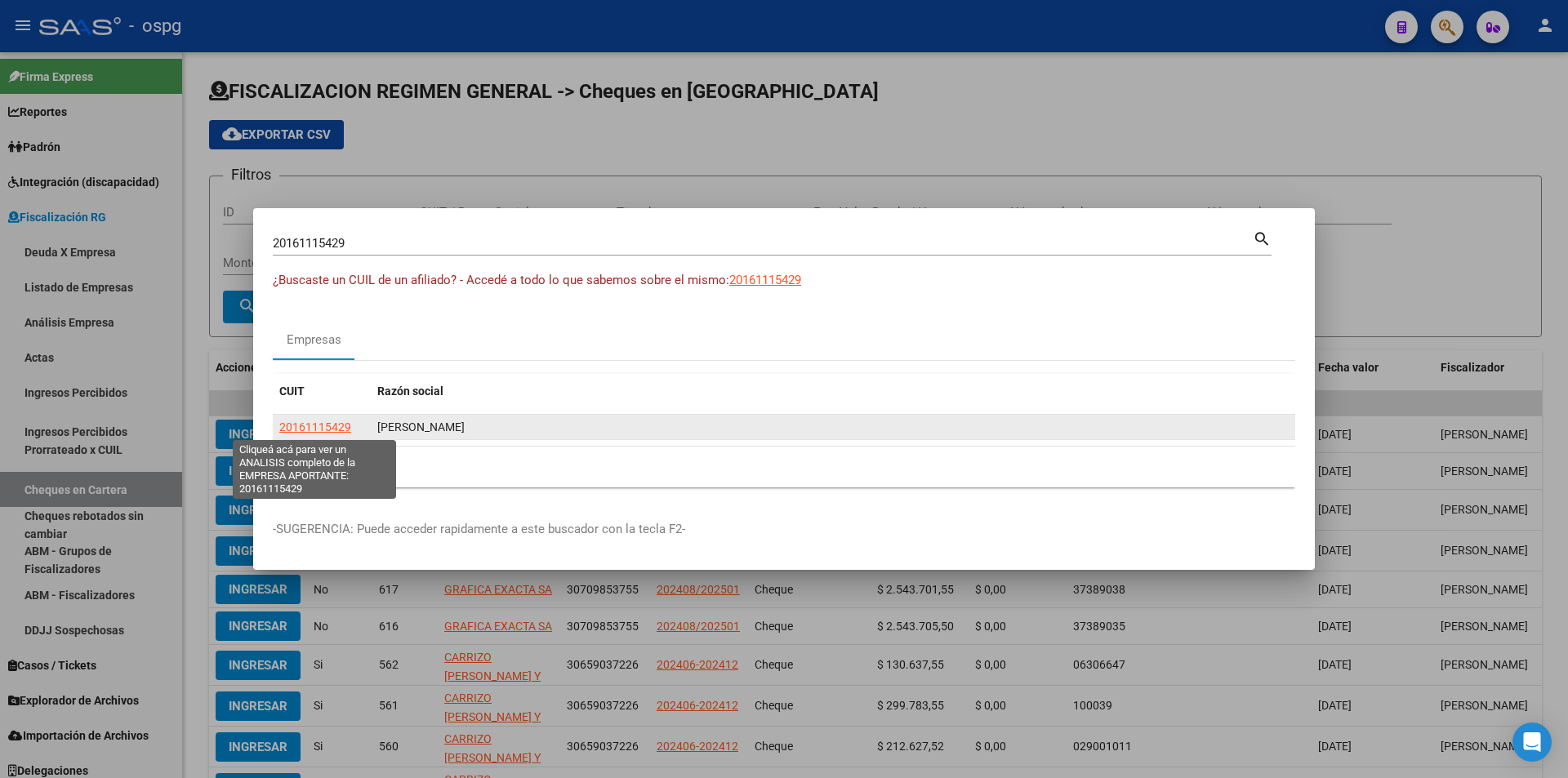
click at [334, 427] on span "20161115429" at bounding box center [315, 426] width 72 height 13
type textarea "20161115429"
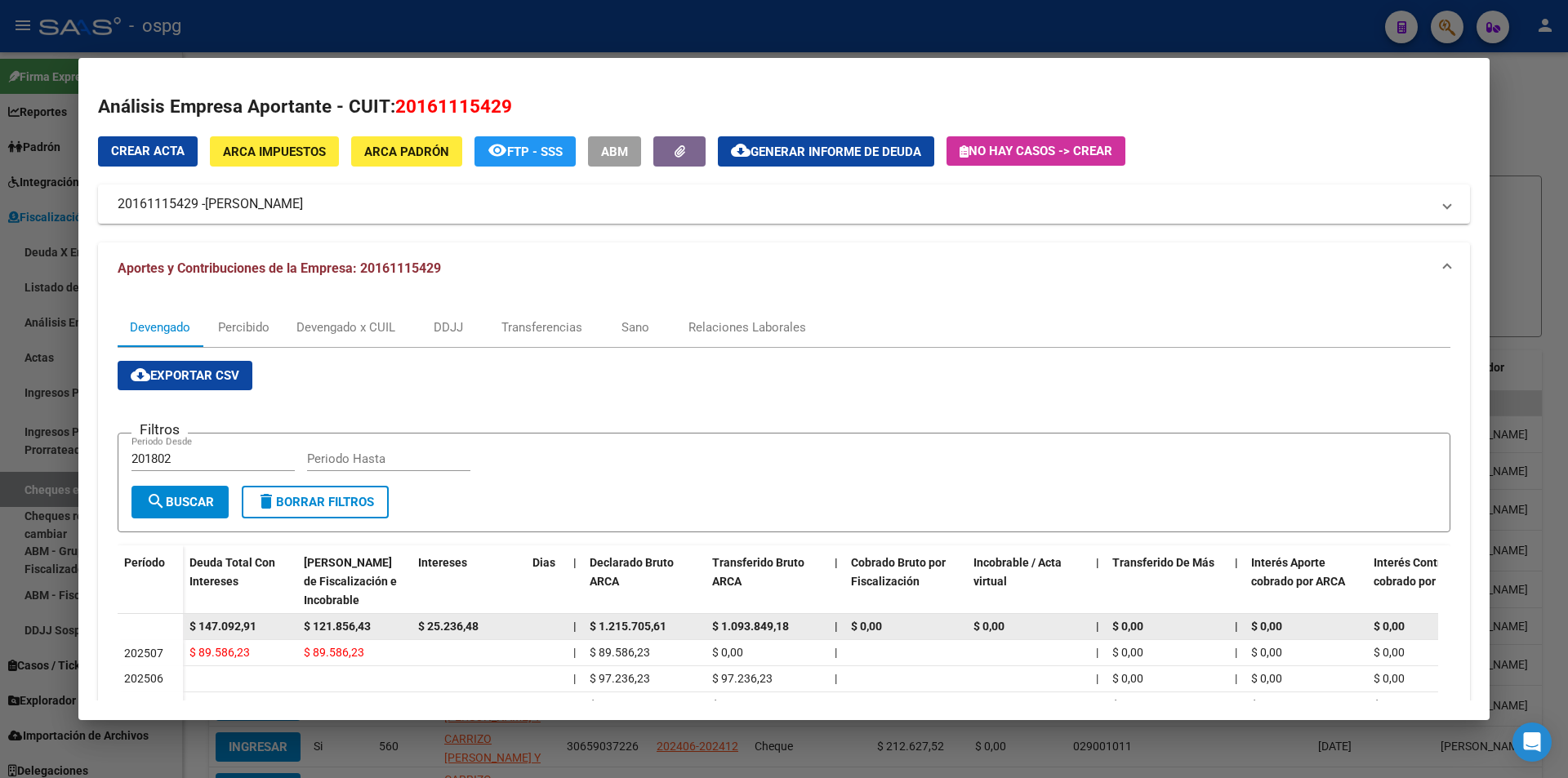
drag, startPoint x: 262, startPoint y: 623, endPoint x: 163, endPoint y: 625, distance: 99.0
click at [152, 625] on datatable-body-row "$ 147.092,91 $ 121.856,43 $ 25.236,48 | $ 1.215.705,61 $ 1.093.849,18 | $ 0,00 …" at bounding box center [1126, 627] width 2017 height 26
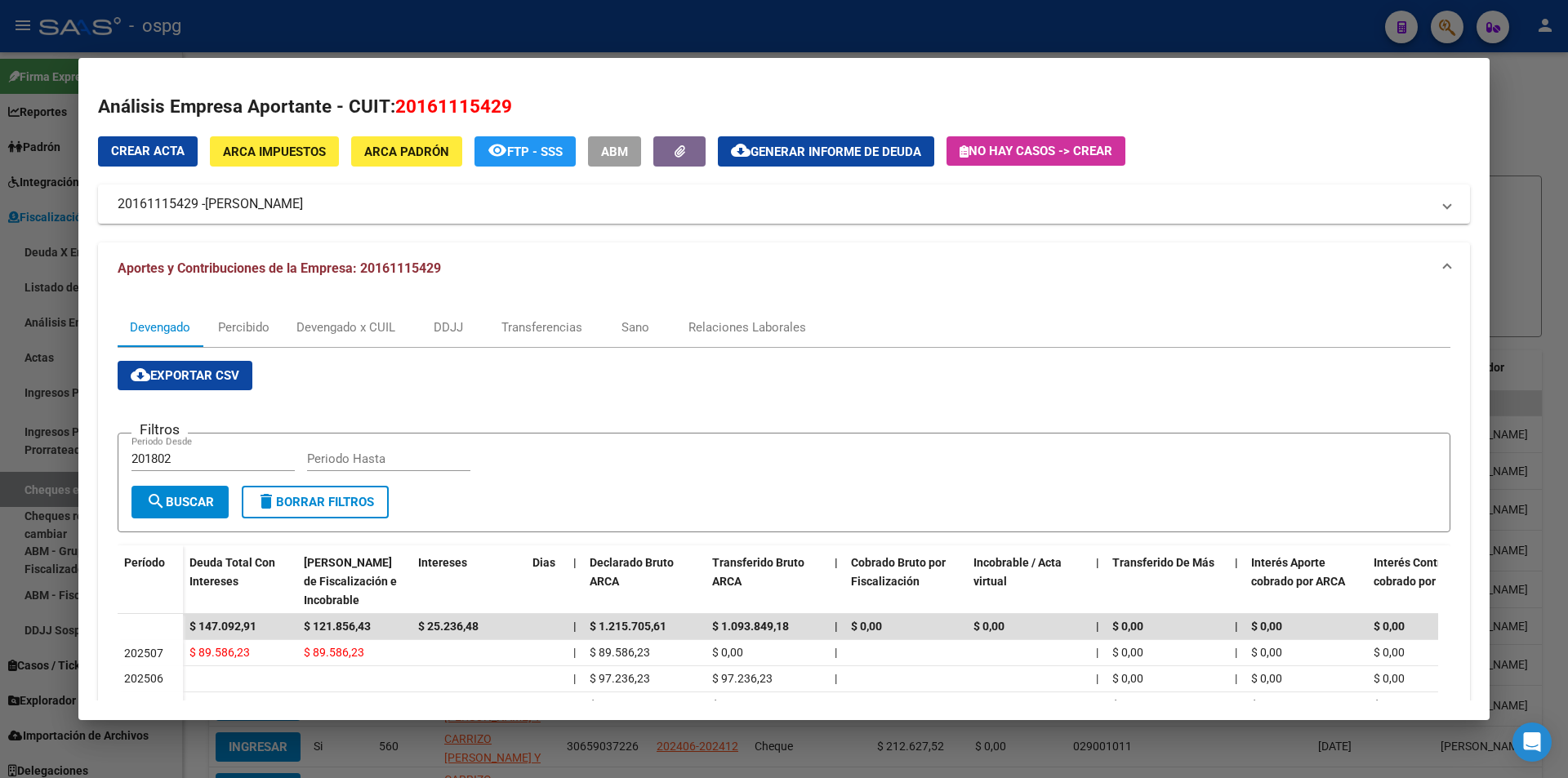
click at [0, 430] on div at bounding box center [784, 389] width 1568 height 778
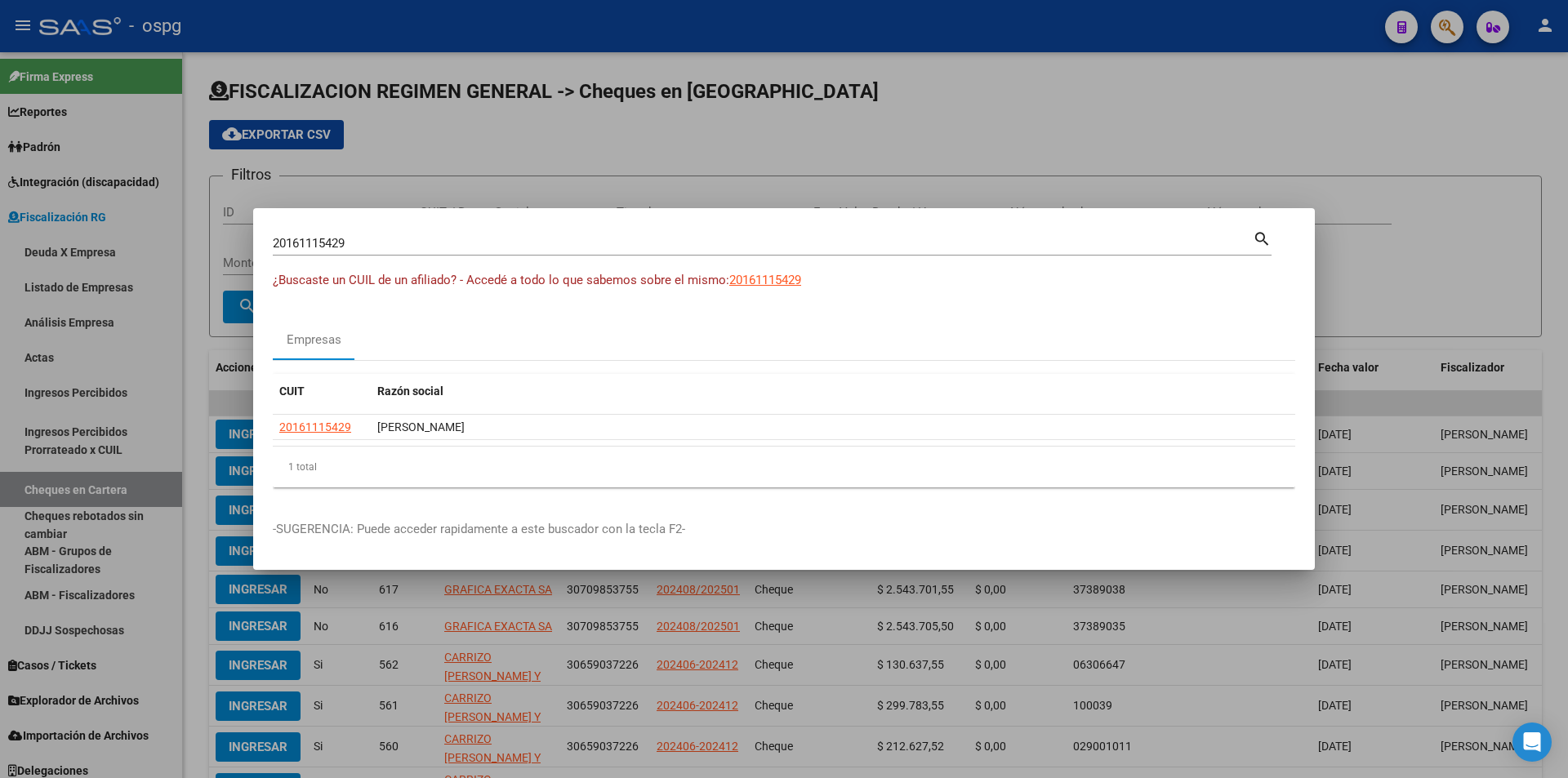
click at [0, 430] on div at bounding box center [784, 389] width 1568 height 778
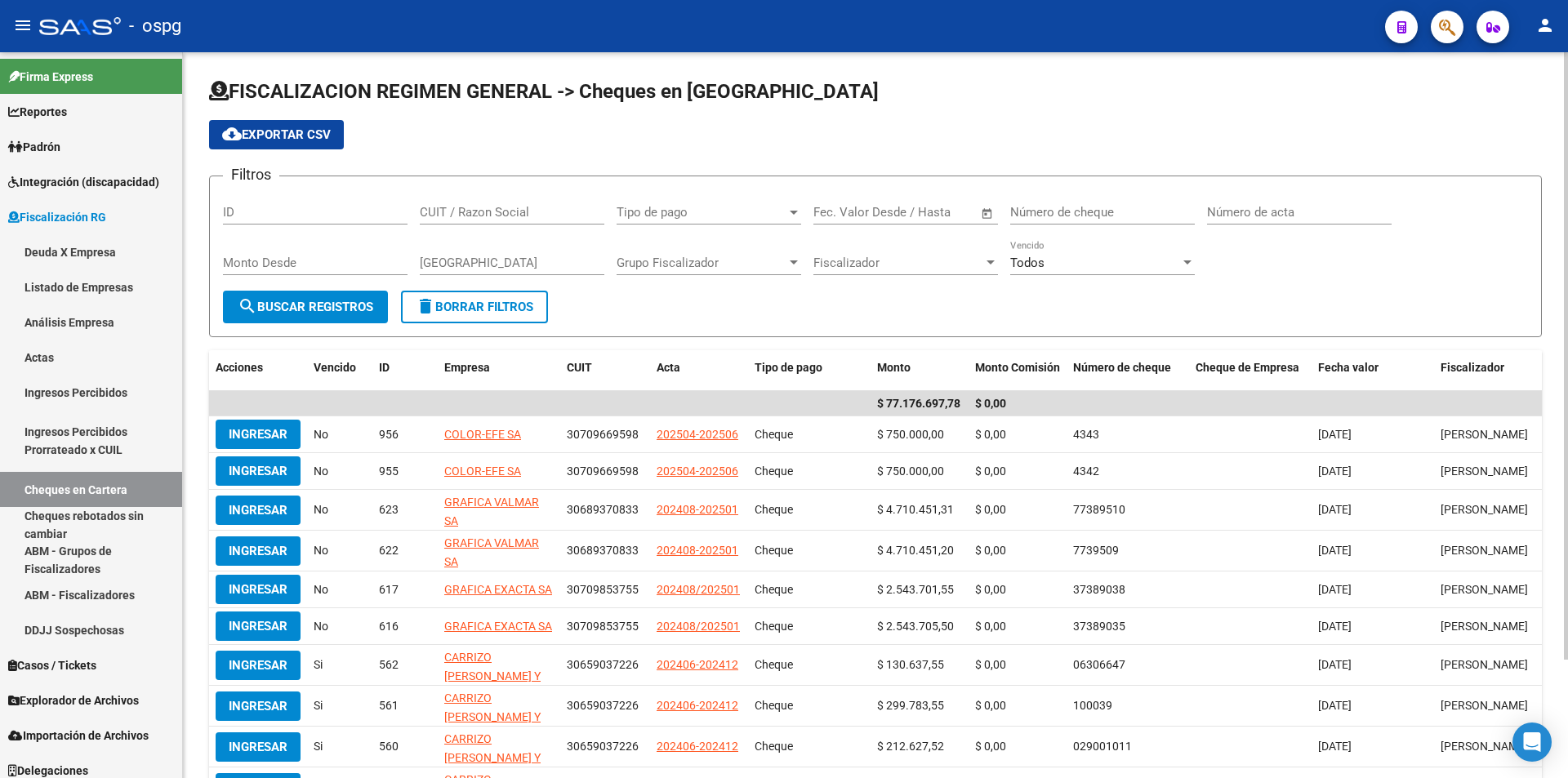
click at [1441, 137] on div "cloud_download Exportar CSV" at bounding box center [876, 134] width 1333 height 29
click at [1439, 137] on div "cloud_download Exportar CSV" at bounding box center [876, 134] width 1333 height 29
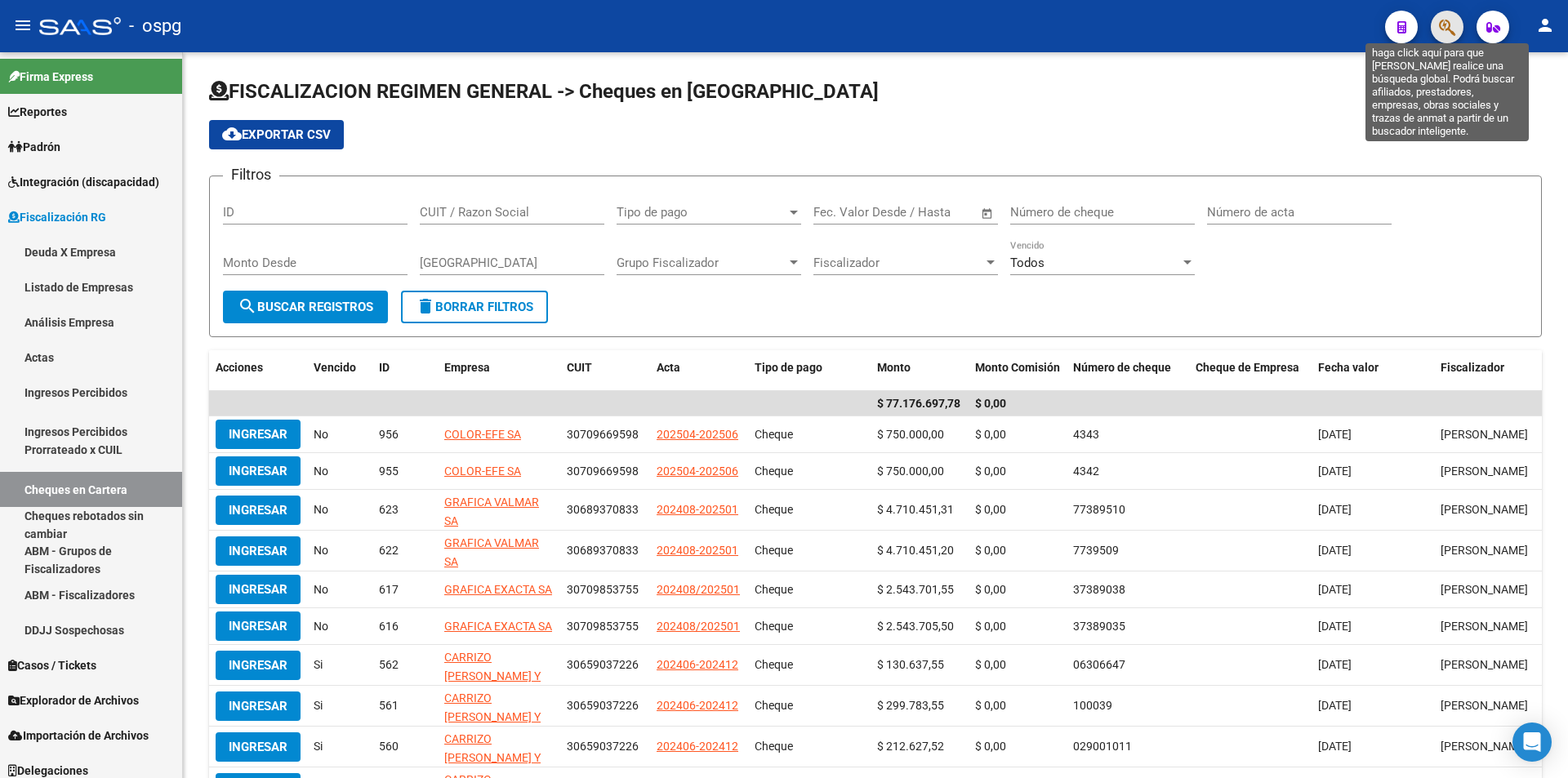
click at [1452, 31] on icon "button" at bounding box center [1447, 27] width 16 height 19
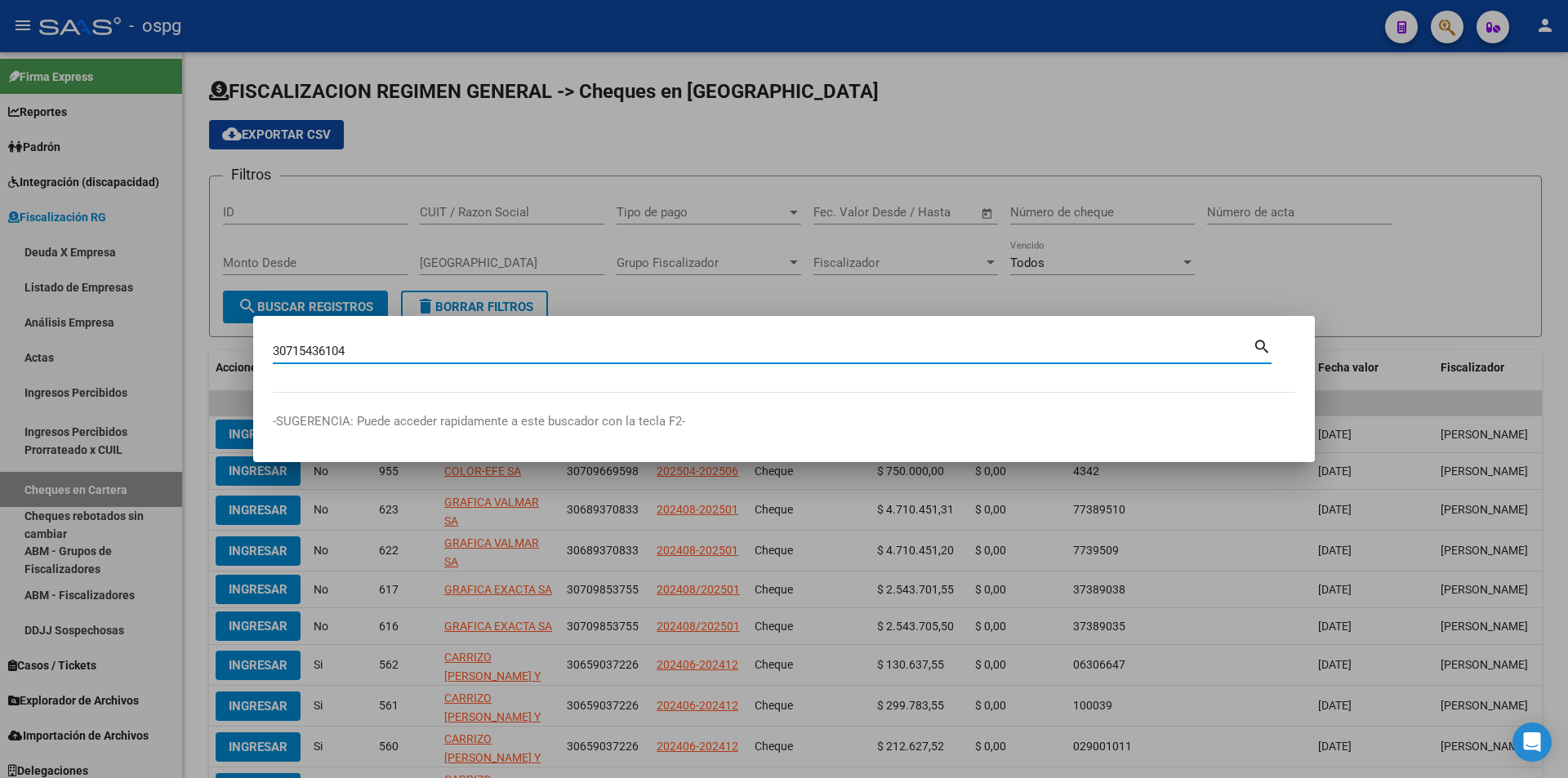
type input "30715436104"
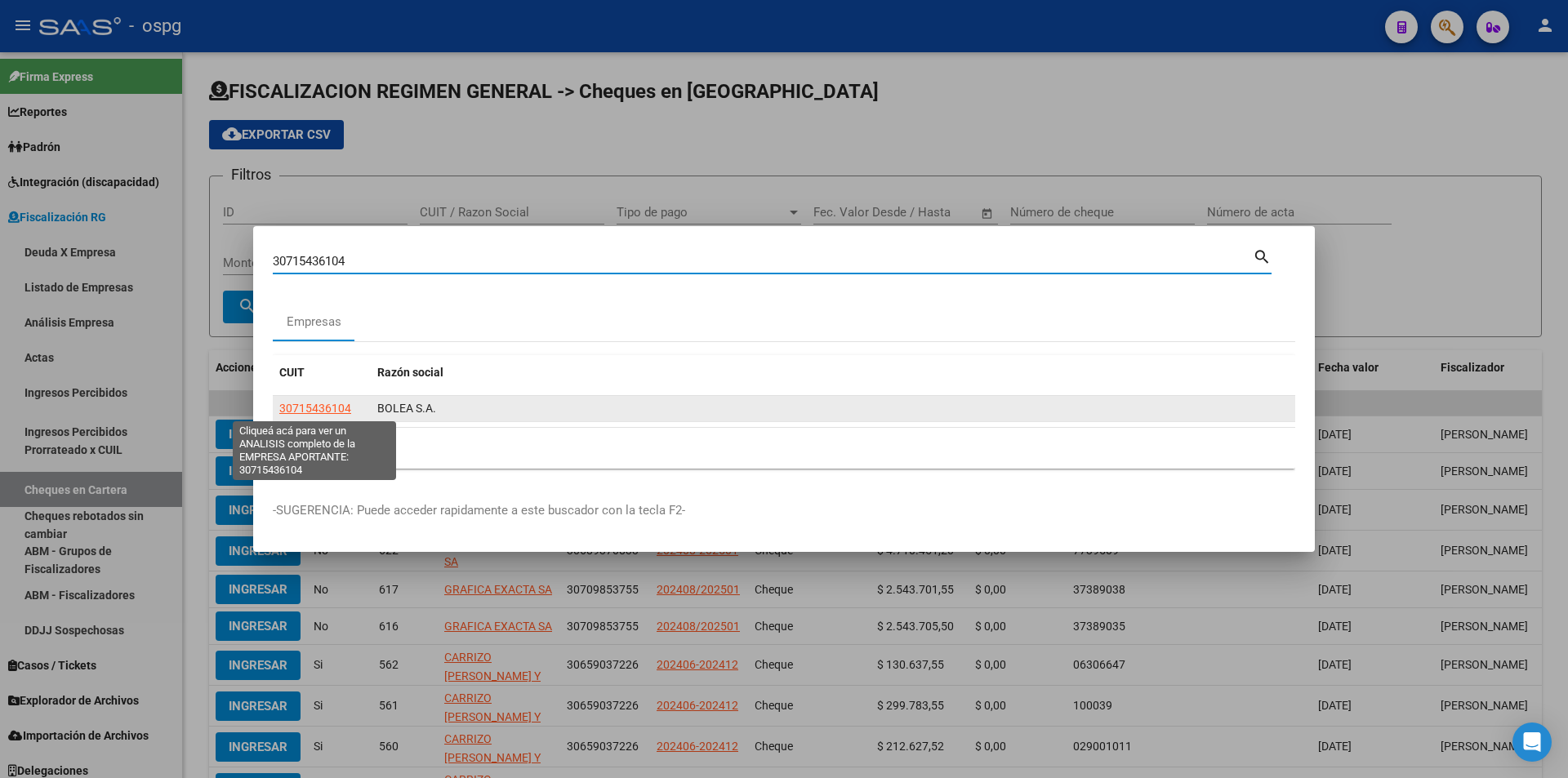
click at [314, 412] on span "30715436104" at bounding box center [315, 407] width 72 height 13
type textarea "30715436104"
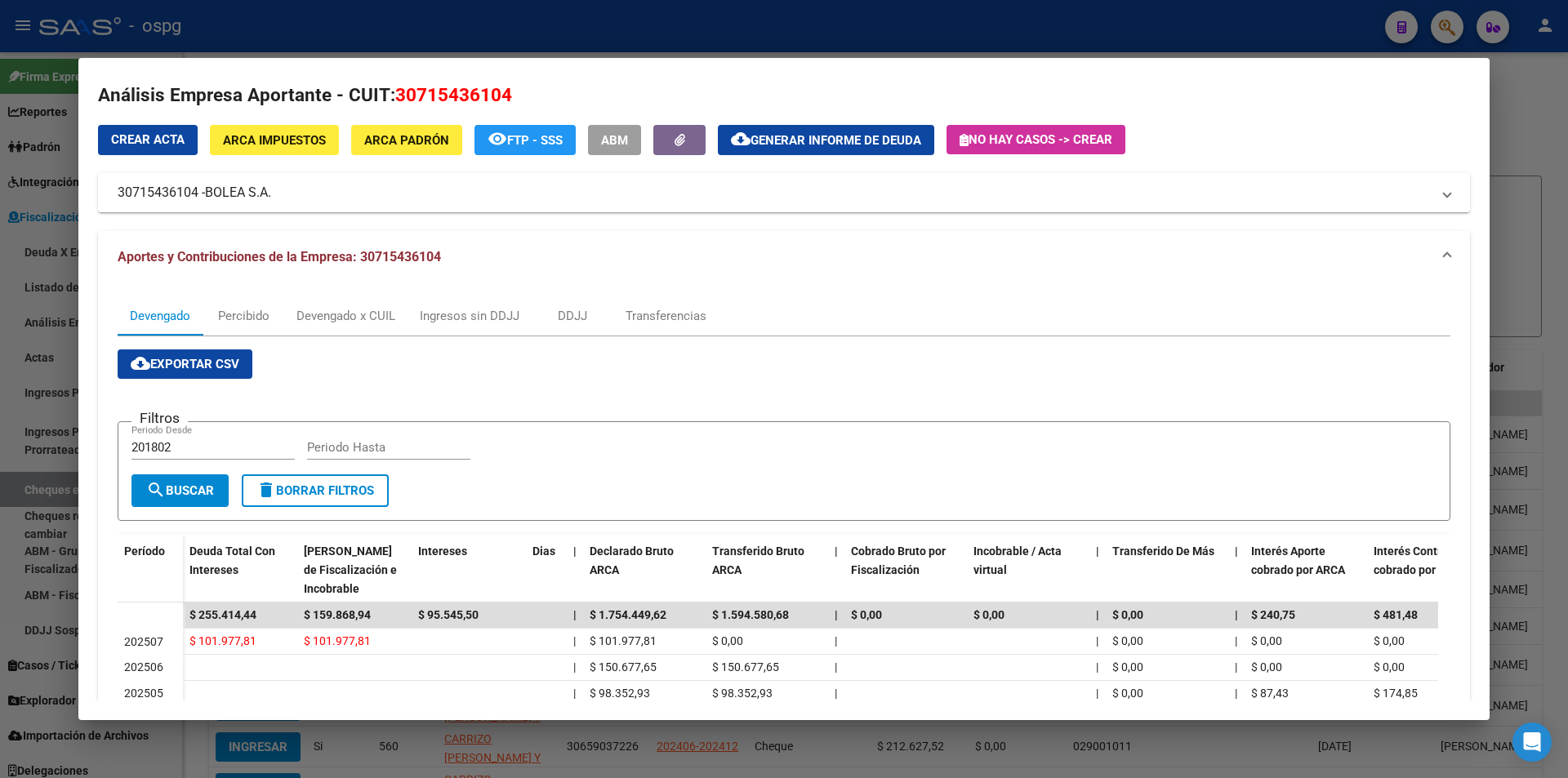
scroll to position [0, 0]
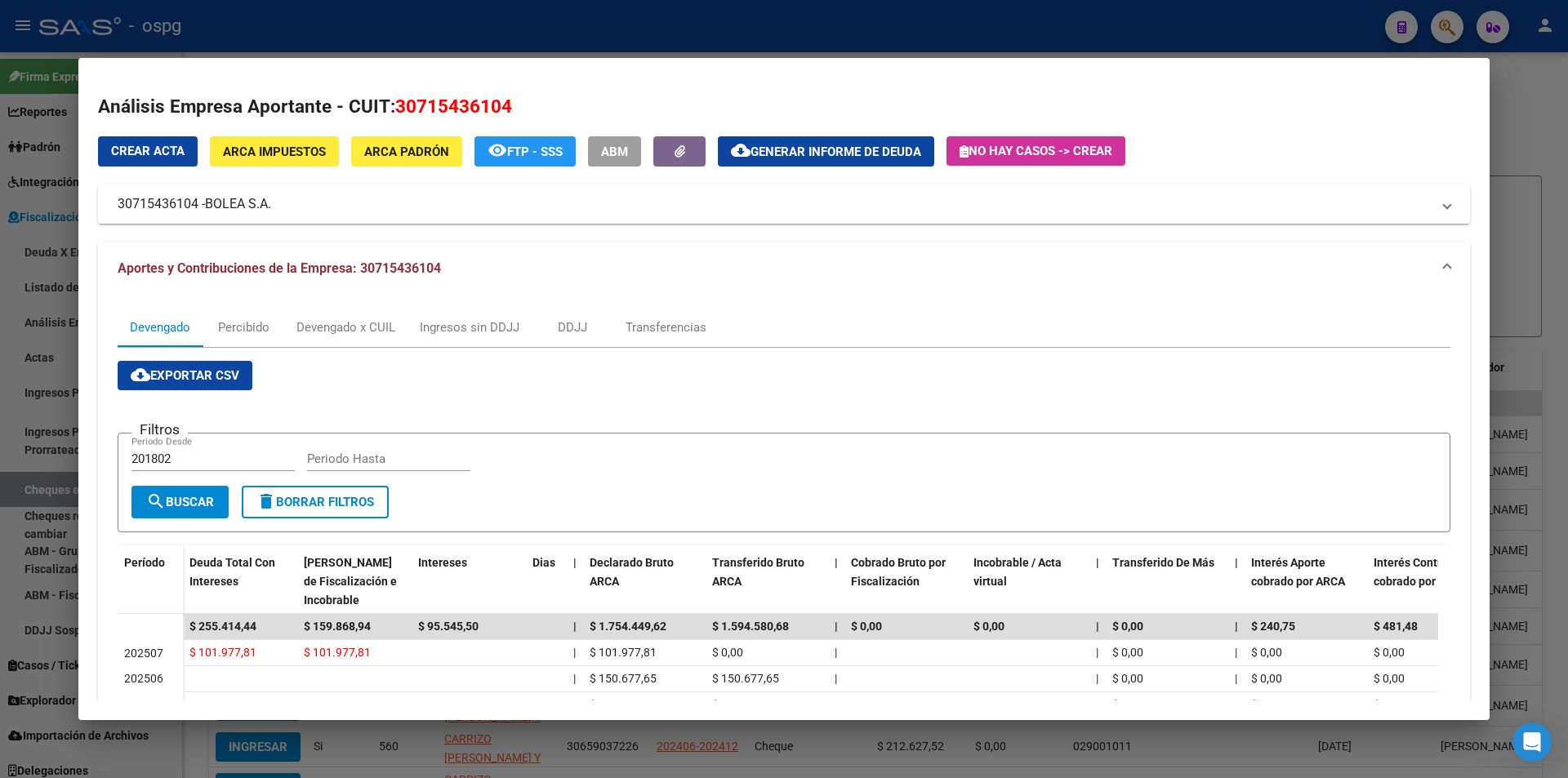
click at [1531, 154] on div at bounding box center [784, 389] width 1568 height 778
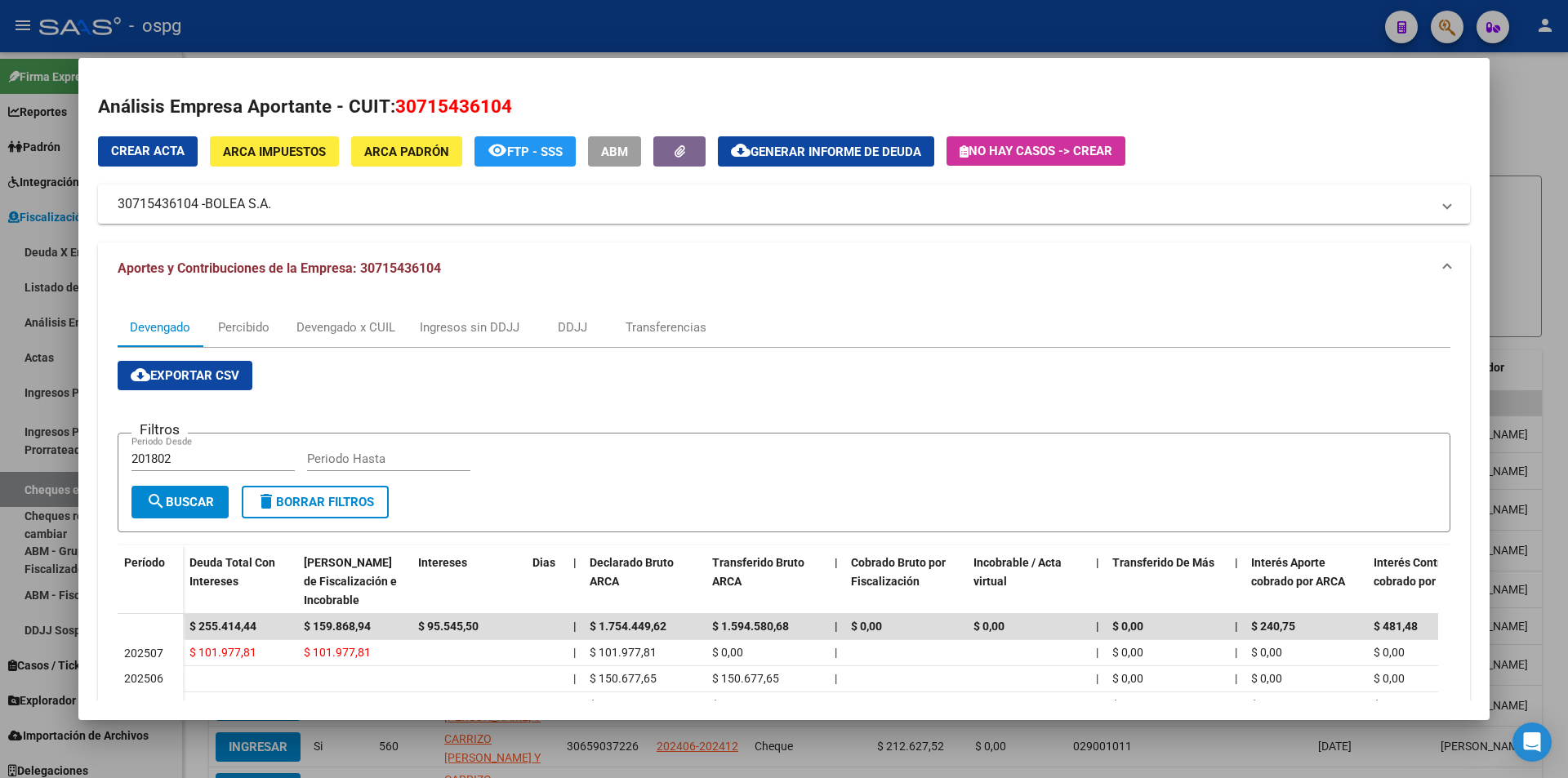
click at [1531, 154] on div at bounding box center [784, 389] width 1568 height 778
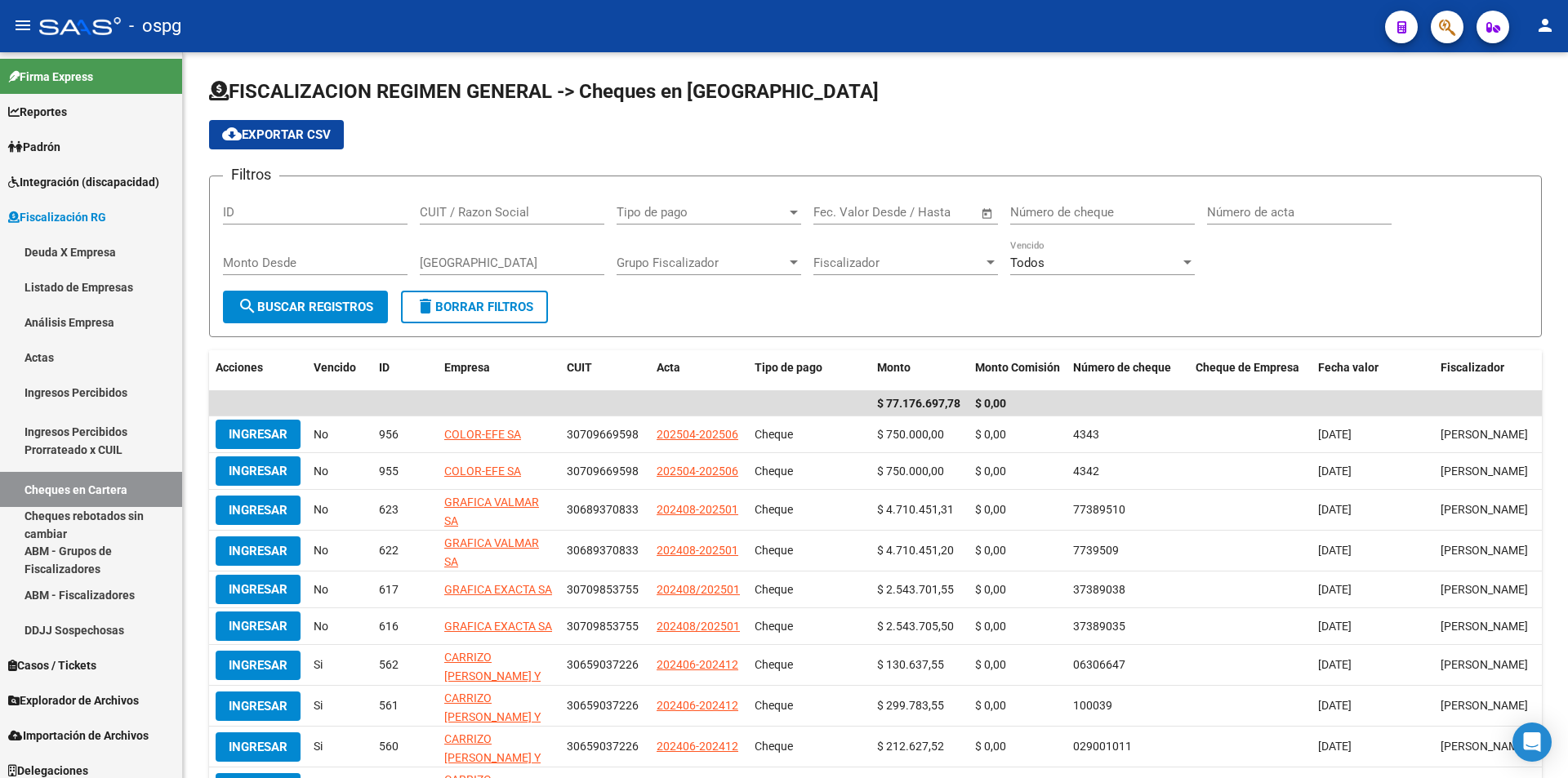
click at [1531, 154] on app-list-header "FISCALIZACION REGIMEN GENERAL -> Cheques en Cartera cloud_download Exportar CSV…" at bounding box center [876, 208] width 1333 height 259
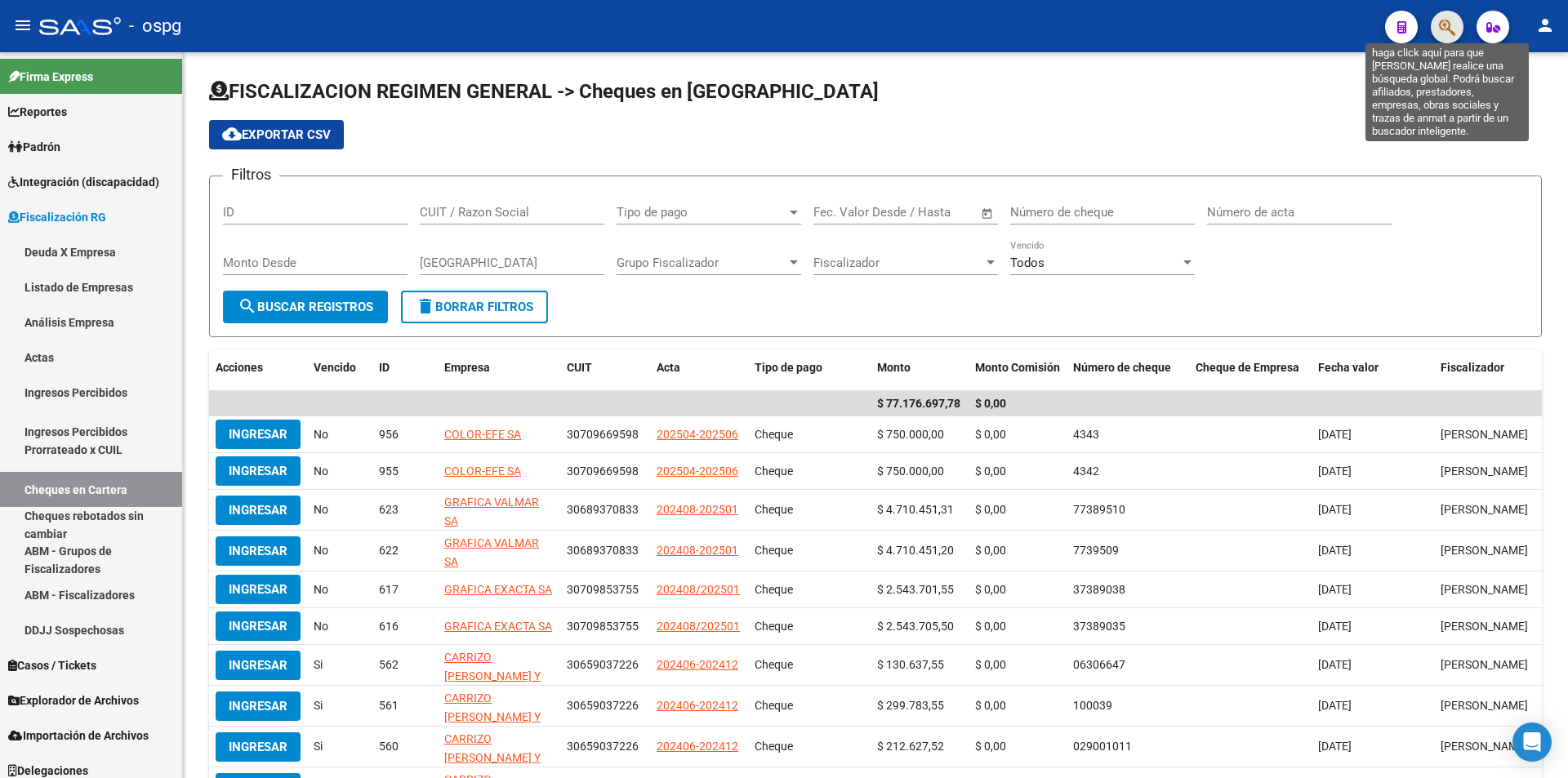
click at [1447, 21] on icon "button" at bounding box center [1447, 27] width 16 height 19
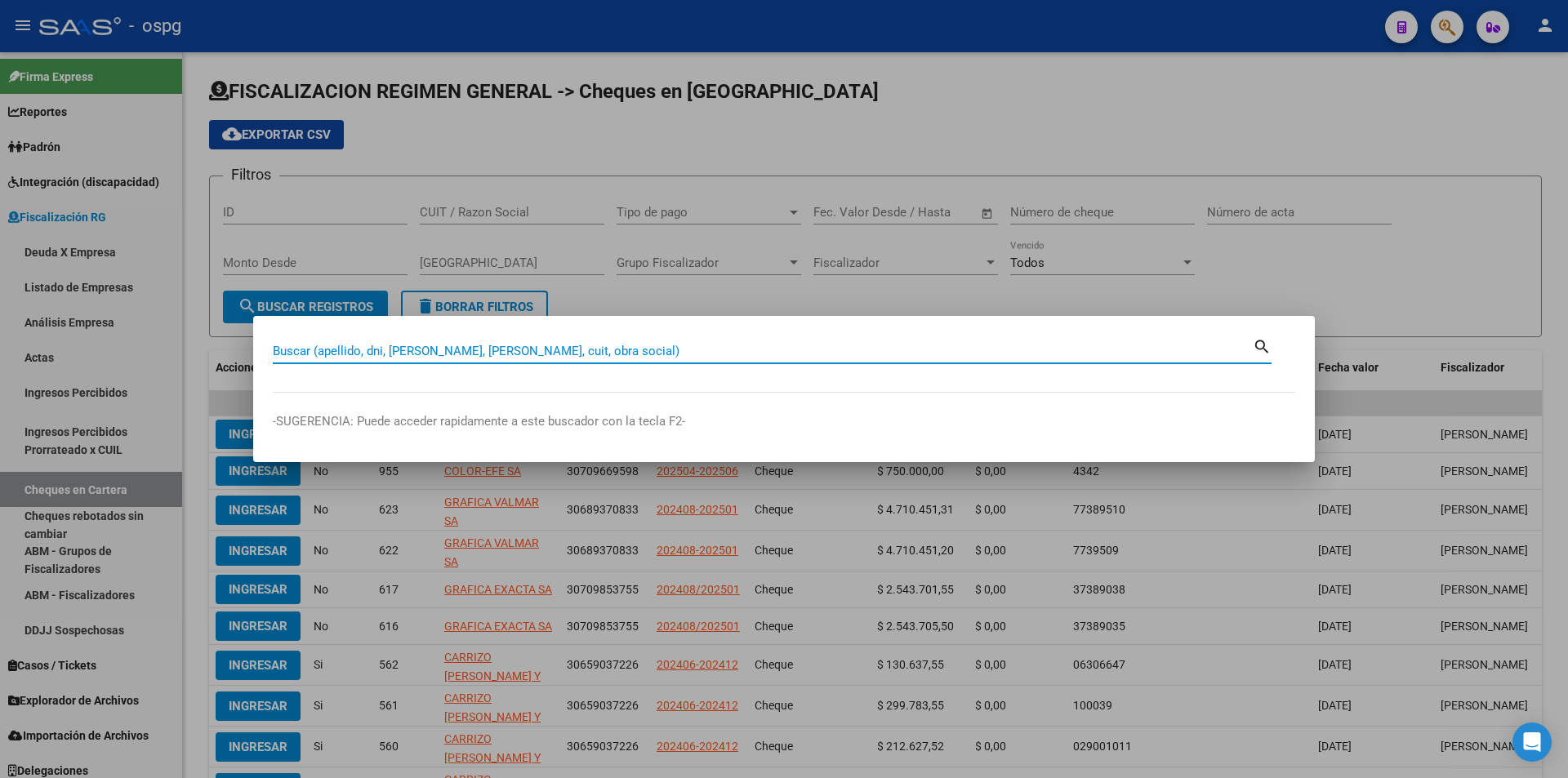
paste input "20228664279"
type input "20228664279"
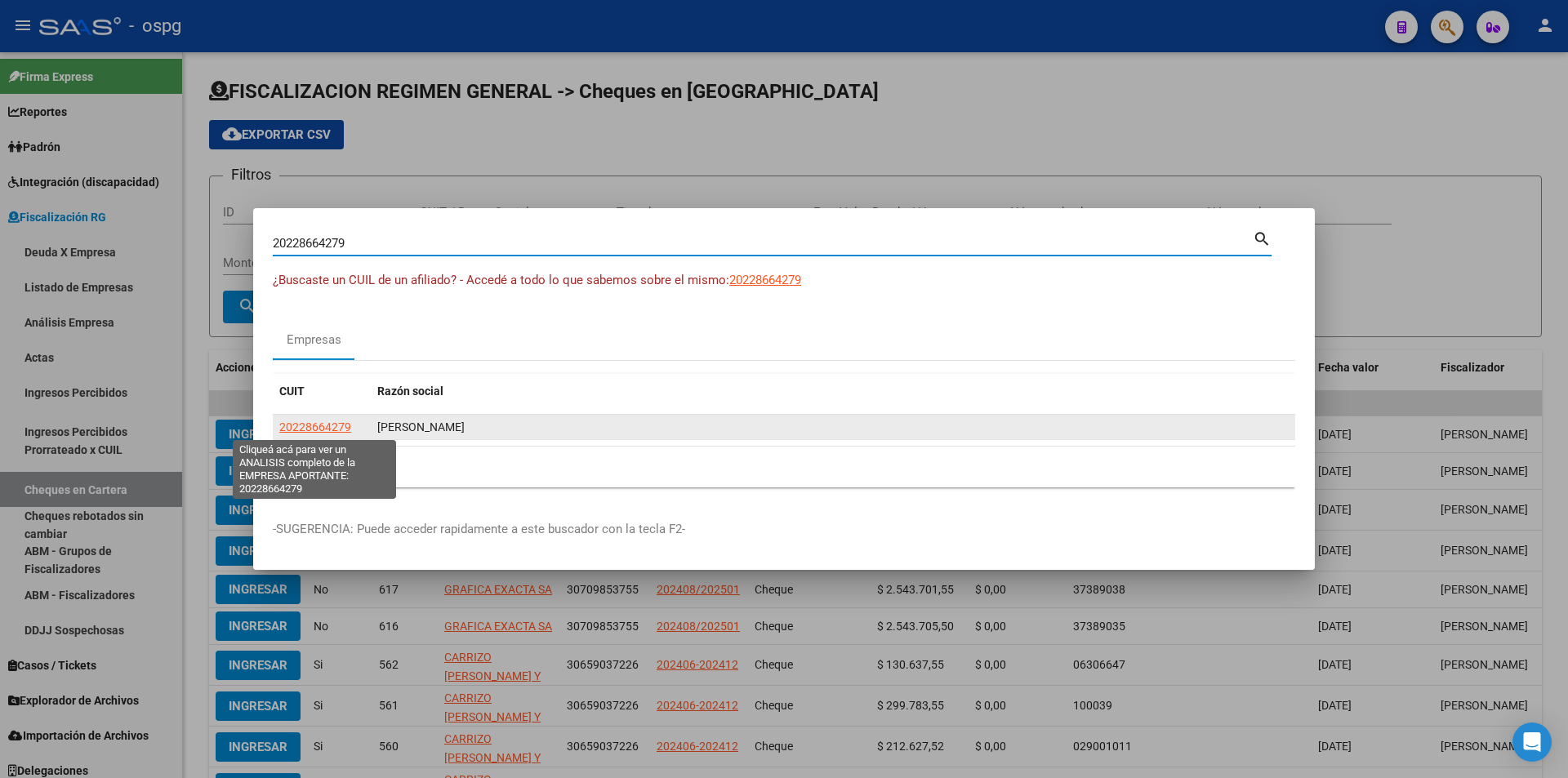
click at [322, 422] on span "20228664279" at bounding box center [315, 426] width 72 height 13
type textarea "20228664279"
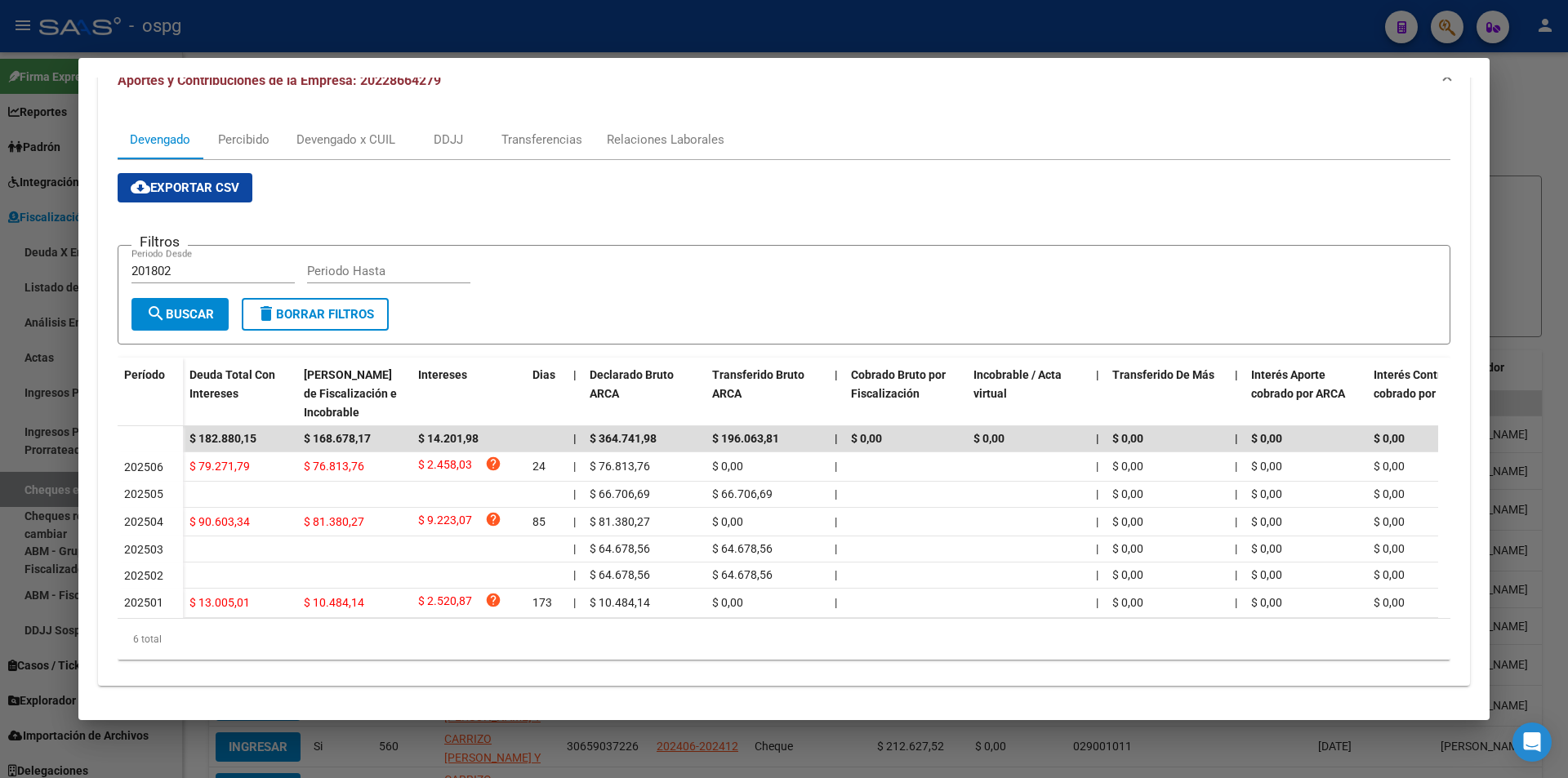
scroll to position [206, 0]
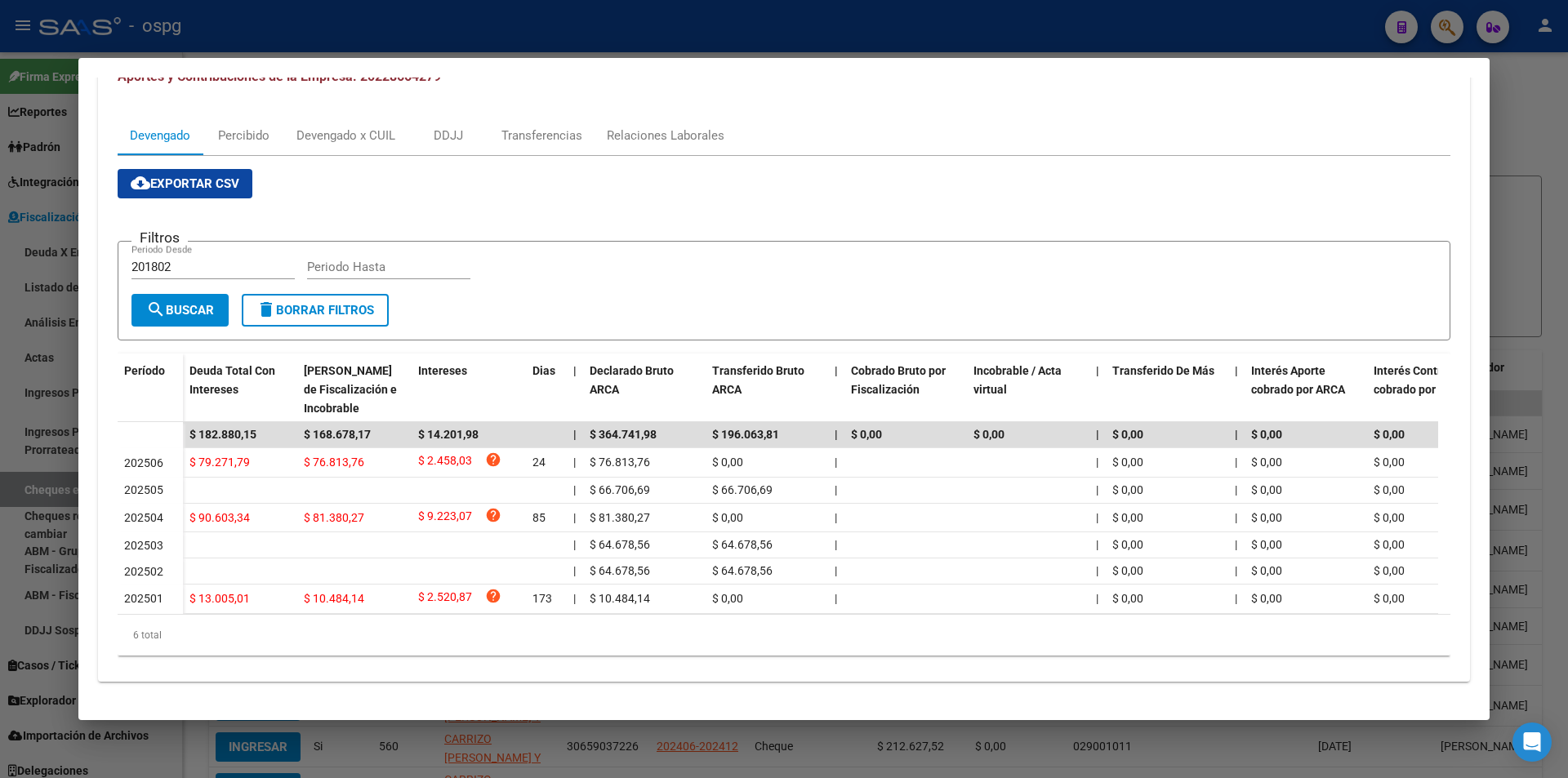
click at [1530, 180] on div at bounding box center [784, 389] width 1568 height 778
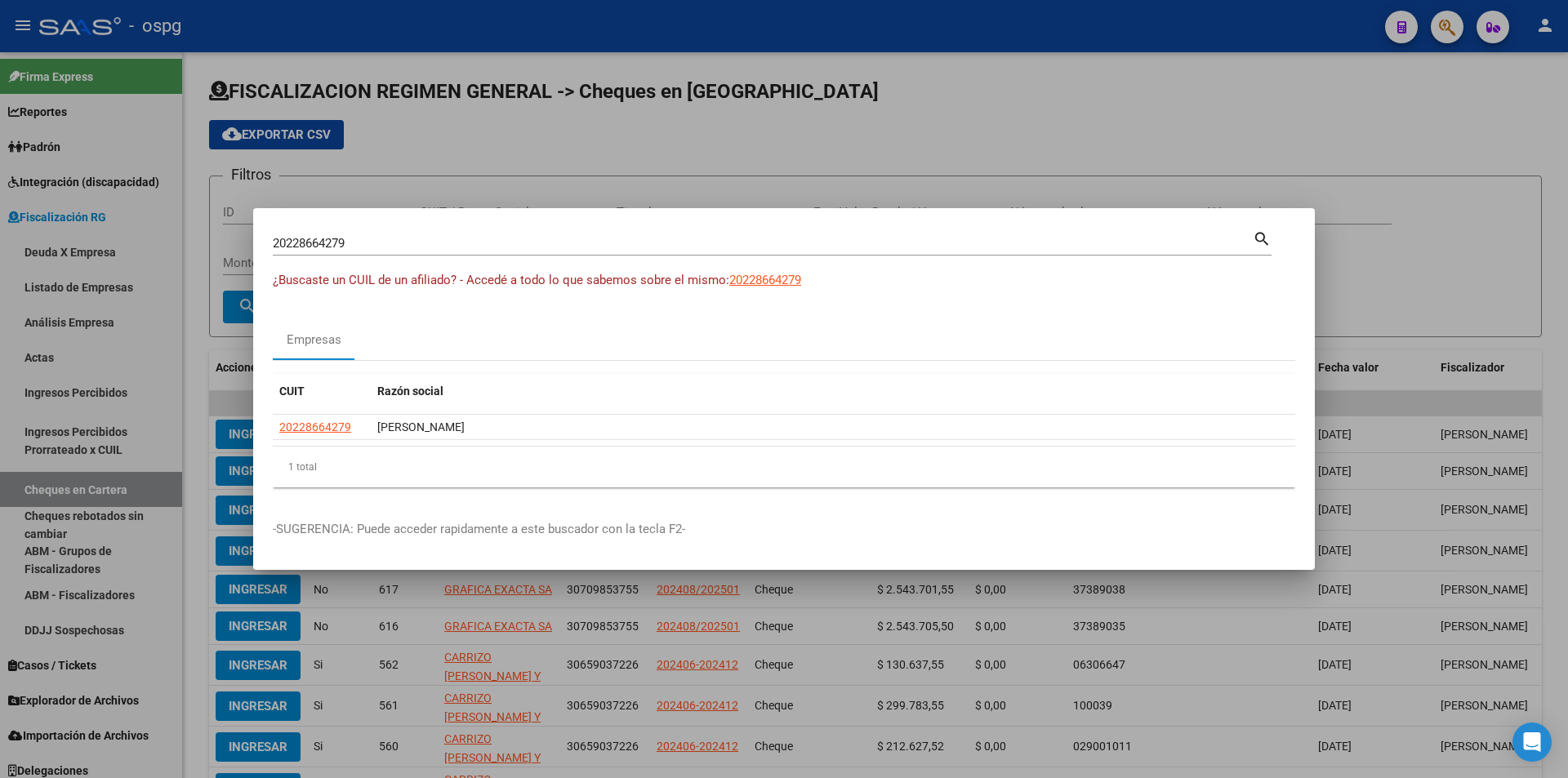
click at [1530, 180] on div at bounding box center [784, 389] width 1568 height 778
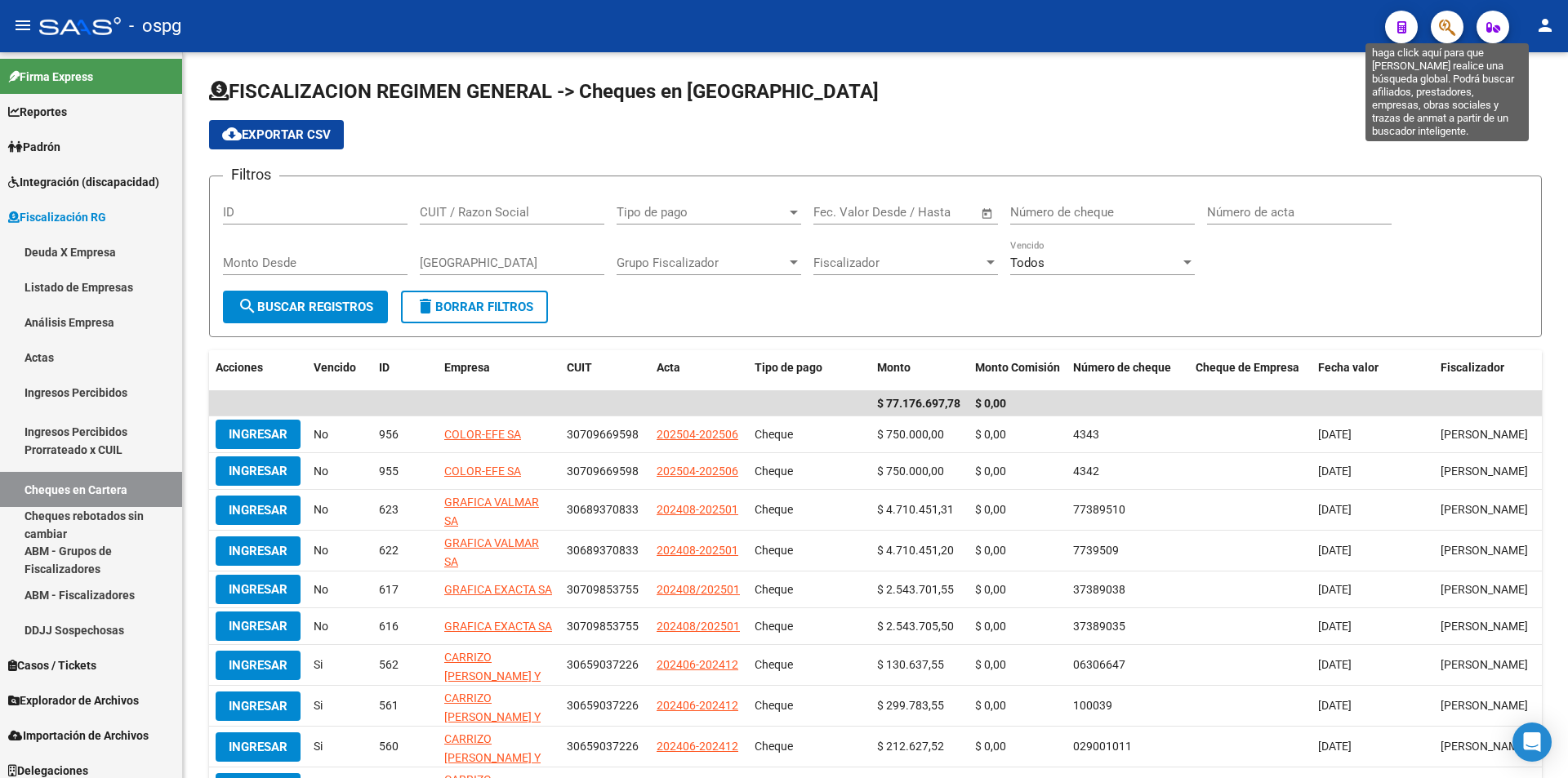
click at [1448, 33] on icon "button" at bounding box center [1447, 27] width 16 height 19
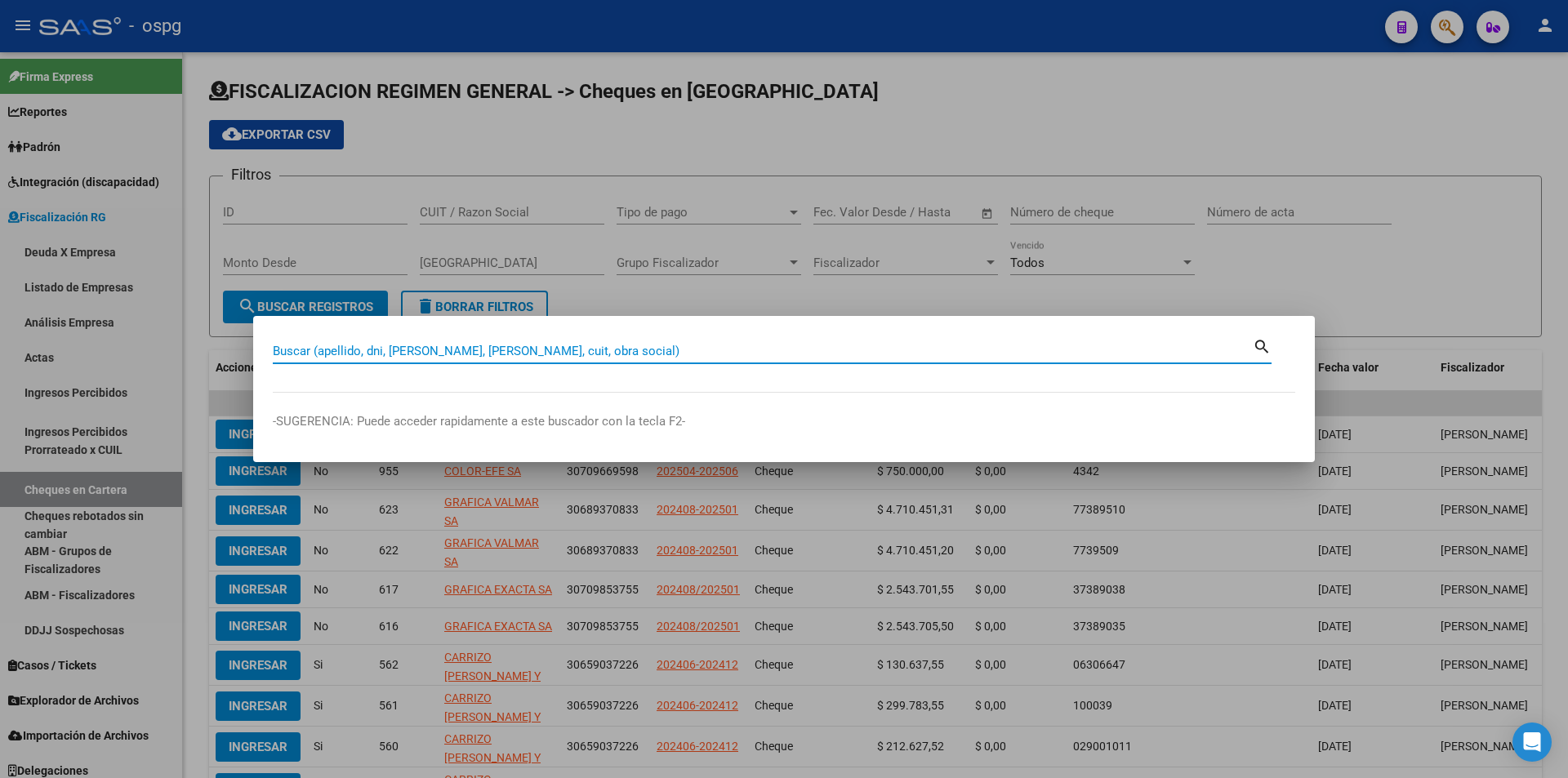
paste input "20926984714"
type input "20926984714"
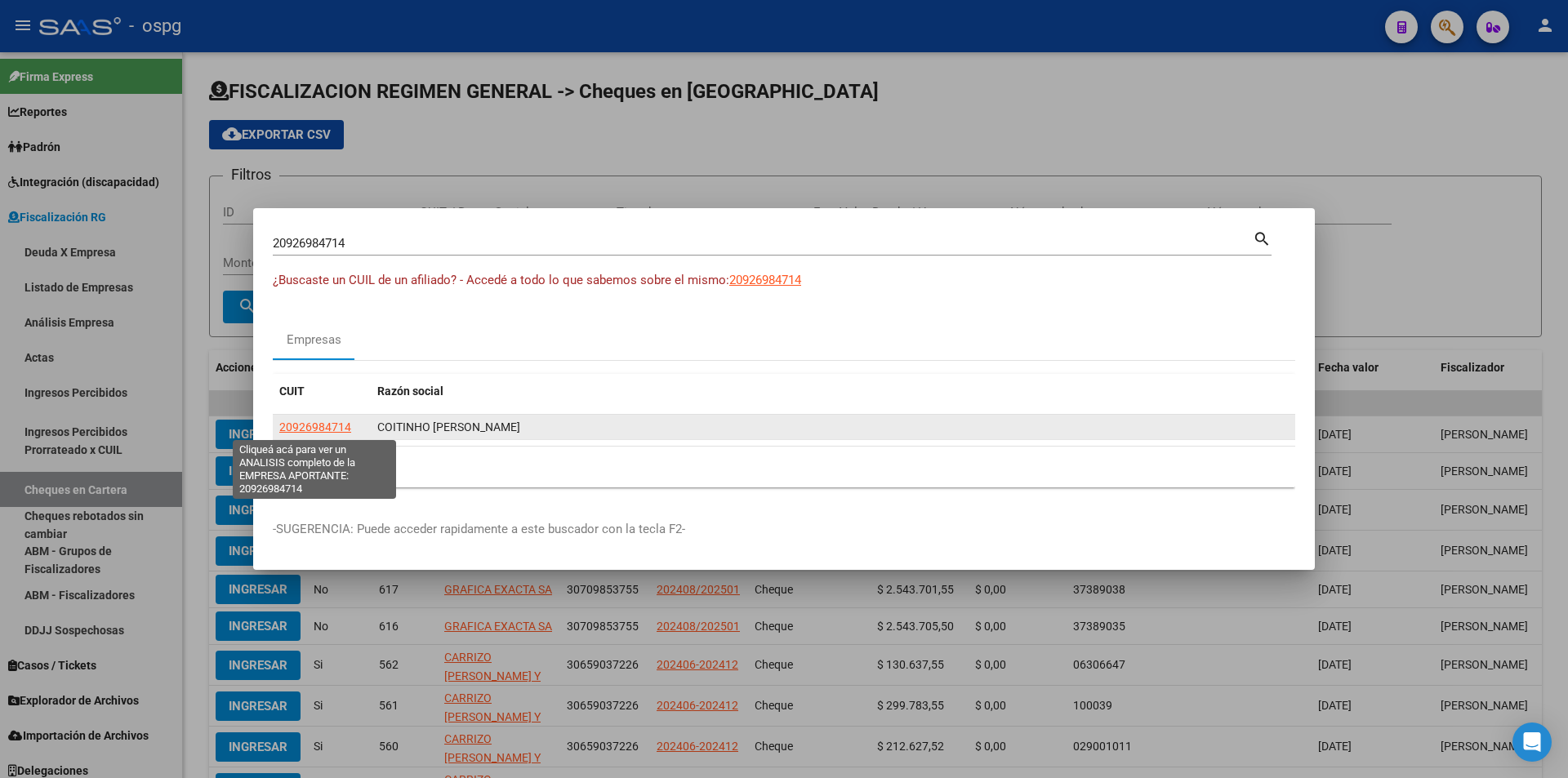
click at [315, 420] on span "20926984714" at bounding box center [315, 426] width 72 height 13
type textarea "20926984714"
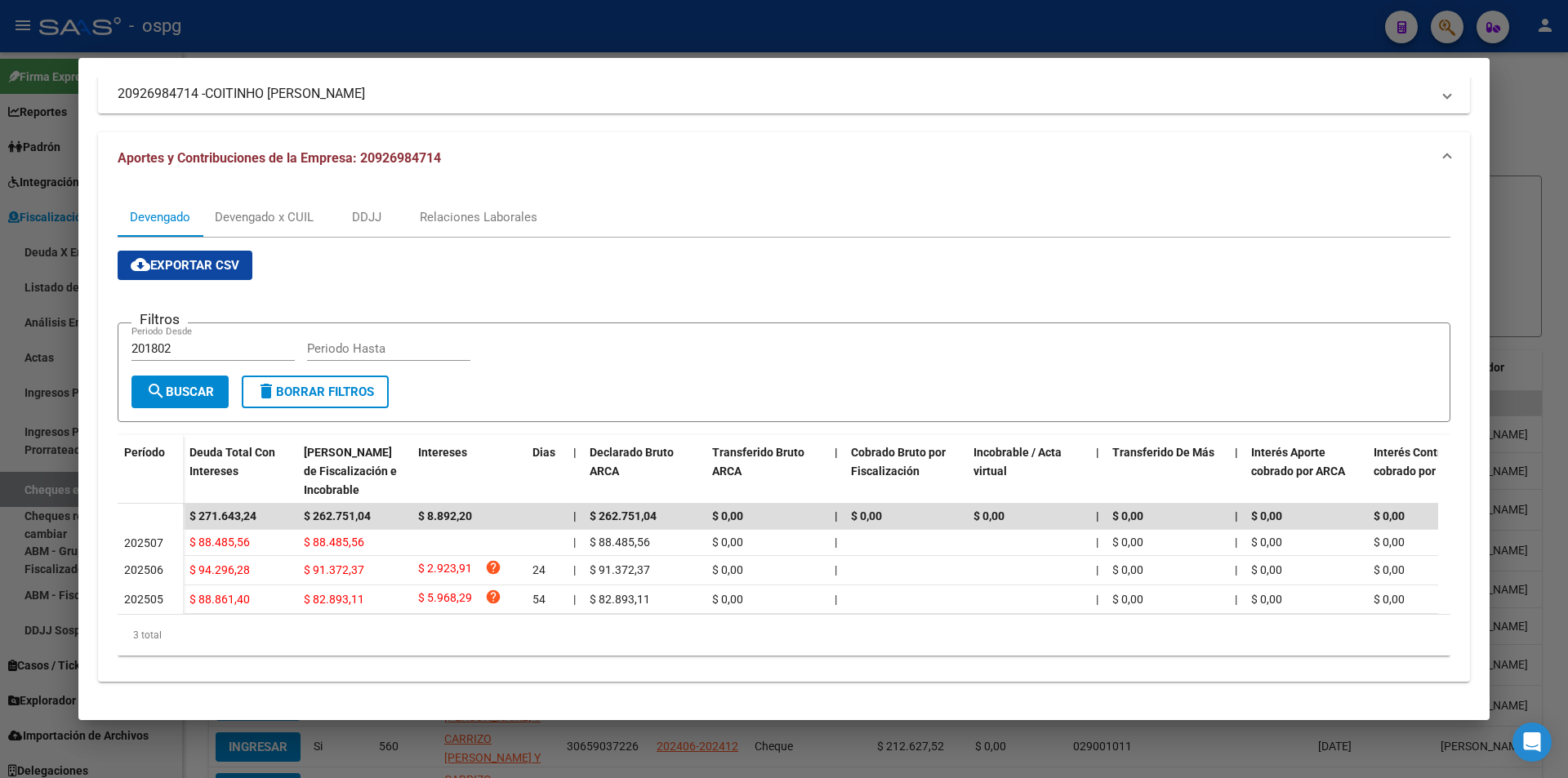
scroll to position [124, 0]
click at [0, 508] on div at bounding box center [784, 389] width 1568 height 778
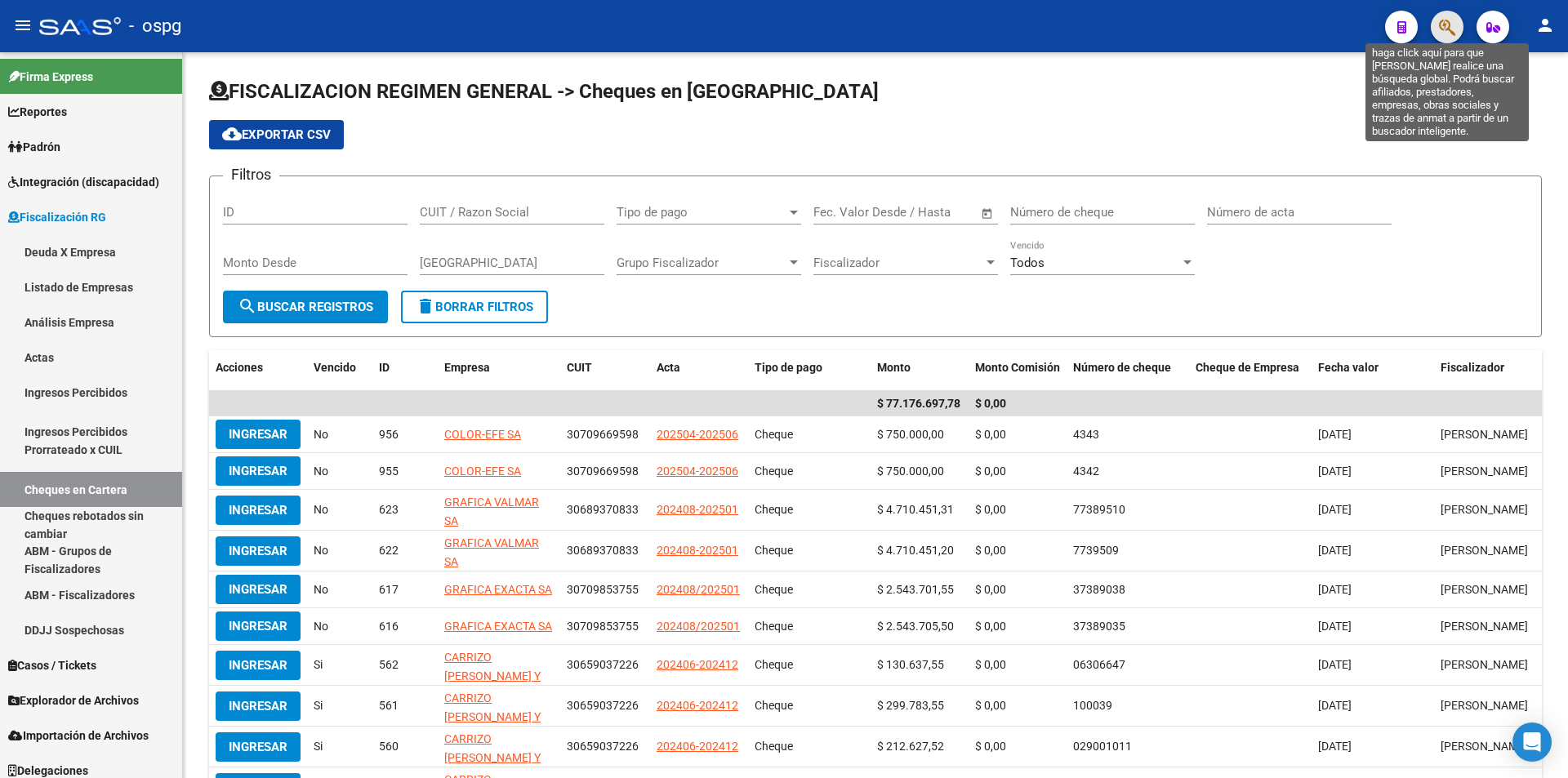
click at [1444, 27] on icon "button" at bounding box center [1447, 27] width 16 height 19
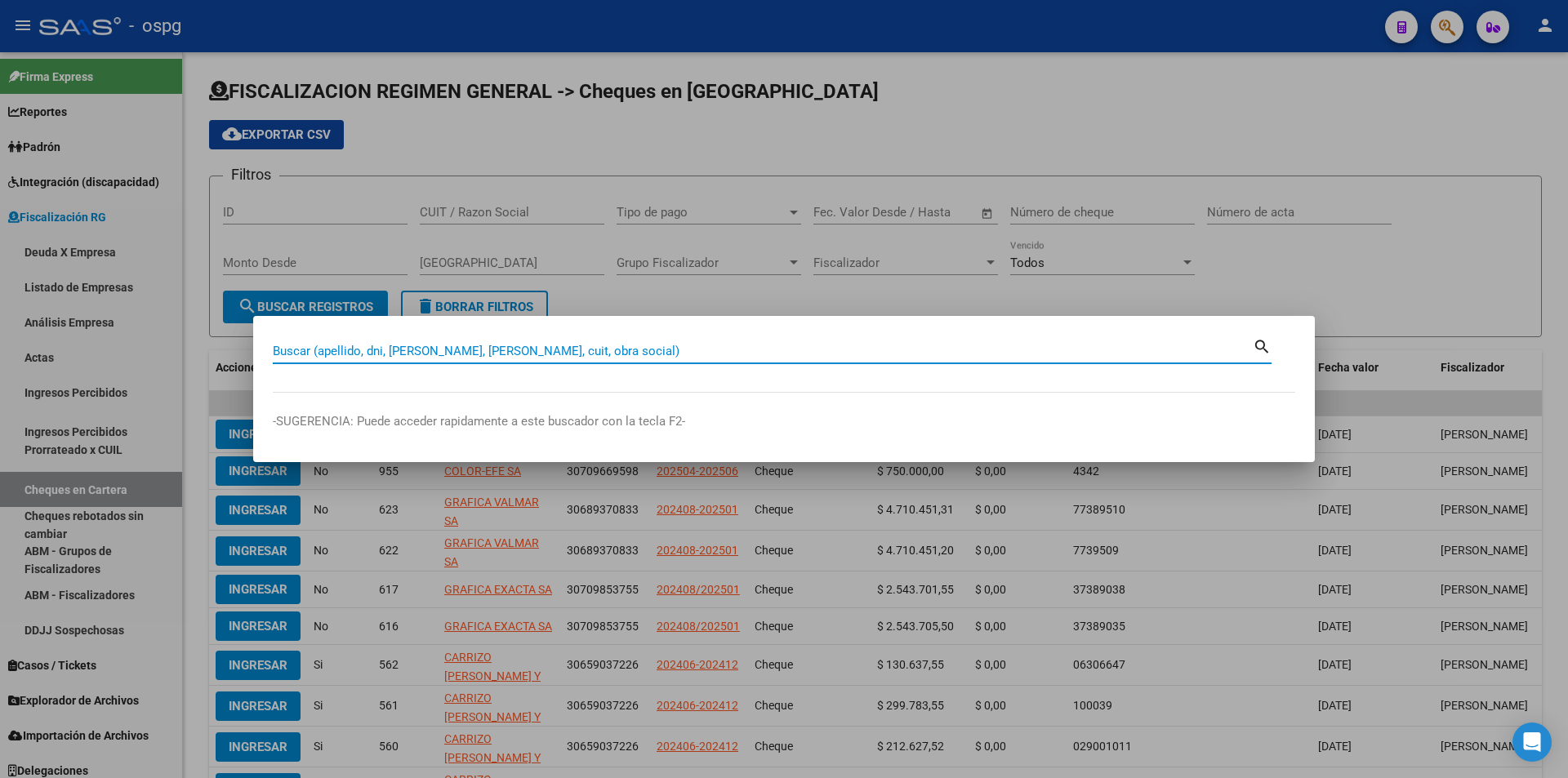
paste input "30715173480"
type input "30715173480"
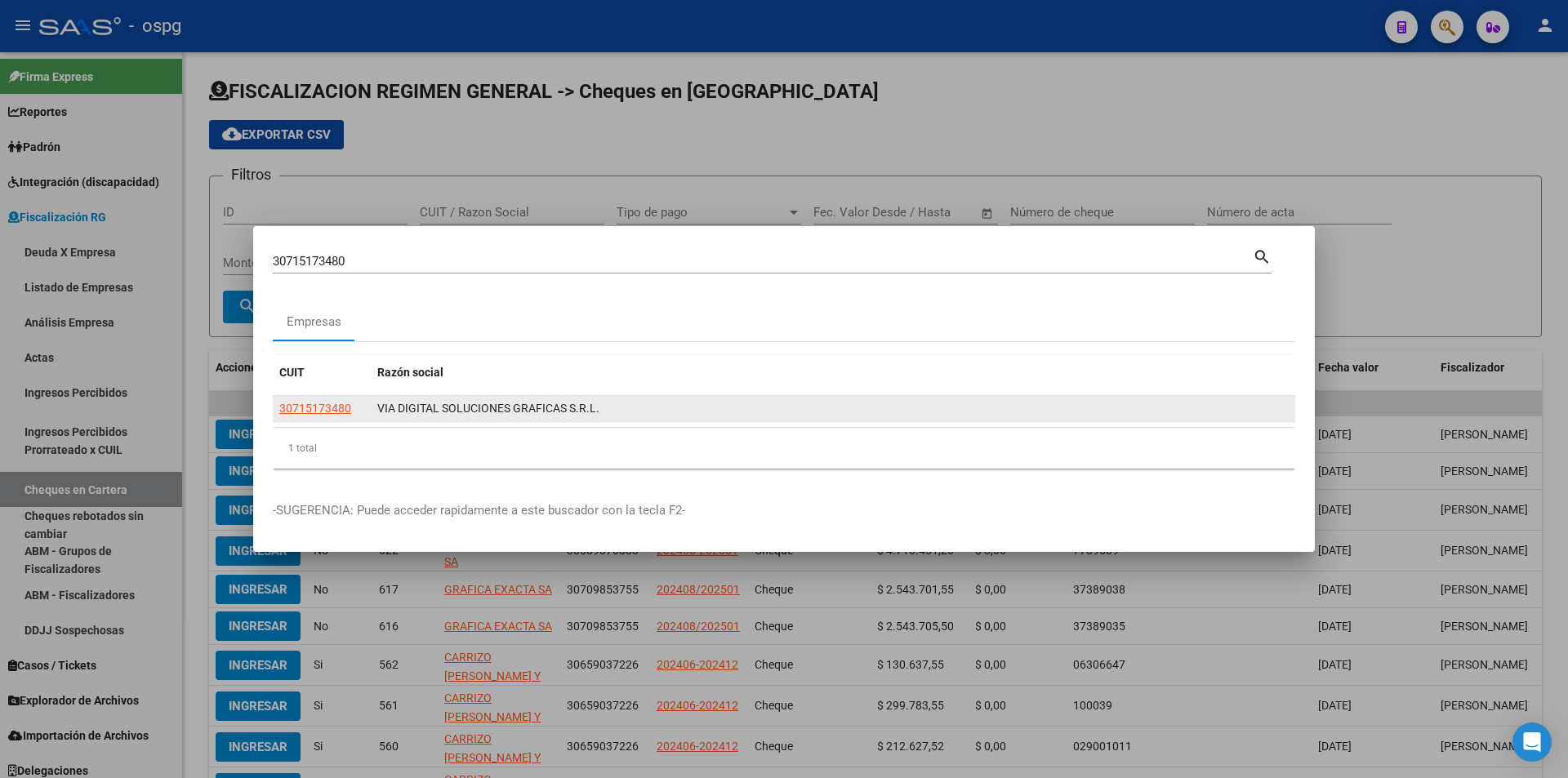
click at [340, 397] on datatable-body-cell "30715173480" at bounding box center [321, 408] width 98 height 26
click at [337, 404] on span "30715173480" at bounding box center [315, 407] width 72 height 13
type textarea "30715173480"
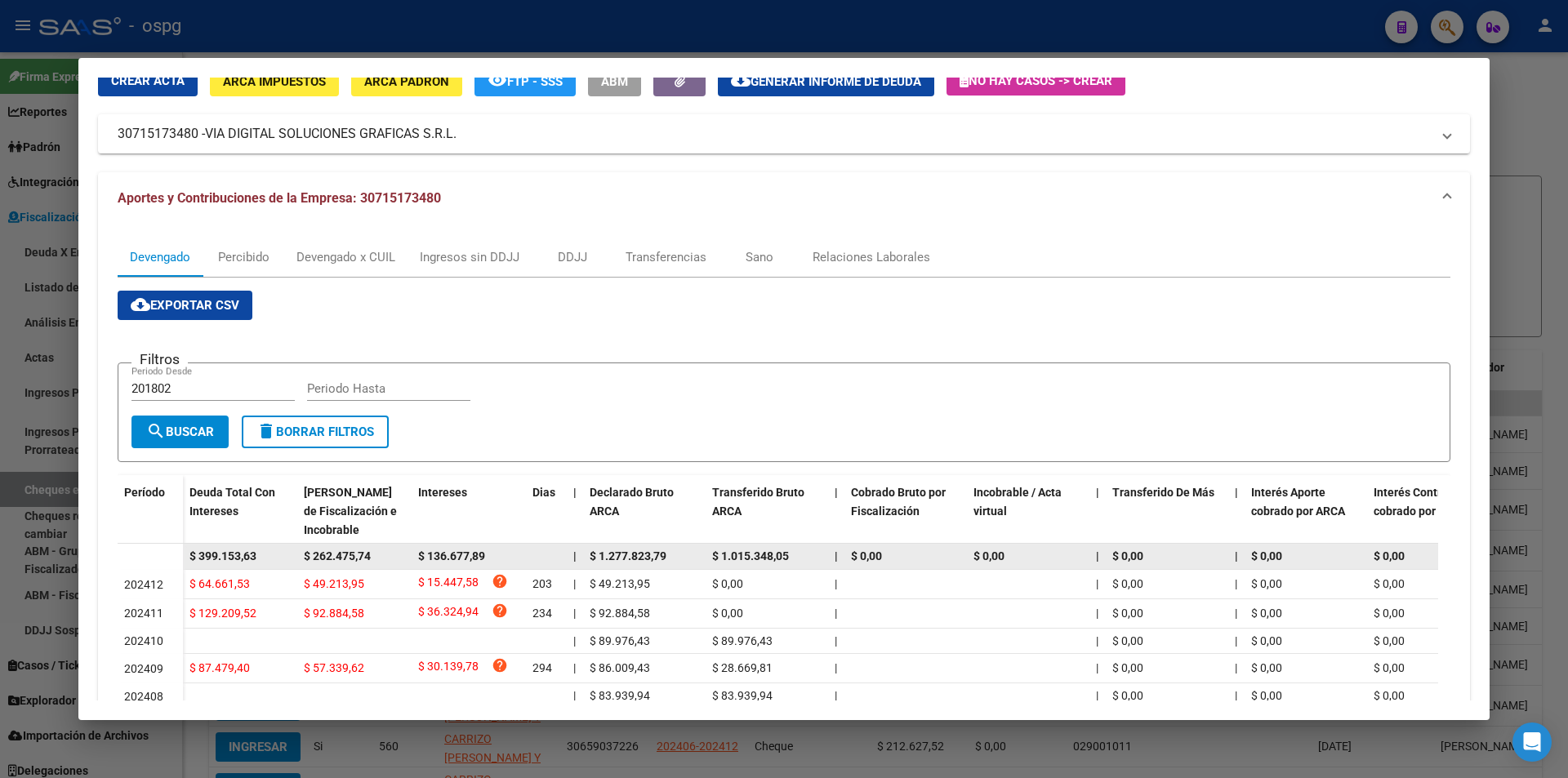
scroll to position [163, 0]
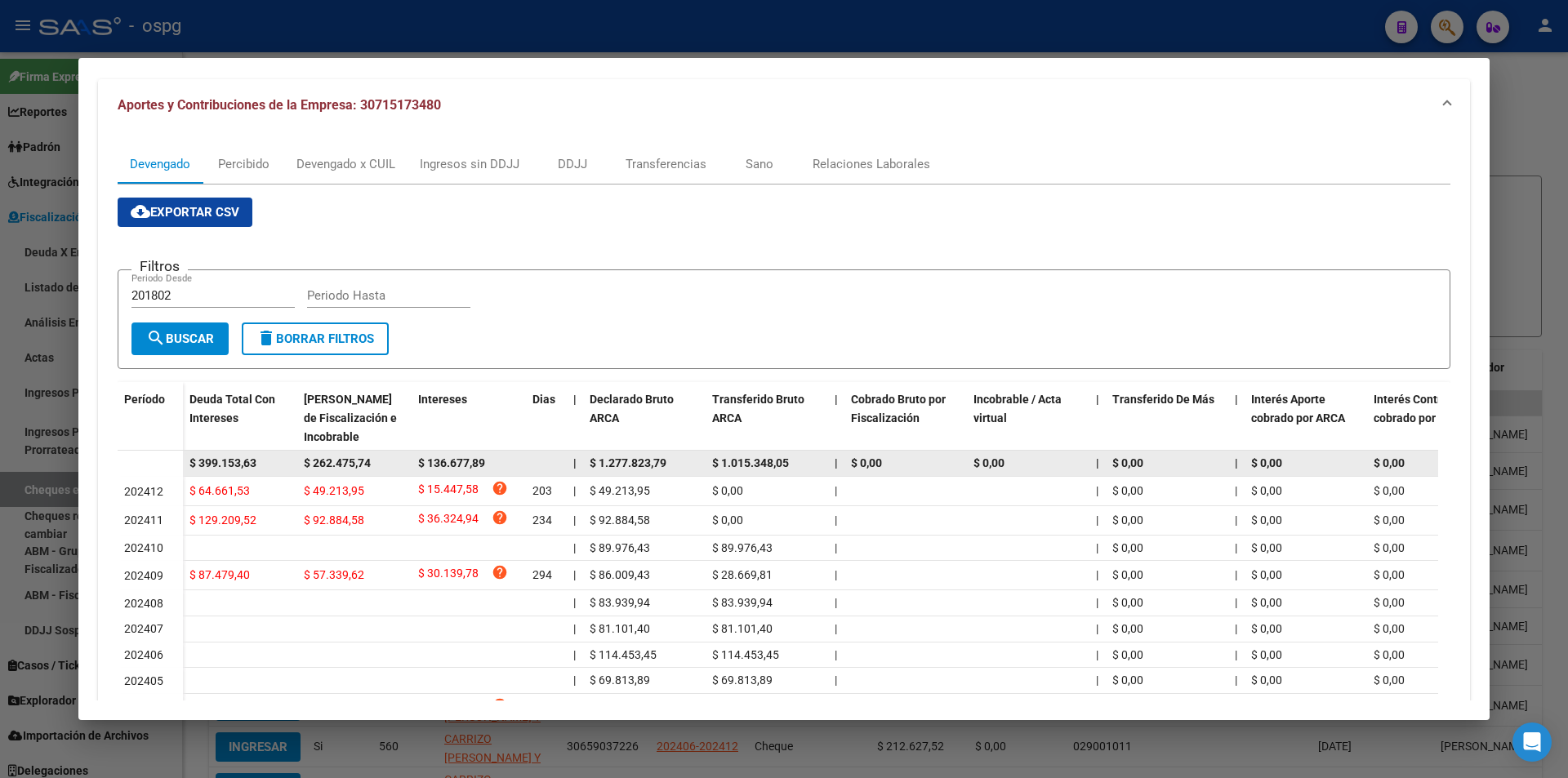
drag, startPoint x: 264, startPoint y: 461, endPoint x: 191, endPoint y: 462, distance: 73.0
click at [191, 462] on div "$ 399.153,63" at bounding box center [240, 463] width 101 height 19
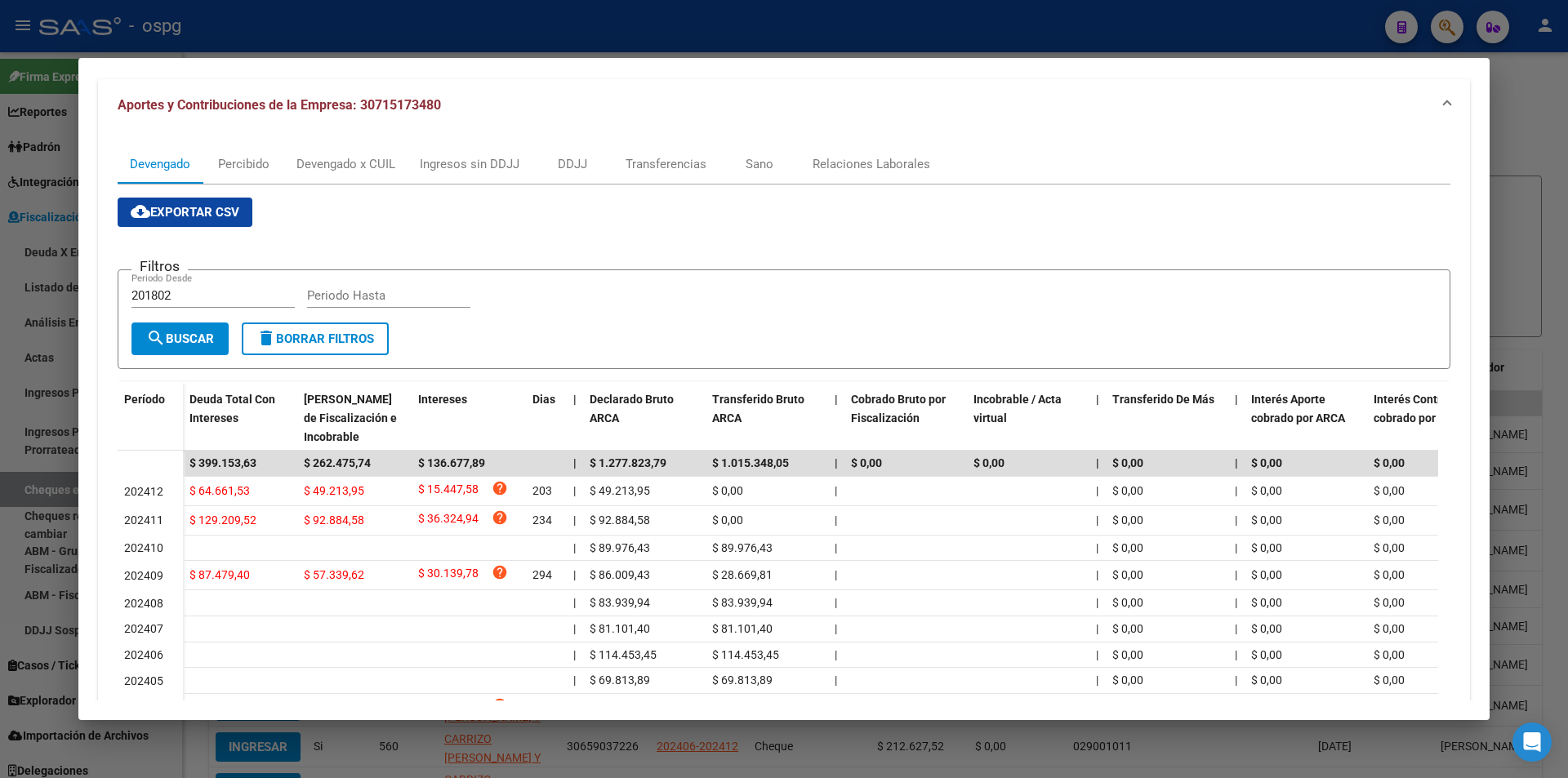
click at [9, 597] on div at bounding box center [784, 389] width 1568 height 778
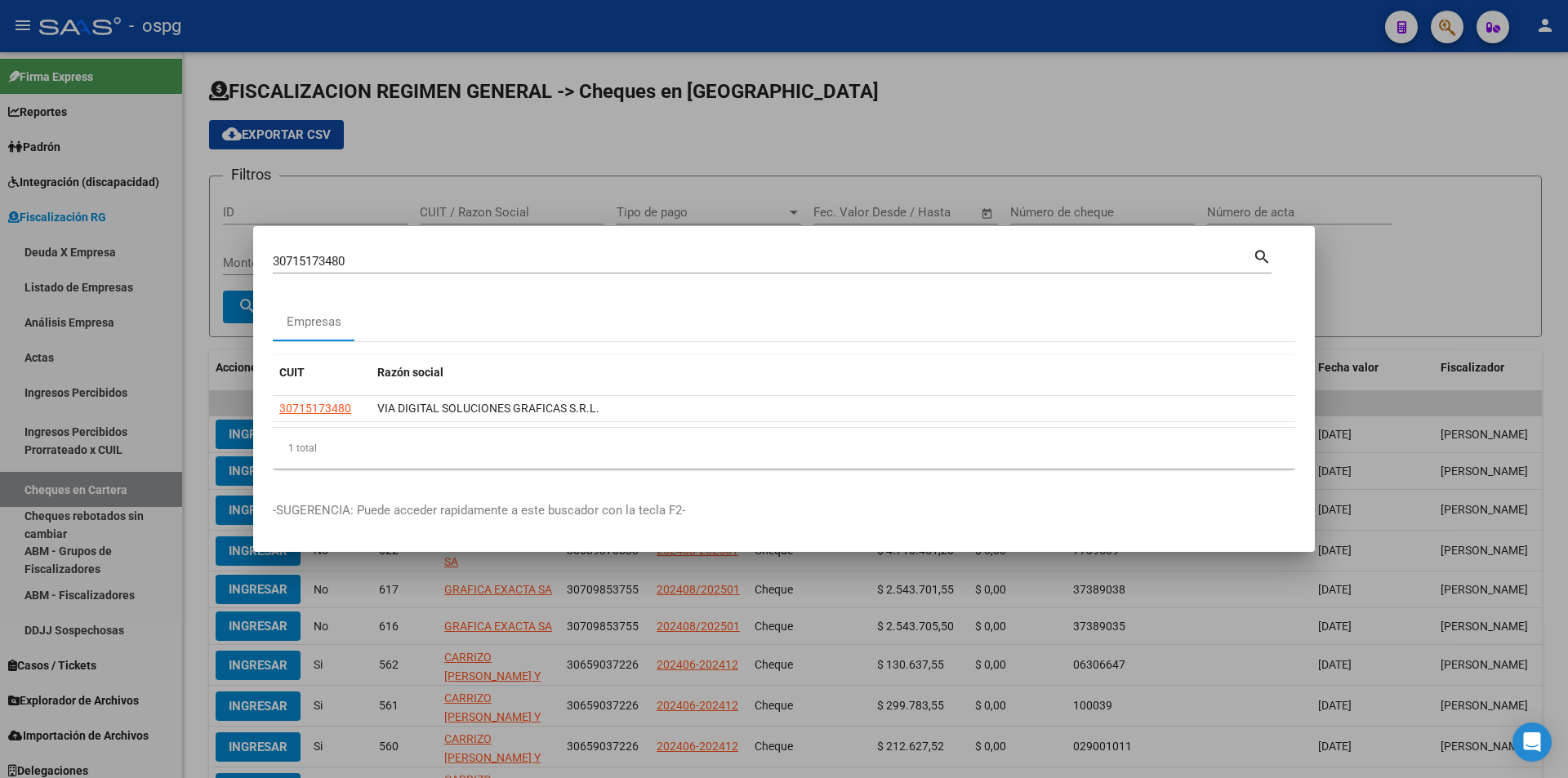
click at [9, 597] on div at bounding box center [784, 389] width 1568 height 778
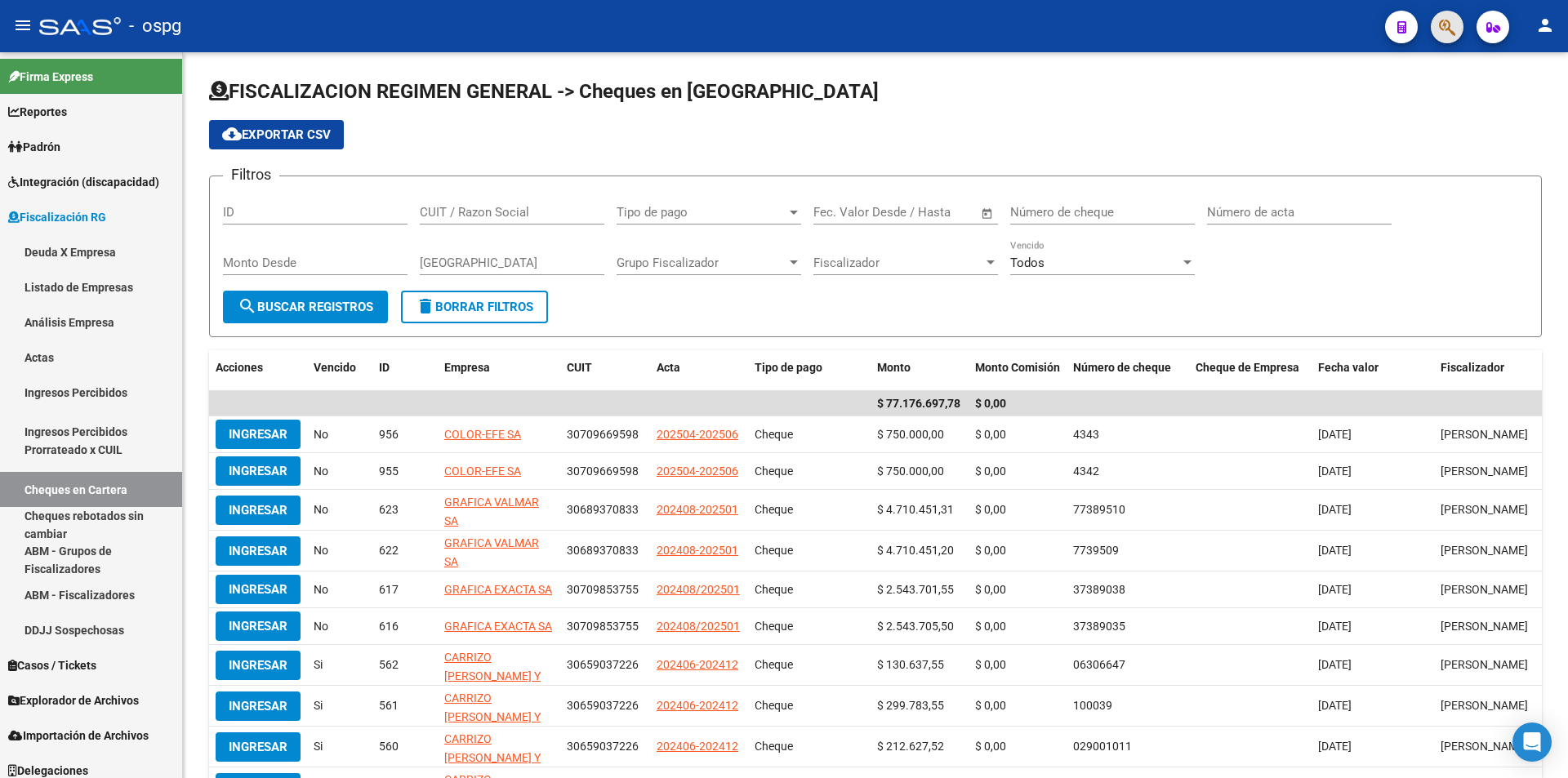
click at [1437, 36] on button "button" at bounding box center [1447, 26] width 32 height 32
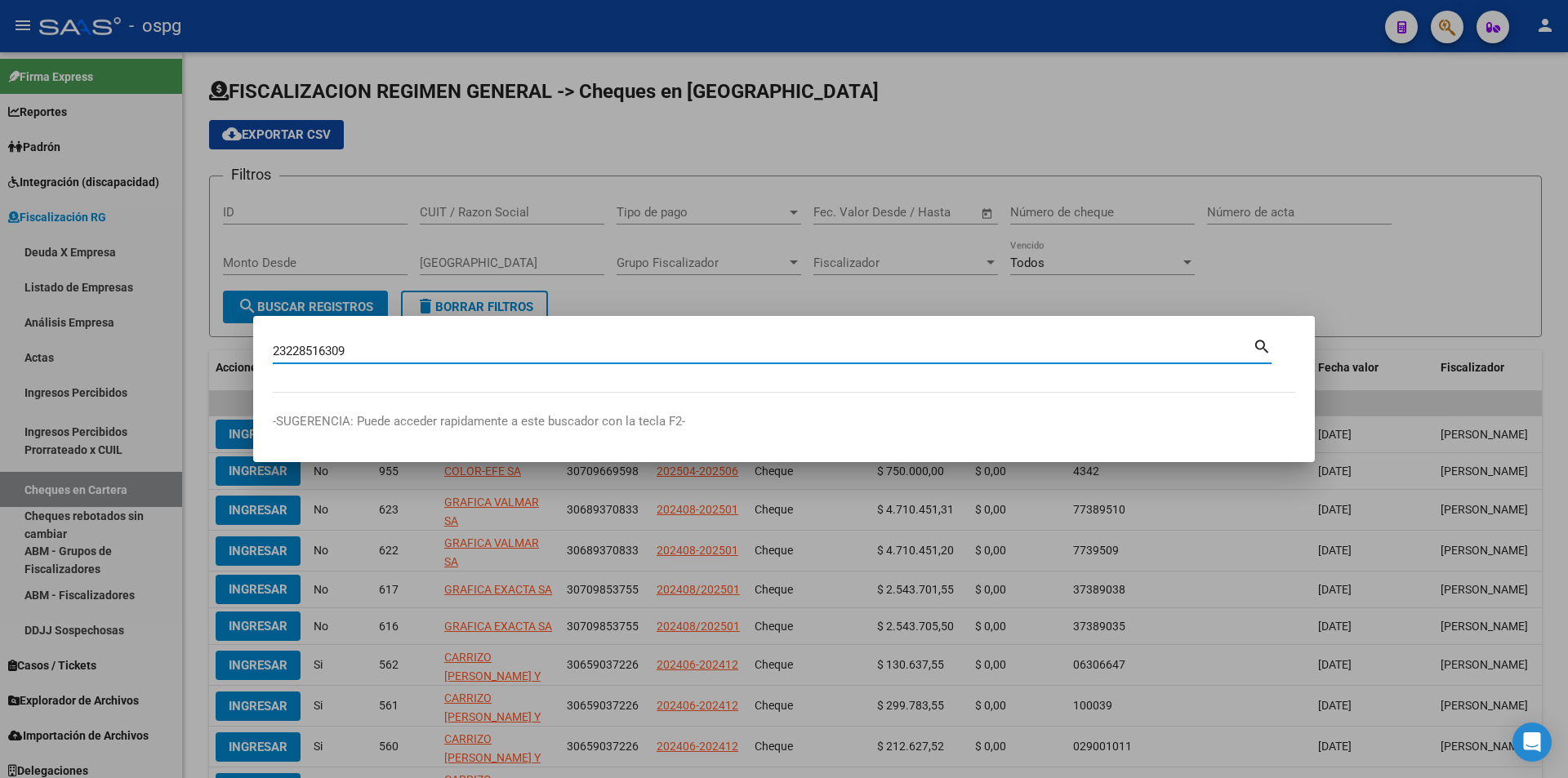
type input "23228516309"
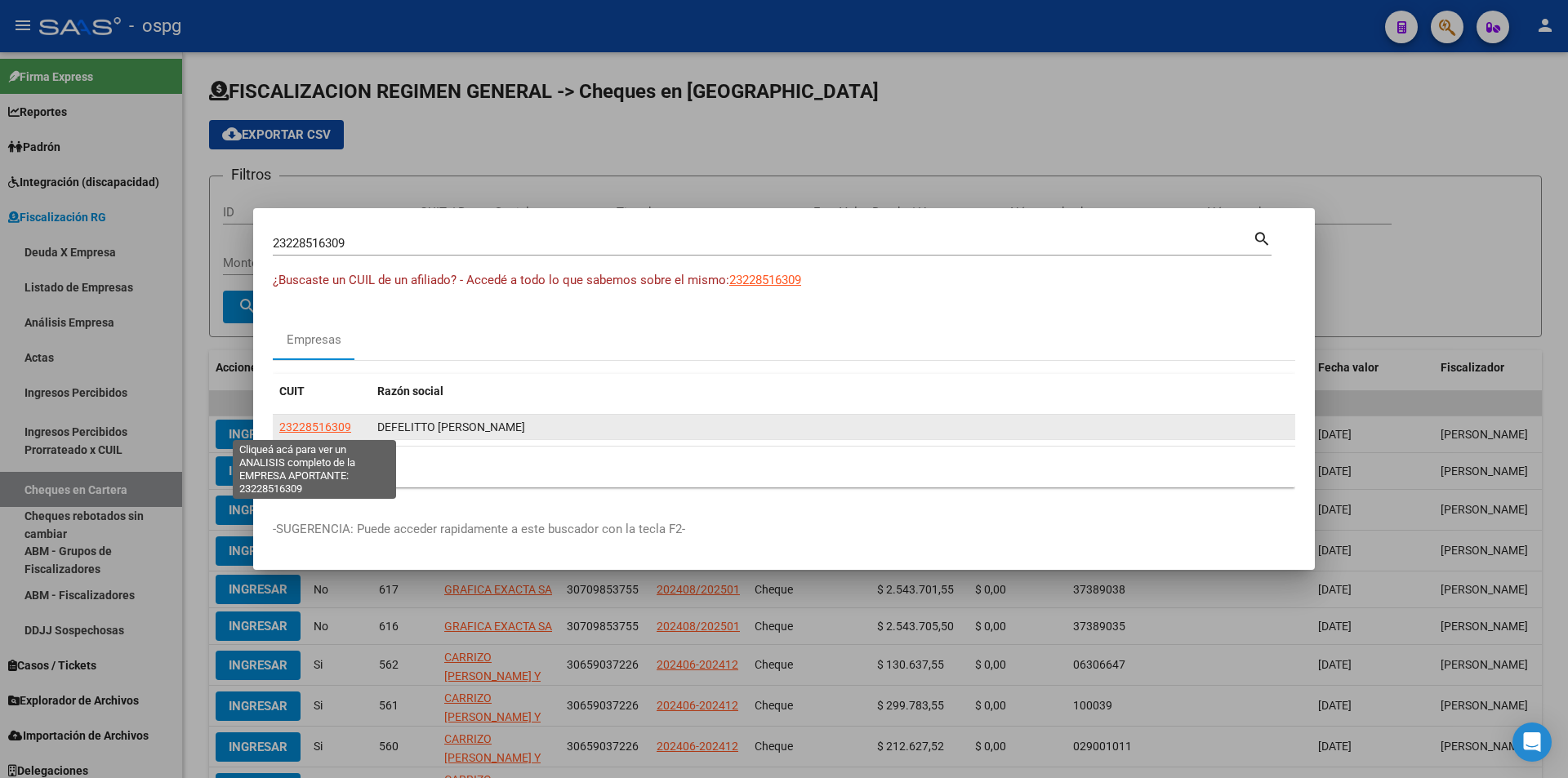
click at [316, 426] on span "23228516309" at bounding box center [315, 426] width 72 height 13
type textarea "23228516309"
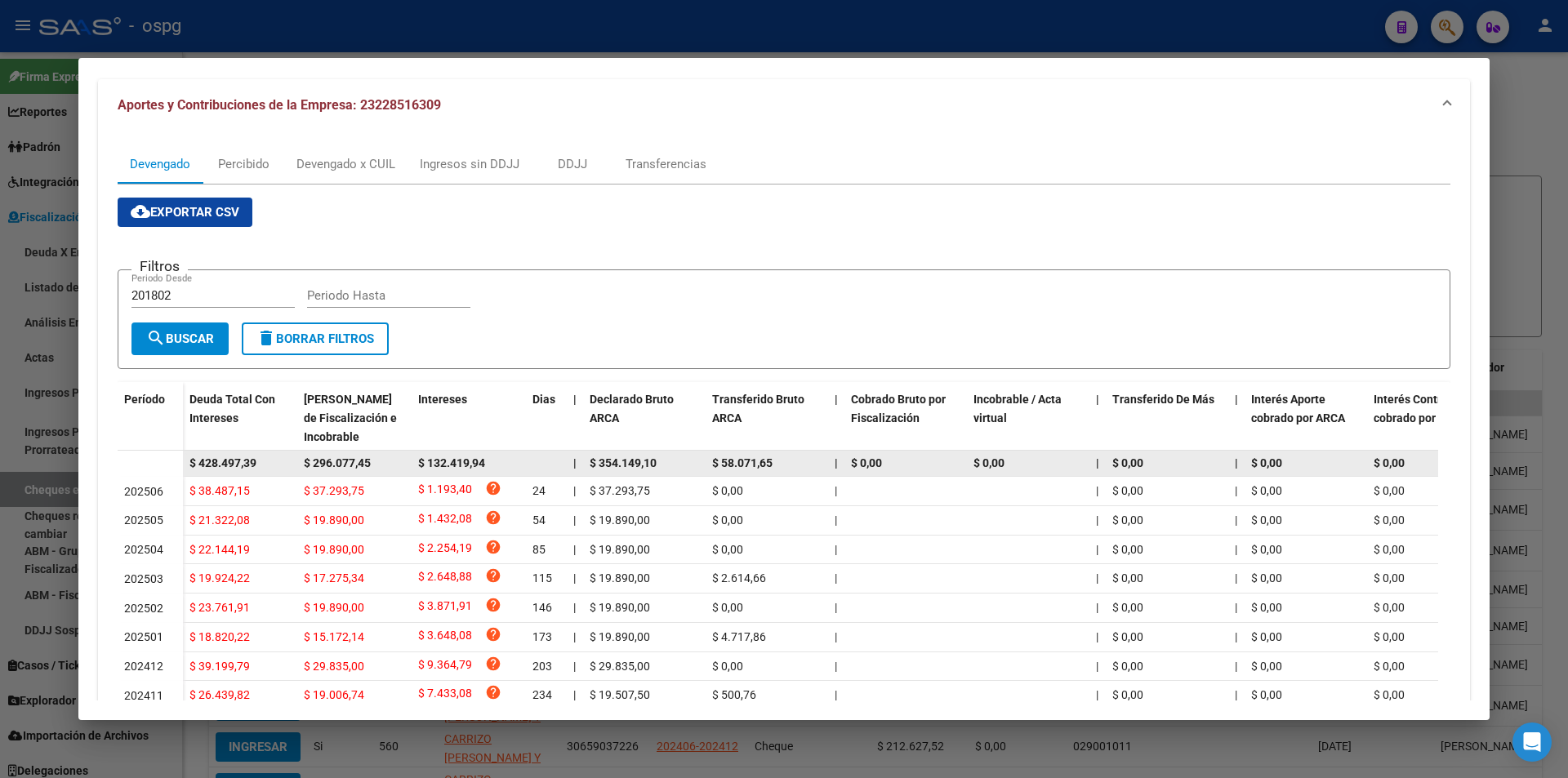
drag, startPoint x: 268, startPoint y: 461, endPoint x: 194, endPoint y: 472, distance: 74.8
click at [194, 472] on div "$ 428.497,39" at bounding box center [240, 463] width 101 height 19
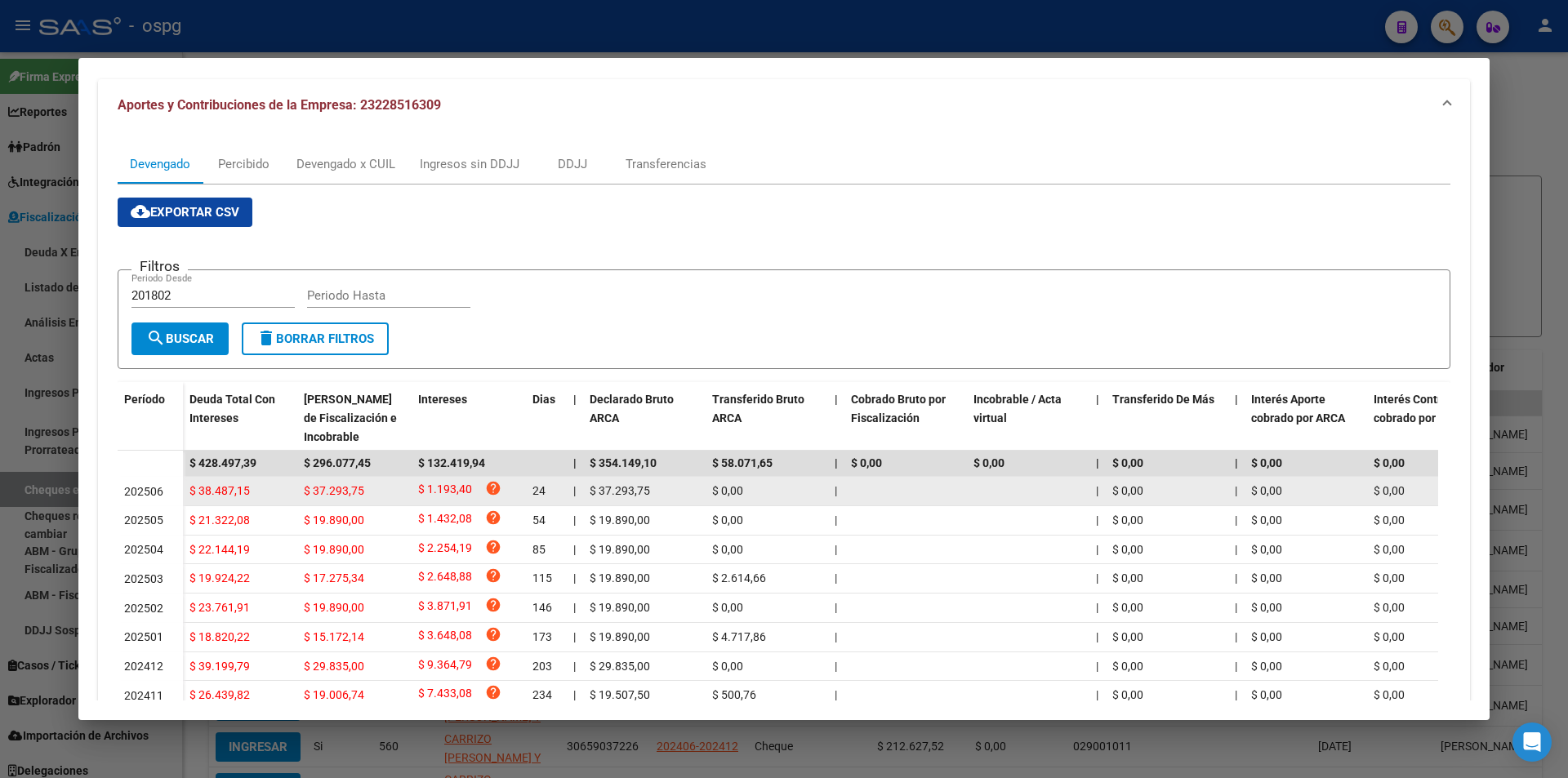
click at [271, 501] on datatable-body-cell "$ 38.487,15" at bounding box center [240, 490] width 115 height 28
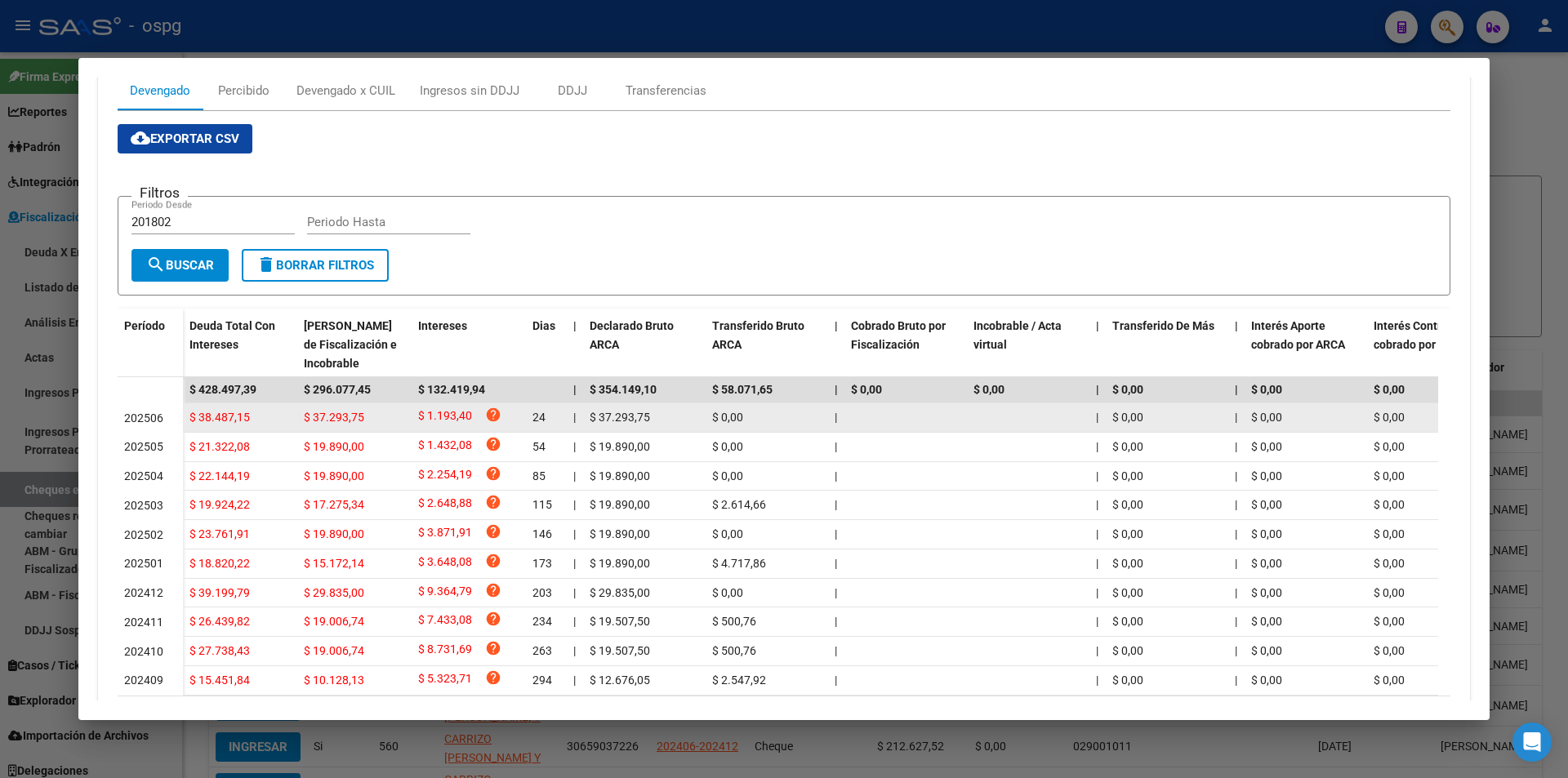
scroll to position [338, 0]
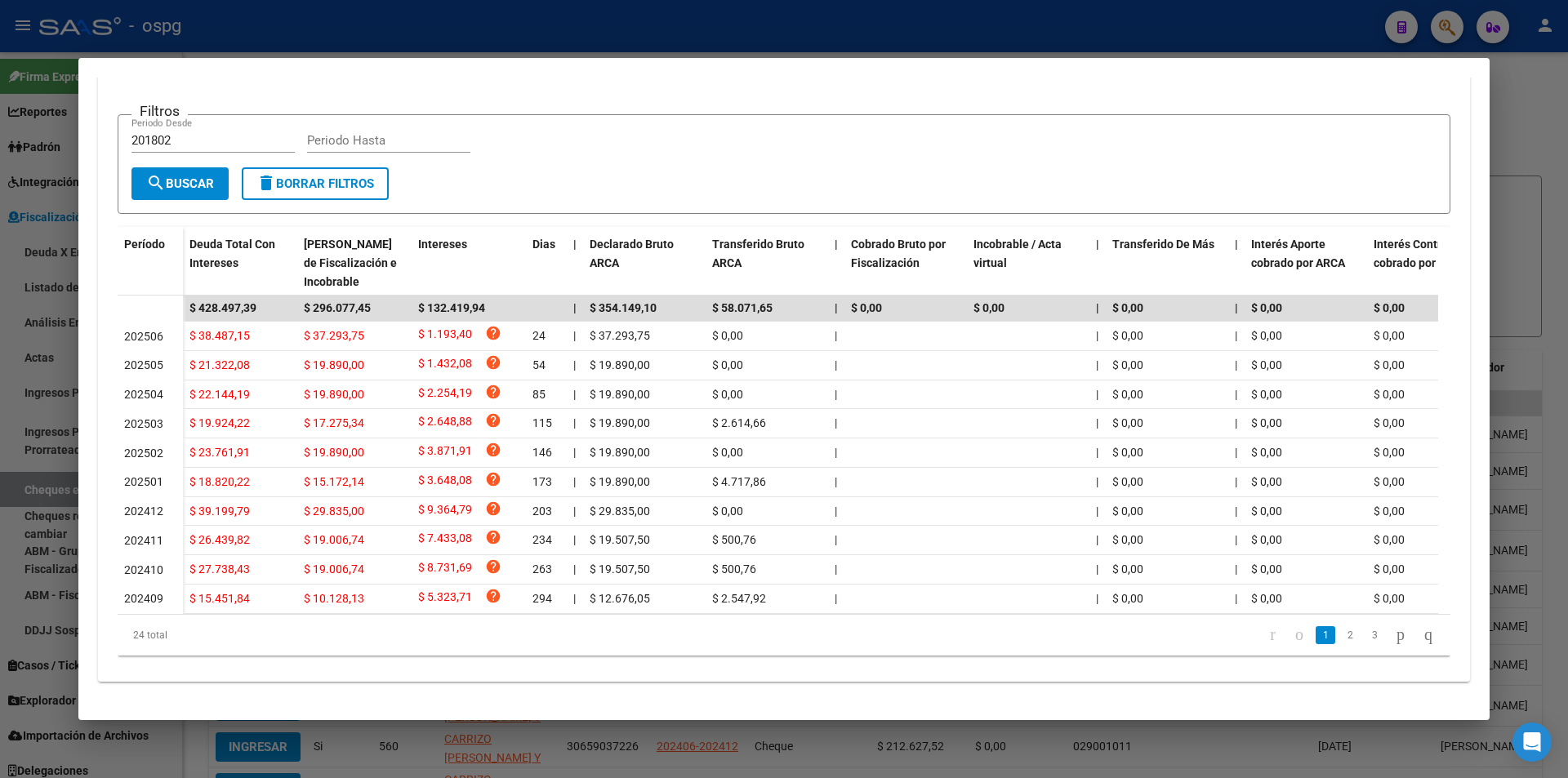
click at [1551, 108] on div at bounding box center [784, 389] width 1568 height 778
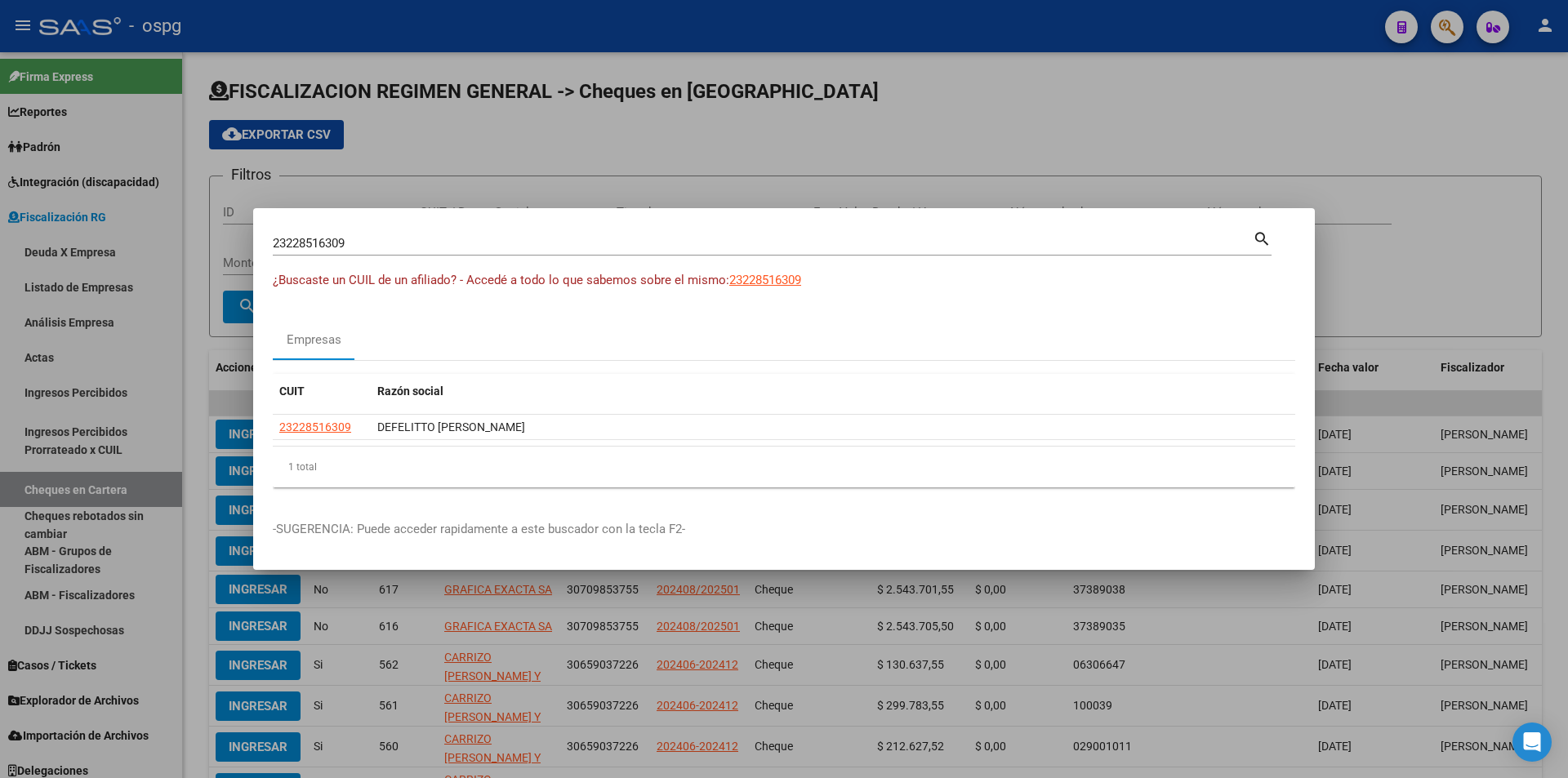
click at [1542, 132] on div at bounding box center [784, 389] width 1568 height 778
